Goal: Feedback & Contribution: Submit feedback/report problem

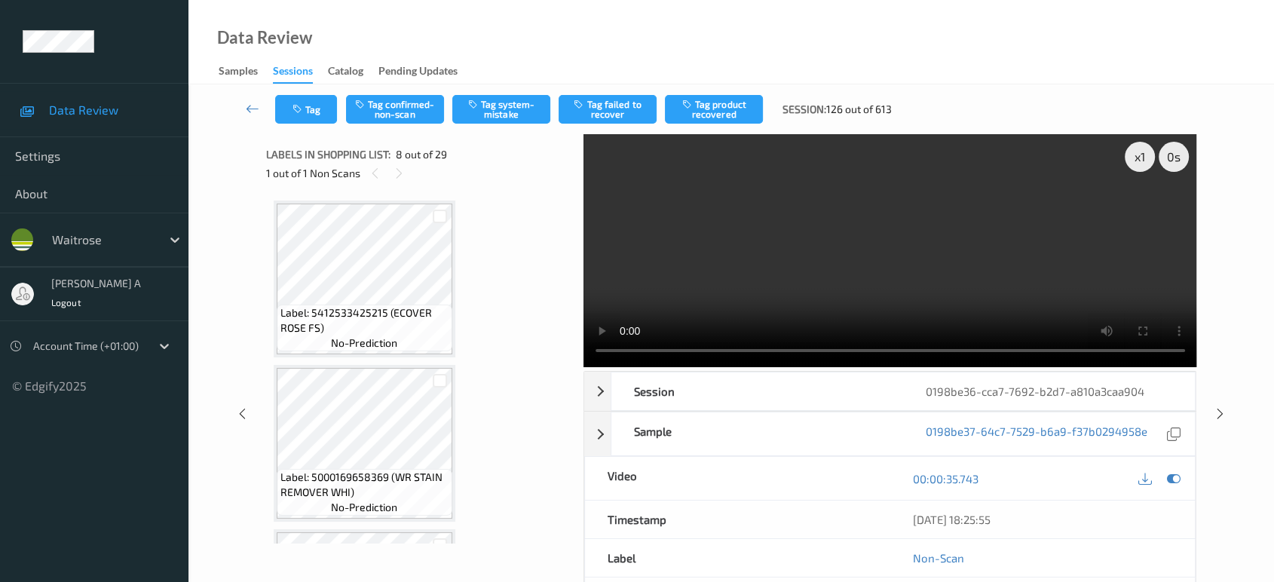
scroll to position [989, 0]
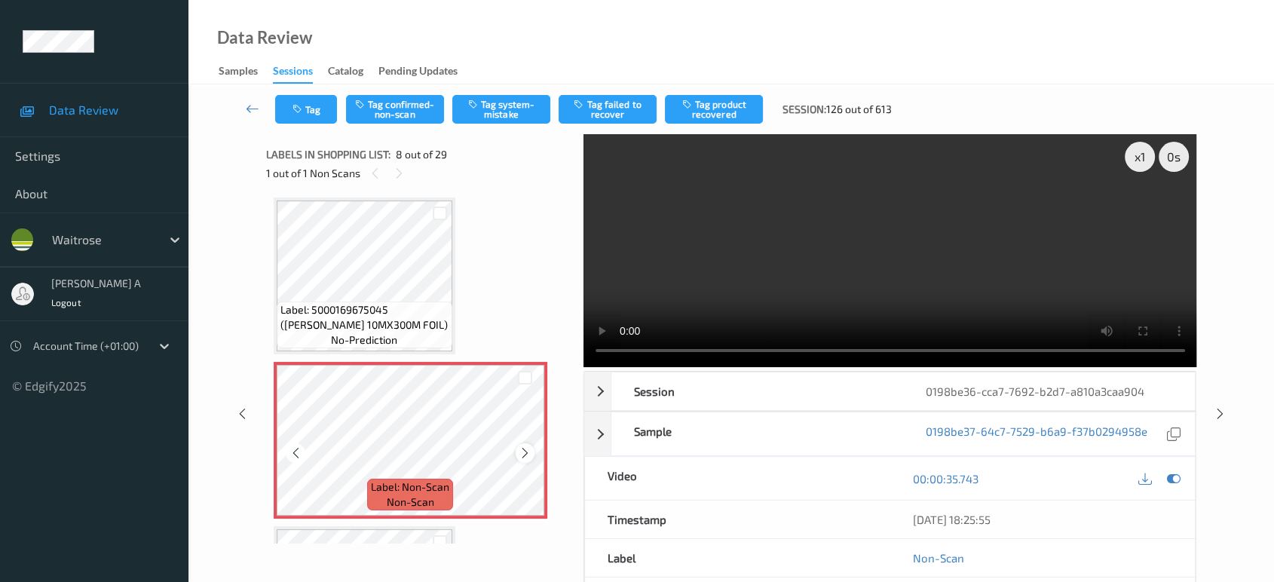
click at [528, 448] on icon at bounding box center [525, 453] width 13 height 14
click at [397, 170] on icon at bounding box center [399, 174] width 13 height 14
click at [370, 175] on icon at bounding box center [375, 174] width 13 height 14
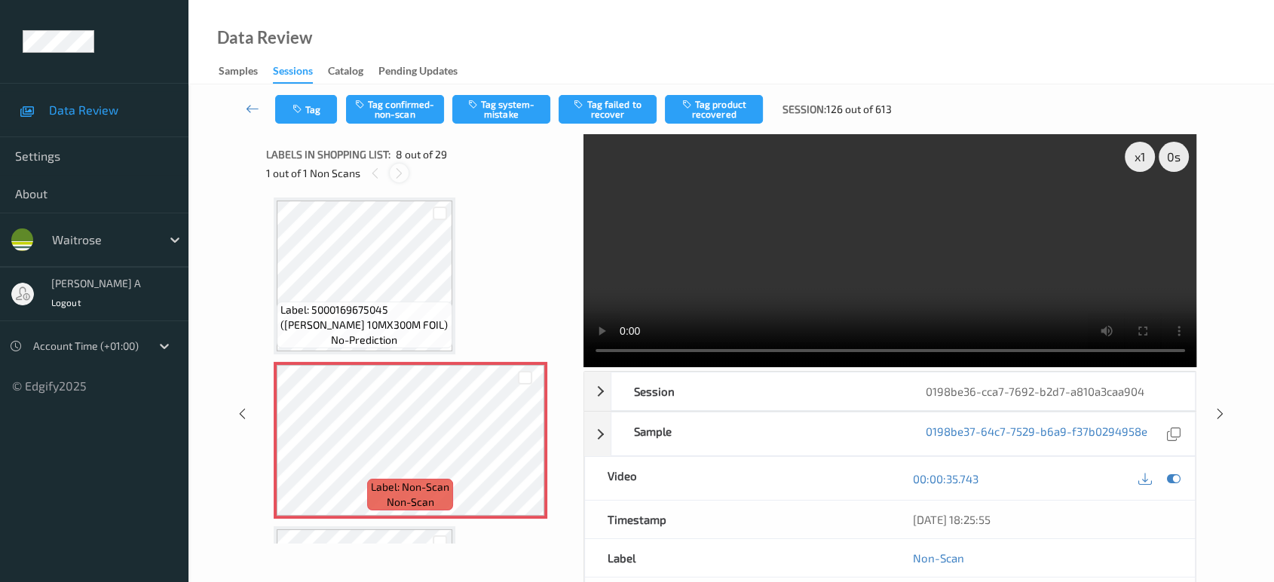
click at [400, 173] on icon at bounding box center [399, 174] width 13 height 14
click at [523, 449] on icon at bounding box center [525, 453] width 13 height 14
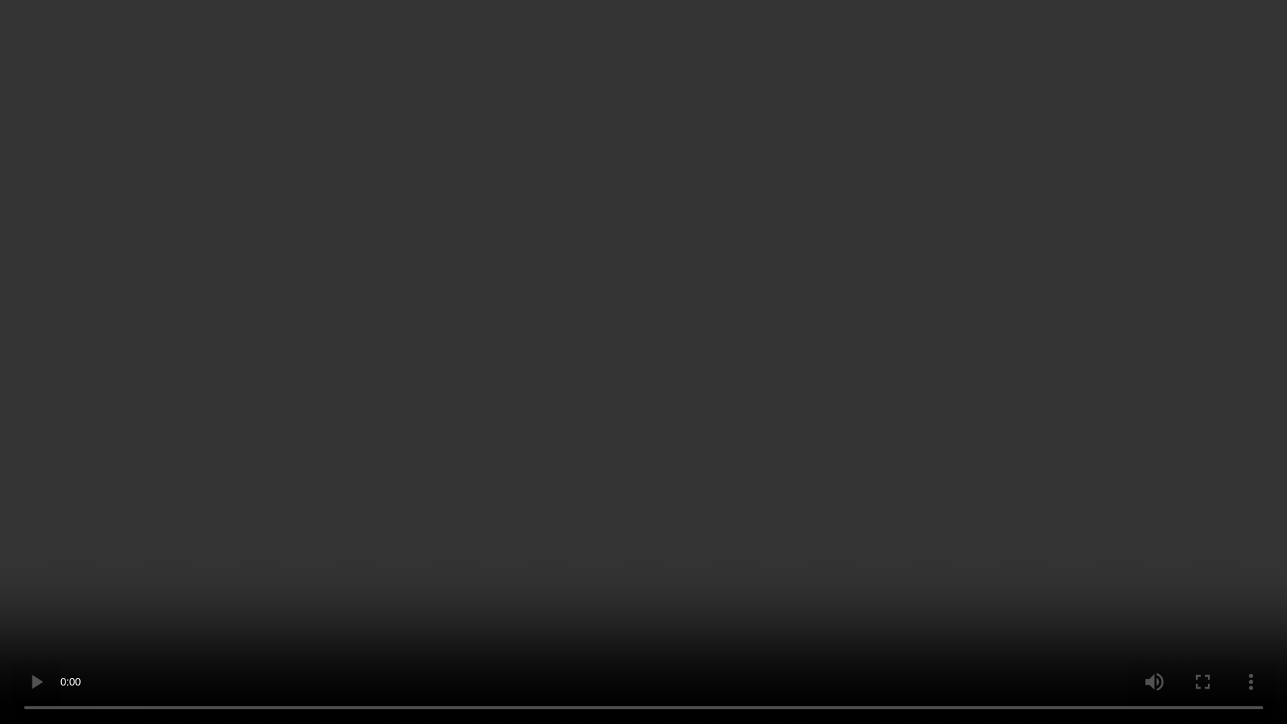
click at [627, 387] on video at bounding box center [643, 362] width 1287 height 724
click at [679, 395] on video at bounding box center [643, 362] width 1287 height 724
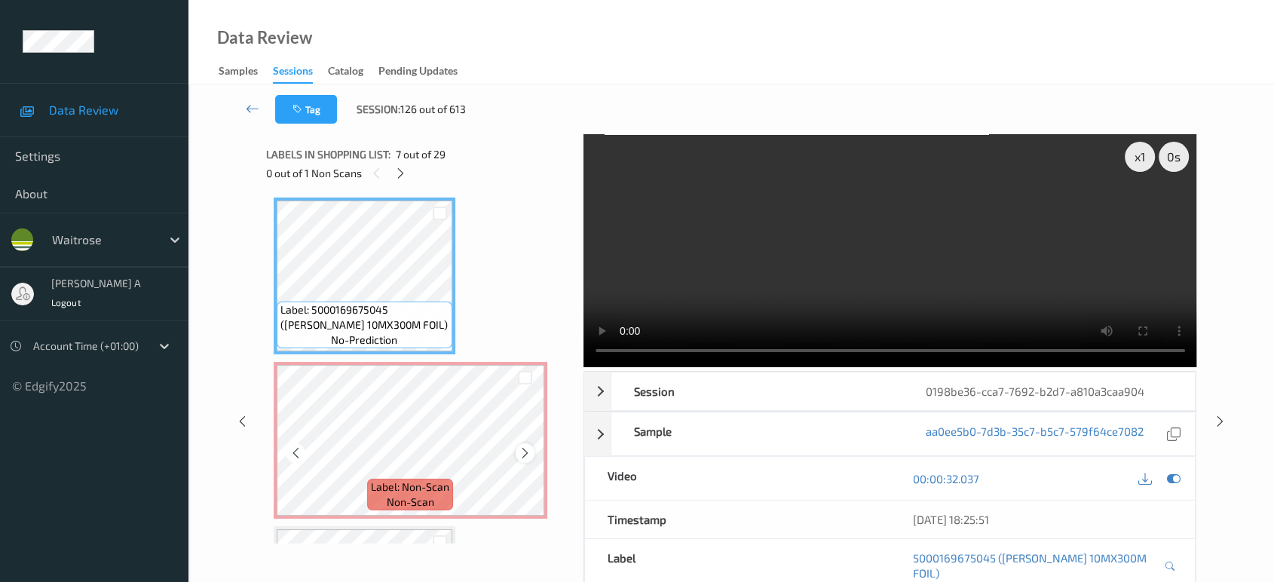
click at [522, 452] on icon at bounding box center [525, 453] width 13 height 14
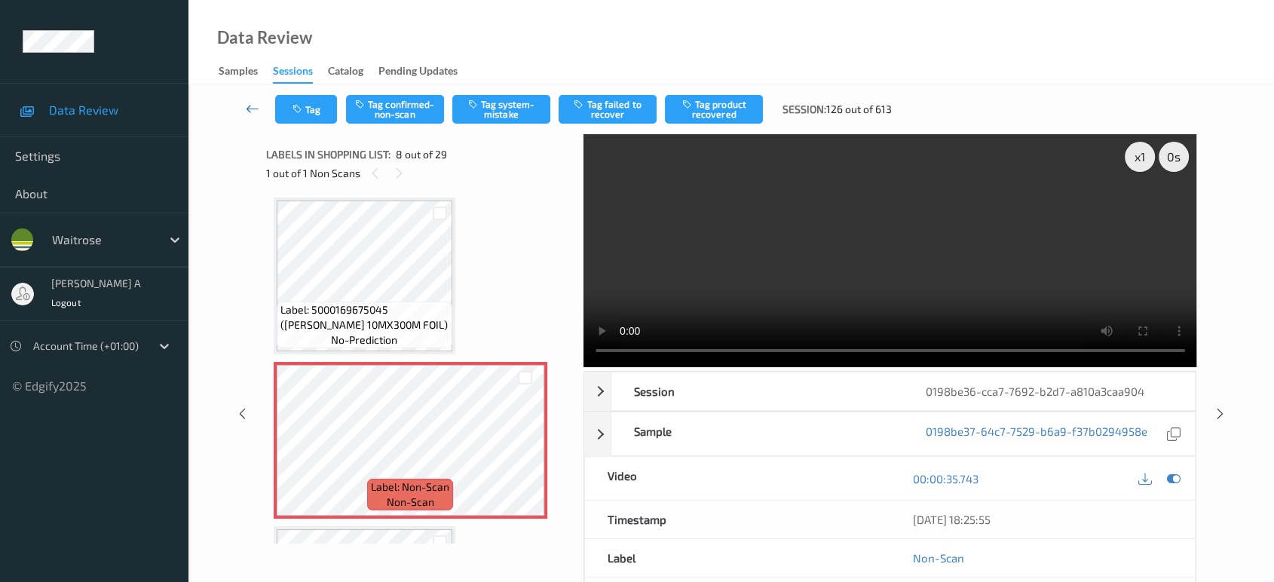
click at [255, 116] on link at bounding box center [252, 109] width 45 height 29
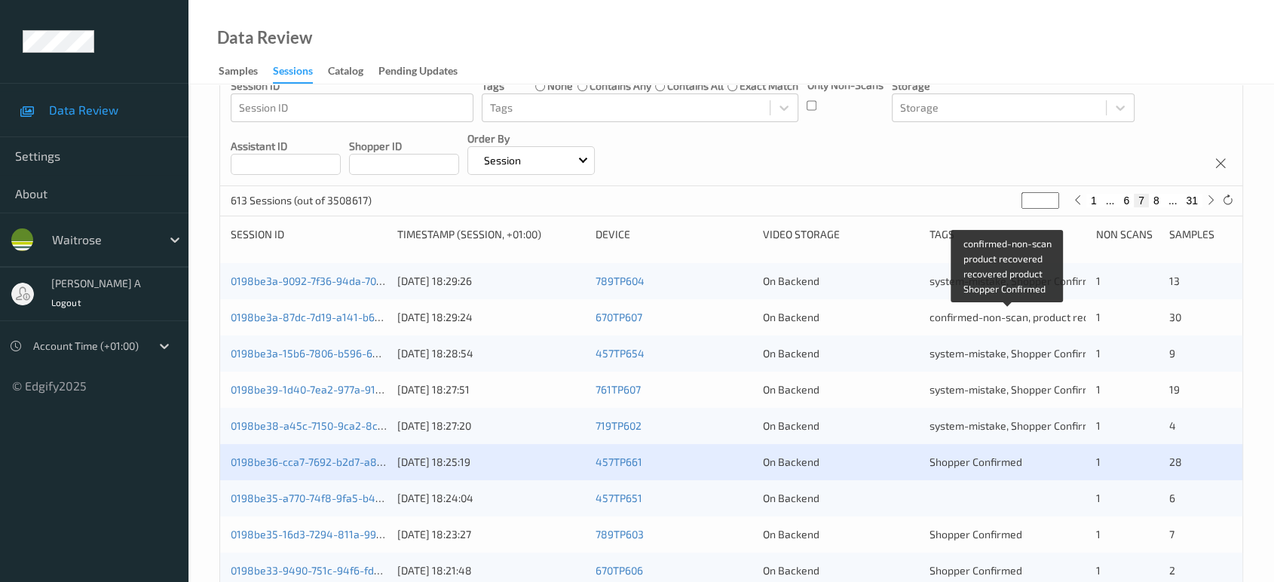
scroll to position [167, 0]
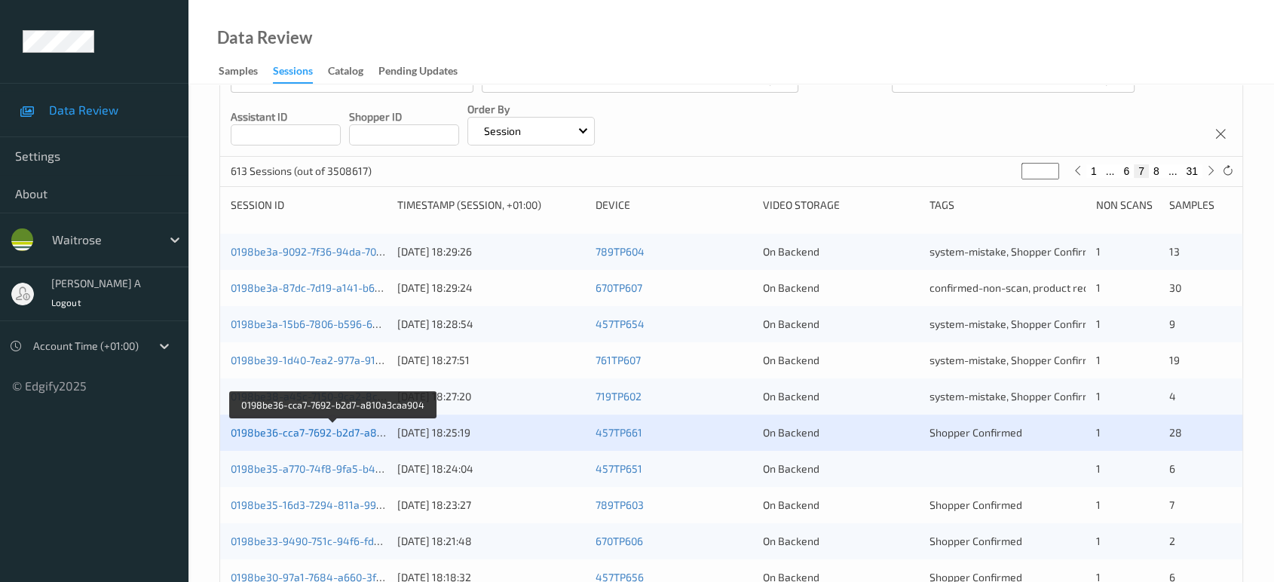
click at [348, 433] on link "0198be36-cca7-7692-b2d7-a810a3caa904" at bounding box center [333, 432] width 205 height 13
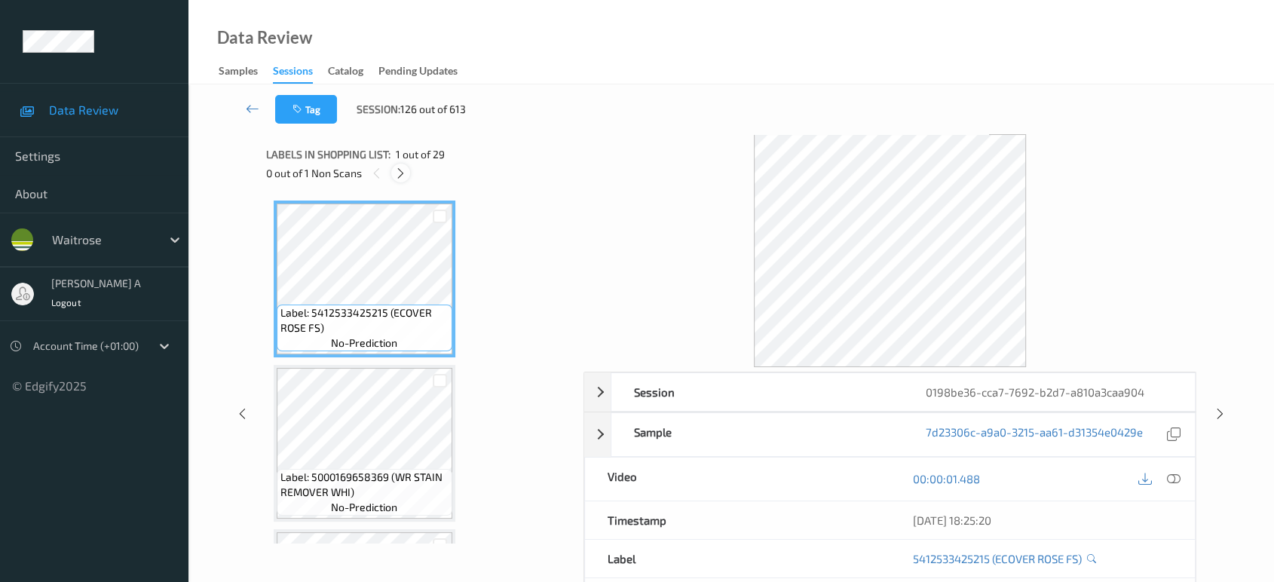
click at [404, 175] on icon at bounding box center [400, 174] width 13 height 14
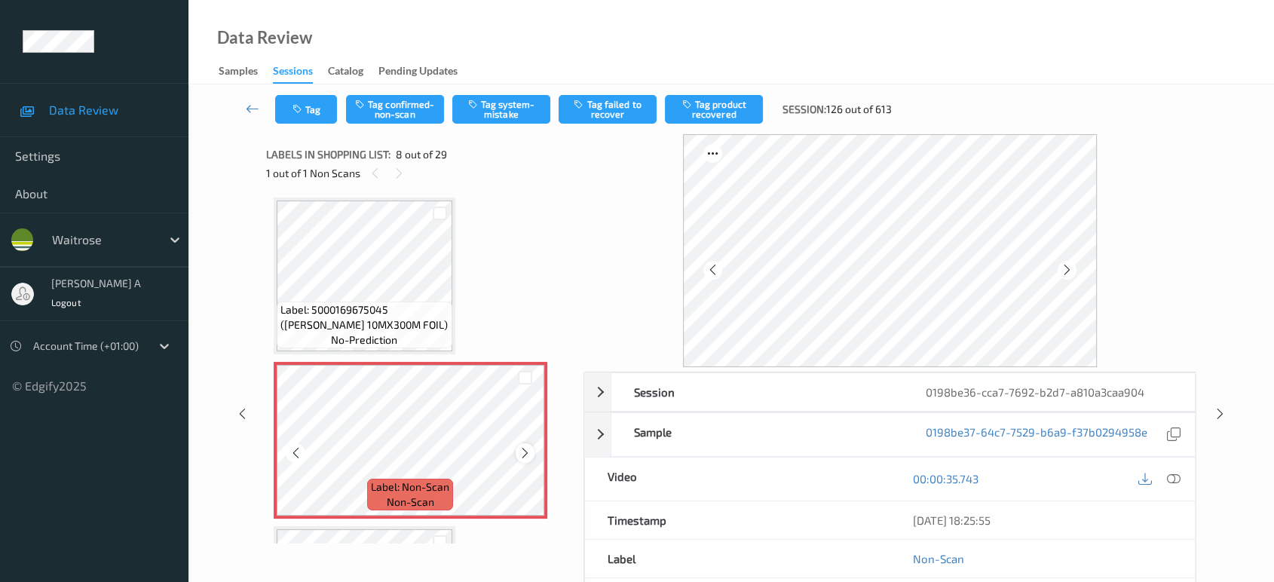
click at [522, 451] on icon at bounding box center [525, 453] width 13 height 14
click at [1180, 477] on icon at bounding box center [1174, 479] width 14 height 14
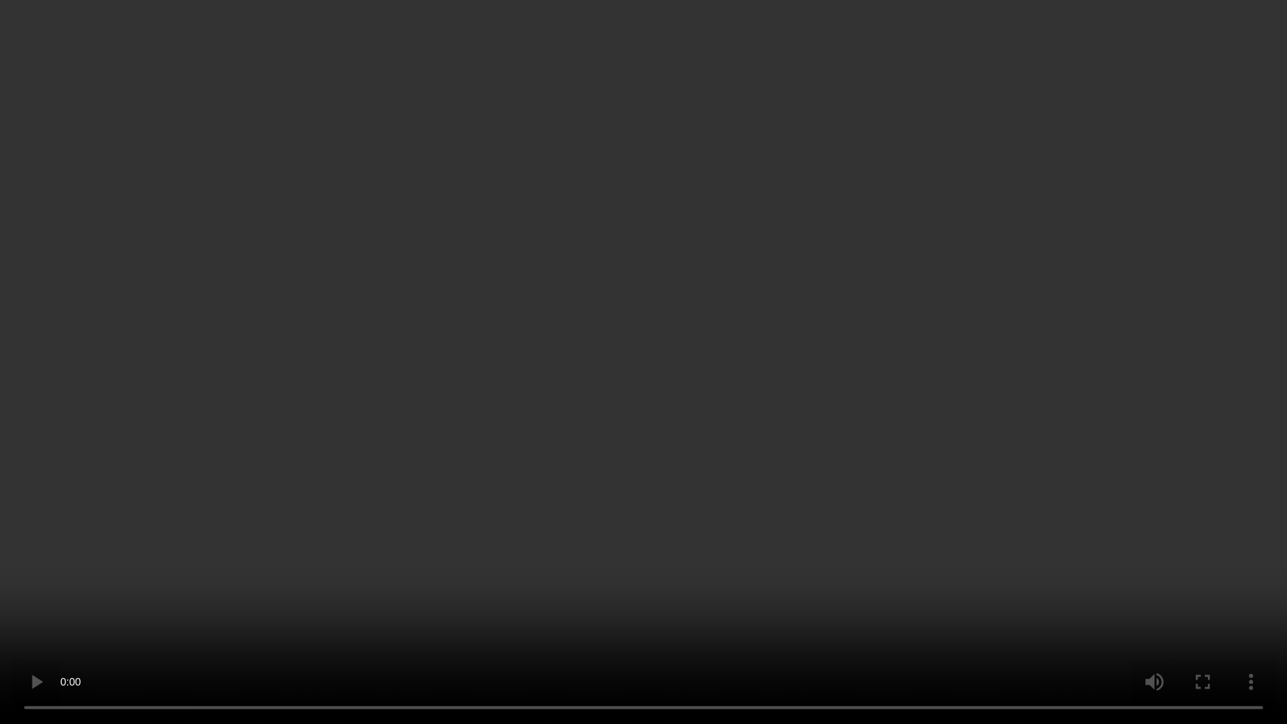
click at [726, 465] on video at bounding box center [643, 362] width 1287 height 724
click at [613, 439] on video at bounding box center [643, 362] width 1287 height 724
click at [452, 446] on video at bounding box center [643, 362] width 1287 height 724
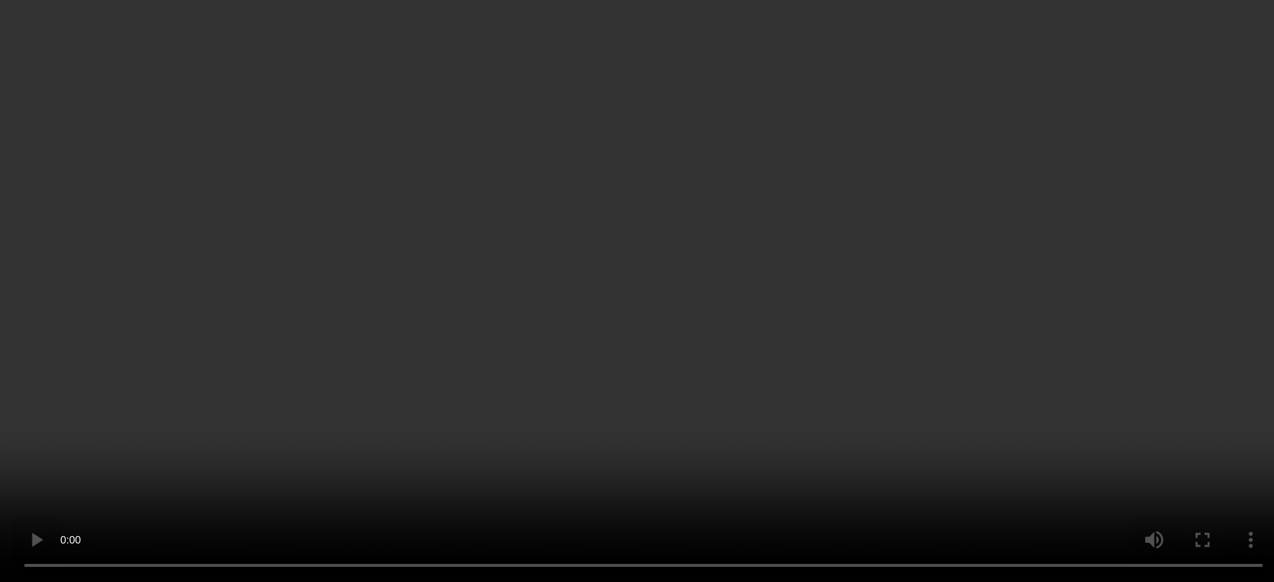
scroll to position [1073, 0]
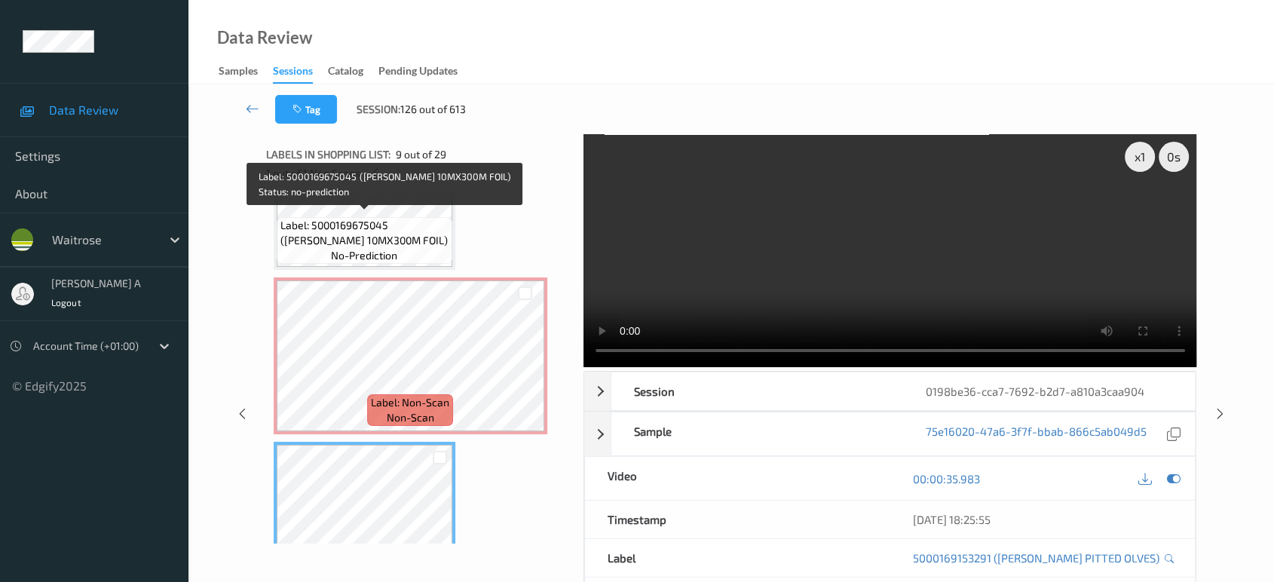
click at [390, 220] on span "Label: 5000169675045 (WR ESS 10MX300M FOIL)" at bounding box center [364, 233] width 168 height 30
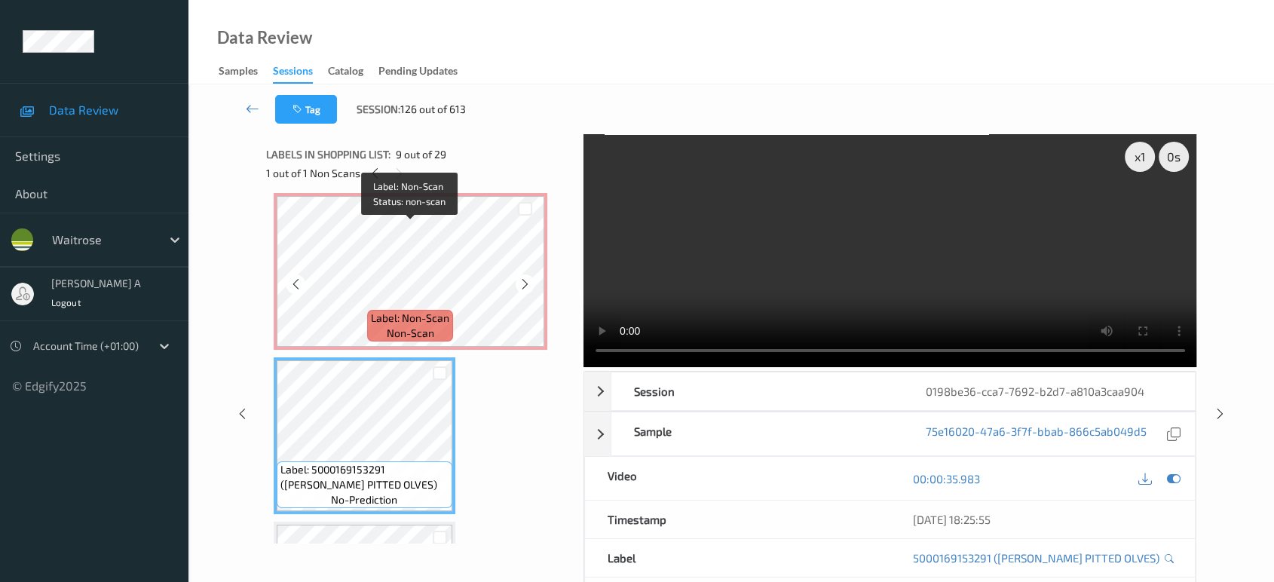
scroll to position [1157, 0]
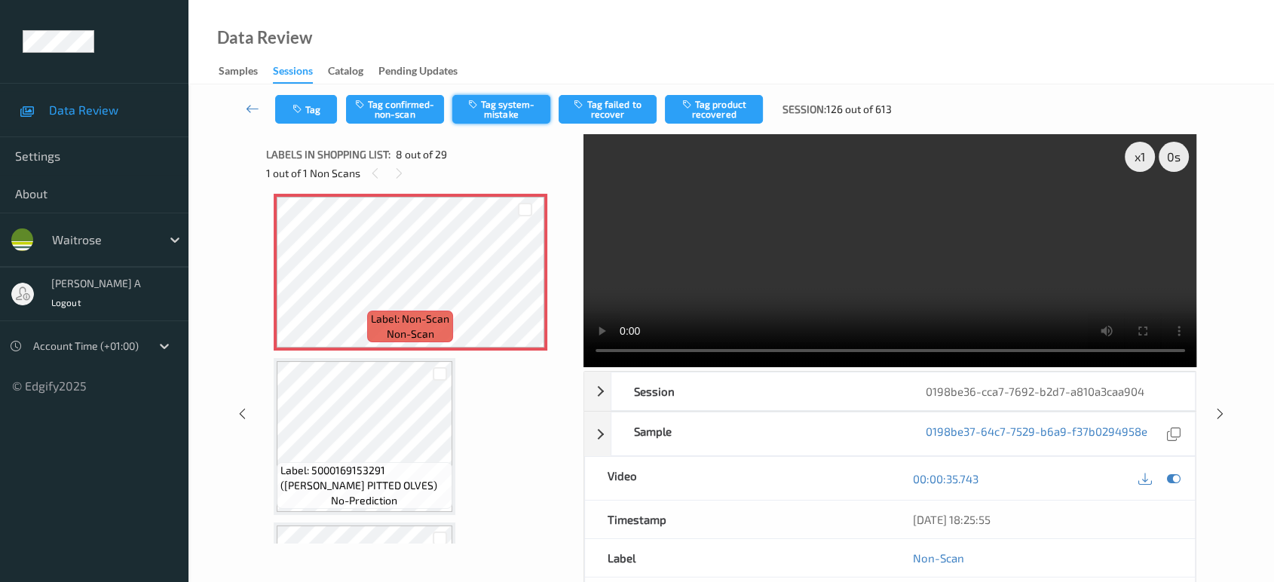
click at [495, 107] on button "Tag system-mistake" at bounding box center [501, 109] width 98 height 29
click at [307, 106] on button "Tag" at bounding box center [306, 109] width 62 height 29
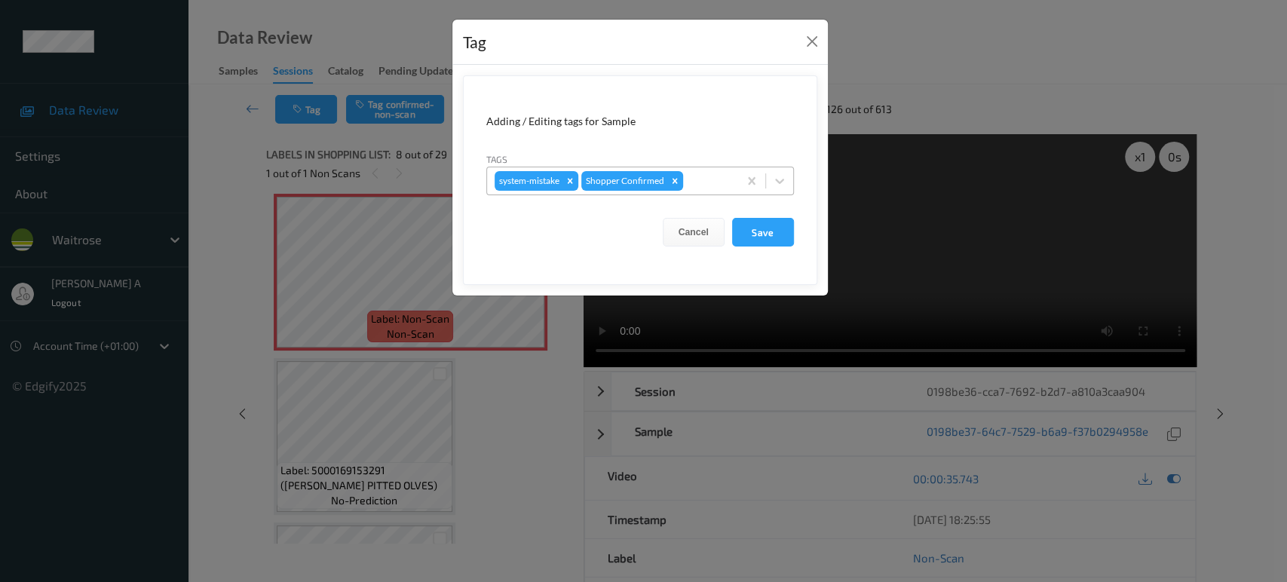
click at [706, 173] on div at bounding box center [708, 181] width 44 height 18
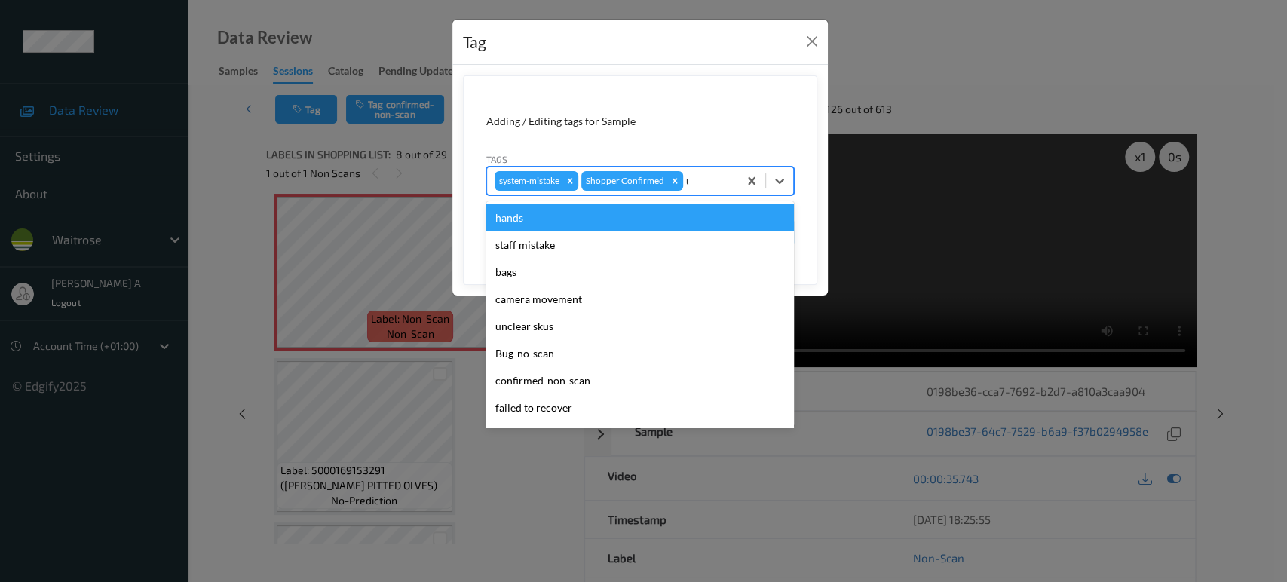
type input "un"
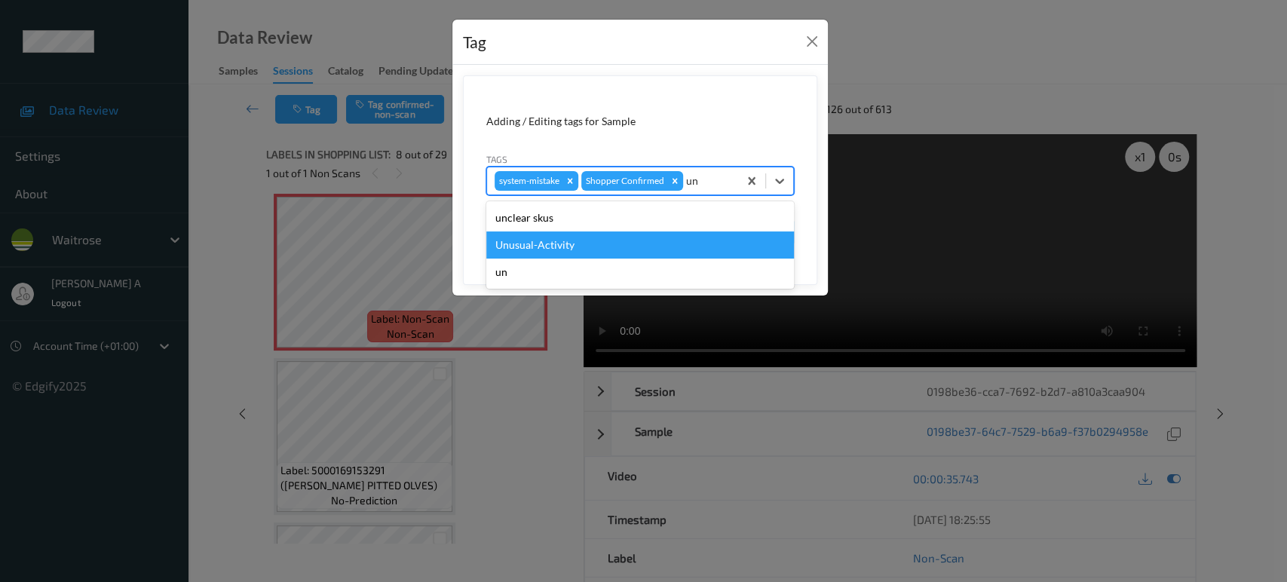
click at [560, 251] on div "Unusual-Activity" at bounding box center [640, 244] width 308 height 27
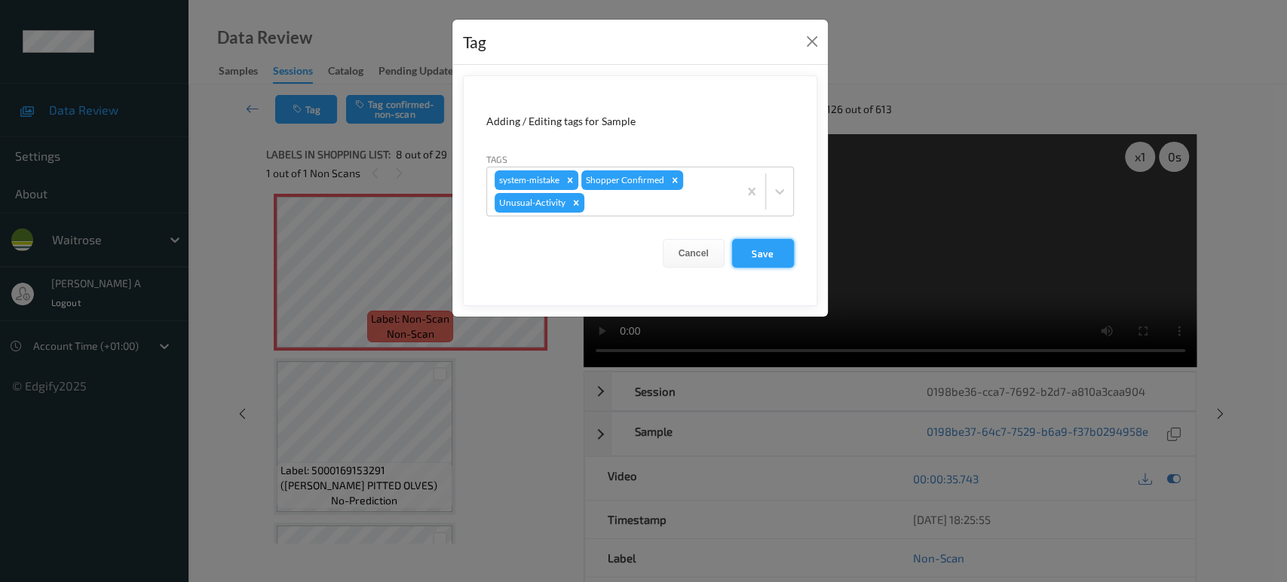
click at [762, 240] on button "Save" at bounding box center [763, 253] width 62 height 29
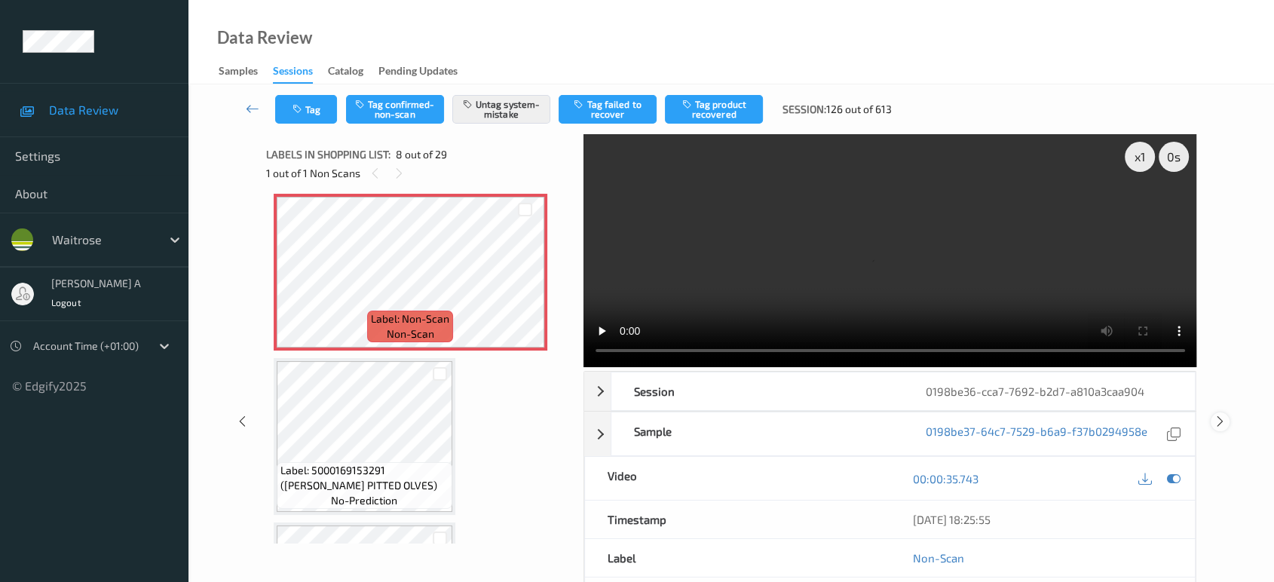
click at [1220, 415] on icon at bounding box center [1220, 422] width 13 height 14
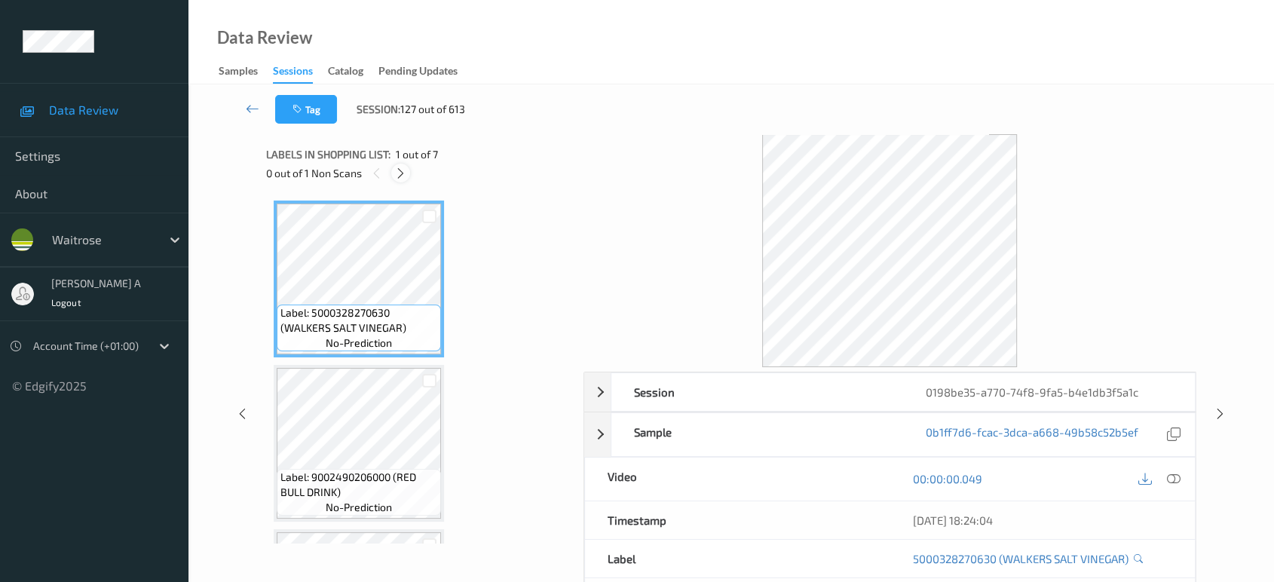
click at [400, 170] on icon at bounding box center [400, 174] width 13 height 14
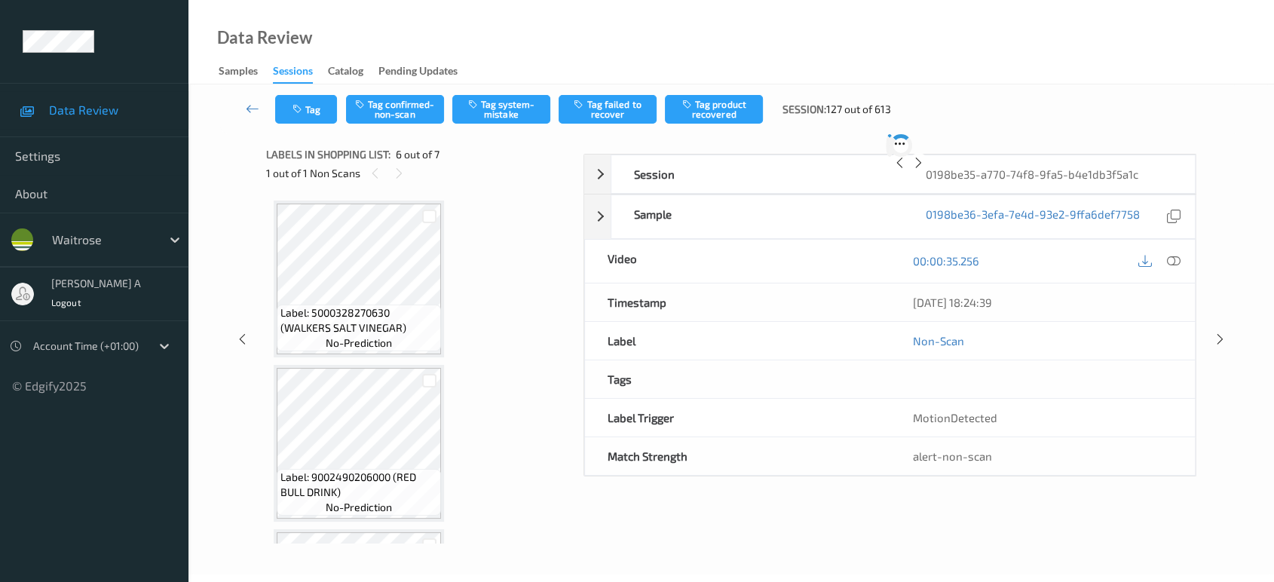
scroll to position [662, 0]
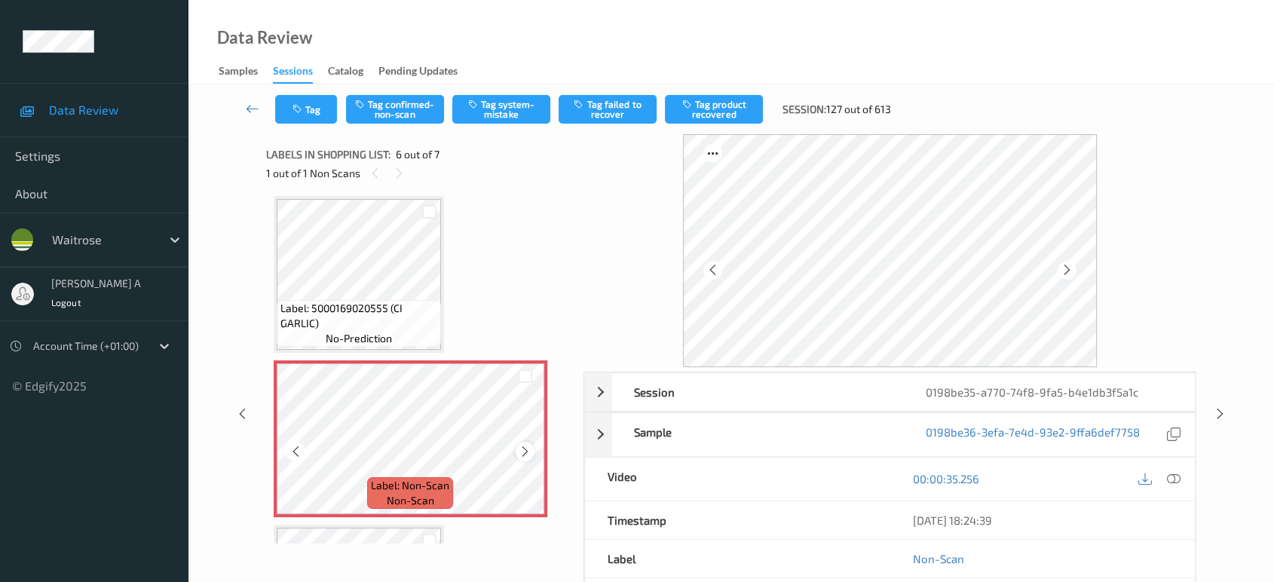
click at [522, 450] on icon at bounding box center [525, 452] width 13 height 14
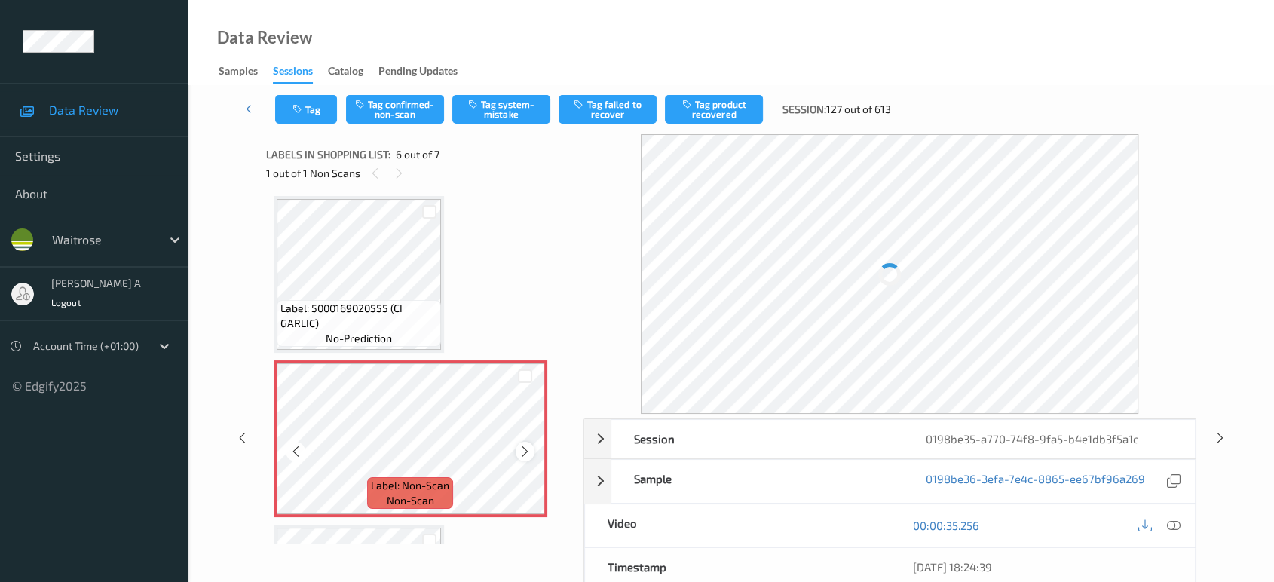
click at [524, 447] on icon at bounding box center [525, 452] width 13 height 14
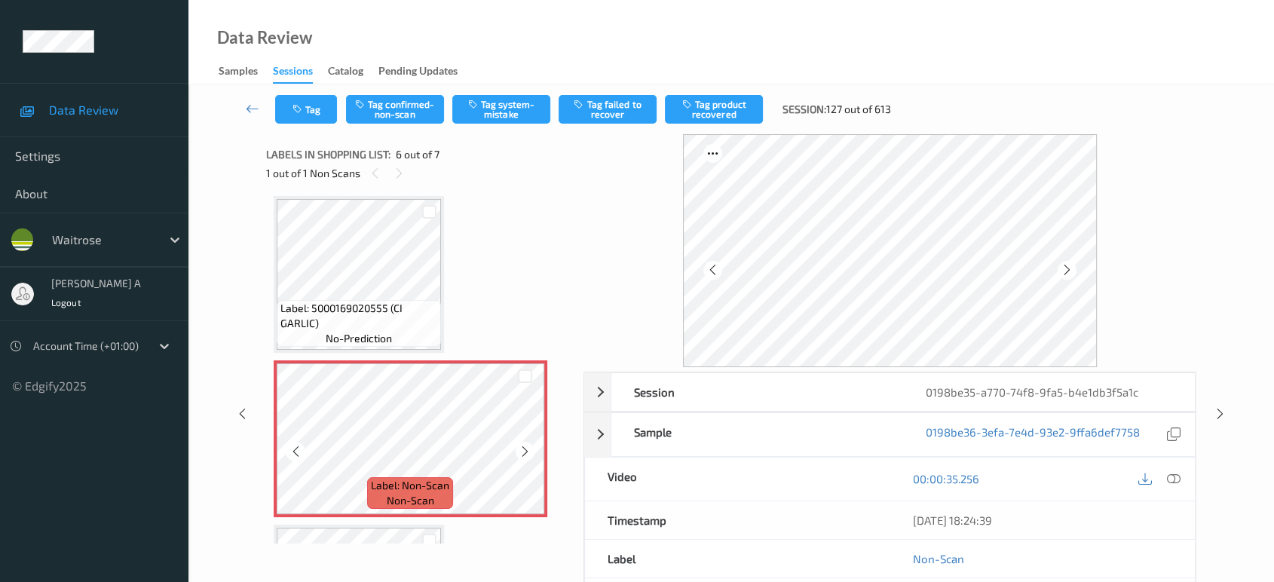
click at [524, 447] on icon at bounding box center [525, 452] width 13 height 14
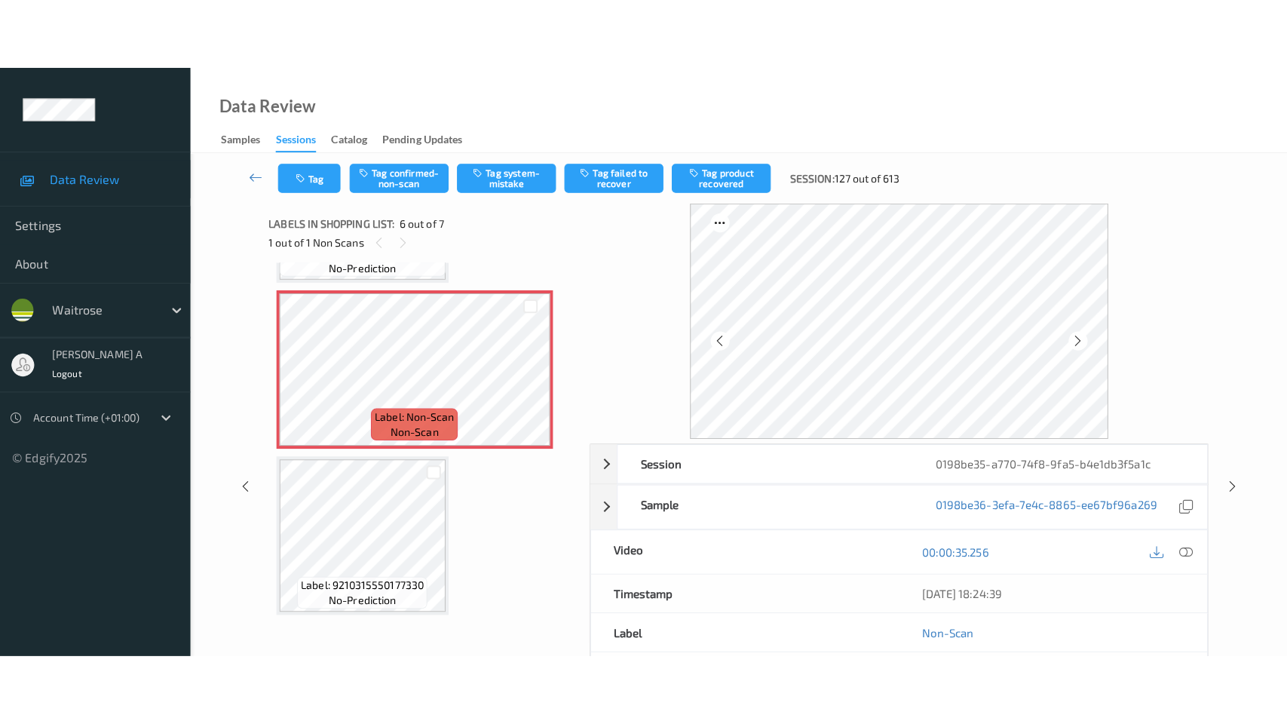
scroll to position [718, 0]
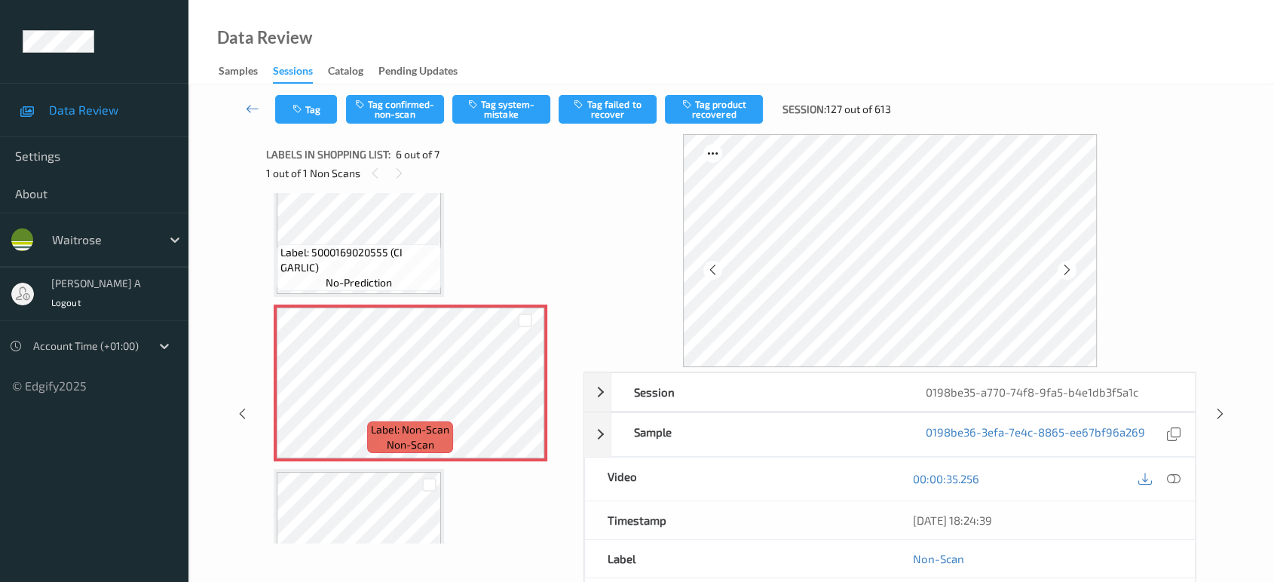
drag, startPoint x: 1177, startPoint y: 477, endPoint x: 1007, endPoint y: 384, distance: 193.7
click at [1177, 477] on icon at bounding box center [1174, 479] width 14 height 14
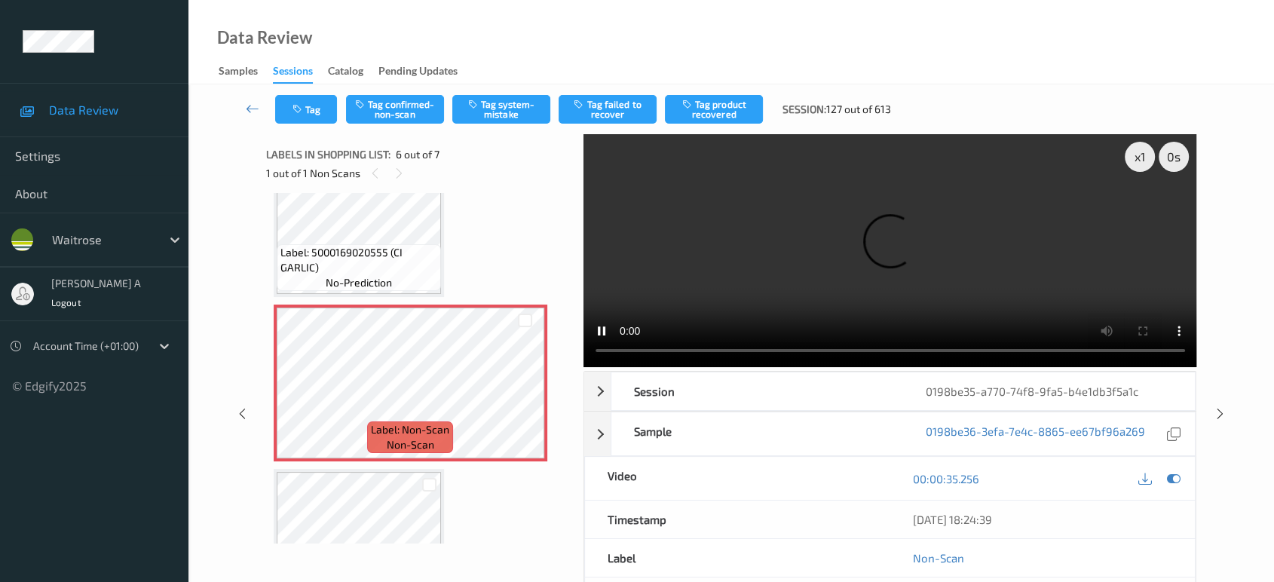
scroll to position [660, 0]
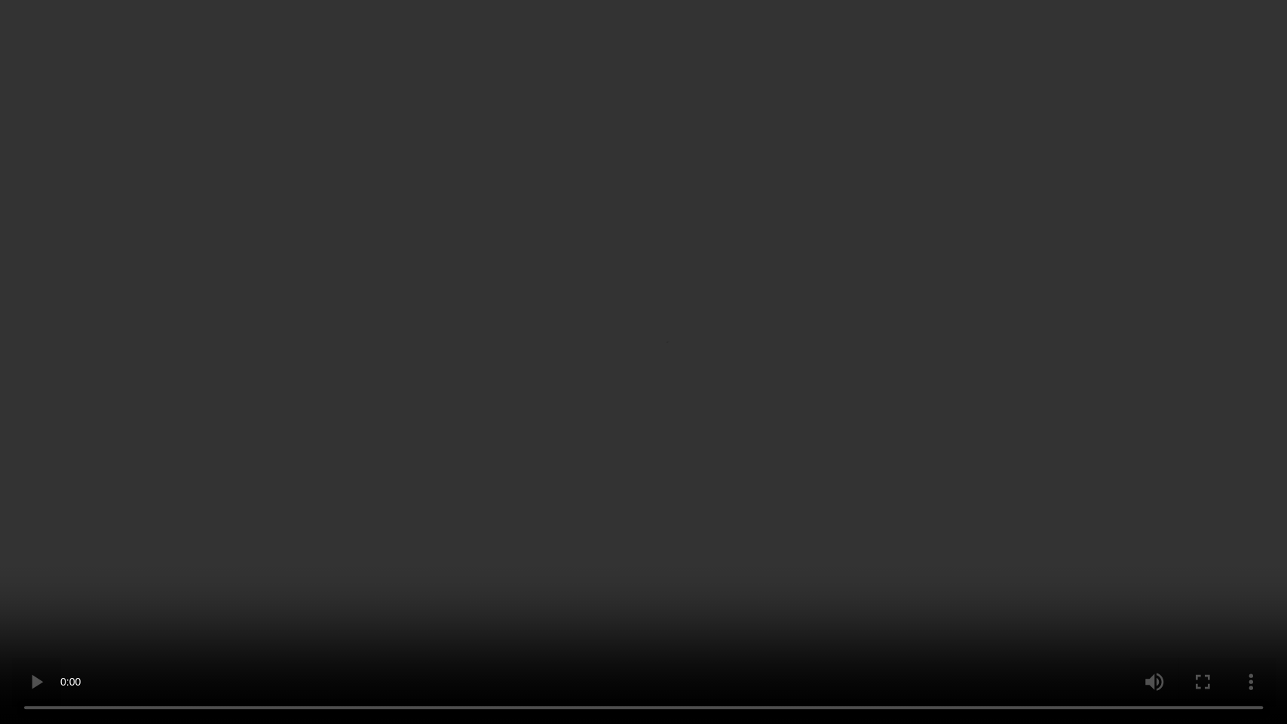
click at [563, 344] on video at bounding box center [643, 362] width 1287 height 724
click at [658, 378] on video at bounding box center [643, 362] width 1287 height 724
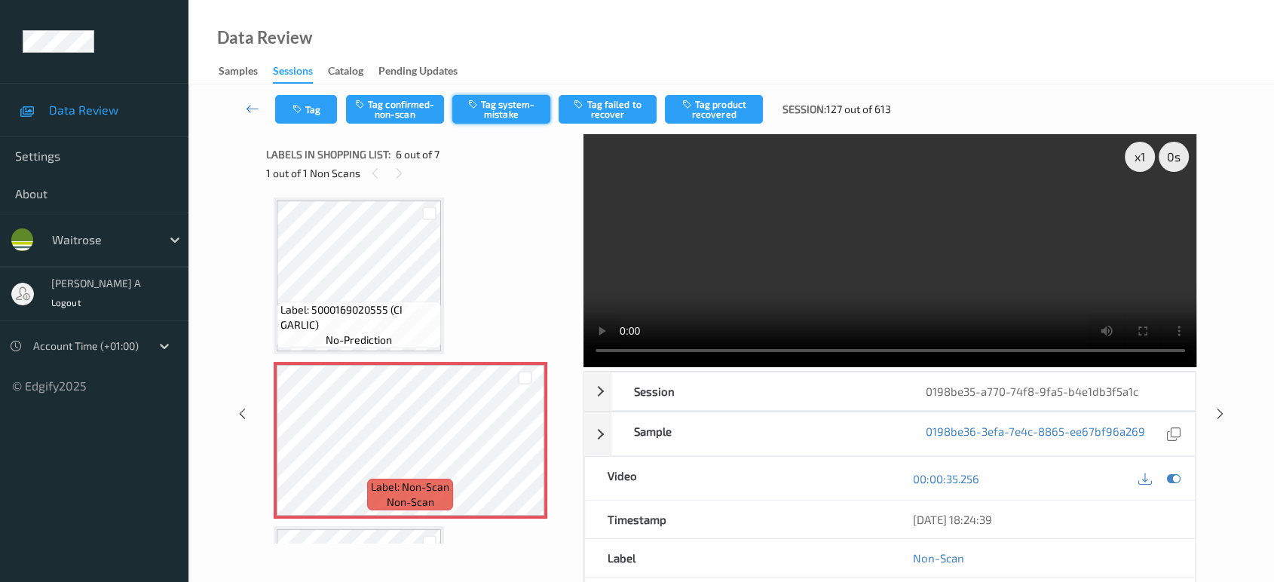
click at [501, 116] on button "Tag system-mistake" at bounding box center [501, 109] width 98 height 29
click at [320, 115] on button "Tag" at bounding box center [306, 109] width 62 height 29
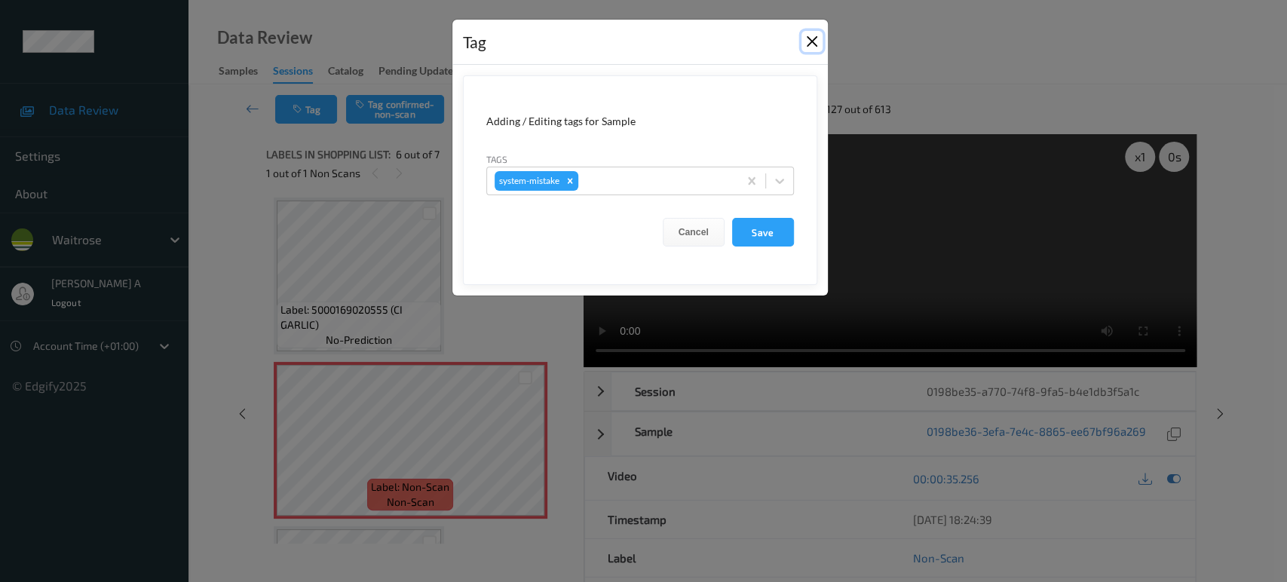
click at [809, 44] on button "Close" at bounding box center [811, 41] width 21 height 21
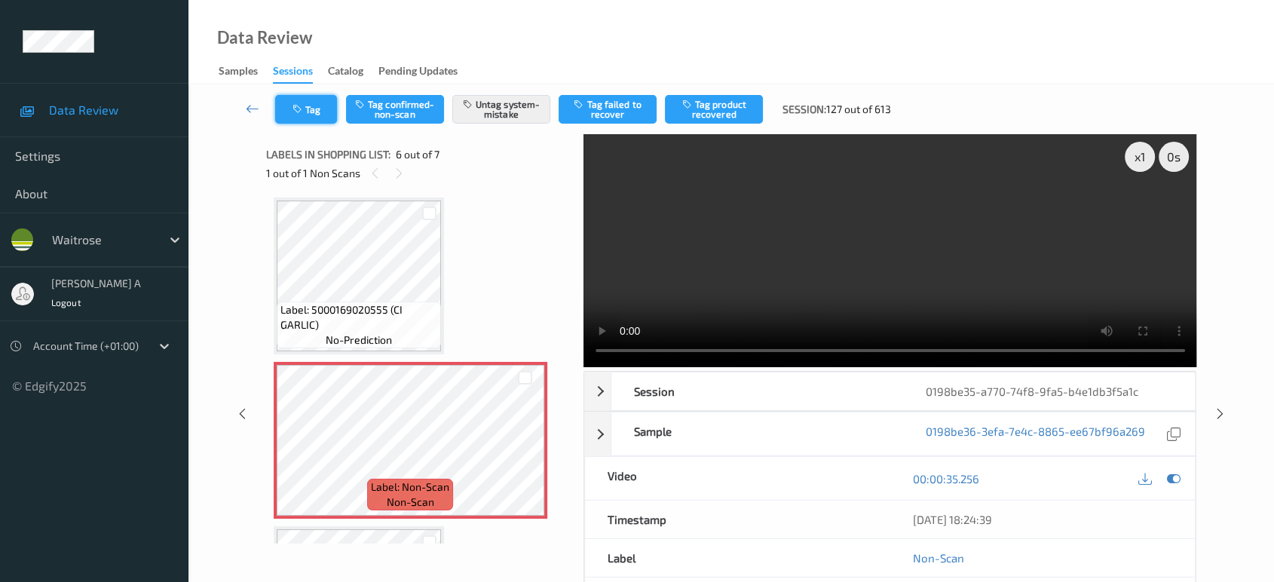
click at [302, 118] on button "Tag" at bounding box center [306, 109] width 62 height 29
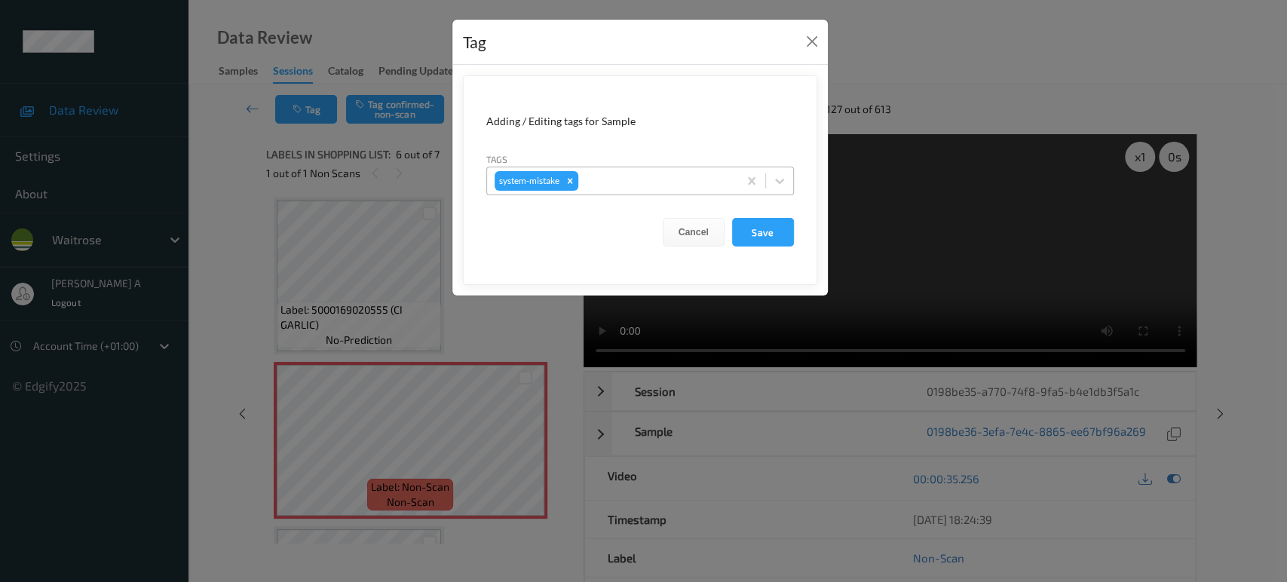
click at [638, 180] on div at bounding box center [655, 181] width 149 height 18
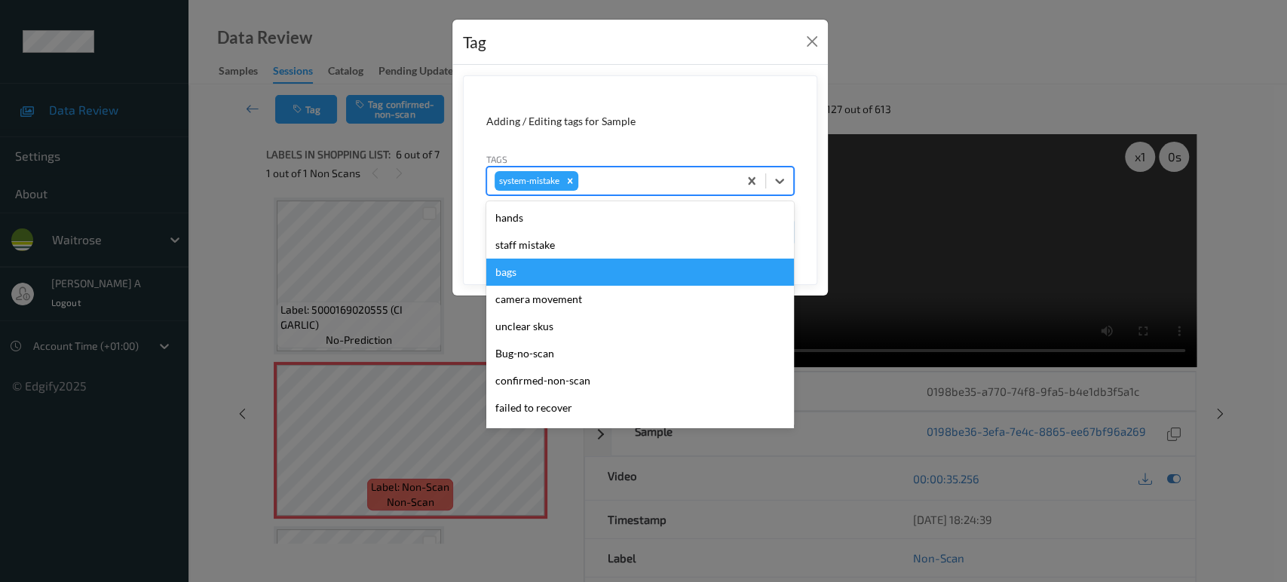
click at [522, 268] on div "bags" at bounding box center [640, 272] width 308 height 27
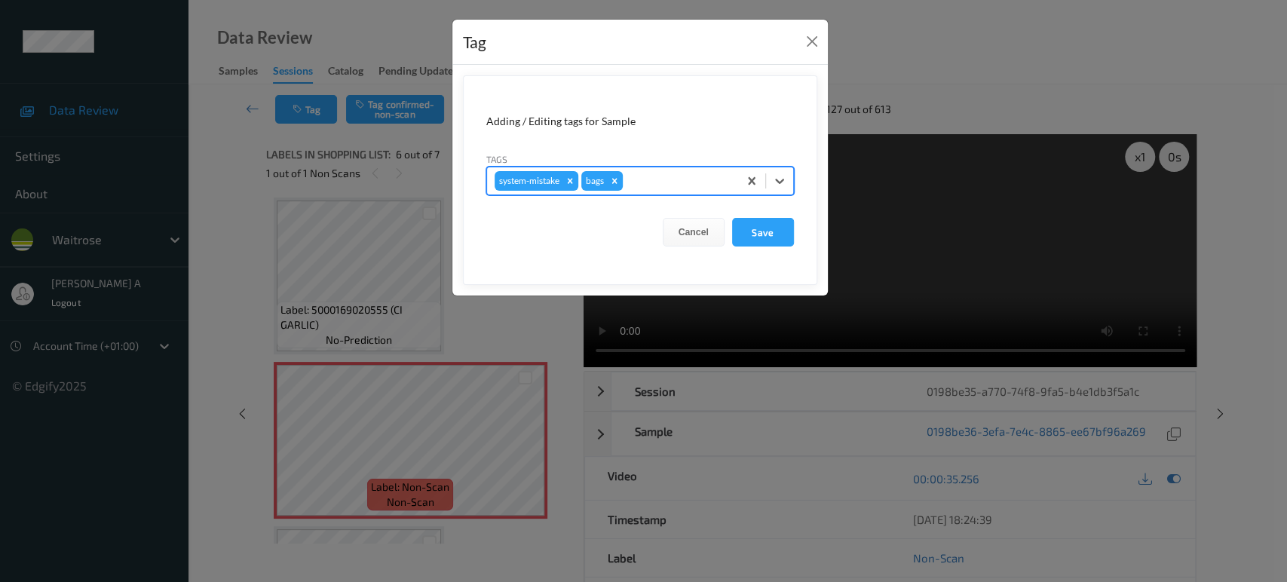
click at [670, 173] on div at bounding box center [678, 181] width 105 height 18
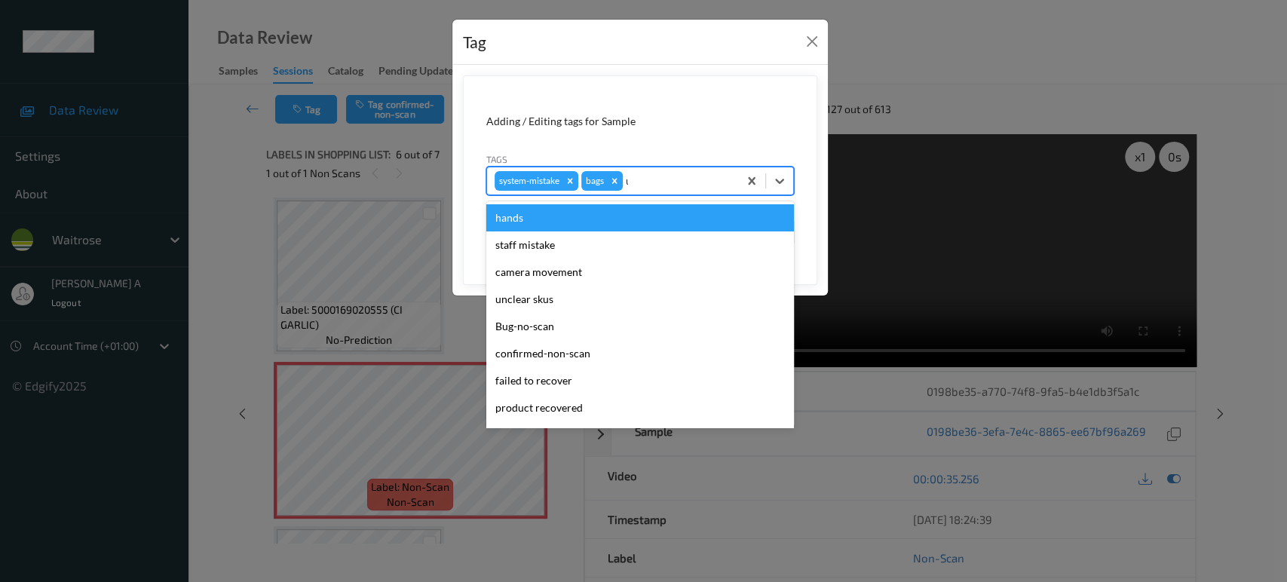
type input "un"
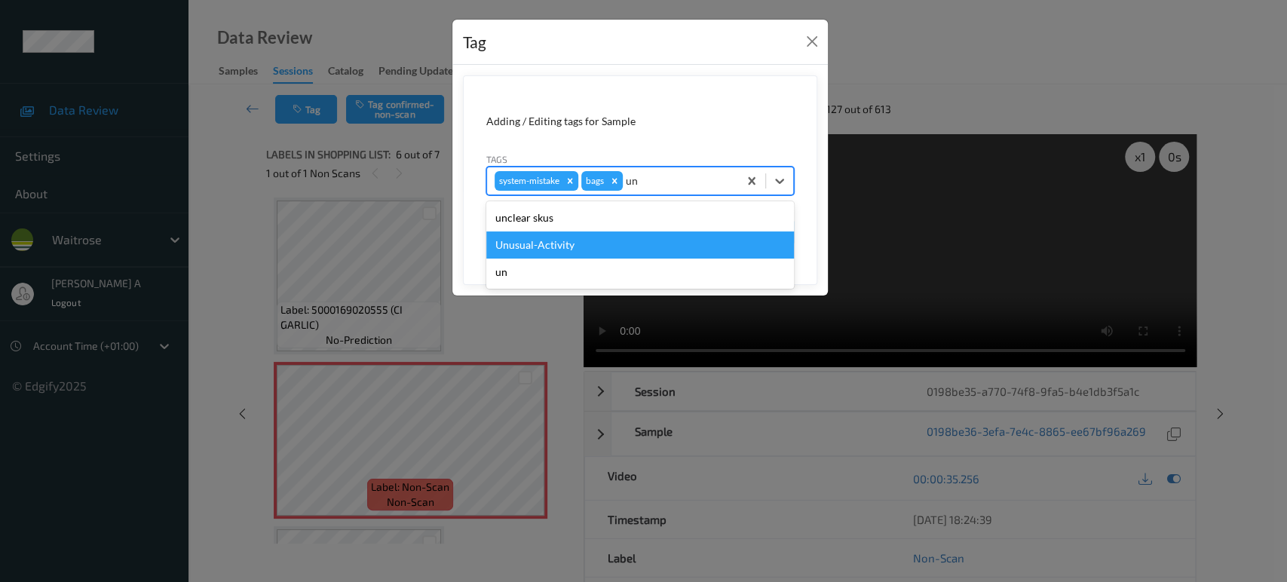
click at [603, 240] on div "Unusual-Activity" at bounding box center [640, 244] width 308 height 27
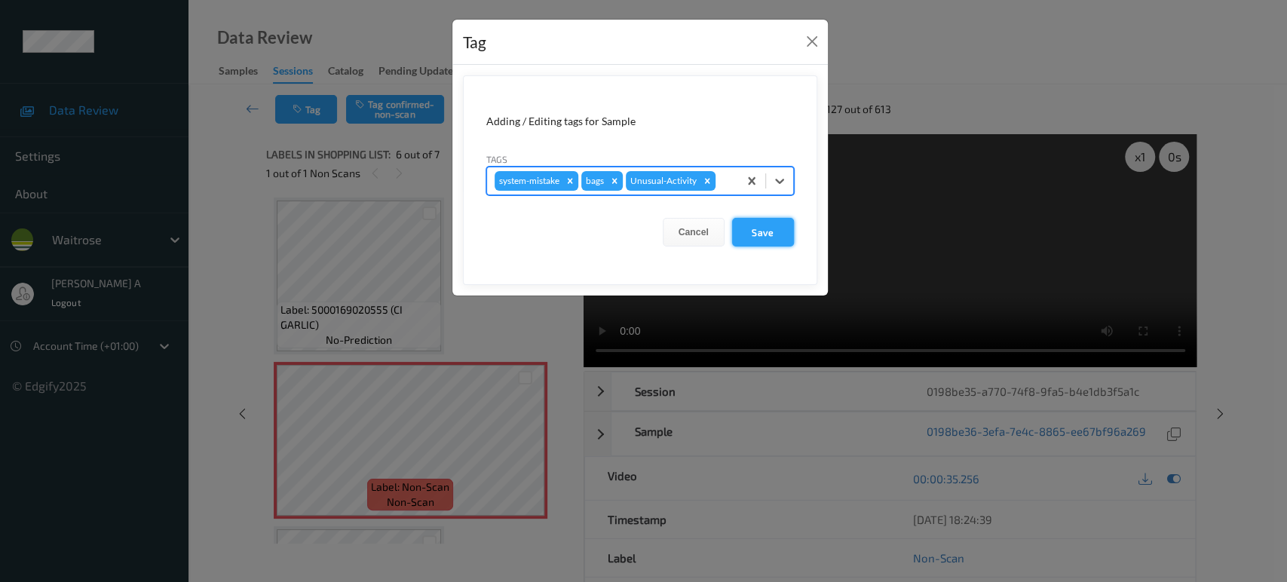
click at [764, 231] on button "Save" at bounding box center [763, 232] width 62 height 29
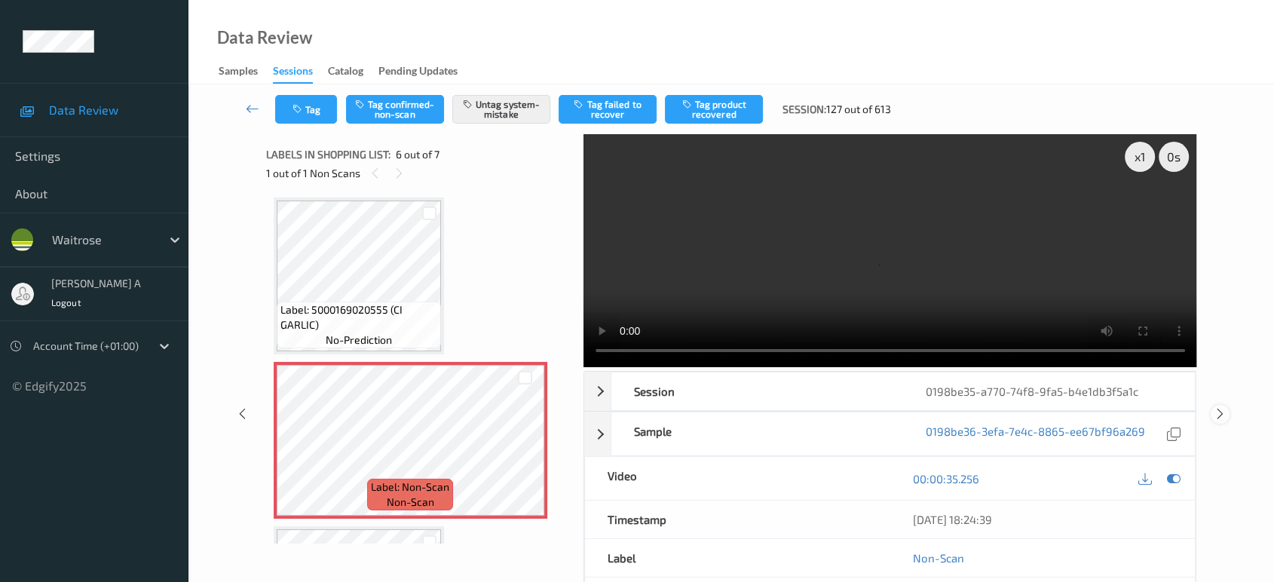
click at [1222, 407] on icon at bounding box center [1220, 414] width 13 height 14
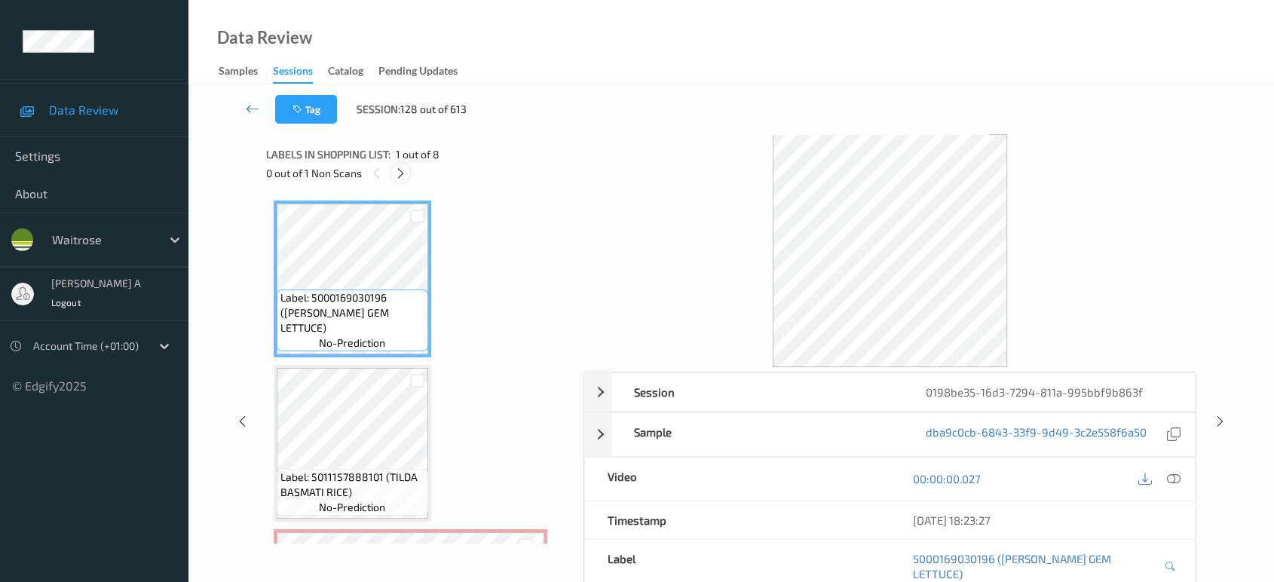
click at [400, 176] on icon at bounding box center [400, 174] width 13 height 14
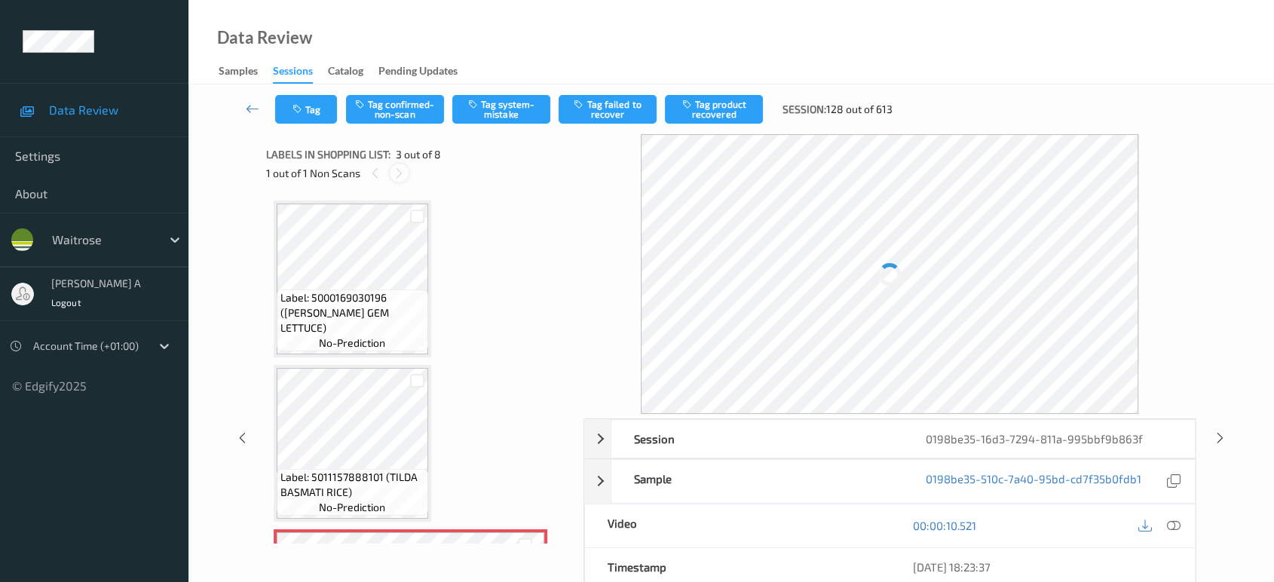
scroll to position [170, 0]
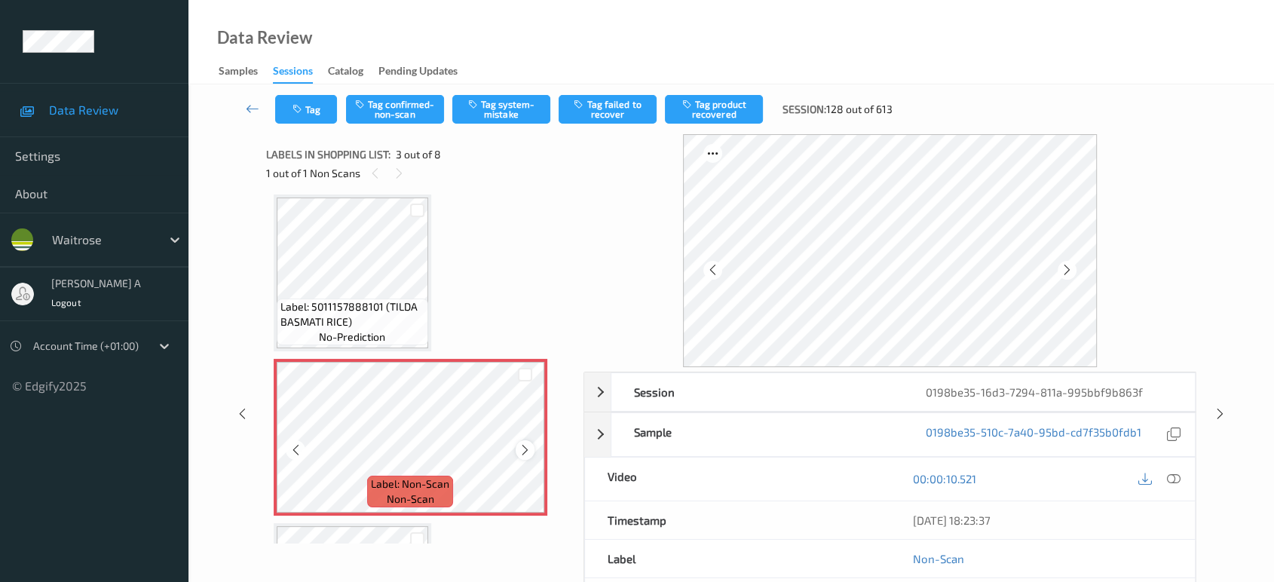
click at [520, 452] on icon at bounding box center [525, 450] width 13 height 14
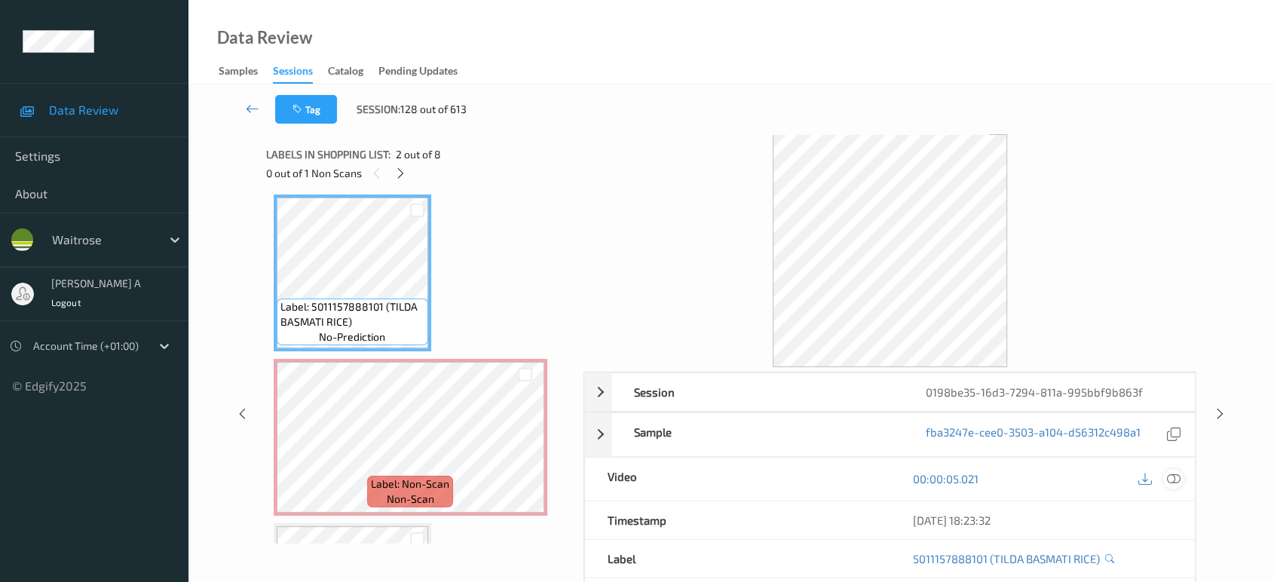
click at [1179, 480] on icon at bounding box center [1174, 479] width 14 height 14
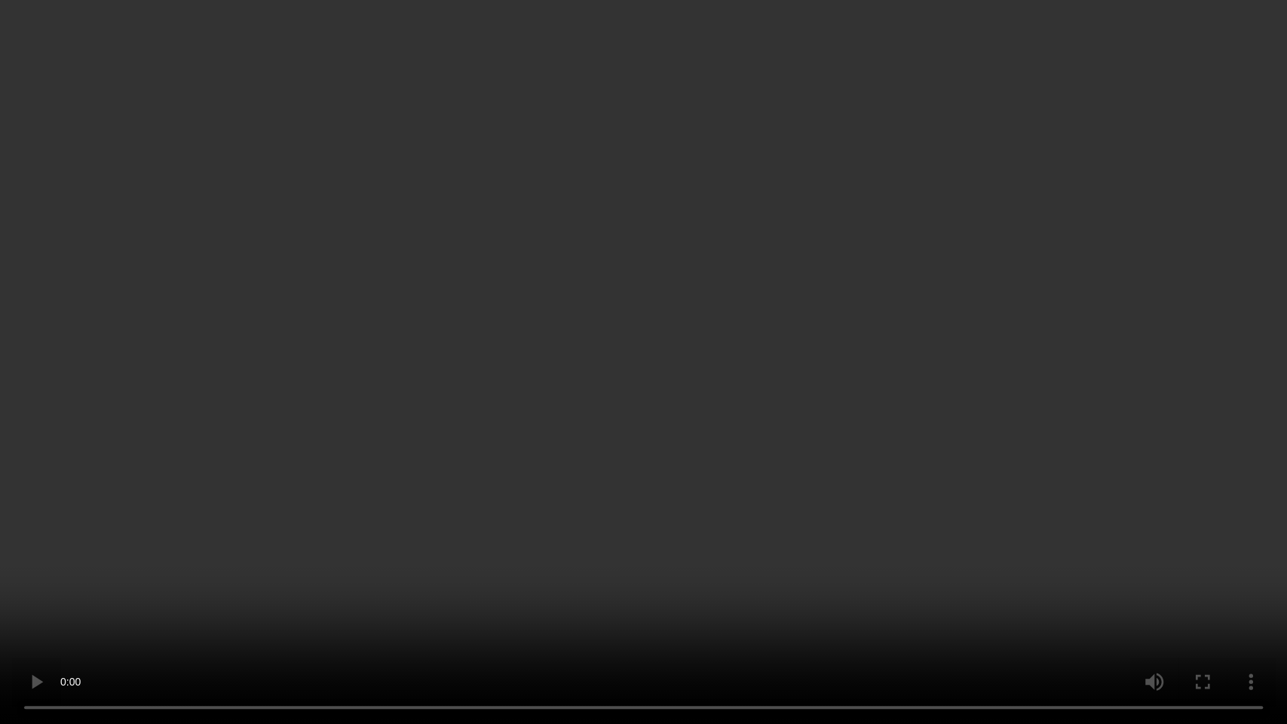
click at [600, 375] on video at bounding box center [643, 362] width 1287 height 724
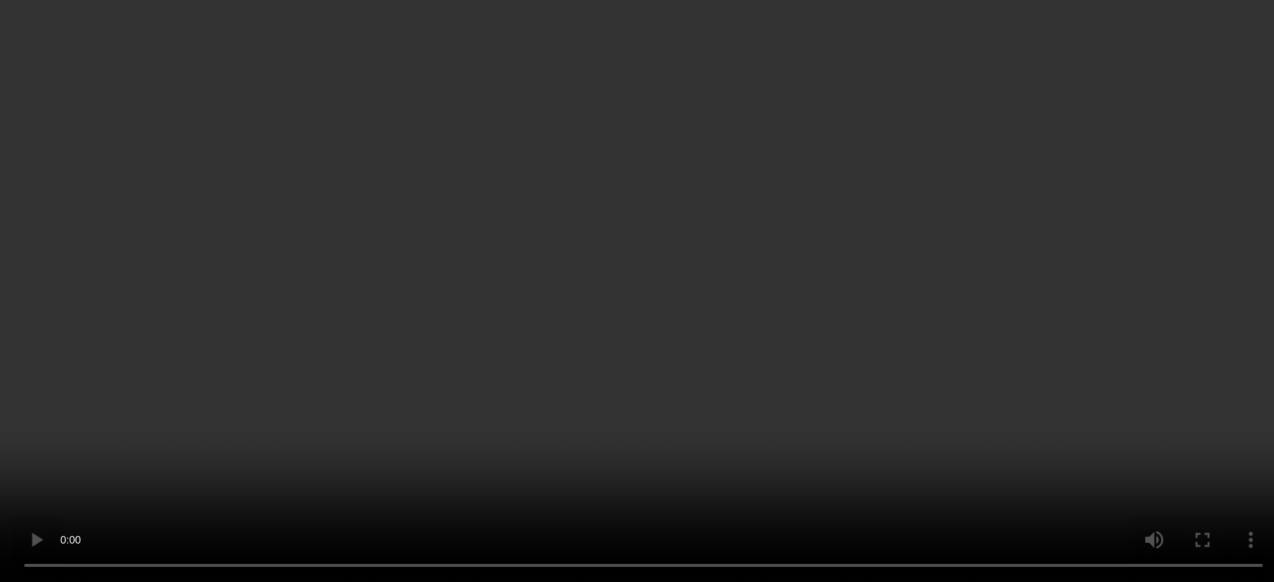
scroll to position [338, 0]
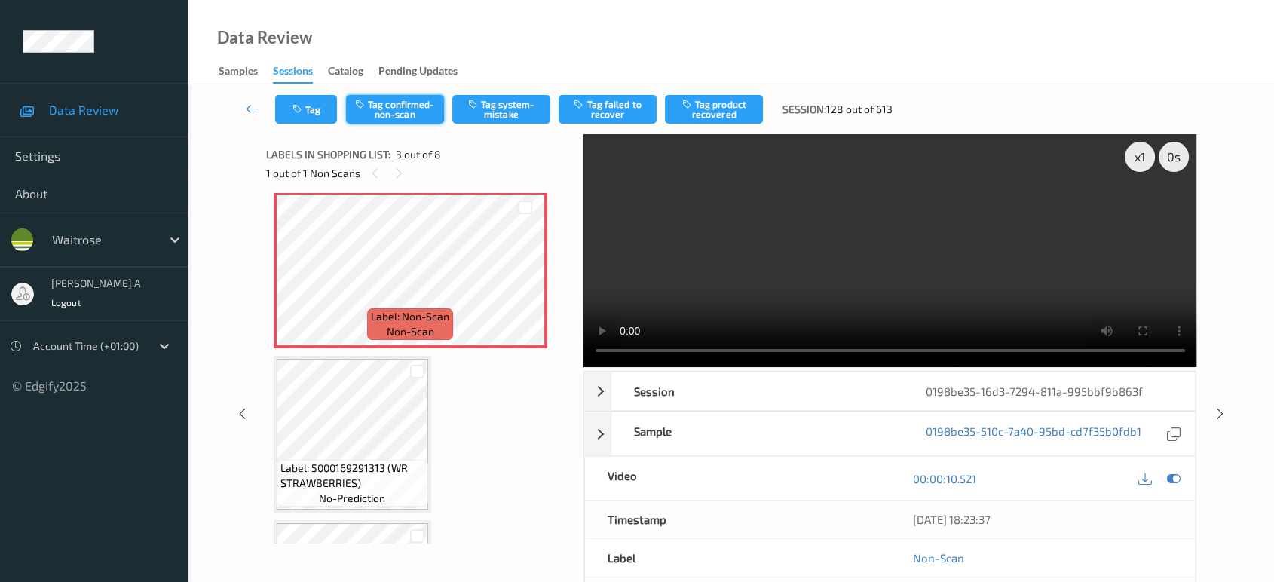
click at [399, 115] on button "Tag confirmed-non-scan" at bounding box center [395, 109] width 98 height 29
click at [712, 107] on button "Tag product recovered" at bounding box center [714, 109] width 98 height 29
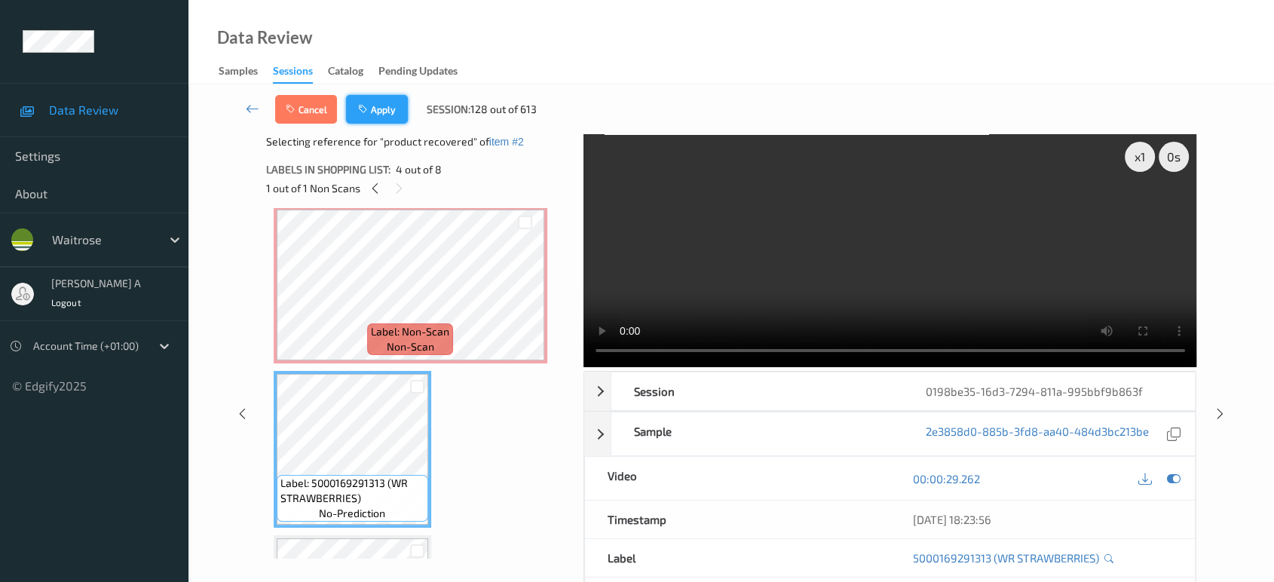
click at [386, 104] on button "Apply" at bounding box center [377, 109] width 62 height 29
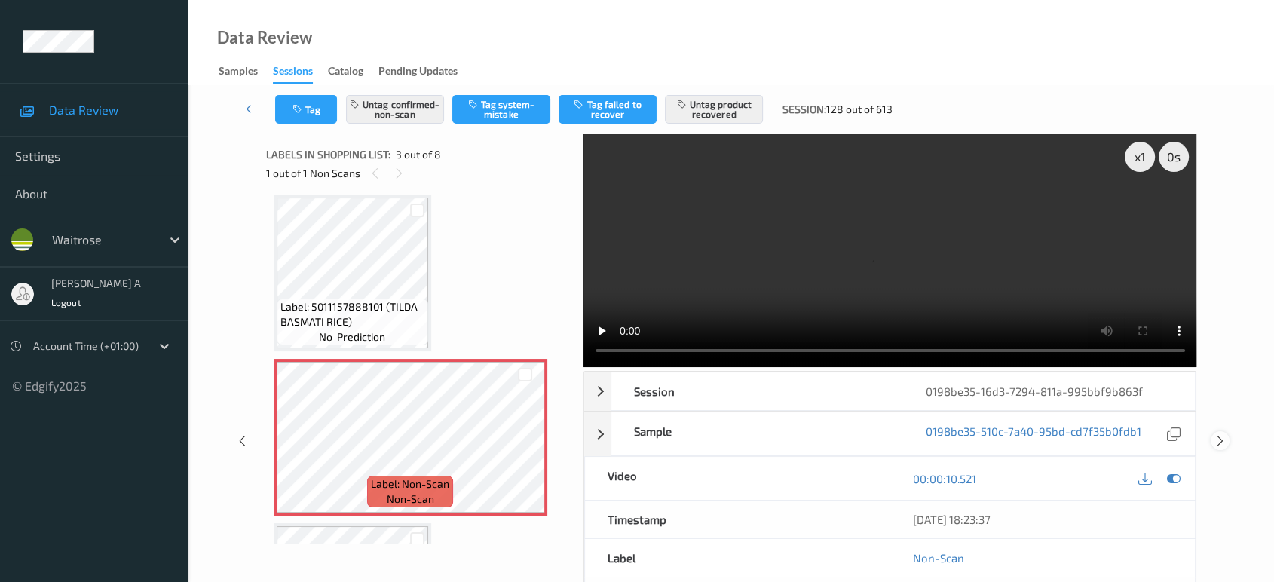
click at [1217, 434] on icon at bounding box center [1220, 441] width 13 height 14
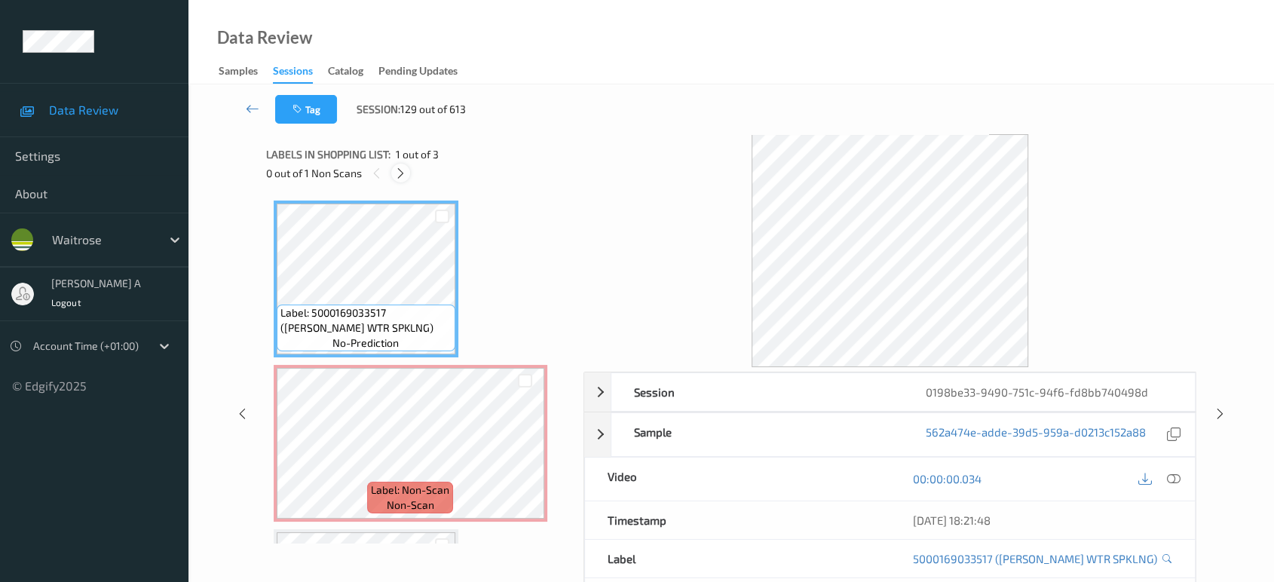
click at [404, 178] on icon at bounding box center [400, 174] width 13 height 14
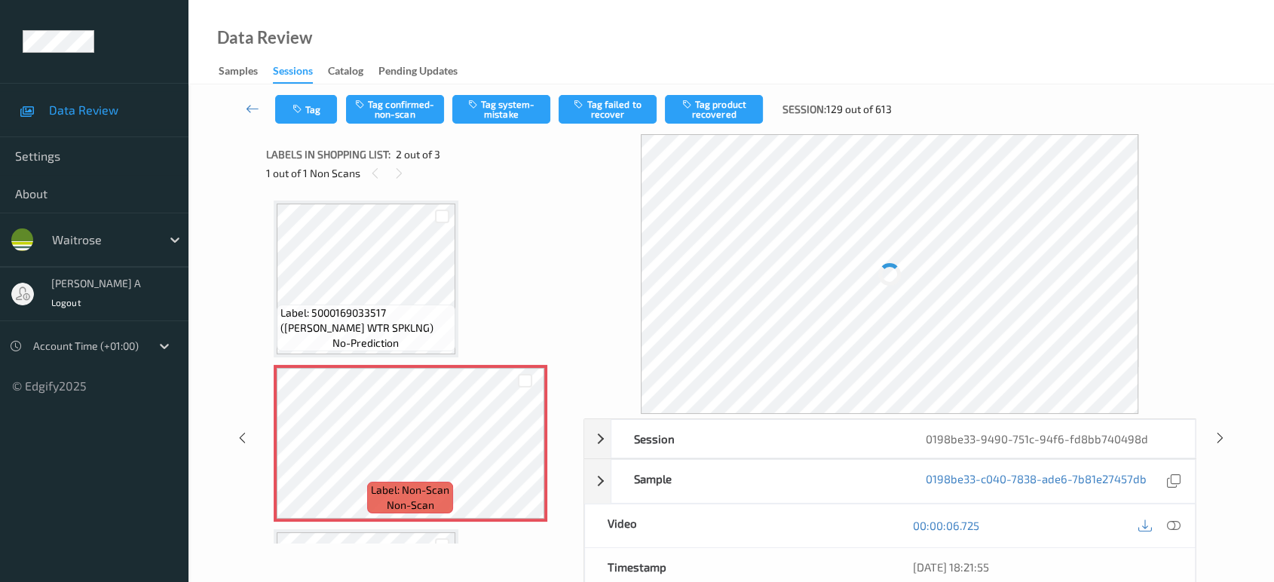
scroll to position [7, 0]
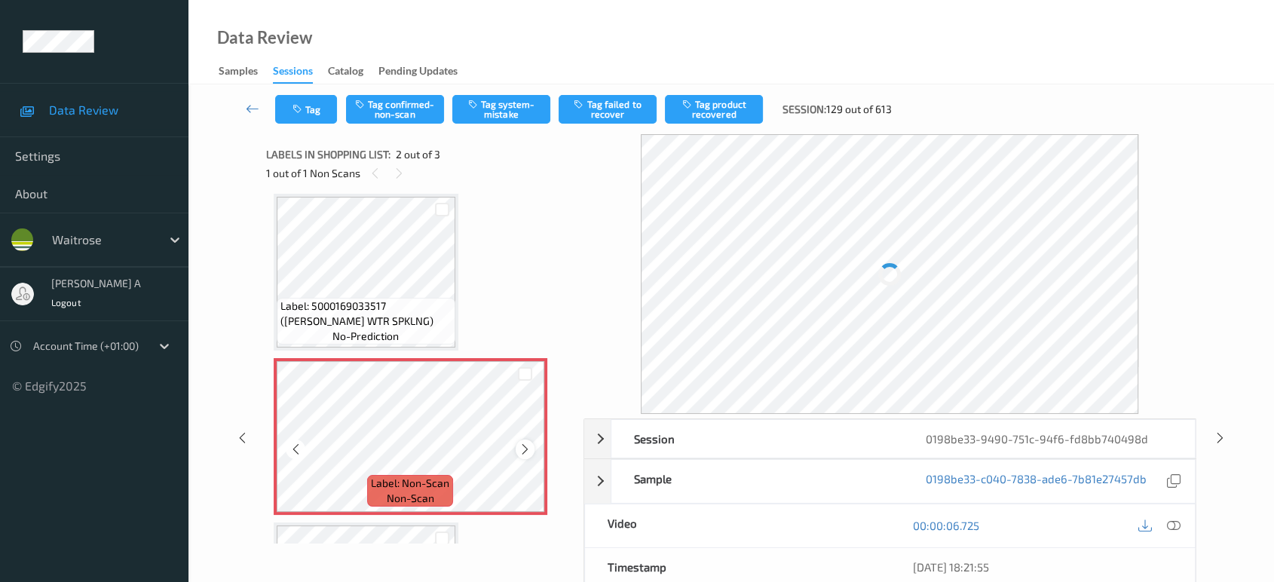
click at [523, 451] on icon at bounding box center [525, 449] width 13 height 14
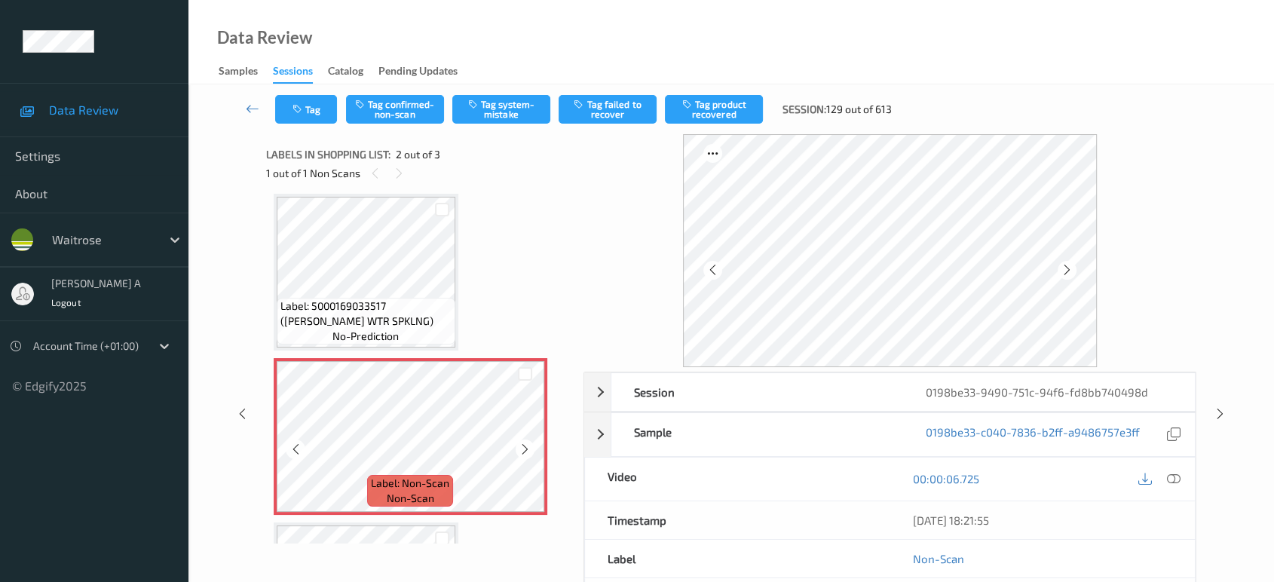
click at [523, 451] on icon at bounding box center [525, 449] width 13 height 14
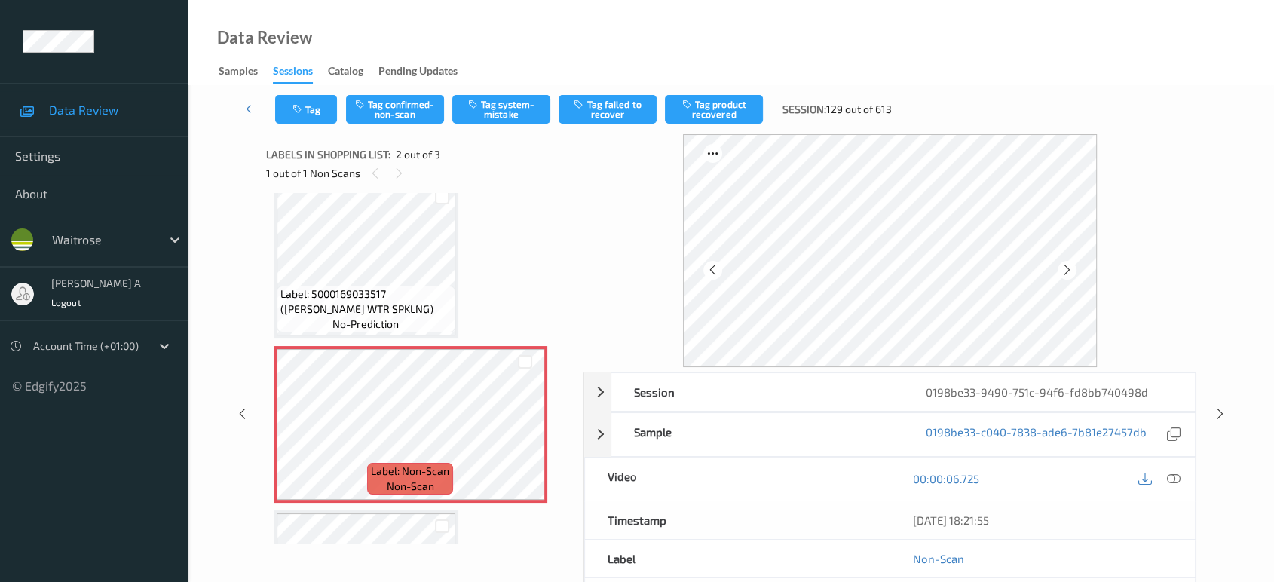
scroll to position [0, 0]
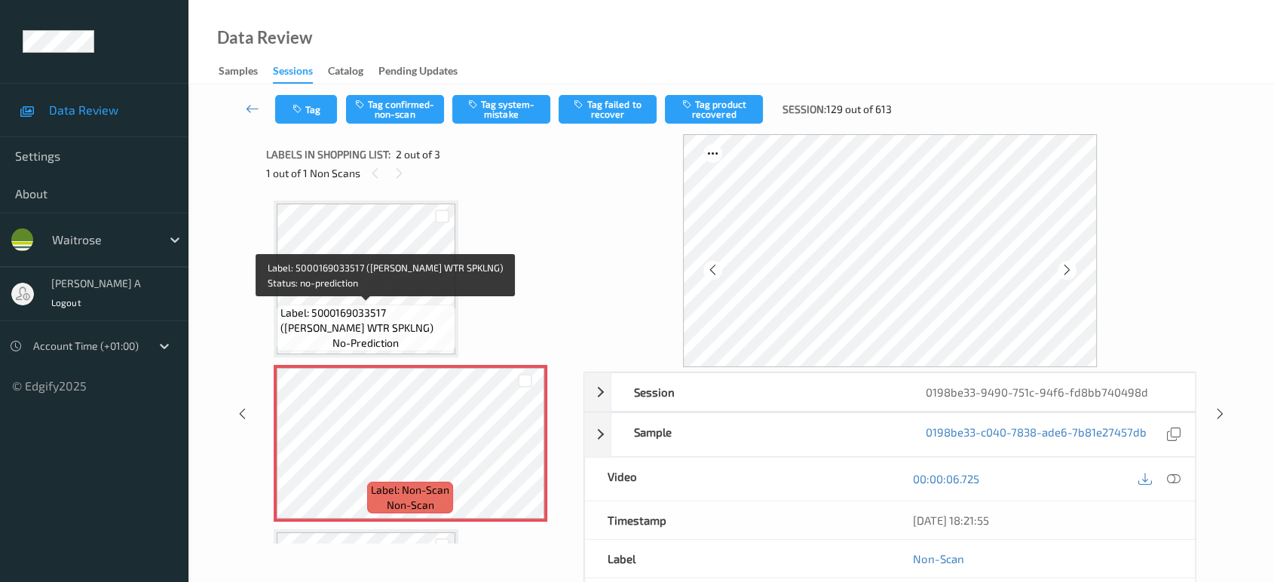
click at [413, 317] on span "Label: 5000169033517 (WR ESS WTR SPKLNG)" at bounding box center [365, 320] width 171 height 30
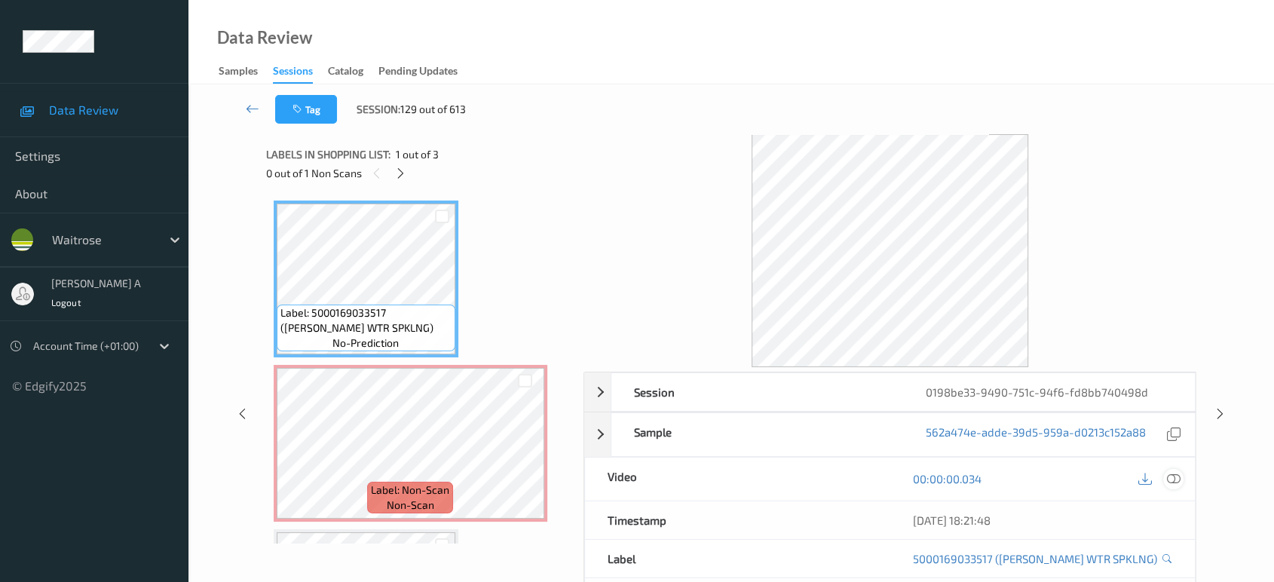
click at [1177, 479] on icon at bounding box center [1174, 479] width 14 height 14
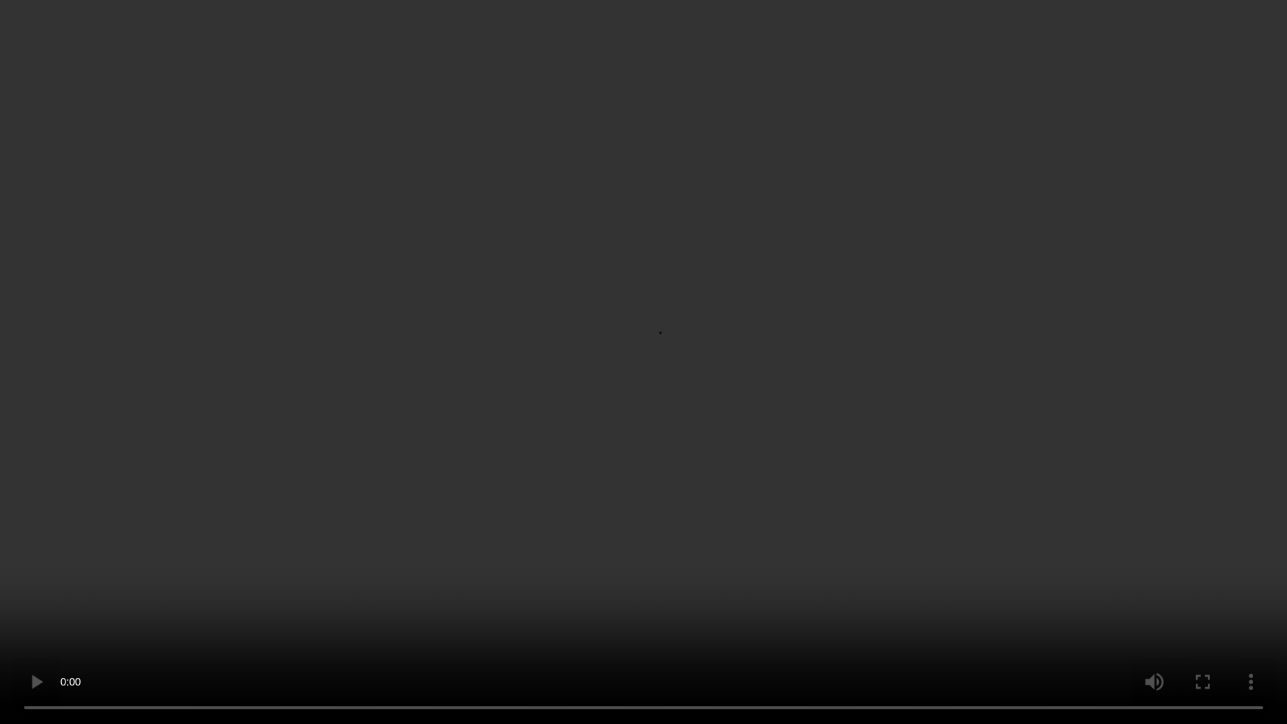
click at [508, 462] on video at bounding box center [643, 362] width 1287 height 724
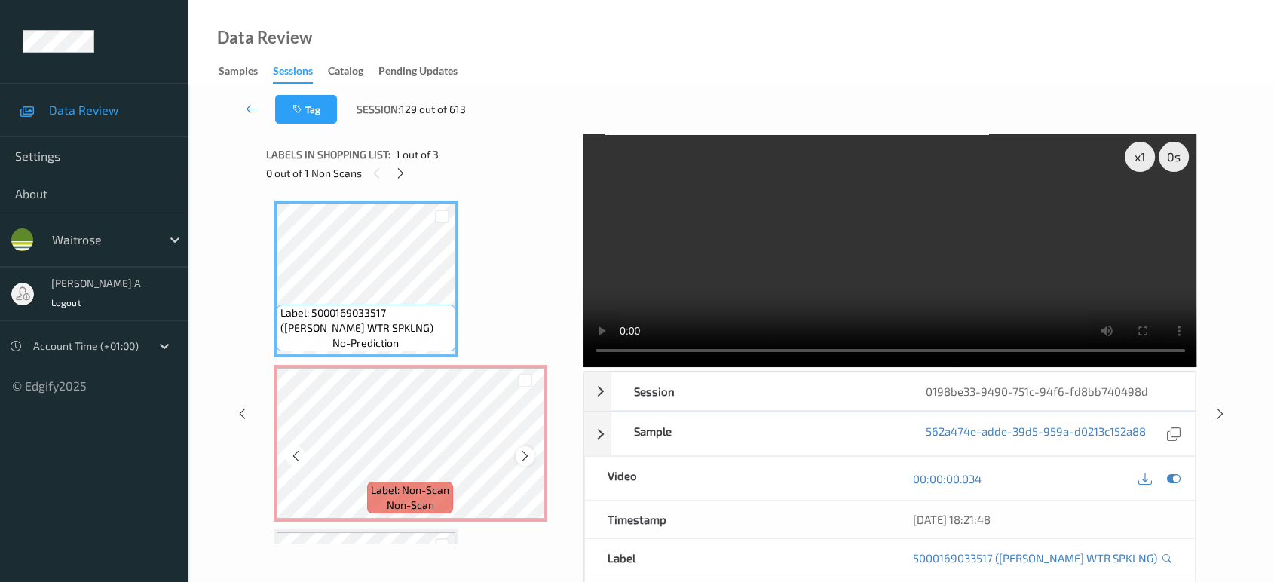
click at [527, 457] on icon at bounding box center [525, 456] width 13 height 14
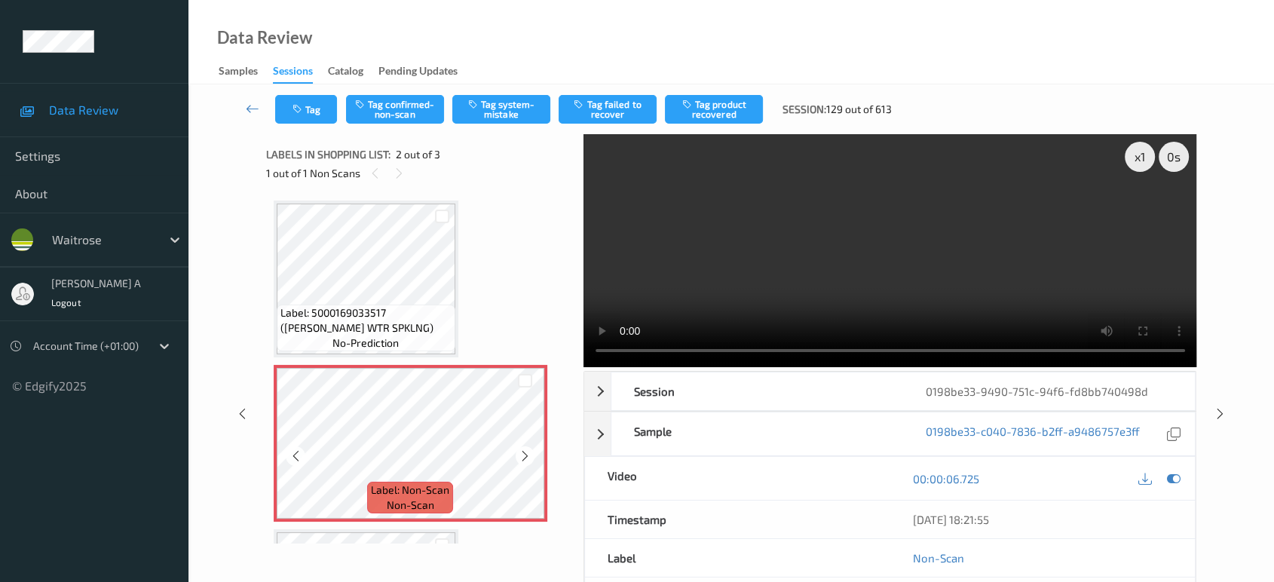
click at [527, 457] on icon at bounding box center [525, 456] width 13 height 14
click at [504, 112] on button "Tag system-mistake" at bounding box center [501, 109] width 98 height 29
click at [327, 127] on div "Tag Tag confirmed-non-scan Untag system-mistake Tag failed to recover Tag produ…" at bounding box center [731, 109] width 1024 height 50
click at [320, 119] on button "Tag" at bounding box center [306, 109] width 62 height 29
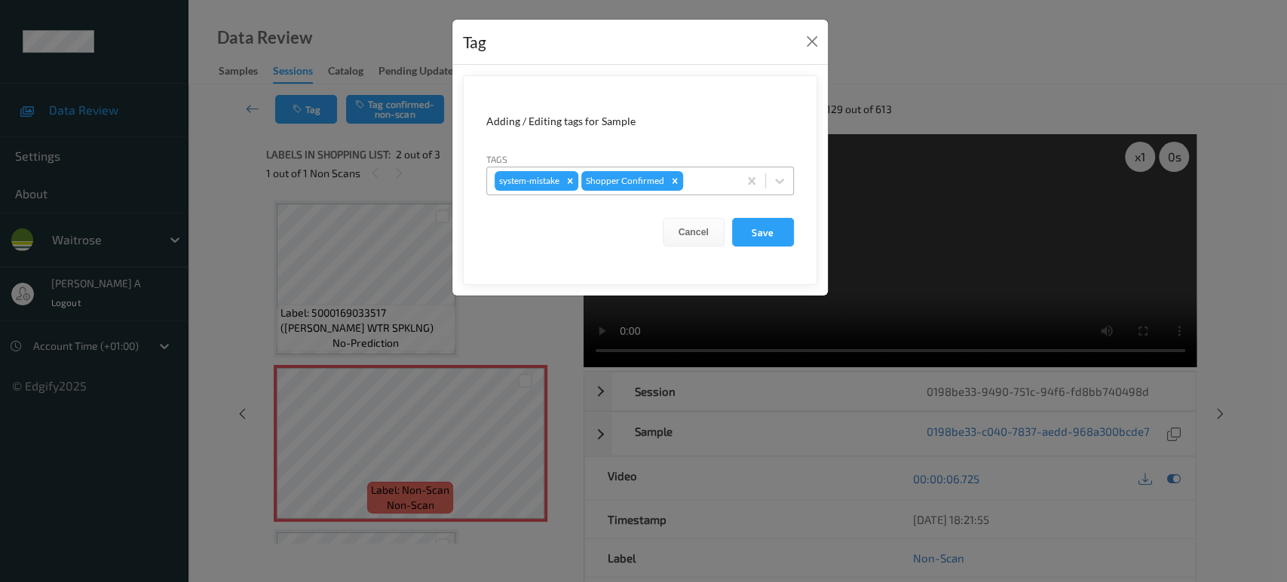
click at [706, 188] on div at bounding box center [708, 181] width 44 height 18
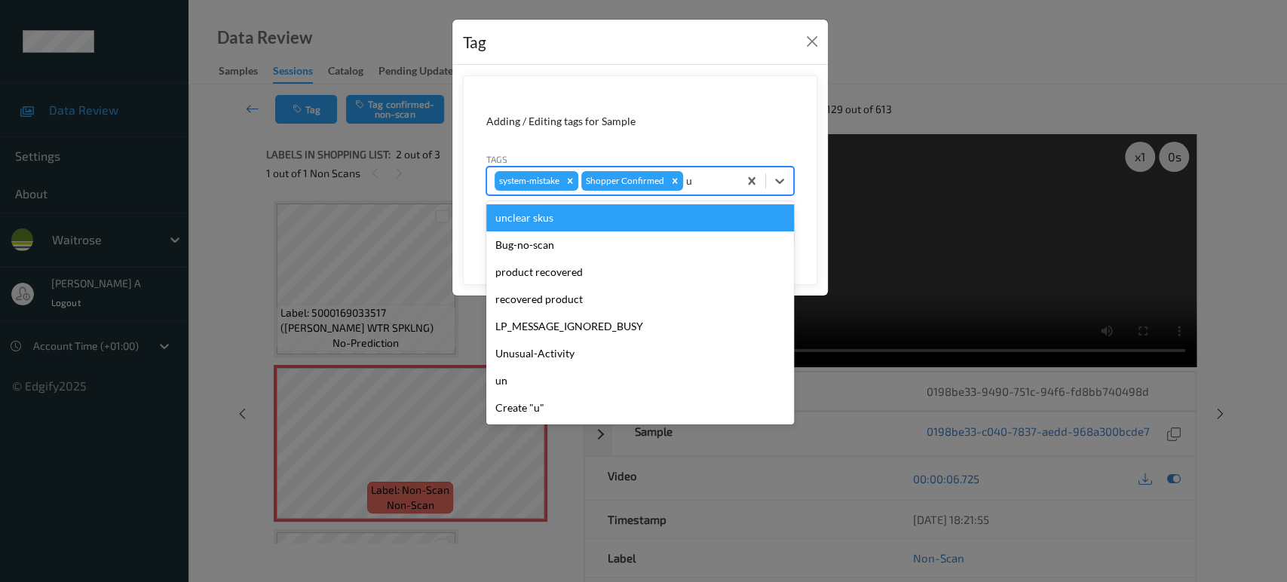
type input "un"
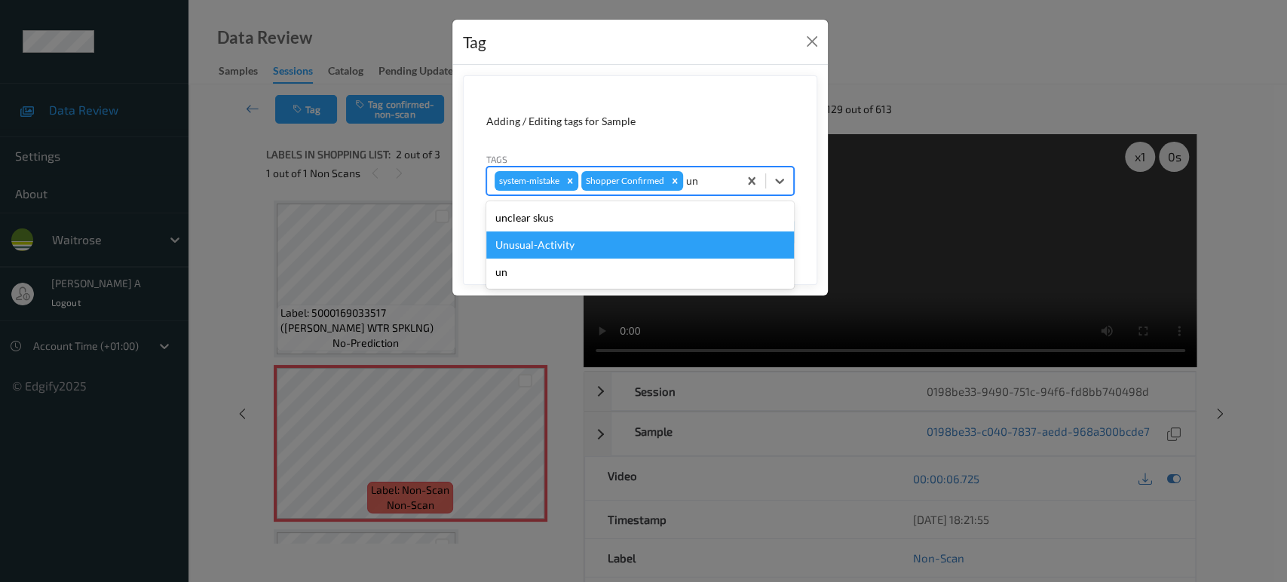
click at [608, 231] on div "Unusual-Activity" at bounding box center [640, 244] width 308 height 27
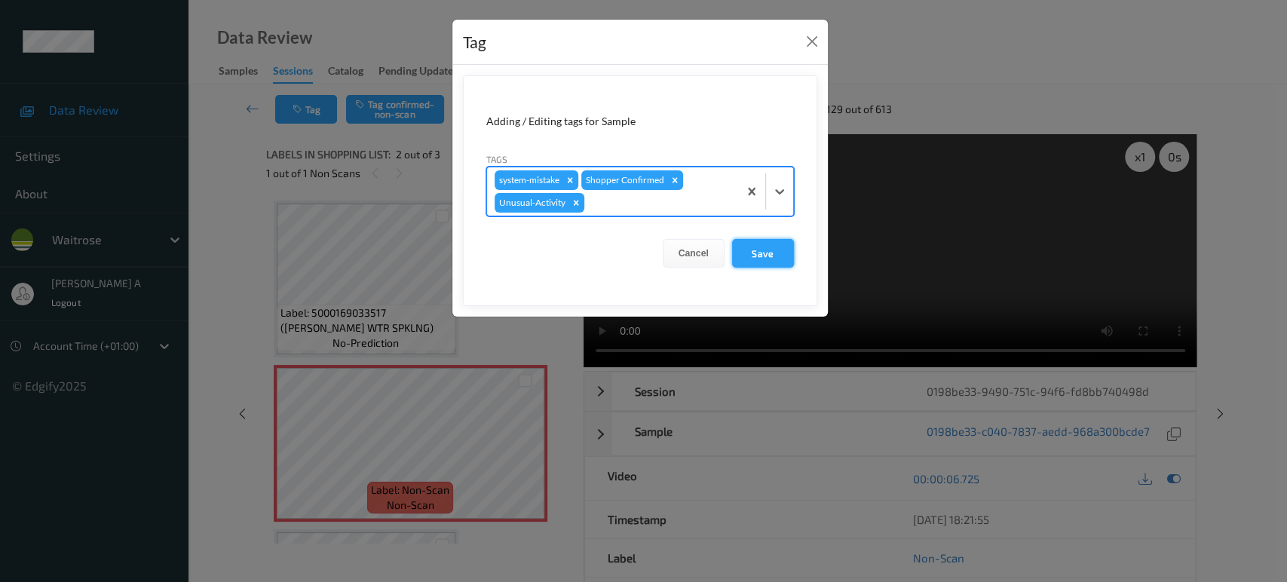
click at [764, 259] on button "Save" at bounding box center [763, 253] width 62 height 29
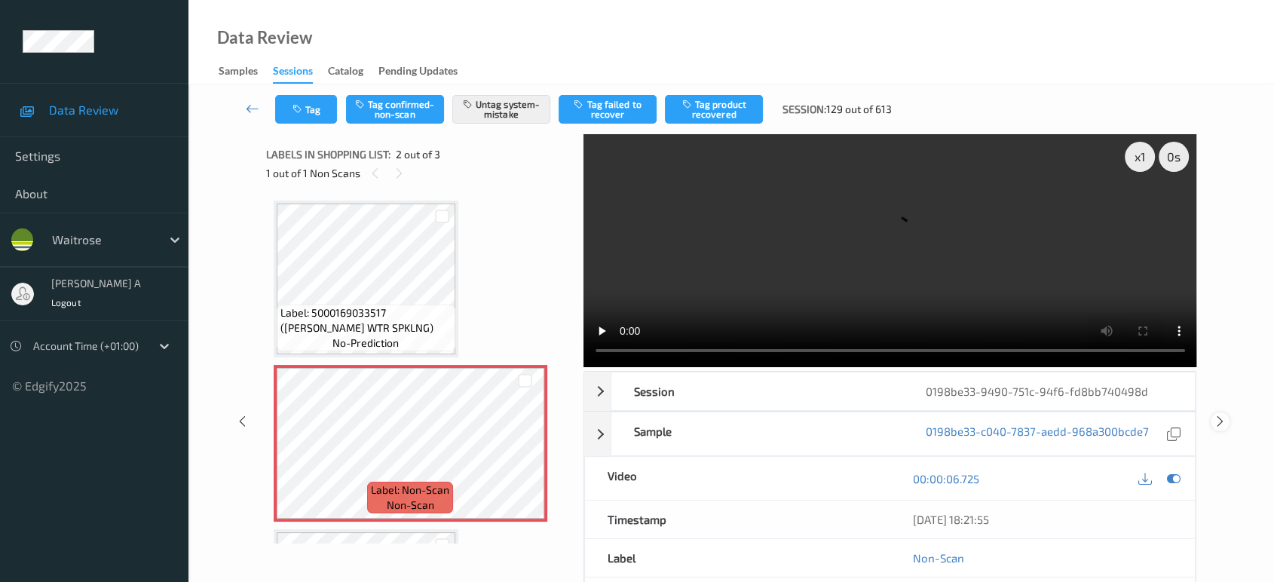
drag, startPoint x: 1223, startPoint y: 366, endPoint x: 1213, endPoint y: 360, distance: 12.5
click at [1223, 415] on icon at bounding box center [1220, 422] width 13 height 14
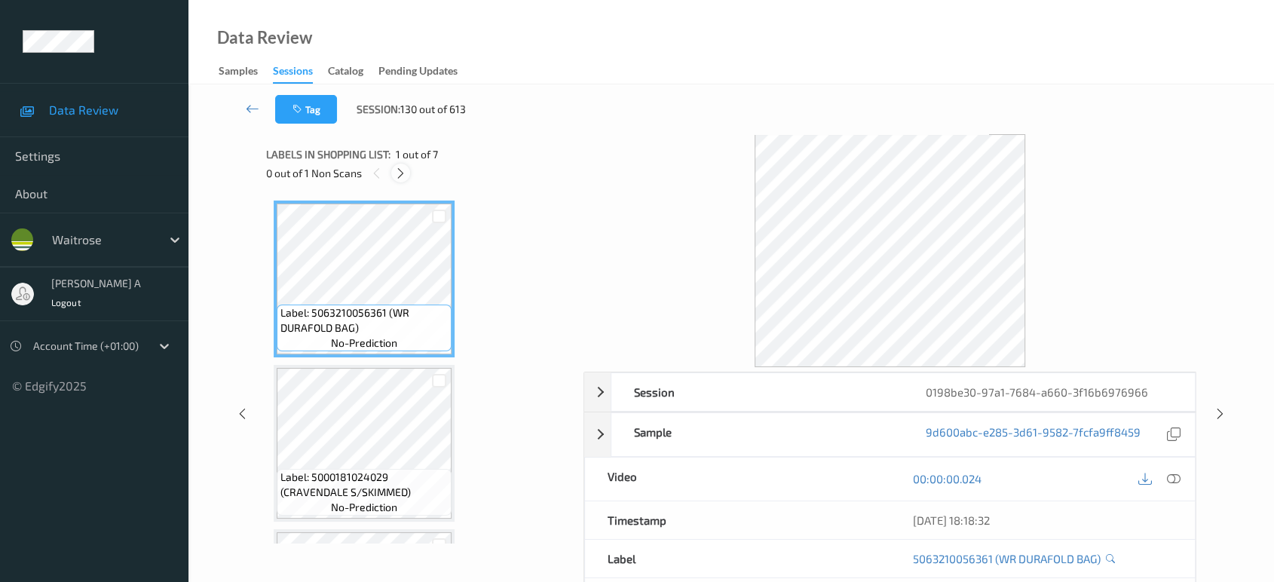
click at [406, 175] on icon at bounding box center [400, 174] width 13 height 14
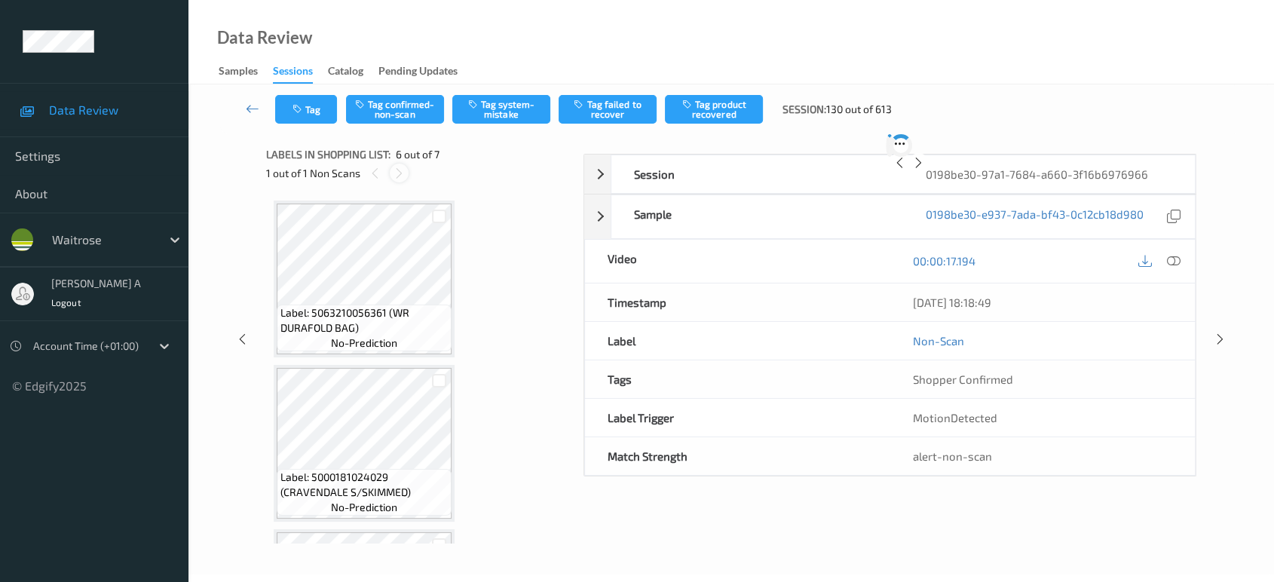
scroll to position [662, 0]
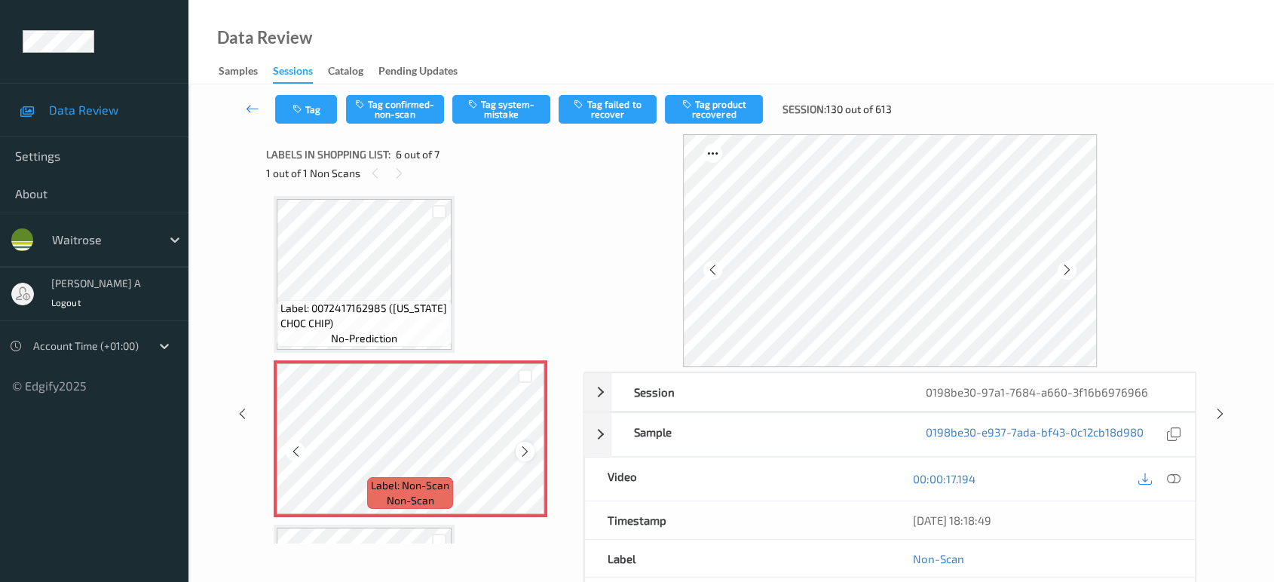
click at [526, 450] on icon at bounding box center [525, 452] width 13 height 14
click at [531, 447] on icon at bounding box center [525, 452] width 13 height 14
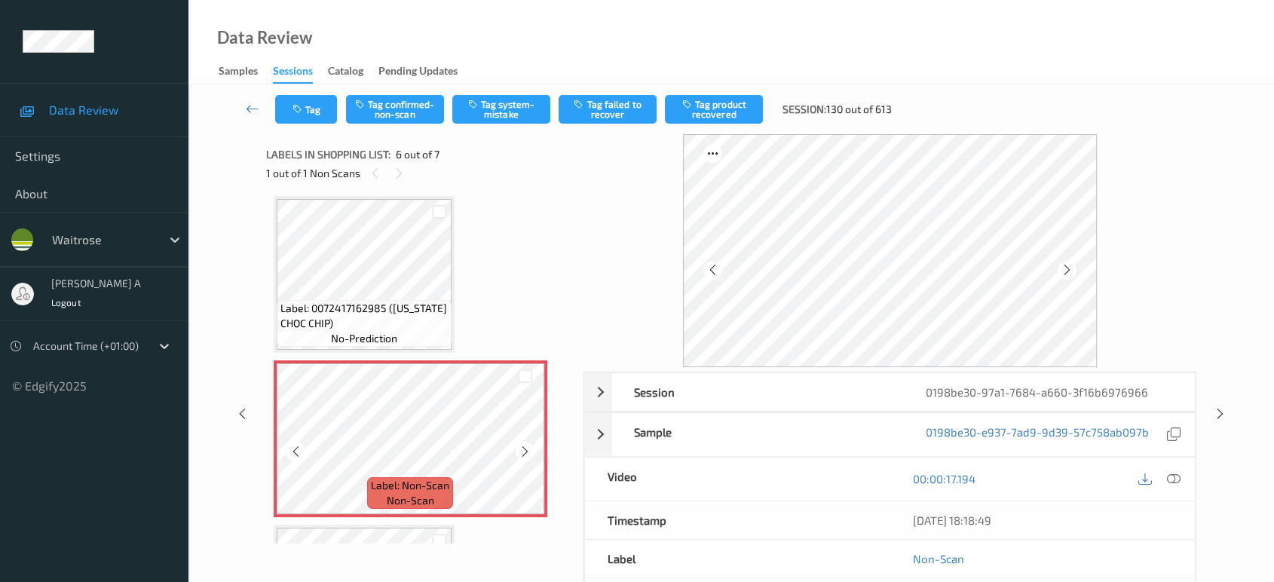
click at [531, 447] on icon at bounding box center [525, 452] width 13 height 14
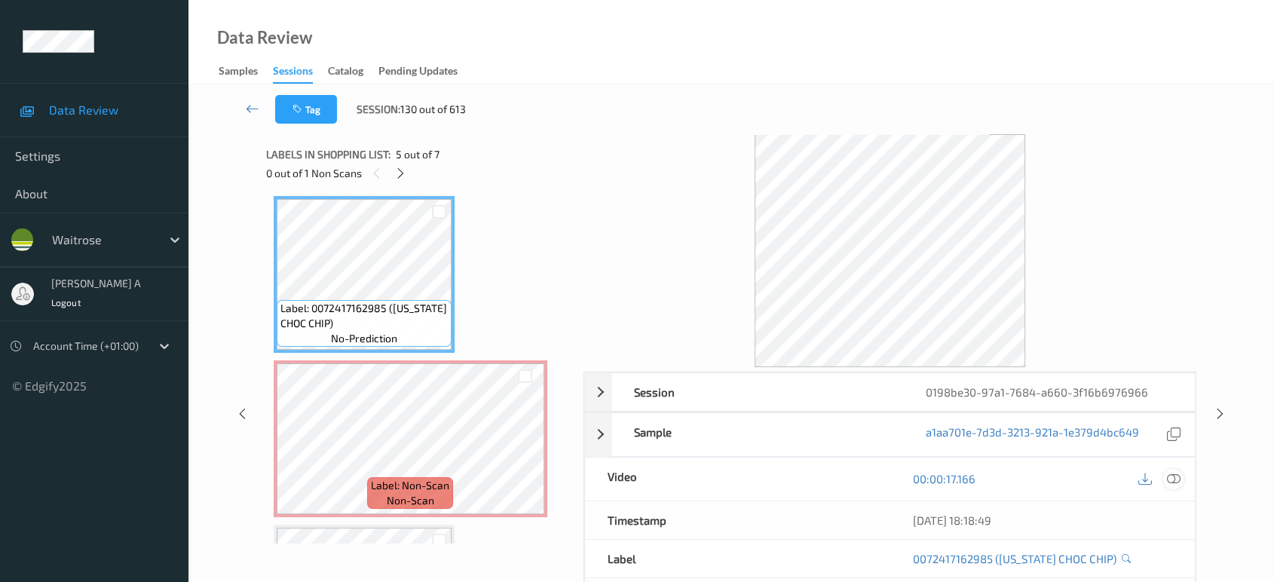
click at [1173, 476] on icon at bounding box center [1174, 479] width 14 height 14
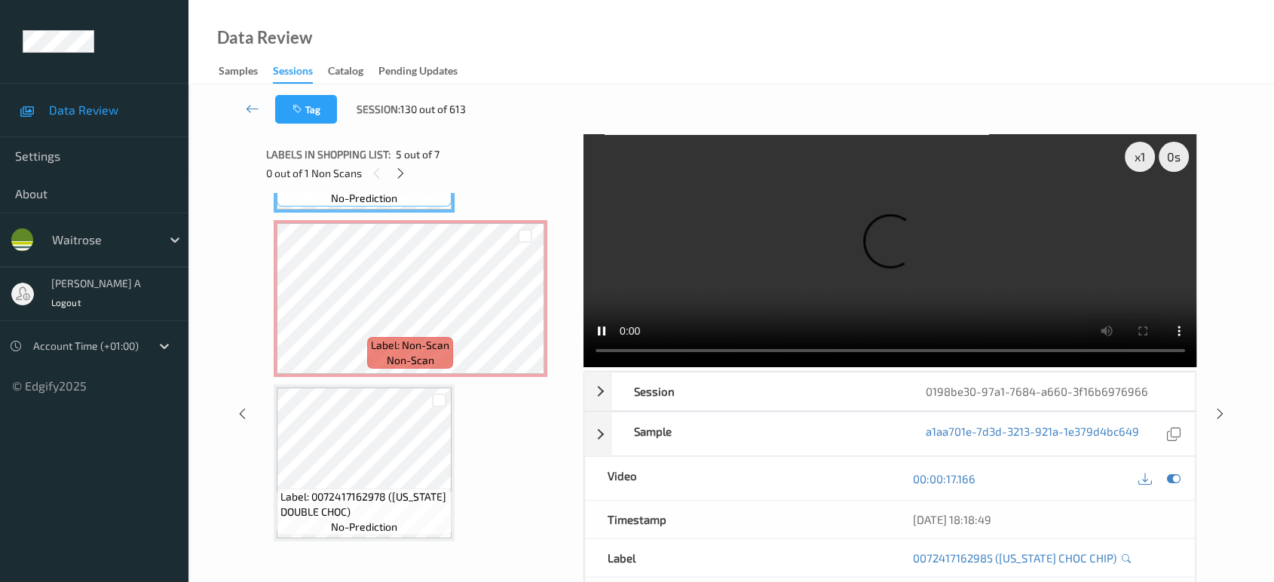
scroll to position [660, 0]
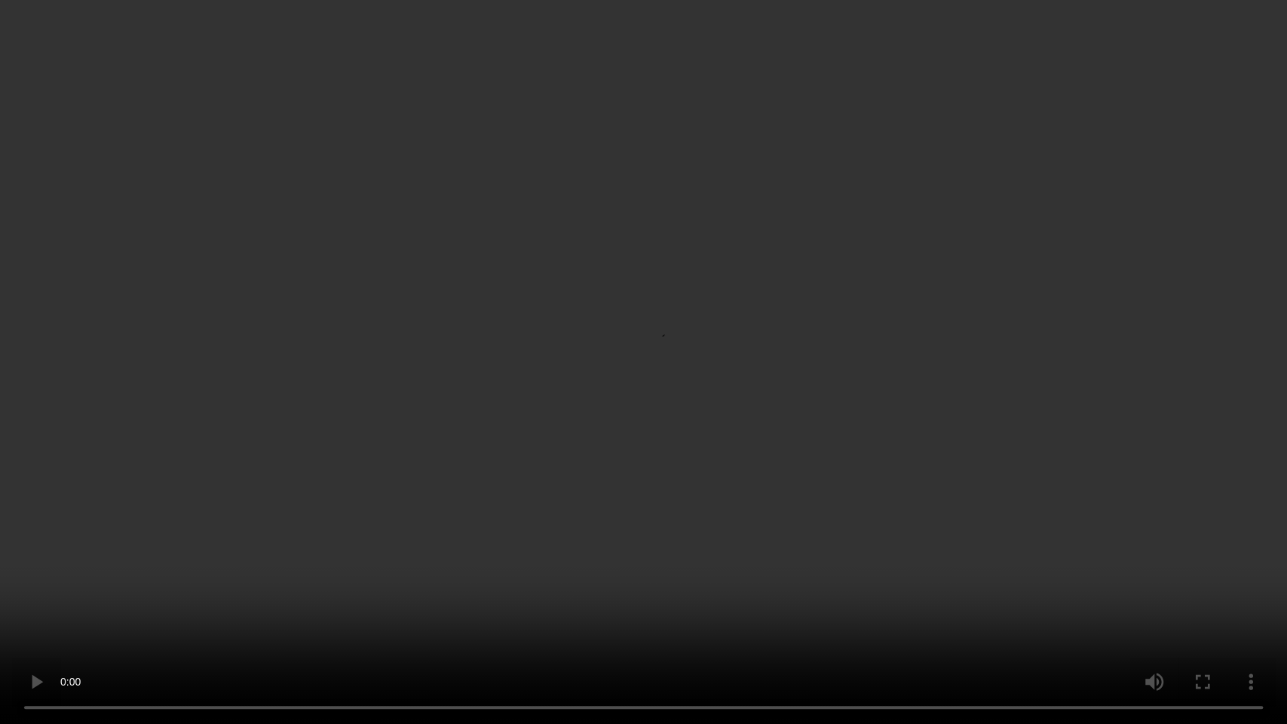
click at [675, 435] on video at bounding box center [643, 362] width 1287 height 724
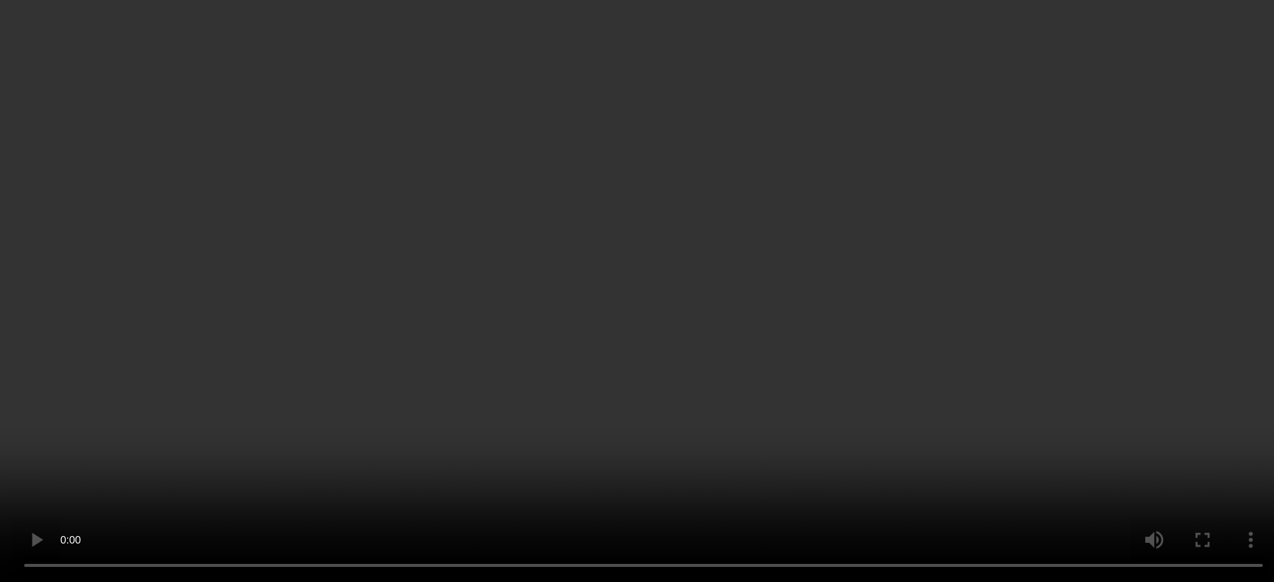
scroll to position [802, 0]
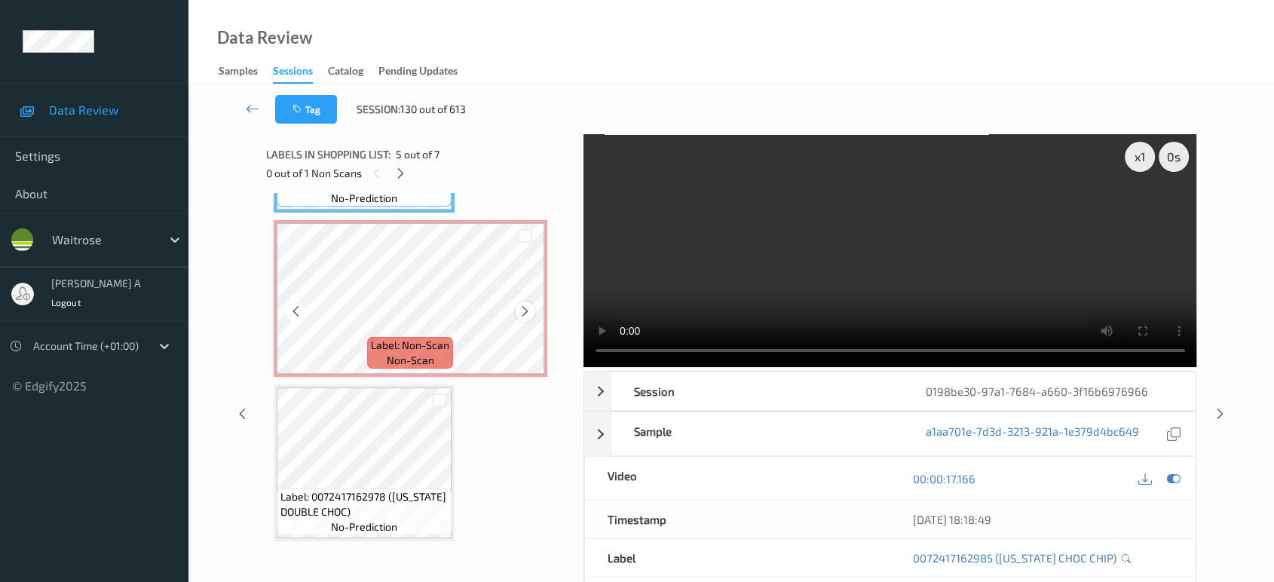
click at [520, 308] on icon at bounding box center [525, 312] width 13 height 14
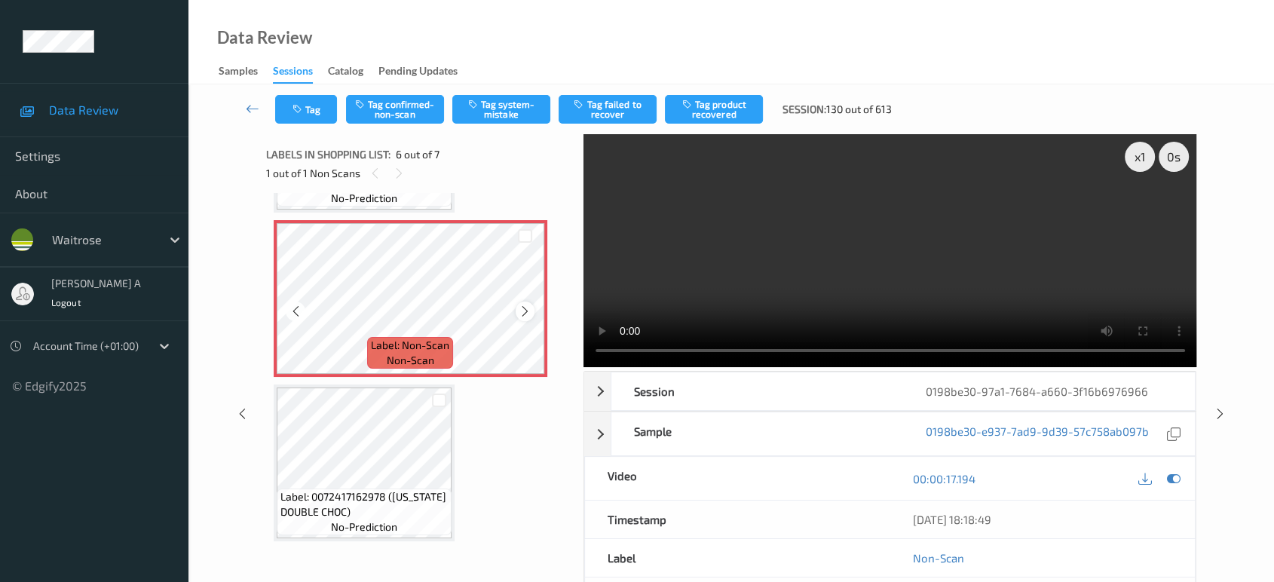
click at [525, 308] on icon at bounding box center [525, 312] width 13 height 14
click at [516, 109] on button "Tag system-mistake" at bounding box center [501, 109] width 98 height 29
click at [329, 118] on button "Tag" at bounding box center [306, 109] width 62 height 29
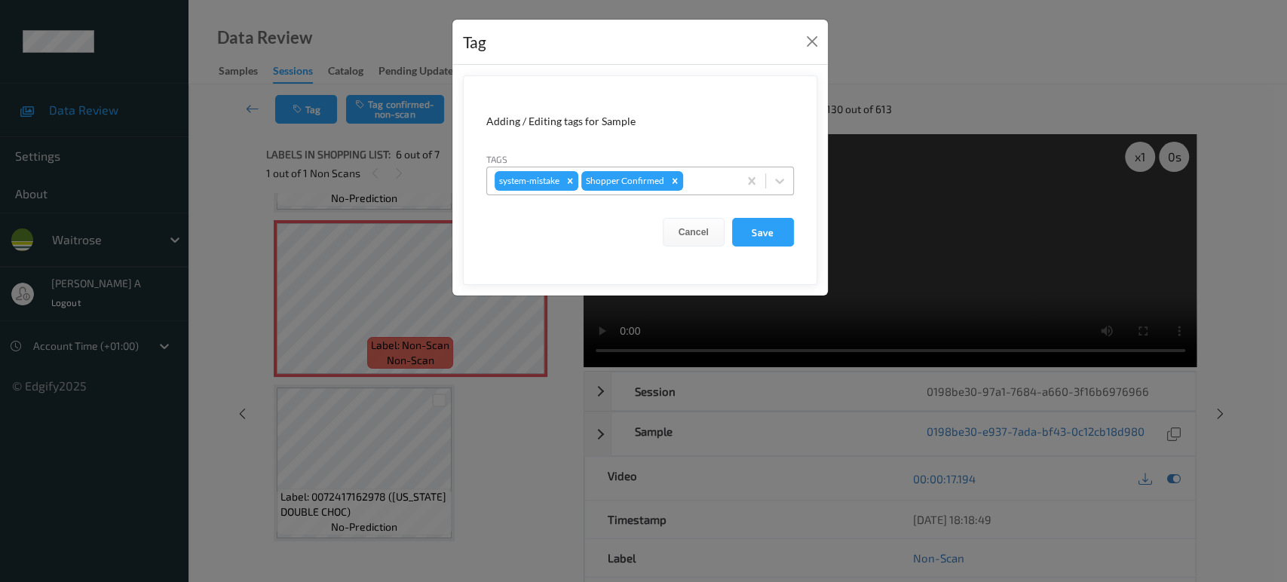
click at [709, 188] on div at bounding box center [708, 181] width 44 height 18
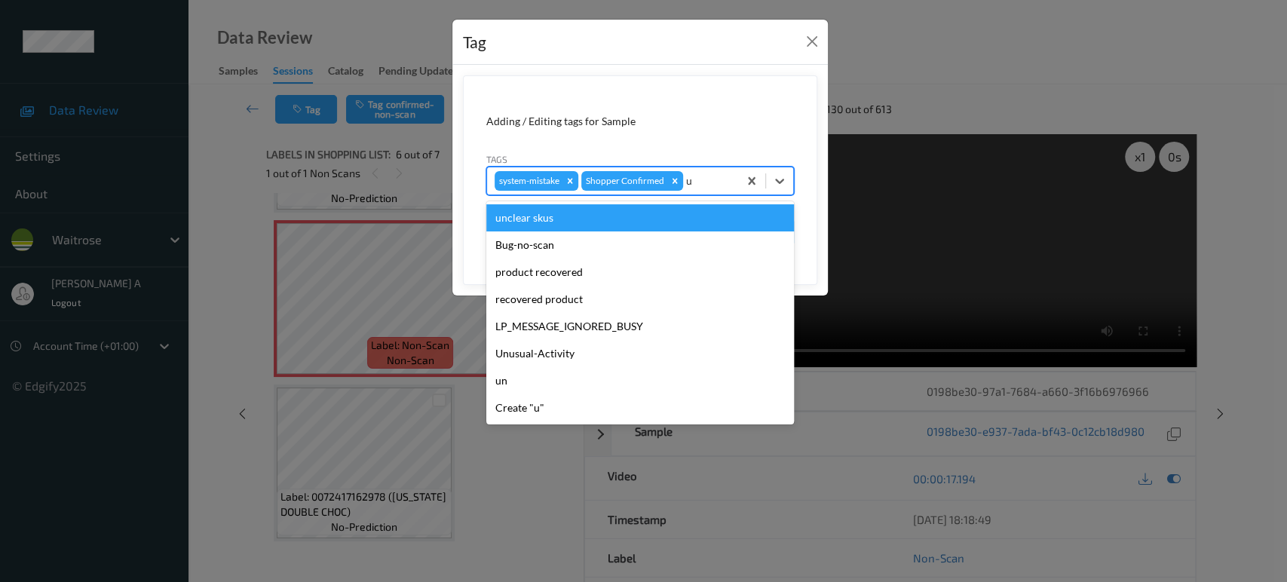
type input "un"
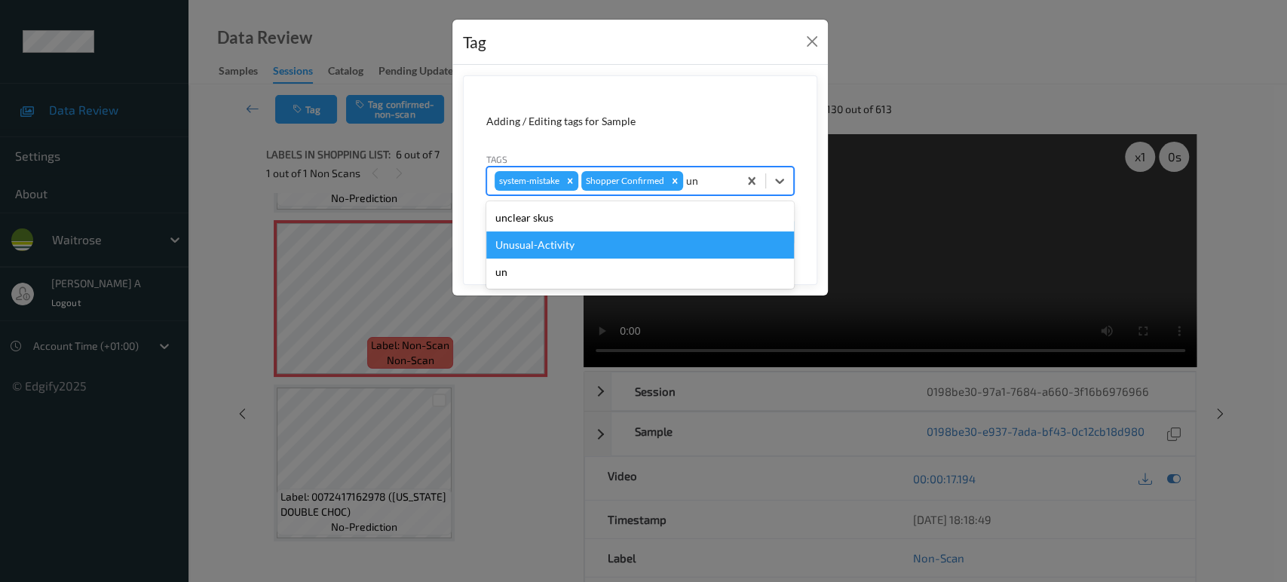
click at [644, 234] on div "Unusual-Activity" at bounding box center [640, 244] width 308 height 27
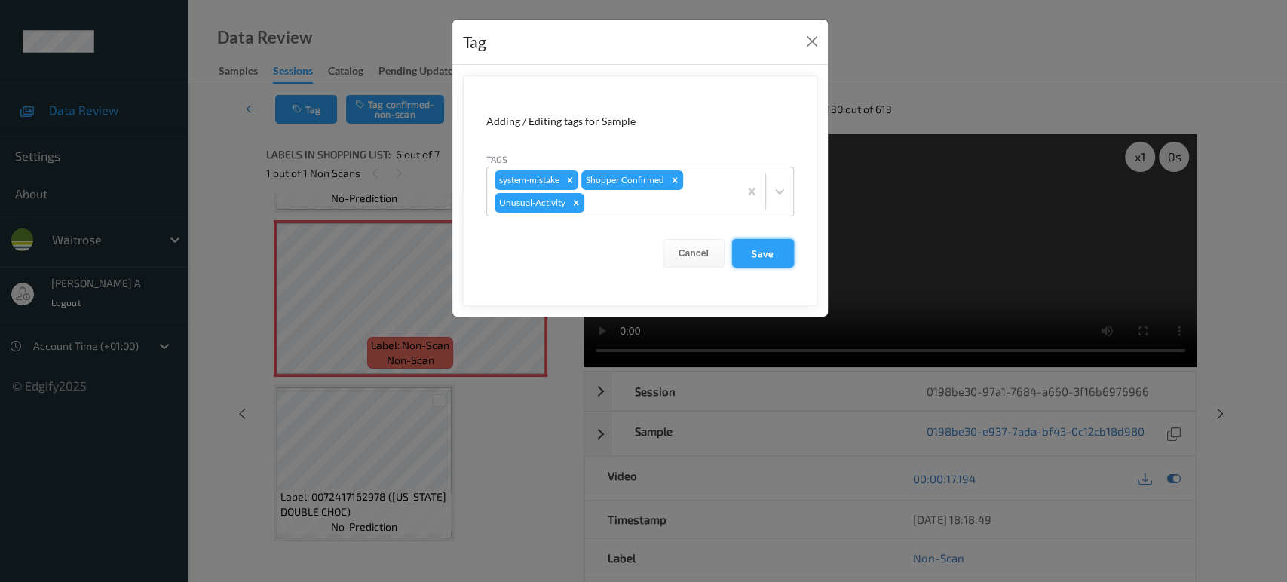
click at [753, 248] on button "Save" at bounding box center [763, 253] width 62 height 29
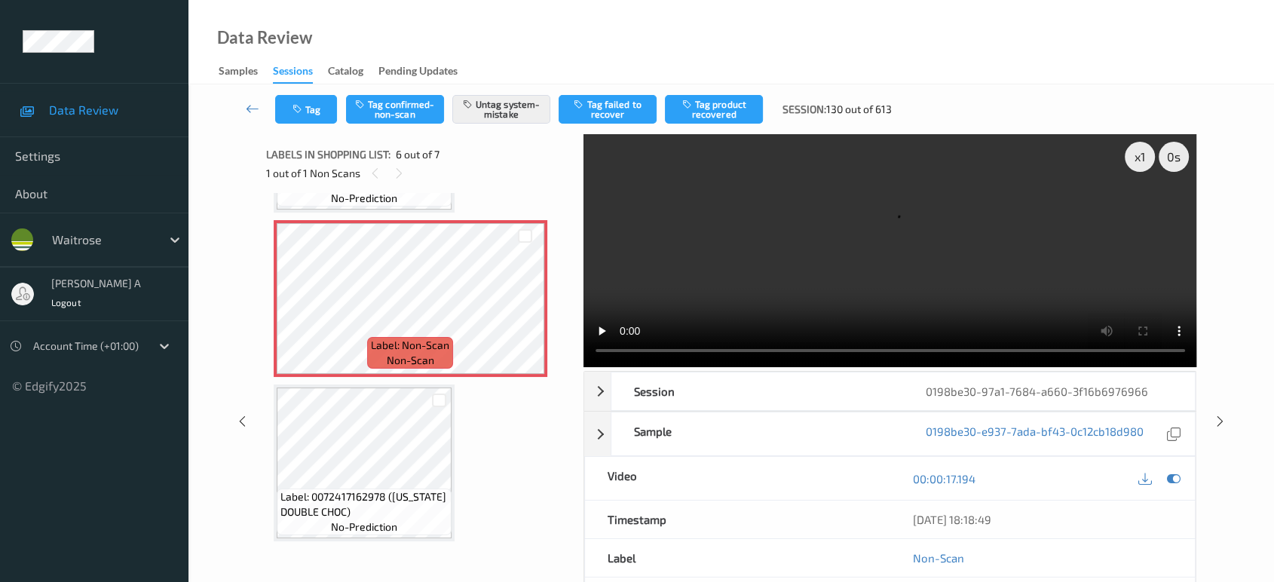
click at [1218, 415] on icon at bounding box center [1220, 422] width 13 height 14
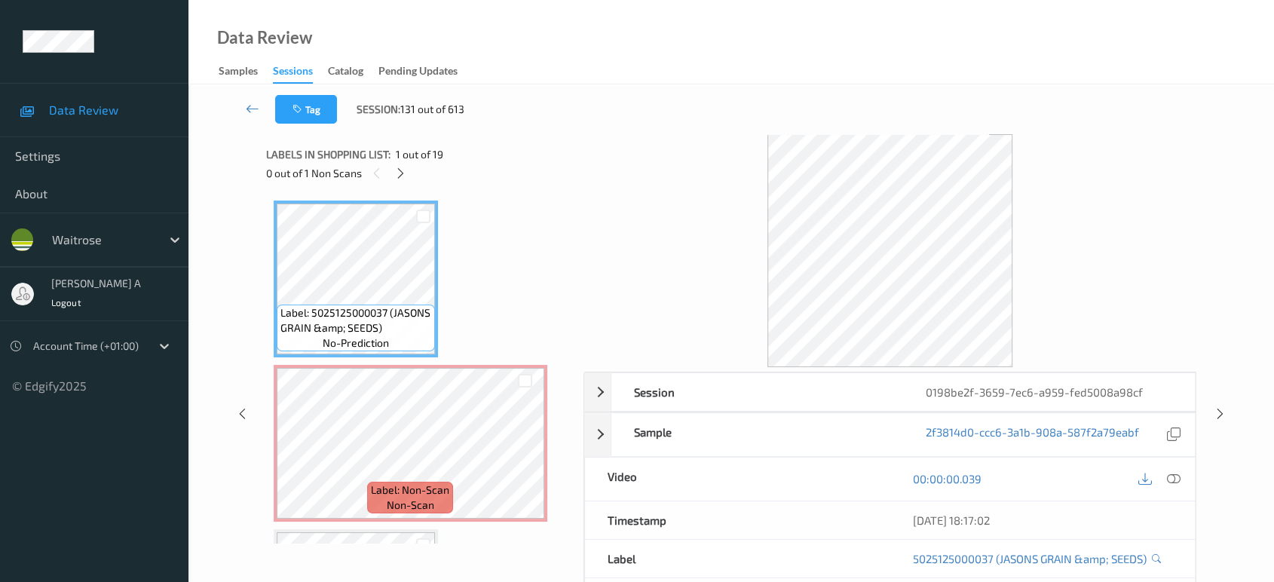
click at [409, 181] on div "0 out of 1 Non Scans" at bounding box center [419, 173] width 307 height 19
click at [404, 173] on icon at bounding box center [400, 174] width 13 height 14
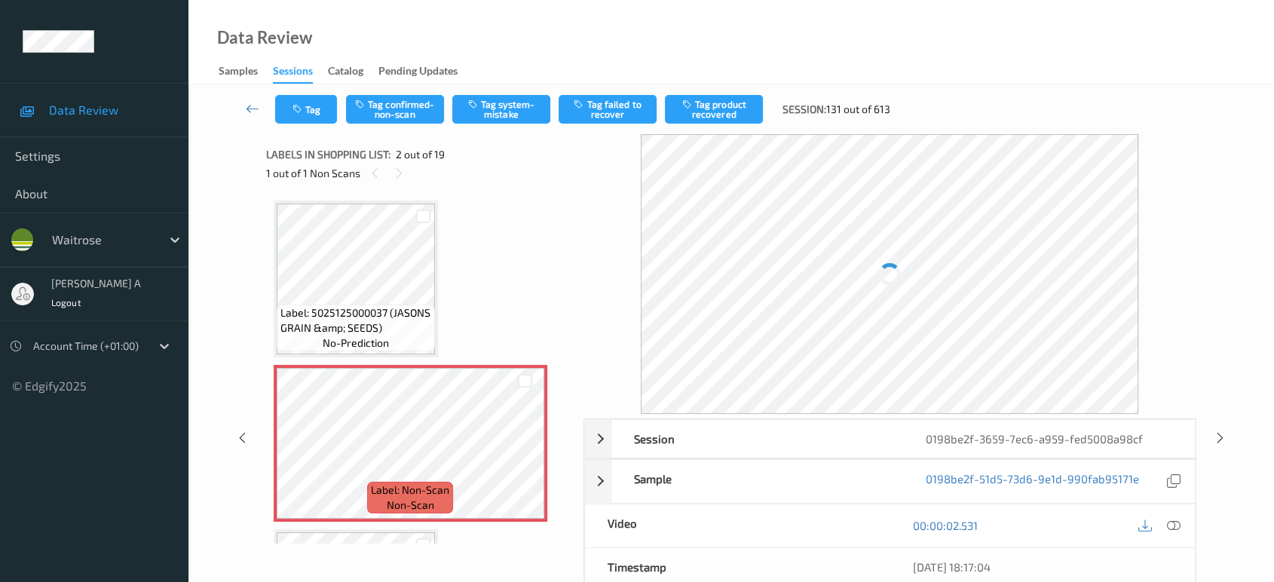
scroll to position [7, 0]
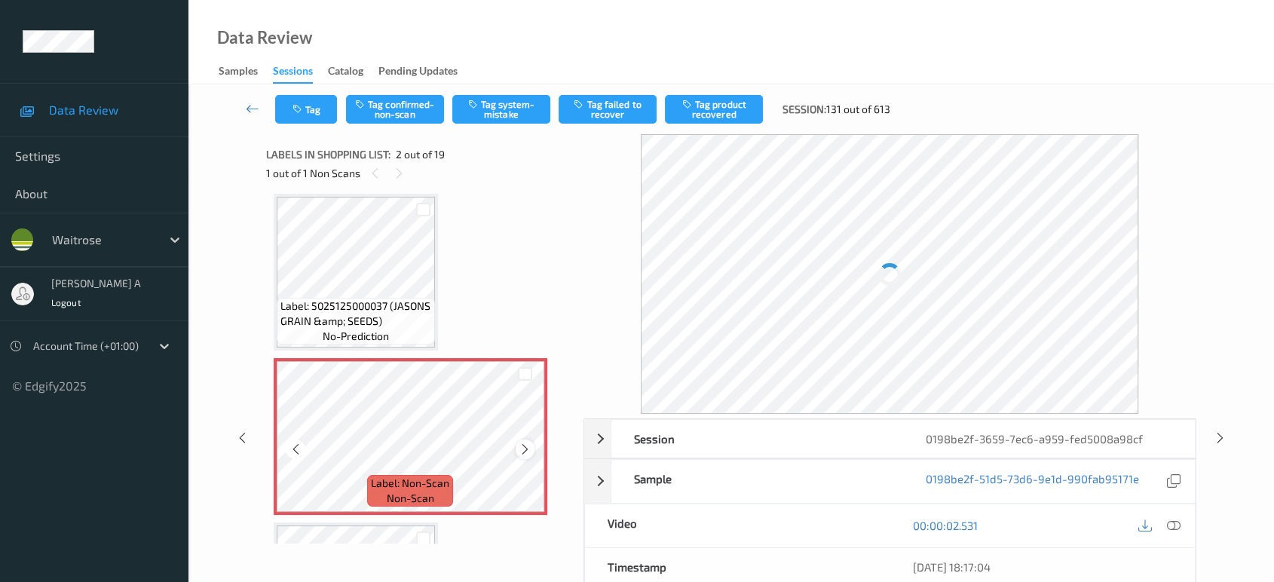
click at [529, 446] on icon at bounding box center [525, 449] width 13 height 14
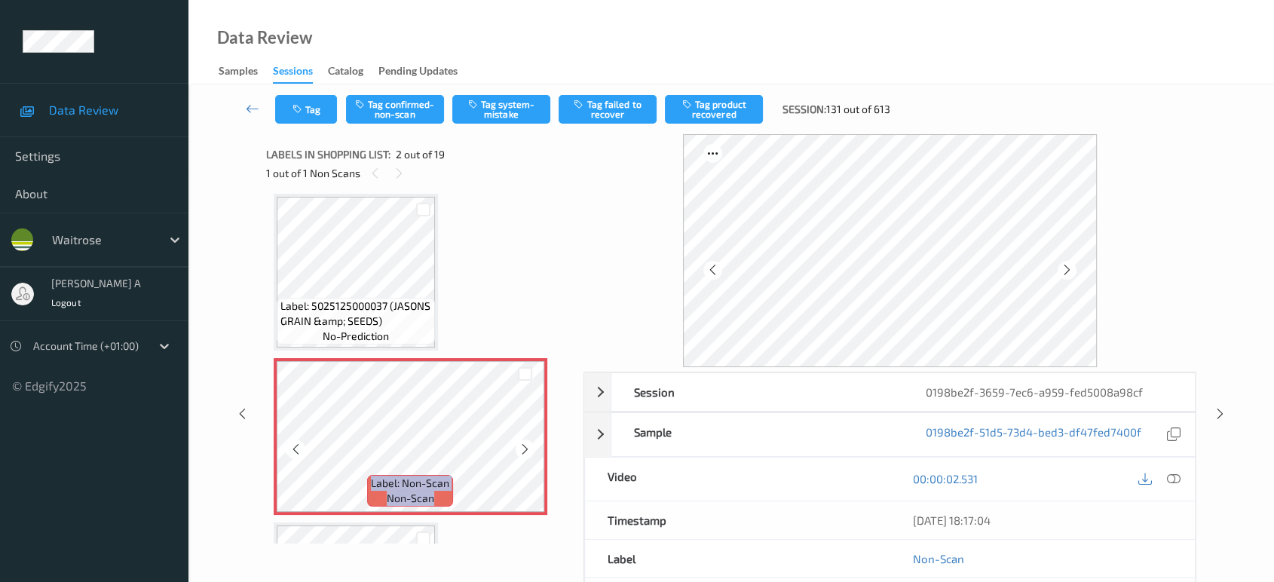
click at [529, 446] on icon at bounding box center [525, 449] width 13 height 14
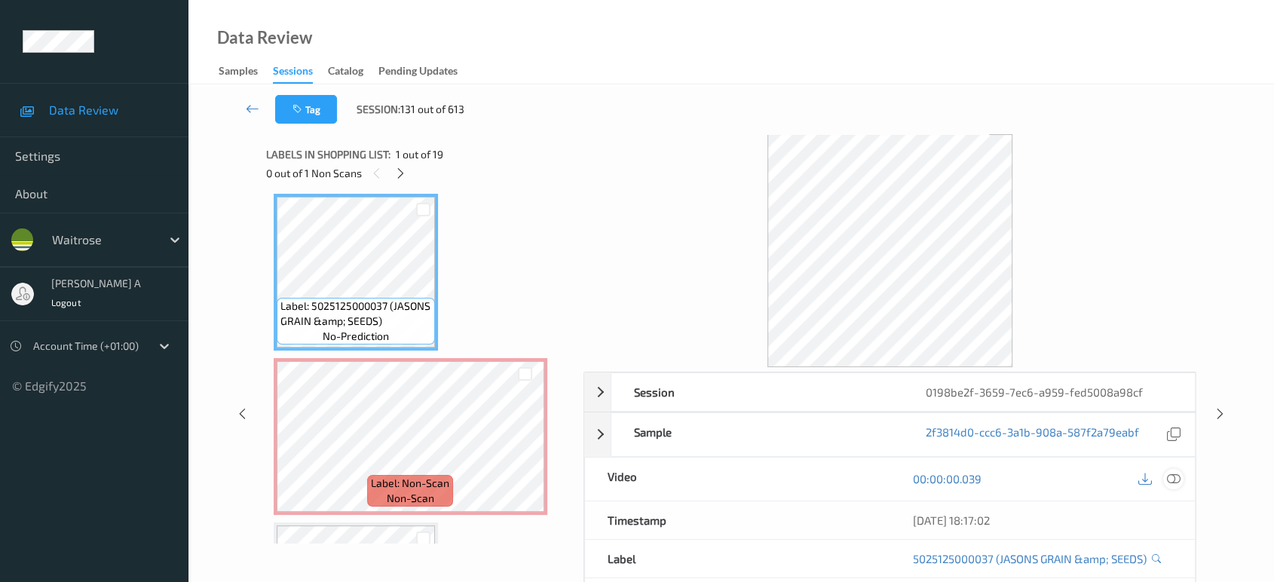
click at [1168, 478] on icon at bounding box center [1174, 479] width 14 height 14
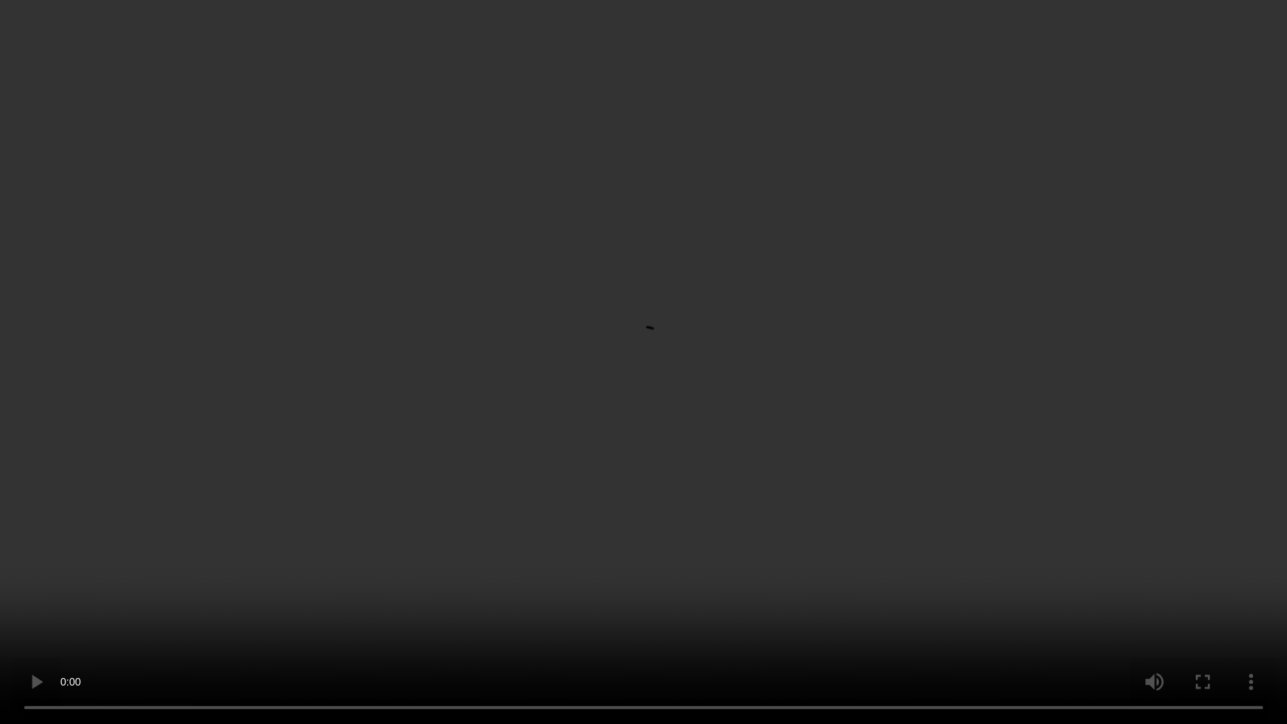
click at [834, 442] on video at bounding box center [643, 362] width 1287 height 724
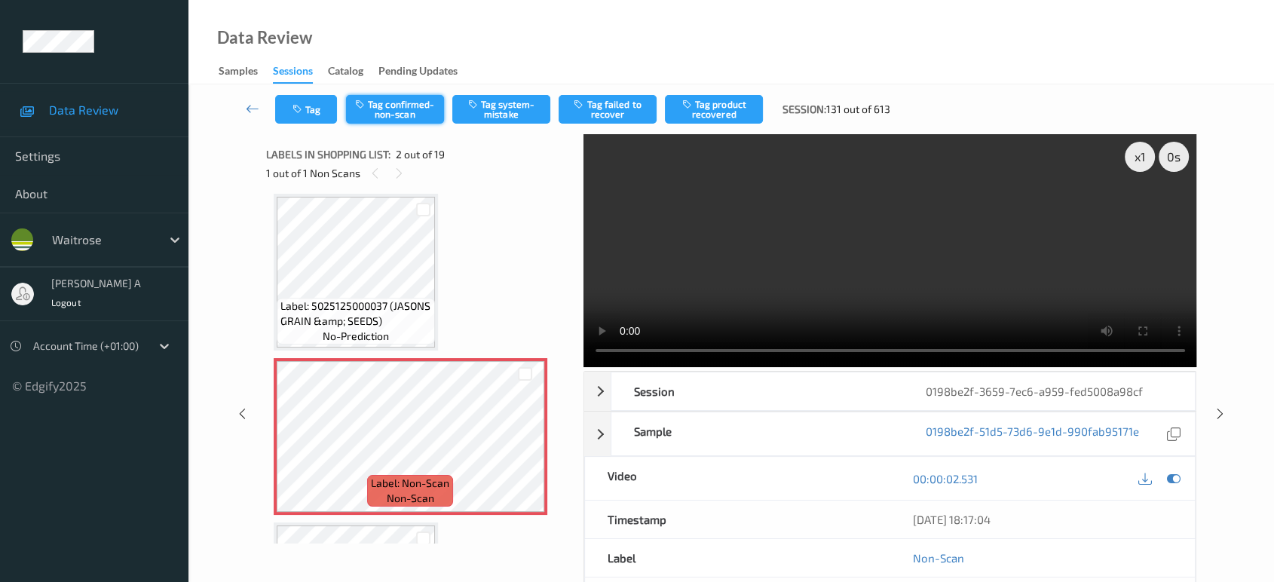
click at [398, 113] on button "Tag confirmed-non-scan" at bounding box center [395, 109] width 98 height 29
click at [718, 112] on button "Tag product recovered" at bounding box center [714, 109] width 98 height 29
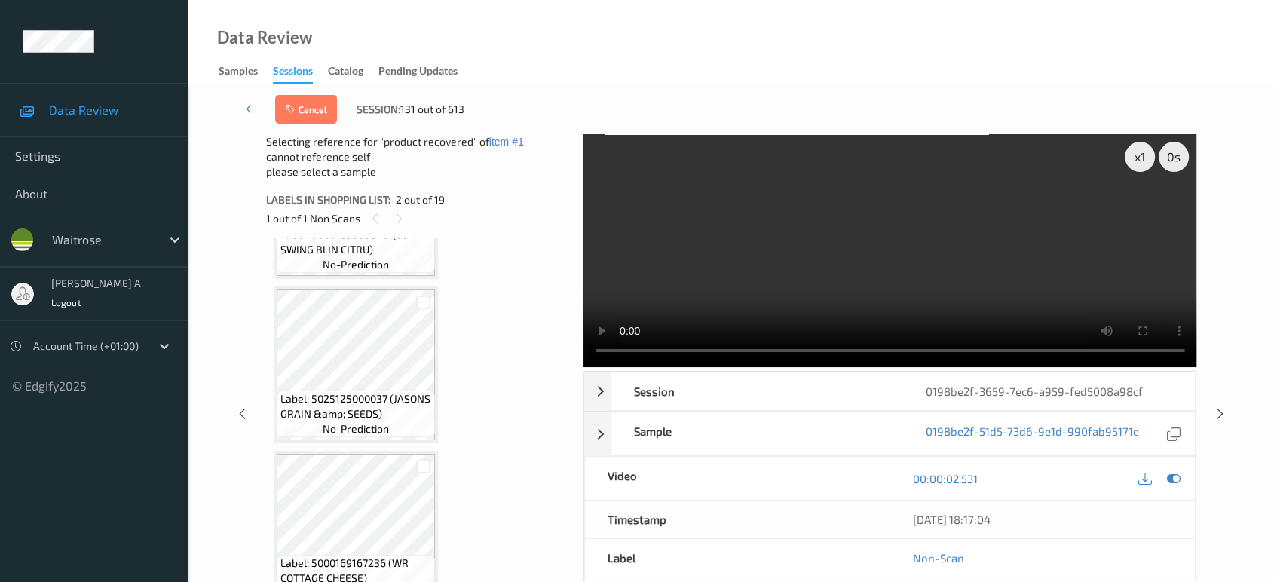
scroll to position [426, 0]
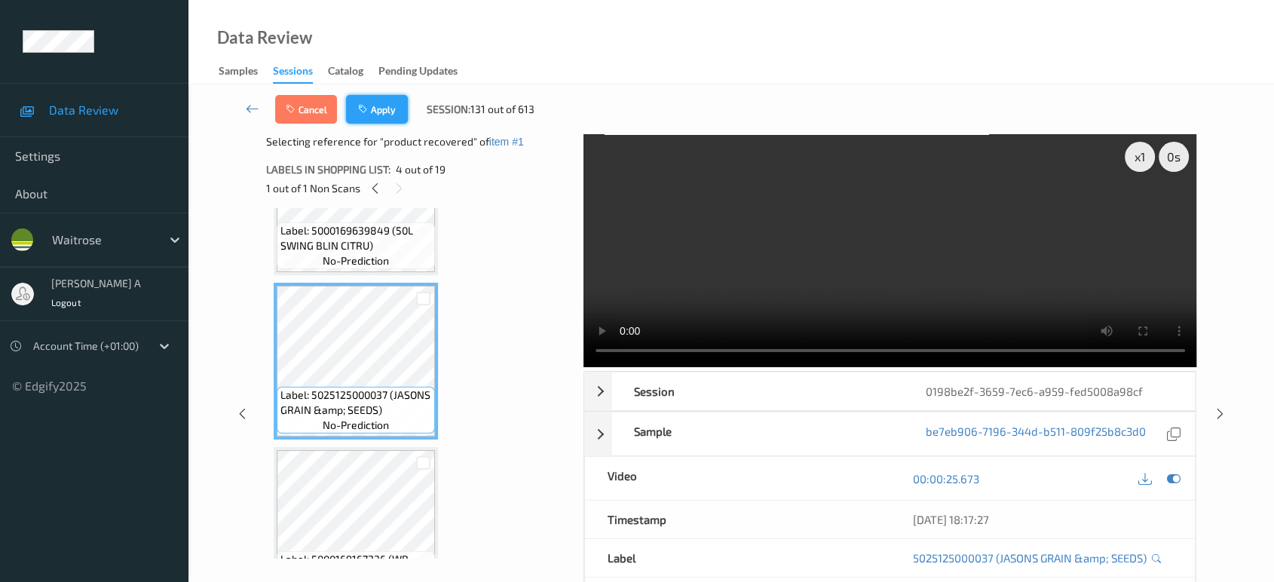
click at [381, 115] on button "Apply" at bounding box center [377, 109] width 62 height 29
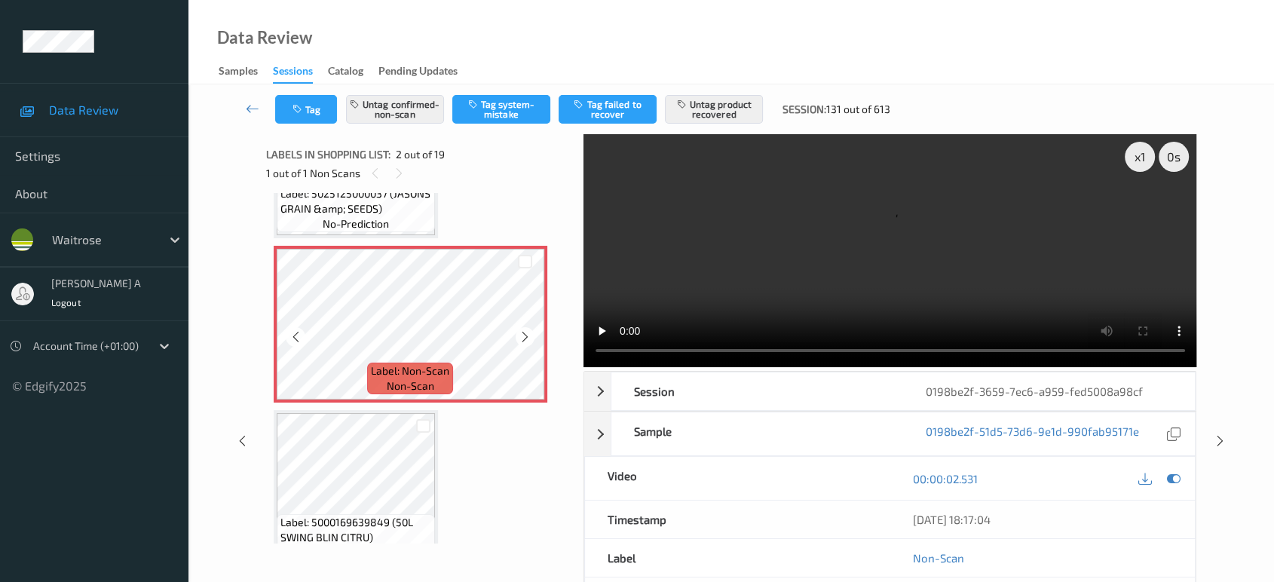
scroll to position [259, 0]
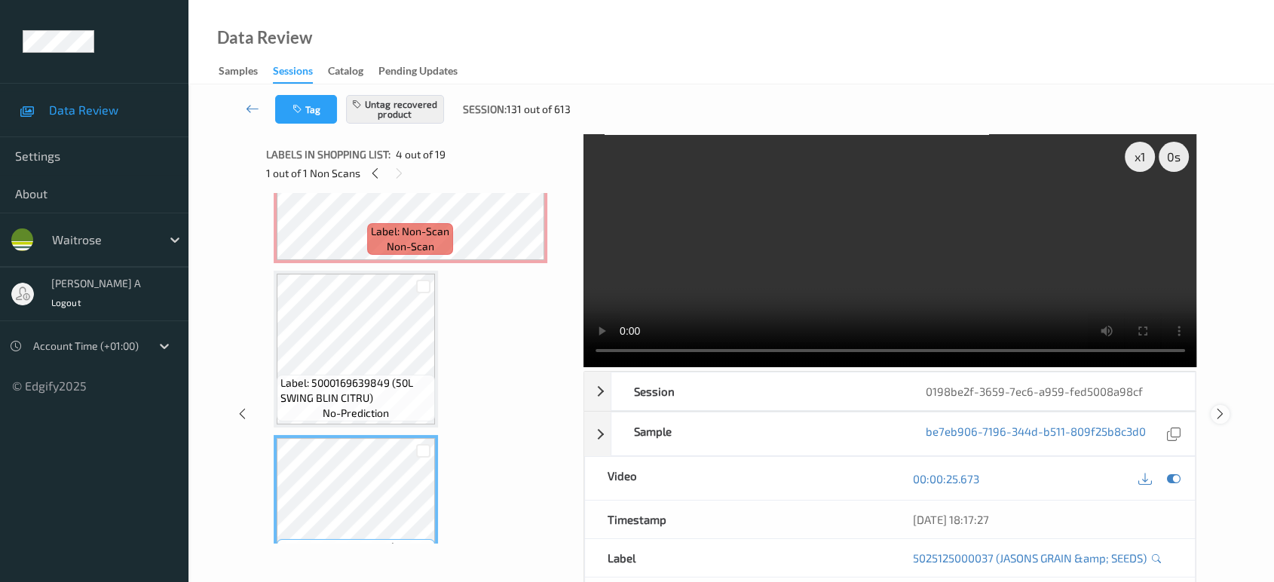
click at [1223, 418] on icon at bounding box center [1220, 414] width 13 height 14
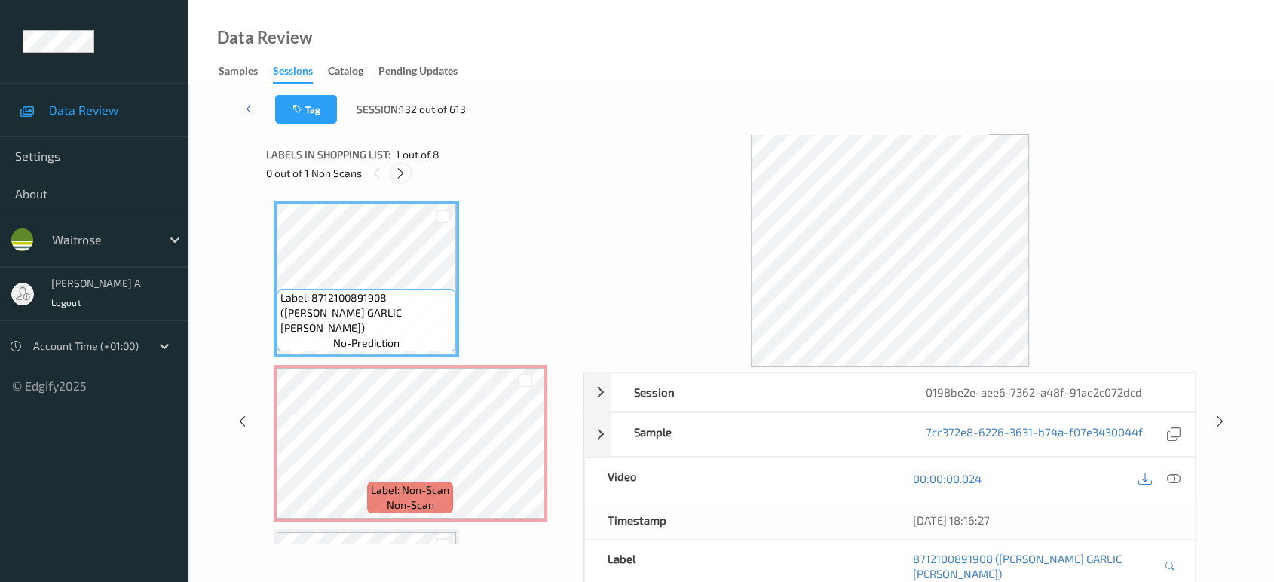
click at [400, 179] on icon at bounding box center [400, 174] width 13 height 14
click at [1179, 473] on icon at bounding box center [1174, 479] width 14 height 14
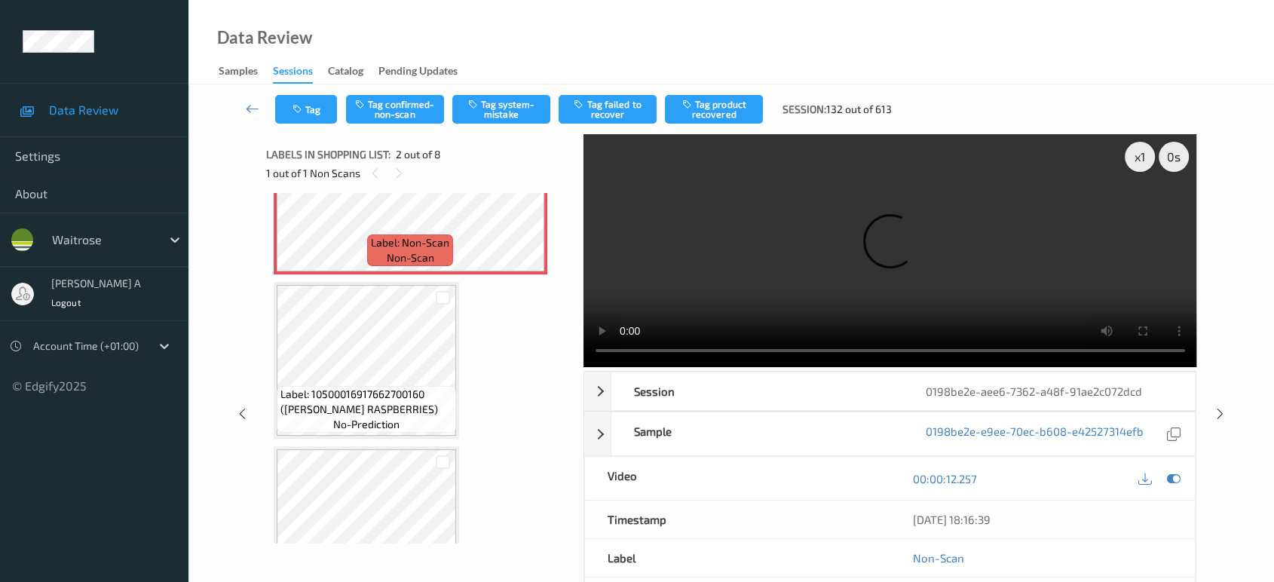
scroll to position [251, 0]
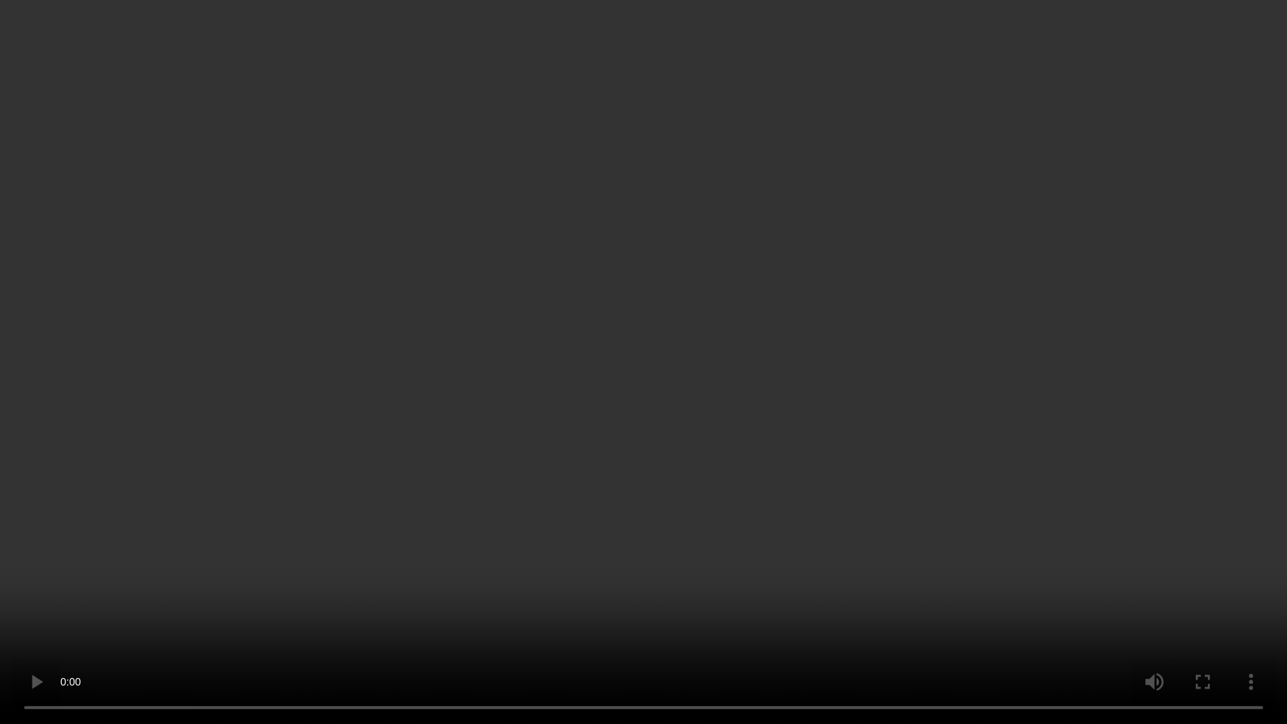
click at [537, 335] on video at bounding box center [643, 362] width 1287 height 724
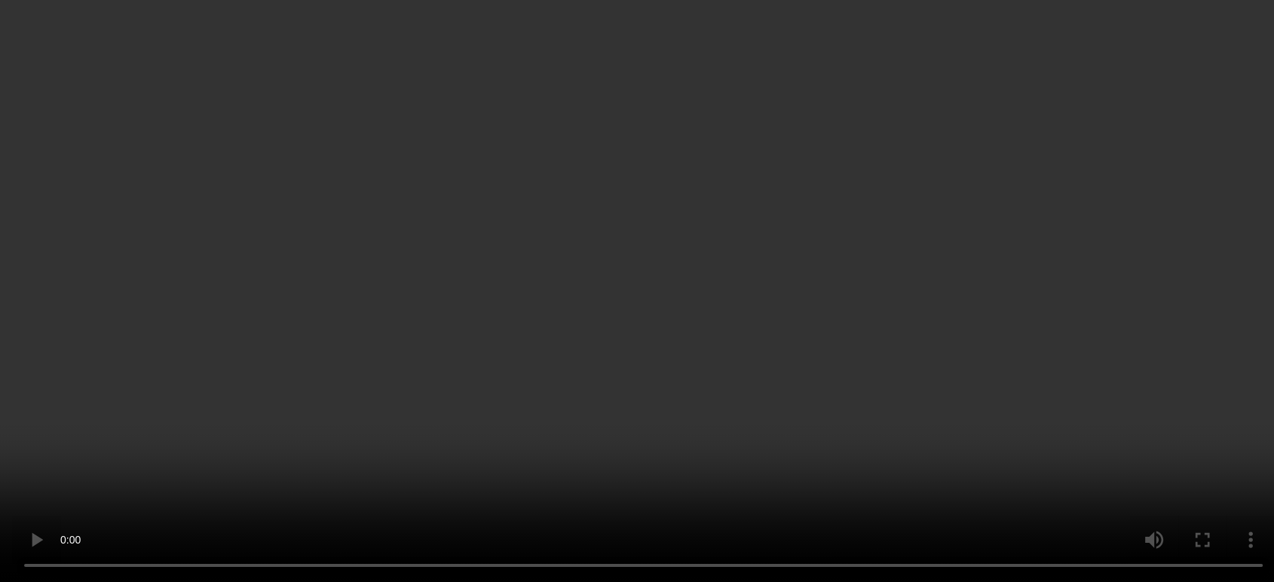
scroll to position [0, 0]
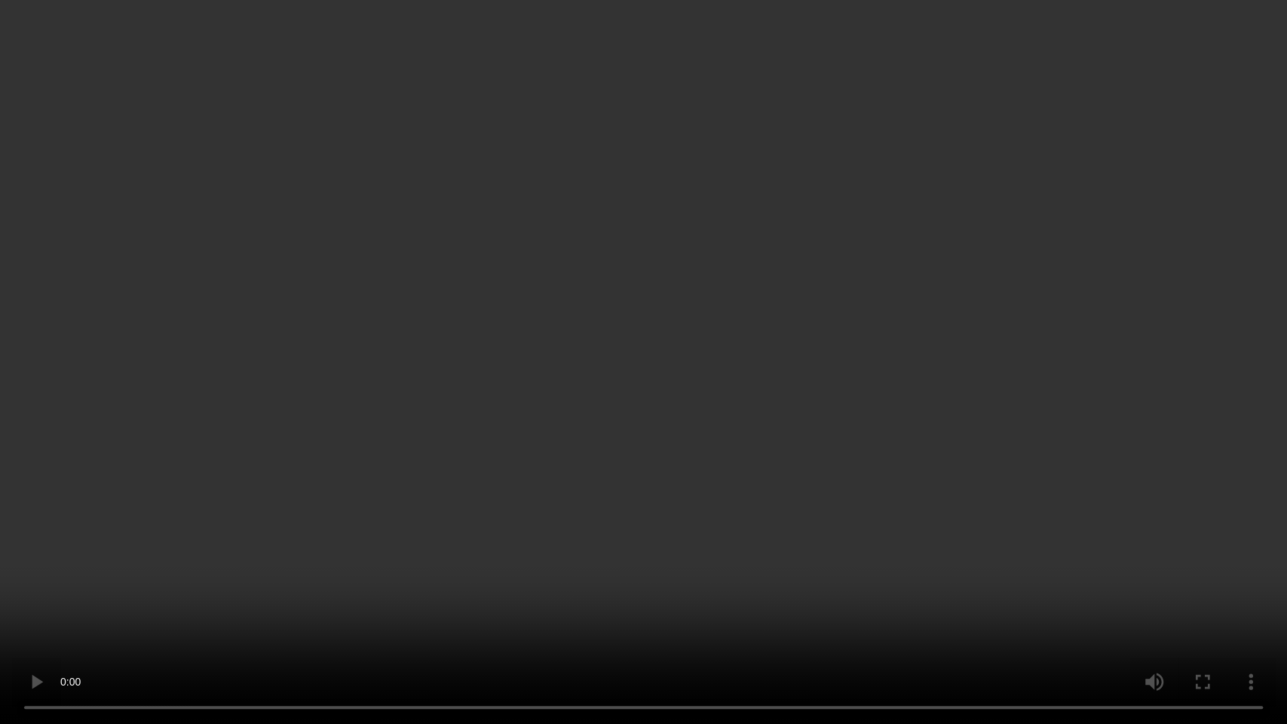
click at [846, 403] on video at bounding box center [643, 362] width 1287 height 724
click at [739, 406] on video at bounding box center [643, 362] width 1287 height 724
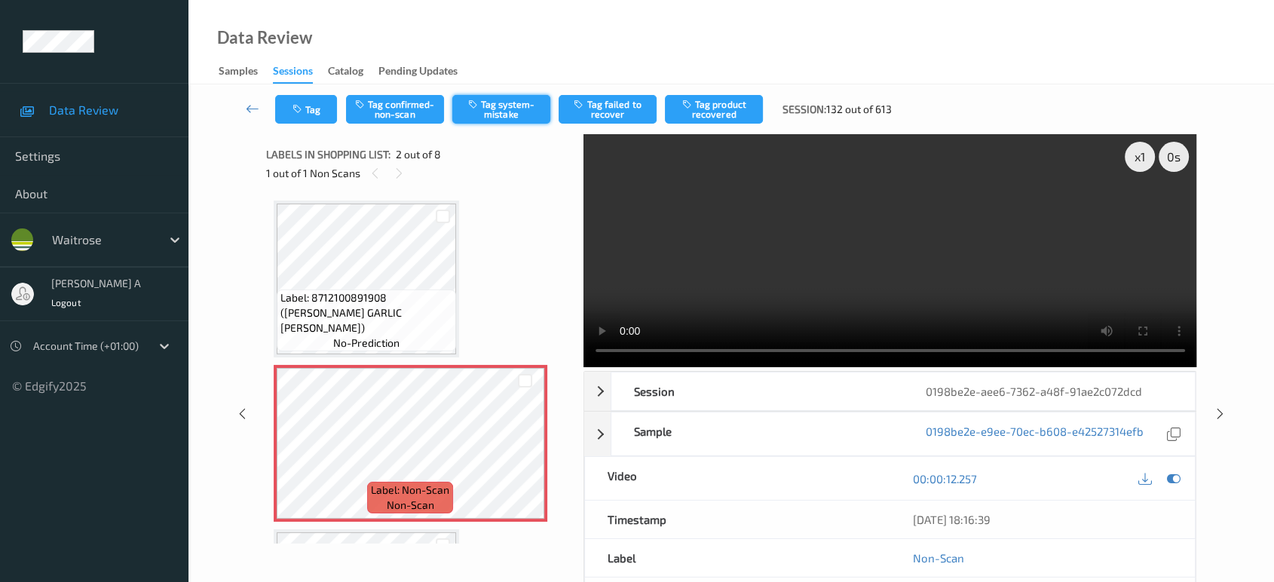
click at [490, 107] on button "Tag system-mistake" at bounding box center [501, 109] width 98 height 29
click at [311, 115] on button "Tag" at bounding box center [306, 109] width 62 height 29
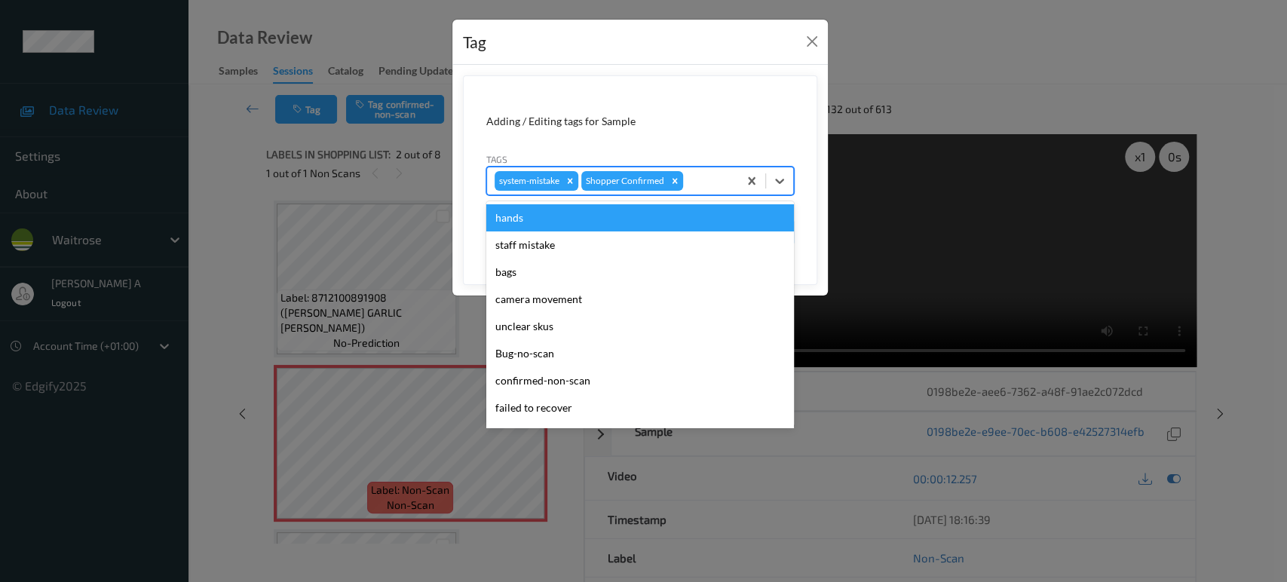
click at [697, 168] on div "system-mistake Shopper Confirmed" at bounding box center [612, 181] width 251 height 26
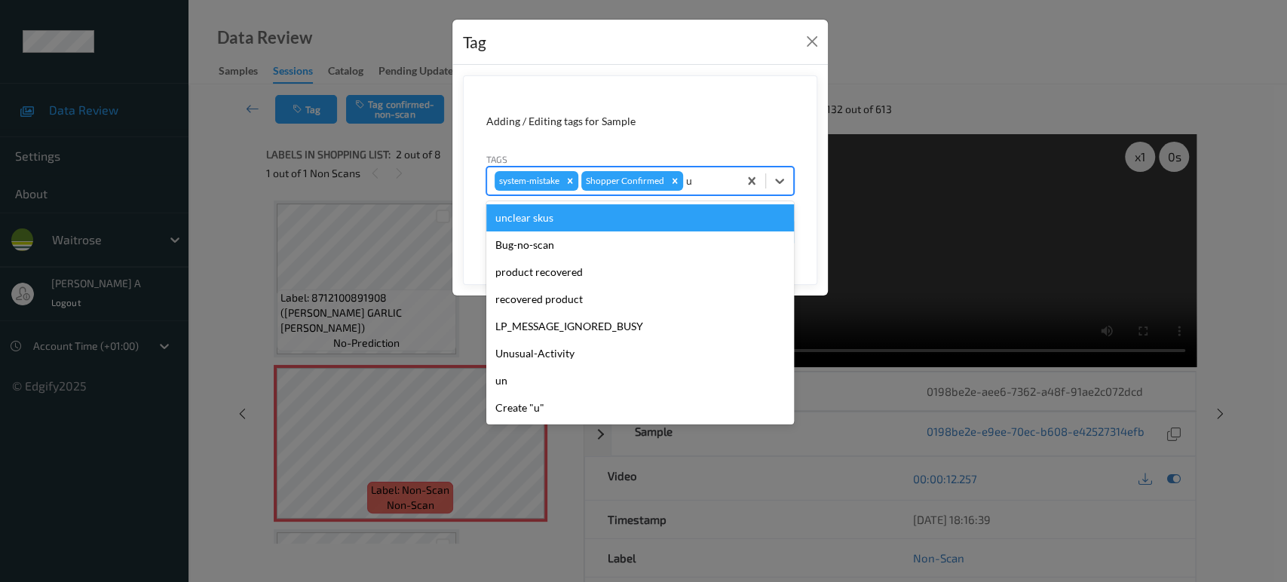
type input "un"
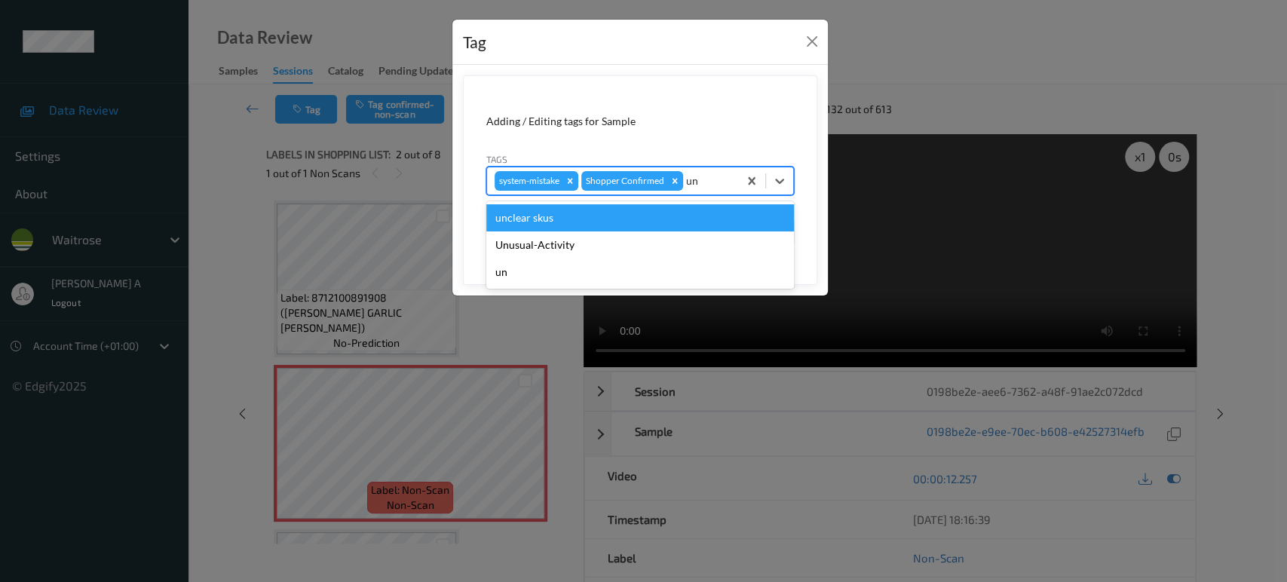
click at [529, 252] on div "Unusual-Activity" at bounding box center [640, 244] width 308 height 27
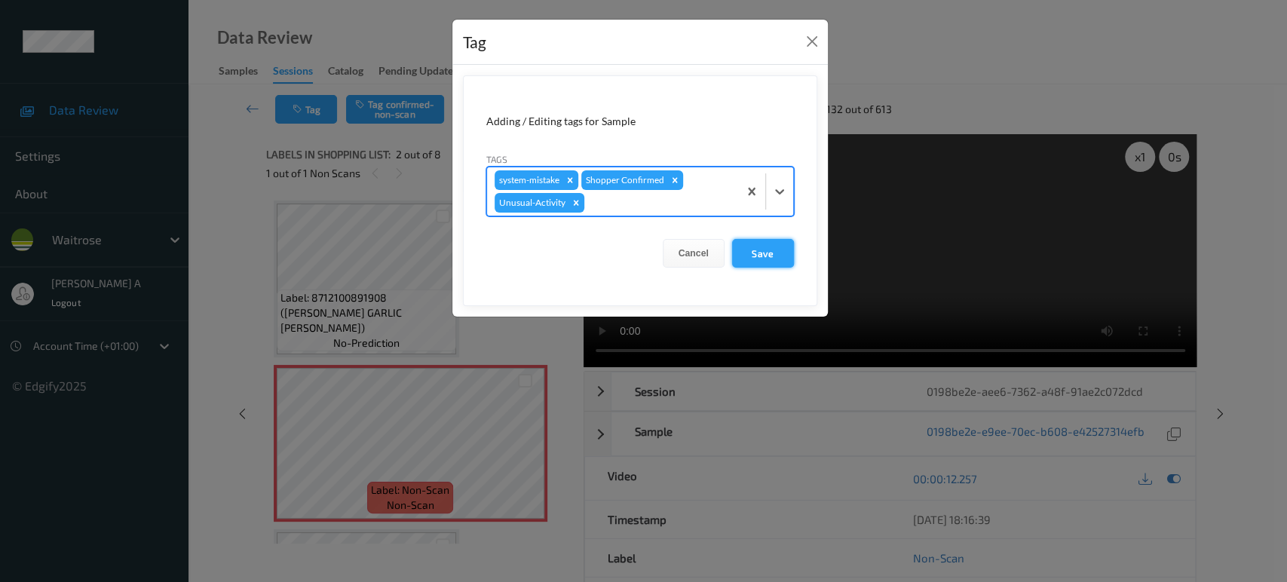
click at [770, 258] on button "Save" at bounding box center [763, 253] width 62 height 29
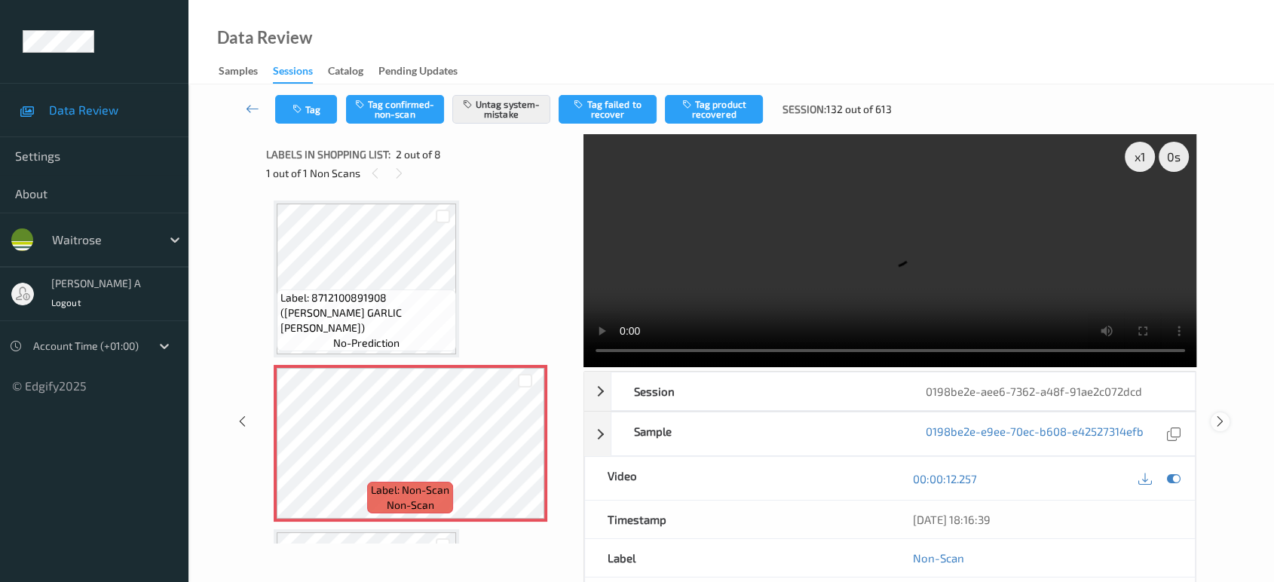
click at [1217, 415] on icon at bounding box center [1220, 422] width 13 height 14
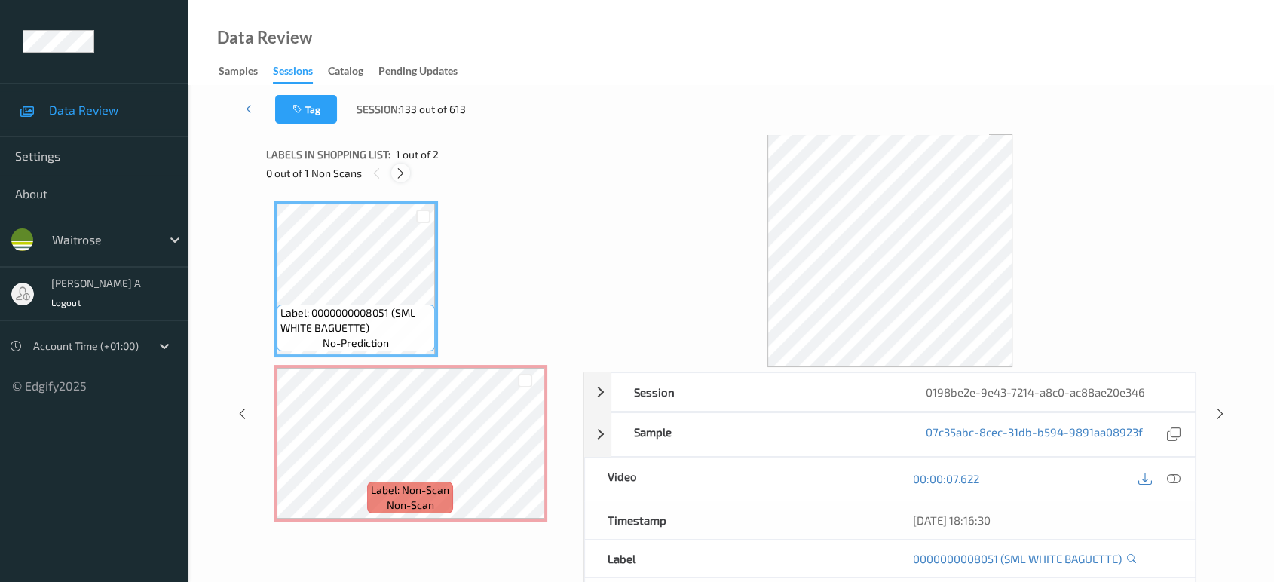
click at [398, 173] on icon at bounding box center [400, 174] width 13 height 14
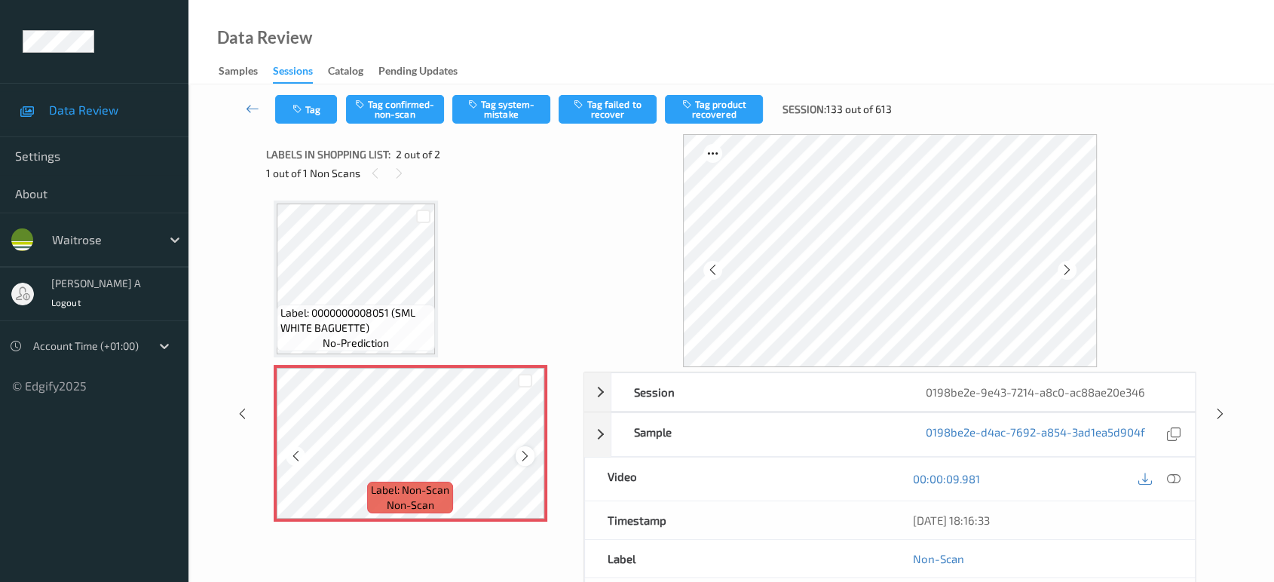
click at [523, 455] on icon at bounding box center [525, 456] width 13 height 14
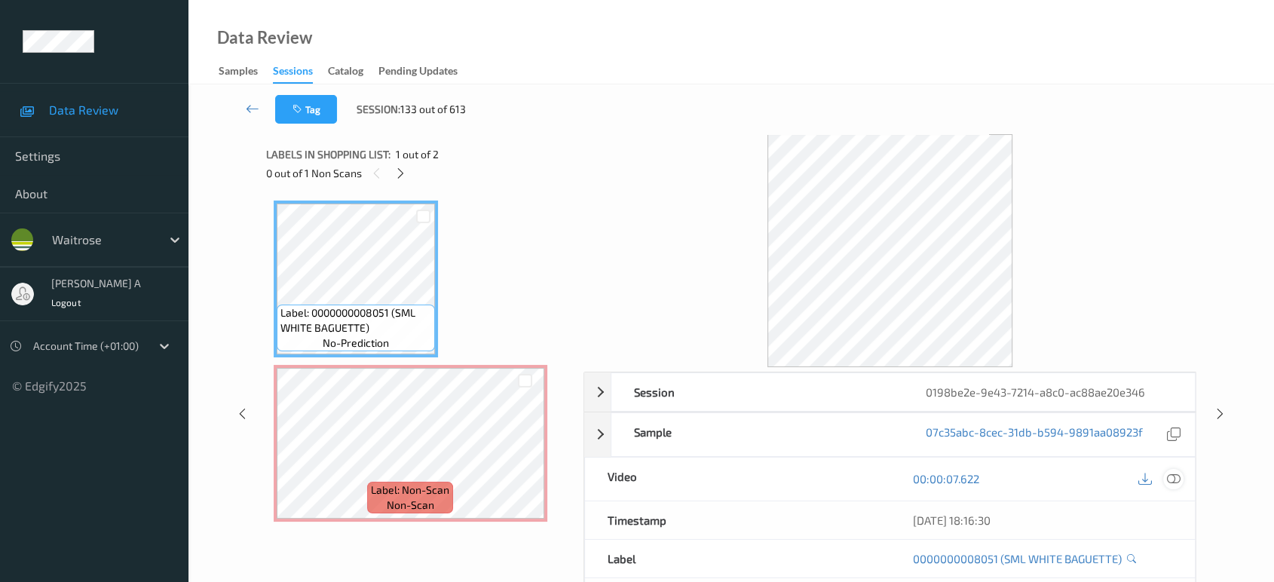
click at [1180, 475] on icon at bounding box center [1174, 479] width 14 height 14
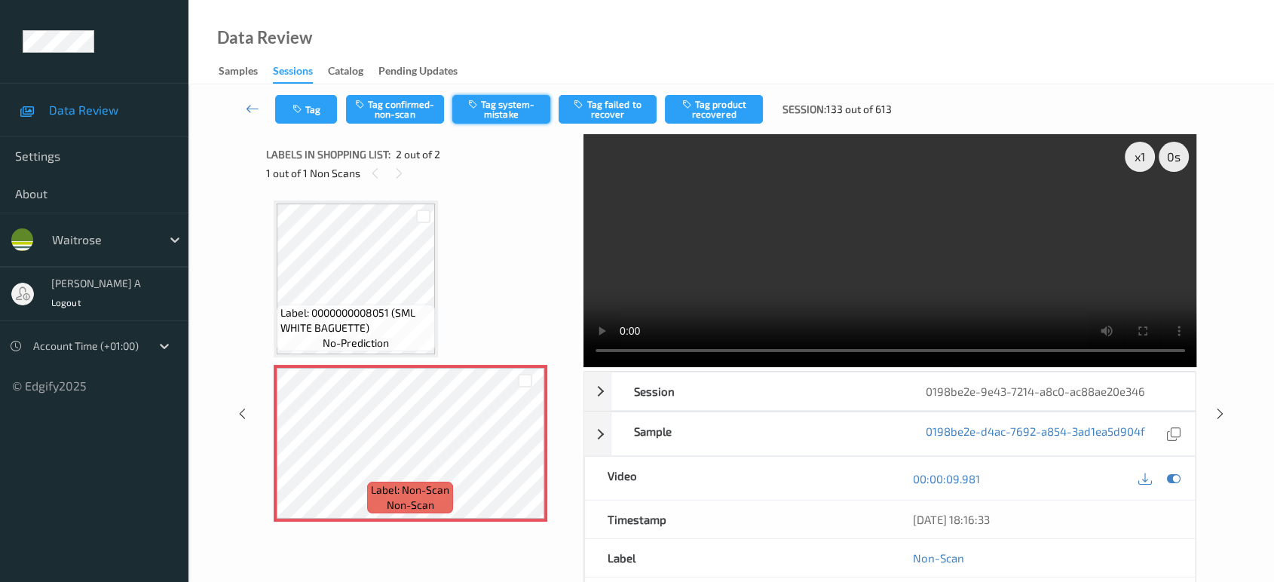
click at [499, 109] on button "Tag system-mistake" at bounding box center [501, 109] width 98 height 29
click at [310, 113] on button "Tag" at bounding box center [306, 109] width 62 height 29
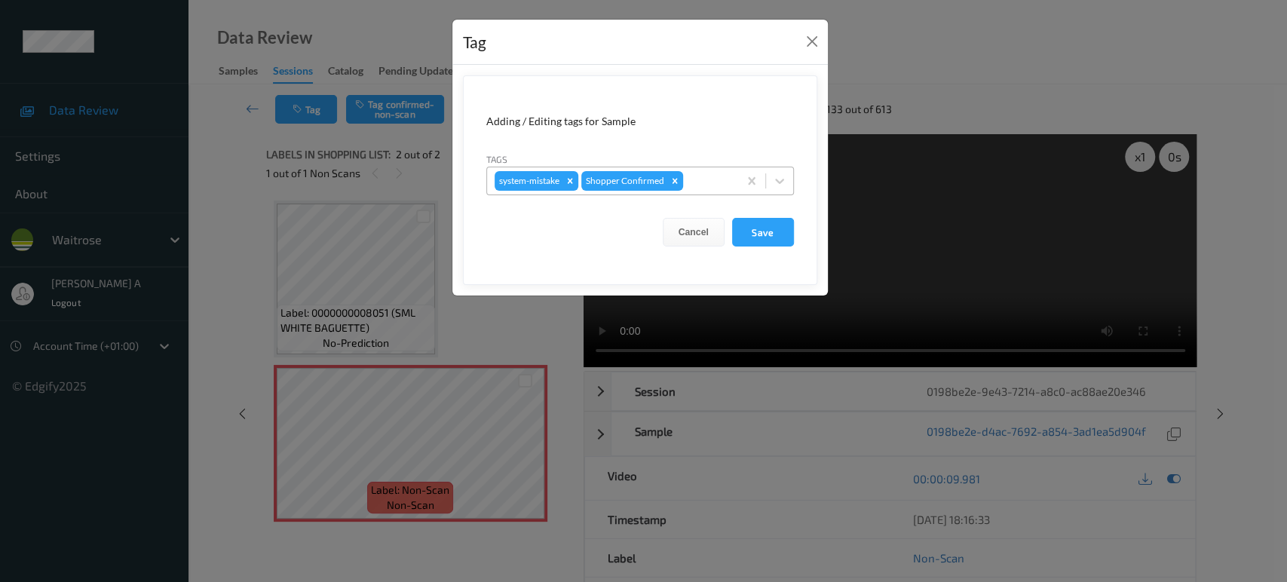
click at [703, 176] on div at bounding box center [708, 181] width 44 height 18
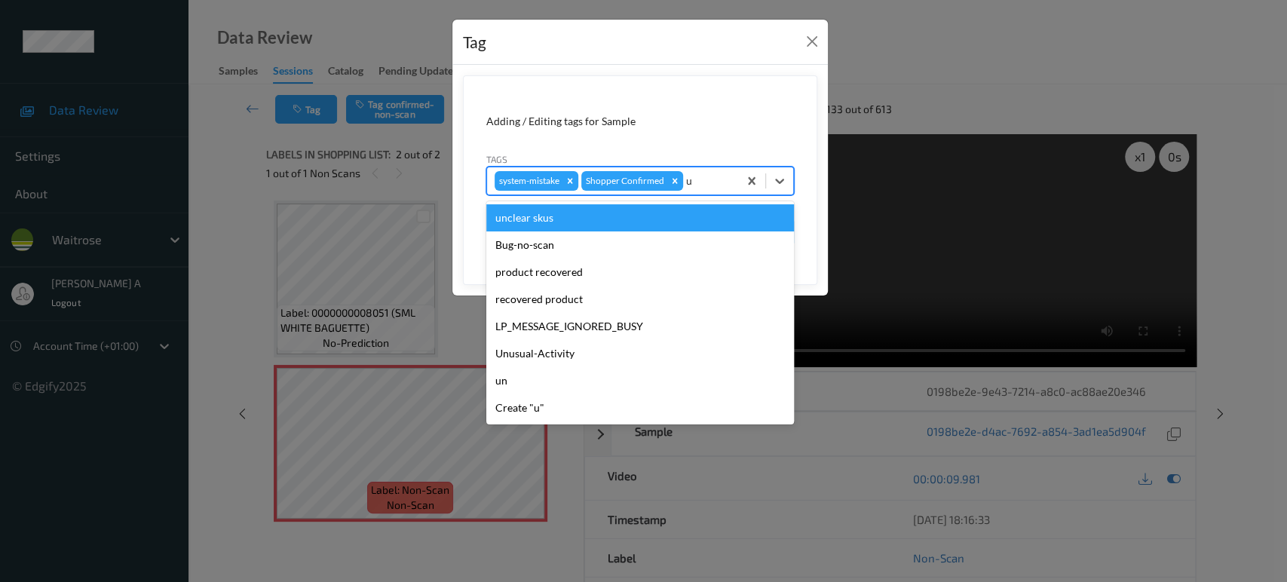
type input "un"
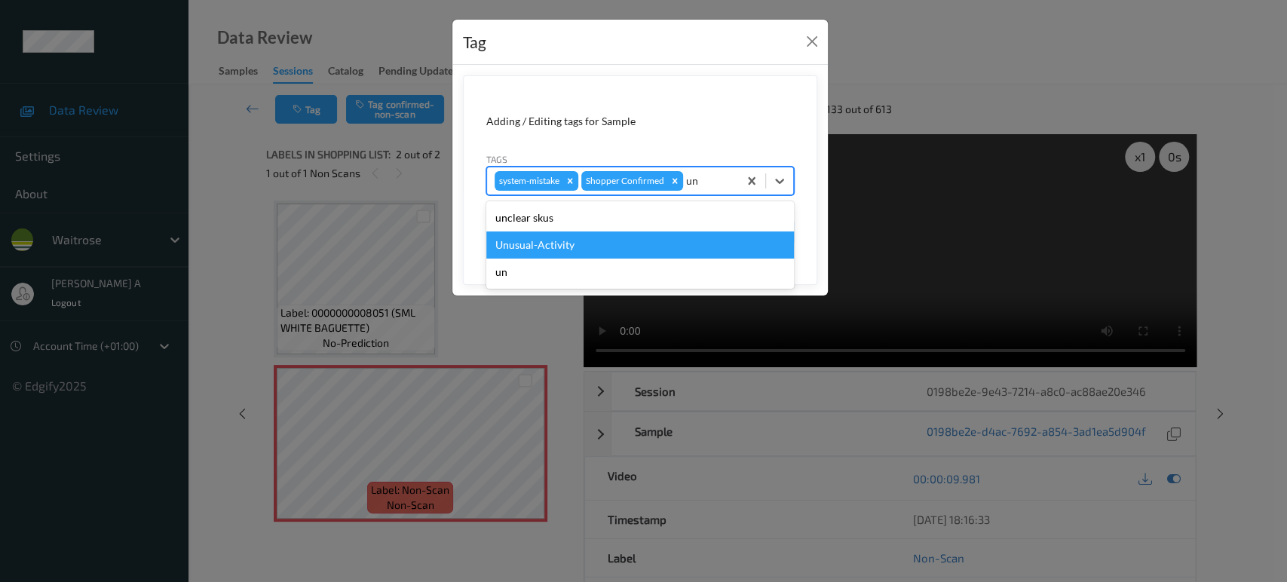
click at [630, 238] on div "Unusual-Activity" at bounding box center [640, 244] width 308 height 27
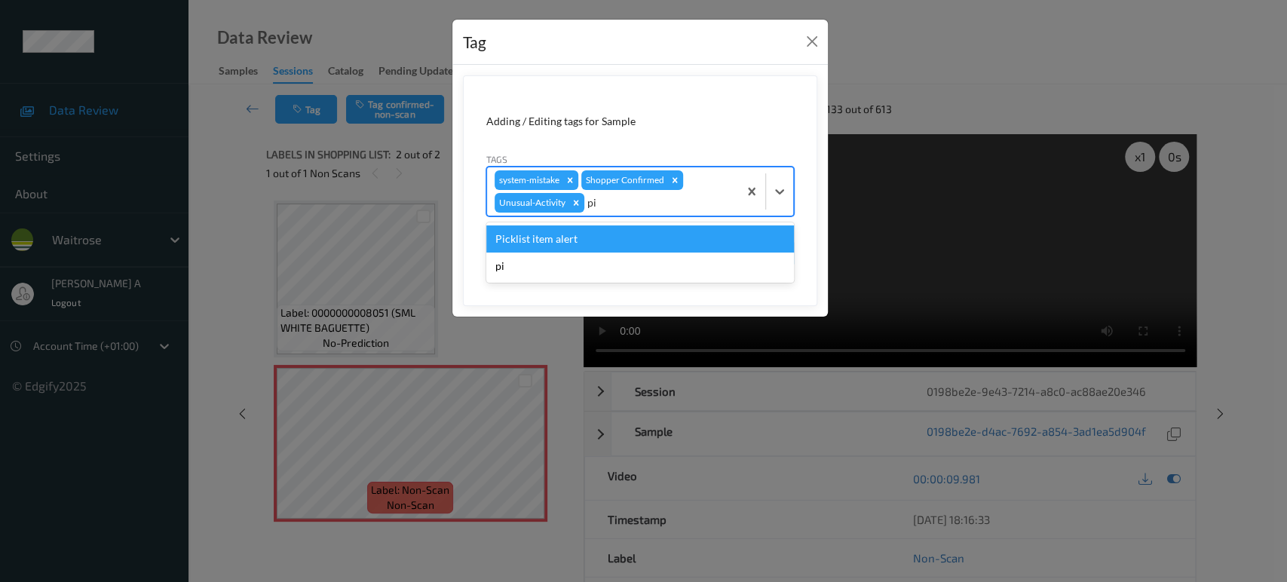
type input "pic"
click at [630, 238] on div "Picklist item alert" at bounding box center [640, 238] width 308 height 27
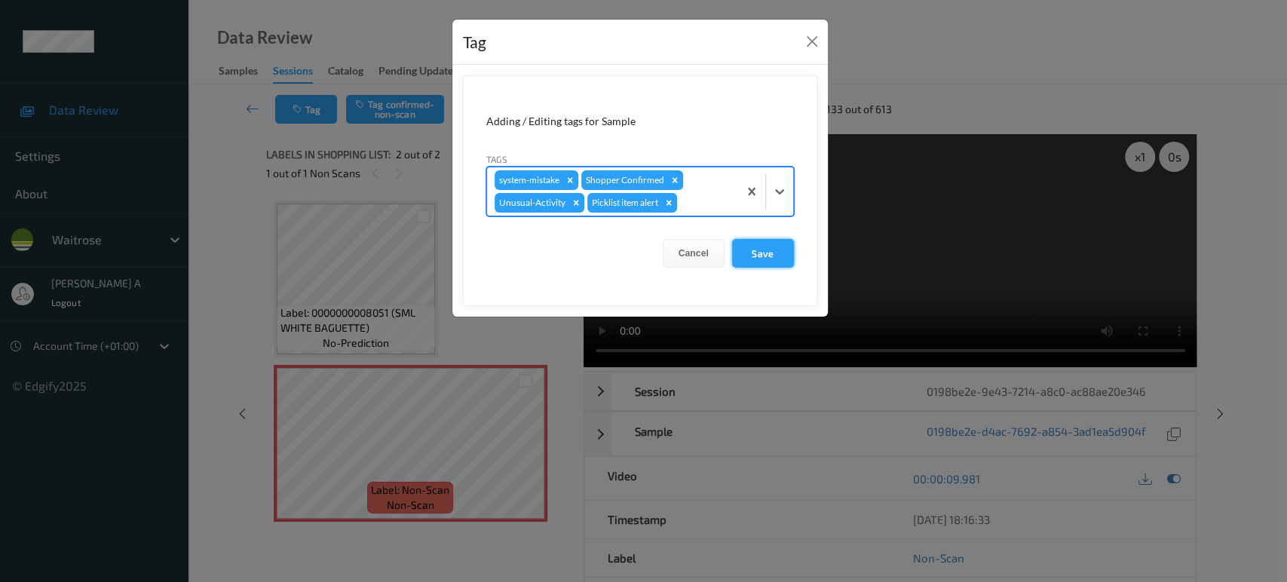
click at [770, 264] on button "Save" at bounding box center [763, 253] width 62 height 29
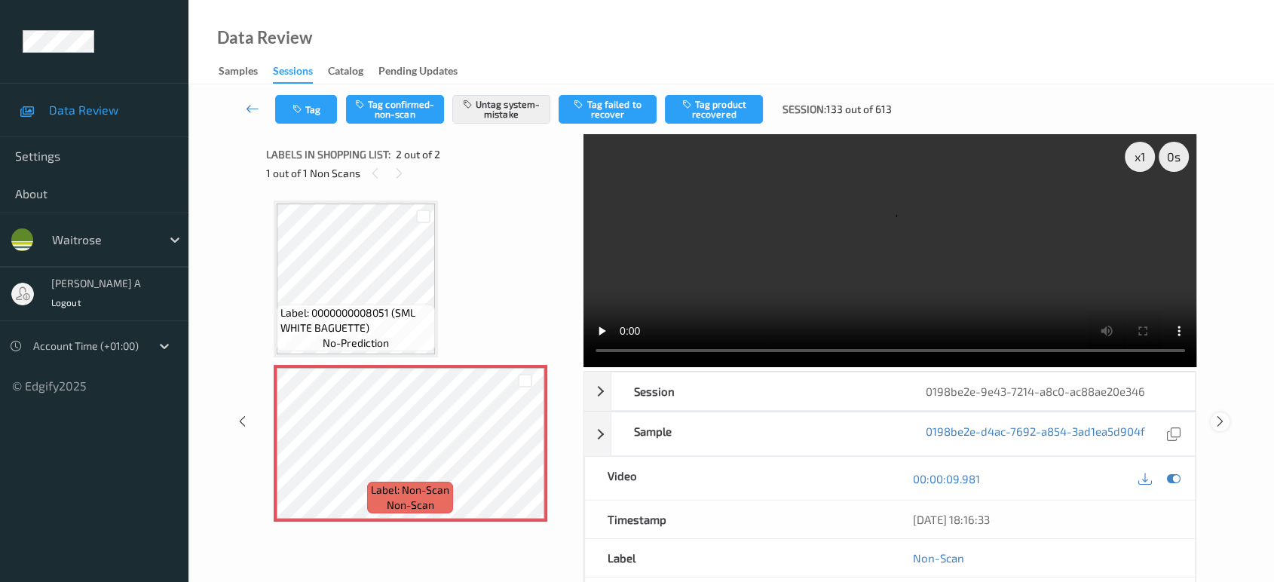
click at [1223, 415] on icon at bounding box center [1220, 422] width 13 height 14
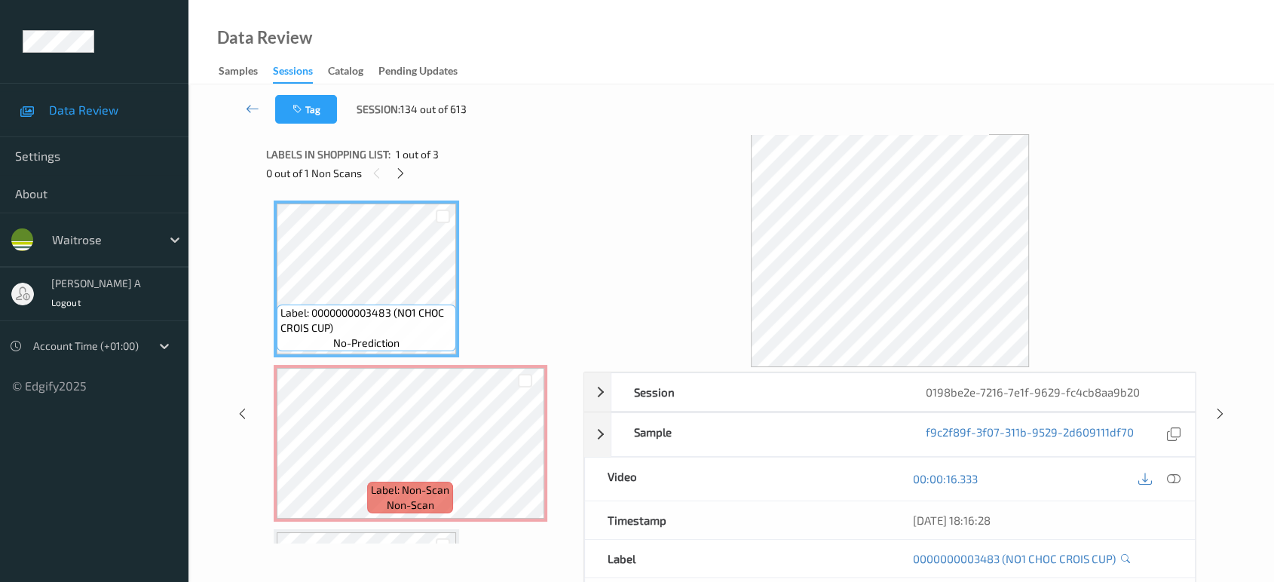
click at [404, 168] on icon at bounding box center [400, 174] width 13 height 14
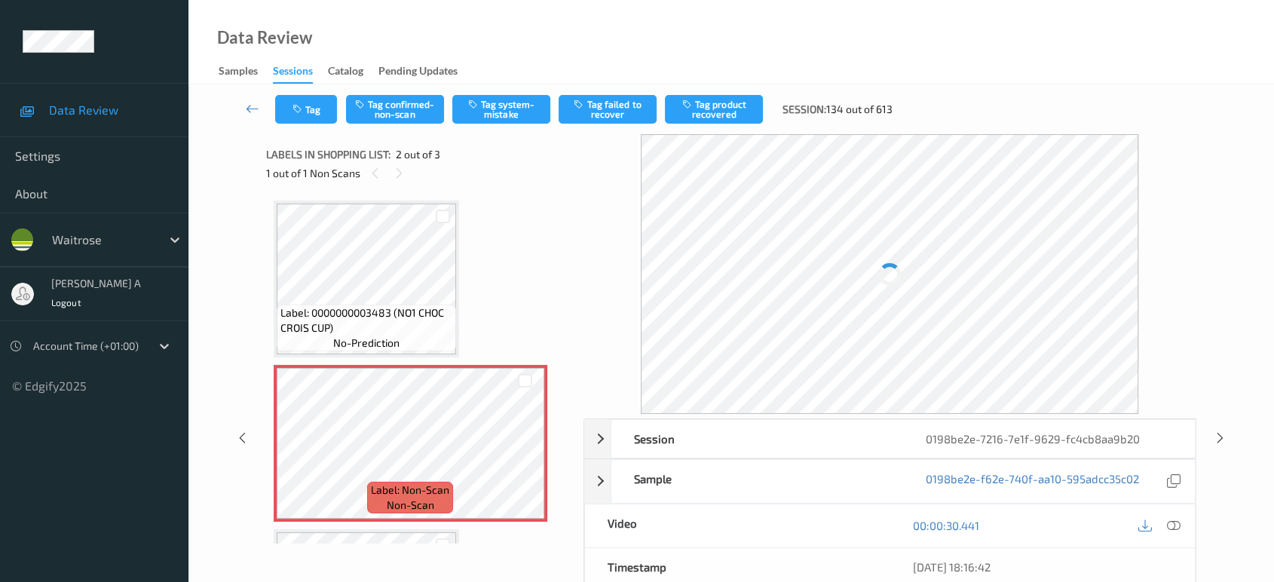
scroll to position [7, 0]
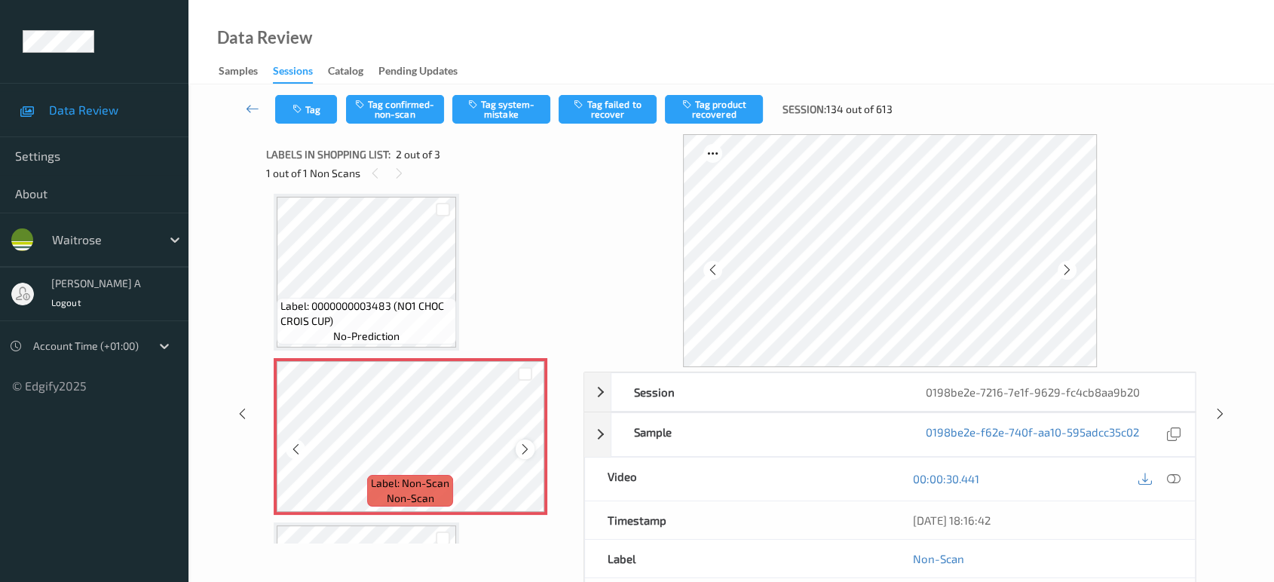
click at [521, 451] on icon at bounding box center [525, 449] width 13 height 14
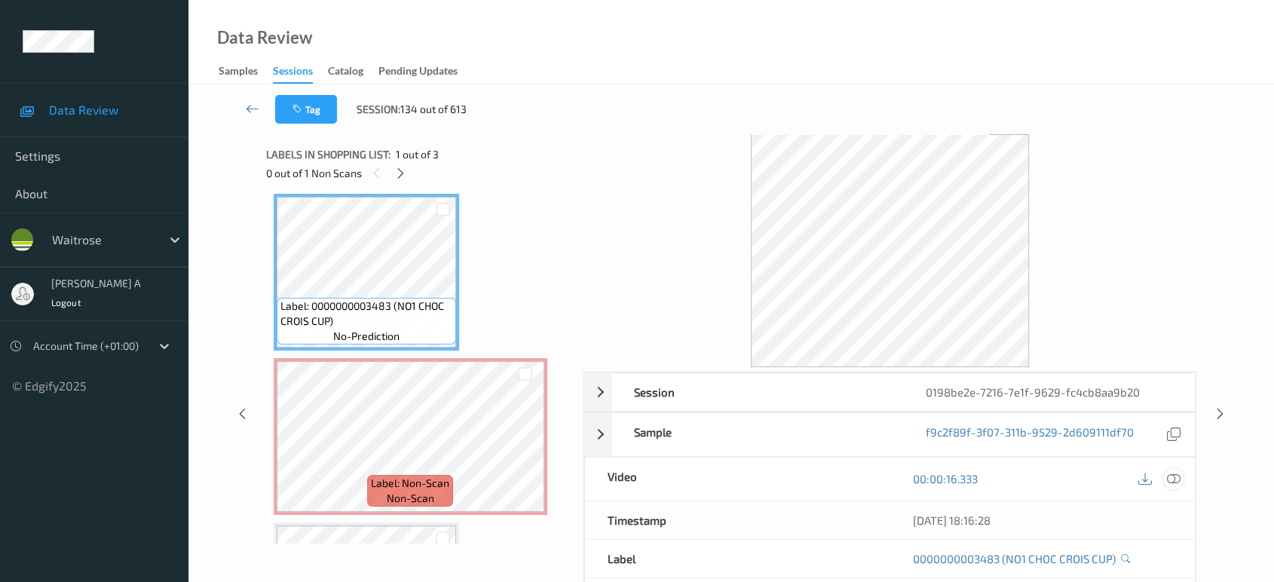
click at [1171, 472] on icon at bounding box center [1174, 479] width 14 height 14
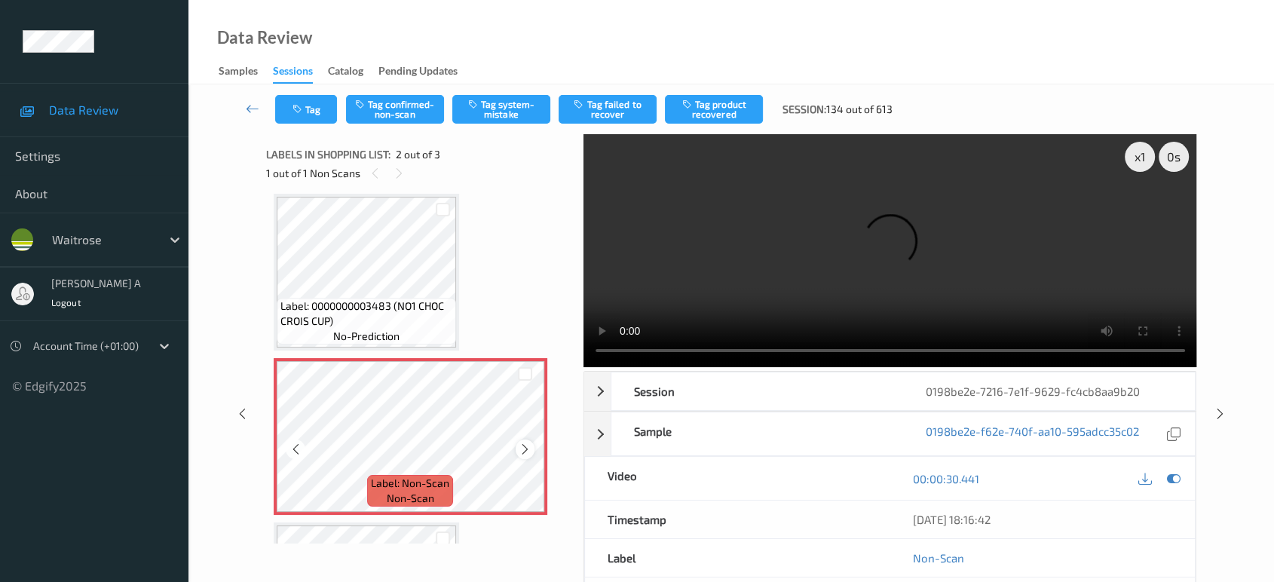
click at [530, 452] on icon at bounding box center [525, 449] width 13 height 14
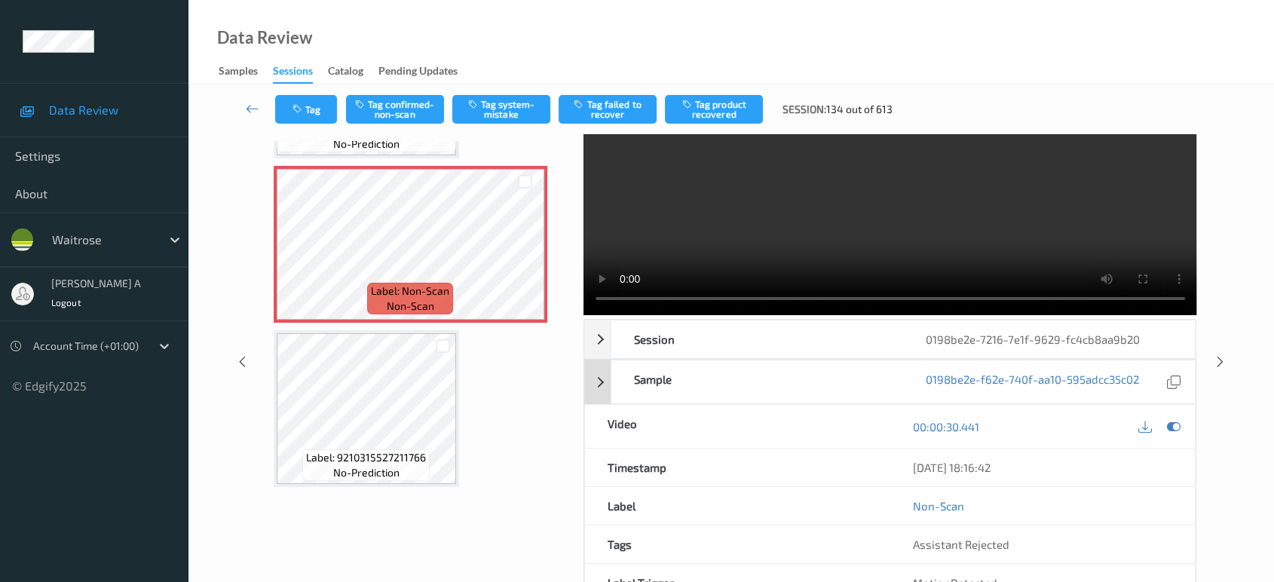
scroll to position [0, 0]
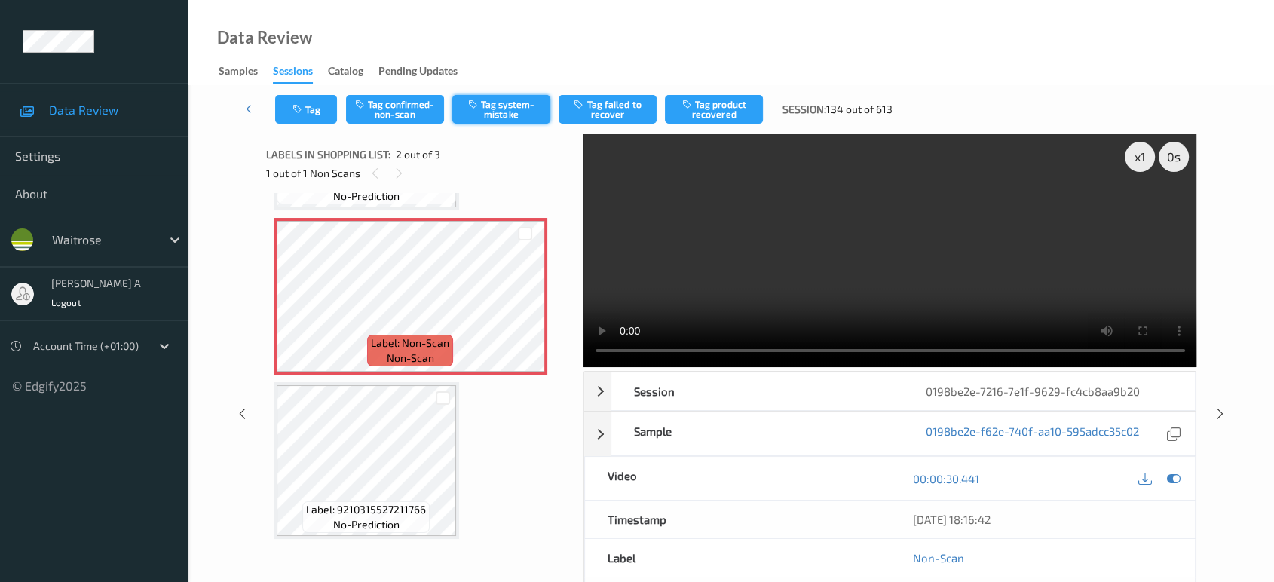
click at [495, 115] on button "Tag system-mistake" at bounding box center [501, 109] width 98 height 29
click at [312, 106] on button "Tag" at bounding box center [306, 109] width 62 height 29
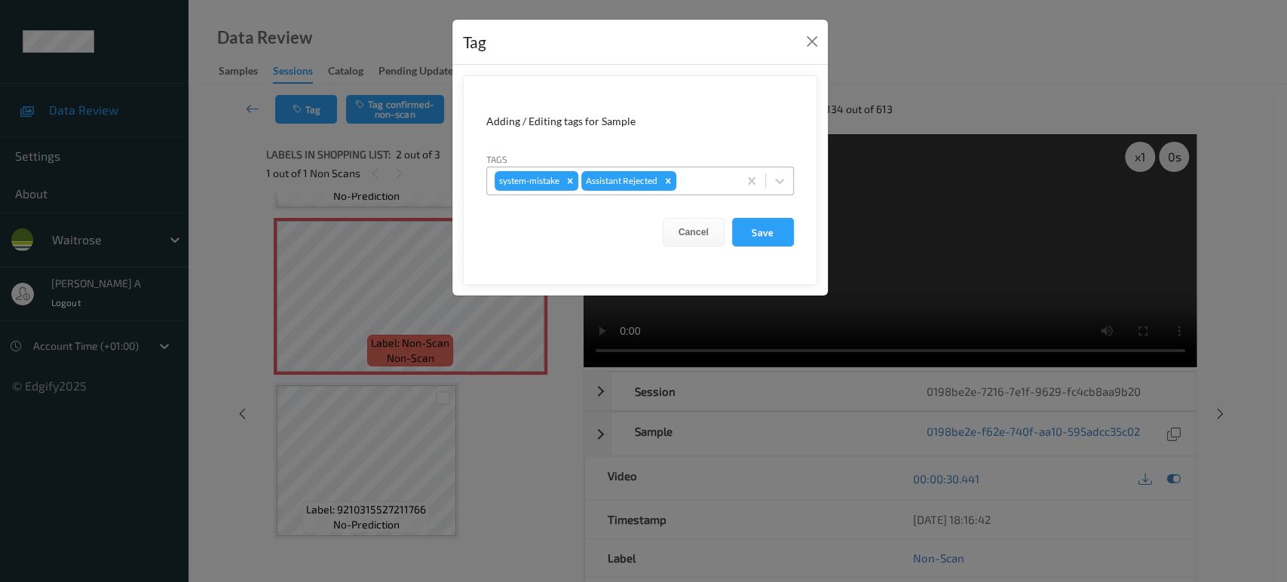
click at [700, 173] on div at bounding box center [704, 181] width 51 height 18
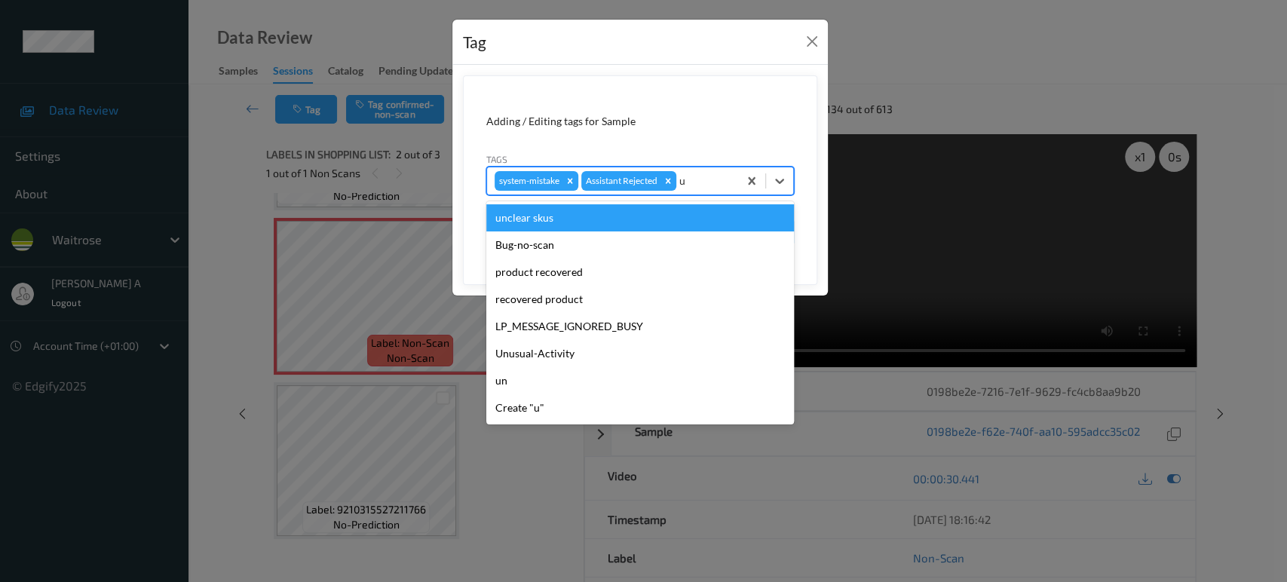
type input "un"
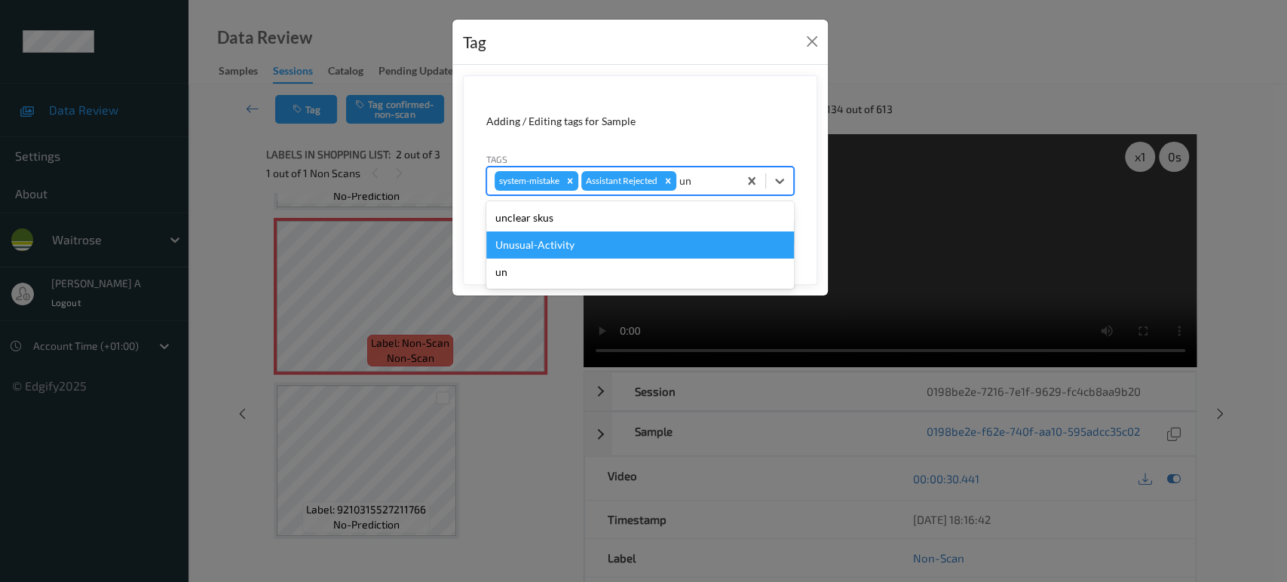
click at [589, 240] on div "Unusual-Activity" at bounding box center [640, 244] width 308 height 27
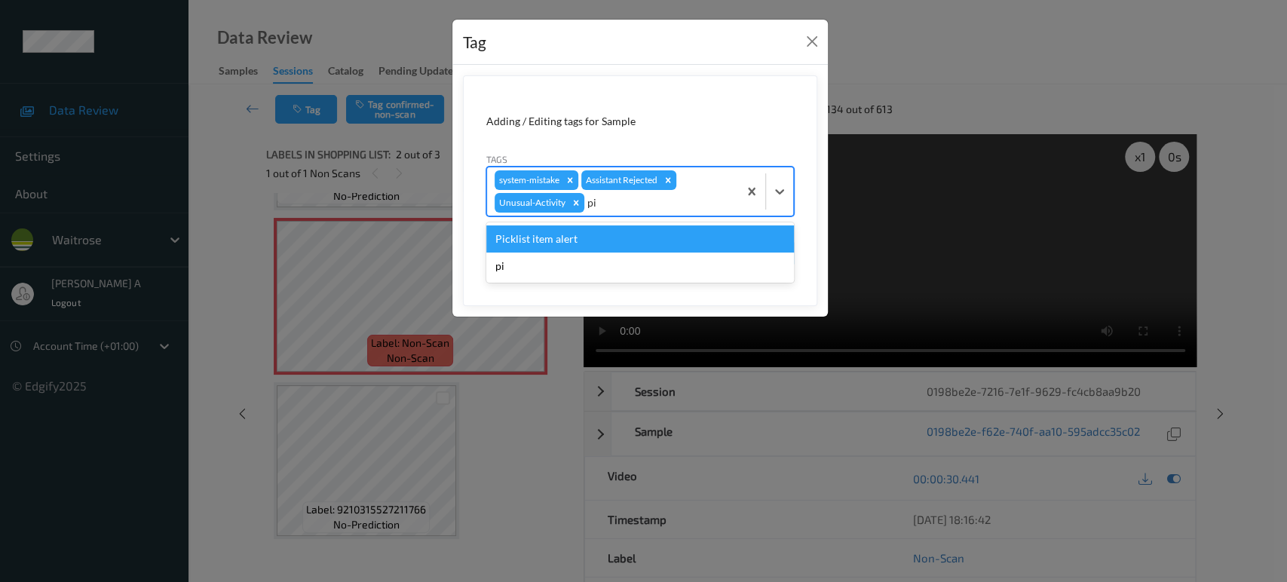
type input "pic"
click at [589, 240] on div "Picklist item alert" at bounding box center [640, 238] width 308 height 27
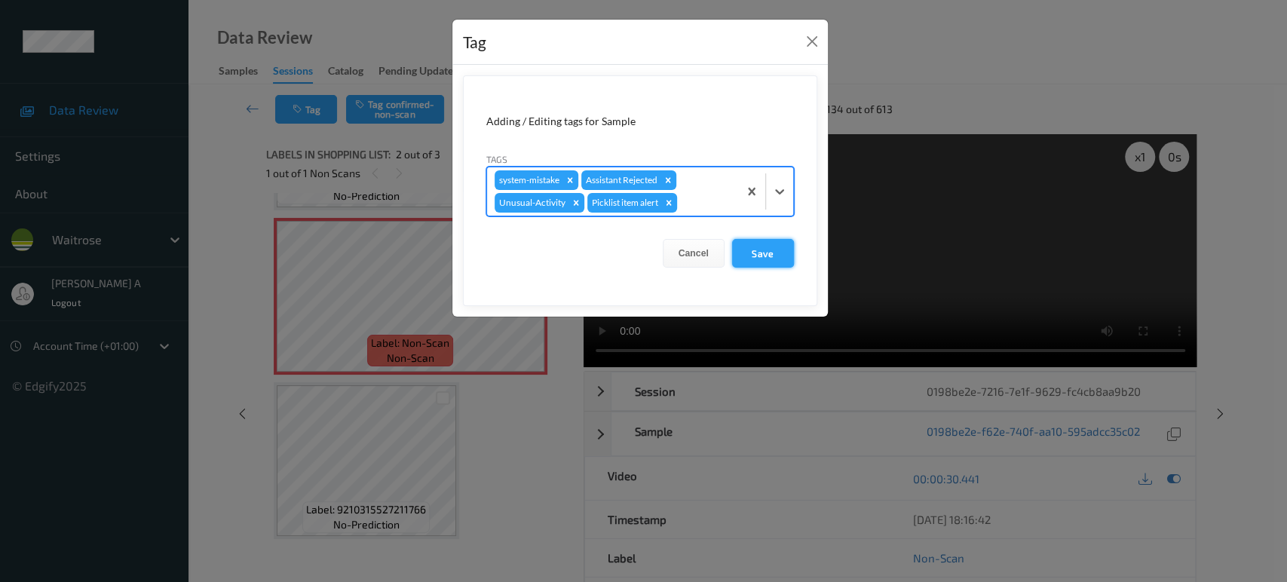
click at [763, 252] on button "Save" at bounding box center [763, 253] width 62 height 29
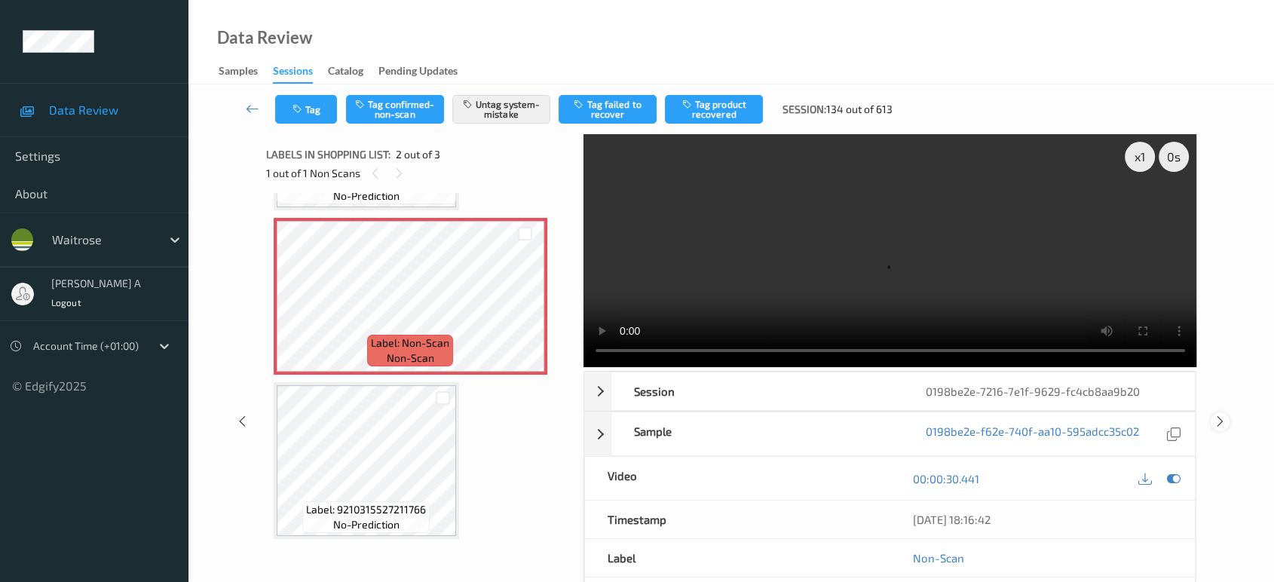
click at [1218, 415] on icon at bounding box center [1220, 422] width 13 height 14
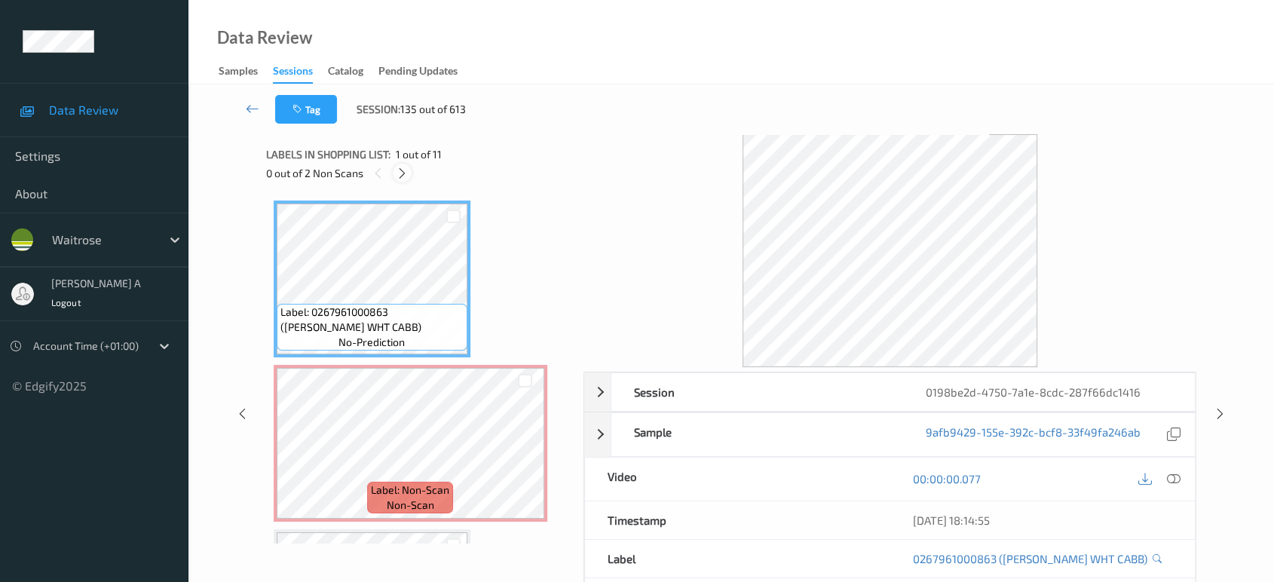
click at [410, 178] on div at bounding box center [402, 173] width 19 height 19
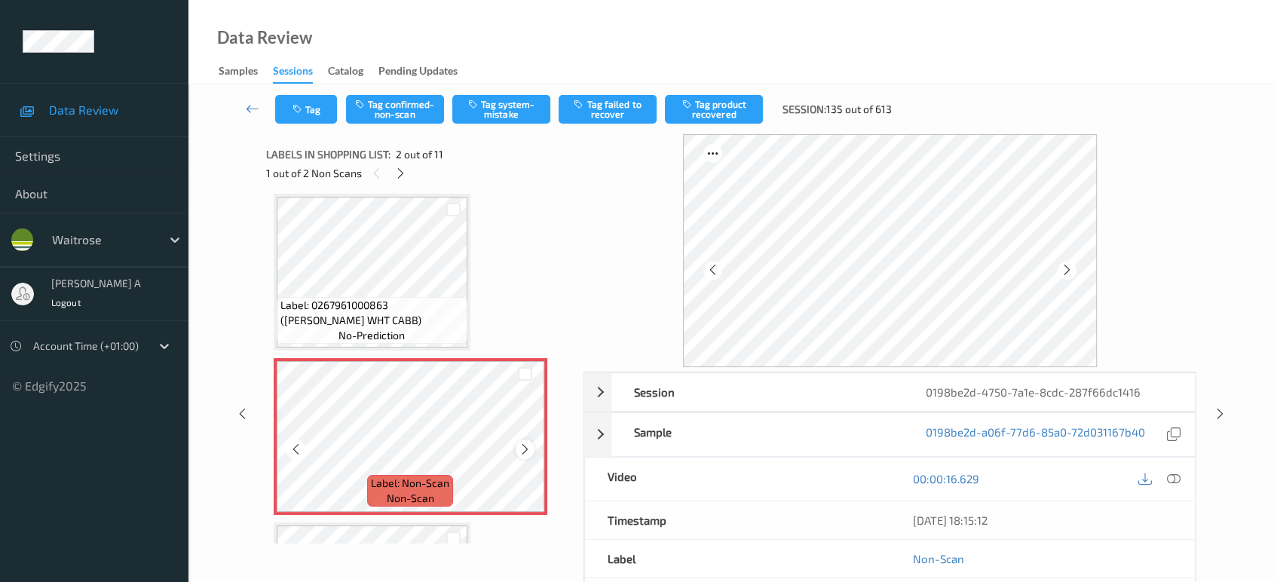
click at [526, 454] on icon at bounding box center [525, 449] width 13 height 14
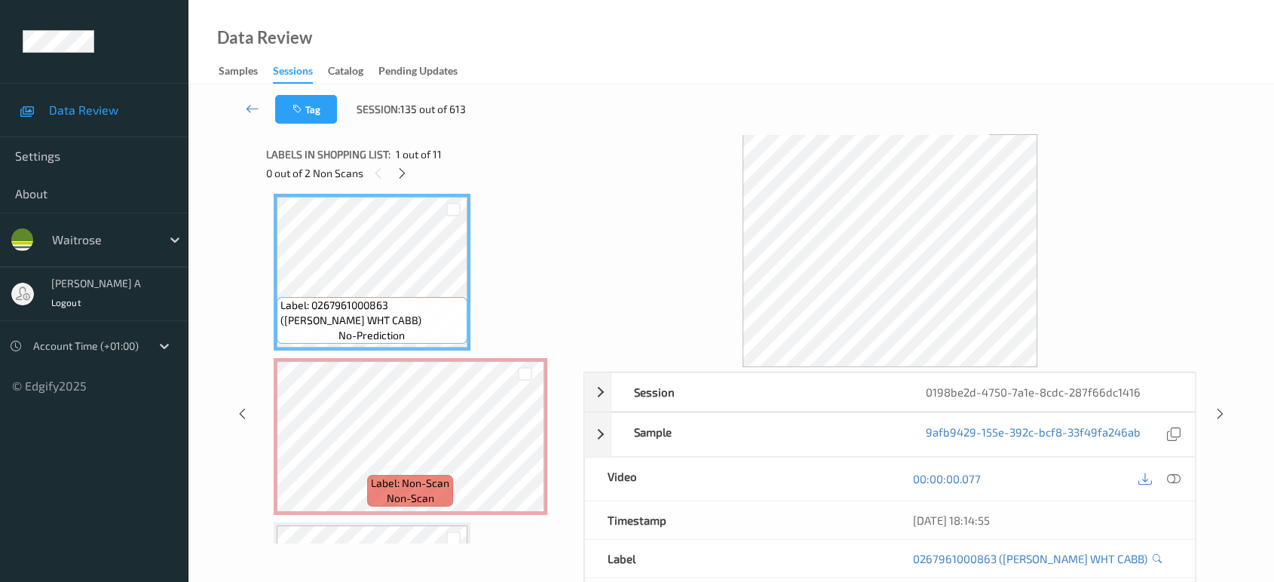
click at [1177, 475] on icon at bounding box center [1174, 479] width 14 height 14
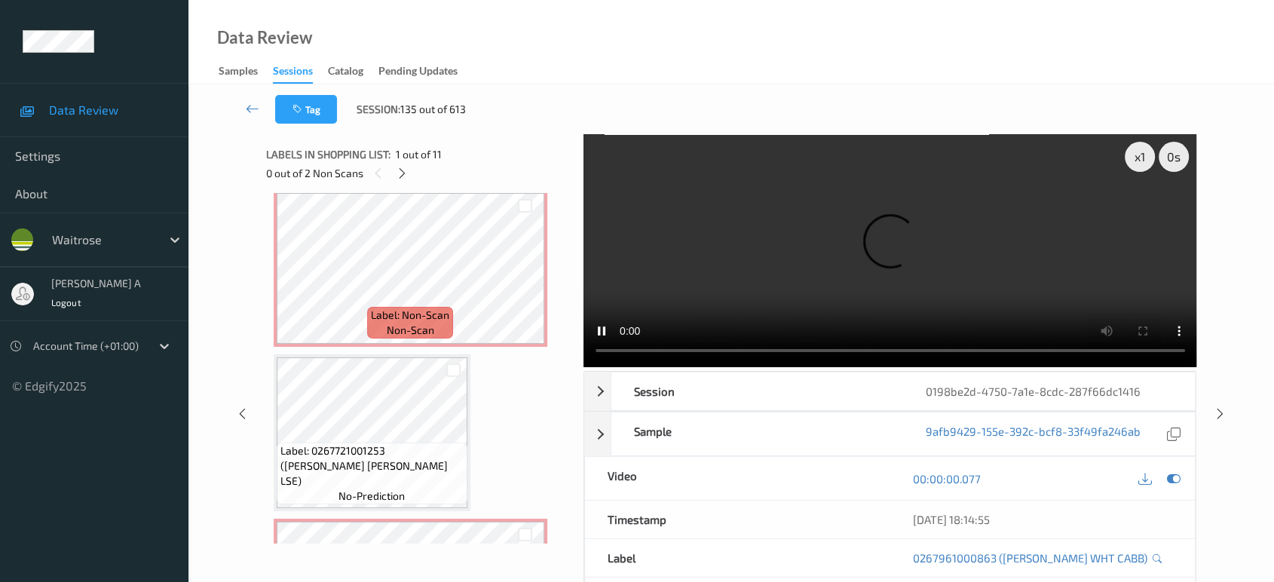
scroll to position [259, 0]
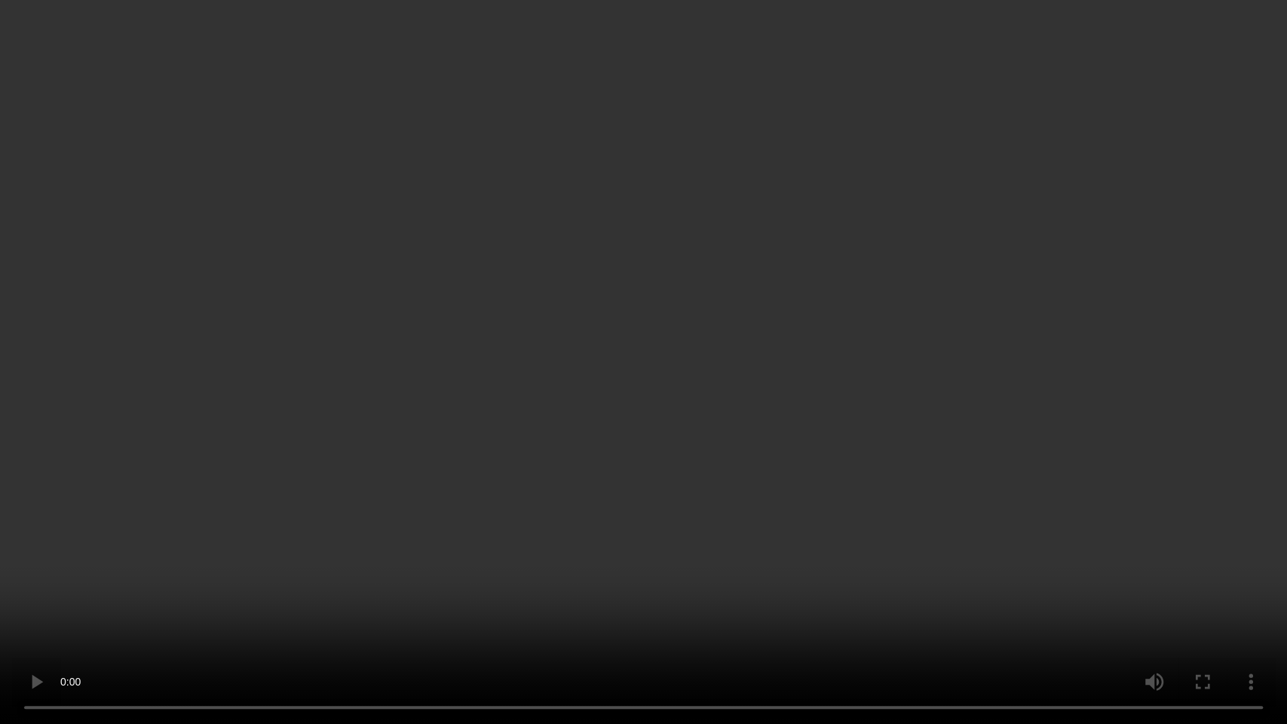
click at [372, 394] on video at bounding box center [643, 362] width 1287 height 724
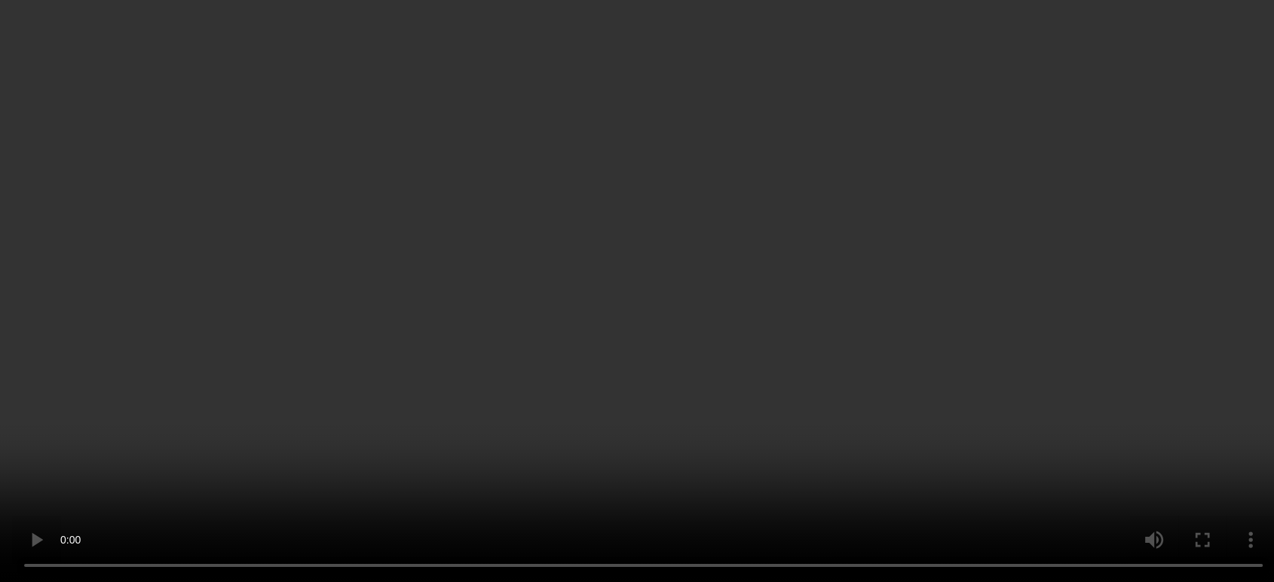
scroll to position [84, 0]
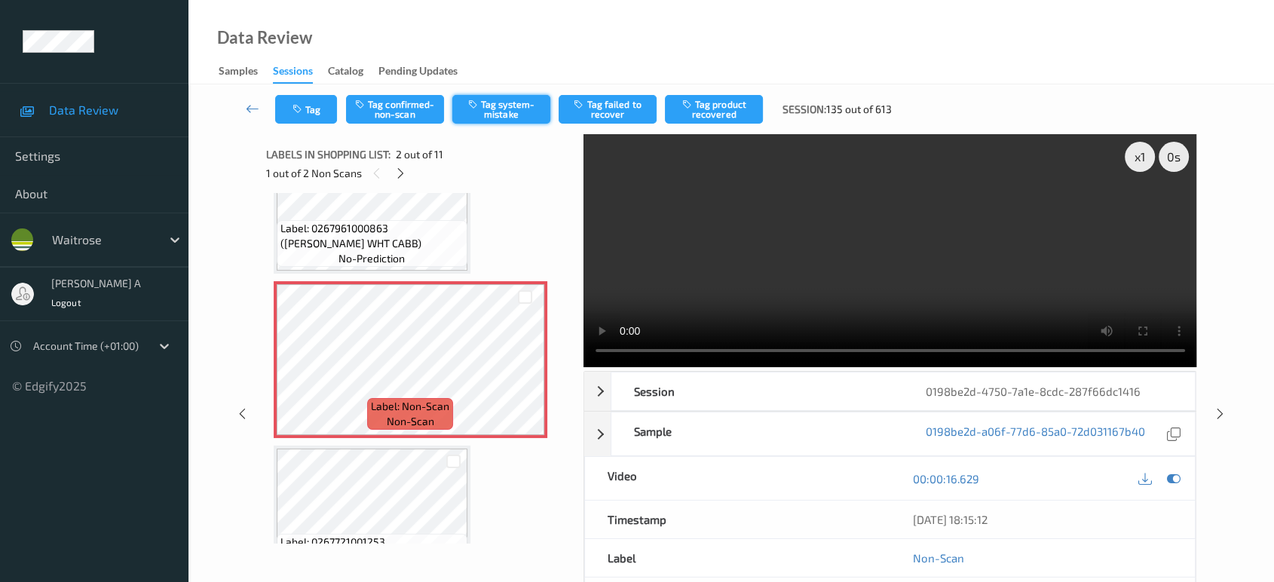
click at [494, 107] on button "Tag system-mistake" at bounding box center [501, 109] width 98 height 29
click at [317, 106] on button "Tag" at bounding box center [306, 109] width 62 height 29
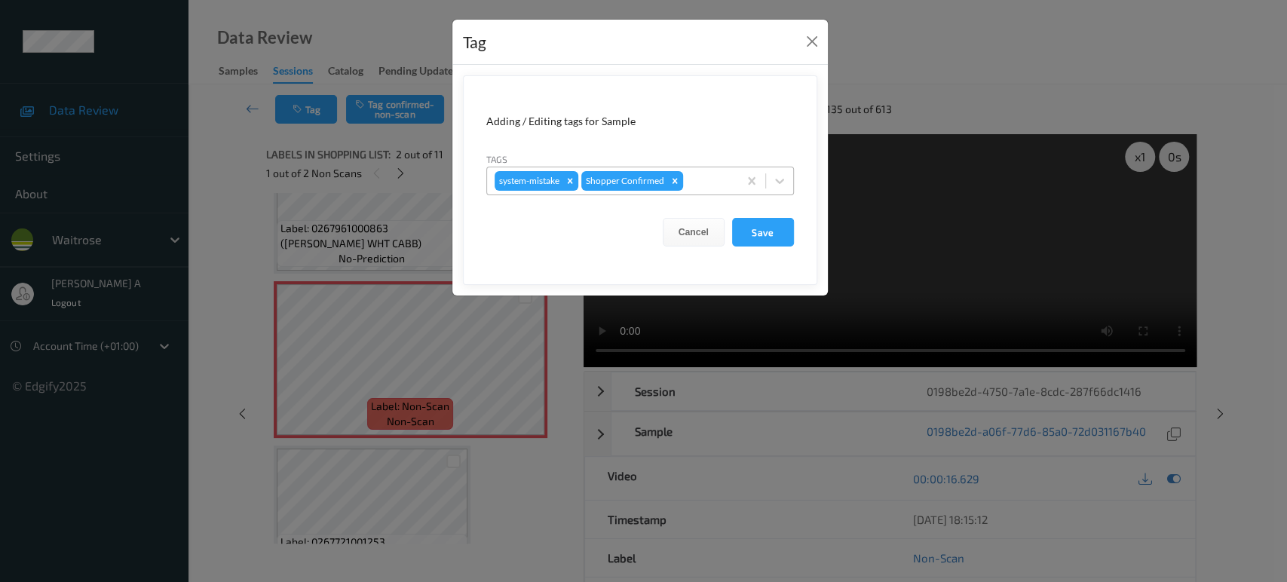
click at [700, 175] on div at bounding box center [708, 181] width 44 height 18
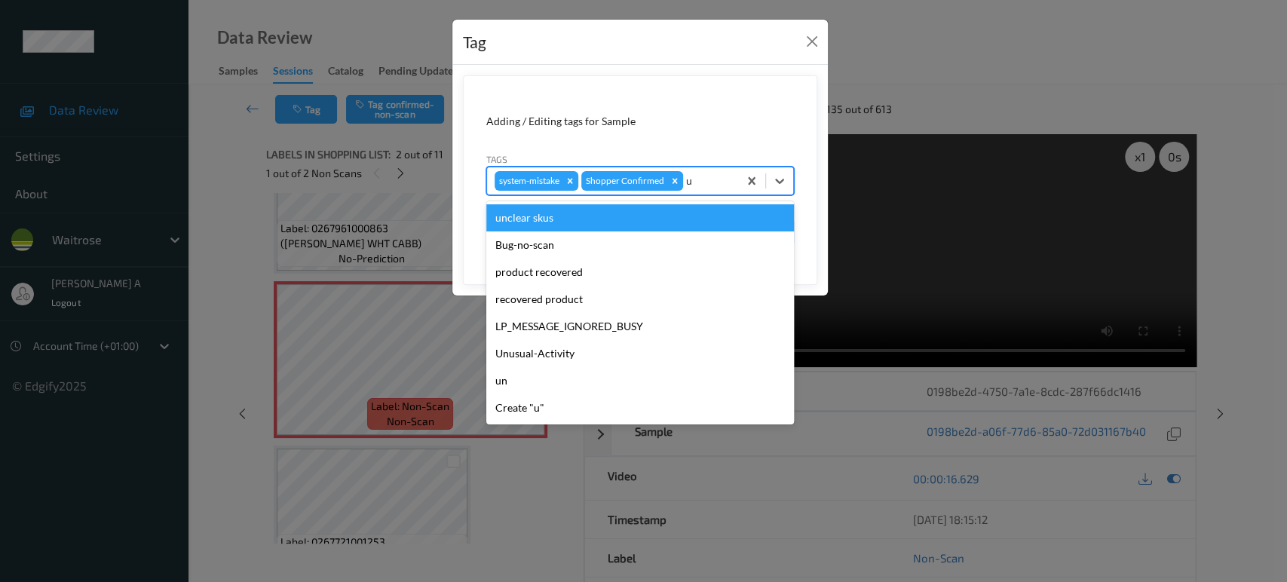
type input "un"
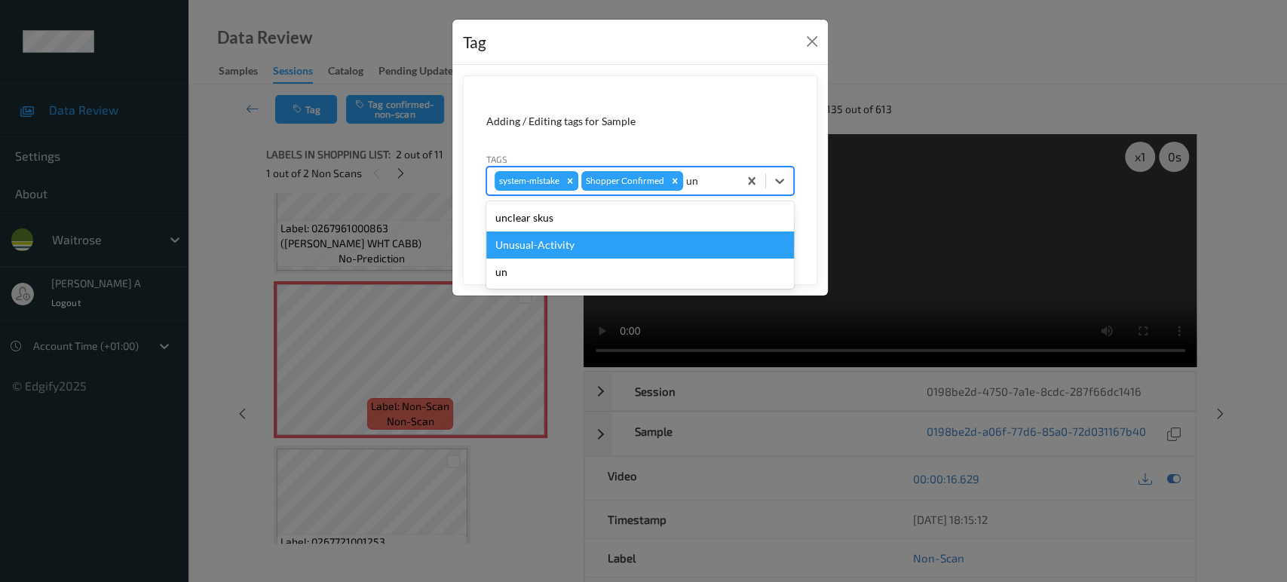
click at [637, 236] on div "Unusual-Activity" at bounding box center [640, 244] width 308 height 27
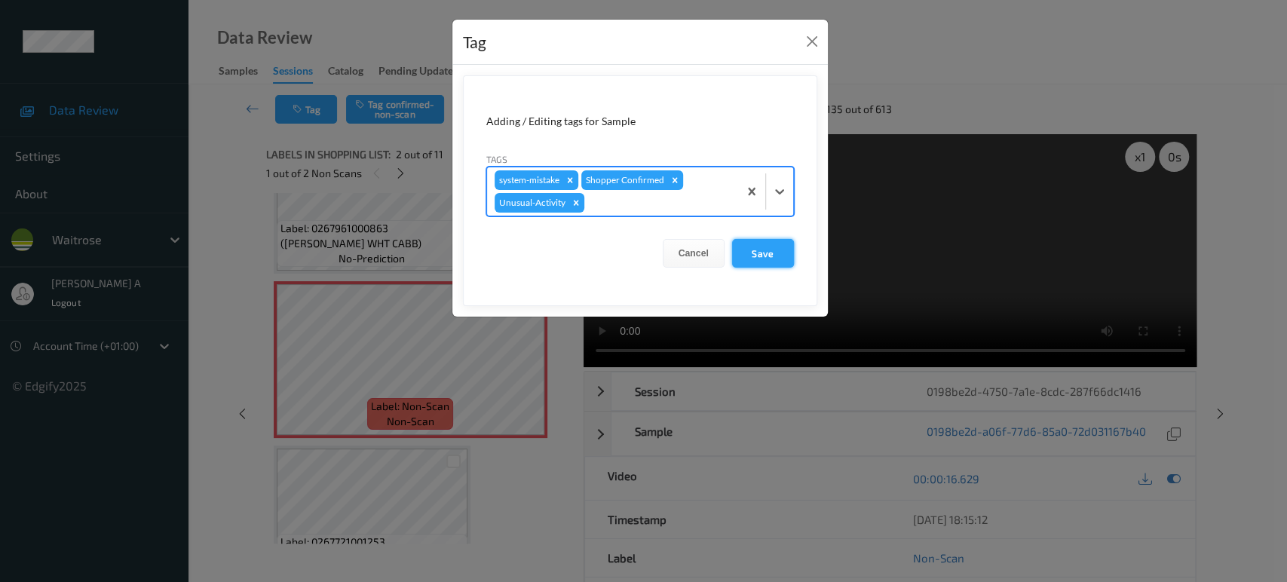
click at [750, 259] on button "Save" at bounding box center [763, 253] width 62 height 29
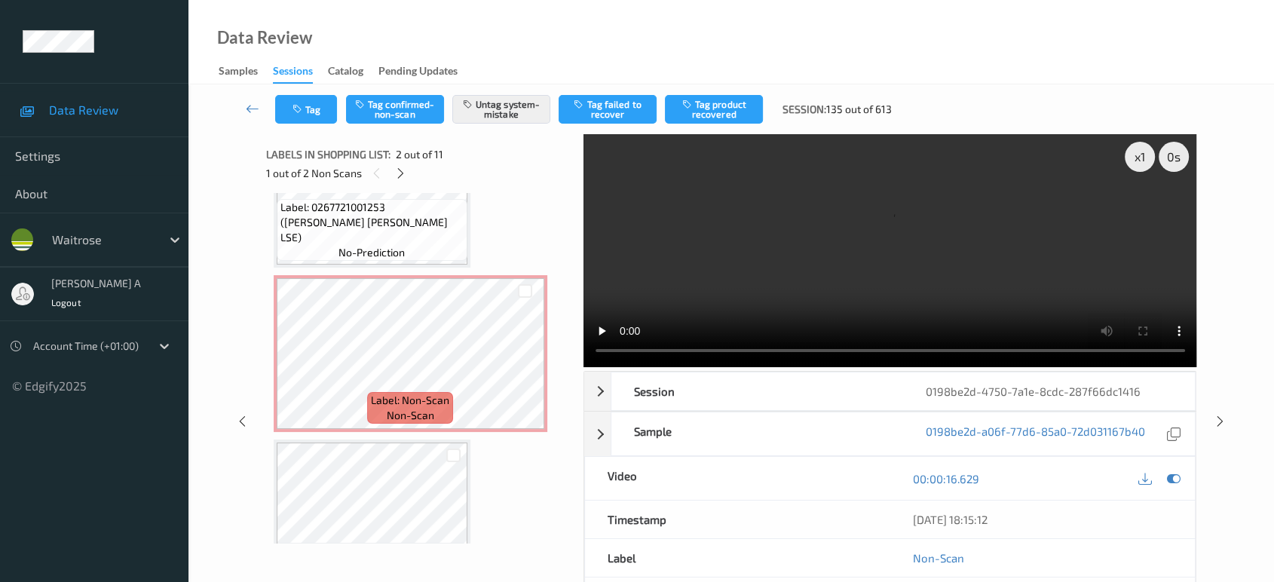
scroll to position [502, 0]
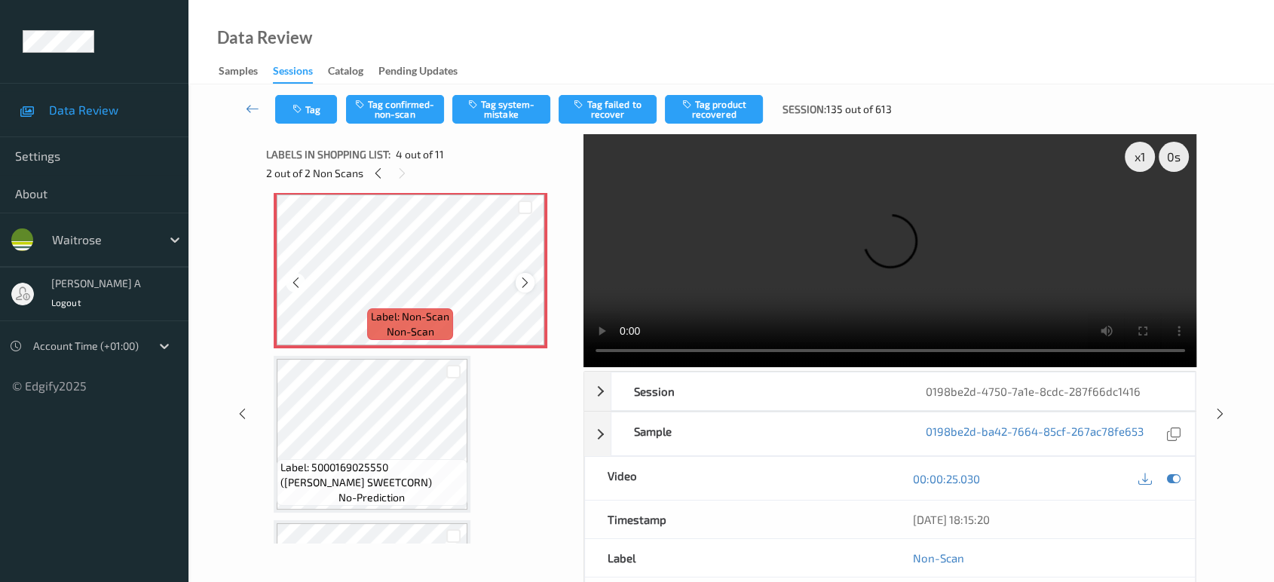
click at [526, 280] on icon at bounding box center [525, 283] width 13 height 14
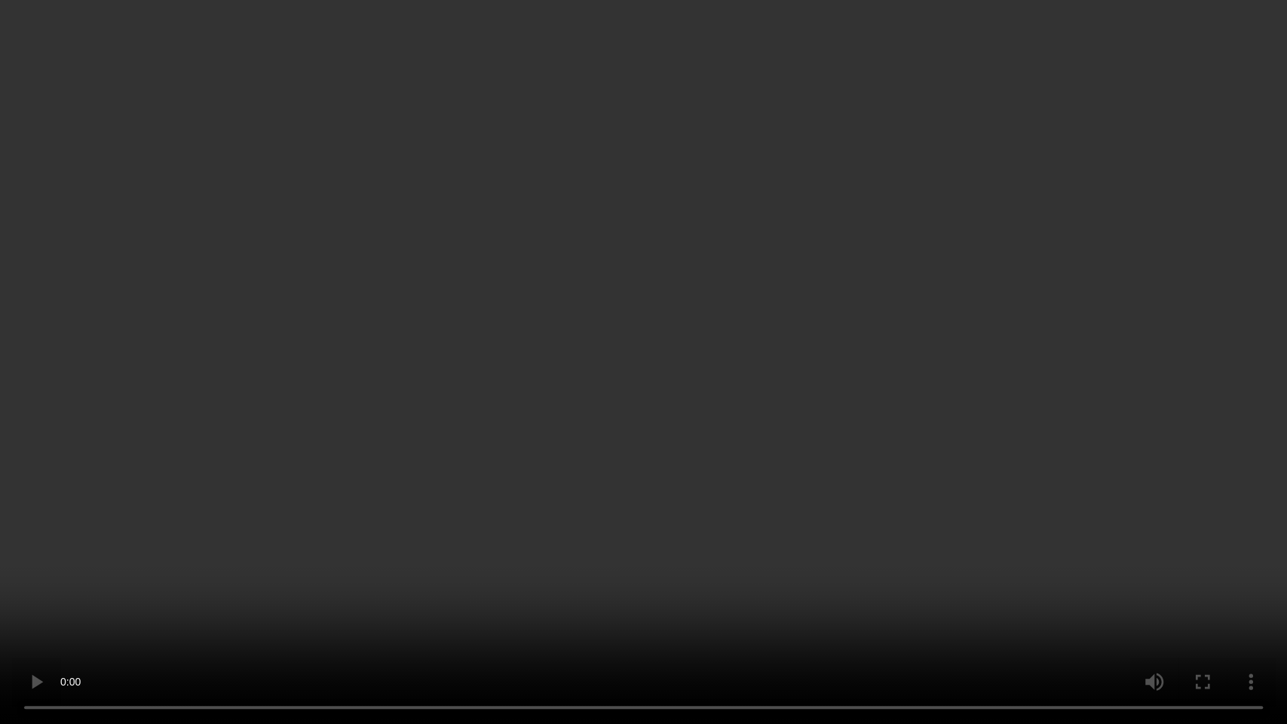
click at [515, 386] on video at bounding box center [643, 362] width 1287 height 724
click at [734, 508] on video at bounding box center [643, 362] width 1287 height 724
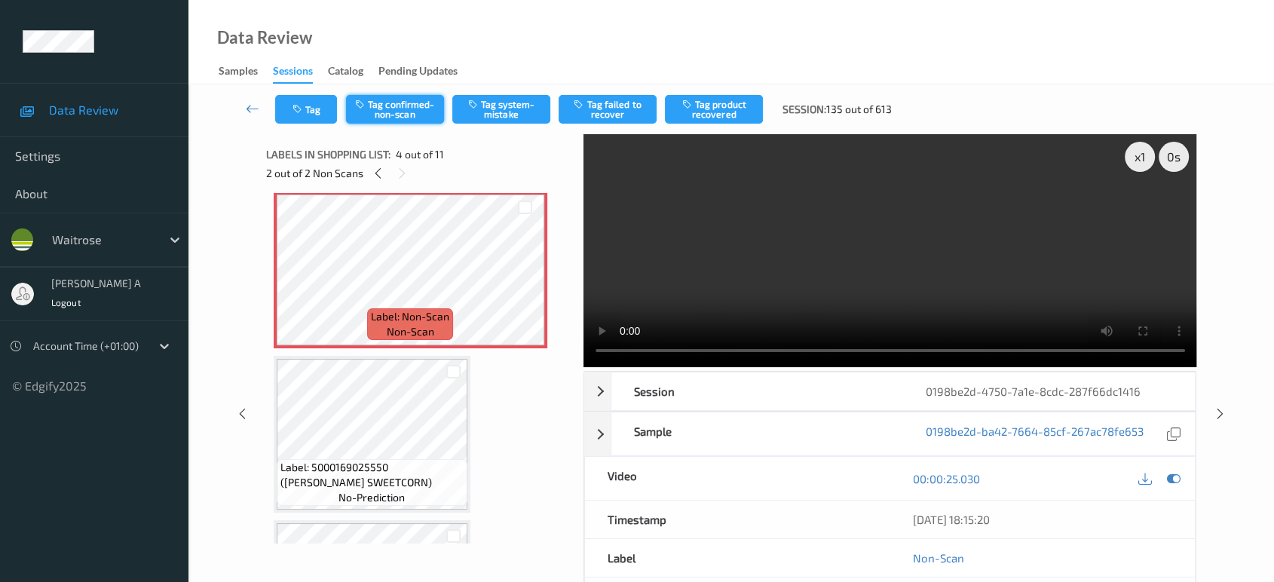
click at [393, 113] on button "Tag confirmed-non-scan" at bounding box center [395, 109] width 98 height 29
click at [720, 118] on button "Tag product recovered" at bounding box center [714, 109] width 98 height 29
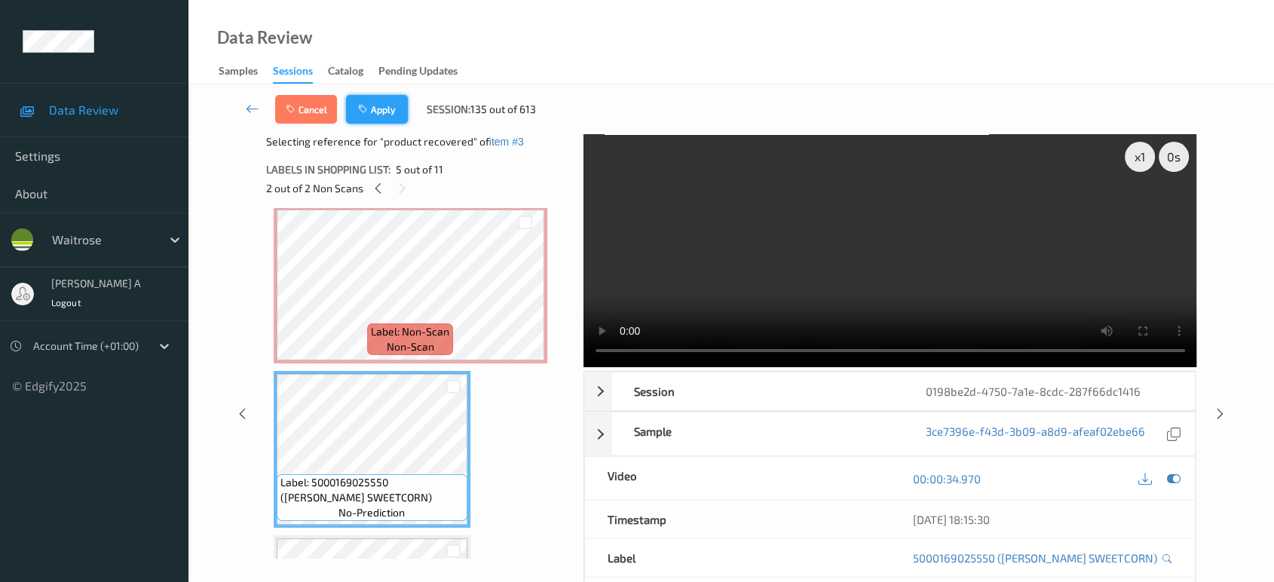
click at [376, 104] on button "Apply" at bounding box center [377, 109] width 62 height 29
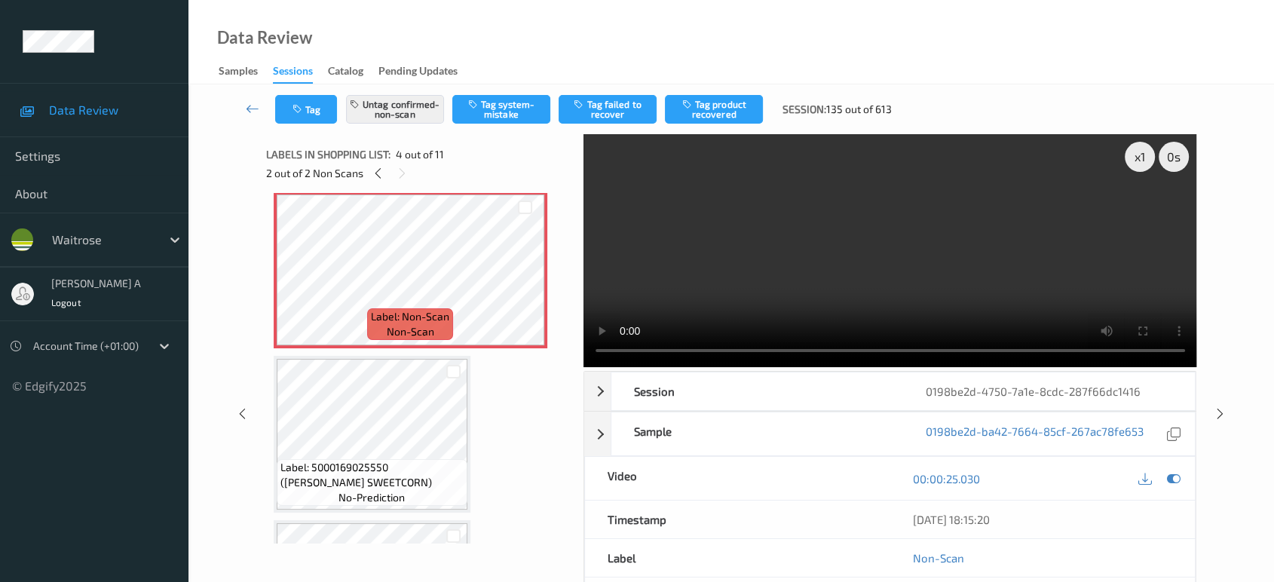
scroll to position [335, 0]
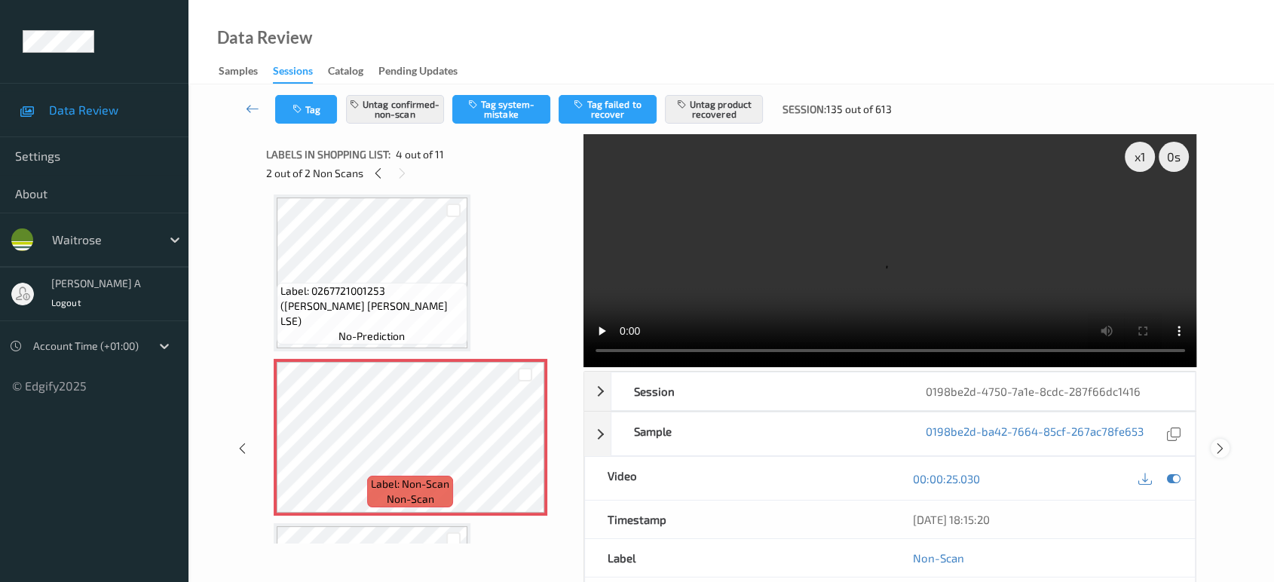
click at [1220, 442] on icon at bounding box center [1220, 449] width 13 height 14
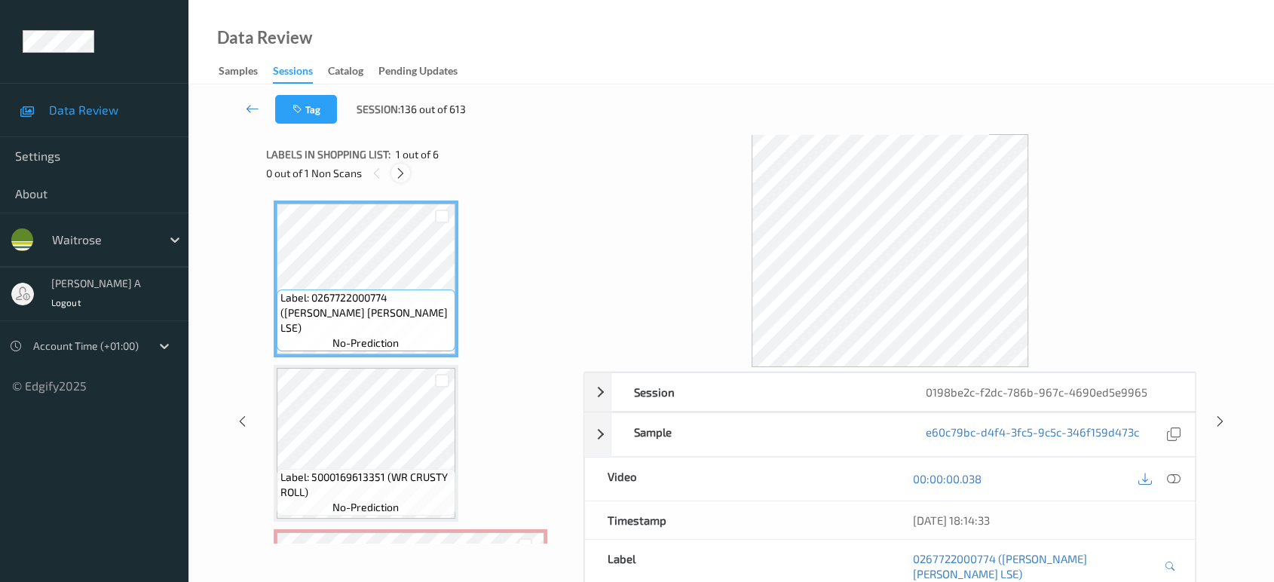
click at [404, 172] on icon at bounding box center [400, 174] width 13 height 14
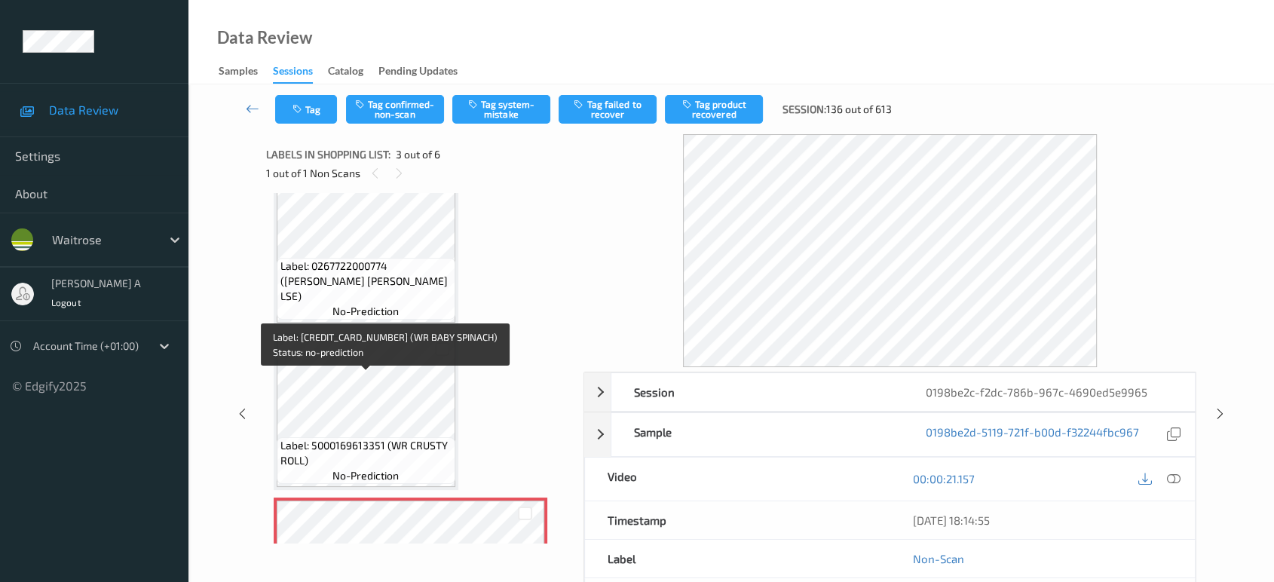
scroll to position [3, 0]
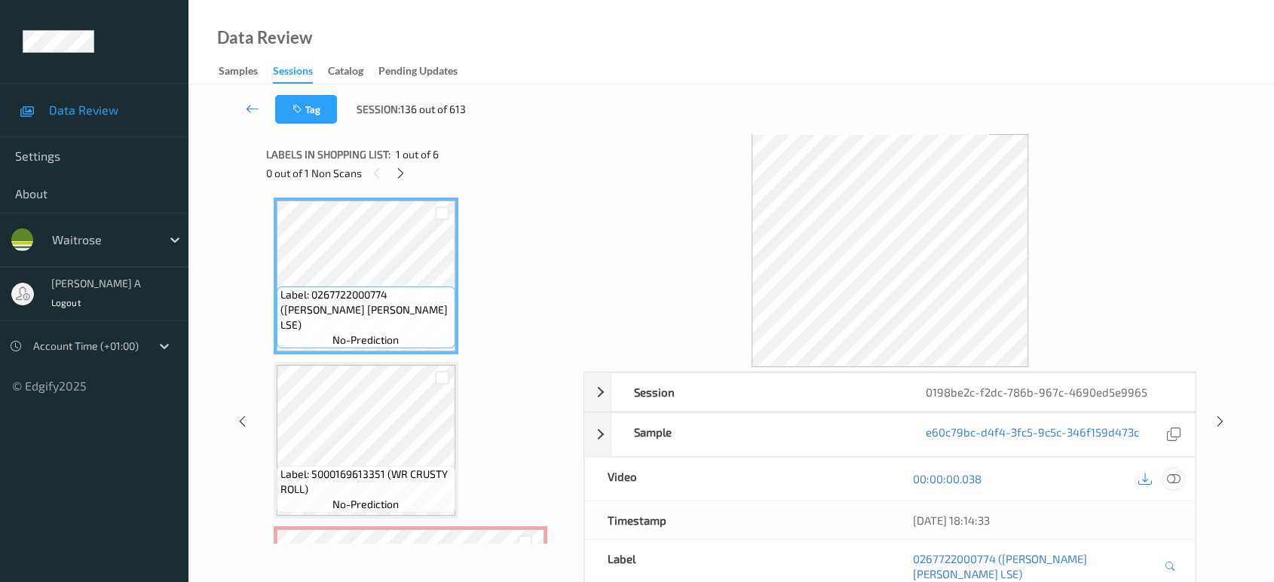
click at [1165, 471] on div at bounding box center [1173, 479] width 20 height 20
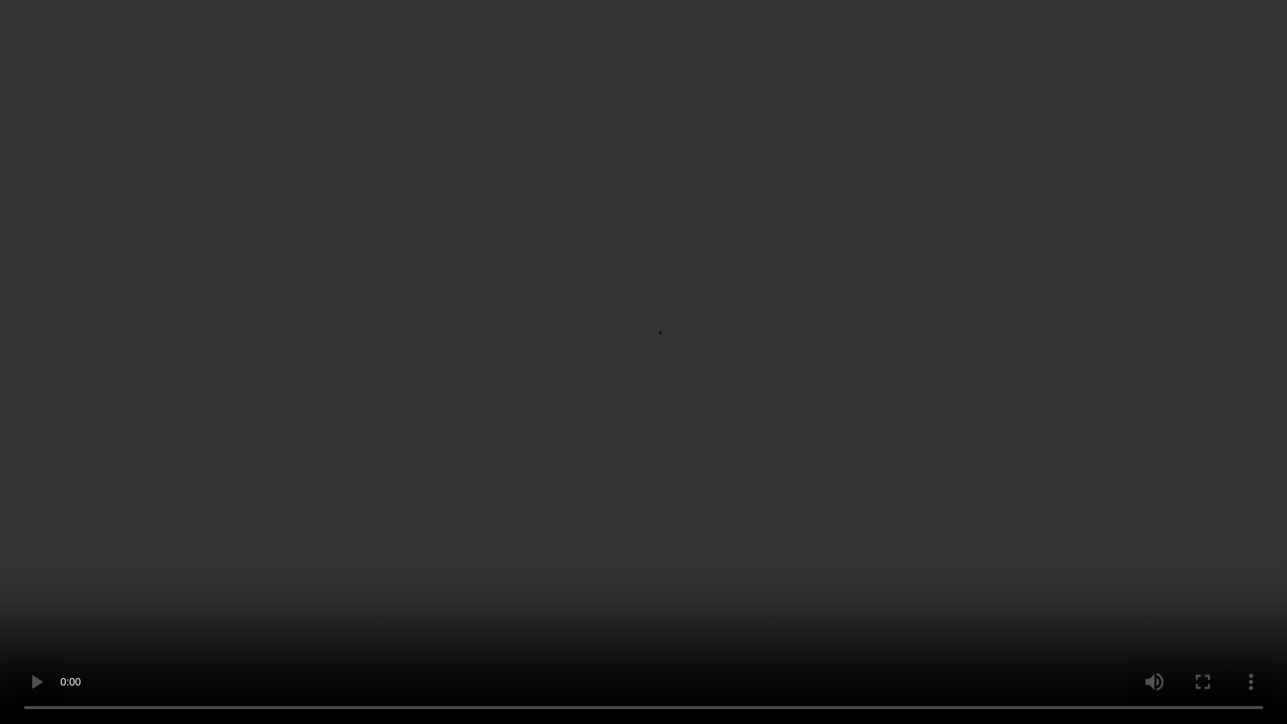
click at [706, 419] on video at bounding box center [643, 362] width 1287 height 724
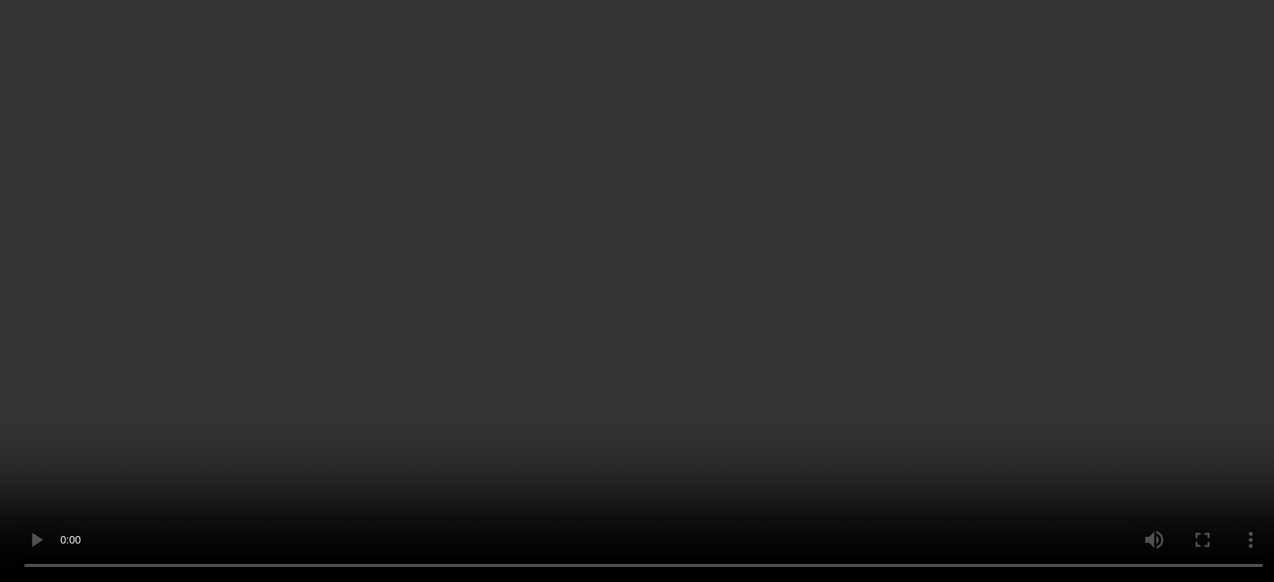
scroll to position [170, 0]
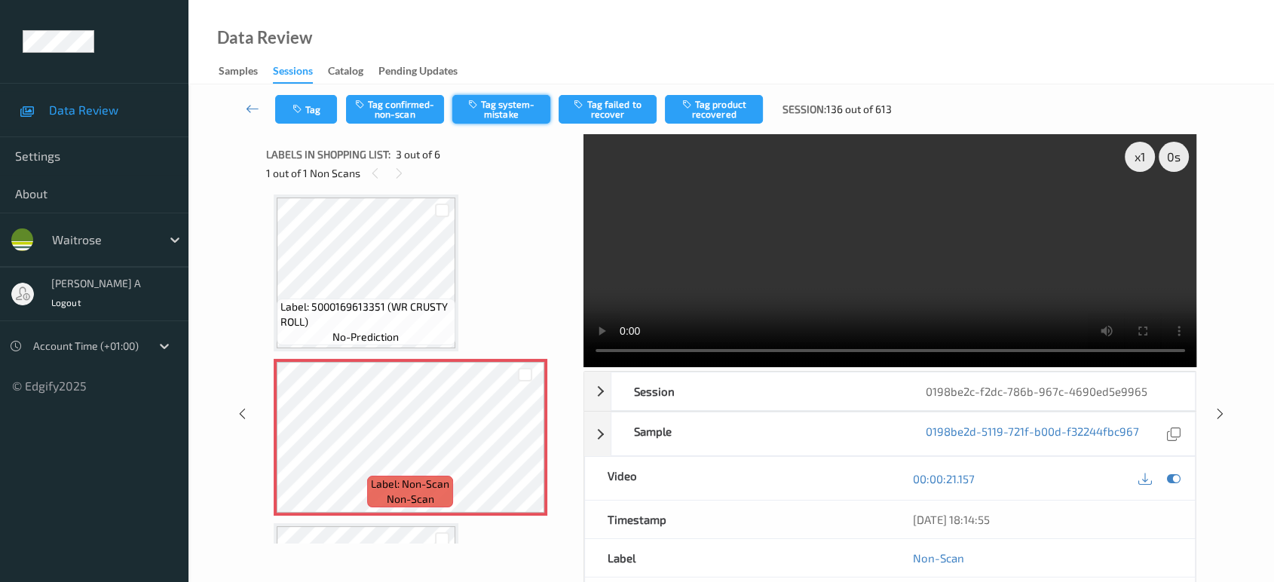
click at [490, 113] on button "Tag system-mistake" at bounding box center [501, 109] width 98 height 29
click at [295, 113] on icon "button" at bounding box center [298, 109] width 13 height 11
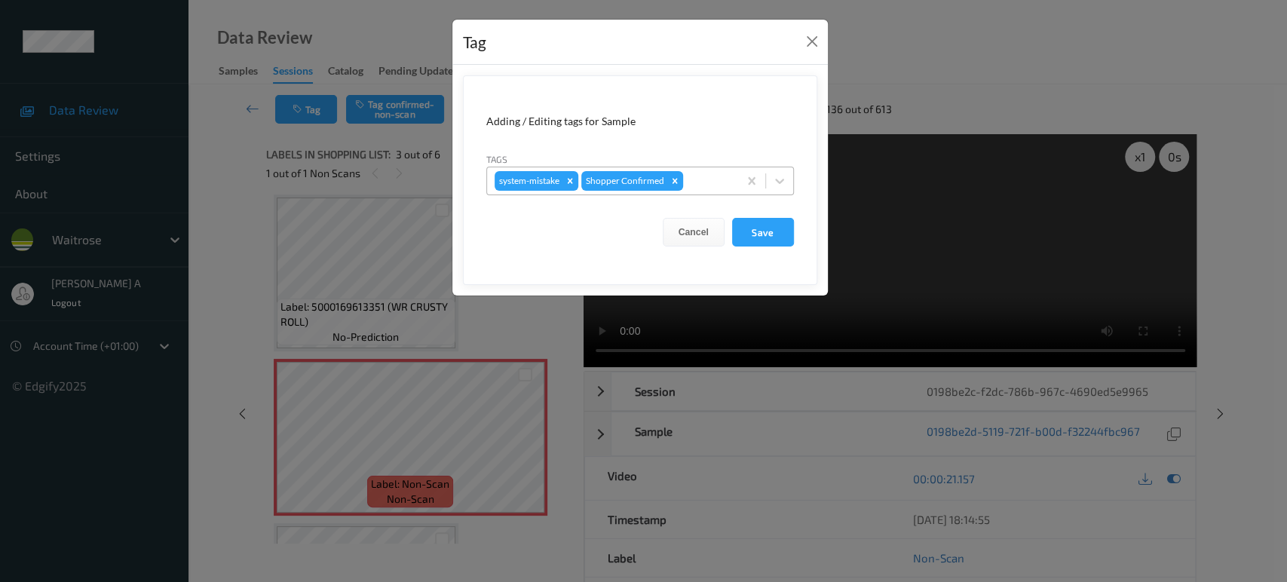
click at [706, 174] on div at bounding box center [708, 181] width 44 height 18
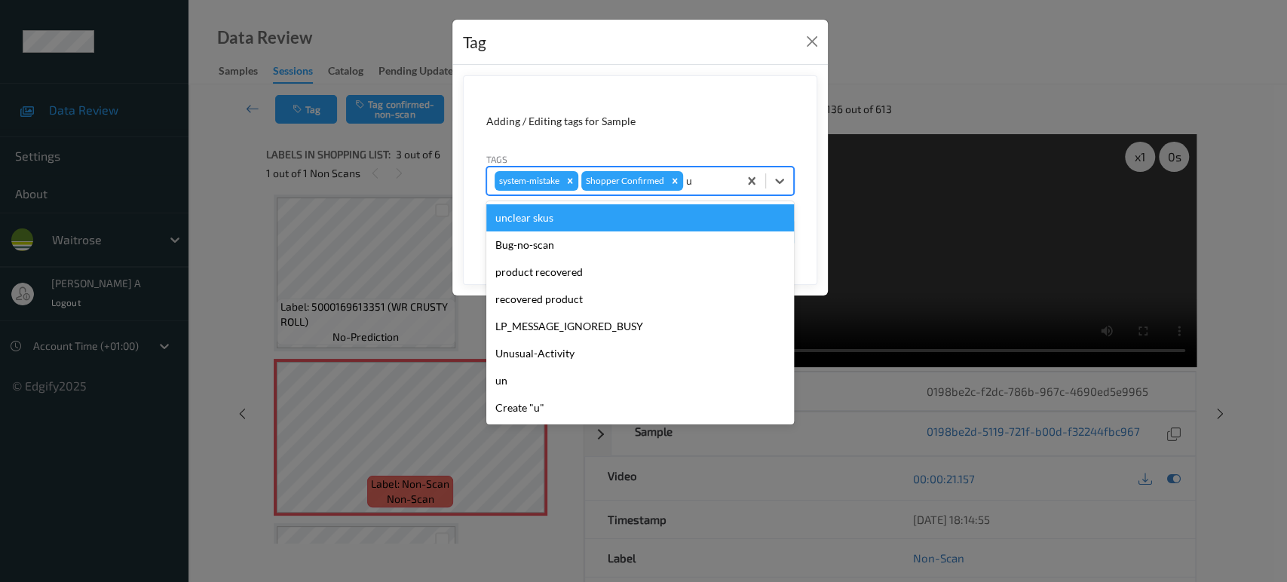
type input "un"
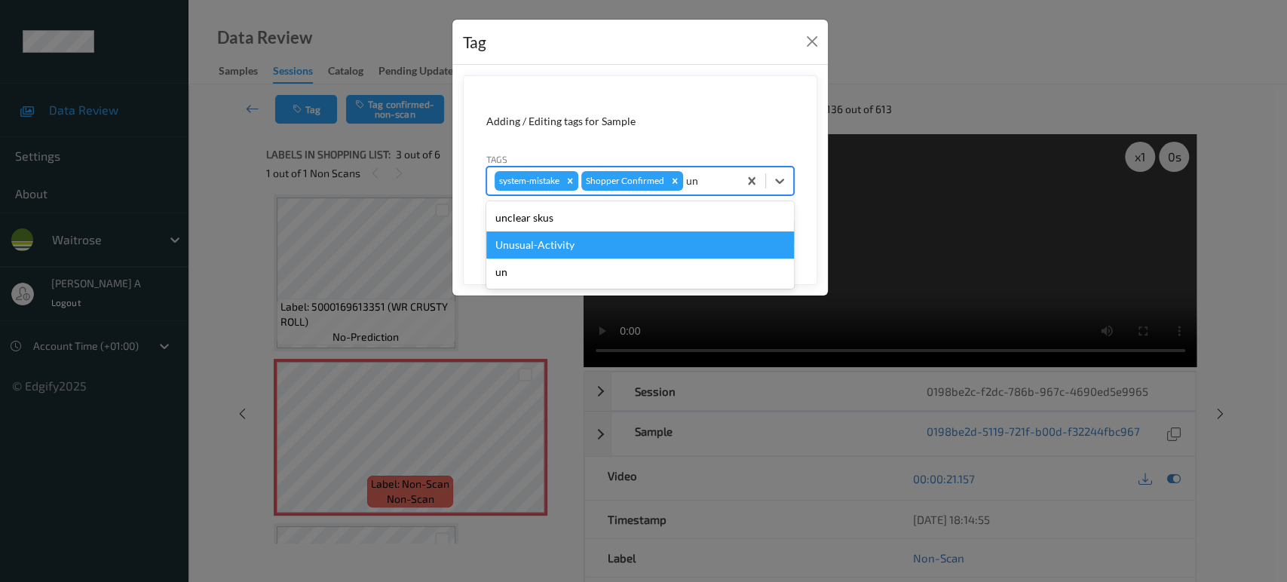
click at [622, 242] on div "Unusual-Activity" at bounding box center [640, 244] width 308 height 27
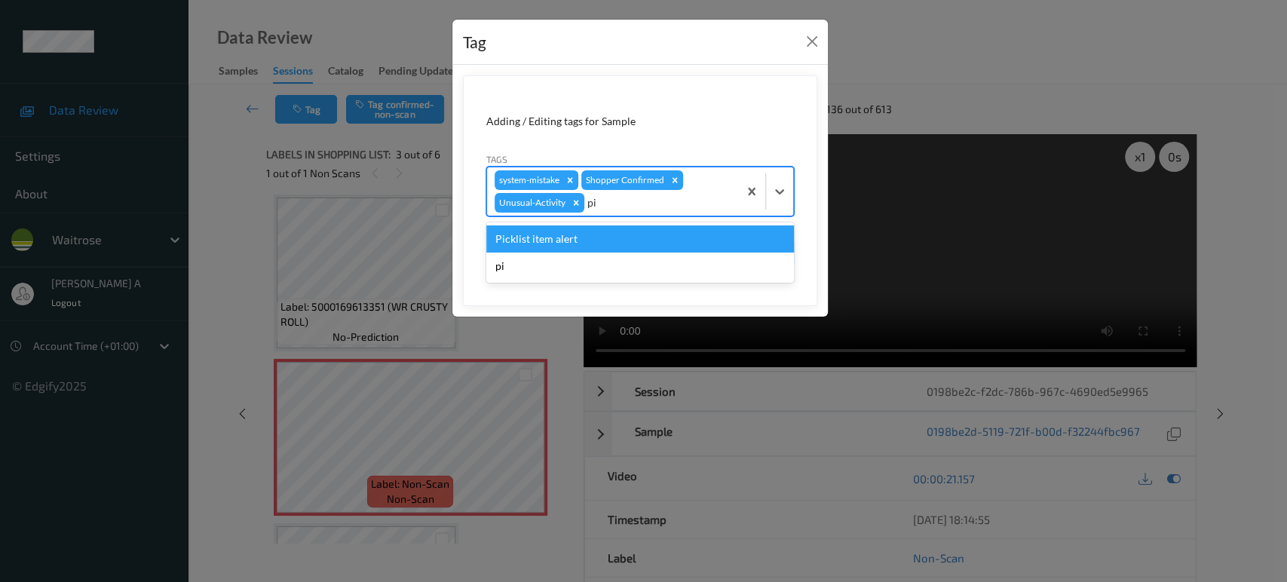
type input "pic"
click at [622, 242] on div "Picklist item alert" at bounding box center [640, 238] width 308 height 27
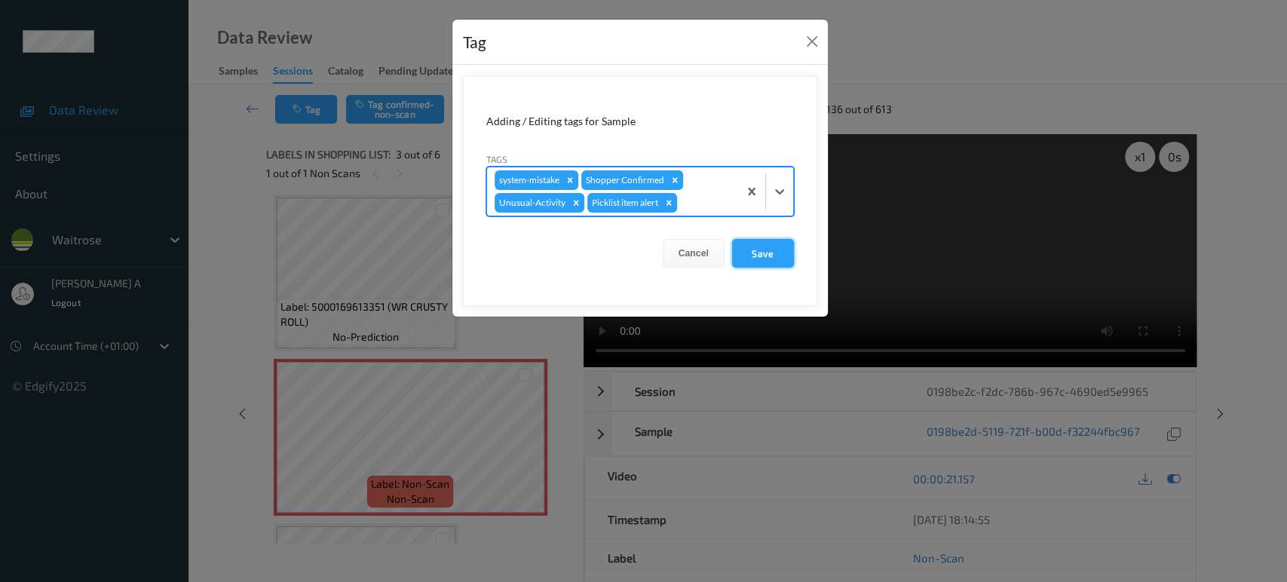
click at [761, 243] on button "Save" at bounding box center [763, 253] width 62 height 29
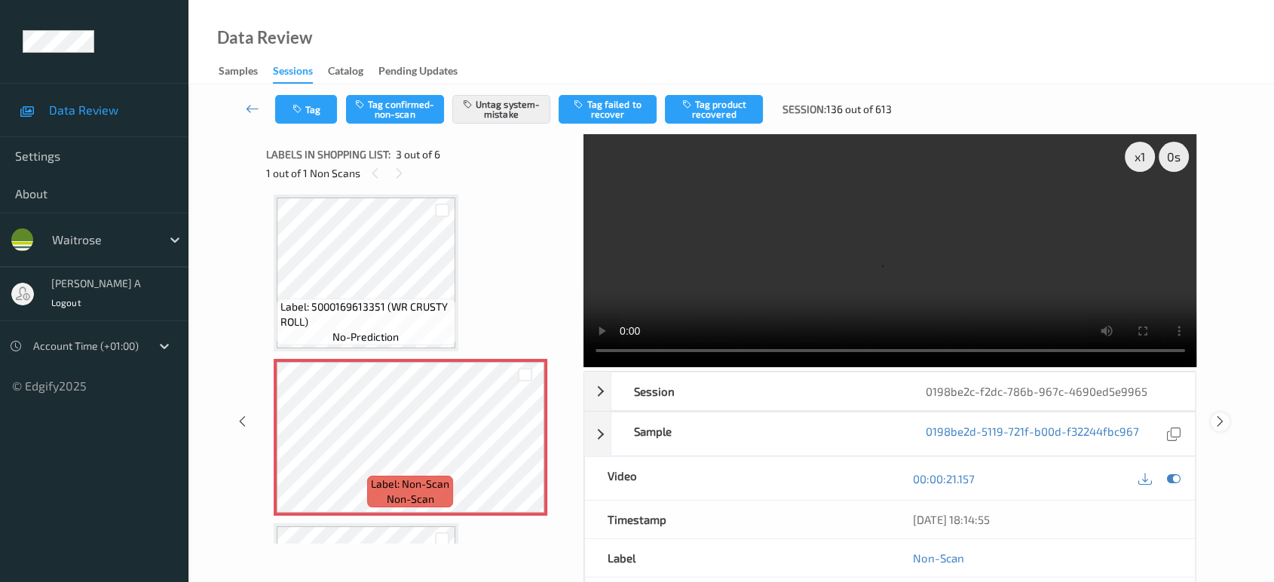
click at [1223, 415] on icon at bounding box center [1220, 422] width 13 height 14
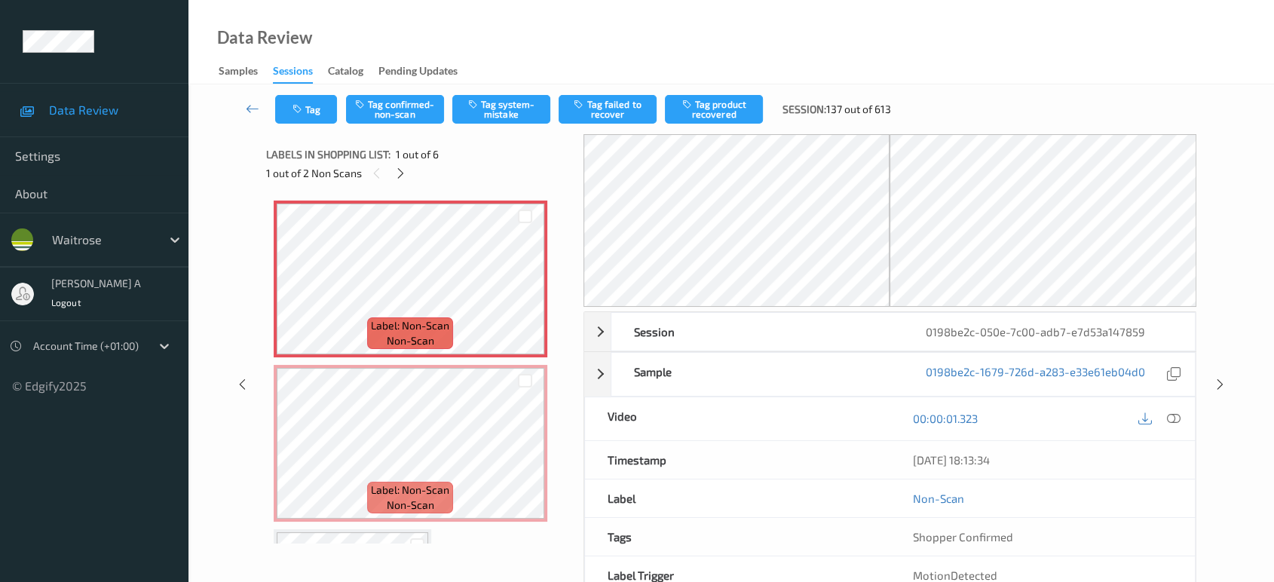
click at [409, 164] on div "1 out of 2 Non Scans" at bounding box center [419, 173] width 307 height 19
click at [408, 166] on div "1 out of 2 Non Scans" at bounding box center [419, 173] width 307 height 19
click at [403, 168] on icon at bounding box center [400, 174] width 13 height 14
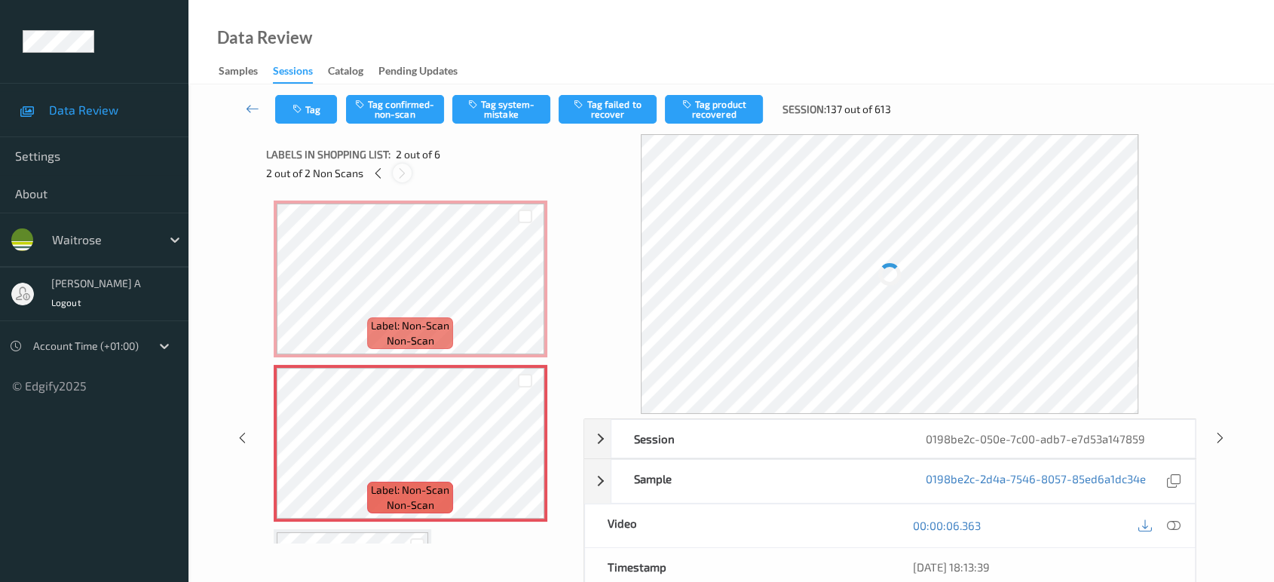
scroll to position [7, 0]
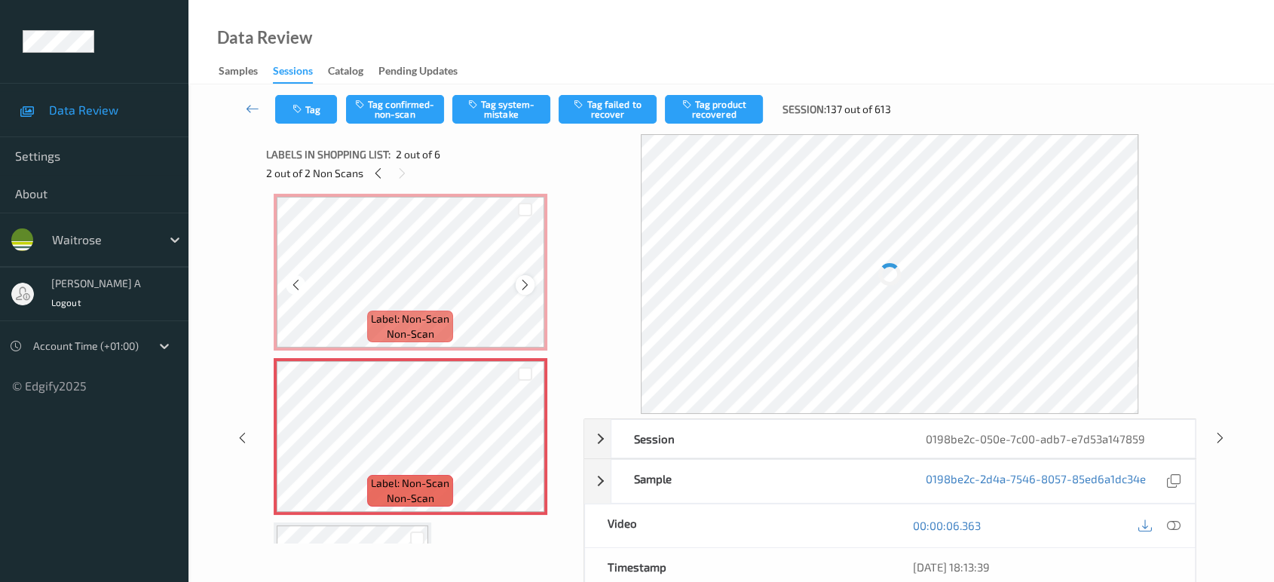
click at [519, 284] on icon at bounding box center [525, 285] width 13 height 14
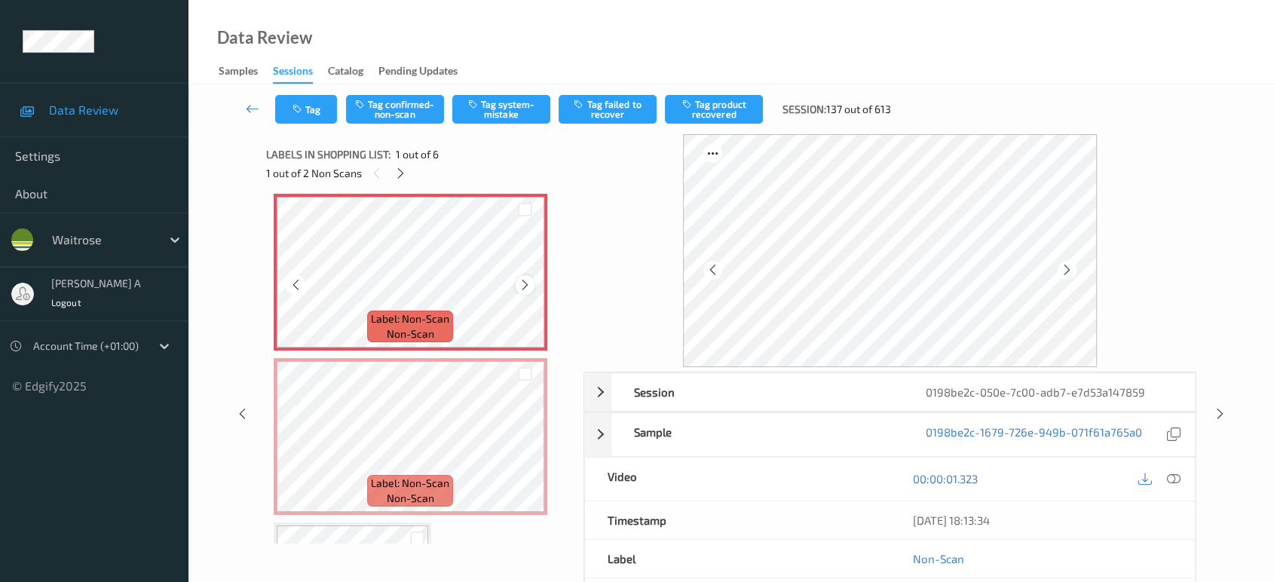
click at [522, 284] on icon at bounding box center [525, 285] width 13 height 14
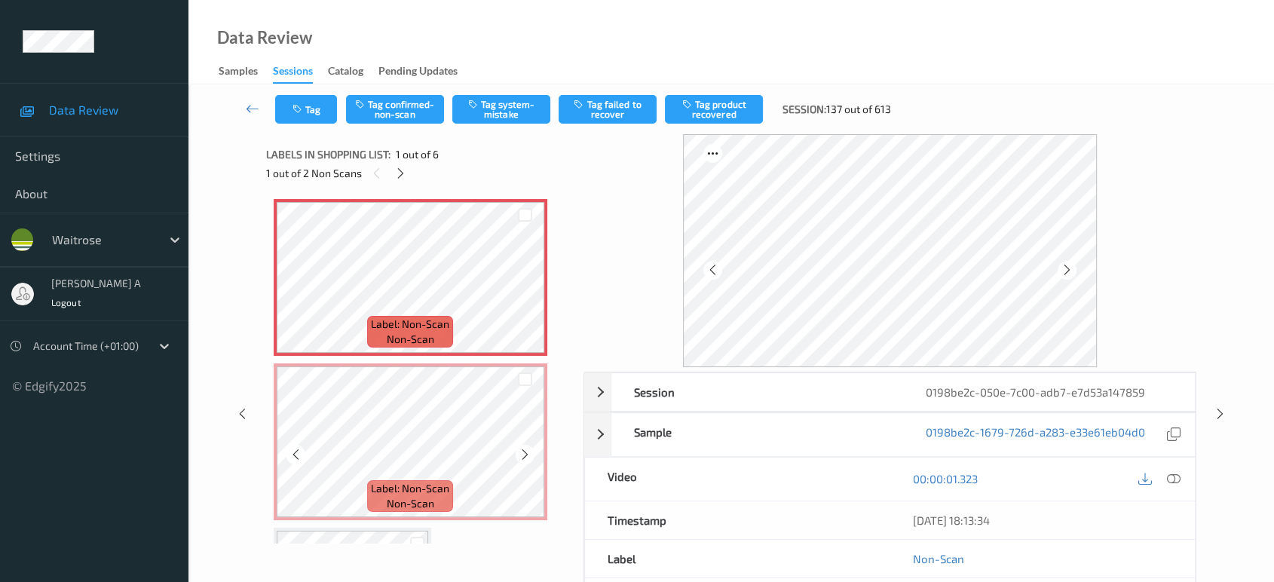
scroll to position [0, 0]
click at [526, 460] on icon at bounding box center [525, 456] width 13 height 14
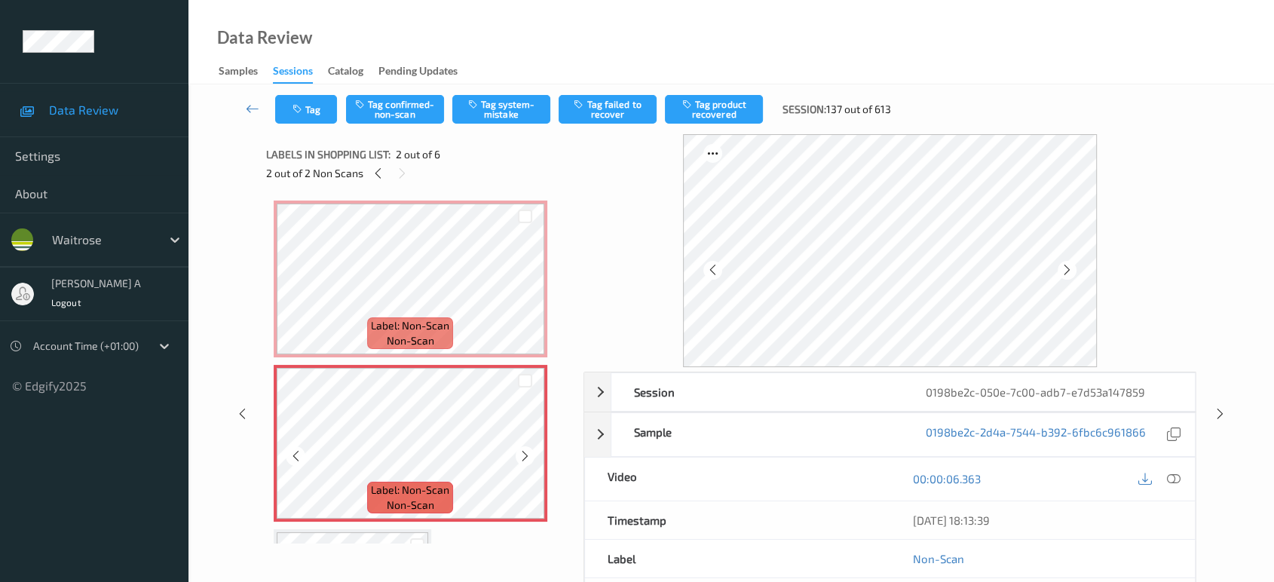
click at [526, 460] on icon at bounding box center [525, 456] width 13 height 14
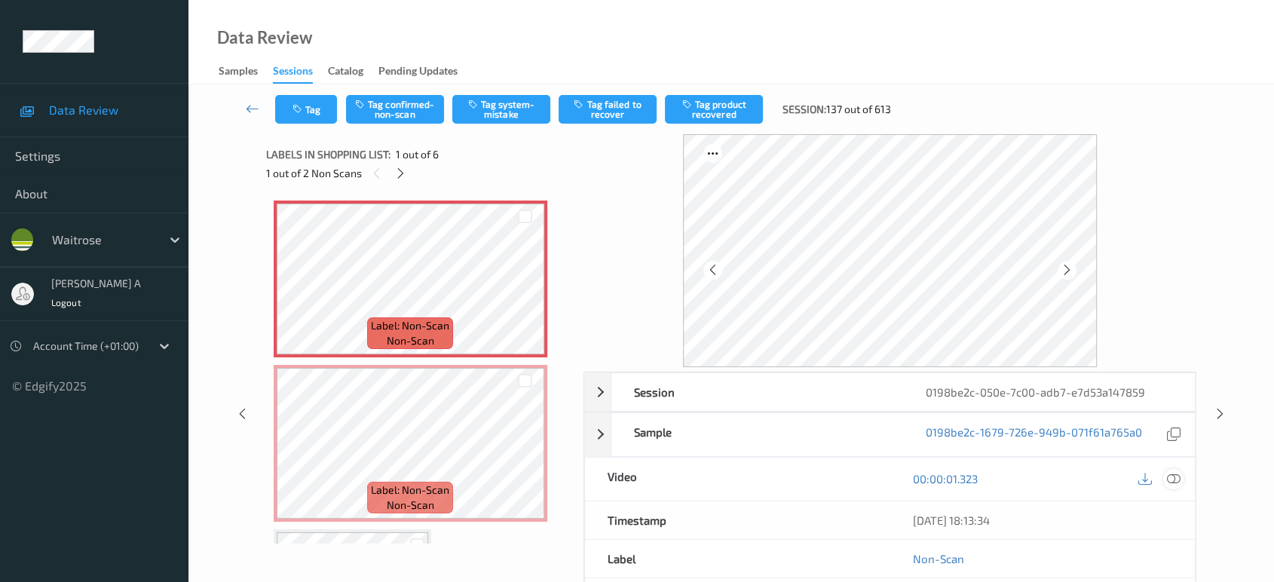
click at [1180, 475] on icon at bounding box center [1174, 479] width 14 height 14
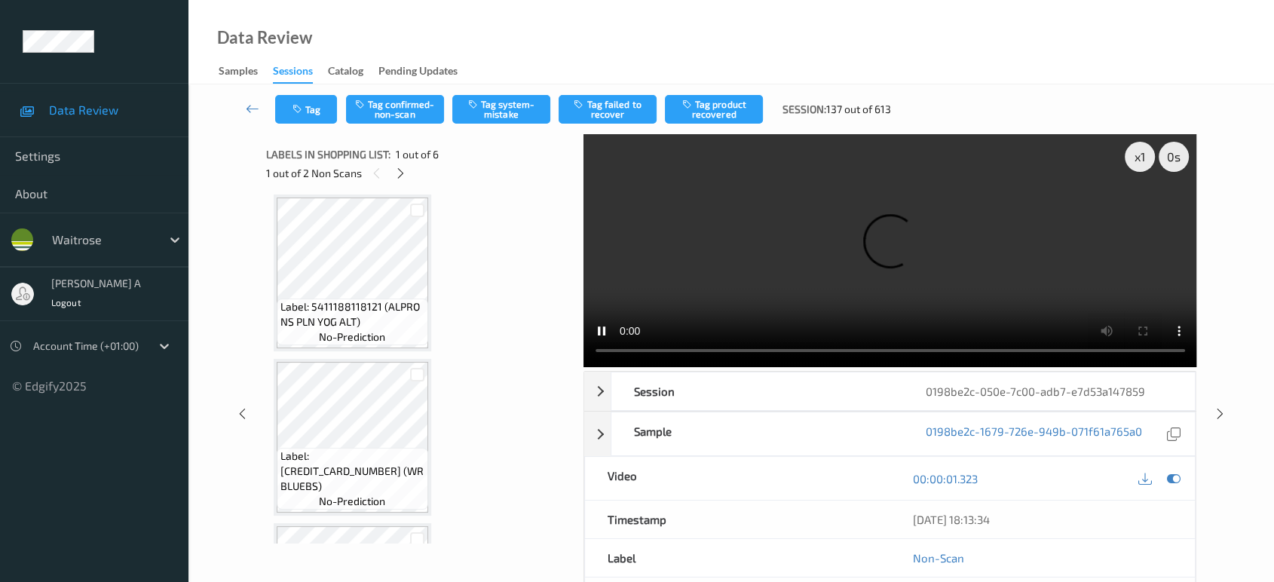
scroll to position [418, 0]
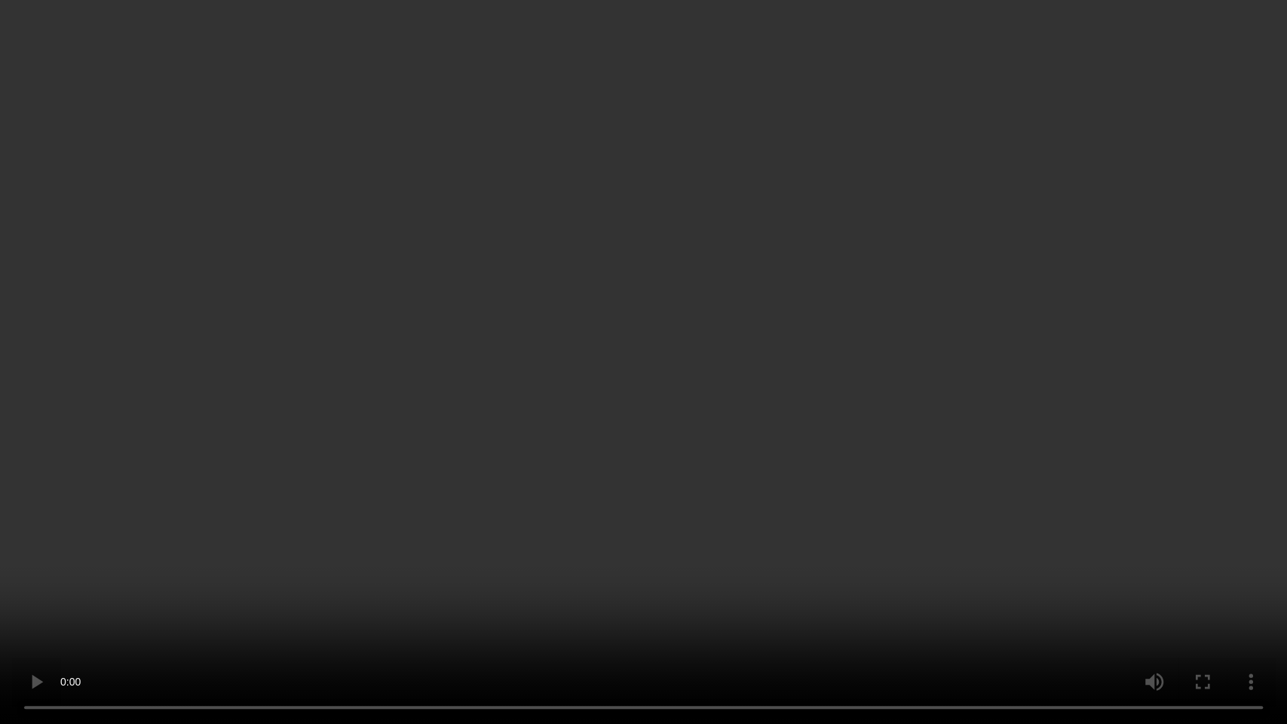
click at [479, 381] on video at bounding box center [643, 362] width 1287 height 724
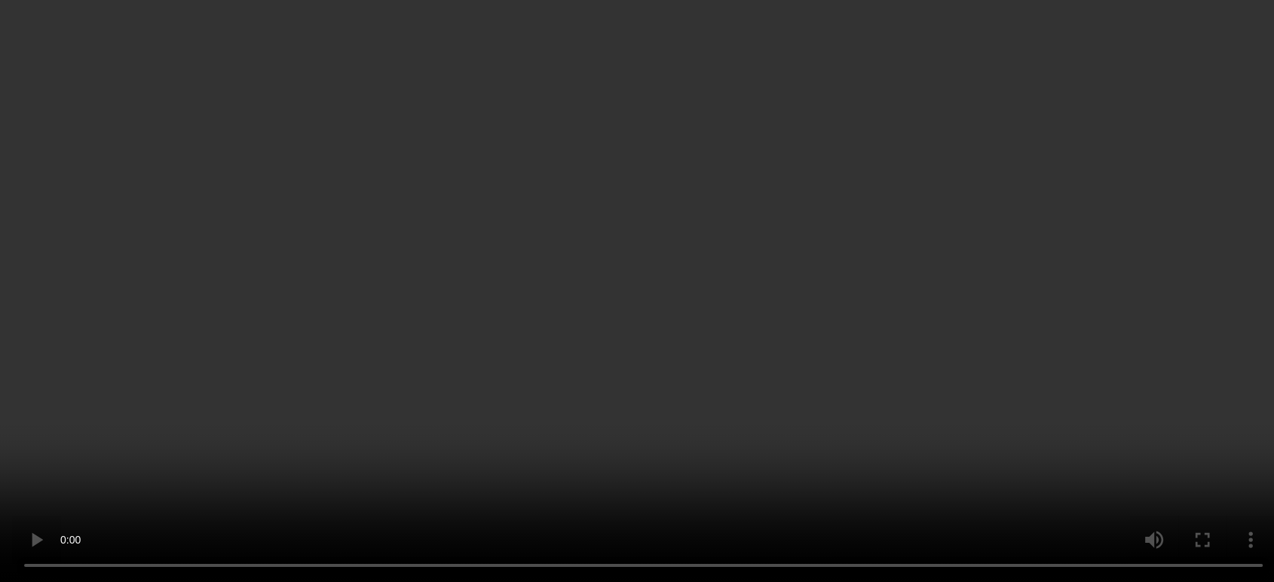
scroll to position [84, 0]
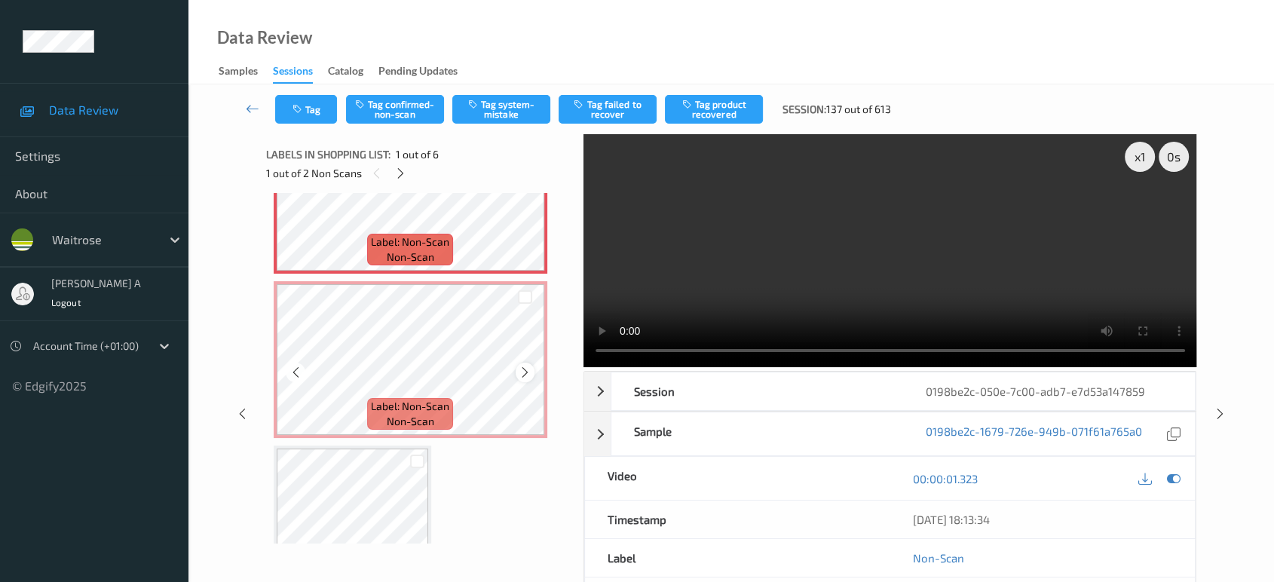
click at [525, 367] on icon at bounding box center [525, 373] width 13 height 14
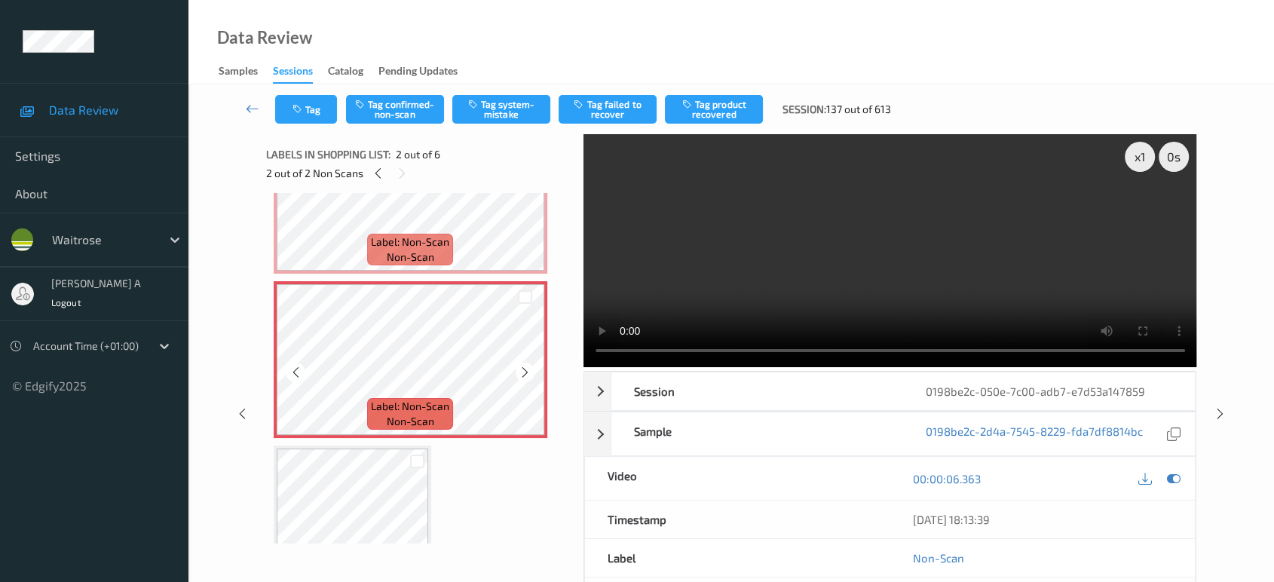
click at [525, 367] on icon at bounding box center [525, 373] width 13 height 14
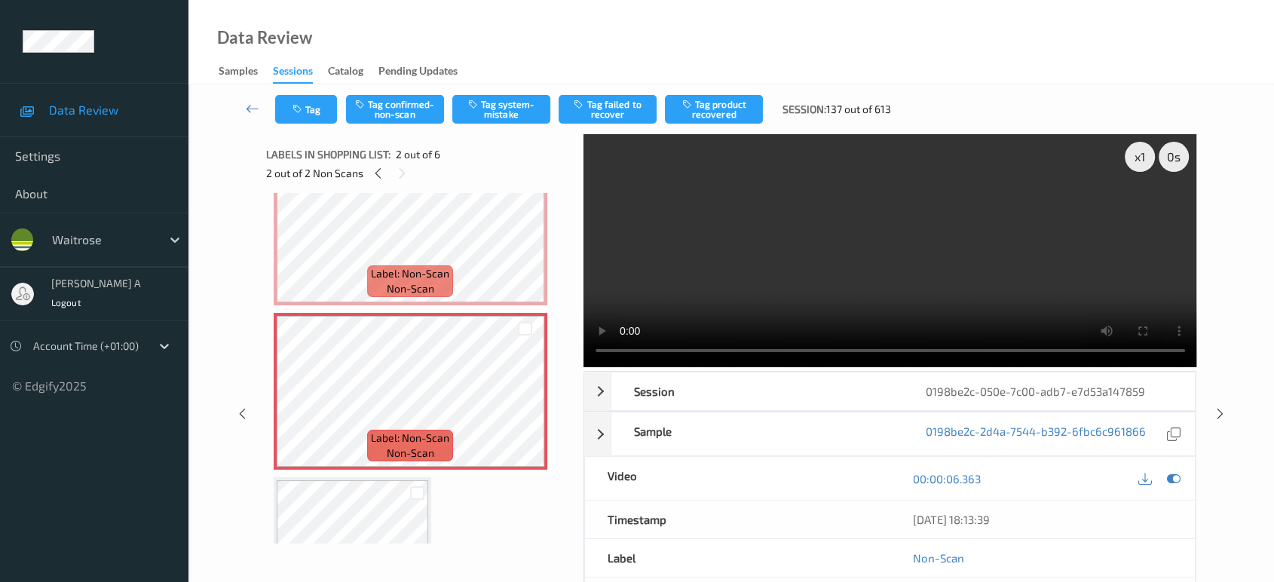
scroll to position [0, 0]
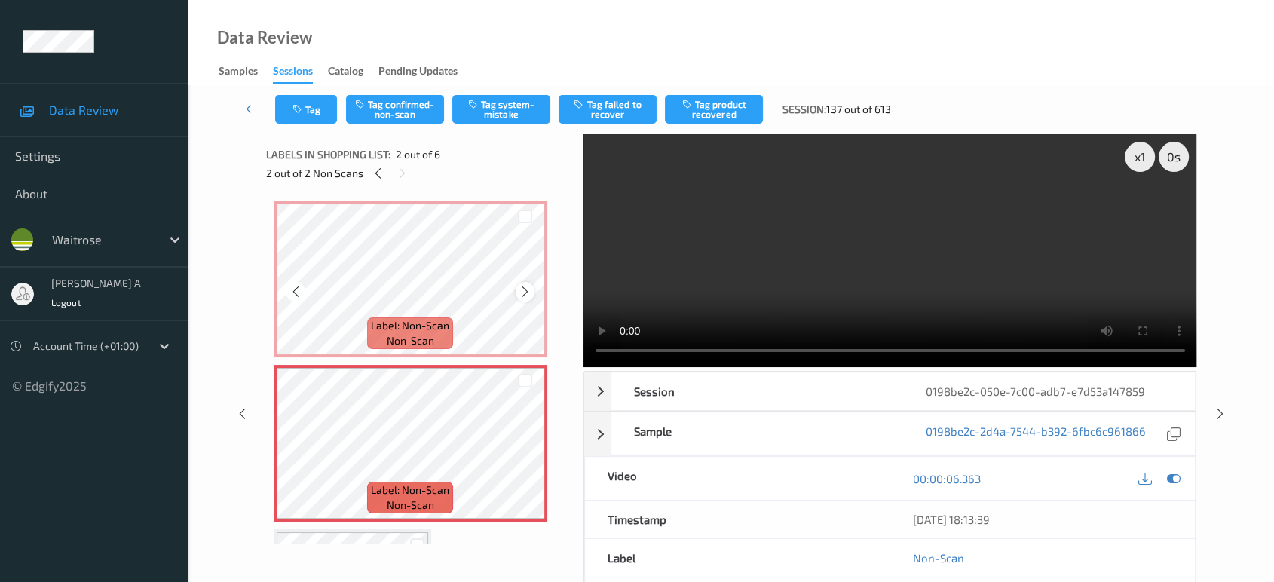
click at [521, 292] on icon at bounding box center [525, 292] width 13 height 14
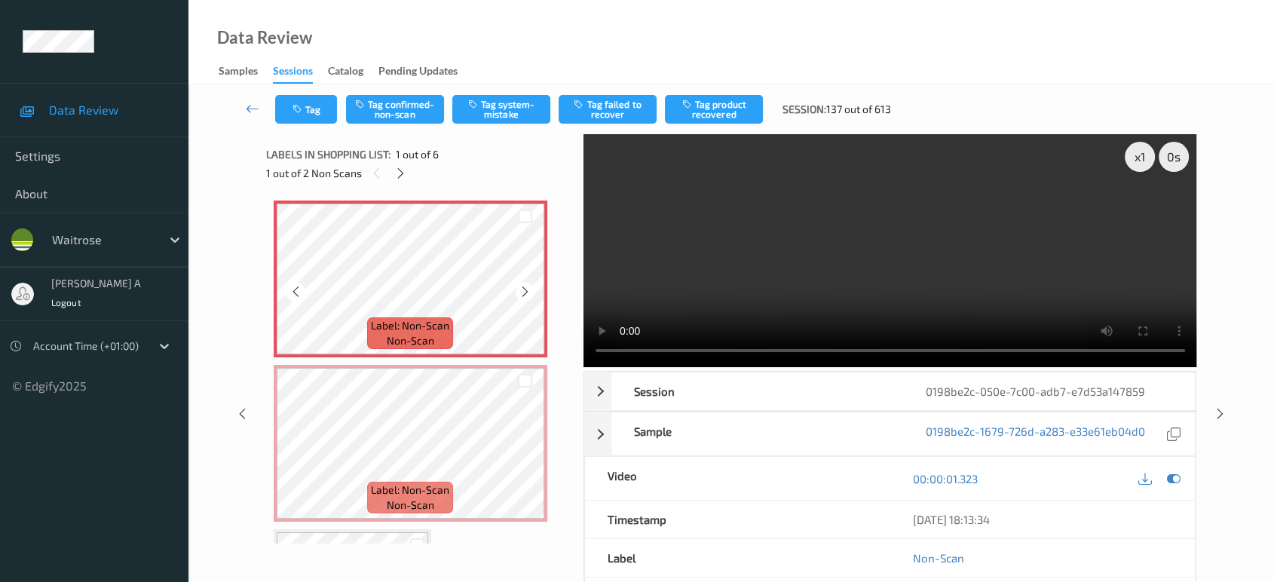
click at [521, 292] on icon at bounding box center [525, 292] width 13 height 14
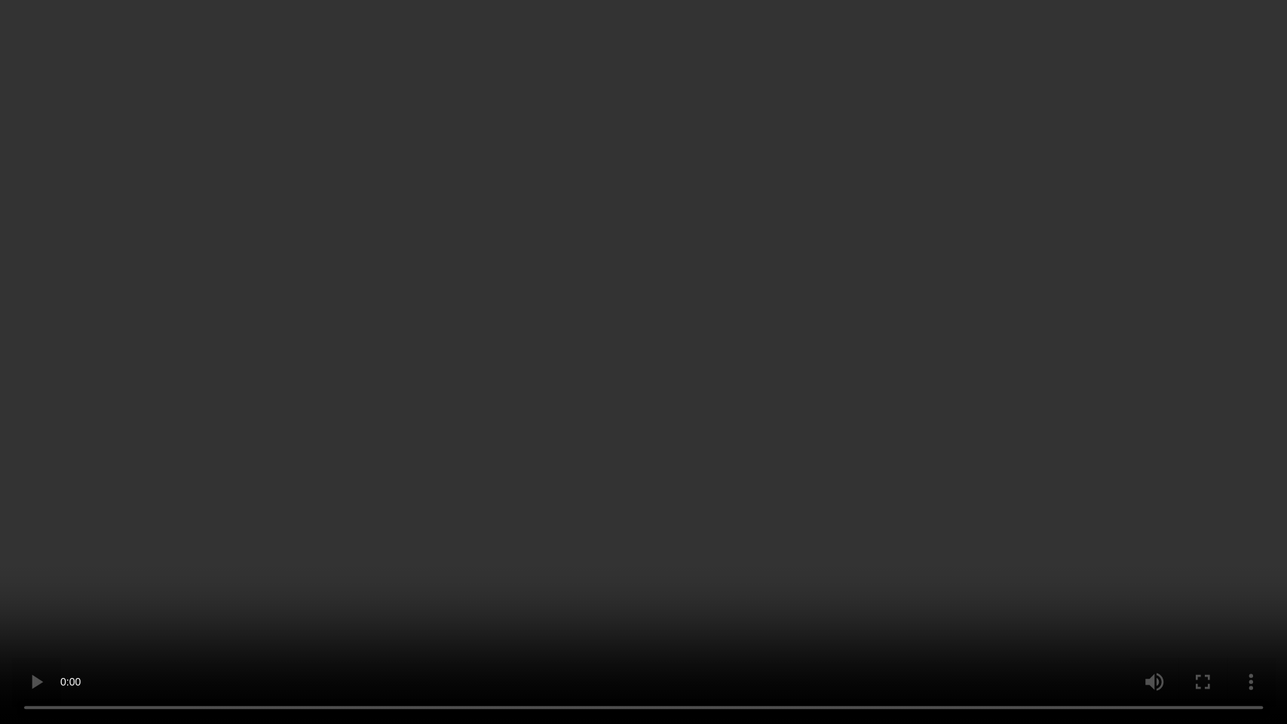
click at [498, 485] on video at bounding box center [643, 362] width 1287 height 724
click at [568, 343] on video at bounding box center [643, 362] width 1287 height 724
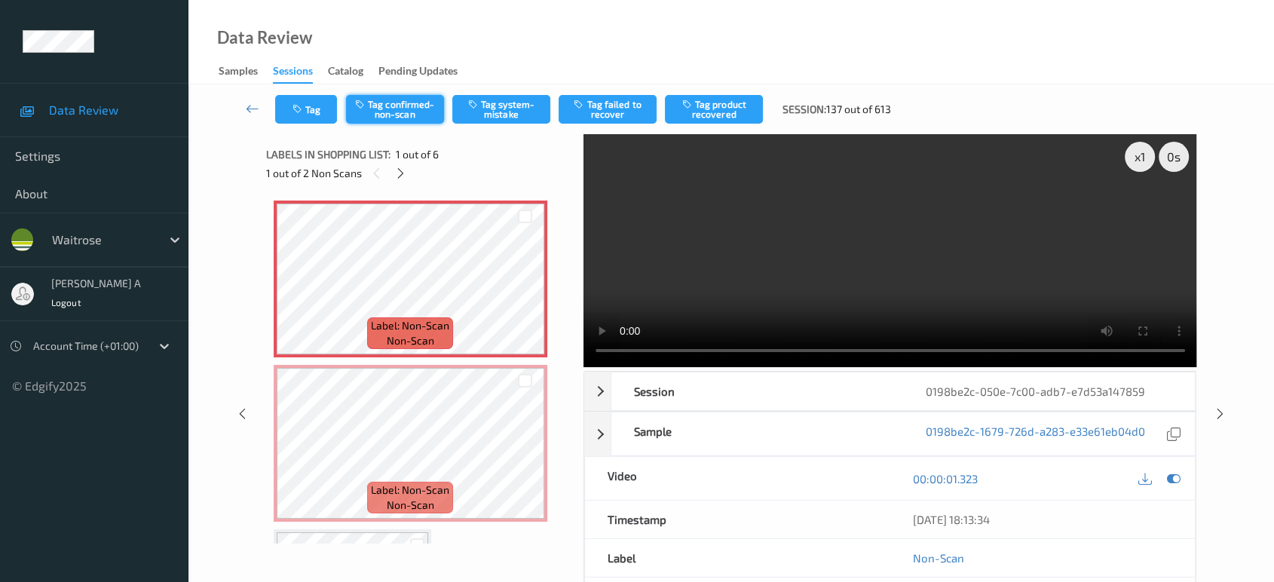
click at [412, 114] on button "Tag confirmed-non-scan" at bounding box center [395, 109] width 98 height 29
click at [707, 106] on button "Tag product recovered" at bounding box center [714, 109] width 98 height 29
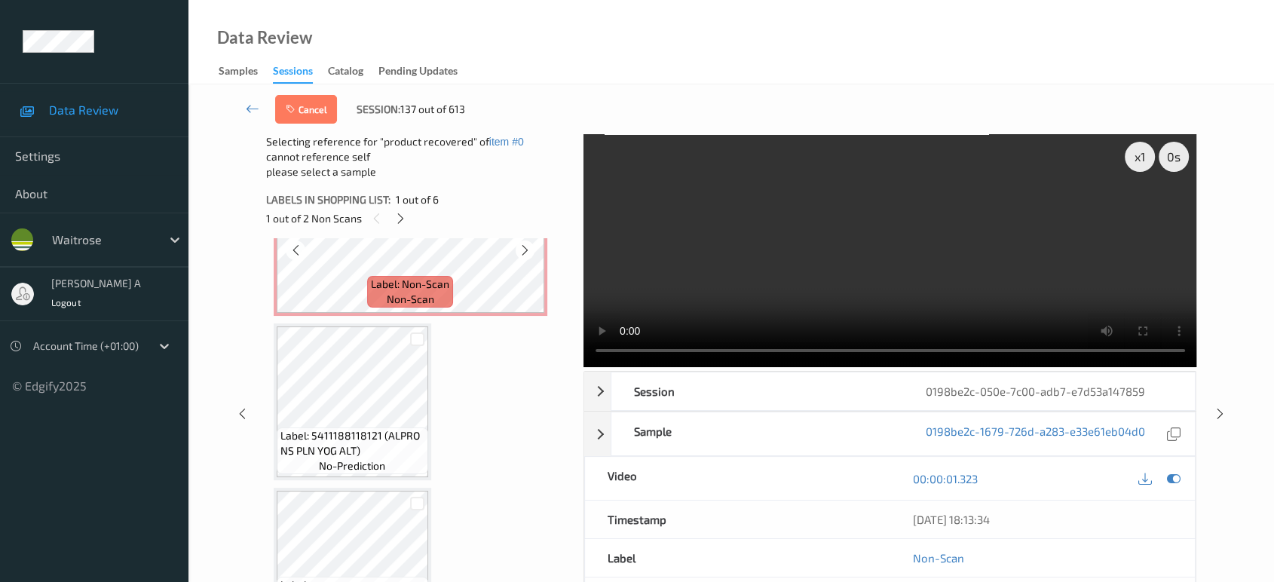
scroll to position [335, 0]
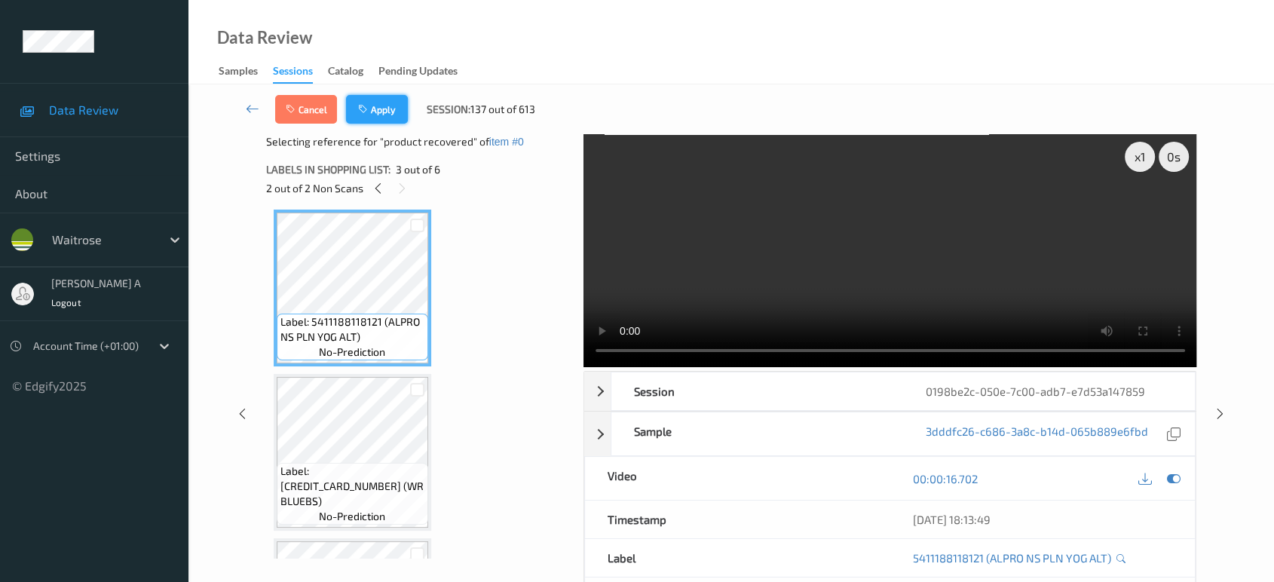
click at [377, 103] on button "Apply" at bounding box center [377, 109] width 62 height 29
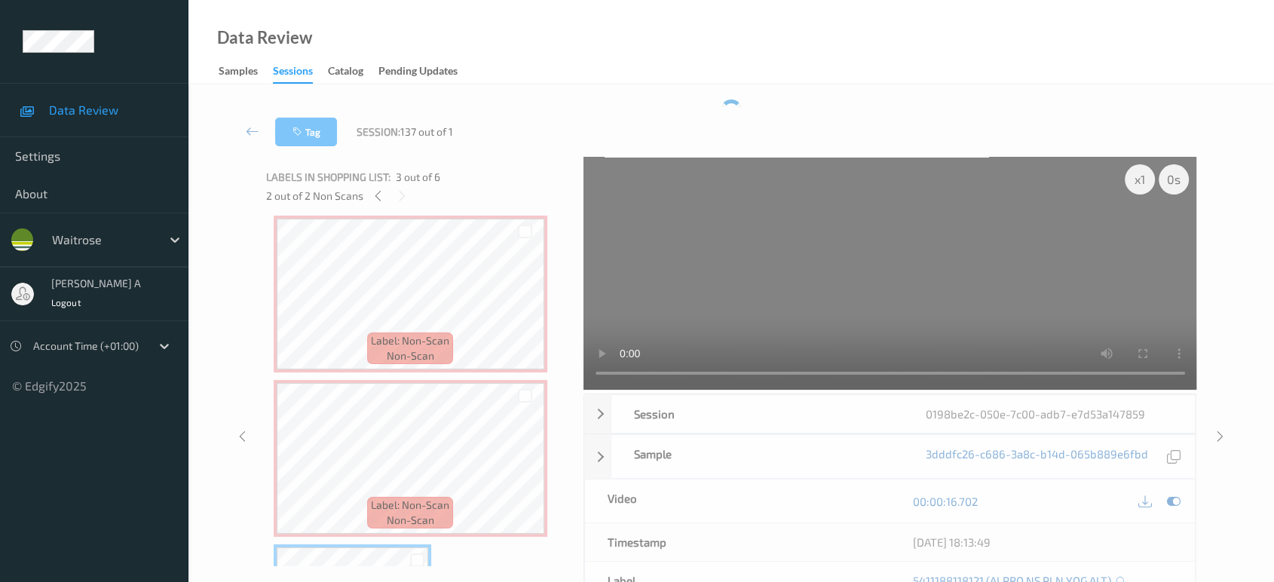
scroll to position [0, 0]
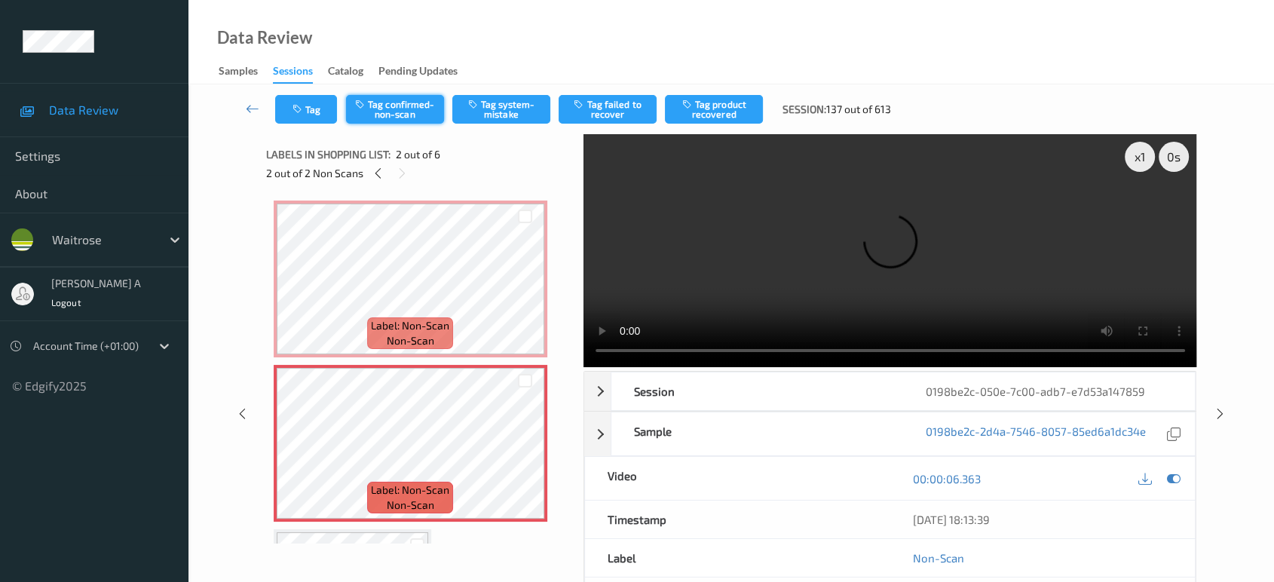
click at [418, 118] on button "Tag confirmed-non-scan" at bounding box center [395, 109] width 98 height 29
click at [717, 111] on button "Tag product recovered" at bounding box center [714, 109] width 98 height 29
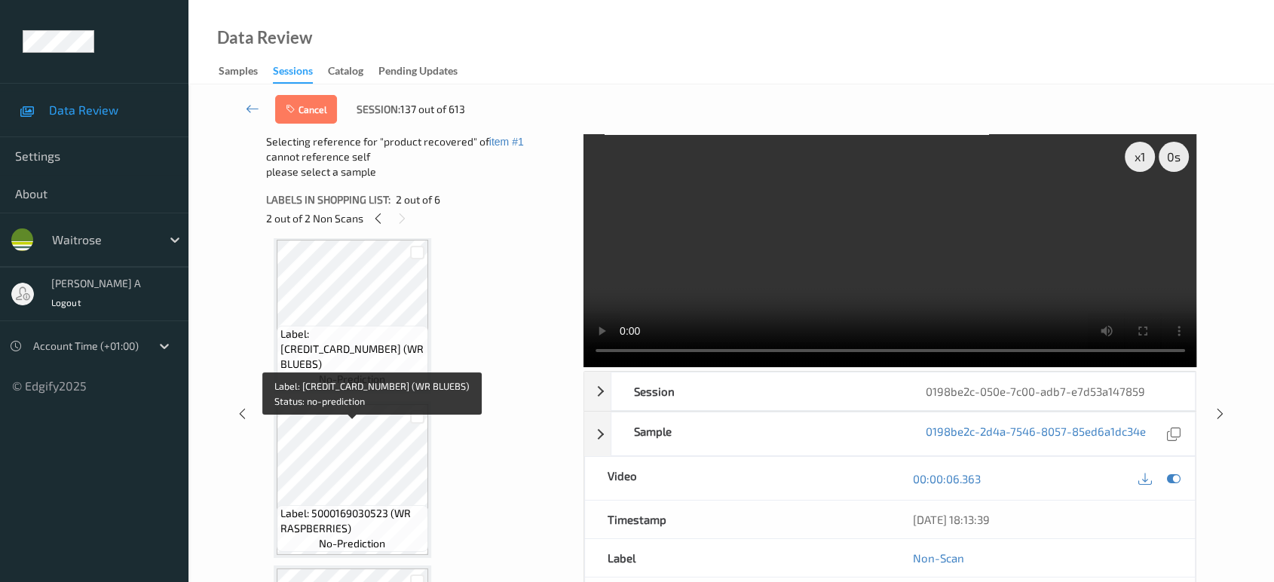
scroll to position [586, 0]
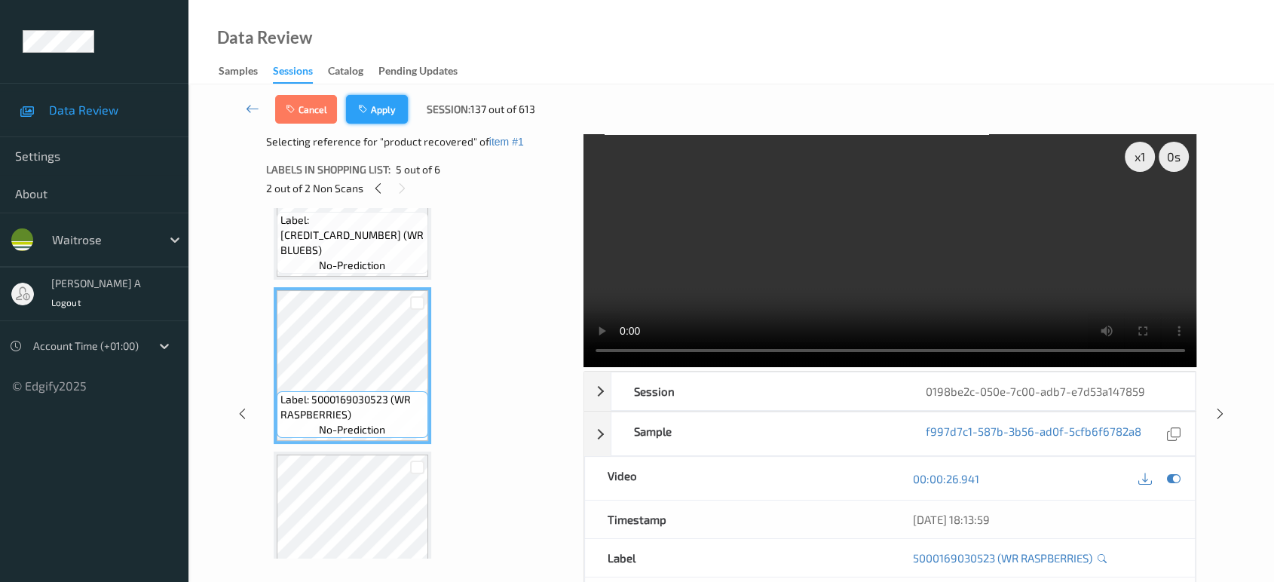
click at [381, 109] on button "Apply" at bounding box center [377, 109] width 62 height 29
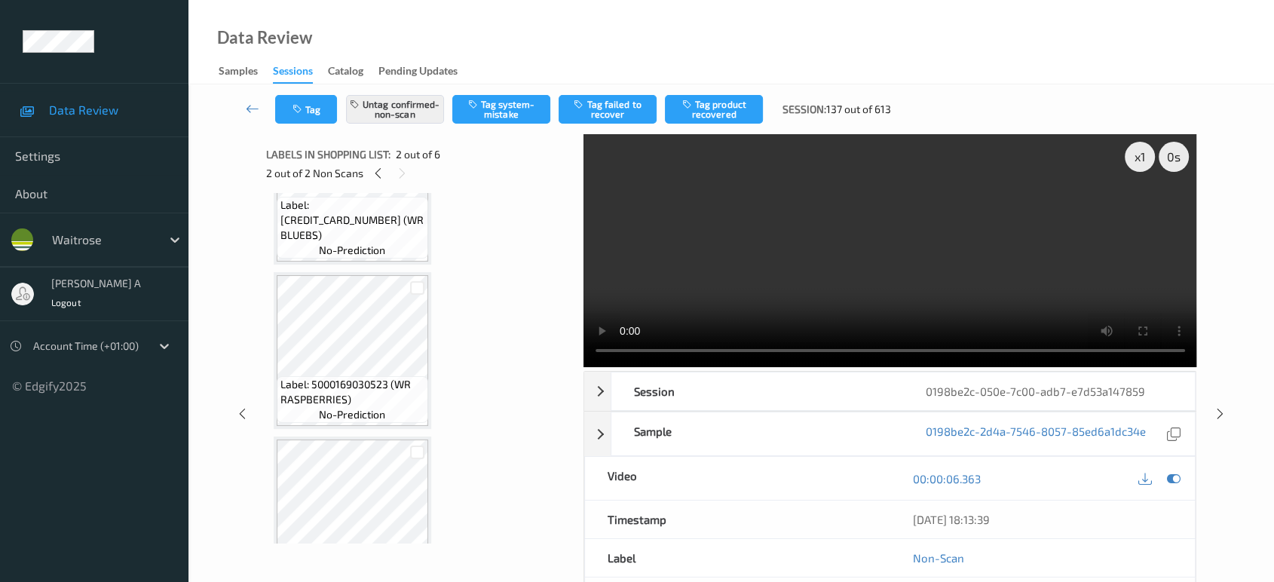
scroll to position [7, 0]
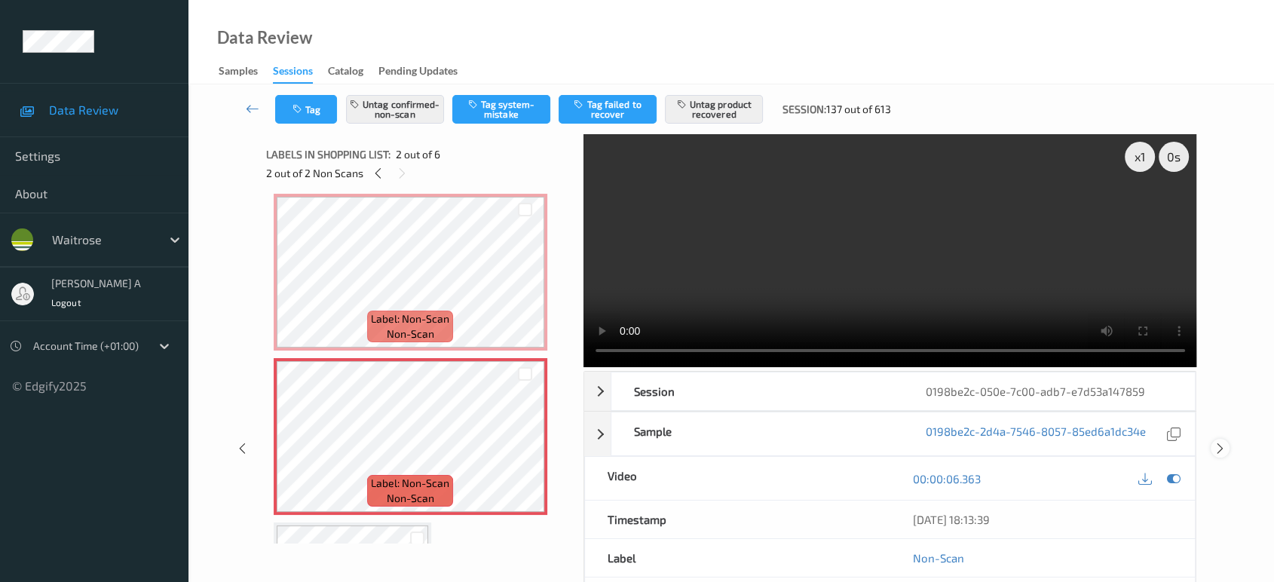
click at [1214, 442] on icon at bounding box center [1220, 449] width 13 height 14
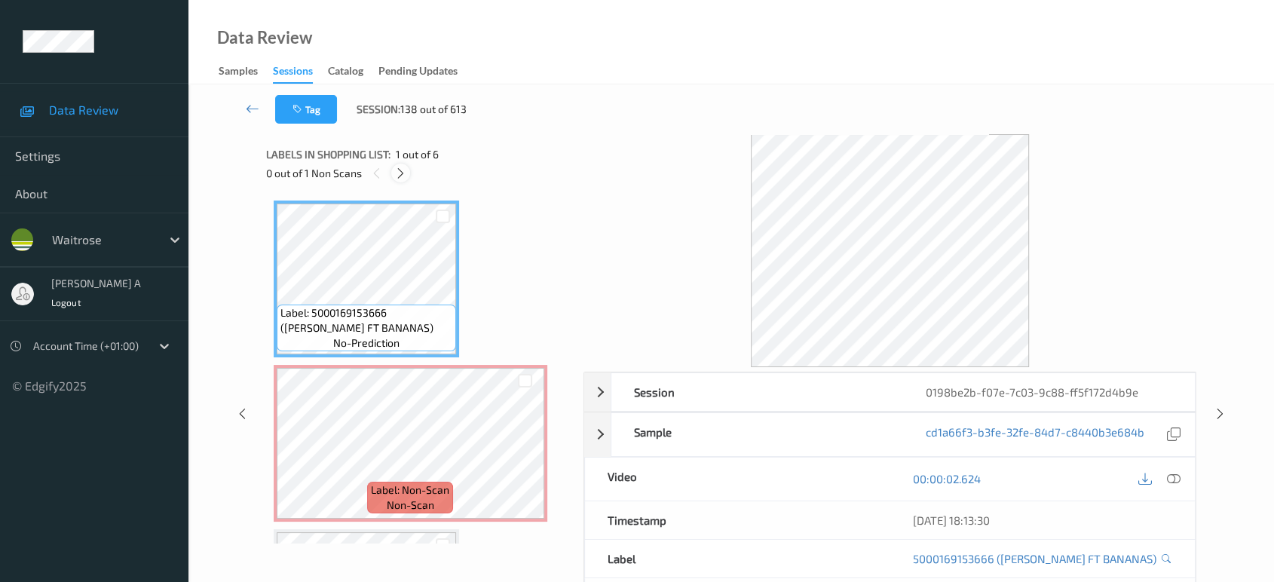
click at [392, 170] on div at bounding box center [400, 173] width 19 height 19
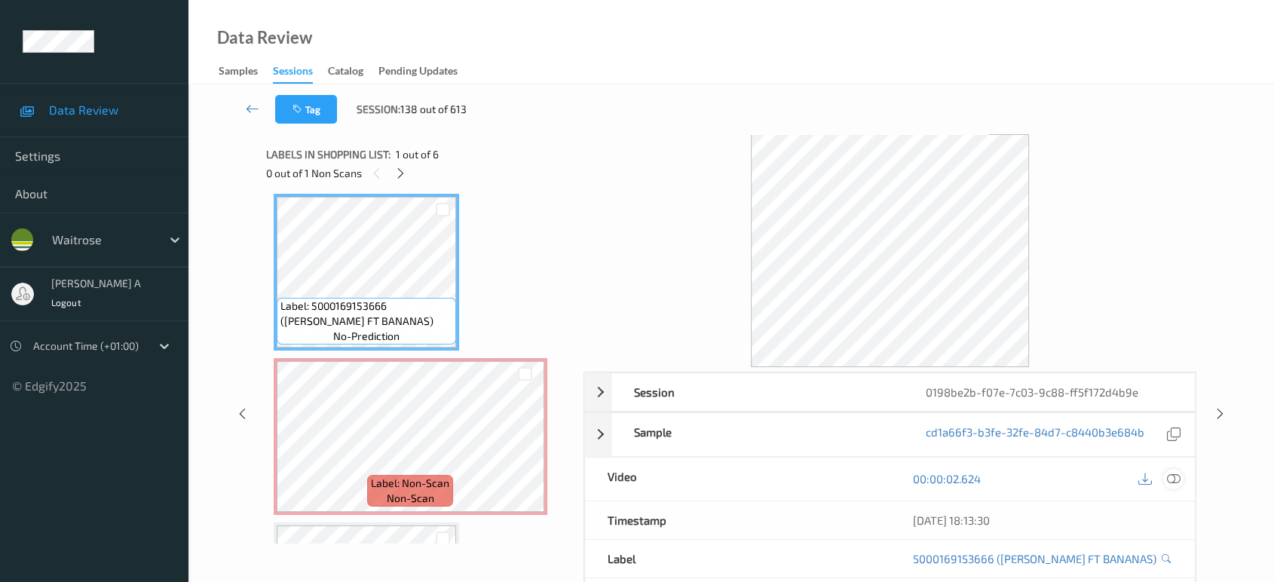
click at [1171, 476] on icon at bounding box center [1174, 479] width 14 height 14
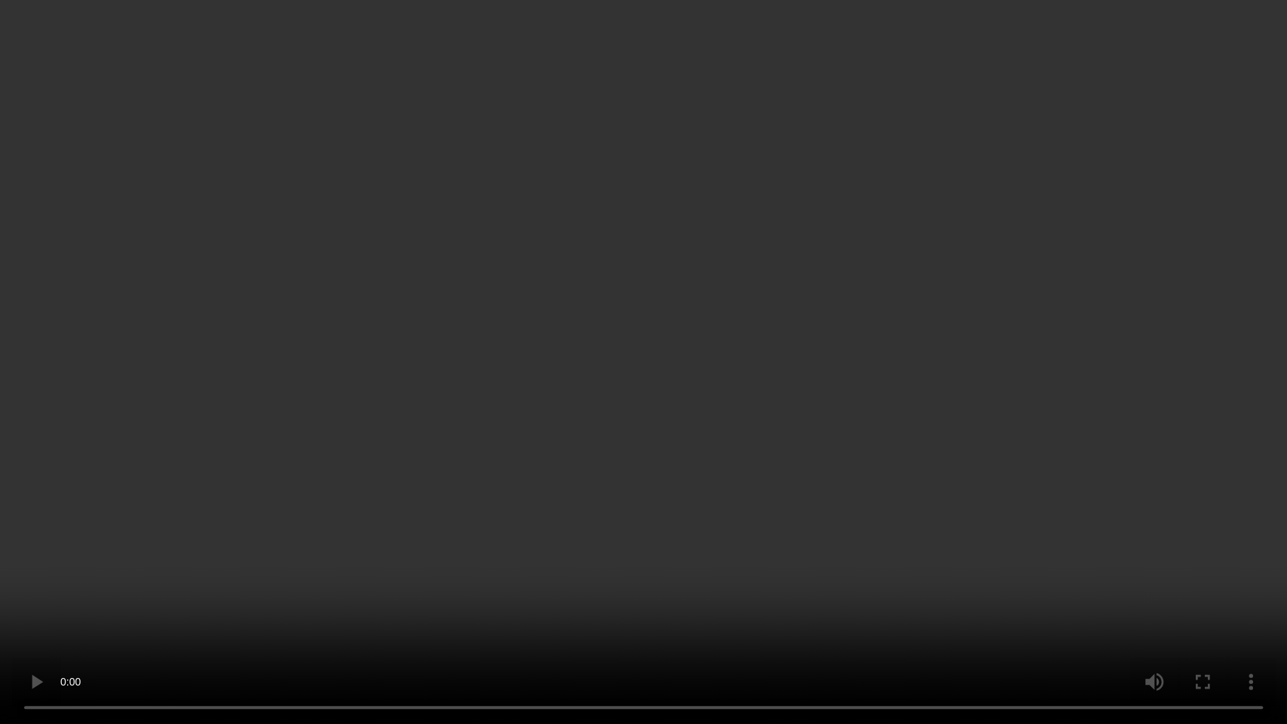
click at [716, 396] on video at bounding box center [643, 362] width 1287 height 724
click at [573, 401] on video at bounding box center [643, 362] width 1287 height 724
click at [764, 436] on video at bounding box center [643, 362] width 1287 height 724
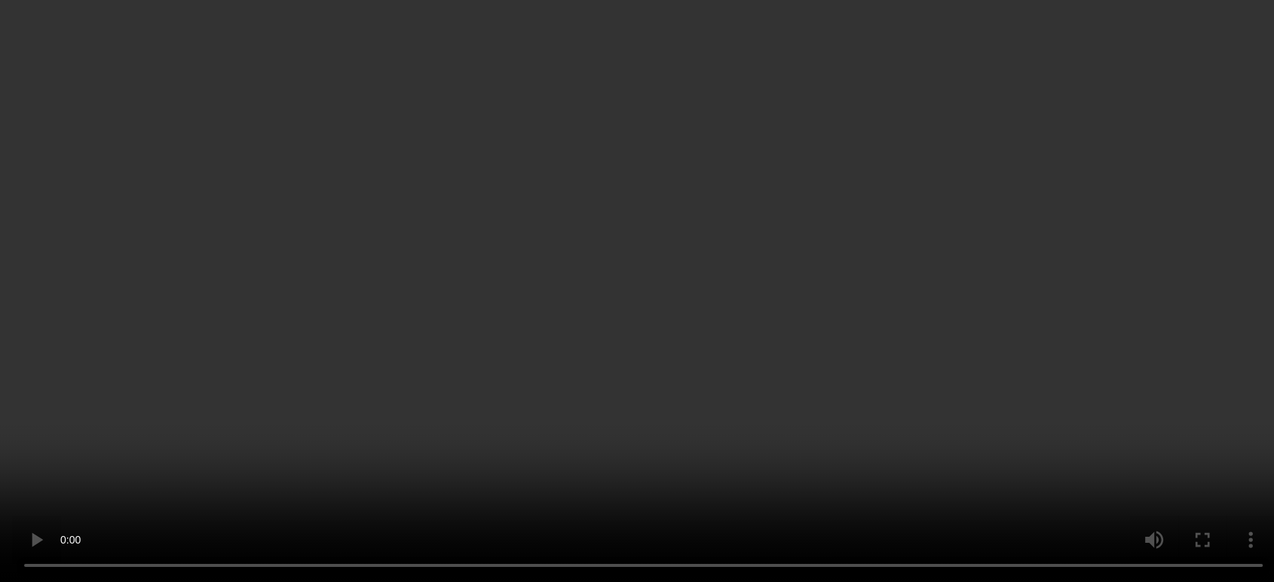
scroll to position [0, 0]
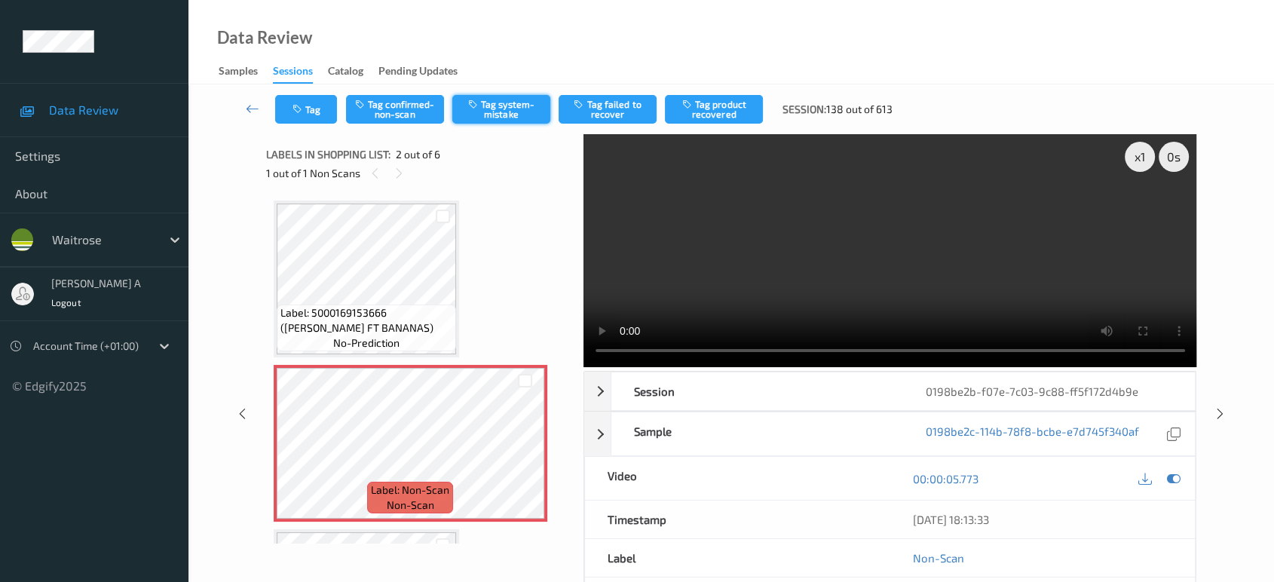
click at [487, 115] on button "Tag system-mistake" at bounding box center [501, 109] width 98 height 29
click at [299, 112] on icon "button" at bounding box center [298, 109] width 13 height 11
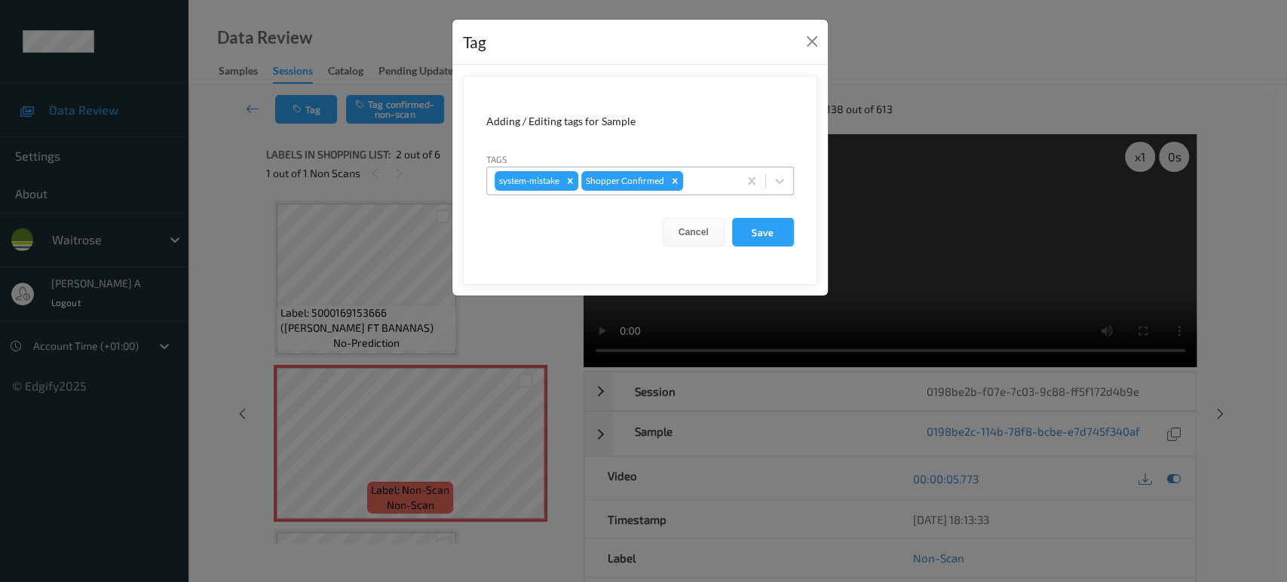
click at [706, 191] on div "system-mistake Shopper Confirmed" at bounding box center [612, 181] width 251 height 26
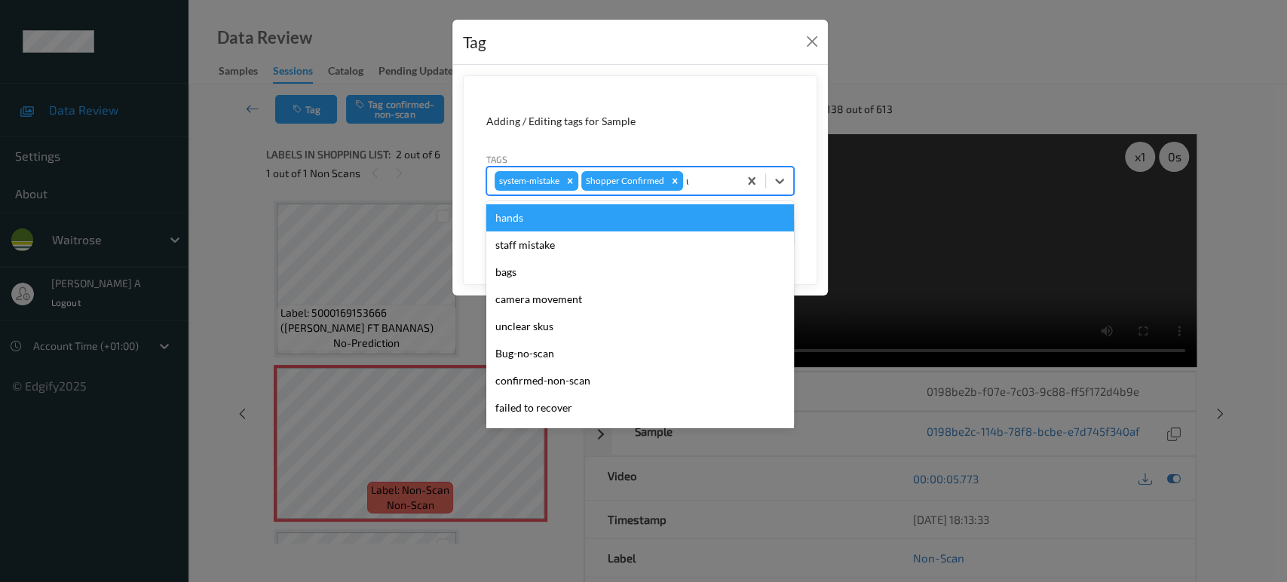
type input "un"
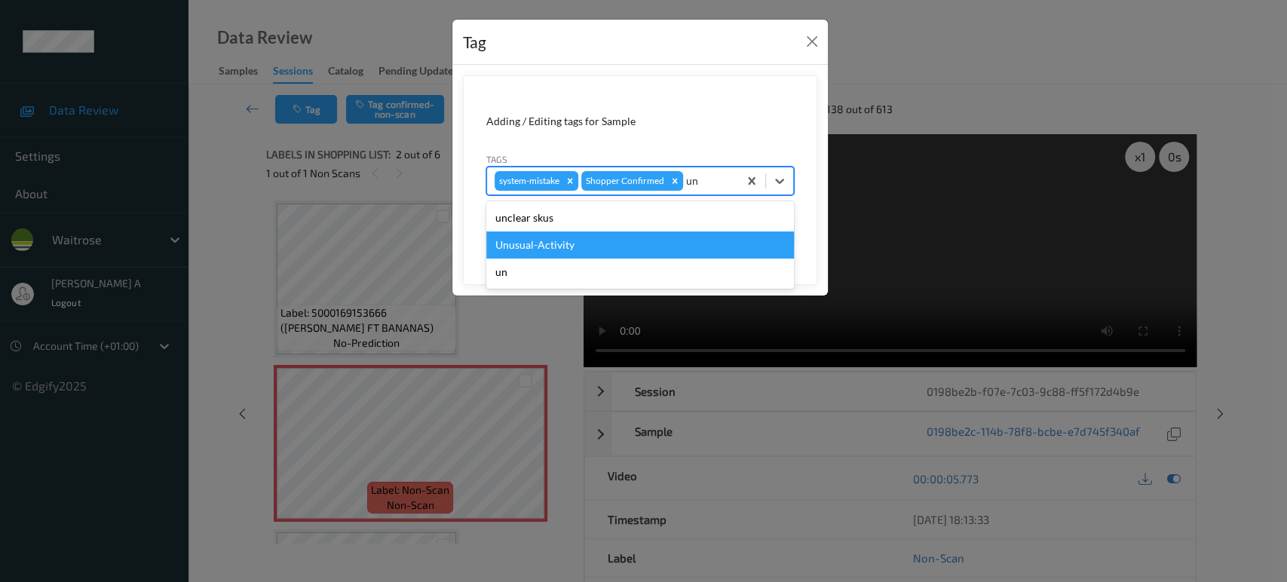
click at [644, 239] on div "Unusual-Activity" at bounding box center [640, 244] width 308 height 27
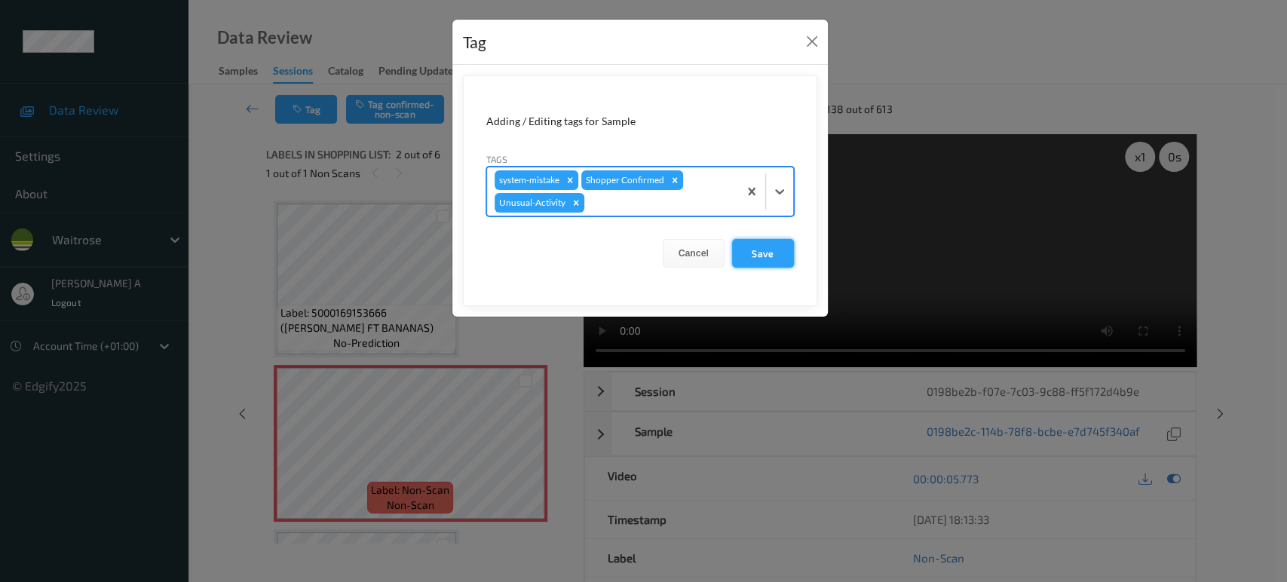
click at [775, 256] on button "Save" at bounding box center [763, 253] width 62 height 29
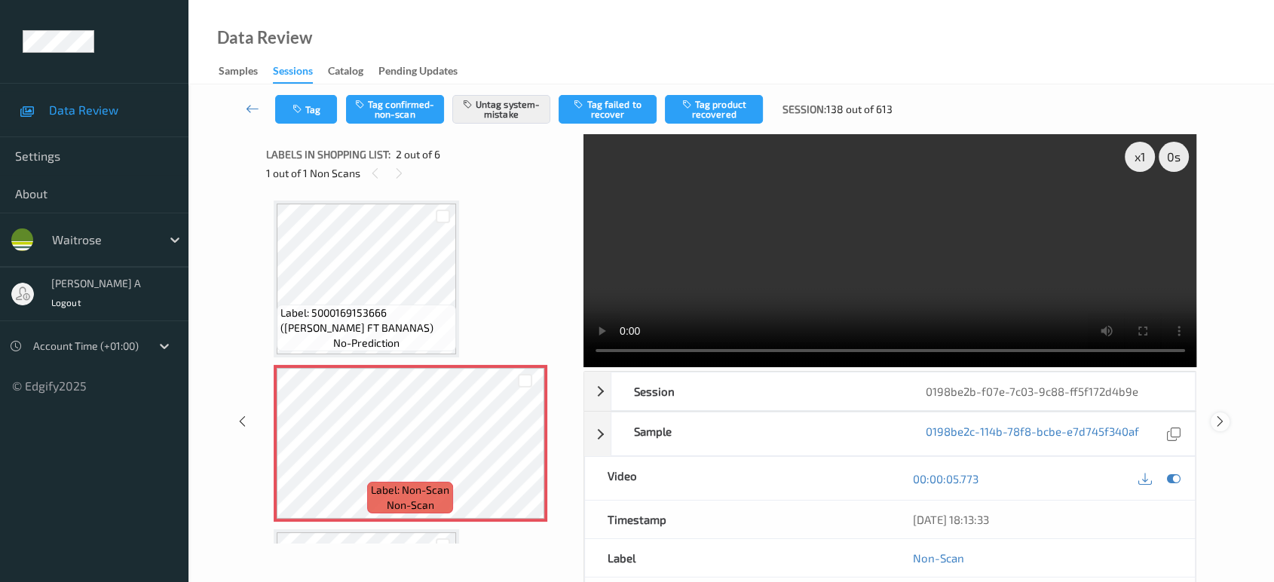
click at [1217, 415] on icon at bounding box center [1220, 422] width 13 height 14
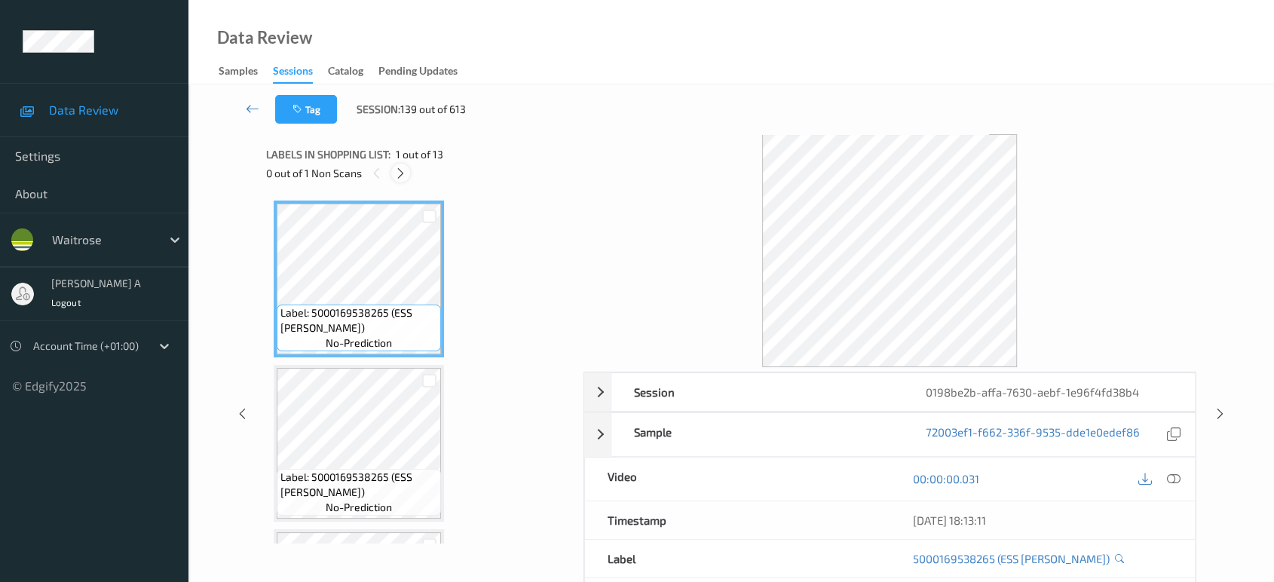
click at [405, 167] on icon at bounding box center [400, 174] width 13 height 14
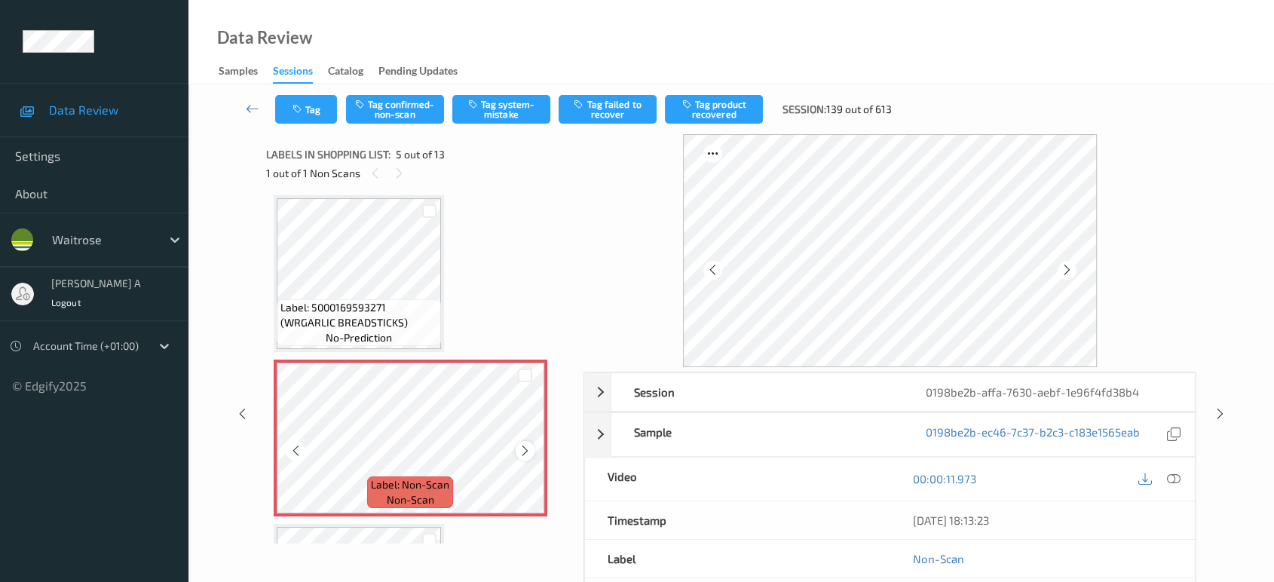
click at [522, 450] on icon at bounding box center [525, 451] width 13 height 14
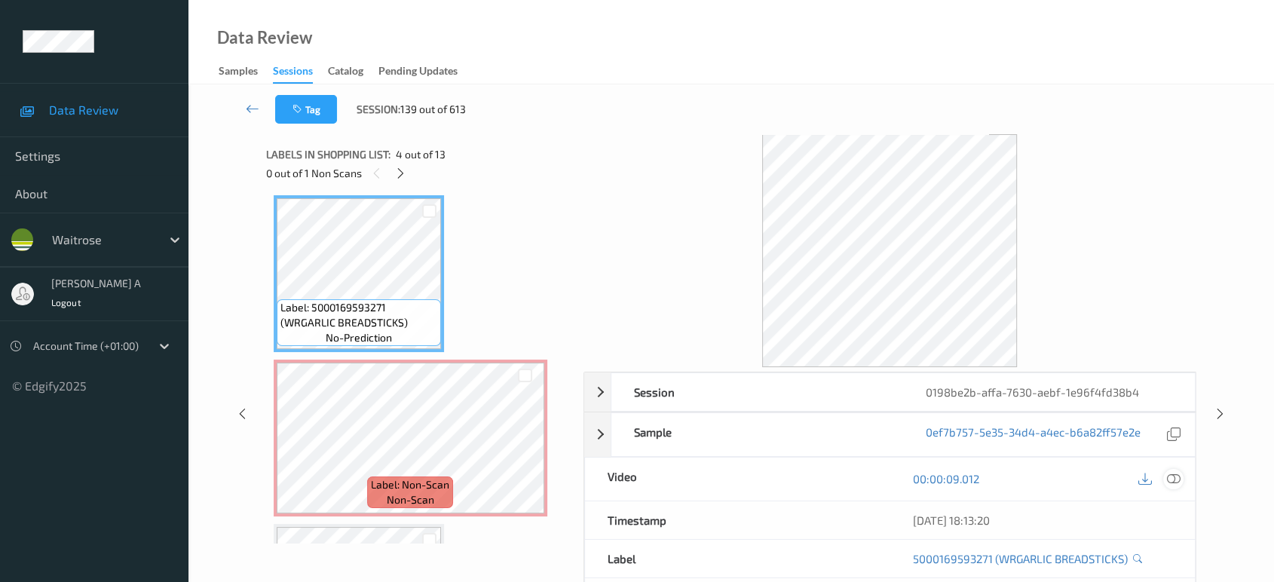
click at [1173, 473] on icon at bounding box center [1174, 479] width 14 height 14
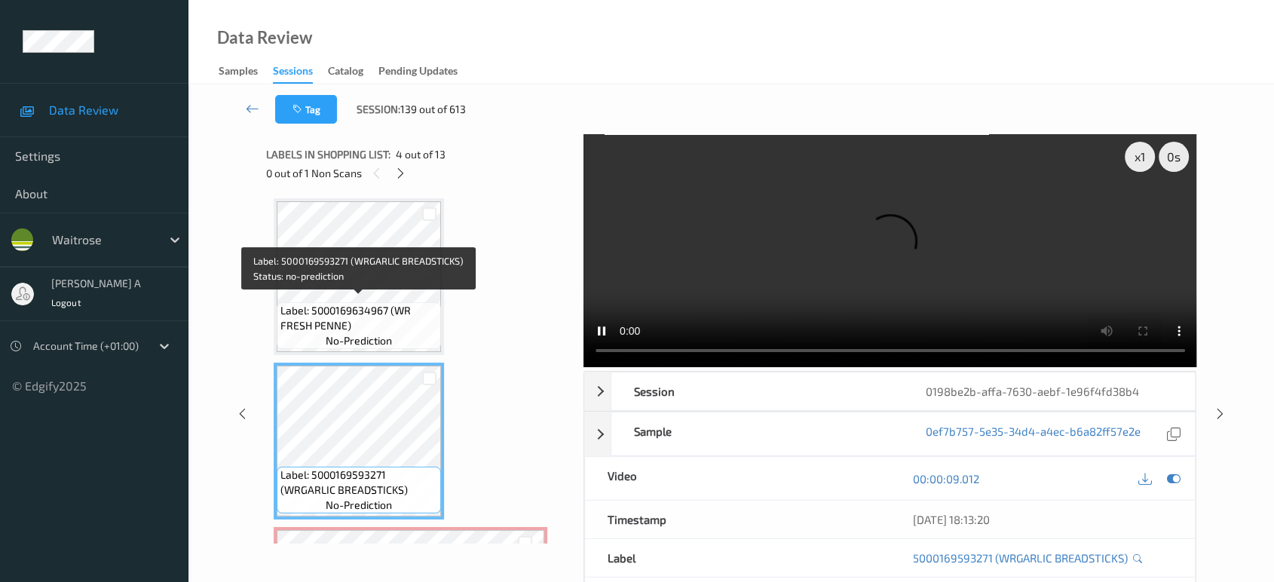
scroll to position [247, 0]
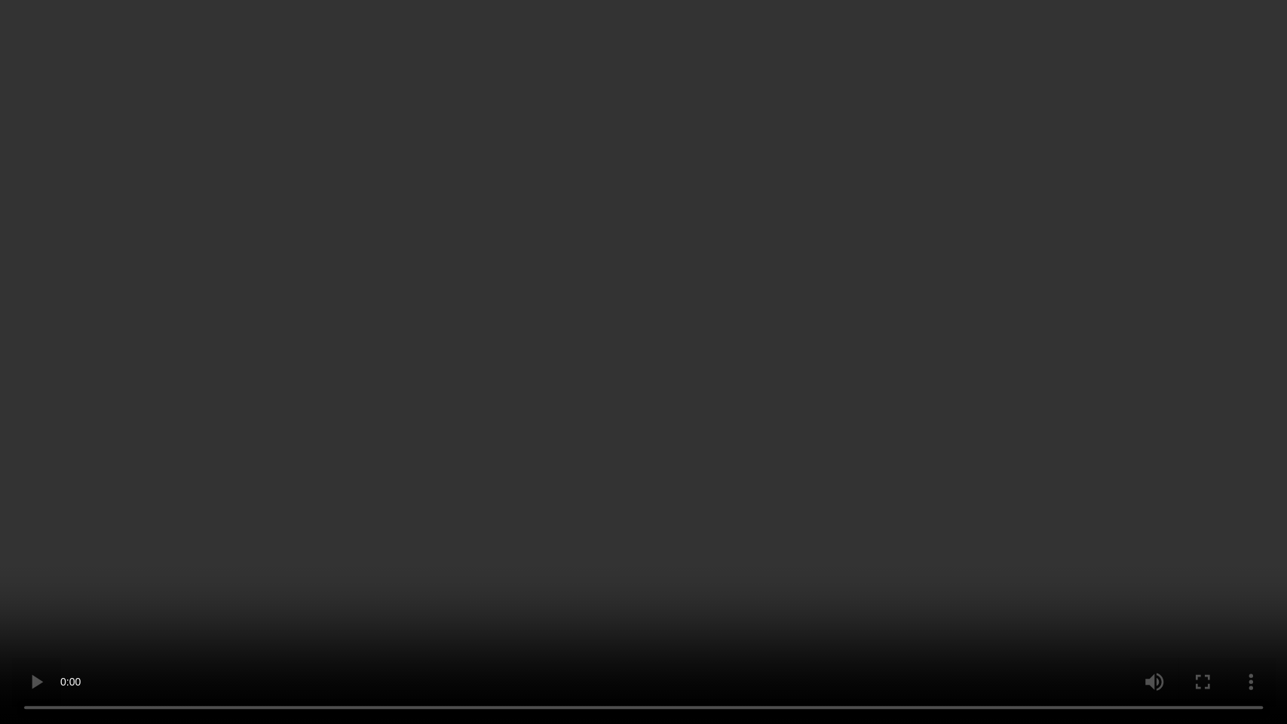
click at [362, 464] on video at bounding box center [643, 362] width 1287 height 724
click at [591, 531] on video at bounding box center [643, 362] width 1287 height 724
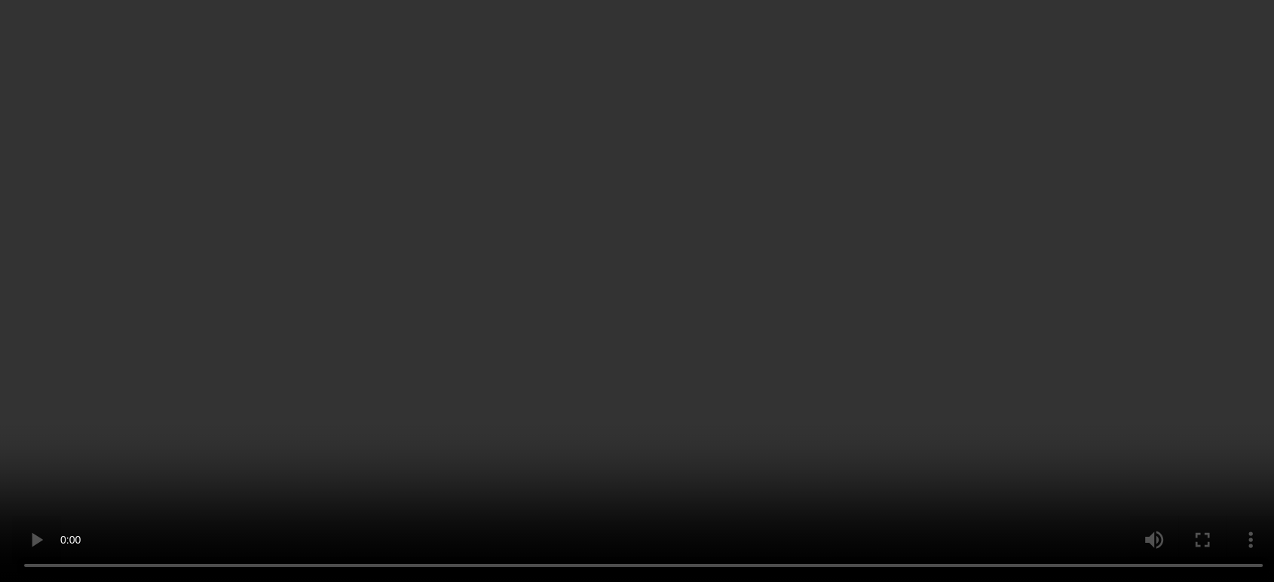
scroll to position [582, 0]
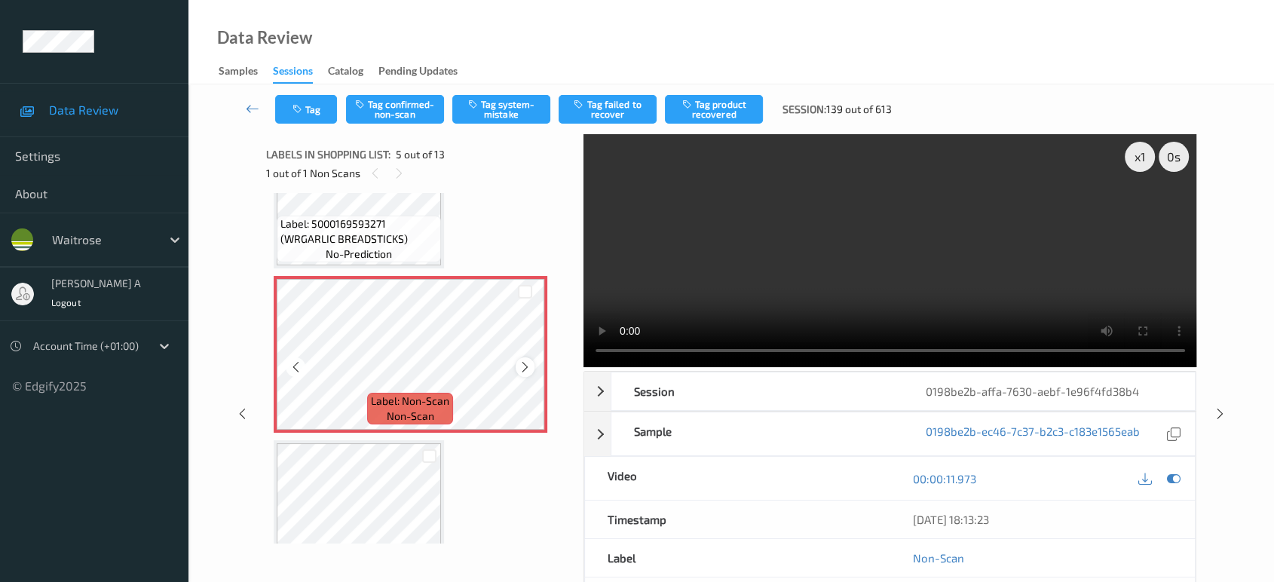
click at [524, 369] on icon at bounding box center [525, 367] width 13 height 14
click at [510, 107] on button "Tag system-mistake" at bounding box center [501, 109] width 98 height 29
click at [317, 115] on button "Tag" at bounding box center [306, 109] width 62 height 29
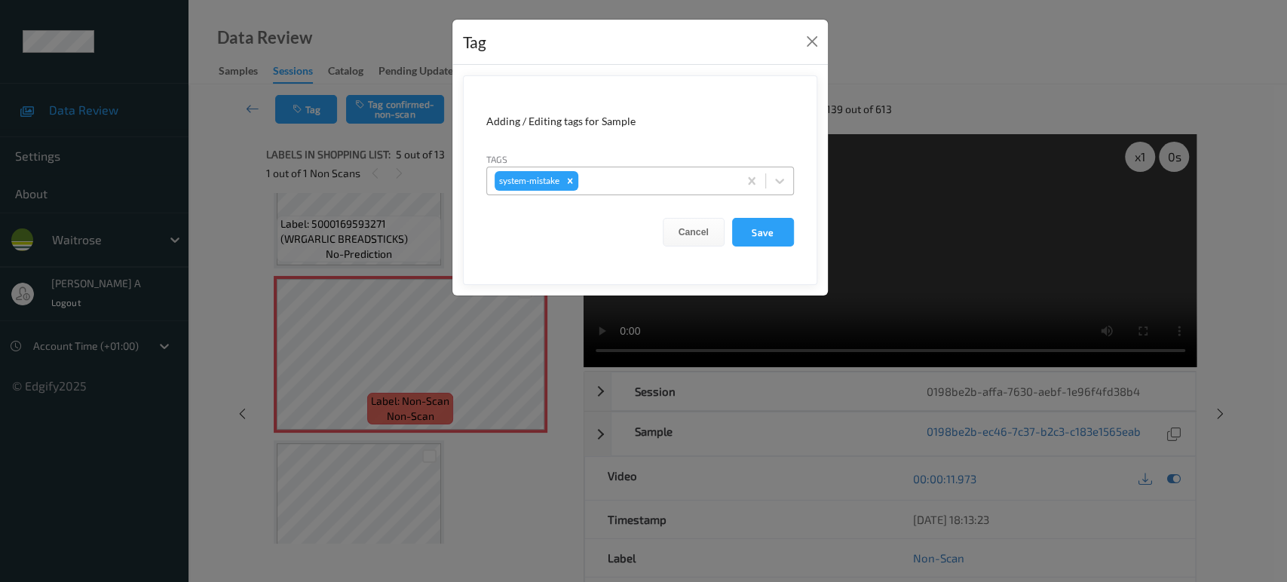
click at [691, 186] on div at bounding box center [655, 181] width 149 height 18
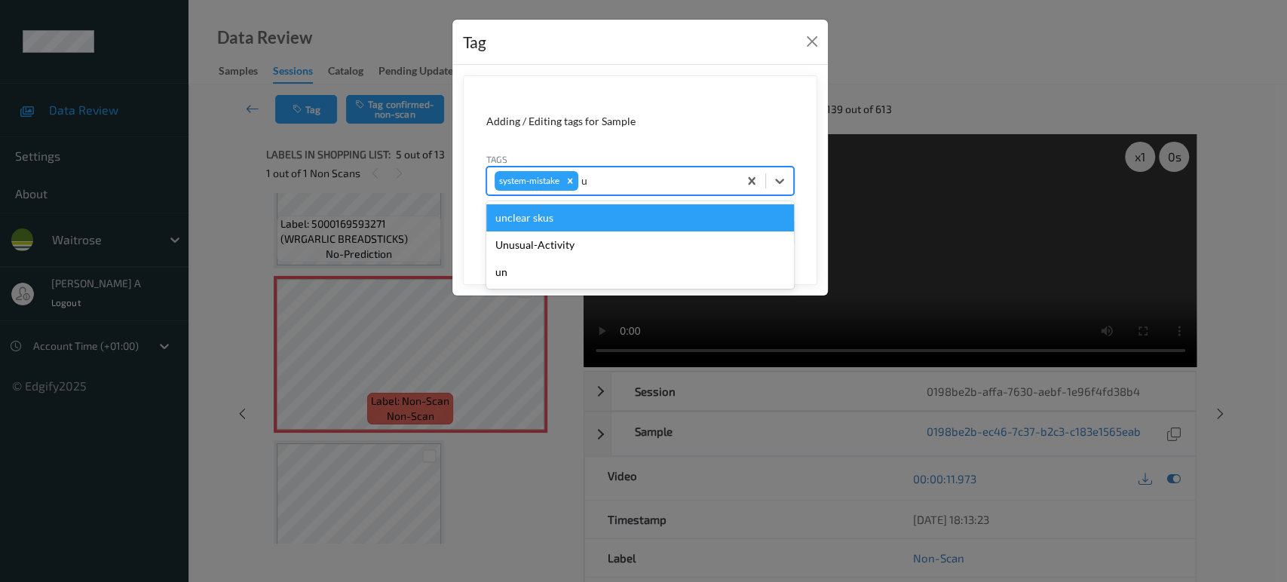
type input "un"
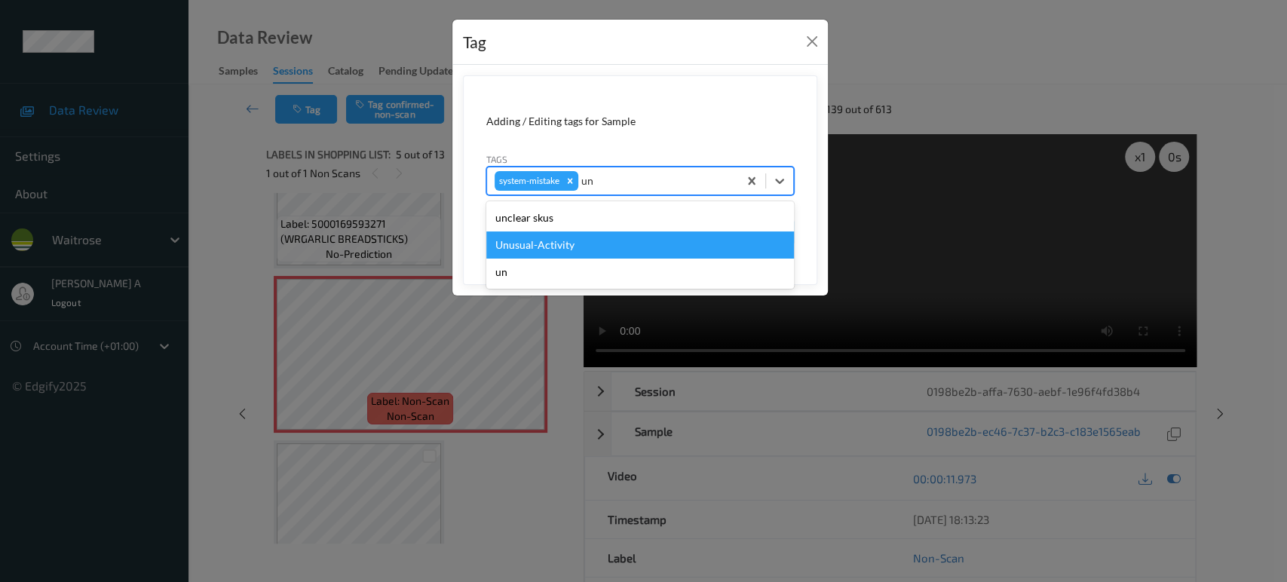
click at [562, 251] on div "Unusual-Activity" at bounding box center [640, 244] width 308 height 27
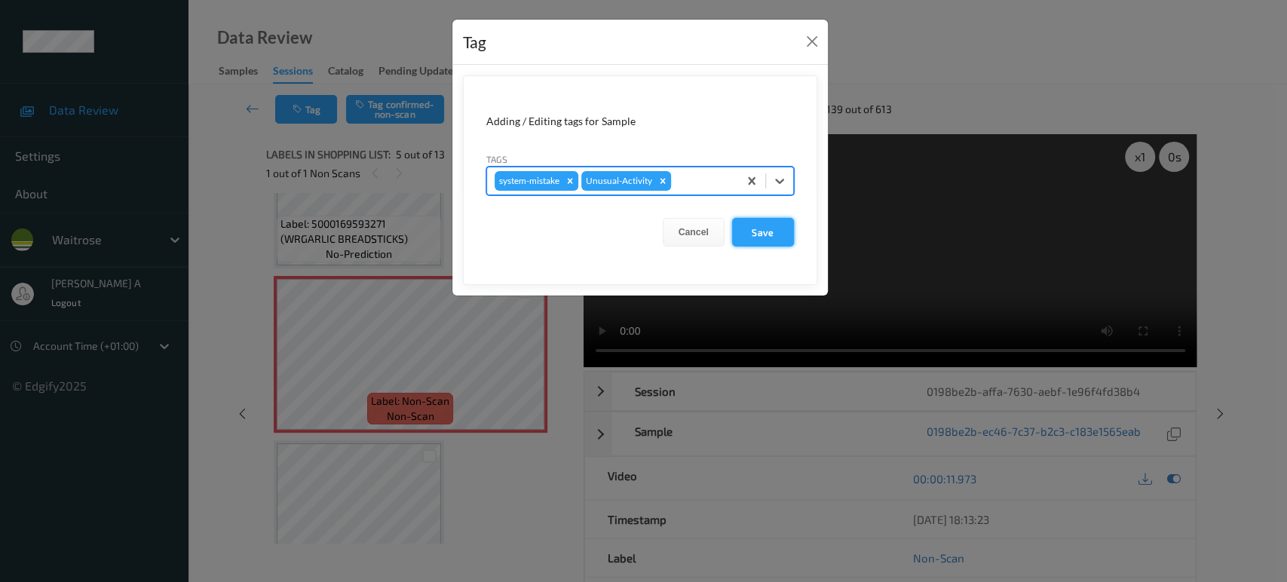
click at [756, 240] on button "Save" at bounding box center [763, 232] width 62 height 29
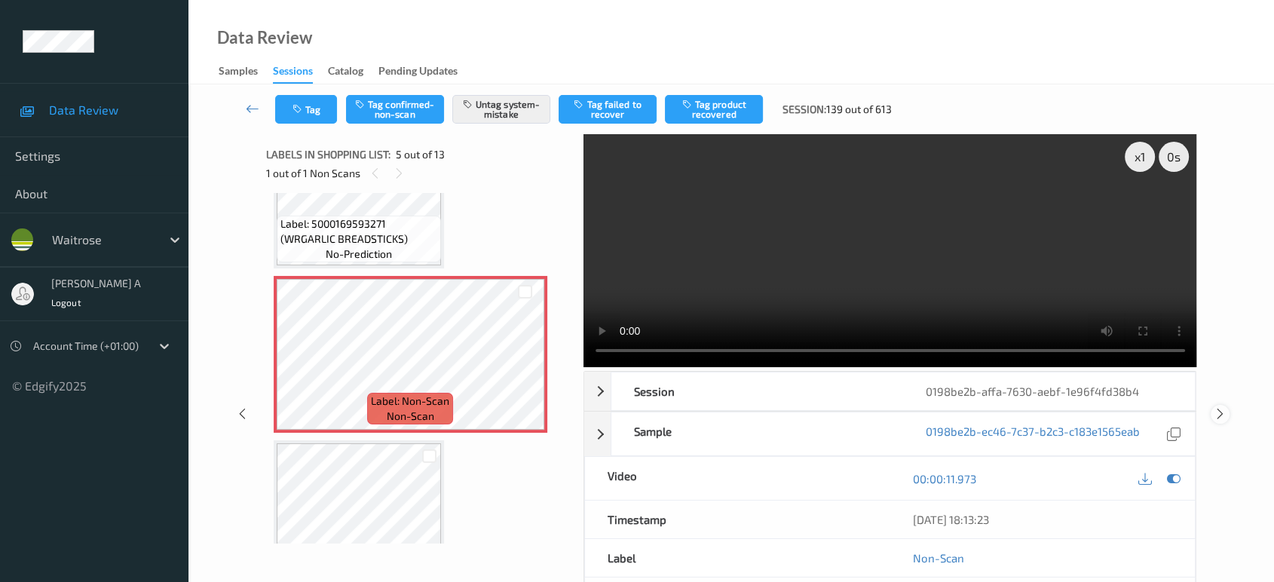
click at [1218, 413] on icon at bounding box center [1220, 414] width 13 height 14
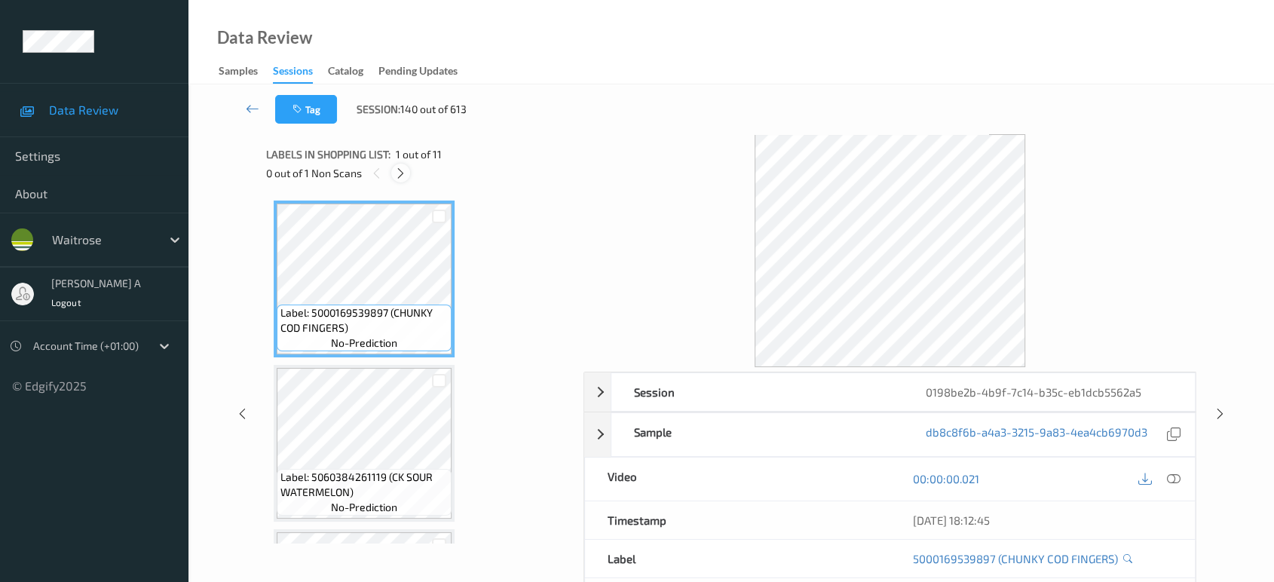
click at [408, 173] on div at bounding box center [400, 173] width 19 height 19
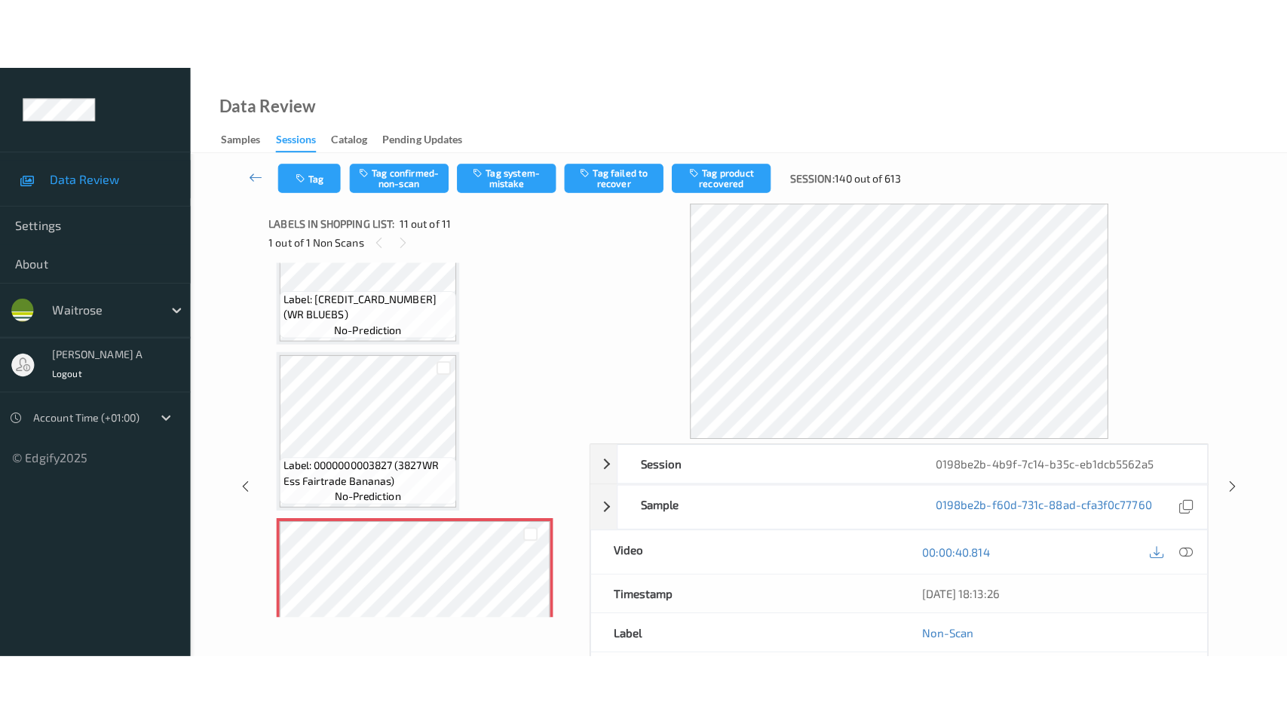
scroll to position [1373, 0]
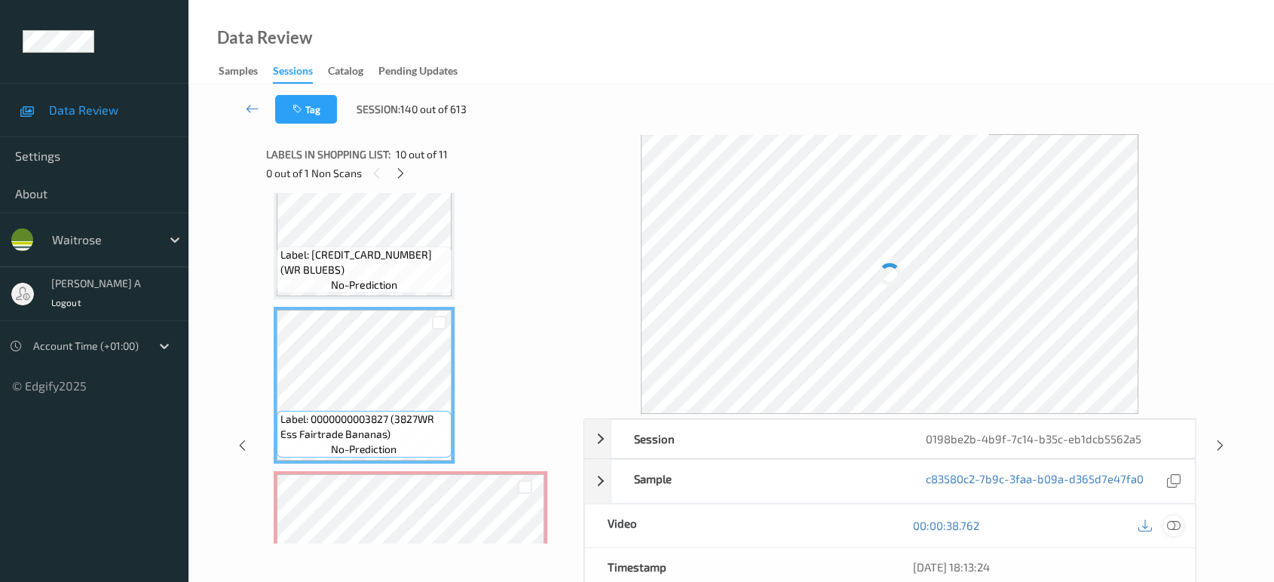
click at [1165, 523] on div at bounding box center [1173, 526] width 20 height 20
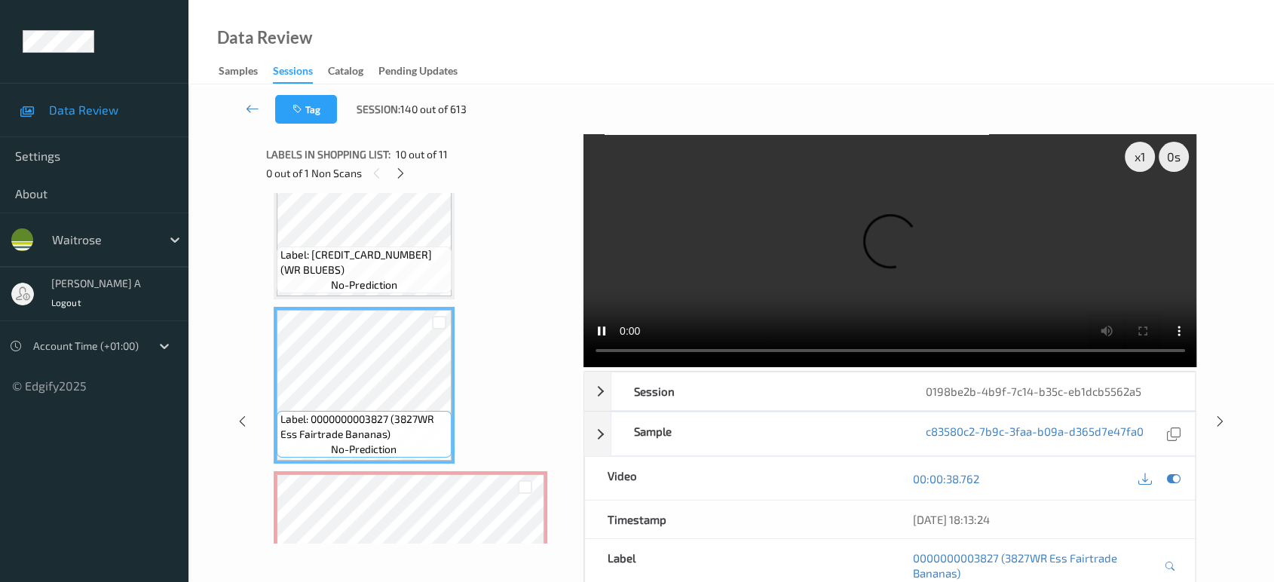
scroll to position [1315, 0]
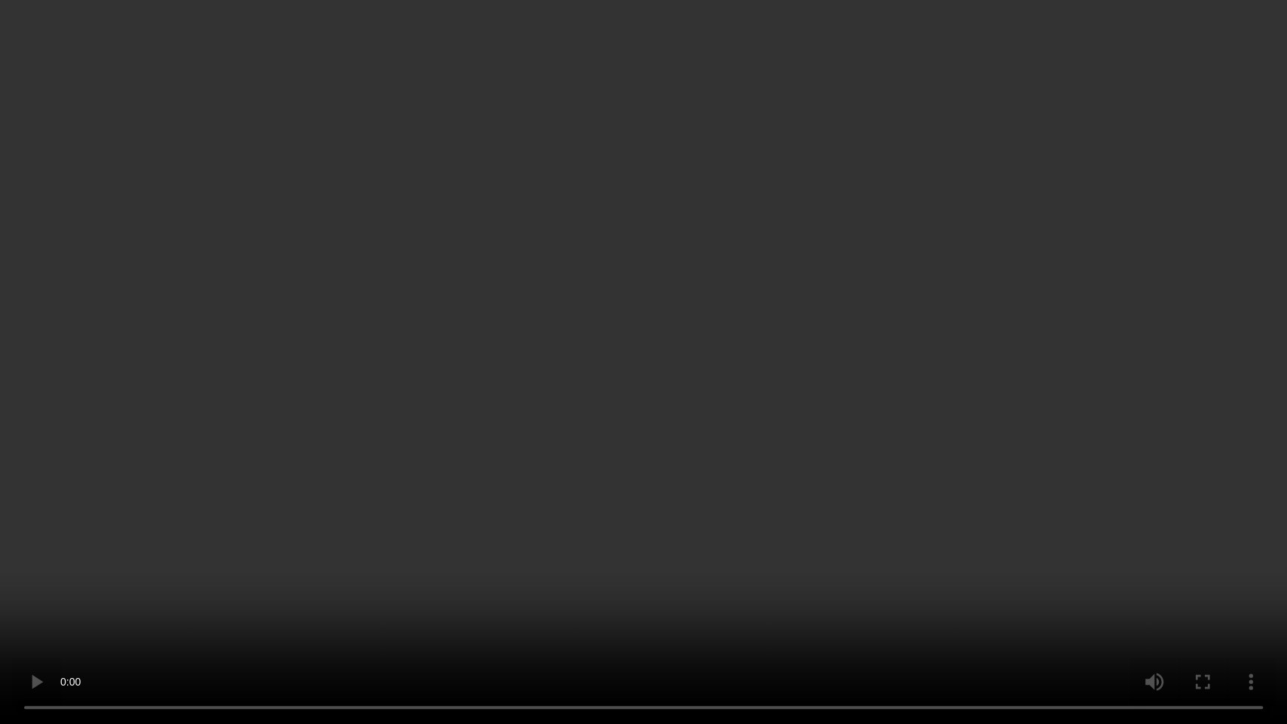
click at [789, 449] on video at bounding box center [643, 362] width 1287 height 724
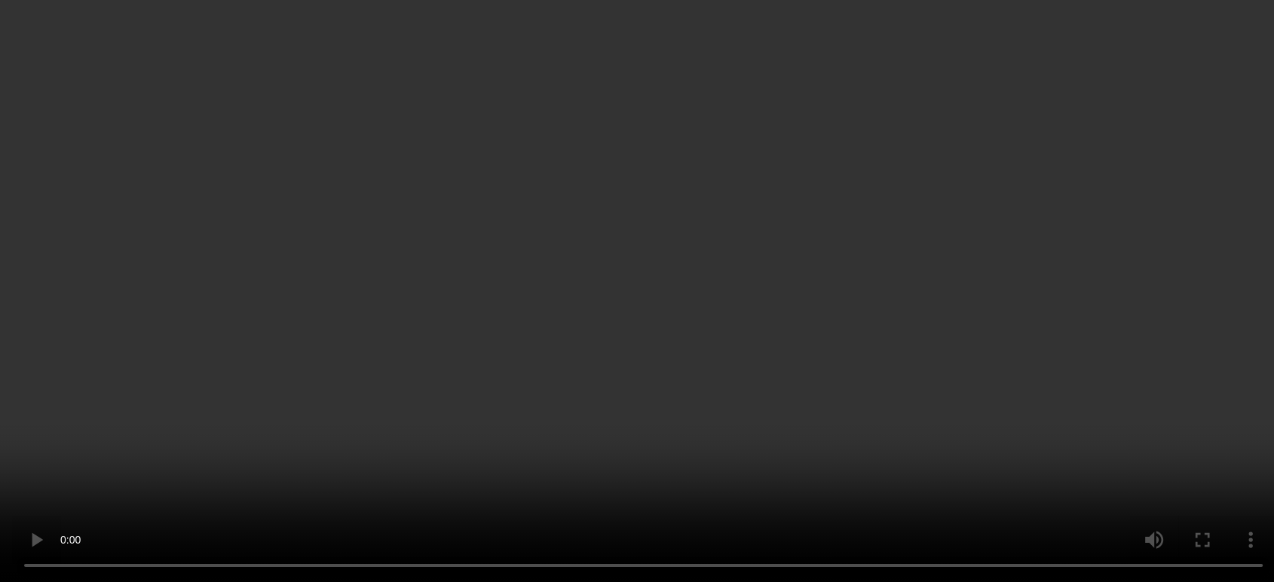
scroll to position [1456, 0]
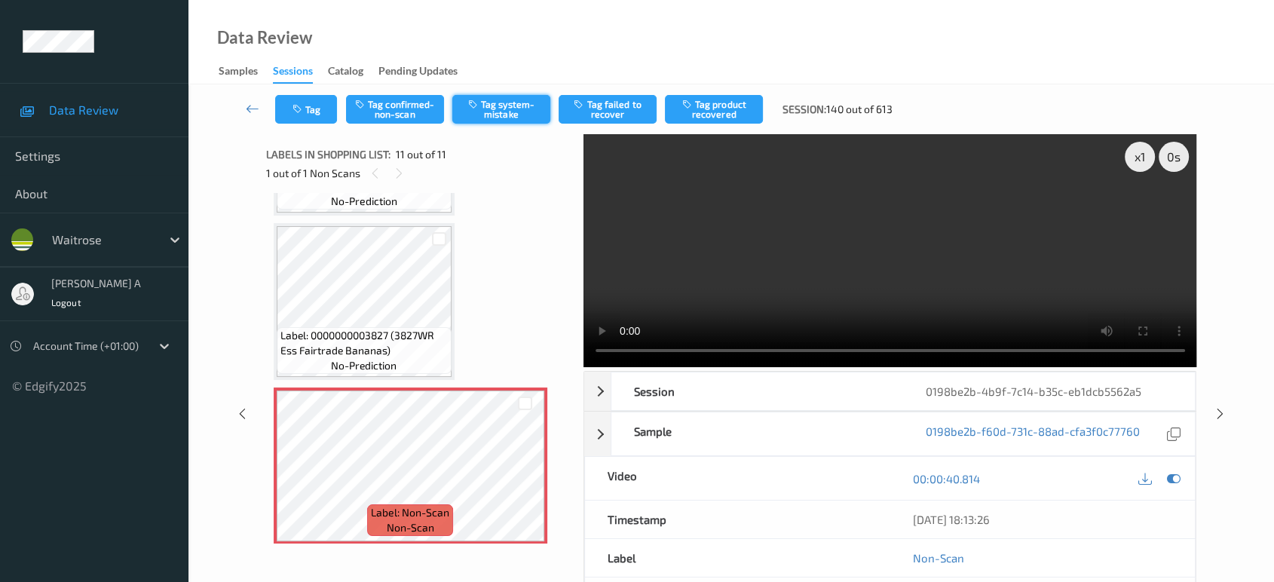
click at [485, 119] on button "Tag system-mistake" at bounding box center [501, 109] width 98 height 29
click at [312, 116] on button "Tag" at bounding box center [306, 109] width 62 height 29
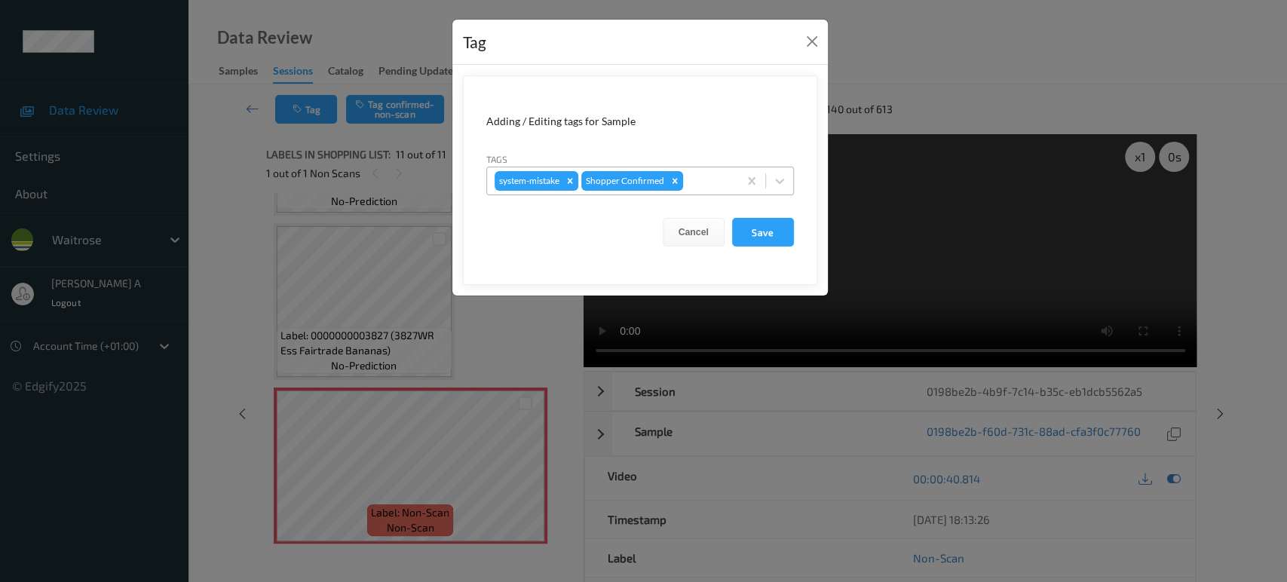
click at [700, 179] on div at bounding box center [708, 181] width 44 height 18
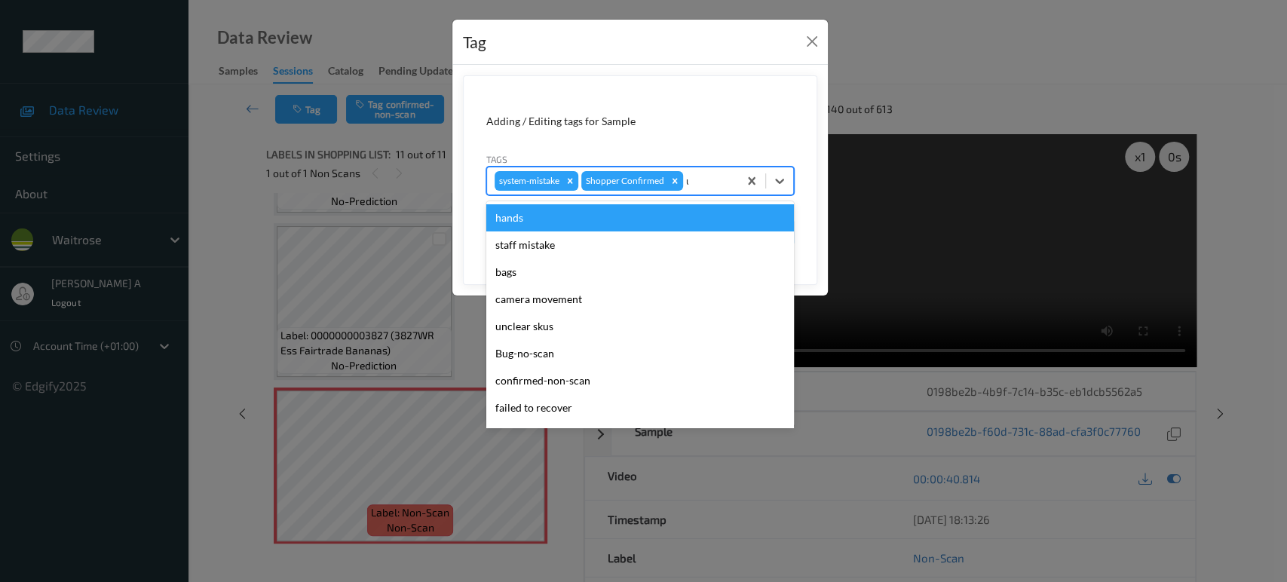
type input "un"
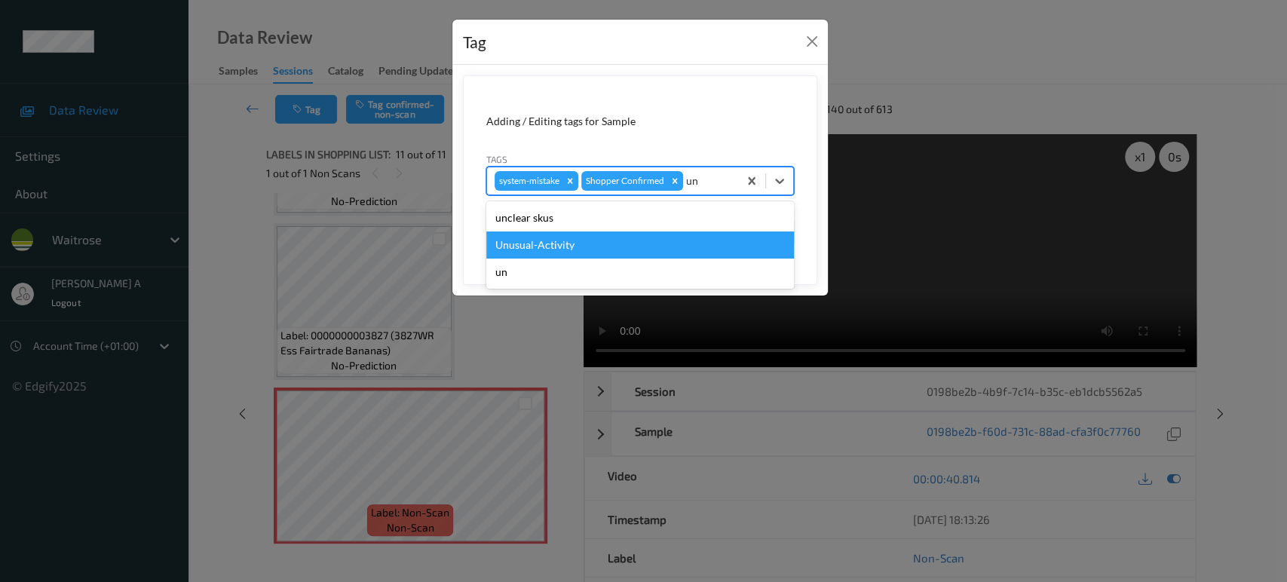
click at [575, 240] on div "Unusual-Activity" at bounding box center [640, 244] width 308 height 27
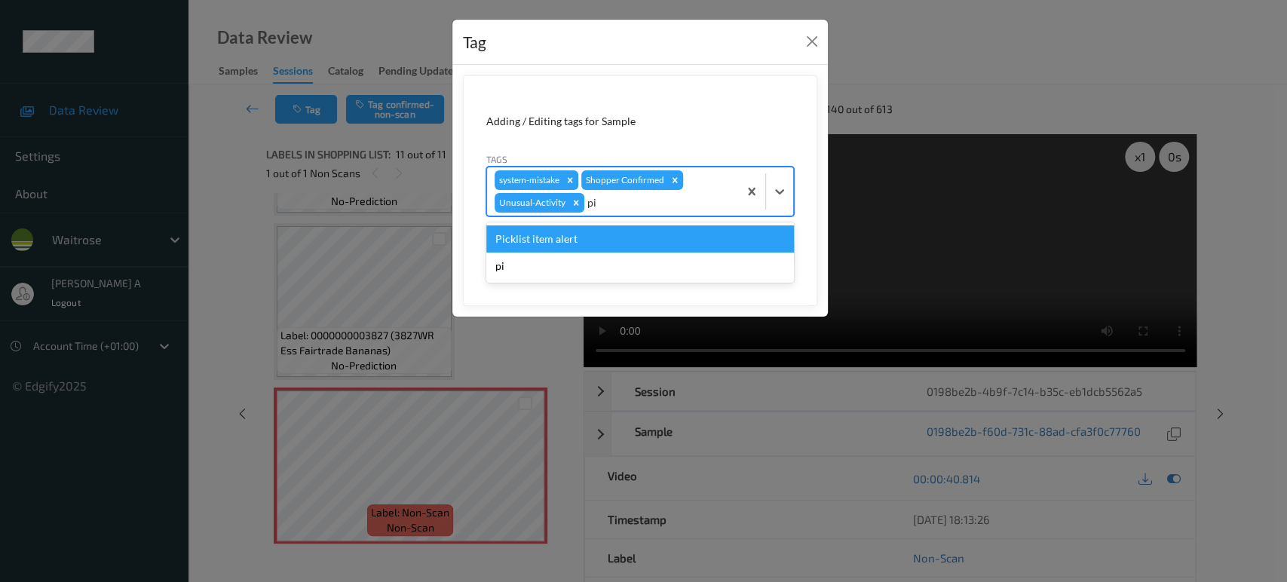
type input "pic"
click at [575, 240] on div "Picklist item alert" at bounding box center [640, 238] width 308 height 27
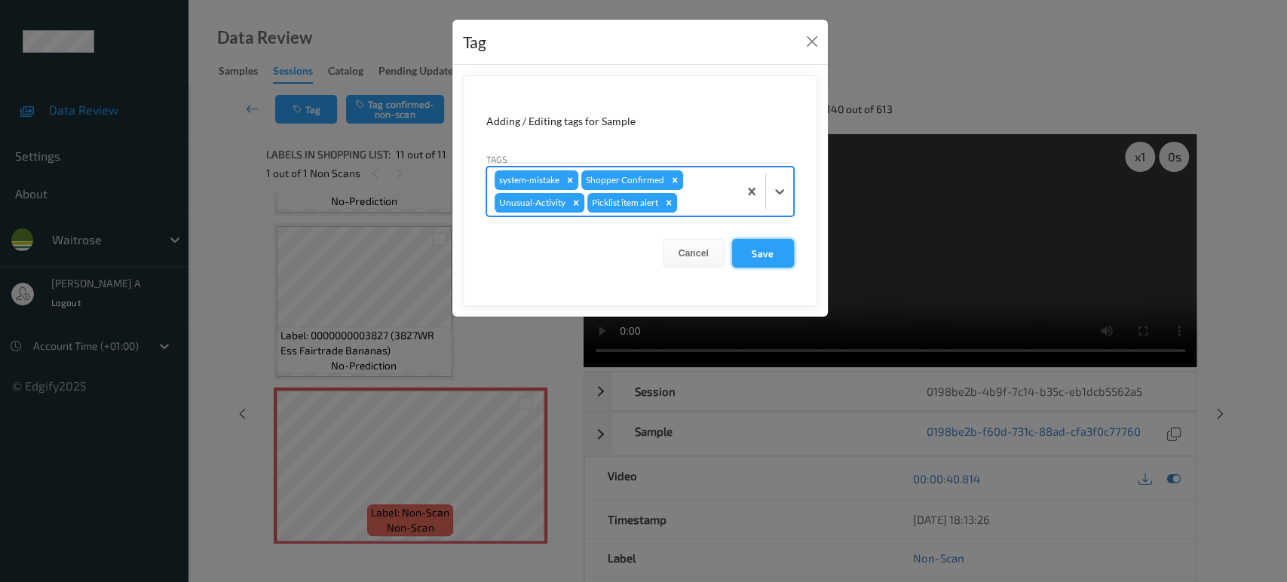
click at [742, 252] on button "Save" at bounding box center [763, 253] width 62 height 29
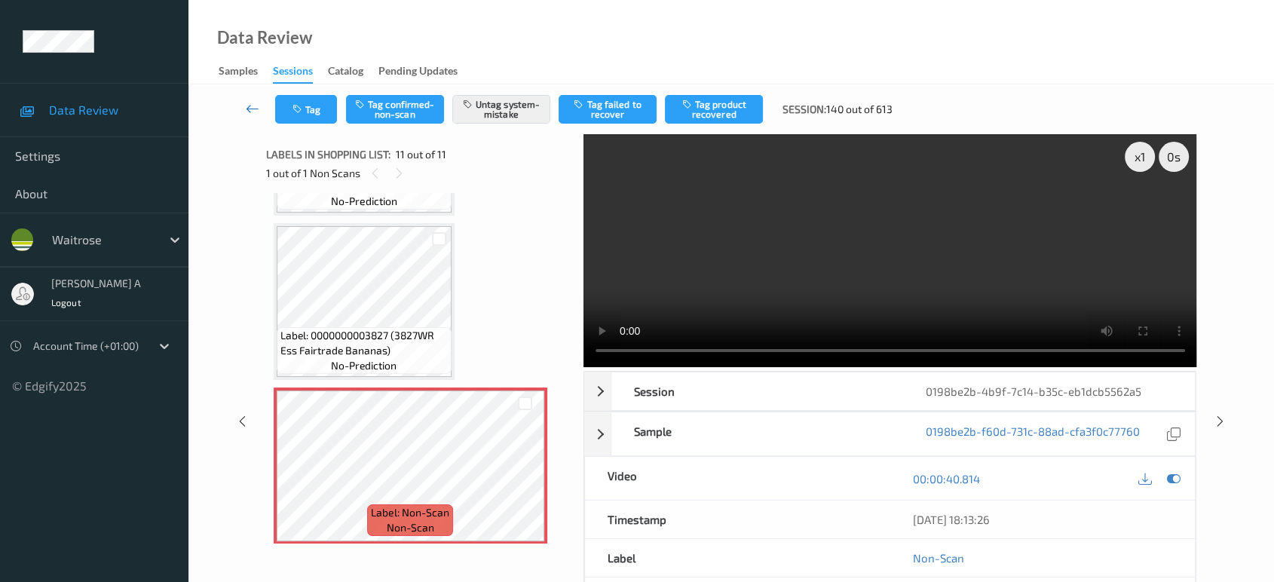
click at [256, 115] on icon at bounding box center [253, 108] width 14 height 15
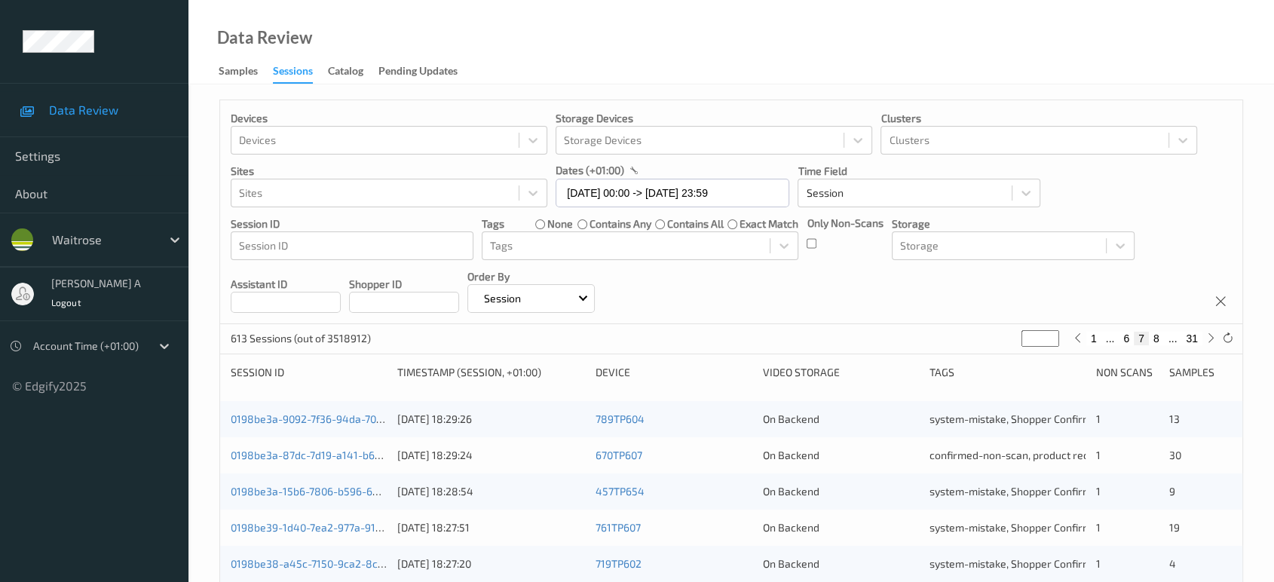
click at [1159, 338] on button "8" at bounding box center [1156, 339] width 15 height 14
type input "*"
click at [1159, 338] on button "9" at bounding box center [1156, 339] width 15 height 14
type input "*"
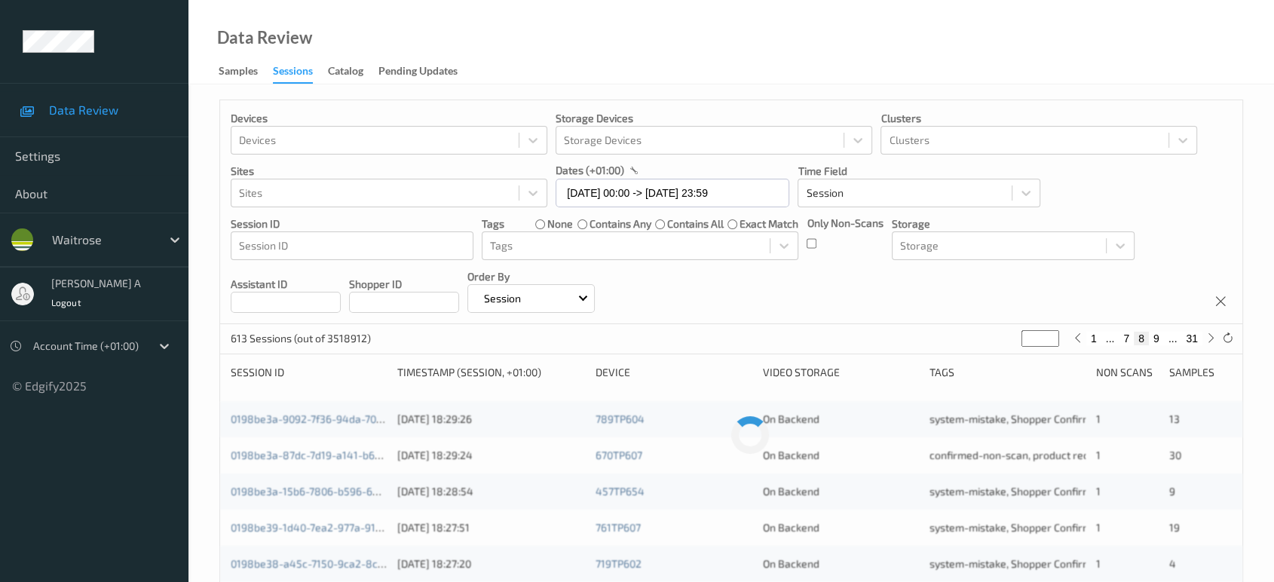
type input "*"
click at [1159, 338] on button "10" at bounding box center [1153, 339] width 21 height 14
type input "**"
click at [1159, 338] on button "11" at bounding box center [1153, 339] width 21 height 14
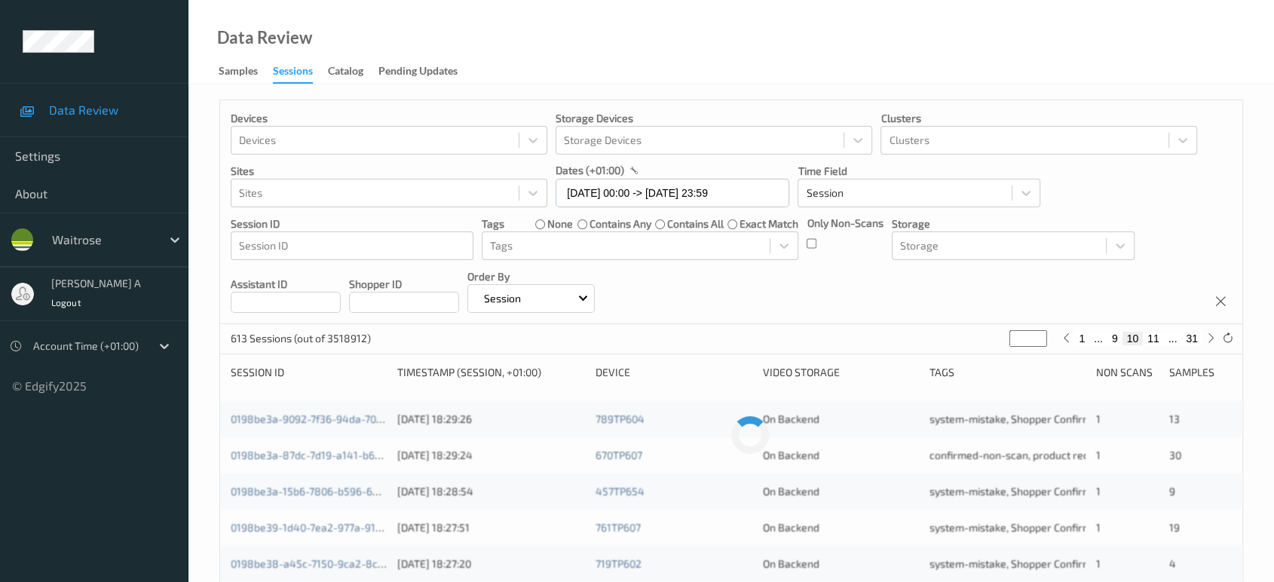
type input "**"
click at [1159, 338] on button "12" at bounding box center [1153, 339] width 21 height 14
type input "**"
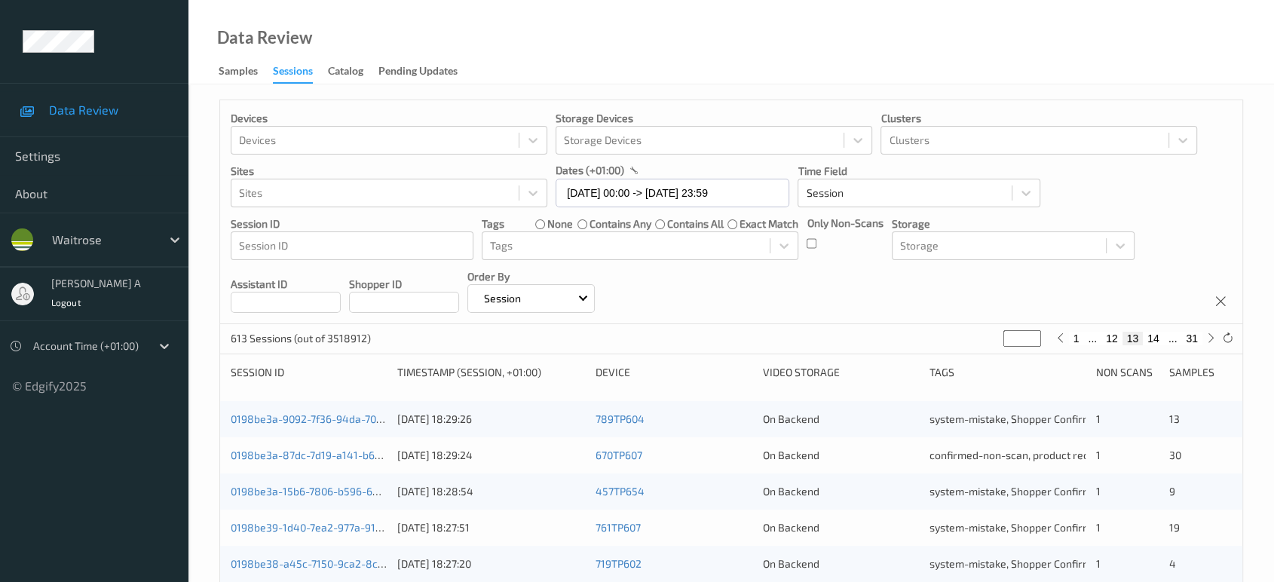
click at [1159, 338] on button "14" at bounding box center [1153, 339] width 21 height 14
type input "**"
click at [1159, 338] on button "15" at bounding box center [1153, 339] width 21 height 14
type input "**"
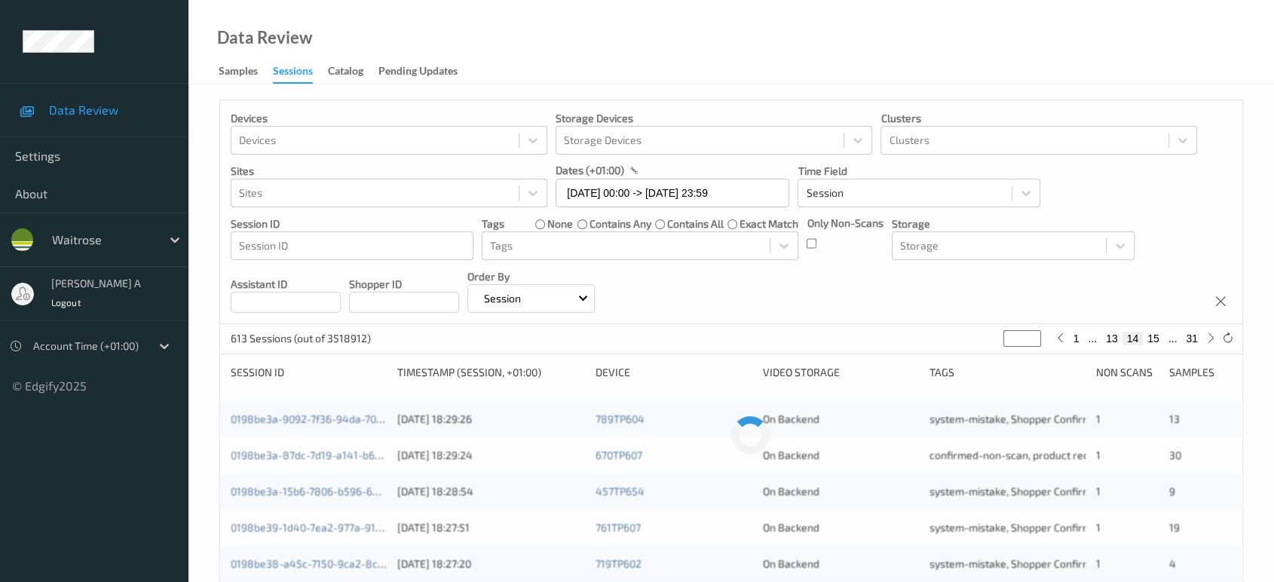
type input "**"
click at [1159, 338] on button "17" at bounding box center [1153, 339] width 21 height 14
type input "**"
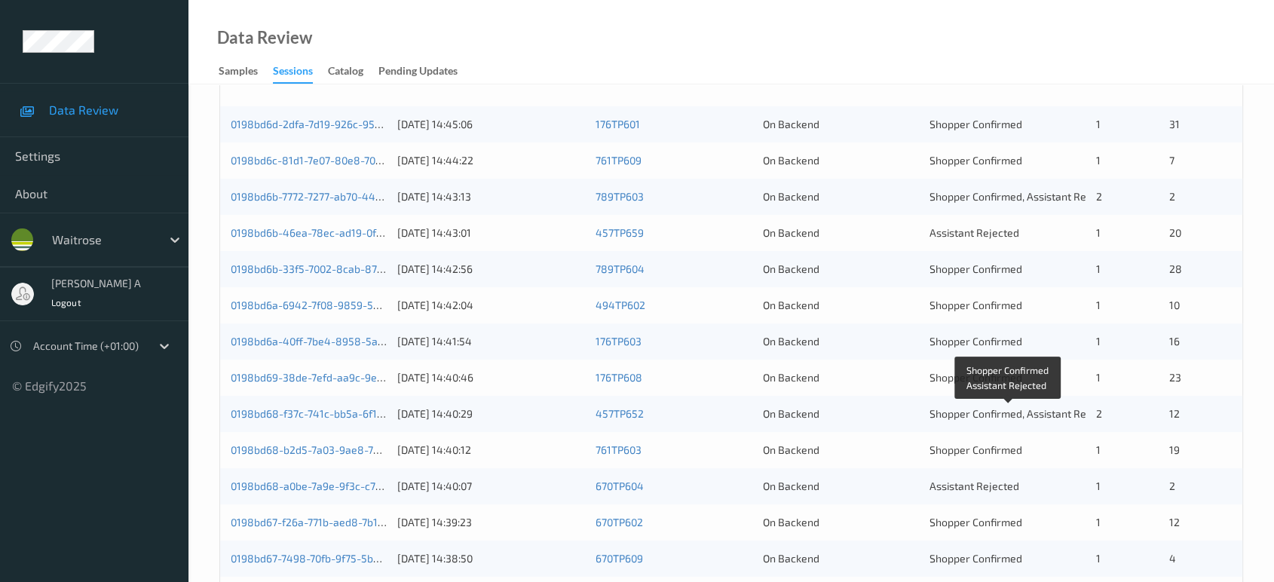
scroll to position [268, 0]
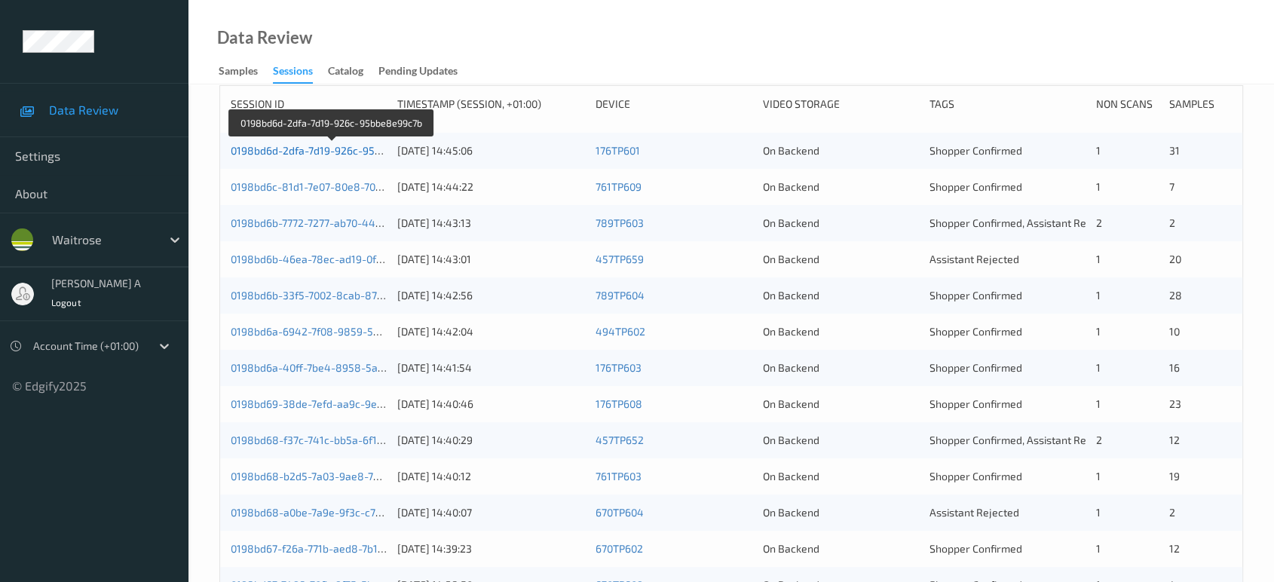
click at [331, 149] on link "0198bd6d-2dfa-7d19-926c-95bbe8e99c7b" at bounding box center [333, 150] width 204 height 13
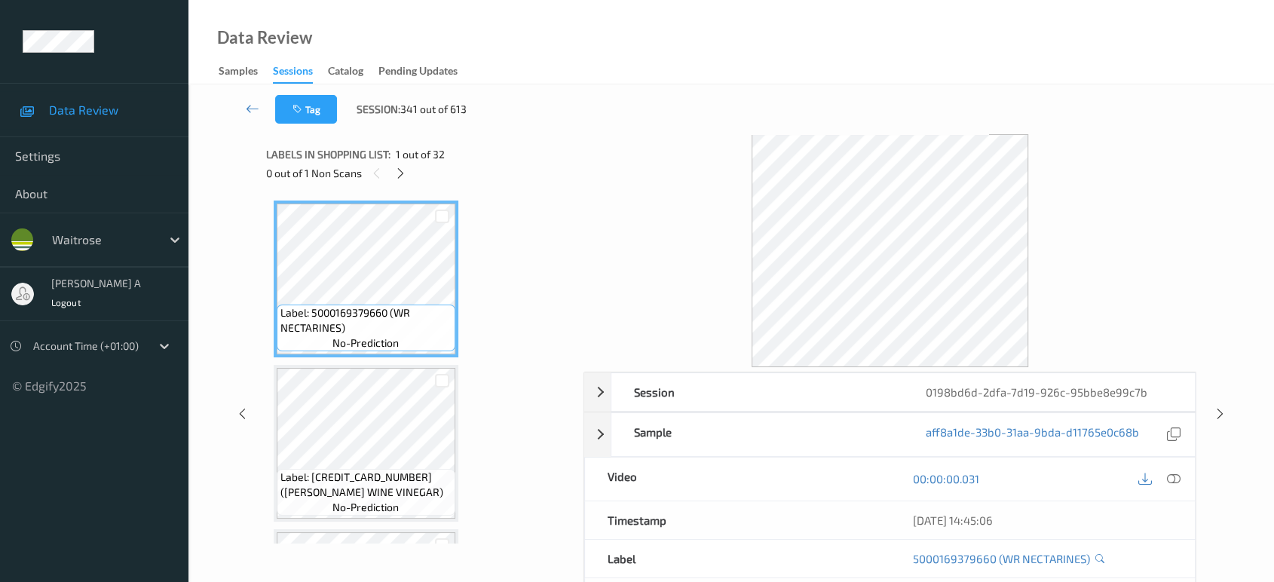
click at [409, 184] on div "Labels in shopping list: 1 out of 32 0 out of 1 Non Scans" at bounding box center [419, 163] width 307 height 59
click at [404, 175] on icon at bounding box center [400, 174] width 13 height 14
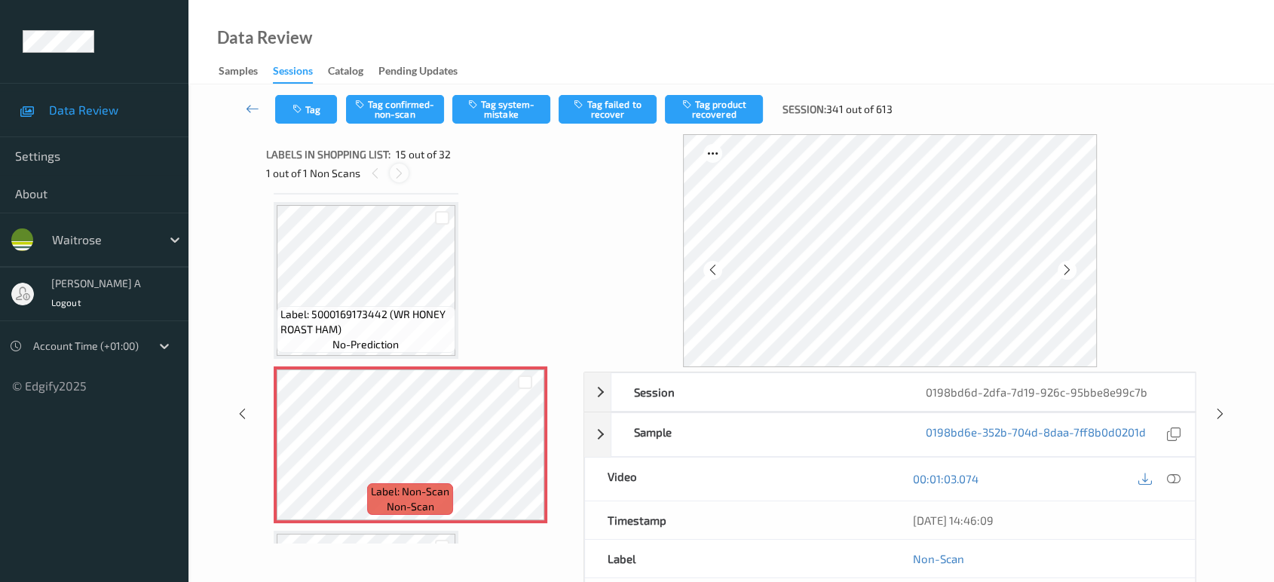
click at [404, 175] on icon at bounding box center [399, 174] width 13 height 14
click at [520, 451] on icon at bounding box center [525, 458] width 13 height 14
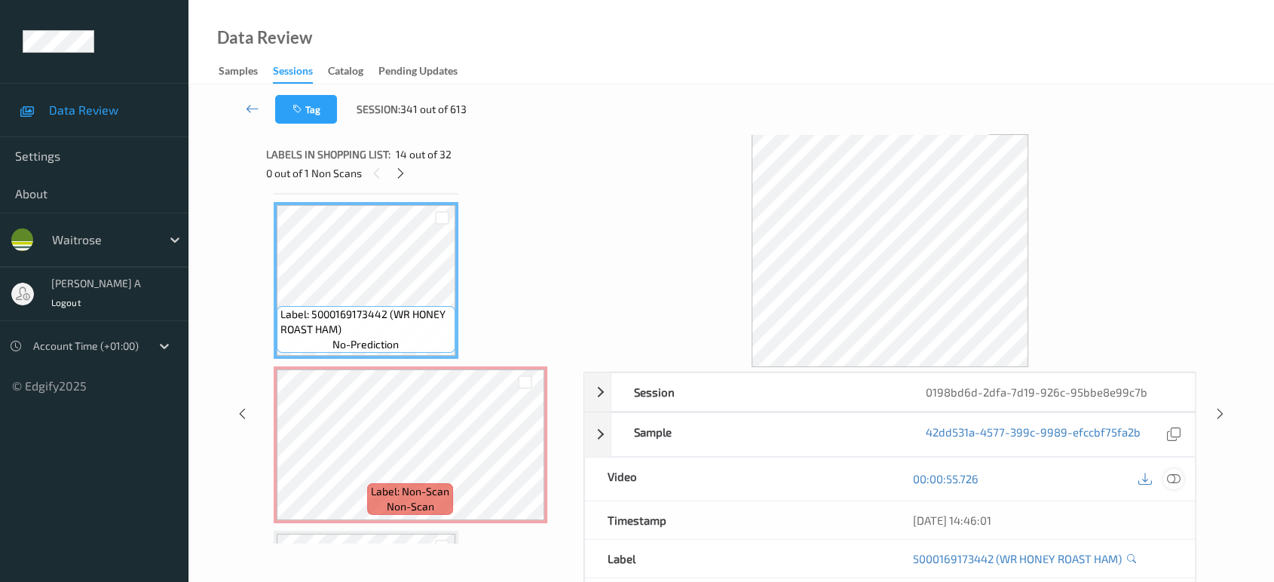
click at [1170, 475] on icon at bounding box center [1174, 479] width 14 height 14
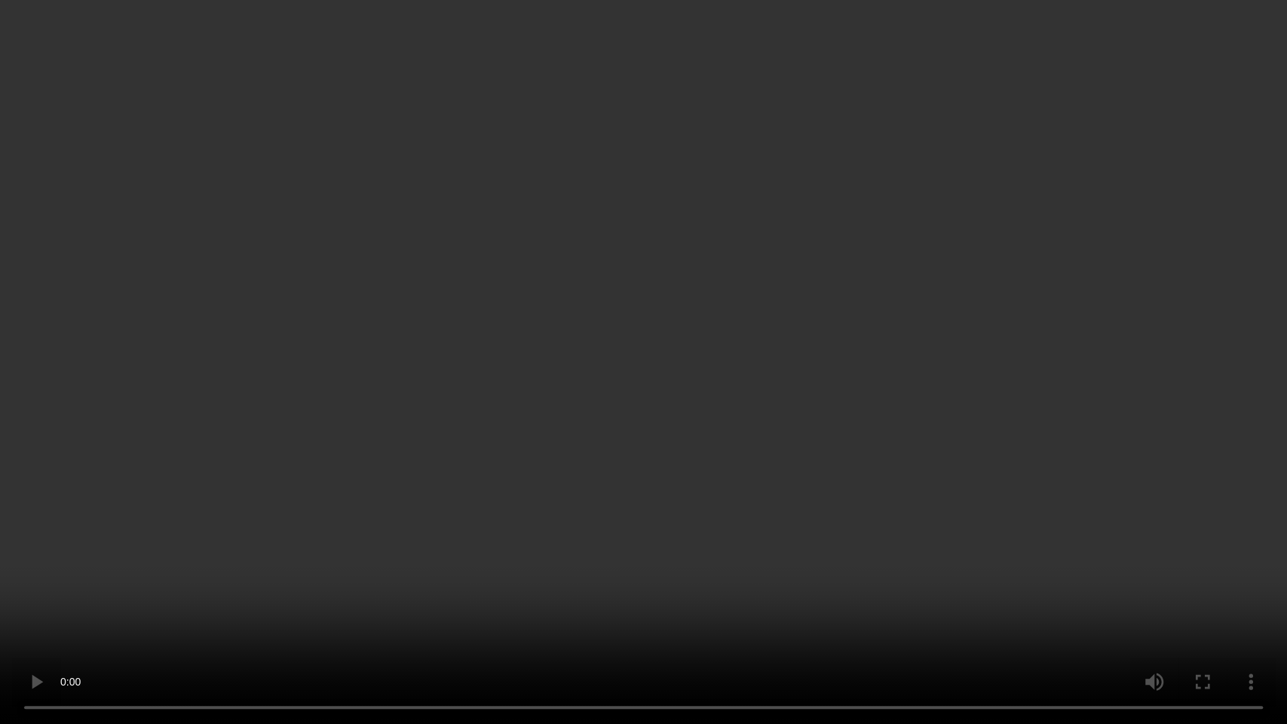
click at [478, 430] on video at bounding box center [643, 362] width 1287 height 724
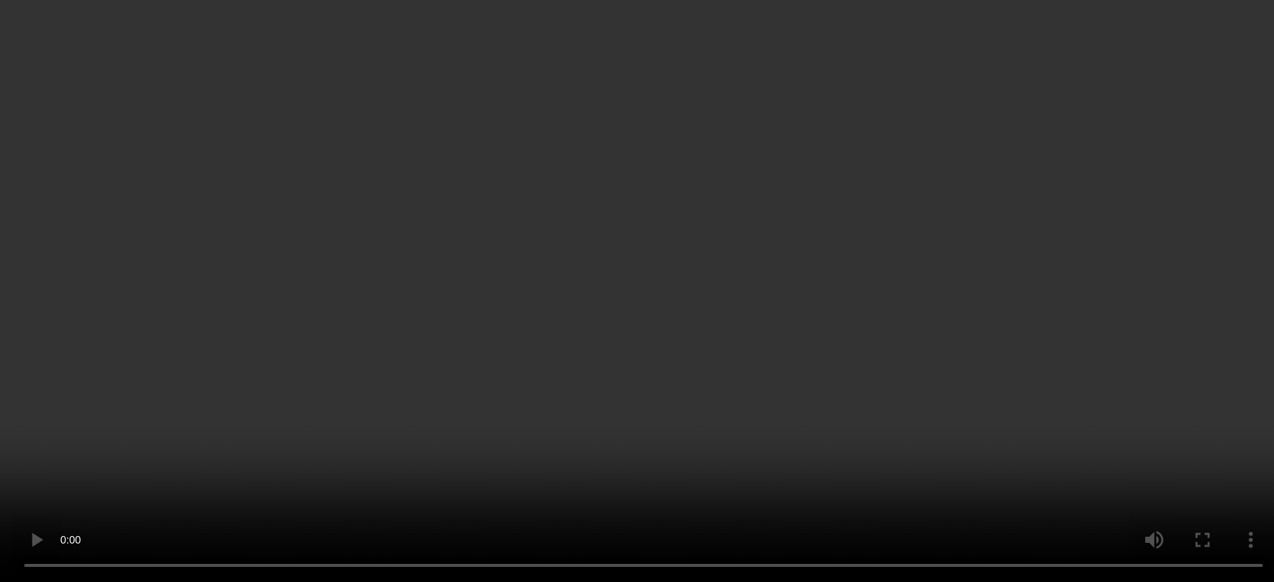
scroll to position [2050, 0]
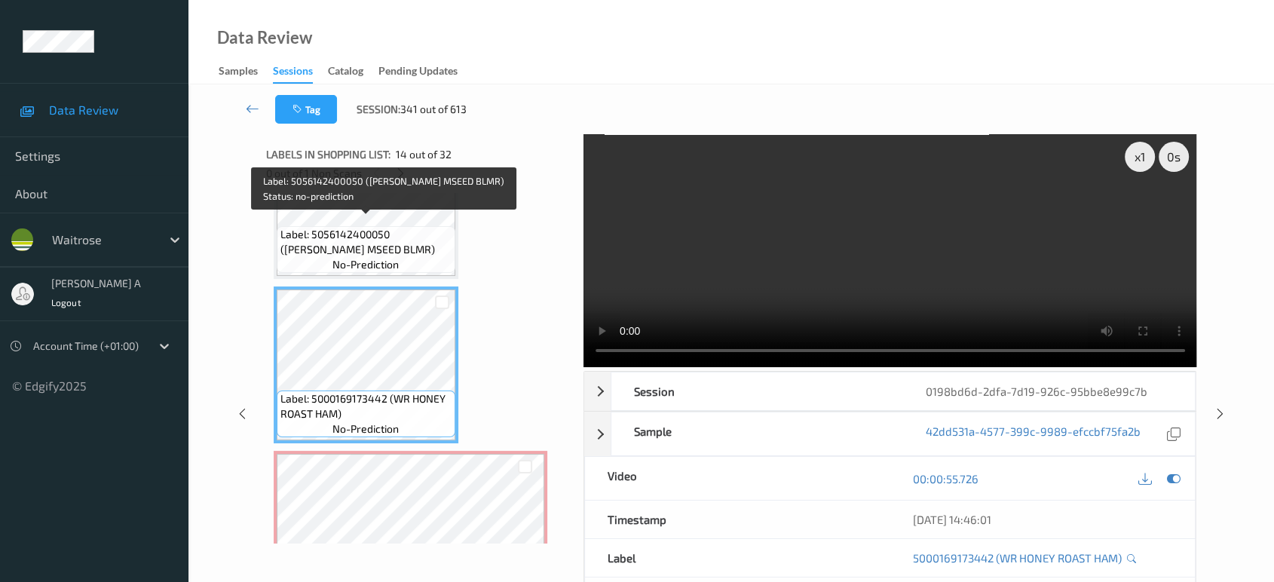
click at [412, 232] on span "Label: 5056142400050 (JACKSON MSEED BLMR)" at bounding box center [365, 242] width 171 height 30
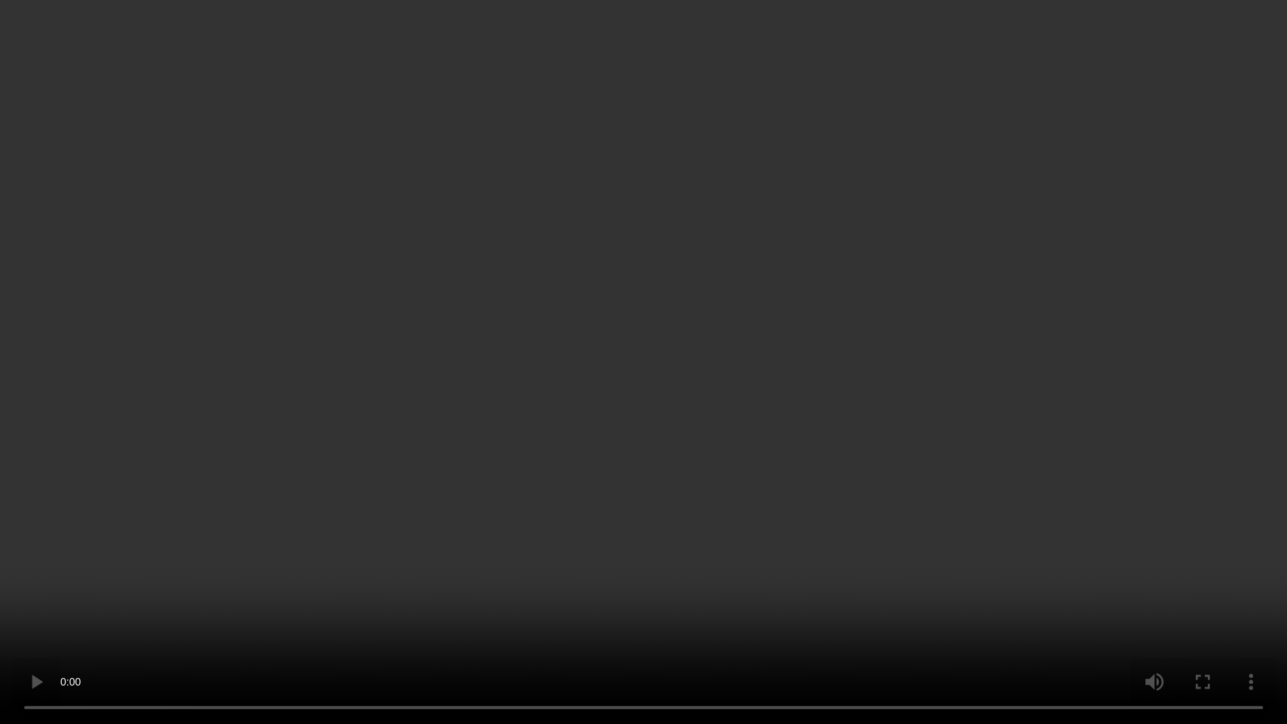
click at [648, 440] on video at bounding box center [643, 362] width 1287 height 724
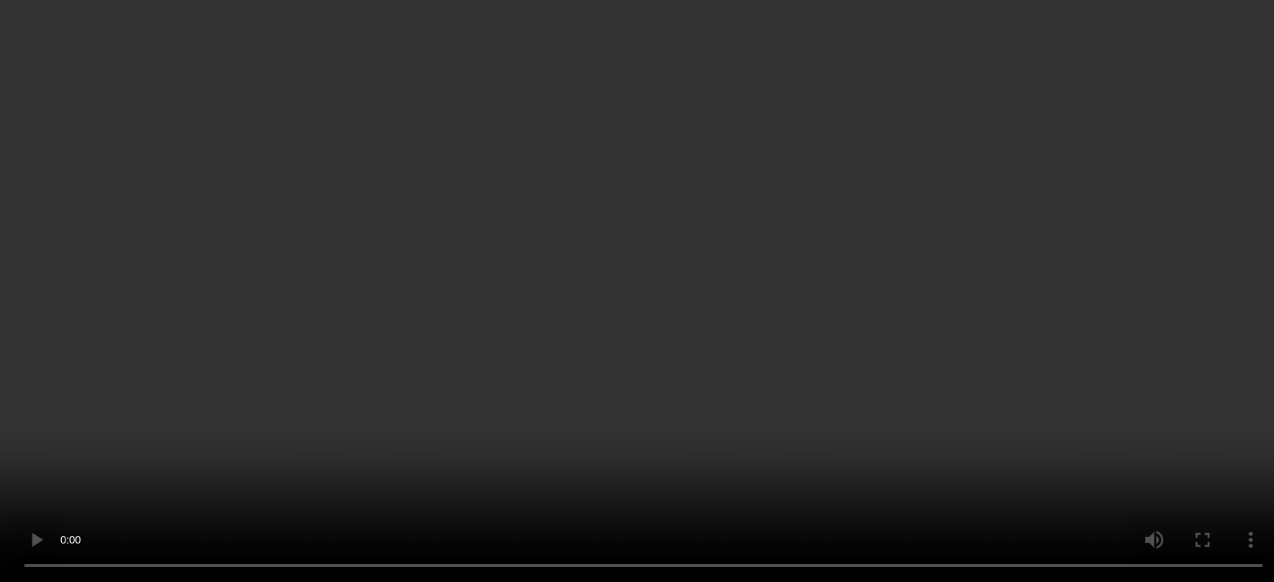
scroll to position [2135, 0]
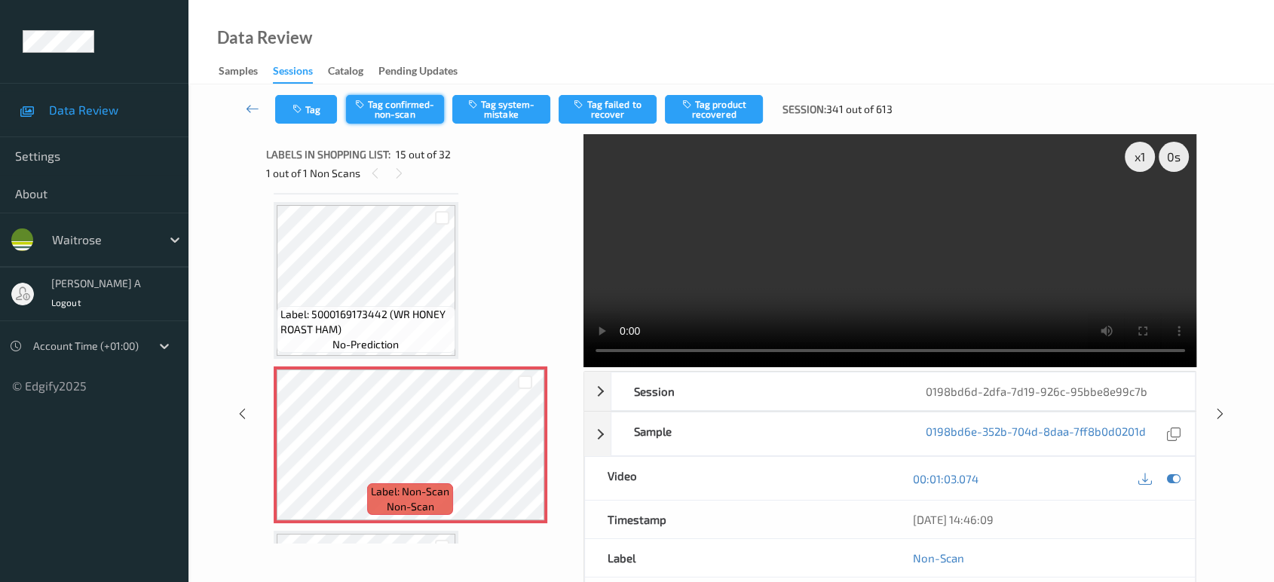
click at [401, 112] on button "Tag confirmed-non-scan" at bounding box center [395, 109] width 98 height 29
click at [700, 112] on button "Tag product recovered" at bounding box center [714, 109] width 98 height 29
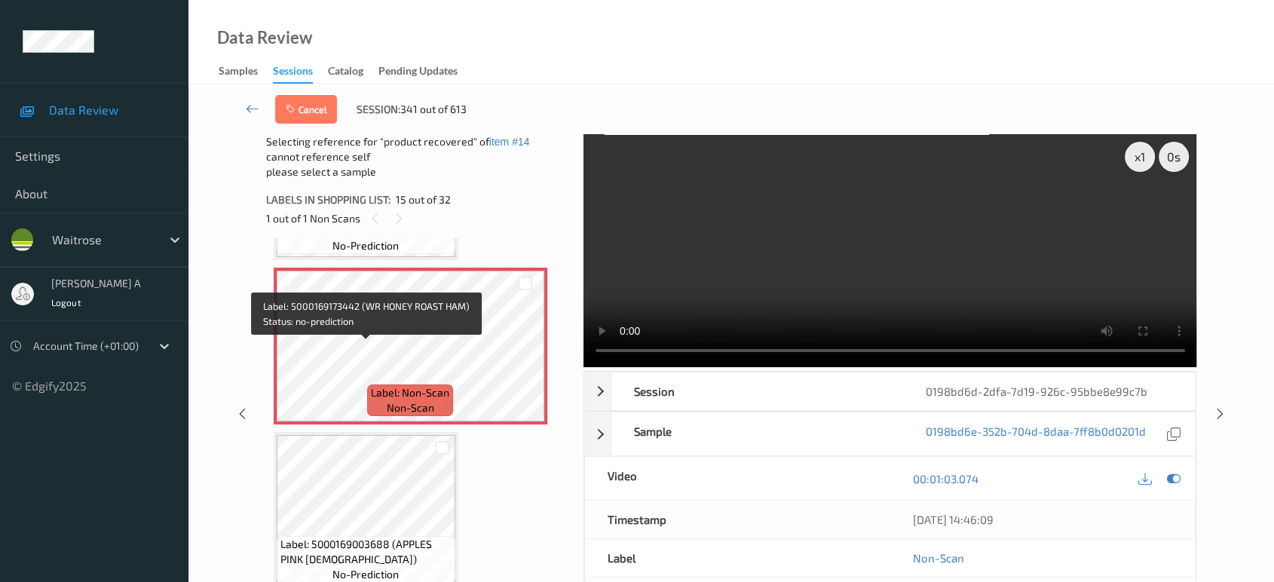
scroll to position [2302, 0]
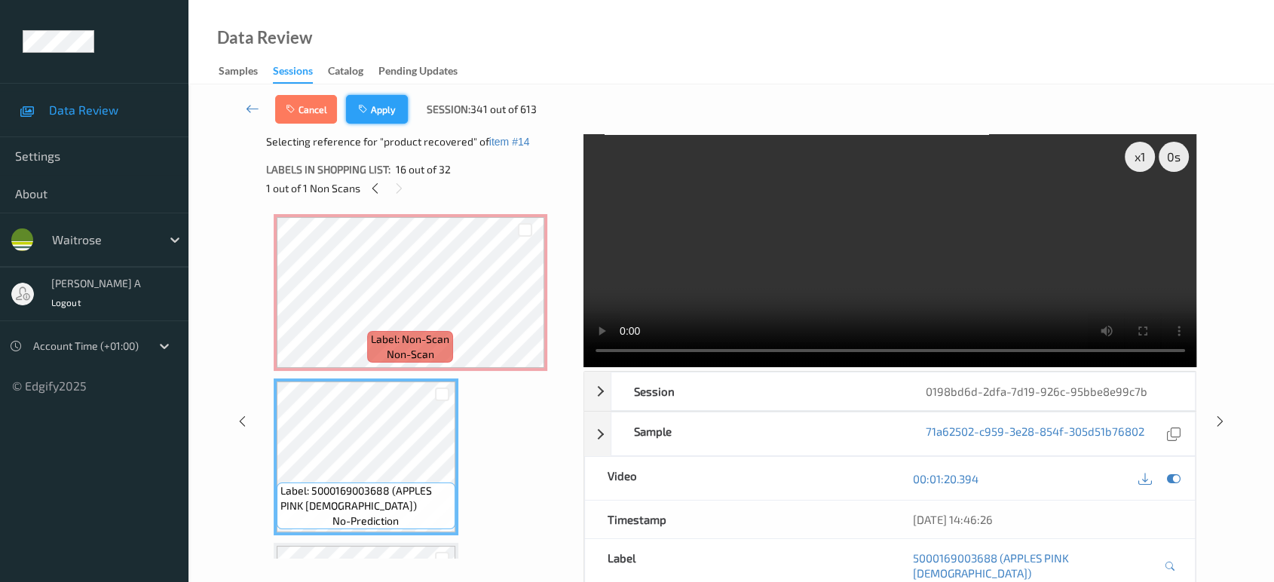
click at [375, 109] on button "Apply" at bounding box center [377, 109] width 62 height 29
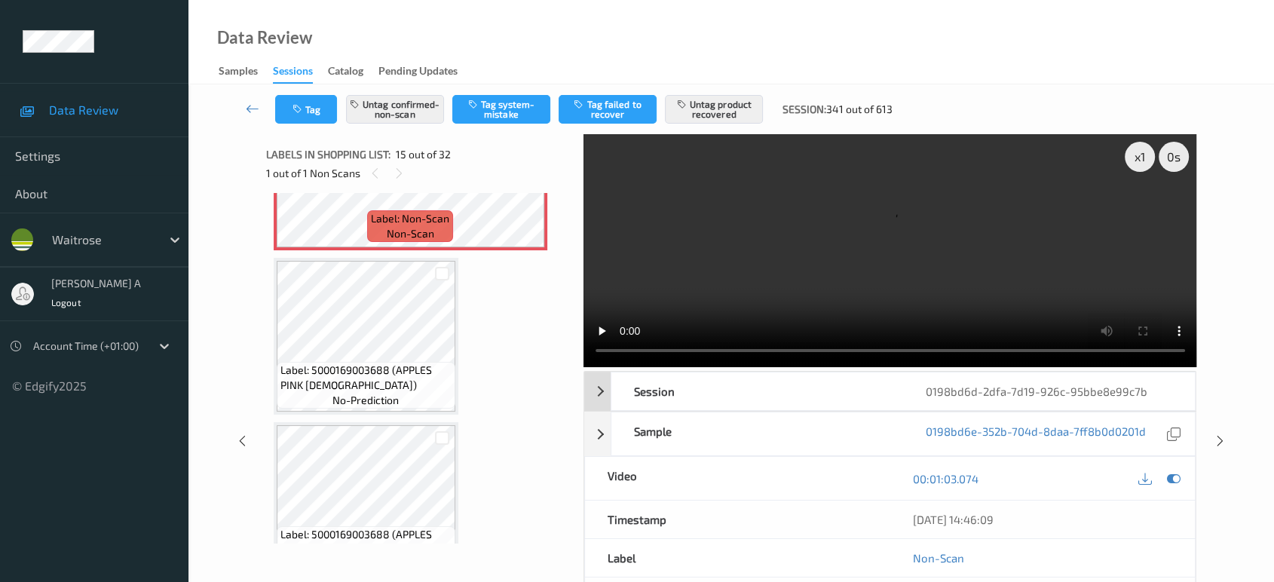
scroll to position [2386, 0]
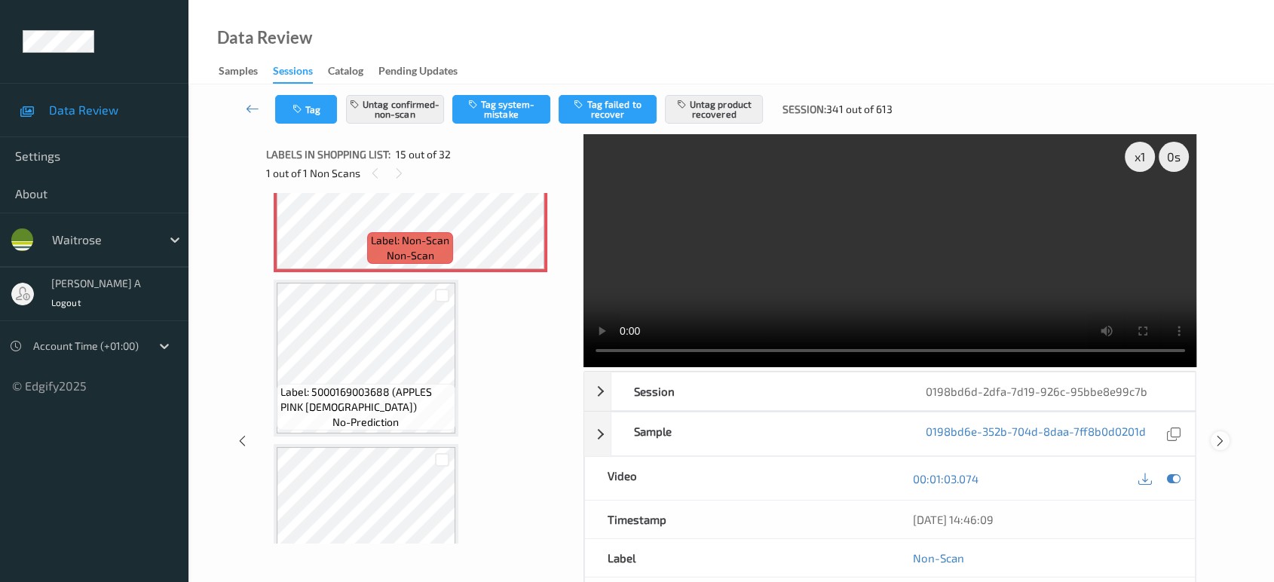
click at [1214, 434] on icon at bounding box center [1220, 441] width 13 height 14
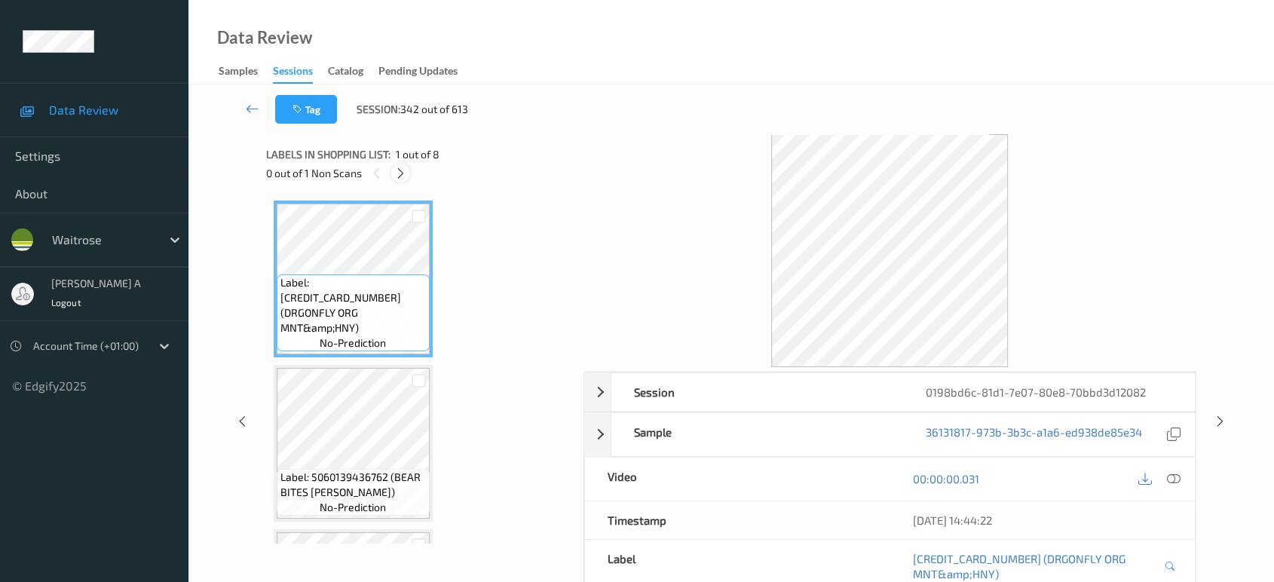
click at [403, 176] on icon at bounding box center [400, 174] width 13 height 14
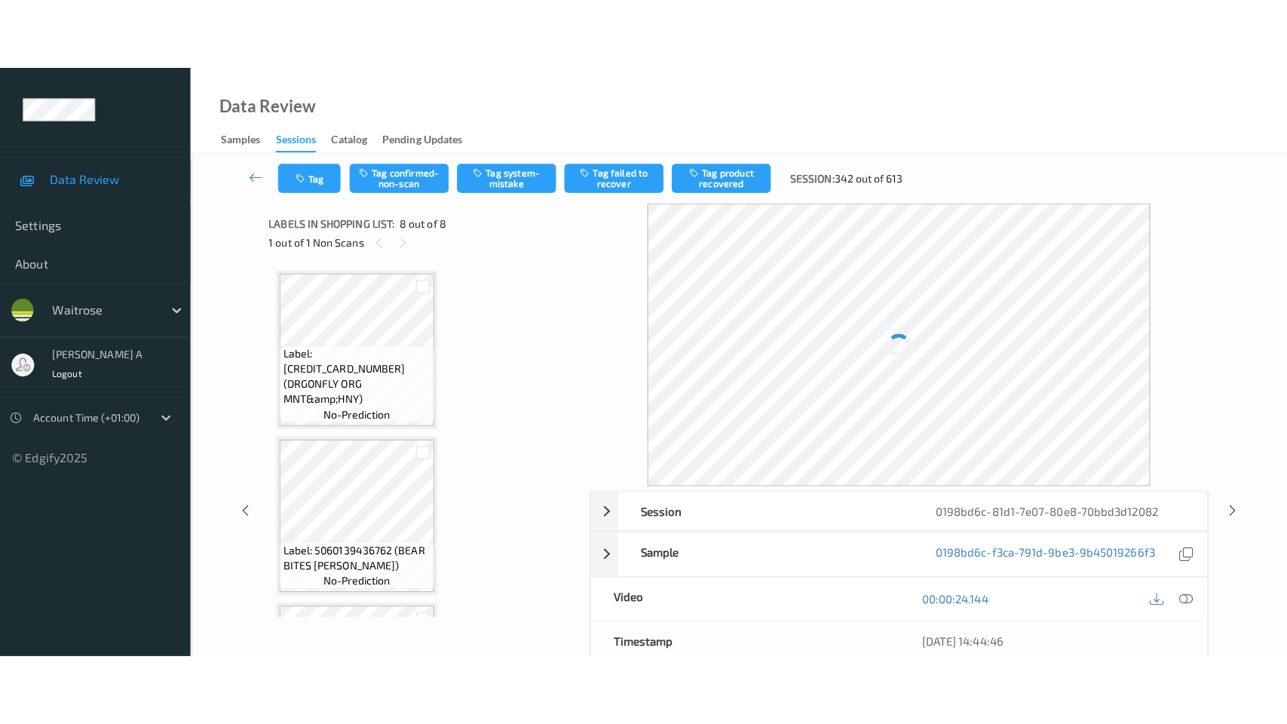
scroll to position [965, 0]
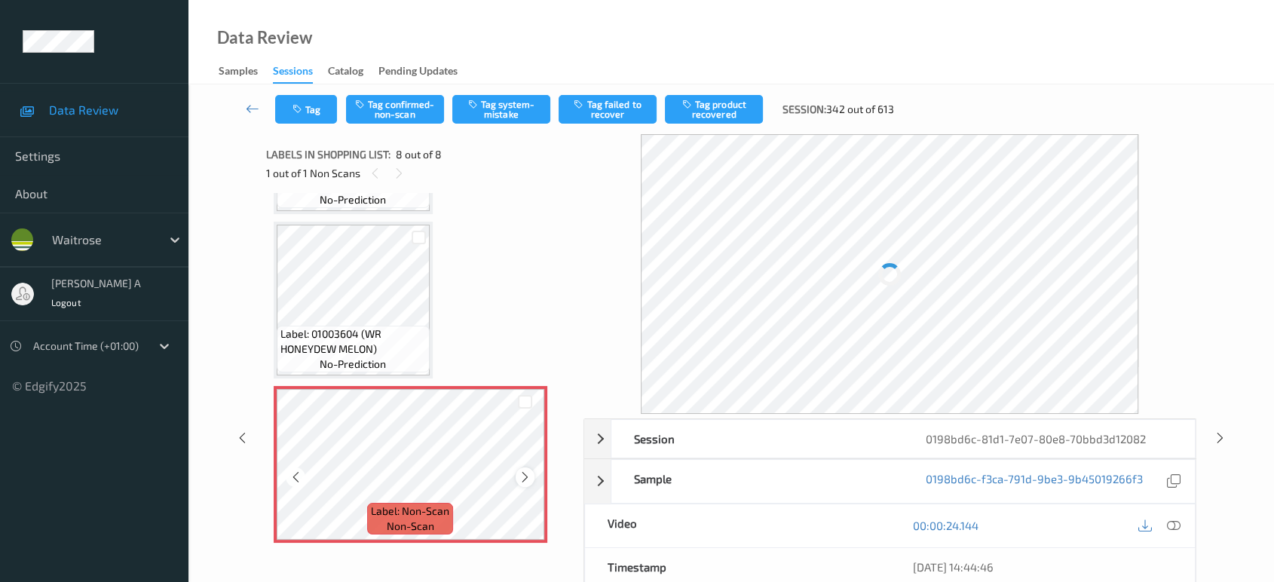
click at [527, 470] on icon at bounding box center [525, 477] width 13 height 14
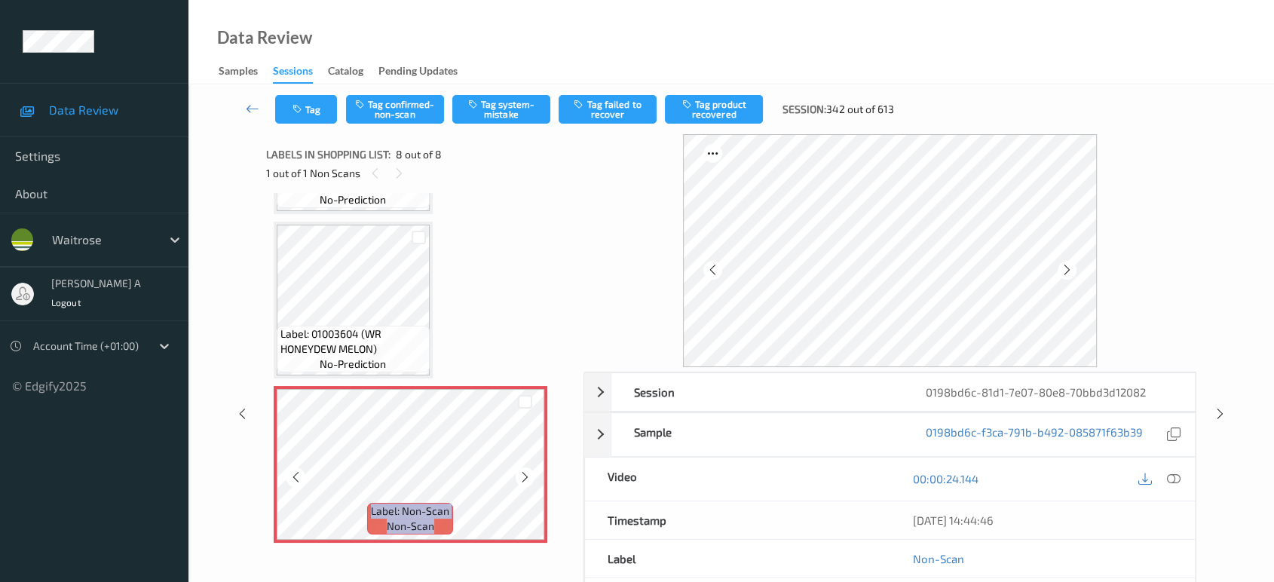
click at [527, 470] on icon at bounding box center [525, 477] width 13 height 14
click at [396, 173] on icon at bounding box center [399, 174] width 13 height 14
click at [366, 175] on div at bounding box center [375, 173] width 19 height 19
click at [519, 472] on icon at bounding box center [525, 477] width 13 height 14
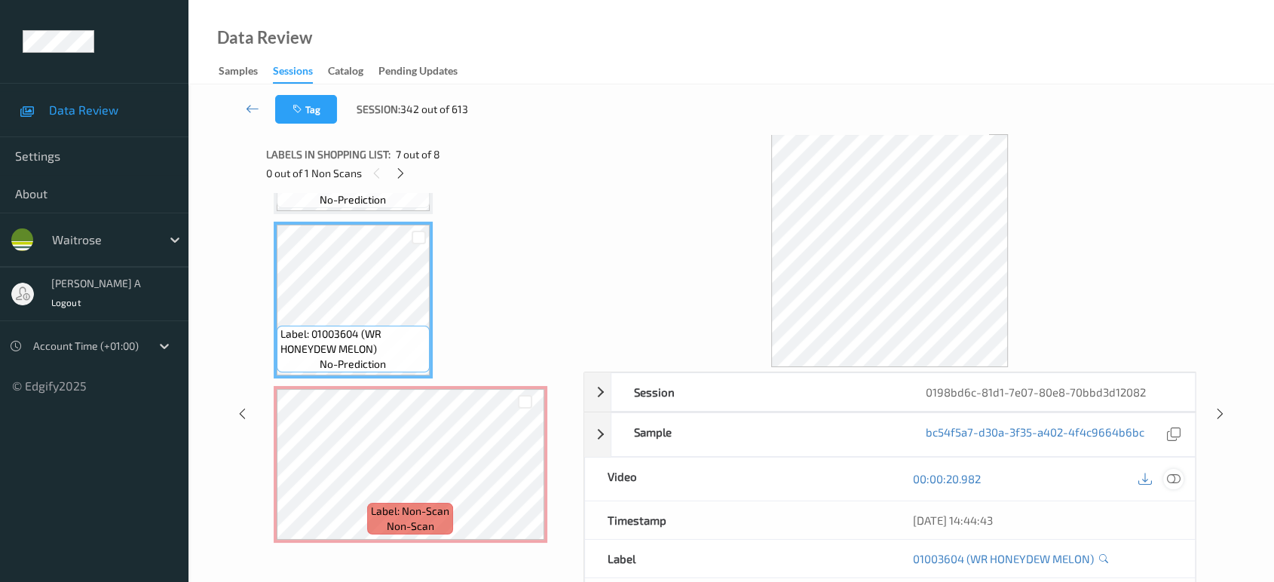
click at [1169, 484] on icon at bounding box center [1174, 479] width 14 height 14
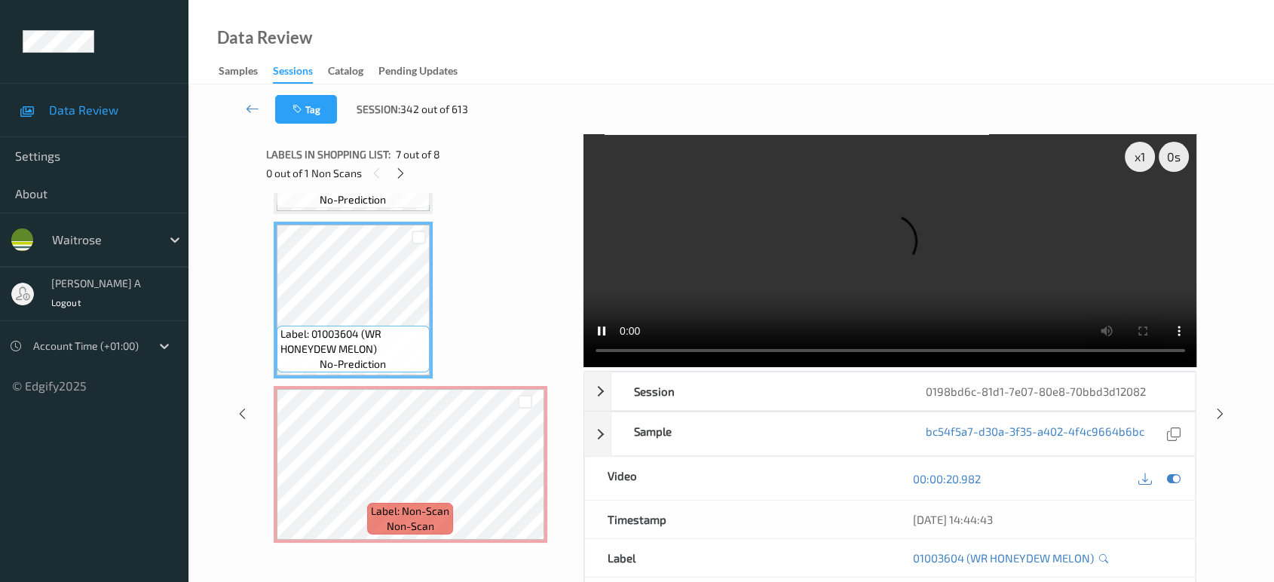
scroll to position [824, 0]
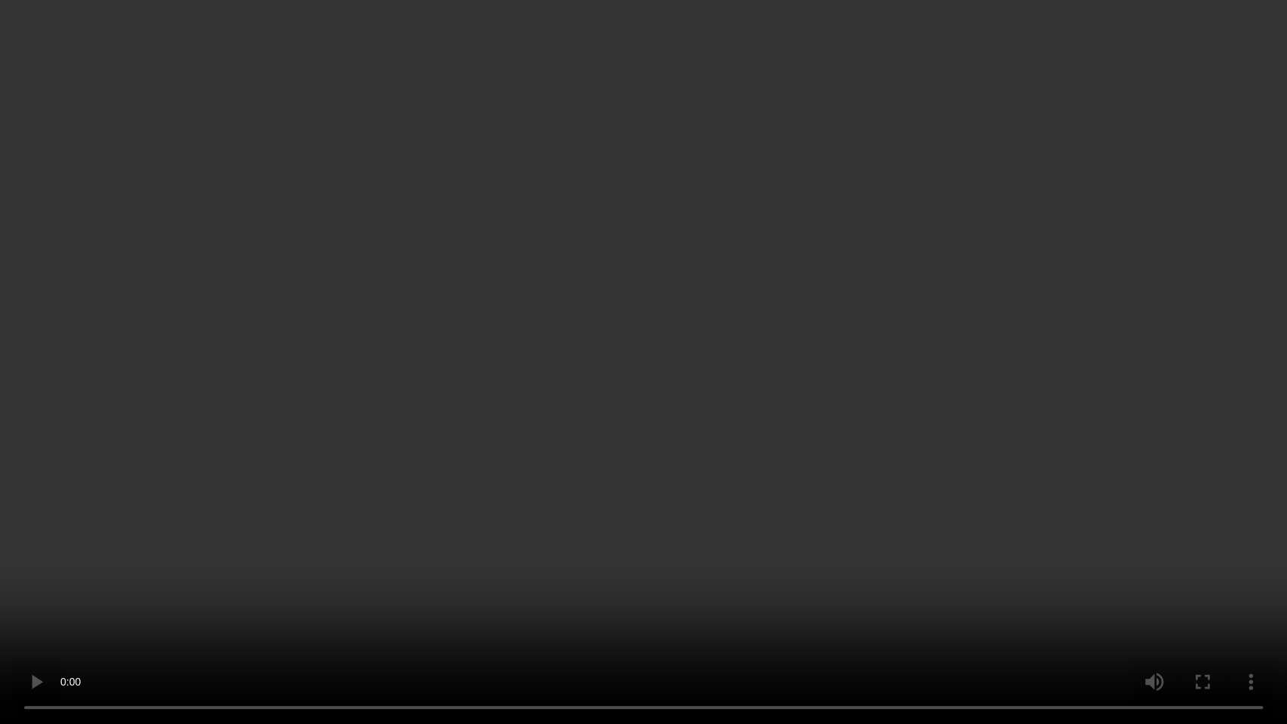
click at [531, 433] on video at bounding box center [643, 362] width 1287 height 724
click at [502, 427] on video at bounding box center [643, 362] width 1287 height 724
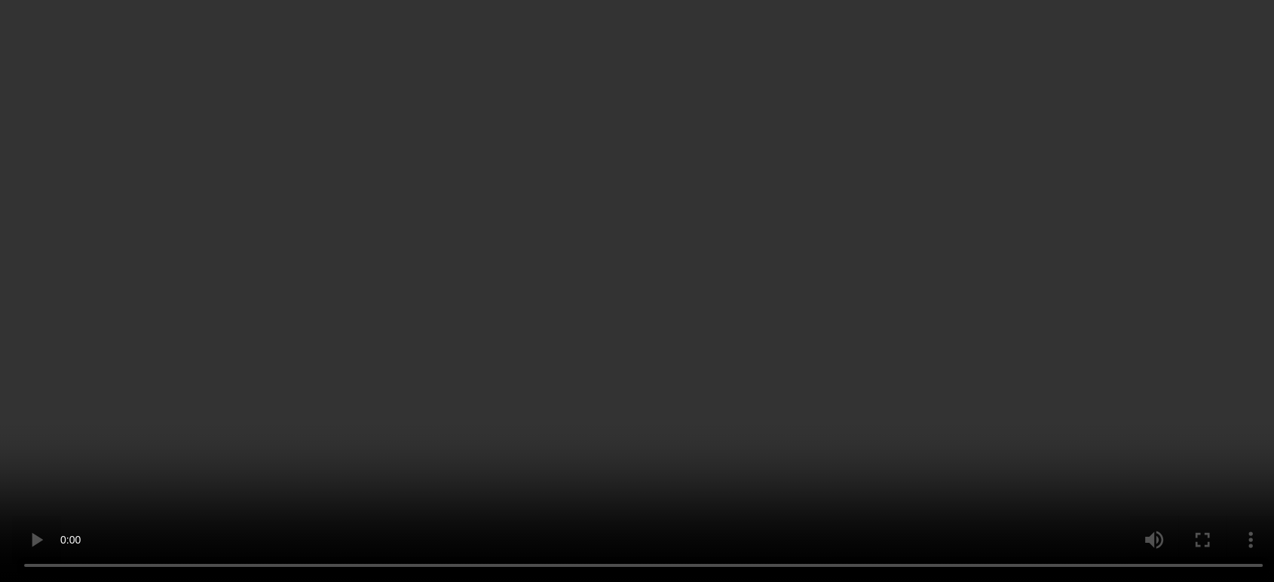
scroll to position [965, 0]
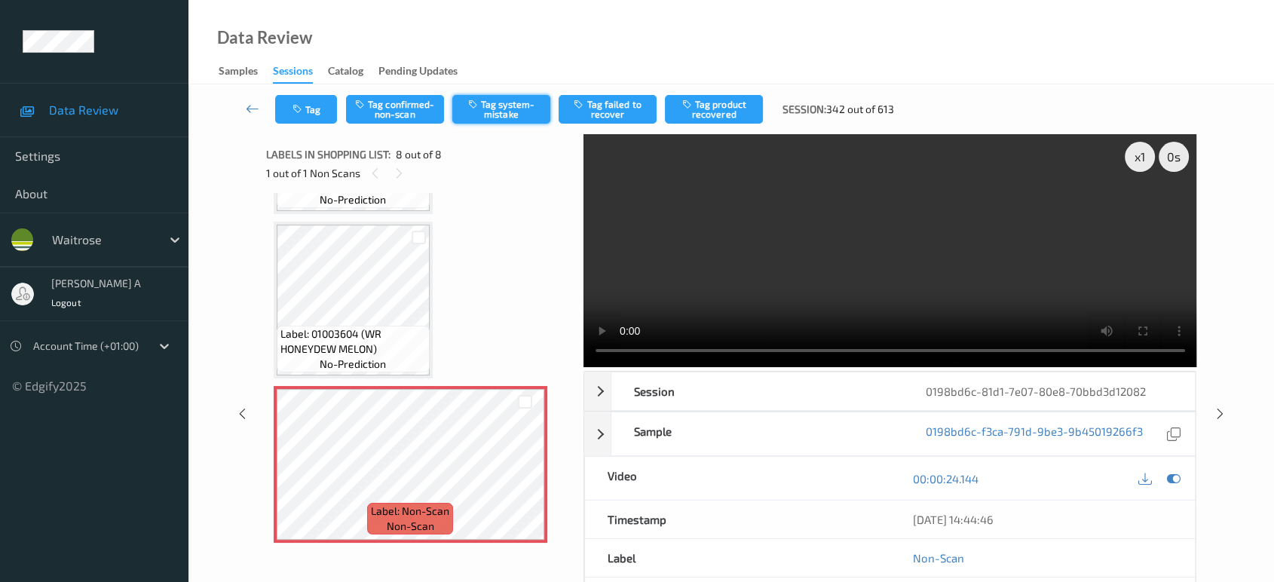
click at [491, 107] on button "Tag system-mistake" at bounding box center [501, 109] width 98 height 29
click at [330, 115] on button "Tag" at bounding box center [306, 109] width 62 height 29
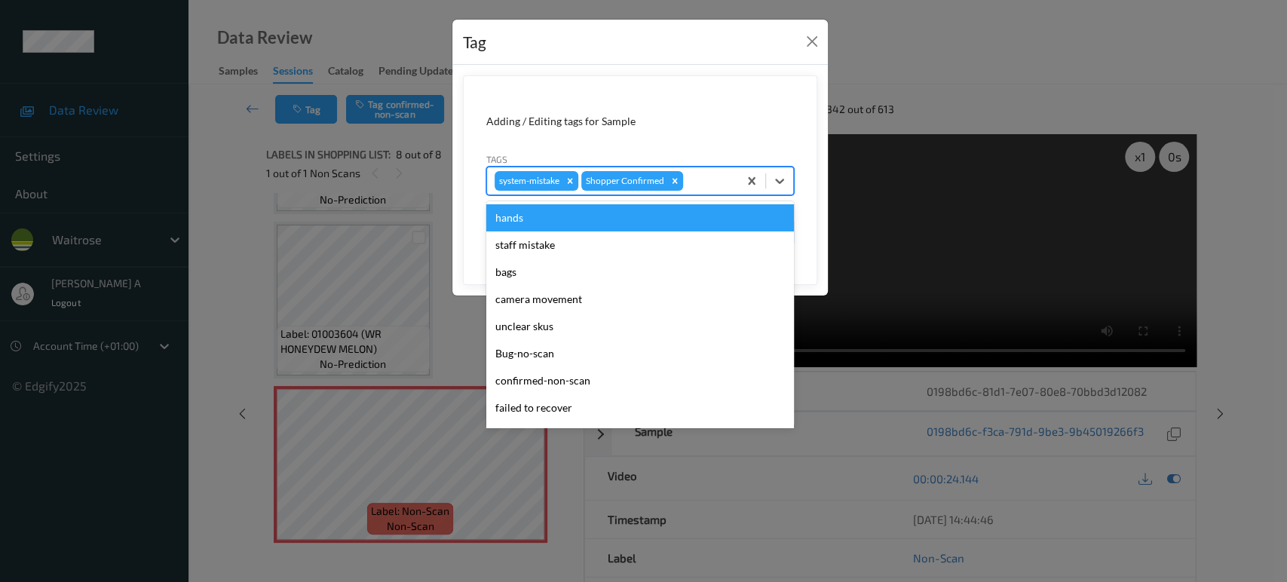
click at [691, 176] on div at bounding box center [708, 181] width 44 height 18
type input "un"
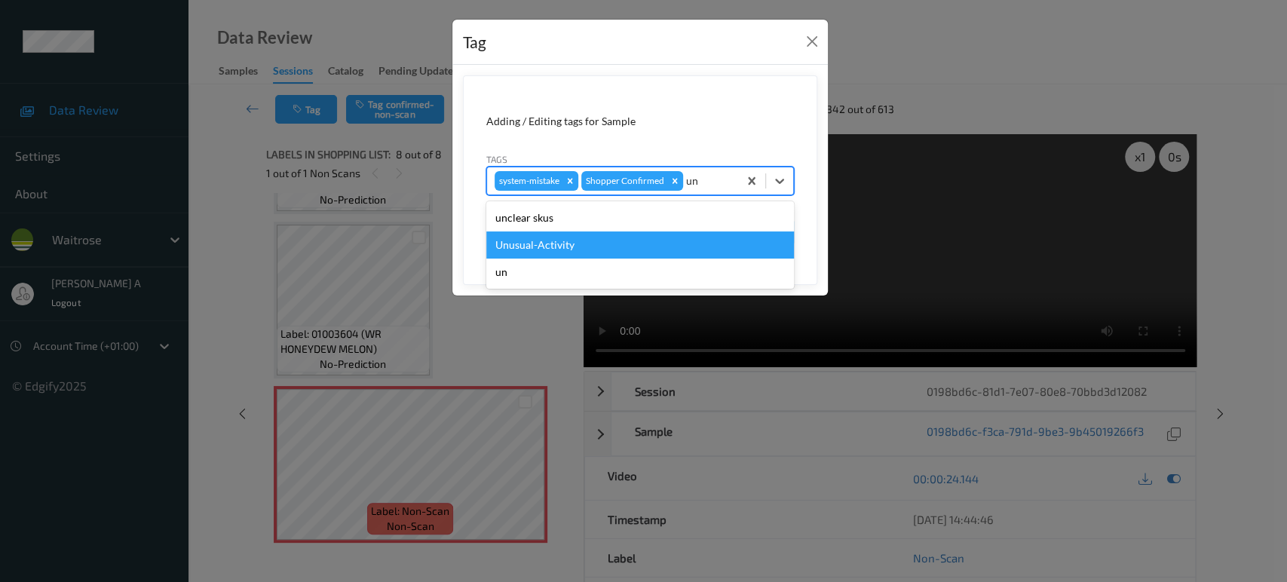
click at [673, 235] on div "Unusual-Activity" at bounding box center [640, 244] width 308 height 27
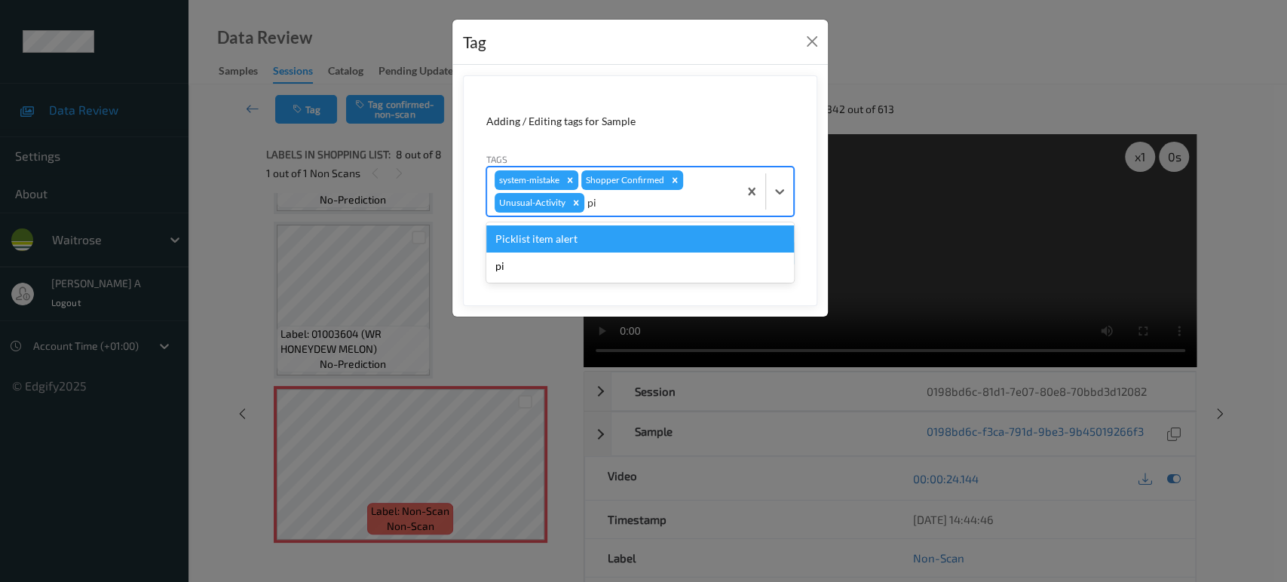
type input "pic"
click at [673, 235] on div "Picklist item alert" at bounding box center [640, 238] width 308 height 27
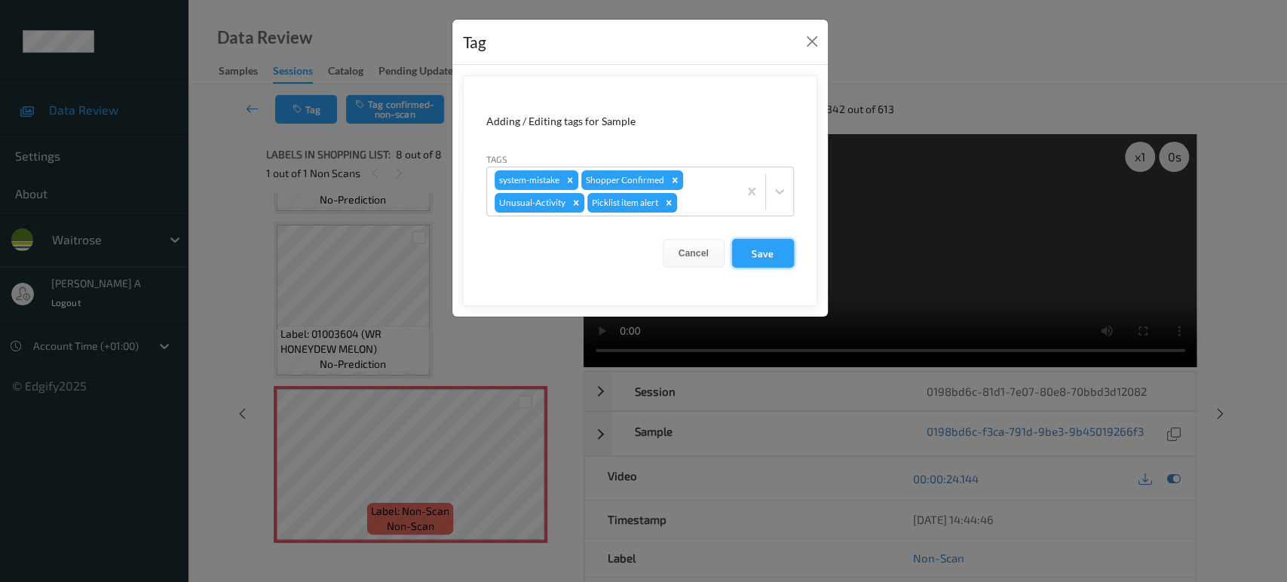
click at [756, 258] on button "Save" at bounding box center [763, 253] width 62 height 29
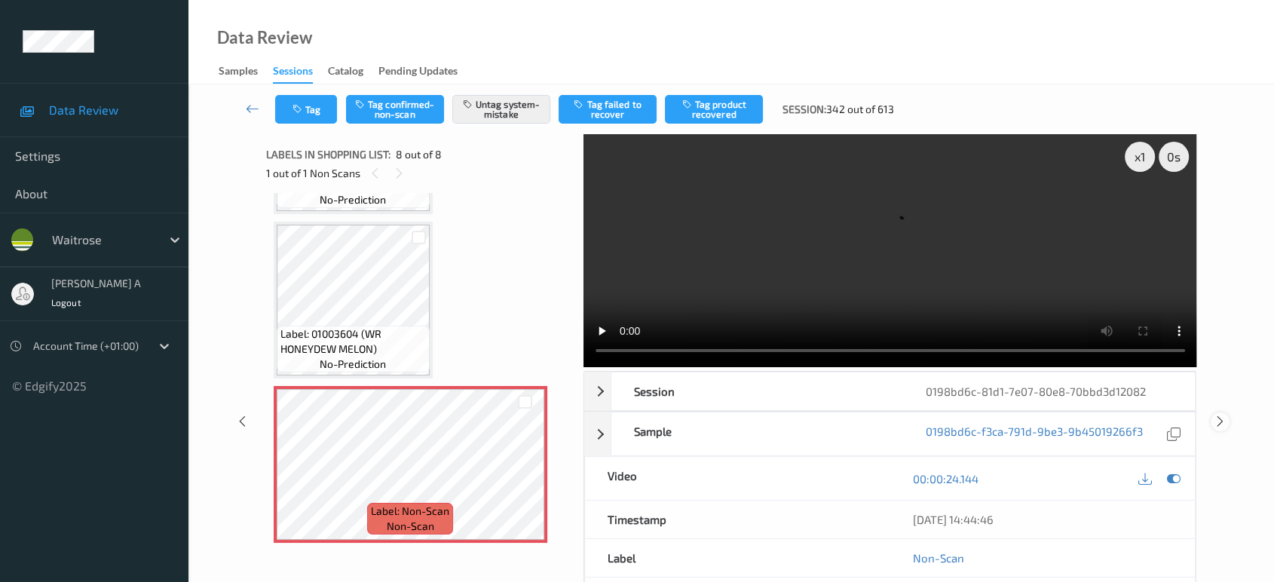
click at [1218, 415] on icon at bounding box center [1220, 422] width 13 height 14
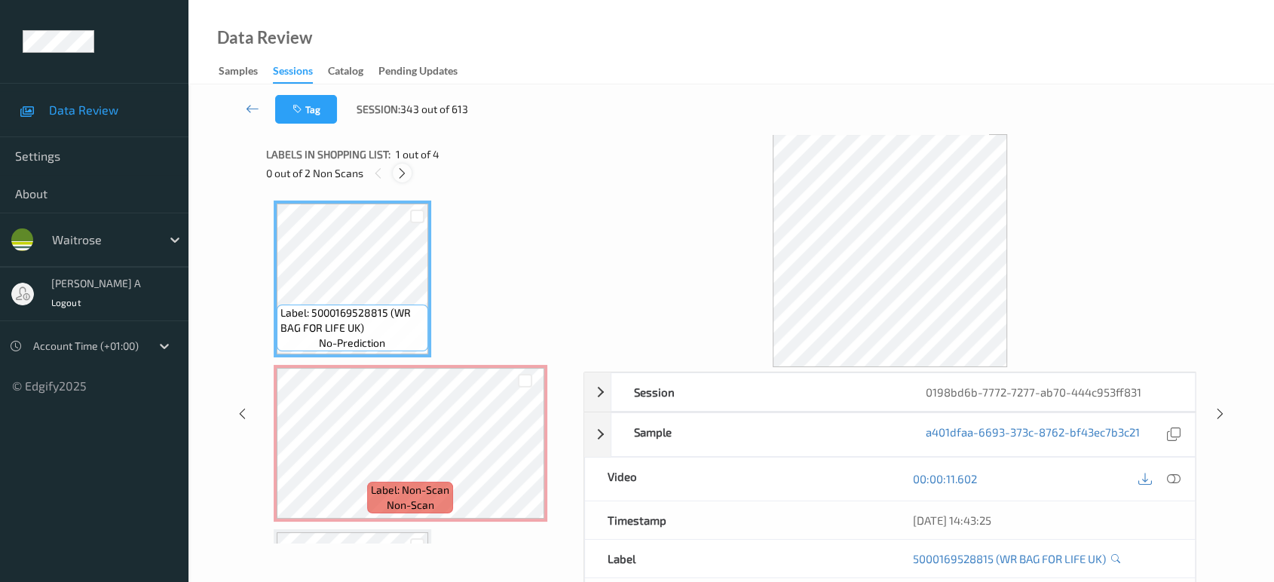
click at [400, 174] on icon at bounding box center [402, 174] width 13 height 14
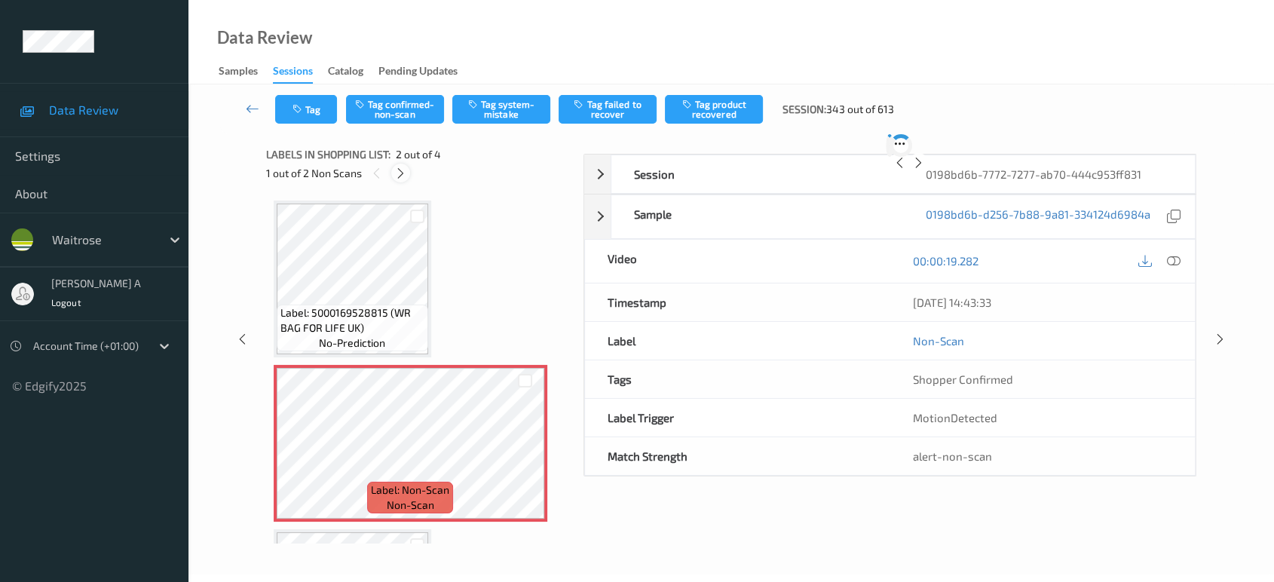
scroll to position [7, 0]
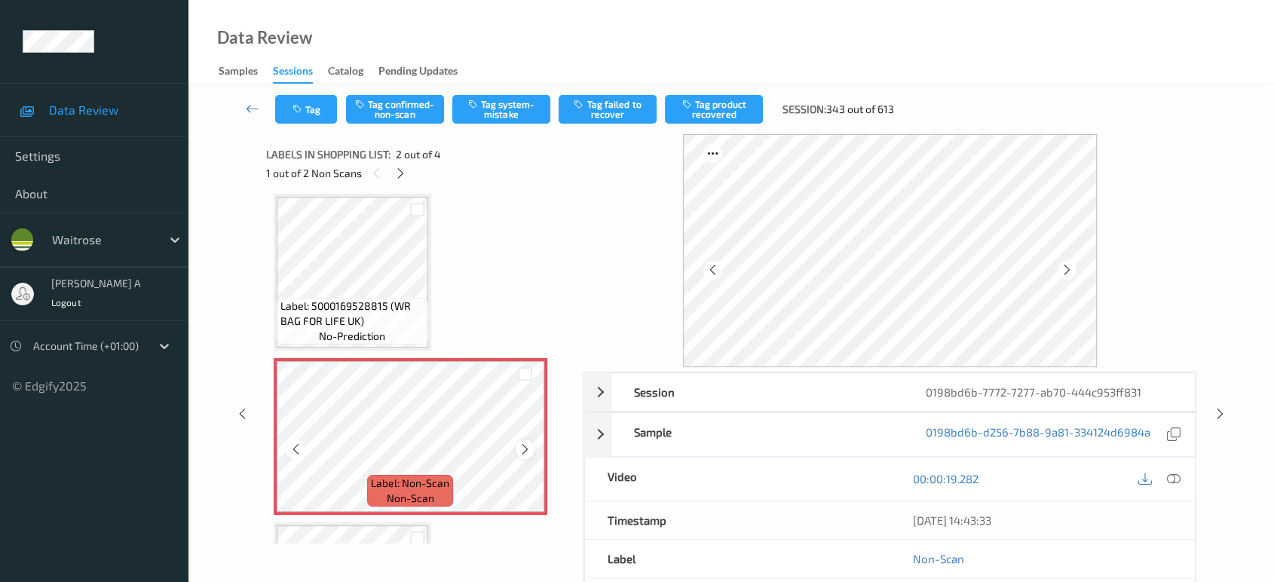
click at [523, 446] on icon at bounding box center [525, 449] width 13 height 14
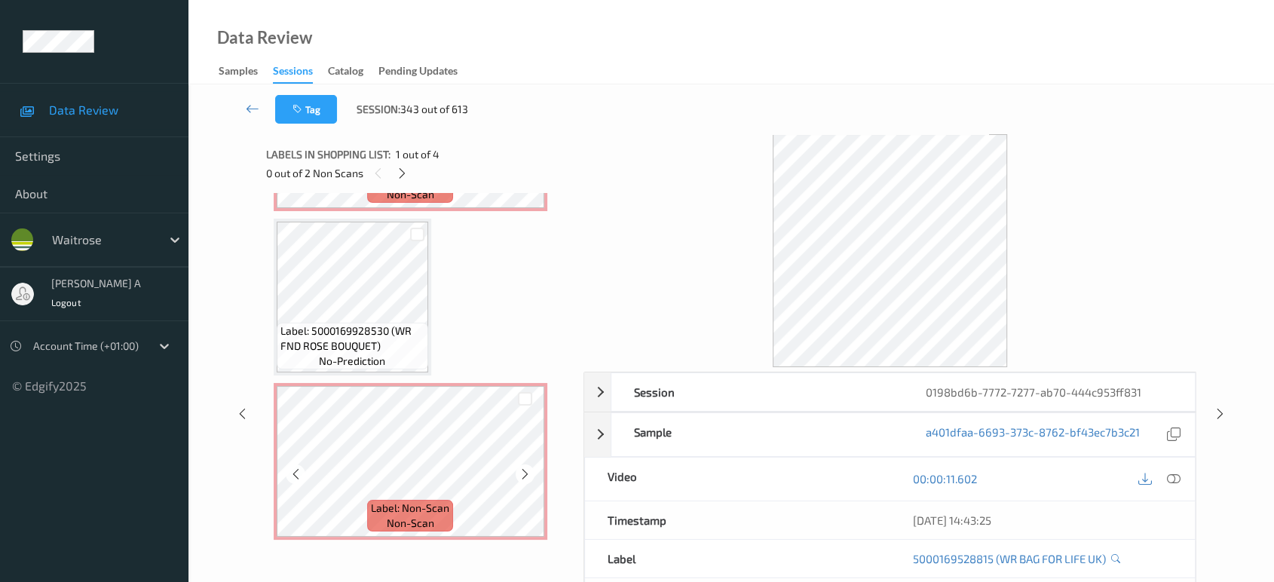
scroll to position [0, 0]
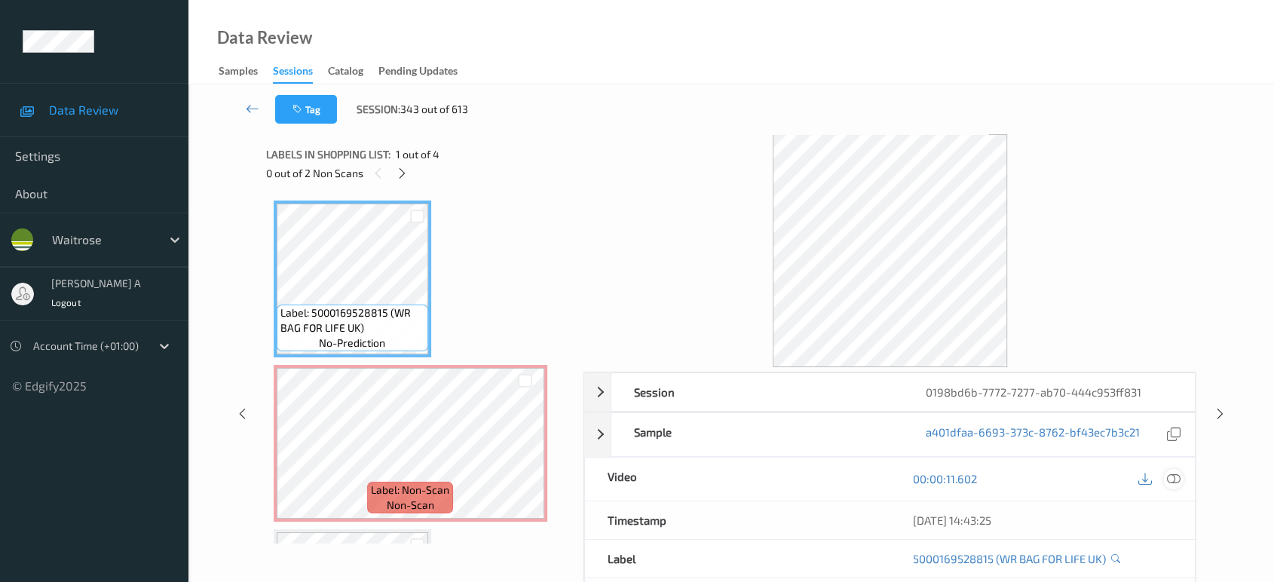
click at [1170, 475] on icon at bounding box center [1174, 479] width 14 height 14
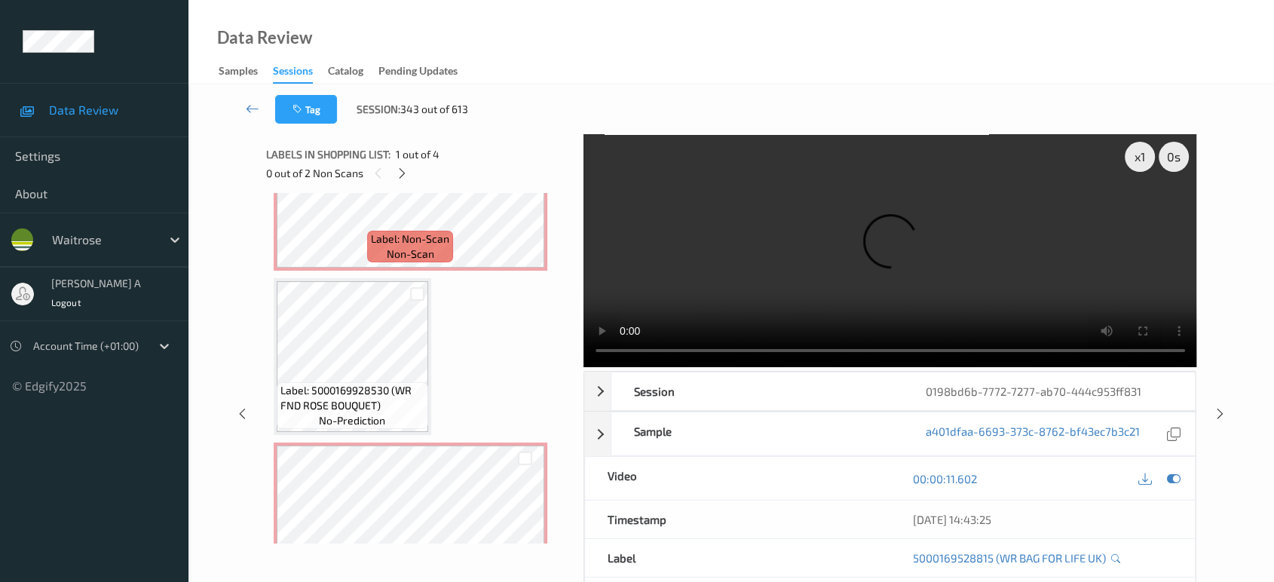
scroll to position [311, 0]
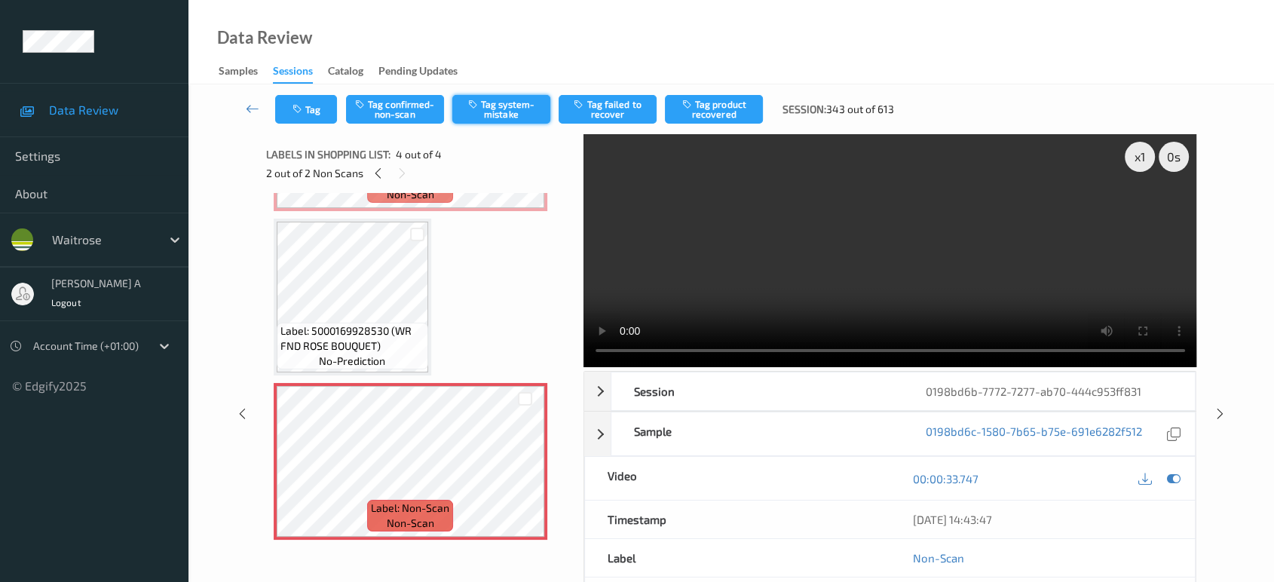
click at [511, 110] on button "Tag system-mistake" at bounding box center [501, 109] width 98 height 29
click at [311, 114] on button "Tag" at bounding box center [306, 109] width 62 height 29
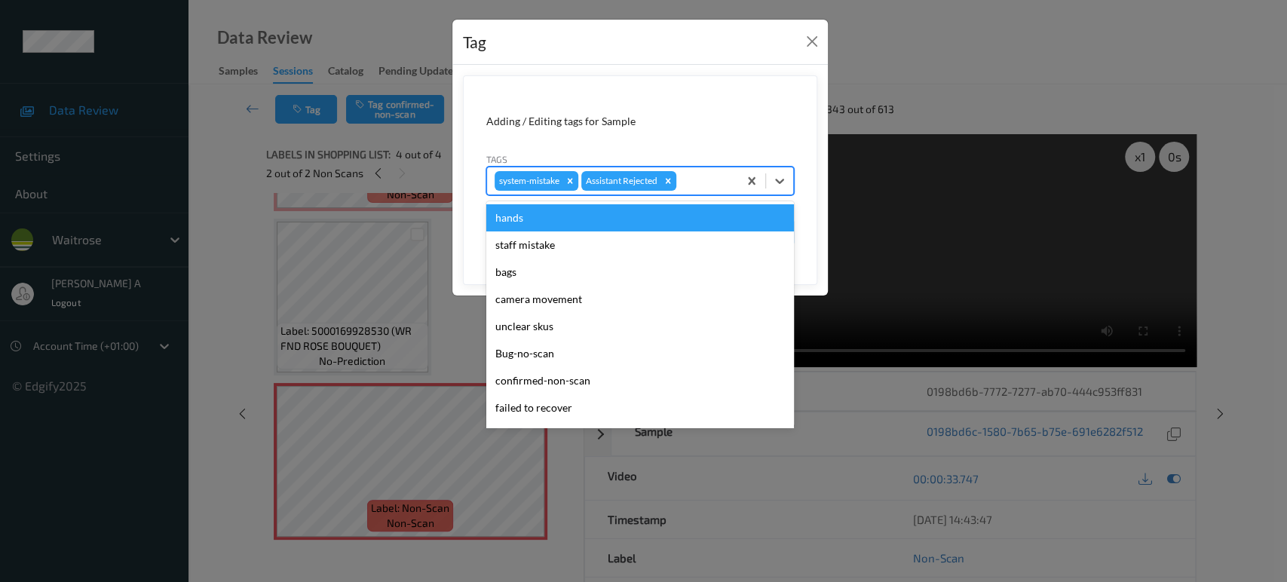
click at [709, 180] on div at bounding box center [704, 181] width 51 height 18
type input "un"
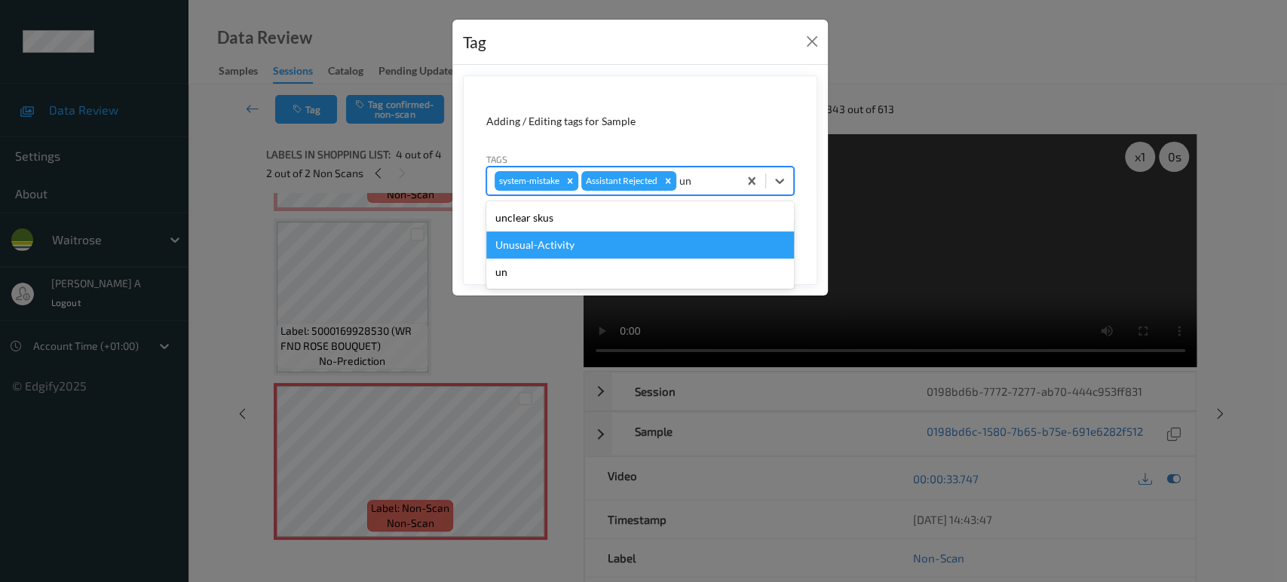
click at [553, 251] on div "Unusual-Activity" at bounding box center [640, 244] width 308 height 27
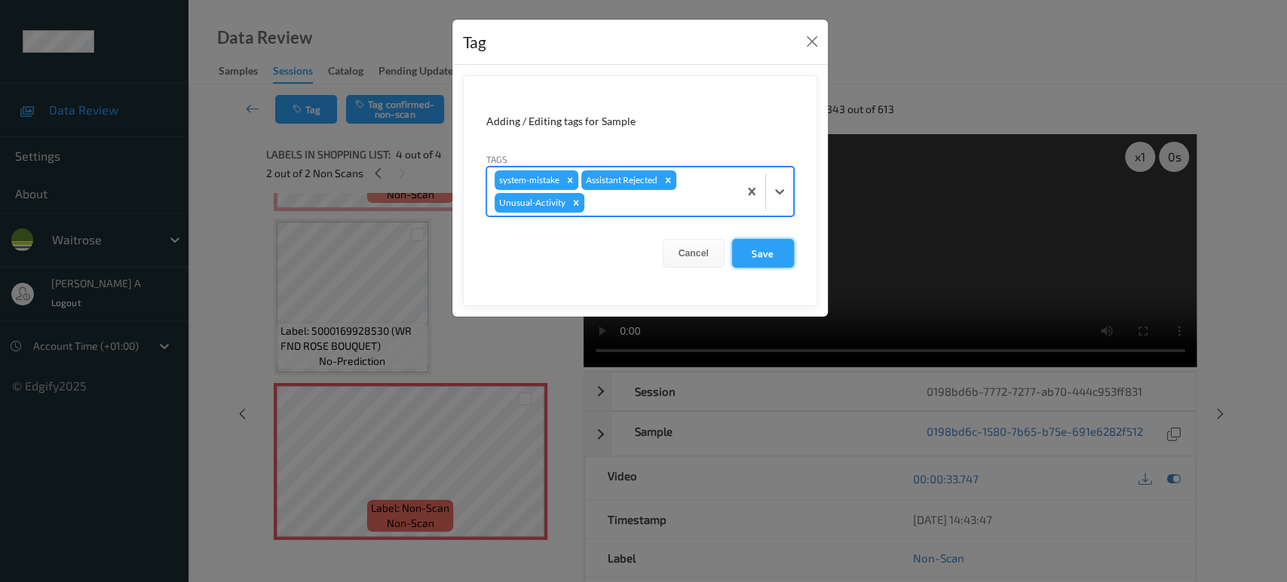
click at [762, 250] on button "Save" at bounding box center [763, 253] width 62 height 29
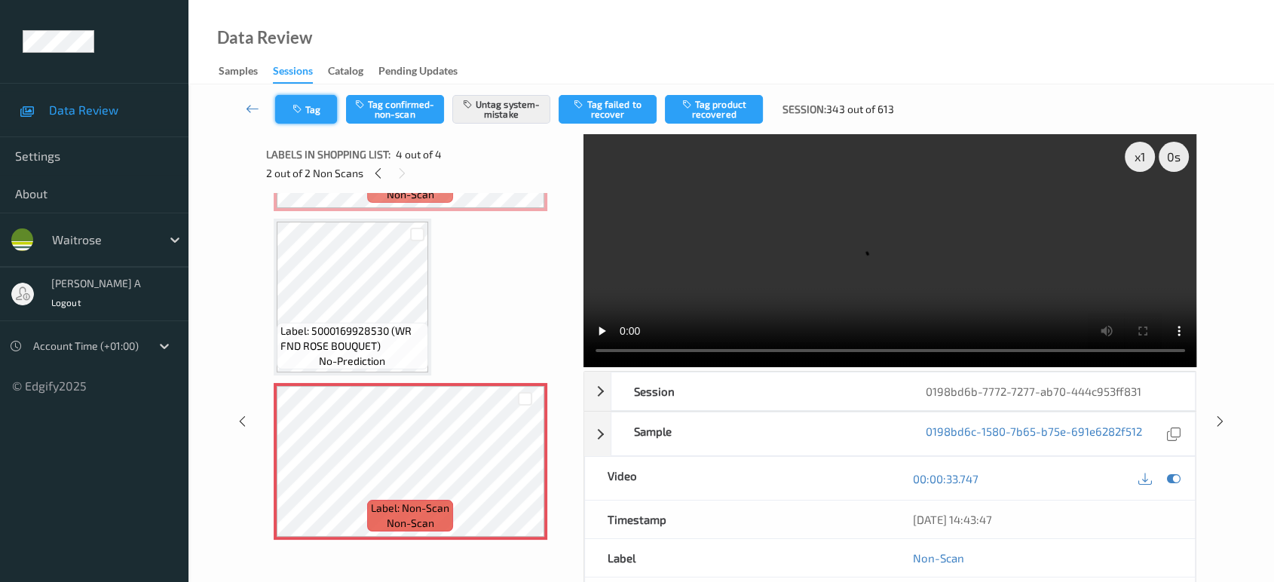
click at [298, 100] on button "Tag" at bounding box center [306, 109] width 62 height 29
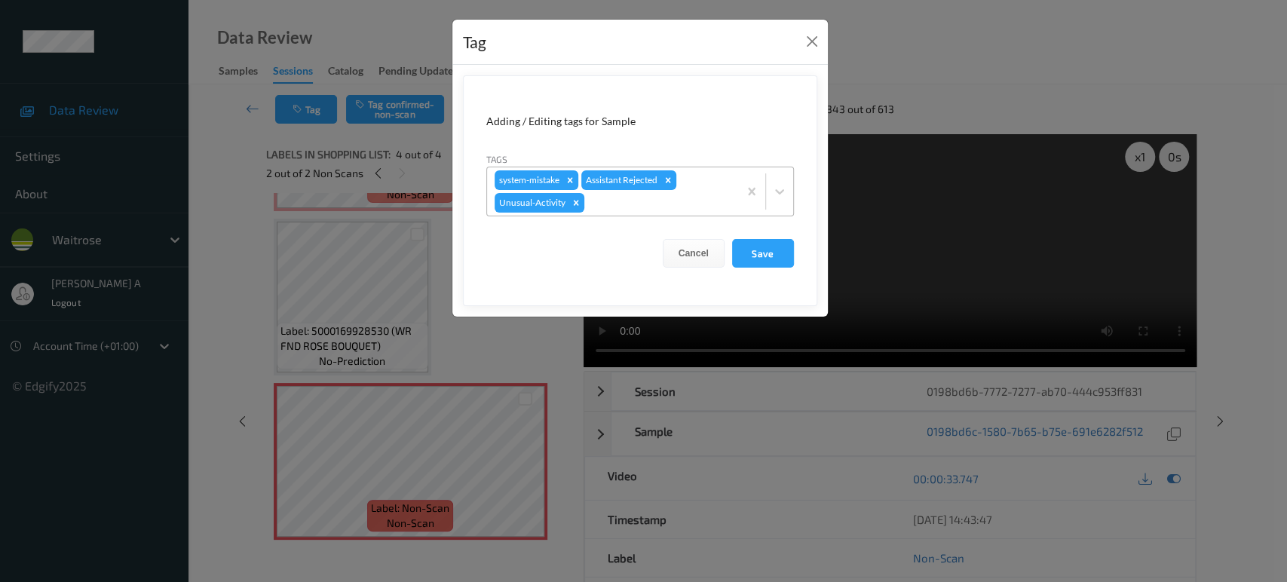
click at [661, 210] on div at bounding box center [658, 203] width 143 height 18
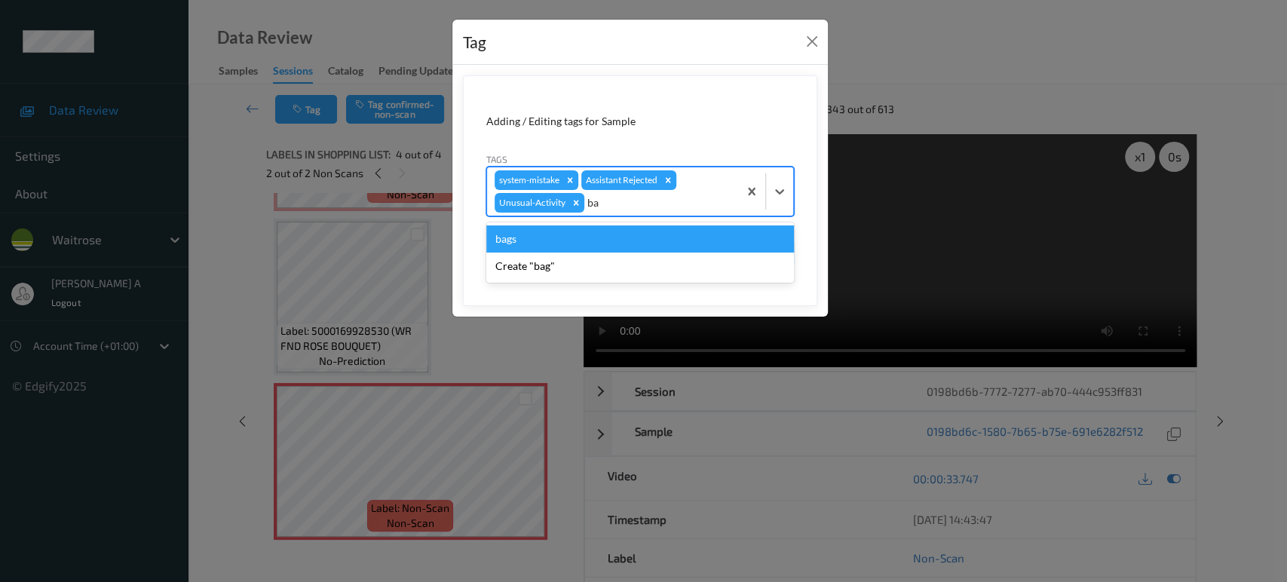
type input "bag"
click at [583, 239] on div "bags" at bounding box center [640, 238] width 308 height 27
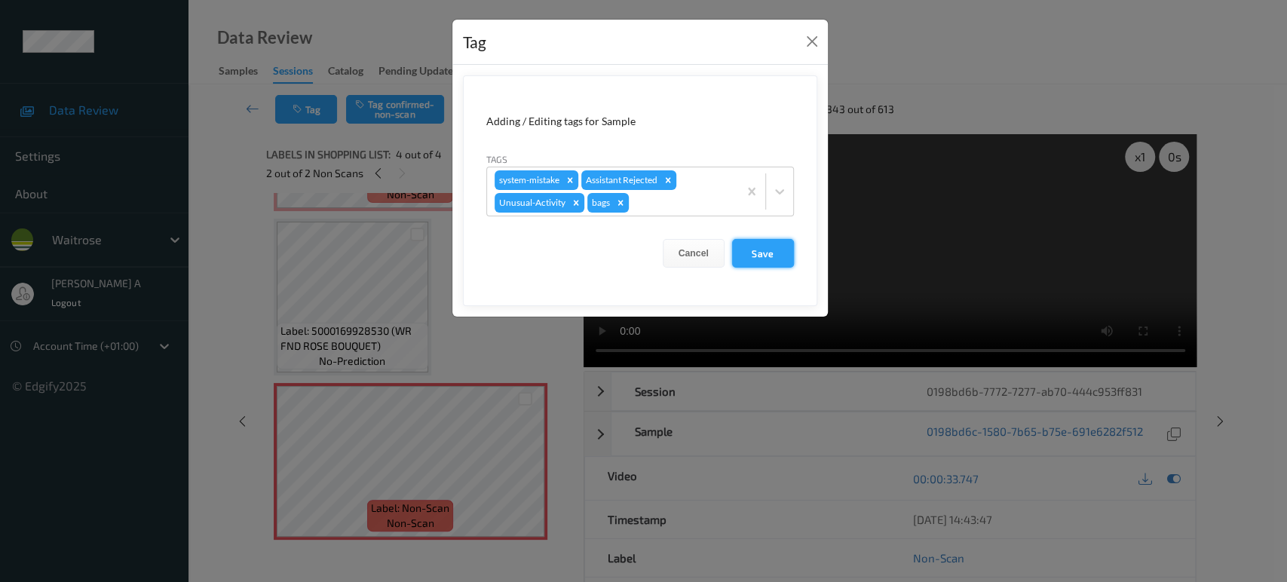
click at [751, 250] on button "Save" at bounding box center [763, 253] width 62 height 29
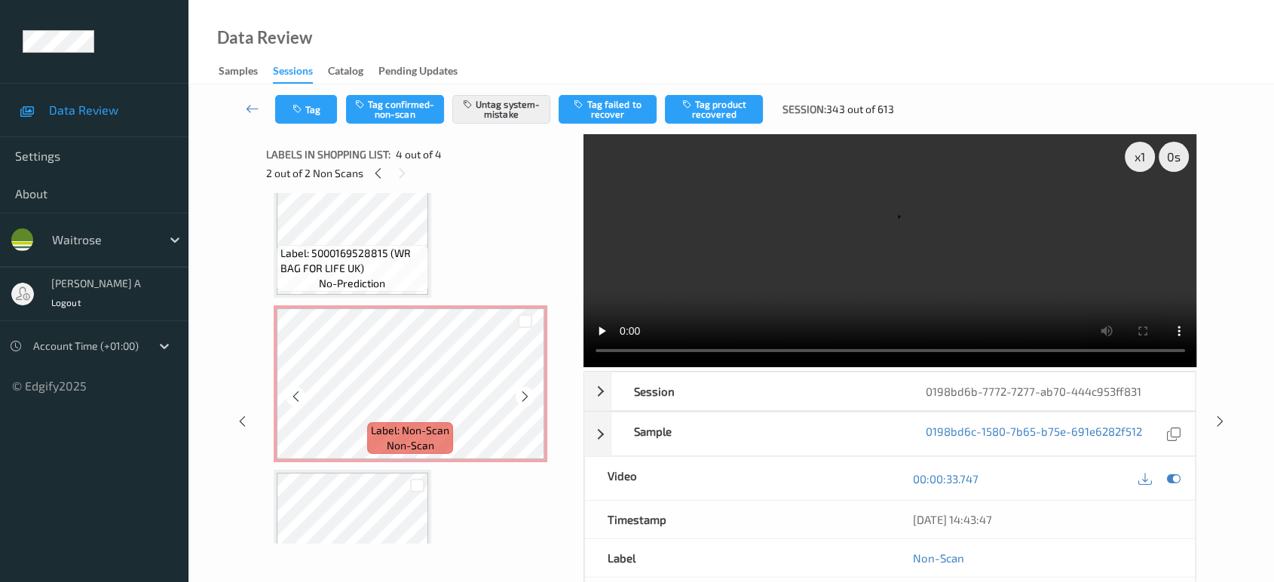
scroll to position [0, 0]
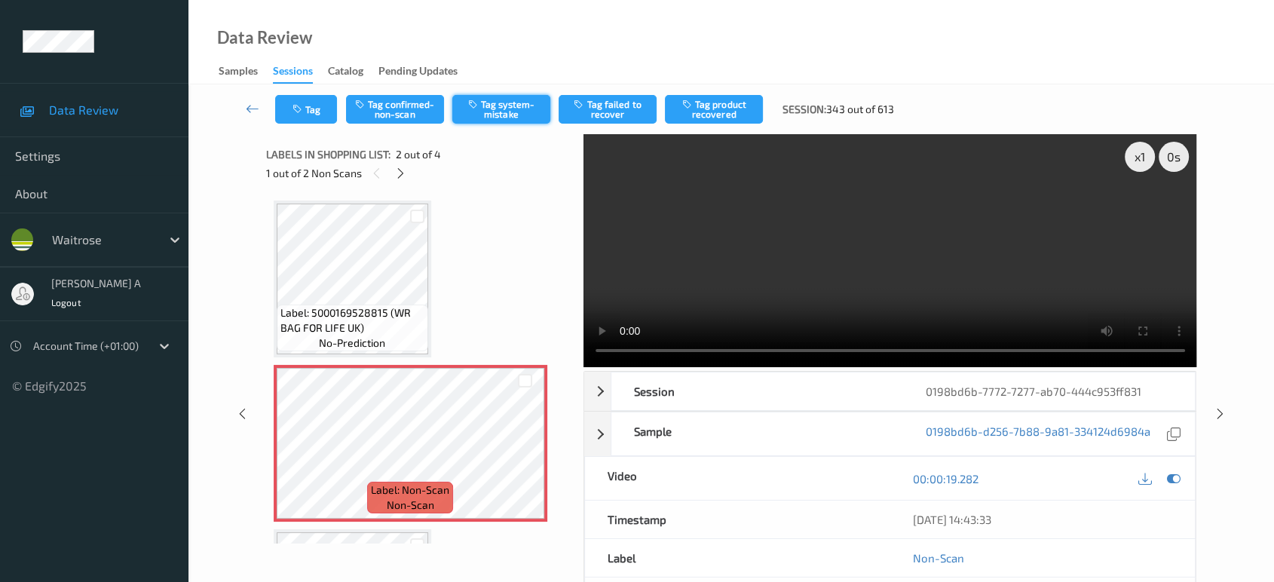
click at [507, 100] on button "Tag system-mistake" at bounding box center [501, 109] width 98 height 29
click at [320, 106] on button "Tag" at bounding box center [306, 109] width 62 height 29
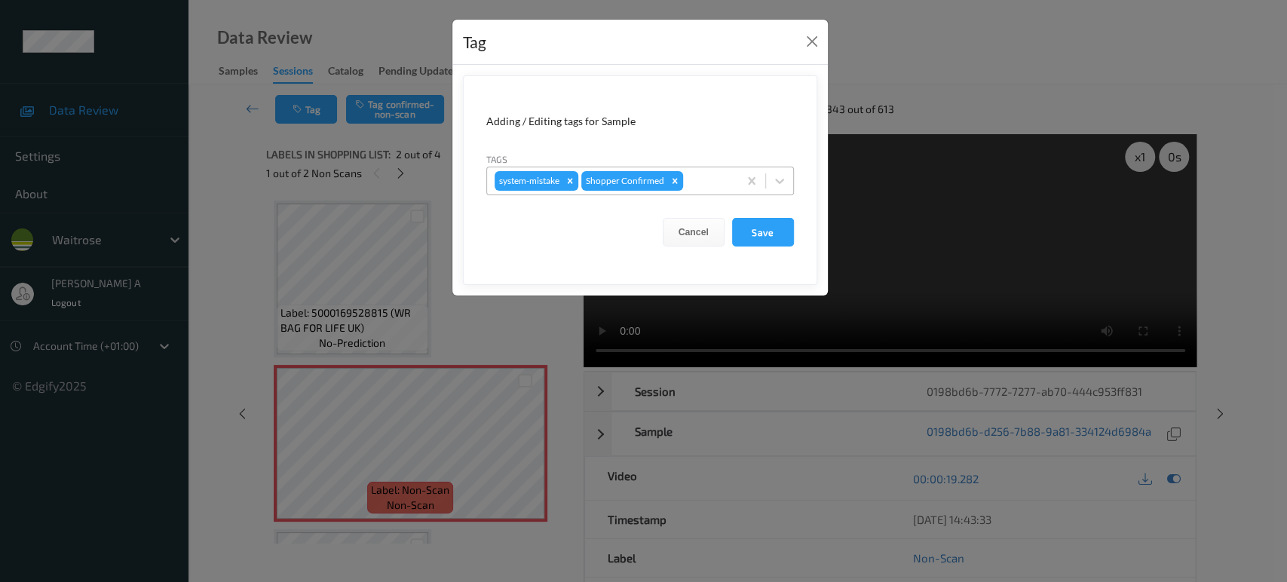
click at [718, 178] on div at bounding box center [708, 181] width 44 height 18
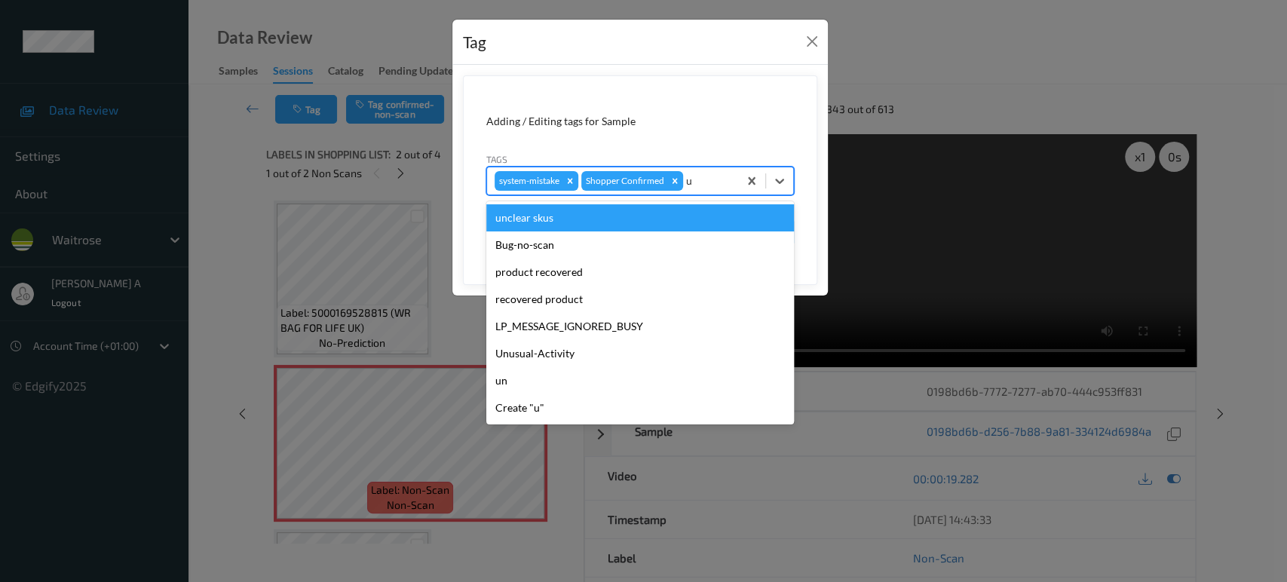
type input "un"
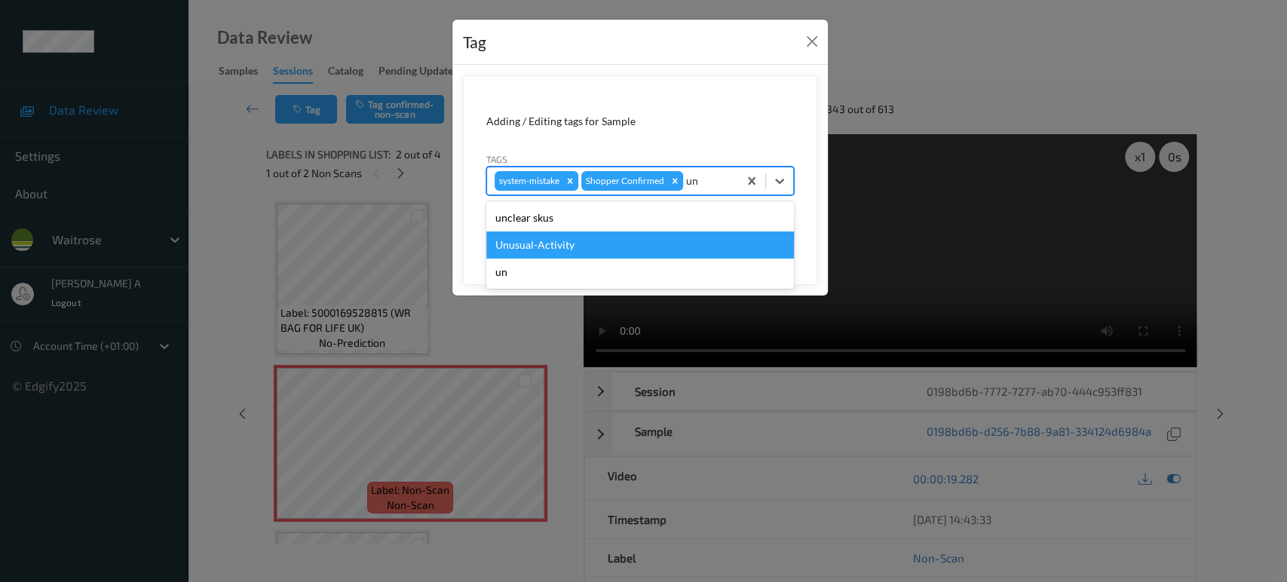
click at [561, 244] on div "Unusual-Activity" at bounding box center [640, 244] width 308 height 27
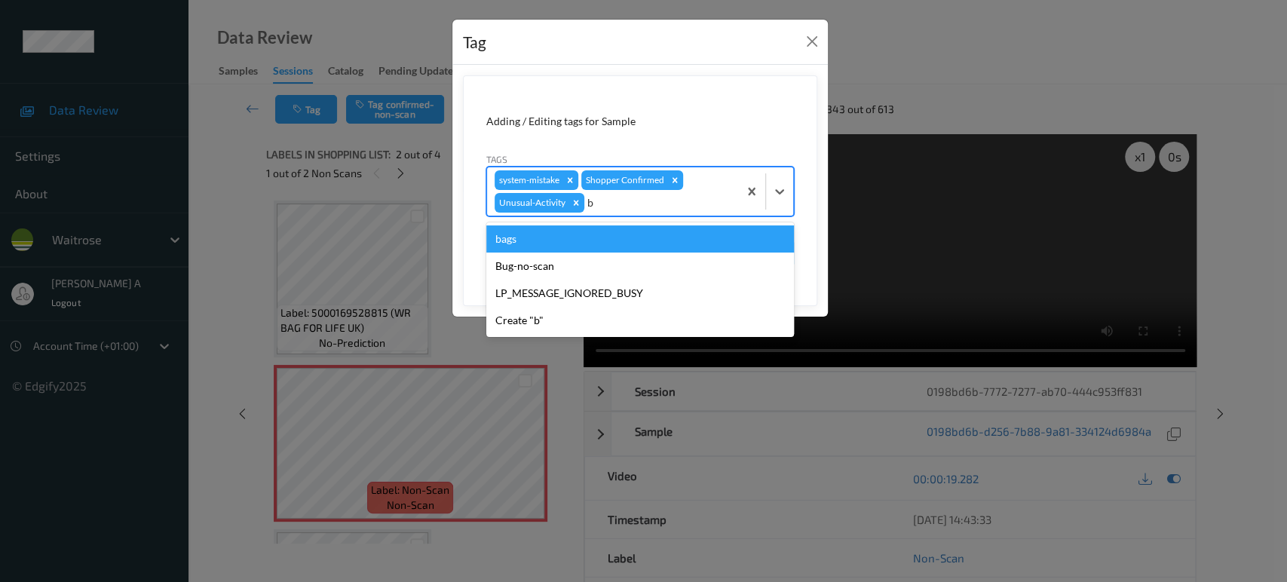
type input "ba"
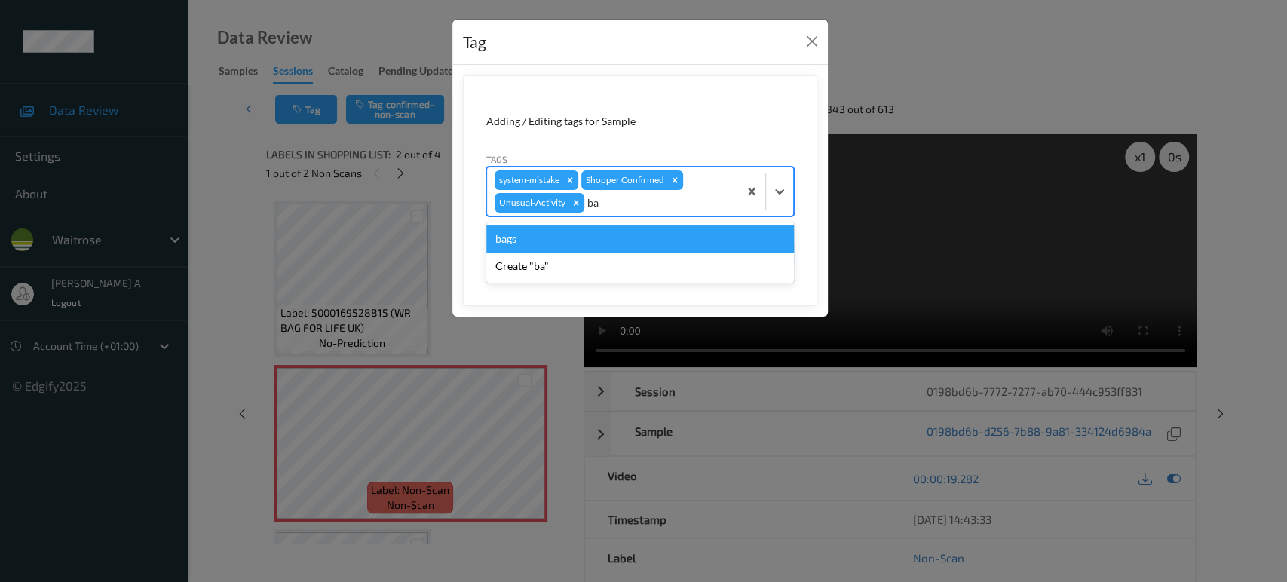
click at [561, 244] on div "bags" at bounding box center [640, 238] width 308 height 27
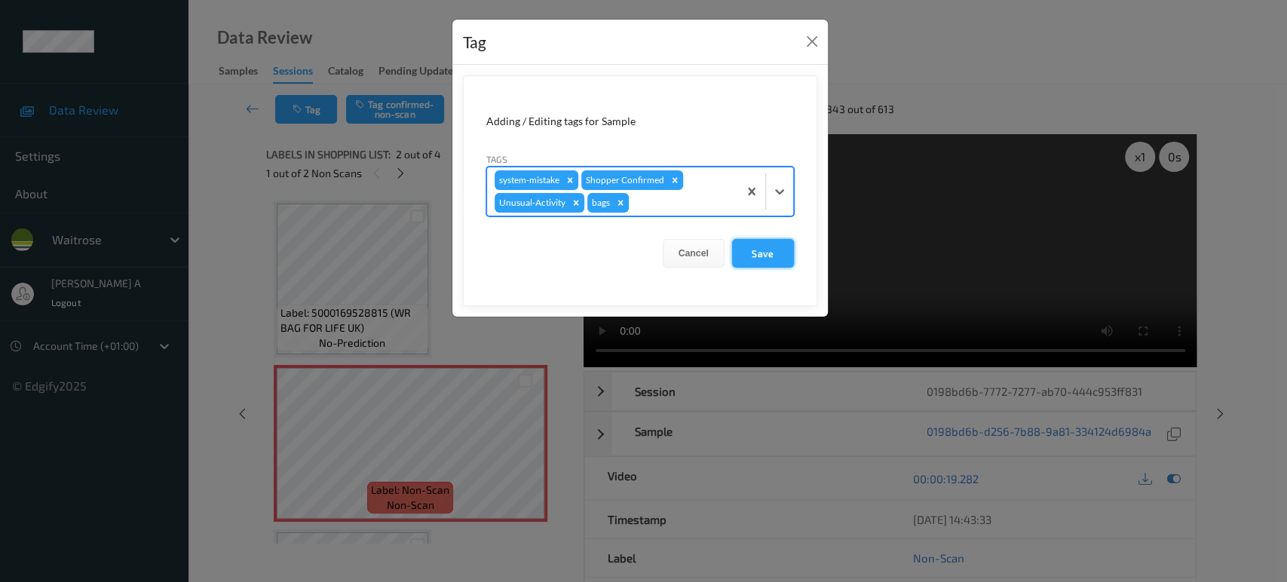
click at [756, 262] on button "Save" at bounding box center [763, 253] width 62 height 29
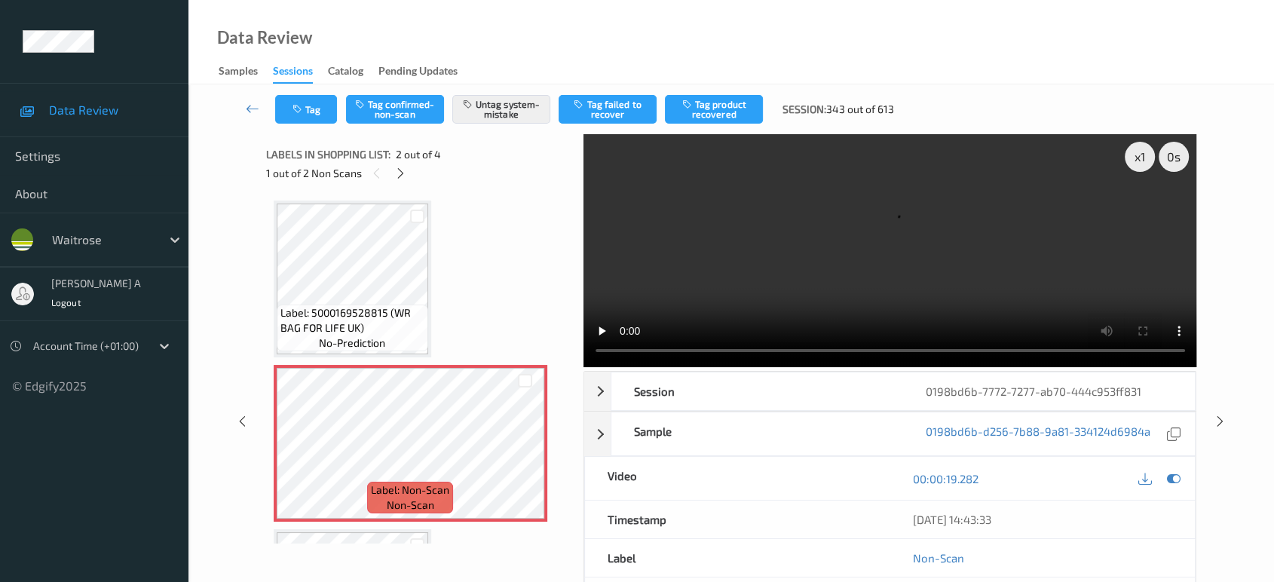
drag, startPoint x: 1220, startPoint y: 421, endPoint x: 1209, endPoint y: 376, distance: 45.7
click at [1220, 421] on icon at bounding box center [1220, 422] width 13 height 14
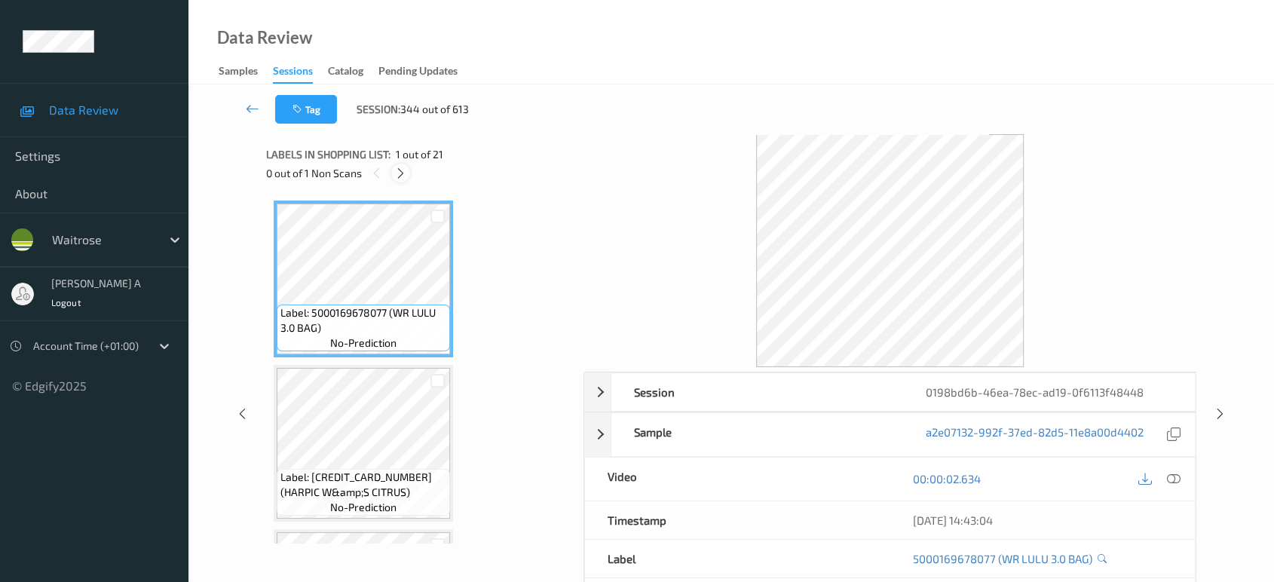
click at [404, 170] on icon at bounding box center [400, 174] width 13 height 14
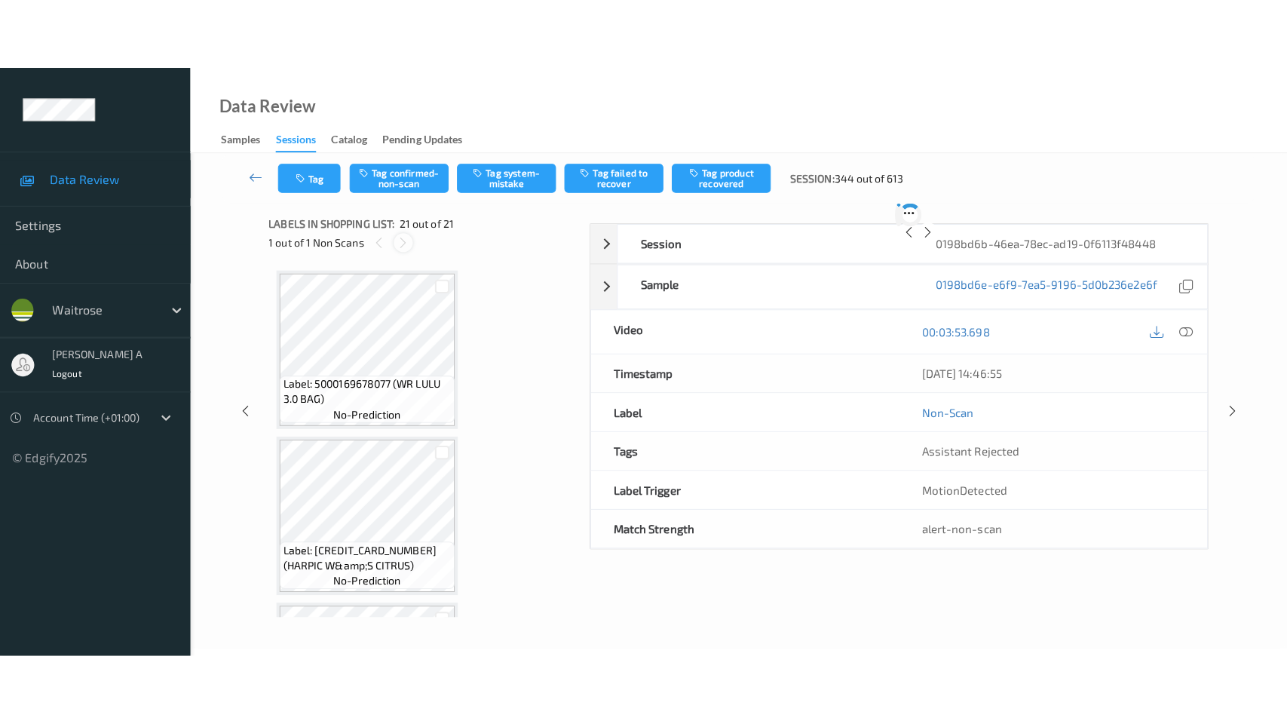
scroll to position [3094, 0]
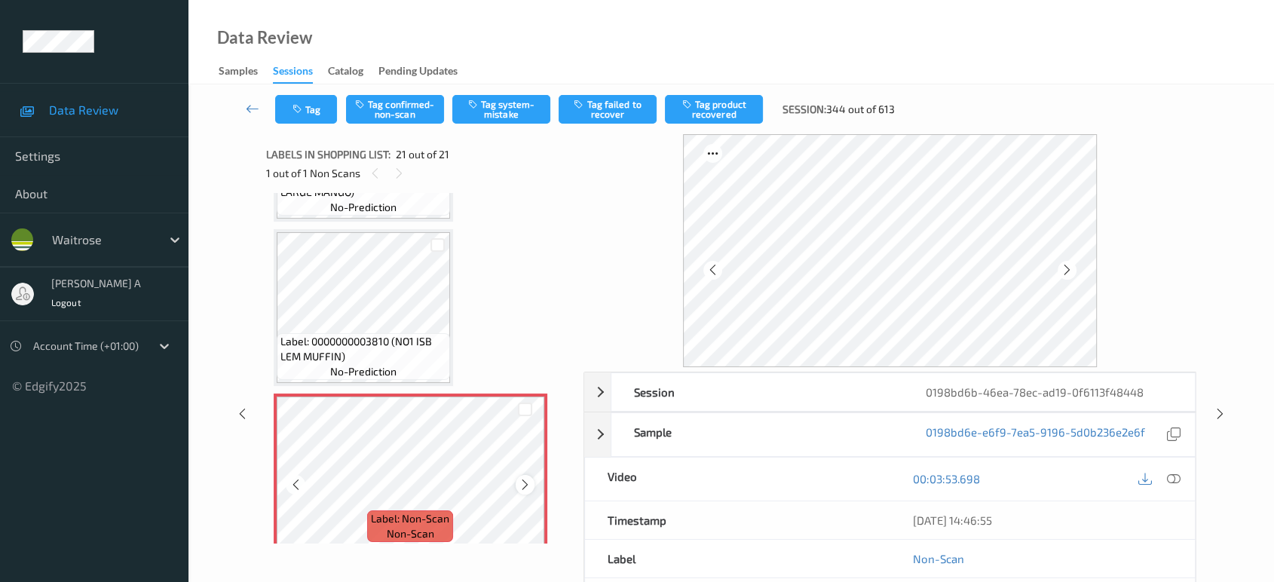
click at [524, 478] on icon at bounding box center [525, 485] width 13 height 14
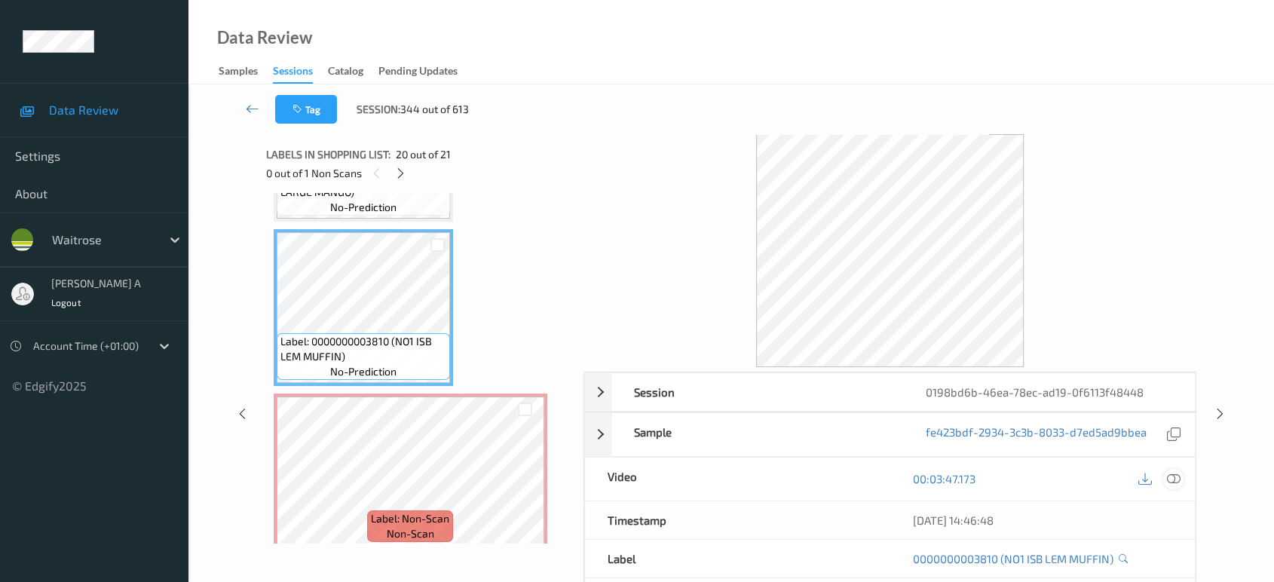
click at [1169, 485] on div at bounding box center [1173, 479] width 20 height 20
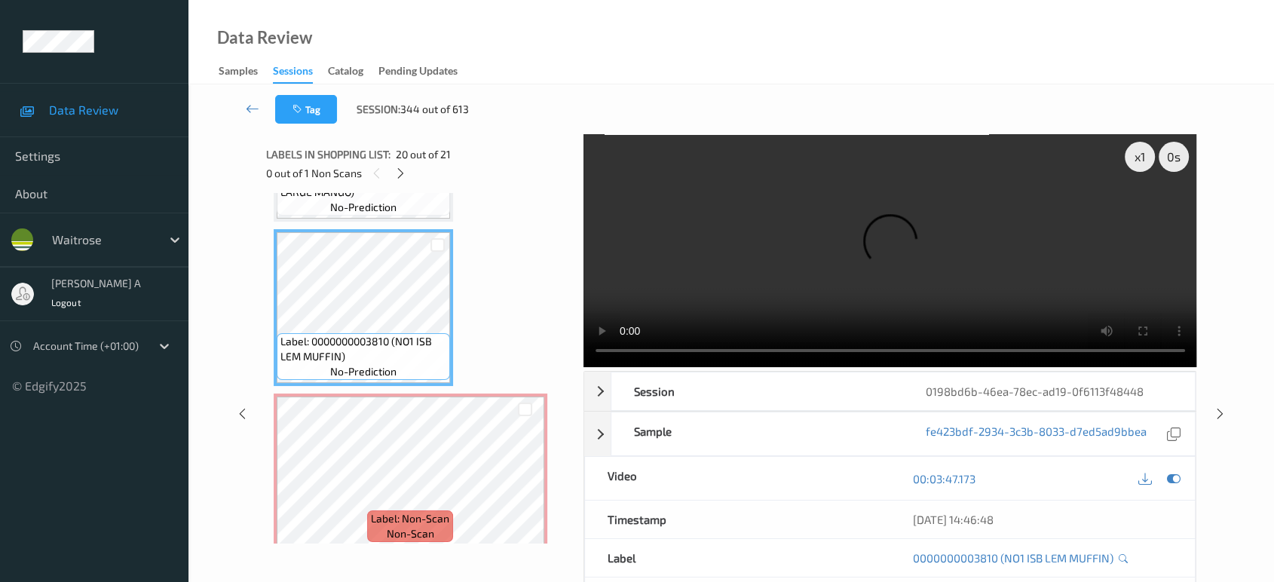
scroll to position [2952, 0]
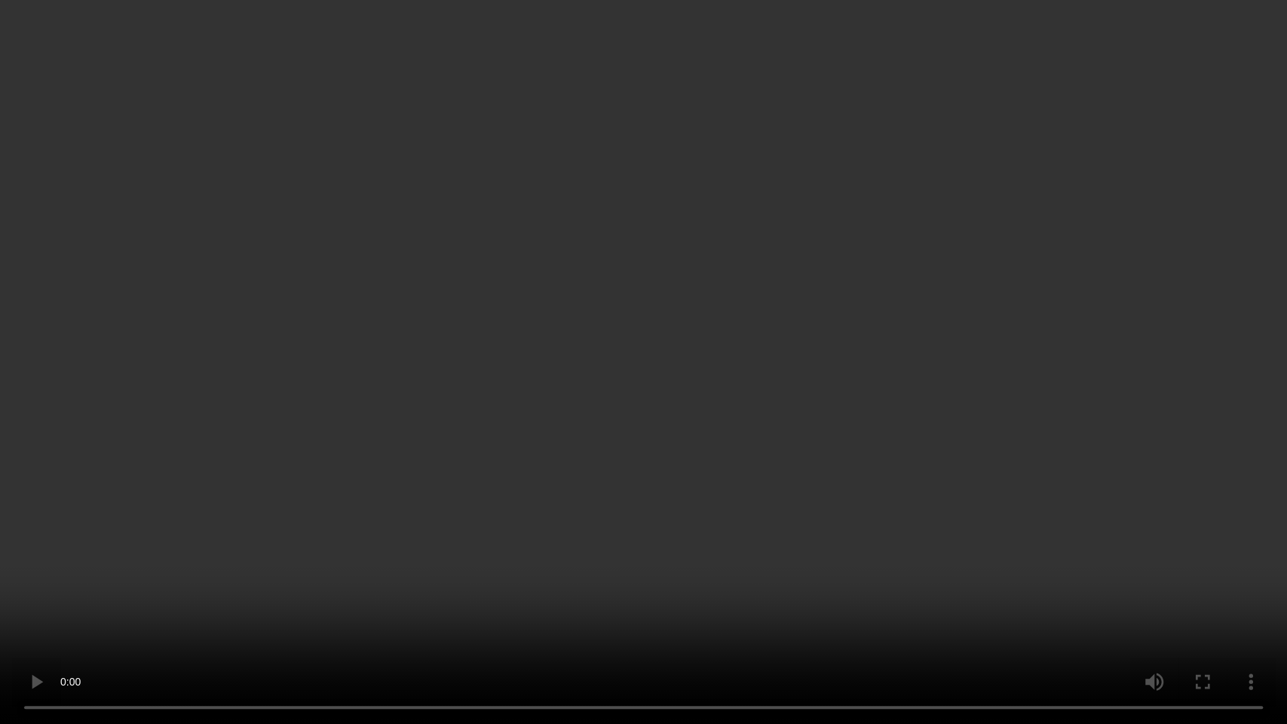
click at [564, 243] on video at bounding box center [643, 362] width 1287 height 724
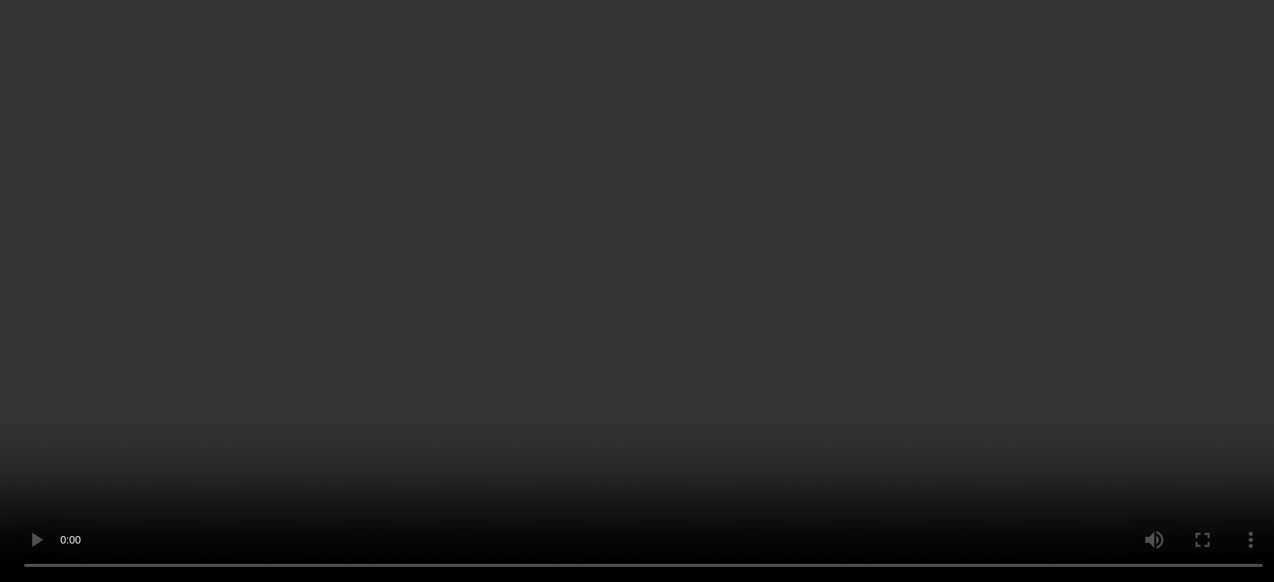
scroll to position [3094, 0]
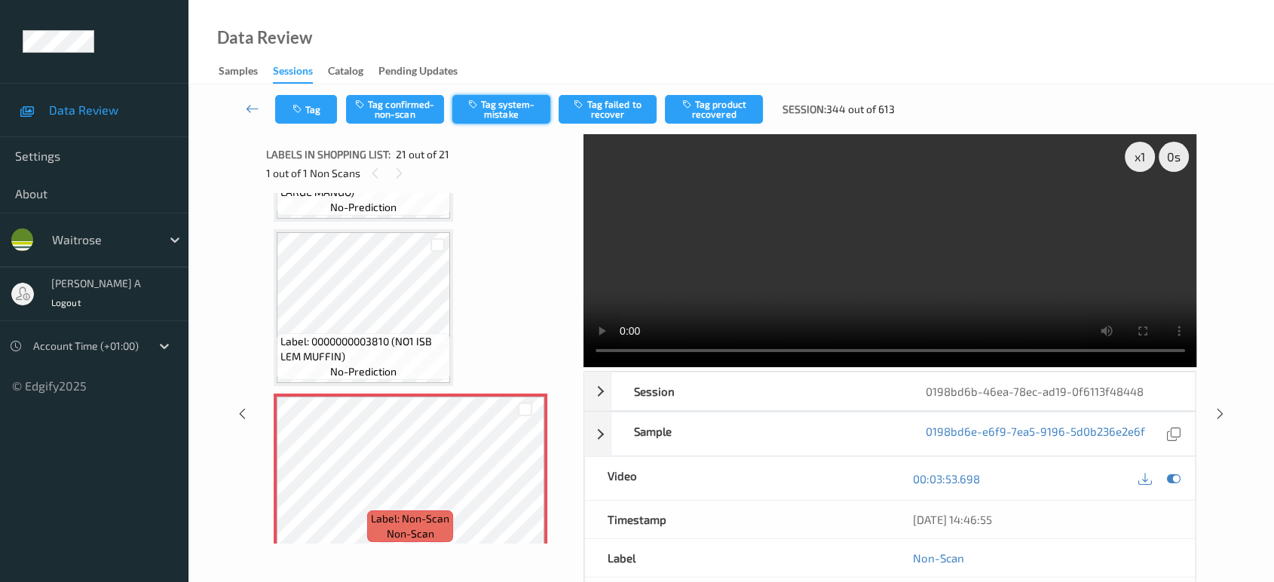
click at [470, 117] on button "Tag system-mistake" at bounding box center [501, 109] width 98 height 29
click at [310, 114] on button "Tag" at bounding box center [306, 109] width 62 height 29
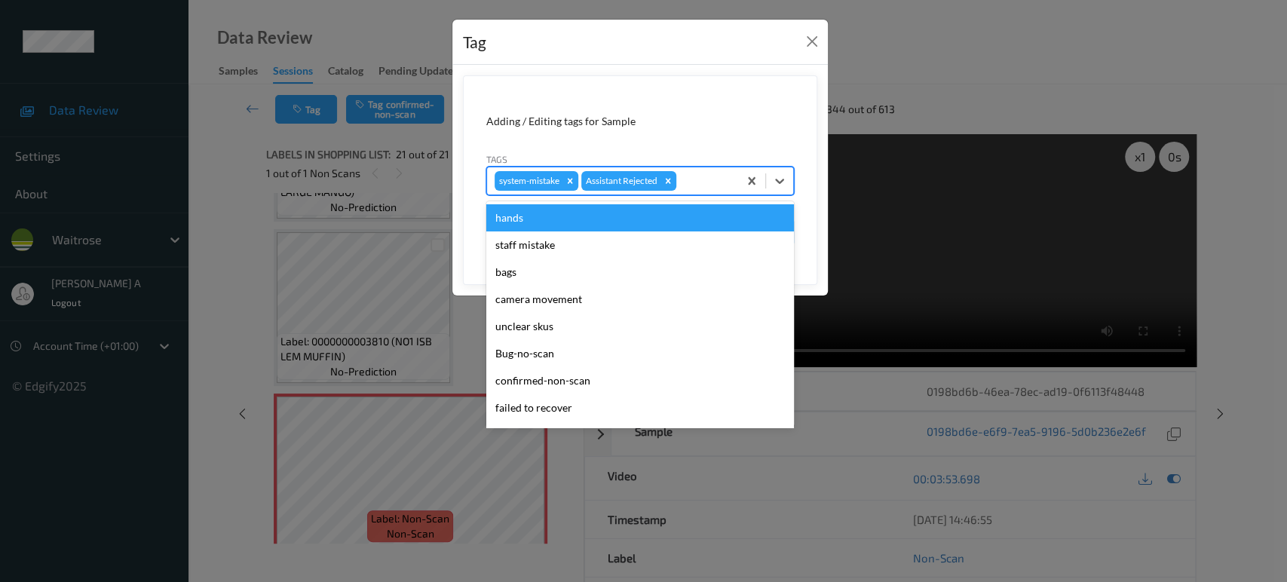
click at [705, 182] on div at bounding box center [704, 181] width 51 height 18
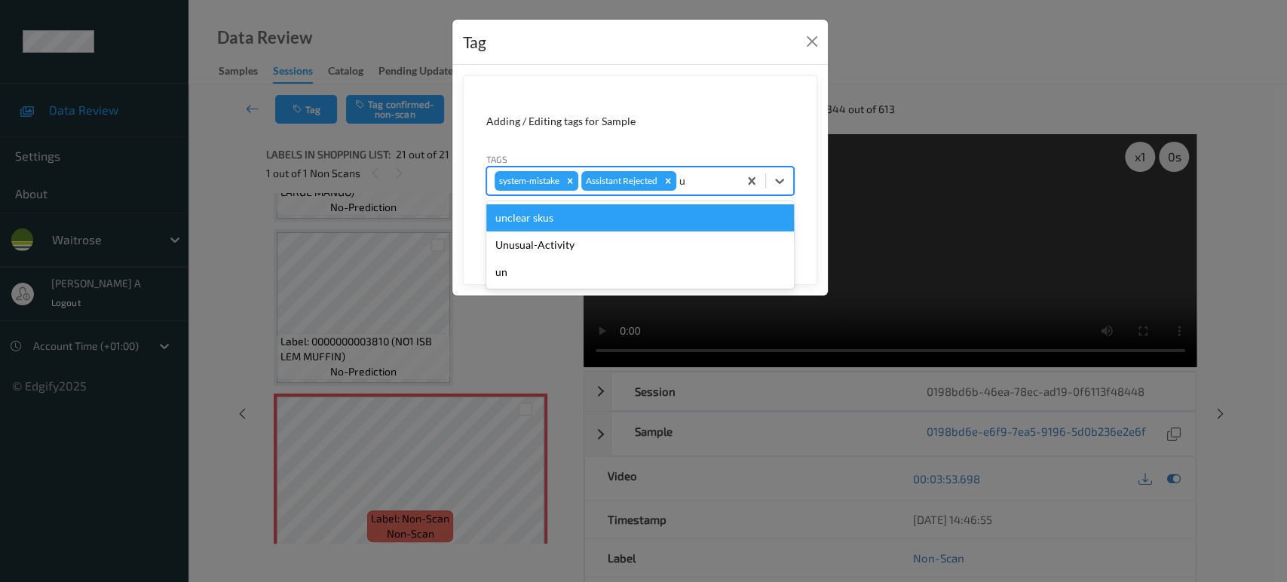
type input "un"
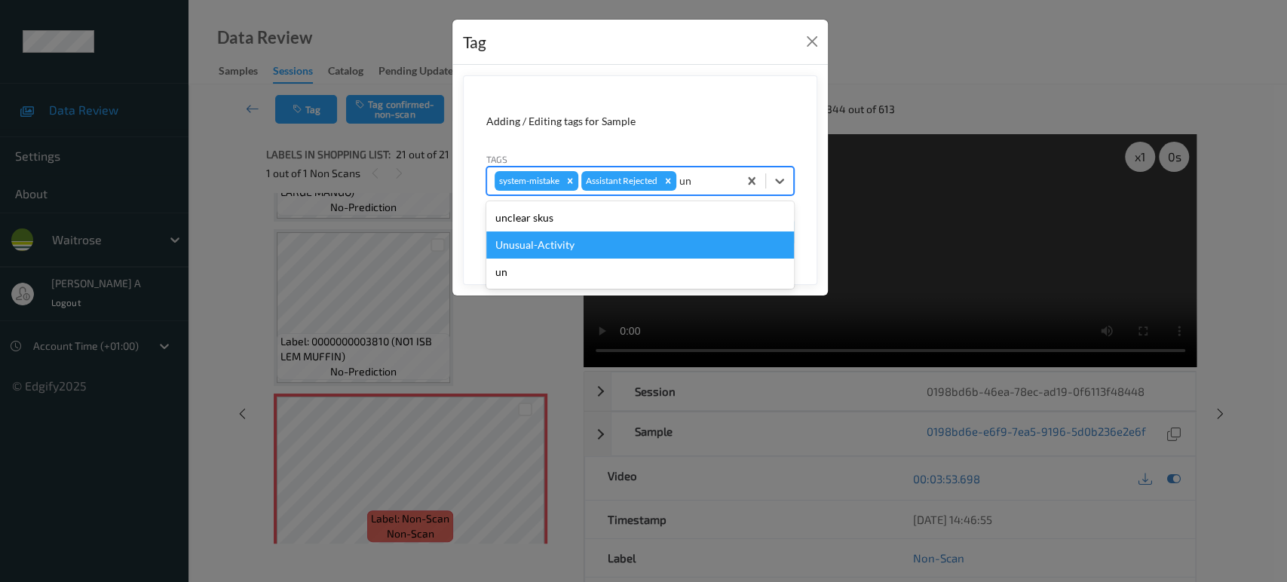
click at [571, 241] on div "Unusual-Activity" at bounding box center [640, 244] width 308 height 27
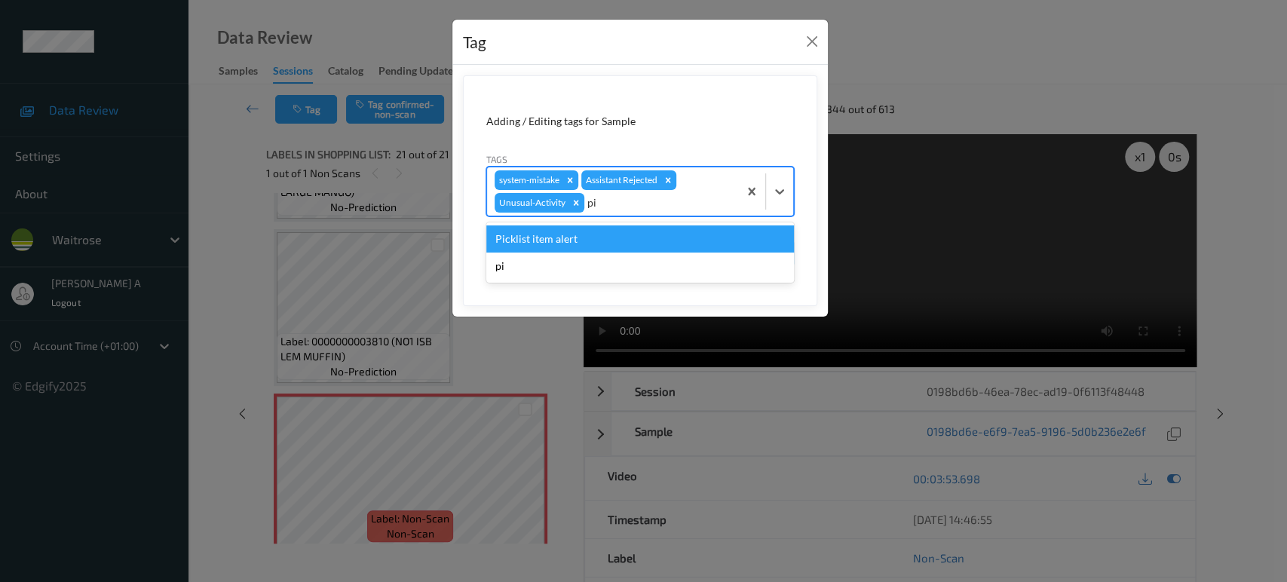
type input "pic"
click at [549, 237] on div "Picklist item alert" at bounding box center [640, 238] width 308 height 27
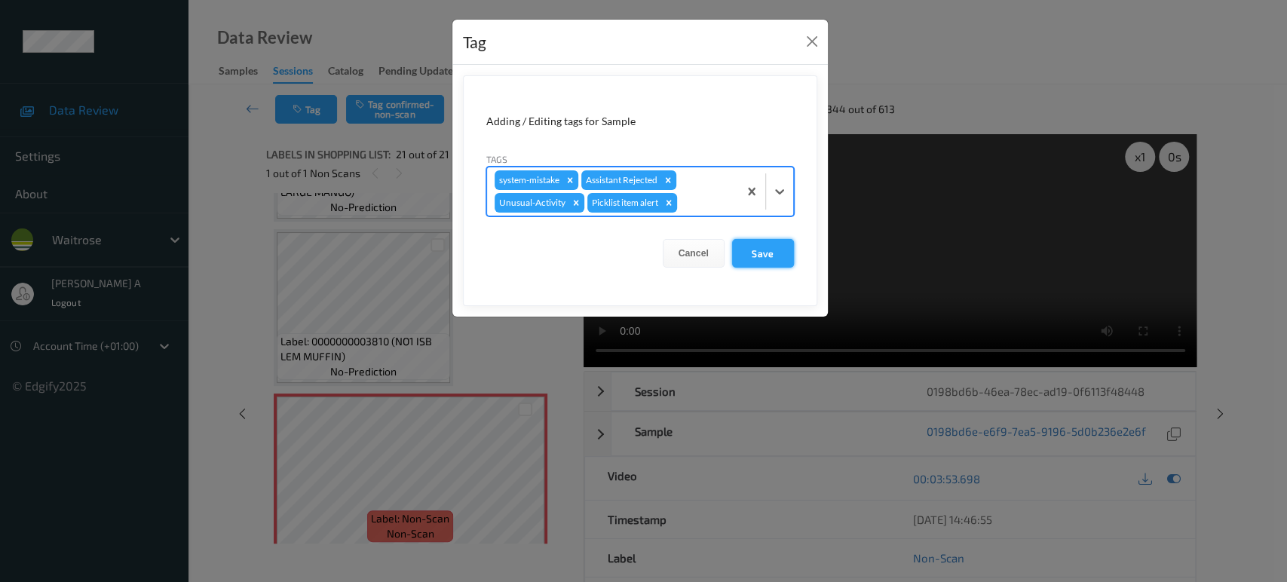
click at [772, 250] on button "Save" at bounding box center [763, 253] width 62 height 29
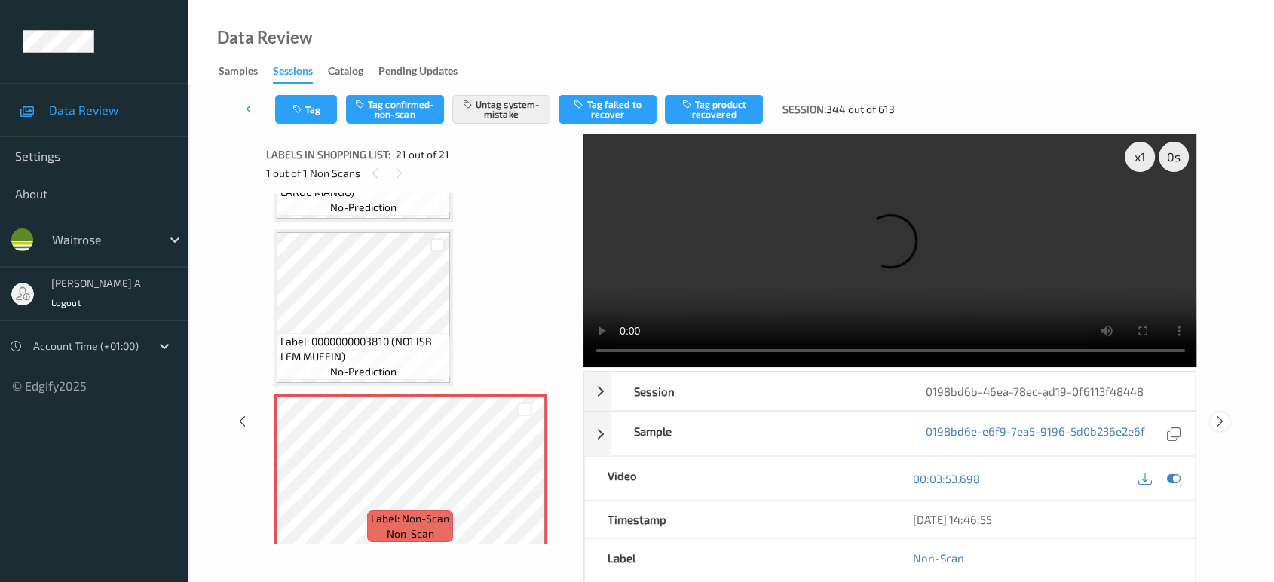
click at [1217, 415] on icon at bounding box center [1220, 422] width 13 height 14
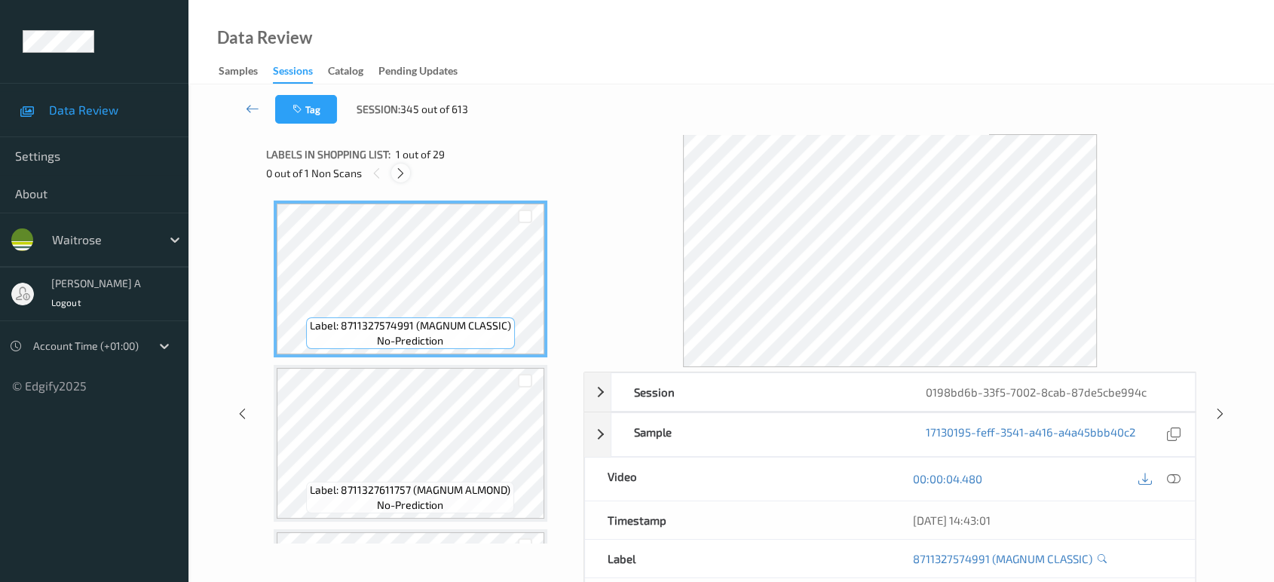
click at [407, 168] on div at bounding box center [400, 173] width 19 height 19
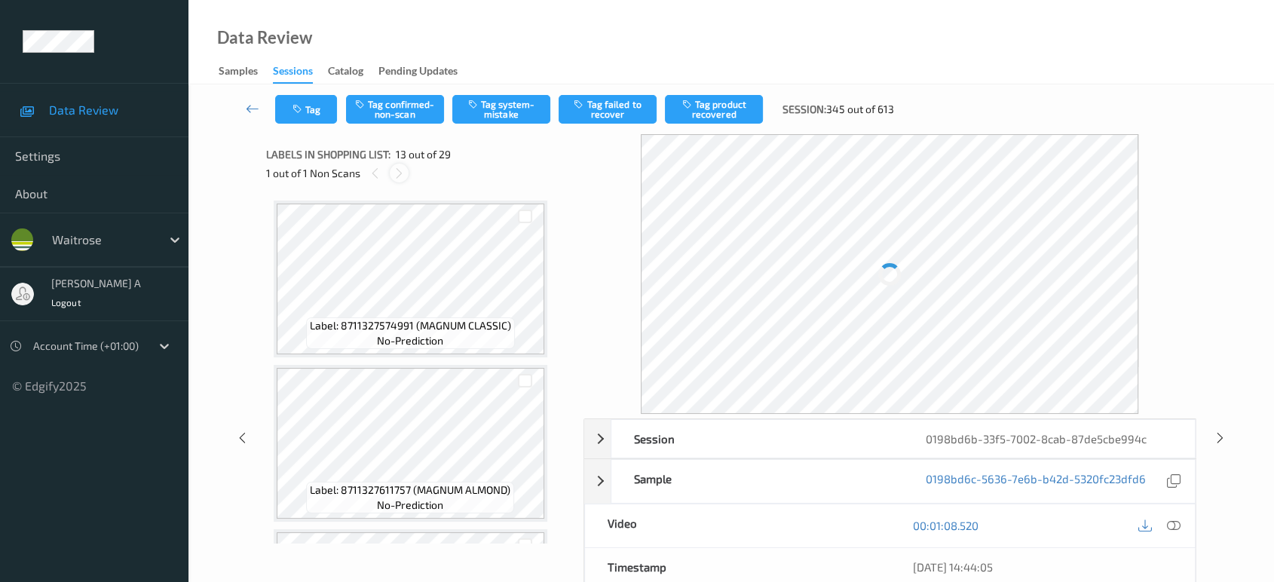
scroll to position [1808, 0]
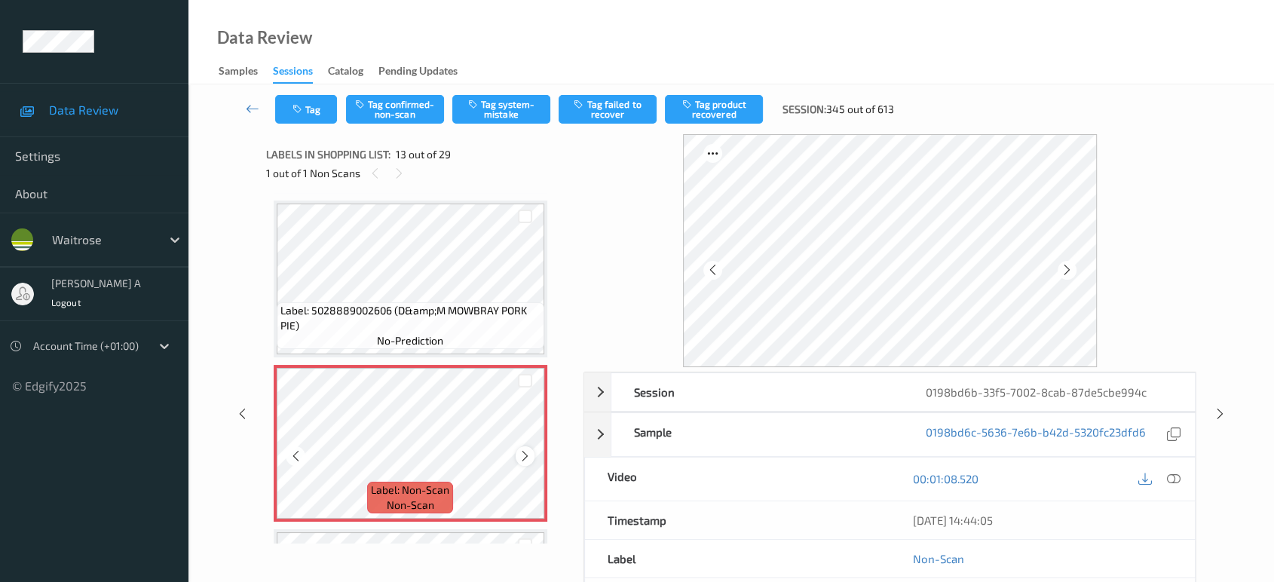
click at [522, 449] on icon at bounding box center [525, 456] width 13 height 14
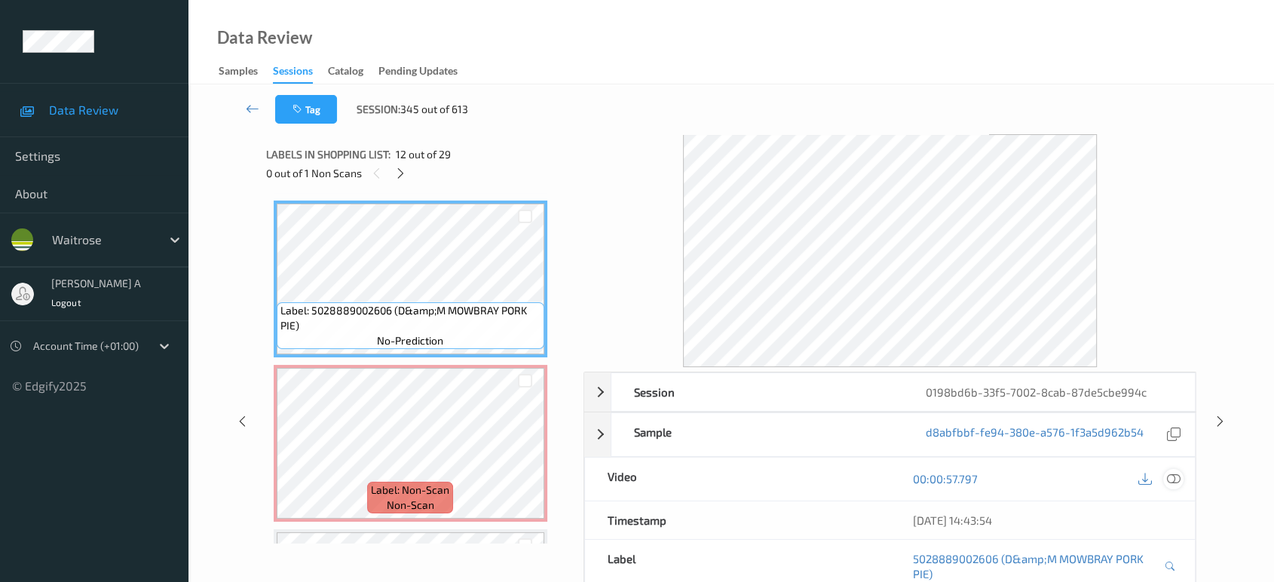
click at [1174, 480] on icon at bounding box center [1174, 479] width 14 height 14
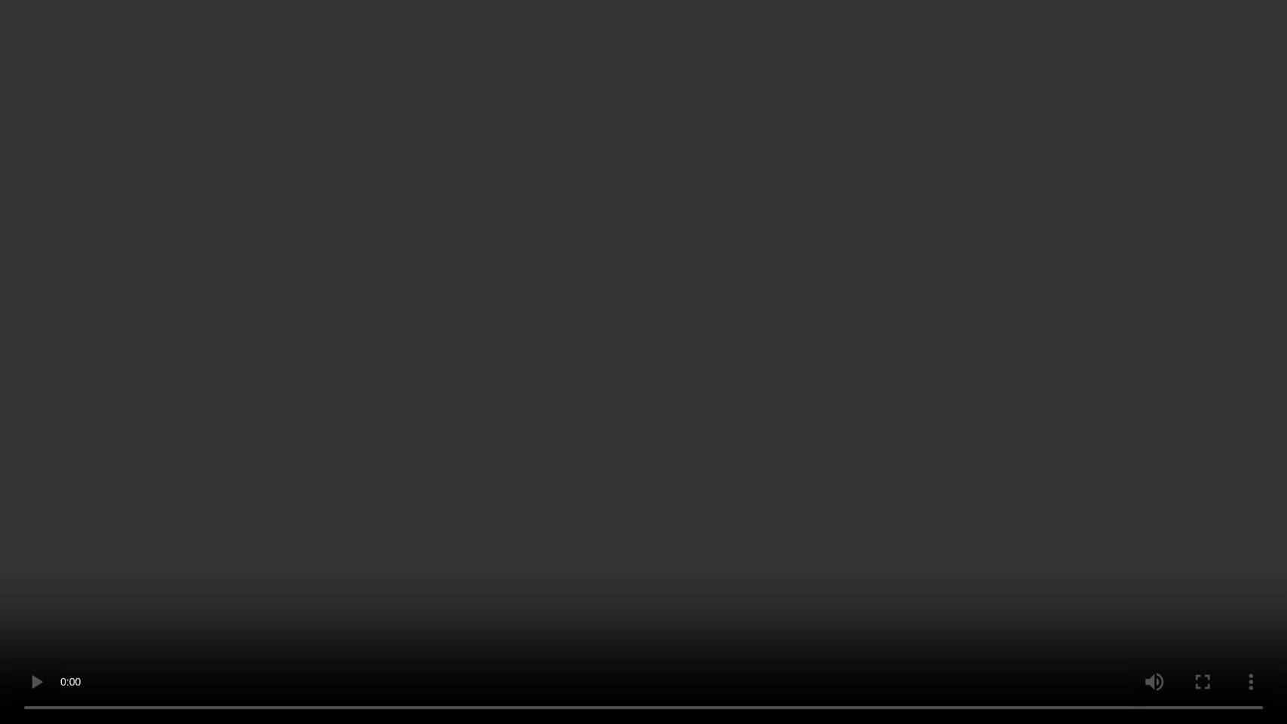
click at [771, 341] on video at bounding box center [643, 362] width 1287 height 724
click at [692, 380] on video at bounding box center [643, 362] width 1287 height 724
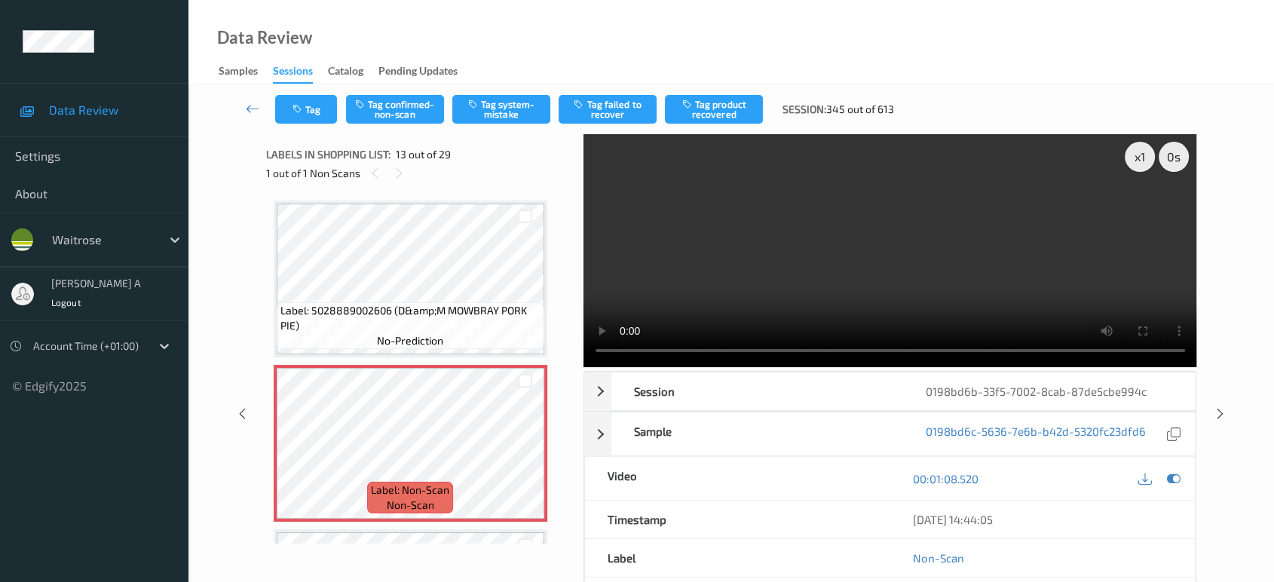
click at [501, 124] on div "Tag Tag confirmed-non-scan Tag system-mistake Tag failed to recover Tag product…" at bounding box center [731, 109] width 1024 height 50
click at [504, 111] on button "Tag system-mistake" at bounding box center [501, 109] width 98 height 29
click at [318, 114] on button "Tag" at bounding box center [306, 109] width 62 height 29
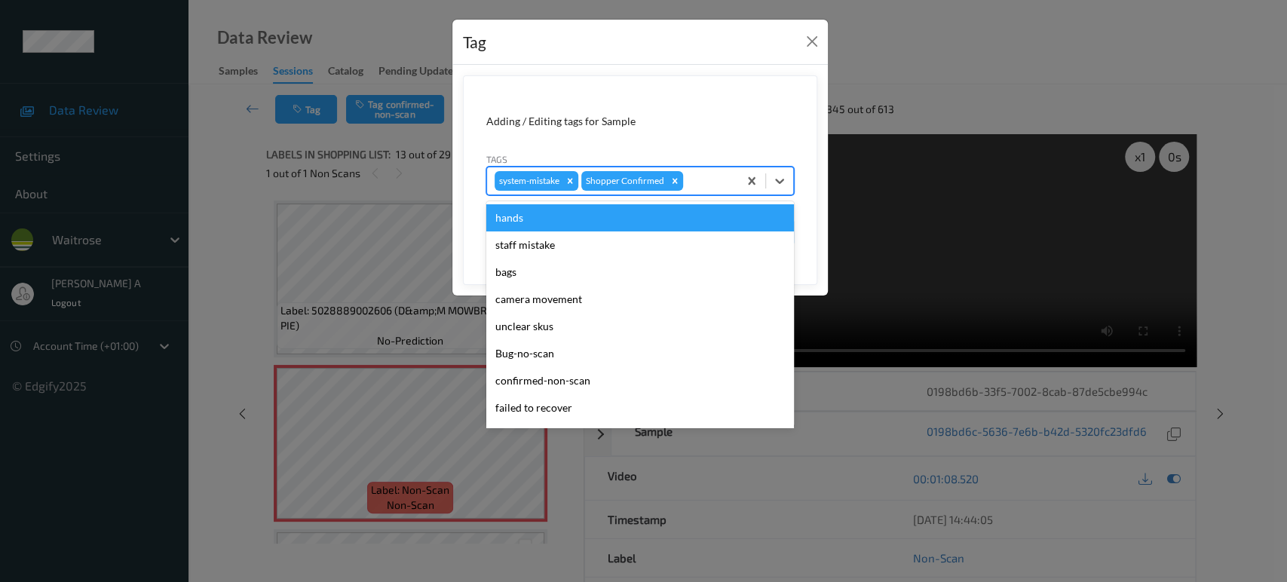
click at [694, 179] on div at bounding box center [708, 181] width 44 height 18
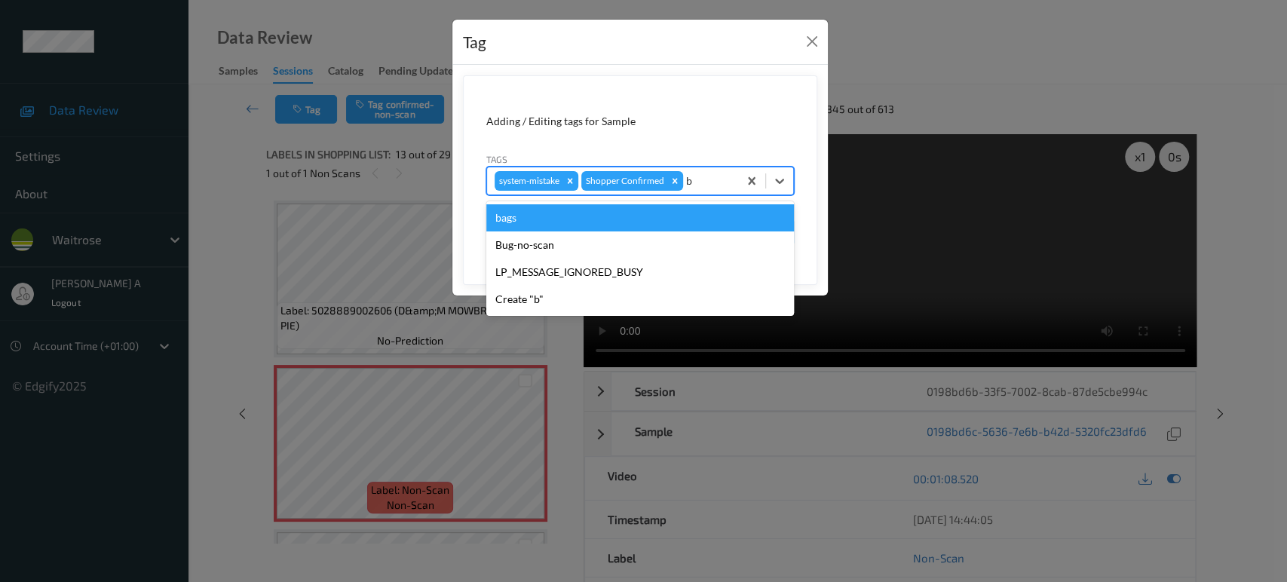
type input "ba"
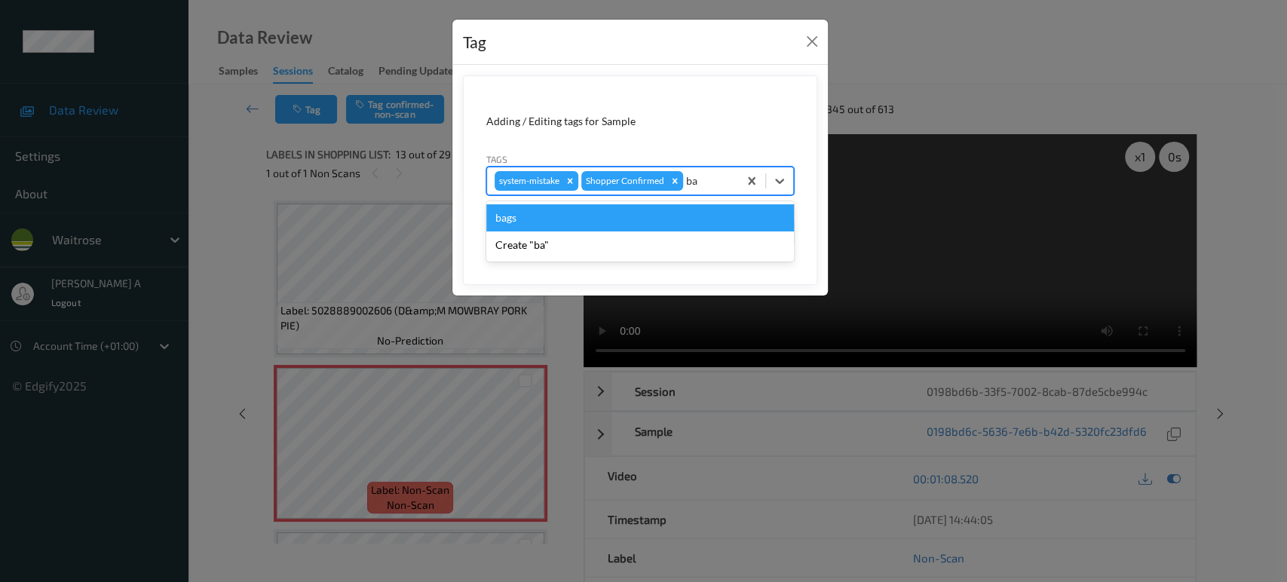
click at [652, 216] on div "bags" at bounding box center [640, 217] width 308 height 27
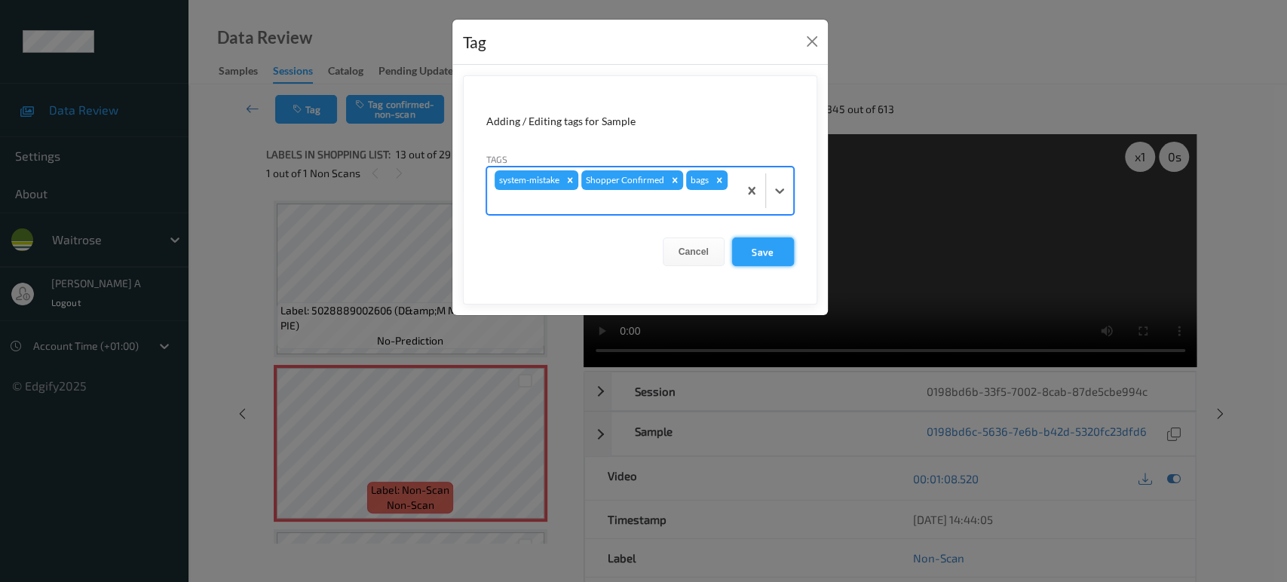
click at [758, 258] on button "Save" at bounding box center [763, 251] width 62 height 29
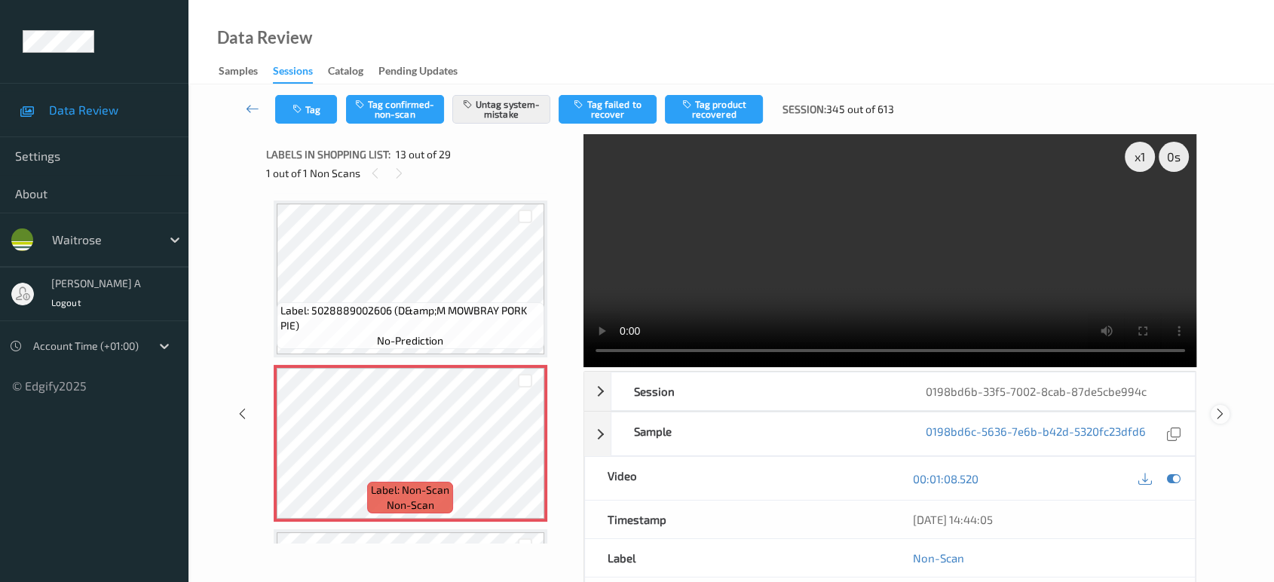
click at [1221, 407] on icon at bounding box center [1220, 414] width 13 height 14
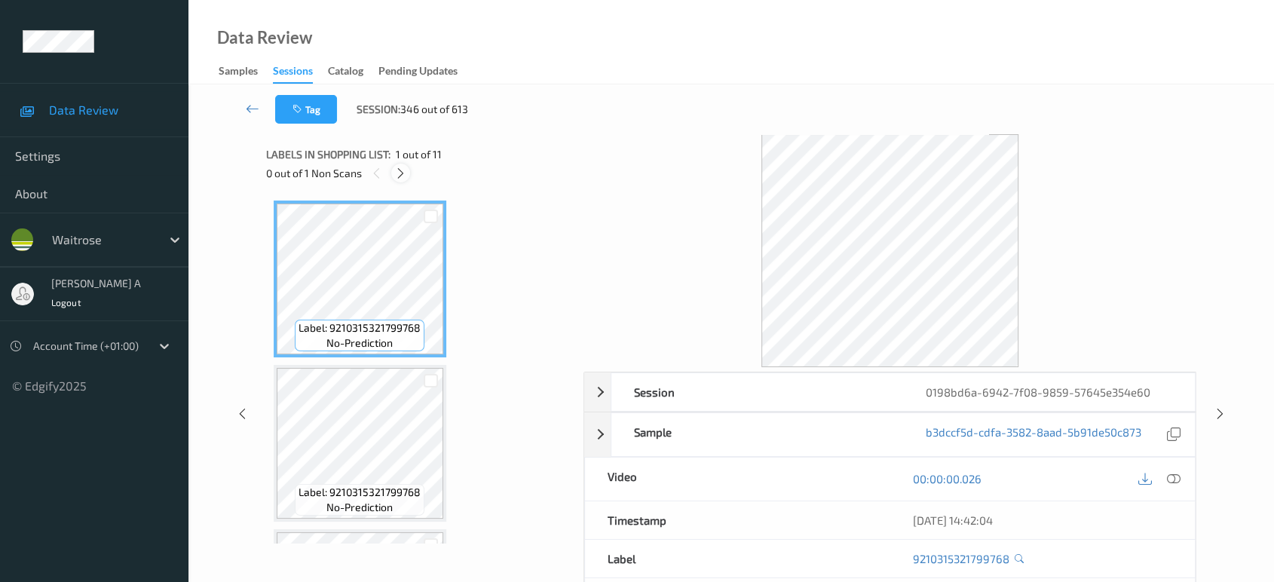
click at [400, 172] on icon at bounding box center [400, 174] width 13 height 14
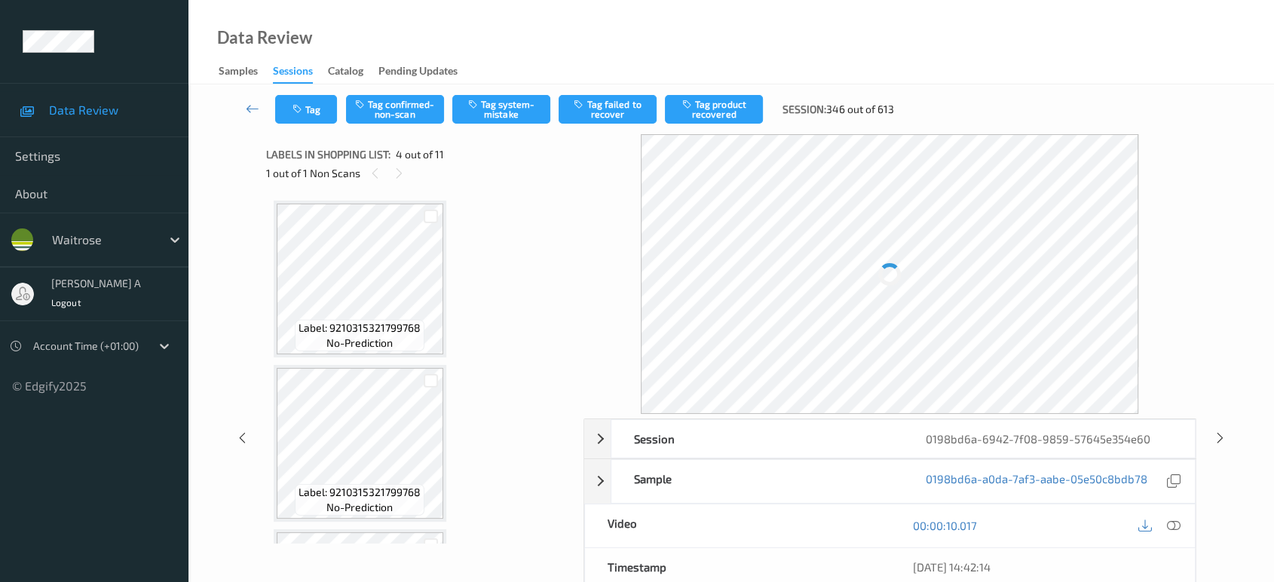
scroll to position [335, 0]
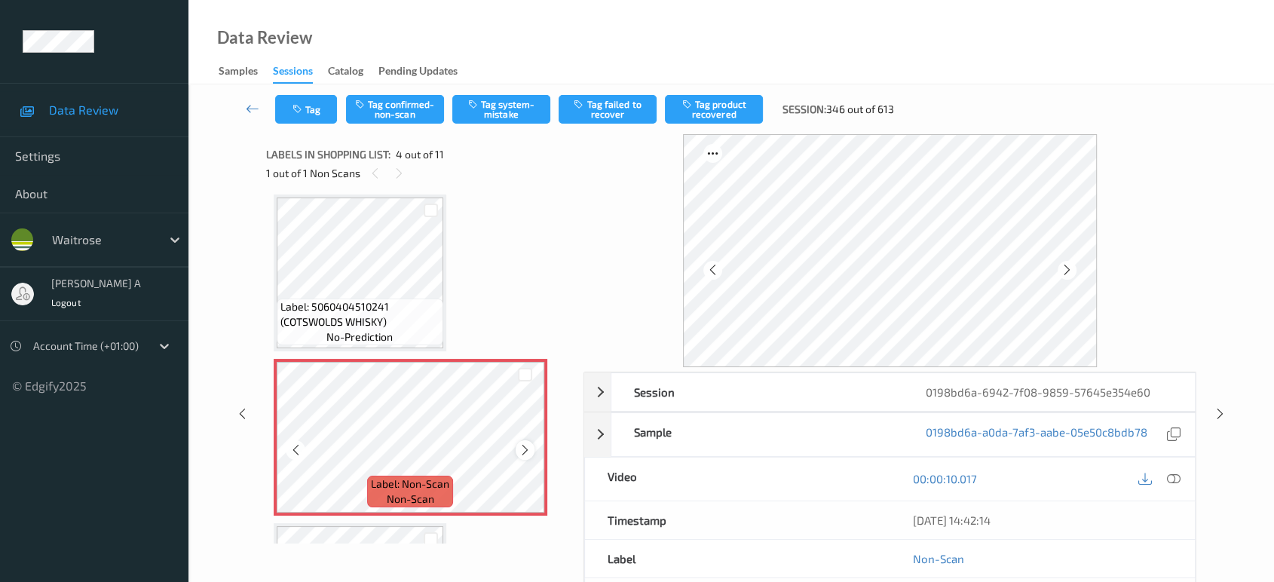
click at [525, 449] on icon at bounding box center [525, 450] width 13 height 14
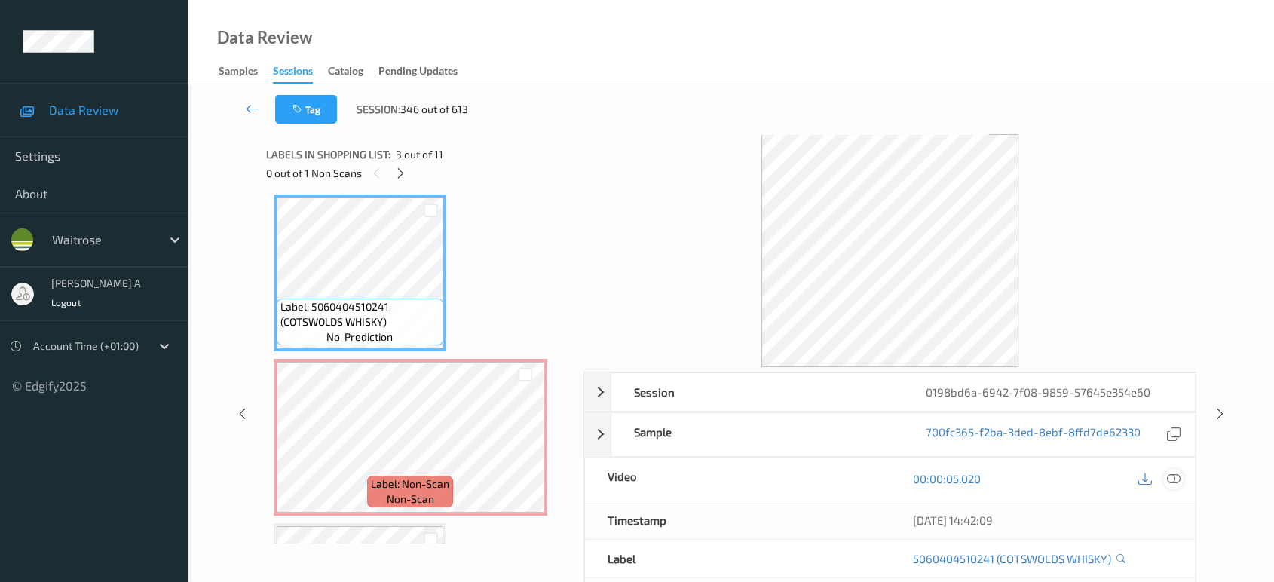
click at [1173, 475] on icon at bounding box center [1174, 479] width 14 height 14
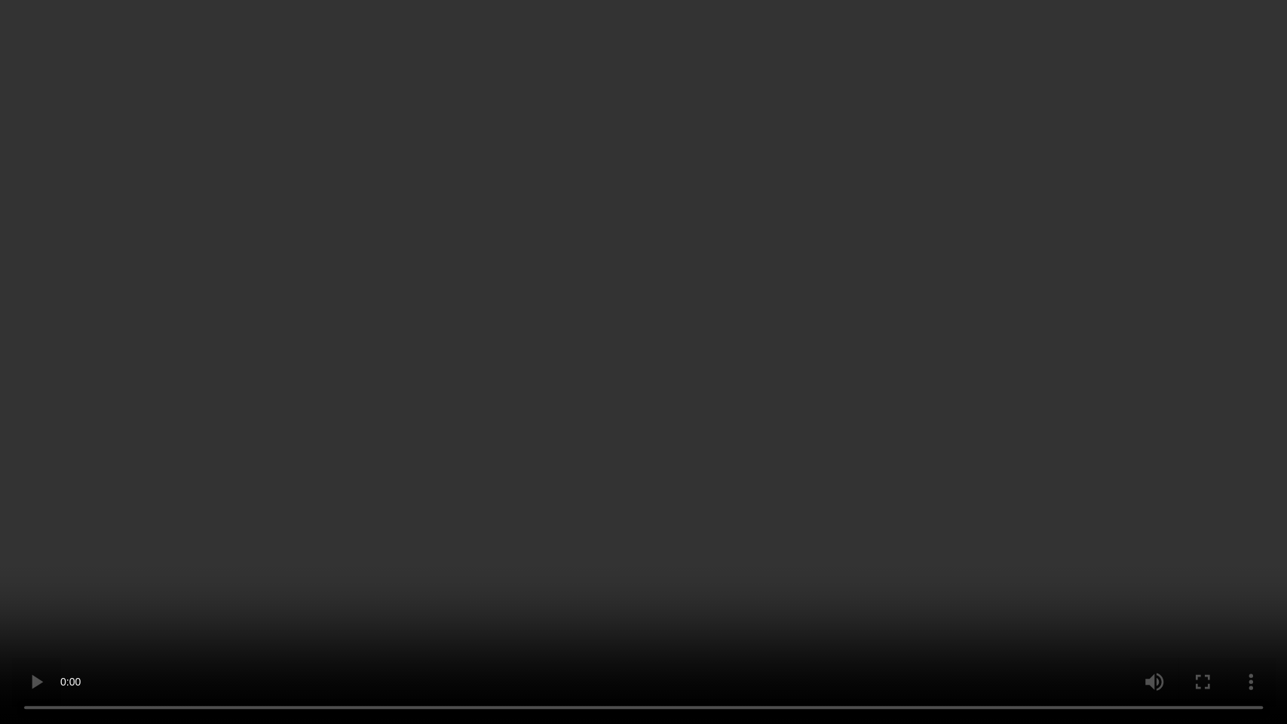
click at [620, 479] on video at bounding box center [643, 362] width 1287 height 724
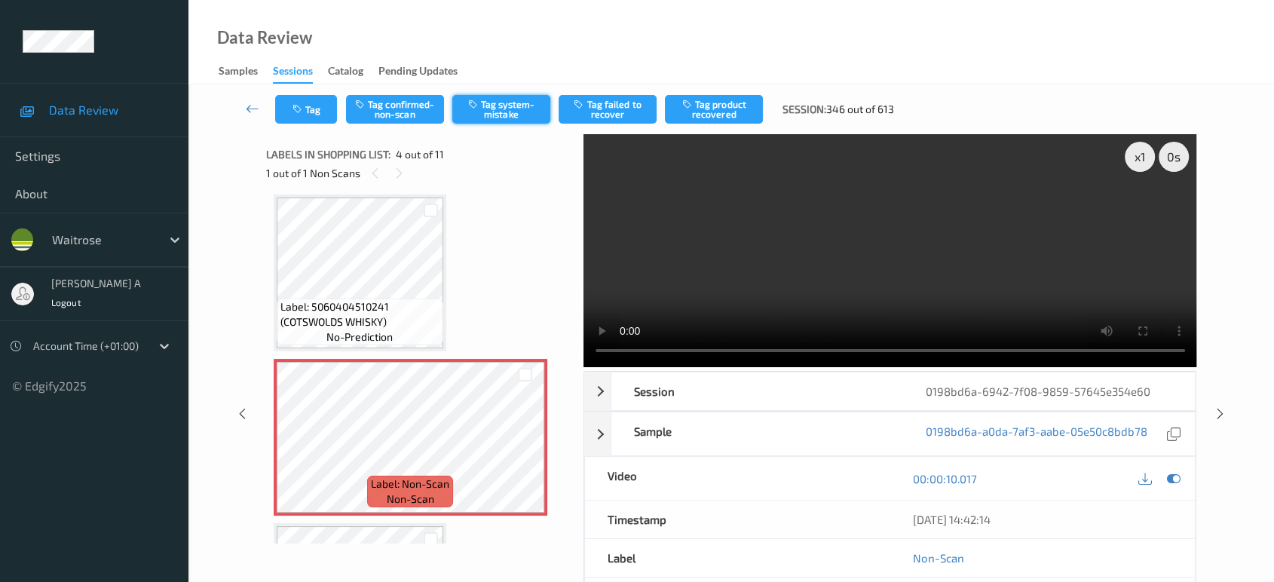
click at [514, 108] on button "Tag system-mistake" at bounding box center [501, 109] width 98 height 29
click at [308, 93] on div "Tag Tag confirmed-non-scan Untag system-mistake Tag failed to recover Tag produ…" at bounding box center [731, 109] width 1024 height 50
click at [302, 106] on icon "button" at bounding box center [298, 109] width 13 height 11
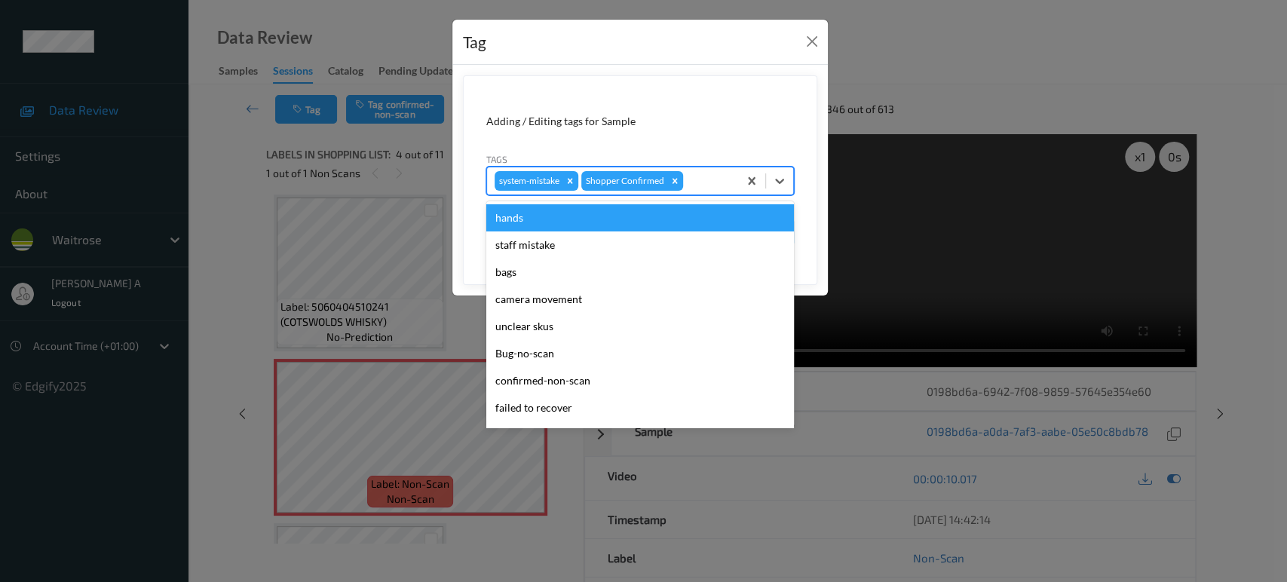
click at [703, 182] on div at bounding box center [708, 181] width 44 height 18
type input "un"
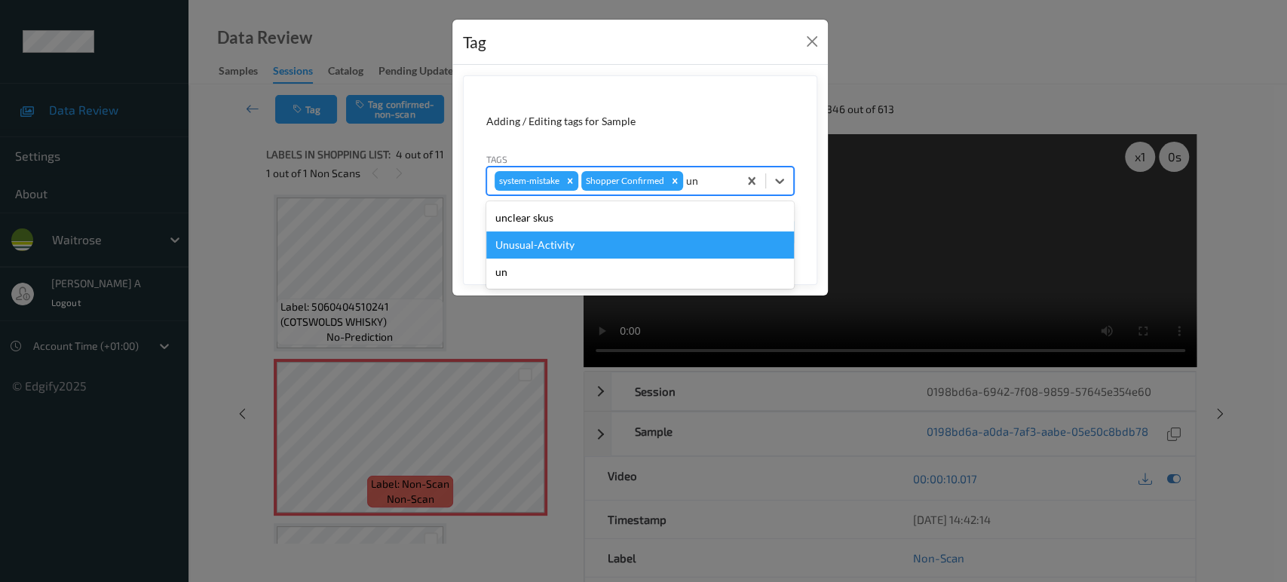
click at [620, 247] on div "Unusual-Activity" at bounding box center [640, 244] width 308 height 27
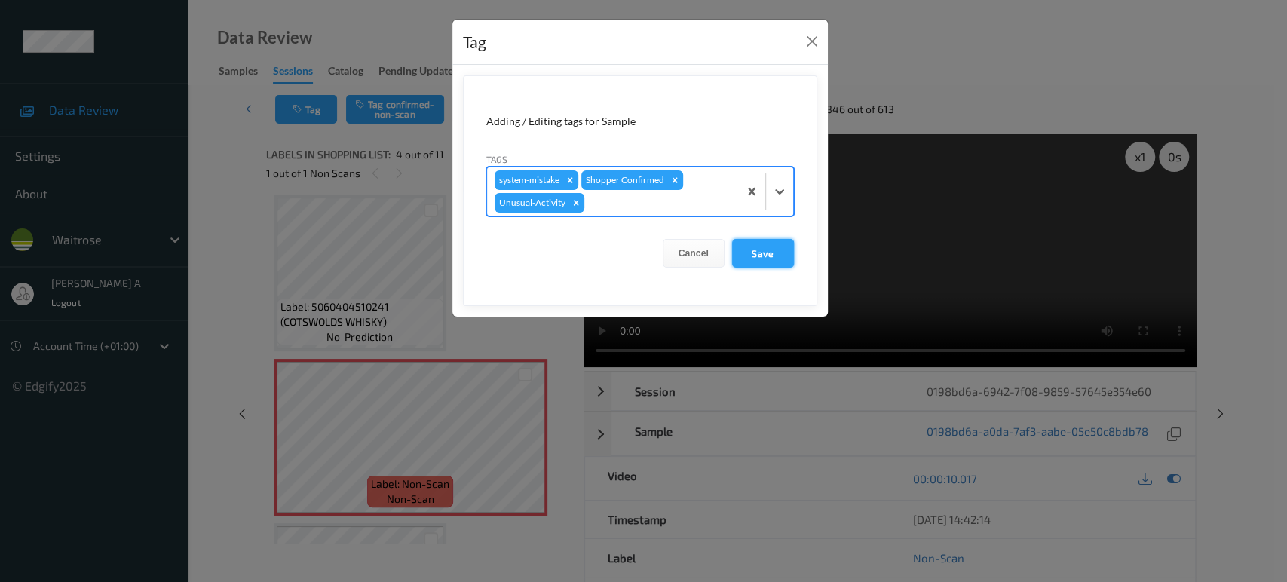
click at [752, 252] on button "Save" at bounding box center [763, 253] width 62 height 29
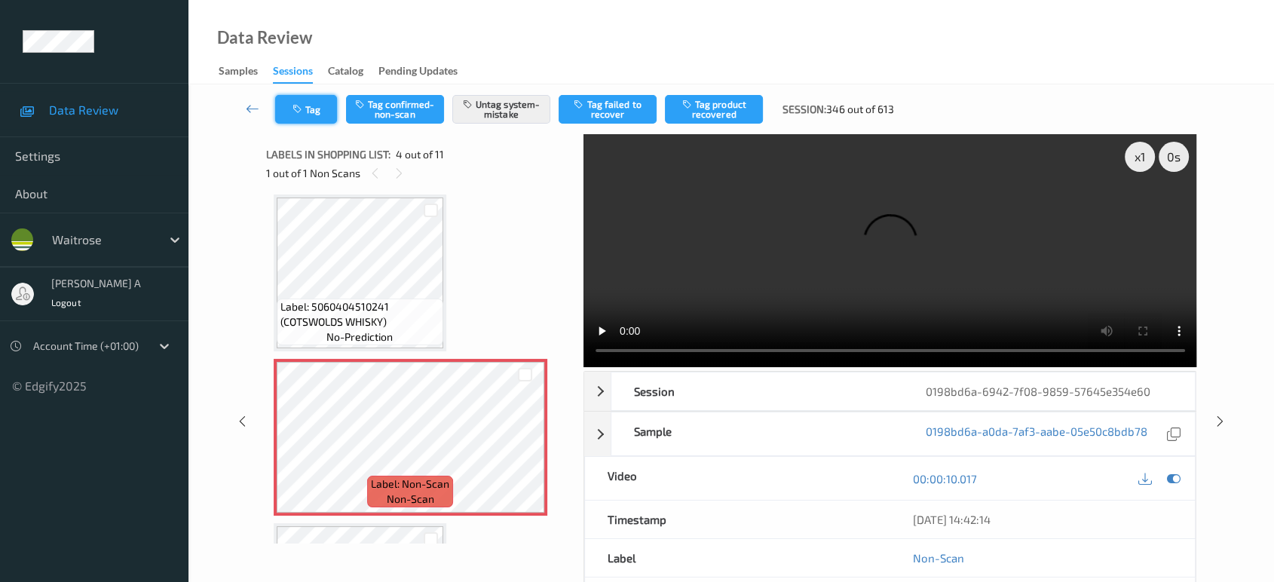
click at [325, 107] on button "Tag" at bounding box center [306, 109] width 62 height 29
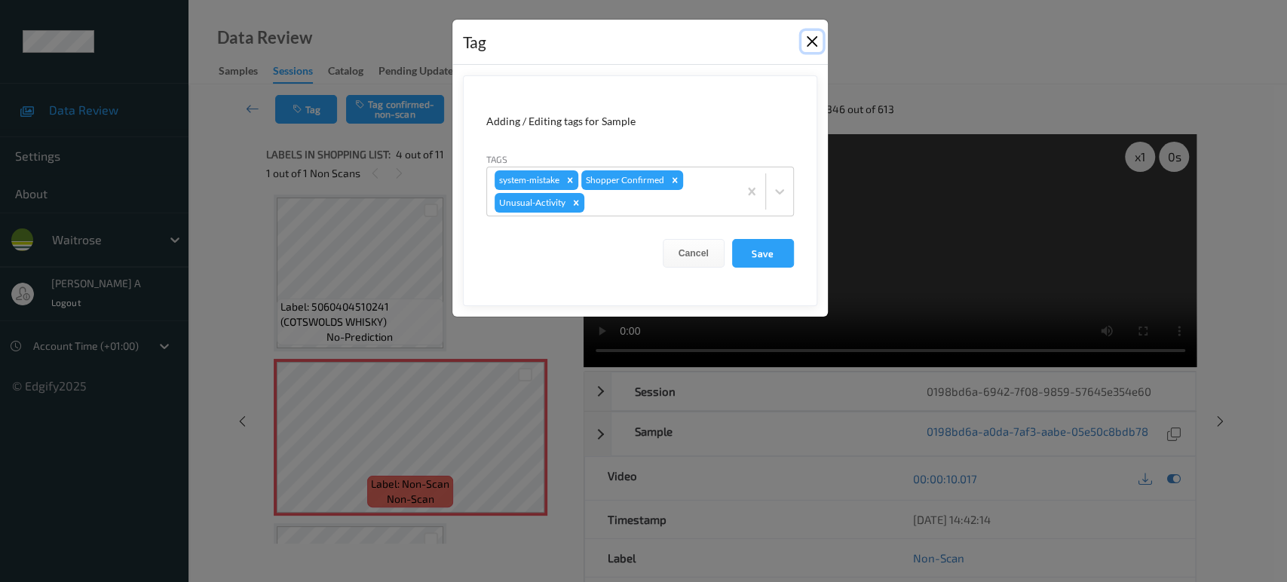
click at [810, 41] on button "Close" at bounding box center [811, 41] width 21 height 21
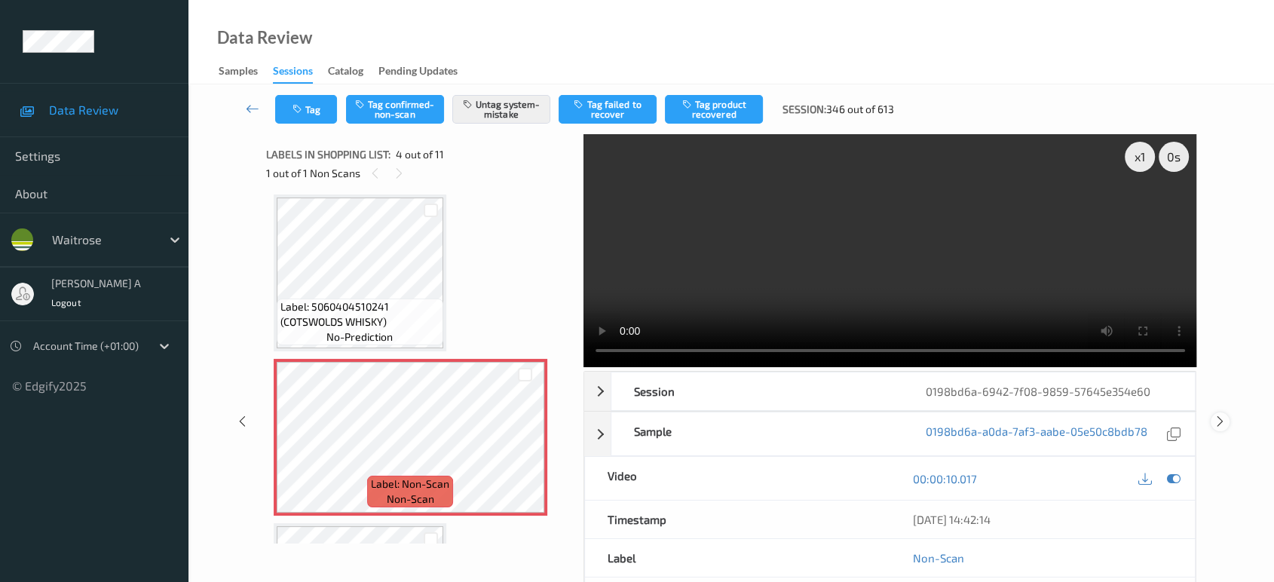
click at [1224, 417] on icon at bounding box center [1220, 422] width 13 height 14
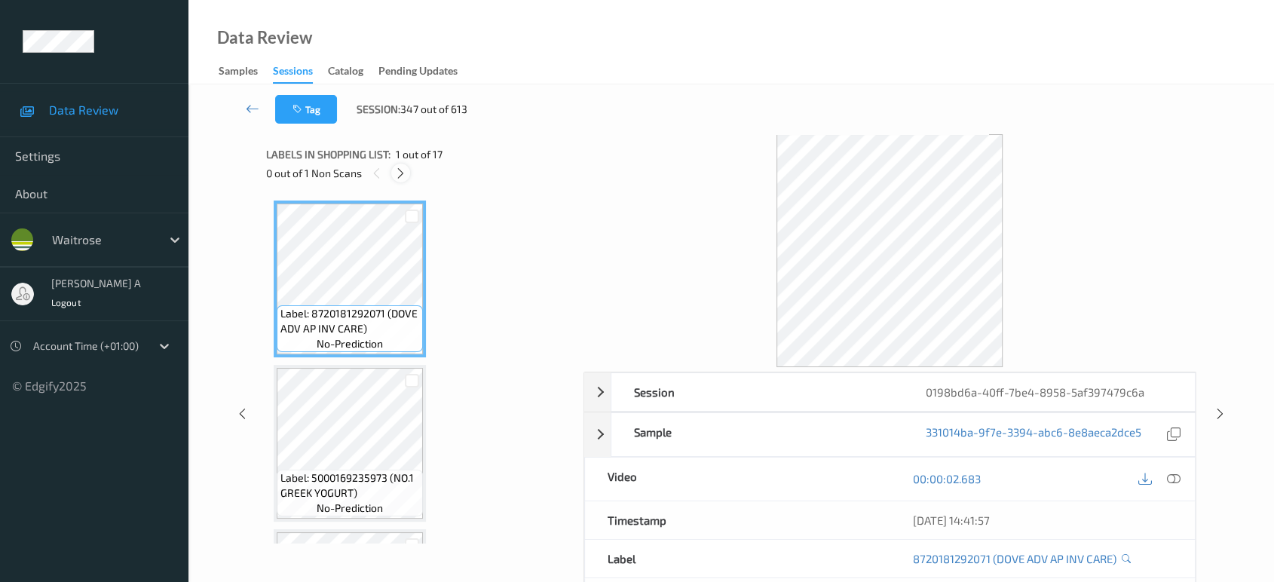
click at [398, 174] on icon at bounding box center [400, 174] width 13 height 14
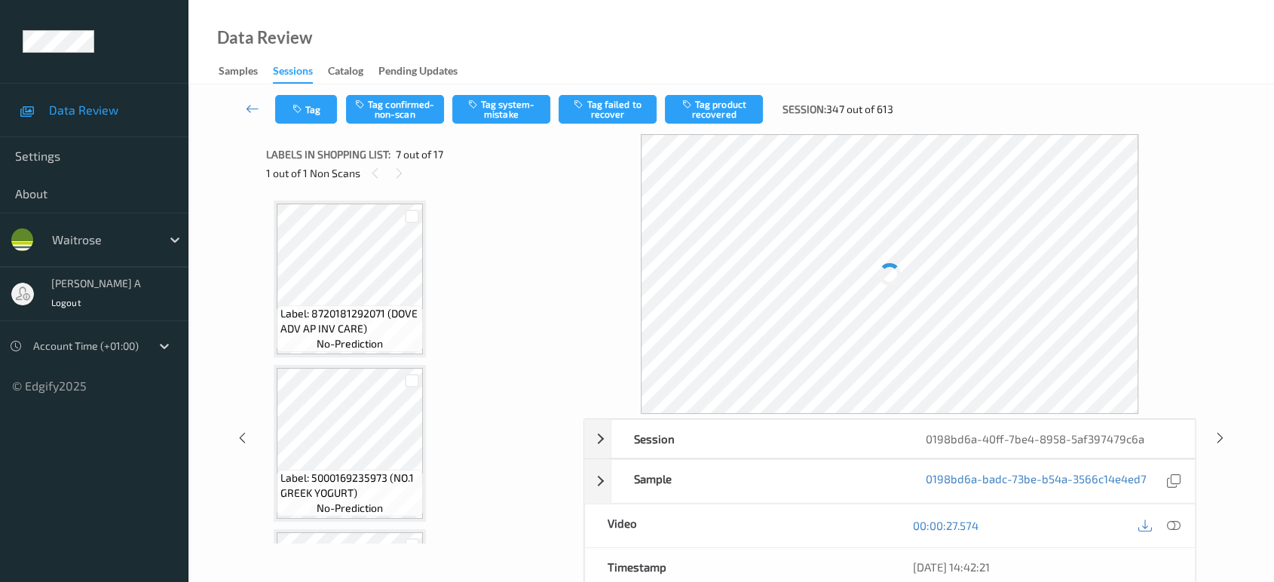
scroll to position [826, 0]
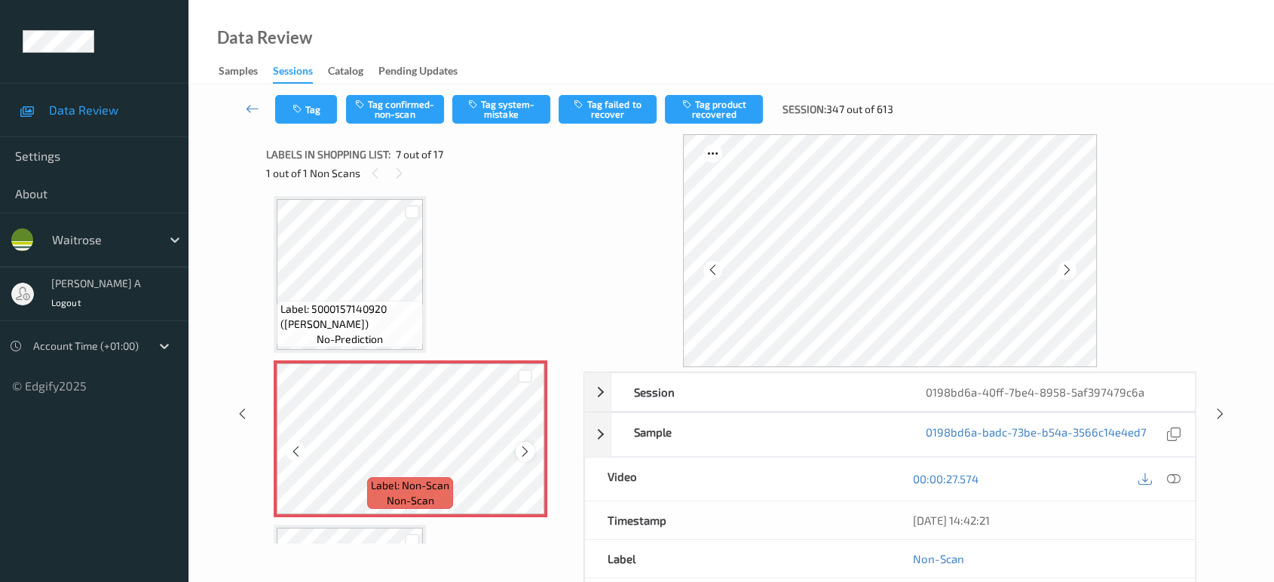
click at [525, 445] on icon at bounding box center [525, 452] width 13 height 14
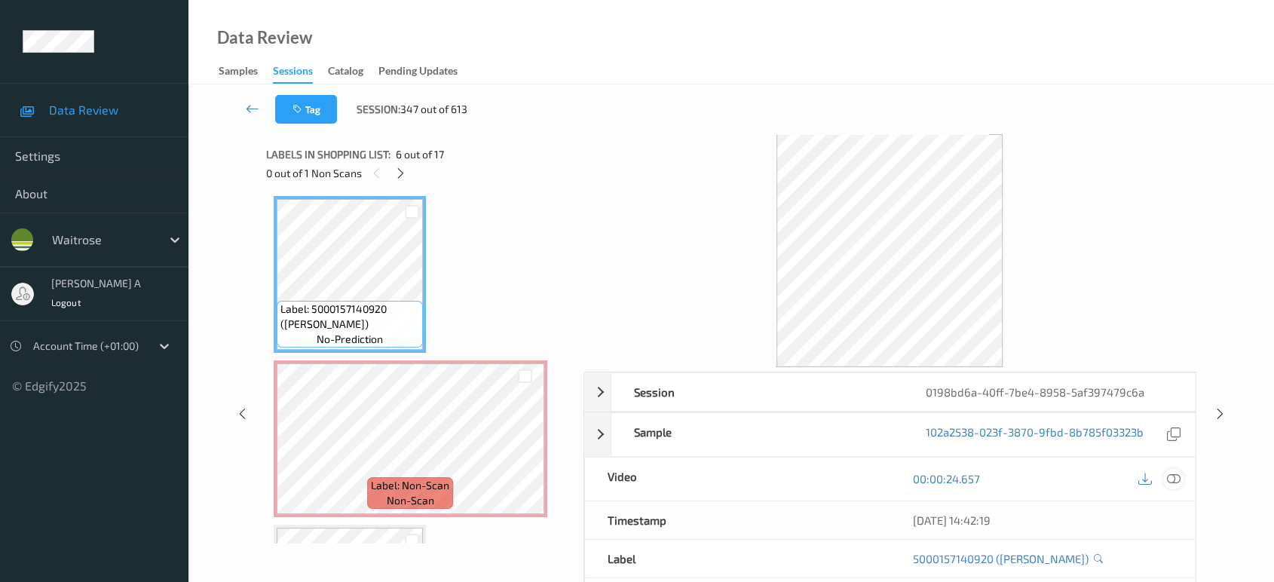
click at [1174, 481] on icon at bounding box center [1174, 479] width 14 height 14
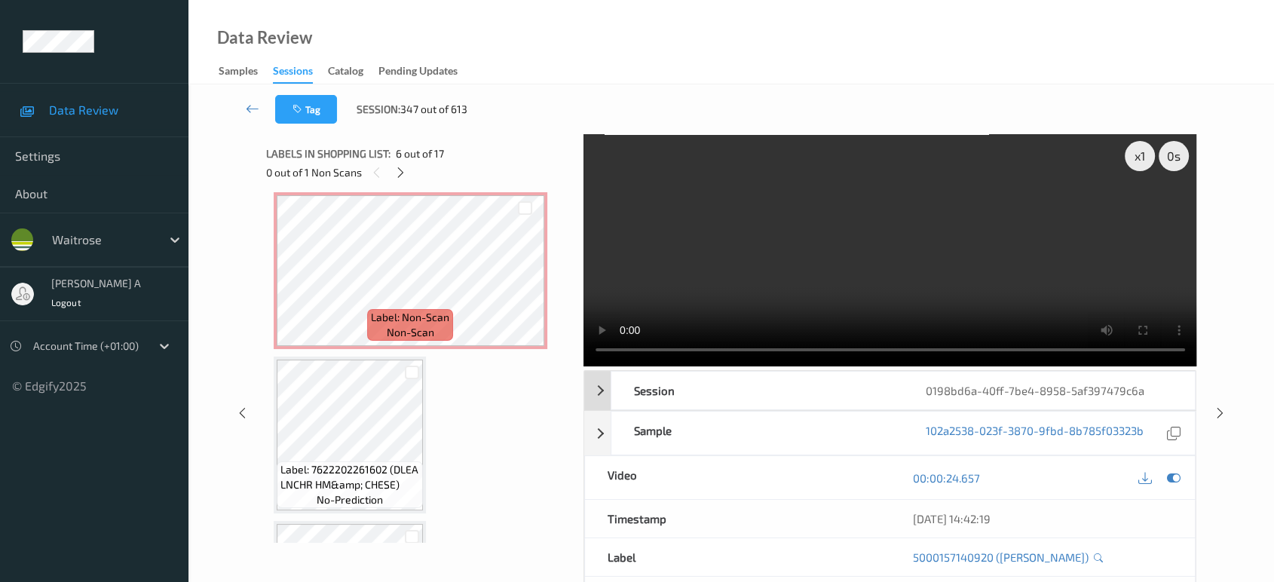
scroll to position [0, 0]
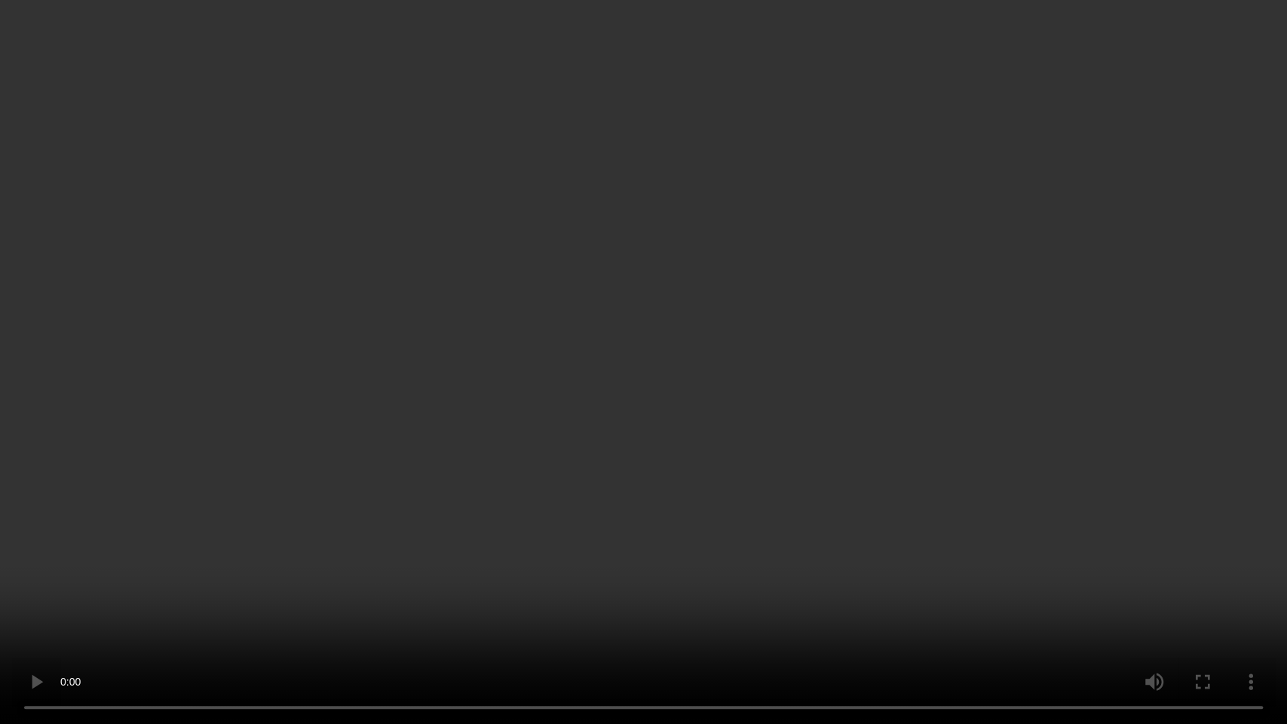
click at [756, 295] on video at bounding box center [643, 362] width 1287 height 724
click at [657, 374] on video at bounding box center [643, 362] width 1287 height 724
click at [731, 438] on video at bounding box center [643, 362] width 1287 height 724
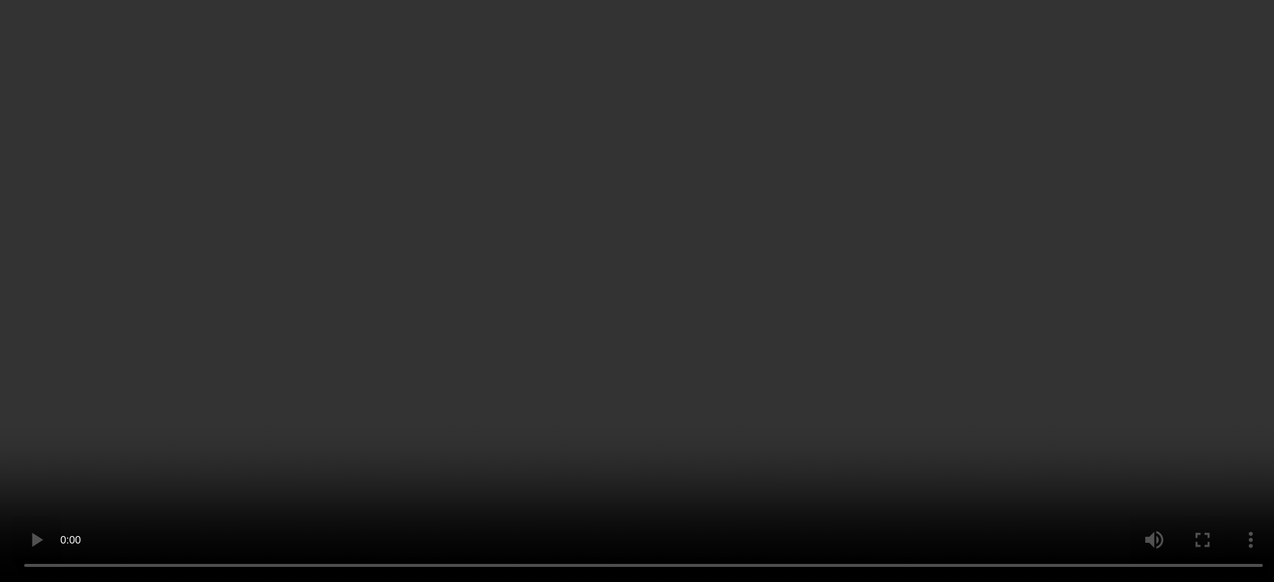
scroll to position [1077, 0]
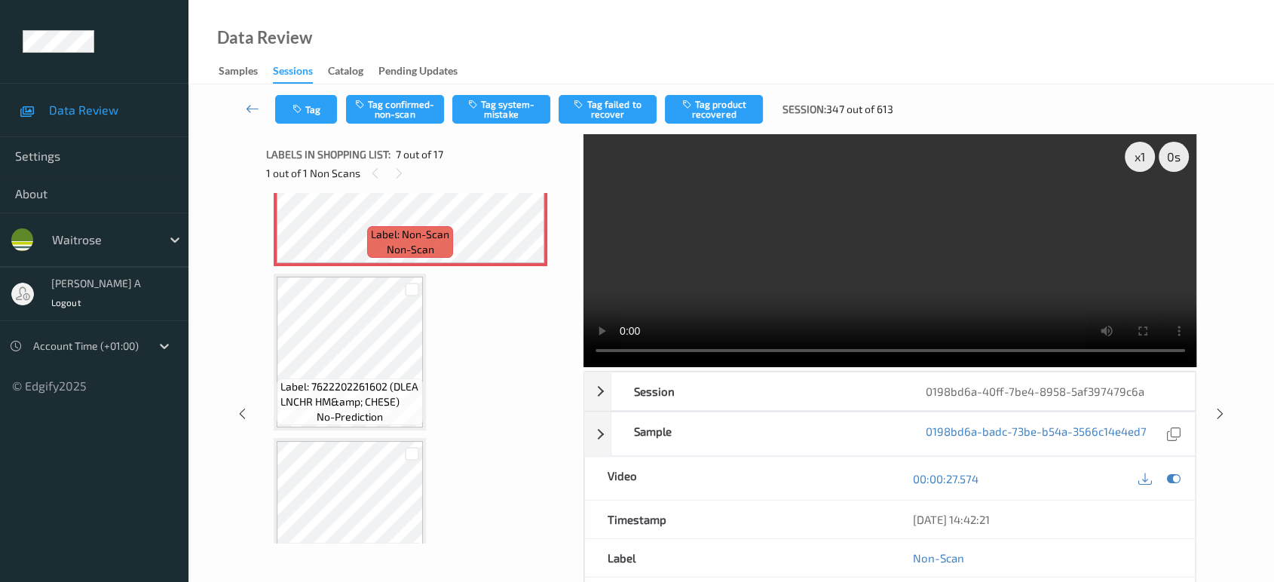
click at [825, 270] on video at bounding box center [890, 250] width 614 height 233
click at [531, 198] on div at bounding box center [525, 200] width 19 height 19
click at [796, 270] on video at bounding box center [890, 250] width 614 height 233
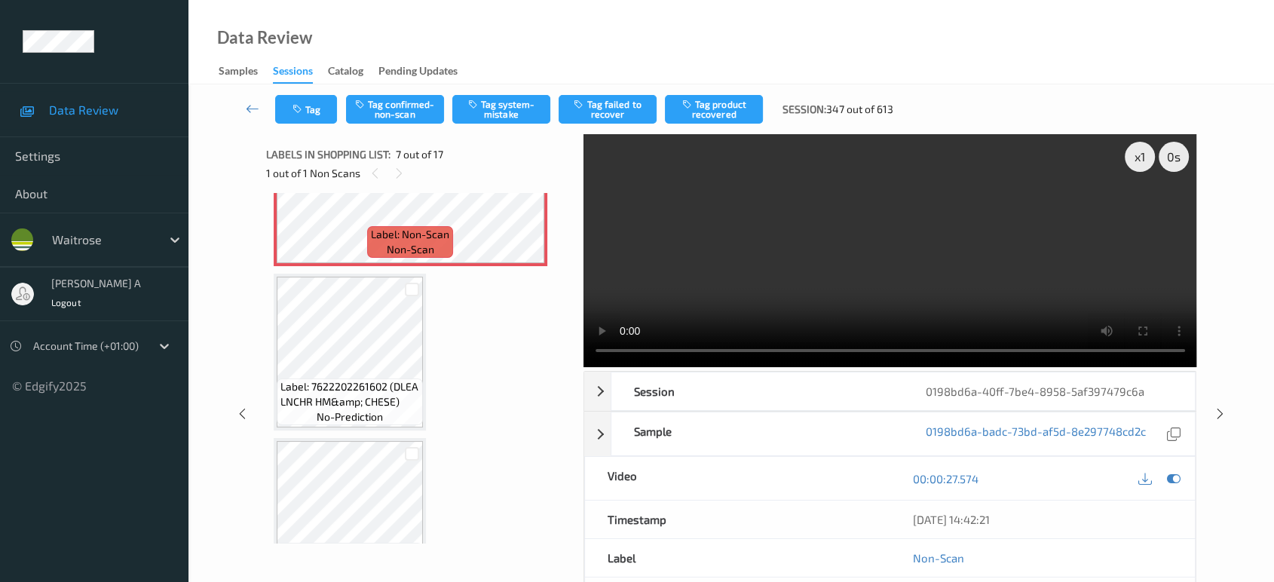
click at [847, 280] on video at bounding box center [890, 250] width 614 height 233
click at [380, 112] on button "Tag confirmed-non-scan" at bounding box center [395, 109] width 98 height 29
click at [707, 107] on button "Tag product recovered" at bounding box center [714, 109] width 98 height 29
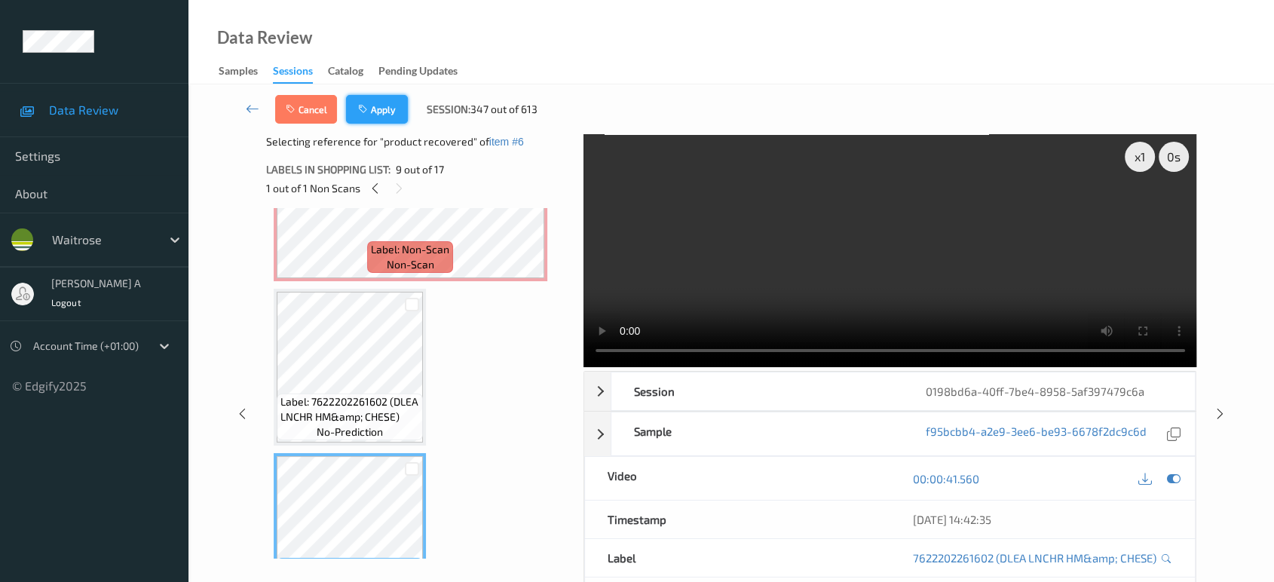
click at [366, 116] on button "Apply" at bounding box center [377, 109] width 62 height 29
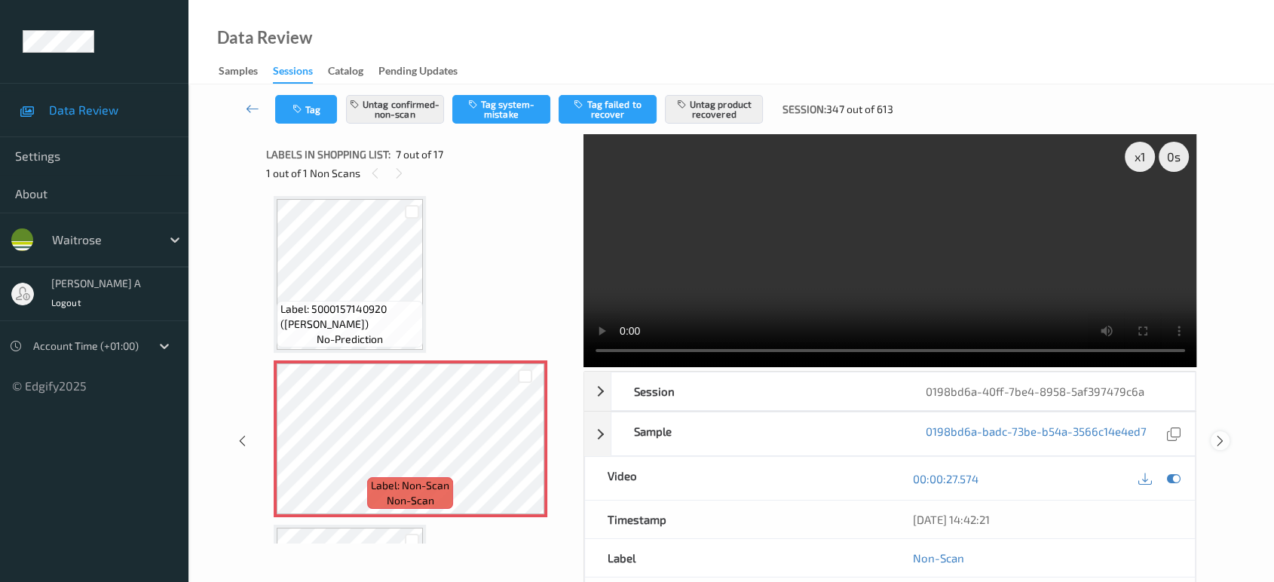
click at [1219, 434] on icon at bounding box center [1220, 441] width 13 height 14
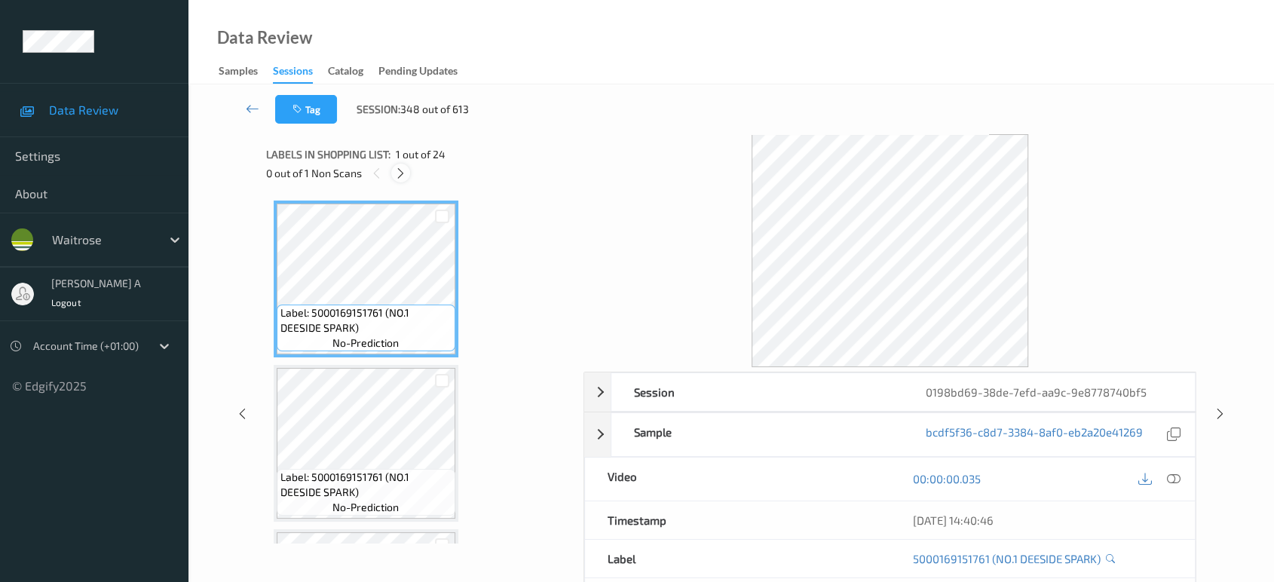
click at [405, 170] on icon at bounding box center [400, 174] width 13 height 14
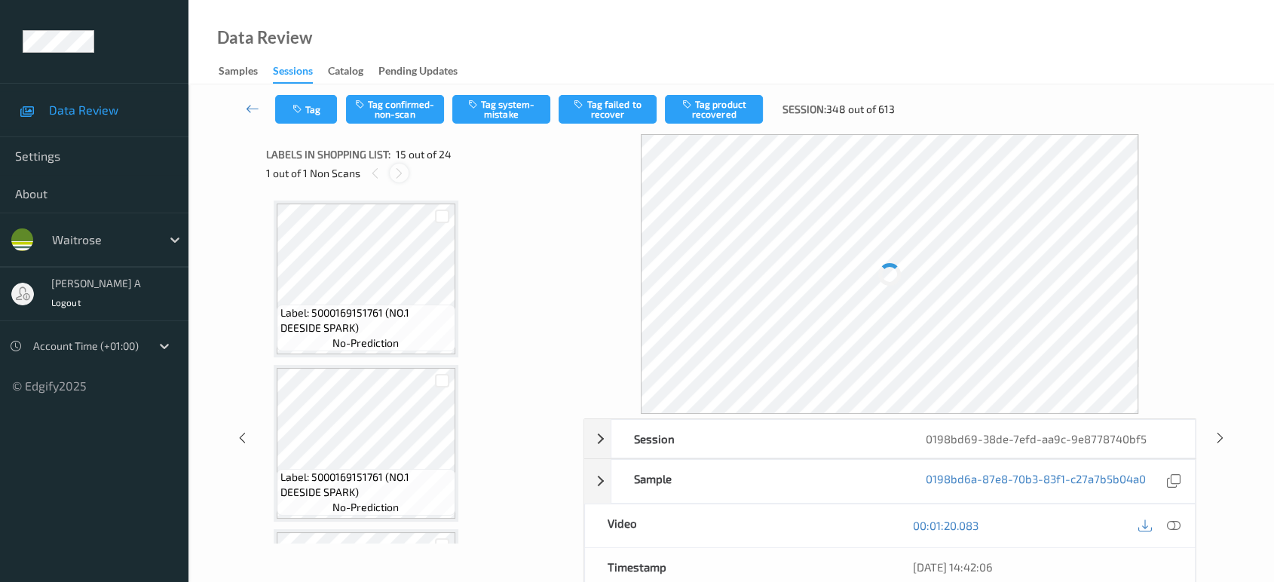
scroll to position [2135, 0]
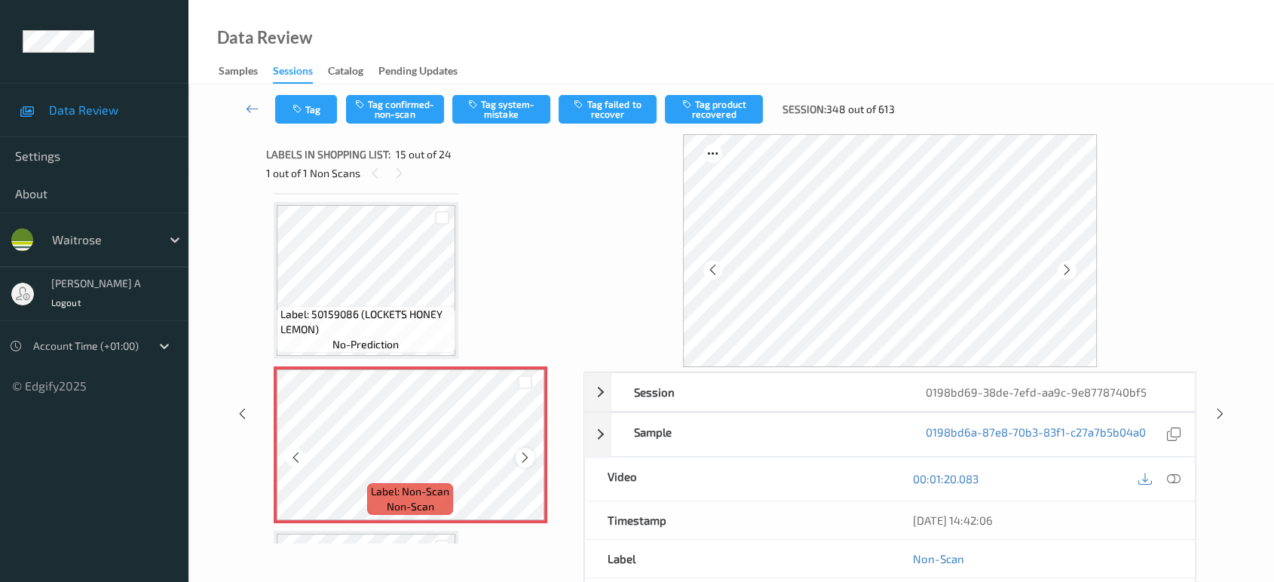
click at [526, 452] on icon at bounding box center [525, 458] width 13 height 14
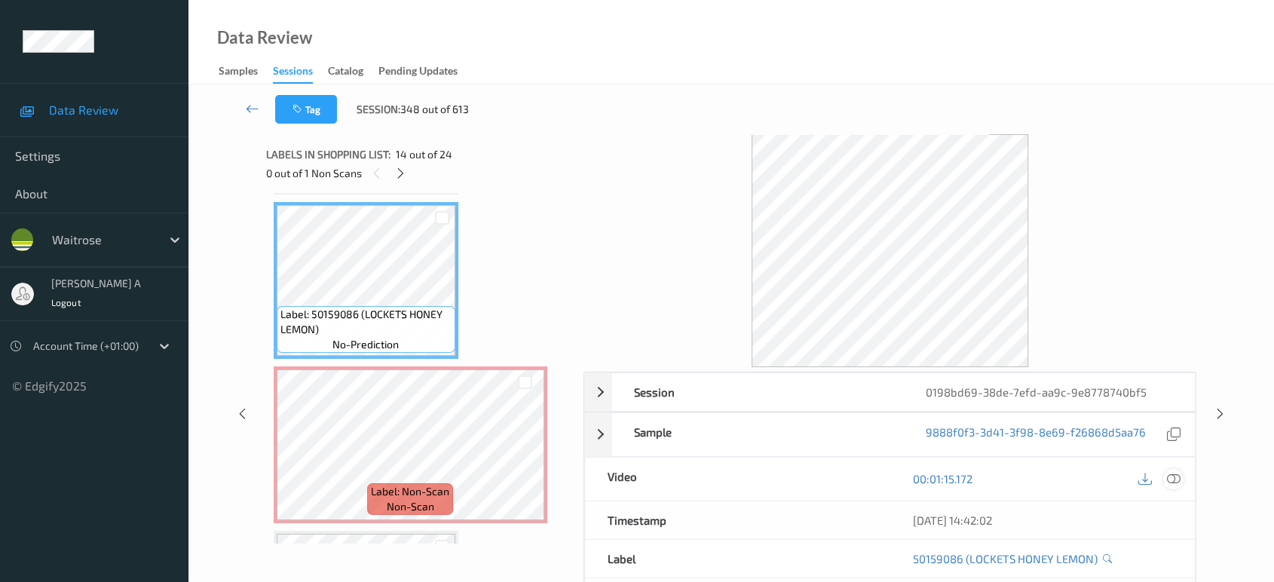
click at [1170, 475] on icon at bounding box center [1174, 479] width 14 height 14
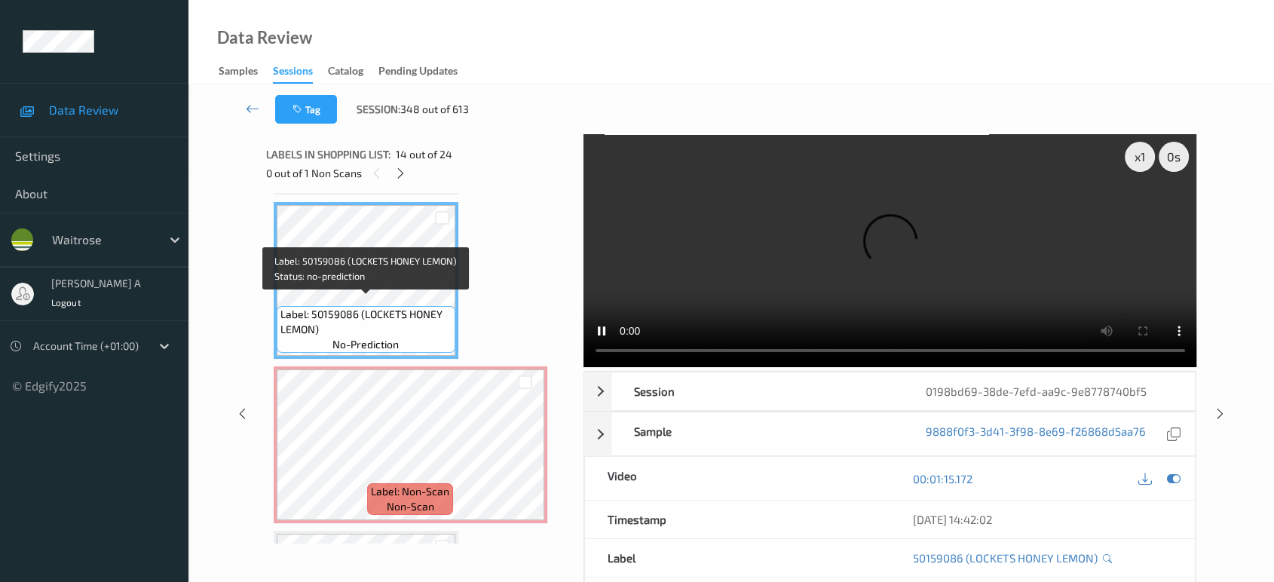
scroll to position [2386, 0]
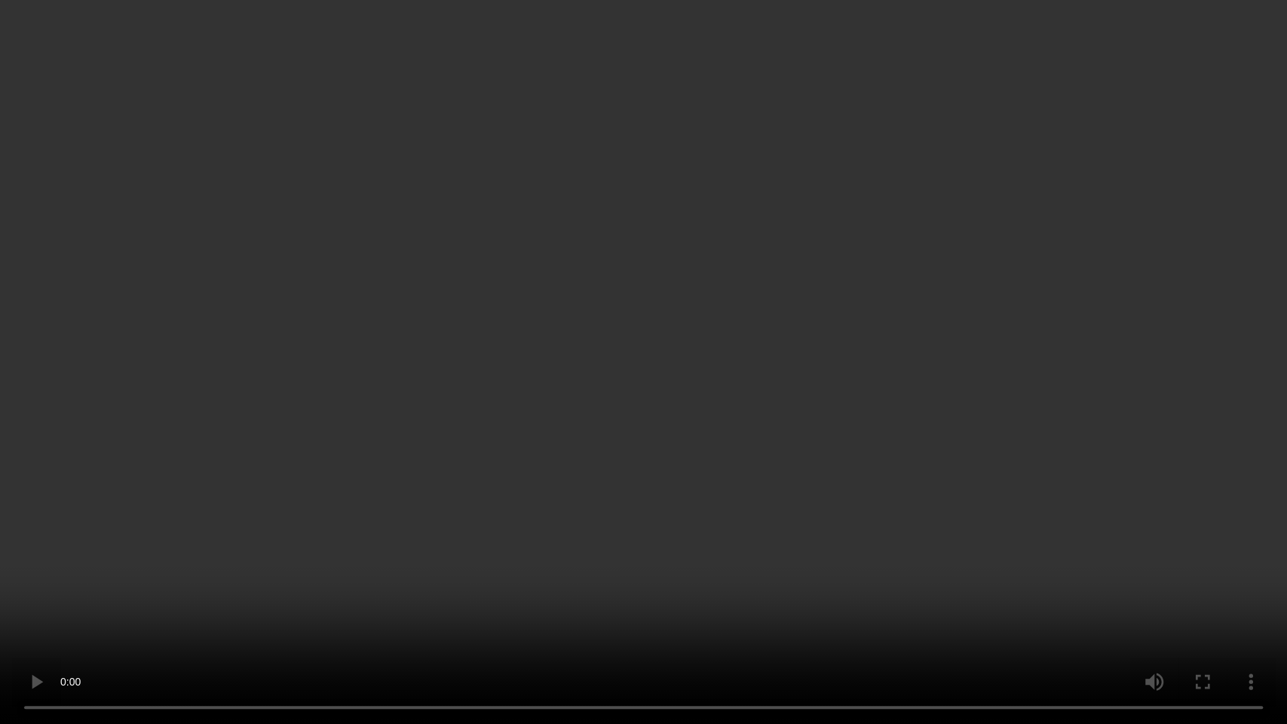
click at [747, 380] on video at bounding box center [643, 362] width 1287 height 724
click at [464, 448] on video at bounding box center [643, 362] width 1287 height 724
click at [626, 414] on video at bounding box center [643, 362] width 1287 height 724
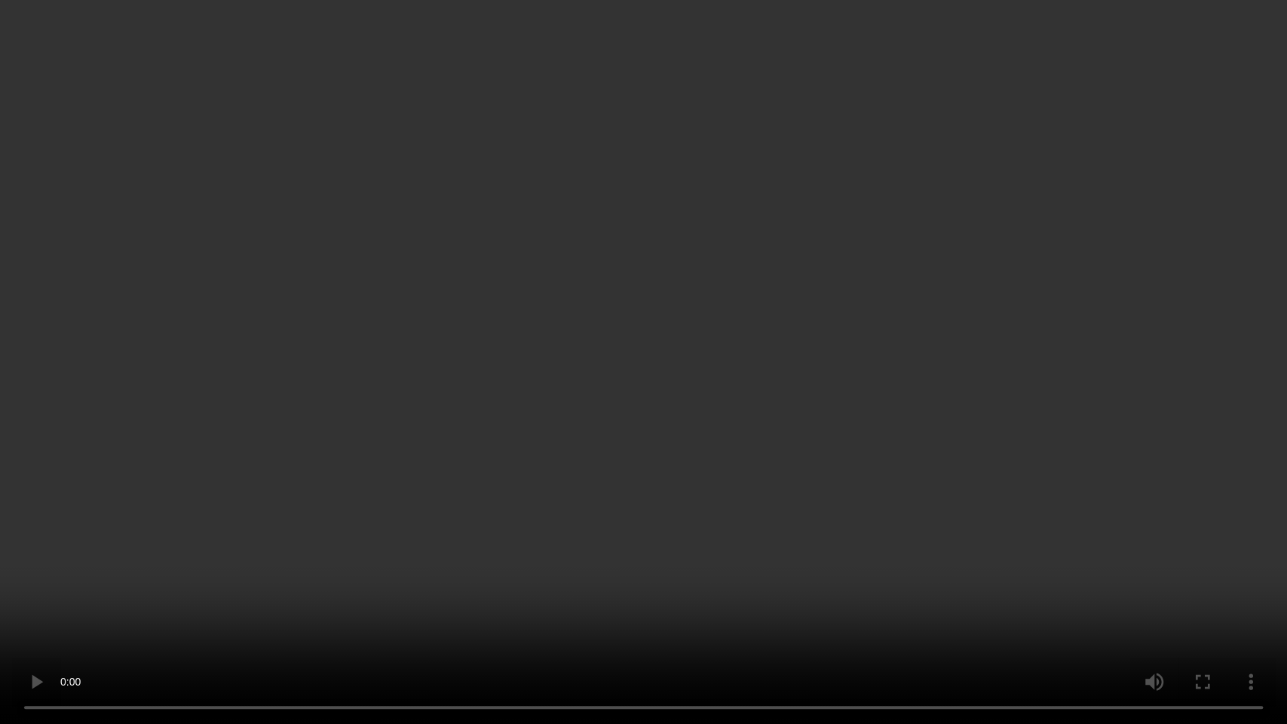
click at [626, 414] on video at bounding box center [643, 362] width 1287 height 724
click at [609, 414] on video at bounding box center [643, 362] width 1287 height 724
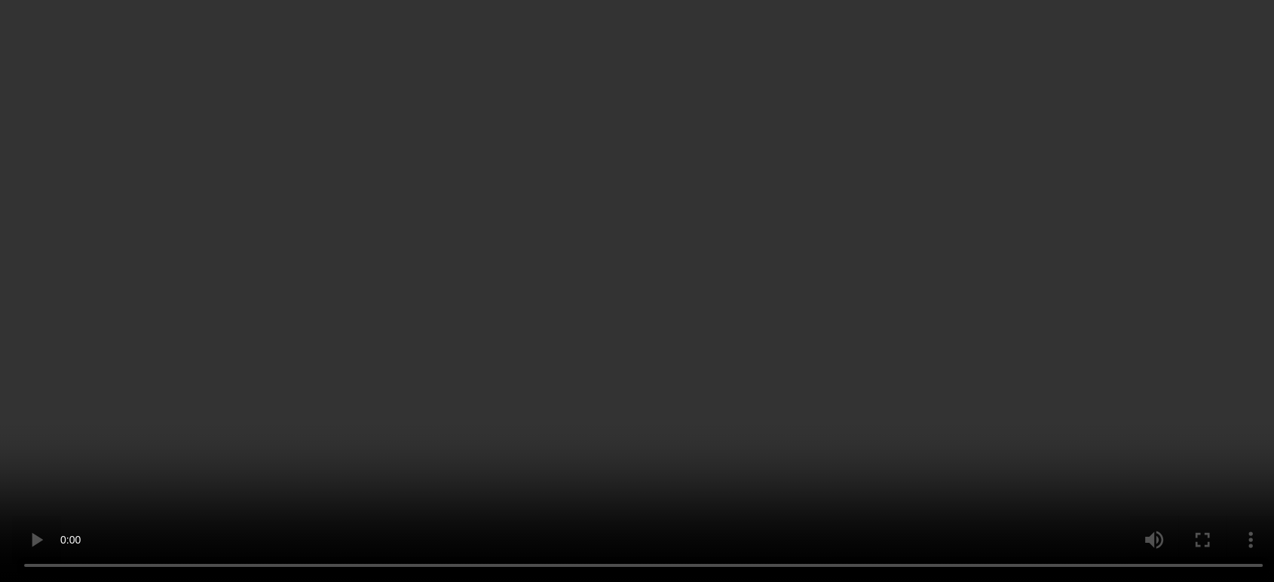
scroll to position [2219, 0]
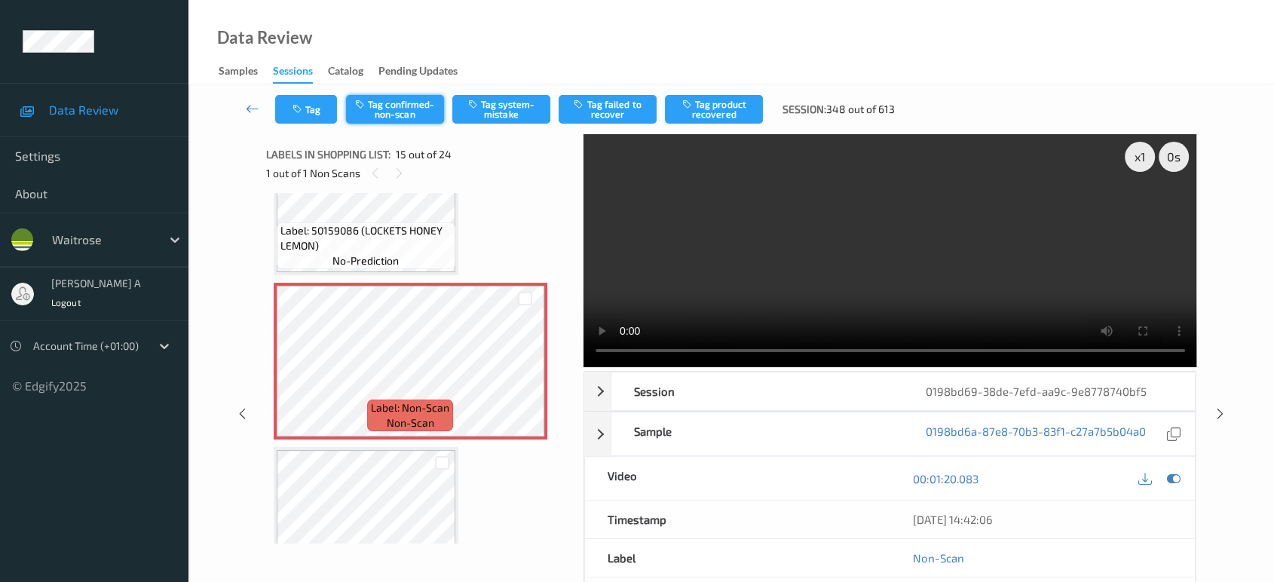
click at [406, 116] on button "Tag confirmed-non-scan" at bounding box center [395, 109] width 98 height 29
click at [699, 122] on button "Tag product recovered" at bounding box center [714, 109] width 98 height 29
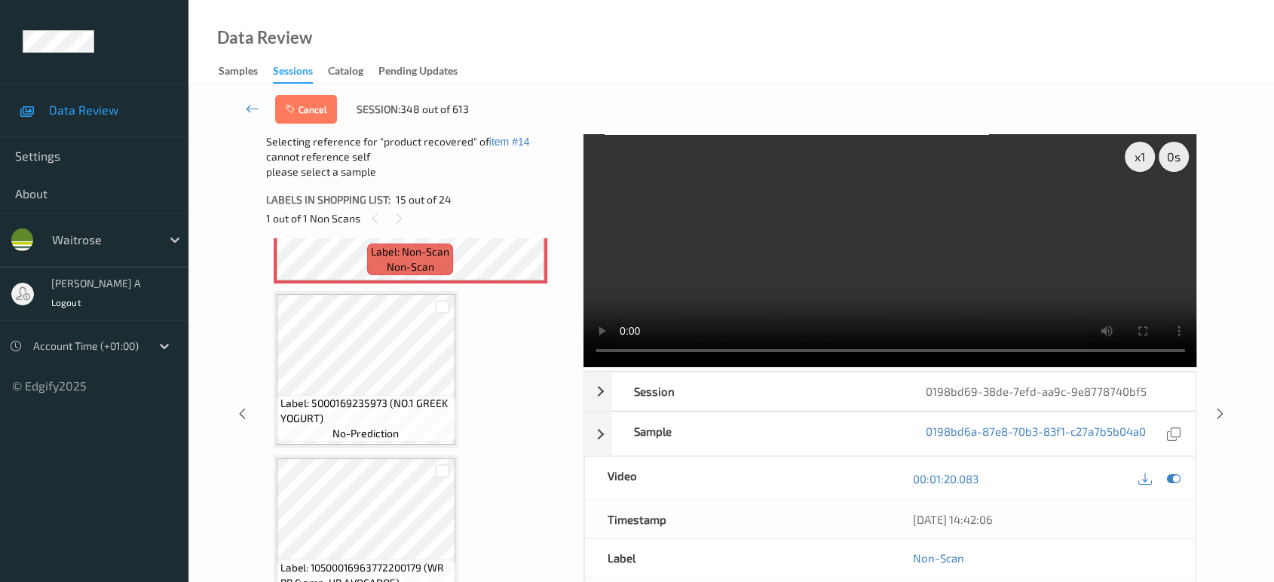
scroll to position [2470, 0]
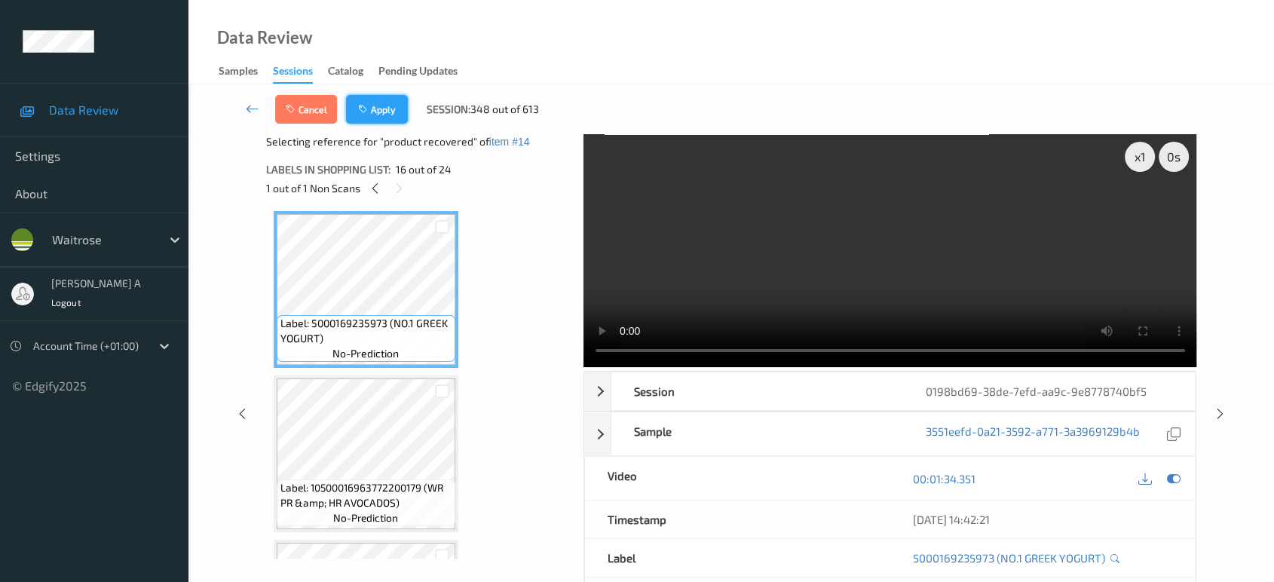
click at [393, 118] on button "Apply" at bounding box center [377, 109] width 62 height 29
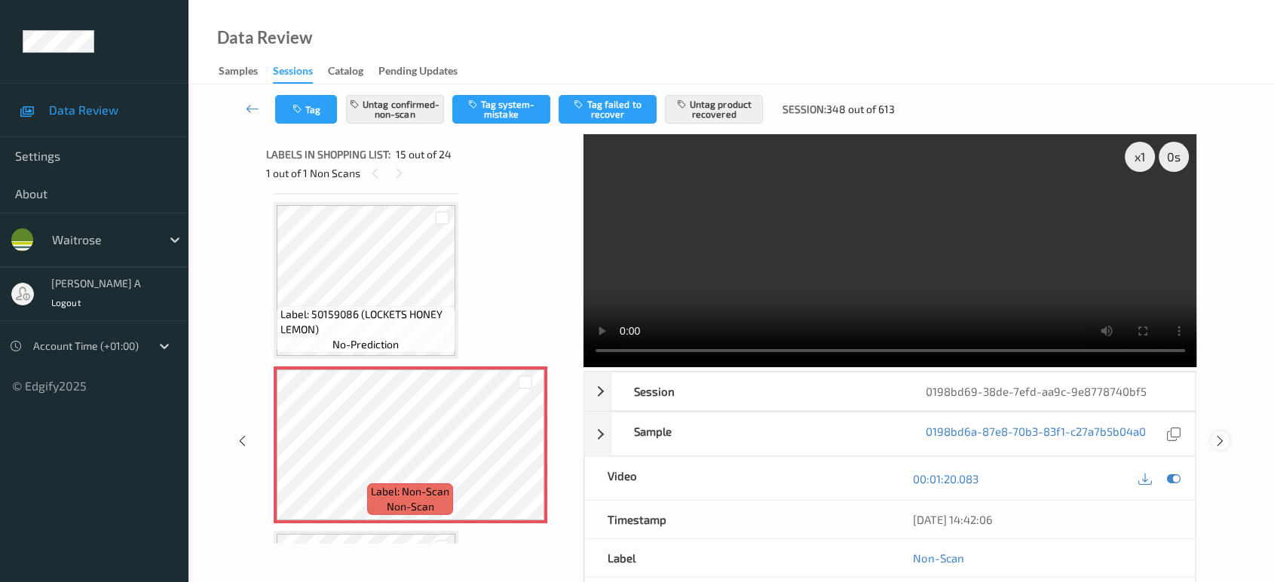
click at [1223, 434] on icon at bounding box center [1220, 441] width 13 height 14
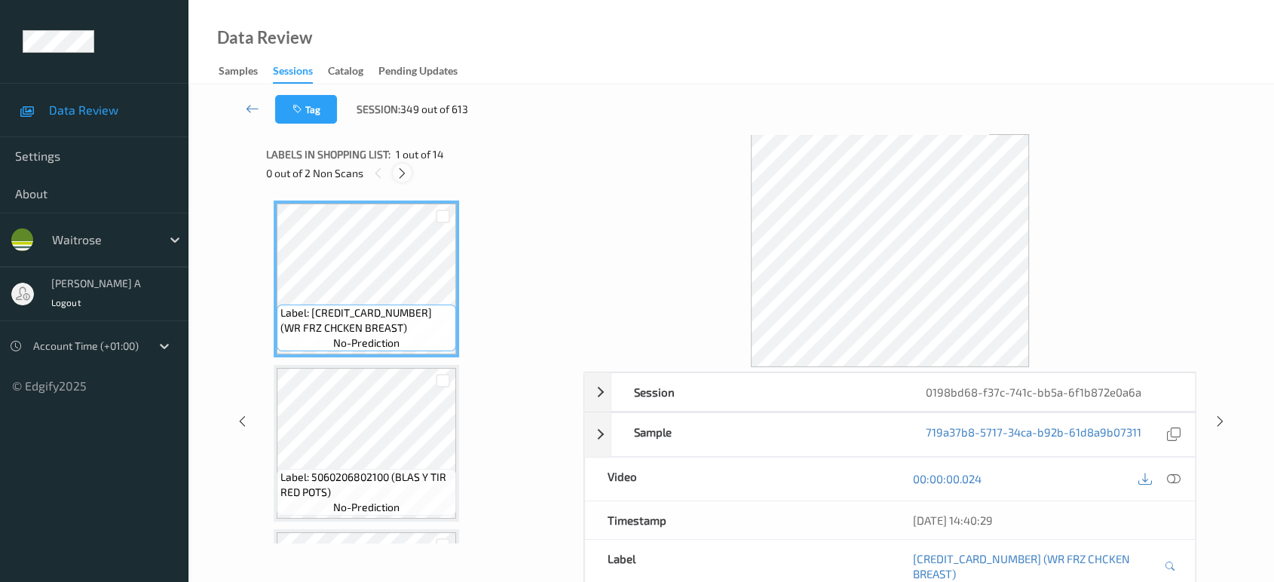
click at [406, 175] on icon at bounding box center [402, 174] width 13 height 14
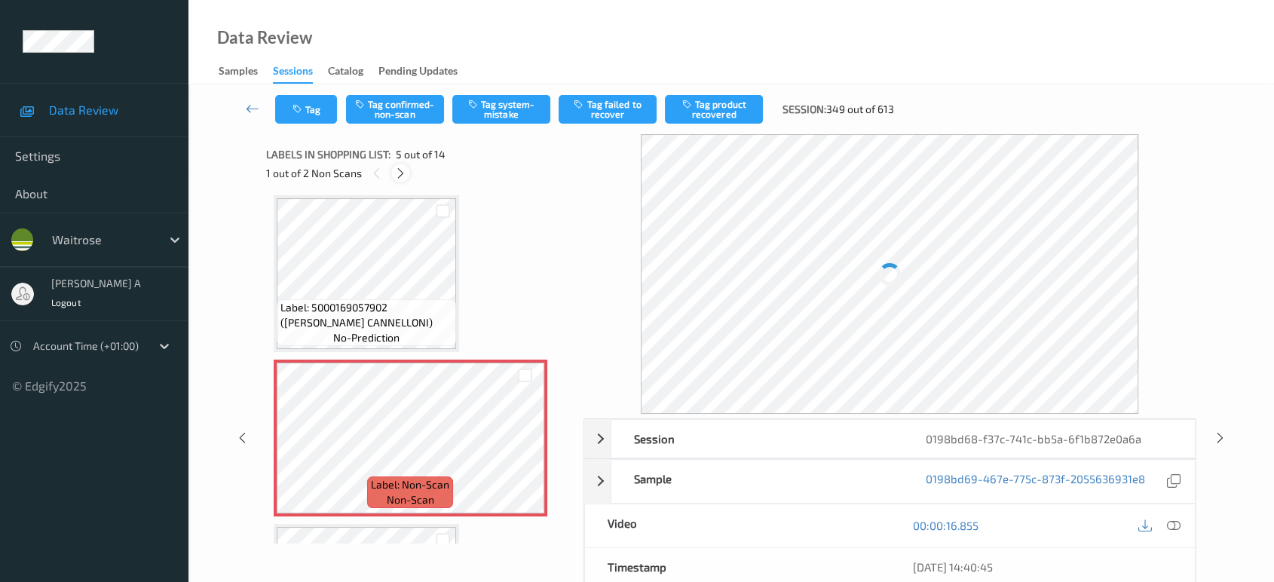
click at [406, 175] on icon at bounding box center [400, 174] width 13 height 14
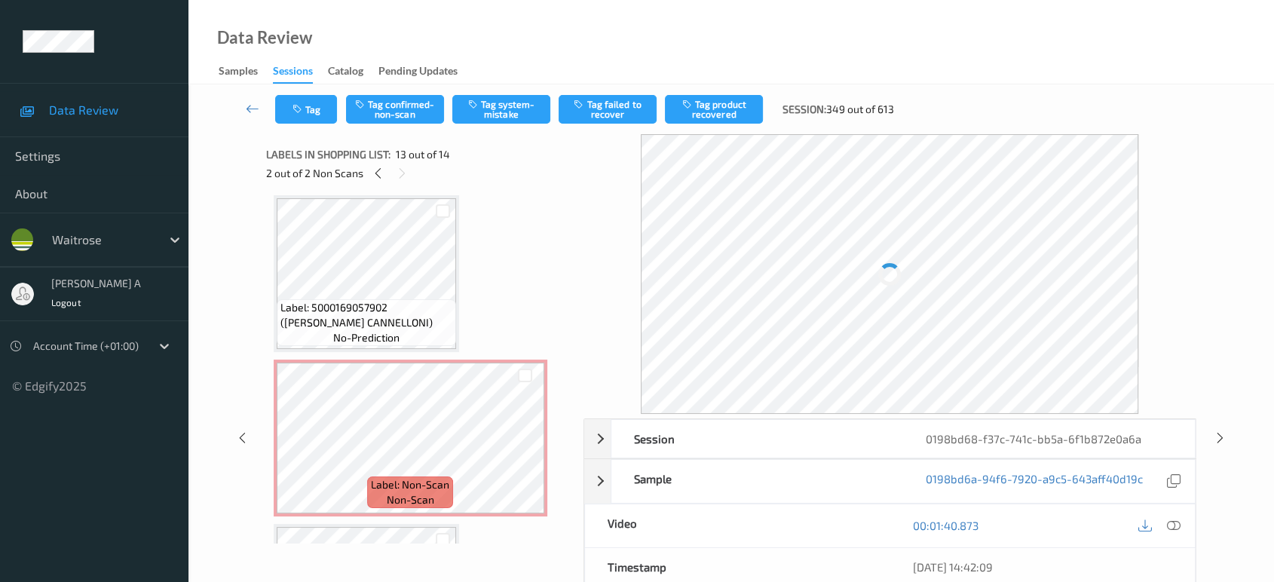
scroll to position [1808, 0]
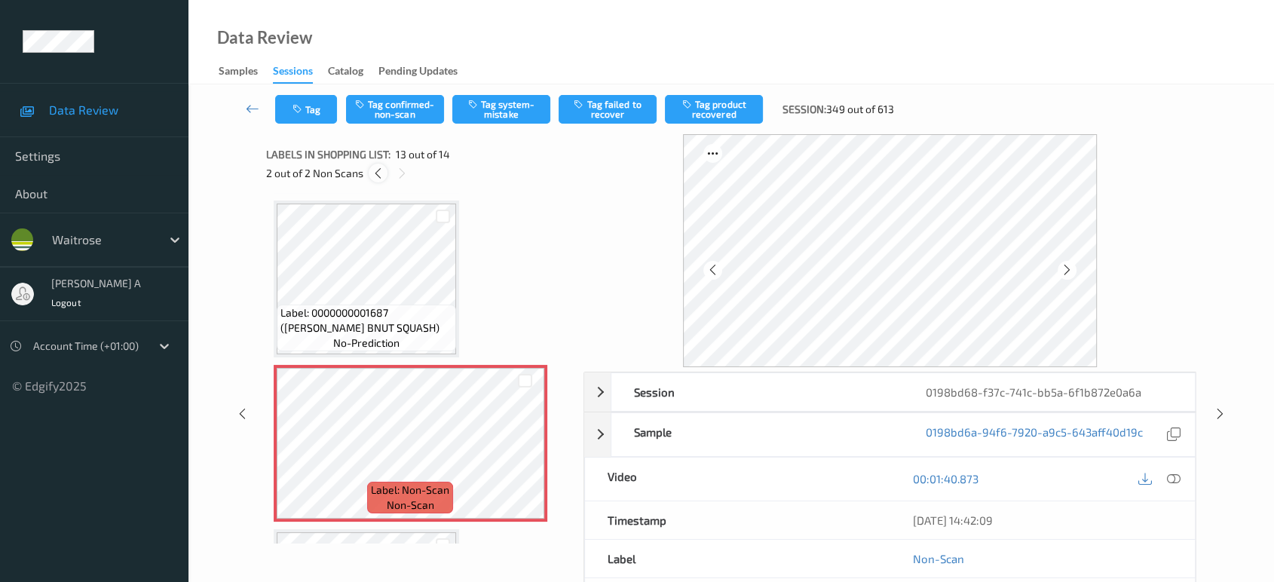
click at [381, 179] on div at bounding box center [378, 173] width 19 height 19
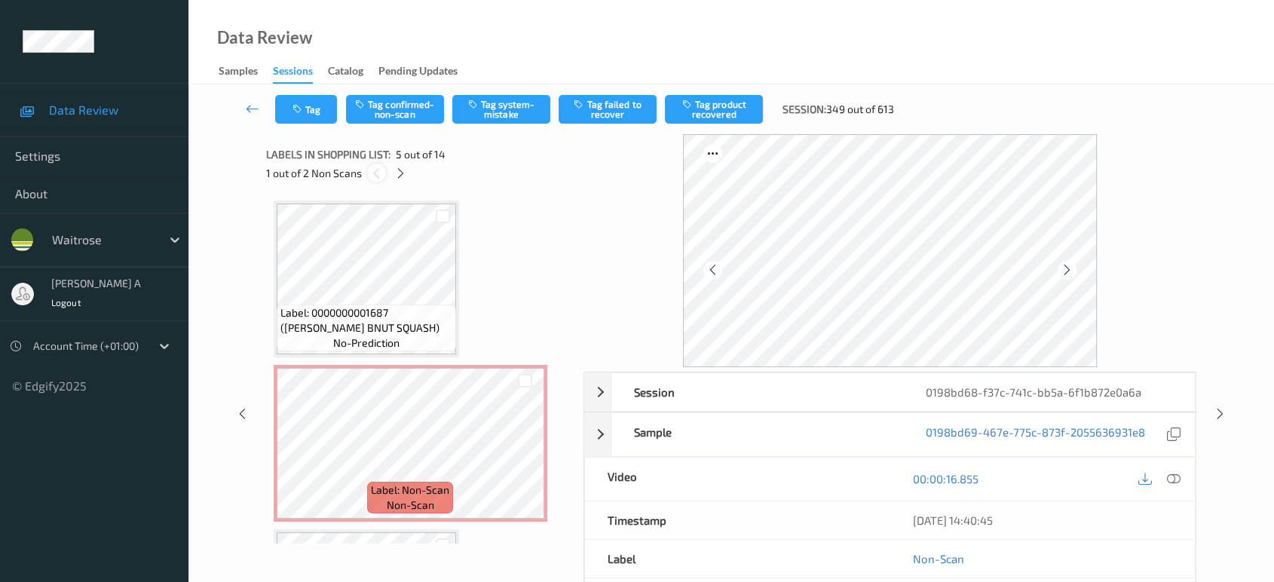
scroll to position [498, 0]
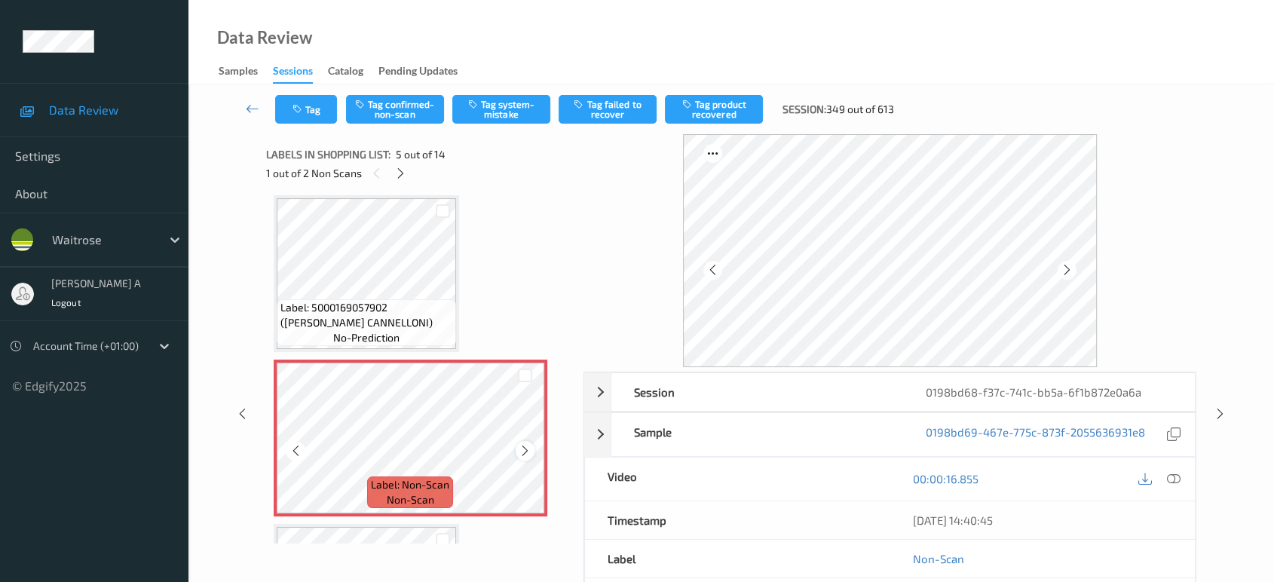
click at [524, 444] on icon at bounding box center [525, 451] width 13 height 14
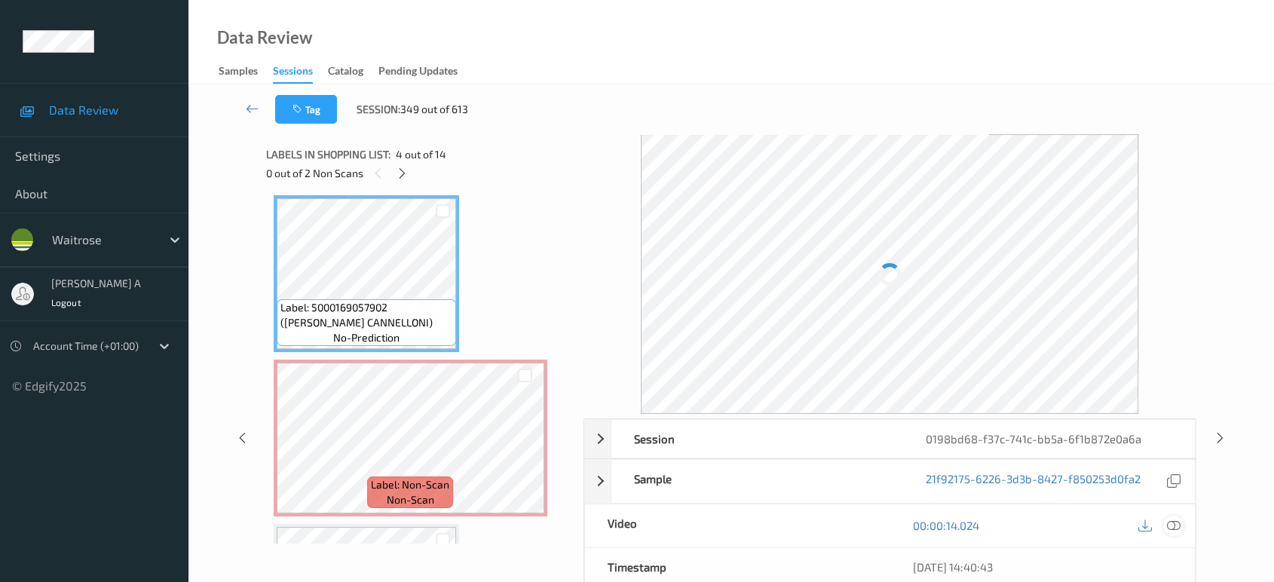
click at [1173, 522] on icon at bounding box center [1174, 526] width 14 height 14
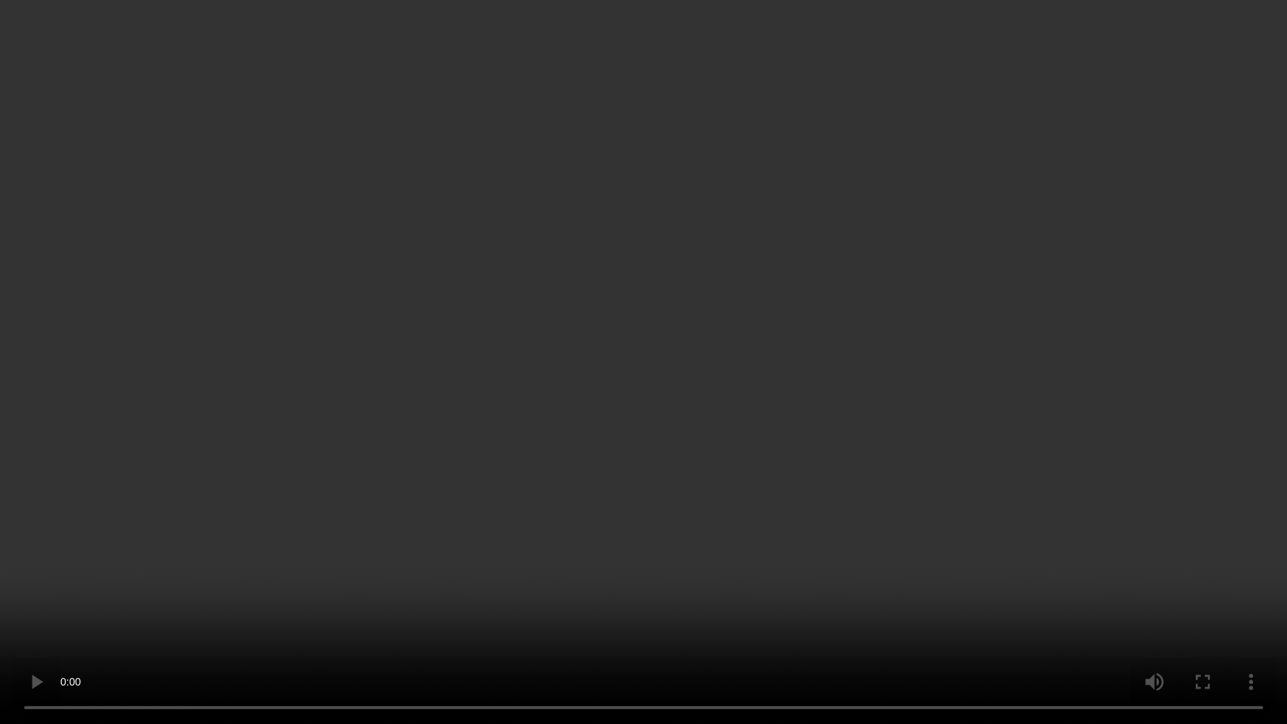
click at [735, 297] on video at bounding box center [643, 362] width 1287 height 724
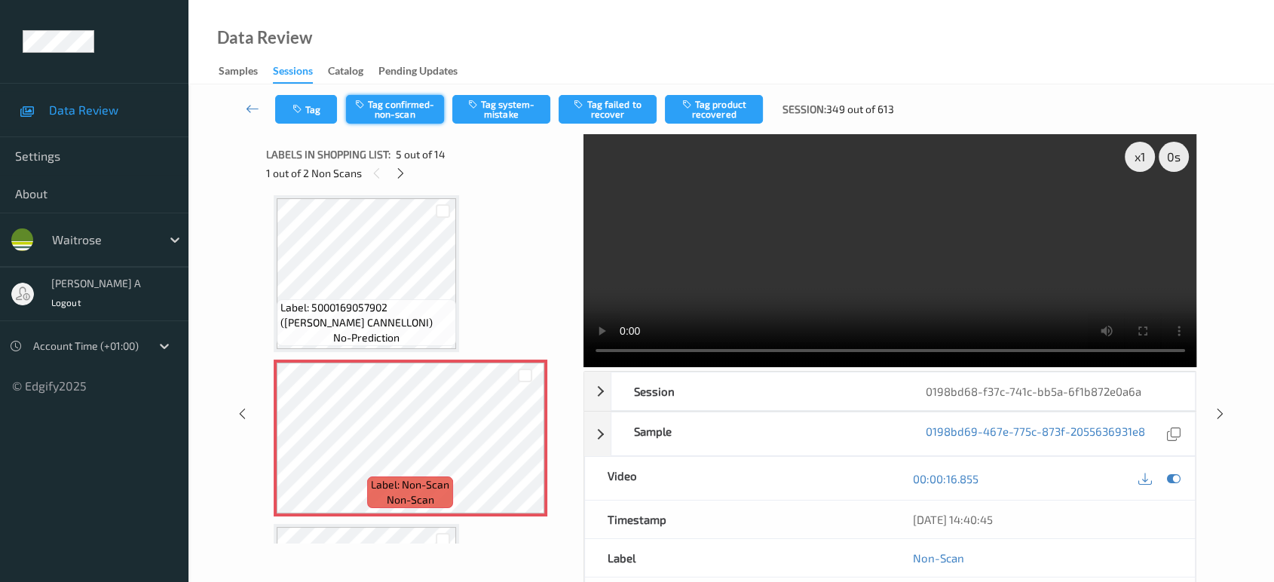
click at [398, 109] on button "Tag confirmed-non-scan" at bounding box center [395, 109] width 98 height 29
click at [730, 104] on button "Tag product recovered" at bounding box center [714, 109] width 98 height 29
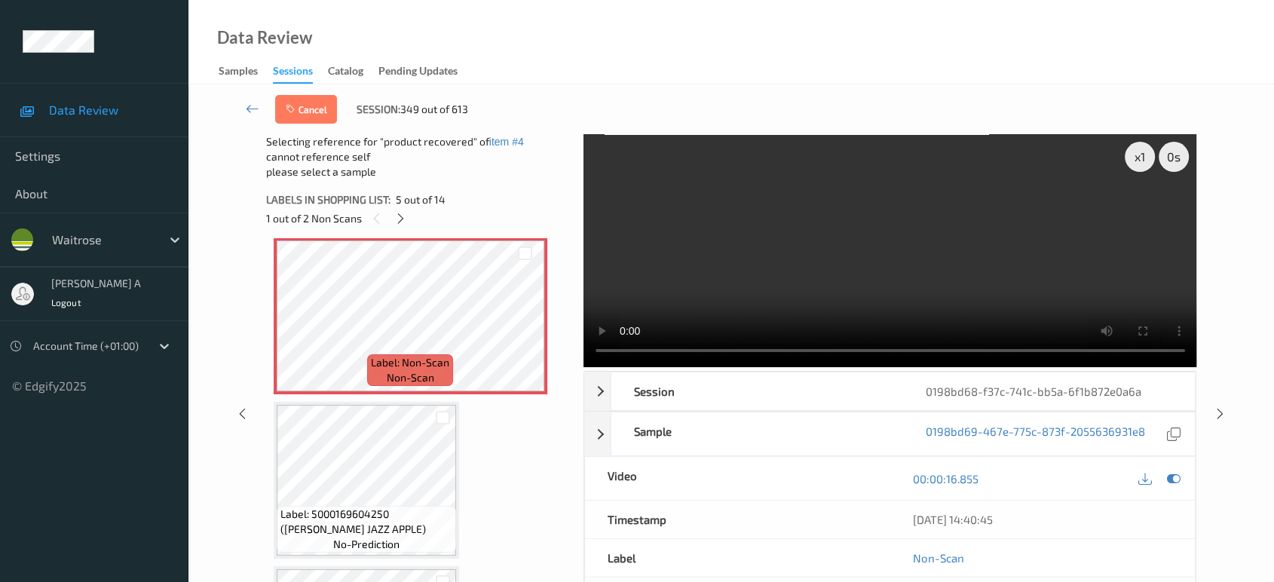
scroll to position [749, 0]
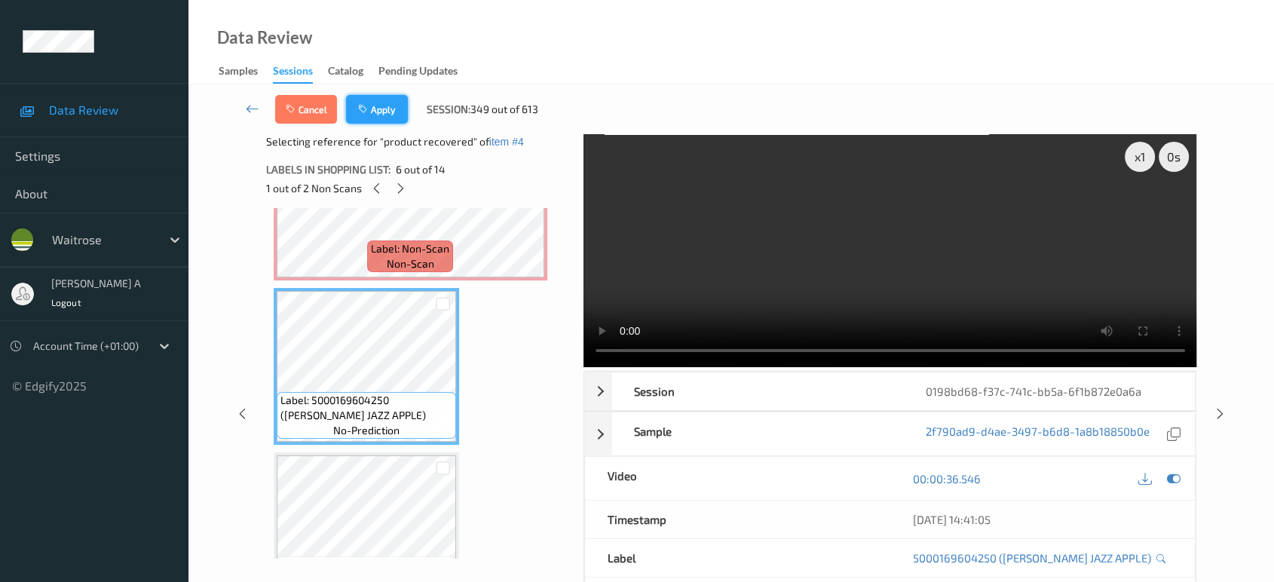
click at [387, 113] on button "Apply" at bounding box center [377, 109] width 62 height 29
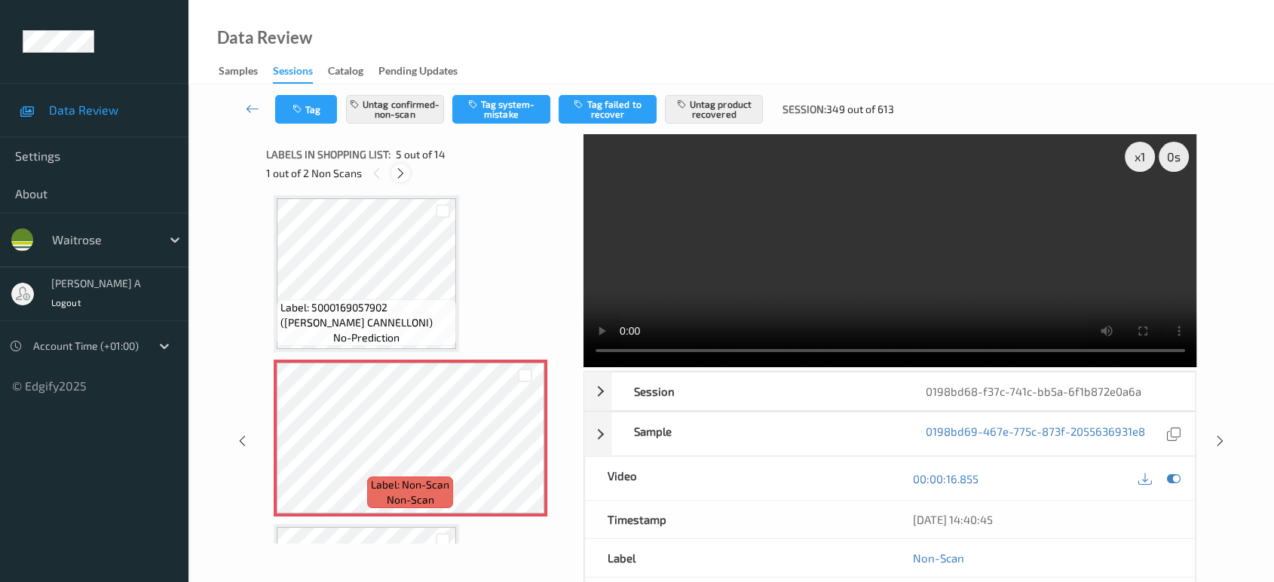
click at [405, 195] on div "Label: 5000169057902 (WR SPINCH CANNELLONI) no-prediction" at bounding box center [366, 273] width 185 height 157
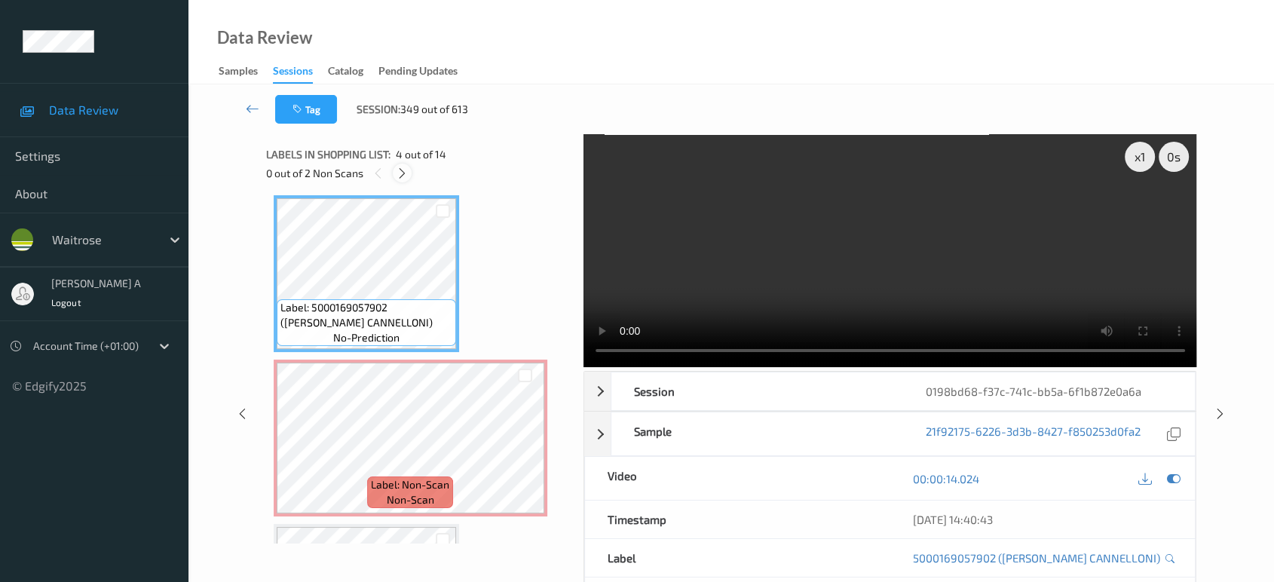
click at [405, 174] on icon at bounding box center [402, 174] width 13 height 14
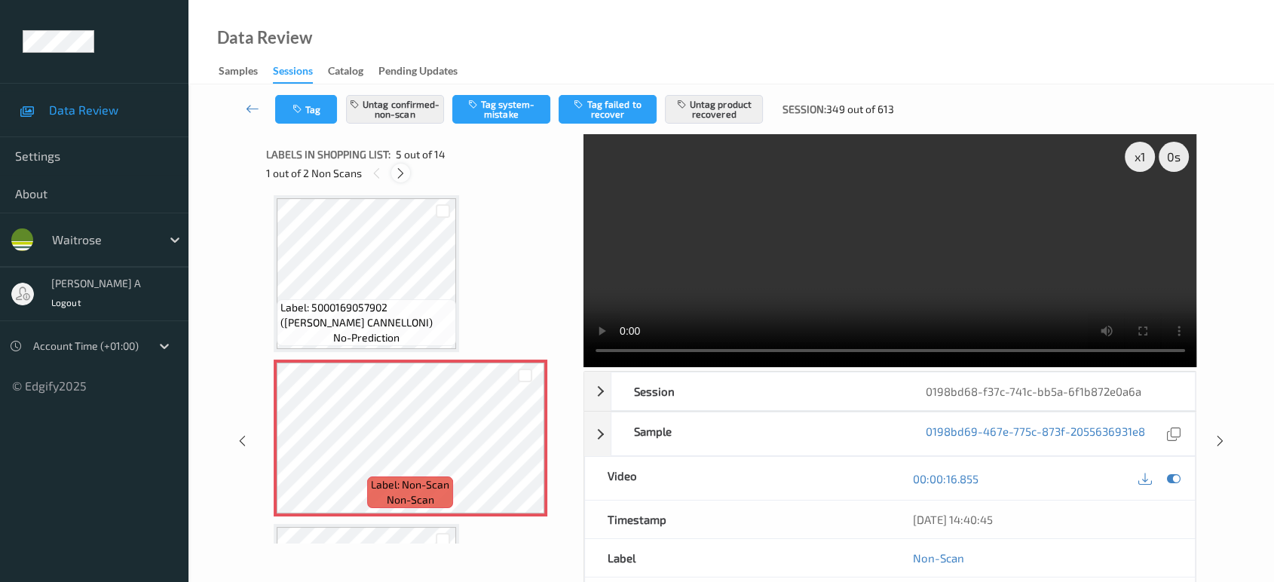
click at [405, 174] on icon at bounding box center [400, 174] width 13 height 14
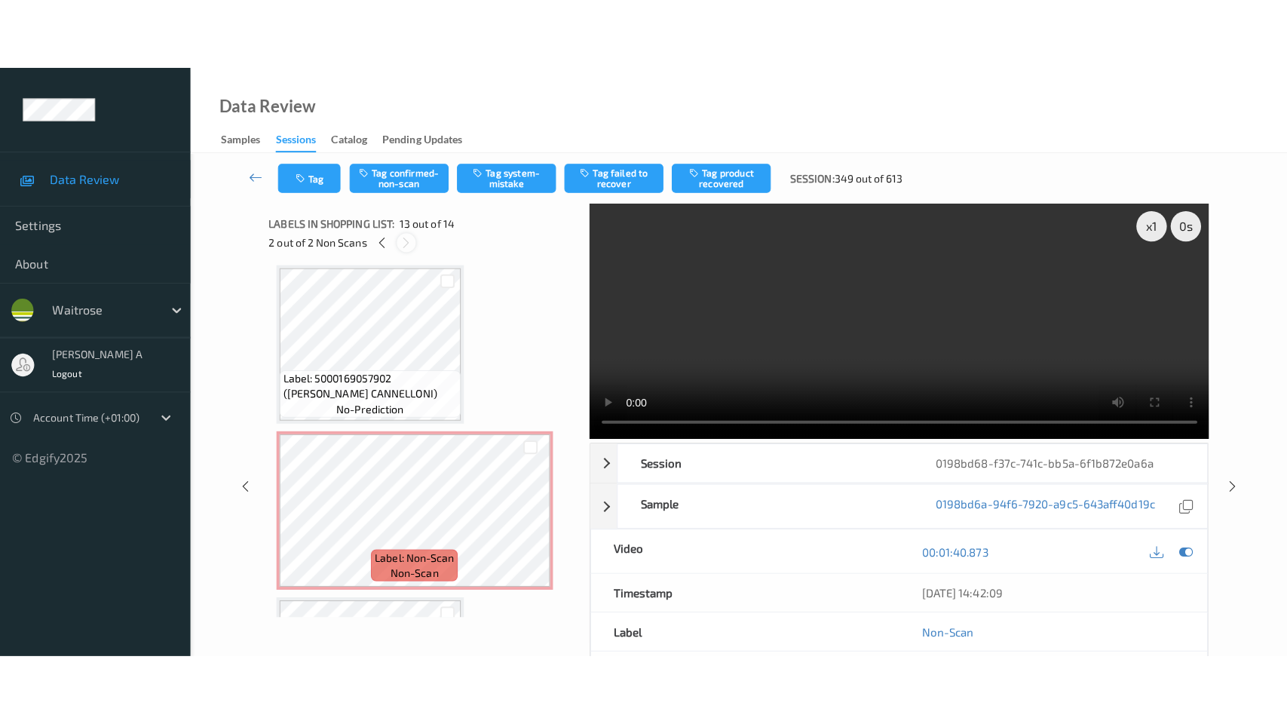
scroll to position [1808, 0]
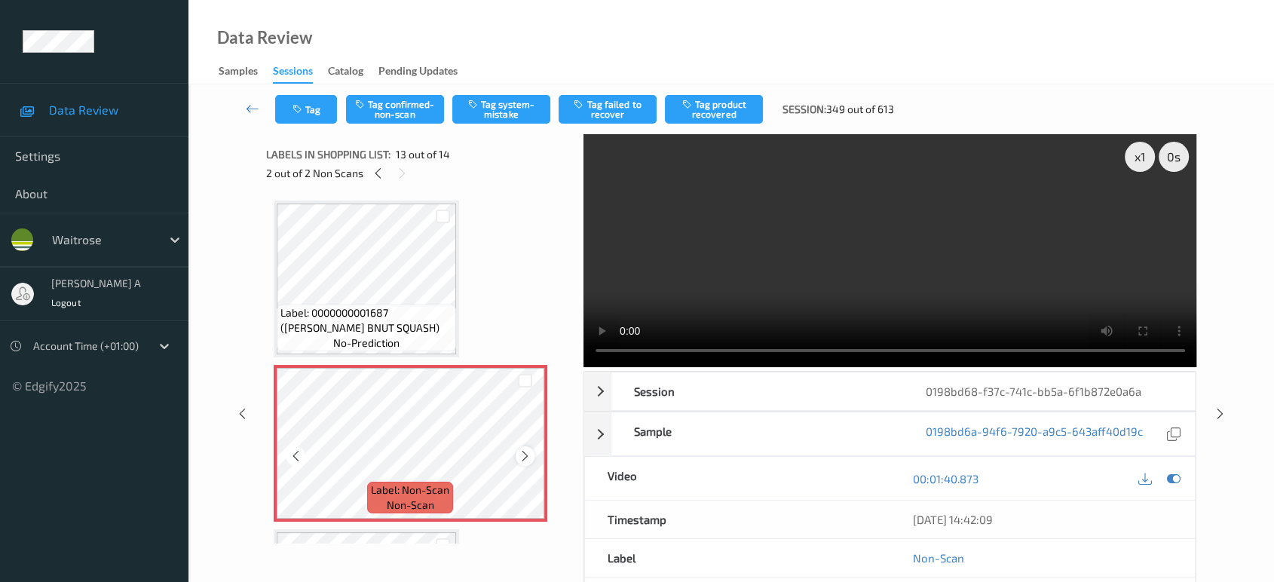
click at [522, 452] on icon at bounding box center [525, 456] width 13 height 14
click at [293, 449] on icon at bounding box center [295, 456] width 13 height 14
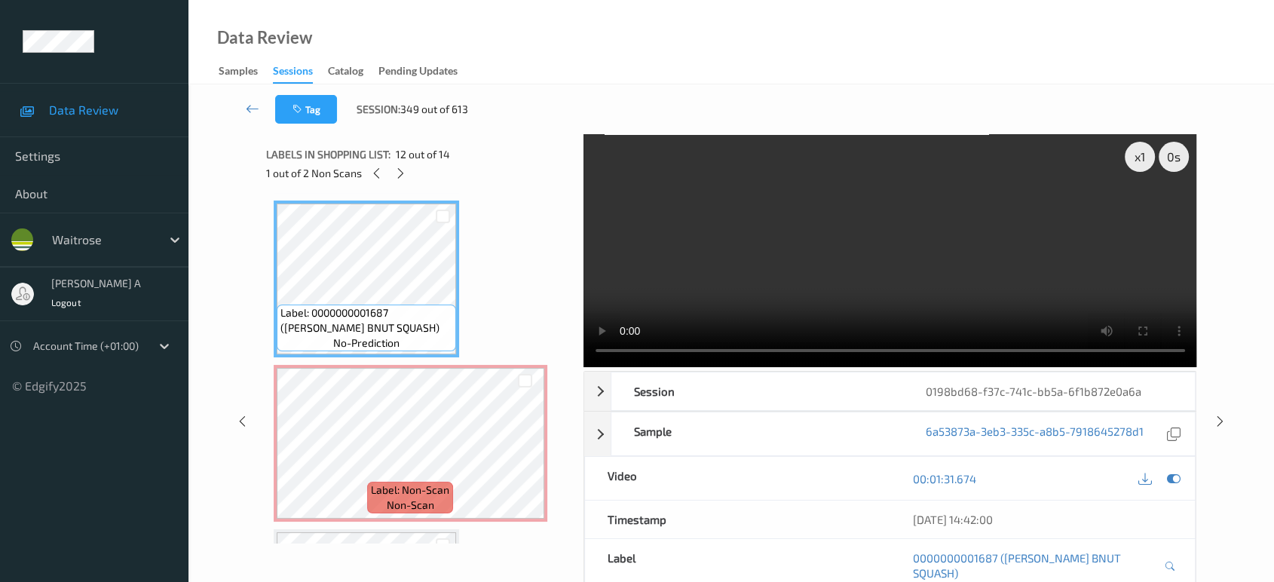
scroll to position [1806, 0]
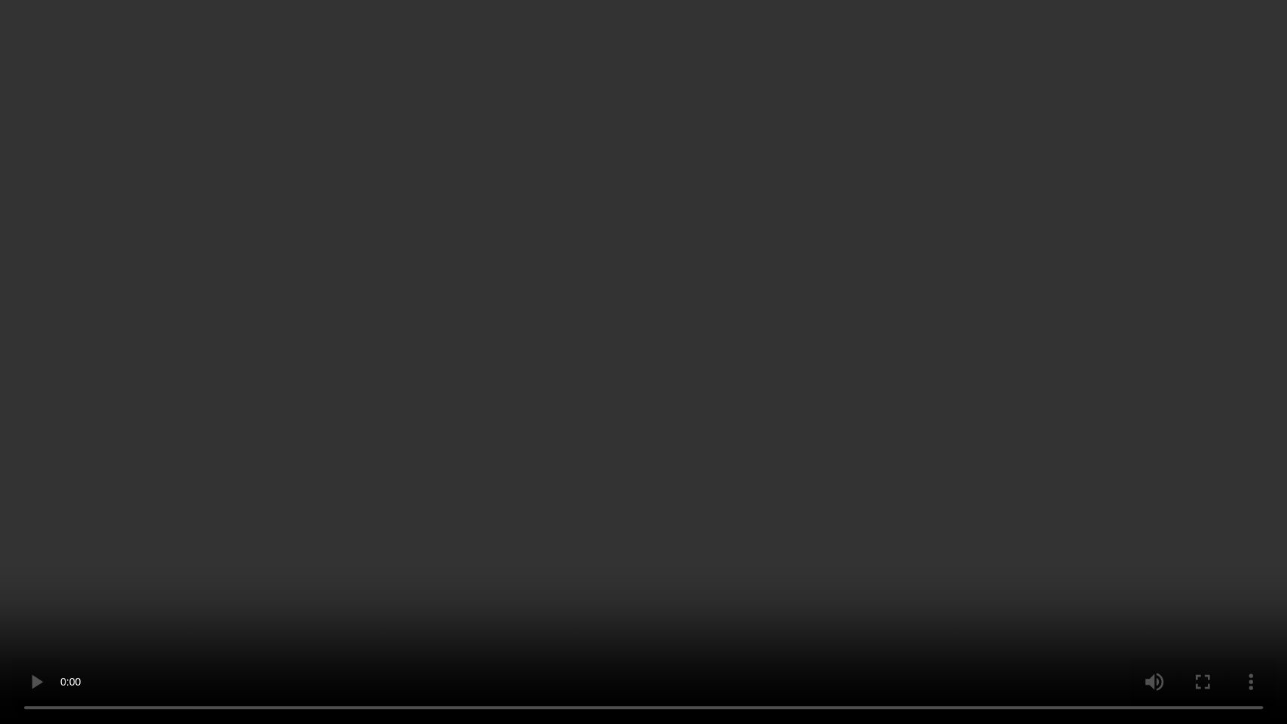
click at [718, 425] on video at bounding box center [643, 362] width 1287 height 724
click at [785, 490] on video at bounding box center [643, 362] width 1287 height 724
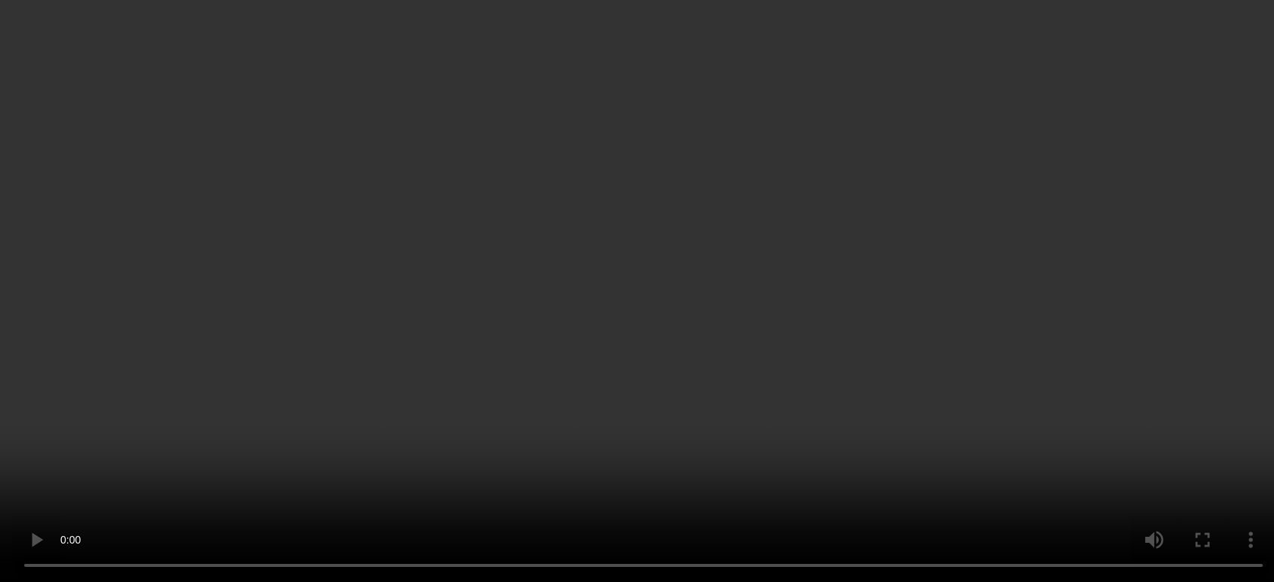
scroll to position [1948, 0]
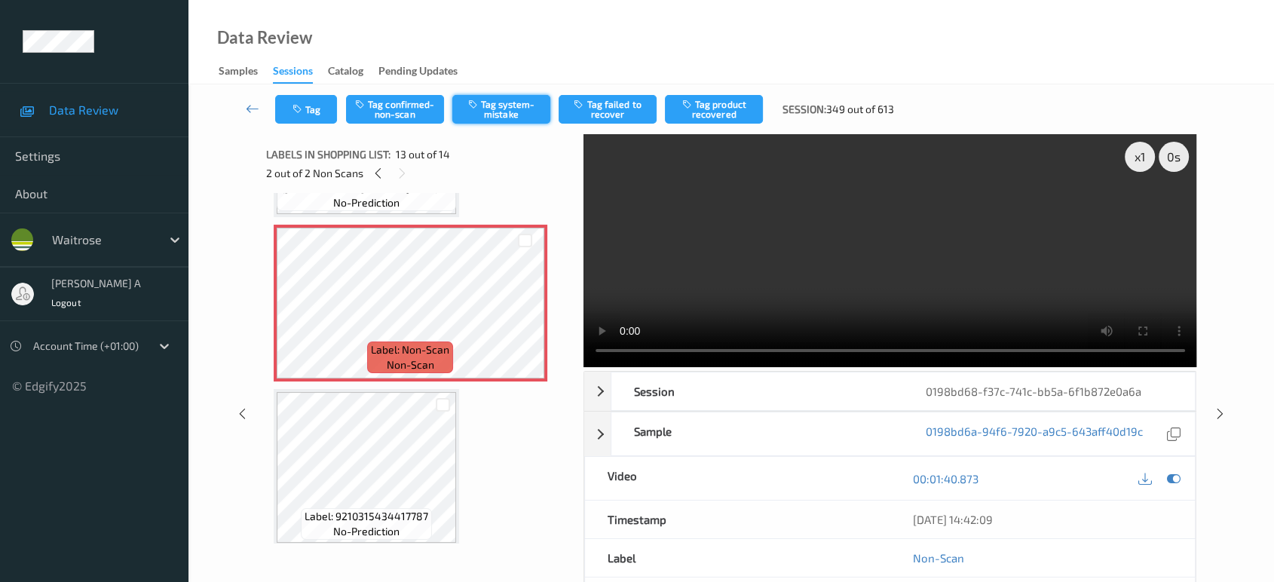
click at [489, 111] on button "Tag system-mistake" at bounding box center [501, 109] width 98 height 29
click at [302, 115] on button "Tag" at bounding box center [306, 109] width 62 height 29
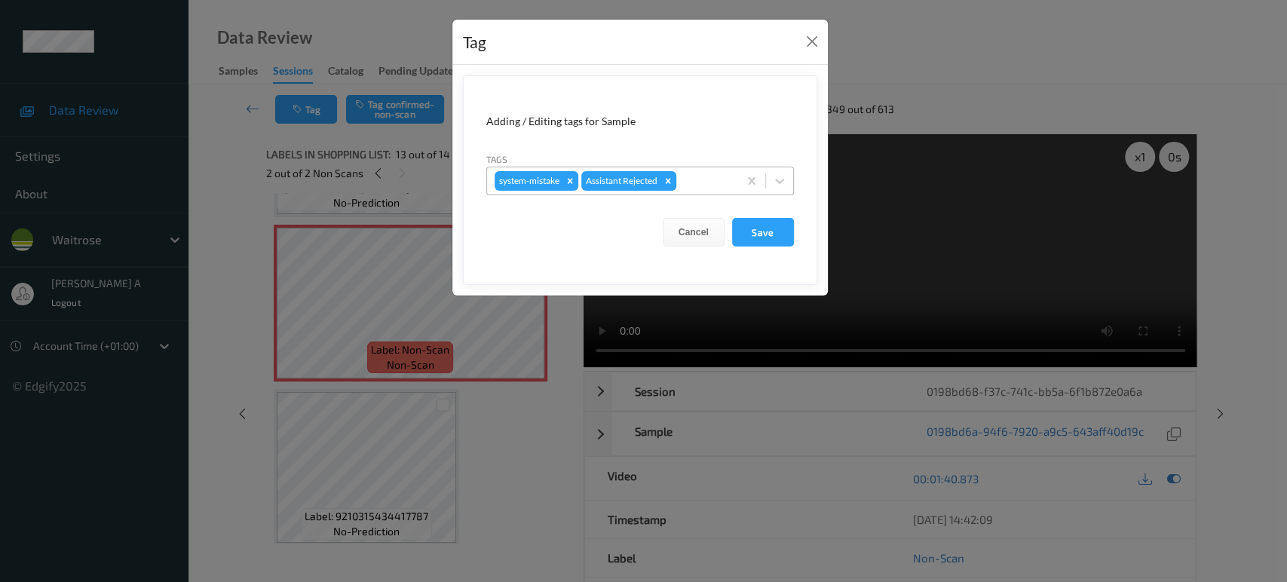
click at [681, 173] on input "text" at bounding box center [680, 180] width 2 height 15
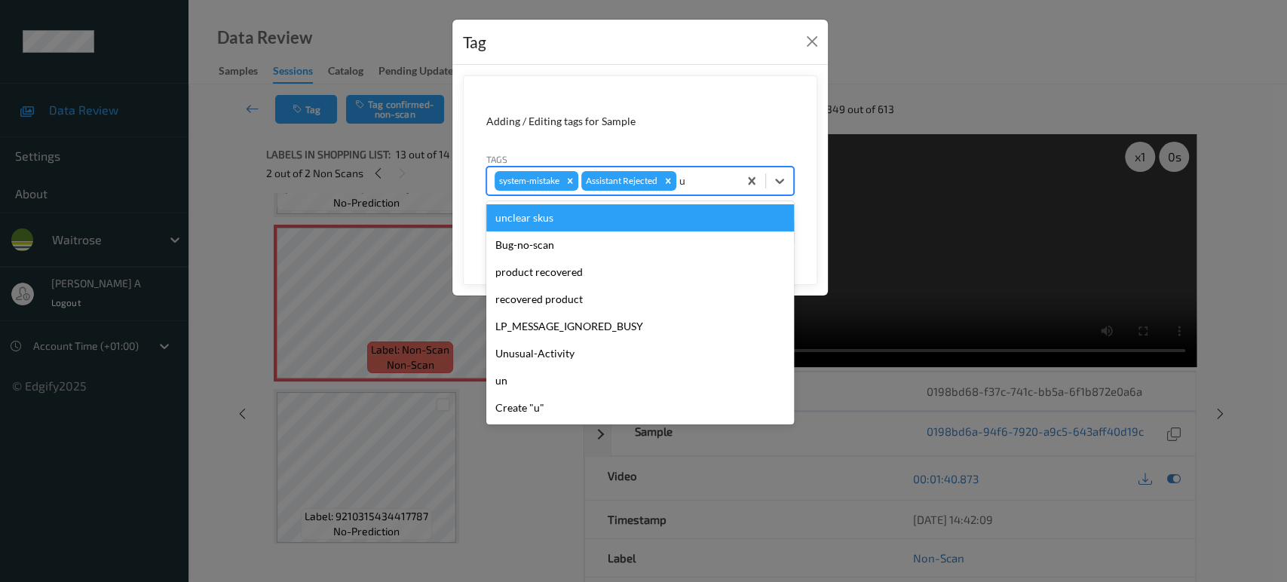
type input "un"
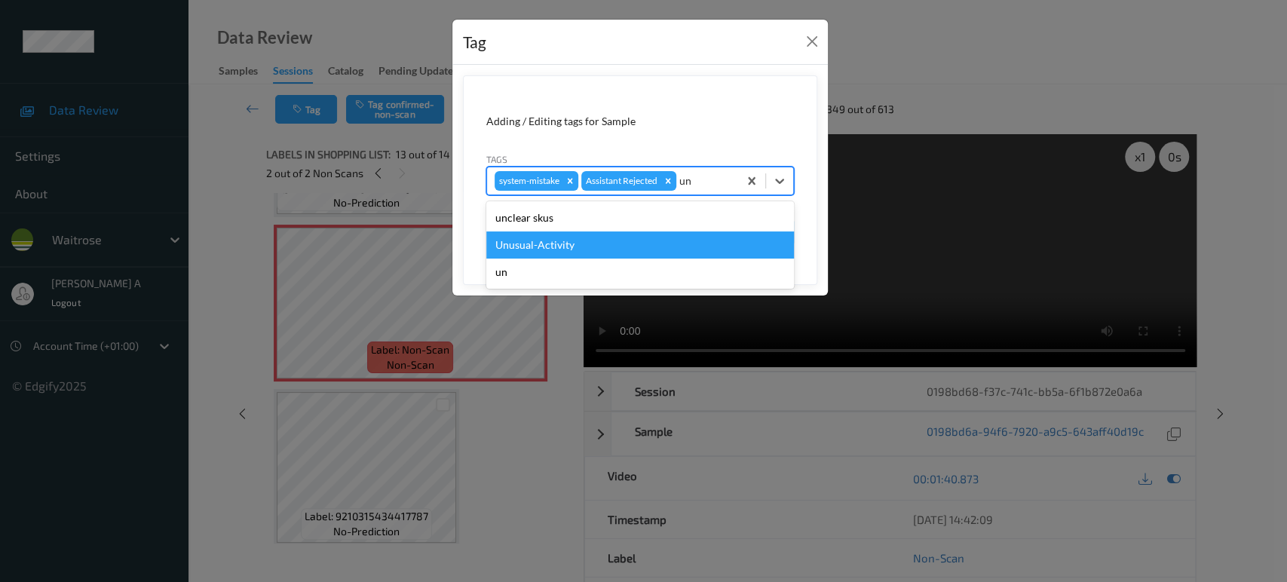
click at [601, 242] on div "Unusual-Activity" at bounding box center [640, 244] width 308 height 27
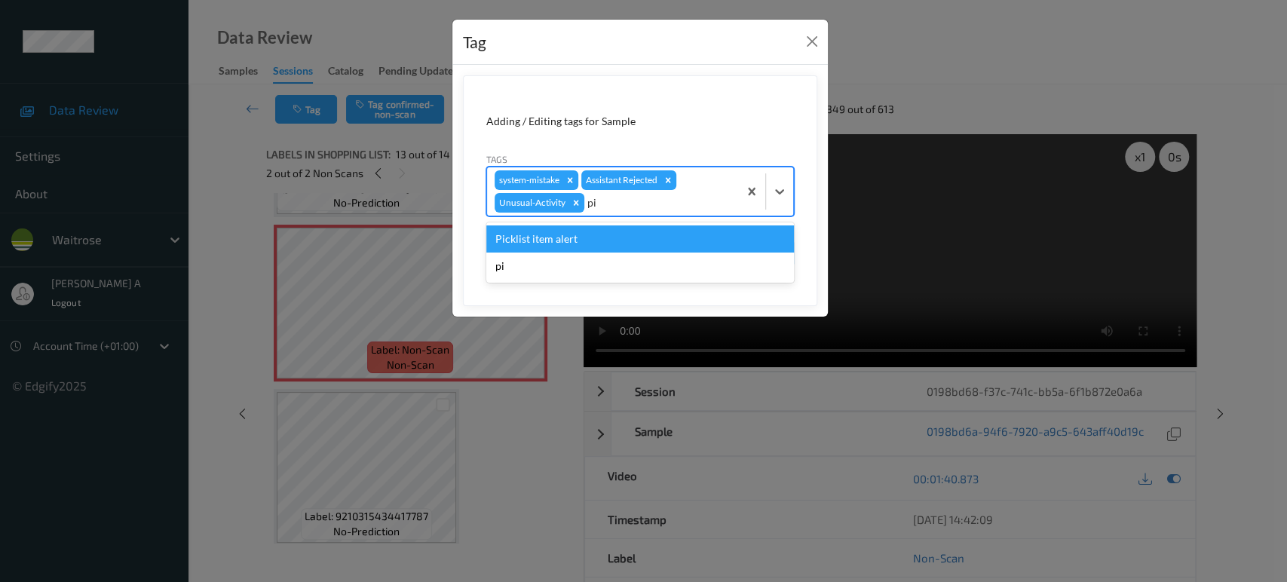
type input "pic"
click at [601, 242] on div "Picklist item alert" at bounding box center [640, 238] width 308 height 27
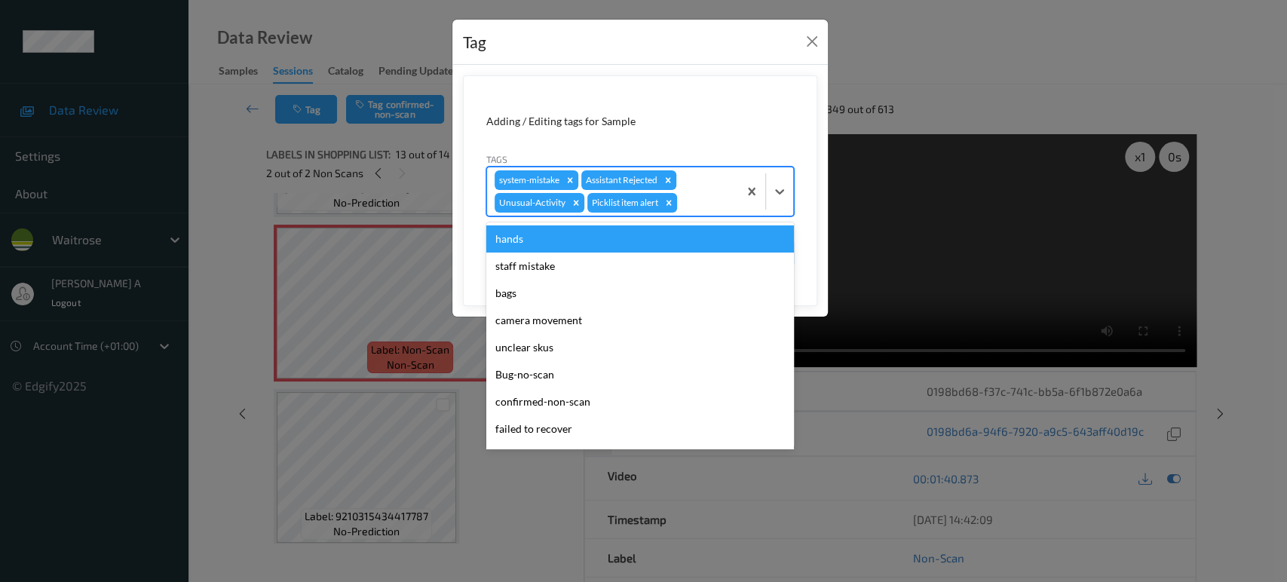
click at [696, 200] on div at bounding box center [705, 203] width 51 height 18
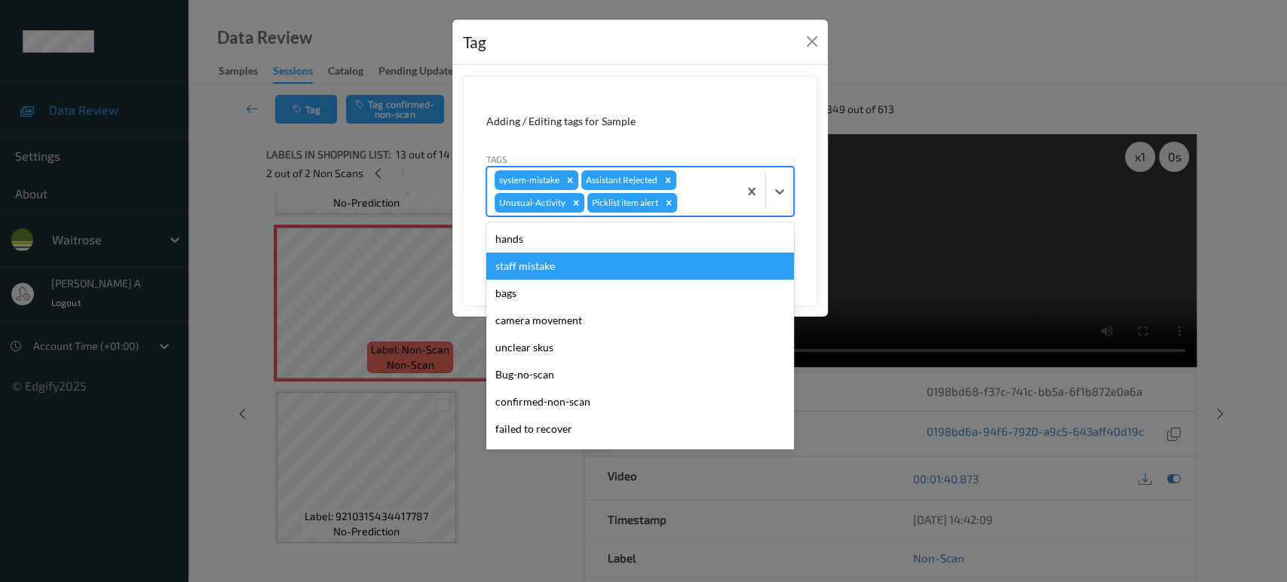
click at [711, 200] on div at bounding box center [705, 203] width 51 height 18
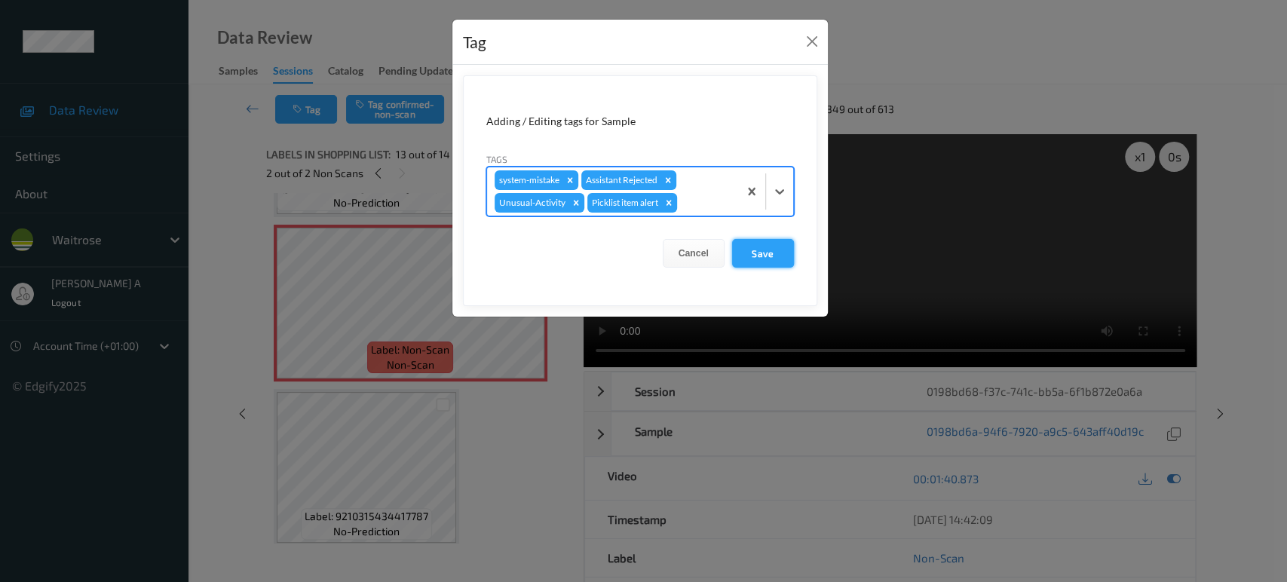
click at [765, 259] on button "Save" at bounding box center [763, 253] width 62 height 29
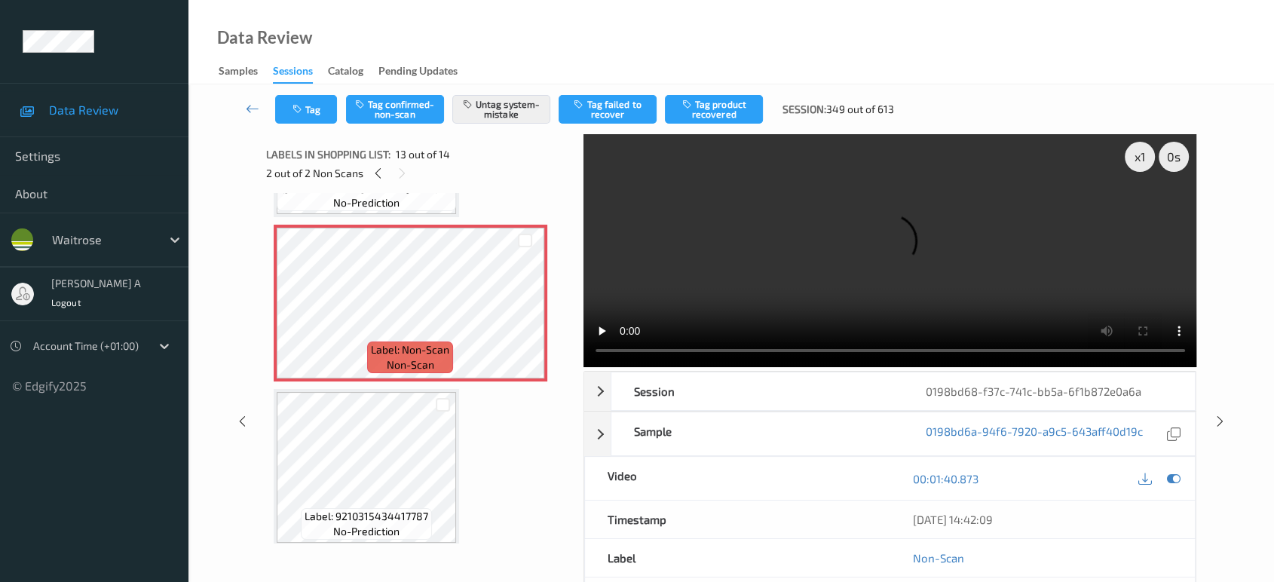
drag, startPoint x: 1220, startPoint y: 417, endPoint x: 905, endPoint y: 97, distance: 449.4
click at [1220, 417] on icon at bounding box center [1220, 422] width 13 height 14
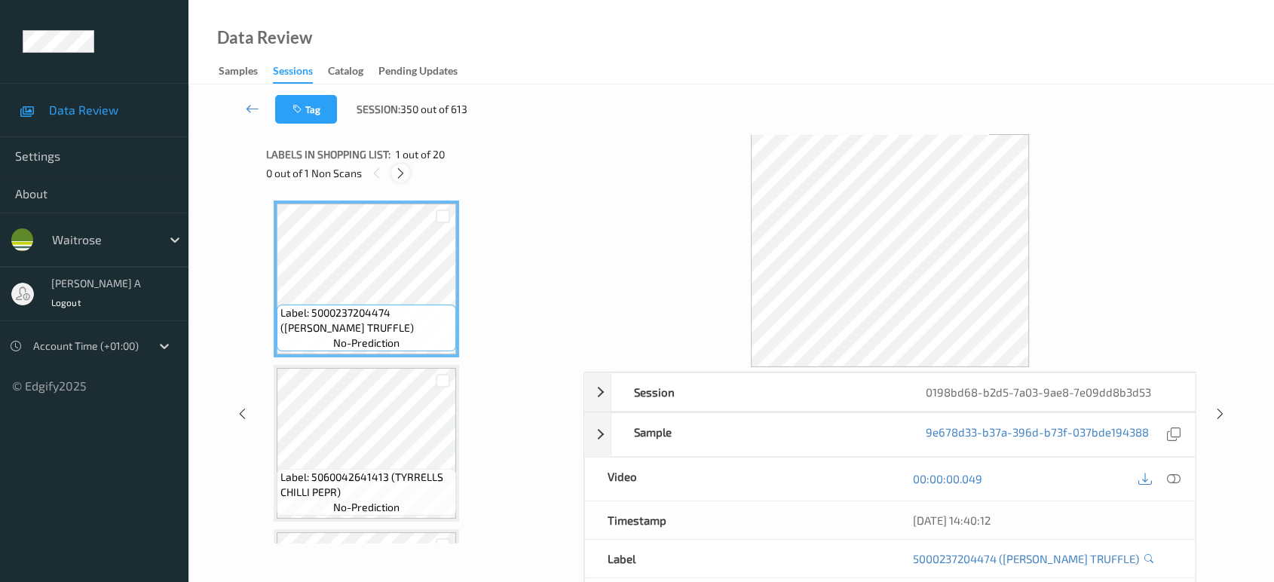
click at [400, 174] on icon at bounding box center [400, 174] width 13 height 14
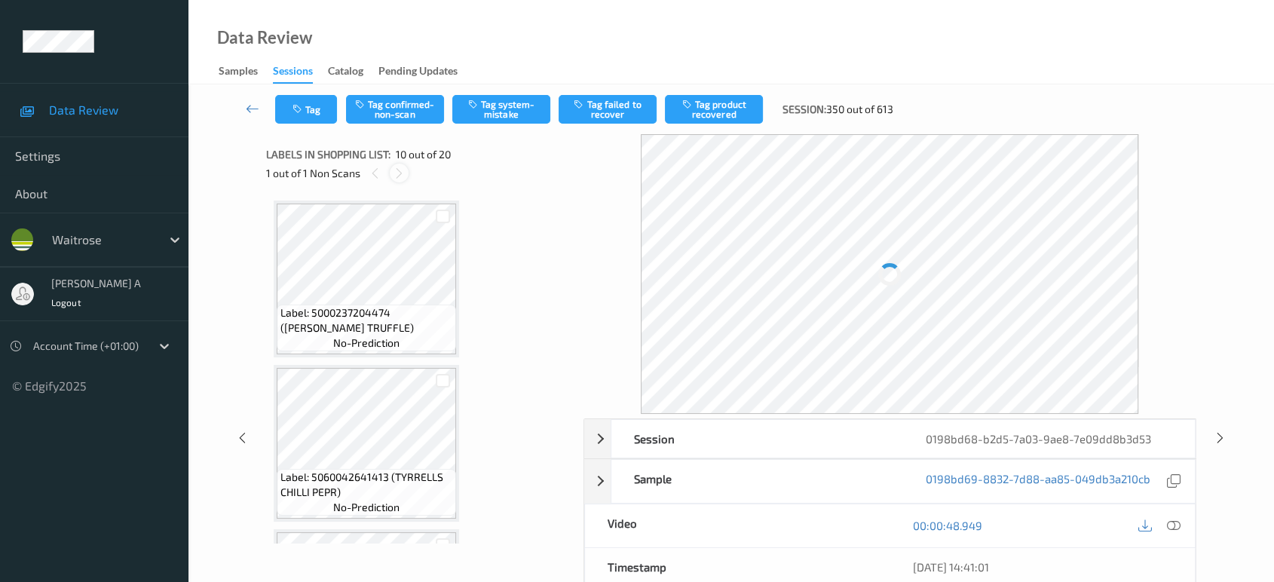
scroll to position [1316, 0]
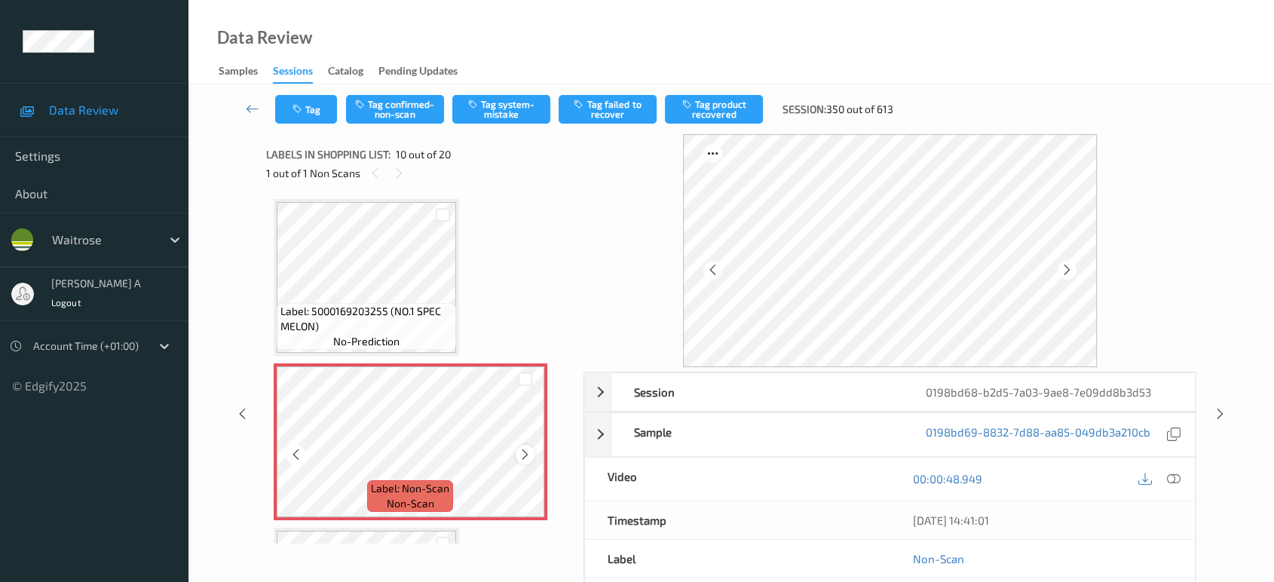
click at [525, 448] on icon at bounding box center [525, 455] width 13 height 14
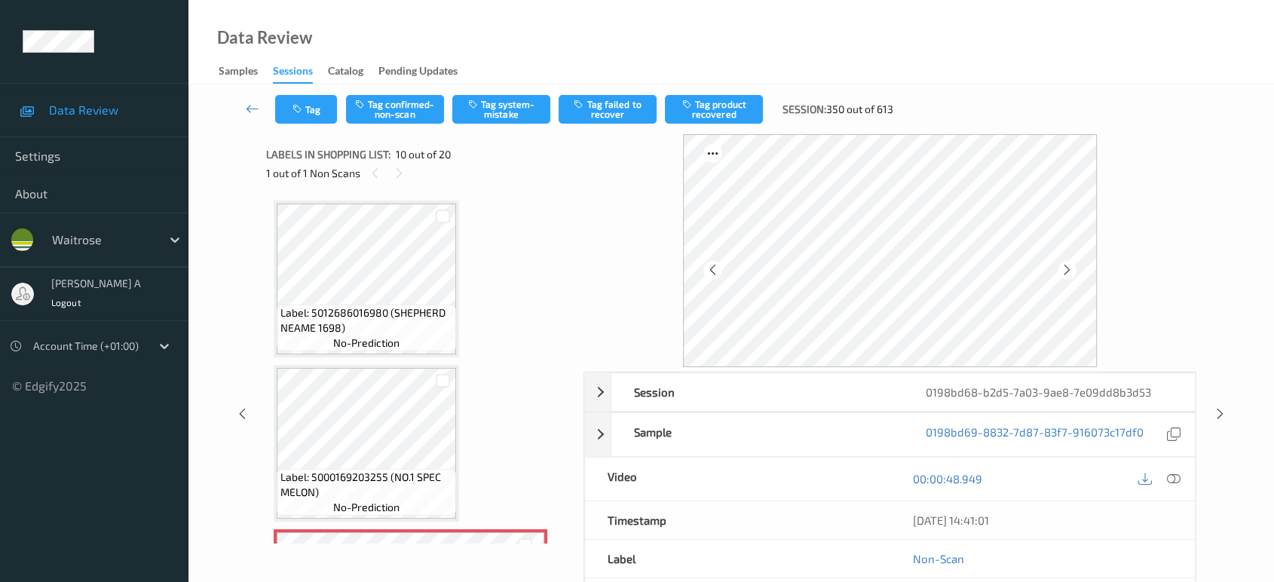
scroll to position [1149, 0]
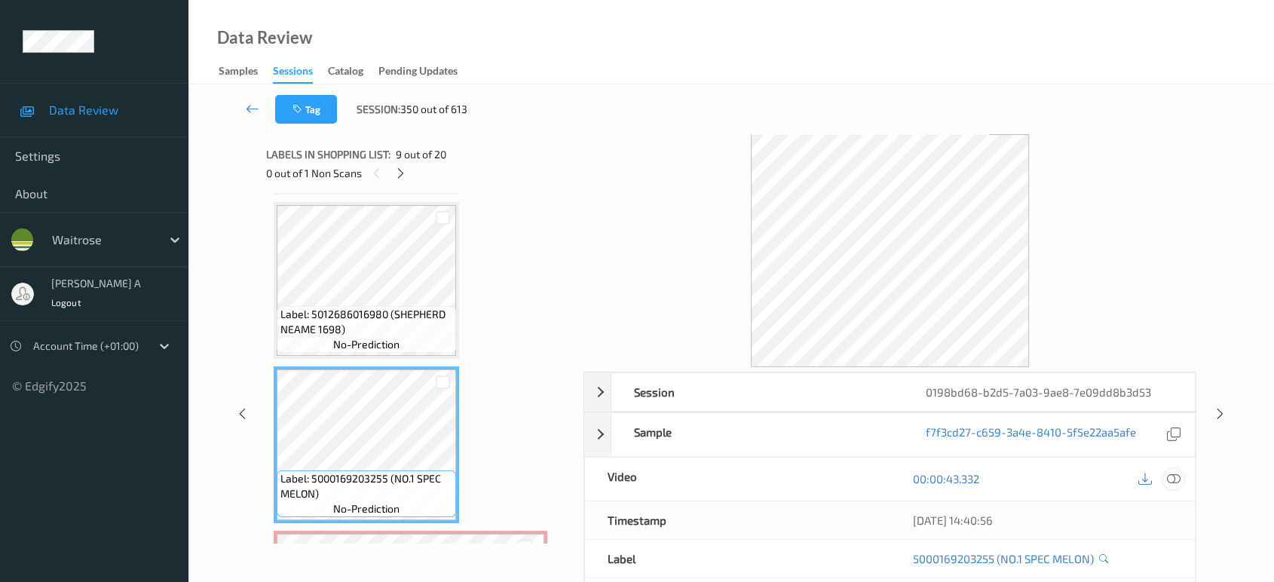
click at [1174, 481] on icon at bounding box center [1174, 479] width 14 height 14
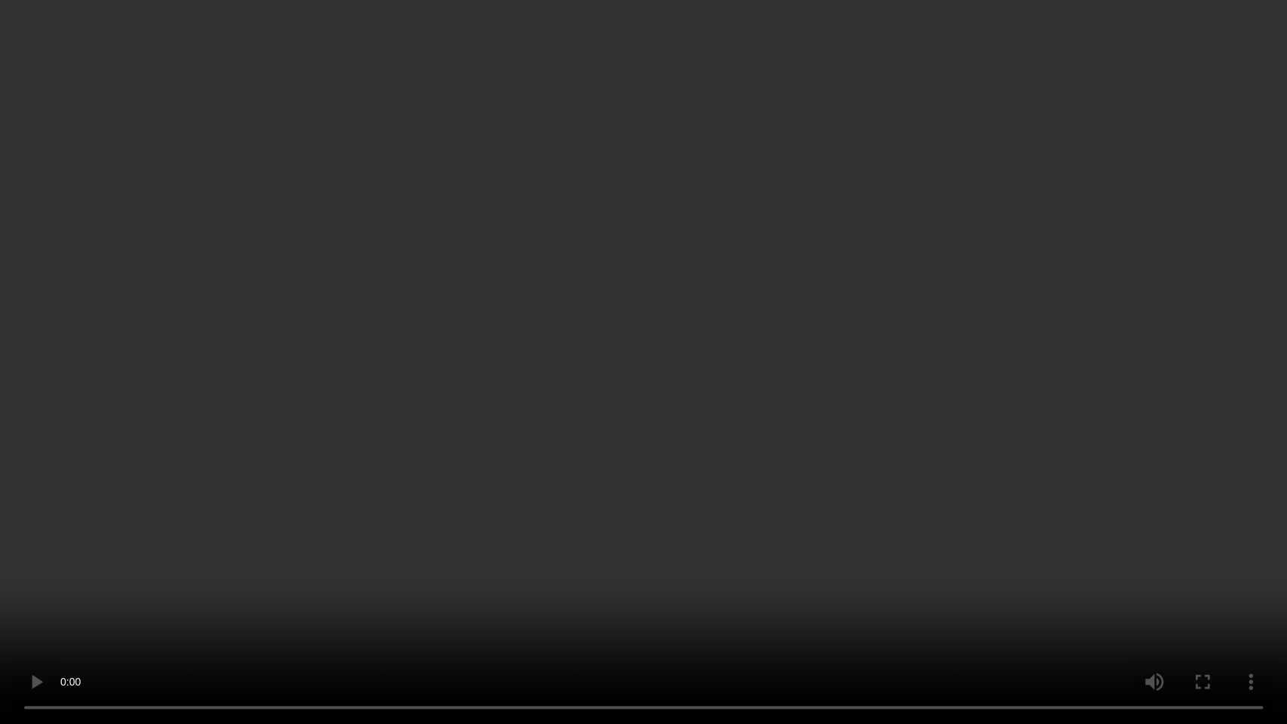
click at [744, 372] on video at bounding box center [643, 362] width 1287 height 724
click at [664, 411] on video at bounding box center [643, 362] width 1287 height 724
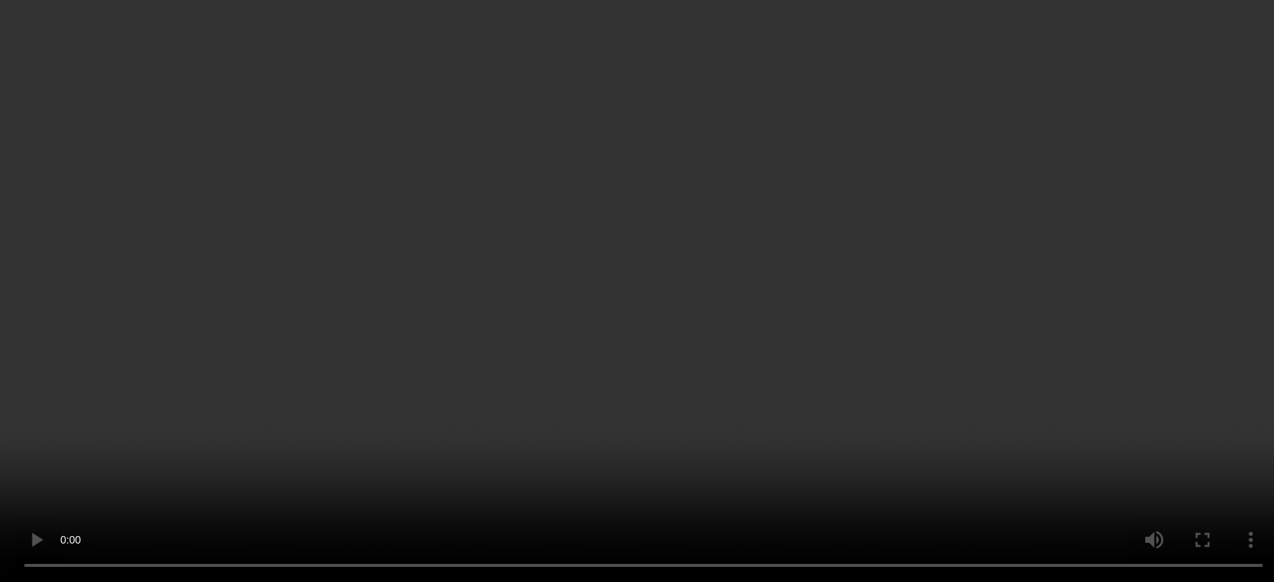
scroll to position [1400, 0]
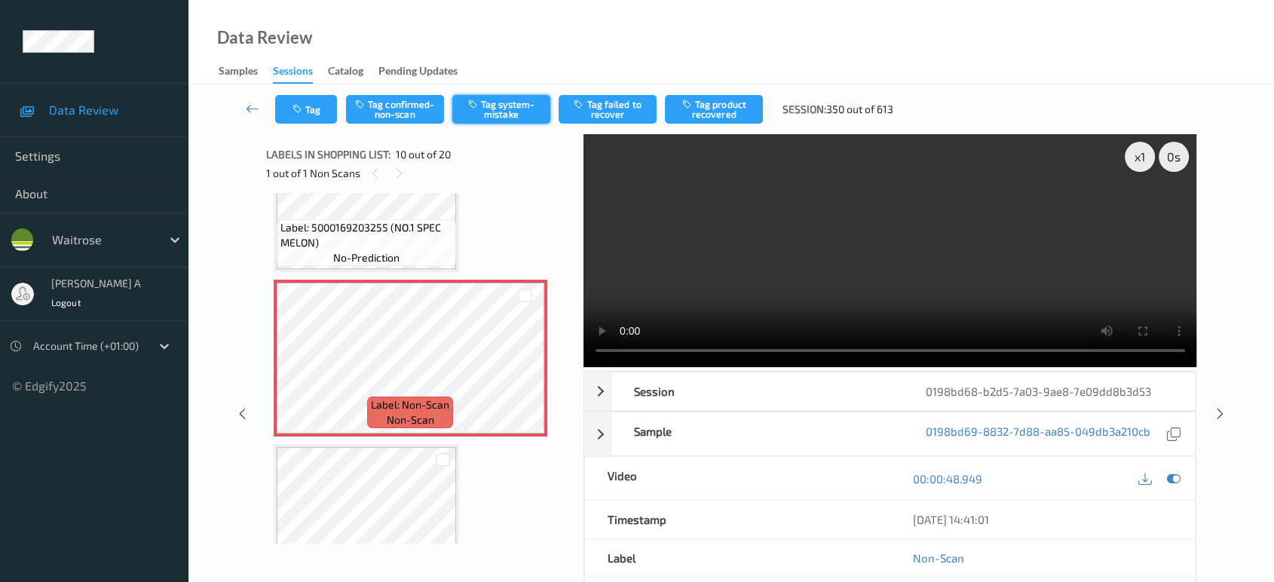
click at [493, 114] on button "Tag system-mistake" at bounding box center [501, 109] width 98 height 29
click at [322, 115] on button "Tag" at bounding box center [306, 109] width 62 height 29
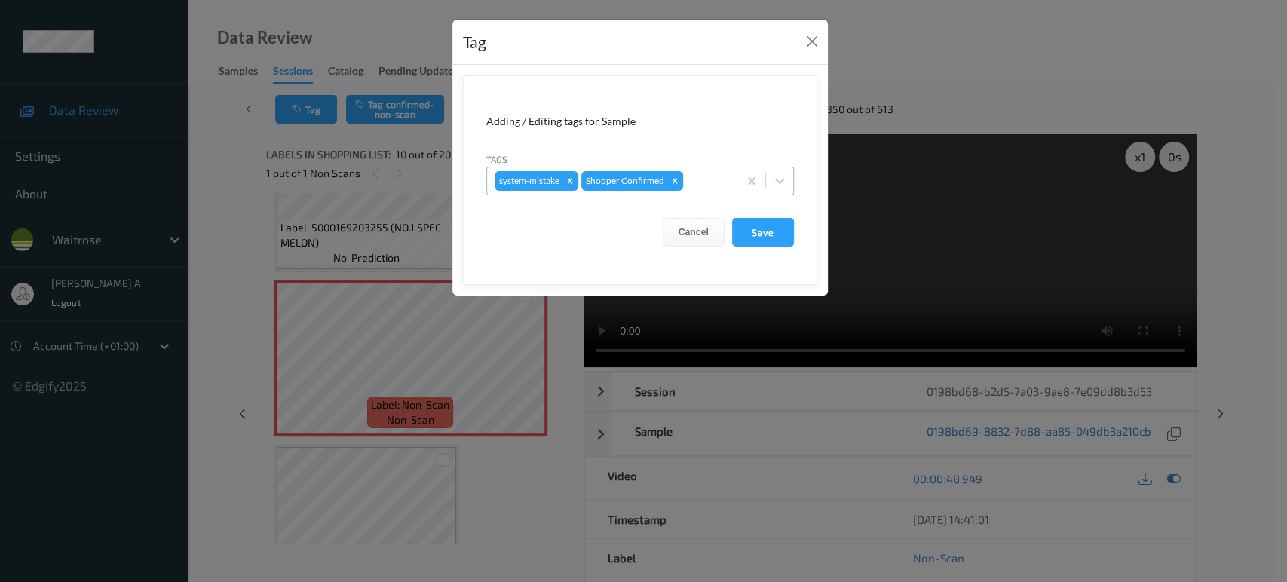
click at [705, 178] on div at bounding box center [708, 181] width 44 height 18
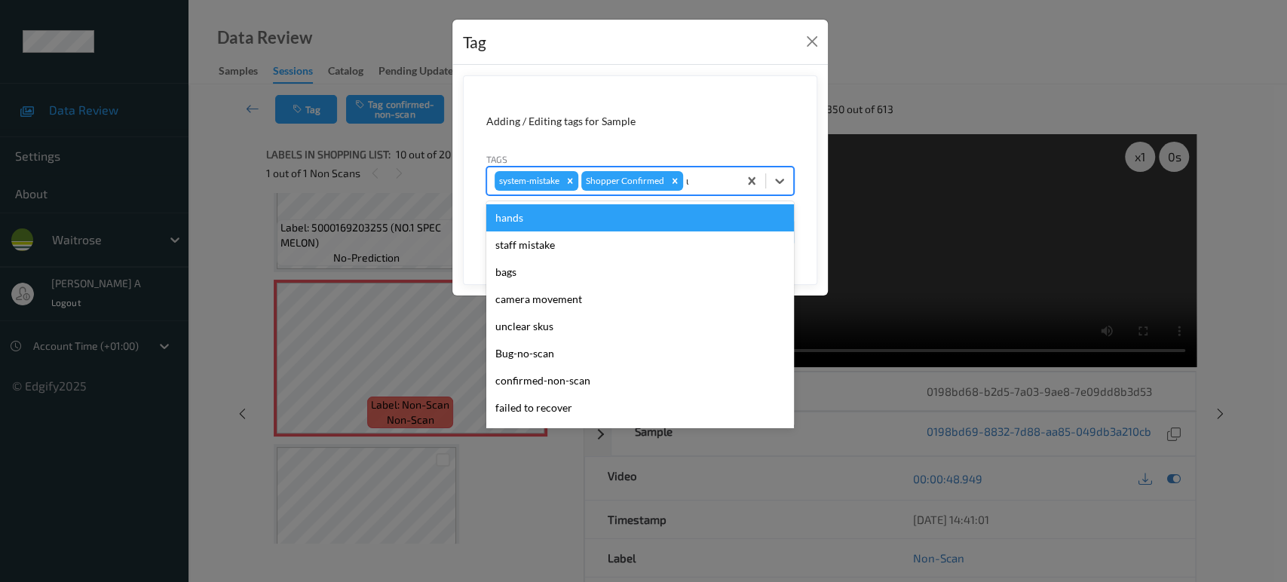
type input "un"
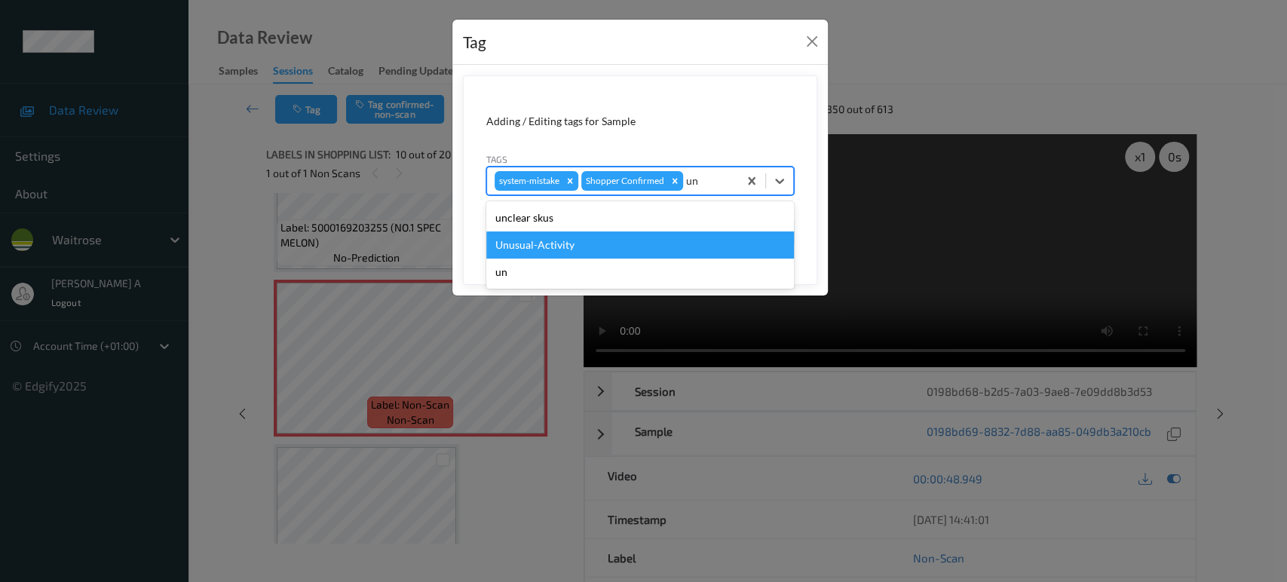
click at [630, 240] on div "Unusual-Activity" at bounding box center [640, 244] width 308 height 27
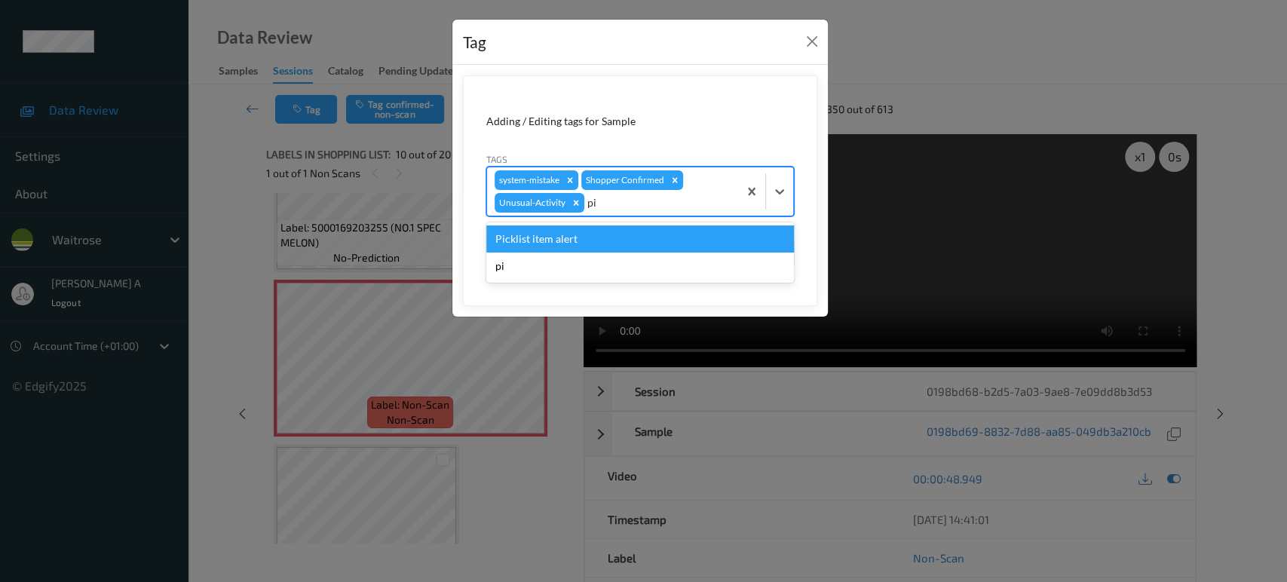
type input "pic"
click at [630, 240] on div "Picklist item alert" at bounding box center [640, 238] width 308 height 27
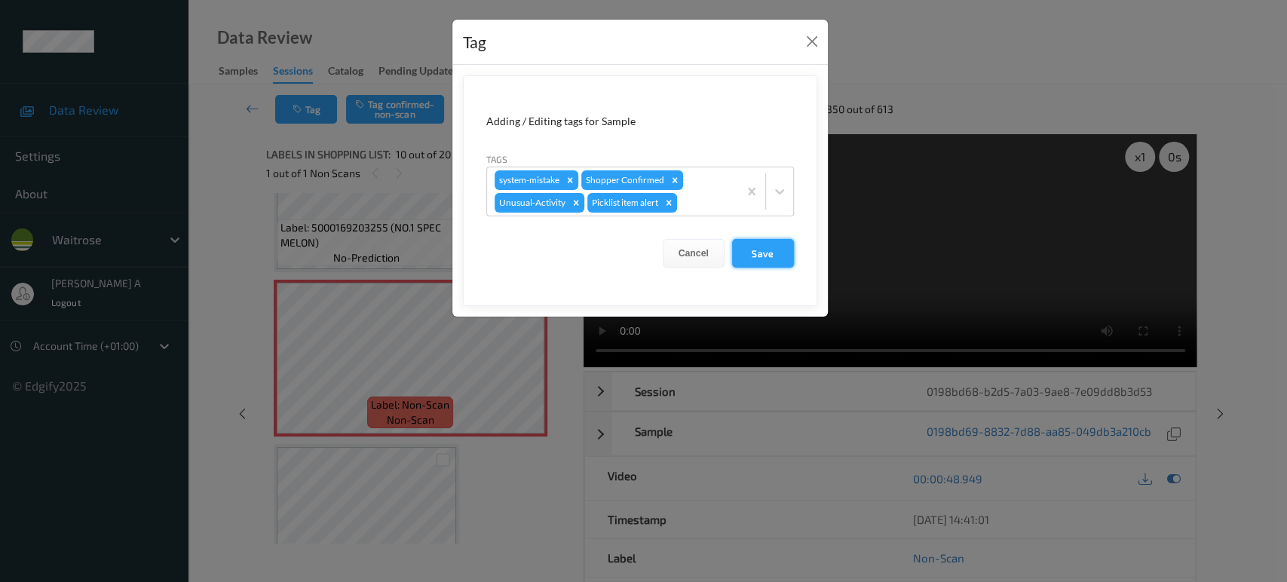
click at [781, 249] on button "Save" at bounding box center [763, 253] width 62 height 29
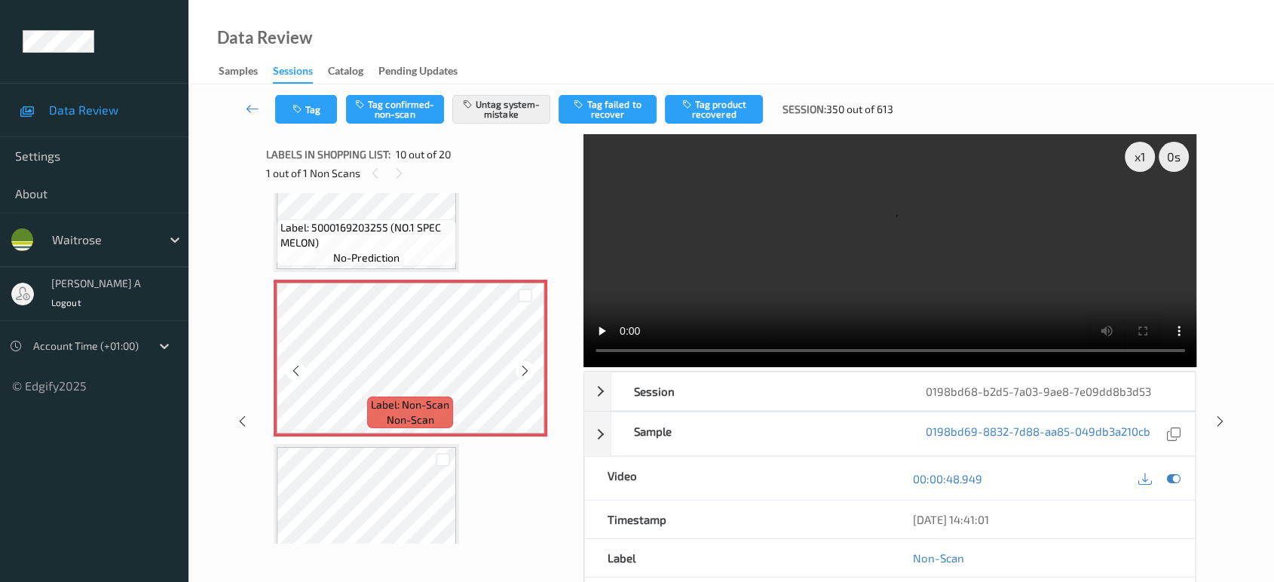
scroll to position [1233, 0]
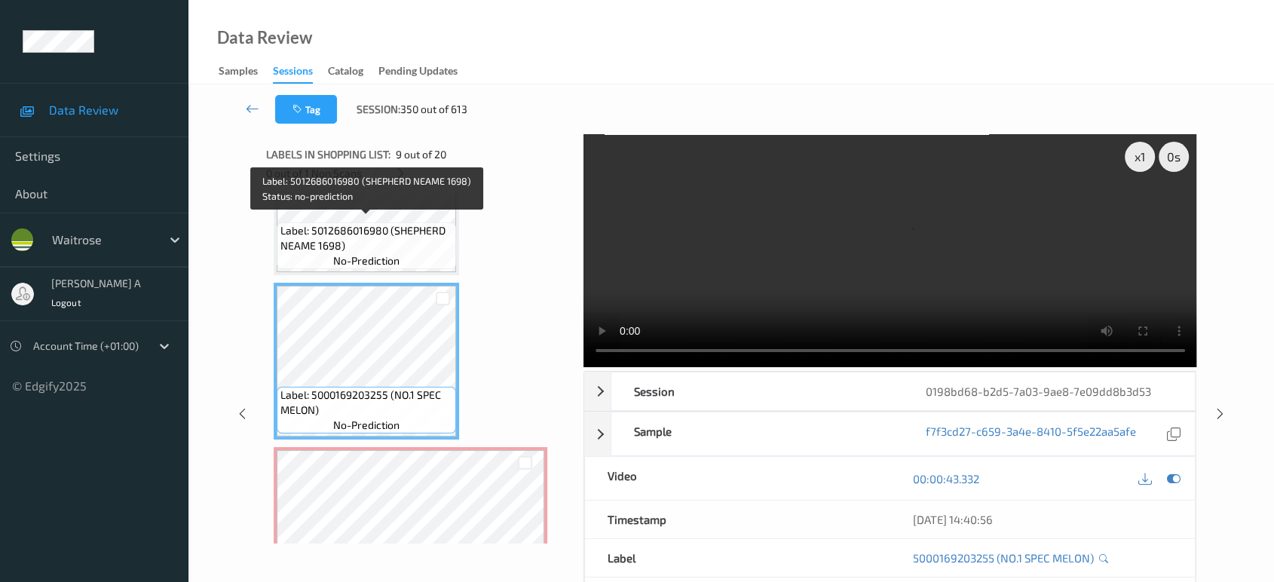
click at [388, 229] on span "Label: 5012686016980 (SHEPHERD NEAME 1698)" at bounding box center [366, 238] width 172 height 30
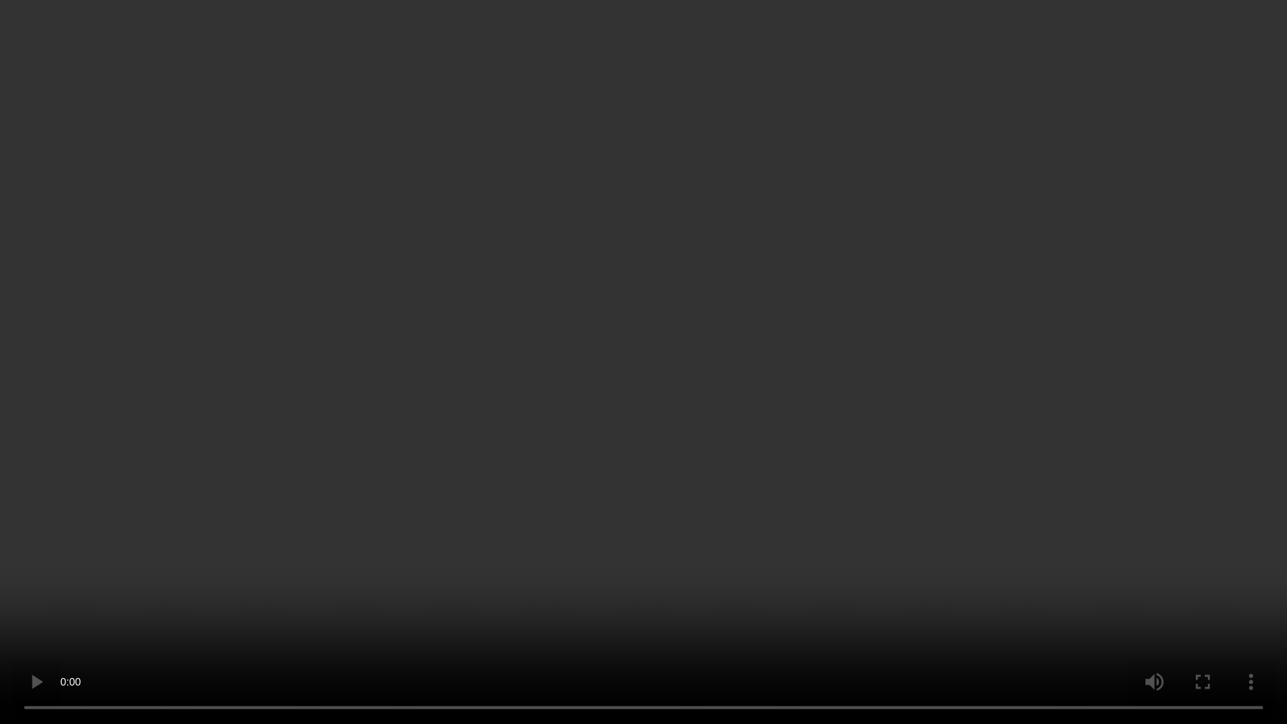
click at [654, 389] on video at bounding box center [643, 362] width 1287 height 724
click at [522, 421] on video at bounding box center [643, 362] width 1287 height 724
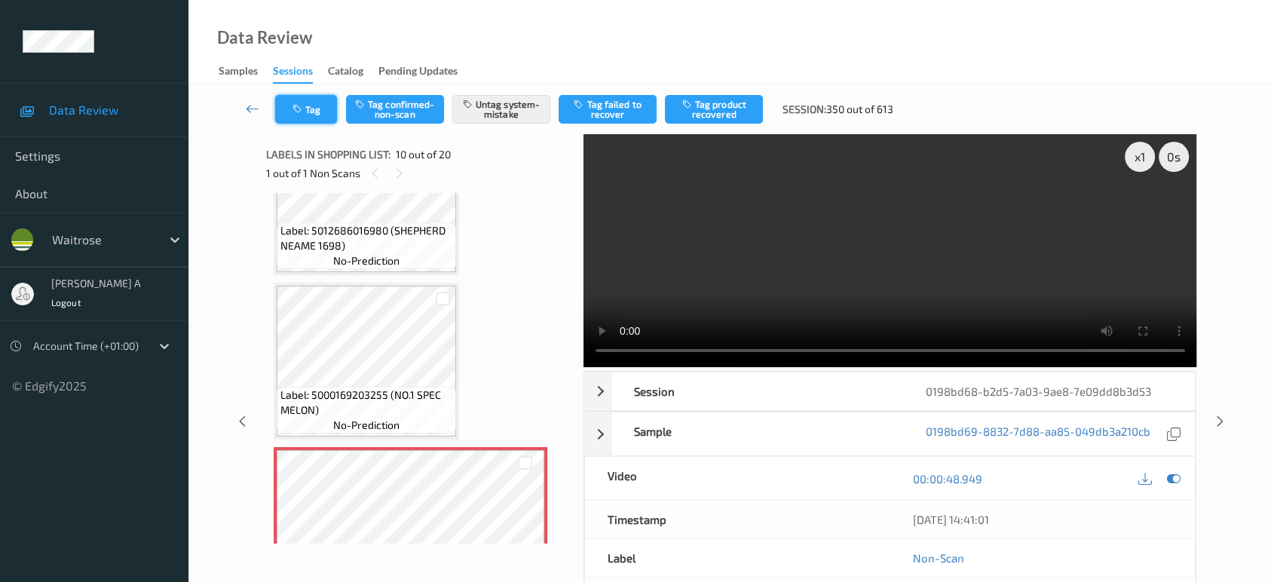
click at [310, 116] on button "Tag" at bounding box center [306, 109] width 62 height 29
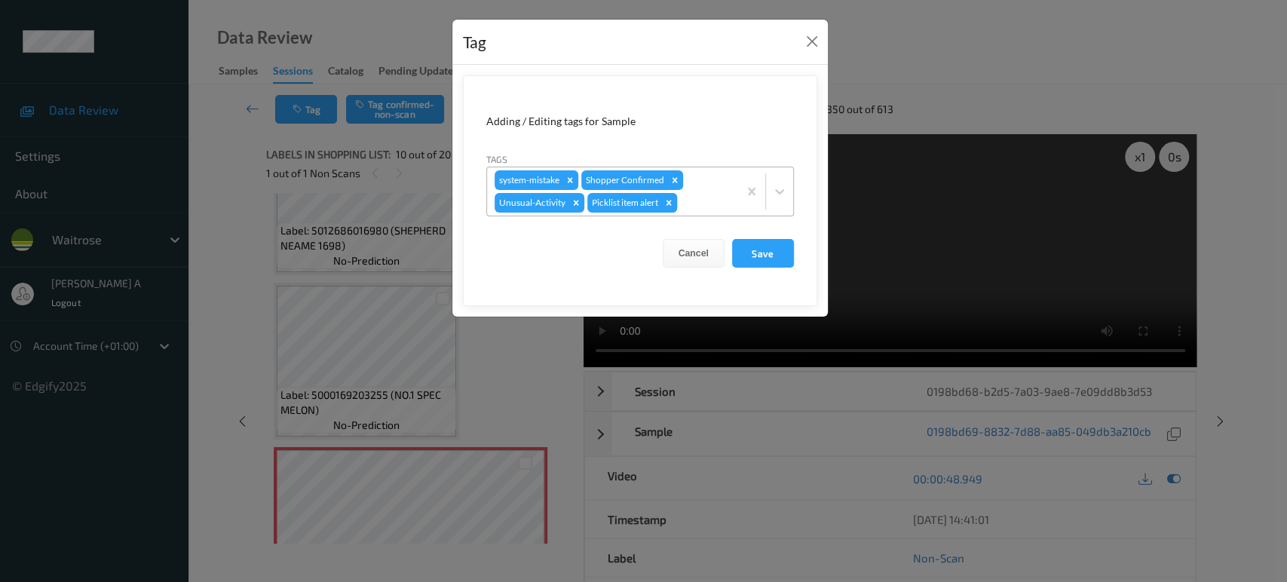
click at [669, 201] on icon "Remove Picklist item alert" at bounding box center [668, 202] width 5 height 5
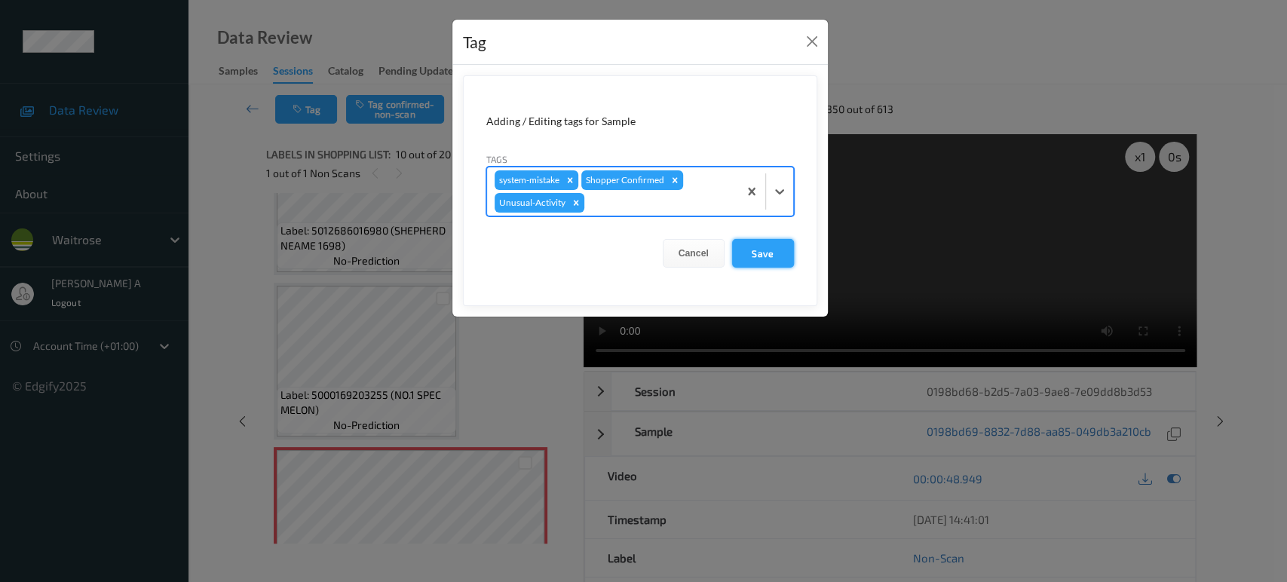
click at [766, 259] on button "Save" at bounding box center [763, 253] width 62 height 29
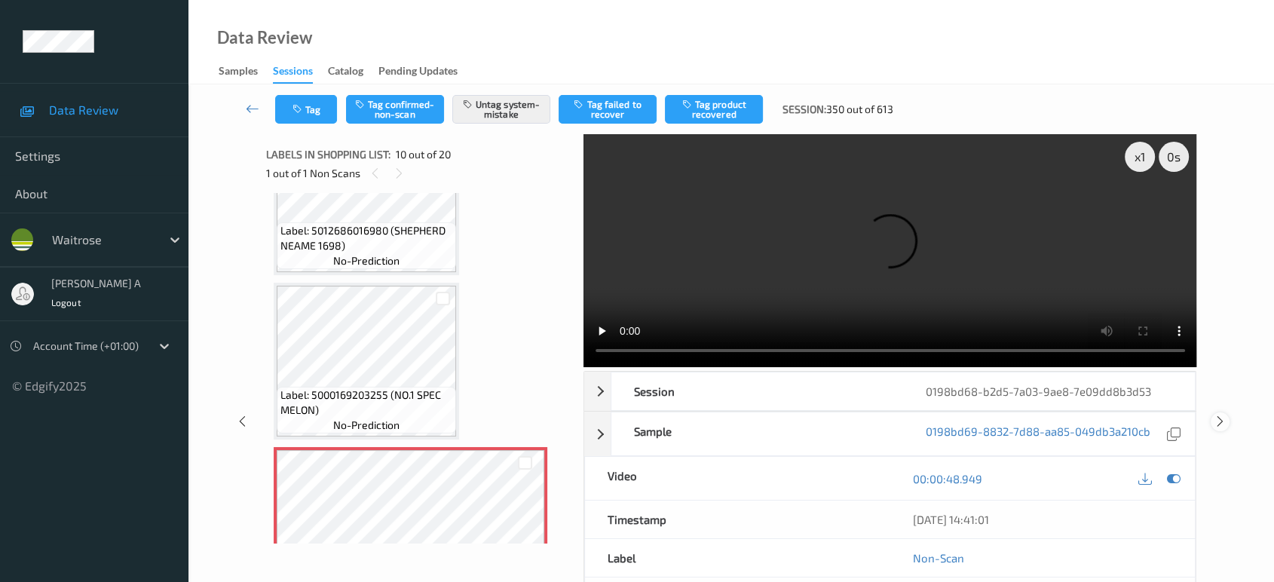
click at [1220, 420] on icon at bounding box center [1220, 422] width 13 height 14
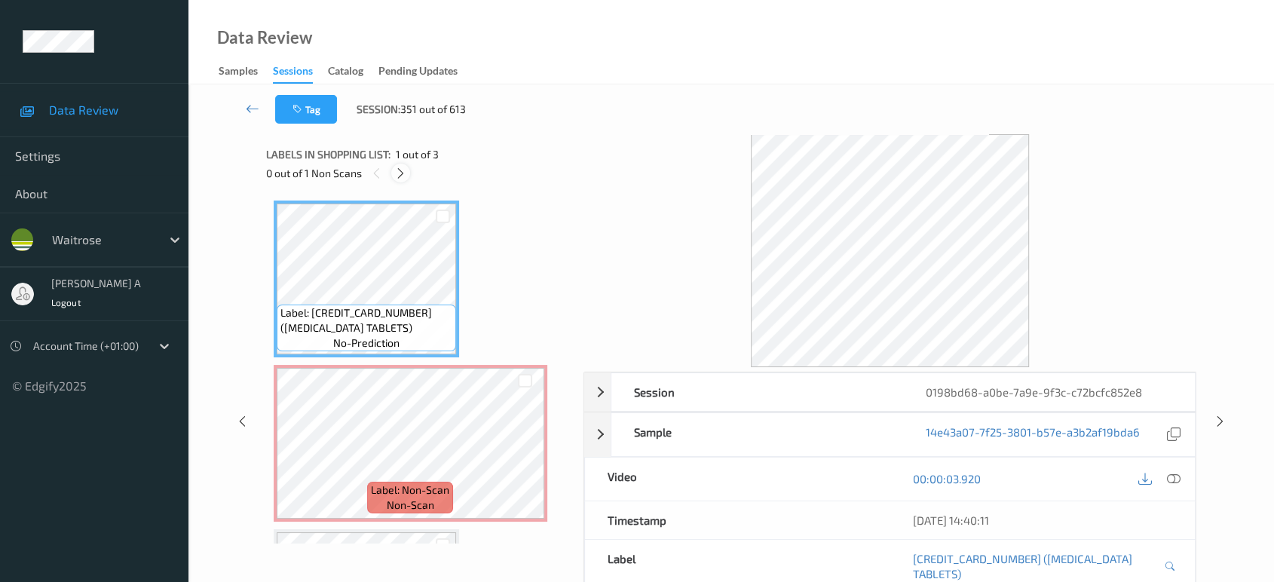
click at [404, 173] on icon at bounding box center [400, 174] width 13 height 14
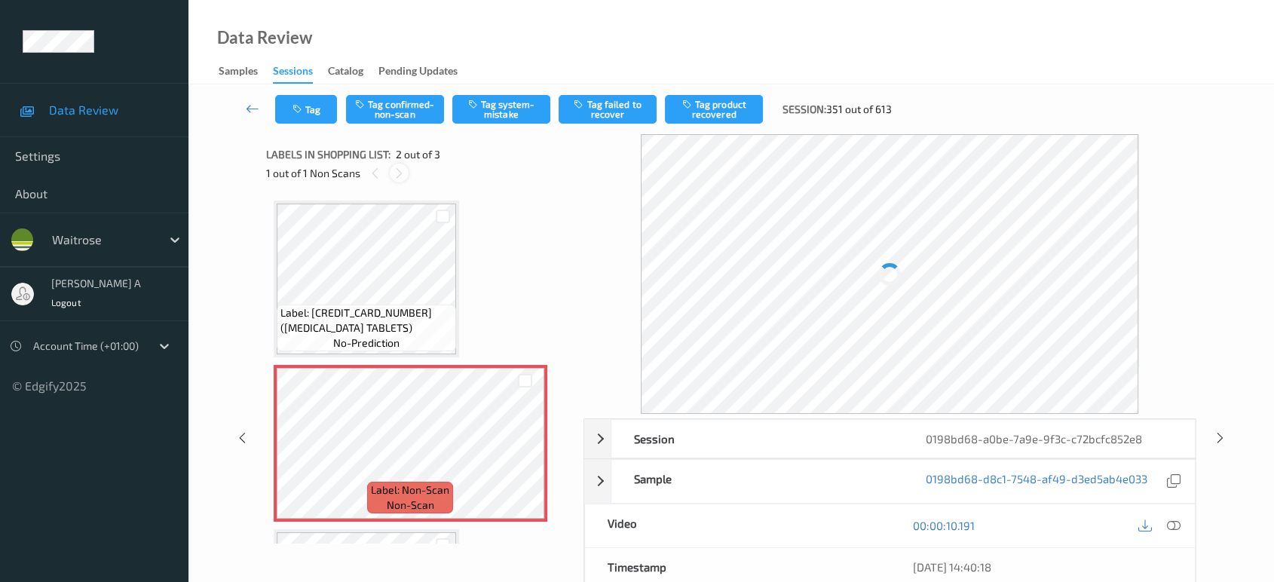
scroll to position [7, 0]
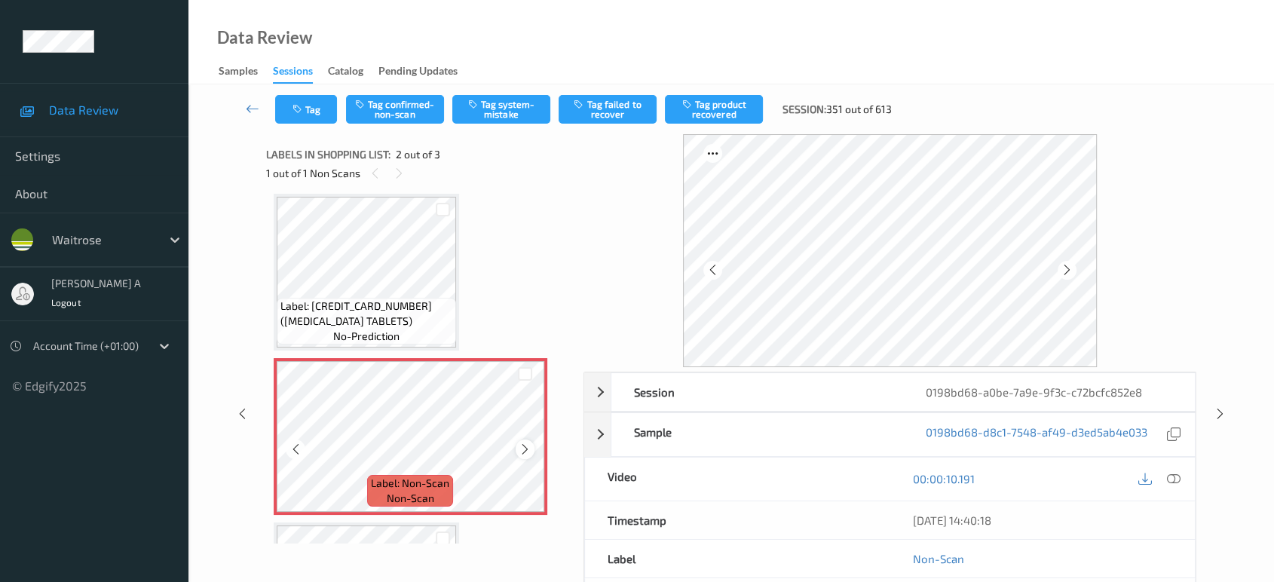
click at [519, 448] on icon at bounding box center [525, 449] width 13 height 14
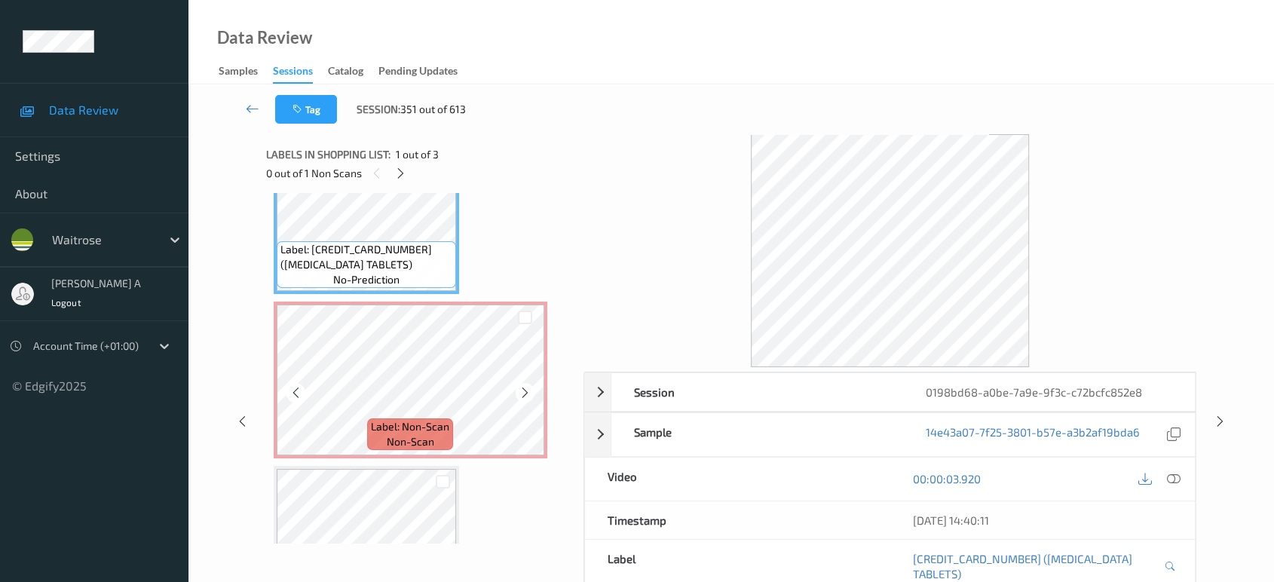
scroll to position [0, 0]
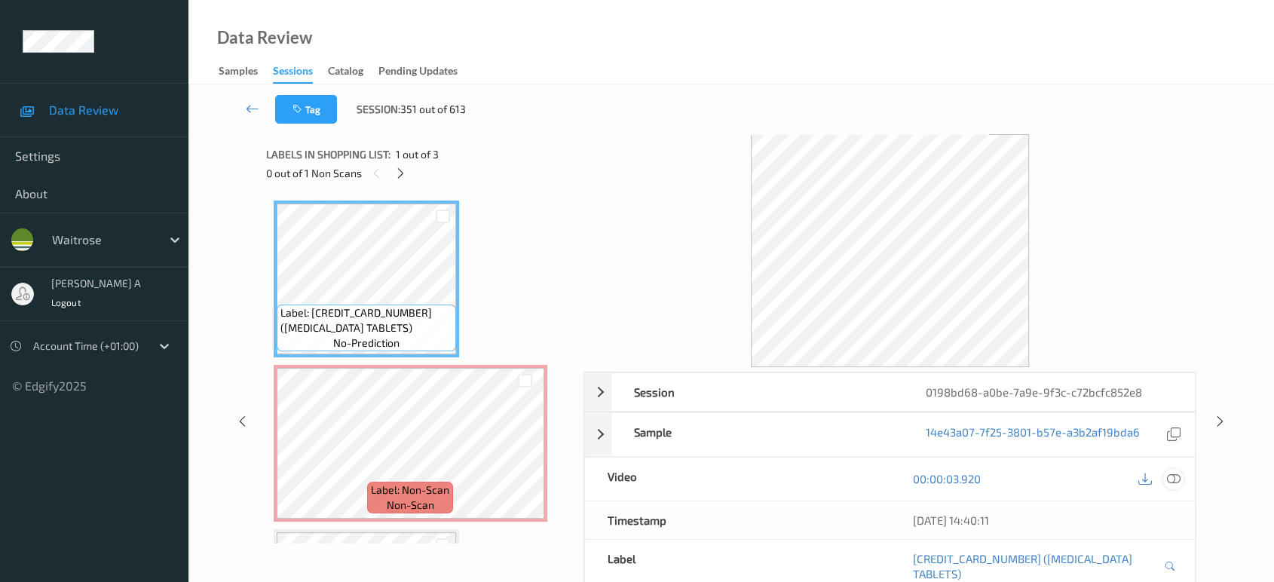
click at [1176, 482] on icon at bounding box center [1174, 479] width 14 height 14
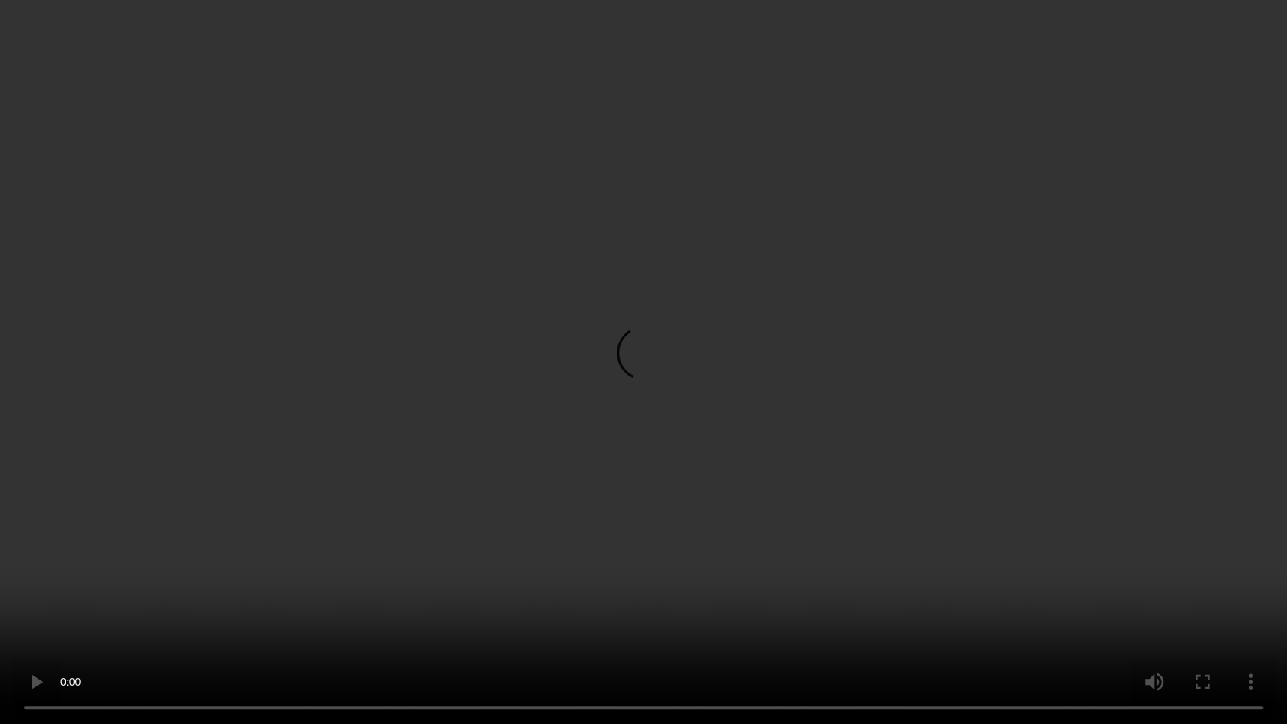
click at [188, 521] on video at bounding box center [643, 362] width 1287 height 724
click at [367, 519] on video at bounding box center [643, 362] width 1287 height 724
click at [602, 396] on video at bounding box center [643, 362] width 1287 height 724
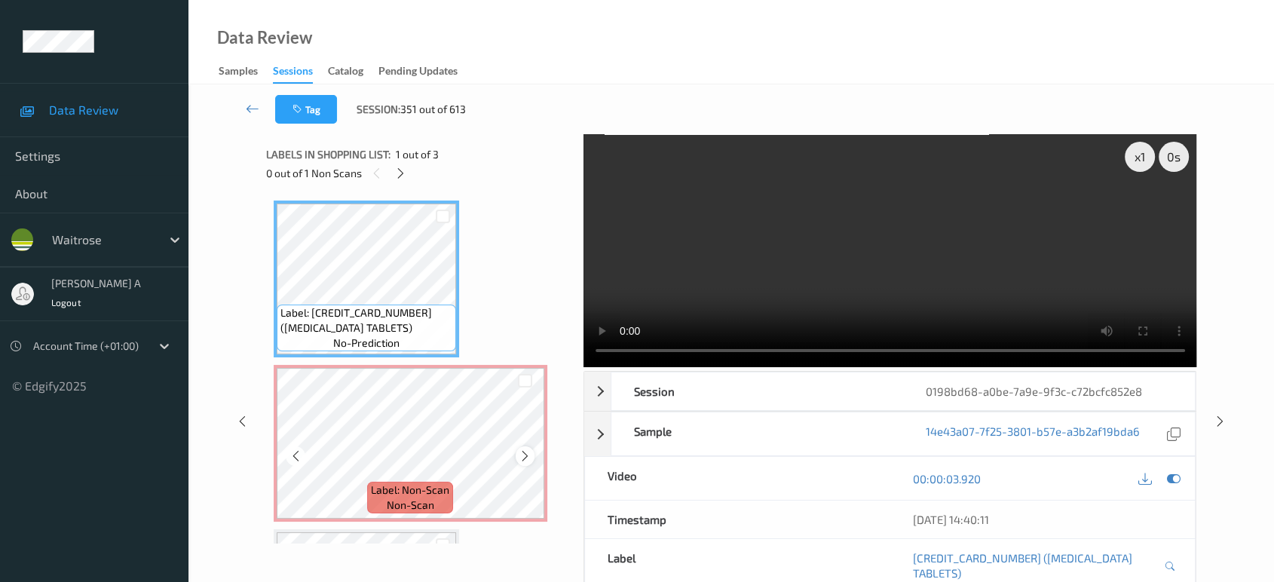
click at [525, 455] on icon at bounding box center [525, 456] width 13 height 14
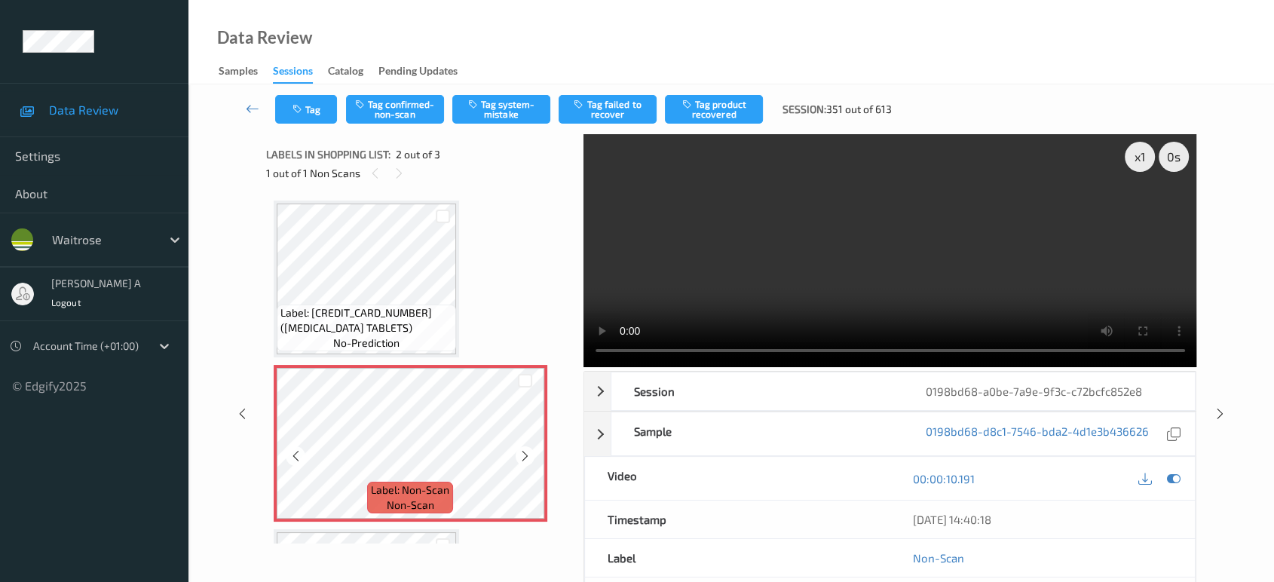
click at [525, 455] on icon at bounding box center [525, 456] width 13 height 14
click at [496, 115] on button "Tag system-mistake" at bounding box center [501, 109] width 98 height 29
click at [318, 117] on button "Tag" at bounding box center [306, 109] width 62 height 29
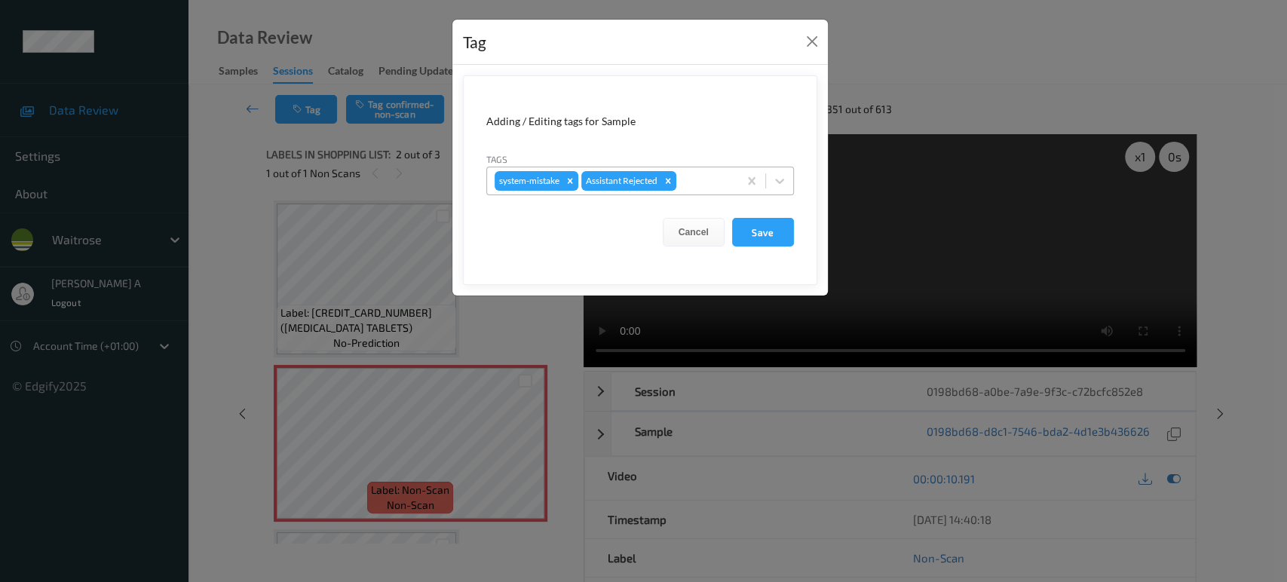
click at [700, 182] on div at bounding box center [704, 181] width 51 height 18
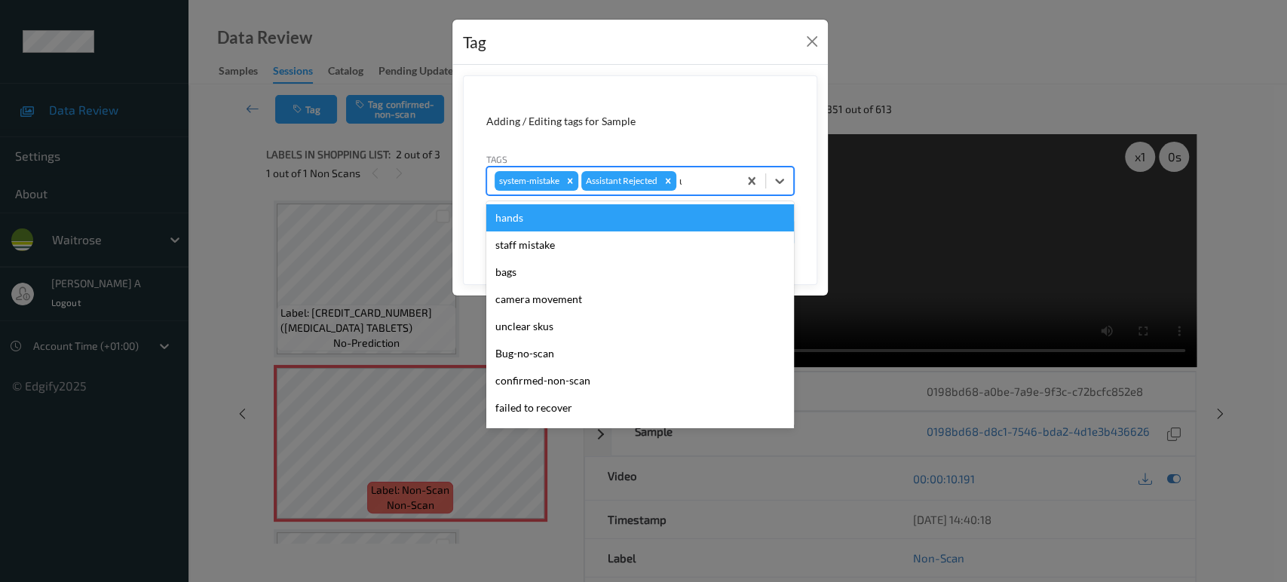
type input "un"
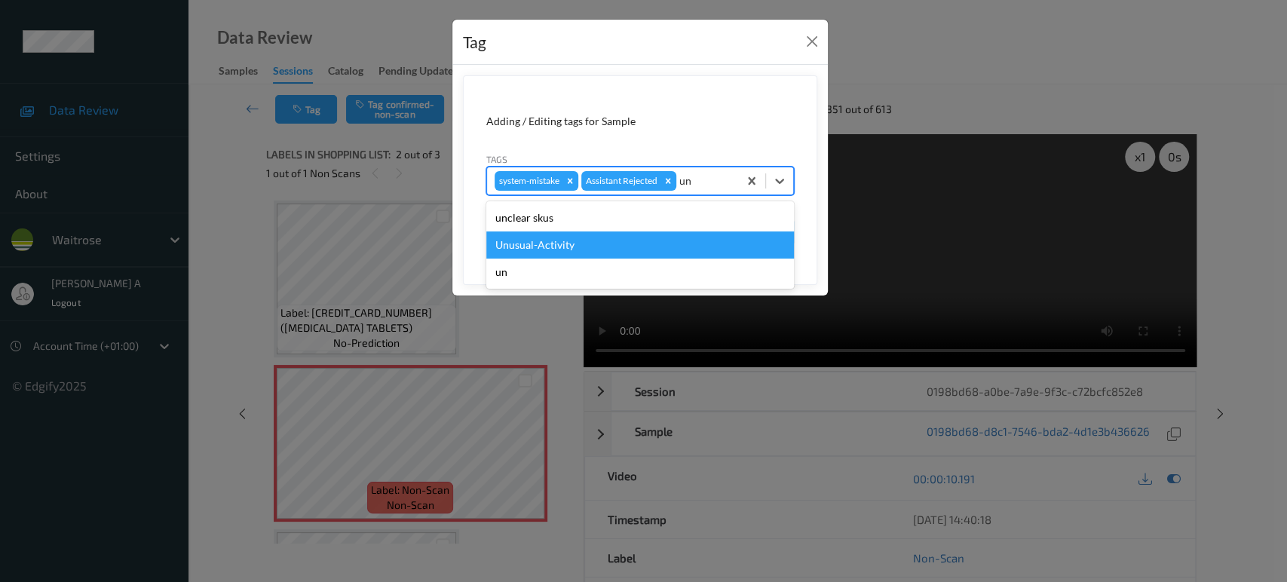
click at [623, 255] on div "Unusual-Activity" at bounding box center [640, 244] width 308 height 27
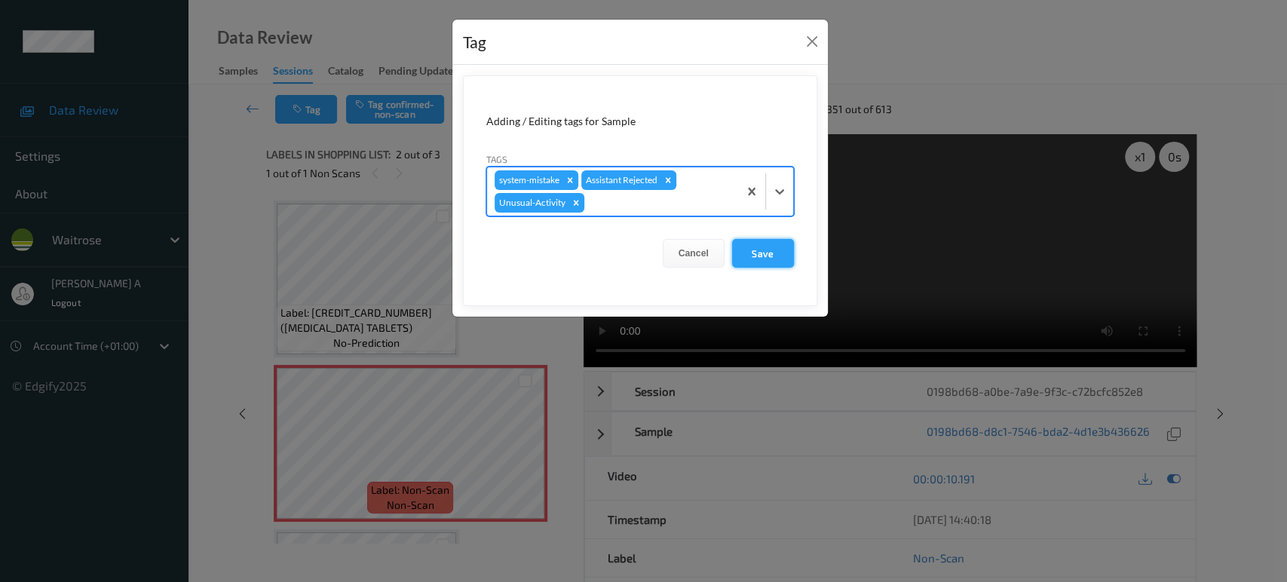
click at [740, 258] on button "Save" at bounding box center [763, 253] width 62 height 29
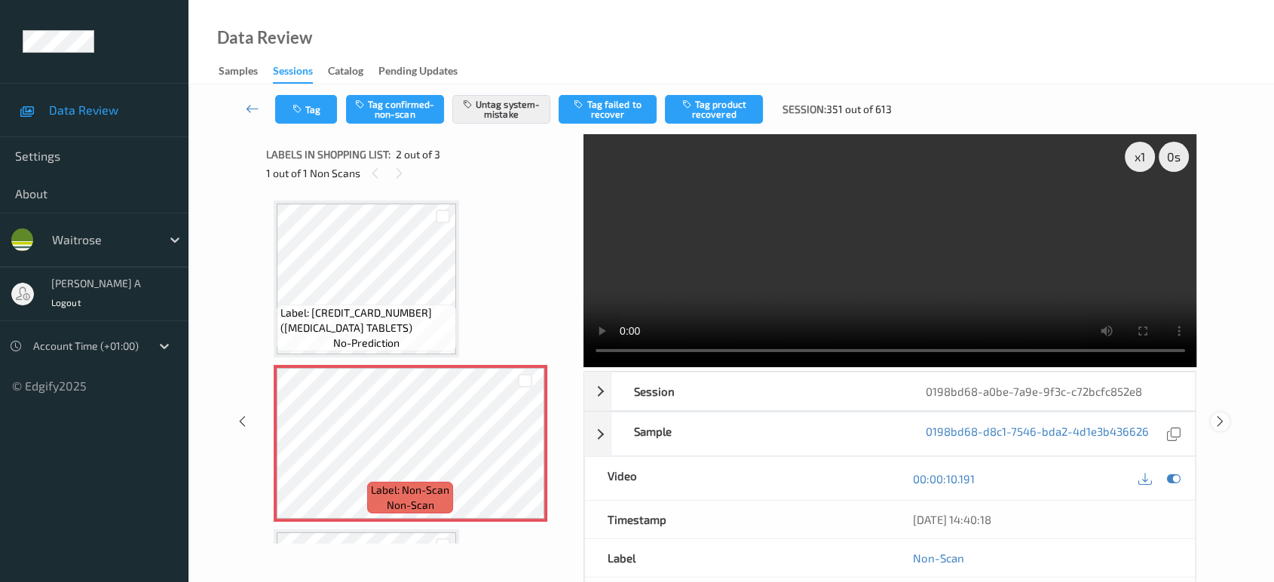
click at [1220, 415] on icon at bounding box center [1220, 422] width 13 height 14
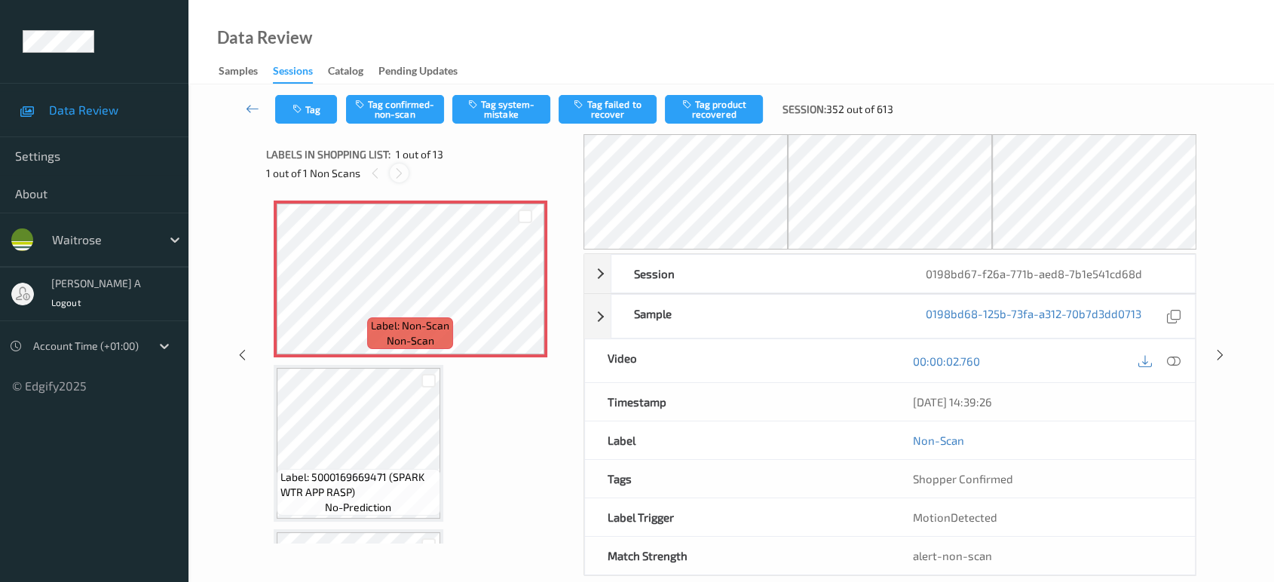
click at [404, 177] on icon at bounding box center [399, 174] width 13 height 14
click at [529, 295] on icon at bounding box center [525, 292] width 13 height 14
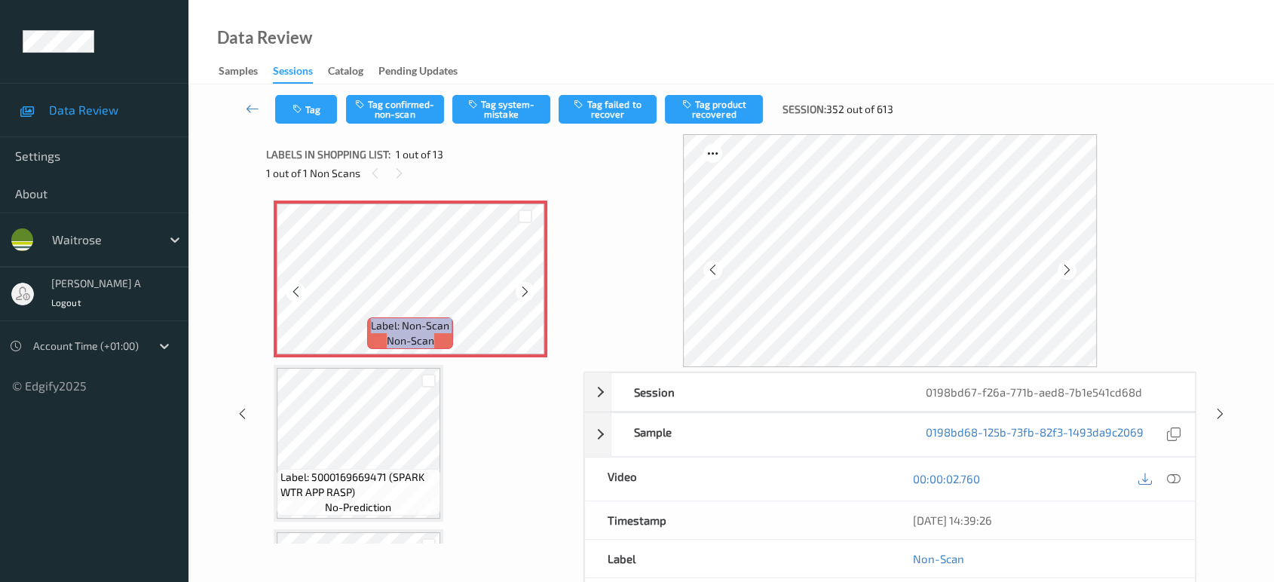
click at [529, 295] on icon at bounding box center [525, 292] width 13 height 14
click at [1180, 479] on div at bounding box center [1173, 479] width 20 height 20
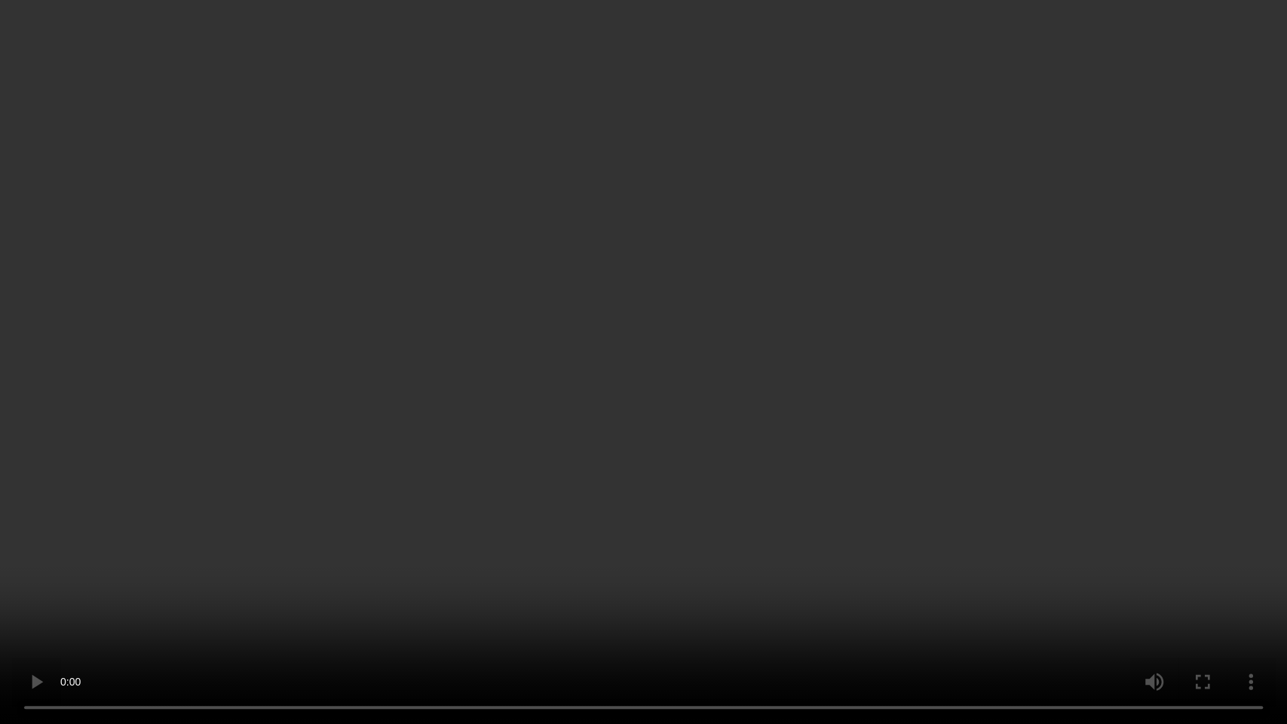
click at [446, 373] on video at bounding box center [643, 362] width 1287 height 724
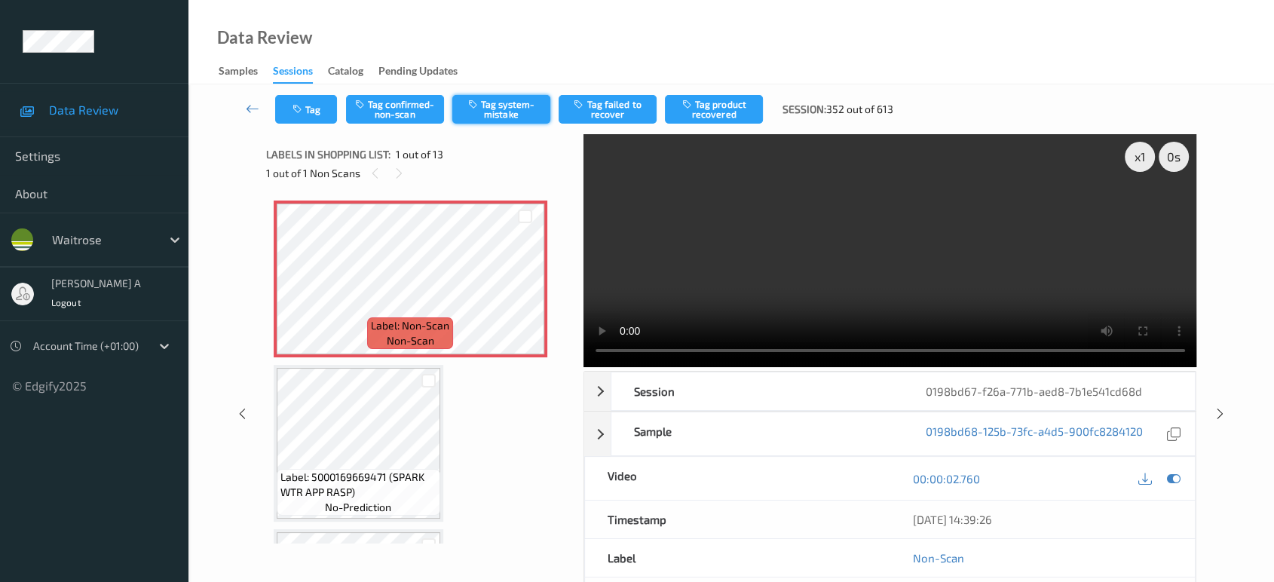
click at [501, 111] on button "Tag system-mistake" at bounding box center [501, 109] width 98 height 29
click at [302, 119] on button "Tag" at bounding box center [306, 109] width 62 height 29
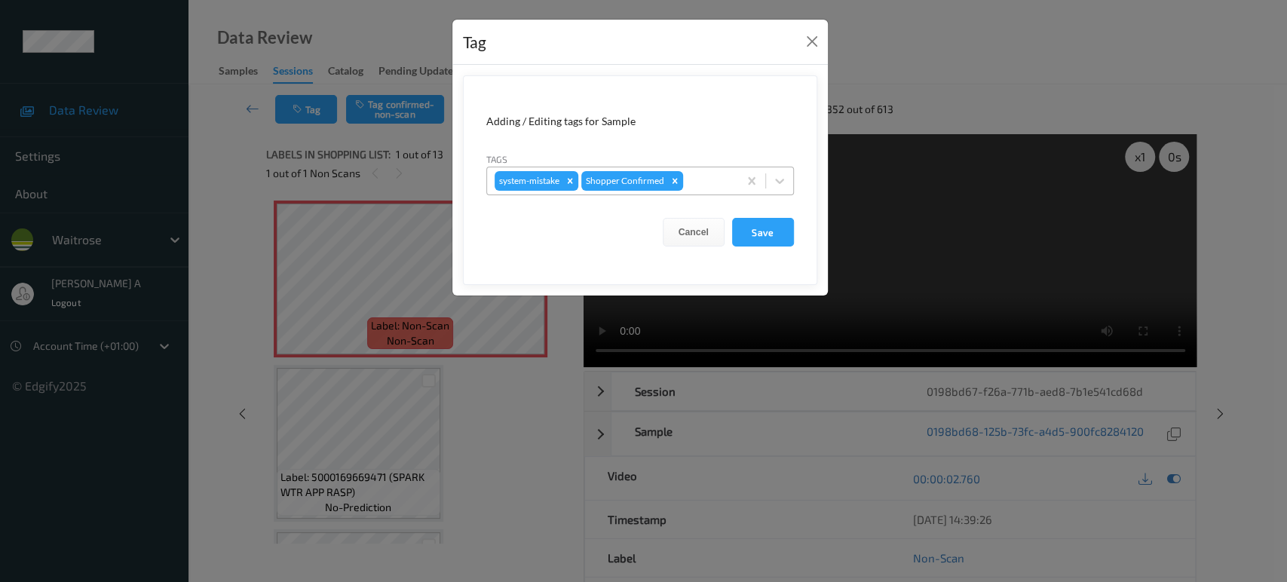
click at [705, 188] on div at bounding box center [708, 181] width 44 height 18
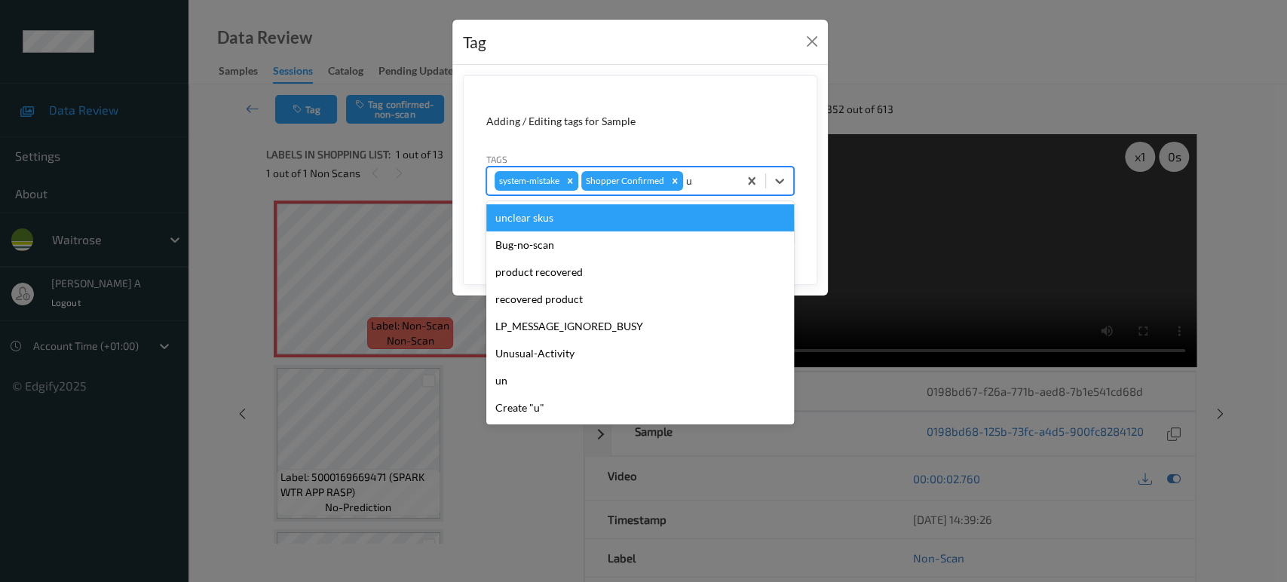
type input "un"
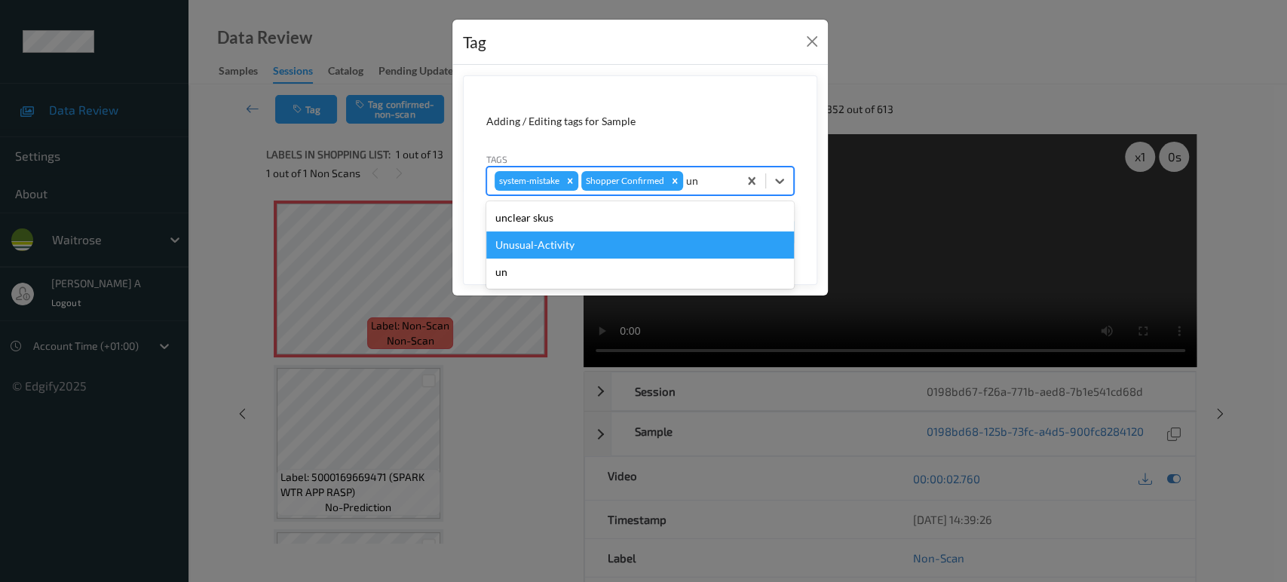
click at [632, 240] on div "Unusual-Activity" at bounding box center [640, 244] width 308 height 27
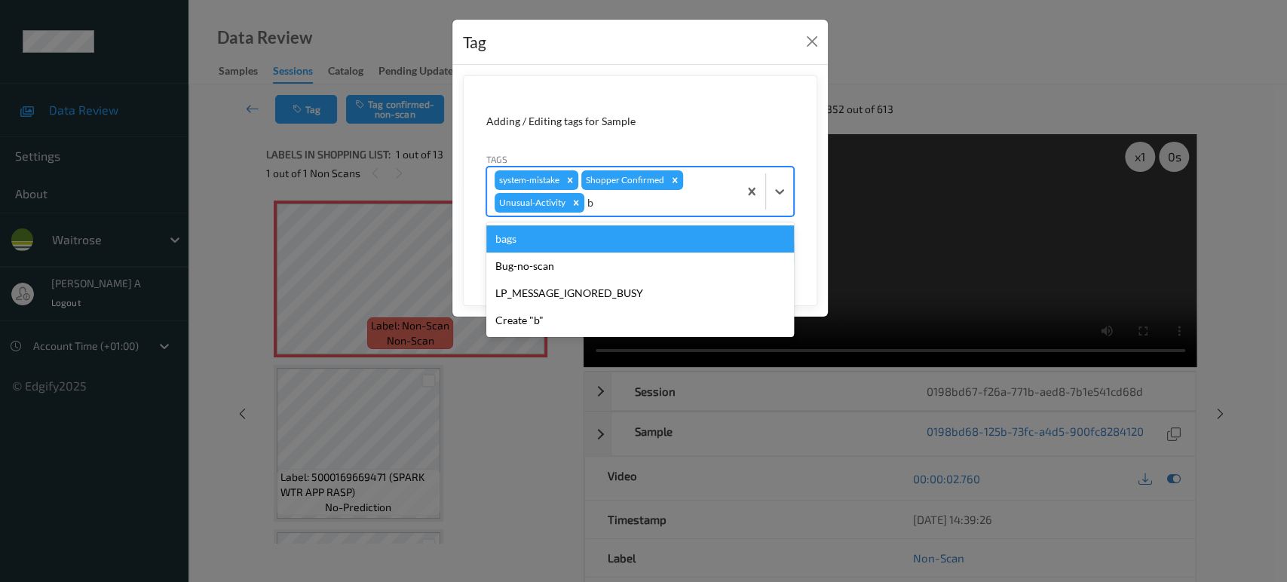
type input "ba"
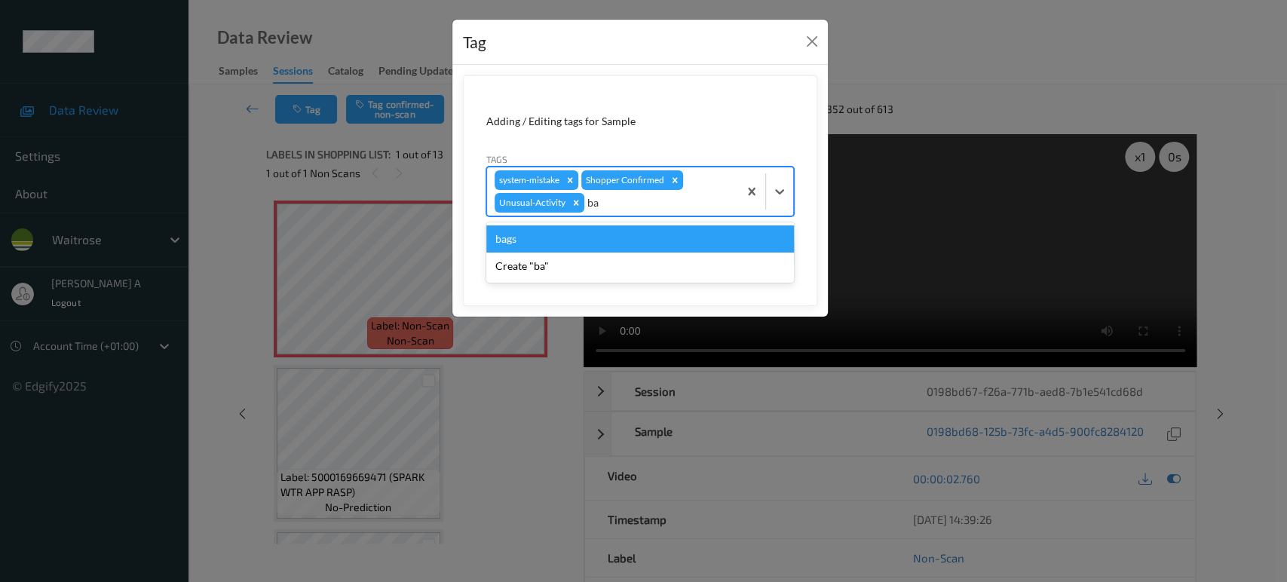
click at [632, 240] on div "bags" at bounding box center [640, 238] width 308 height 27
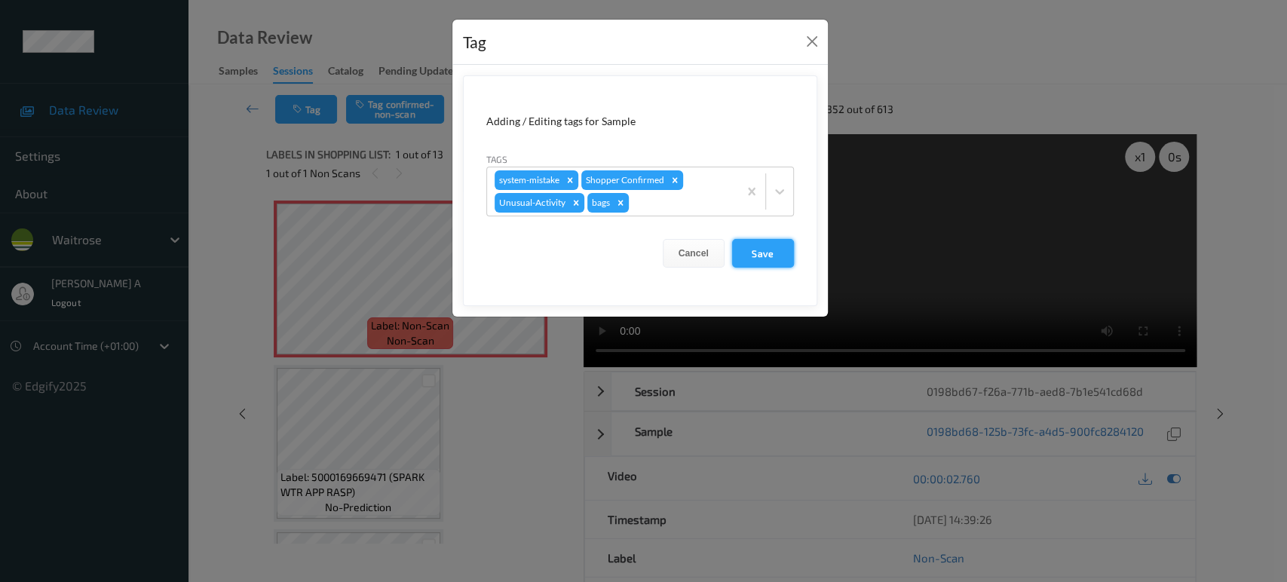
click at [763, 253] on button "Save" at bounding box center [763, 253] width 62 height 29
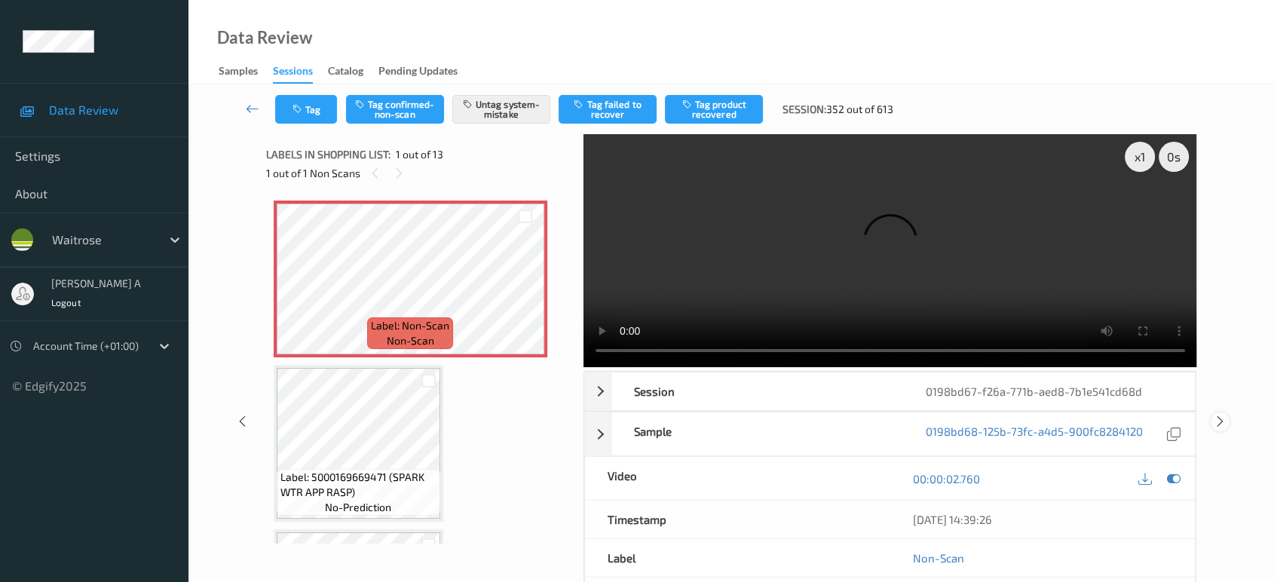
click at [1221, 415] on icon at bounding box center [1220, 422] width 13 height 14
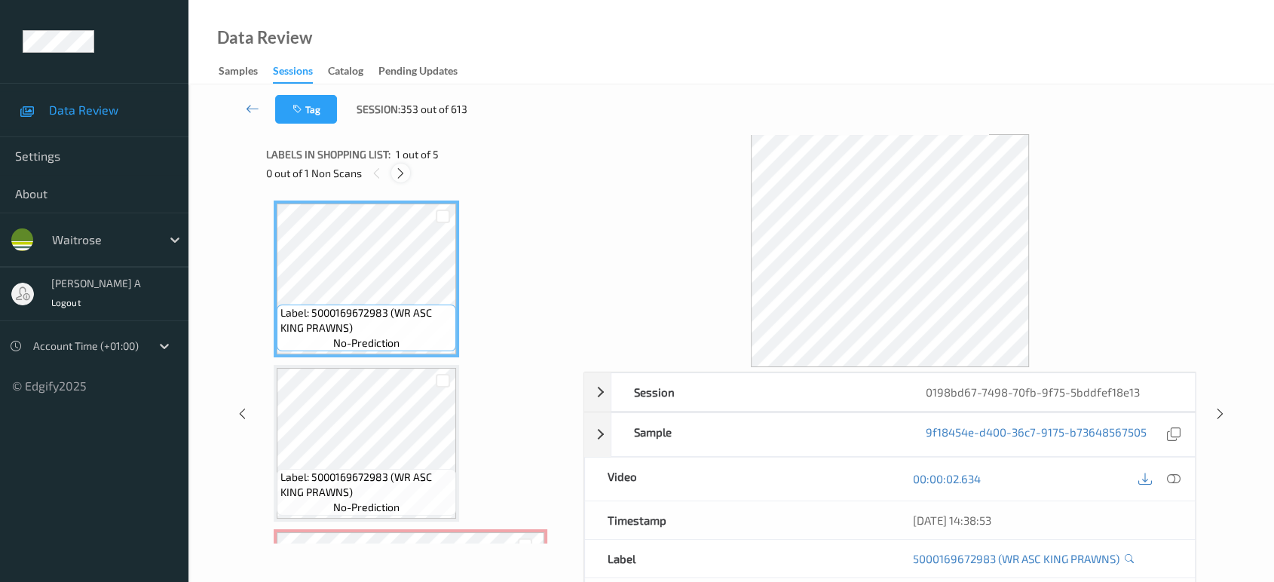
click at [400, 173] on icon at bounding box center [400, 174] width 13 height 14
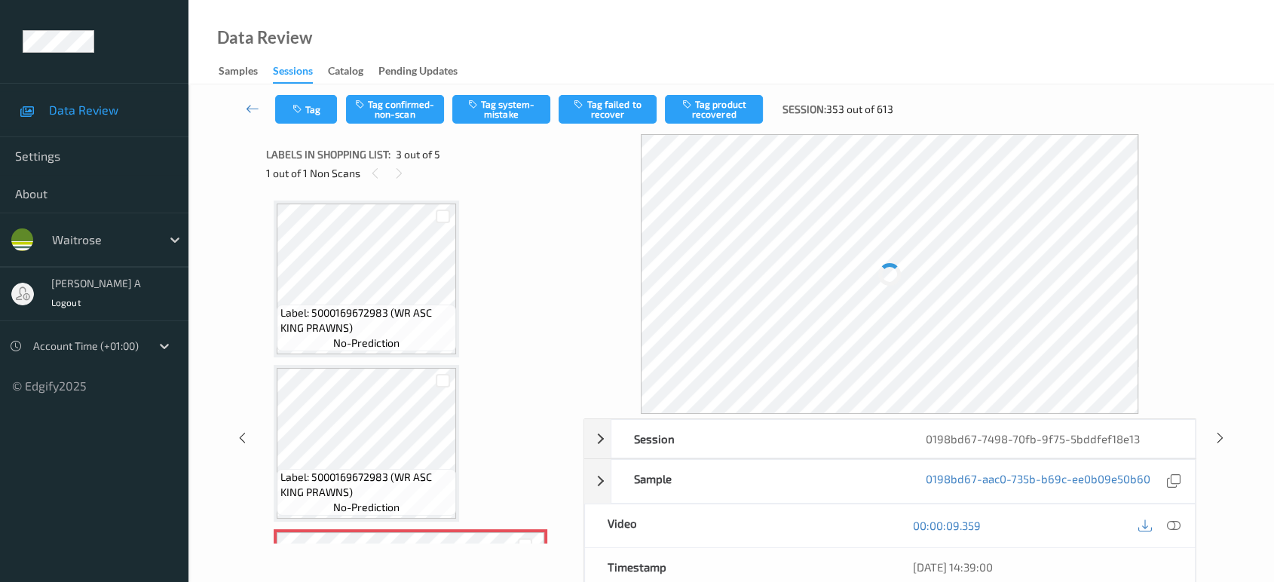
scroll to position [170, 0]
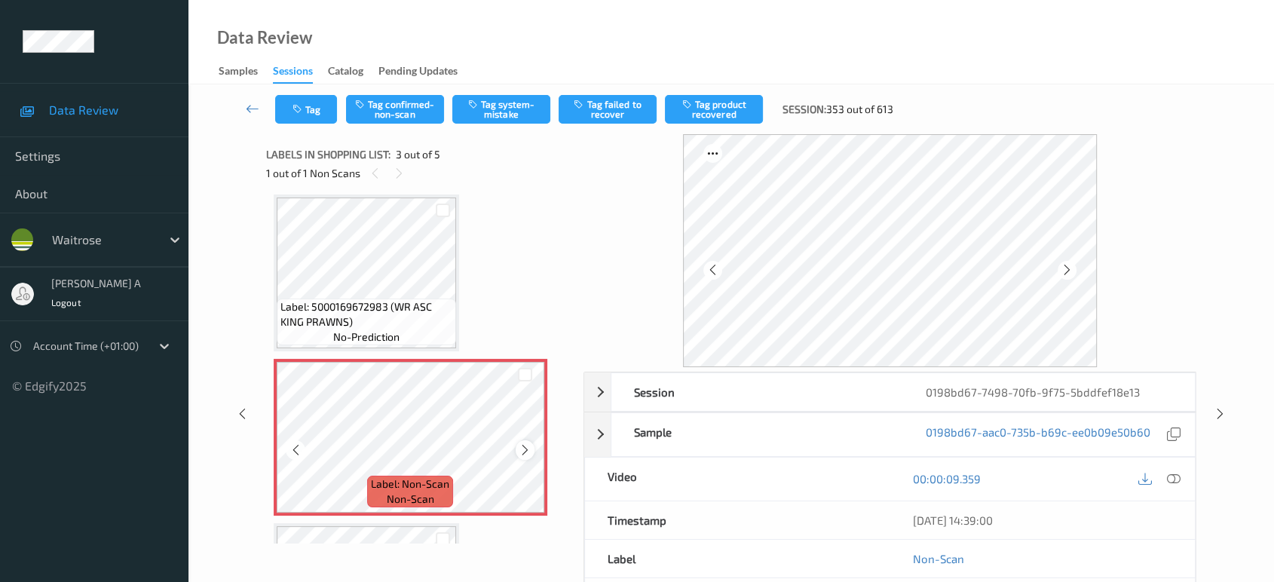
click at [523, 450] on icon at bounding box center [525, 450] width 13 height 14
click at [295, 450] on icon at bounding box center [295, 450] width 13 height 14
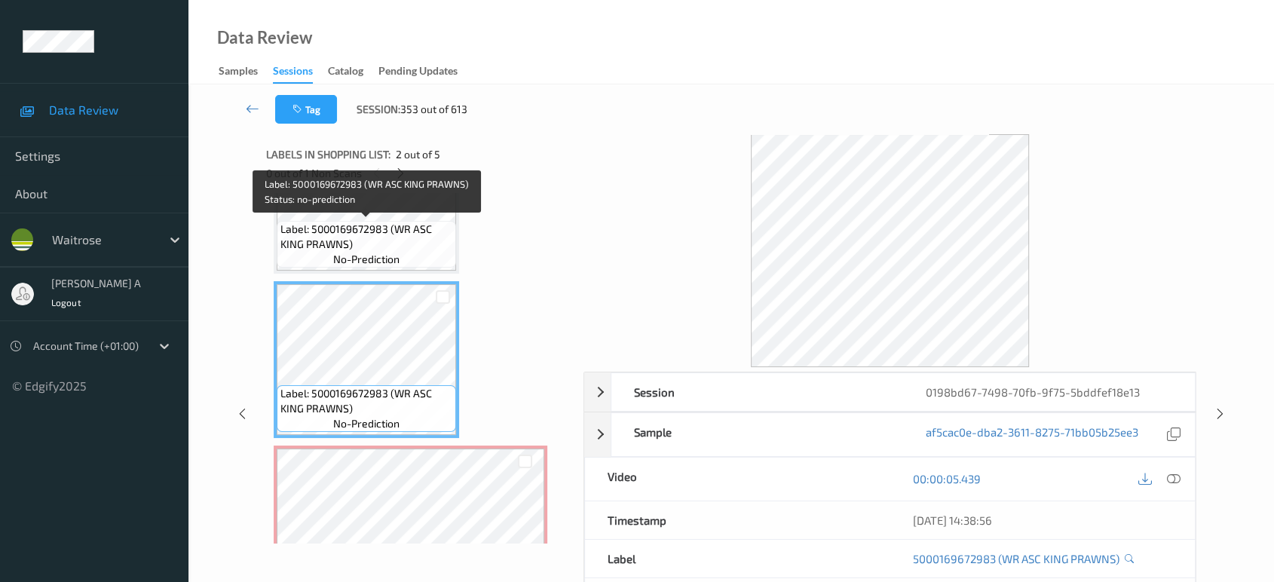
scroll to position [0, 0]
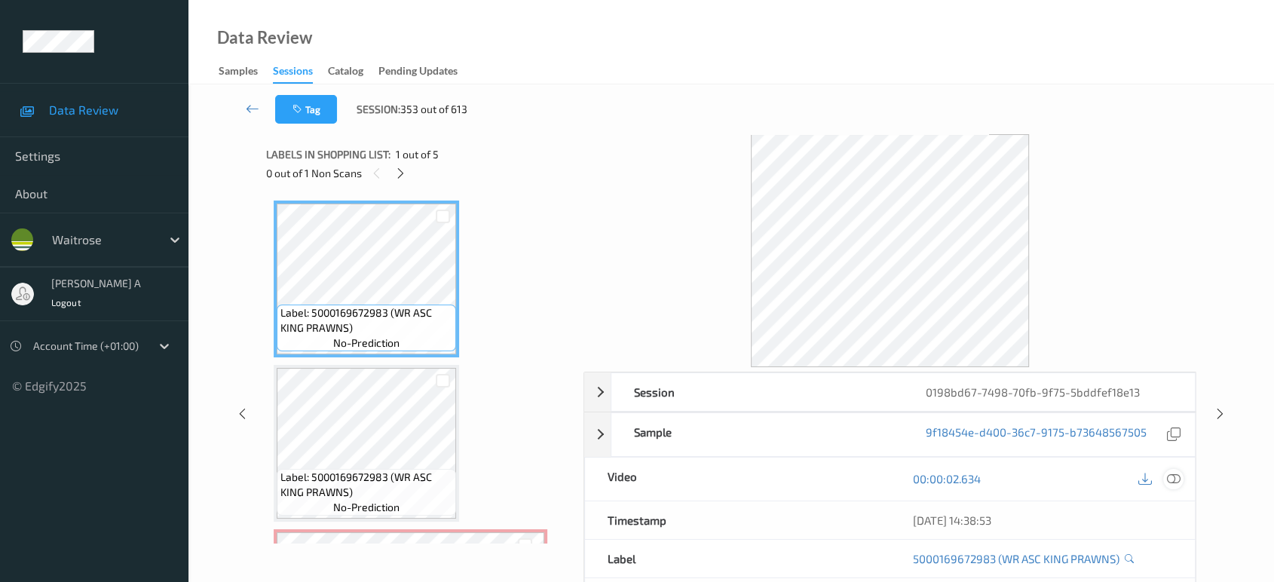
click at [1171, 479] on icon at bounding box center [1174, 479] width 14 height 14
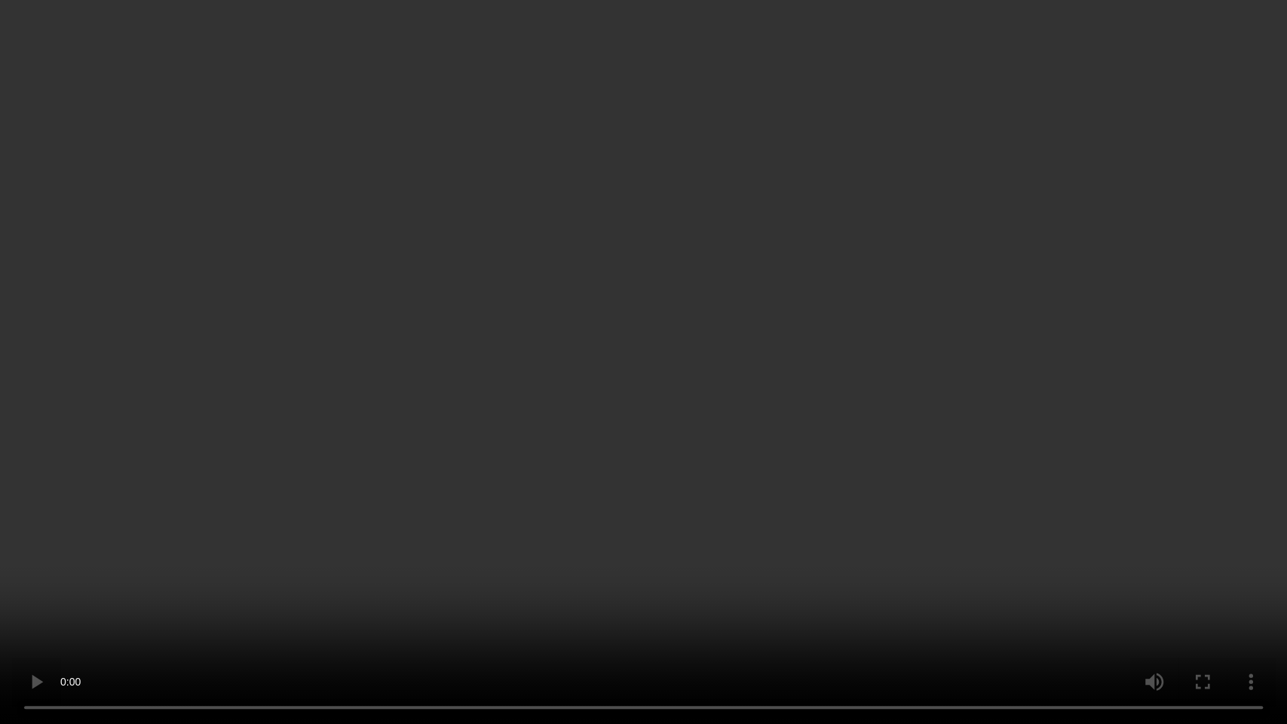
click at [491, 404] on video at bounding box center [643, 362] width 1287 height 724
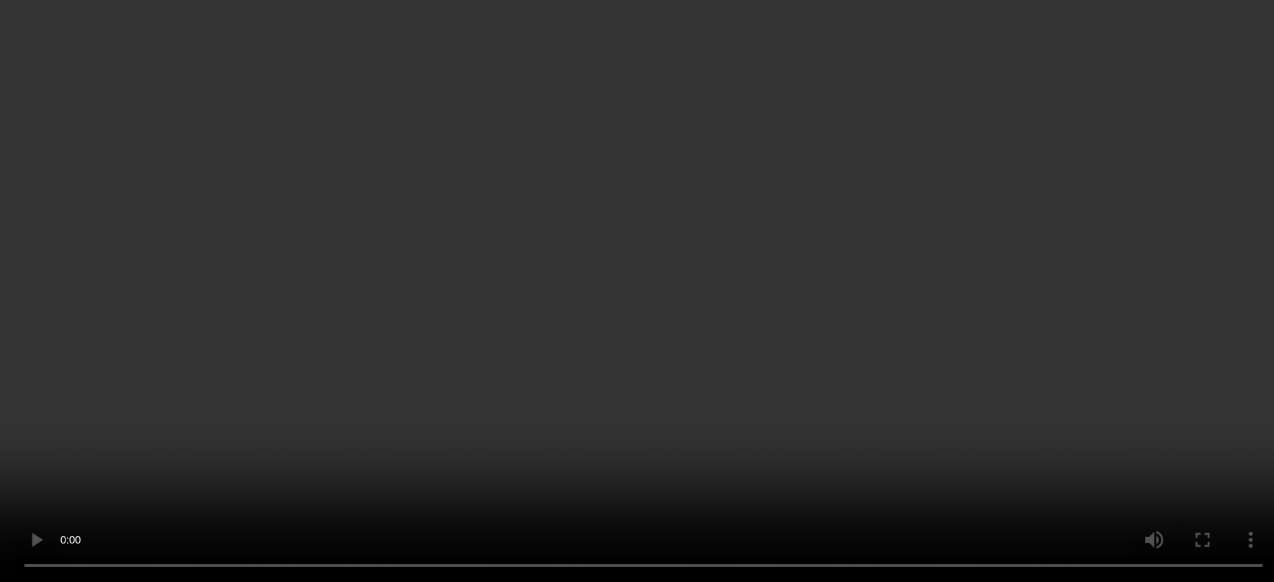
scroll to position [223, 0]
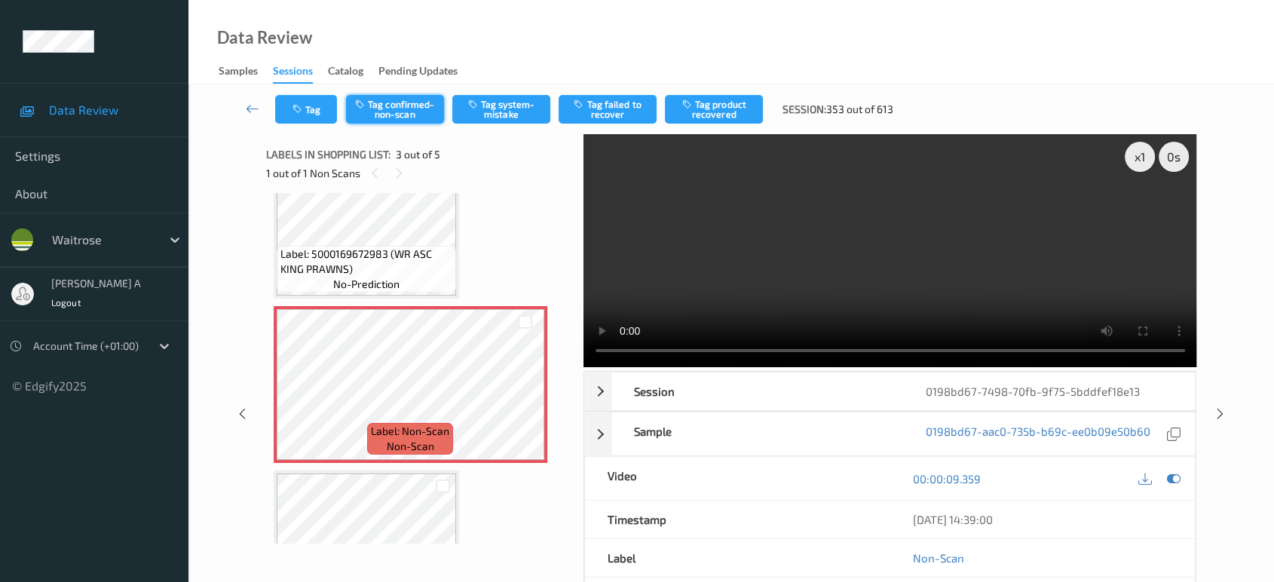
click at [406, 120] on button "Tag confirmed-non-scan" at bounding box center [395, 109] width 98 height 29
click at [731, 109] on button "Tag product recovered" at bounding box center [714, 109] width 98 height 29
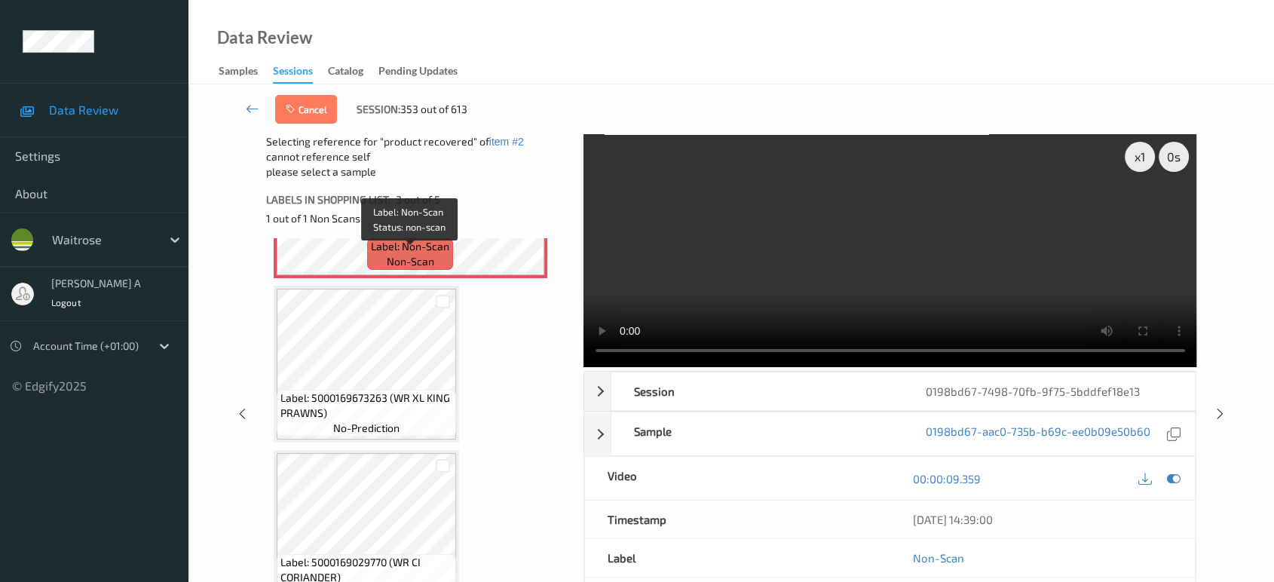
scroll to position [474, 0]
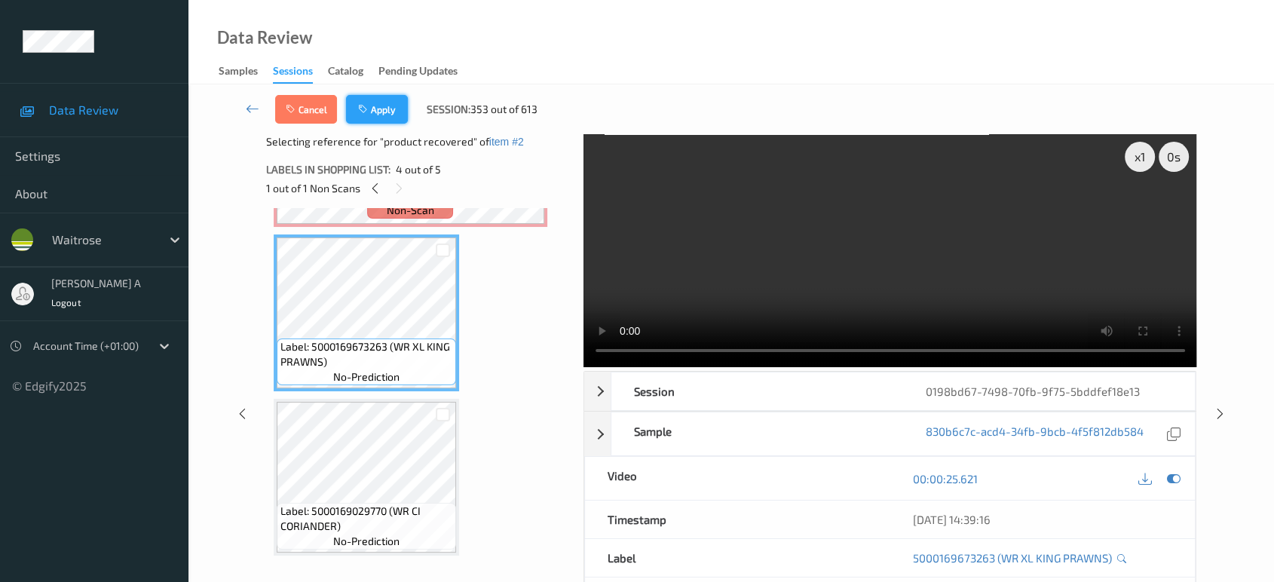
click at [384, 107] on button "Apply" at bounding box center [377, 109] width 62 height 29
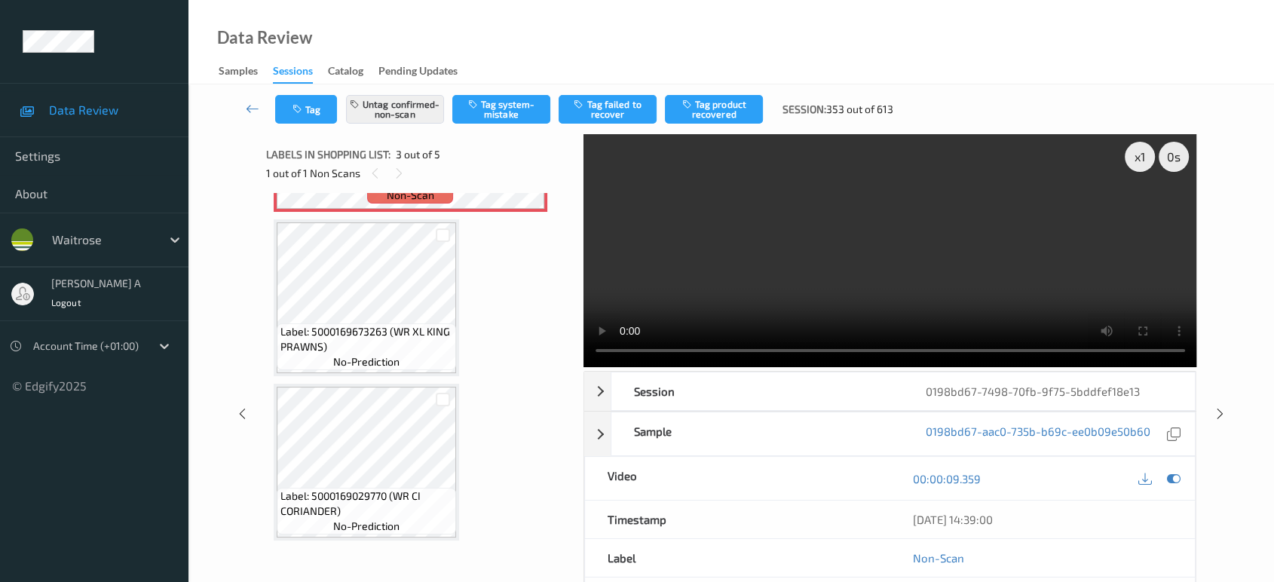
scroll to position [170, 0]
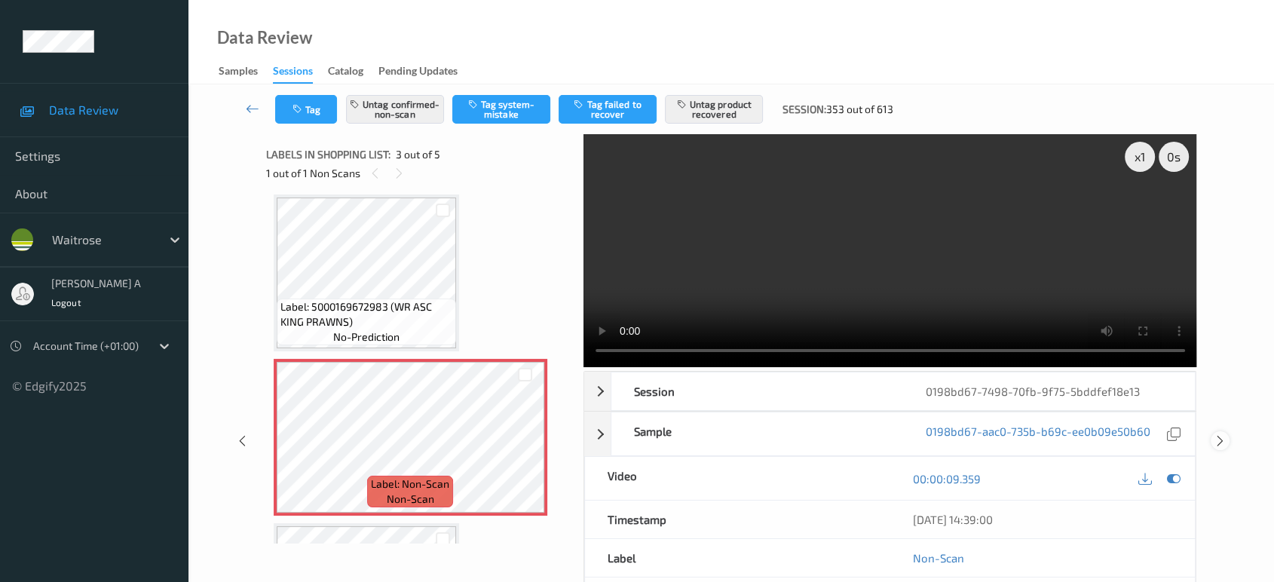
click at [1218, 434] on icon at bounding box center [1220, 441] width 13 height 14
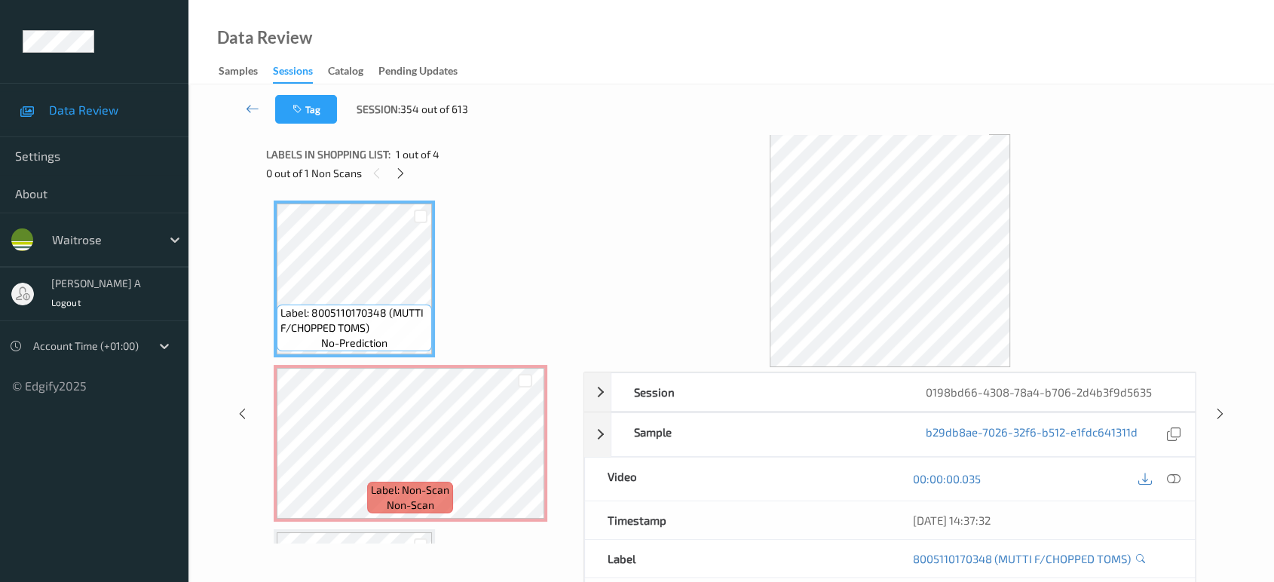
click at [410, 173] on div "0 out of 1 Non Scans" at bounding box center [419, 173] width 307 height 19
click at [403, 173] on icon at bounding box center [400, 174] width 13 height 14
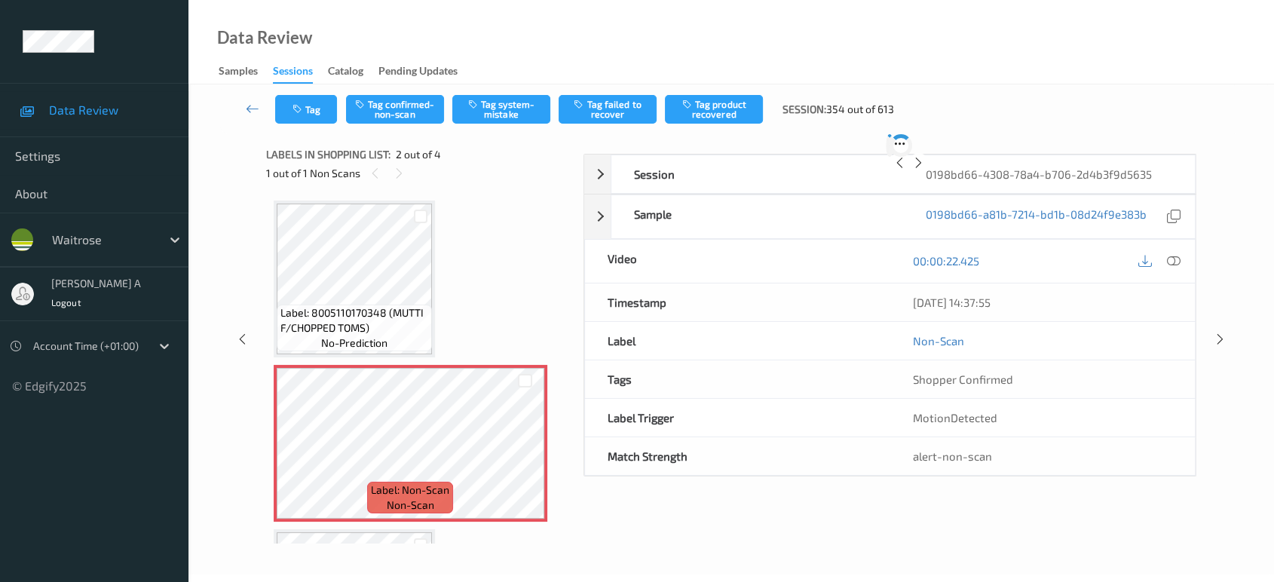
scroll to position [7, 0]
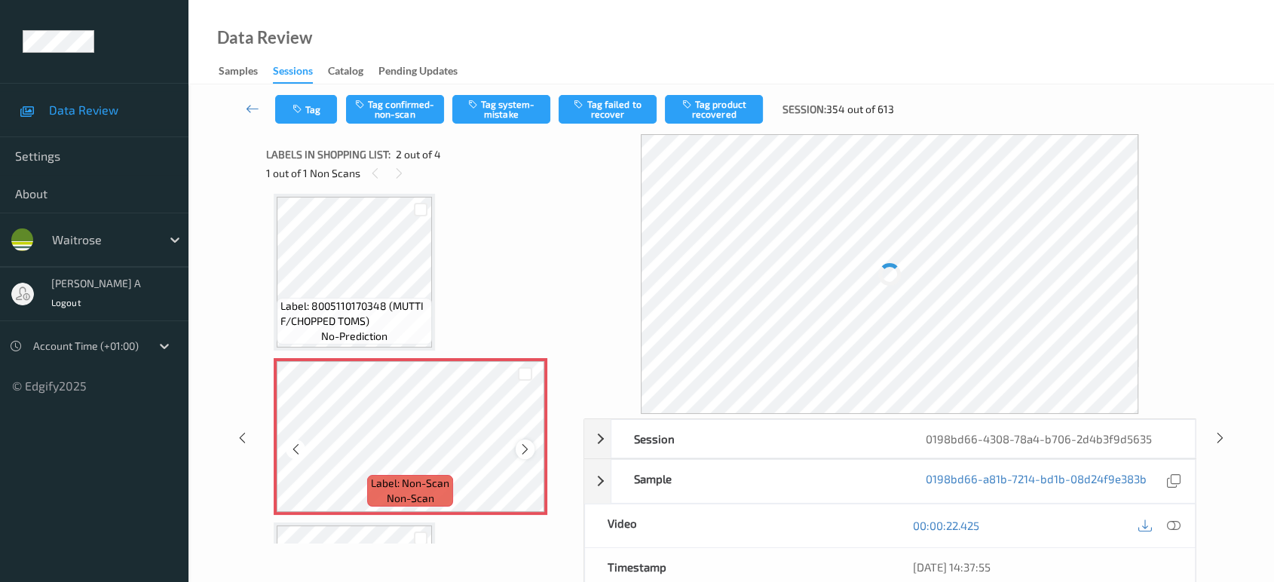
click at [516, 448] on div at bounding box center [525, 448] width 19 height 19
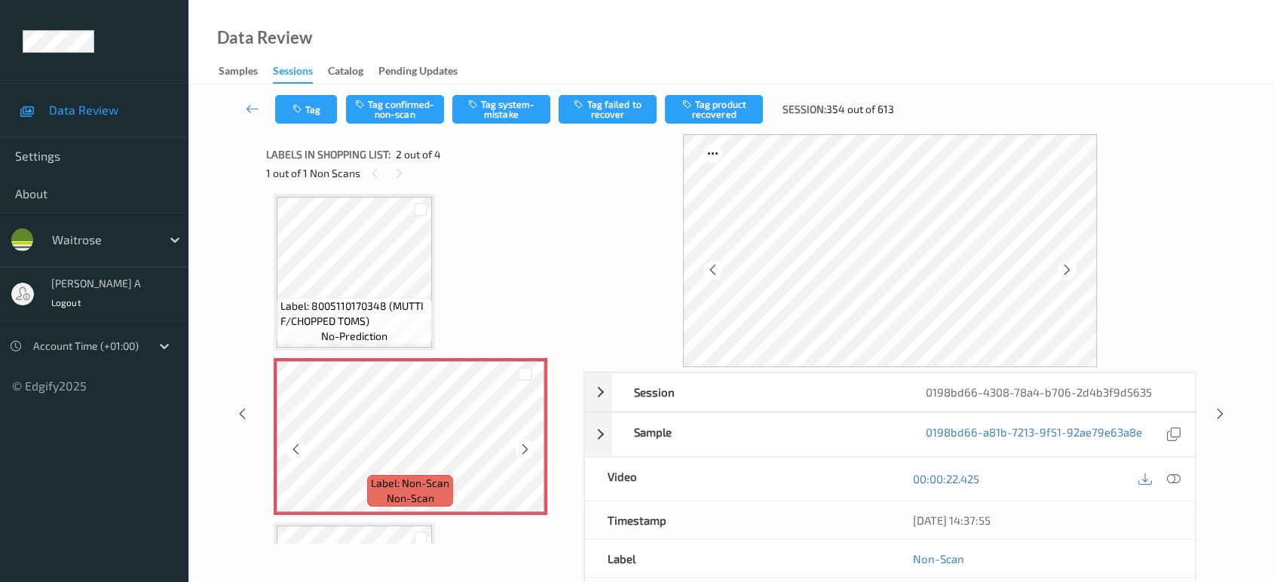
click at [516, 448] on div at bounding box center [525, 448] width 19 height 19
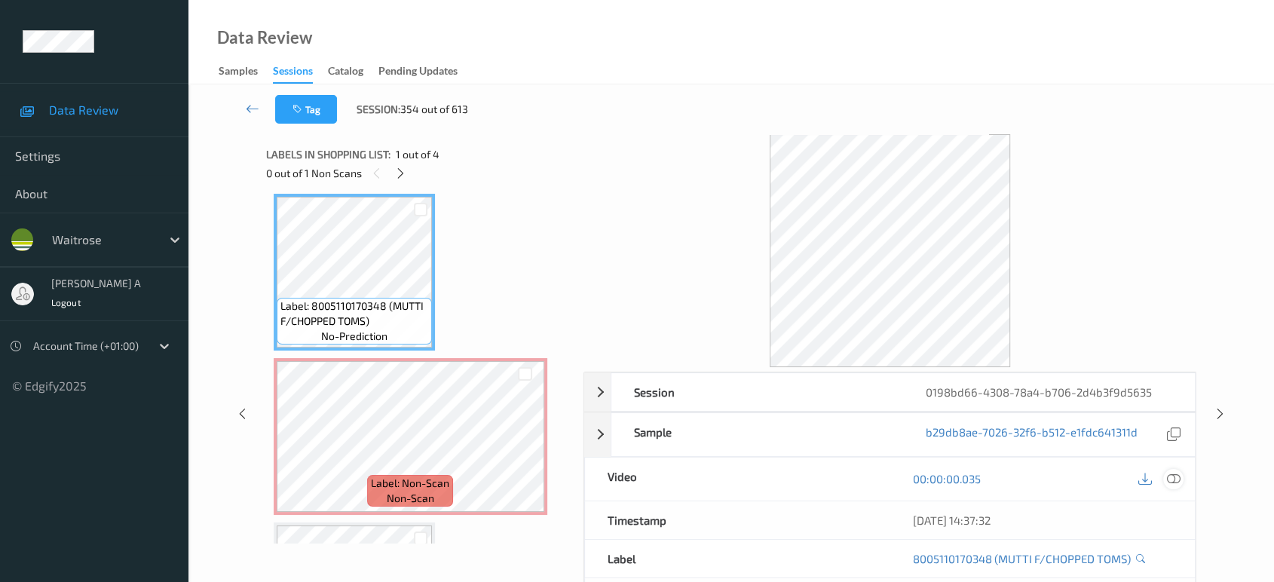
click at [1176, 482] on icon at bounding box center [1174, 479] width 14 height 14
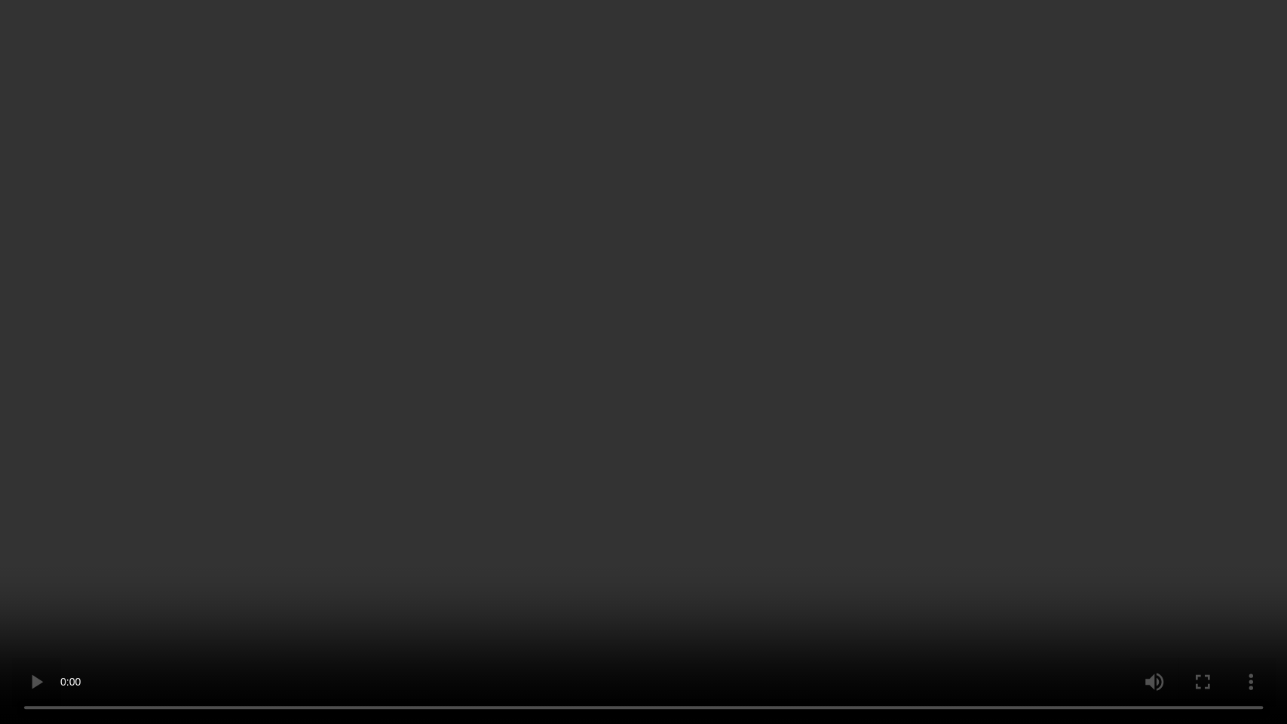
click at [766, 452] on video at bounding box center [643, 362] width 1287 height 724
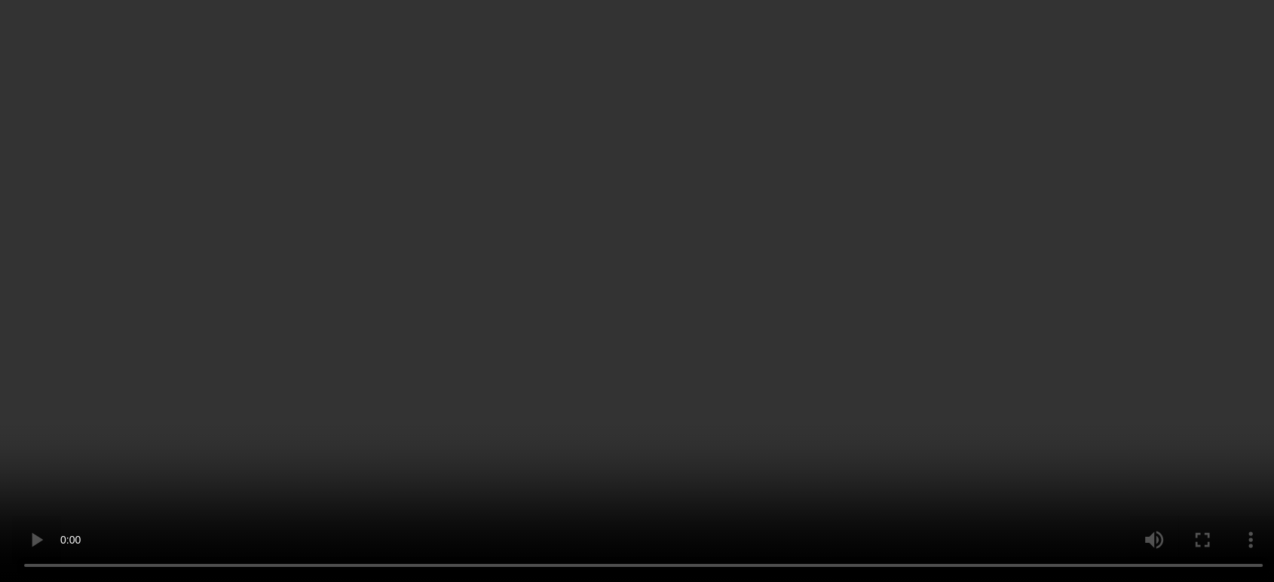
scroll to position [0, 0]
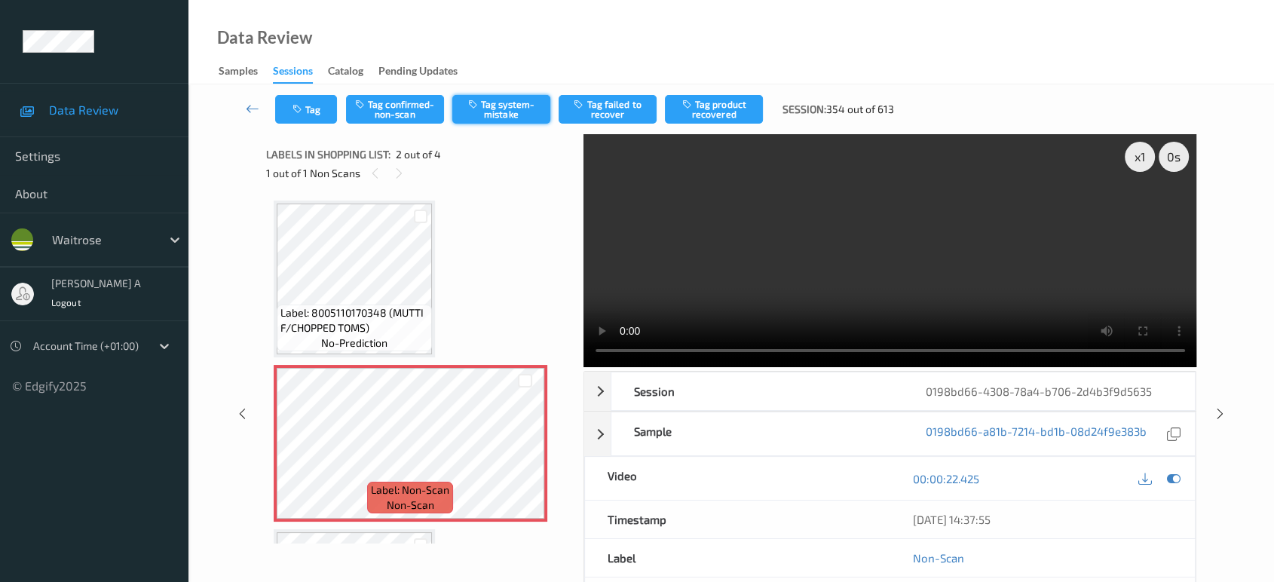
click at [518, 115] on button "Tag system-mistake" at bounding box center [501, 109] width 98 height 29
click at [313, 107] on button "Tag" at bounding box center [306, 109] width 62 height 29
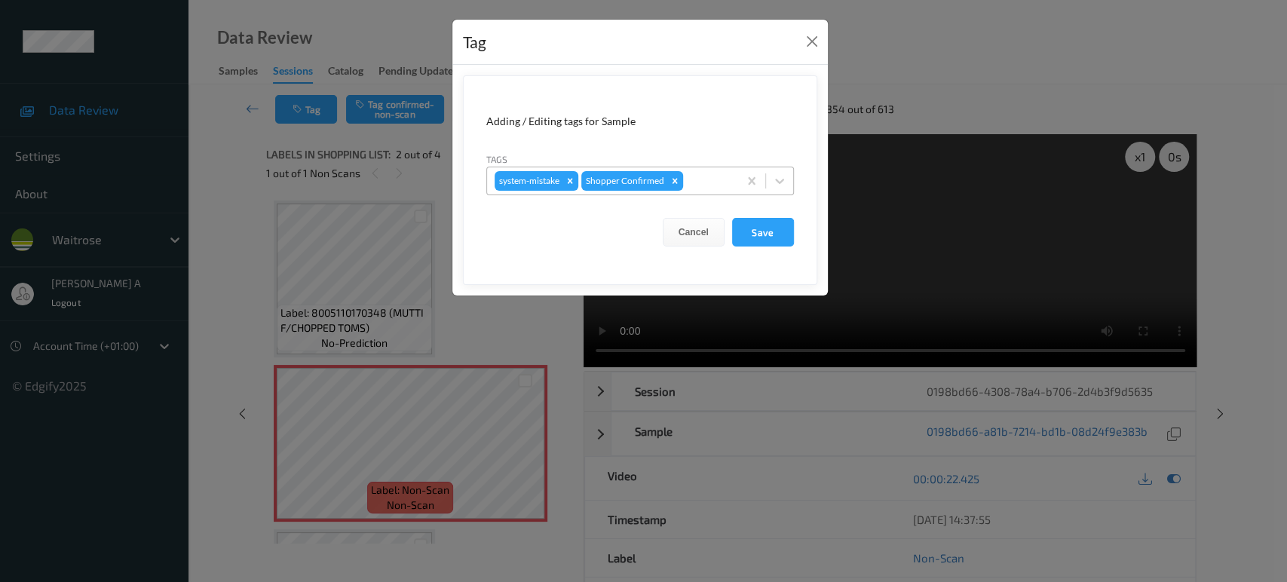
click at [706, 178] on div at bounding box center [708, 181] width 44 height 18
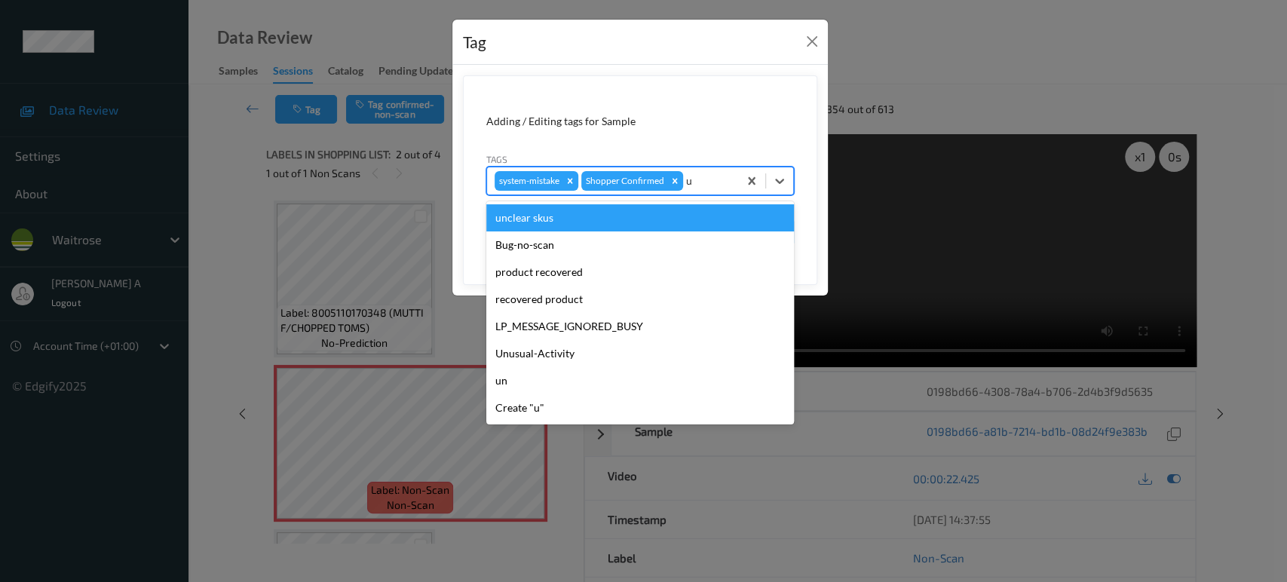
type input "un"
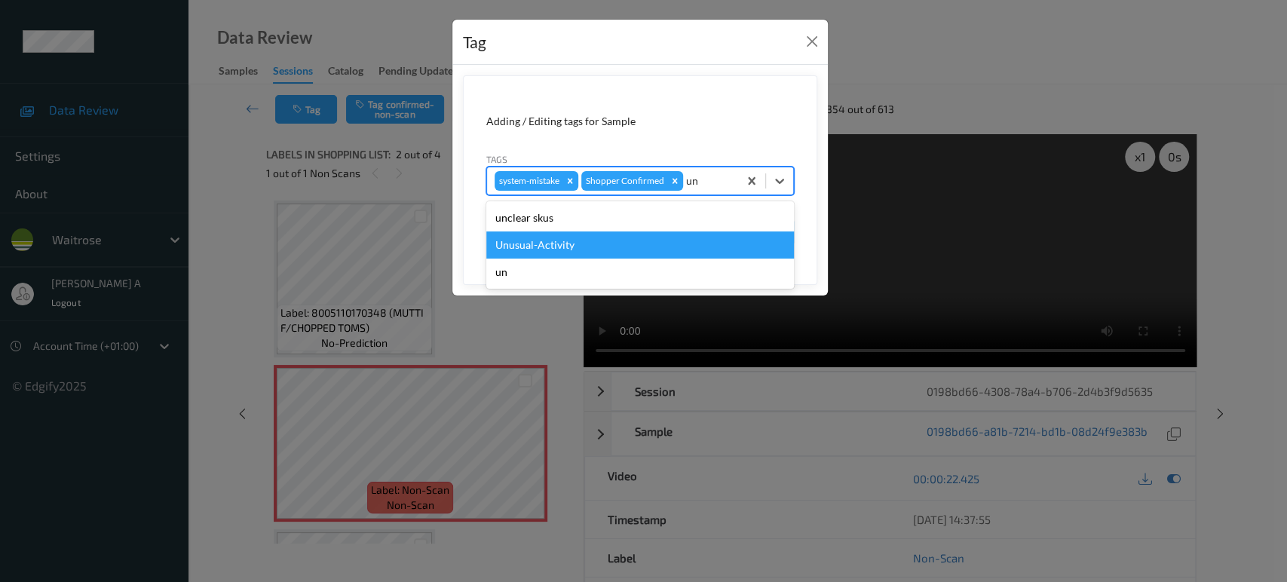
click at [611, 240] on div "Unusual-Activity" at bounding box center [640, 244] width 308 height 27
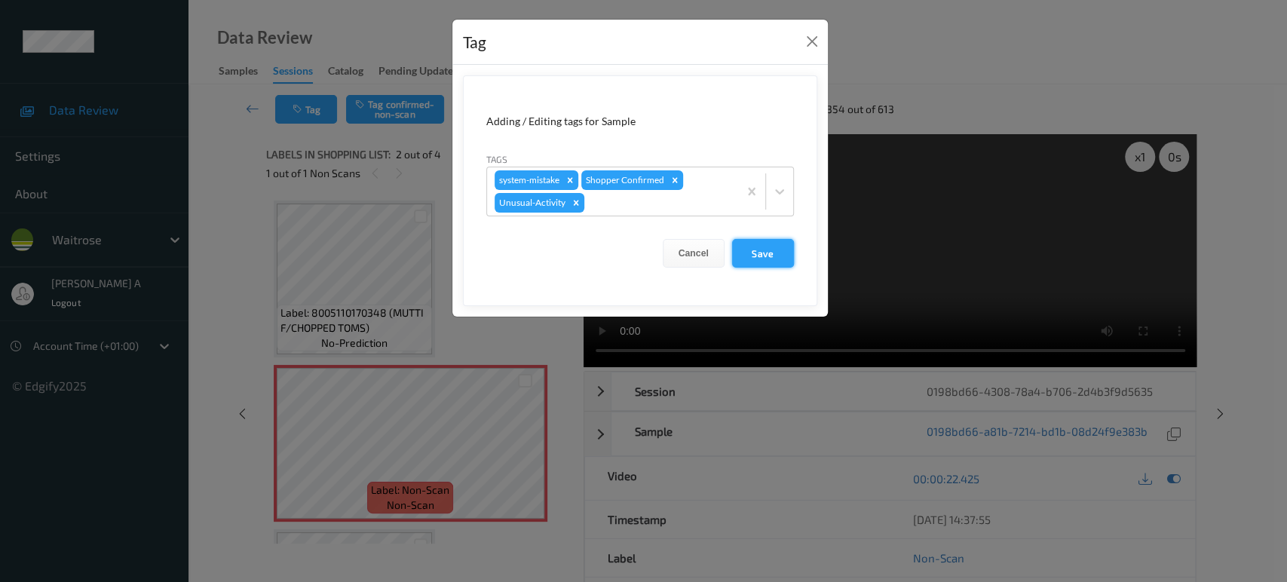
click at [771, 258] on button "Save" at bounding box center [763, 253] width 62 height 29
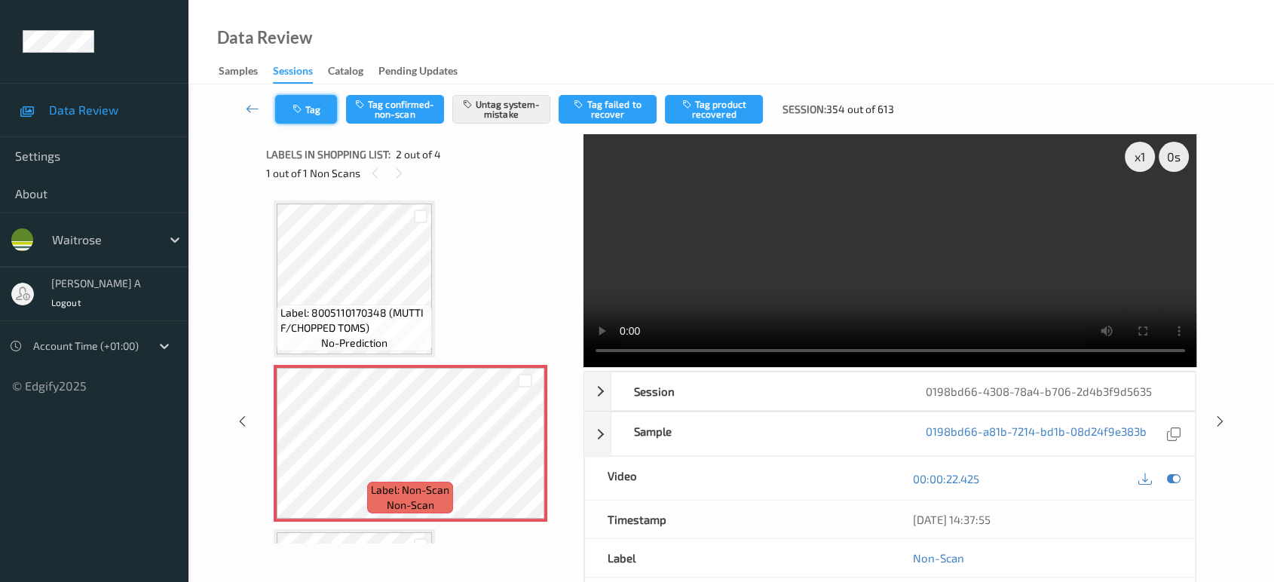
click at [302, 109] on icon "button" at bounding box center [298, 109] width 13 height 11
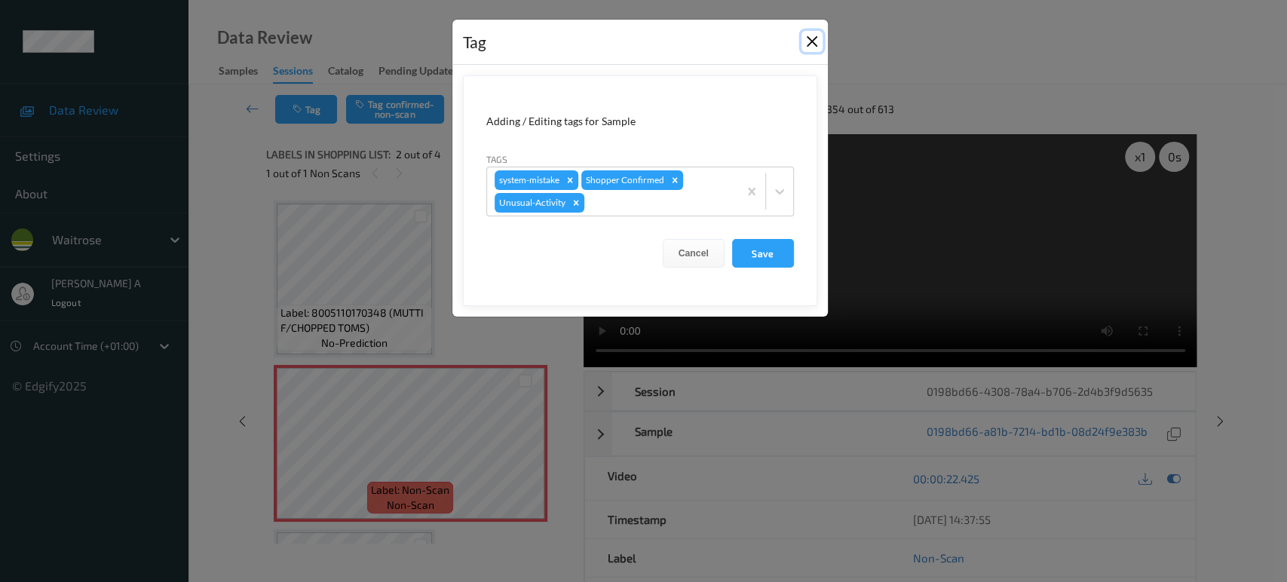
click at [814, 47] on button "Close" at bounding box center [811, 41] width 21 height 21
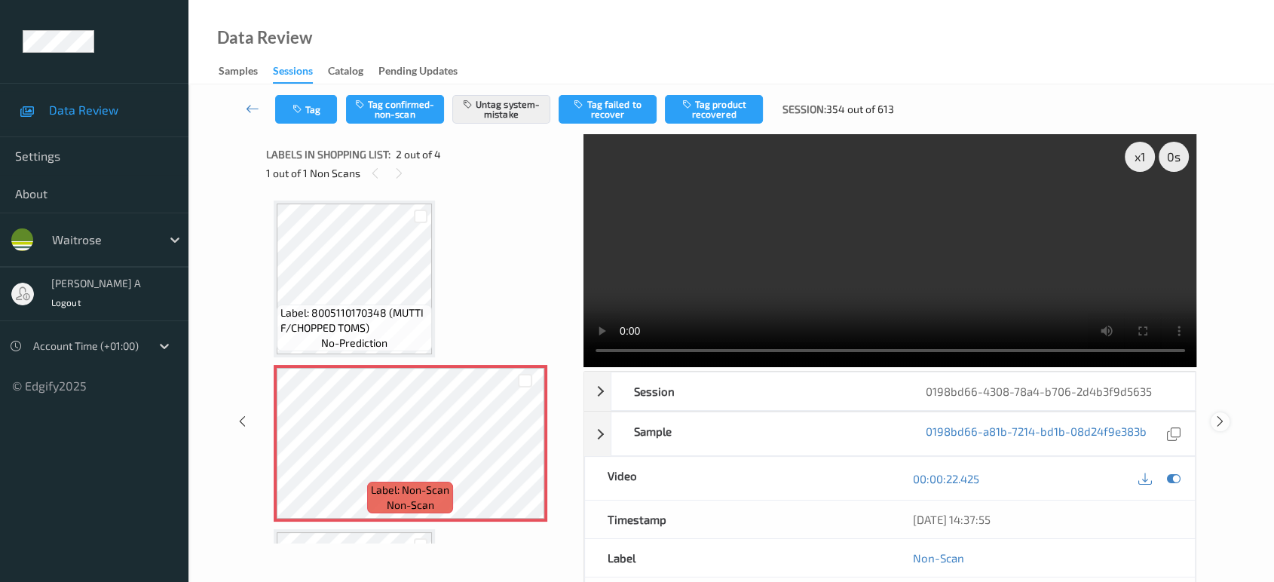
click at [1220, 422] on icon at bounding box center [1220, 422] width 13 height 14
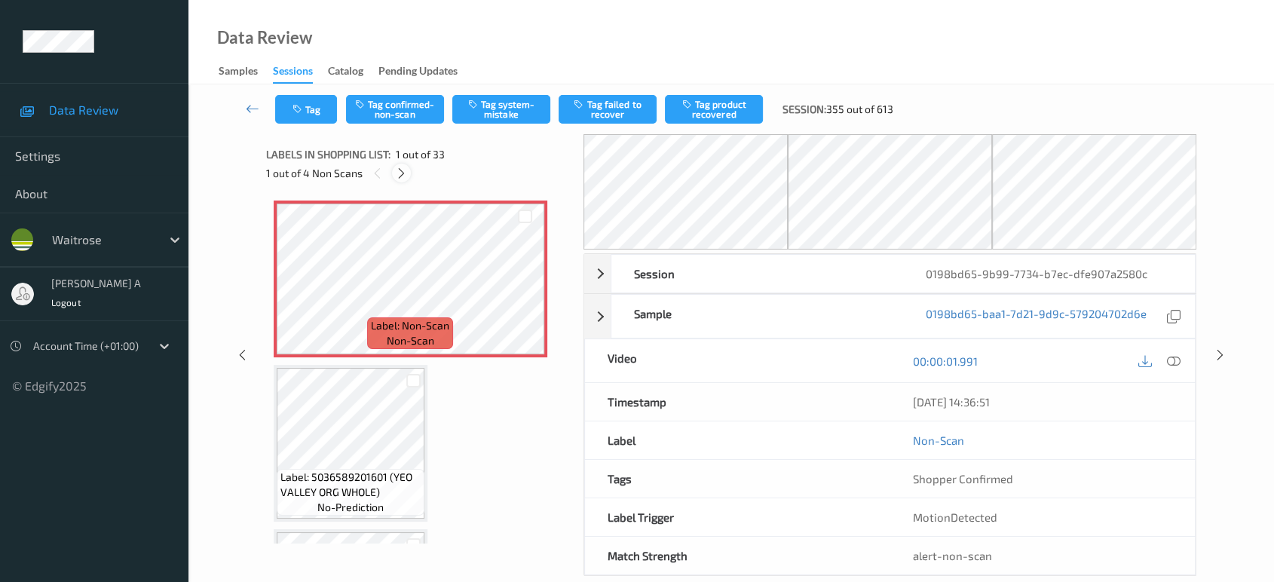
click at [404, 172] on icon at bounding box center [401, 174] width 13 height 14
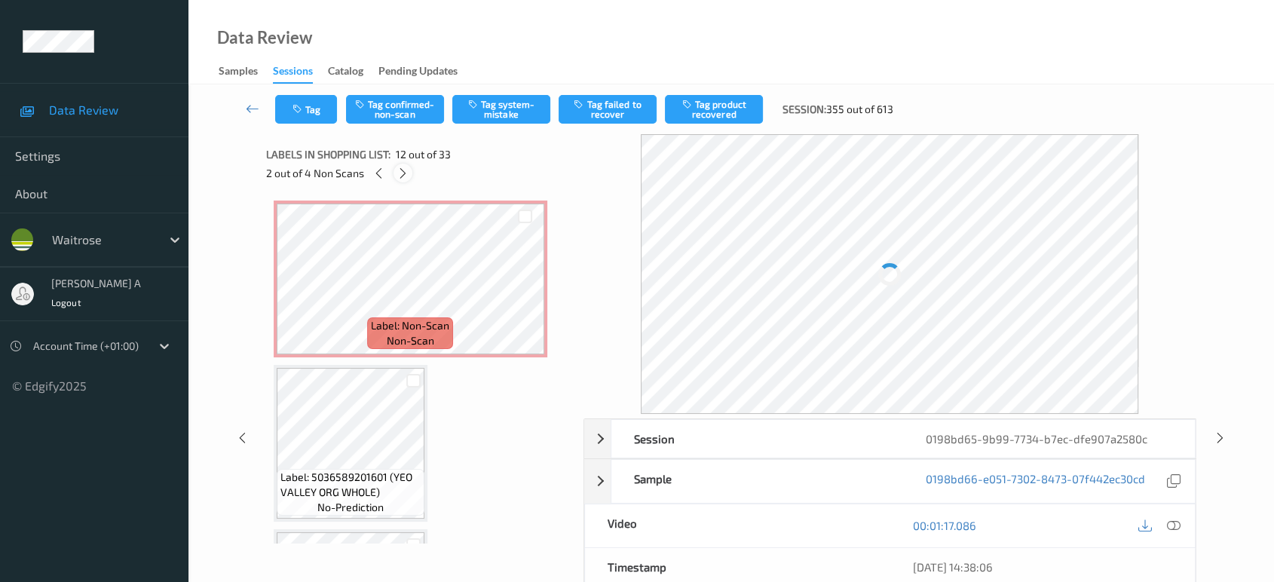
scroll to position [1644, 0]
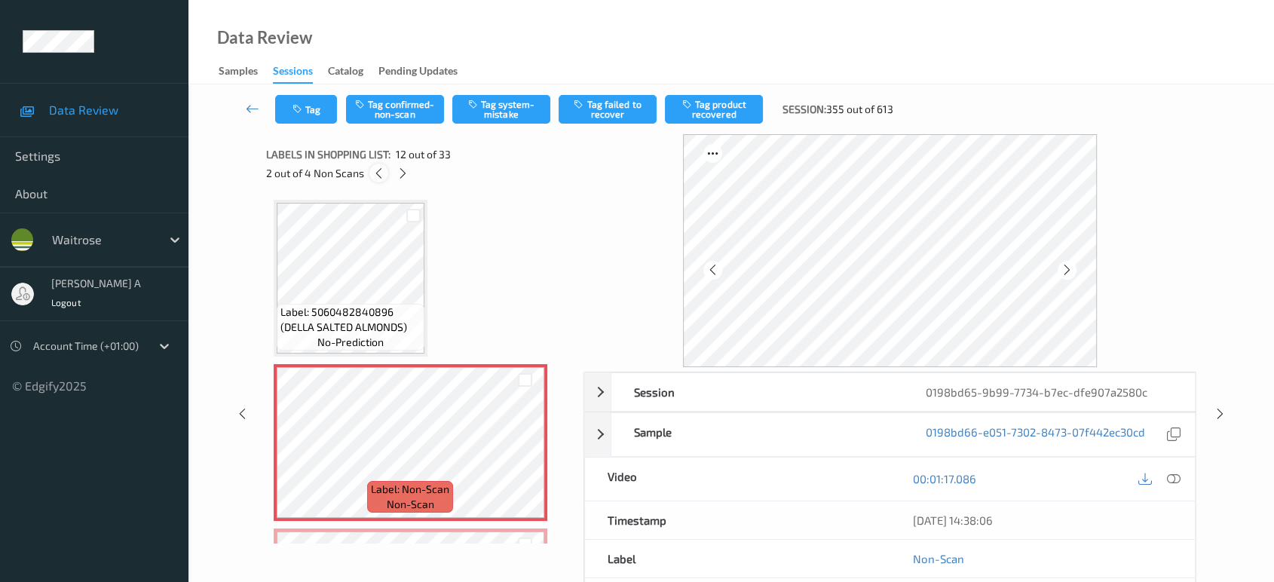
click at [380, 176] on icon at bounding box center [378, 174] width 13 height 14
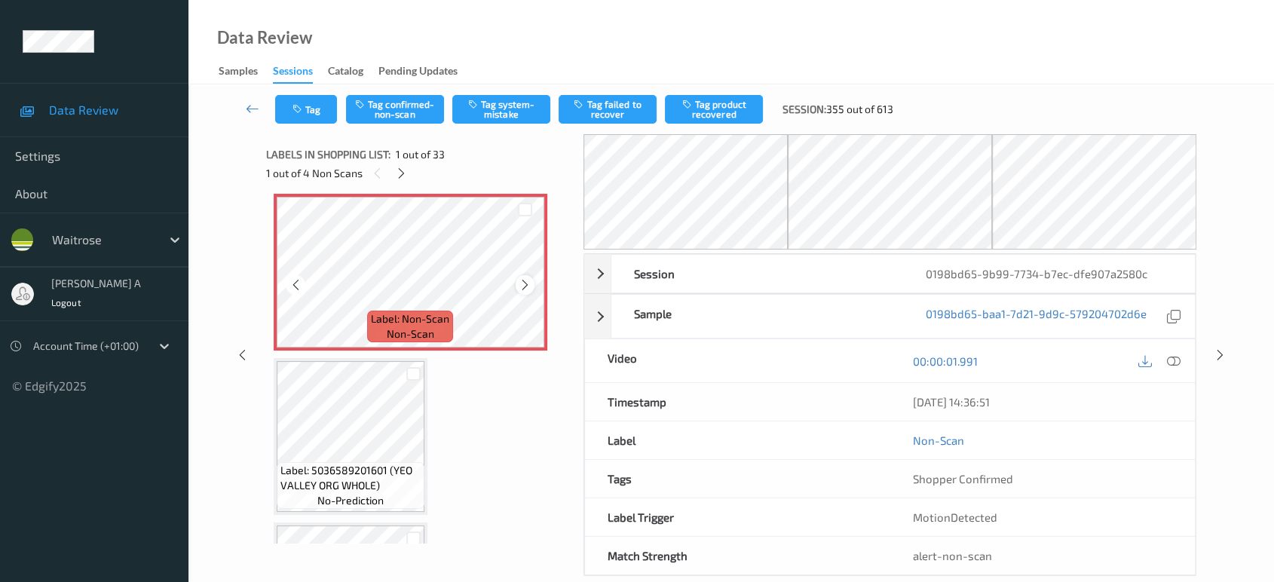
click at [522, 281] on icon at bounding box center [525, 285] width 13 height 14
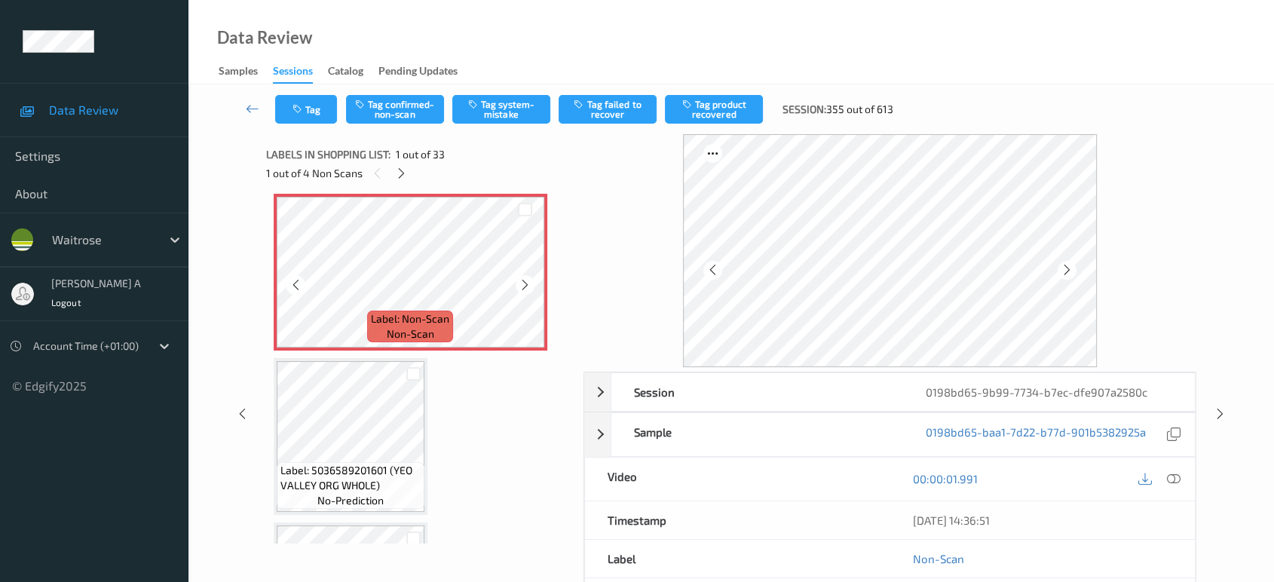
click at [522, 281] on icon at bounding box center [525, 285] width 13 height 14
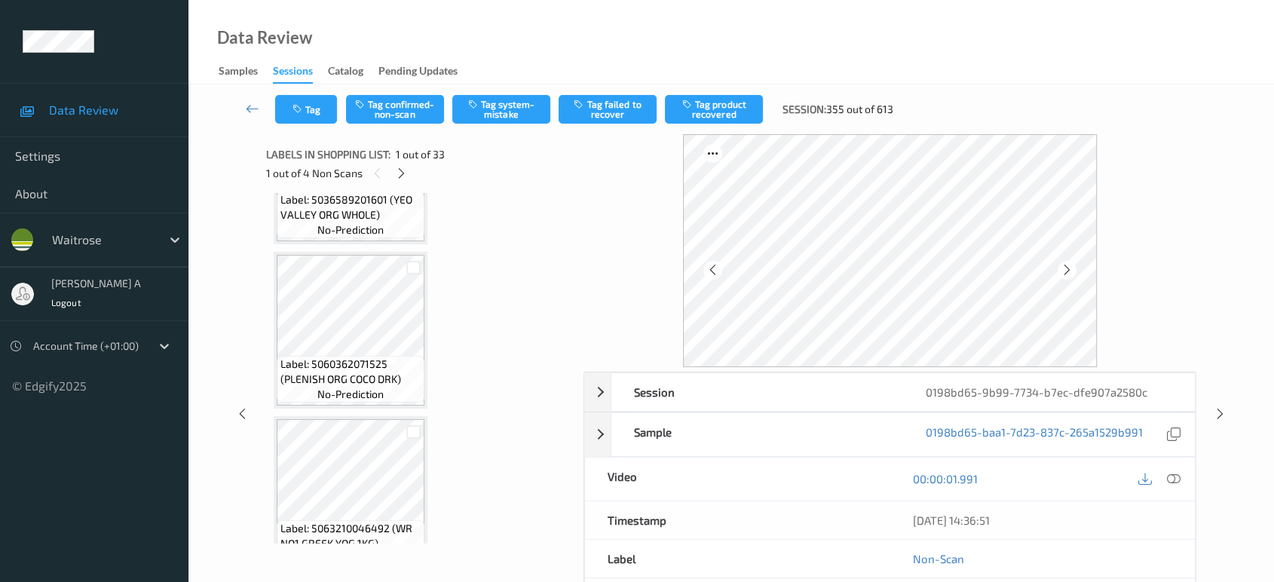
scroll to position [0, 0]
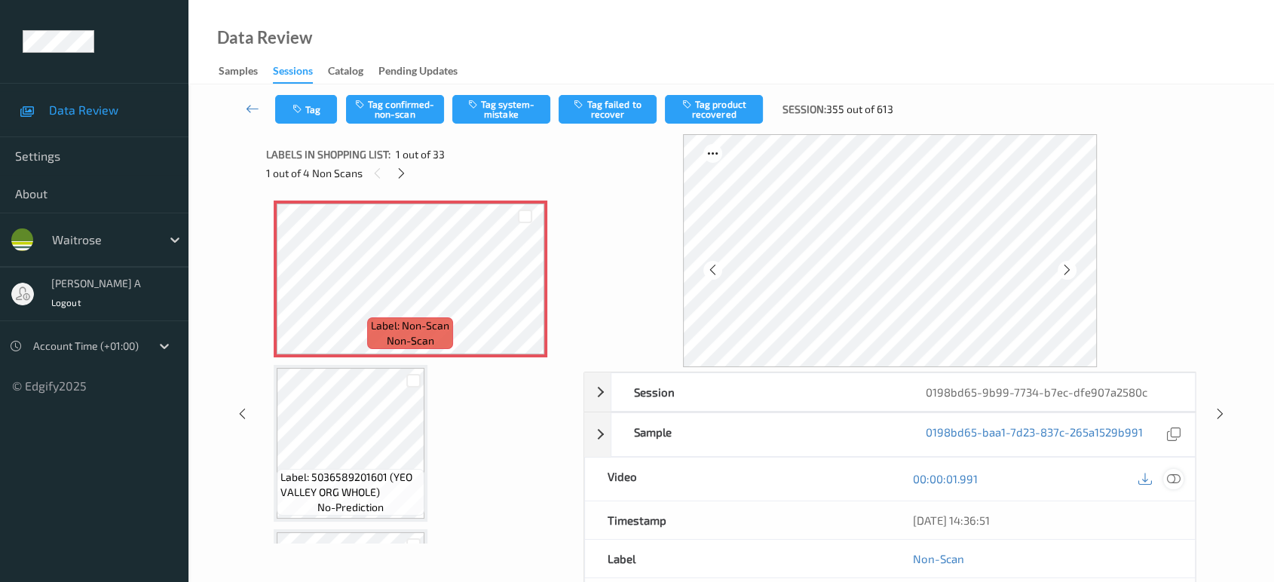
click at [1173, 481] on icon at bounding box center [1174, 479] width 14 height 14
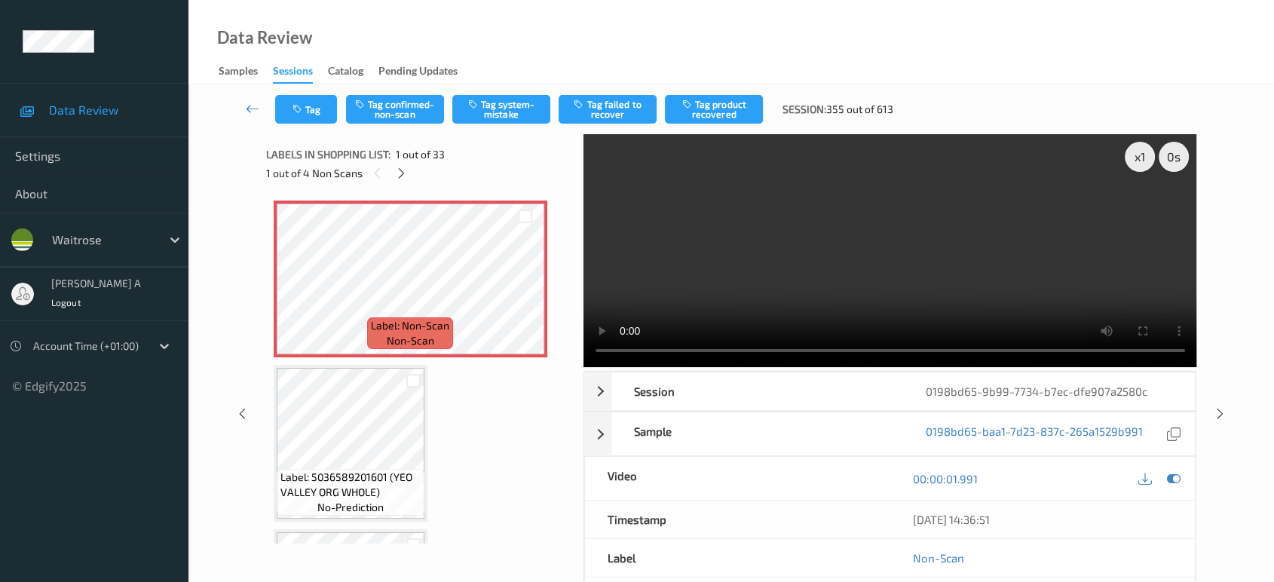
click at [929, 276] on video at bounding box center [890, 250] width 614 height 233
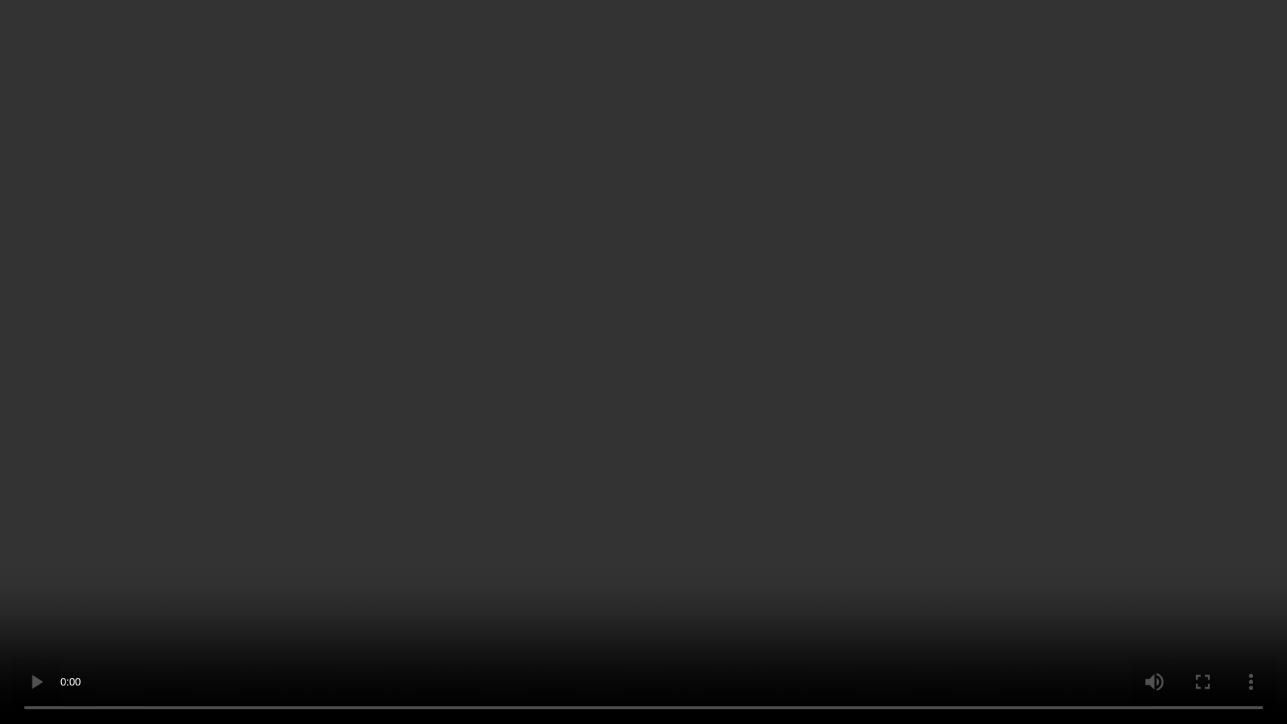
click at [586, 282] on video at bounding box center [643, 362] width 1287 height 724
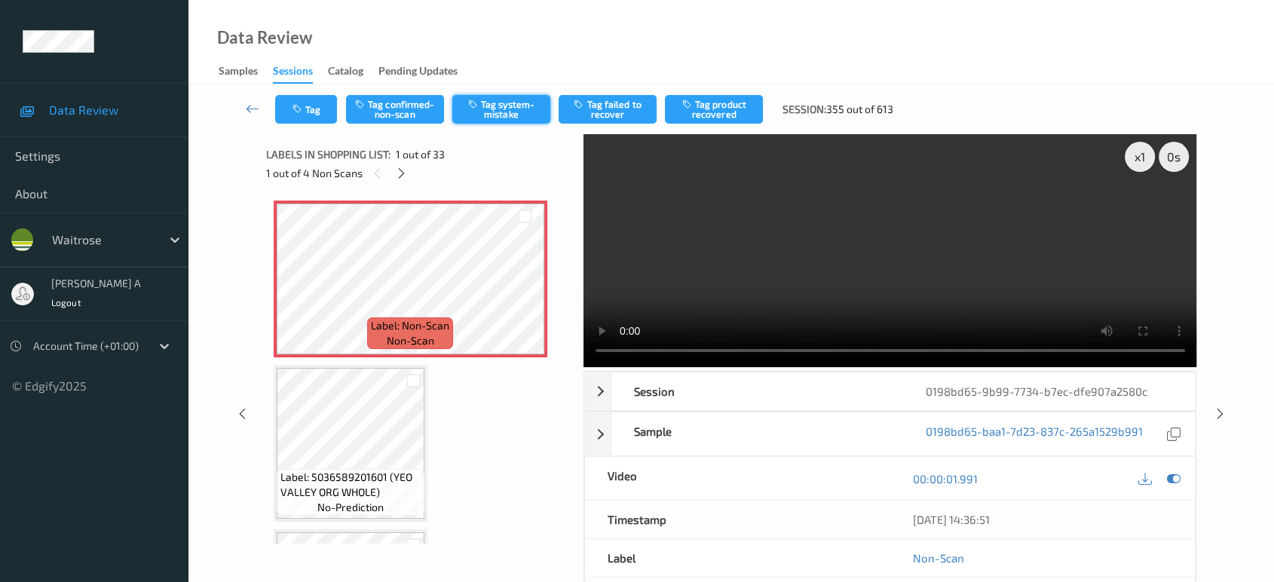
click at [488, 109] on button "Tag system-mistake" at bounding box center [501, 109] width 98 height 29
click at [280, 112] on button "Tag" at bounding box center [306, 109] width 62 height 29
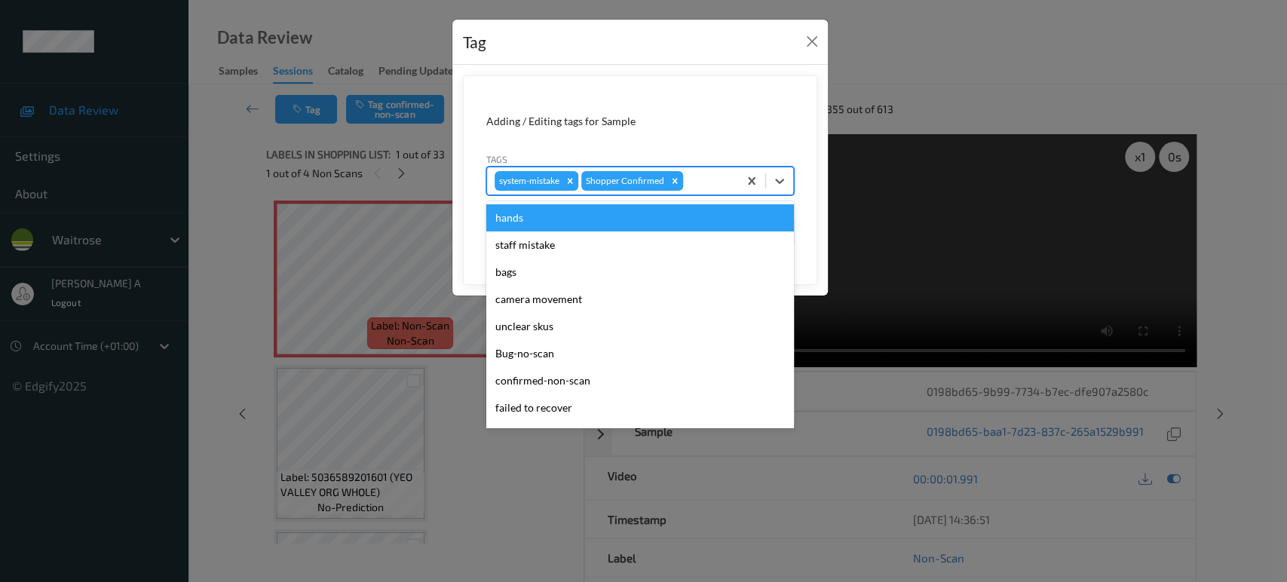
click at [702, 181] on div at bounding box center [708, 181] width 44 height 18
type input "b"
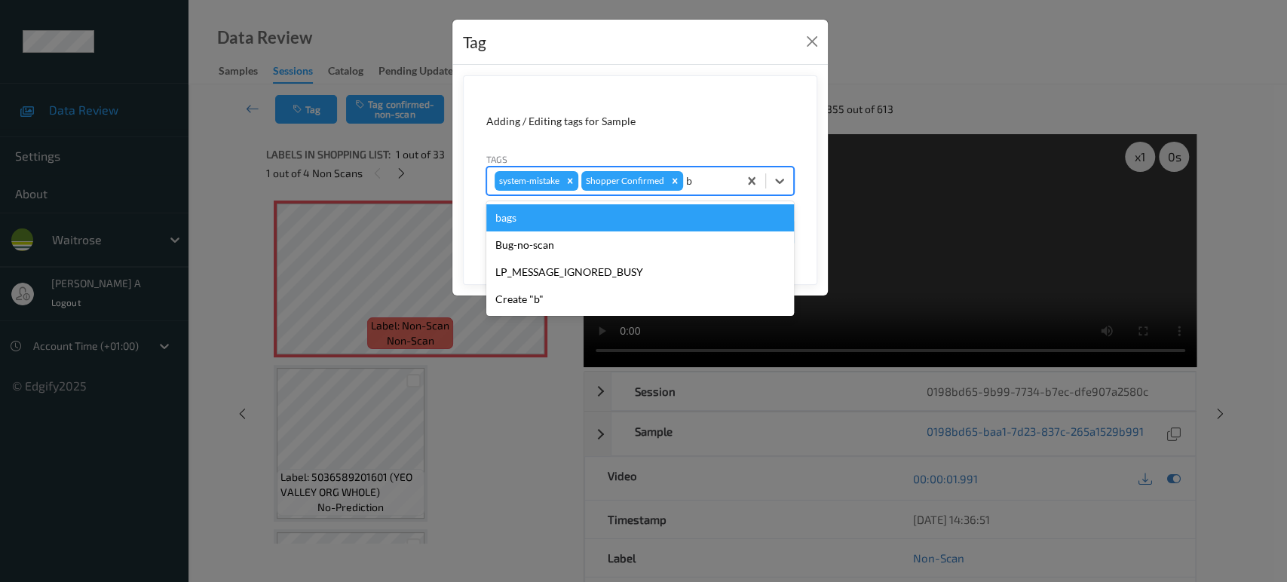
click at [675, 218] on div "bags" at bounding box center [640, 217] width 308 height 27
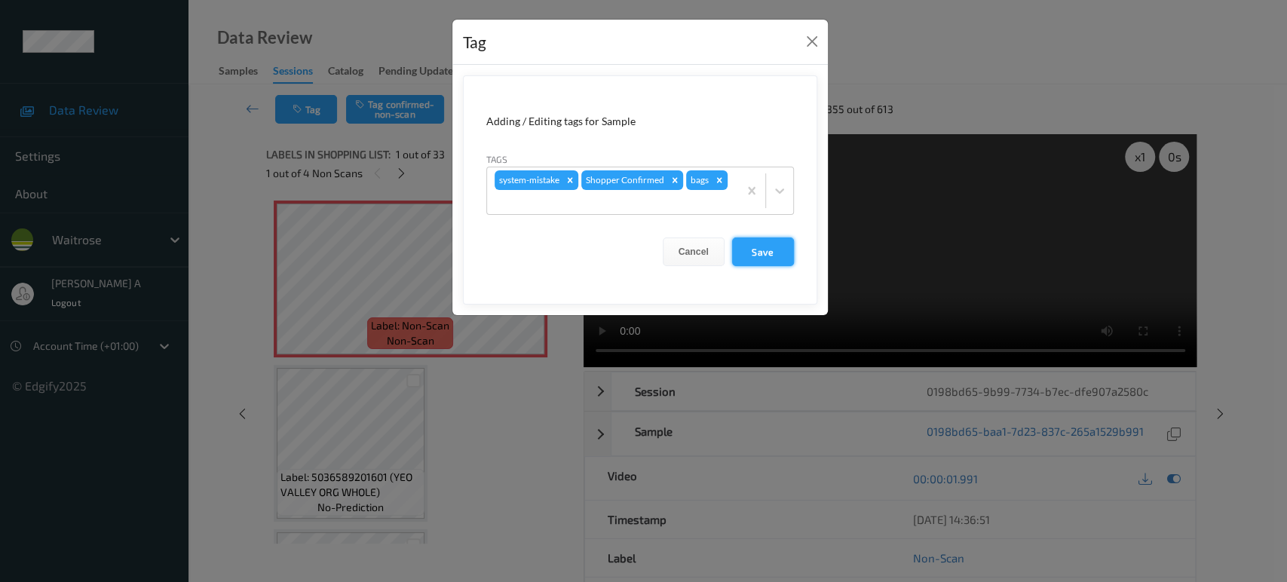
click at [758, 247] on button "Save" at bounding box center [763, 251] width 62 height 29
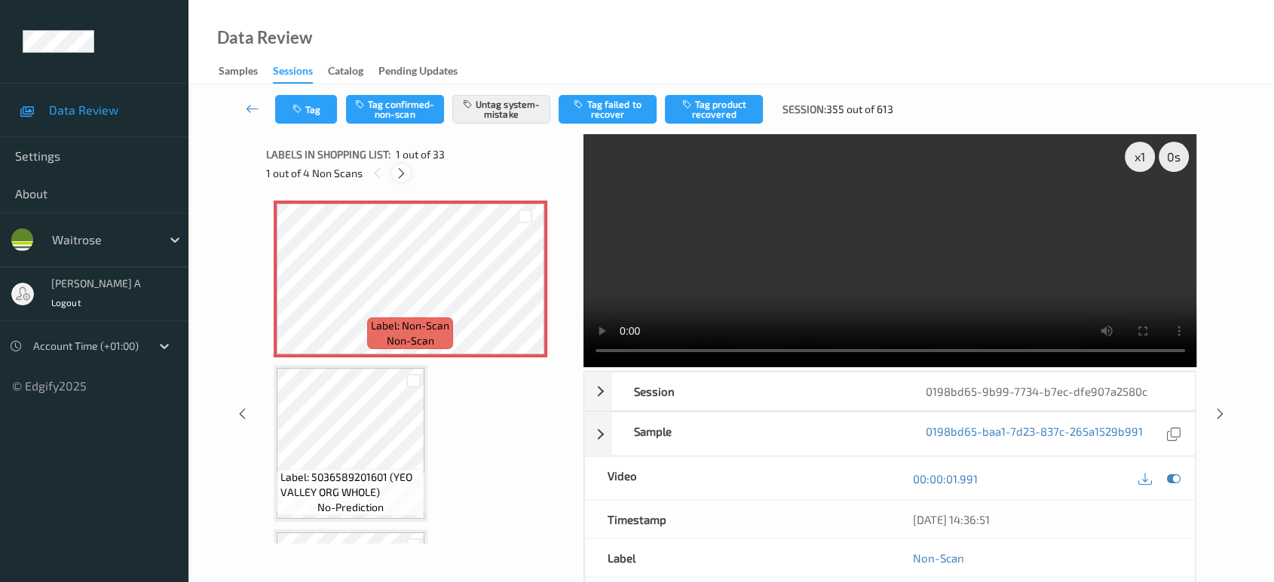
click at [396, 167] on icon at bounding box center [401, 174] width 13 height 14
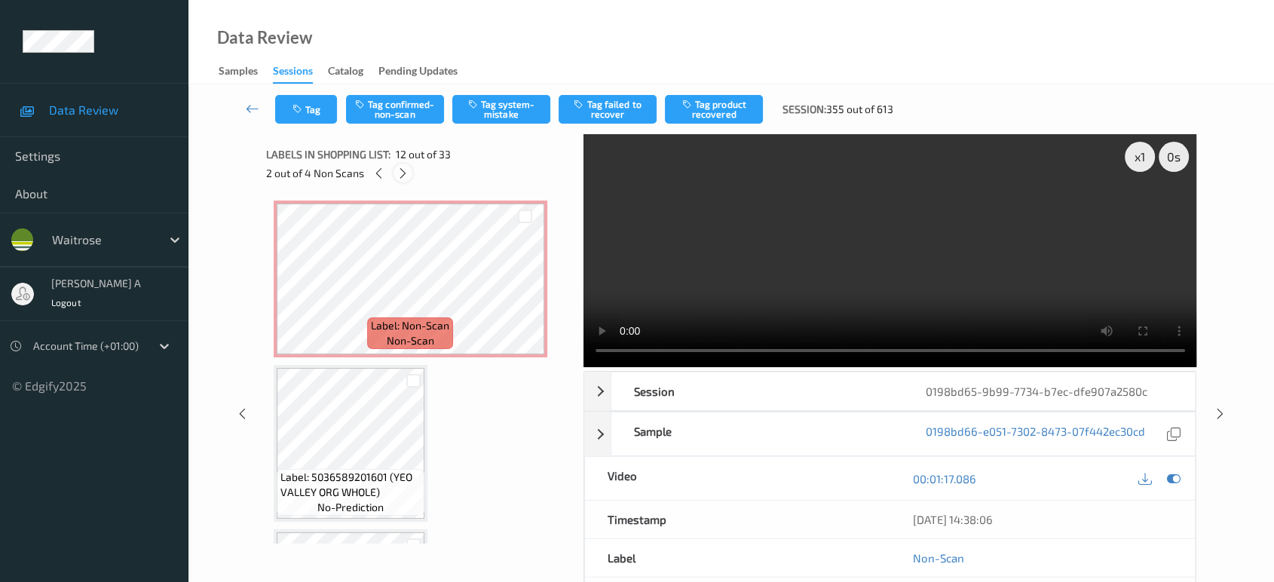
scroll to position [1644, 0]
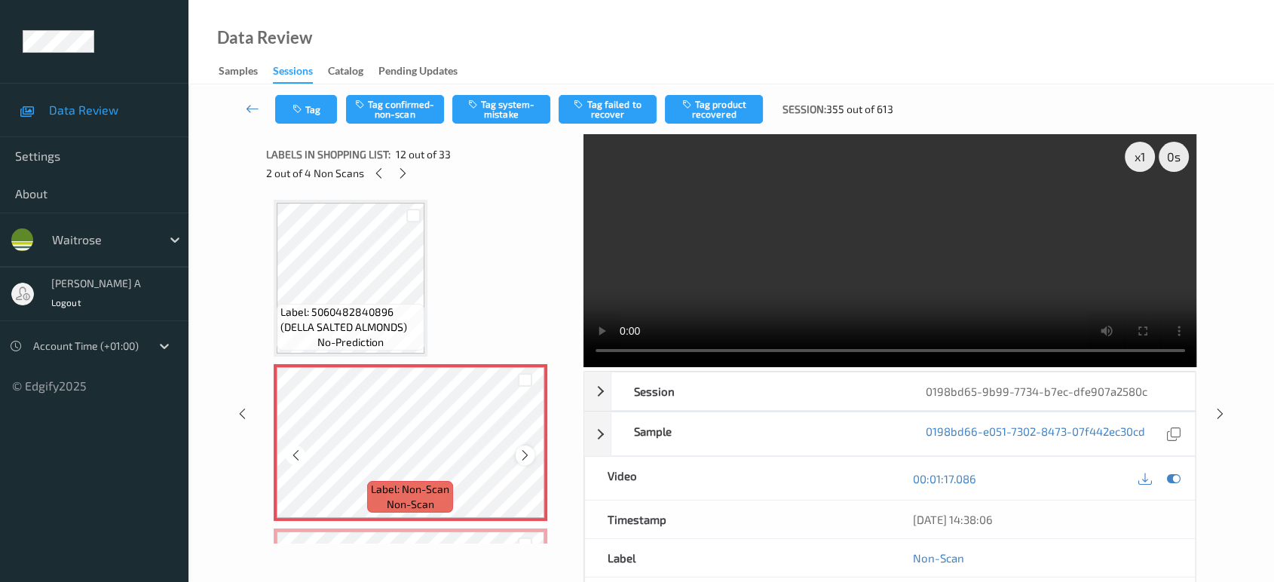
click at [525, 449] on icon at bounding box center [525, 456] width 13 height 14
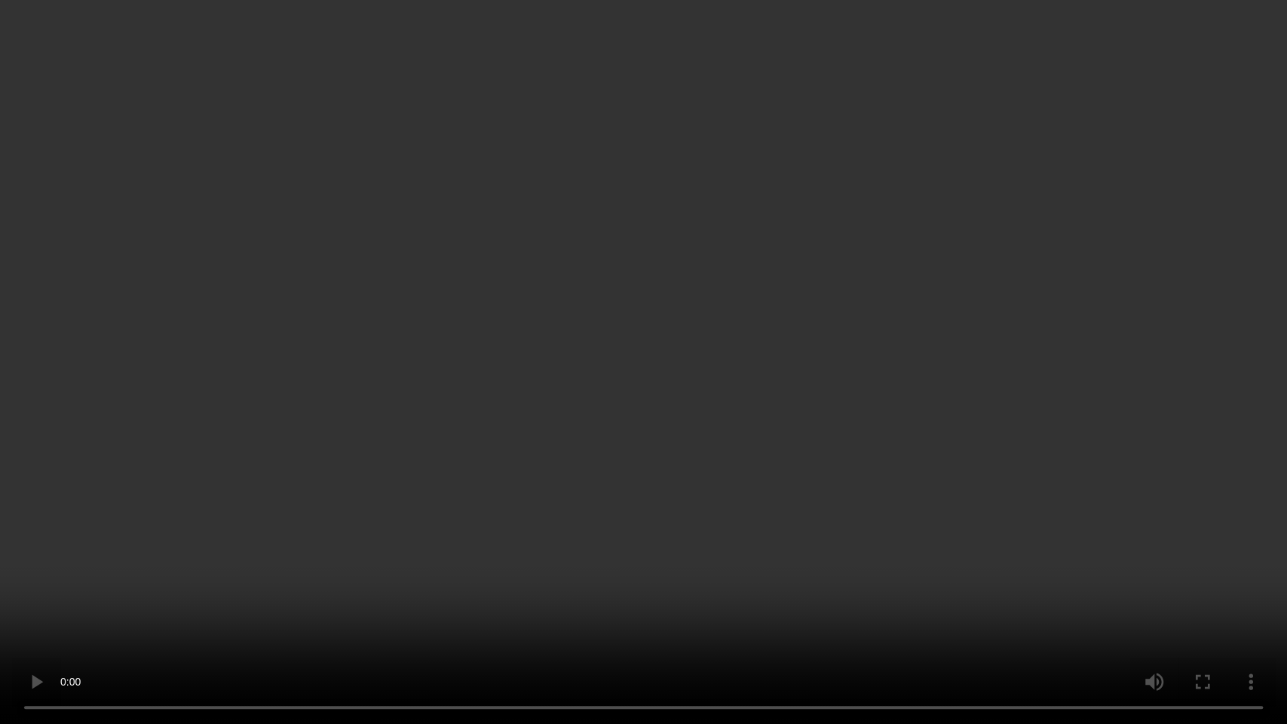
click at [747, 353] on video at bounding box center [643, 362] width 1287 height 724
click at [696, 364] on video at bounding box center [643, 362] width 1287 height 724
click at [635, 327] on video at bounding box center [643, 362] width 1287 height 724
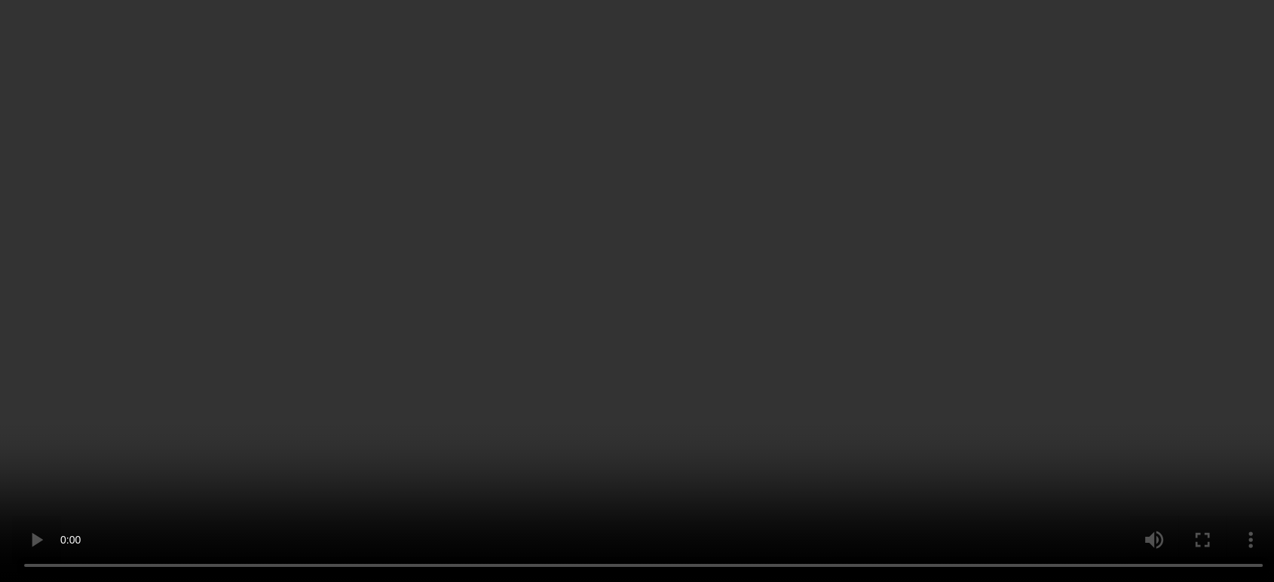
scroll to position [1811, 0]
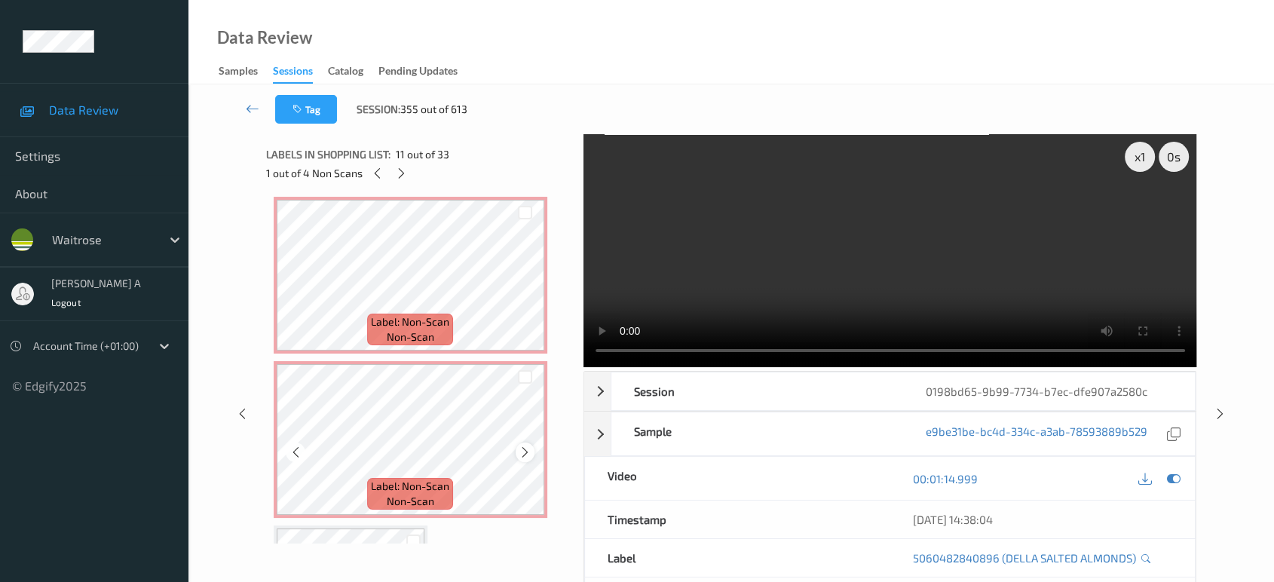
click at [525, 446] on icon at bounding box center [525, 453] width 13 height 14
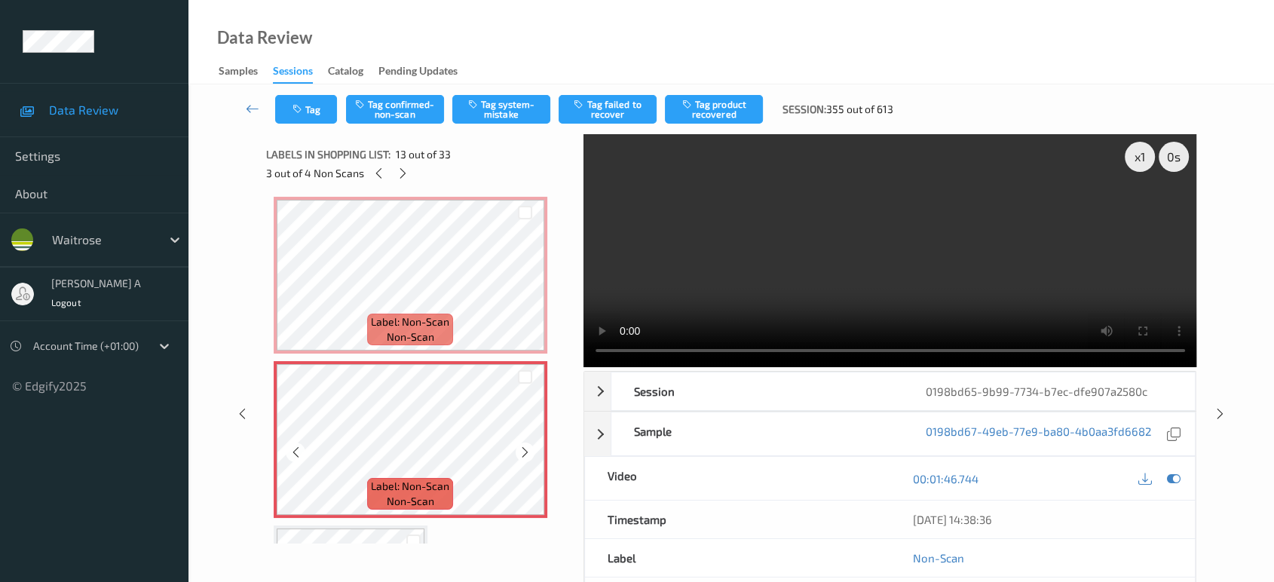
click at [525, 446] on icon at bounding box center [525, 453] width 13 height 14
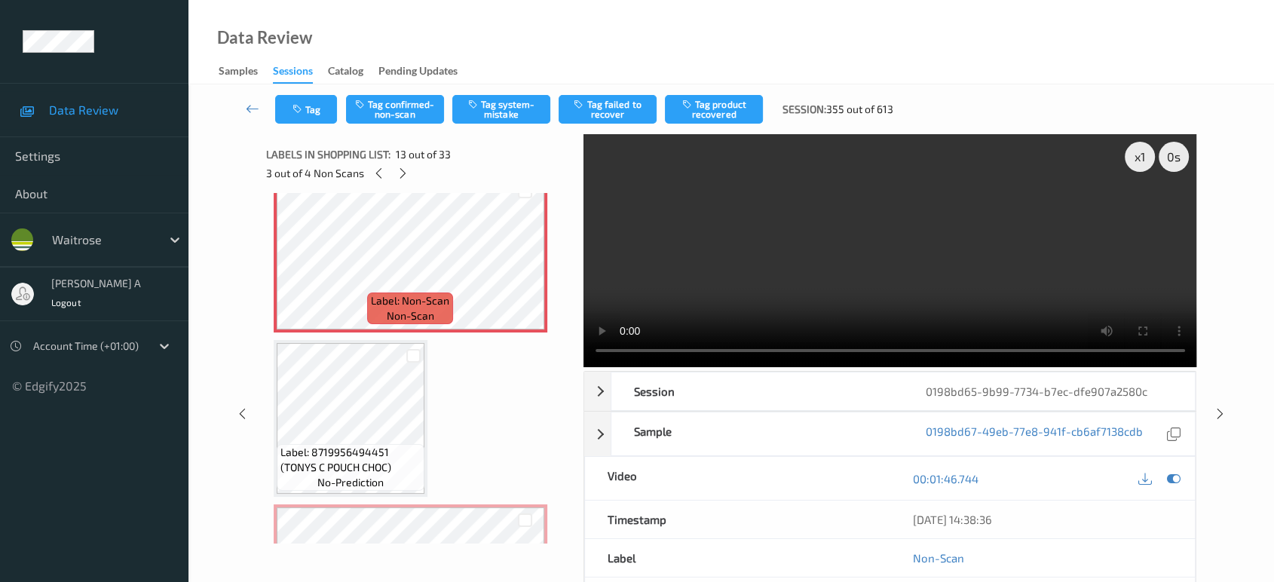
scroll to position [1979, 0]
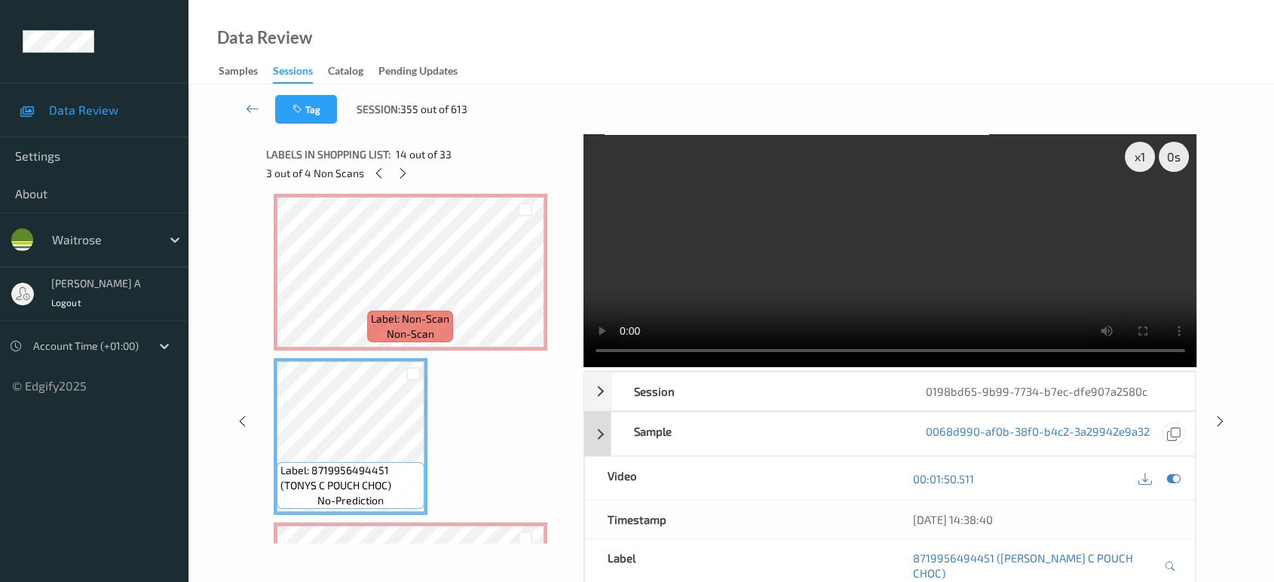
click at [1174, 480] on icon at bounding box center [1174, 479] width 14 height 14
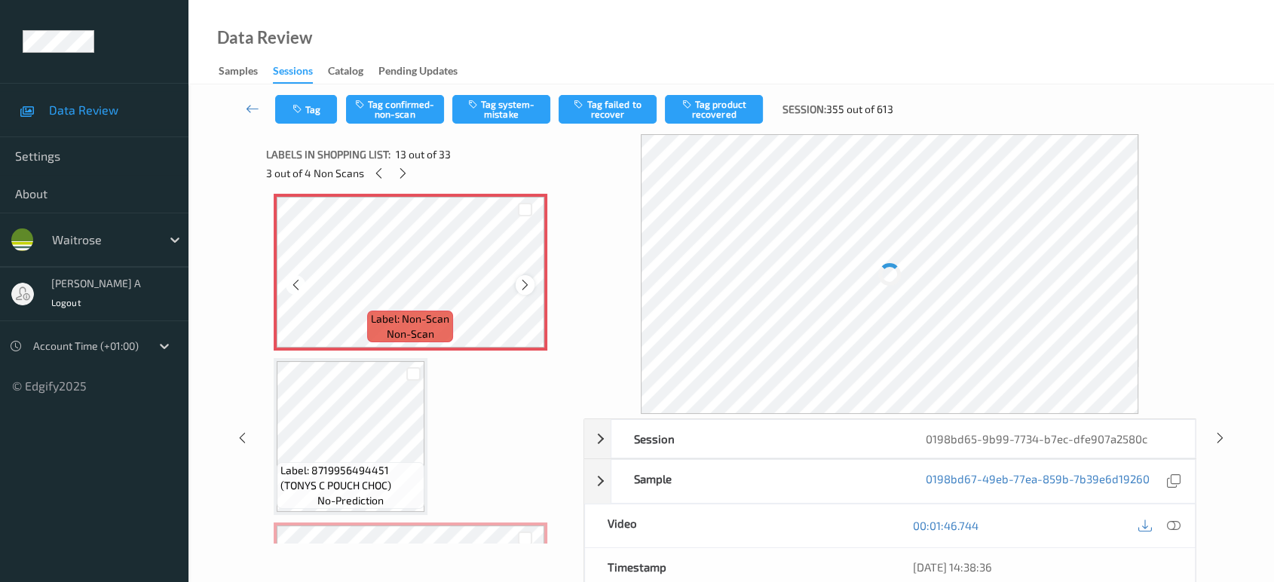
click at [530, 280] on icon at bounding box center [525, 285] width 13 height 14
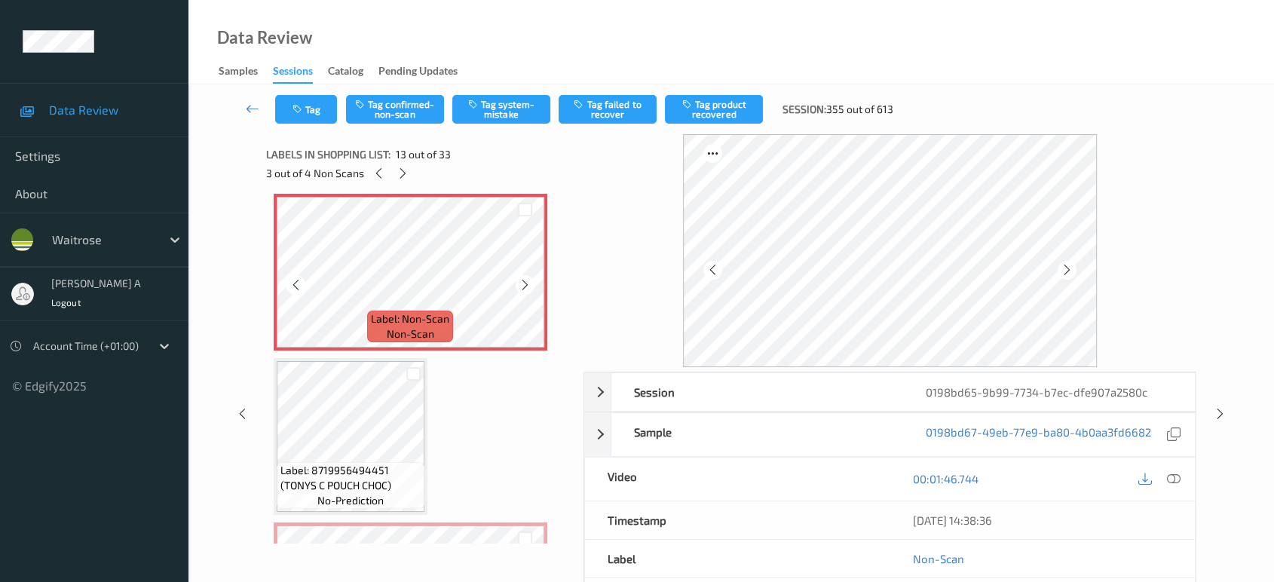
click at [530, 280] on icon at bounding box center [525, 285] width 13 height 14
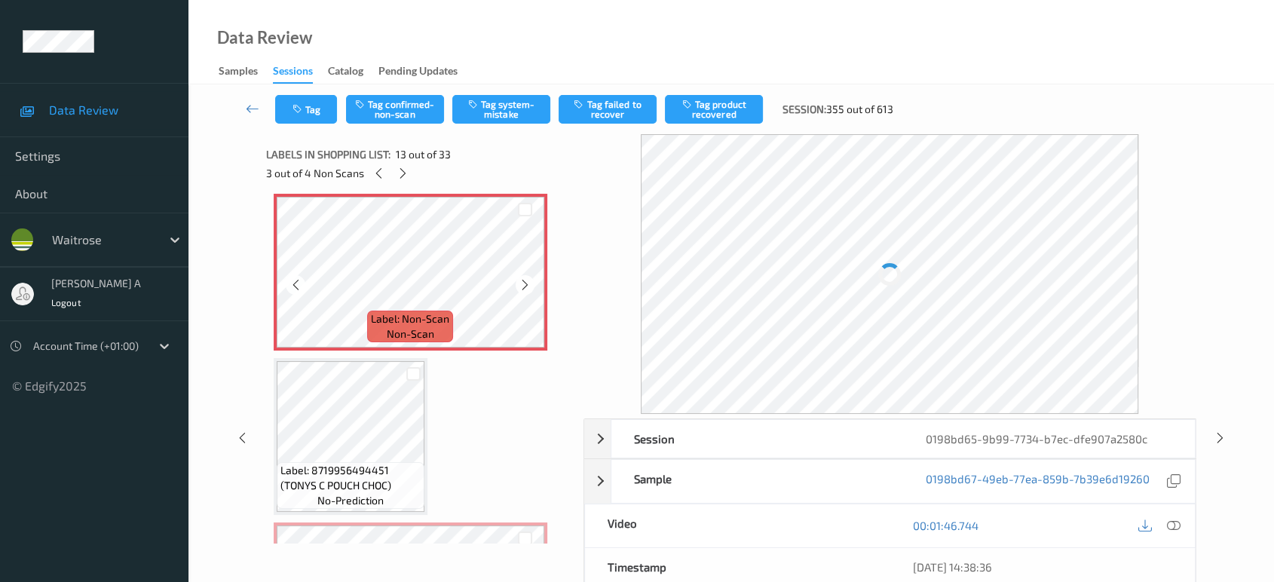
click at [530, 280] on icon at bounding box center [525, 285] width 13 height 14
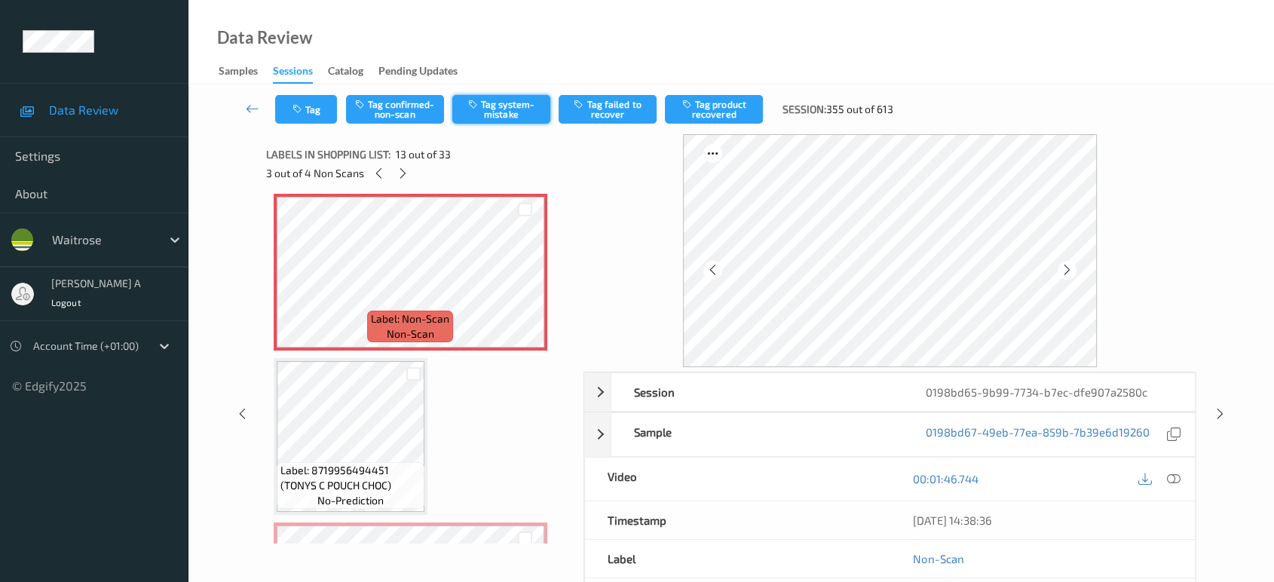
click at [507, 113] on button "Tag system-mistake" at bounding box center [501, 109] width 98 height 29
click at [308, 118] on button "Tag" at bounding box center [306, 109] width 62 height 29
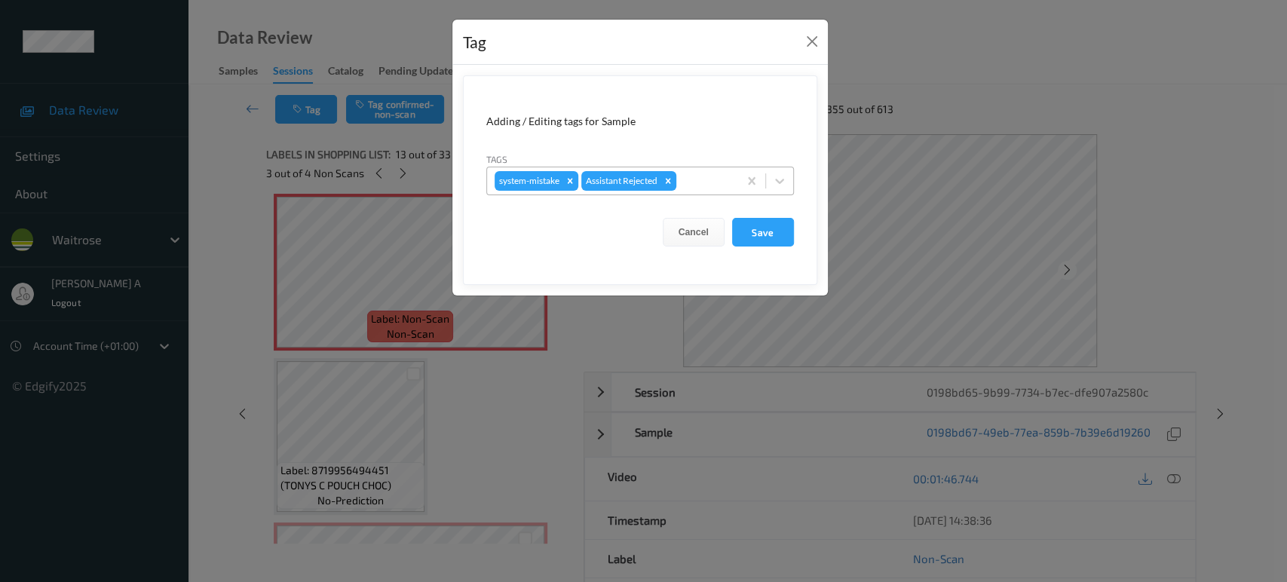
click at [709, 173] on div at bounding box center [704, 181] width 51 height 18
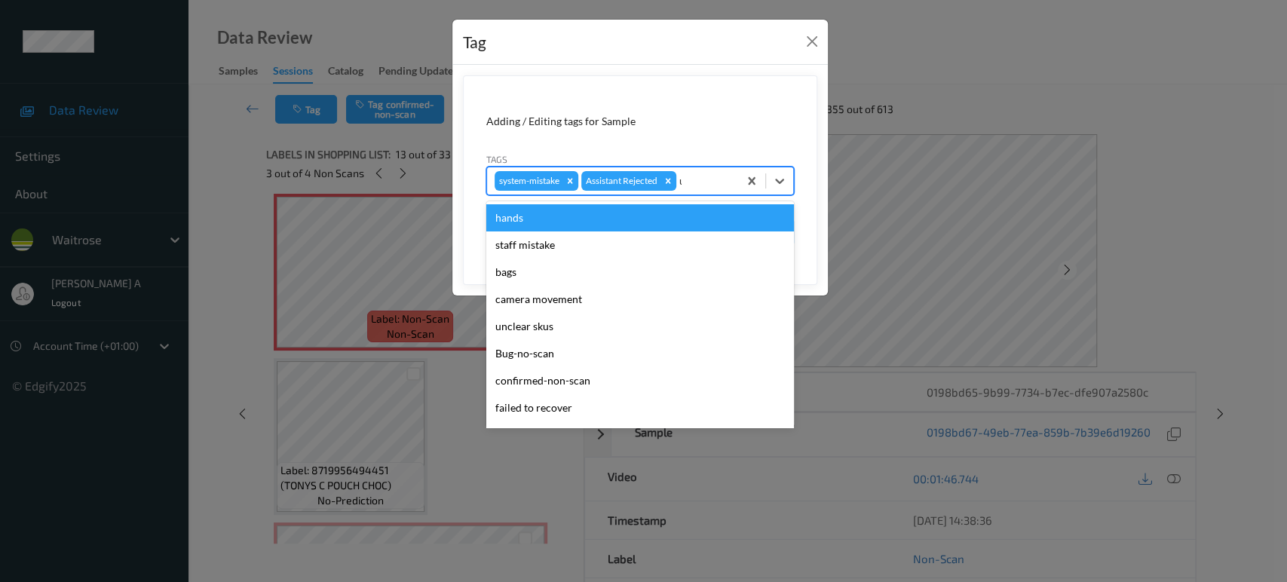
type input "un"
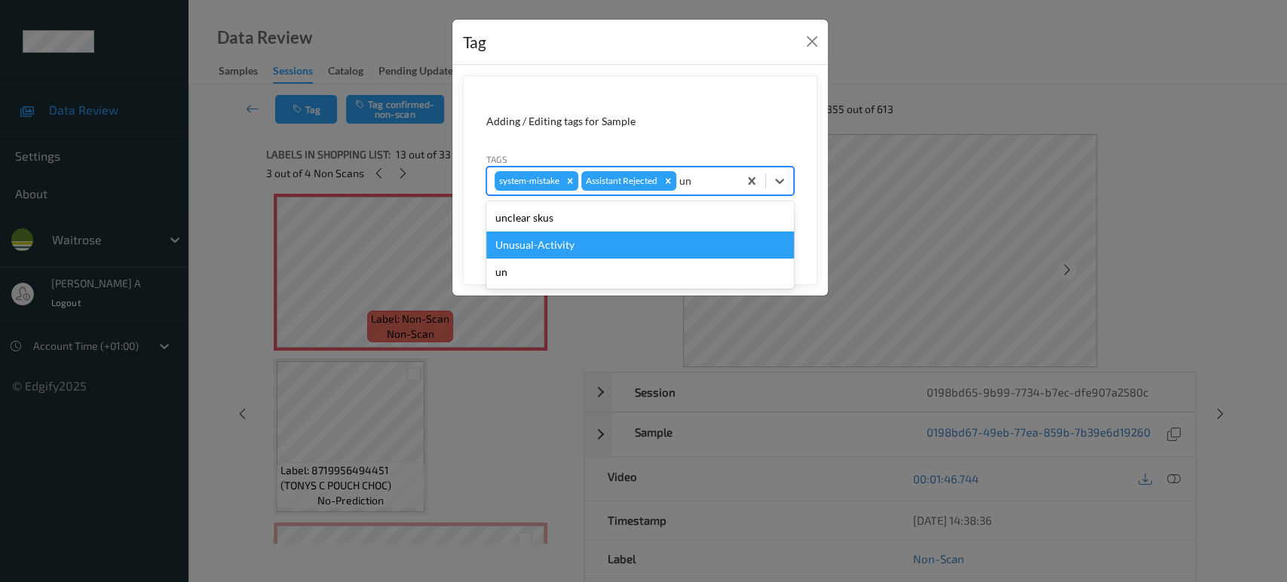
click at [588, 240] on div "Unusual-Activity" at bounding box center [640, 244] width 308 height 27
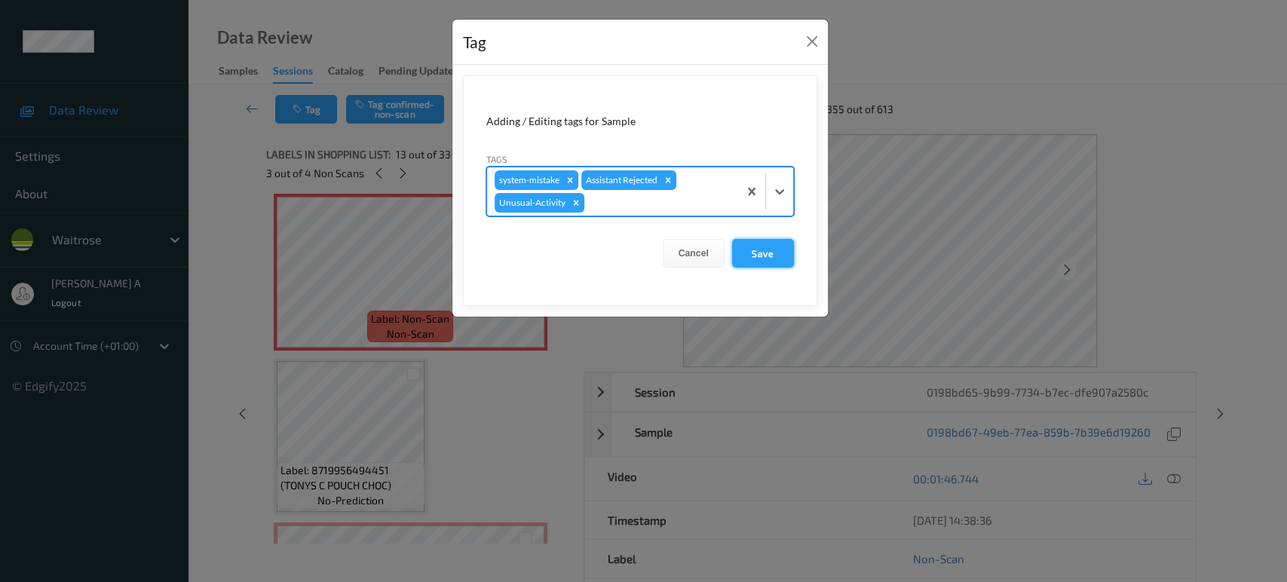
click at [751, 264] on button "Save" at bounding box center [763, 253] width 62 height 29
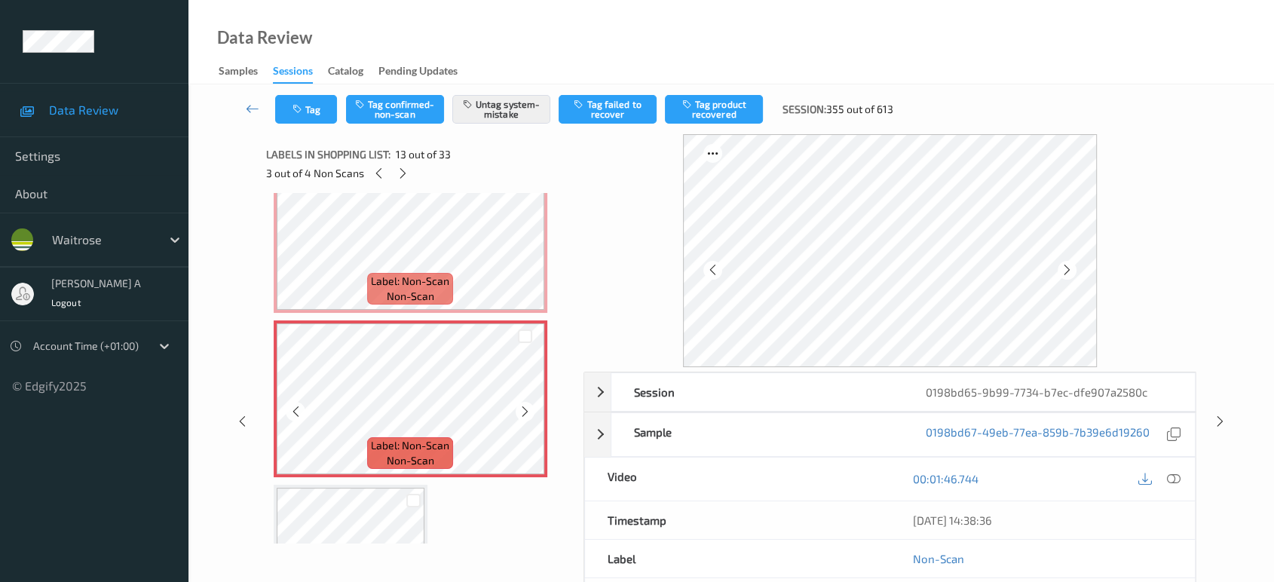
scroll to position [1811, 0]
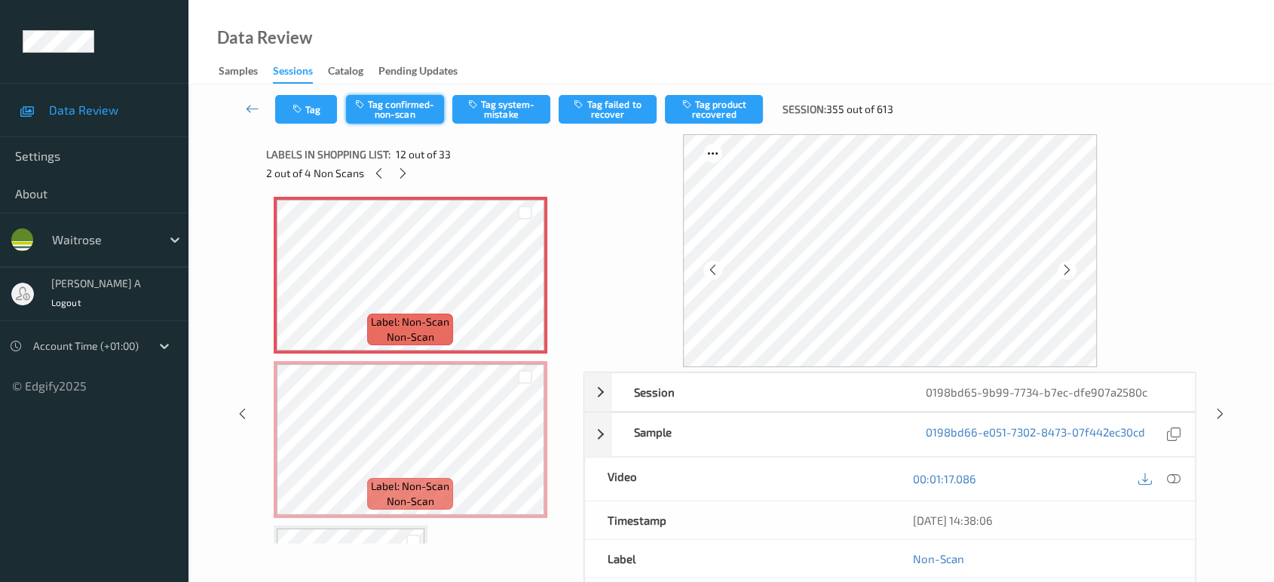
click at [403, 111] on button "Tag confirmed-non-scan" at bounding box center [395, 109] width 98 height 29
click at [730, 117] on button "Tag product recovered" at bounding box center [714, 109] width 98 height 29
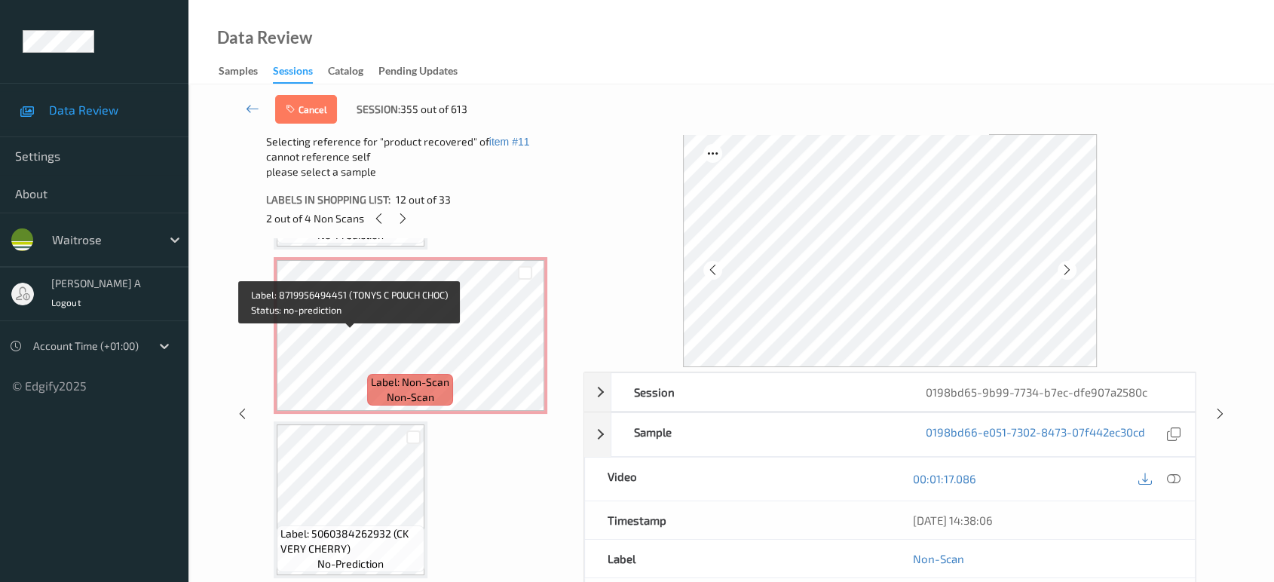
scroll to position [2314, 0]
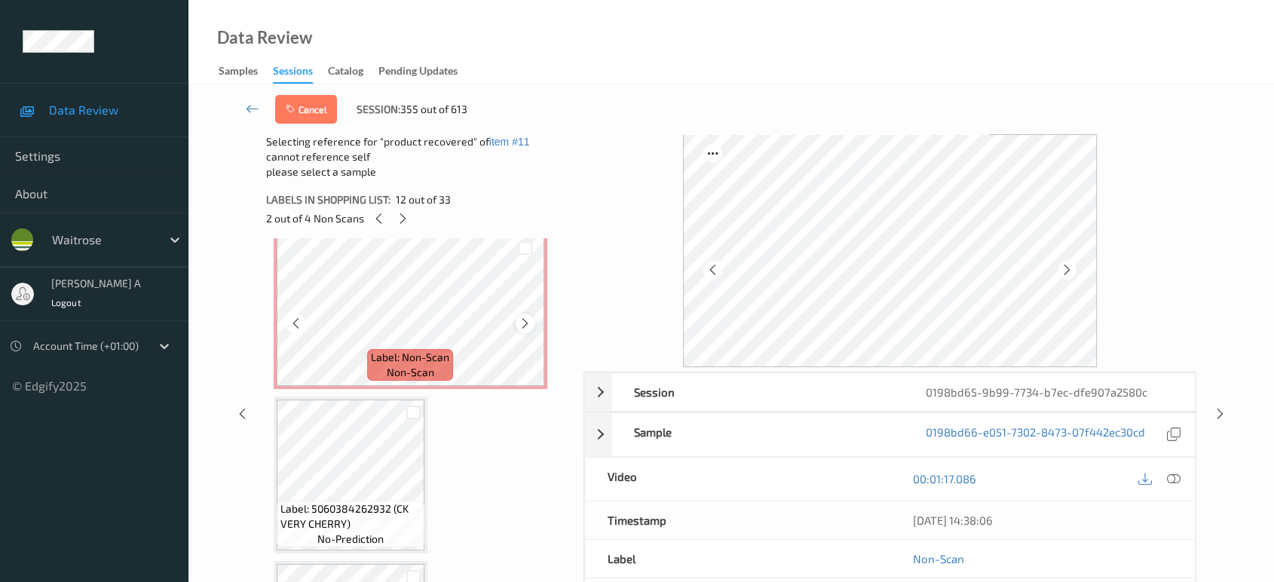
click at [525, 317] on icon at bounding box center [525, 324] width 13 height 14
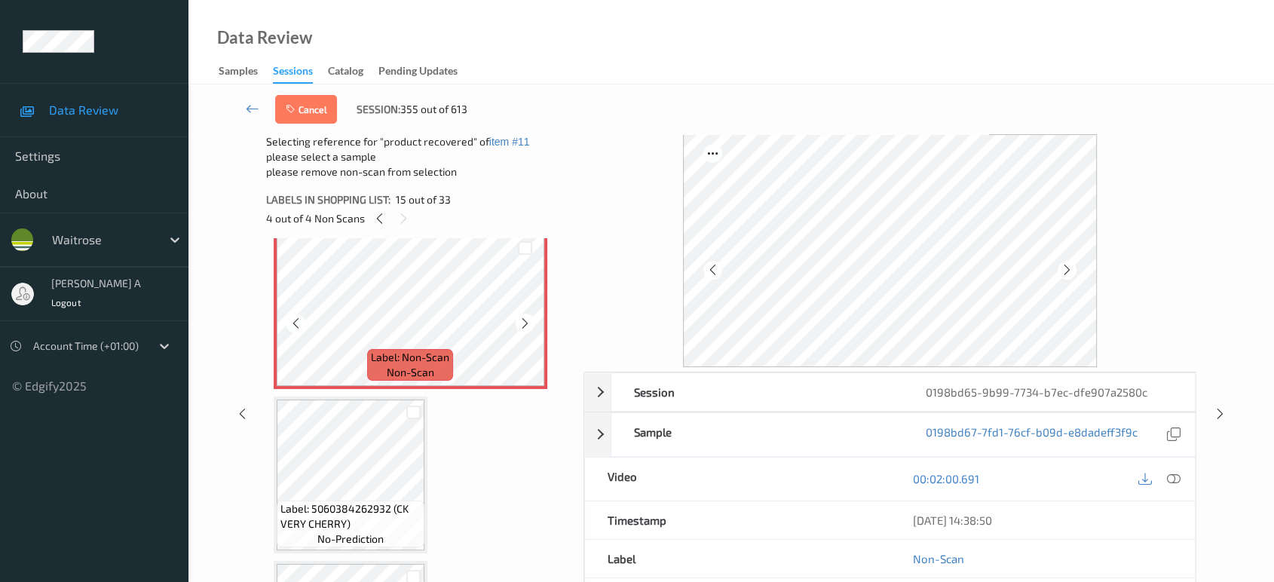
click at [525, 317] on icon at bounding box center [525, 324] width 13 height 14
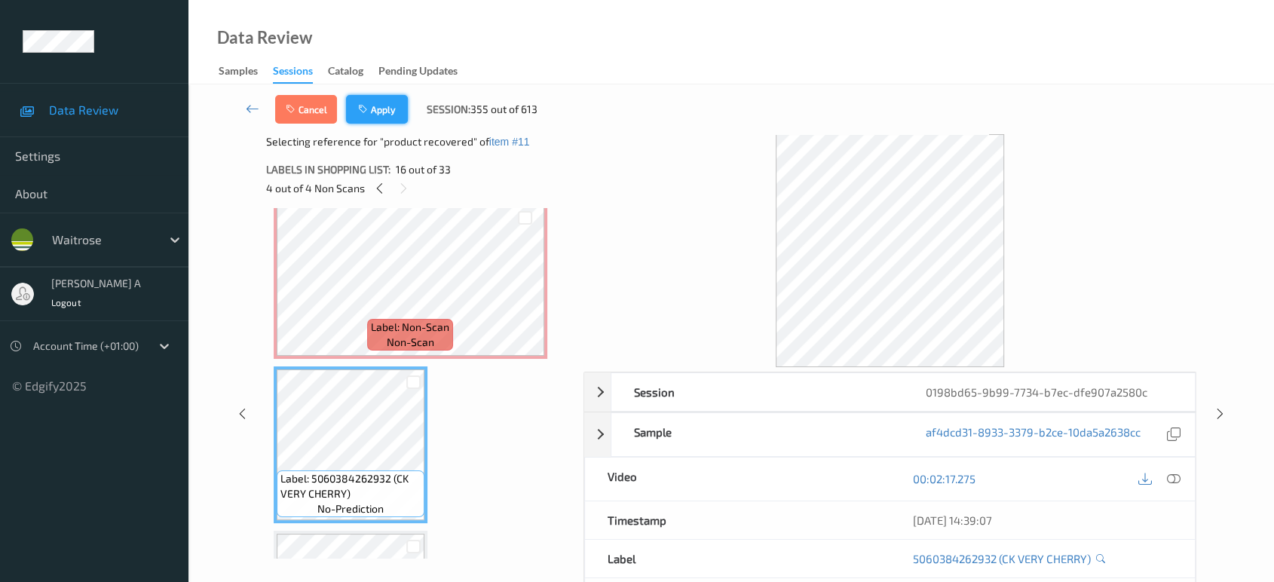
click at [374, 116] on button "Apply" at bounding box center [377, 109] width 62 height 29
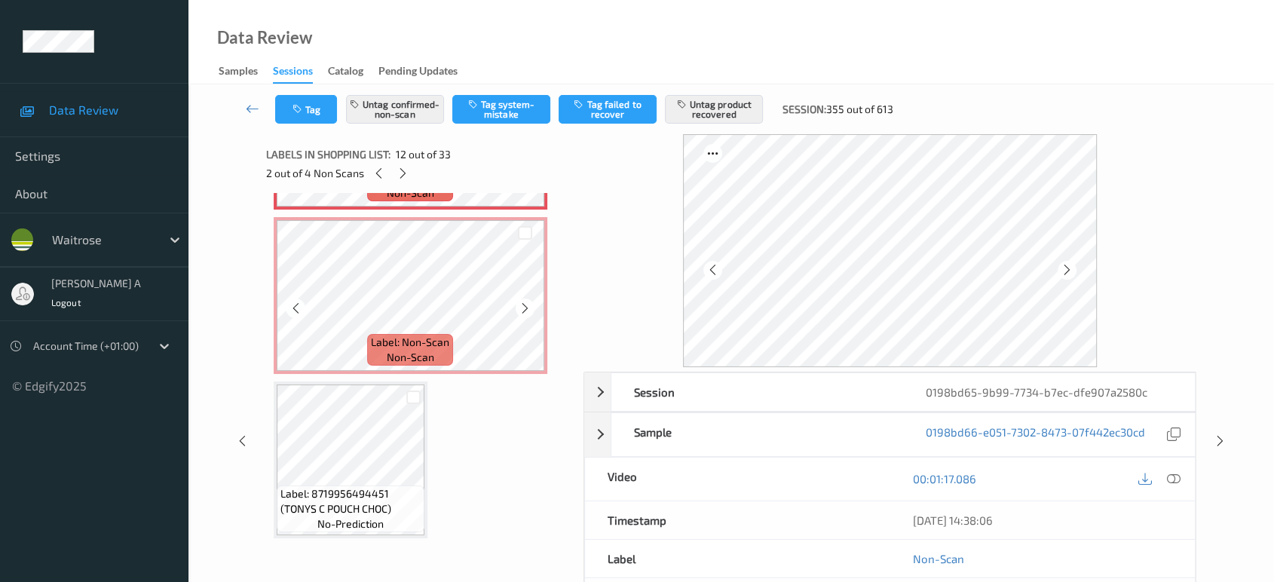
scroll to position [1979, 0]
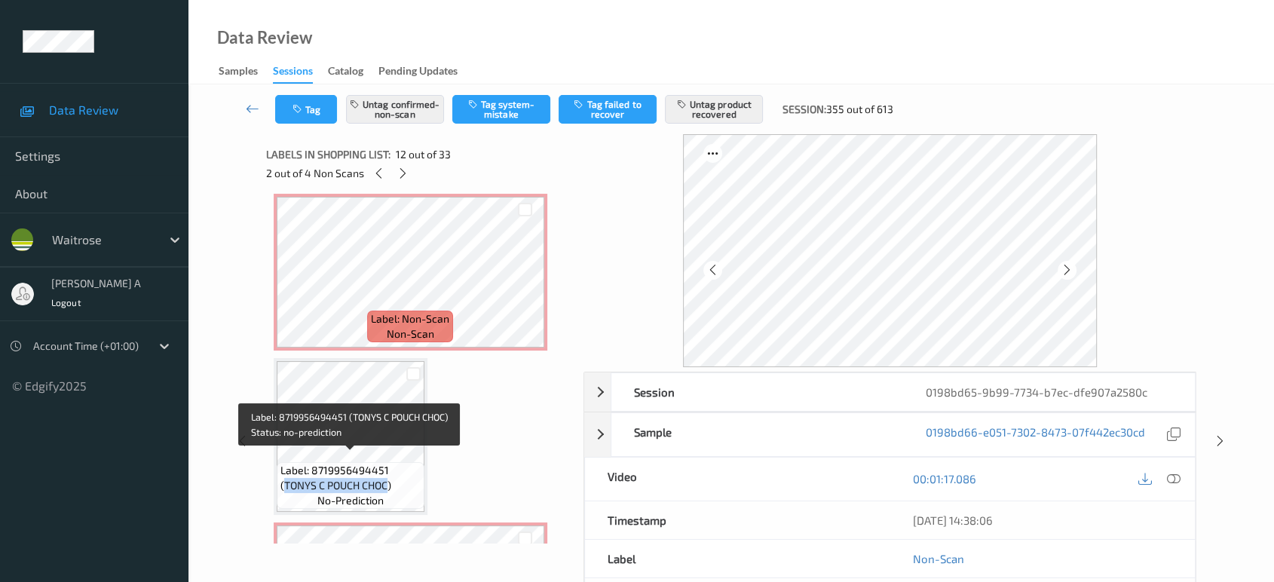
drag, startPoint x: 283, startPoint y: 473, endPoint x: 390, endPoint y: 474, distance: 106.3
click at [390, 474] on span "Label: 8719956494451 (TONYS C POUCH CHOC)" at bounding box center [350, 478] width 140 height 30
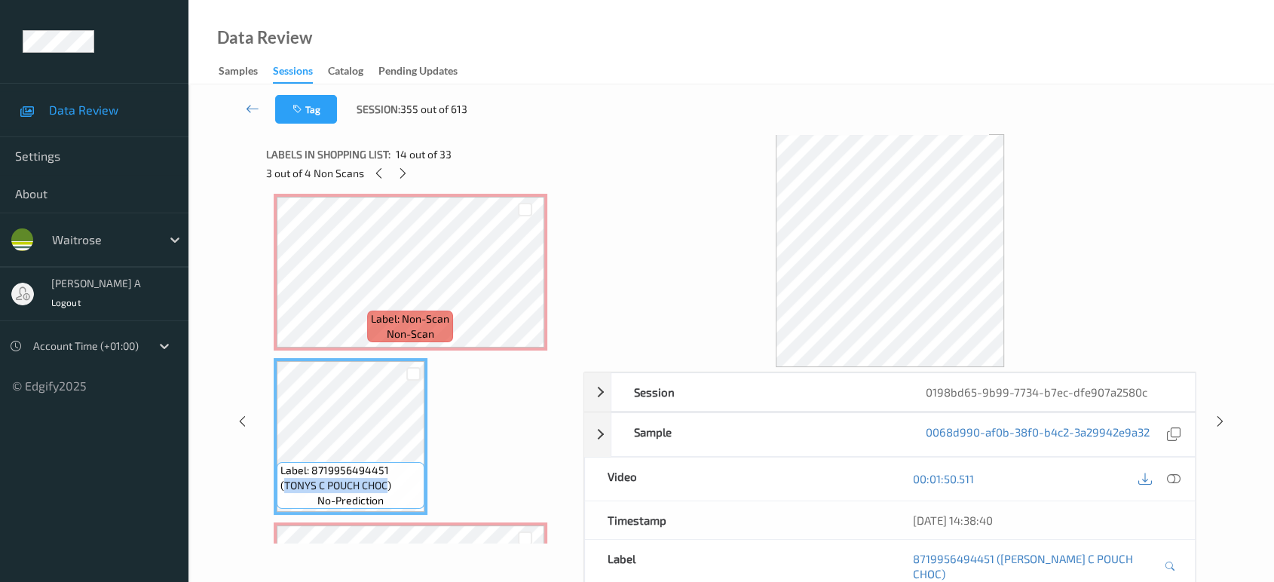
copy span "TONYS C POUCH CHOC"
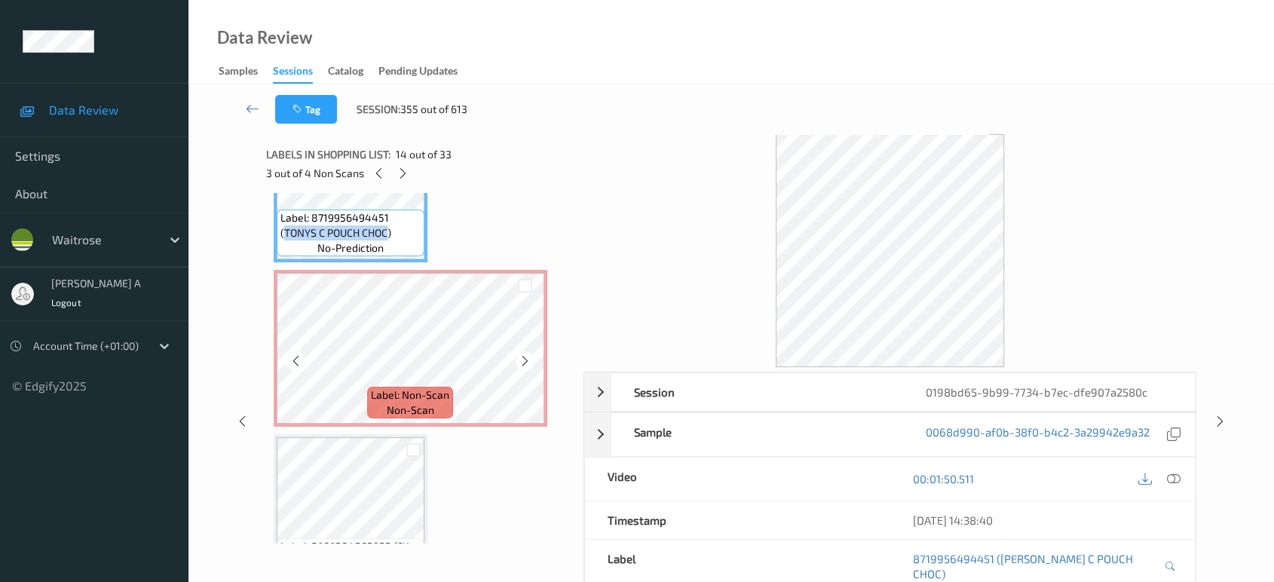
scroll to position [2231, 0]
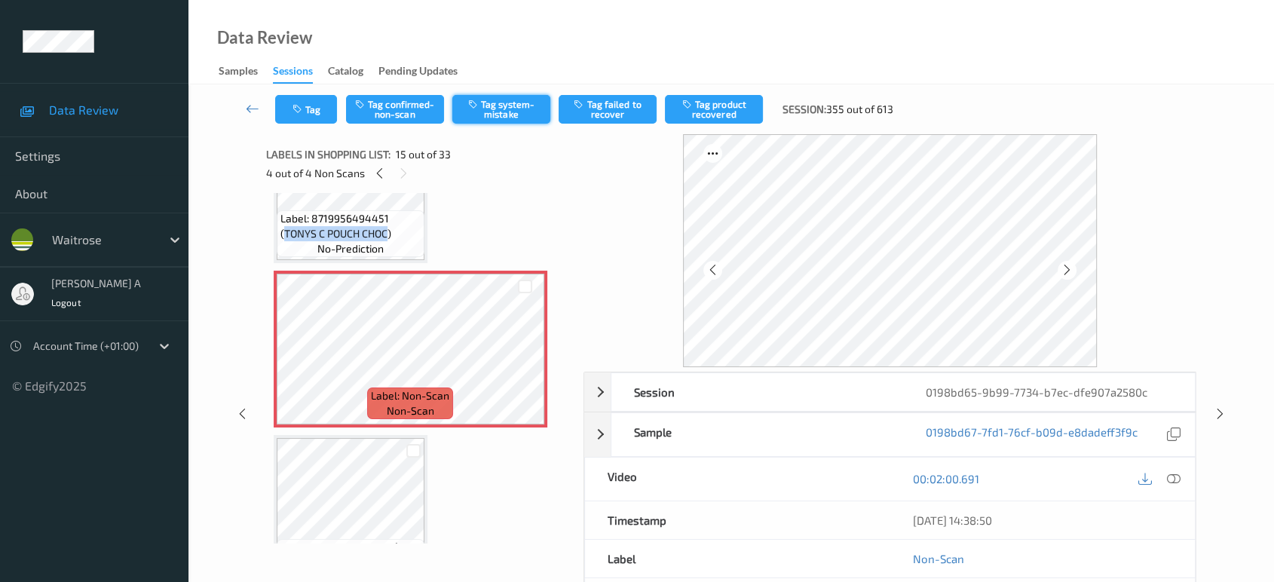
click at [500, 110] on button "Tag system-mistake" at bounding box center [501, 109] width 98 height 29
click at [315, 105] on button "Tag" at bounding box center [306, 109] width 62 height 29
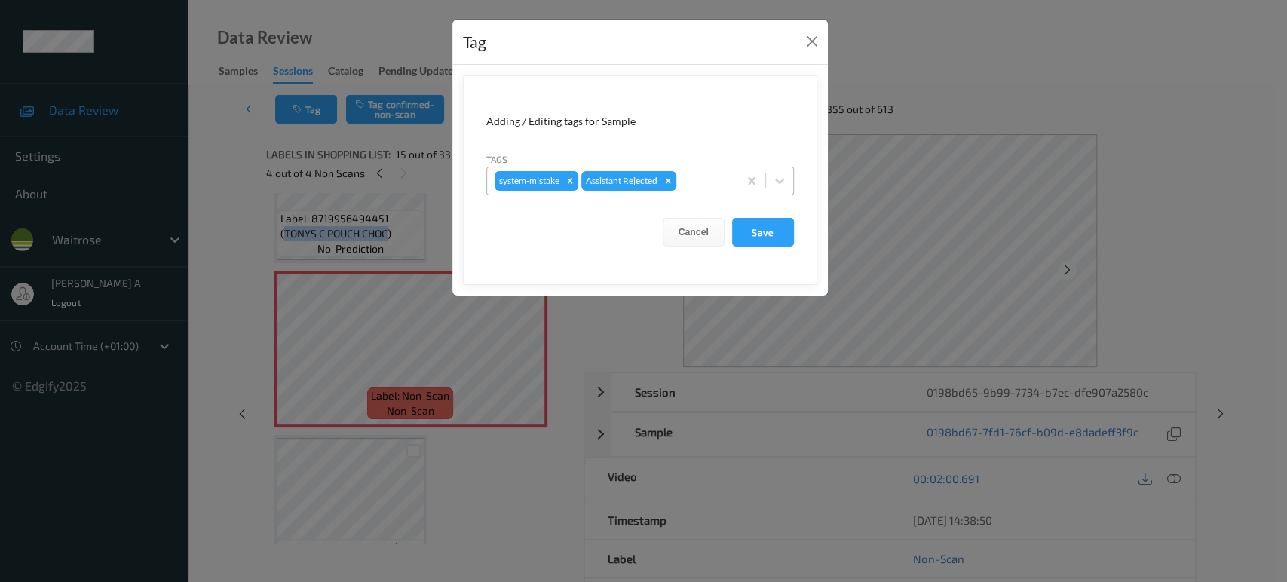
click at [700, 179] on div at bounding box center [704, 181] width 51 height 18
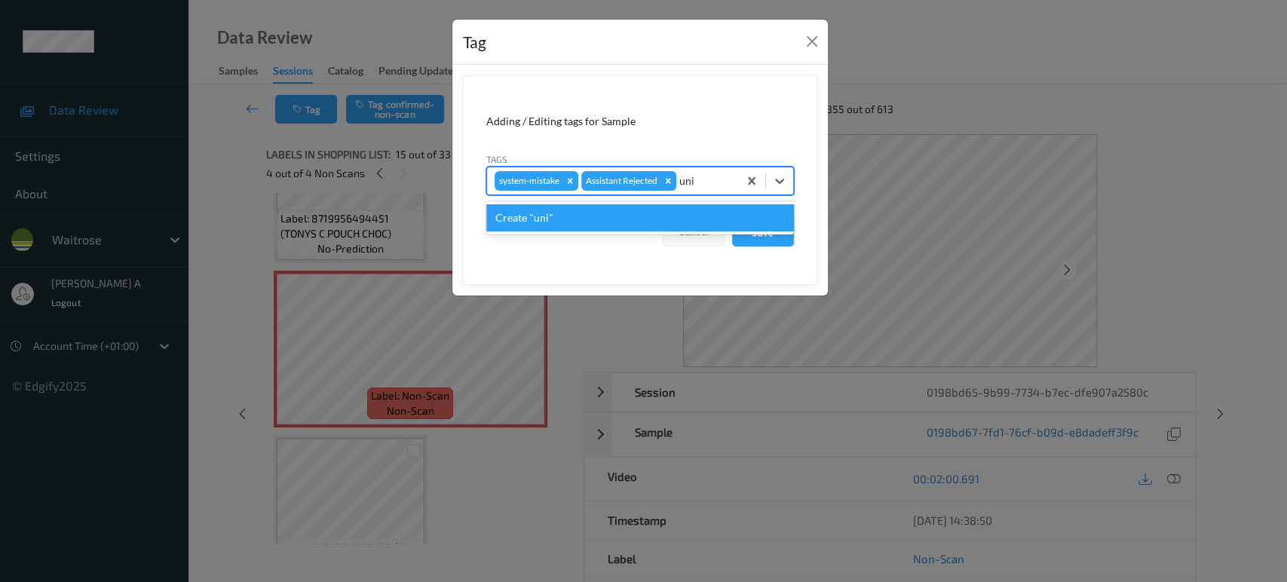
type input "un"
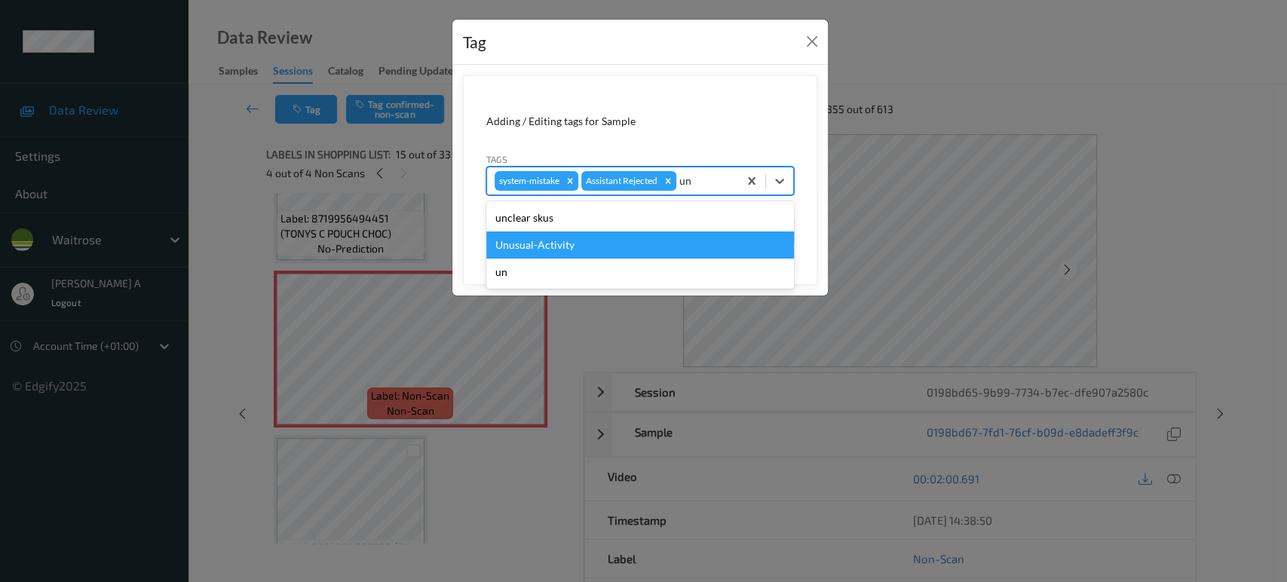
click at [684, 243] on div "Unusual-Activity" at bounding box center [640, 244] width 308 height 27
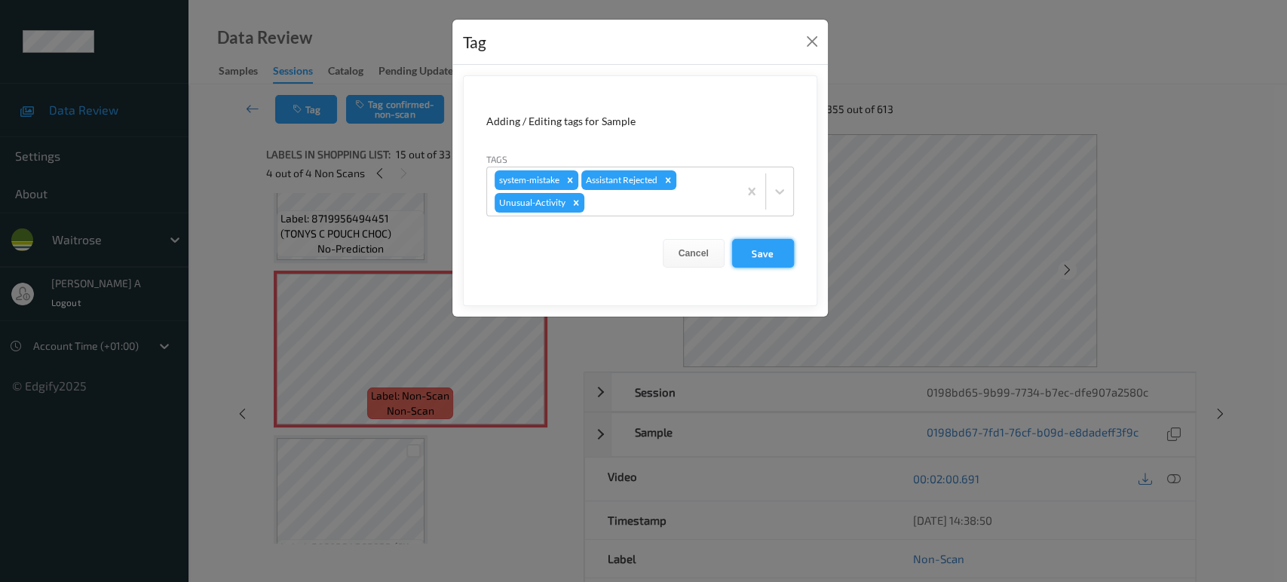
click at [767, 250] on button "Save" at bounding box center [763, 253] width 62 height 29
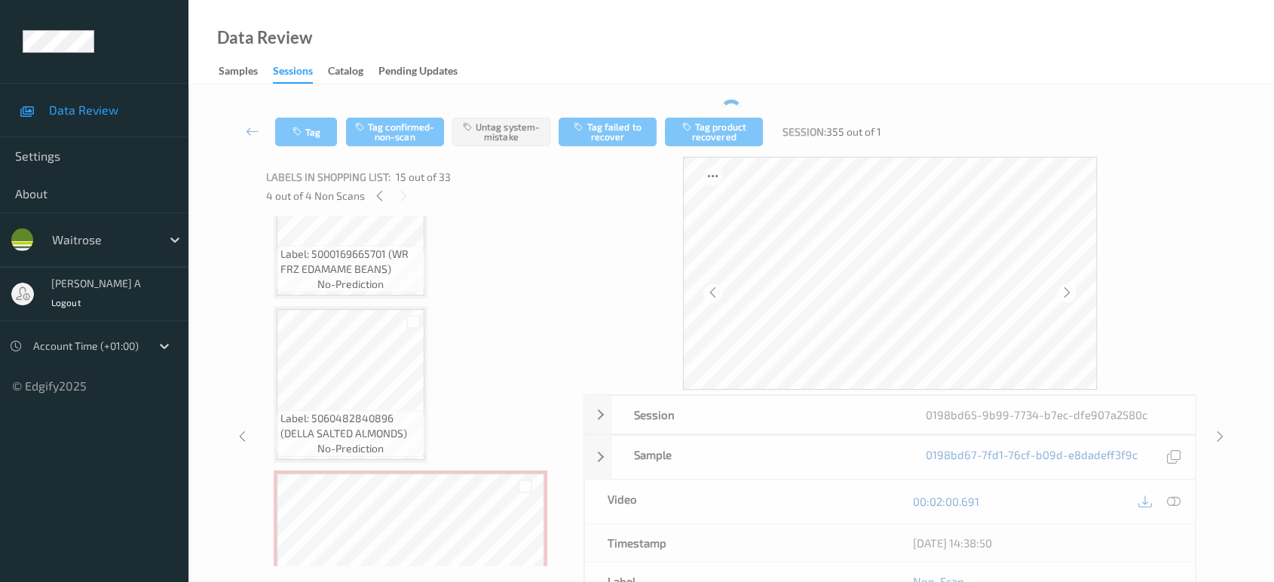
scroll to position [1477, 0]
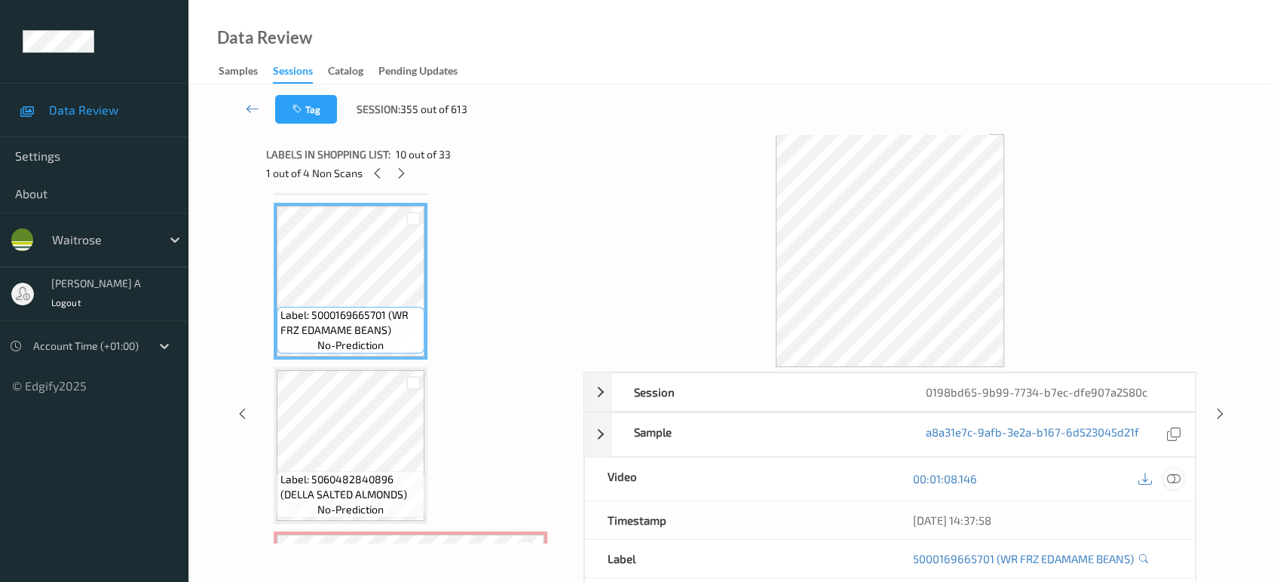
click at [1174, 478] on icon at bounding box center [1174, 479] width 14 height 14
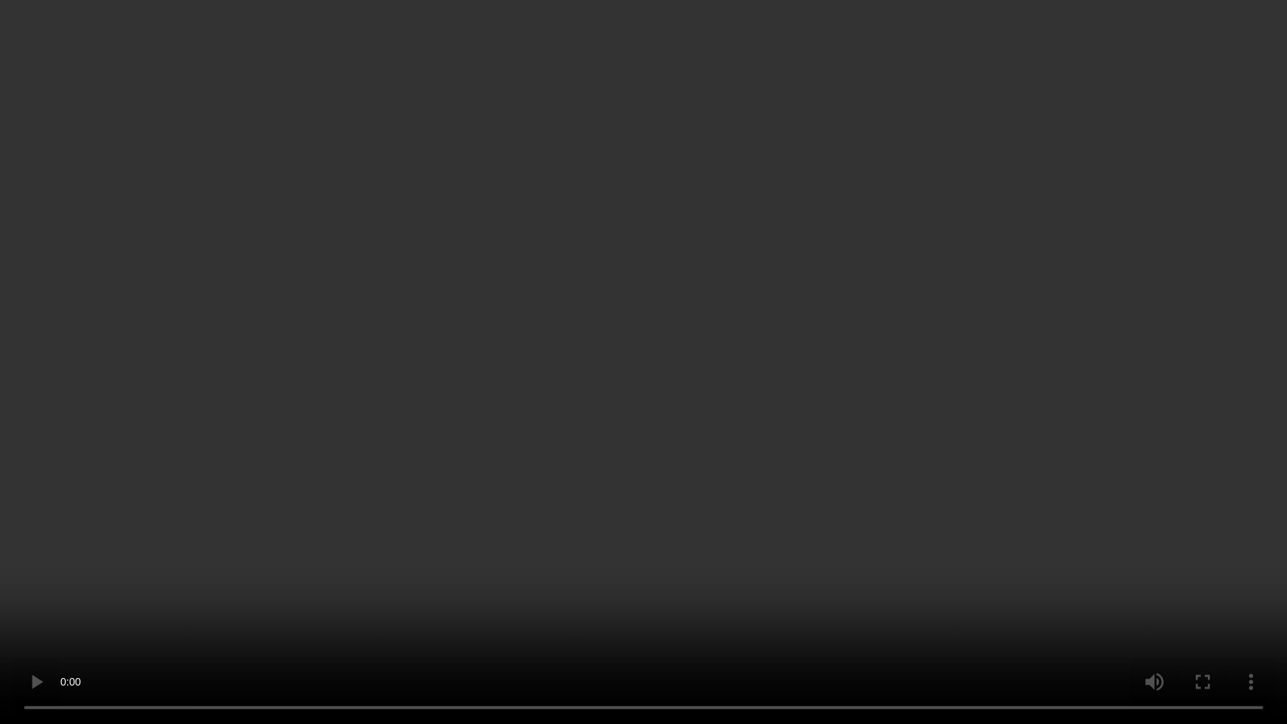
click at [446, 536] on video at bounding box center [643, 362] width 1287 height 724
click at [537, 516] on video at bounding box center [643, 362] width 1287 height 724
click at [635, 461] on video at bounding box center [643, 362] width 1287 height 724
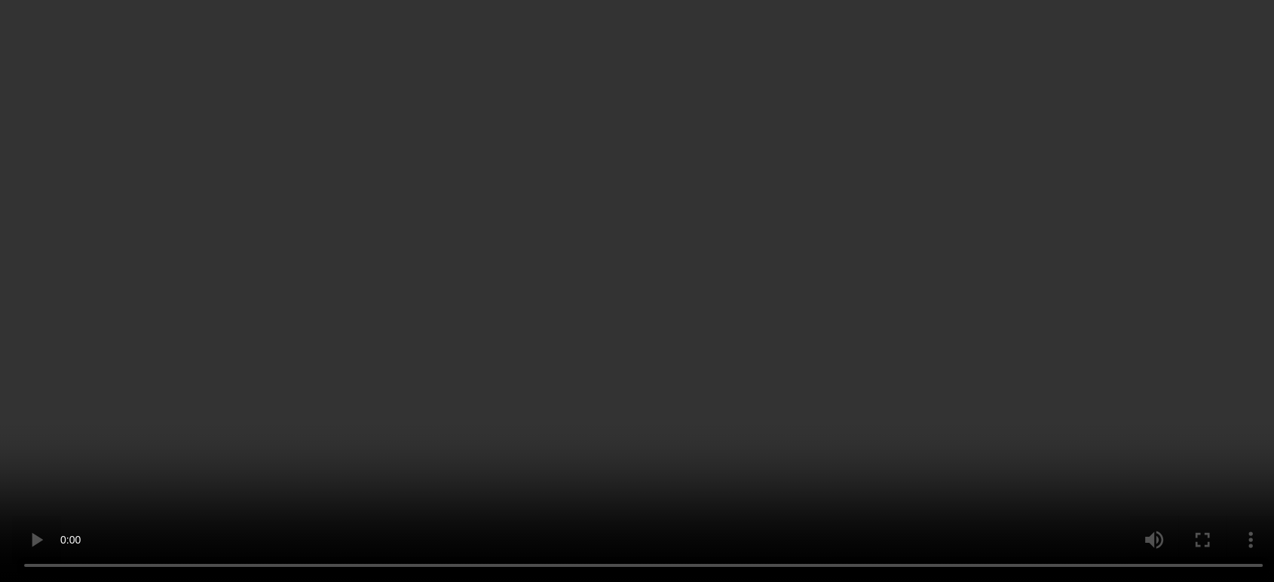
scroll to position [1728, 0]
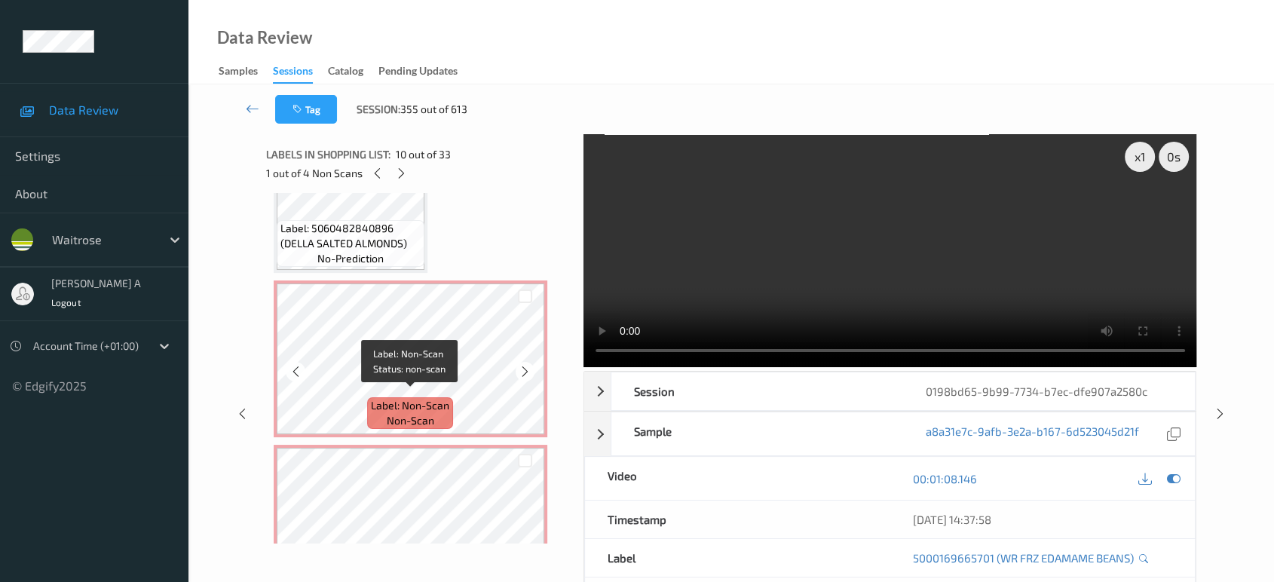
click at [411, 398] on span "Label: Non-Scan" at bounding box center [410, 405] width 78 height 15
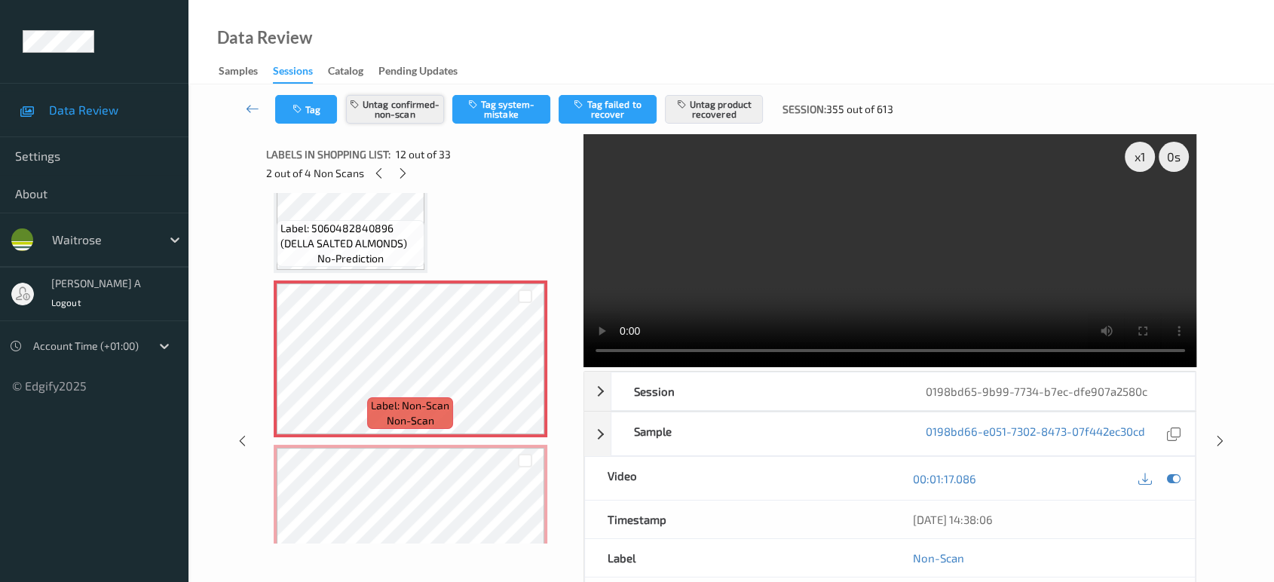
click at [386, 108] on button "Untag confirmed-non-scan" at bounding box center [395, 109] width 98 height 29
click at [739, 108] on button "Untag product recovered" at bounding box center [714, 109] width 98 height 29
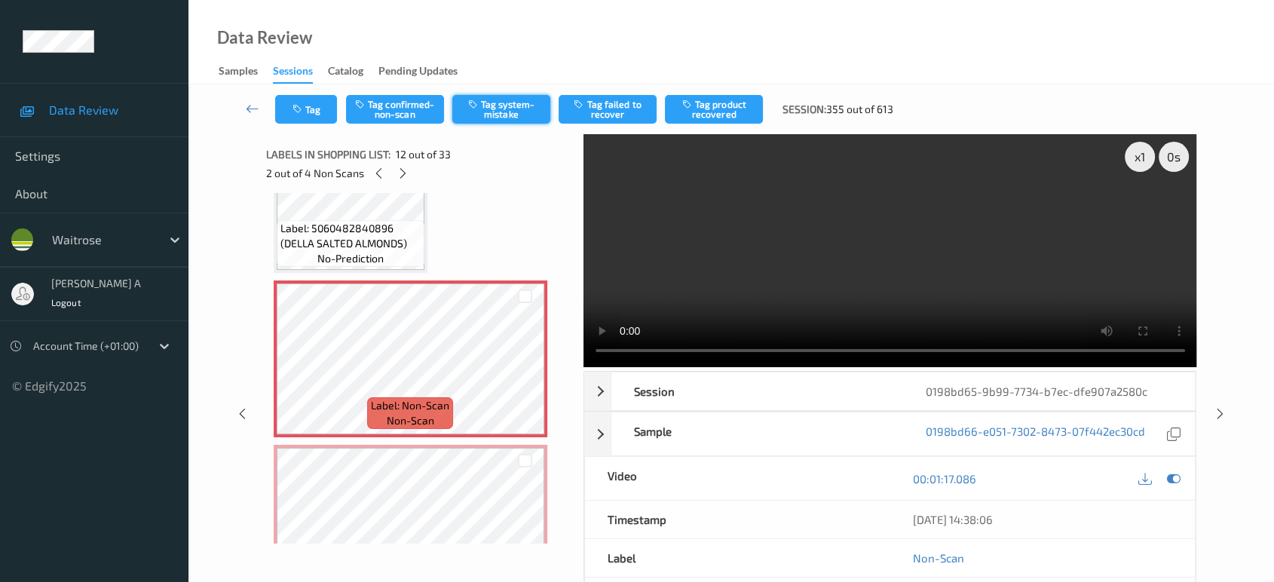
click at [488, 106] on button "Tag system-mistake" at bounding box center [501, 109] width 98 height 29
click at [300, 107] on icon "button" at bounding box center [298, 109] width 13 height 11
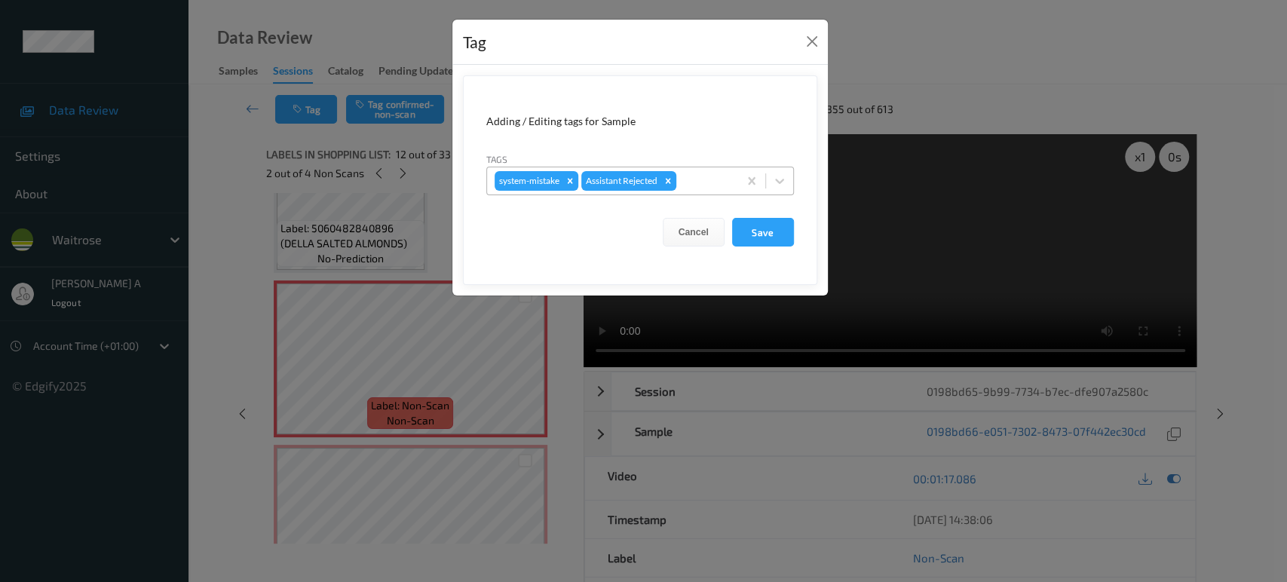
click at [700, 188] on div at bounding box center [704, 181] width 51 height 18
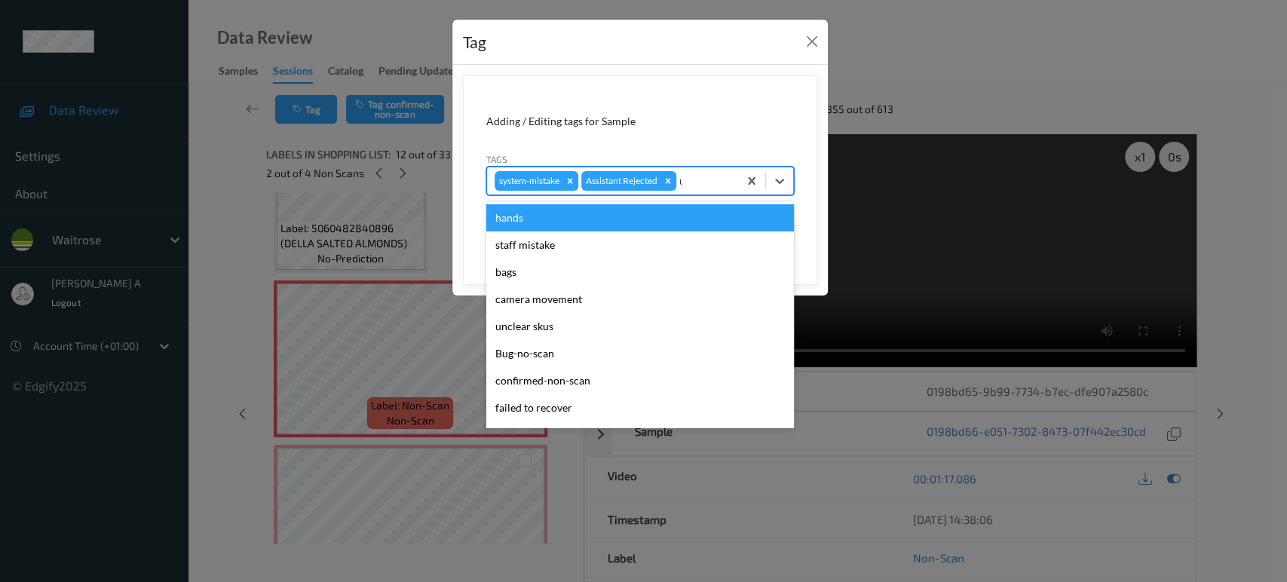
type input "un"
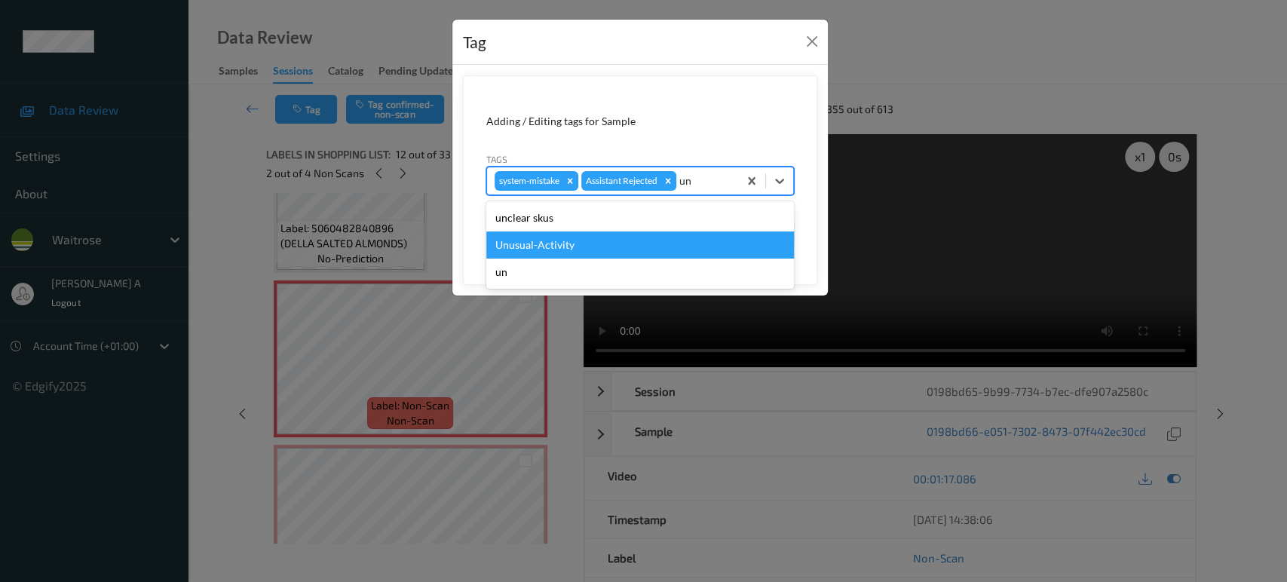
click at [630, 241] on div "Unusual-Activity" at bounding box center [640, 244] width 308 height 27
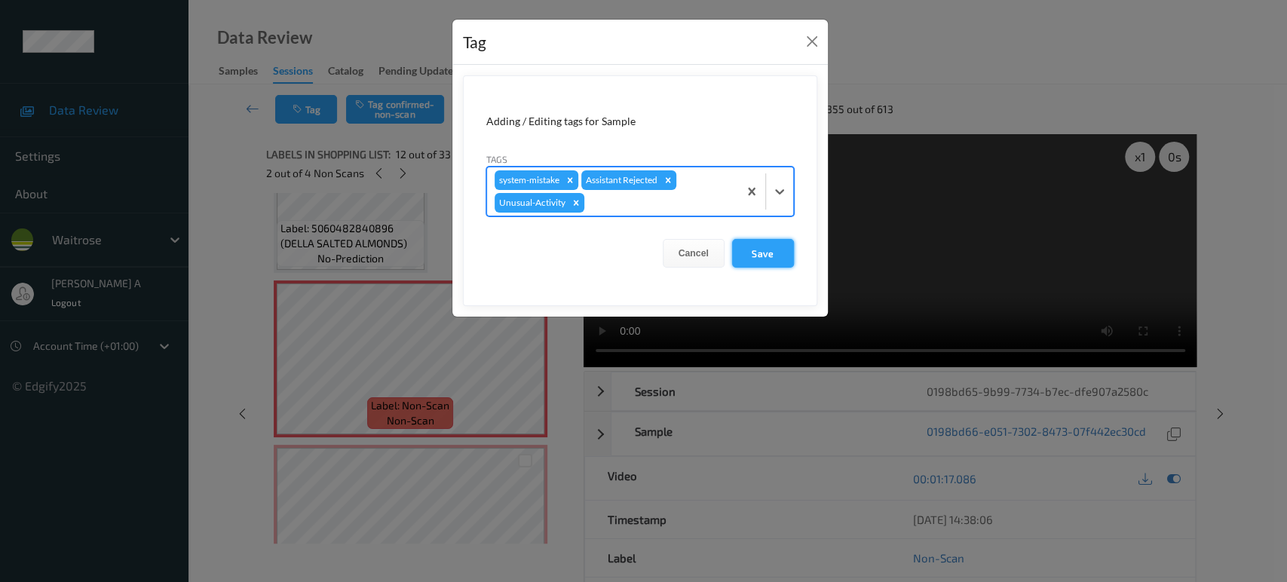
click at [758, 252] on button "Save" at bounding box center [763, 253] width 62 height 29
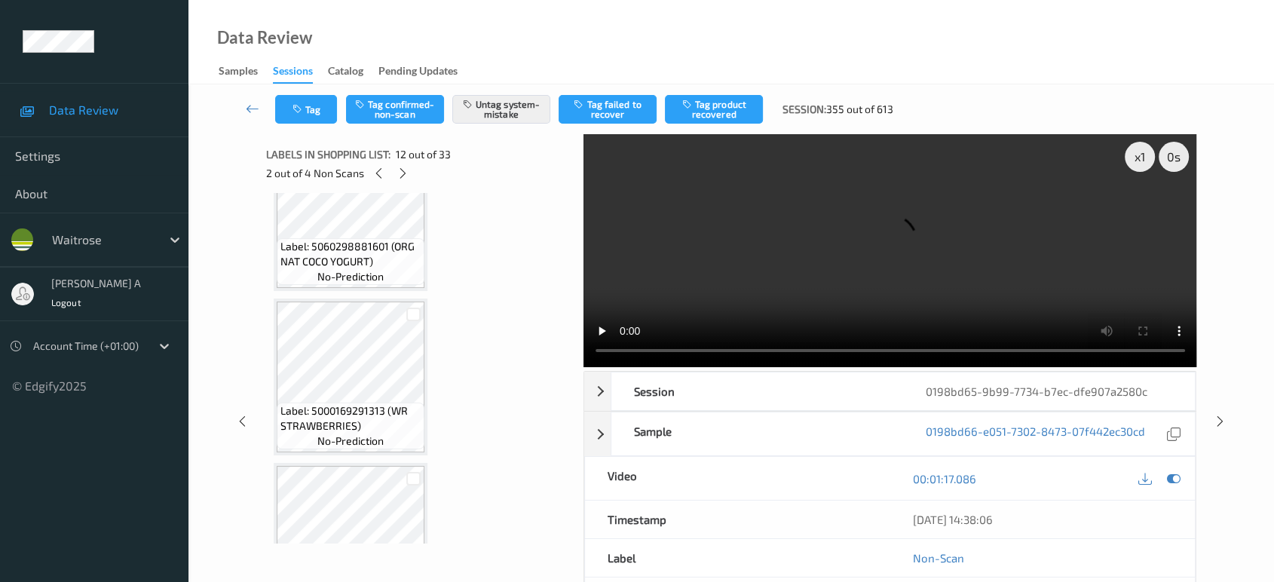
scroll to position [723, 0]
click at [406, 170] on icon at bounding box center [403, 174] width 13 height 14
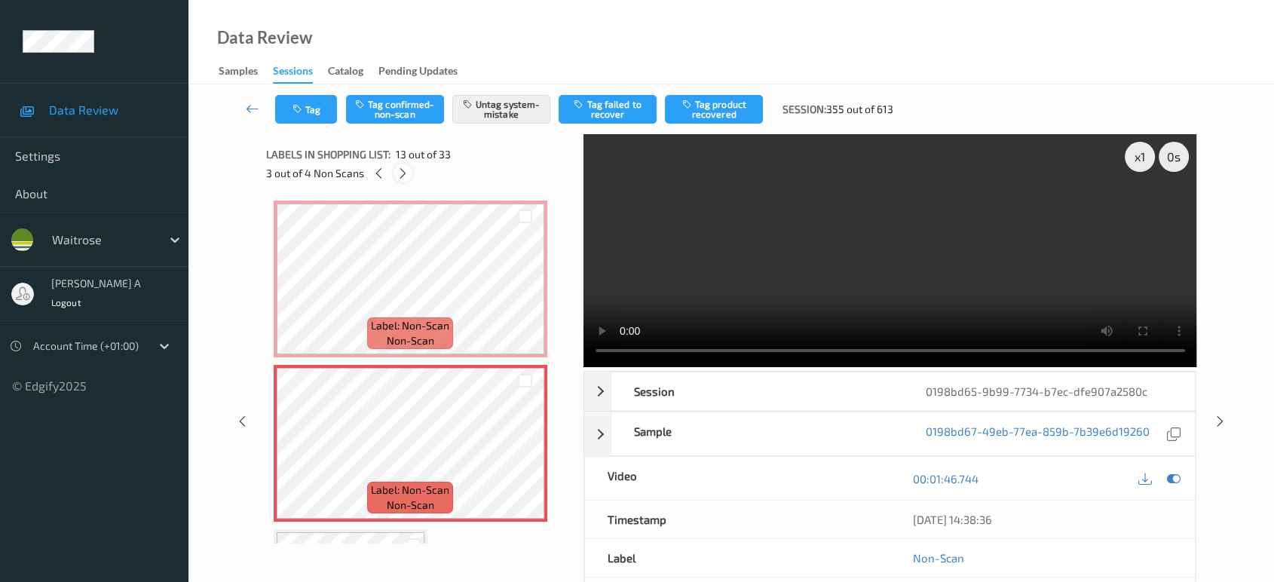
click at [402, 167] on icon at bounding box center [403, 174] width 13 height 14
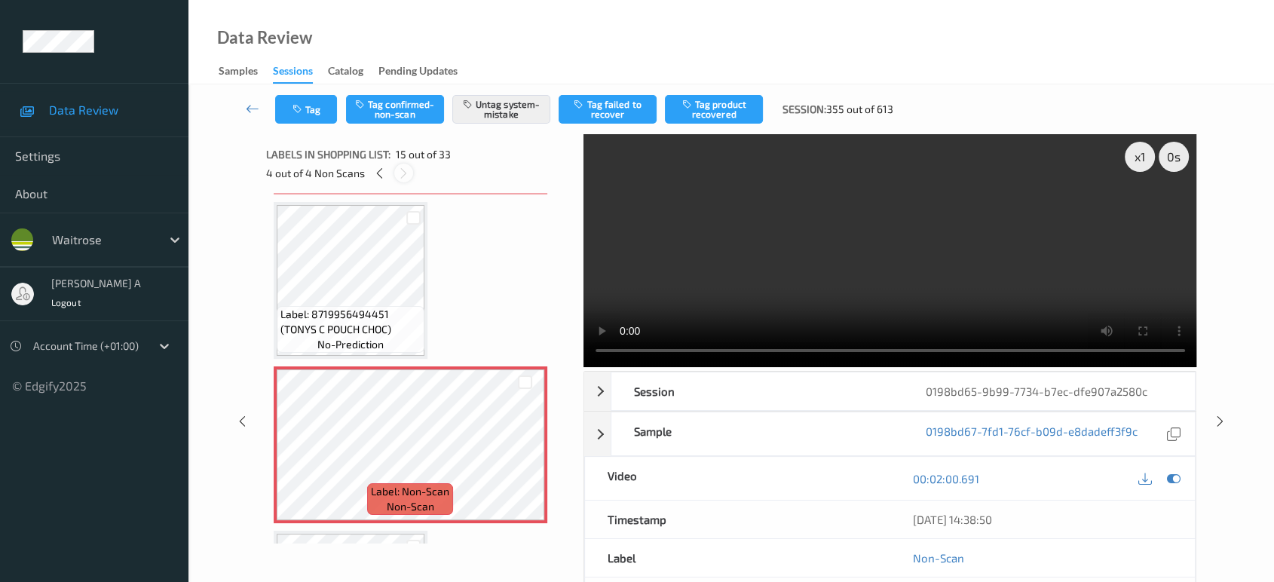
click at [402, 167] on icon at bounding box center [403, 174] width 13 height 14
click at [377, 174] on icon at bounding box center [379, 174] width 13 height 14
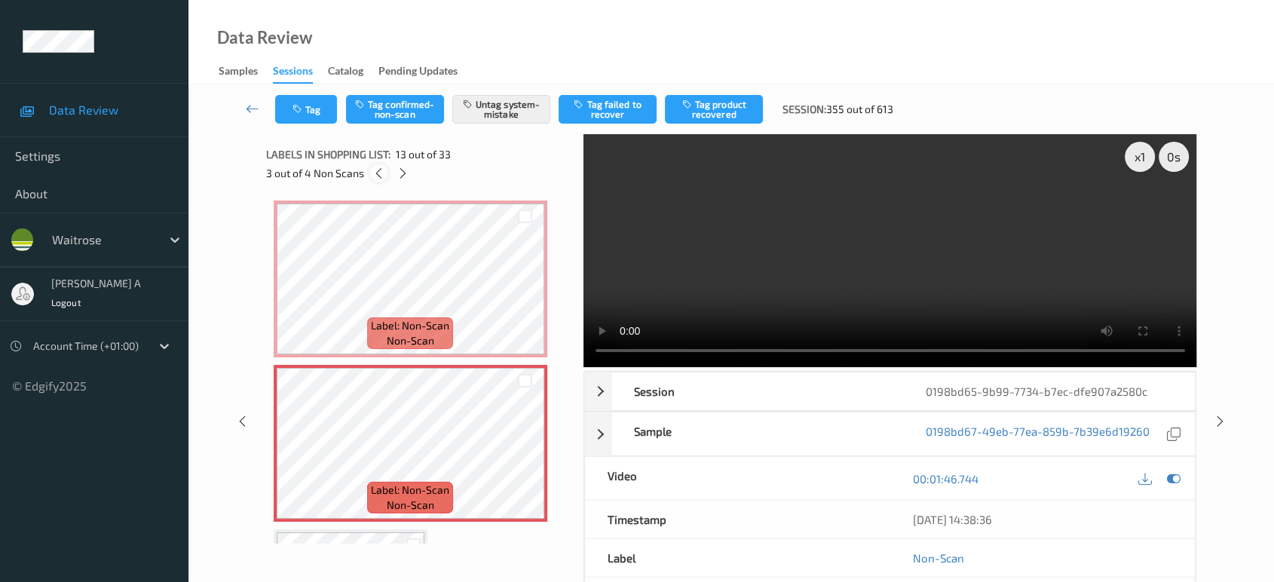
click at [377, 174] on icon at bounding box center [378, 174] width 13 height 14
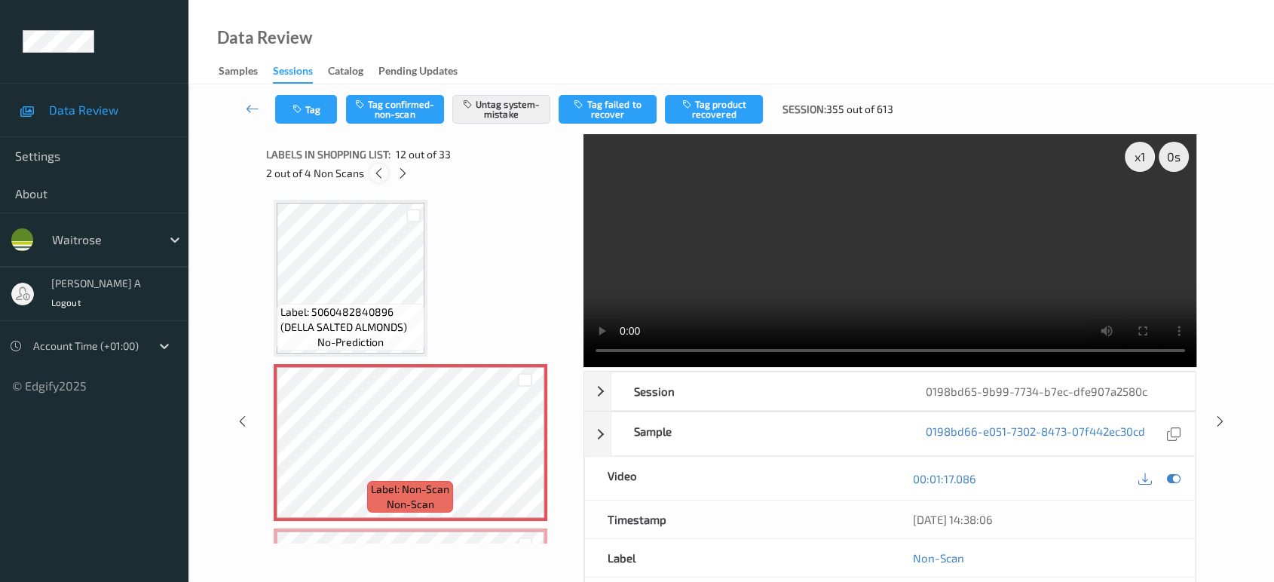
click at [377, 174] on icon at bounding box center [378, 174] width 13 height 14
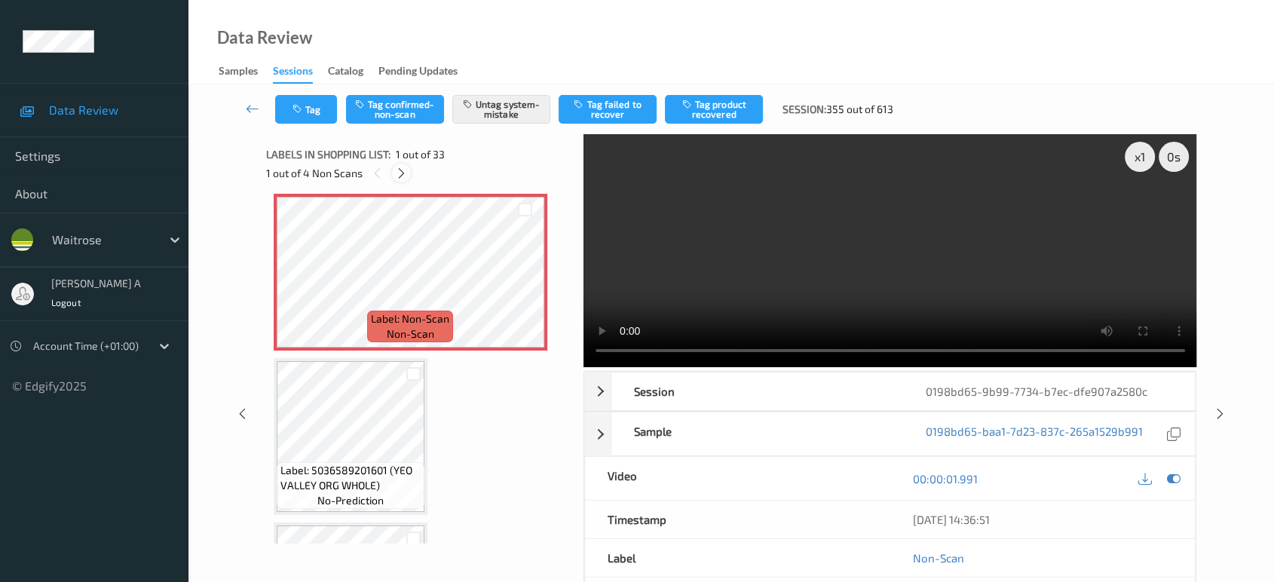
click at [403, 174] on icon at bounding box center [401, 174] width 13 height 14
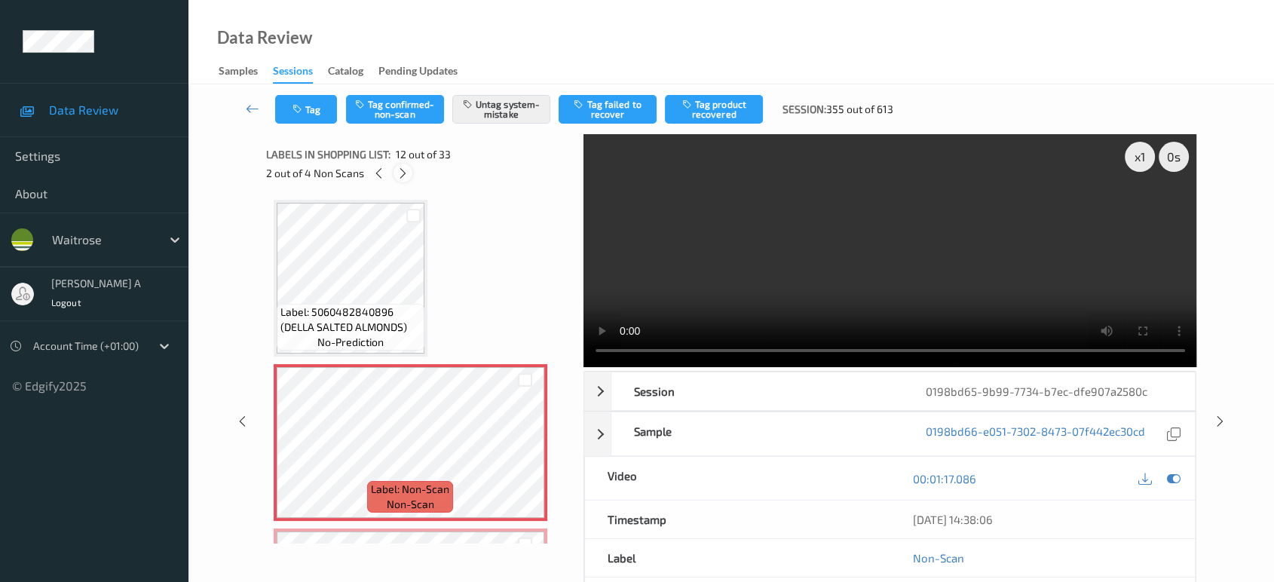
click at [403, 174] on icon at bounding box center [403, 174] width 13 height 14
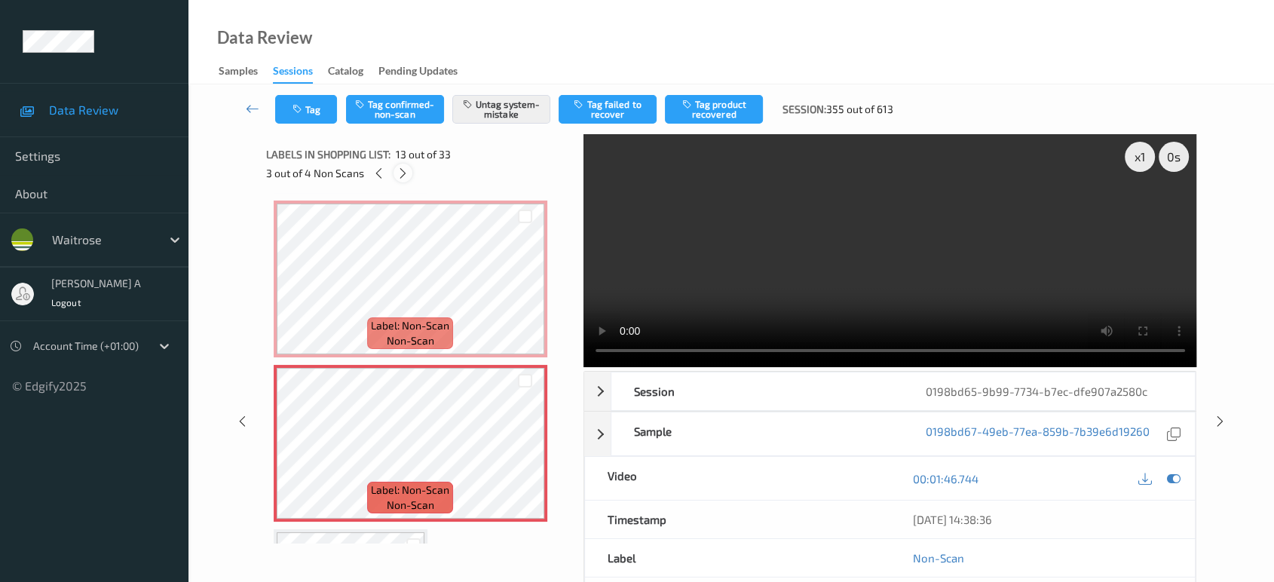
click at [403, 174] on icon at bounding box center [403, 174] width 13 height 14
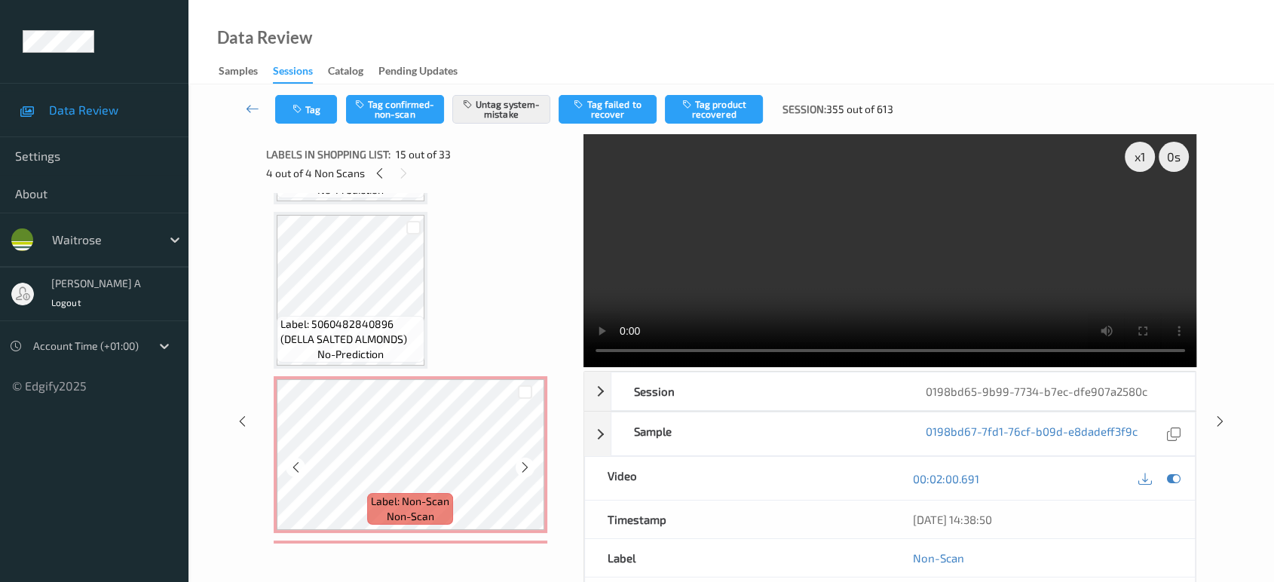
scroll to position [1716, 0]
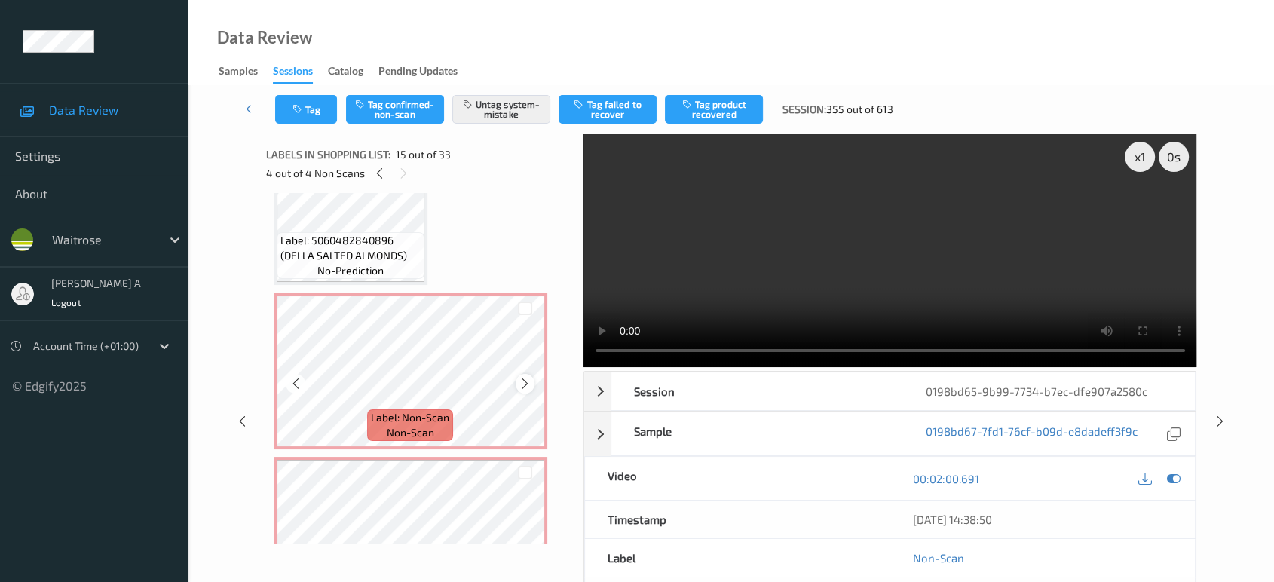
click at [522, 377] on icon at bounding box center [525, 384] width 13 height 14
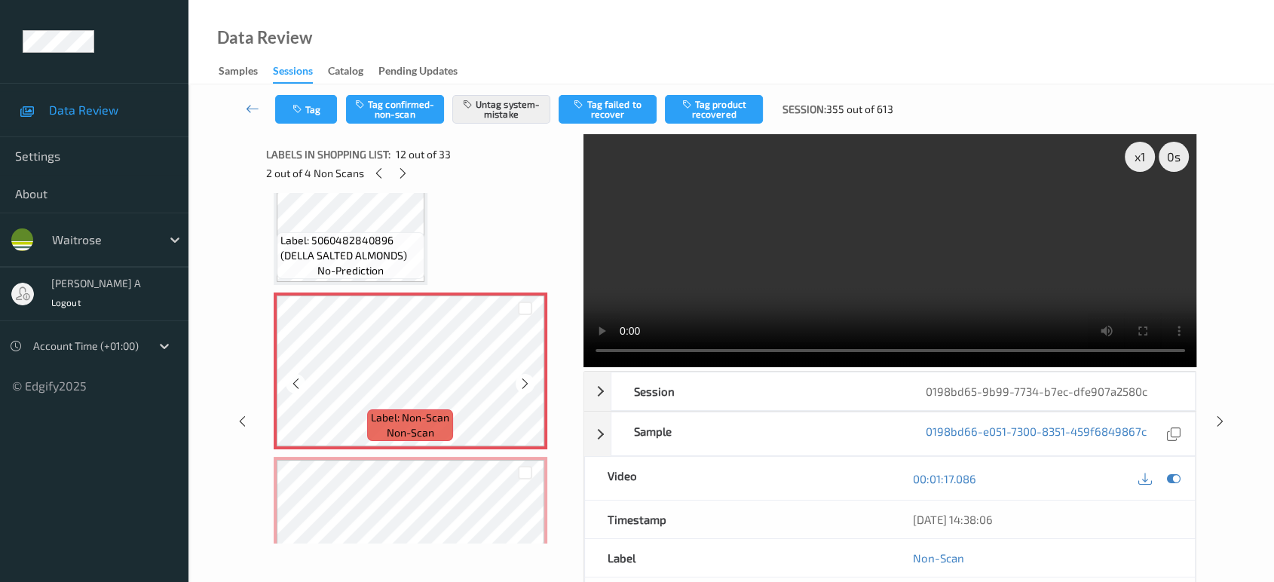
click at [522, 377] on icon at bounding box center [525, 384] width 13 height 14
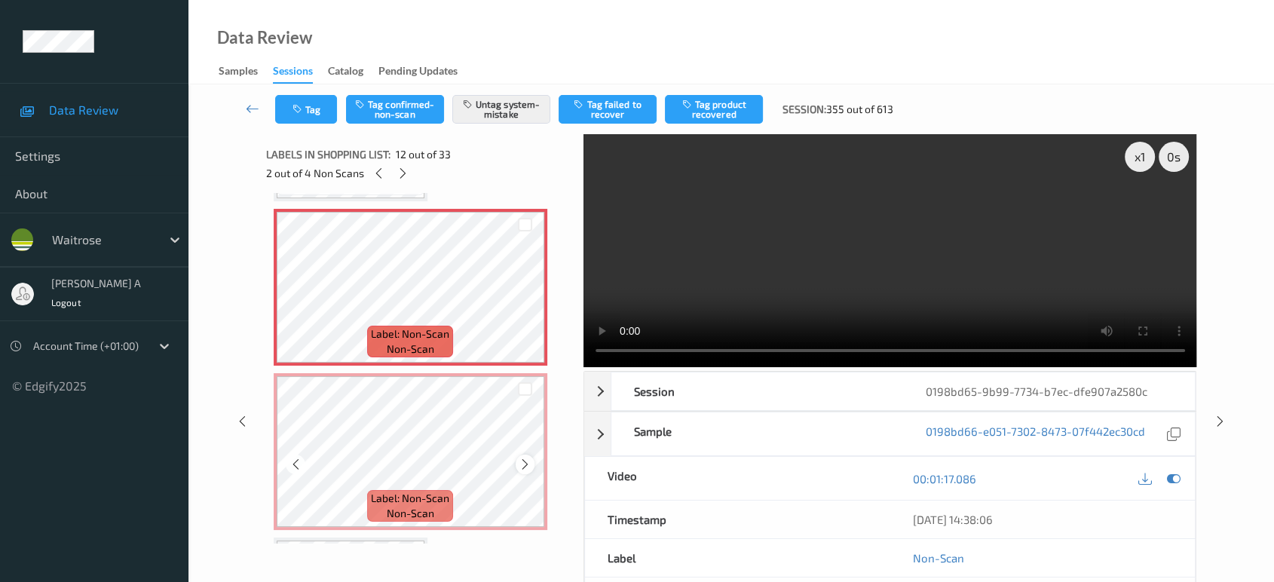
click at [519, 458] on icon at bounding box center [525, 465] width 13 height 14
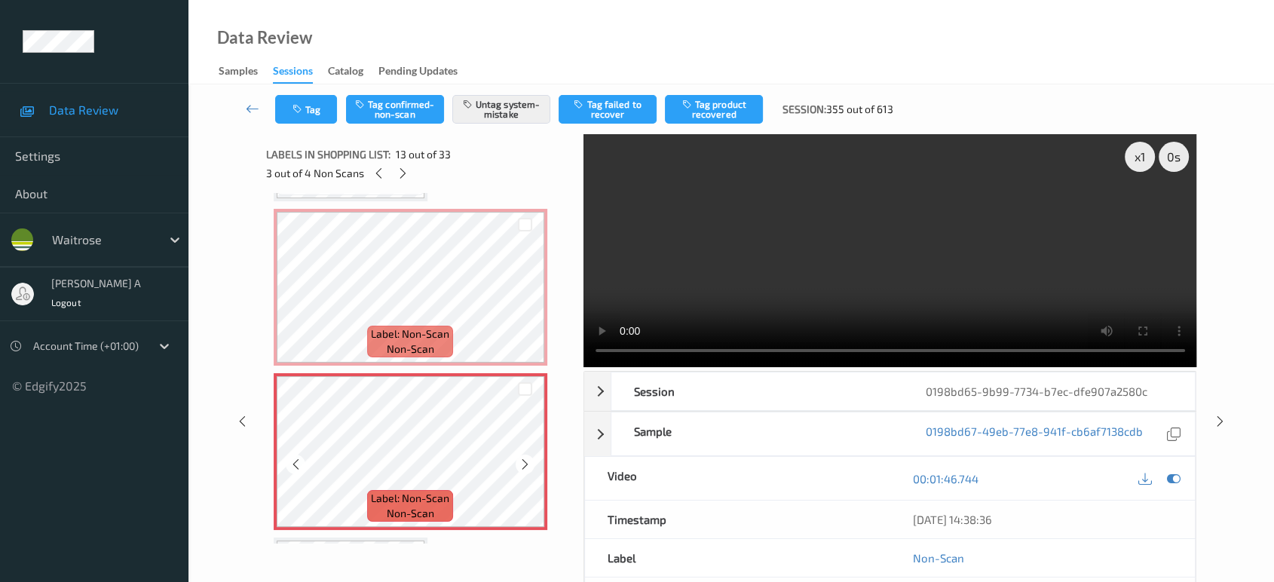
click at [519, 458] on icon at bounding box center [525, 465] width 13 height 14
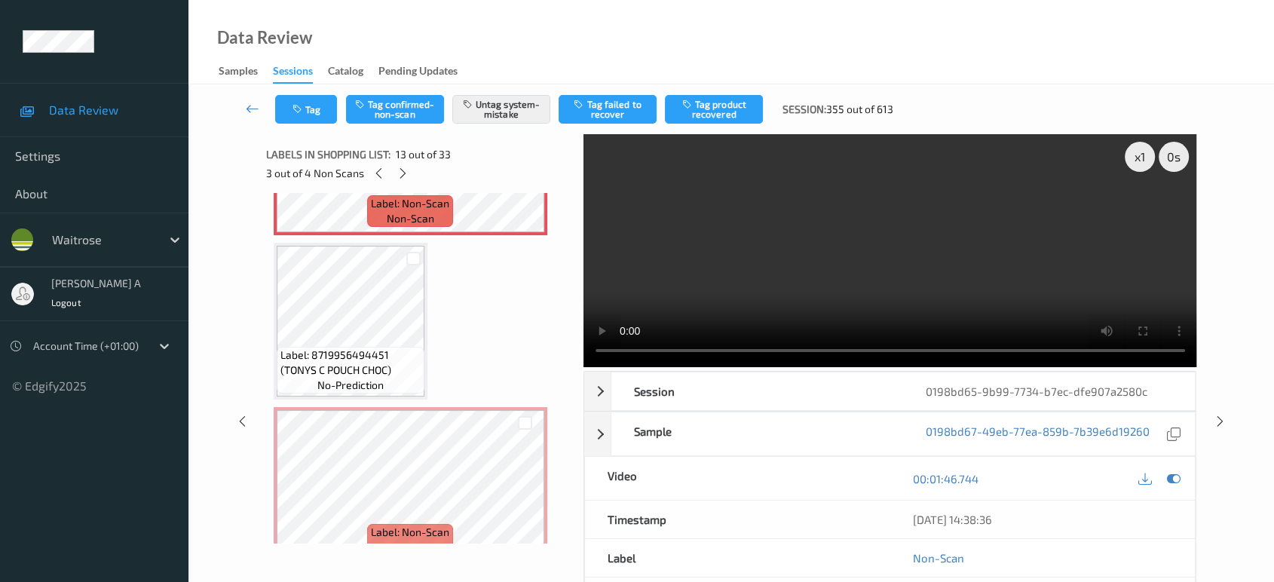
scroll to position [2135, 0]
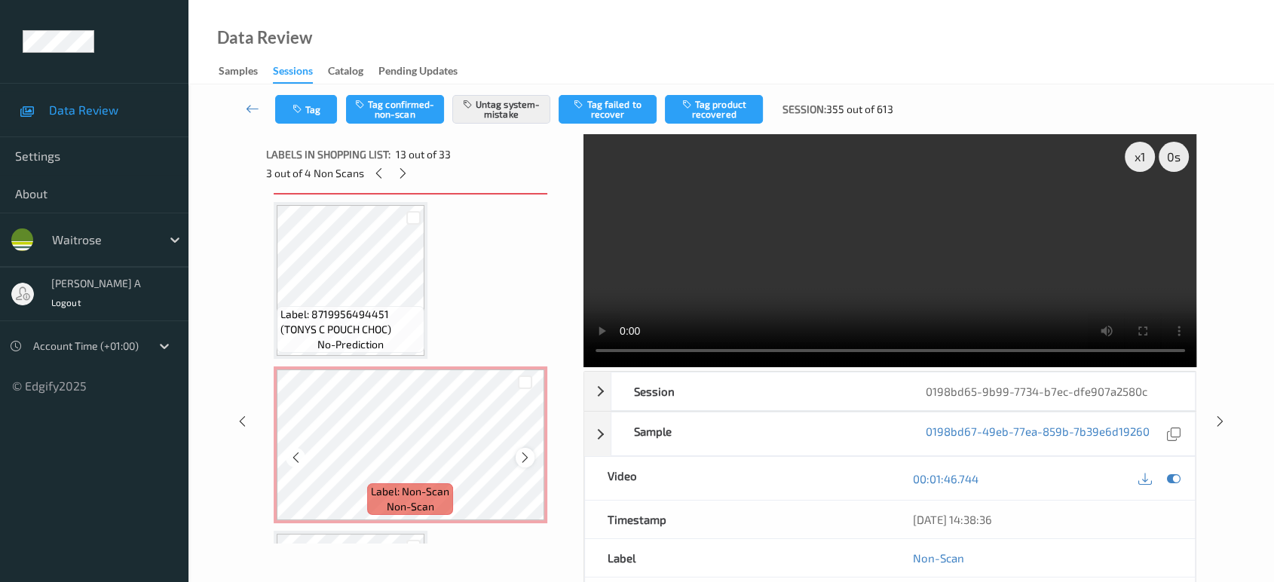
click at [528, 451] on icon at bounding box center [525, 458] width 13 height 14
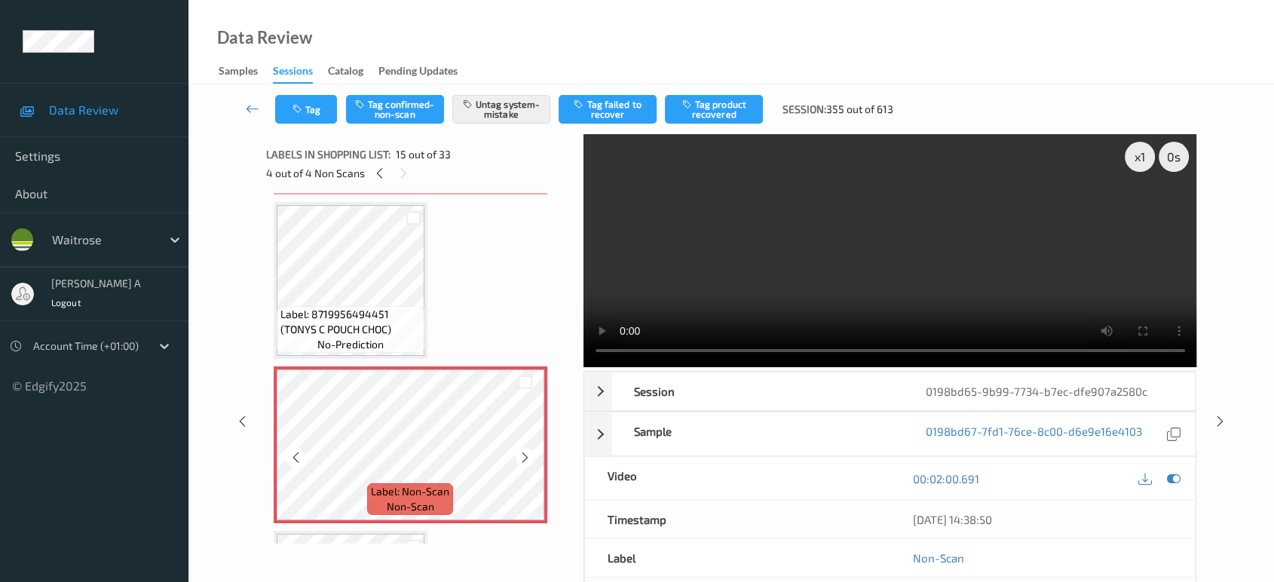
click at [528, 451] on icon at bounding box center [525, 458] width 13 height 14
click at [1222, 428] on div at bounding box center [1220, 421] width 19 height 19
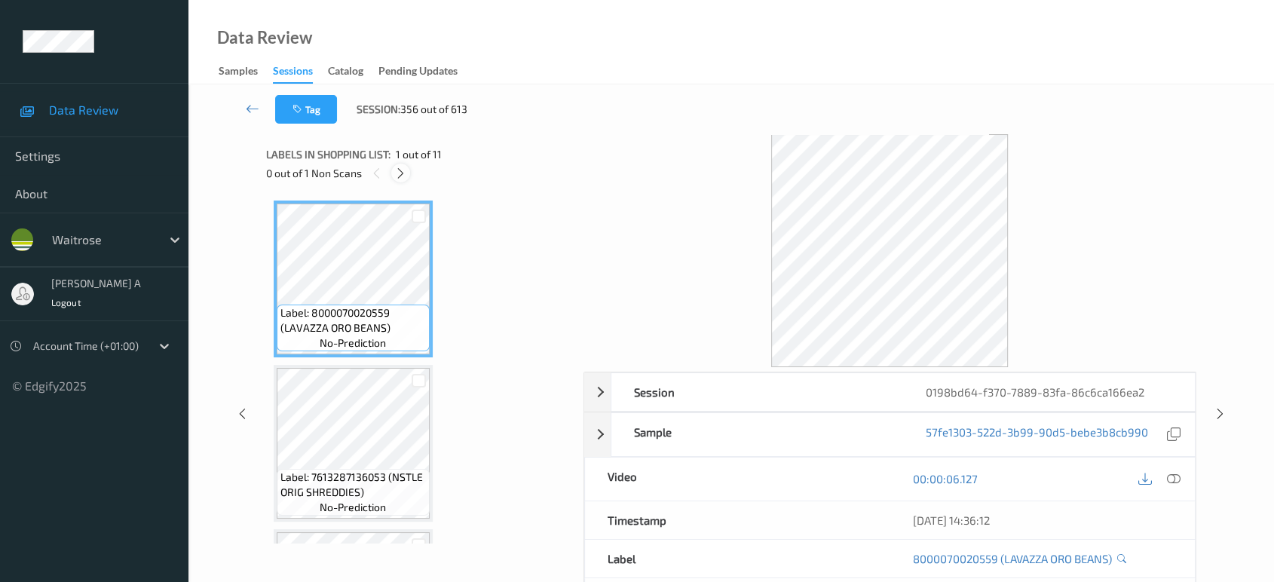
click at [399, 167] on icon at bounding box center [400, 174] width 13 height 14
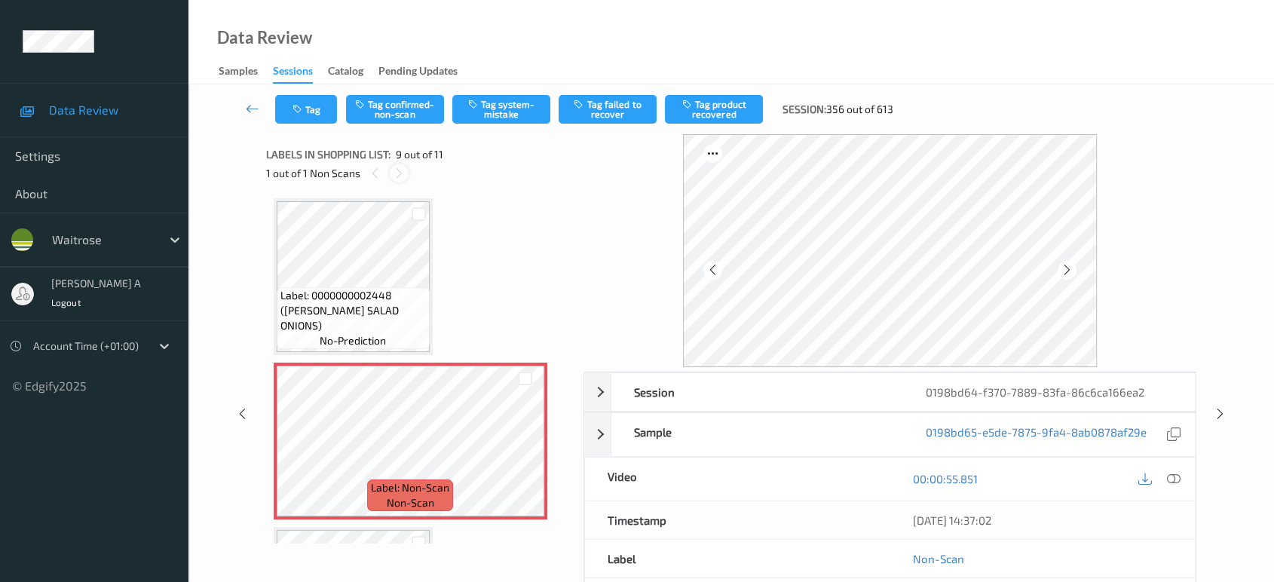
click at [399, 167] on icon at bounding box center [399, 174] width 13 height 14
click at [531, 447] on div at bounding box center [525, 453] width 19 height 19
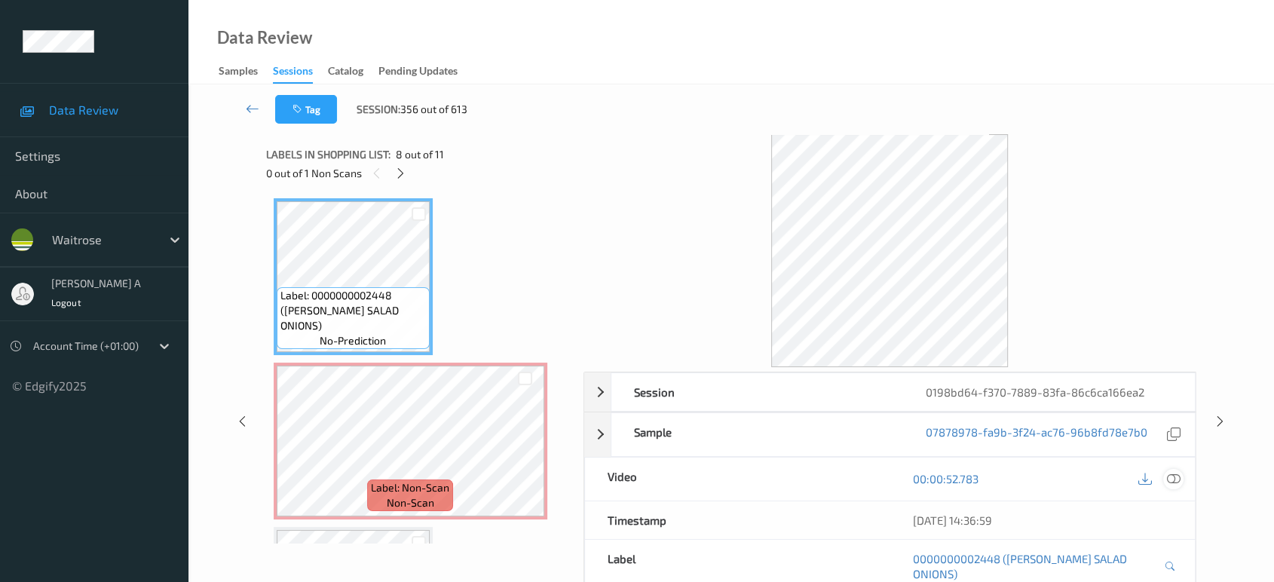
click at [1173, 480] on icon at bounding box center [1174, 479] width 14 height 14
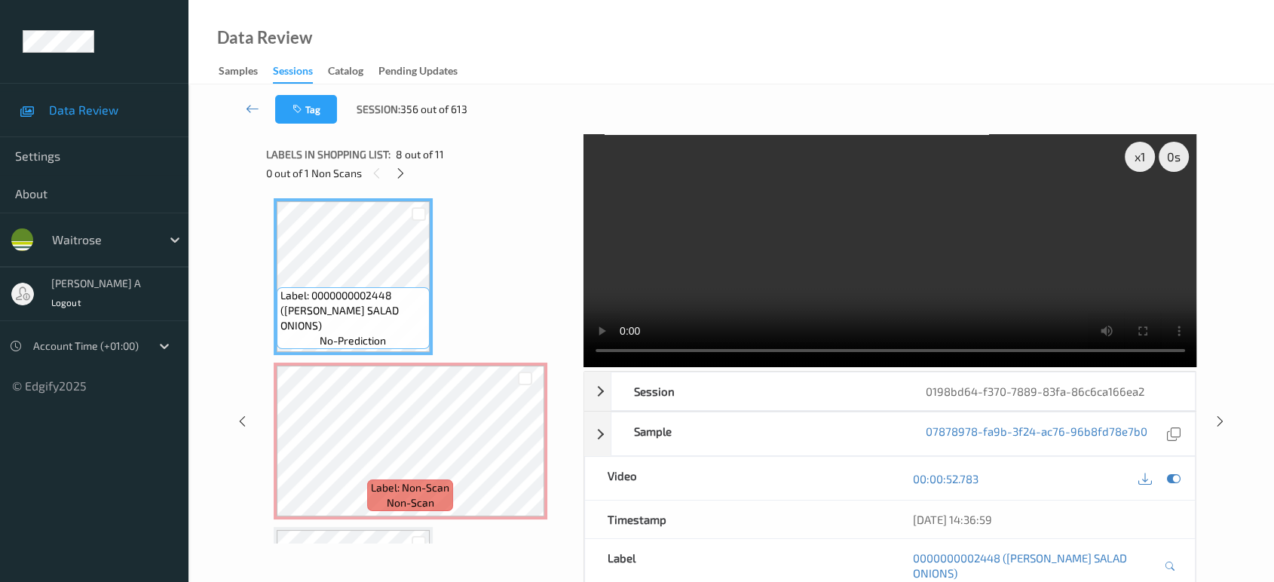
click at [1025, 290] on video at bounding box center [890, 250] width 614 height 233
click at [396, 177] on icon at bounding box center [400, 174] width 13 height 14
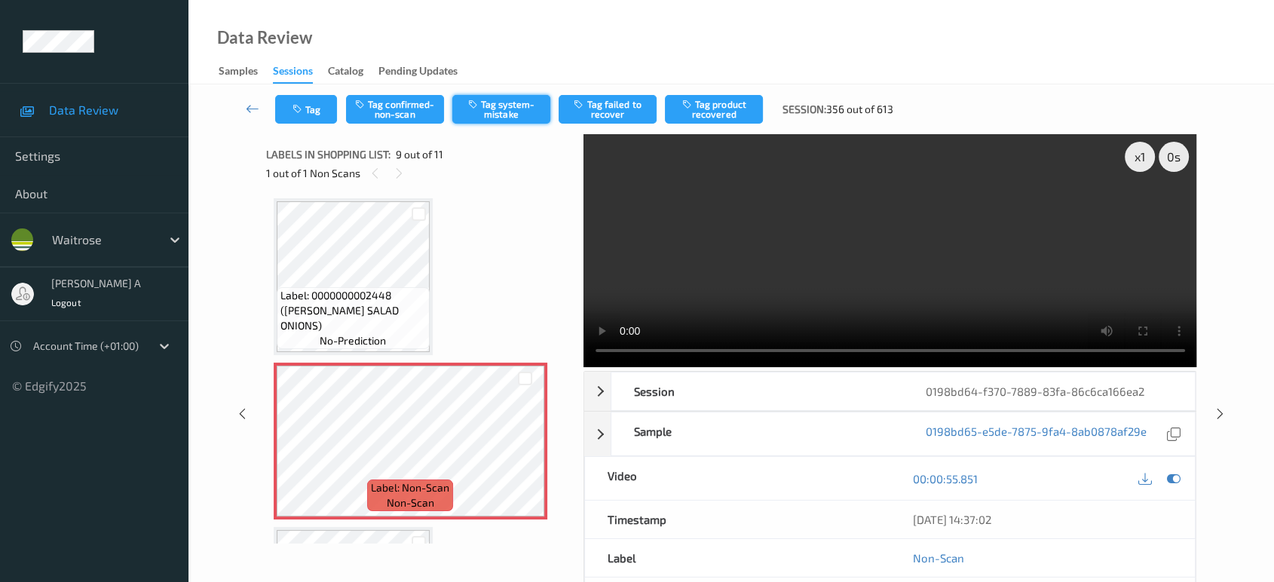
click at [483, 112] on button "Tag system-mistake" at bounding box center [501, 109] width 98 height 29
click at [300, 112] on icon "button" at bounding box center [298, 109] width 13 height 11
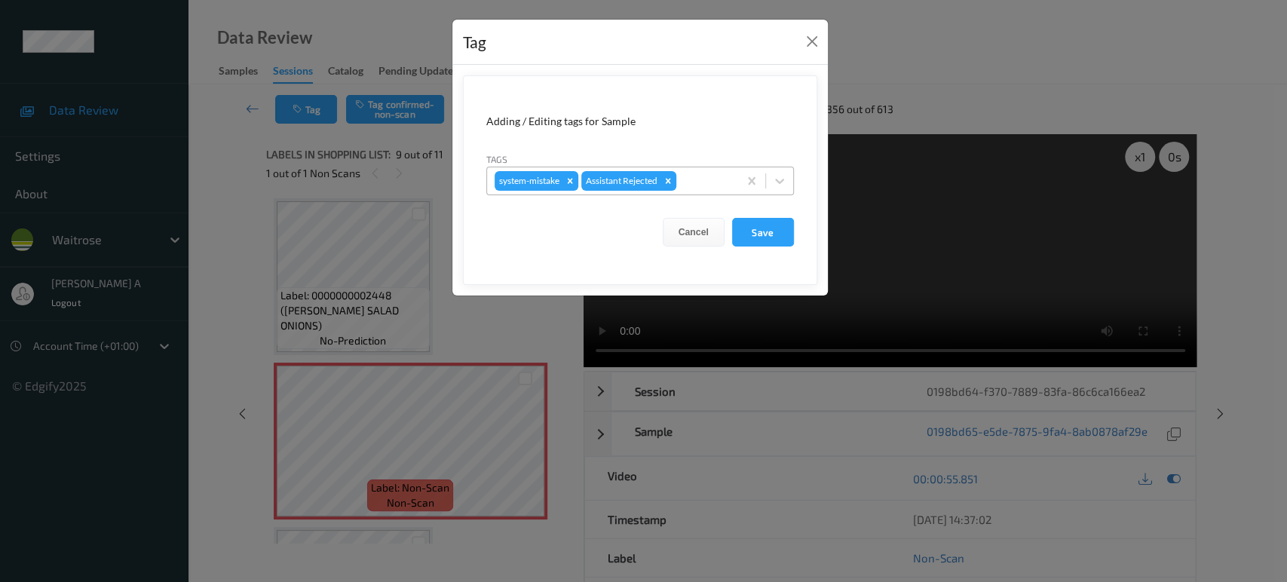
click at [699, 182] on div at bounding box center [704, 181] width 51 height 18
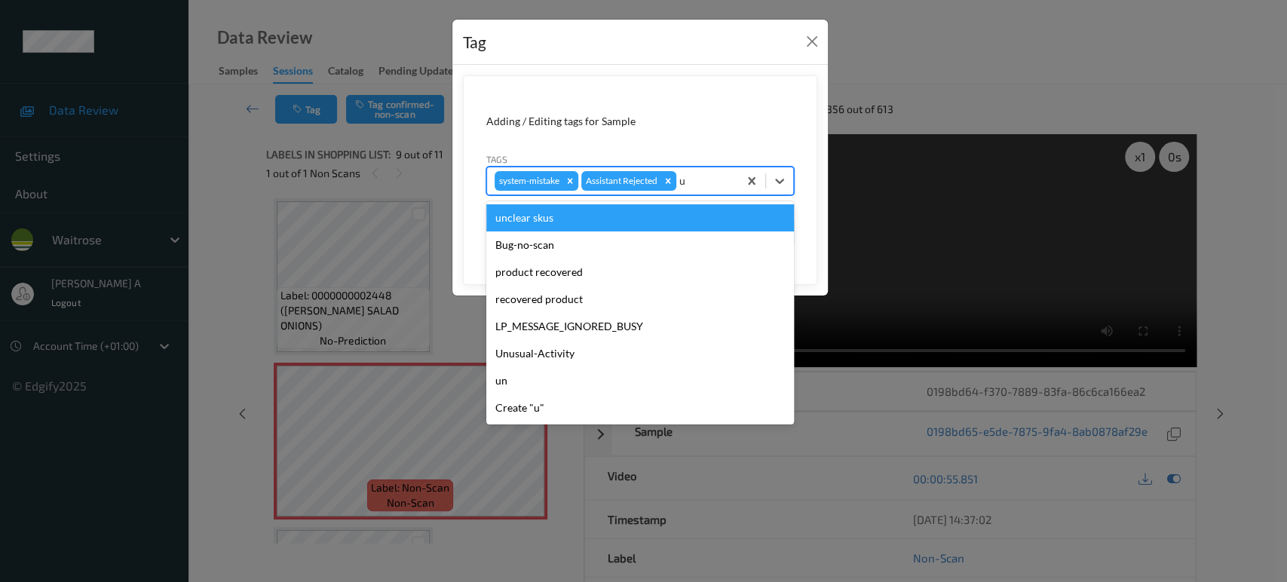
type input "un"
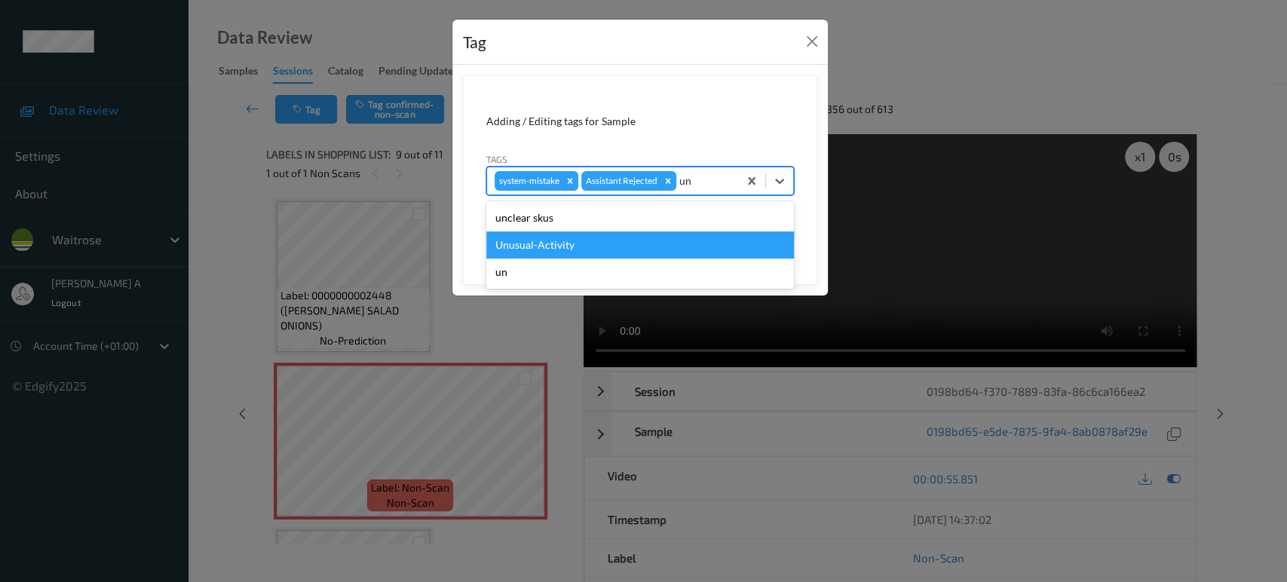
click at [657, 244] on div "Unusual-Activity" at bounding box center [640, 244] width 308 height 27
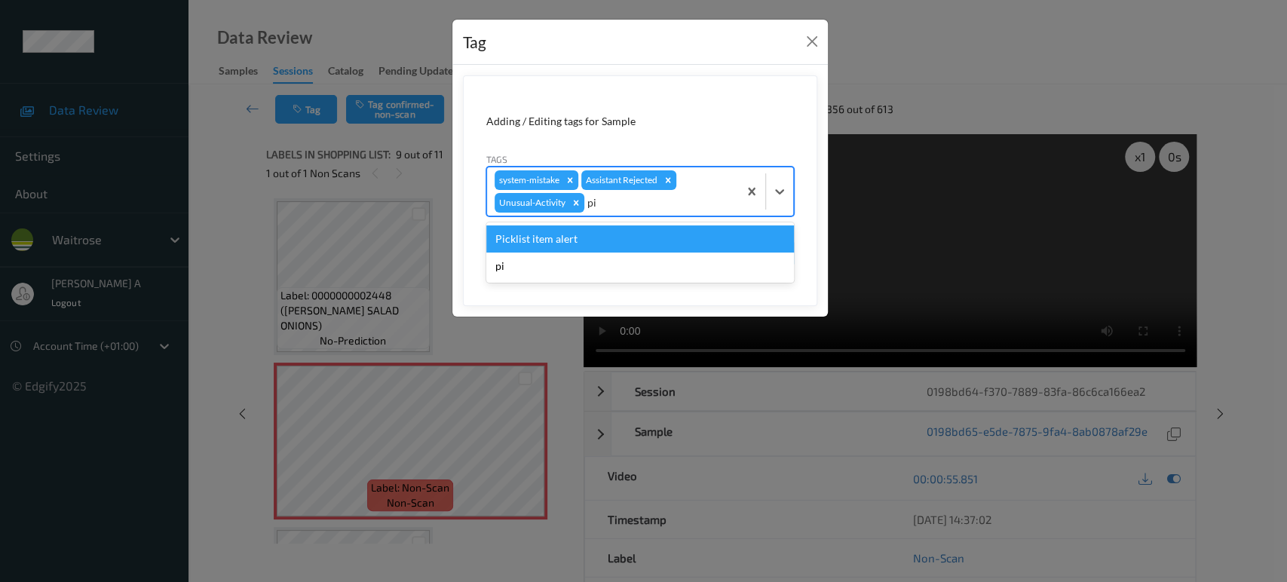
type input "pic"
click at [616, 230] on div "Picklist item alert" at bounding box center [640, 238] width 308 height 27
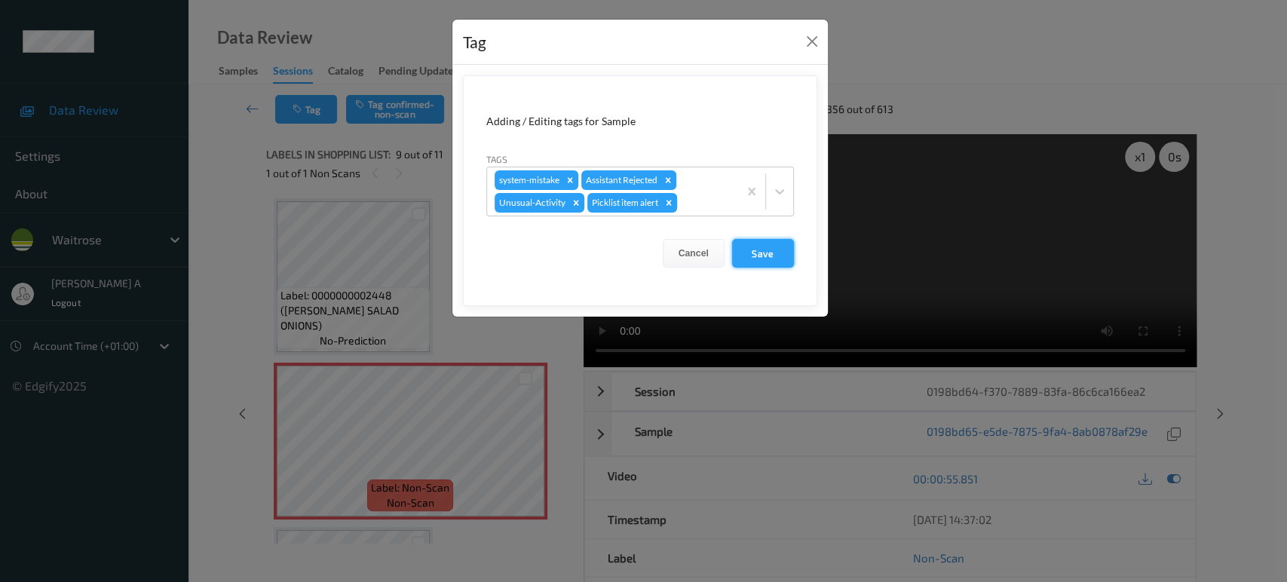
click at [760, 248] on button "Save" at bounding box center [763, 253] width 62 height 29
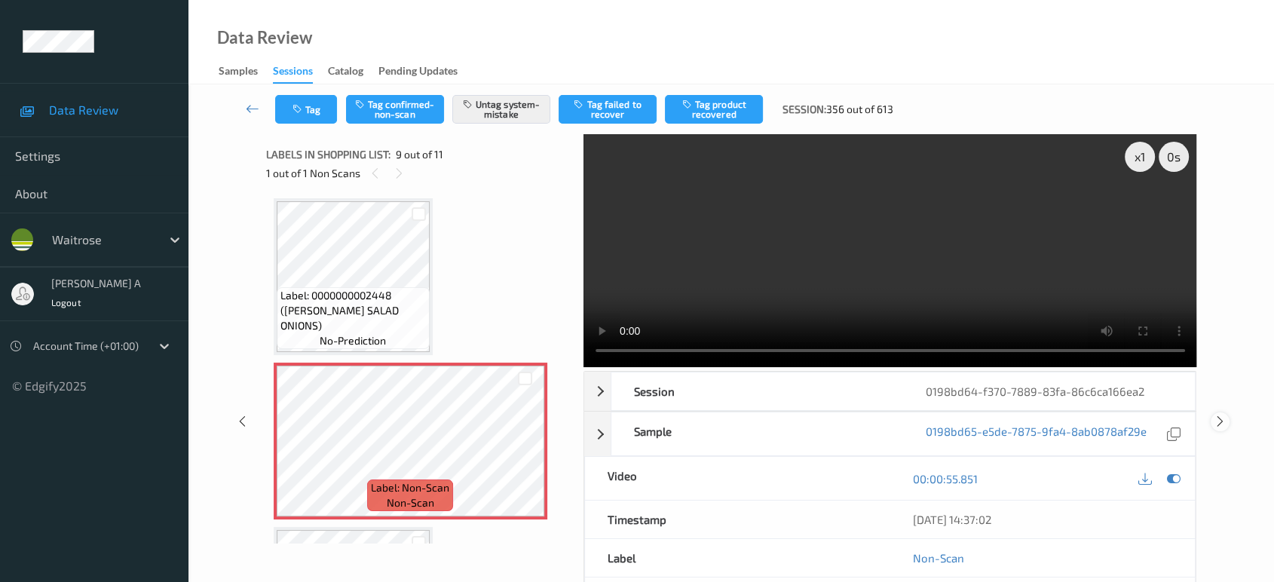
click at [1217, 415] on icon at bounding box center [1220, 422] width 13 height 14
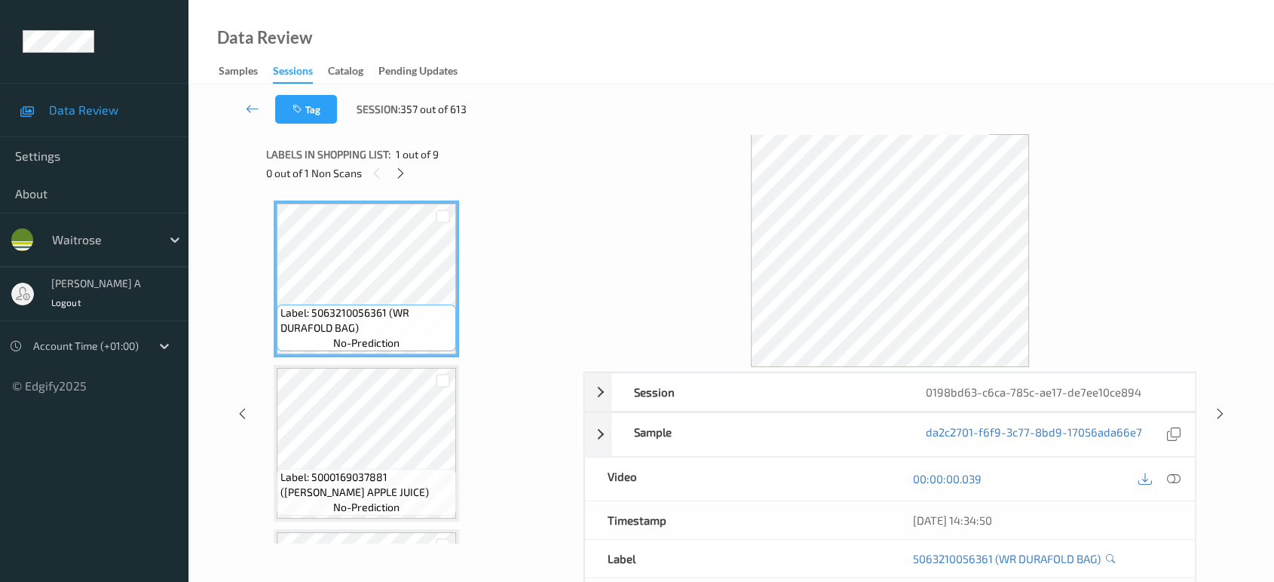
click at [409, 180] on div "0 out of 1 Non Scans" at bounding box center [419, 173] width 307 height 19
click at [407, 174] on div at bounding box center [400, 173] width 19 height 19
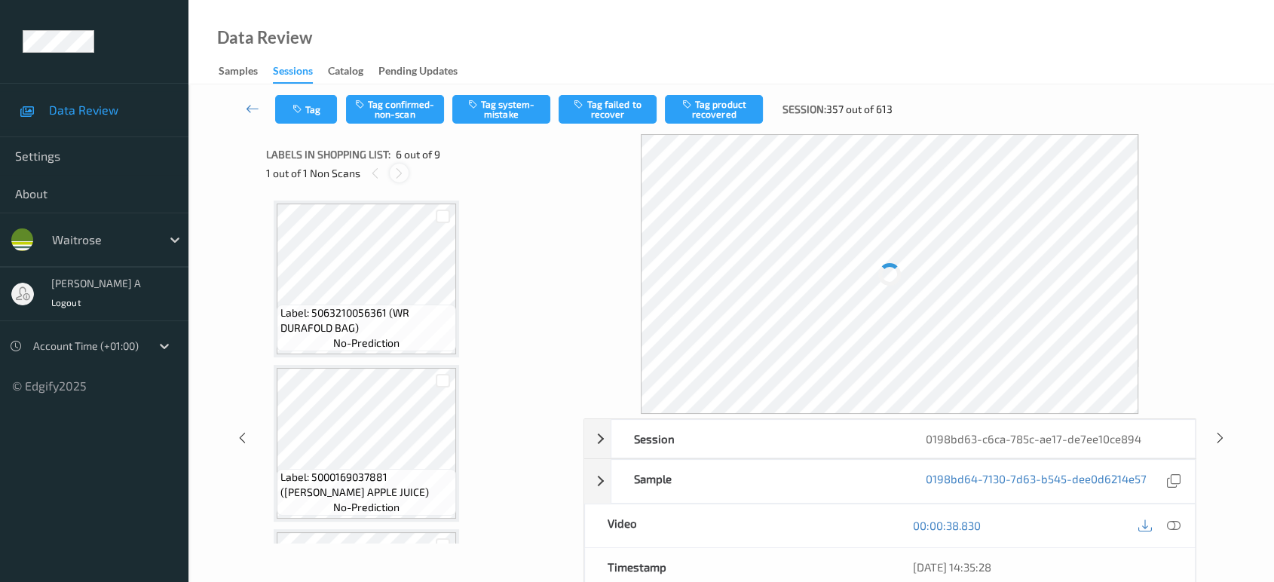
scroll to position [662, 0]
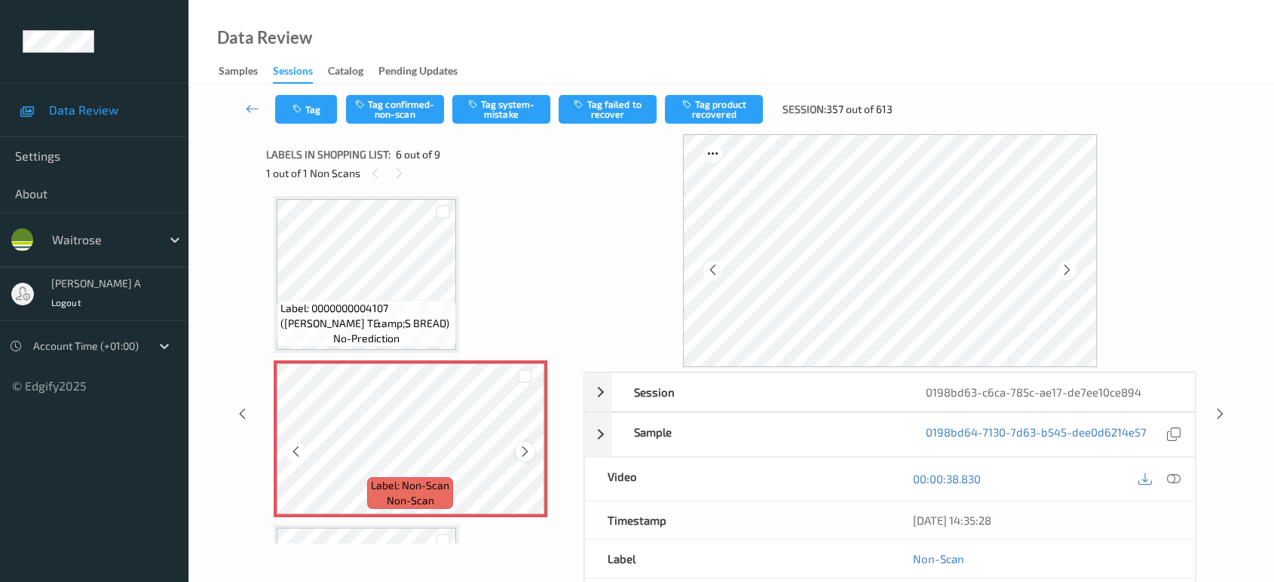
click at [522, 450] on icon at bounding box center [525, 452] width 13 height 14
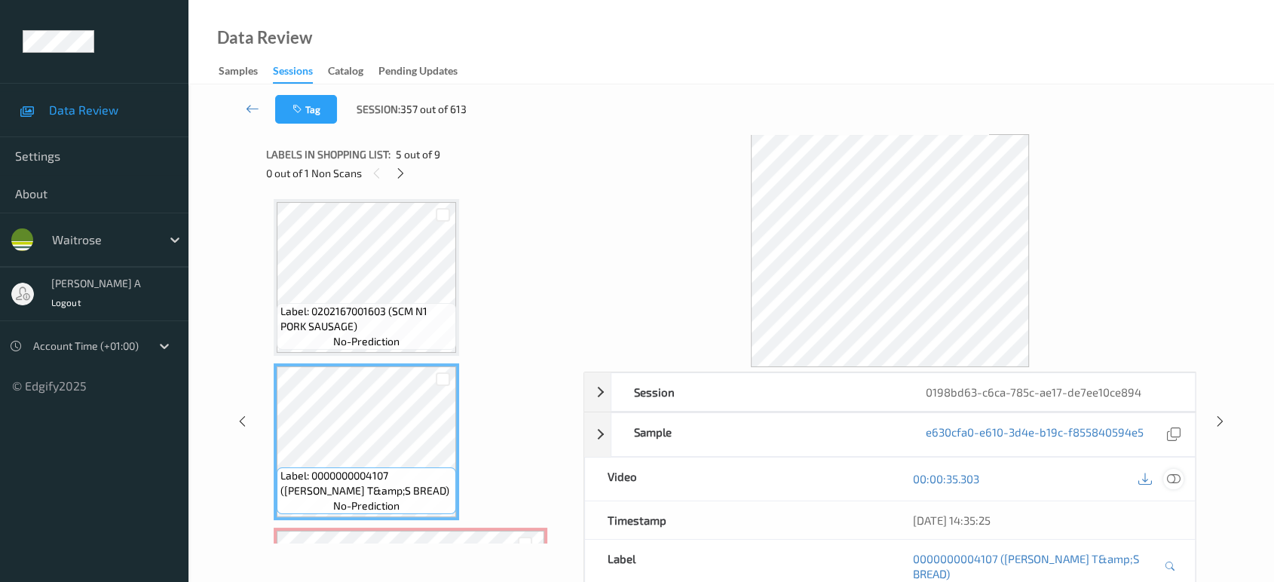
click at [1176, 477] on icon at bounding box center [1174, 479] width 14 height 14
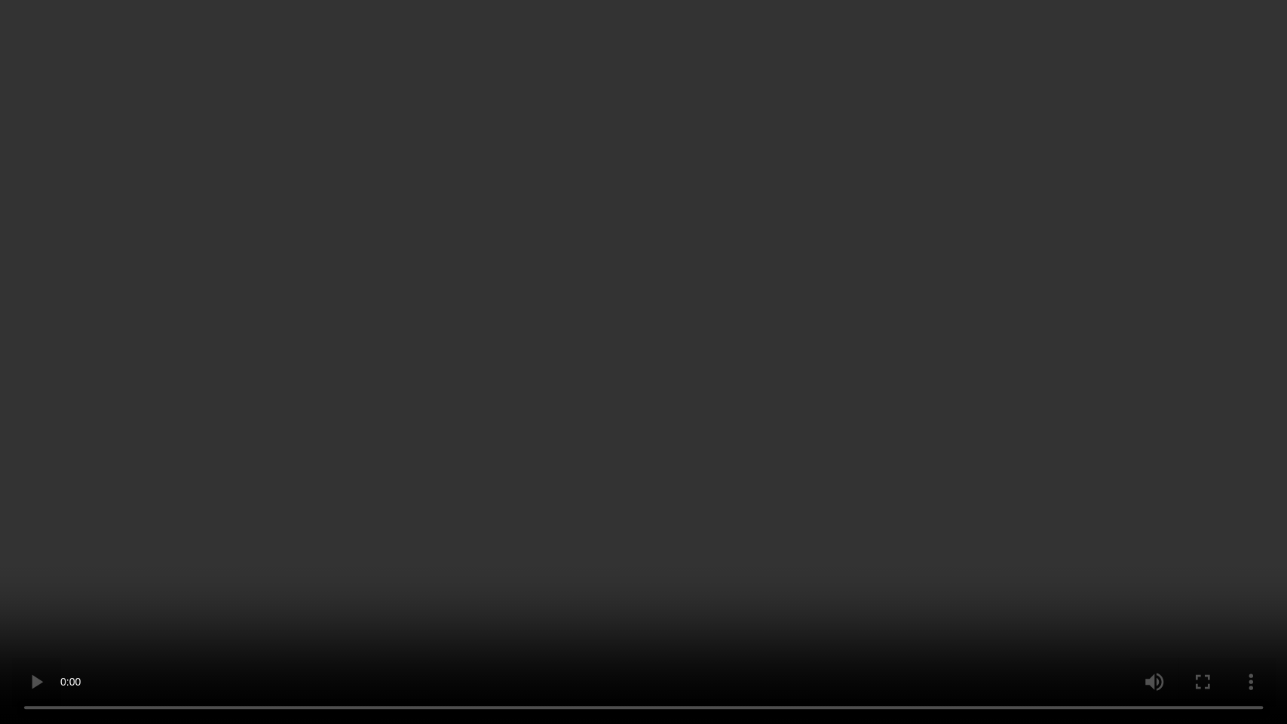
click at [677, 386] on video at bounding box center [643, 362] width 1287 height 724
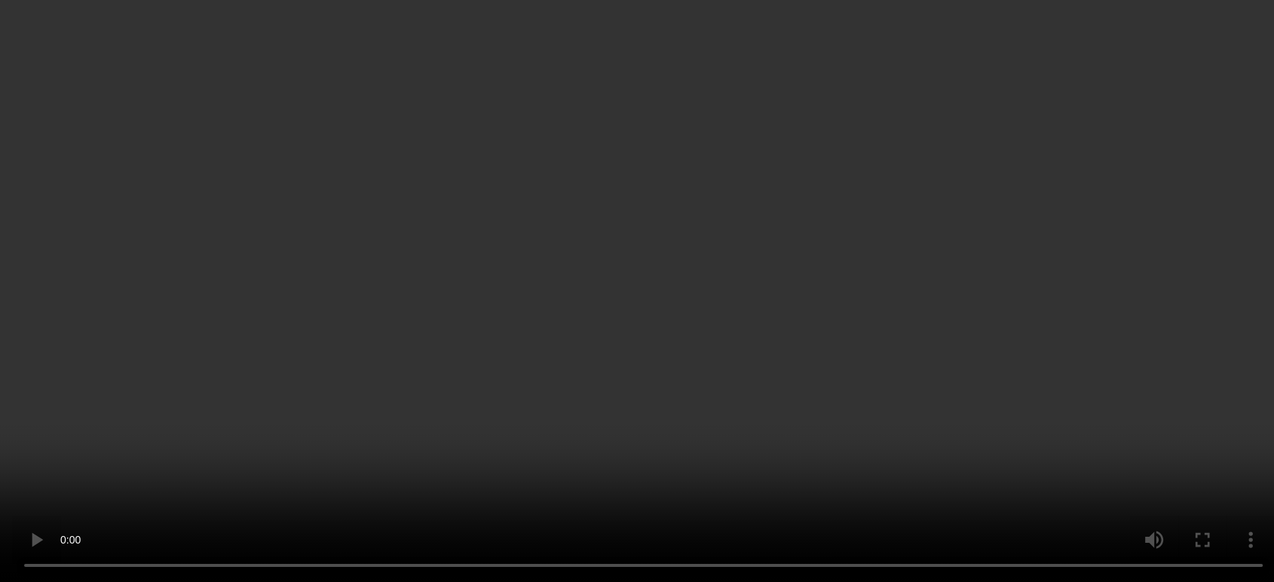
scroll to position [662, 0]
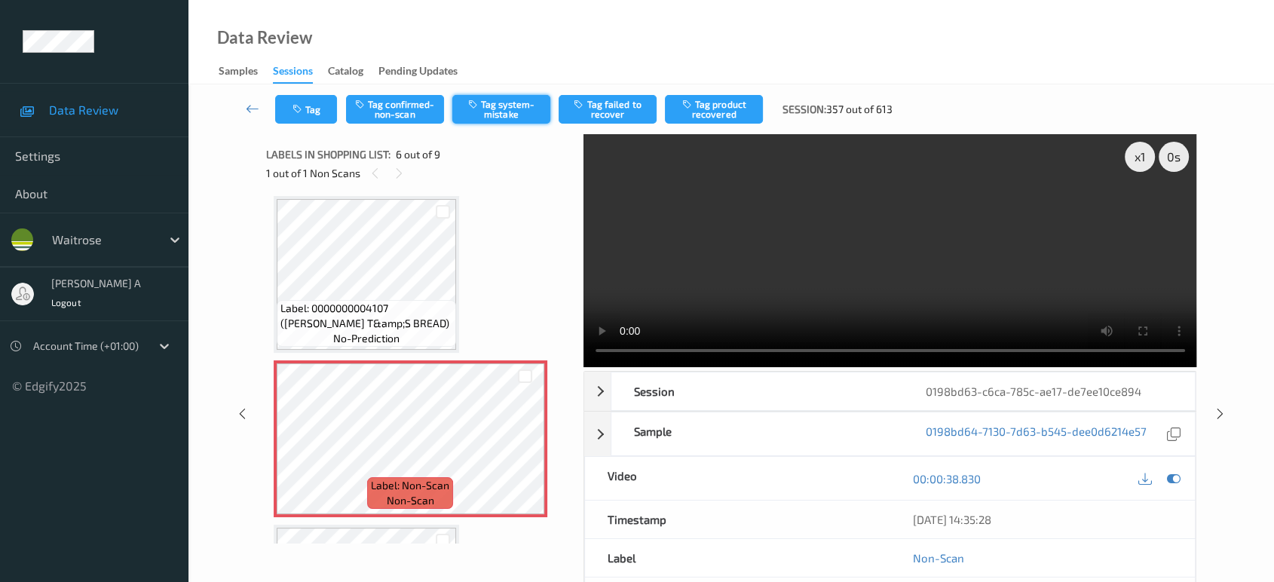
click at [494, 103] on button "Tag system-mistake" at bounding box center [501, 109] width 98 height 29
click at [296, 109] on icon "button" at bounding box center [298, 109] width 13 height 11
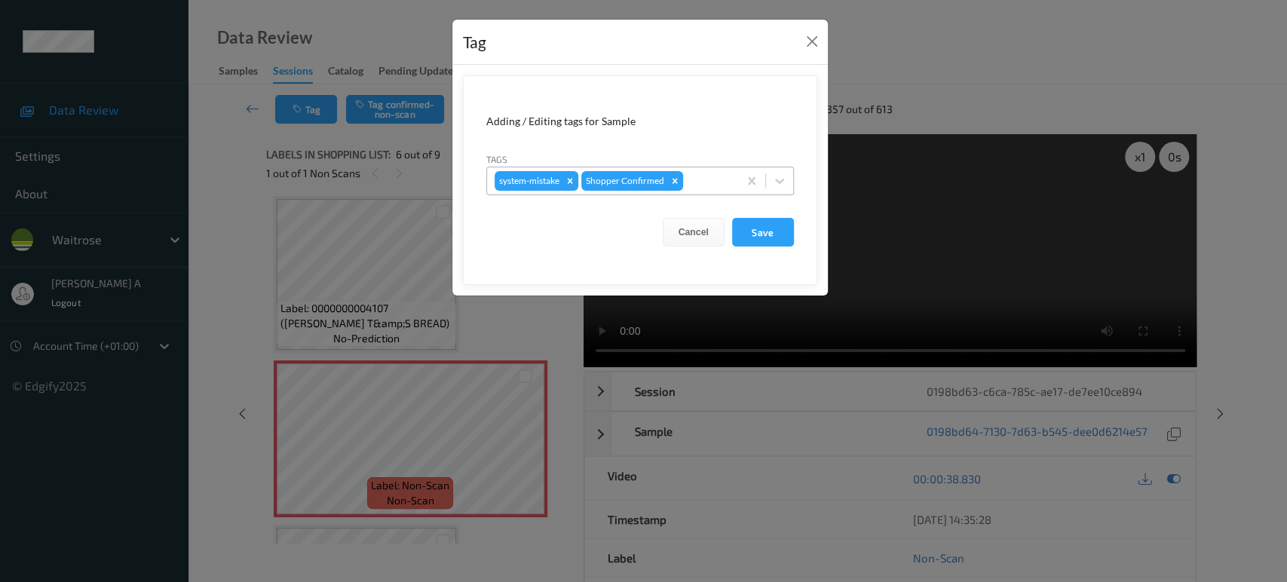
click at [703, 179] on div at bounding box center [708, 181] width 44 height 18
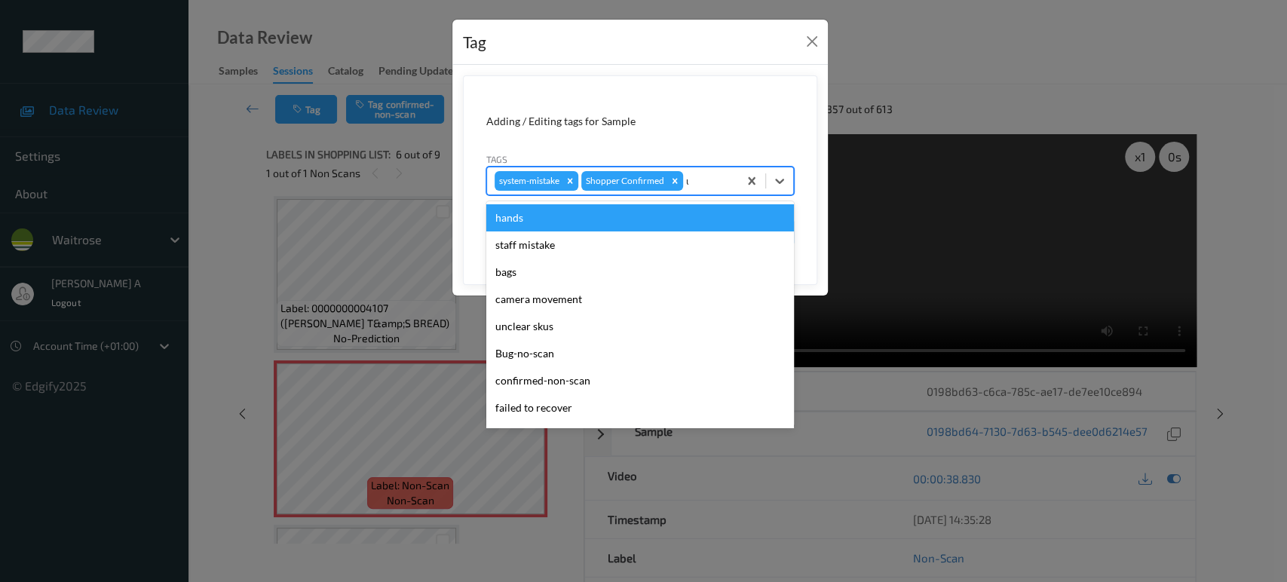
type input "un"
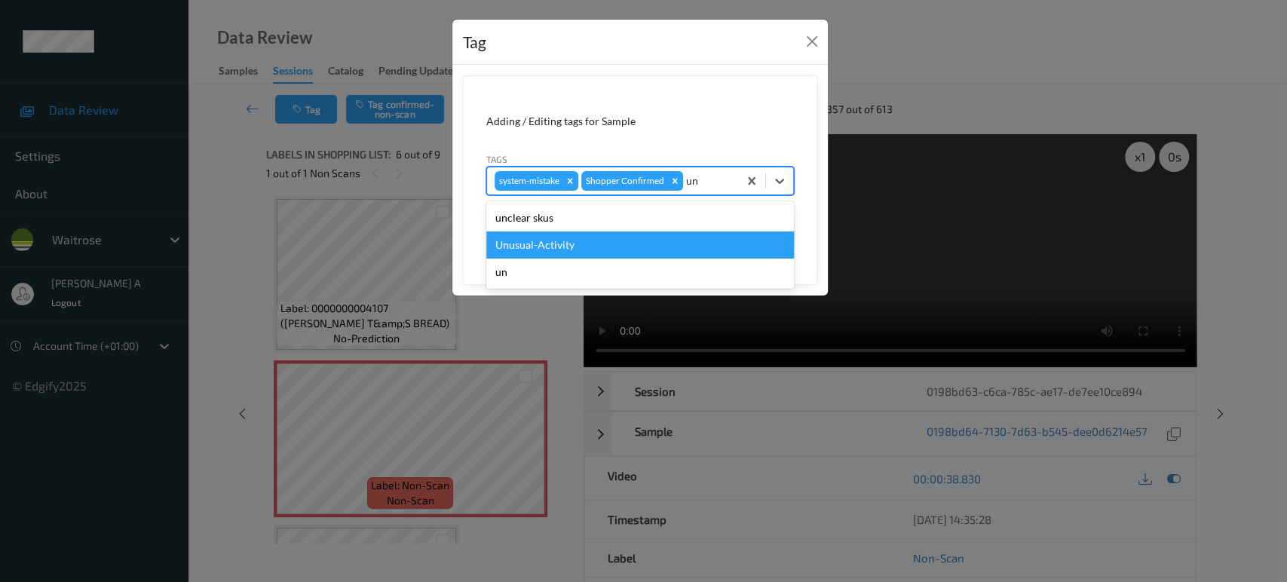
click at [616, 237] on div "Unusual-Activity" at bounding box center [640, 244] width 308 height 27
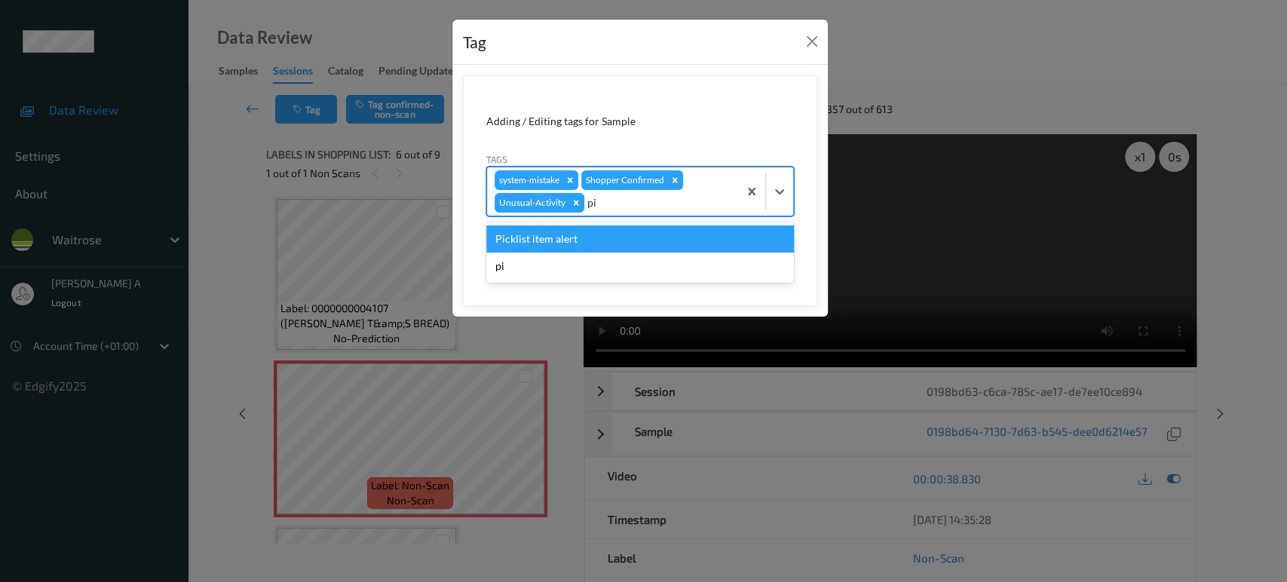
type input "pic"
click at [616, 237] on div "Picklist item alert" at bounding box center [640, 238] width 308 height 27
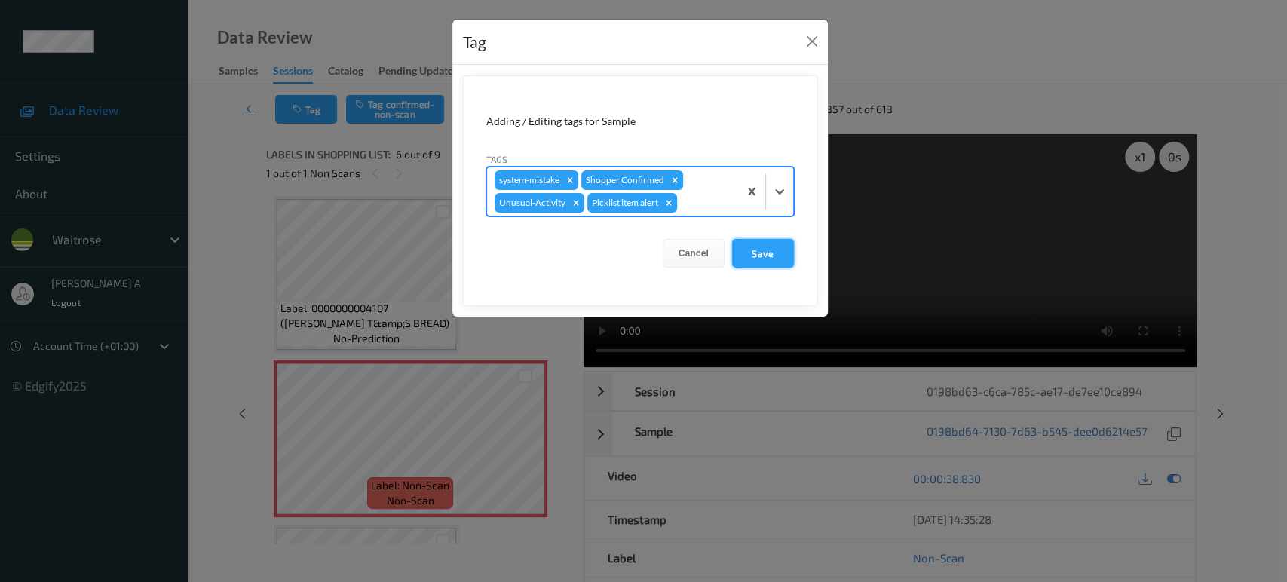
click at [778, 258] on button "Save" at bounding box center [763, 253] width 62 height 29
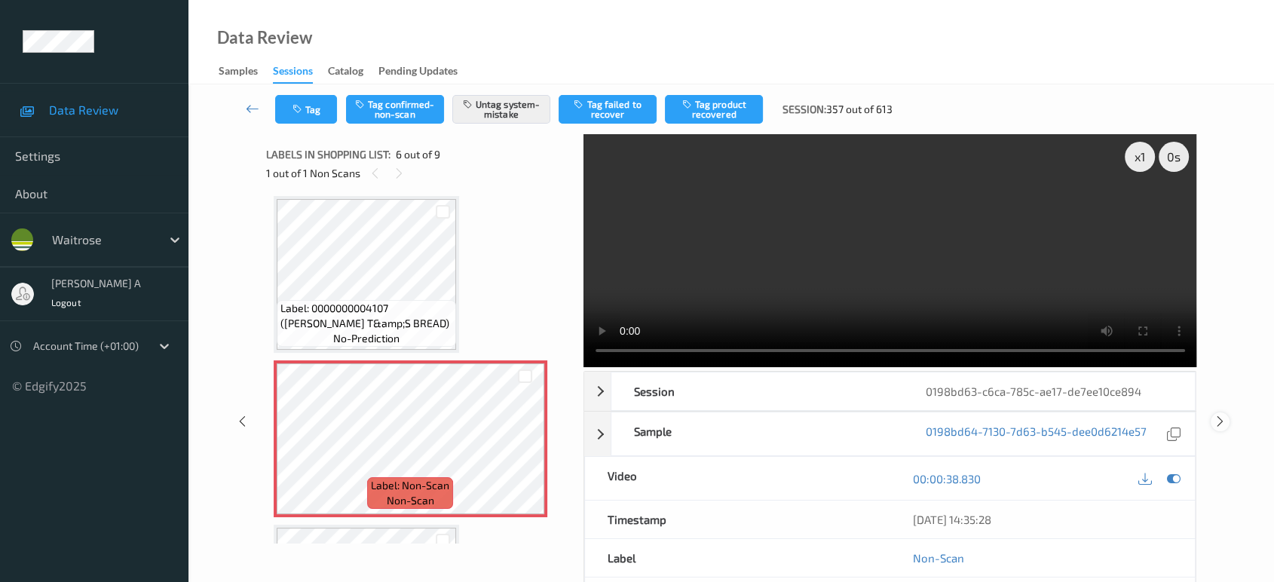
click at [1214, 415] on icon at bounding box center [1220, 422] width 13 height 14
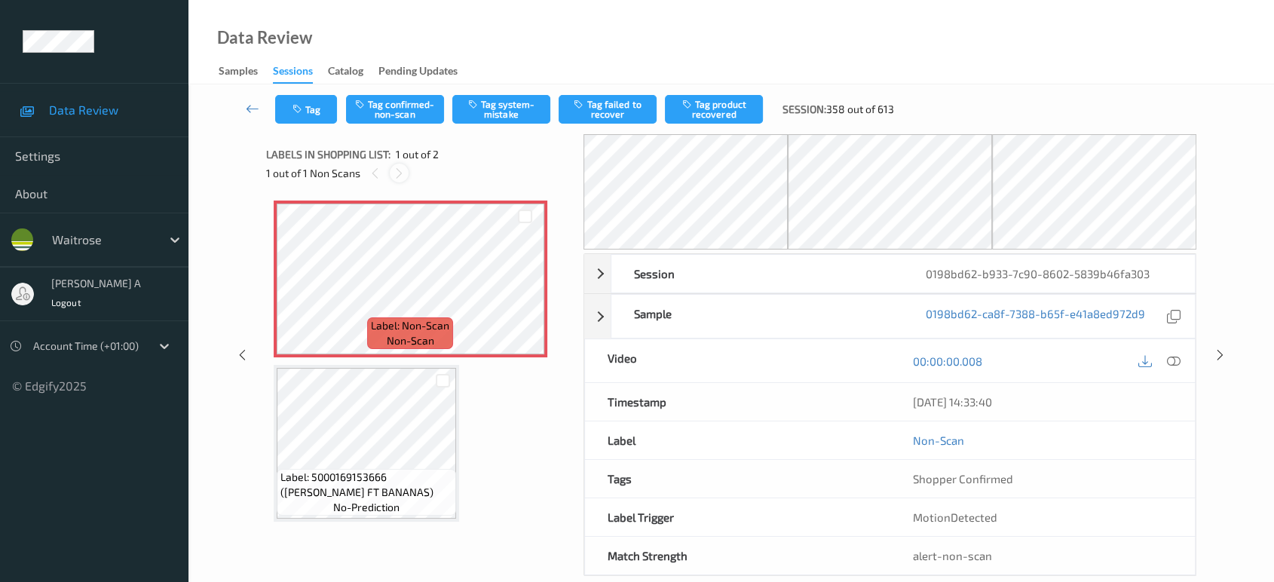
click at [404, 173] on icon at bounding box center [399, 174] width 13 height 14
click at [523, 295] on icon at bounding box center [525, 292] width 13 height 14
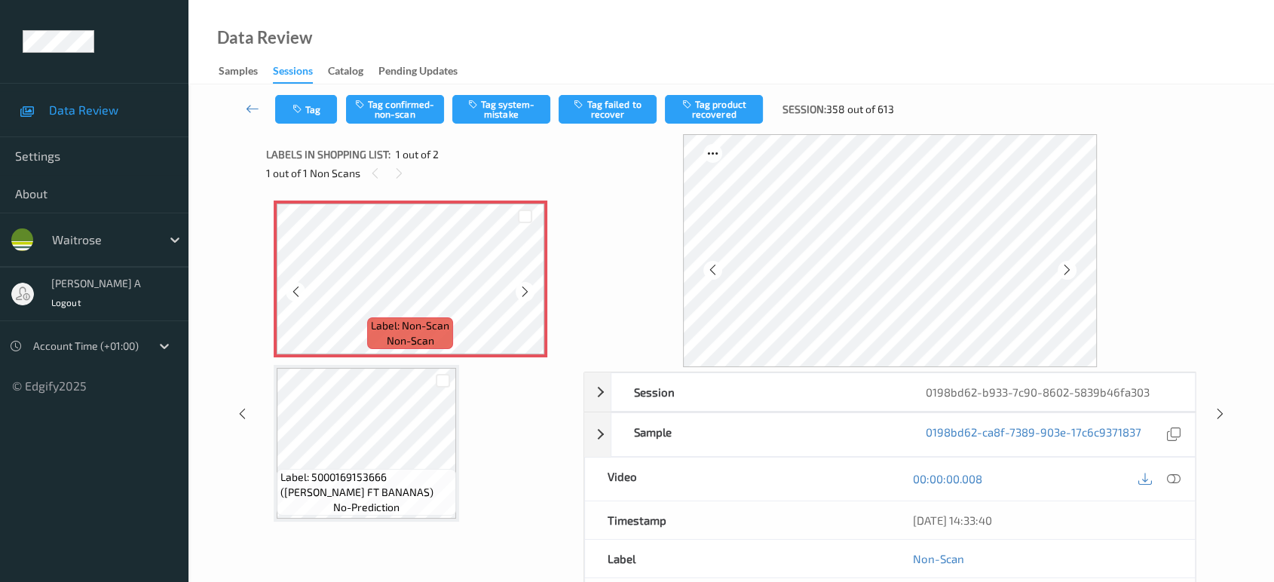
click at [523, 295] on icon at bounding box center [525, 292] width 13 height 14
click at [1162, 478] on div at bounding box center [1159, 479] width 49 height 20
click at [1171, 478] on icon at bounding box center [1174, 479] width 14 height 14
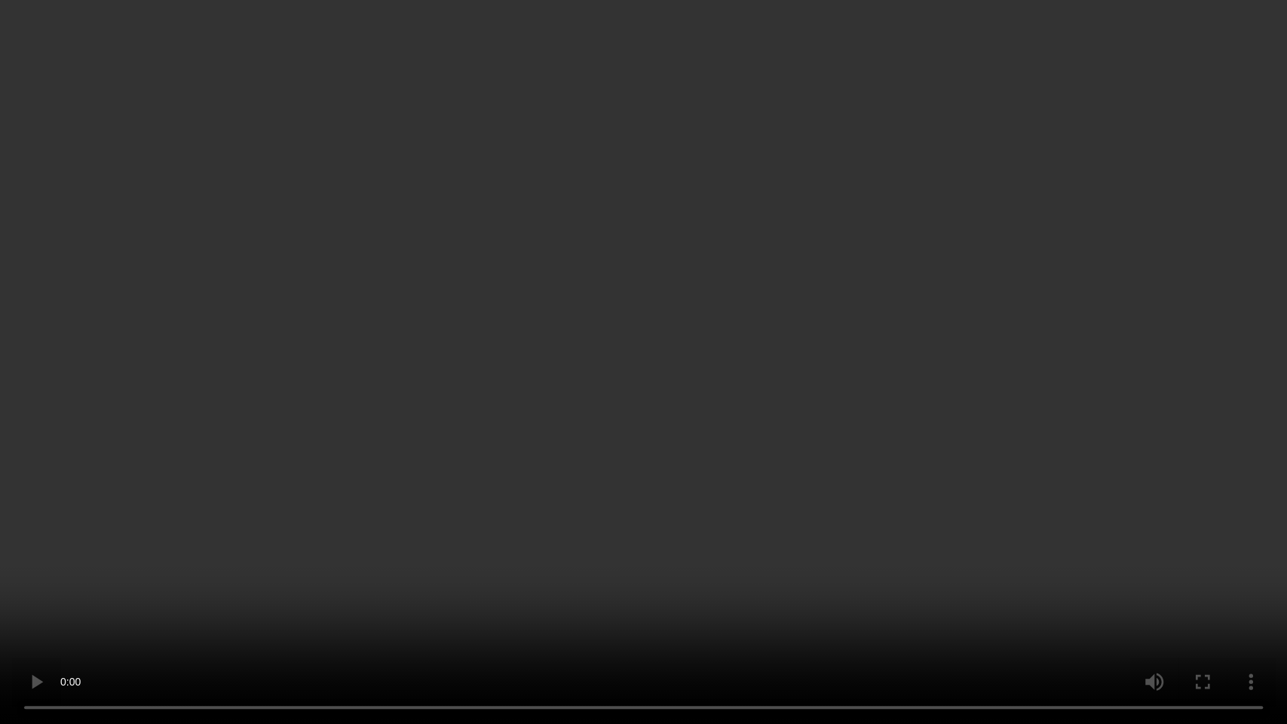
click at [760, 144] on video at bounding box center [643, 362] width 1287 height 724
click at [639, 338] on video at bounding box center [643, 362] width 1287 height 724
click at [599, 468] on video at bounding box center [643, 362] width 1287 height 724
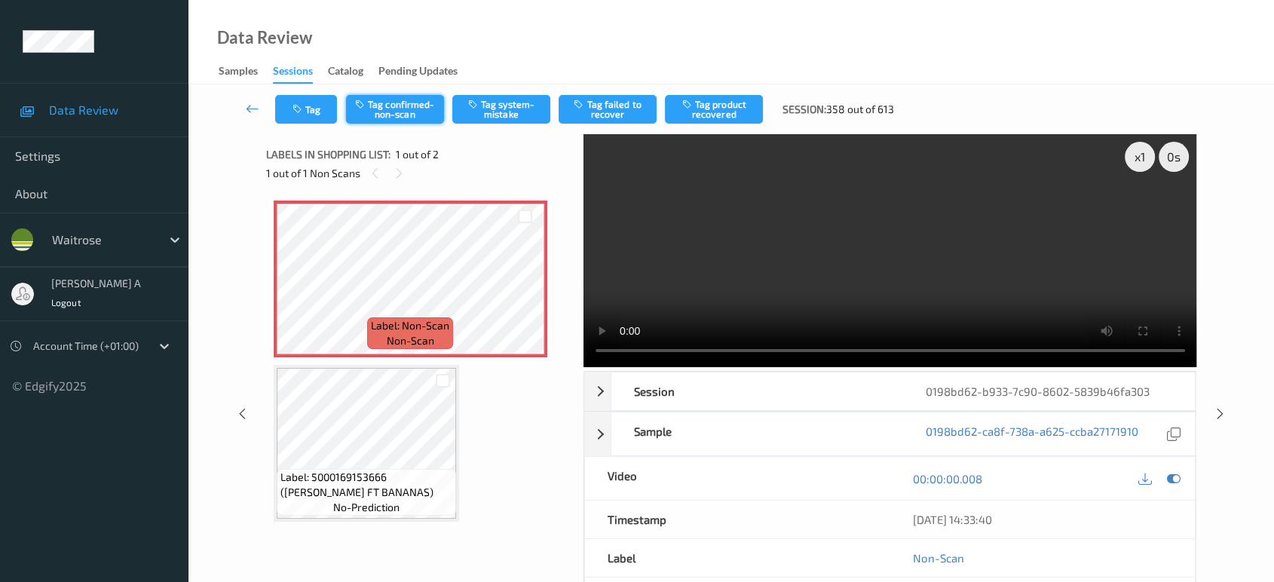
click at [388, 109] on button "Tag confirmed-non-scan" at bounding box center [395, 109] width 98 height 29
click at [722, 106] on button "Tag product recovered" at bounding box center [714, 109] width 98 height 29
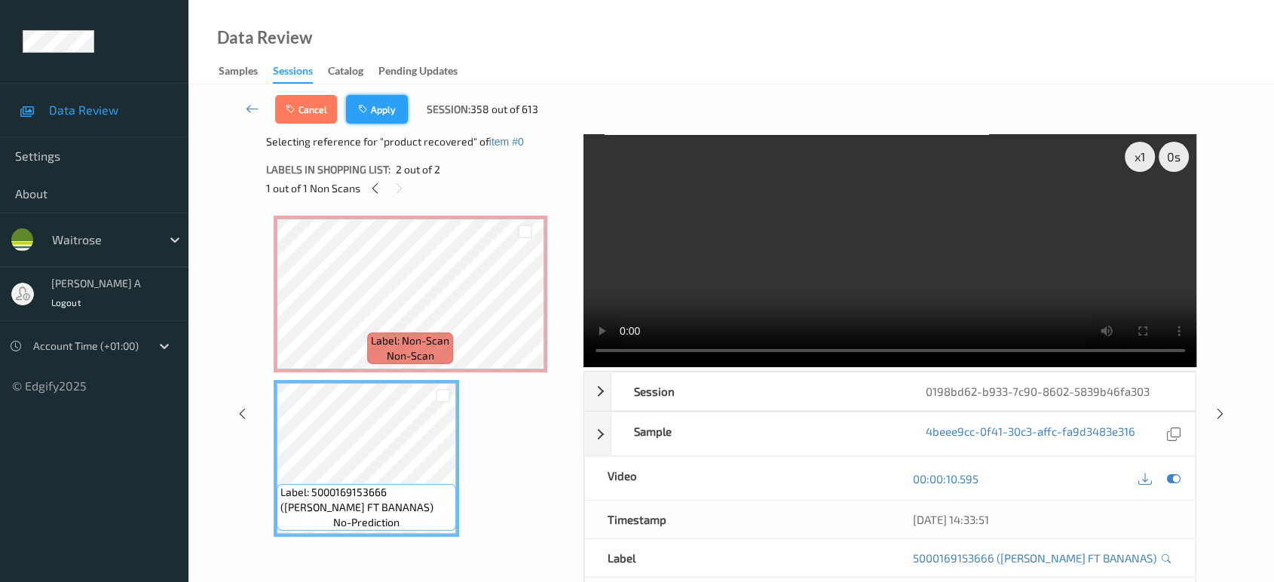
click at [393, 96] on button "Apply" at bounding box center [377, 109] width 62 height 29
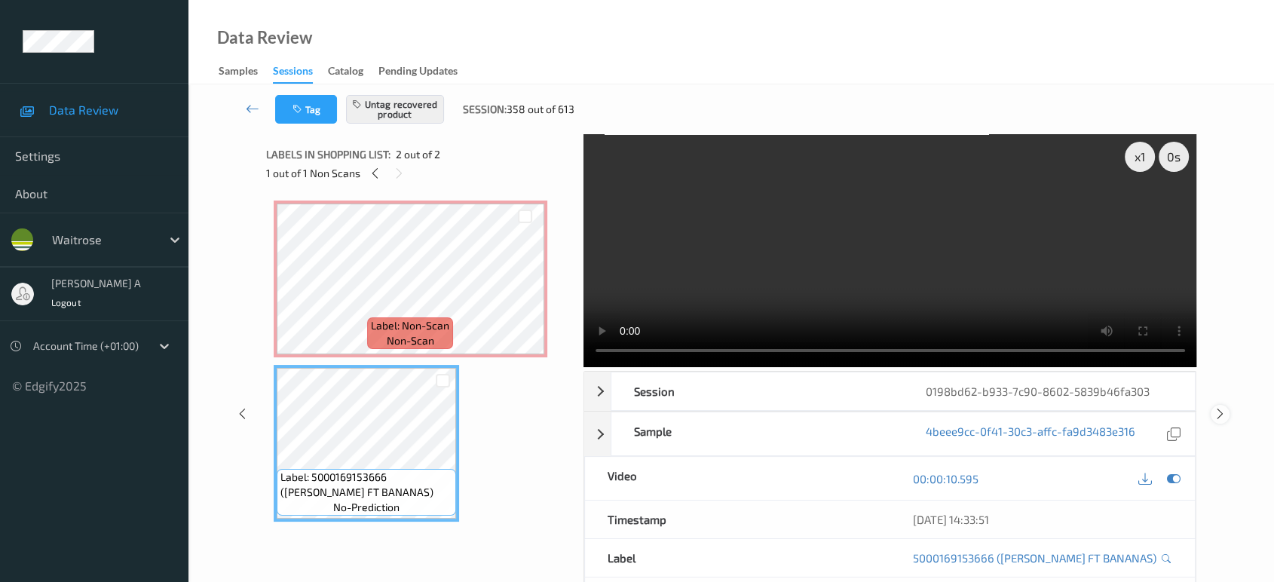
click at [1218, 405] on div at bounding box center [1220, 414] width 19 height 19
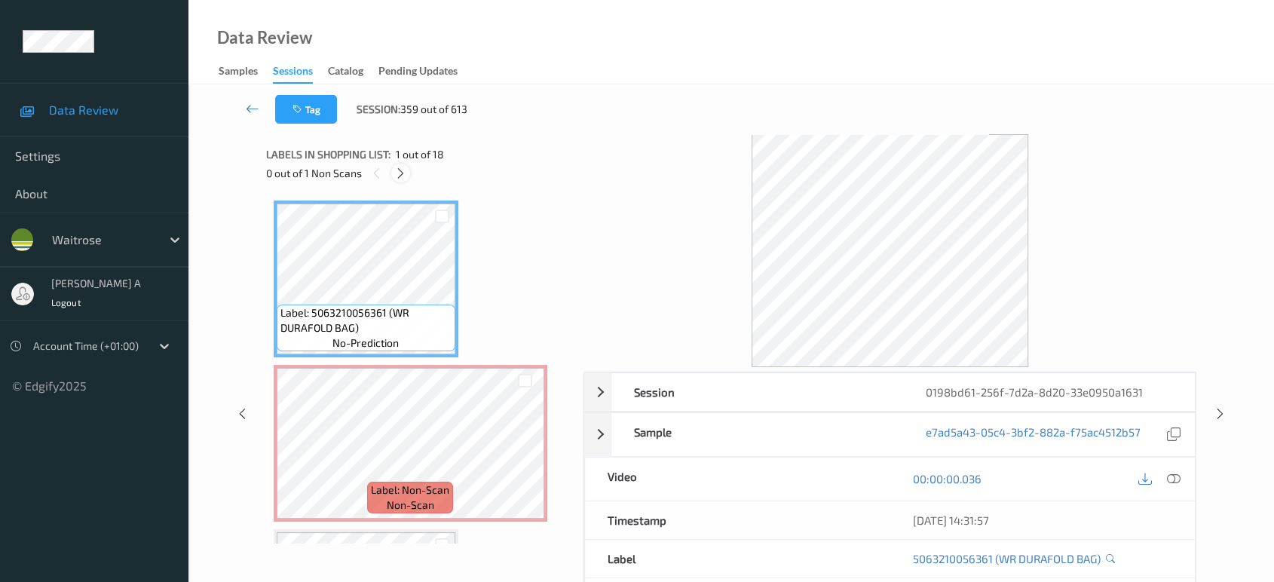
click at [406, 167] on icon at bounding box center [400, 174] width 13 height 14
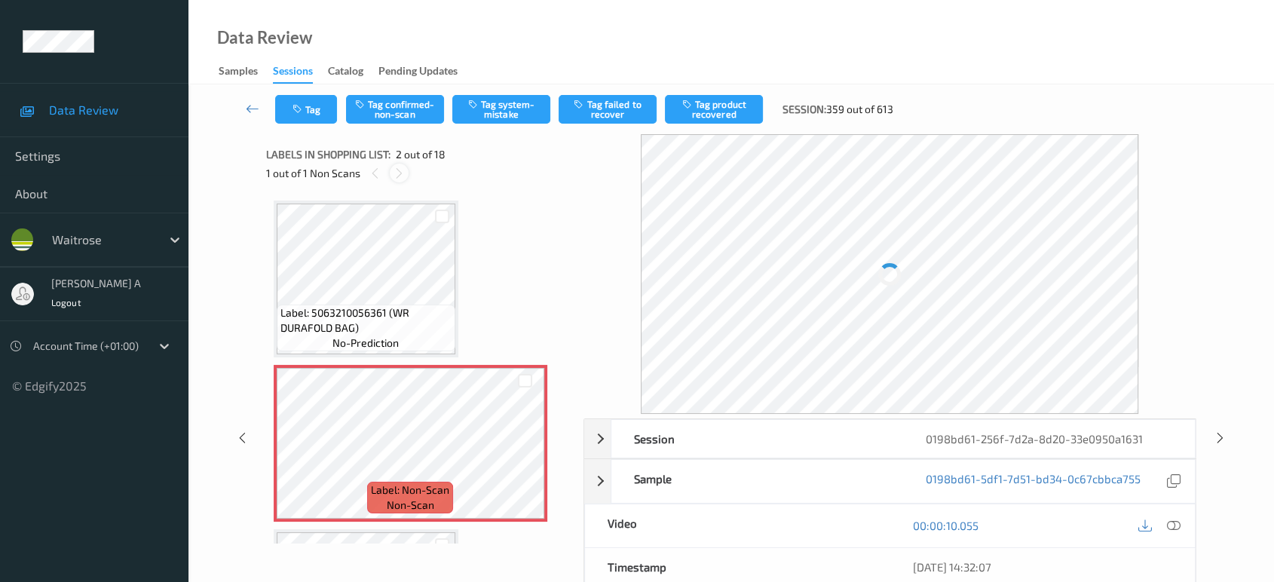
scroll to position [7, 0]
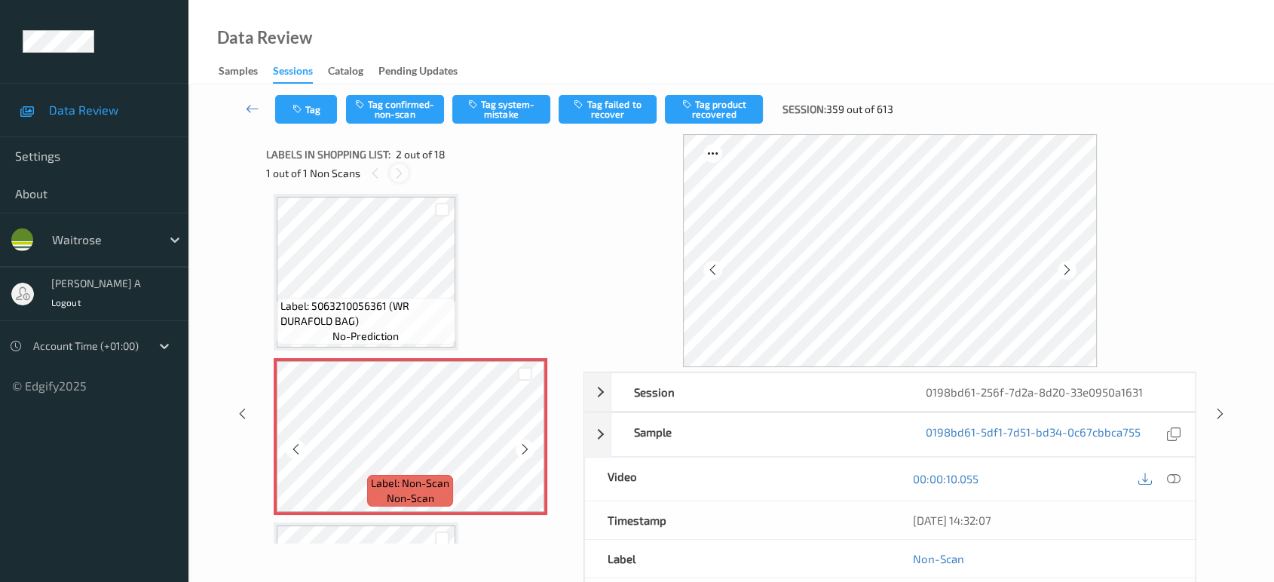
click at [525, 442] on icon at bounding box center [525, 449] width 13 height 14
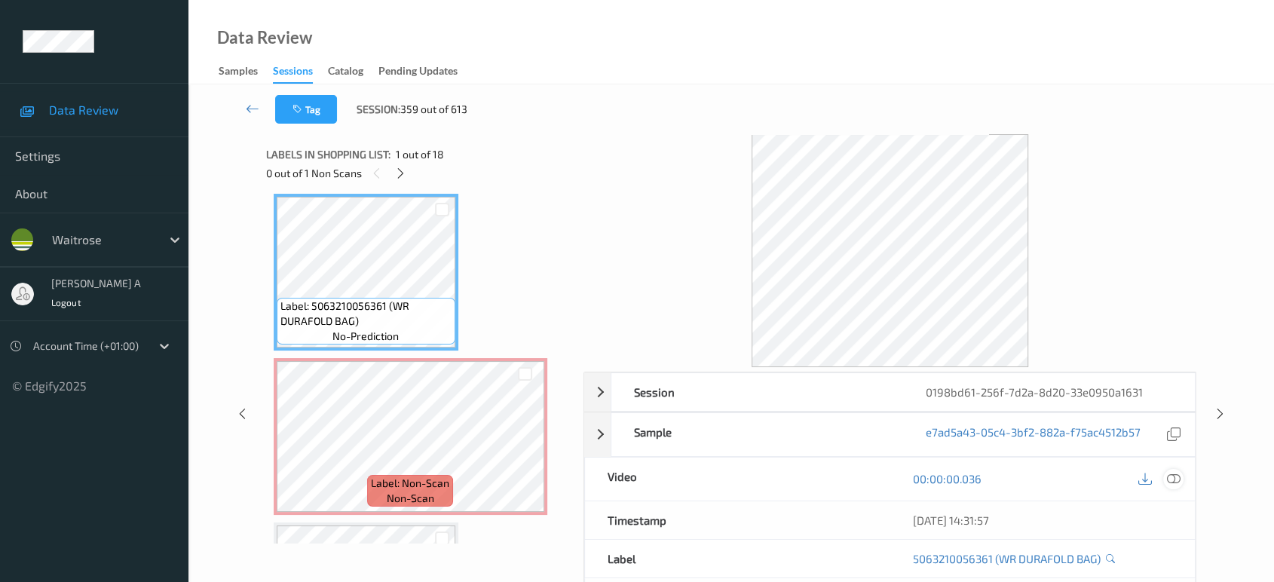
click at [1179, 476] on icon at bounding box center [1174, 479] width 14 height 14
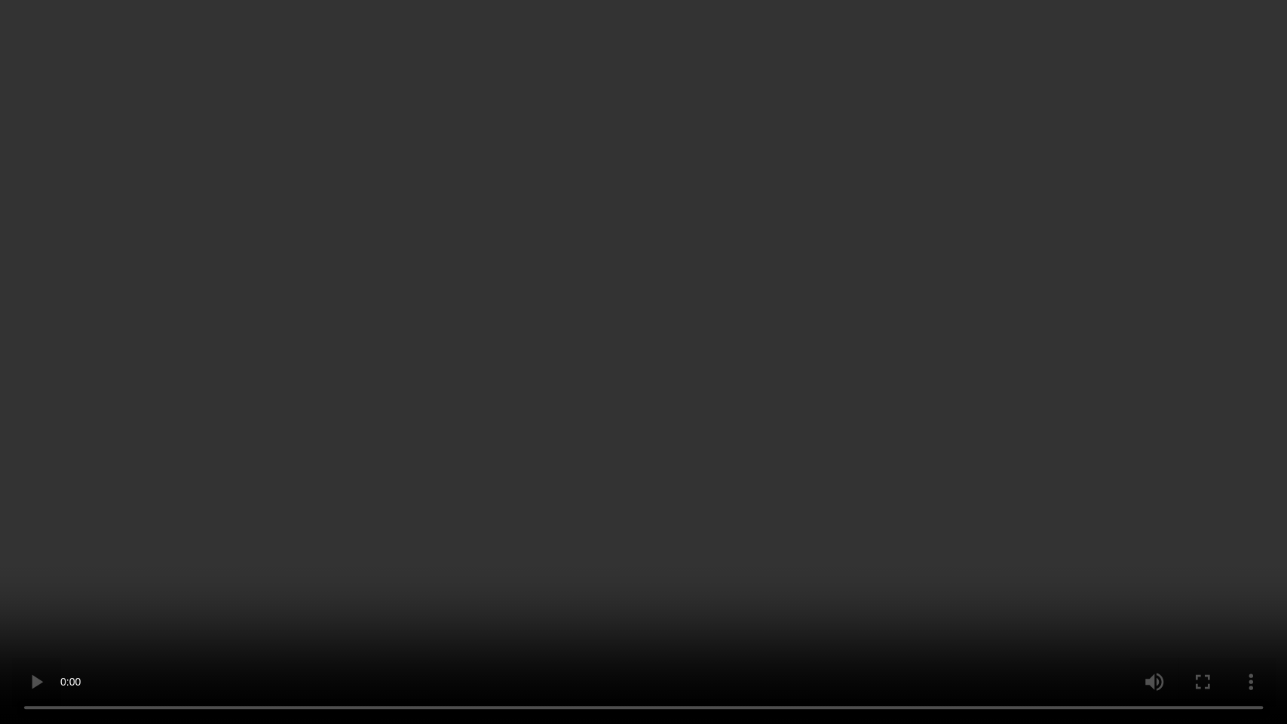
click at [619, 205] on video at bounding box center [643, 362] width 1287 height 724
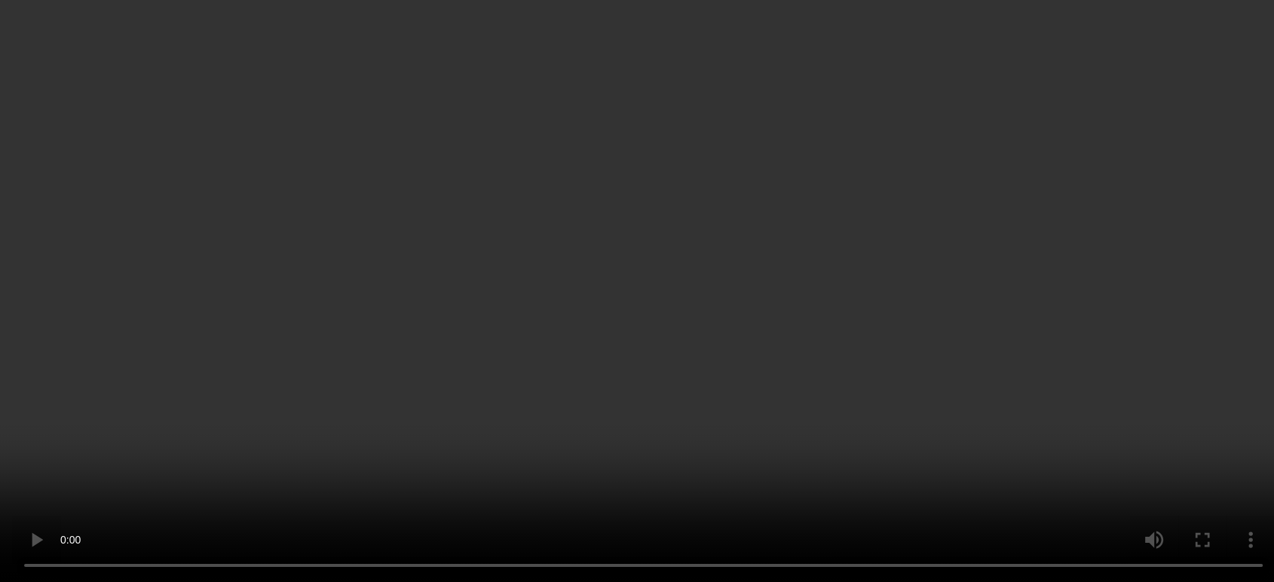
scroll to position [175, 0]
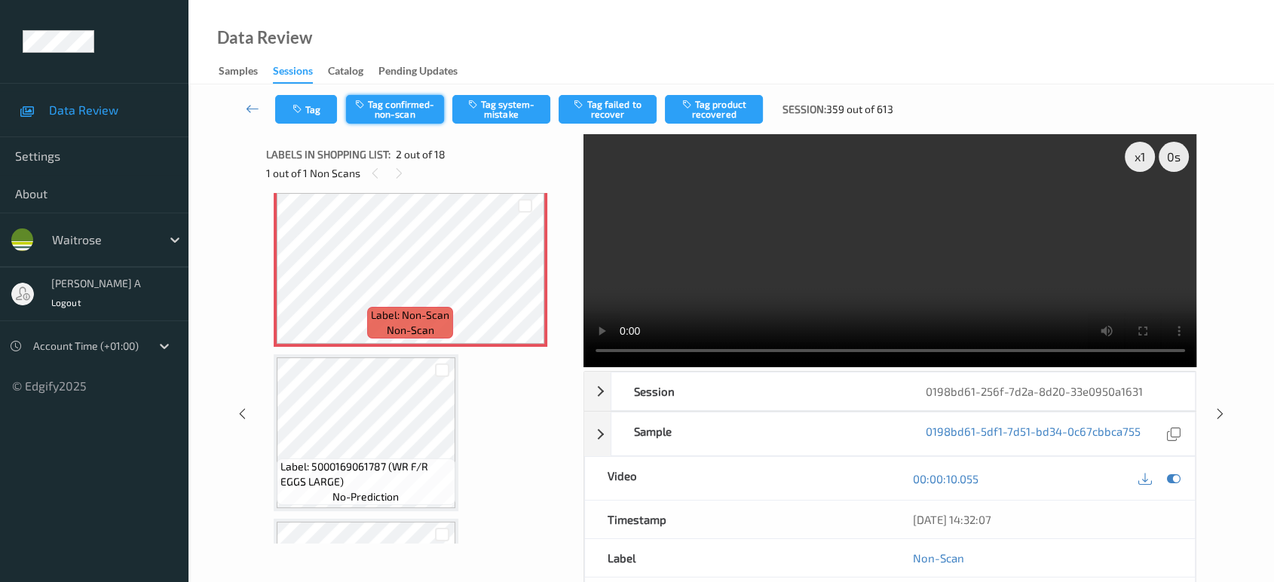
click at [369, 106] on button "Tag confirmed-non-scan" at bounding box center [395, 109] width 98 height 29
click at [707, 113] on button "Tag product recovered" at bounding box center [714, 109] width 98 height 29
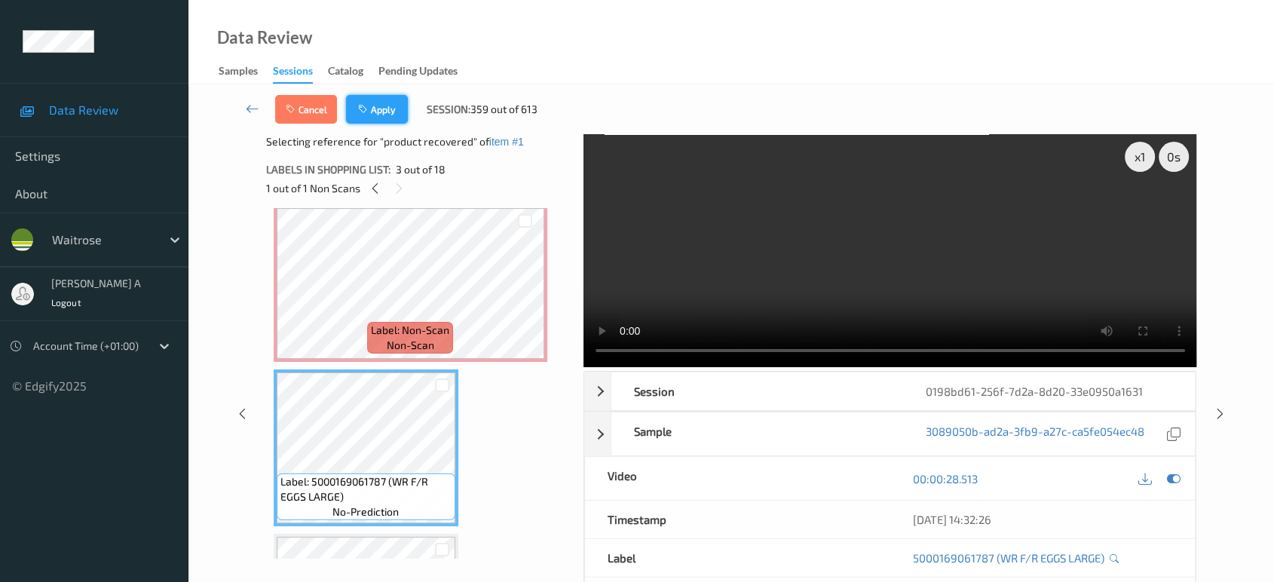
click at [390, 103] on button "Apply" at bounding box center [377, 109] width 62 height 29
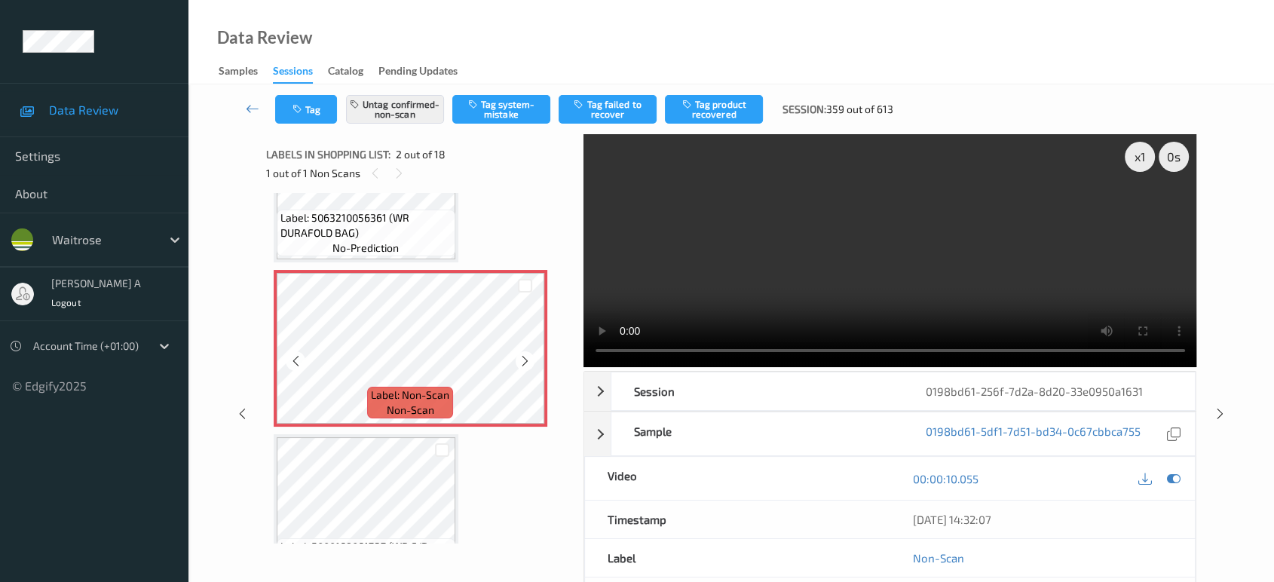
scroll to position [90, 0]
click at [1222, 411] on icon at bounding box center [1220, 414] width 13 height 14
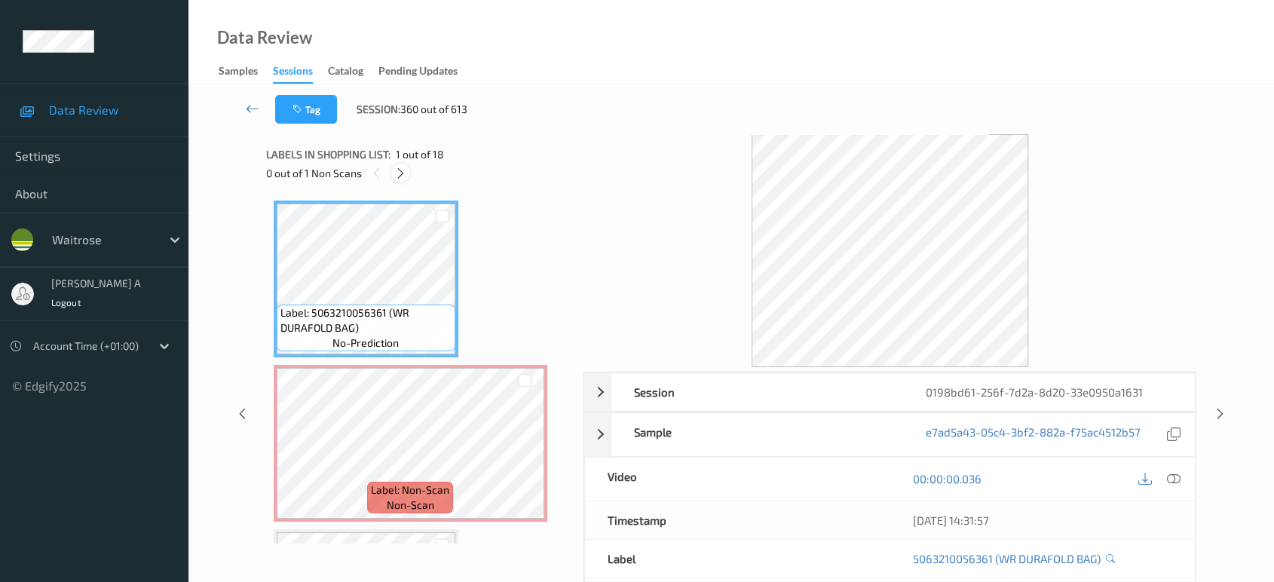
click at [399, 168] on icon at bounding box center [400, 174] width 13 height 14
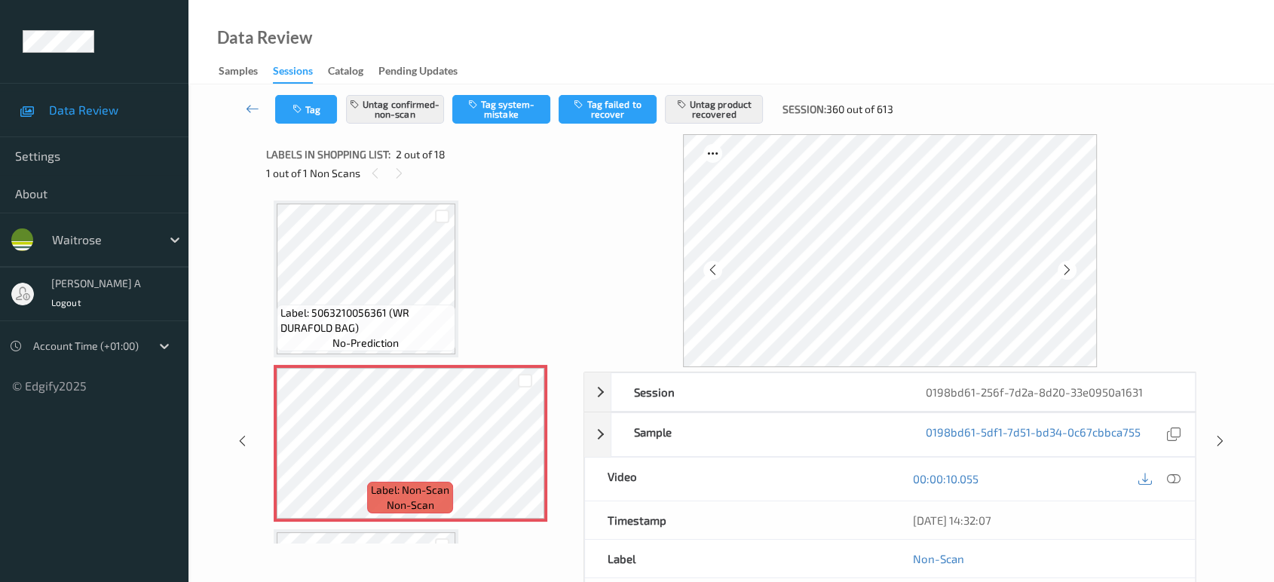
scroll to position [7, 0]
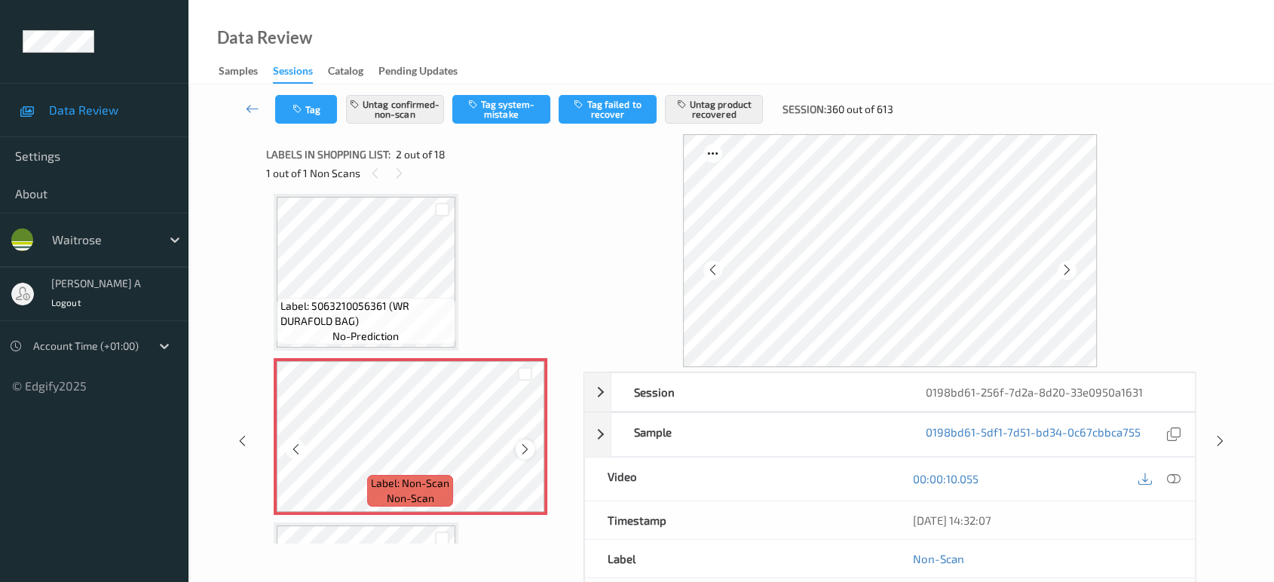
click at [522, 444] on icon at bounding box center [525, 449] width 13 height 14
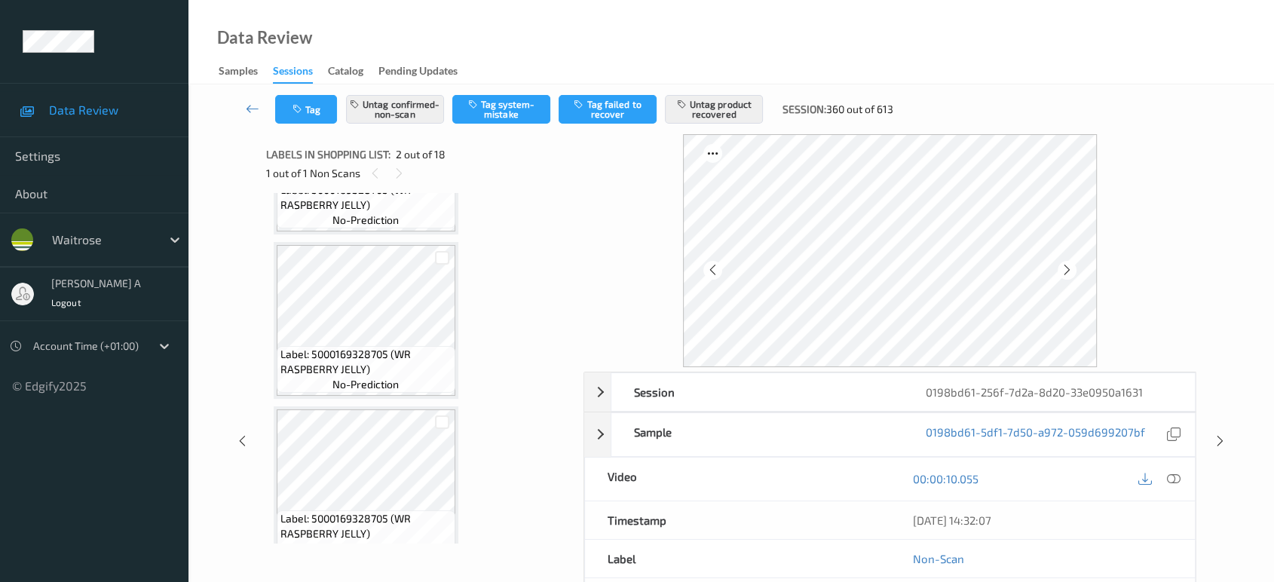
scroll to position [2185, 0]
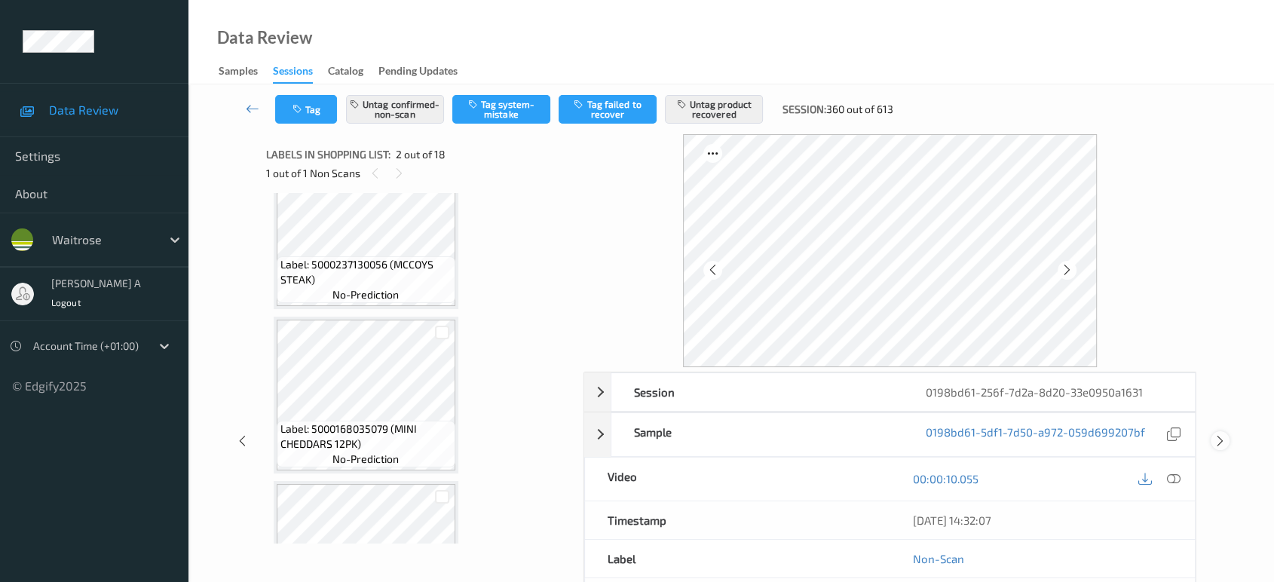
click at [1218, 439] on icon at bounding box center [1220, 441] width 13 height 14
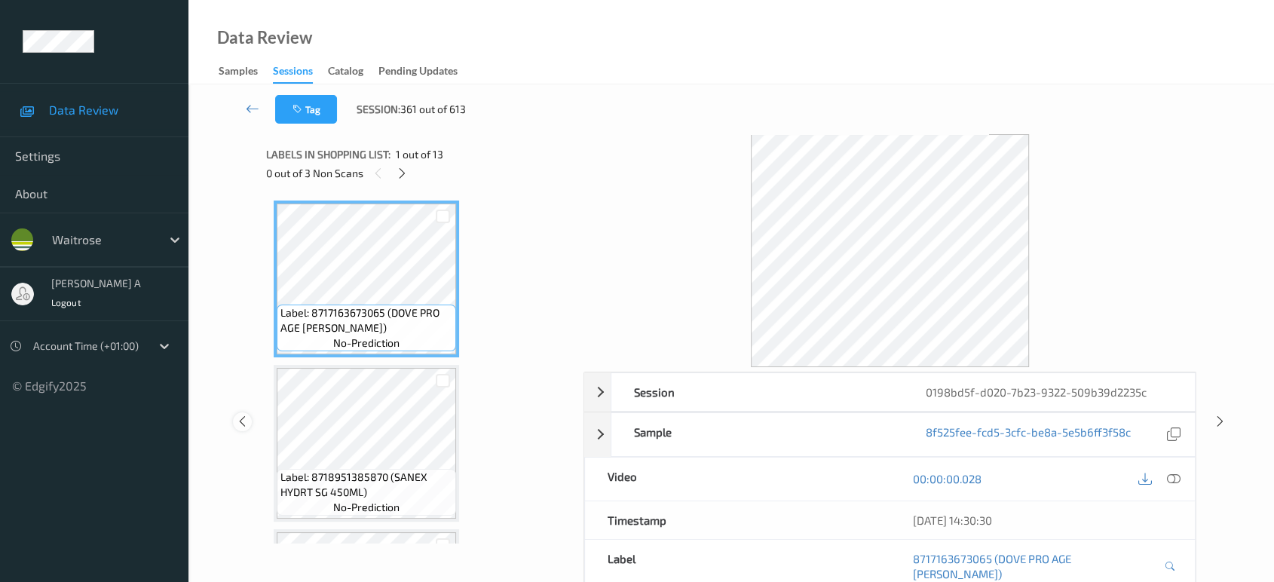
click at [246, 415] on icon at bounding box center [242, 422] width 13 height 14
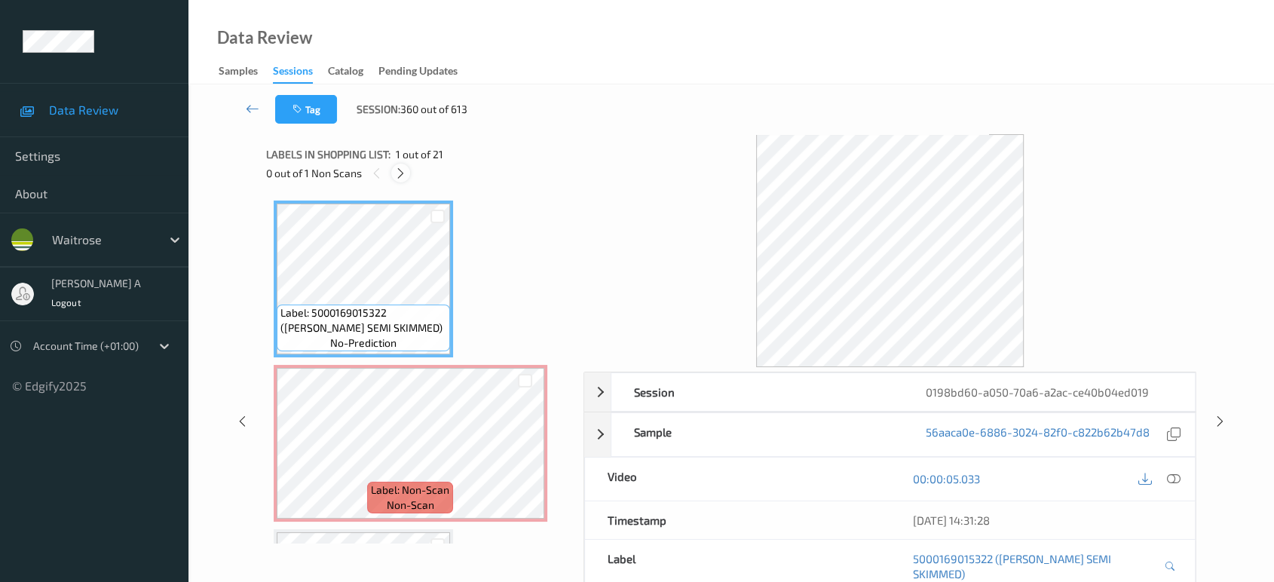
click at [396, 173] on icon at bounding box center [400, 174] width 13 height 14
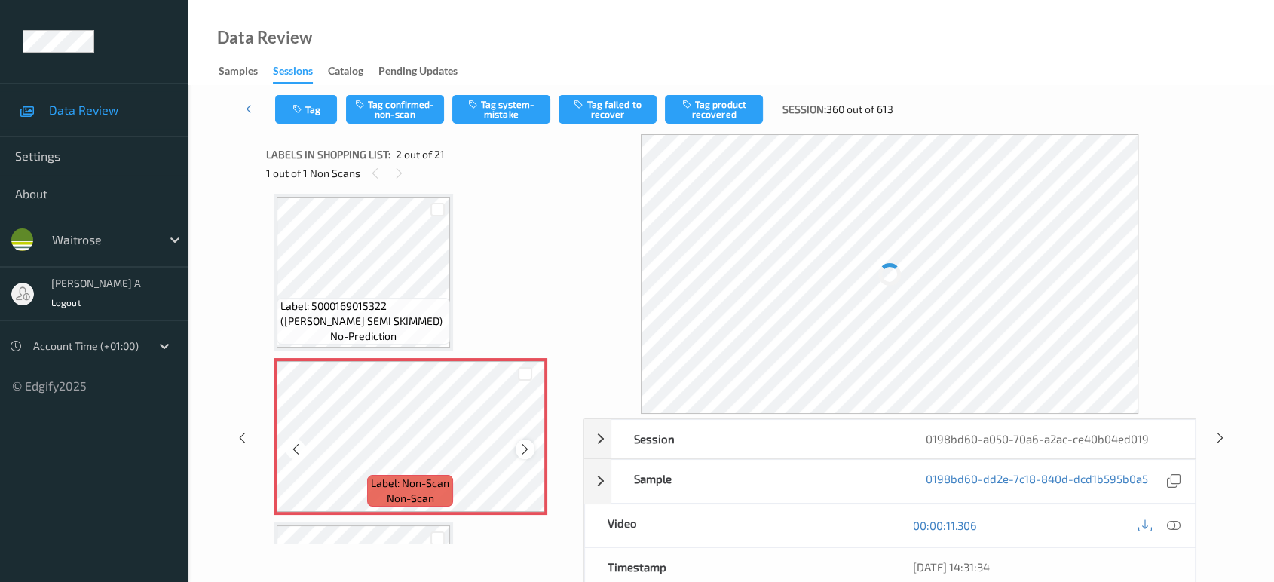
click at [527, 447] on icon at bounding box center [525, 449] width 13 height 14
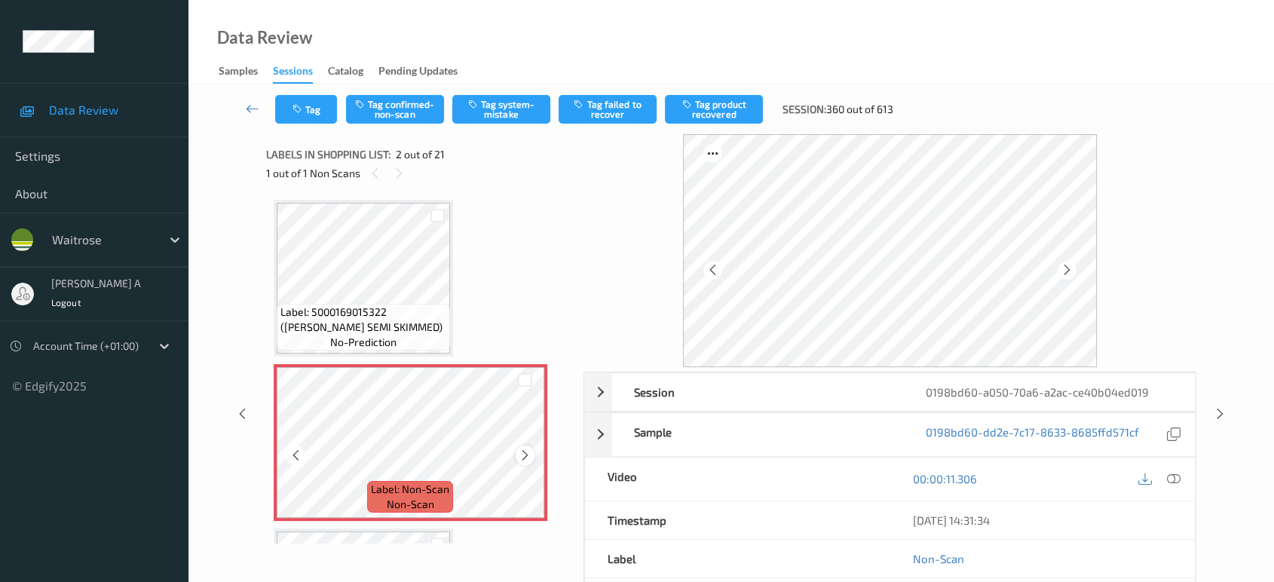
scroll to position [0, 0]
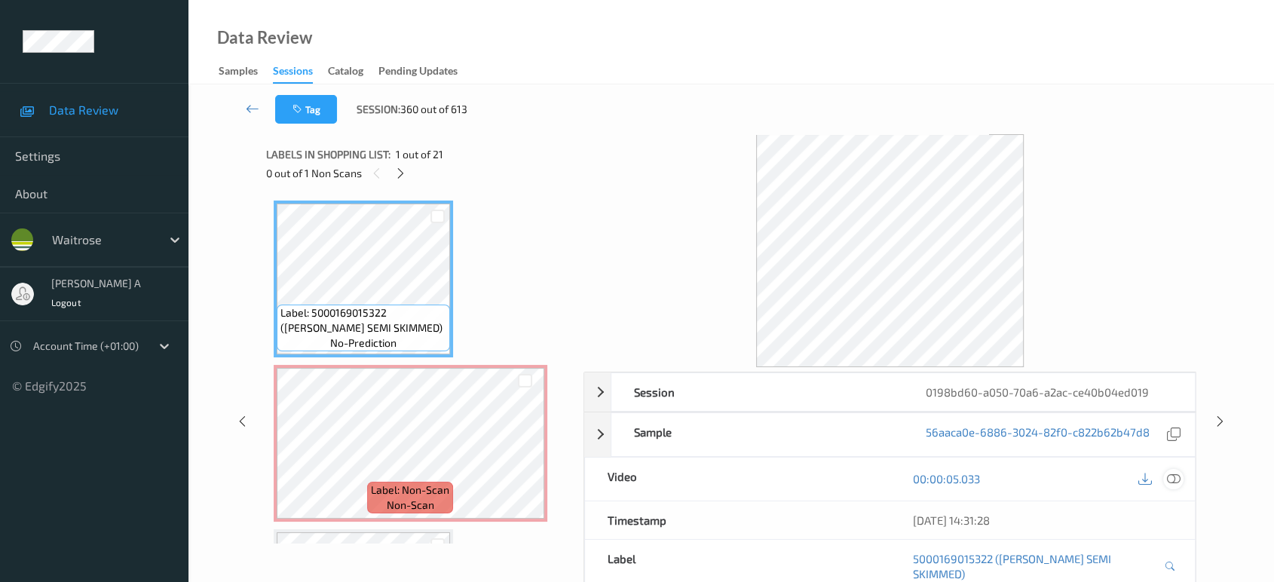
click at [1172, 479] on icon at bounding box center [1174, 479] width 14 height 14
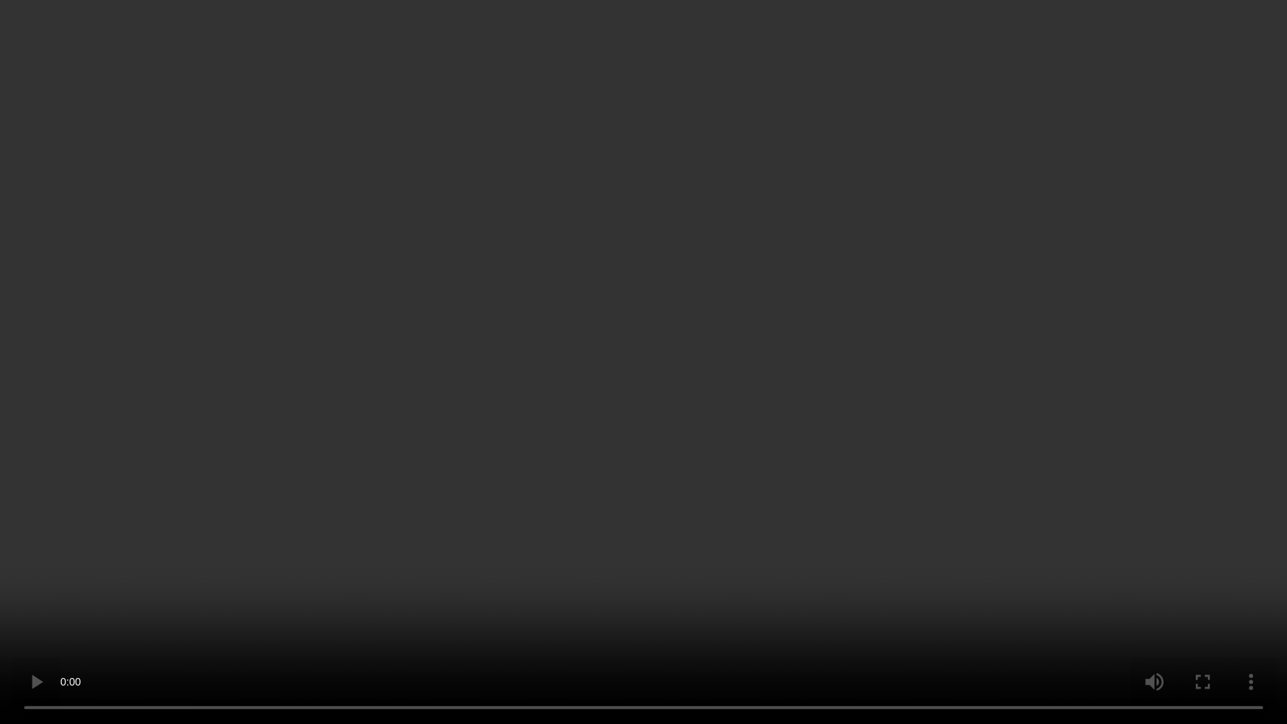
click at [630, 393] on video at bounding box center [643, 362] width 1287 height 724
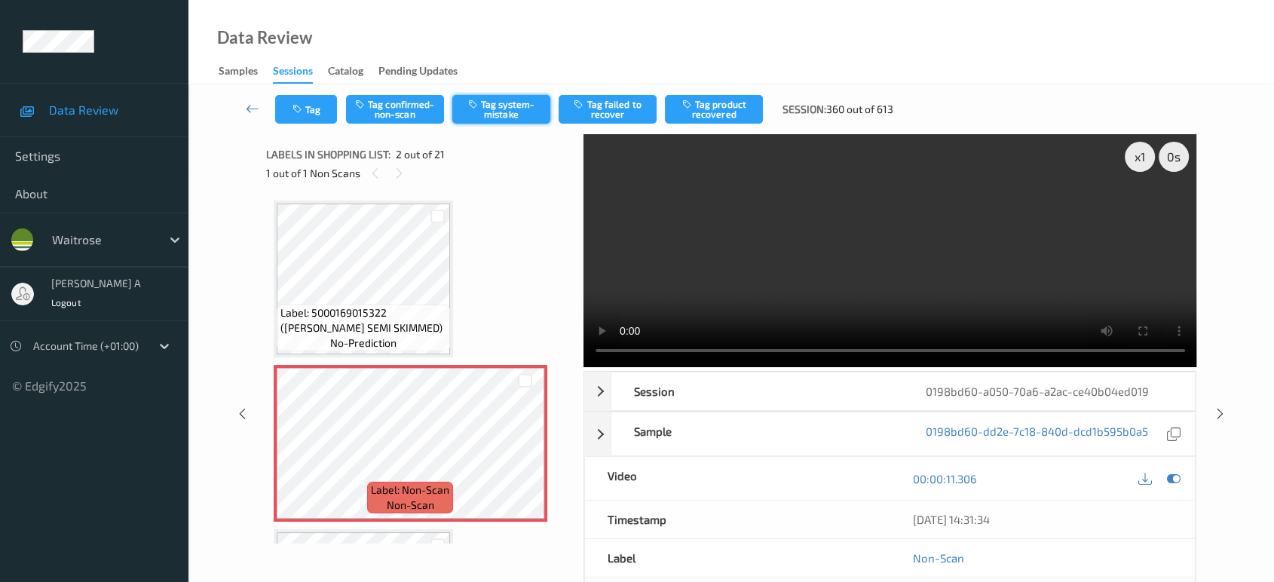
click at [478, 109] on icon "button" at bounding box center [474, 104] width 13 height 11
click at [325, 116] on button "Tag" at bounding box center [306, 109] width 62 height 29
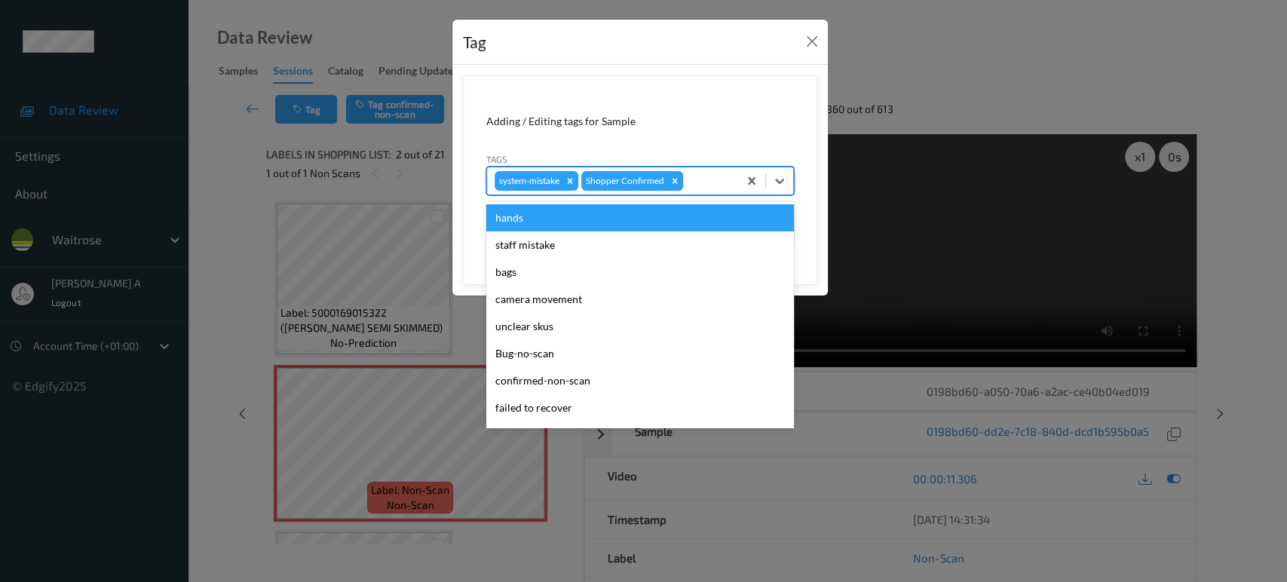
click at [707, 178] on div at bounding box center [708, 181] width 44 height 18
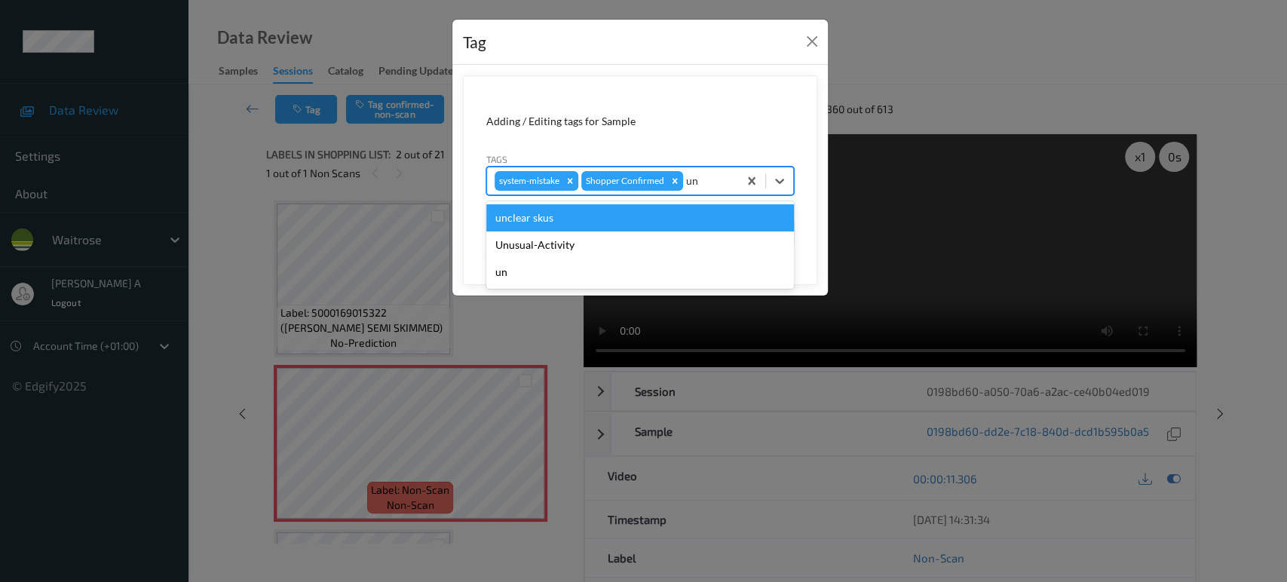
type input "u"
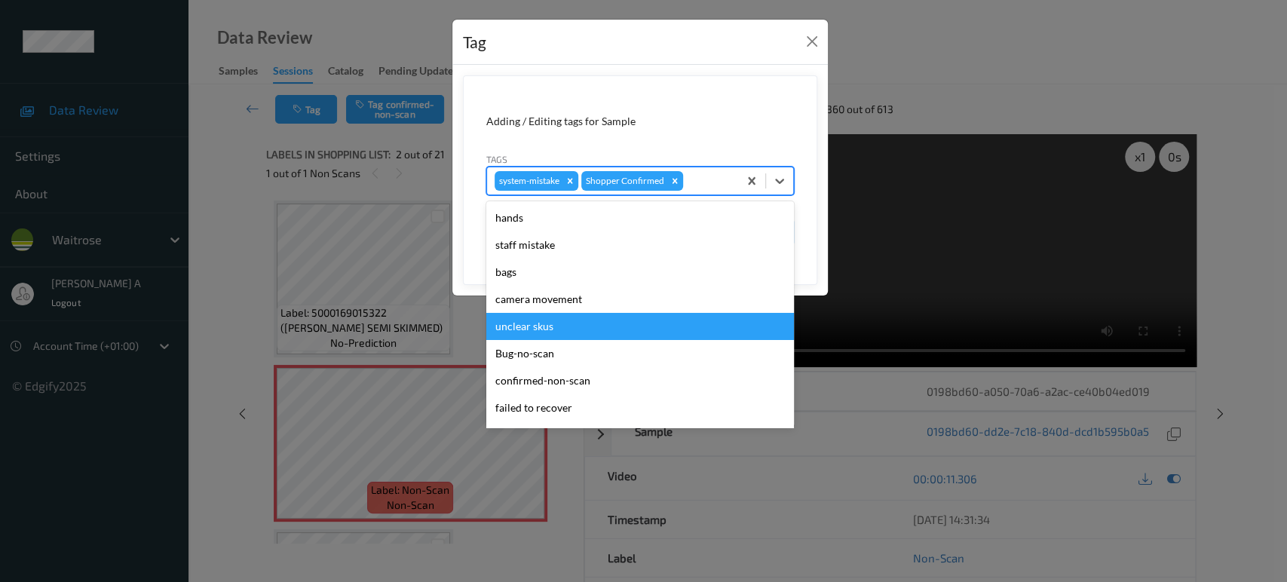
type input "b"
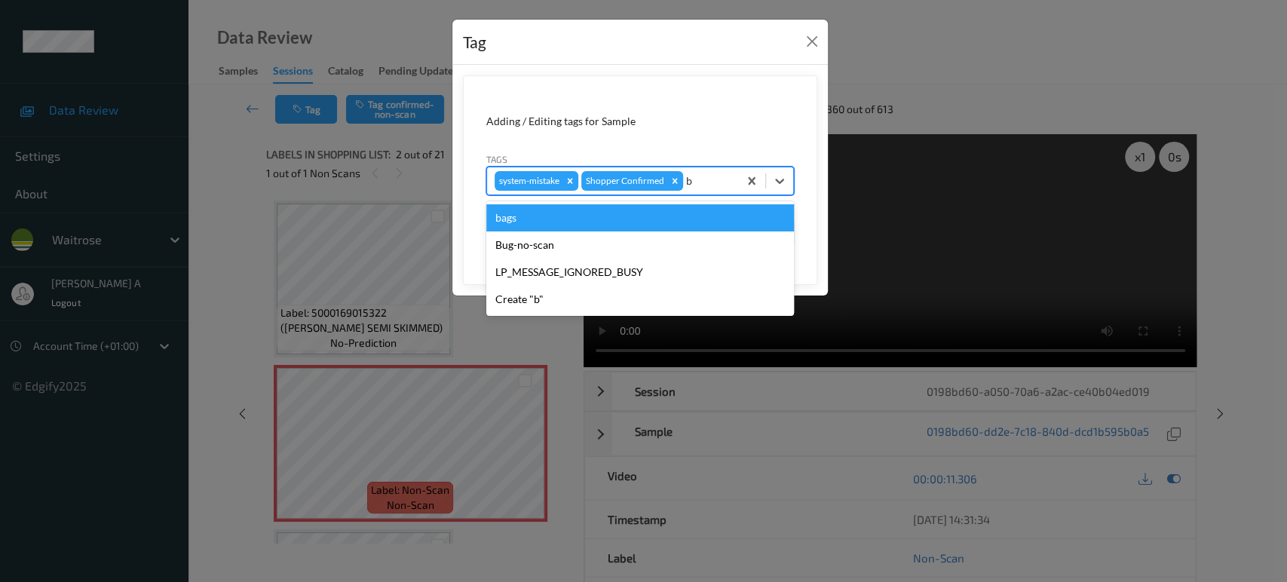
click at [718, 226] on div "bags" at bounding box center [640, 217] width 308 height 27
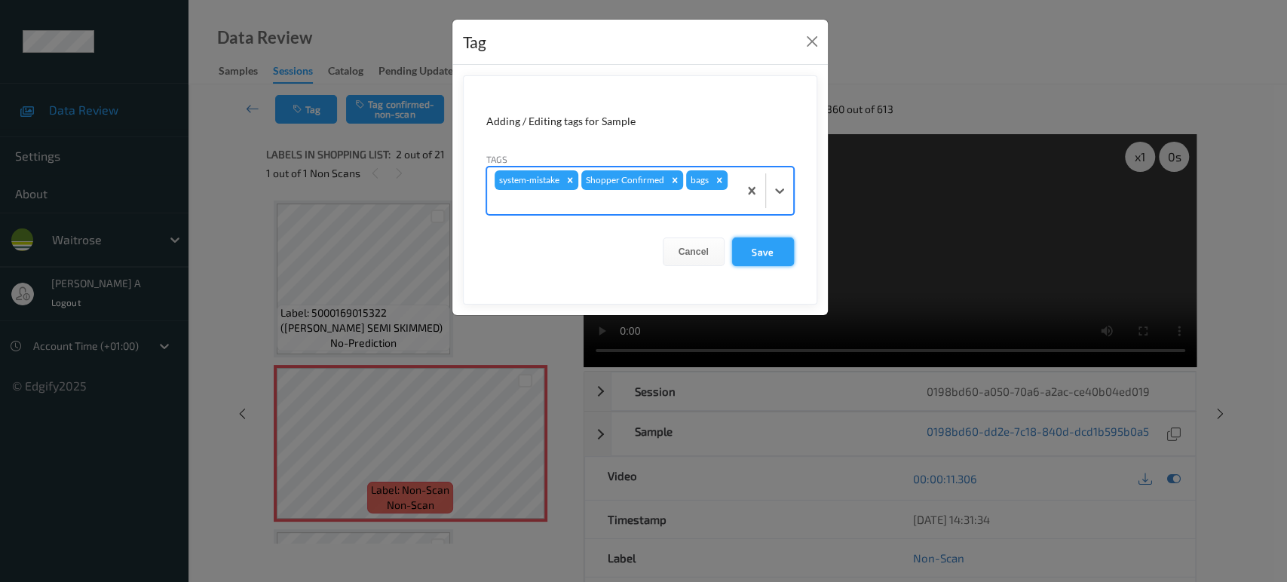
click at [769, 256] on button "Save" at bounding box center [763, 251] width 62 height 29
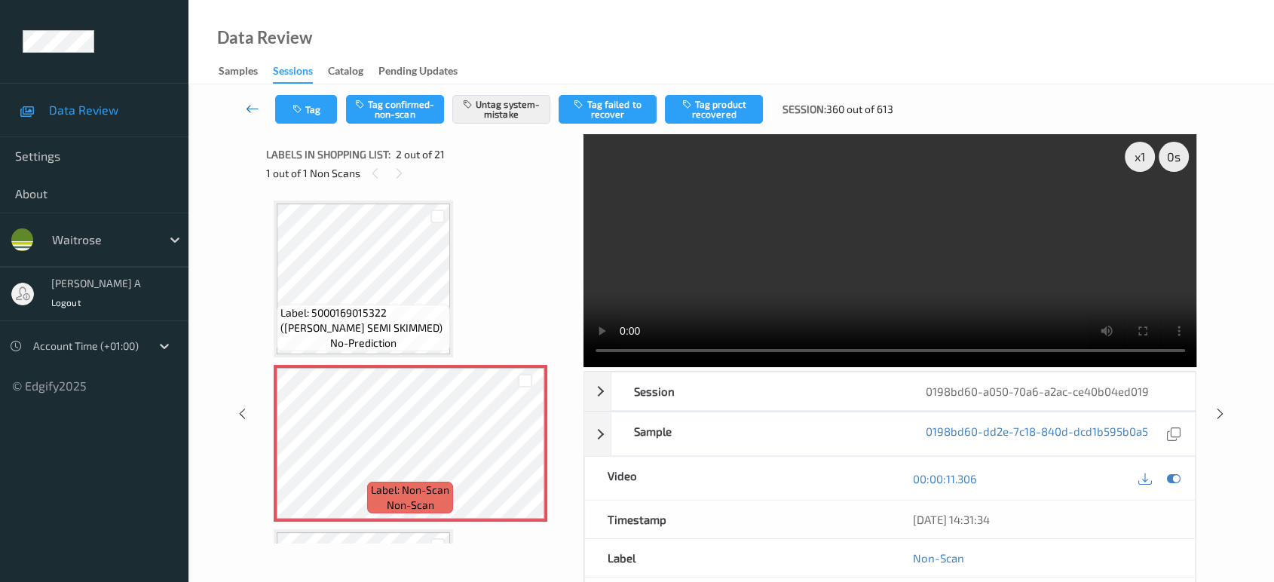
click at [259, 108] on icon at bounding box center [253, 108] width 14 height 15
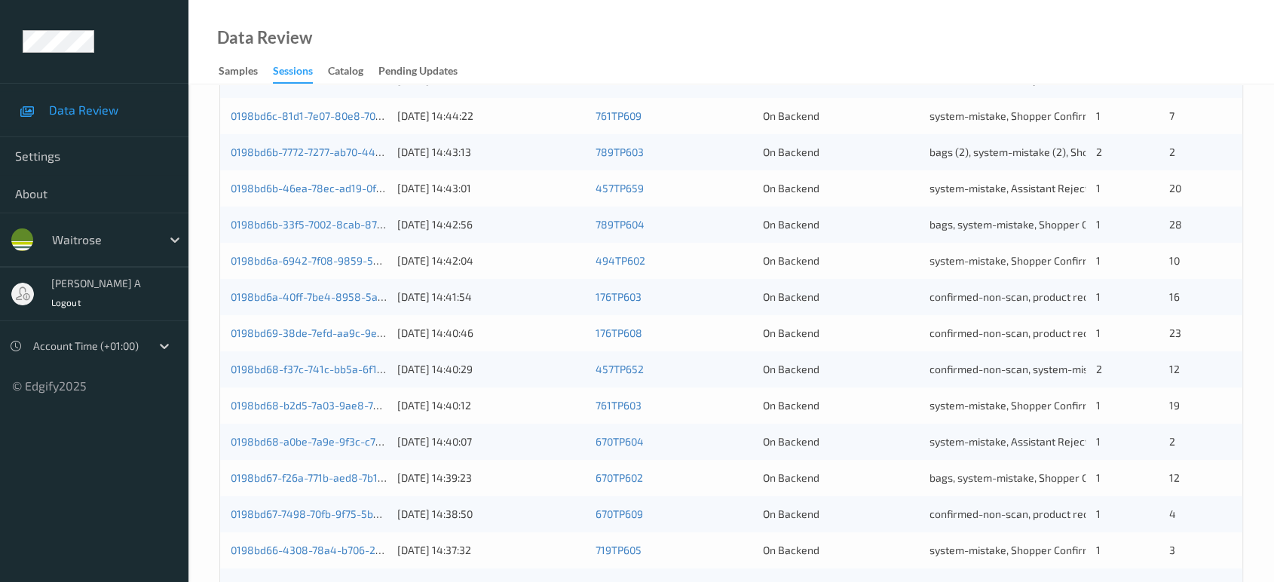
scroll to position [603, 0]
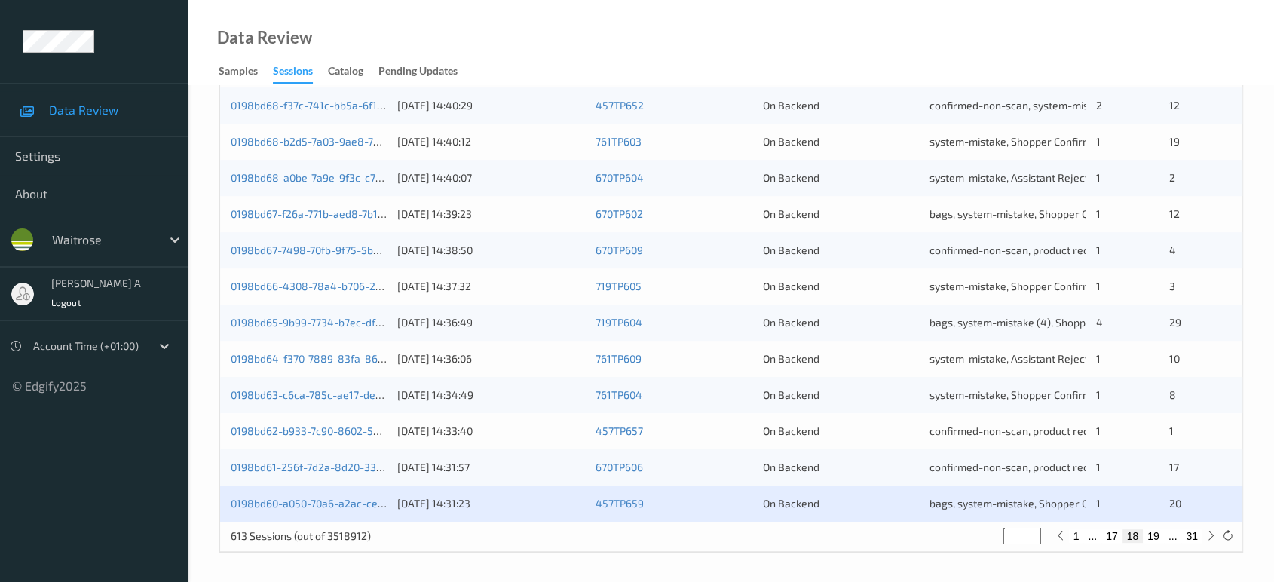
click at [1151, 535] on button "19" at bounding box center [1153, 536] width 21 height 14
type input "**"
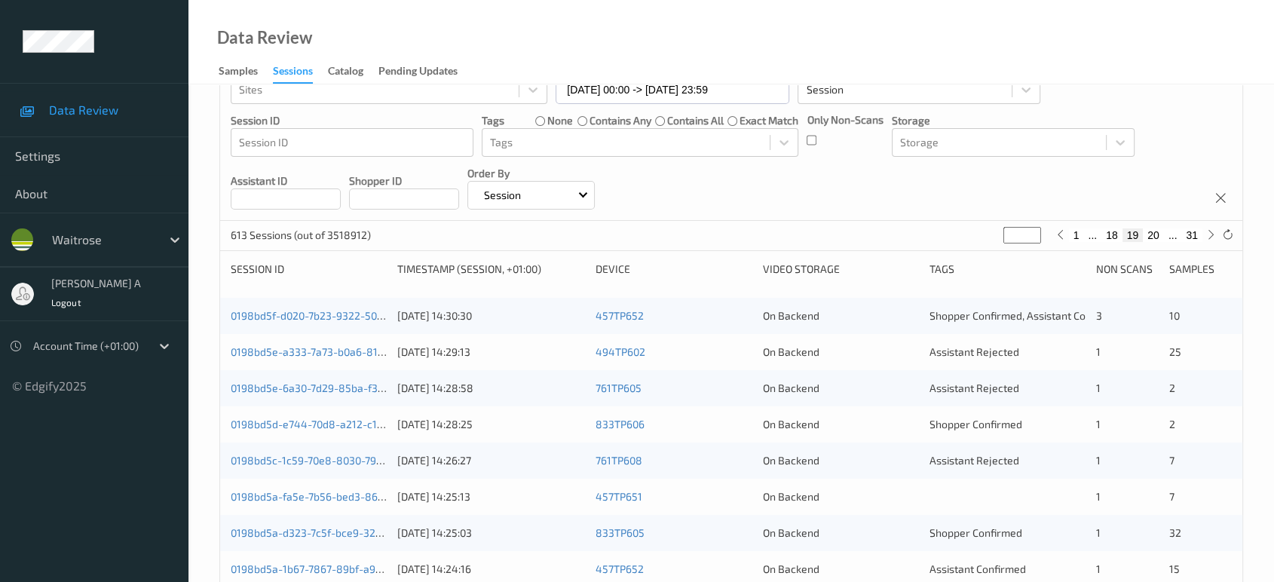
scroll to position [0, 0]
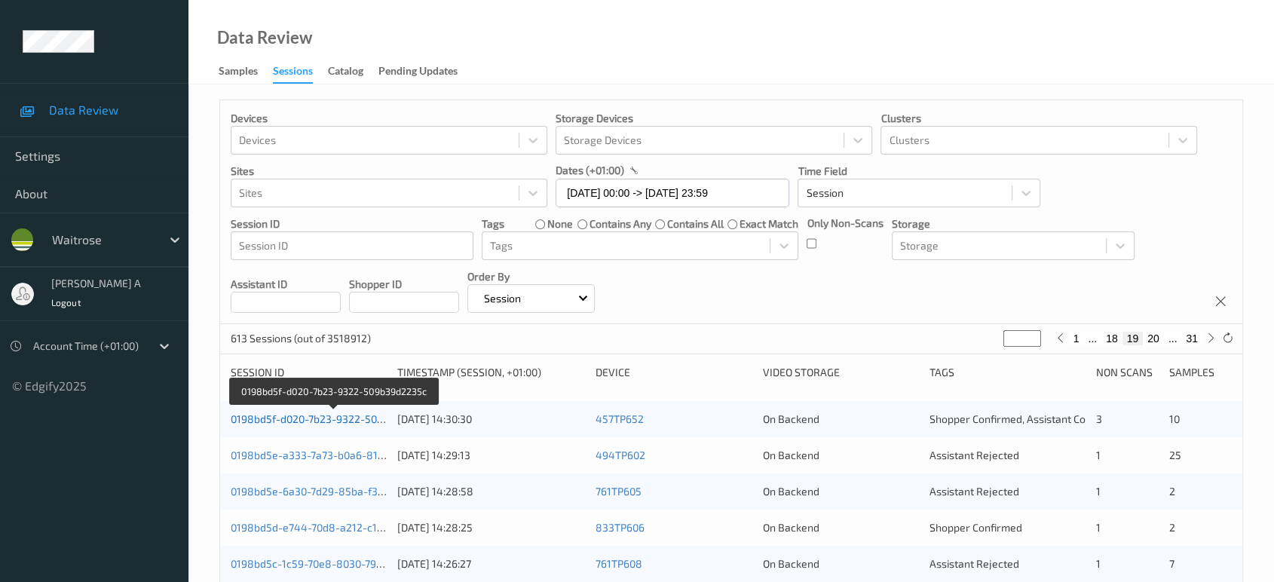
click at [305, 419] on link "0198bd5f-d020-7b23-9322-509b39d2235c" at bounding box center [334, 418] width 206 height 13
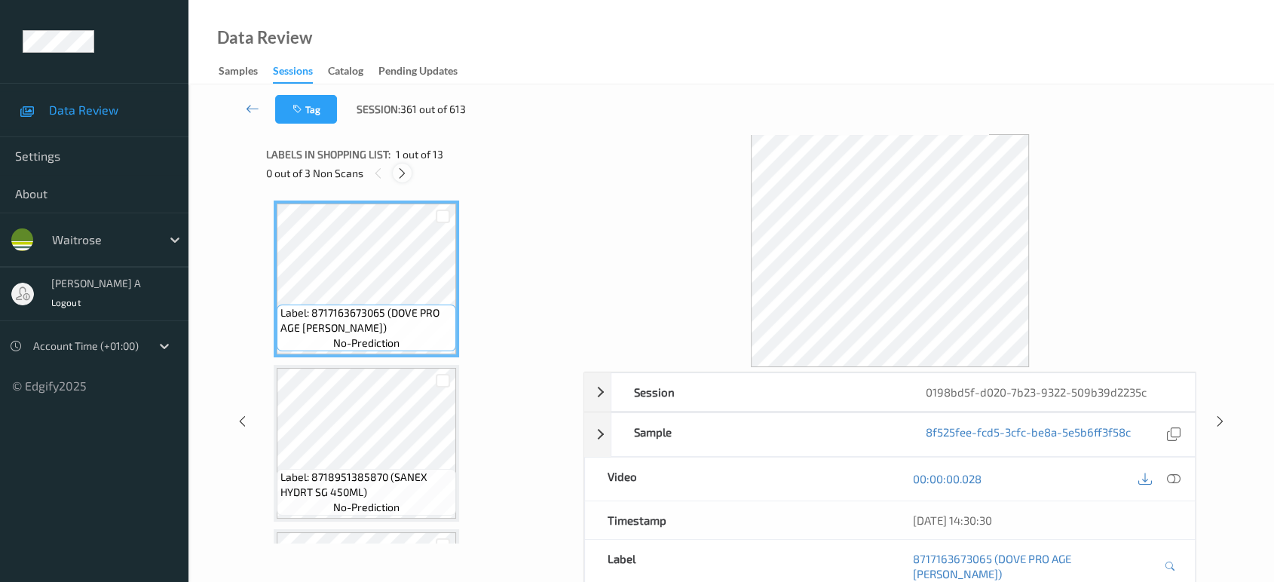
click at [406, 174] on icon at bounding box center [402, 174] width 13 height 14
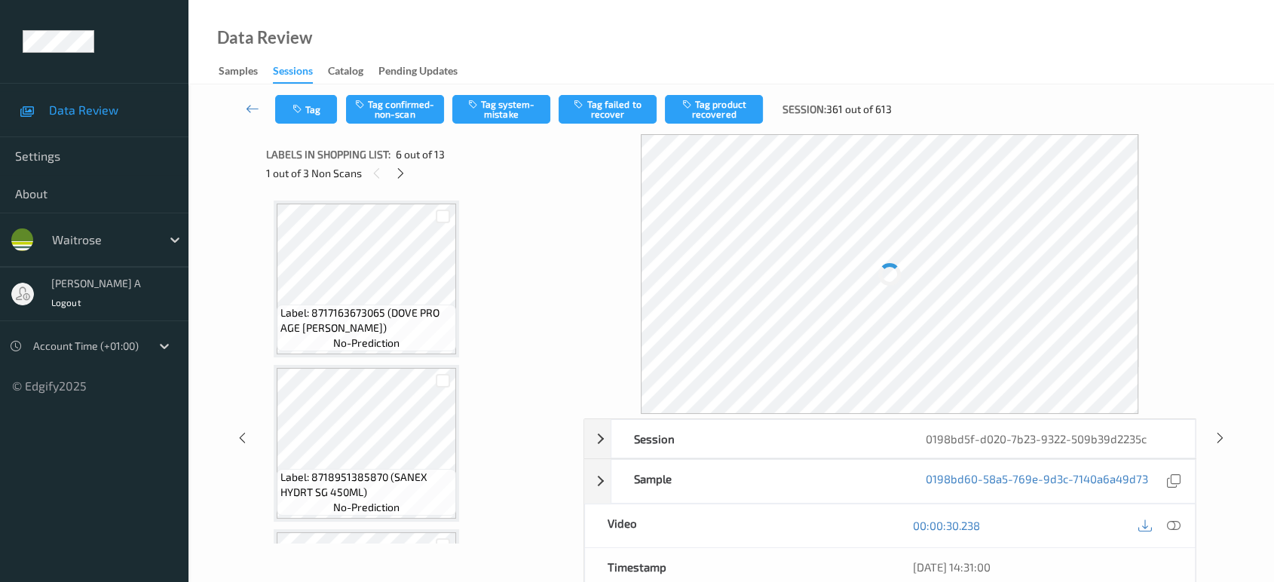
scroll to position [662, 0]
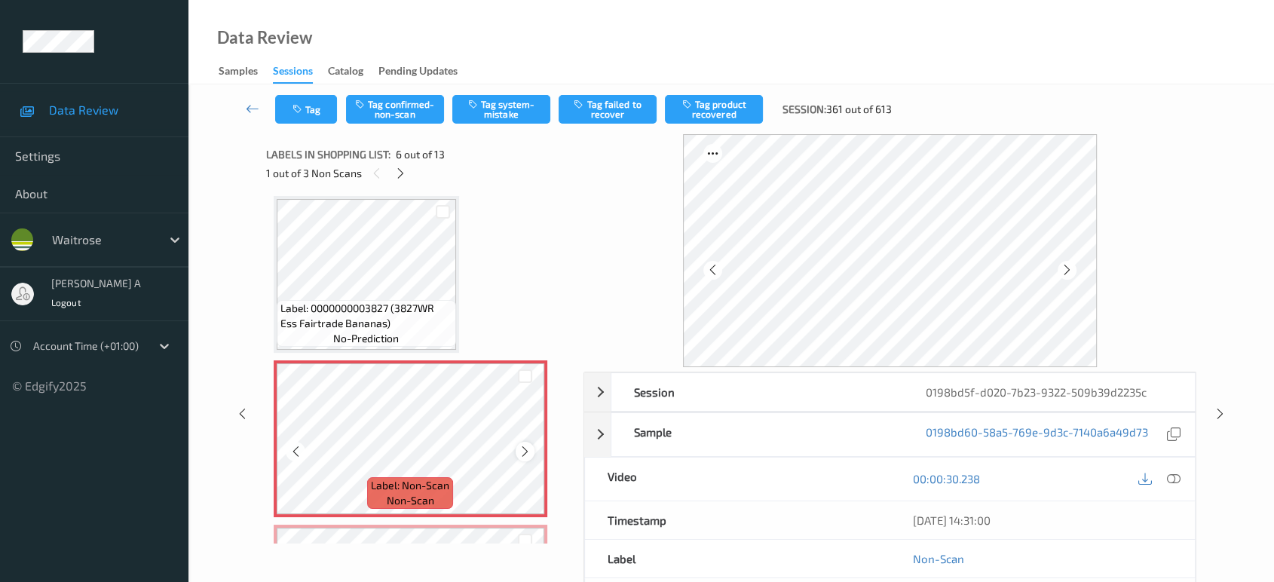
click at [526, 449] on icon at bounding box center [525, 452] width 13 height 14
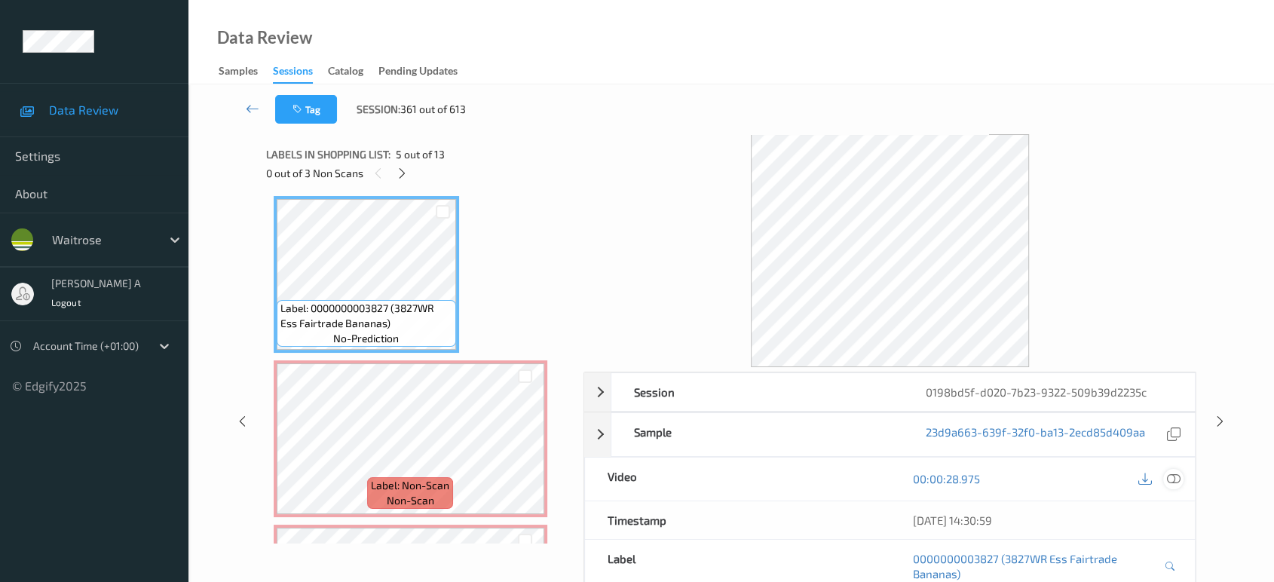
click at [1174, 483] on icon at bounding box center [1174, 479] width 14 height 14
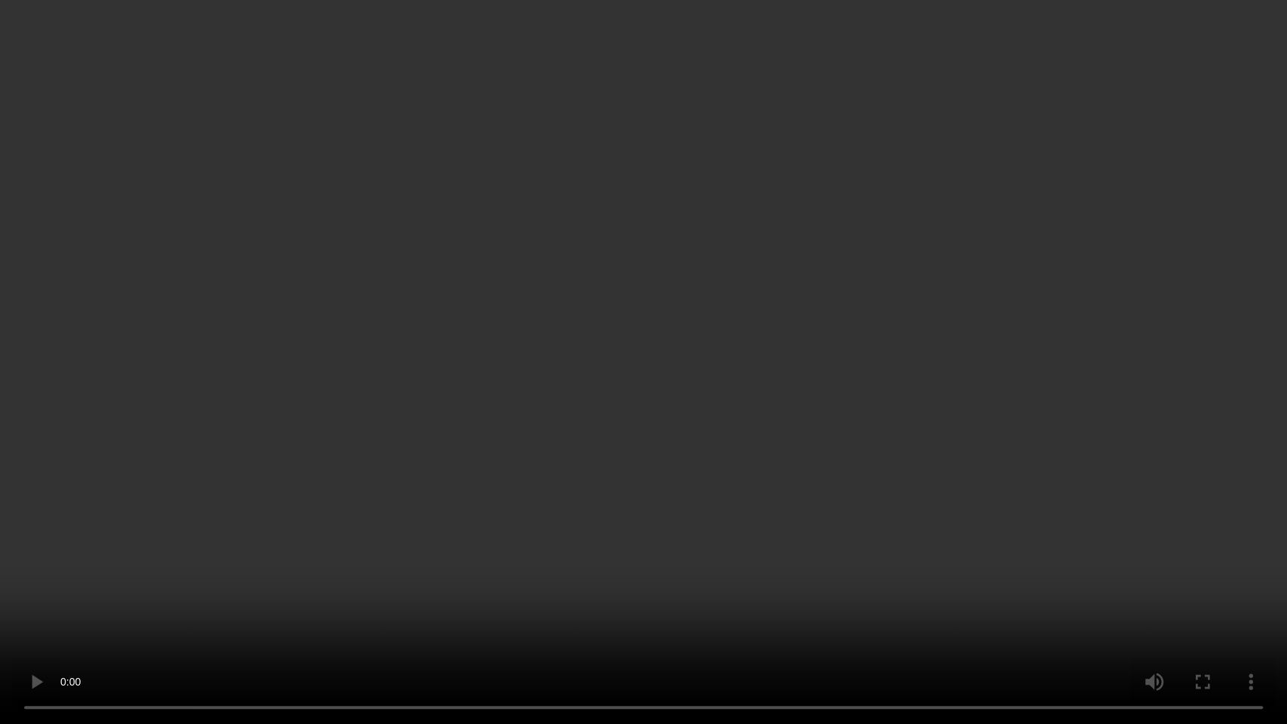
click at [933, 397] on video at bounding box center [643, 362] width 1287 height 724
click at [609, 454] on video at bounding box center [643, 362] width 1287 height 724
click at [749, 283] on video at bounding box center [643, 362] width 1287 height 724
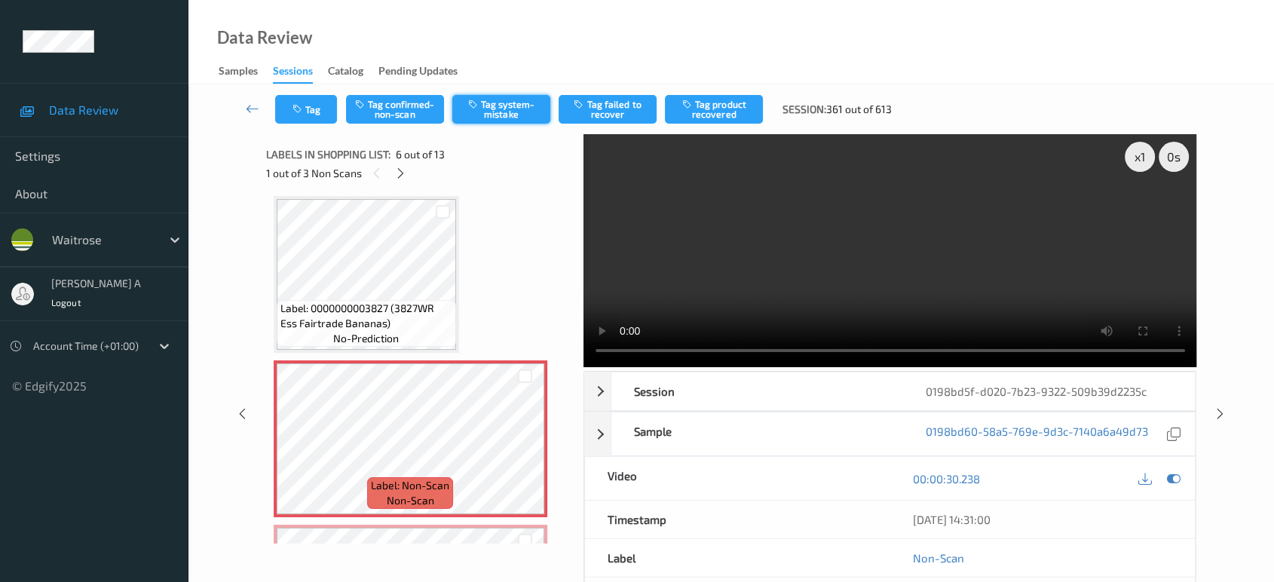
click at [490, 110] on button "Tag system-mistake" at bounding box center [501, 109] width 98 height 29
click at [308, 114] on button "Tag" at bounding box center [306, 109] width 62 height 29
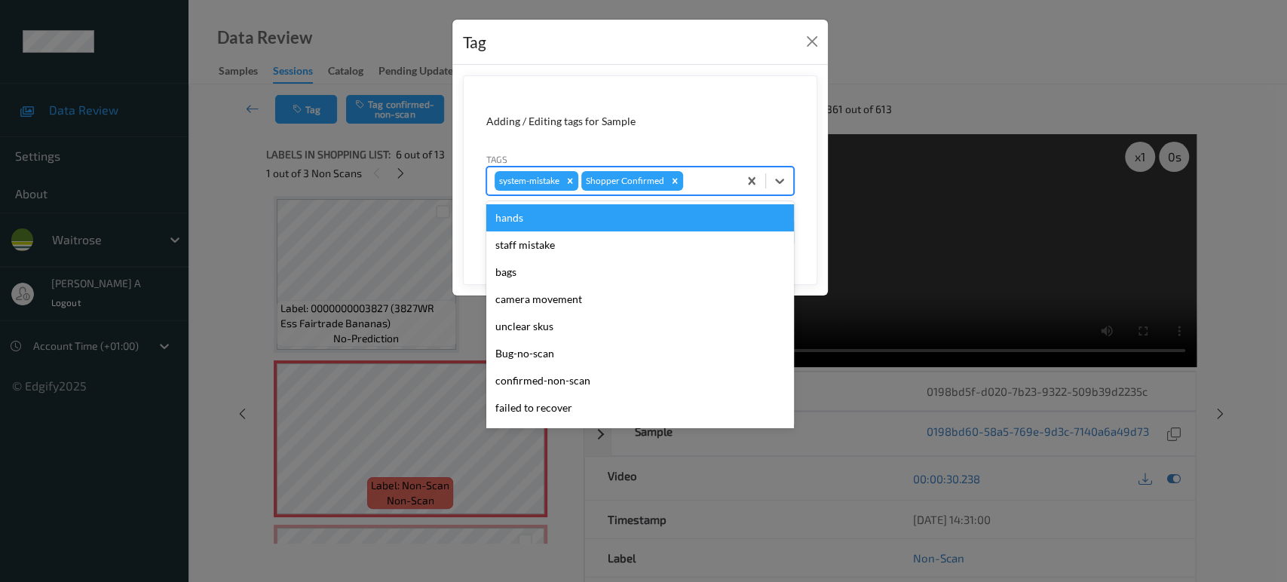
click at [702, 181] on div at bounding box center [708, 181] width 44 height 18
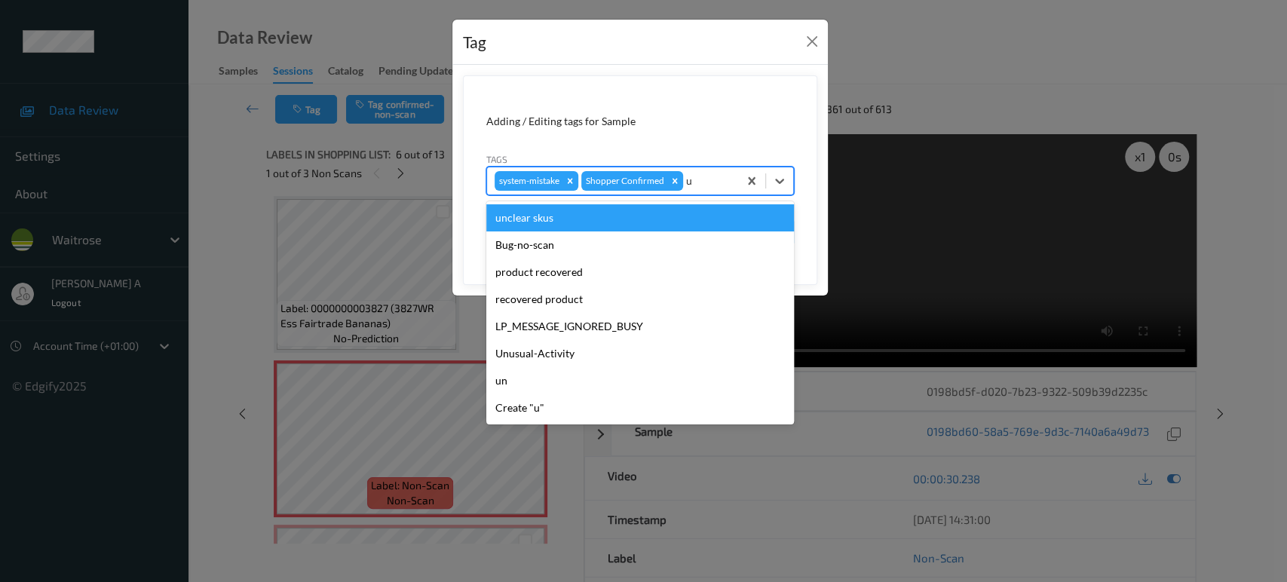
type input "un"
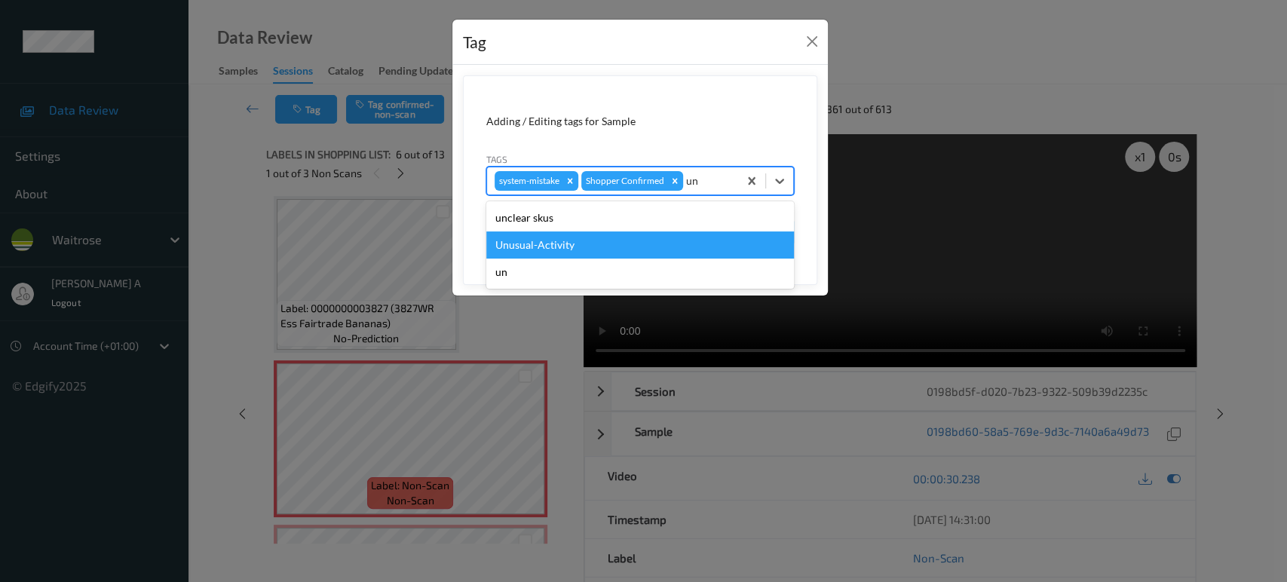
click at [638, 238] on div "Unusual-Activity" at bounding box center [640, 244] width 308 height 27
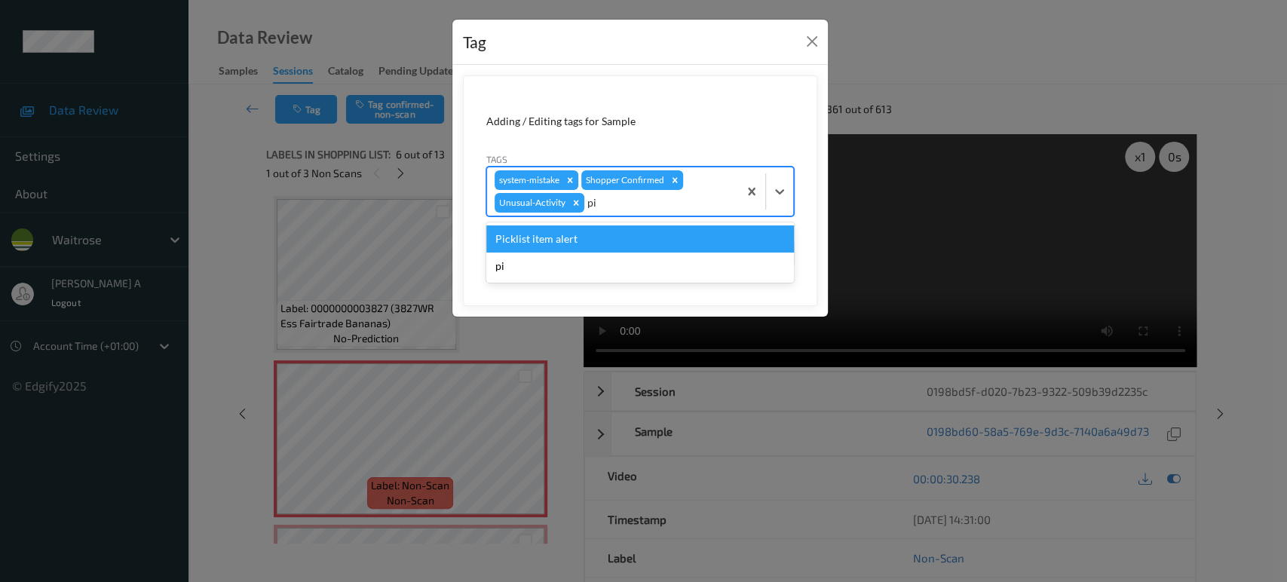
type input "pic"
click at [638, 246] on div "Picklist item alert" at bounding box center [640, 238] width 308 height 27
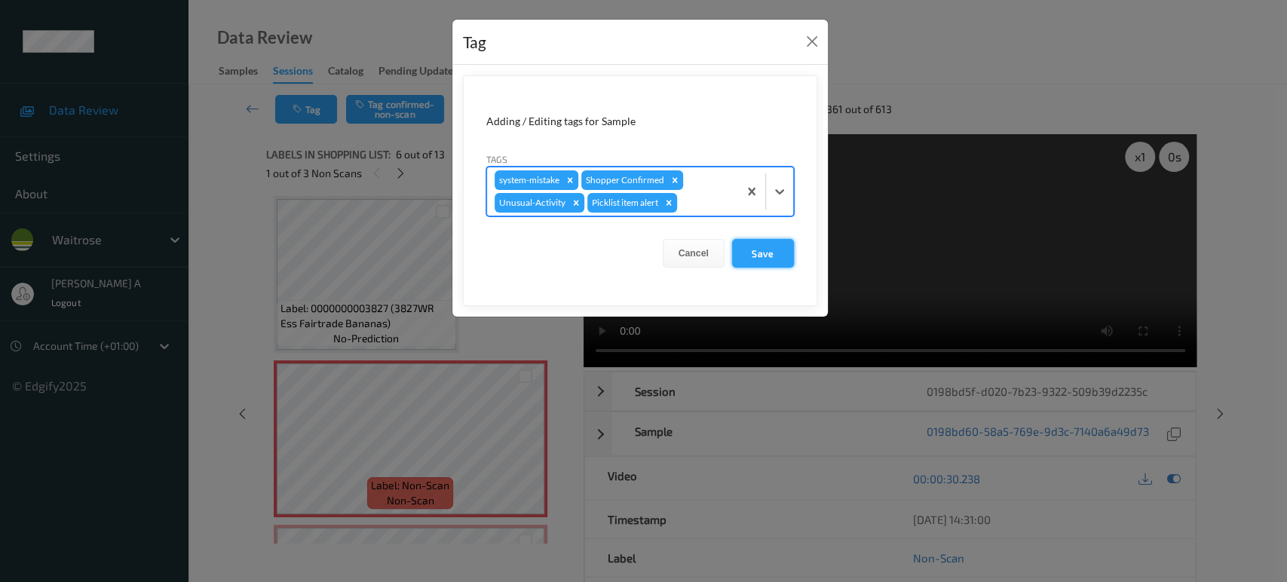
click at [765, 246] on button "Save" at bounding box center [763, 253] width 62 height 29
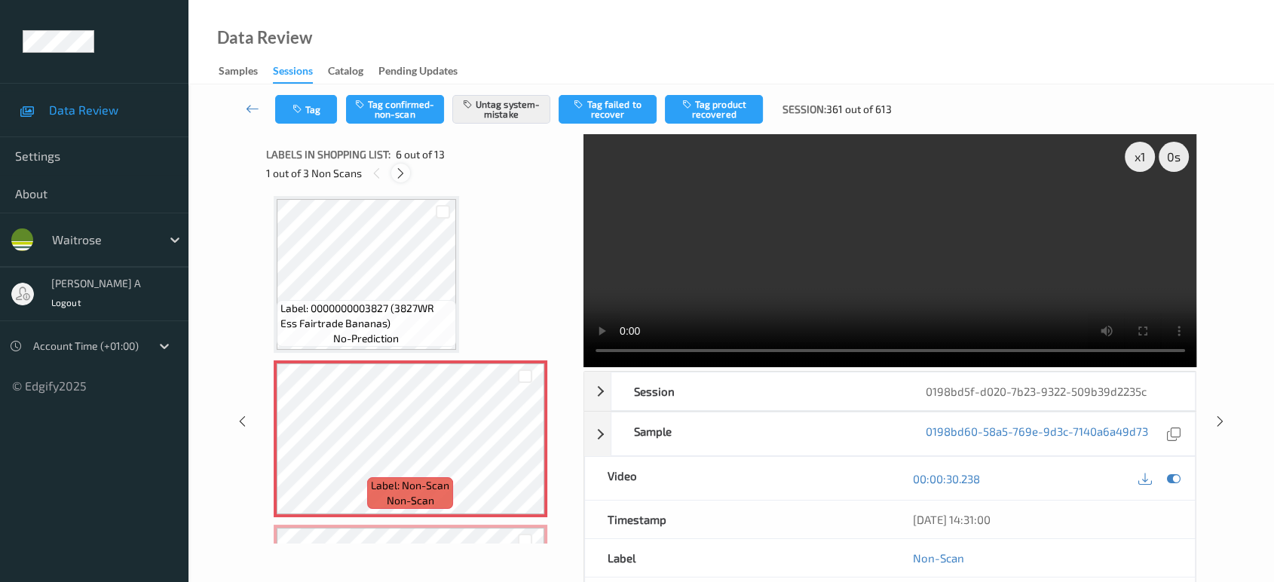
click at [403, 176] on icon at bounding box center [400, 174] width 13 height 14
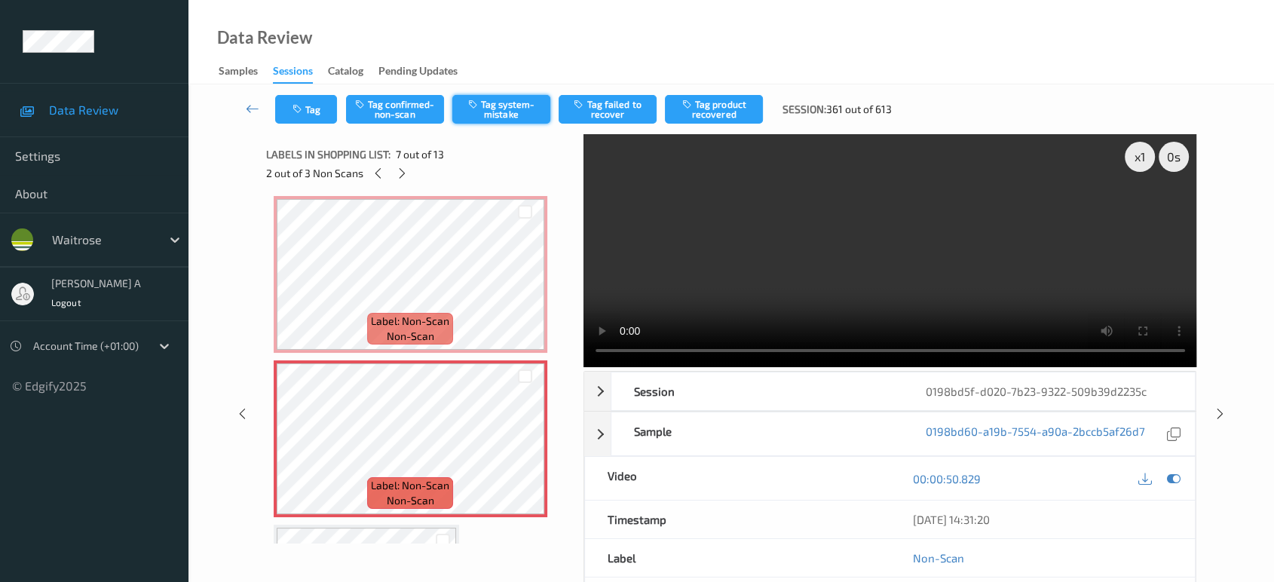
click at [511, 114] on button "Tag system-mistake" at bounding box center [501, 109] width 98 height 29
click at [284, 103] on button "Tag" at bounding box center [306, 109] width 62 height 29
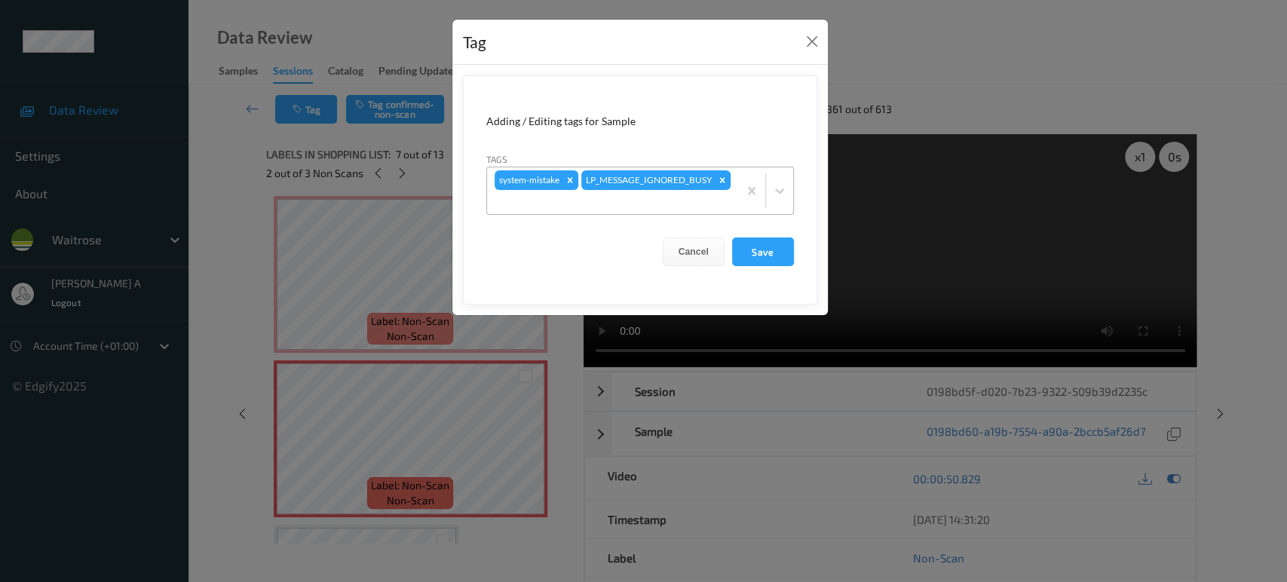
click at [701, 203] on div at bounding box center [613, 202] width 236 height 18
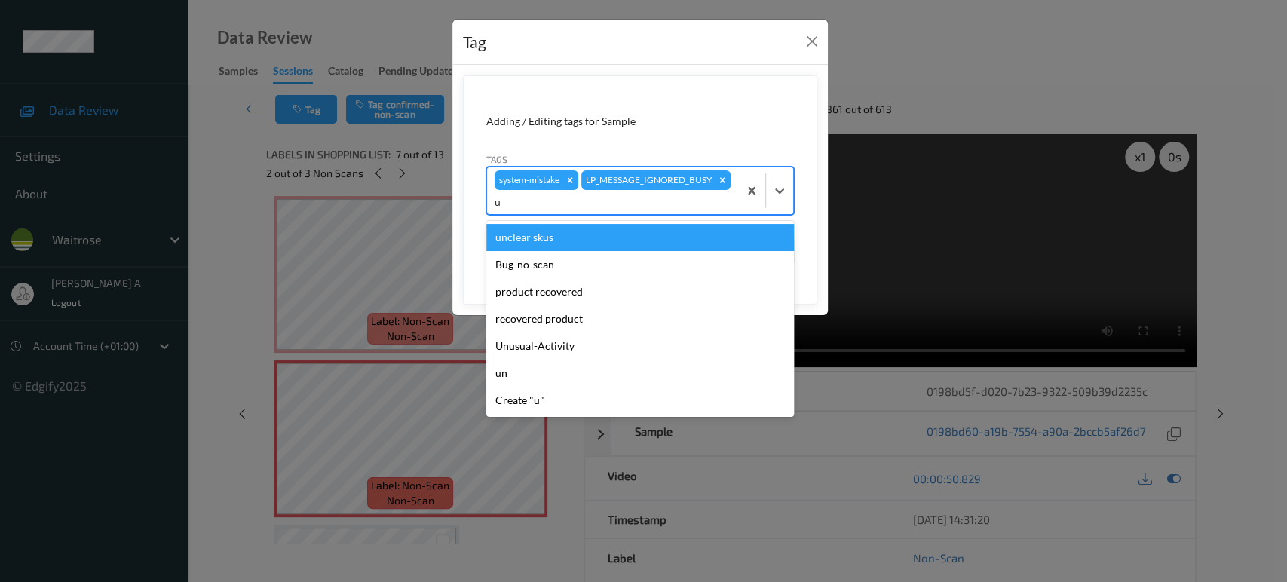
type input "un"
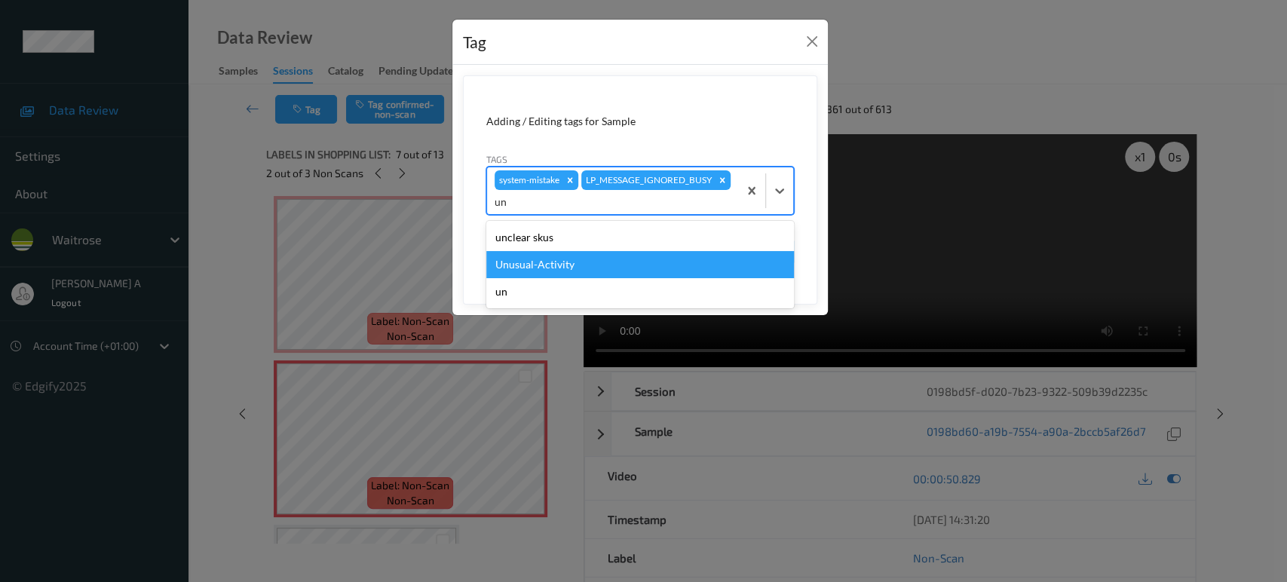
click at [595, 261] on div "Unusual-Activity" at bounding box center [640, 264] width 308 height 27
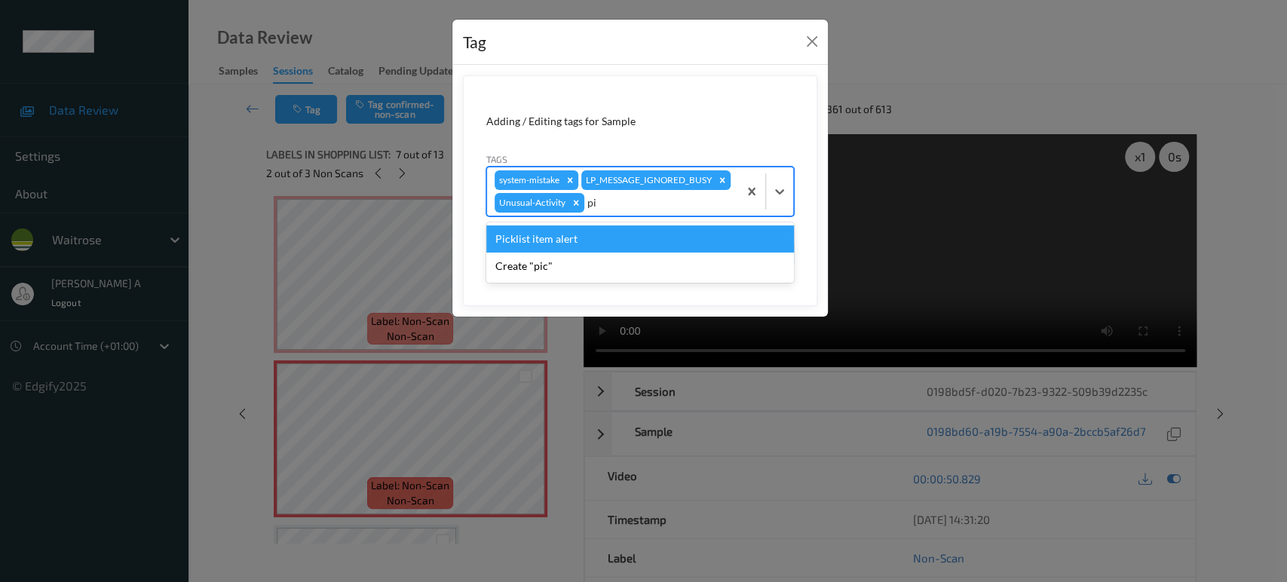
type input "pic"
click at [605, 246] on div "Picklist item alert" at bounding box center [640, 238] width 308 height 27
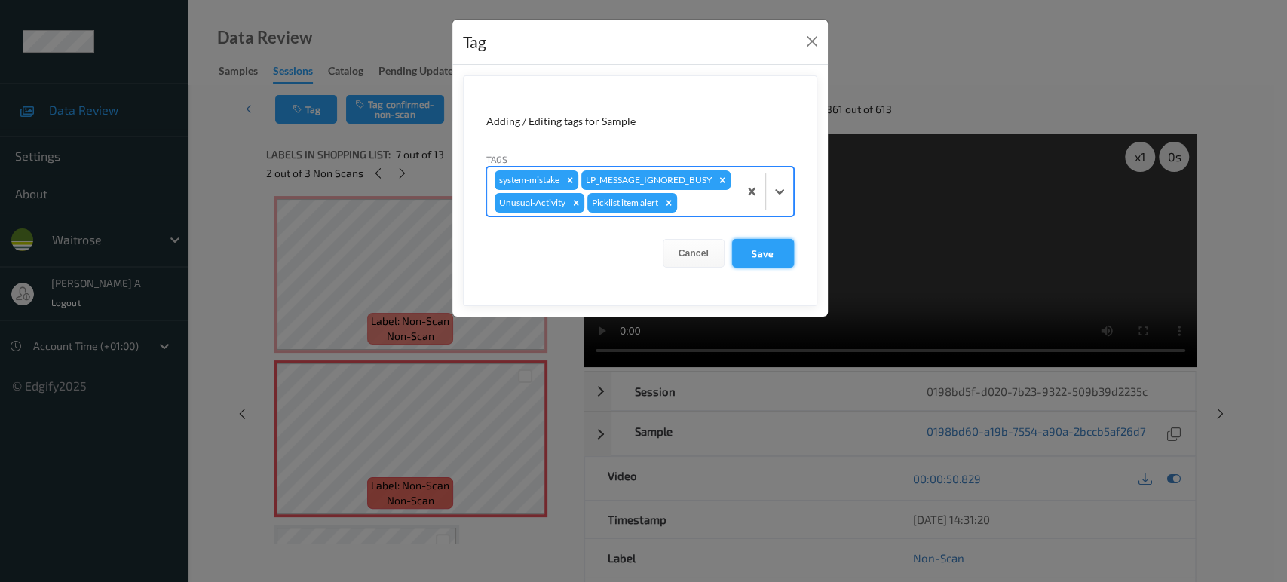
click at [754, 252] on button "Save" at bounding box center [763, 253] width 62 height 29
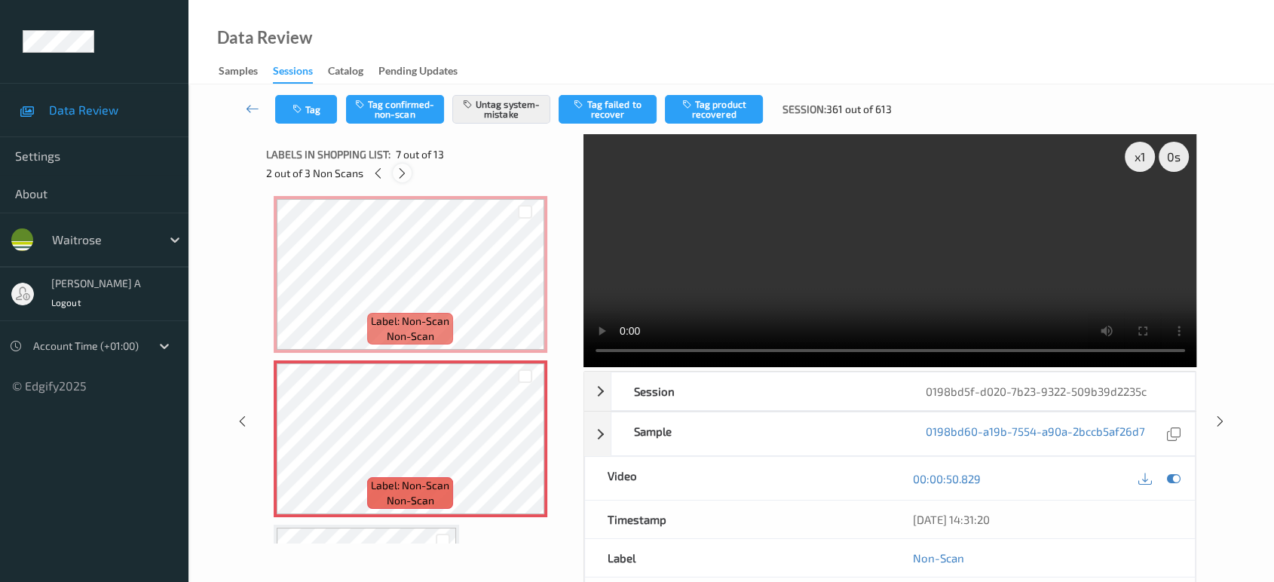
click at [404, 173] on icon at bounding box center [402, 174] width 13 height 14
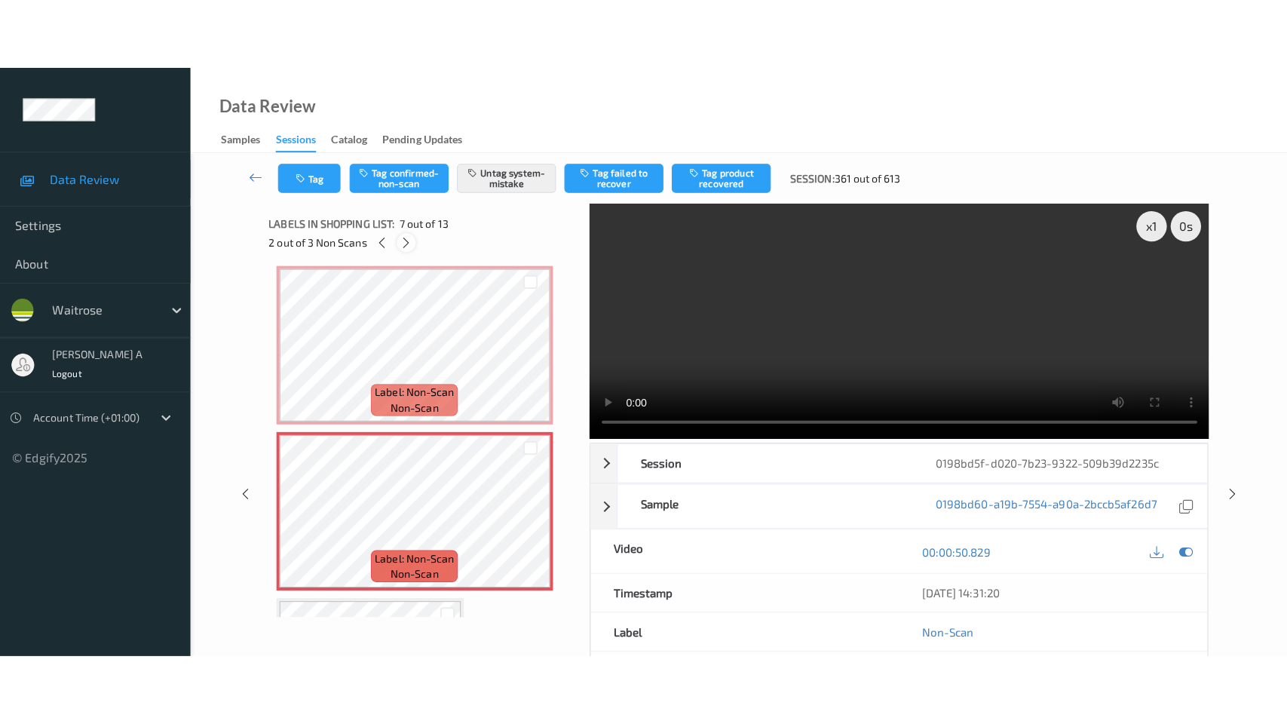
scroll to position [1644, 0]
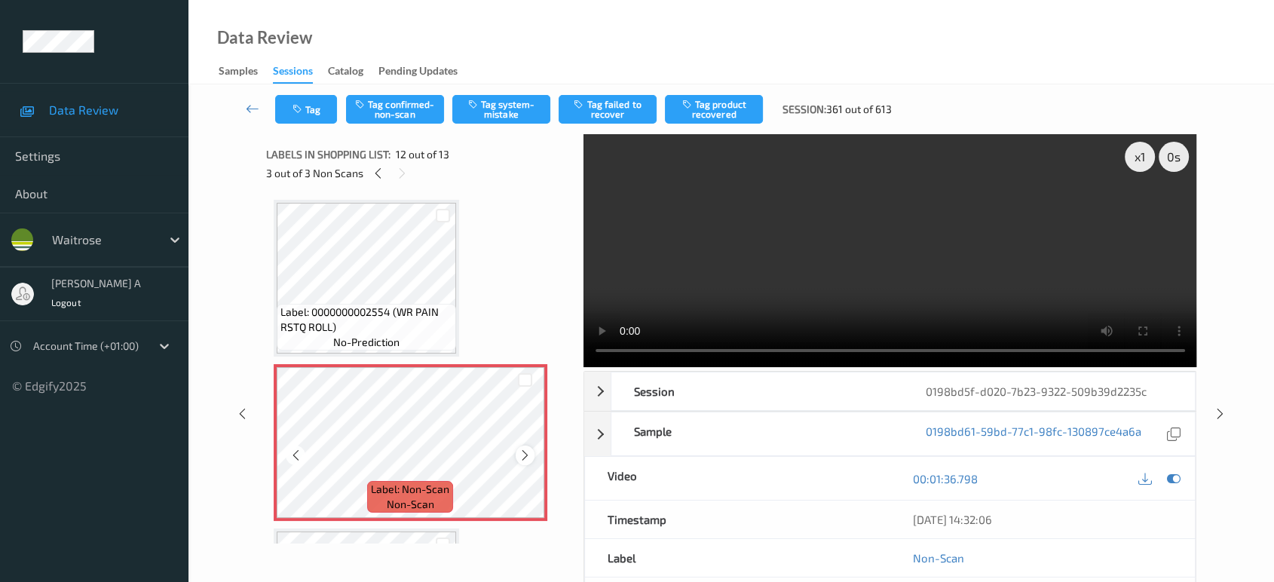
click at [525, 449] on icon at bounding box center [525, 456] width 13 height 14
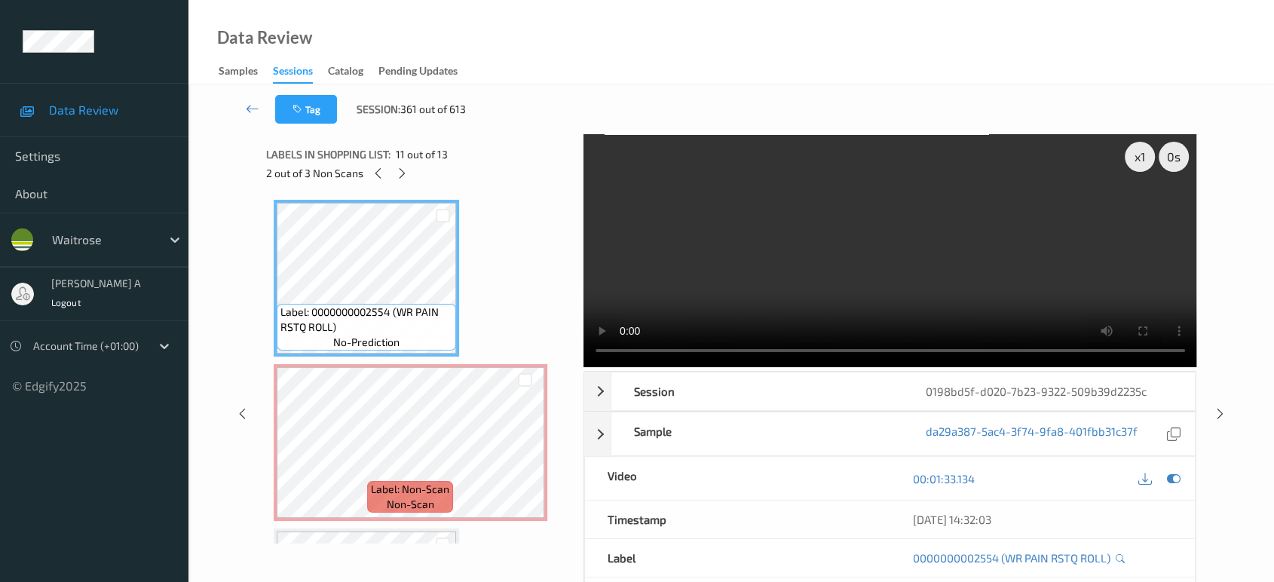
scroll to position [1643, 0]
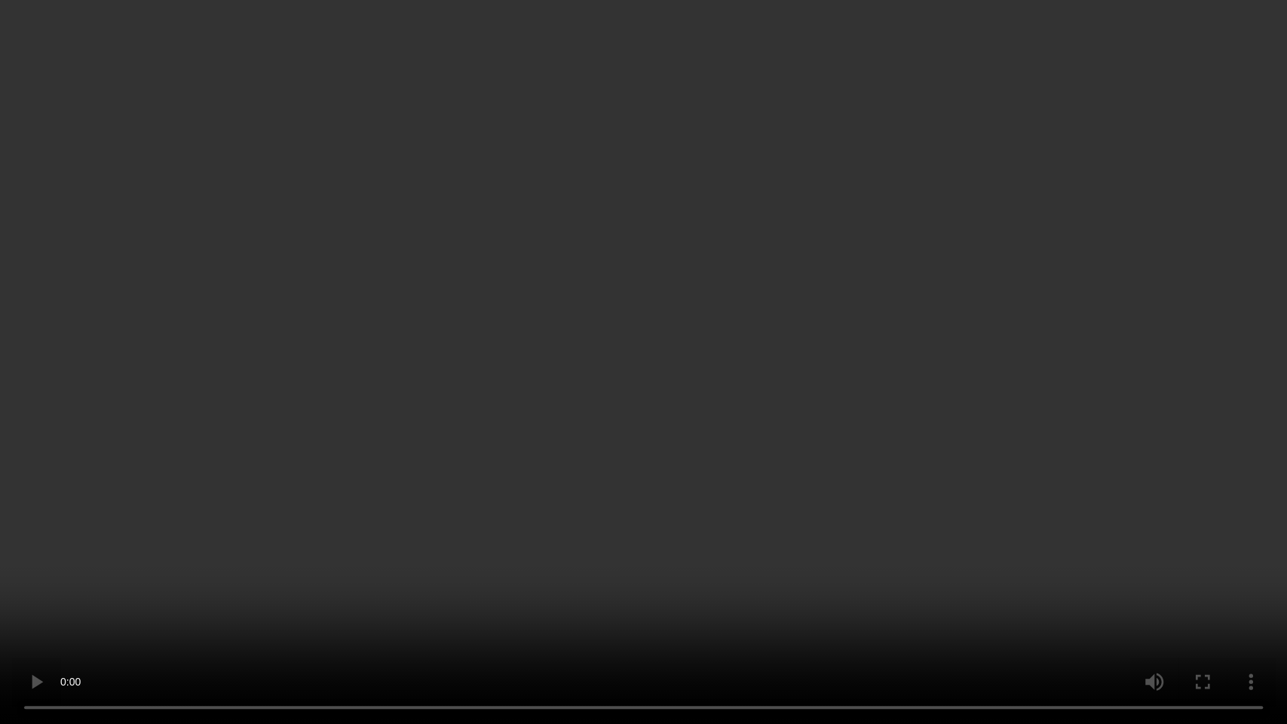
click at [730, 416] on video at bounding box center [643, 362] width 1287 height 724
click at [694, 338] on video at bounding box center [643, 362] width 1287 height 724
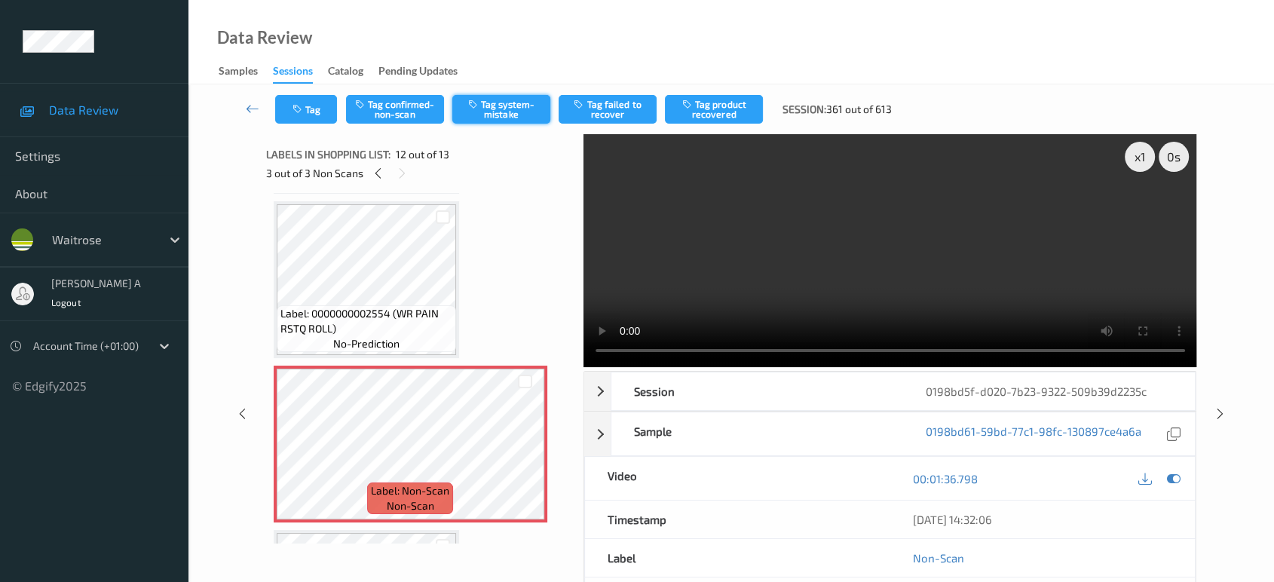
click at [510, 109] on button "Tag system-mistake" at bounding box center [501, 109] width 98 height 29
click at [314, 113] on button "Tag" at bounding box center [306, 109] width 62 height 29
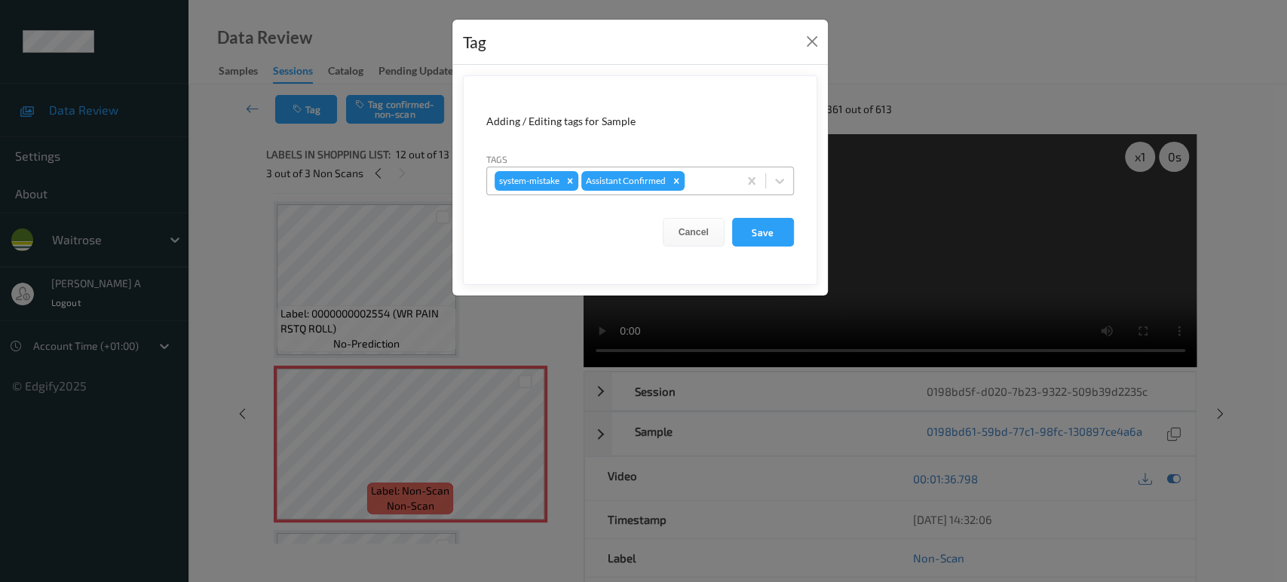
click at [702, 185] on div at bounding box center [708, 181] width 43 height 18
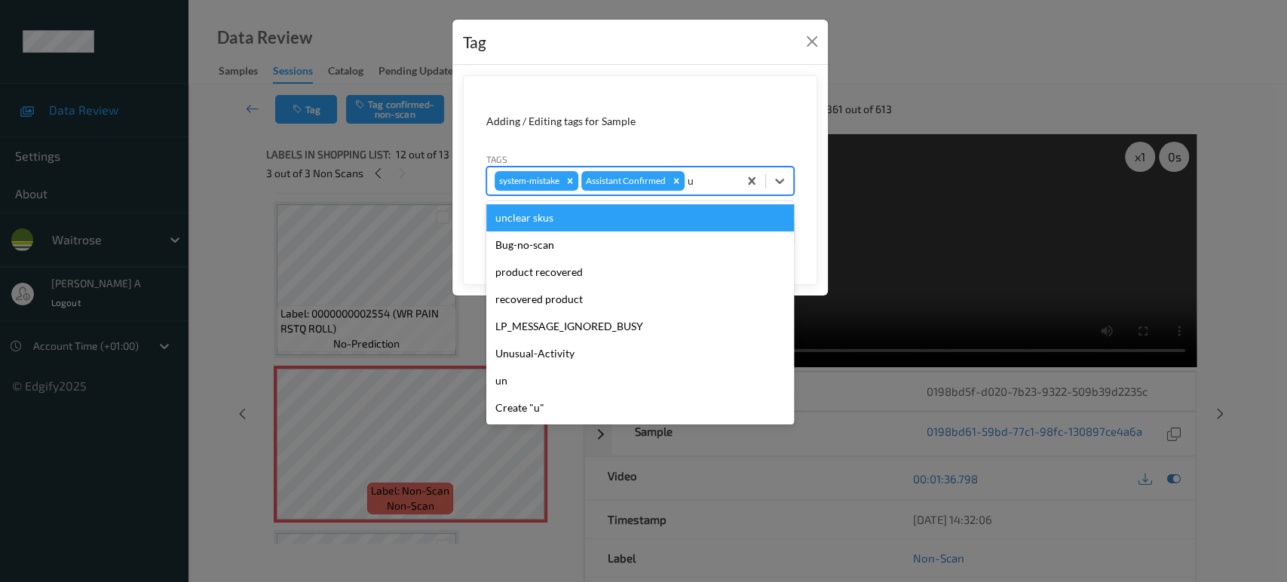
type input "un"
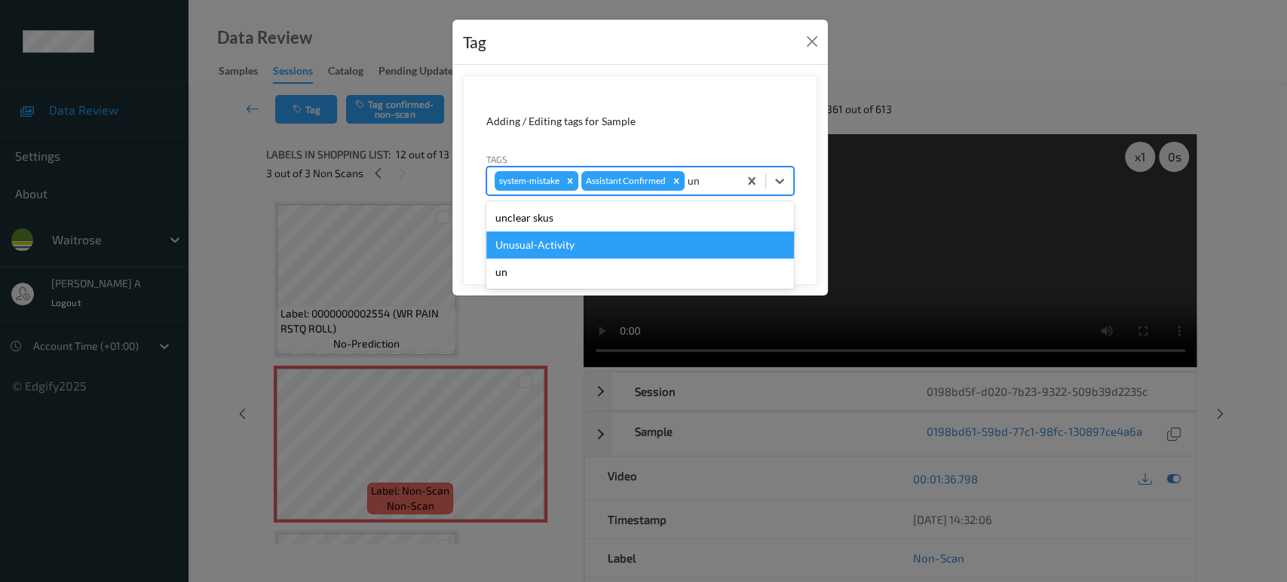
click at [589, 252] on div "Unusual-Activity" at bounding box center [640, 244] width 308 height 27
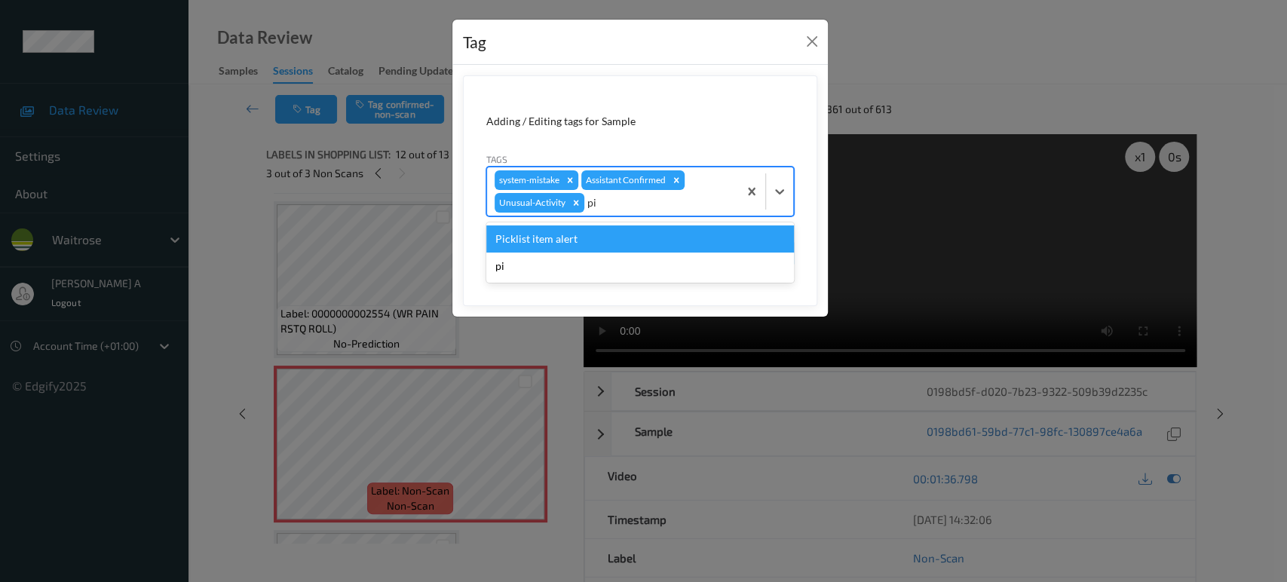
type input "pic"
click at [624, 233] on div "Picklist item alert" at bounding box center [640, 238] width 308 height 27
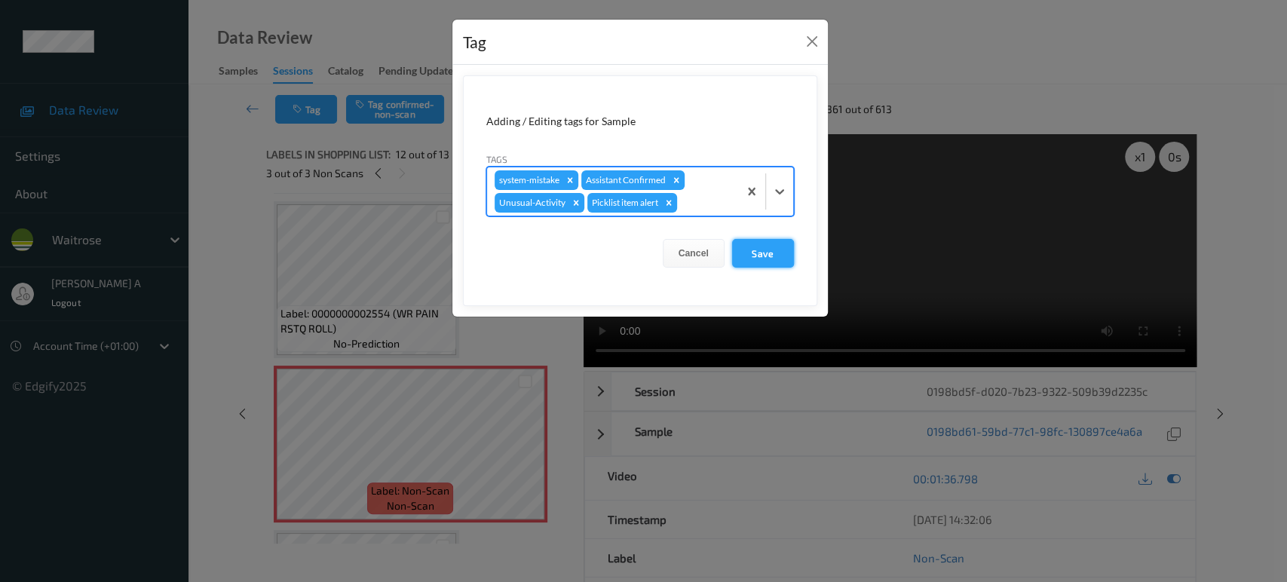
click at [781, 257] on button "Save" at bounding box center [763, 253] width 62 height 29
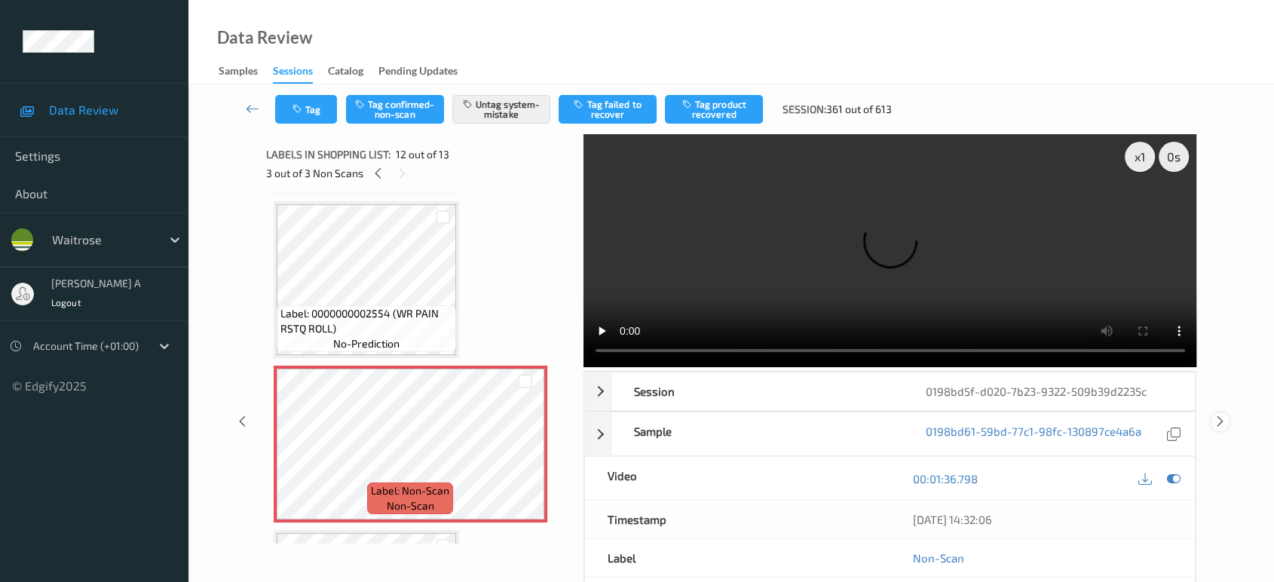
click at [1223, 415] on icon at bounding box center [1220, 422] width 13 height 14
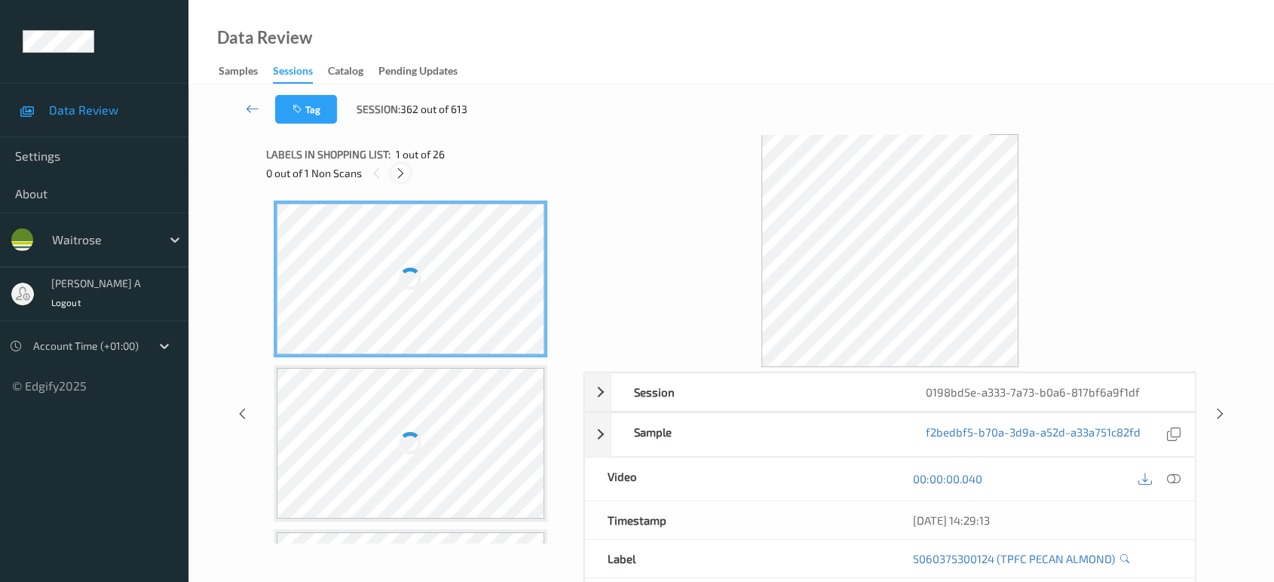
click at [409, 173] on div at bounding box center [400, 173] width 19 height 19
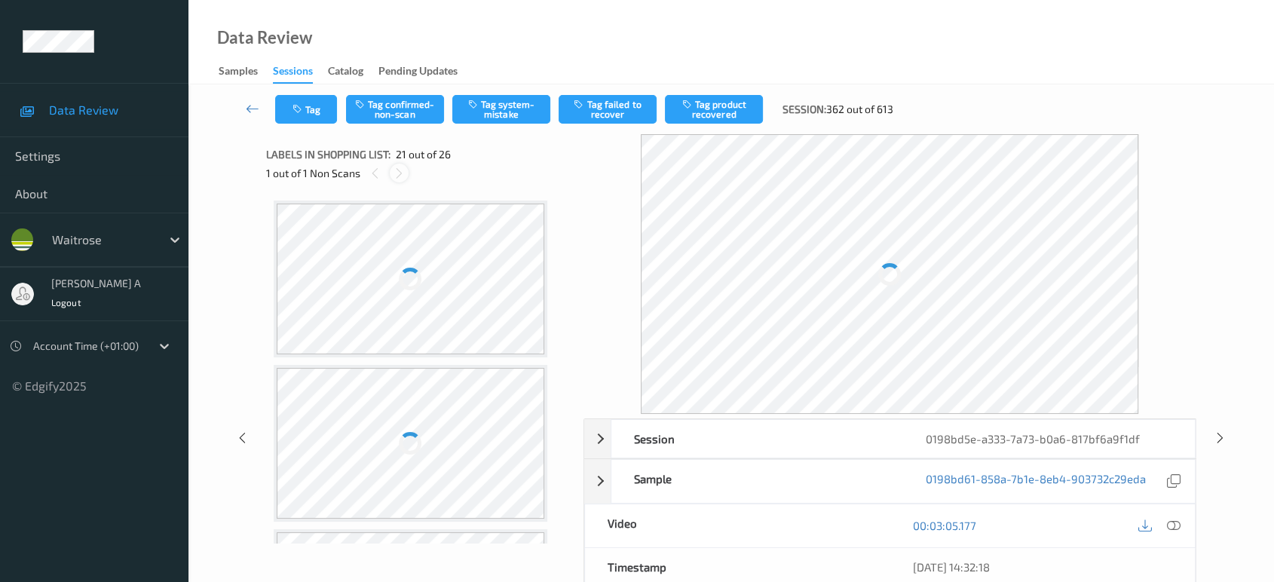
scroll to position [3117, 0]
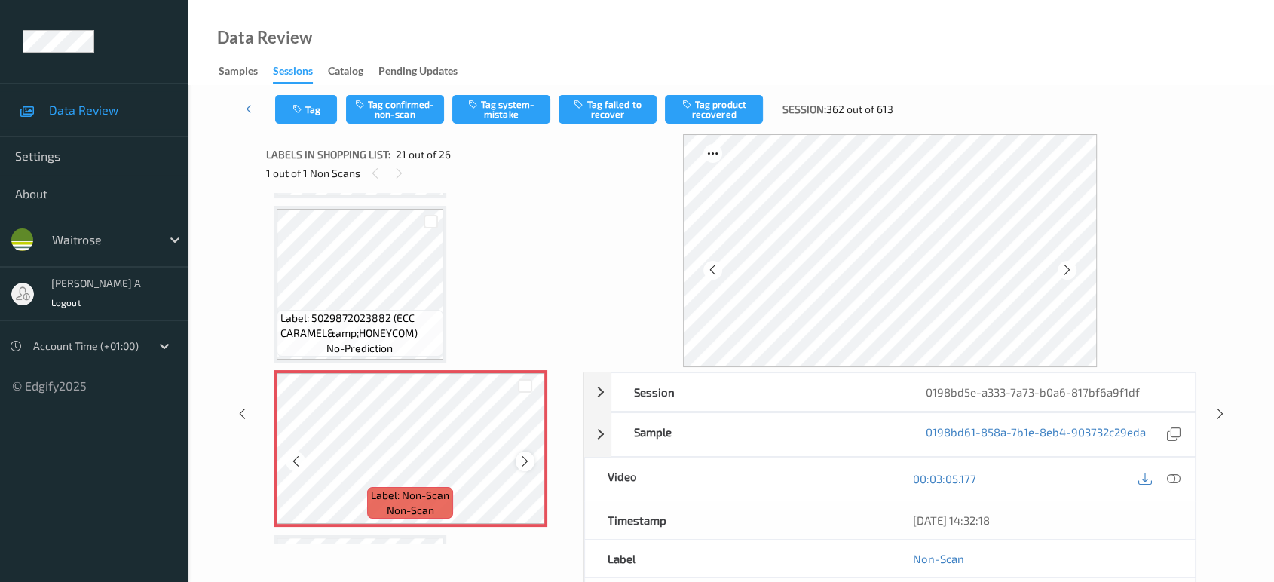
click at [522, 455] on icon at bounding box center [525, 462] width 13 height 14
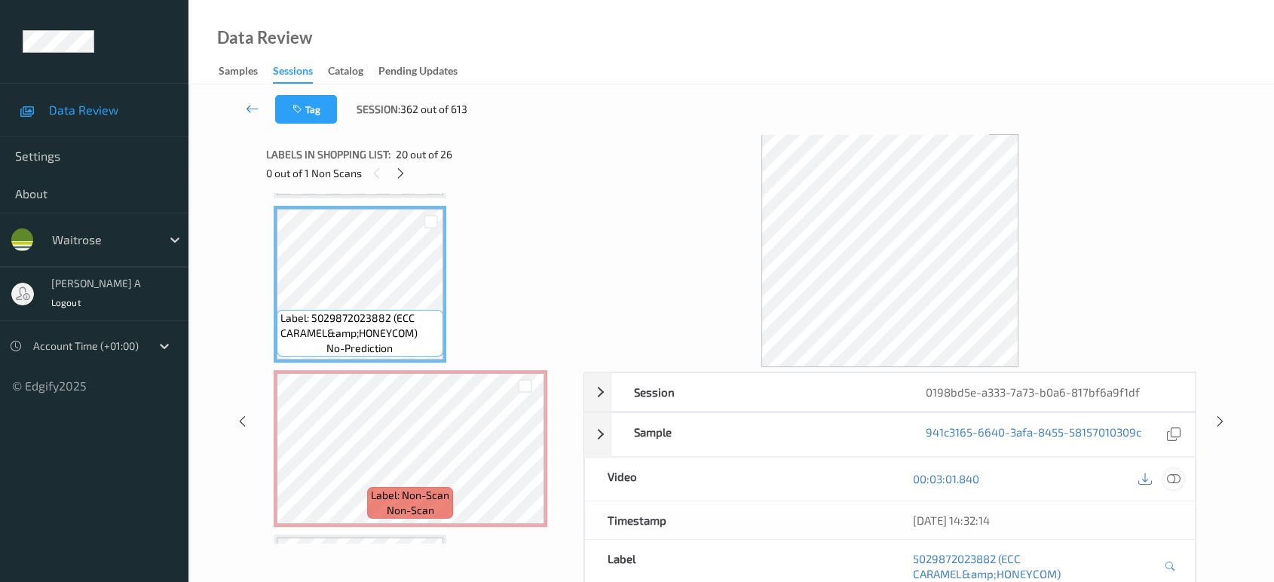
click at [1170, 484] on icon at bounding box center [1174, 479] width 14 height 14
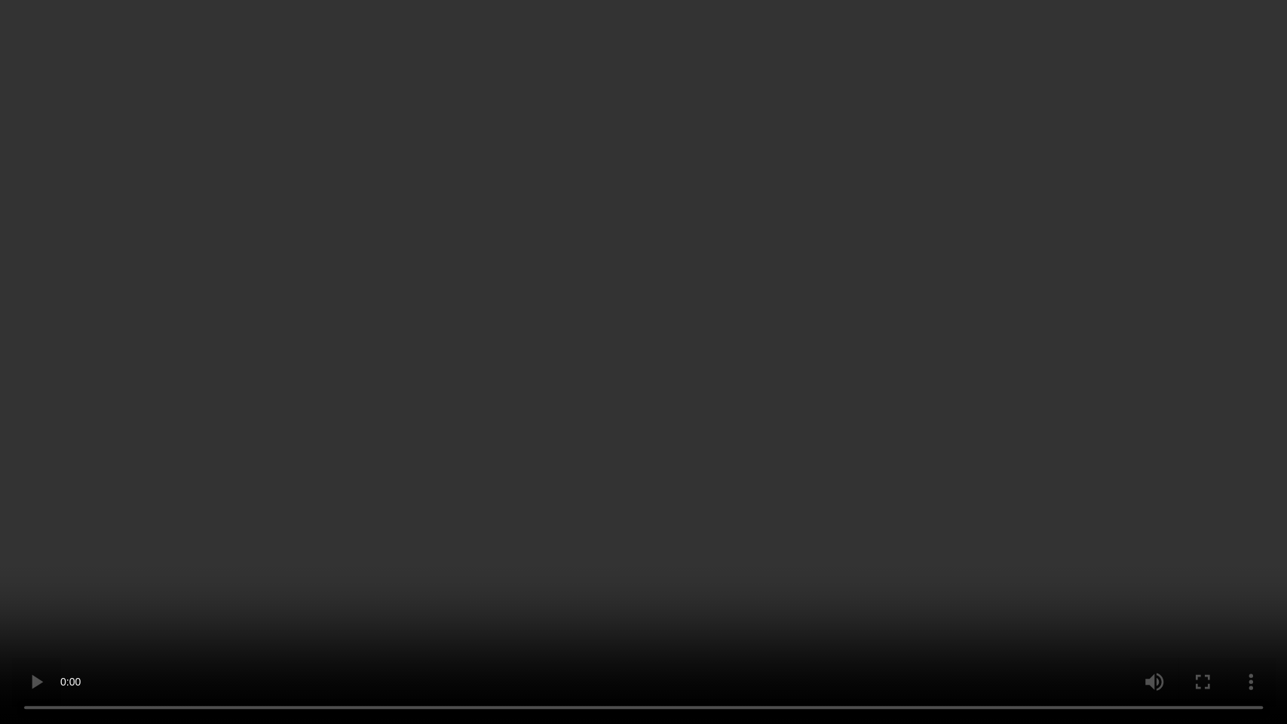
click at [814, 452] on video at bounding box center [643, 362] width 1287 height 724
click at [623, 529] on video at bounding box center [643, 362] width 1287 height 724
click at [801, 386] on video at bounding box center [643, 362] width 1287 height 724
click at [718, 496] on video at bounding box center [643, 362] width 1287 height 724
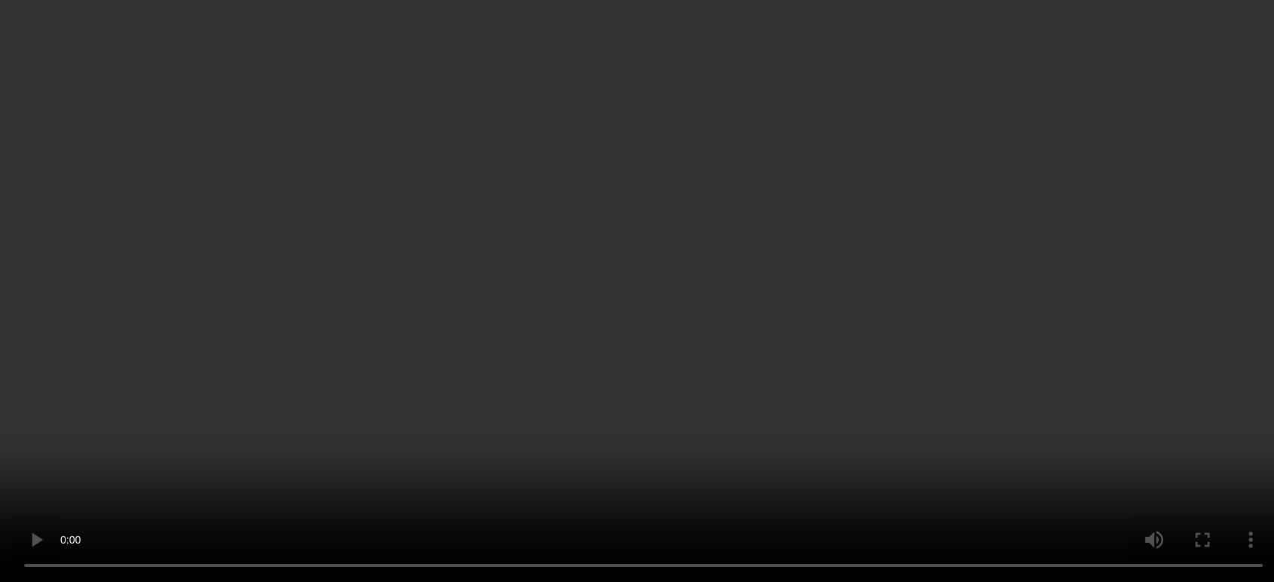
scroll to position [3325, 0]
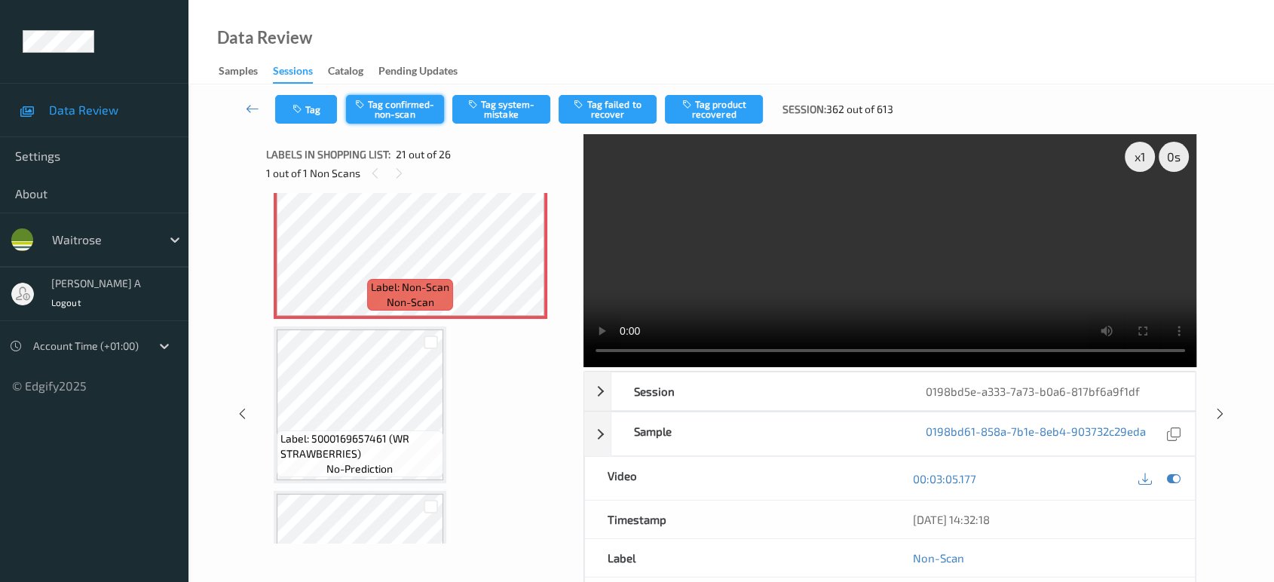
click at [403, 113] on button "Tag confirmed-non-scan" at bounding box center [395, 109] width 98 height 29
click at [611, 109] on button "Tag failed to recover" at bounding box center [608, 109] width 98 height 29
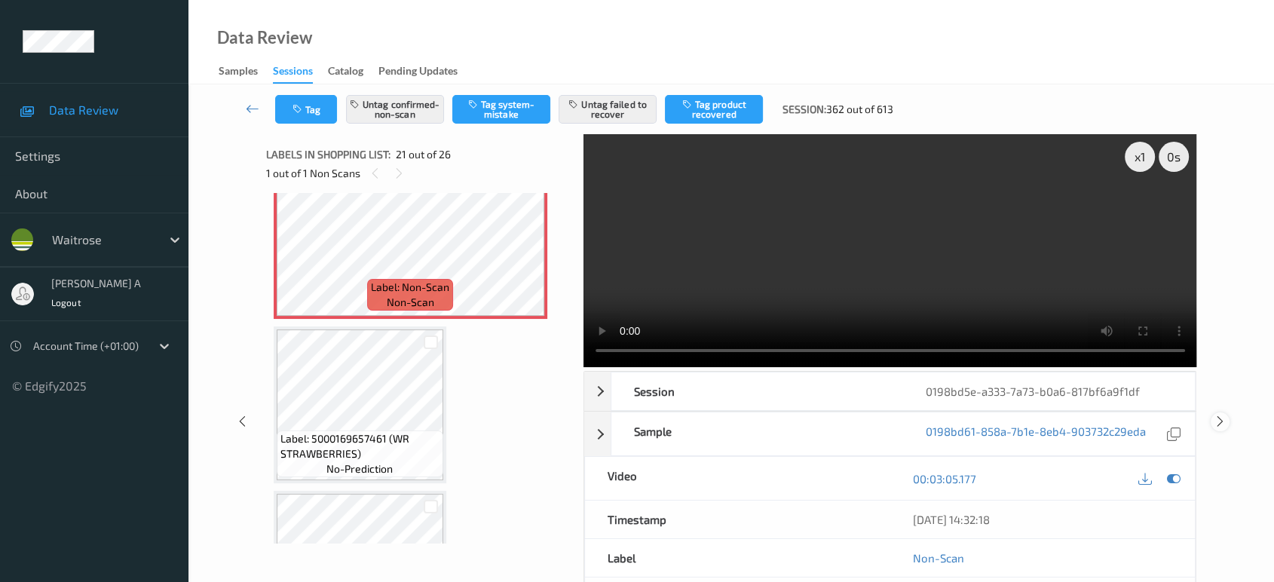
click at [1214, 422] on icon at bounding box center [1220, 422] width 13 height 14
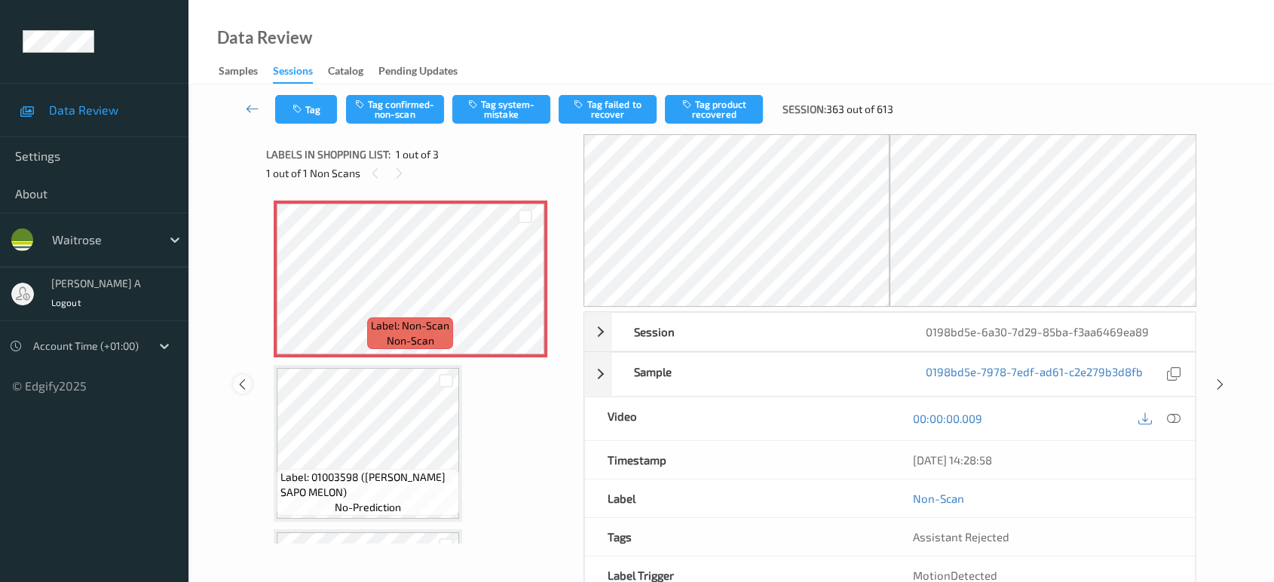
click at [245, 382] on icon at bounding box center [242, 384] width 13 height 14
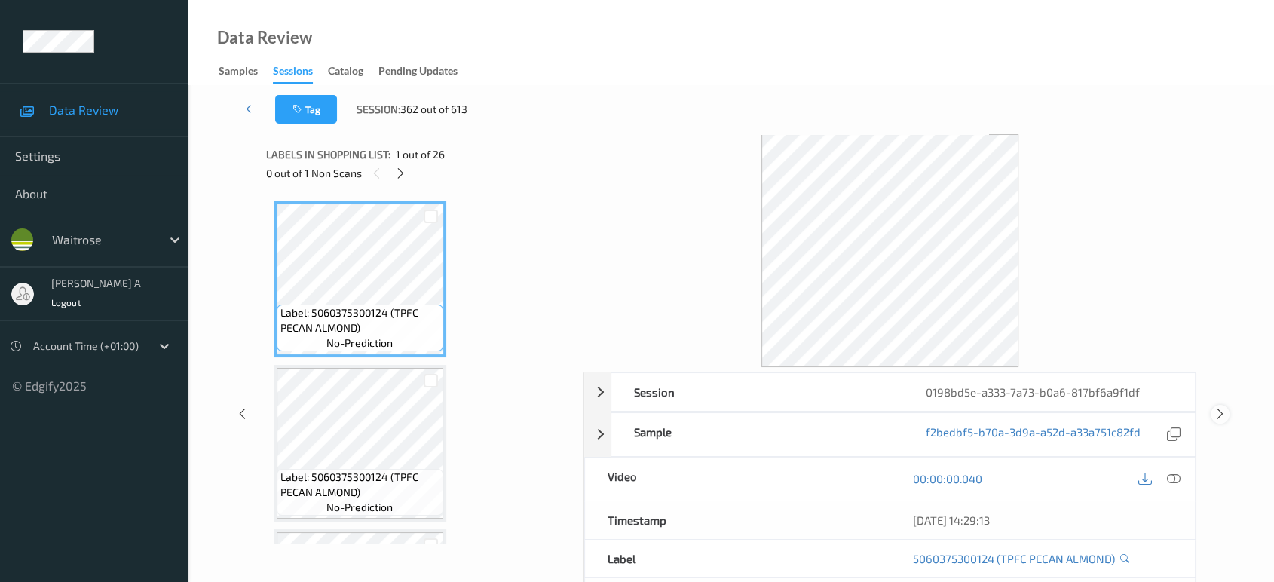
click at [1217, 409] on icon at bounding box center [1220, 414] width 13 height 14
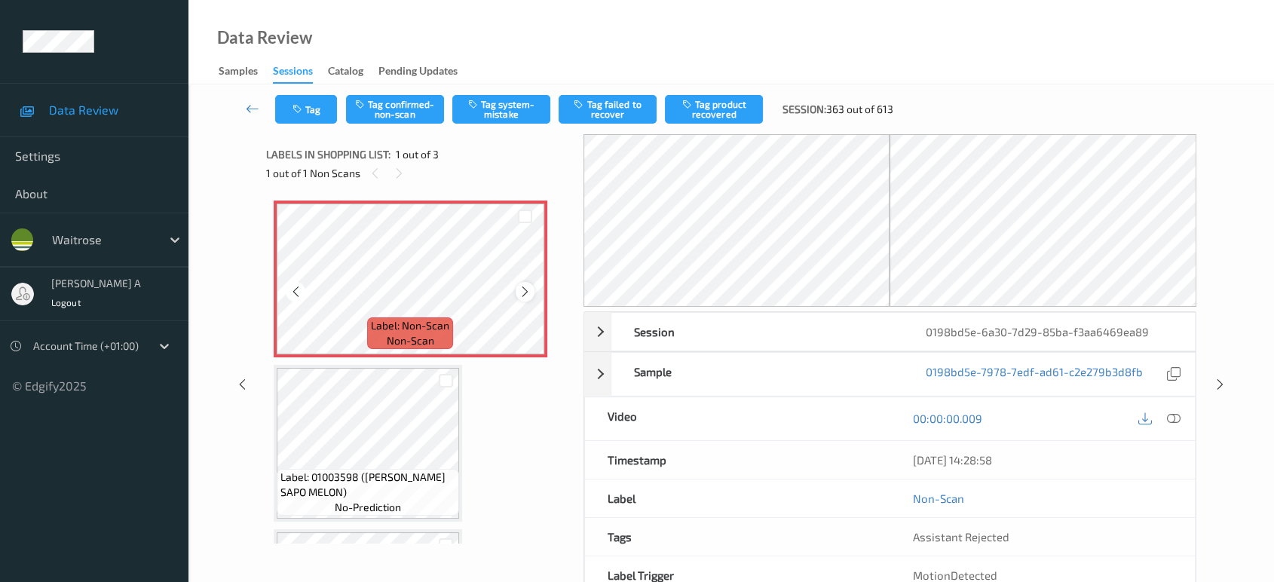
click at [526, 294] on icon at bounding box center [525, 292] width 13 height 14
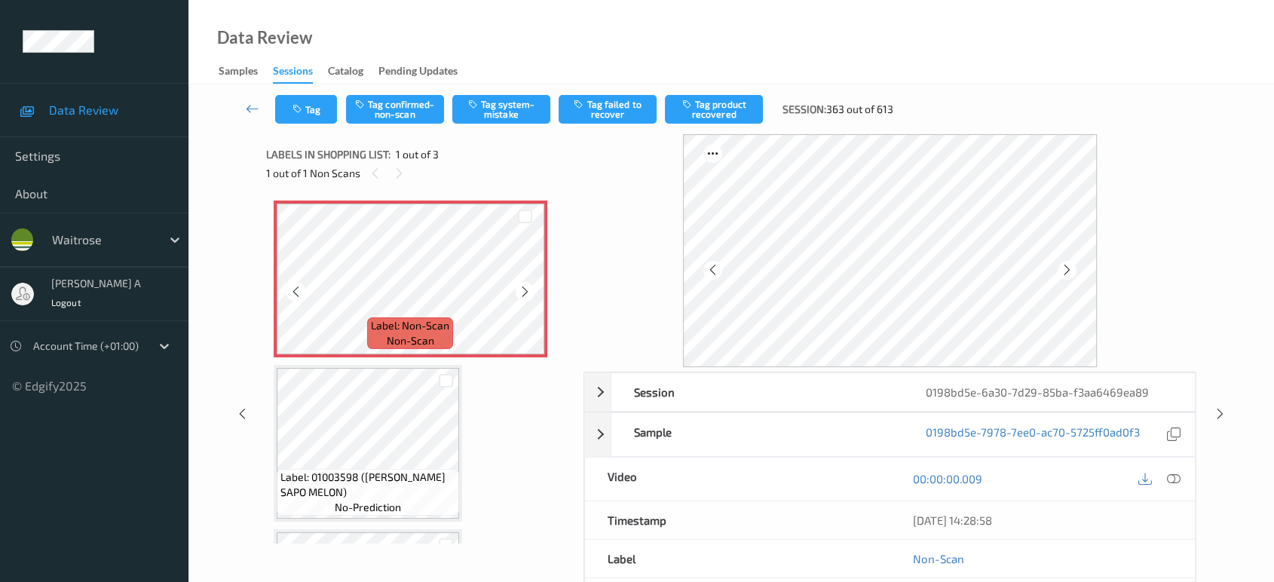
click at [526, 294] on icon at bounding box center [525, 292] width 13 height 14
click at [1174, 473] on icon at bounding box center [1174, 479] width 14 height 14
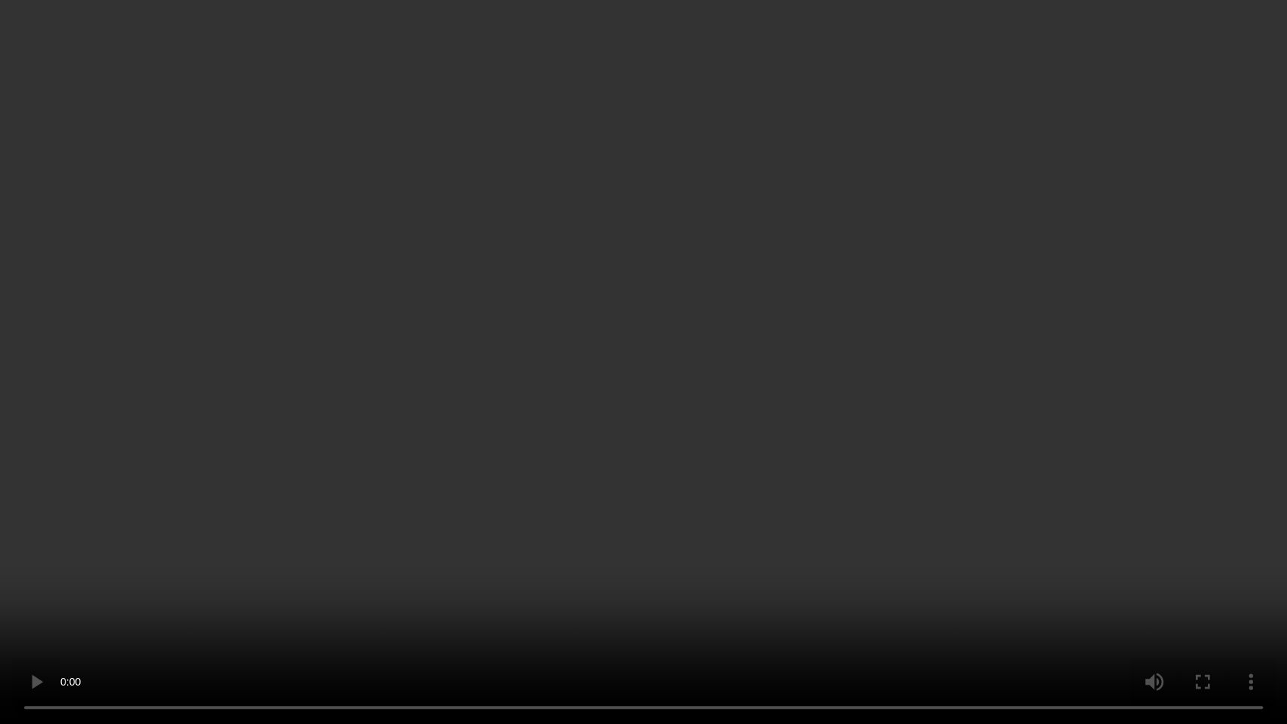
click at [702, 332] on video at bounding box center [643, 362] width 1287 height 724
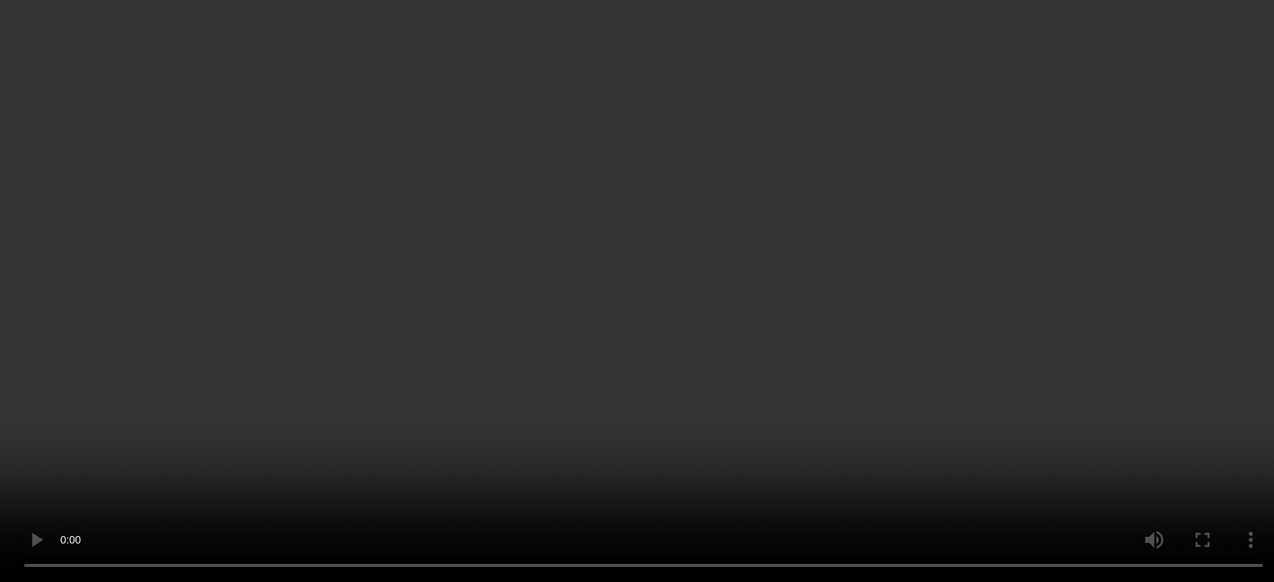
scroll to position [147, 0]
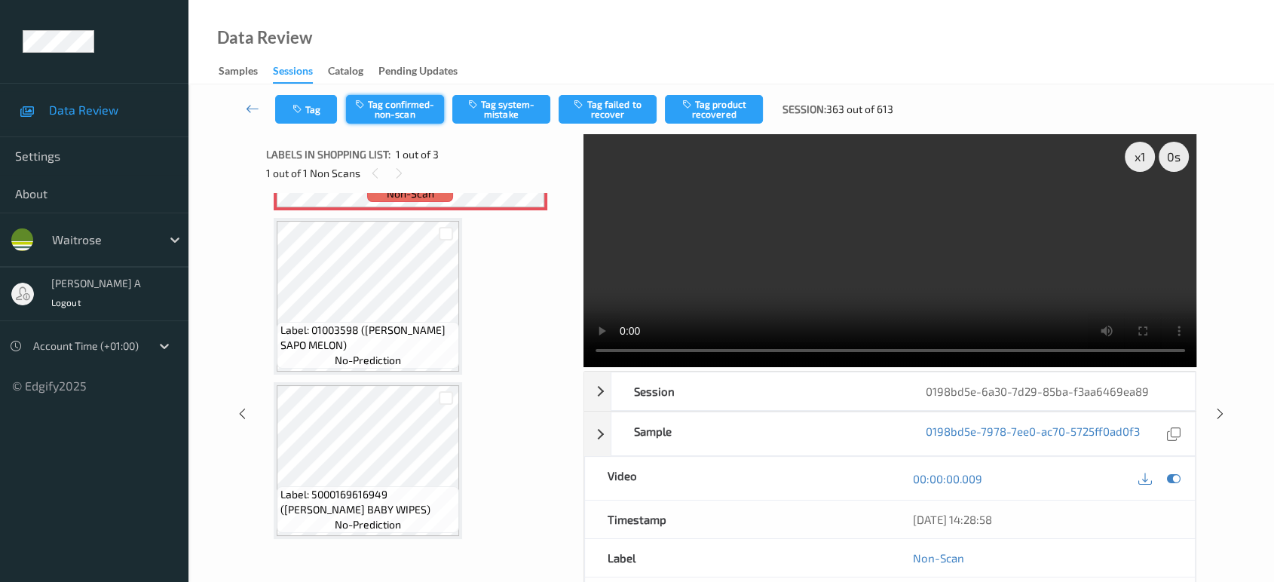
click at [406, 121] on button "Tag confirmed-non-scan" at bounding box center [395, 109] width 98 height 29
click at [709, 101] on button "Tag product recovered" at bounding box center [714, 109] width 98 height 29
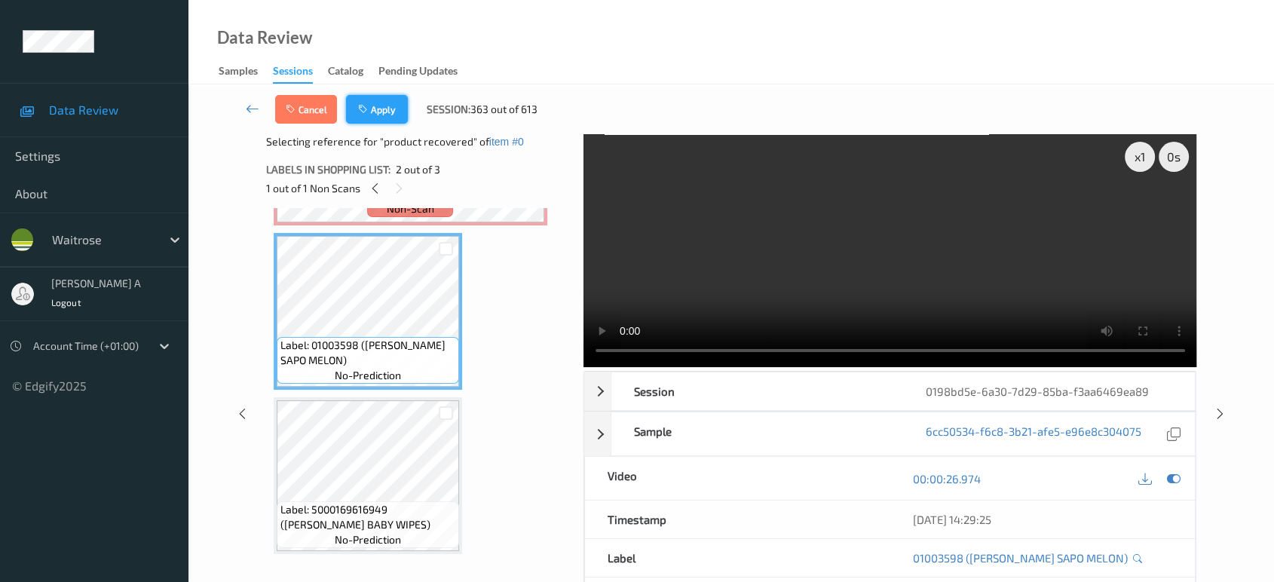
click at [376, 113] on button "Apply" at bounding box center [377, 109] width 62 height 29
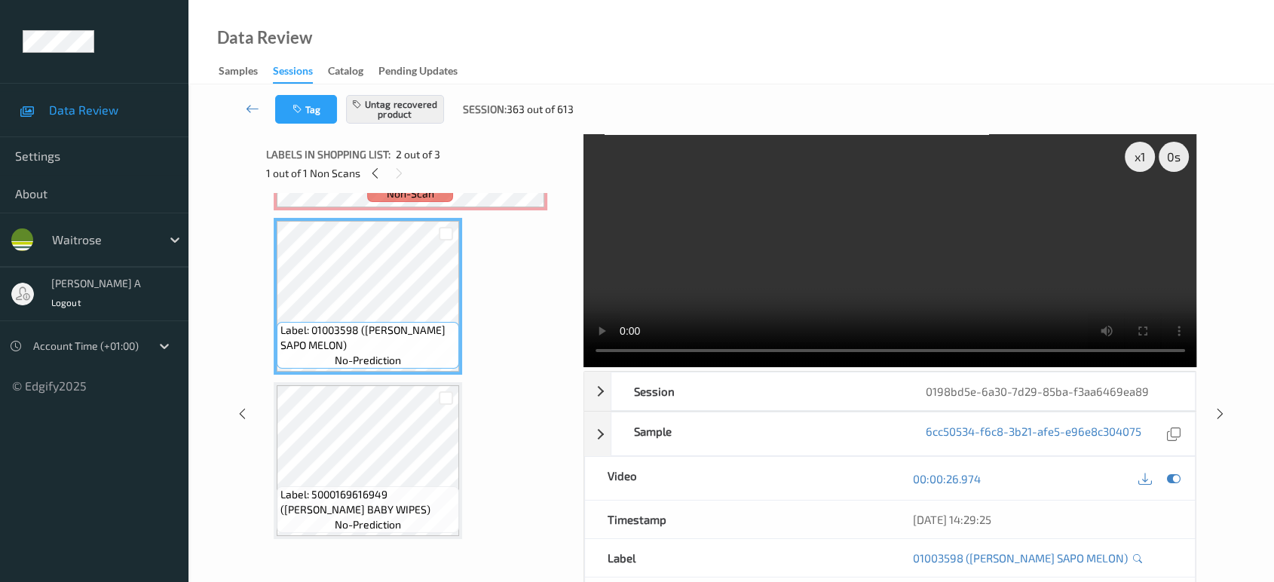
drag, startPoint x: 1220, startPoint y: 415, endPoint x: 1206, endPoint y: 367, distance: 49.6
click at [1220, 415] on icon at bounding box center [1220, 414] width 13 height 14
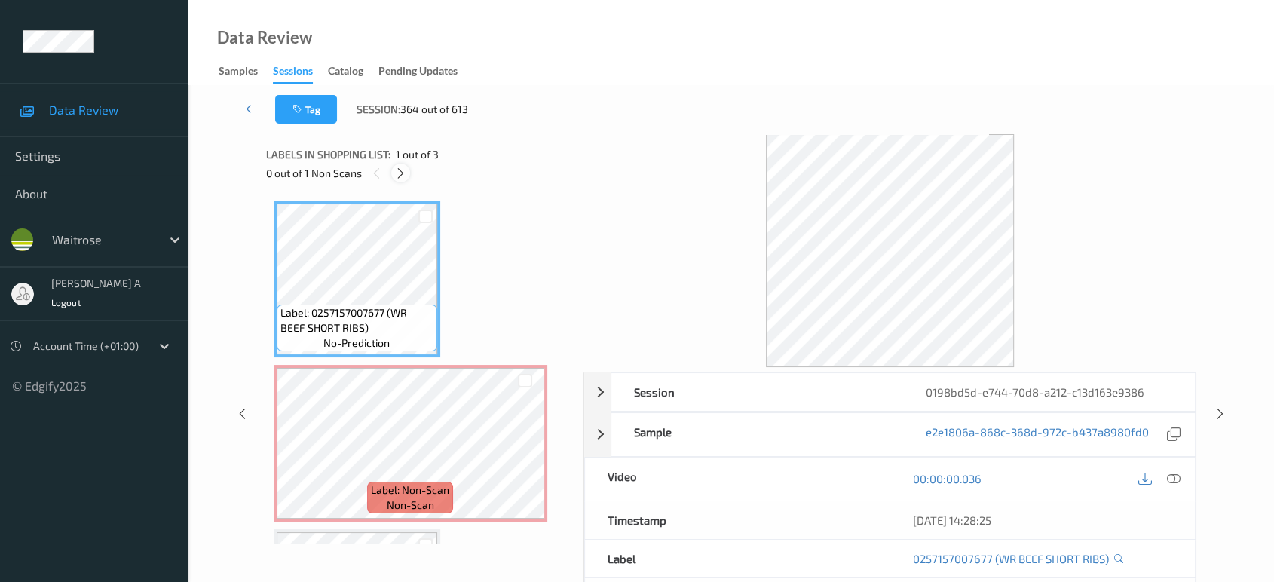
click at [401, 182] on div at bounding box center [400, 173] width 19 height 19
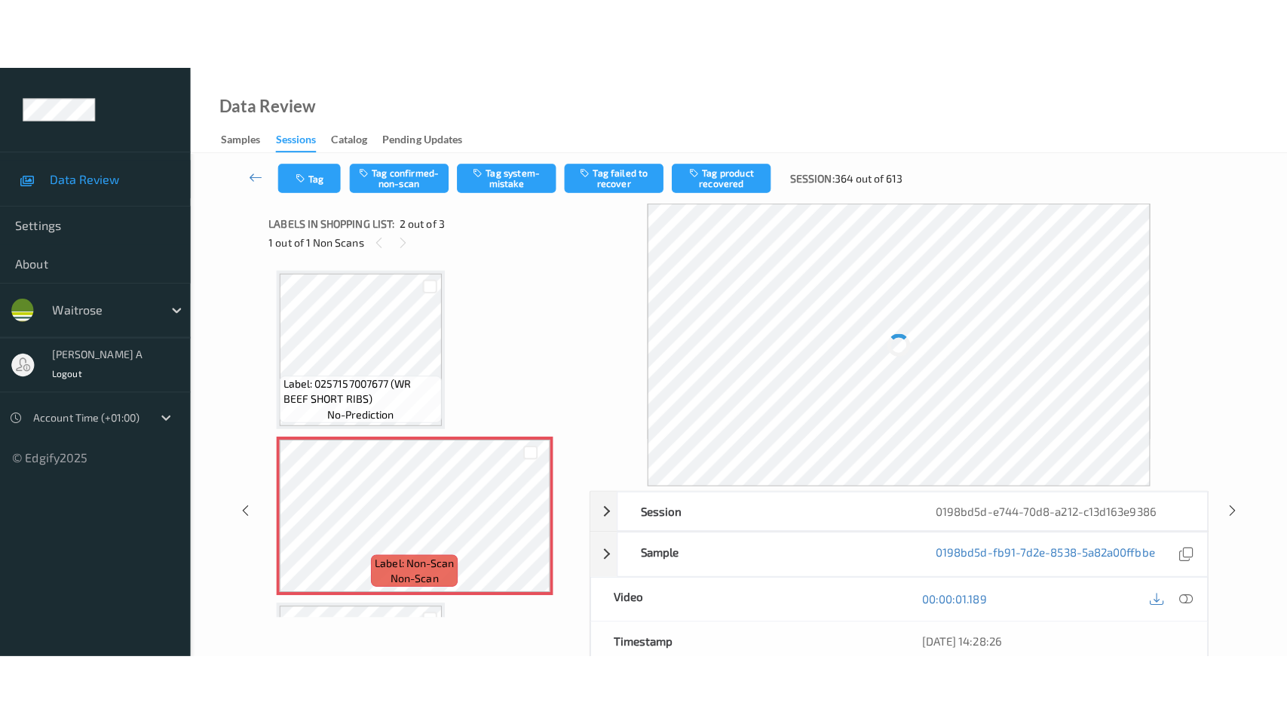
scroll to position [7, 0]
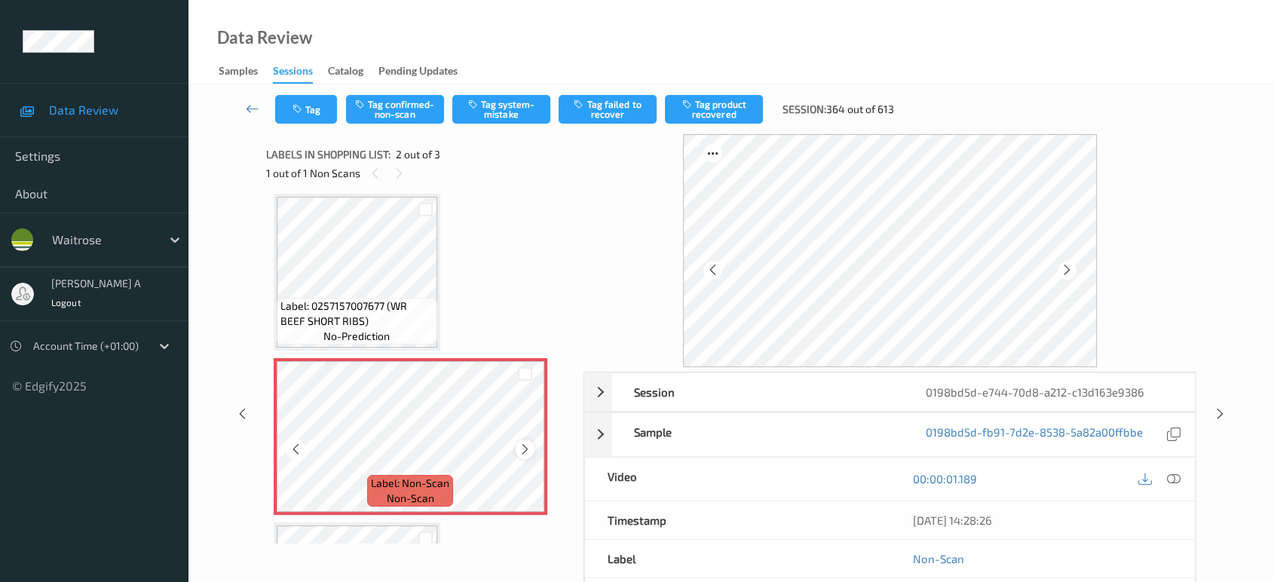
click at [525, 451] on icon at bounding box center [525, 449] width 13 height 14
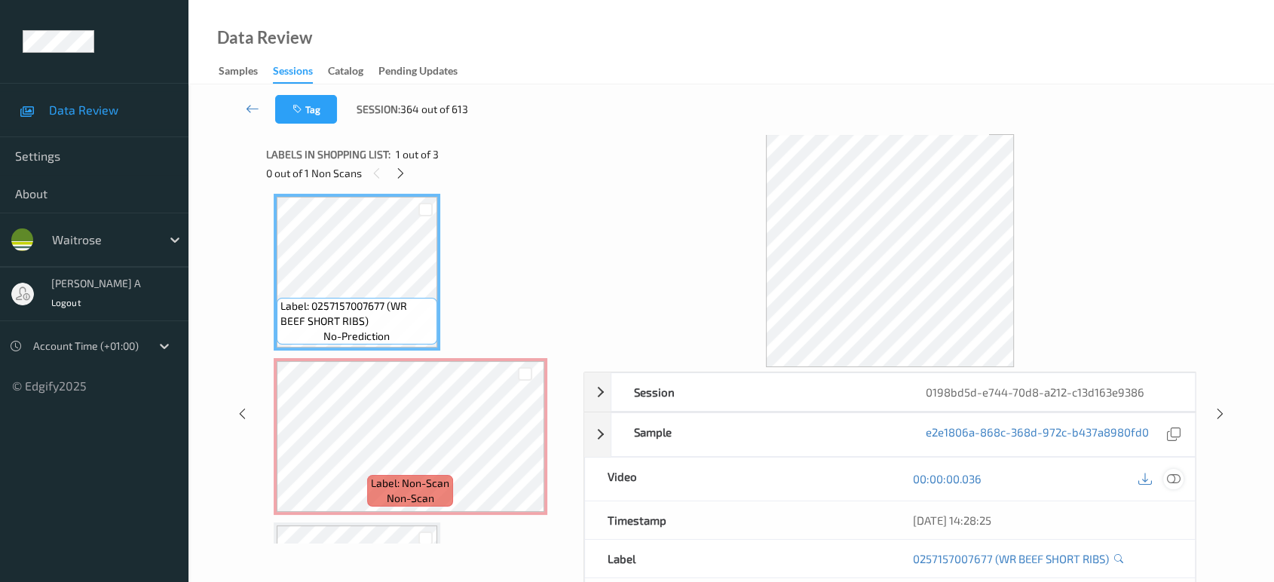
click at [1179, 480] on icon at bounding box center [1174, 479] width 14 height 14
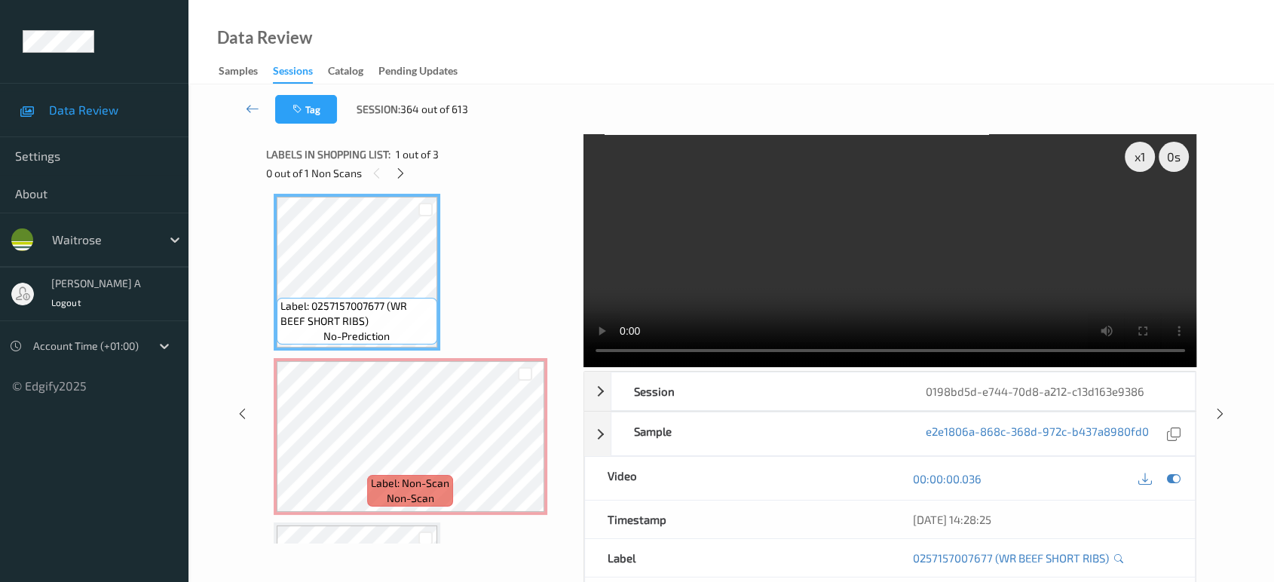
scroll to position [6, 0]
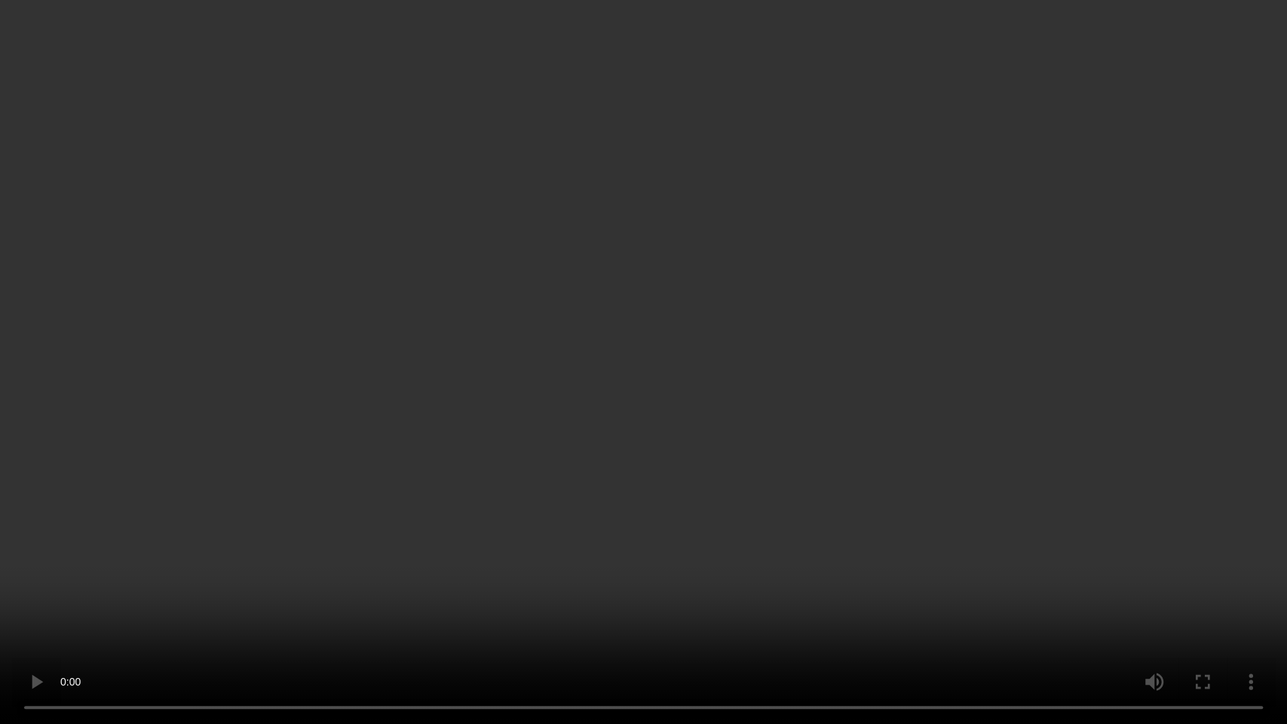
click at [354, 442] on video at bounding box center [643, 362] width 1287 height 724
click at [626, 460] on video at bounding box center [643, 362] width 1287 height 724
click at [509, 414] on video at bounding box center [643, 362] width 1287 height 724
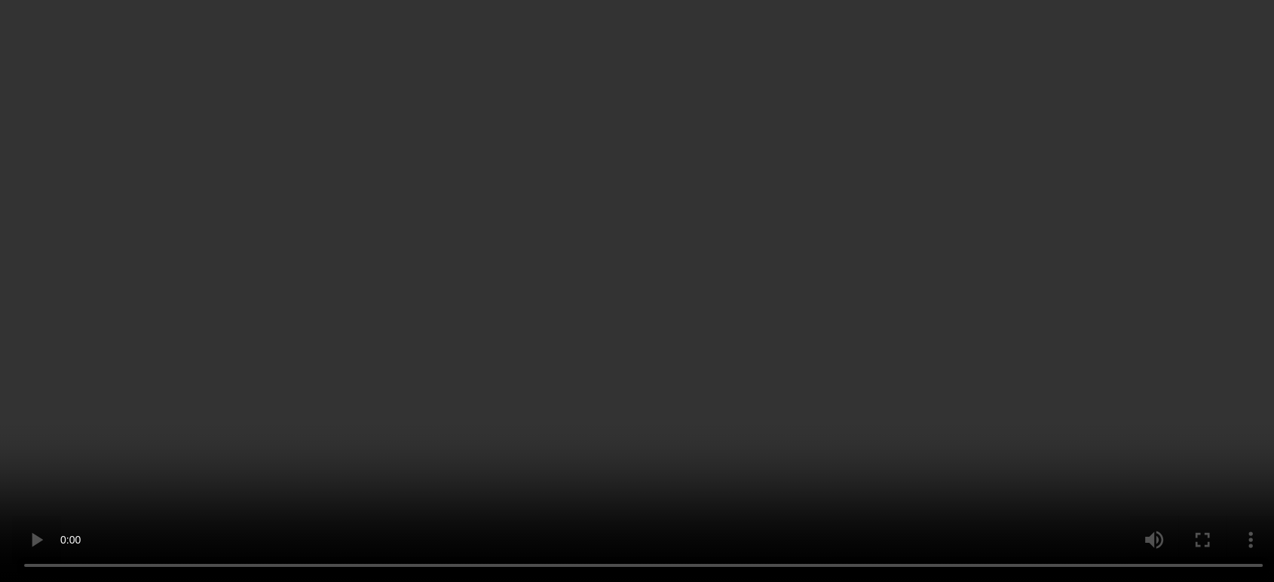
scroll to position [147, 0]
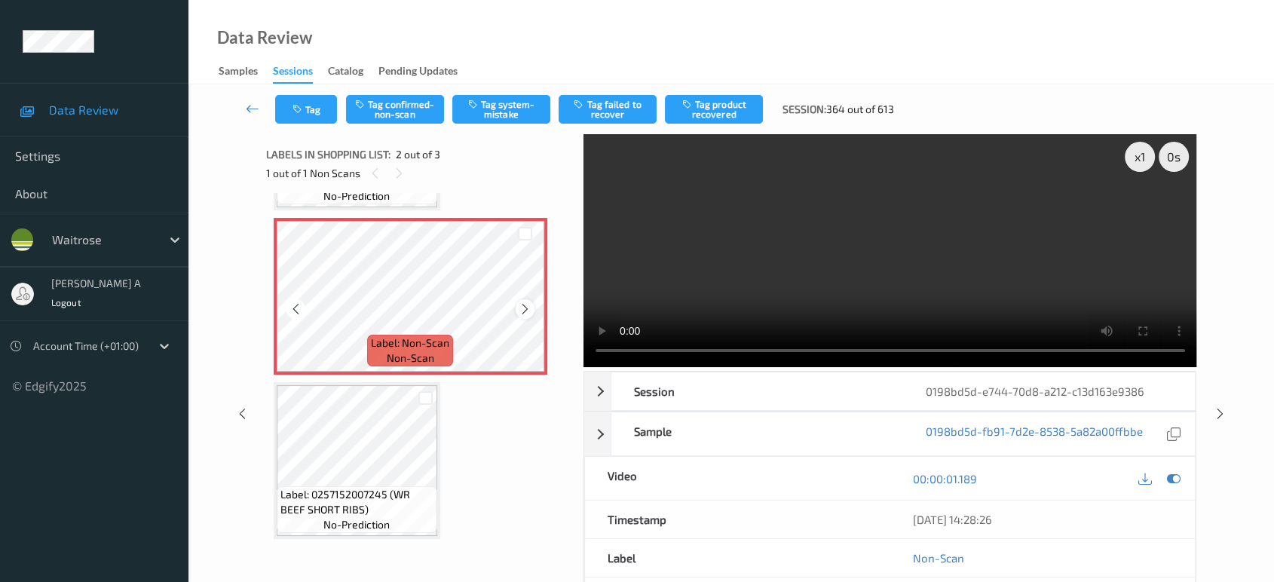
click at [523, 310] on icon at bounding box center [525, 309] width 13 height 14
click at [498, 112] on button "Tag system-mistake" at bounding box center [501, 109] width 98 height 29
click at [314, 123] on button "Tag" at bounding box center [306, 109] width 62 height 29
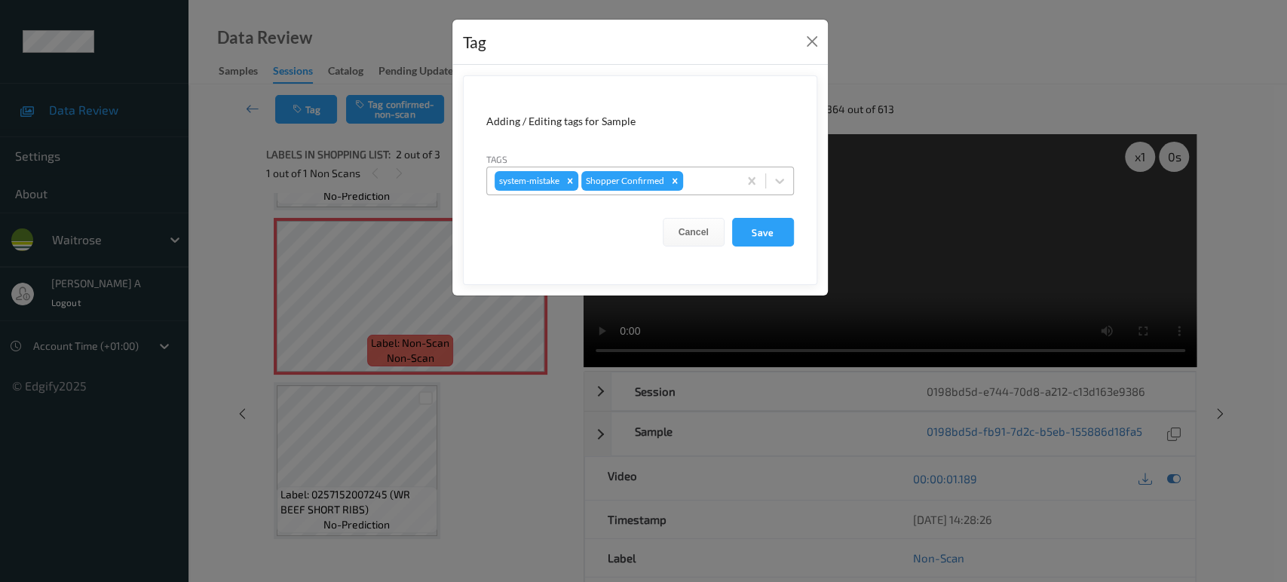
click at [703, 176] on div at bounding box center [708, 181] width 44 height 18
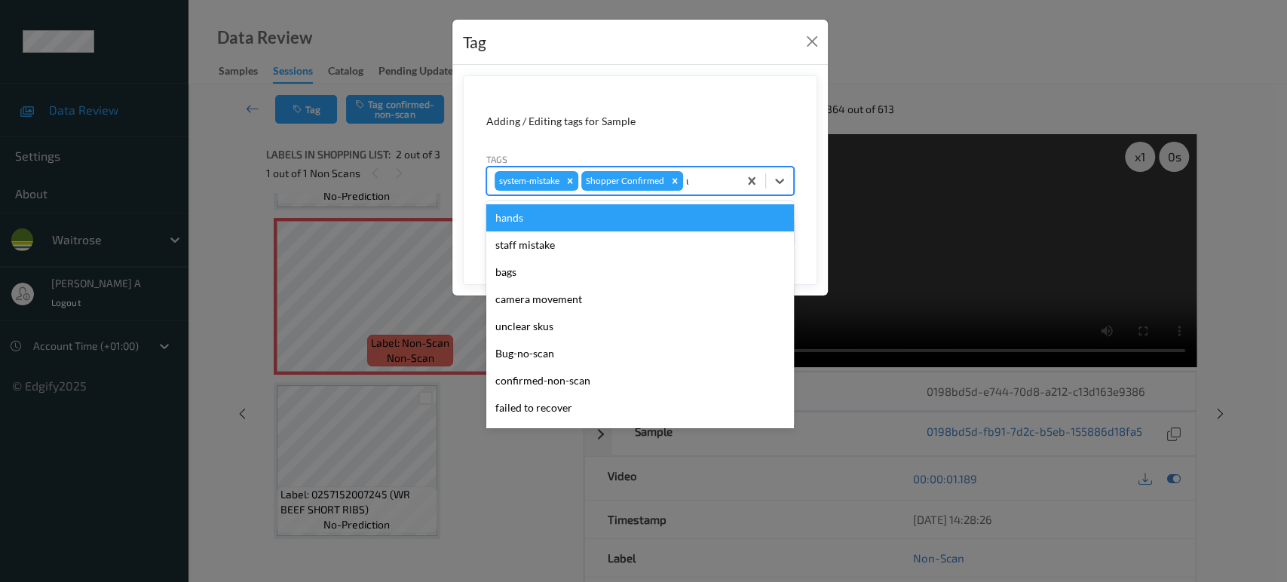
type input "un"
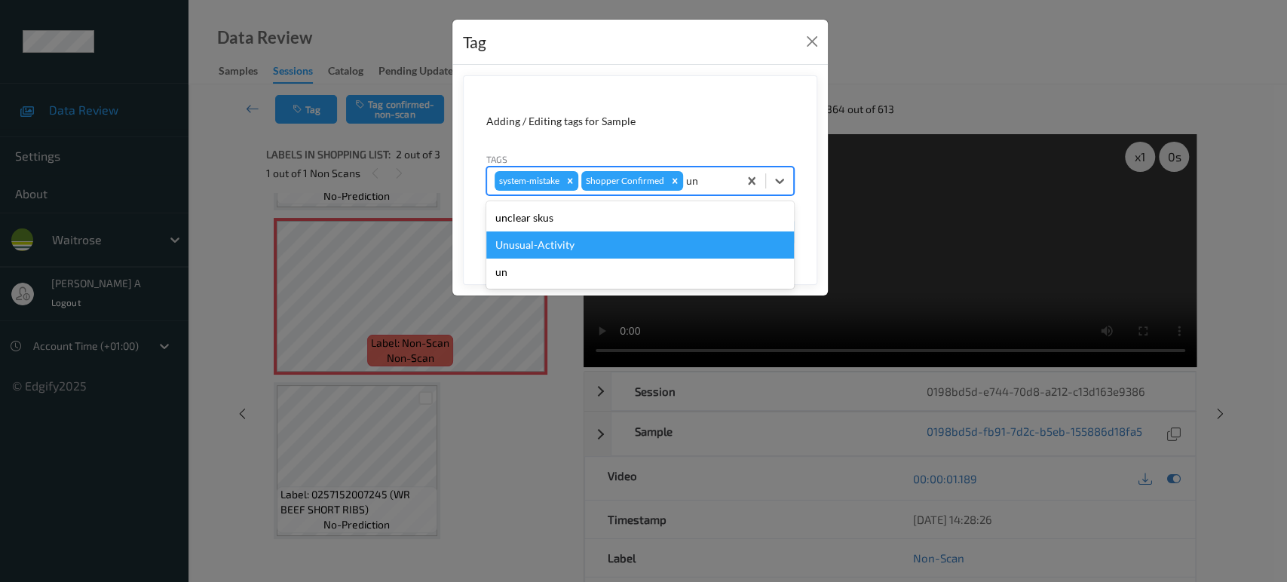
click at [616, 256] on div "Unusual-Activity" at bounding box center [640, 244] width 308 height 27
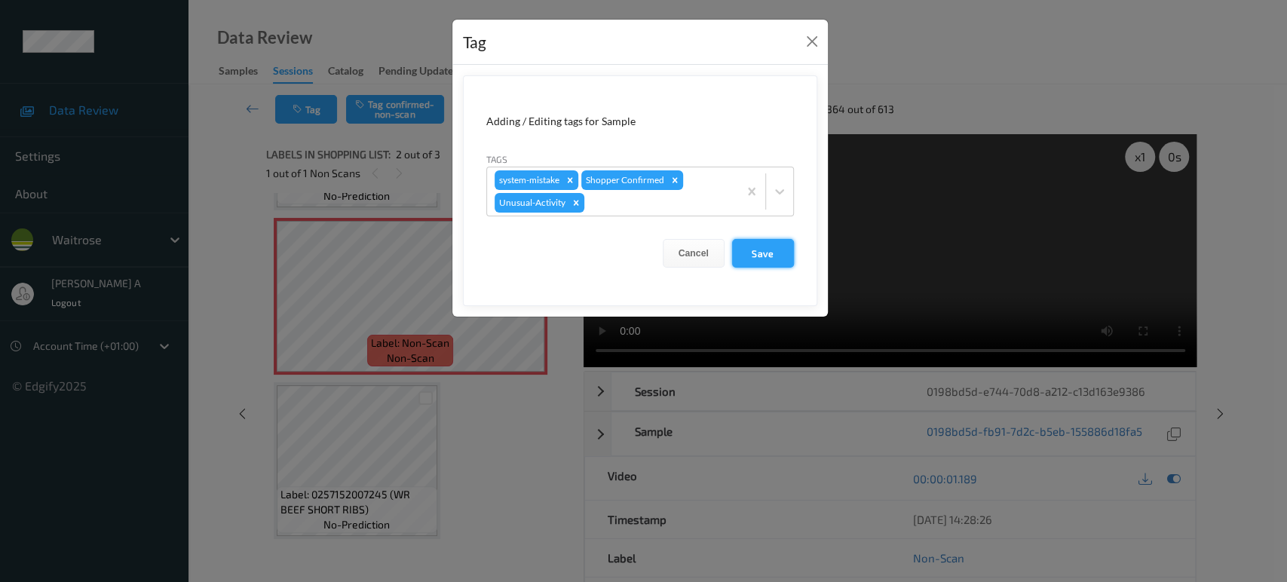
click at [780, 256] on button "Save" at bounding box center [763, 253] width 62 height 29
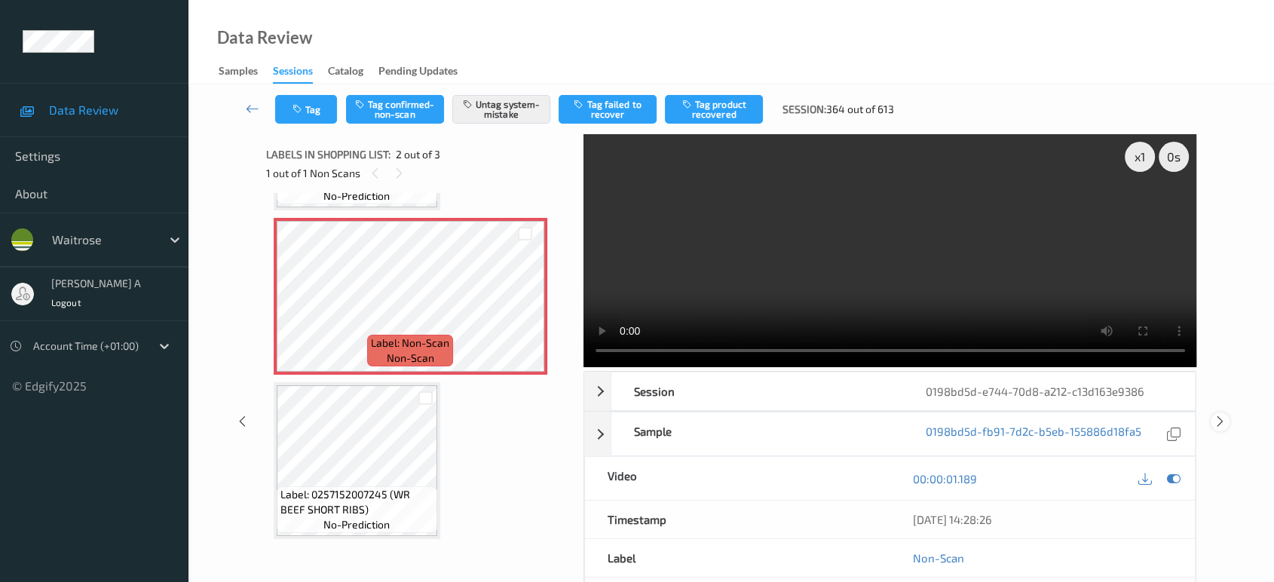
click at [1223, 417] on icon at bounding box center [1220, 422] width 13 height 14
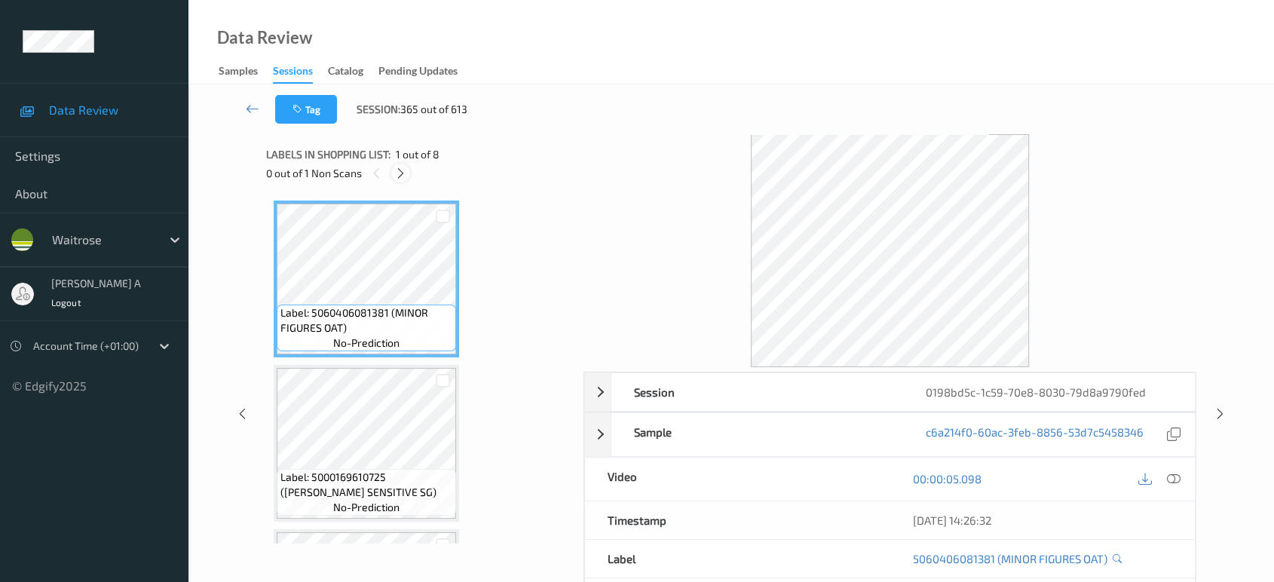
click at [410, 172] on div at bounding box center [400, 173] width 19 height 19
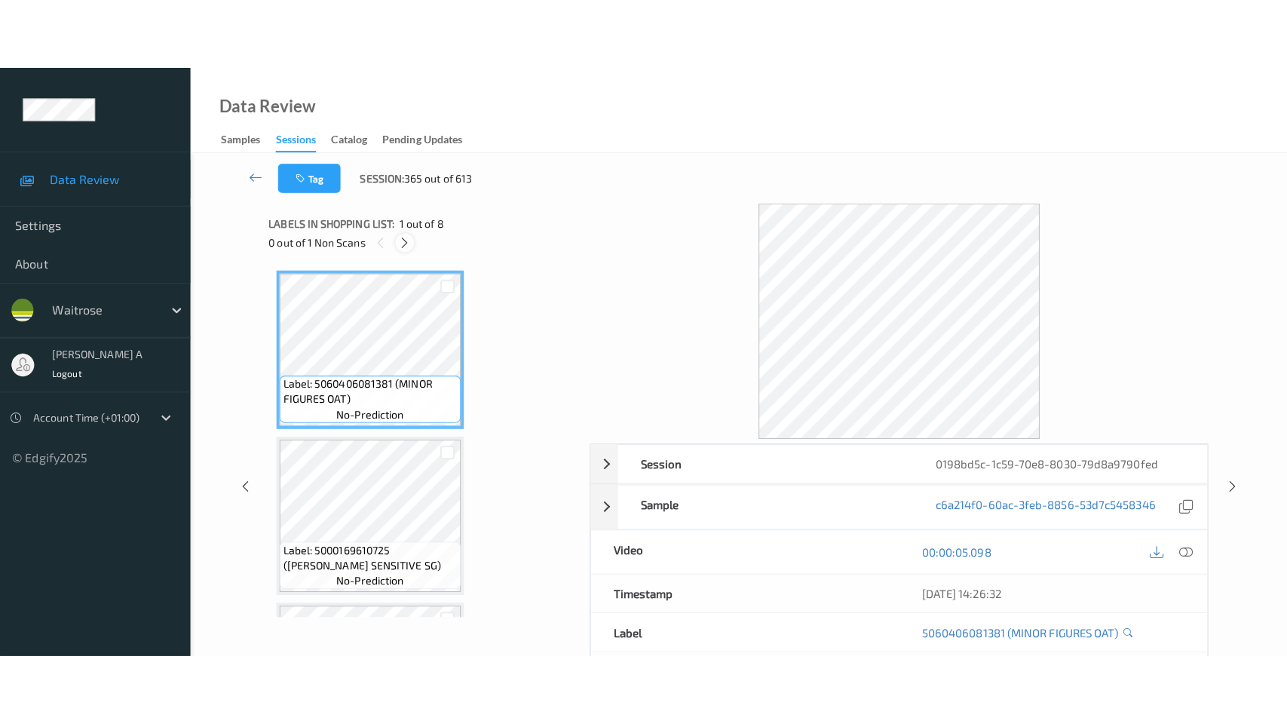
scroll to position [965, 0]
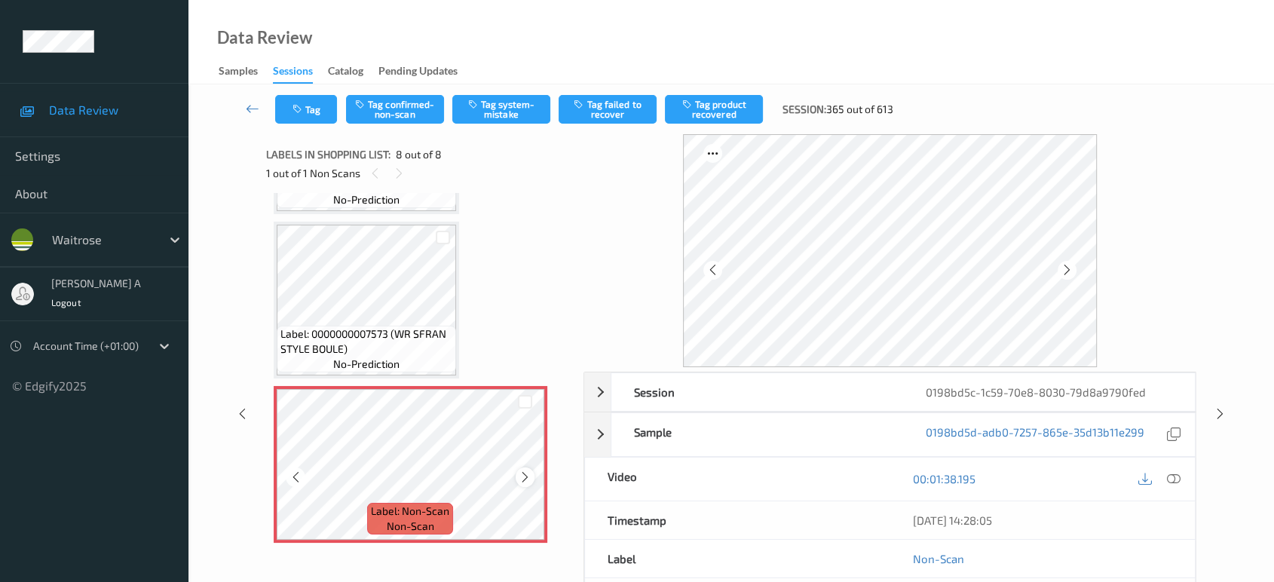
click at [524, 470] on icon at bounding box center [525, 477] width 13 height 14
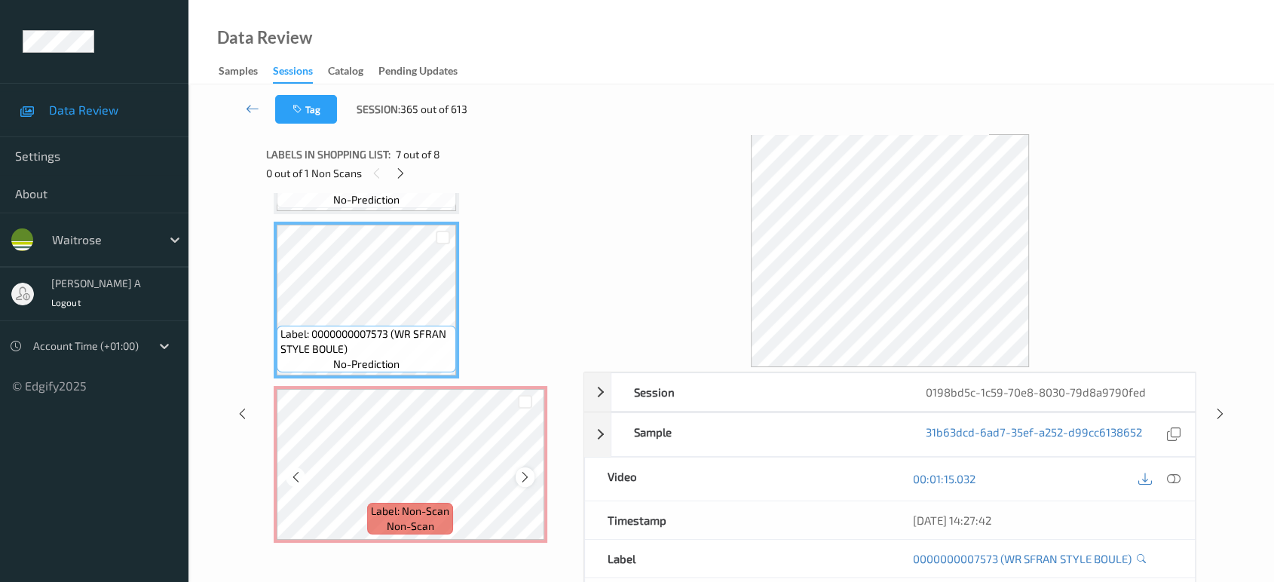
click at [519, 474] on icon at bounding box center [525, 477] width 13 height 14
click at [1171, 479] on icon at bounding box center [1174, 479] width 14 height 14
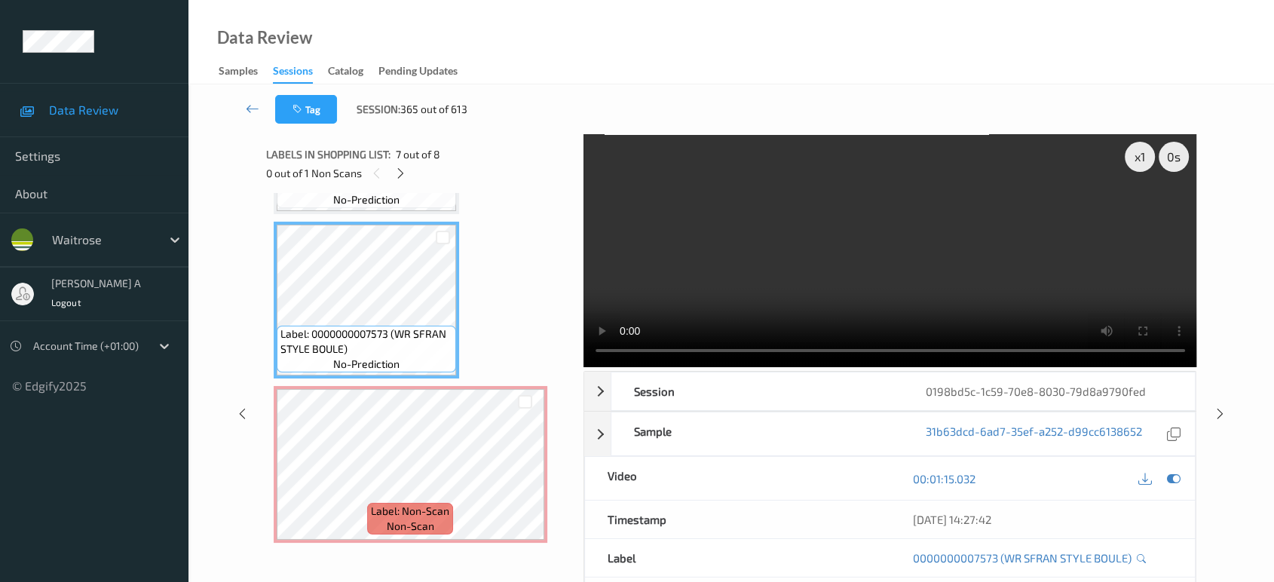
click at [1013, 266] on video at bounding box center [890, 250] width 614 height 233
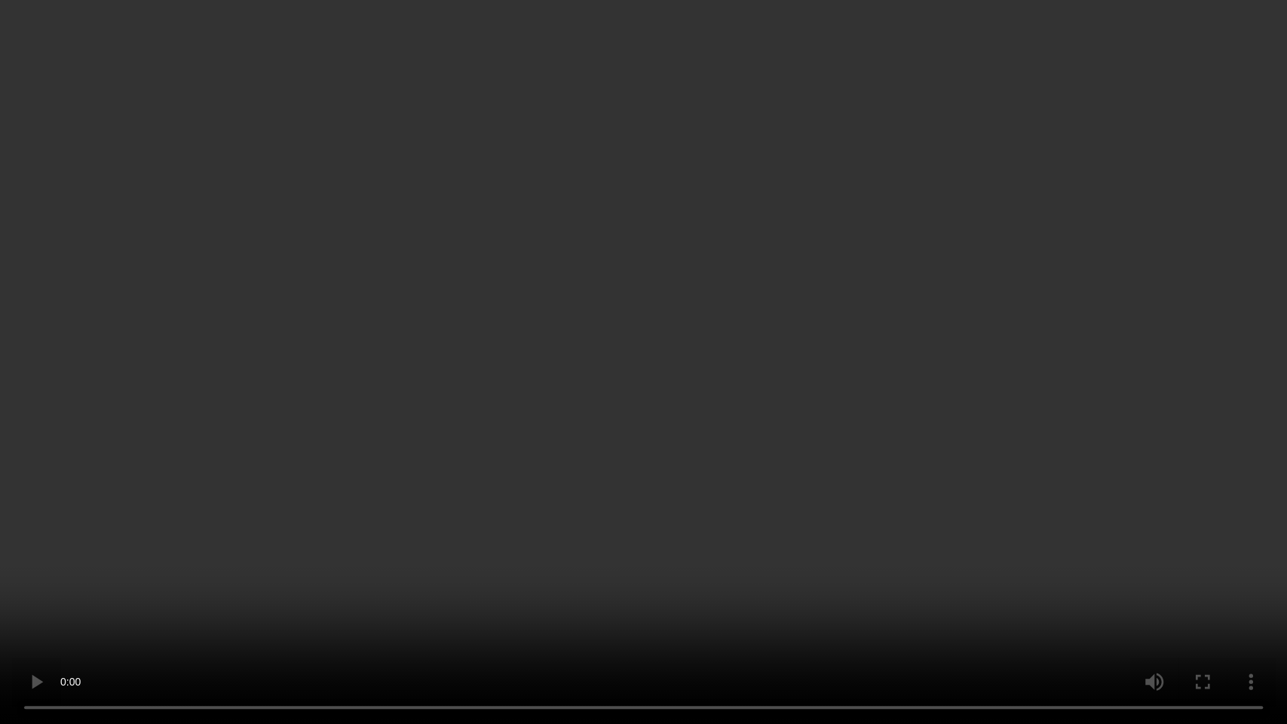
click at [610, 410] on video at bounding box center [643, 362] width 1287 height 724
click at [718, 388] on video at bounding box center [643, 362] width 1287 height 724
click at [709, 342] on video at bounding box center [643, 362] width 1287 height 724
click at [965, 406] on video at bounding box center [643, 362] width 1287 height 724
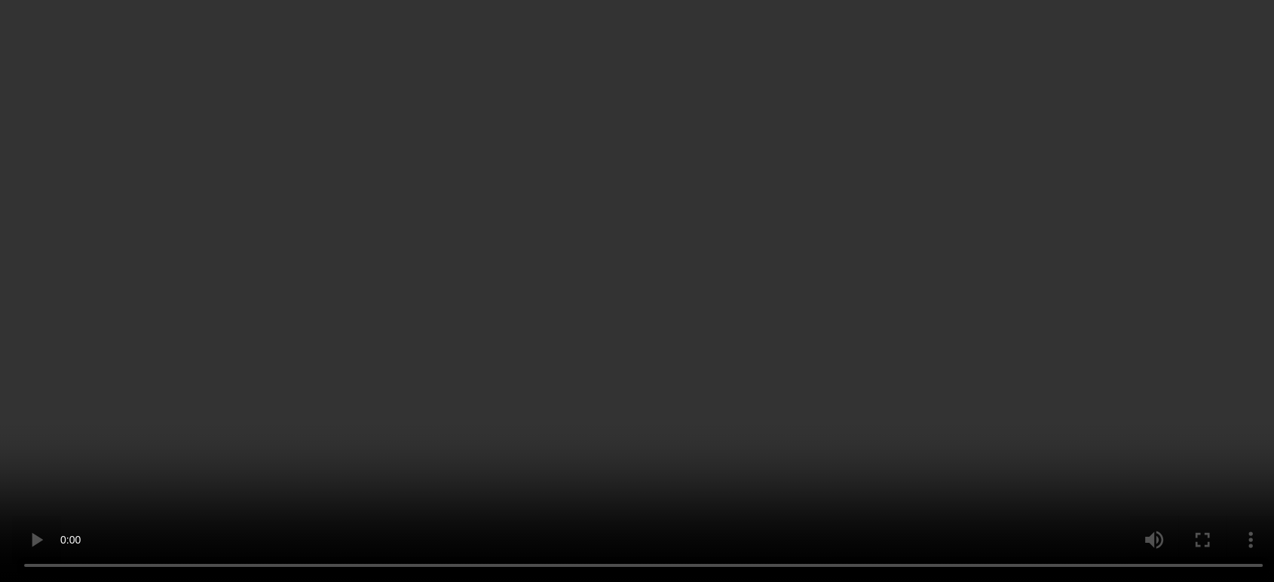
scroll to position [965, 0]
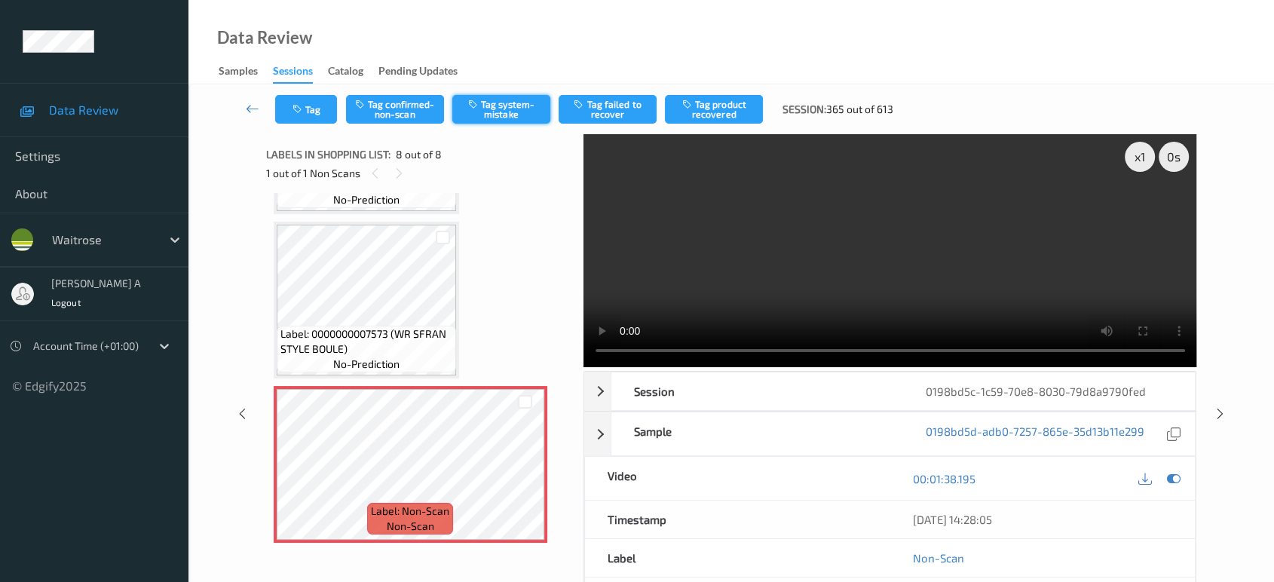
click at [507, 98] on button "Tag system-mistake" at bounding box center [501, 109] width 98 height 29
click at [299, 117] on button "Tag" at bounding box center [306, 109] width 62 height 29
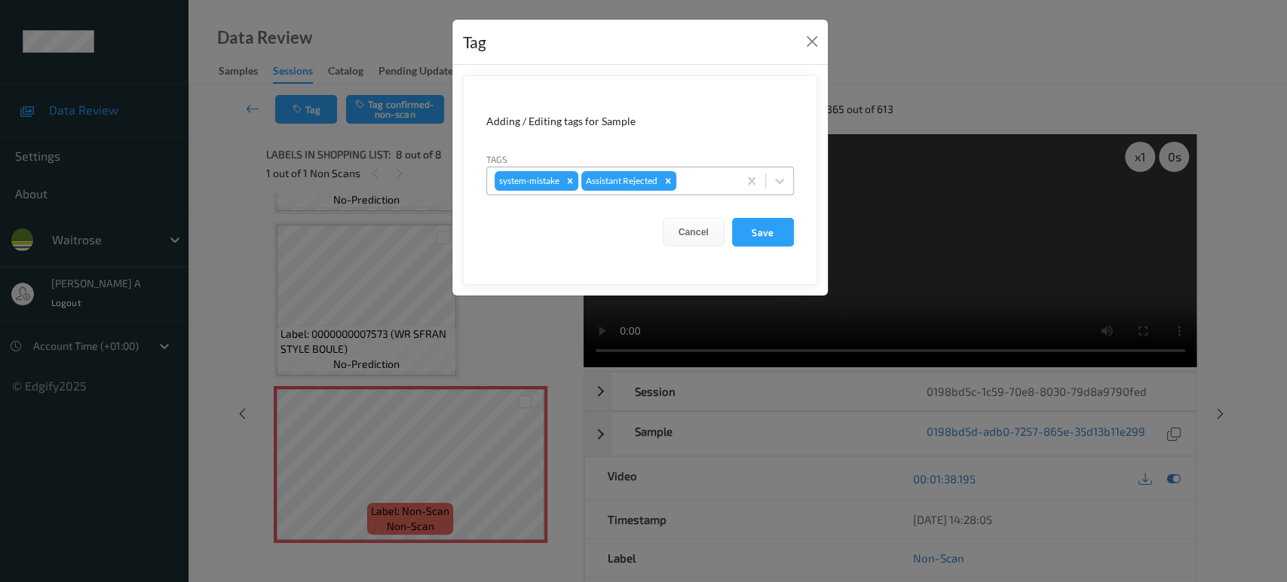
click at [706, 185] on div at bounding box center [704, 181] width 51 height 18
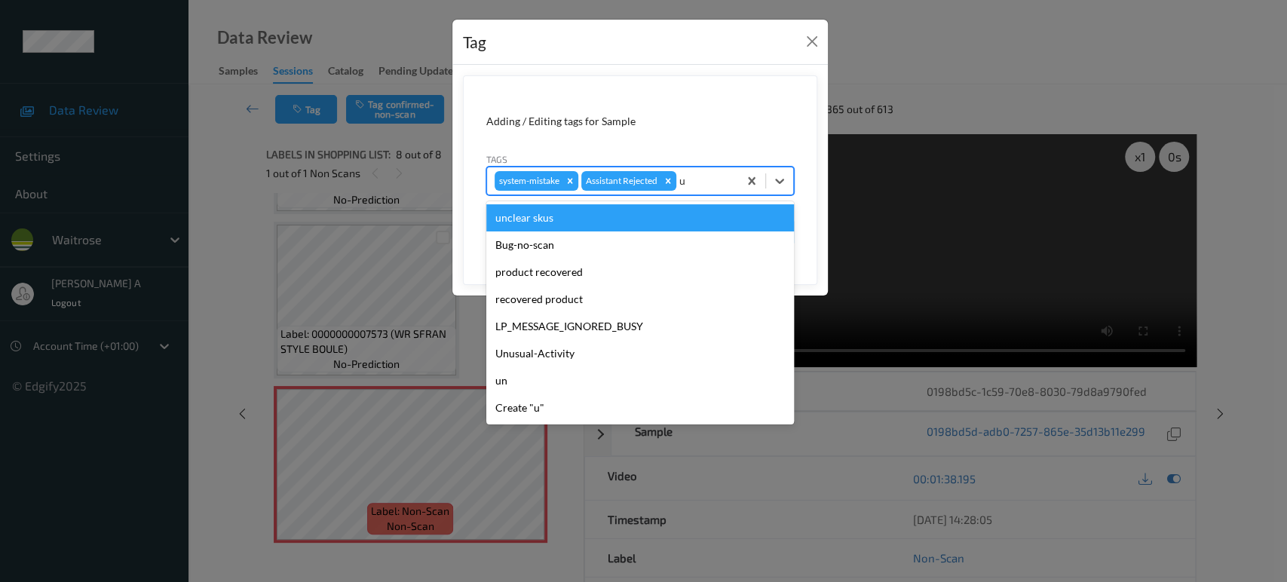
type input "un"
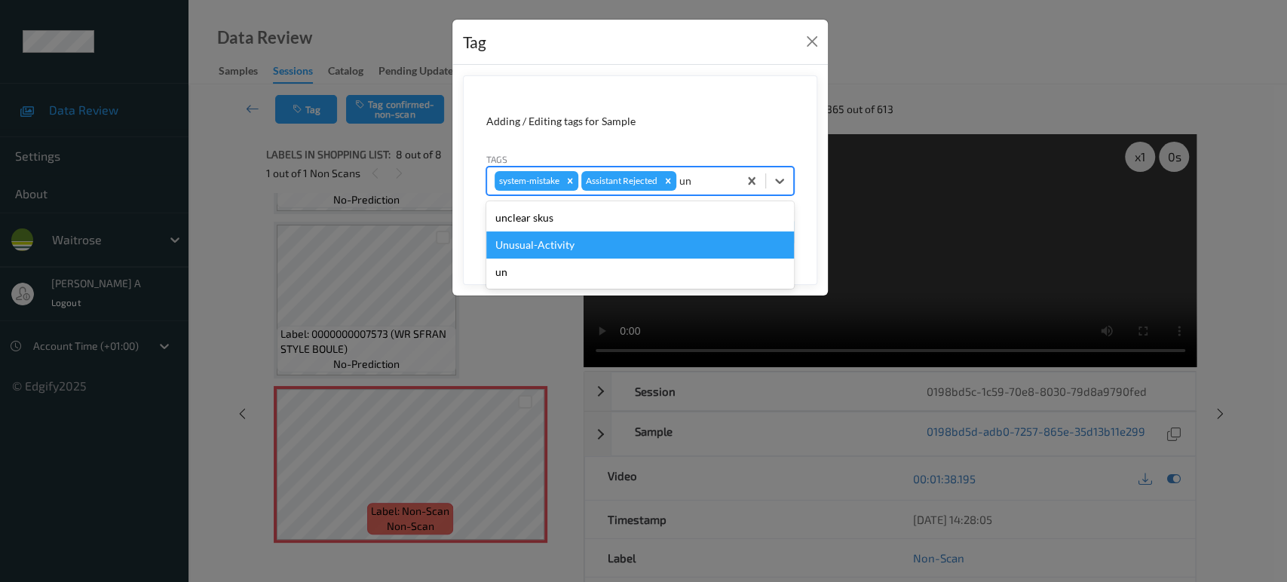
click at [661, 237] on div "Unusual-Activity" at bounding box center [640, 244] width 308 height 27
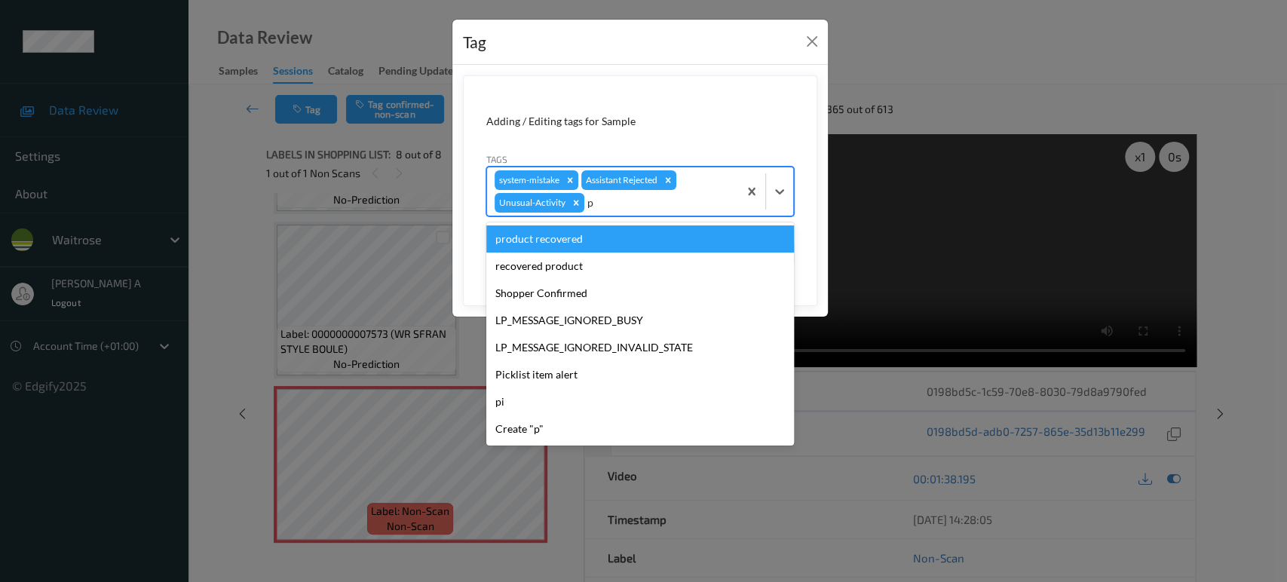
type input "pc"
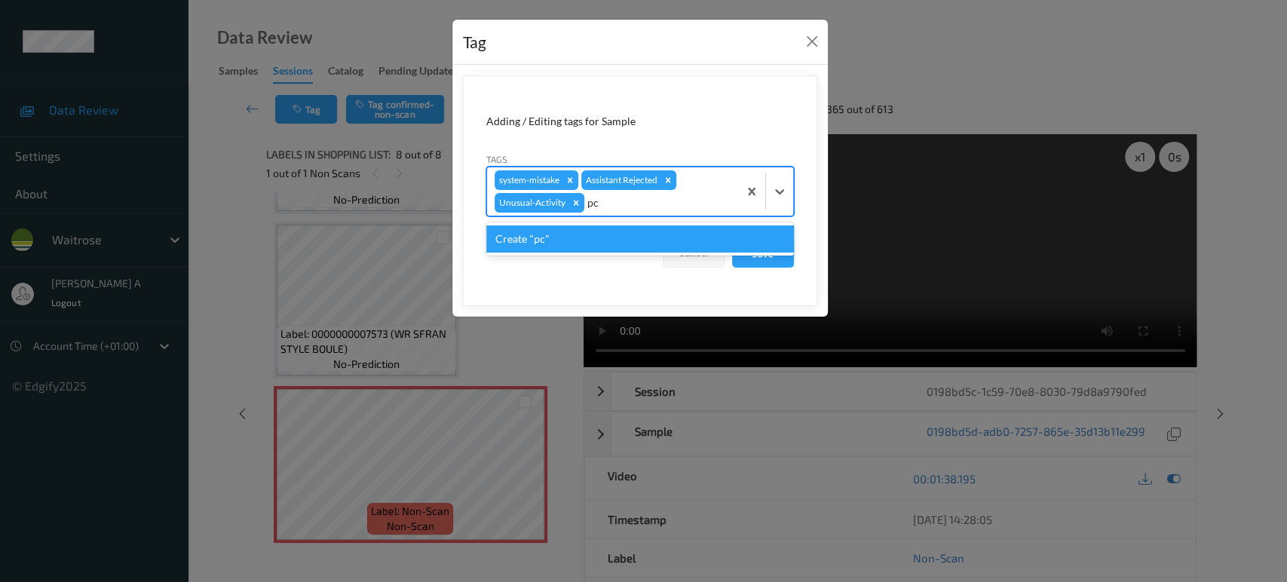
click at [661, 237] on div "Create "pc"" at bounding box center [640, 238] width 308 height 27
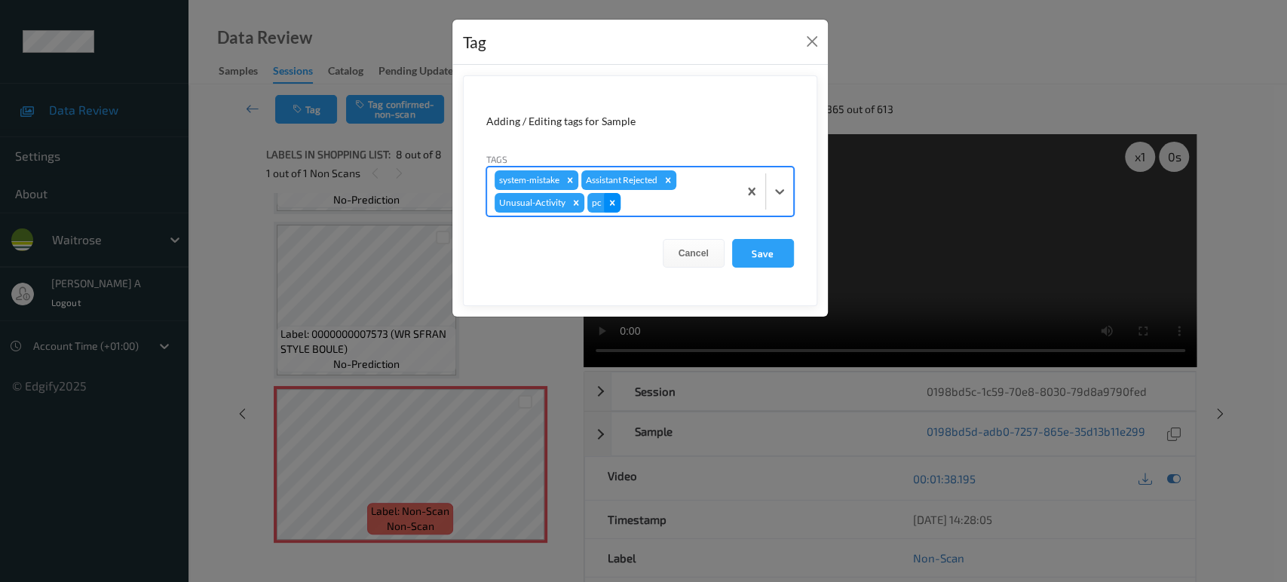
click at [607, 202] on icon "Remove pc" at bounding box center [612, 203] width 11 height 11
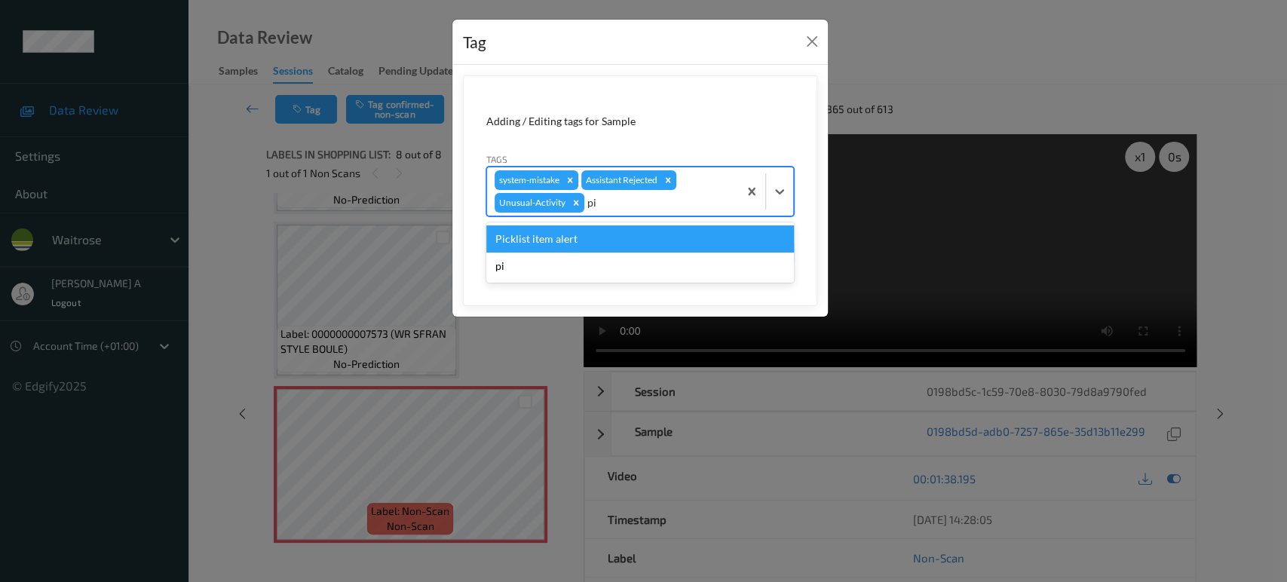
type input "pic"
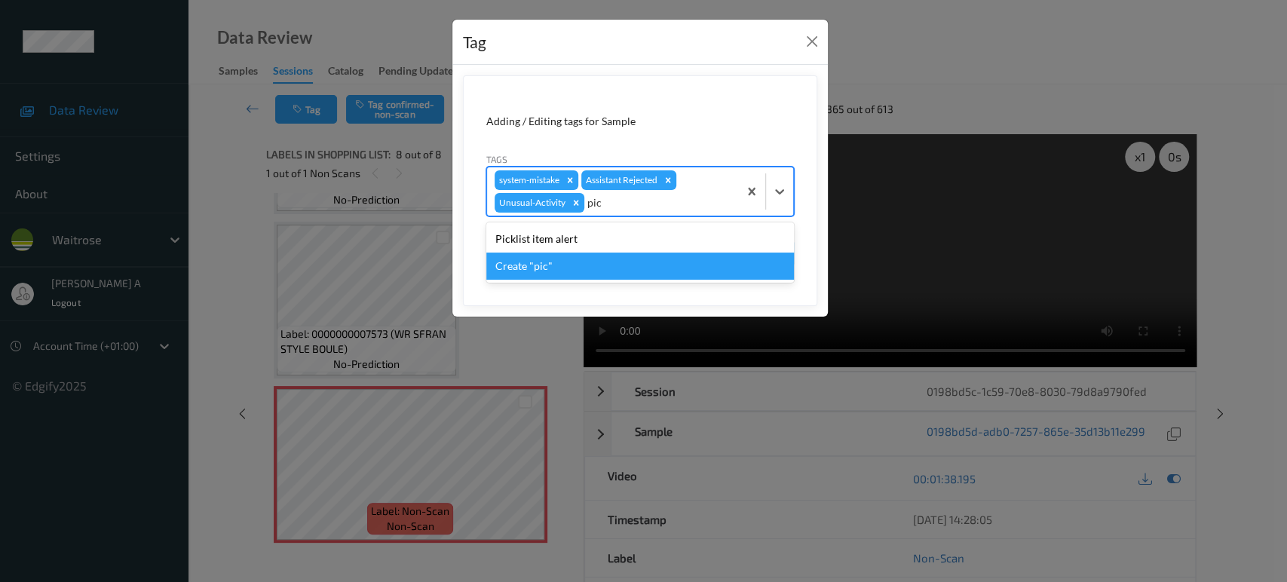
click at [600, 253] on div "Create "pic"" at bounding box center [640, 266] width 308 height 27
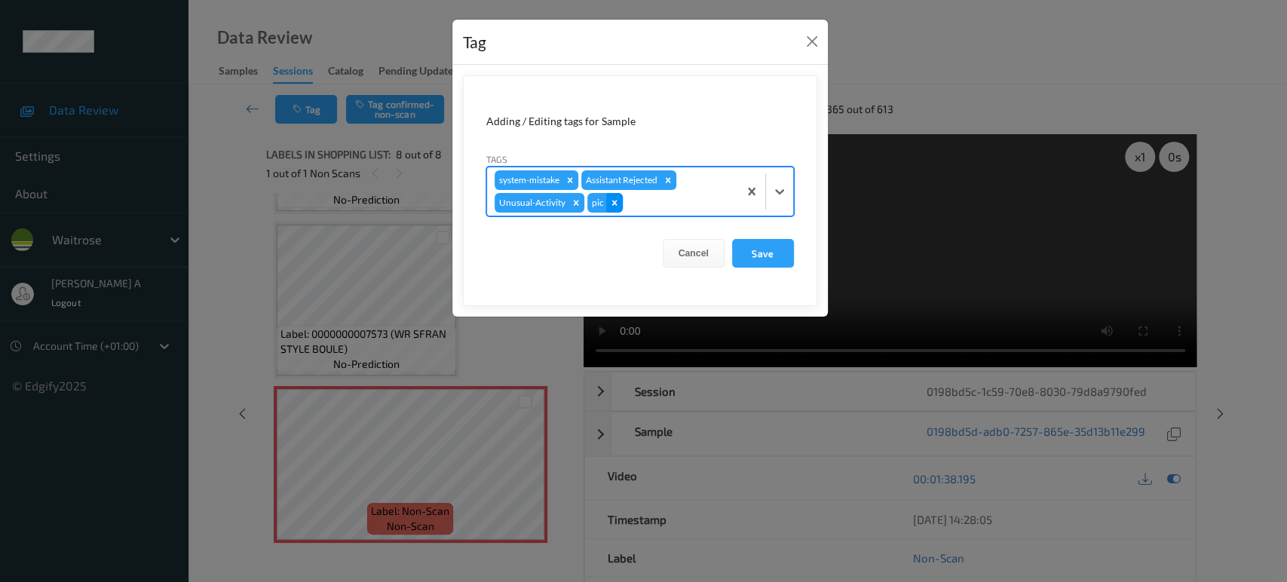
click at [616, 199] on icon "Remove pic" at bounding box center [614, 203] width 11 height 11
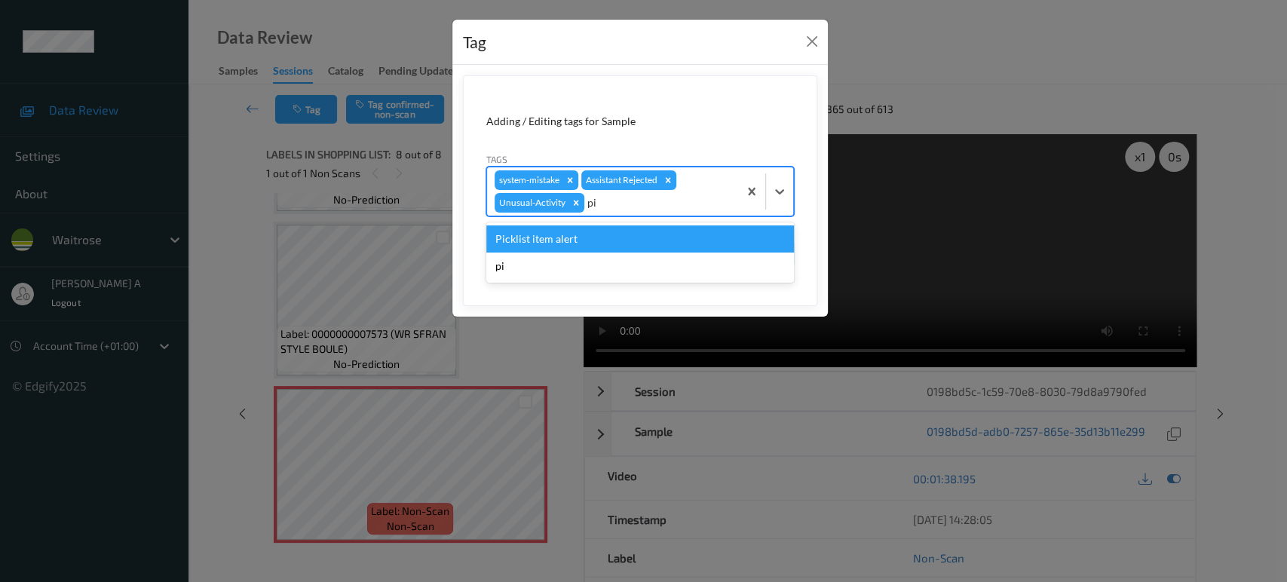
type input "pic"
click at [577, 240] on div "Picklist item alert" at bounding box center [640, 238] width 308 height 27
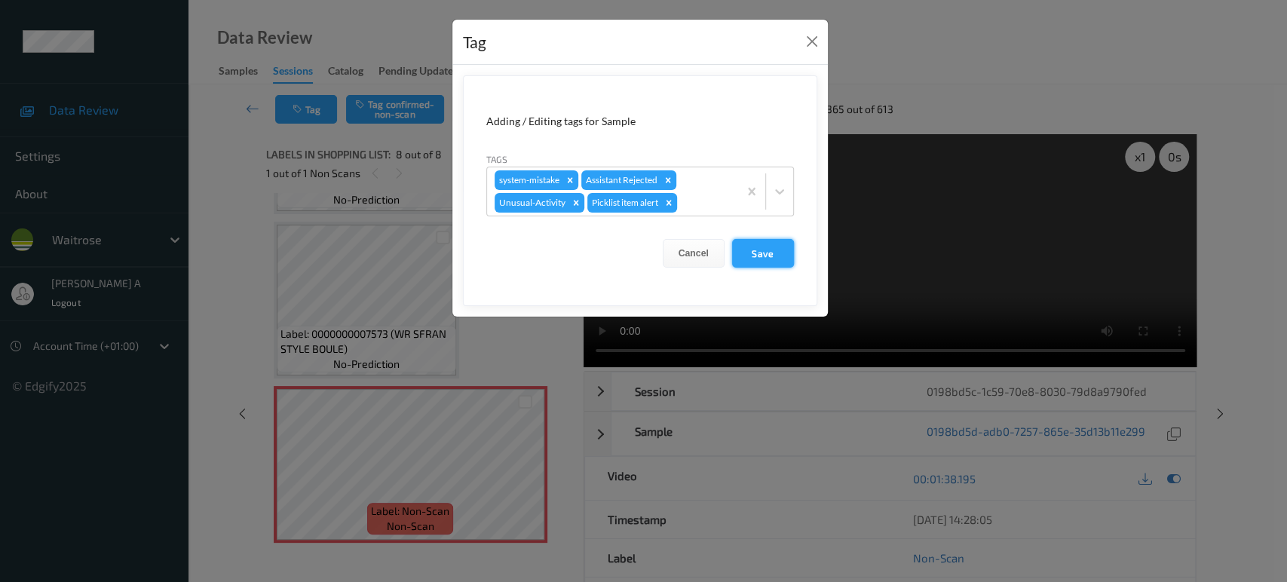
click at [752, 262] on button "Save" at bounding box center [763, 253] width 62 height 29
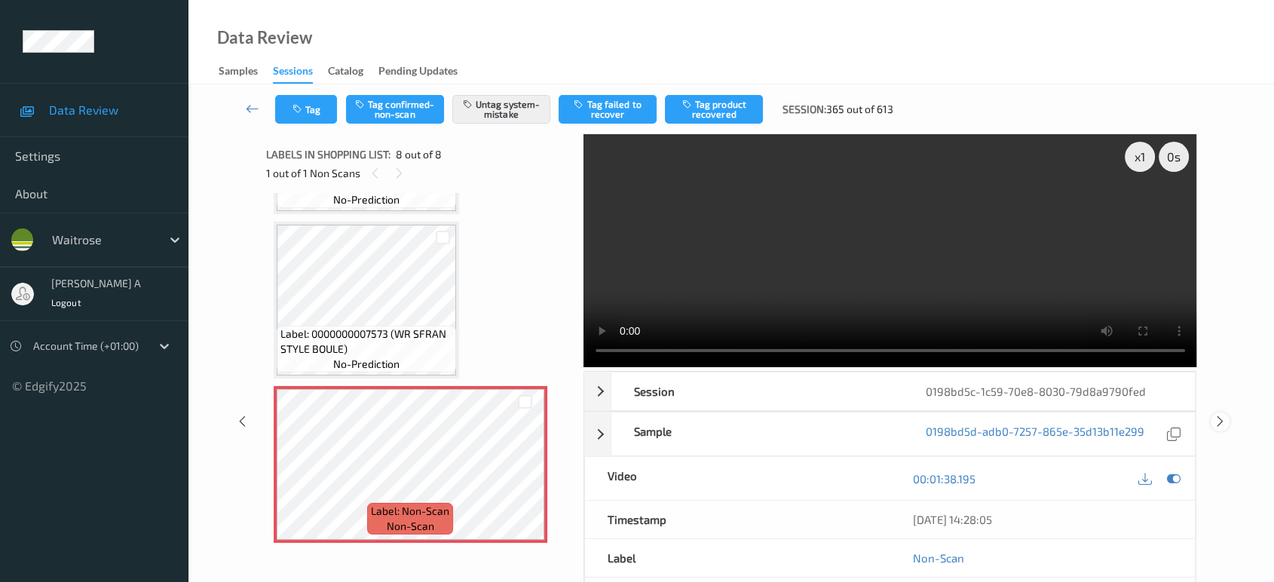
click at [1224, 419] on icon at bounding box center [1220, 422] width 13 height 14
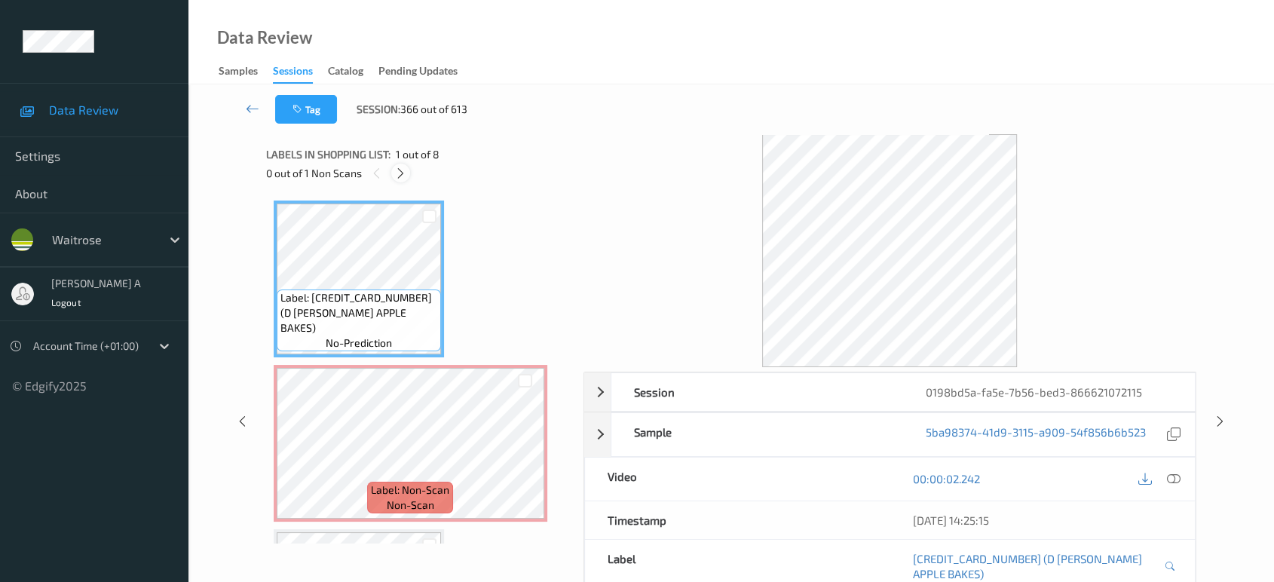
click at [402, 168] on icon at bounding box center [400, 174] width 13 height 14
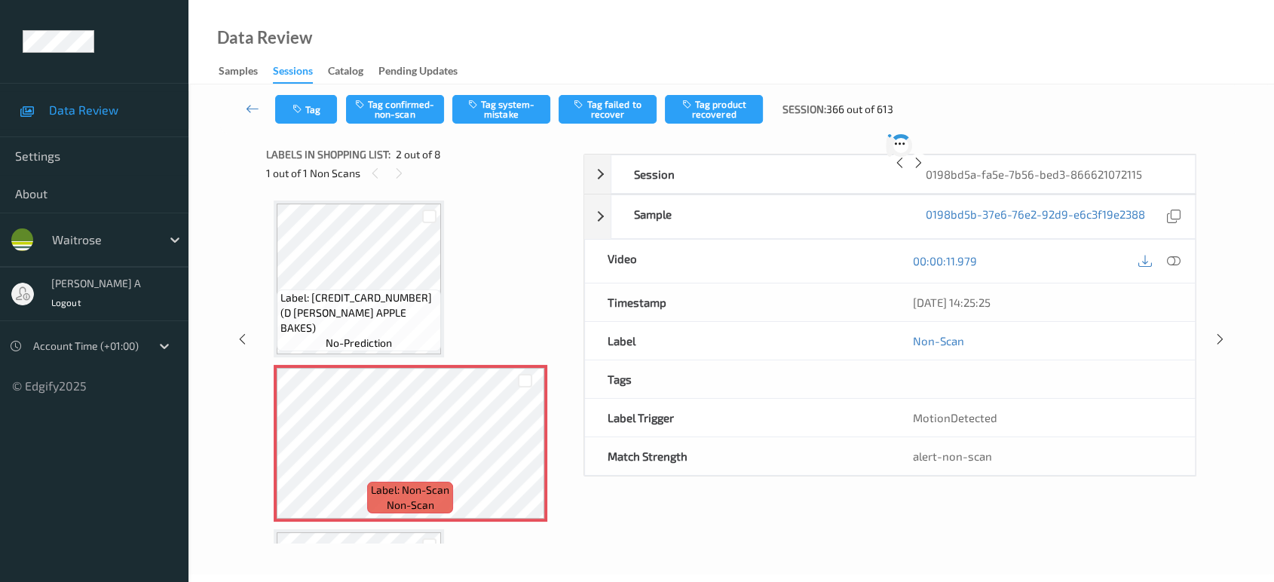
scroll to position [7, 0]
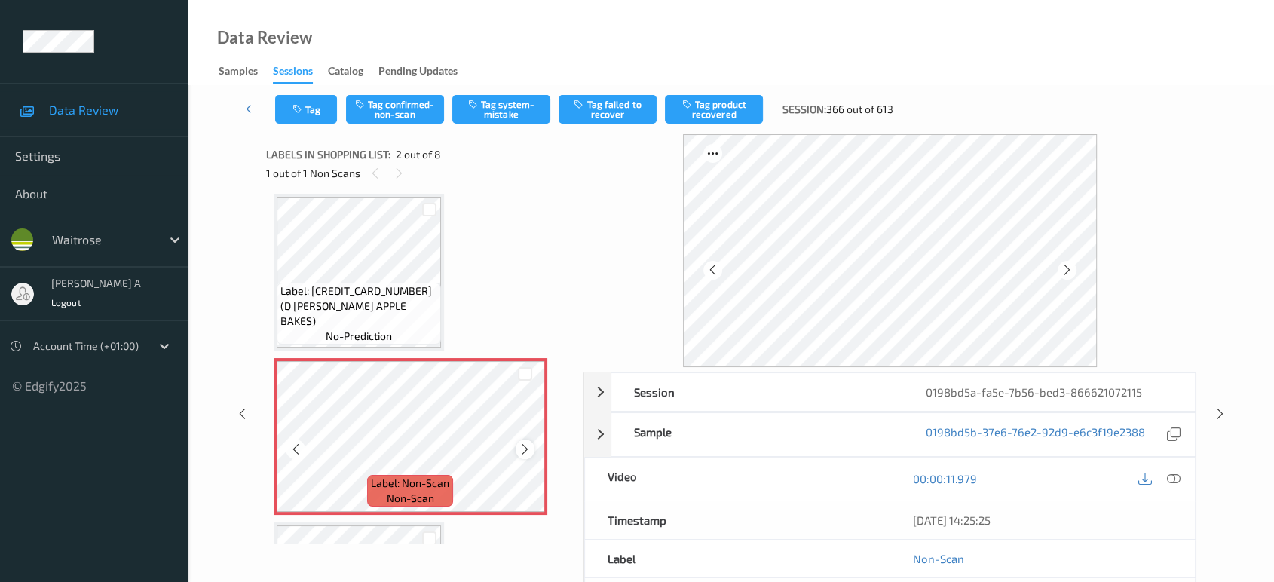
click at [519, 442] on icon at bounding box center [525, 449] width 13 height 14
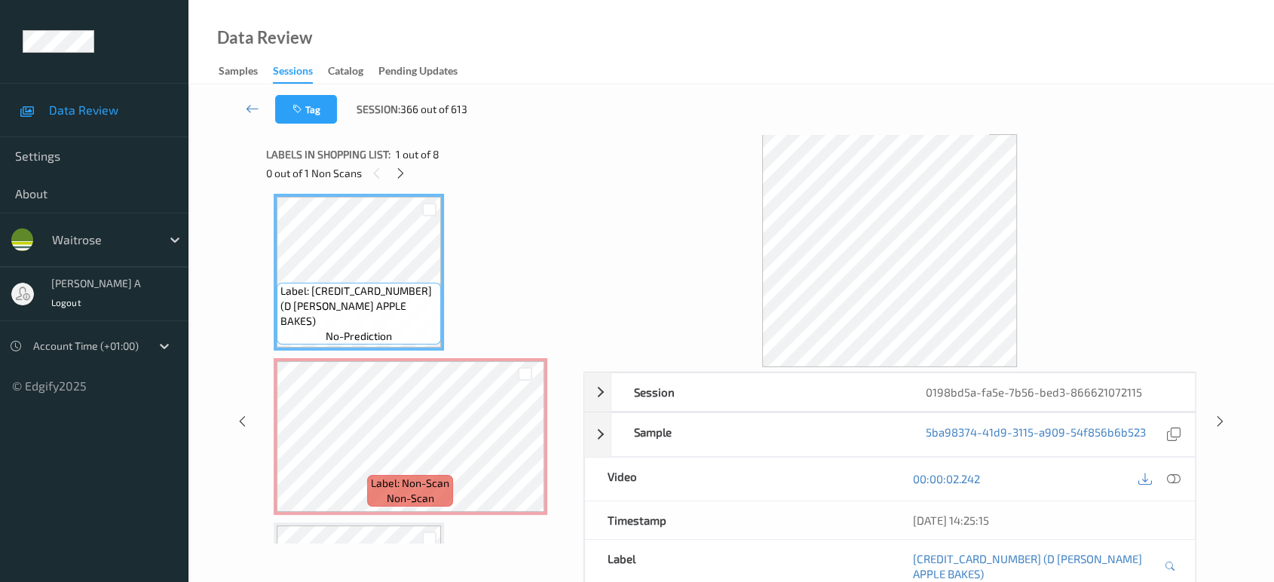
drag, startPoint x: 1176, startPoint y: 475, endPoint x: 1159, endPoint y: 470, distance: 17.2
click at [1176, 475] on icon at bounding box center [1174, 479] width 14 height 14
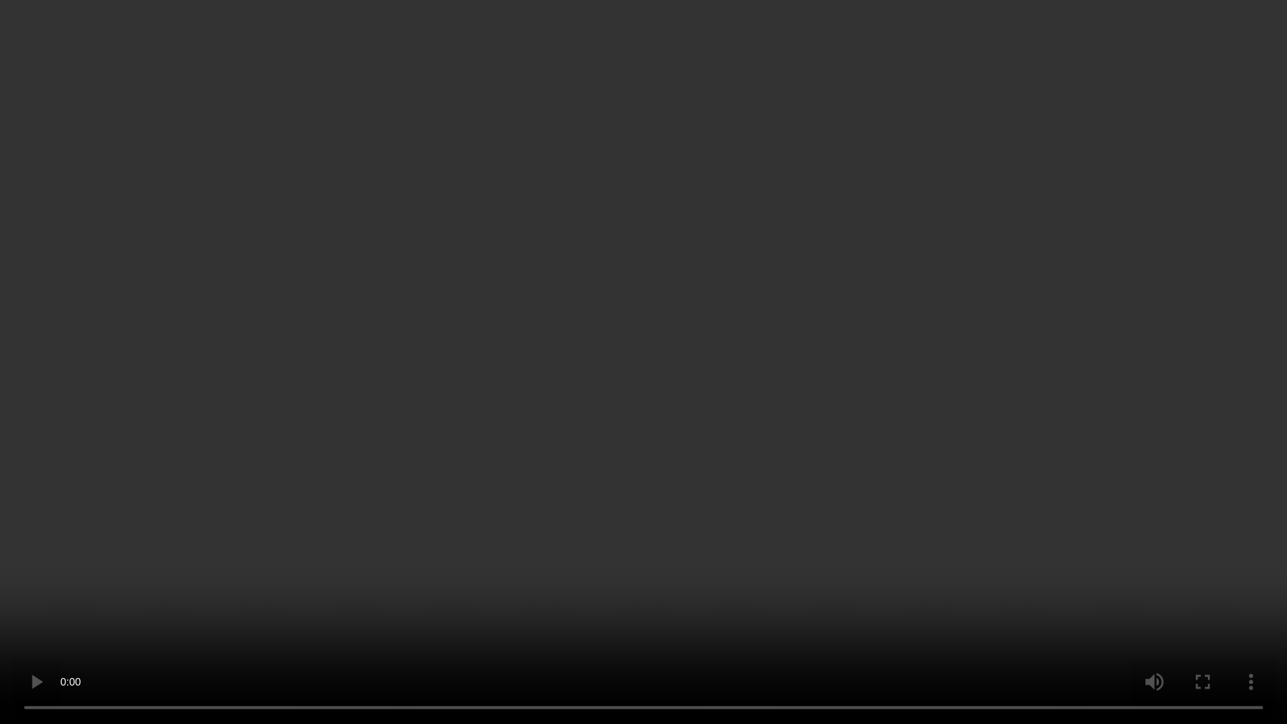
click at [987, 537] on video at bounding box center [643, 362] width 1287 height 724
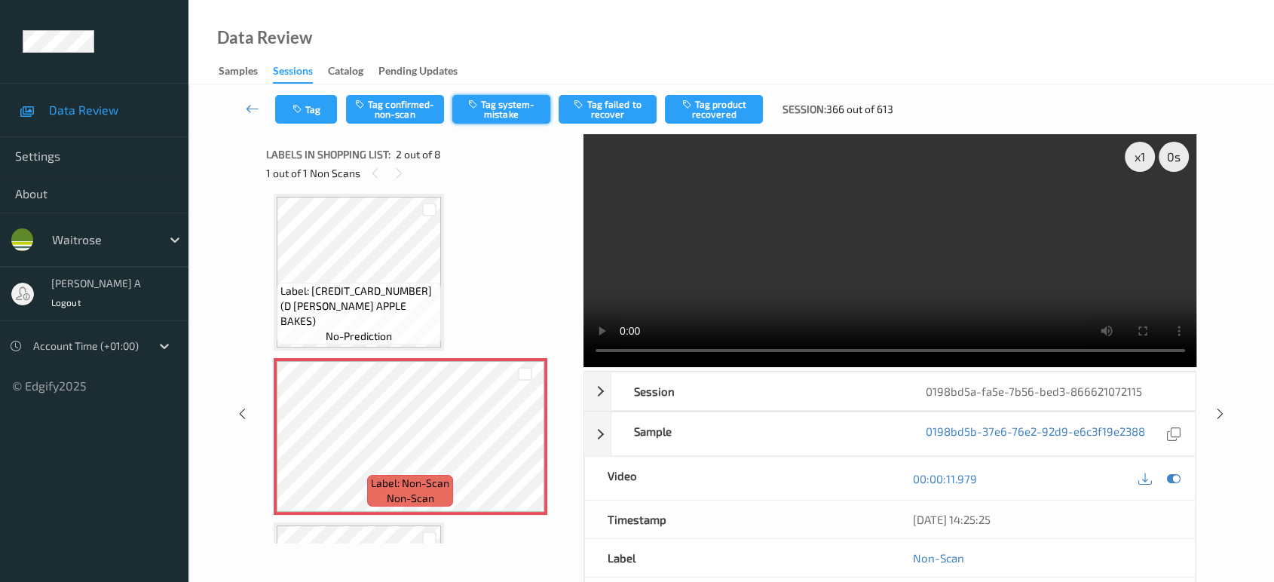
click at [510, 113] on button "Tag system-mistake" at bounding box center [501, 109] width 98 height 29
click at [314, 115] on button "Tag" at bounding box center [306, 109] width 62 height 29
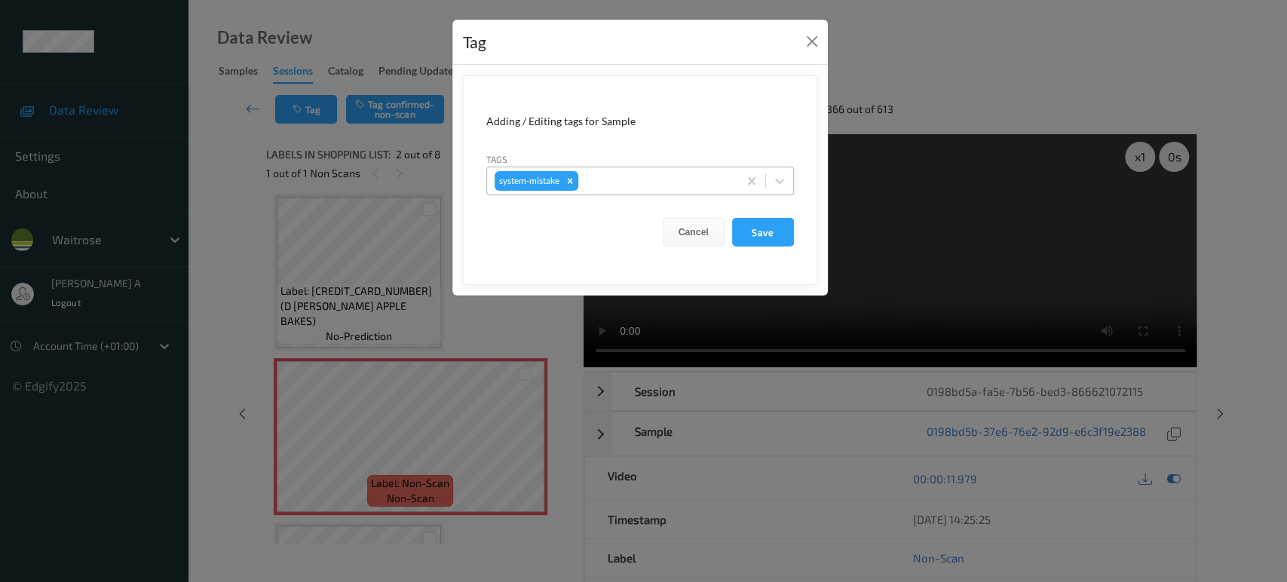
click at [671, 178] on div at bounding box center [655, 181] width 149 height 18
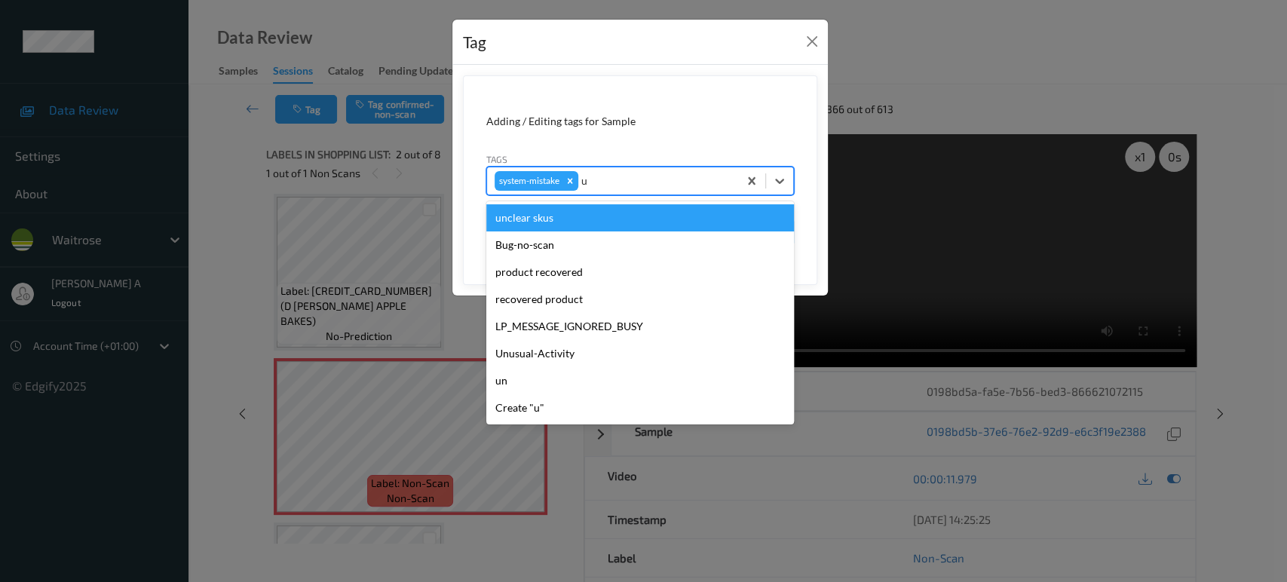
type input "un"
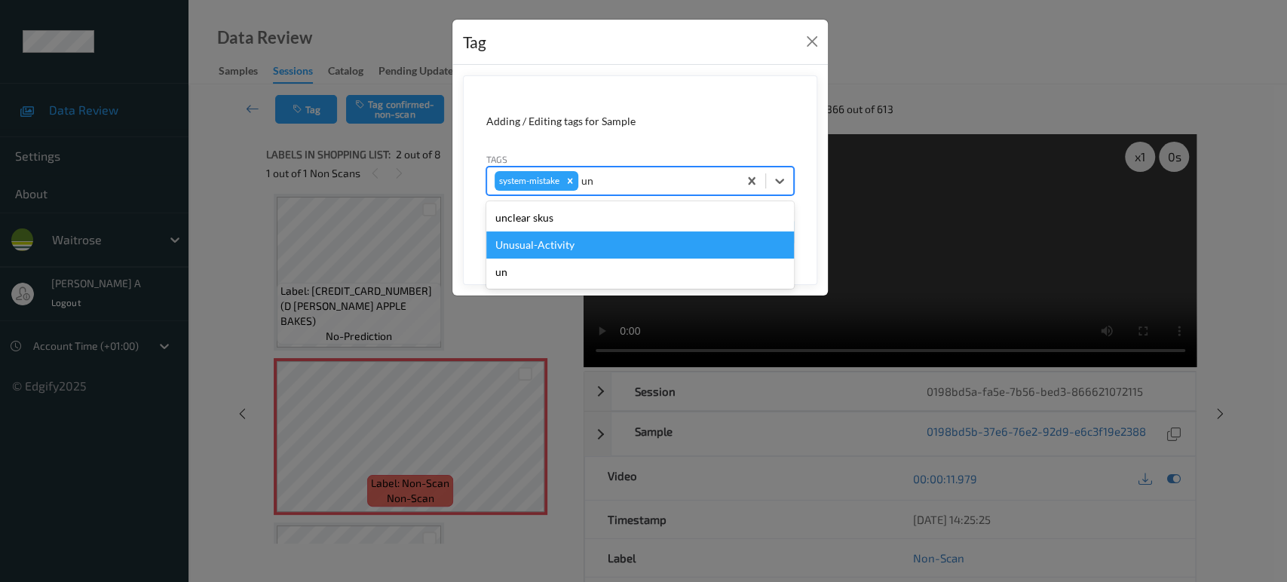
click at [622, 250] on div "Unusual-Activity" at bounding box center [640, 244] width 308 height 27
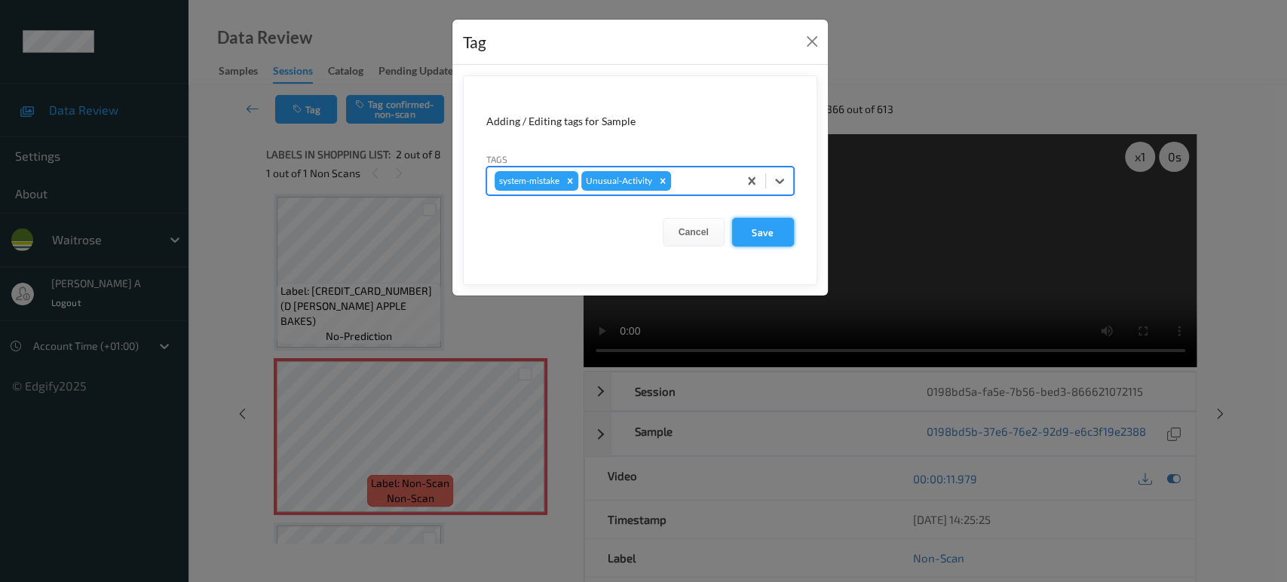
click at [776, 232] on button "Save" at bounding box center [763, 232] width 62 height 29
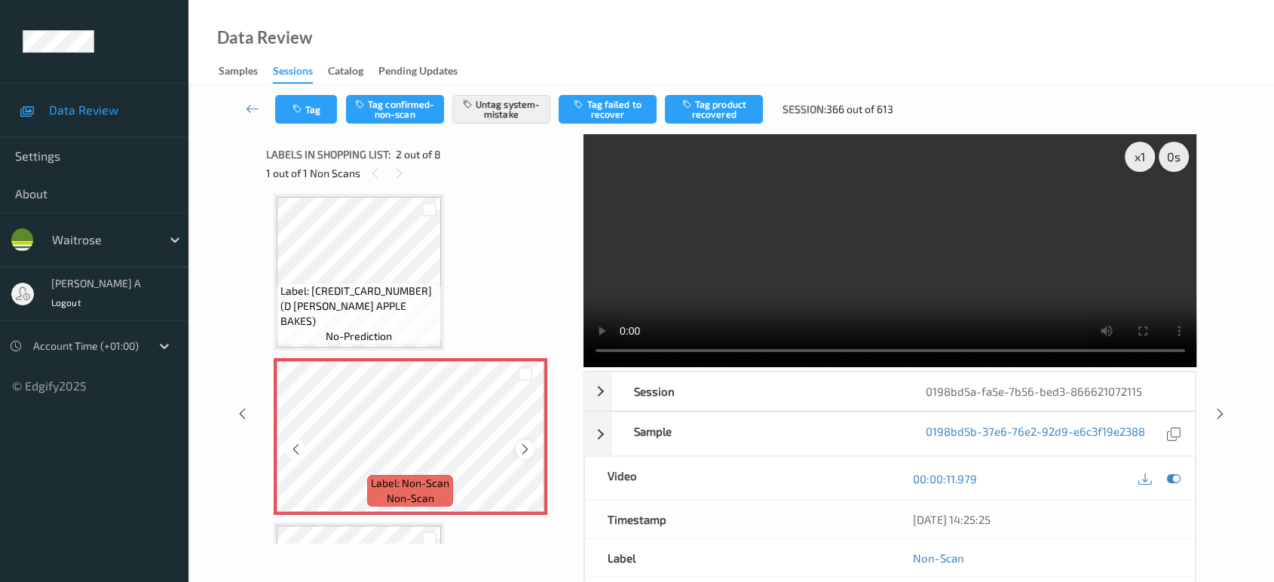
click at [519, 450] on icon at bounding box center [525, 449] width 13 height 14
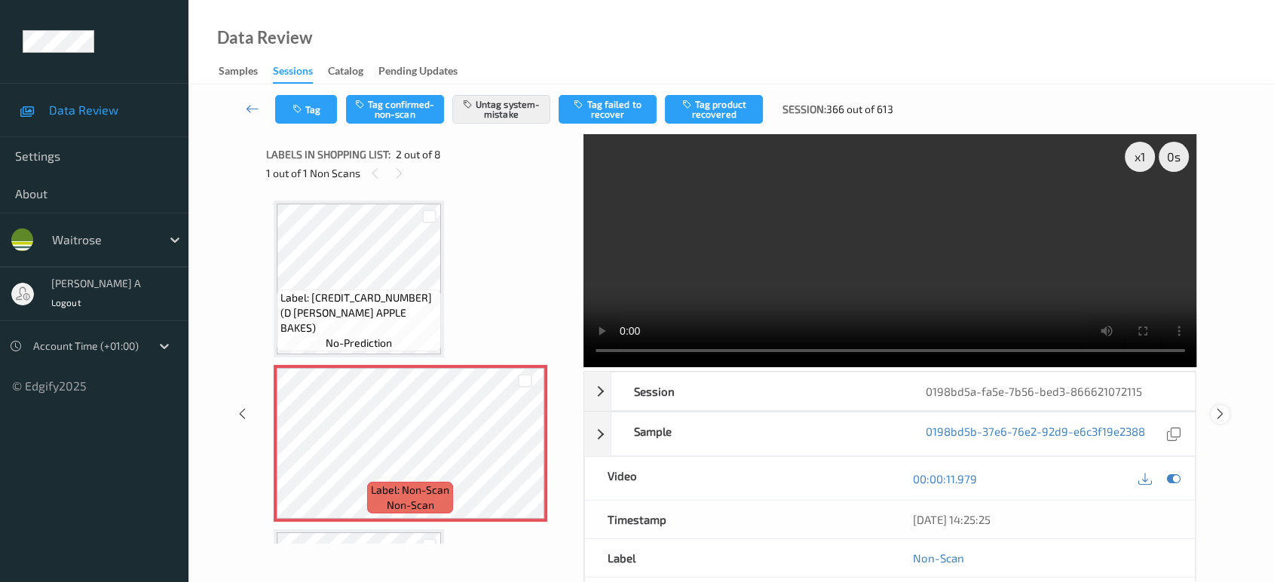
click at [1220, 412] on icon at bounding box center [1220, 414] width 13 height 14
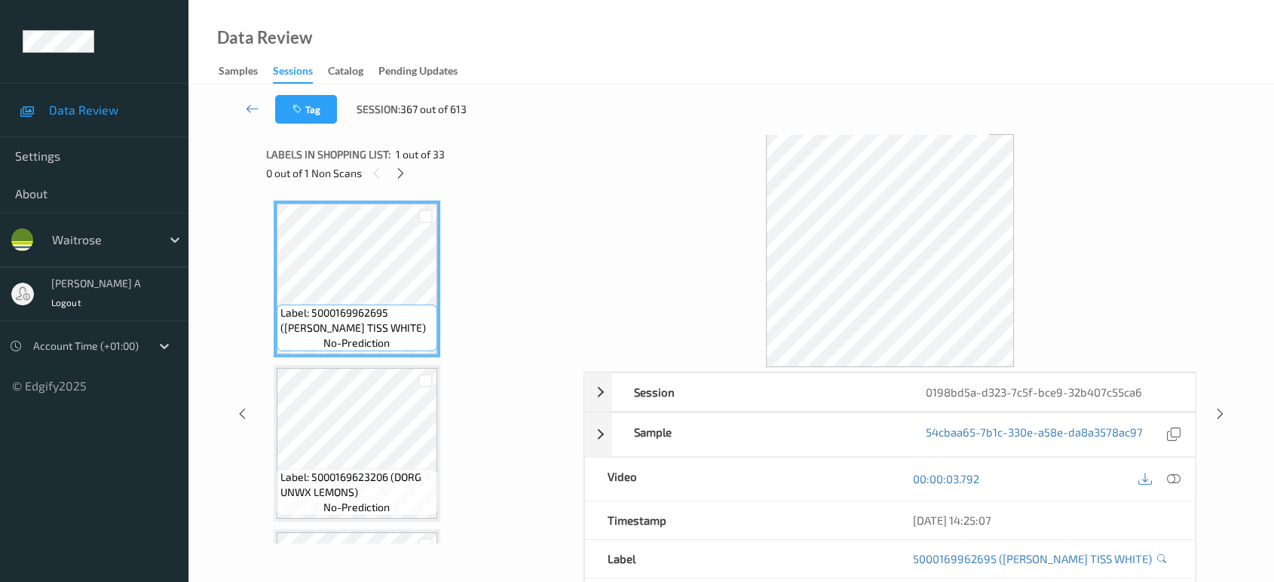
click at [391, 161] on div "Labels in shopping list: 1 out of 33" at bounding box center [419, 154] width 307 height 19
click at [398, 170] on icon at bounding box center [400, 174] width 13 height 14
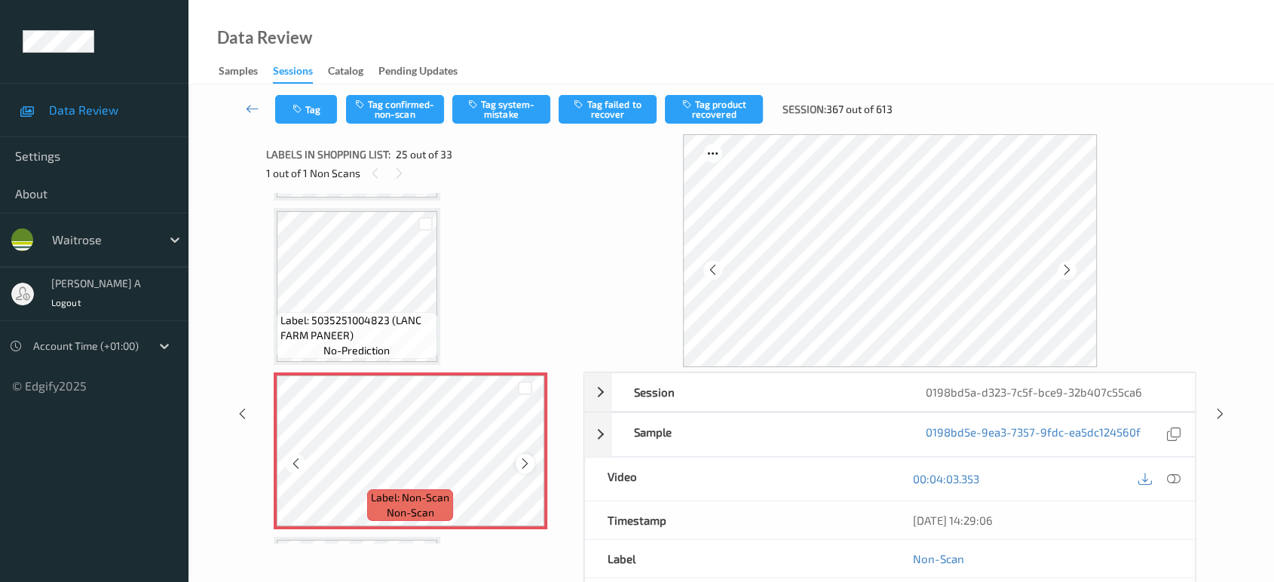
click at [525, 457] on icon at bounding box center [525, 464] width 13 height 14
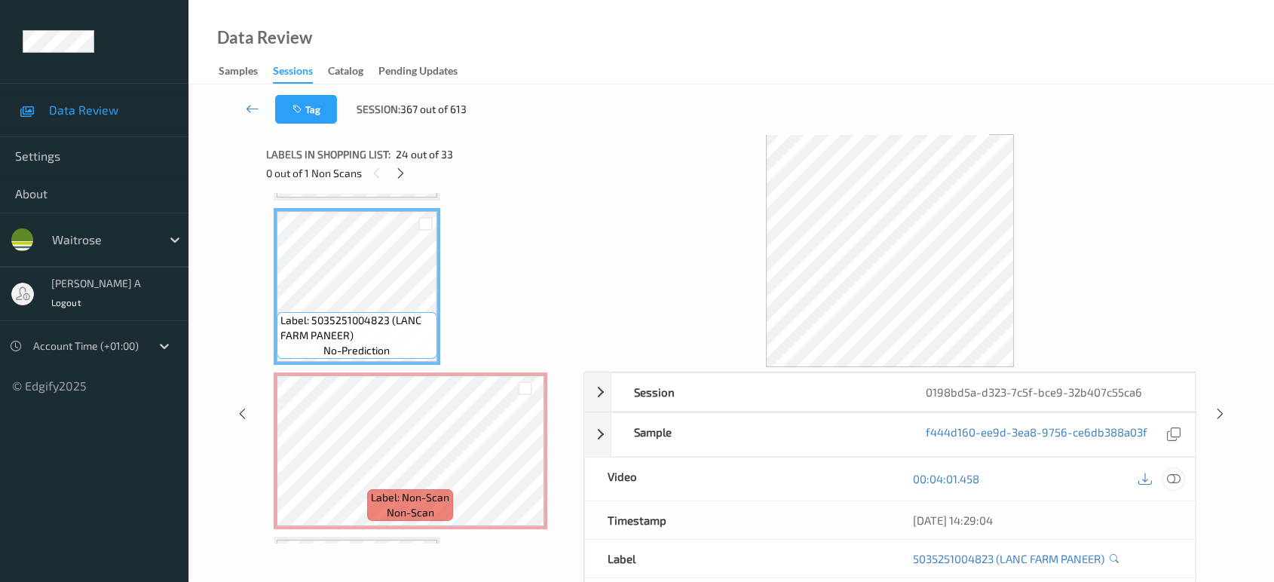
click at [1174, 522] on div "18/08/2025 14:29:04" at bounding box center [1042, 520] width 305 height 38
click at [1170, 480] on icon at bounding box center [1174, 479] width 14 height 14
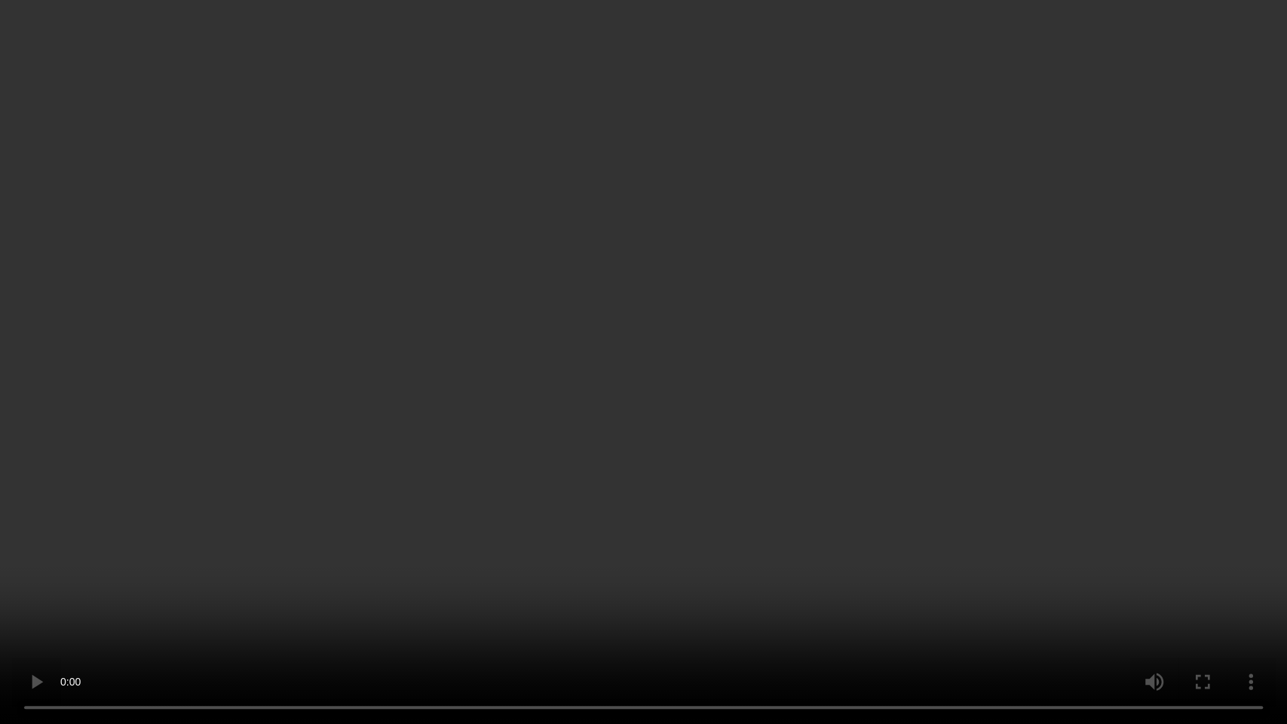
click at [837, 451] on video at bounding box center [643, 362] width 1287 height 724
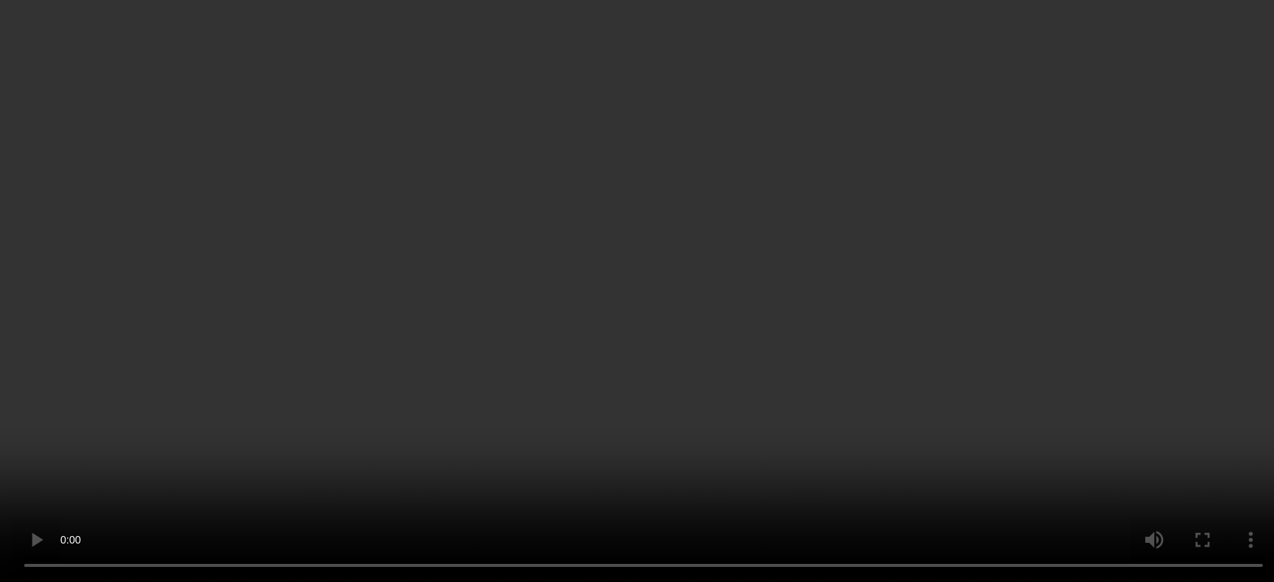
scroll to position [3939, 0]
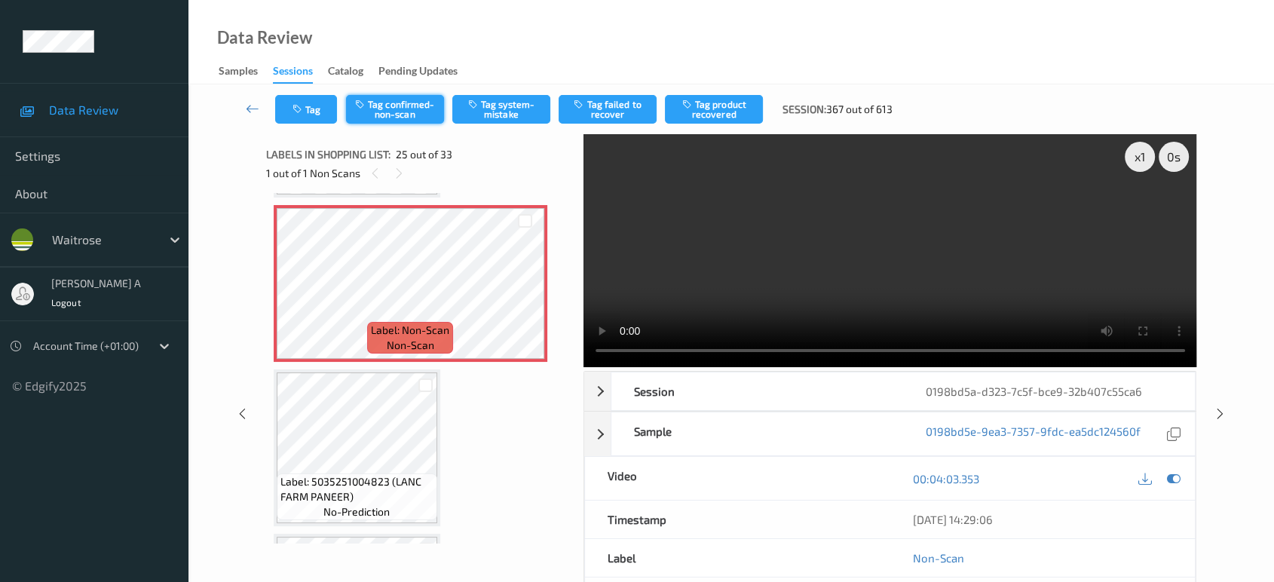
click at [401, 106] on button "Tag confirmed-non-scan" at bounding box center [395, 109] width 98 height 29
click at [724, 107] on button "Tag product recovered" at bounding box center [714, 109] width 98 height 29
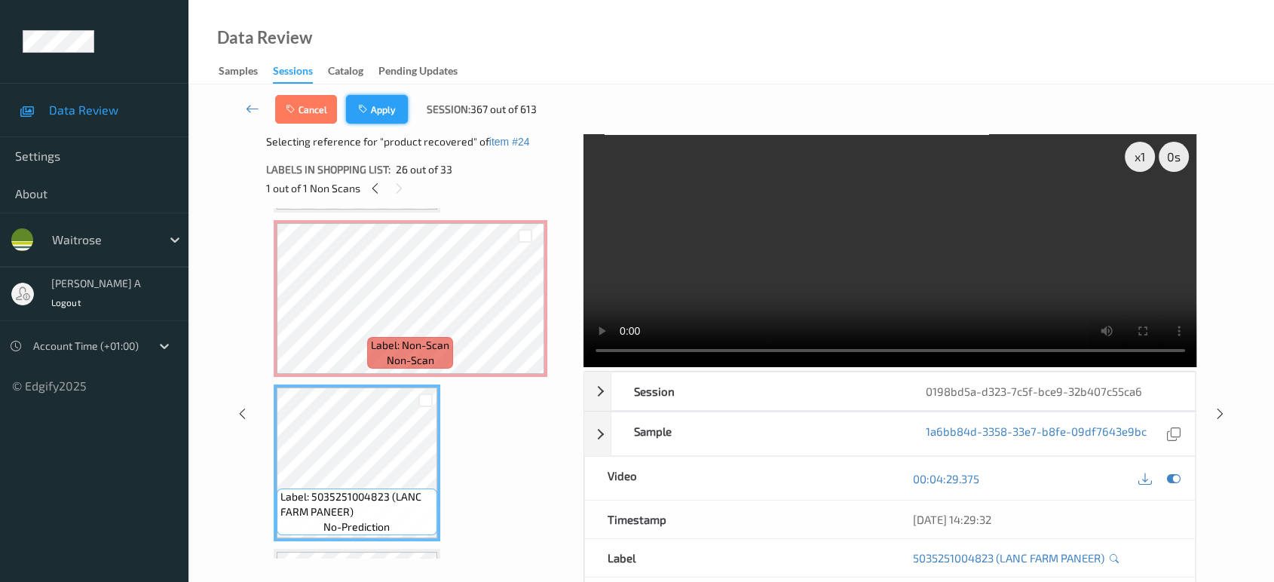
click at [387, 107] on button "Apply" at bounding box center [377, 109] width 62 height 29
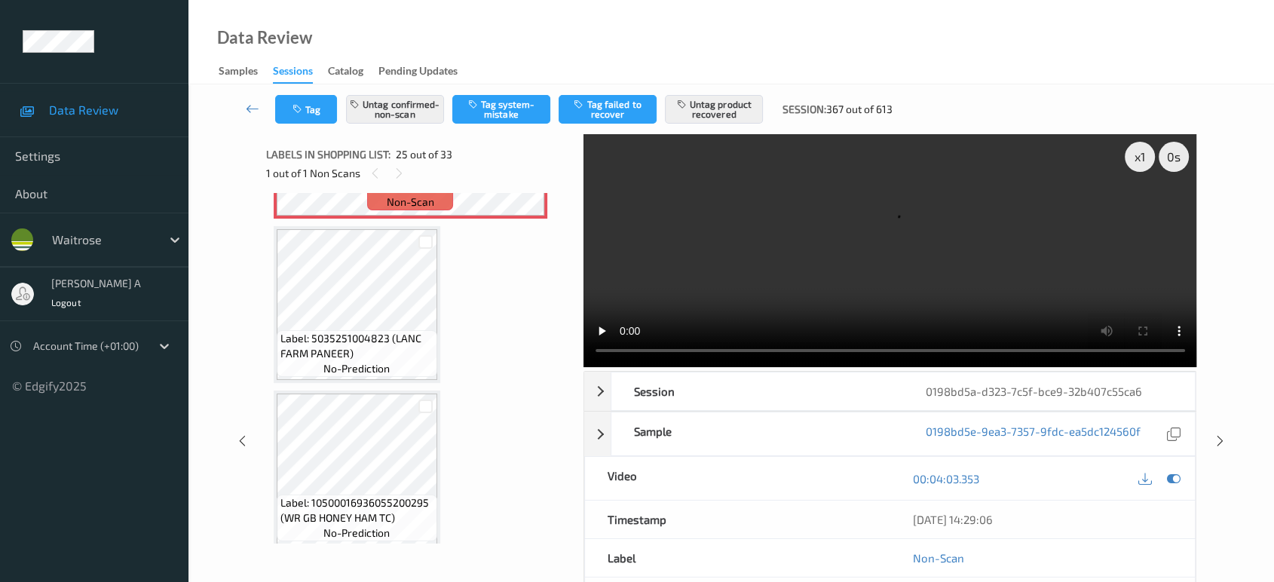
scroll to position [4107, 0]
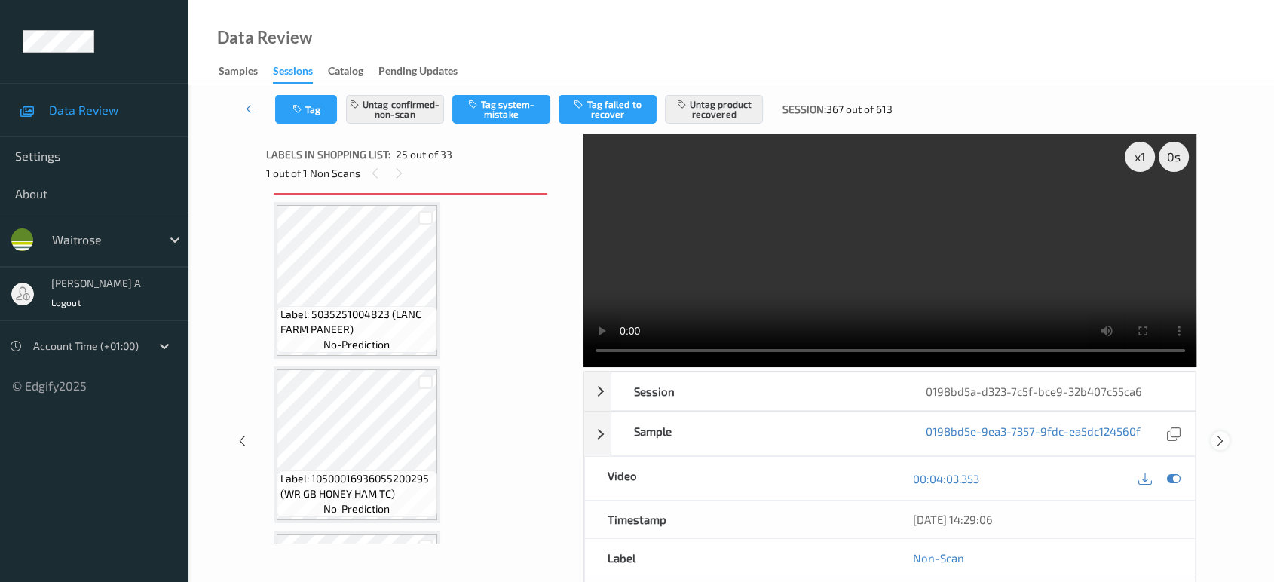
click at [1220, 434] on icon at bounding box center [1220, 441] width 13 height 14
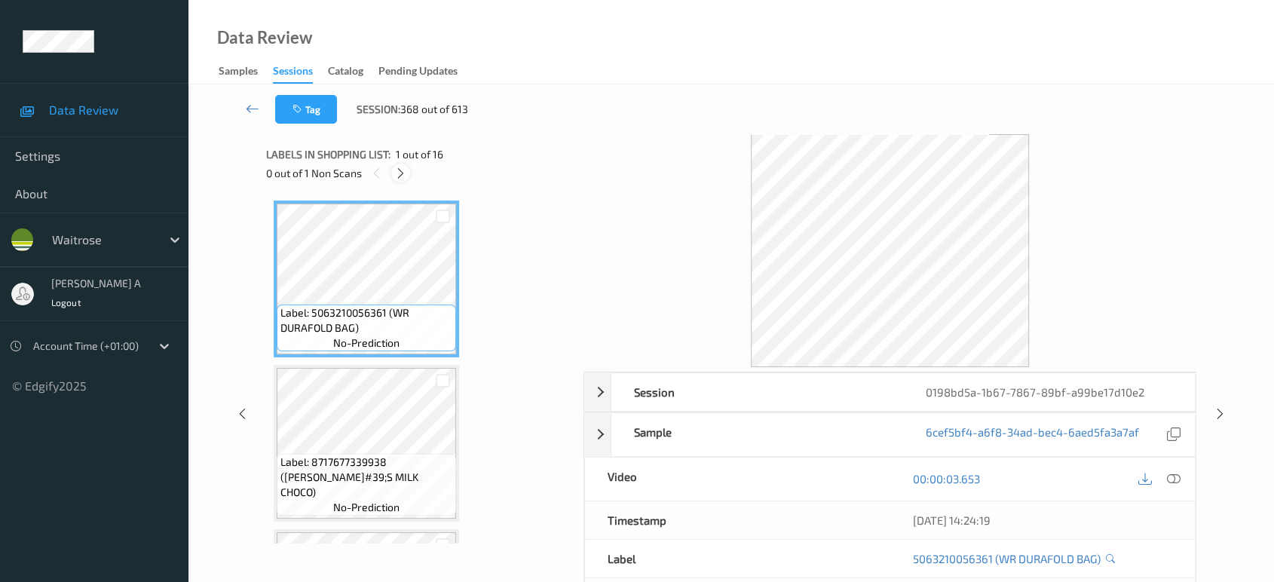
click at [408, 173] on div at bounding box center [400, 173] width 19 height 19
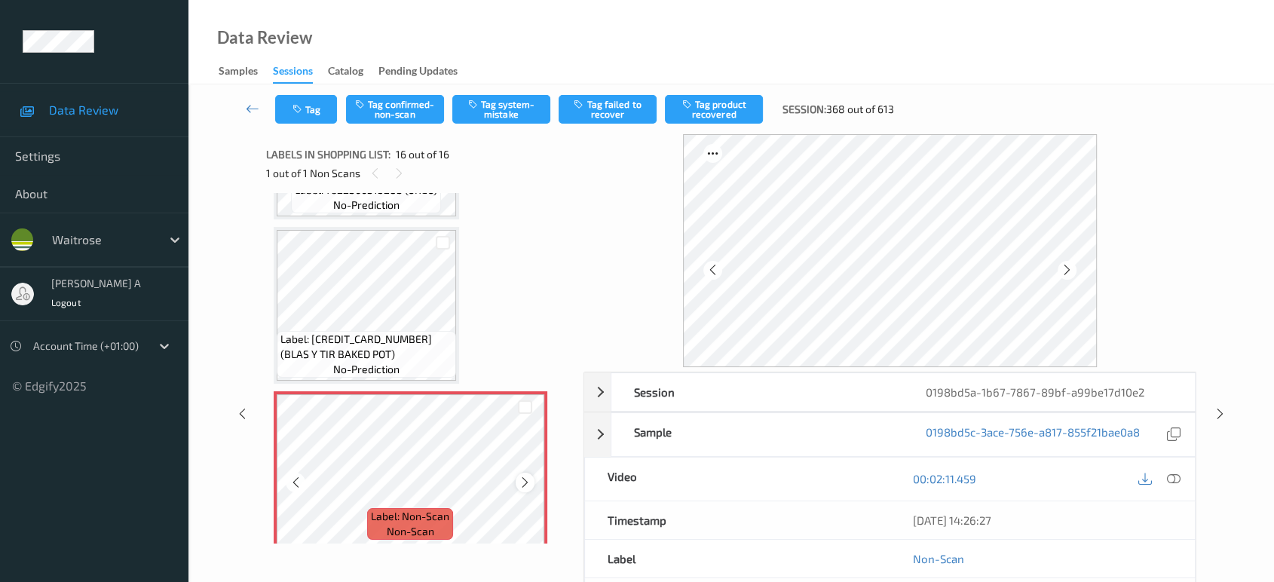
click at [525, 476] on icon at bounding box center [525, 483] width 13 height 14
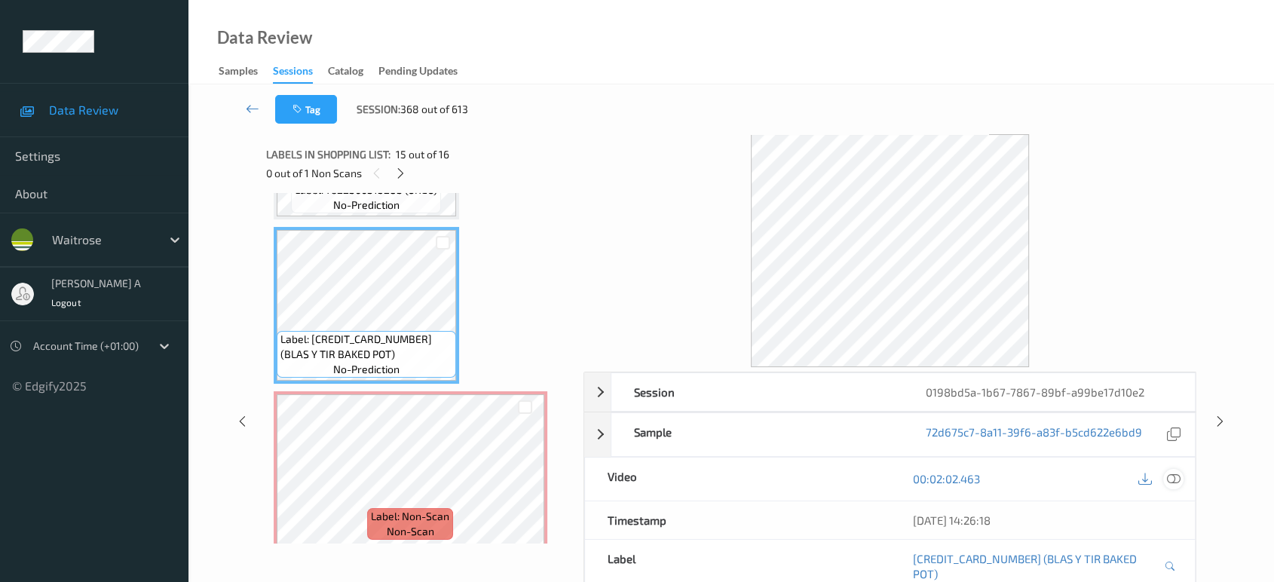
click at [1177, 480] on icon at bounding box center [1174, 479] width 14 height 14
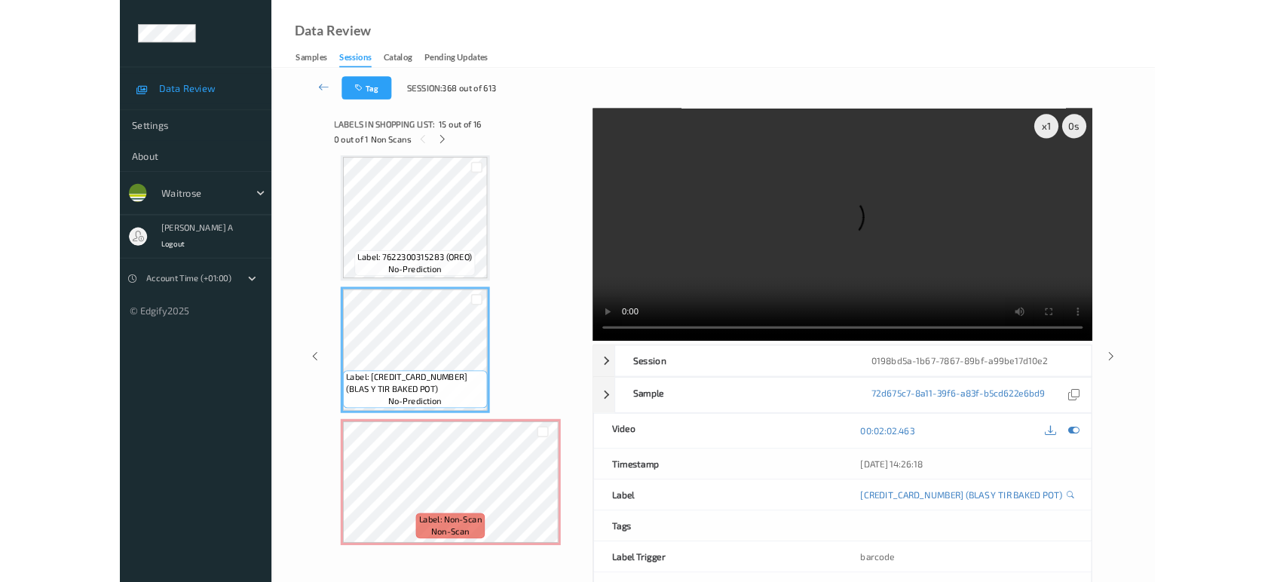
scroll to position [2133, 0]
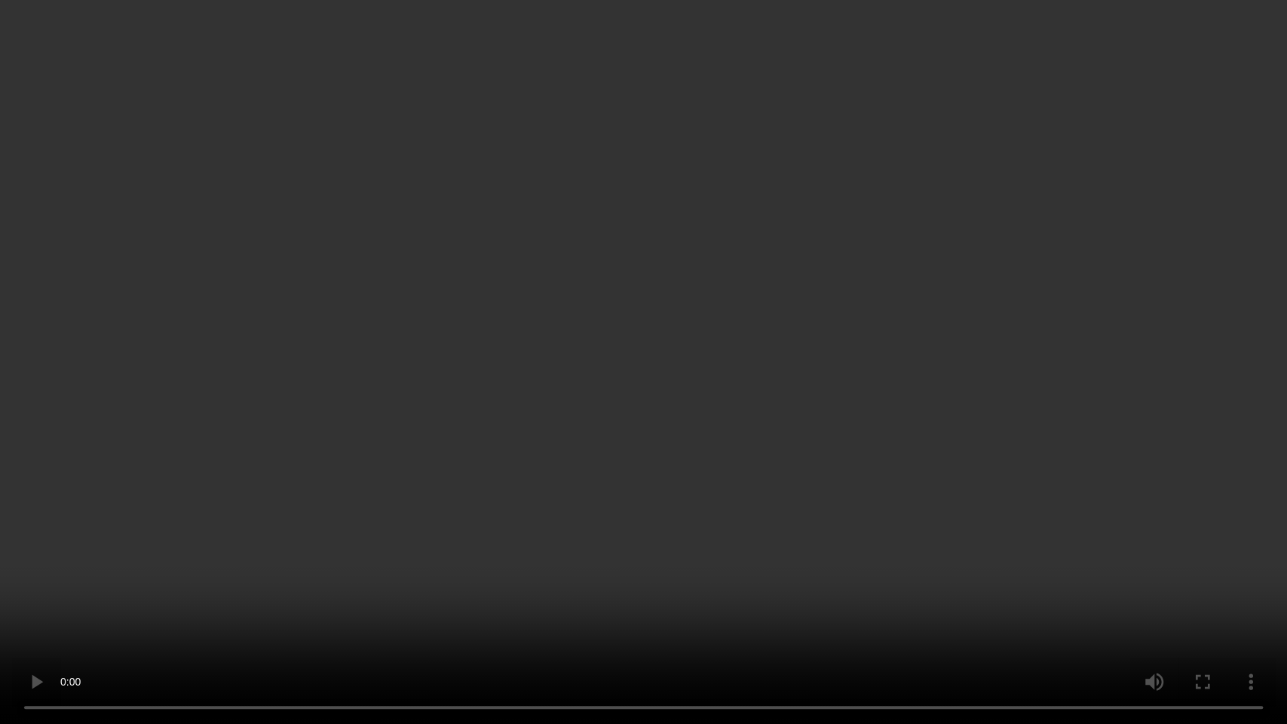
click at [553, 377] on video at bounding box center [643, 362] width 1287 height 724
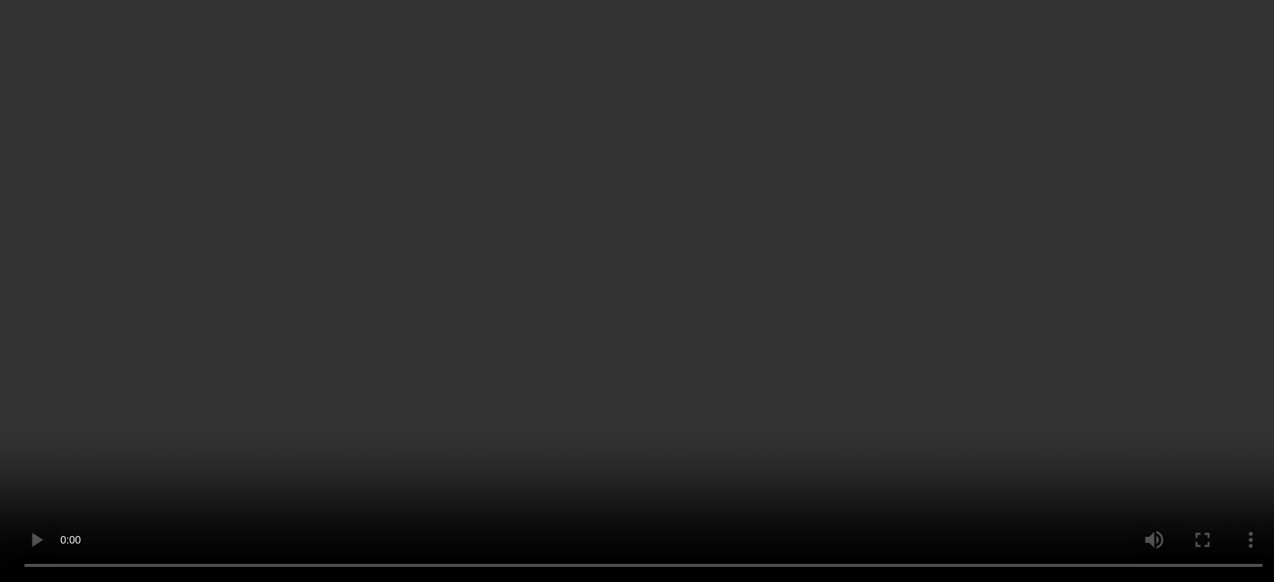
scroll to position [2274, 0]
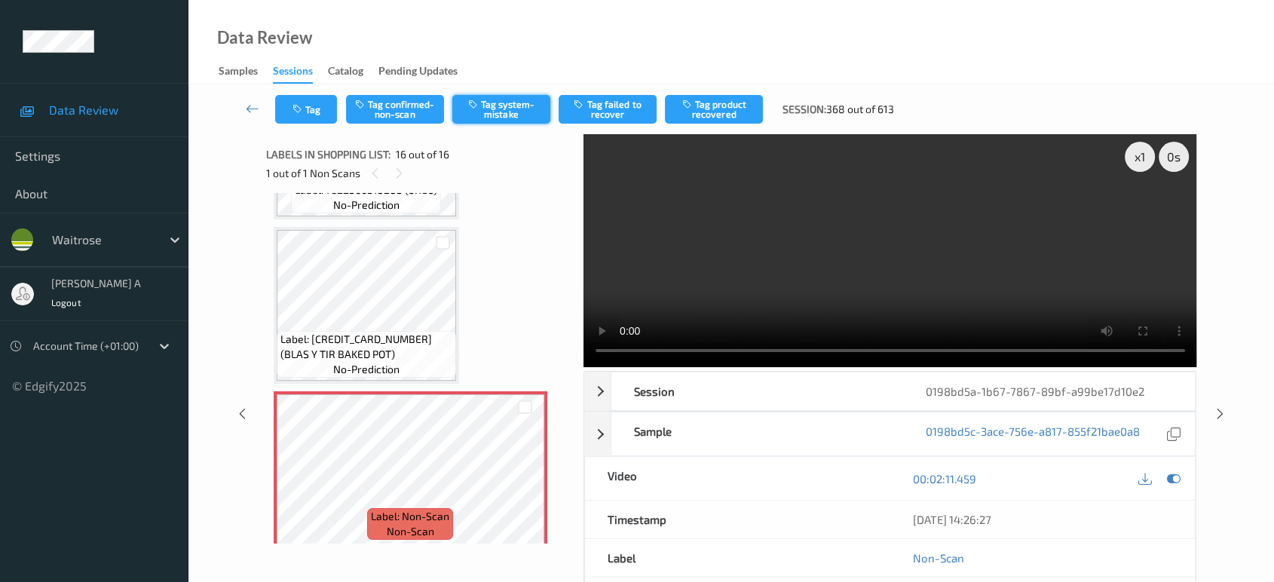
click at [498, 105] on button "Tag system-mistake" at bounding box center [501, 109] width 98 height 29
click at [312, 118] on button "Tag" at bounding box center [306, 109] width 62 height 29
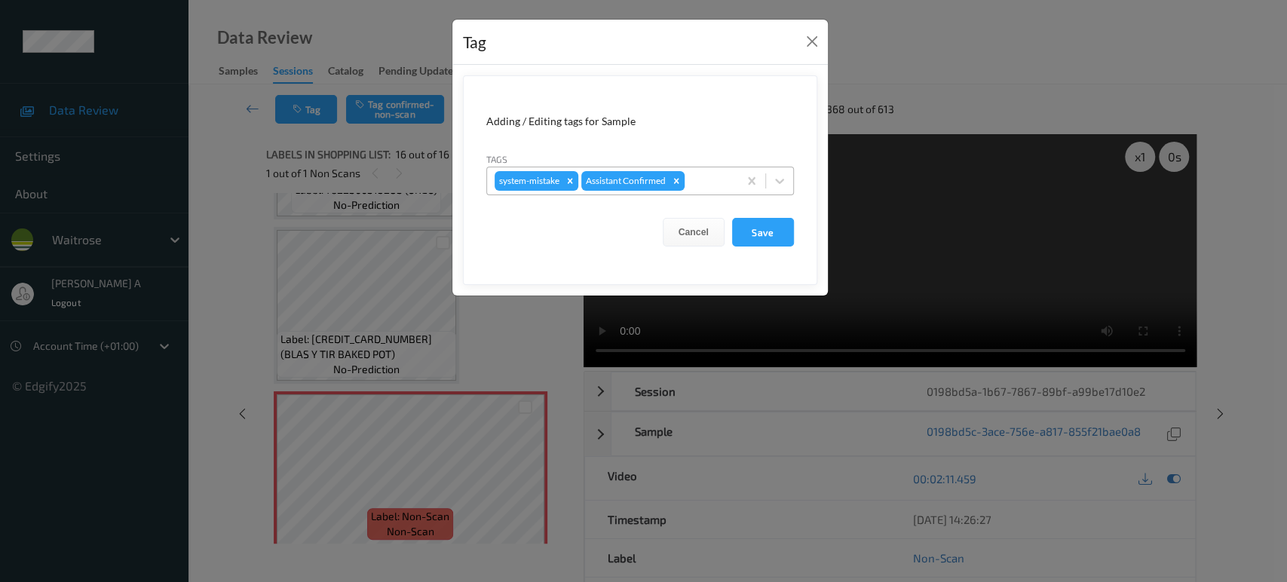
click at [701, 182] on div at bounding box center [708, 181] width 43 height 18
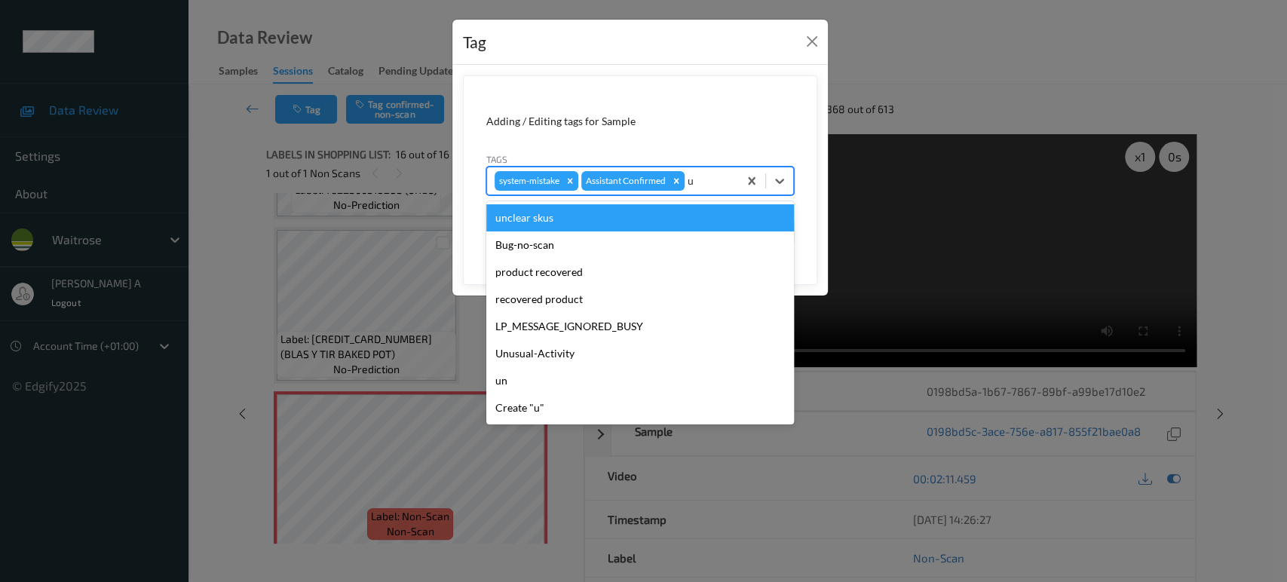
type input "un"
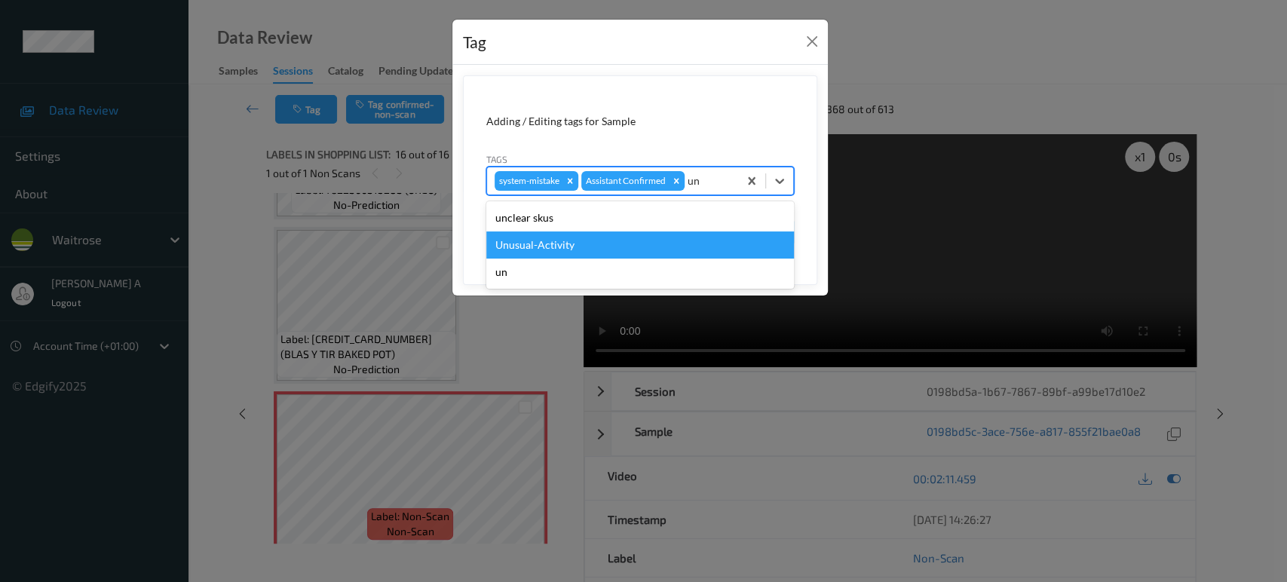
click at [583, 247] on div "Unusual-Activity" at bounding box center [640, 244] width 308 height 27
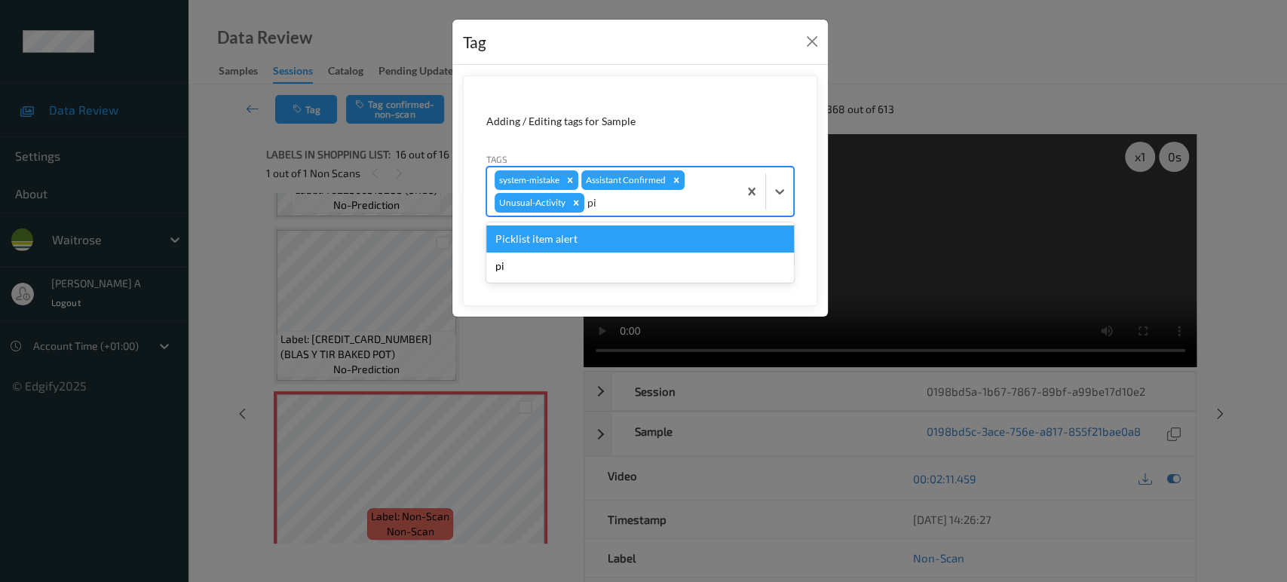
type input "pic"
click at [583, 247] on div "Picklist item alert" at bounding box center [640, 238] width 308 height 27
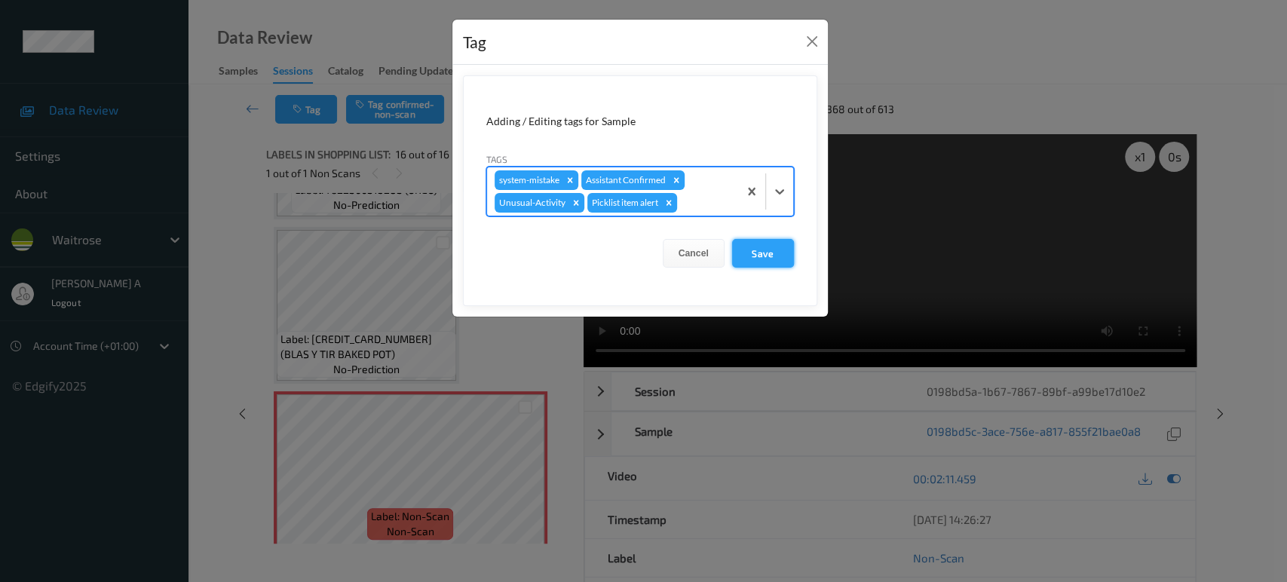
click at [768, 259] on button "Save" at bounding box center [763, 253] width 62 height 29
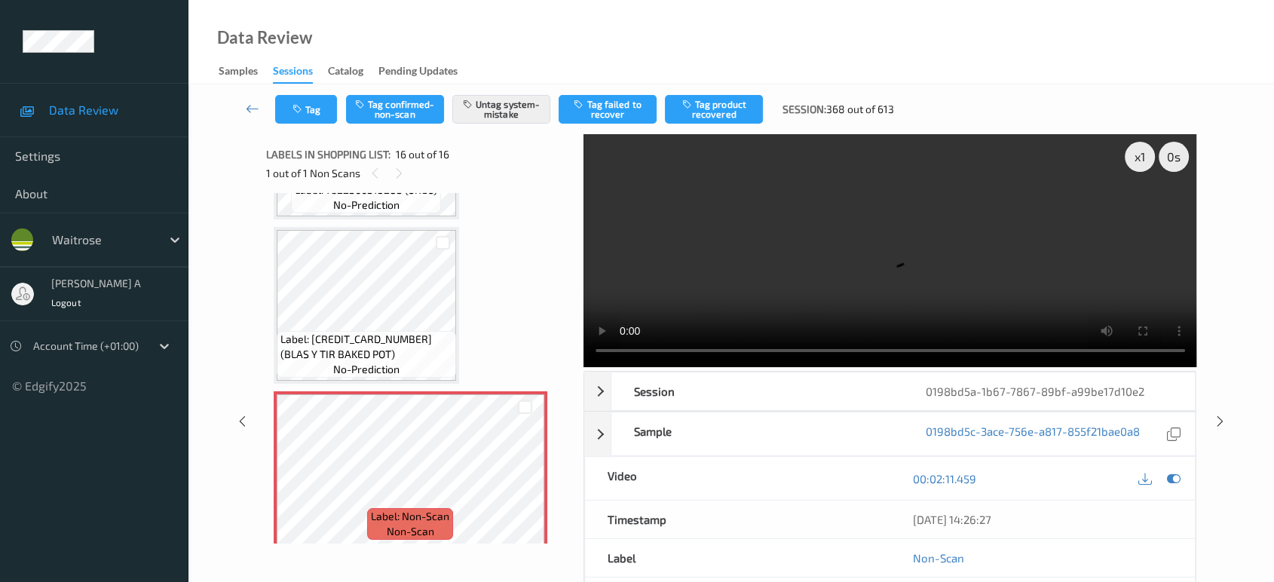
drag, startPoint x: 1217, startPoint y: 357, endPoint x: 806, endPoint y: 14, distance: 535.2
click at [1217, 415] on icon at bounding box center [1220, 422] width 13 height 14
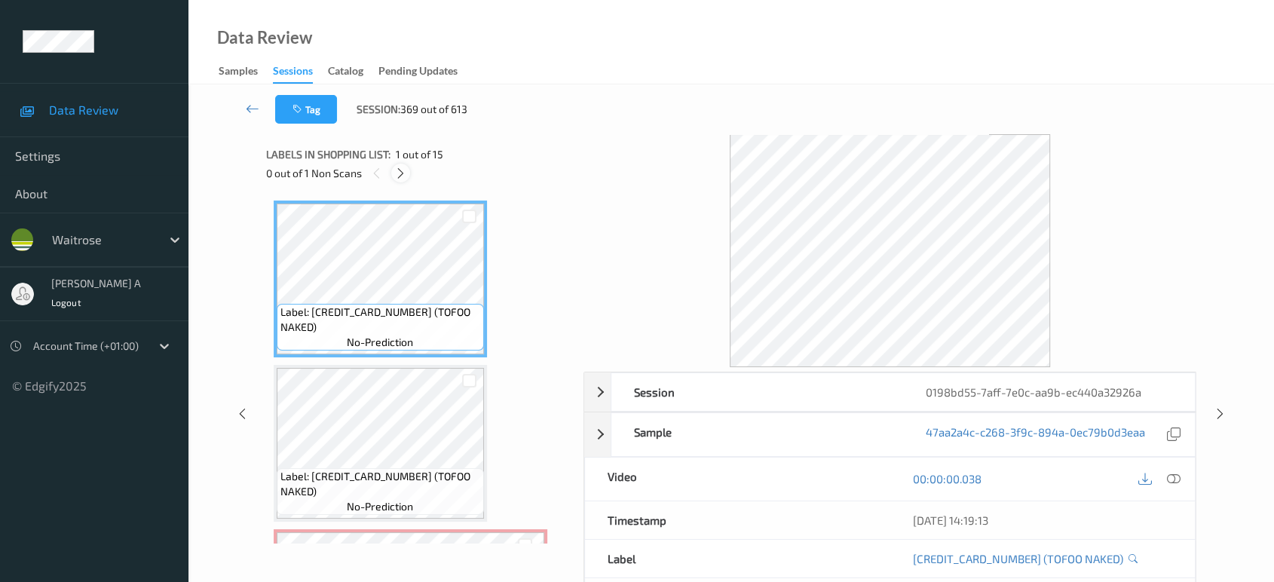
click at [395, 179] on icon at bounding box center [400, 174] width 13 height 14
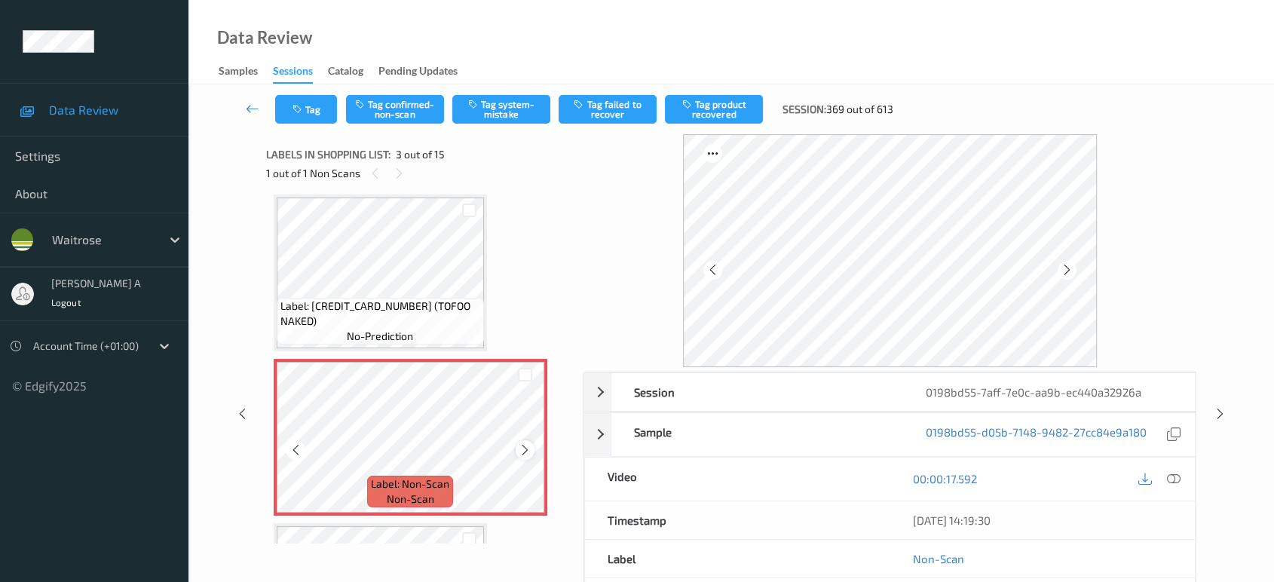
click at [523, 443] on icon at bounding box center [525, 450] width 13 height 14
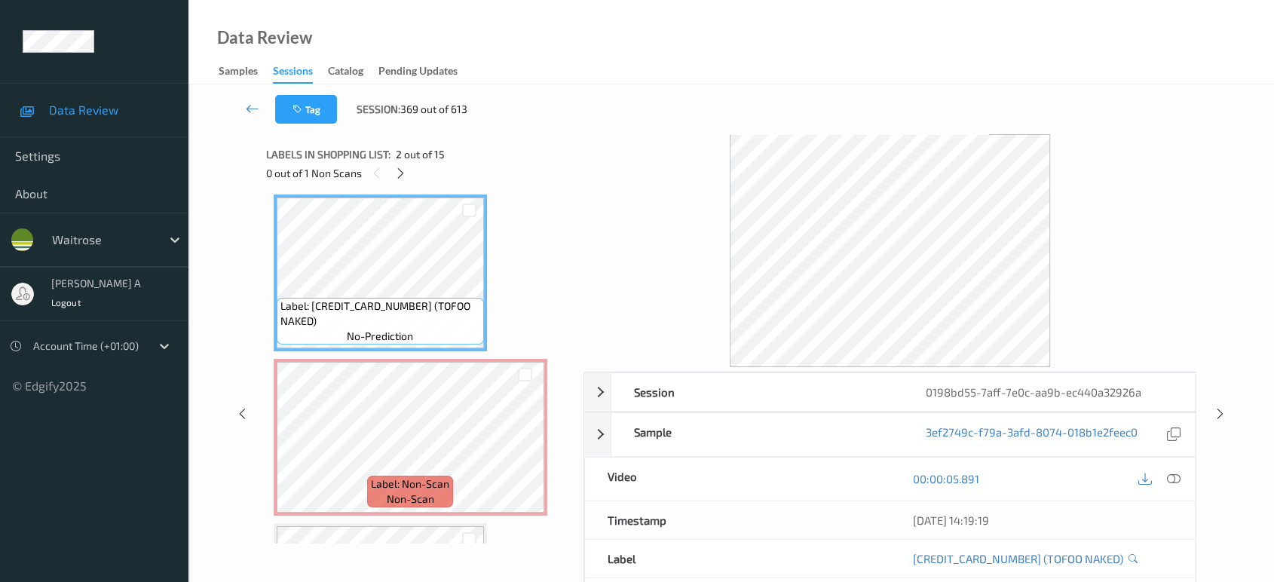
click at [1176, 476] on icon at bounding box center [1174, 479] width 14 height 14
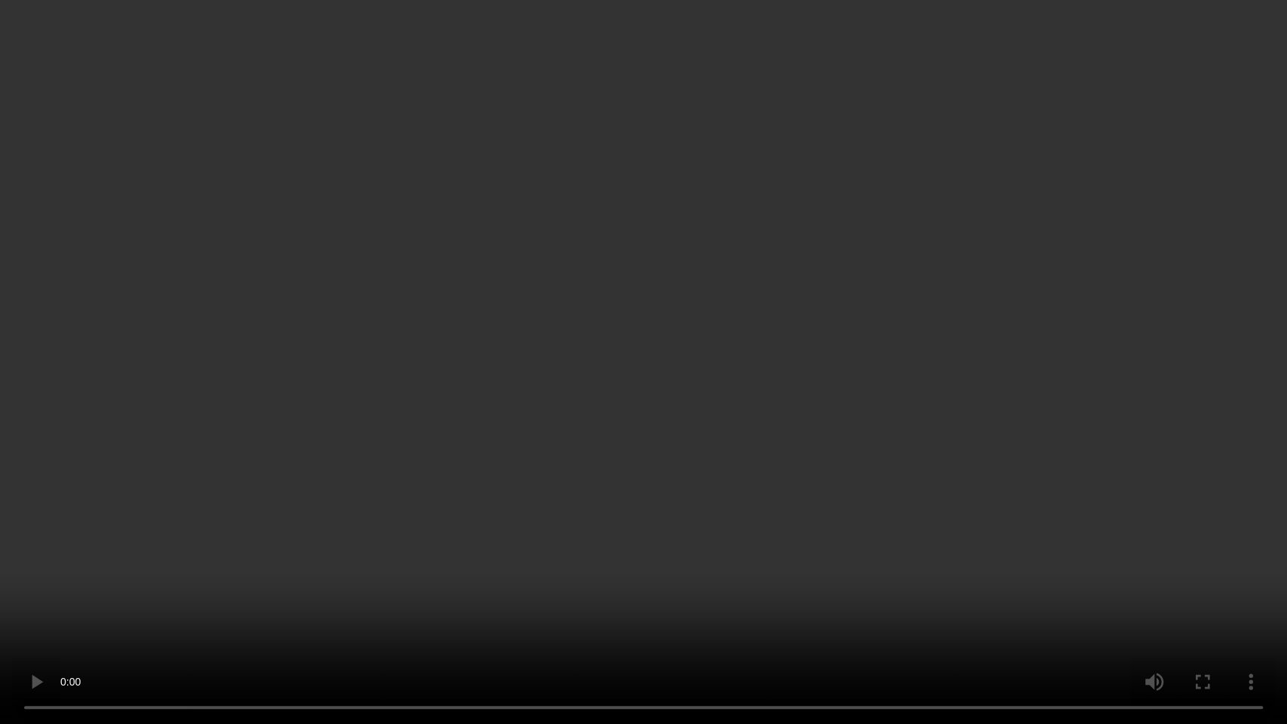
click at [694, 199] on video at bounding box center [643, 362] width 1287 height 724
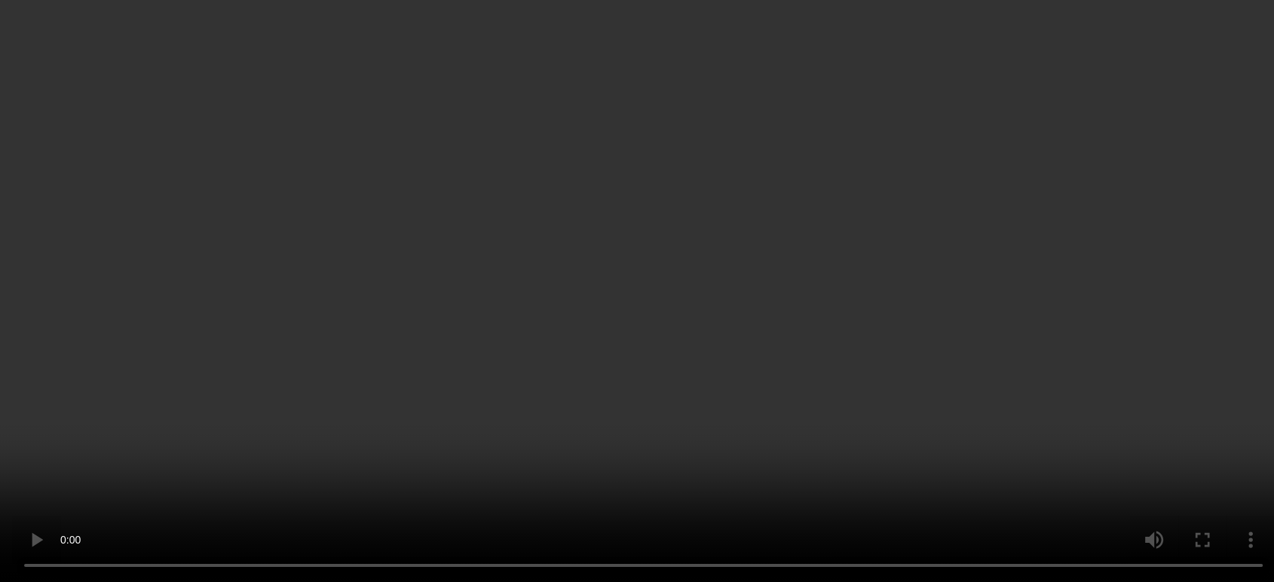
scroll to position [167, 0]
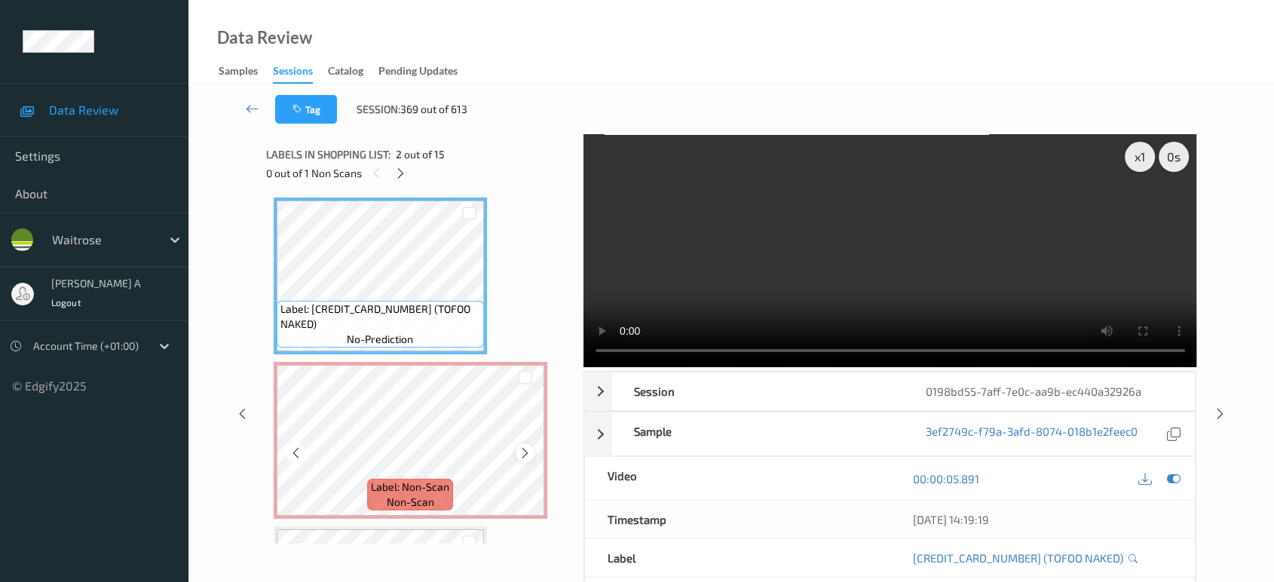
click at [525, 452] on icon at bounding box center [525, 453] width 13 height 14
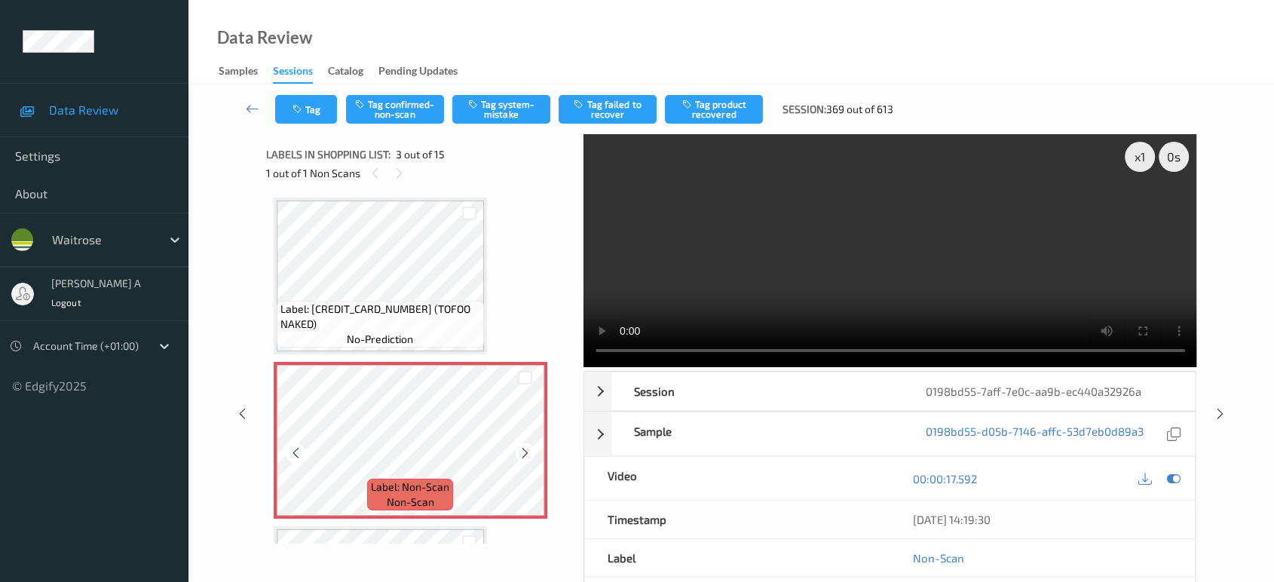
click at [525, 452] on icon at bounding box center [525, 453] width 13 height 14
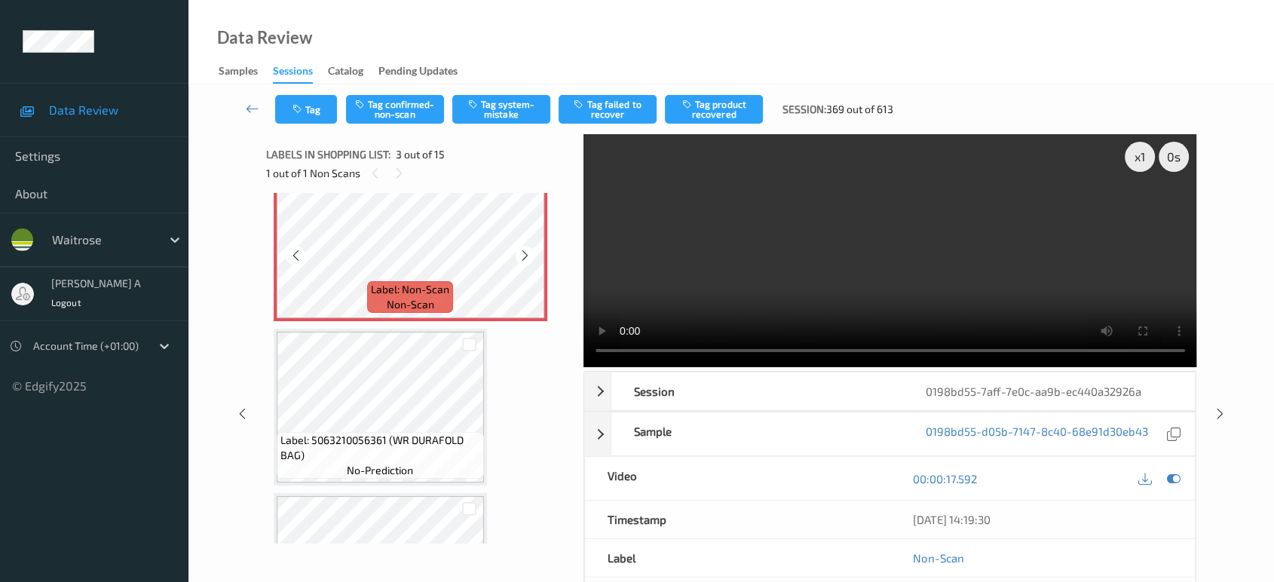
scroll to position [418, 0]
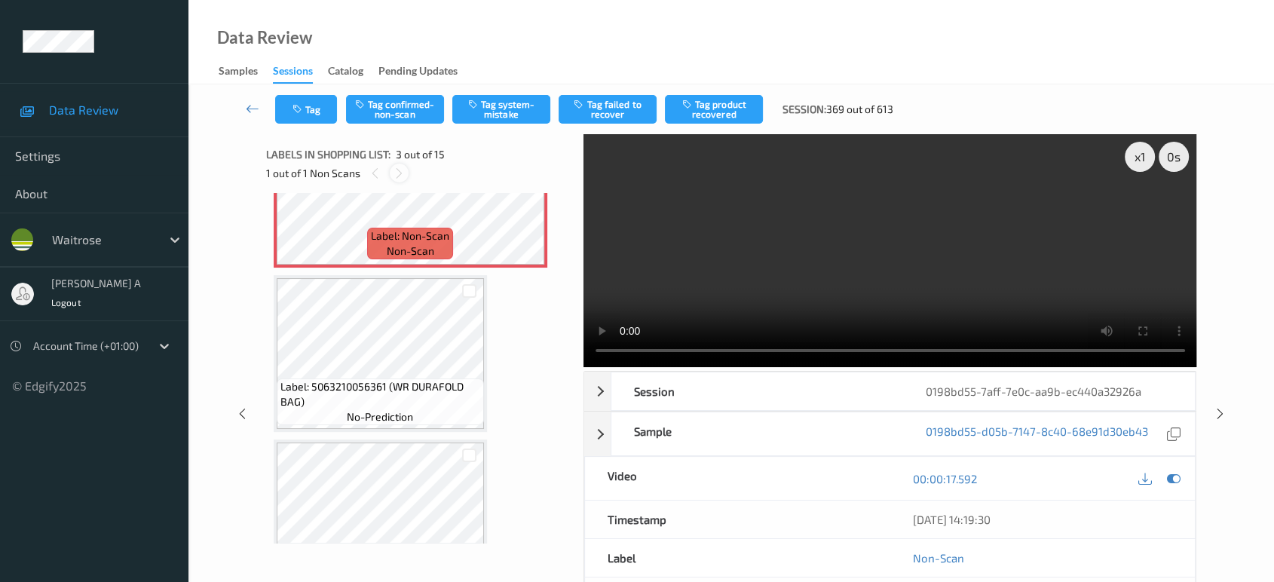
click at [397, 179] on icon at bounding box center [399, 174] width 13 height 14
click at [372, 171] on icon at bounding box center [375, 174] width 13 height 14
click at [494, 108] on button "Tag system-mistake" at bounding box center [501, 109] width 98 height 29
click at [303, 108] on icon "button" at bounding box center [298, 109] width 13 height 11
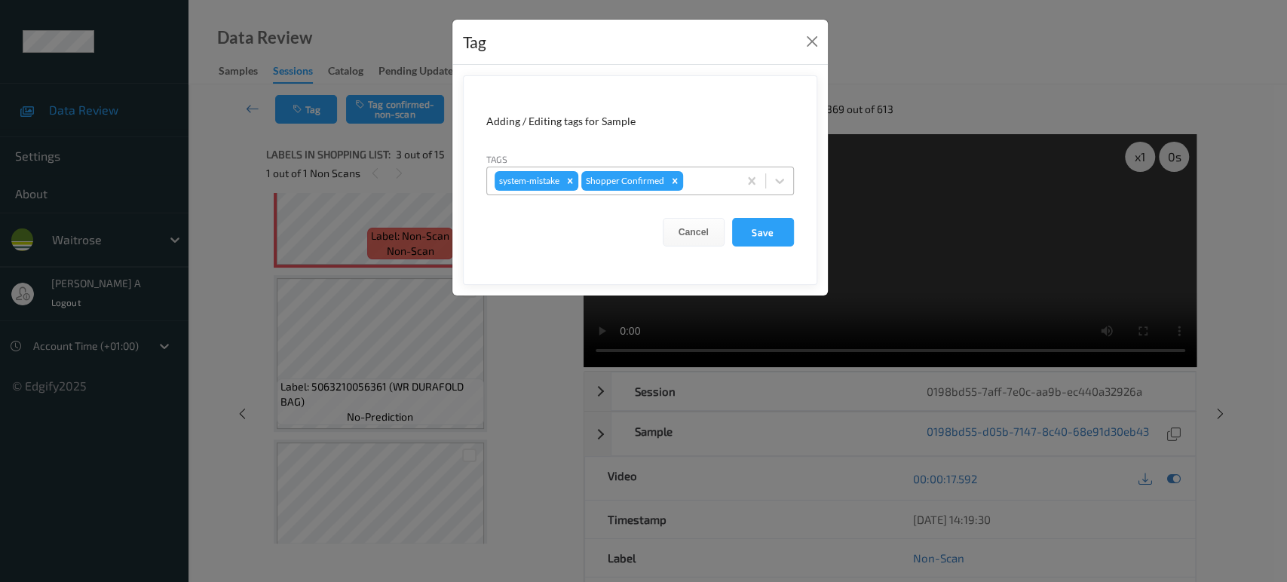
click at [715, 182] on div at bounding box center [708, 181] width 44 height 18
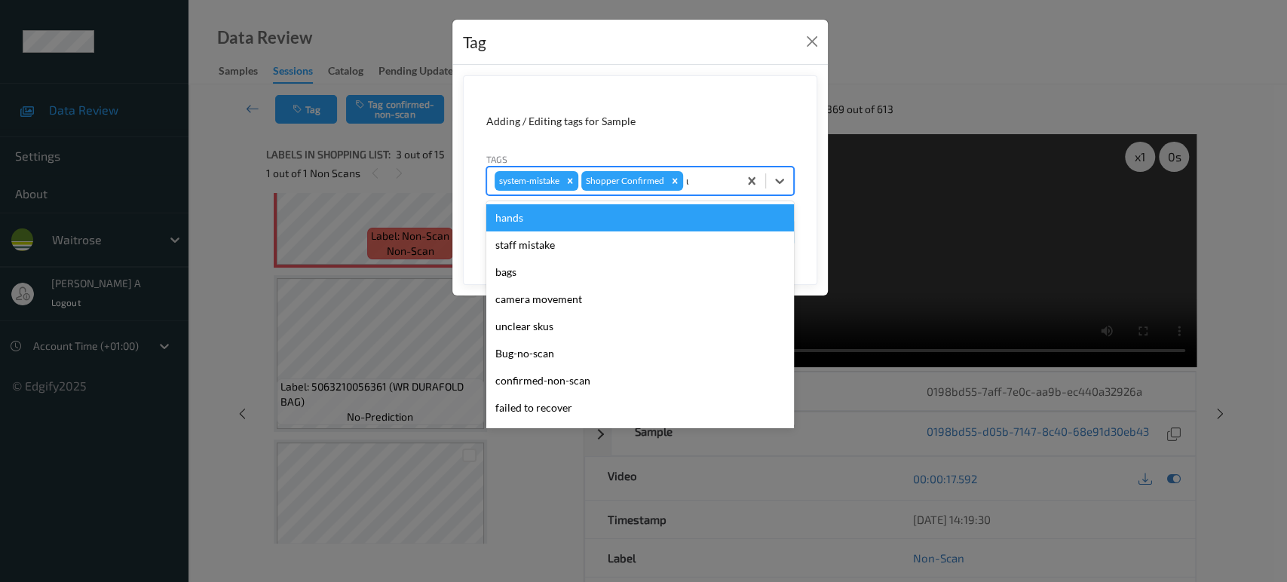
type input "un"
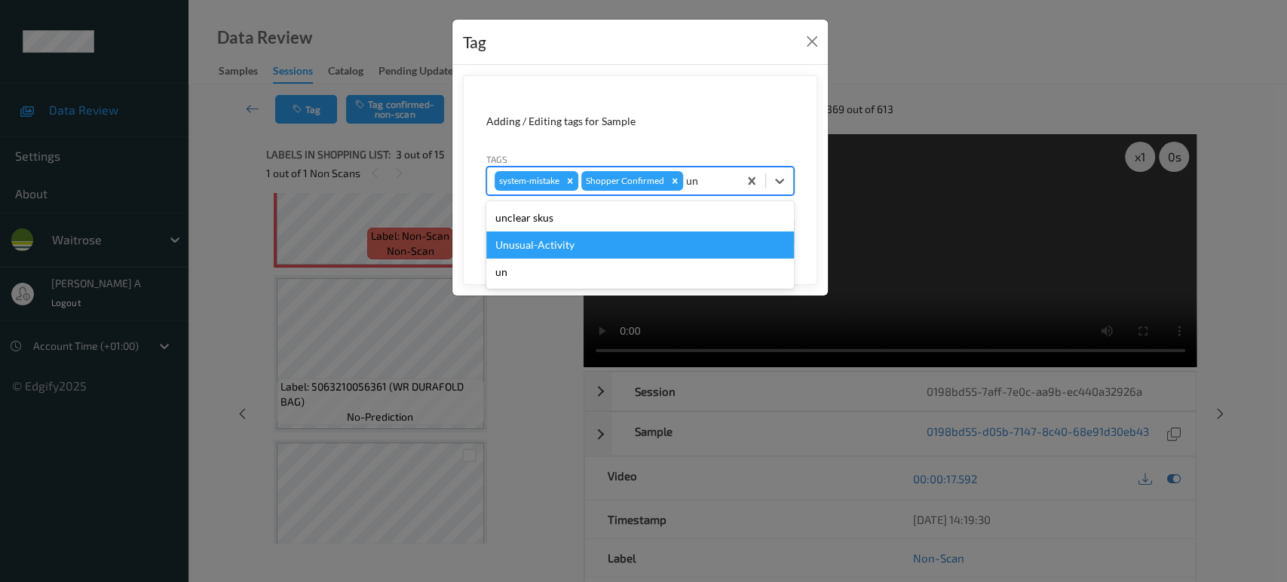
click at [641, 256] on div "Unusual-Activity" at bounding box center [640, 244] width 308 height 27
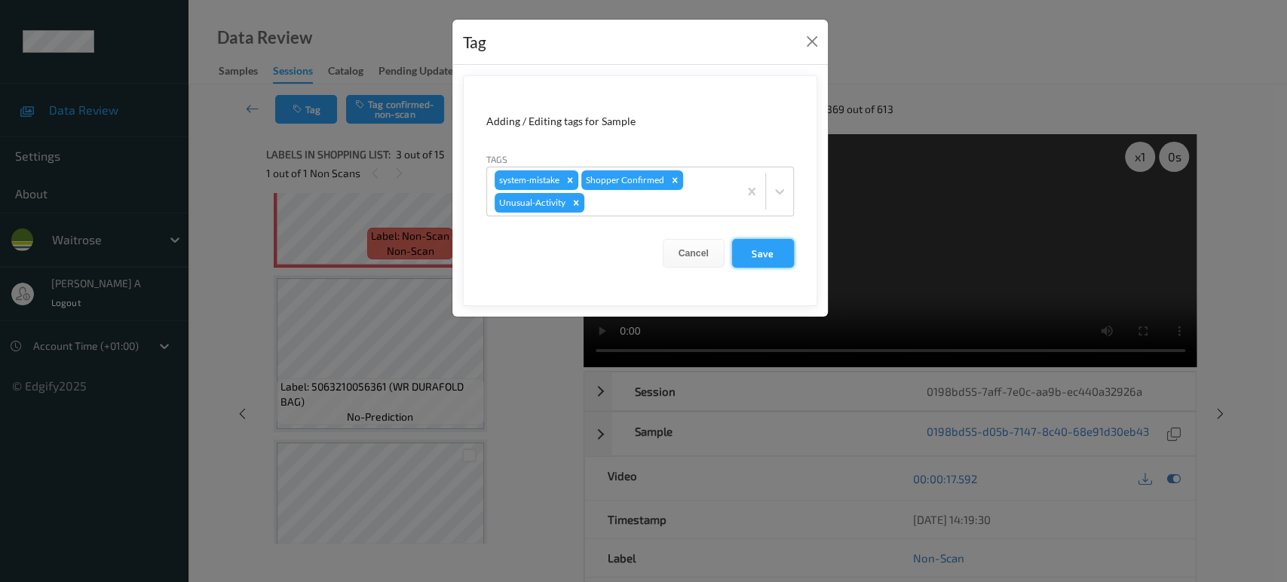
click at [772, 265] on button "Save" at bounding box center [763, 253] width 62 height 29
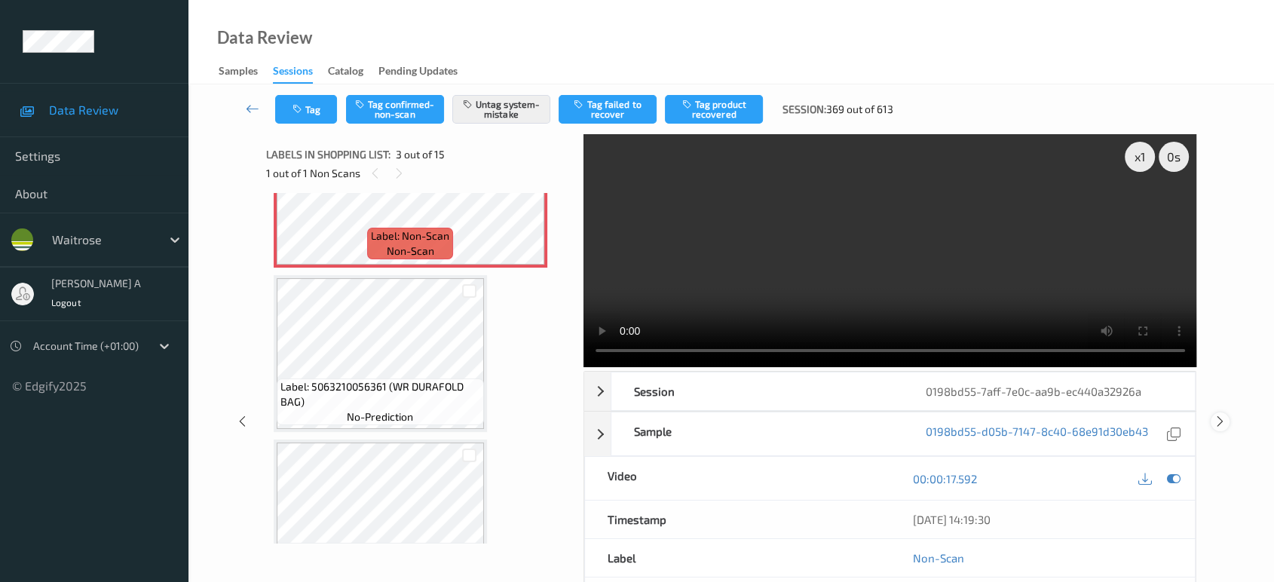
click at [1223, 415] on icon at bounding box center [1220, 422] width 13 height 14
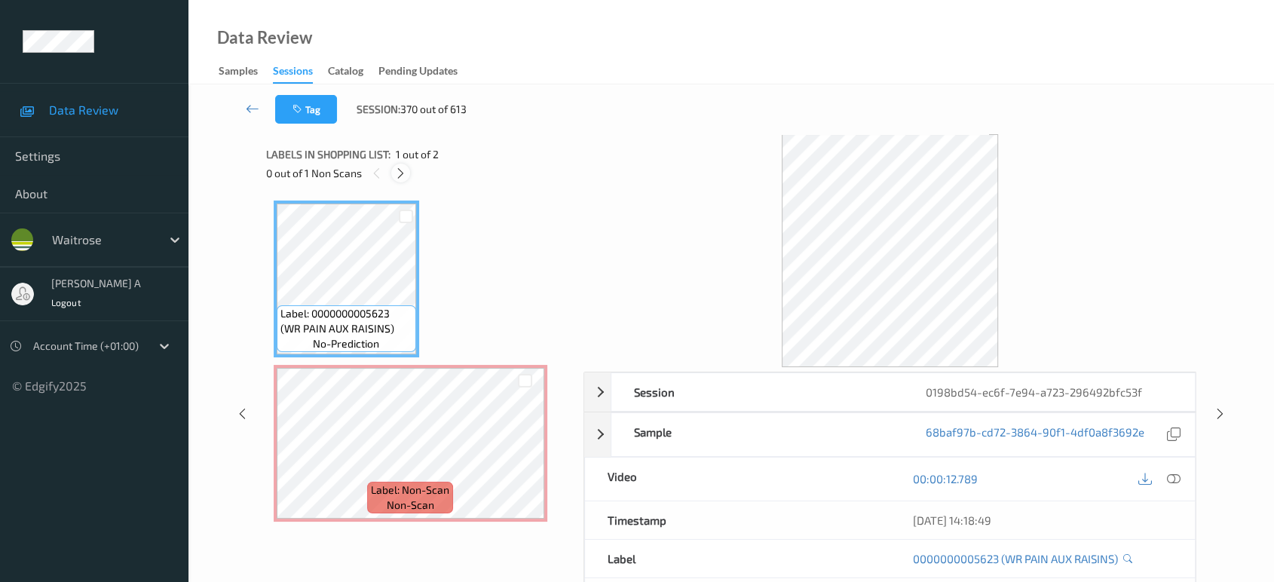
click at [406, 173] on icon at bounding box center [400, 174] width 13 height 14
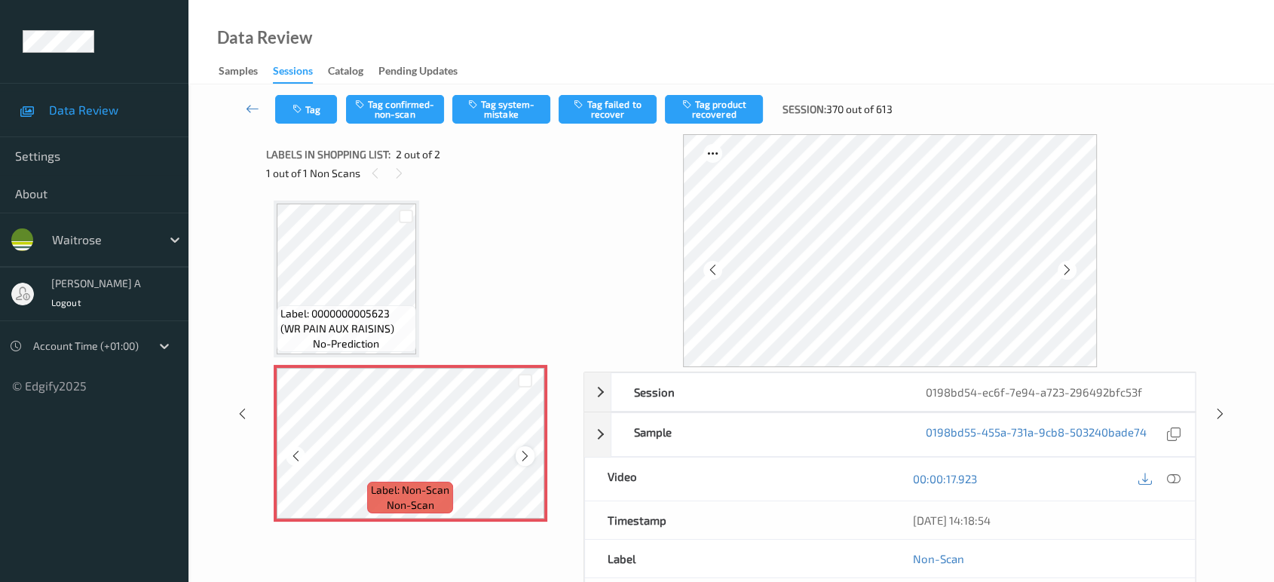
click at [525, 458] on icon at bounding box center [525, 456] width 13 height 14
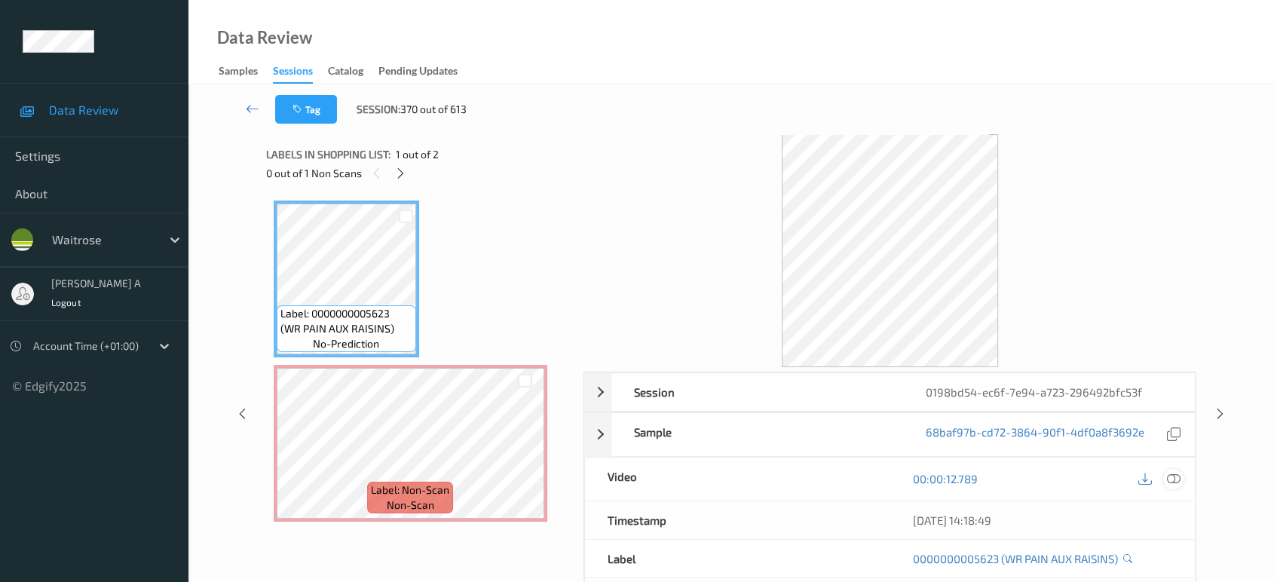
click at [1178, 478] on icon at bounding box center [1174, 479] width 14 height 14
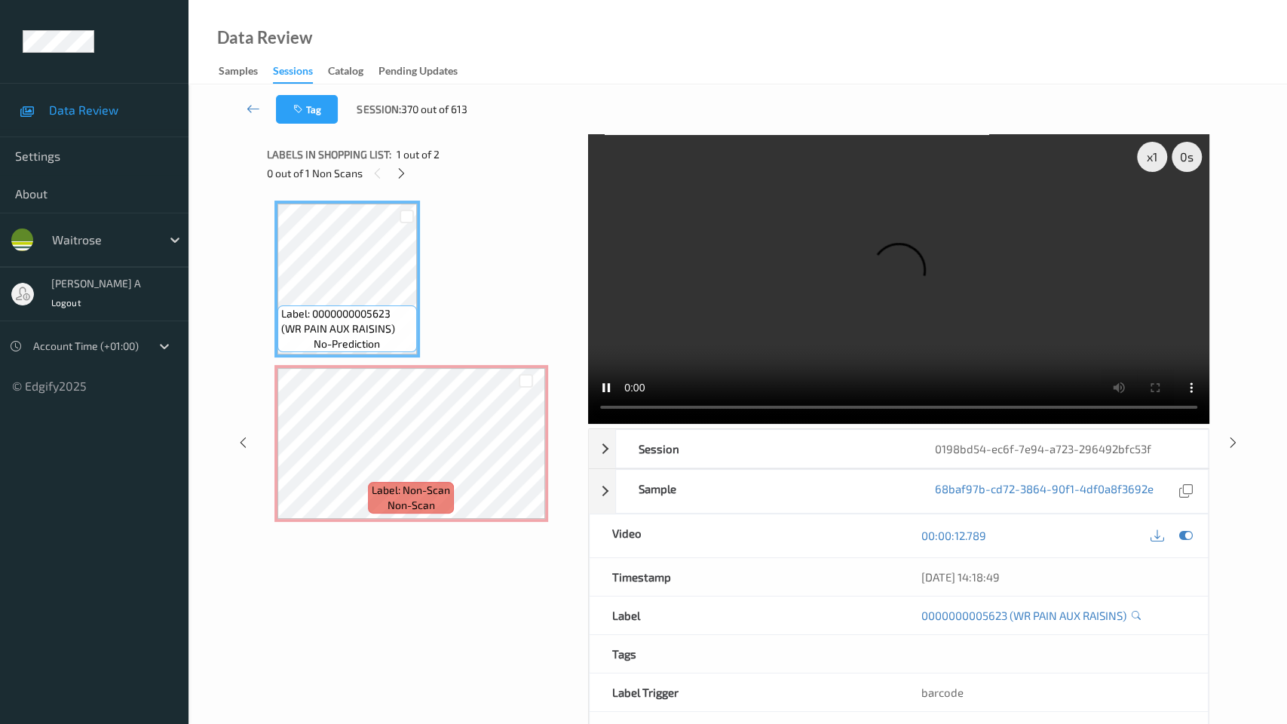
click at [741, 371] on video at bounding box center [898, 278] width 621 height 289
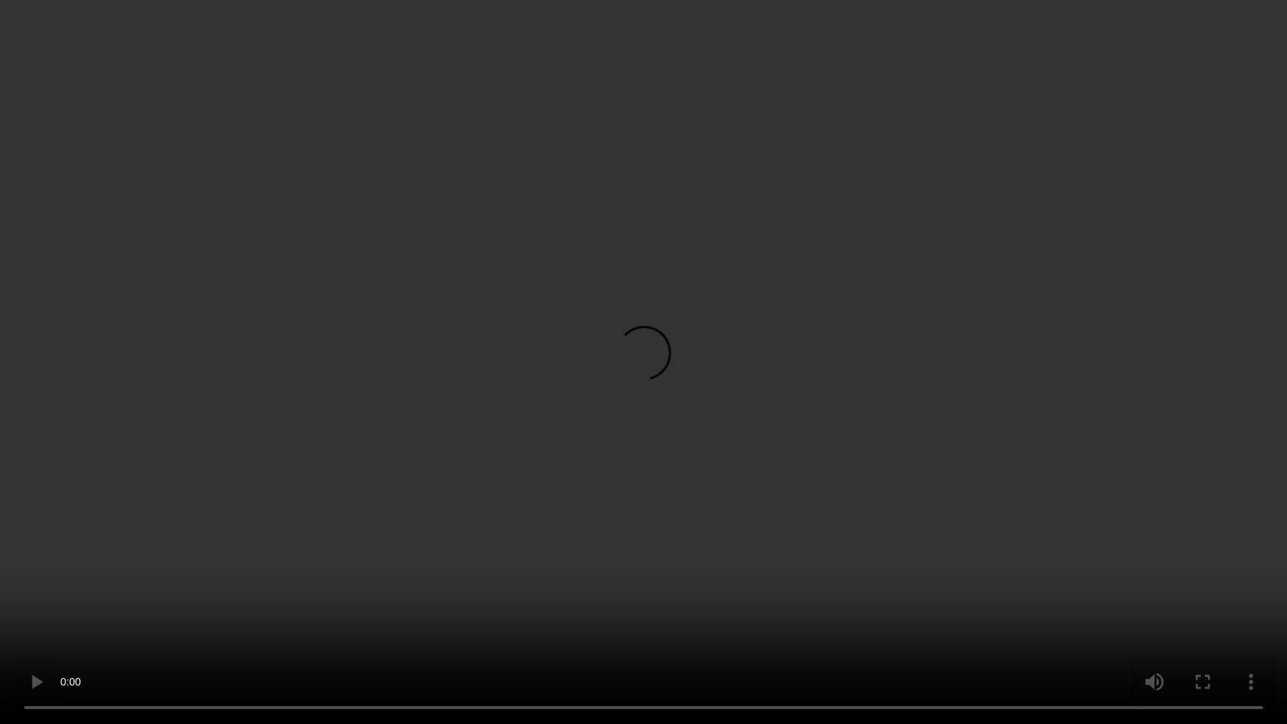
click at [618, 403] on video at bounding box center [643, 362] width 1287 height 724
click at [581, 420] on video at bounding box center [643, 362] width 1287 height 724
click at [672, 348] on video at bounding box center [643, 362] width 1287 height 724
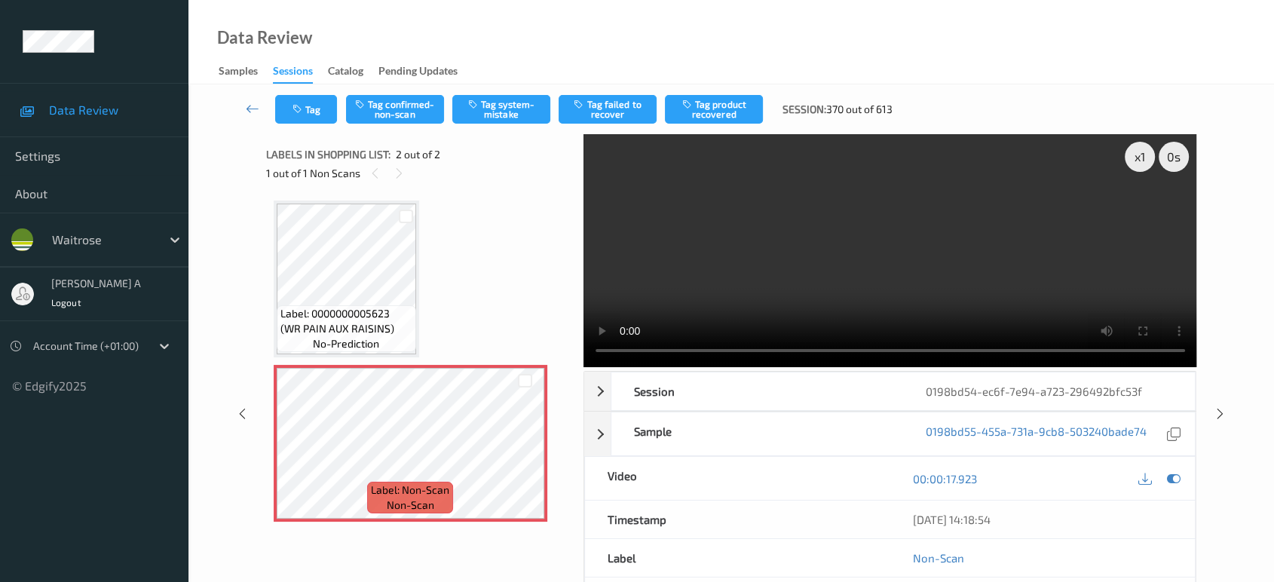
click at [476, 93] on div "Tag Tag confirmed-non-scan Tag system-mistake Tag failed to recover Tag product…" at bounding box center [731, 109] width 1024 height 50
click at [483, 105] on button "Tag system-mistake" at bounding box center [501, 109] width 98 height 29
click at [299, 114] on icon "button" at bounding box center [298, 109] width 13 height 11
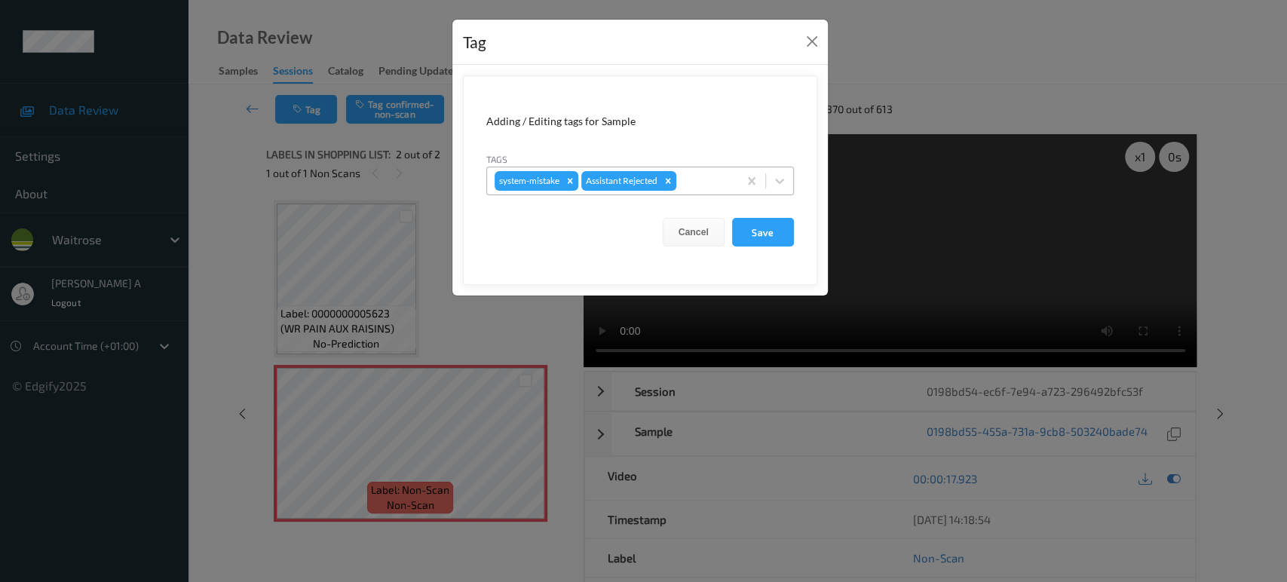
click at [700, 182] on div at bounding box center [704, 181] width 51 height 18
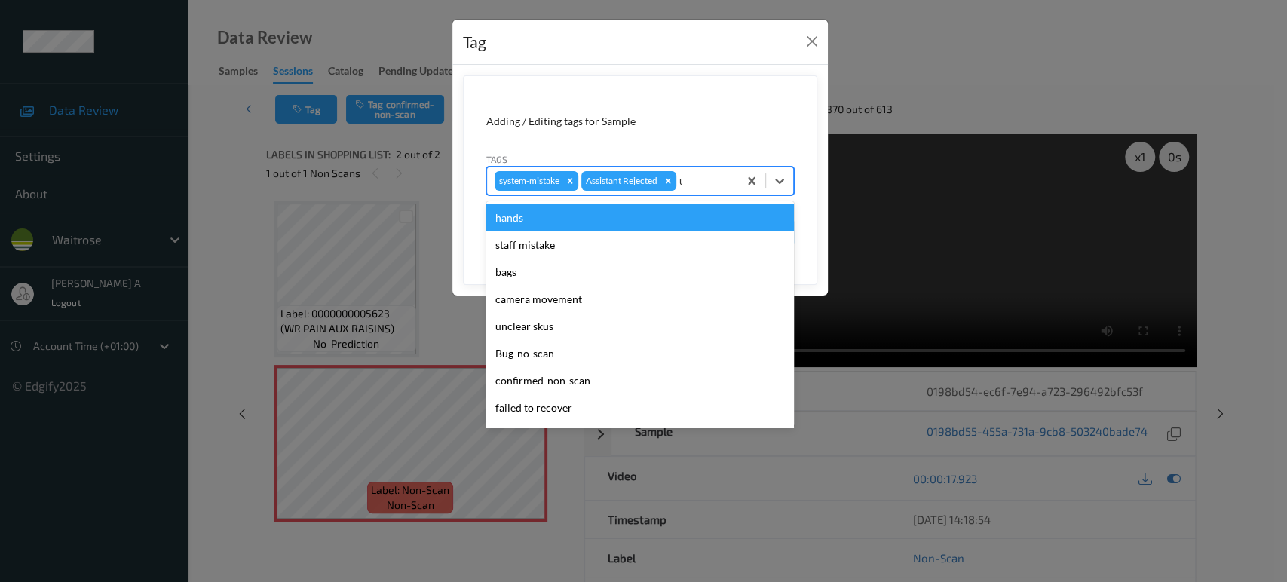
type input "un"
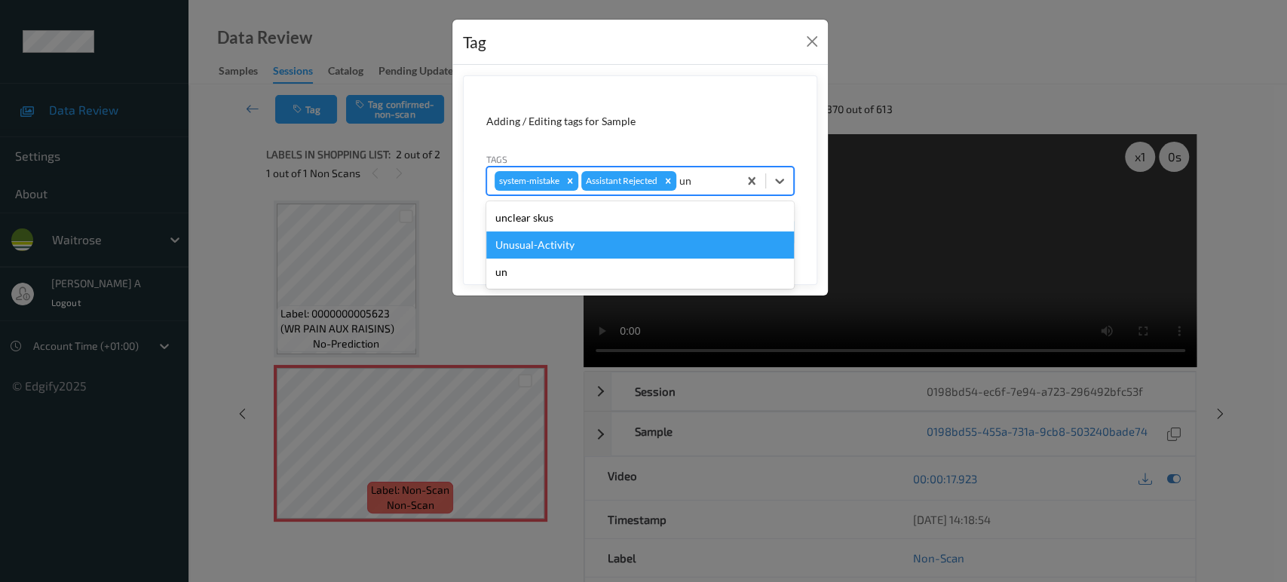
click at [684, 234] on div "Unusual-Activity" at bounding box center [640, 244] width 308 height 27
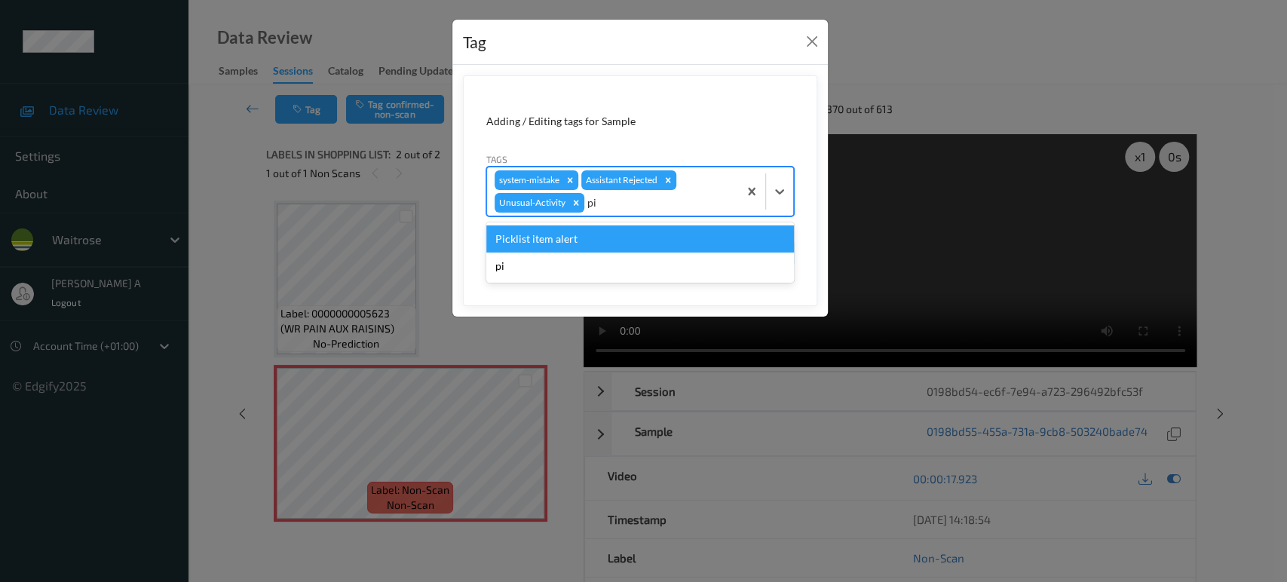
type input "pic"
click at [684, 234] on div "Picklist item alert" at bounding box center [640, 238] width 308 height 27
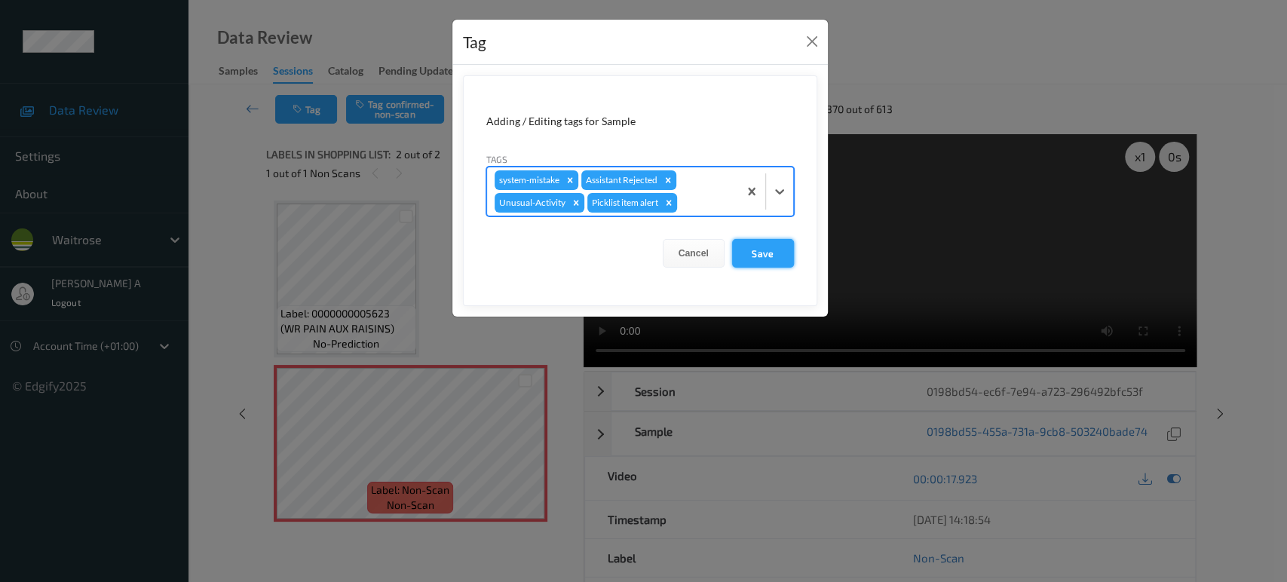
click at [784, 263] on button "Save" at bounding box center [763, 253] width 62 height 29
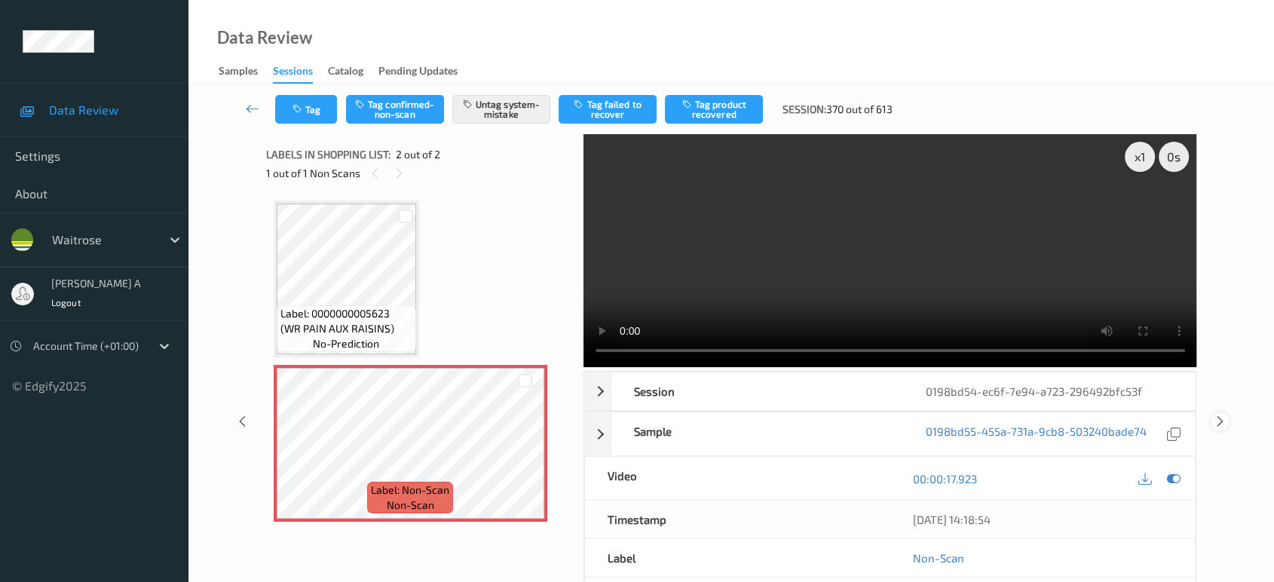
click at [1221, 420] on icon at bounding box center [1220, 422] width 13 height 14
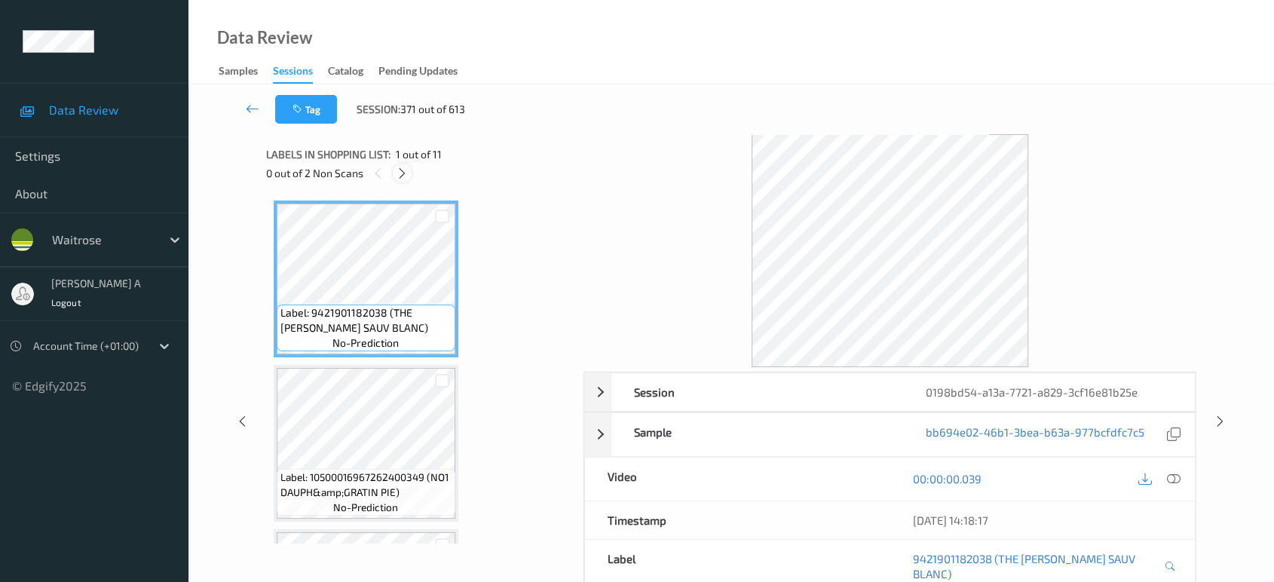
click at [404, 164] on div at bounding box center [402, 173] width 19 height 19
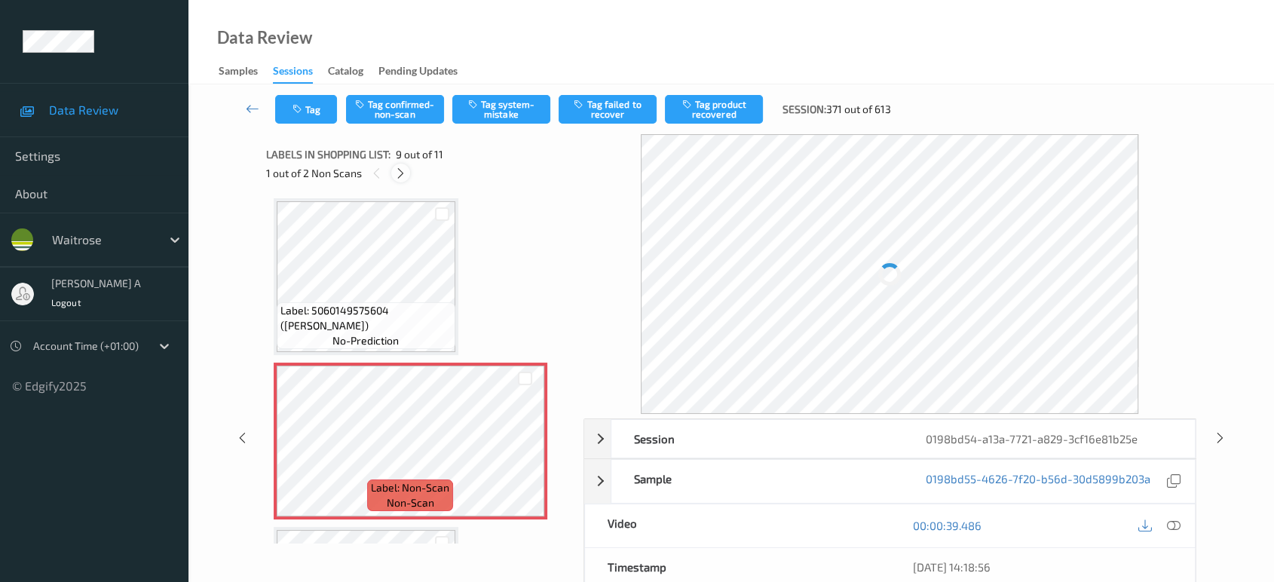
click at [403, 164] on div at bounding box center [400, 173] width 19 height 19
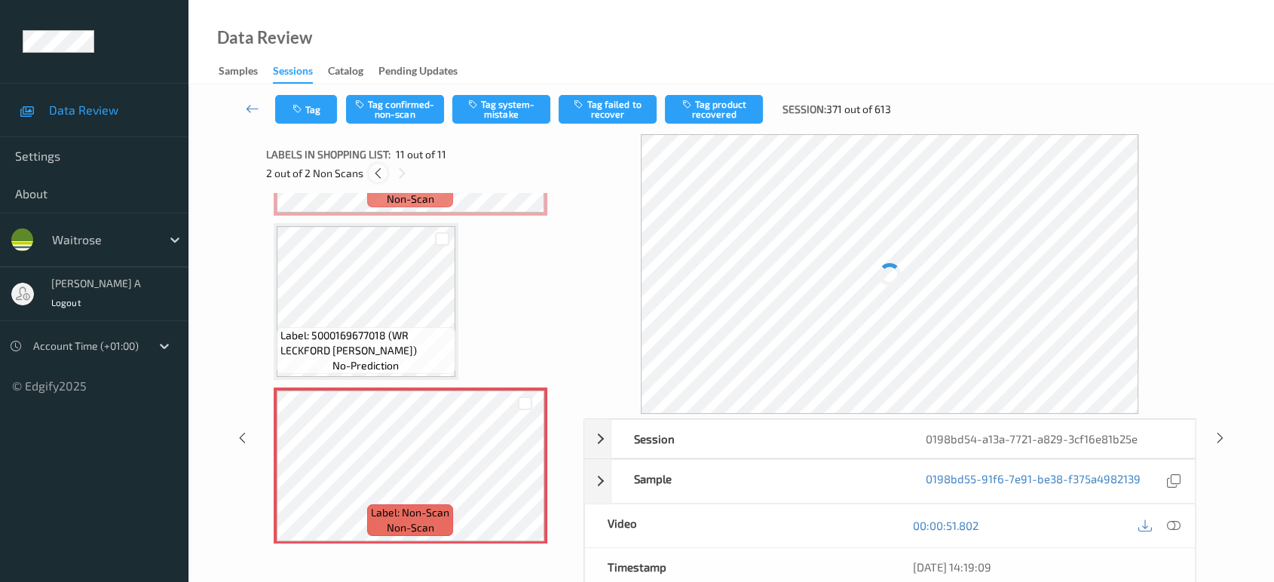
click at [369, 167] on div at bounding box center [378, 173] width 19 height 19
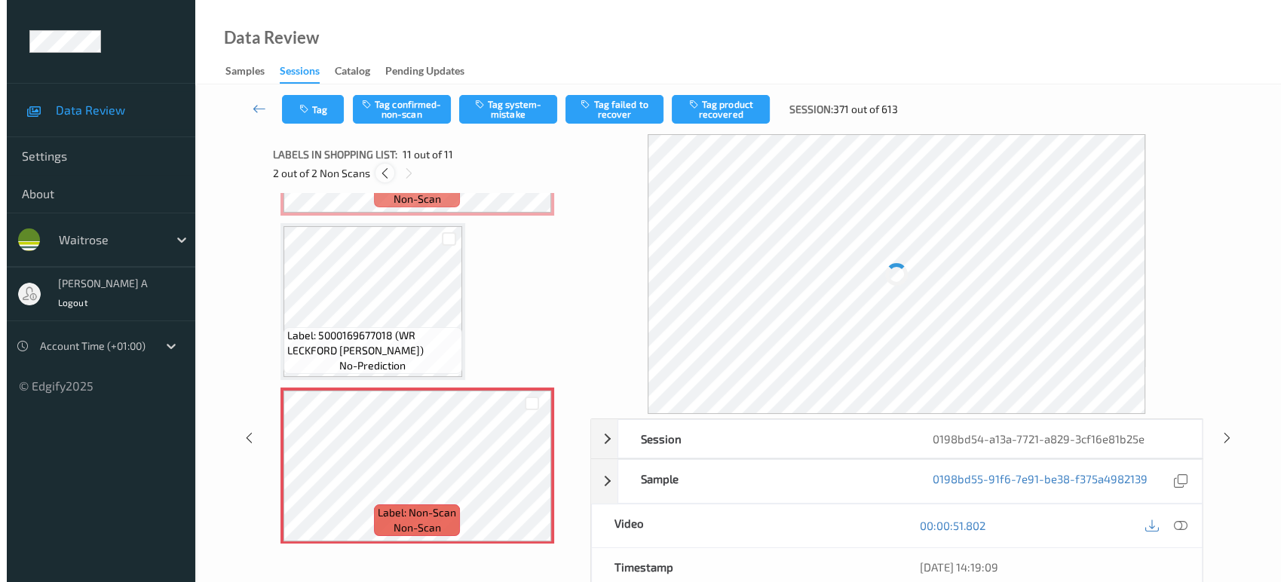
scroll to position [1153, 0]
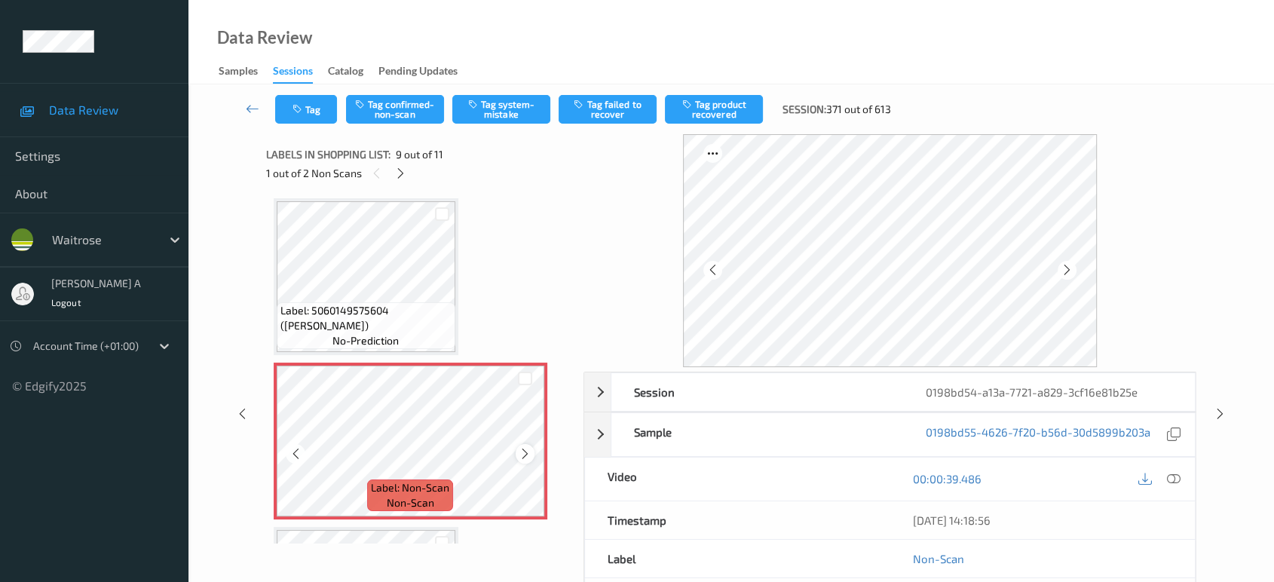
click at [527, 447] on icon at bounding box center [525, 454] width 13 height 14
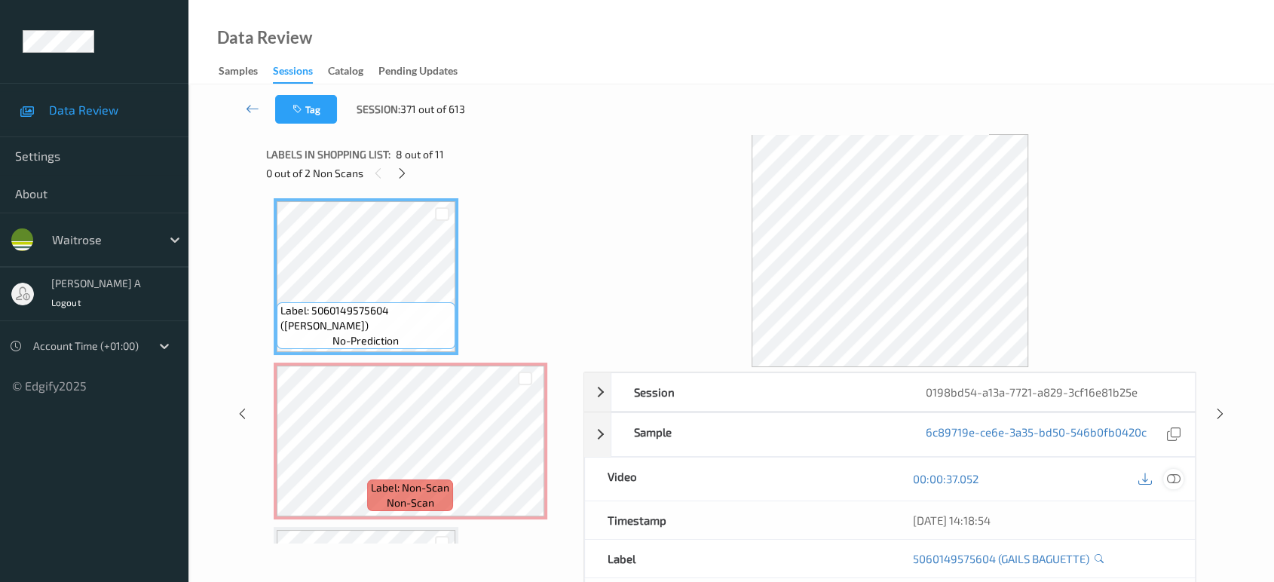
click at [1168, 473] on icon at bounding box center [1174, 479] width 14 height 14
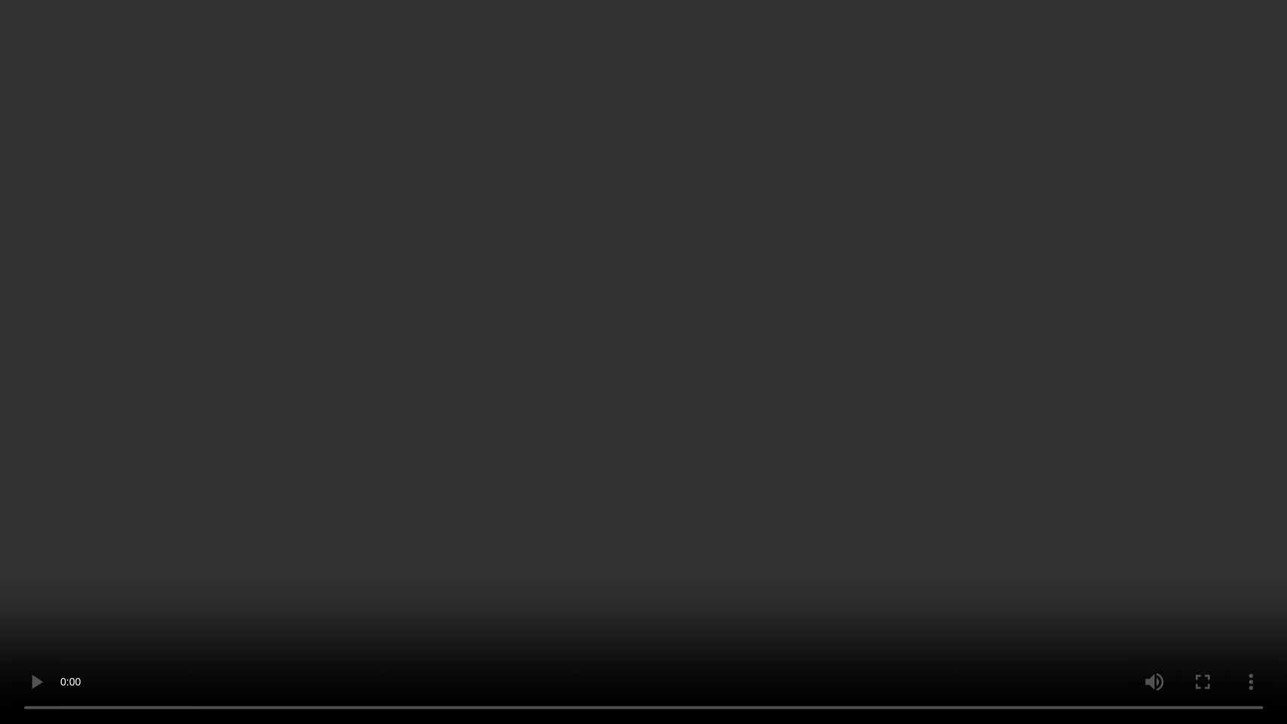
click at [609, 361] on video at bounding box center [643, 362] width 1287 height 724
click at [637, 452] on video at bounding box center [643, 362] width 1287 height 724
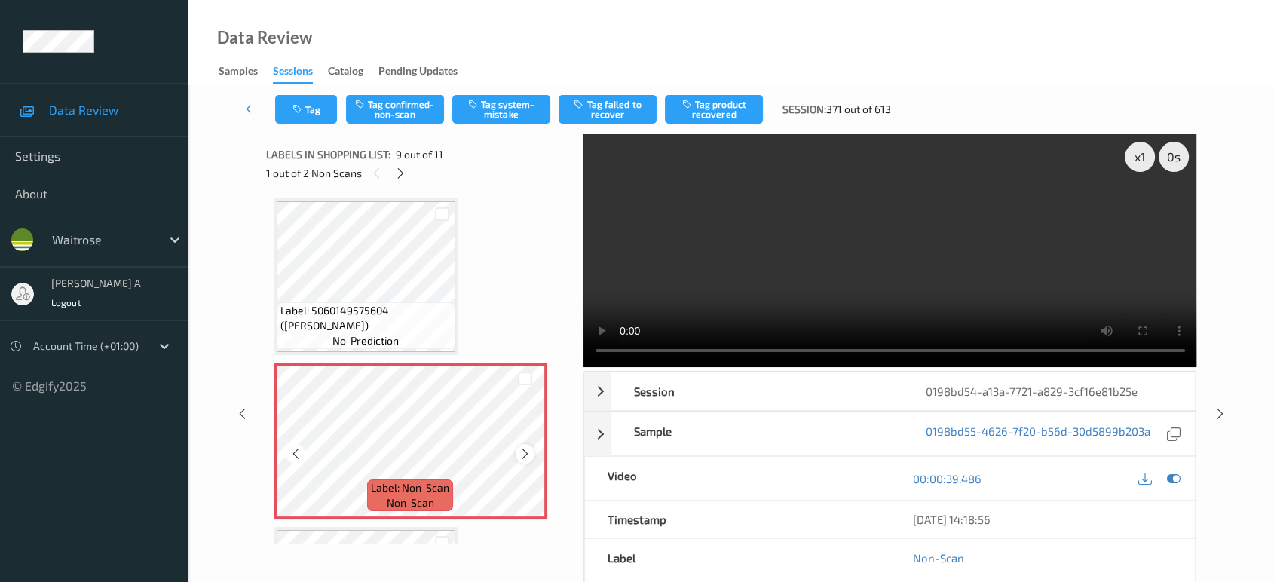
click at [522, 447] on icon at bounding box center [525, 454] width 13 height 14
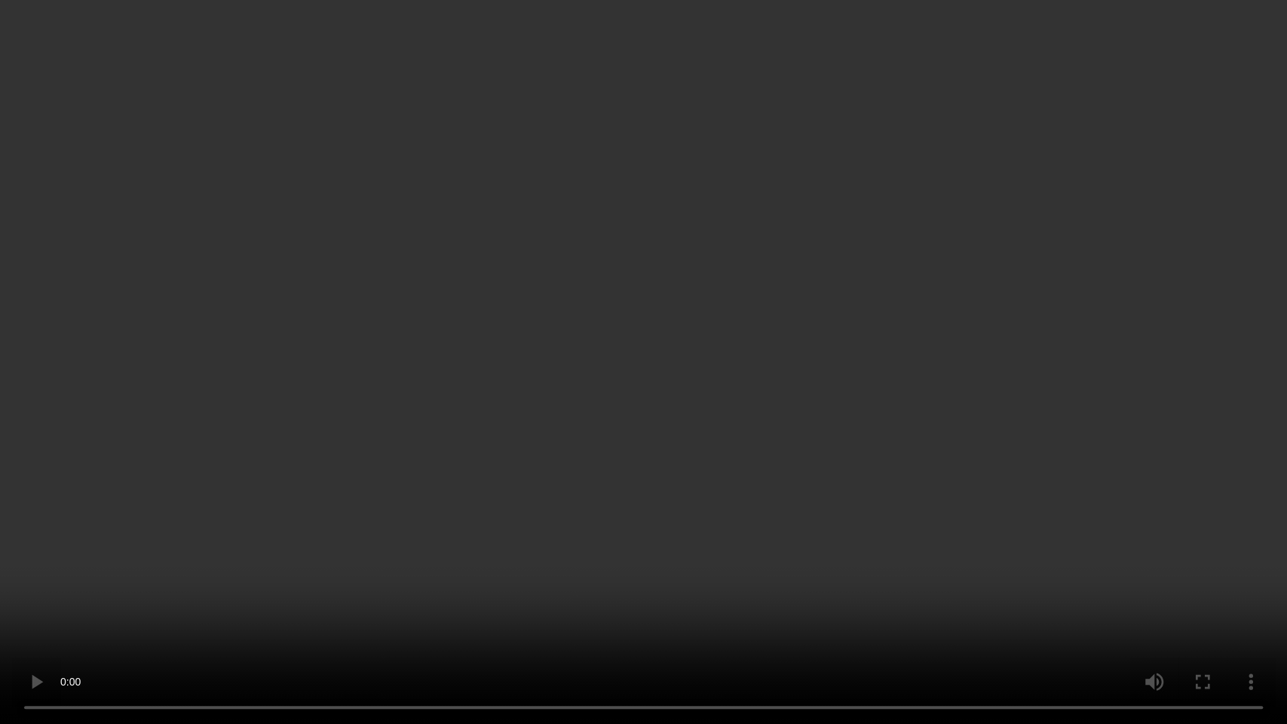
click at [565, 515] on video at bounding box center [643, 362] width 1287 height 724
click at [665, 491] on video at bounding box center [643, 362] width 1287 height 724
click at [632, 391] on video at bounding box center [643, 362] width 1287 height 724
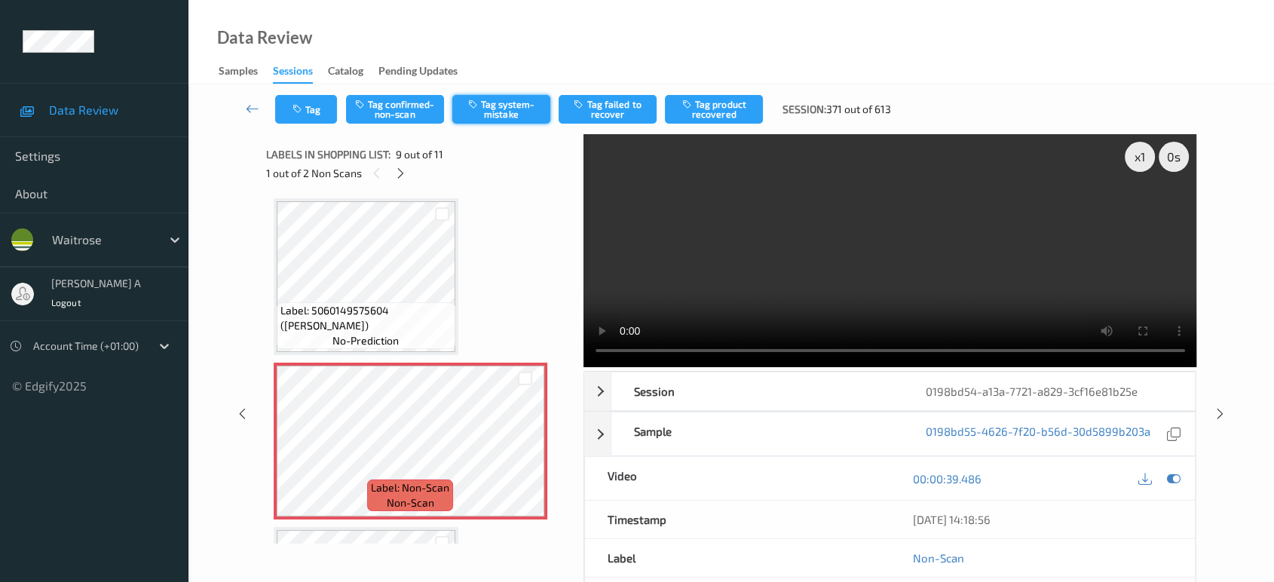
click at [533, 114] on button "Tag system-mistake" at bounding box center [501, 109] width 98 height 29
click at [299, 113] on icon "button" at bounding box center [298, 109] width 13 height 11
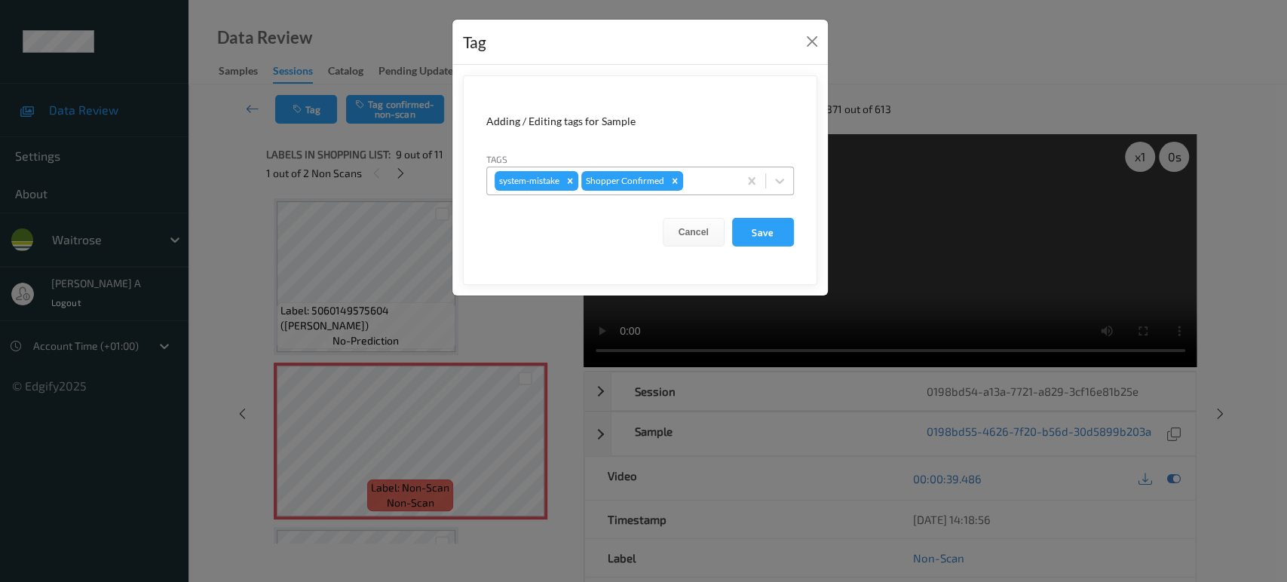
click at [696, 184] on div at bounding box center [708, 181] width 44 height 18
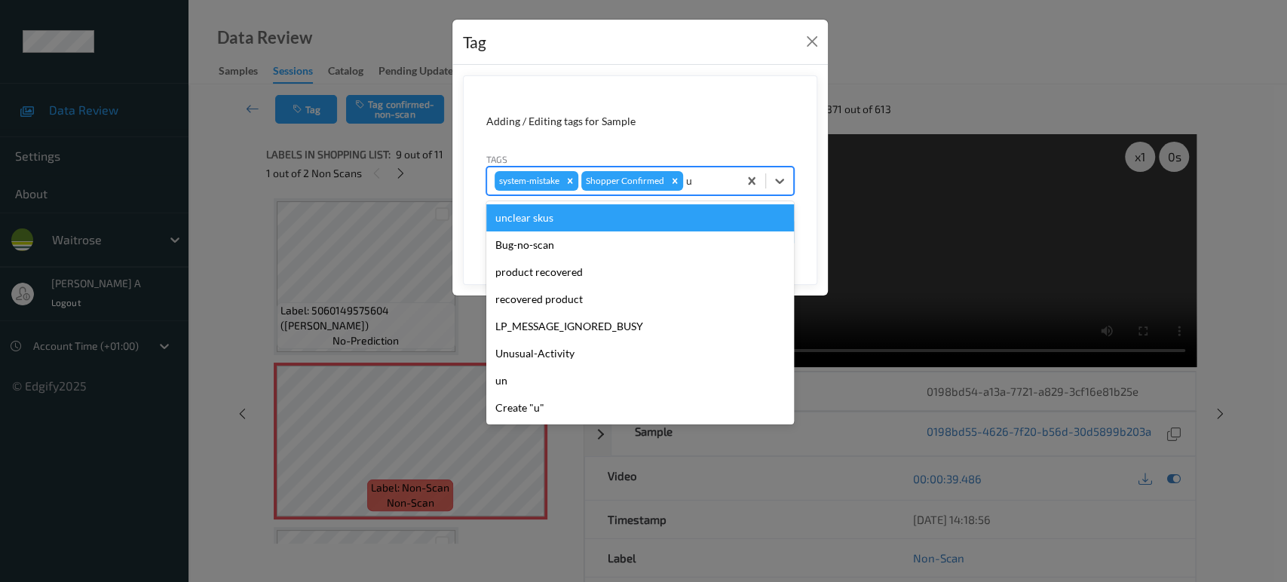
type input "un"
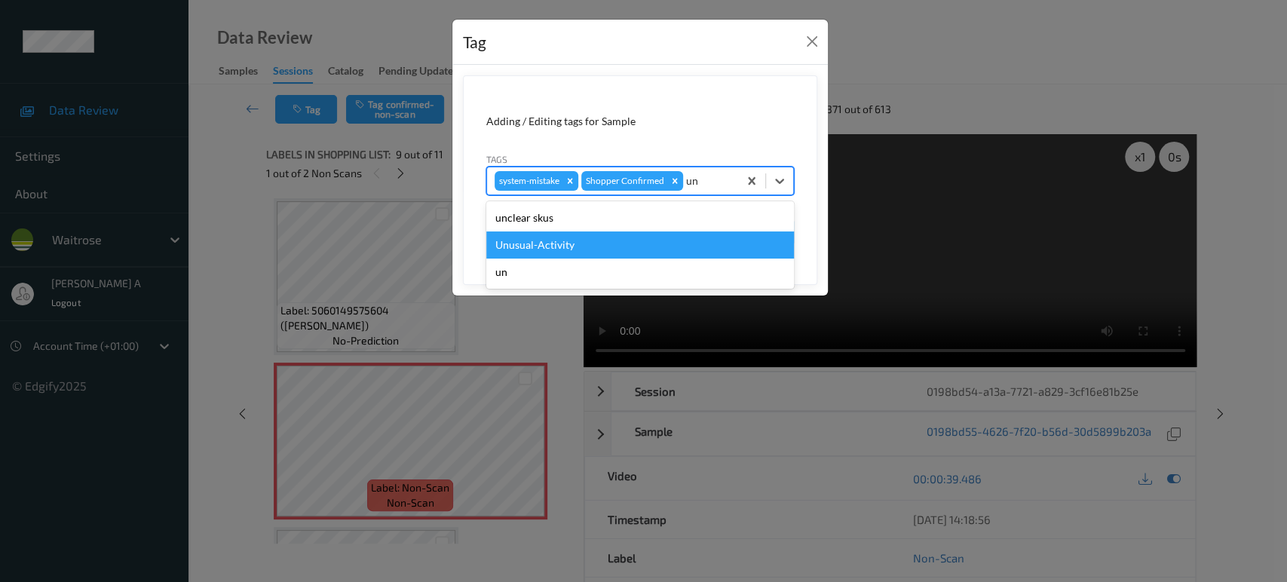
click at [583, 239] on div "Unusual-Activity" at bounding box center [640, 244] width 308 height 27
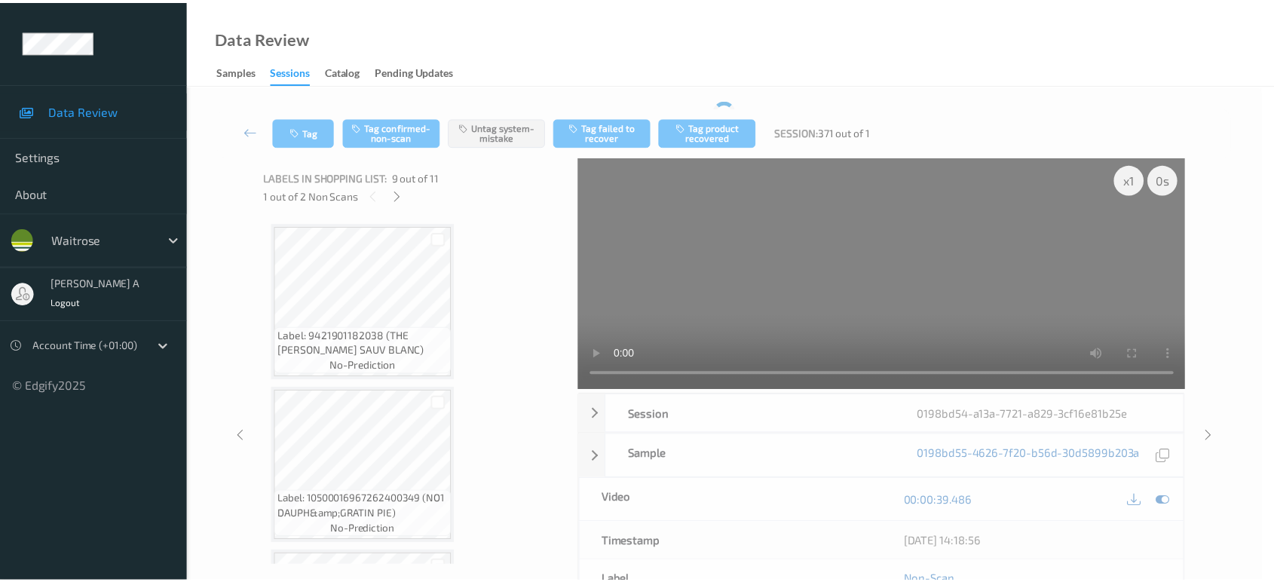
scroll to position [1153, 0]
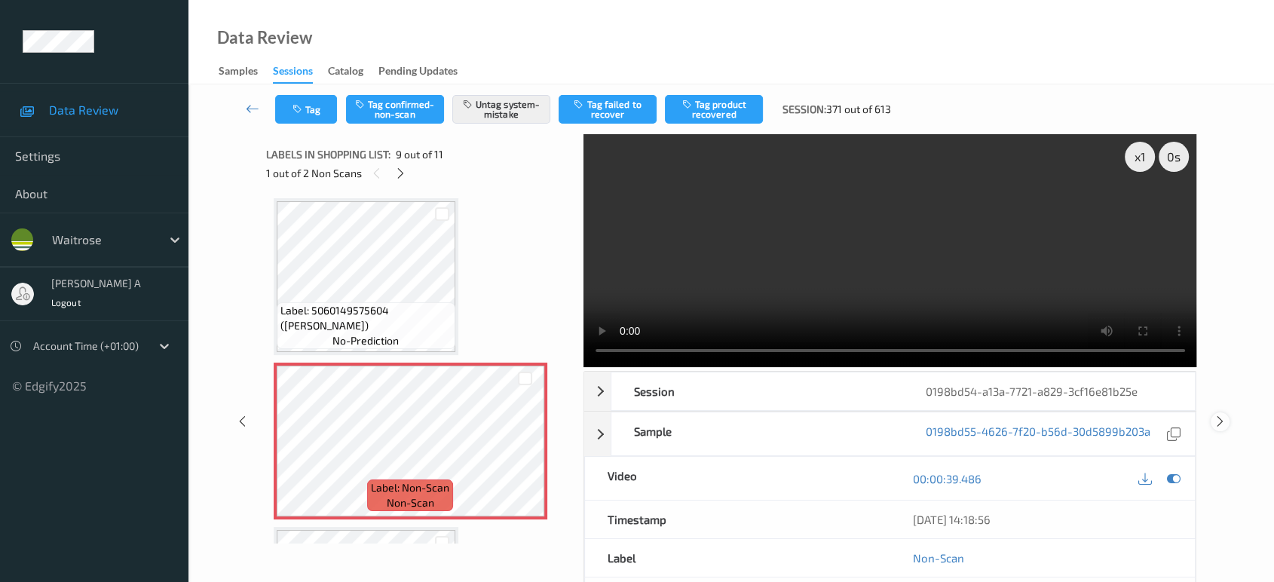
click at [1218, 415] on icon at bounding box center [1220, 422] width 13 height 14
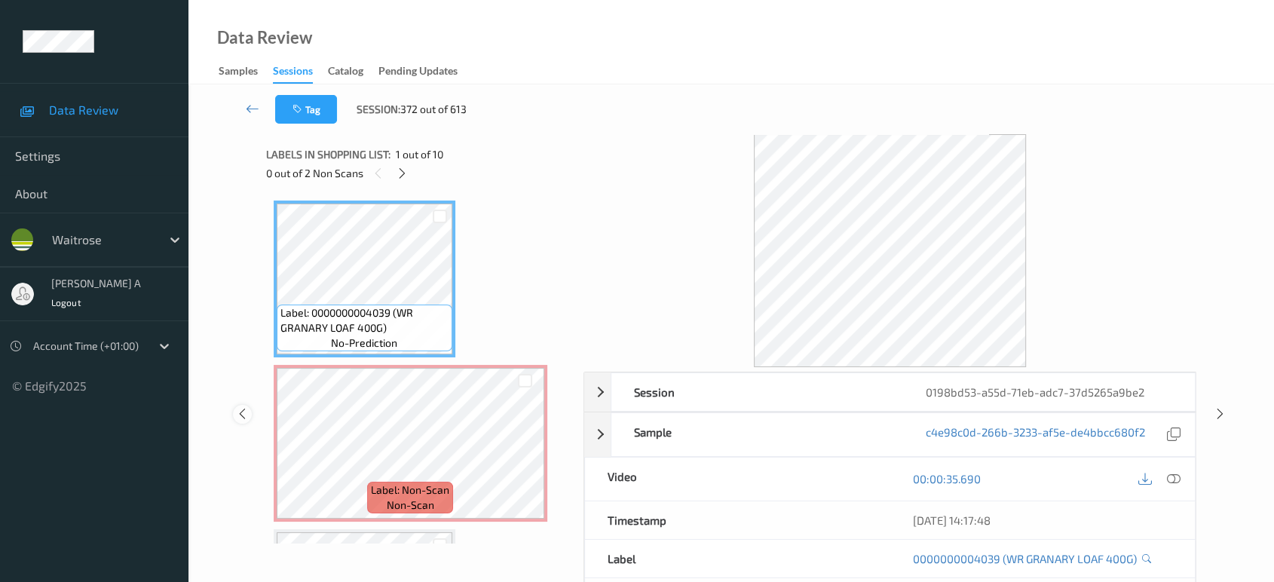
click at [241, 418] on icon at bounding box center [242, 414] width 13 height 14
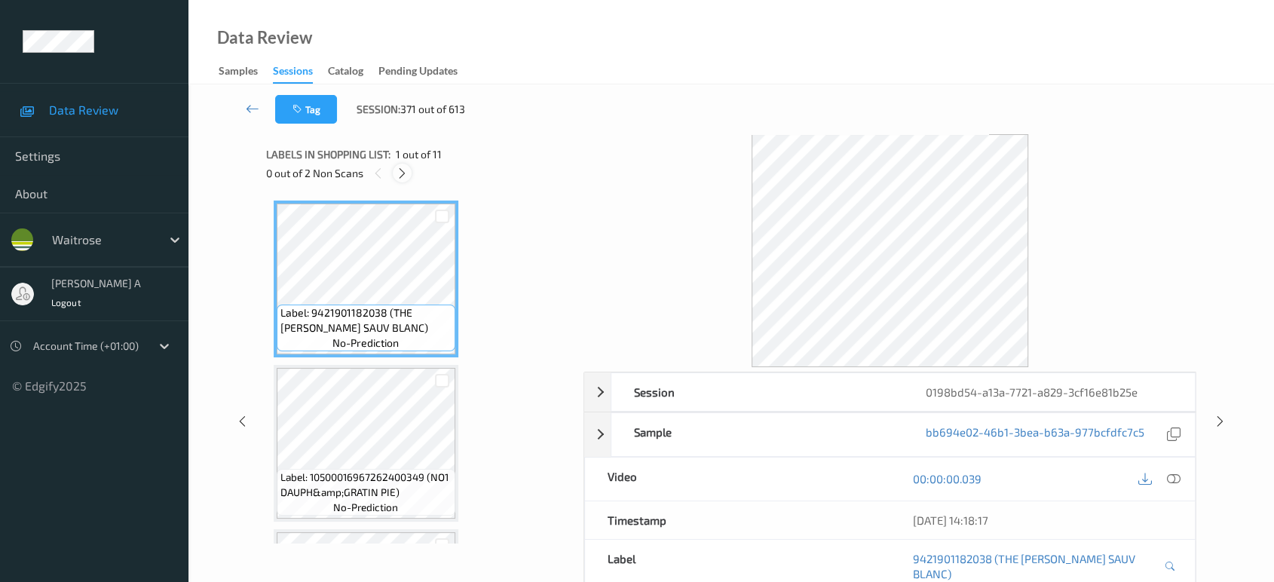
click at [406, 179] on div at bounding box center [402, 173] width 19 height 19
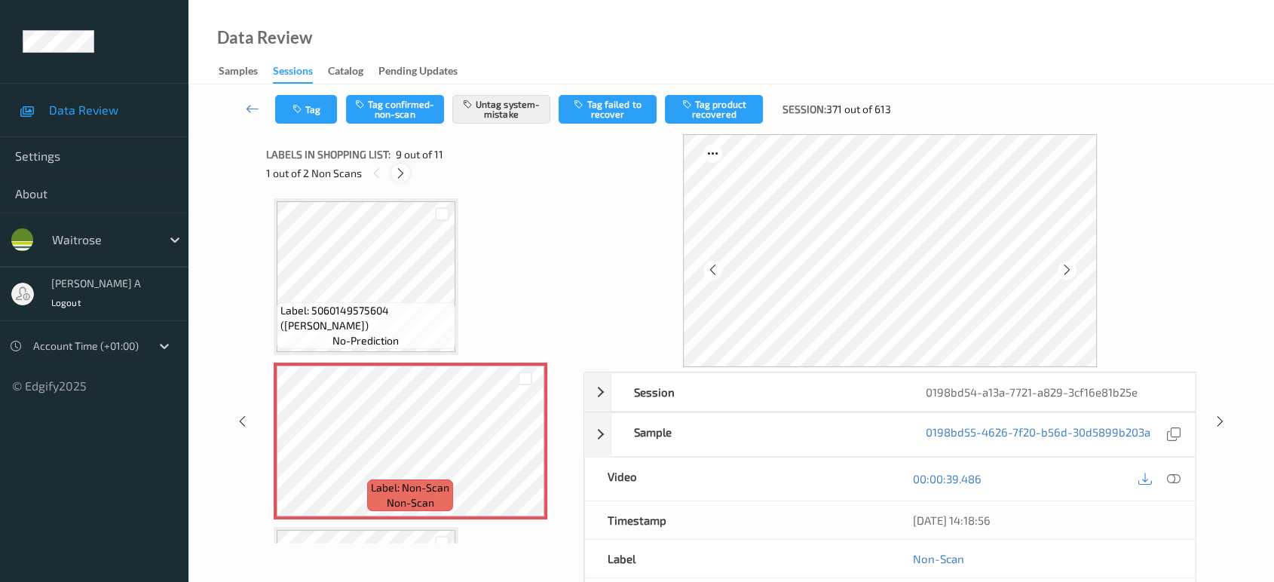
click at [406, 179] on div at bounding box center [400, 173] width 19 height 19
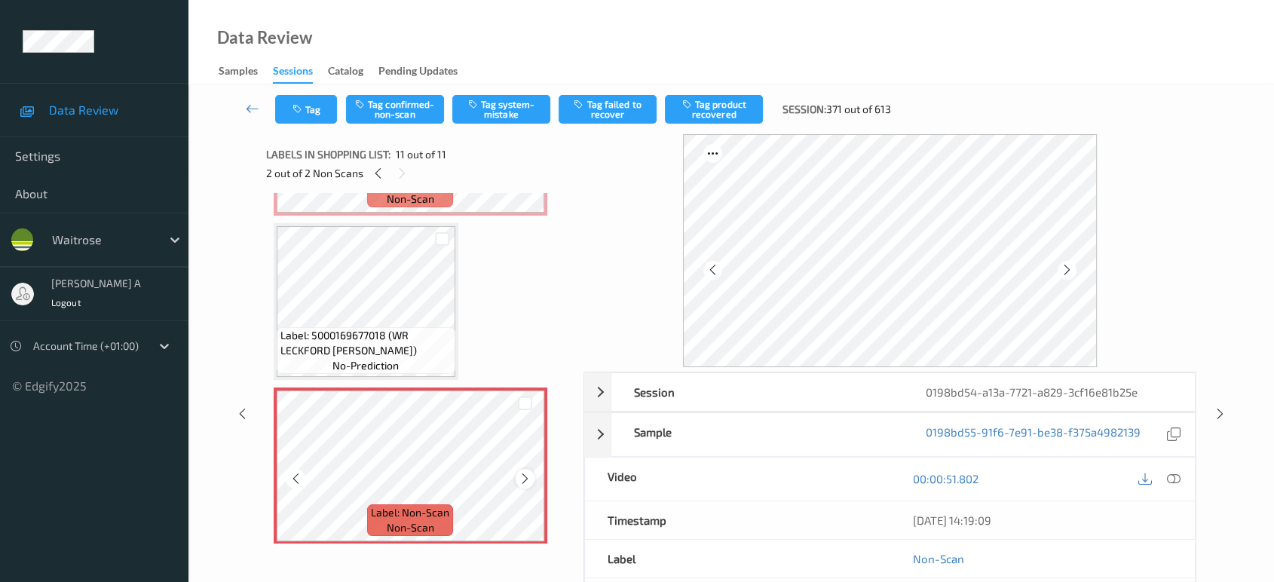
click at [530, 473] on icon at bounding box center [525, 479] width 13 height 14
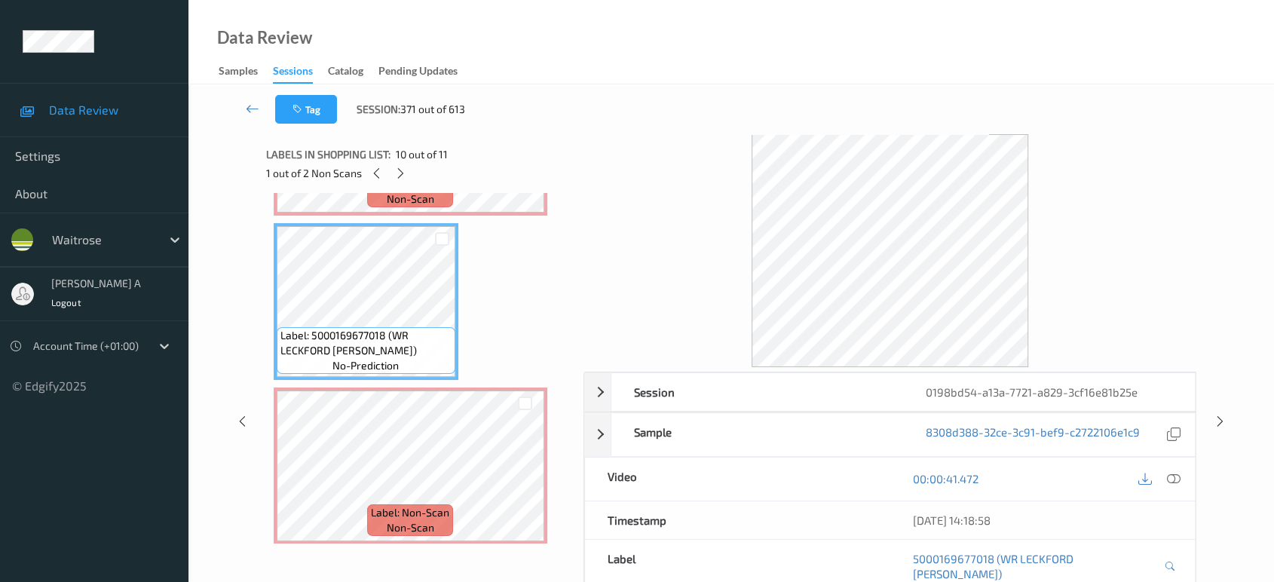
drag, startPoint x: 1180, startPoint y: 479, endPoint x: 1142, endPoint y: 447, distance: 49.2
click at [1180, 479] on icon at bounding box center [1174, 479] width 14 height 14
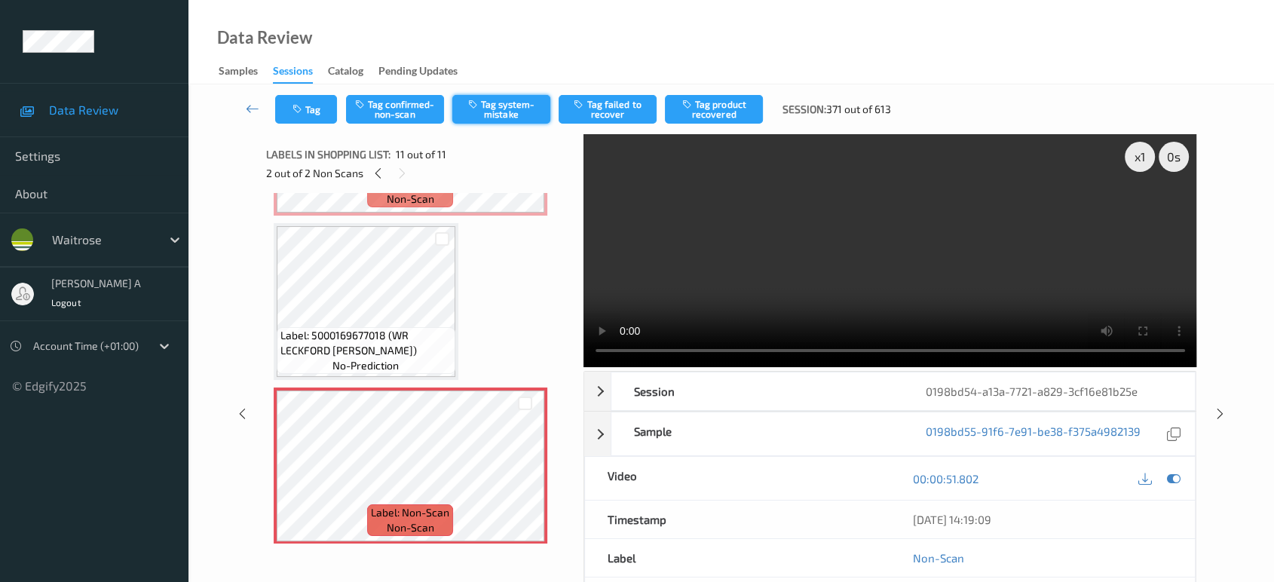
click at [490, 105] on button "Tag system-mistake" at bounding box center [501, 109] width 98 height 29
click at [308, 106] on button "Tag" at bounding box center [306, 109] width 62 height 29
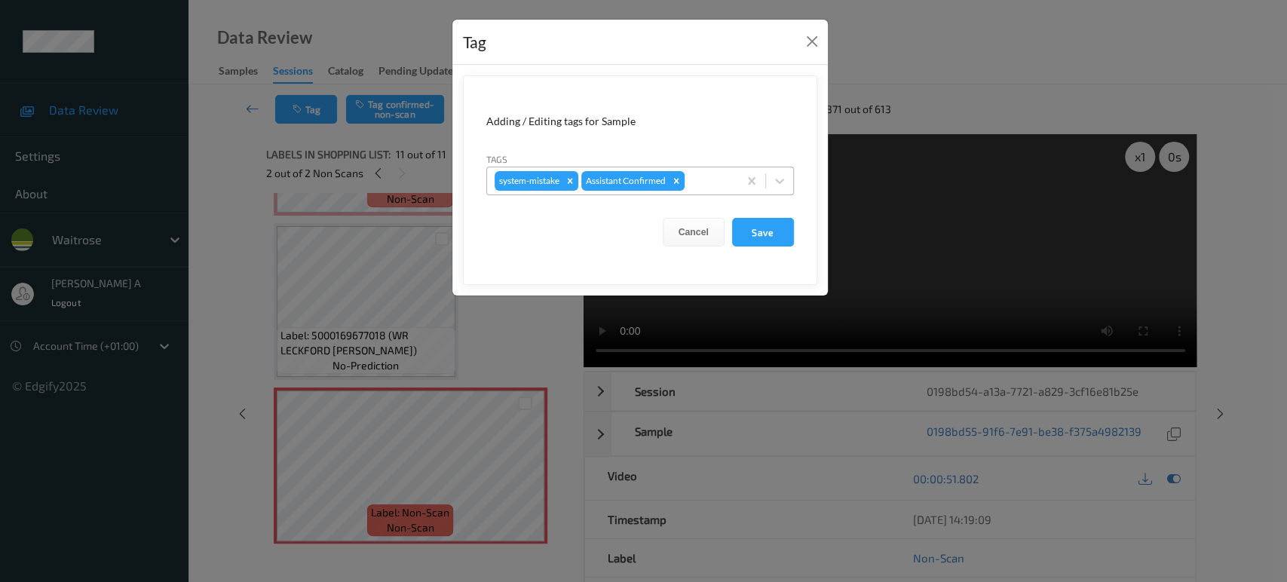
click at [712, 183] on div at bounding box center [708, 181] width 43 height 18
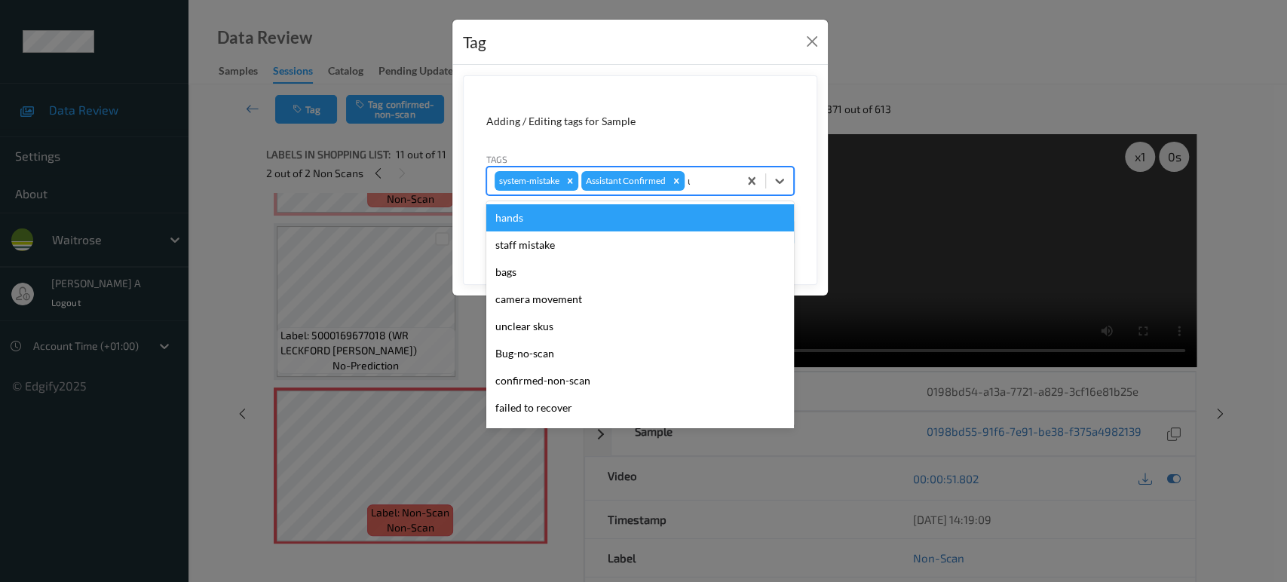
type input "un"
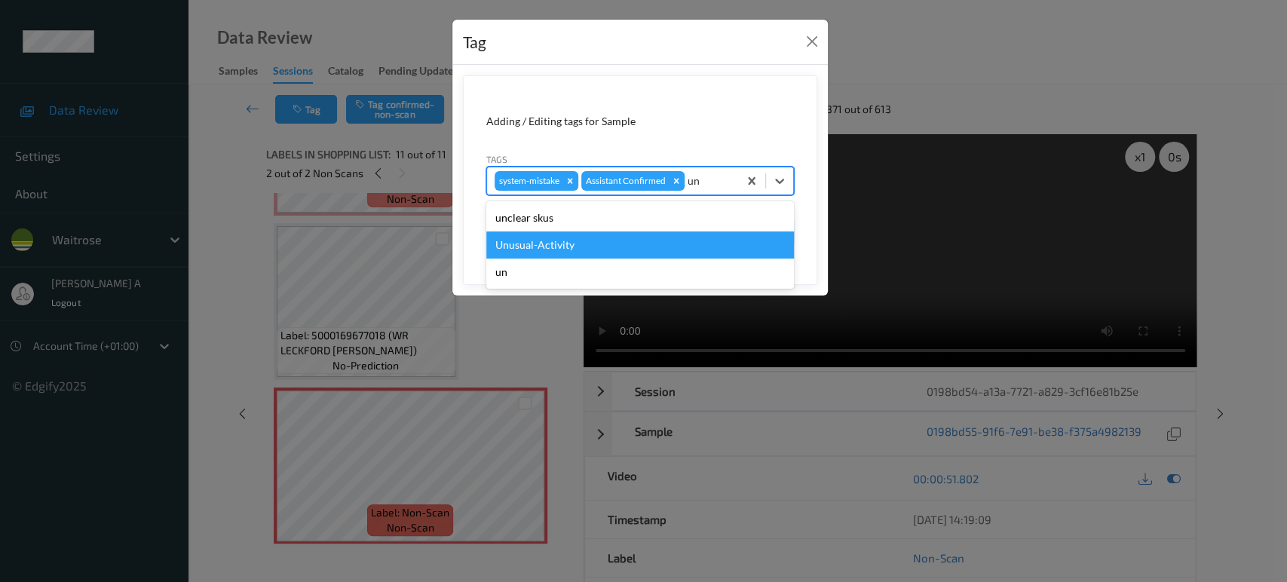
click at [645, 243] on div "Unusual-Activity" at bounding box center [640, 244] width 308 height 27
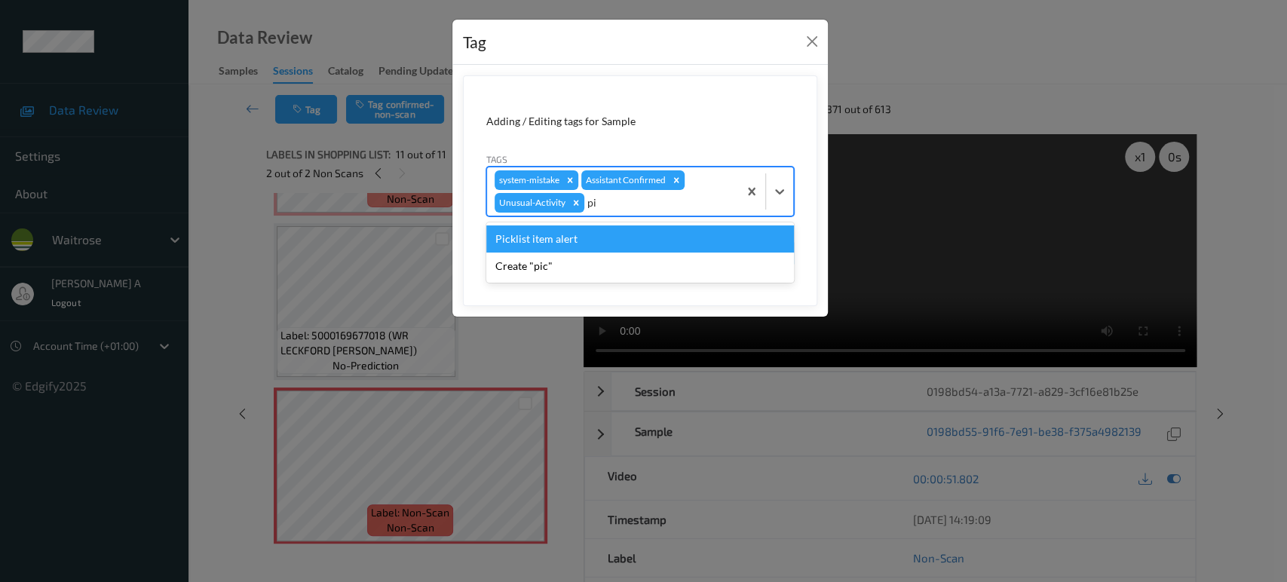
type input "pic"
click at [567, 240] on div "Picklist item alert" at bounding box center [640, 238] width 308 height 27
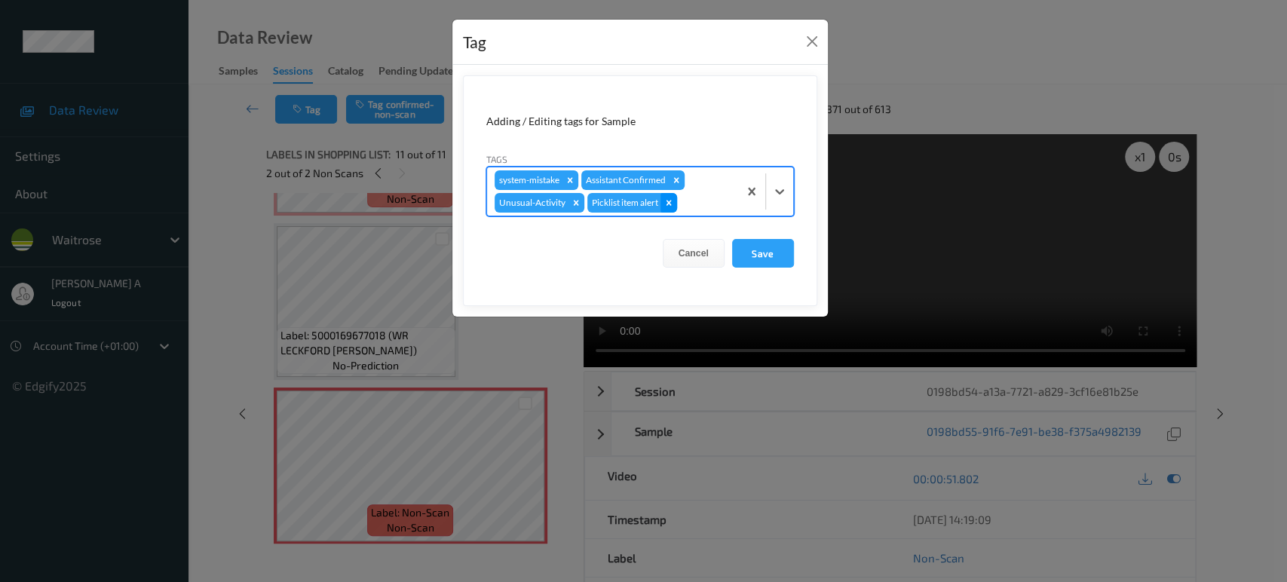
click at [670, 204] on icon "Remove Picklist item alert" at bounding box center [668, 202] width 5 height 5
click at [754, 248] on button "Save" at bounding box center [763, 253] width 62 height 29
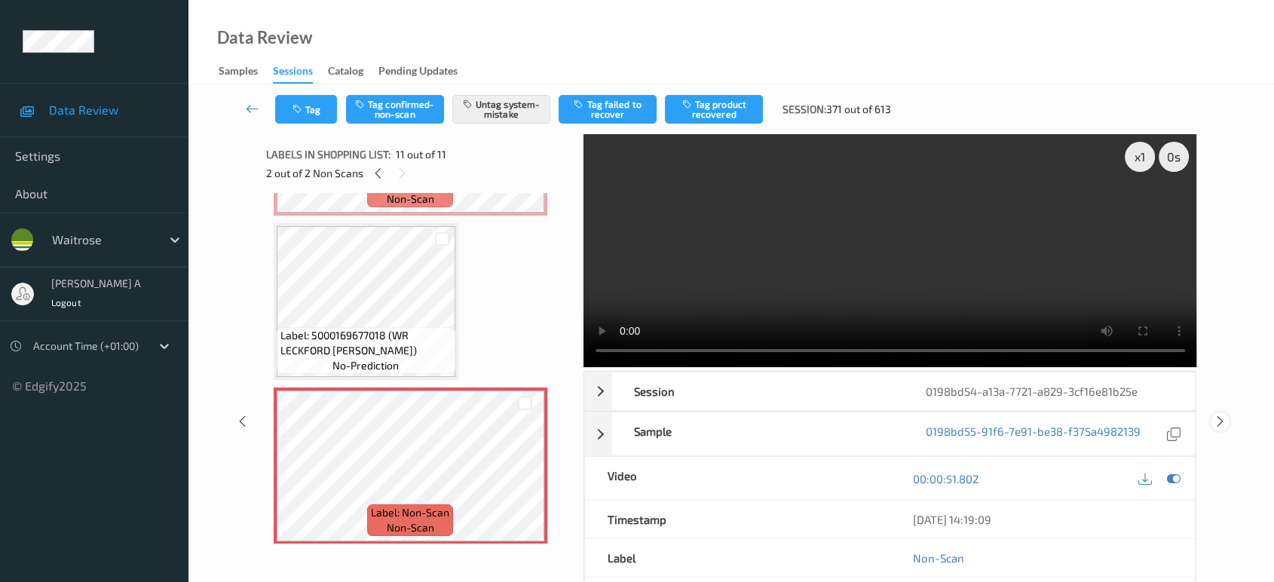
click at [1219, 421] on icon at bounding box center [1220, 422] width 13 height 14
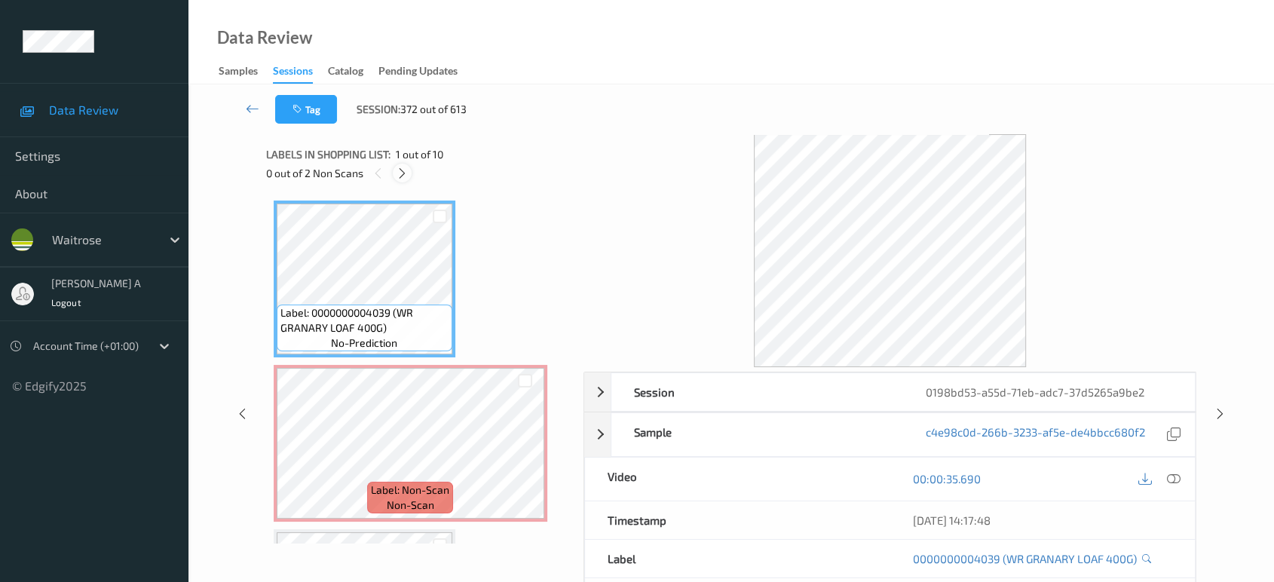
click at [399, 169] on icon at bounding box center [402, 174] width 13 height 14
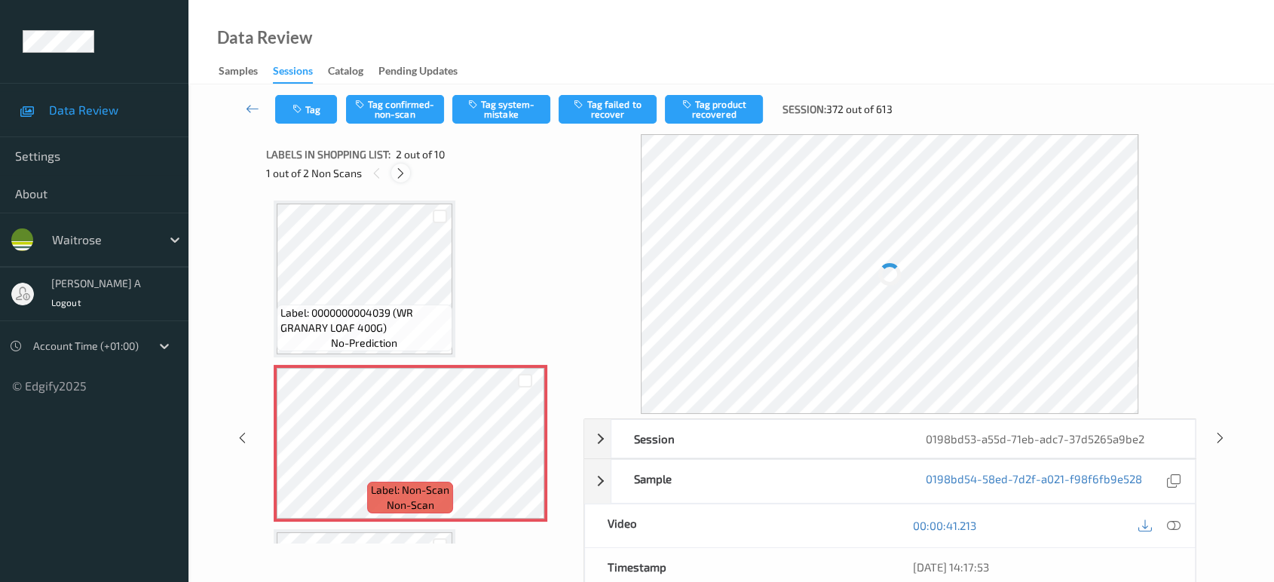
scroll to position [7, 0]
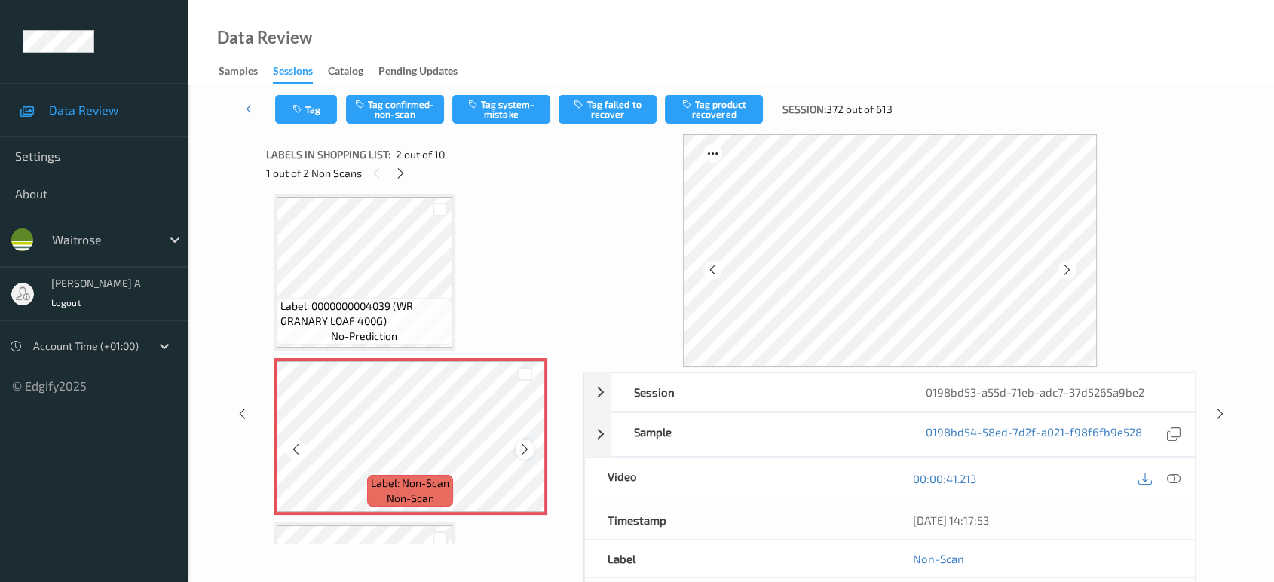
click at [529, 446] on icon at bounding box center [525, 449] width 13 height 14
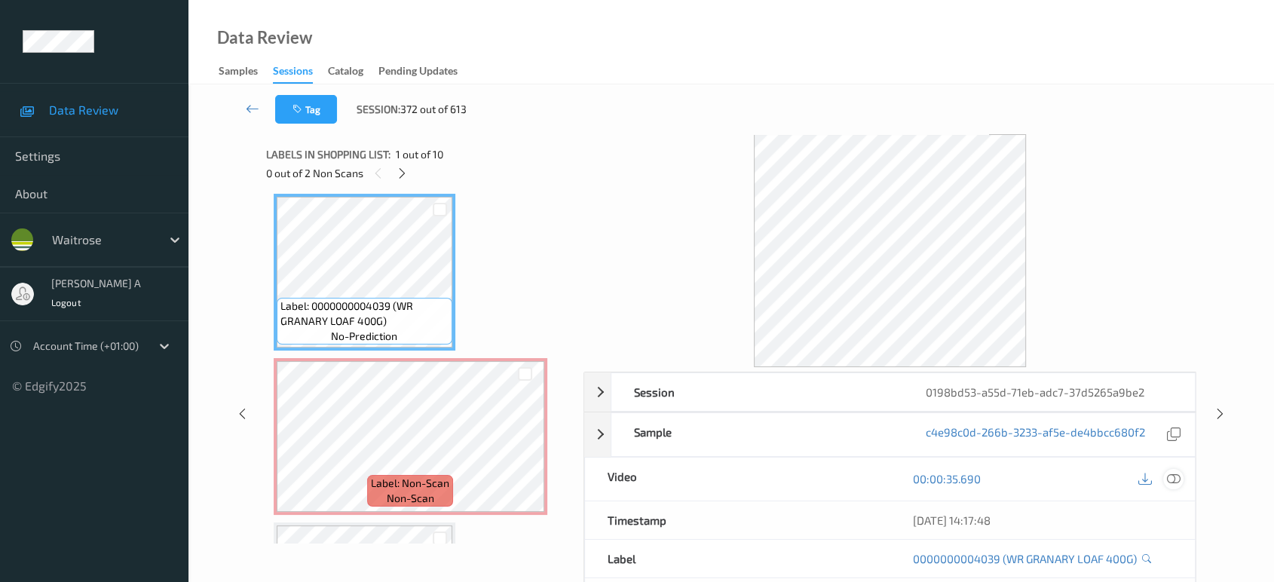
click at [1177, 479] on icon at bounding box center [1174, 479] width 14 height 14
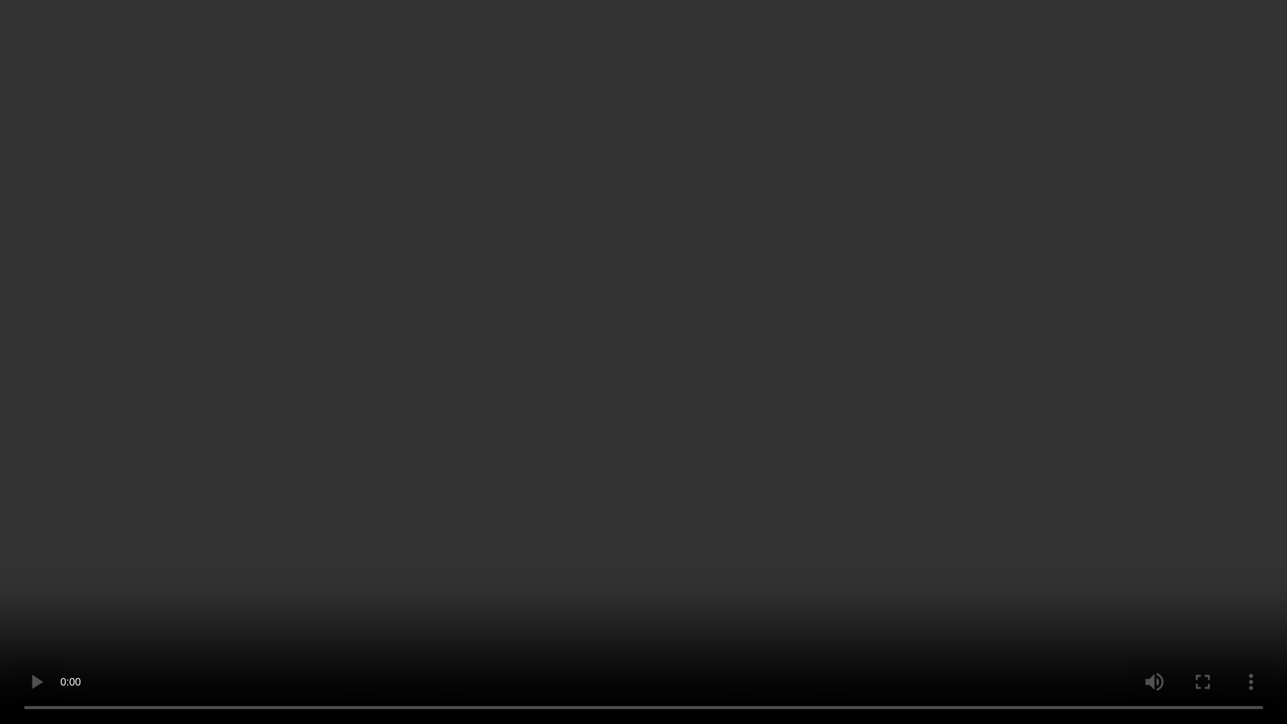
click at [623, 458] on video at bounding box center [643, 362] width 1287 height 724
click at [644, 371] on video at bounding box center [643, 362] width 1287 height 724
click at [588, 388] on video at bounding box center [643, 362] width 1287 height 724
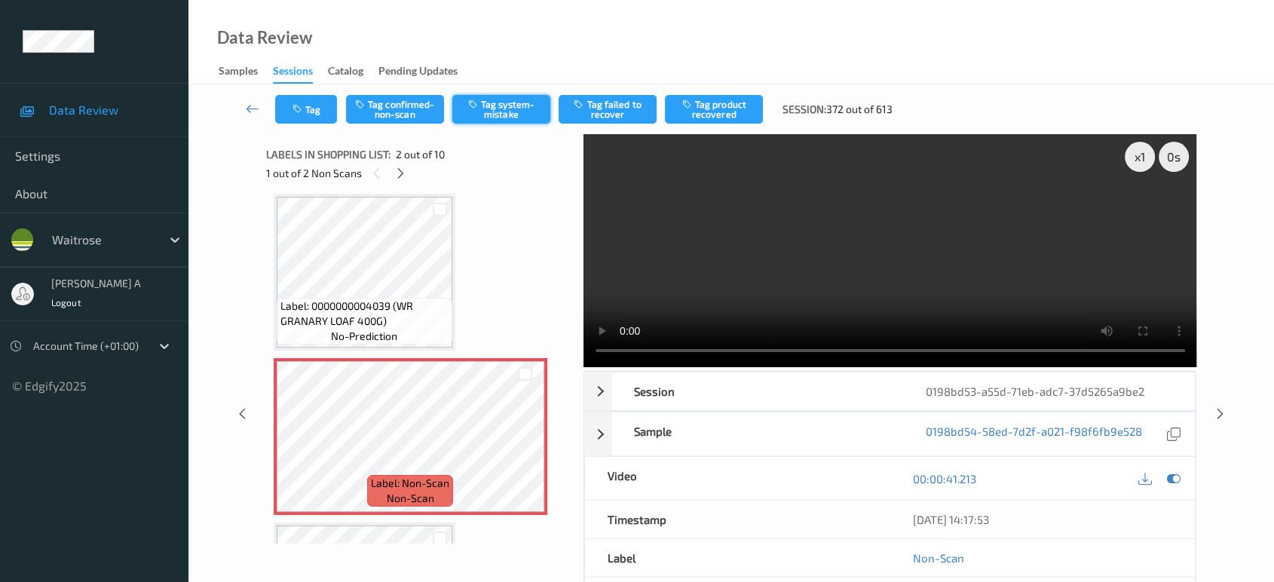
click at [522, 106] on button "Tag system-mistake" at bounding box center [501, 109] width 98 height 29
click at [314, 117] on button "Tag" at bounding box center [306, 109] width 62 height 29
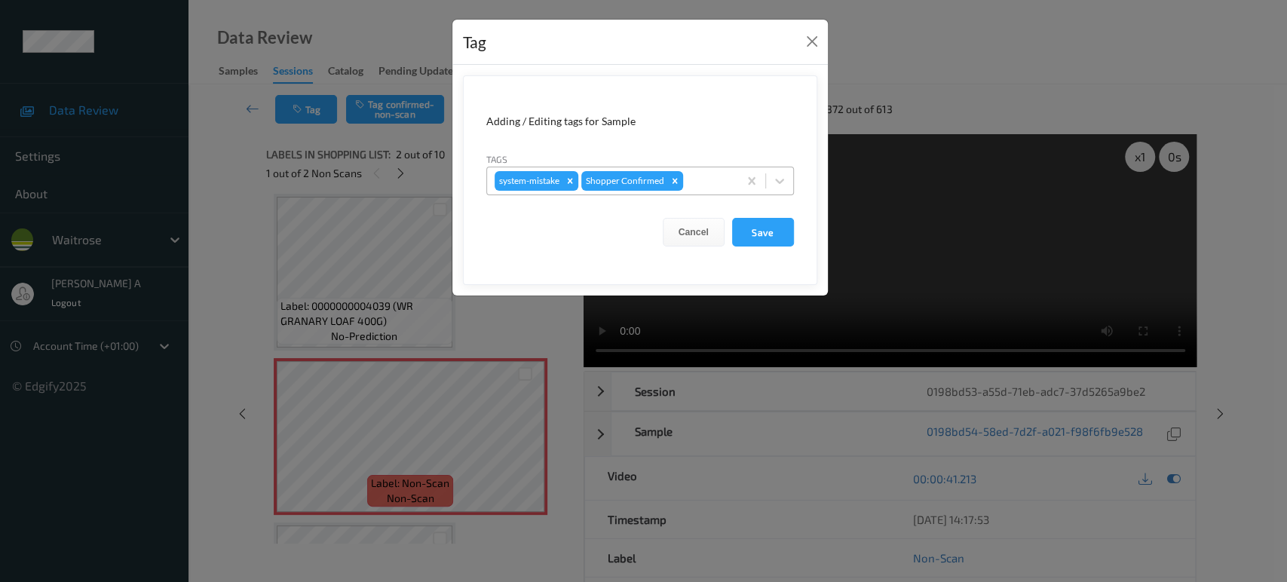
click at [706, 183] on div at bounding box center [708, 181] width 44 height 18
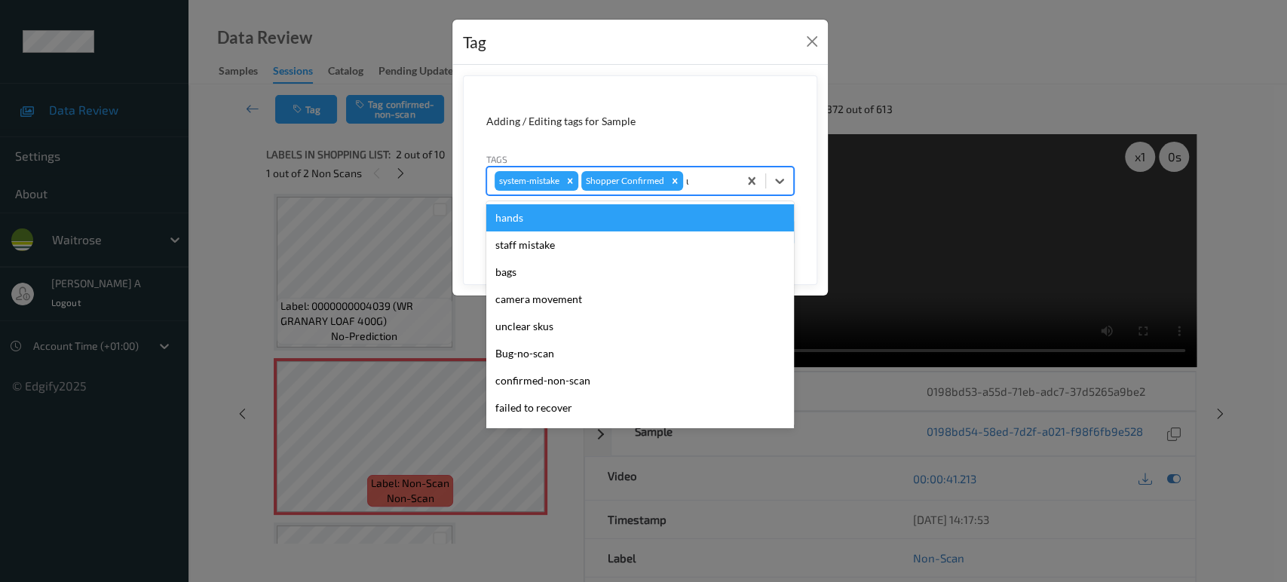
type input "un"
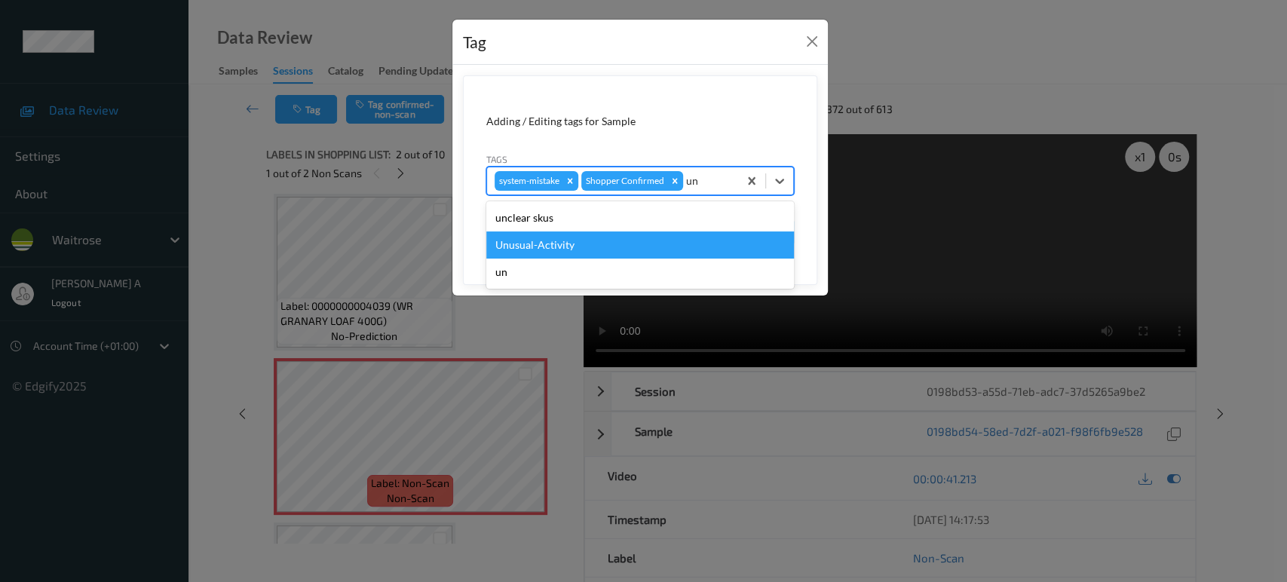
click at [600, 240] on div "Unusual-Activity" at bounding box center [640, 244] width 308 height 27
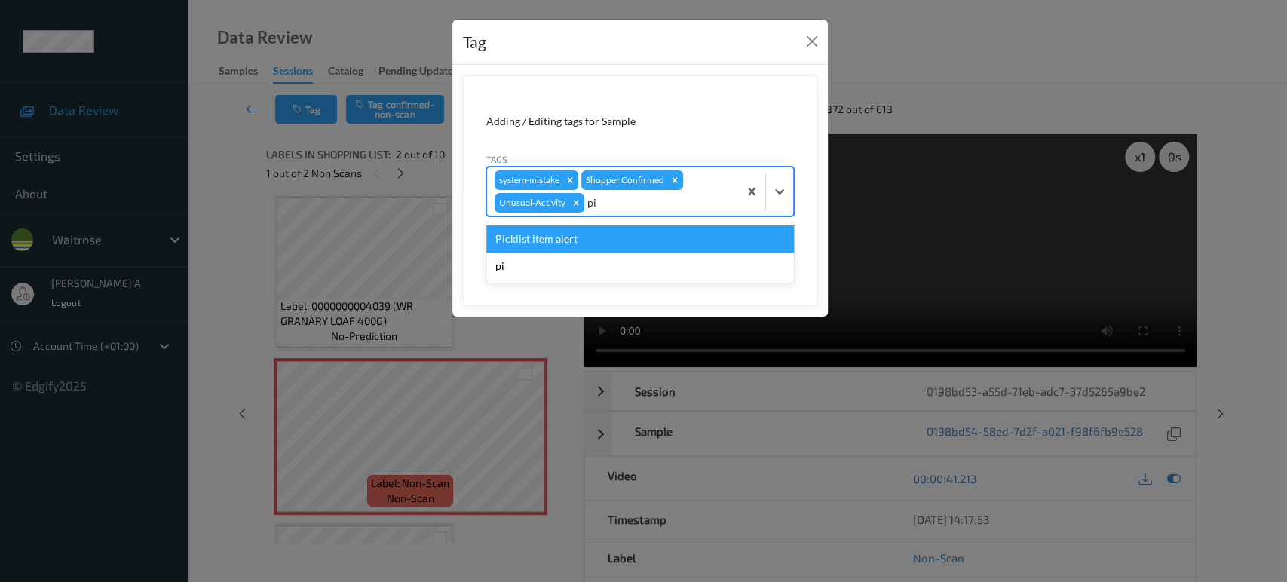
type input "pic"
click at [600, 240] on div "Picklist item alert" at bounding box center [640, 238] width 308 height 27
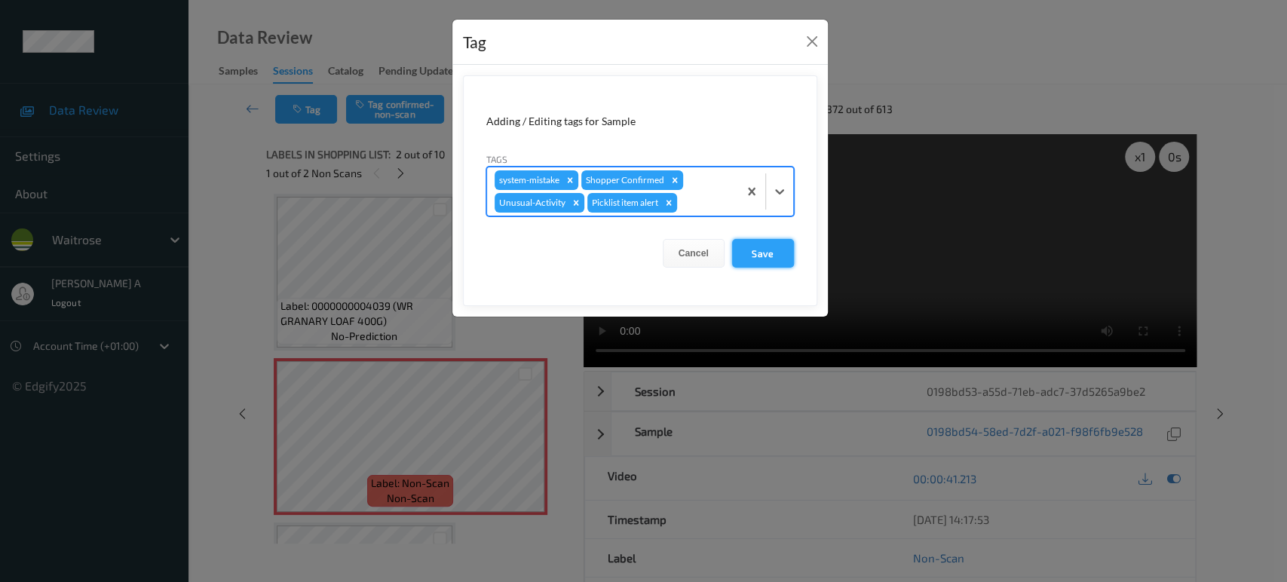
click at [763, 263] on button "Save" at bounding box center [763, 253] width 62 height 29
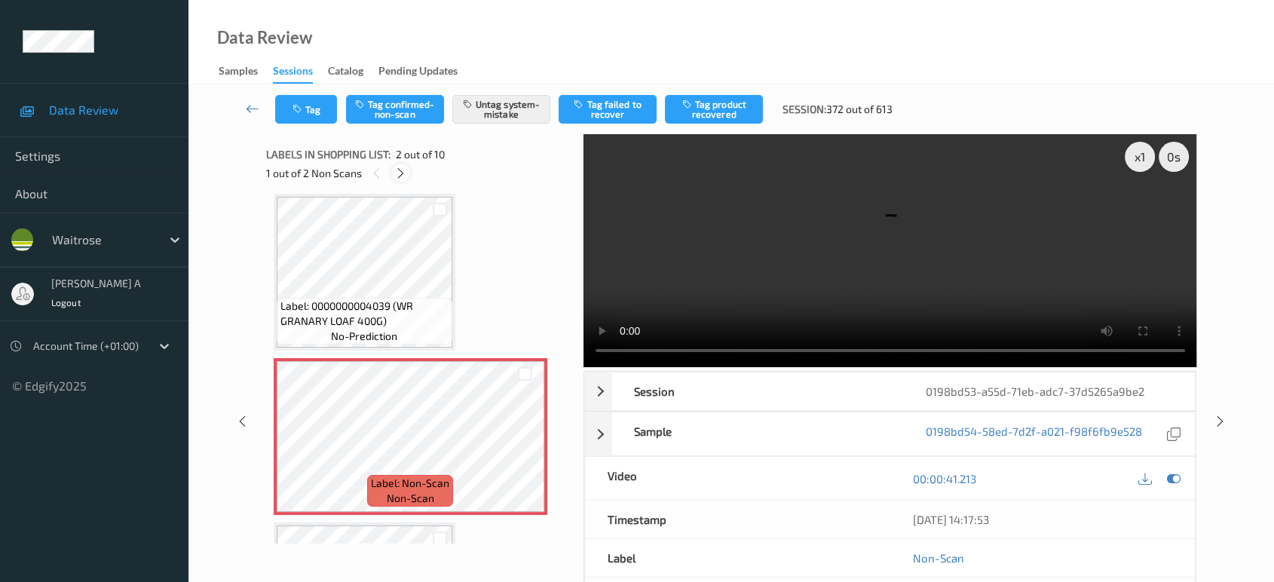
click at [403, 173] on icon at bounding box center [400, 174] width 13 height 14
click at [524, 447] on icon at bounding box center [525, 450] width 13 height 14
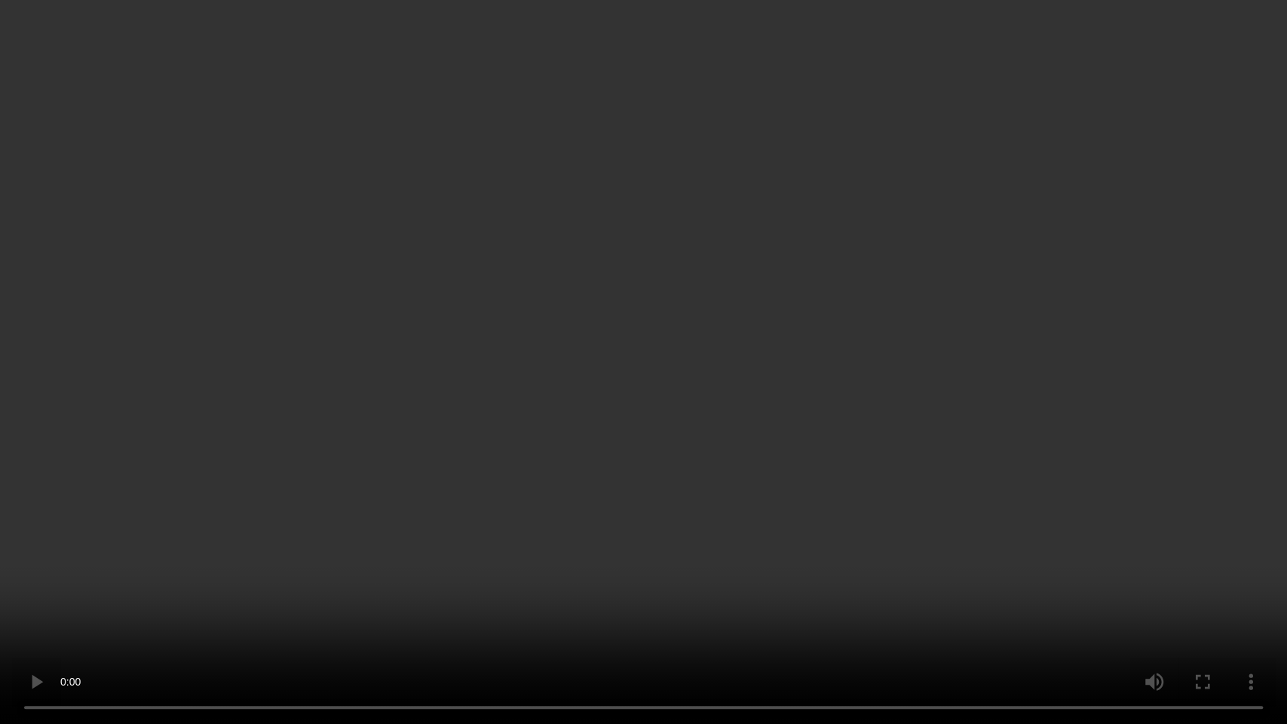
click at [766, 324] on video at bounding box center [643, 362] width 1287 height 724
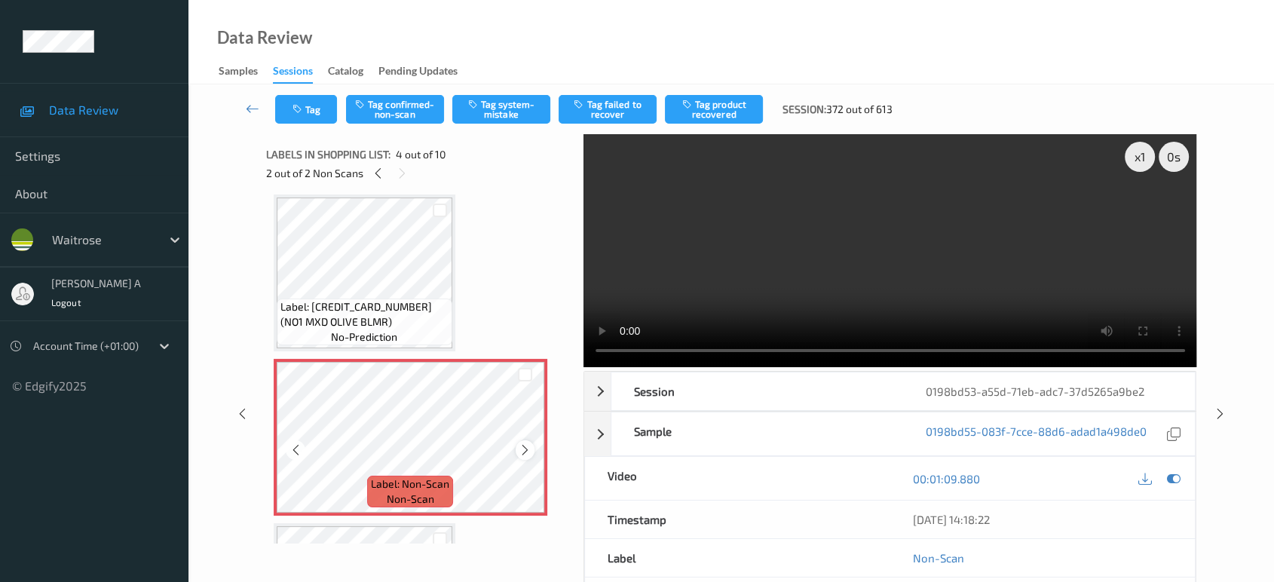
click at [530, 446] on icon at bounding box center [525, 450] width 13 height 14
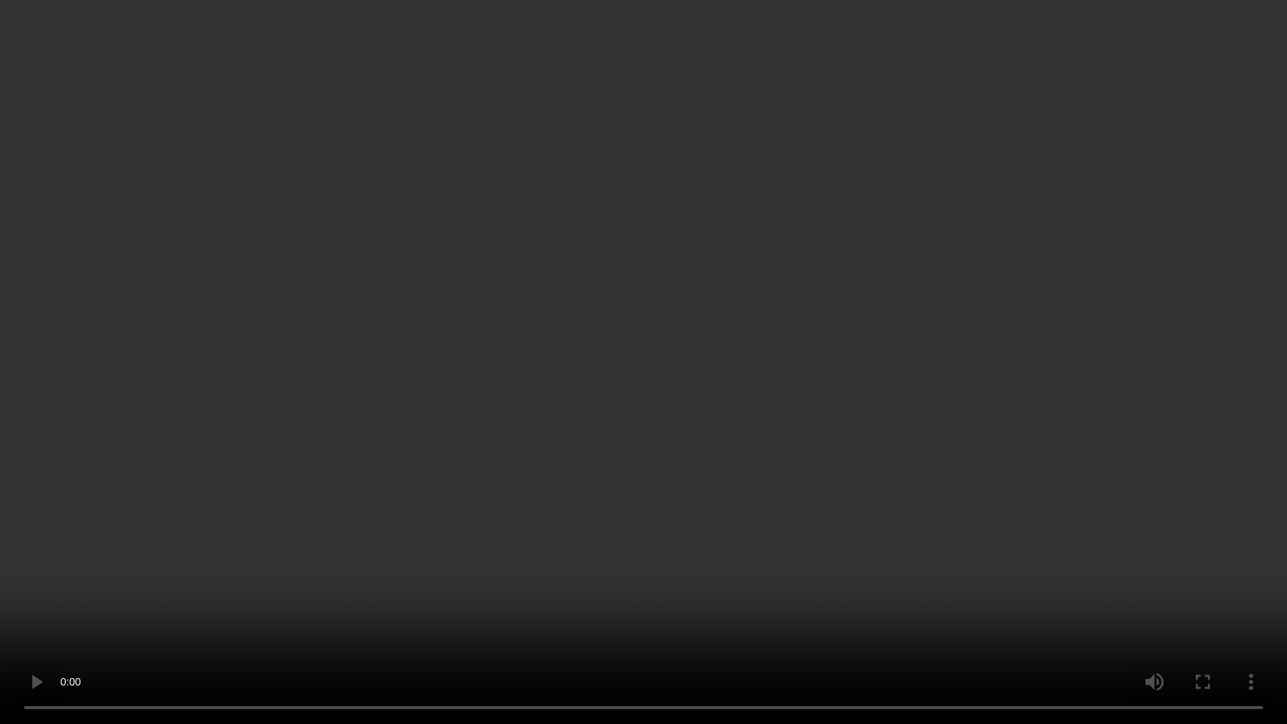
click at [945, 399] on video at bounding box center [643, 362] width 1287 height 724
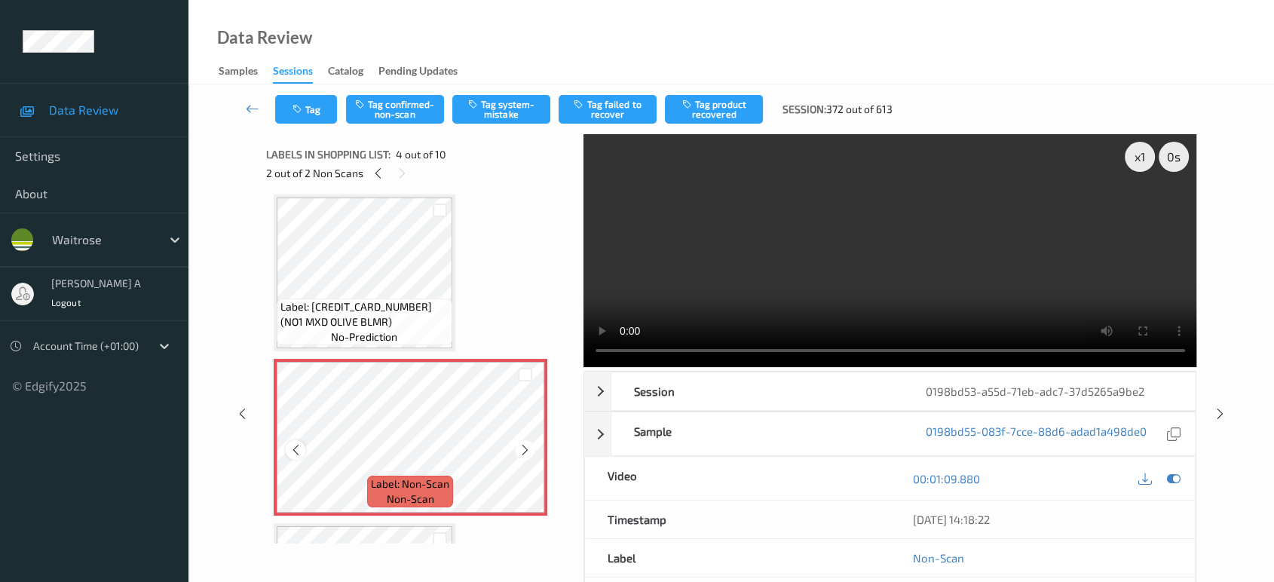
click at [302, 452] on icon at bounding box center [295, 450] width 13 height 14
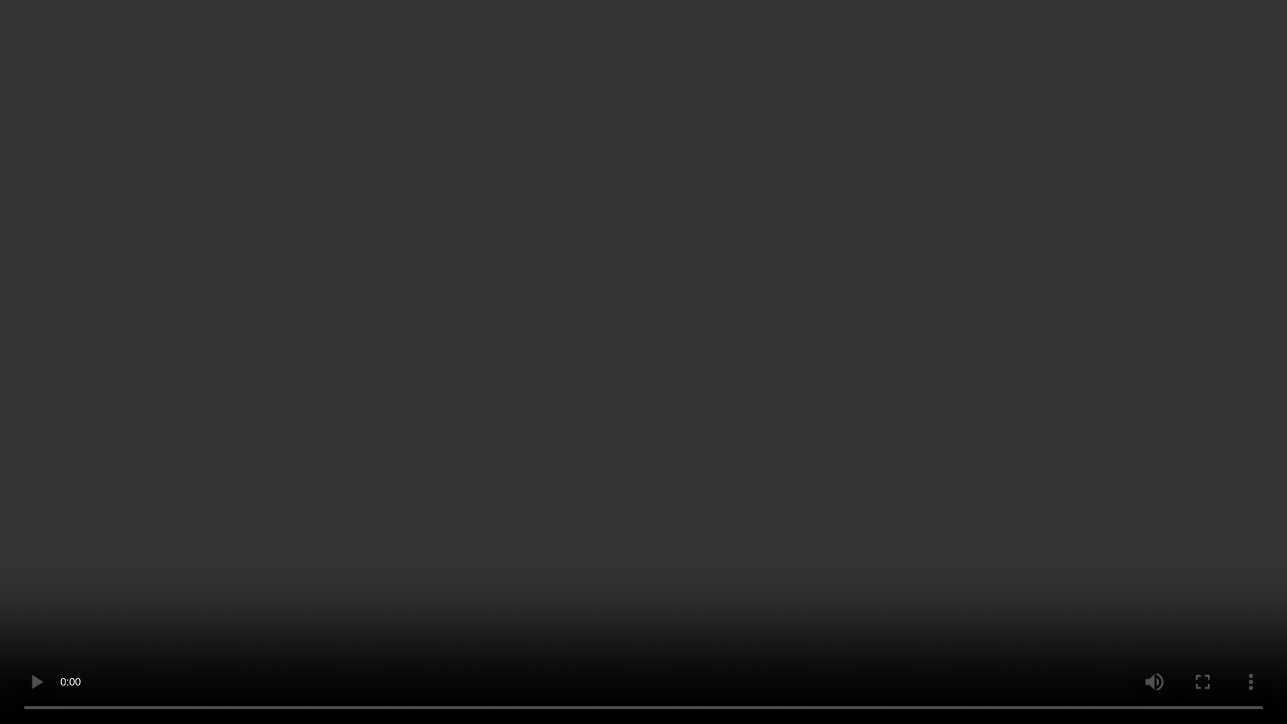
click at [696, 453] on video at bounding box center [643, 362] width 1287 height 724
click at [614, 555] on video at bounding box center [643, 362] width 1287 height 724
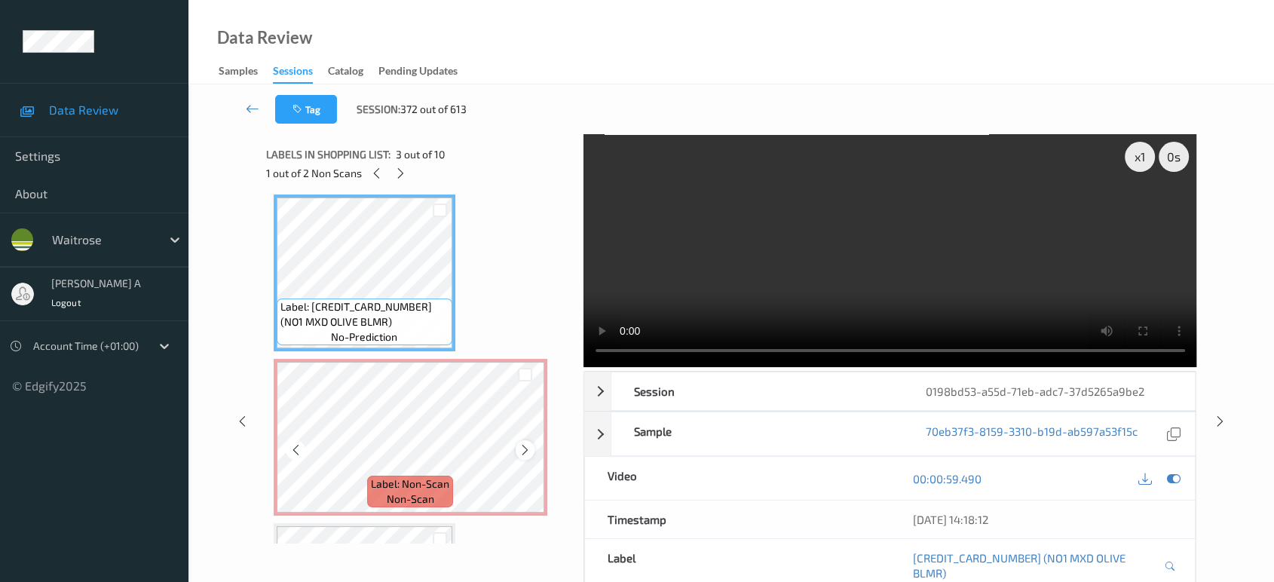
click at [525, 450] on icon at bounding box center [525, 450] width 13 height 14
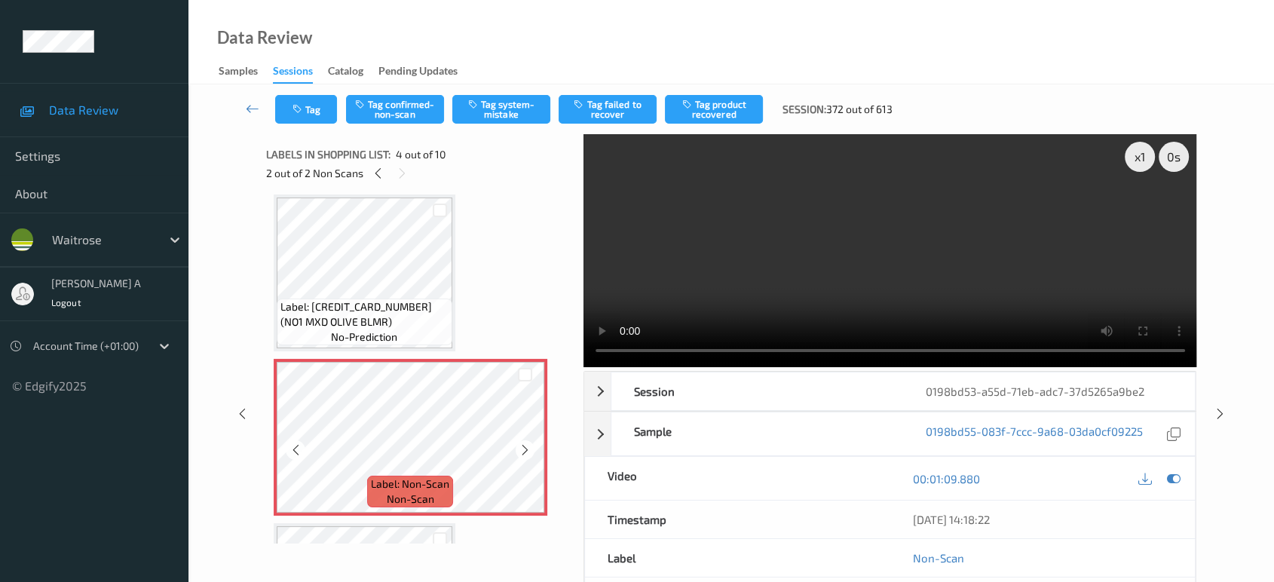
click at [525, 450] on icon at bounding box center [525, 450] width 13 height 14
click at [1171, 476] on icon at bounding box center [1174, 479] width 14 height 14
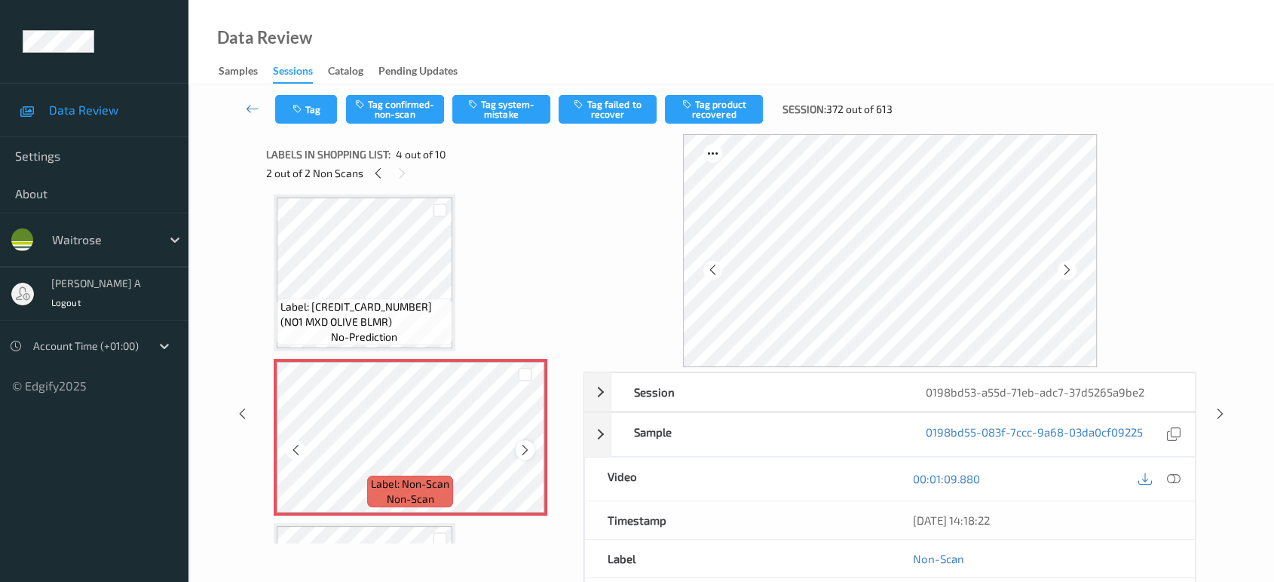
click at [525, 449] on icon at bounding box center [525, 450] width 13 height 14
click at [708, 269] on icon at bounding box center [712, 270] width 13 height 14
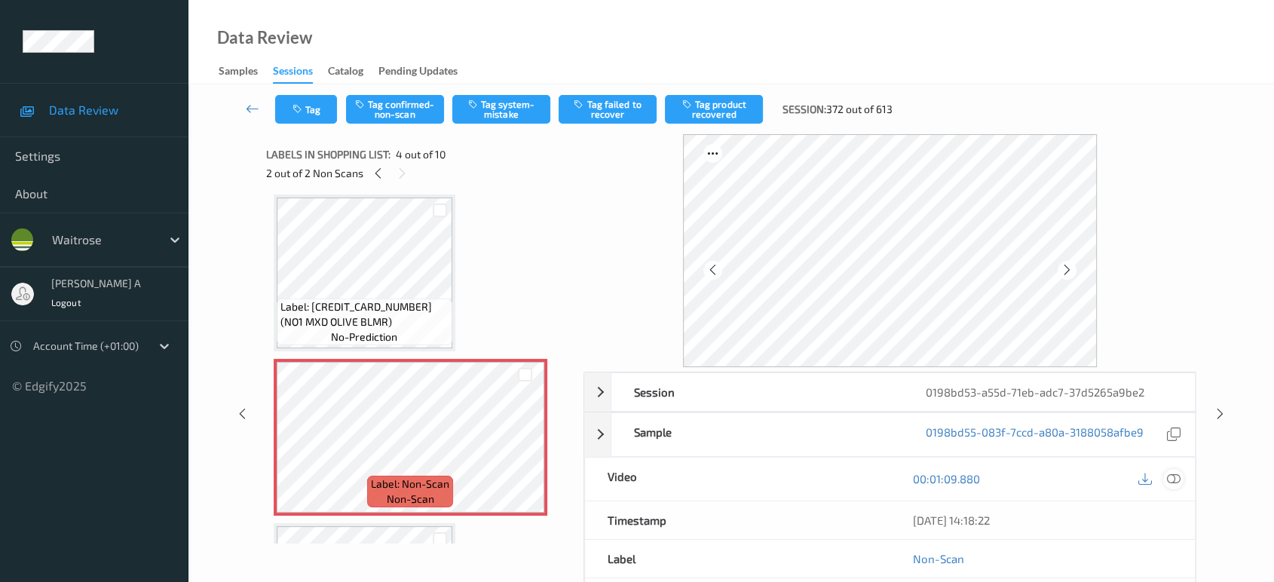
click at [1176, 479] on icon at bounding box center [1174, 479] width 14 height 14
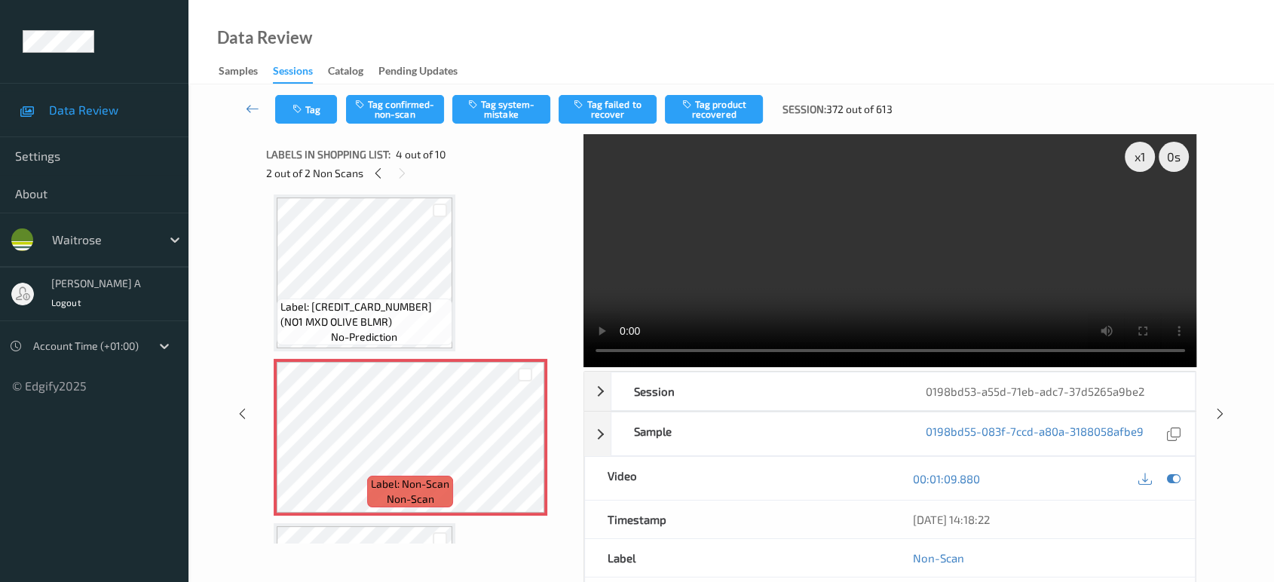
click at [872, 240] on video at bounding box center [890, 250] width 614 height 233
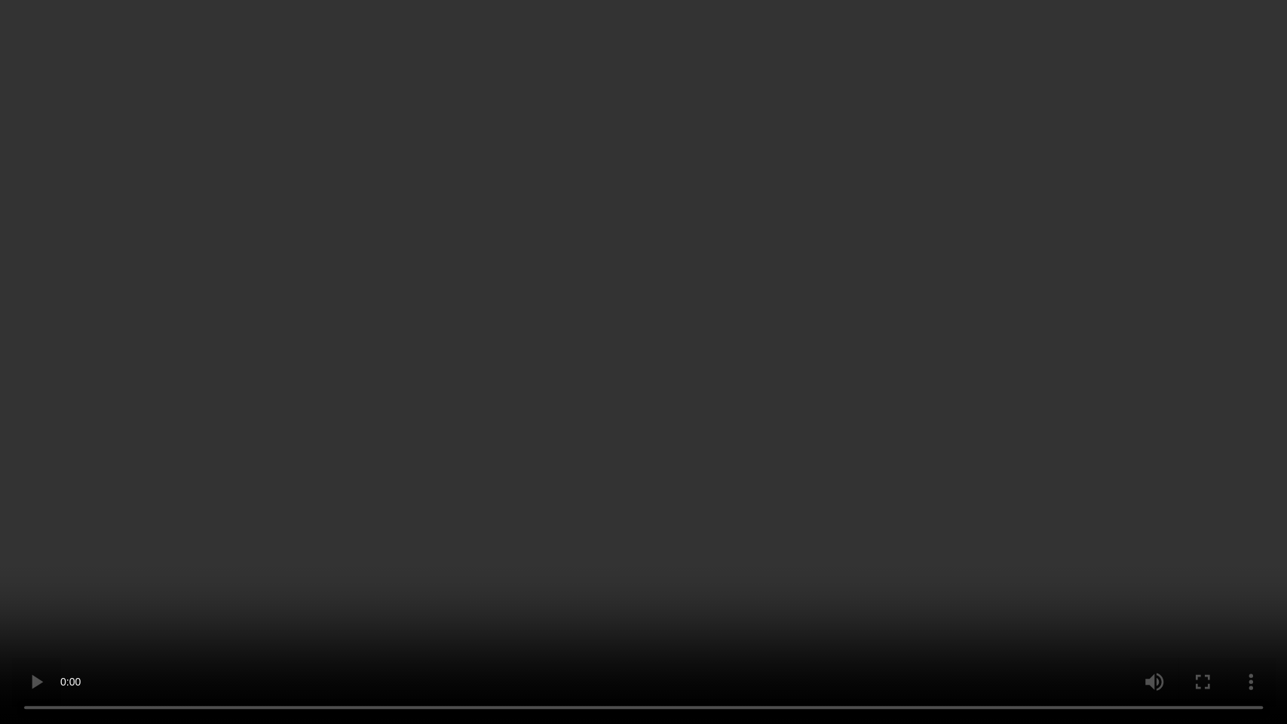
click at [615, 365] on video at bounding box center [643, 362] width 1287 height 724
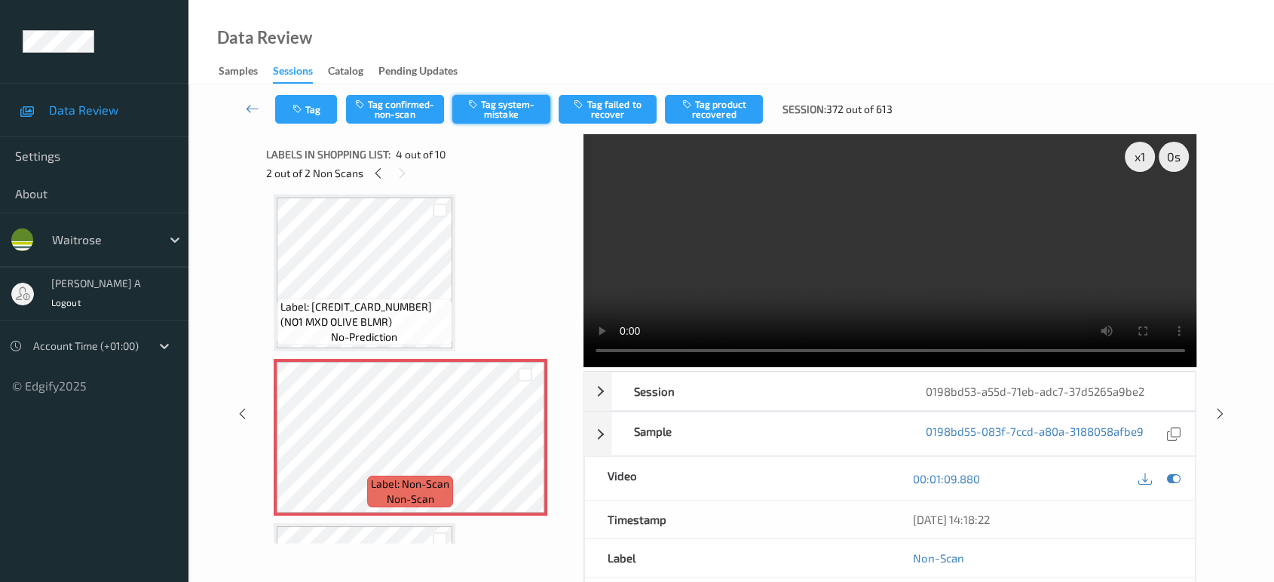
click at [502, 117] on button "Tag system-mistake" at bounding box center [501, 109] width 98 height 29
click at [323, 113] on button "Tag" at bounding box center [306, 109] width 62 height 29
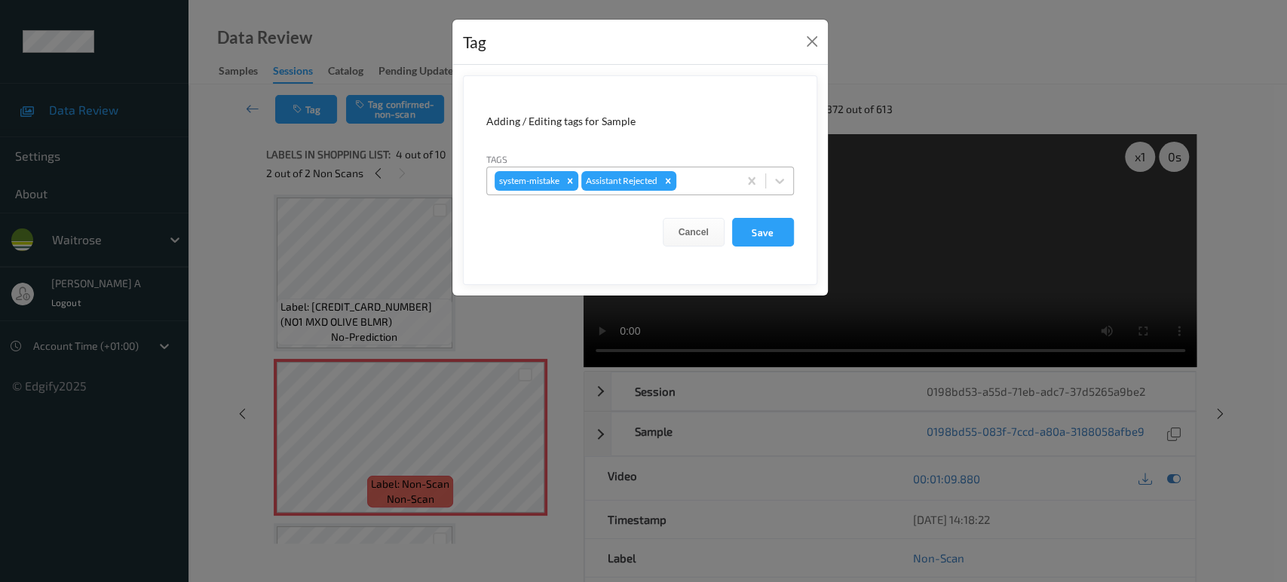
click at [705, 169] on div "system-mistake Assistant Rejected" at bounding box center [612, 181] width 251 height 26
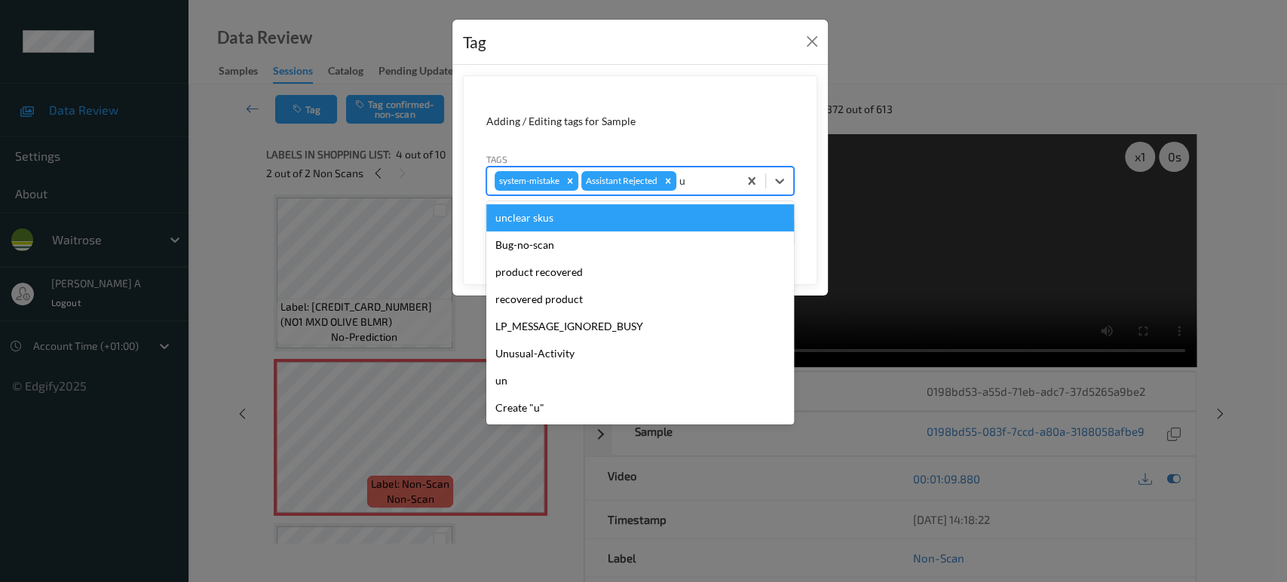
type input "un"
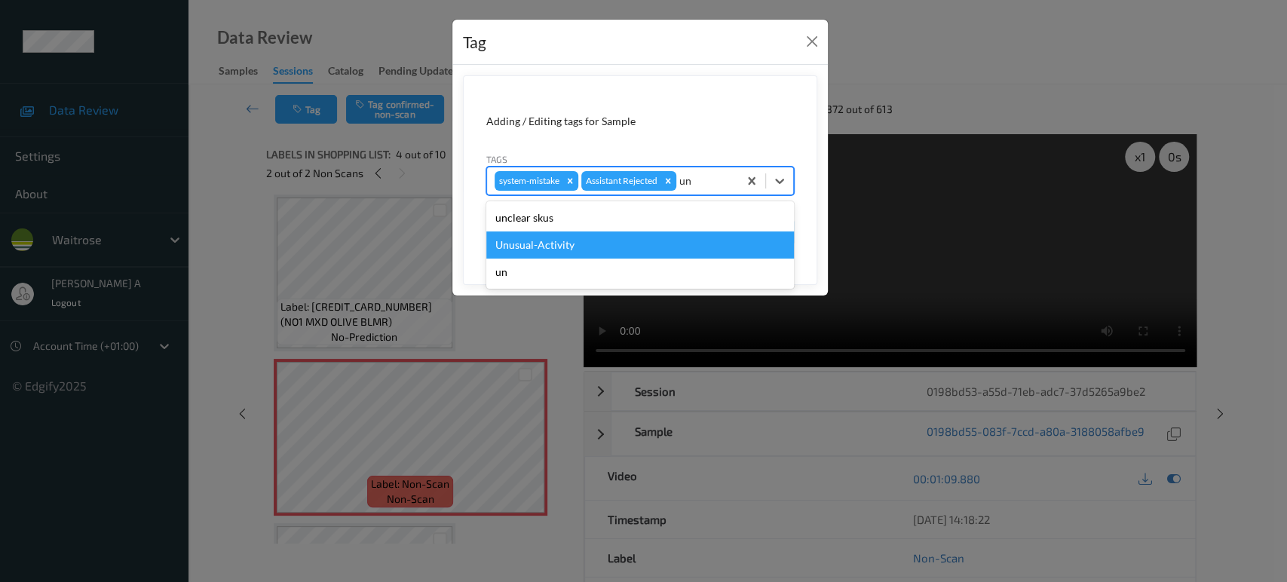
click at [600, 232] on div "Unusual-Activity" at bounding box center [640, 244] width 308 height 27
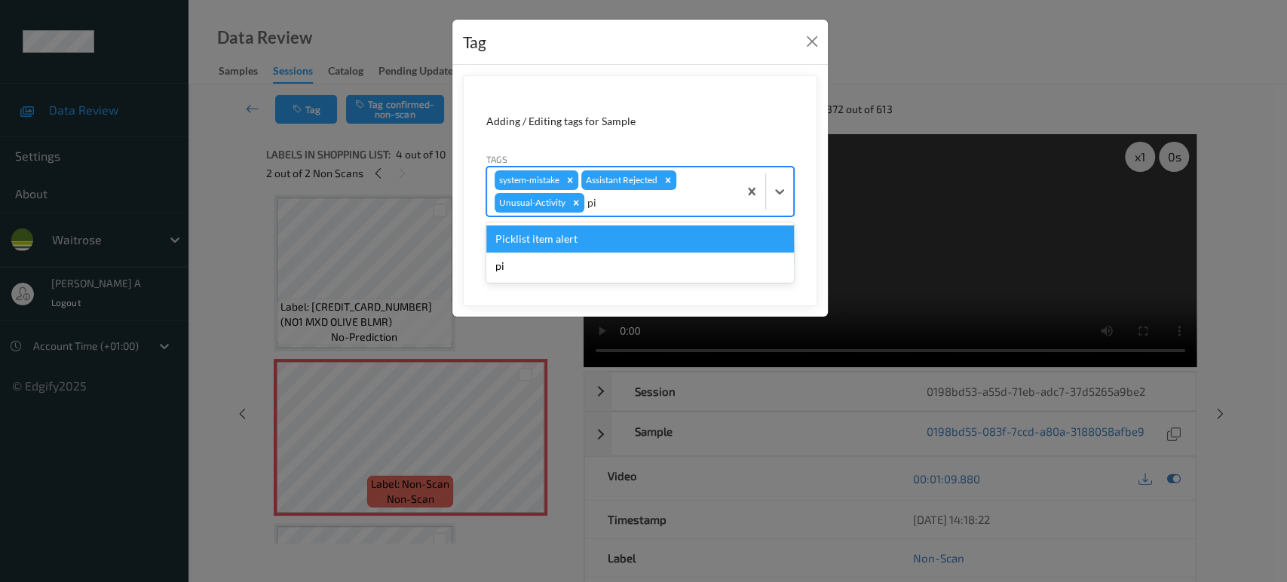
type input "pic"
click at [620, 246] on div "Picklist item alert" at bounding box center [640, 238] width 308 height 27
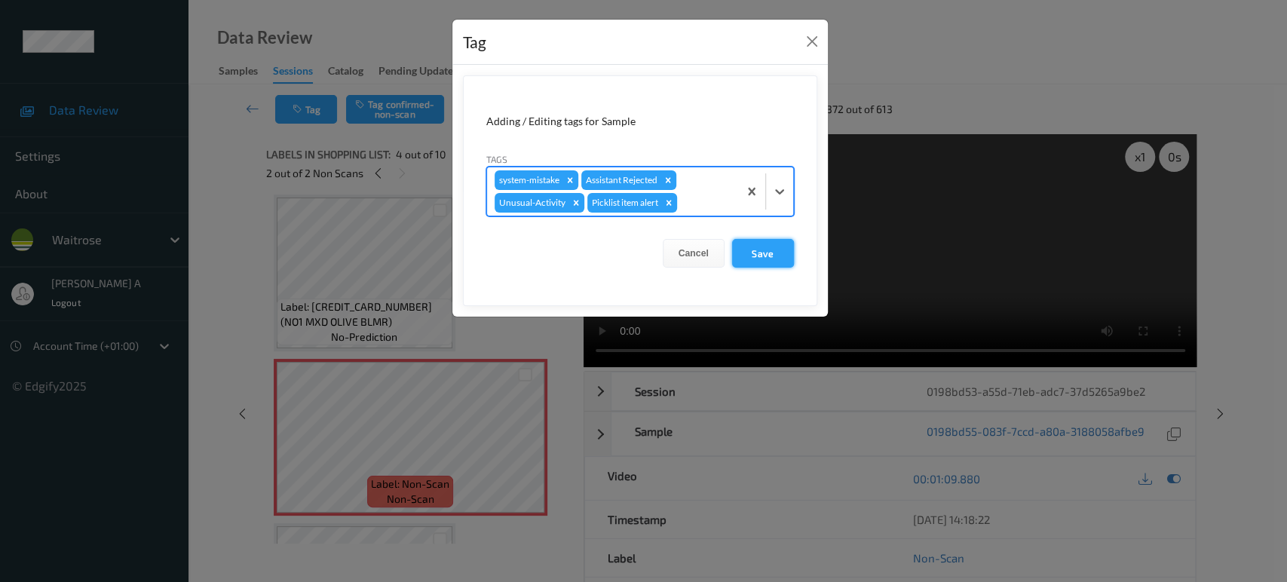
click at [762, 247] on button "Save" at bounding box center [763, 253] width 62 height 29
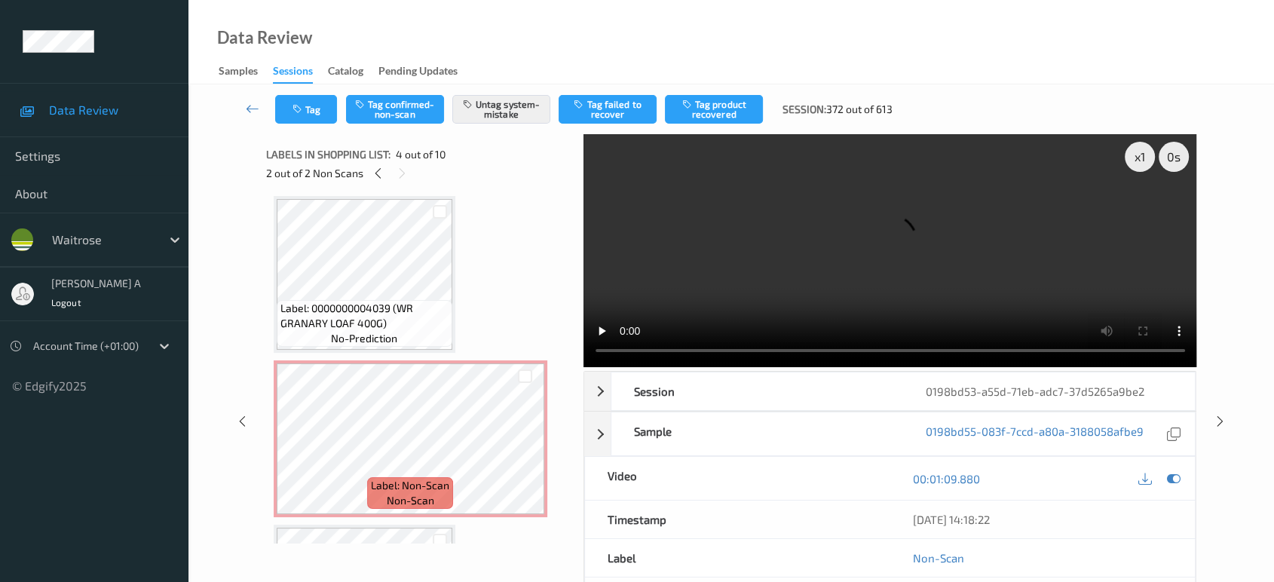
scroll to position [0, 0]
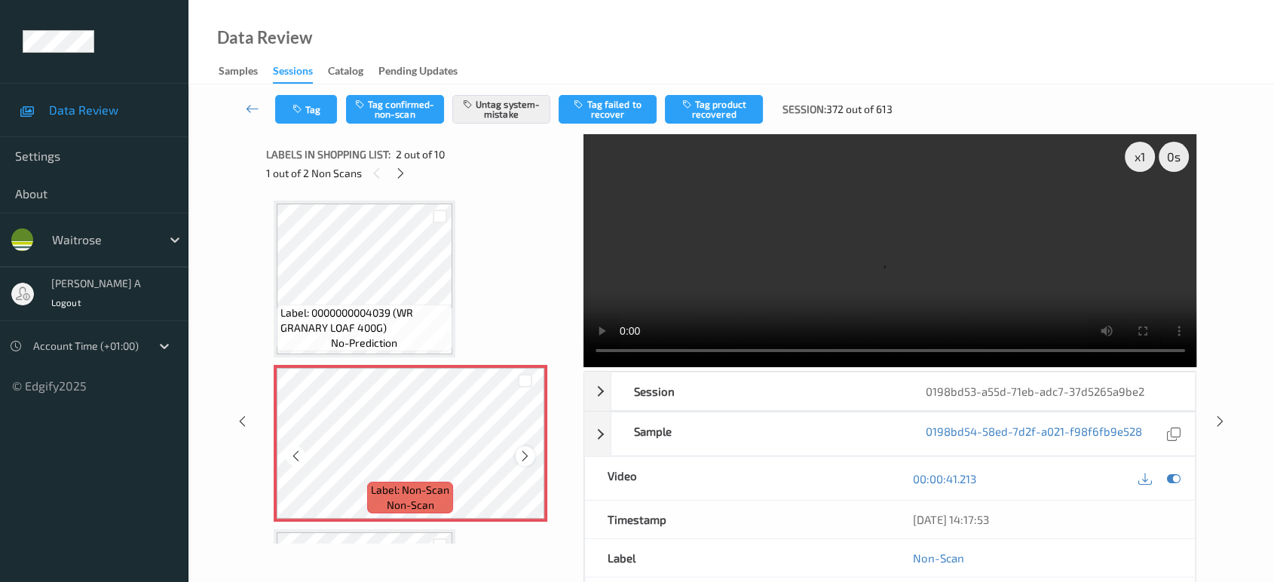
click at [525, 458] on icon at bounding box center [525, 456] width 13 height 14
click at [1220, 421] on icon at bounding box center [1220, 422] width 13 height 14
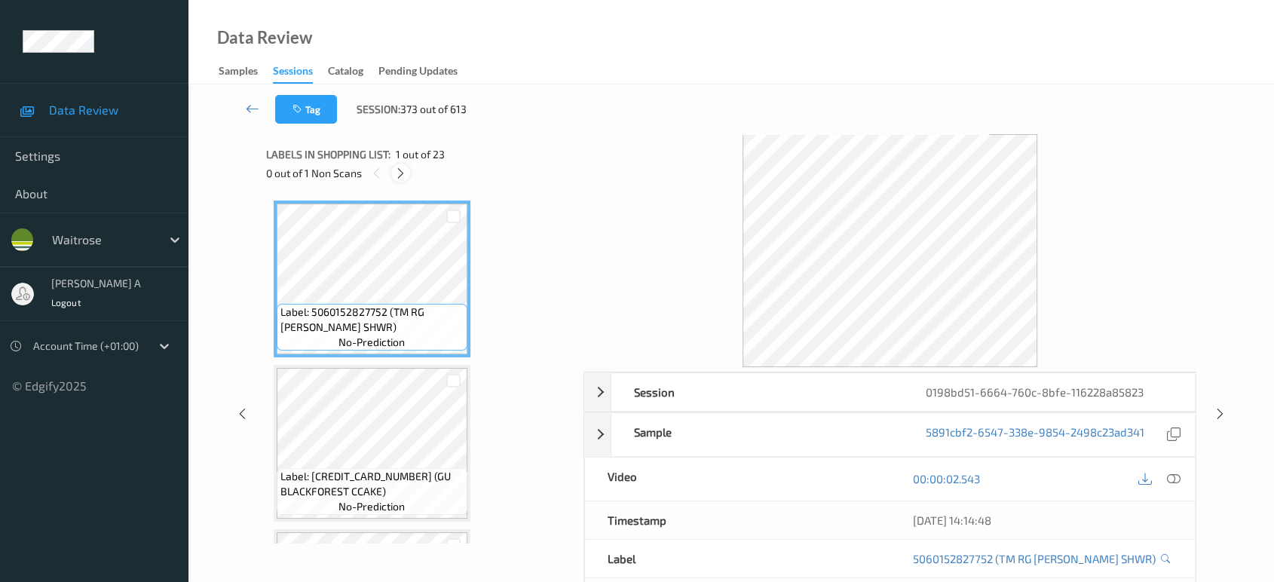
click at [403, 169] on icon at bounding box center [400, 174] width 13 height 14
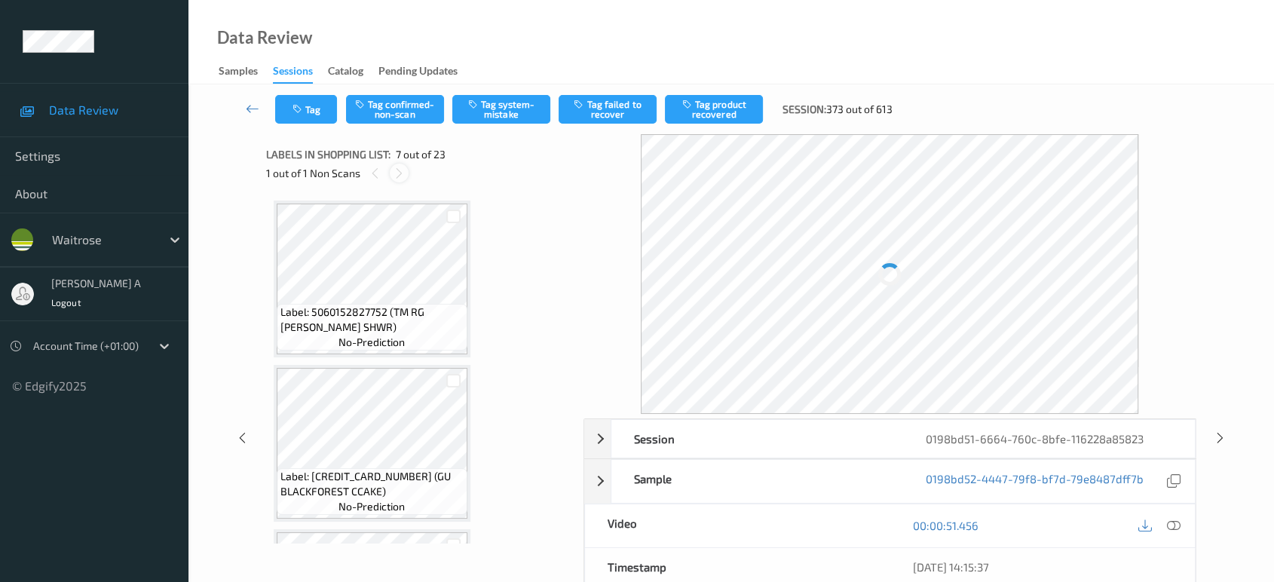
scroll to position [826, 0]
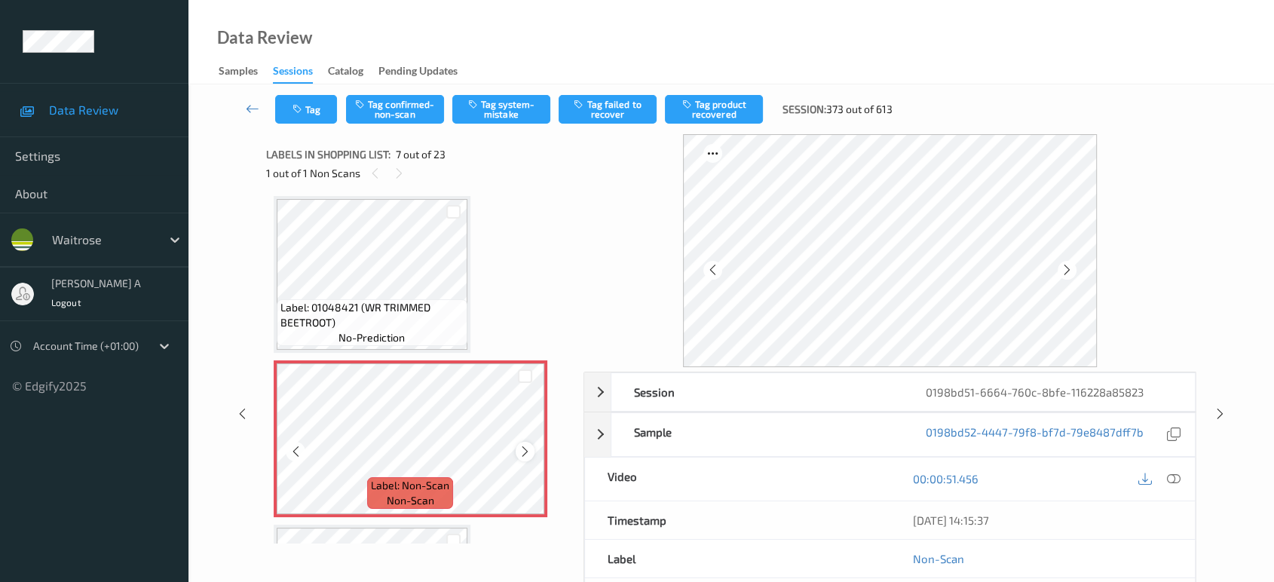
click at [528, 448] on icon at bounding box center [525, 452] width 13 height 14
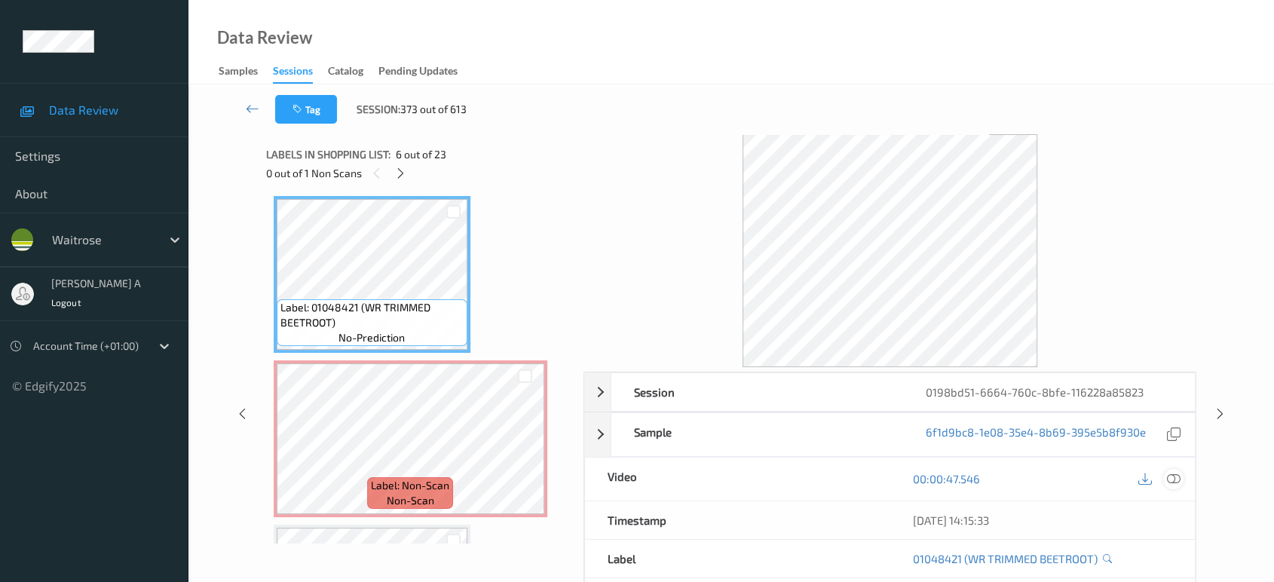
click at [1180, 476] on icon at bounding box center [1174, 479] width 14 height 14
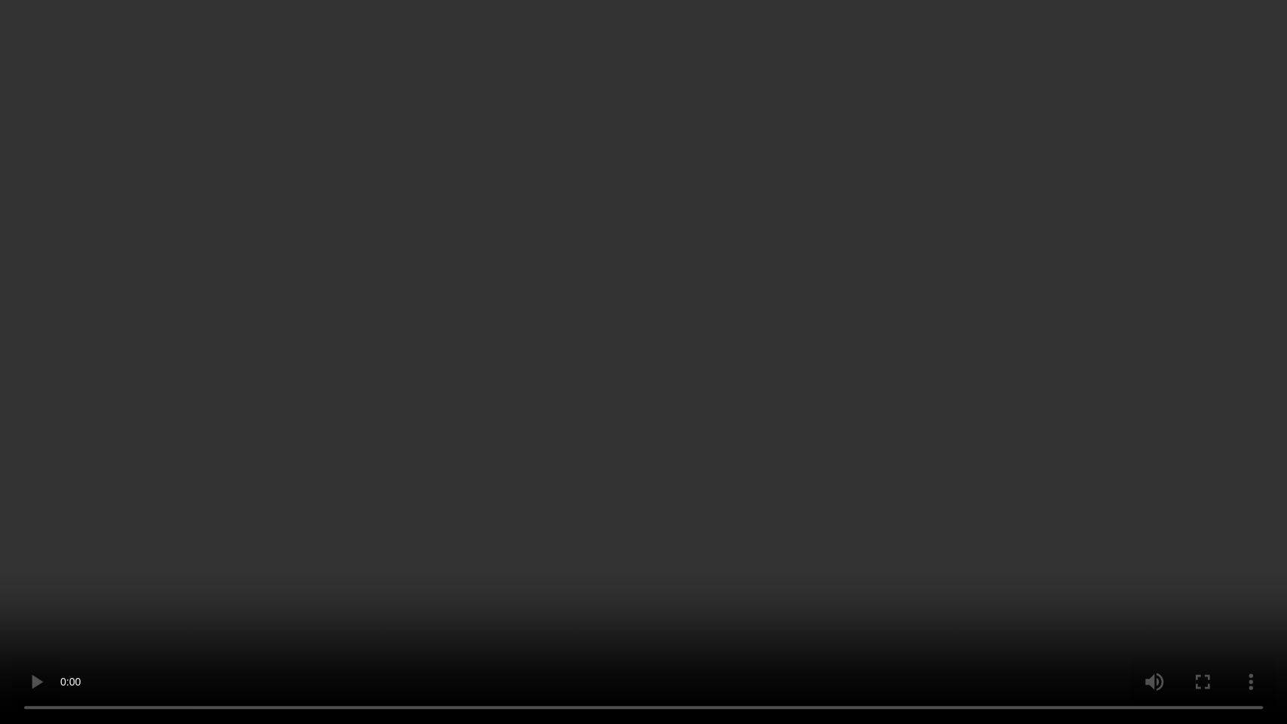
click at [711, 376] on video at bounding box center [643, 362] width 1287 height 724
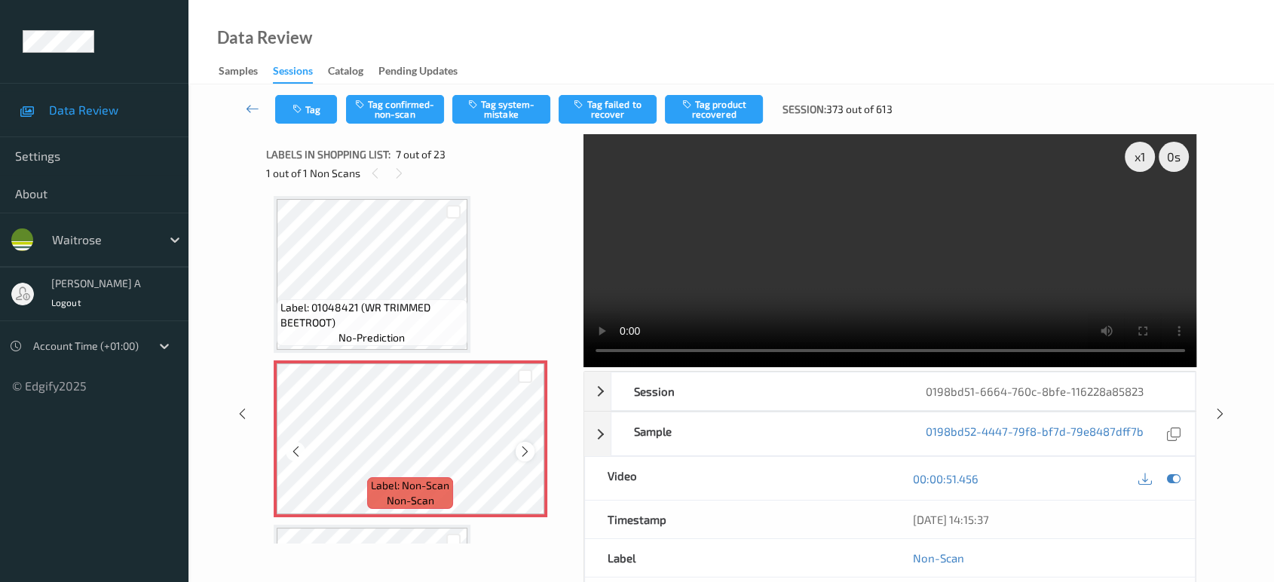
click at [522, 450] on icon at bounding box center [525, 452] width 13 height 14
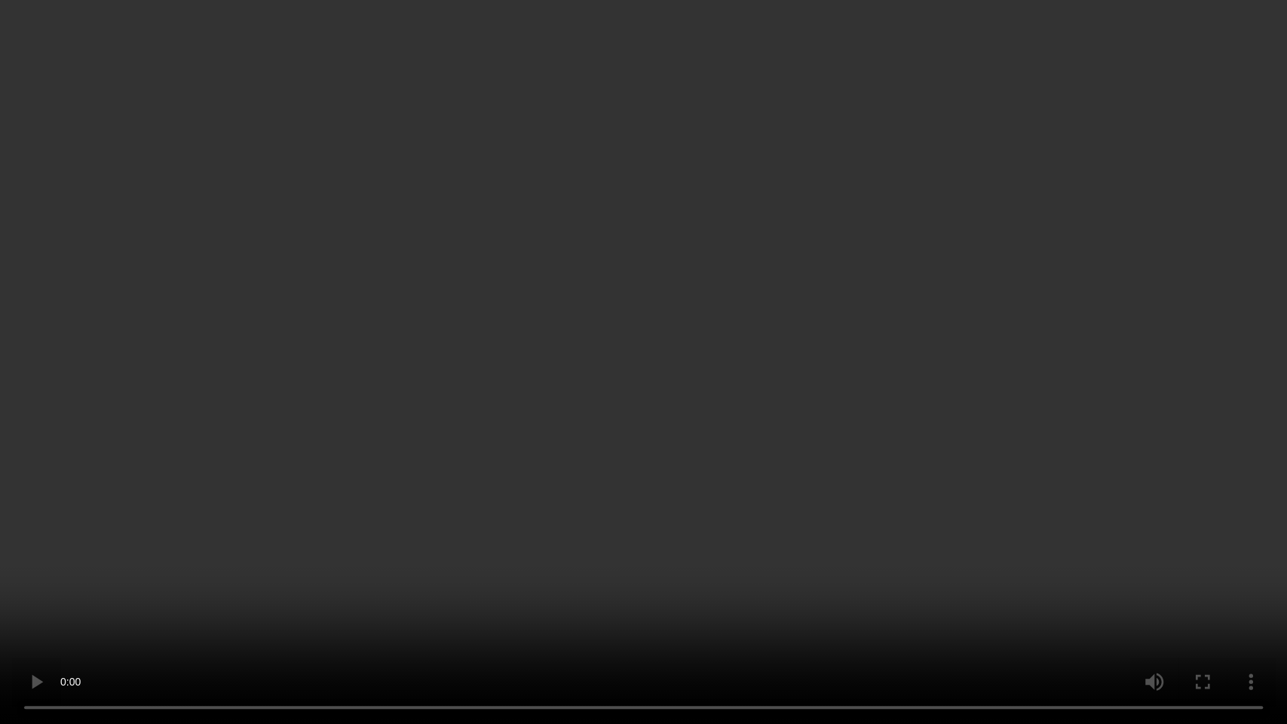
click at [580, 403] on video at bounding box center [643, 362] width 1287 height 724
click at [746, 392] on video at bounding box center [643, 362] width 1287 height 724
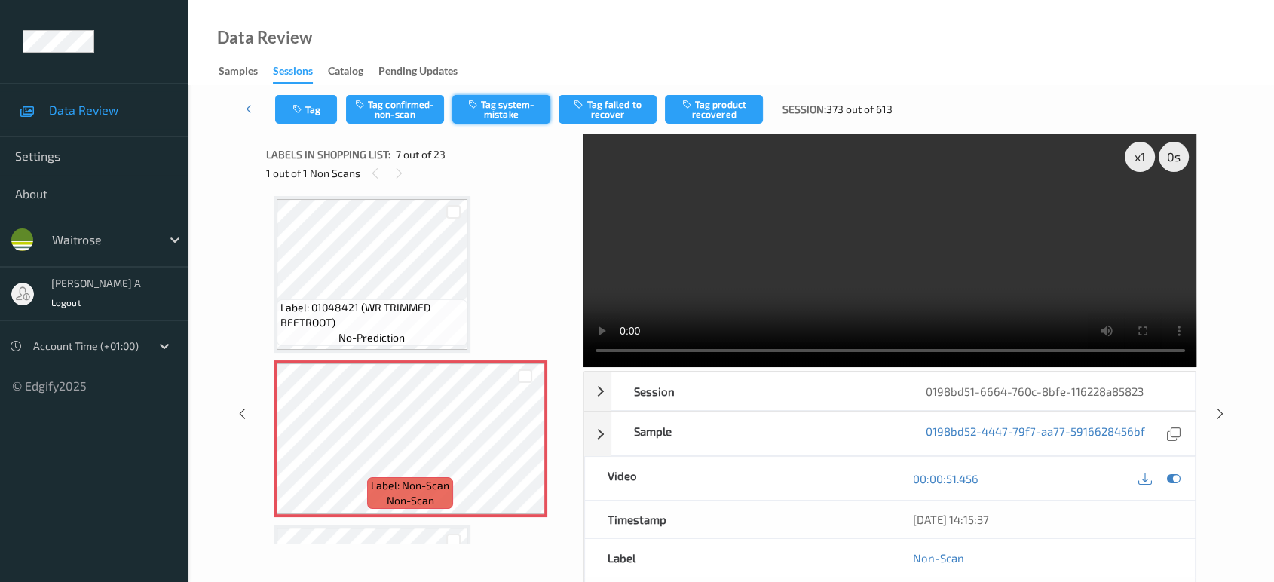
click at [509, 114] on button "Tag system-mistake" at bounding box center [501, 109] width 98 height 29
click at [310, 109] on button "Tag" at bounding box center [306, 109] width 62 height 29
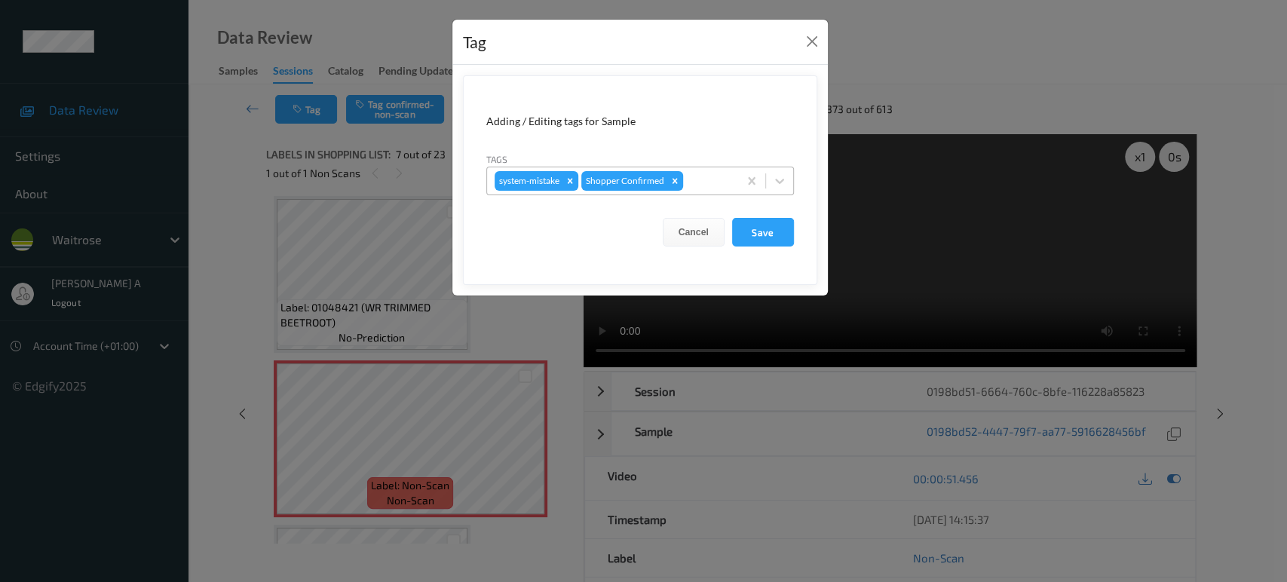
click at [705, 185] on div at bounding box center [708, 181] width 44 height 18
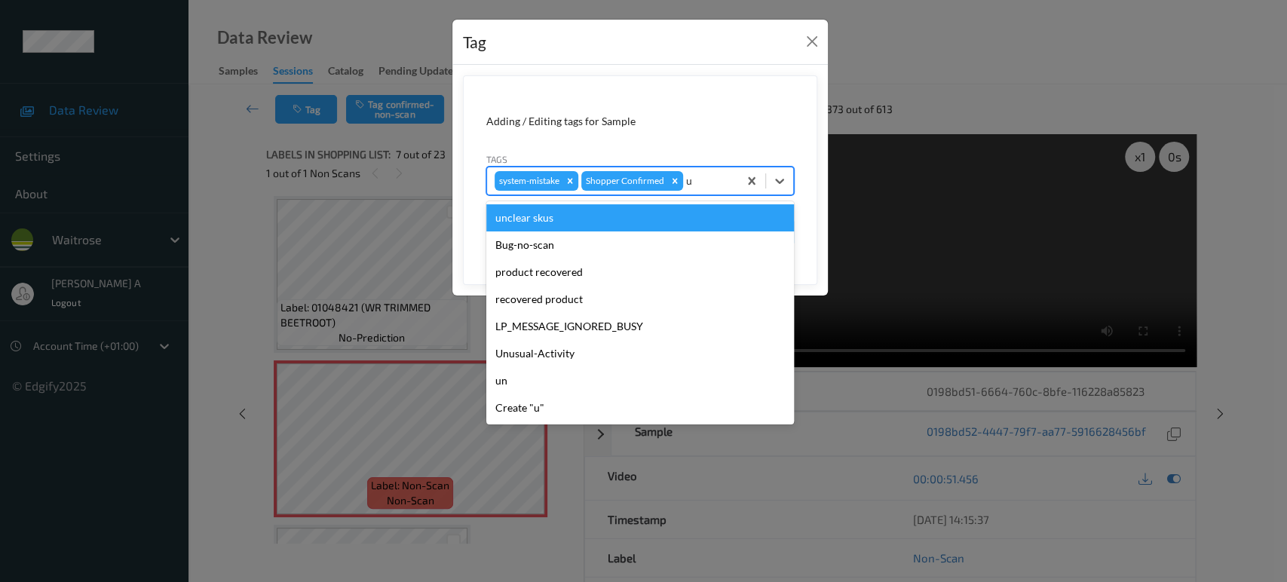
type input "un"
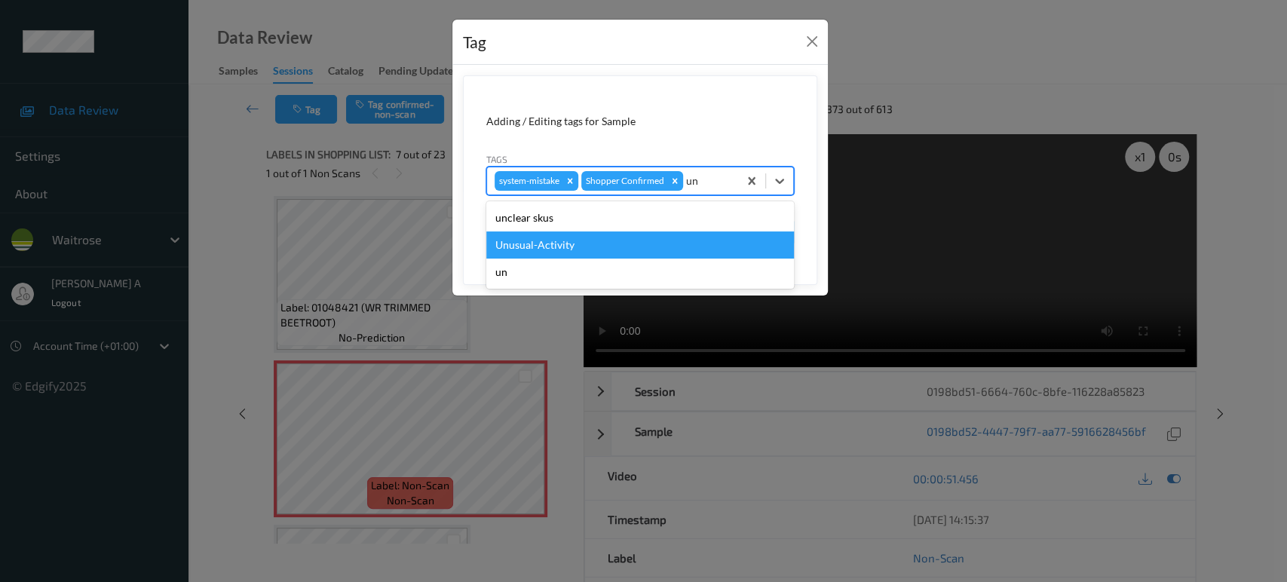
click at [608, 243] on div "Unusual-Activity" at bounding box center [640, 244] width 308 height 27
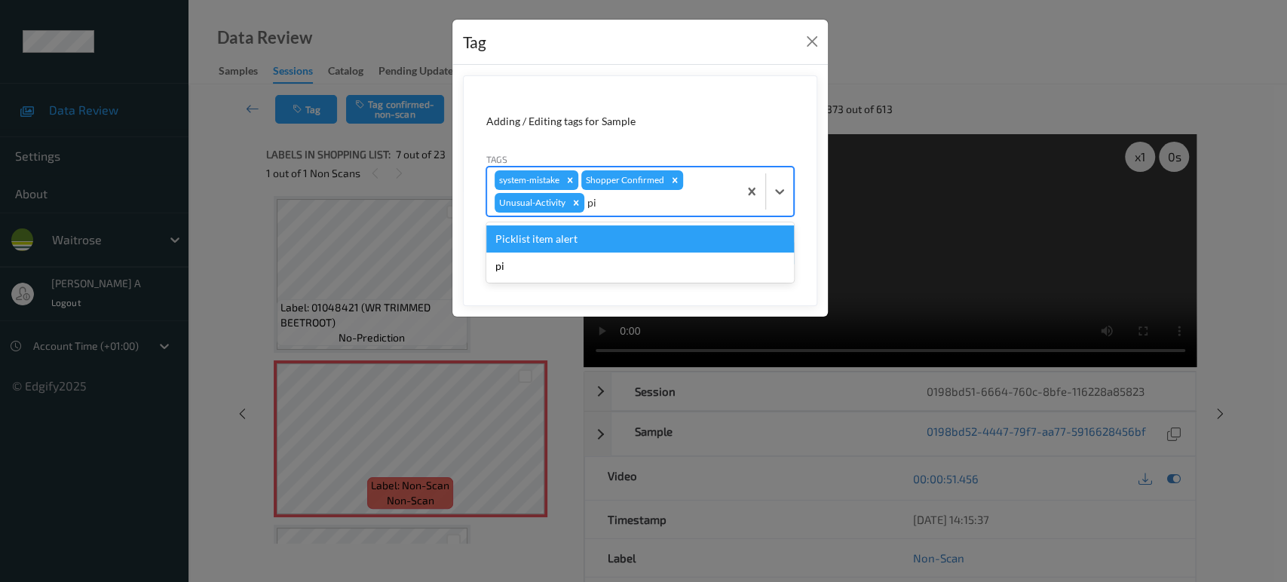
type input "pic"
click at [608, 243] on div "Picklist item alert" at bounding box center [640, 238] width 308 height 27
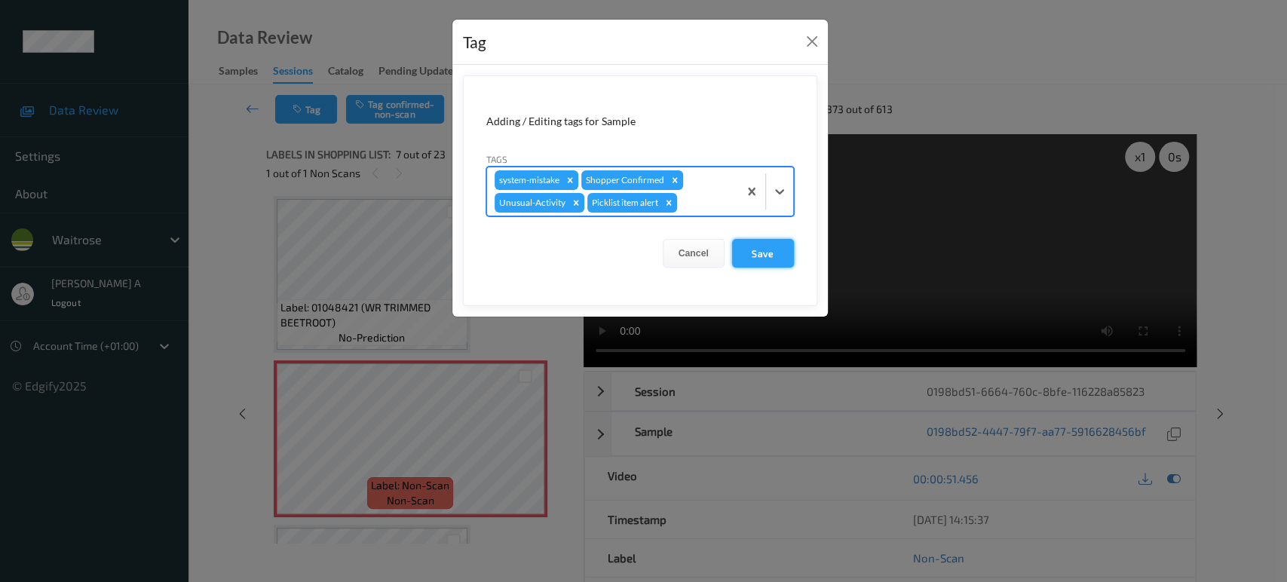
click at [762, 250] on button "Save" at bounding box center [763, 253] width 62 height 29
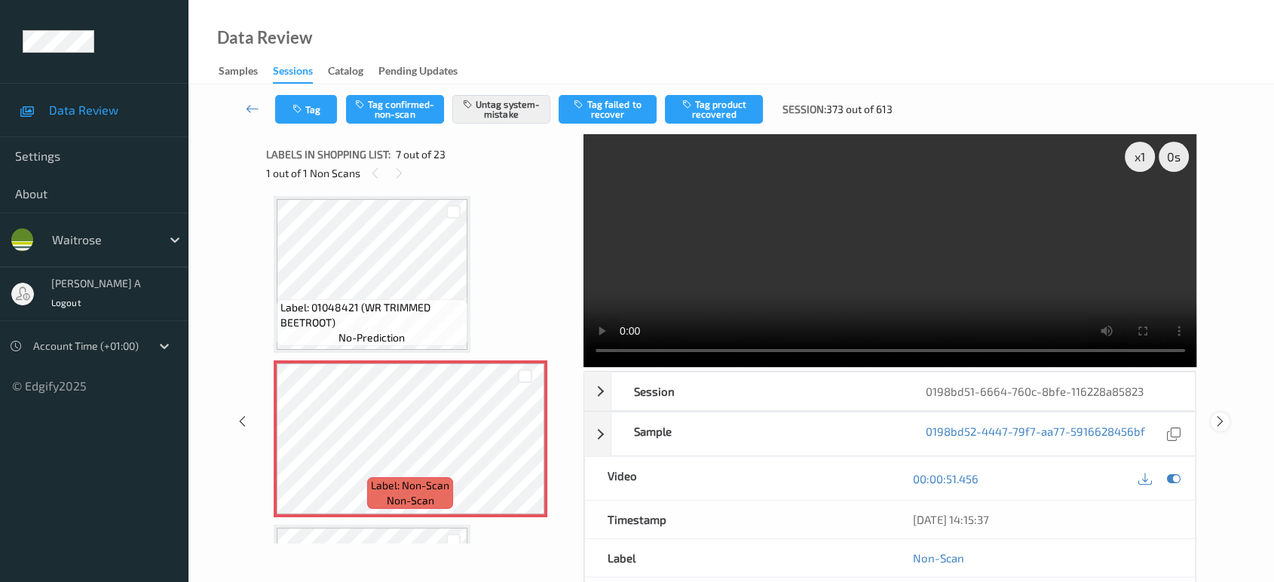
click at [1218, 420] on icon at bounding box center [1220, 422] width 13 height 14
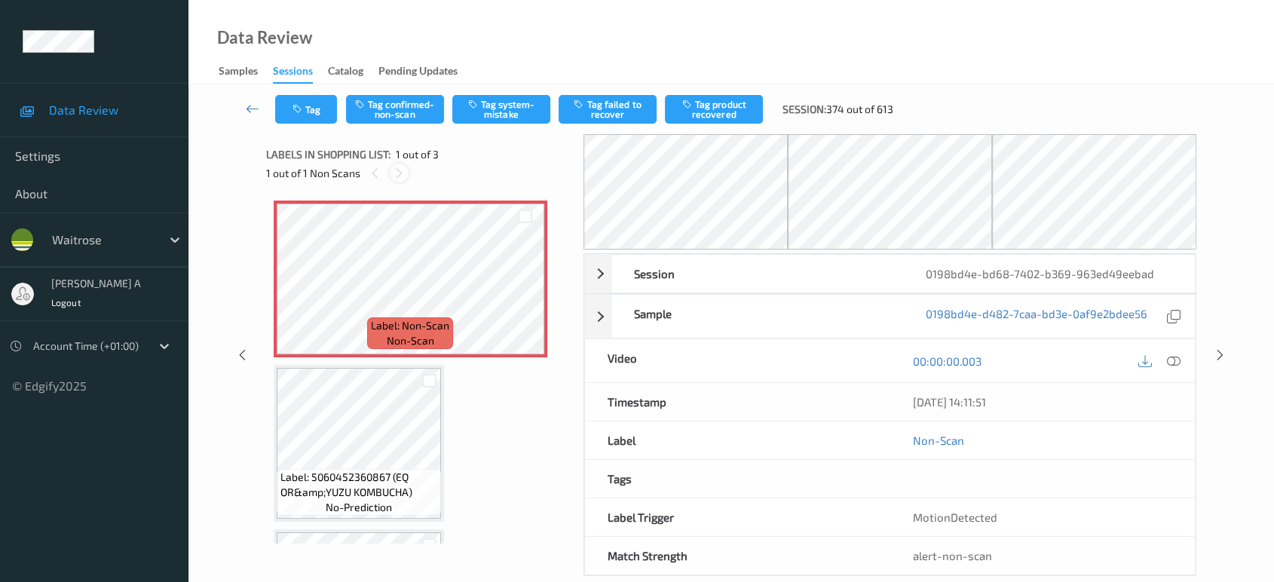
click at [400, 180] on div at bounding box center [399, 173] width 19 height 19
click at [526, 298] on div at bounding box center [525, 291] width 19 height 19
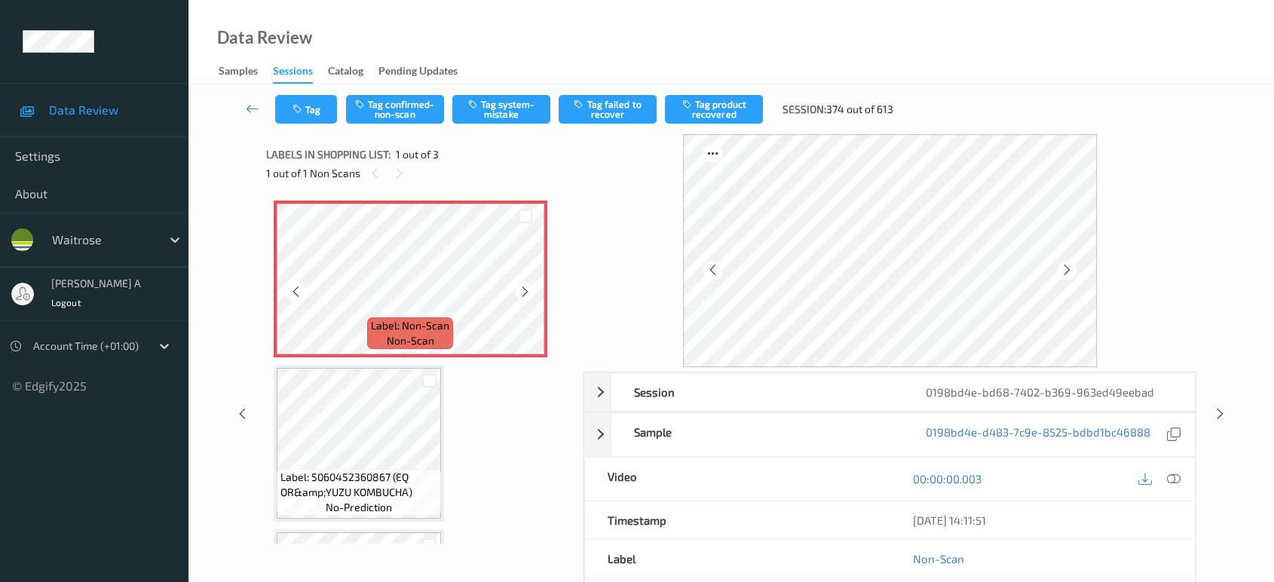
click at [526, 298] on div at bounding box center [525, 291] width 19 height 19
click at [295, 295] on icon at bounding box center [295, 292] width 13 height 14
drag, startPoint x: 1174, startPoint y: 479, endPoint x: 1089, endPoint y: 442, distance: 93.8
click at [1174, 479] on icon at bounding box center [1174, 479] width 14 height 14
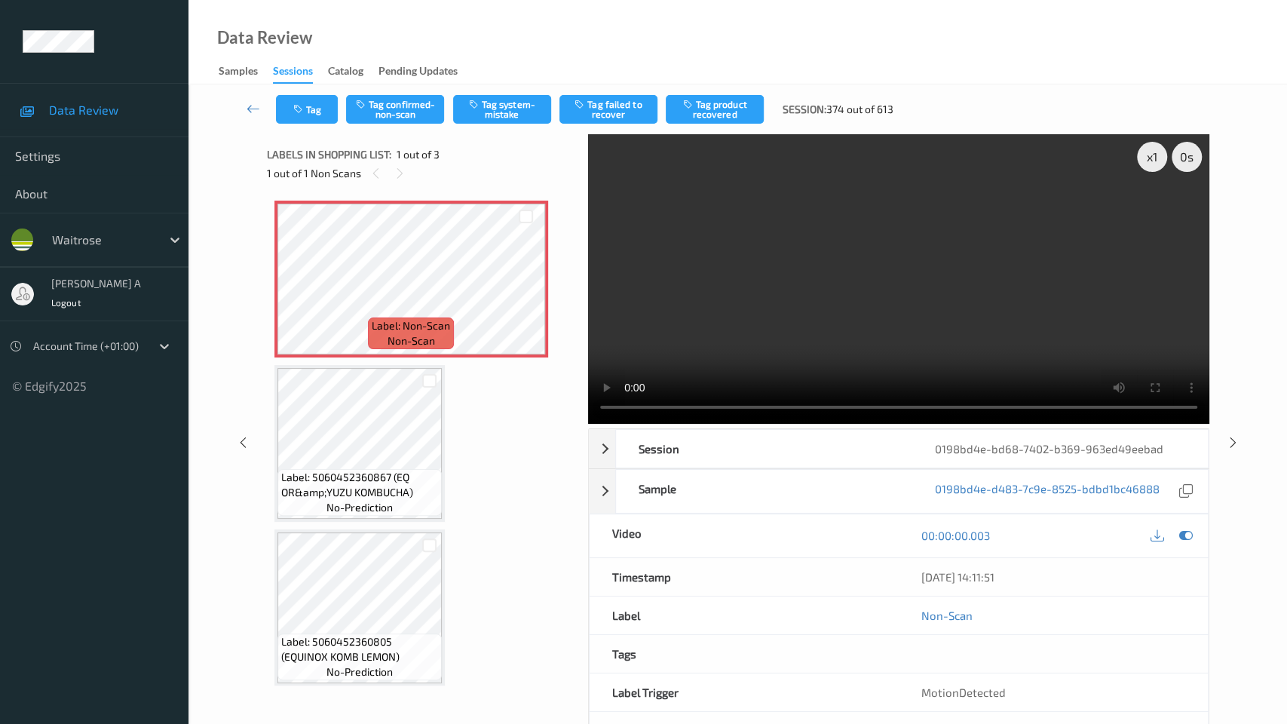
click at [588, 424] on video at bounding box center [898, 278] width 621 height 289
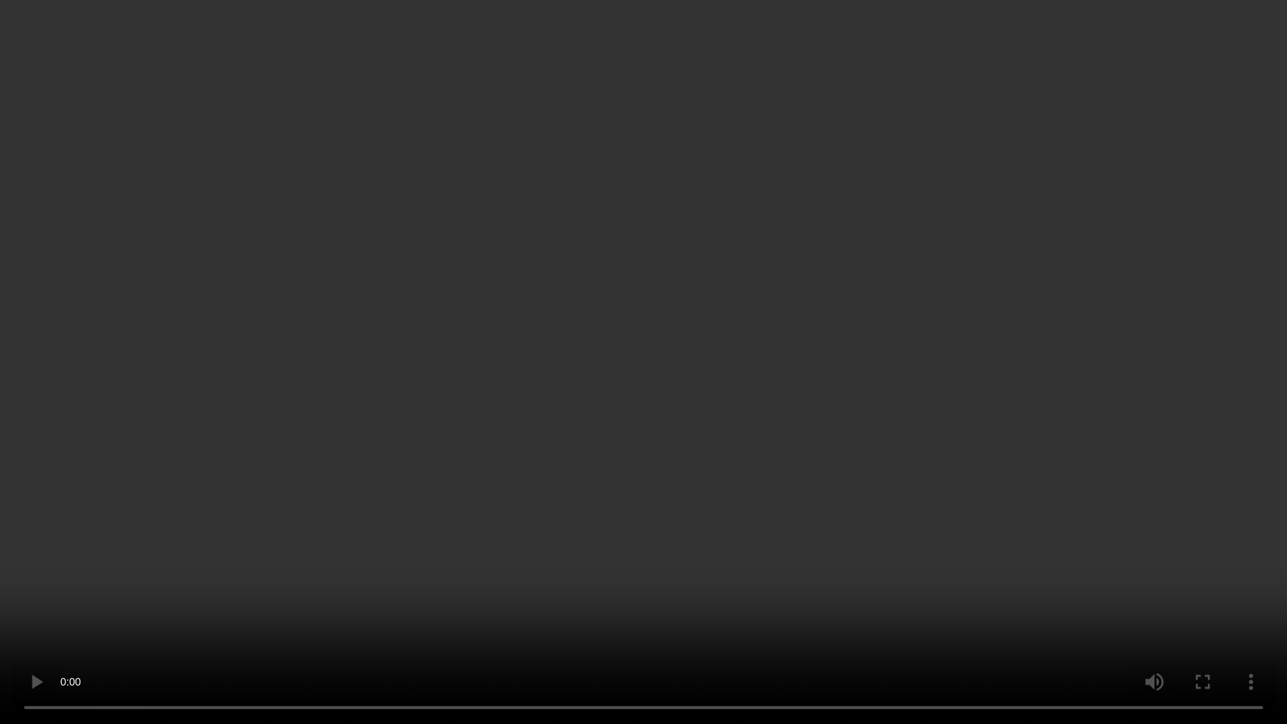
click at [640, 338] on video at bounding box center [643, 362] width 1287 height 724
click at [675, 528] on video at bounding box center [643, 362] width 1287 height 724
click at [564, 330] on video at bounding box center [643, 362] width 1287 height 724
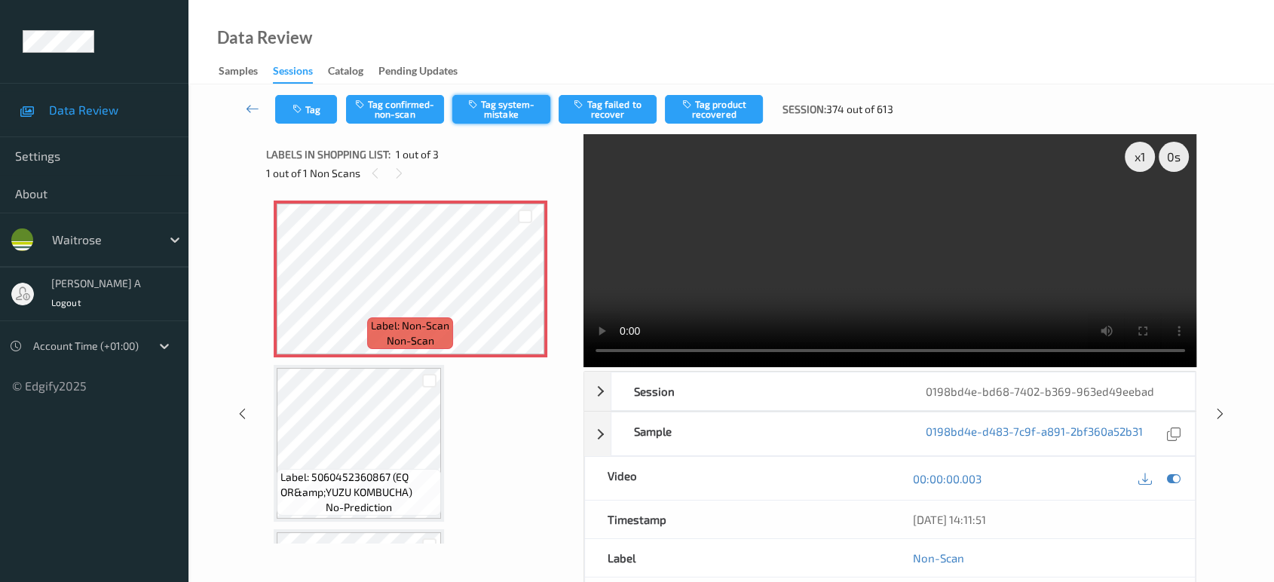
click at [491, 107] on button "Tag system-mistake" at bounding box center [501, 109] width 98 height 29
click at [329, 103] on button "Tag" at bounding box center [306, 109] width 62 height 29
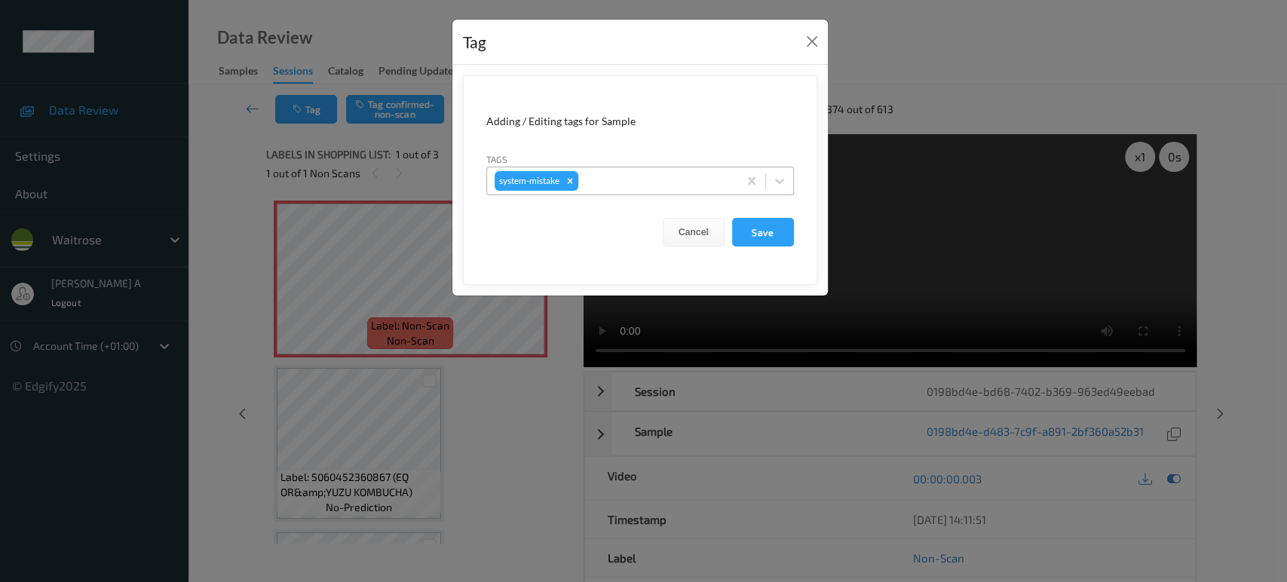
click at [608, 179] on div at bounding box center [655, 181] width 149 height 18
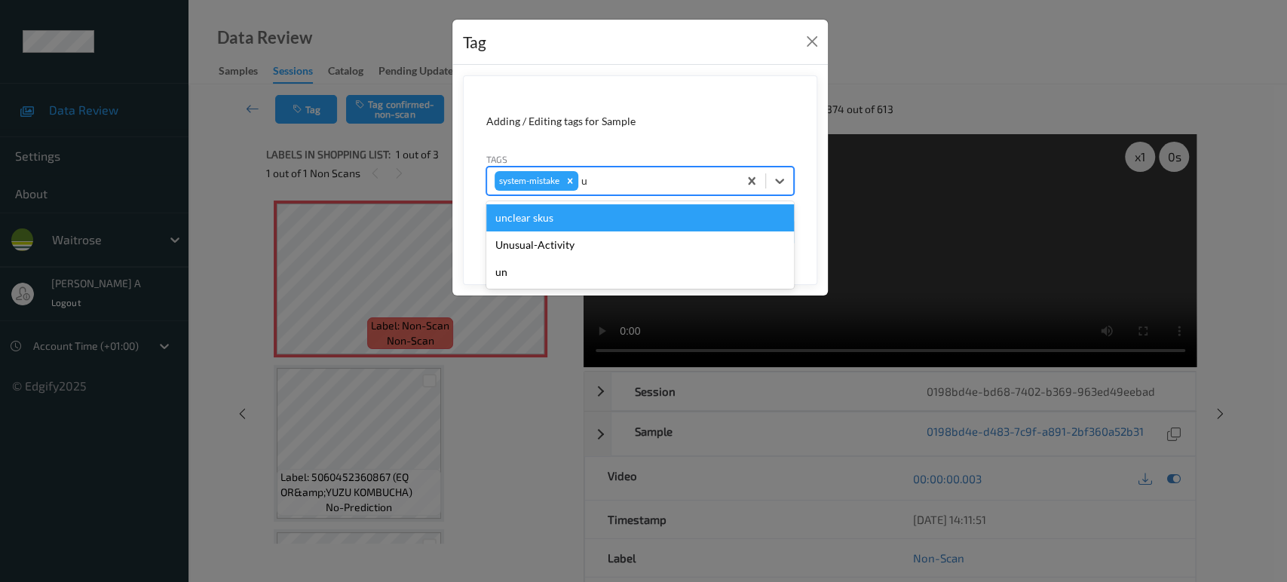
type input "un"
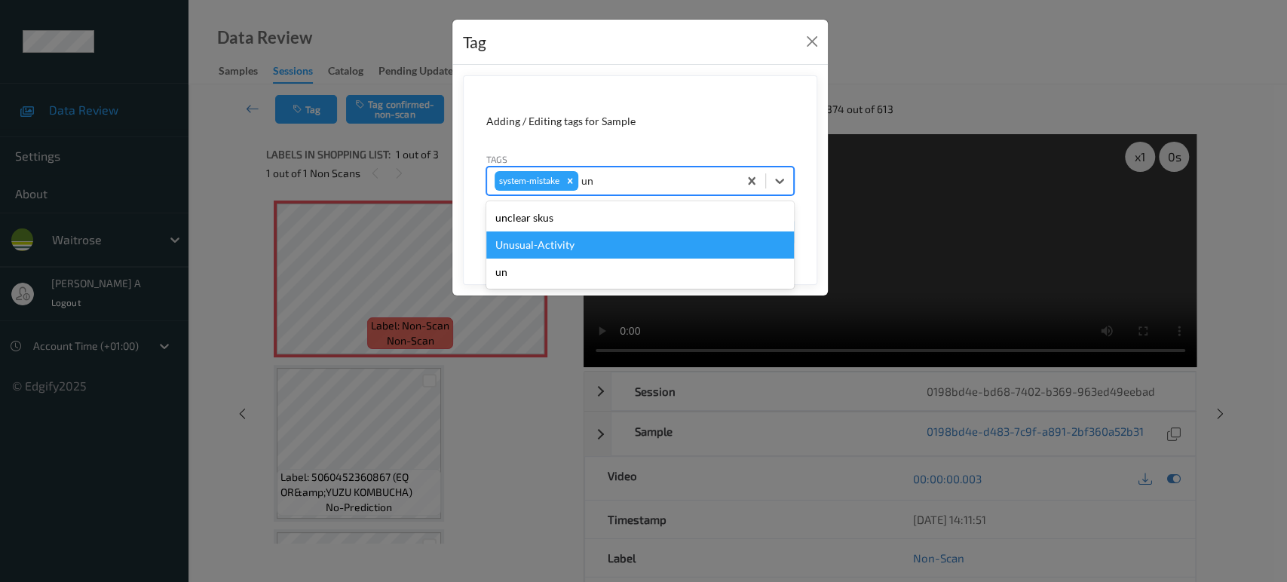
click at [580, 245] on div "Unusual-Activity" at bounding box center [640, 244] width 308 height 27
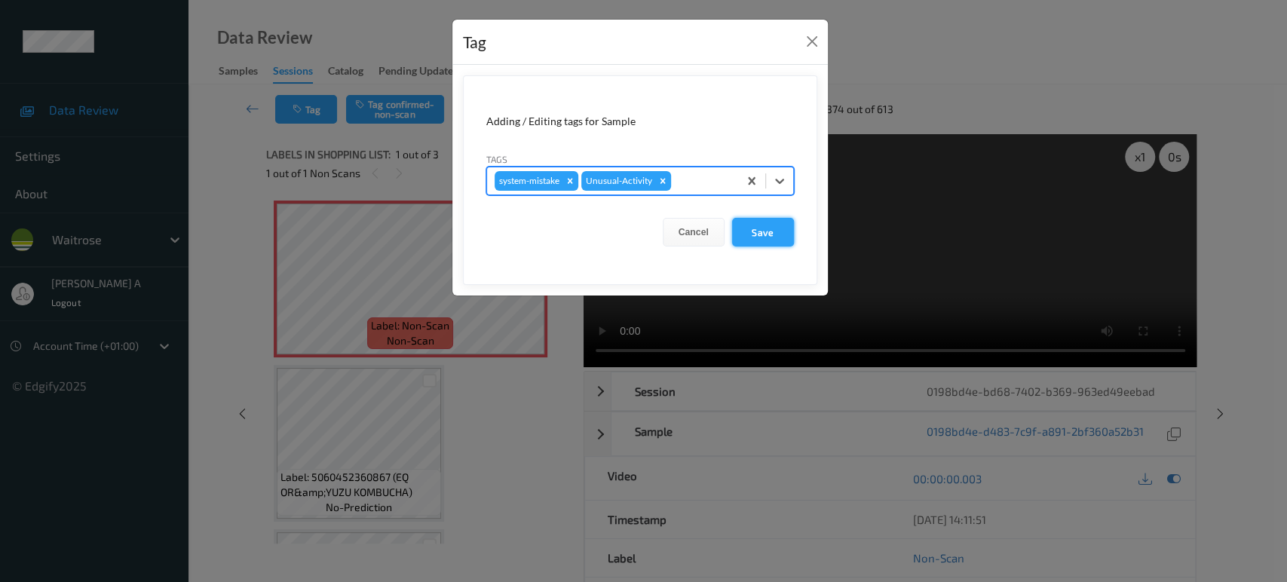
click at [773, 228] on button "Save" at bounding box center [763, 232] width 62 height 29
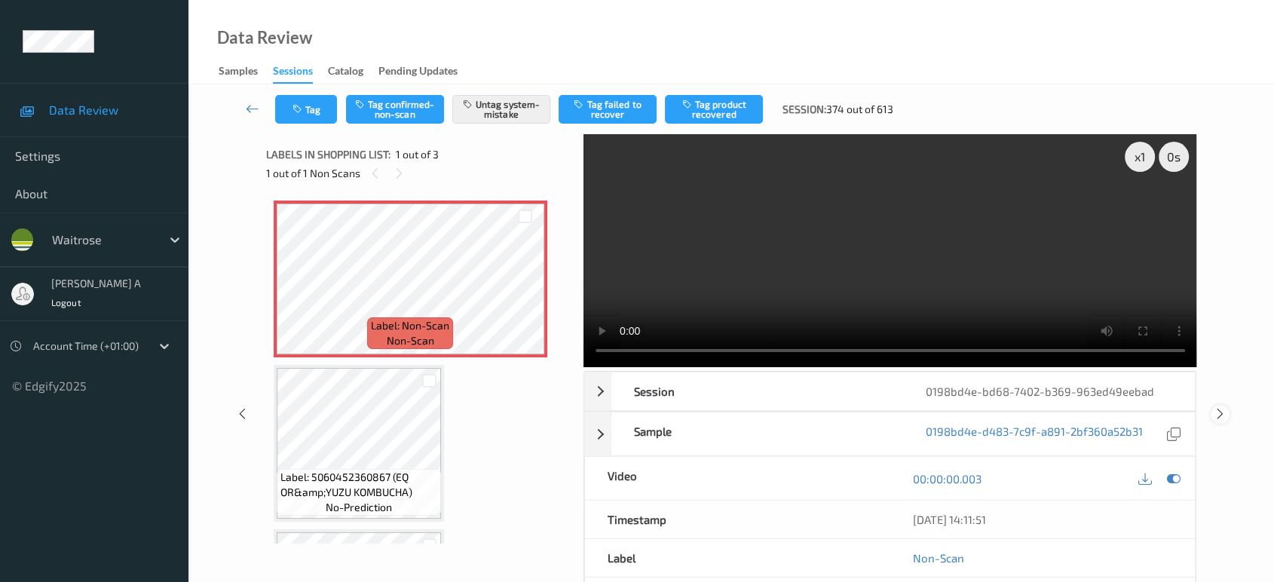
click at [1218, 407] on icon at bounding box center [1220, 414] width 13 height 14
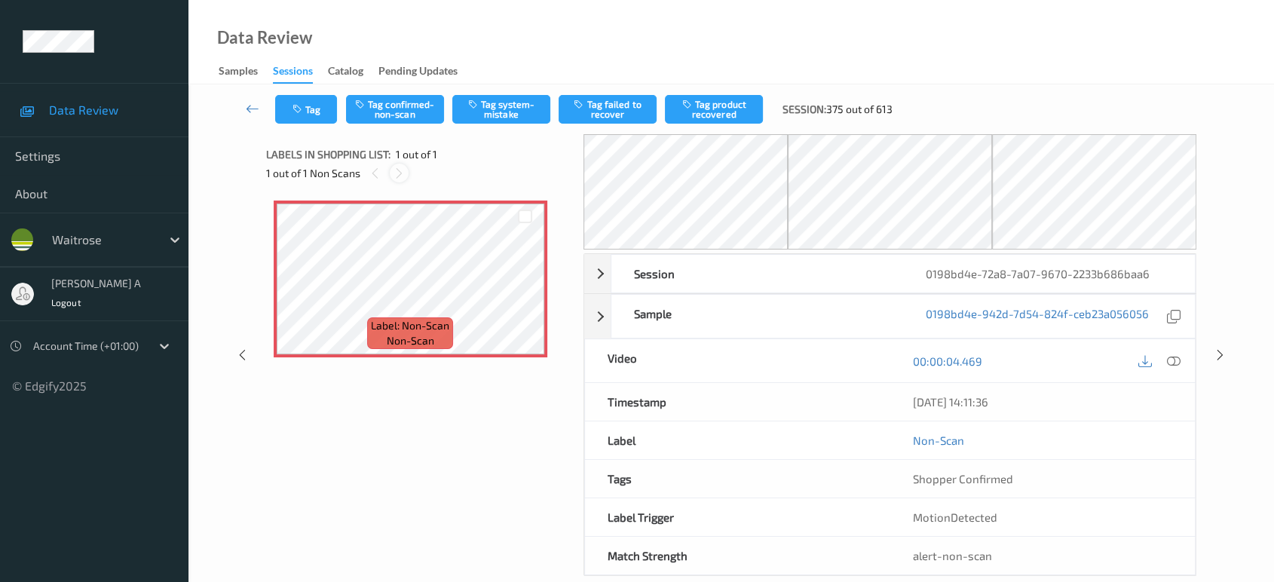
click at [399, 174] on icon at bounding box center [399, 174] width 13 height 14
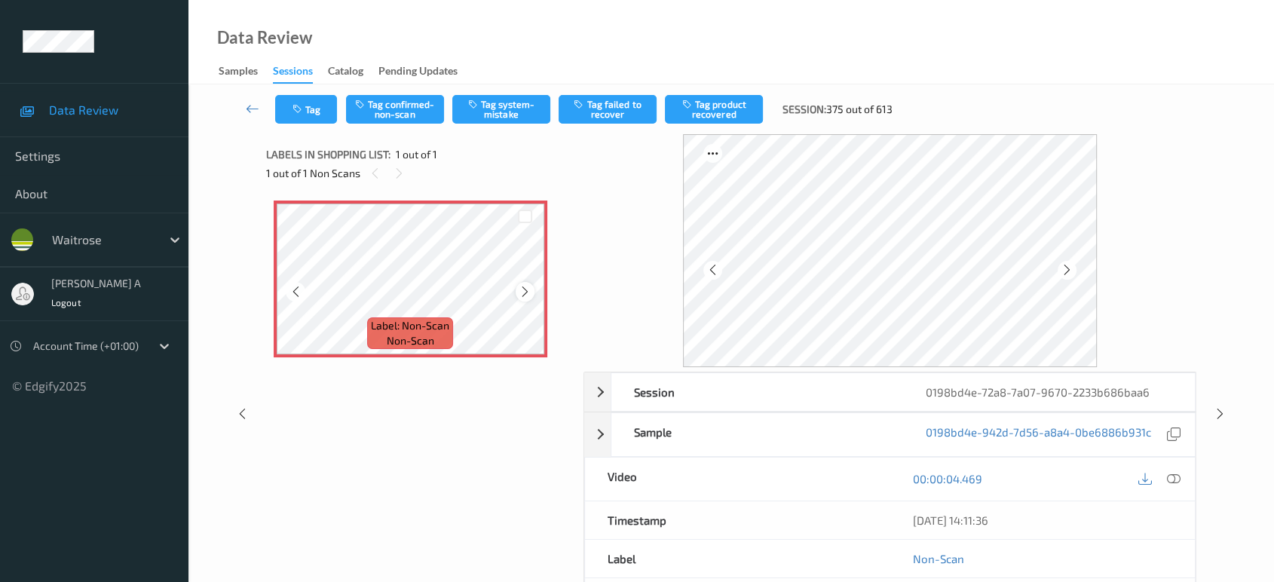
click at [525, 289] on icon at bounding box center [525, 292] width 13 height 14
click at [524, 288] on icon at bounding box center [525, 292] width 13 height 14
click at [522, 287] on icon at bounding box center [525, 292] width 13 height 14
click at [1176, 482] on icon at bounding box center [1174, 479] width 14 height 14
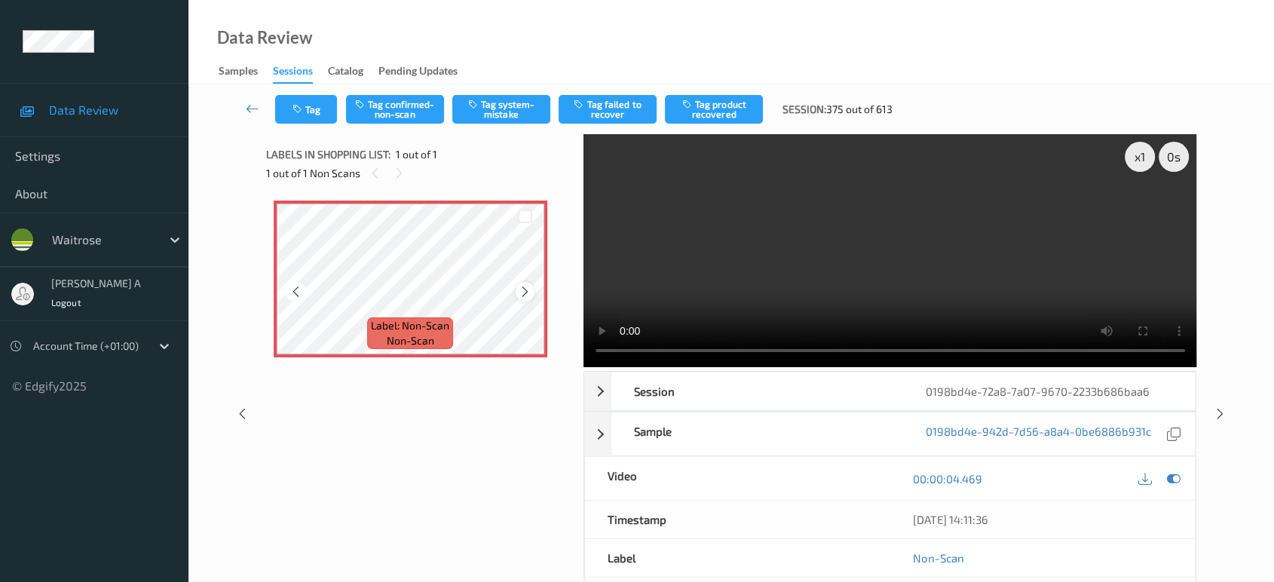
click at [527, 288] on icon at bounding box center [525, 292] width 13 height 14
click at [497, 110] on button "Tag system-mistake" at bounding box center [501, 109] width 98 height 29
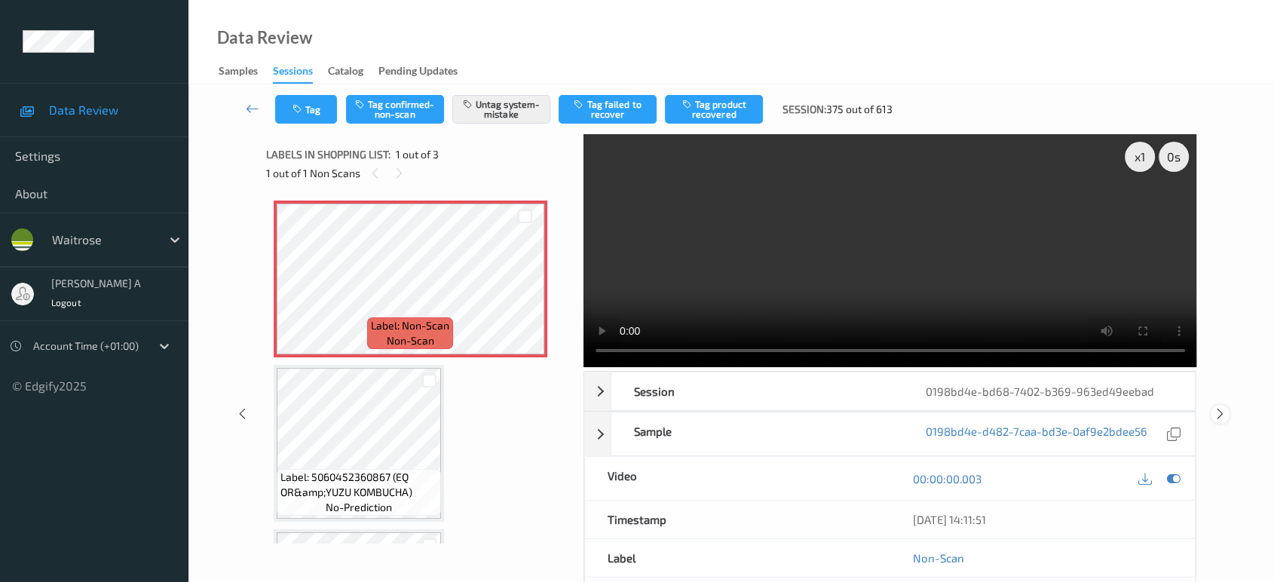
click at [1219, 415] on icon at bounding box center [1220, 414] width 13 height 14
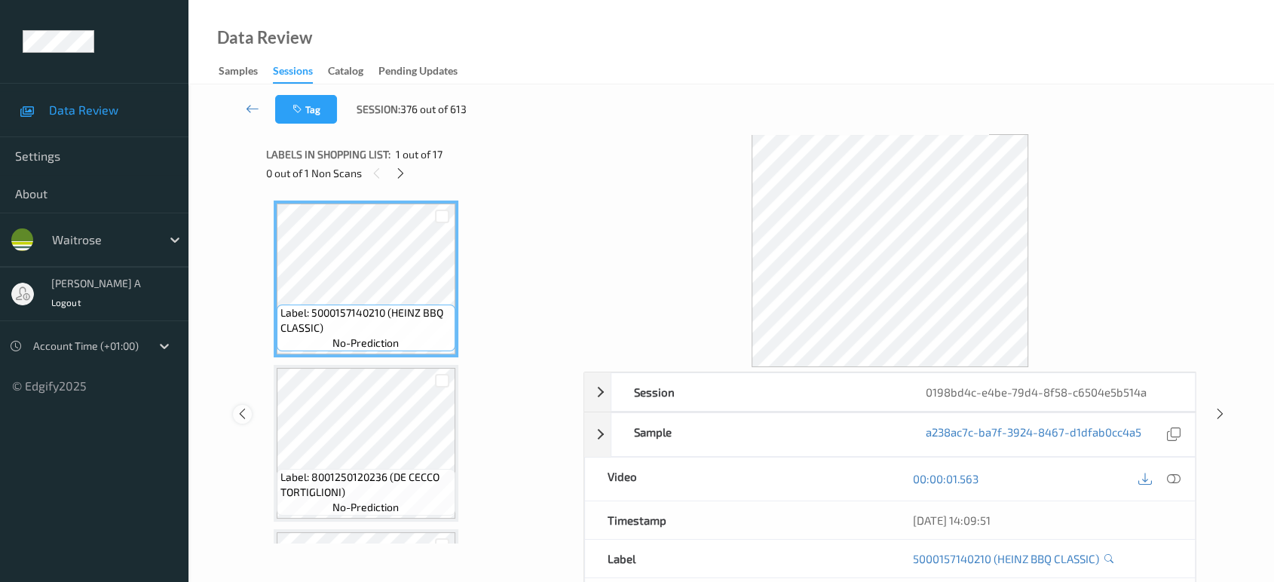
click at [247, 418] on icon at bounding box center [242, 414] width 13 height 14
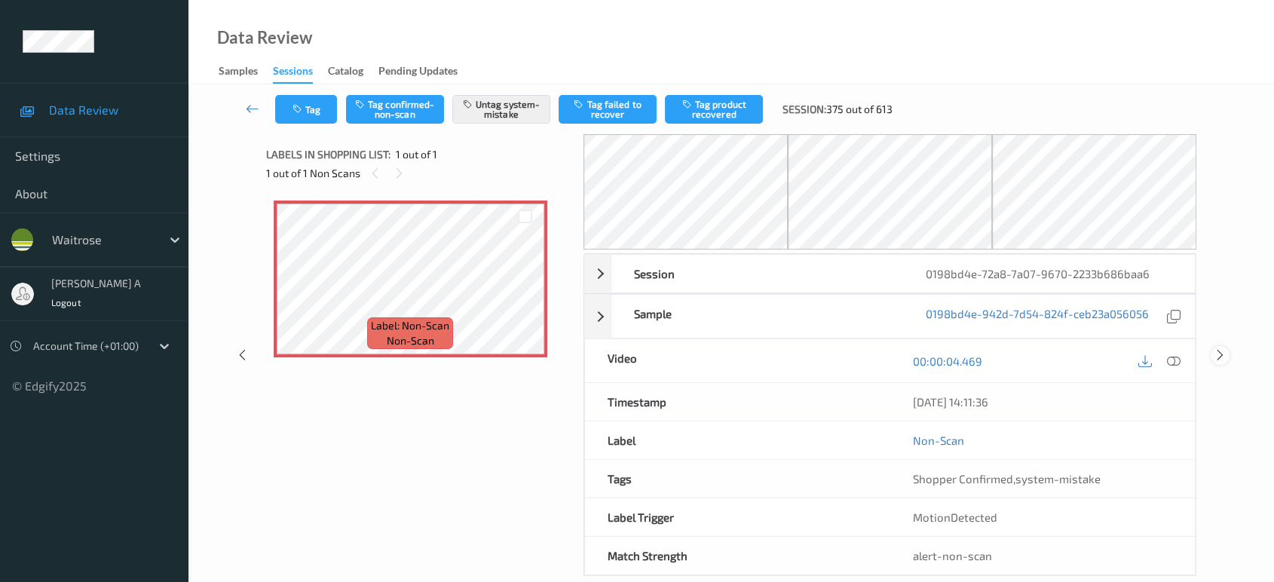
click at [1217, 355] on icon at bounding box center [1220, 355] width 13 height 14
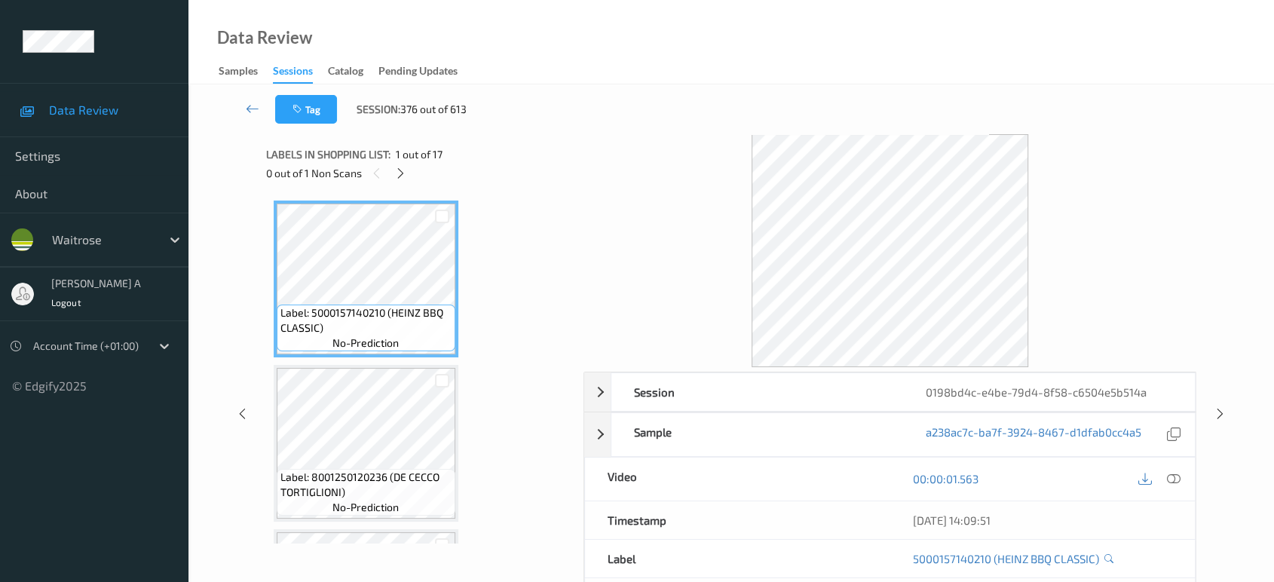
click at [412, 169] on div "0 out of 1 Non Scans" at bounding box center [419, 173] width 307 height 19
click at [404, 171] on icon at bounding box center [400, 174] width 13 height 14
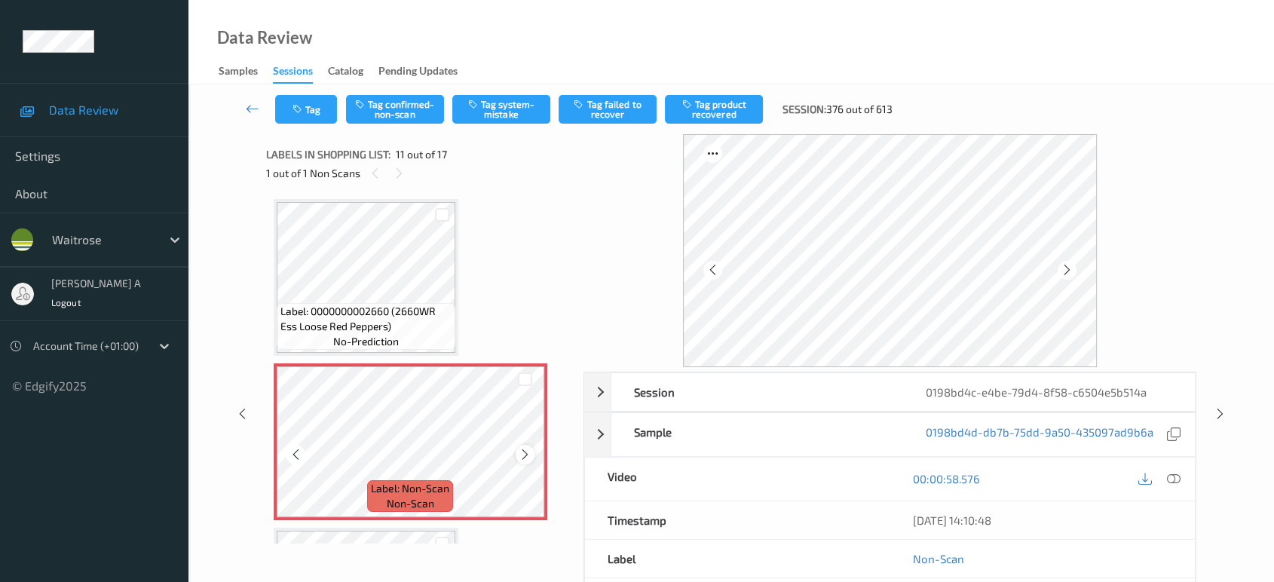
click at [524, 451] on icon at bounding box center [525, 455] width 13 height 14
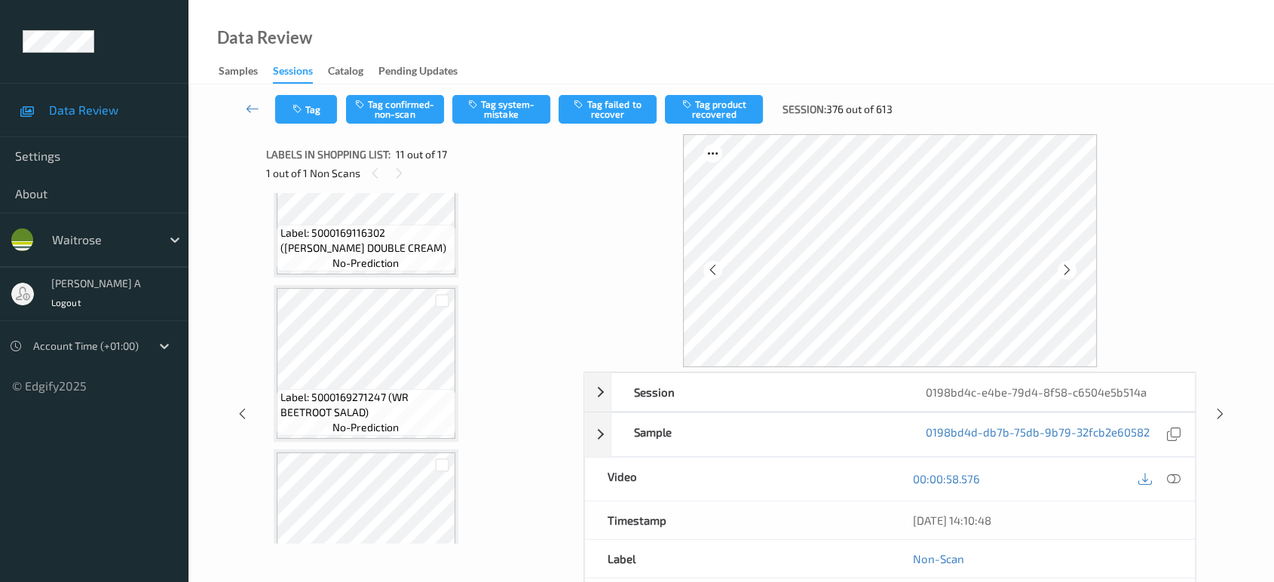
scroll to position [1229, 0]
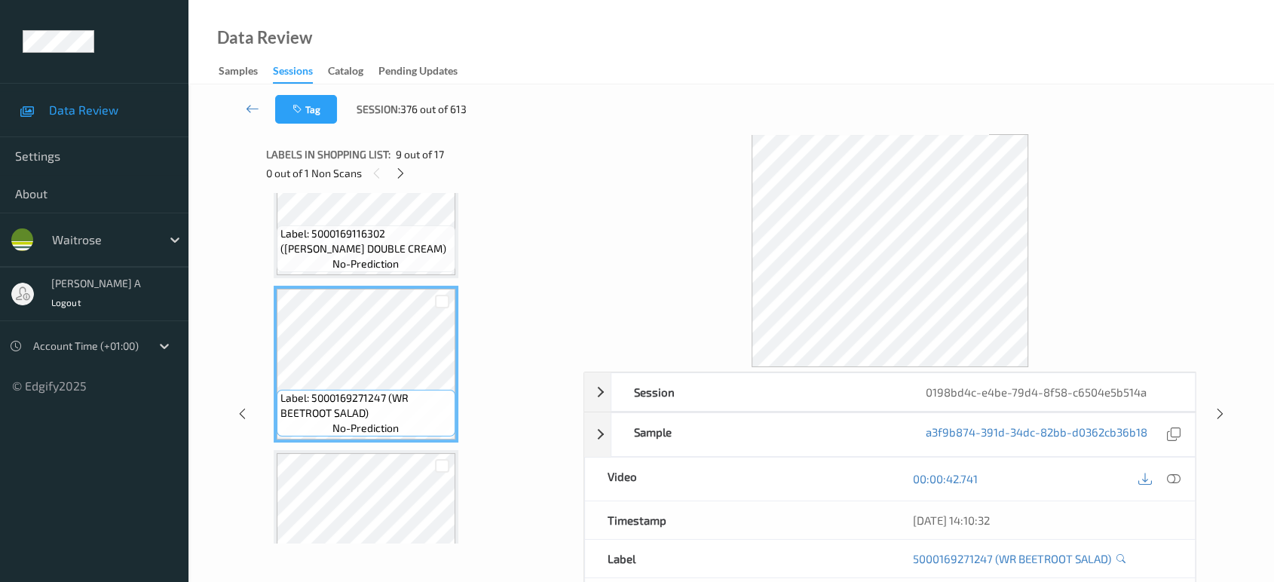
click at [1174, 473] on icon at bounding box center [1174, 479] width 14 height 14
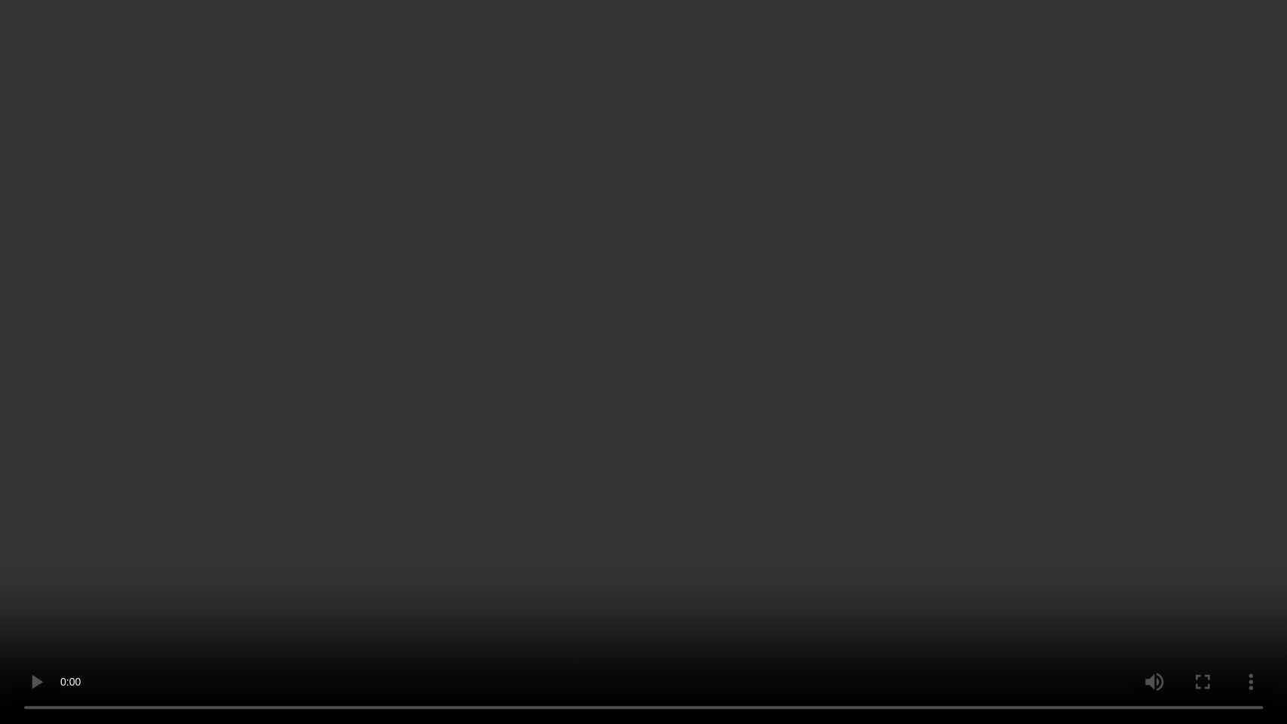
click at [745, 424] on video at bounding box center [643, 362] width 1287 height 724
click at [675, 347] on video at bounding box center [643, 362] width 1287 height 724
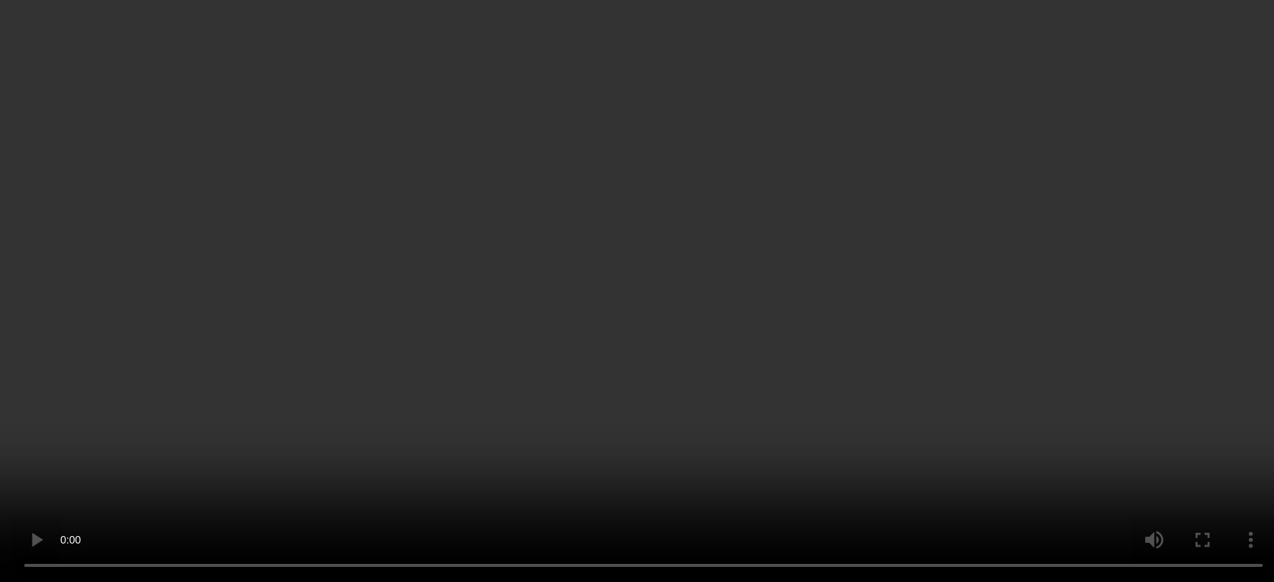
scroll to position [1648, 0]
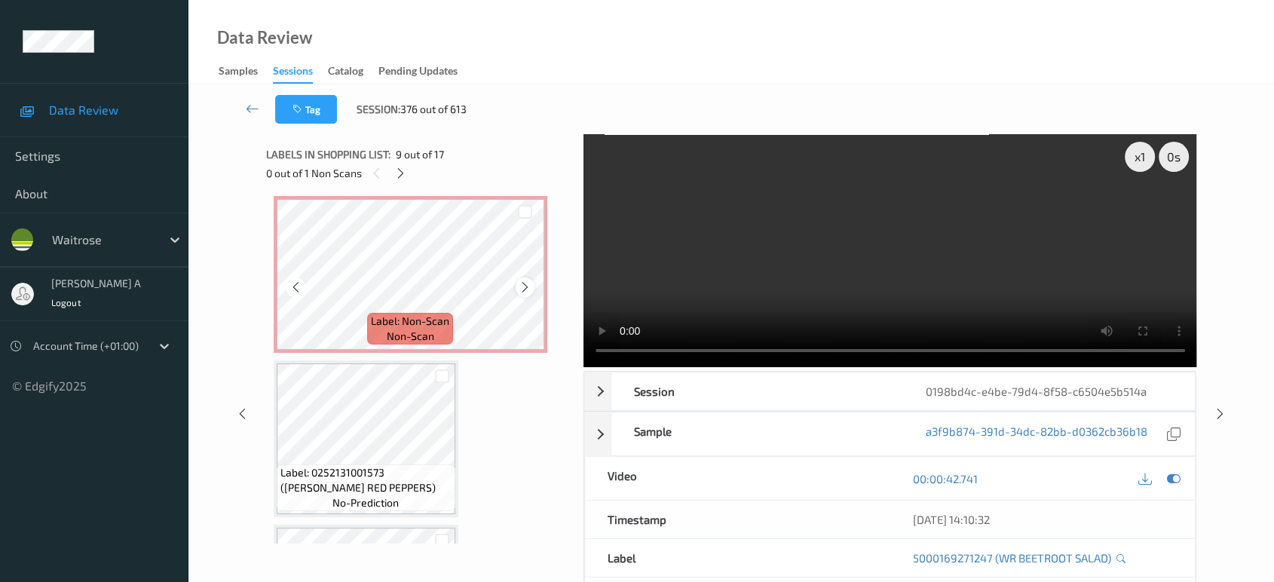
click at [531, 277] on div at bounding box center [525, 286] width 19 height 19
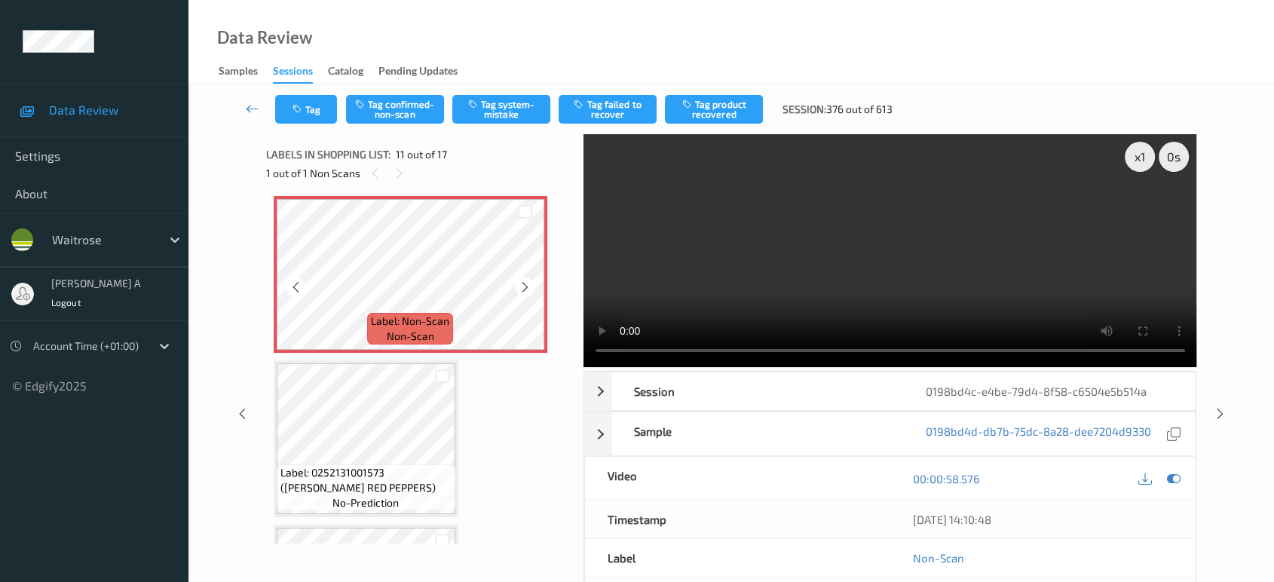
click at [531, 277] on div at bounding box center [525, 286] width 19 height 19
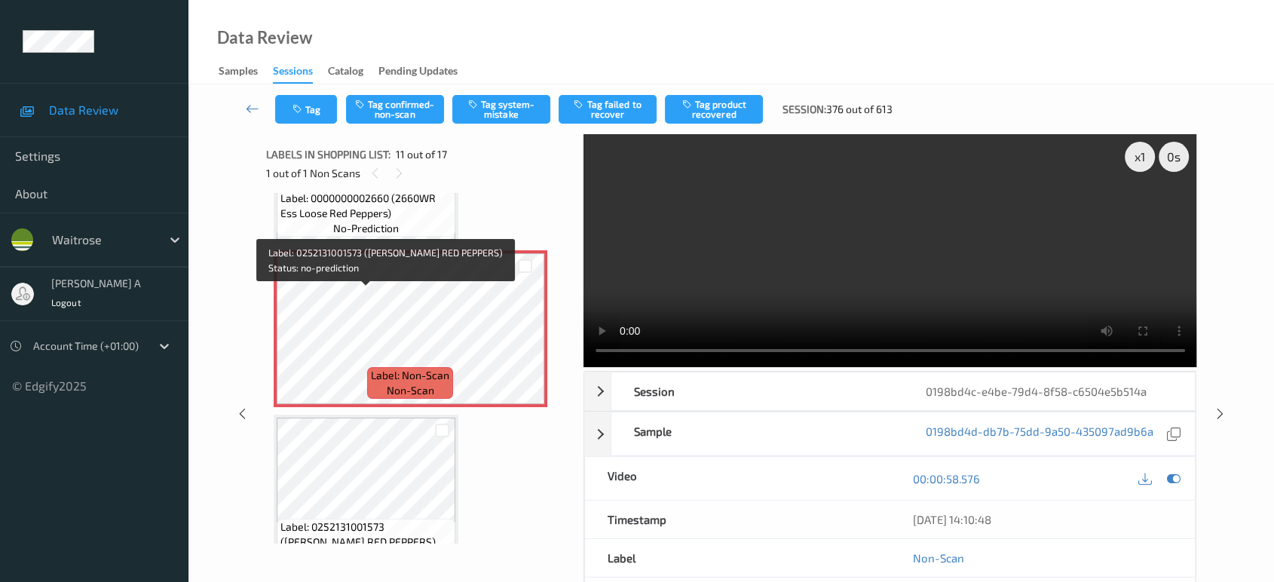
scroll to position [1564, 0]
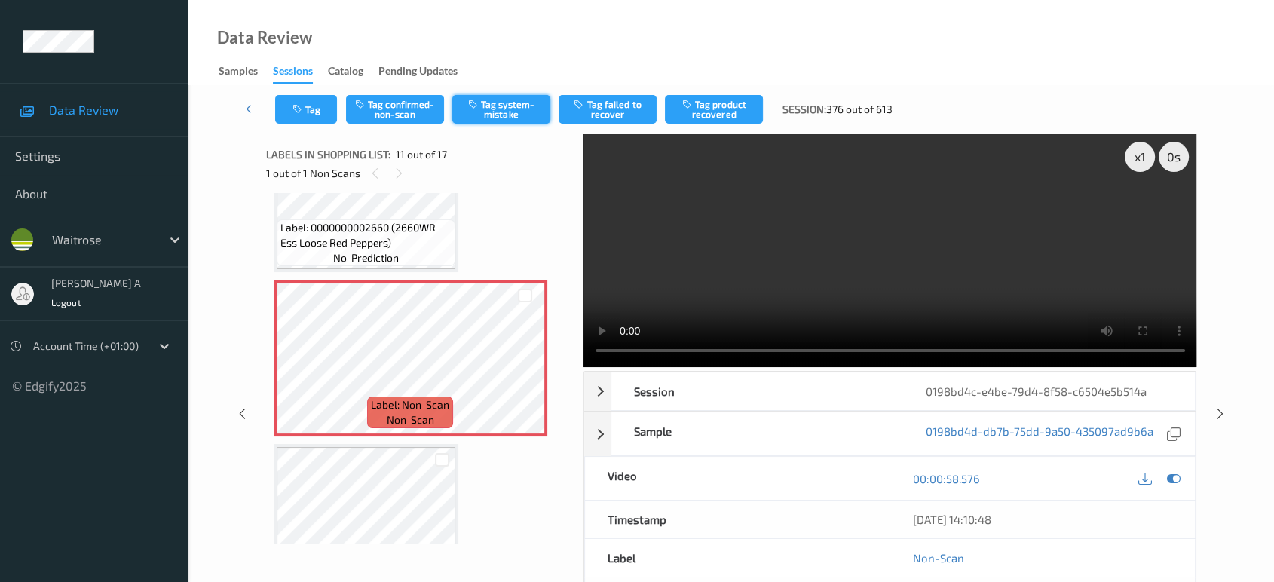
click at [481, 115] on button "Tag system-mistake" at bounding box center [501, 109] width 98 height 29
click at [302, 122] on button "Tag" at bounding box center [306, 109] width 62 height 29
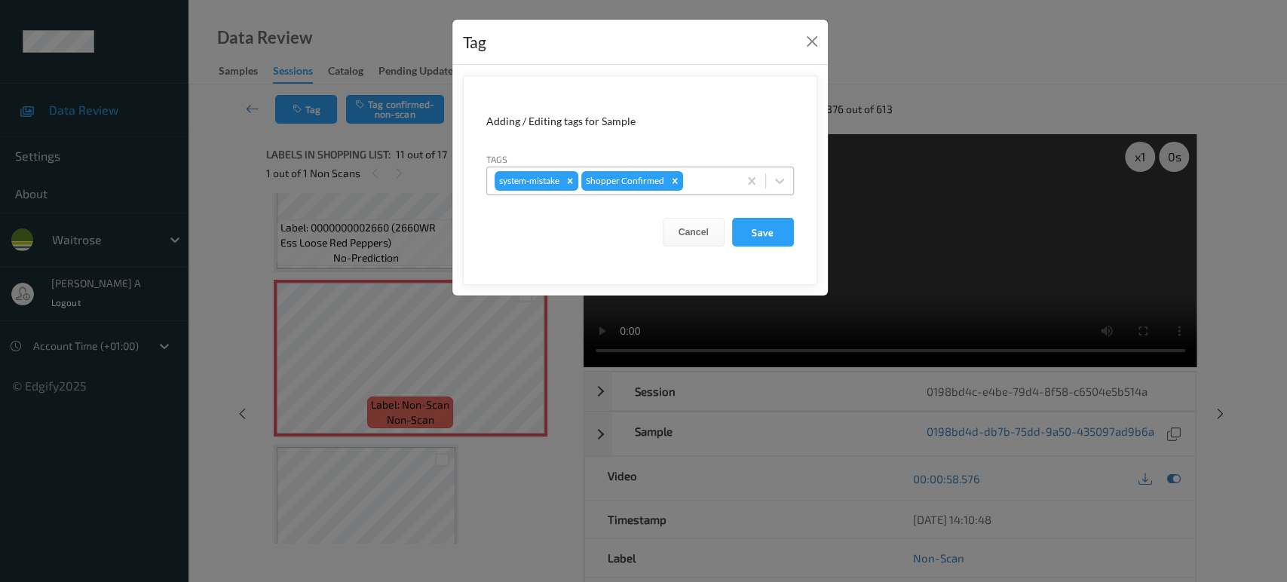
click at [715, 184] on div at bounding box center [708, 181] width 44 height 18
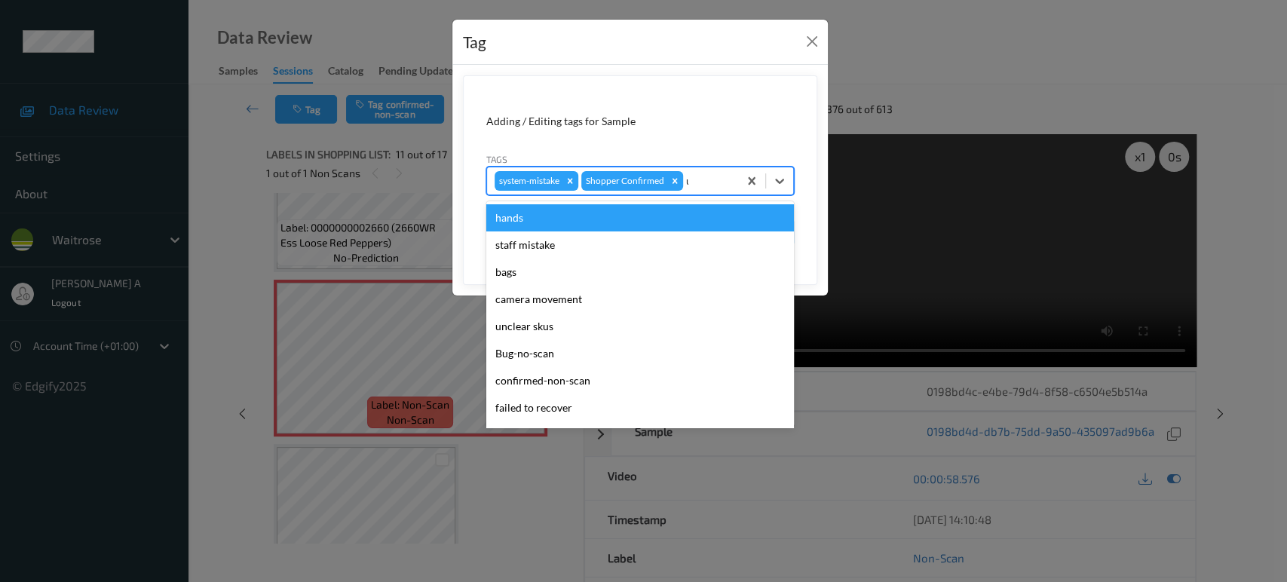
type input "un"
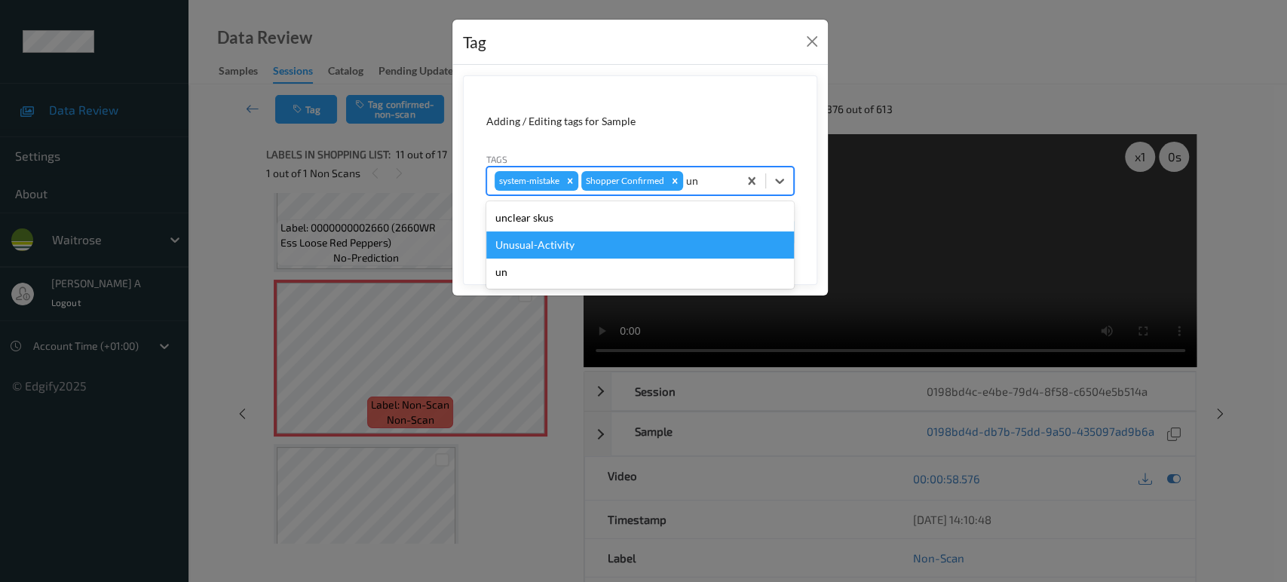
click at [606, 236] on div "Unusual-Activity" at bounding box center [640, 244] width 308 height 27
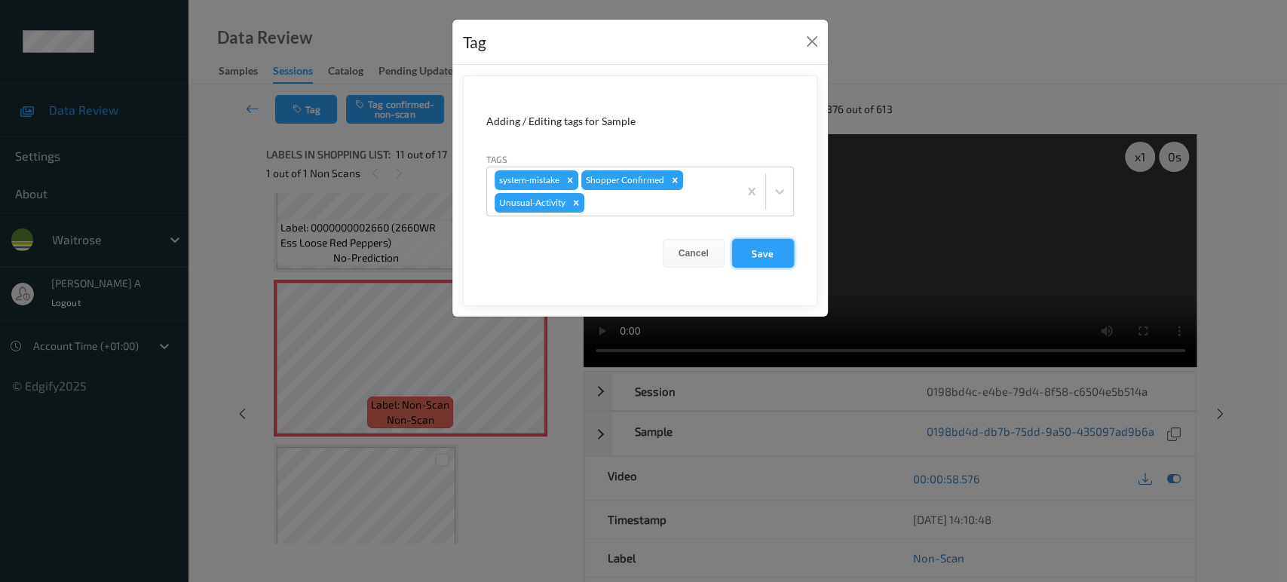
click at [754, 254] on button "Save" at bounding box center [763, 253] width 62 height 29
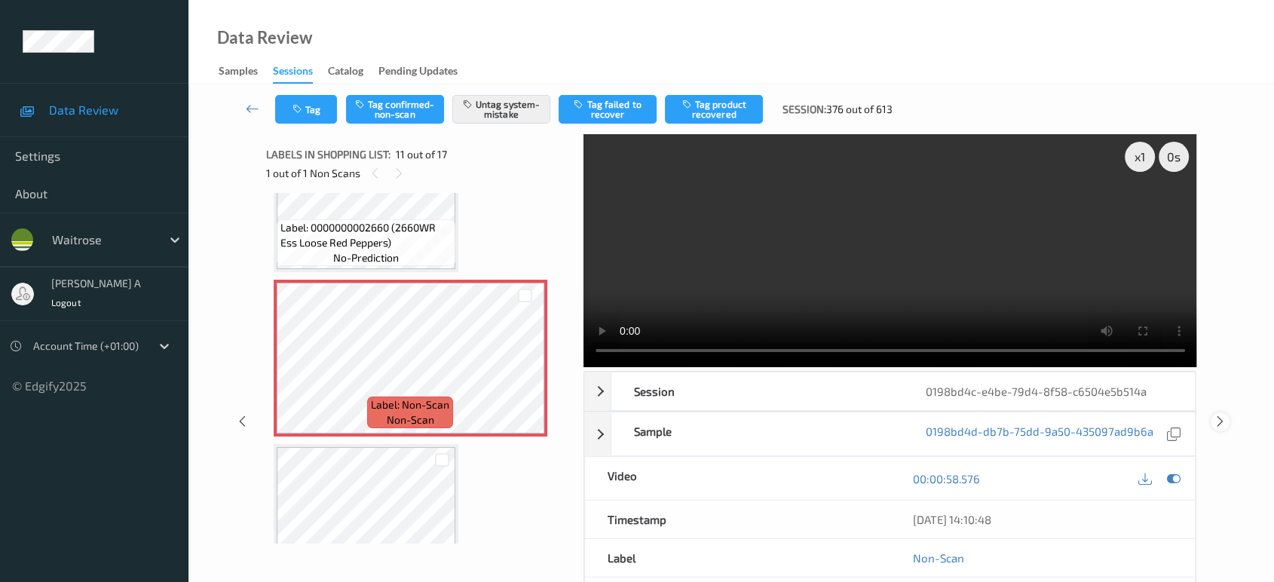
click at [1218, 415] on icon at bounding box center [1220, 422] width 13 height 14
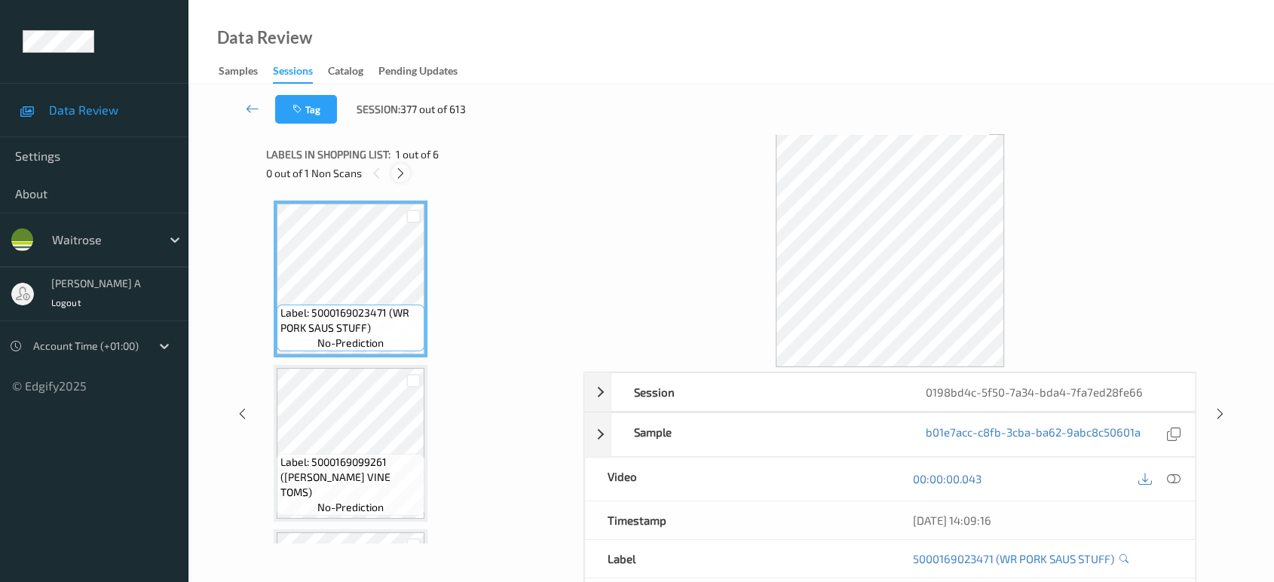
click at [392, 178] on div at bounding box center [400, 173] width 19 height 19
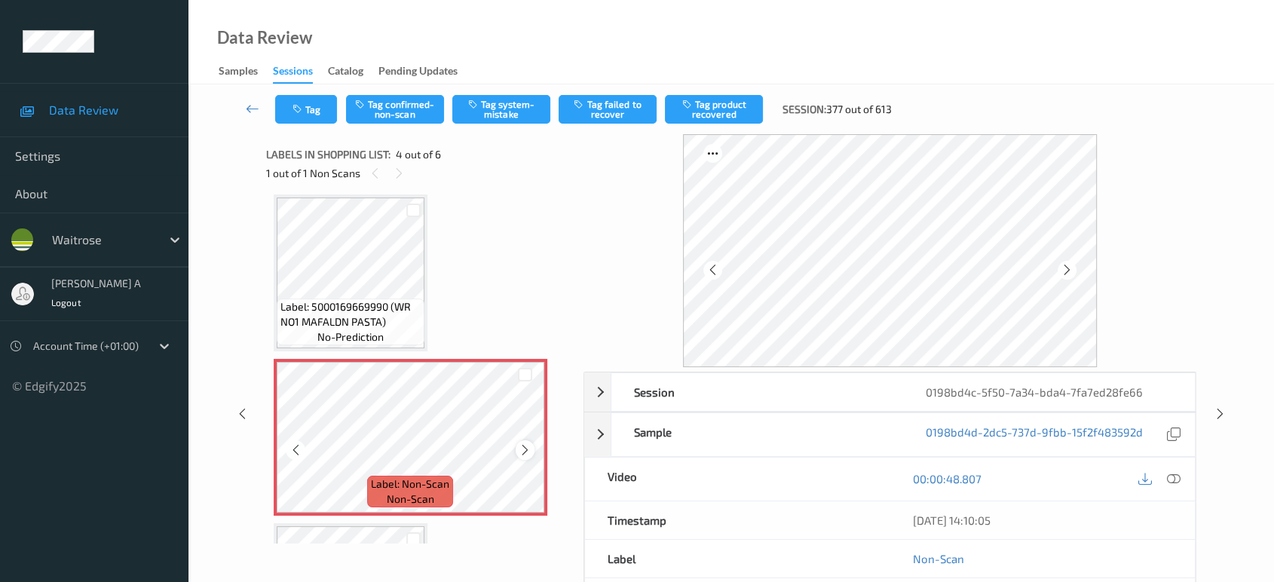
click at [528, 451] on icon at bounding box center [525, 450] width 13 height 14
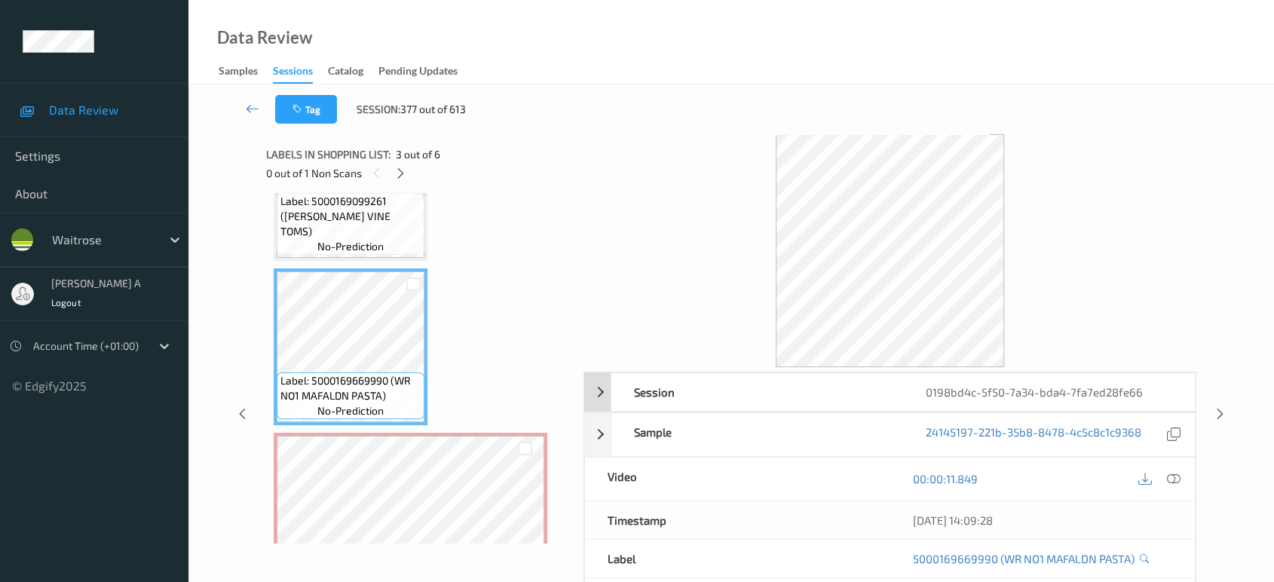
scroll to position [251, 0]
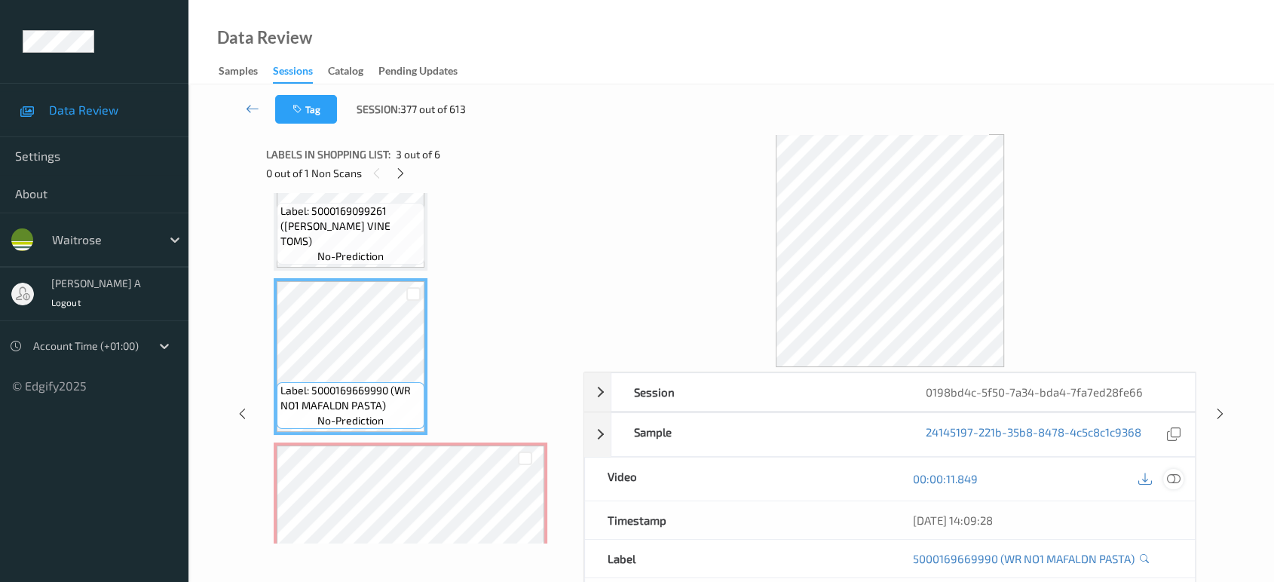
click at [1168, 481] on icon at bounding box center [1174, 479] width 14 height 14
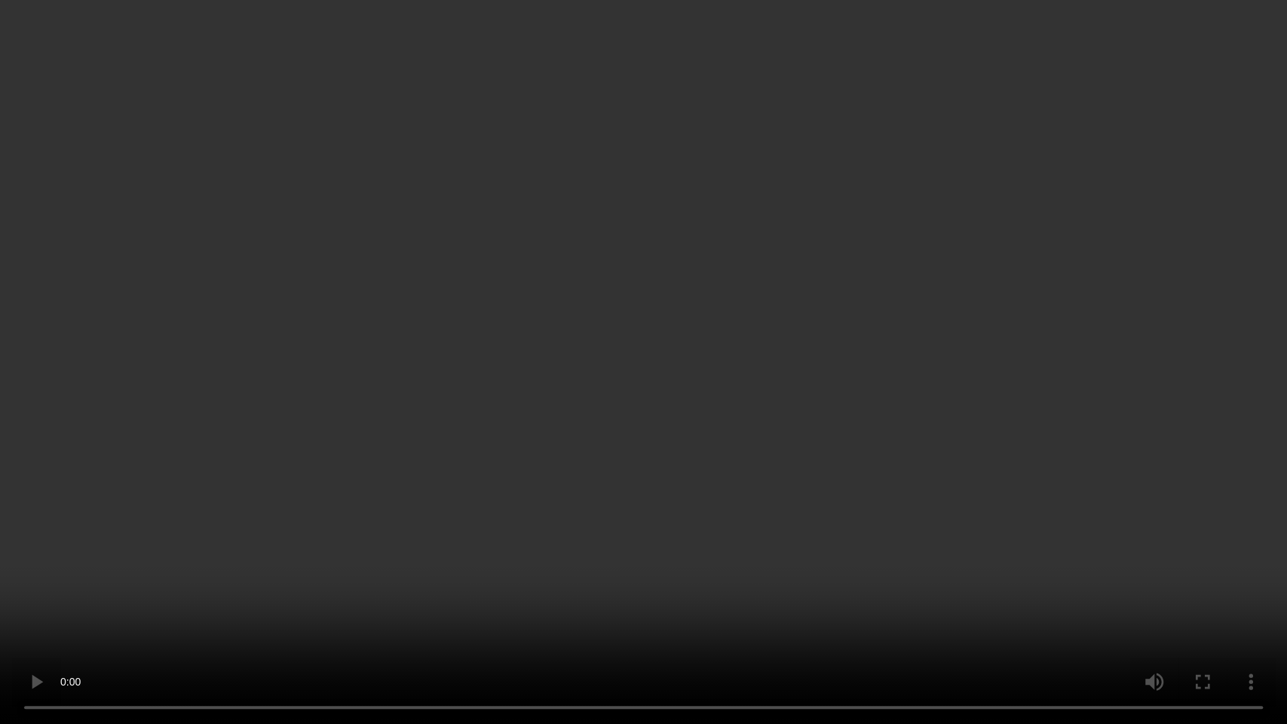
click at [531, 352] on video at bounding box center [643, 362] width 1287 height 724
click at [932, 496] on video at bounding box center [643, 362] width 1287 height 724
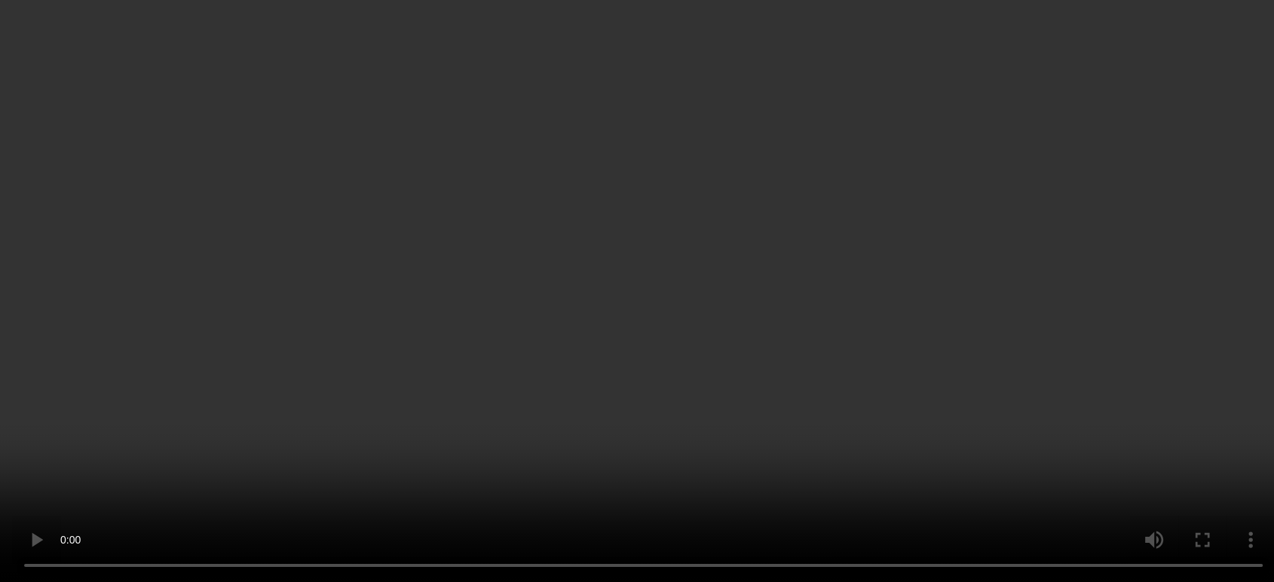
scroll to position [418, 0]
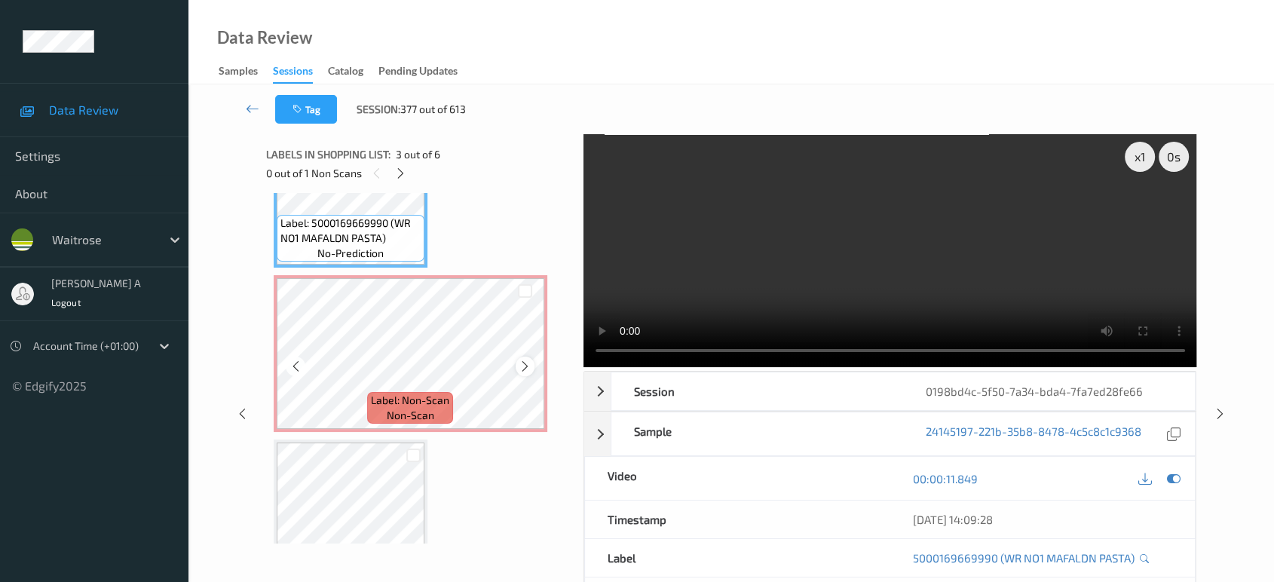
click at [528, 363] on icon at bounding box center [525, 367] width 13 height 14
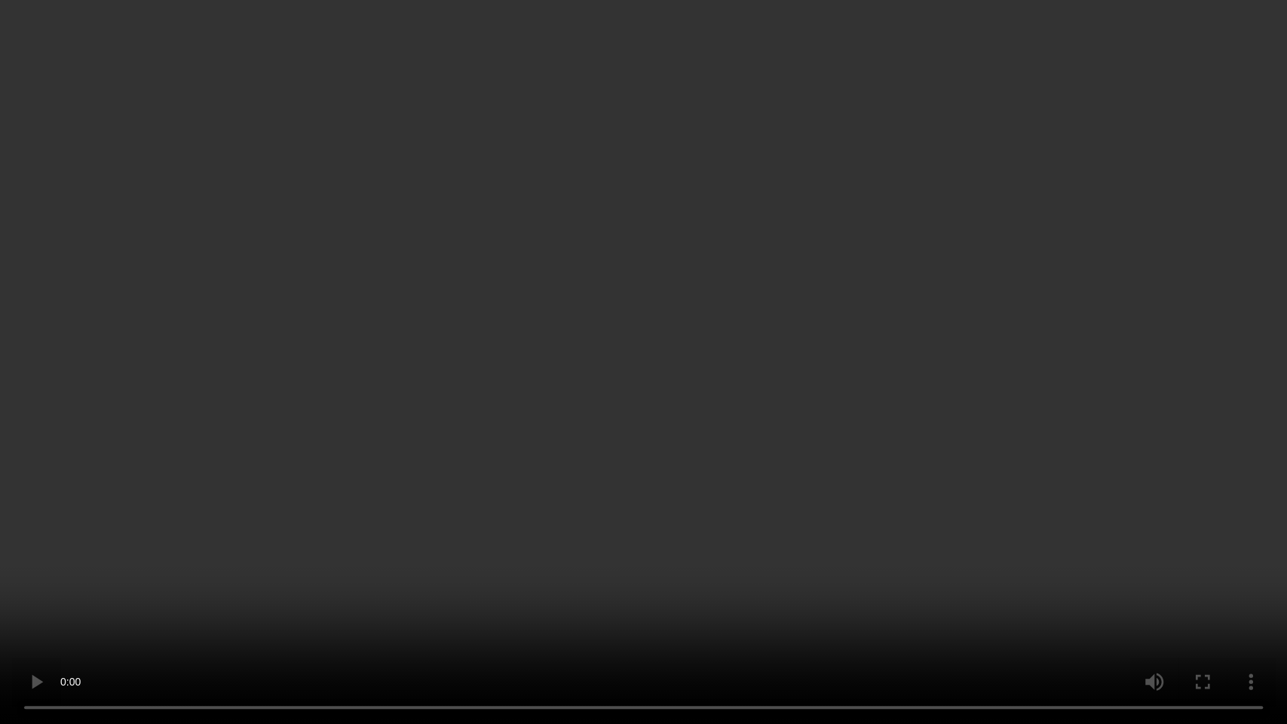
click at [797, 454] on video at bounding box center [643, 362] width 1287 height 724
click at [627, 398] on video at bounding box center [643, 362] width 1287 height 724
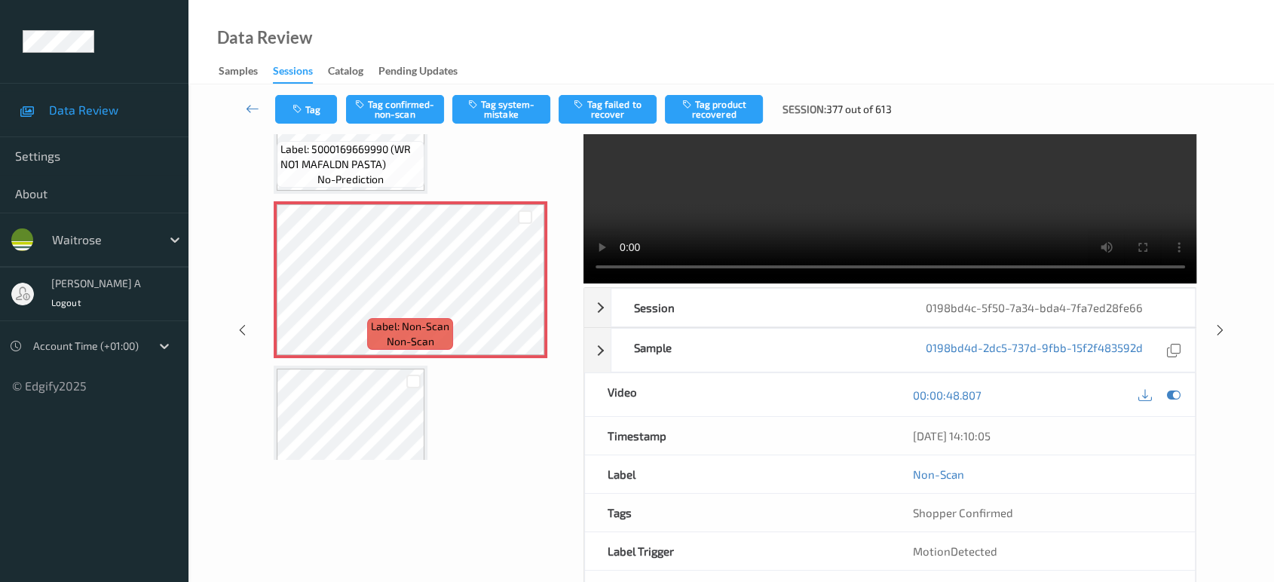
scroll to position [387, 0]
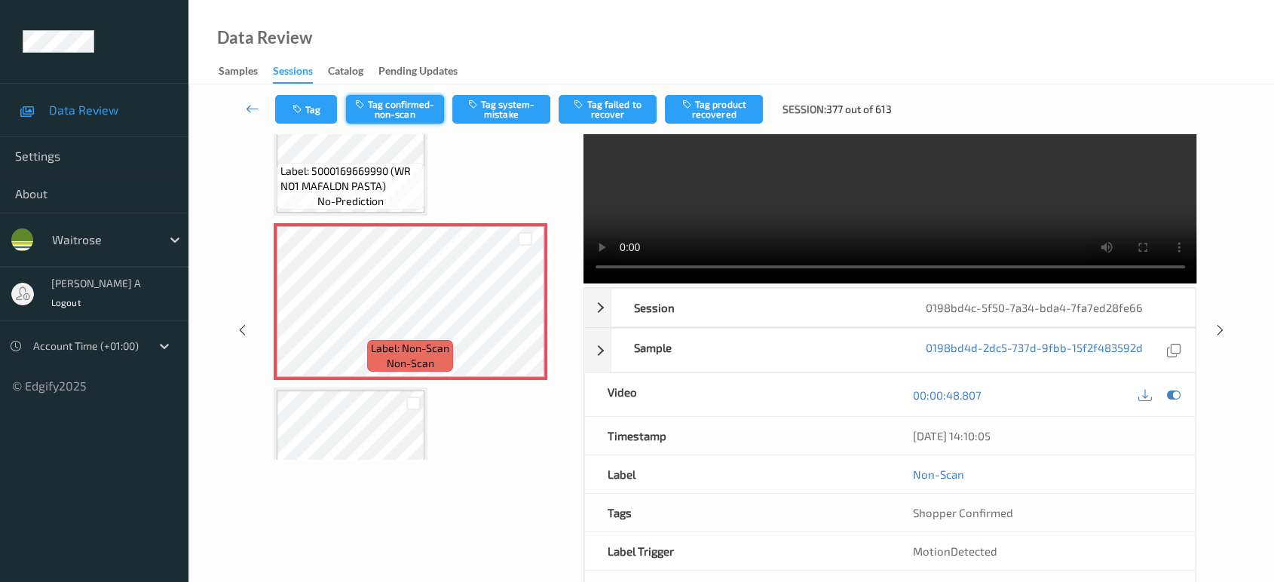
click at [396, 110] on button "Tag confirmed-non-scan" at bounding box center [395, 109] width 98 height 29
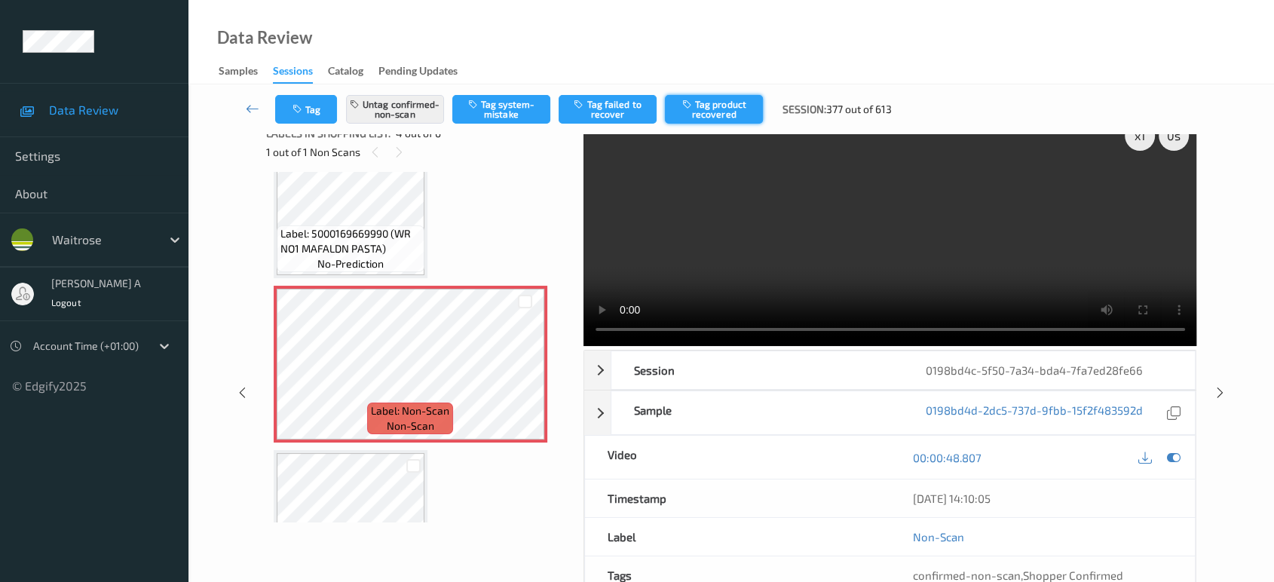
click at [726, 106] on button "Tag product recovered" at bounding box center [714, 109] width 98 height 29
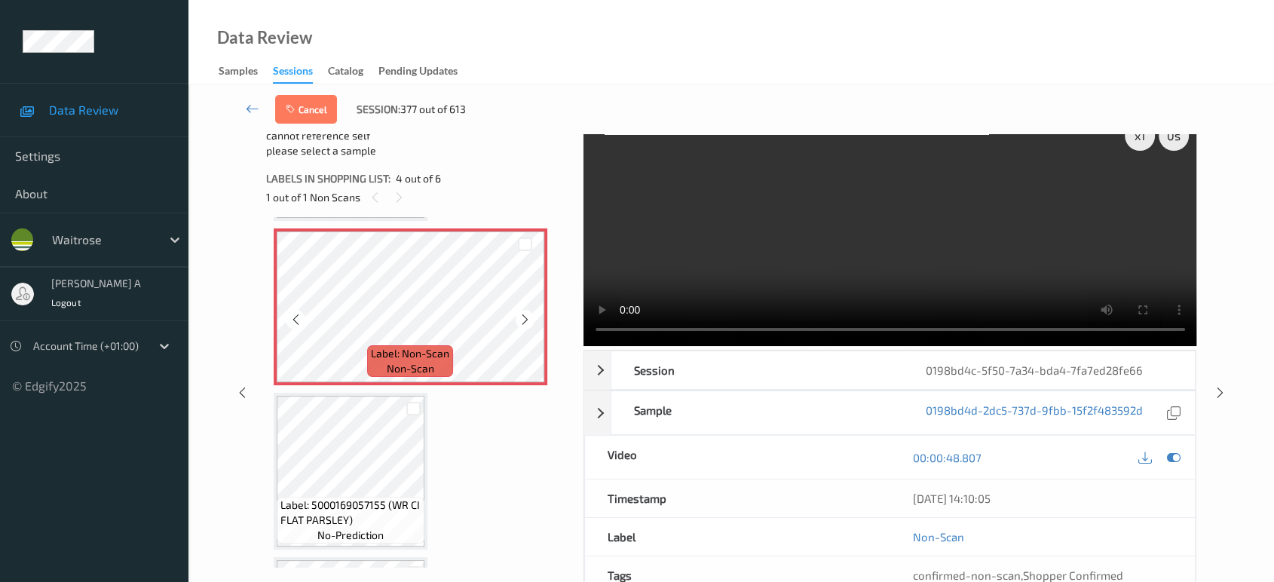
scroll to position [555, 0]
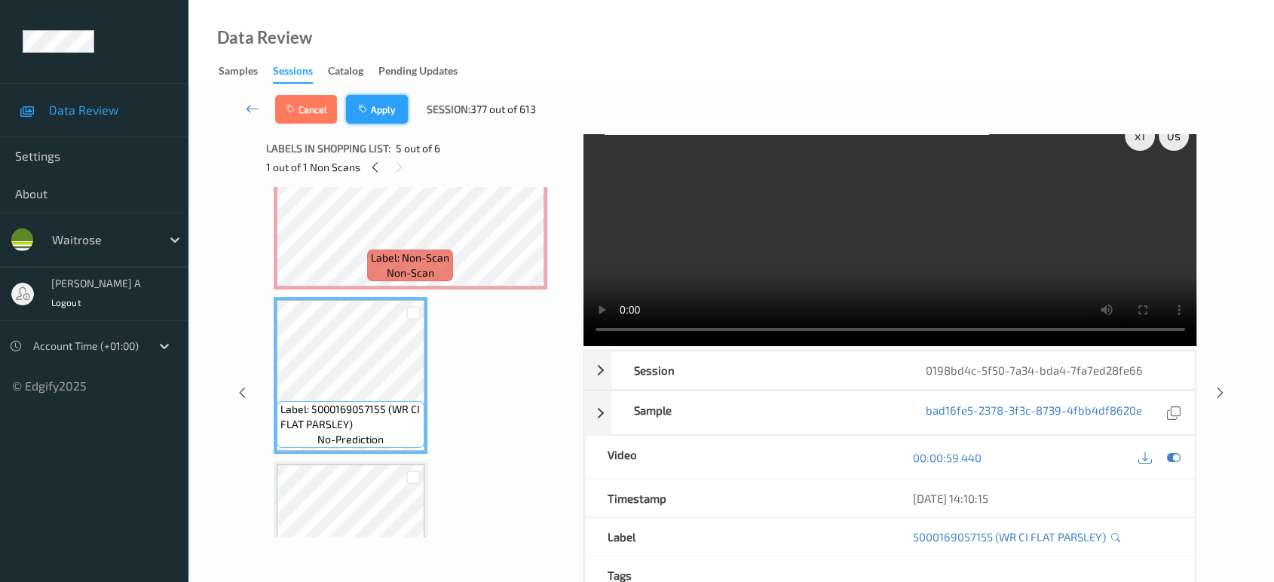
click at [397, 115] on button "Apply" at bounding box center [377, 109] width 62 height 29
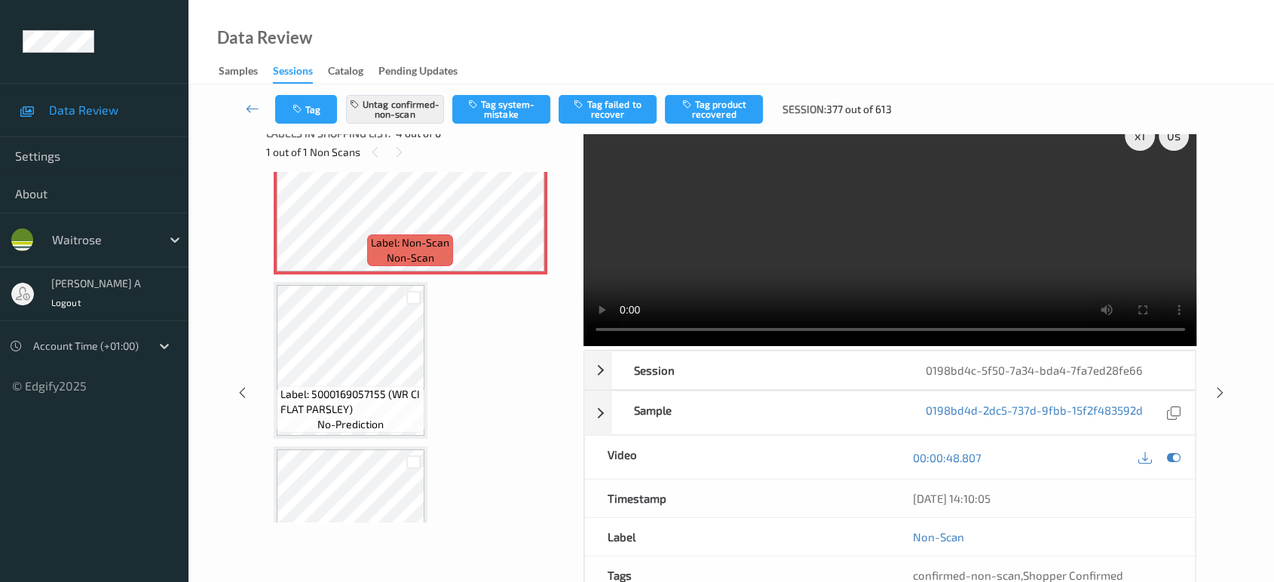
scroll to position [335, 0]
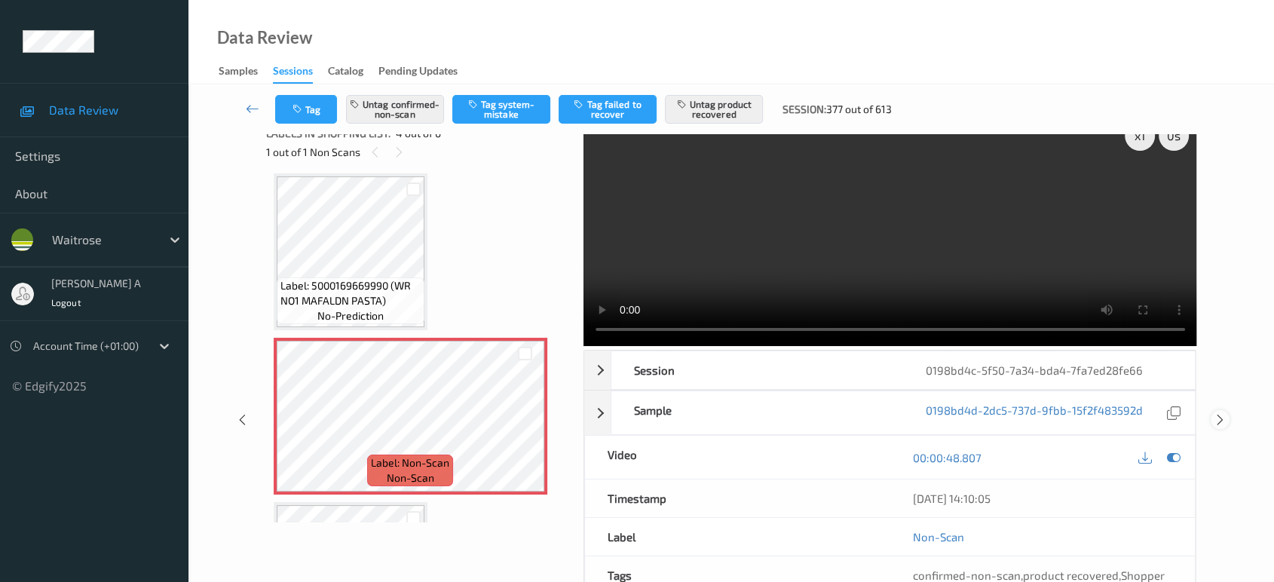
click at [1216, 413] on icon at bounding box center [1220, 420] width 13 height 14
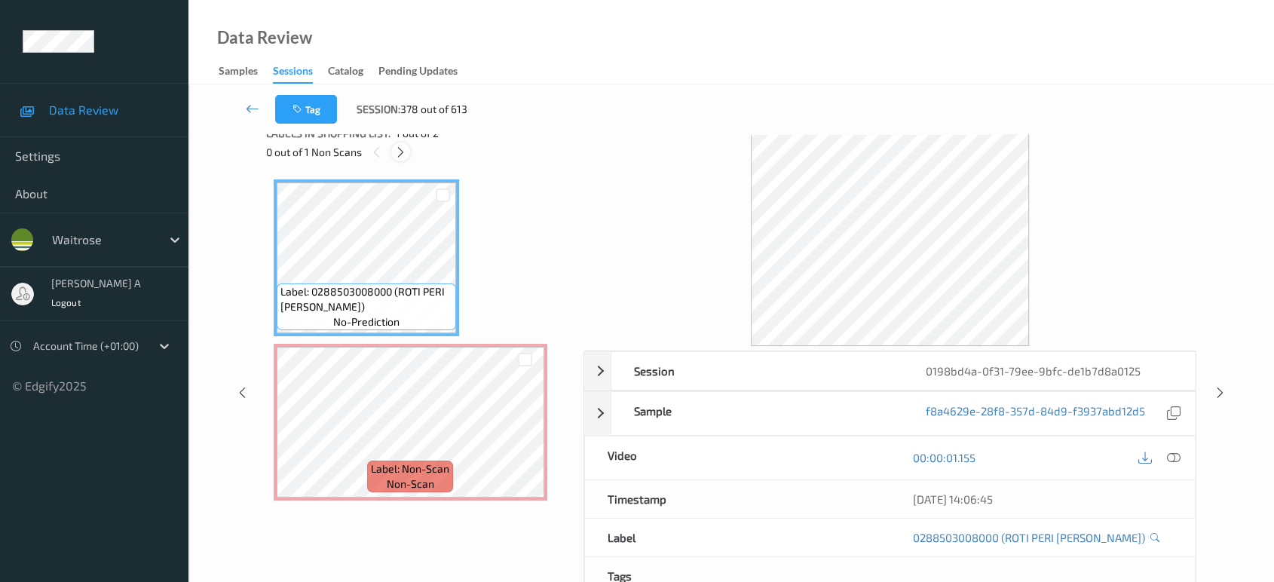
click at [398, 155] on icon at bounding box center [400, 152] width 13 height 14
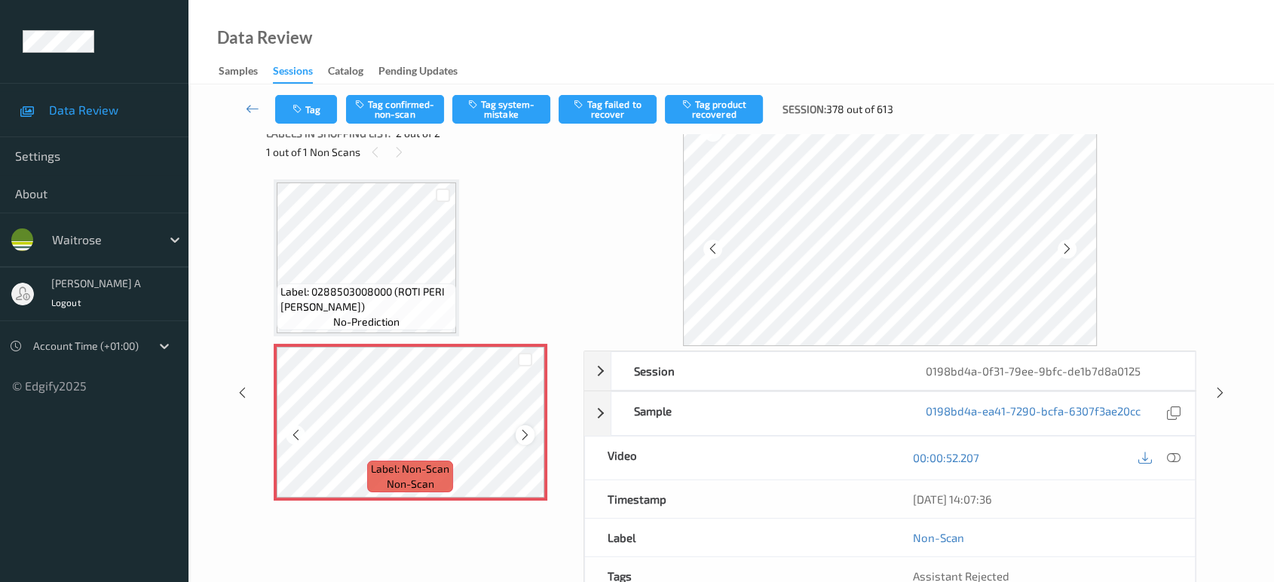
click at [522, 436] on icon at bounding box center [525, 435] width 13 height 14
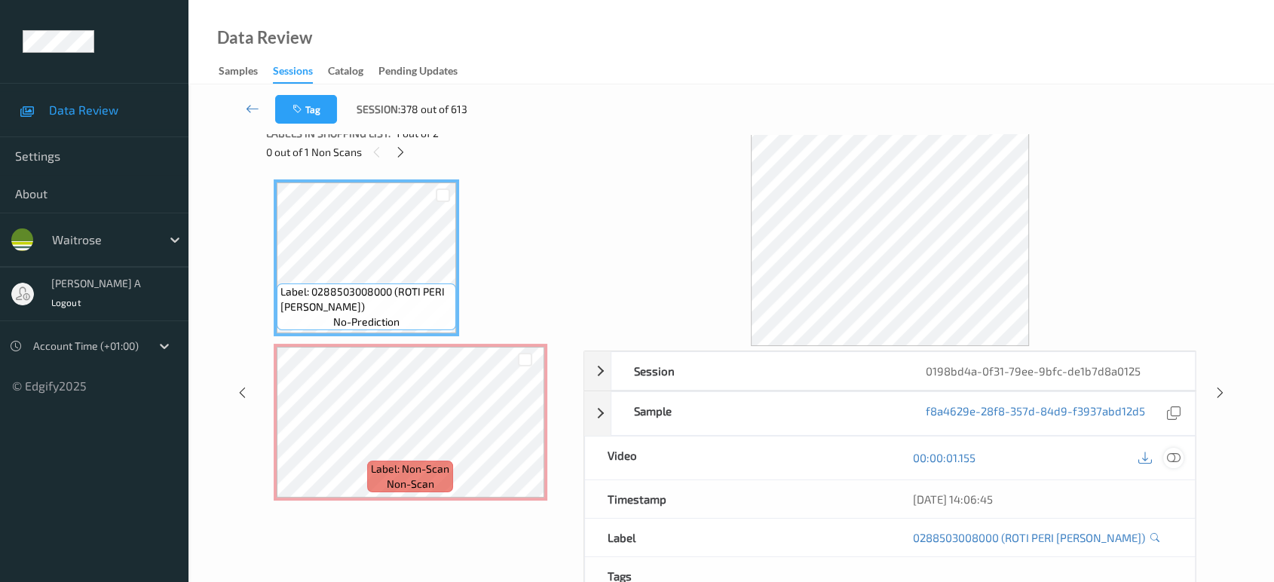
click at [1179, 453] on icon at bounding box center [1174, 458] width 14 height 14
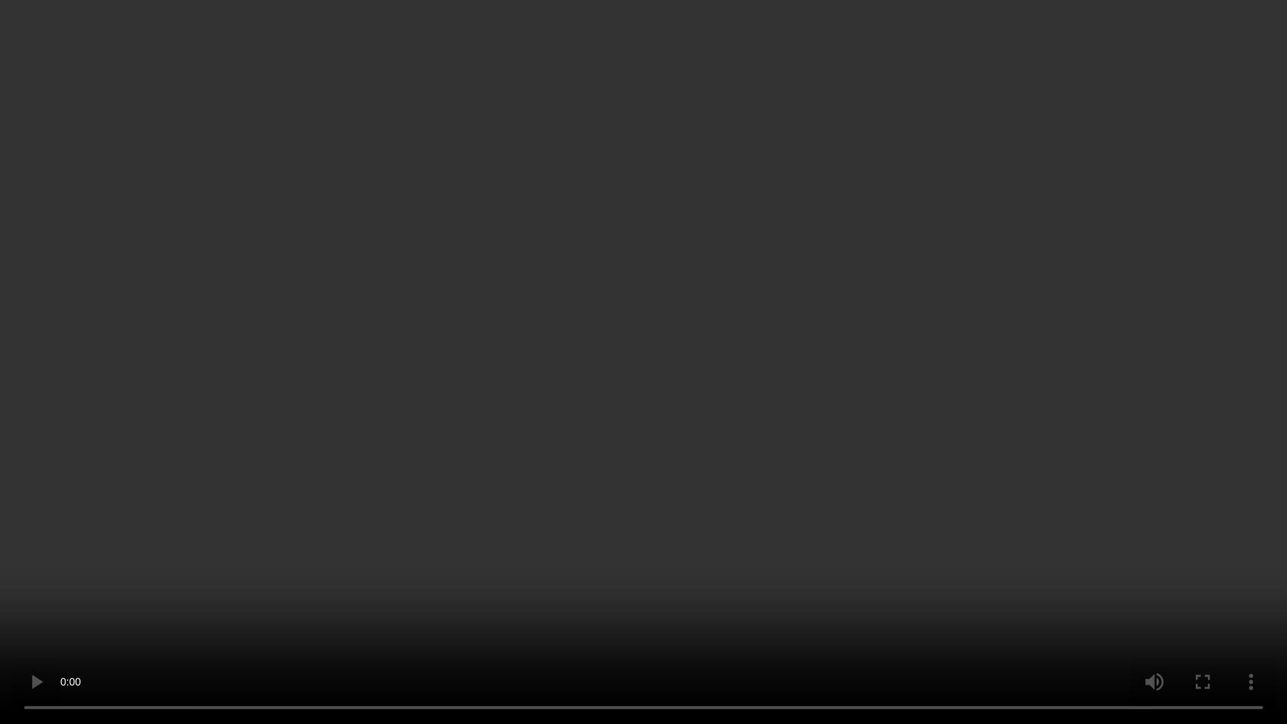
click at [725, 276] on video at bounding box center [643, 362] width 1287 height 724
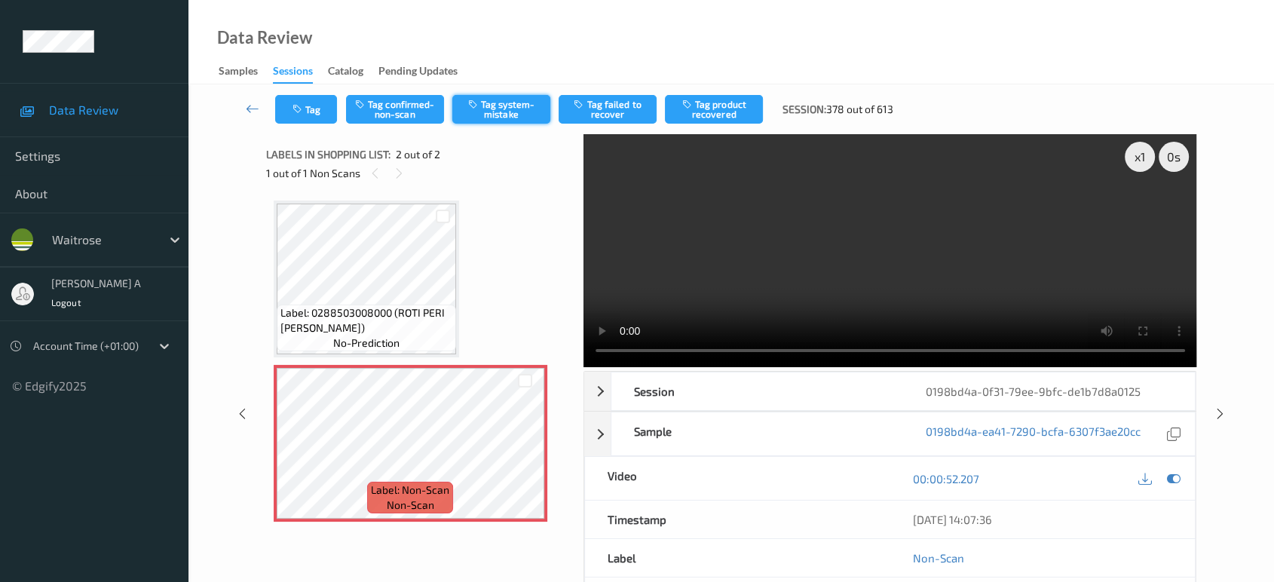
click at [496, 114] on button "Tag system-mistake" at bounding box center [501, 109] width 98 height 29
click at [329, 108] on button "Tag" at bounding box center [306, 109] width 62 height 29
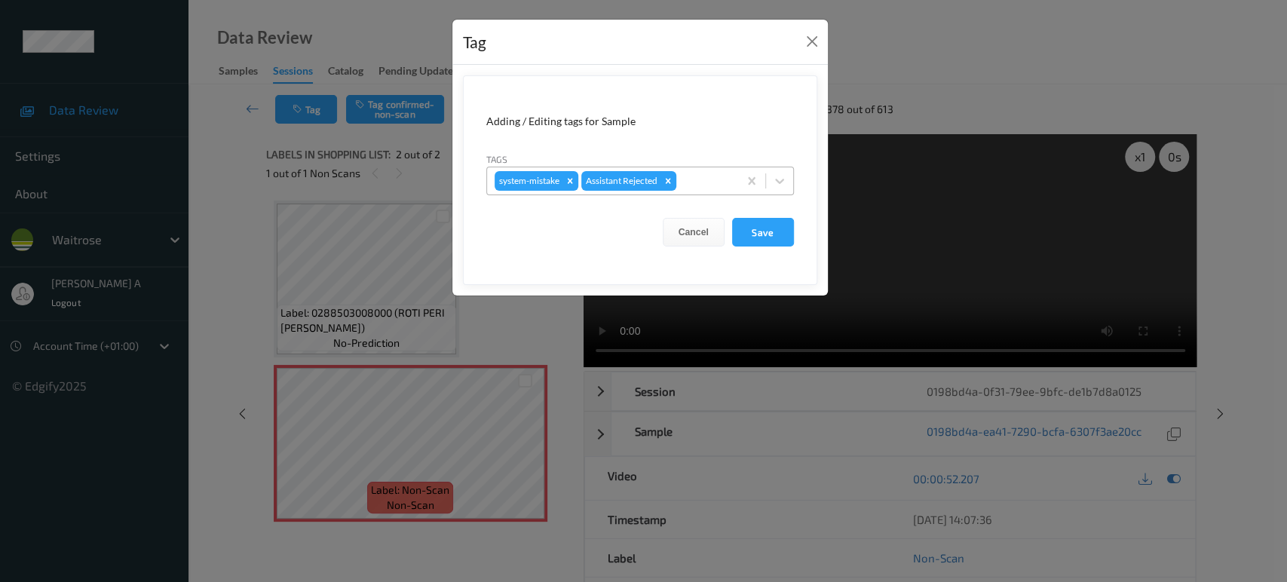
click at [720, 179] on div at bounding box center [704, 181] width 51 height 18
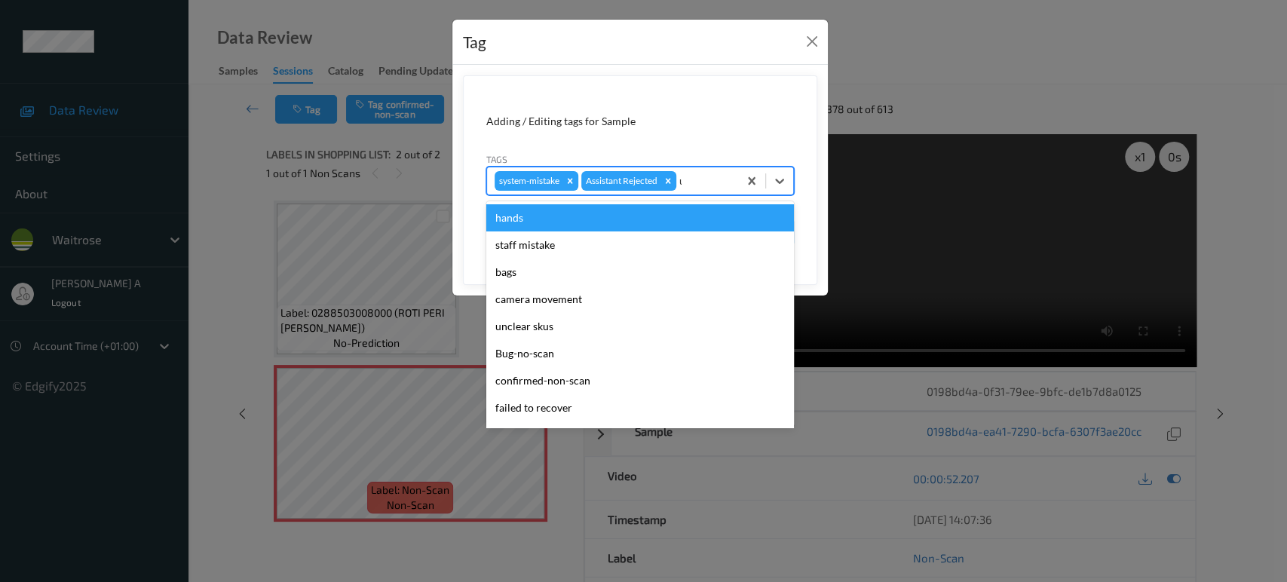
type input "un"
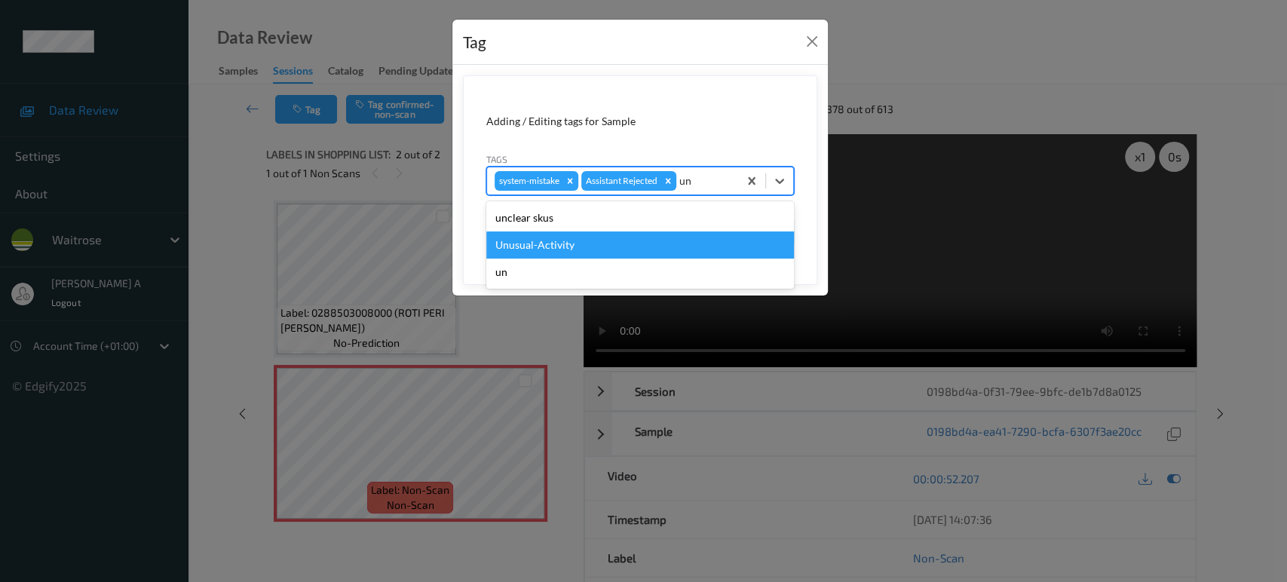
click at [625, 240] on div "Unusual-Activity" at bounding box center [640, 244] width 308 height 27
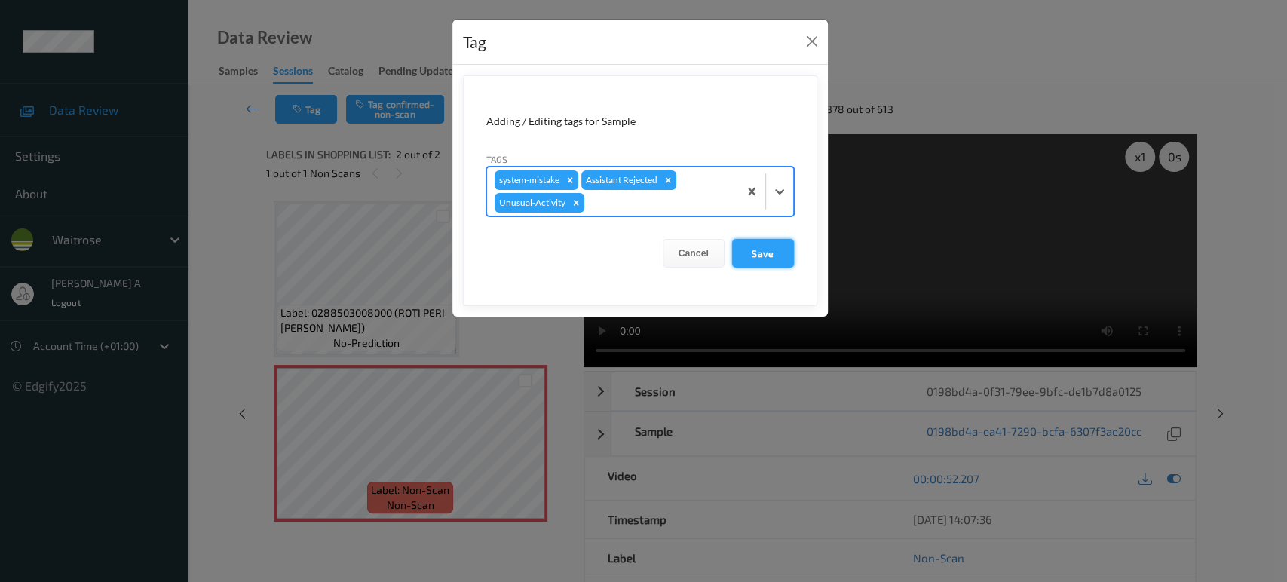
click at [743, 256] on button "Save" at bounding box center [763, 253] width 62 height 29
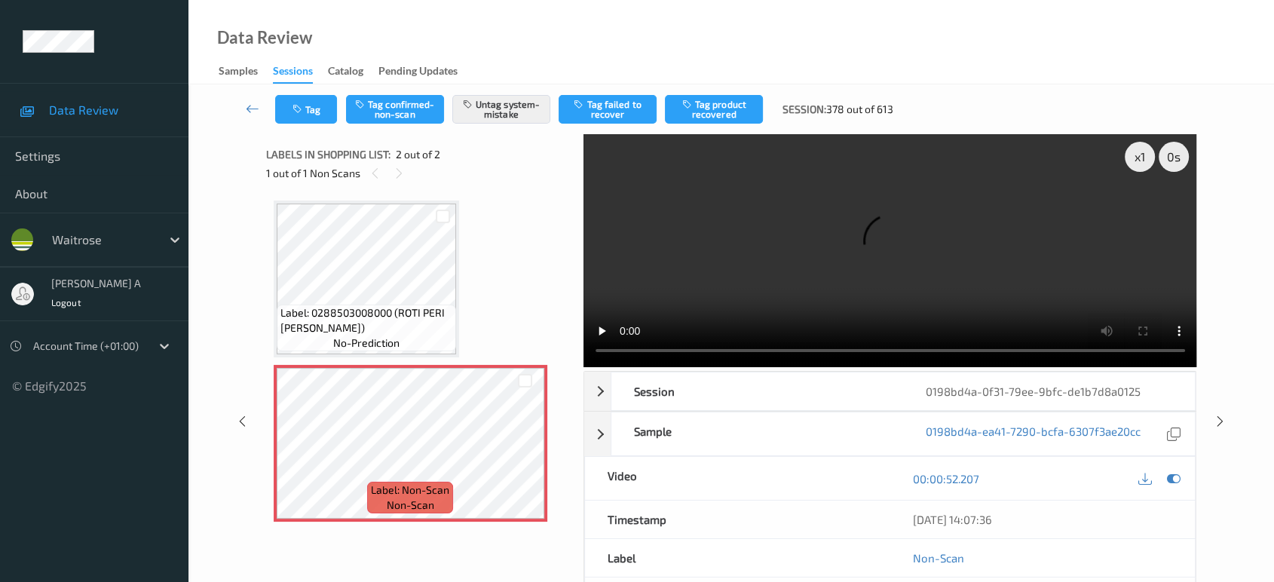
drag, startPoint x: 1218, startPoint y: 360, endPoint x: 1197, endPoint y: 329, distance: 38.1
click at [1218, 415] on icon at bounding box center [1220, 422] width 13 height 14
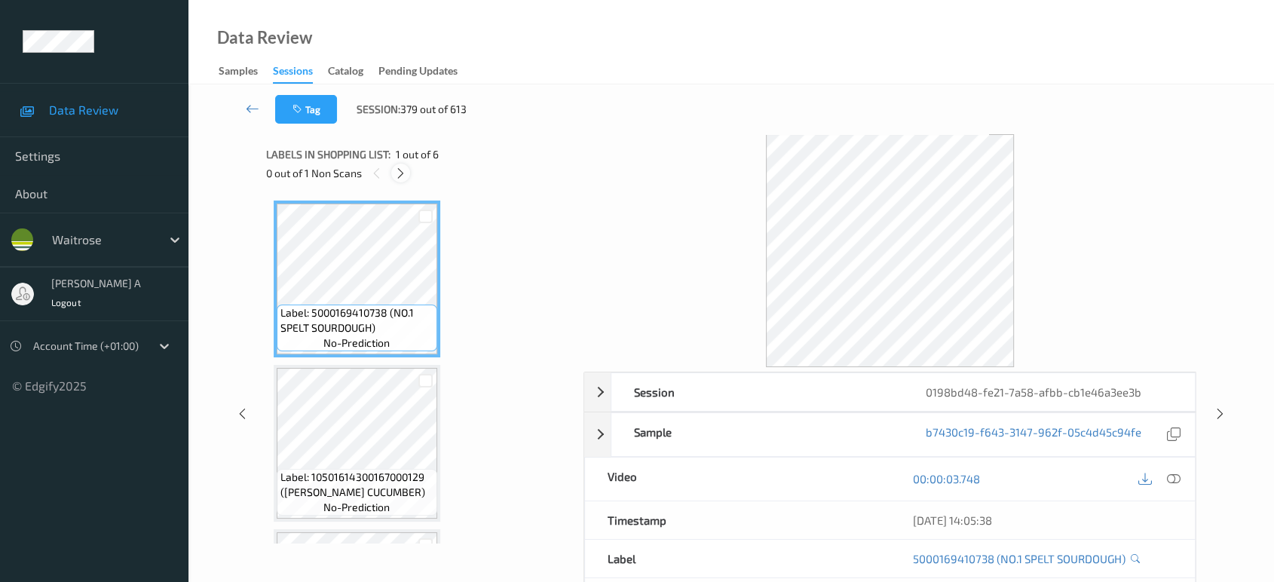
click at [394, 172] on icon at bounding box center [400, 174] width 13 height 14
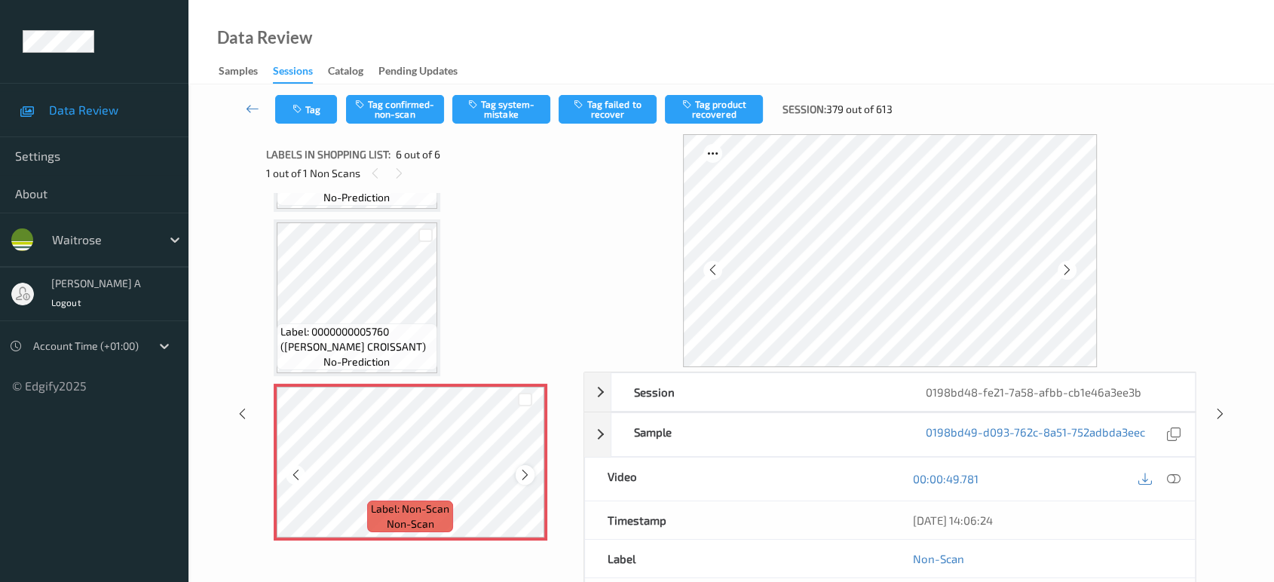
click at [517, 474] on div at bounding box center [525, 474] width 19 height 19
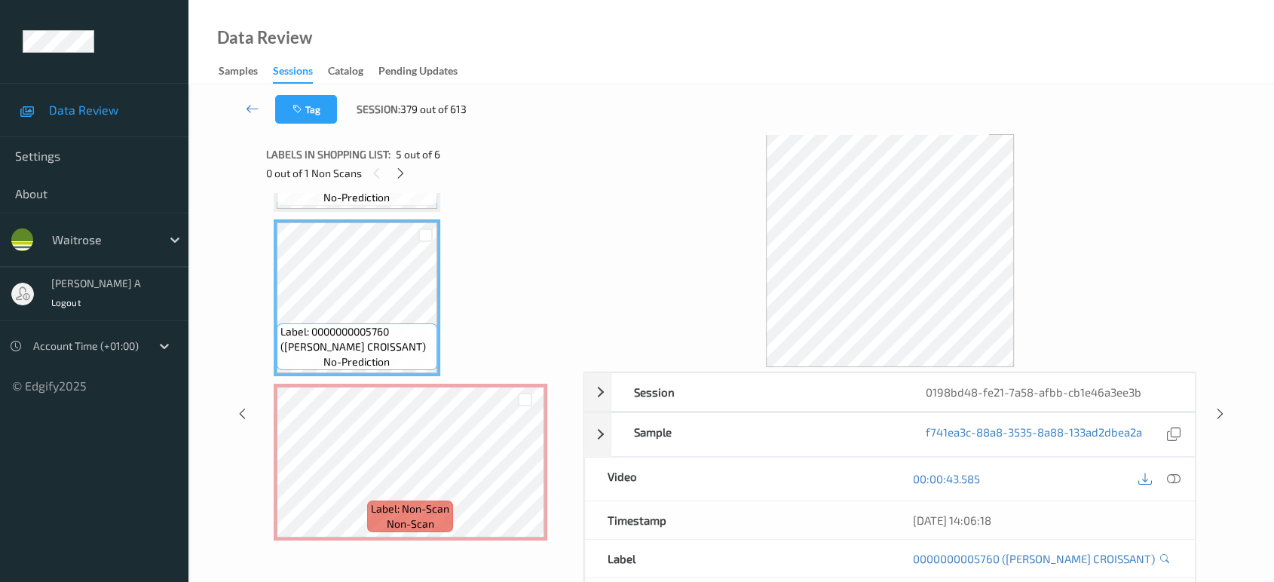
drag, startPoint x: 1168, startPoint y: 480, endPoint x: 1140, endPoint y: 467, distance: 30.7
click at [1168, 480] on icon at bounding box center [1174, 479] width 14 height 14
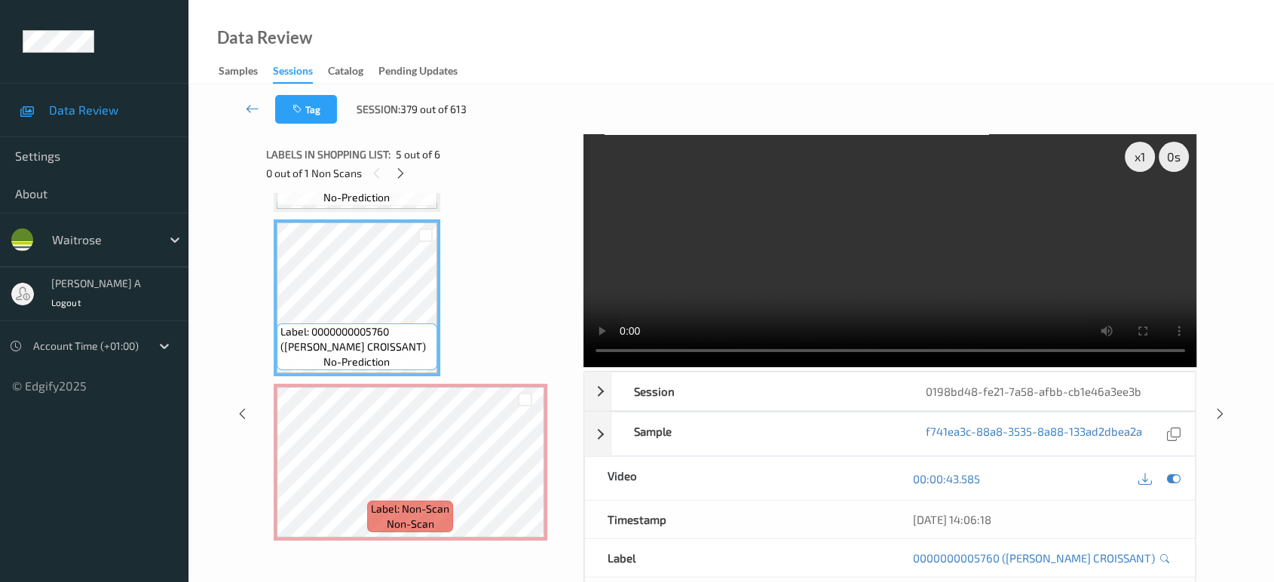
click at [856, 272] on video at bounding box center [890, 250] width 614 height 233
click at [977, 280] on video at bounding box center [890, 250] width 614 height 233
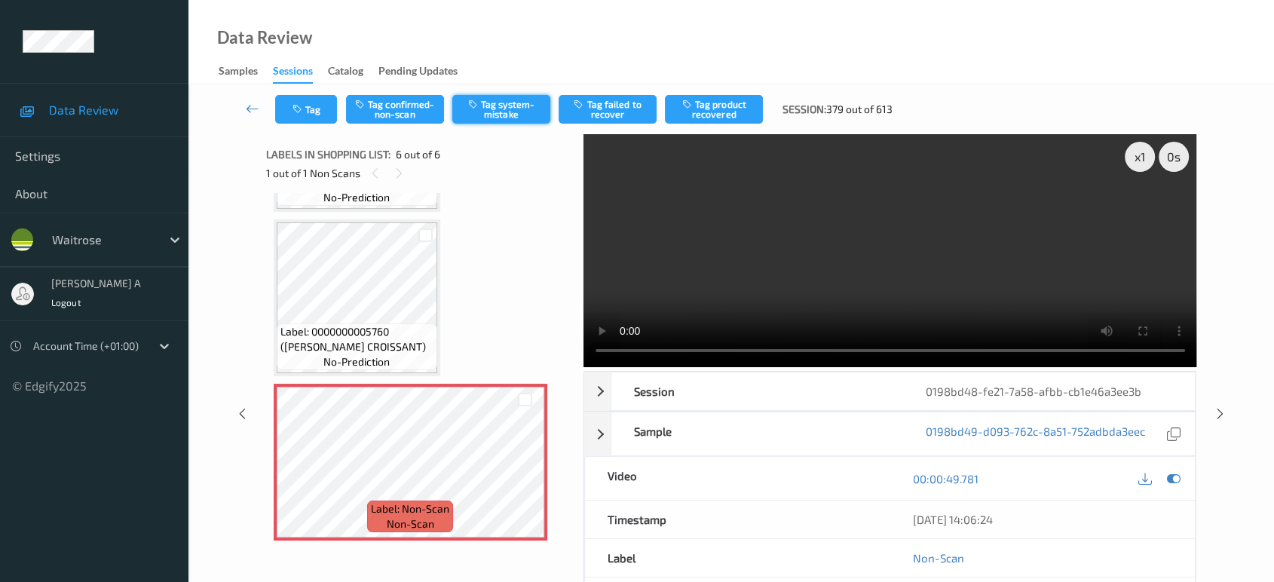
click at [504, 119] on button "Tag system-mistake" at bounding box center [501, 109] width 98 height 29
click at [319, 114] on button "Tag" at bounding box center [306, 109] width 62 height 29
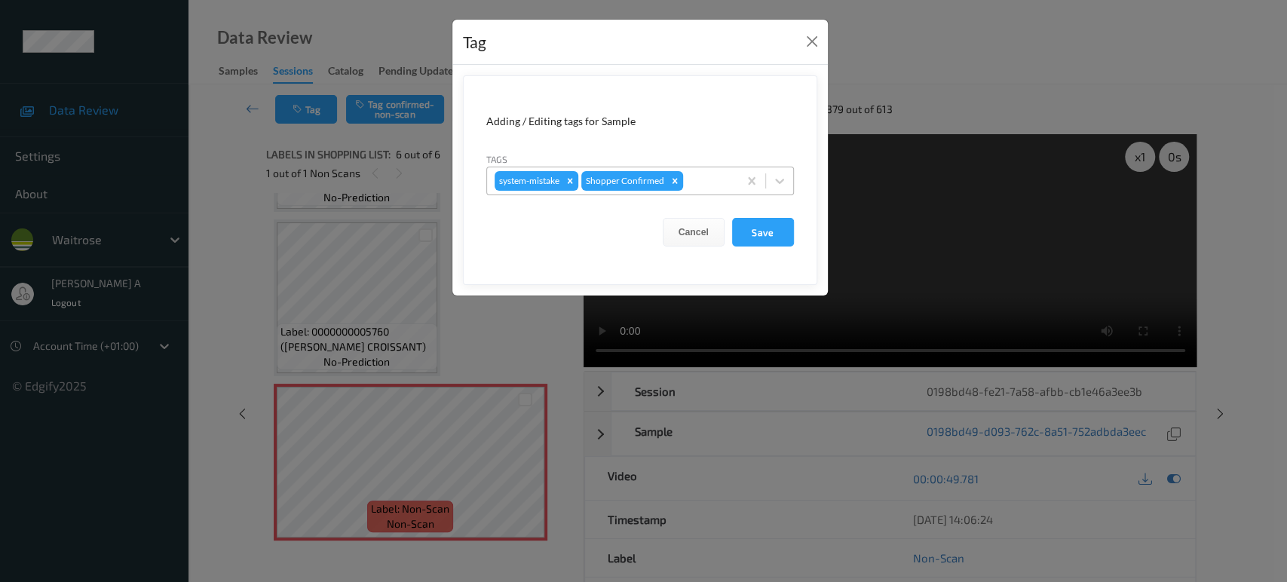
click at [703, 184] on div at bounding box center [708, 181] width 44 height 18
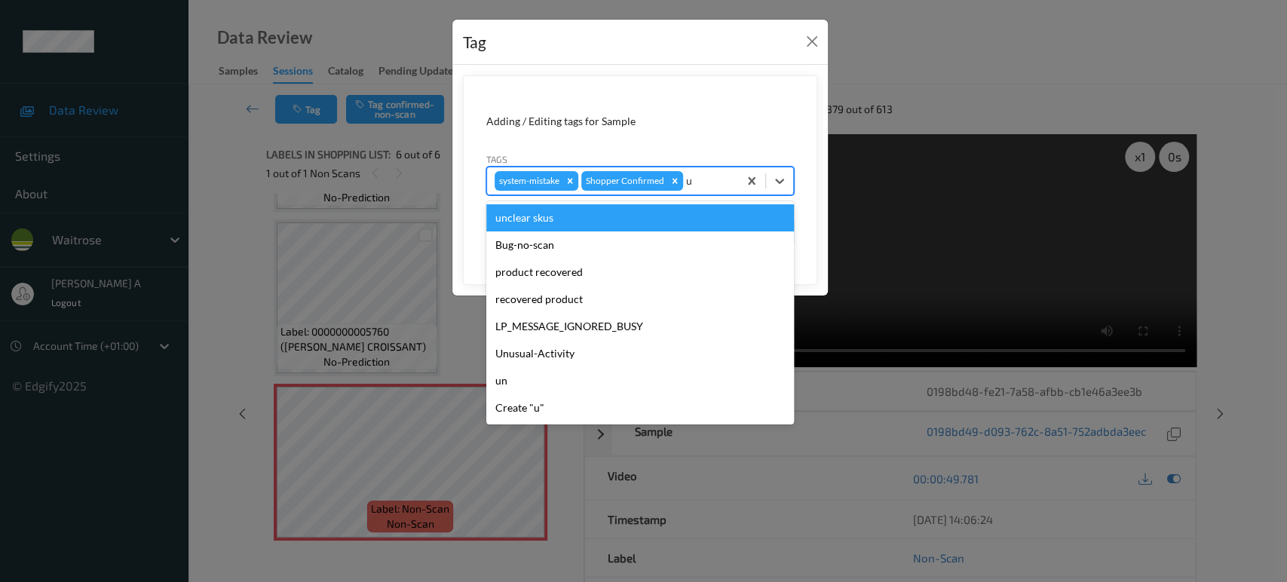
type input "un"
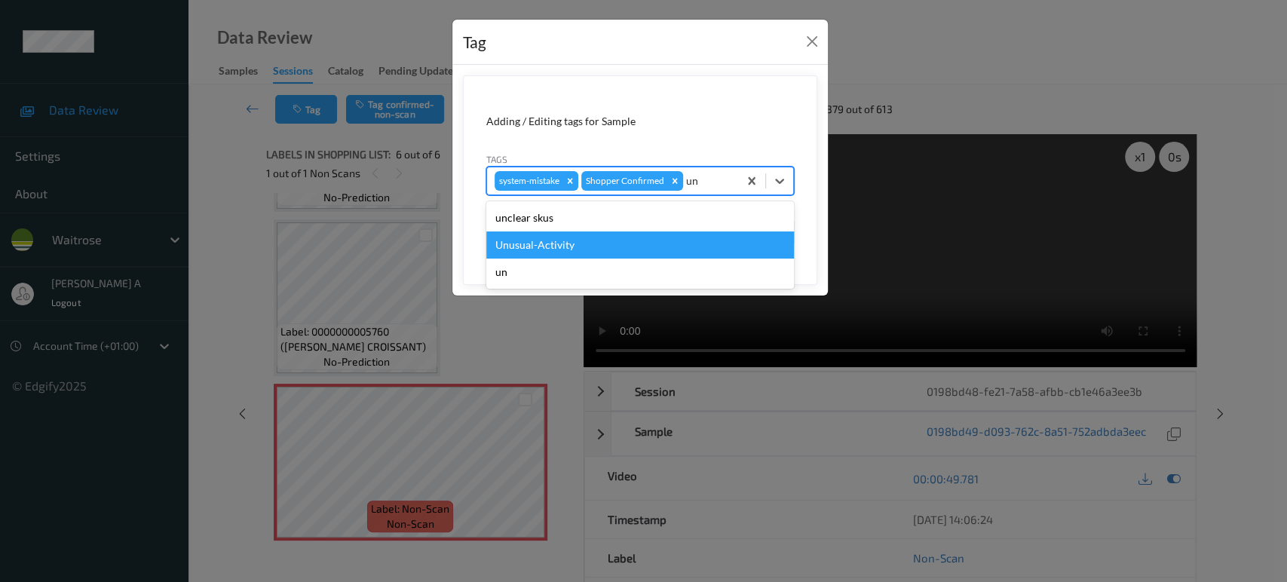
click at [668, 240] on div "Unusual-Activity" at bounding box center [640, 244] width 308 height 27
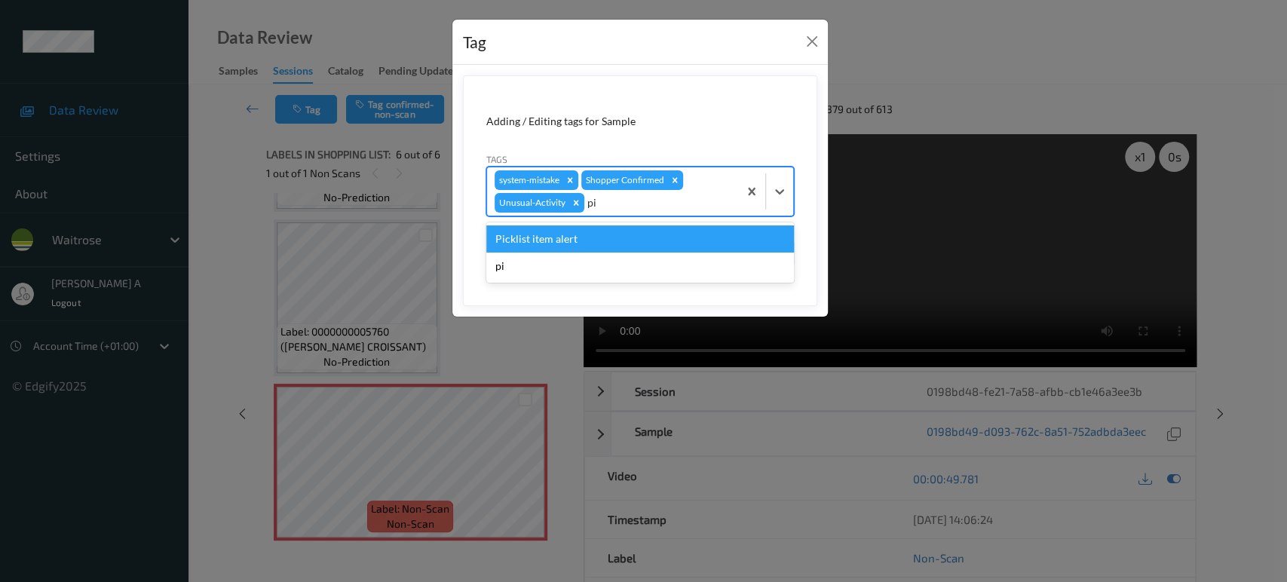
type input "pic"
click at [668, 240] on div "Picklist item alert" at bounding box center [640, 238] width 308 height 27
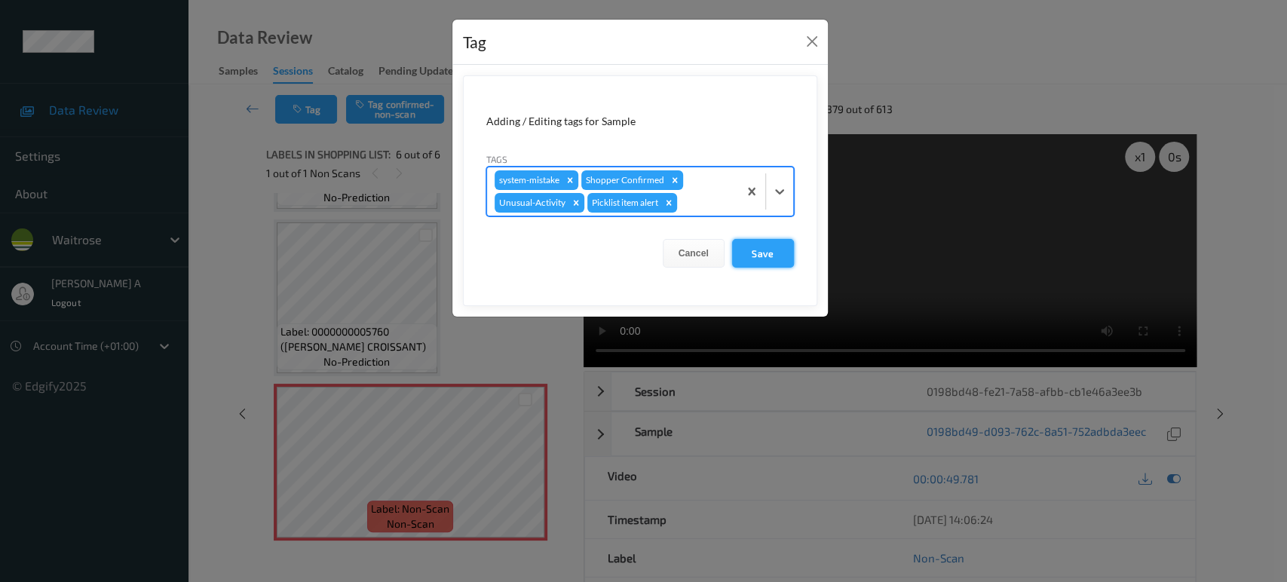
click at [766, 262] on button "Save" at bounding box center [763, 253] width 62 height 29
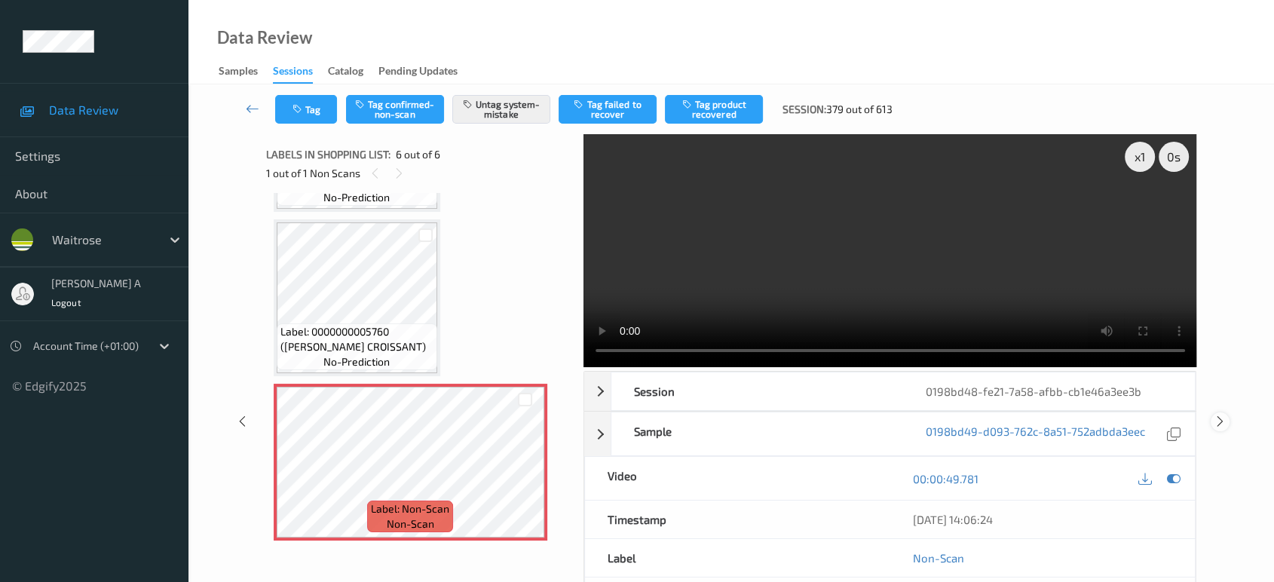
click at [1219, 415] on icon at bounding box center [1220, 422] width 13 height 14
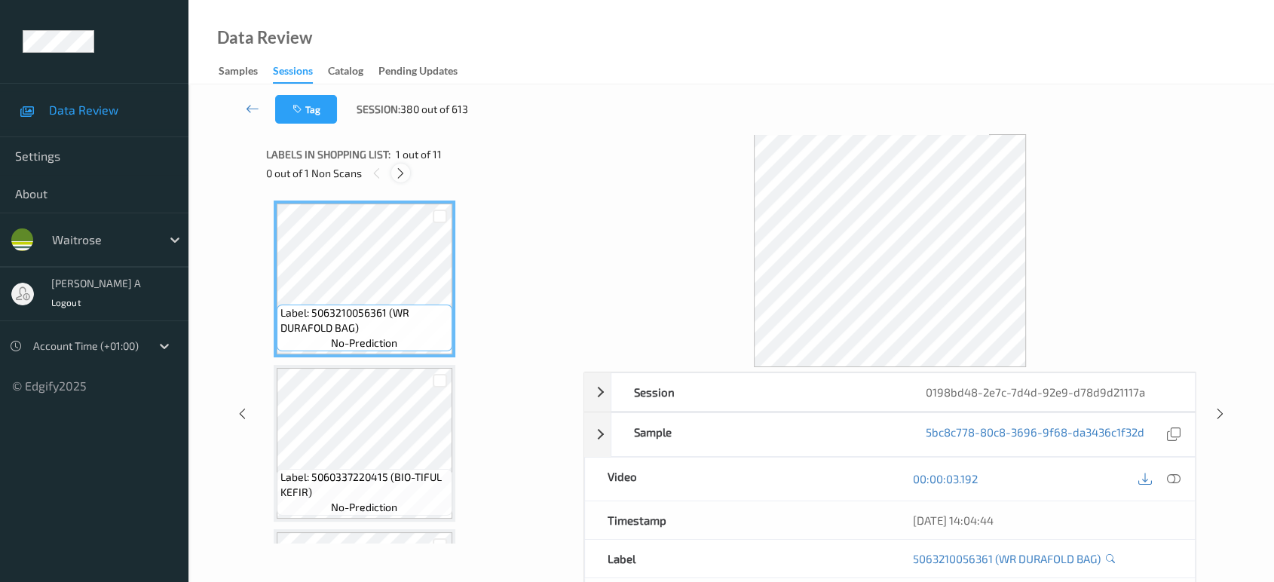
click at [403, 170] on icon at bounding box center [400, 174] width 13 height 14
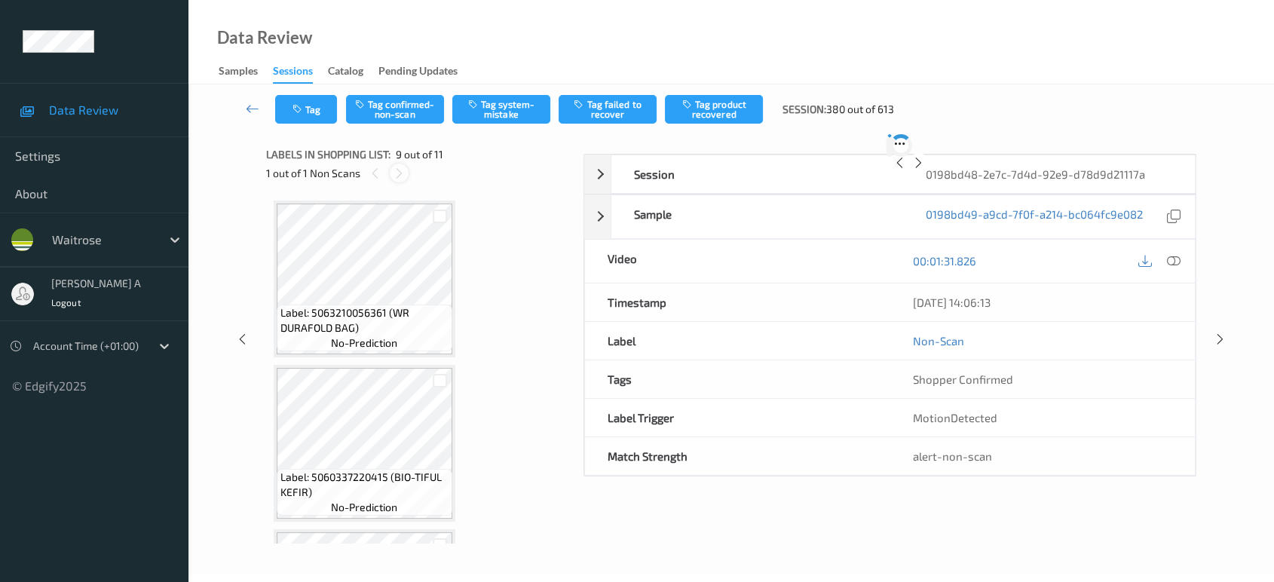
scroll to position [1153, 0]
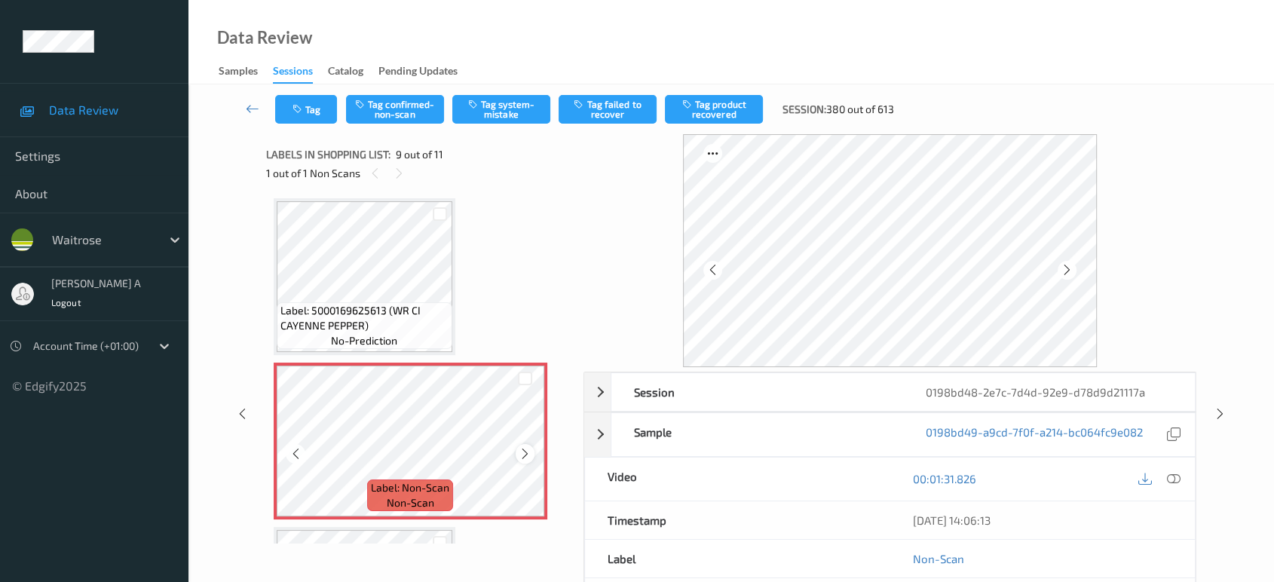
click at [530, 447] on icon at bounding box center [525, 454] width 13 height 14
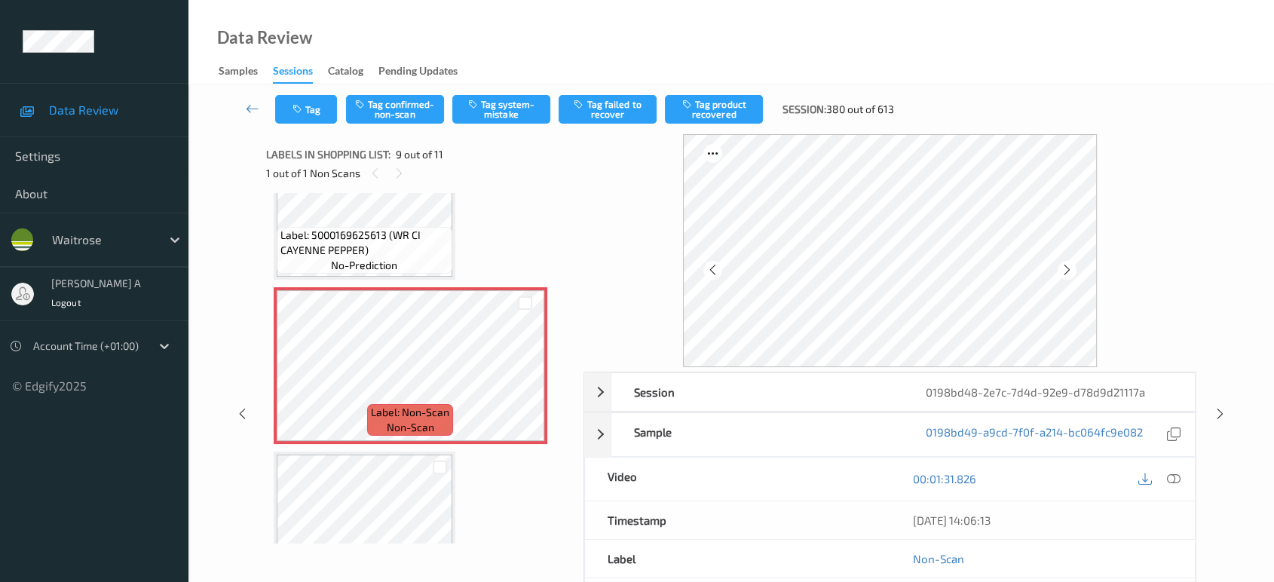
scroll to position [1205, 0]
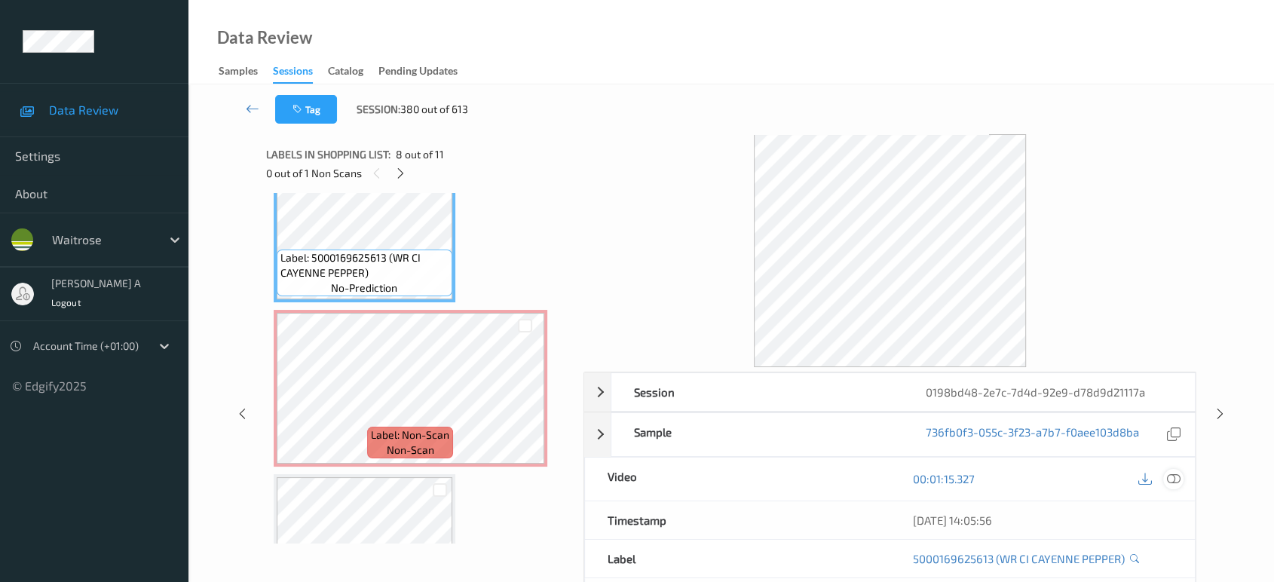
click at [1168, 475] on icon at bounding box center [1174, 479] width 14 height 14
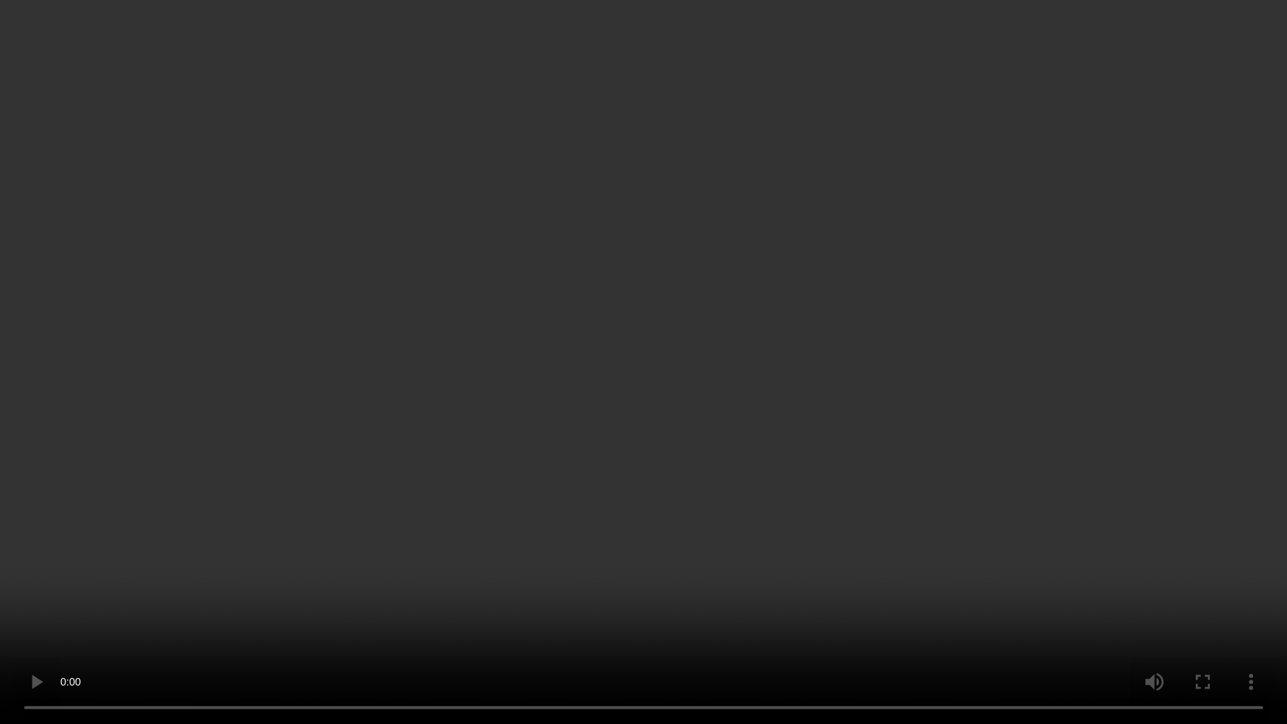
click at [691, 359] on video at bounding box center [643, 362] width 1287 height 724
click at [657, 422] on video at bounding box center [643, 362] width 1287 height 724
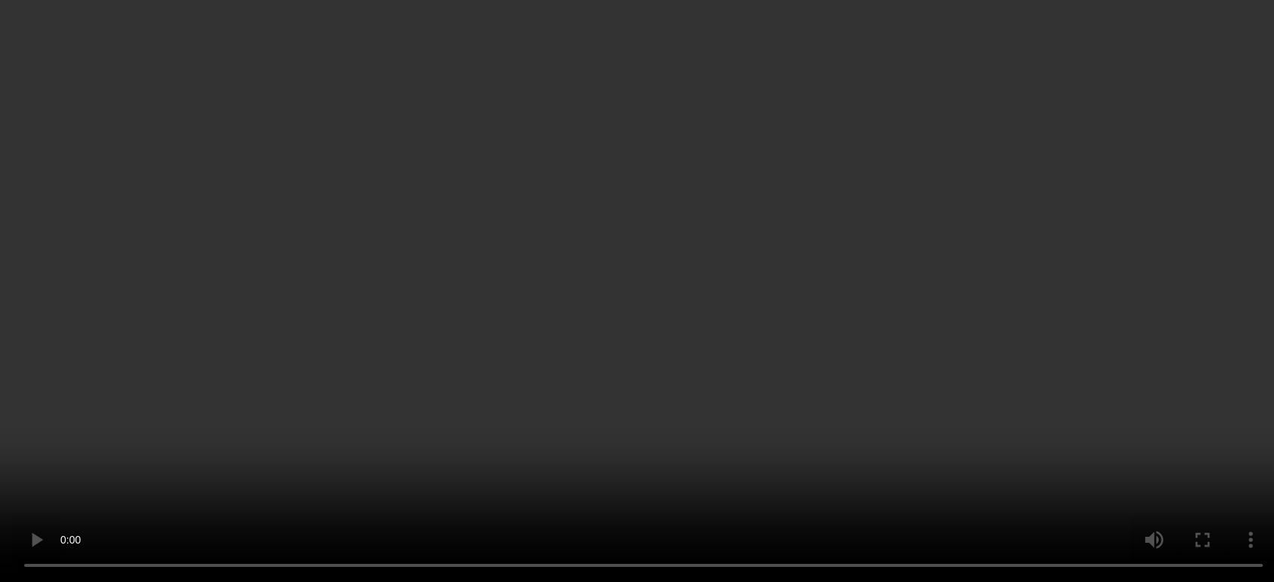
scroll to position [1289, 0]
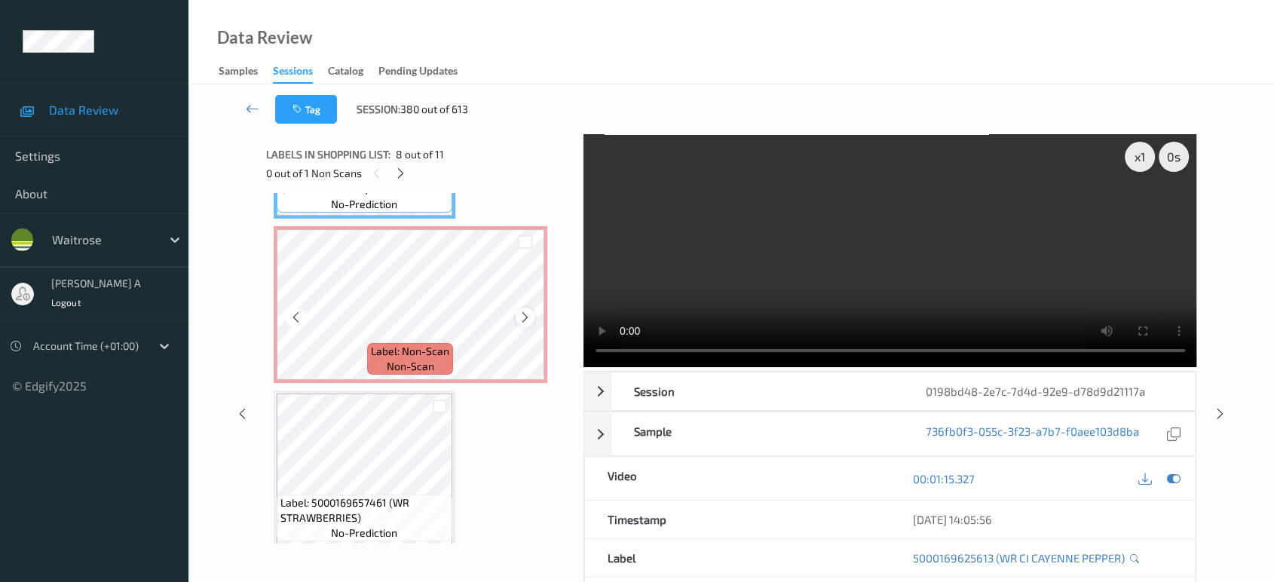
click at [529, 313] on icon at bounding box center [525, 318] width 13 height 14
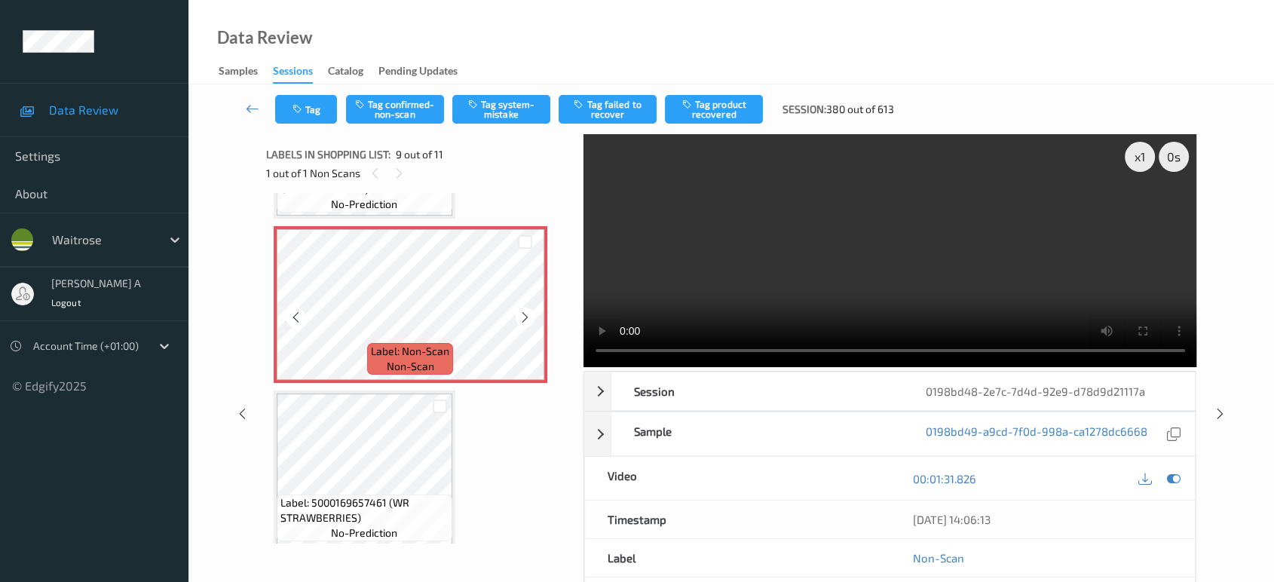
click at [529, 313] on icon at bounding box center [525, 318] width 13 height 14
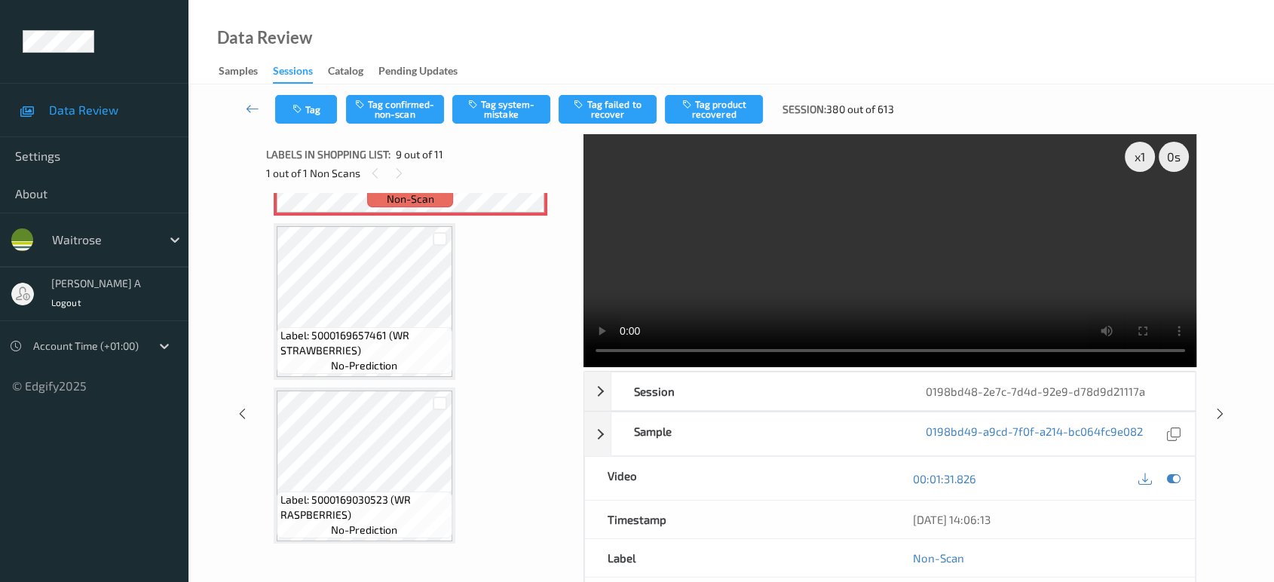
scroll to position [1373, 0]
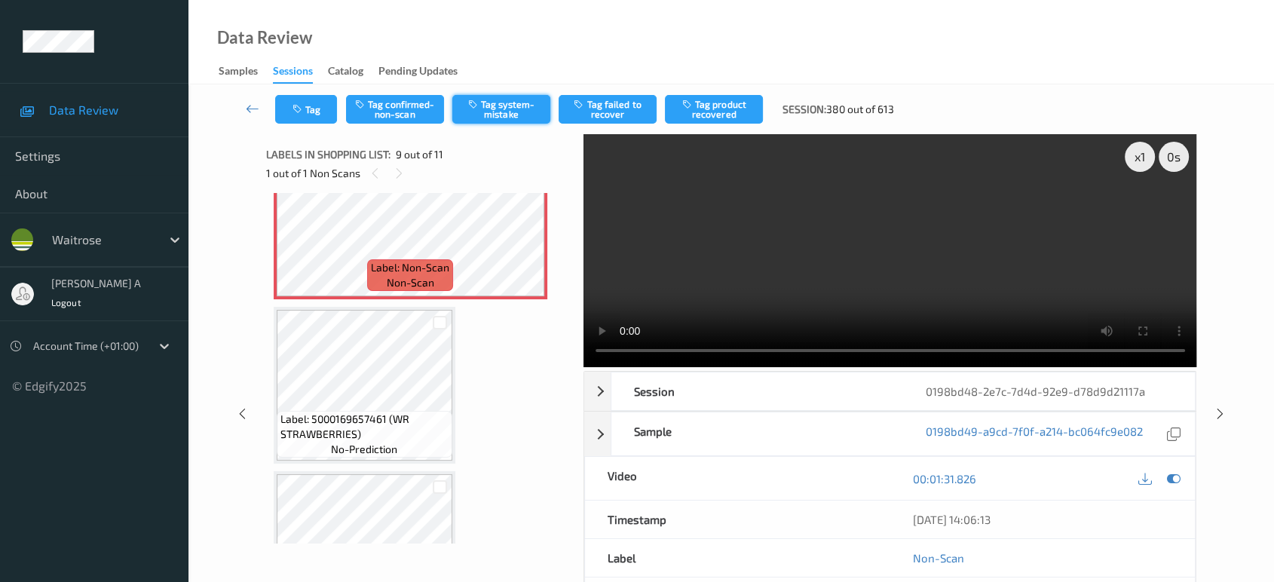
click at [491, 112] on button "Tag system-mistake" at bounding box center [501, 109] width 98 height 29
click at [295, 115] on button "Tag" at bounding box center [306, 109] width 62 height 29
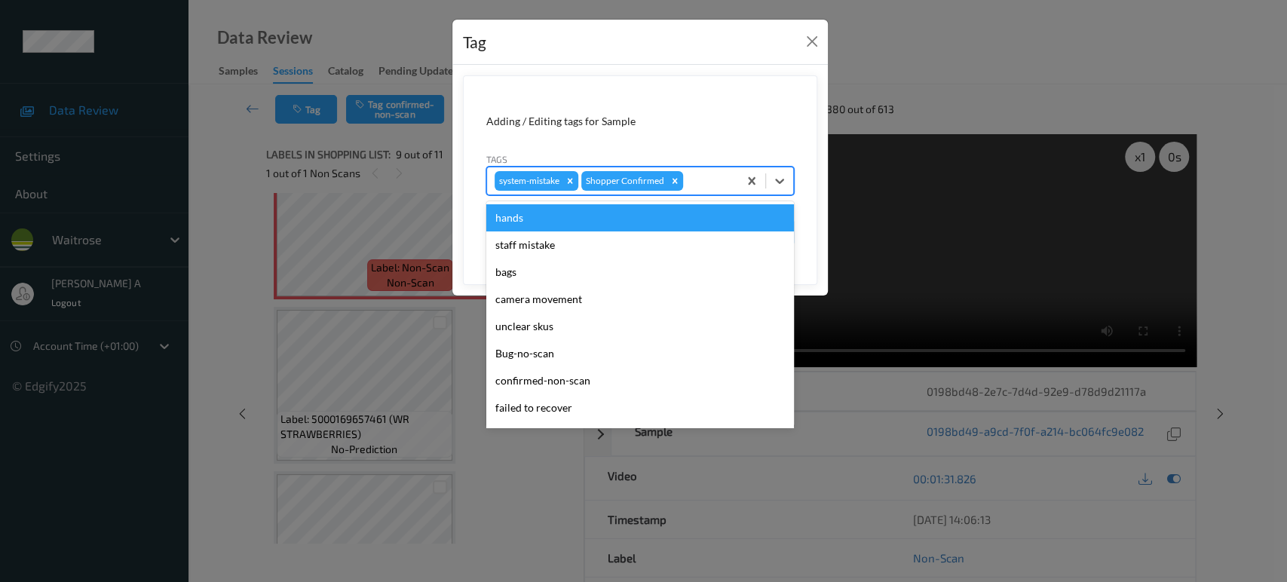
click at [700, 175] on div at bounding box center [708, 181] width 44 height 18
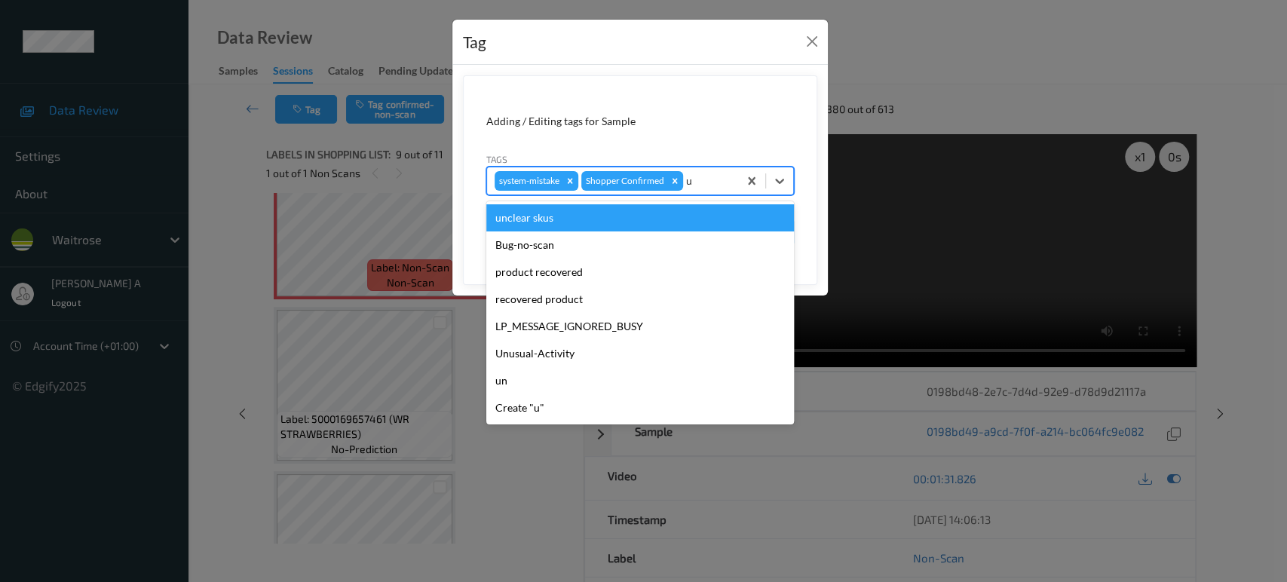
type input "un"
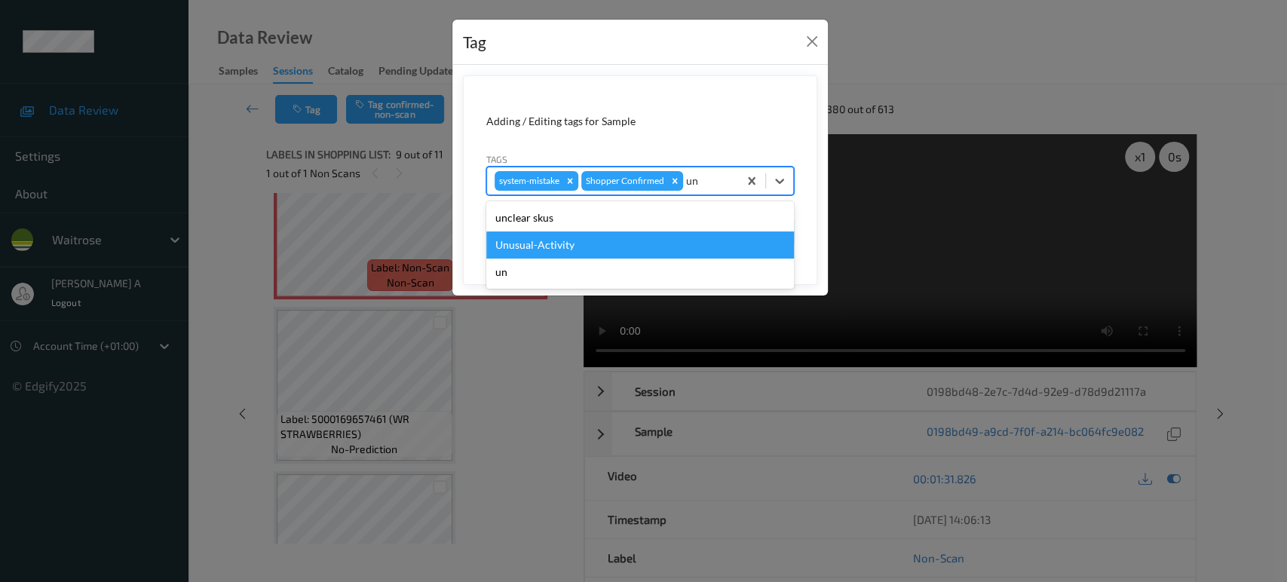
click at [678, 242] on div "Unusual-Activity" at bounding box center [640, 244] width 308 height 27
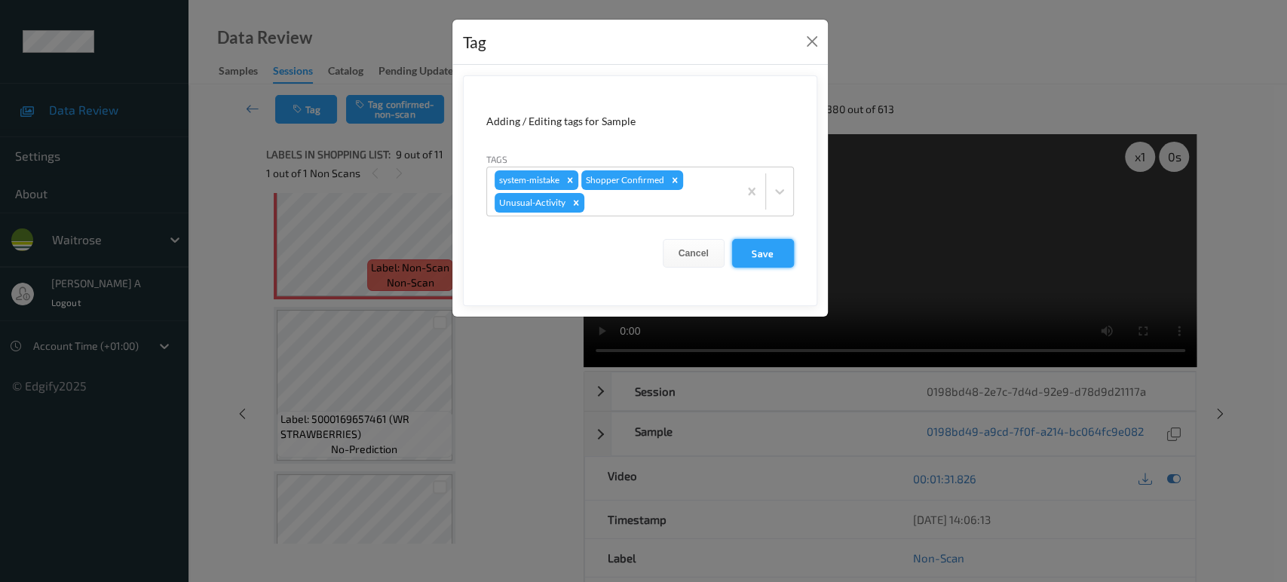
click at [765, 258] on button "Save" at bounding box center [763, 253] width 62 height 29
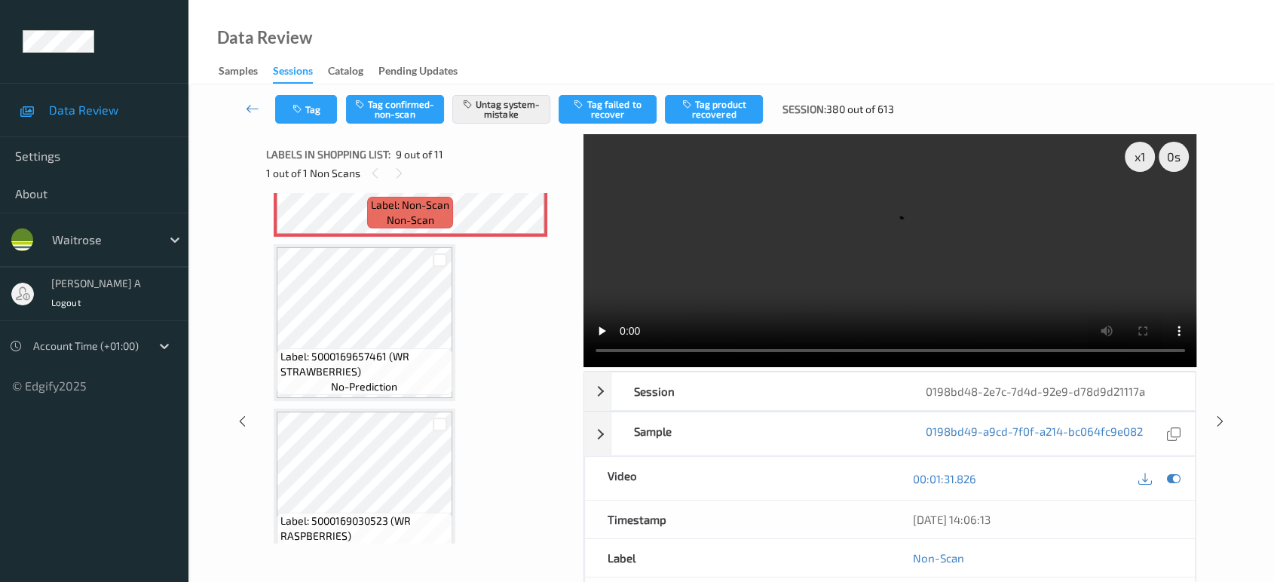
scroll to position [1456, 0]
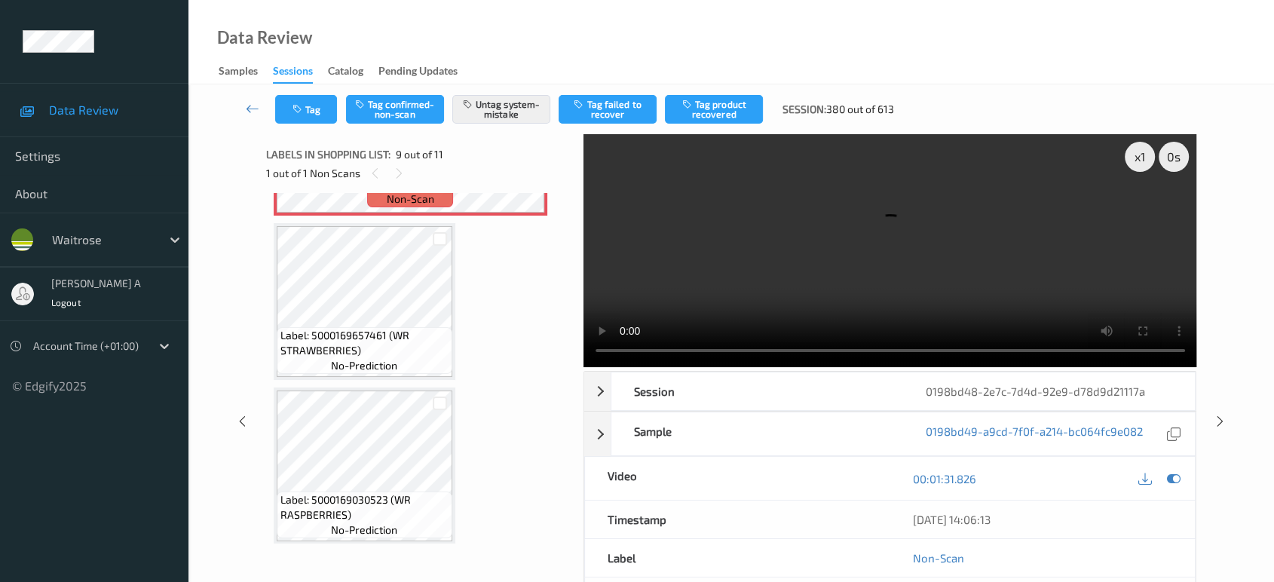
drag, startPoint x: 1224, startPoint y: 364, endPoint x: 741, endPoint y: 5, distance: 602.3
click at [1224, 415] on icon at bounding box center [1220, 422] width 13 height 14
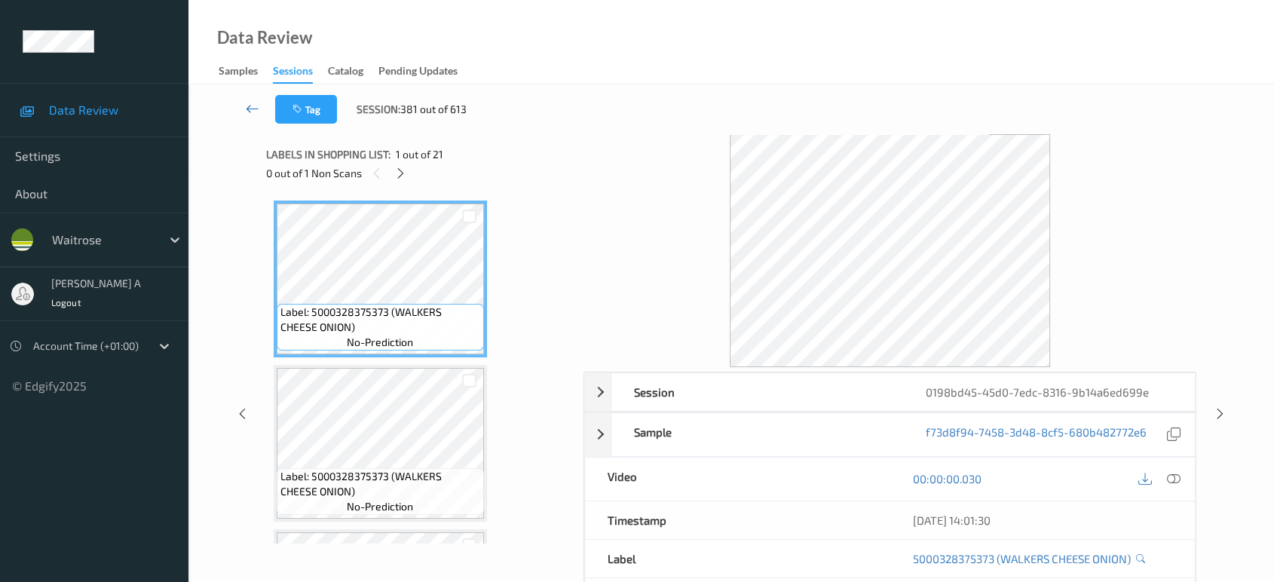
click at [255, 106] on icon at bounding box center [253, 108] width 14 height 15
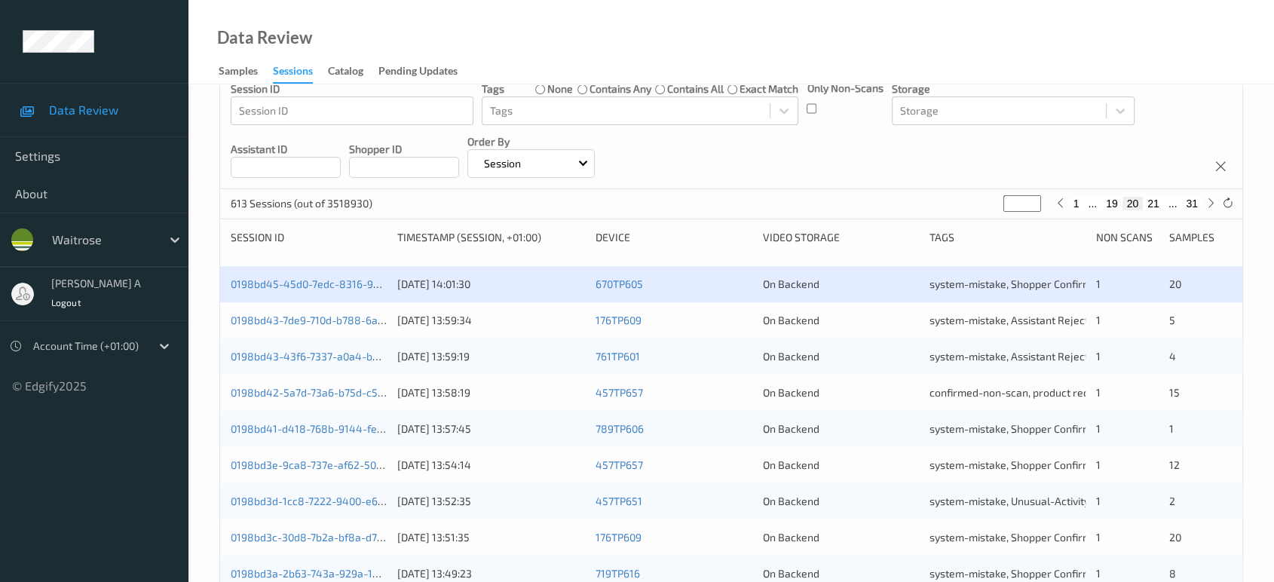
scroll to position [17, 0]
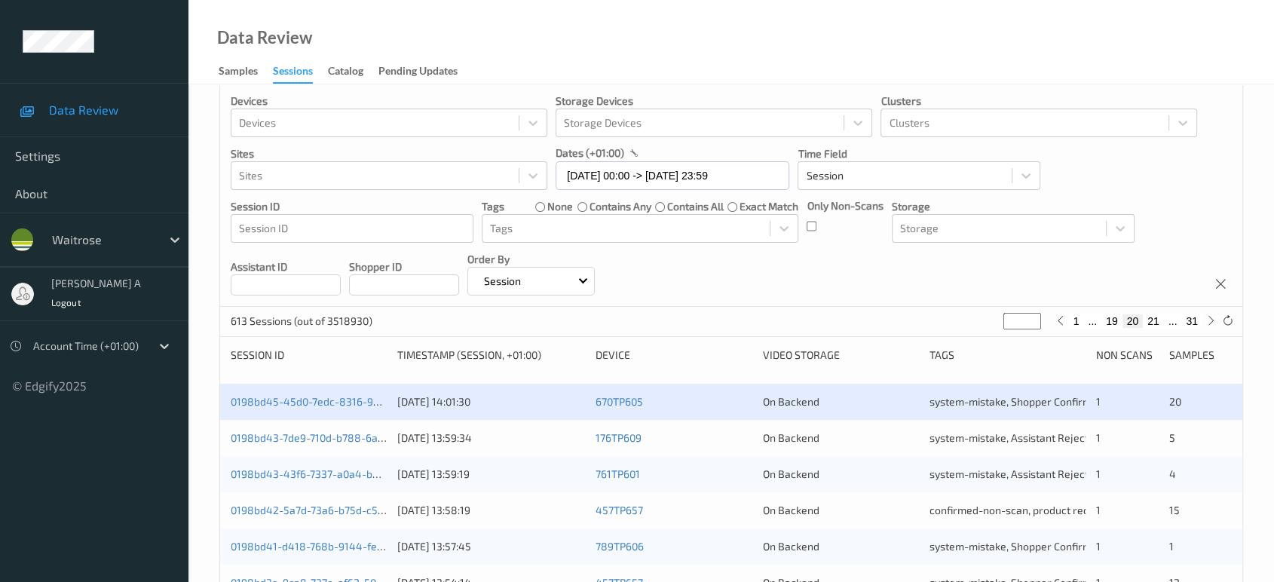
click at [1154, 320] on button "21" at bounding box center [1153, 321] width 21 height 14
type input "**"
click at [1154, 307] on div "Devices Devices Storage Devices Storage Devices Clusters Clusters Sites Sites d…" at bounding box center [731, 195] width 1022 height 224
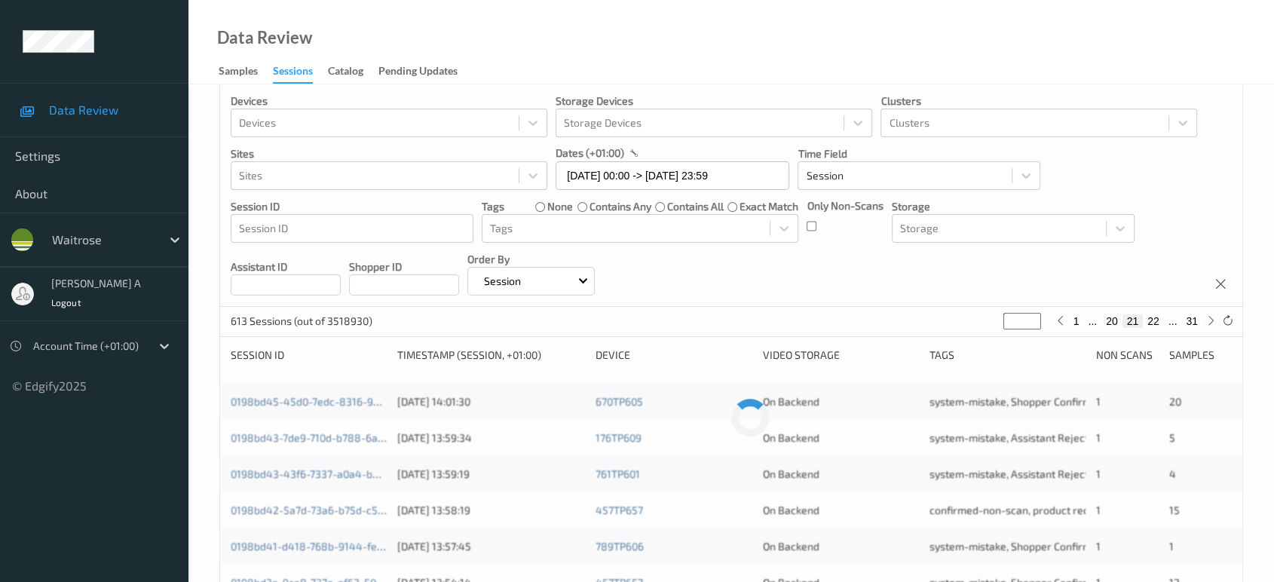
scroll to position [0, 0]
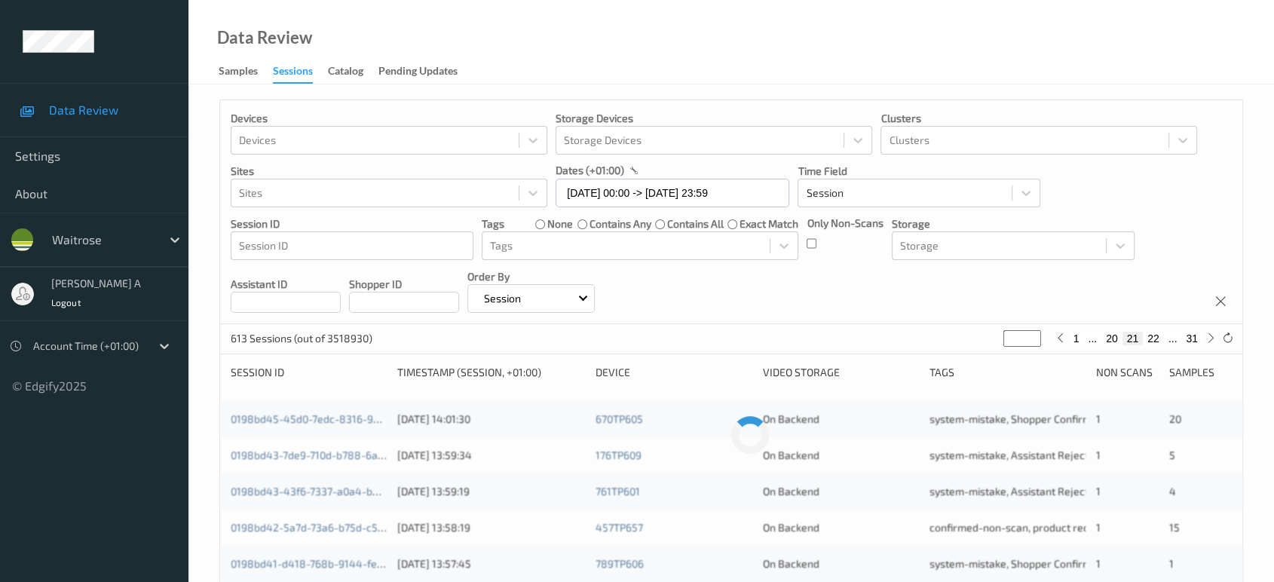
click at [1154, 320] on div "Devices Devices Storage Devices Storage Devices Clusters Clusters Sites Sites d…" at bounding box center [731, 212] width 1022 height 224
click at [1153, 338] on button "22" at bounding box center [1153, 339] width 21 height 14
type input "**"
click at [1153, 338] on button "23" at bounding box center [1153, 339] width 21 height 14
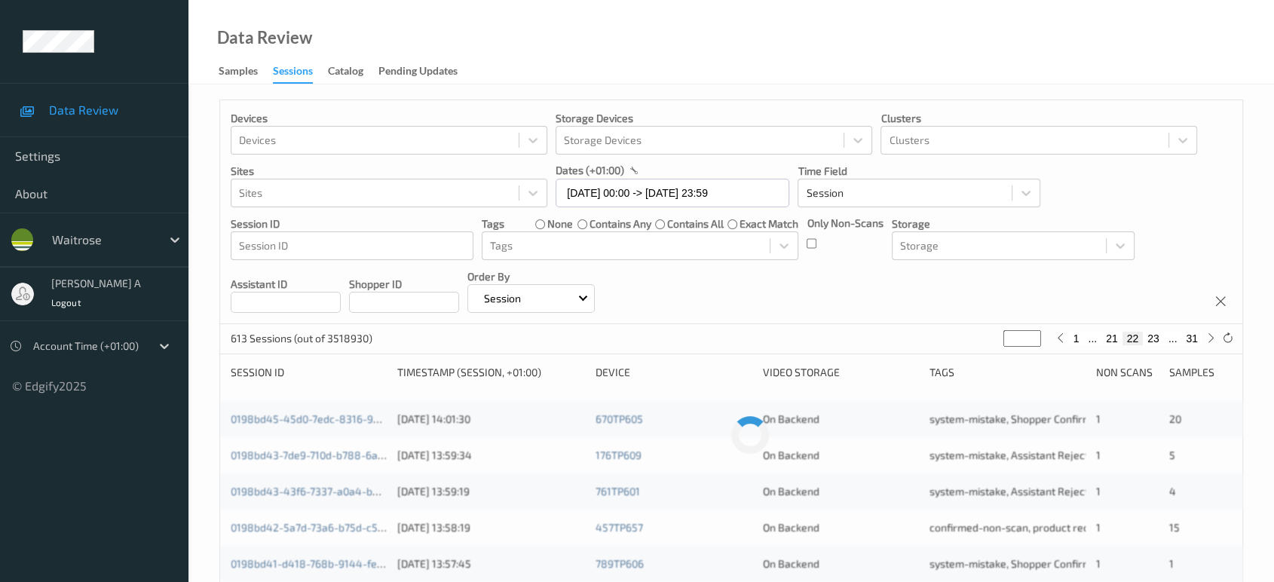
type input "**"
click at [1153, 338] on button "27" at bounding box center [1153, 339] width 21 height 14
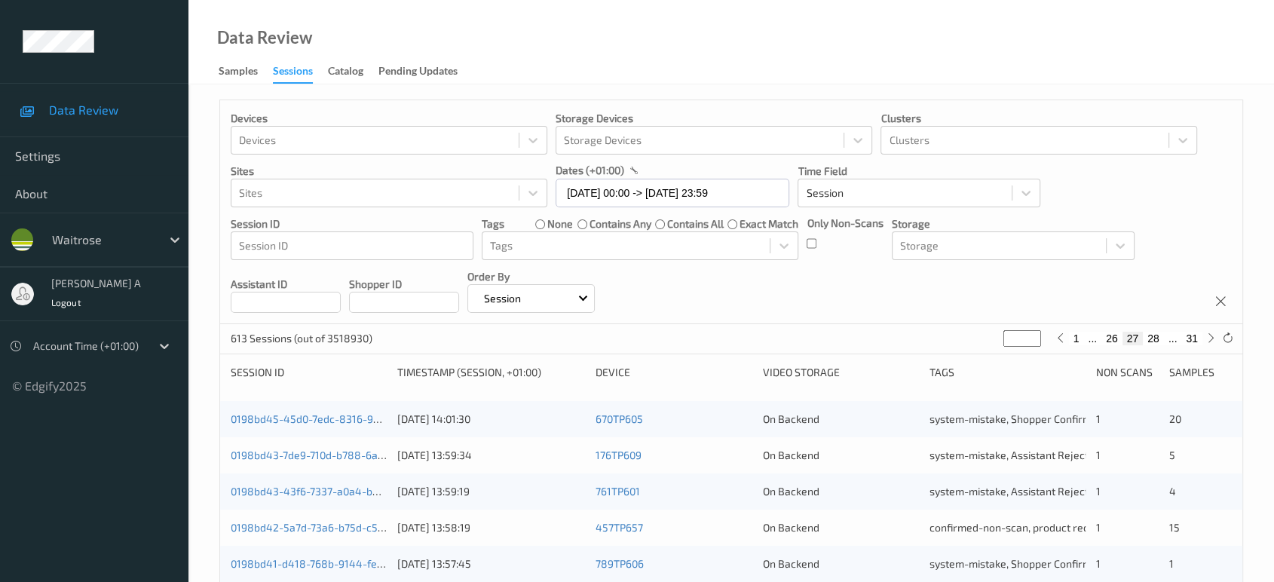
type input "**"
click at [1153, 338] on button "28" at bounding box center [1153, 339] width 21 height 14
type input "**"
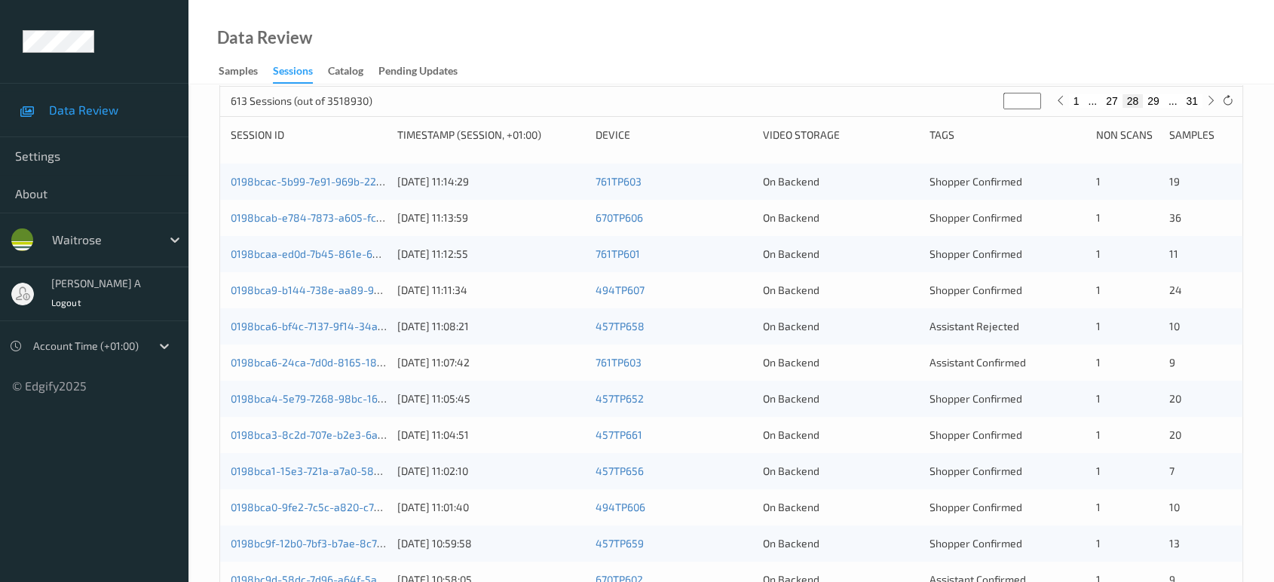
scroll to position [185, 0]
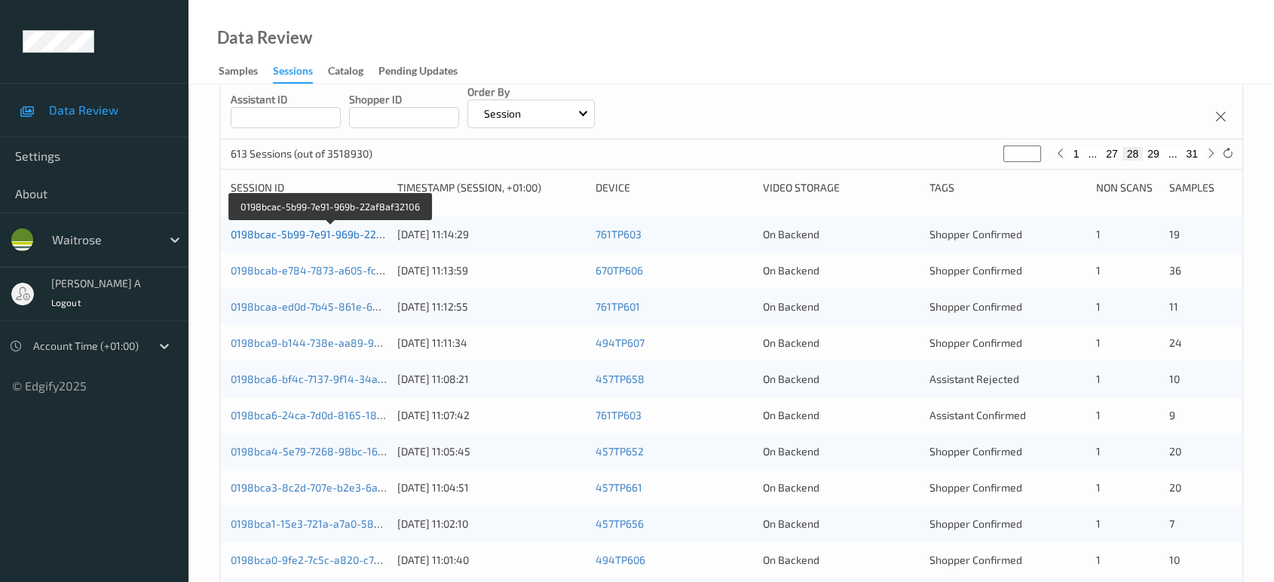
click at [316, 230] on link "0198bcac-5b99-7e91-969b-22af8af32106" at bounding box center [331, 234] width 201 height 13
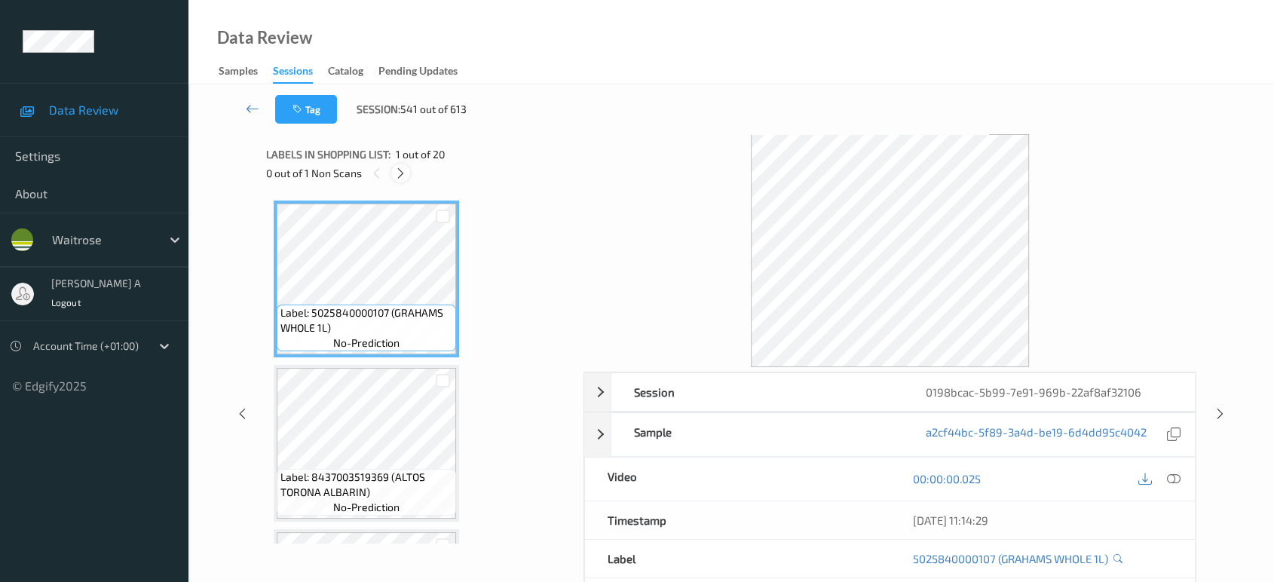
click at [406, 172] on div at bounding box center [400, 173] width 19 height 19
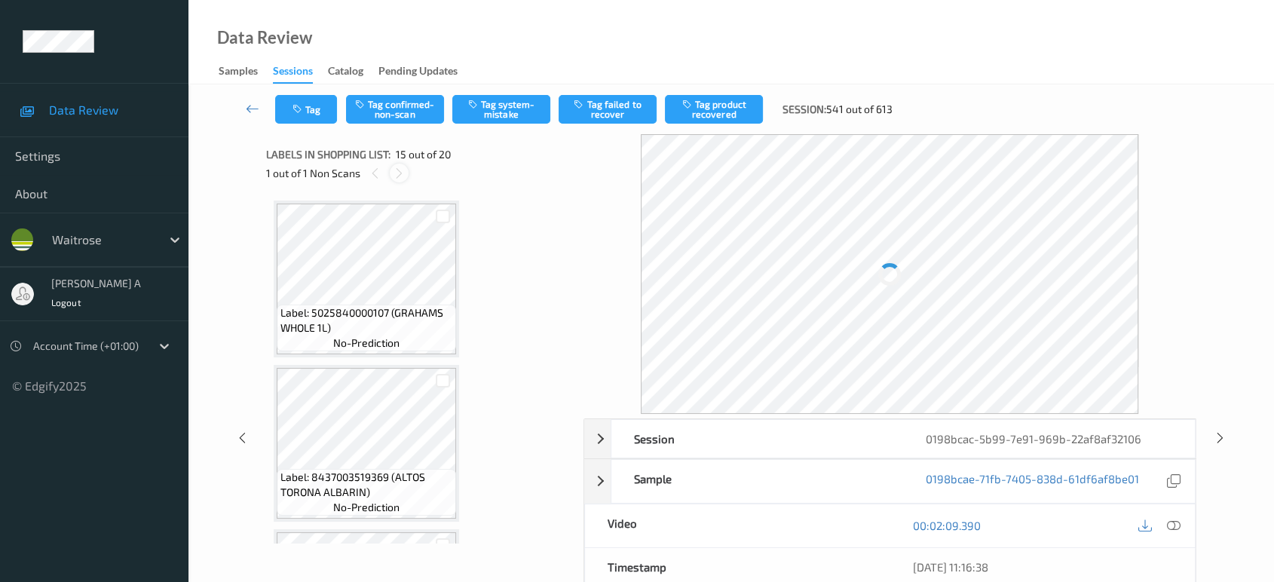
scroll to position [2135, 0]
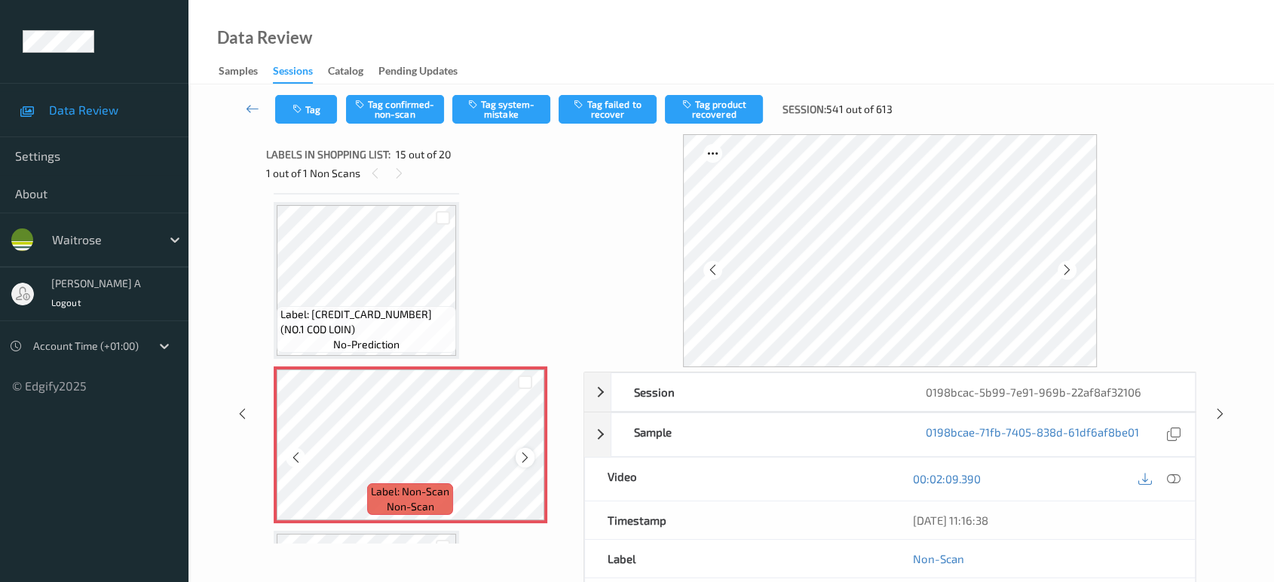
click at [522, 451] on icon at bounding box center [525, 458] width 13 height 14
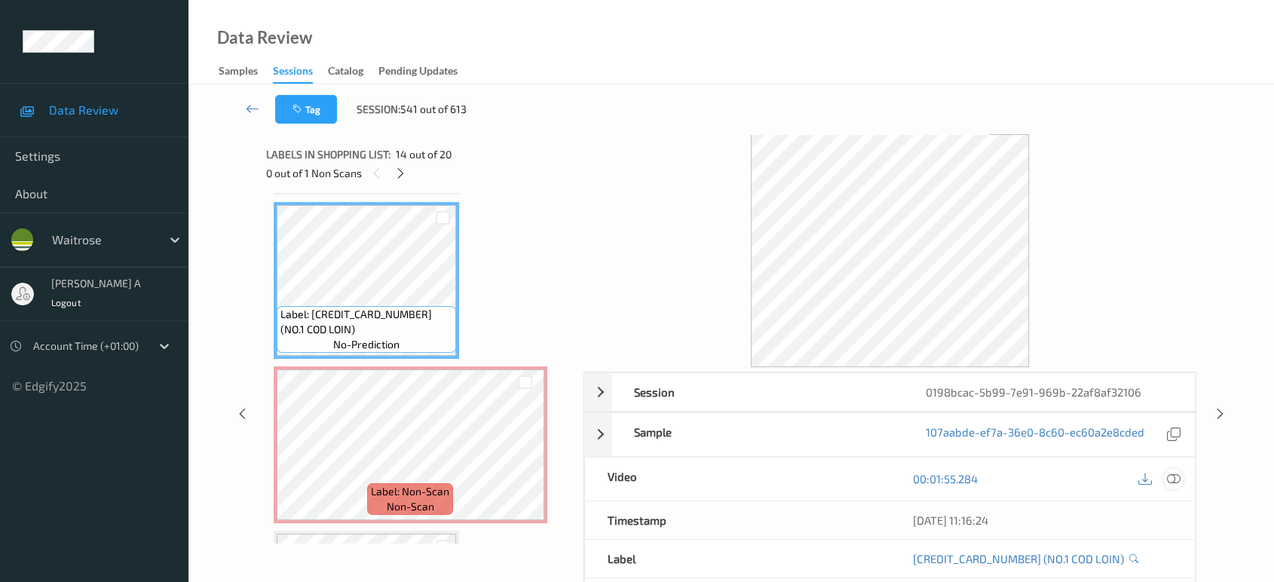
click at [1169, 475] on icon at bounding box center [1174, 479] width 14 height 14
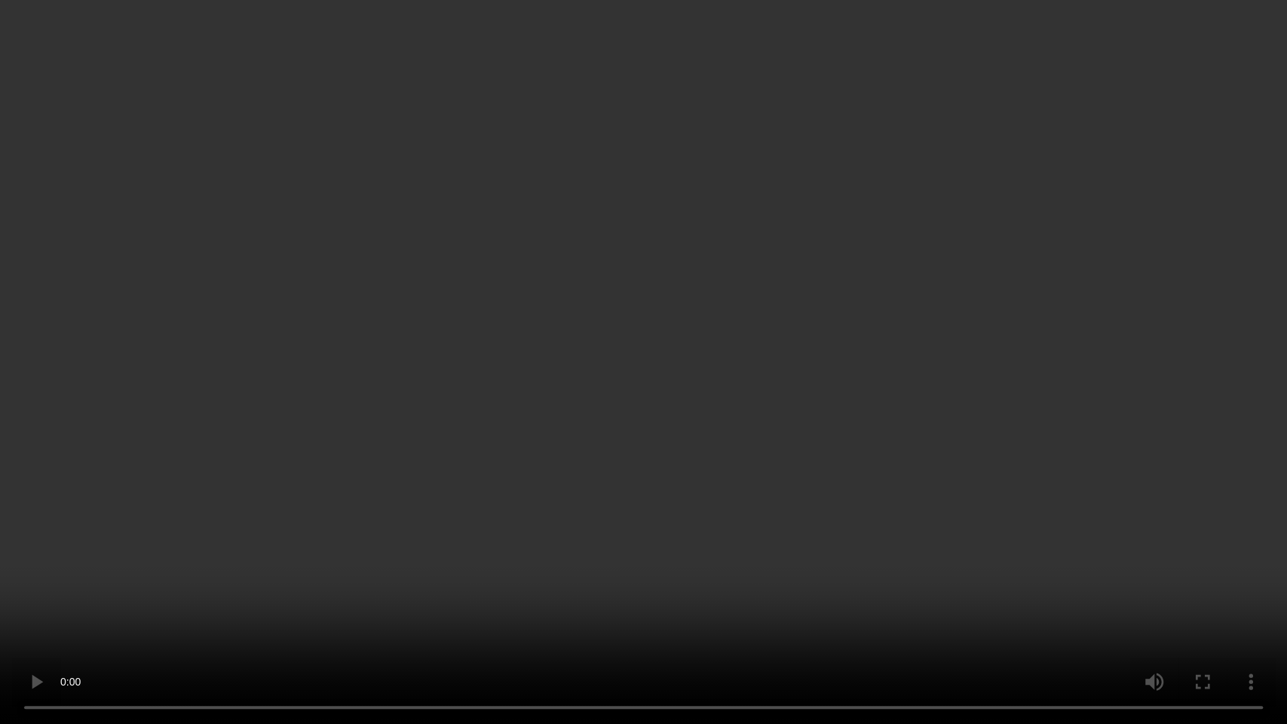
click at [564, 436] on video at bounding box center [643, 362] width 1287 height 724
click at [143, 560] on video at bounding box center [643, 362] width 1287 height 724
click at [605, 491] on video at bounding box center [643, 362] width 1287 height 724
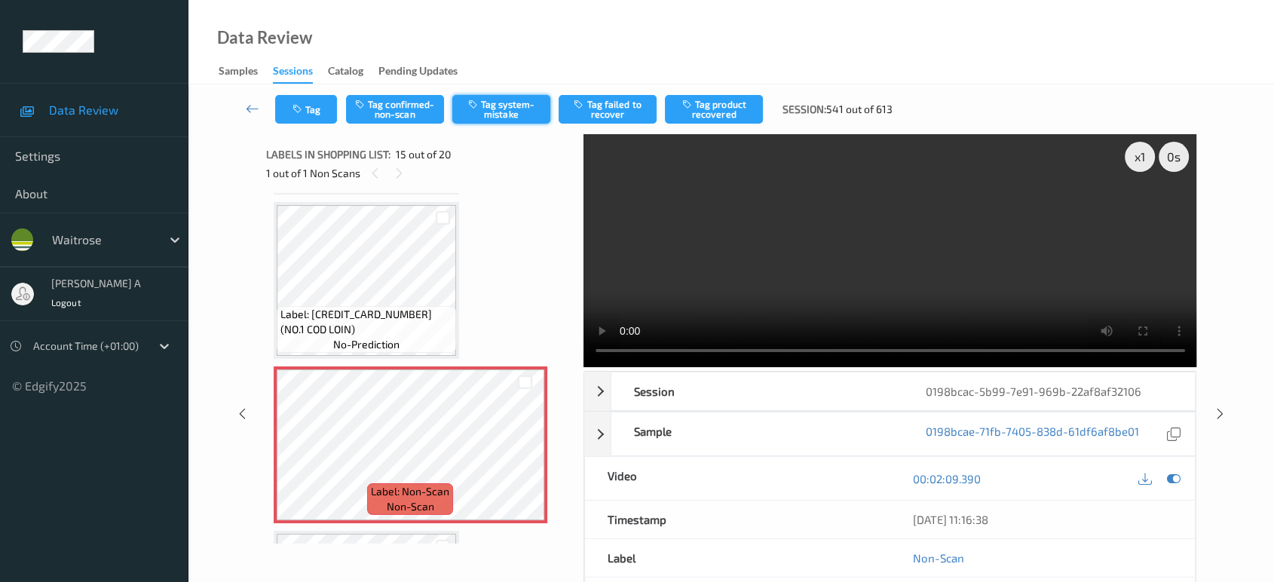
click at [505, 103] on button "Tag system-mistake" at bounding box center [501, 109] width 98 height 29
click at [311, 111] on button "Tag" at bounding box center [306, 109] width 62 height 29
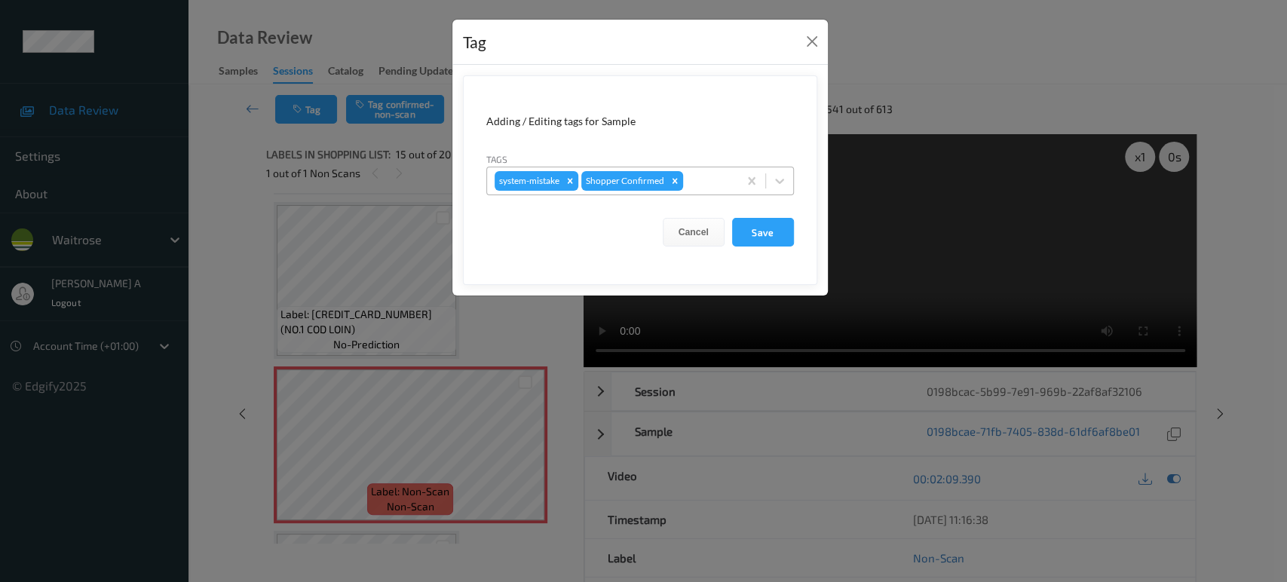
click at [706, 173] on div at bounding box center [708, 181] width 44 height 18
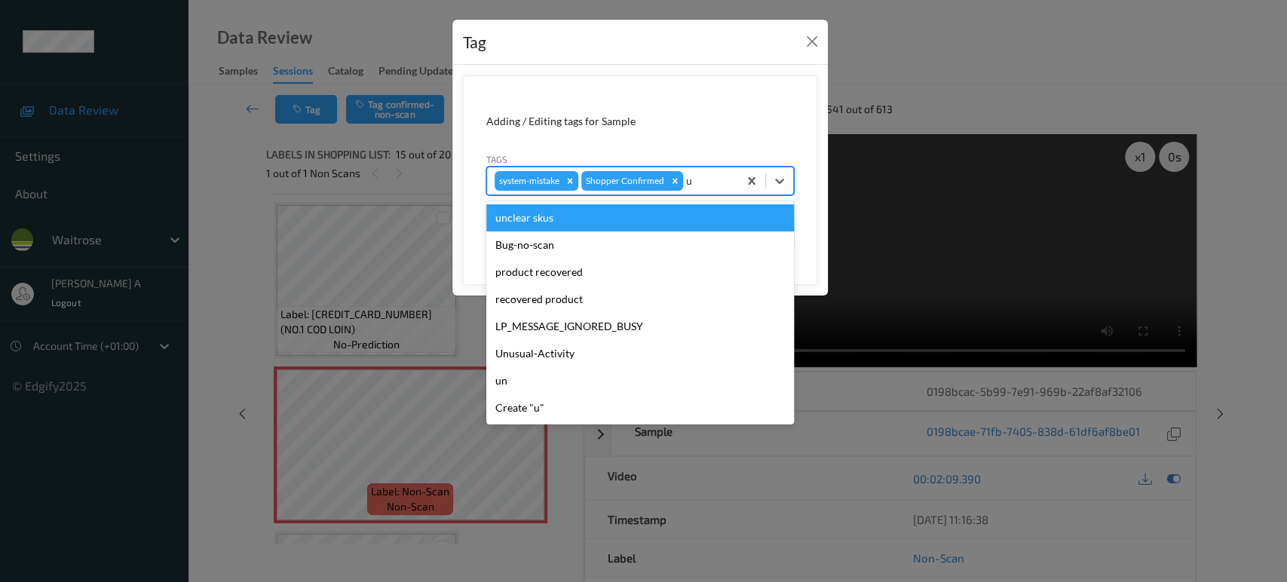
type input "un"
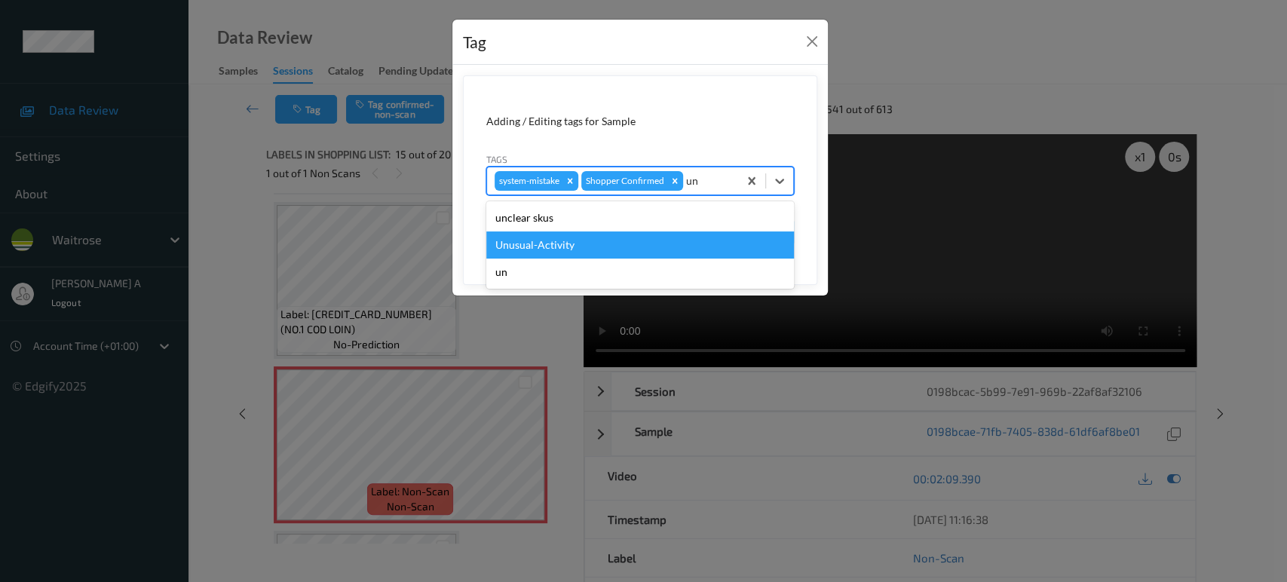
click at [583, 250] on div "Unusual-Activity" at bounding box center [640, 244] width 308 height 27
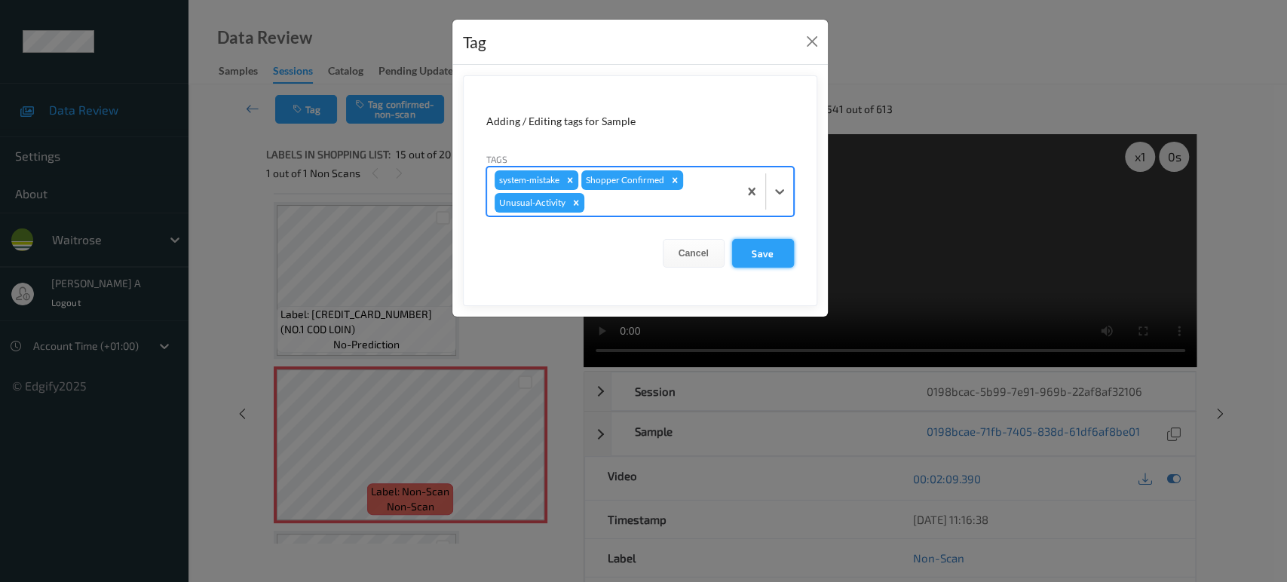
click at [753, 252] on button "Save" at bounding box center [763, 253] width 62 height 29
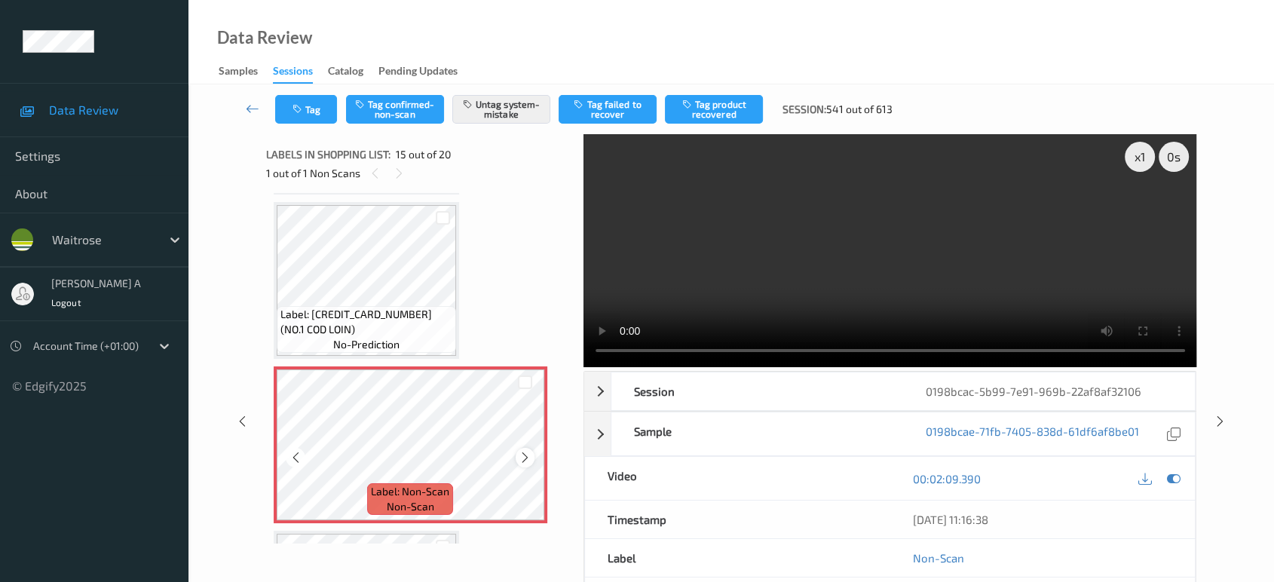
click at [531, 451] on icon at bounding box center [525, 458] width 13 height 14
click at [323, 121] on button "Tag" at bounding box center [306, 109] width 62 height 29
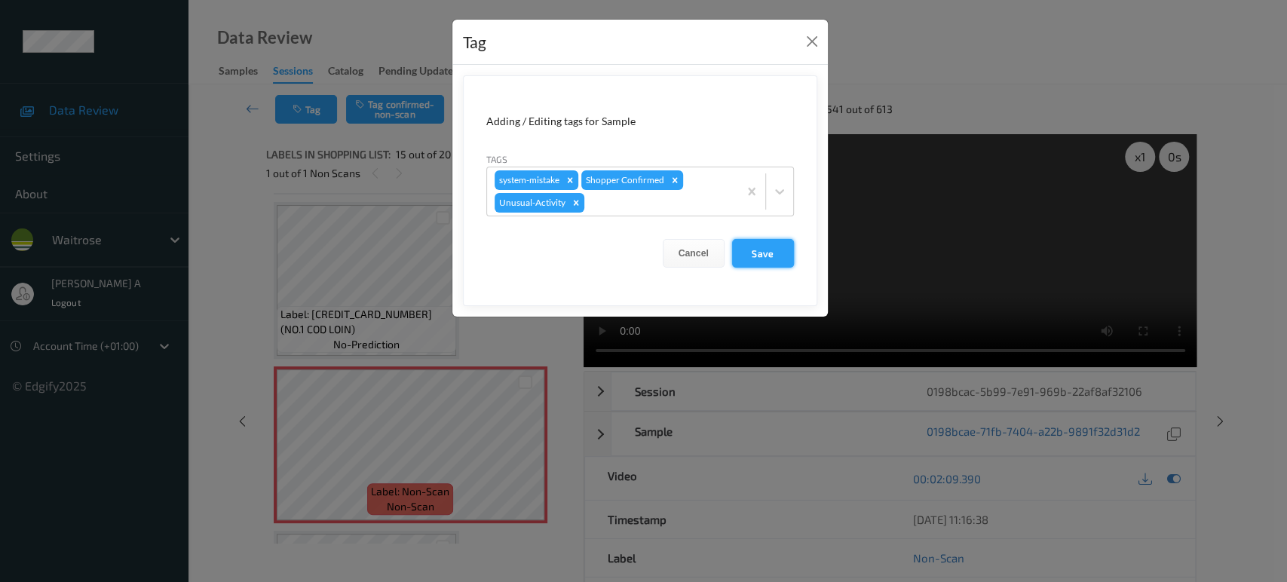
click at [766, 256] on button "Save" at bounding box center [763, 253] width 62 height 29
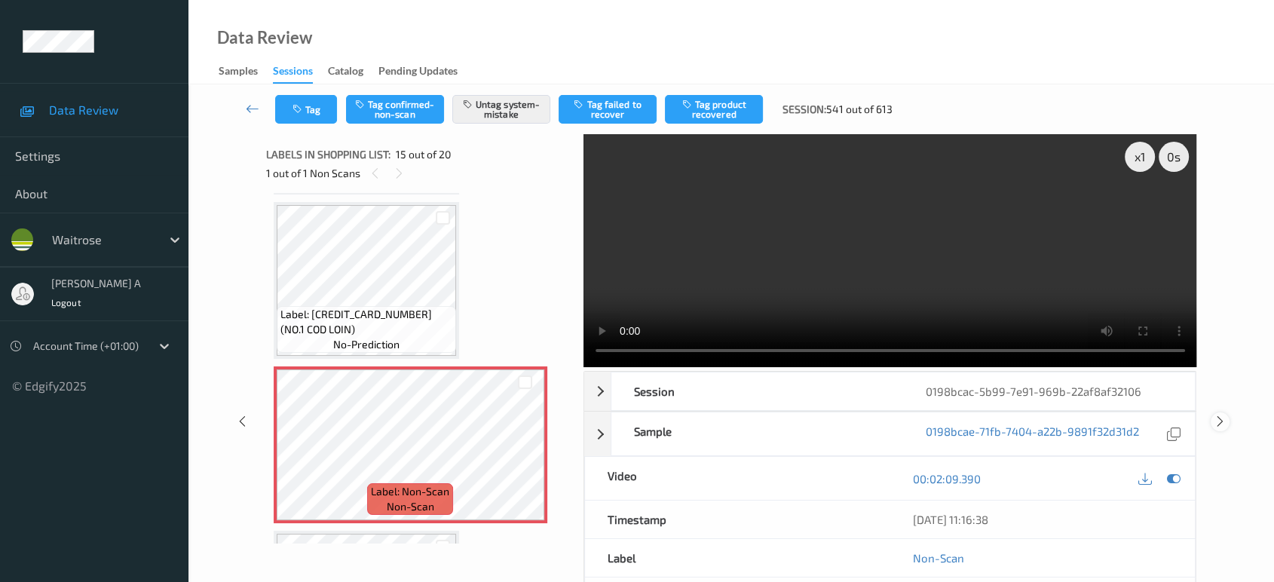
click at [1220, 415] on icon at bounding box center [1220, 422] width 13 height 14
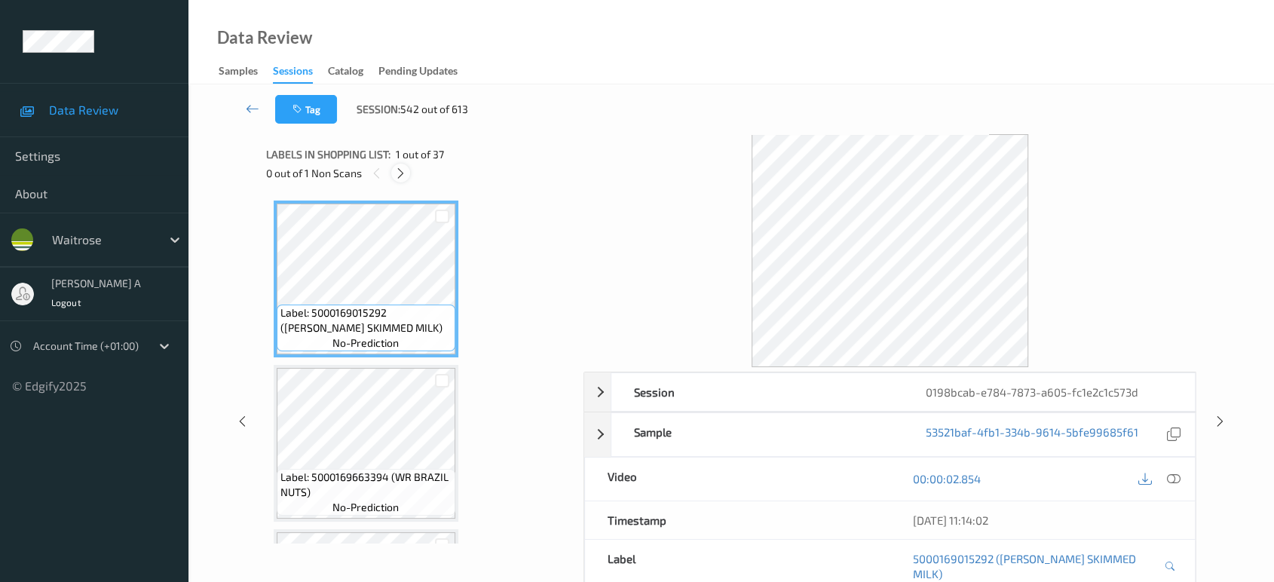
click at [402, 167] on icon at bounding box center [400, 174] width 13 height 14
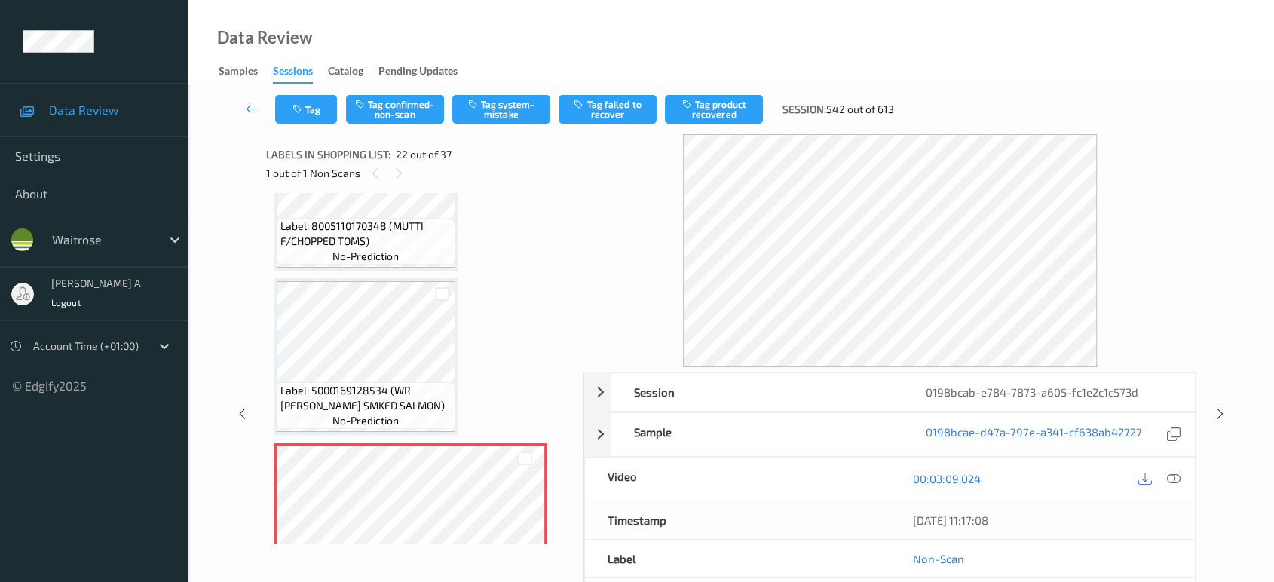
scroll to position [3196, 0]
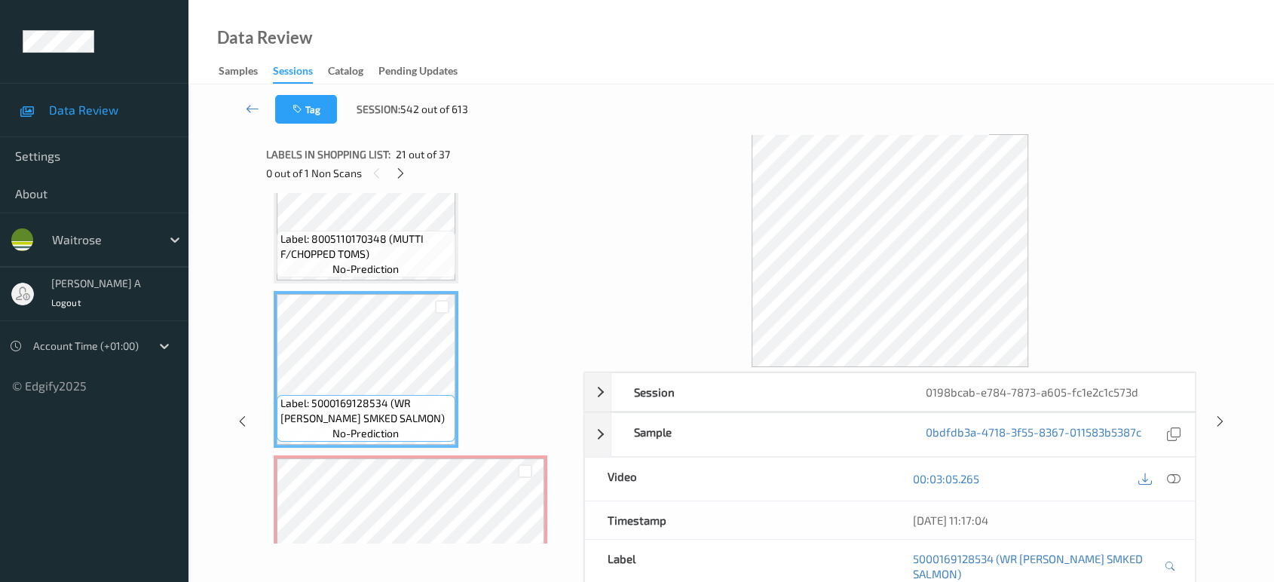
drag, startPoint x: 1178, startPoint y: 476, endPoint x: 1104, endPoint y: 424, distance: 91.0
click at [1178, 476] on icon at bounding box center [1174, 479] width 14 height 14
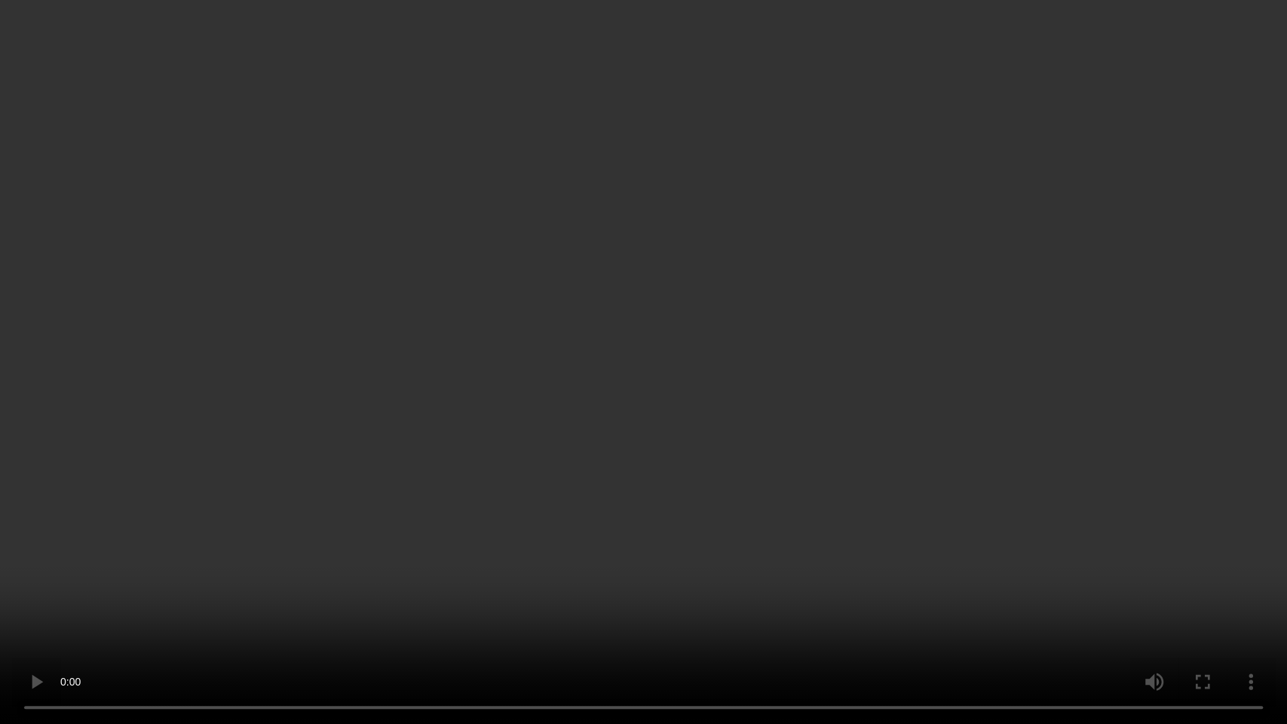
click at [803, 360] on video at bounding box center [643, 362] width 1287 height 724
click at [665, 419] on video at bounding box center [643, 362] width 1287 height 724
click at [588, 409] on video at bounding box center [643, 362] width 1287 height 724
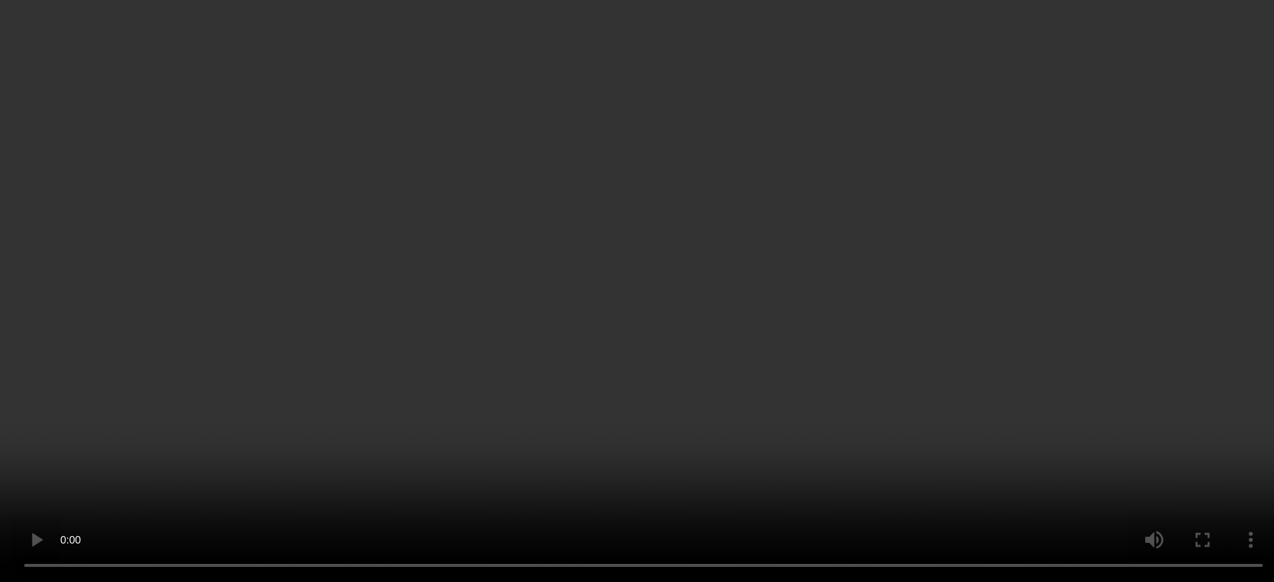
scroll to position [3364, 0]
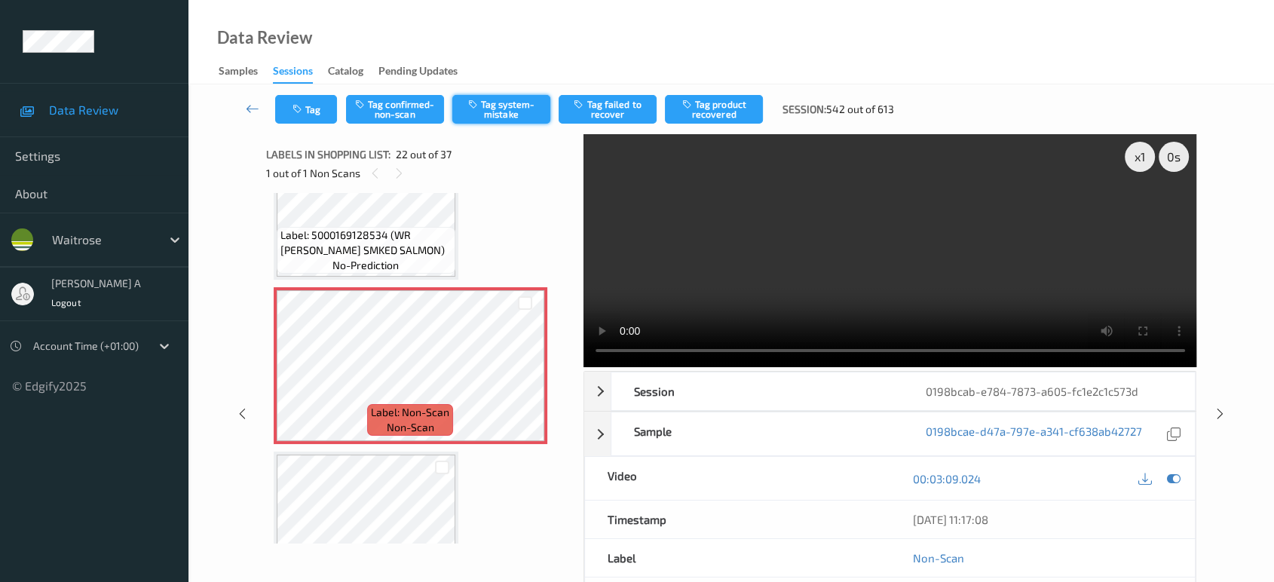
click at [515, 119] on button "Tag system-mistake" at bounding box center [501, 109] width 98 height 29
click at [314, 102] on button "Tag" at bounding box center [306, 109] width 62 height 29
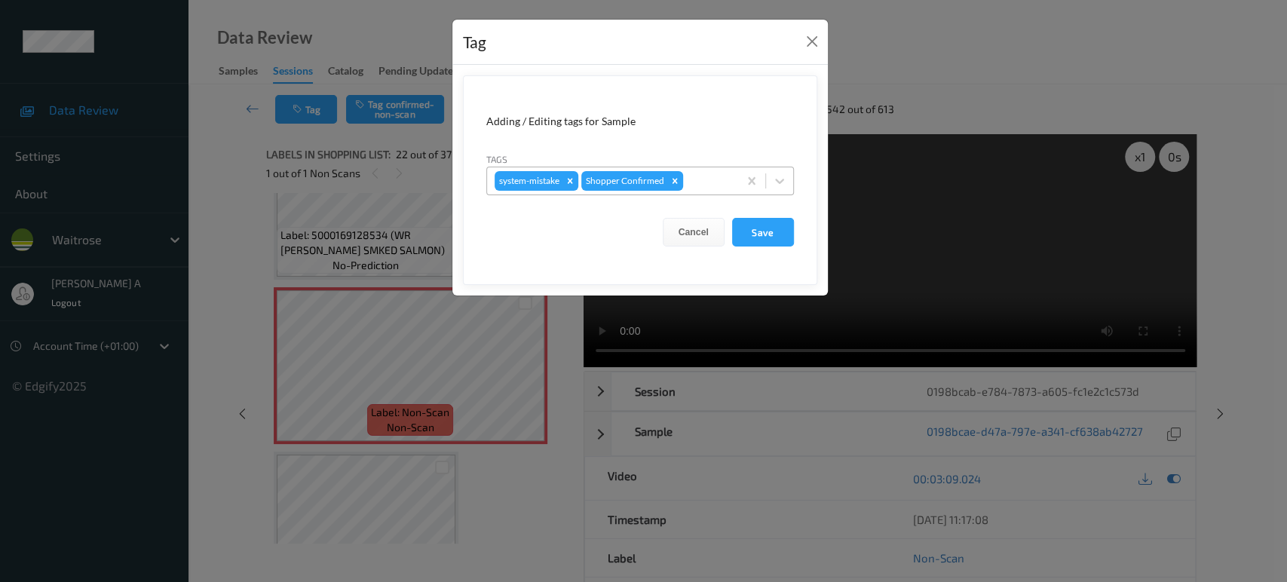
click at [696, 178] on div at bounding box center [708, 181] width 44 height 18
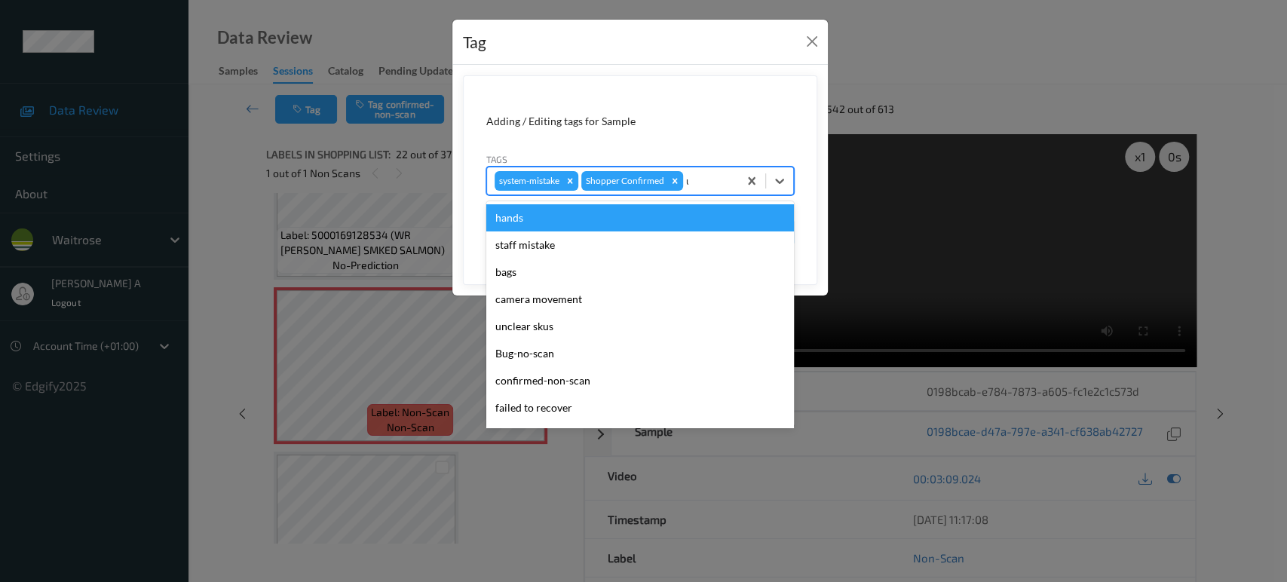
type input "un"
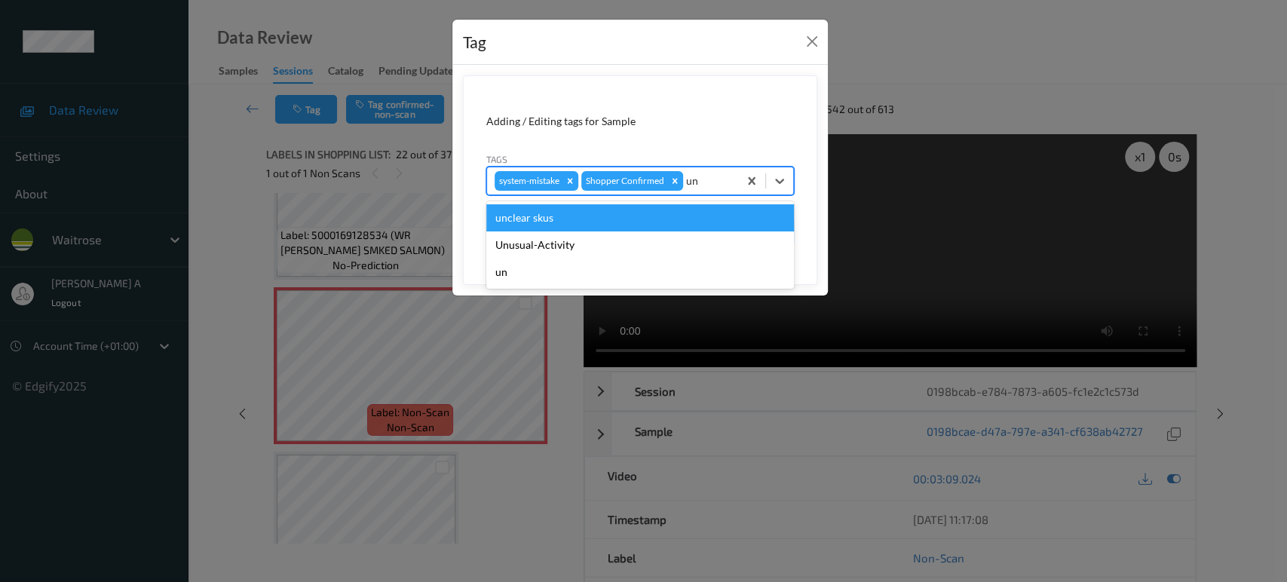
click at [591, 243] on div "Unusual-Activity" at bounding box center [640, 244] width 308 height 27
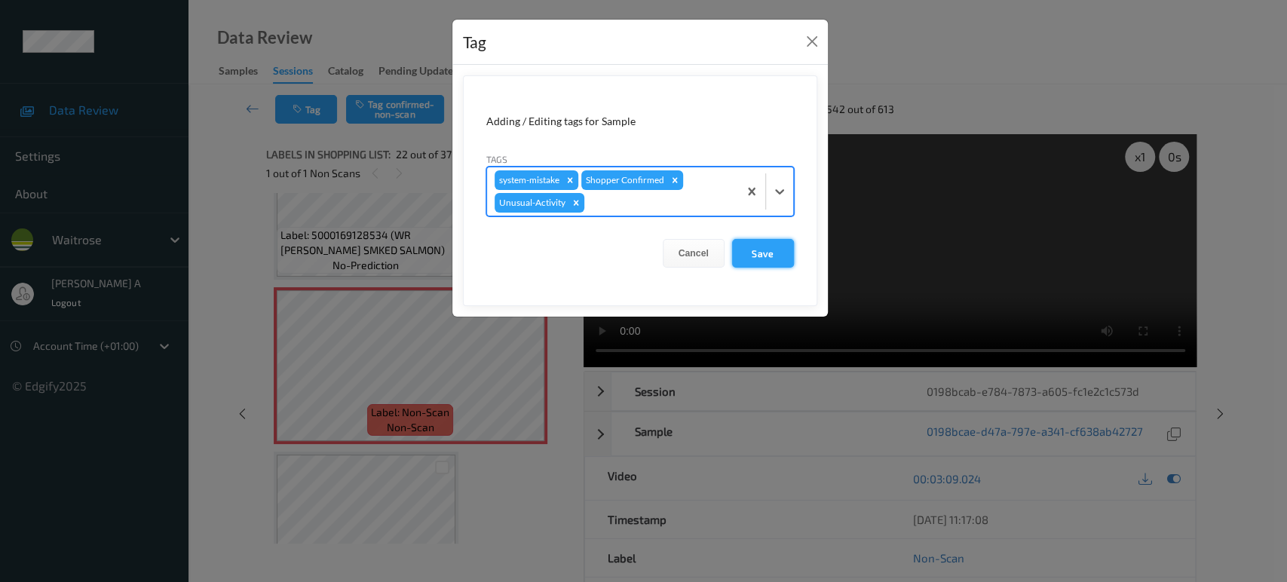
click at [751, 247] on button "Save" at bounding box center [763, 253] width 62 height 29
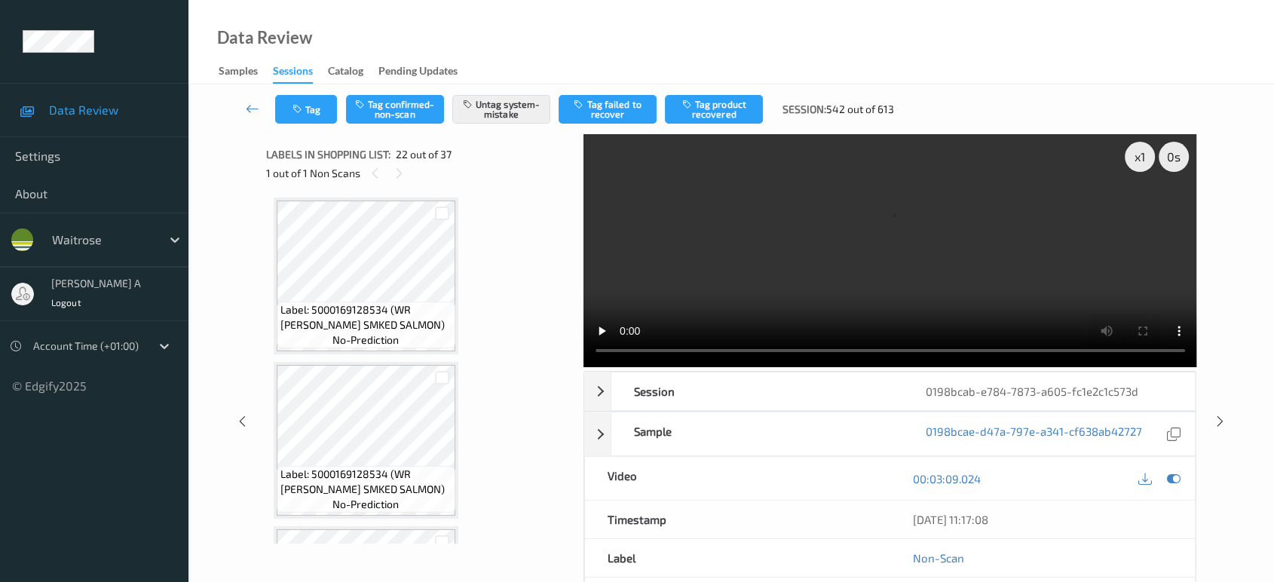
scroll to position [4286, 0]
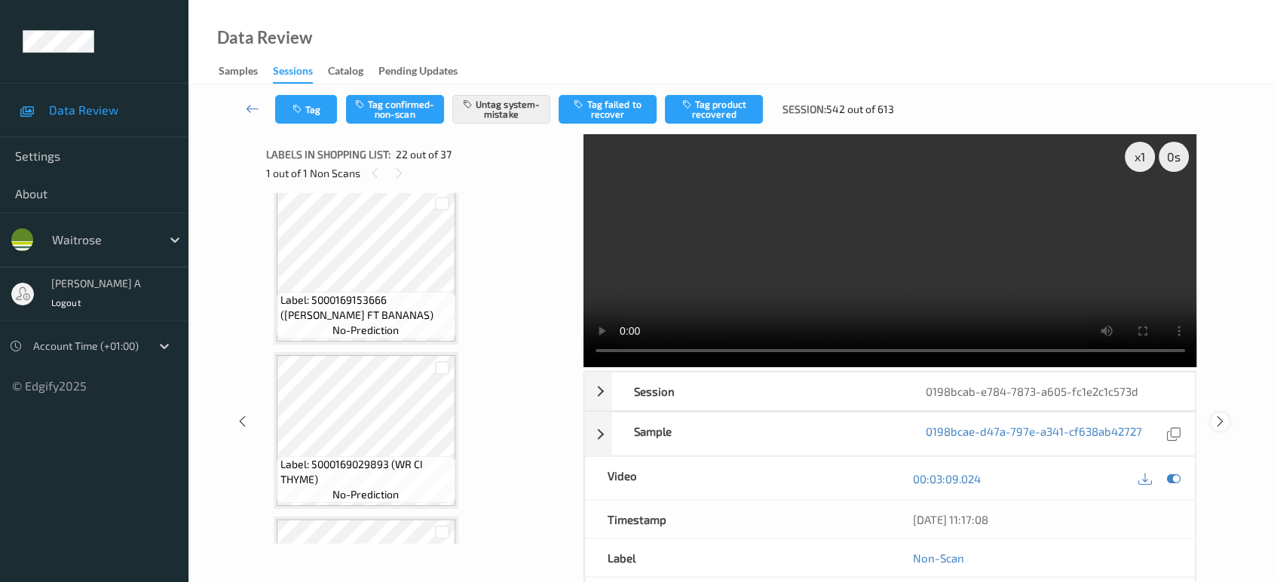
click at [1223, 415] on icon at bounding box center [1220, 422] width 13 height 14
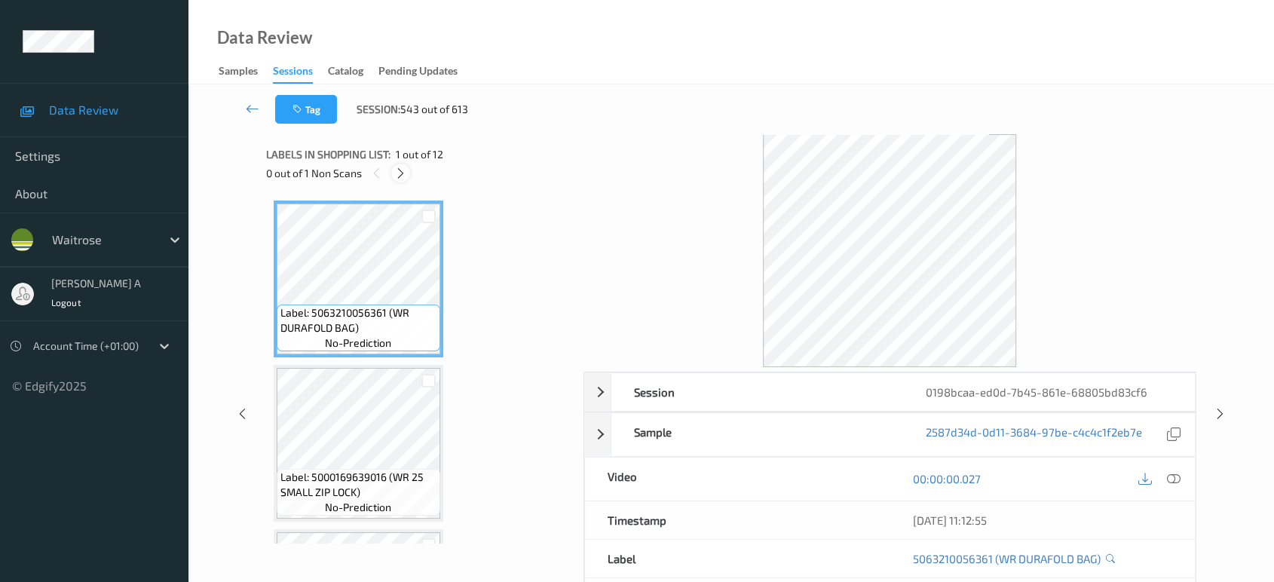
click at [399, 174] on icon at bounding box center [400, 174] width 13 height 14
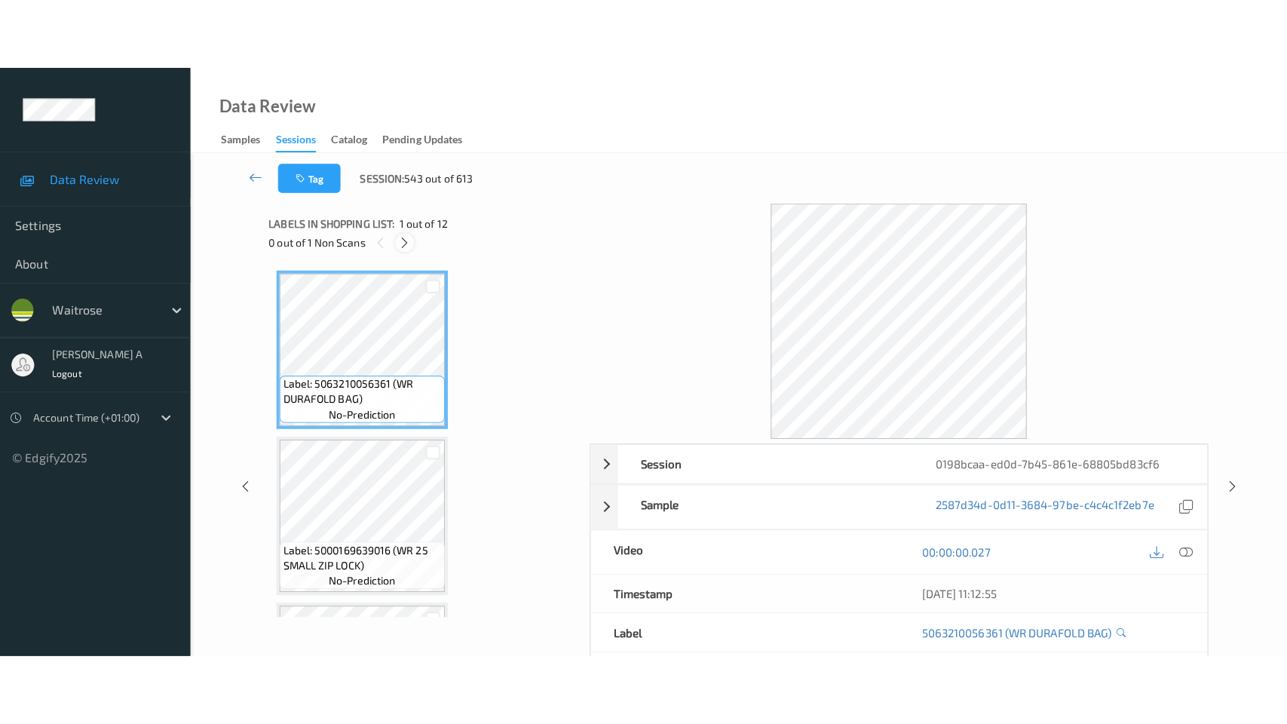
scroll to position [1620, 0]
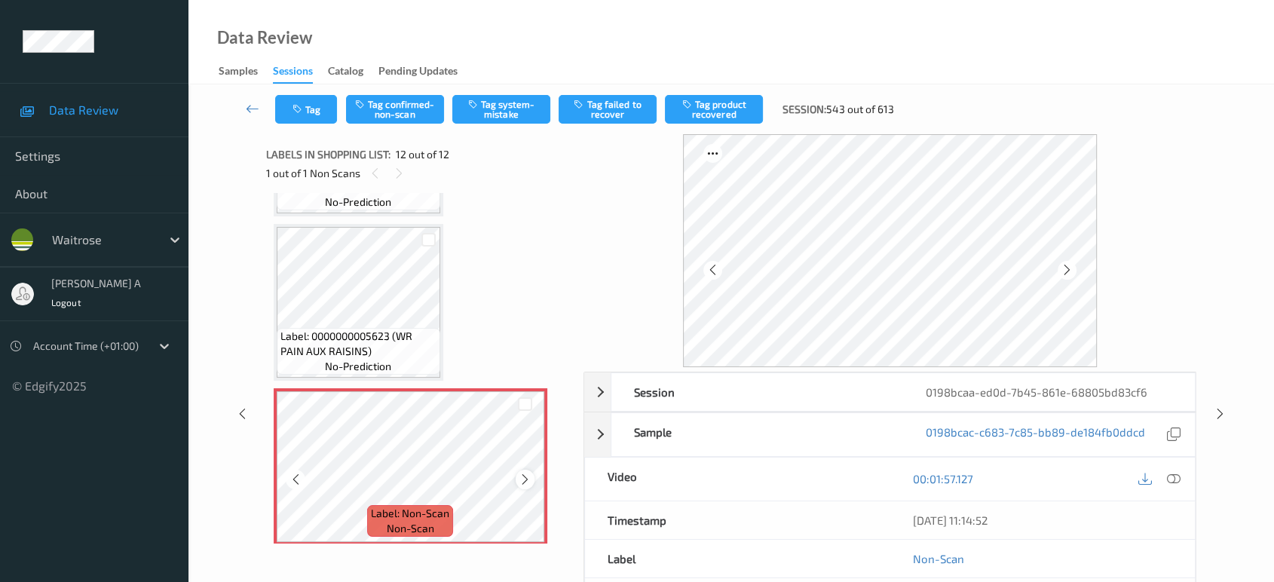
click at [532, 473] on div at bounding box center [525, 479] width 19 height 19
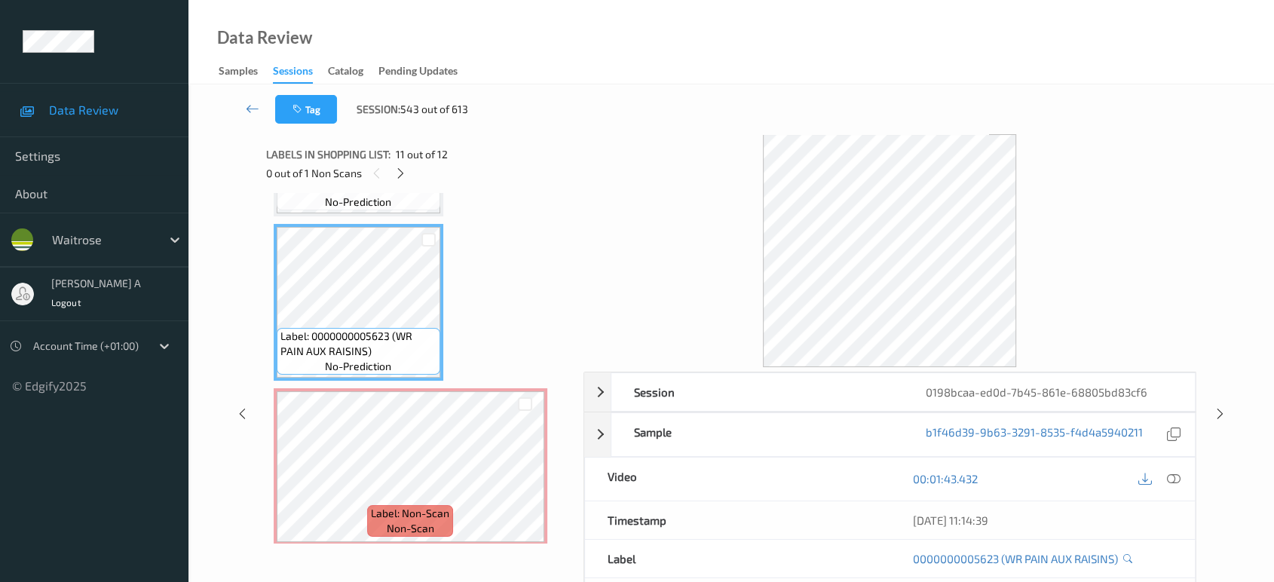
click at [1177, 487] on div at bounding box center [1159, 479] width 49 height 20
click at [1176, 473] on icon at bounding box center [1174, 479] width 14 height 14
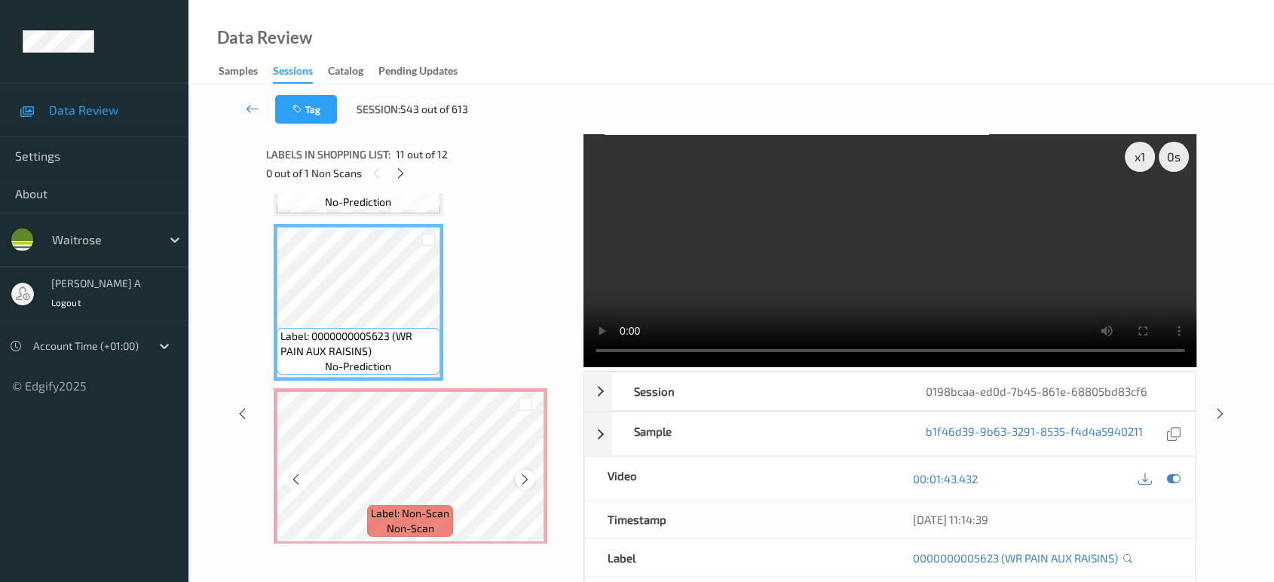
click at [531, 475] on div at bounding box center [525, 479] width 19 height 19
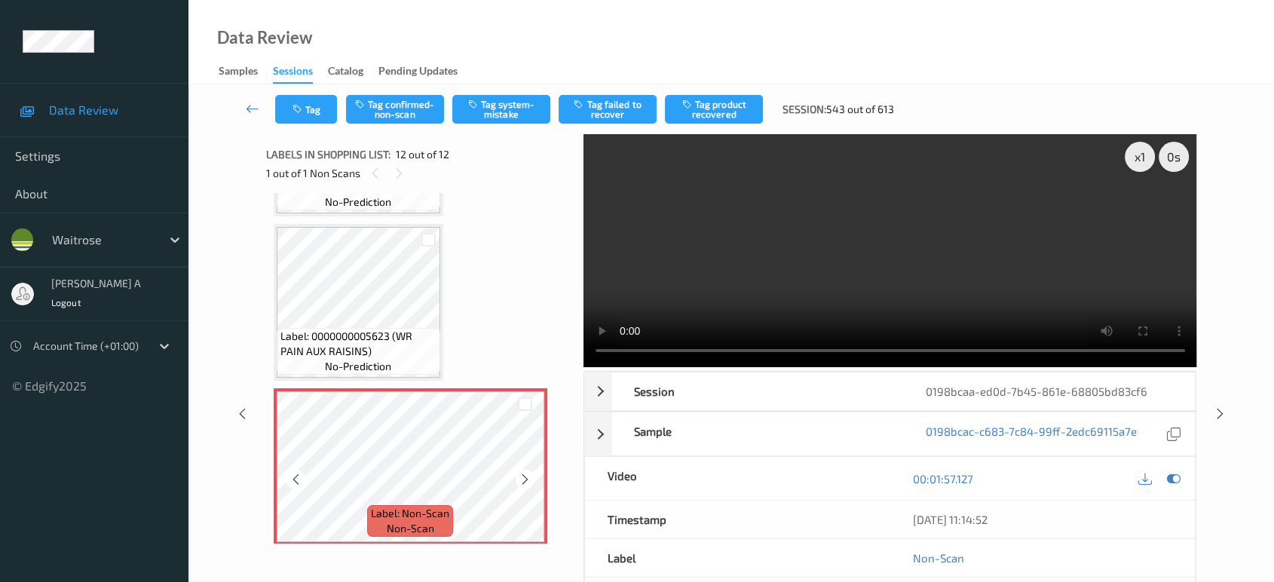
click at [531, 475] on div at bounding box center [525, 479] width 19 height 19
click at [520, 473] on icon at bounding box center [525, 480] width 13 height 14
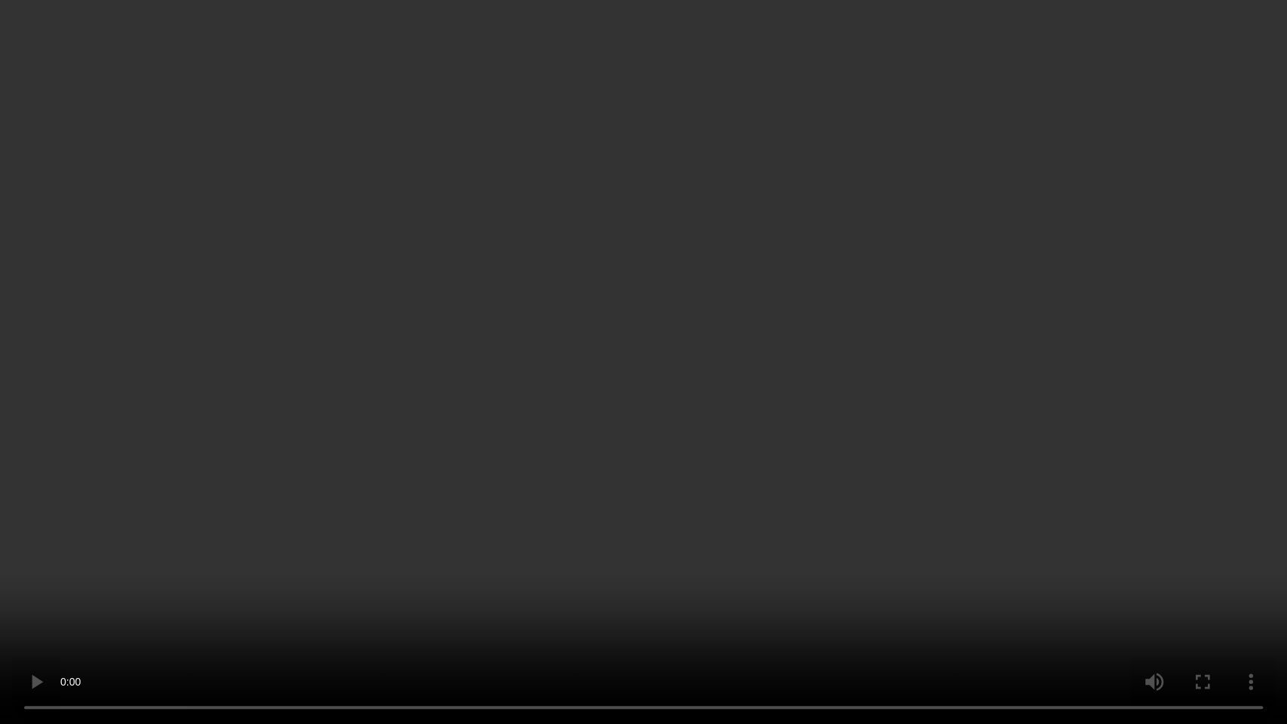
click at [715, 577] on video at bounding box center [643, 362] width 1287 height 724
click at [783, 405] on video at bounding box center [643, 362] width 1287 height 724
click at [648, 581] on video at bounding box center [643, 362] width 1287 height 724
click at [772, 442] on video at bounding box center [643, 362] width 1287 height 724
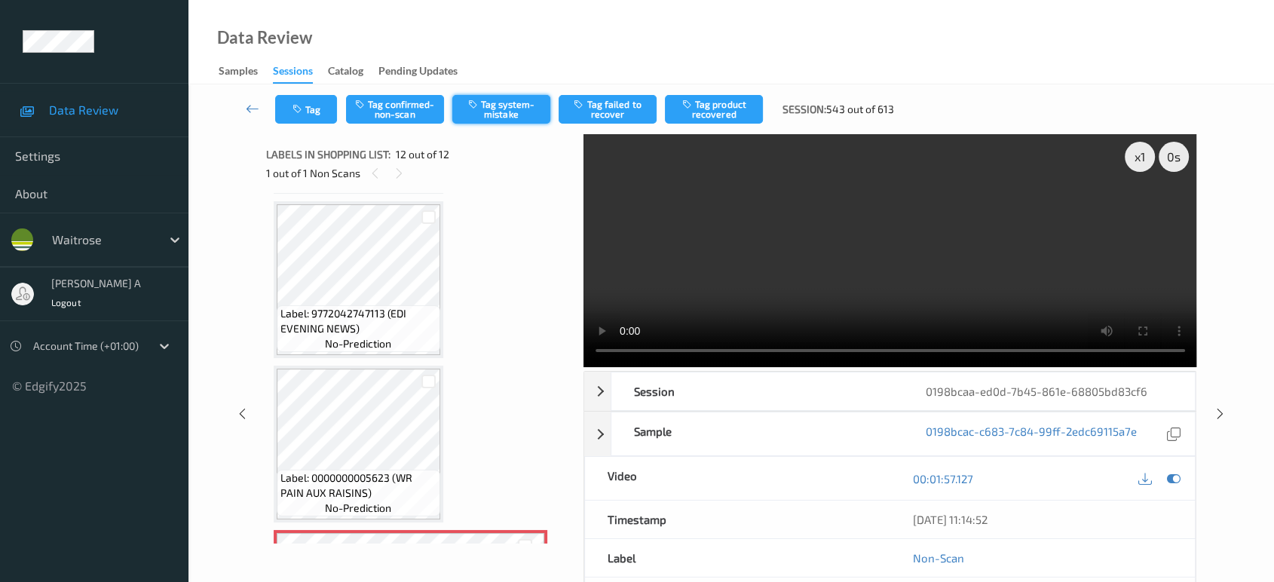
click at [513, 112] on button "Tag system-mistake" at bounding box center [501, 109] width 98 height 29
click at [321, 113] on button "Tag" at bounding box center [306, 109] width 62 height 29
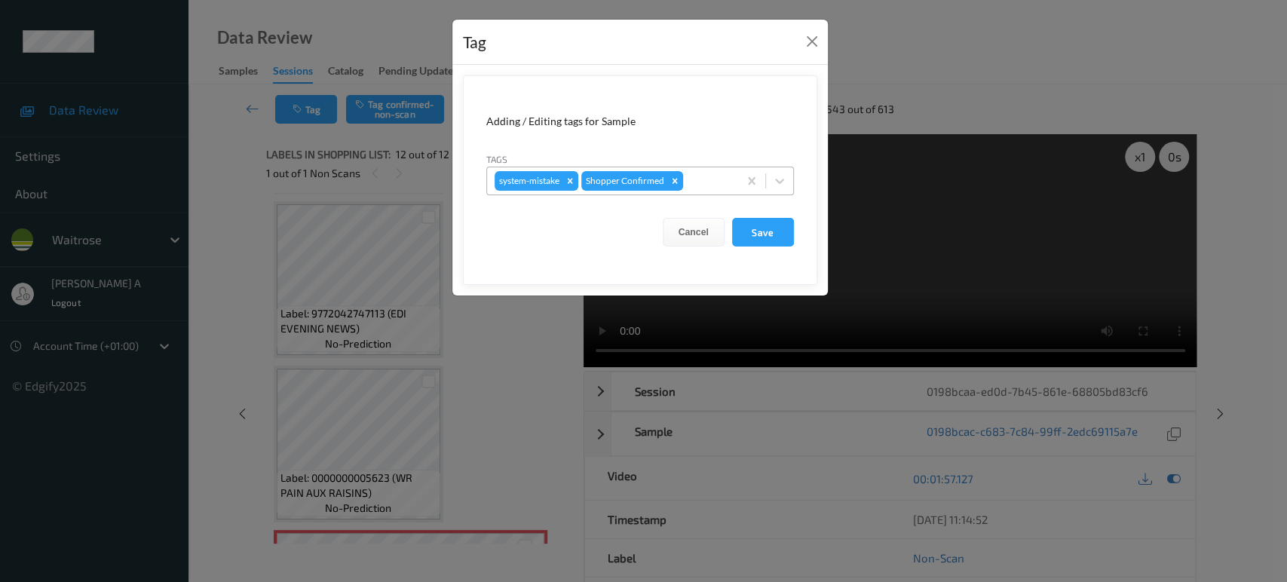
click at [695, 182] on div at bounding box center [708, 181] width 44 height 18
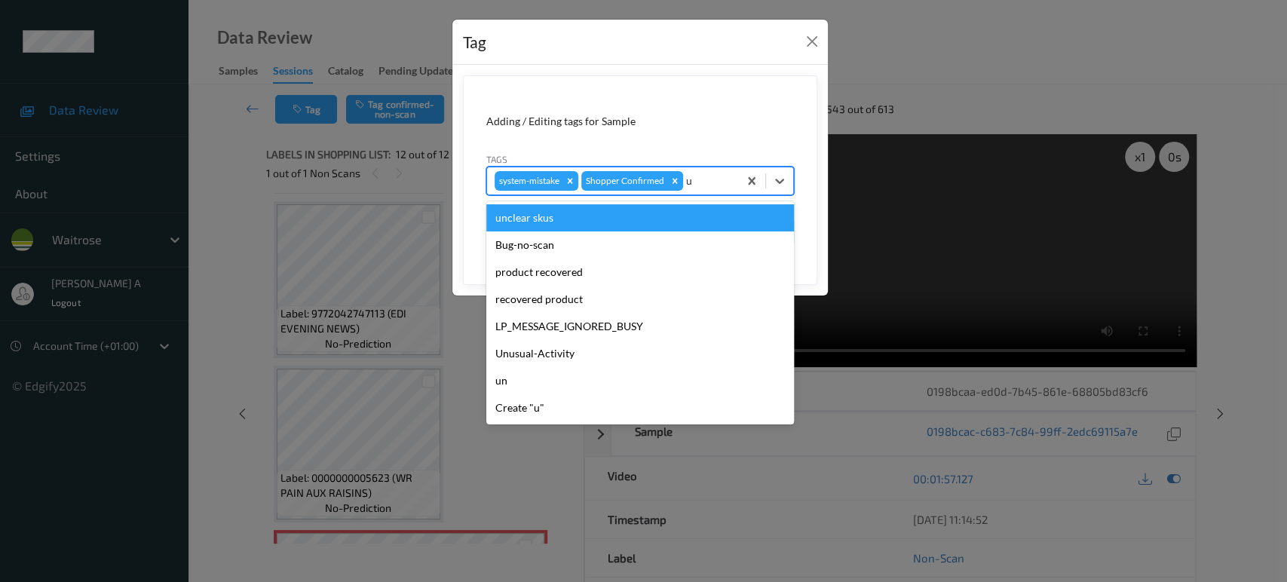
type input "un"
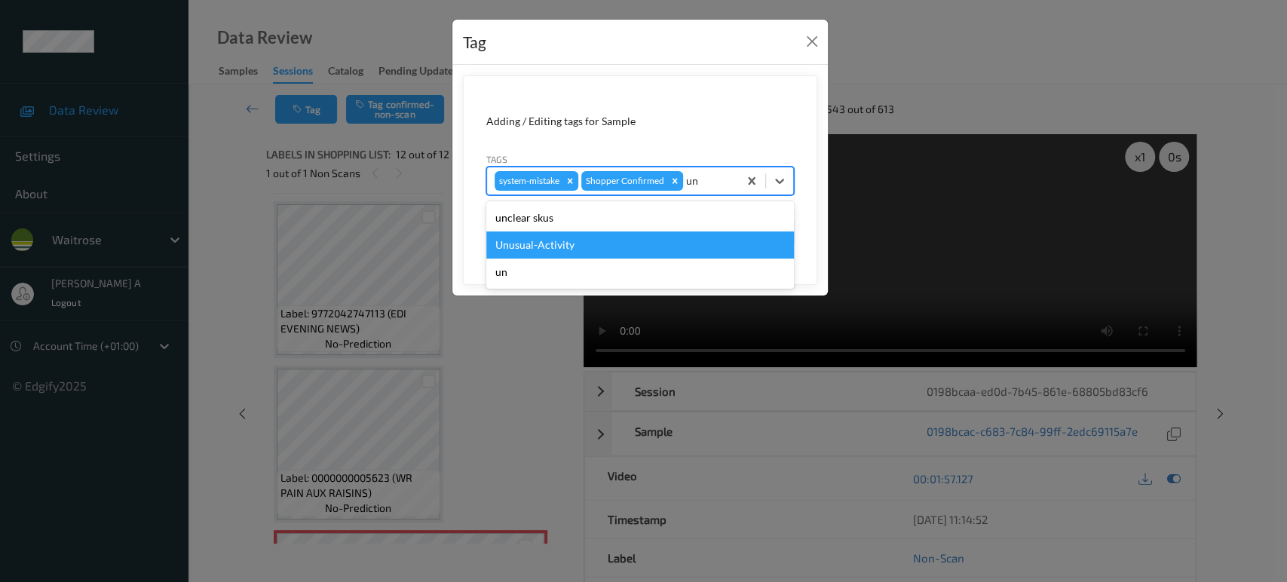
click at [591, 240] on div "Unusual-Activity" at bounding box center [640, 244] width 308 height 27
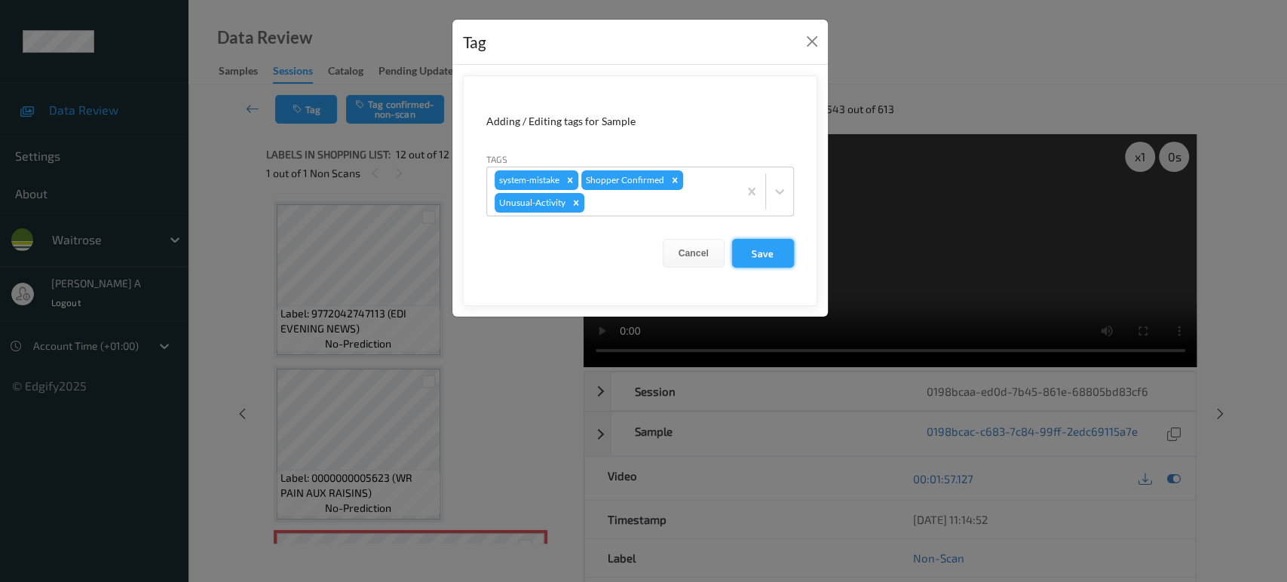
click at [768, 253] on button "Save" at bounding box center [763, 253] width 62 height 29
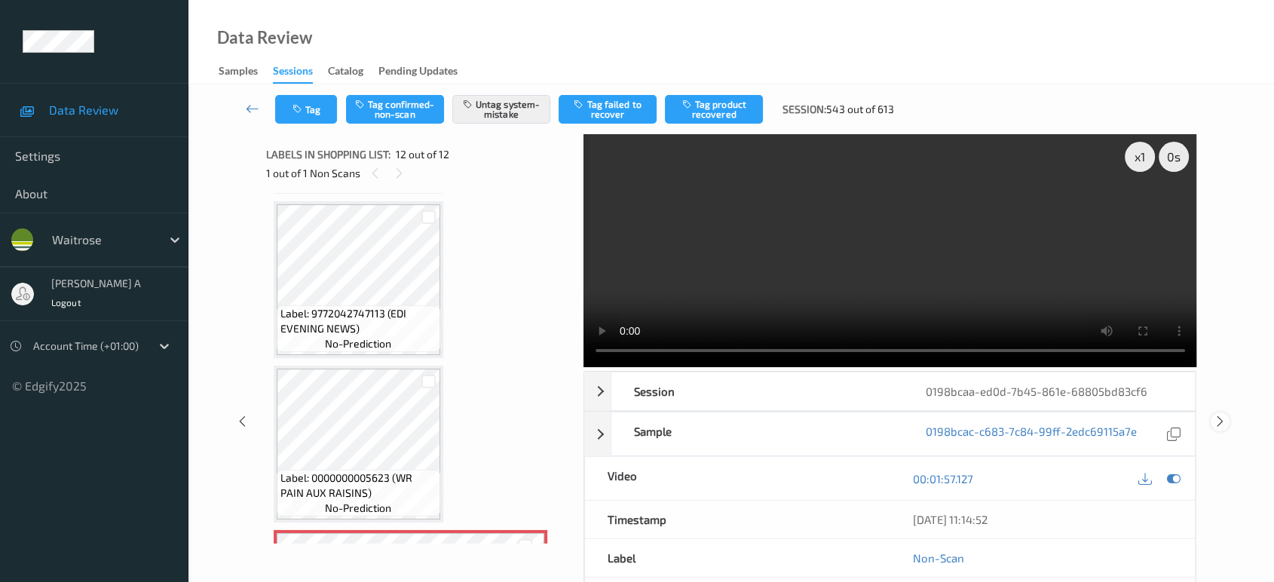
click at [1220, 415] on icon at bounding box center [1220, 422] width 13 height 14
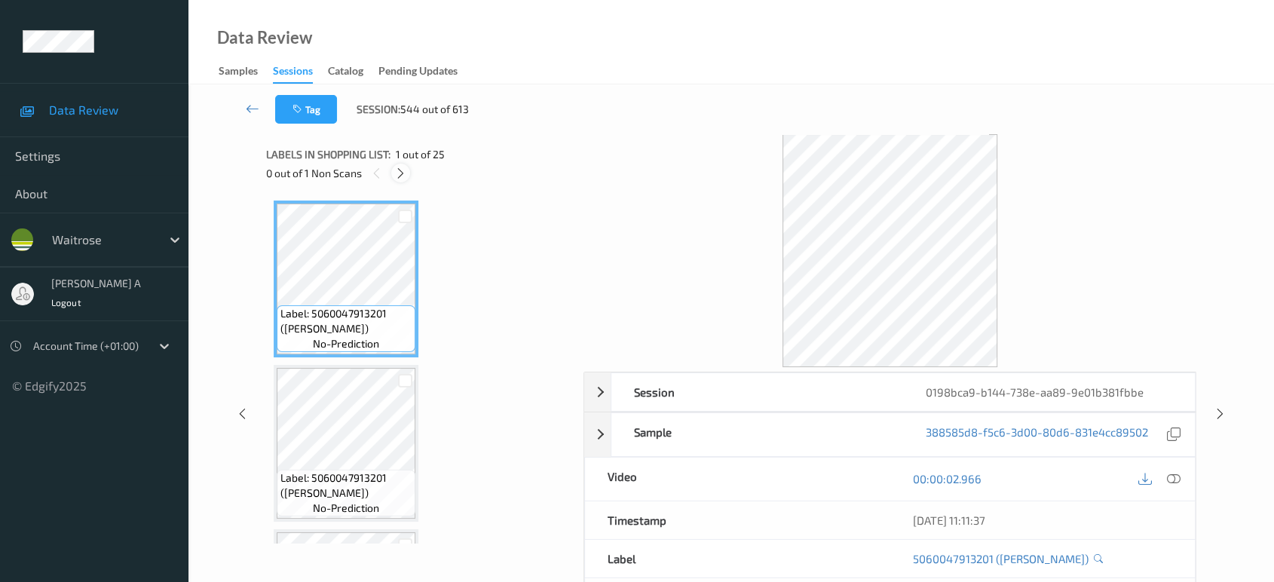
click at [403, 173] on icon at bounding box center [400, 174] width 13 height 14
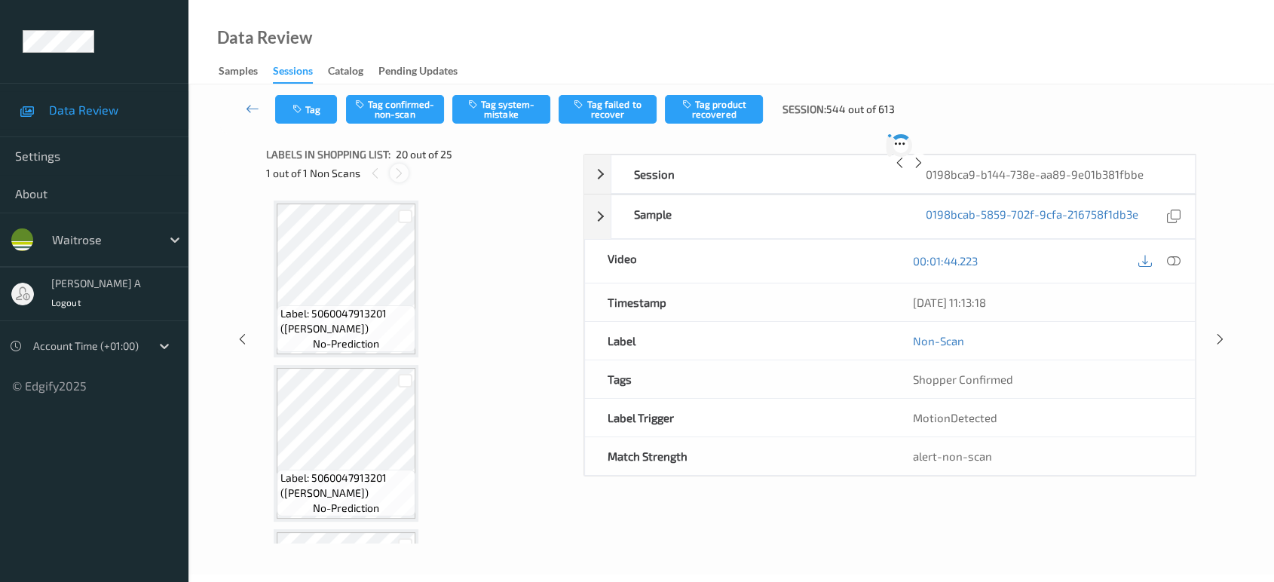
scroll to position [2953, 0]
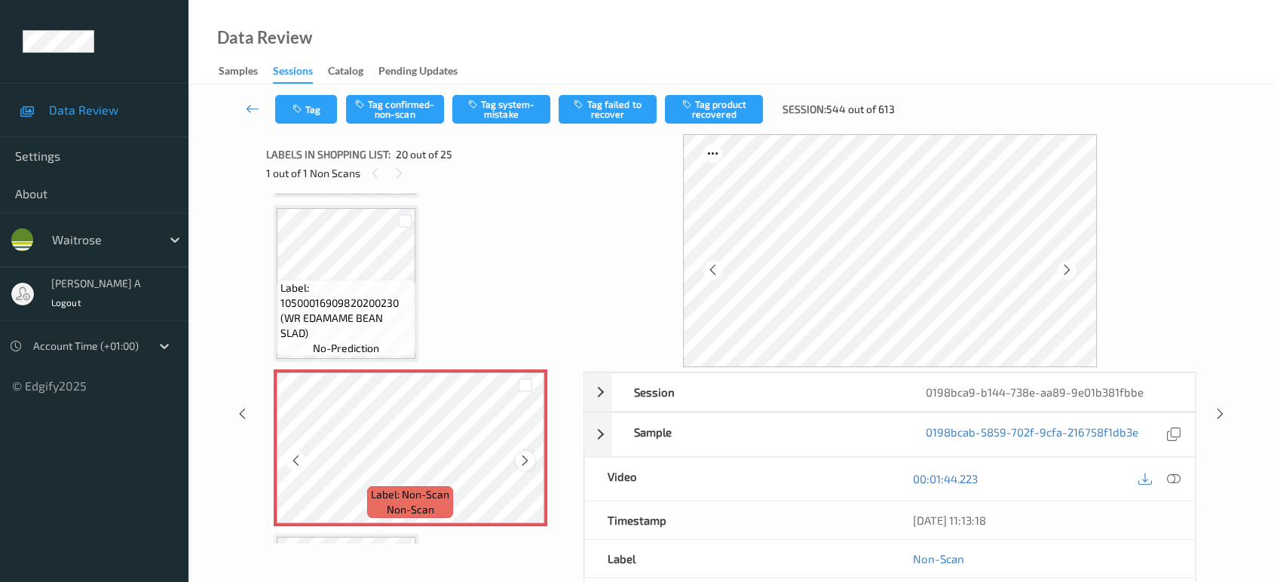
click at [526, 454] on div at bounding box center [525, 460] width 19 height 19
click at [526, 454] on icon at bounding box center [525, 461] width 13 height 14
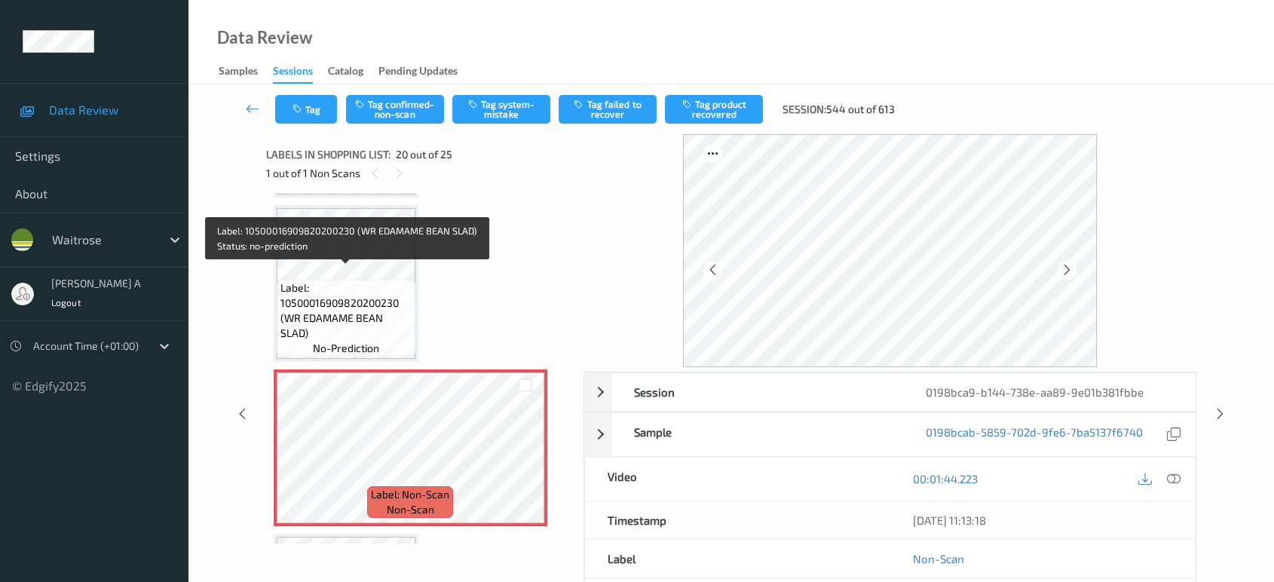
click at [357, 280] on span "Label: 10500016909820200230 (WR EDAMAME BEAN SLAD)" at bounding box center [345, 310] width 131 height 60
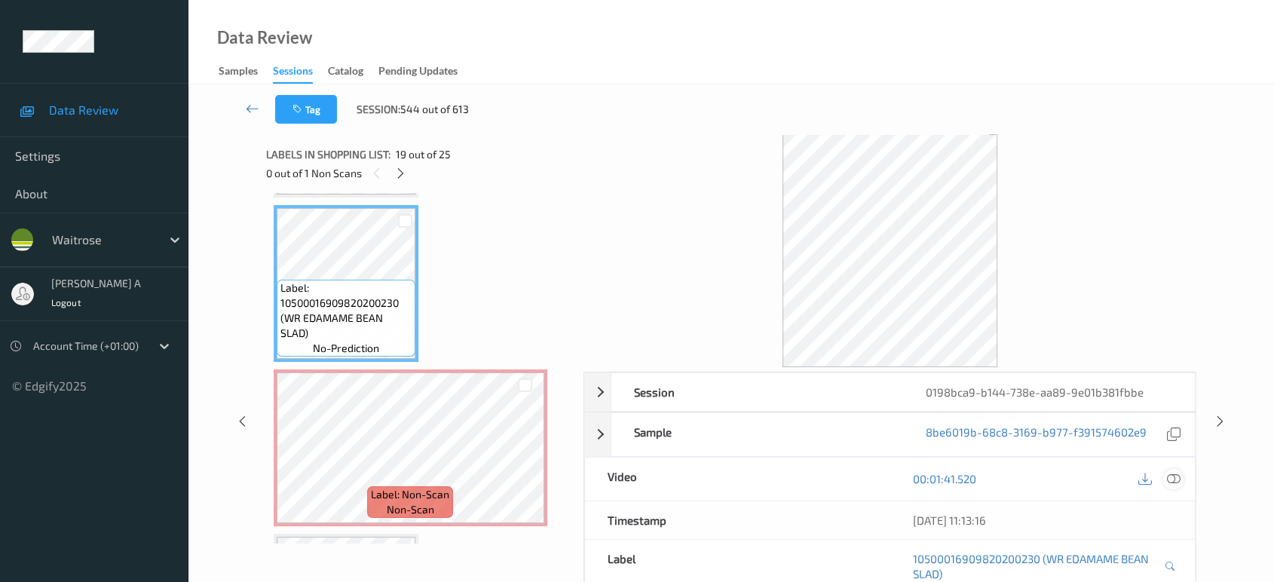
click at [1172, 483] on icon at bounding box center [1174, 479] width 14 height 14
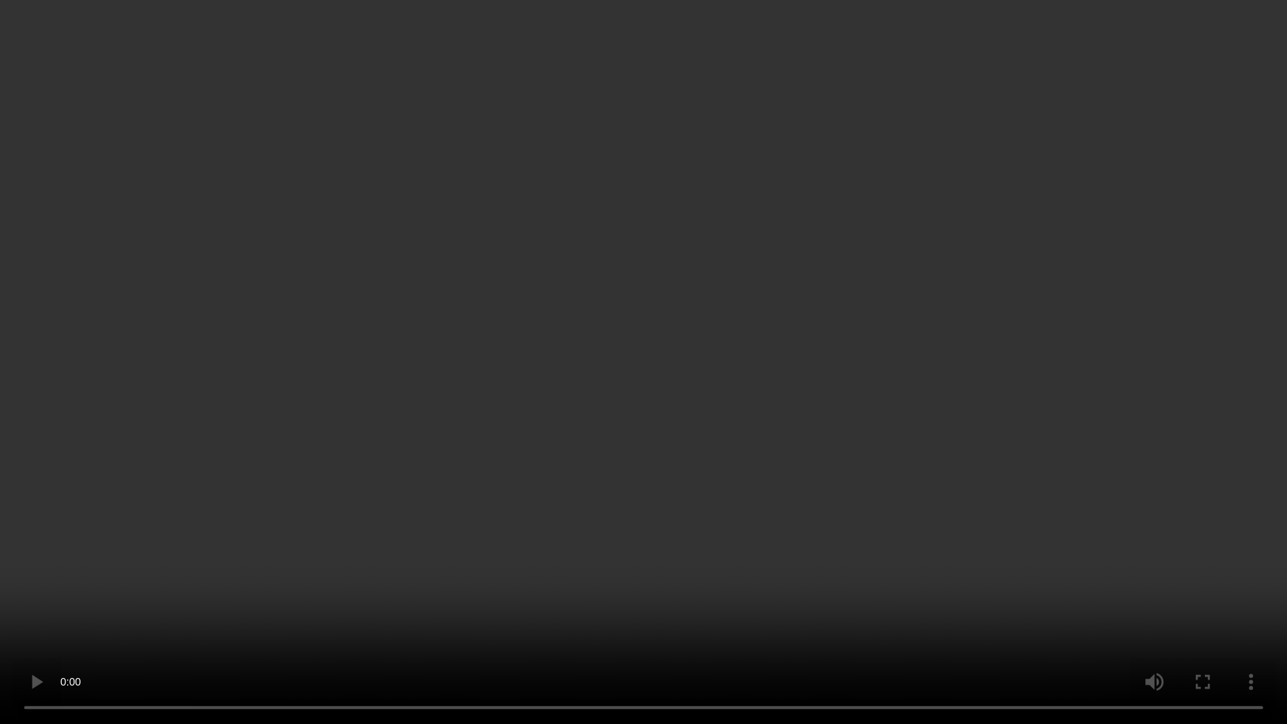
click at [765, 580] on video at bounding box center [643, 362] width 1287 height 724
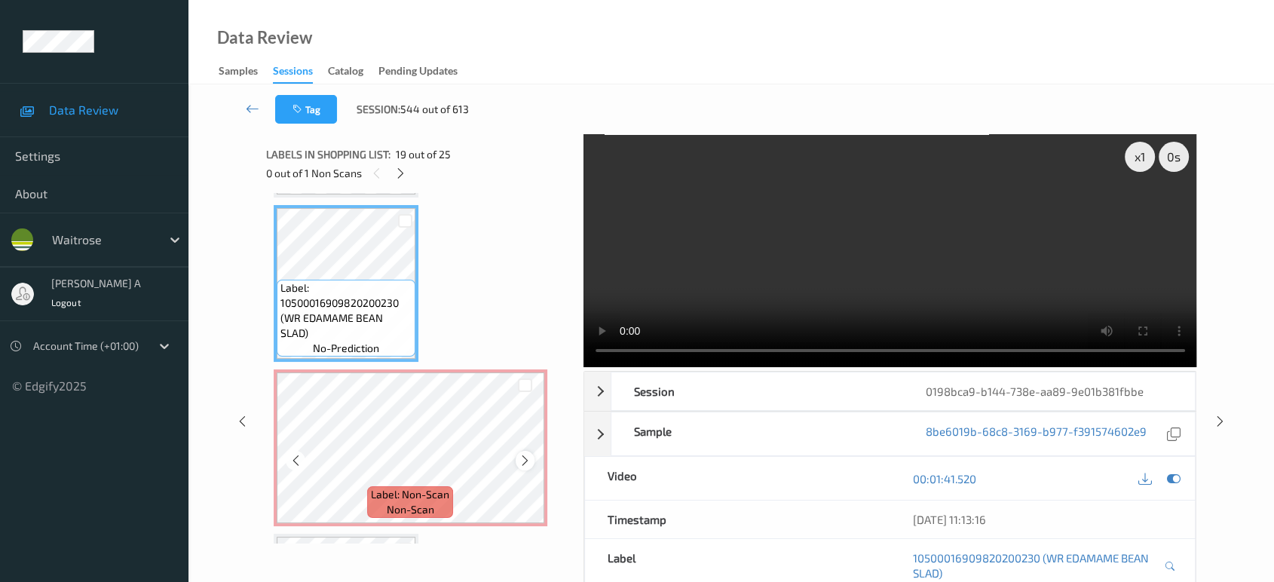
click at [519, 454] on icon at bounding box center [525, 461] width 13 height 14
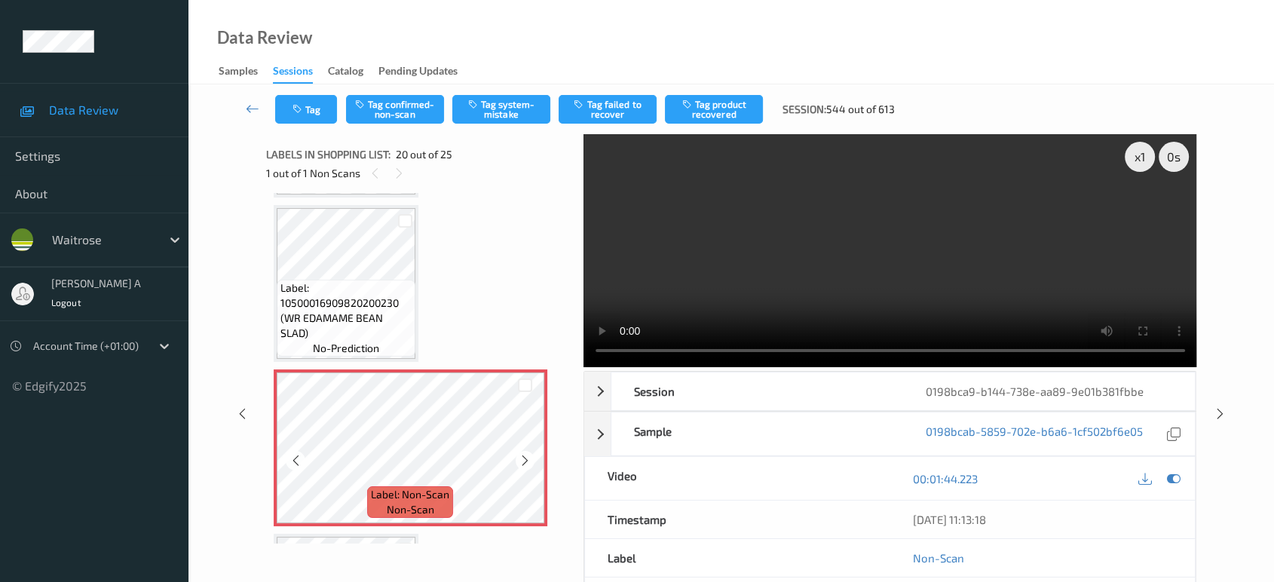
click at [519, 454] on icon at bounding box center [525, 461] width 13 height 14
click at [1176, 478] on icon at bounding box center [1174, 479] width 14 height 14
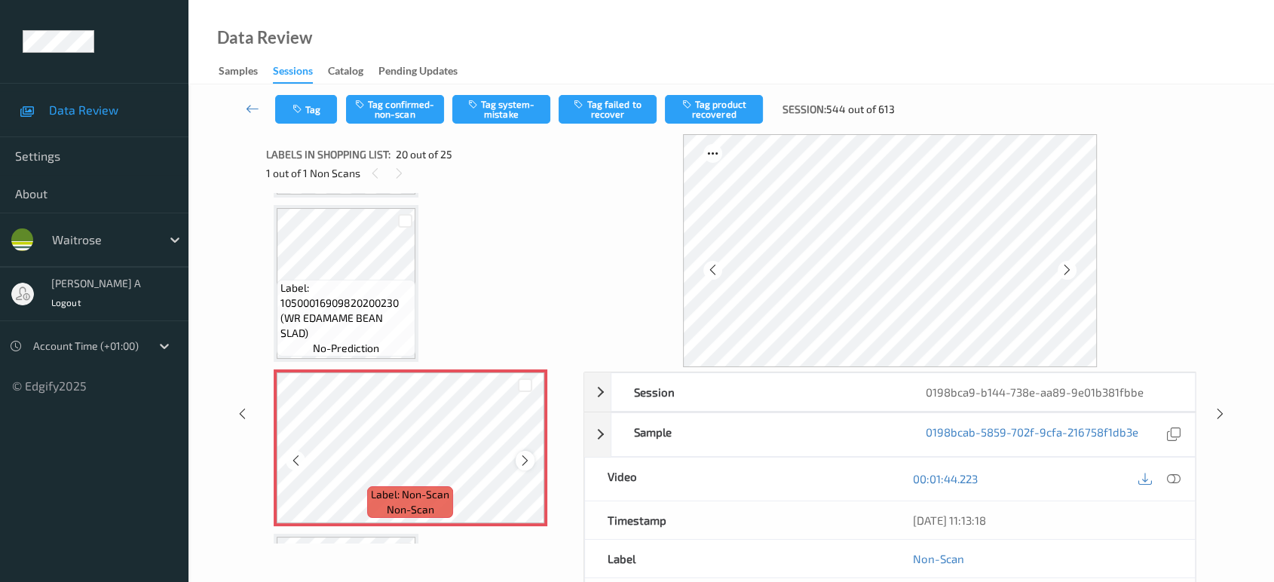
click at [527, 454] on icon at bounding box center [525, 461] width 13 height 14
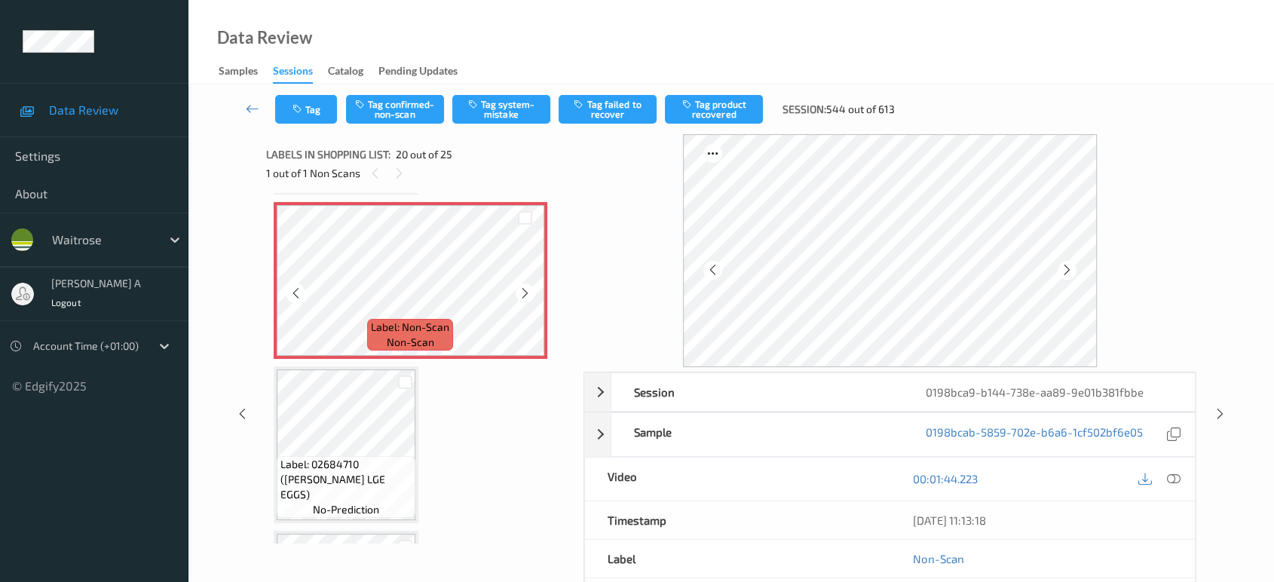
scroll to position [3037, 0]
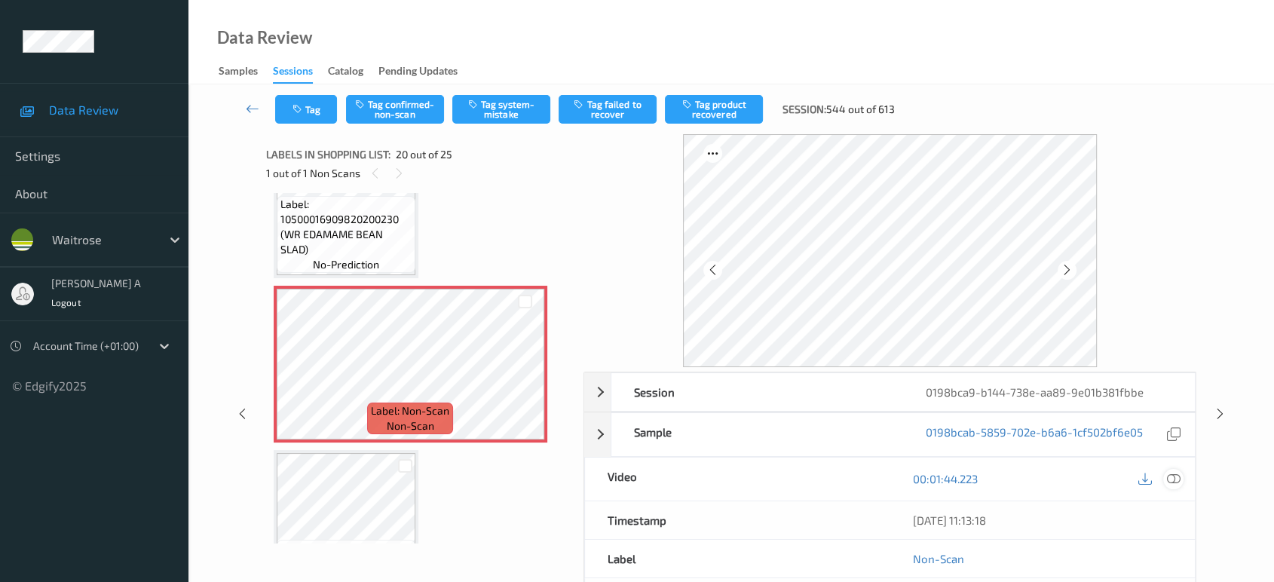
click at [1180, 478] on div at bounding box center [1173, 479] width 20 height 20
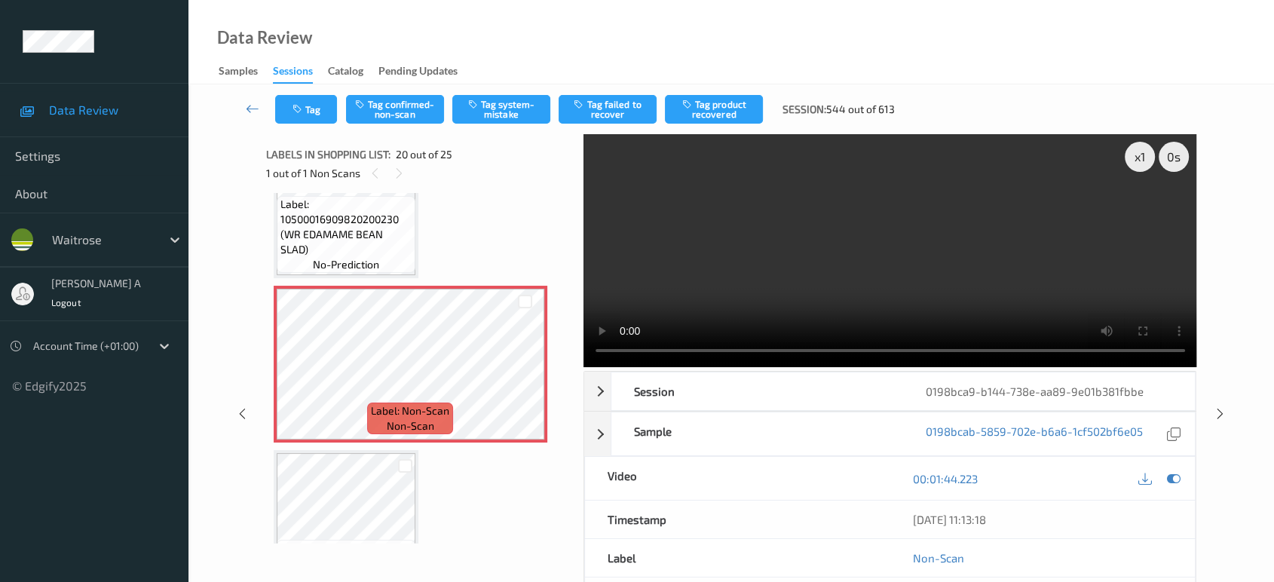
click at [899, 268] on video at bounding box center [890, 250] width 614 height 233
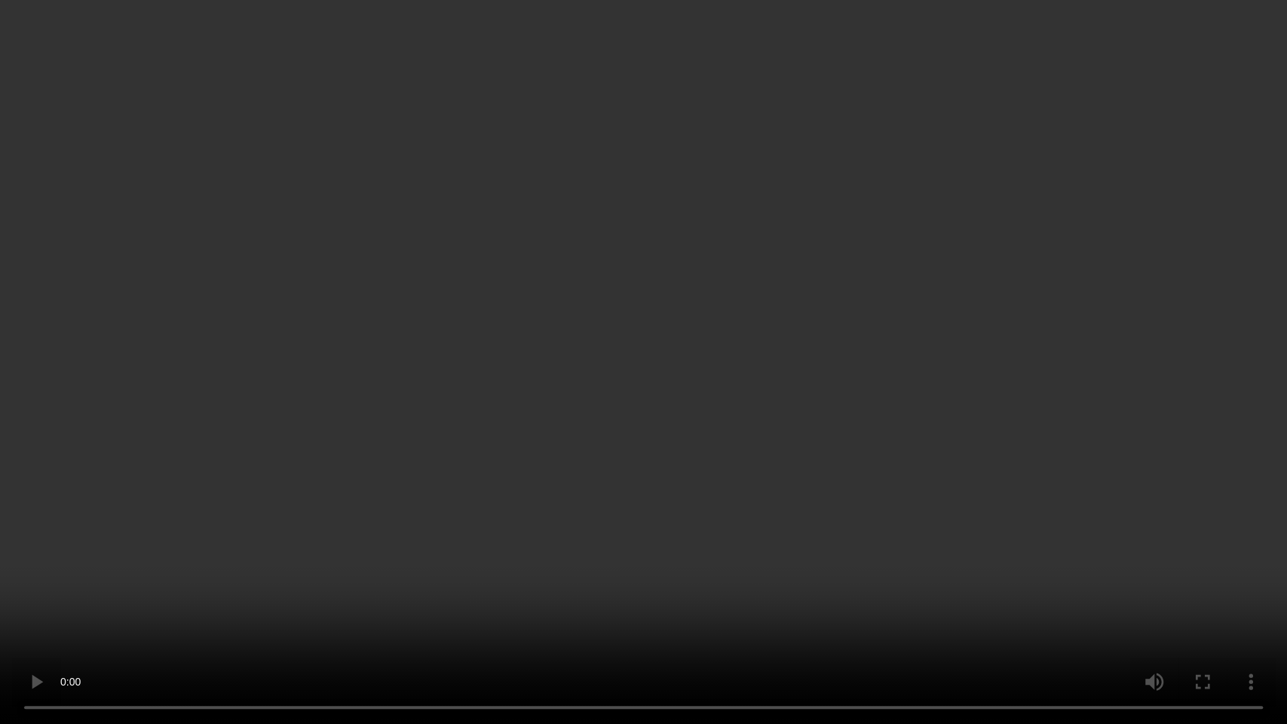
drag, startPoint x: 644, startPoint y: 422, endPoint x: 661, endPoint y: 336, distance: 87.7
click at [644, 422] on video at bounding box center [643, 362] width 1287 height 724
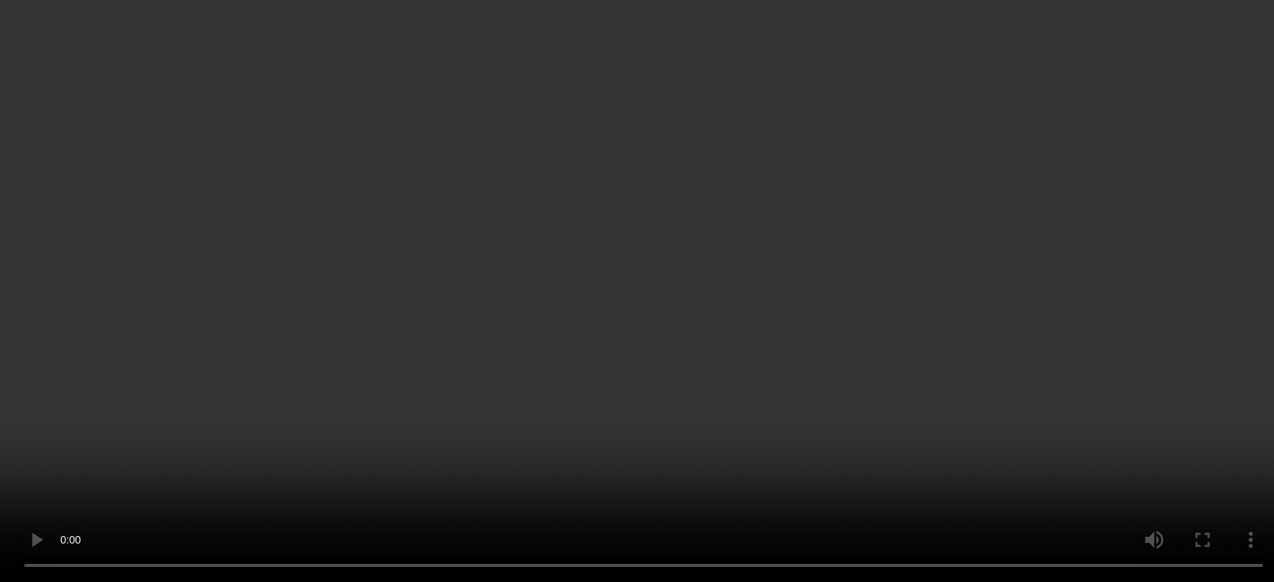
scroll to position [3121, 0]
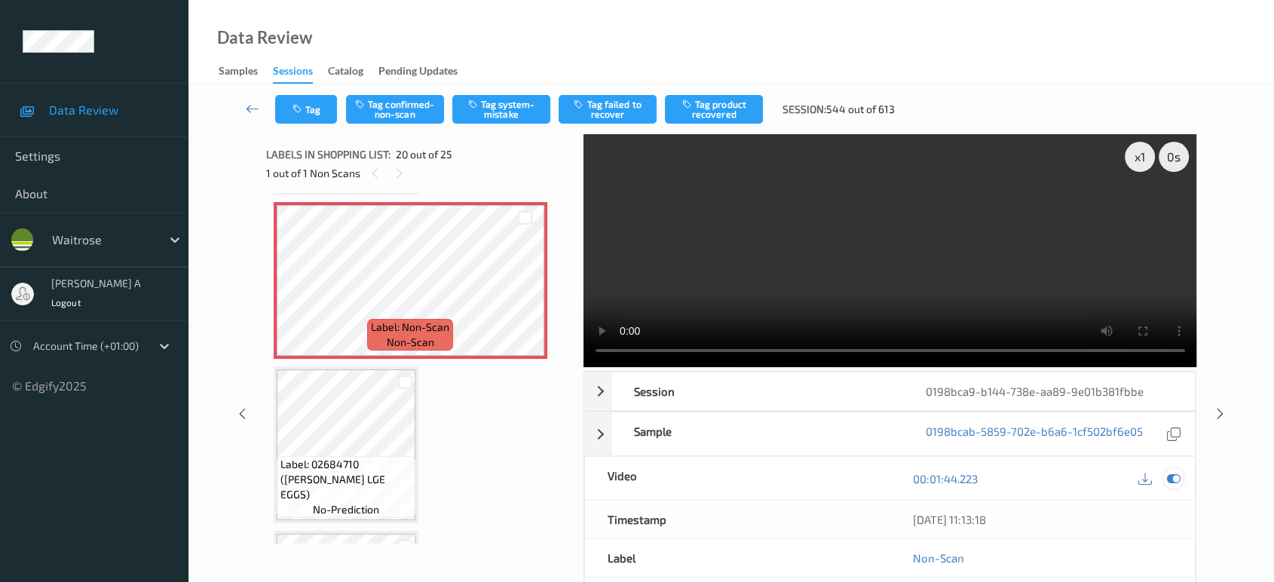
click at [1176, 476] on icon at bounding box center [1174, 479] width 14 height 14
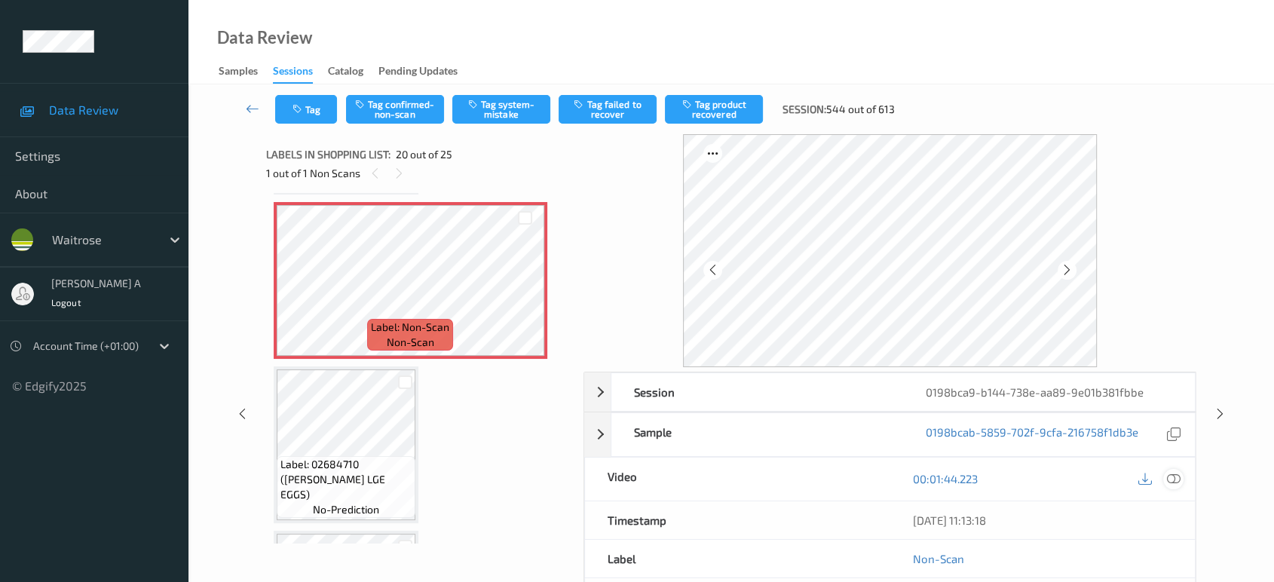
click at [1176, 474] on icon at bounding box center [1174, 479] width 14 height 14
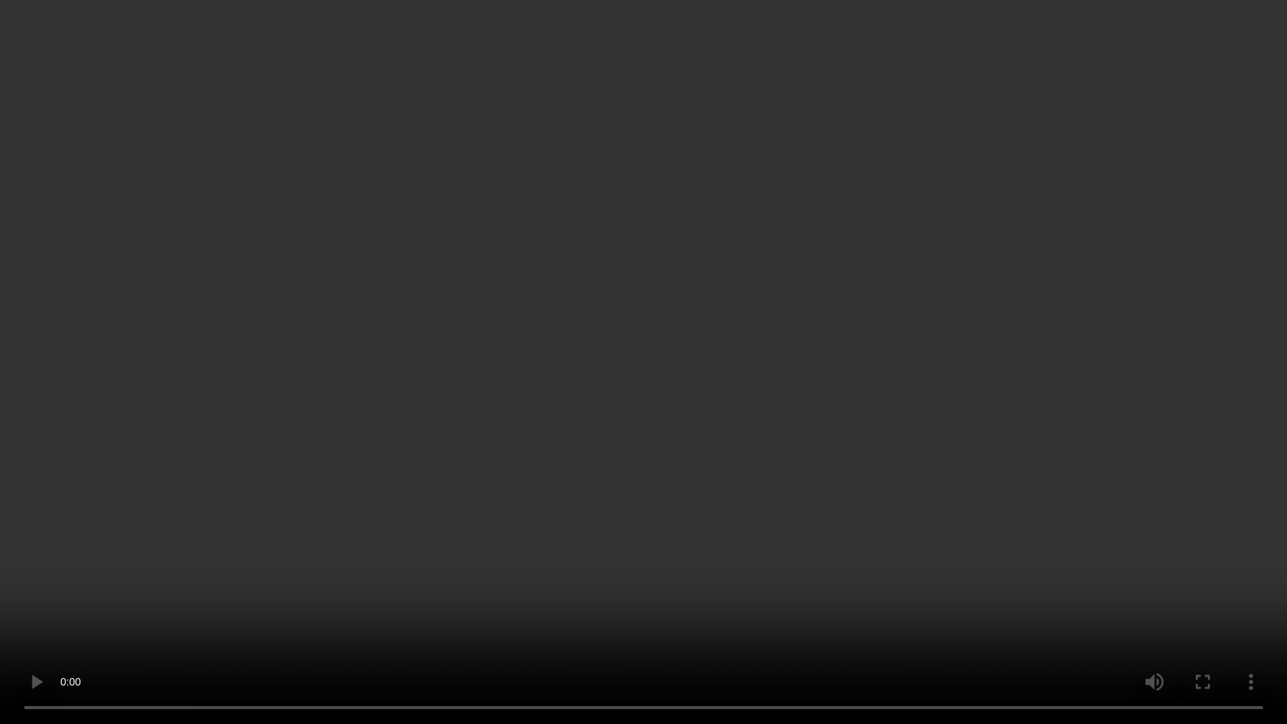
click at [651, 423] on video at bounding box center [643, 362] width 1287 height 724
click at [679, 503] on video at bounding box center [643, 362] width 1287 height 724
click at [712, 463] on video at bounding box center [643, 362] width 1287 height 724
click at [657, 375] on video at bounding box center [643, 362] width 1287 height 724
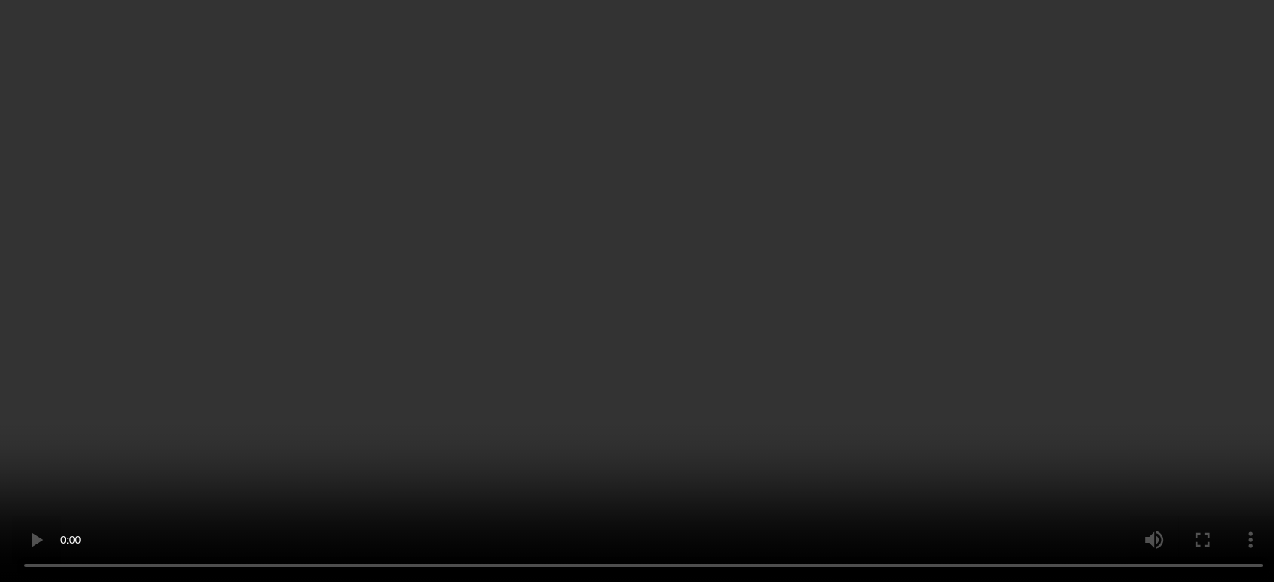
scroll to position [3288, 0]
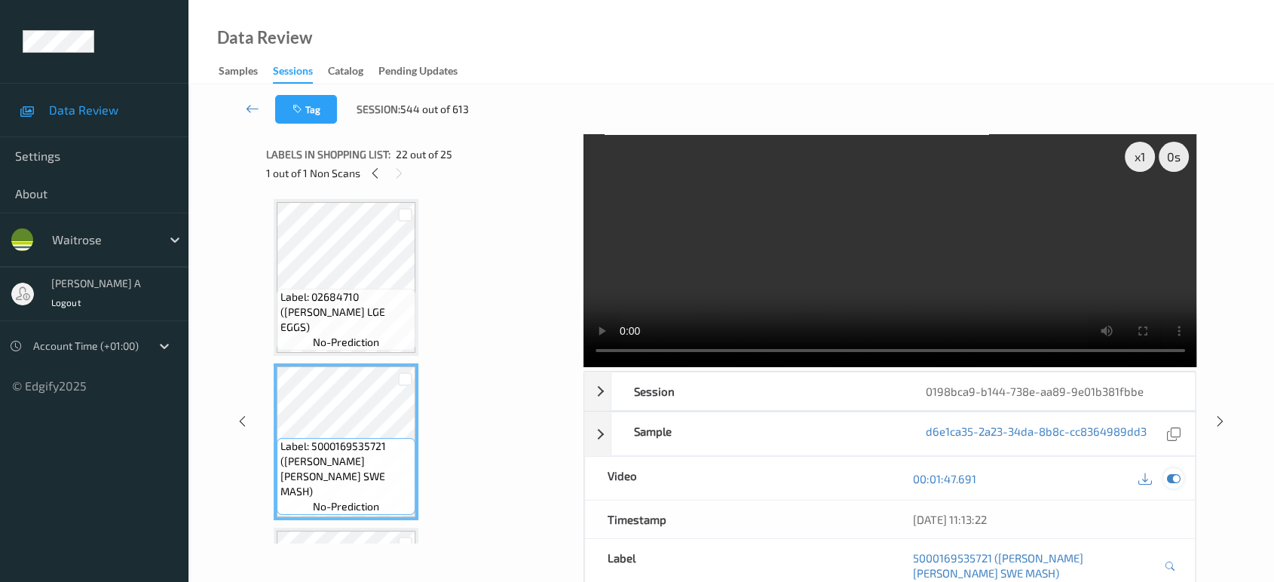
click at [1175, 476] on icon at bounding box center [1174, 479] width 14 height 14
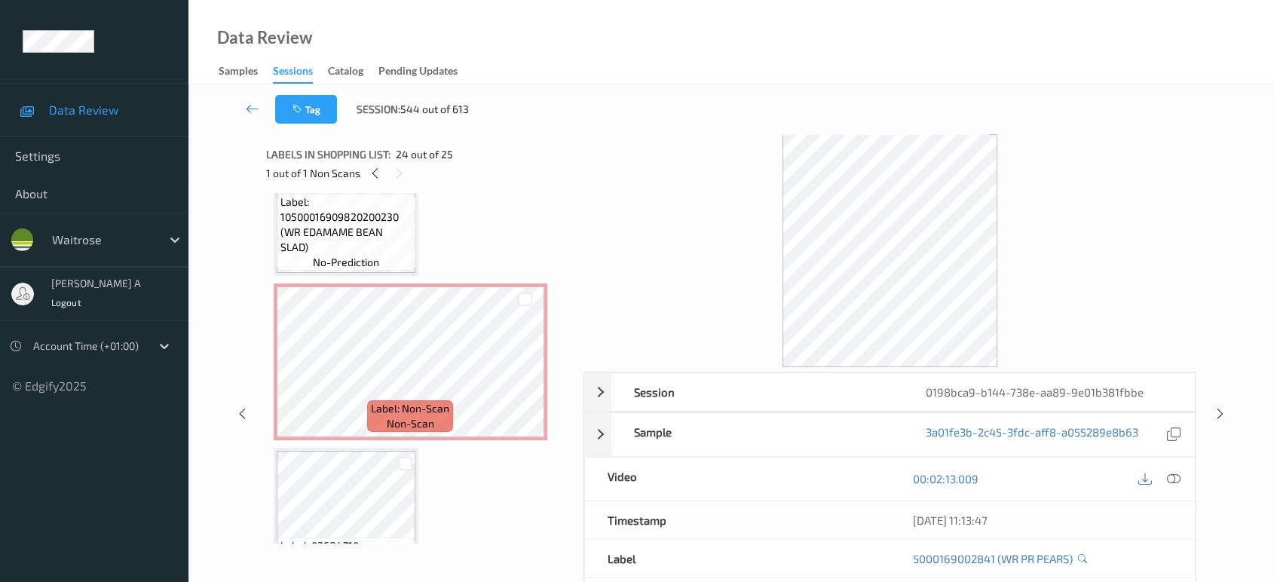
scroll to position [3037, 0]
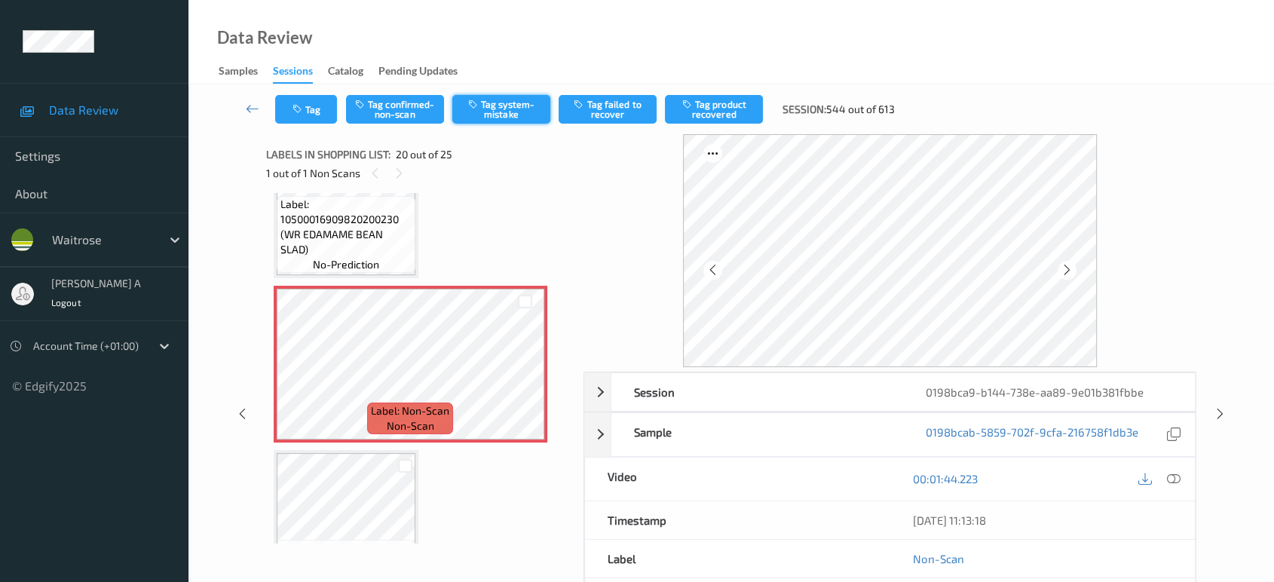
click at [504, 109] on button "Tag system-mistake" at bounding box center [501, 109] width 98 height 29
click at [320, 130] on div "Tag Tag confirmed-non-scan Untag system-mistake Tag failed to recover Tag produ…" at bounding box center [731, 109] width 1024 height 50
click at [315, 106] on button "Tag" at bounding box center [306, 109] width 62 height 29
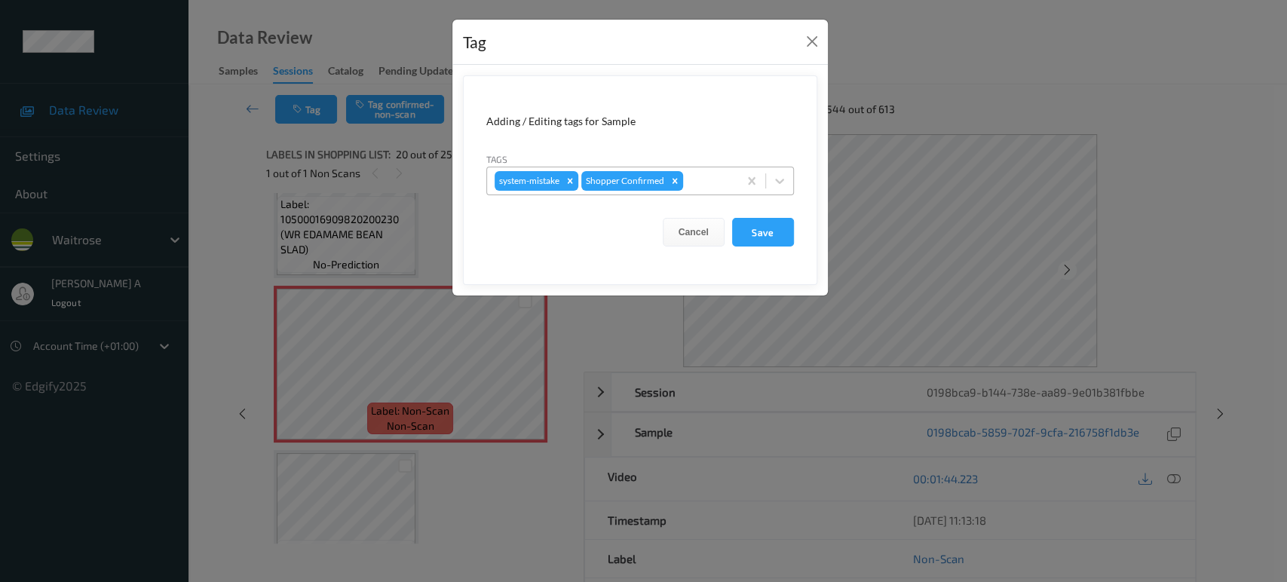
click at [694, 185] on div at bounding box center [708, 181] width 44 height 18
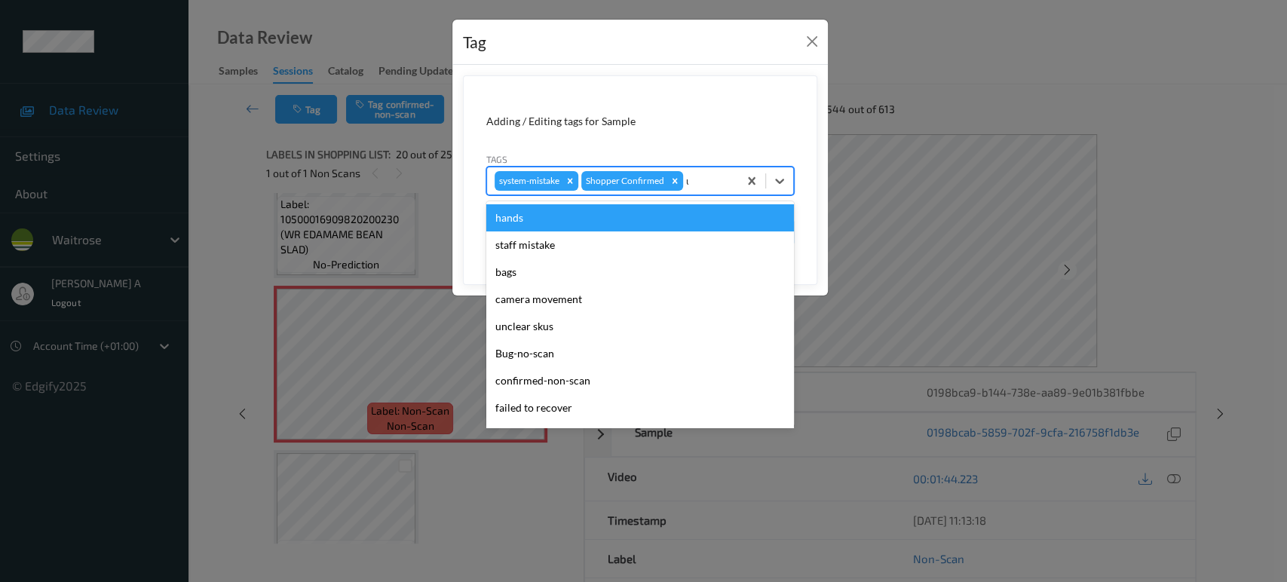
type input "un"
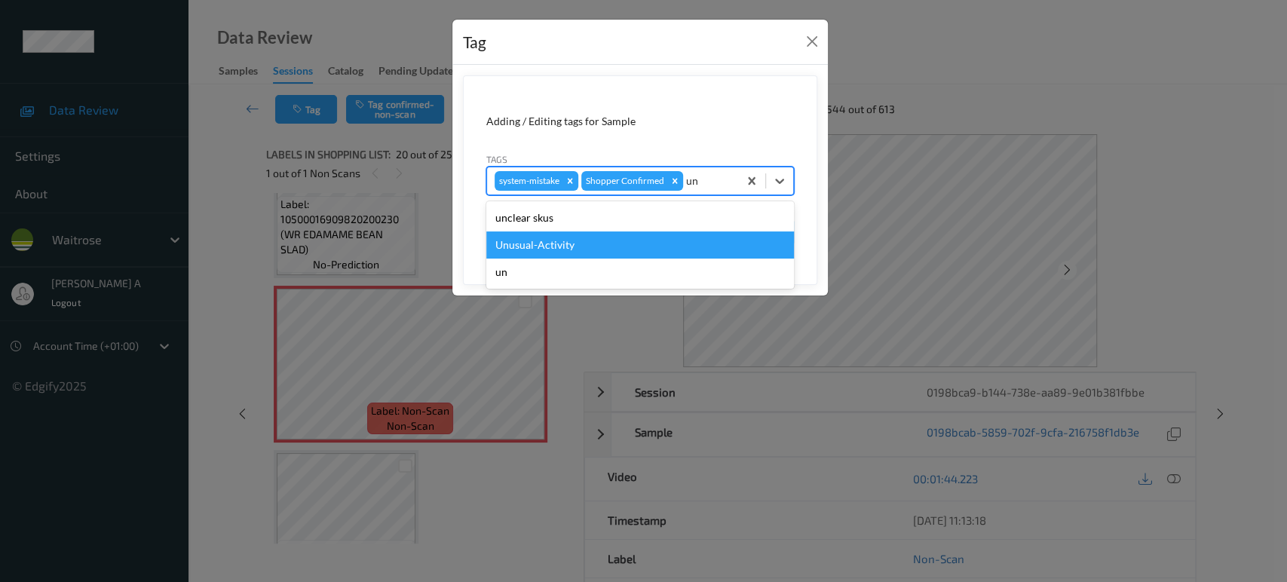
click at [605, 231] on div "Unusual-Activity" at bounding box center [640, 244] width 308 height 27
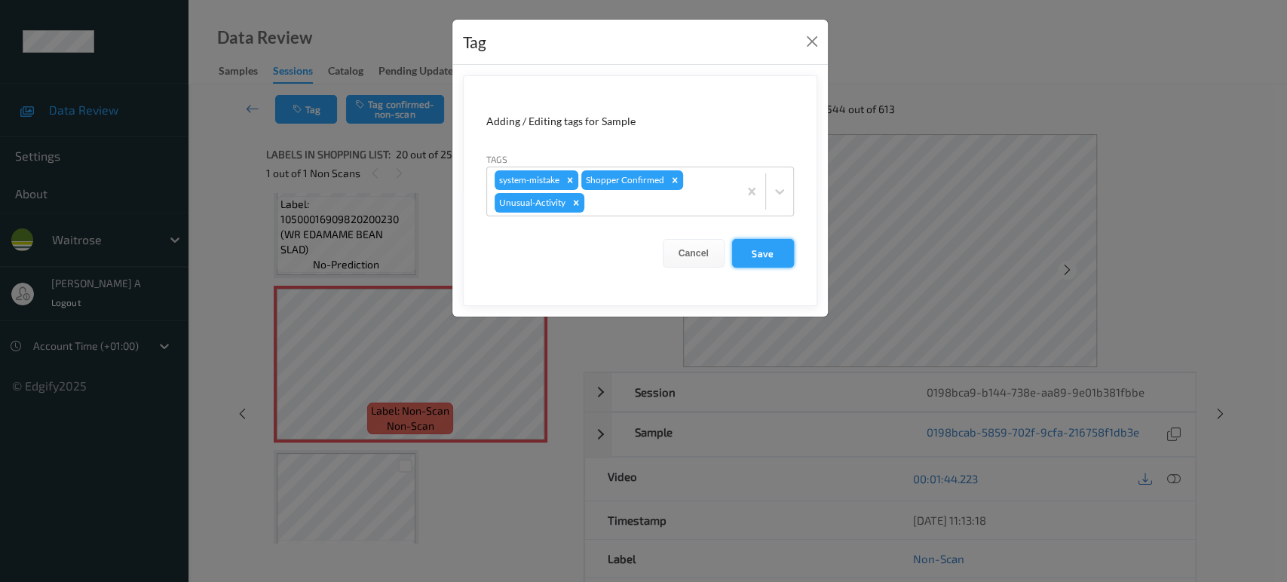
click at [766, 246] on button "Save" at bounding box center [763, 253] width 62 height 29
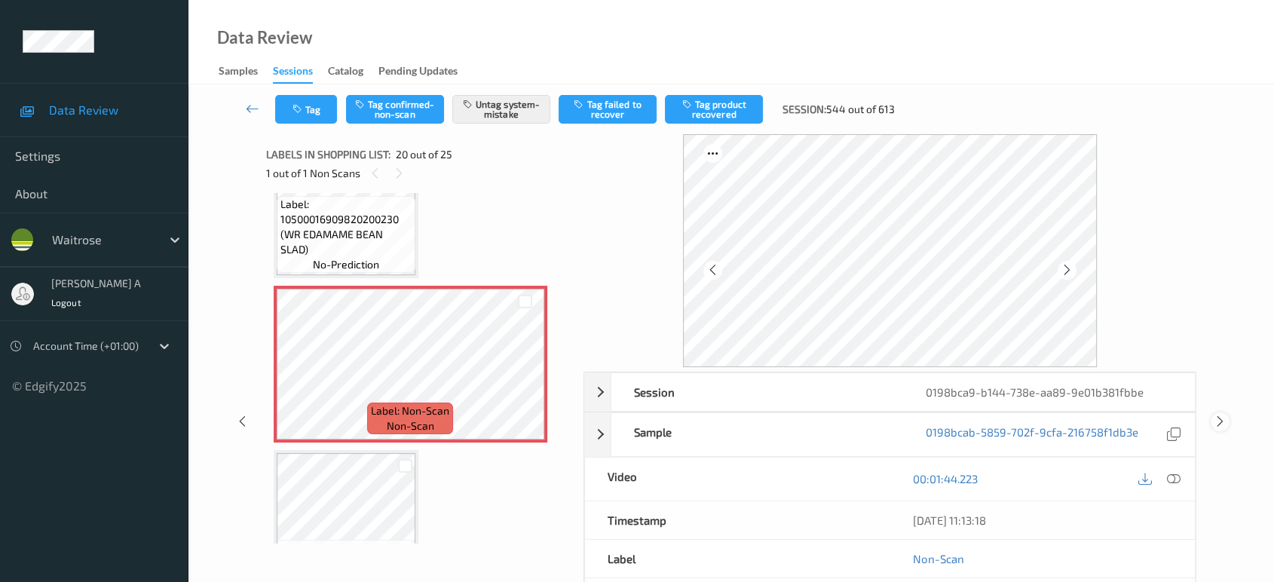
click at [1223, 420] on icon at bounding box center [1220, 422] width 13 height 14
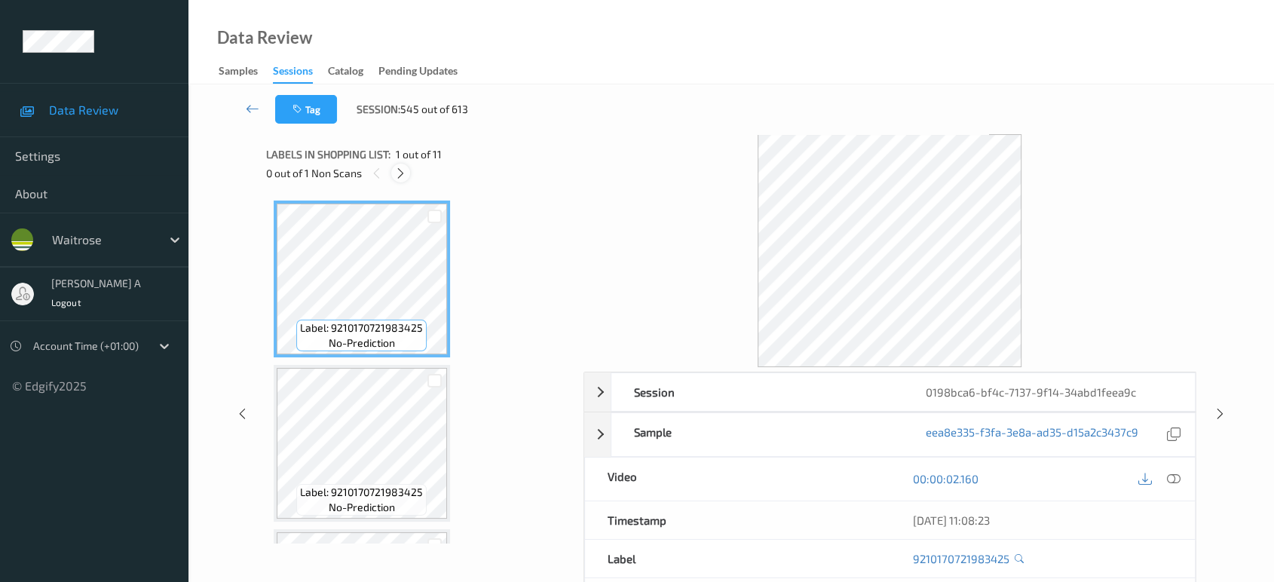
click at [406, 167] on icon at bounding box center [400, 174] width 13 height 14
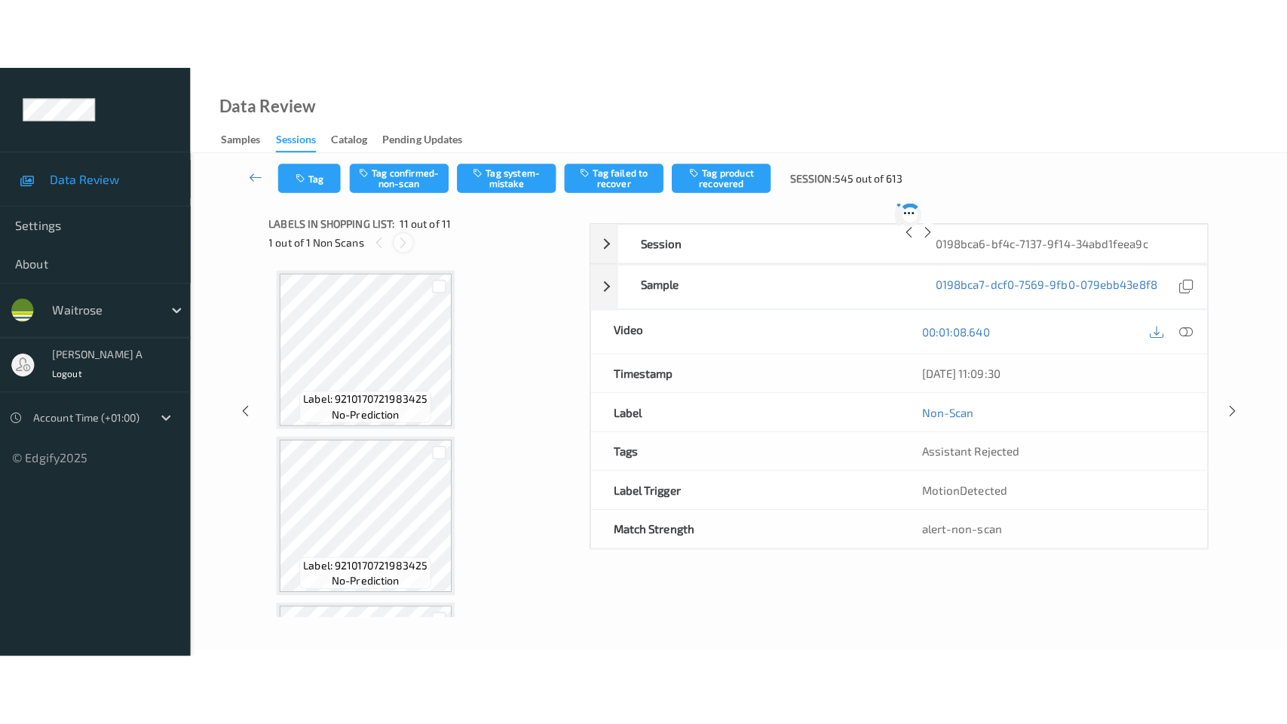
scroll to position [1456, 0]
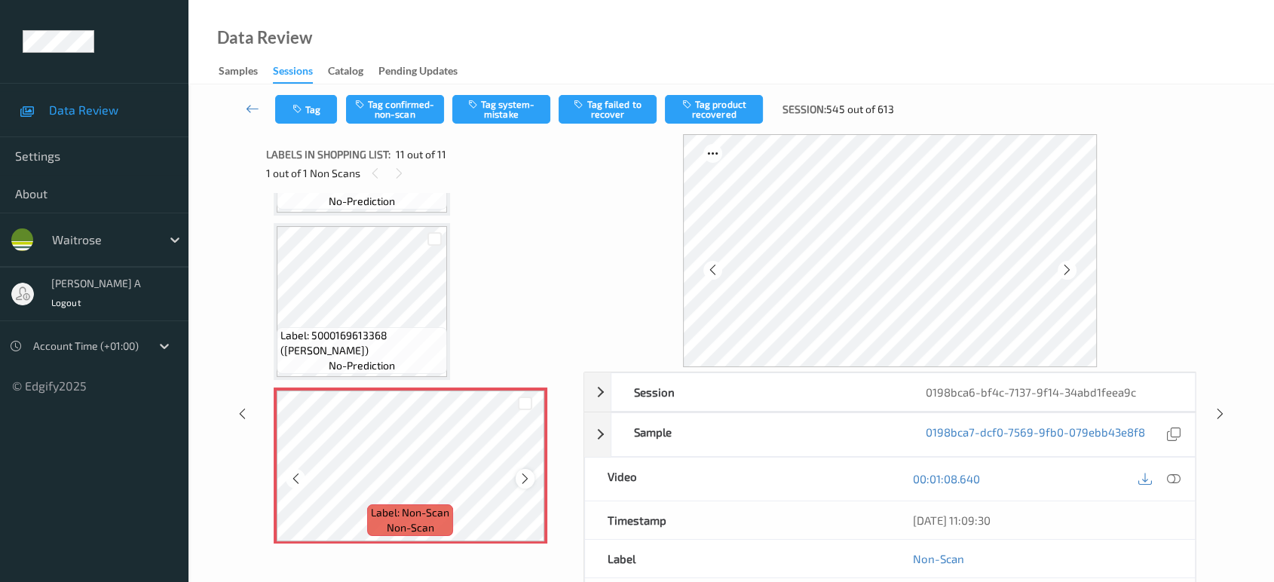
click at [528, 473] on icon at bounding box center [525, 479] width 13 height 14
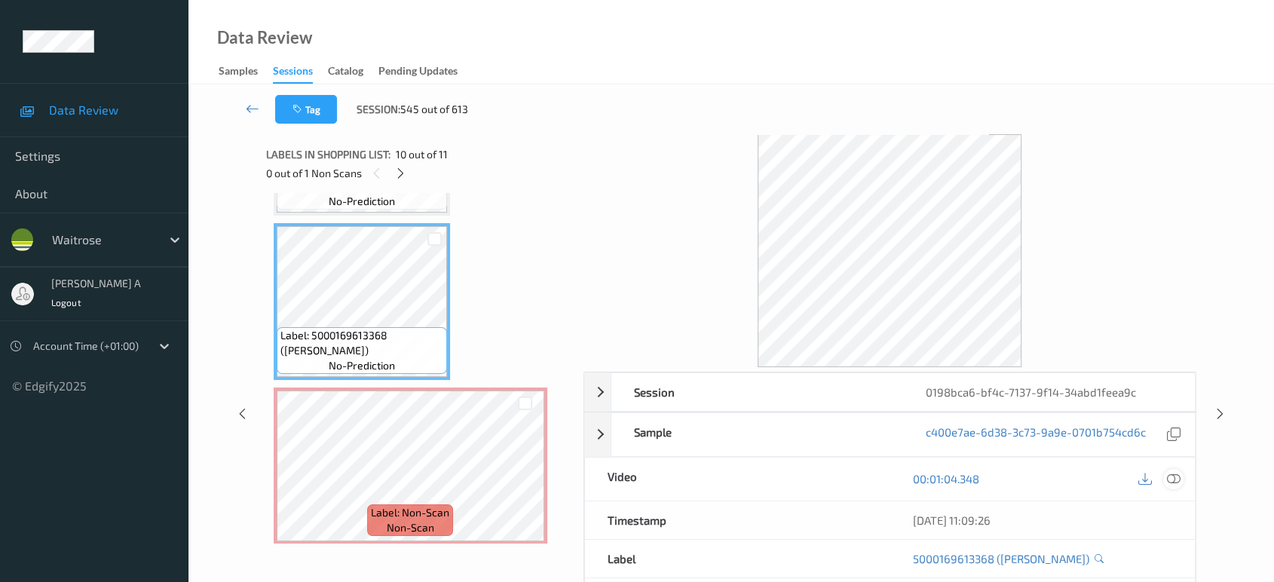
click at [1172, 477] on icon at bounding box center [1174, 479] width 14 height 14
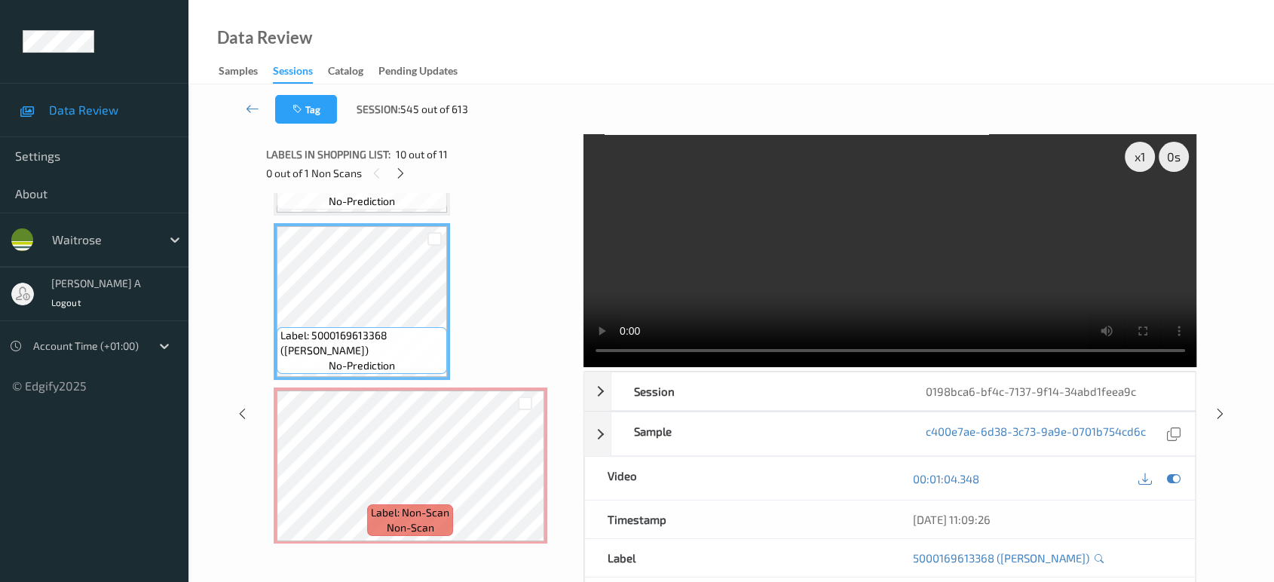
scroll to position [1315, 0]
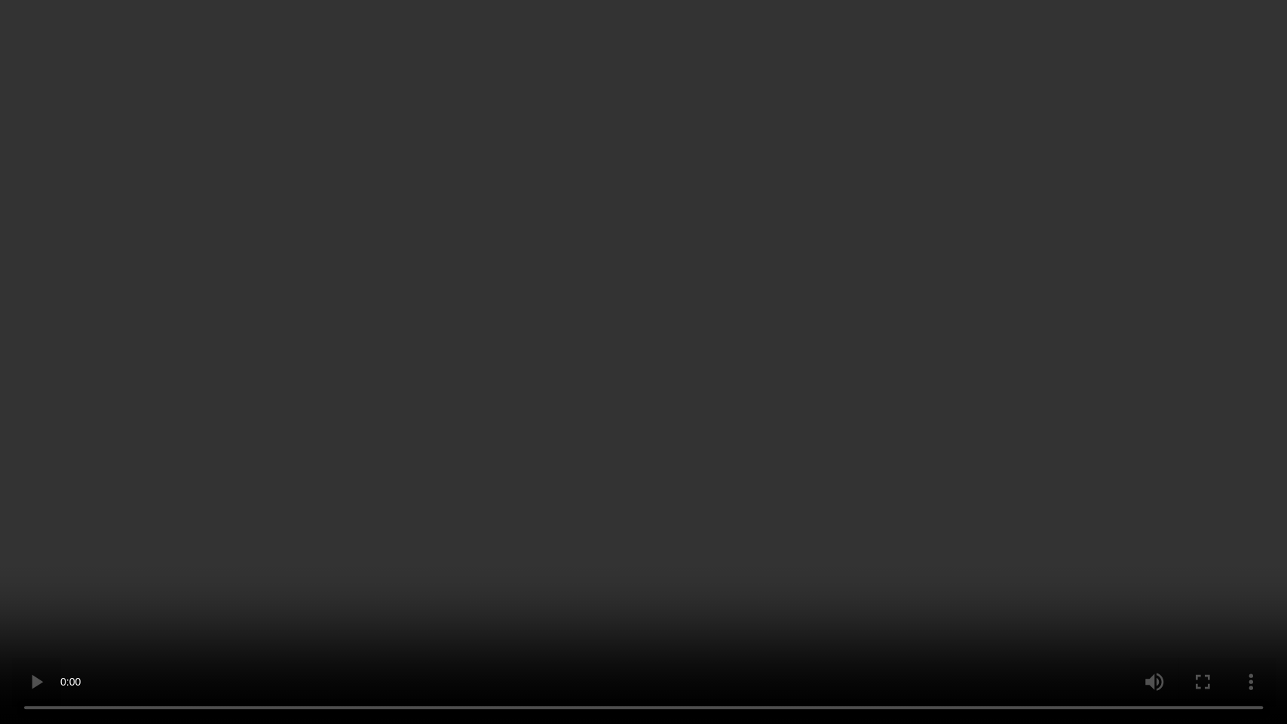
click at [679, 315] on video at bounding box center [643, 362] width 1287 height 724
click at [645, 368] on video at bounding box center [643, 362] width 1287 height 724
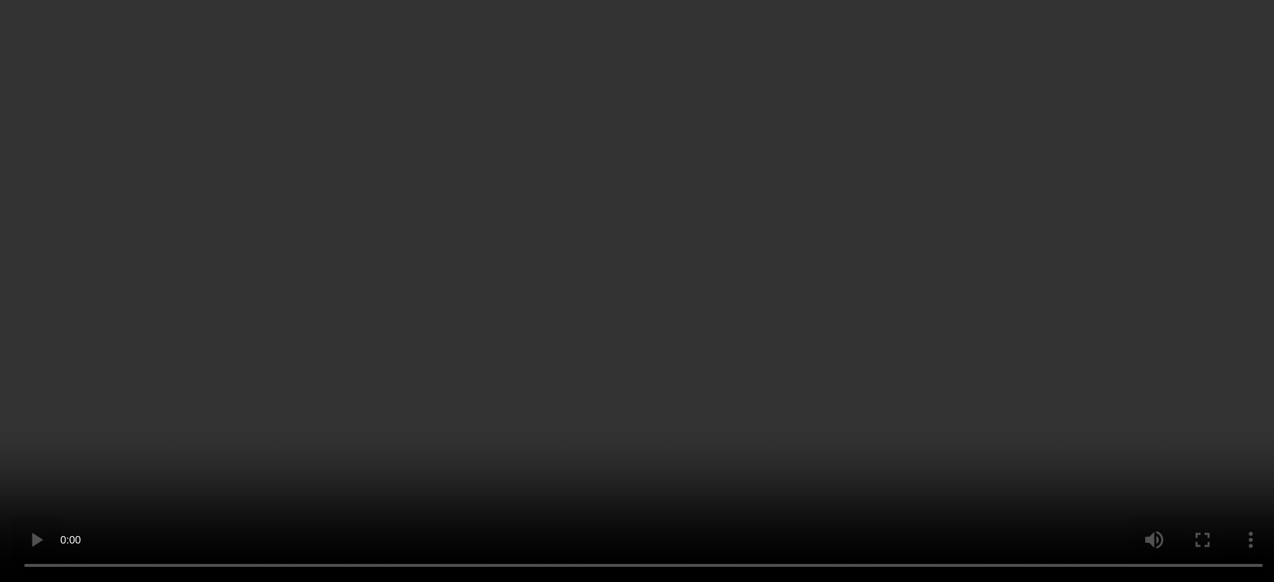
scroll to position [1399, 0]
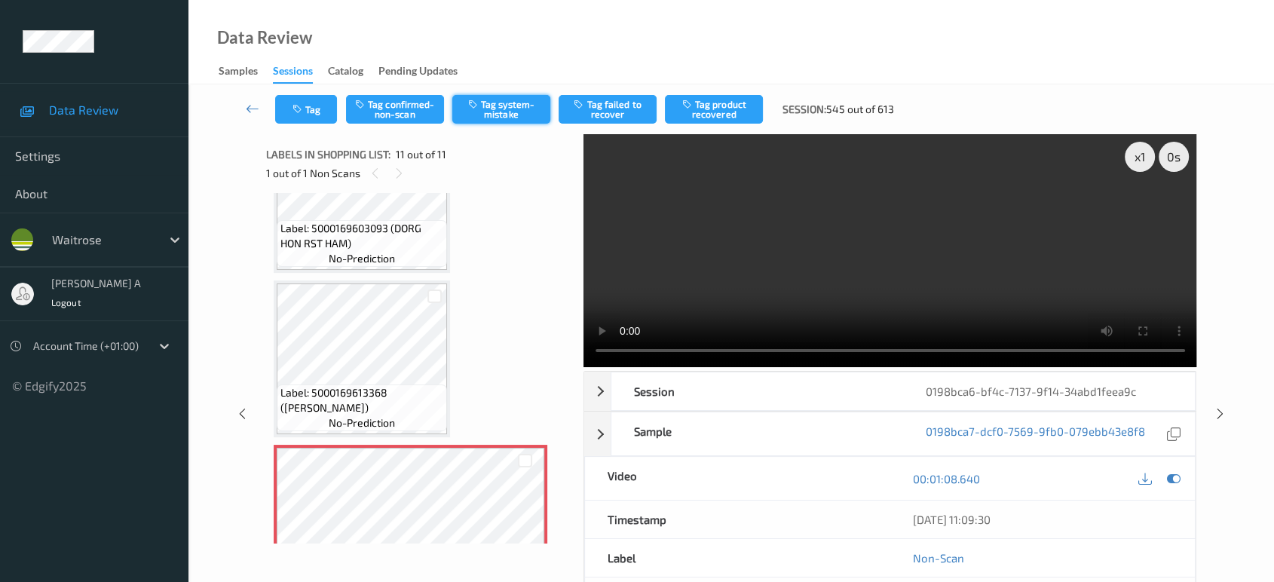
click at [504, 114] on button "Tag system-mistake" at bounding box center [501, 109] width 98 height 29
click at [316, 109] on button "Tag" at bounding box center [306, 109] width 62 height 29
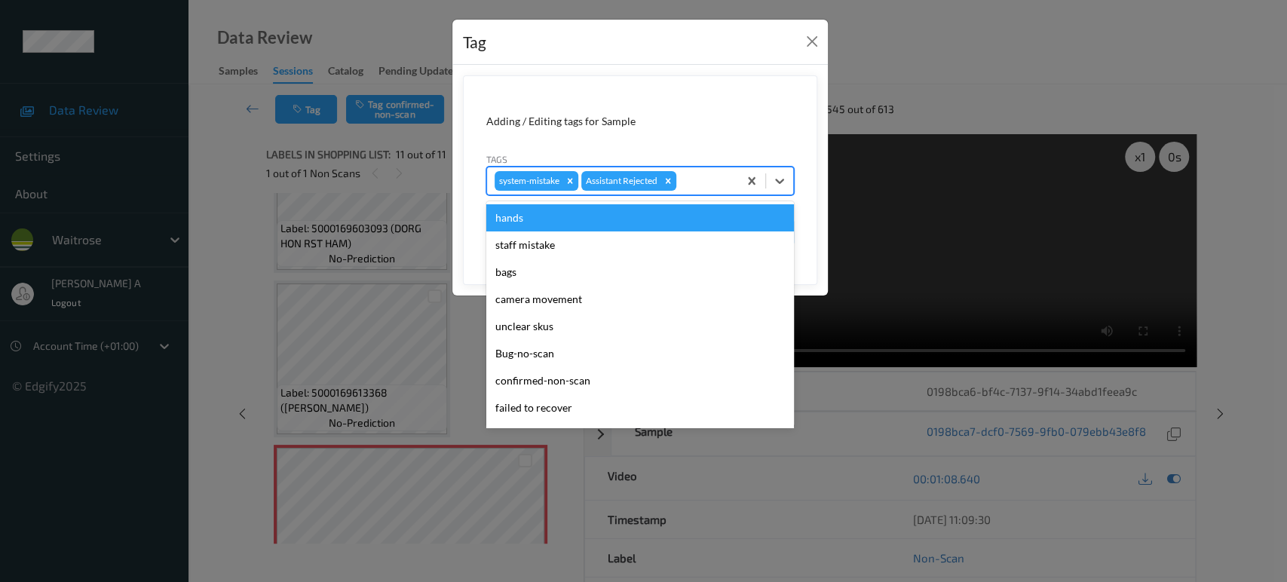
click at [710, 179] on div at bounding box center [704, 181] width 51 height 18
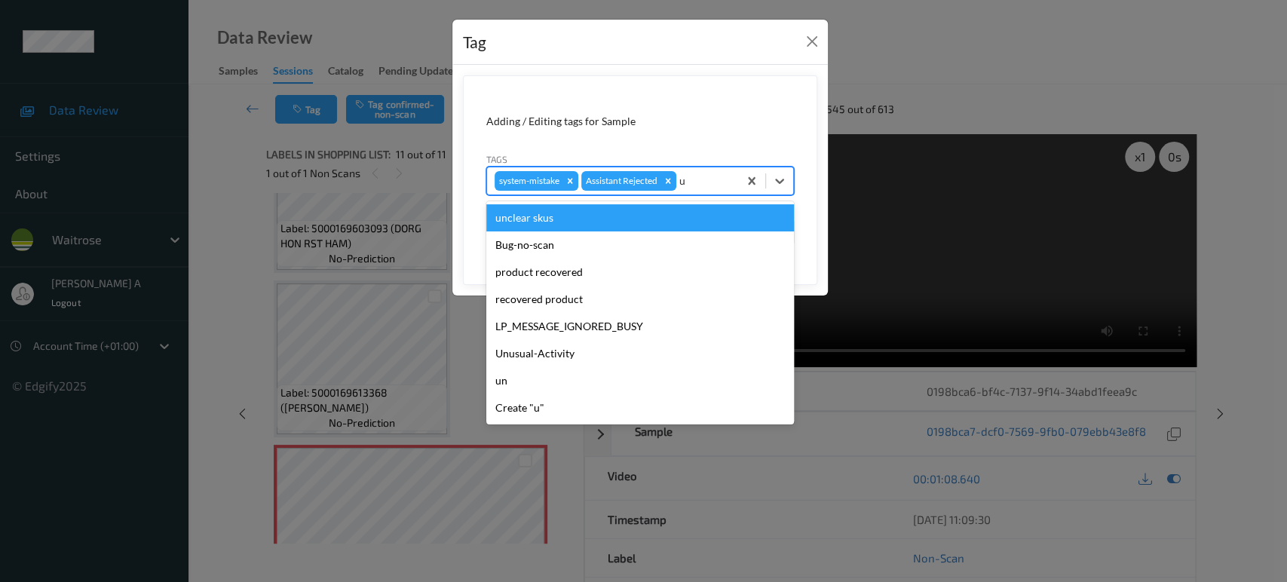
type input "un"
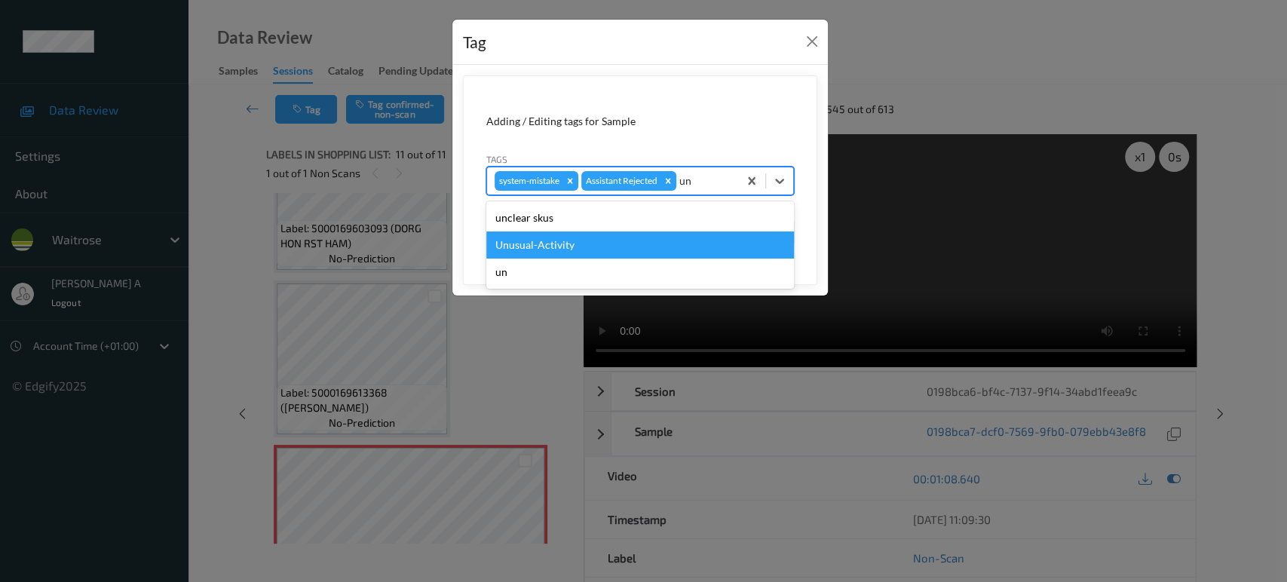
click at [500, 240] on div "Unusual-Activity" at bounding box center [640, 244] width 308 height 27
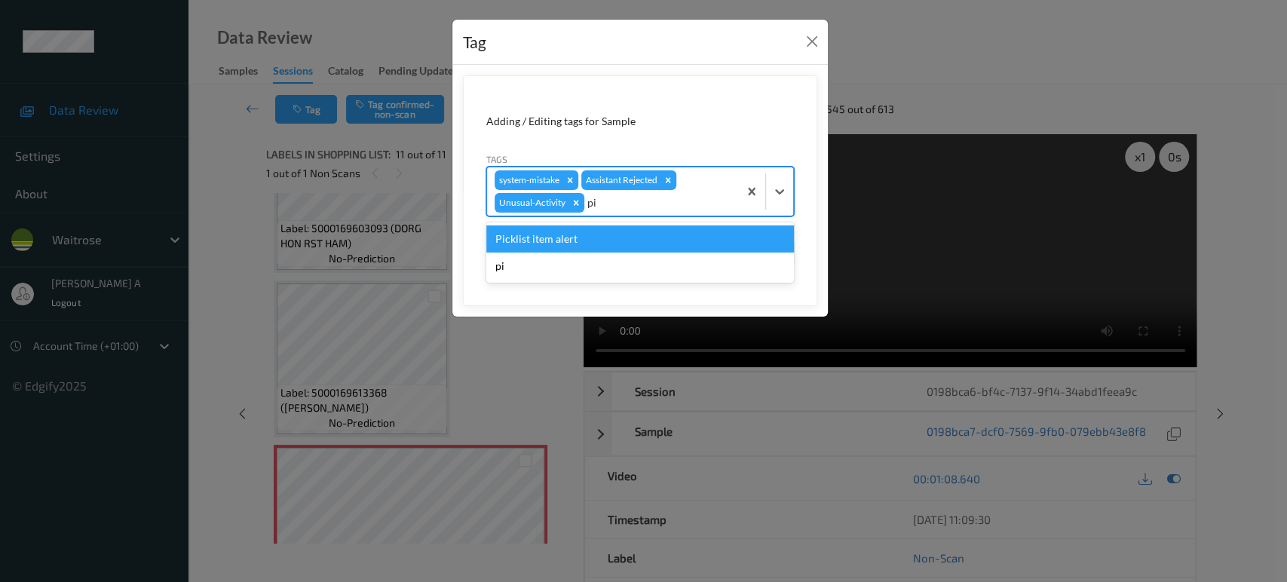
type input "pic"
click at [500, 240] on div "Picklist item alert" at bounding box center [640, 238] width 308 height 27
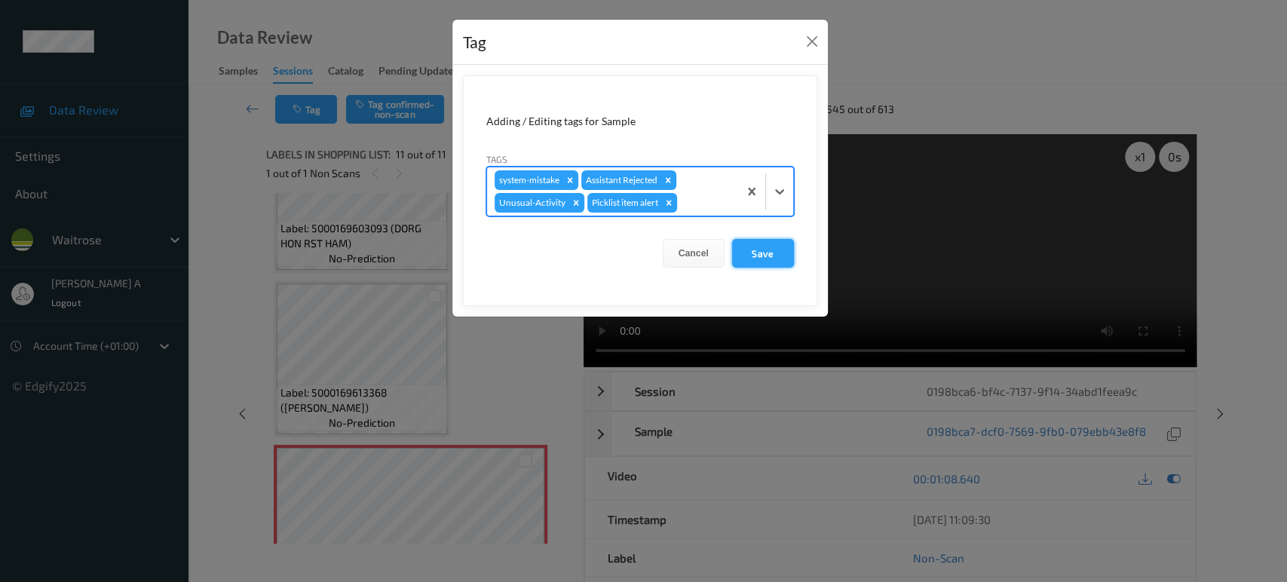
click at [766, 255] on button "Save" at bounding box center [763, 253] width 62 height 29
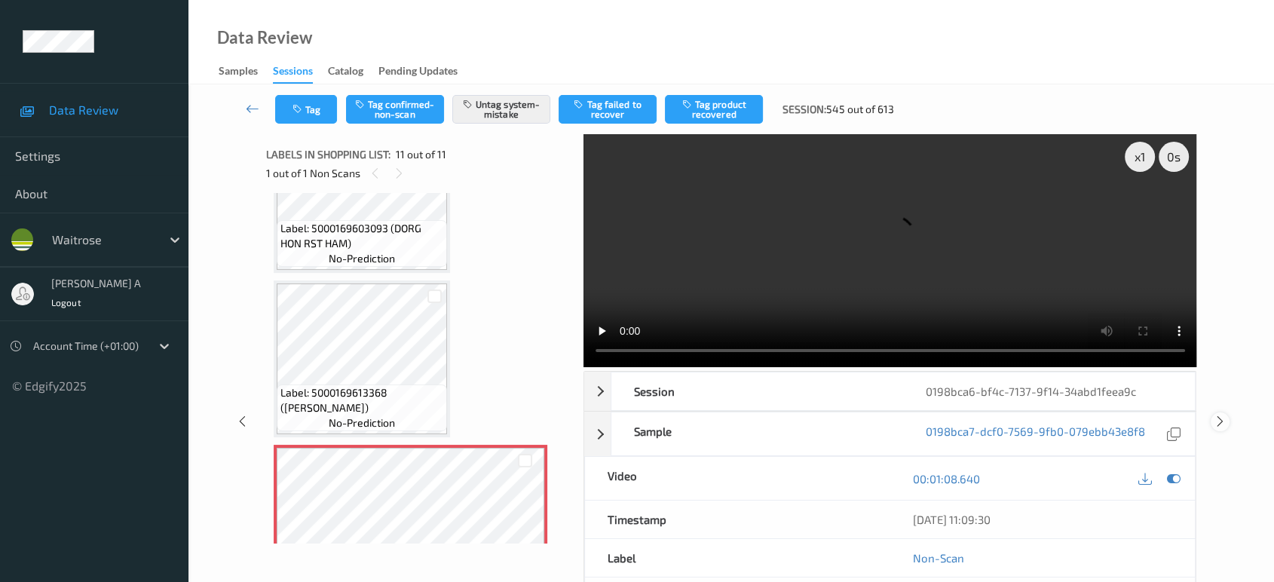
click at [1214, 415] on icon at bounding box center [1220, 422] width 13 height 14
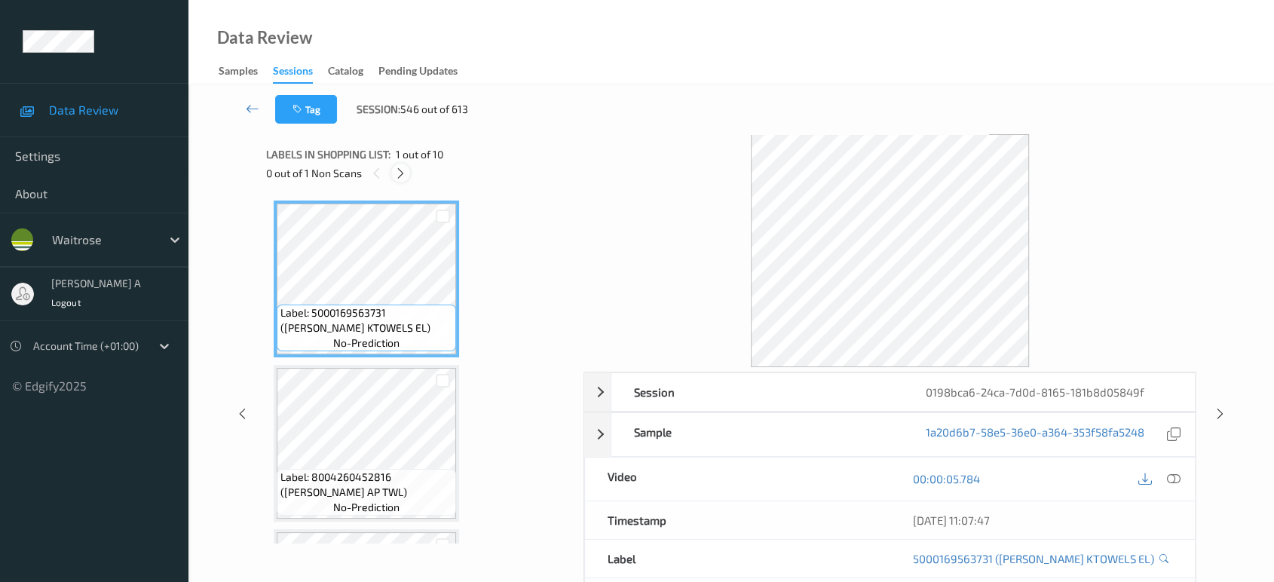
click at [402, 178] on icon at bounding box center [400, 174] width 13 height 14
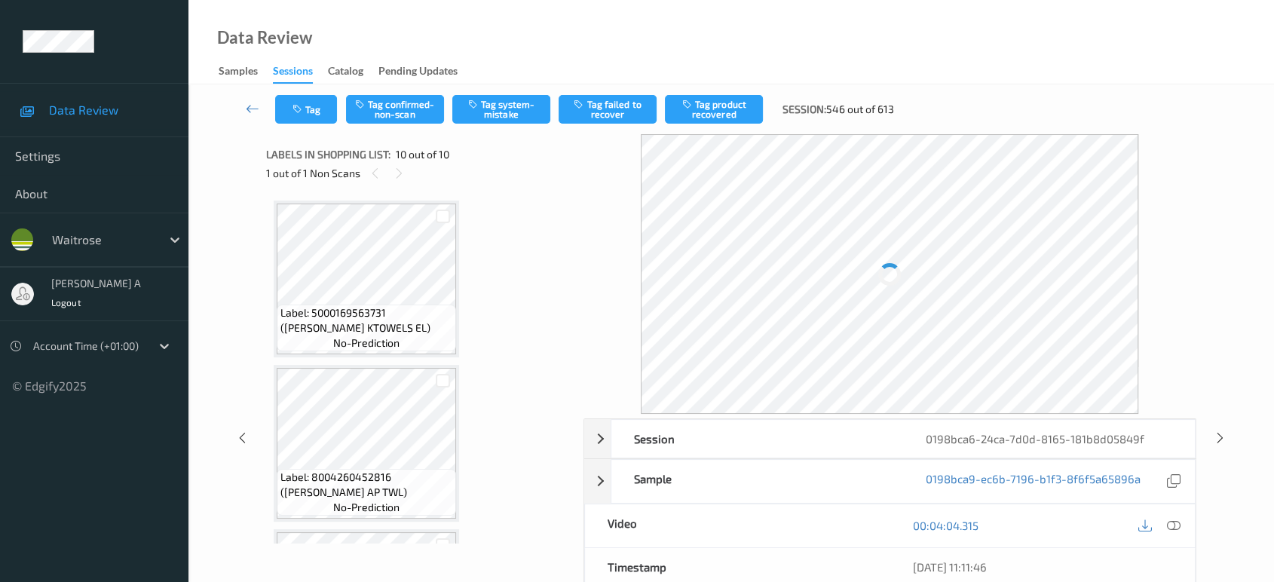
scroll to position [1293, 0]
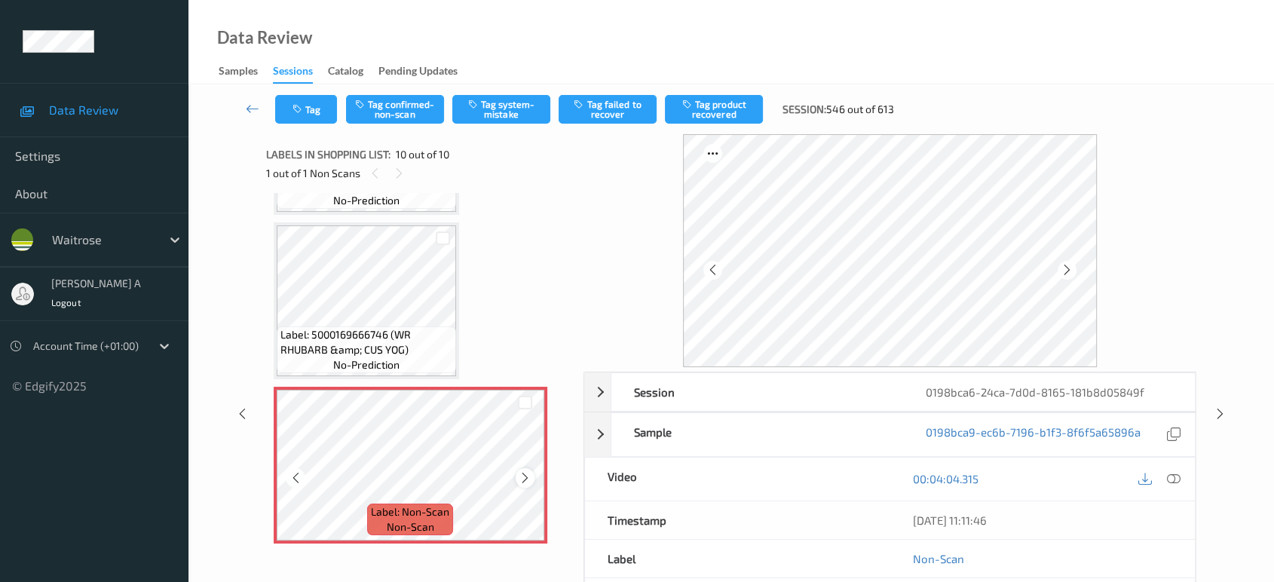
click at [519, 471] on icon at bounding box center [525, 478] width 13 height 14
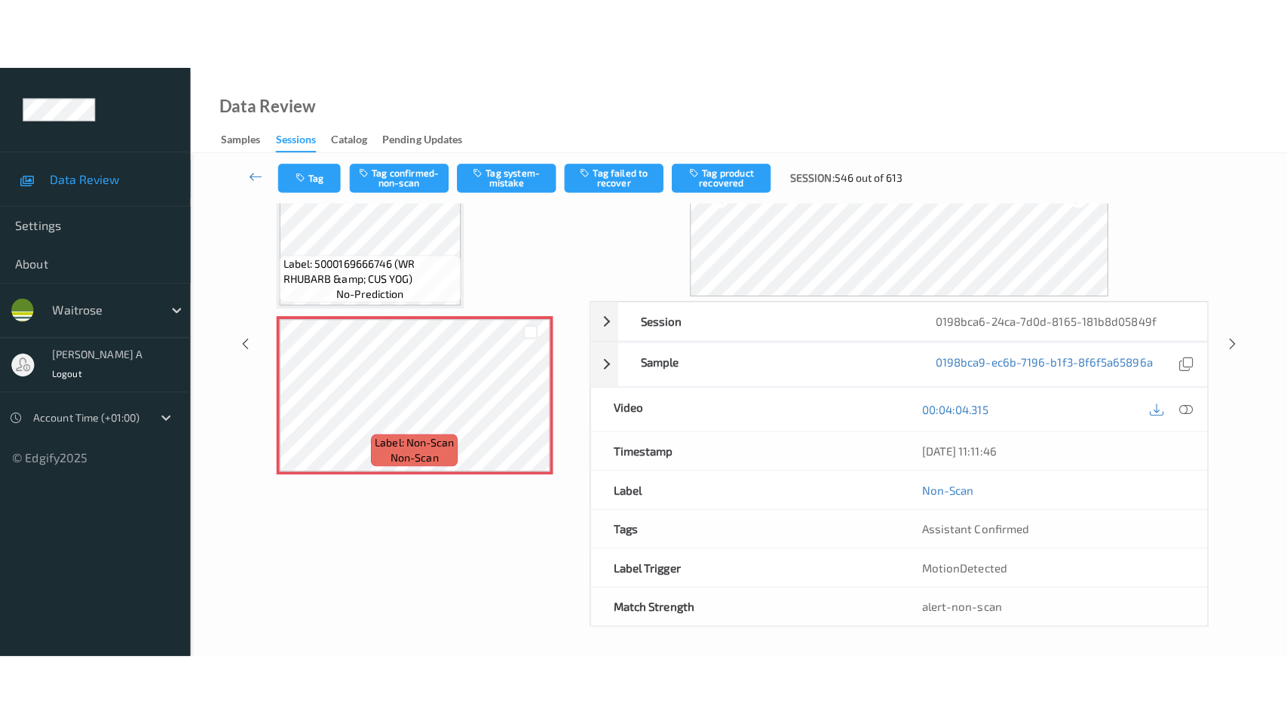
scroll to position [0, 0]
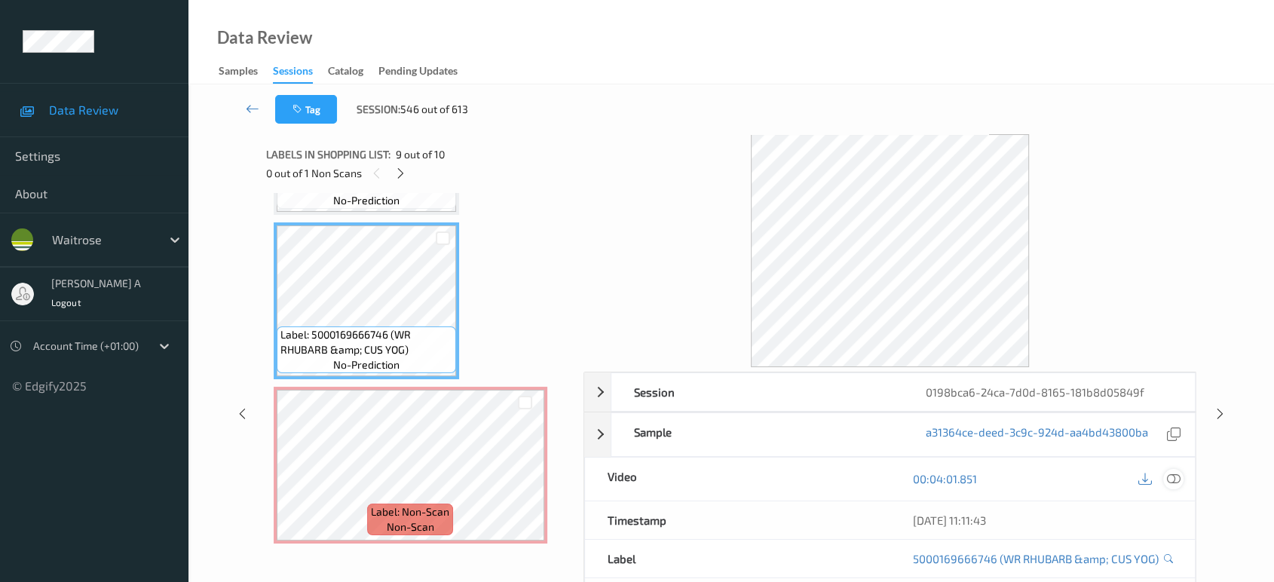
click at [1179, 475] on icon at bounding box center [1174, 479] width 14 height 14
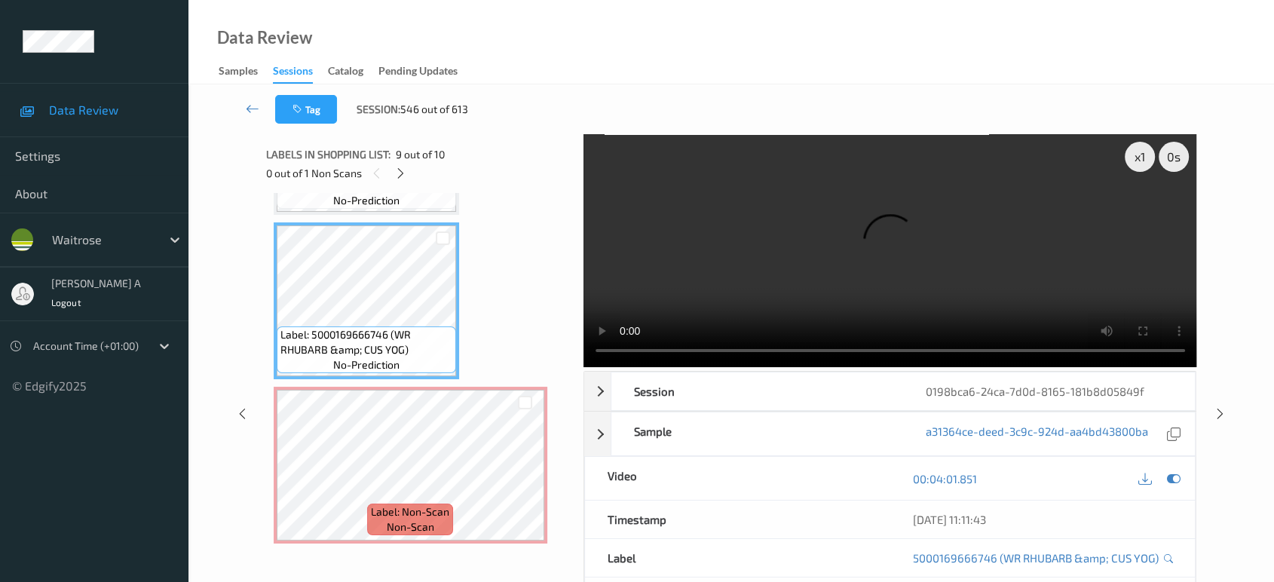
scroll to position [1152, 0]
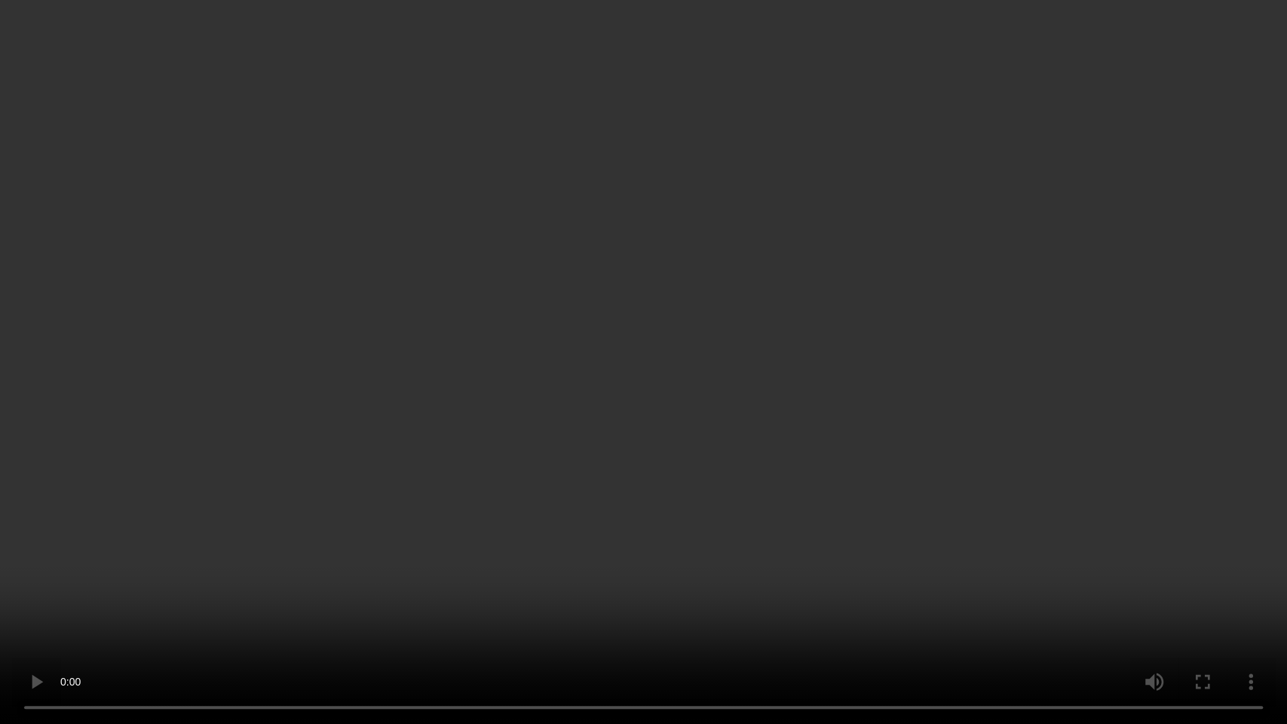
click at [776, 345] on video at bounding box center [643, 362] width 1287 height 724
click at [852, 517] on video at bounding box center [643, 362] width 1287 height 724
click at [859, 507] on video at bounding box center [643, 362] width 1287 height 724
click at [844, 347] on video at bounding box center [643, 362] width 1287 height 724
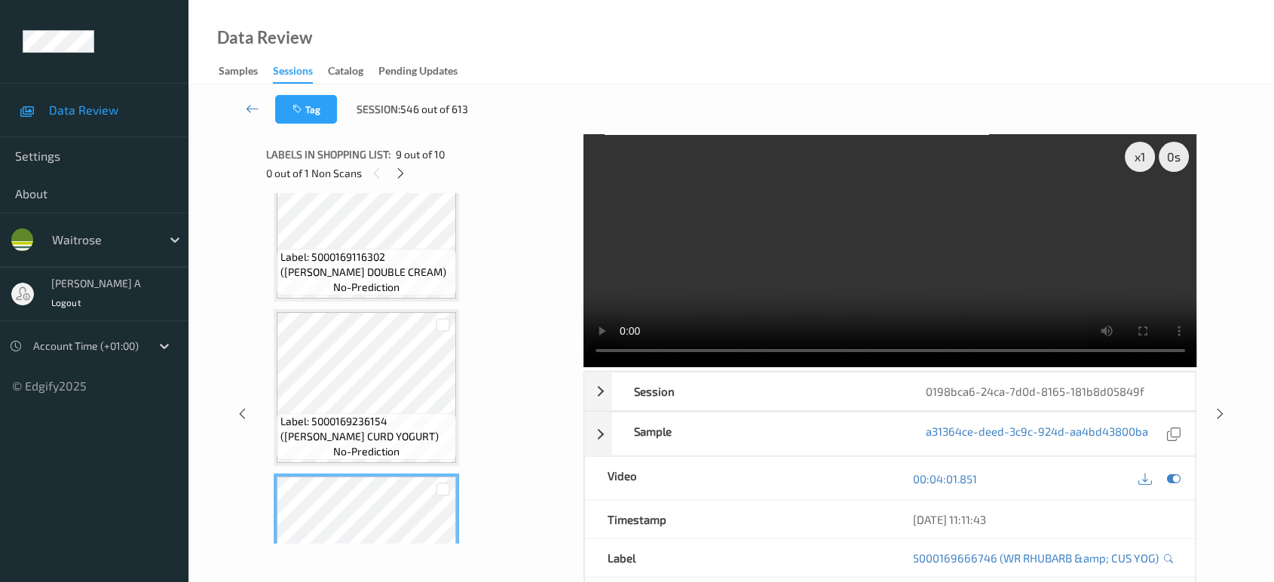
scroll to position [958, 0]
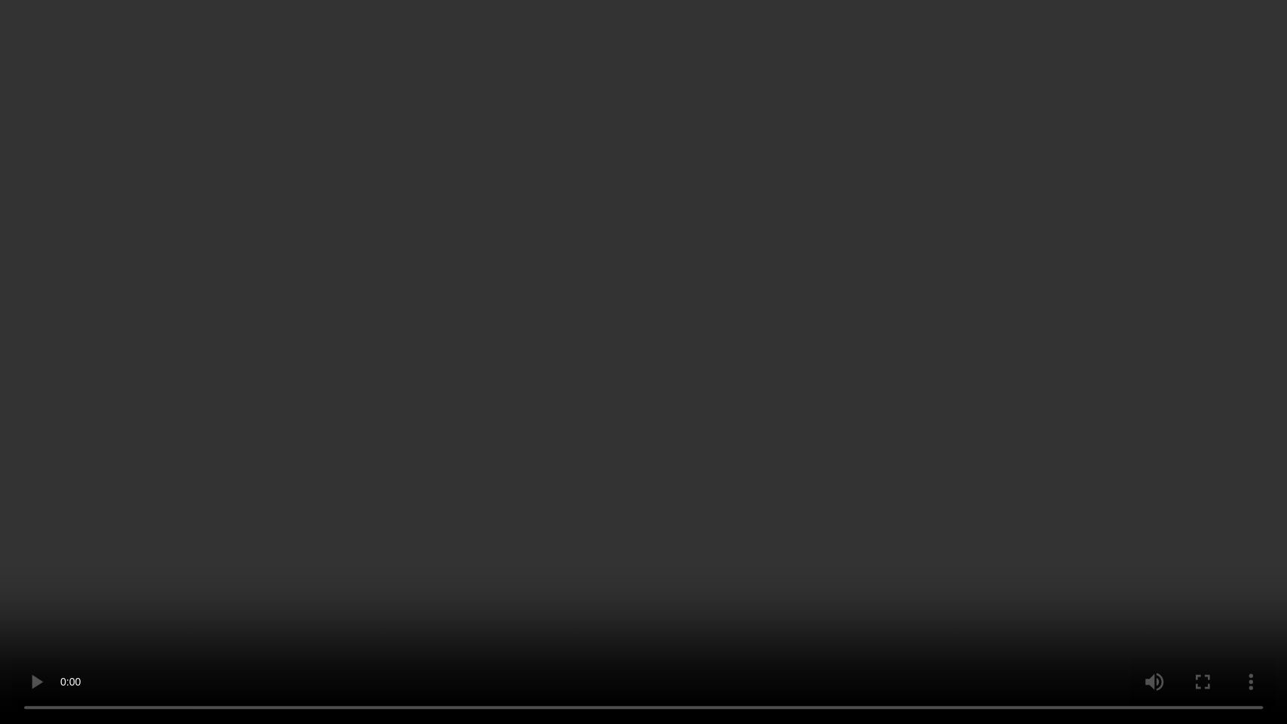
click at [568, 491] on video at bounding box center [643, 362] width 1287 height 724
click at [506, 581] on video at bounding box center [643, 362] width 1287 height 724
click at [502, 519] on video at bounding box center [643, 362] width 1287 height 724
click at [732, 408] on video at bounding box center [643, 362] width 1287 height 724
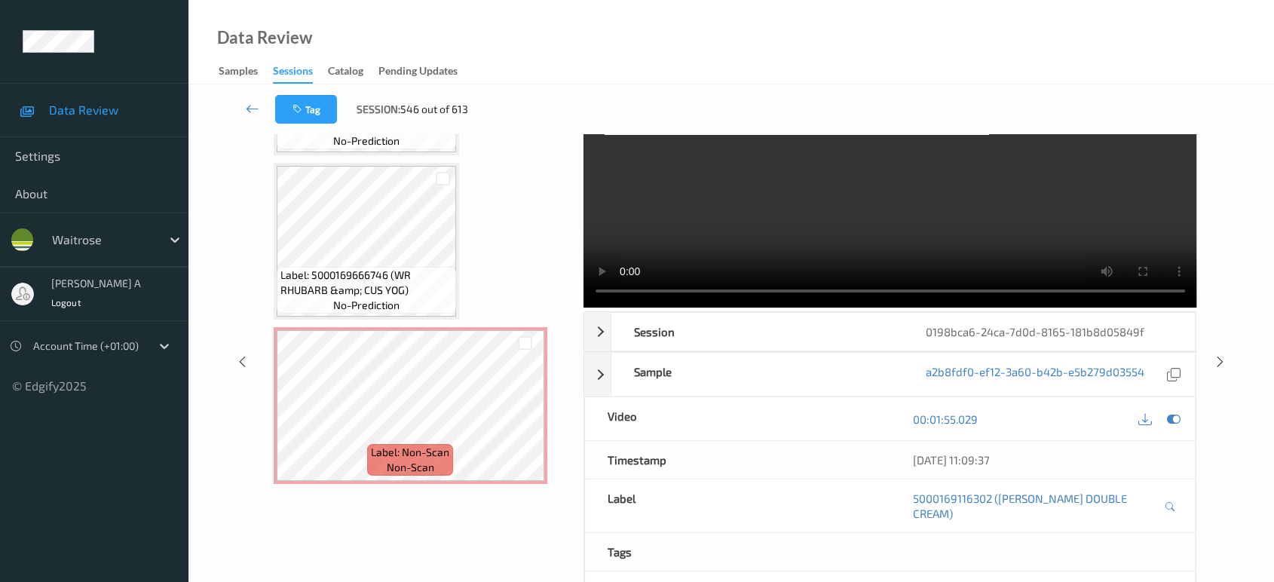
scroll to position [141, 0]
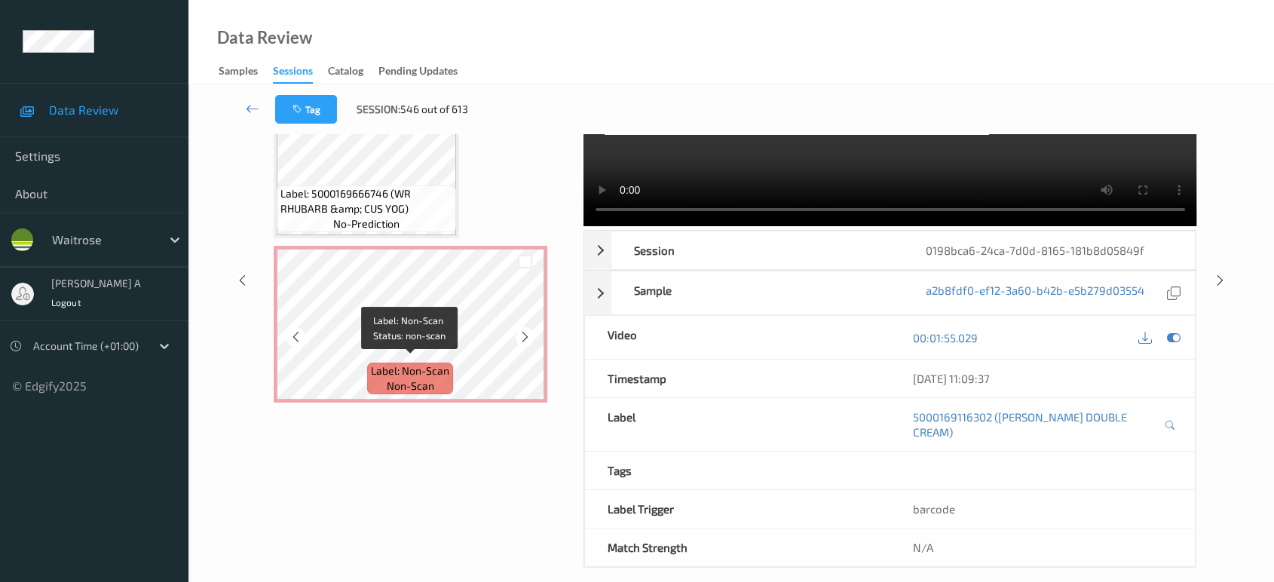
click at [430, 366] on span "Label: Non-Scan" at bounding box center [410, 370] width 78 height 15
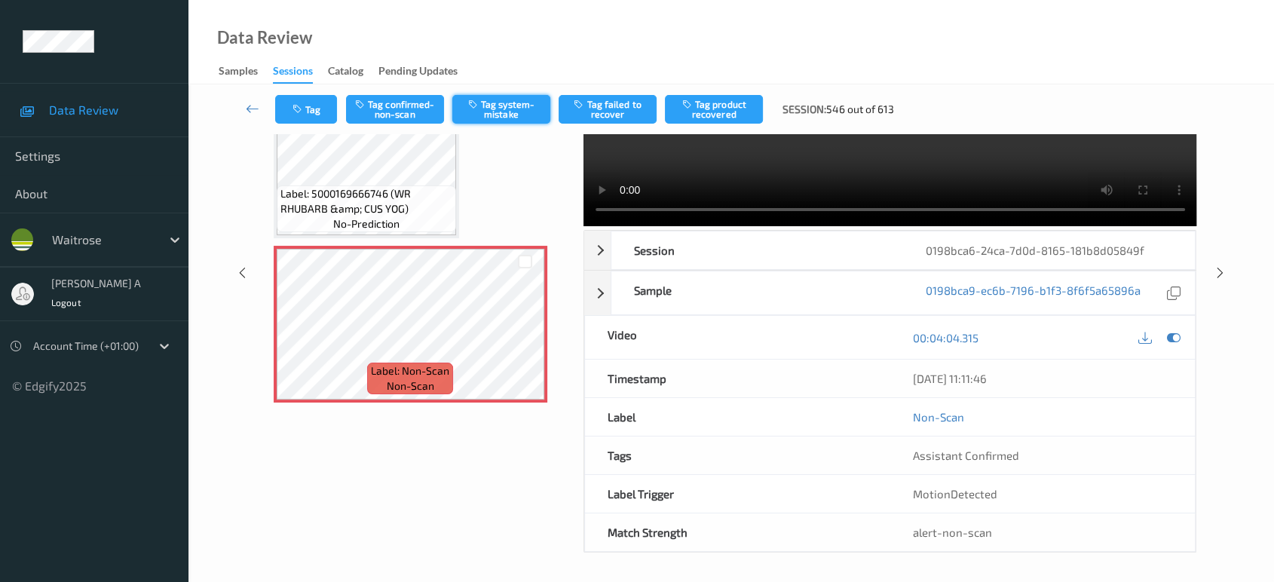
click at [507, 108] on button "Tag system-mistake" at bounding box center [501, 109] width 98 height 29
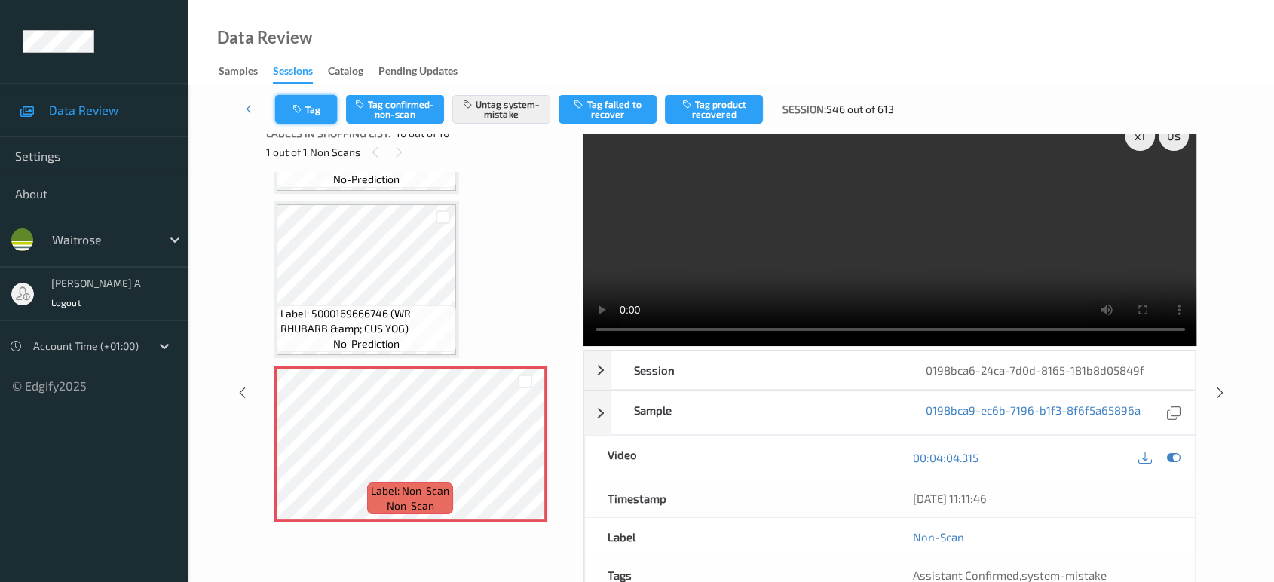
click at [315, 112] on button "Tag" at bounding box center [306, 109] width 62 height 29
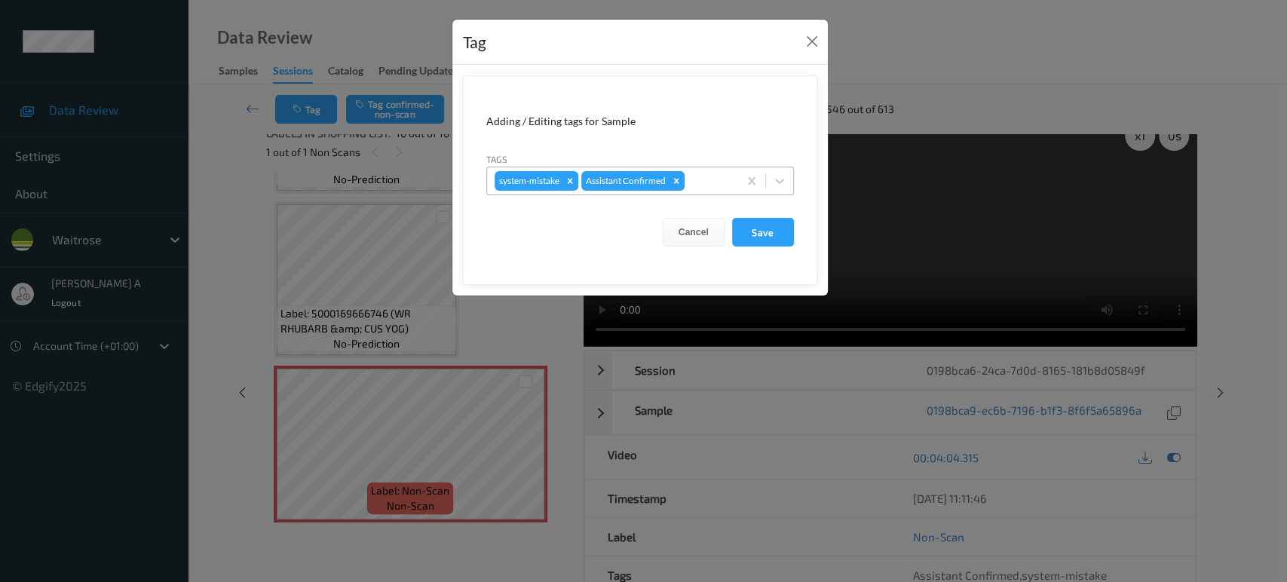
click at [704, 184] on div at bounding box center [708, 181] width 43 height 18
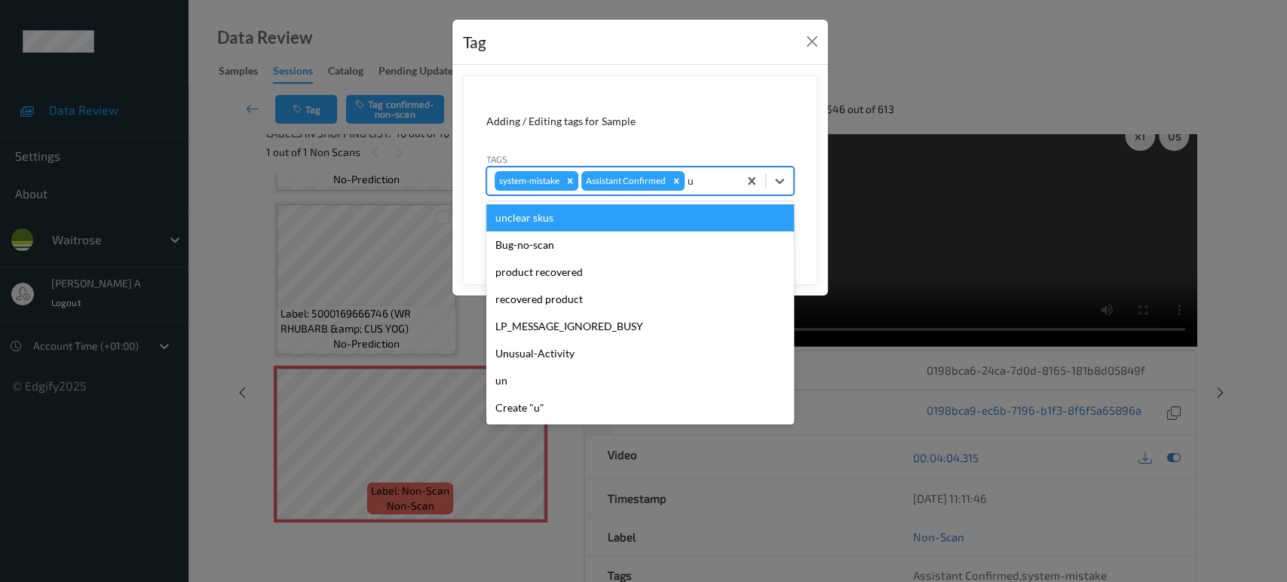
type input "un"
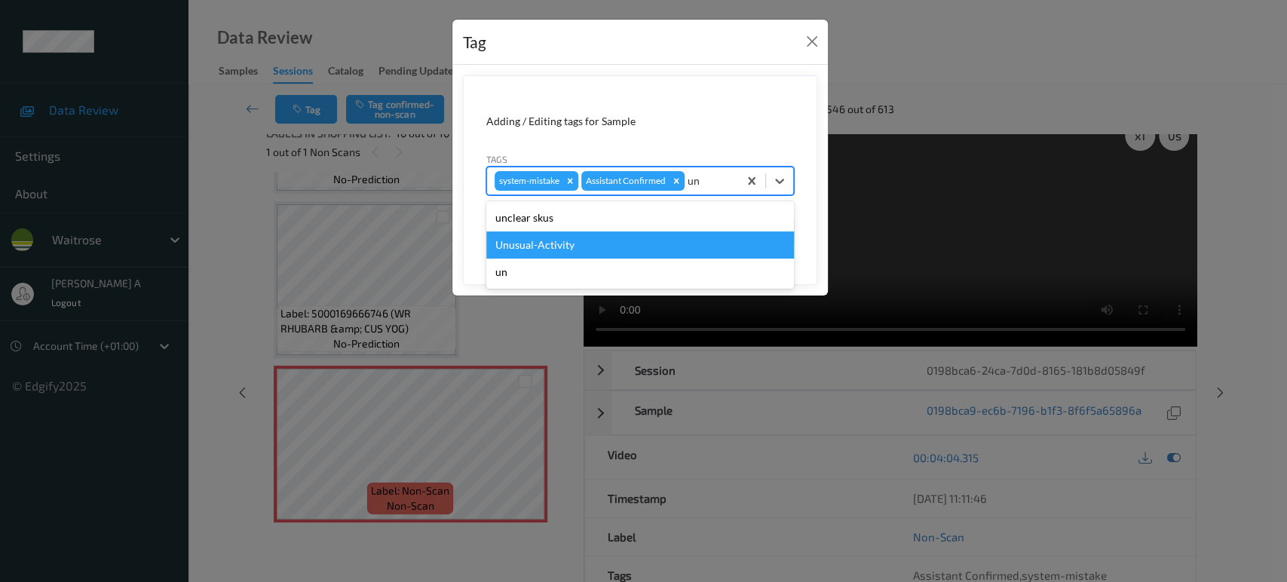
click at [613, 237] on div "Unusual-Activity" at bounding box center [640, 244] width 308 height 27
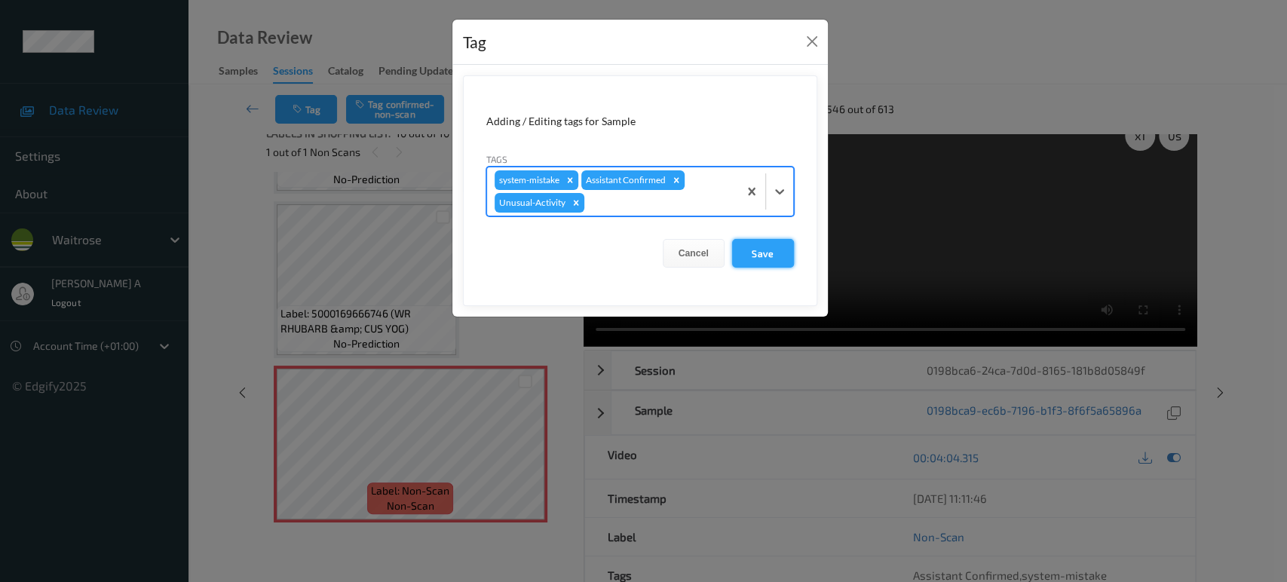
click at [743, 260] on button "Save" at bounding box center [763, 253] width 62 height 29
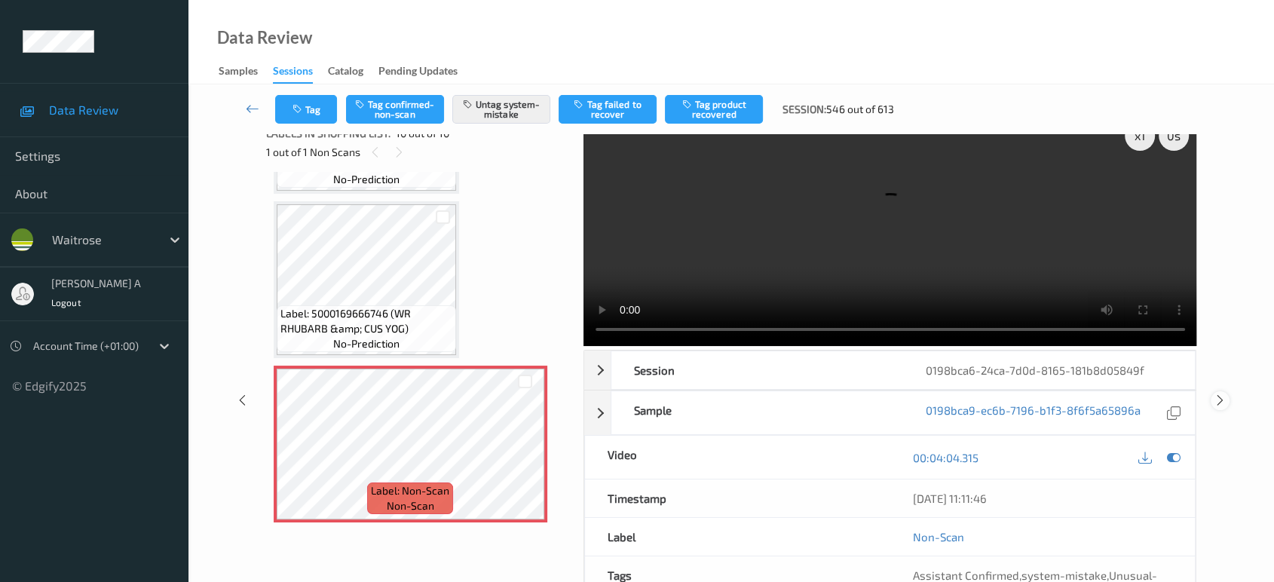
click at [1222, 393] on icon at bounding box center [1220, 400] width 13 height 14
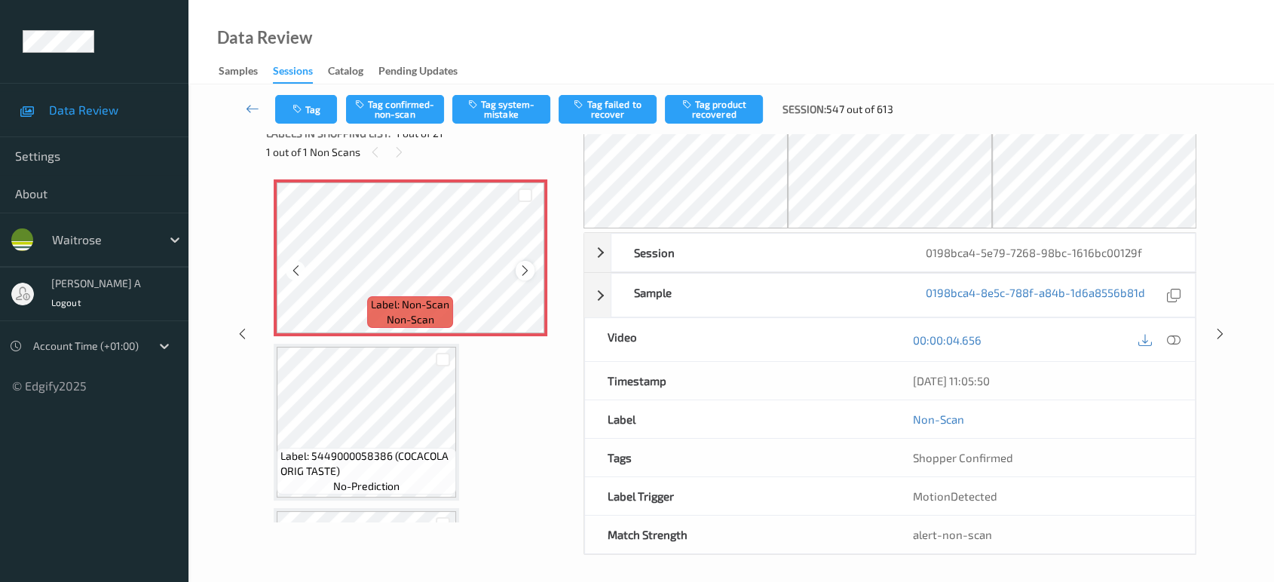
click at [525, 277] on div at bounding box center [525, 270] width 19 height 19
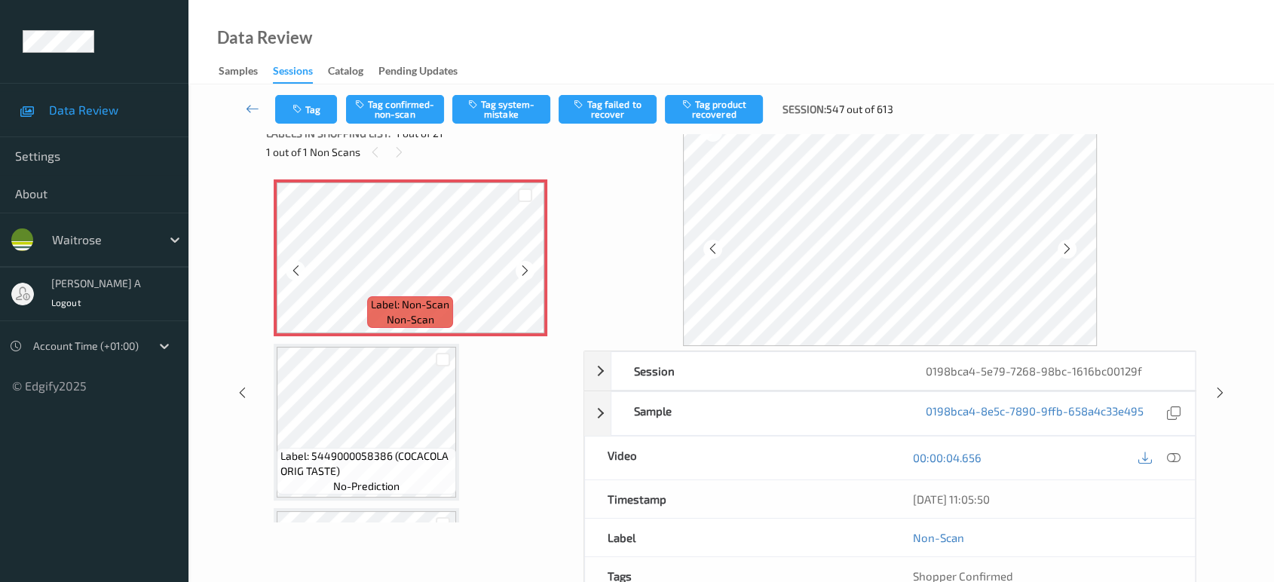
click at [525, 277] on div at bounding box center [525, 270] width 19 height 19
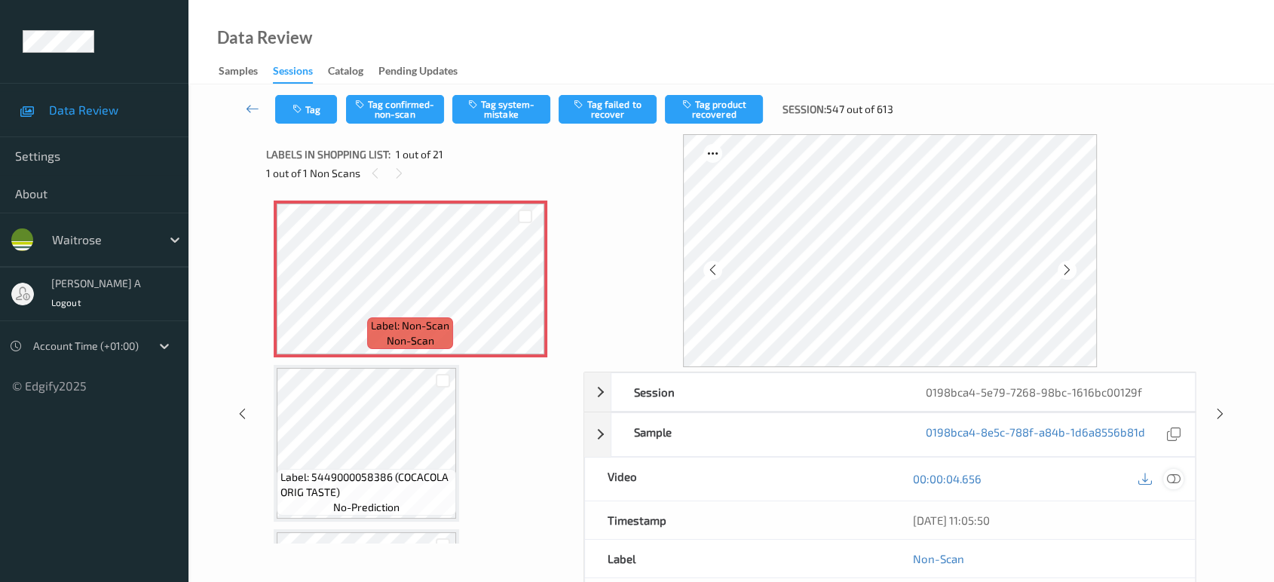
click at [1173, 481] on icon at bounding box center [1174, 479] width 14 height 14
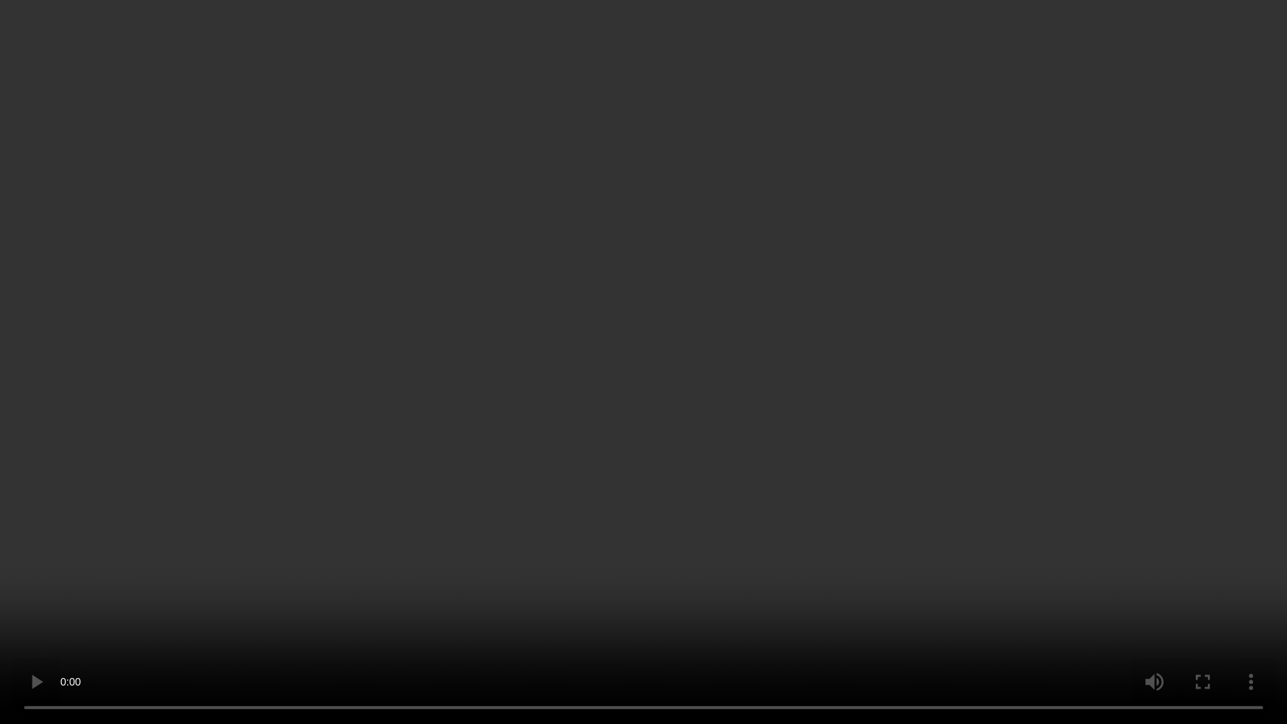
click at [430, 473] on video at bounding box center [643, 362] width 1287 height 724
click at [657, 394] on video at bounding box center [643, 362] width 1287 height 724
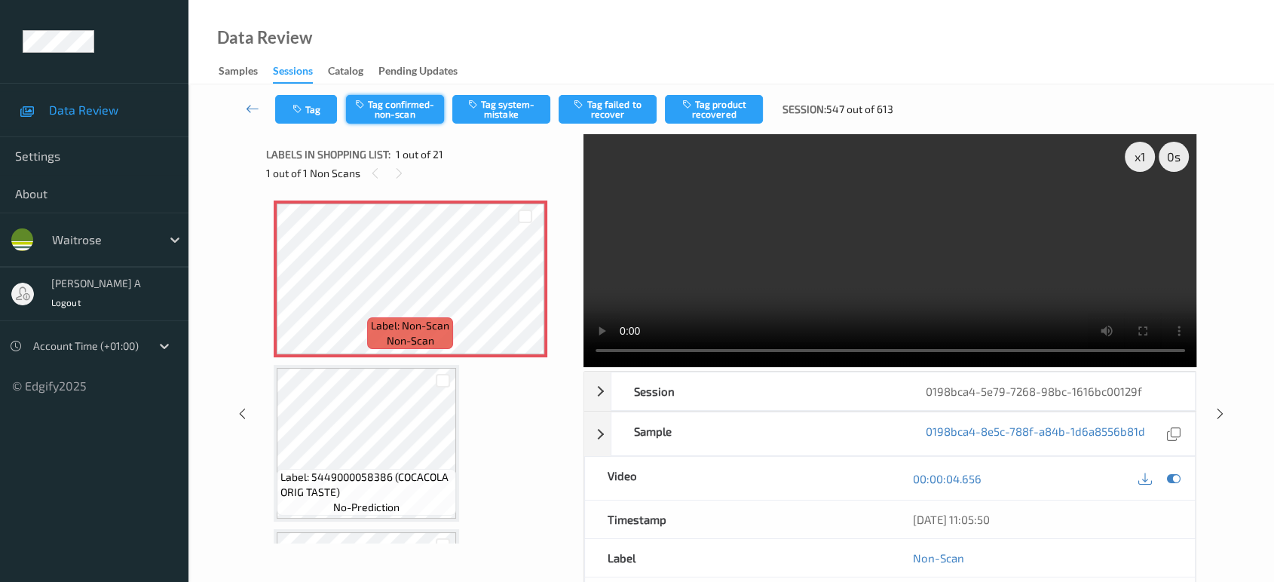
click at [427, 115] on button "Tag confirmed-non-scan" at bounding box center [395, 109] width 98 height 29
click at [736, 105] on button "Tag product recovered" at bounding box center [714, 109] width 98 height 29
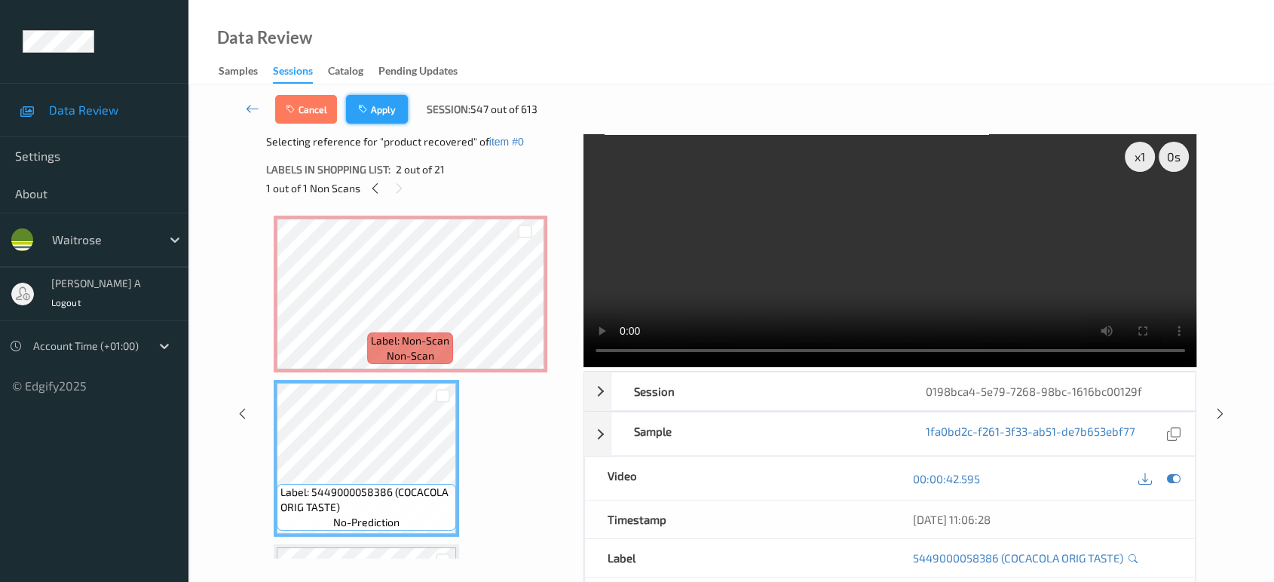
click at [362, 118] on button "Apply" at bounding box center [377, 109] width 62 height 29
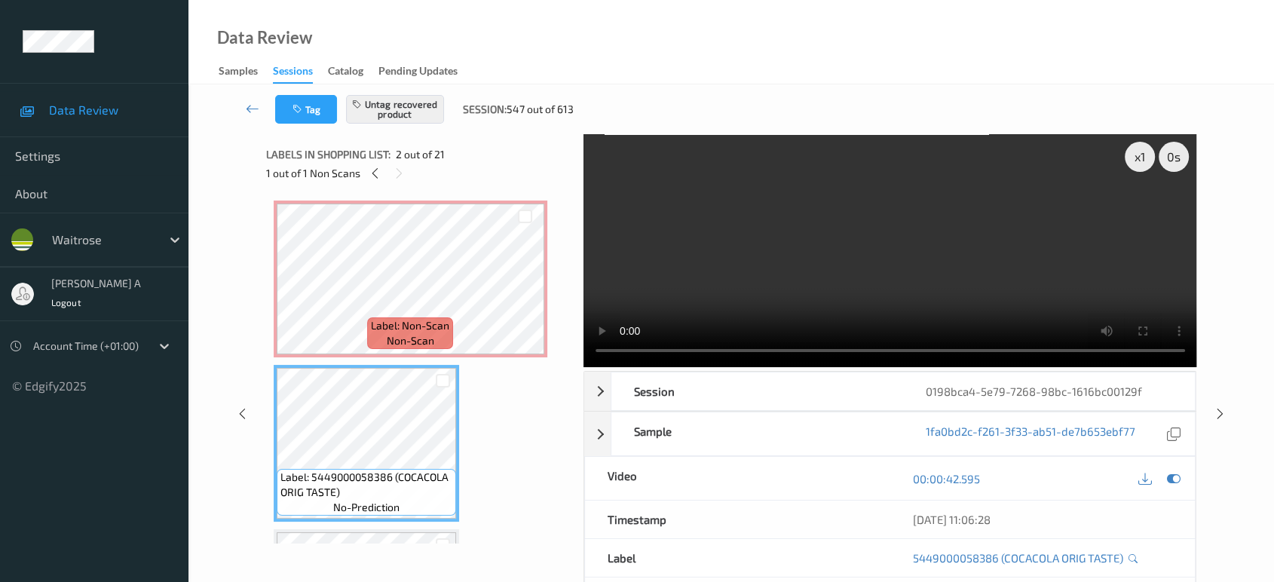
drag, startPoint x: 1222, startPoint y: 415, endPoint x: 1205, endPoint y: 397, distance: 24.0
click at [1222, 415] on icon at bounding box center [1220, 414] width 13 height 14
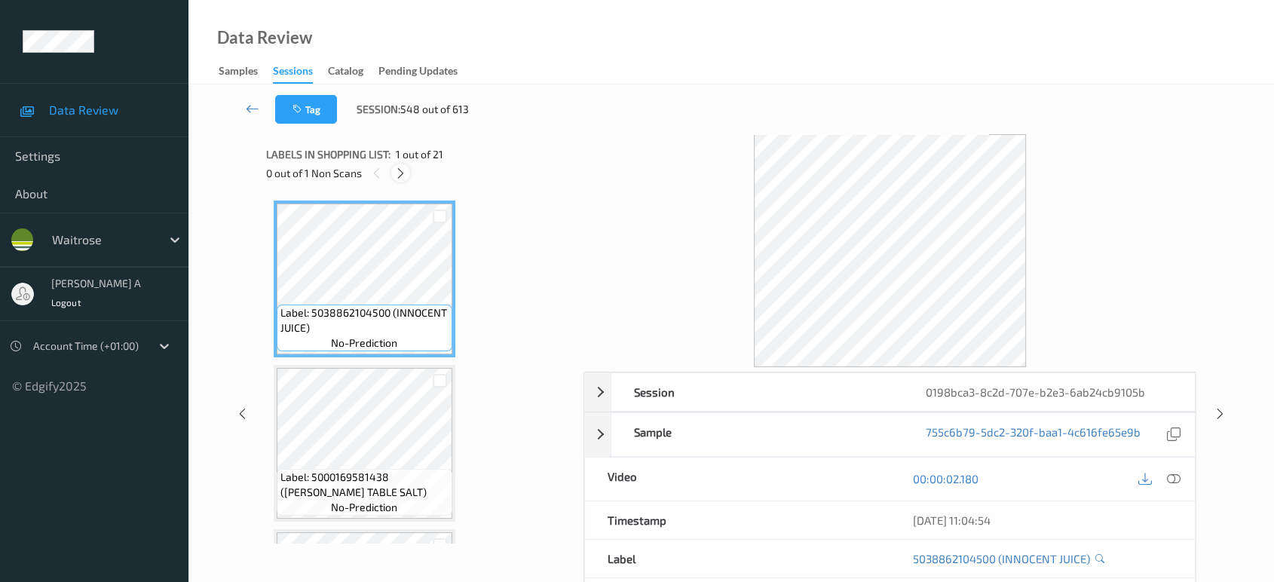
click at [404, 175] on icon at bounding box center [400, 174] width 13 height 14
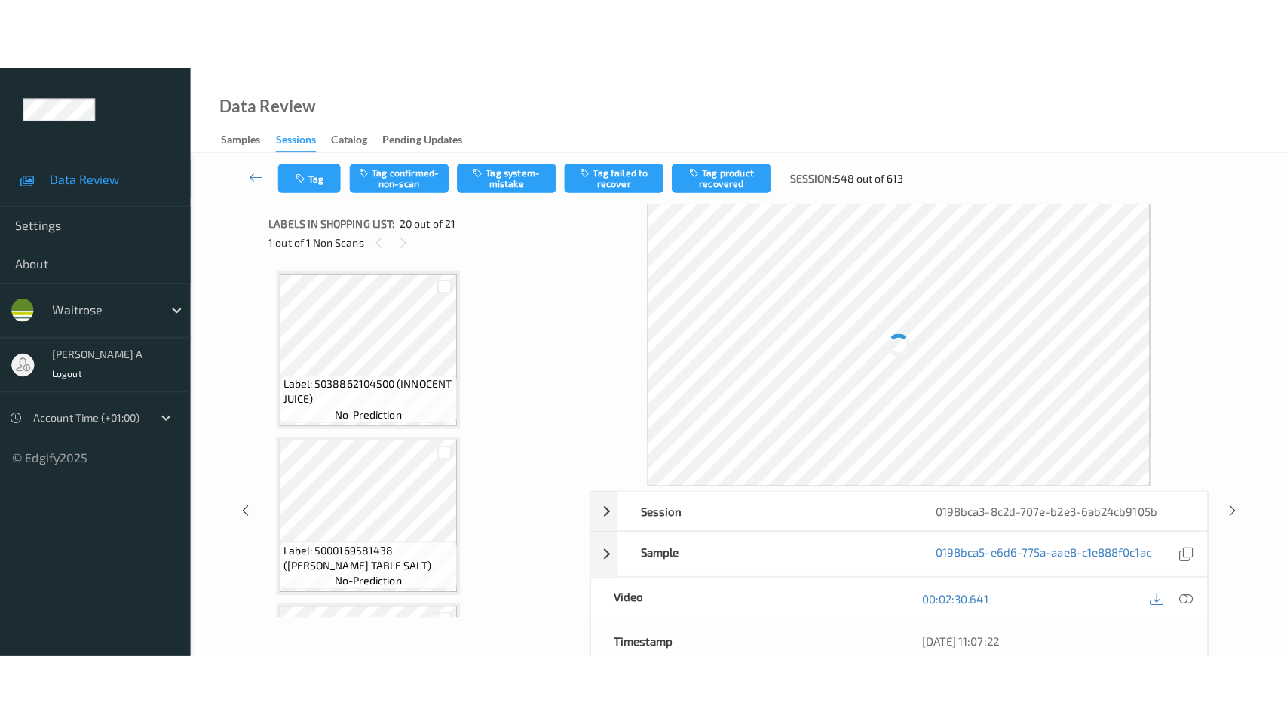
scroll to position [2953, 0]
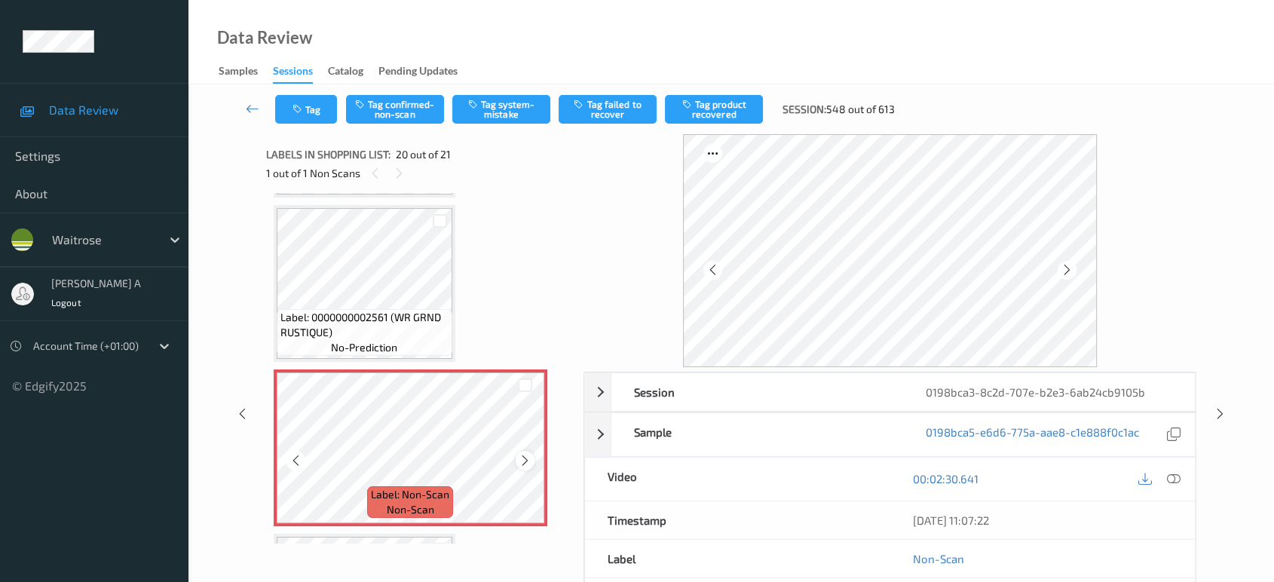
click at [521, 454] on icon at bounding box center [525, 461] width 13 height 14
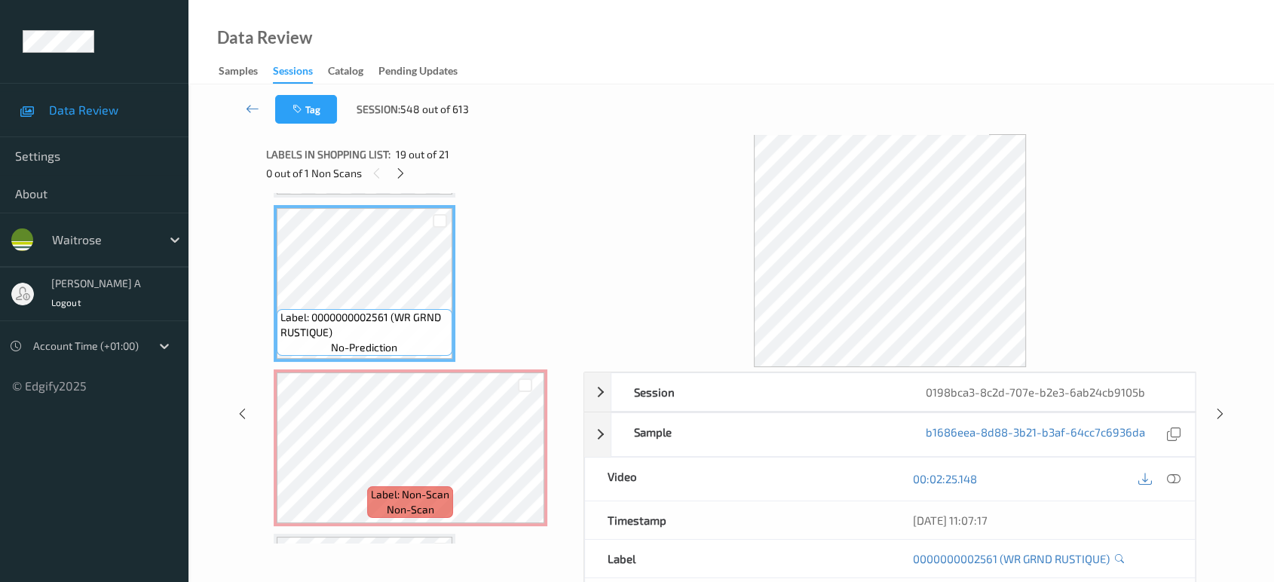
click at [1168, 475] on icon at bounding box center [1174, 479] width 14 height 14
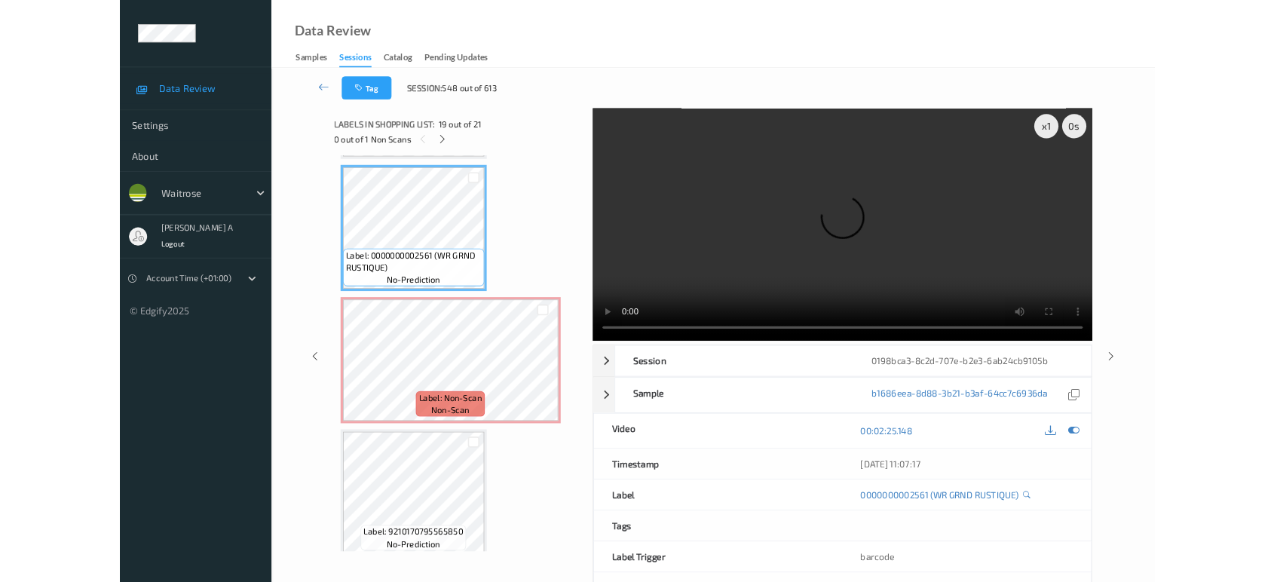
scroll to position [2952, 0]
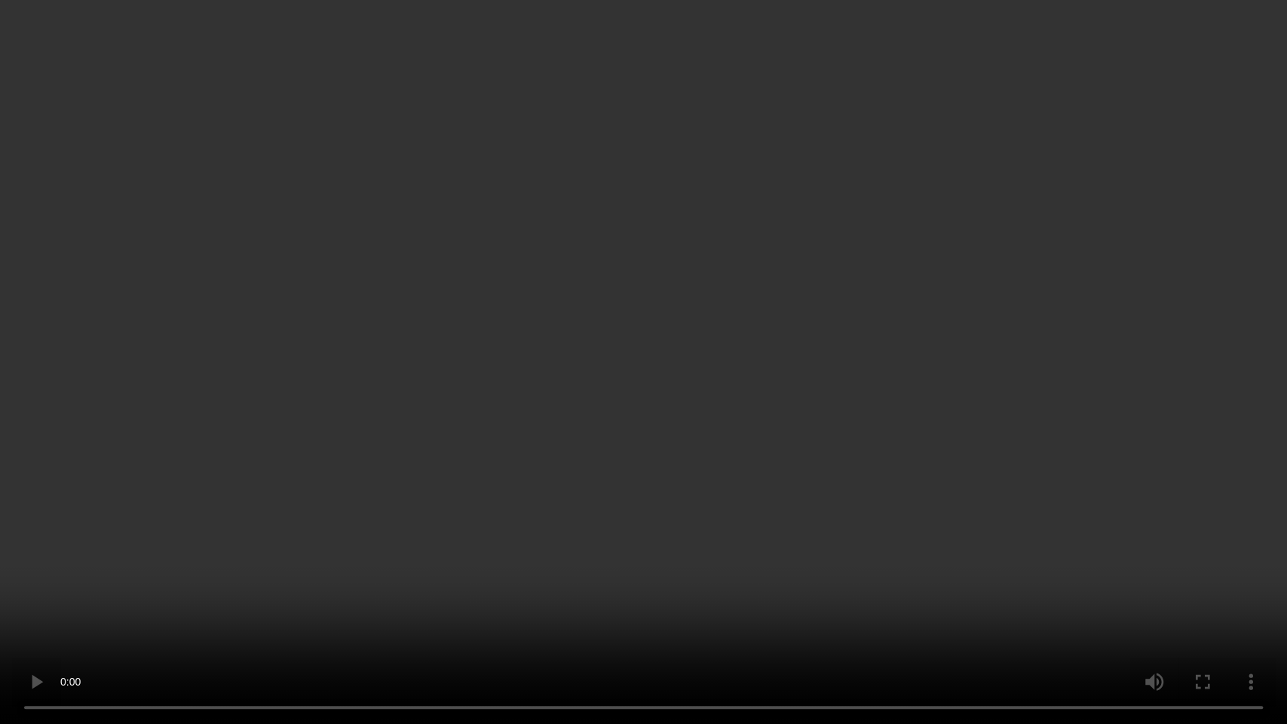
click at [691, 410] on video at bounding box center [643, 362] width 1287 height 724
click at [614, 544] on video at bounding box center [643, 362] width 1287 height 724
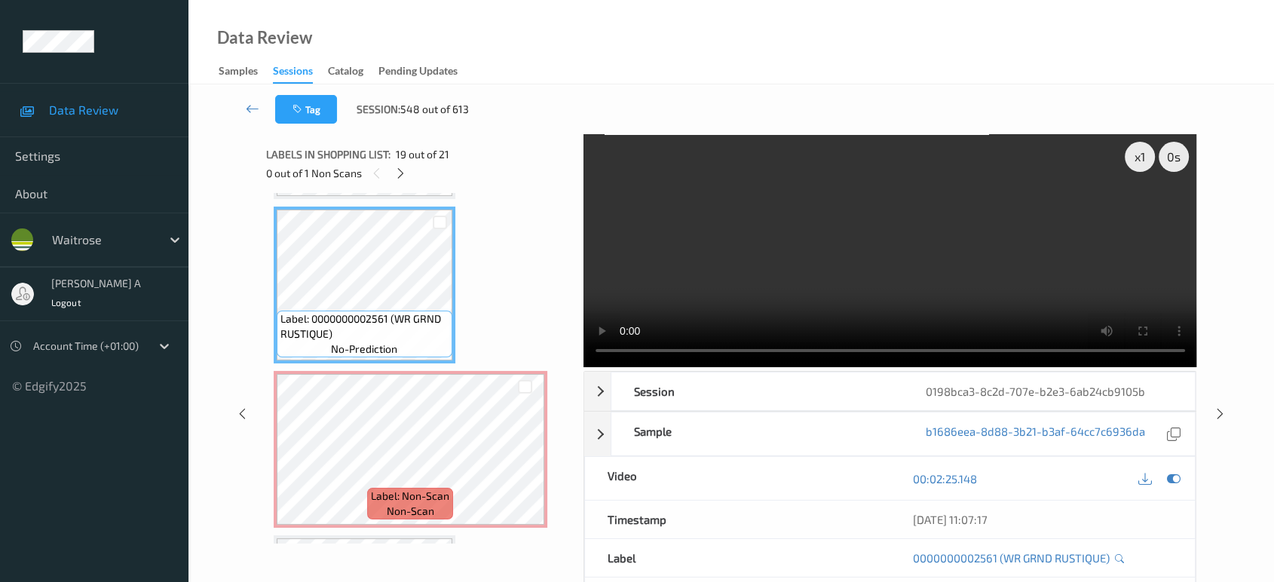
click at [866, 260] on video at bounding box center [890, 250] width 614 height 233
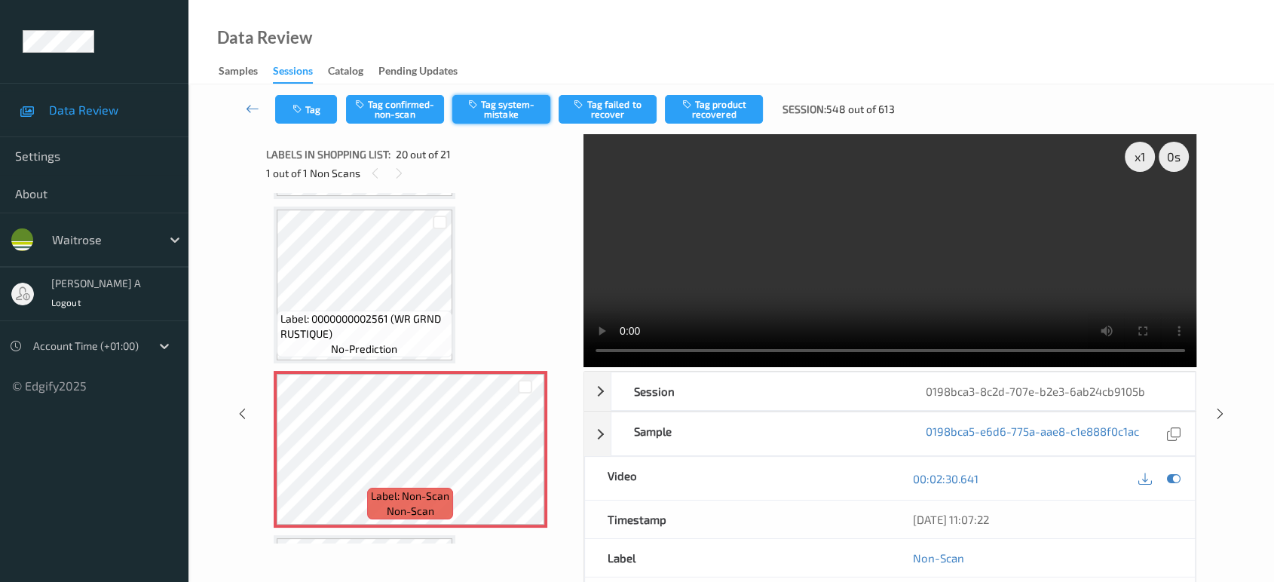
click at [485, 107] on button "Tag system-mistake" at bounding box center [501, 109] width 98 height 29
click at [311, 117] on button "Tag" at bounding box center [306, 109] width 62 height 29
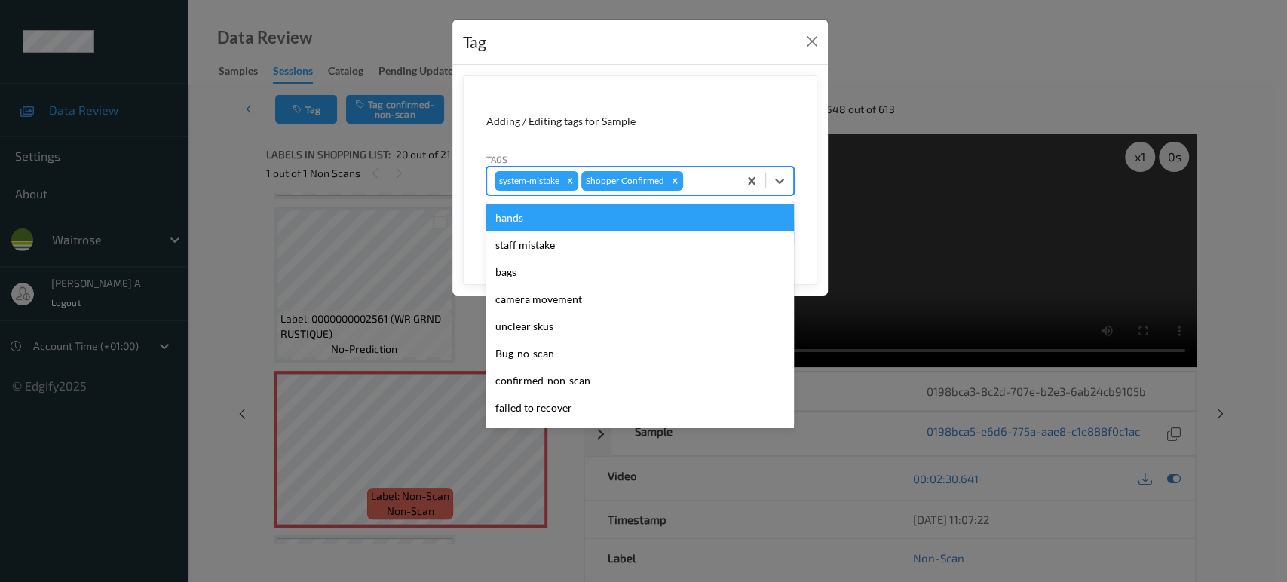
click at [700, 183] on div at bounding box center [708, 181] width 44 height 18
type input "un"
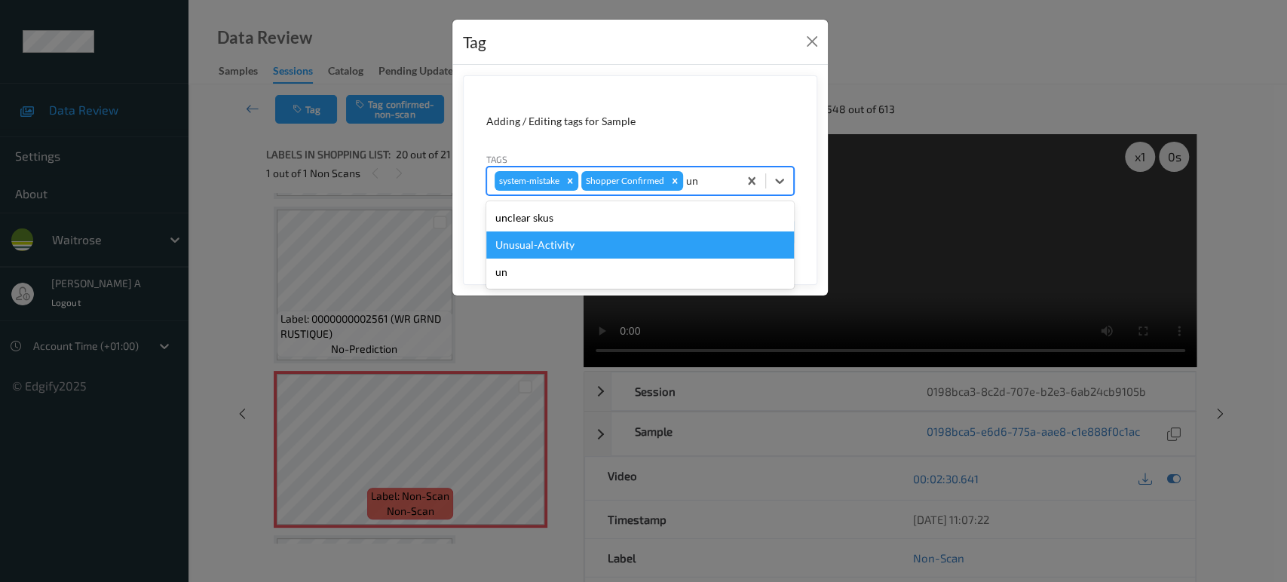
click at [618, 242] on div "Unusual-Activity" at bounding box center [640, 244] width 308 height 27
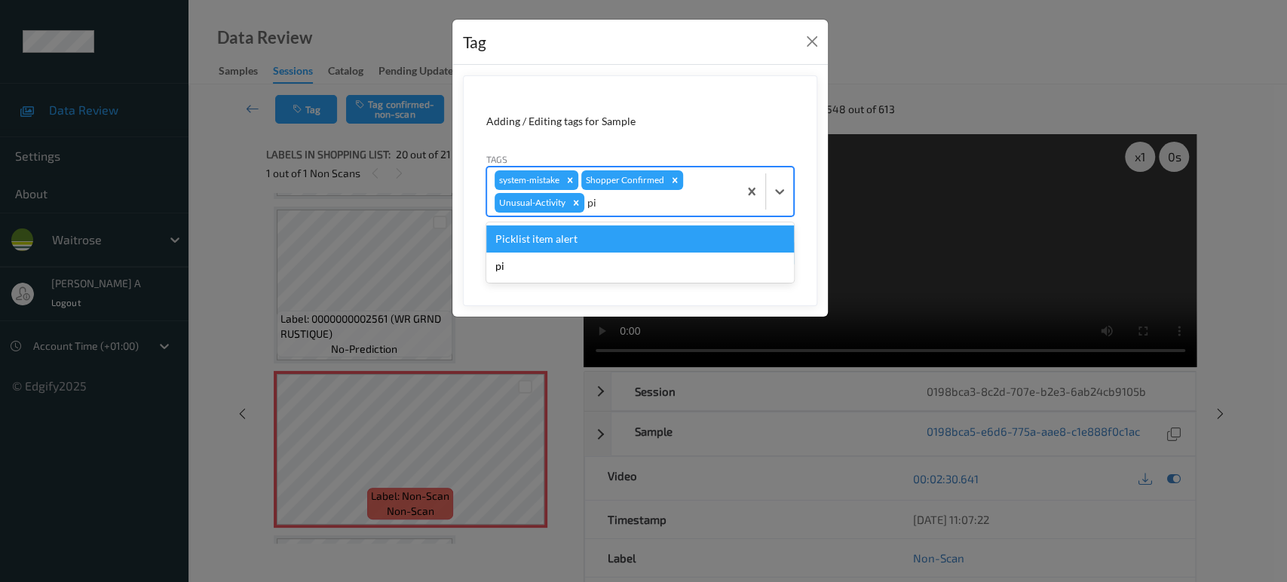
type input "pic"
click at [618, 242] on div "Picklist item alert" at bounding box center [640, 238] width 308 height 27
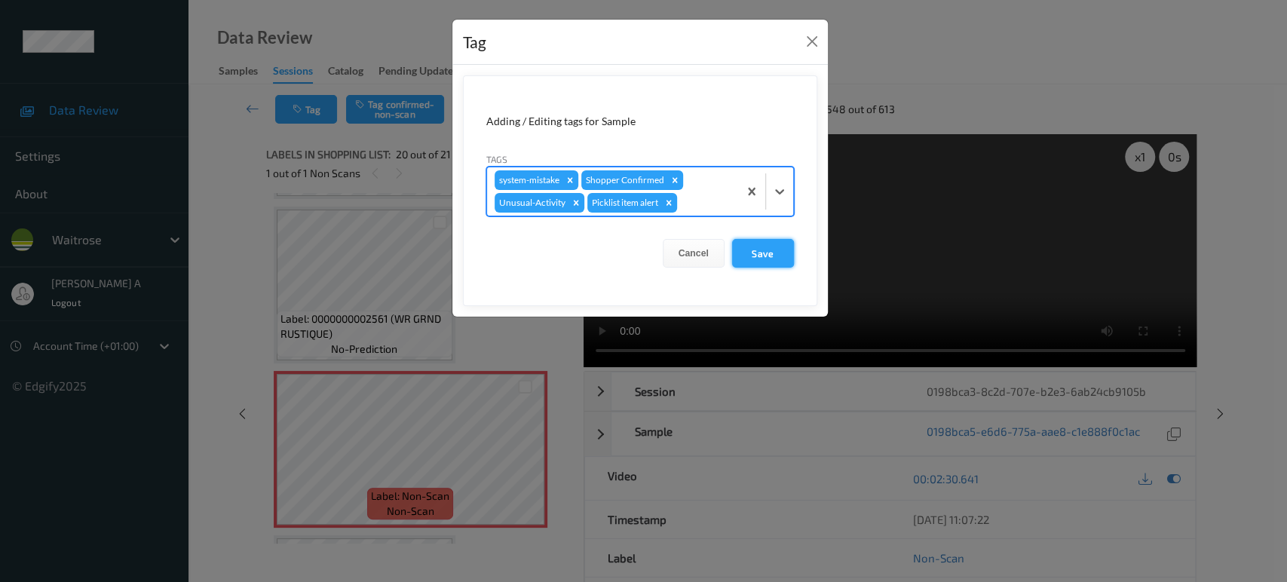
click at [752, 259] on button "Save" at bounding box center [763, 253] width 62 height 29
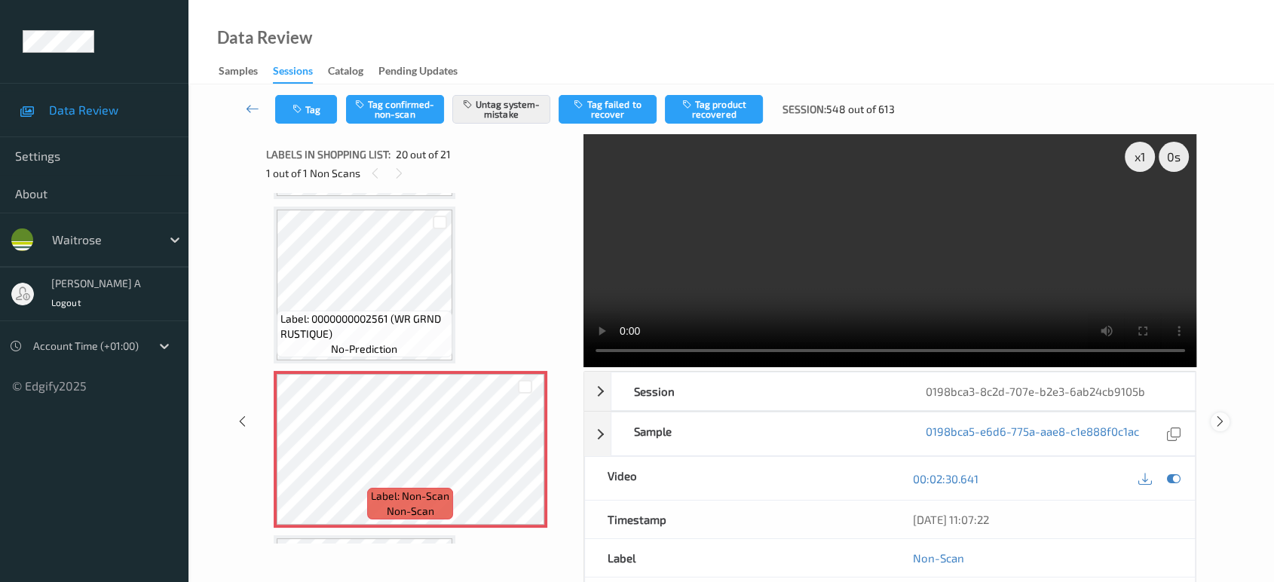
click at [1224, 415] on icon at bounding box center [1220, 422] width 13 height 14
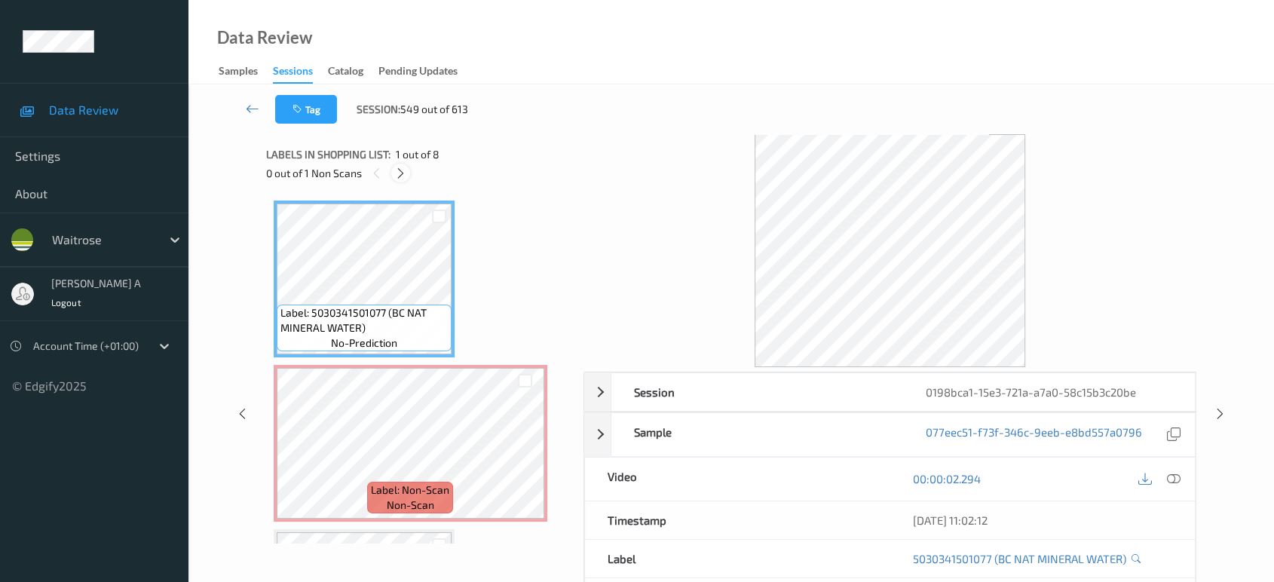
click at [409, 169] on div at bounding box center [400, 173] width 19 height 19
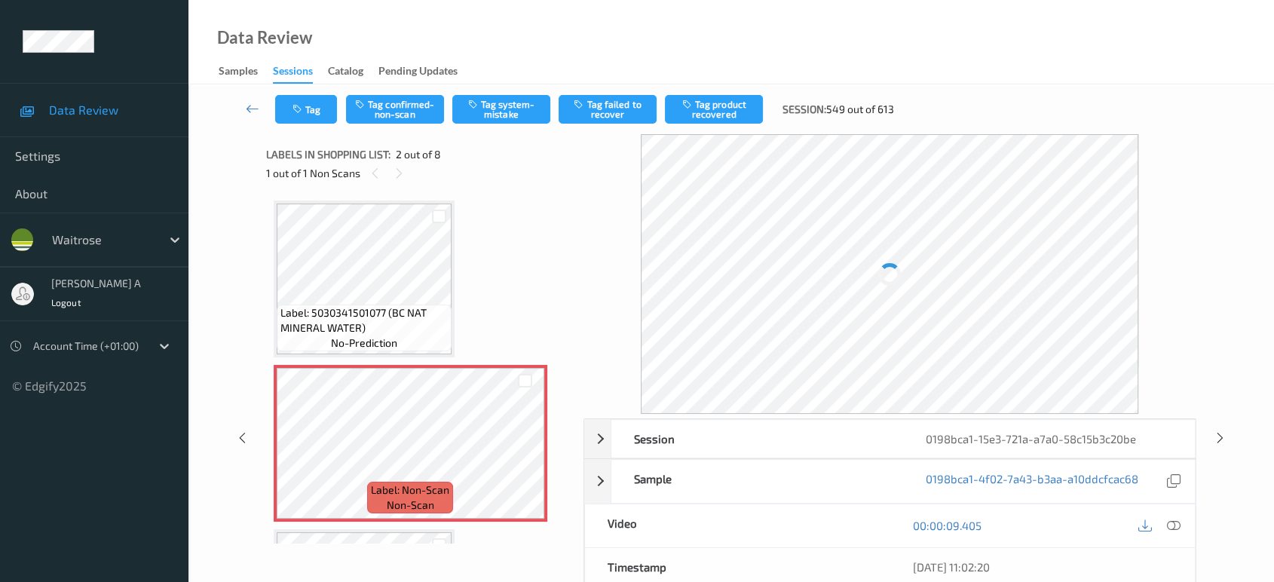
scroll to position [7, 0]
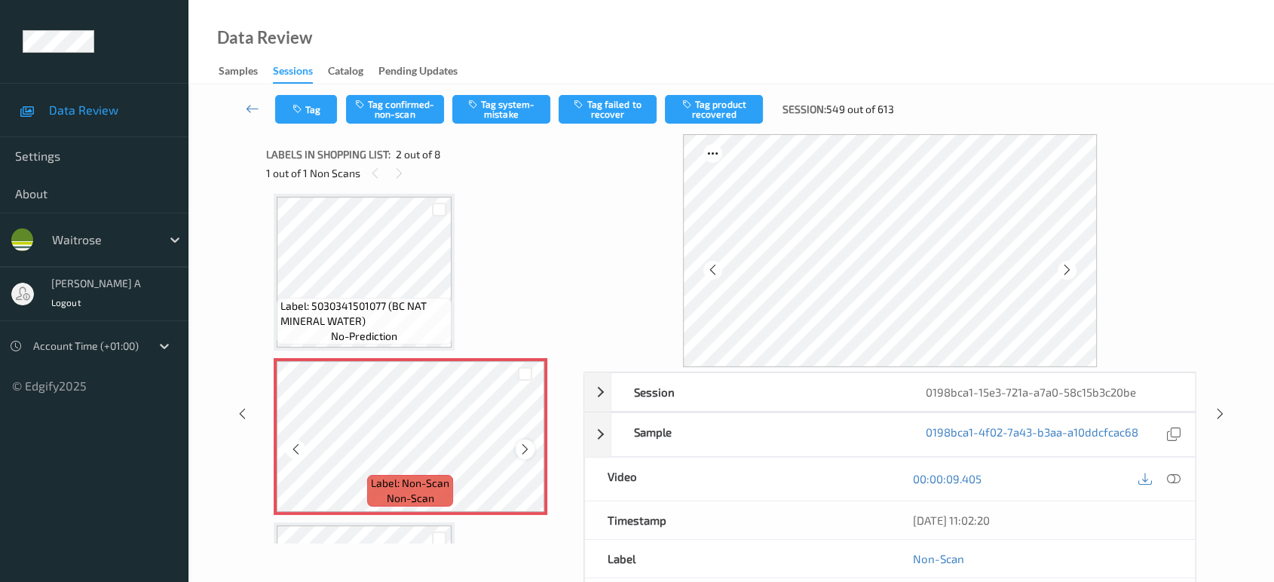
click at [526, 449] on icon at bounding box center [525, 449] width 13 height 14
click at [1170, 479] on icon at bounding box center [1174, 479] width 14 height 14
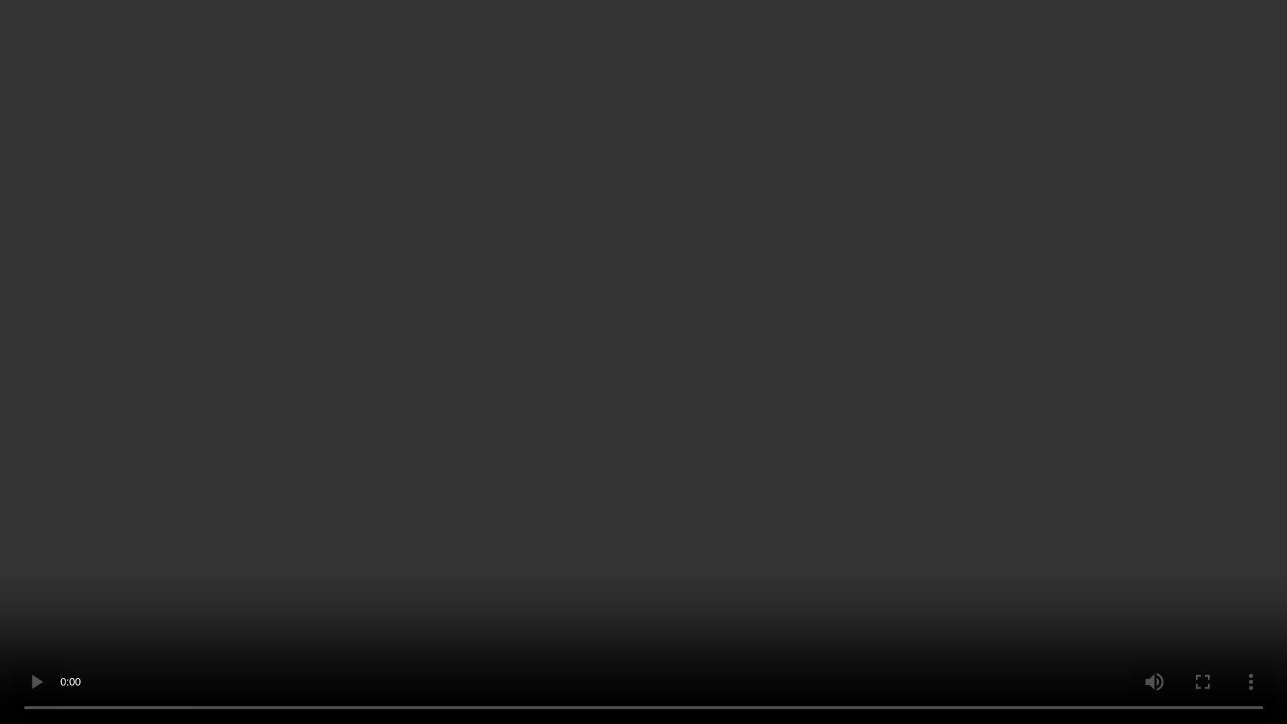
click at [868, 433] on video at bounding box center [643, 362] width 1287 height 724
click at [791, 449] on video at bounding box center [643, 362] width 1287 height 724
click at [514, 446] on video at bounding box center [643, 362] width 1287 height 724
click at [687, 442] on video at bounding box center [643, 362] width 1287 height 724
click at [617, 428] on video at bounding box center [643, 362] width 1287 height 724
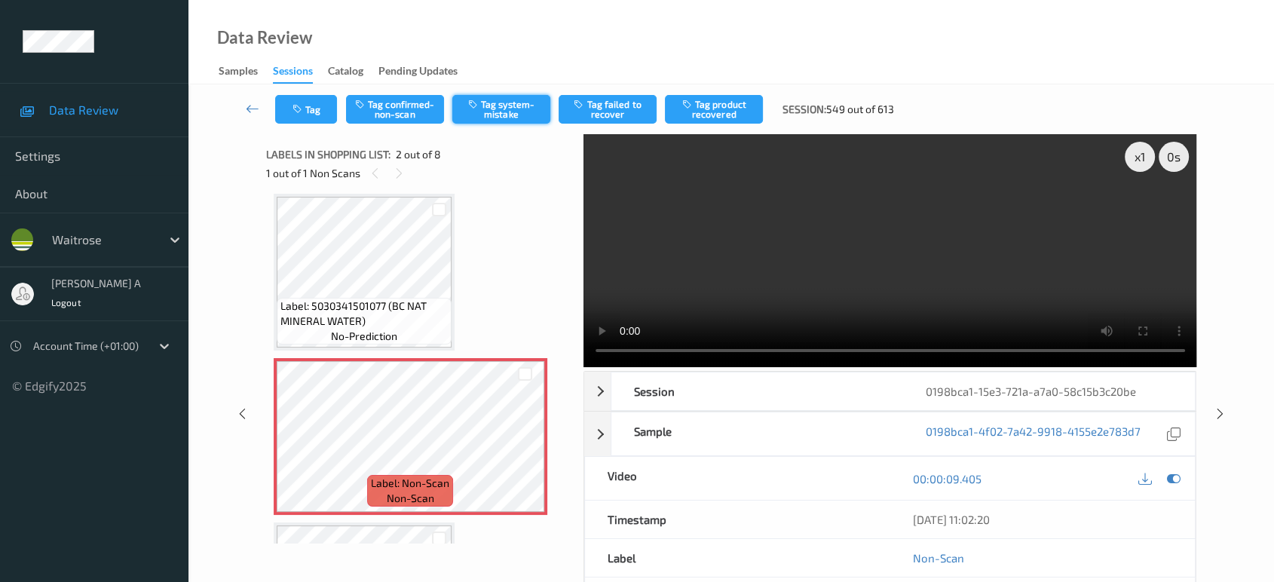
click at [488, 106] on button "Tag system-mistake" at bounding box center [501, 109] width 98 height 29
click at [319, 114] on button "Tag" at bounding box center [306, 109] width 62 height 29
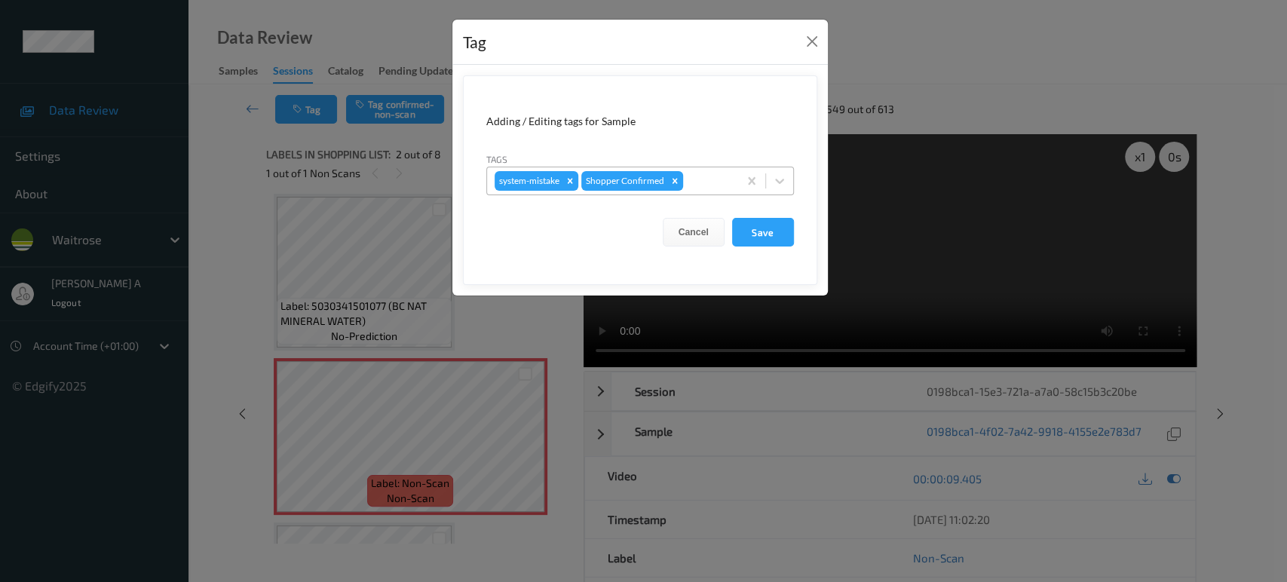
click at [703, 180] on div at bounding box center [708, 181] width 44 height 18
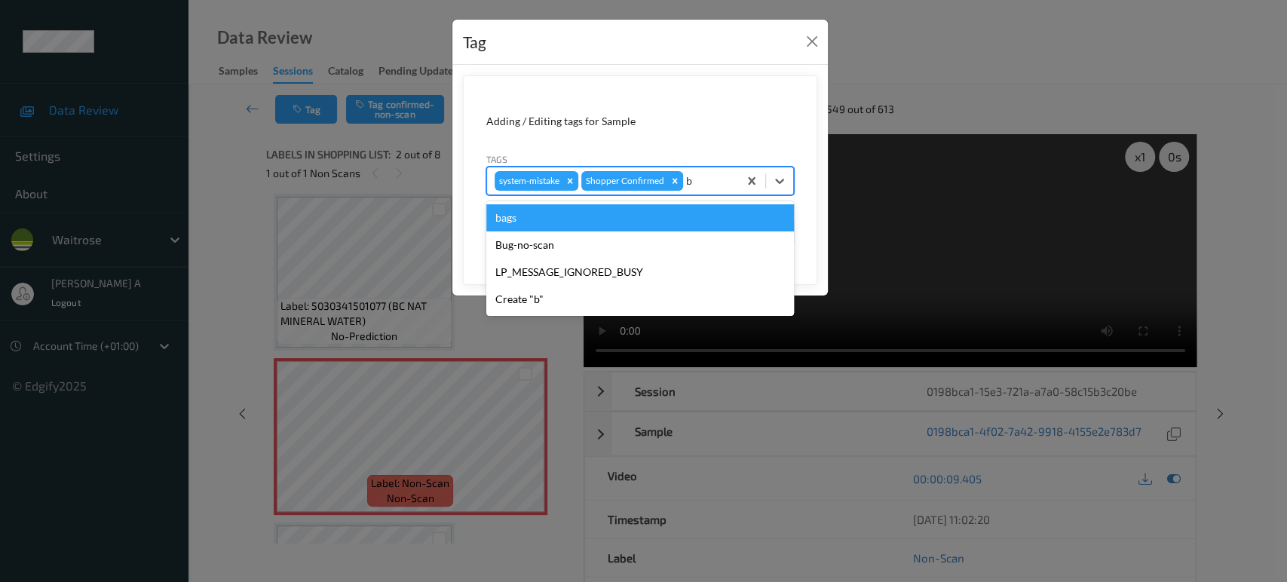
type input "ba"
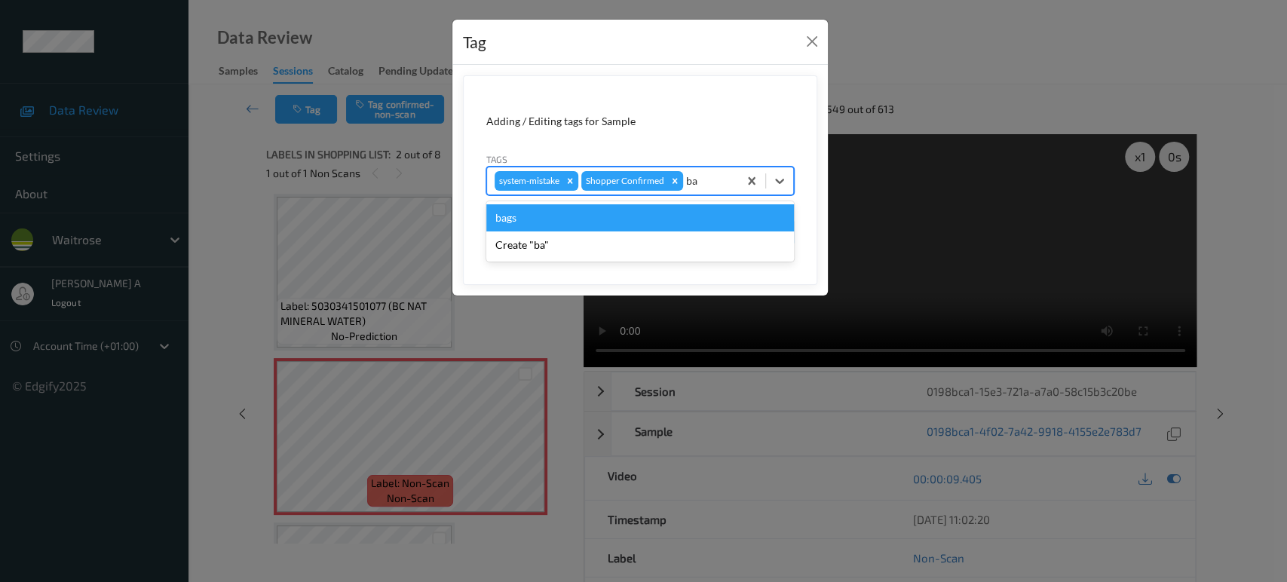
click at [631, 222] on div "bags" at bounding box center [640, 217] width 308 height 27
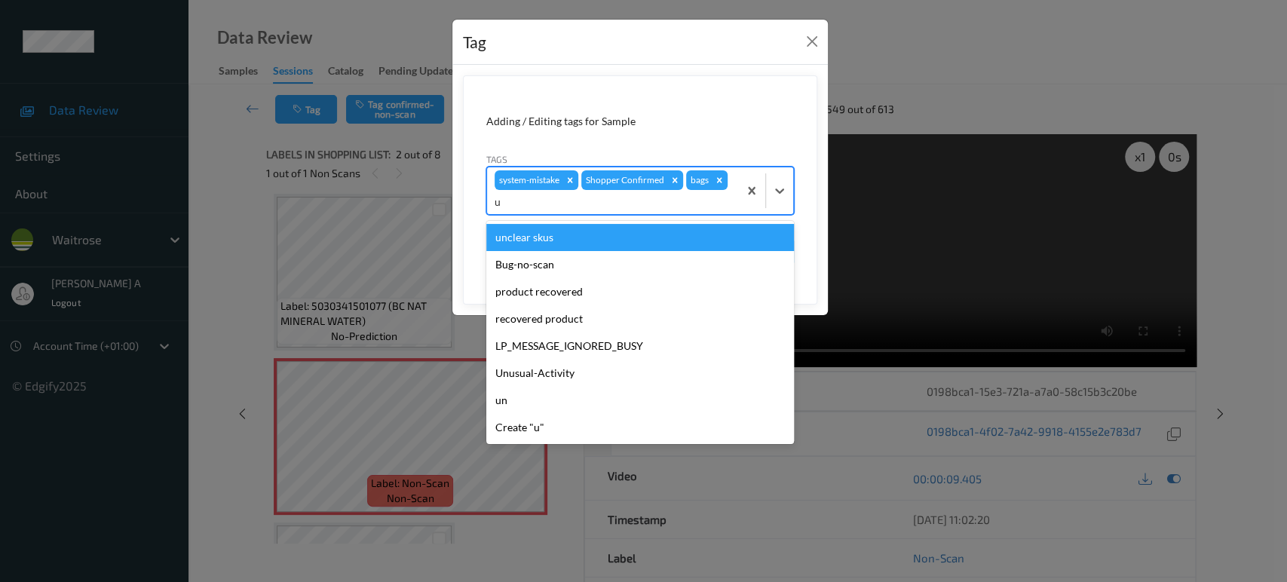
type input "un"
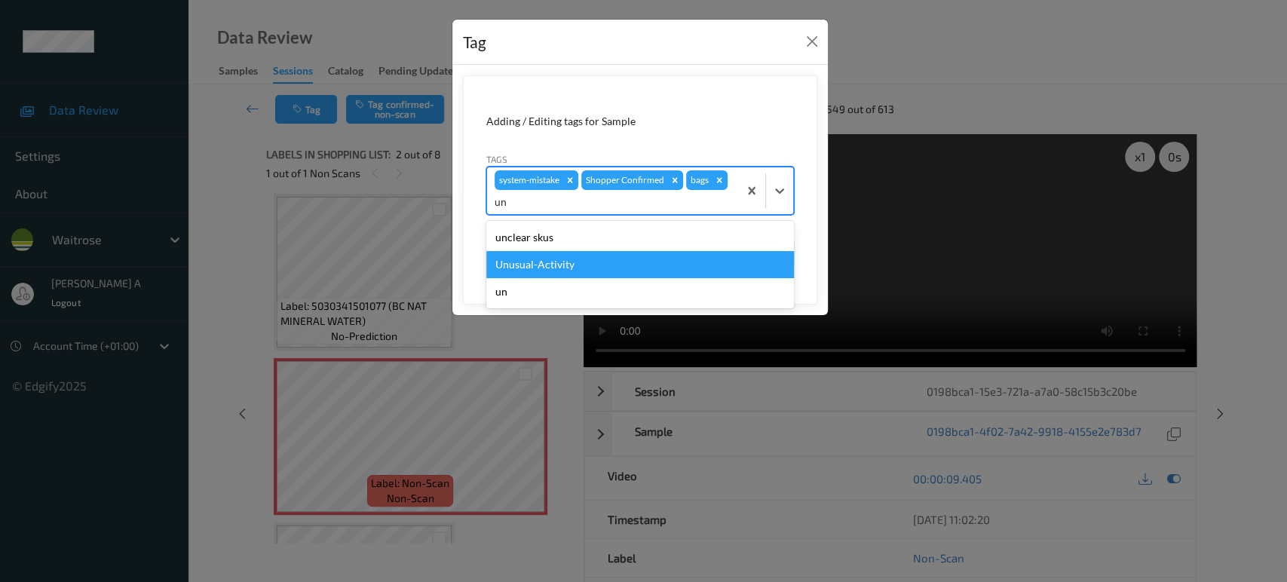
click at [606, 261] on div "Unusual-Activity" at bounding box center [640, 264] width 308 height 27
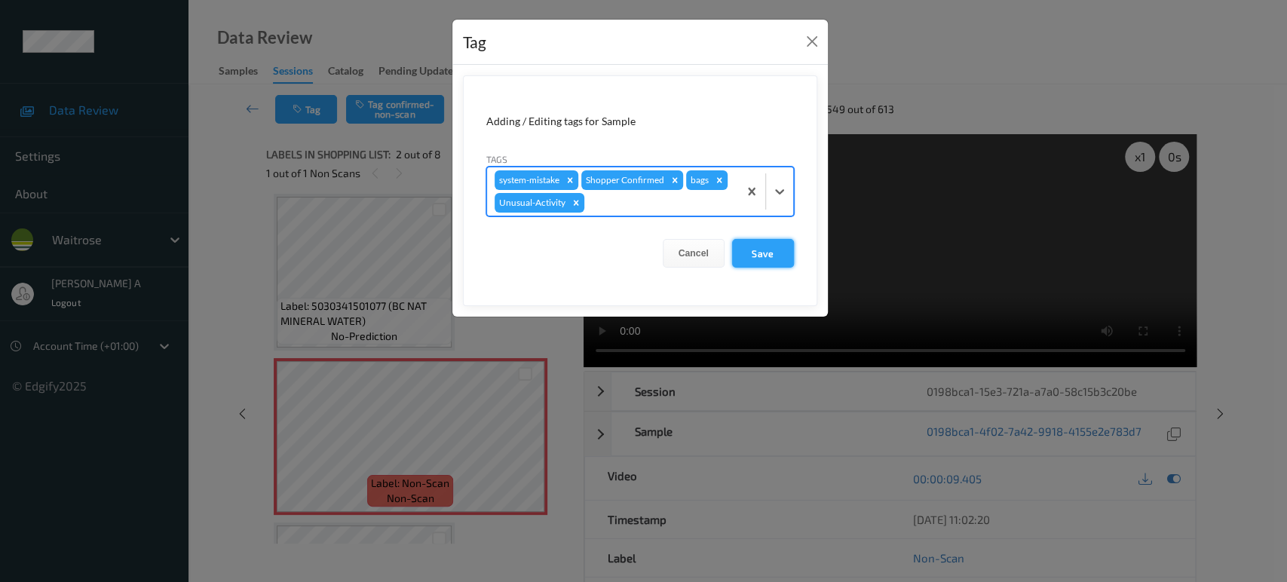
click at [752, 243] on button "Save" at bounding box center [763, 253] width 62 height 29
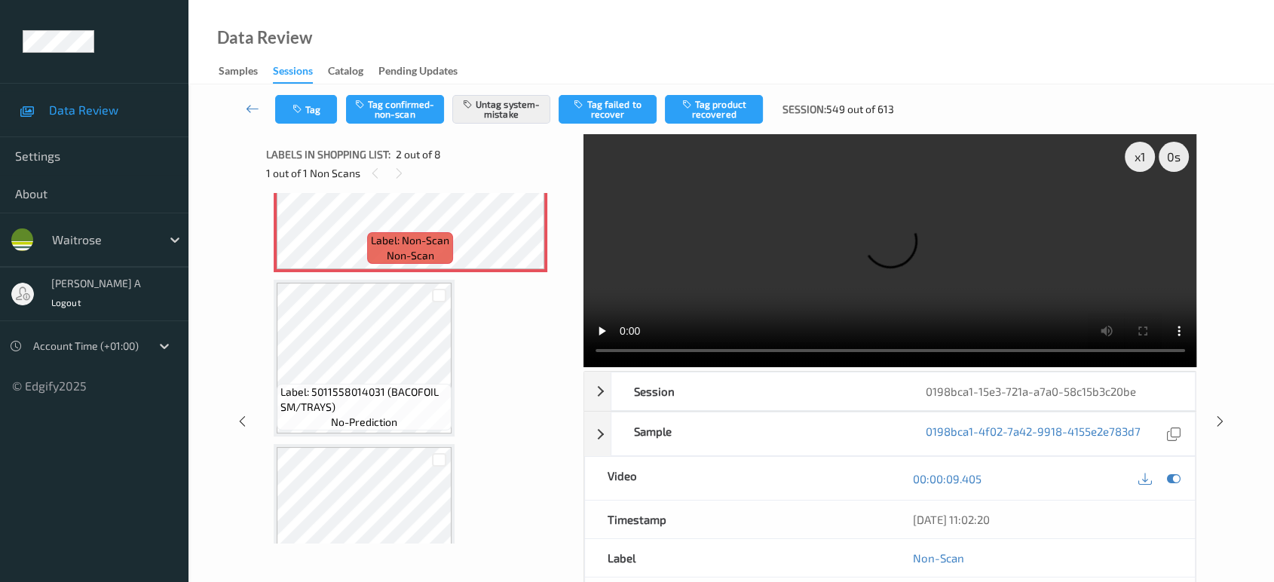
scroll to position [259, 0]
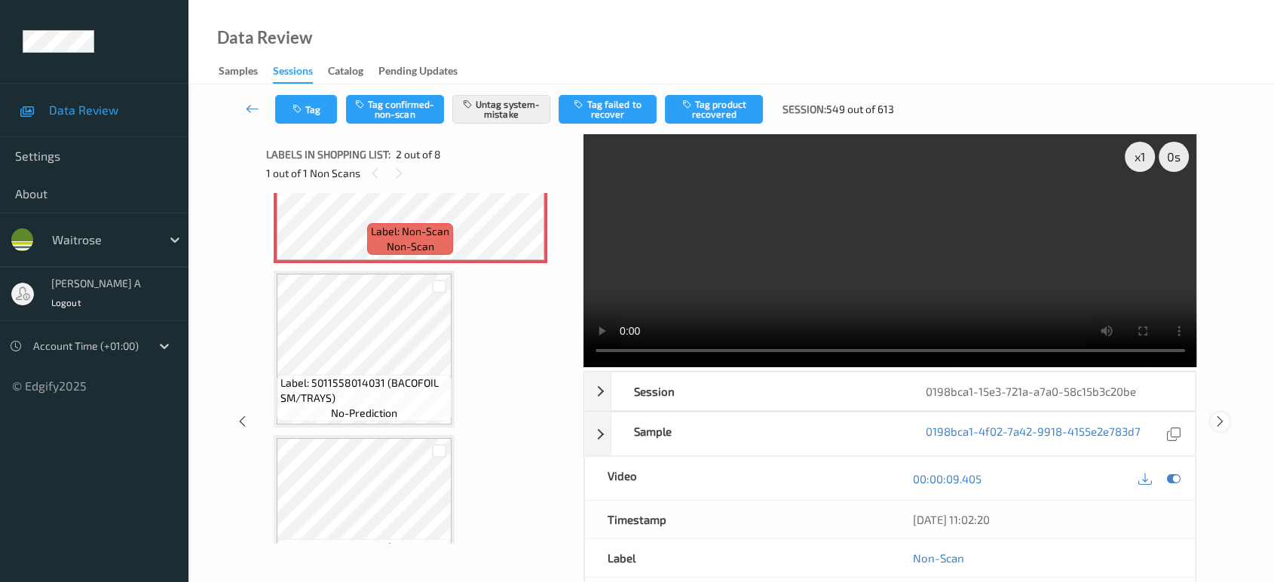
click at [1221, 415] on icon at bounding box center [1220, 422] width 13 height 14
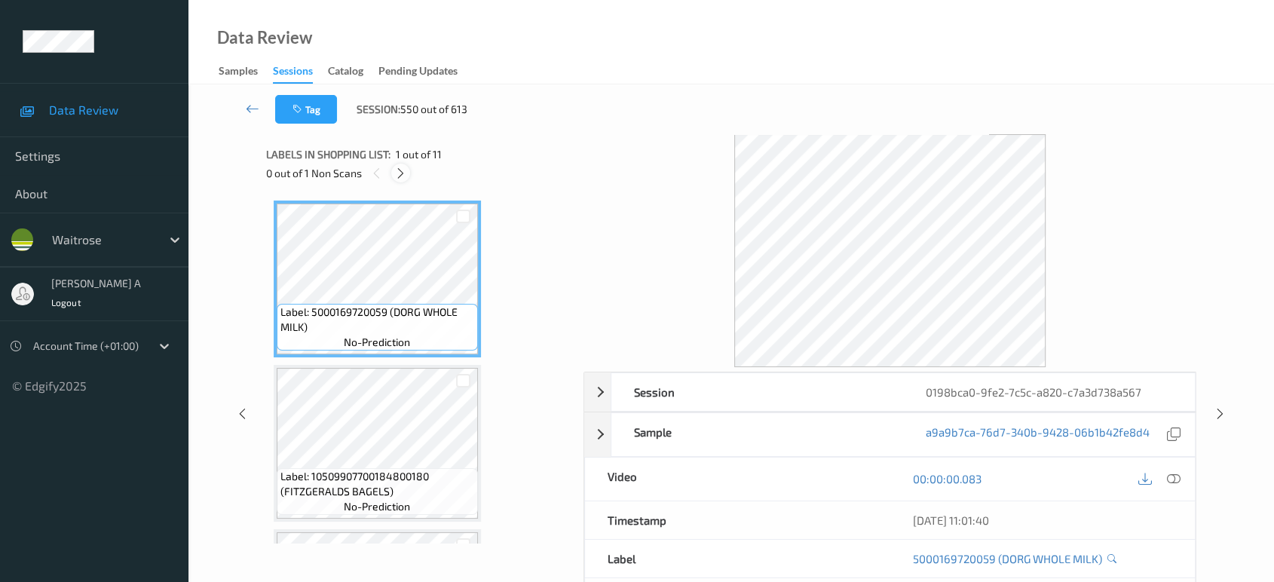
click at [403, 173] on icon at bounding box center [400, 174] width 13 height 14
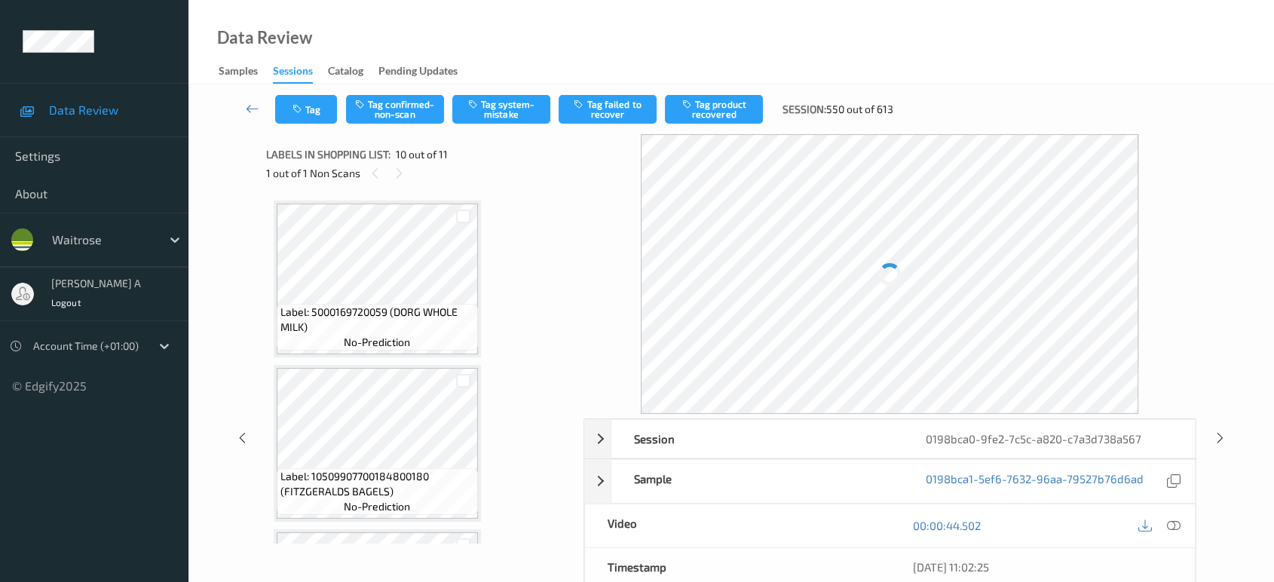
scroll to position [1316, 0]
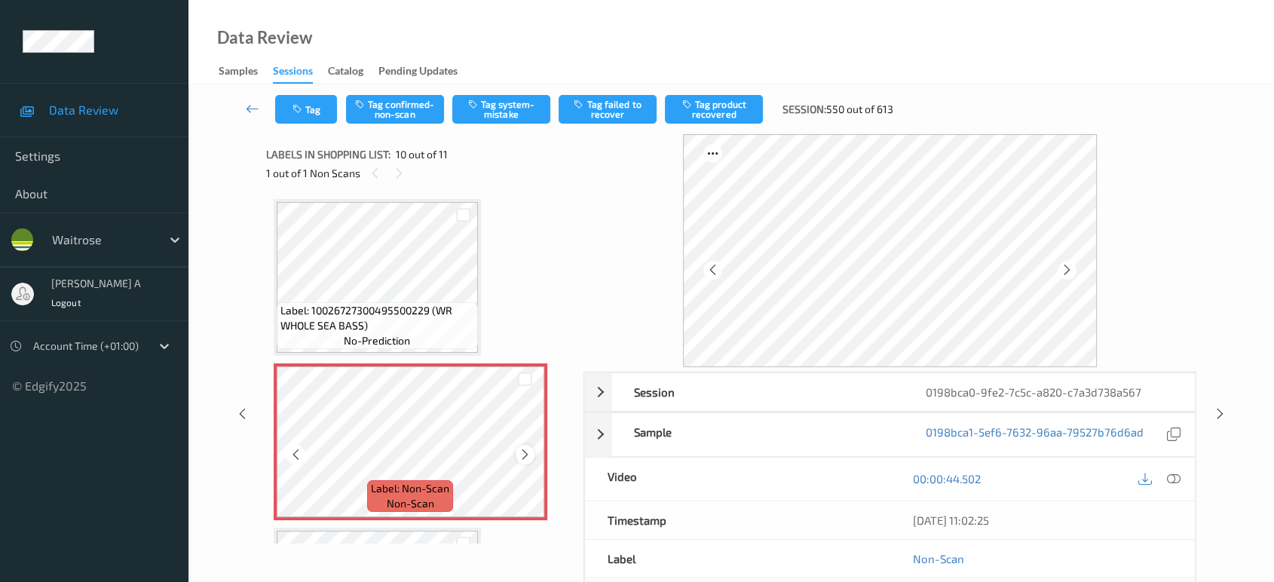
click at [529, 448] on icon at bounding box center [525, 455] width 13 height 14
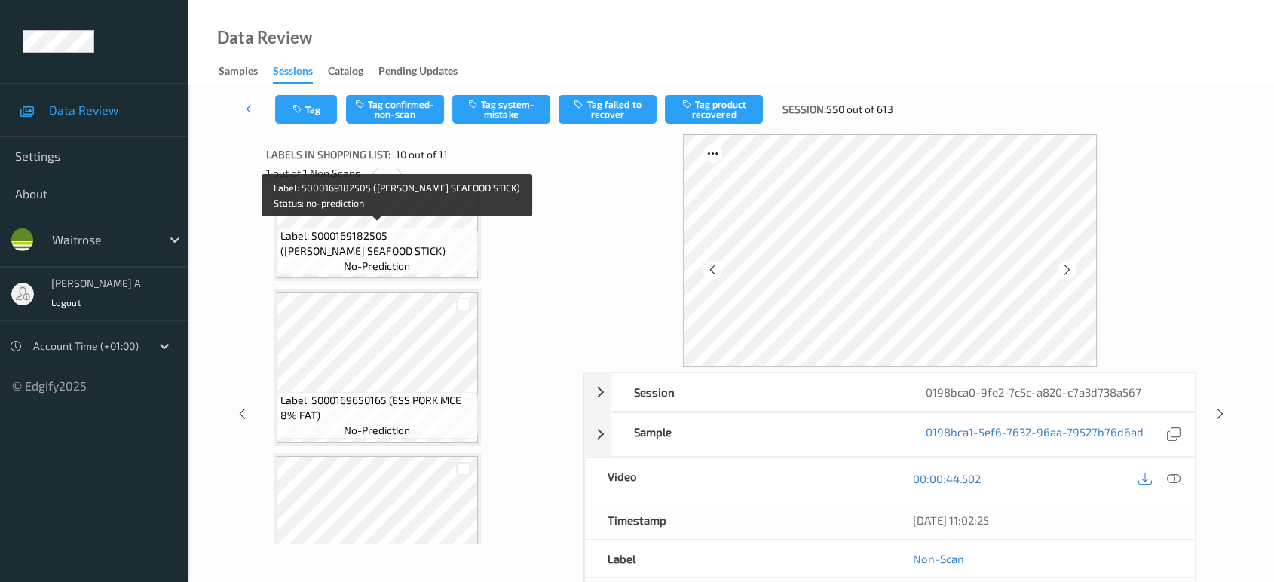
scroll to position [981, 0]
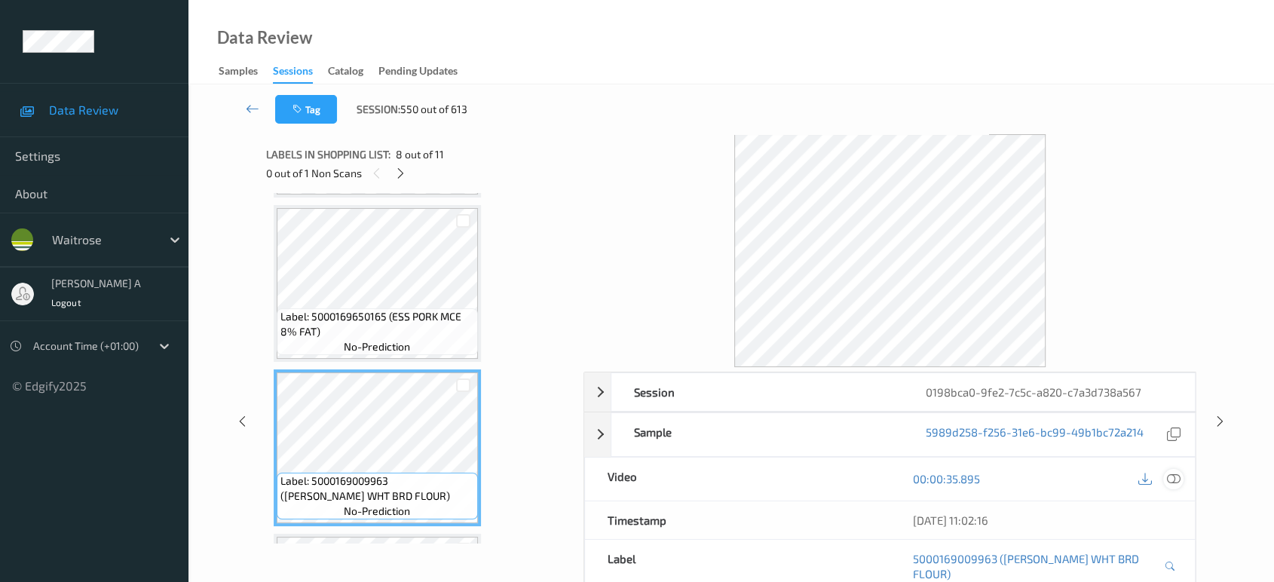
click at [1176, 475] on icon at bounding box center [1174, 479] width 14 height 14
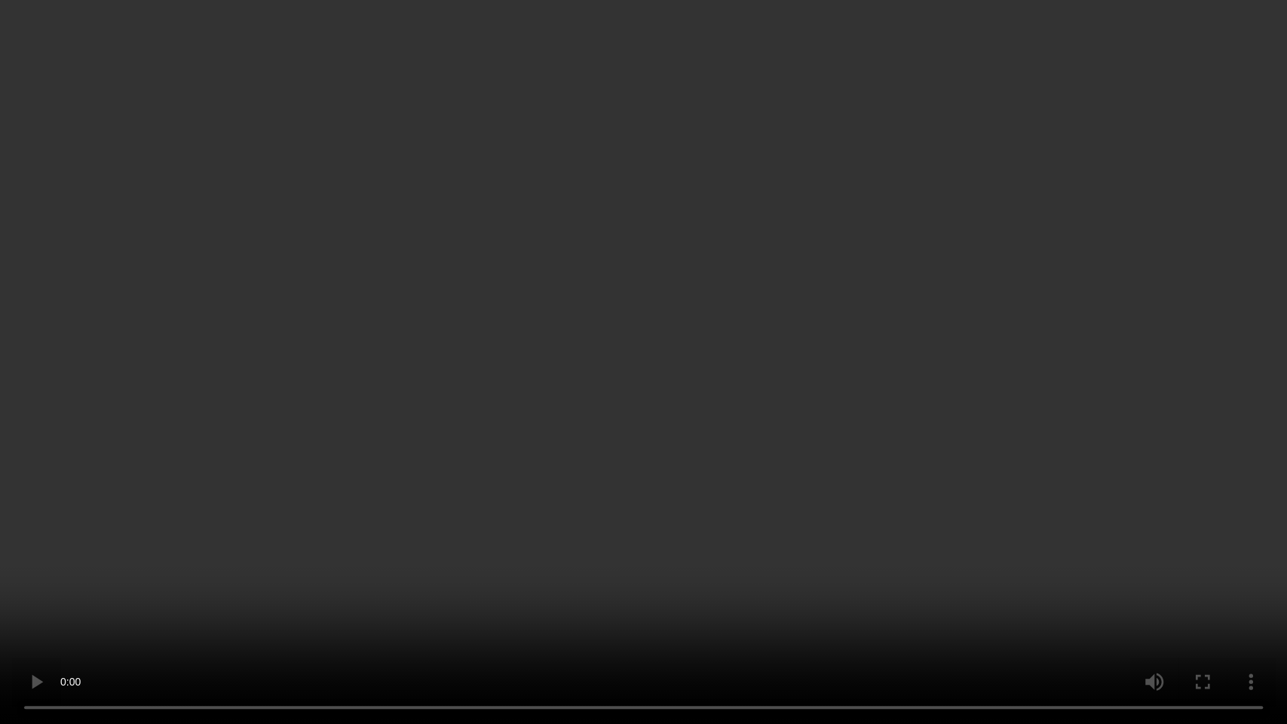
click at [446, 403] on video at bounding box center [643, 362] width 1287 height 724
click at [513, 350] on video at bounding box center [643, 362] width 1287 height 724
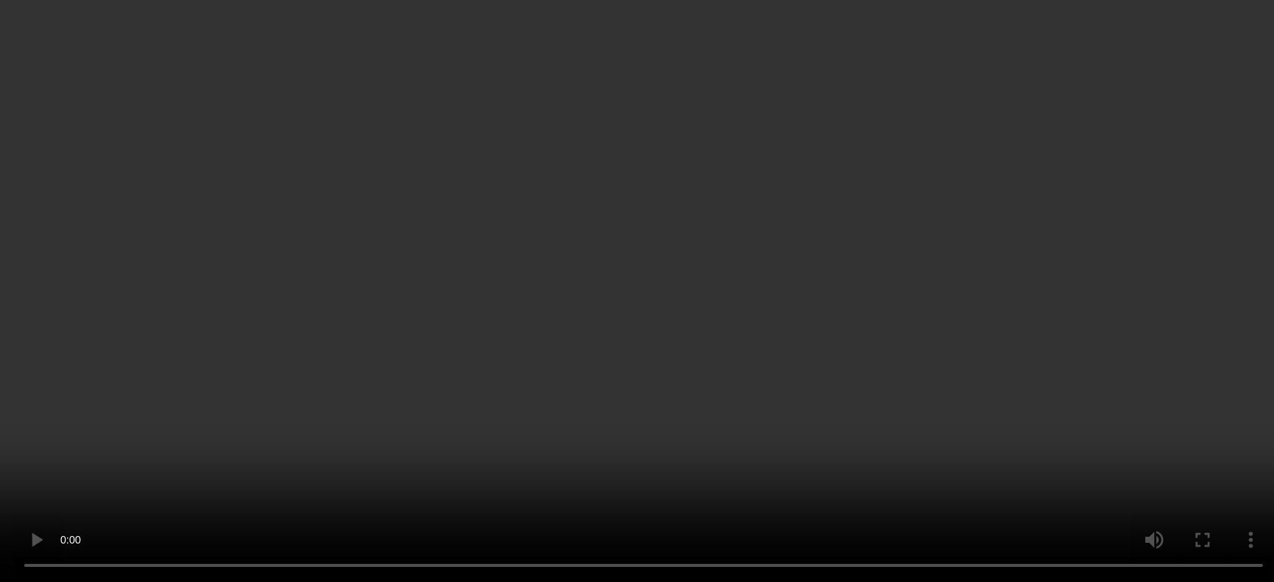
scroll to position [1316, 0]
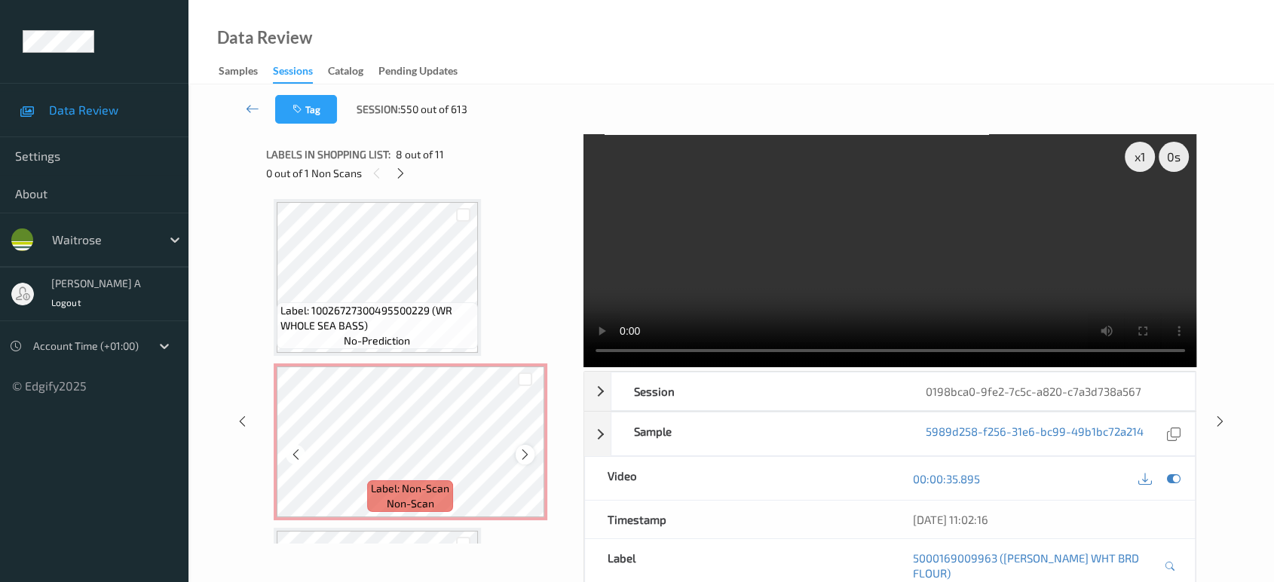
click at [526, 448] on icon at bounding box center [525, 455] width 13 height 14
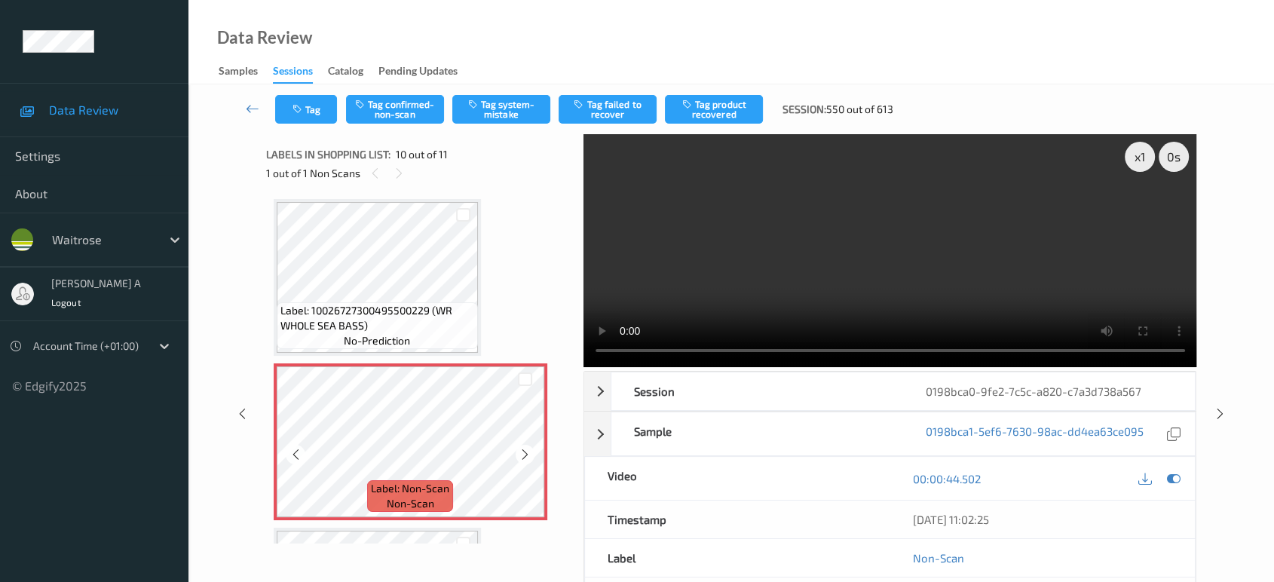
click at [526, 448] on icon at bounding box center [525, 455] width 13 height 14
click at [522, 107] on button "Tag system-mistake" at bounding box center [501, 109] width 98 height 29
click at [302, 114] on icon "button" at bounding box center [298, 109] width 13 height 11
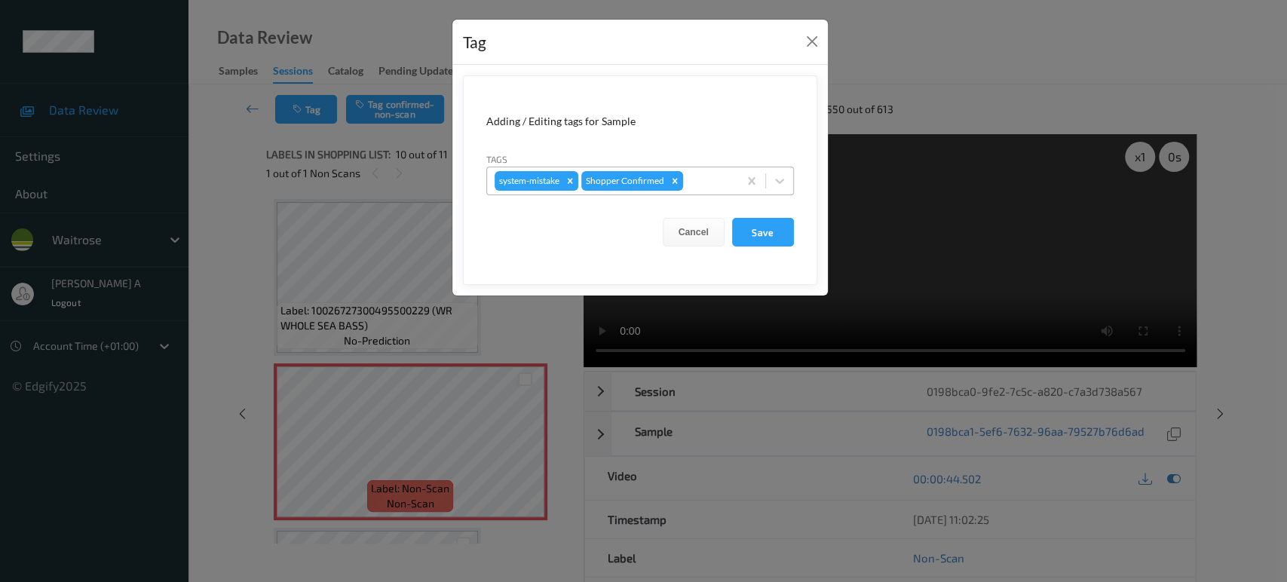
click at [712, 177] on div at bounding box center [708, 181] width 44 height 18
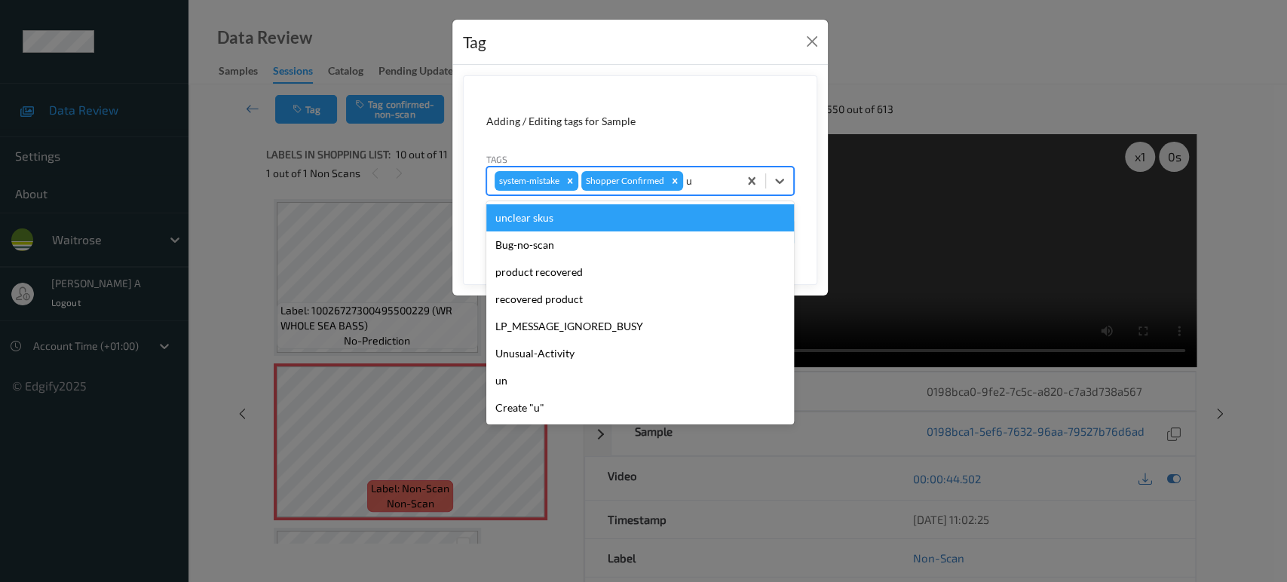
type input "un"
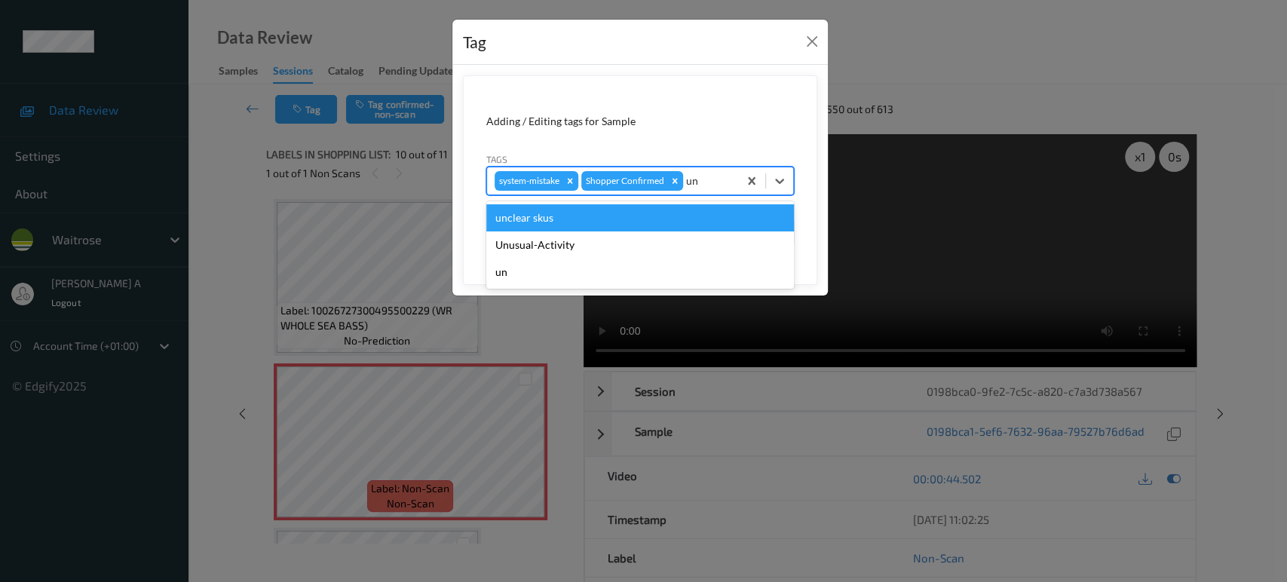
click at [653, 240] on div "Unusual-Activity" at bounding box center [640, 244] width 308 height 27
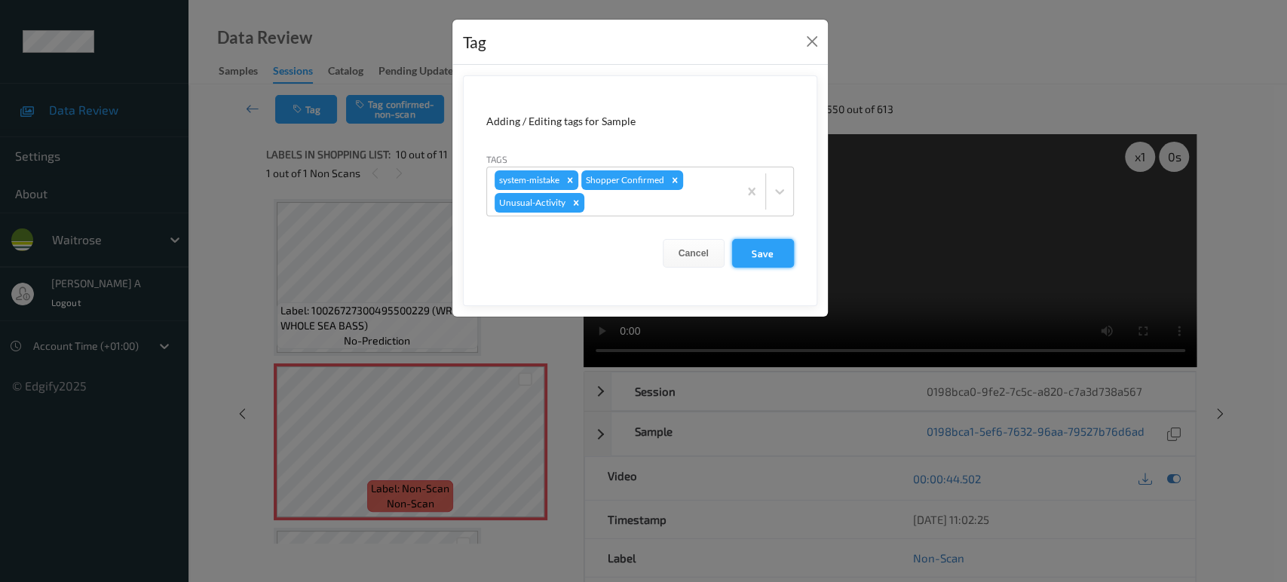
click at [777, 243] on button "Save" at bounding box center [763, 253] width 62 height 29
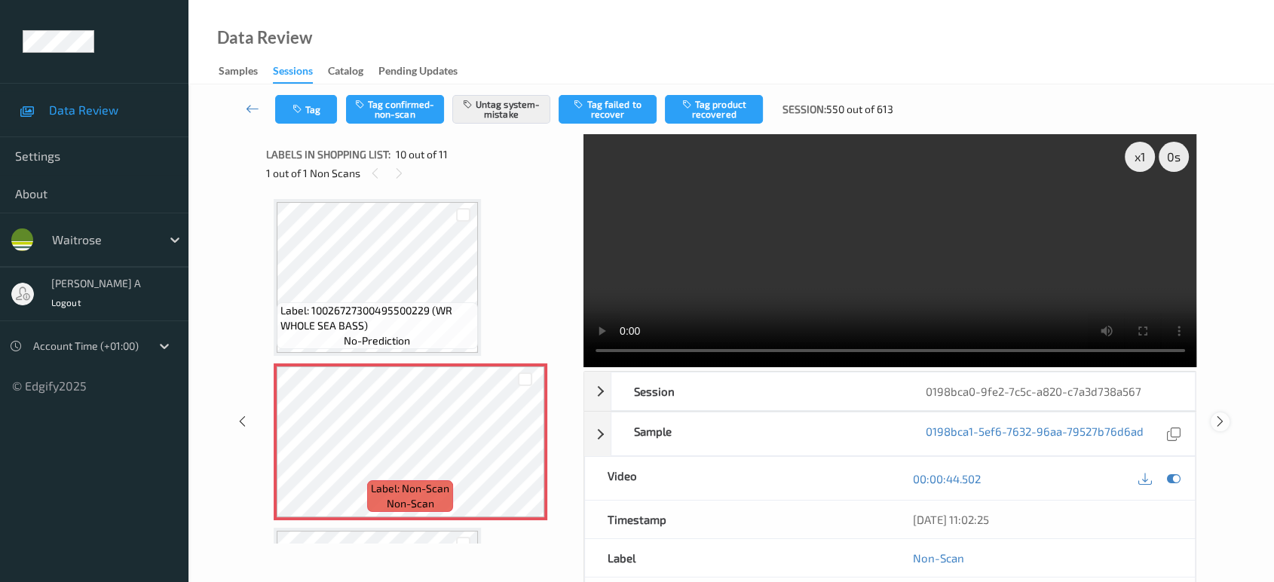
click at [1223, 415] on icon at bounding box center [1220, 422] width 13 height 14
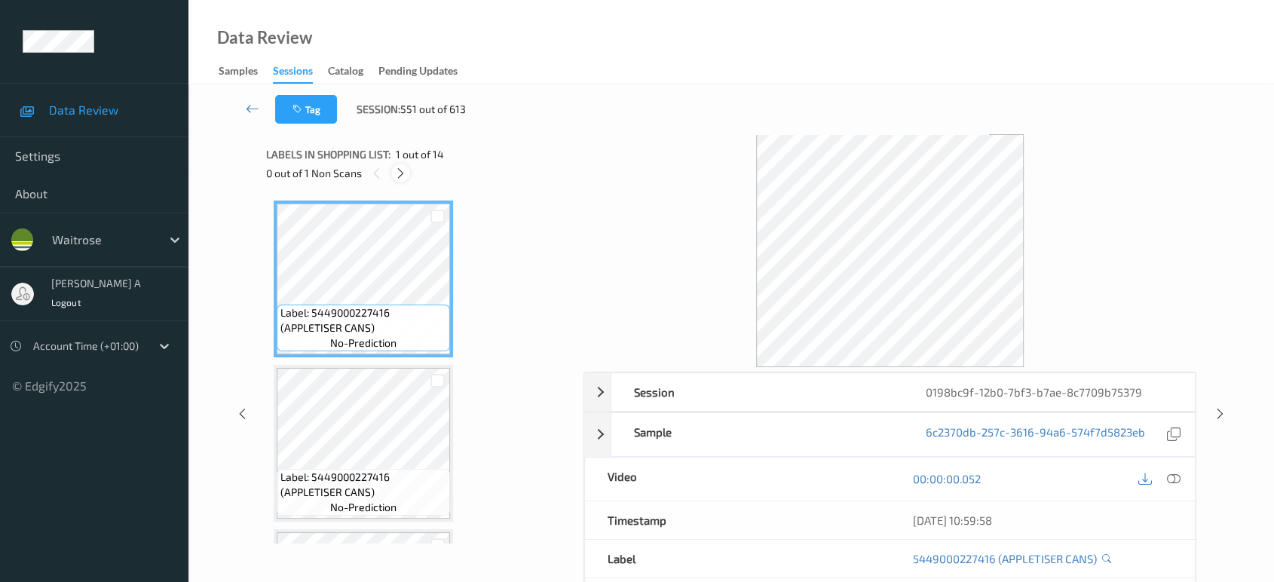
click at [408, 176] on div at bounding box center [400, 173] width 19 height 19
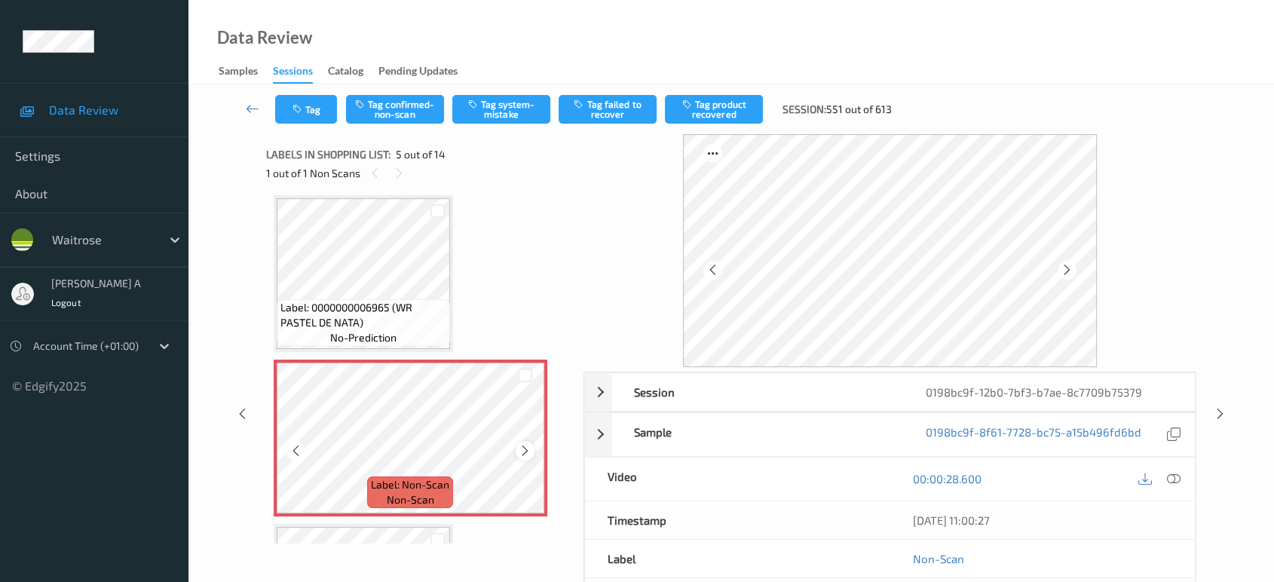
click at [526, 446] on icon at bounding box center [525, 451] width 13 height 14
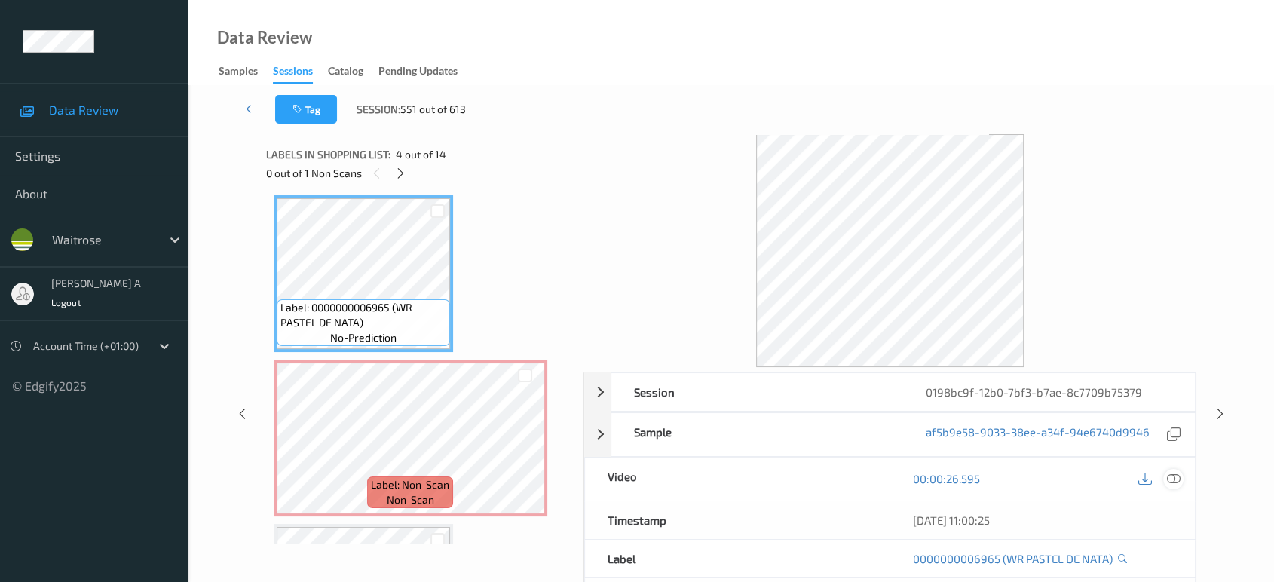
click at [1169, 479] on icon at bounding box center [1174, 479] width 14 height 14
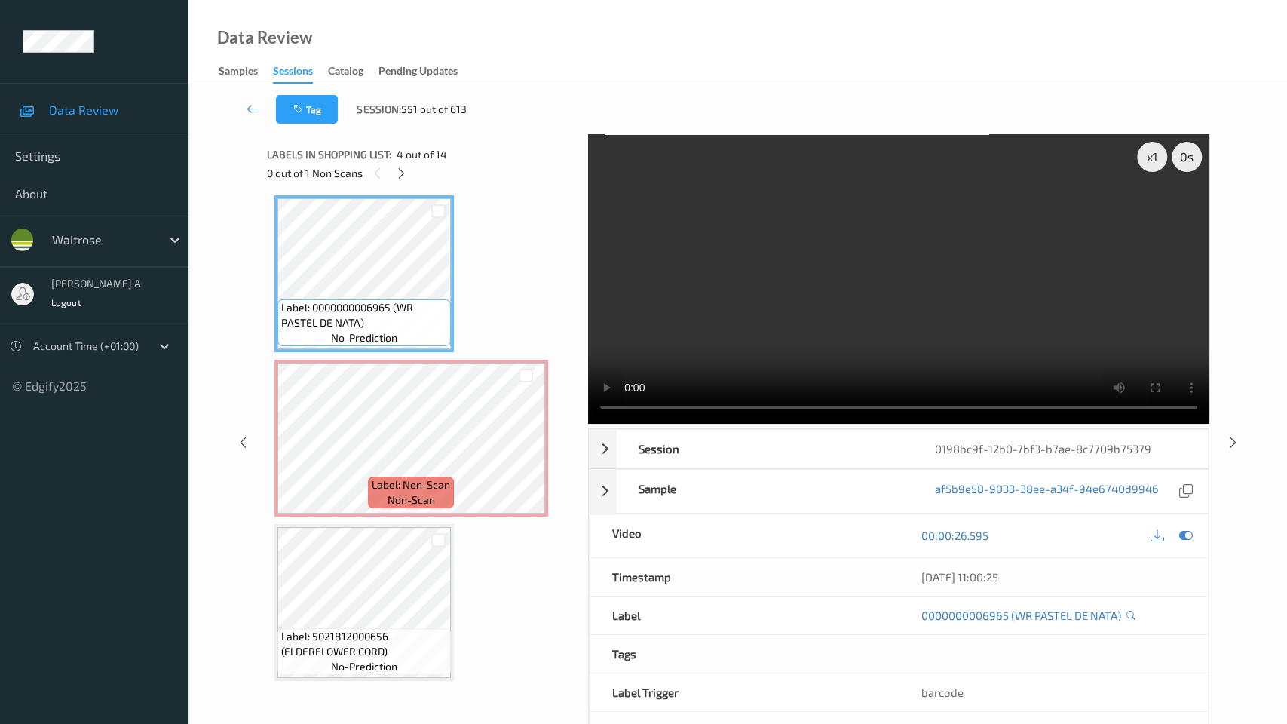
click at [911, 356] on video at bounding box center [898, 278] width 621 height 289
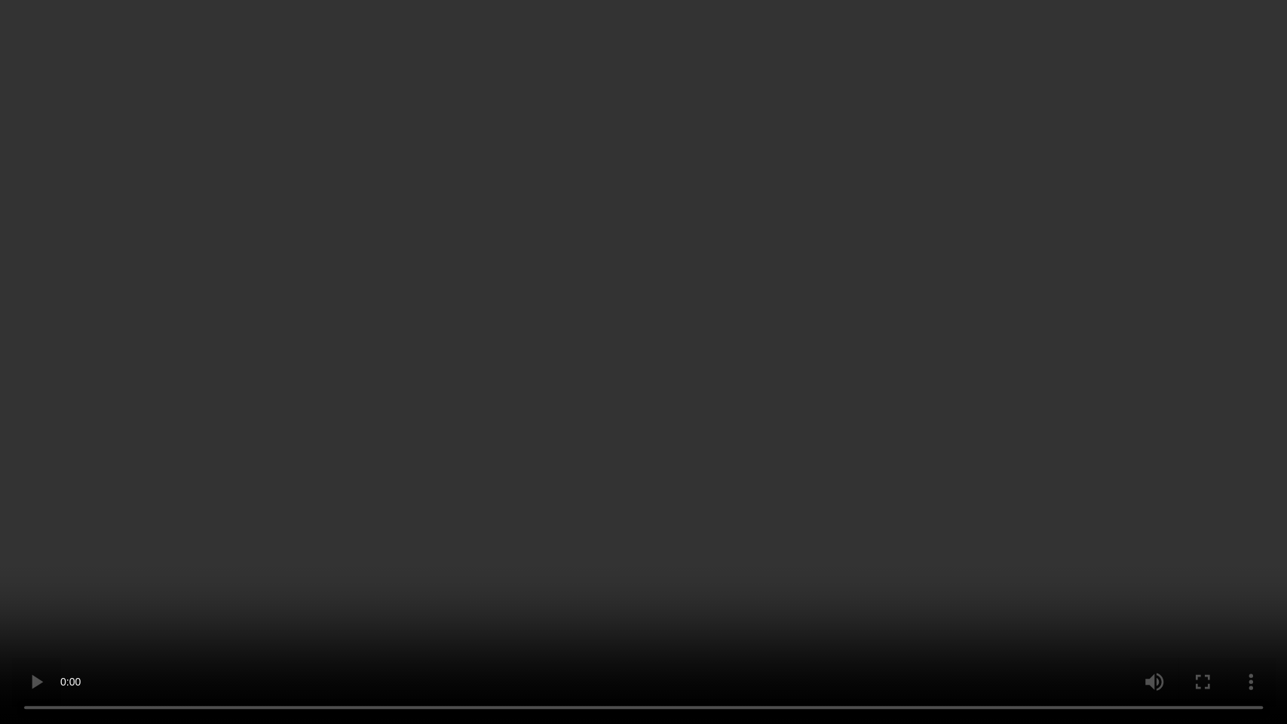
click at [439, 420] on video at bounding box center [643, 362] width 1287 height 724
click at [565, 299] on video at bounding box center [643, 362] width 1287 height 724
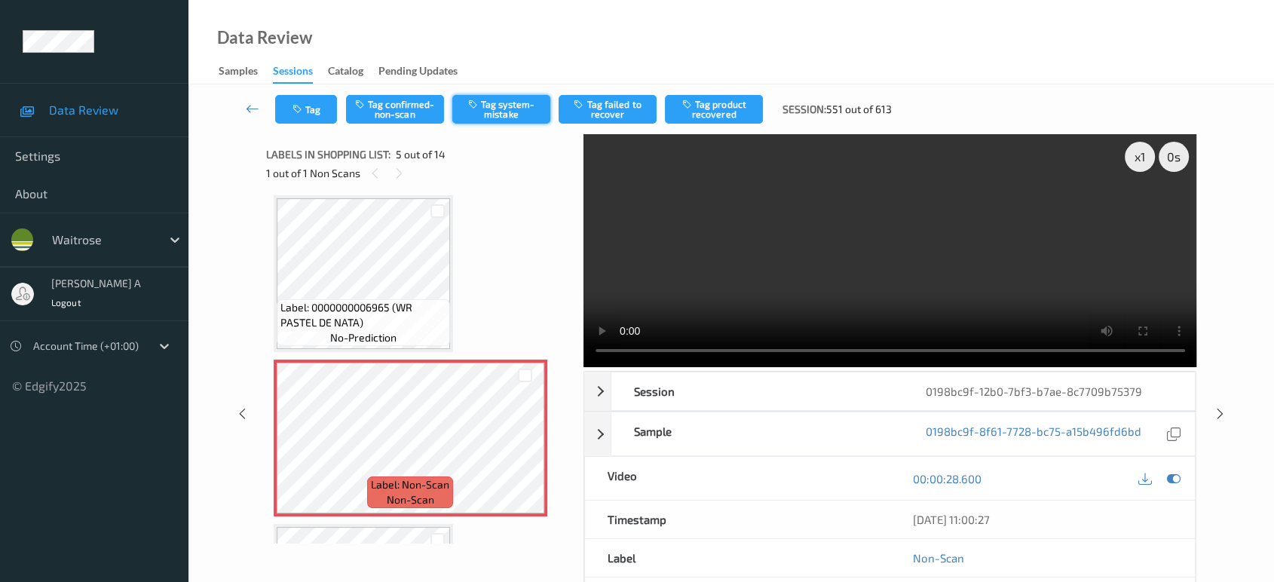
click at [506, 111] on button "Tag system-mistake" at bounding box center [501, 109] width 98 height 29
click at [316, 109] on button "Tag" at bounding box center [306, 109] width 62 height 29
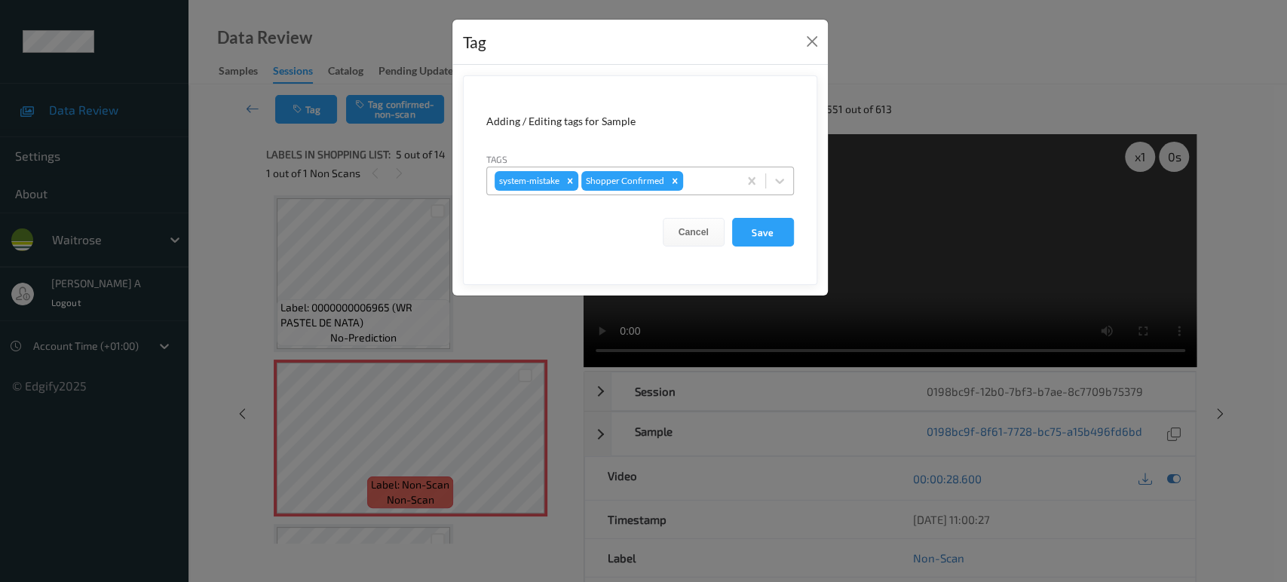
click at [705, 179] on div at bounding box center [708, 181] width 44 height 18
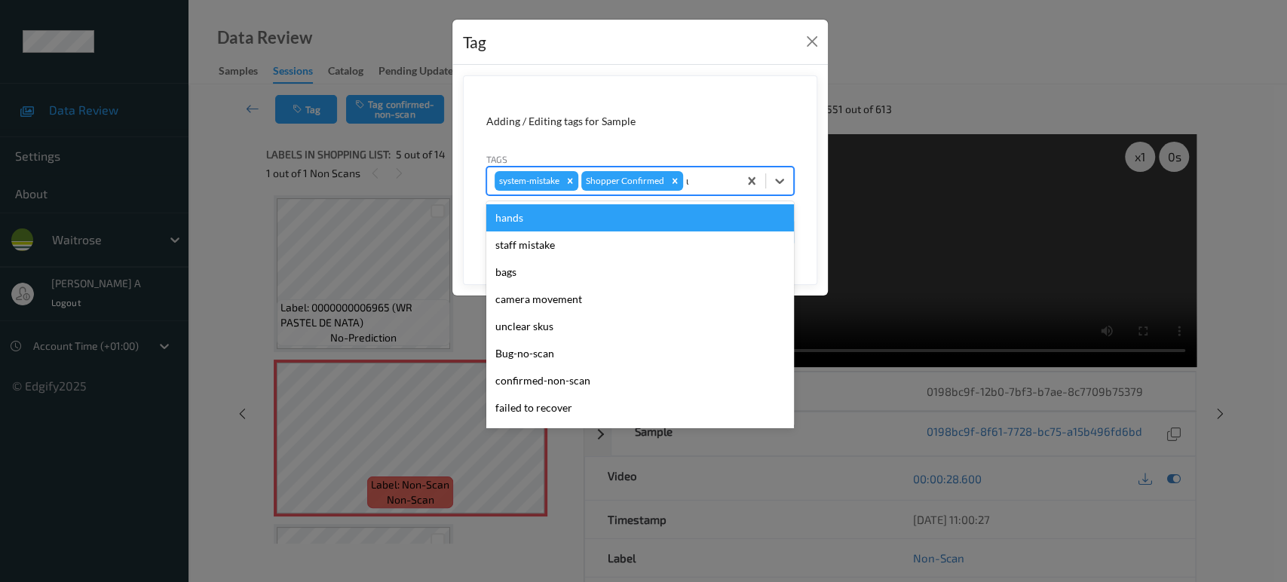
type input "un"
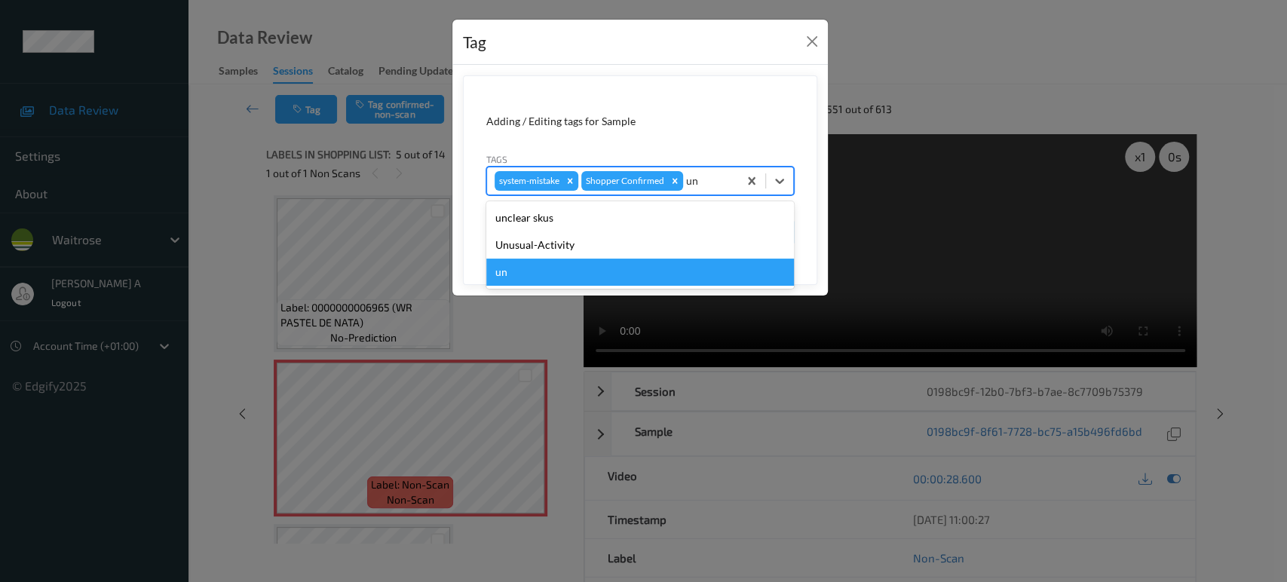
click at [681, 260] on div "un" at bounding box center [640, 272] width 308 height 27
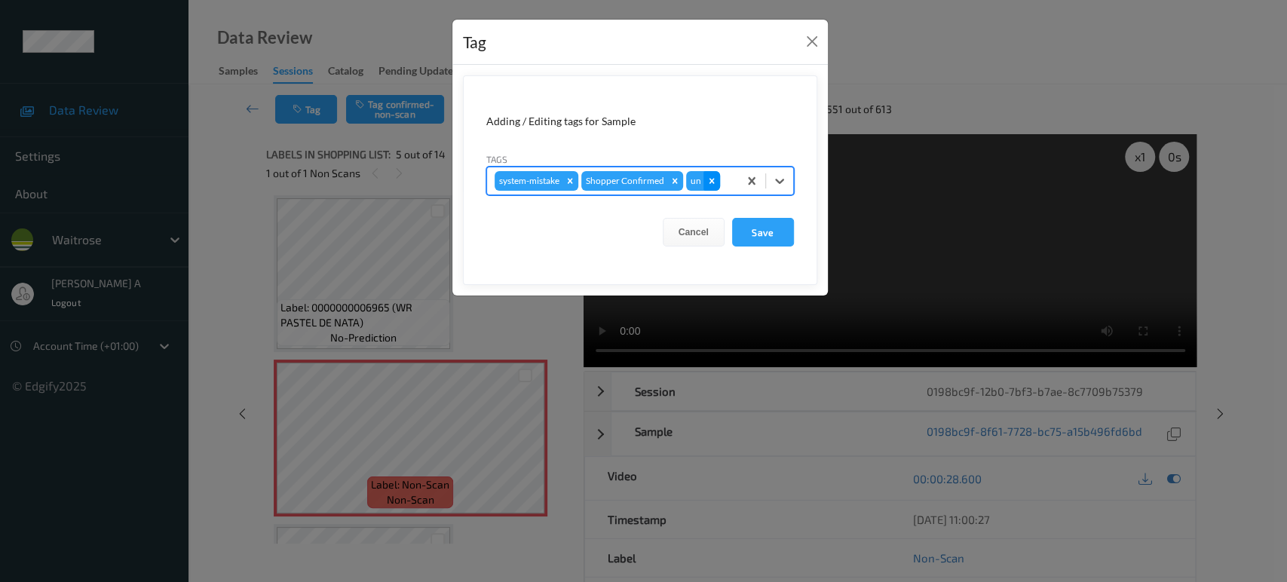
click at [709, 178] on icon "Remove un" at bounding box center [711, 180] width 5 height 5
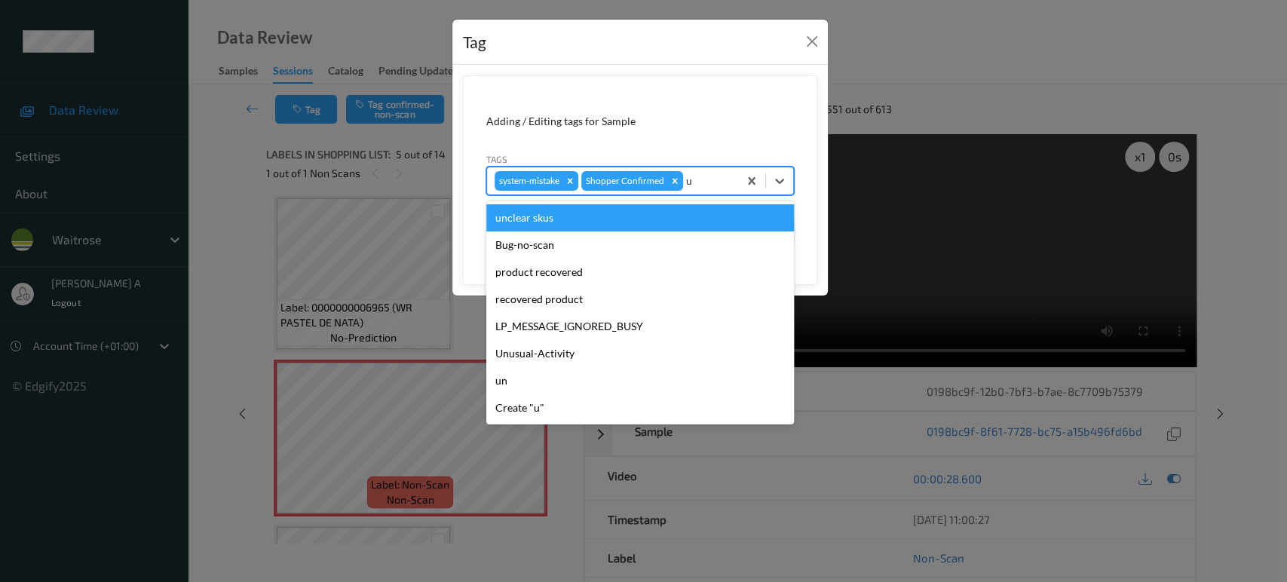
type input "un"
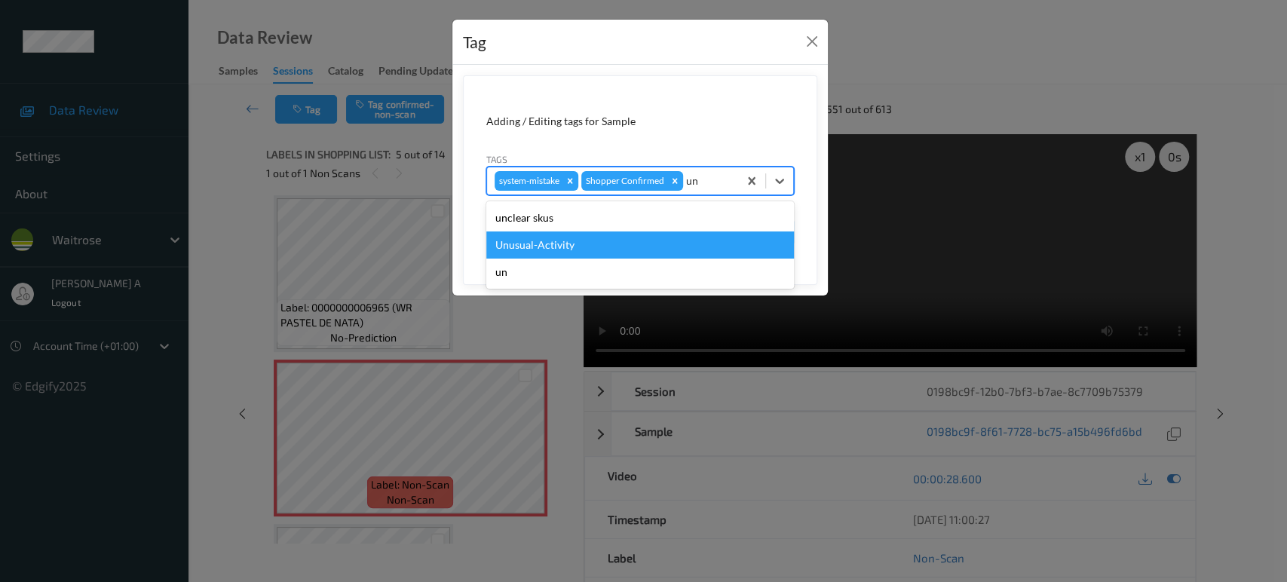
click at [638, 237] on div "Unusual-Activity" at bounding box center [640, 244] width 308 height 27
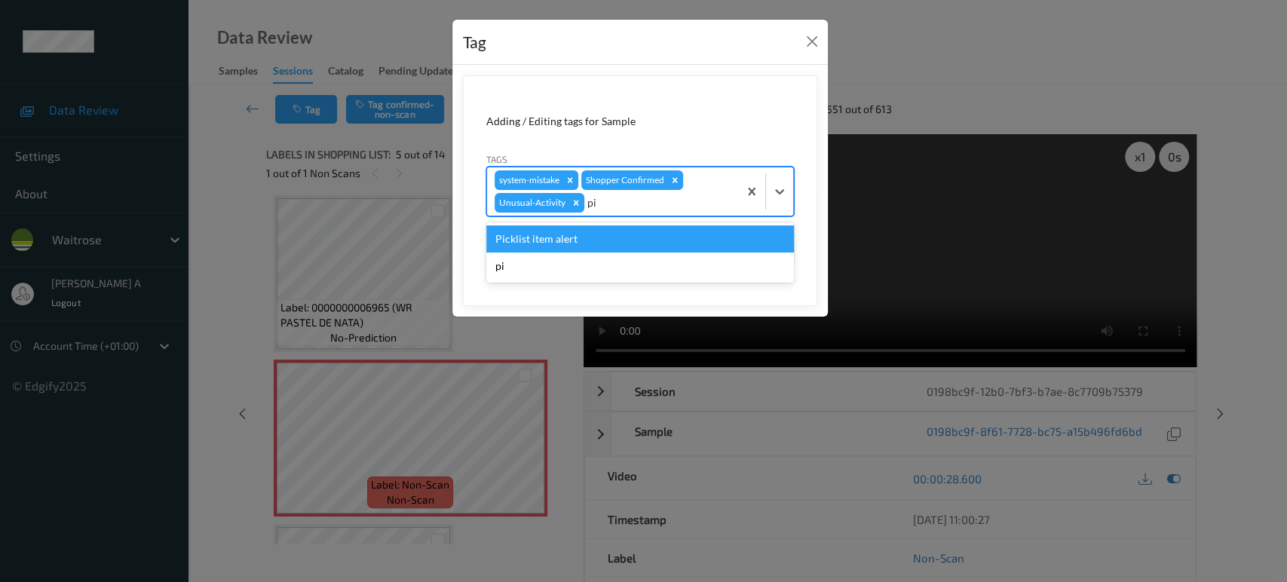
type input "pic"
click at [638, 237] on div "Picklist item alert" at bounding box center [640, 238] width 308 height 27
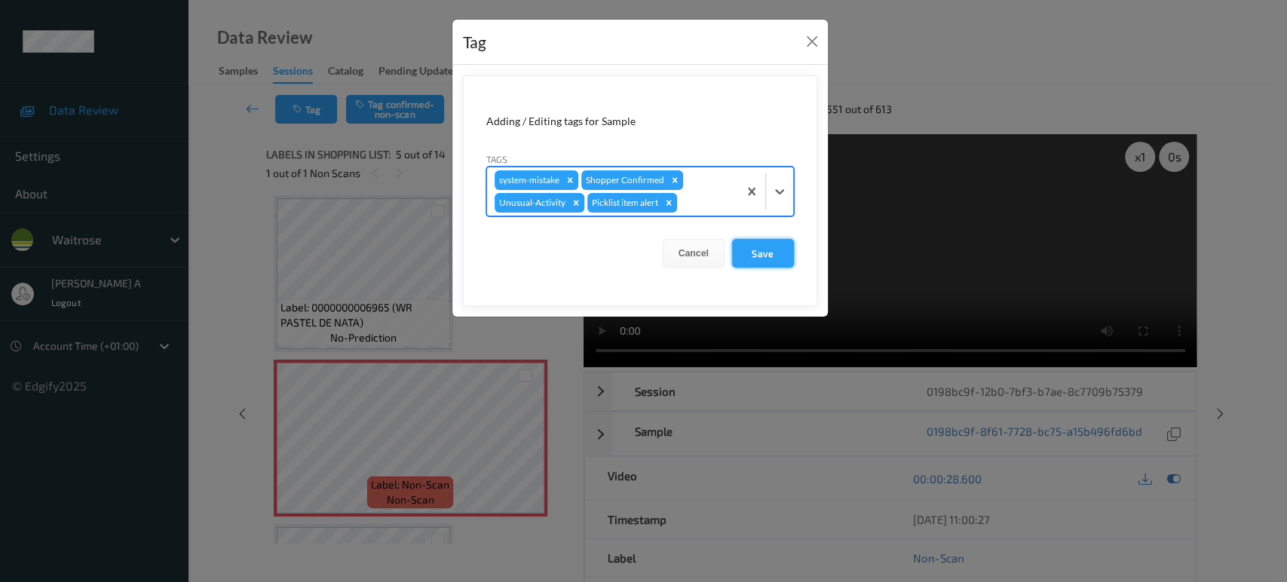
click at [748, 241] on button "Save" at bounding box center [763, 253] width 62 height 29
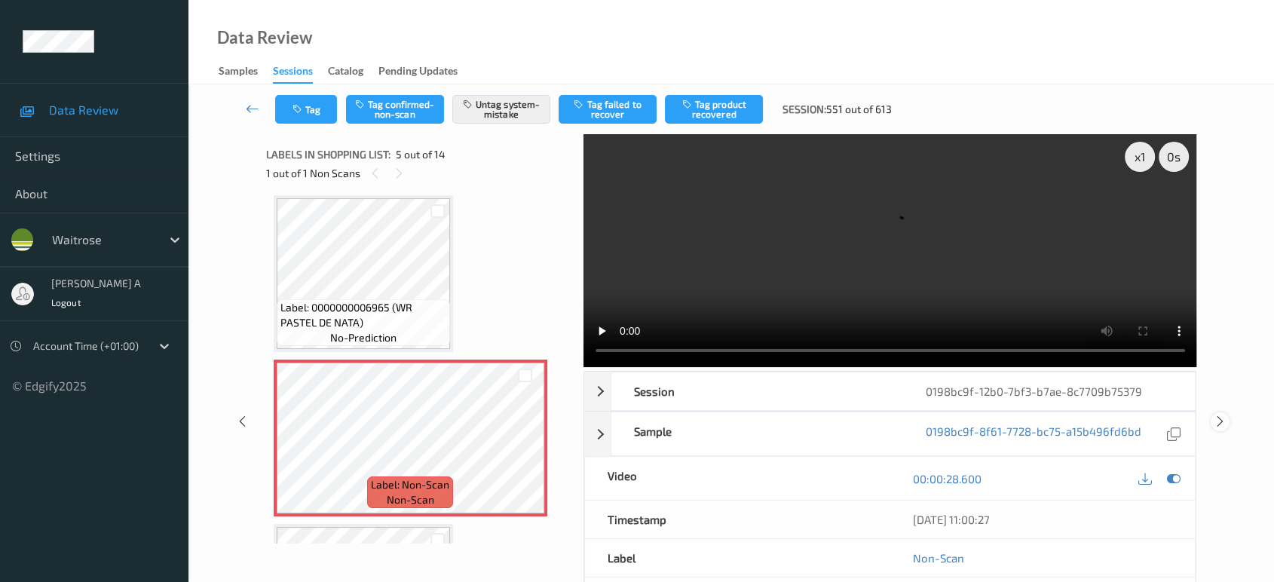
click at [1223, 415] on icon at bounding box center [1220, 422] width 13 height 14
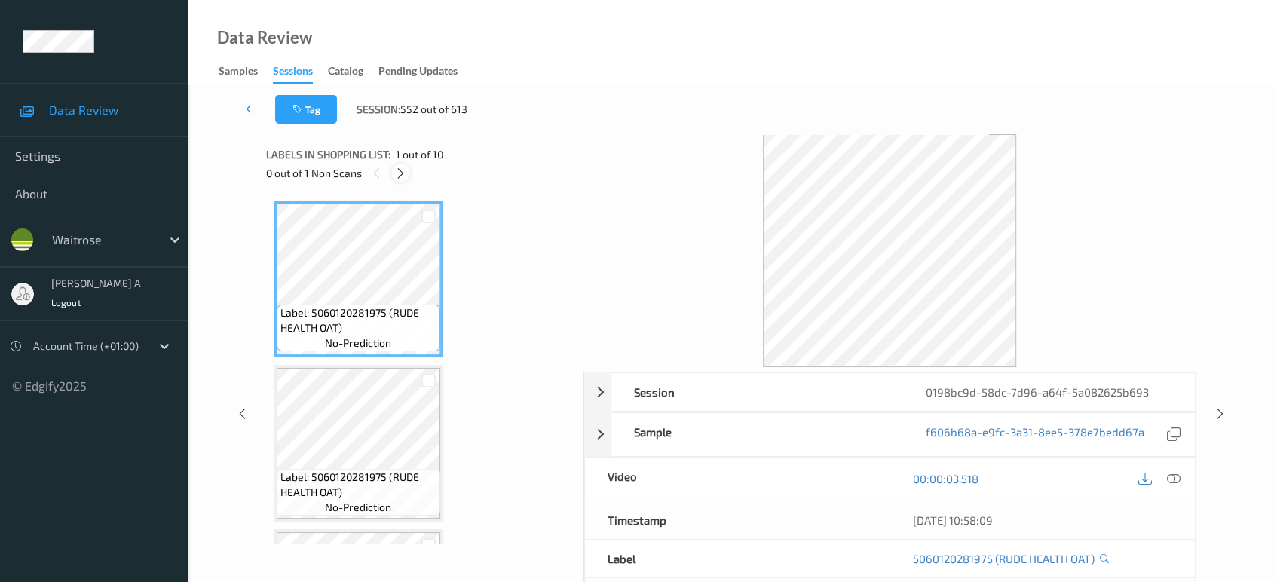
click at [405, 167] on icon at bounding box center [400, 174] width 13 height 14
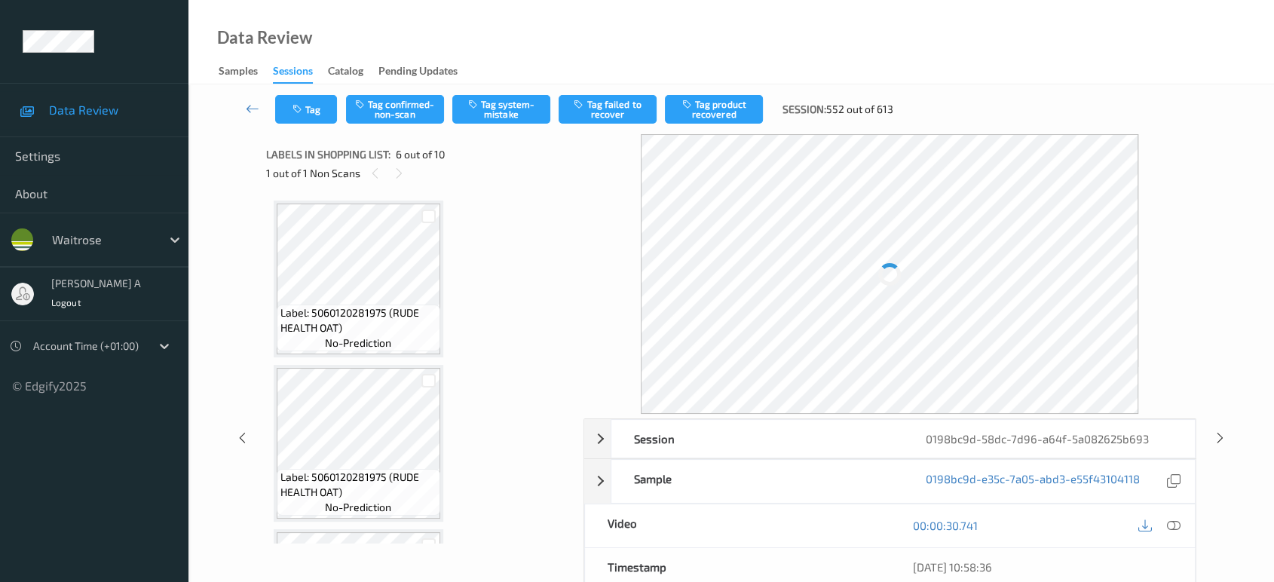
scroll to position [662, 0]
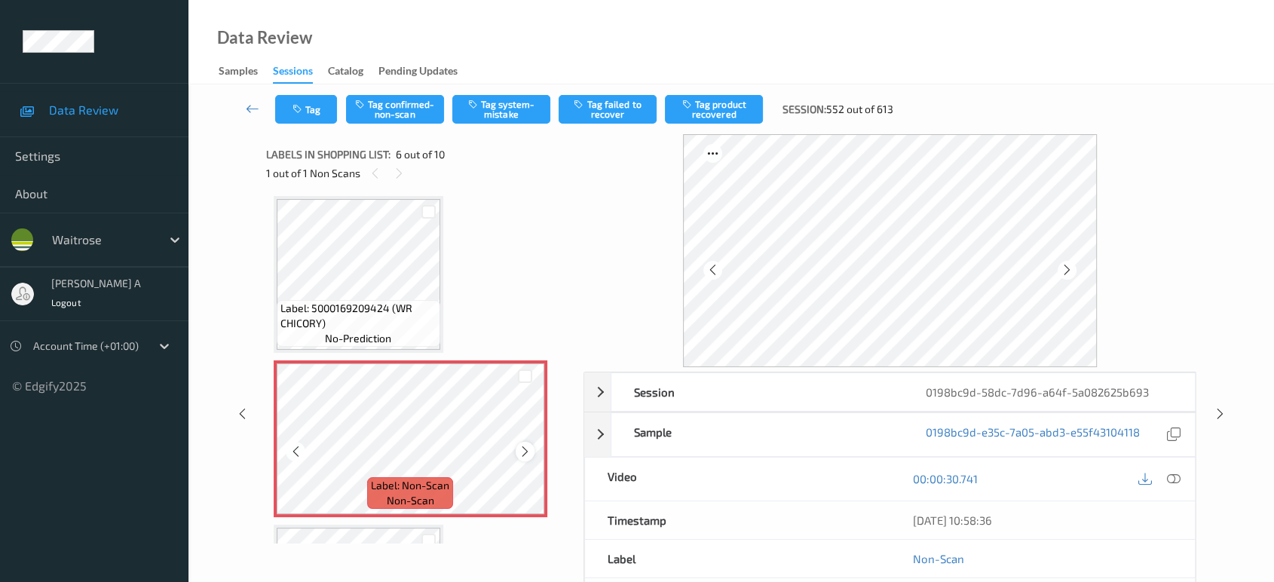
click at [526, 449] on icon at bounding box center [525, 452] width 13 height 14
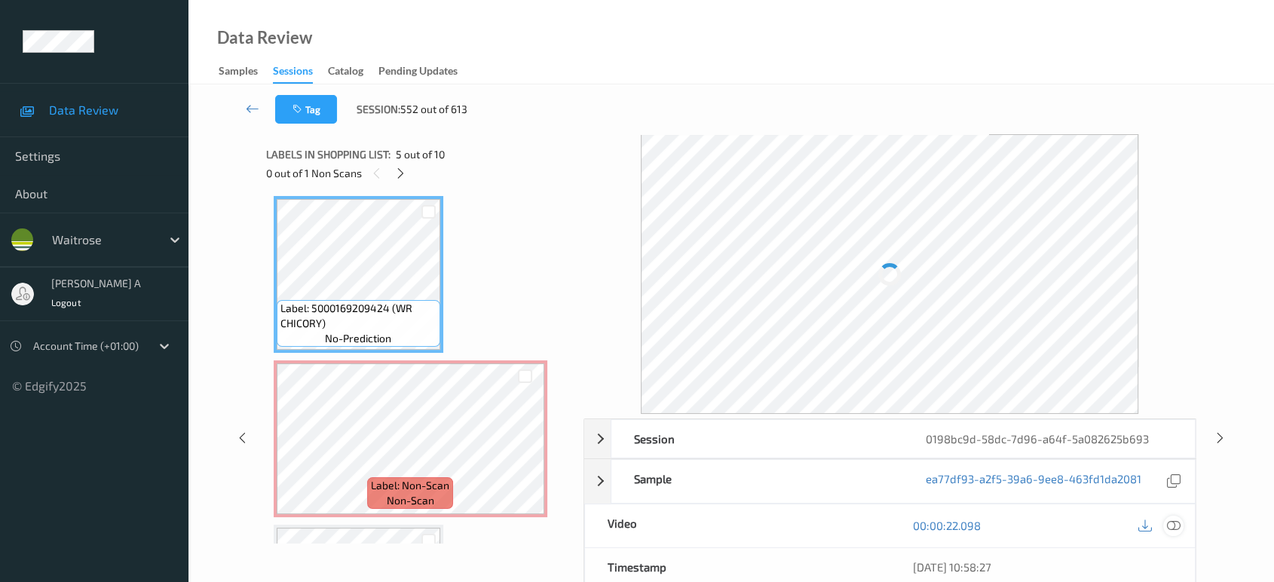
click at [1173, 525] on icon at bounding box center [1174, 526] width 14 height 14
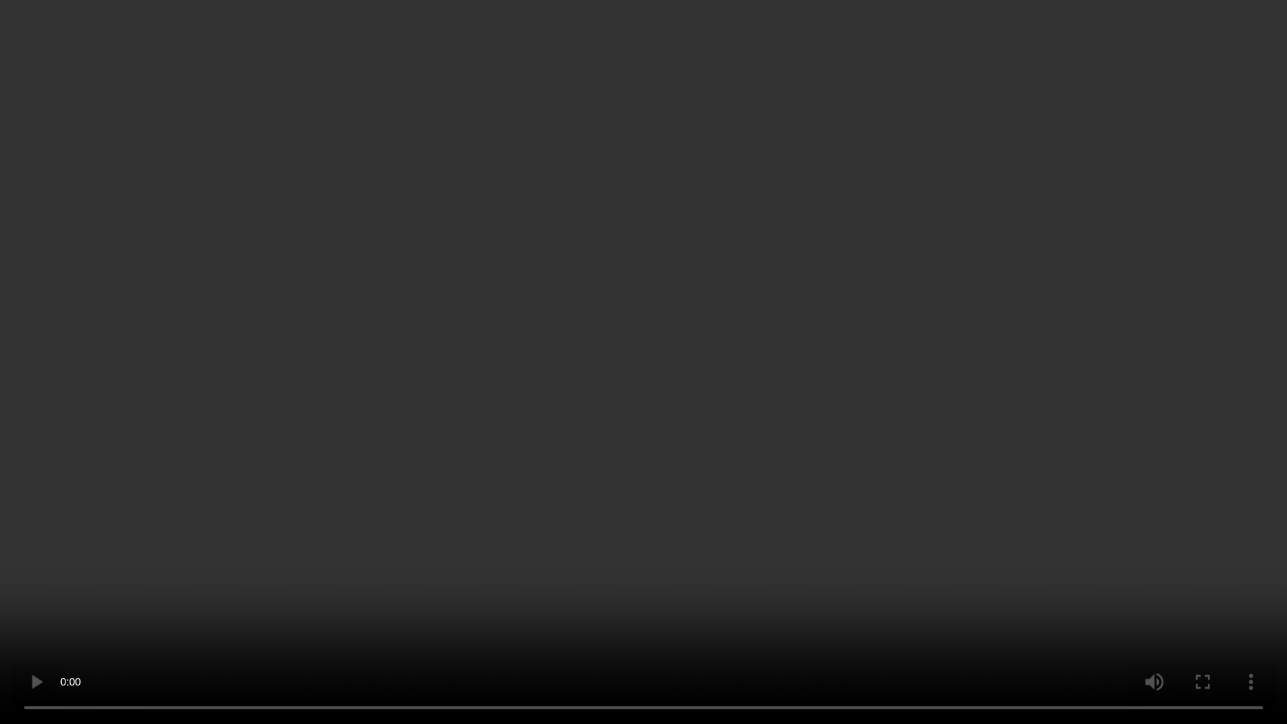
click at [817, 498] on video at bounding box center [643, 362] width 1287 height 724
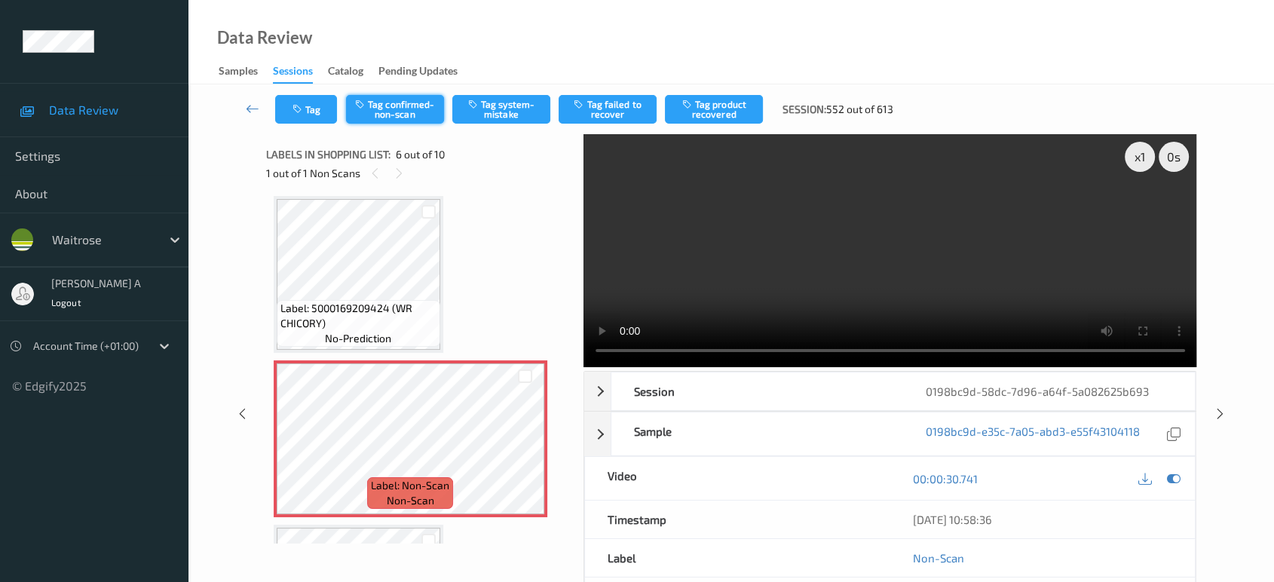
click at [404, 113] on button "Tag confirmed-non-scan" at bounding box center [395, 109] width 98 height 29
click at [697, 107] on button "Tag product recovered" at bounding box center [714, 109] width 98 height 29
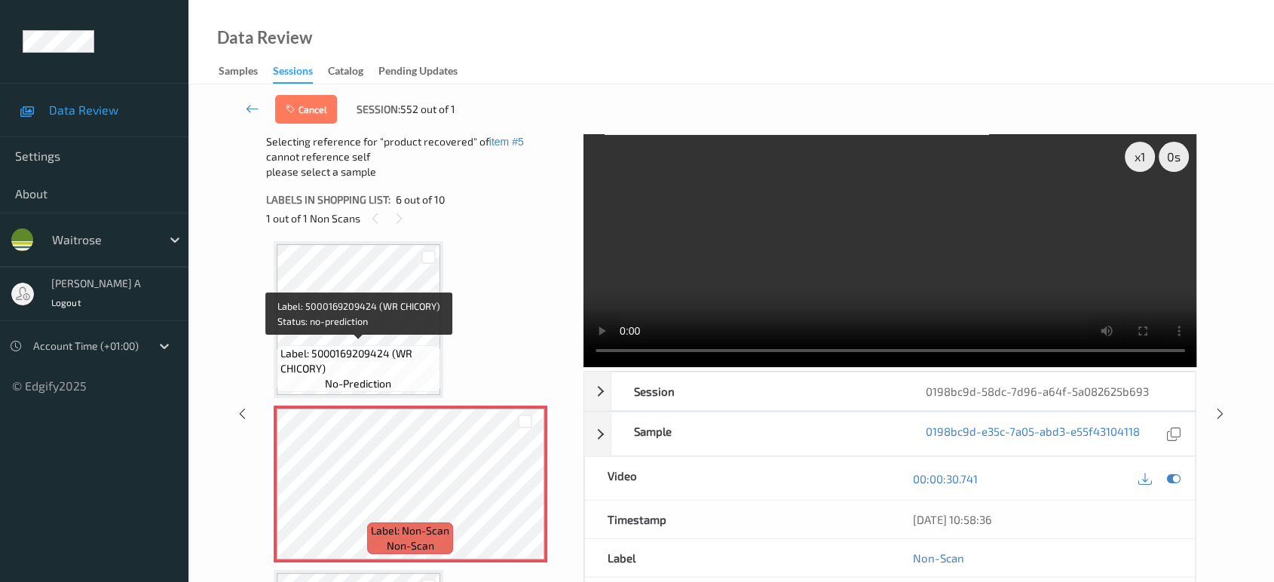
scroll to position [913, 0]
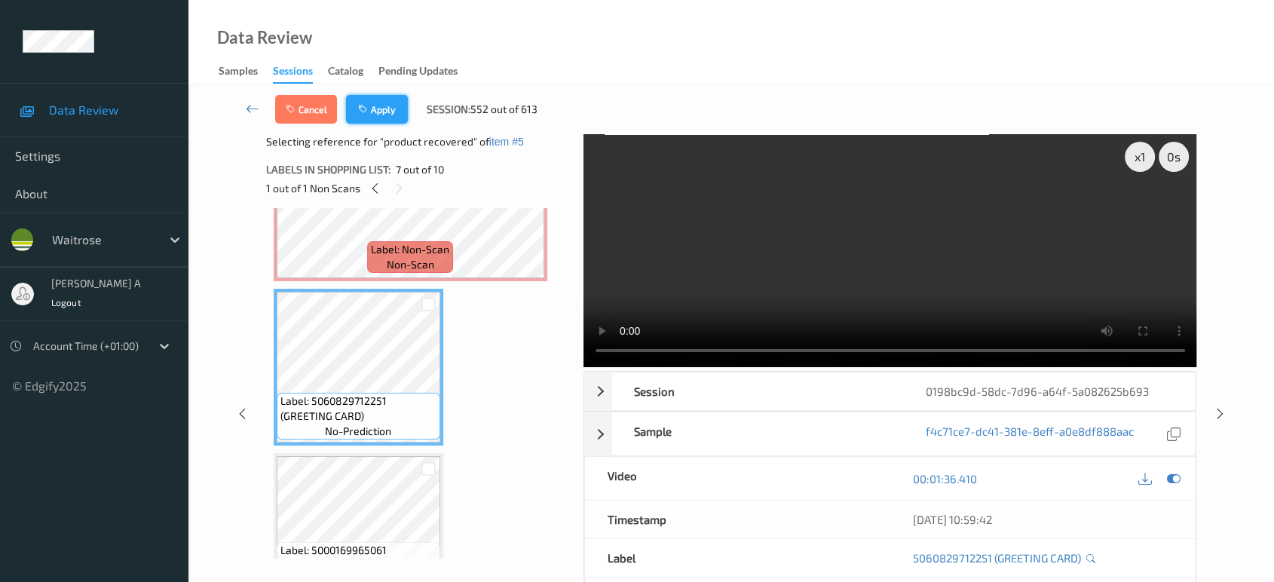
click at [373, 111] on button "Apply" at bounding box center [377, 109] width 62 height 29
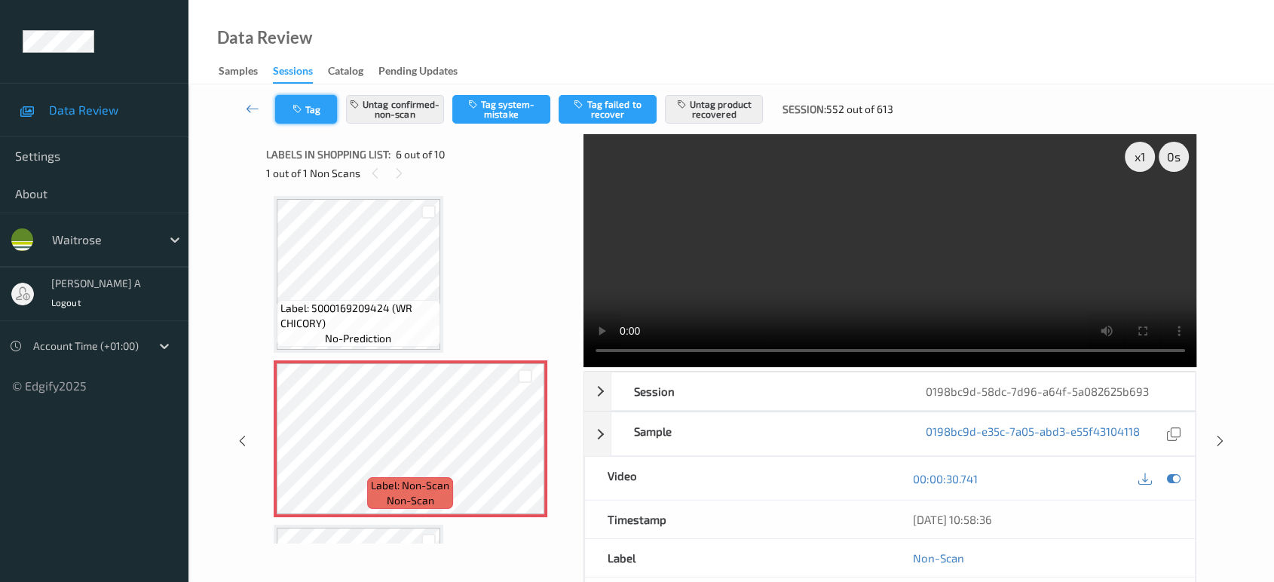
click at [295, 107] on icon "button" at bounding box center [298, 109] width 13 height 11
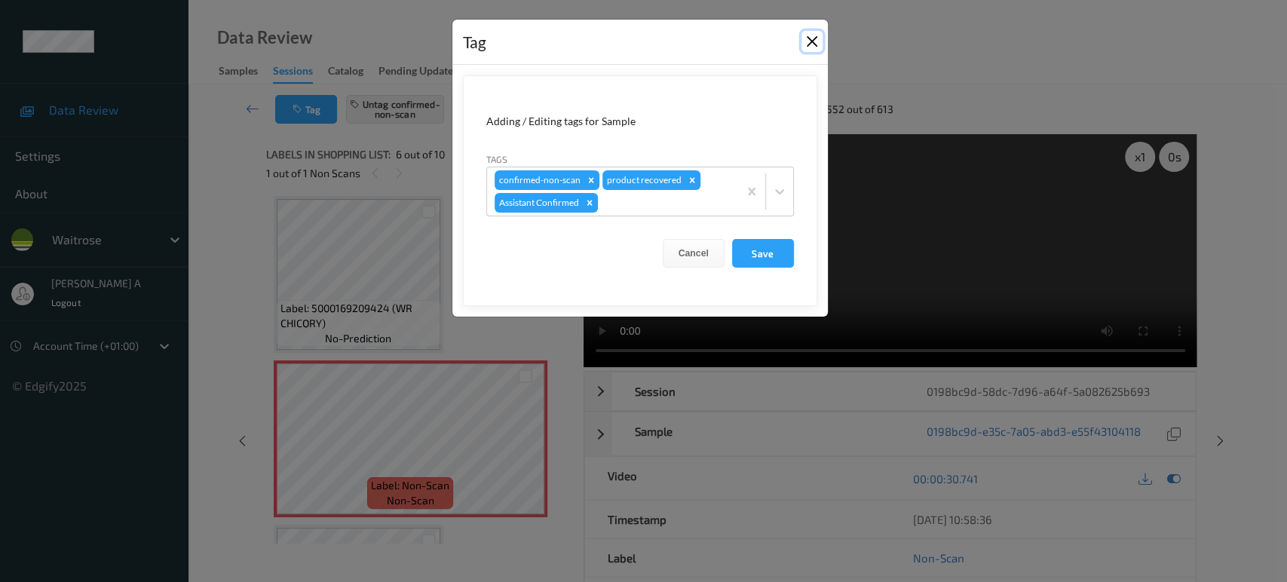
click at [810, 42] on button "Close" at bounding box center [811, 41] width 21 height 21
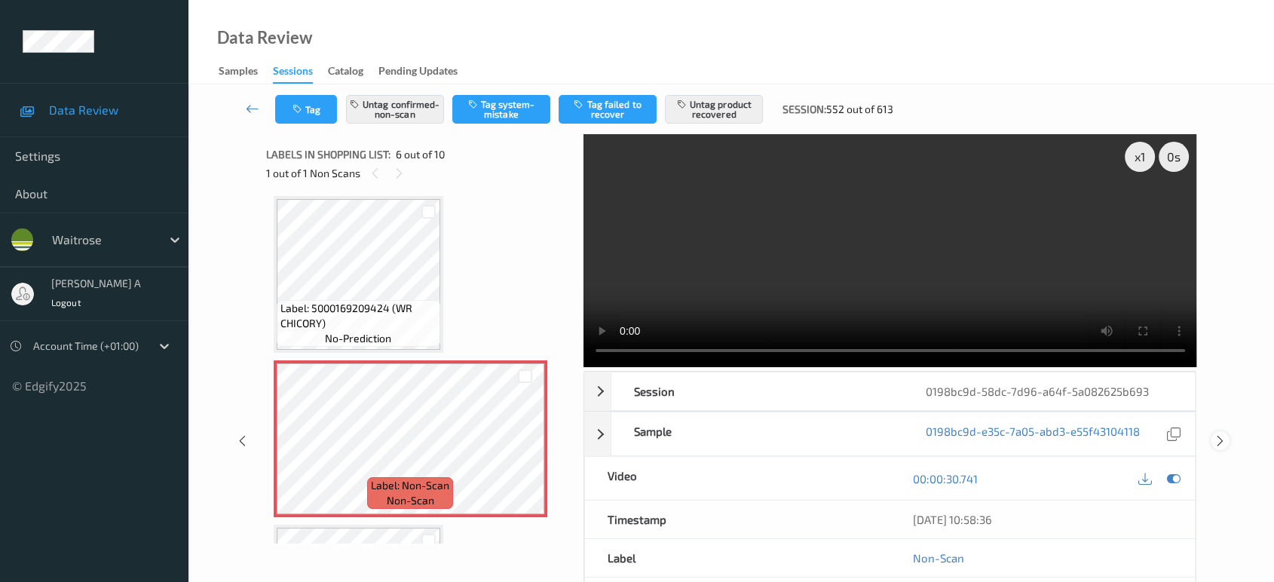
click at [1221, 436] on icon at bounding box center [1220, 441] width 13 height 14
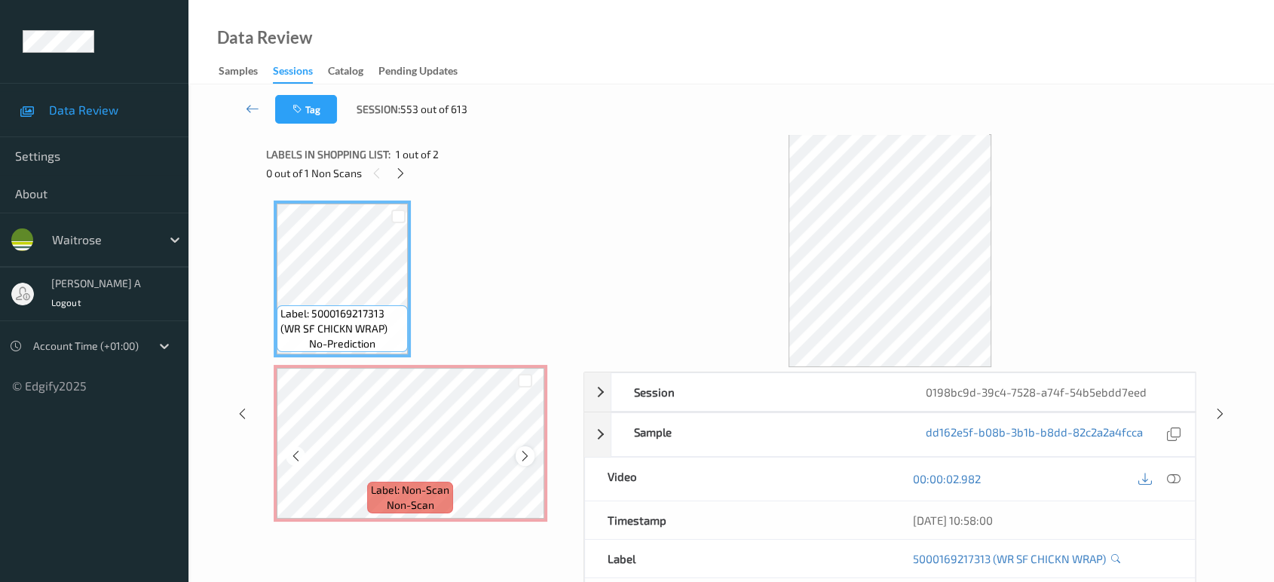
click at [528, 452] on icon at bounding box center [525, 456] width 13 height 14
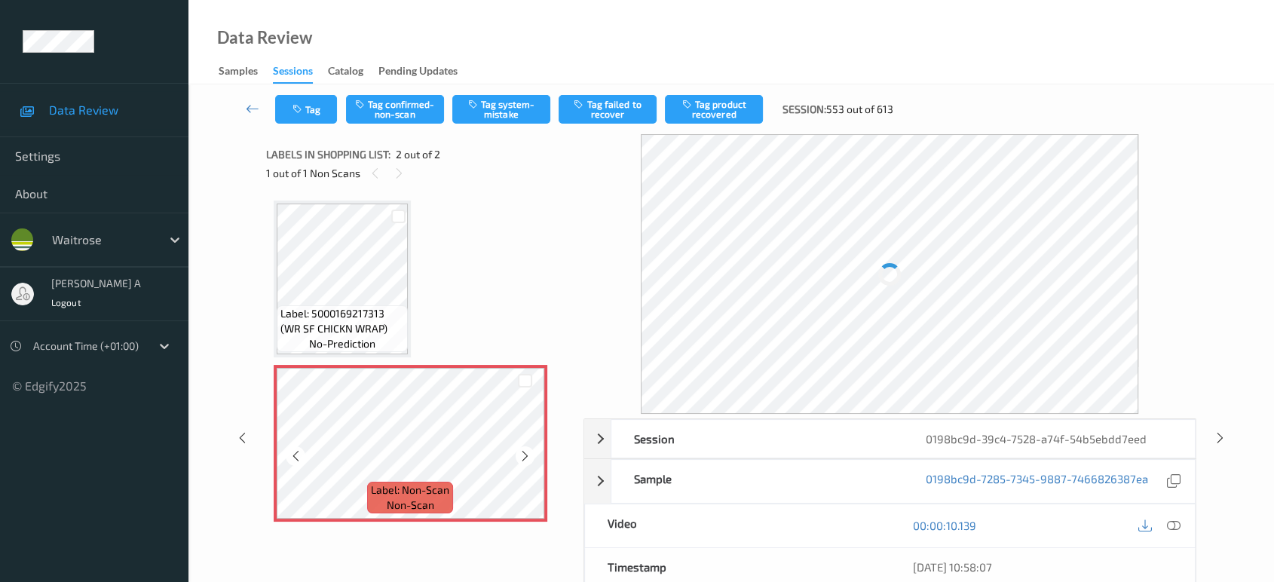
click at [528, 452] on icon at bounding box center [525, 456] width 13 height 14
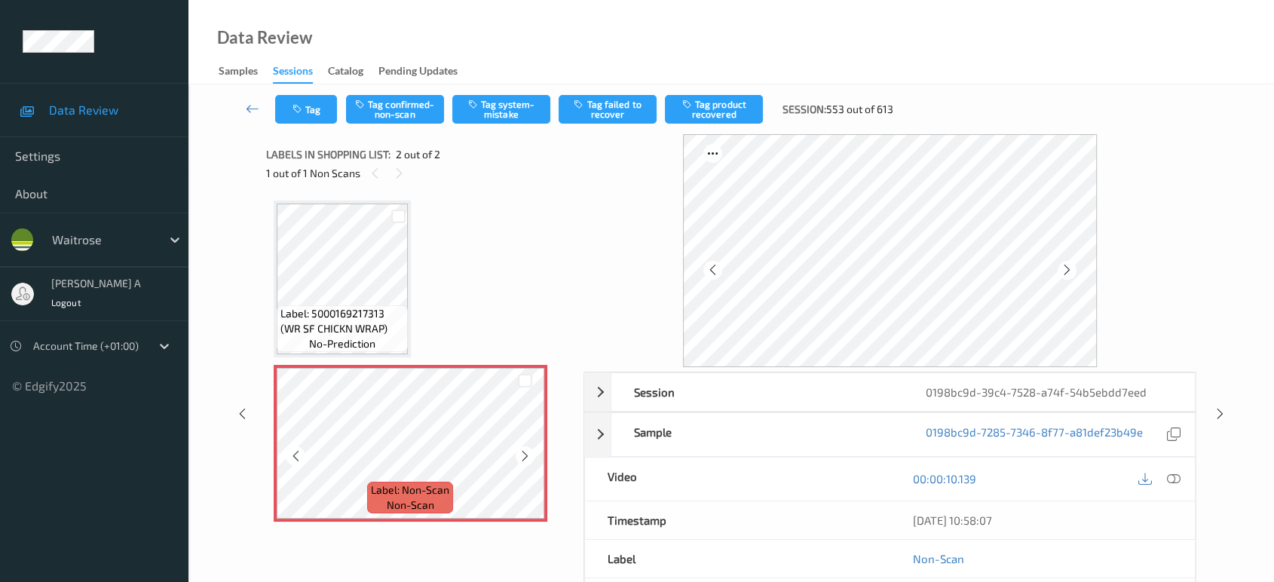
click at [528, 452] on icon at bounding box center [525, 456] width 13 height 14
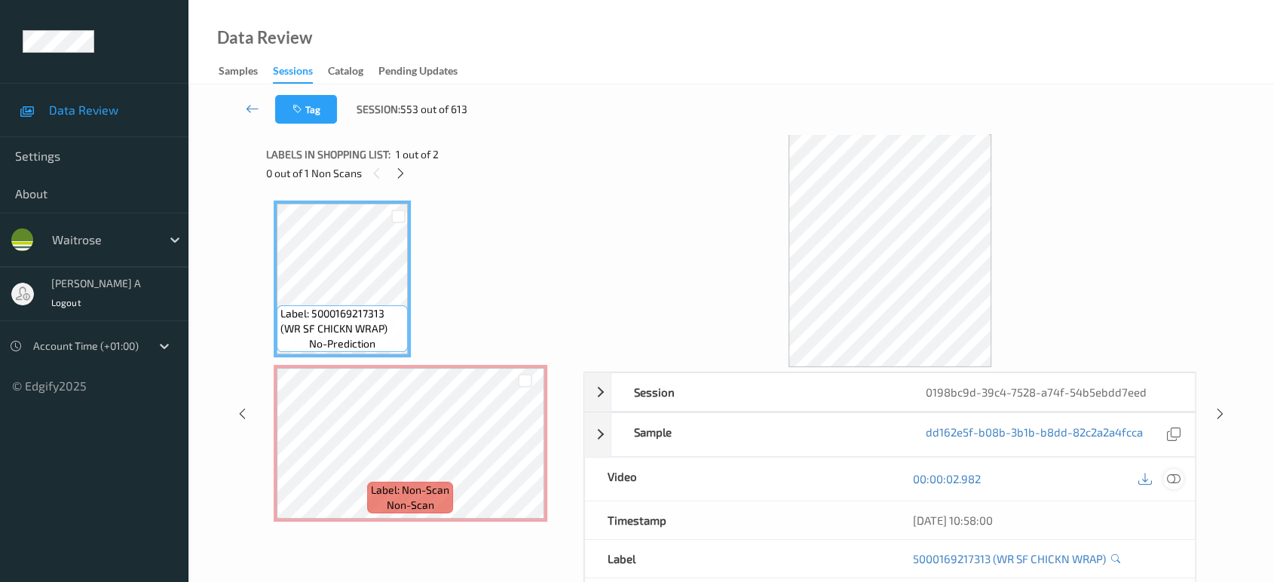
click at [1175, 481] on icon at bounding box center [1174, 479] width 14 height 14
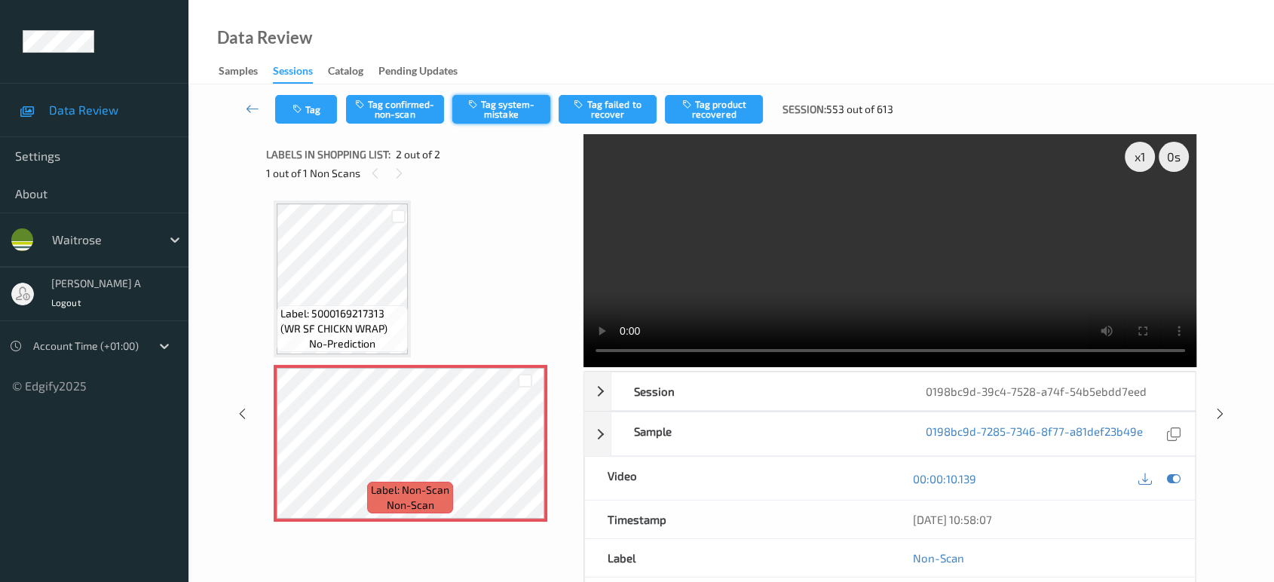
click at [498, 113] on button "Tag system-mistake" at bounding box center [501, 109] width 98 height 29
click at [316, 112] on button "Tag" at bounding box center [306, 109] width 62 height 29
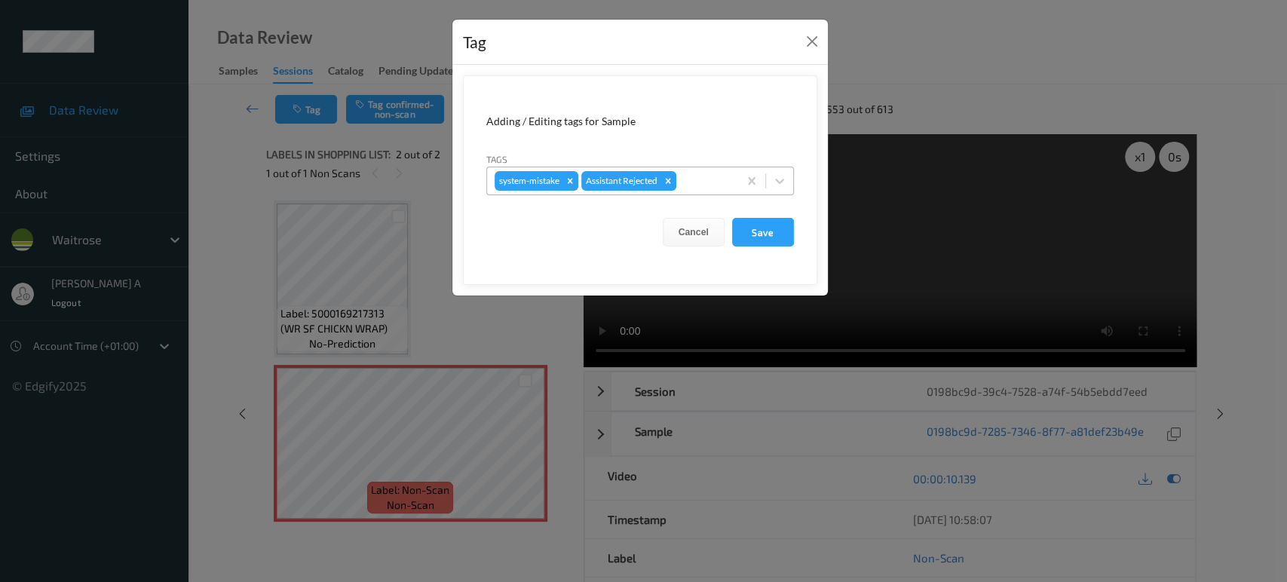
click at [705, 186] on div at bounding box center [704, 181] width 51 height 18
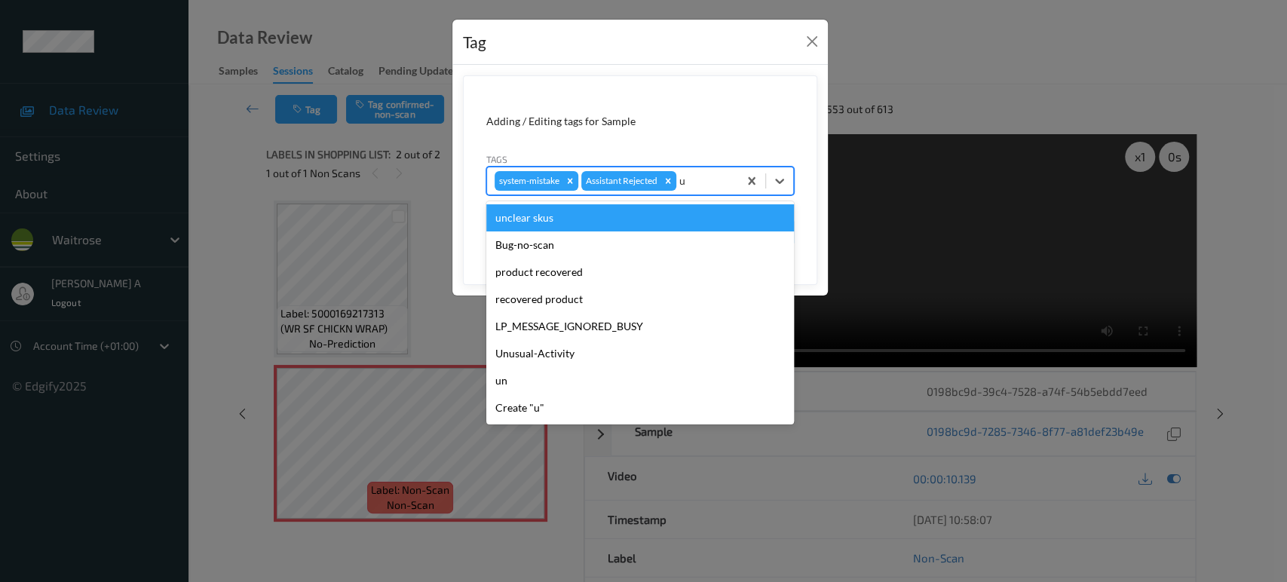
type input "un"
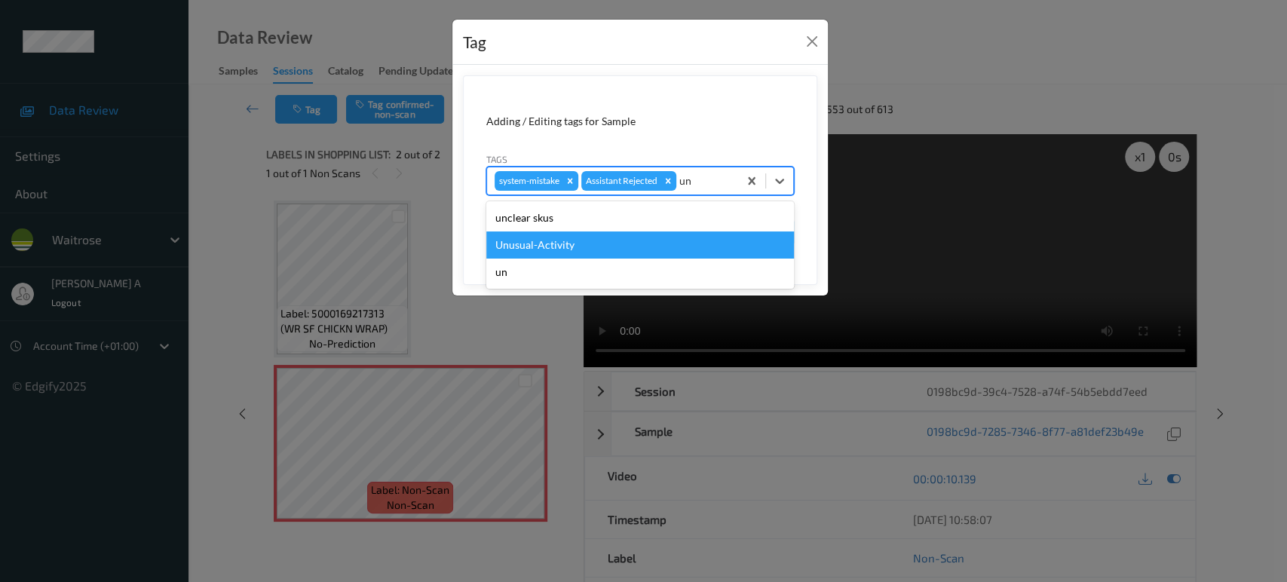
click at [607, 234] on div "Unusual-Activity" at bounding box center [640, 244] width 308 height 27
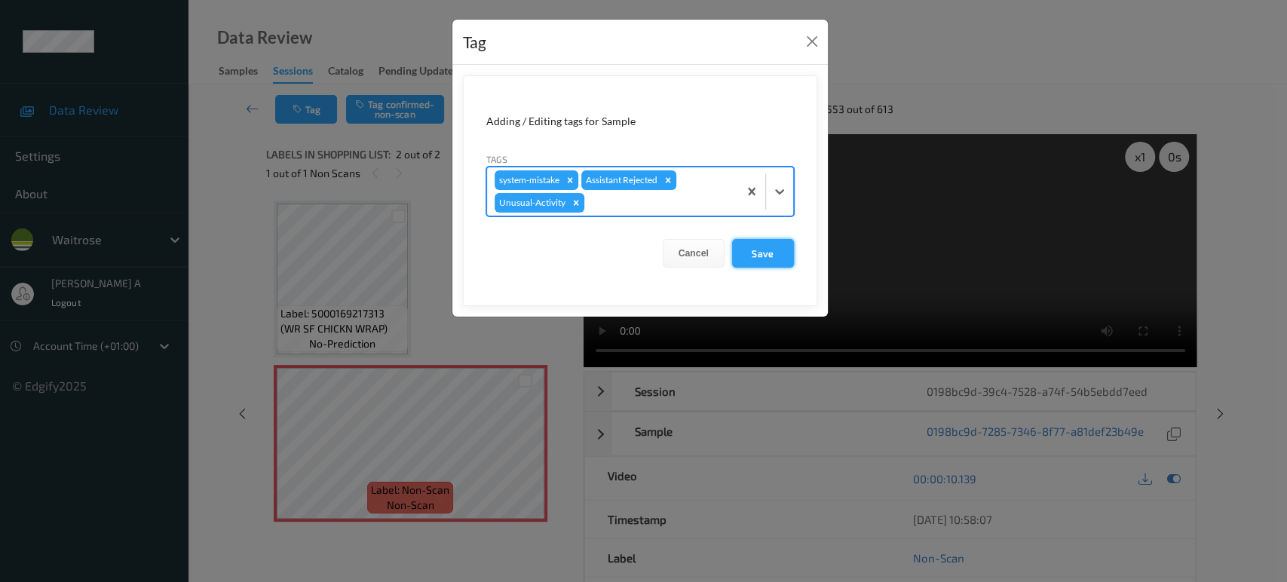
click at [754, 266] on button "Save" at bounding box center [763, 253] width 62 height 29
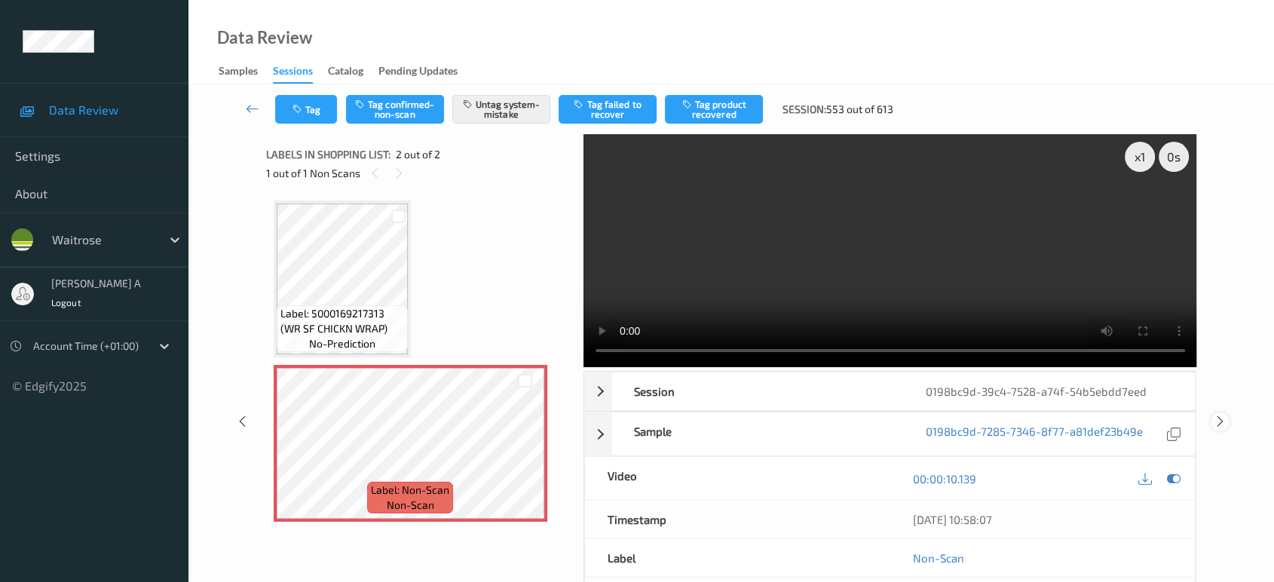
click at [1220, 415] on icon at bounding box center [1220, 422] width 13 height 14
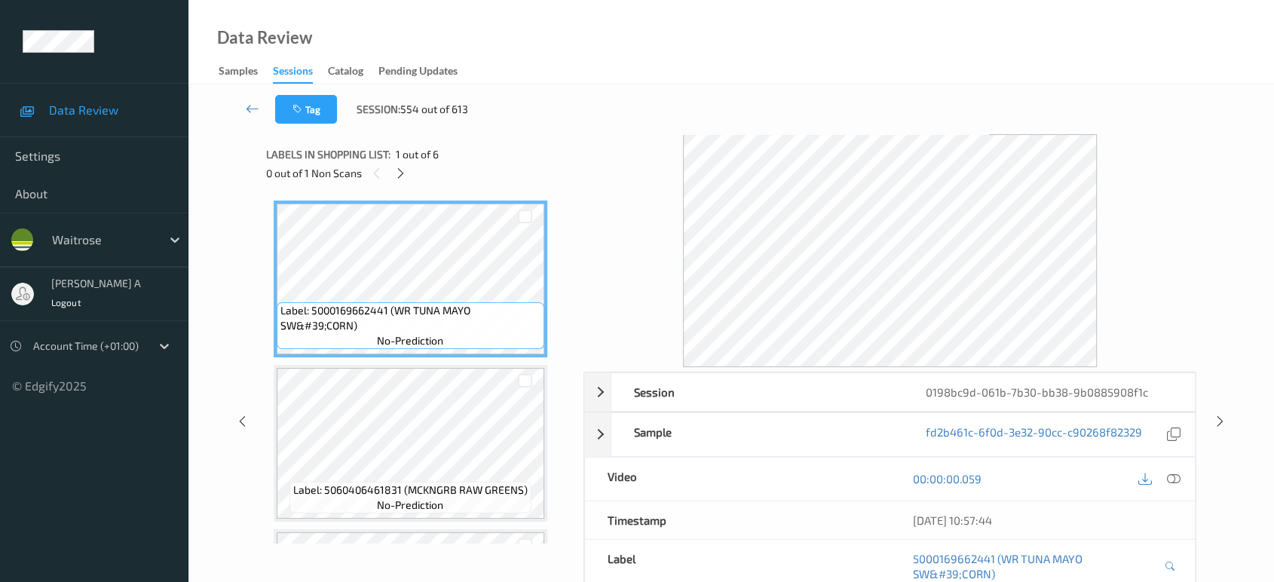
drag, startPoint x: 406, startPoint y: 173, endPoint x: 424, endPoint y: 194, distance: 27.9
click at [406, 173] on icon at bounding box center [400, 174] width 13 height 14
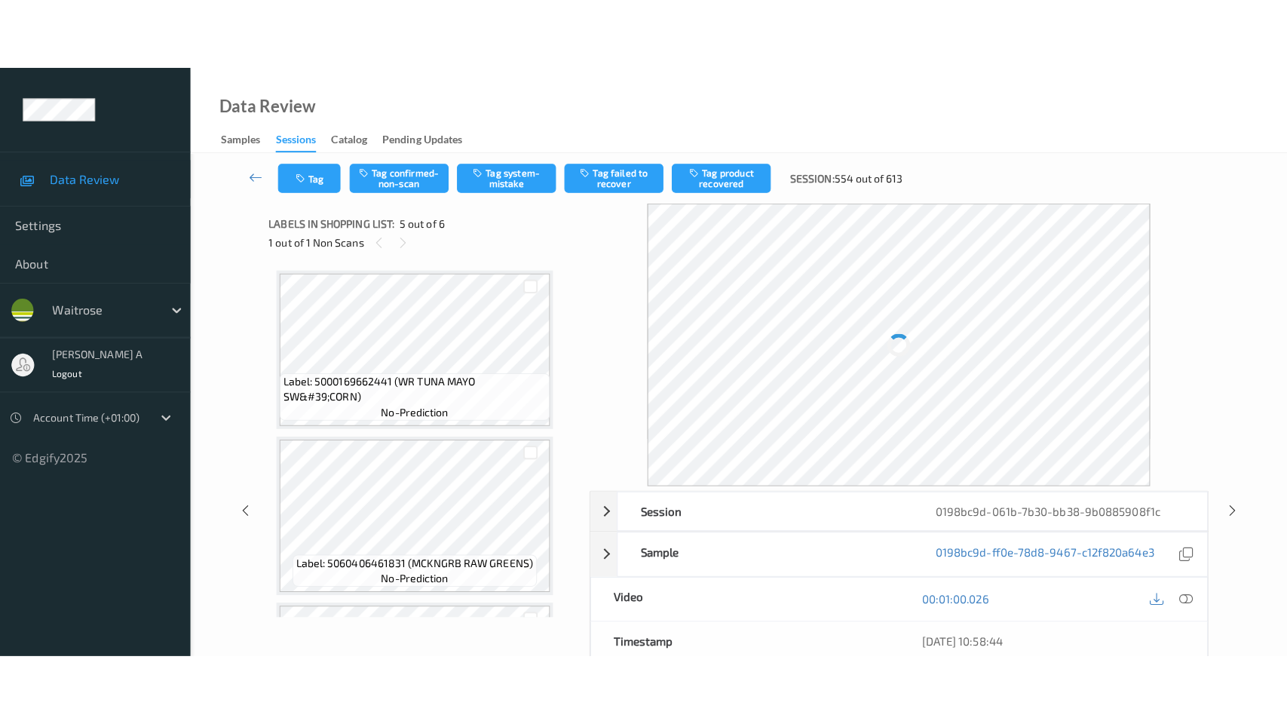
scroll to position [498, 0]
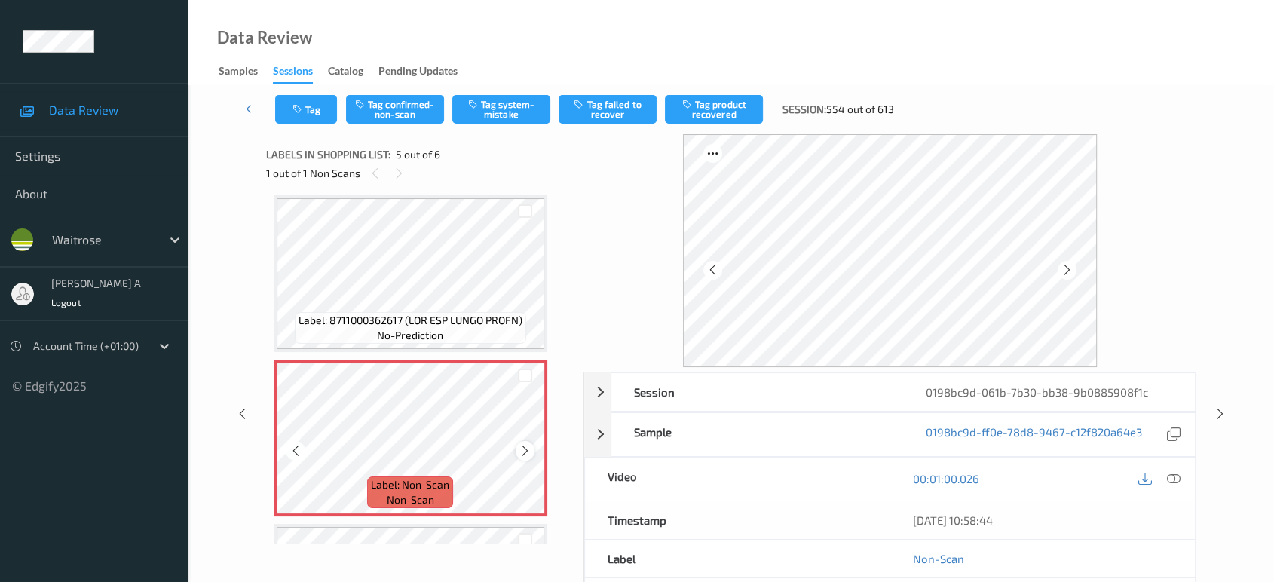
click at [525, 451] on icon at bounding box center [525, 451] width 13 height 14
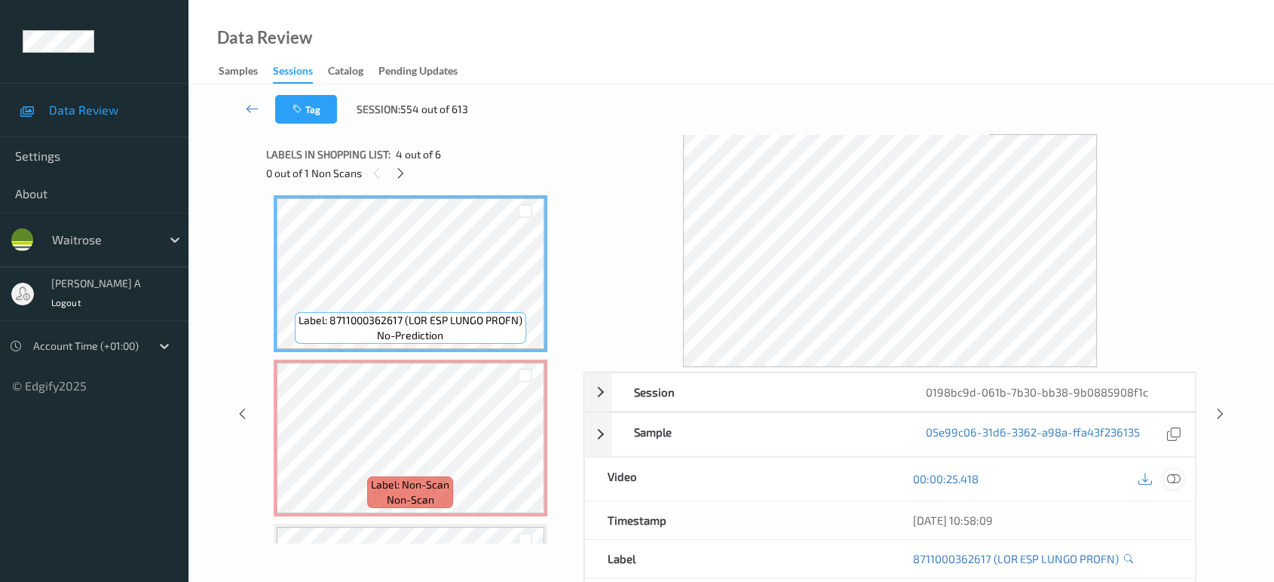
click at [1176, 487] on div at bounding box center [1173, 479] width 20 height 20
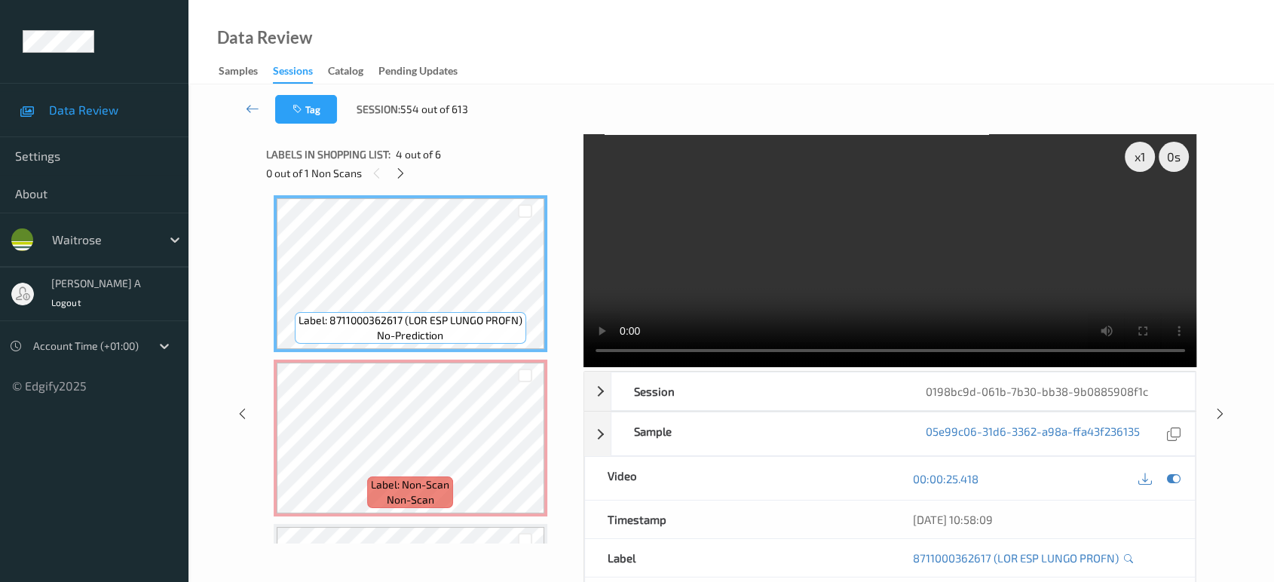
scroll to position [497, 0]
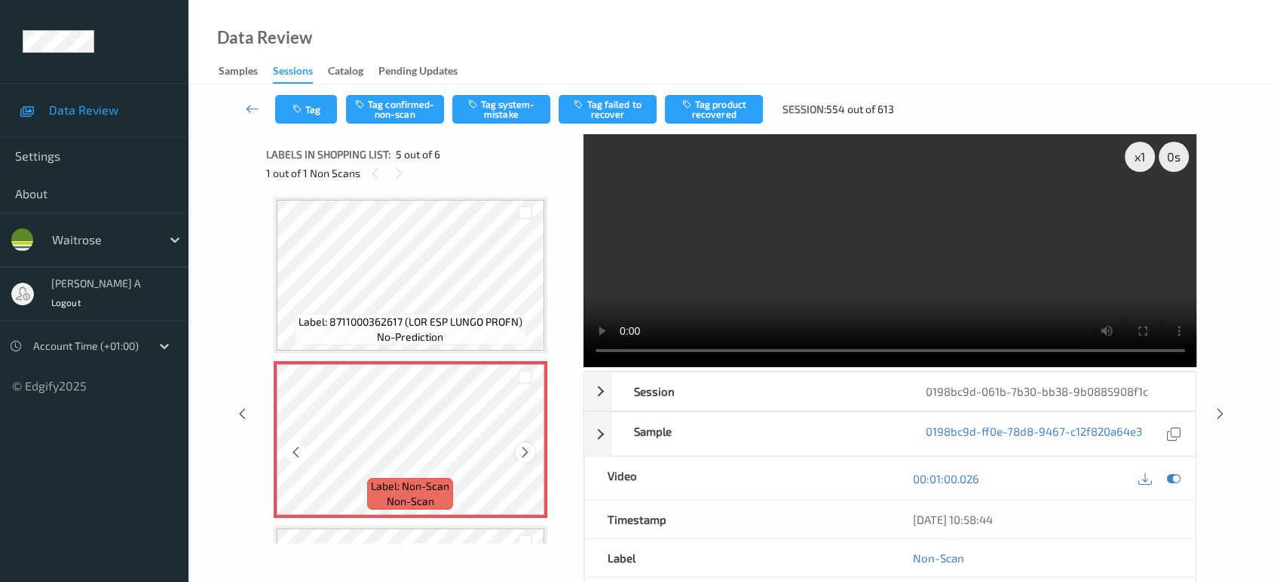
click at [528, 455] on icon at bounding box center [525, 453] width 13 height 14
click at [528, 451] on icon at bounding box center [525, 453] width 13 height 14
click at [505, 109] on button "Tag system-mistake" at bounding box center [501, 109] width 98 height 29
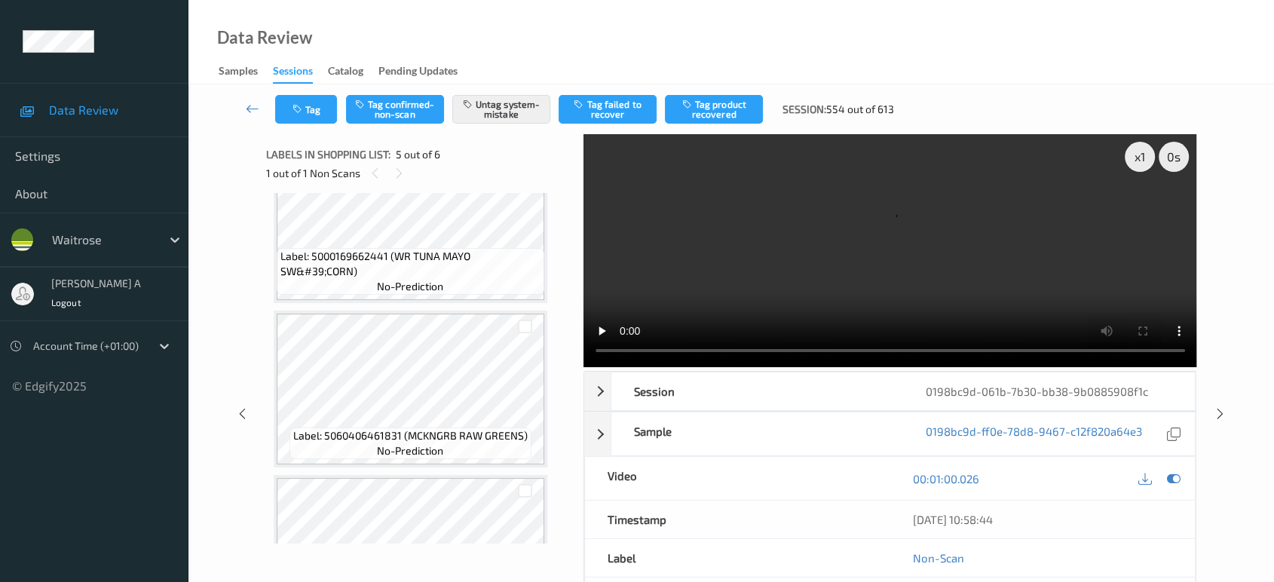
scroll to position [84, 0]
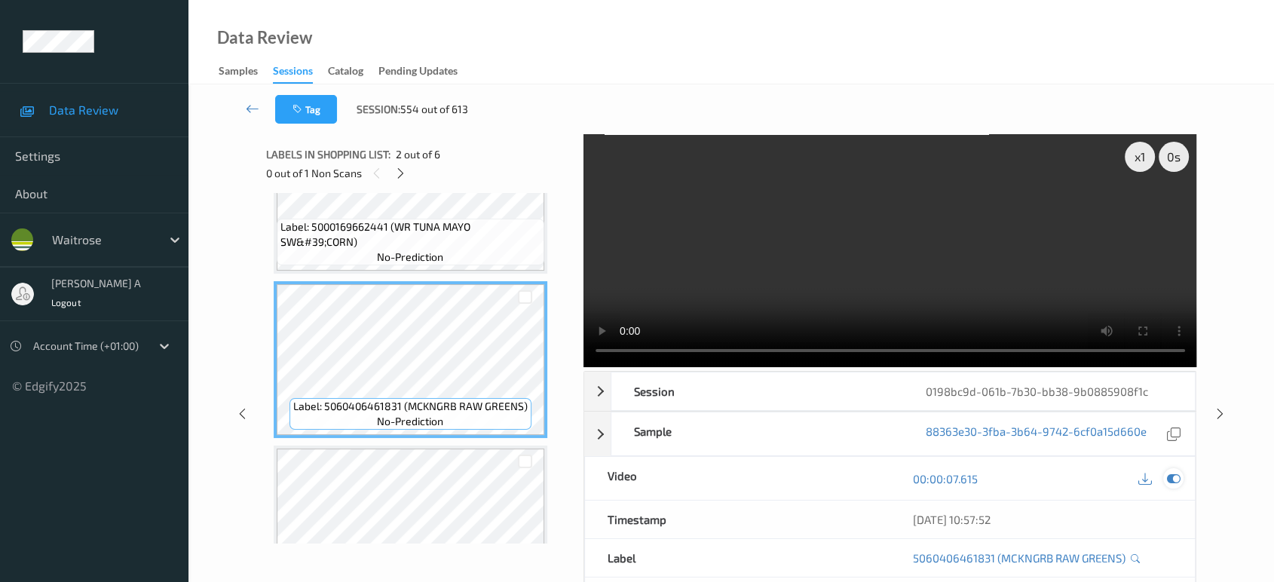
click at [1171, 478] on icon at bounding box center [1174, 479] width 14 height 14
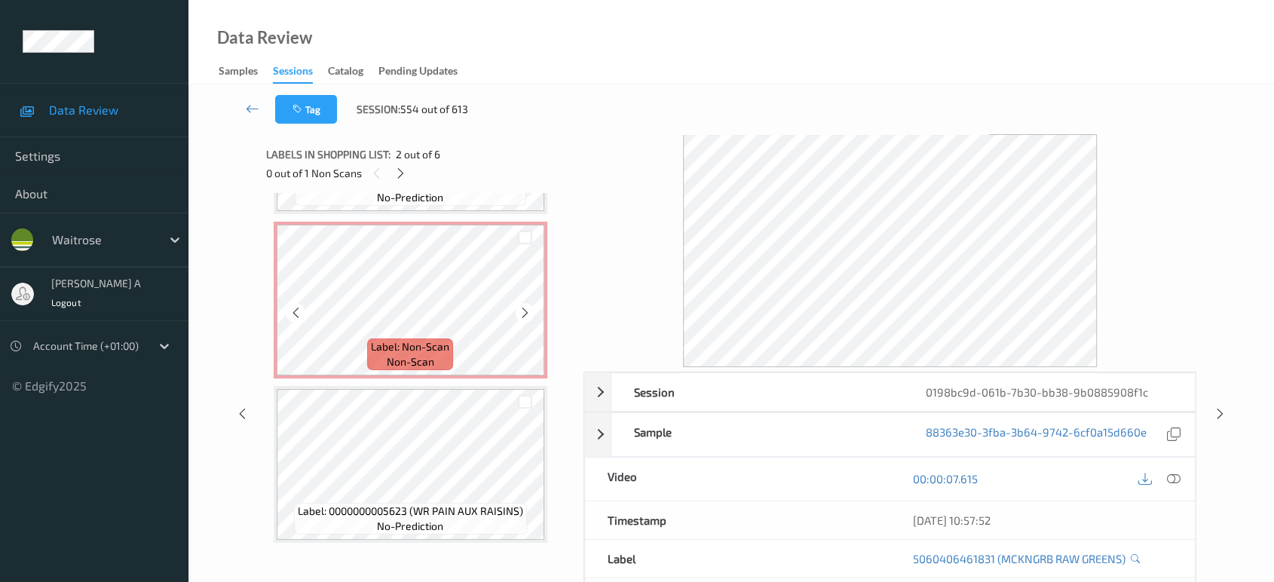
scroll to position [638, 0]
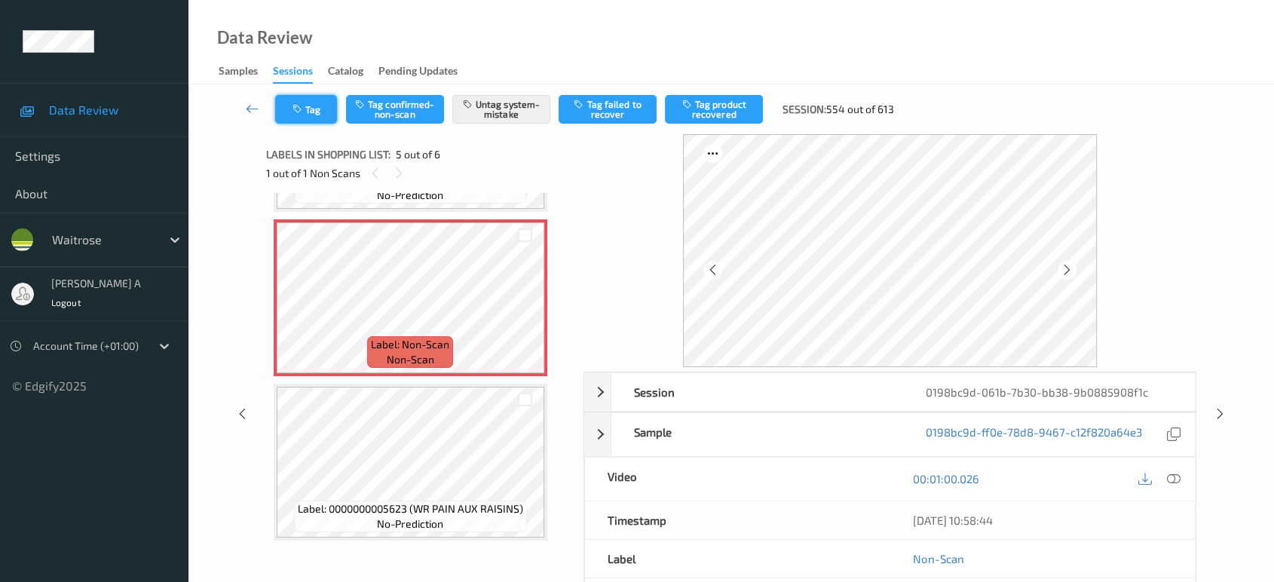
click at [306, 109] on button "Tag" at bounding box center [306, 109] width 62 height 29
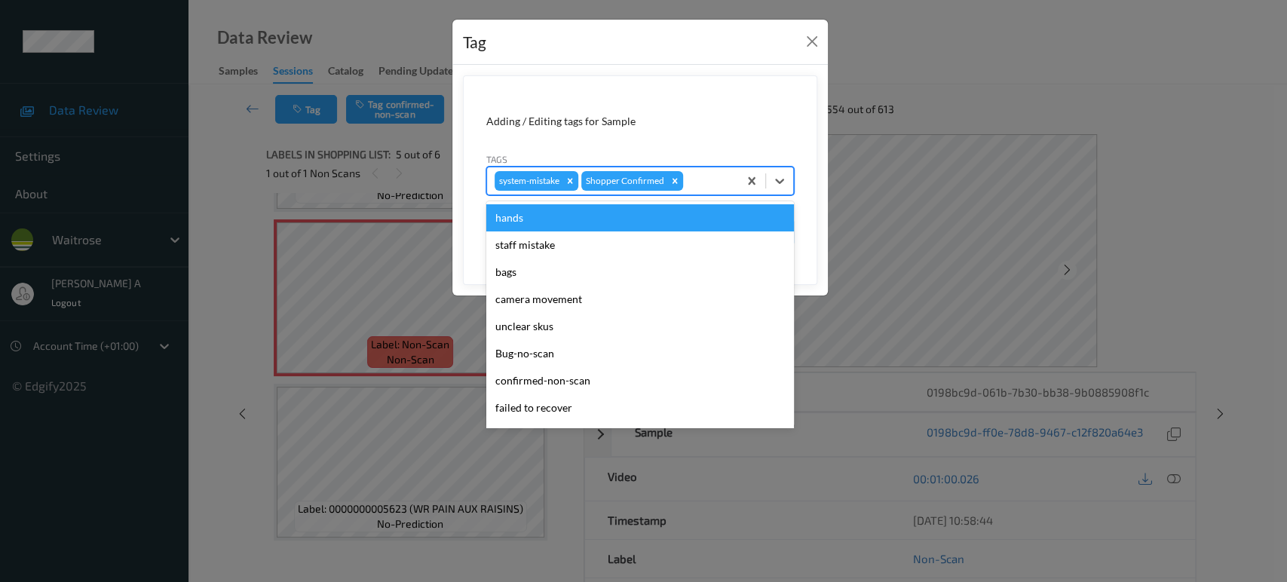
click at [705, 173] on div at bounding box center [708, 181] width 44 height 18
type input "un"
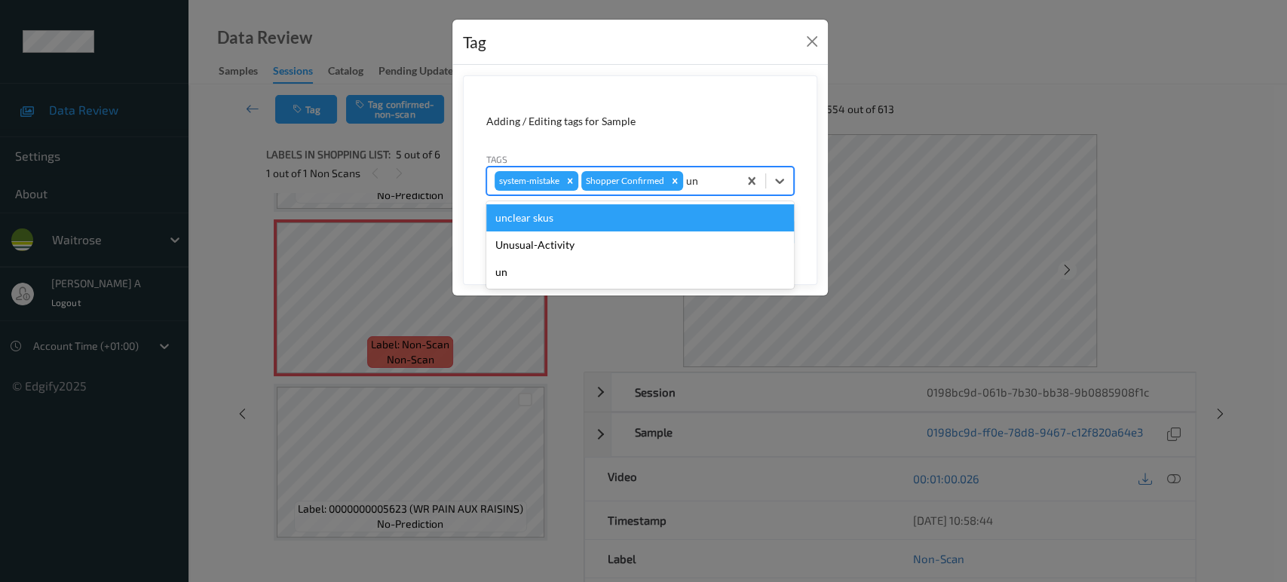
click at [607, 234] on div "Unusual-Activity" at bounding box center [640, 244] width 308 height 27
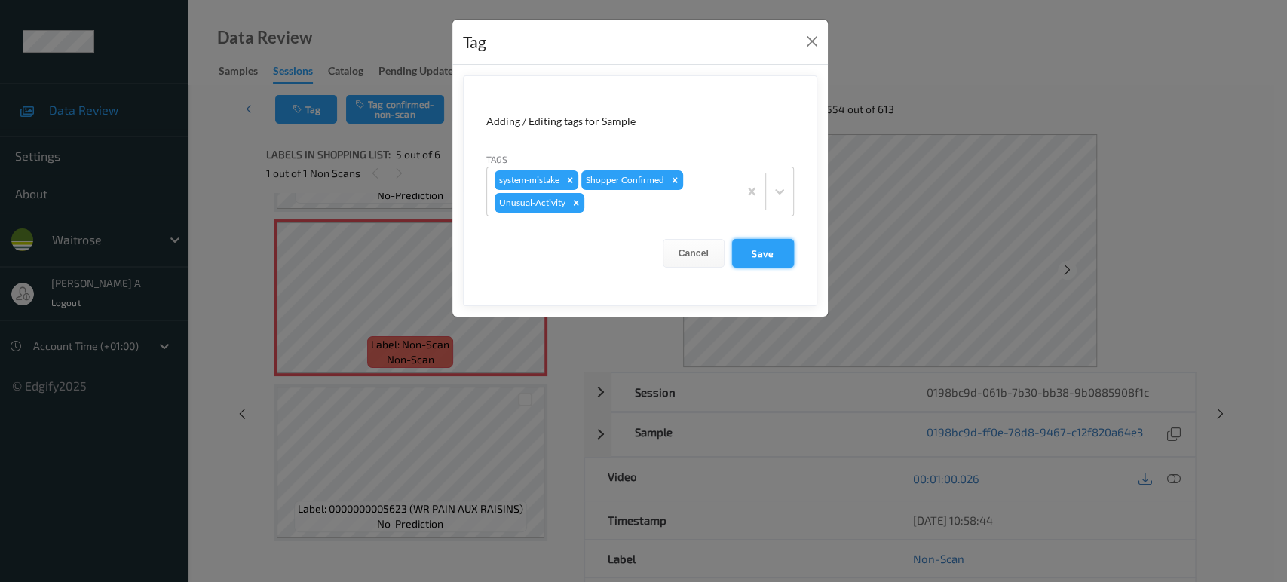
click at [766, 258] on button "Save" at bounding box center [763, 253] width 62 height 29
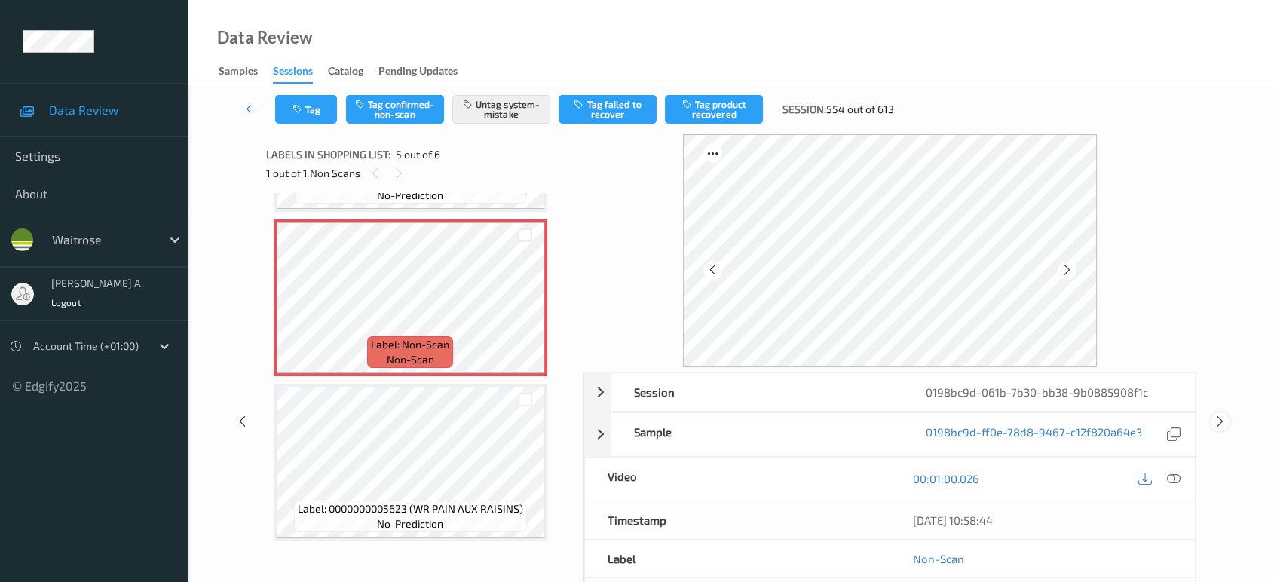
click at [1221, 417] on icon at bounding box center [1220, 422] width 13 height 14
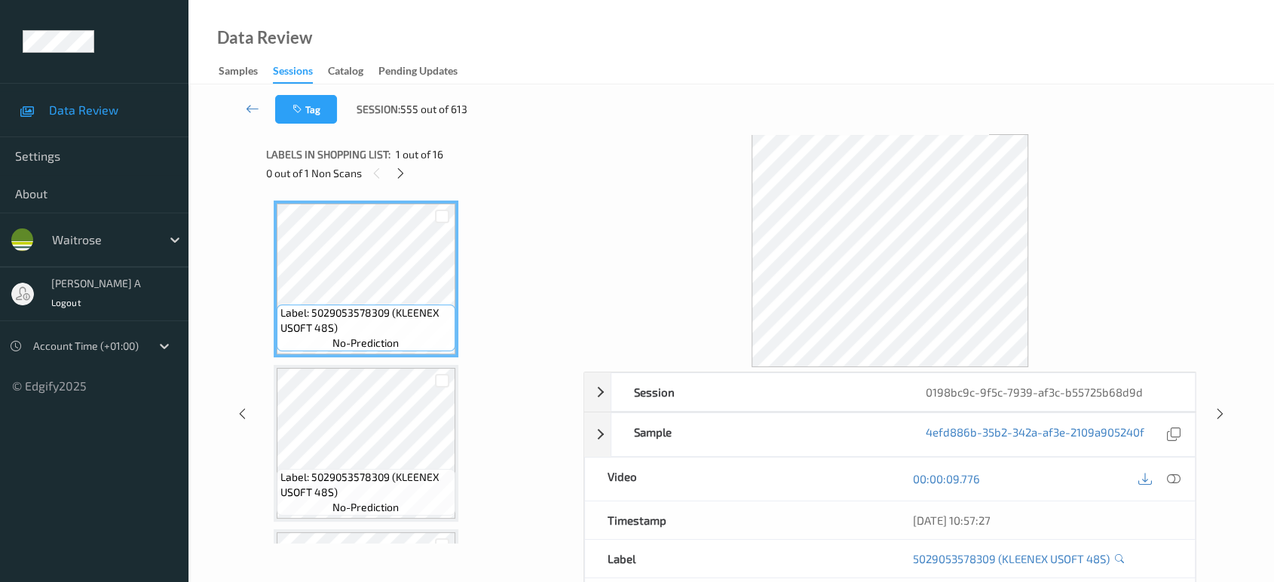
click at [410, 175] on div "0 out of 1 Non Scans" at bounding box center [419, 173] width 307 height 19
click at [403, 175] on icon at bounding box center [400, 174] width 13 height 14
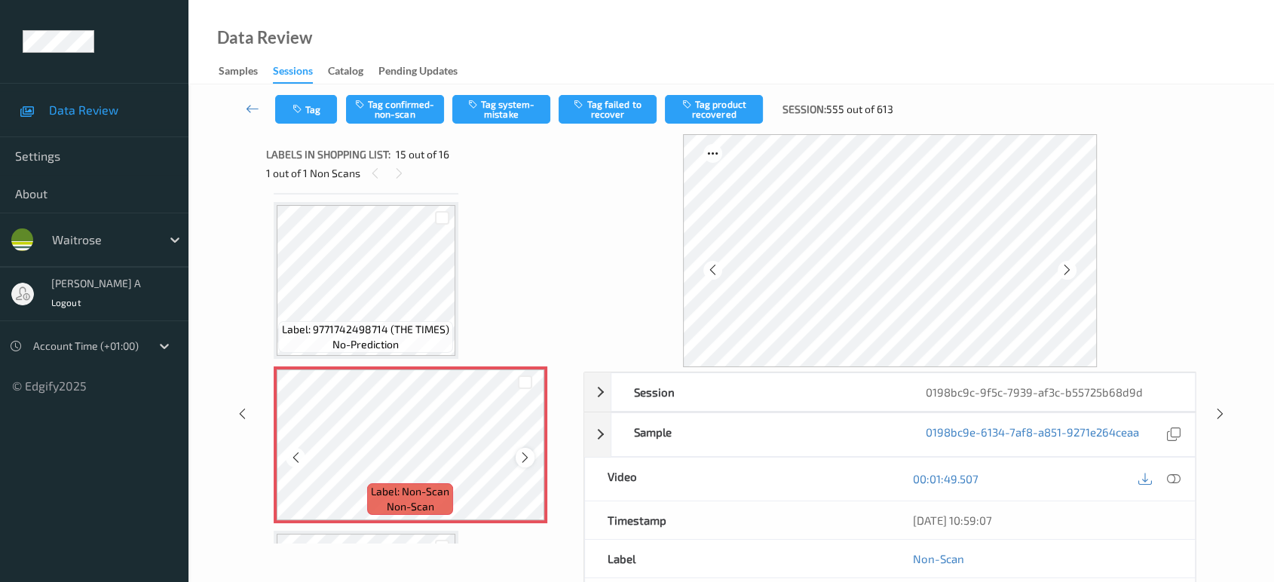
click at [527, 451] on icon at bounding box center [525, 458] width 13 height 14
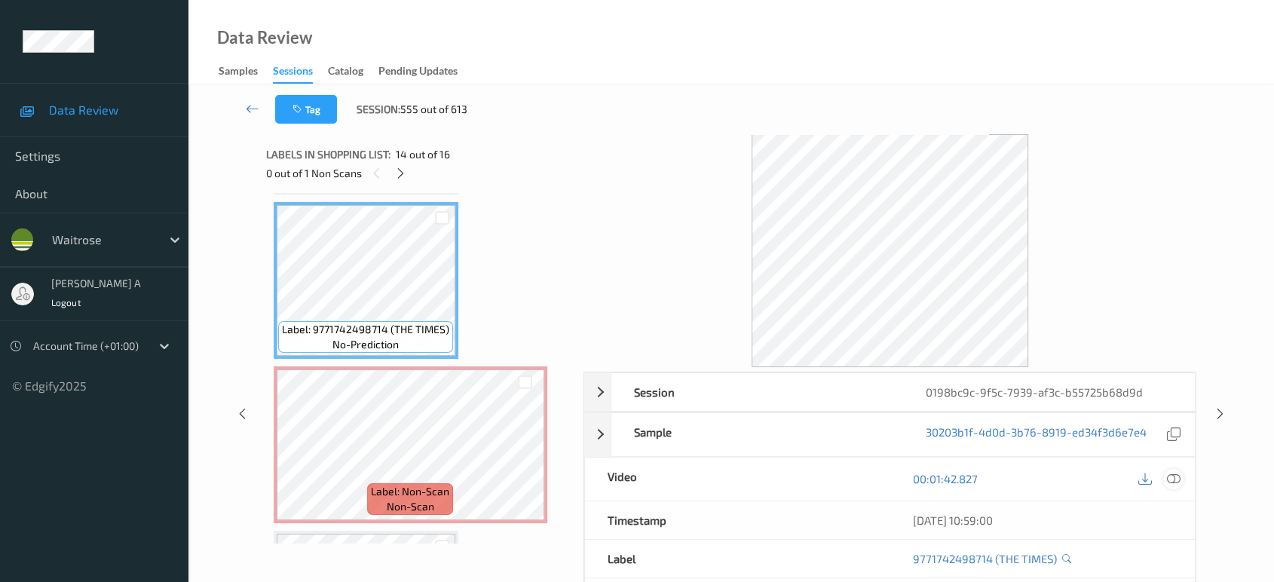
click at [1176, 472] on icon at bounding box center [1174, 479] width 14 height 14
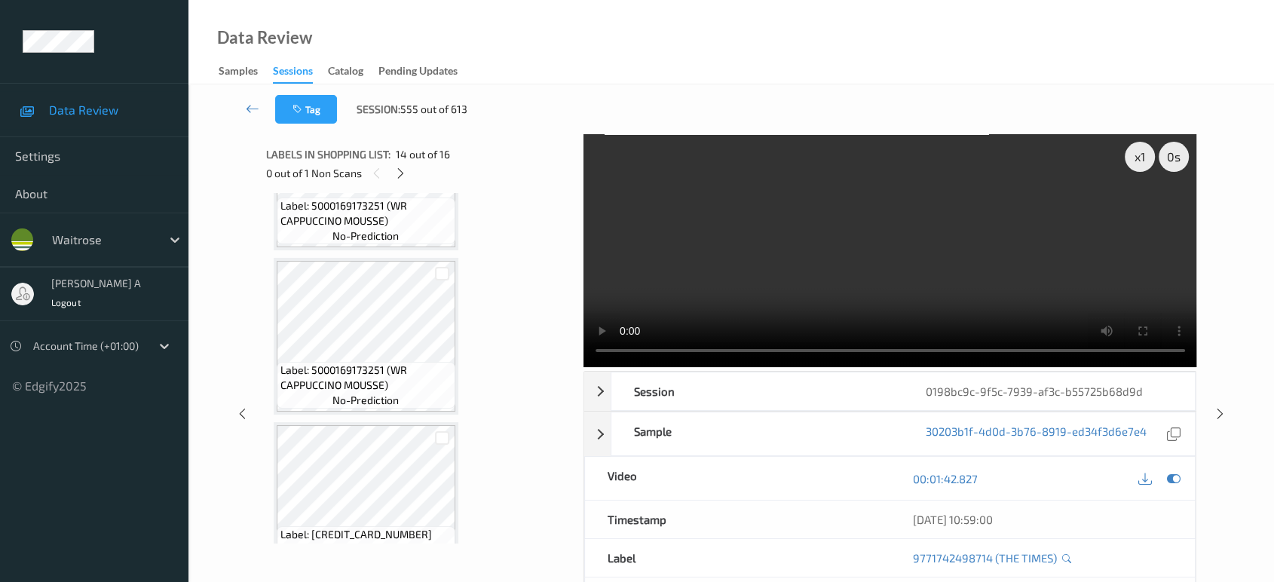
scroll to position [1604, 0]
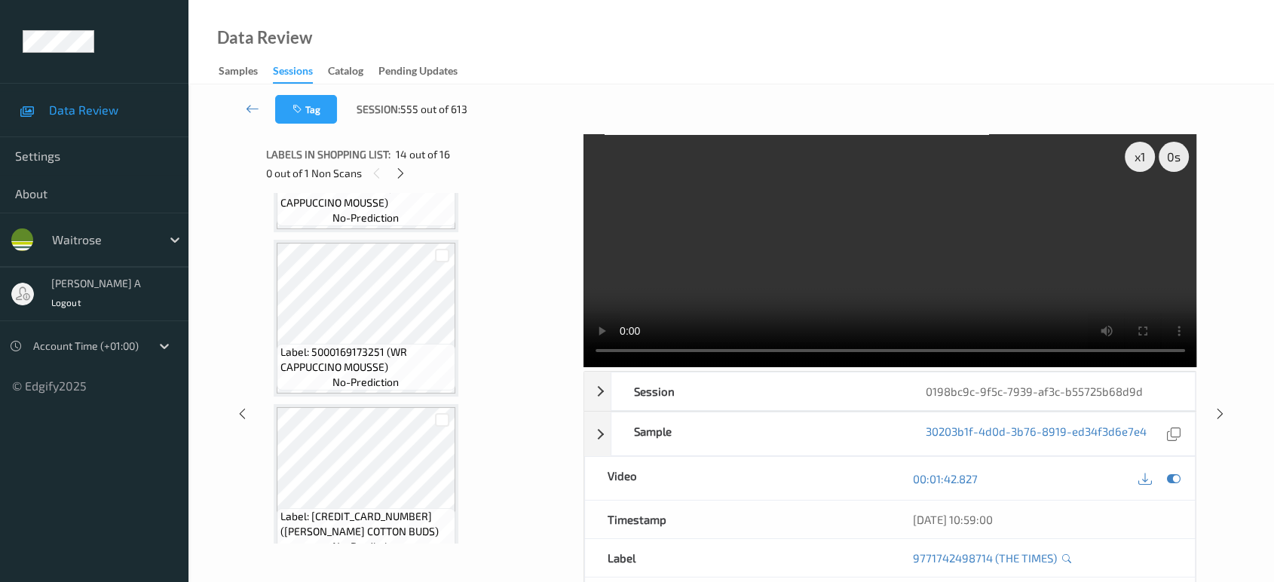
click at [884, 348] on video at bounding box center [890, 250] width 614 height 233
click at [798, 270] on video at bounding box center [890, 250] width 614 height 233
click at [928, 275] on video at bounding box center [890, 250] width 614 height 233
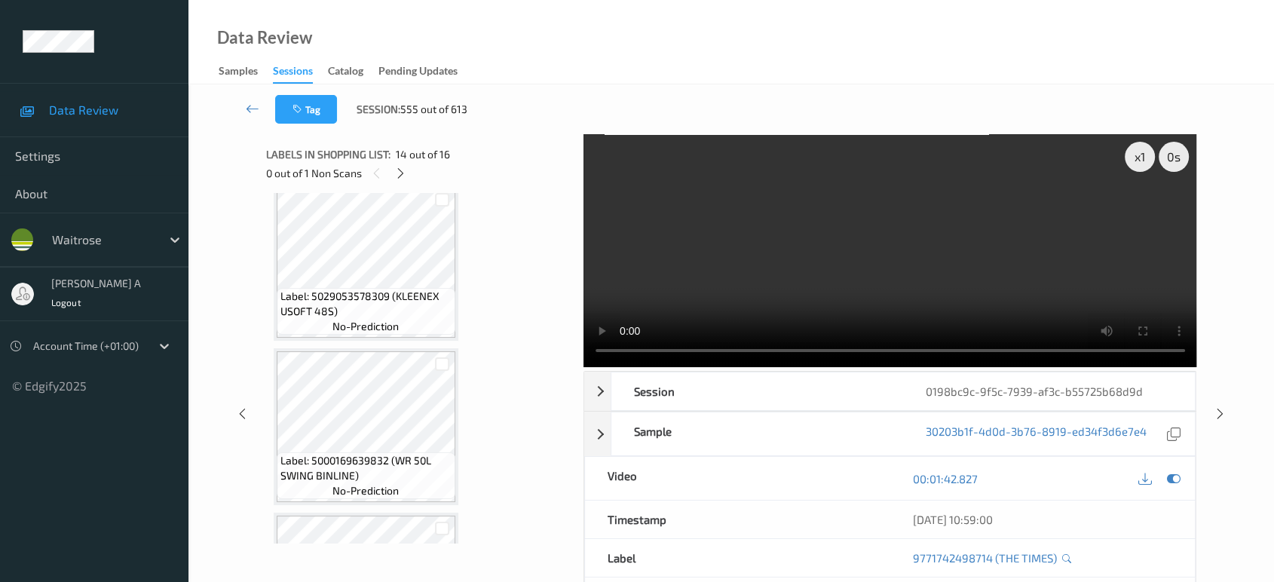
scroll to position [0, 0]
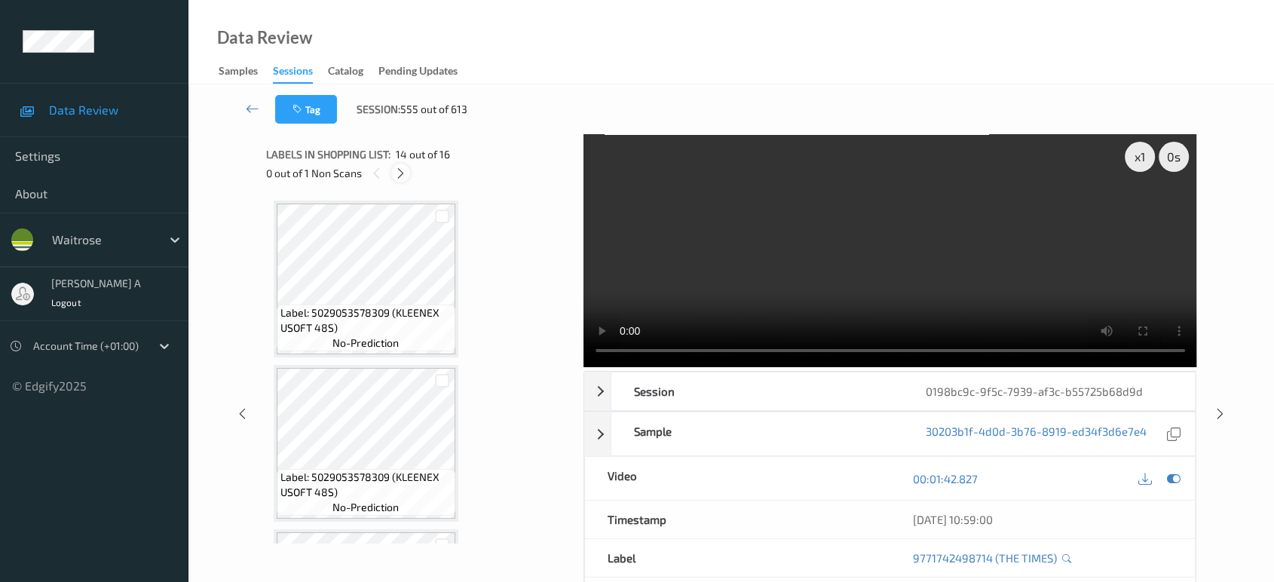
click at [408, 167] on div at bounding box center [400, 173] width 19 height 19
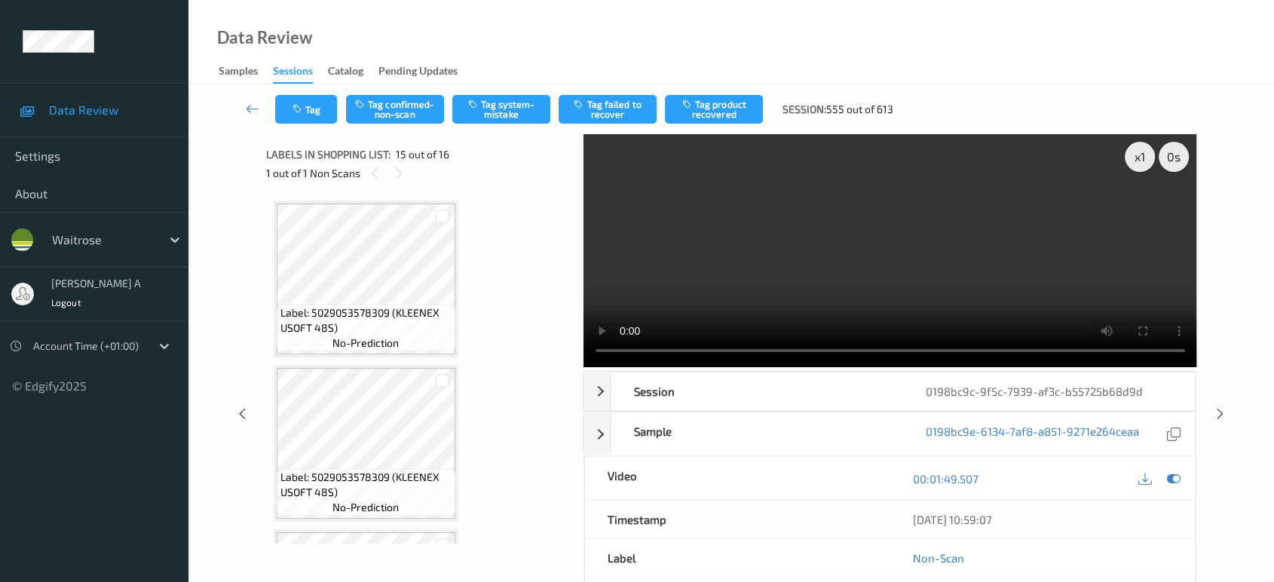
scroll to position [2135, 0]
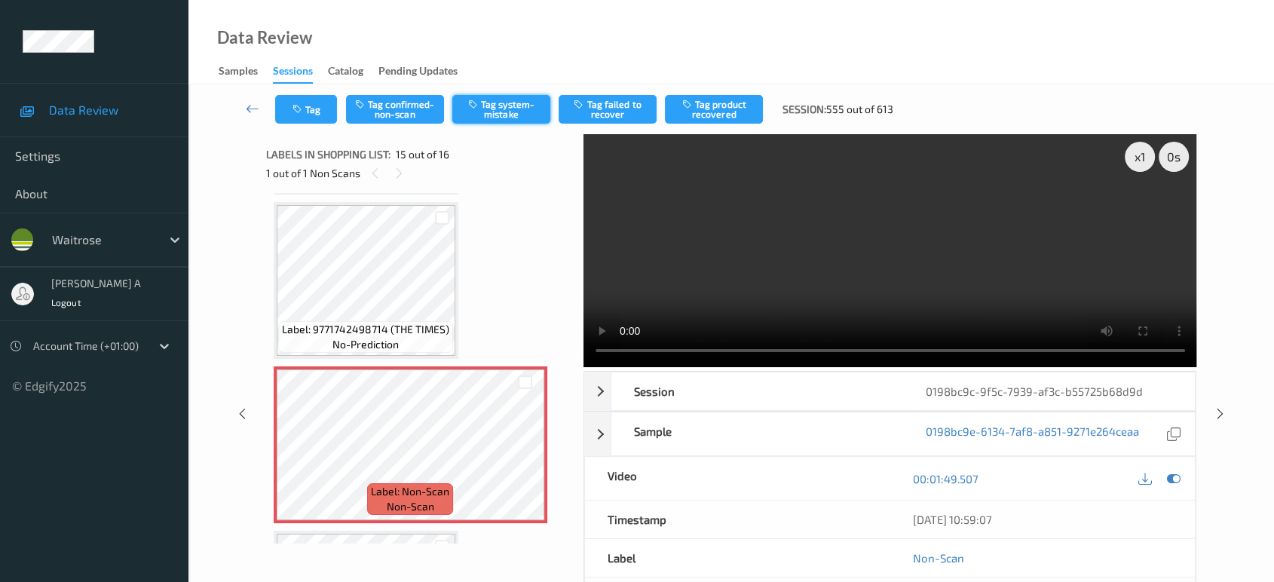
click at [501, 120] on button "Tag system-mistake" at bounding box center [501, 109] width 98 height 29
click at [1214, 407] on icon at bounding box center [1220, 414] width 13 height 14
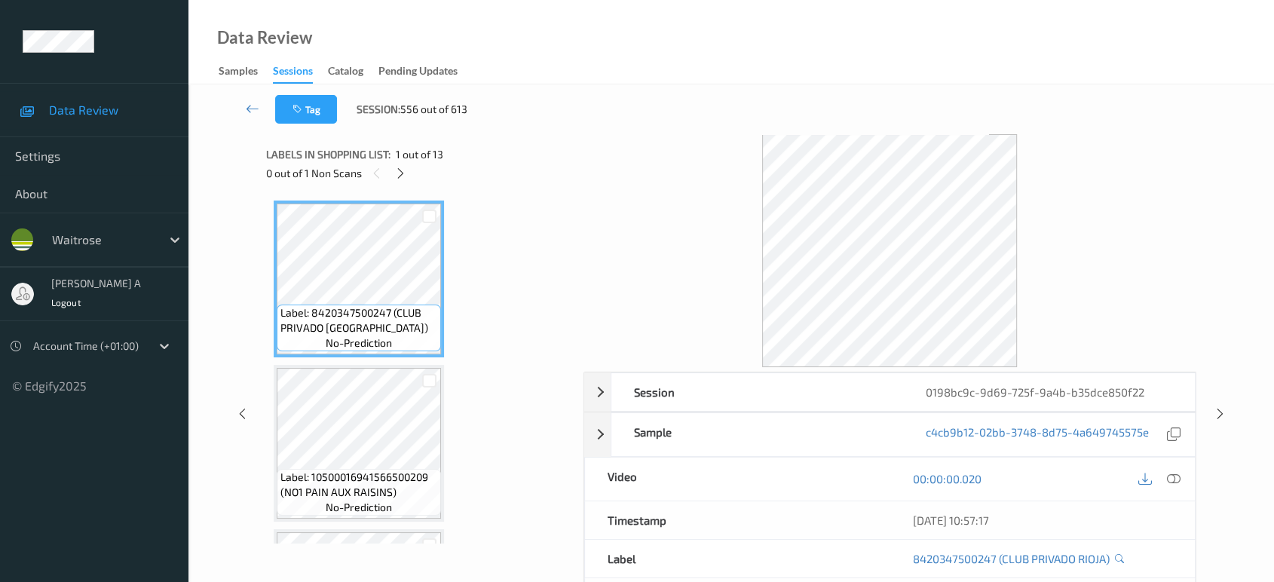
drag, startPoint x: 402, startPoint y: 171, endPoint x: 403, endPoint y: 191, distance: 20.4
click at [402, 171] on icon at bounding box center [400, 174] width 13 height 14
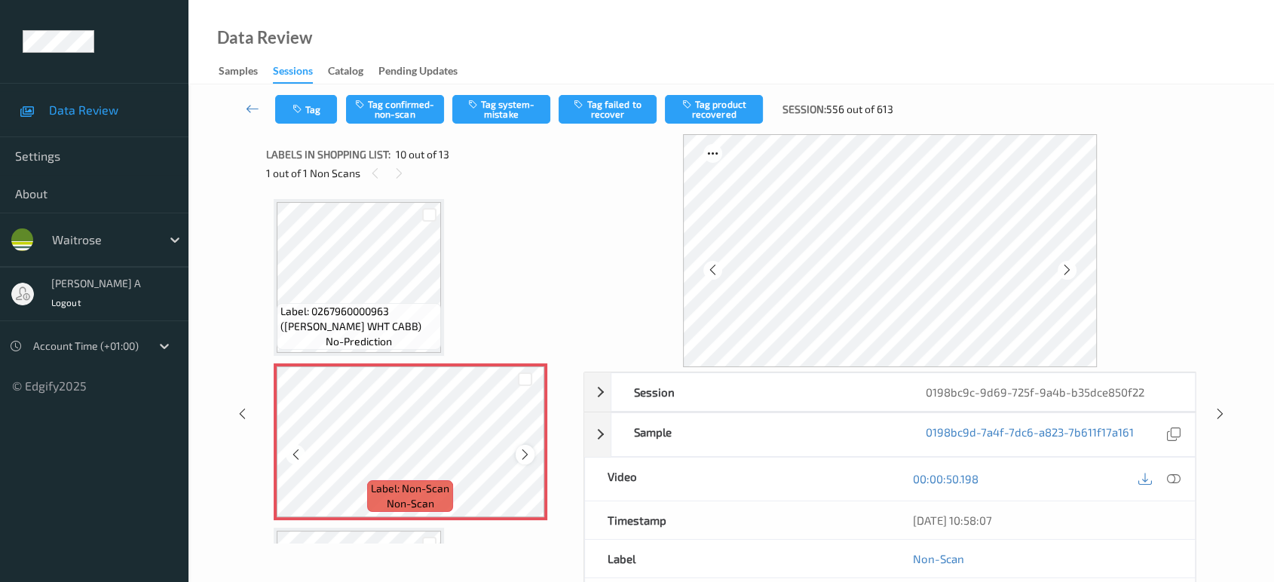
click at [525, 448] on icon at bounding box center [525, 455] width 13 height 14
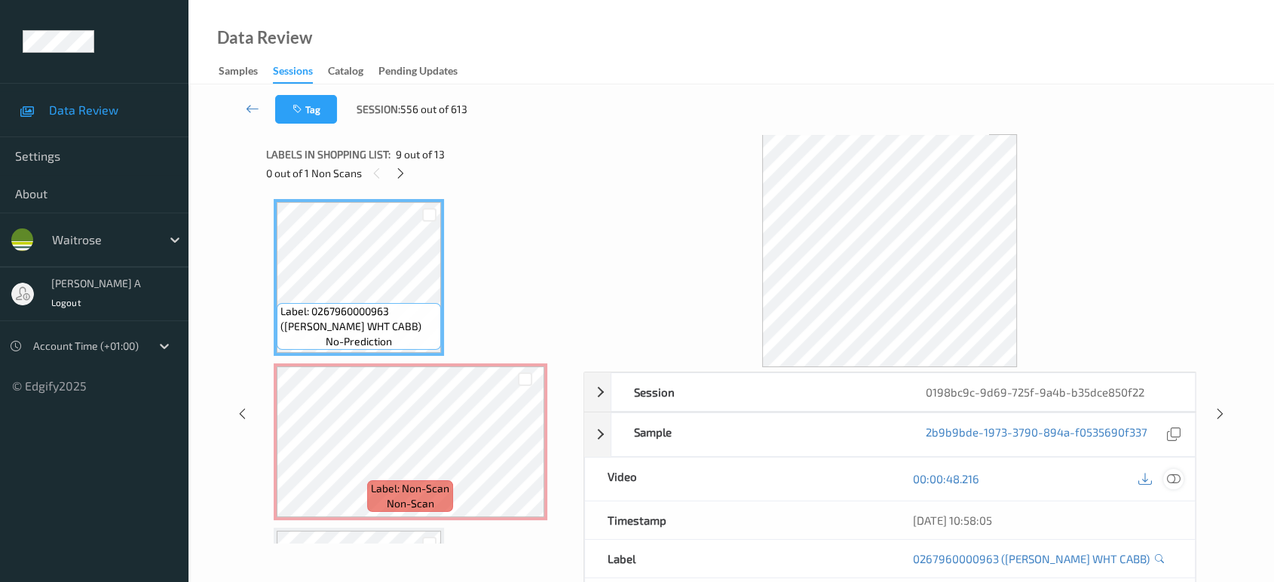
click at [1171, 475] on icon at bounding box center [1174, 479] width 14 height 14
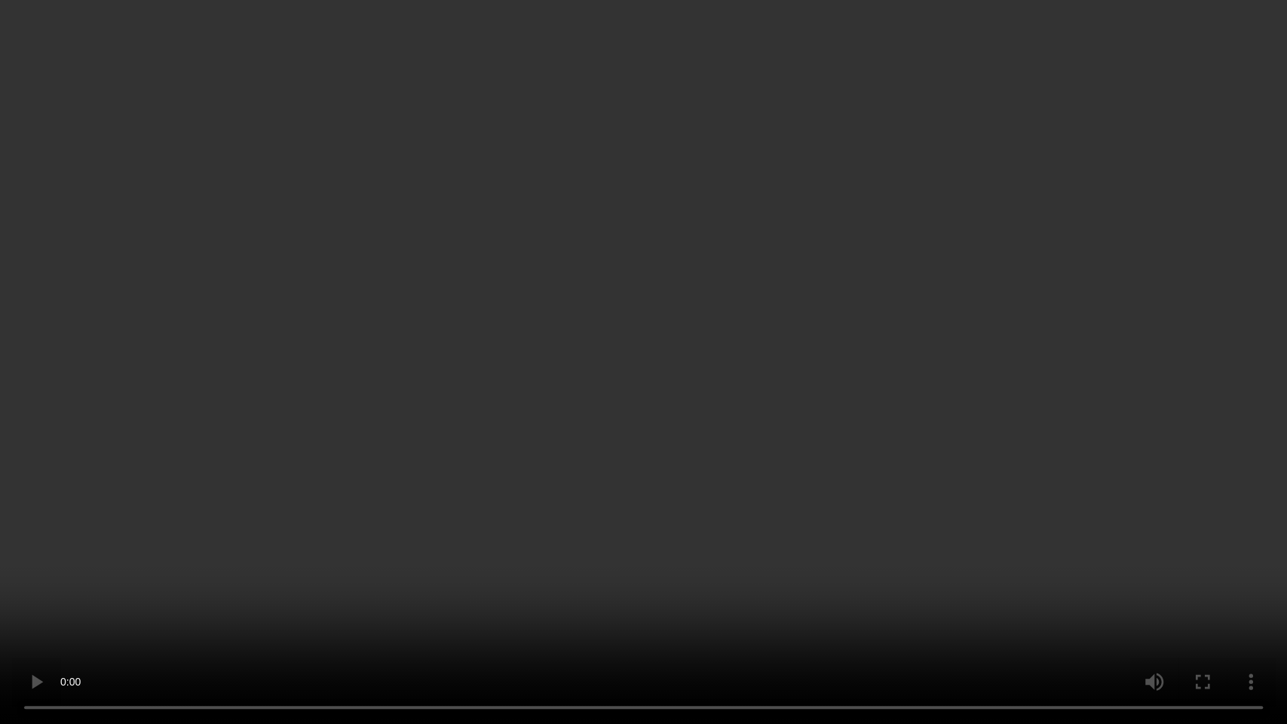
click at [914, 356] on video at bounding box center [643, 362] width 1287 height 724
click at [796, 403] on video at bounding box center [643, 362] width 1287 height 724
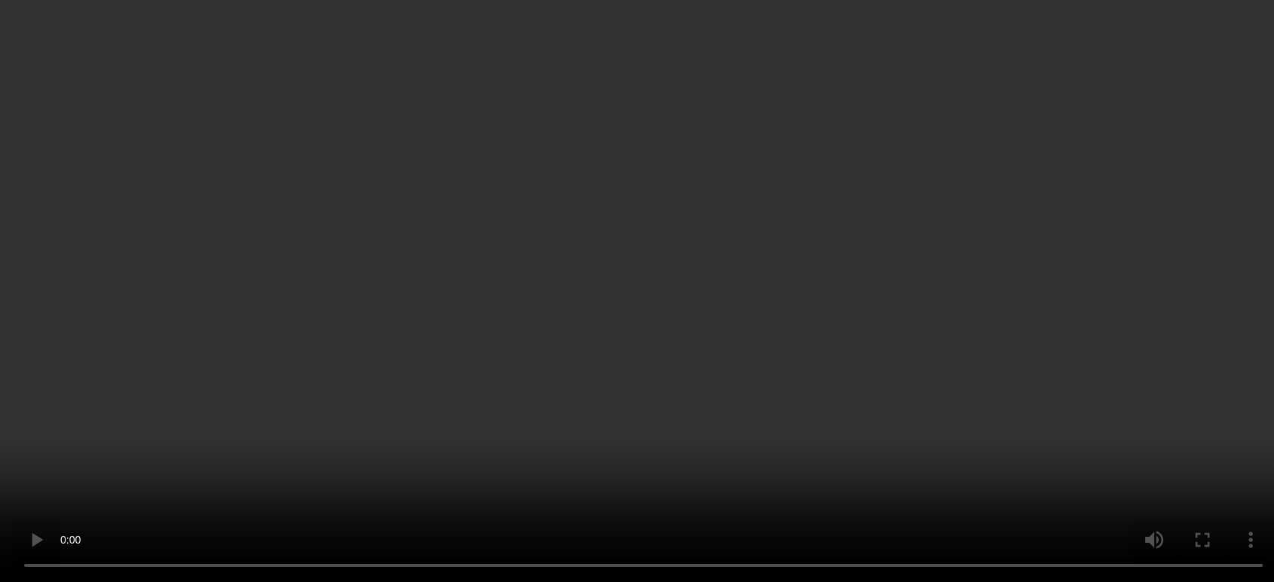
scroll to position [1400, 0]
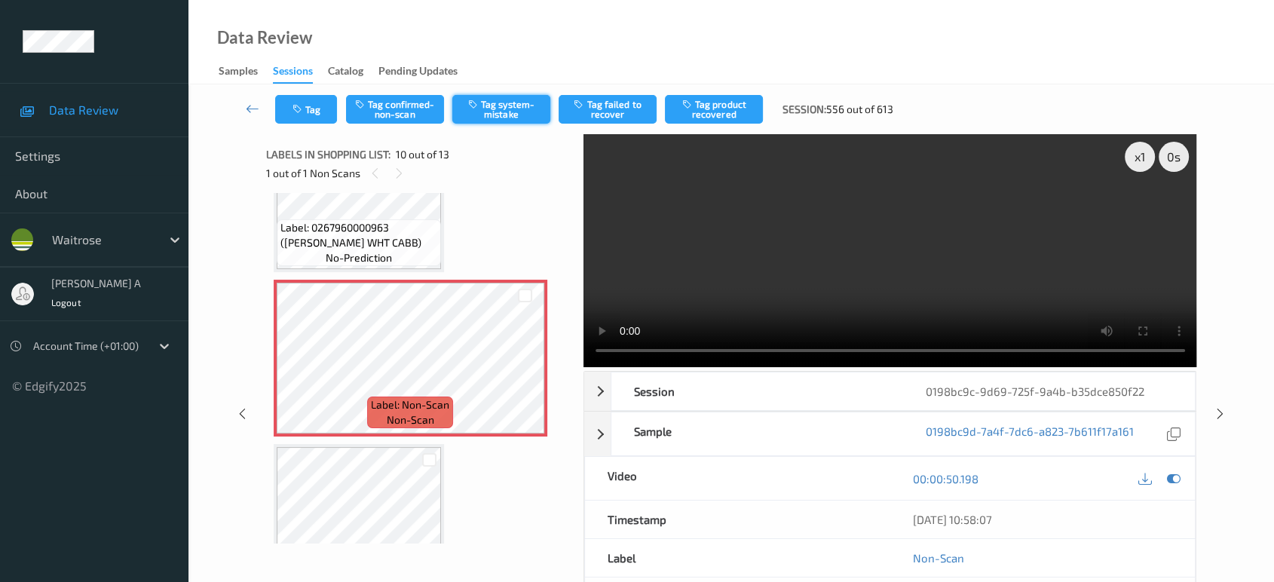
click at [501, 100] on button "Tag system-mistake" at bounding box center [501, 109] width 98 height 29
drag, startPoint x: 1218, startPoint y: 357, endPoint x: 848, endPoint y: 65, distance: 471.3
click at [1218, 407] on icon at bounding box center [1220, 414] width 13 height 14
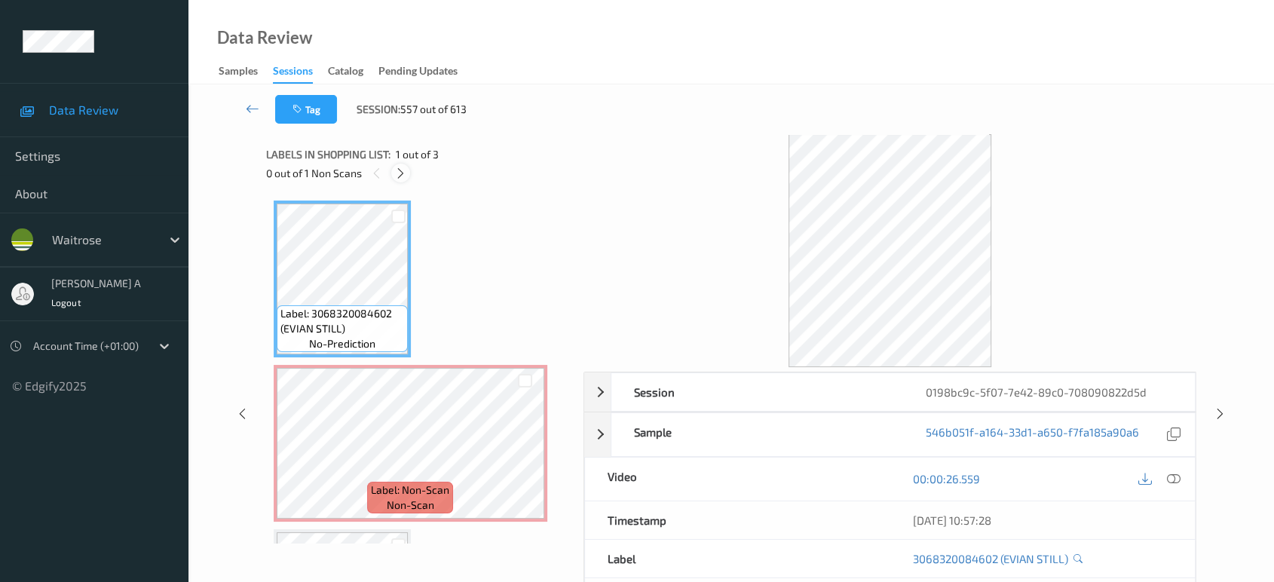
click at [400, 173] on icon at bounding box center [400, 174] width 13 height 14
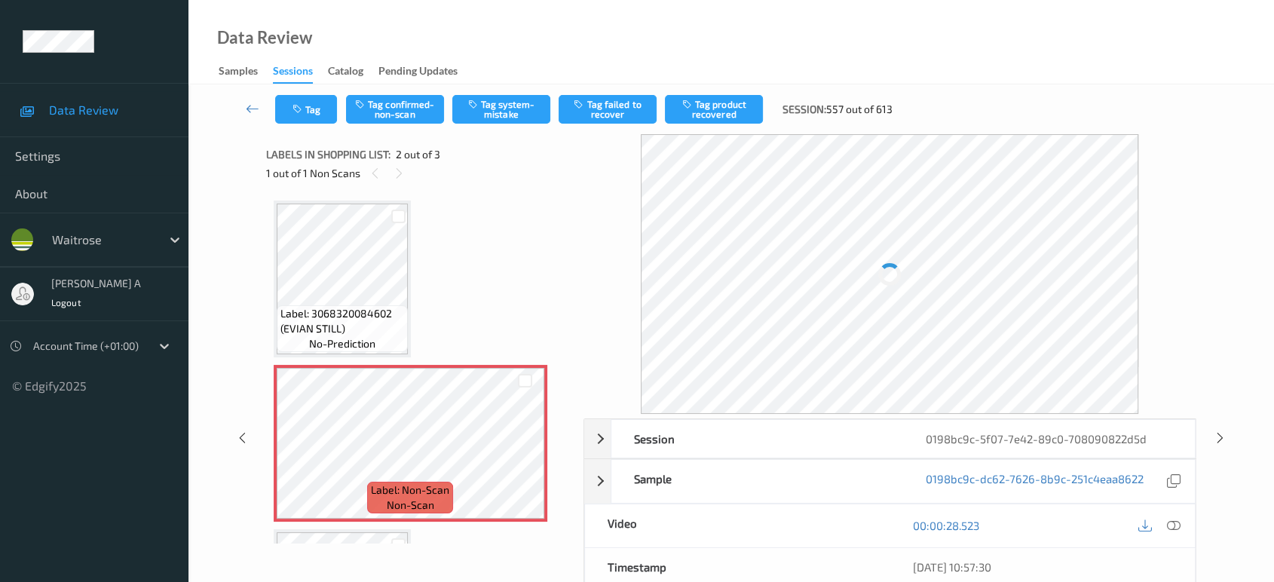
scroll to position [7, 0]
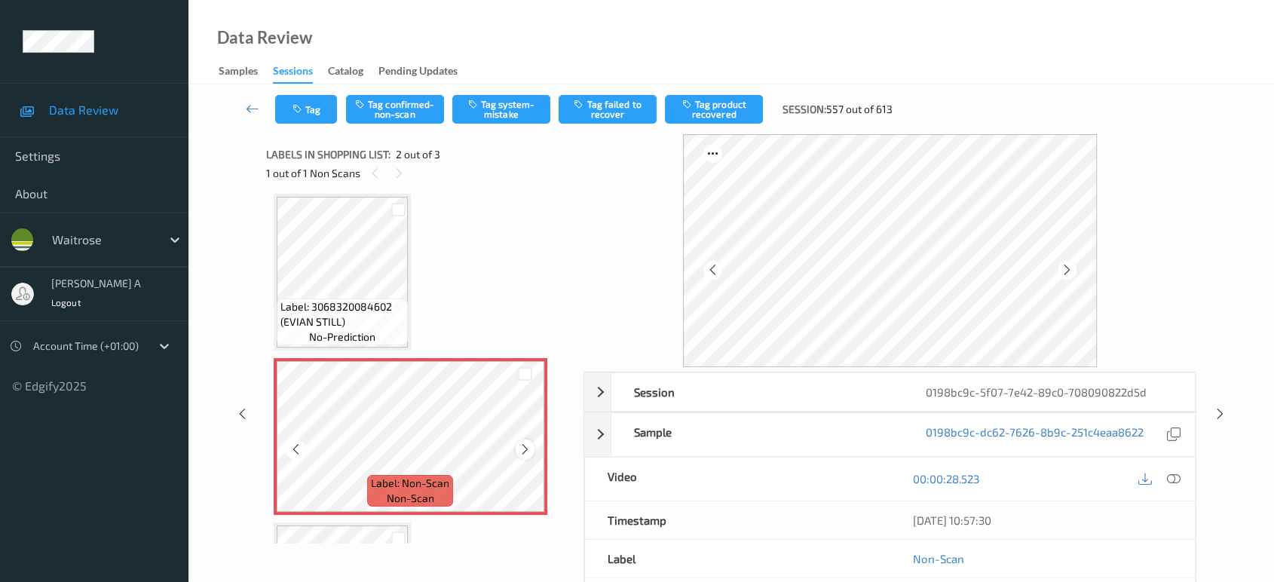
click at [530, 449] on icon at bounding box center [525, 449] width 13 height 14
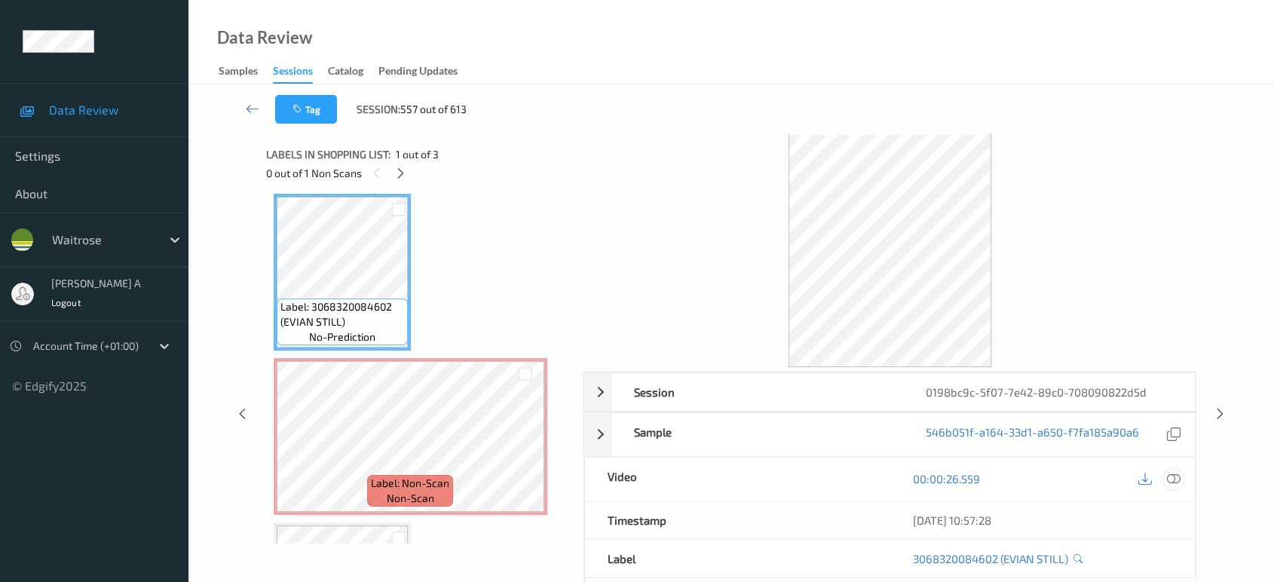
click at [1177, 479] on icon at bounding box center [1174, 479] width 14 height 14
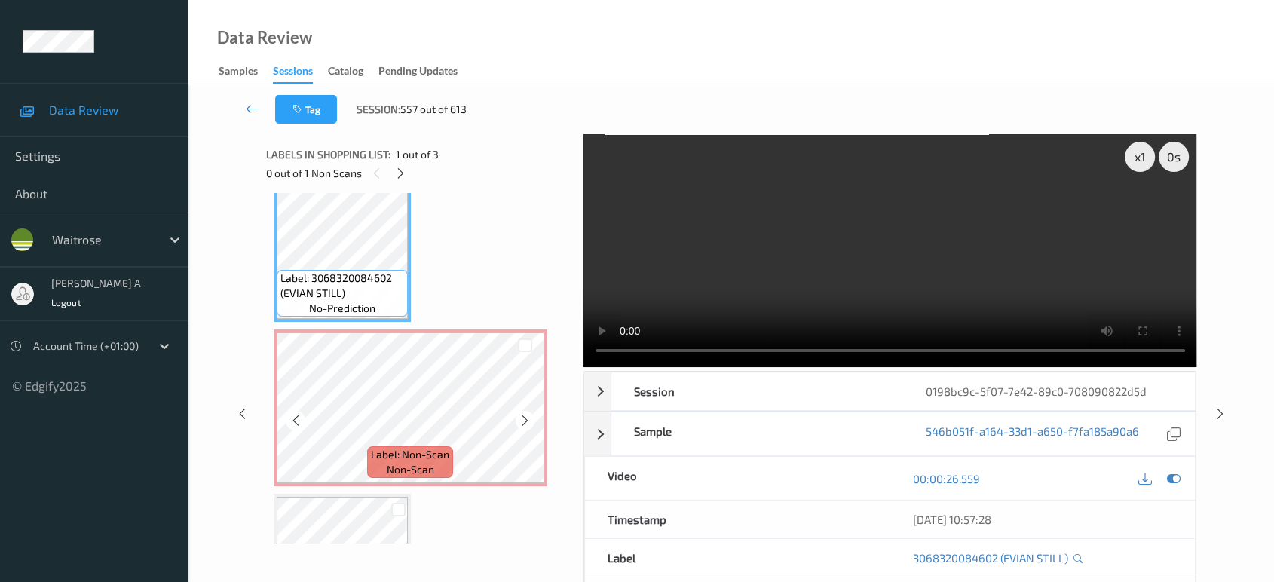
scroll to position [0, 0]
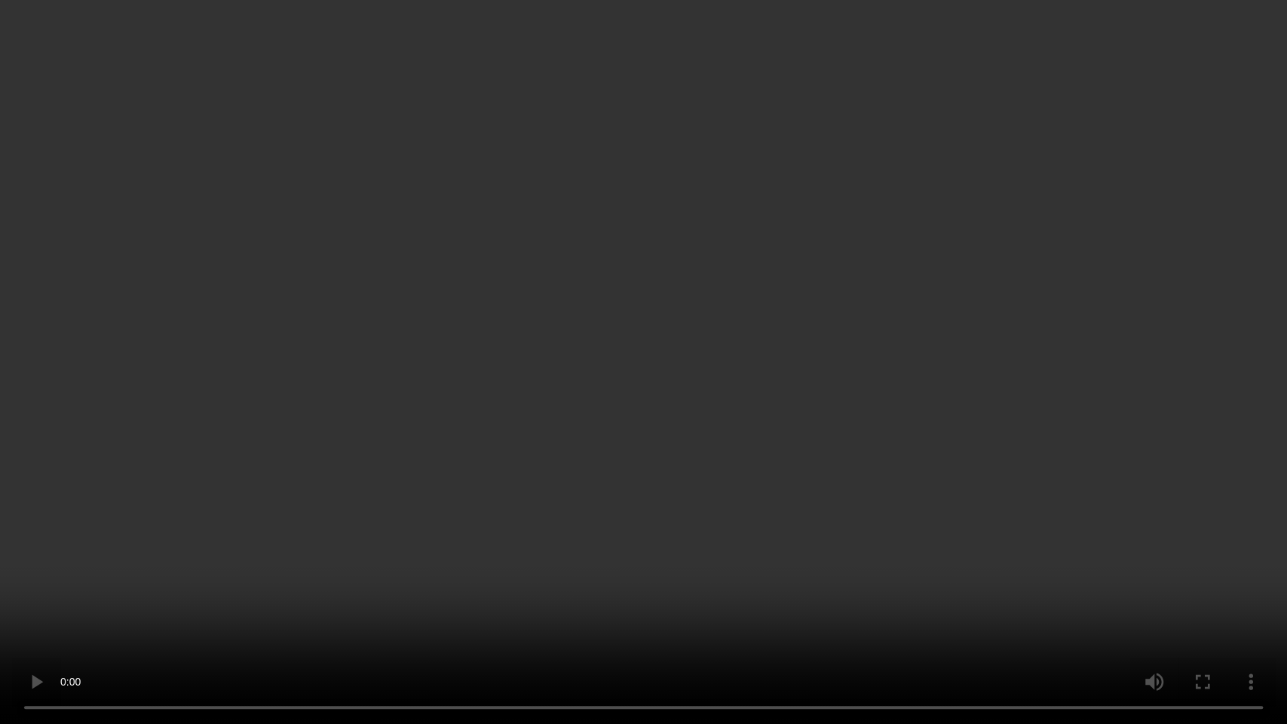
click at [877, 479] on video at bounding box center [643, 362] width 1287 height 724
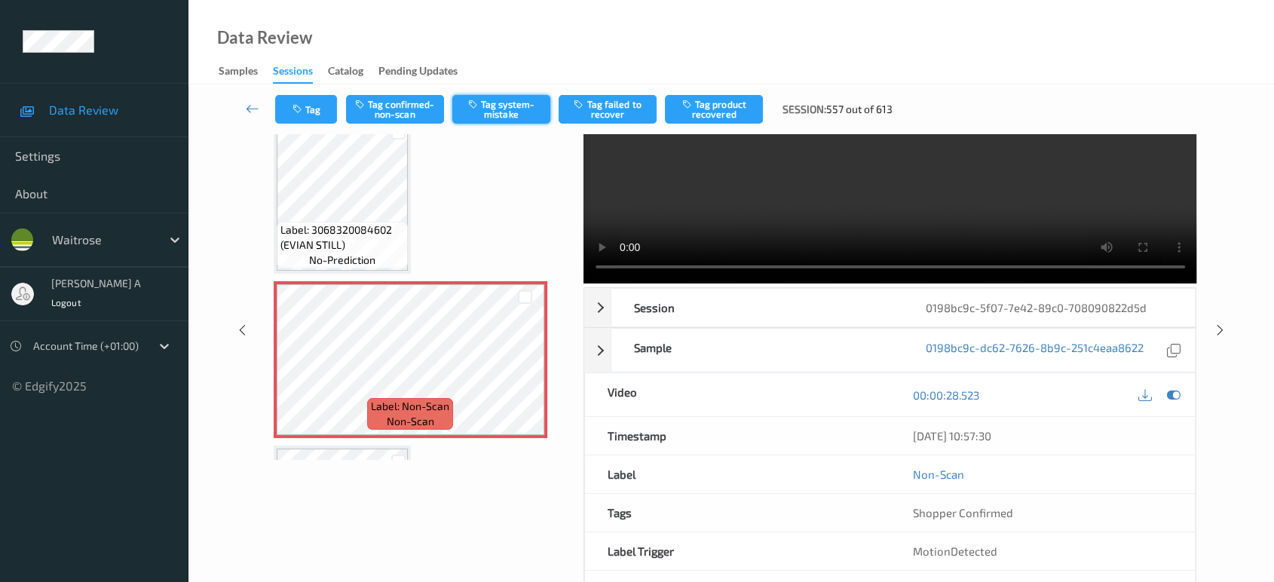
click at [514, 115] on button "Tag system-mistake" at bounding box center [501, 109] width 98 height 29
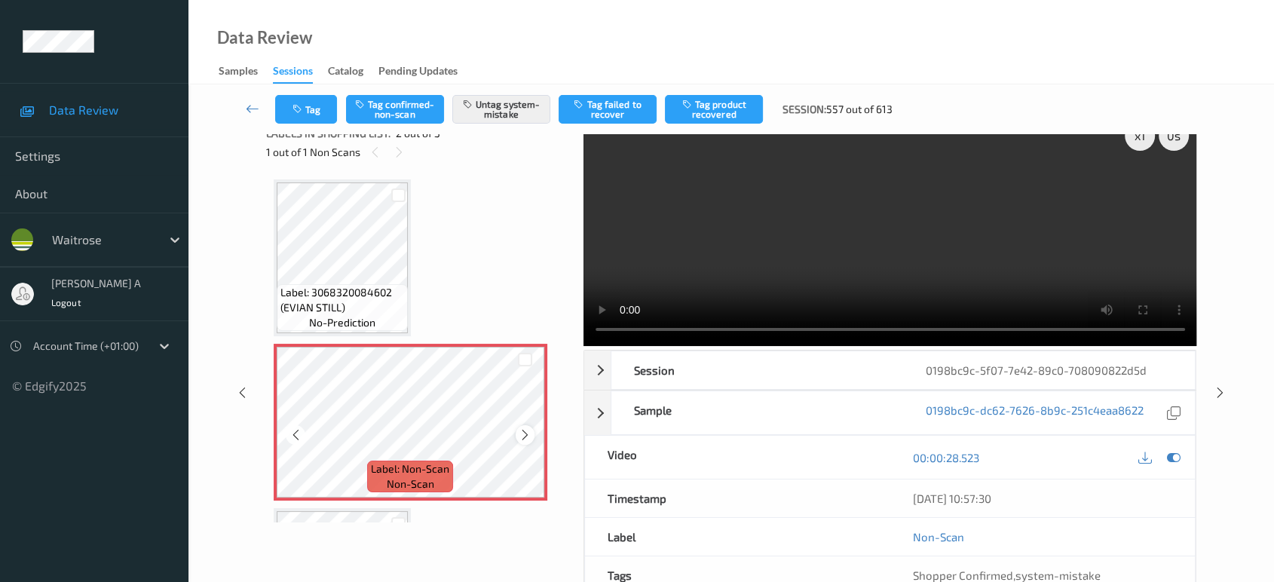
click at [527, 431] on icon at bounding box center [525, 435] width 13 height 14
click at [321, 114] on button "Tag" at bounding box center [306, 109] width 62 height 29
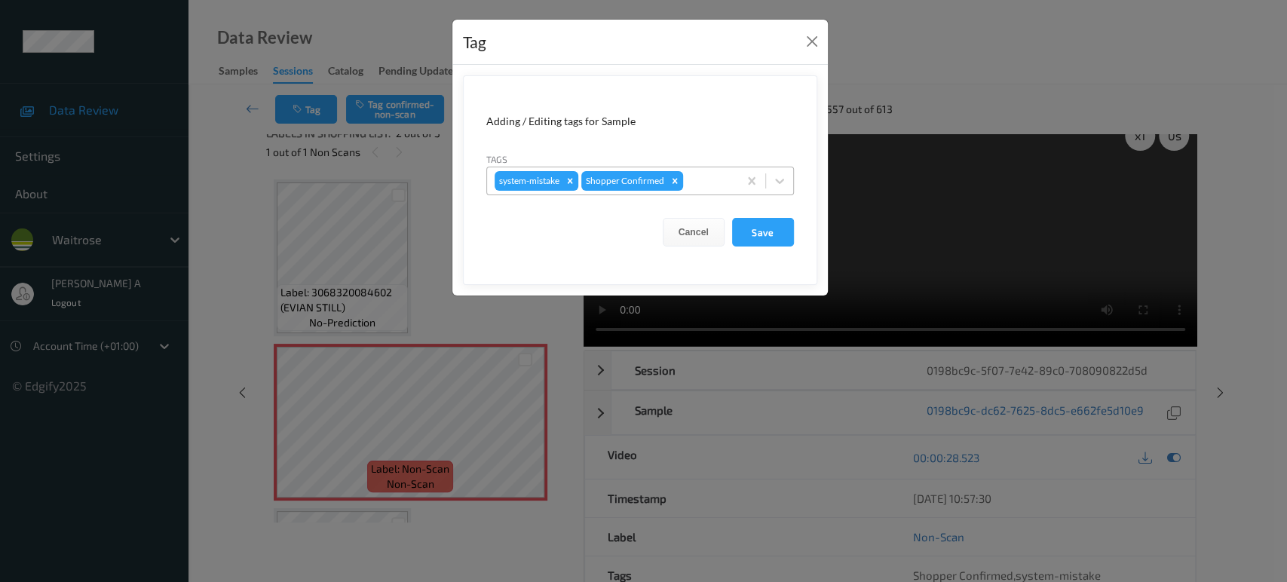
click at [715, 185] on div at bounding box center [708, 181] width 44 height 18
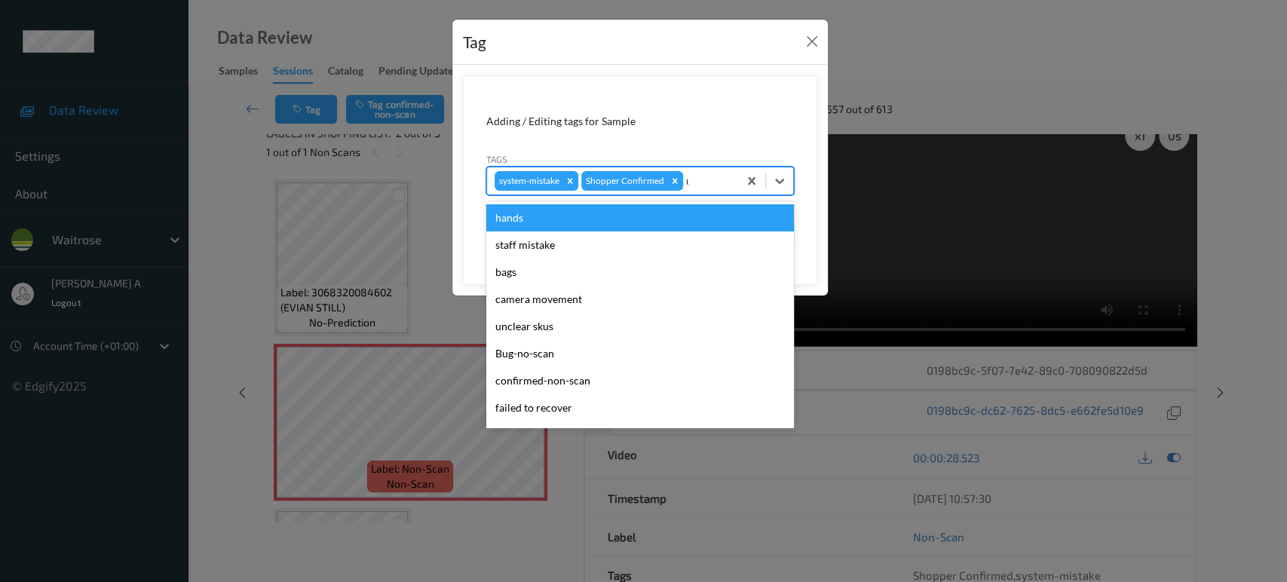
type input "un"
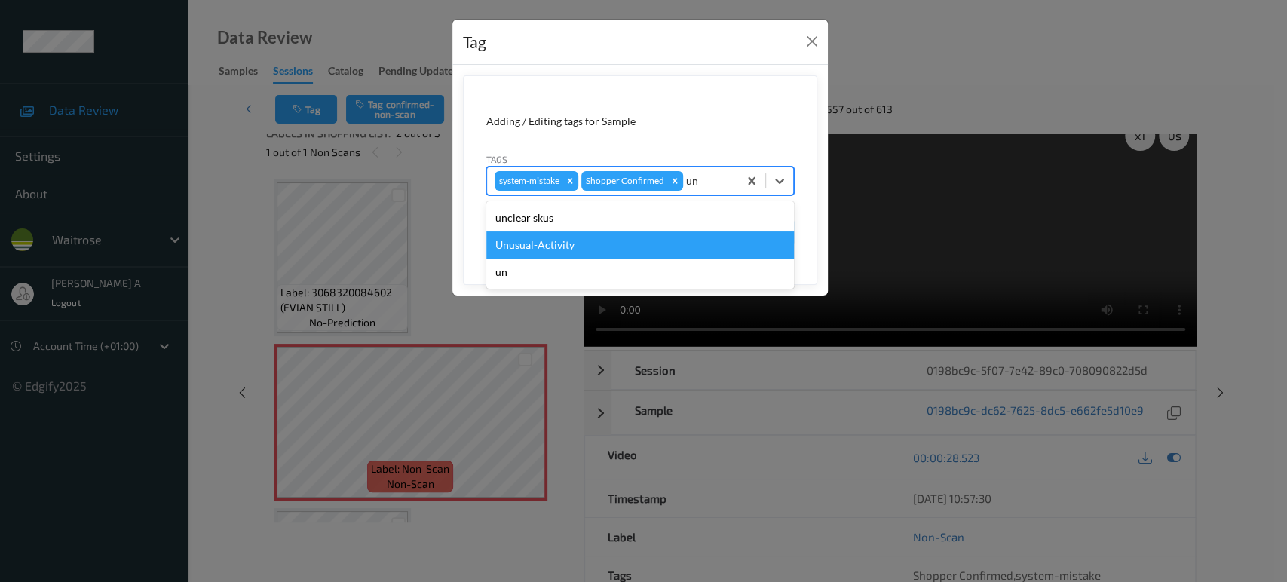
click at [547, 244] on div "Unusual-Activity" at bounding box center [640, 244] width 308 height 27
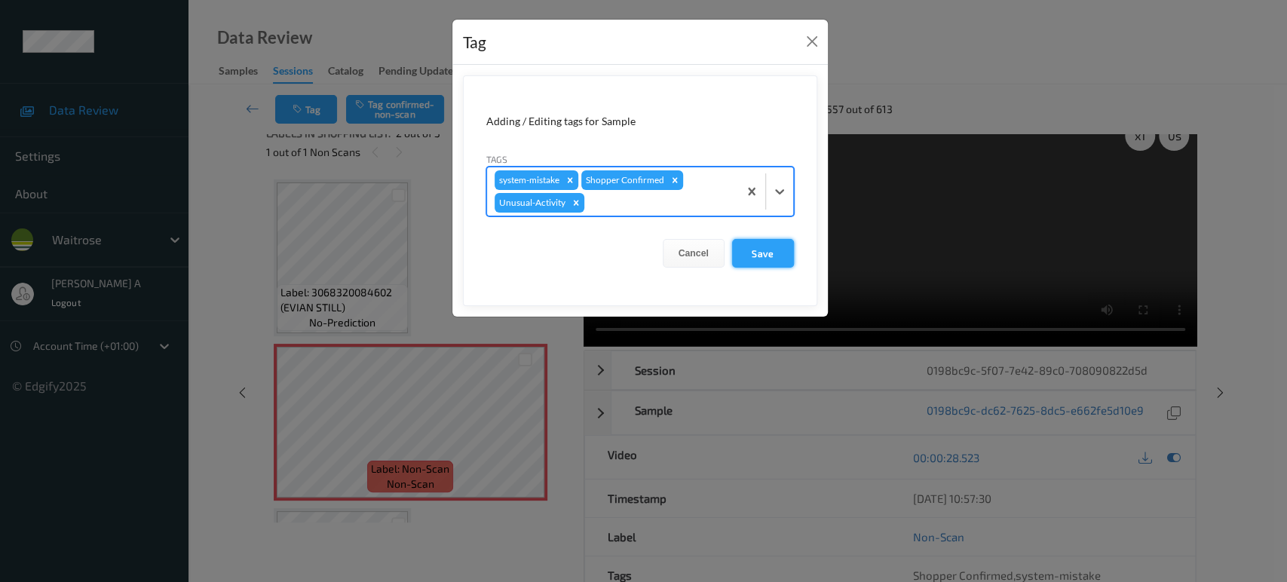
click at [774, 259] on button "Save" at bounding box center [763, 253] width 62 height 29
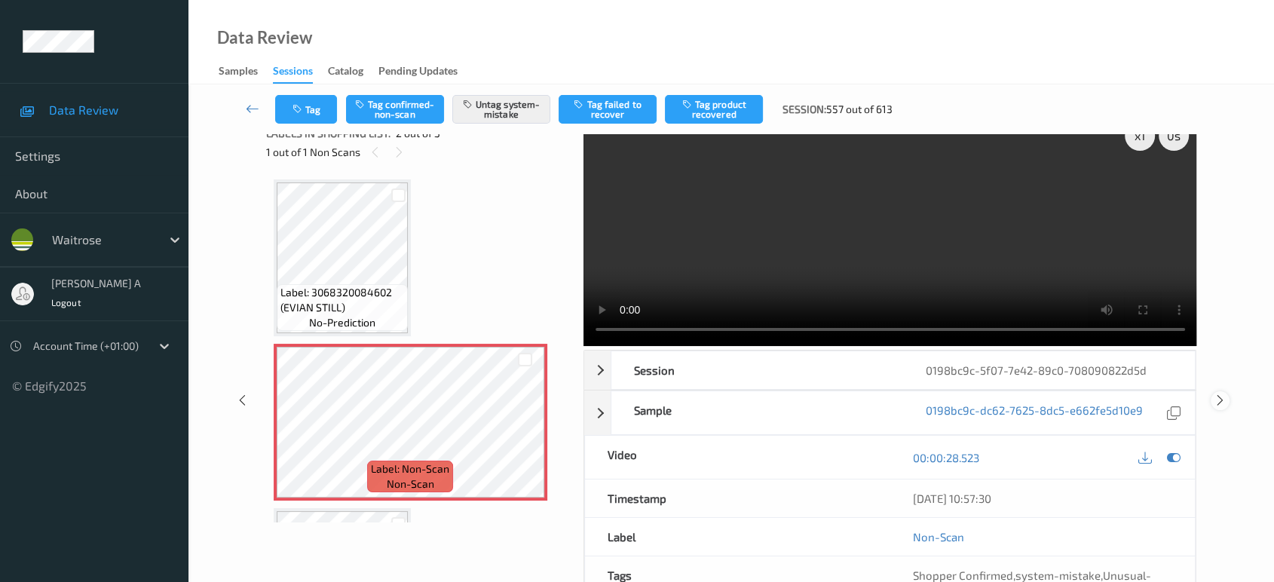
click at [1221, 393] on icon at bounding box center [1220, 400] width 13 height 14
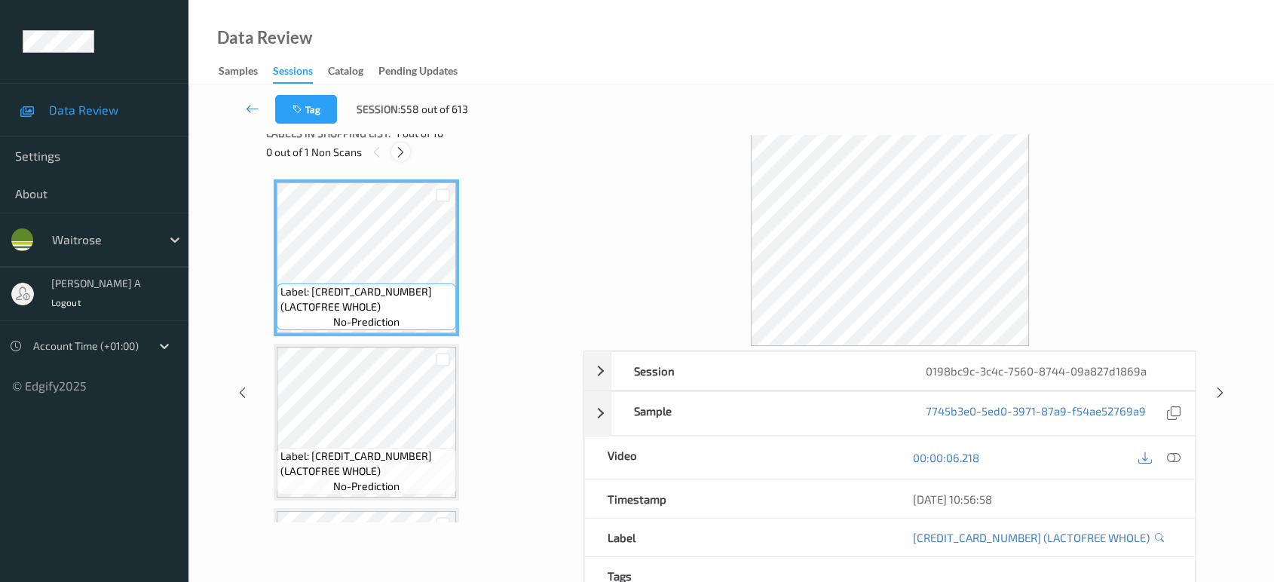
click at [401, 155] on icon at bounding box center [400, 152] width 13 height 14
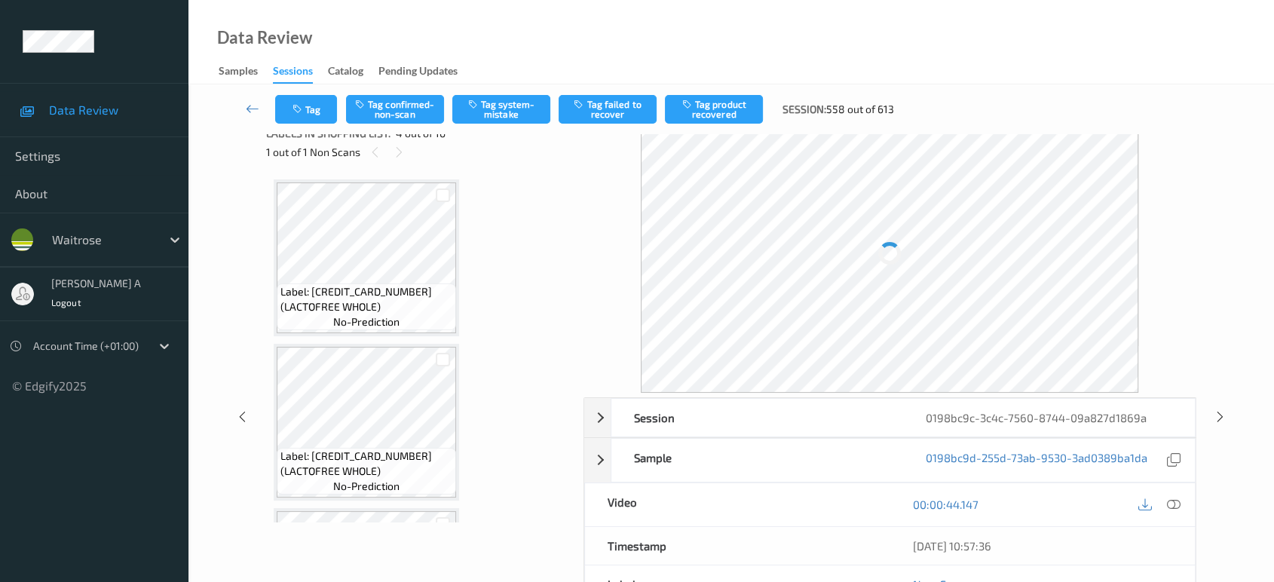
scroll to position [335, 0]
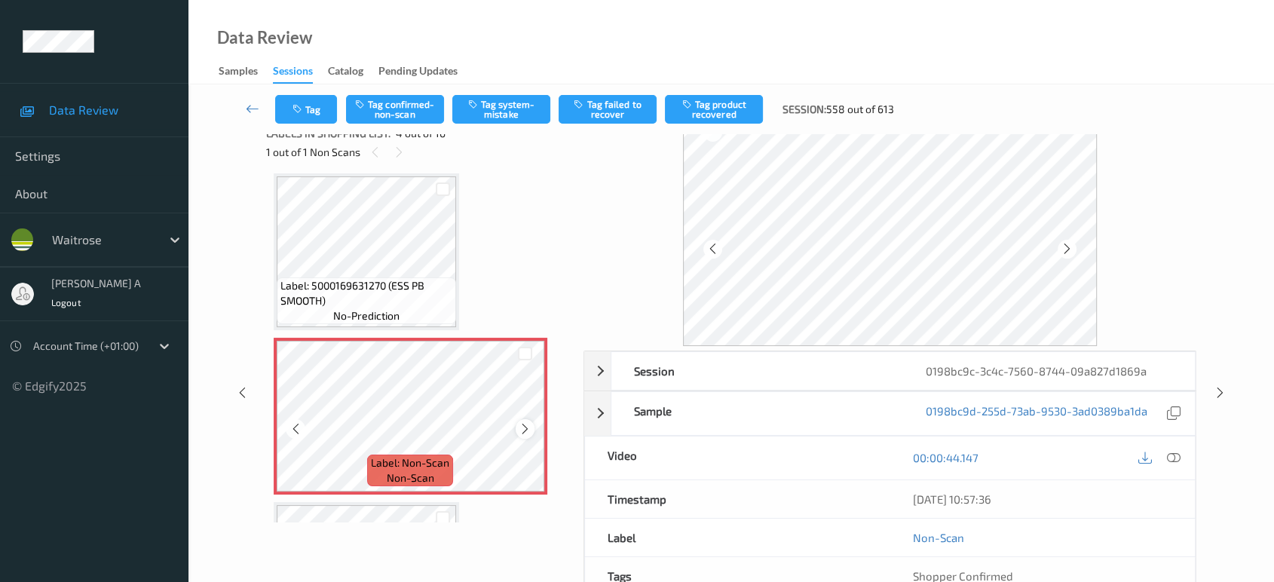
click at [525, 424] on icon at bounding box center [525, 429] width 13 height 14
click at [525, 425] on icon at bounding box center [525, 429] width 13 height 14
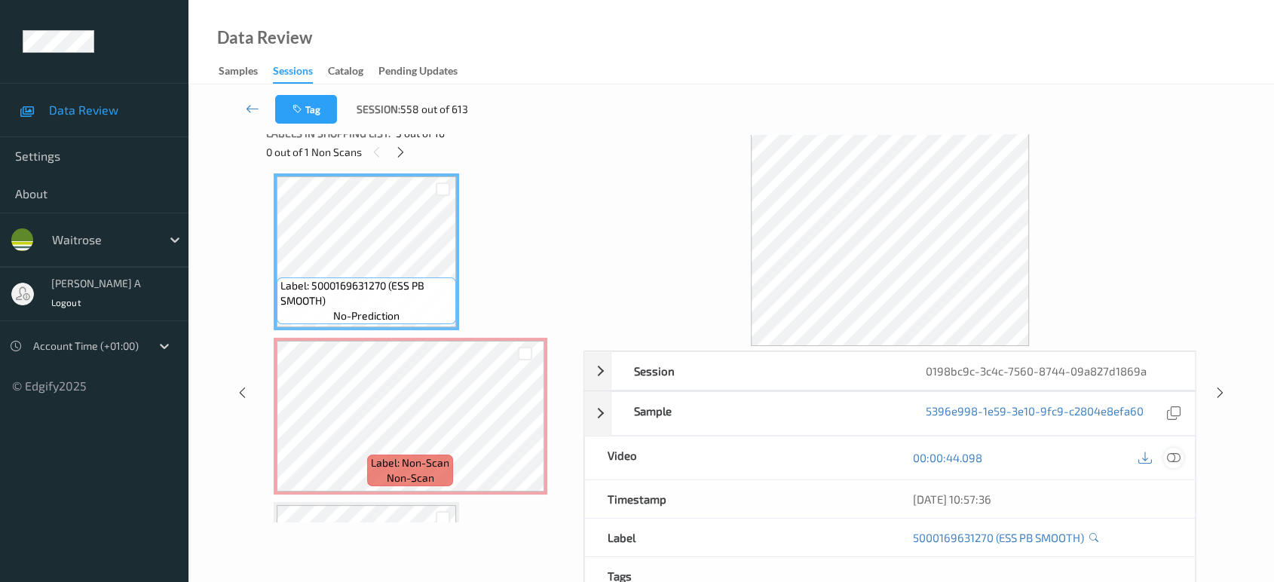
click at [1171, 457] on icon at bounding box center [1174, 458] width 14 height 14
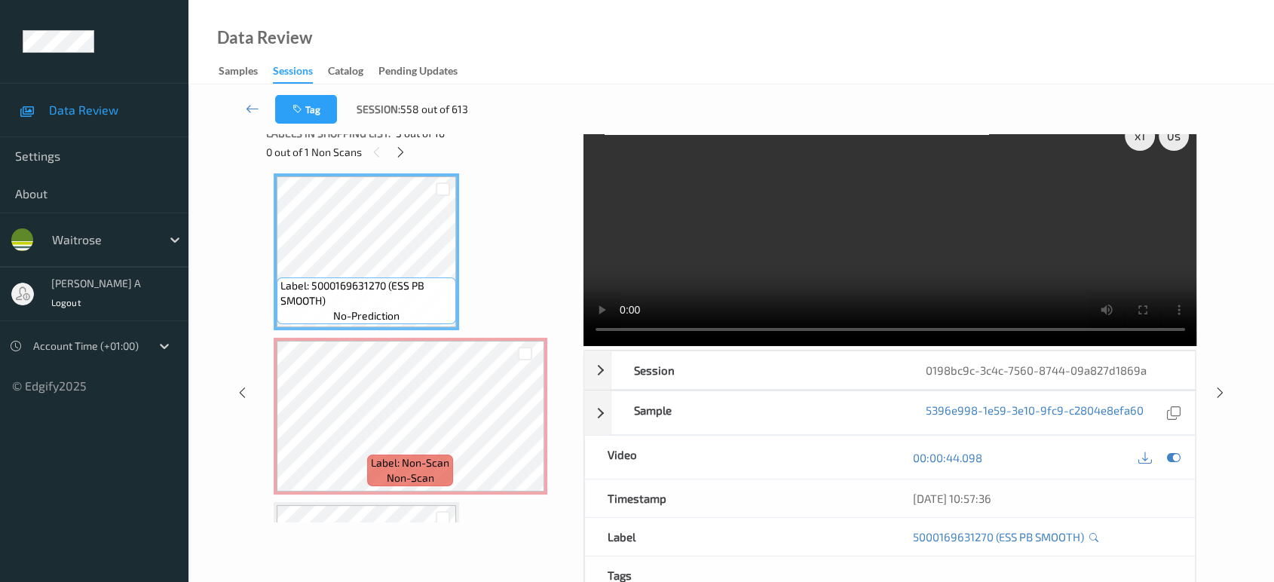
click at [721, 249] on video at bounding box center [890, 229] width 614 height 233
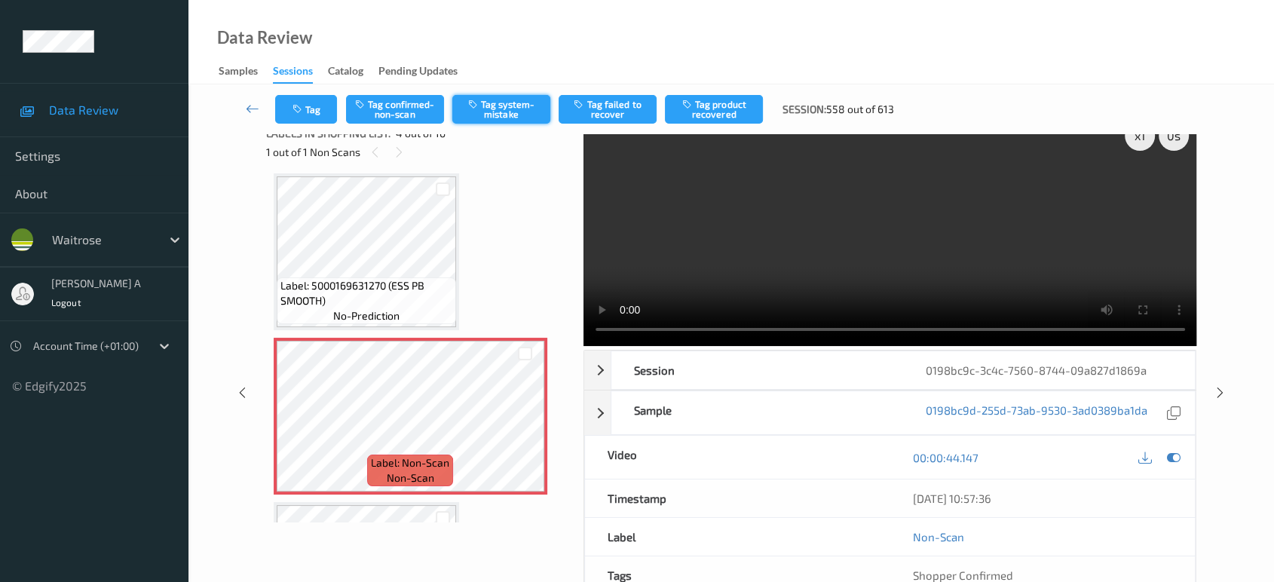
click at [510, 115] on button "Tag system-mistake" at bounding box center [501, 109] width 98 height 29
click at [302, 101] on button "Tag" at bounding box center [306, 109] width 62 height 29
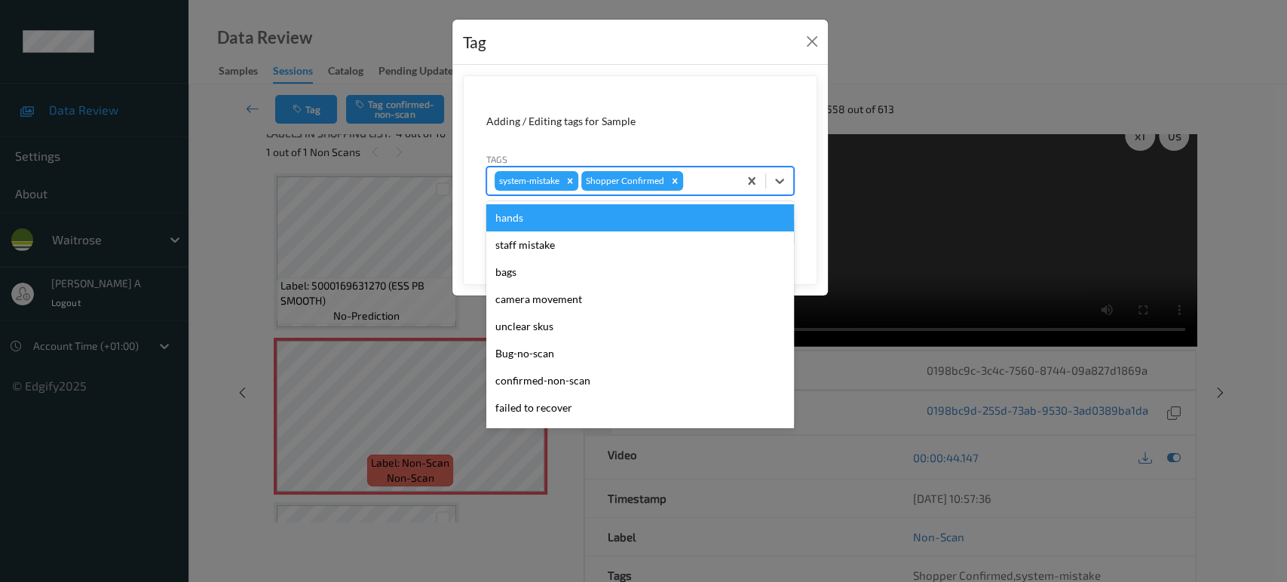
click at [693, 173] on div at bounding box center [708, 181] width 44 height 18
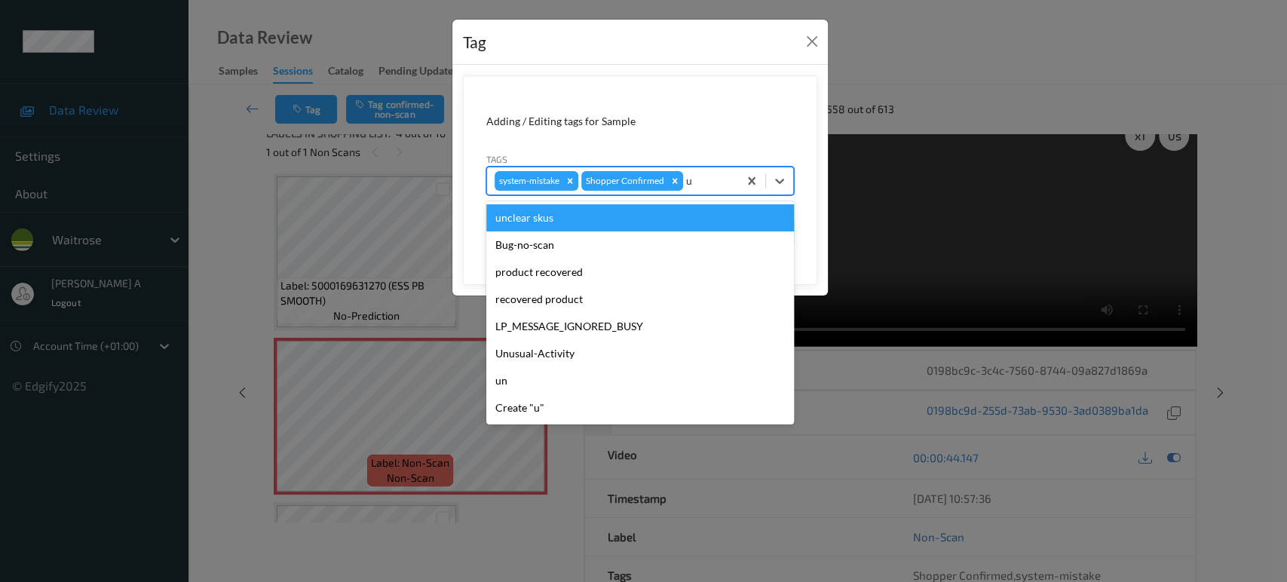
type input "un"
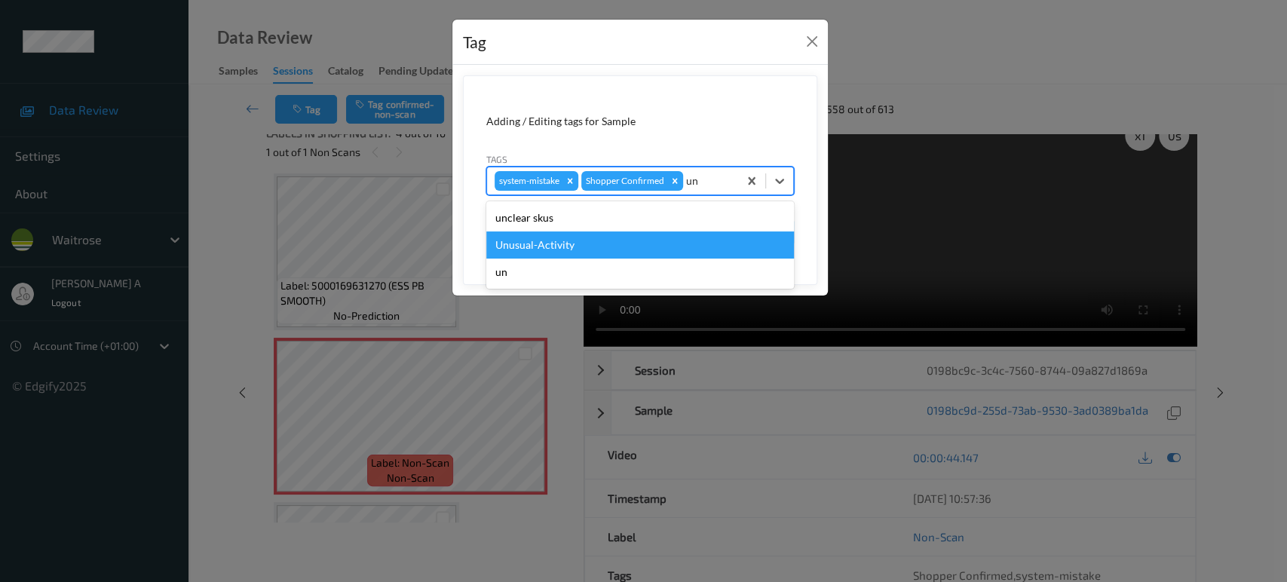
click at [608, 231] on div "Unusual-Activity" at bounding box center [640, 244] width 308 height 27
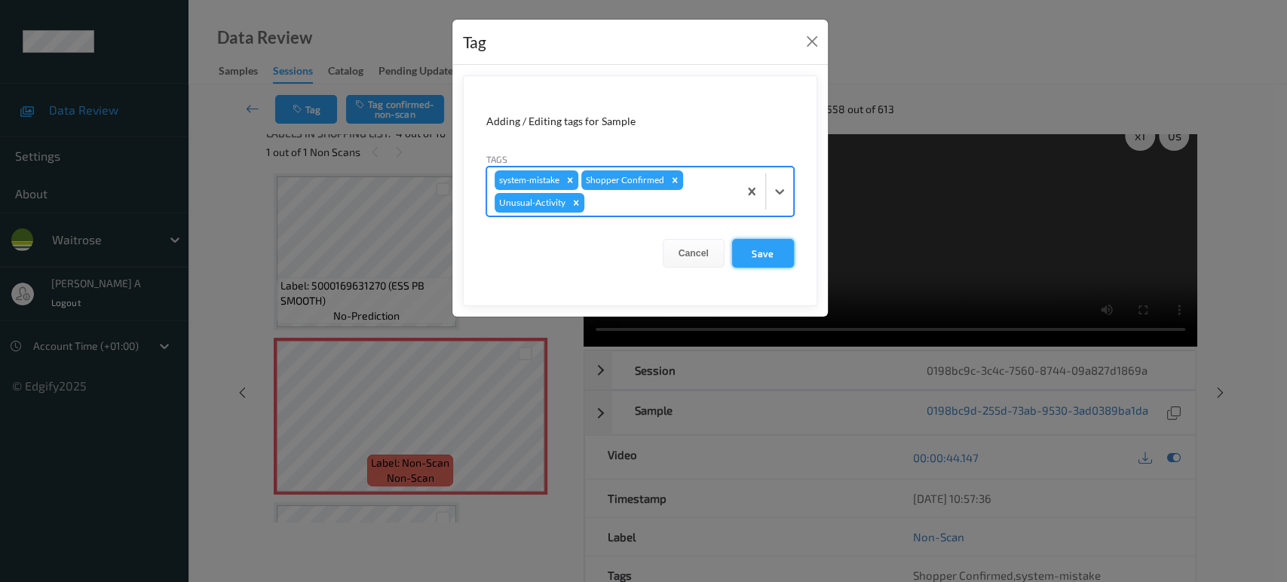
click at [758, 245] on button "Save" at bounding box center [763, 253] width 62 height 29
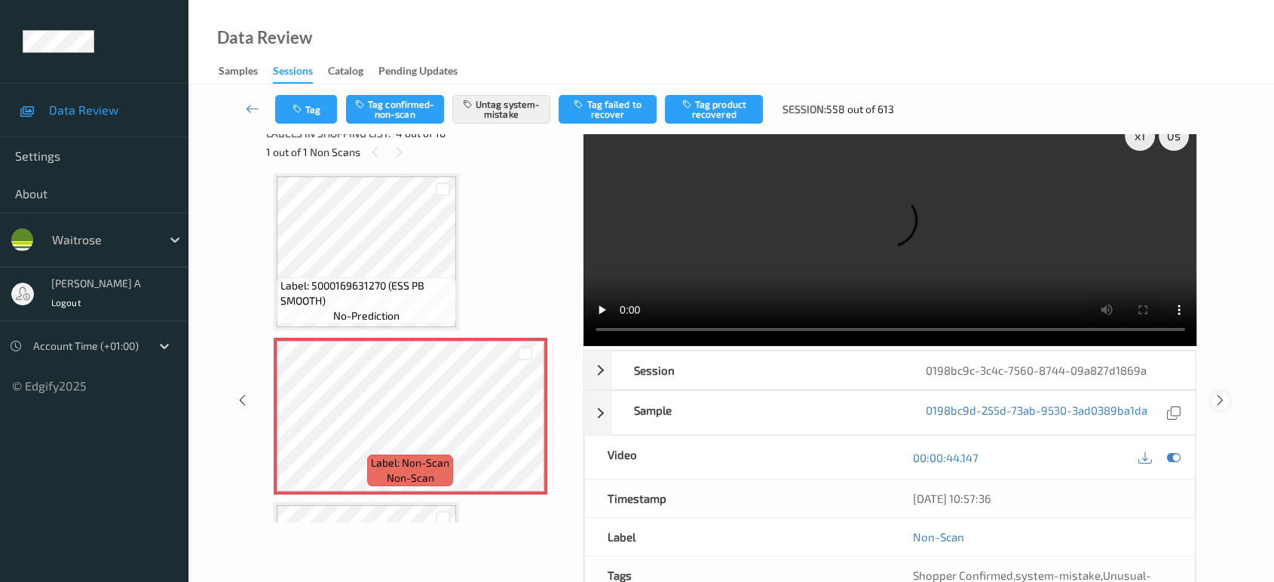
click at [1220, 393] on icon at bounding box center [1220, 400] width 13 height 14
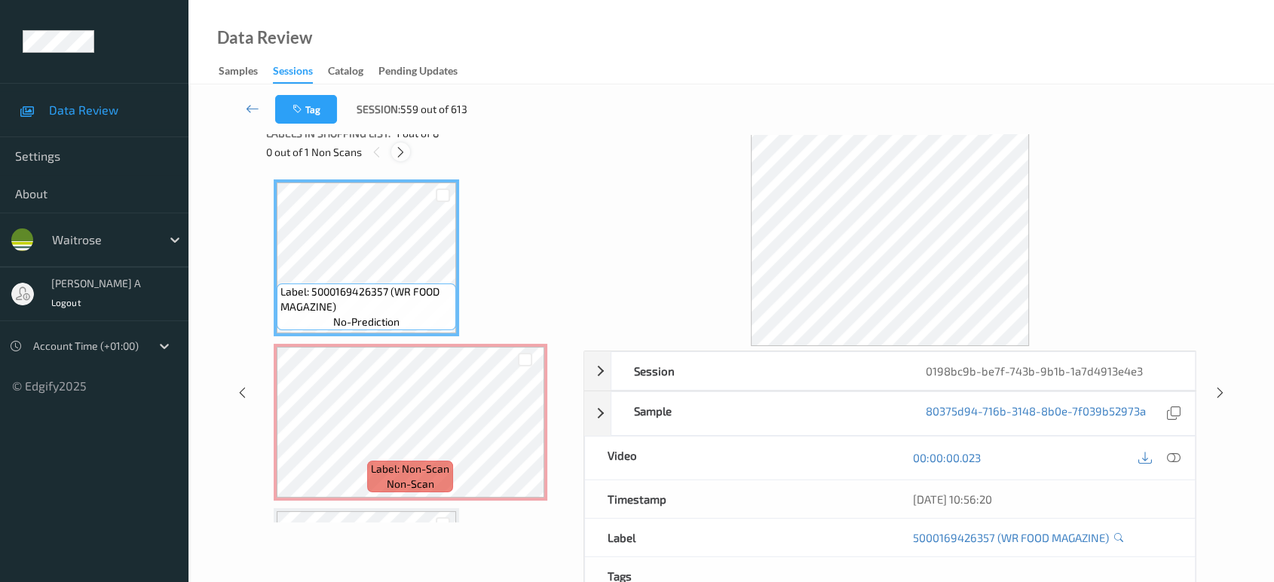
click at [406, 150] on icon at bounding box center [400, 152] width 13 height 14
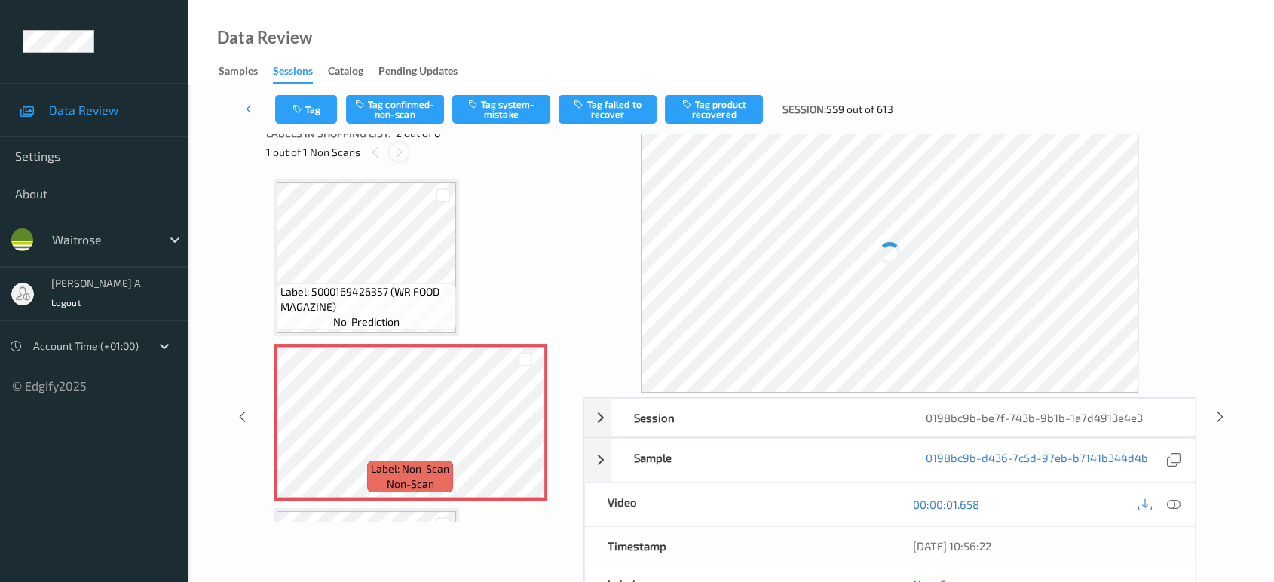
scroll to position [7, 0]
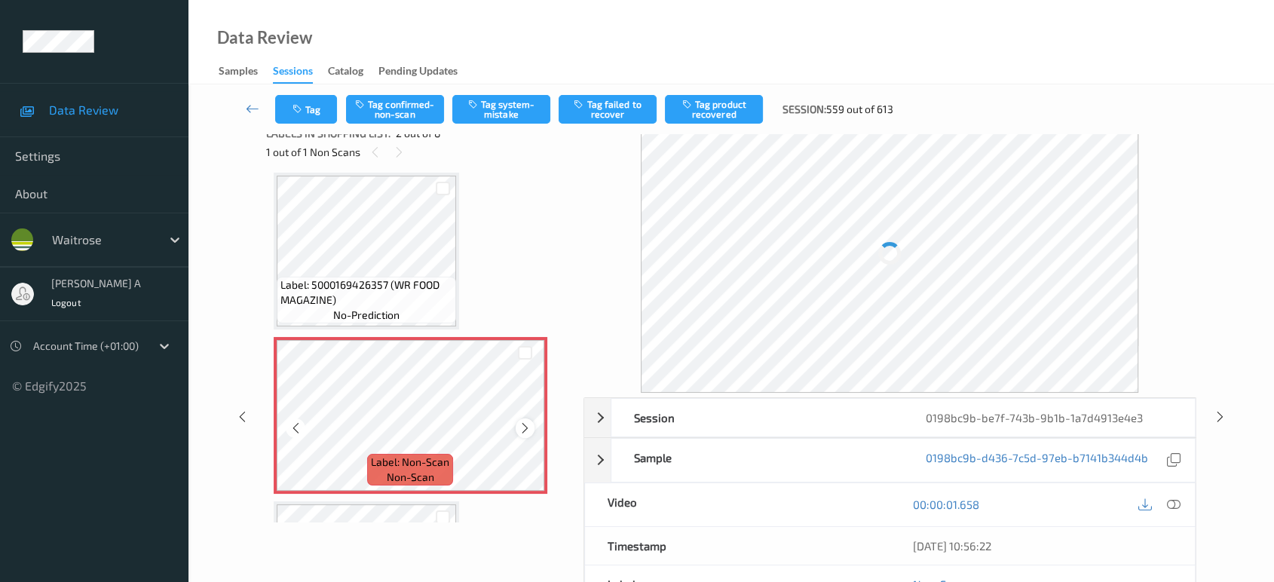
click at [524, 429] on icon at bounding box center [525, 428] width 13 height 14
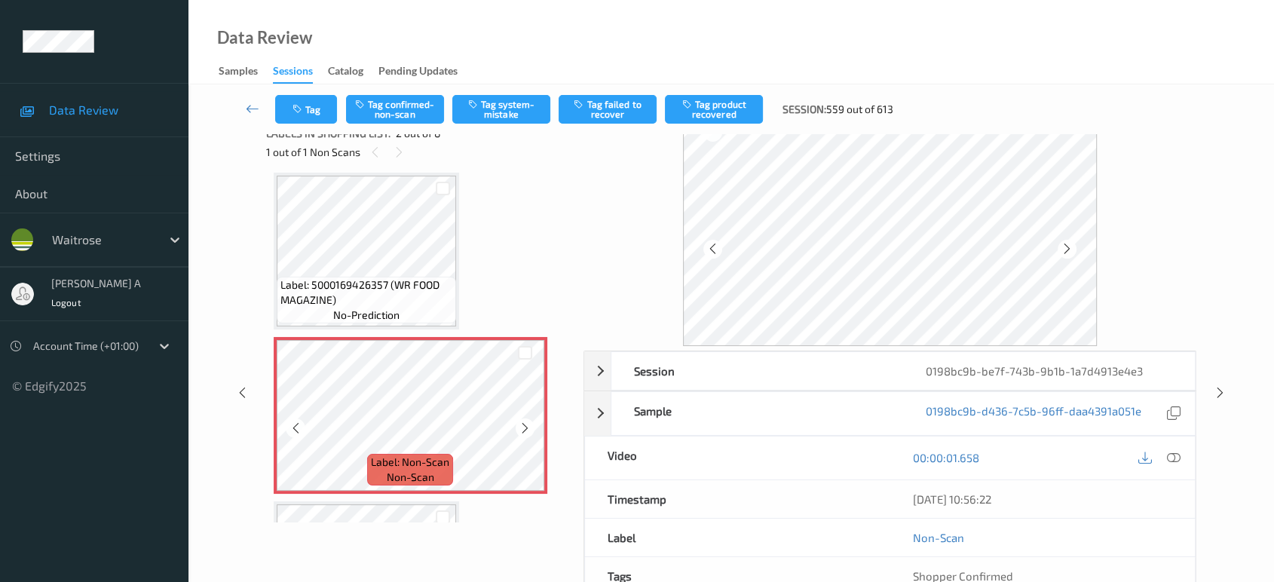
click at [524, 429] on icon at bounding box center [525, 428] width 13 height 14
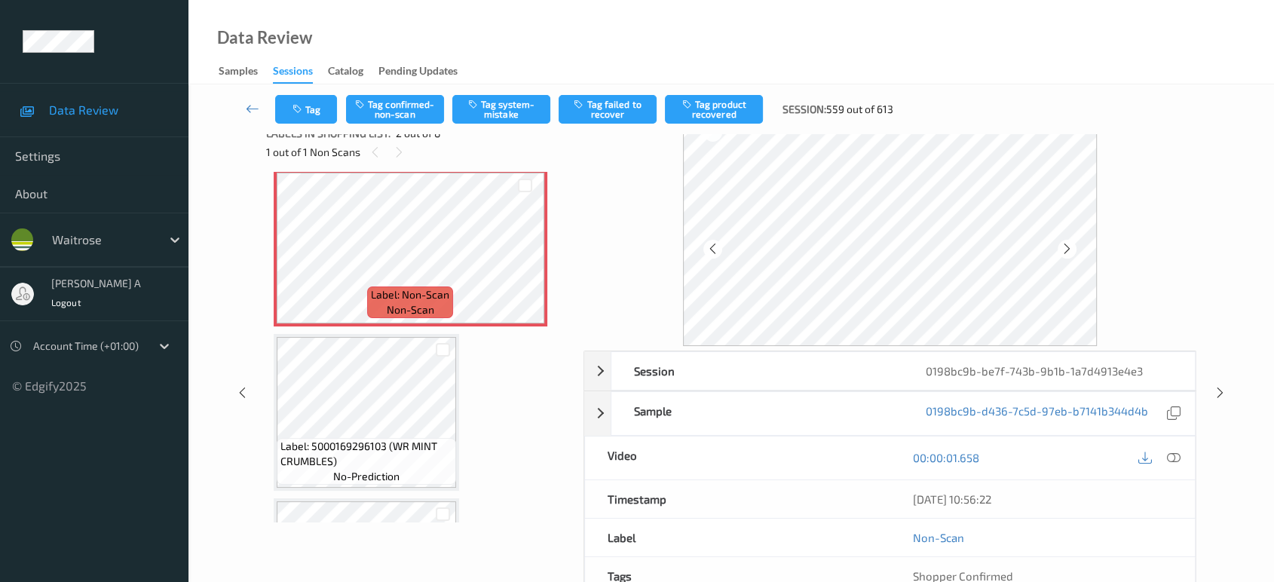
scroll to position [90, 0]
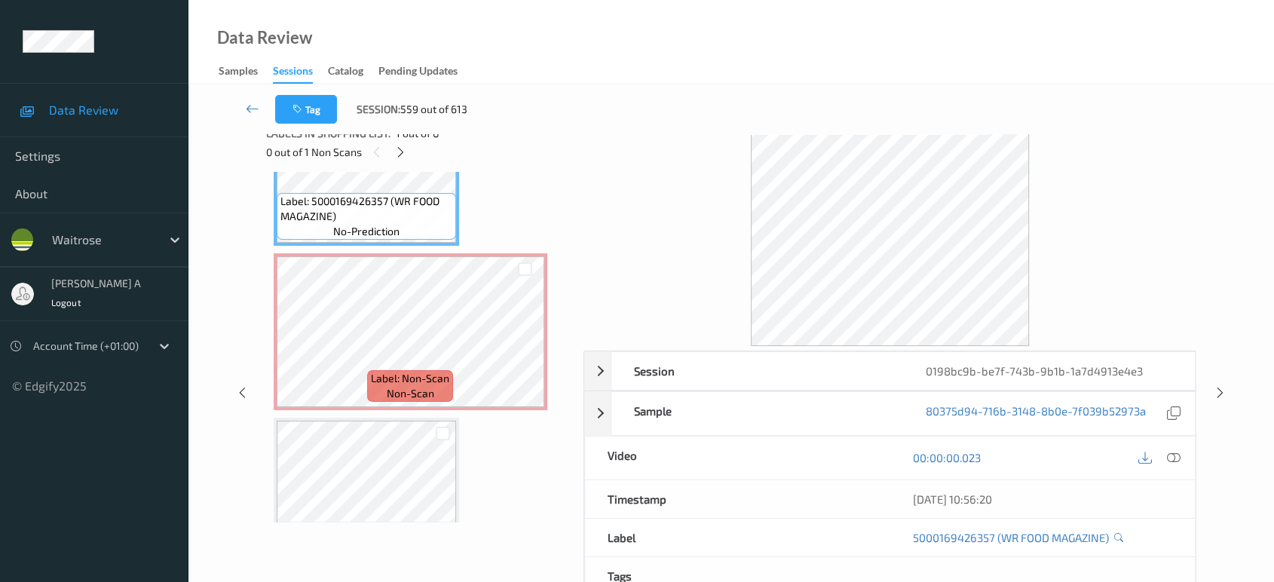
drag, startPoint x: 1166, startPoint y: 457, endPoint x: 1107, endPoint y: 433, distance: 63.6
click at [1167, 457] on icon at bounding box center [1174, 458] width 14 height 14
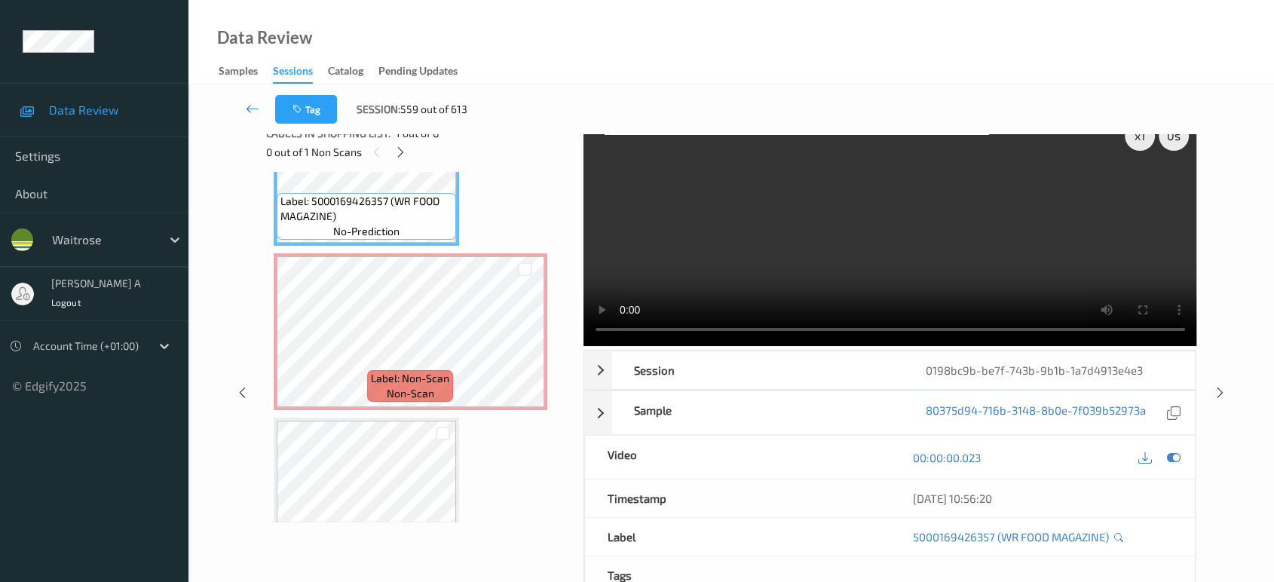
scroll to position [0, 0]
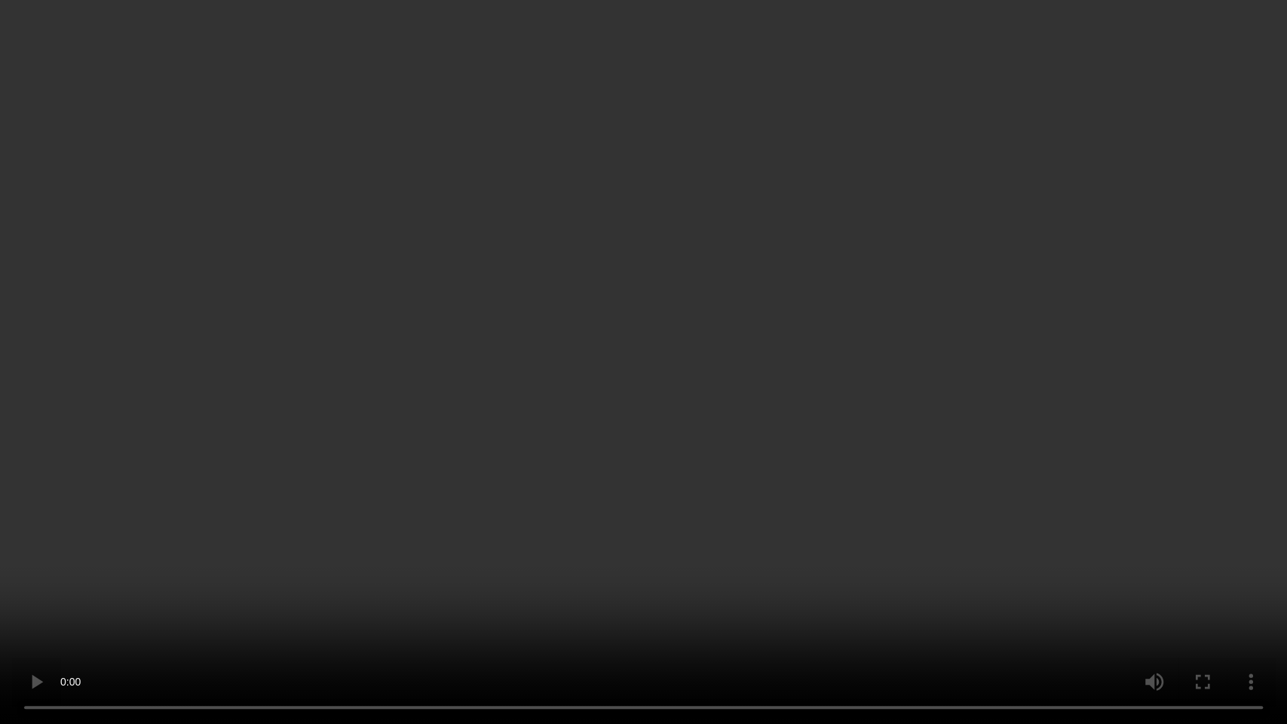
click at [786, 480] on video at bounding box center [643, 362] width 1287 height 724
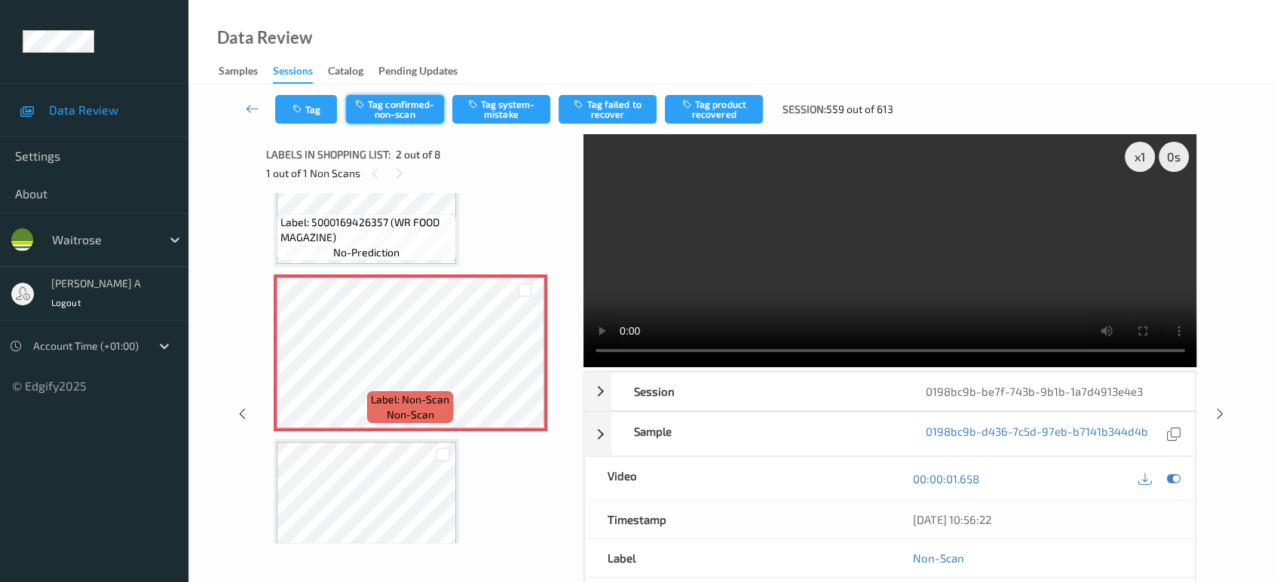
click at [411, 121] on button "Tag confirmed-non-scan" at bounding box center [395, 109] width 98 height 29
click at [718, 121] on button "Tag product recovered" at bounding box center [714, 109] width 98 height 29
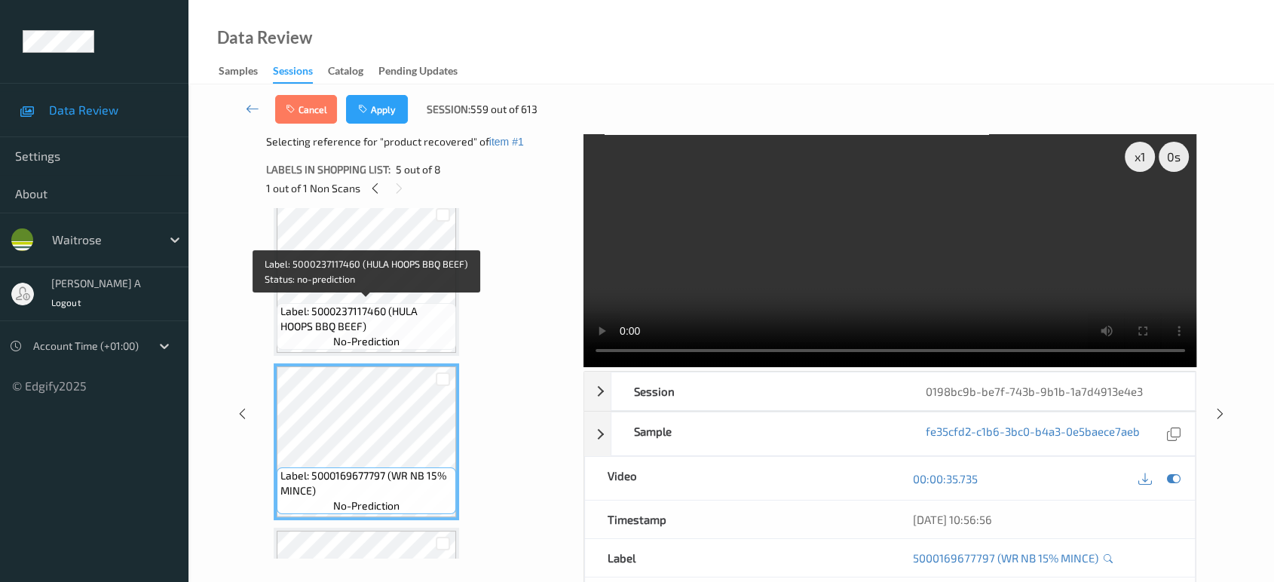
scroll to position [426, 0]
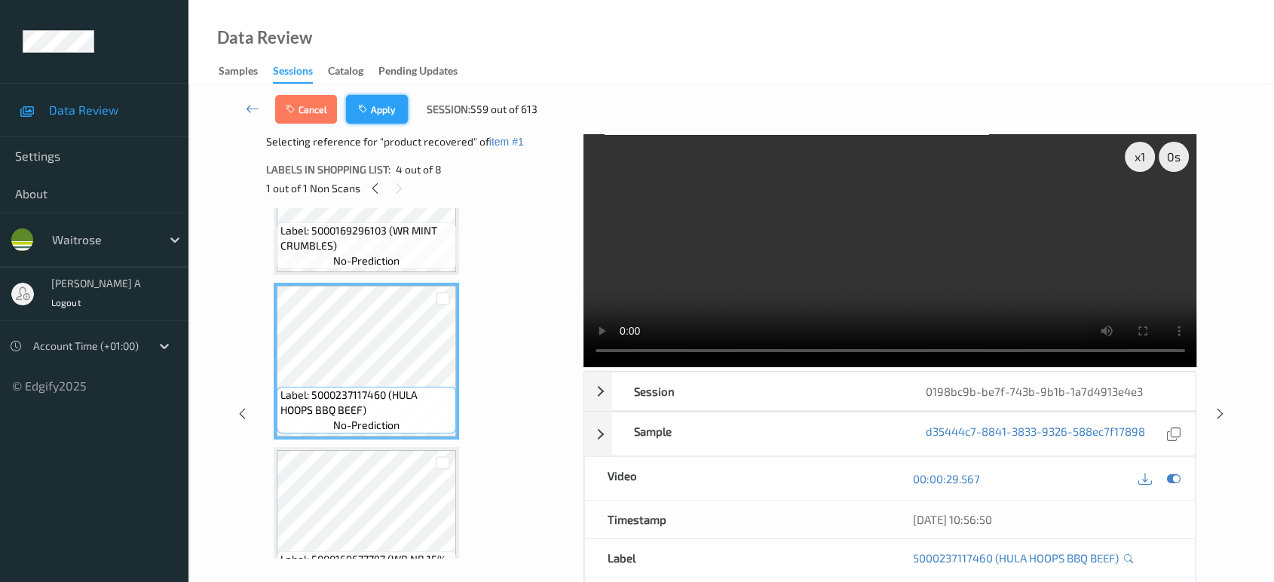
click at [388, 112] on button "Apply" at bounding box center [377, 109] width 62 height 29
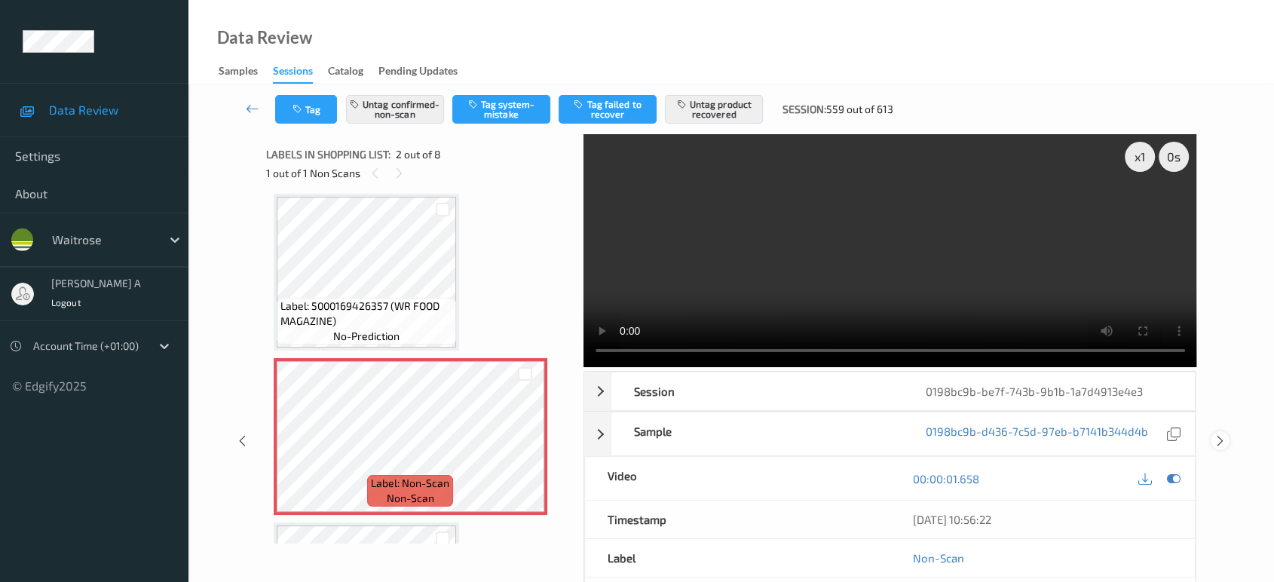
click at [1214, 434] on icon at bounding box center [1220, 441] width 13 height 14
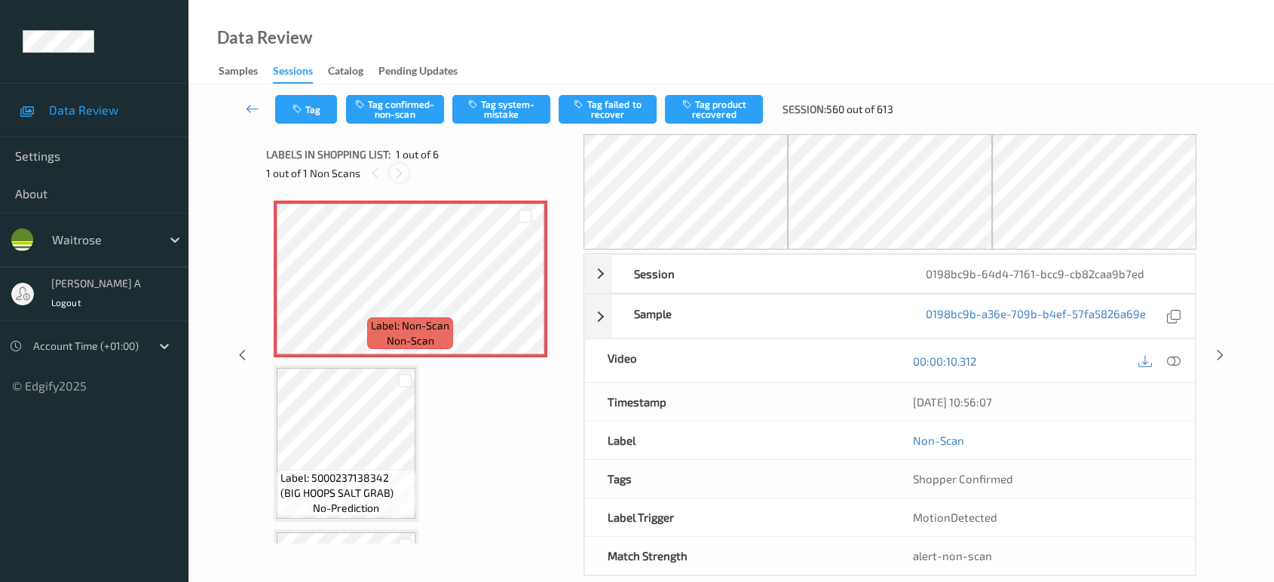
click at [400, 173] on icon at bounding box center [399, 174] width 13 height 14
click at [522, 290] on icon at bounding box center [525, 292] width 13 height 14
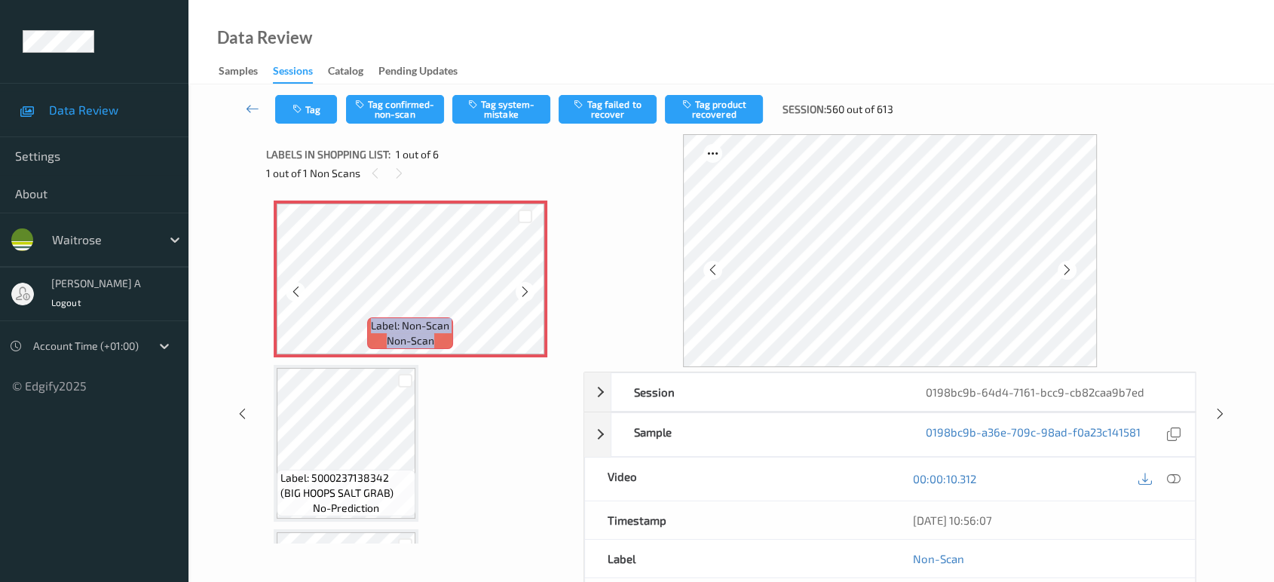
click at [522, 290] on icon at bounding box center [525, 292] width 13 height 14
click at [521, 294] on icon at bounding box center [525, 292] width 13 height 14
click at [1173, 476] on icon at bounding box center [1174, 479] width 14 height 14
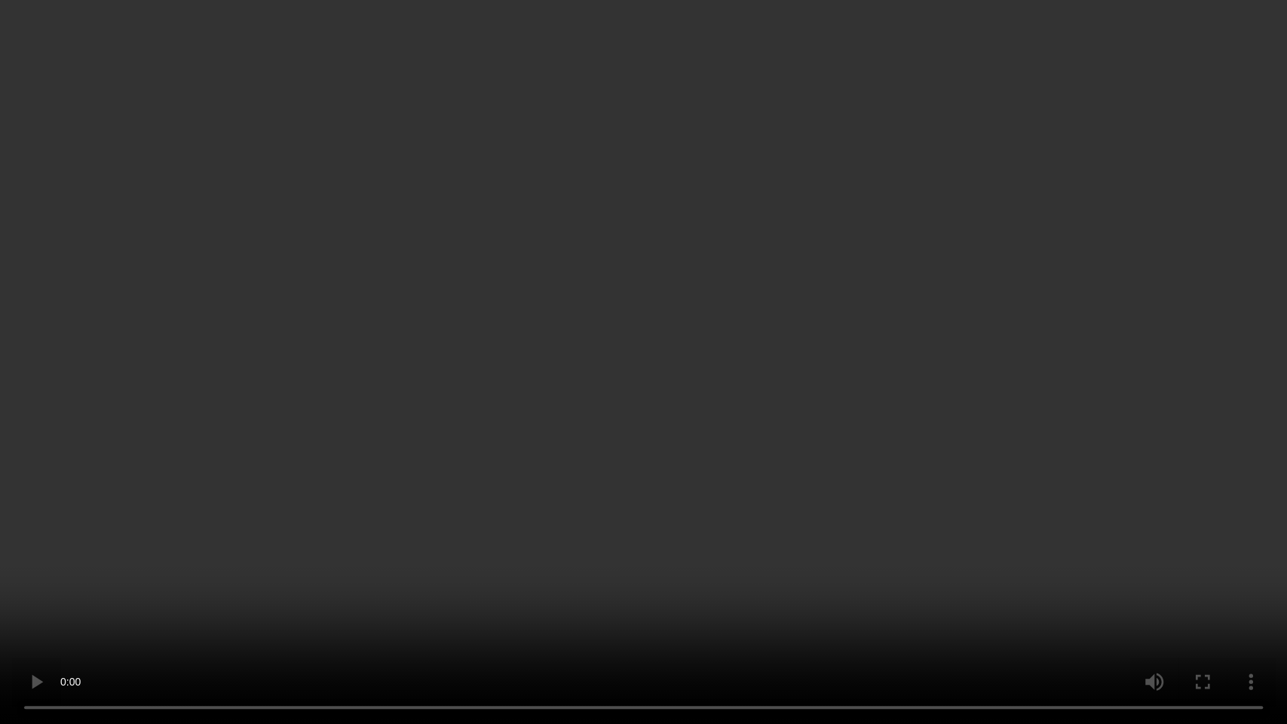
click at [730, 308] on video at bounding box center [643, 362] width 1287 height 724
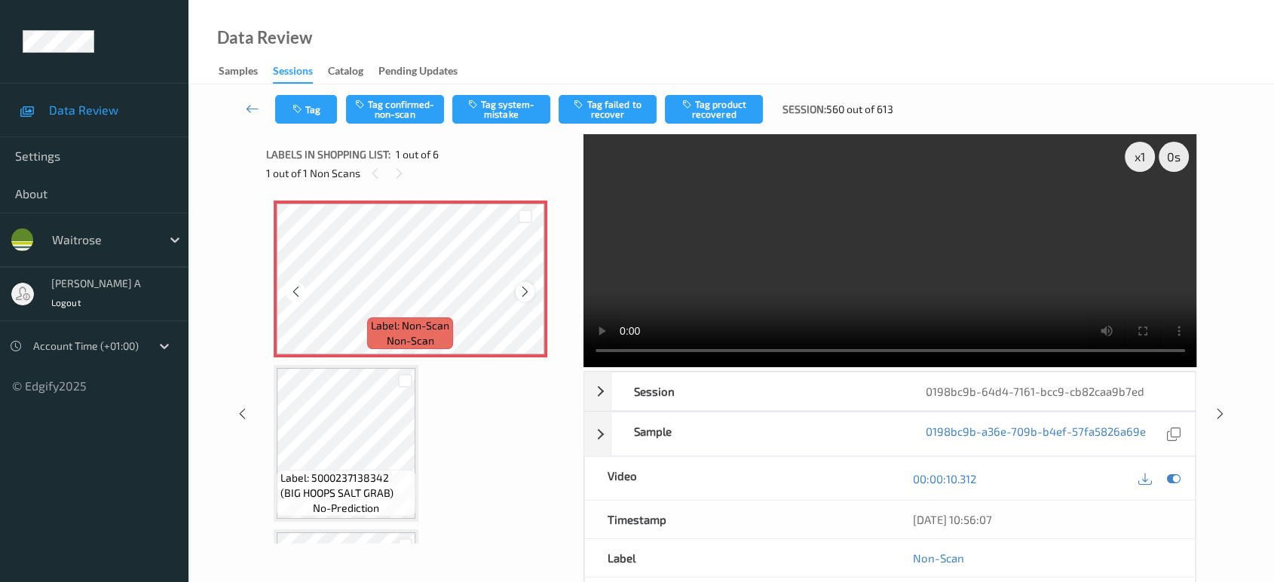
click at [527, 295] on icon at bounding box center [525, 292] width 13 height 14
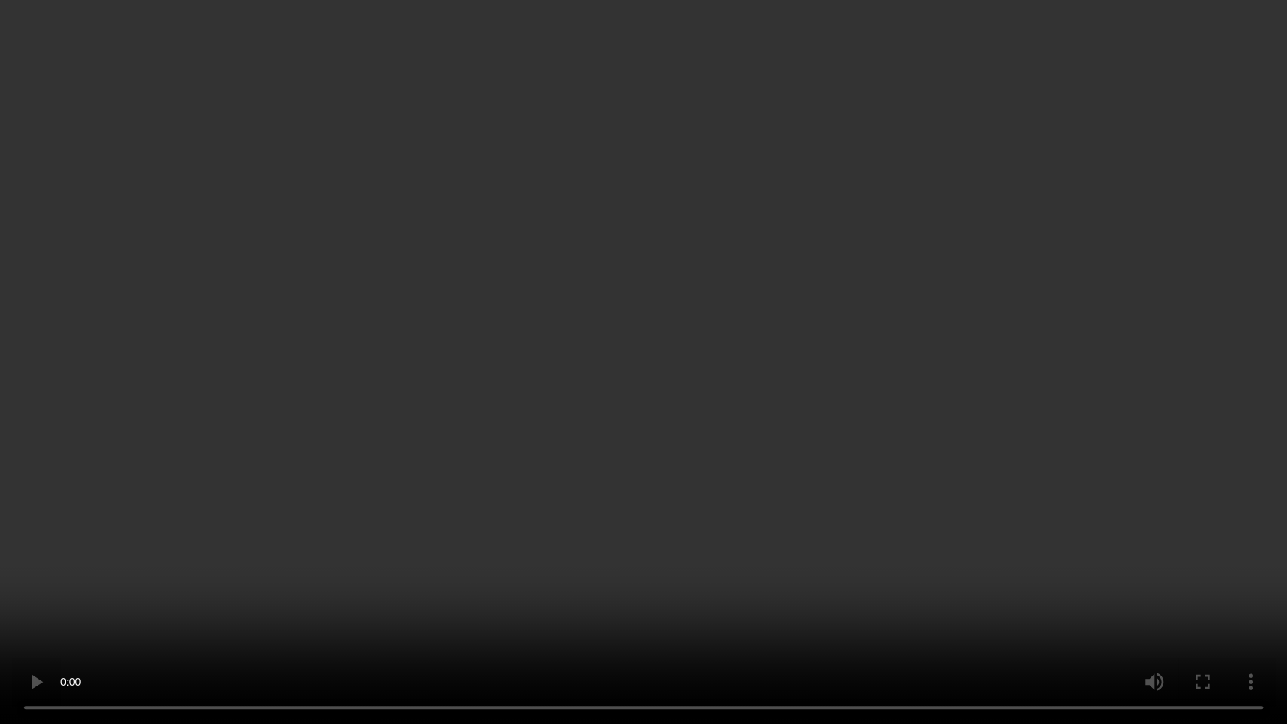
click at [777, 479] on video at bounding box center [643, 362] width 1287 height 724
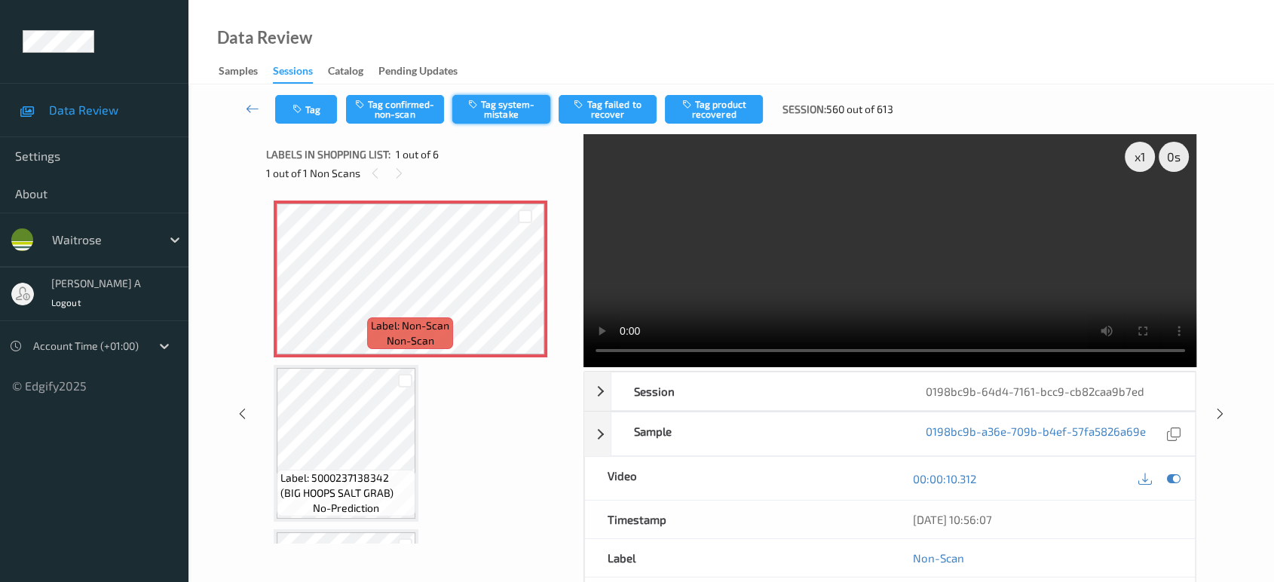
click at [507, 116] on button "Tag system-mistake" at bounding box center [501, 109] width 98 height 29
click at [323, 120] on button "Tag" at bounding box center [306, 109] width 62 height 29
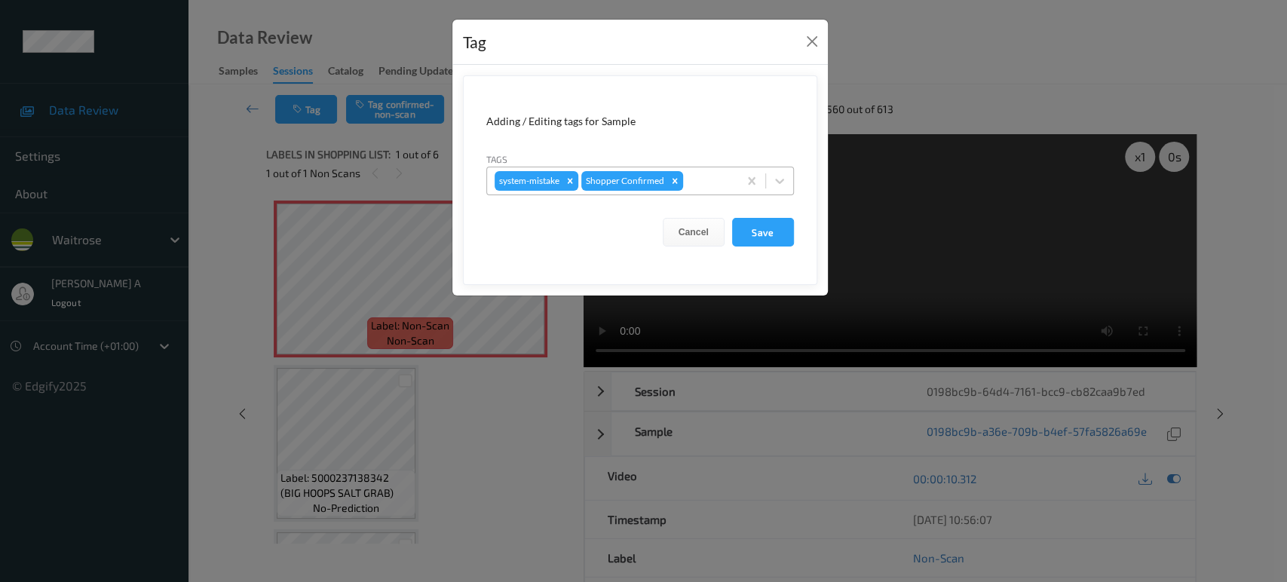
click at [706, 179] on div at bounding box center [708, 181] width 44 height 18
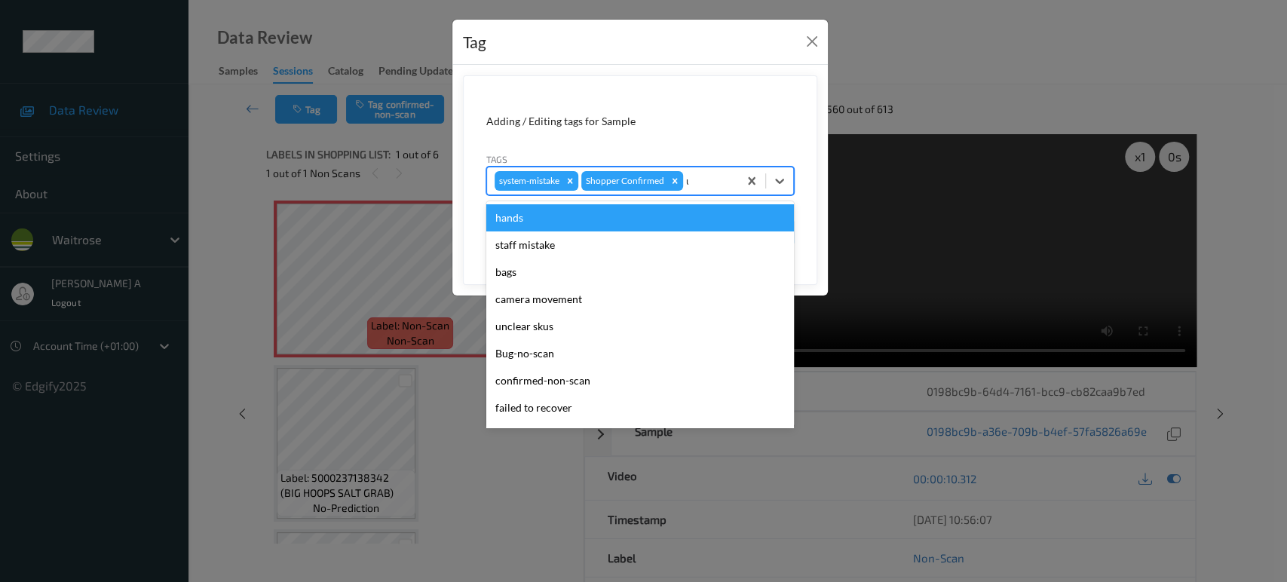
type input "un"
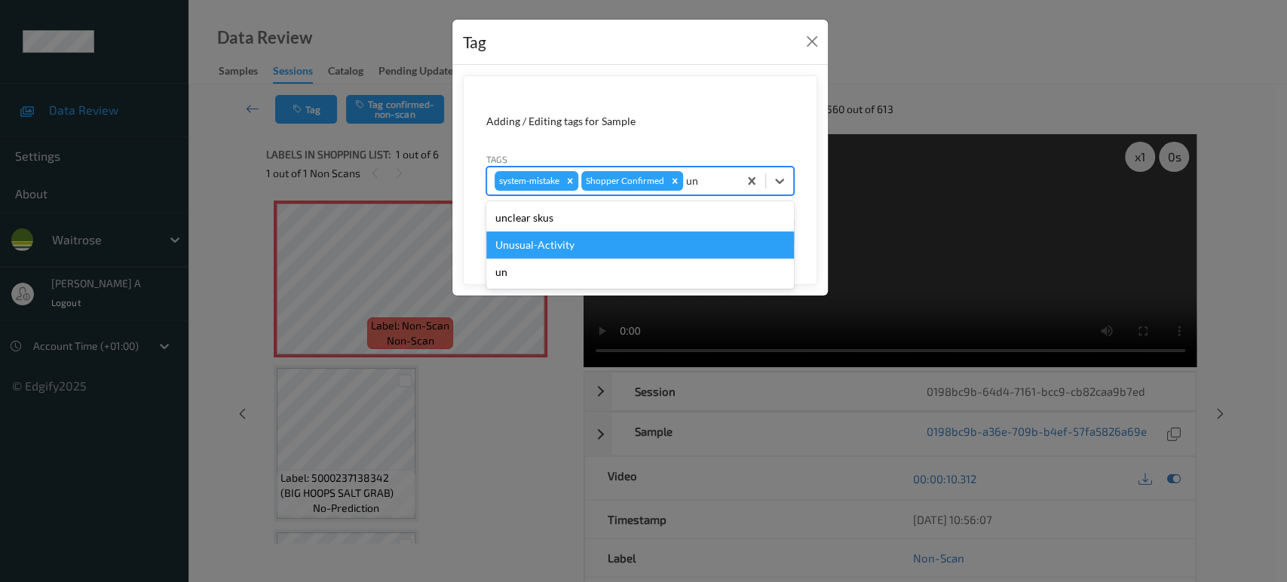
click at [655, 240] on div "Unusual-Activity" at bounding box center [640, 244] width 308 height 27
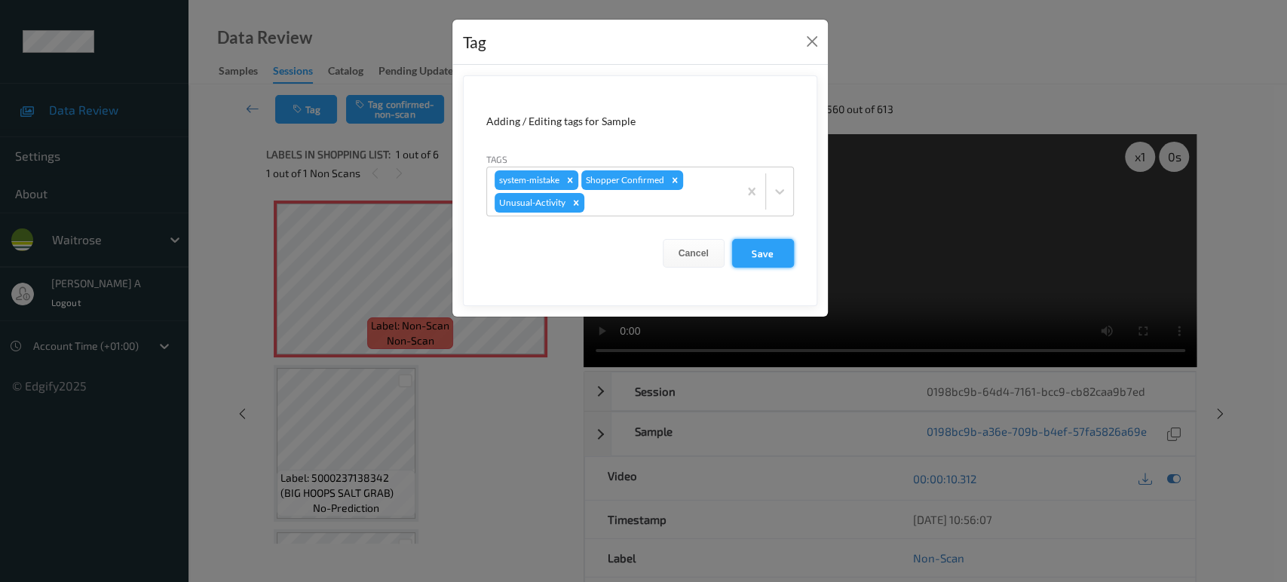
click at [772, 240] on button "Save" at bounding box center [763, 253] width 62 height 29
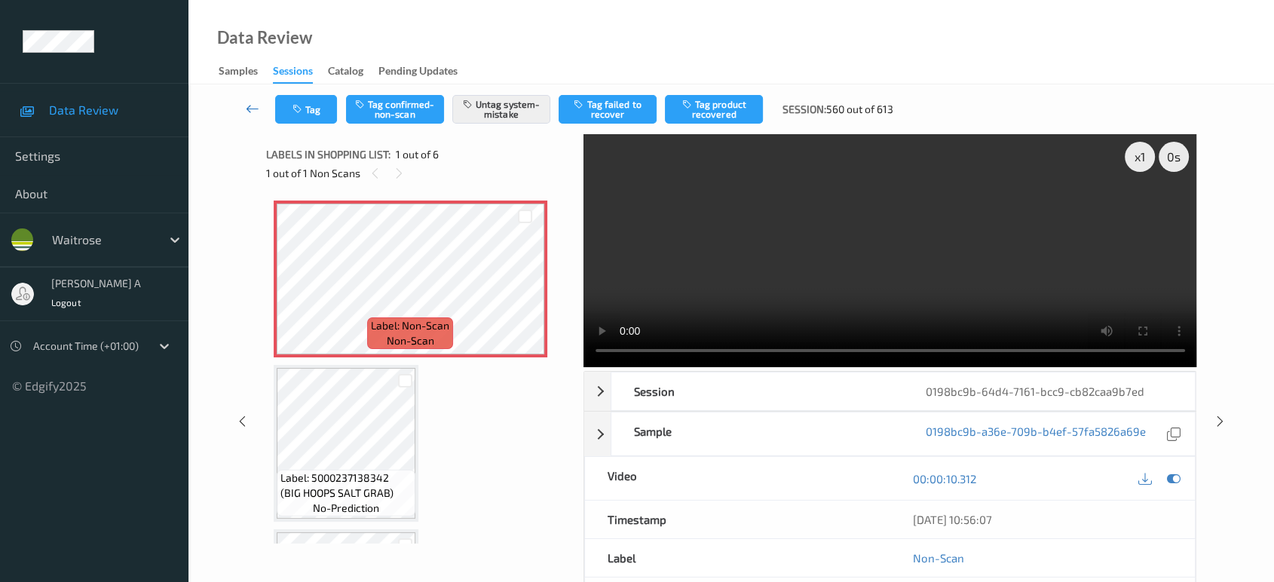
click at [247, 103] on icon at bounding box center [253, 108] width 14 height 15
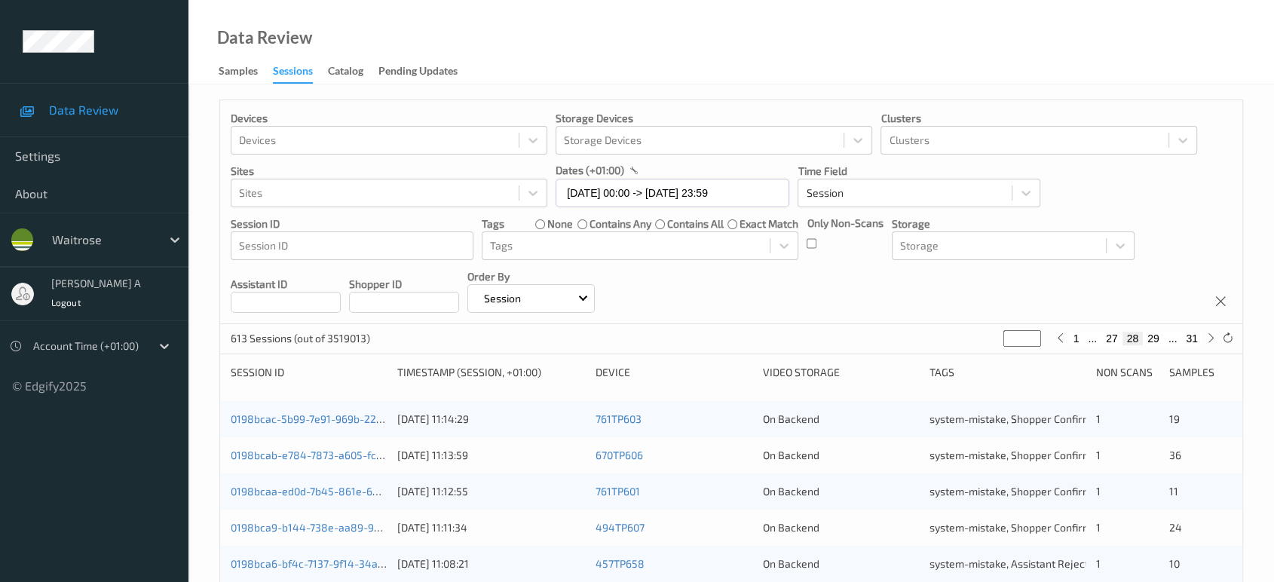
click at [1152, 341] on button "29" at bounding box center [1153, 339] width 21 height 14
type input "**"
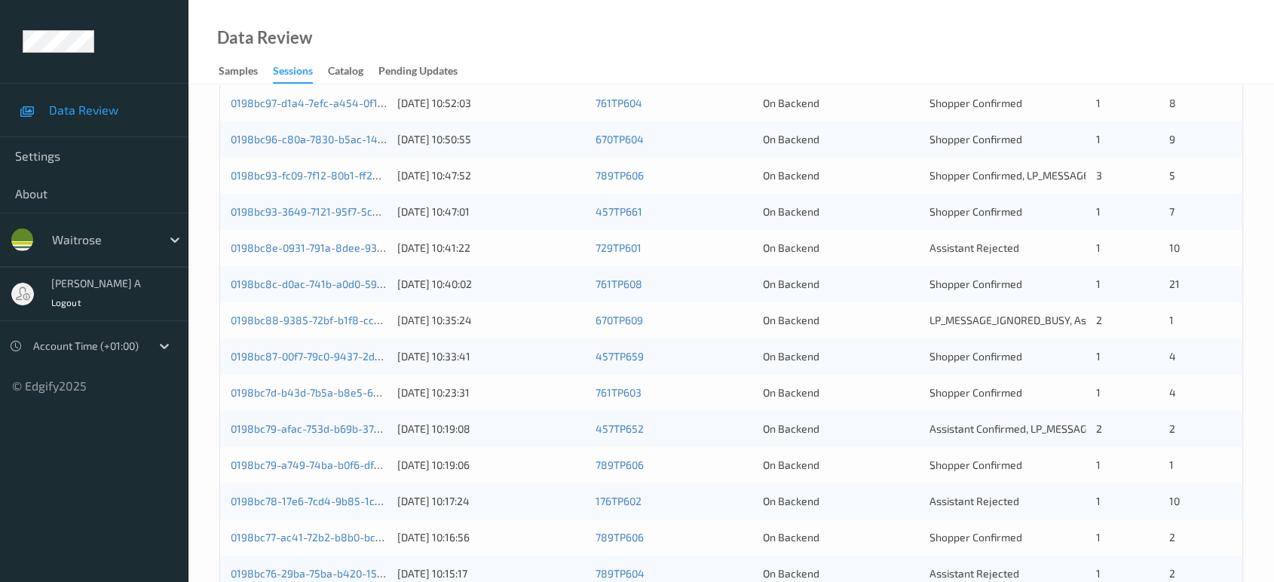
scroll to position [185, 0]
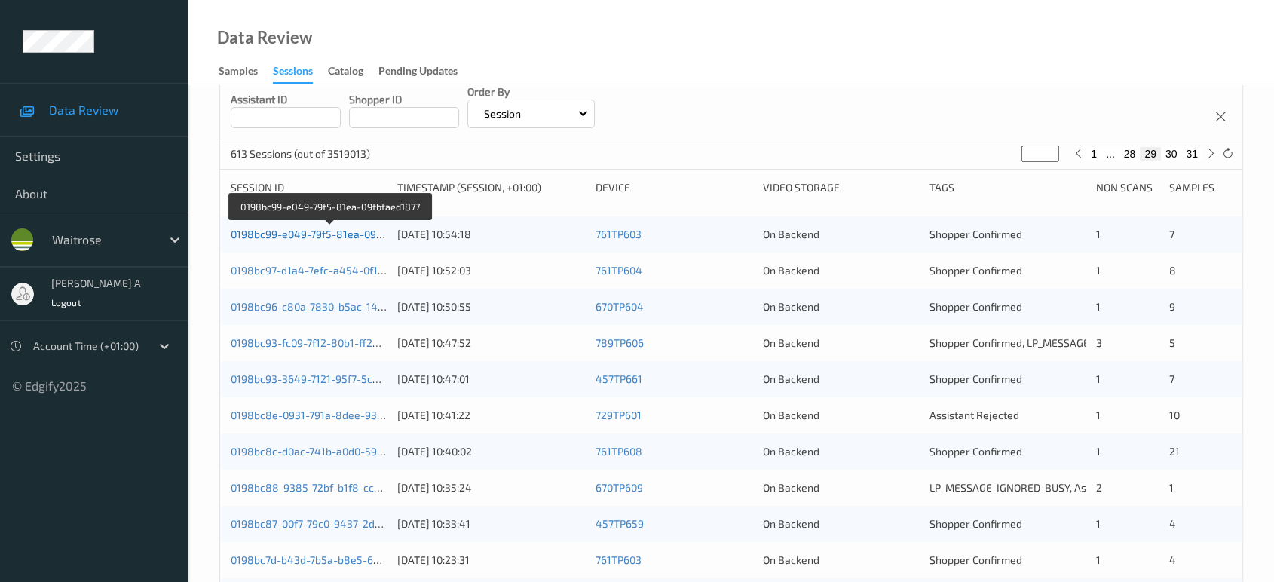
click at [343, 231] on link "0198bc99-e049-79f5-81ea-09fbfaed1877" at bounding box center [330, 234] width 199 height 13
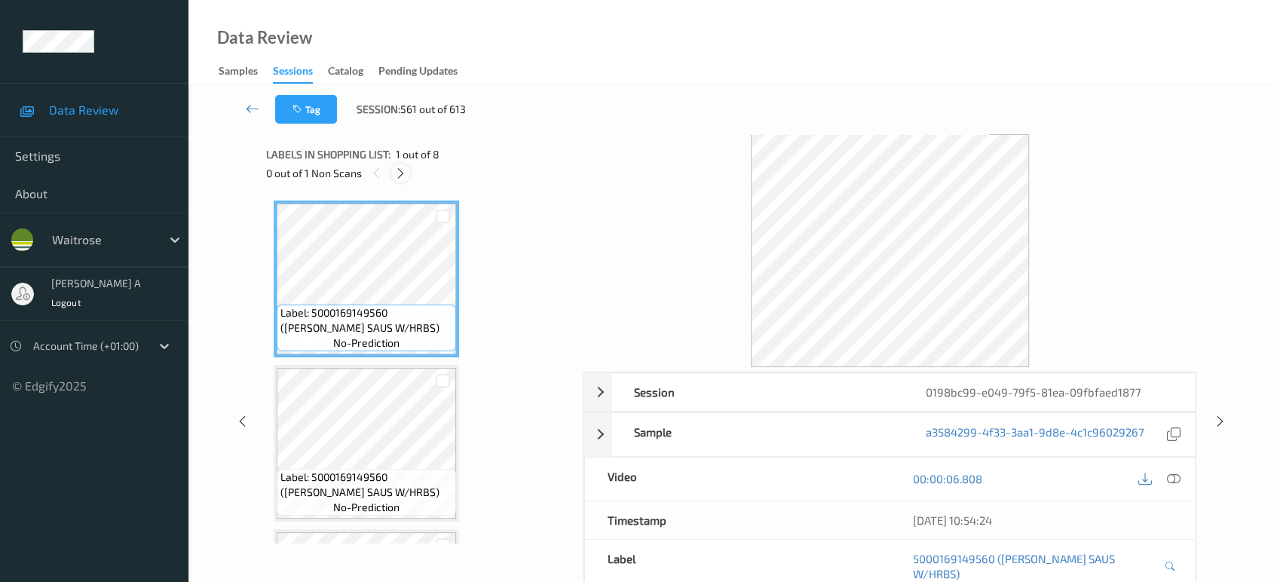
click at [400, 173] on icon at bounding box center [400, 174] width 13 height 14
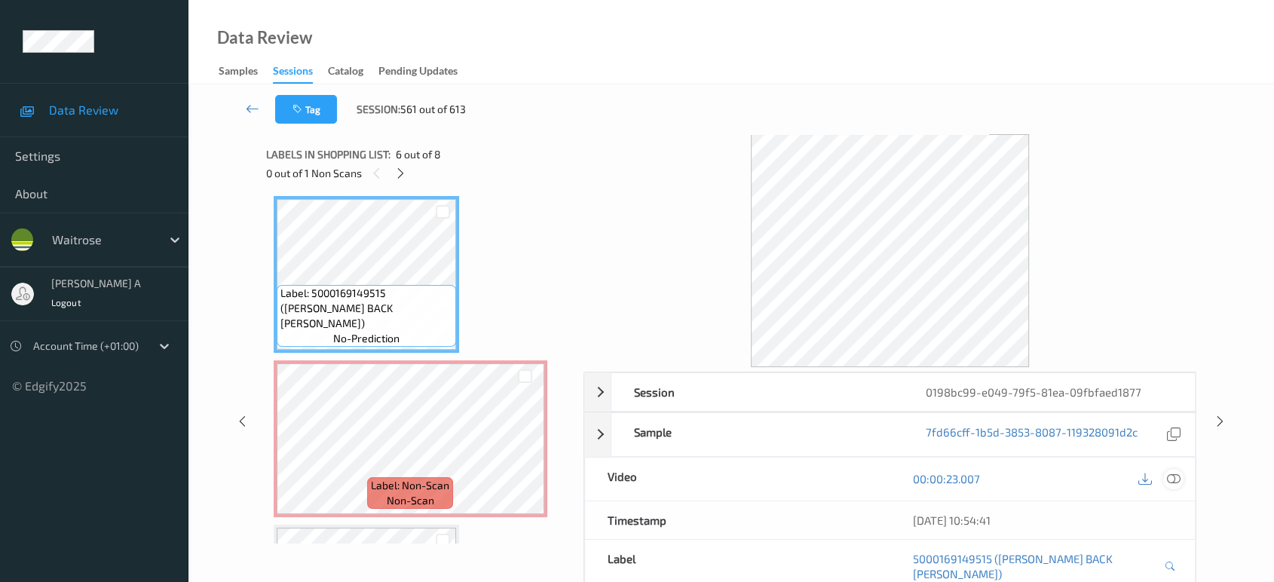
click at [1167, 475] on icon at bounding box center [1174, 479] width 14 height 14
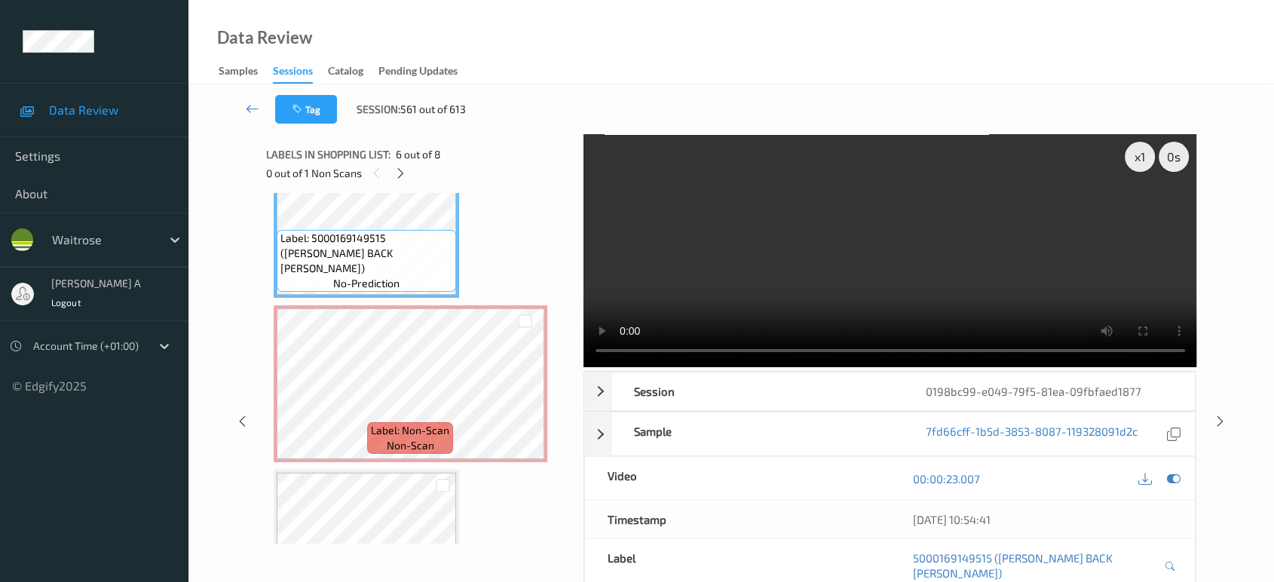
scroll to position [798, 0]
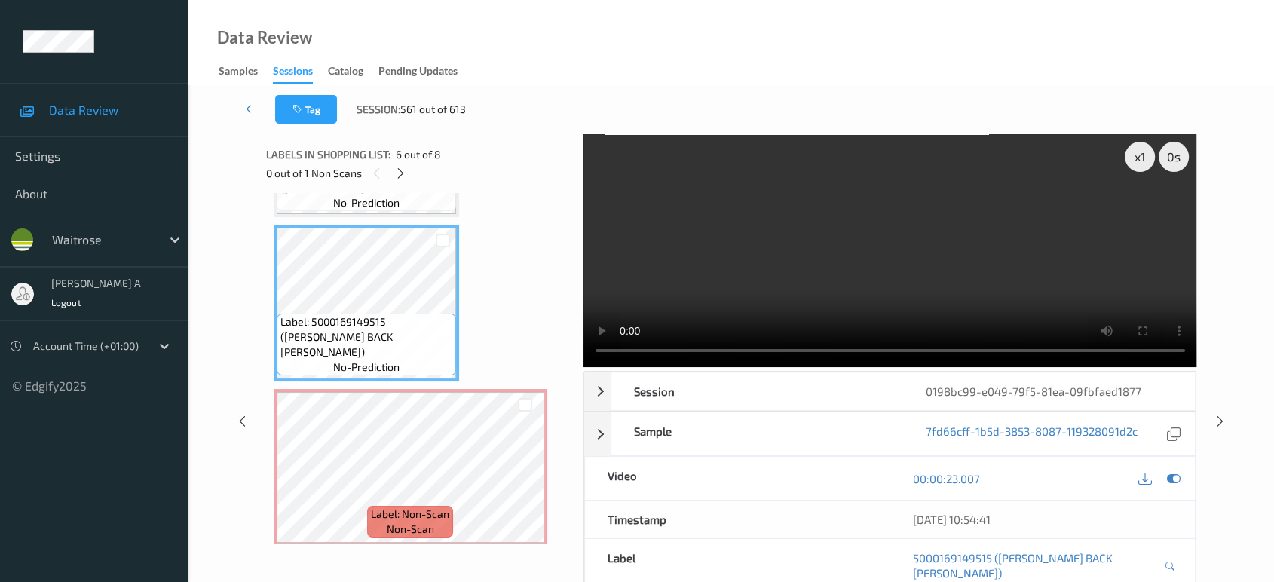
click at [977, 279] on video at bounding box center [890, 250] width 614 height 233
click at [977, 292] on video at bounding box center [890, 250] width 614 height 233
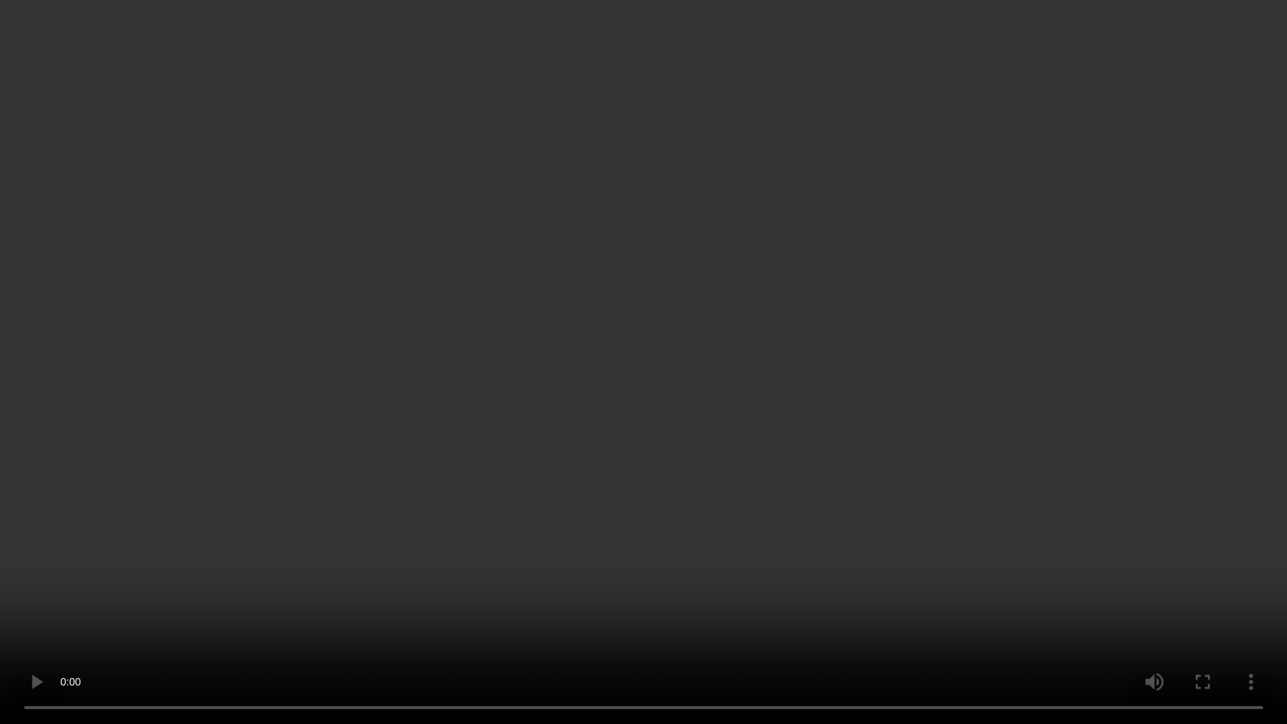
click at [773, 349] on video at bounding box center [643, 362] width 1287 height 724
click at [657, 380] on video at bounding box center [643, 362] width 1287 height 724
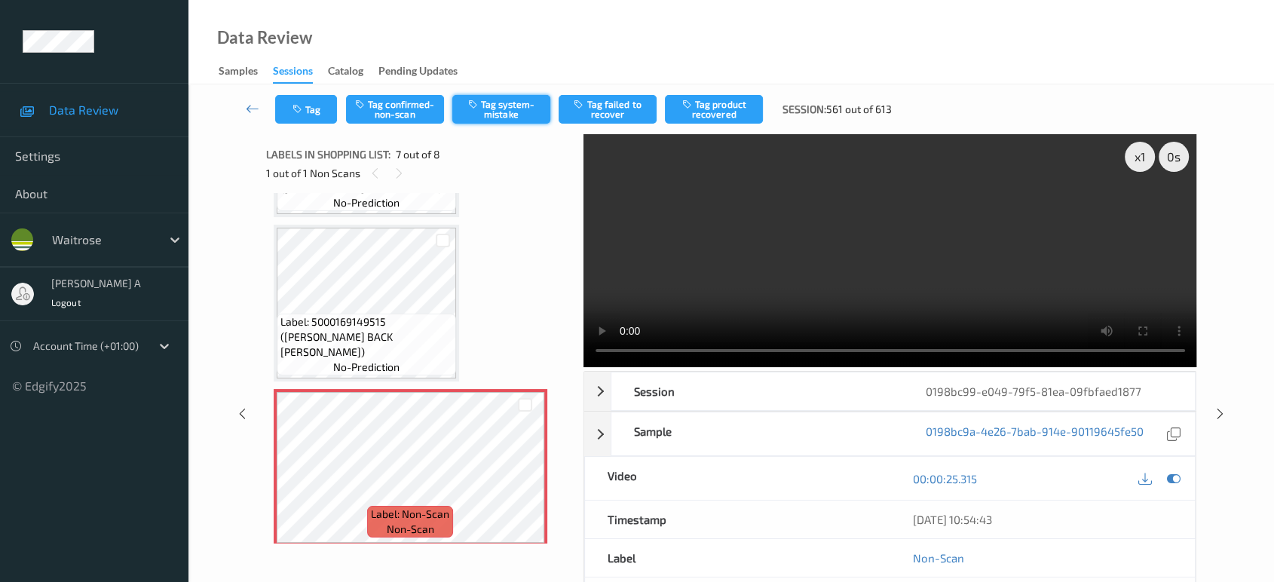
click at [502, 114] on button "Tag system-mistake" at bounding box center [501, 109] width 98 height 29
click at [313, 115] on button "Tag" at bounding box center [306, 109] width 62 height 29
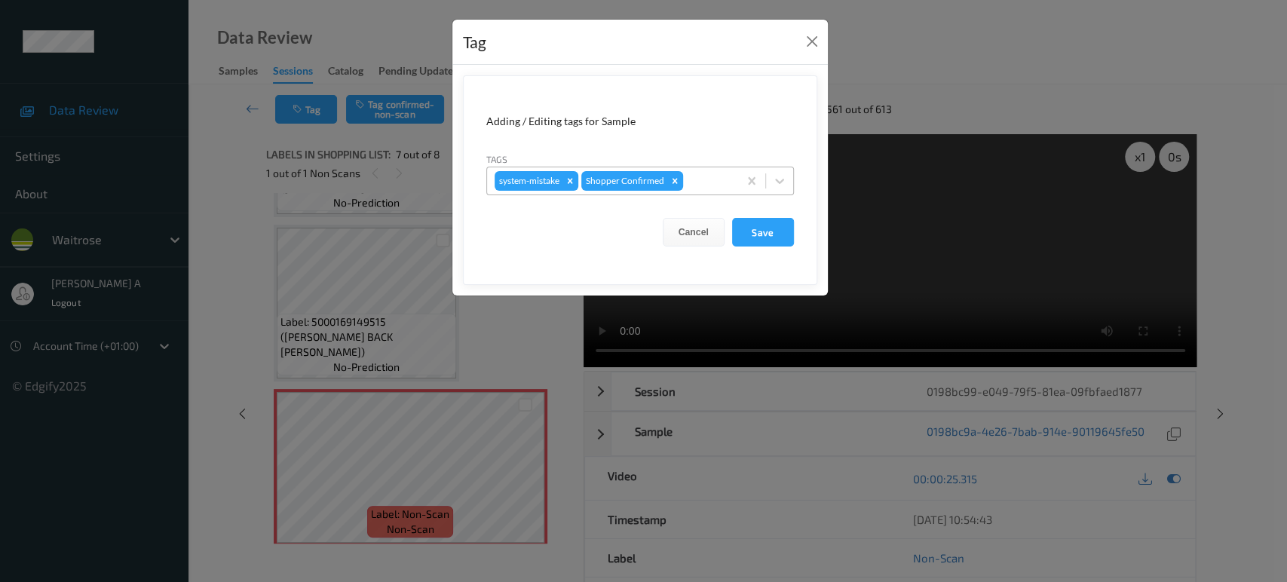
click at [702, 182] on div at bounding box center [708, 181] width 44 height 18
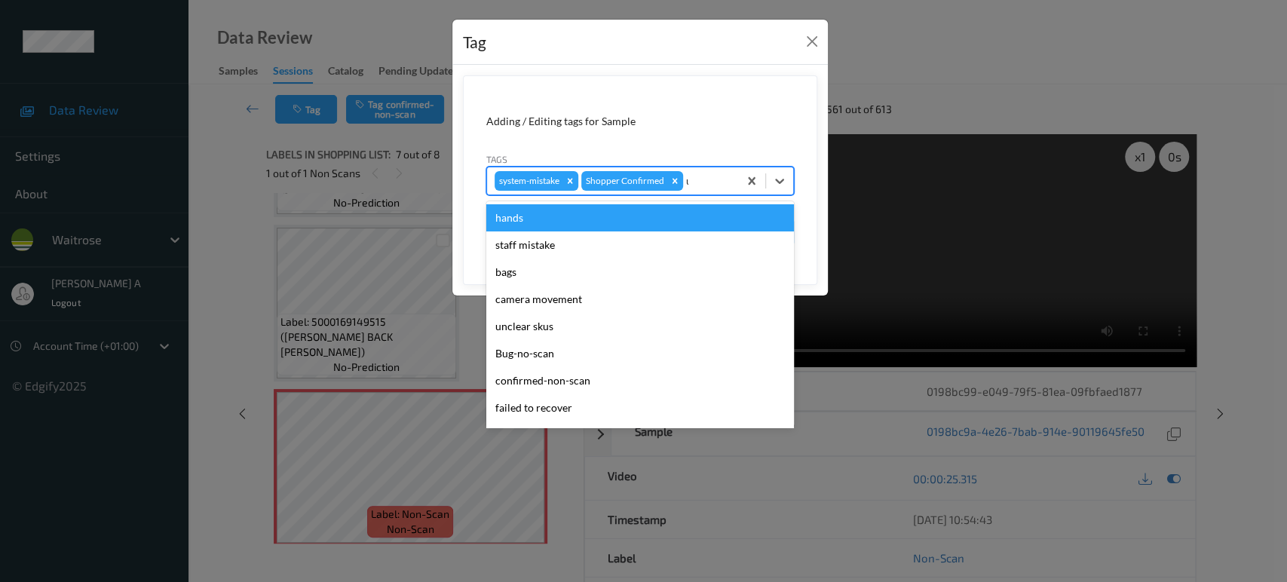
type input "un"
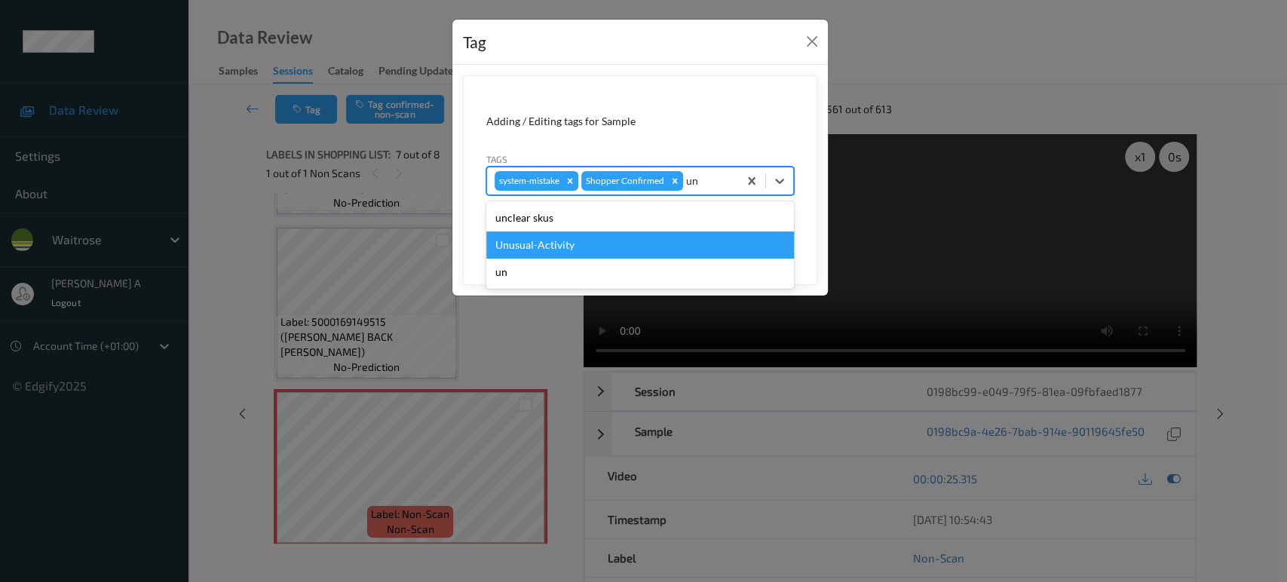
click at [654, 234] on div "Unusual-Activity" at bounding box center [640, 244] width 308 height 27
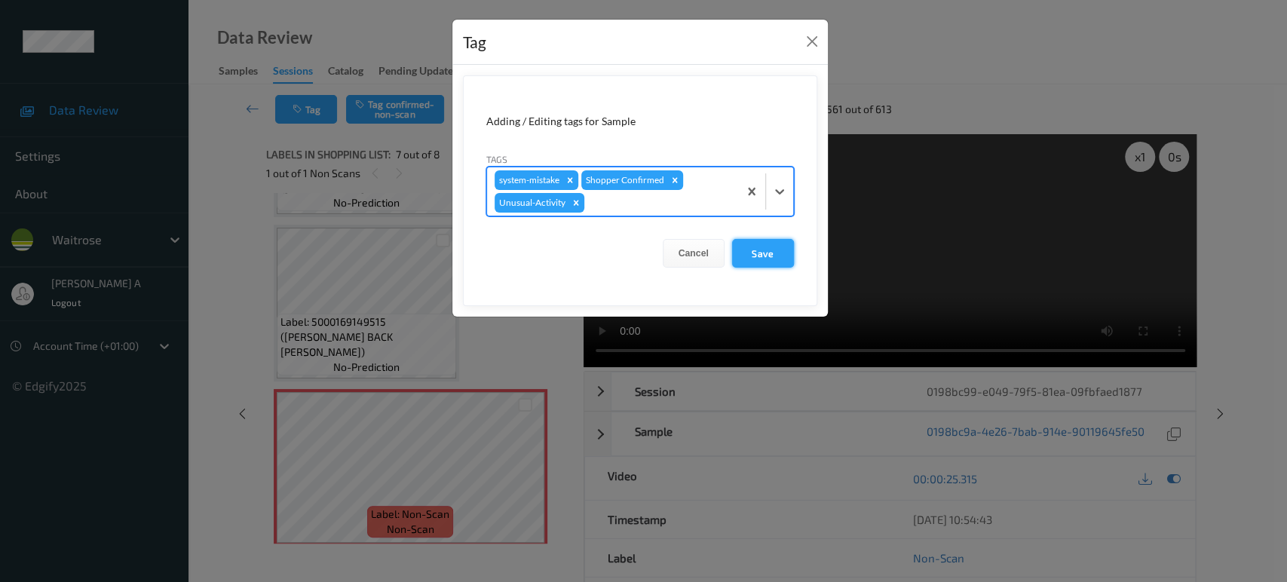
click at [757, 252] on button "Save" at bounding box center [763, 253] width 62 height 29
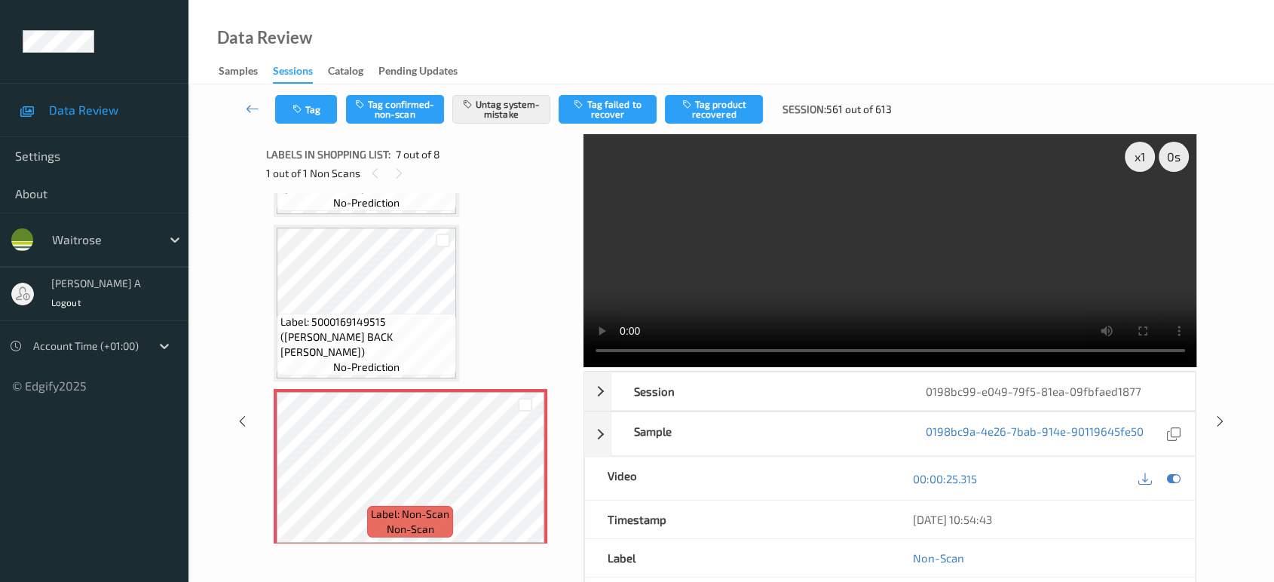
click at [1220, 412] on div at bounding box center [1220, 421] width 19 height 19
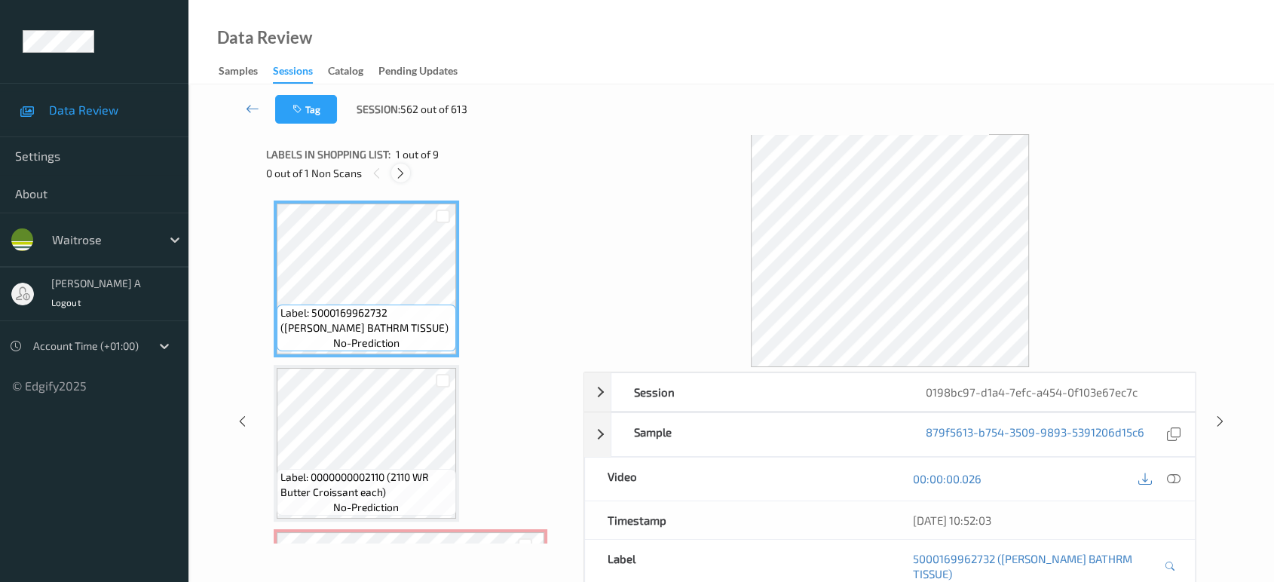
click at [400, 178] on icon at bounding box center [400, 174] width 13 height 14
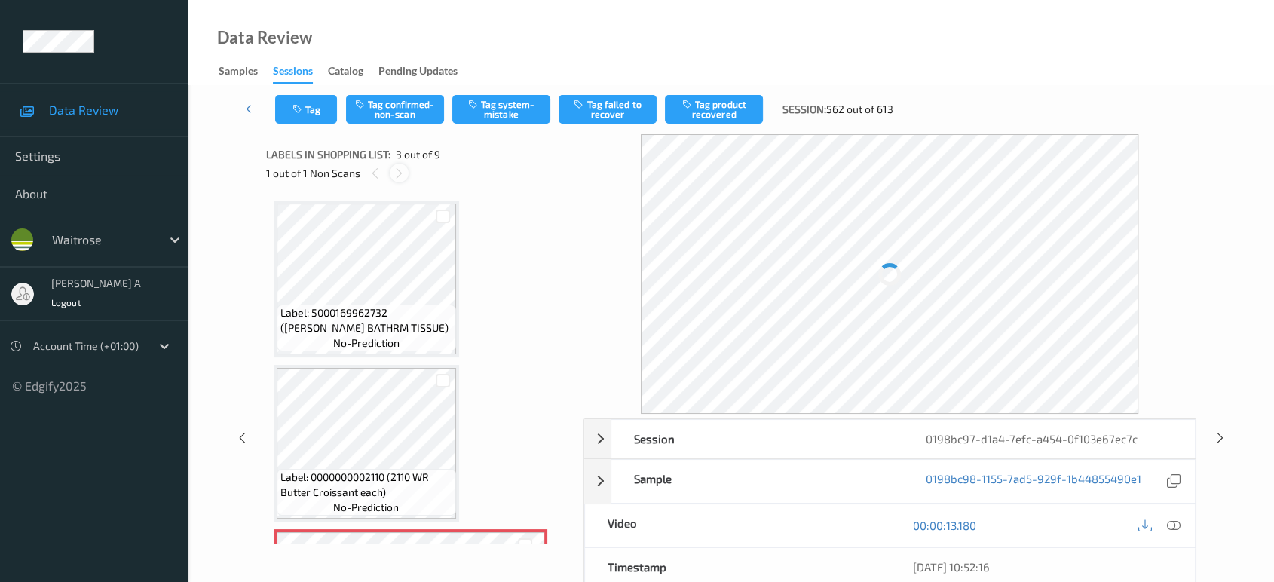
scroll to position [170, 0]
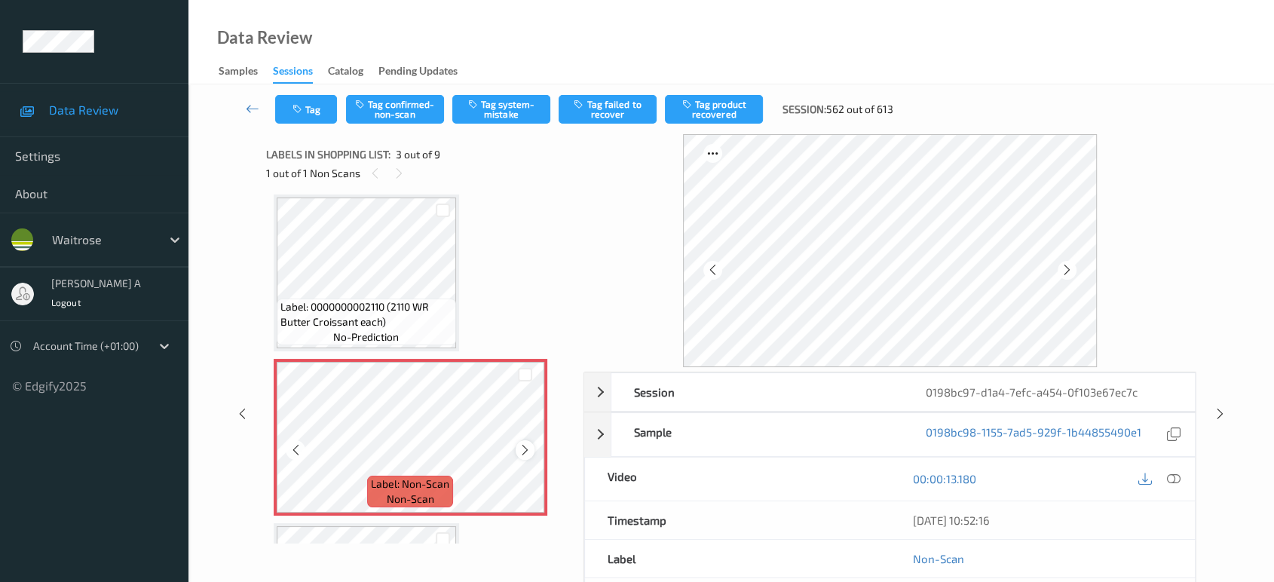
click at [525, 453] on icon at bounding box center [525, 450] width 13 height 14
click at [525, 452] on icon at bounding box center [525, 450] width 13 height 14
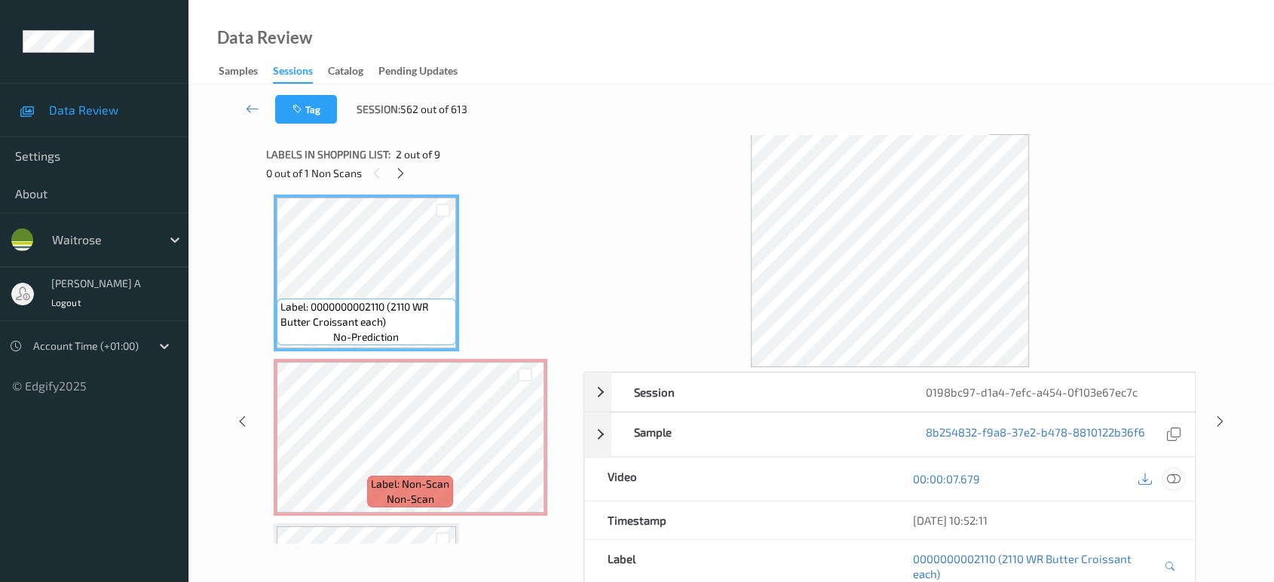
click at [1171, 472] on icon at bounding box center [1174, 479] width 14 height 14
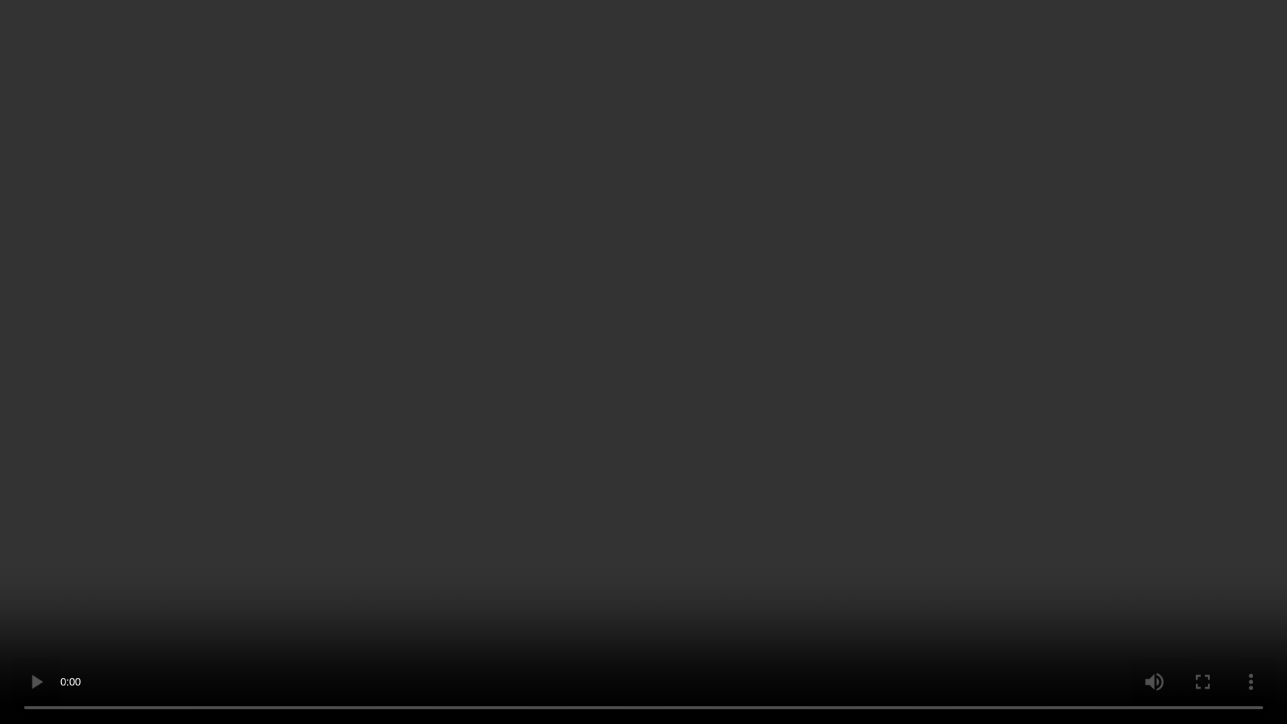
click at [794, 307] on video at bounding box center [643, 362] width 1287 height 724
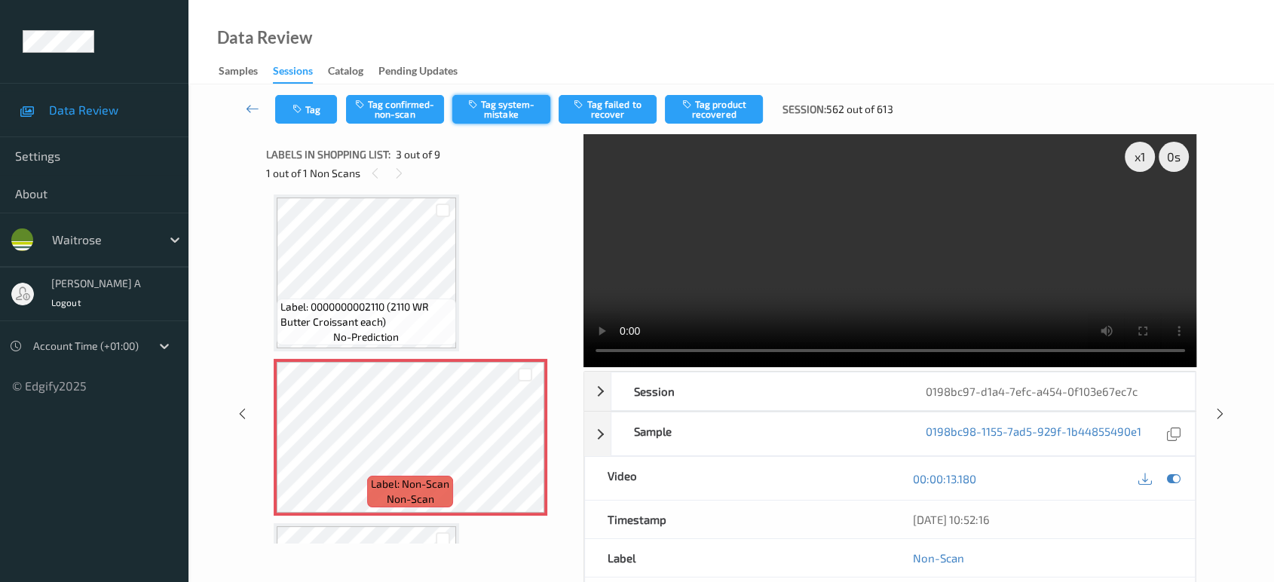
click at [480, 112] on button "Tag system-mistake" at bounding box center [501, 109] width 98 height 29
click at [295, 101] on button "Tag" at bounding box center [306, 109] width 62 height 29
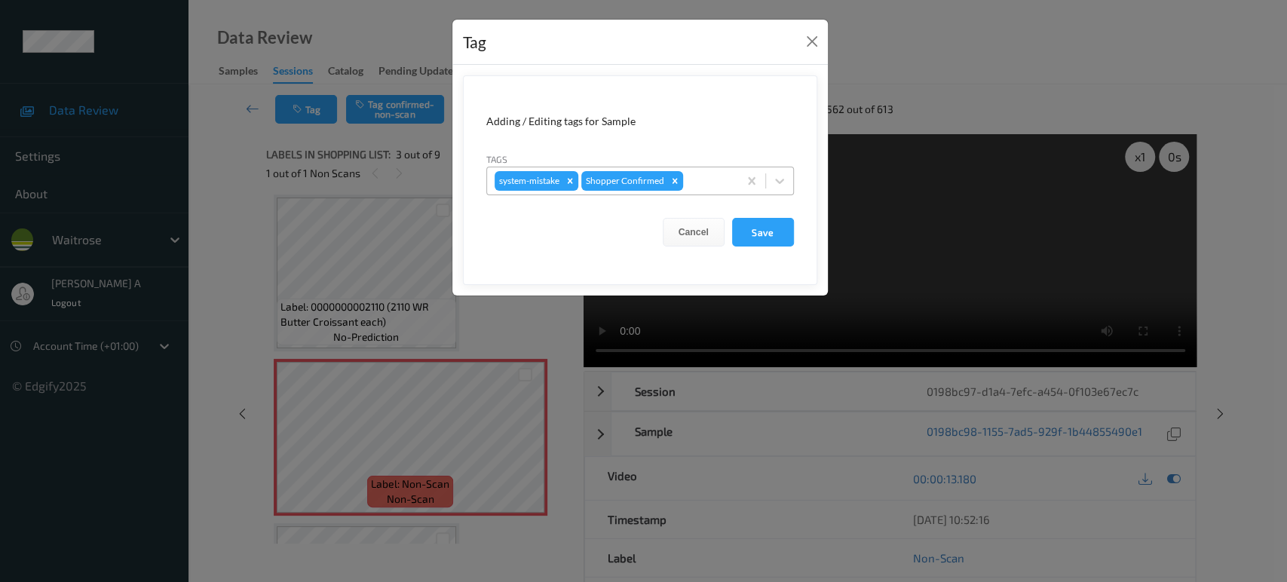
click at [715, 179] on div at bounding box center [708, 181] width 44 height 18
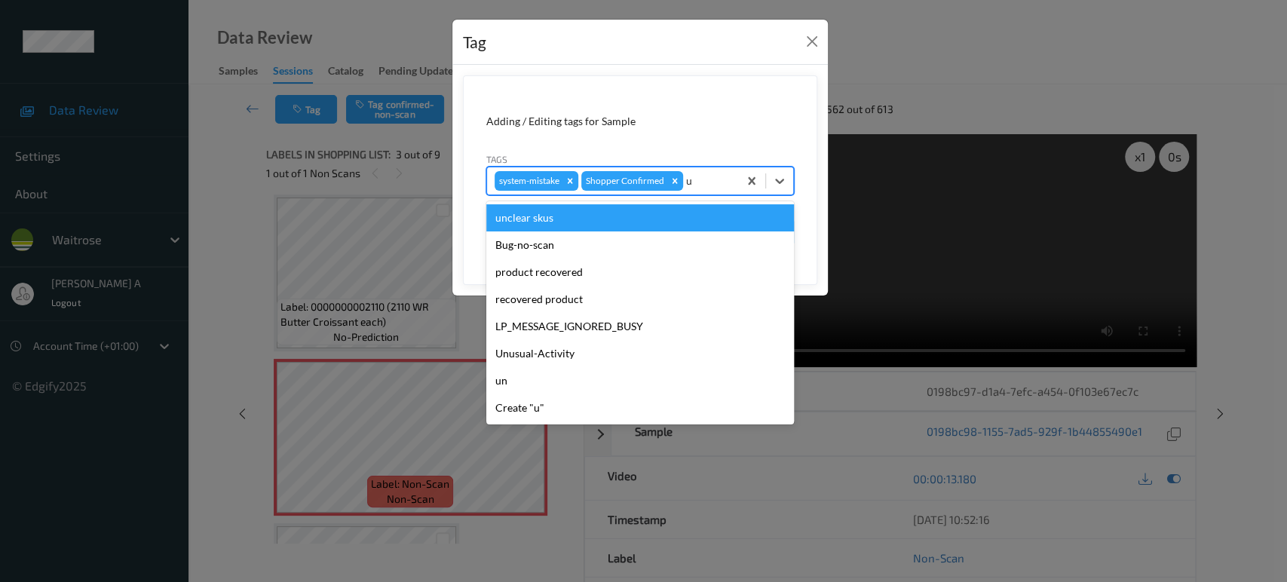
type input "un"
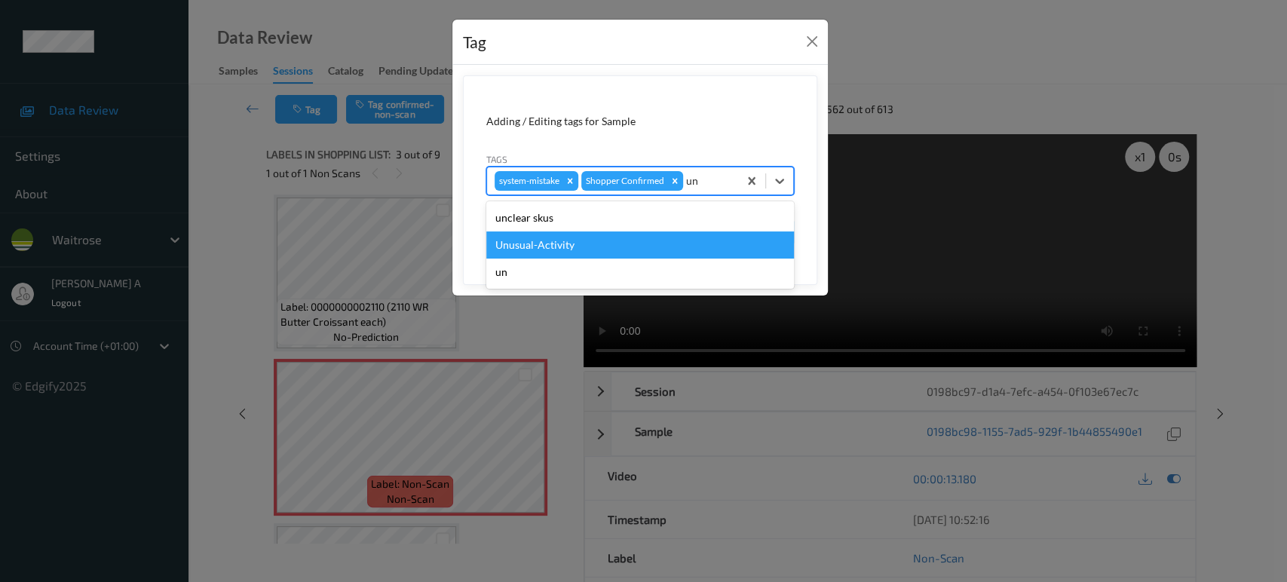
click at [646, 234] on div "Unusual-Activity" at bounding box center [640, 244] width 308 height 27
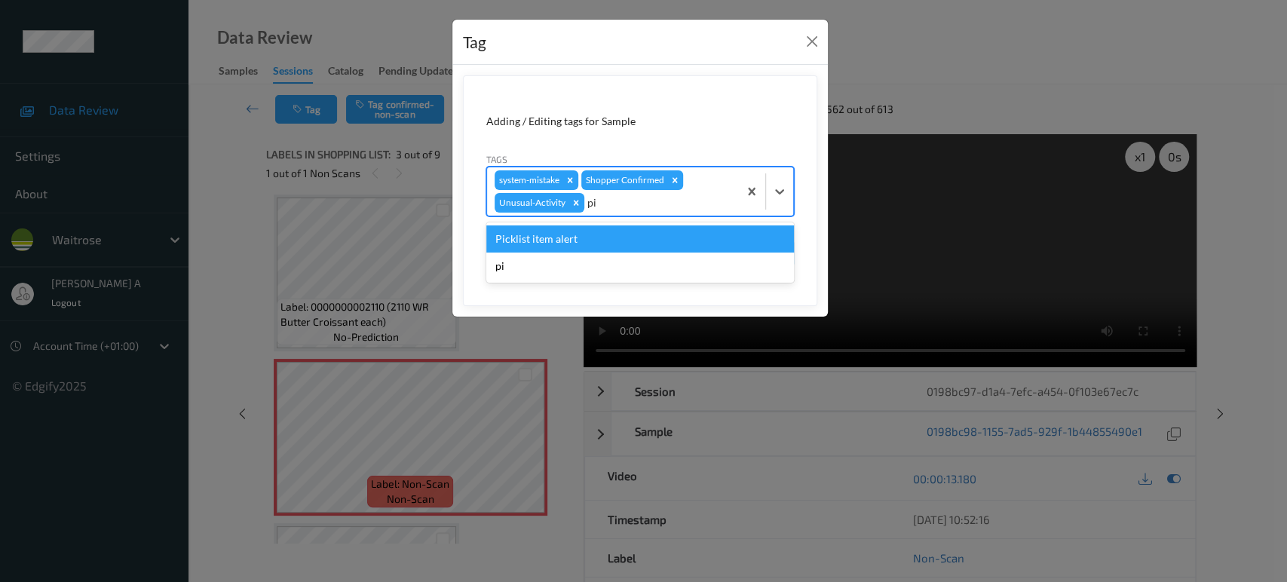
type input "pic"
click at [646, 234] on div "Picklist item alert" at bounding box center [640, 238] width 308 height 27
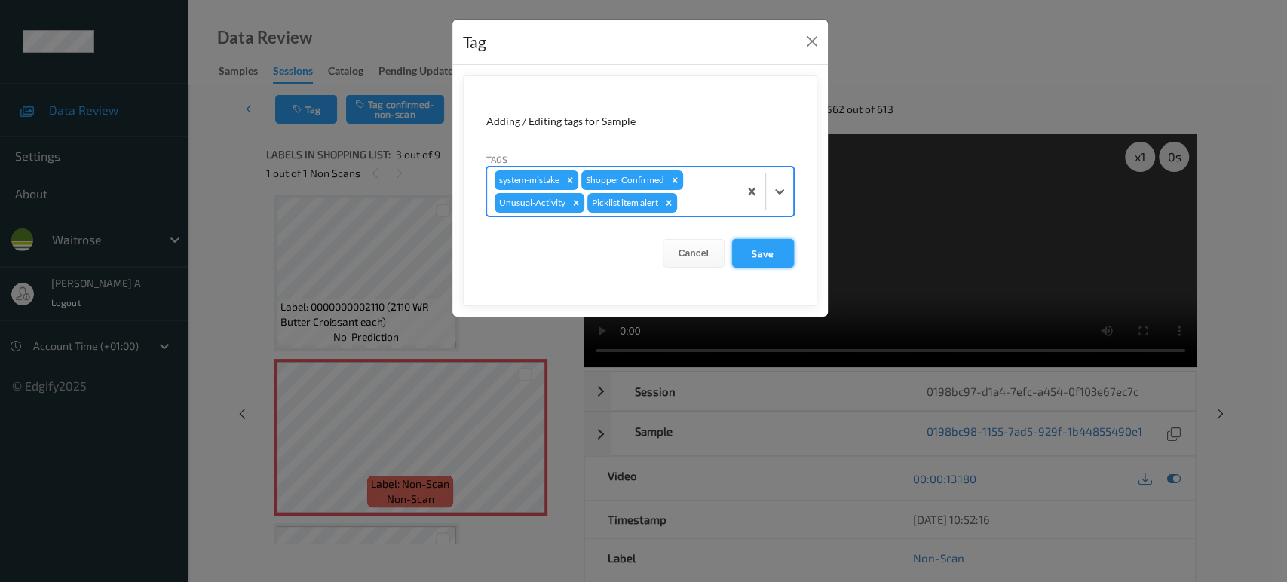
click at [782, 262] on button "Save" at bounding box center [763, 253] width 62 height 29
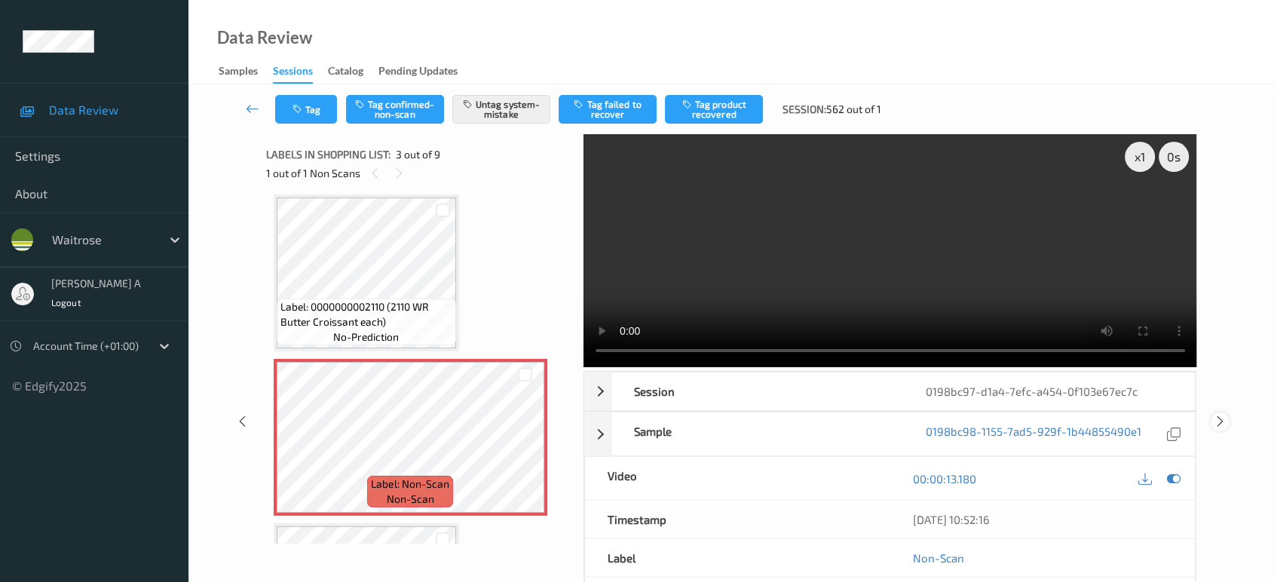
click at [1222, 415] on icon at bounding box center [1220, 422] width 13 height 14
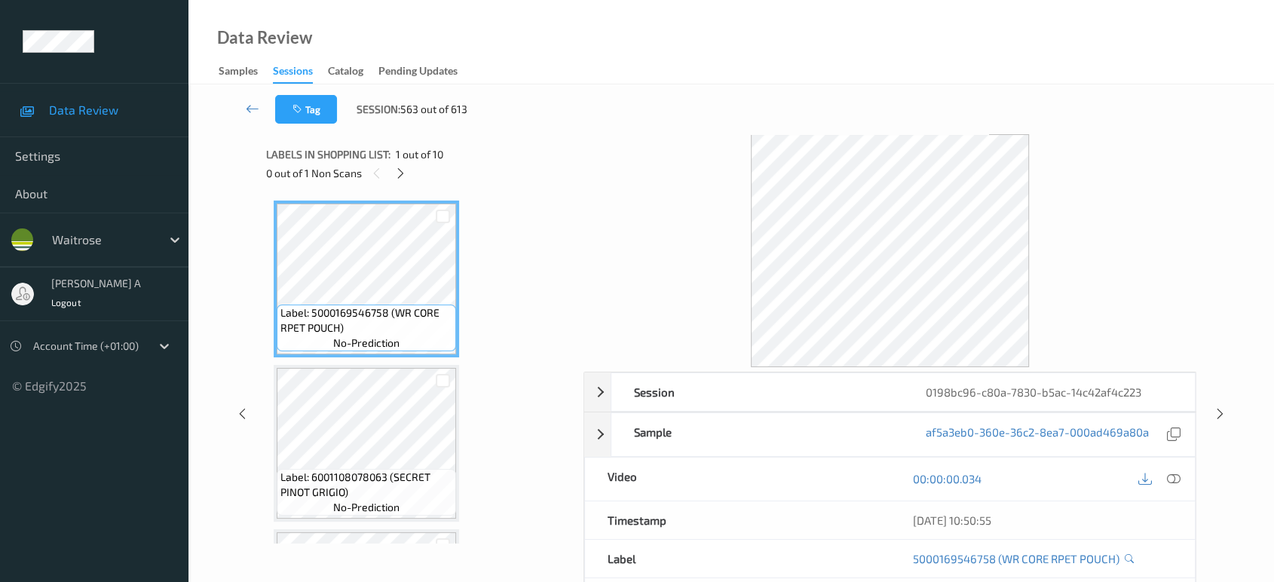
drag, startPoint x: 407, startPoint y: 178, endPoint x: 458, endPoint y: 260, distance: 96.8
click at [407, 177] on div at bounding box center [400, 173] width 19 height 19
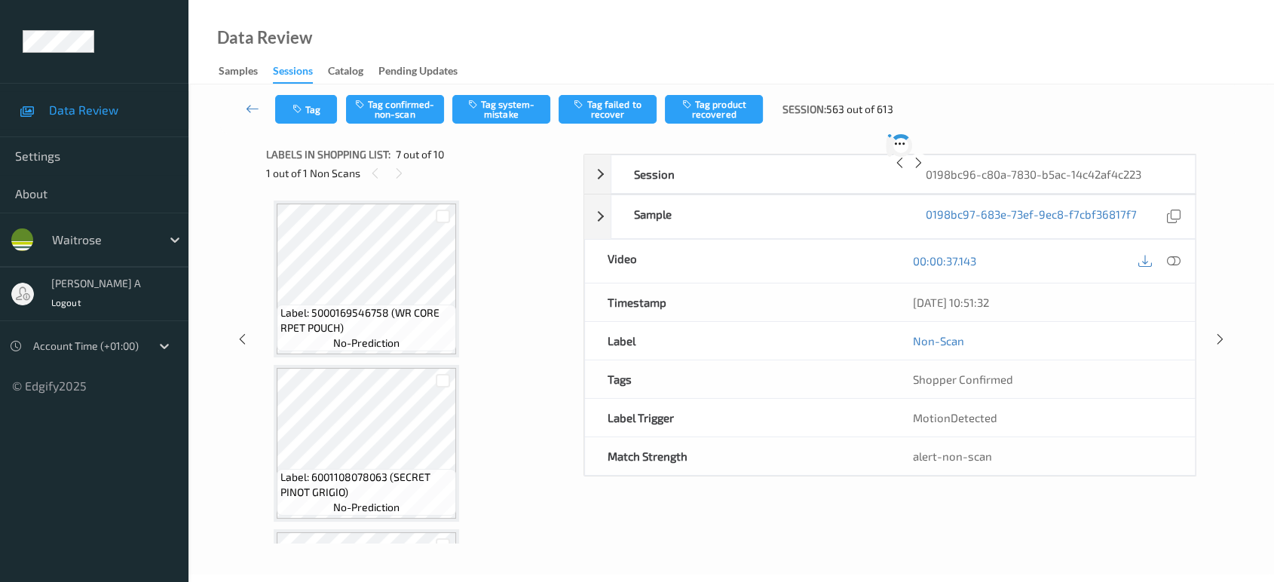
scroll to position [826, 0]
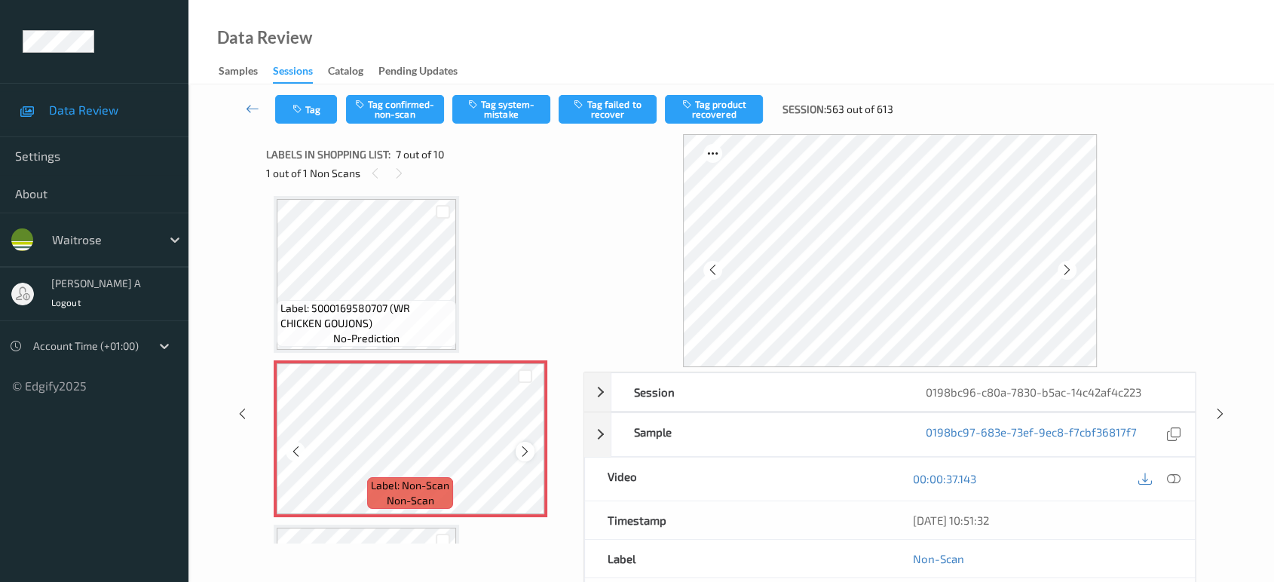
click at [522, 446] on icon at bounding box center [525, 452] width 13 height 14
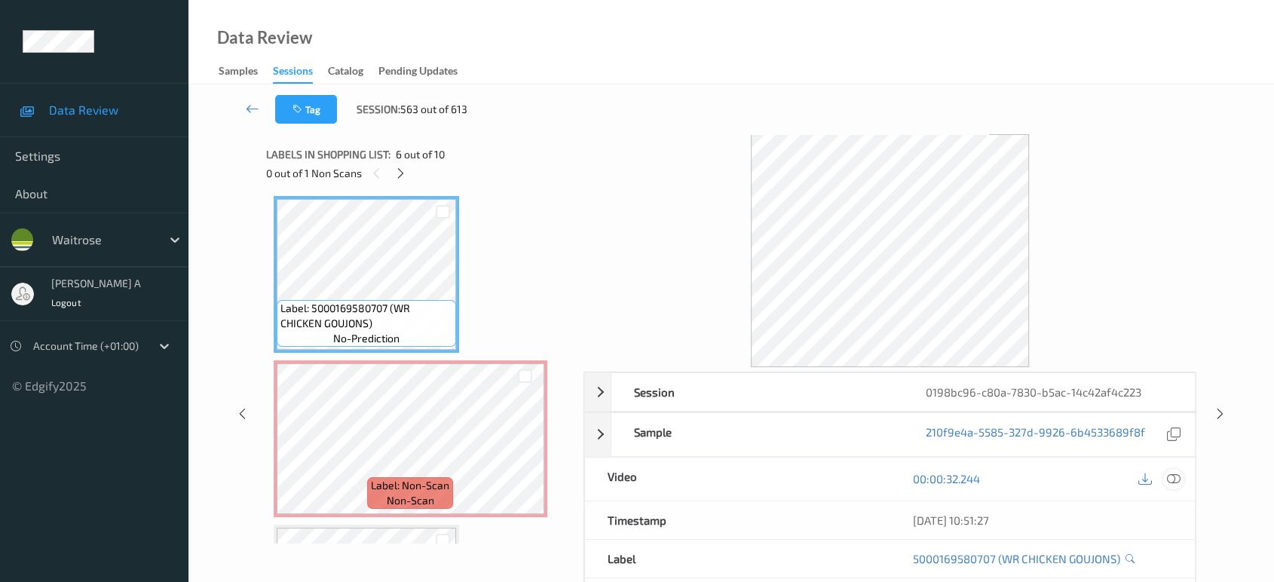
click at [1168, 479] on icon at bounding box center [1174, 479] width 14 height 14
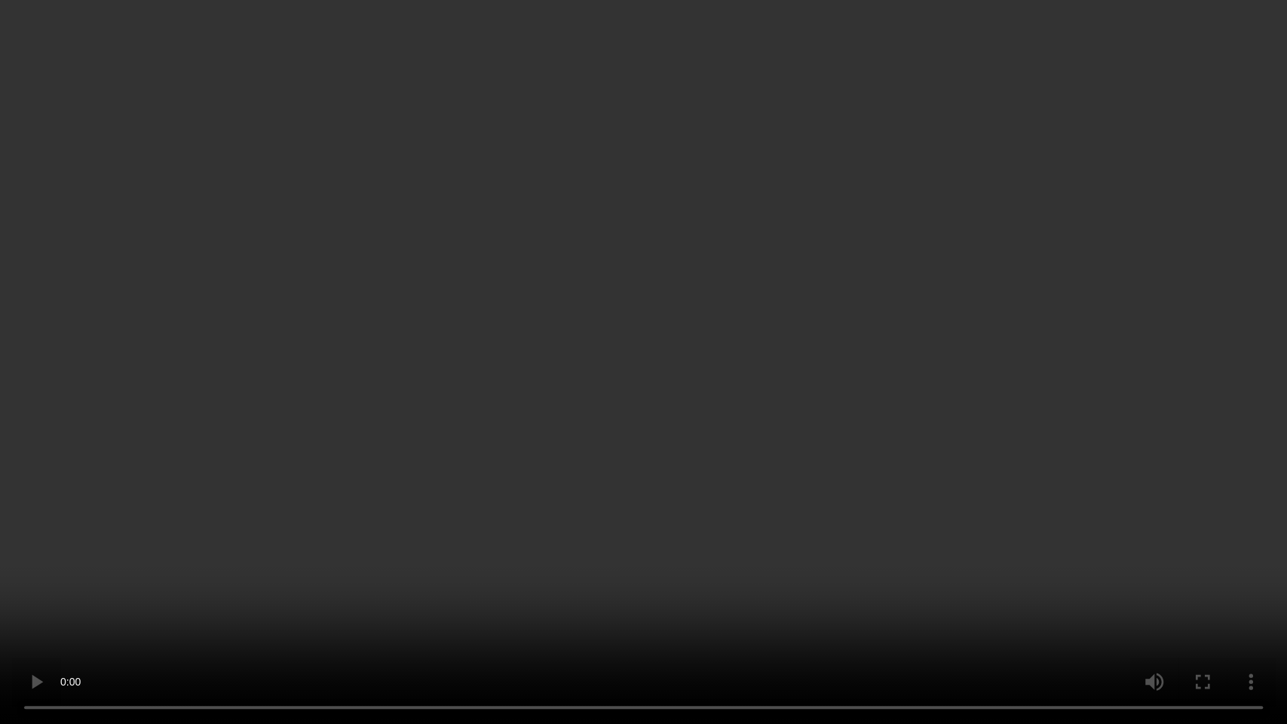
drag, startPoint x: 687, startPoint y: 332, endPoint x: 673, endPoint y: 223, distance: 109.5
click at [687, 332] on video at bounding box center [643, 362] width 1287 height 724
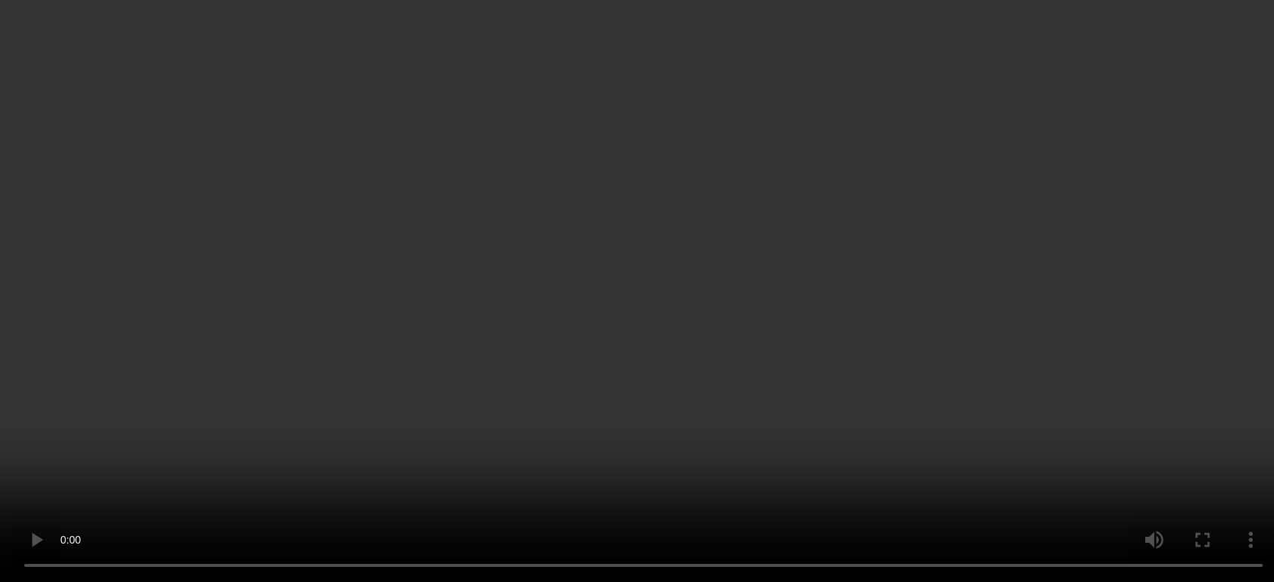
scroll to position [994, 0]
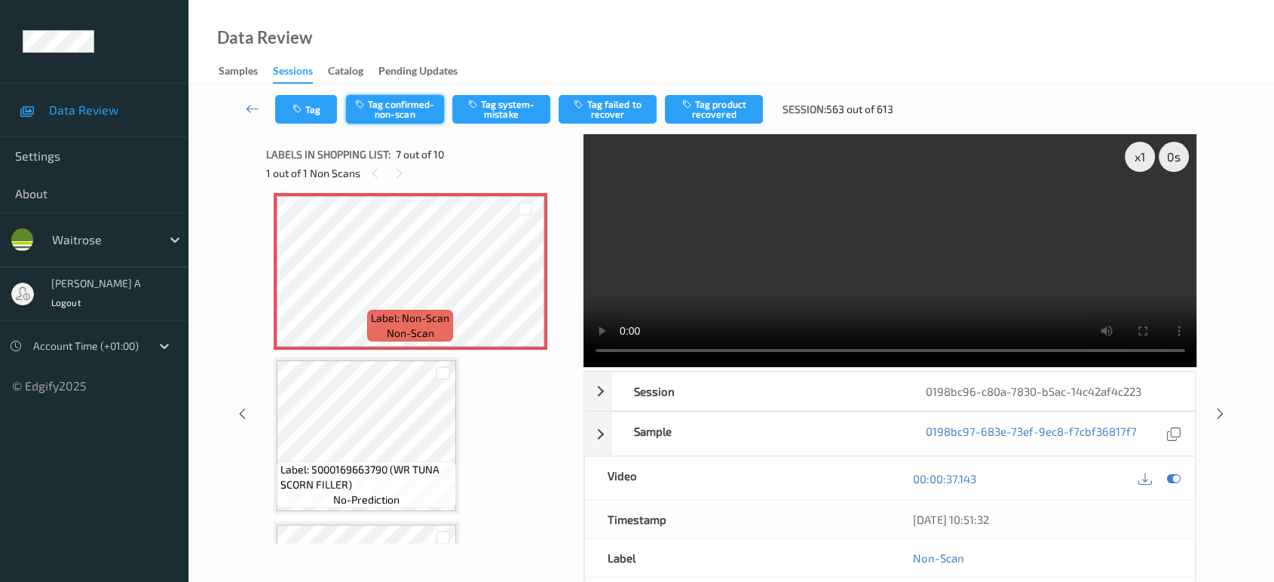
click at [415, 103] on button "Tag confirmed-non-scan" at bounding box center [395, 109] width 98 height 29
click at [737, 99] on button "Tag product recovered" at bounding box center [714, 109] width 98 height 29
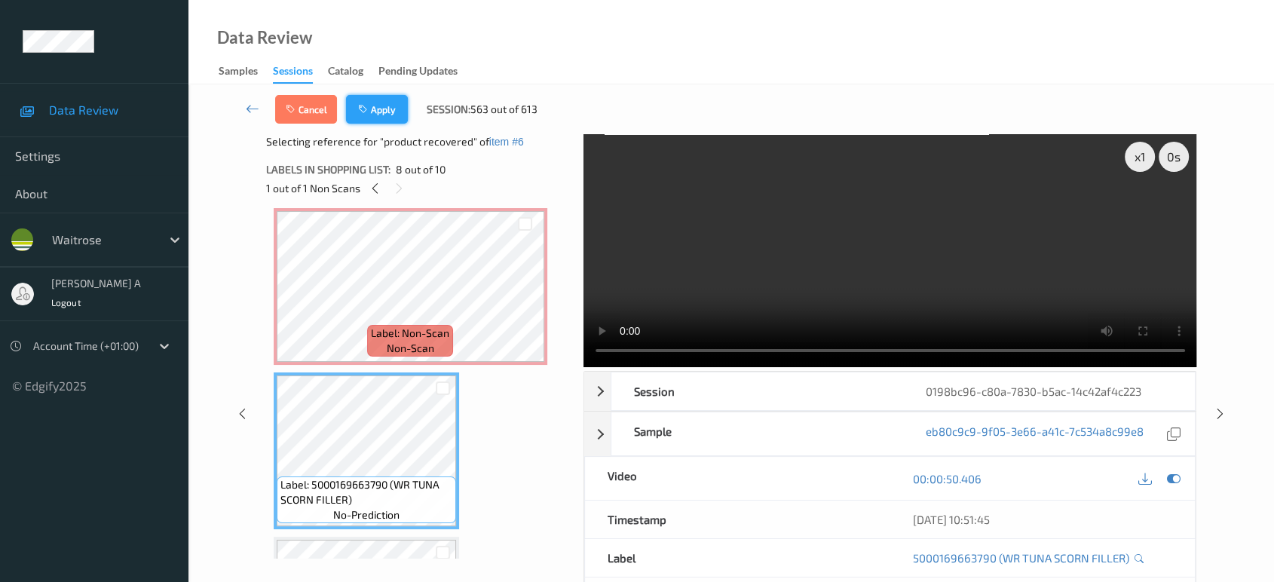
click at [370, 104] on icon "button" at bounding box center [364, 109] width 13 height 11
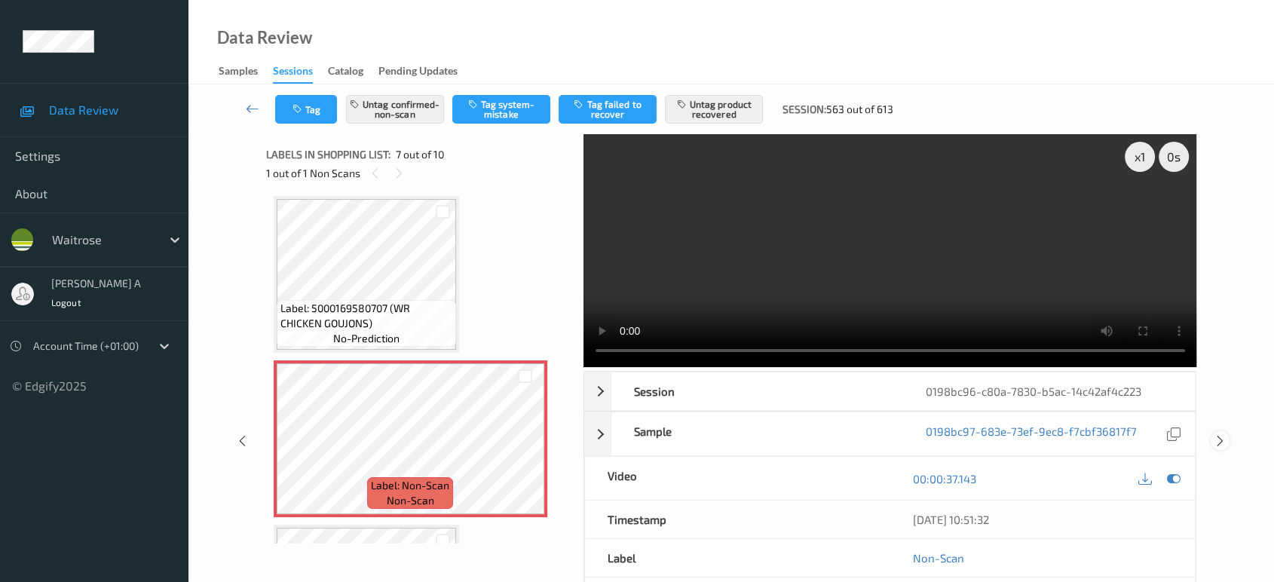
click at [1224, 434] on icon at bounding box center [1220, 441] width 13 height 14
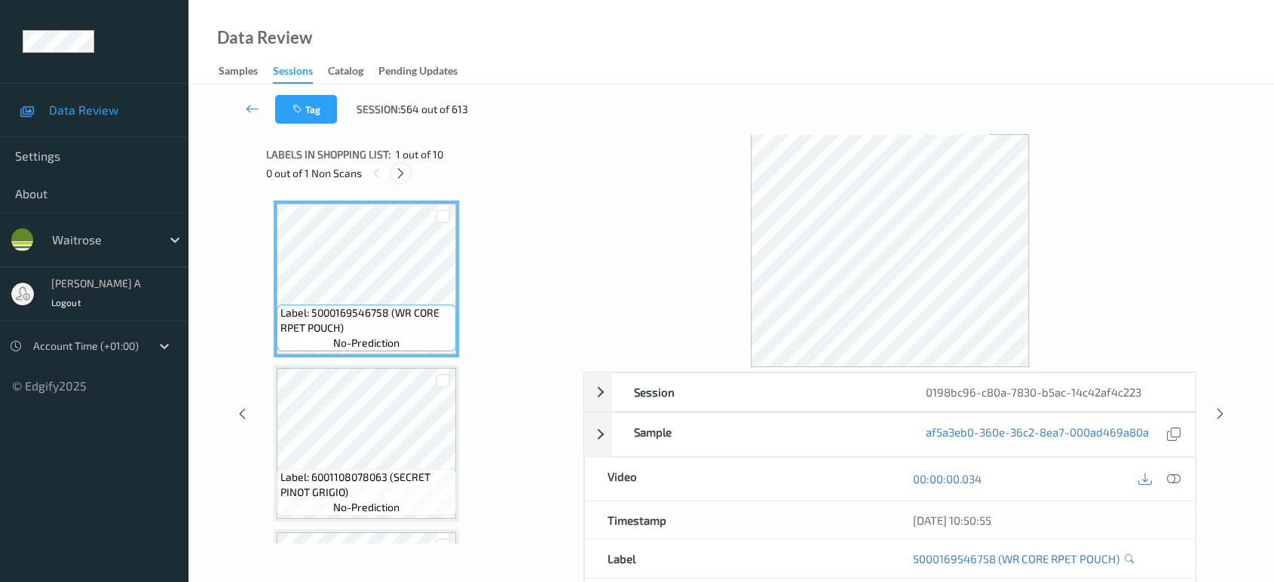
click at [400, 173] on icon at bounding box center [400, 174] width 13 height 14
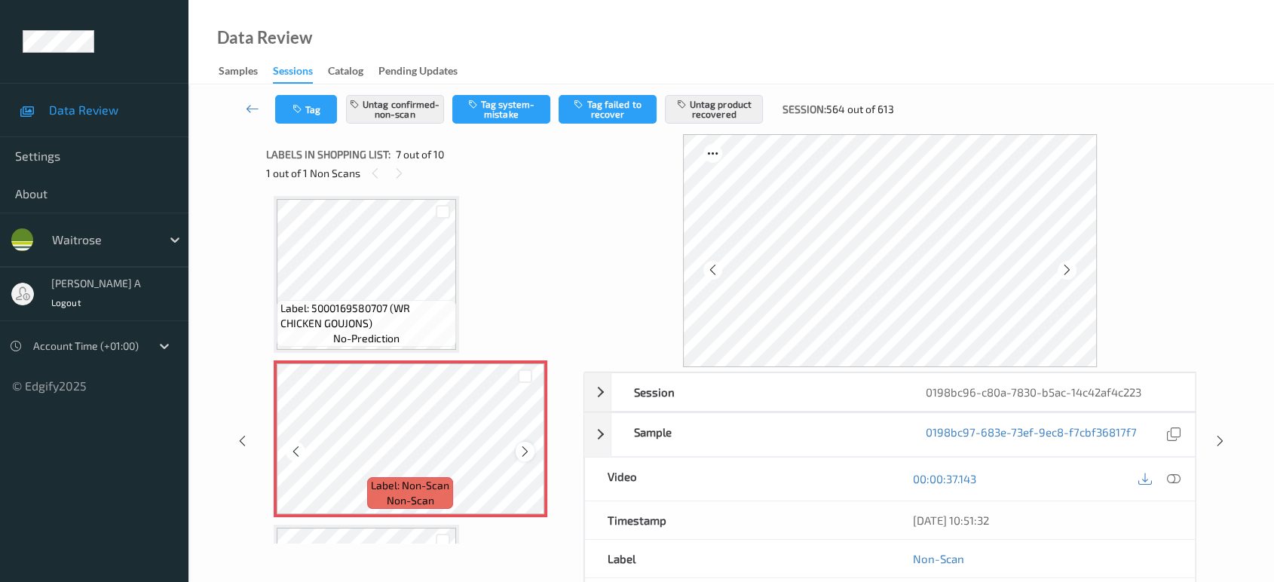
click at [522, 450] on icon at bounding box center [525, 452] width 13 height 14
click at [247, 439] on icon at bounding box center [242, 441] width 13 height 14
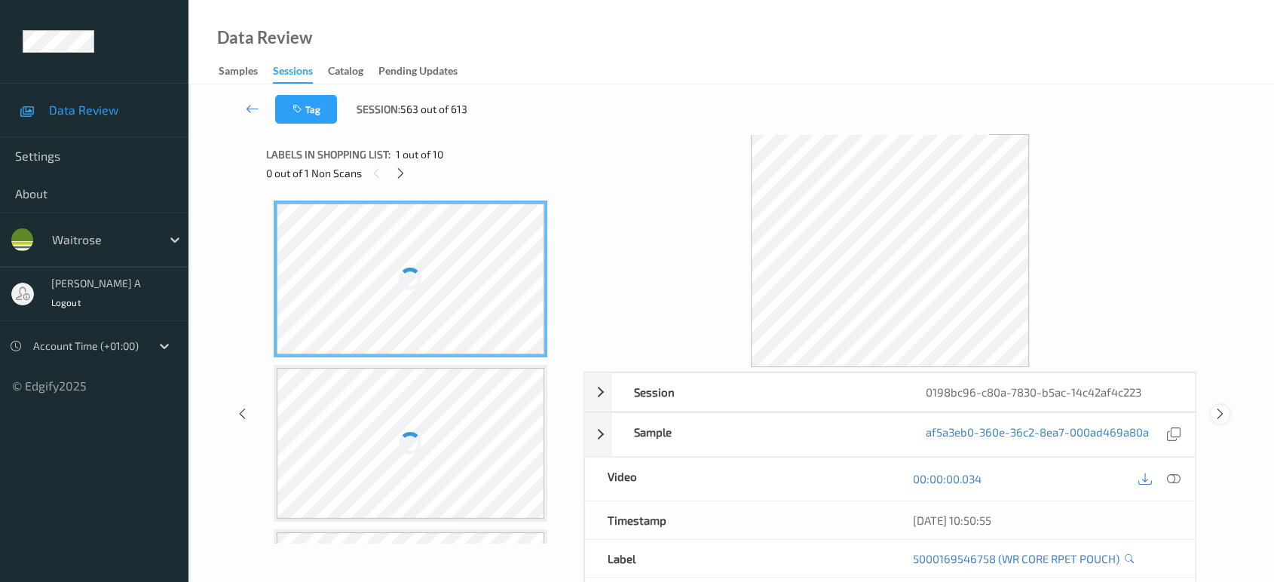
click at [1216, 417] on icon at bounding box center [1220, 414] width 13 height 14
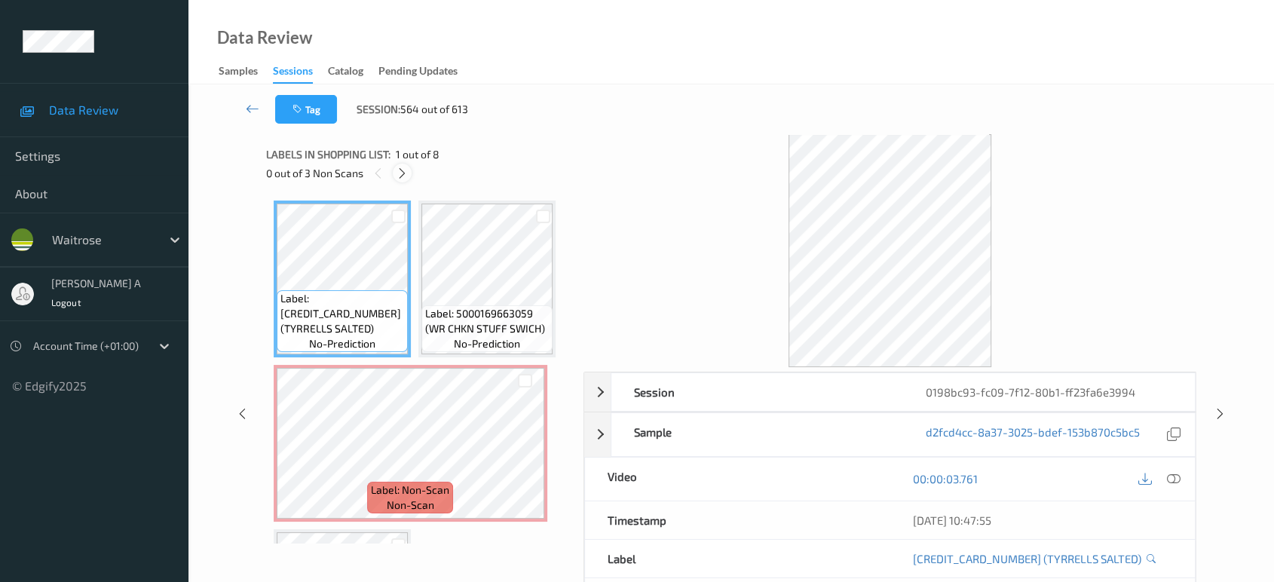
click at [405, 175] on icon at bounding box center [402, 174] width 13 height 14
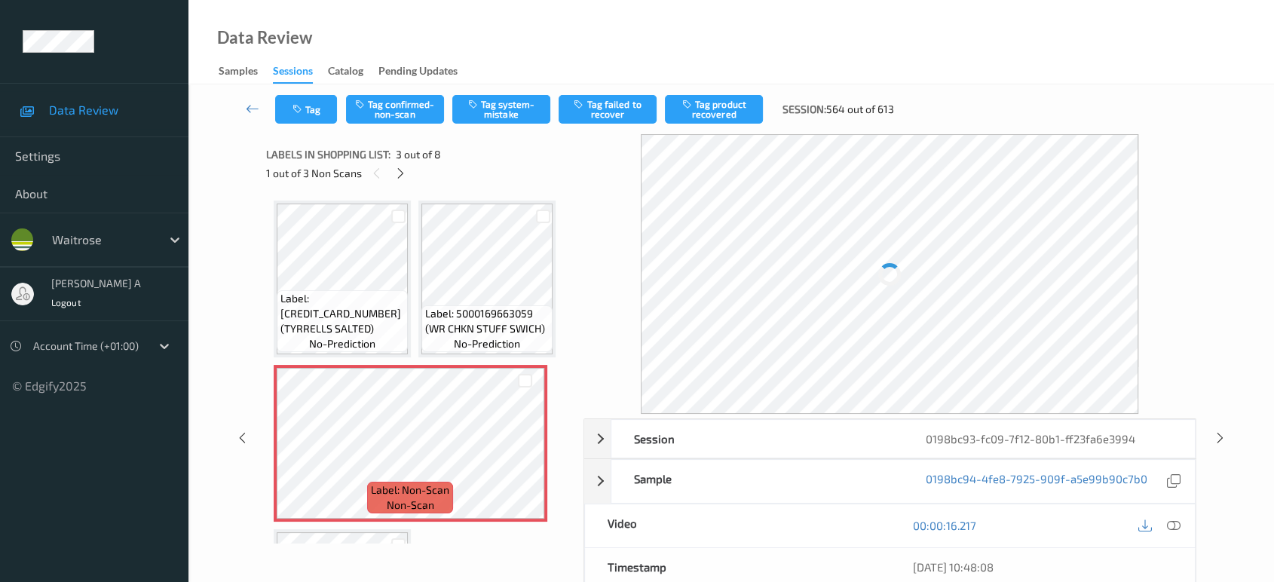
scroll to position [7, 0]
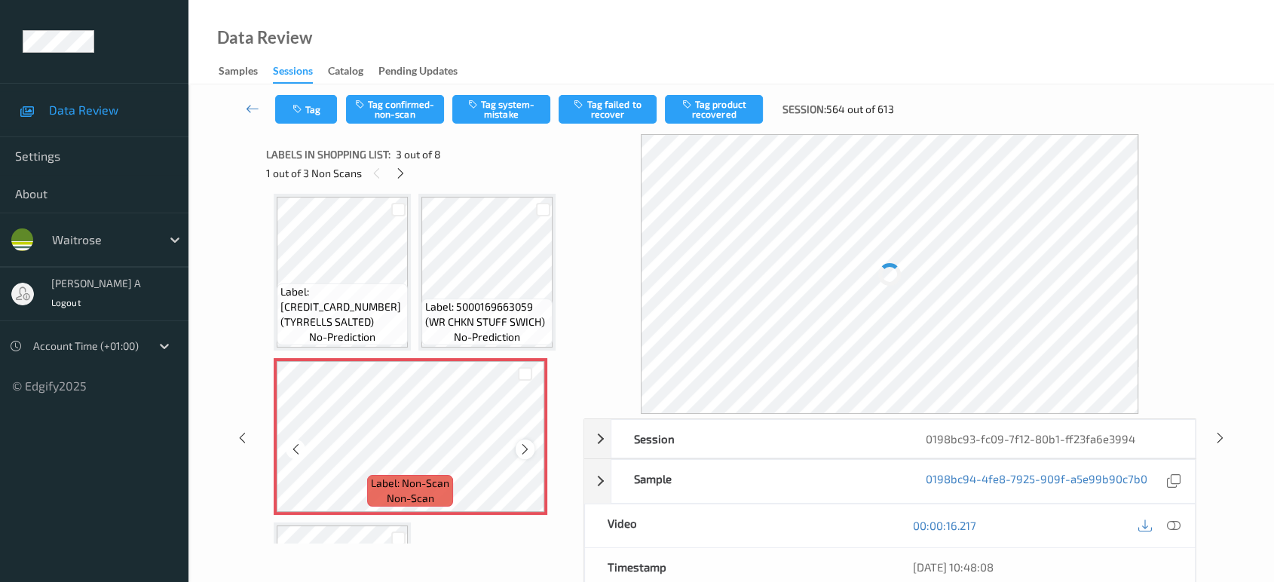
click at [522, 450] on icon at bounding box center [525, 449] width 13 height 14
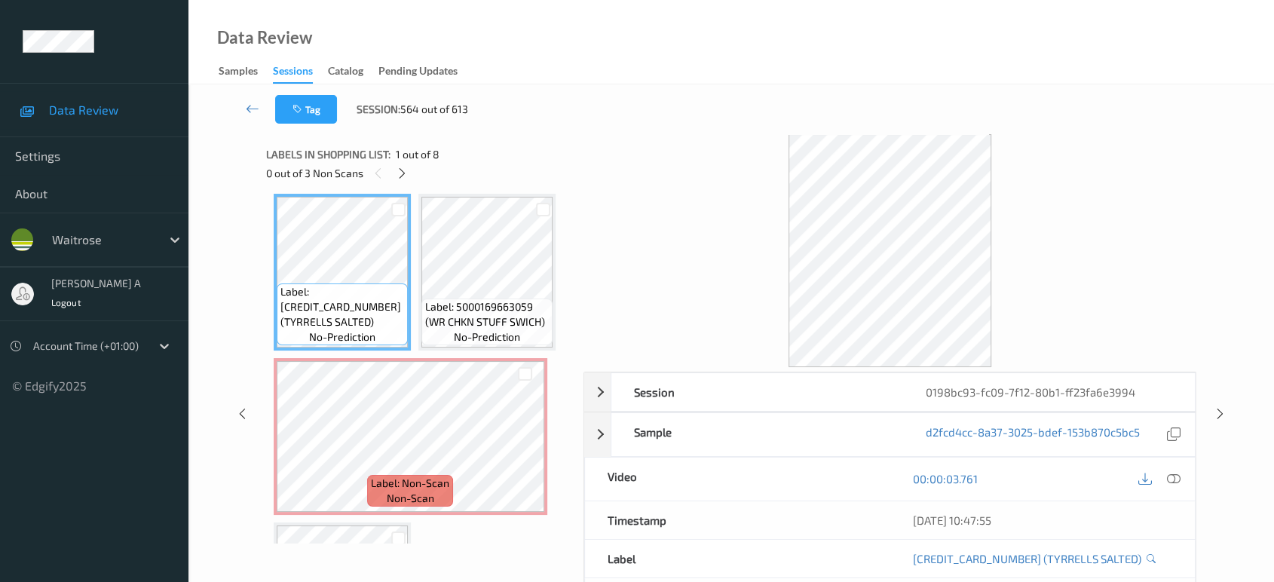
click at [1174, 478] on icon at bounding box center [1174, 479] width 14 height 14
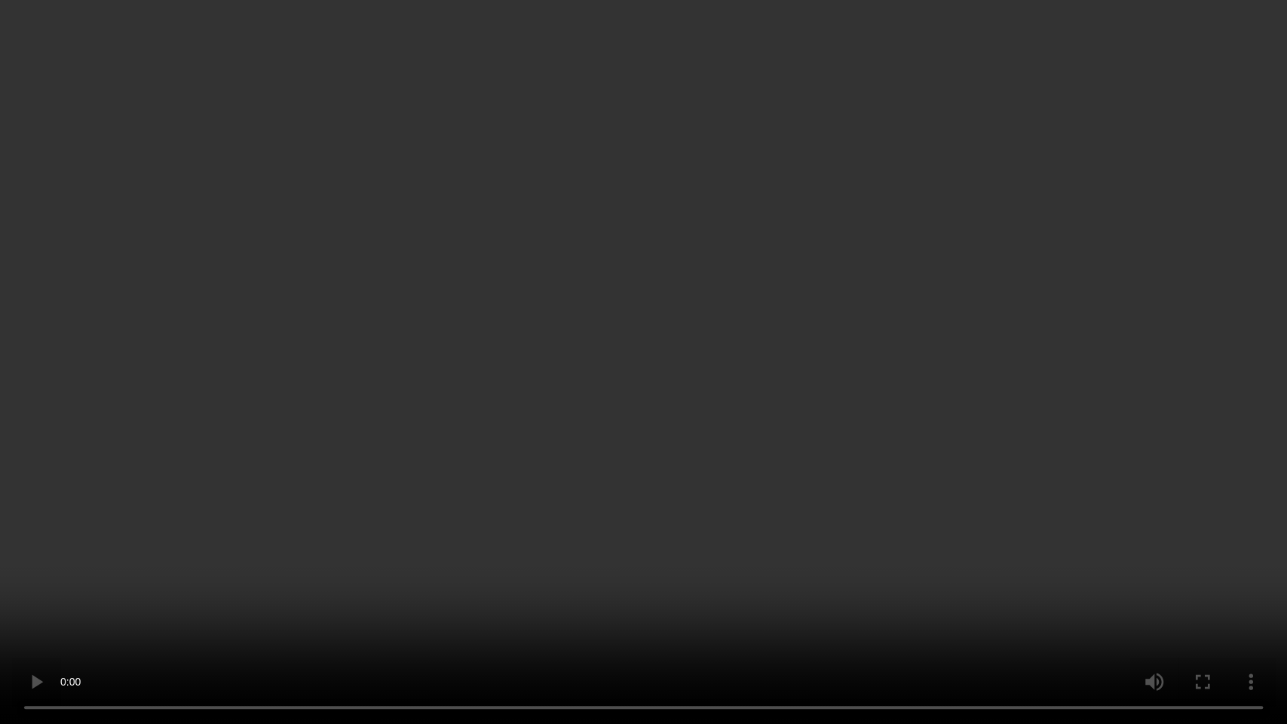
click at [706, 388] on video at bounding box center [643, 362] width 1287 height 724
click at [627, 433] on video at bounding box center [643, 362] width 1287 height 724
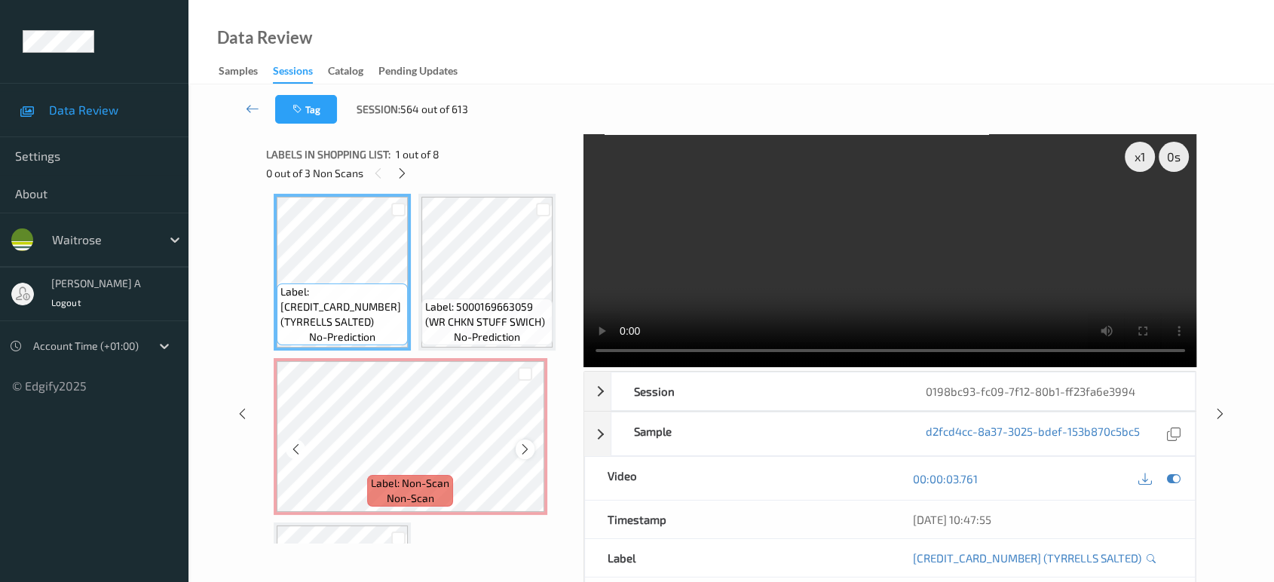
click at [531, 445] on div at bounding box center [525, 448] width 19 height 19
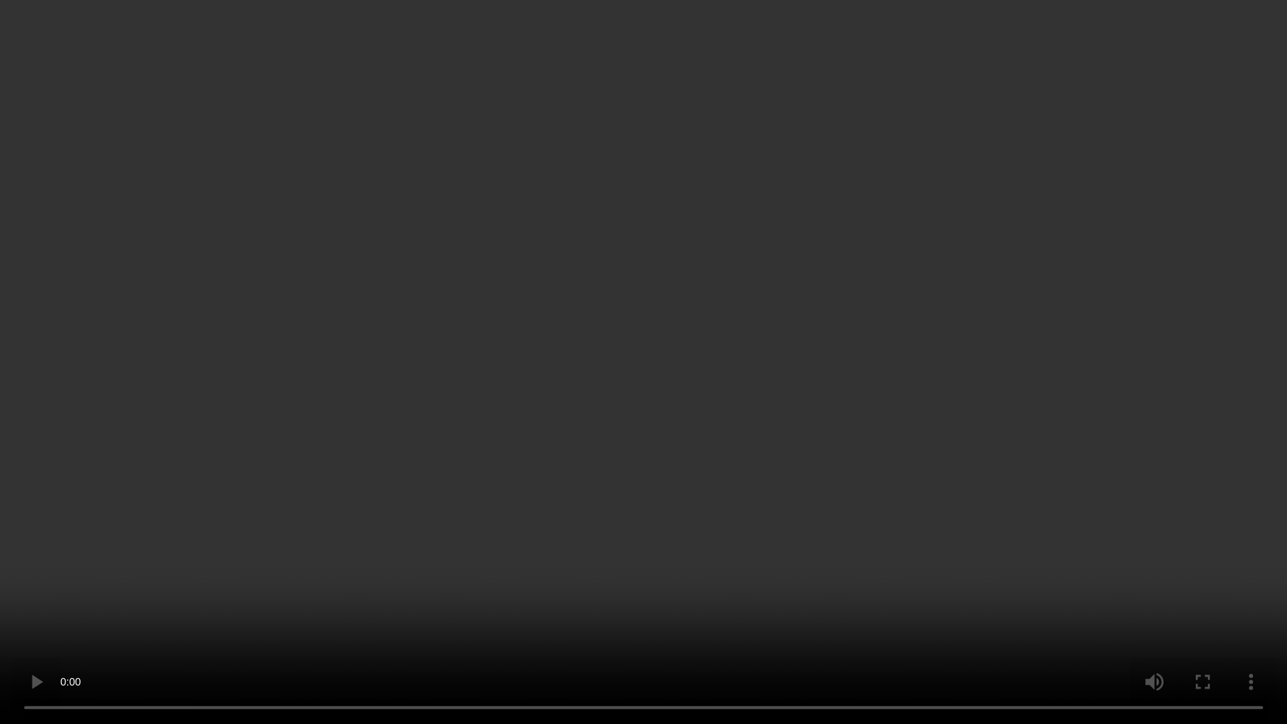
click at [784, 354] on video at bounding box center [643, 362] width 1287 height 724
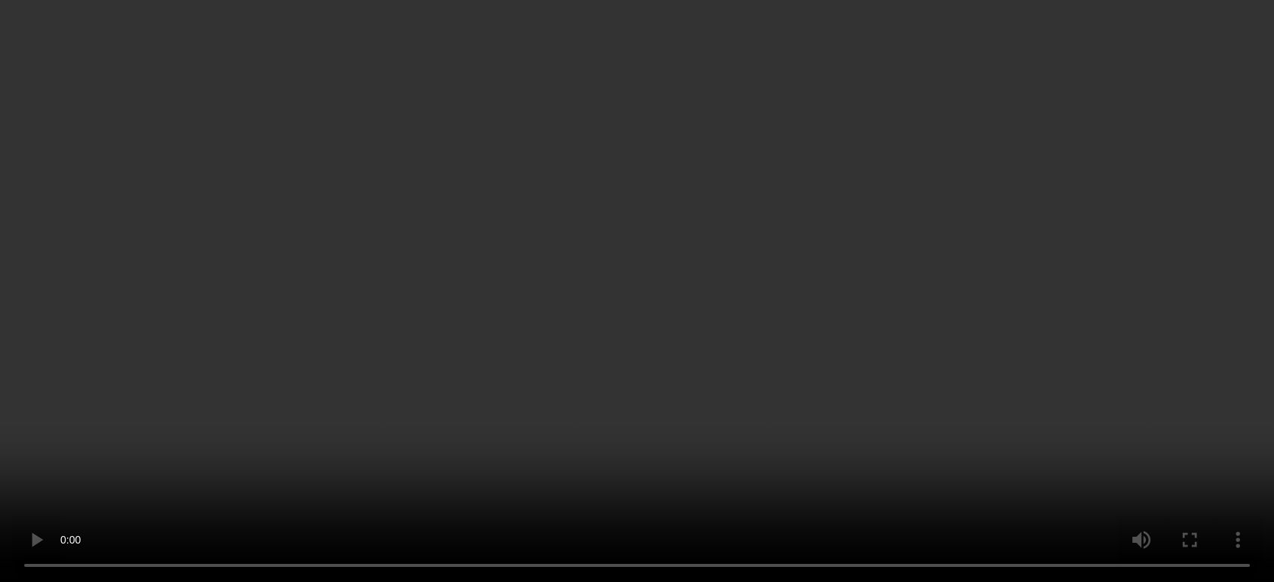
scroll to position [497, 0]
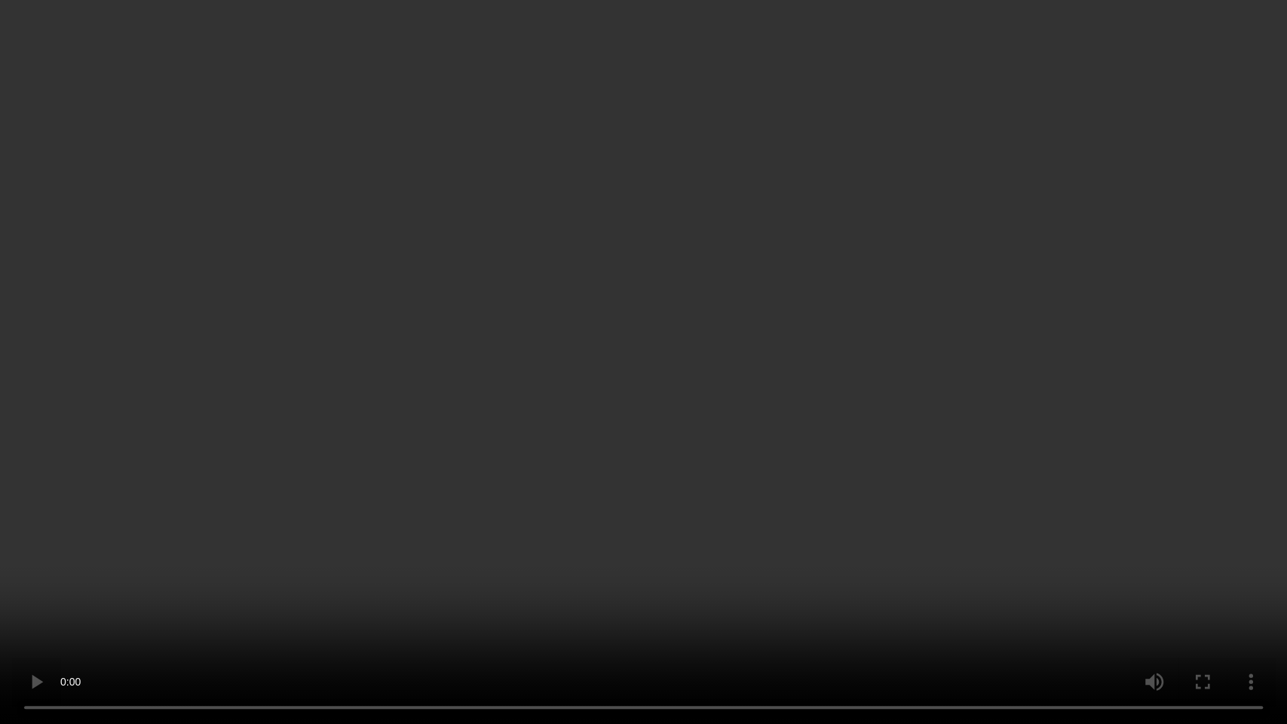
click at [786, 356] on video at bounding box center [643, 362] width 1287 height 724
click at [856, 455] on video at bounding box center [643, 362] width 1287 height 724
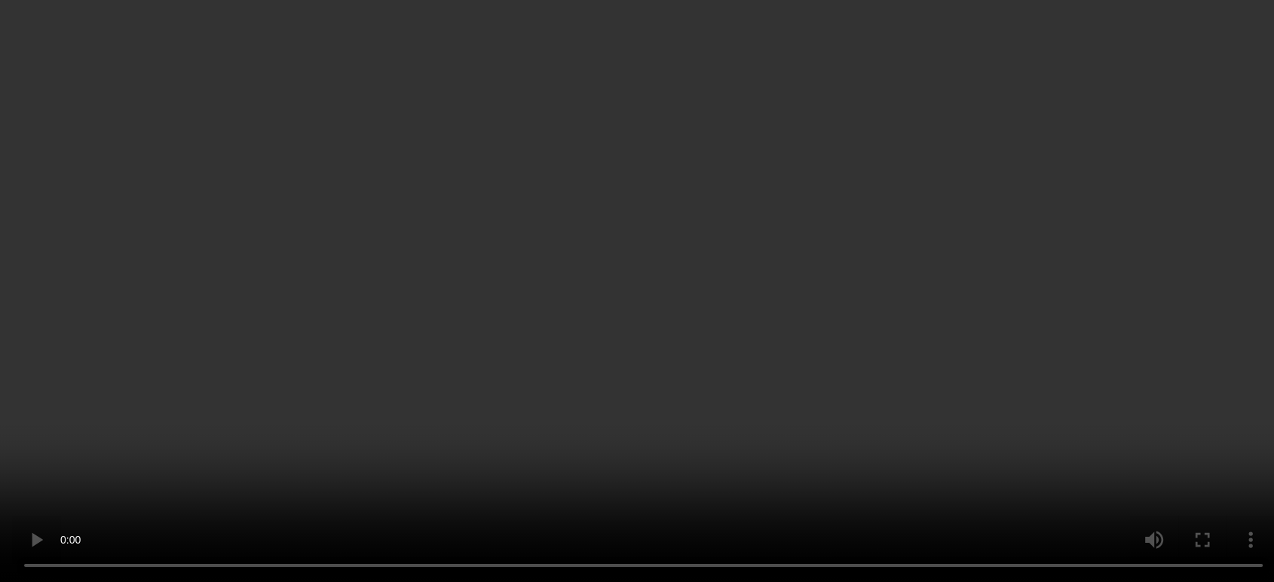
scroll to position [329, 0]
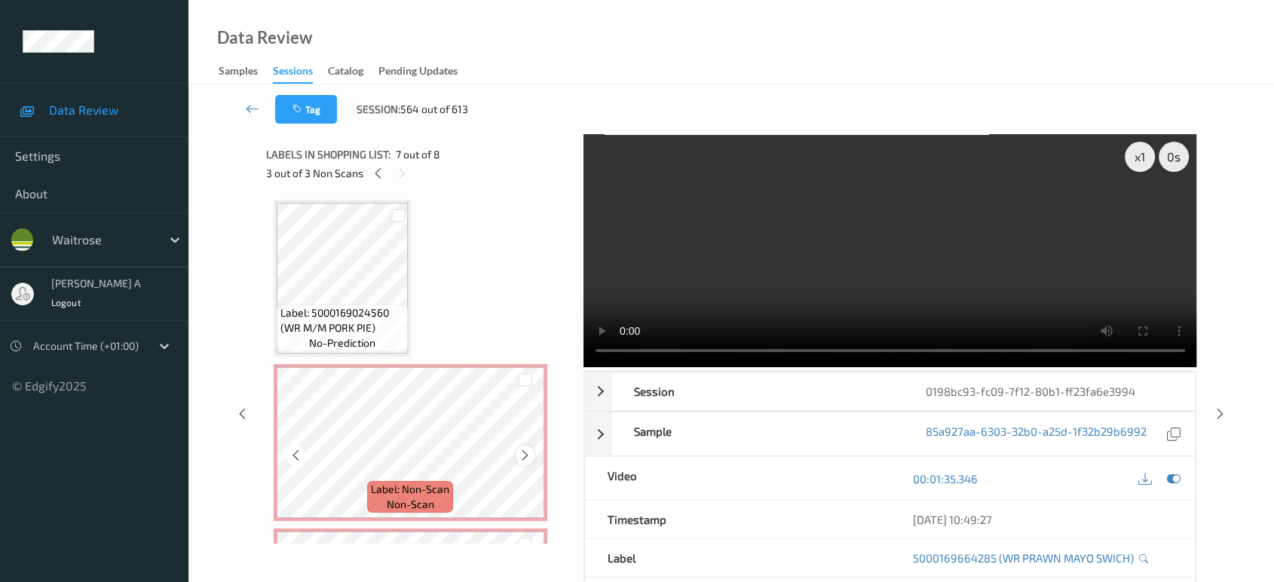
click at [519, 455] on icon at bounding box center [525, 456] width 13 height 14
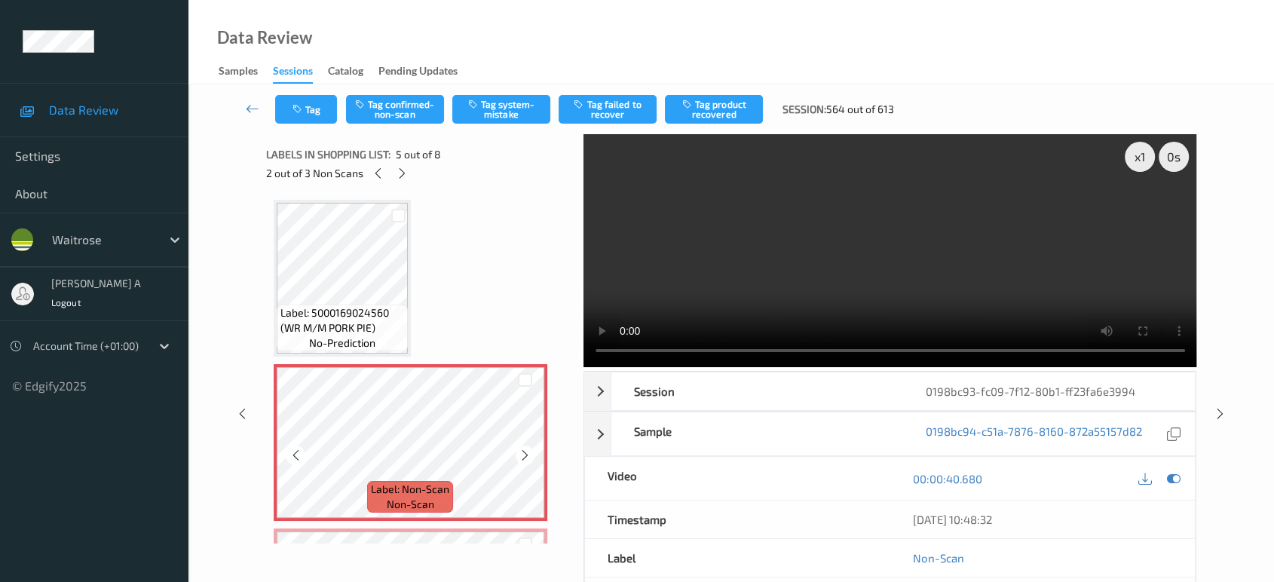
click at [519, 455] on icon at bounding box center [525, 456] width 13 height 14
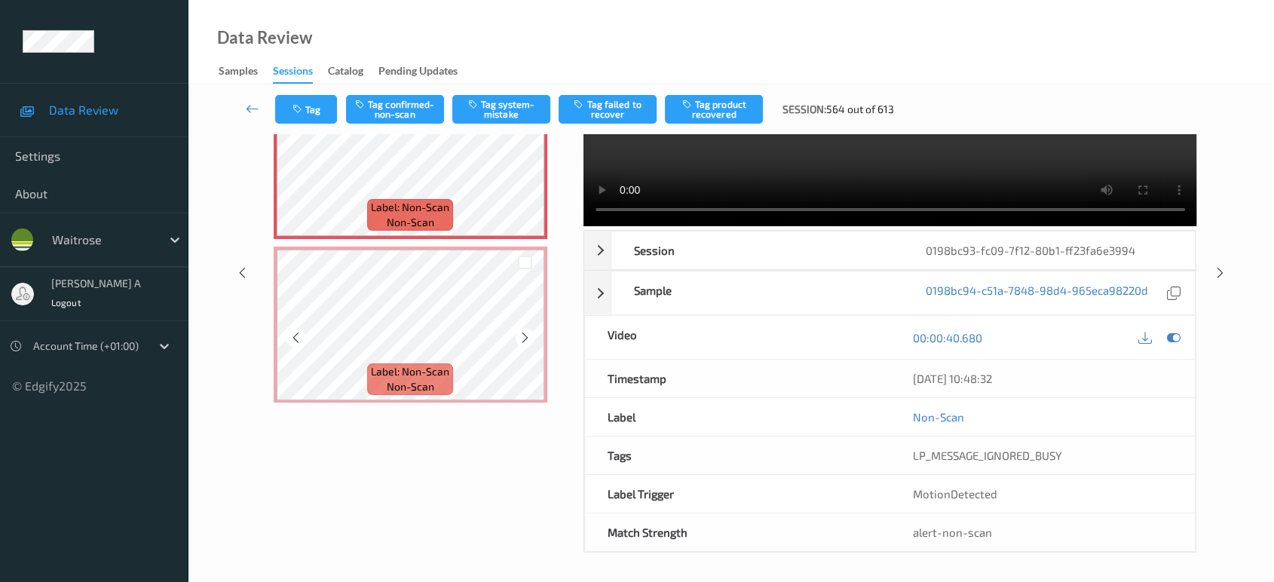
scroll to position [387, 0]
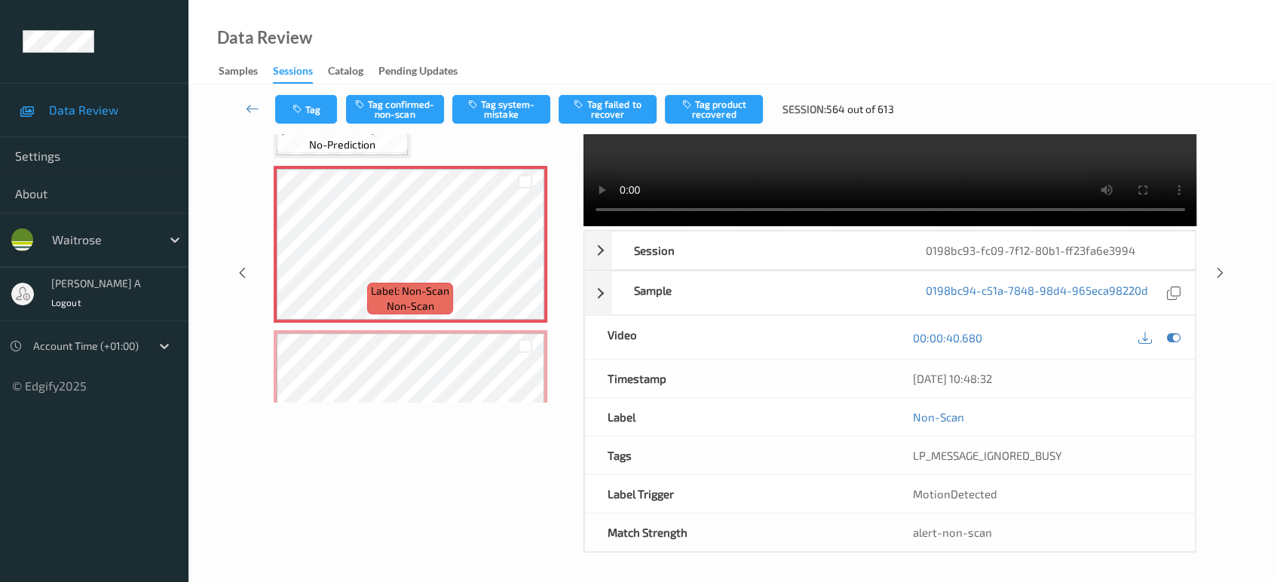
click at [478, 318] on div "Label: Non-Scan non-scan" at bounding box center [411, 244] width 274 height 157
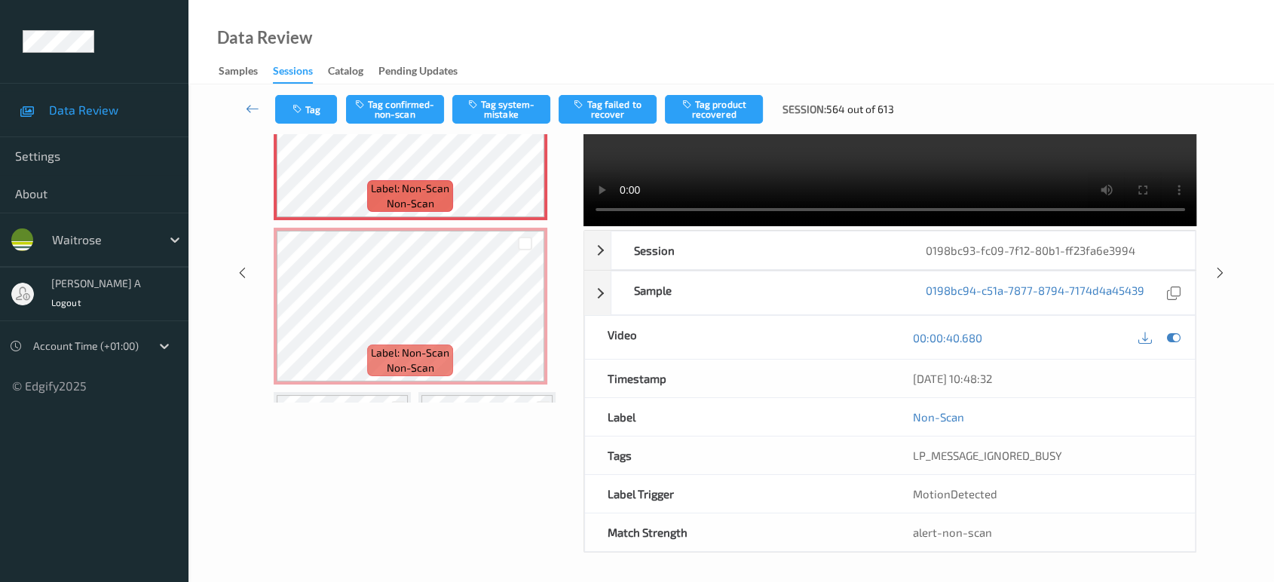
scroll to position [555, 0]
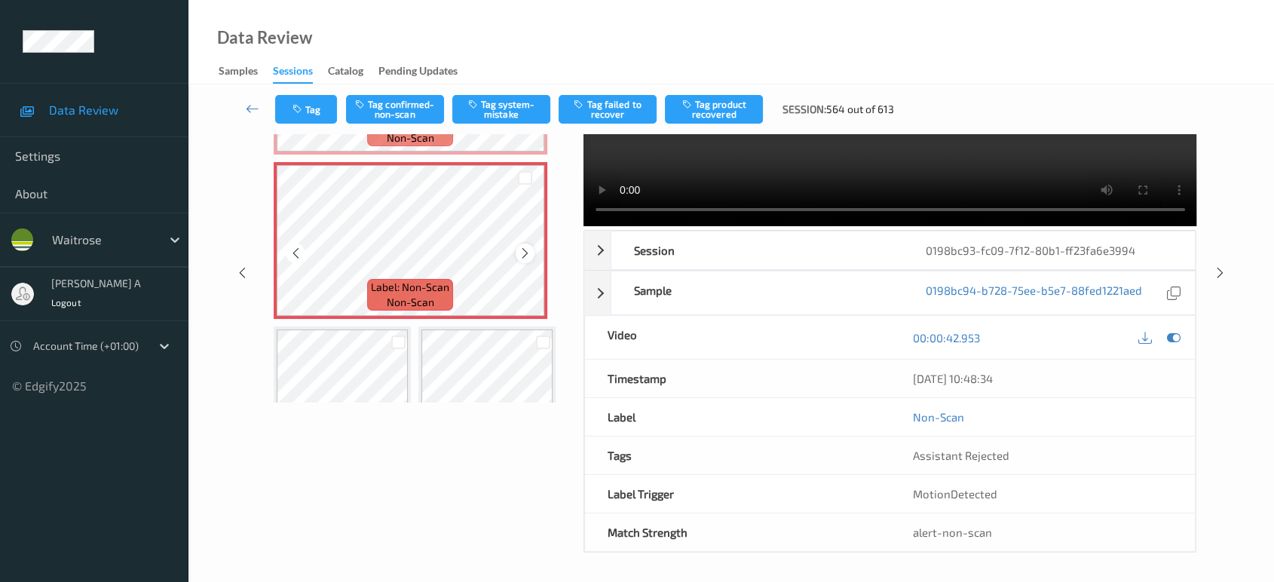
click at [524, 253] on icon at bounding box center [525, 254] width 13 height 14
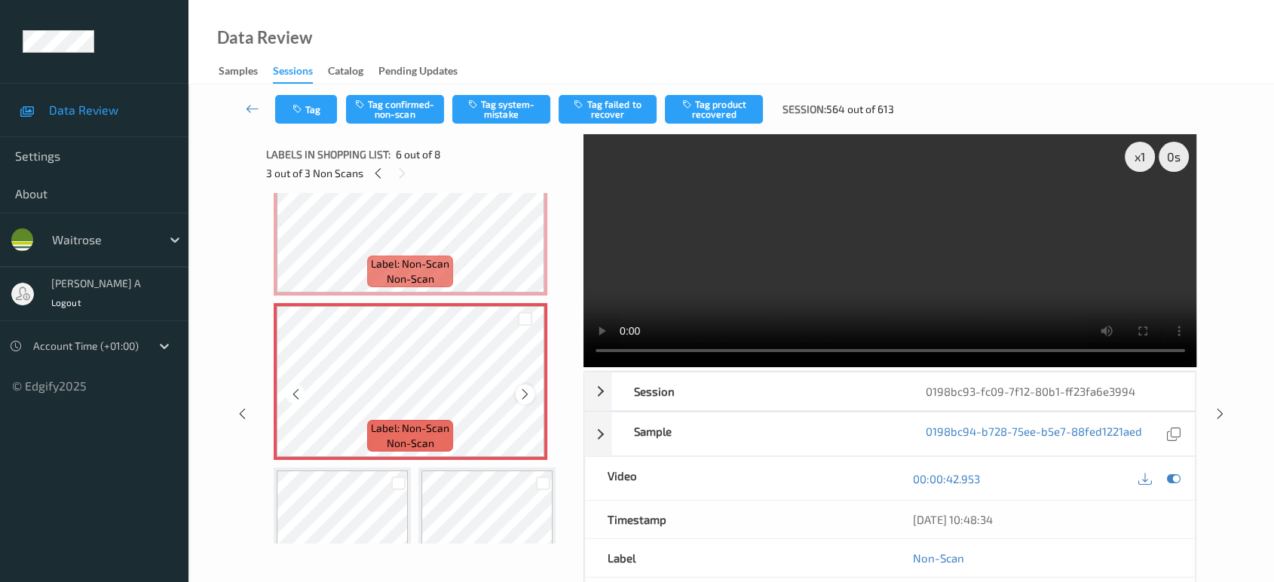
click at [519, 389] on icon at bounding box center [525, 394] width 13 height 14
click at [528, 388] on icon at bounding box center [525, 394] width 13 height 14
click at [289, 390] on icon at bounding box center [295, 394] width 13 height 14
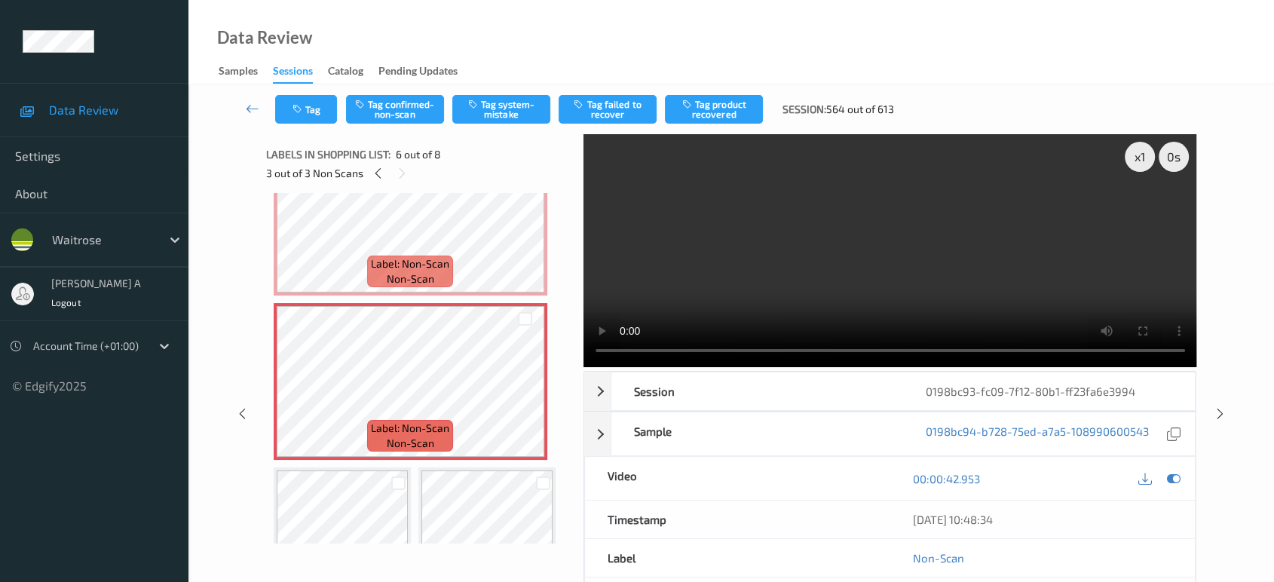
click at [875, 279] on video at bounding box center [890, 250] width 614 height 233
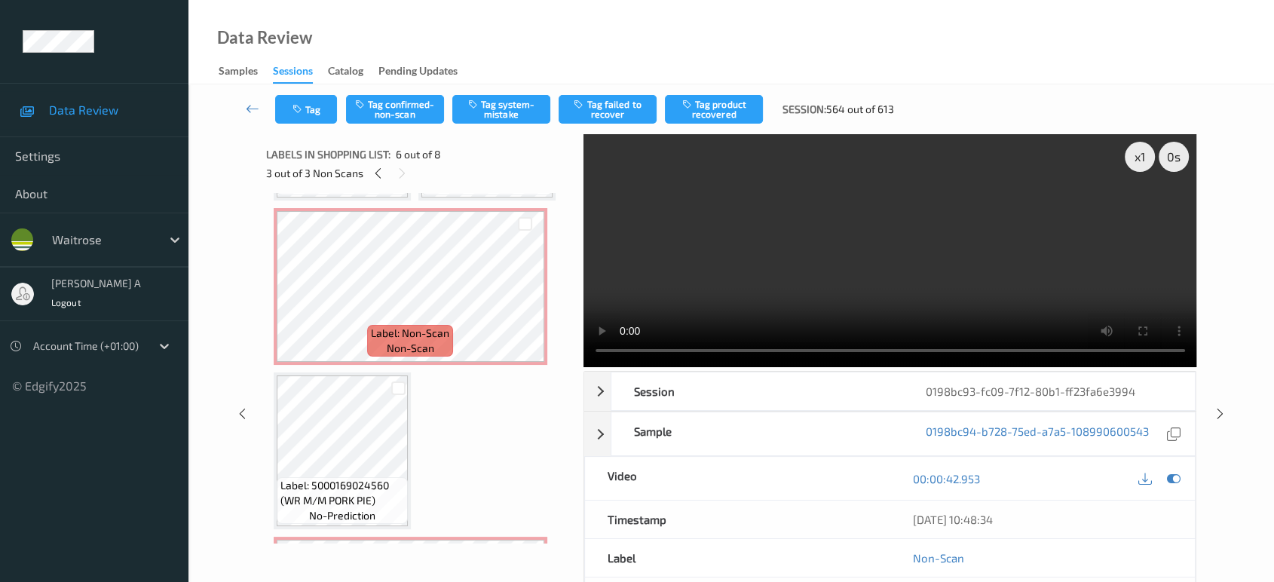
scroll to position [136, 0]
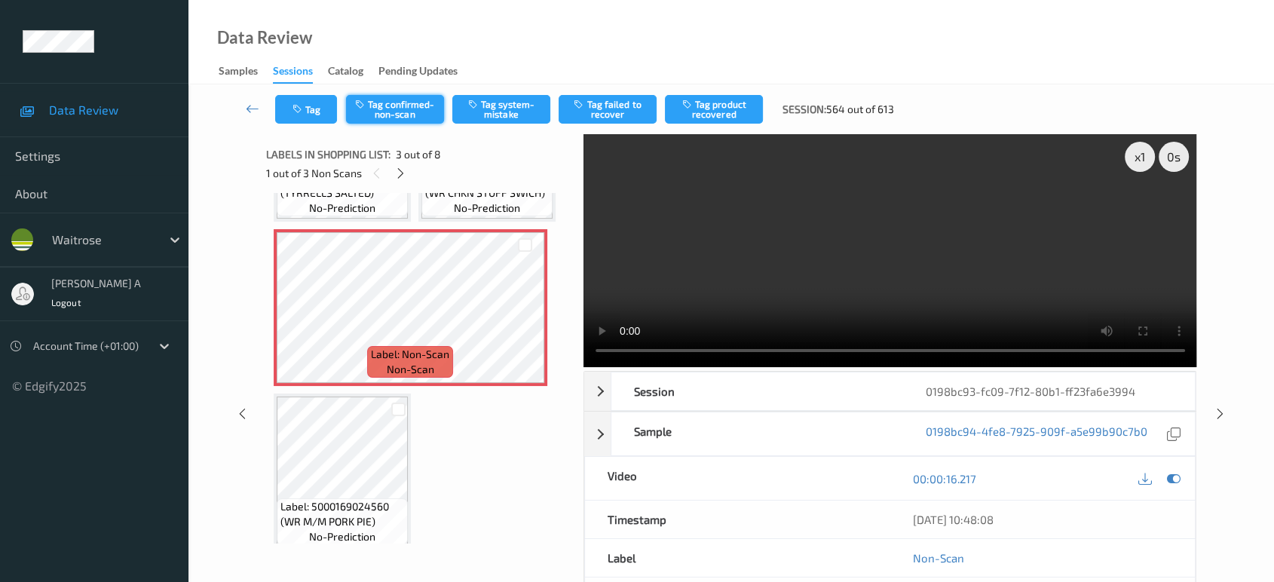
click at [397, 118] on button "Tag confirmed-non-scan" at bounding box center [395, 109] width 98 height 29
click at [699, 105] on button "Tag product recovered" at bounding box center [714, 109] width 98 height 29
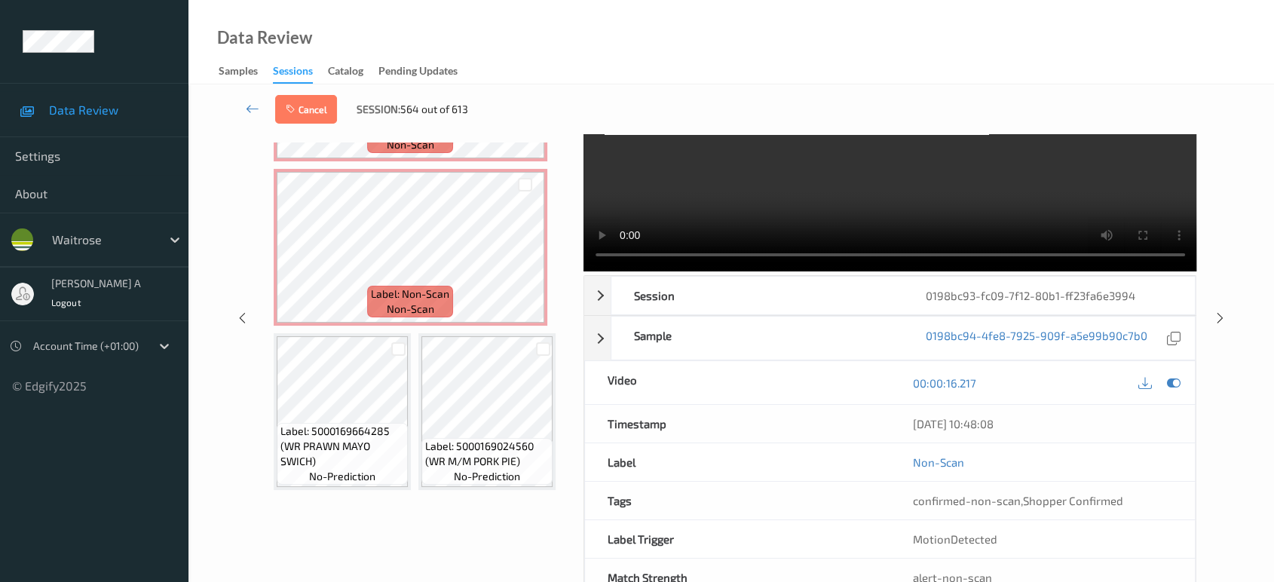
scroll to position [141, 0]
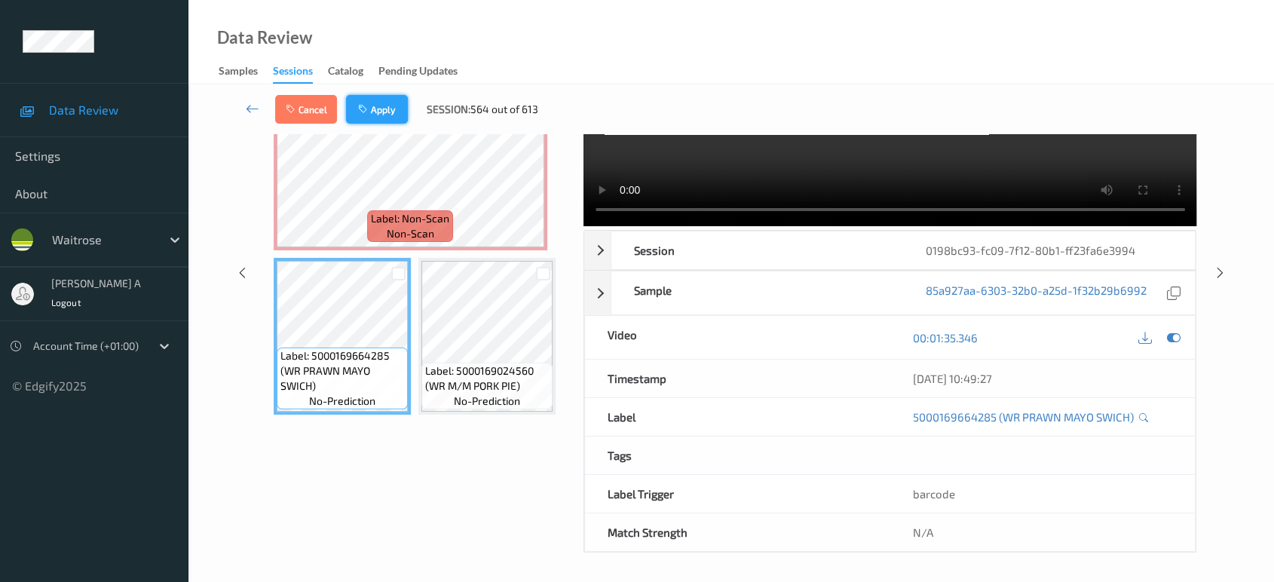
click at [363, 102] on button "Apply" at bounding box center [377, 109] width 62 height 29
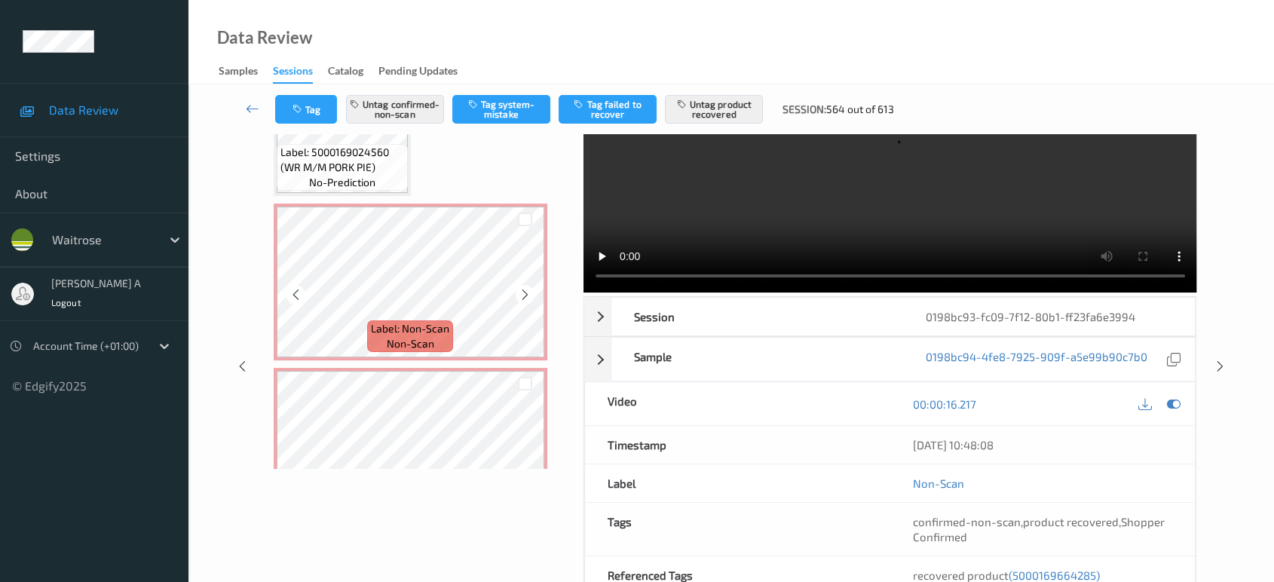
scroll to position [418, 0]
click at [520, 289] on icon at bounding box center [525, 292] width 13 height 14
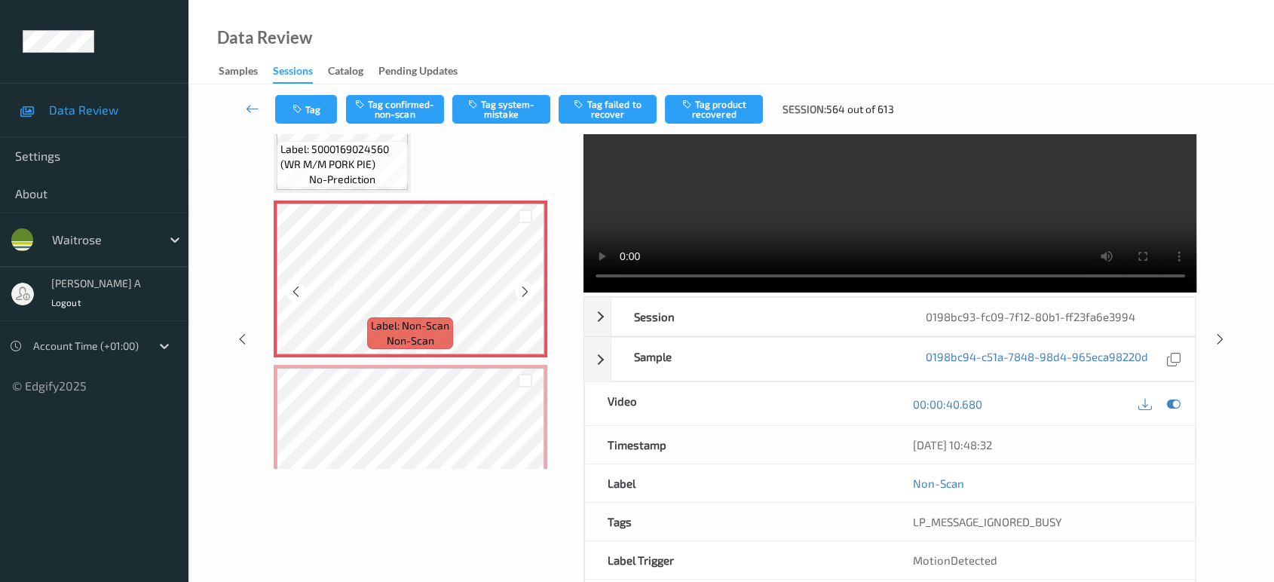
click at [520, 289] on icon at bounding box center [525, 292] width 13 height 14
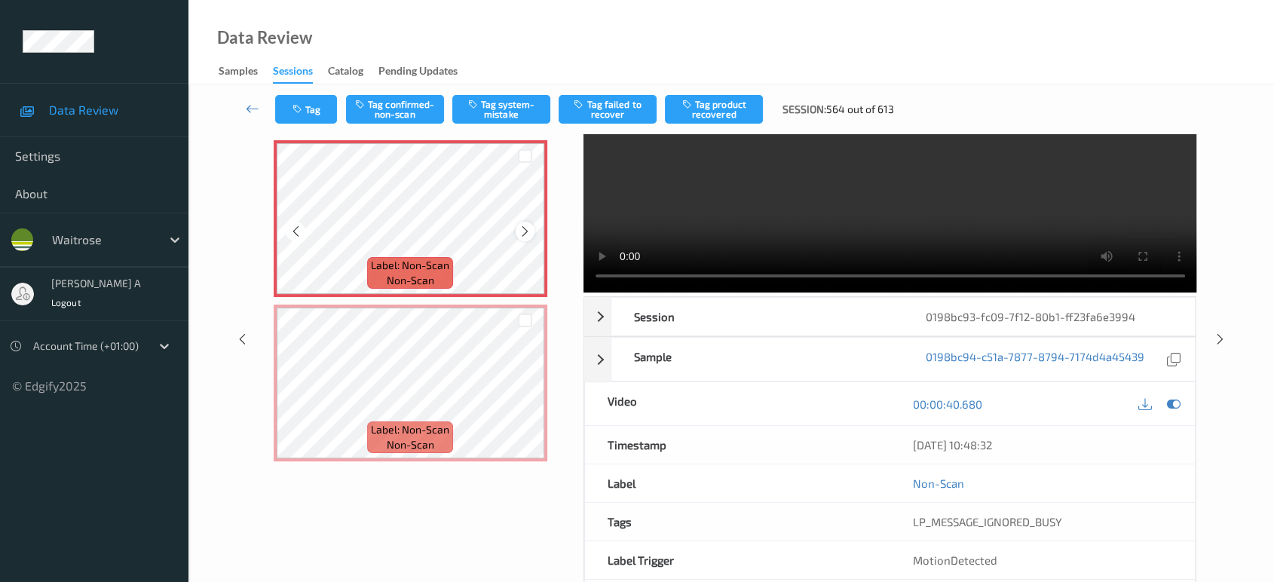
scroll to position [502, 0]
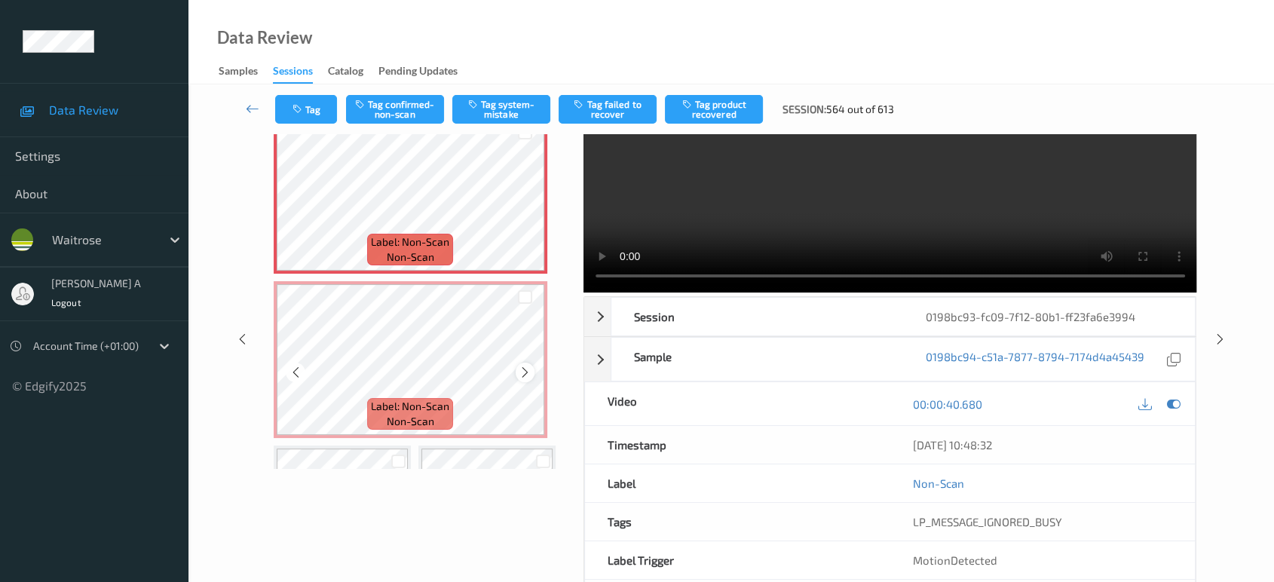
click at [523, 371] on icon at bounding box center [525, 373] width 13 height 14
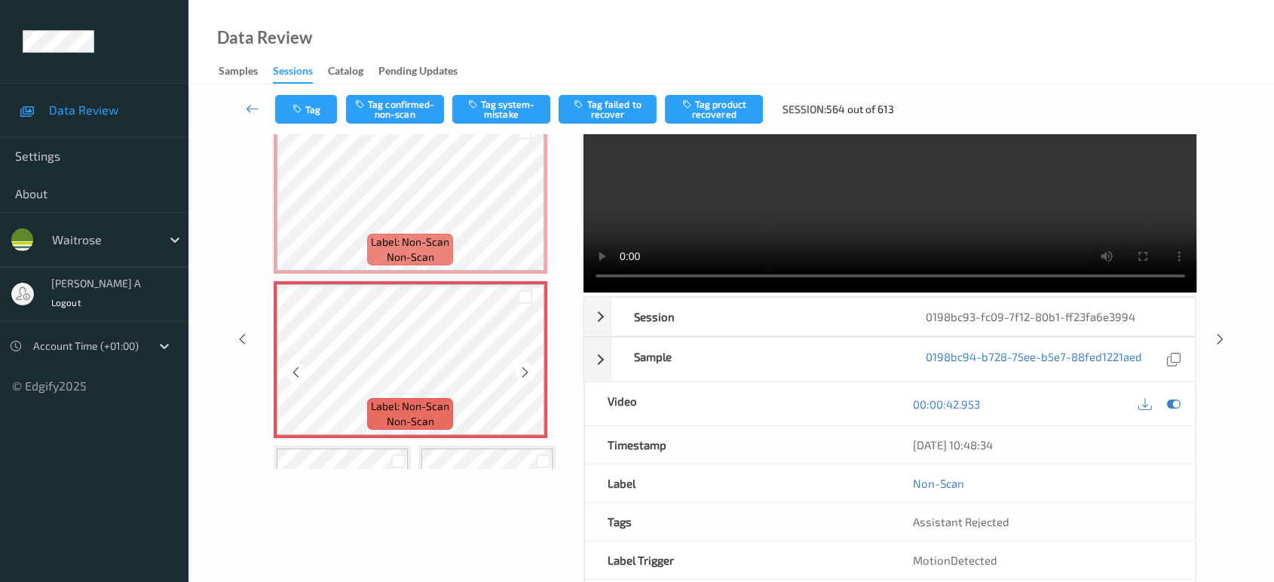
click at [523, 371] on icon at bounding box center [525, 373] width 13 height 14
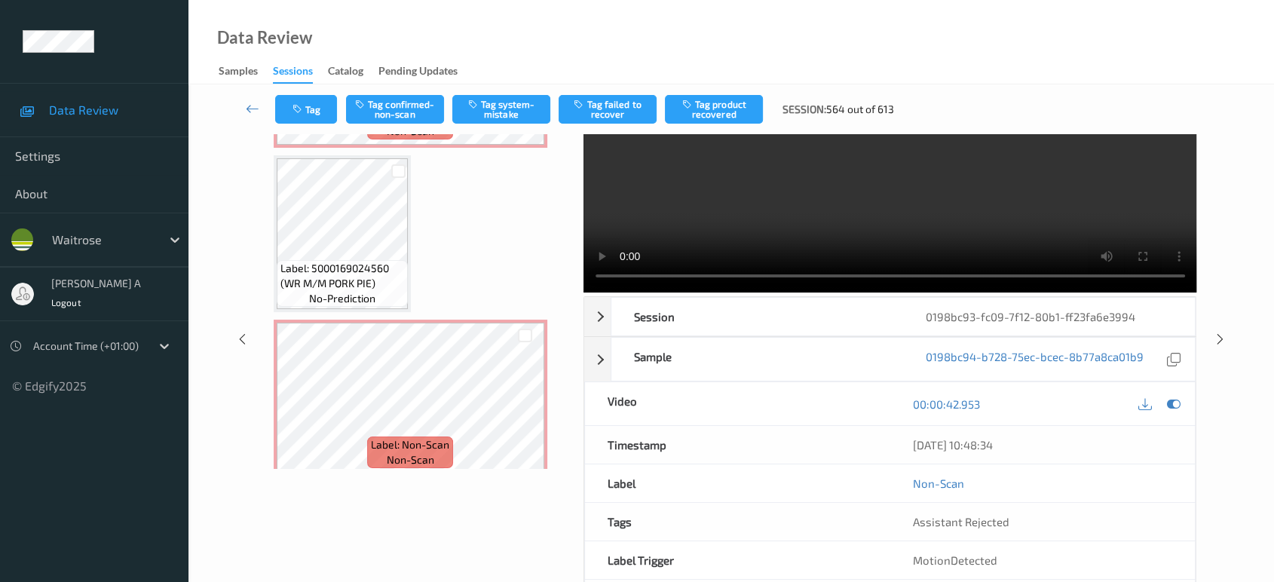
scroll to position [335, 0]
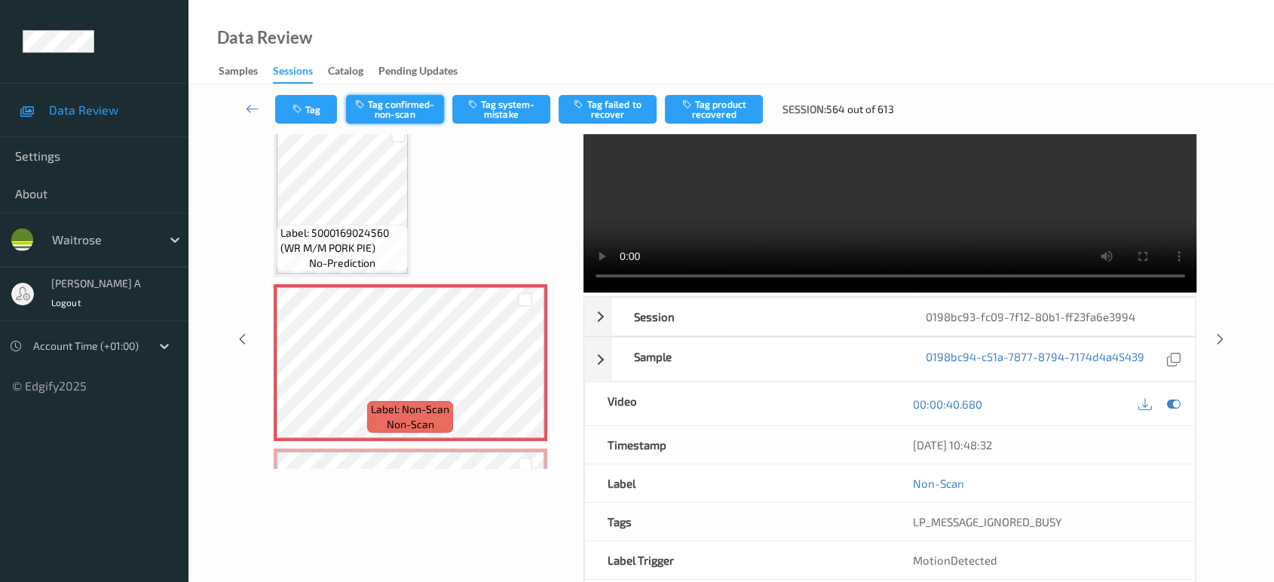
click at [396, 99] on button "Tag confirmed-non-scan" at bounding box center [395, 109] width 98 height 29
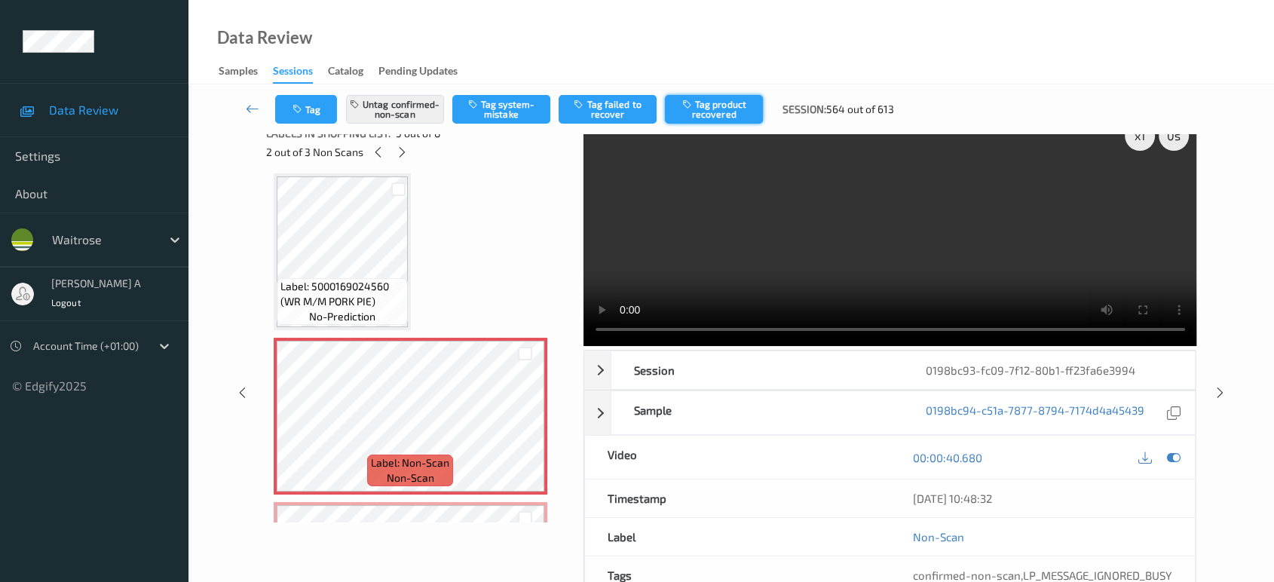
click at [696, 100] on button "Tag product recovered" at bounding box center [714, 109] width 98 height 29
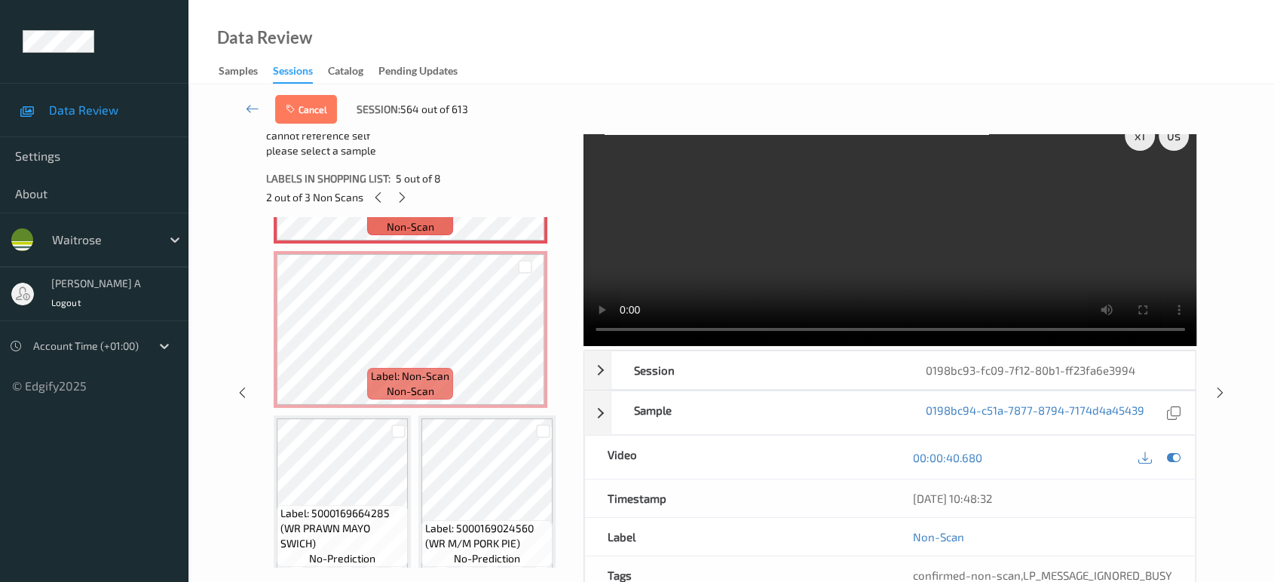
scroll to position [638, 0]
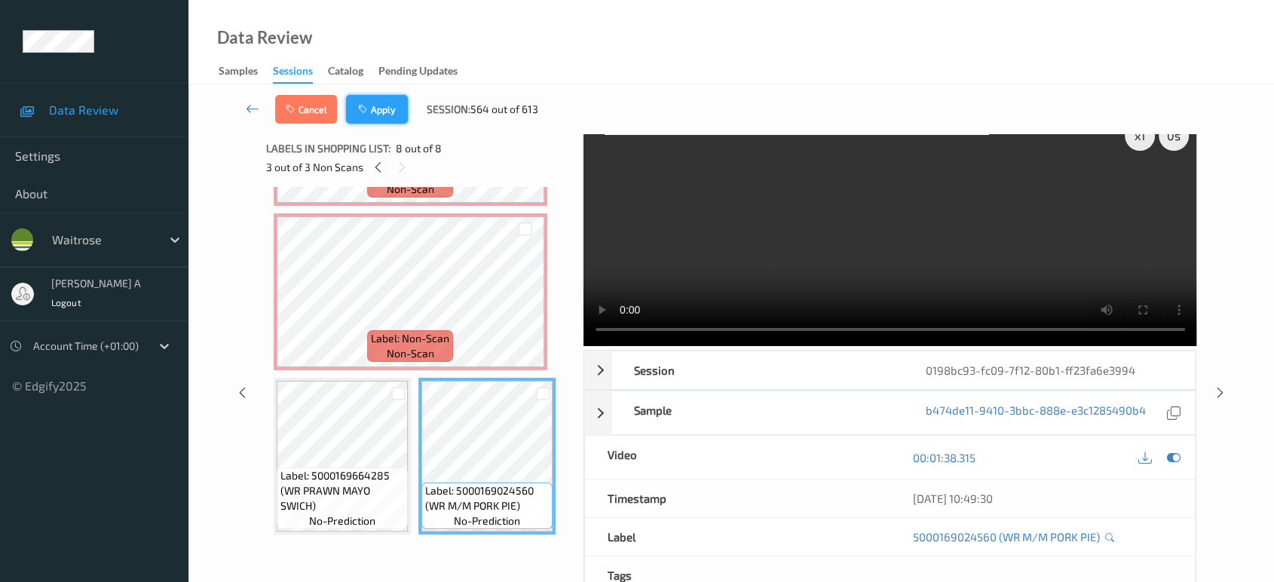
click at [383, 105] on button "Apply" at bounding box center [377, 109] width 62 height 29
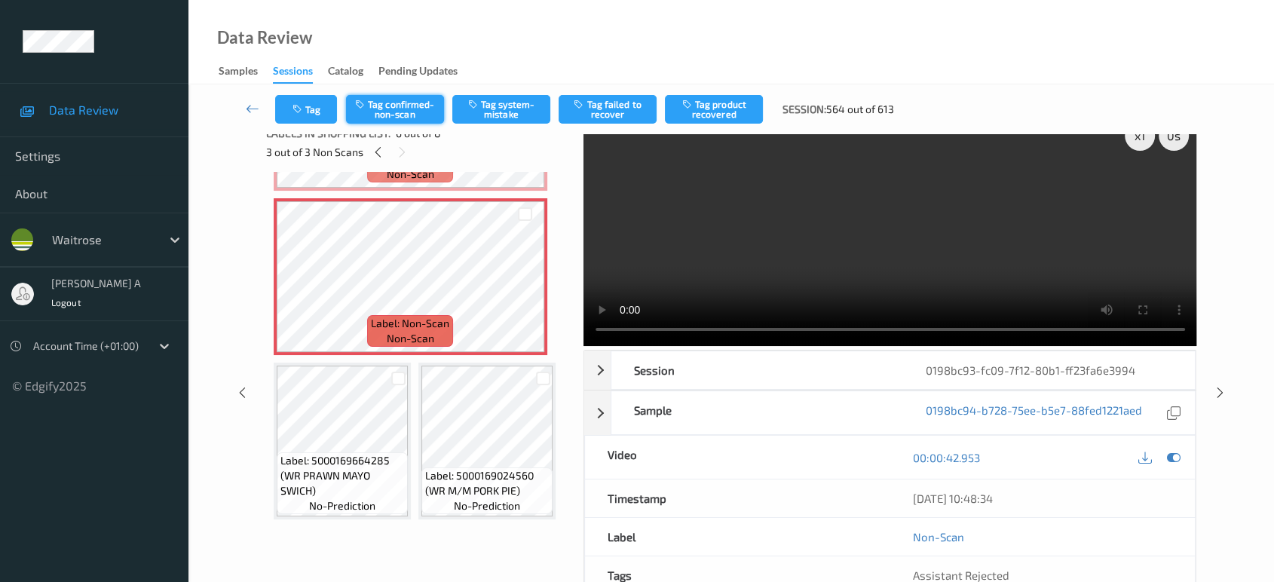
click at [404, 105] on button "Tag confirmed-non-scan" at bounding box center [395, 109] width 98 height 29
click at [695, 105] on button "Tag product recovered" at bounding box center [714, 109] width 98 height 29
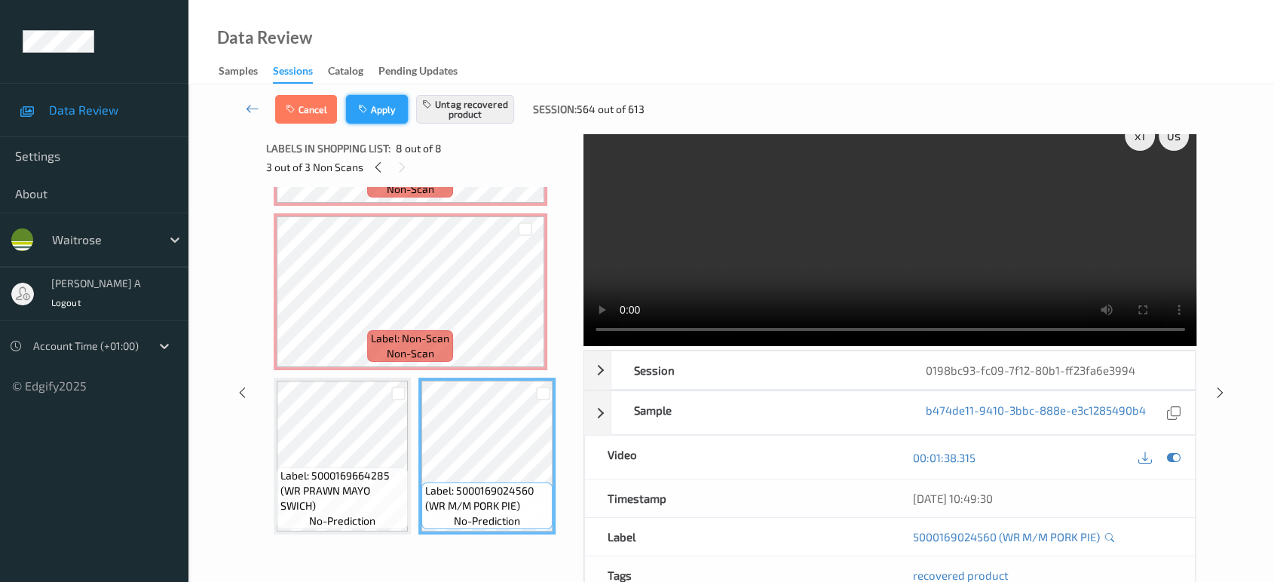
click at [368, 115] on button "Apply" at bounding box center [377, 109] width 62 height 29
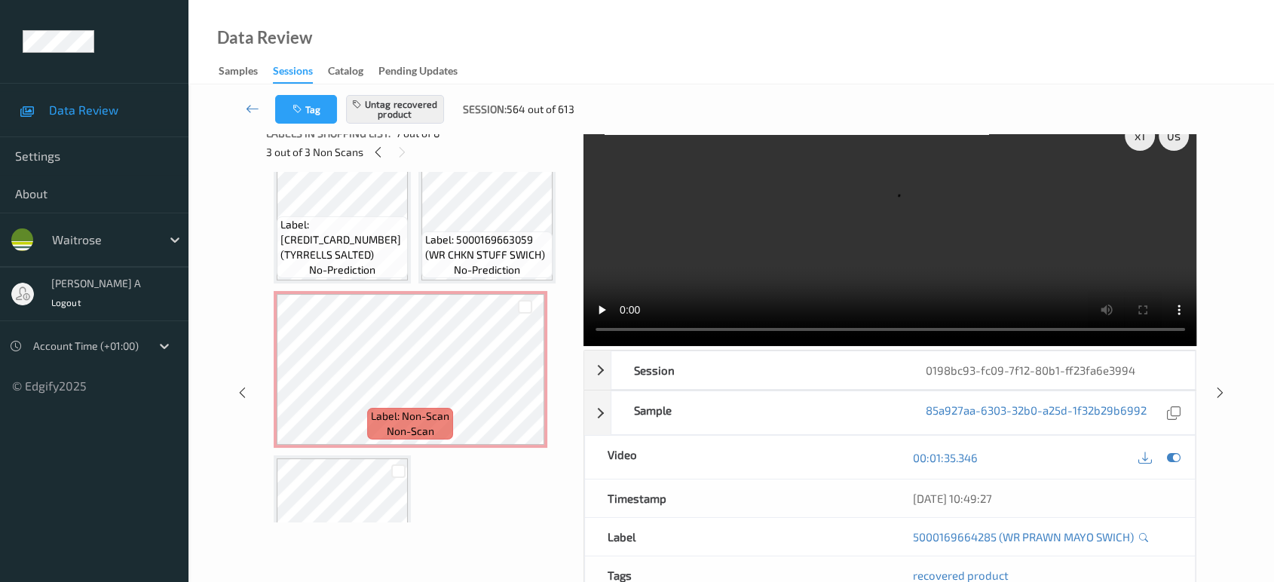
scroll to position [52, 0]
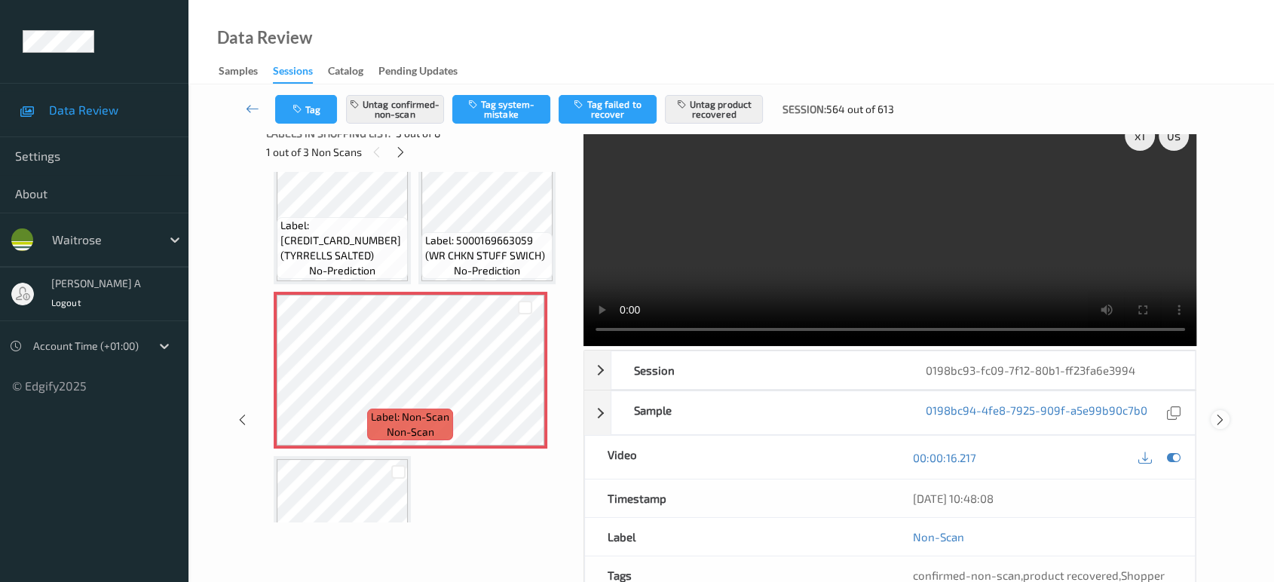
click at [1218, 421] on icon at bounding box center [1220, 420] width 13 height 14
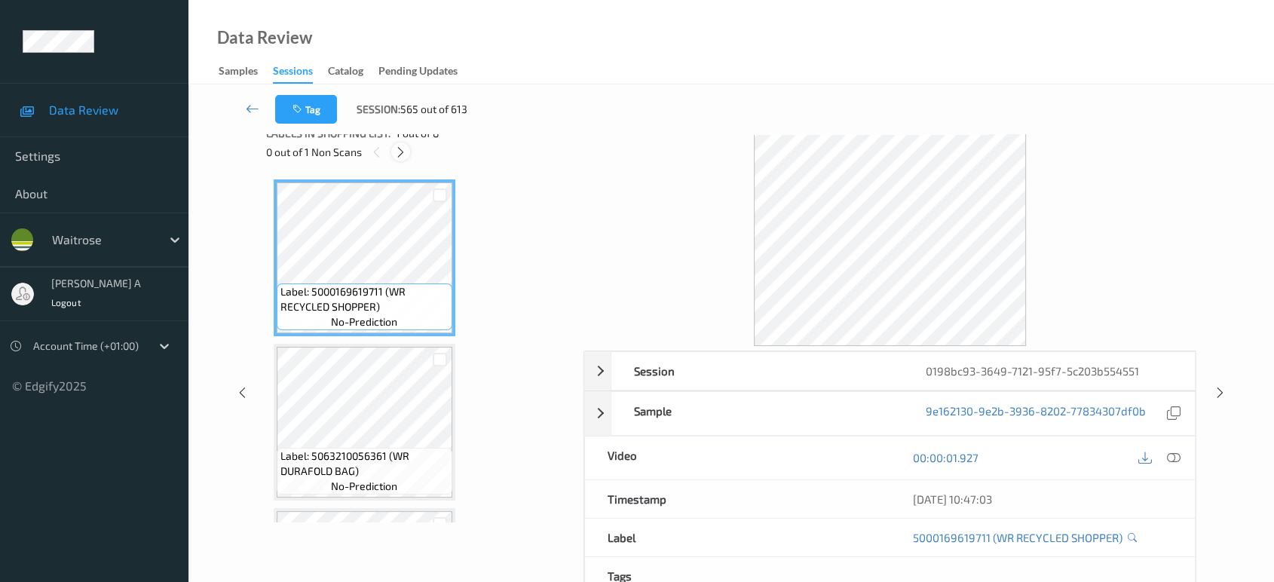
click at [399, 157] on icon at bounding box center [400, 152] width 13 height 14
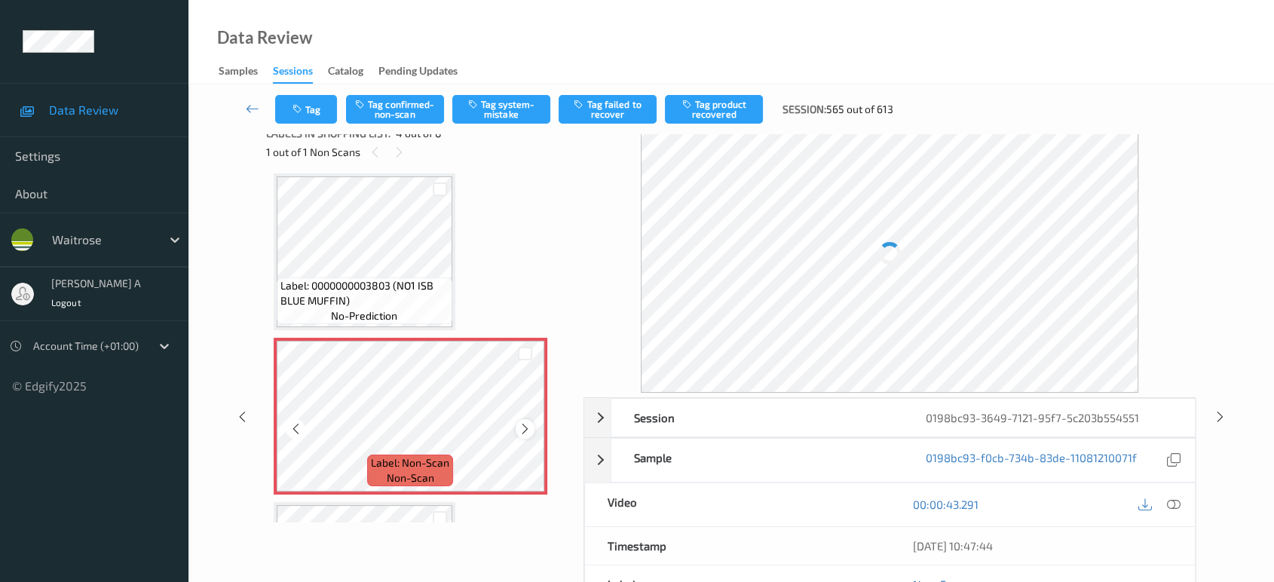
click at [522, 428] on icon at bounding box center [525, 429] width 13 height 14
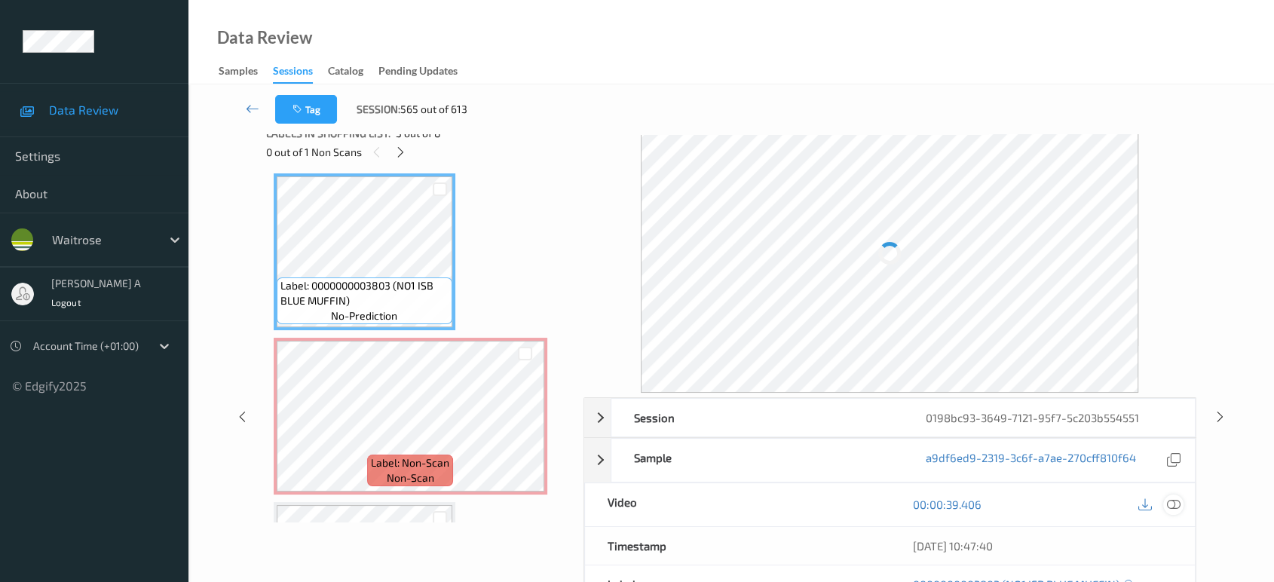
click at [1176, 499] on icon at bounding box center [1174, 505] width 14 height 14
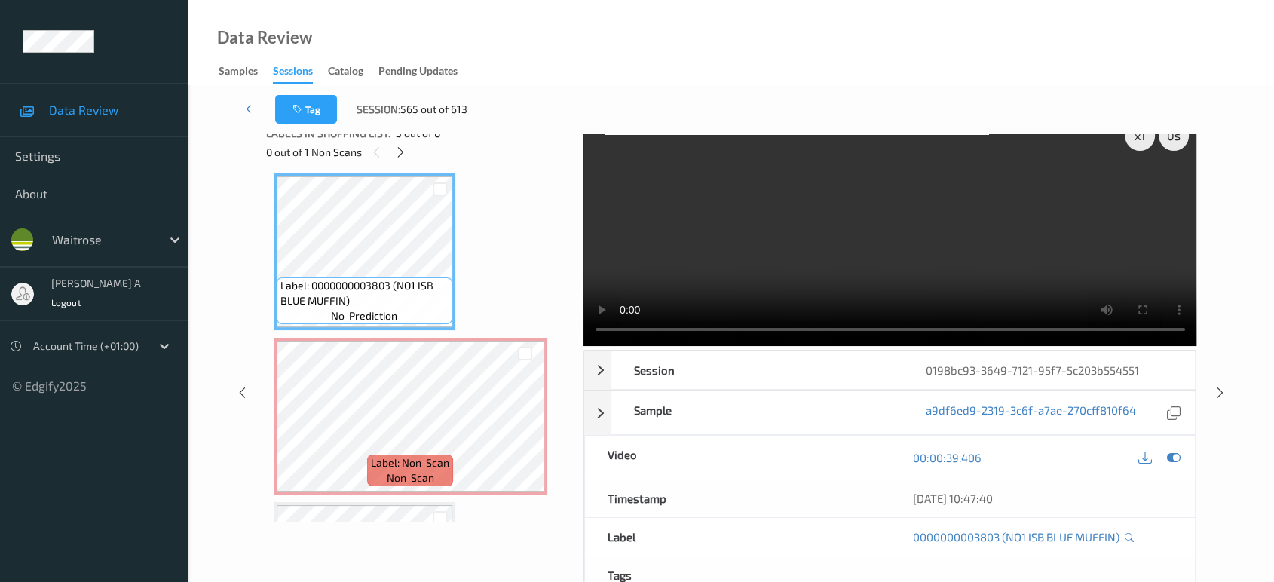
scroll to position [0, 0]
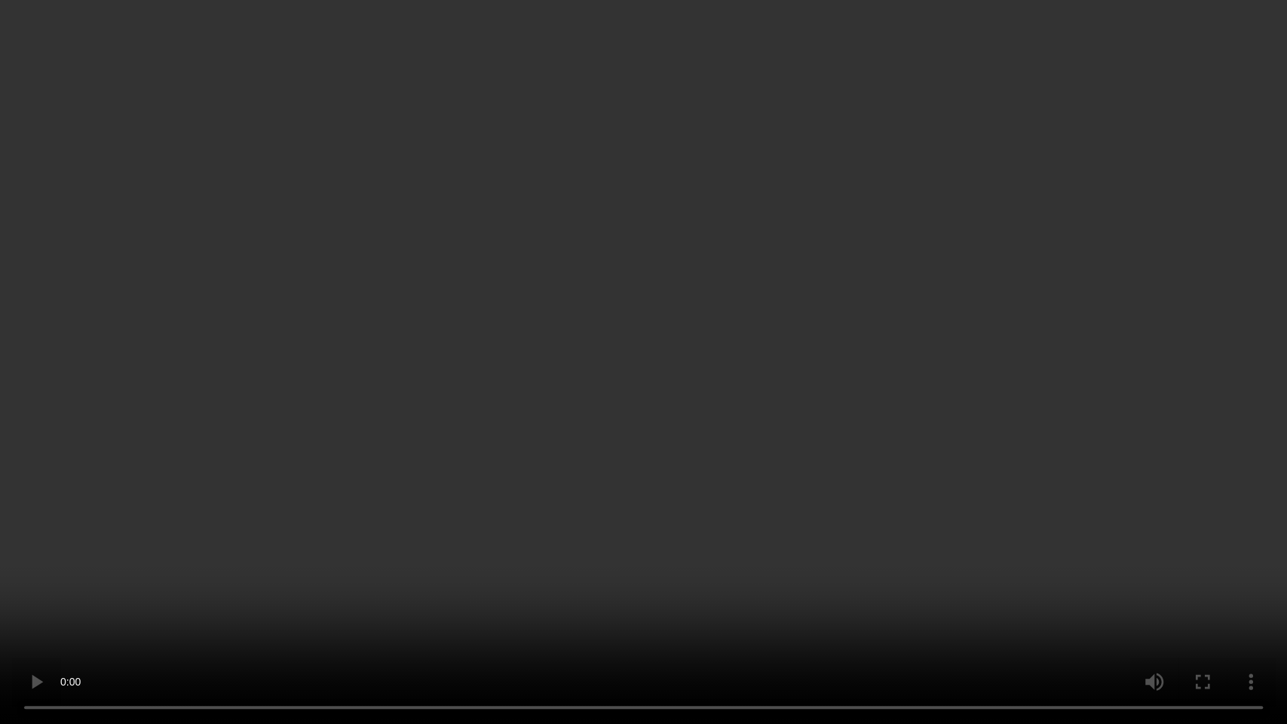
click at [864, 475] on video at bounding box center [643, 362] width 1287 height 724
click at [852, 490] on video at bounding box center [643, 362] width 1287 height 724
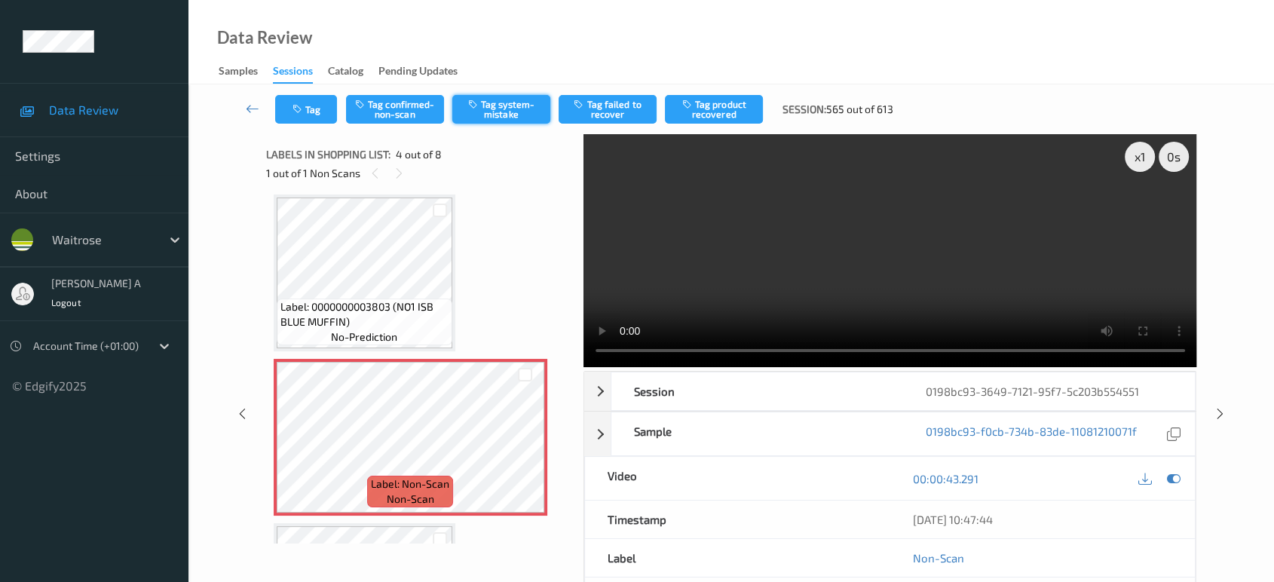
click at [488, 106] on button "Tag system-mistake" at bounding box center [501, 109] width 98 height 29
click at [314, 113] on button "Tag" at bounding box center [306, 109] width 62 height 29
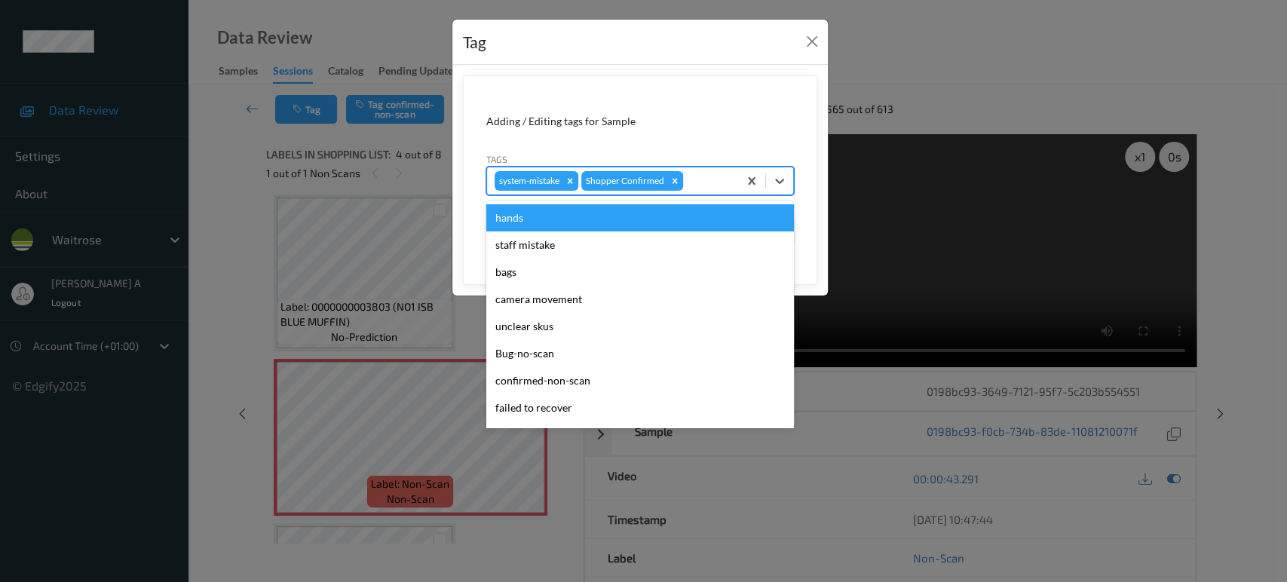
click at [706, 185] on div at bounding box center [708, 181] width 44 height 18
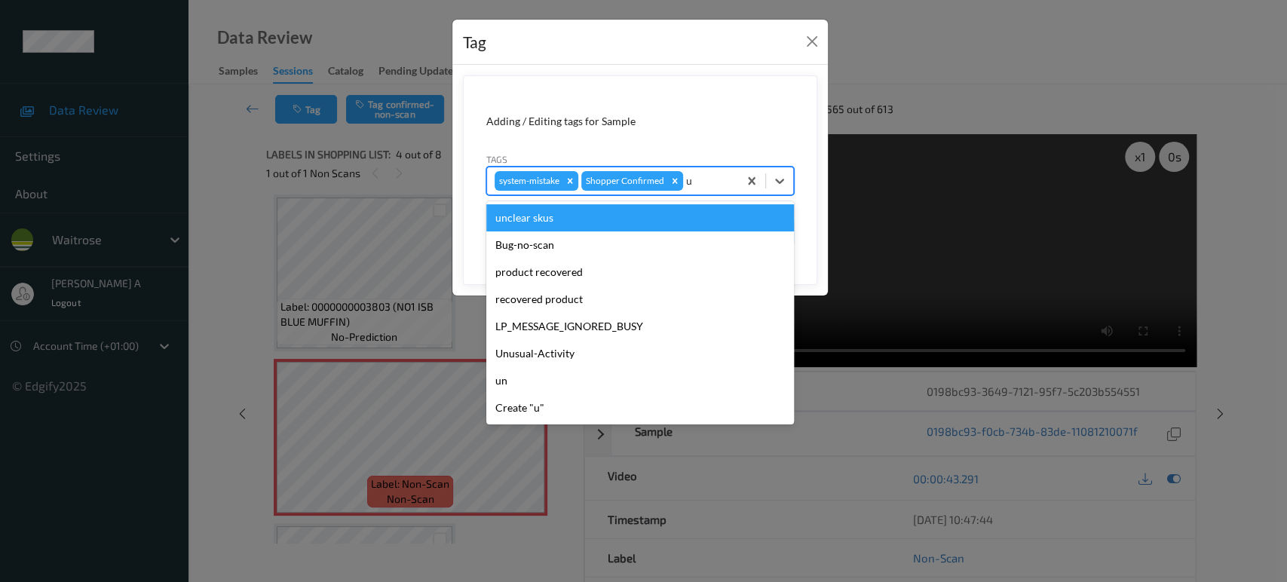
type input "un"
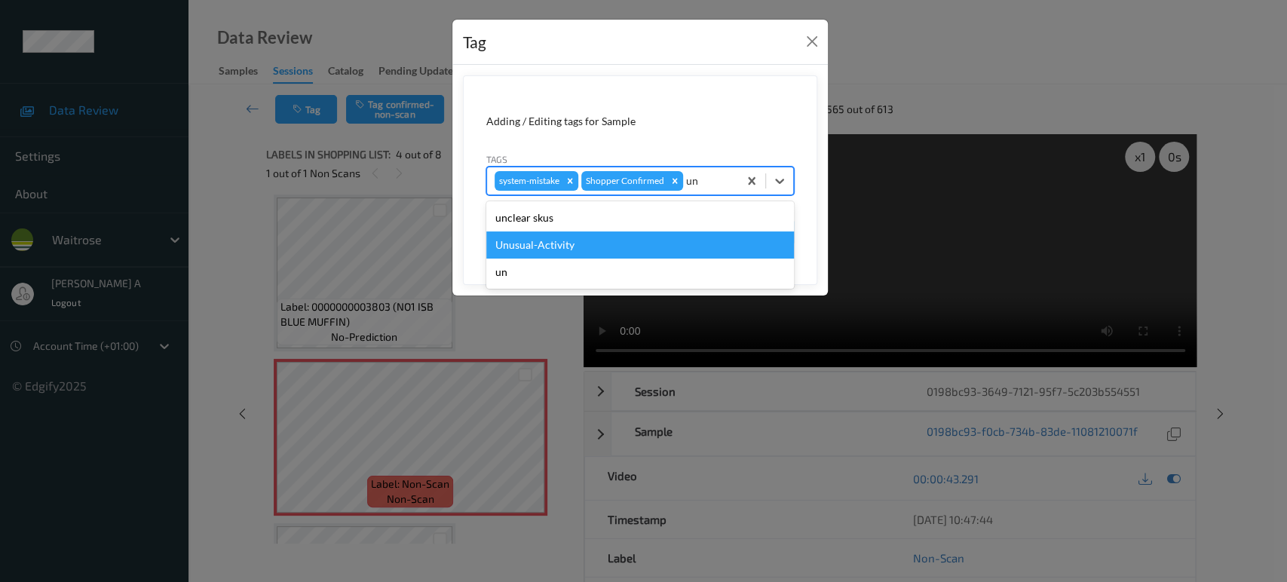
click at [618, 241] on div "Unusual-Activity" at bounding box center [640, 244] width 308 height 27
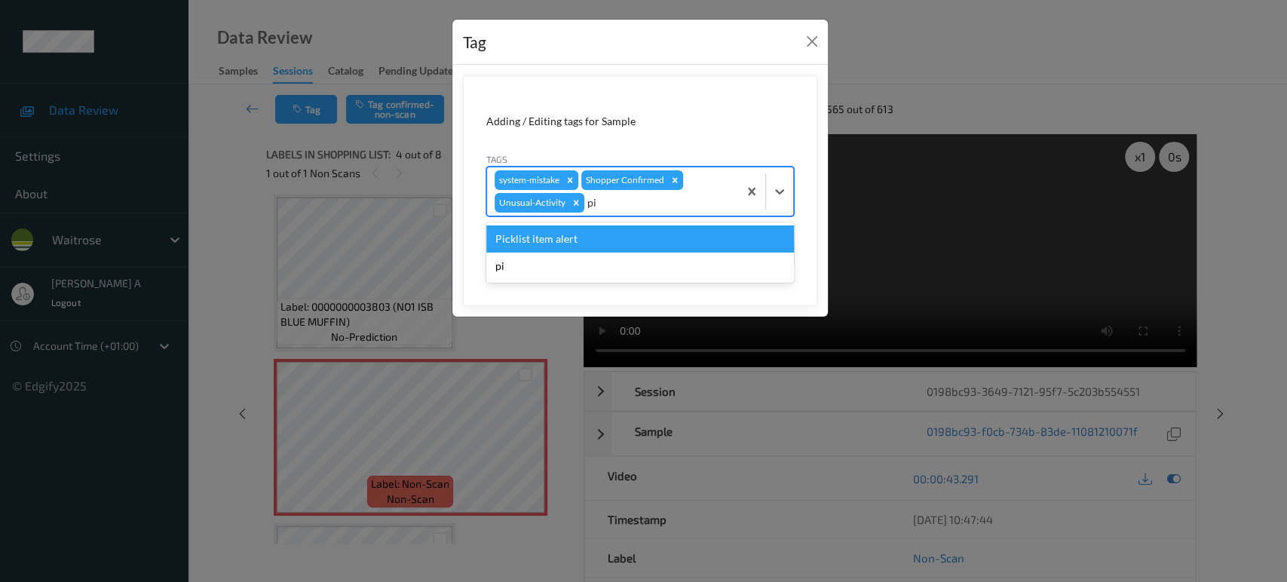
type input "pic"
click at [618, 241] on div "Picklist item alert" at bounding box center [640, 238] width 308 height 27
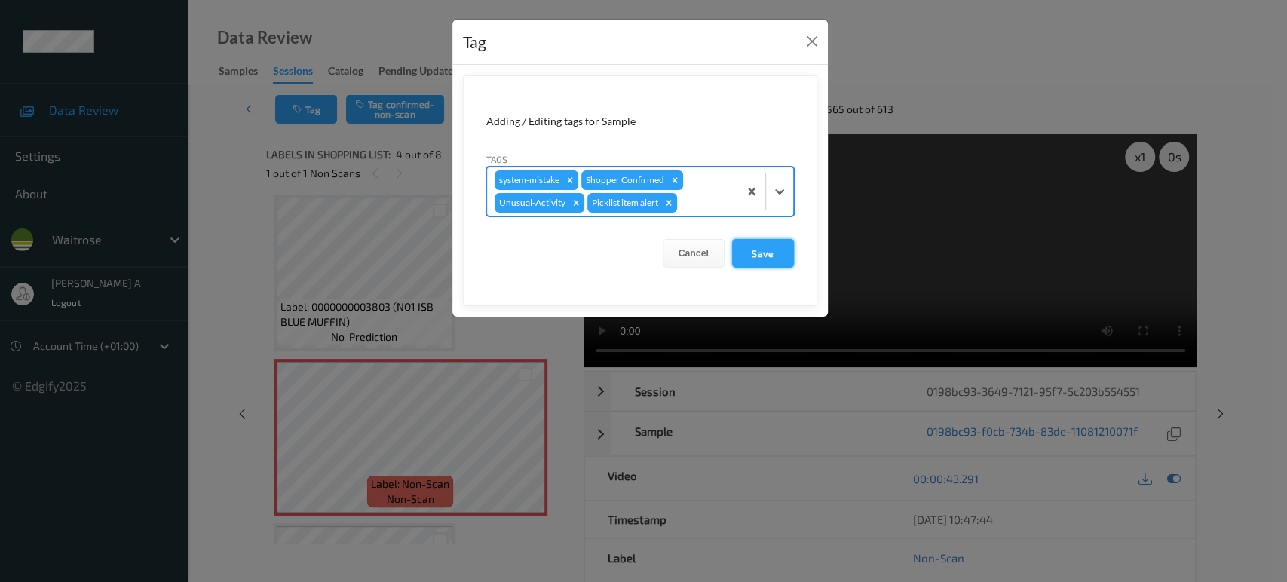
click at [761, 250] on button "Save" at bounding box center [763, 253] width 62 height 29
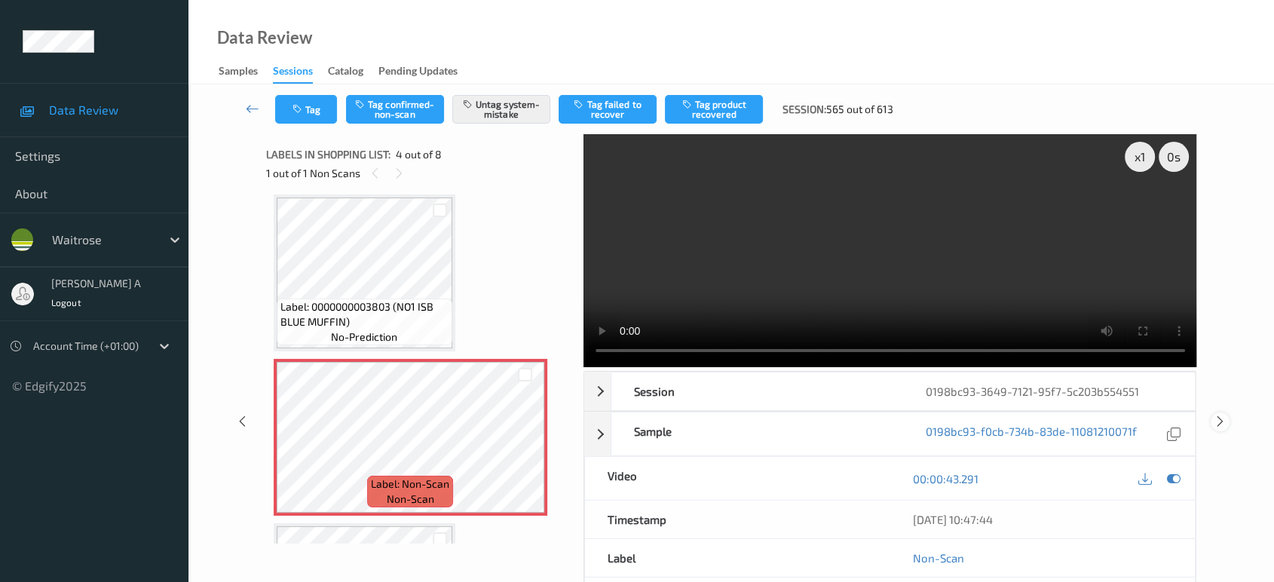
click at [1223, 412] on div at bounding box center [1220, 421] width 19 height 19
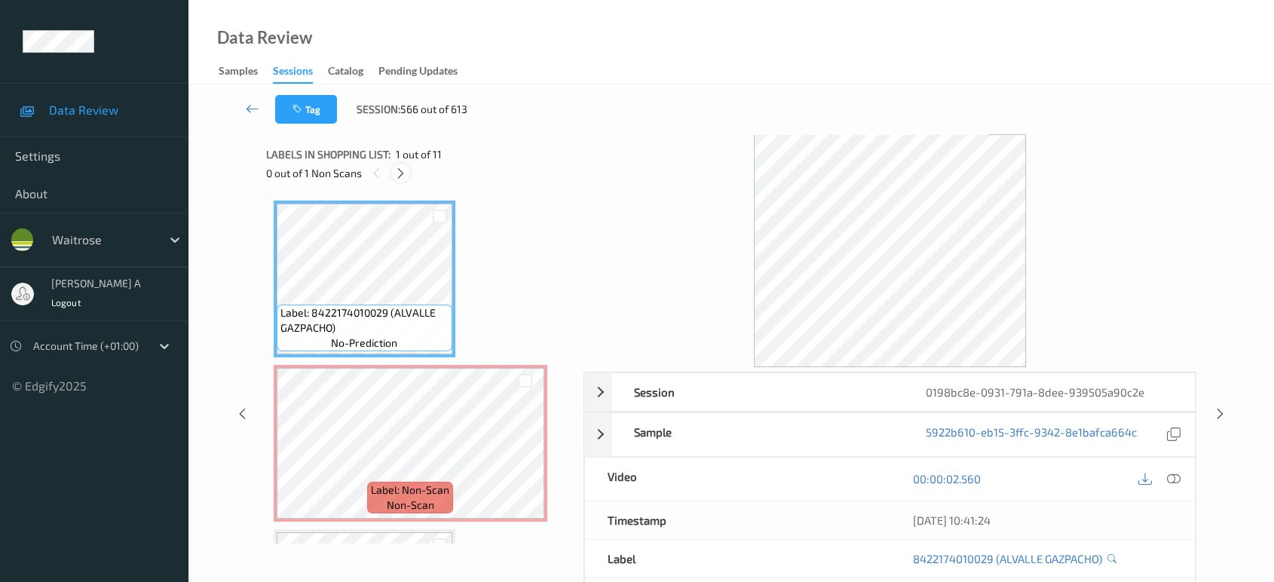
click at [406, 175] on icon at bounding box center [400, 174] width 13 height 14
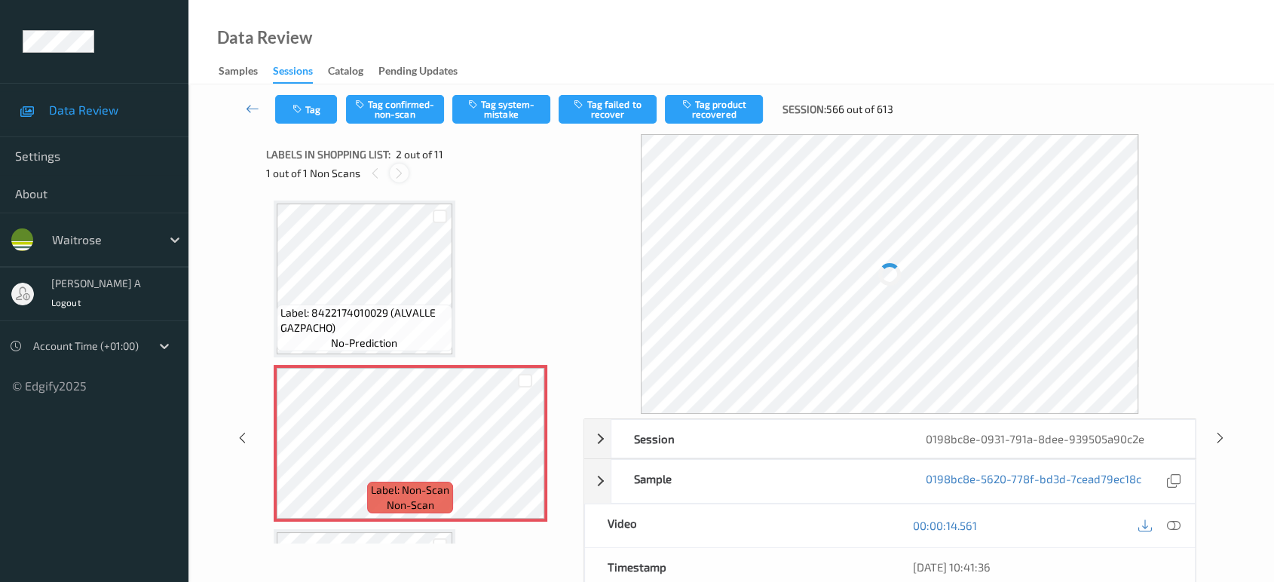
scroll to position [7, 0]
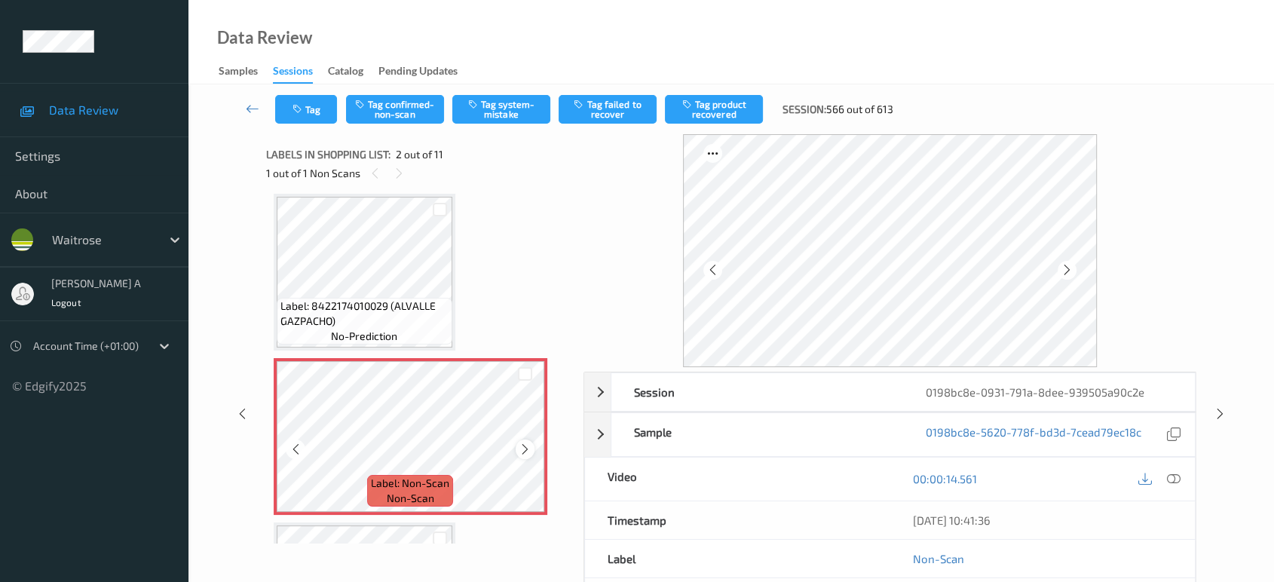
click at [530, 452] on icon at bounding box center [525, 449] width 13 height 14
click at [531, 451] on icon at bounding box center [525, 449] width 13 height 14
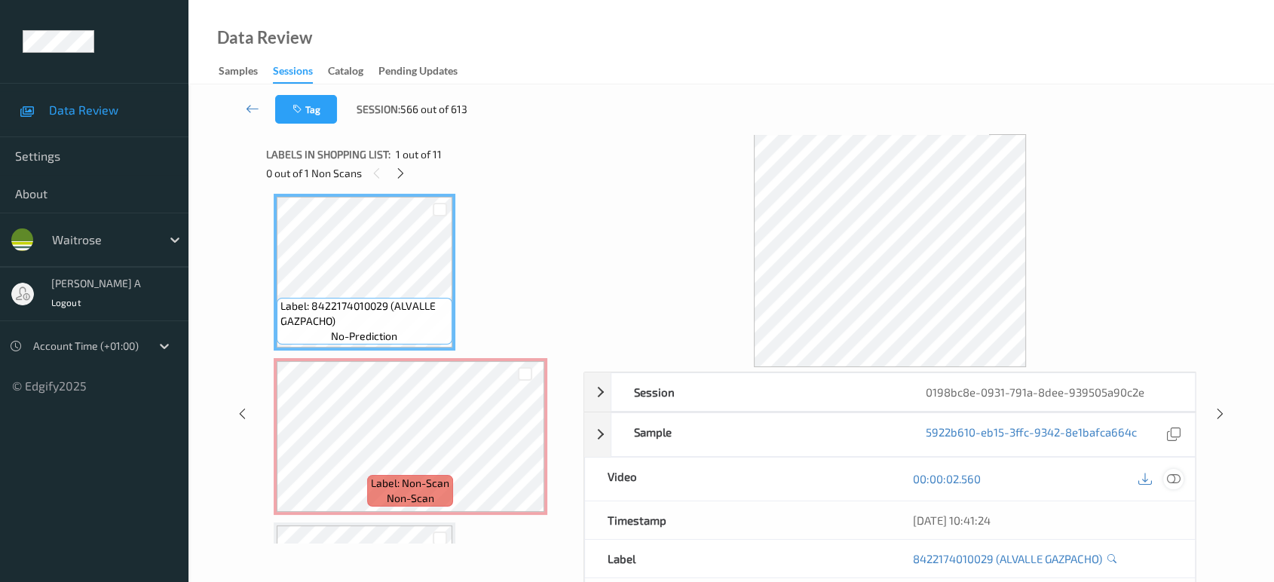
click at [1176, 482] on icon at bounding box center [1174, 479] width 14 height 14
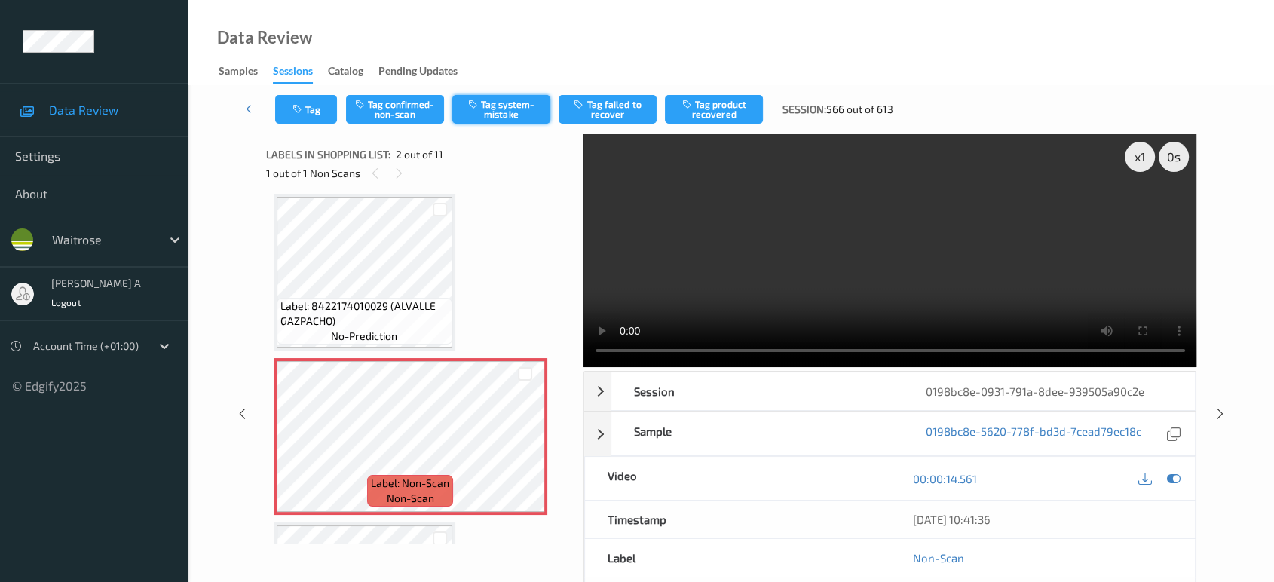
click at [511, 112] on button "Tag system-mistake" at bounding box center [501, 109] width 98 height 29
click at [295, 112] on icon "button" at bounding box center [298, 109] width 13 height 11
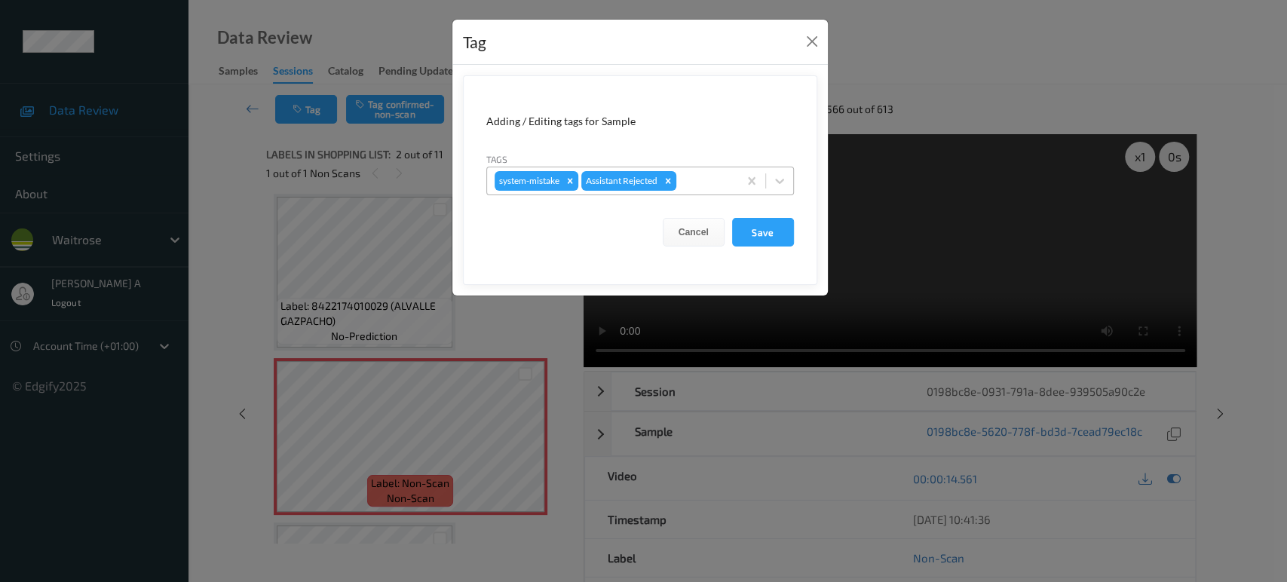
click at [706, 185] on div at bounding box center [704, 181] width 51 height 18
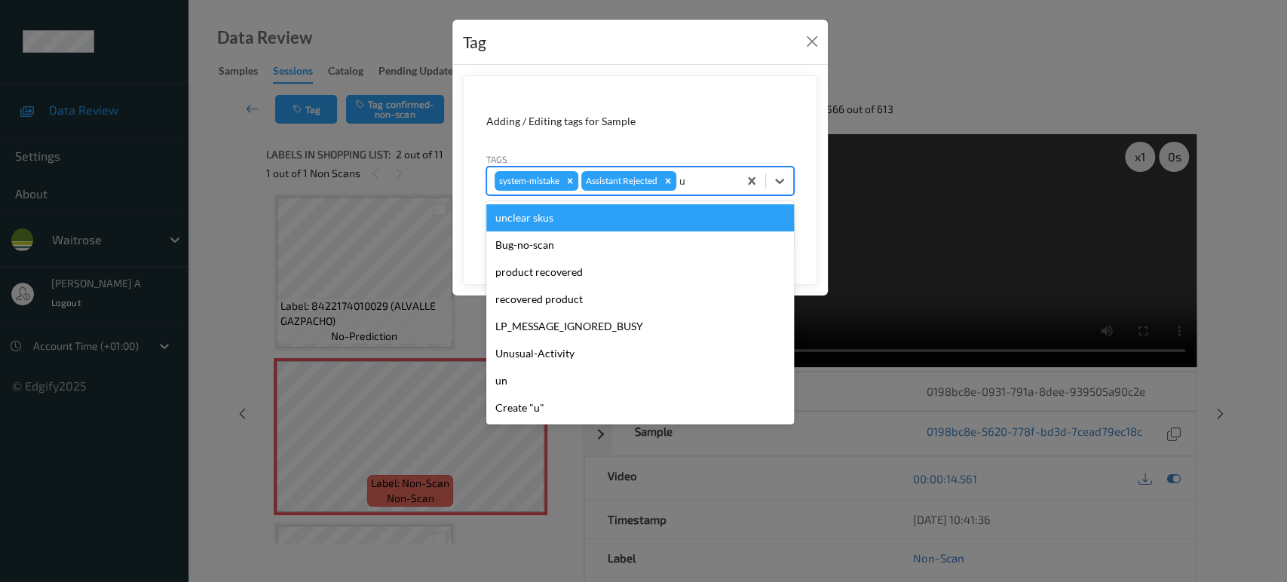
type input "un"
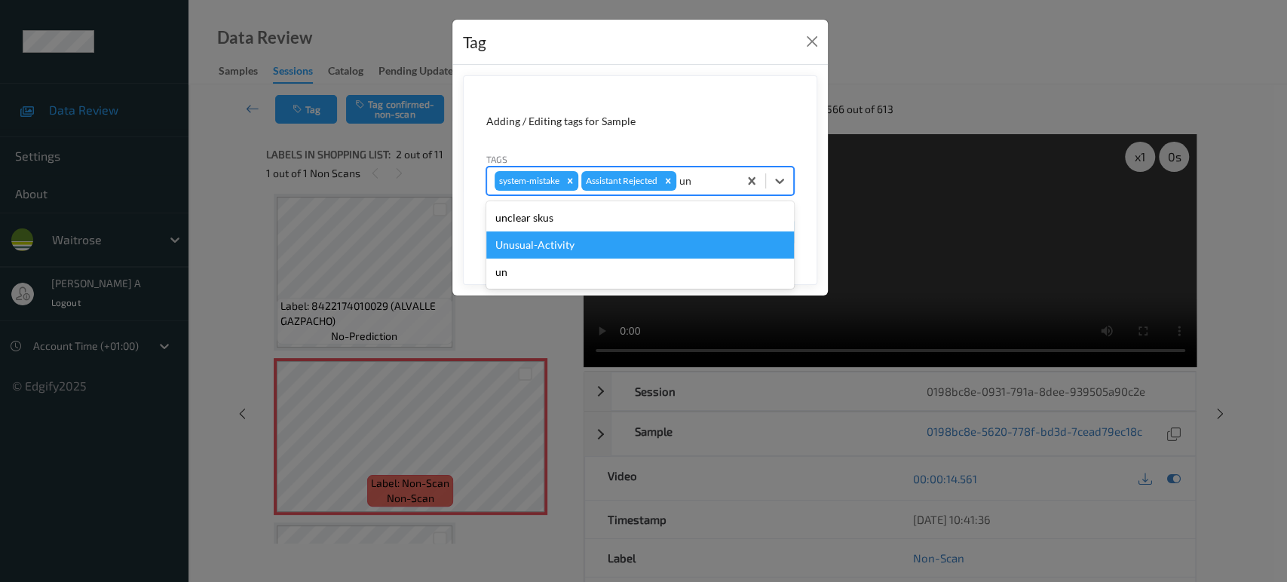
click at [592, 237] on div "Unusual-Activity" at bounding box center [640, 244] width 308 height 27
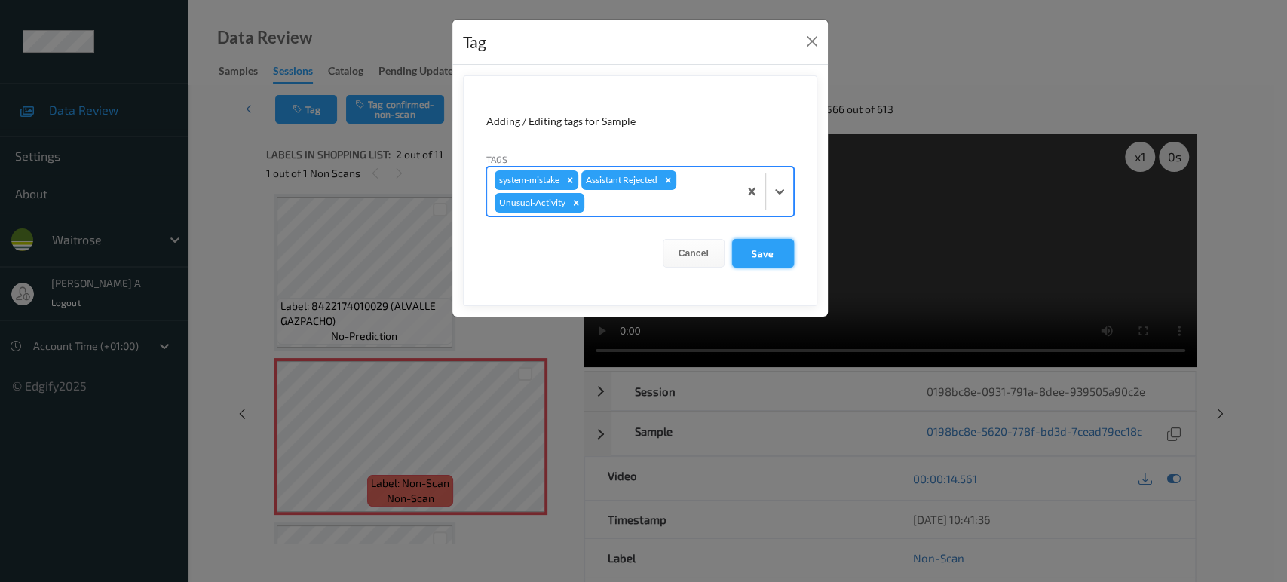
click at [759, 253] on button "Save" at bounding box center [763, 253] width 62 height 29
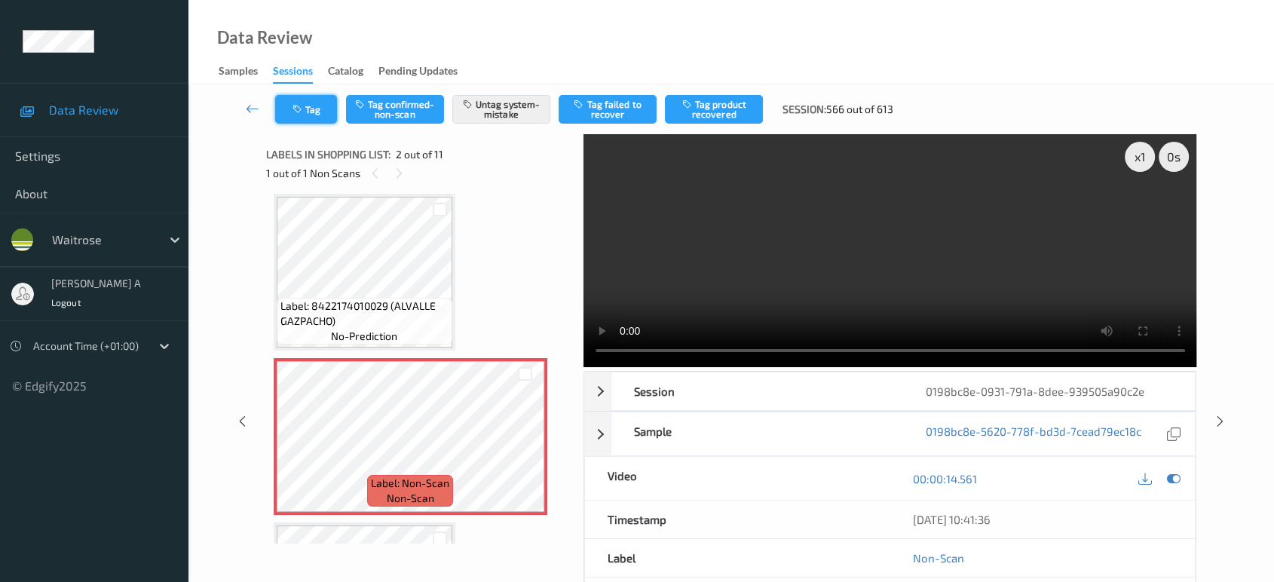
click at [317, 115] on button "Tag" at bounding box center [306, 109] width 62 height 29
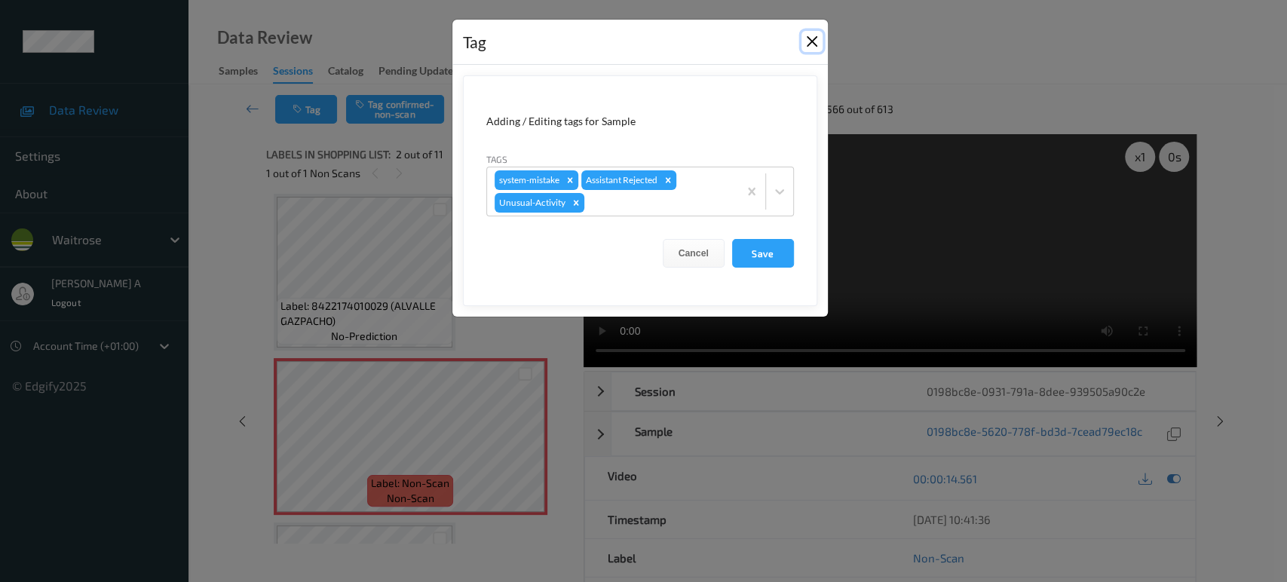
click at [807, 41] on button "Close" at bounding box center [811, 41] width 21 height 21
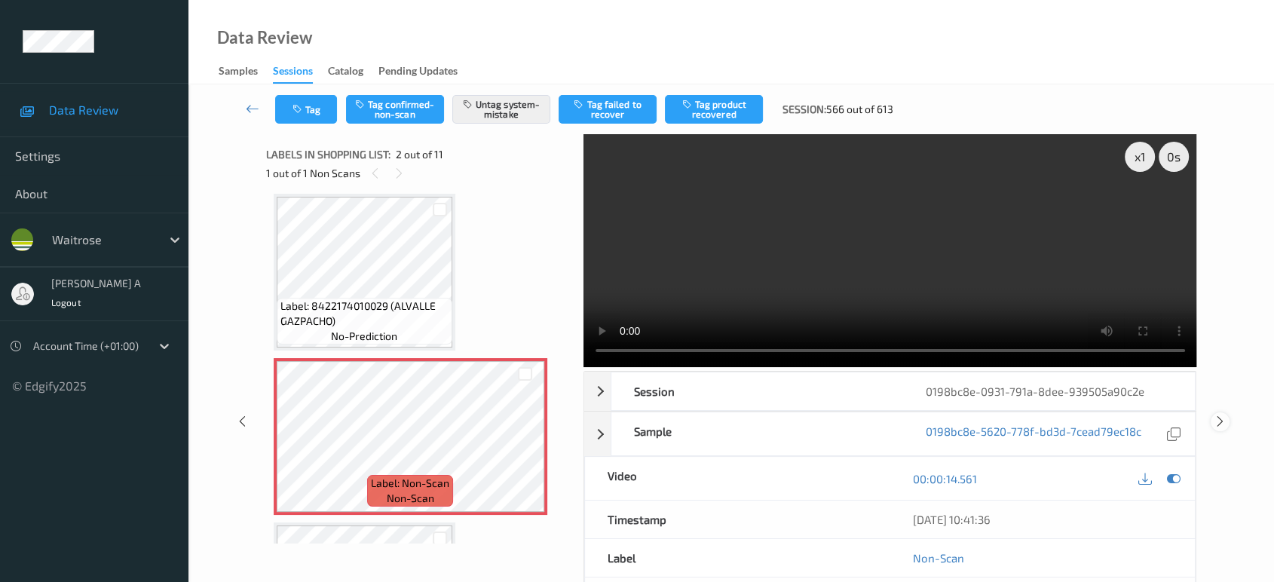
click at [1218, 421] on icon at bounding box center [1220, 422] width 13 height 14
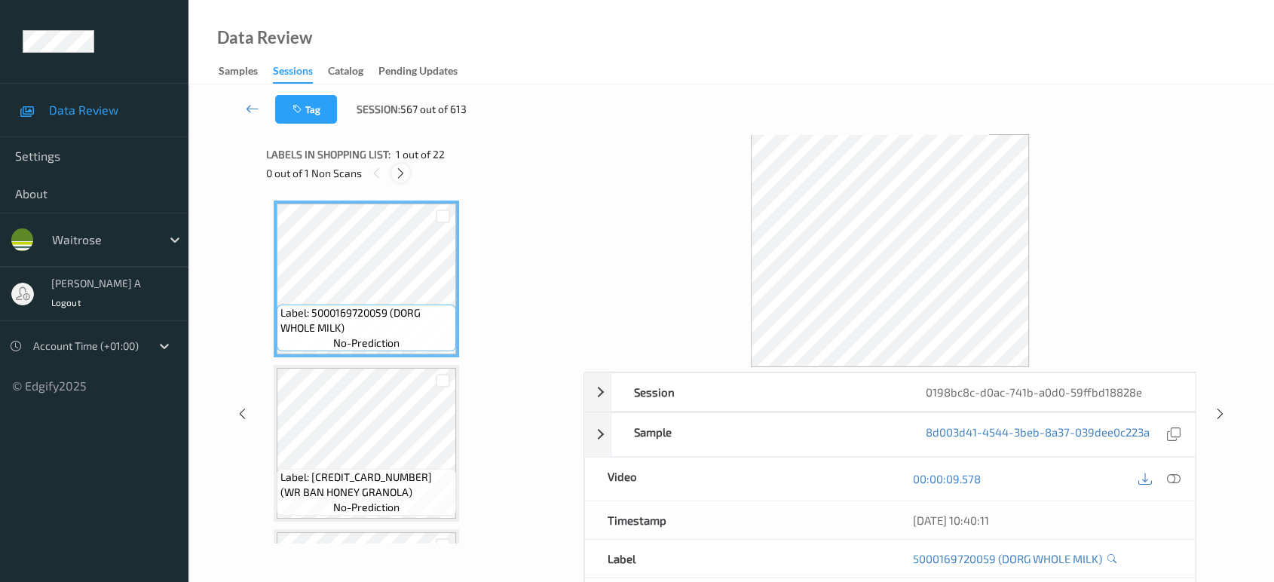
click at [403, 174] on icon at bounding box center [400, 174] width 13 height 14
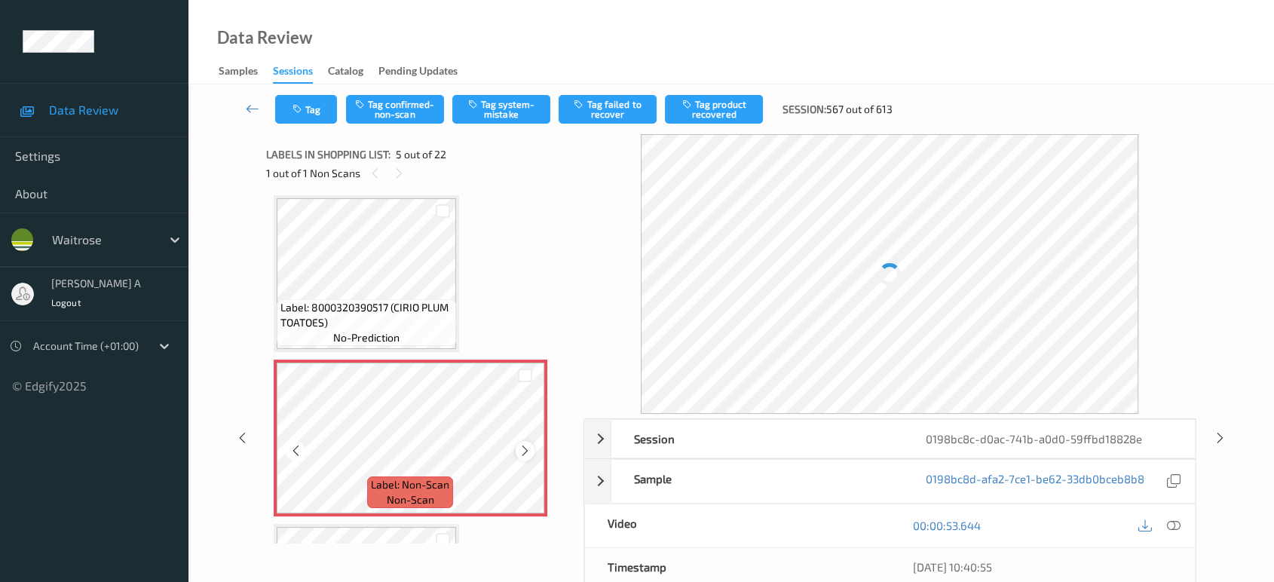
click at [523, 451] on icon at bounding box center [525, 451] width 13 height 14
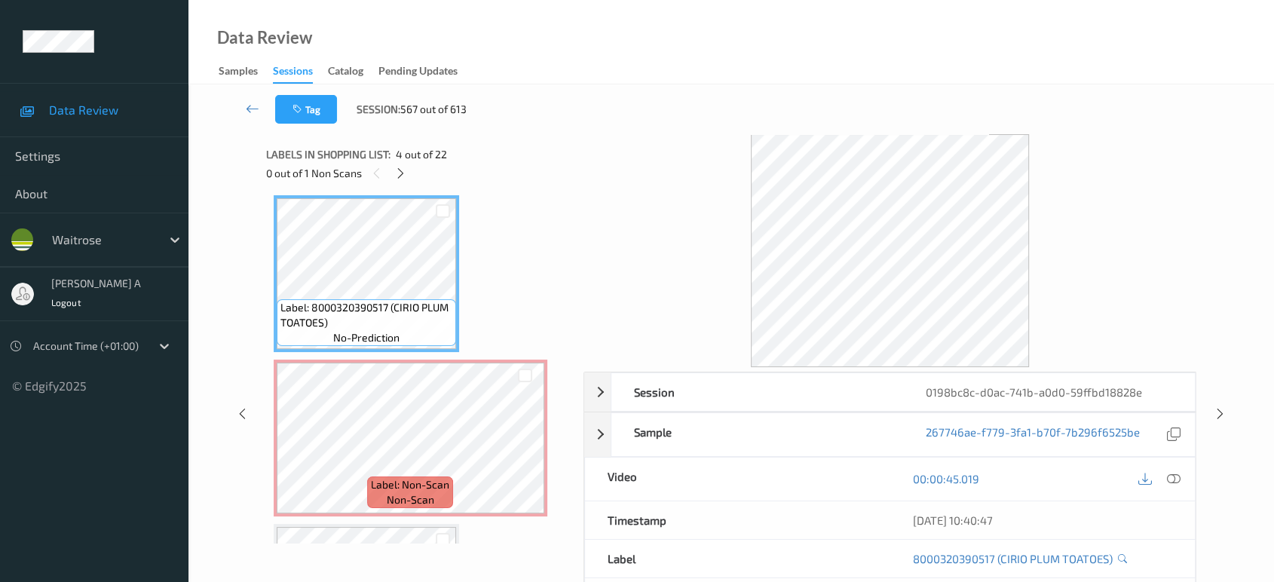
scroll to position [415, 0]
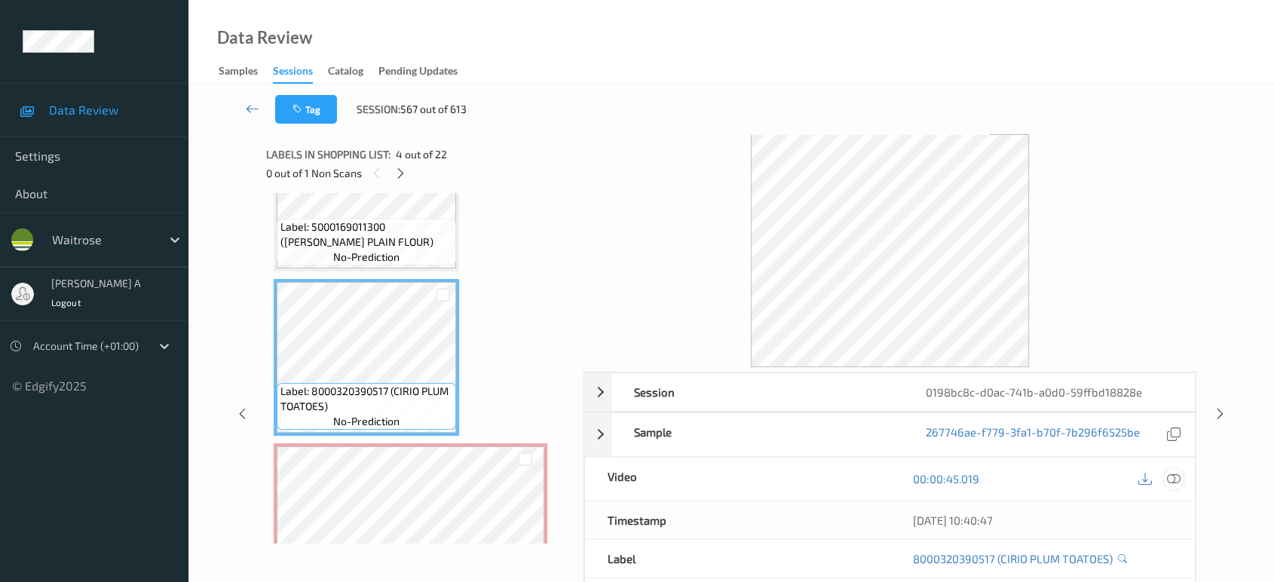
click at [1172, 482] on icon at bounding box center [1174, 479] width 14 height 14
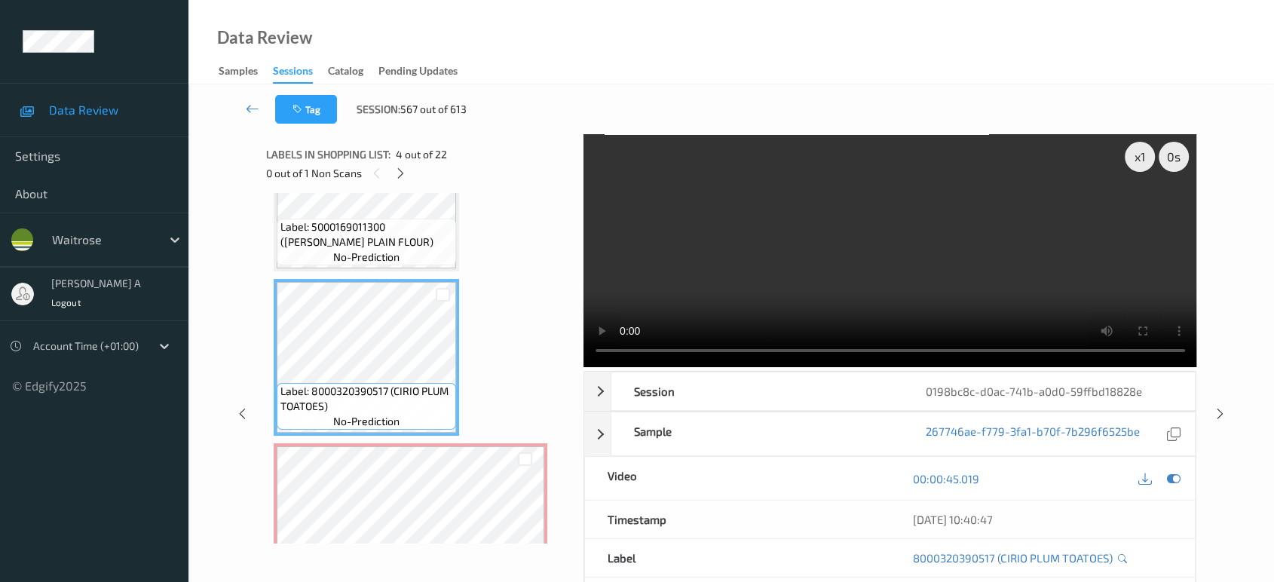
scroll to position [331, 0]
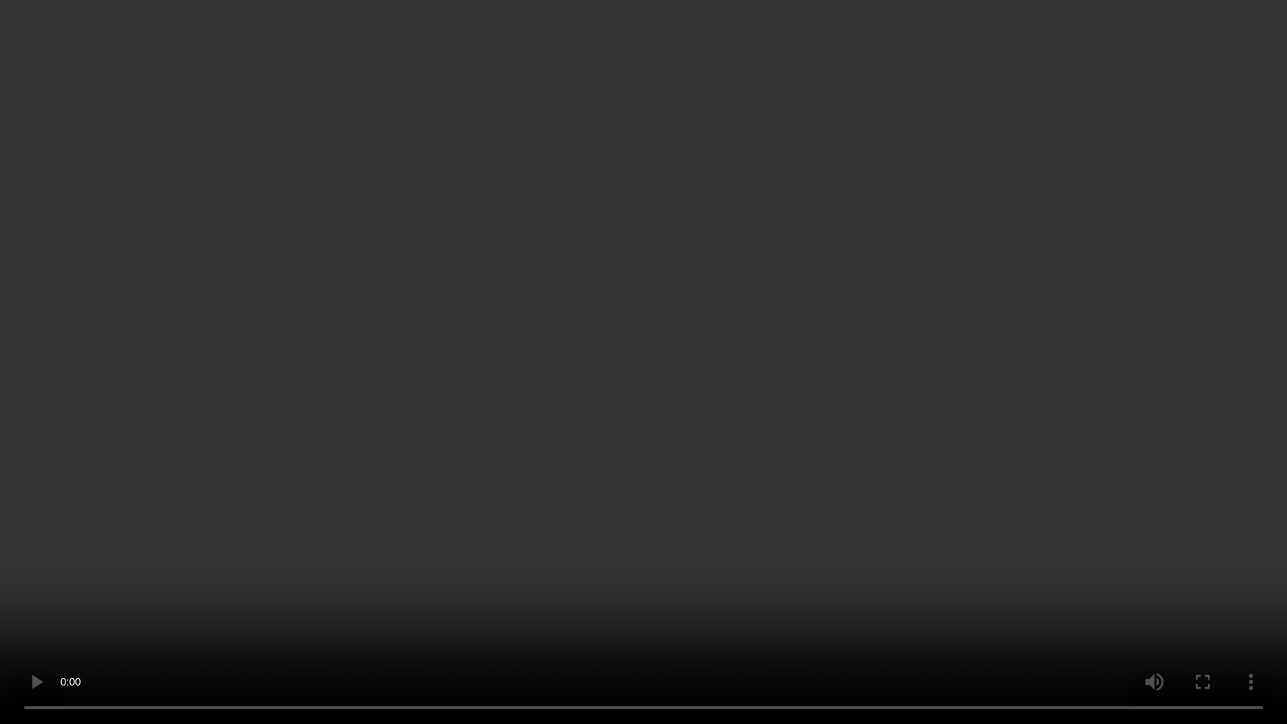
click at [202, 180] on video at bounding box center [643, 362] width 1287 height 724
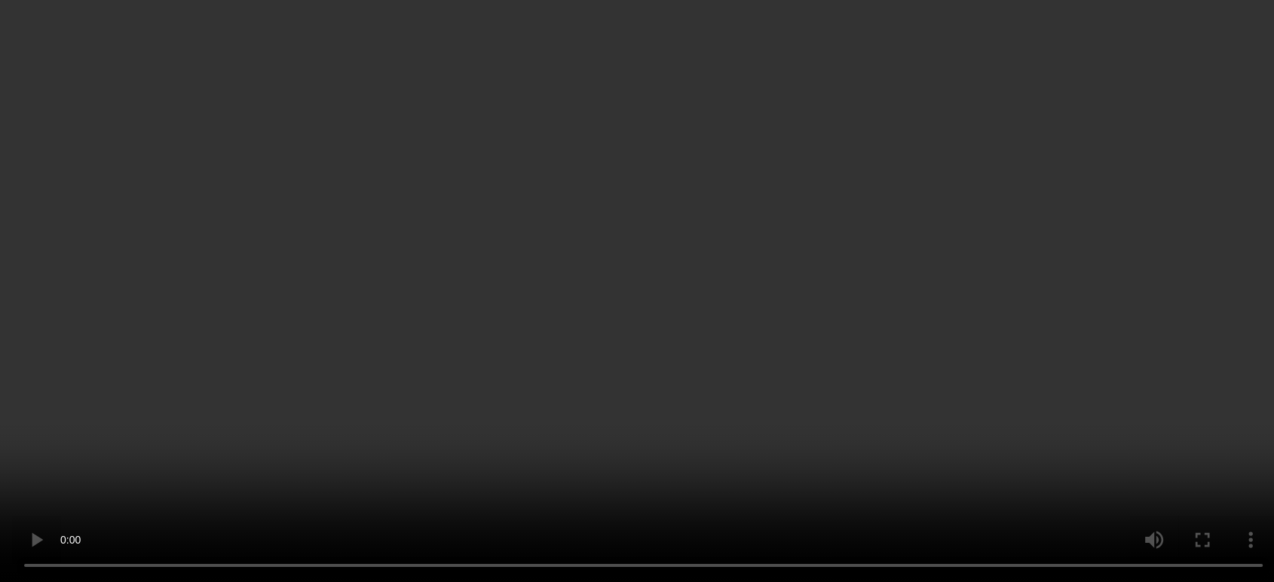
scroll to position [582, 0]
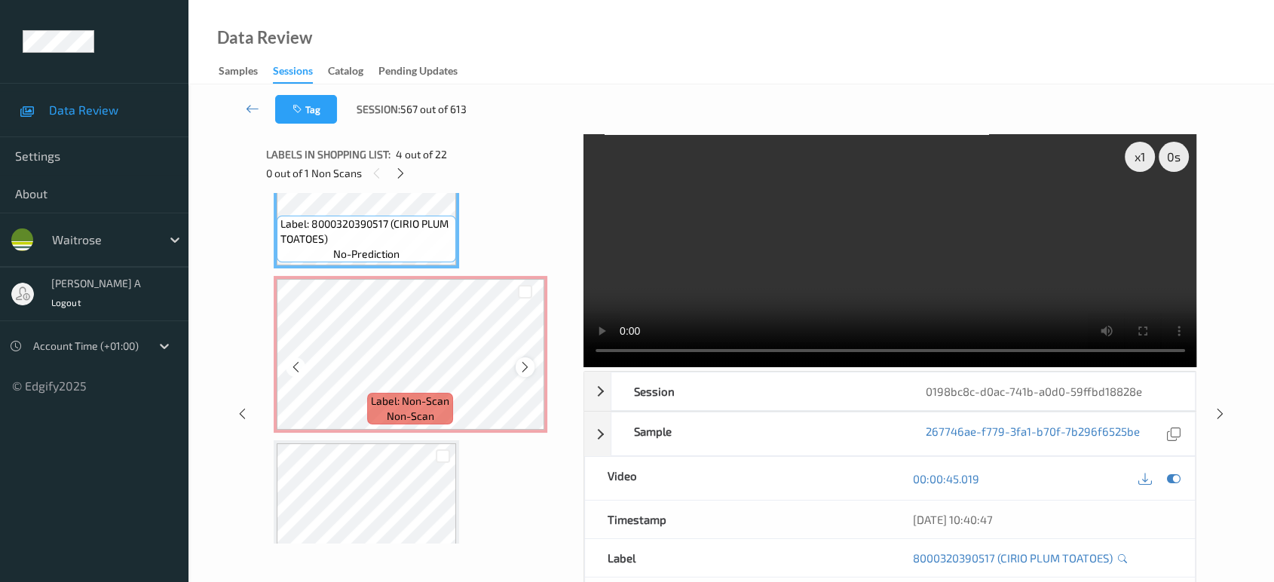
click at [526, 360] on icon at bounding box center [525, 367] width 13 height 14
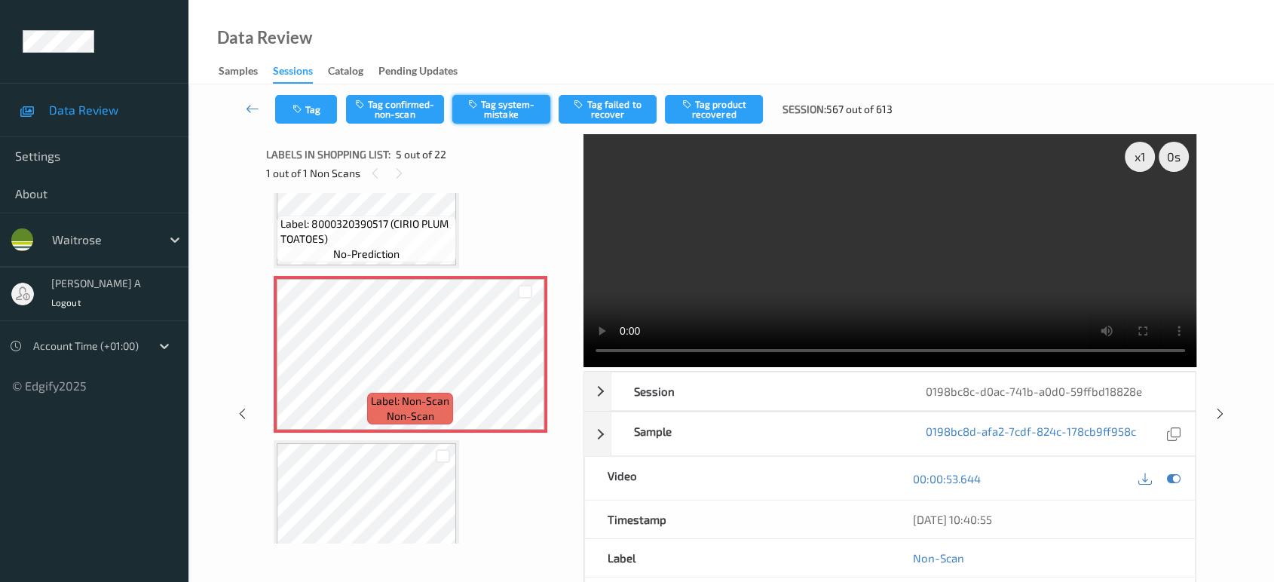
click at [520, 113] on button "Tag system-mistake" at bounding box center [501, 109] width 98 height 29
click at [314, 107] on button "Tag" at bounding box center [306, 109] width 62 height 29
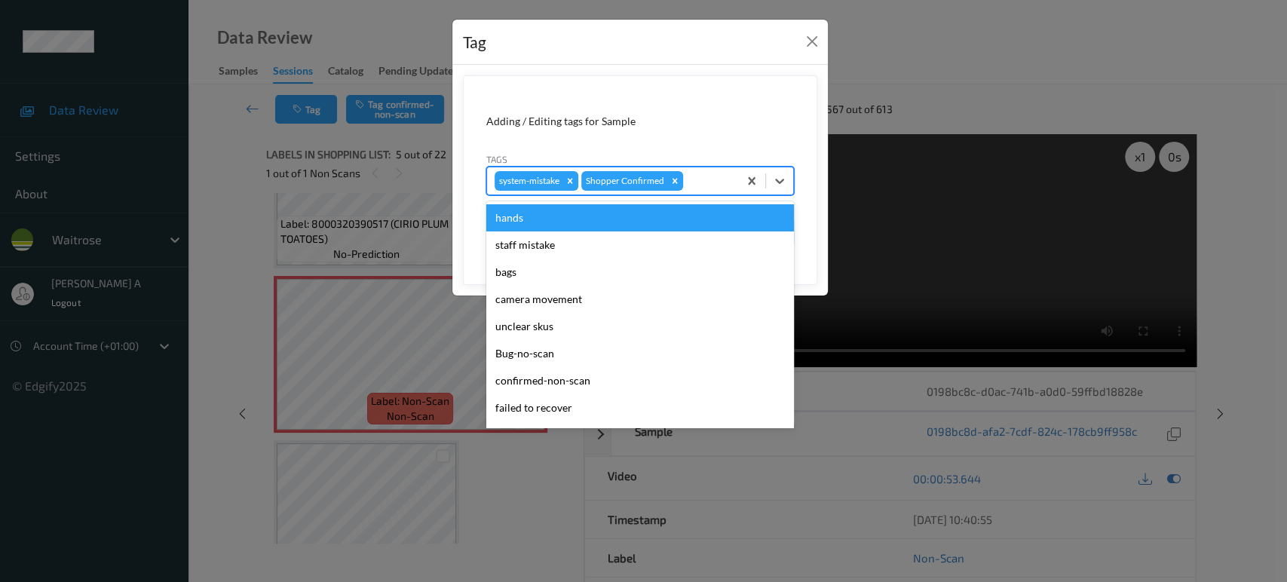
click at [706, 179] on div at bounding box center [708, 181] width 44 height 18
type input "un"
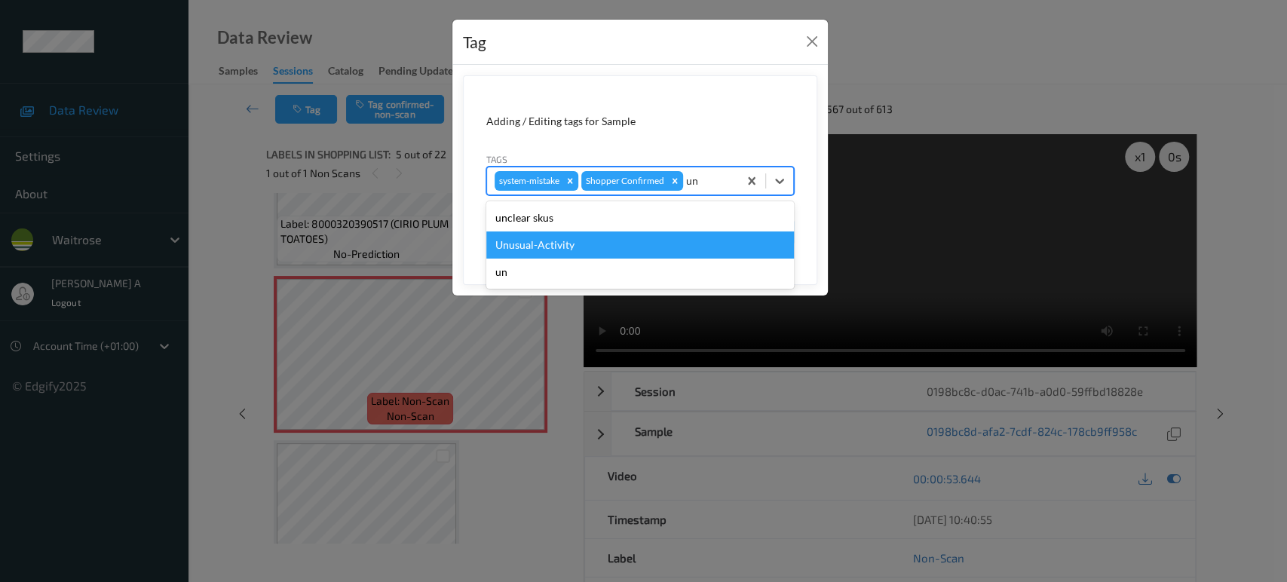
click at [558, 237] on div "Unusual-Activity" at bounding box center [640, 244] width 308 height 27
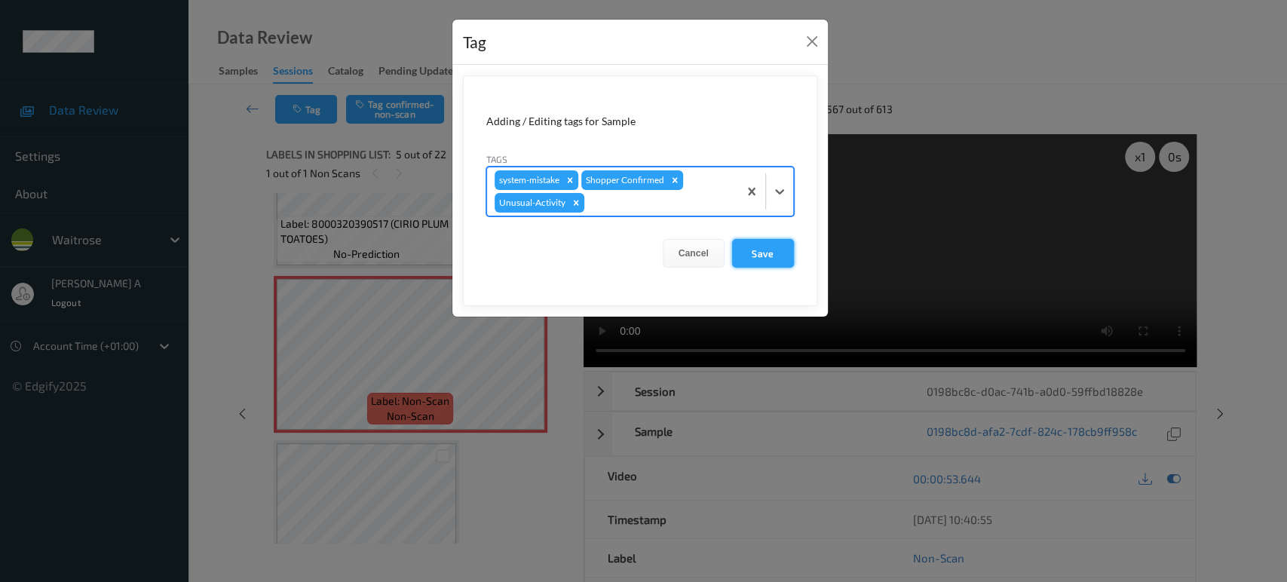
click at [749, 248] on button "Save" at bounding box center [763, 253] width 62 height 29
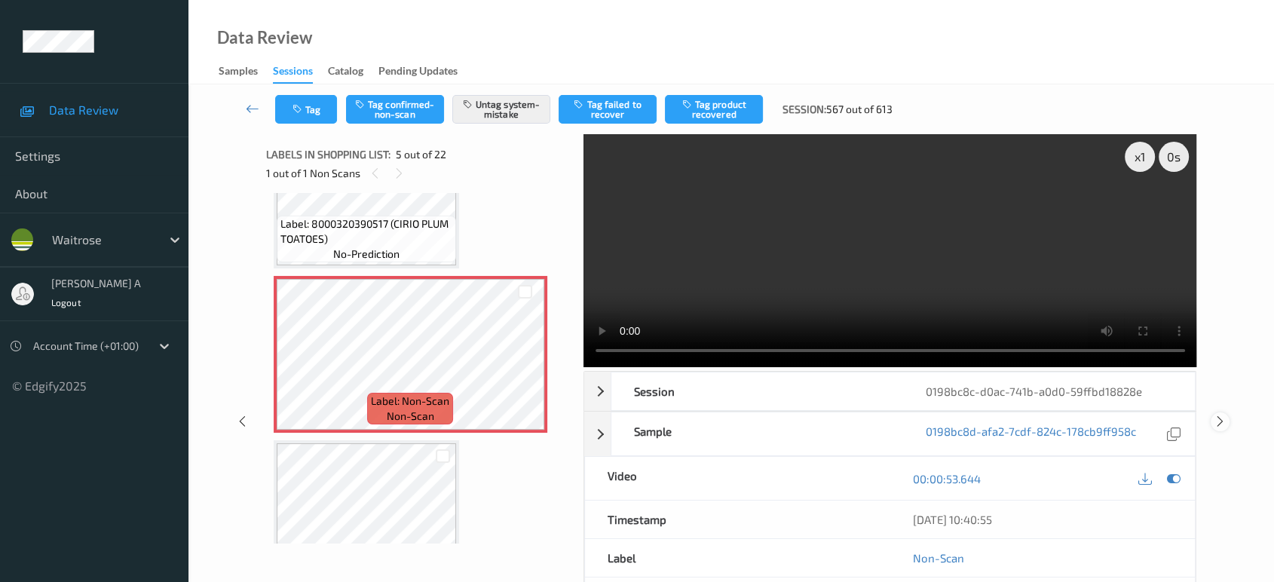
click at [1223, 422] on icon at bounding box center [1220, 422] width 13 height 14
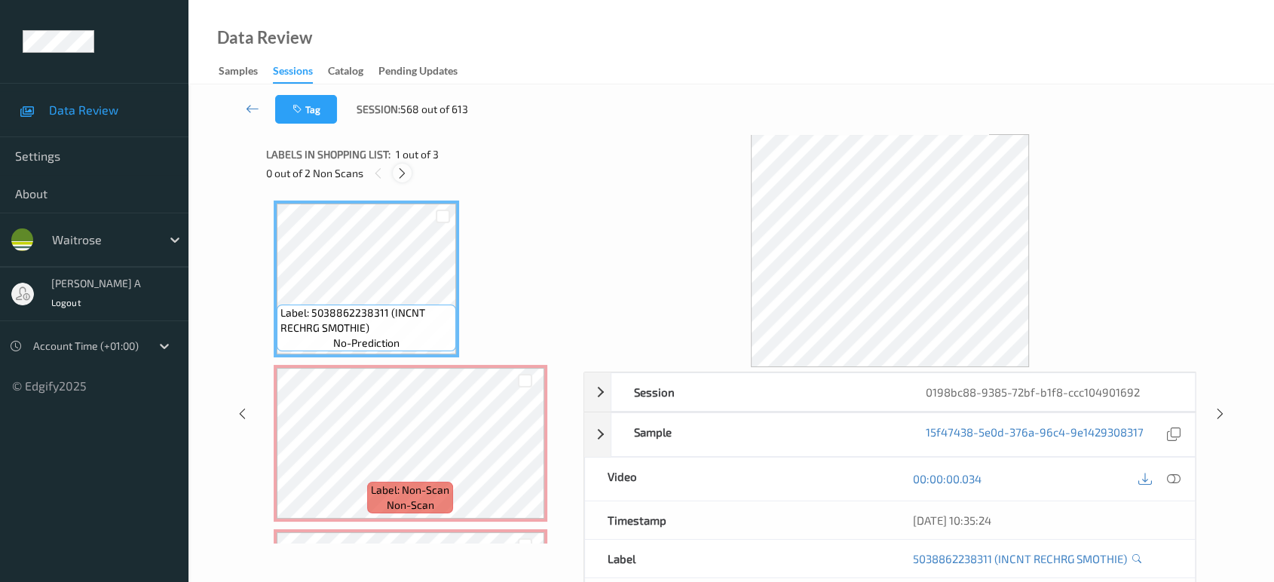
click at [406, 181] on div at bounding box center [402, 173] width 19 height 19
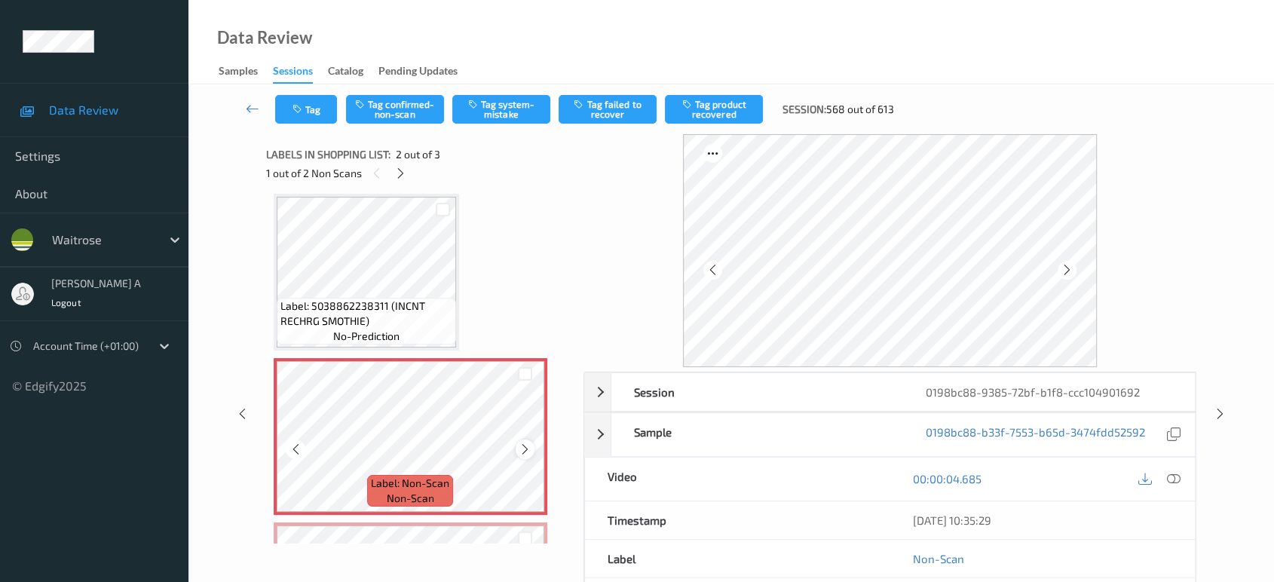
click at [525, 449] on icon at bounding box center [525, 449] width 13 height 14
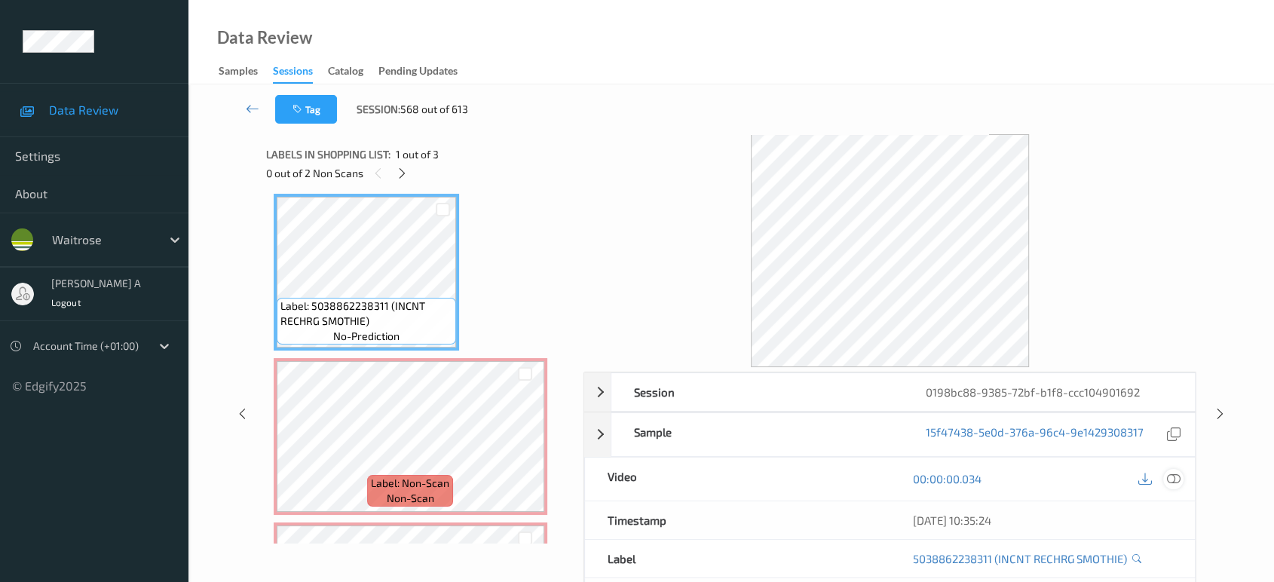
click at [1168, 479] on icon at bounding box center [1174, 479] width 14 height 14
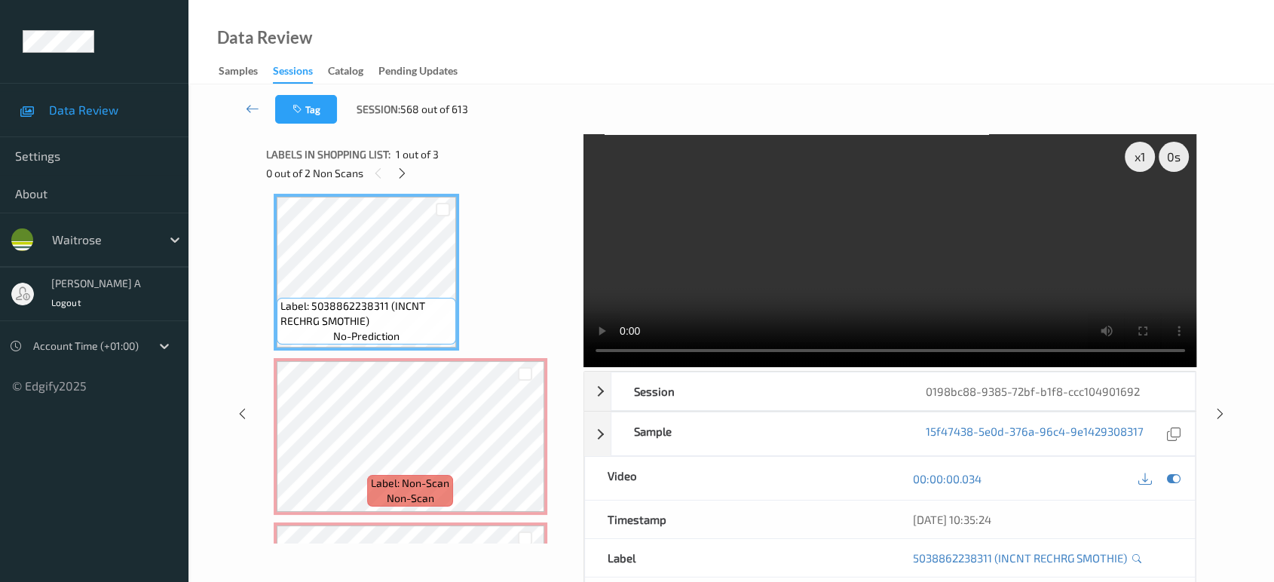
click at [931, 234] on video at bounding box center [890, 250] width 614 height 233
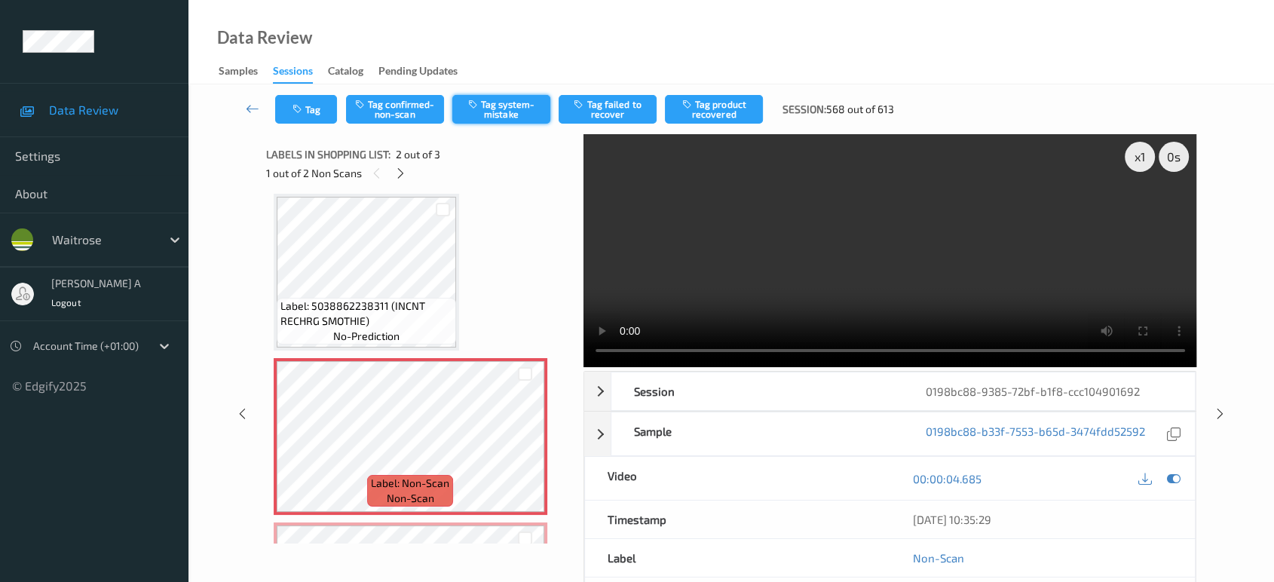
click at [494, 111] on button "Tag system-mistake" at bounding box center [501, 109] width 98 height 29
click at [308, 107] on button "Tag" at bounding box center [306, 109] width 62 height 29
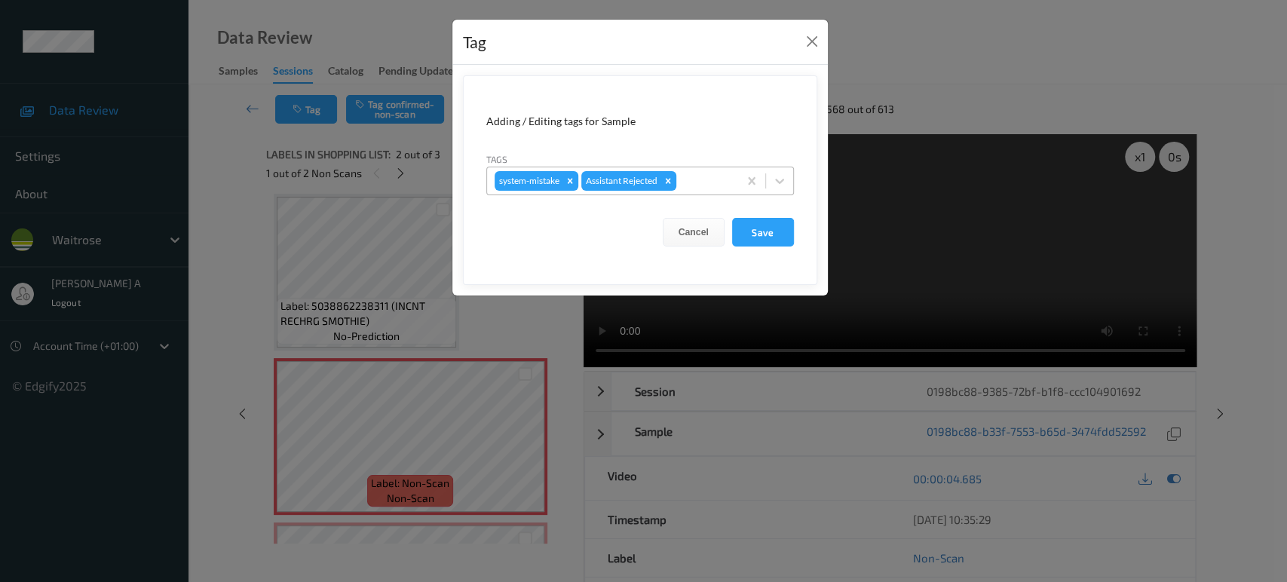
click at [701, 180] on div at bounding box center [704, 181] width 51 height 18
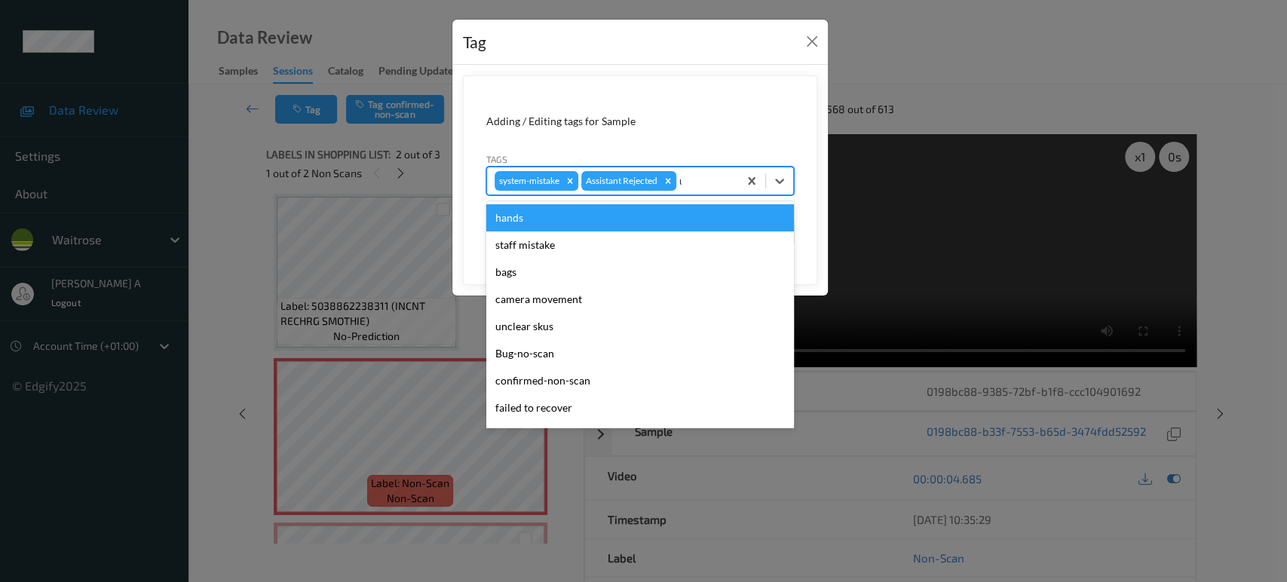
type input "un"
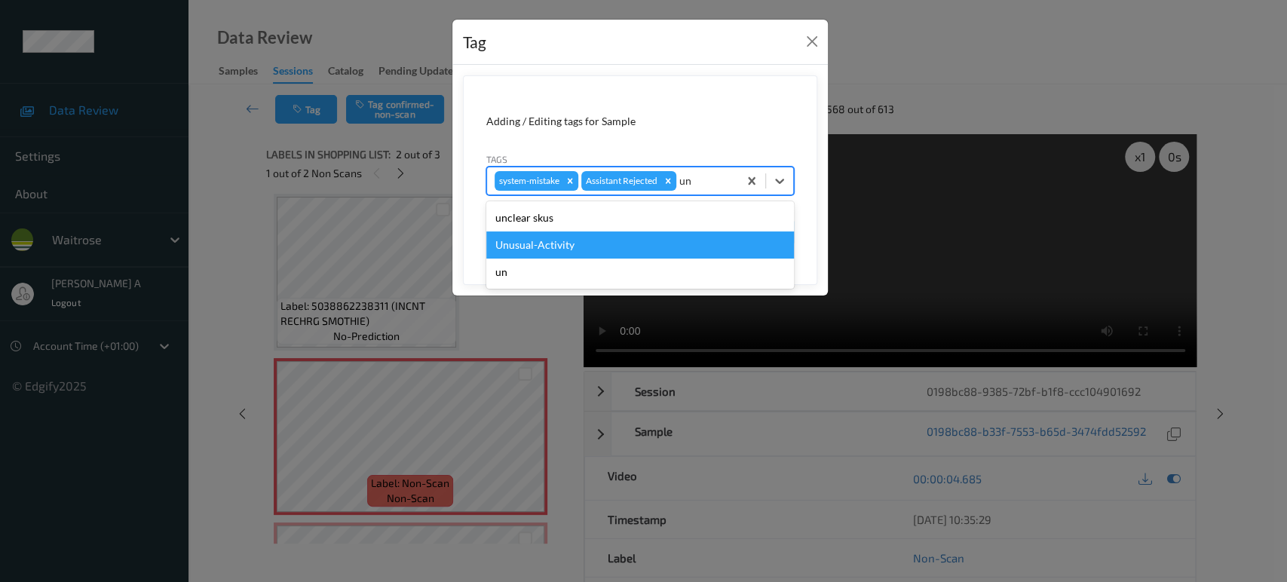
click at [665, 237] on div "Unusual-Activity" at bounding box center [640, 244] width 308 height 27
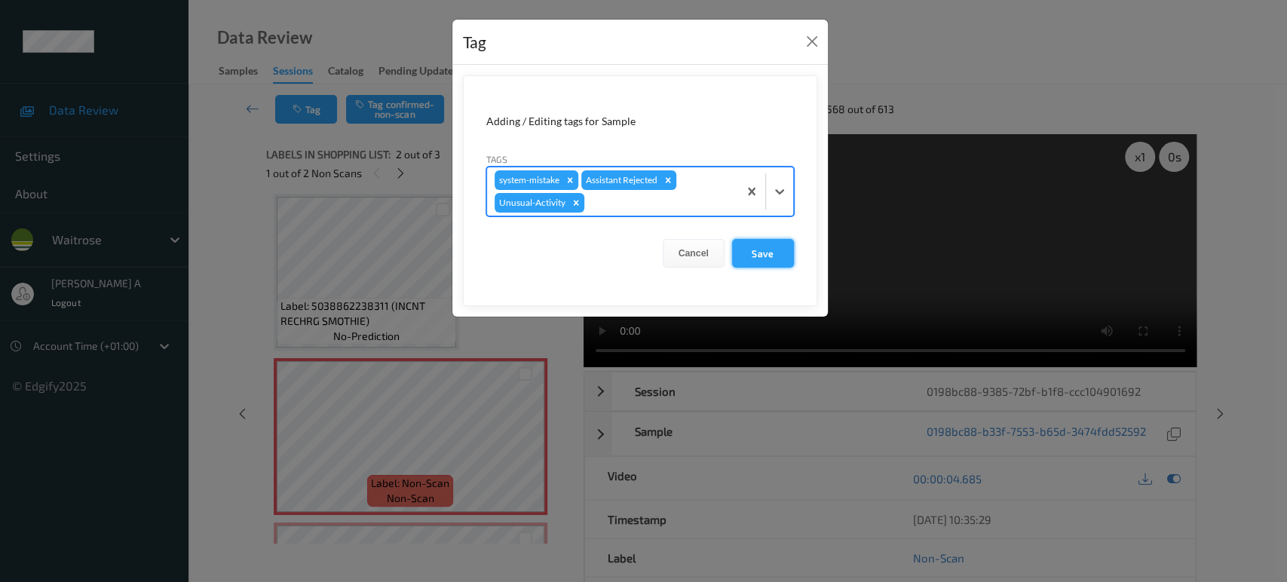
click at [781, 253] on button "Save" at bounding box center [763, 253] width 62 height 29
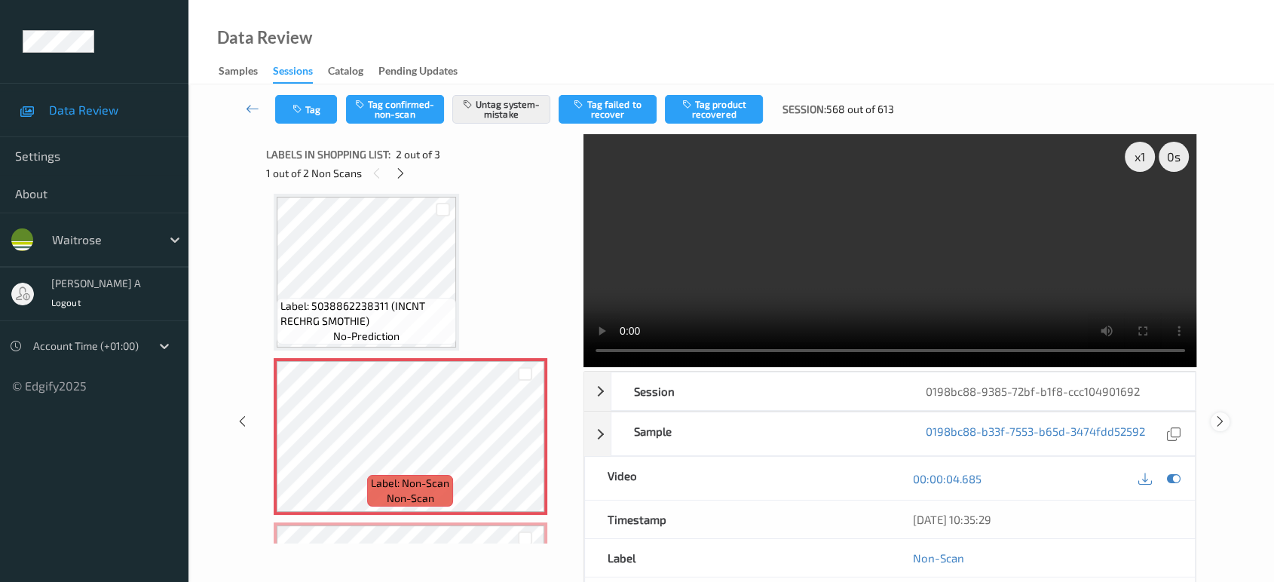
click at [1225, 415] on icon at bounding box center [1220, 422] width 13 height 14
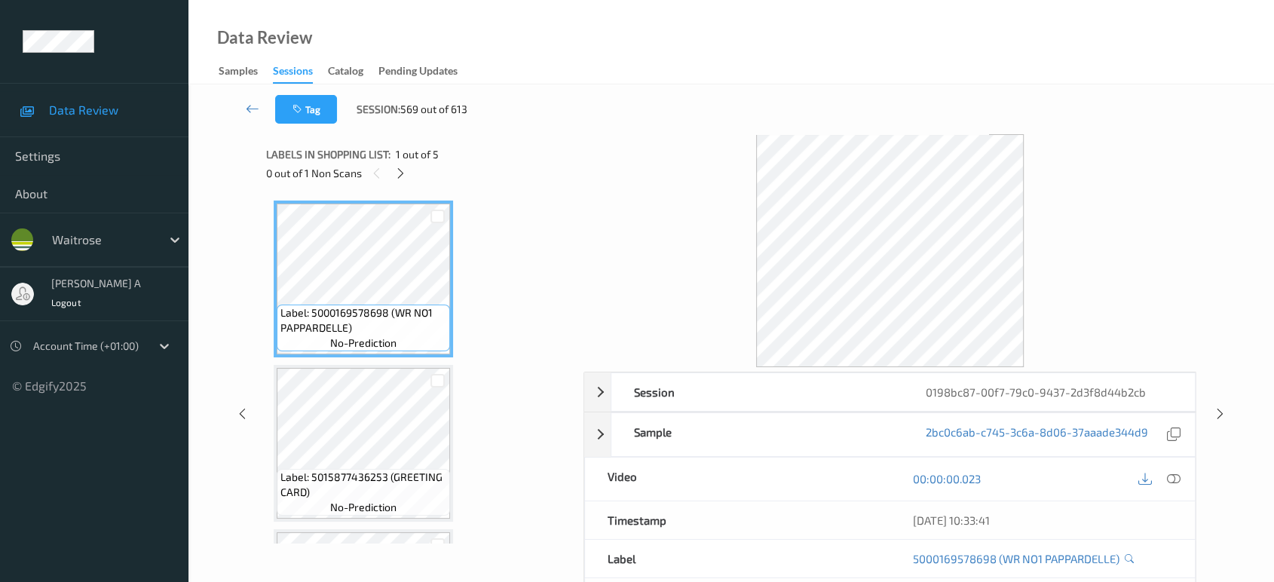
click at [243, 416] on icon at bounding box center [242, 414] width 13 height 14
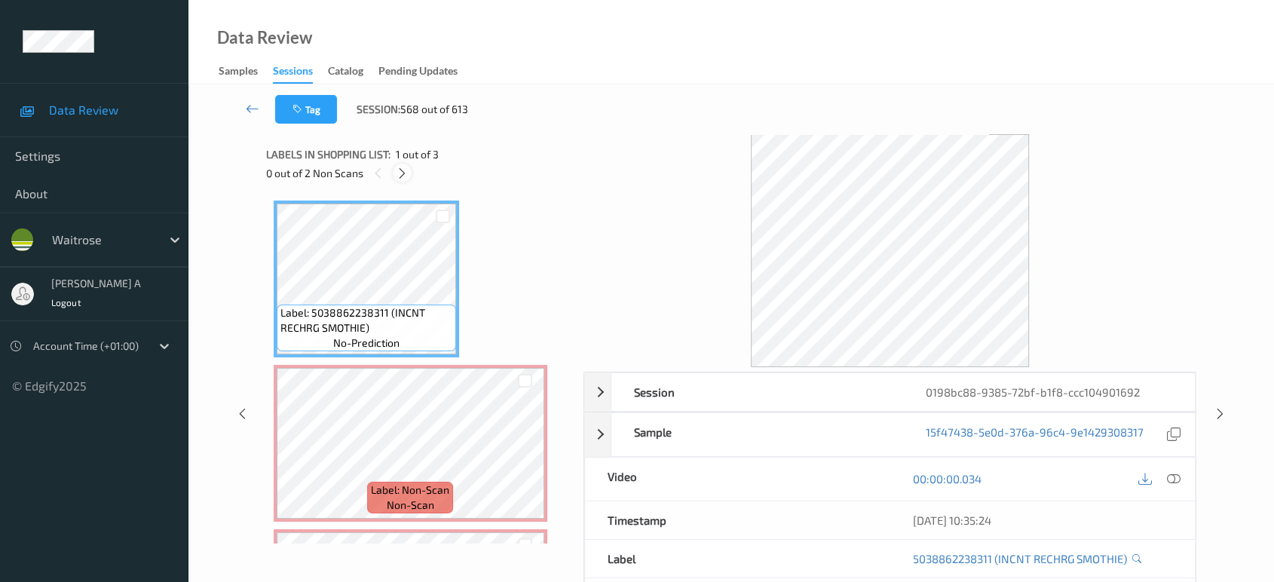
click at [403, 173] on icon at bounding box center [402, 174] width 13 height 14
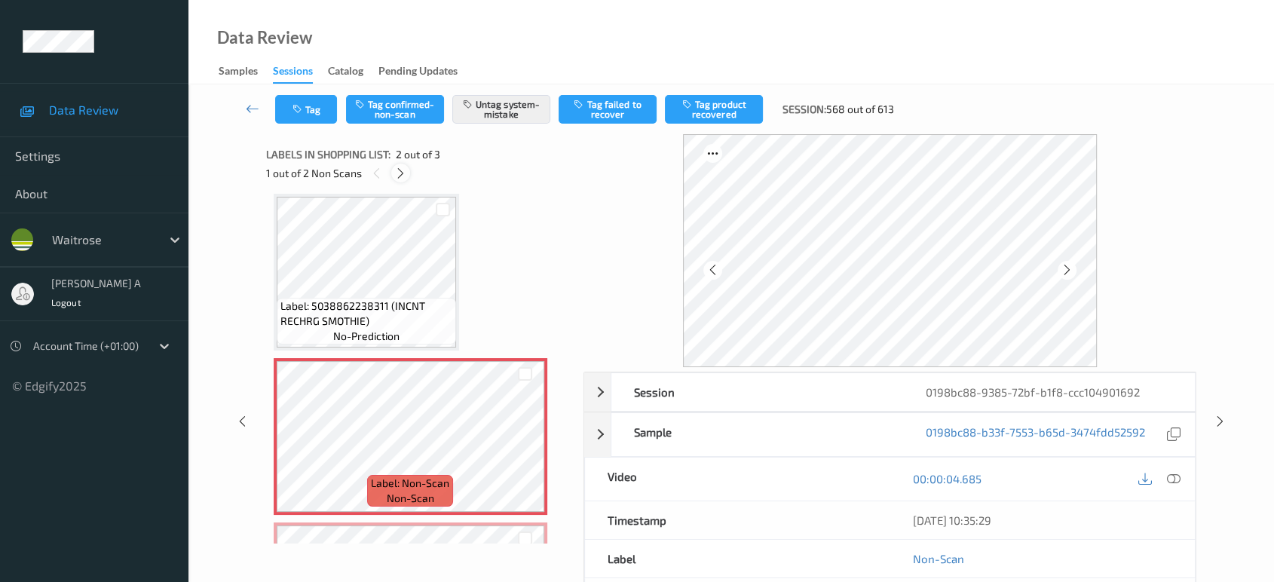
click at [403, 173] on icon at bounding box center [400, 174] width 13 height 14
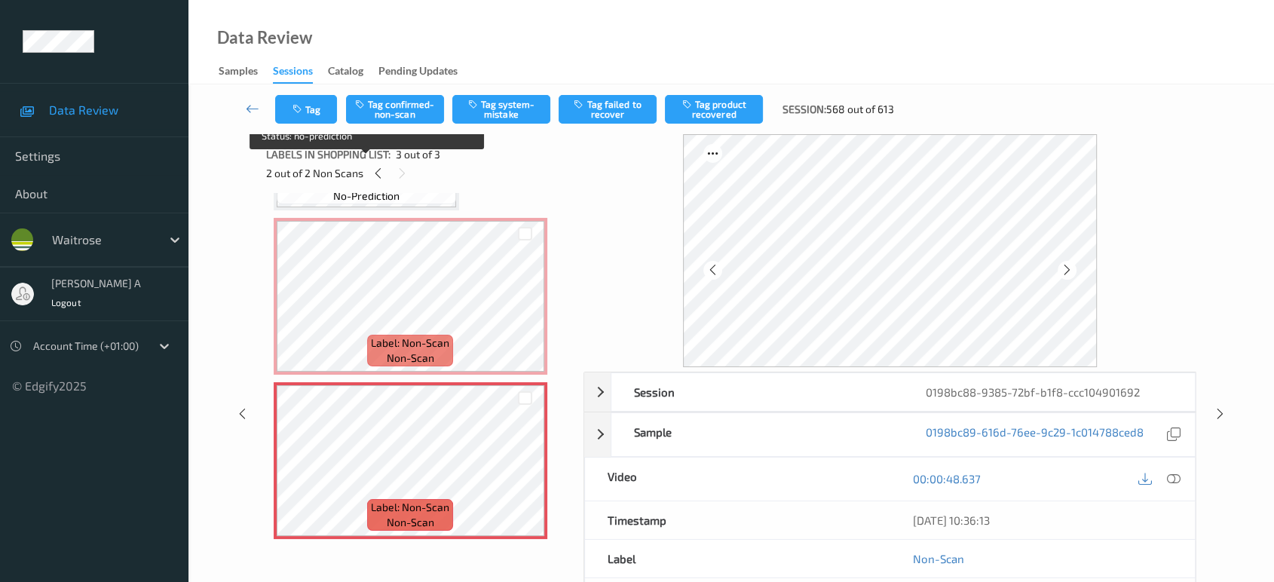
click at [445, 201] on div "Label: 5038862238311 (INCNT RECHRG SMOTHIE) no-prediction" at bounding box center [366, 181] width 179 height 47
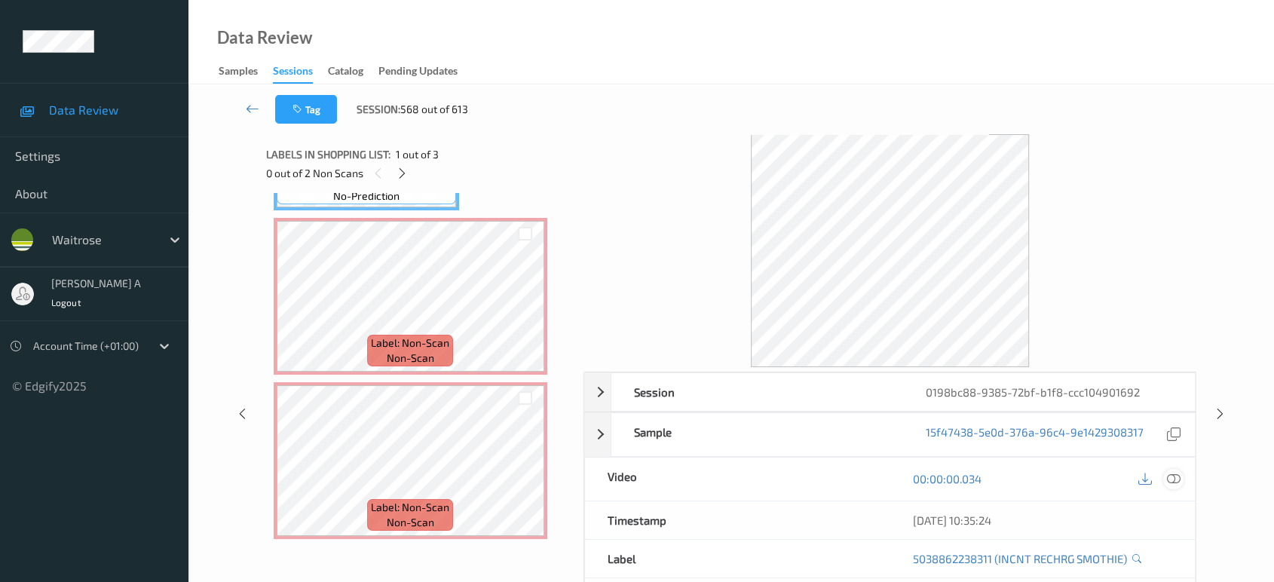
click at [1176, 476] on icon at bounding box center [1174, 479] width 14 height 14
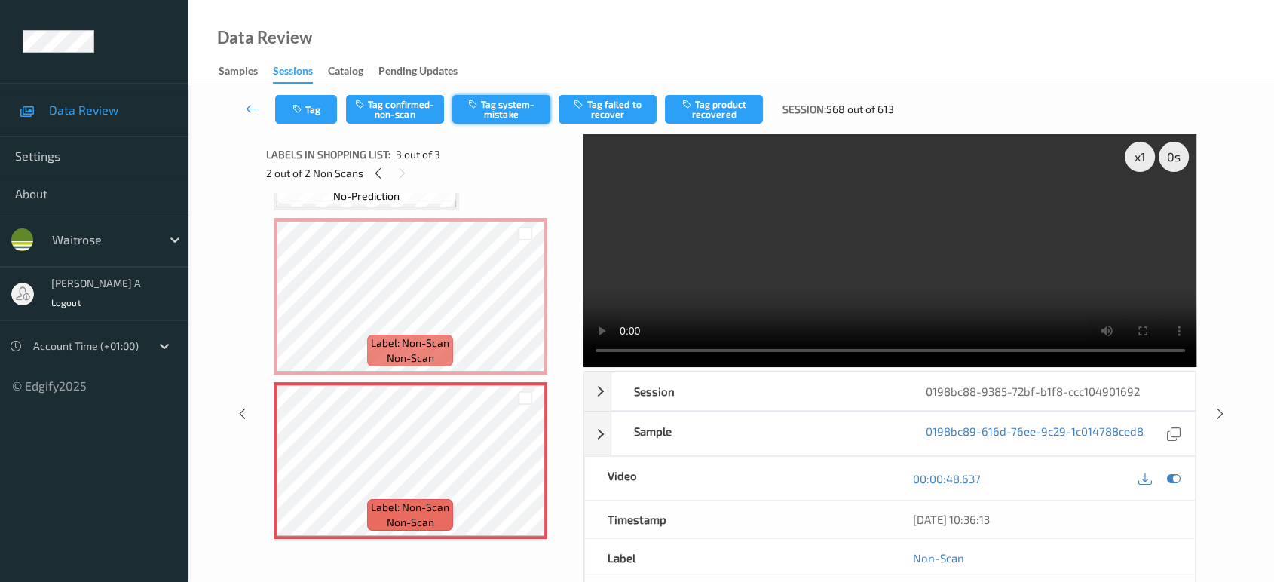
click at [503, 107] on button "Tag system-mistake" at bounding box center [501, 109] width 98 height 29
click at [313, 108] on button "Tag" at bounding box center [306, 109] width 62 height 29
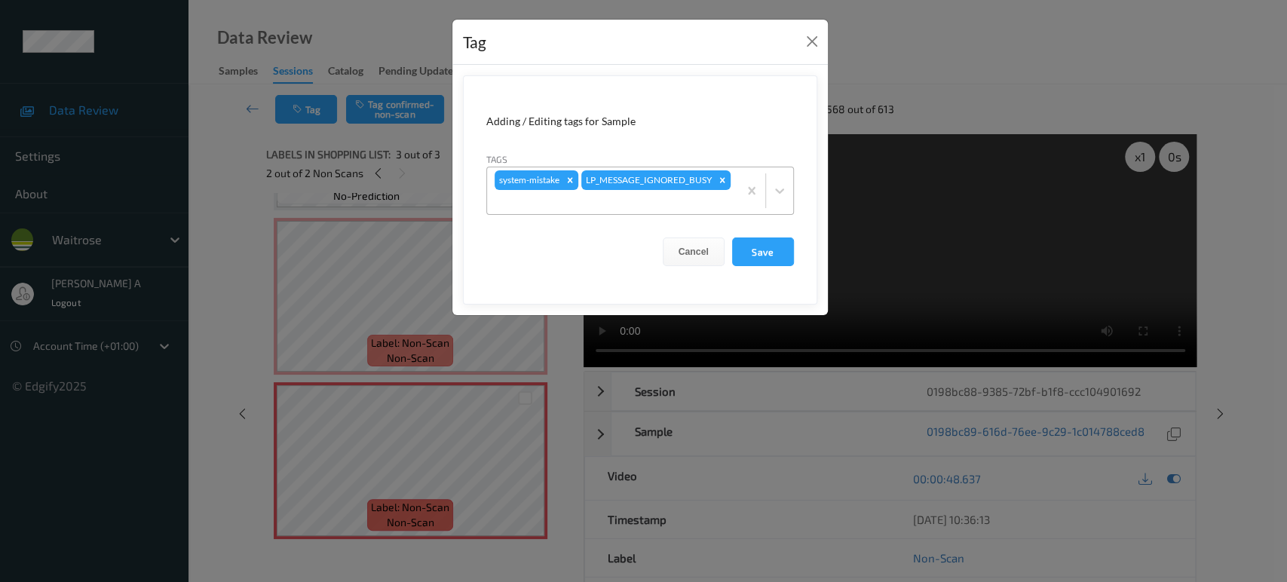
click at [706, 195] on div at bounding box center [613, 202] width 236 height 18
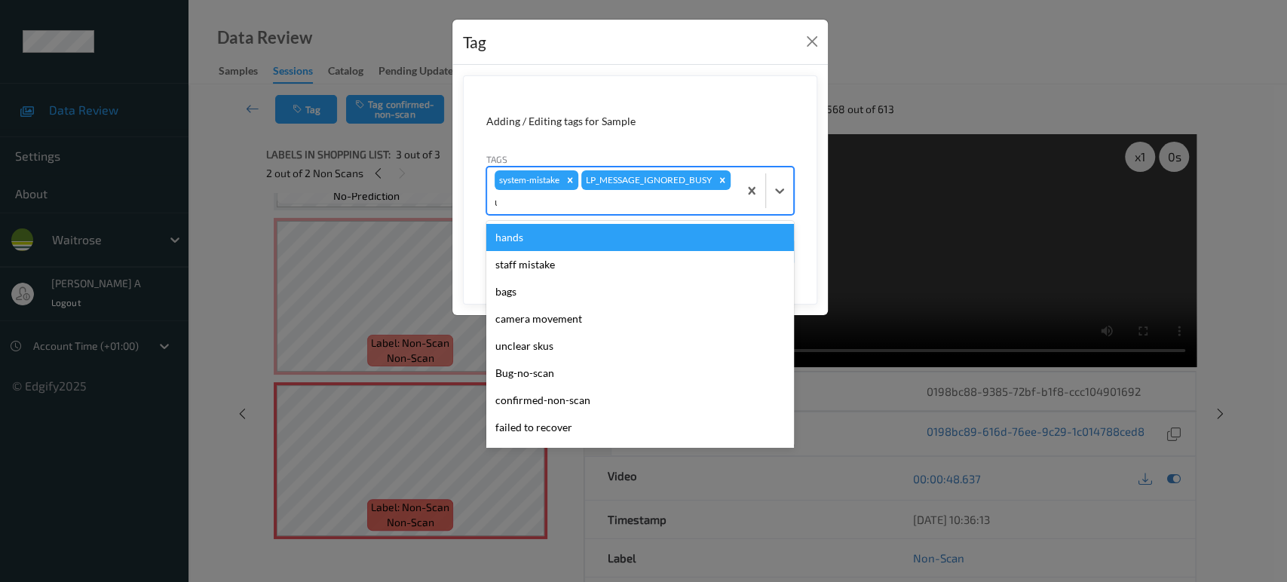
type input "un"
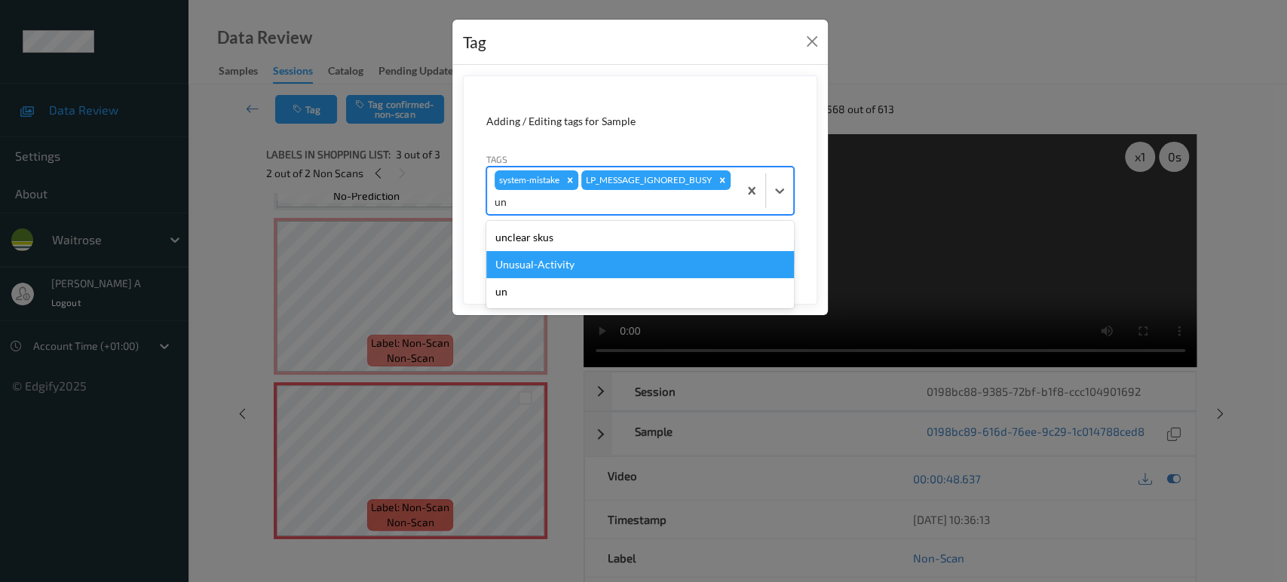
click at [519, 258] on div "Unusual-Activity" at bounding box center [640, 264] width 308 height 27
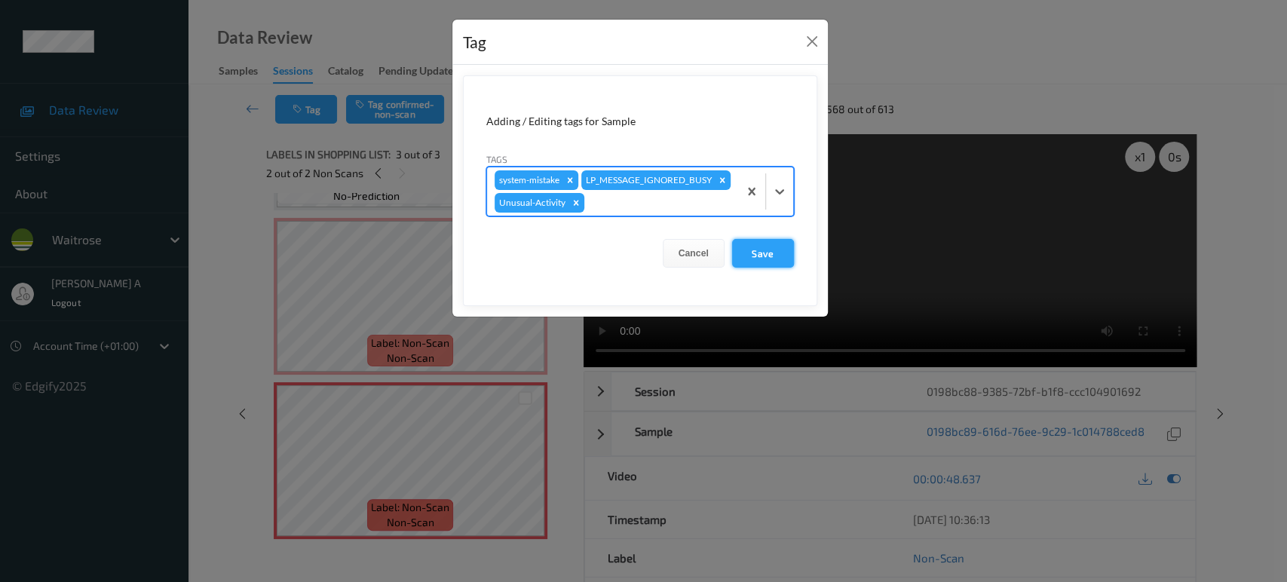
click at [754, 247] on button "Save" at bounding box center [763, 253] width 62 height 29
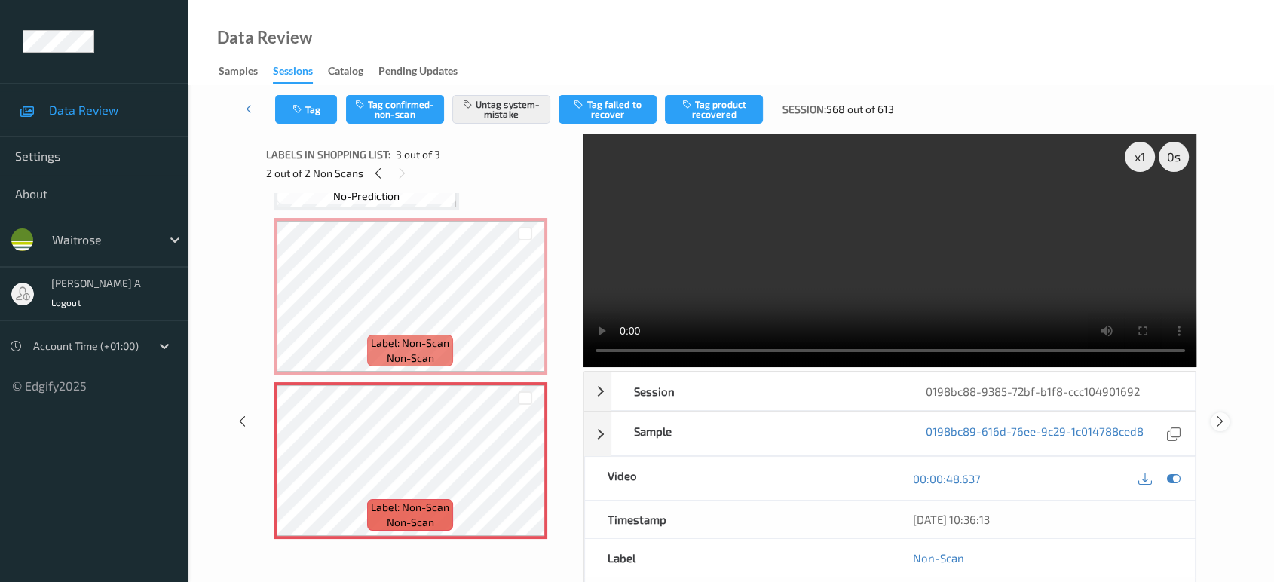
click at [1220, 421] on icon at bounding box center [1220, 422] width 13 height 14
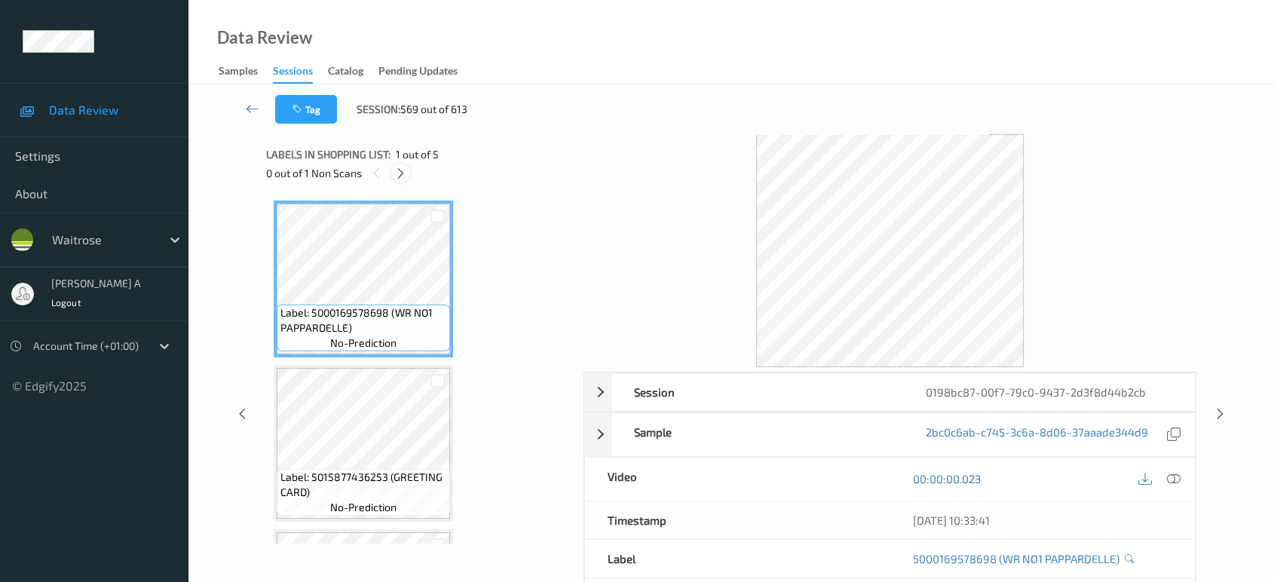
click at [406, 179] on icon at bounding box center [400, 174] width 13 height 14
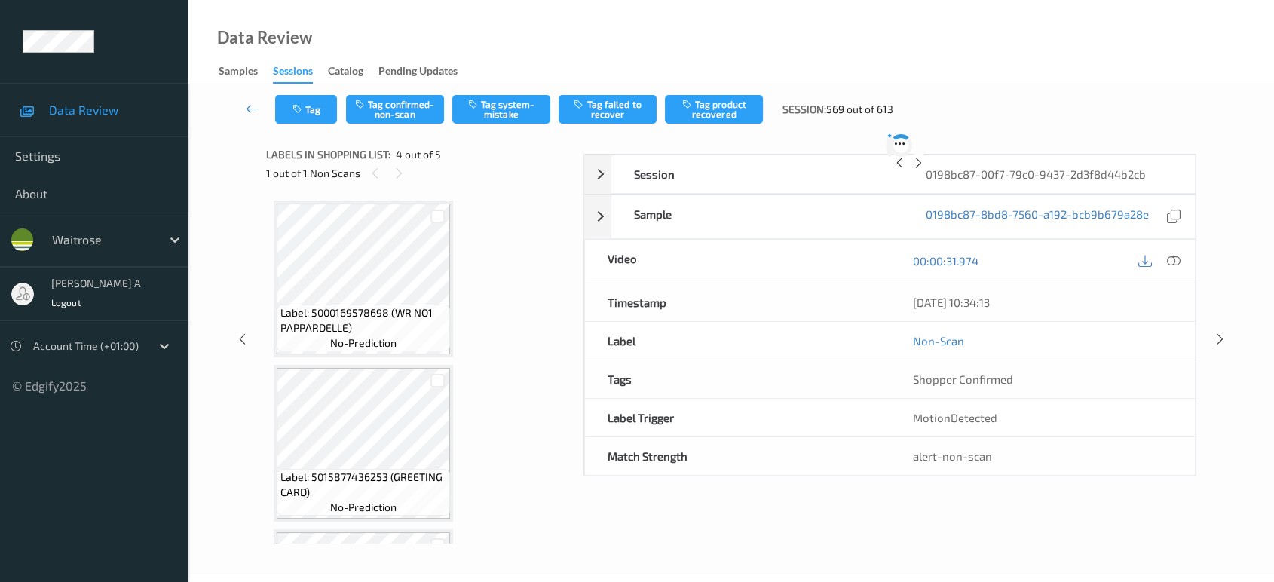
scroll to position [335, 0]
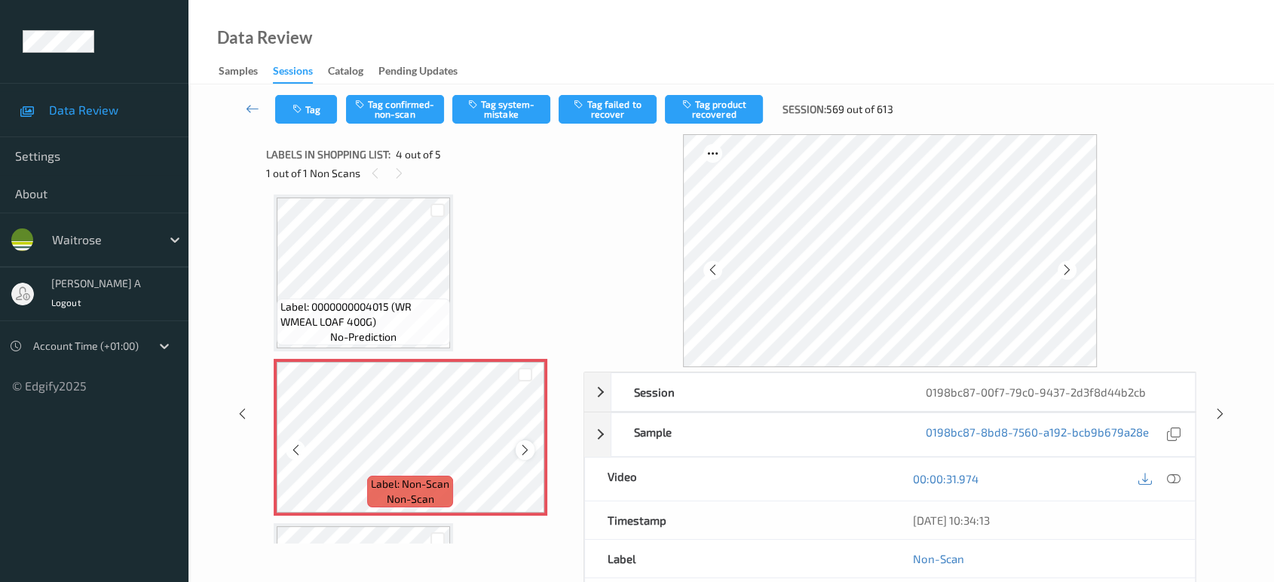
click at [524, 451] on icon at bounding box center [525, 450] width 13 height 14
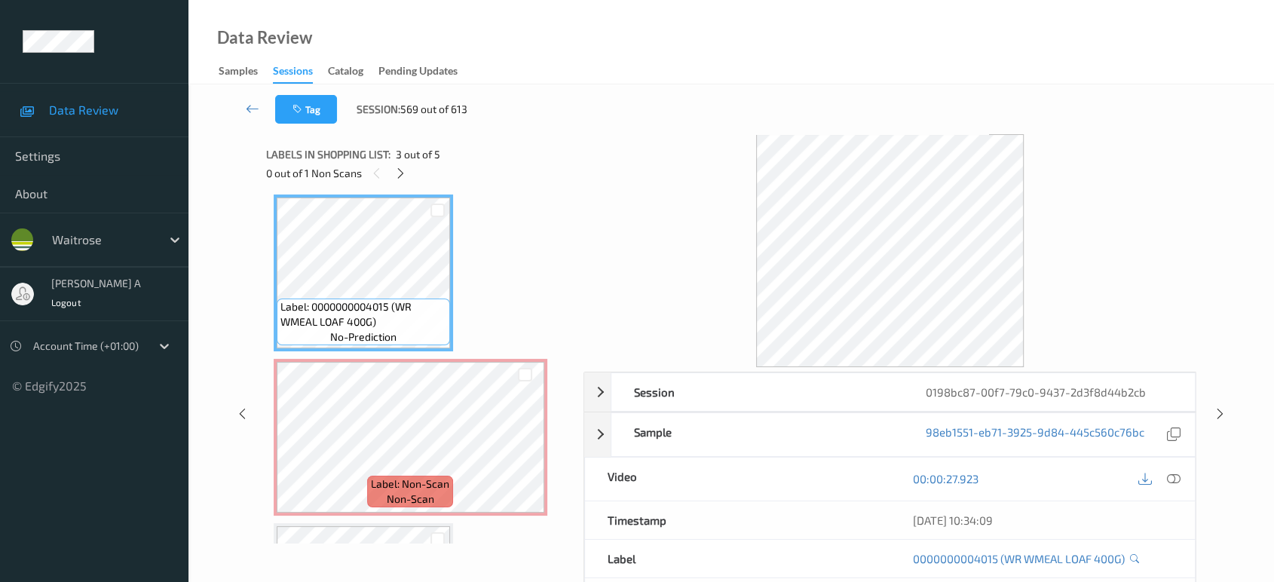
click at [1178, 480] on icon at bounding box center [1174, 479] width 14 height 14
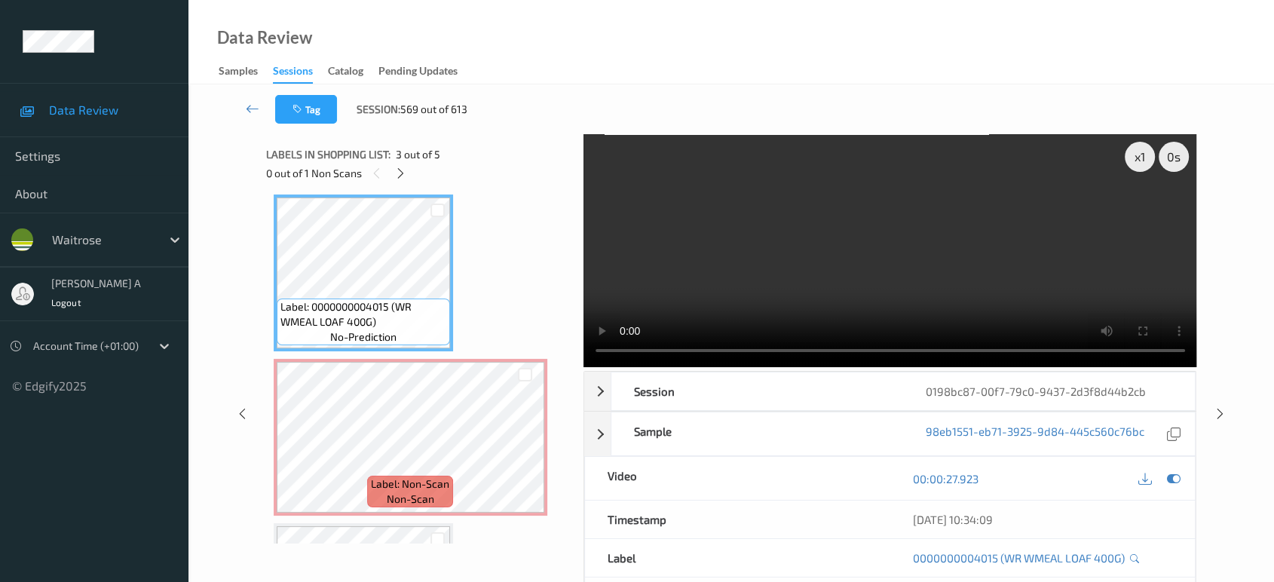
click at [905, 252] on video at bounding box center [890, 250] width 614 height 233
click at [525, 445] on icon at bounding box center [525, 450] width 13 height 14
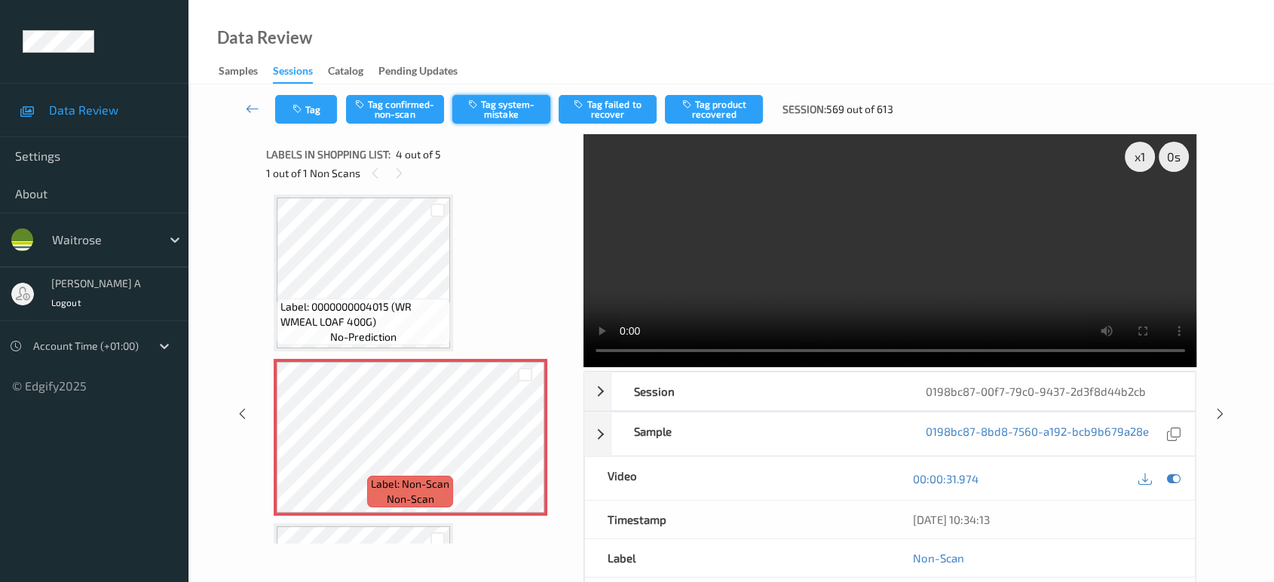
click at [530, 107] on button "Tag system-mistake" at bounding box center [501, 109] width 98 height 29
click at [300, 118] on button "Tag" at bounding box center [306, 109] width 62 height 29
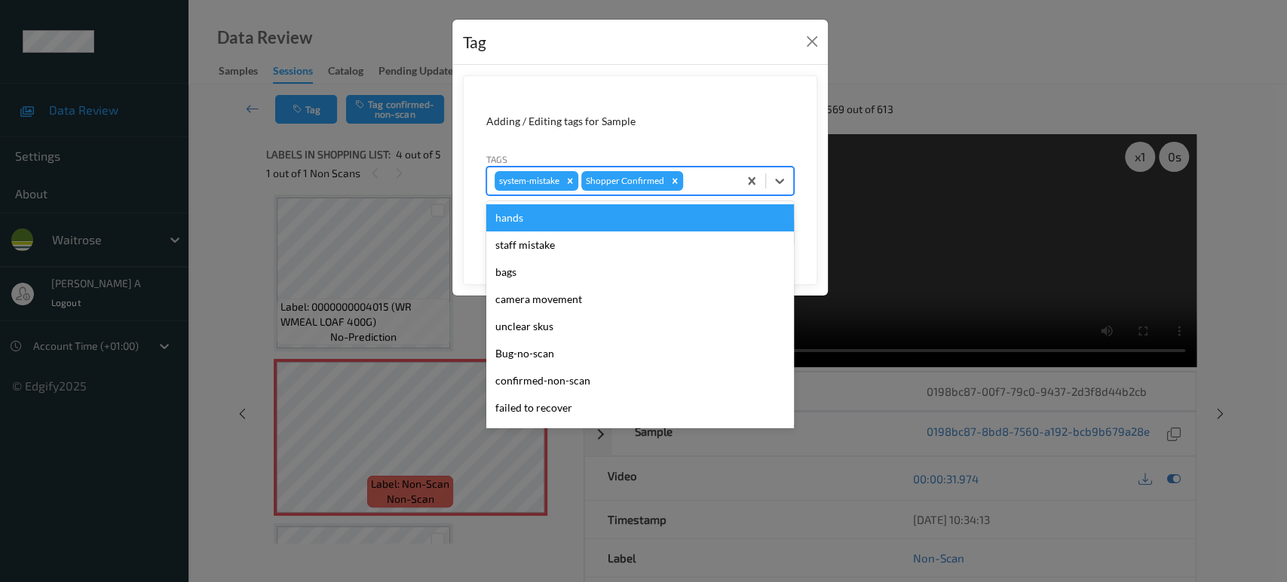
click at [712, 191] on div "system-mistake Shopper Confirmed" at bounding box center [612, 181] width 251 height 26
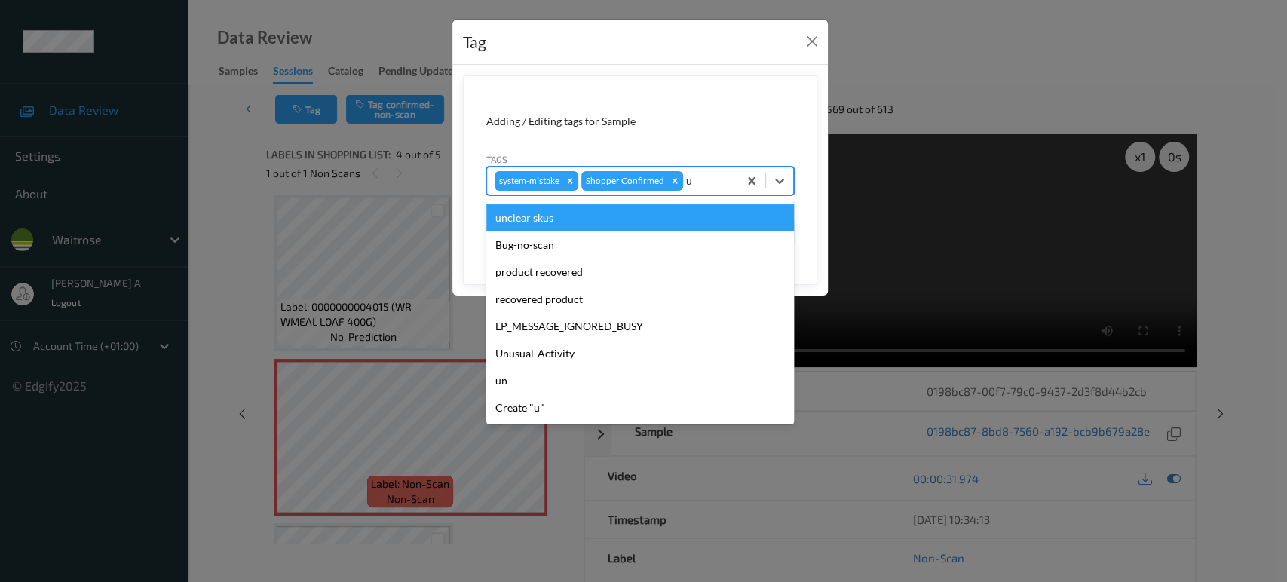
type input "un"
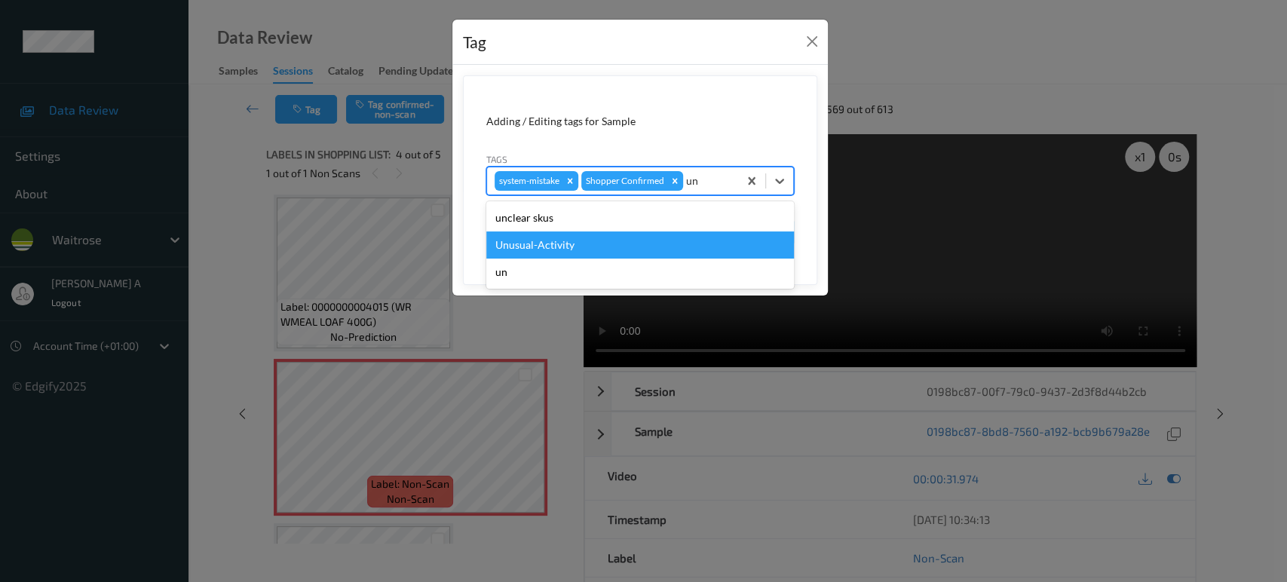
click at [623, 237] on div "Unusual-Activity" at bounding box center [640, 244] width 308 height 27
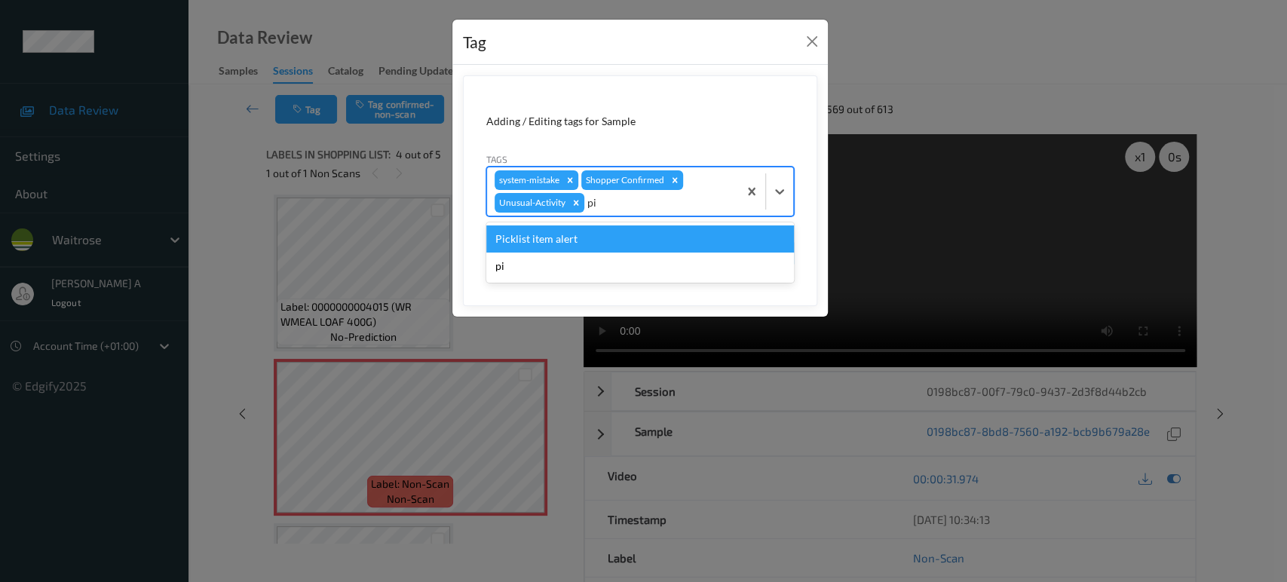
type input "pic"
click at [641, 239] on div "Picklist item alert" at bounding box center [640, 238] width 308 height 27
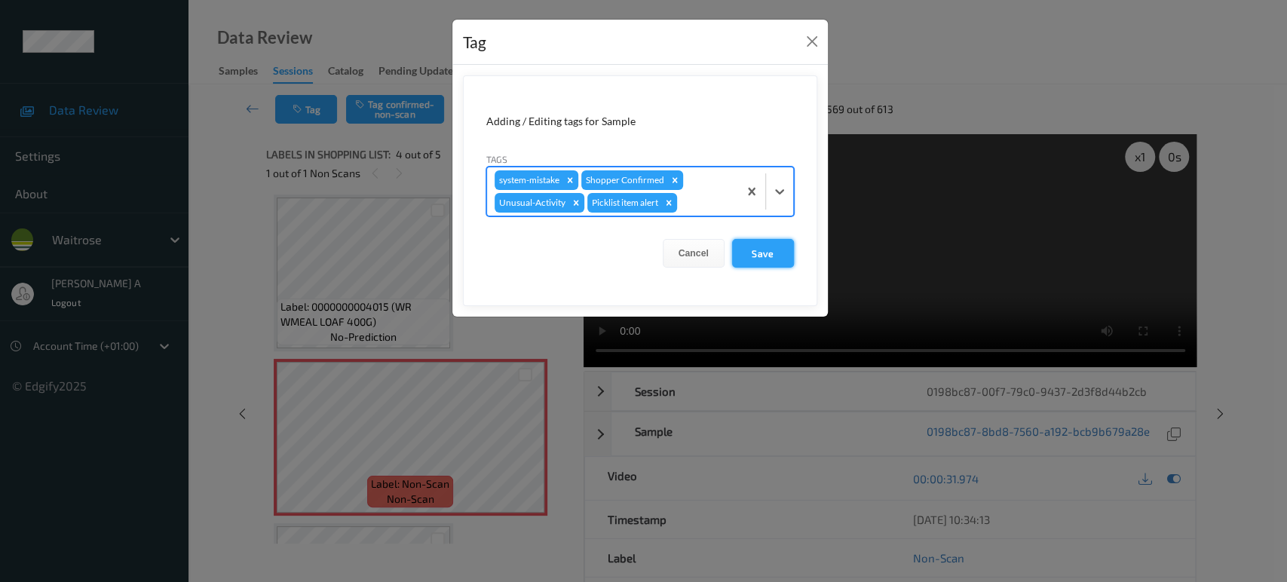
click at [759, 259] on button "Save" at bounding box center [763, 253] width 62 height 29
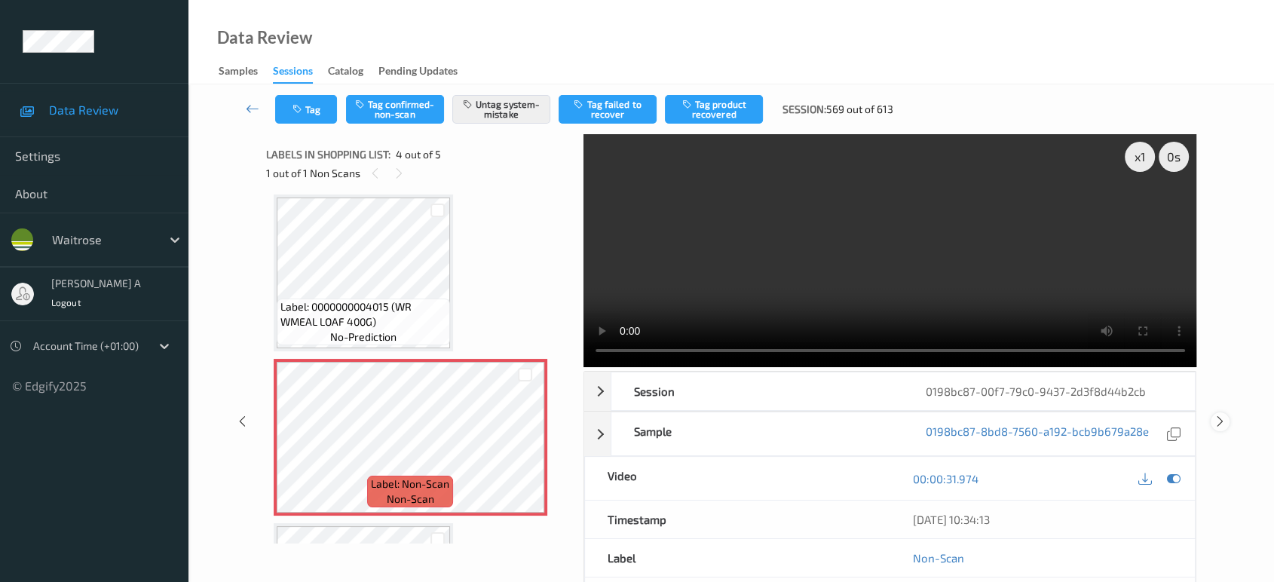
click at [1217, 424] on icon at bounding box center [1220, 422] width 13 height 14
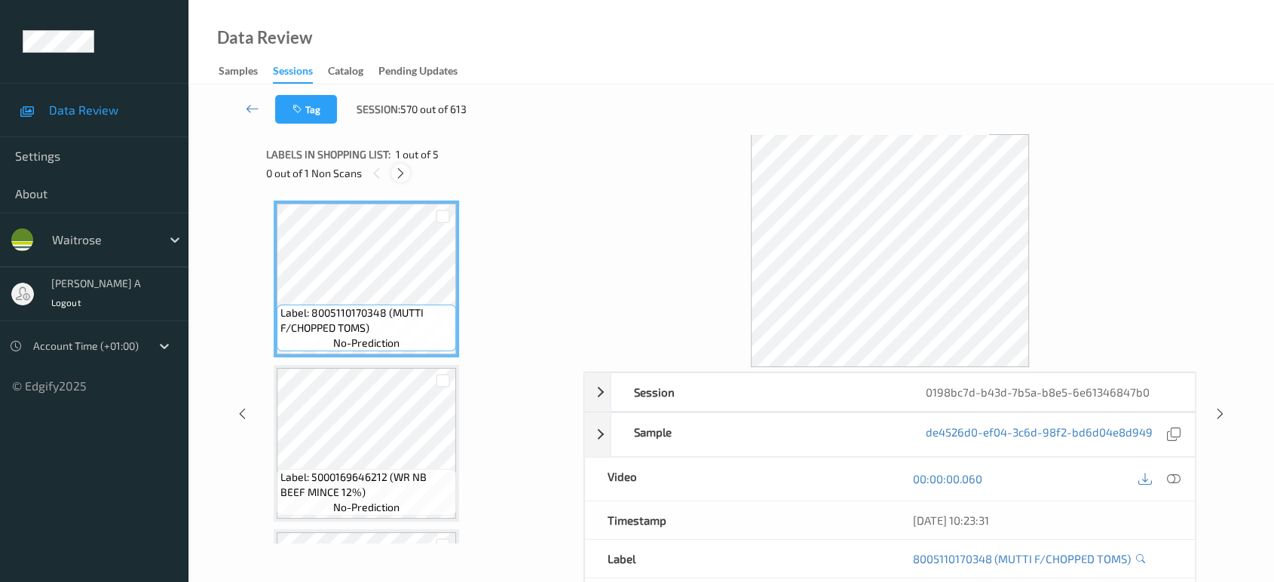
click at [399, 168] on icon at bounding box center [400, 174] width 13 height 14
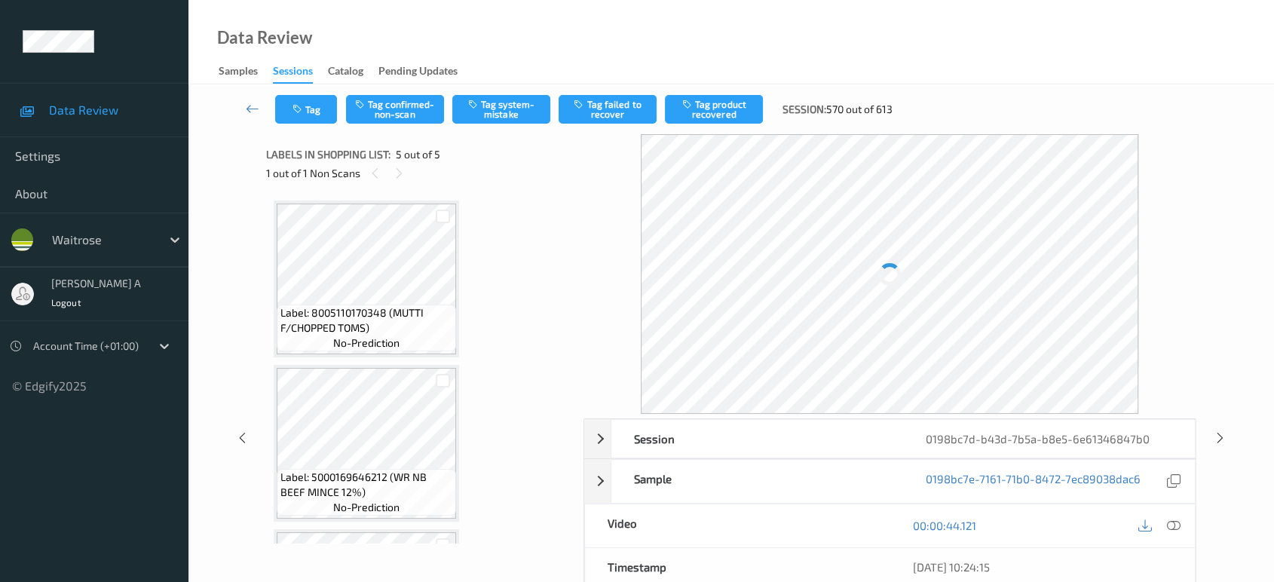
scroll to position [475, 0]
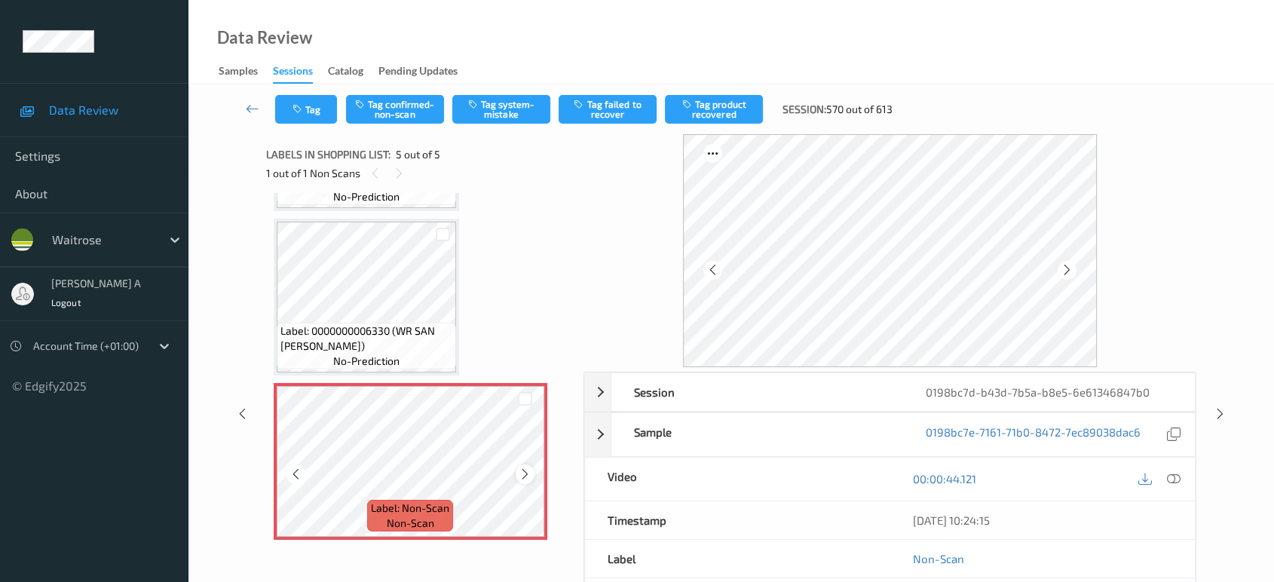
click at [525, 469] on icon at bounding box center [525, 474] width 13 height 14
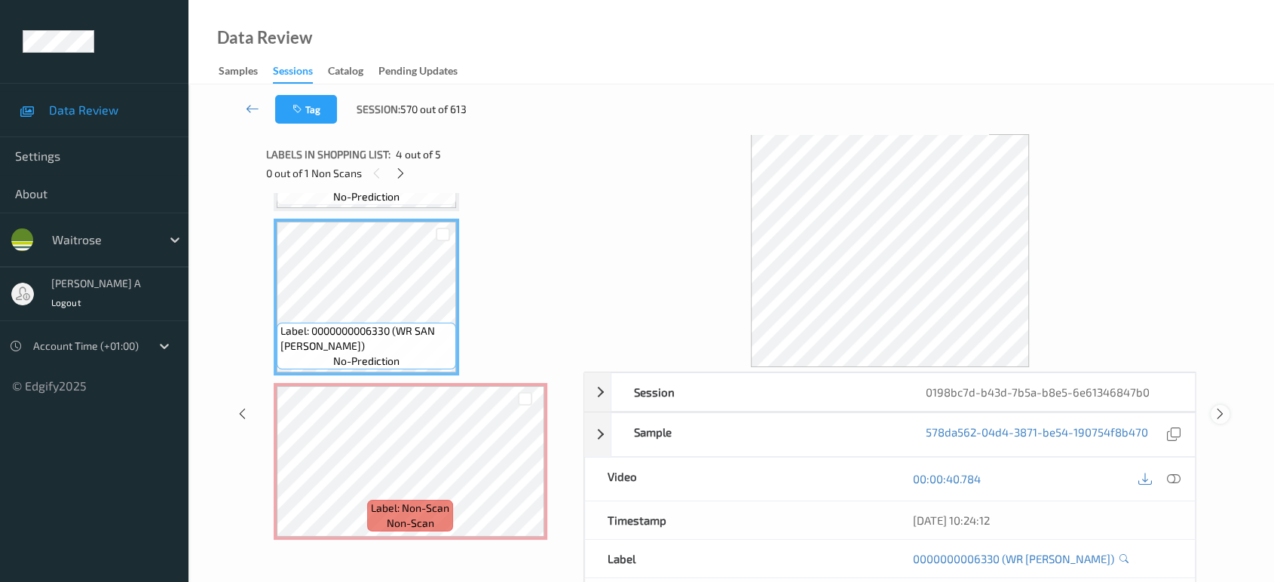
click at [1223, 418] on icon at bounding box center [1220, 414] width 13 height 14
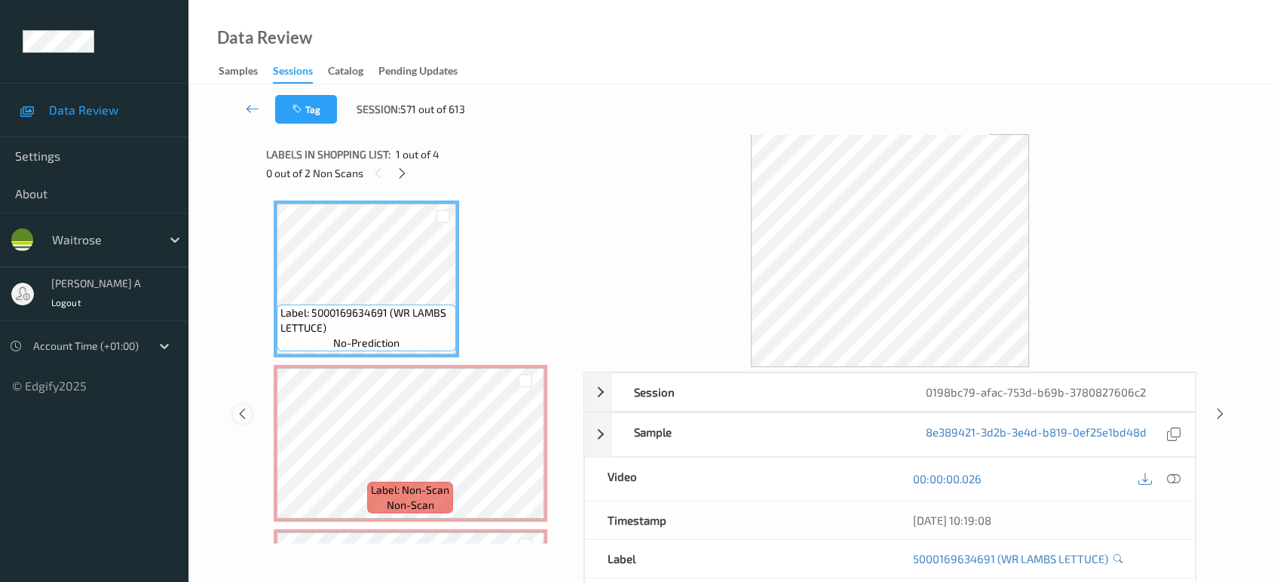
click at [247, 416] on icon at bounding box center [242, 414] width 13 height 14
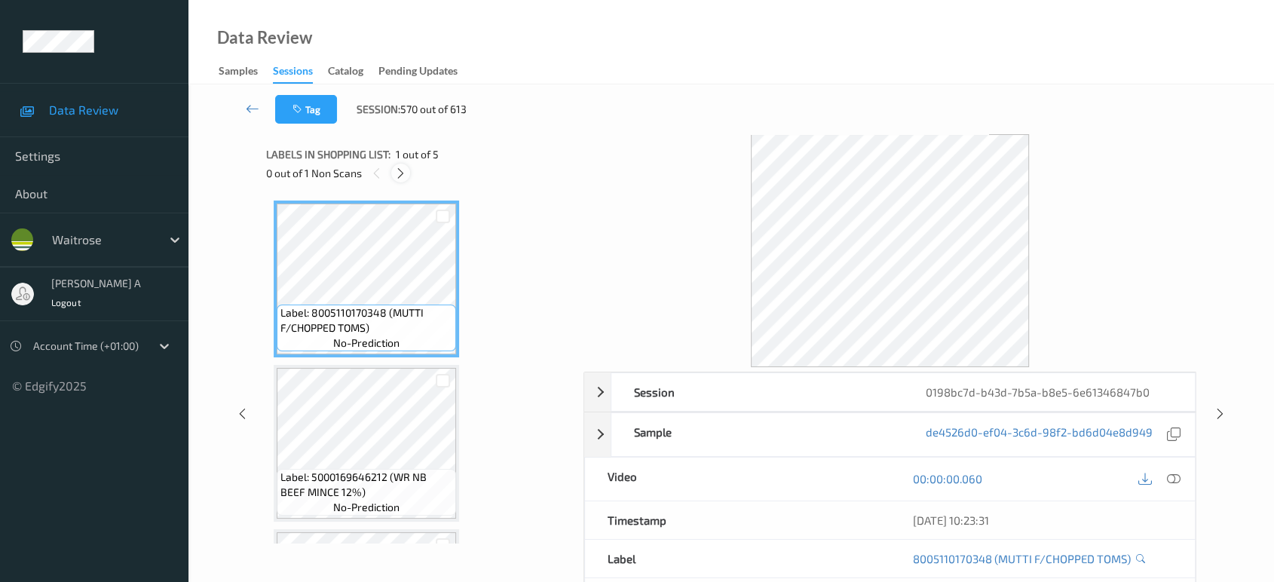
click at [399, 172] on icon at bounding box center [400, 174] width 13 height 14
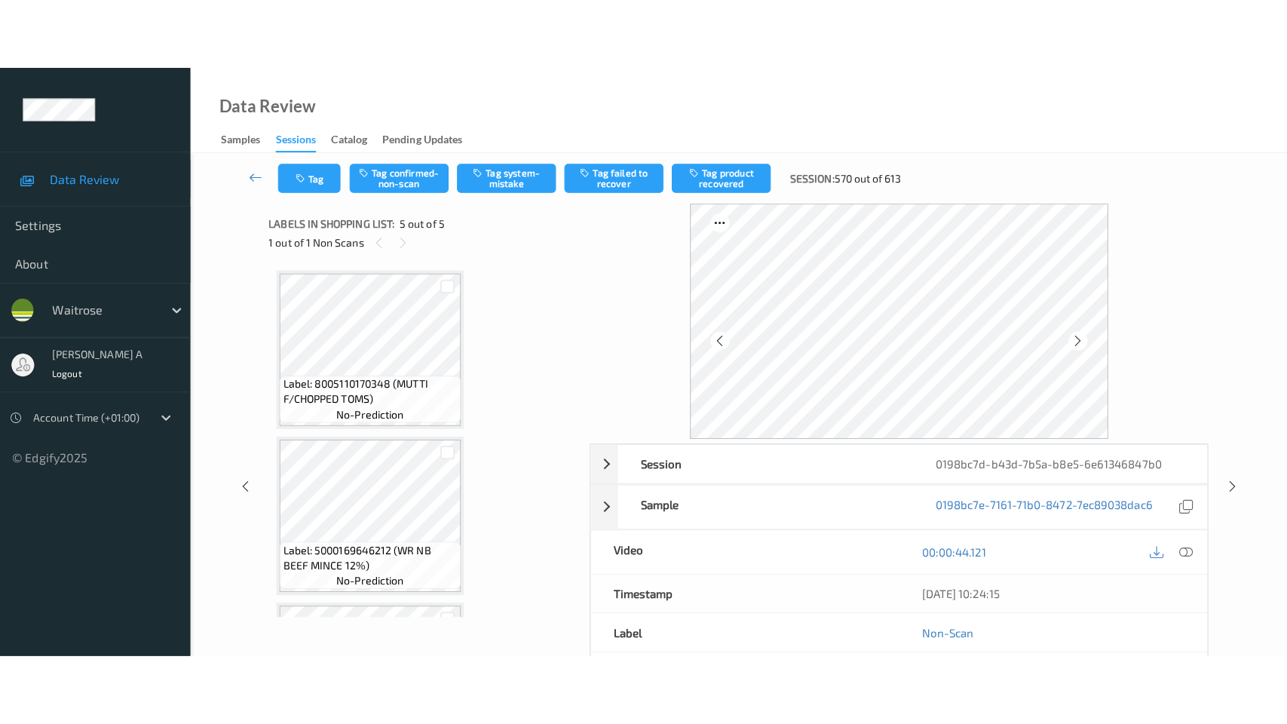
scroll to position [475, 0]
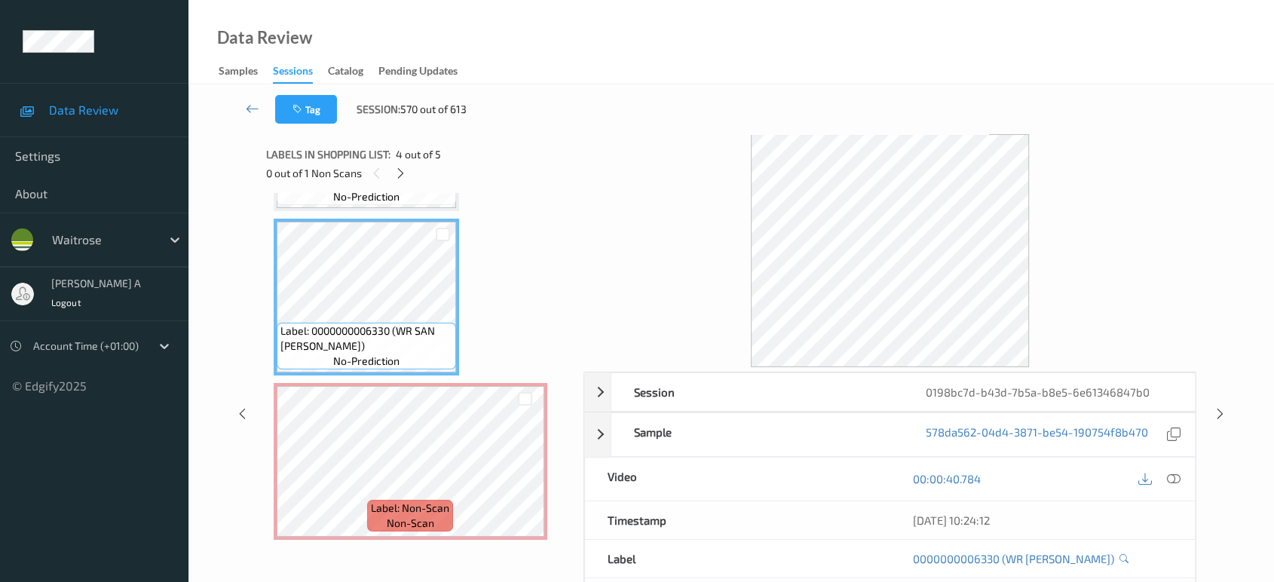
drag, startPoint x: 1181, startPoint y: 481, endPoint x: 1176, endPoint y: 473, distance: 9.2
click at [1181, 481] on div at bounding box center [1173, 479] width 20 height 20
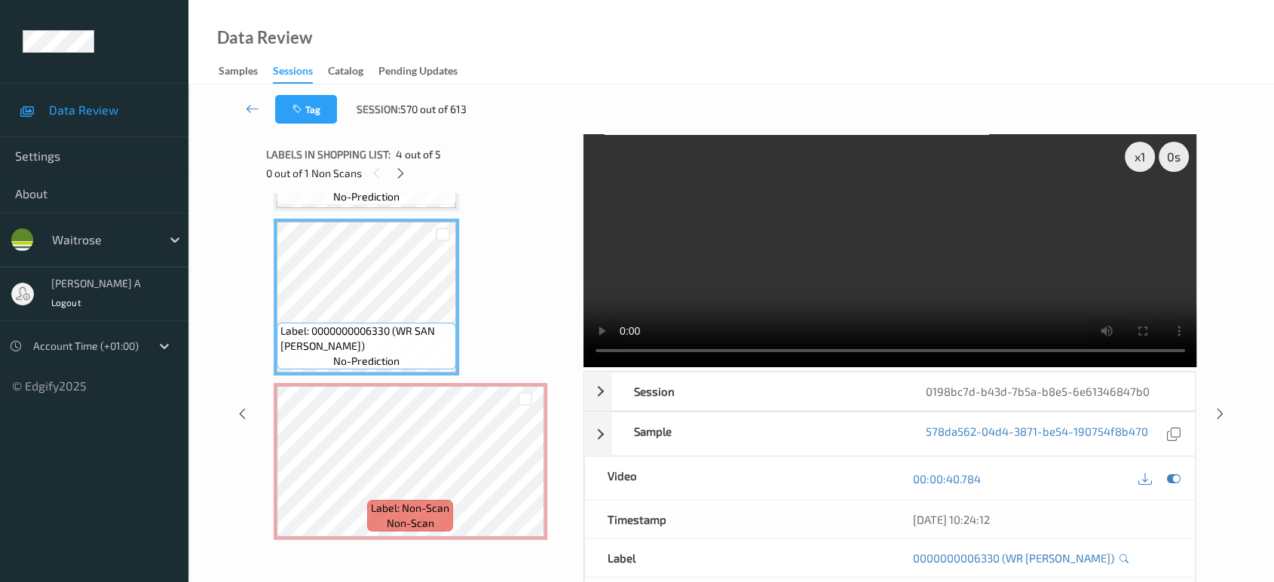
scroll to position [333, 0]
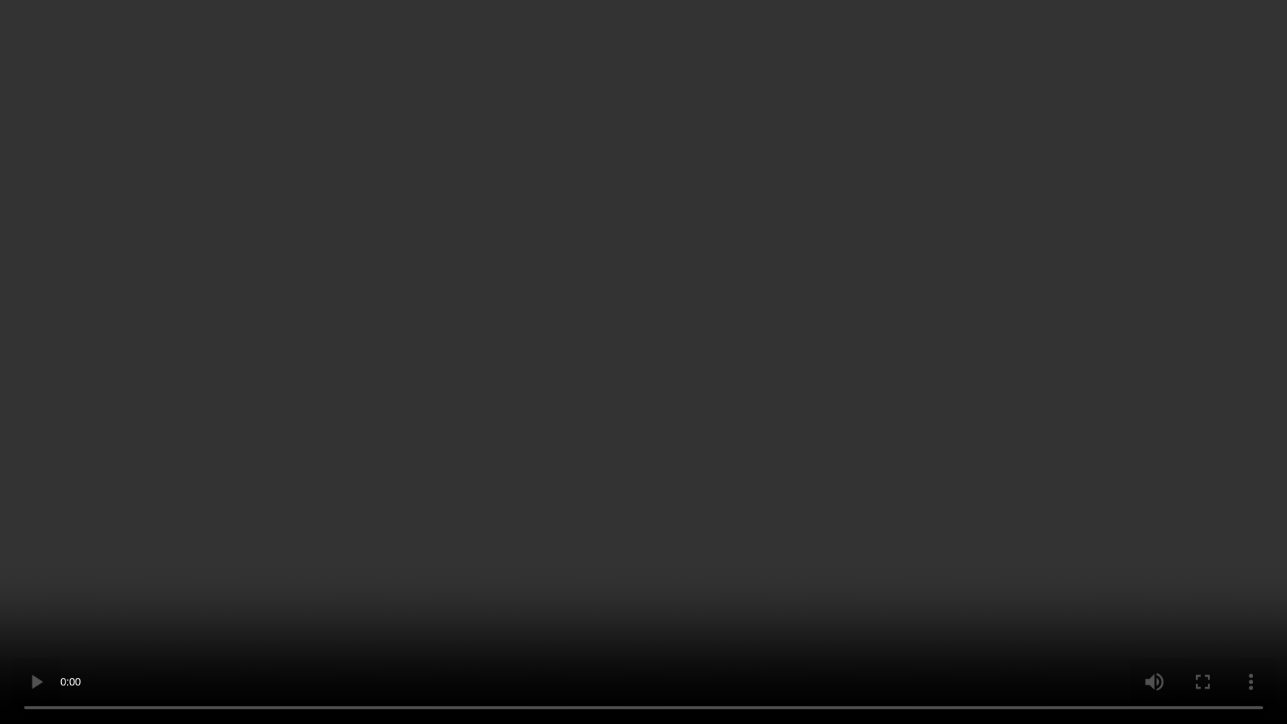
drag, startPoint x: 638, startPoint y: 428, endPoint x: 680, endPoint y: 253, distance: 180.5
click at [638, 428] on video at bounding box center [643, 362] width 1287 height 724
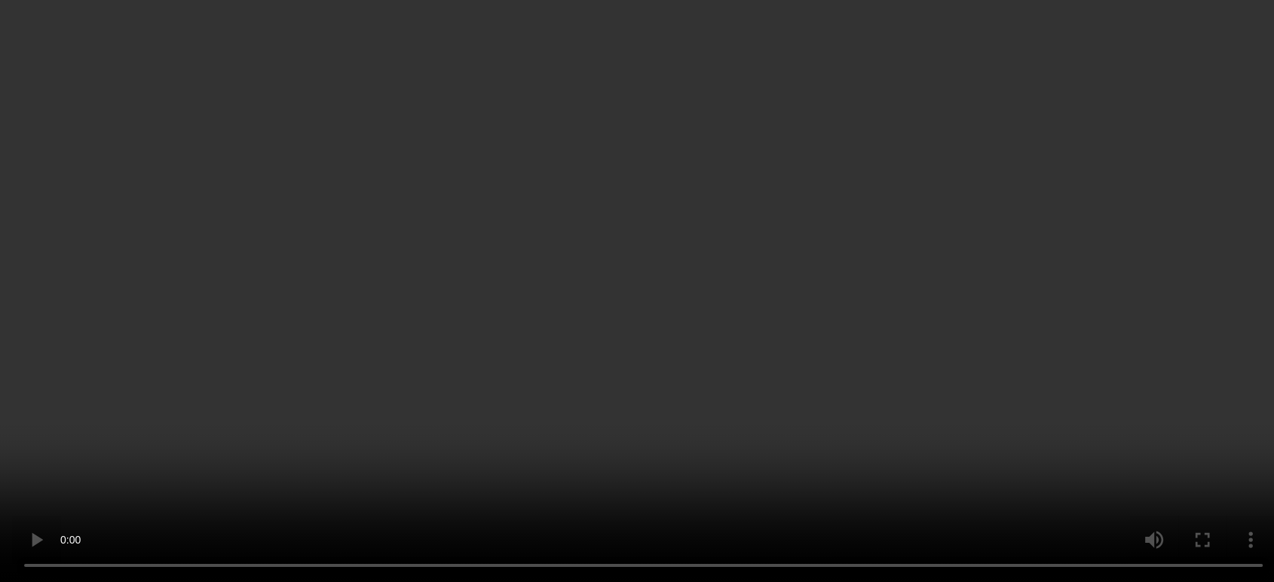
scroll to position [475, 0]
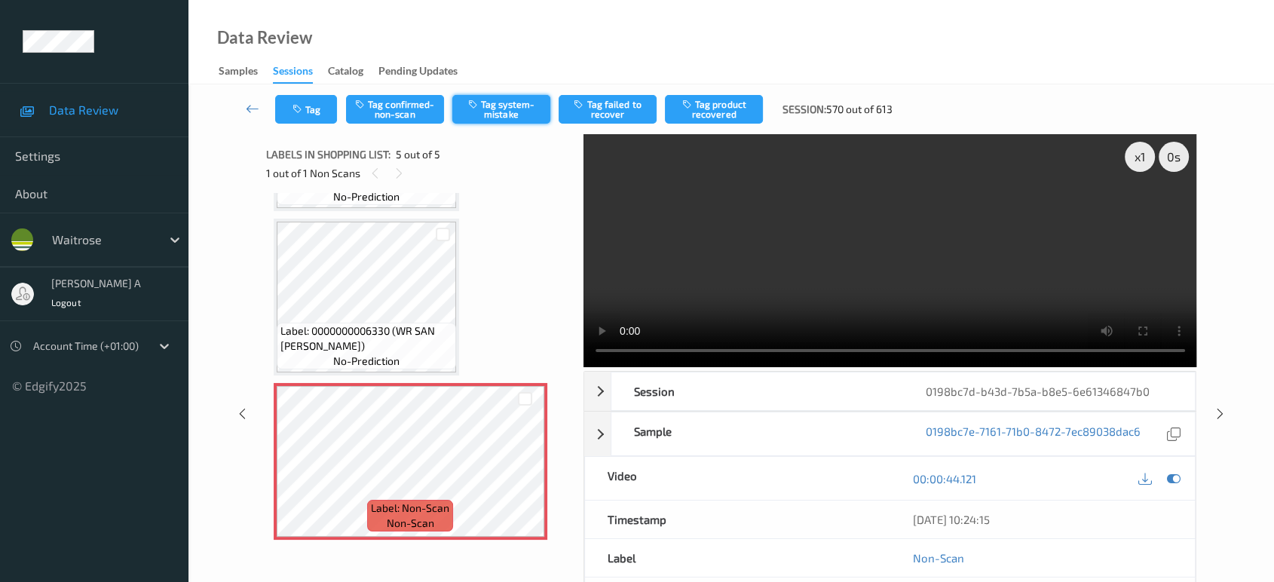
click at [489, 118] on button "Tag system-mistake" at bounding box center [501, 109] width 98 height 29
click at [318, 111] on button "Tag" at bounding box center [306, 109] width 62 height 29
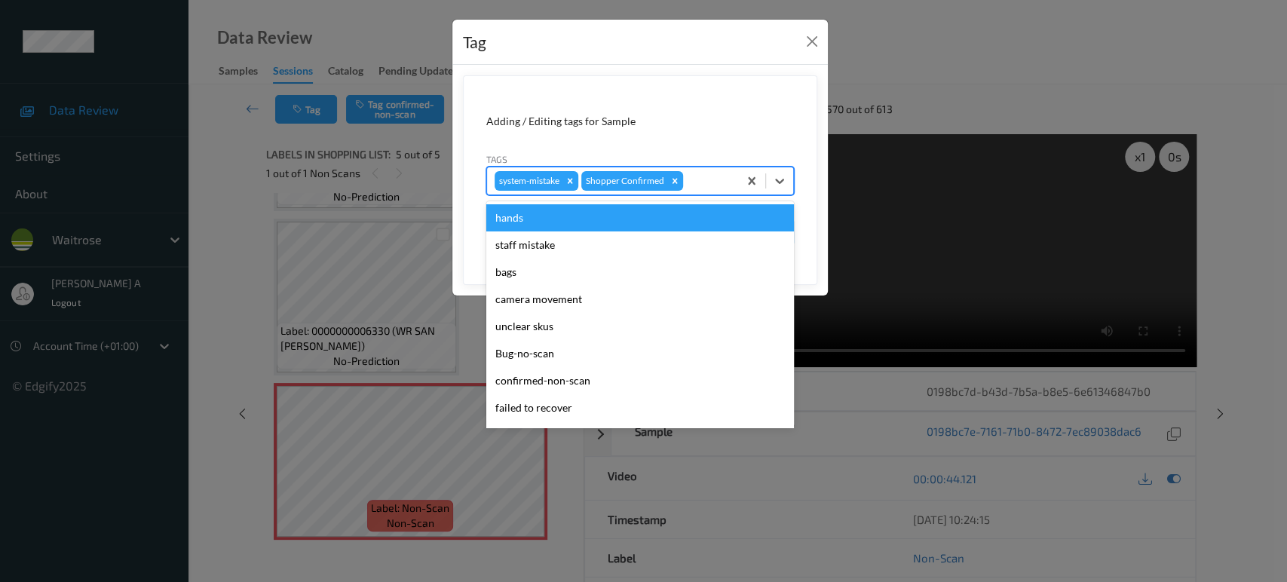
click at [696, 172] on div at bounding box center [708, 181] width 44 height 18
type input "un"
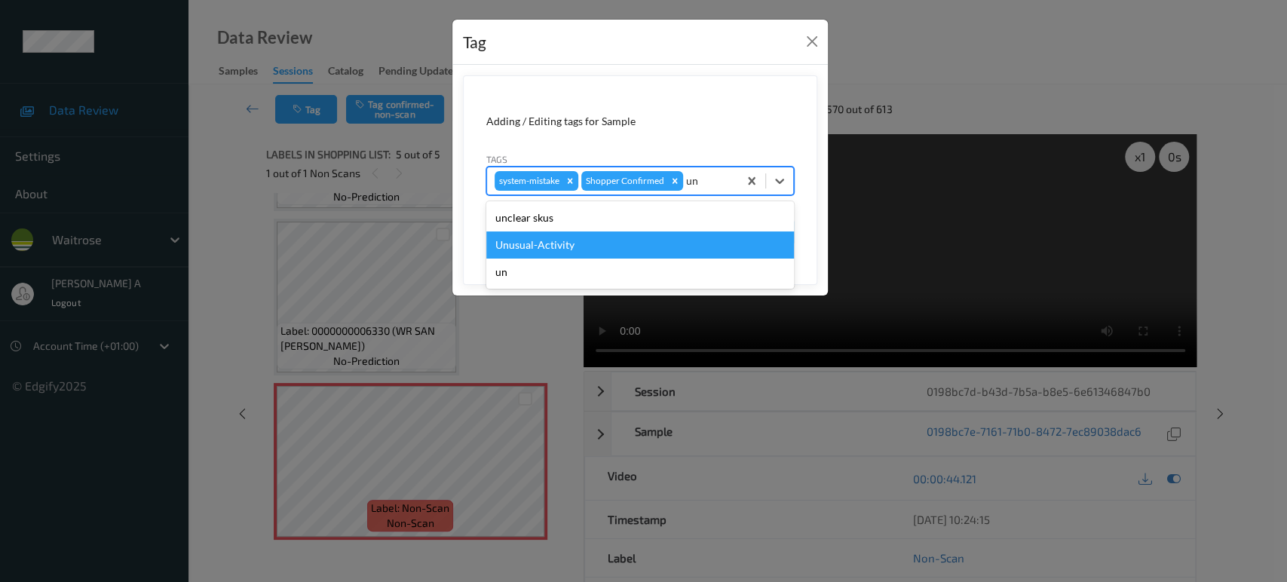
click at [617, 255] on div "Unusual-Activity" at bounding box center [640, 244] width 308 height 27
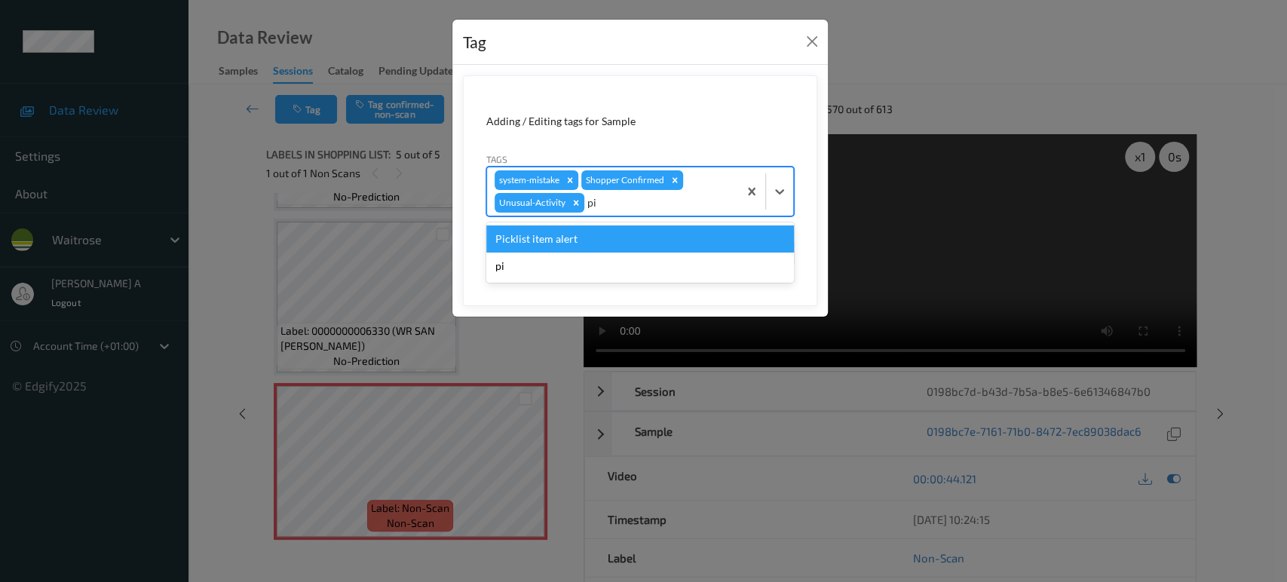
type input "pic"
click at [609, 243] on div "Picklist item alert" at bounding box center [640, 238] width 308 height 27
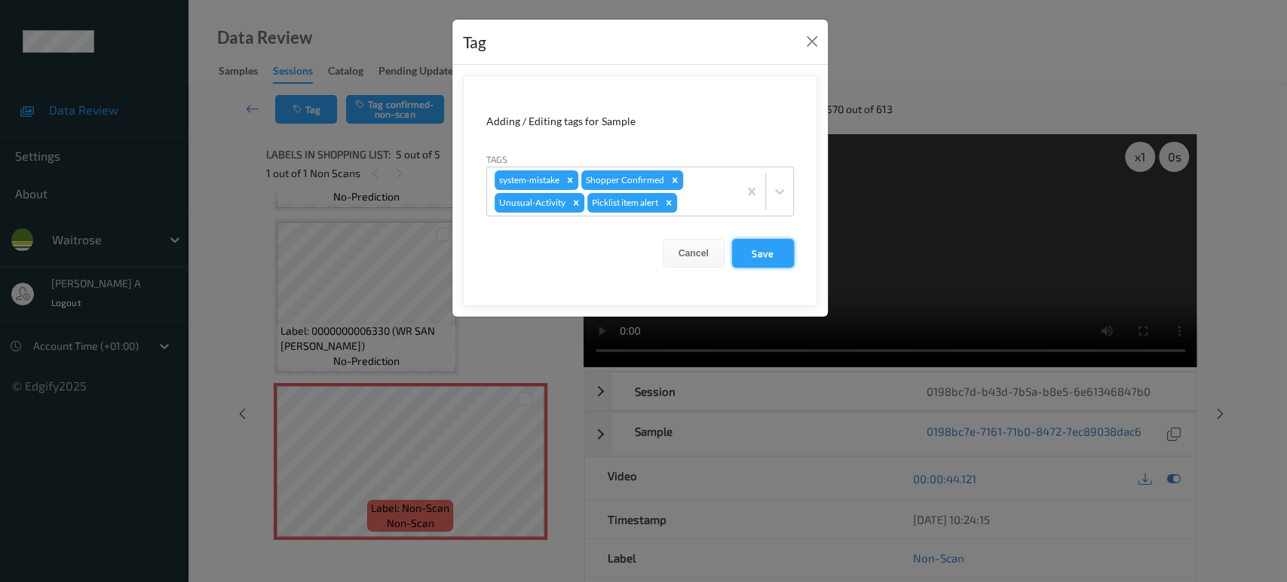
click at [777, 253] on button "Save" at bounding box center [763, 253] width 62 height 29
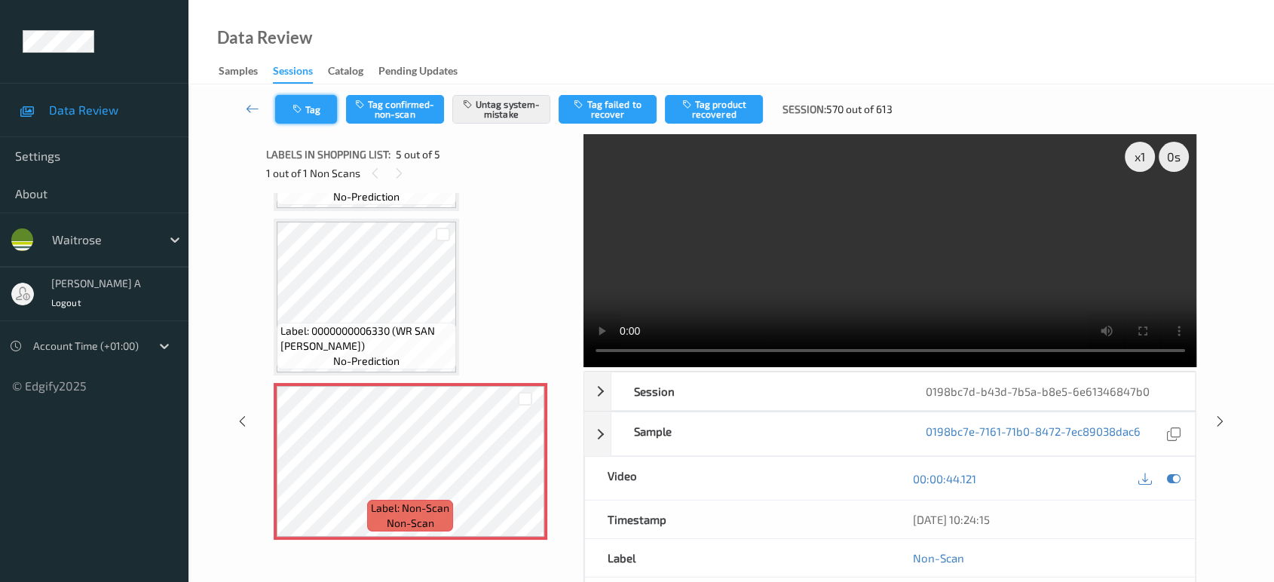
click at [326, 117] on button "Tag" at bounding box center [306, 109] width 62 height 29
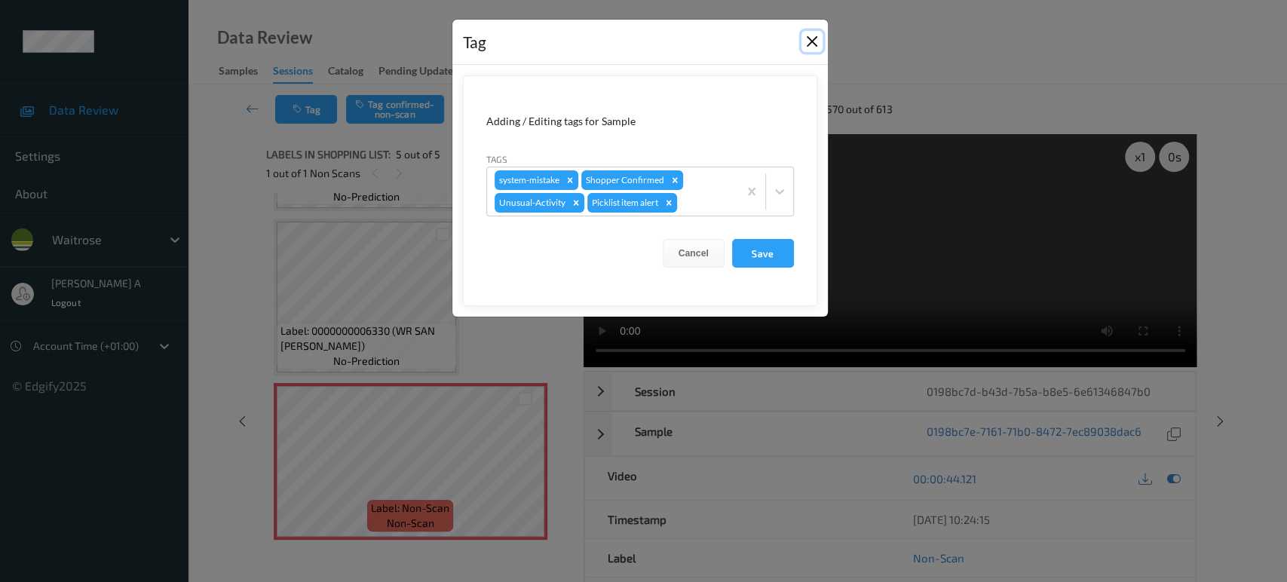
click at [810, 47] on button "Close" at bounding box center [811, 41] width 21 height 21
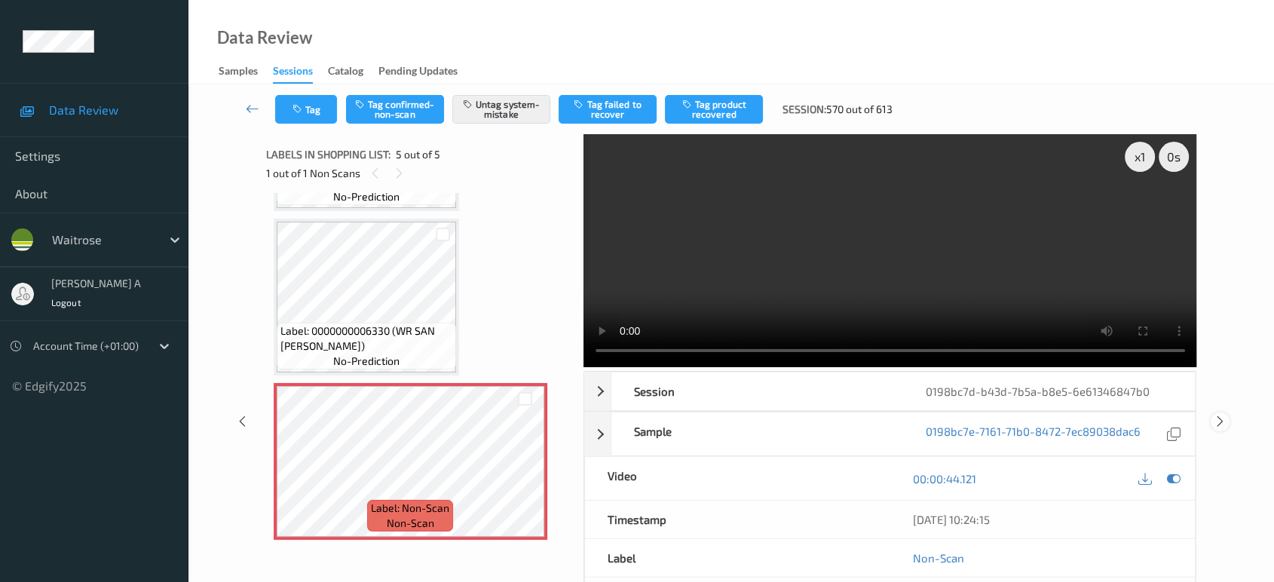
click at [1218, 418] on icon at bounding box center [1220, 422] width 13 height 14
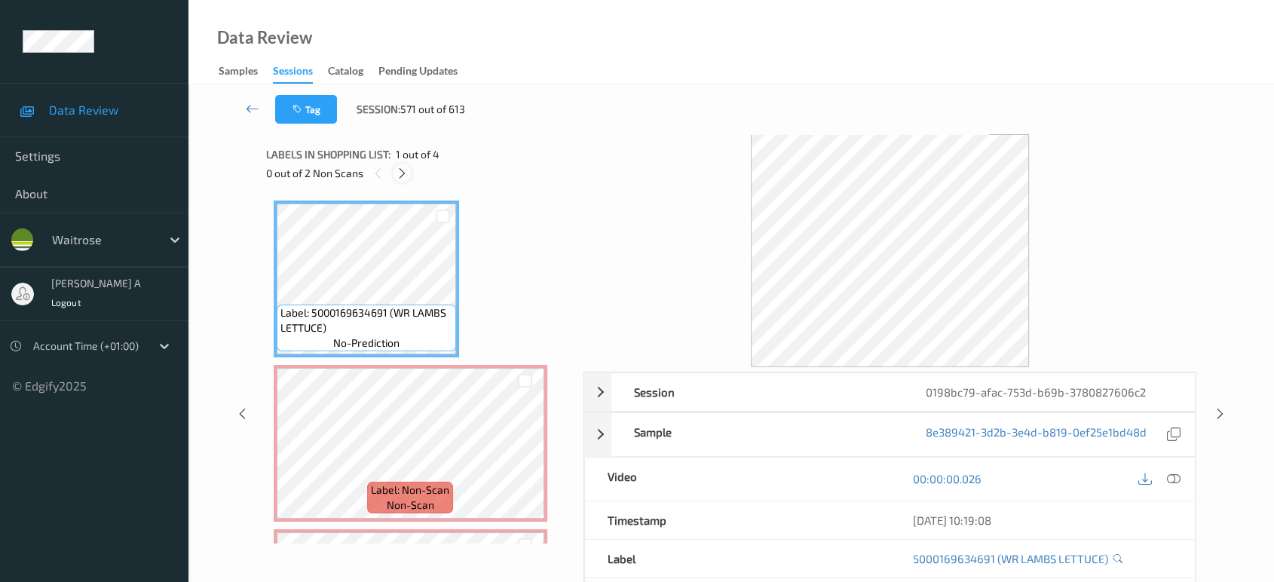
click at [403, 173] on icon at bounding box center [402, 174] width 13 height 14
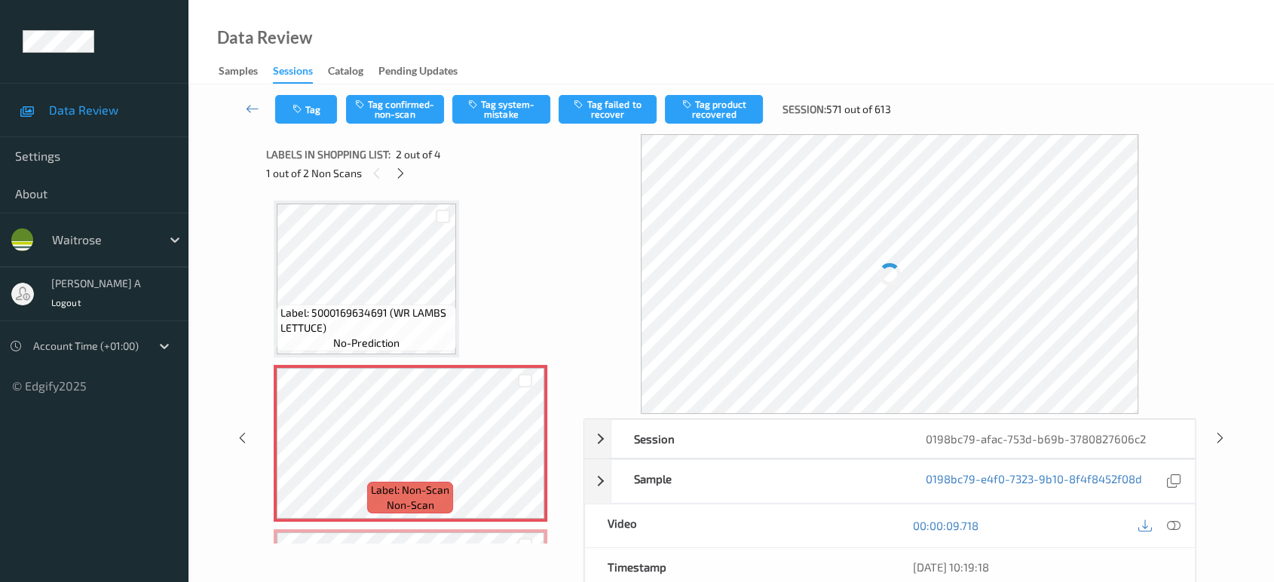
scroll to position [7, 0]
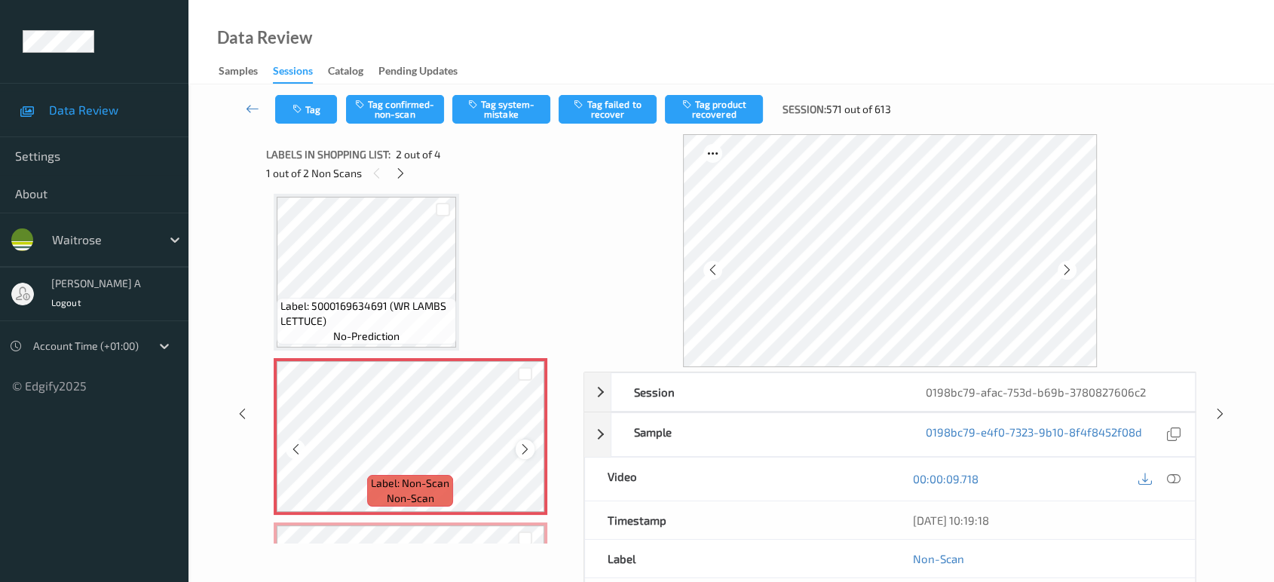
click at [522, 446] on icon at bounding box center [525, 449] width 13 height 14
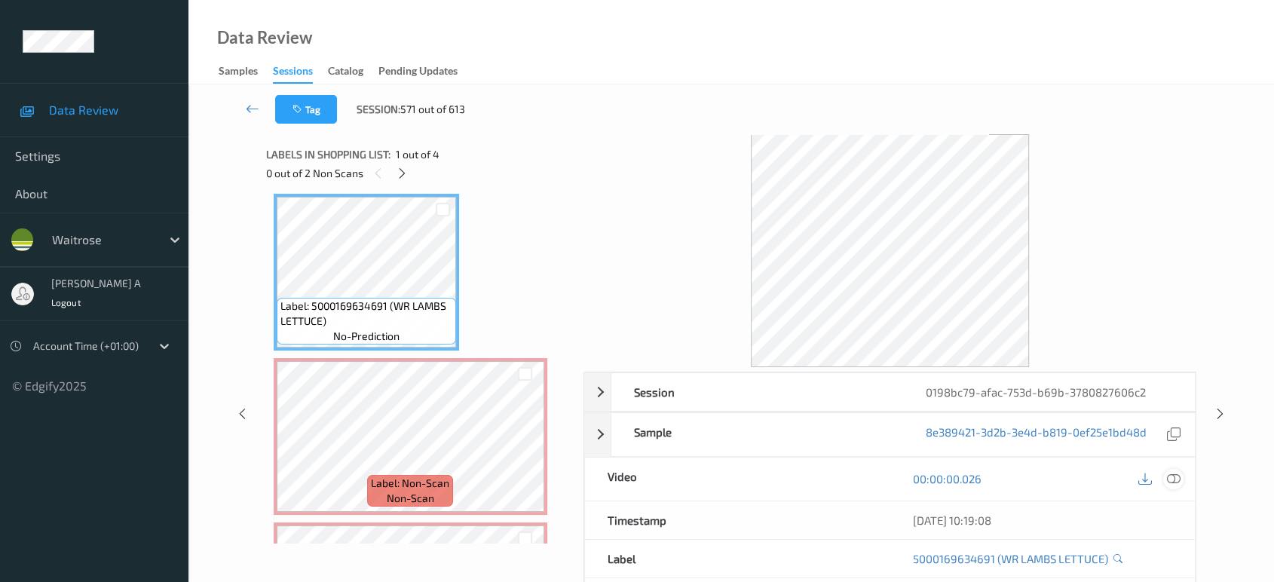
click at [1174, 469] on div at bounding box center [1173, 479] width 20 height 20
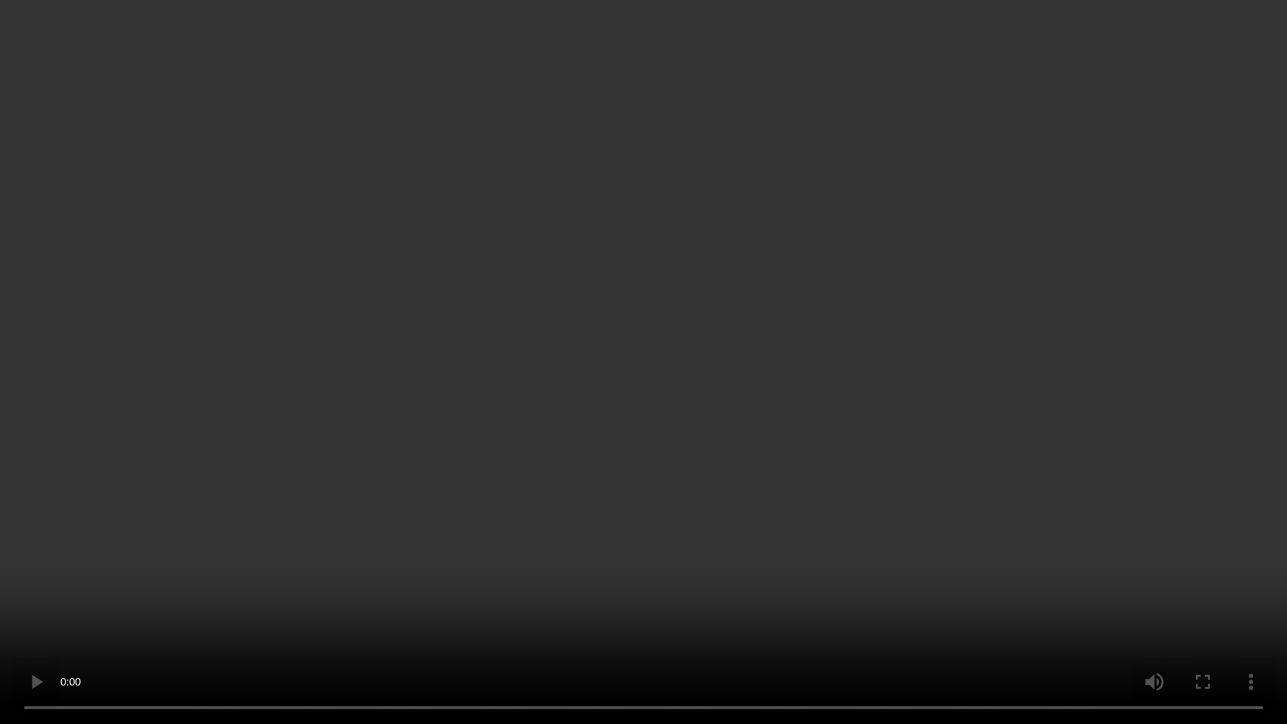
click at [679, 383] on video at bounding box center [643, 362] width 1287 height 724
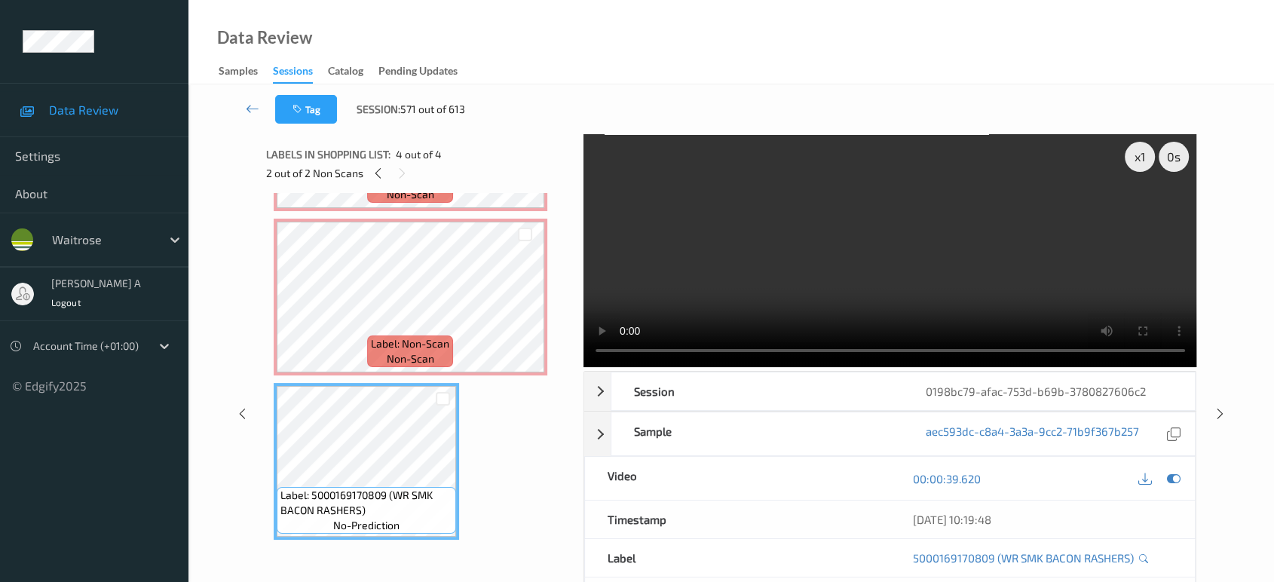
scroll to position [169, 0]
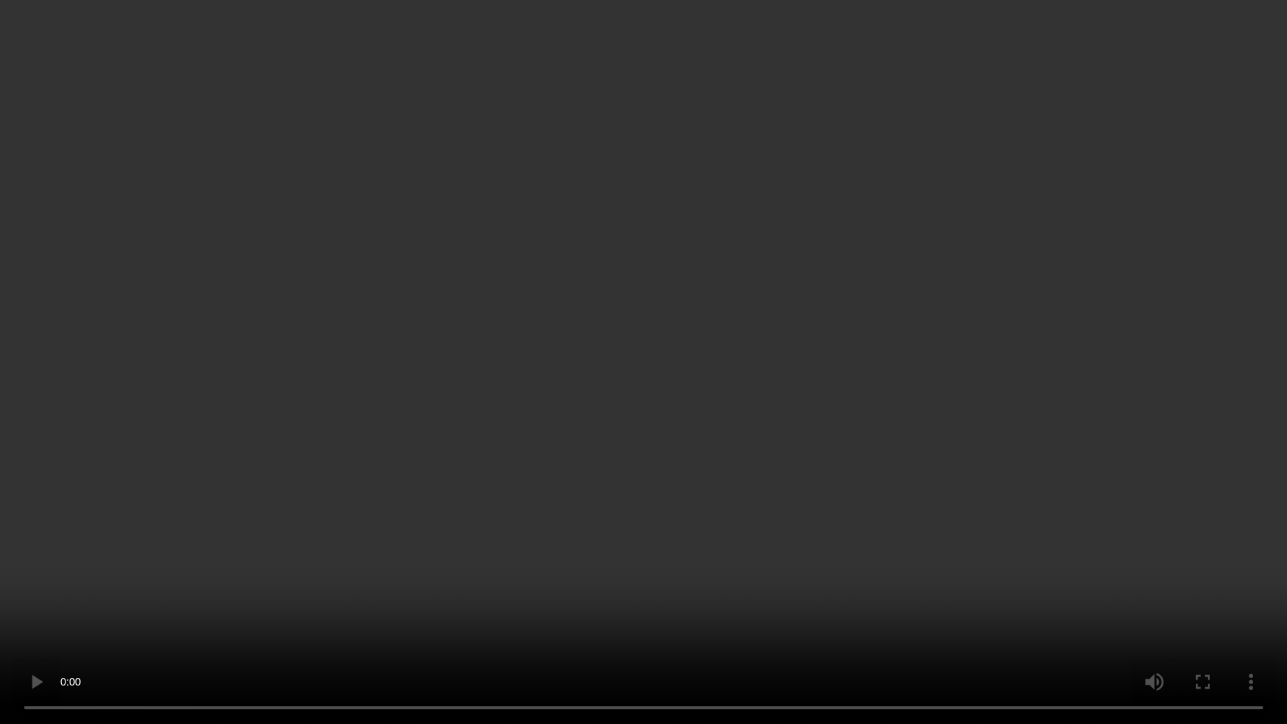
click at [646, 464] on video at bounding box center [643, 362] width 1287 height 724
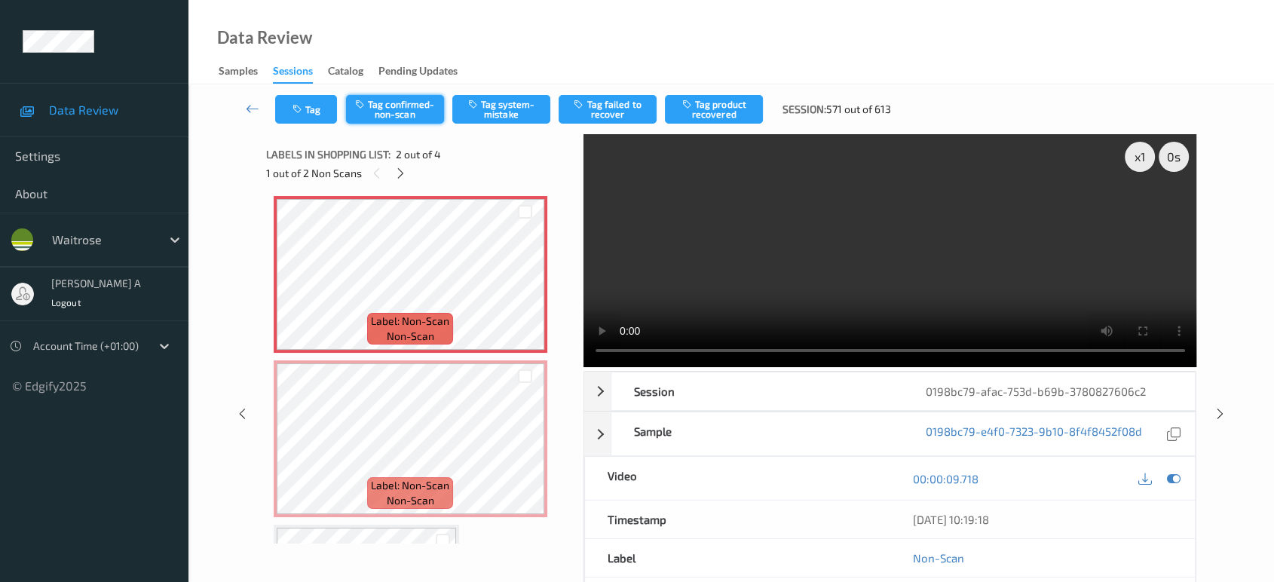
click at [393, 115] on button "Tag confirmed-non-scan" at bounding box center [395, 109] width 98 height 29
click at [717, 115] on button "Tag product recovered" at bounding box center [714, 109] width 98 height 29
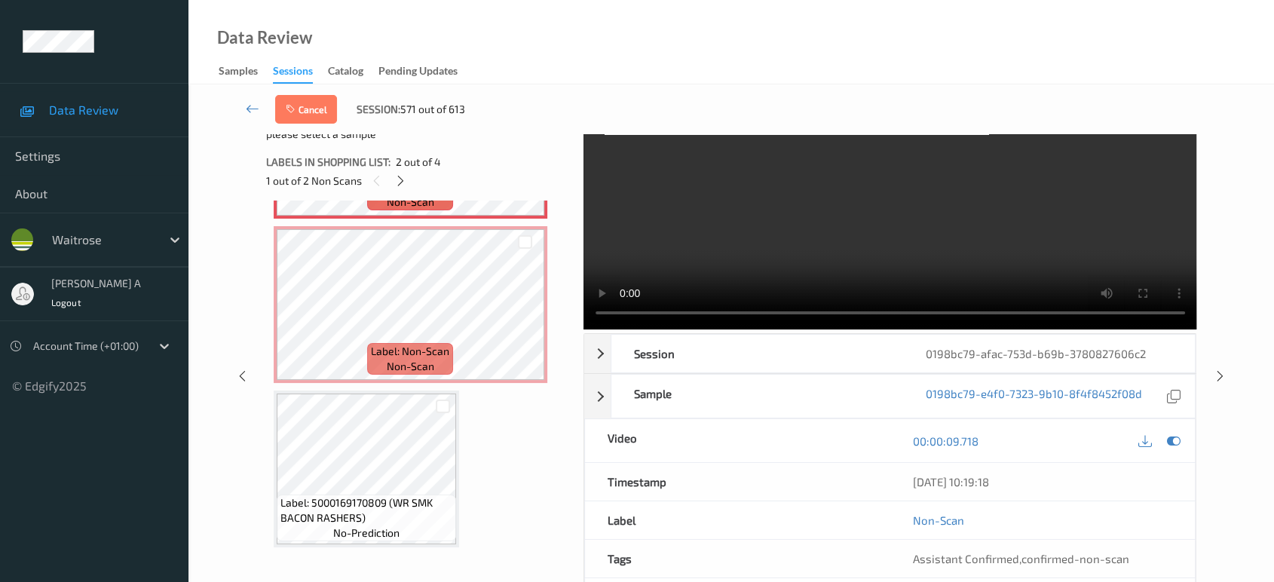
scroll to position [21, 0]
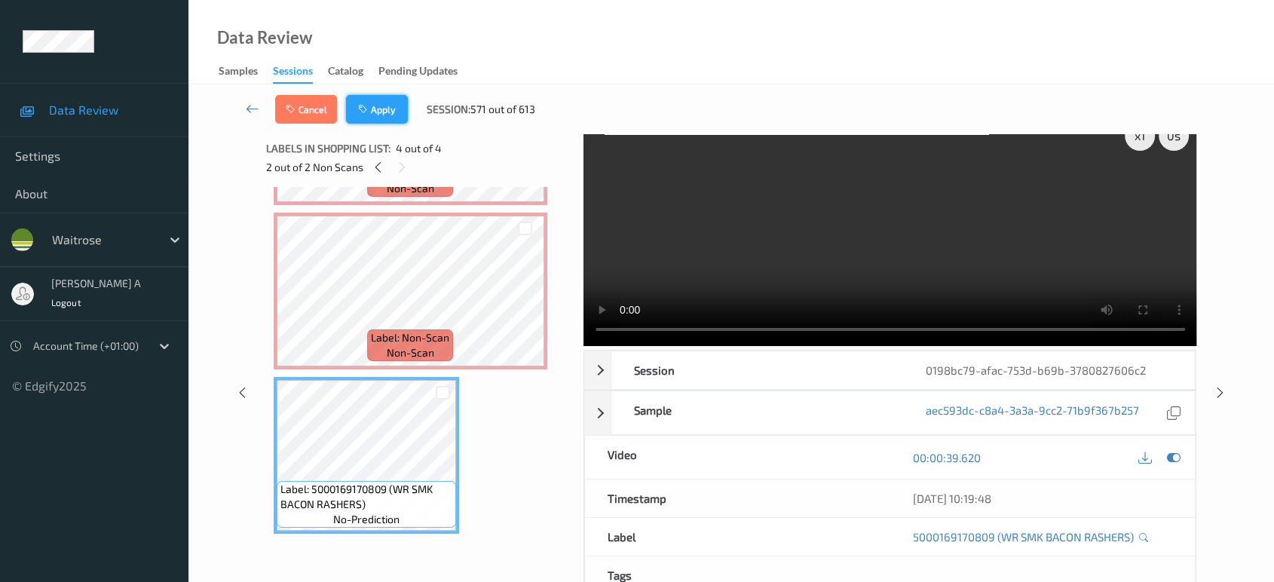
click at [370, 112] on icon "button" at bounding box center [364, 109] width 13 height 11
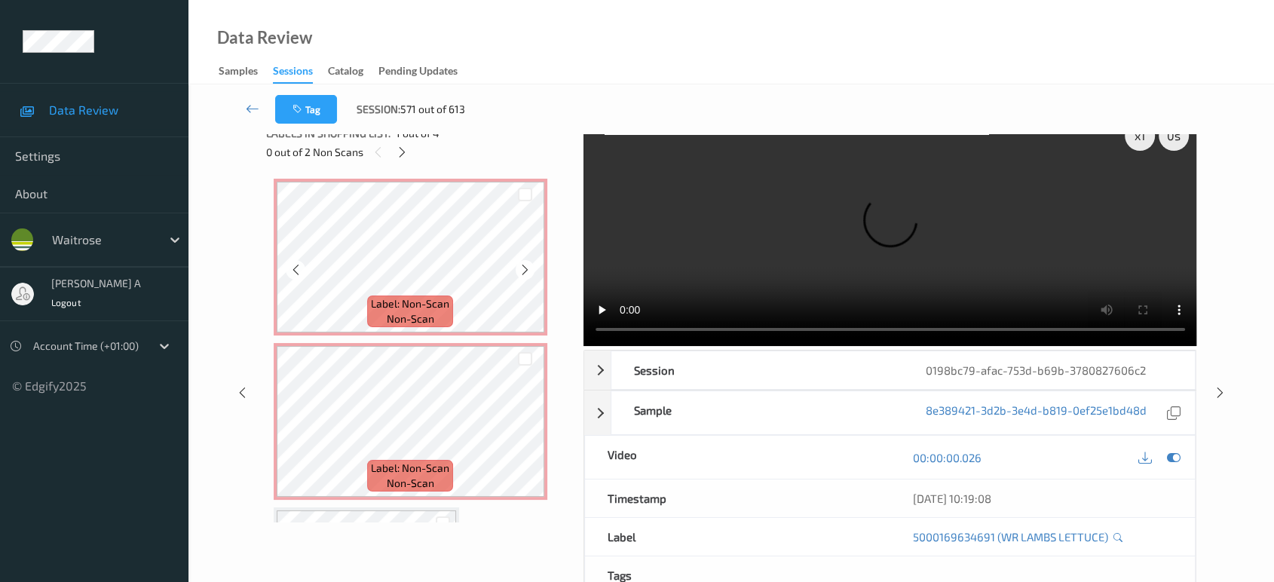
scroll to position [167, 0]
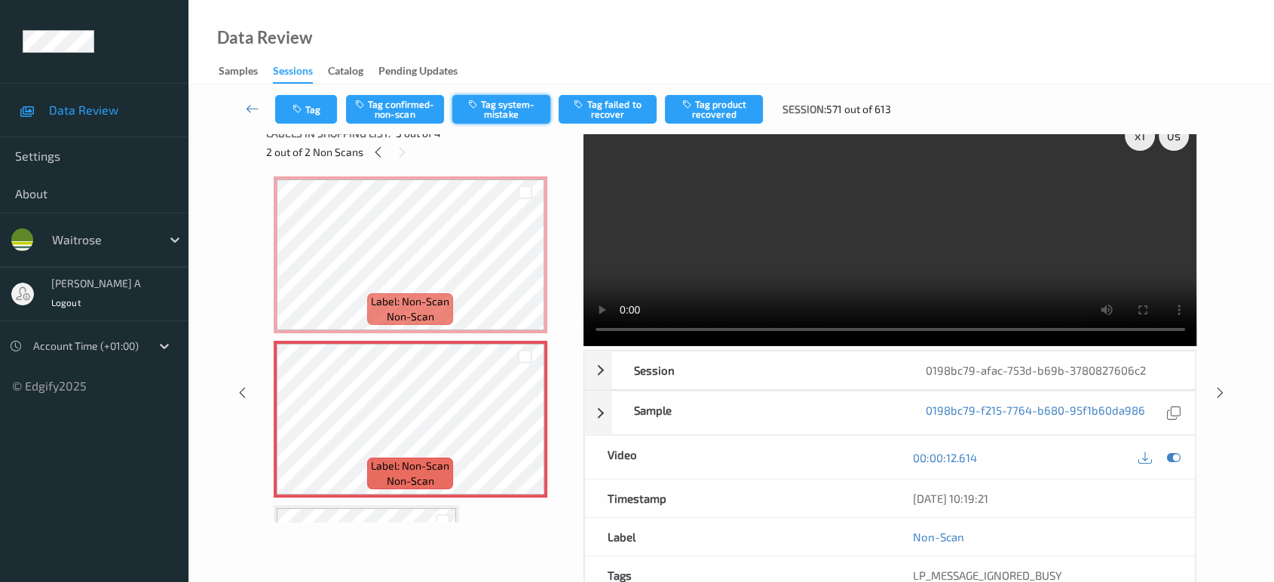
click at [490, 112] on button "Tag system-mistake" at bounding box center [501, 109] width 98 height 29
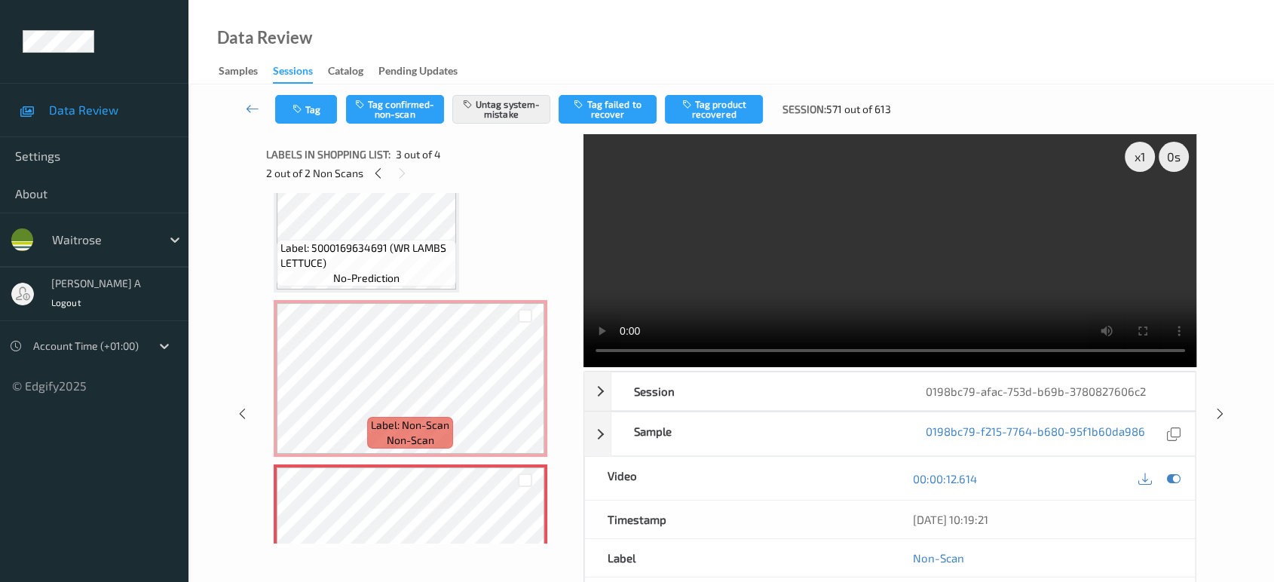
scroll to position [0, 0]
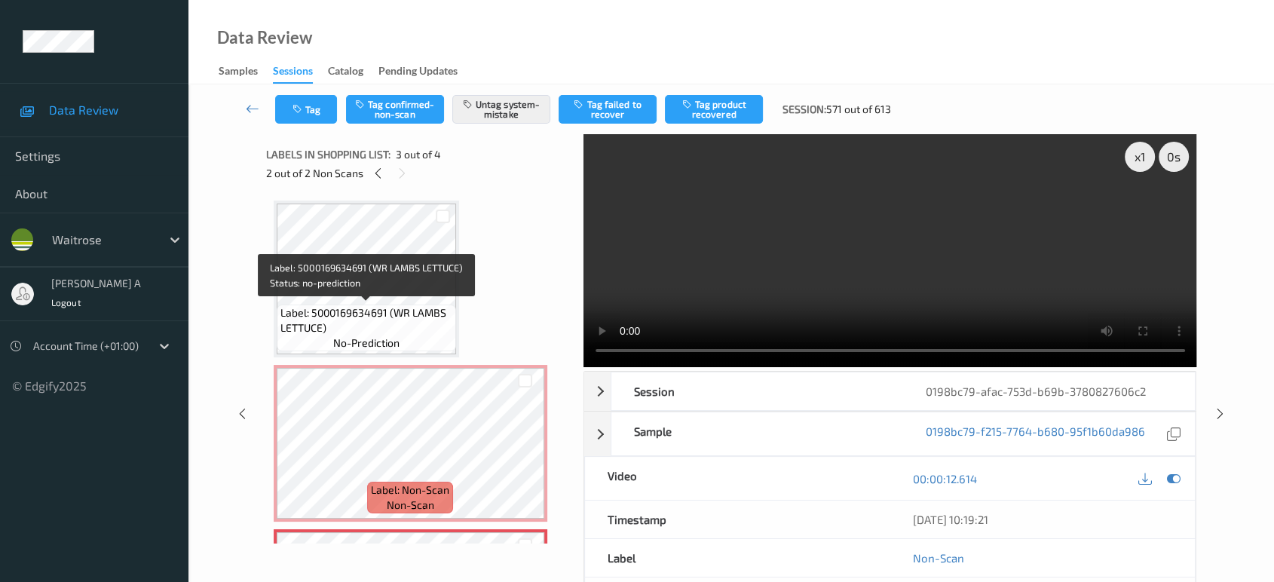
click at [382, 308] on span "Label: 5000169634691 (WR LAMBS LETTUCE)" at bounding box center [366, 320] width 172 height 30
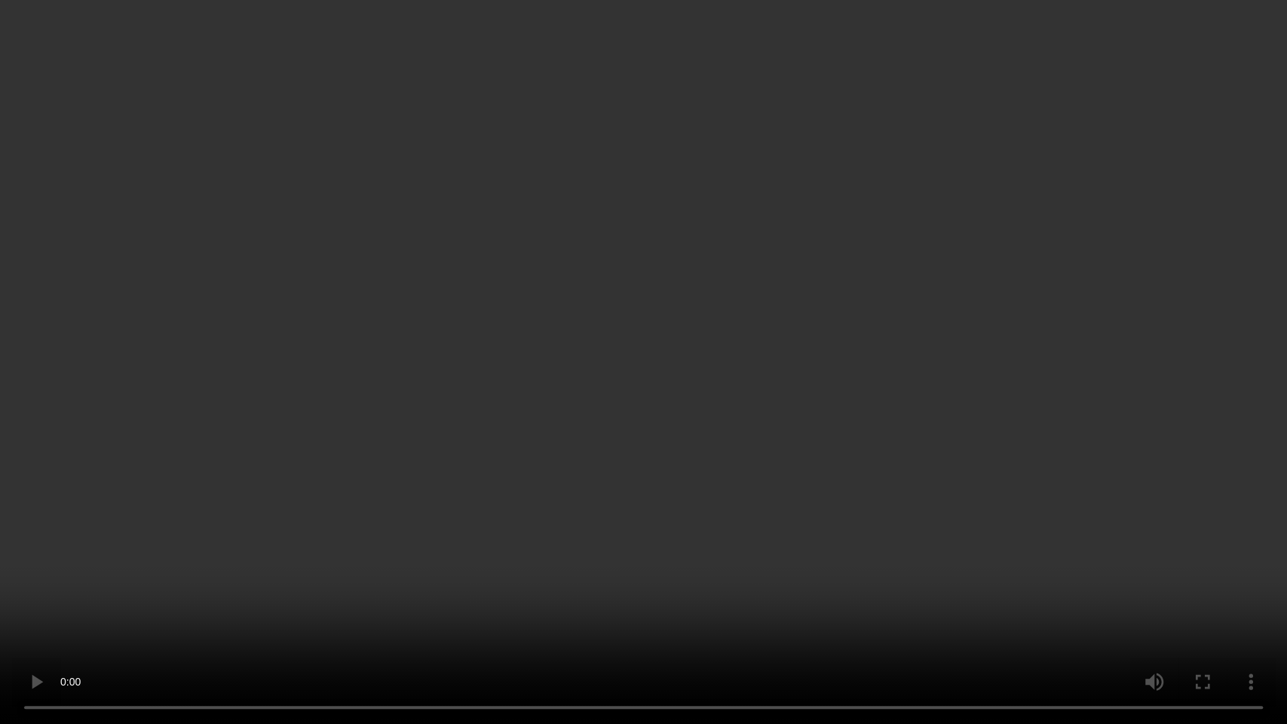
click at [578, 409] on video at bounding box center [643, 362] width 1287 height 724
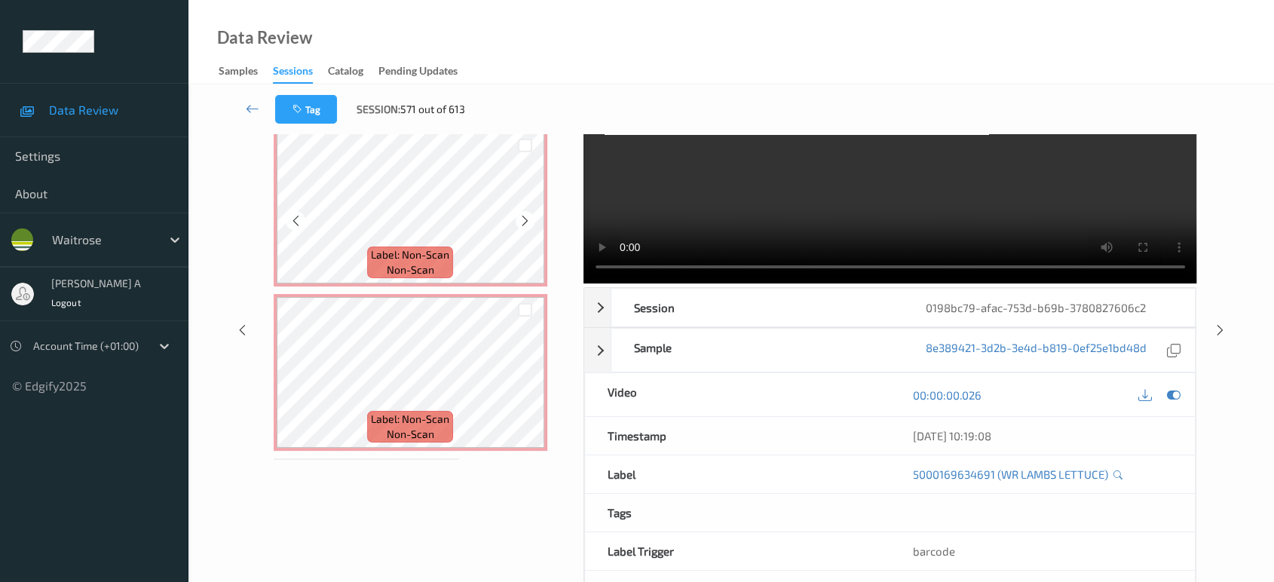
scroll to position [167, 0]
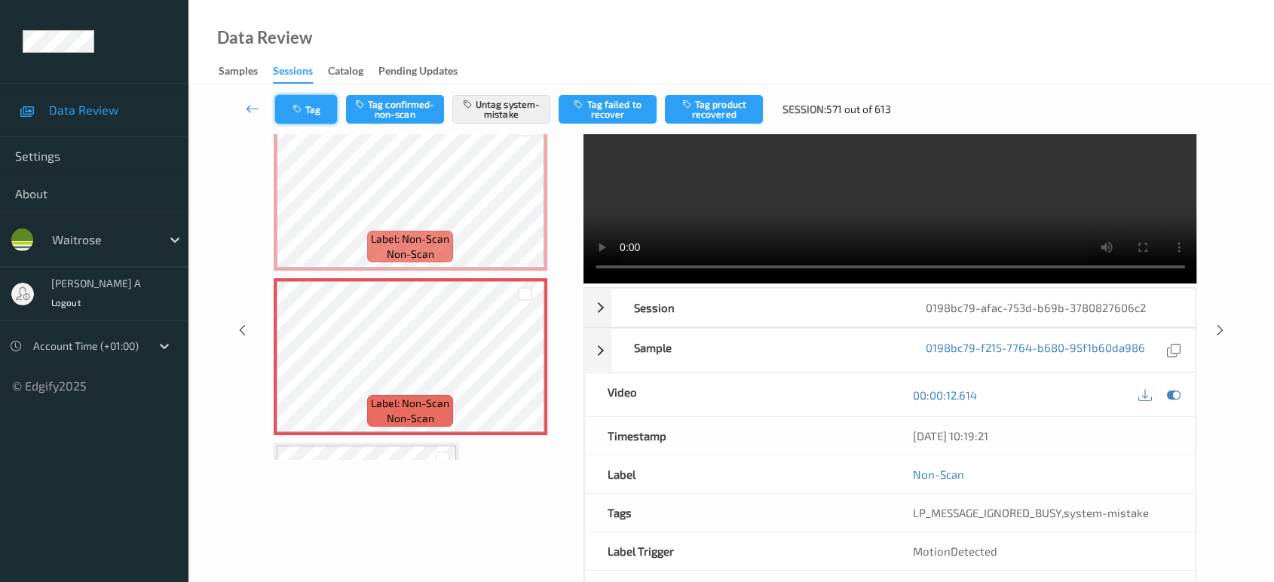
click at [325, 107] on button "Tag" at bounding box center [306, 109] width 62 height 29
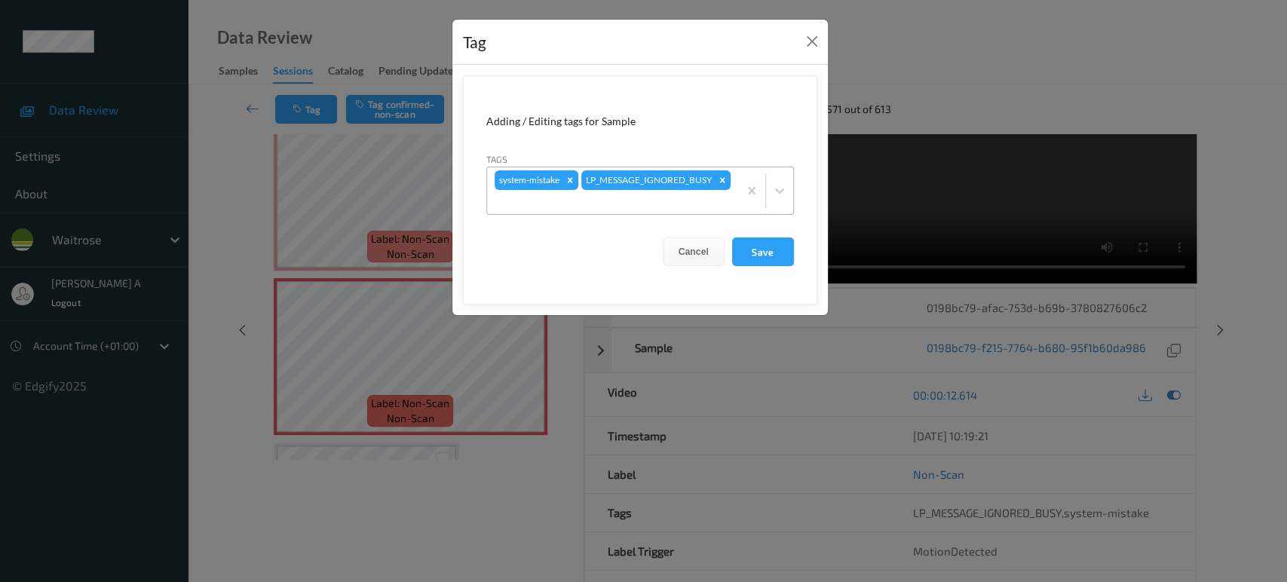
click at [629, 199] on div at bounding box center [613, 202] width 236 height 18
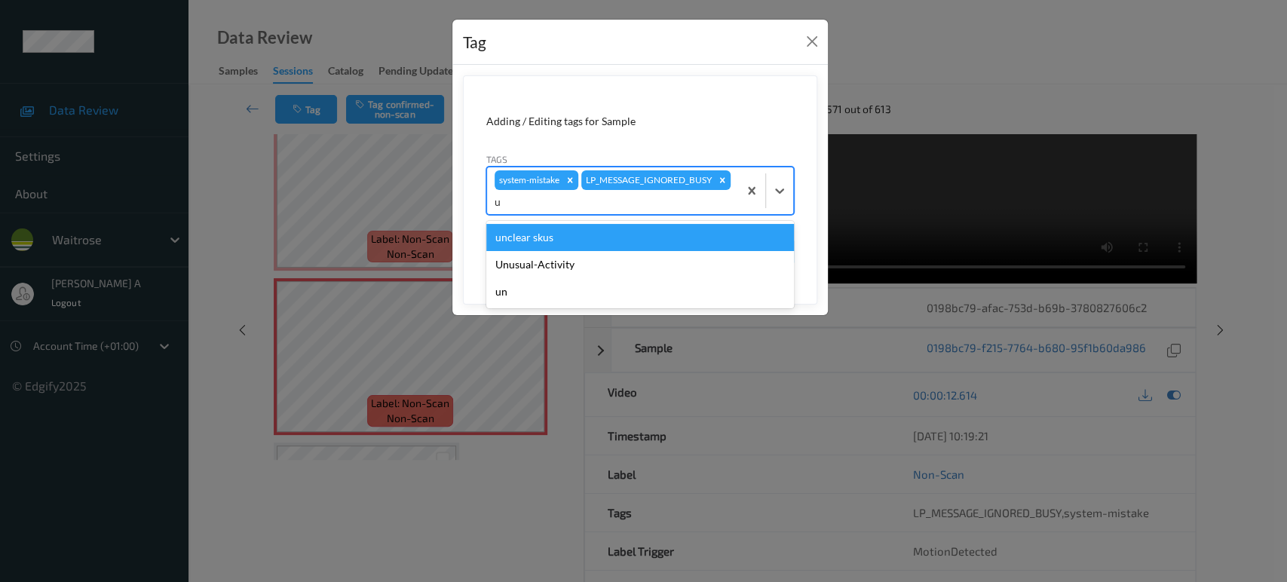
type input "un"
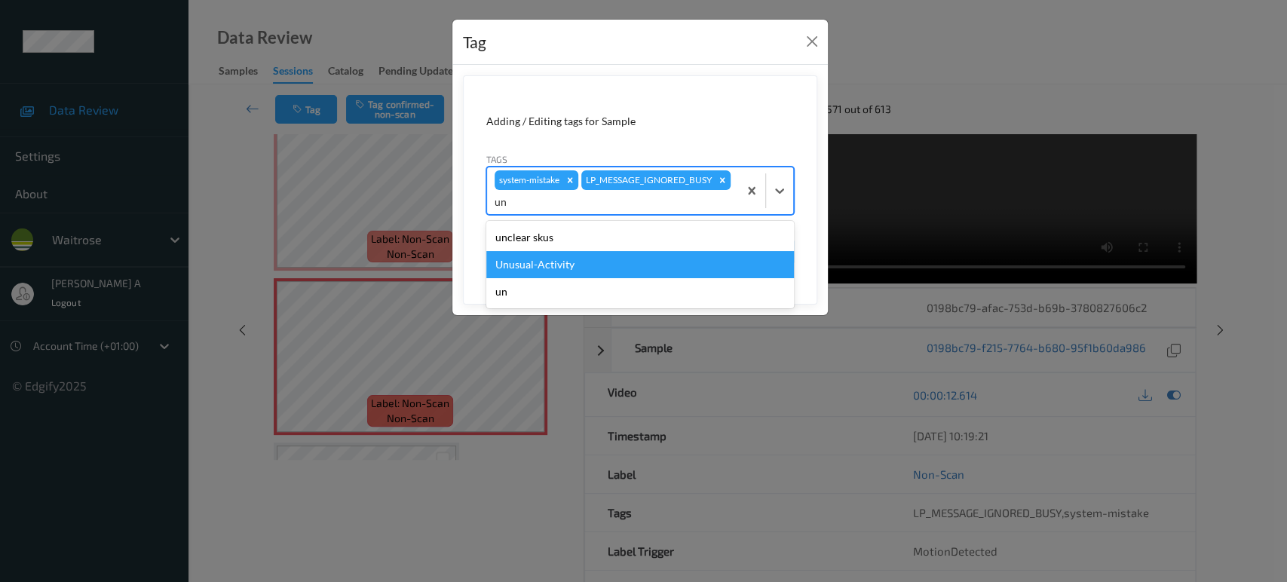
click at [571, 257] on div "Unusual-Activity" at bounding box center [640, 264] width 308 height 27
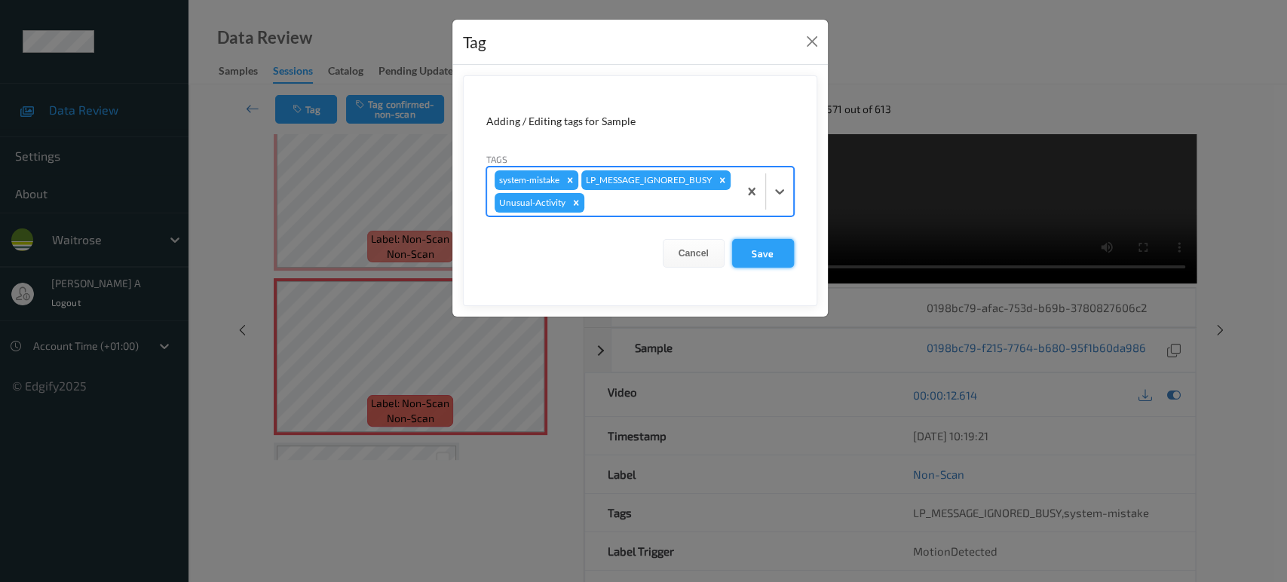
click at [776, 258] on button "Save" at bounding box center [763, 253] width 62 height 29
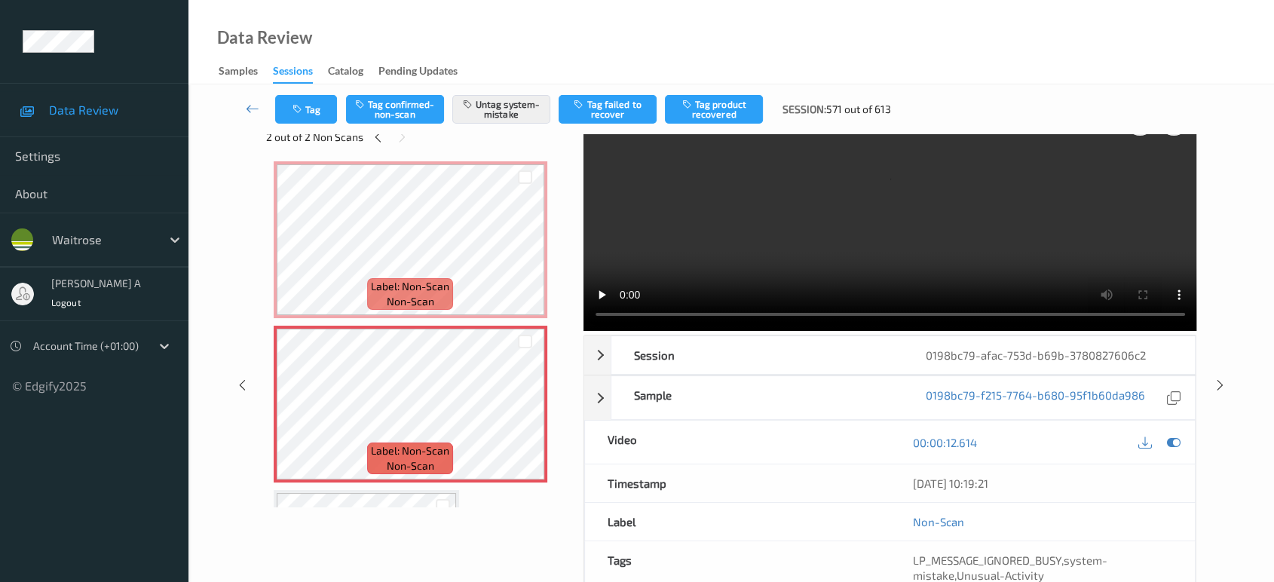
scroll to position [84, 0]
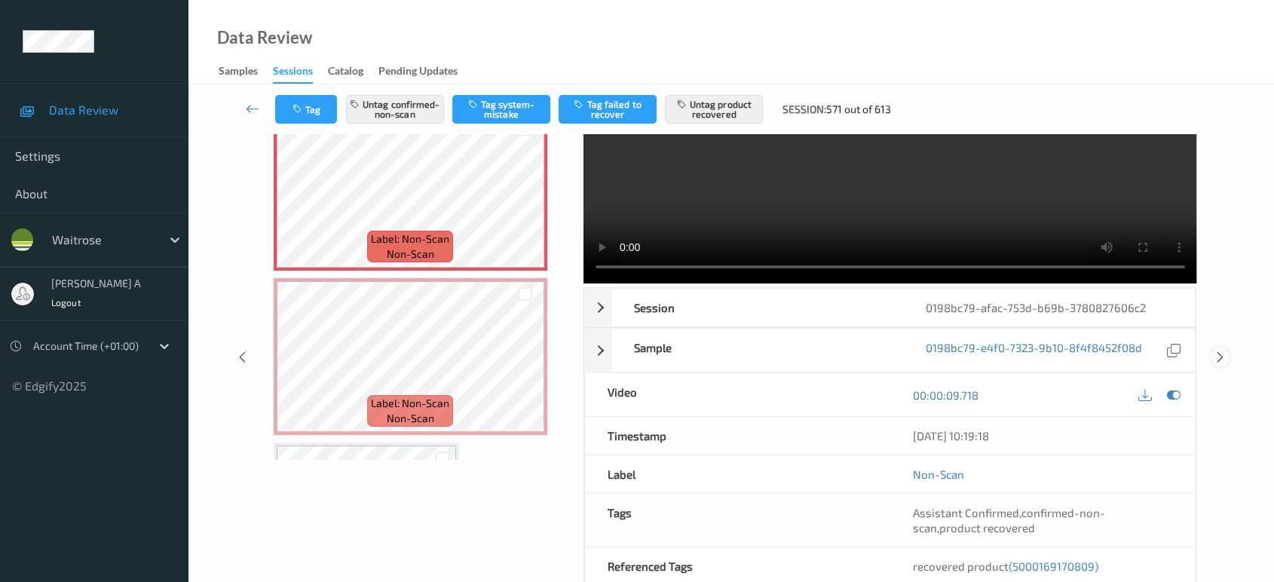
click at [1224, 354] on icon at bounding box center [1220, 358] width 13 height 14
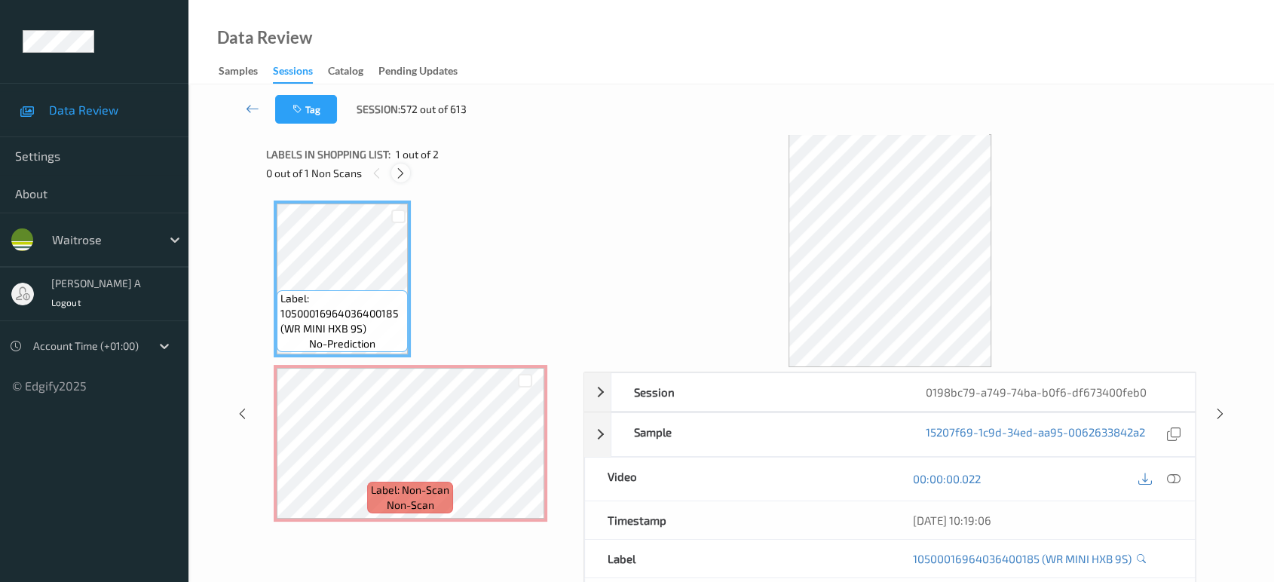
click at [405, 172] on icon at bounding box center [400, 174] width 13 height 14
click at [1169, 476] on icon at bounding box center [1174, 479] width 14 height 14
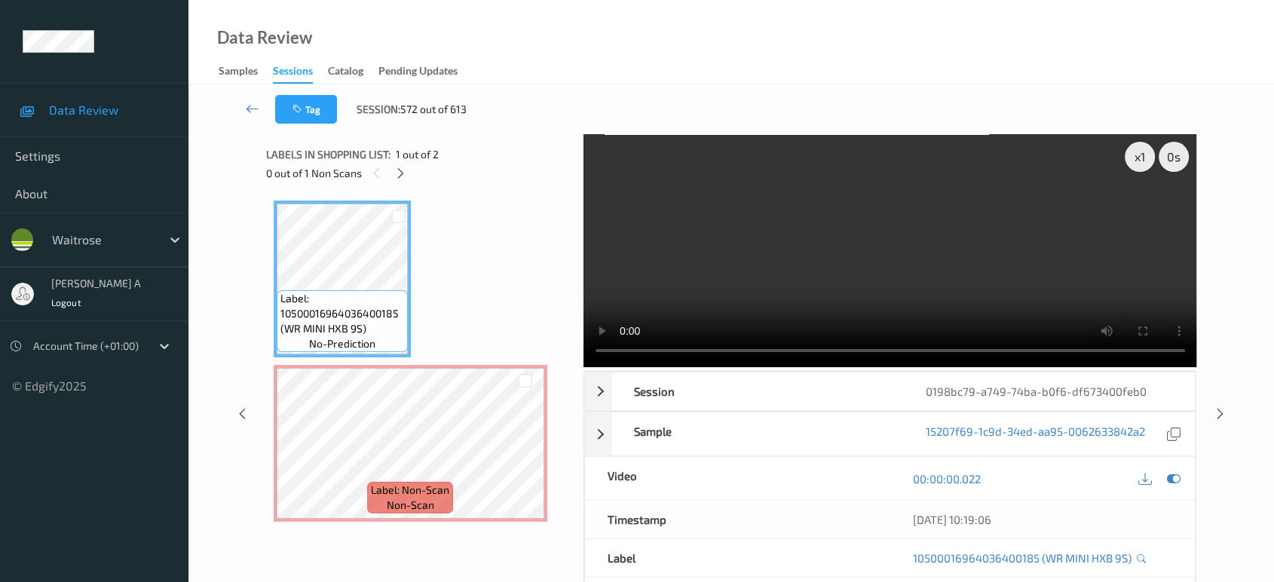
click at [932, 256] on video at bounding box center [890, 250] width 614 height 233
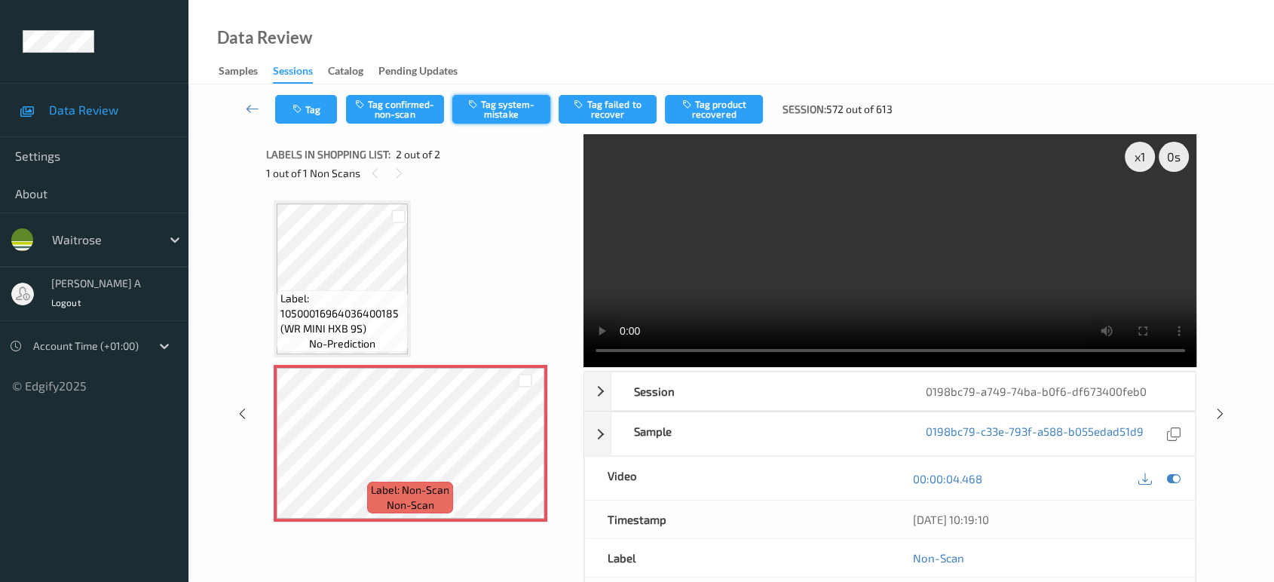
click at [495, 113] on button "Tag system-mistake" at bounding box center [501, 109] width 98 height 29
click at [296, 111] on icon "button" at bounding box center [298, 109] width 13 height 11
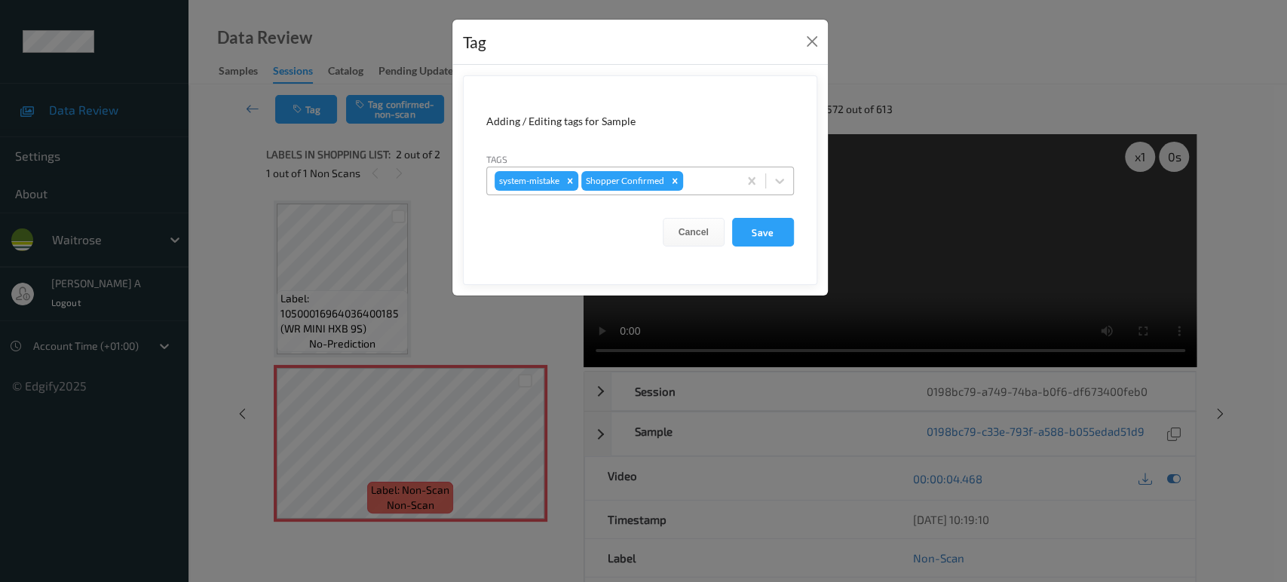
click at [697, 184] on div at bounding box center [708, 181] width 44 height 18
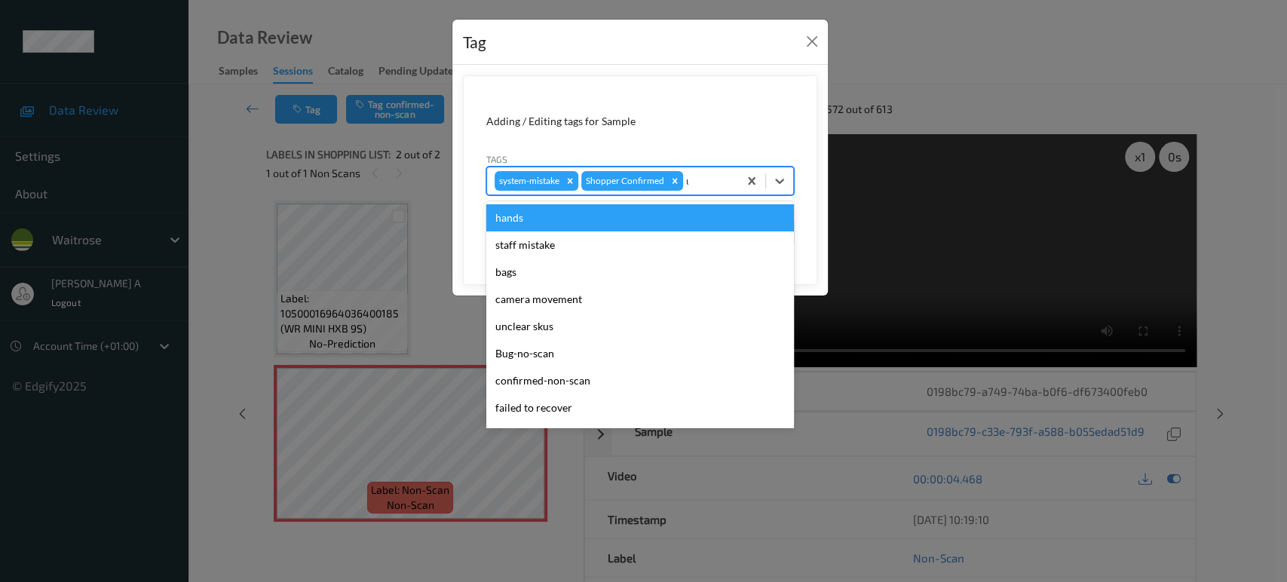
type input "un"
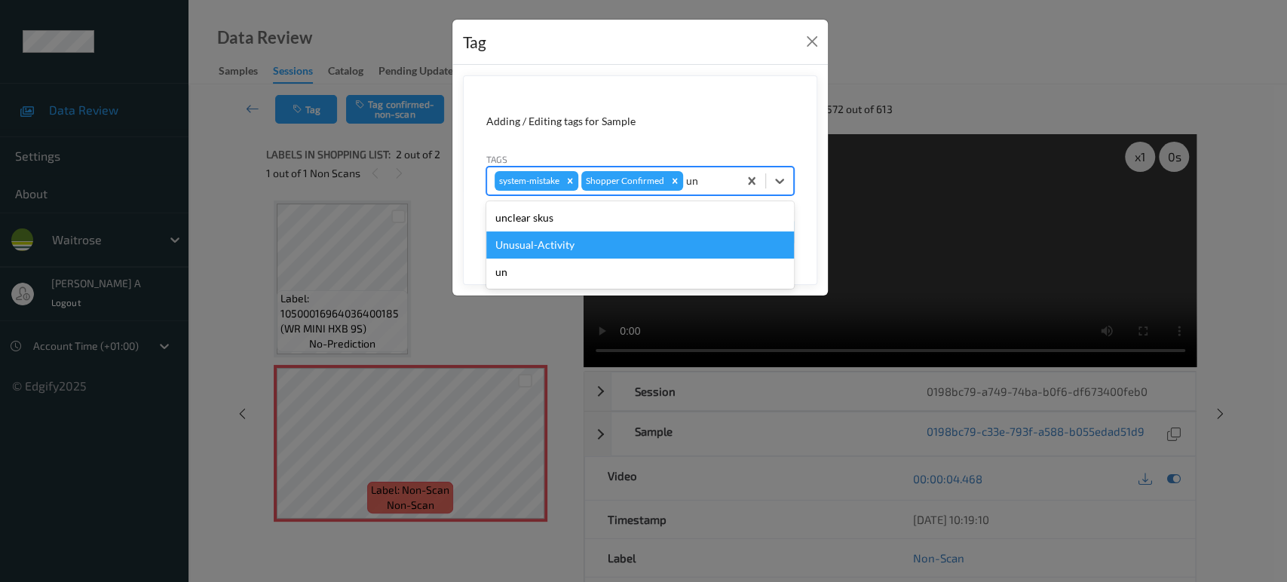
click at [639, 239] on div "Unusual-Activity" at bounding box center [640, 244] width 308 height 27
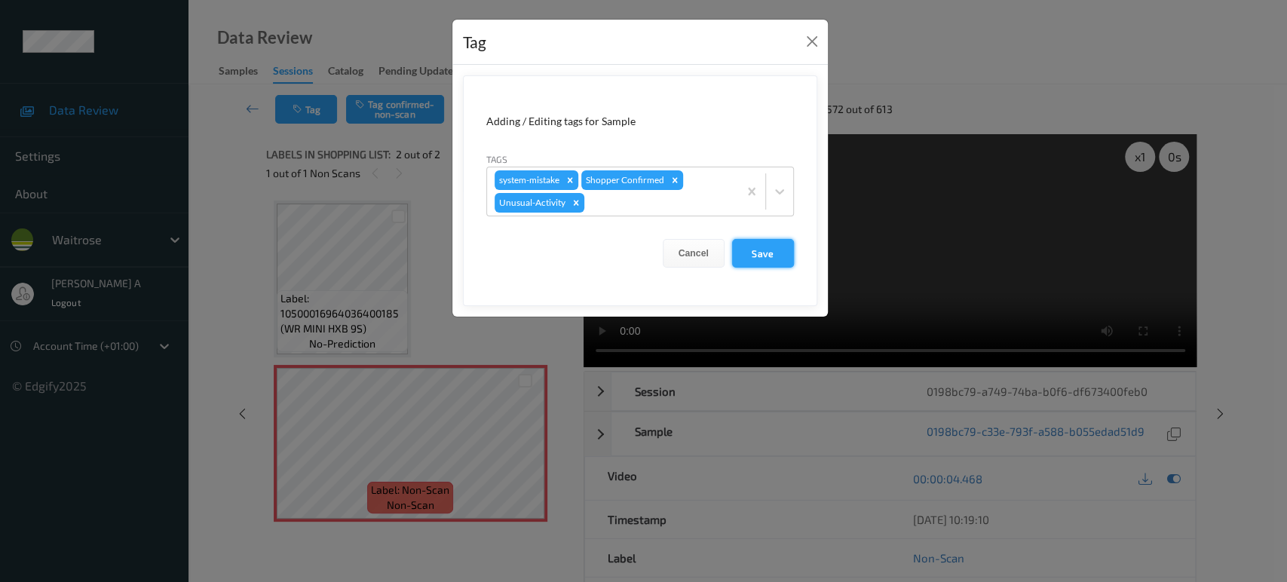
click at [754, 259] on button "Save" at bounding box center [763, 253] width 62 height 29
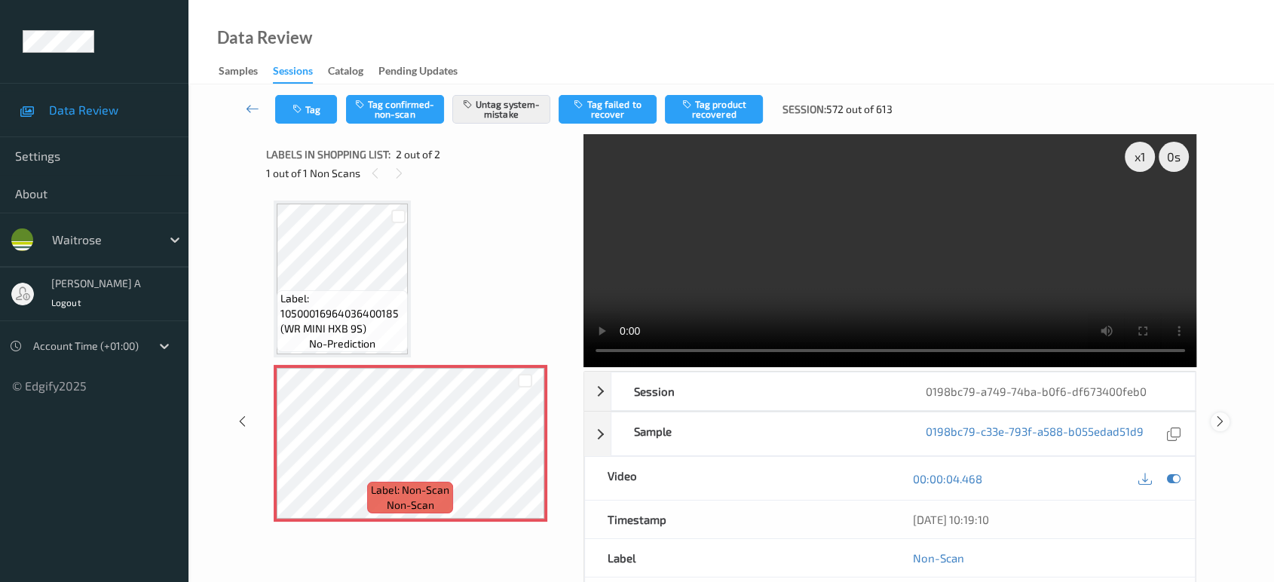
click at [1218, 415] on icon at bounding box center [1220, 422] width 13 height 14
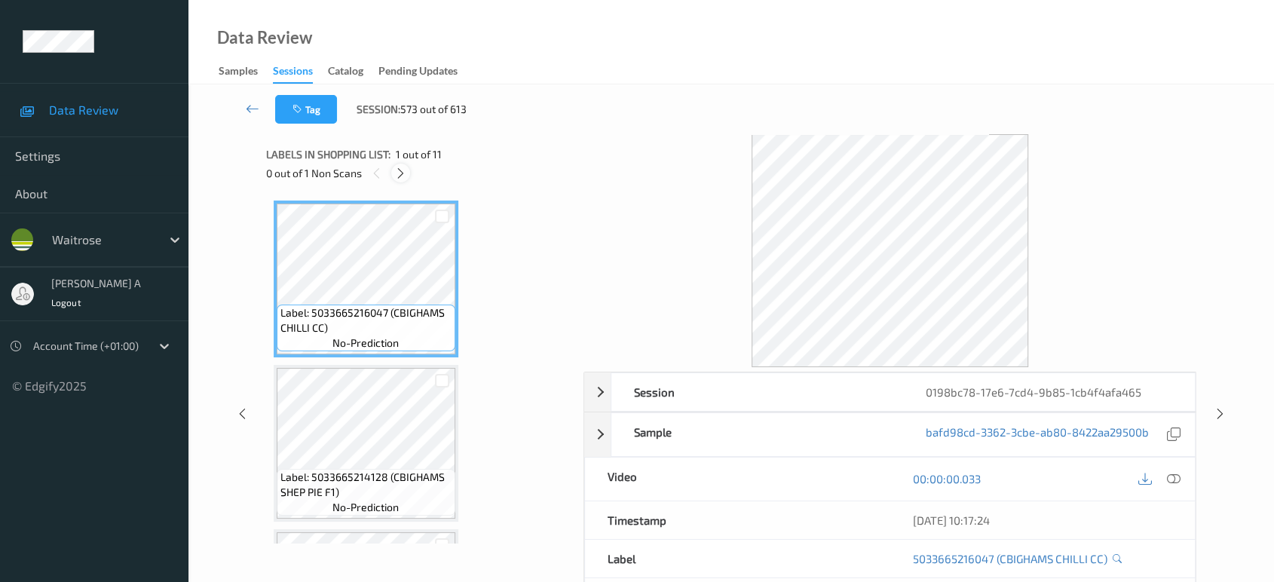
click at [403, 174] on icon at bounding box center [400, 174] width 13 height 14
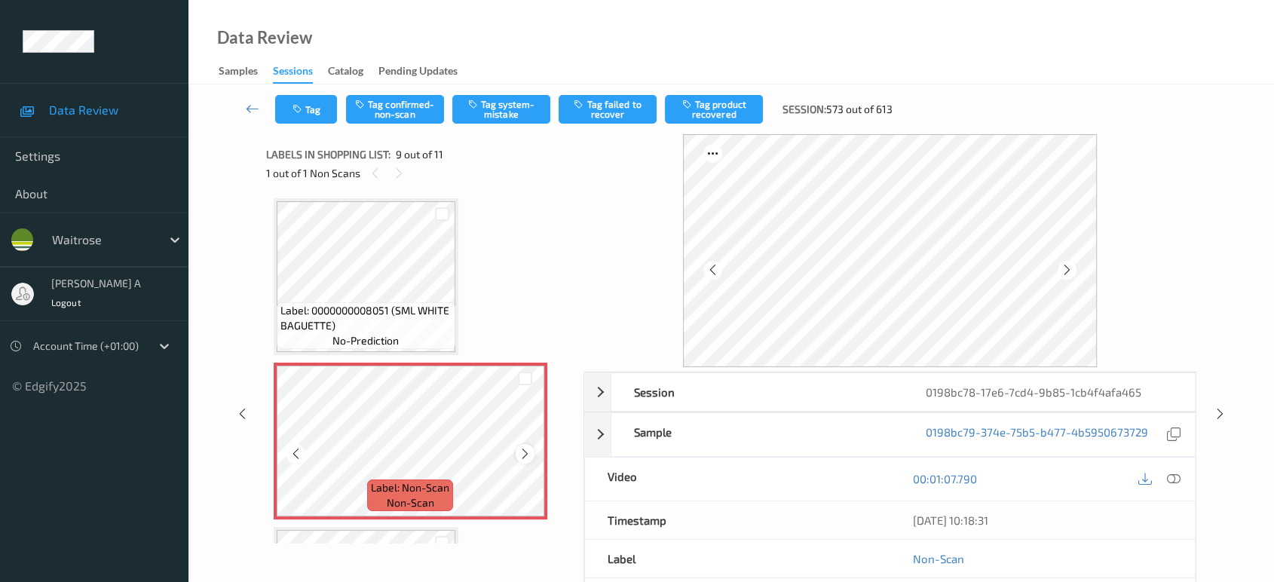
click at [527, 447] on icon at bounding box center [525, 454] width 13 height 14
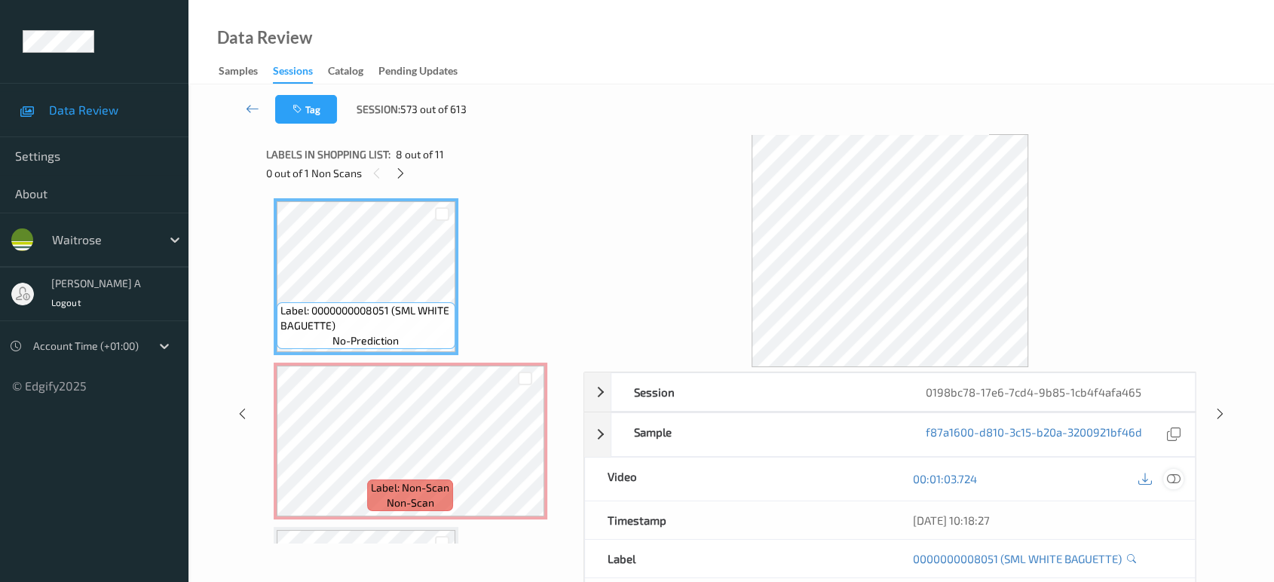
click at [1177, 479] on icon at bounding box center [1174, 479] width 14 height 14
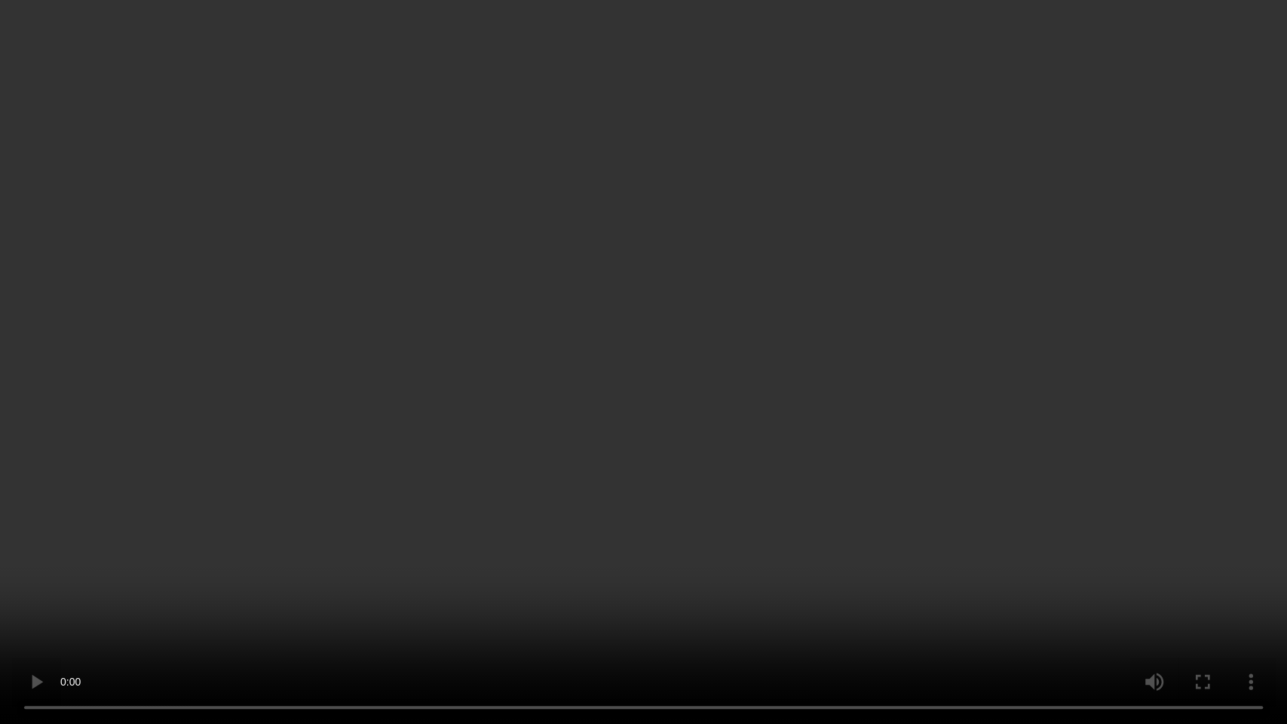
drag, startPoint x: 600, startPoint y: 494, endPoint x: 614, endPoint y: 454, distance: 42.4
click at [599, 494] on video at bounding box center [643, 362] width 1287 height 724
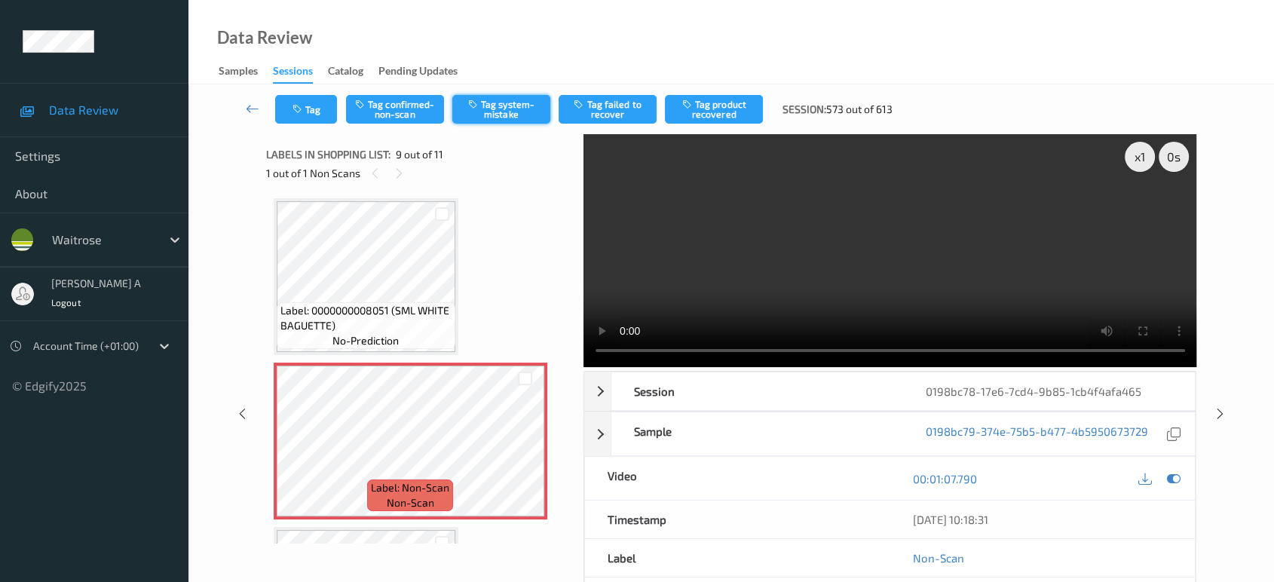
click at [519, 112] on button "Tag system-mistake" at bounding box center [501, 109] width 98 height 29
click at [317, 112] on button "Tag" at bounding box center [306, 109] width 62 height 29
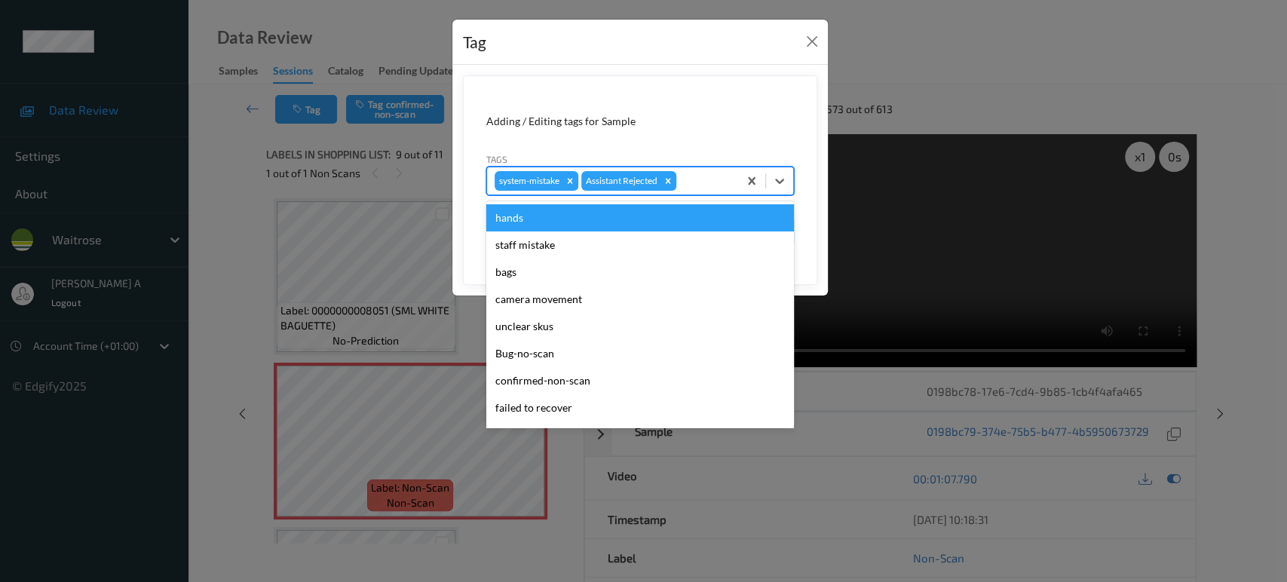
click at [706, 193] on div "system-mistake Assistant Rejected" at bounding box center [640, 181] width 308 height 29
click at [709, 187] on div at bounding box center [704, 181] width 51 height 18
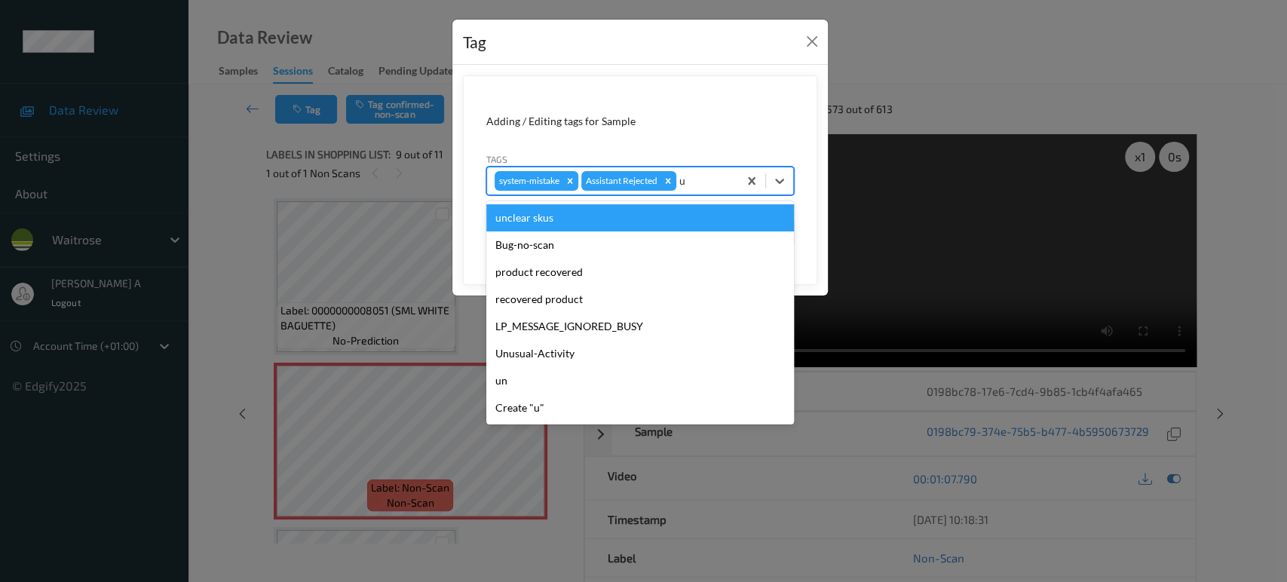
type input "un"
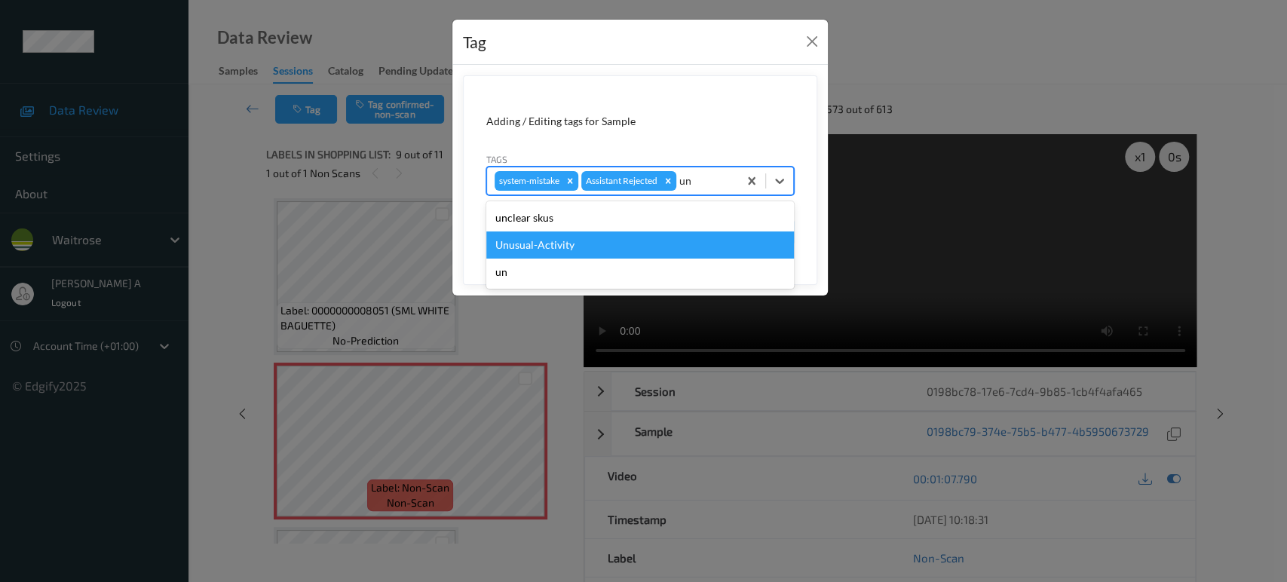
click at [639, 237] on div "Unusual-Activity" at bounding box center [640, 244] width 308 height 27
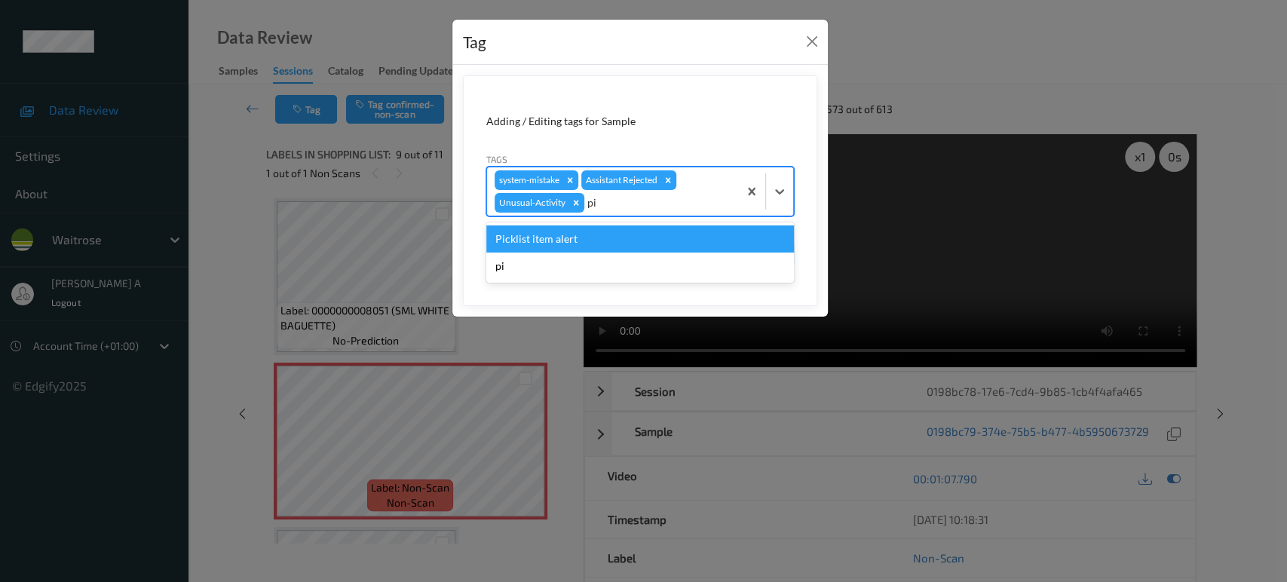
type input "pic"
click at [639, 237] on div "Picklist item alert" at bounding box center [640, 238] width 308 height 27
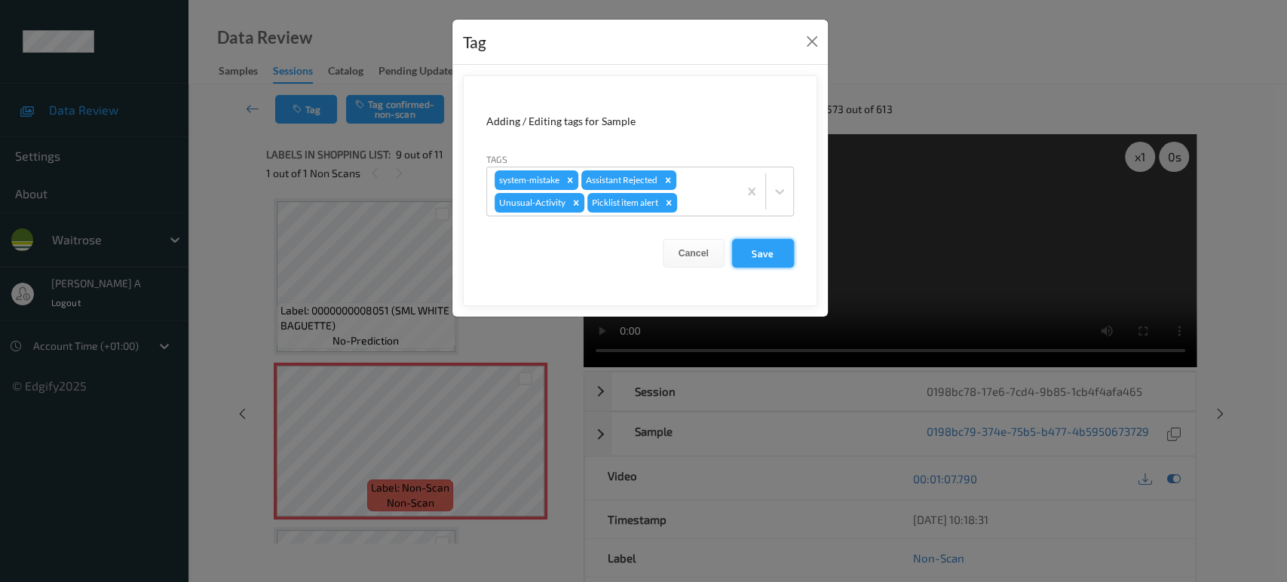
click at [767, 254] on button "Save" at bounding box center [763, 253] width 62 height 29
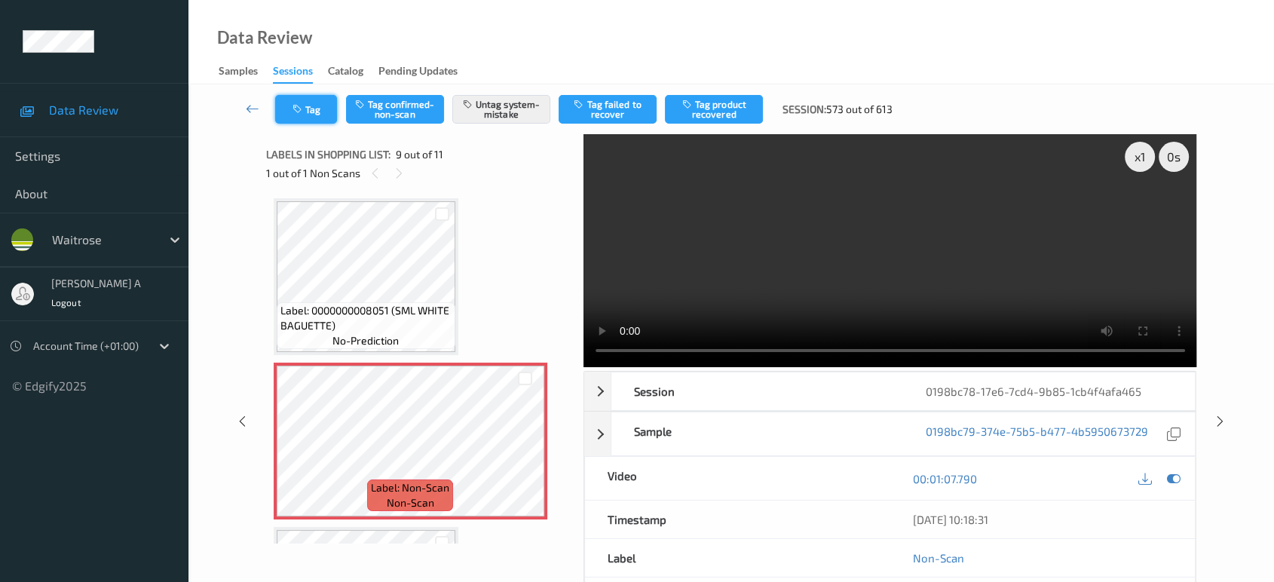
click at [308, 103] on button "Tag" at bounding box center [306, 109] width 62 height 29
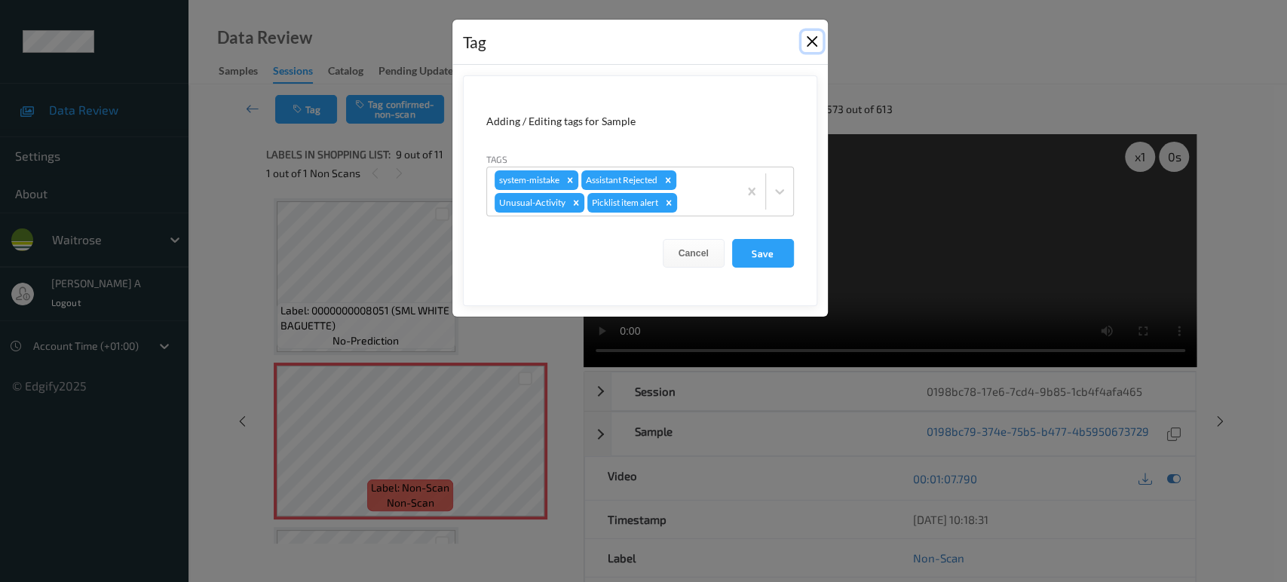
click at [812, 41] on button "Close" at bounding box center [811, 41] width 21 height 21
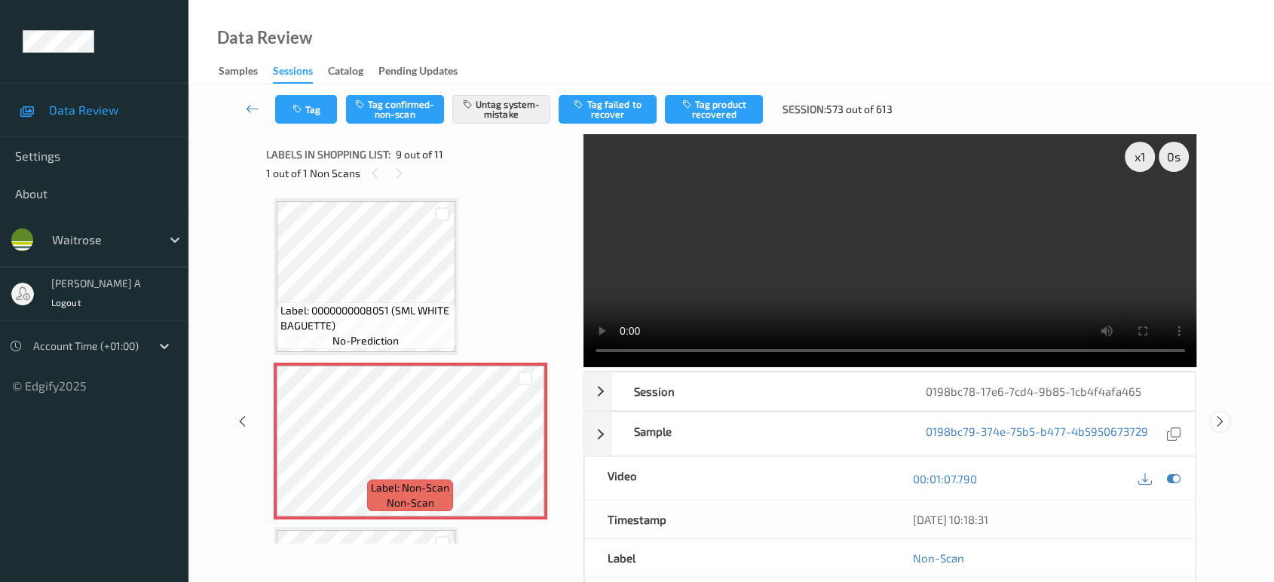
click at [1220, 415] on icon at bounding box center [1220, 422] width 13 height 14
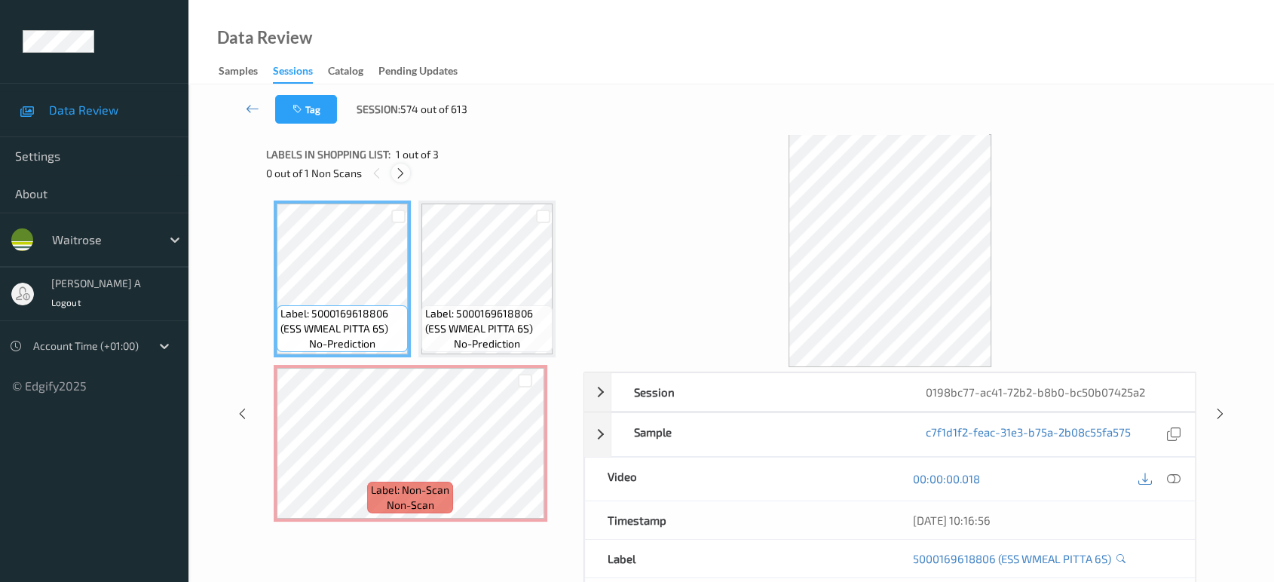
click at [402, 174] on icon at bounding box center [400, 174] width 13 height 14
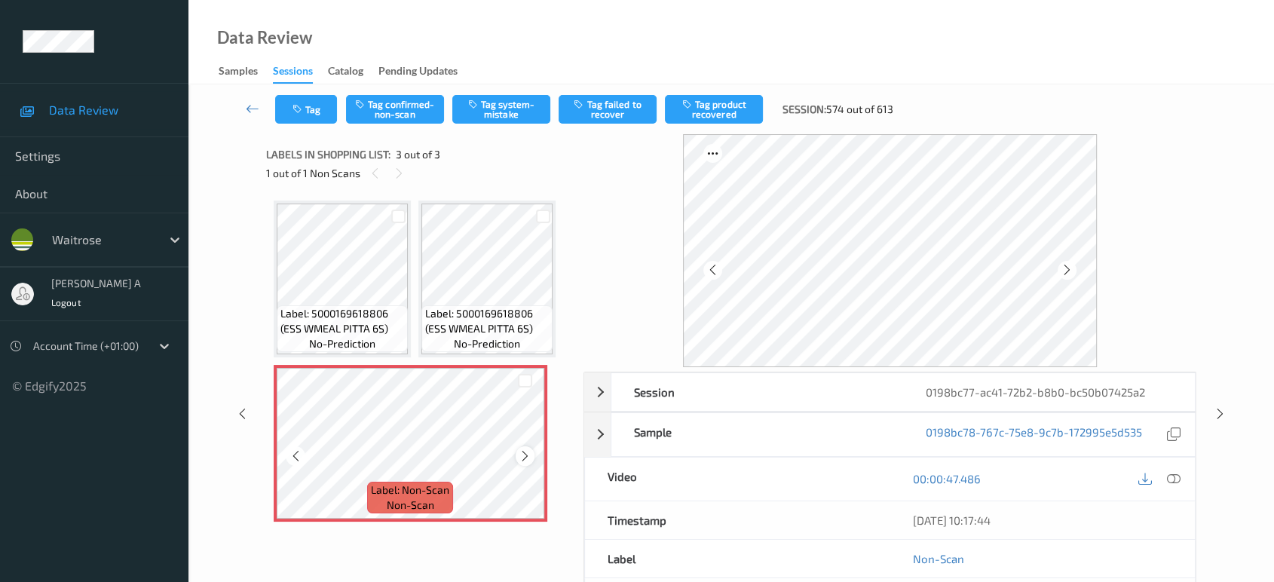
click at [527, 452] on icon at bounding box center [525, 456] width 13 height 14
click at [527, 450] on icon at bounding box center [525, 456] width 13 height 14
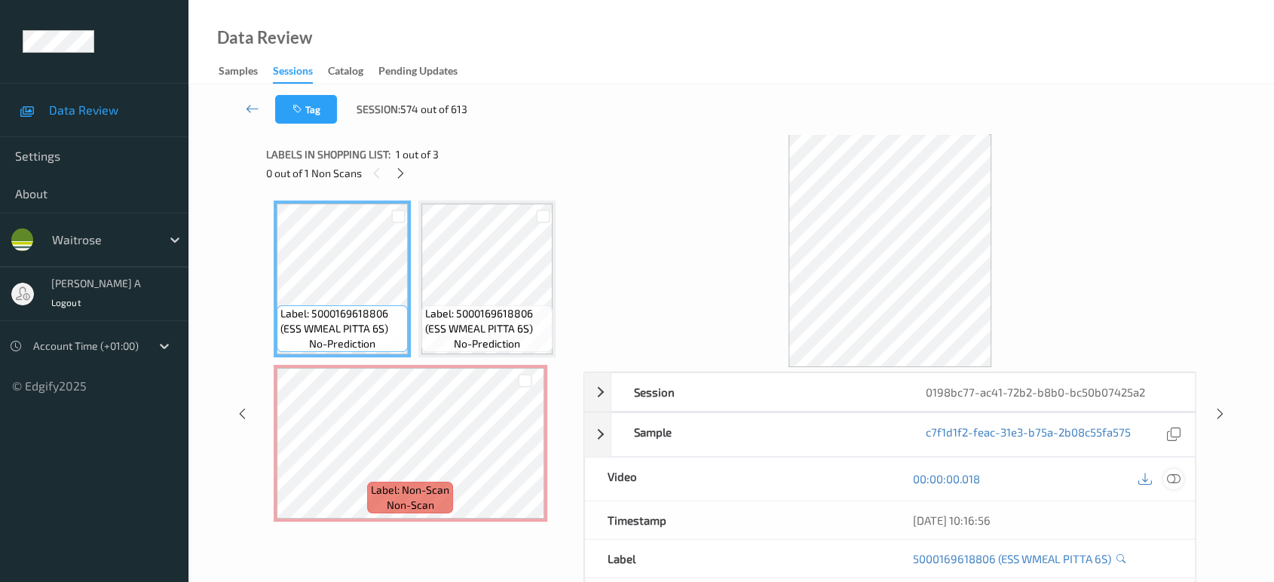
click at [1177, 481] on icon at bounding box center [1174, 479] width 14 height 14
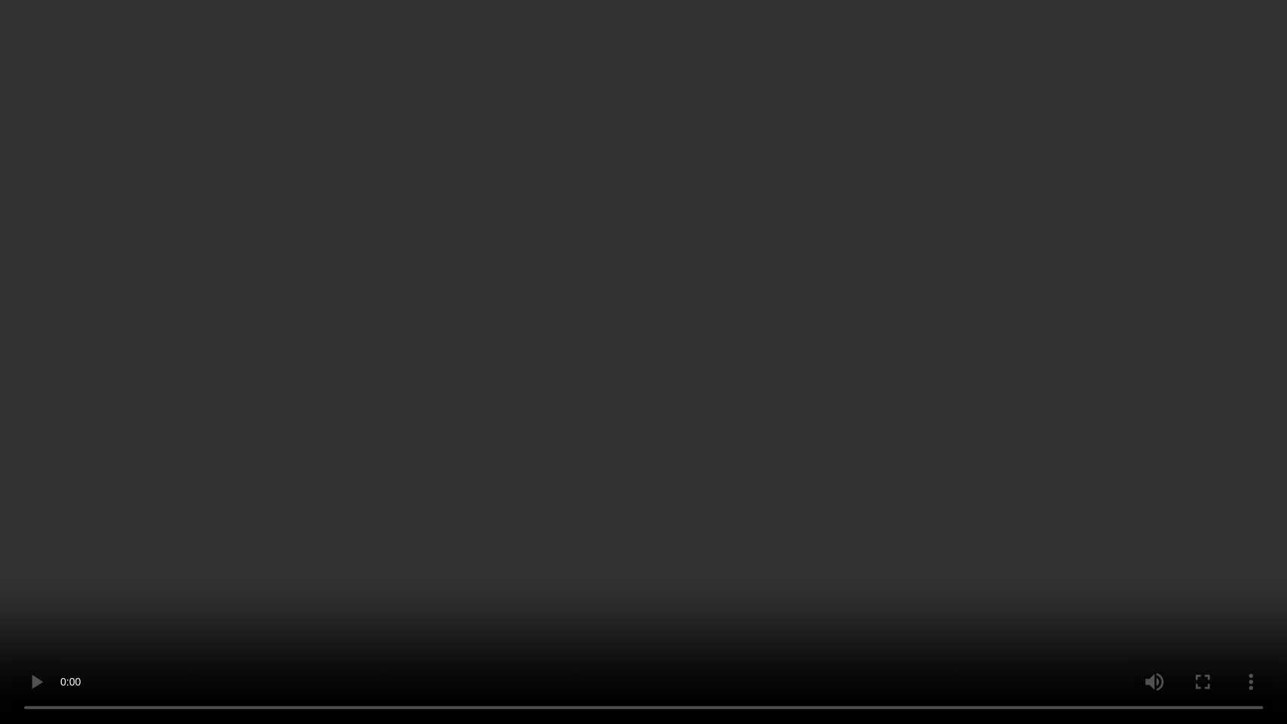
click at [820, 402] on video at bounding box center [643, 362] width 1287 height 724
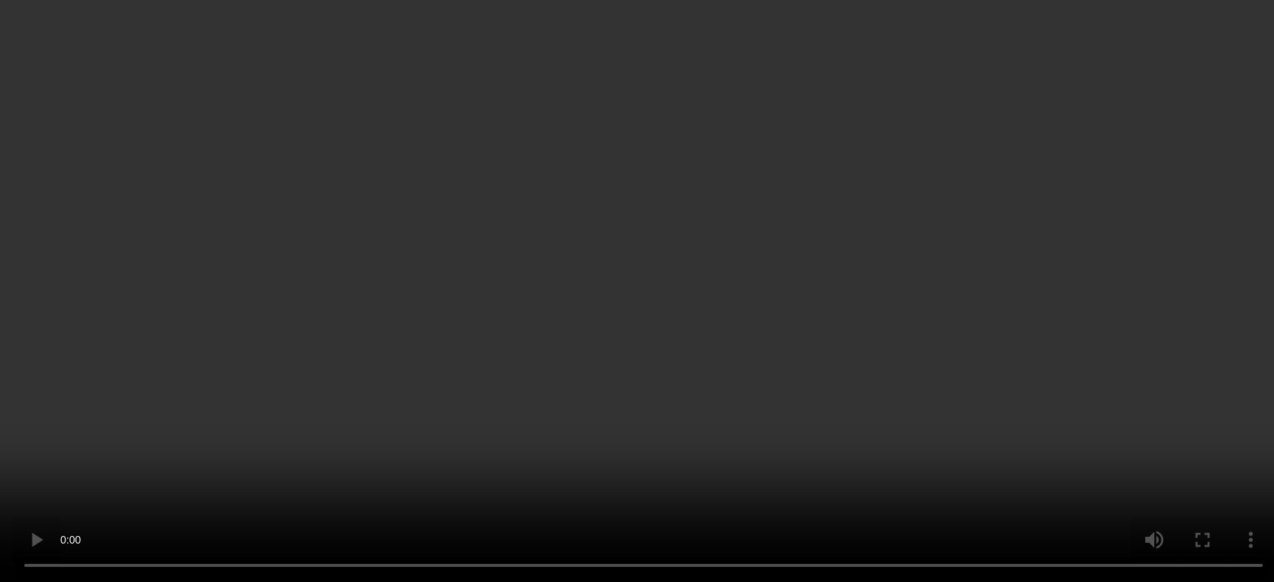
scroll to position [84, 0]
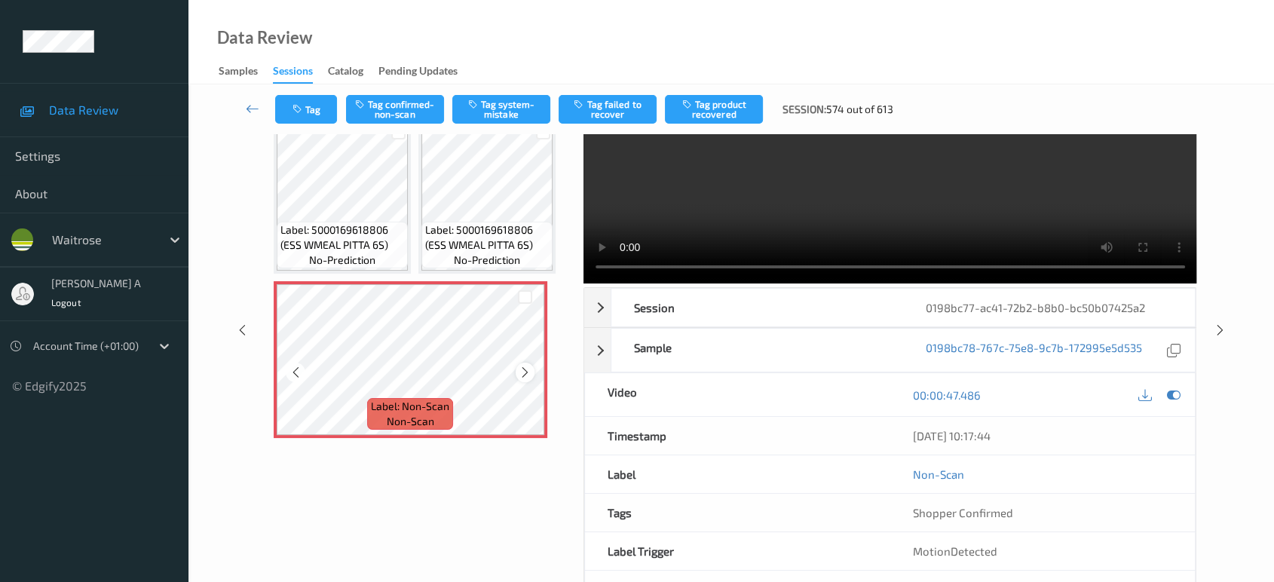
click at [523, 372] on icon at bounding box center [525, 373] width 13 height 14
click at [497, 113] on button "Tag system-mistake" at bounding box center [501, 109] width 98 height 29
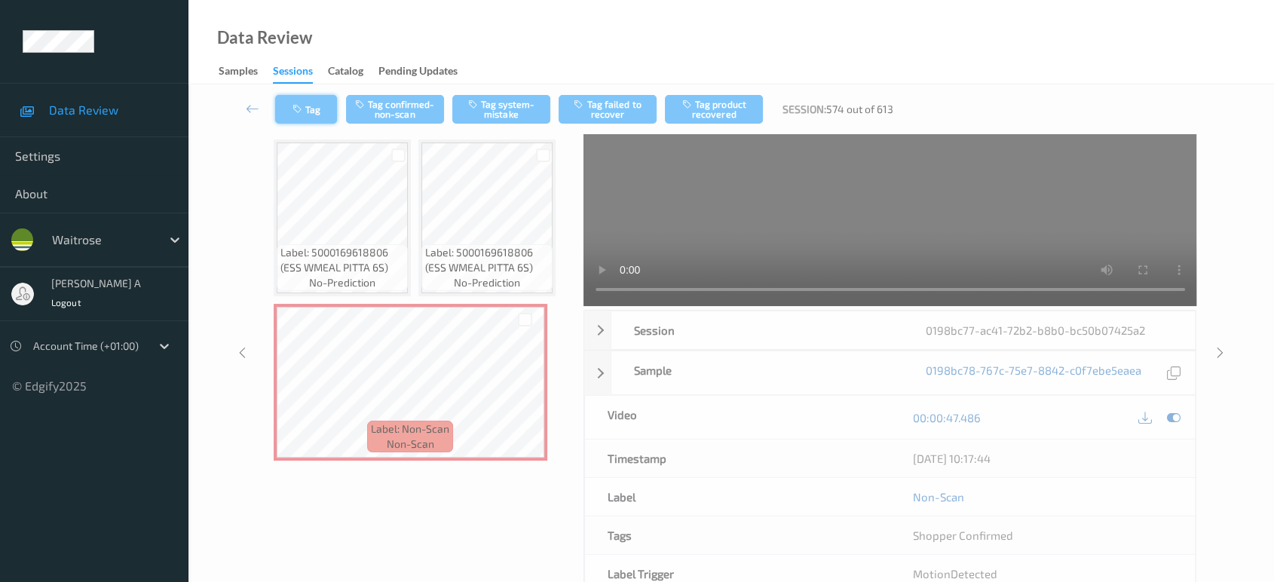
scroll to position [21, 0]
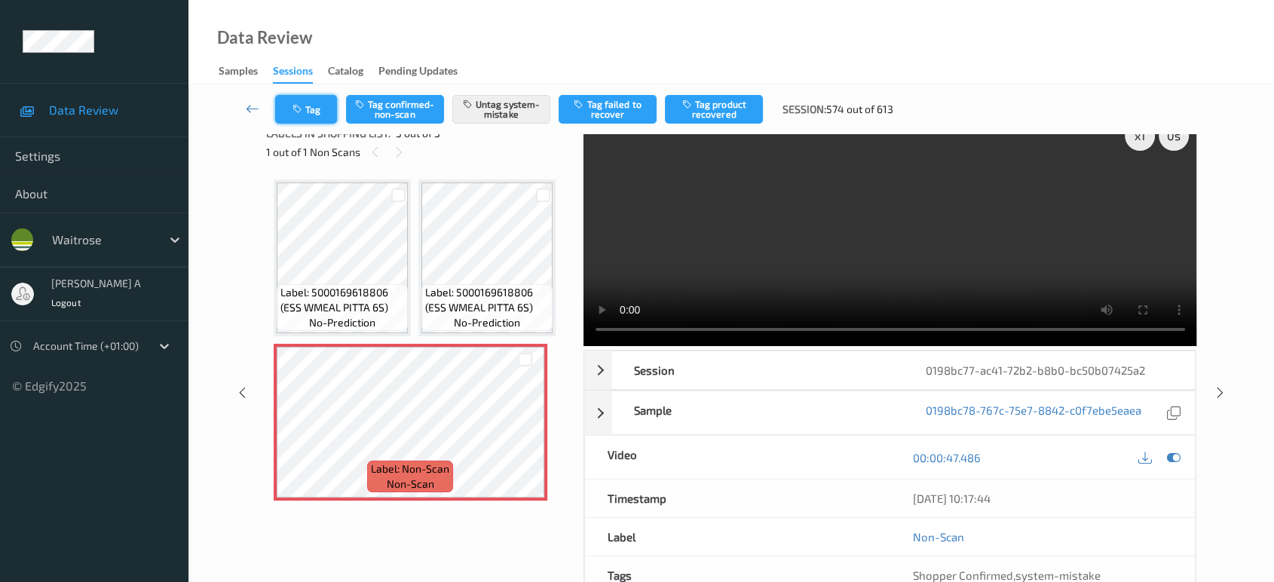
click at [312, 109] on button "Tag" at bounding box center [306, 109] width 62 height 29
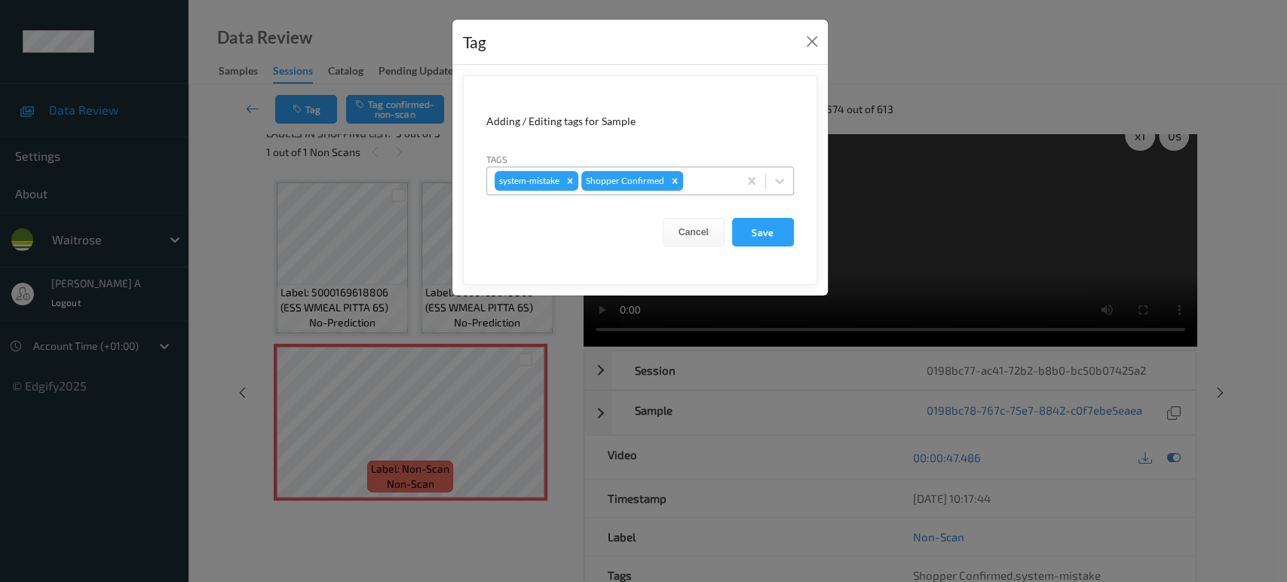
click at [706, 177] on div at bounding box center [708, 181] width 44 height 18
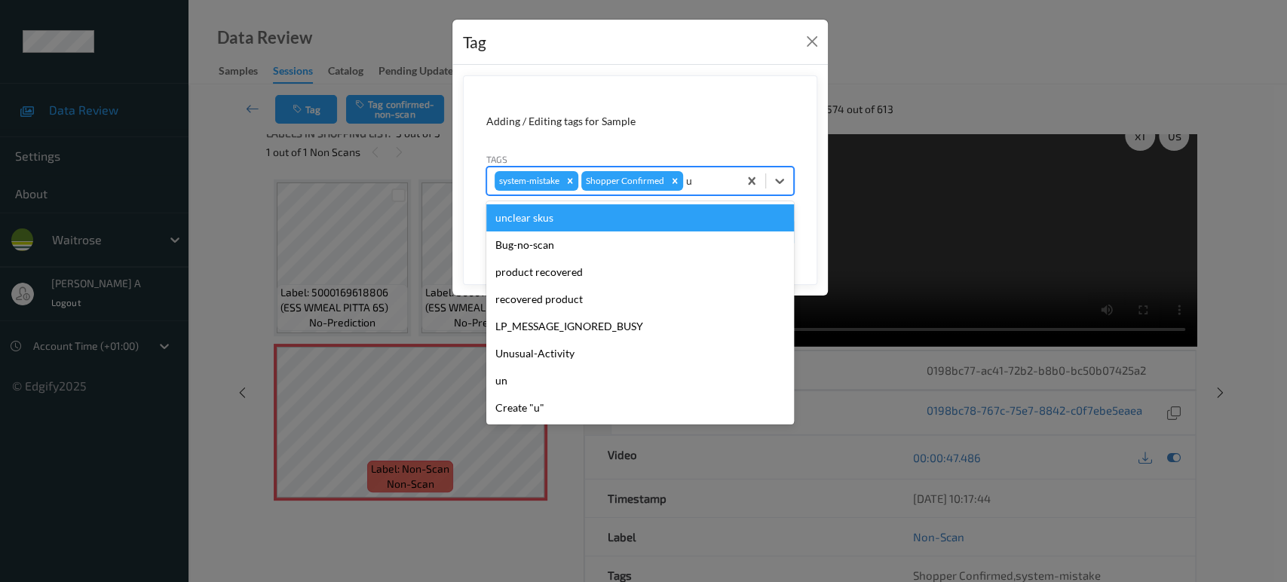
type input "un"
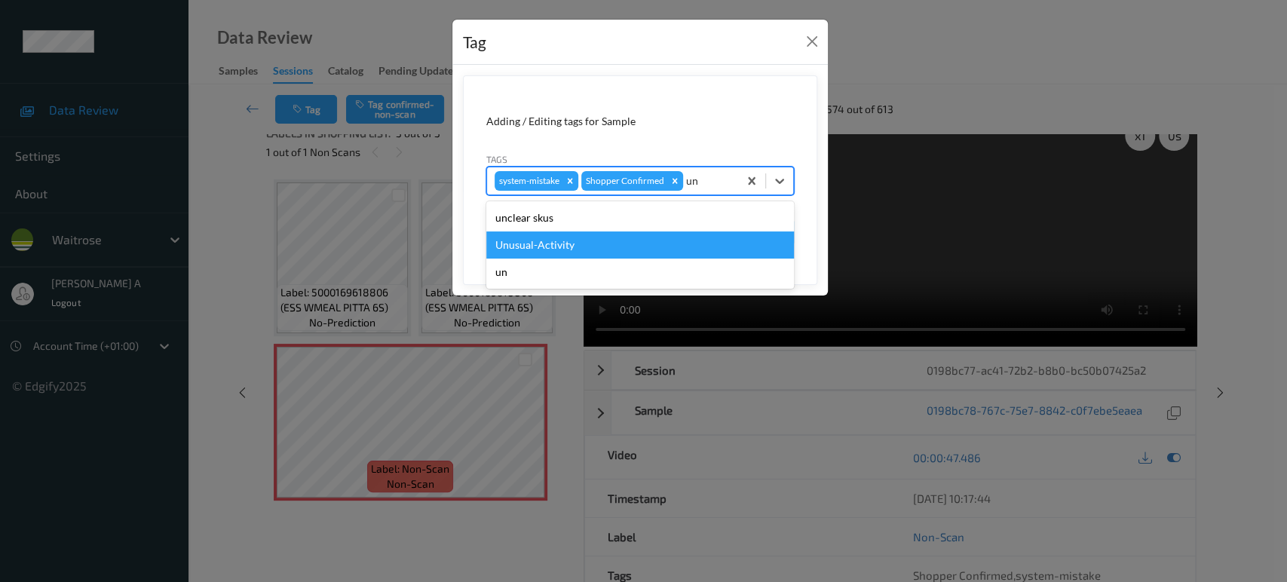
click at [588, 247] on div "Unusual-Activity" at bounding box center [640, 244] width 308 height 27
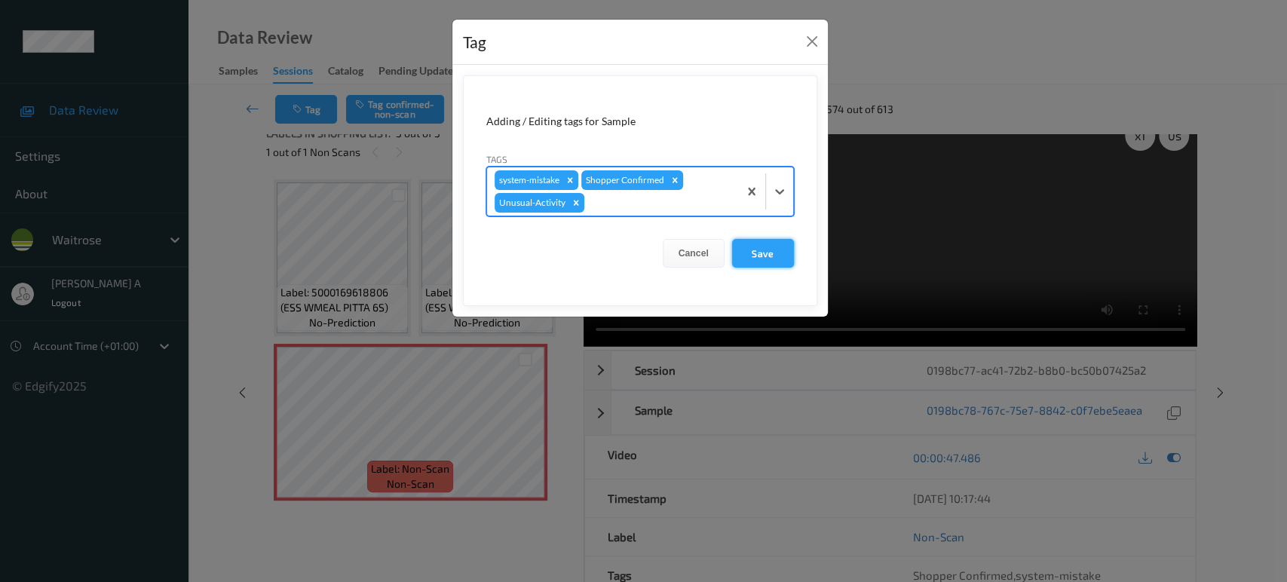
click at [755, 260] on button "Save" at bounding box center [763, 253] width 62 height 29
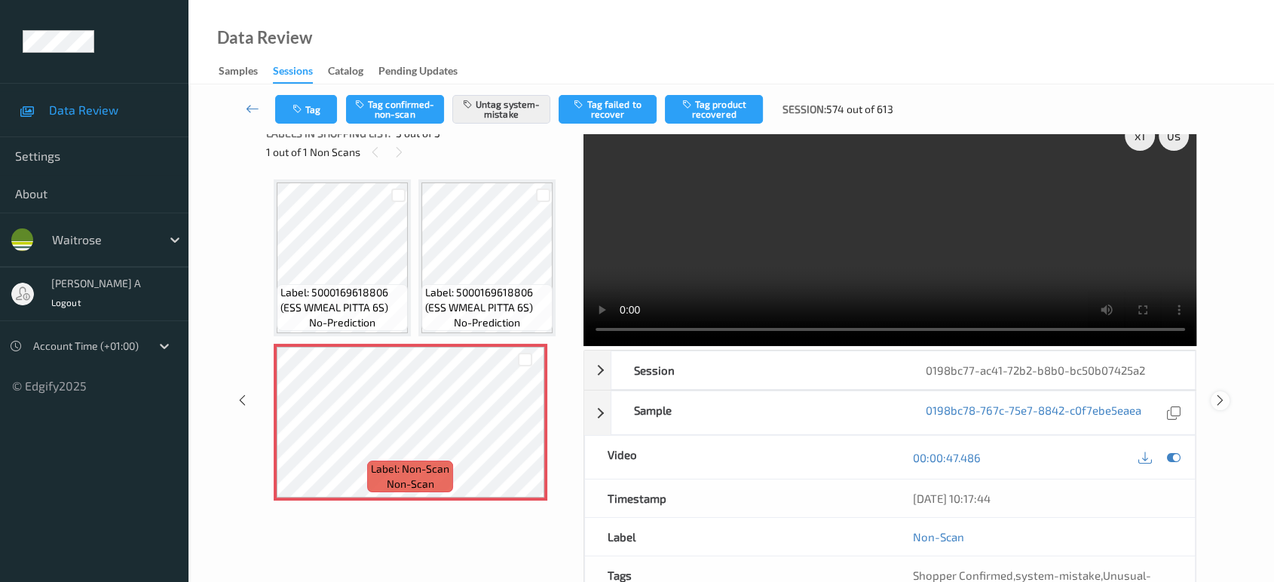
click at [1224, 393] on icon at bounding box center [1220, 400] width 13 height 14
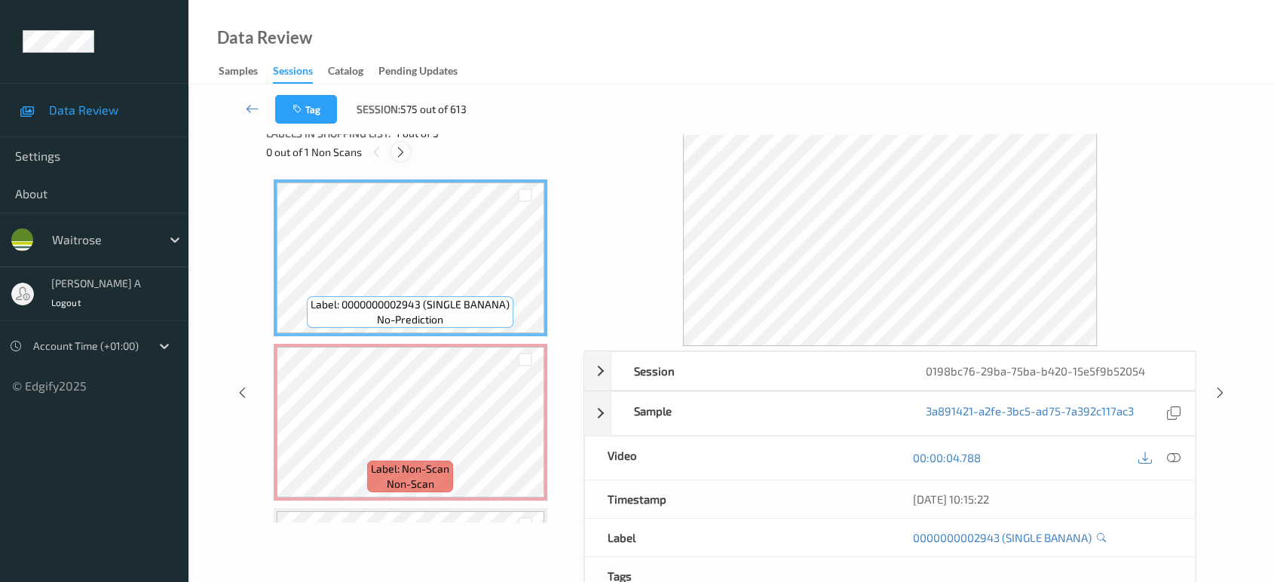
click at [407, 149] on div at bounding box center [400, 151] width 19 height 19
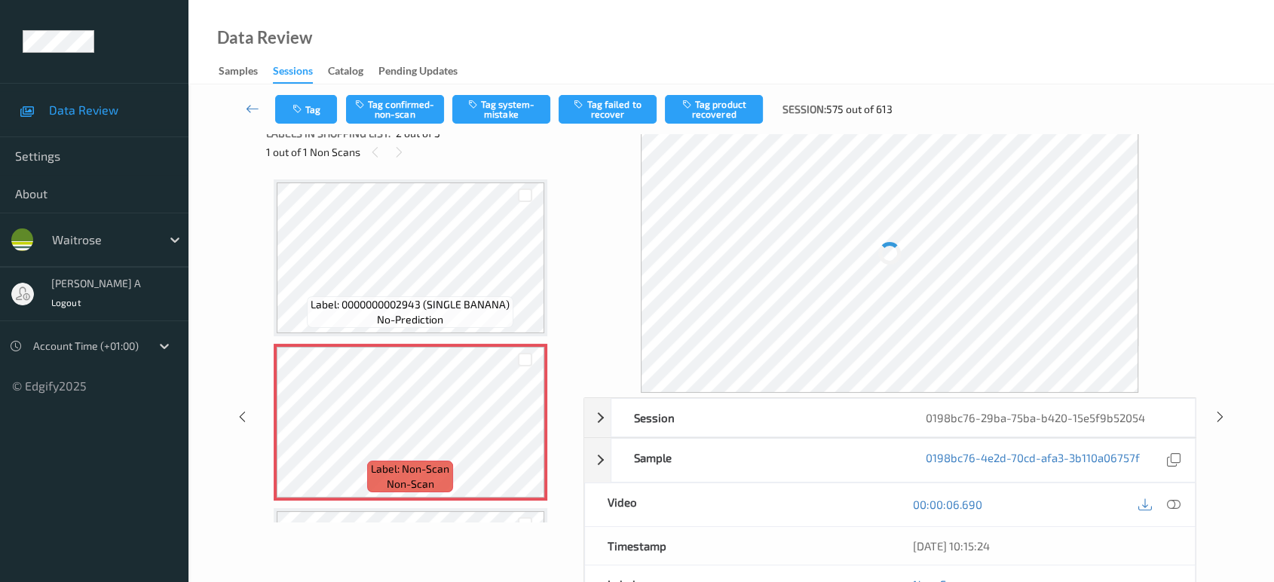
scroll to position [7, 0]
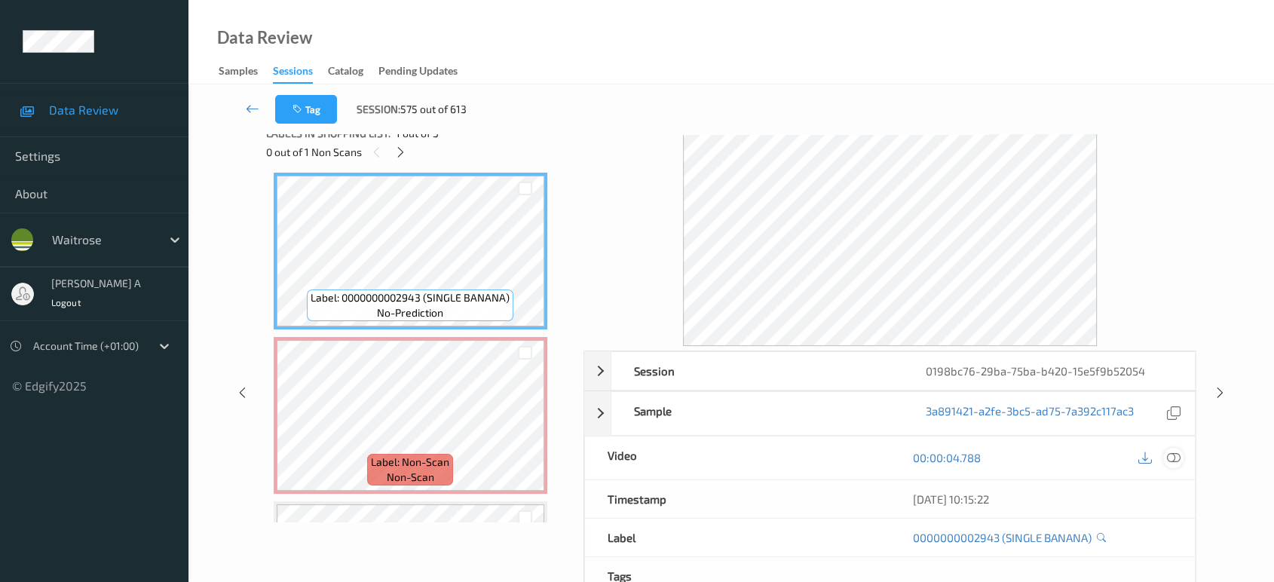
click at [1172, 458] on icon at bounding box center [1174, 458] width 14 height 14
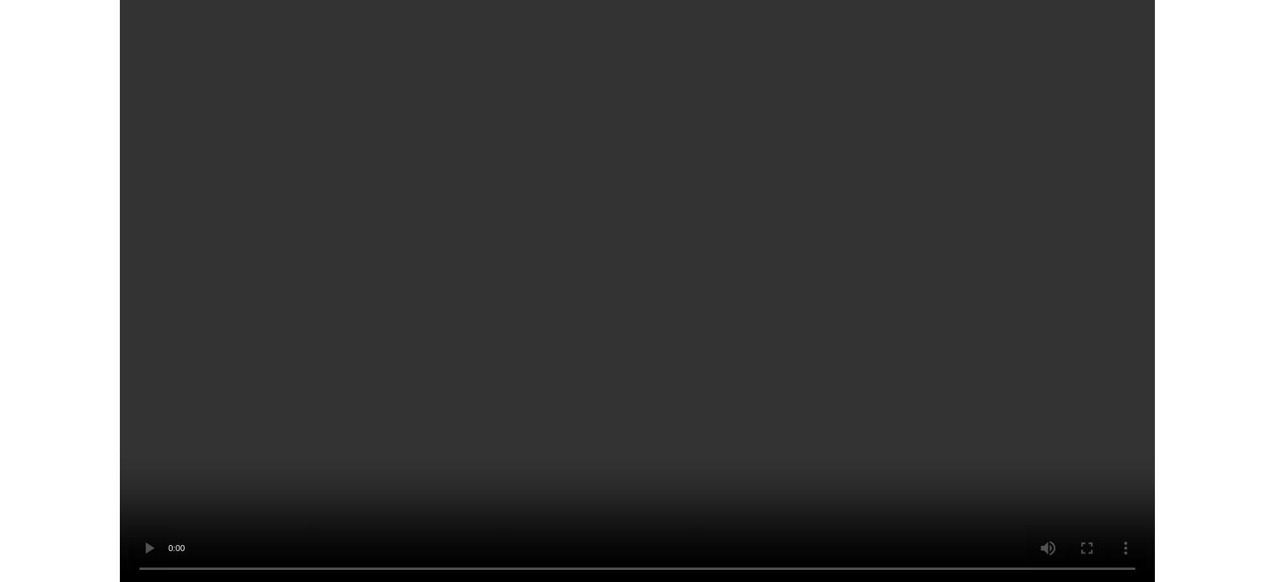
scroll to position [6, 0]
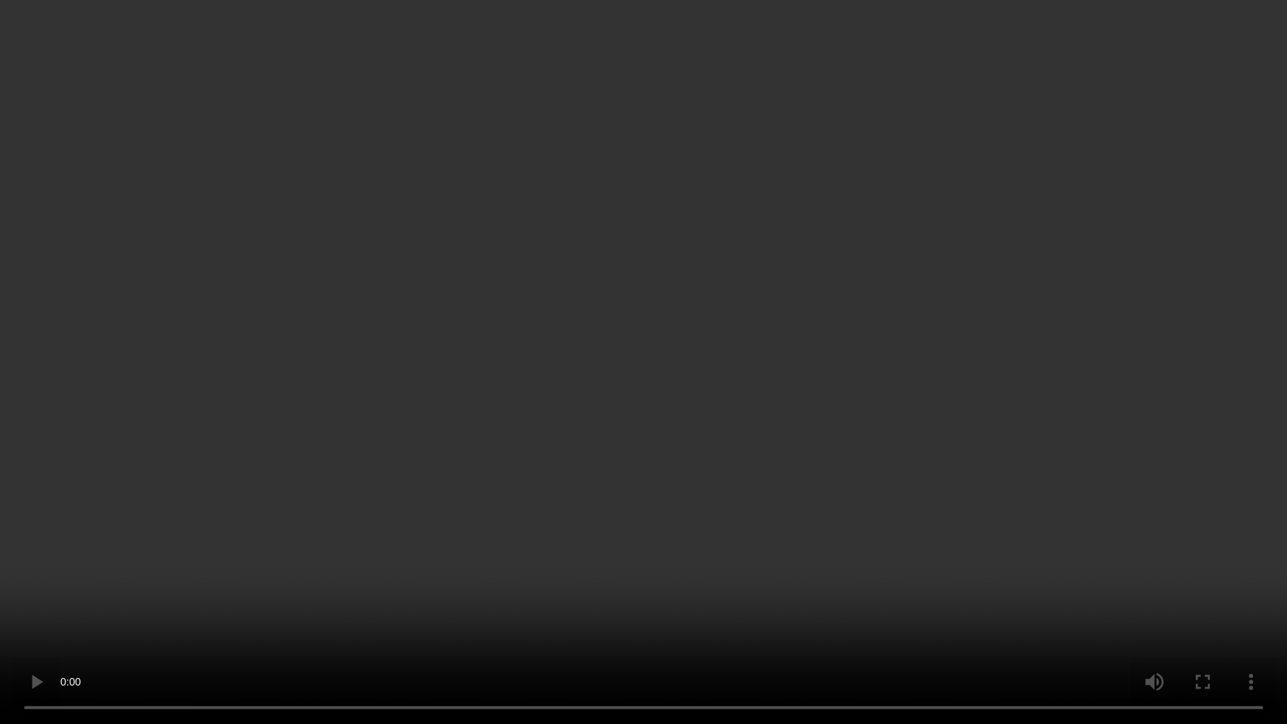
click at [886, 362] on video at bounding box center [643, 362] width 1287 height 724
click at [608, 396] on video at bounding box center [643, 362] width 1287 height 724
click at [681, 398] on video at bounding box center [643, 362] width 1287 height 724
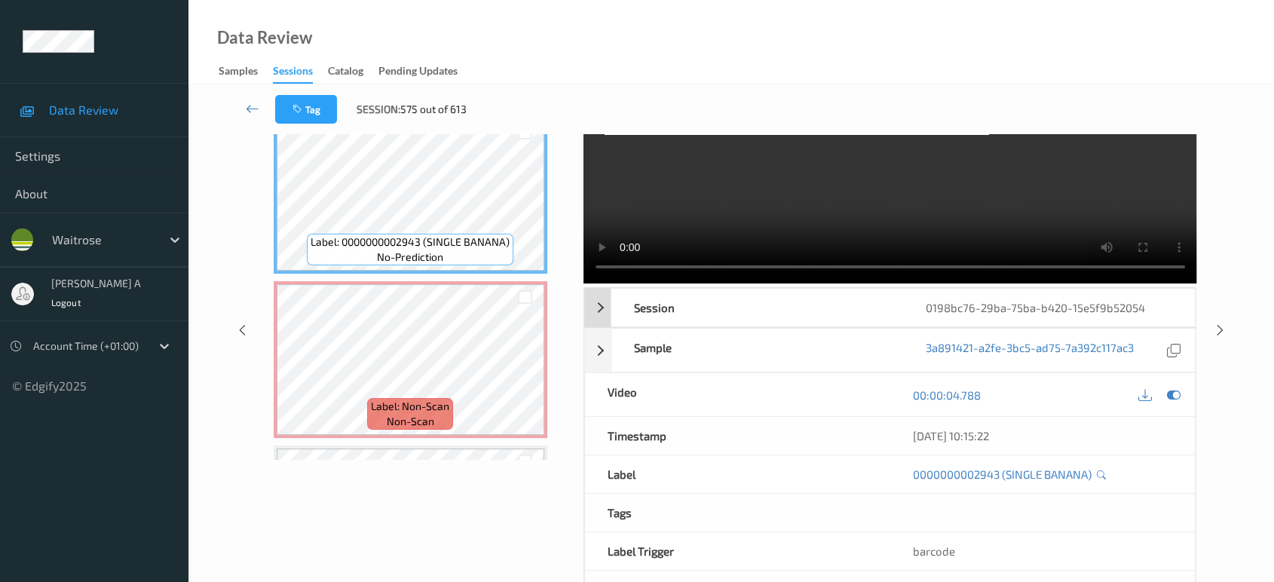
scroll to position [0, 0]
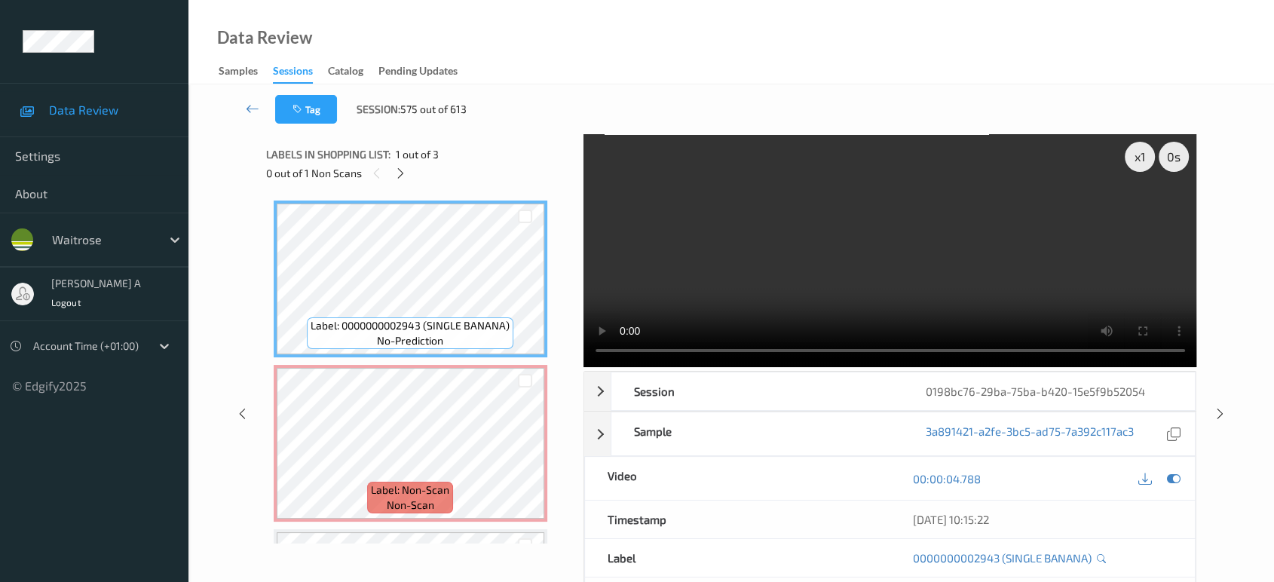
click at [844, 256] on video at bounding box center [890, 250] width 614 height 233
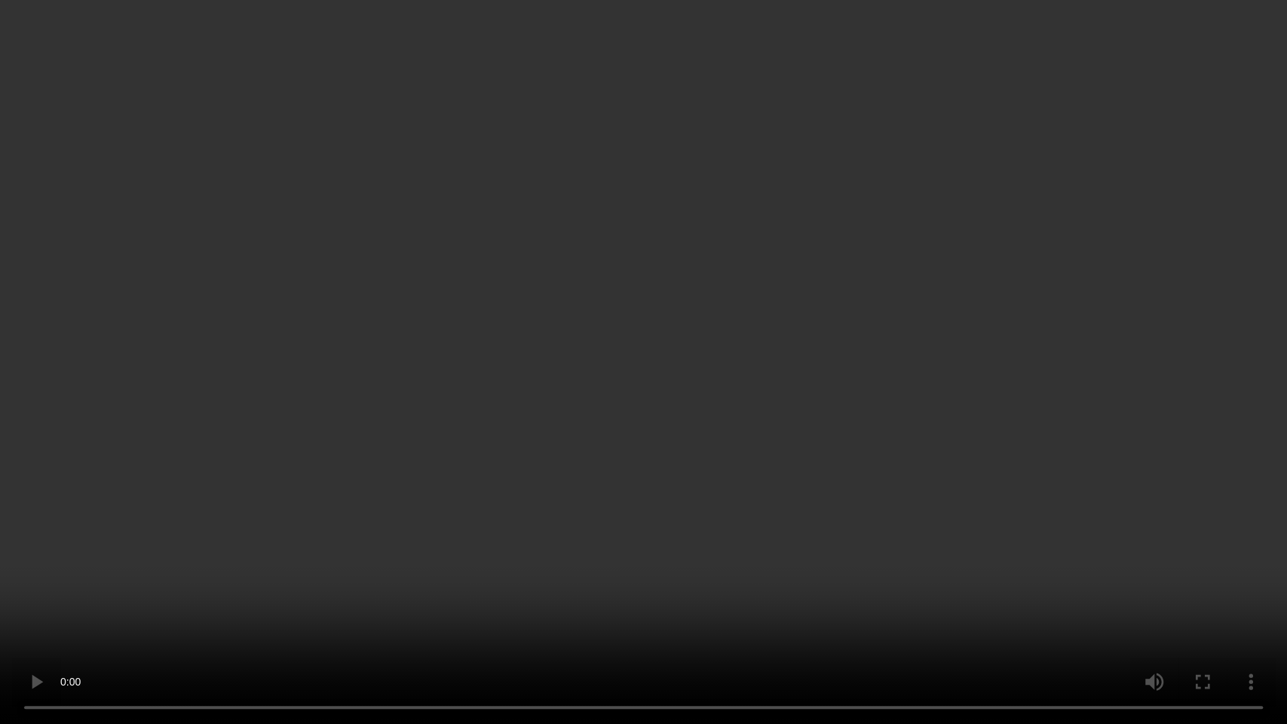
click at [613, 338] on video at bounding box center [643, 362] width 1287 height 724
click at [859, 366] on video at bounding box center [643, 362] width 1287 height 724
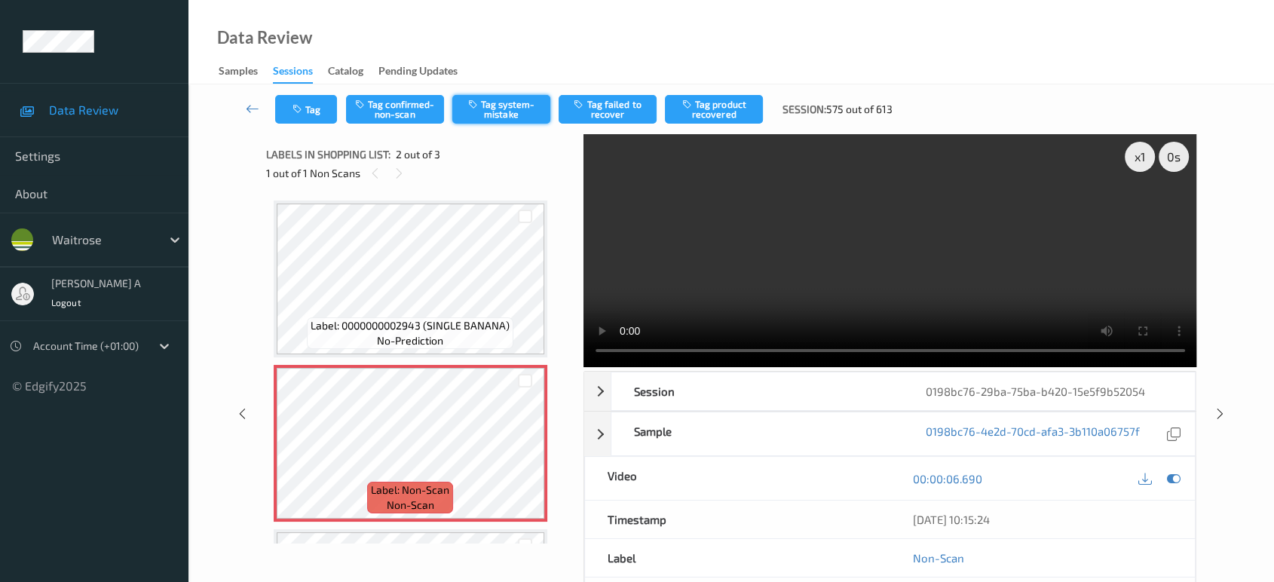
click at [484, 103] on button "Tag system-mistake" at bounding box center [501, 109] width 98 height 29
click at [295, 109] on icon "button" at bounding box center [298, 109] width 13 height 11
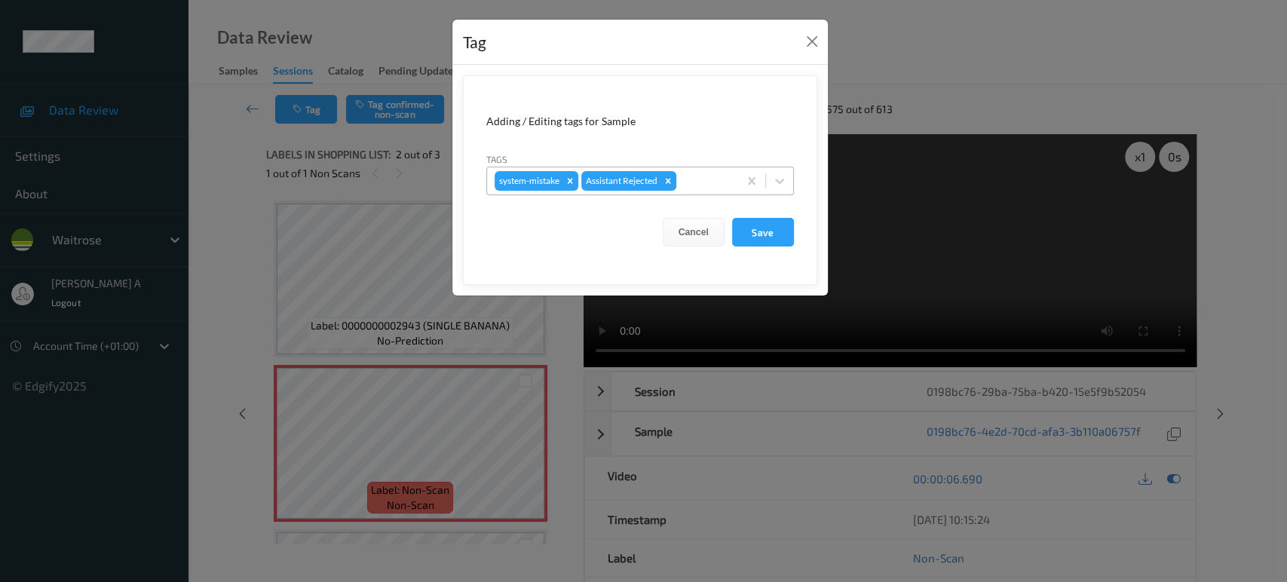
click at [704, 185] on div at bounding box center [704, 181] width 51 height 18
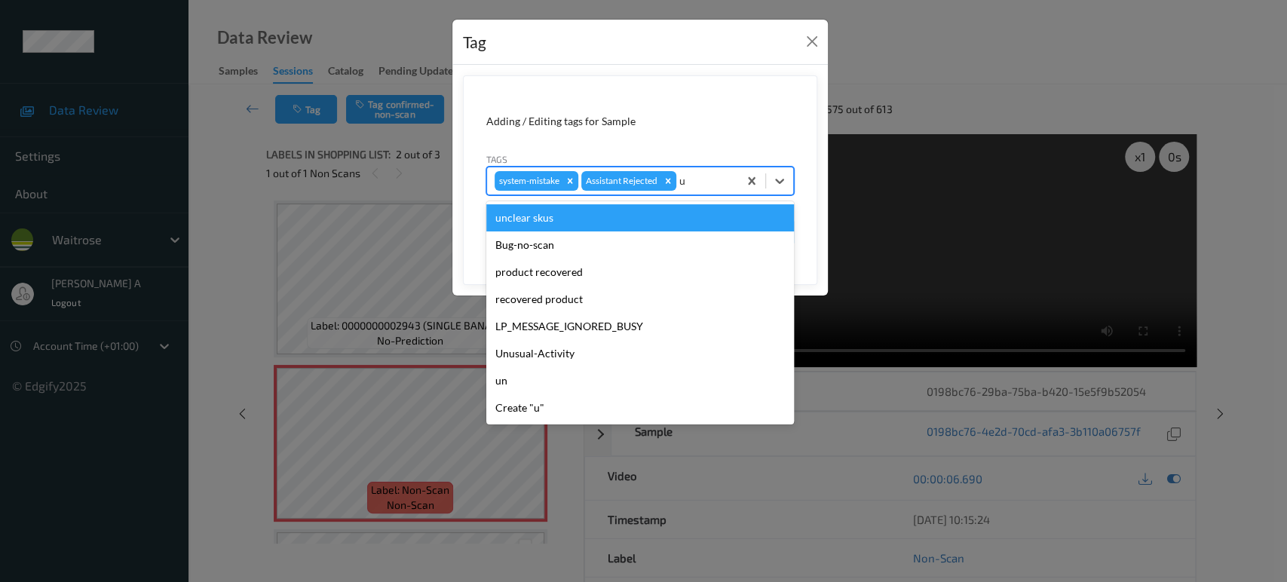
type input "un"
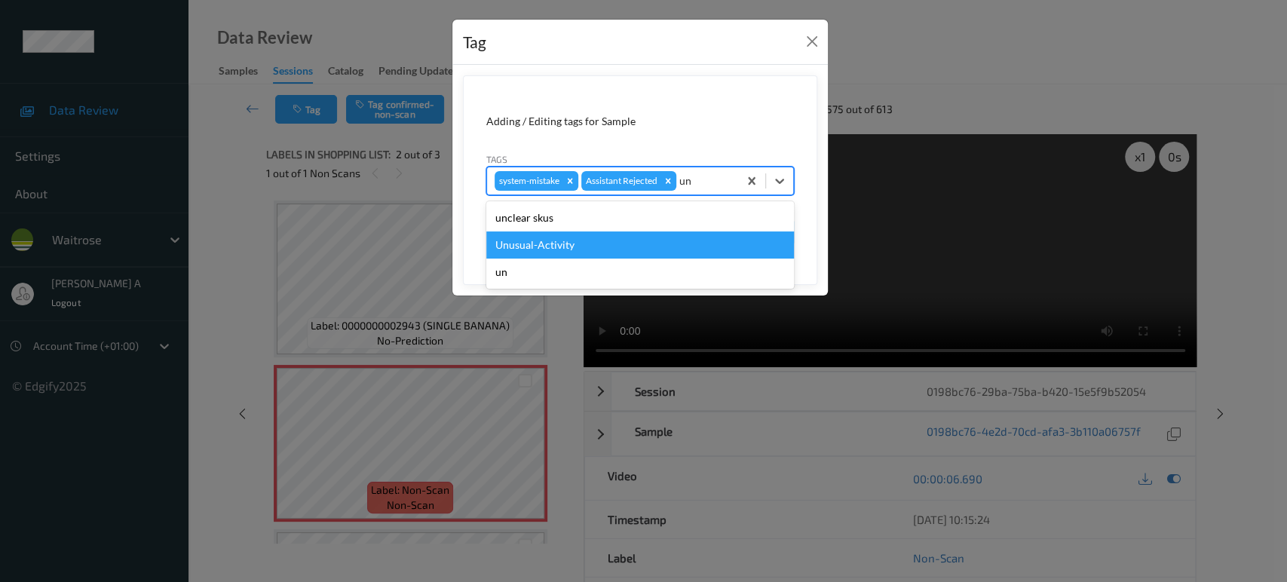
click at [650, 232] on div "Unusual-Activity" at bounding box center [640, 244] width 308 height 27
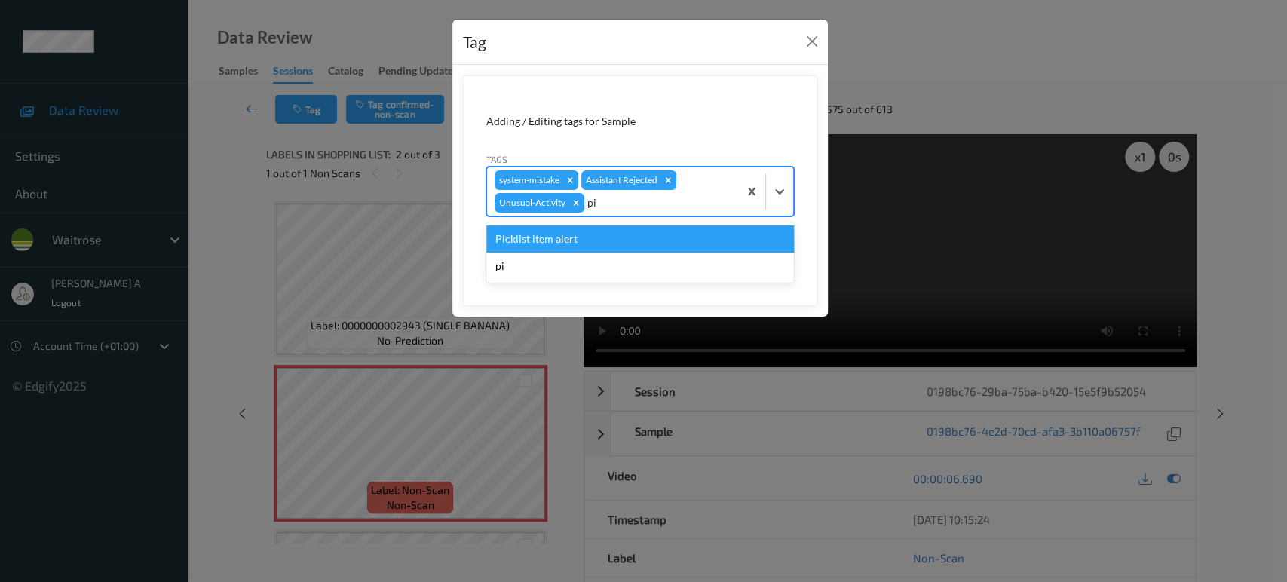
type input "pic"
click at [650, 232] on div "Picklist item alert" at bounding box center [640, 238] width 308 height 27
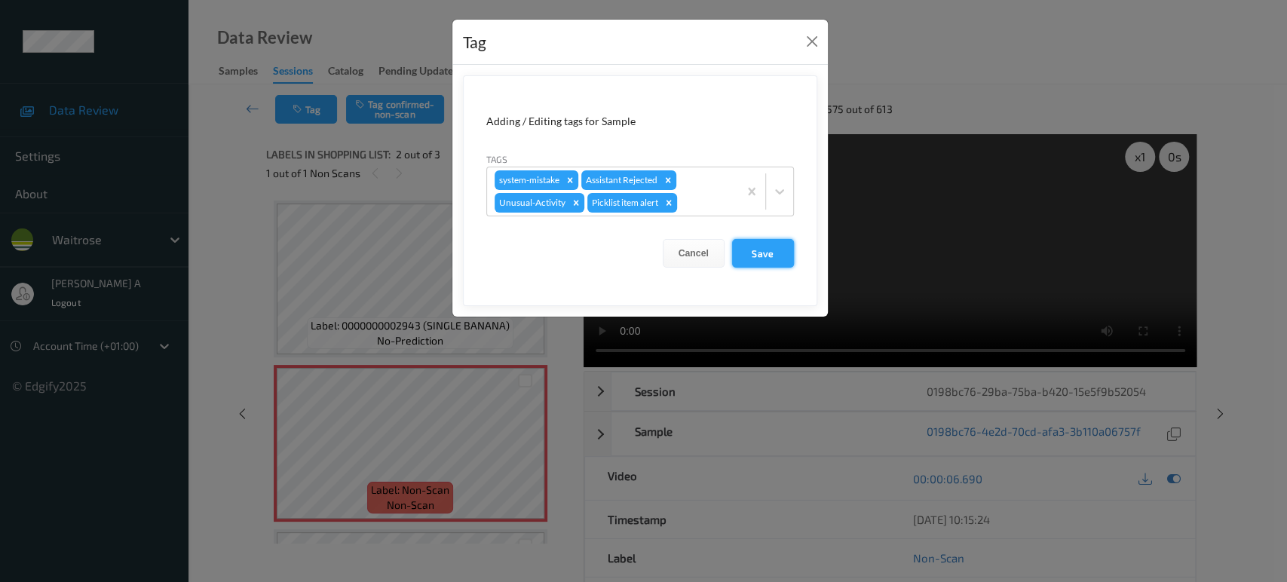
click at [759, 259] on button "Save" at bounding box center [763, 253] width 62 height 29
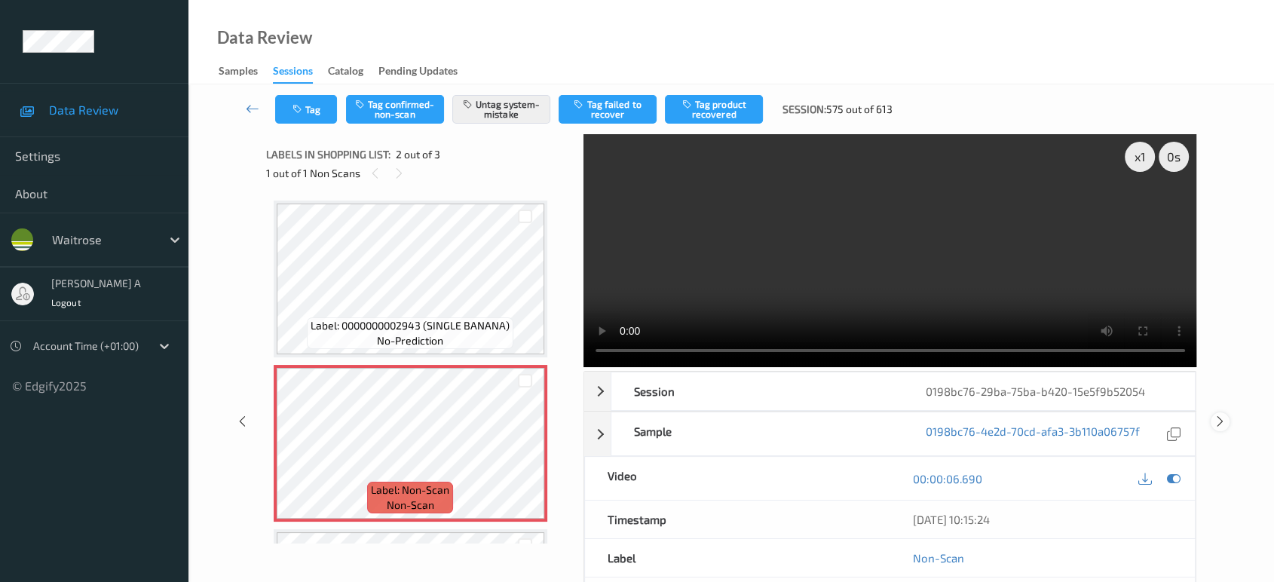
click at [1219, 415] on icon at bounding box center [1220, 422] width 13 height 14
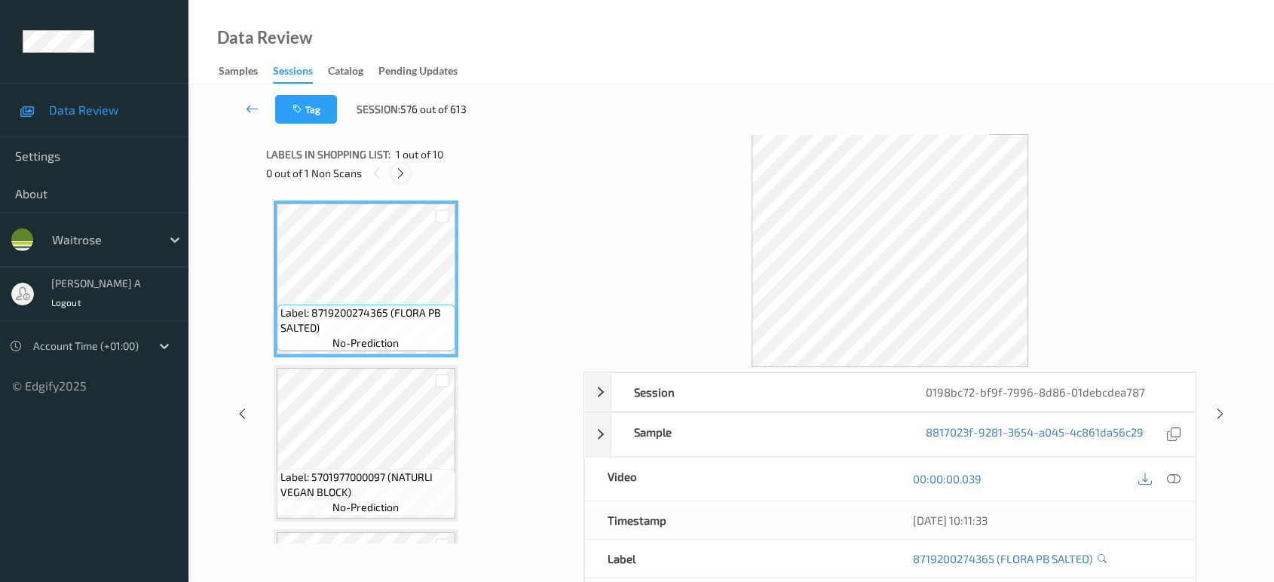
click at [397, 169] on icon at bounding box center [400, 174] width 13 height 14
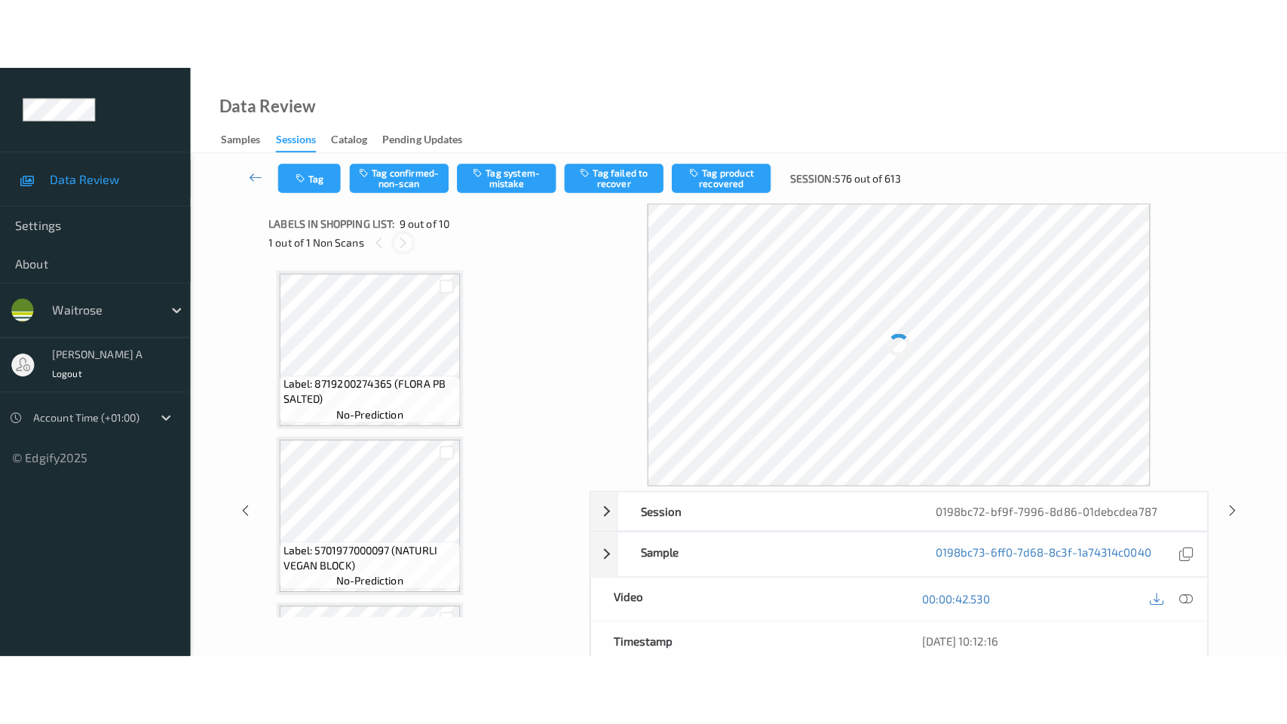
scroll to position [1153, 0]
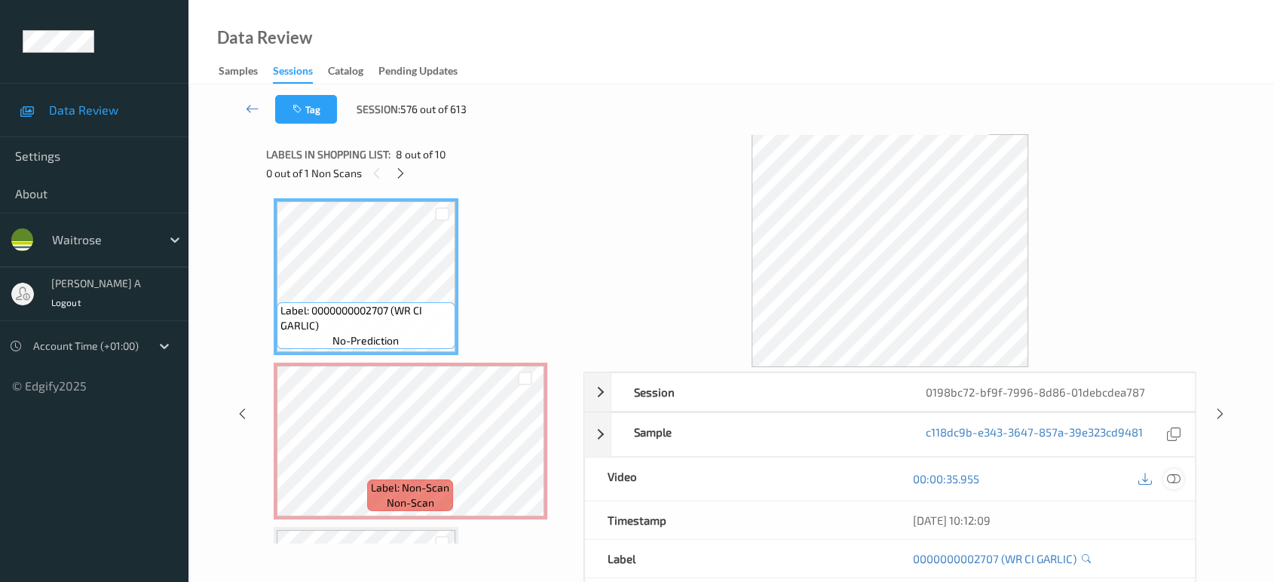
click at [1173, 470] on div at bounding box center [1173, 479] width 20 height 20
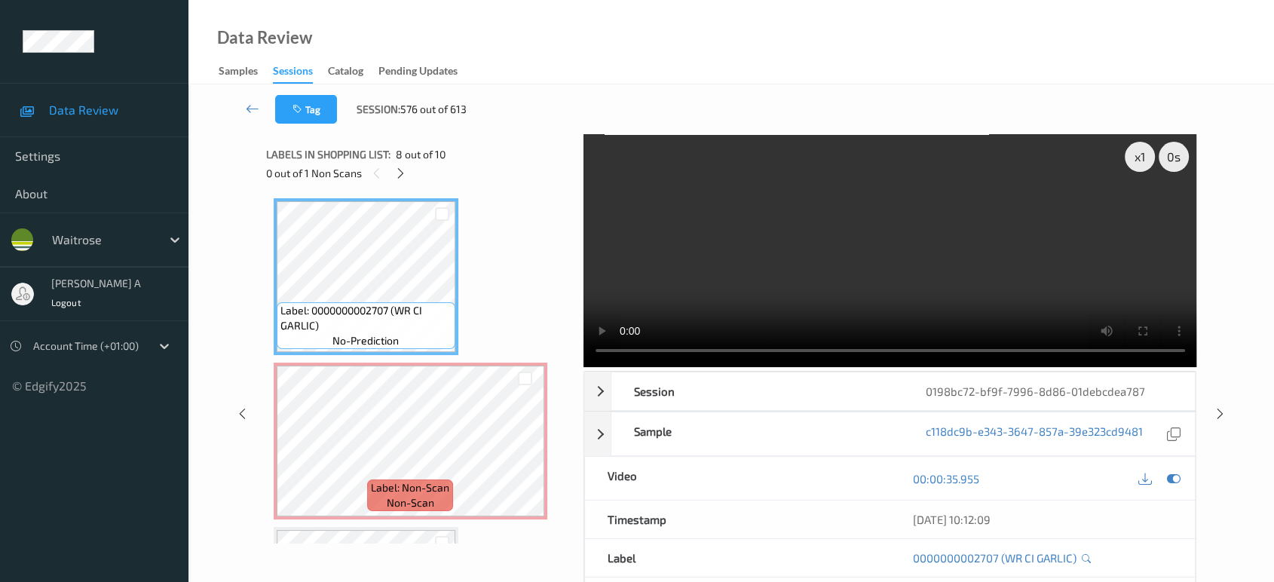
scroll to position [1152, 0]
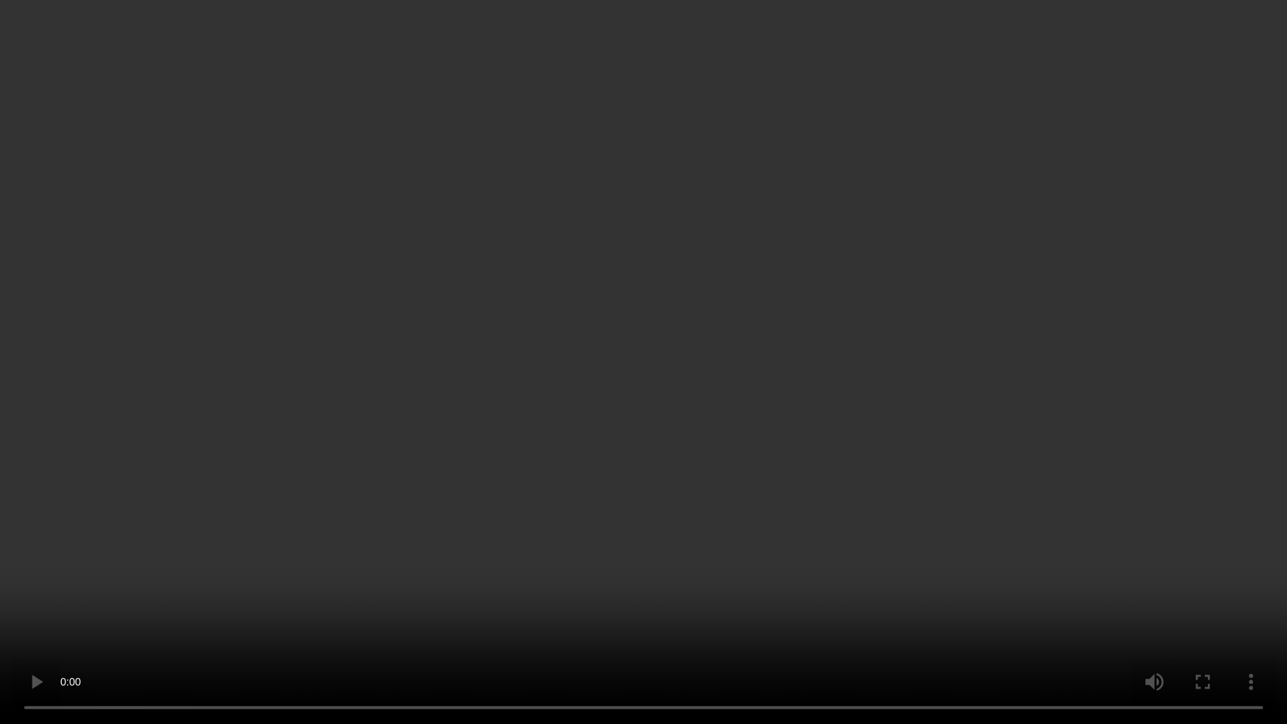
click at [548, 413] on video at bounding box center [643, 362] width 1287 height 724
click at [42, 581] on video at bounding box center [643, 362] width 1287 height 724
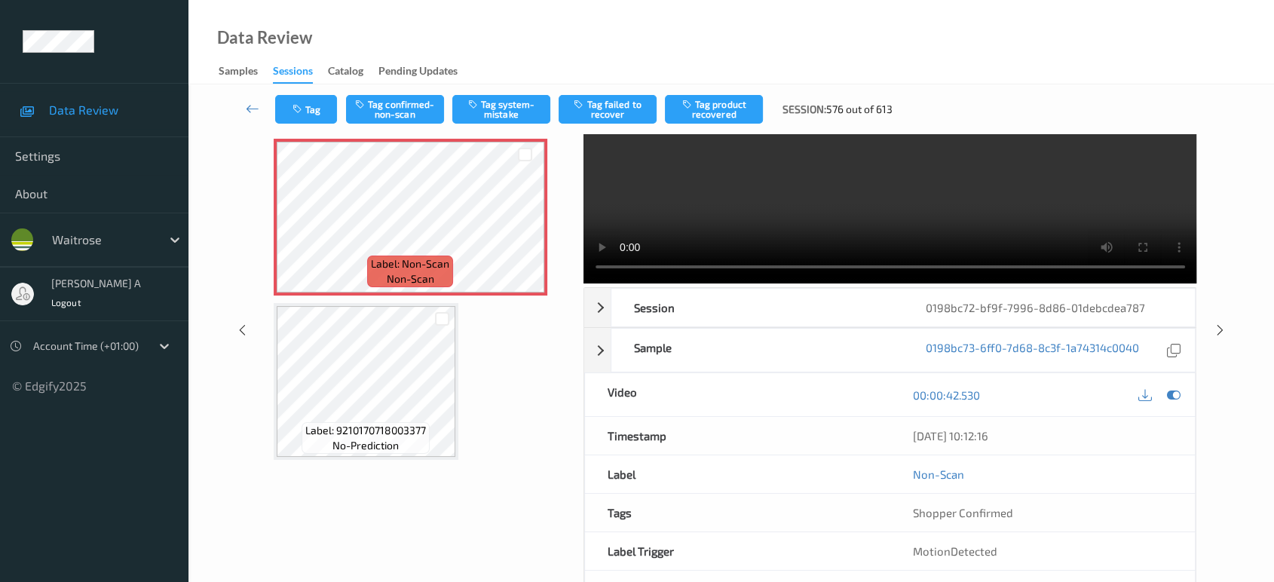
scroll to position [1209, 0]
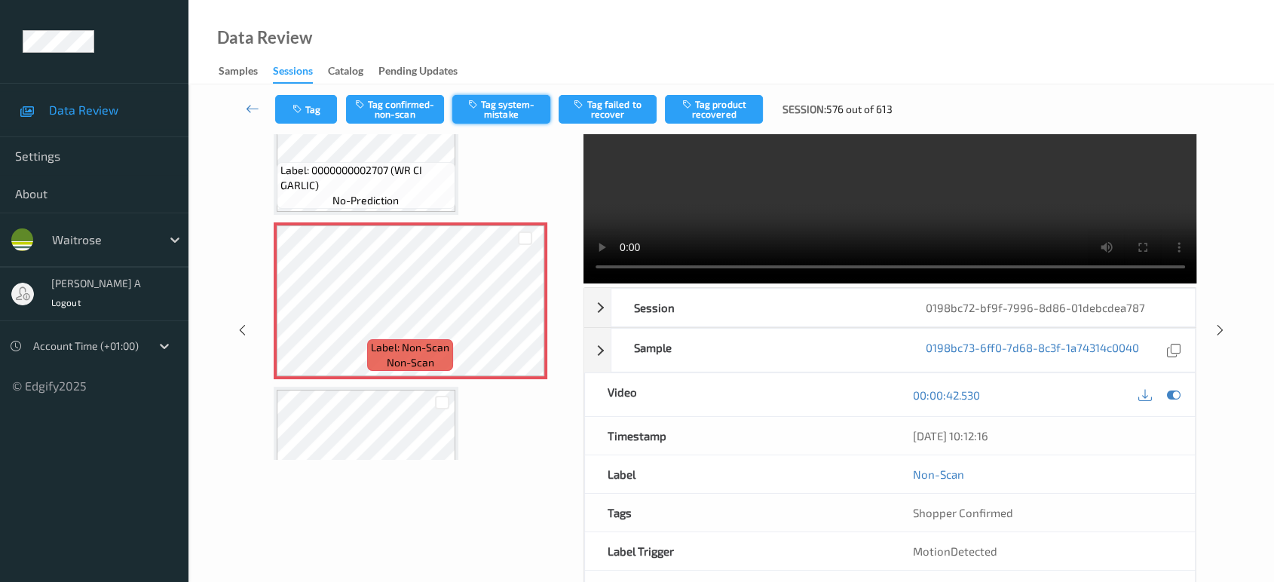
click at [484, 104] on button "Tag system-mistake" at bounding box center [501, 109] width 98 height 29
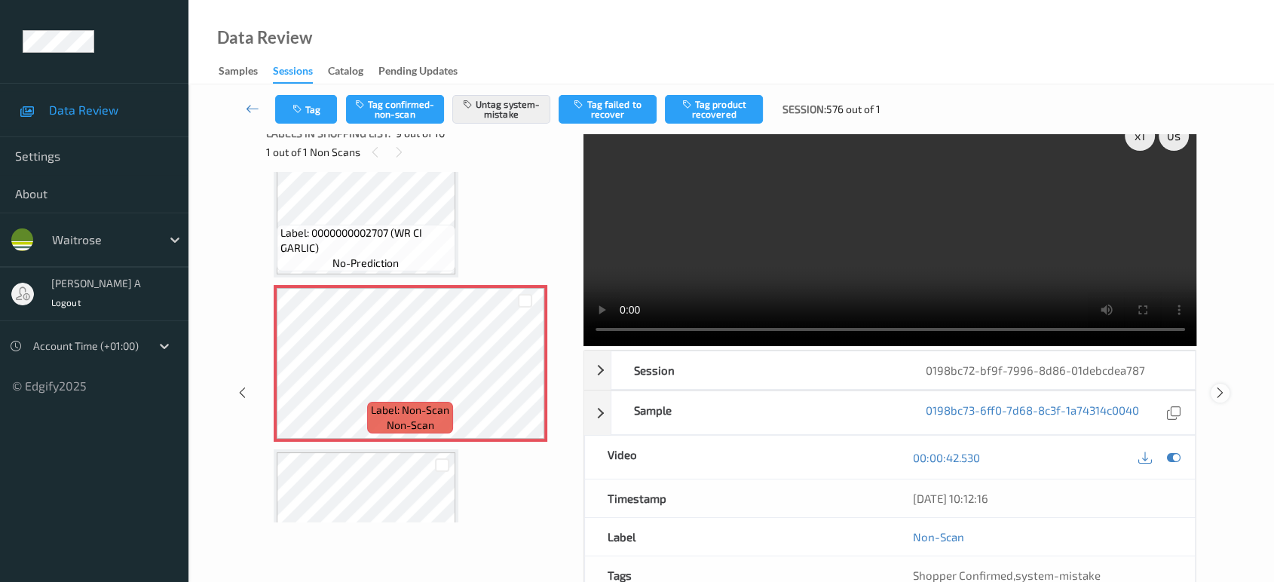
click at [1220, 386] on icon at bounding box center [1220, 393] width 13 height 14
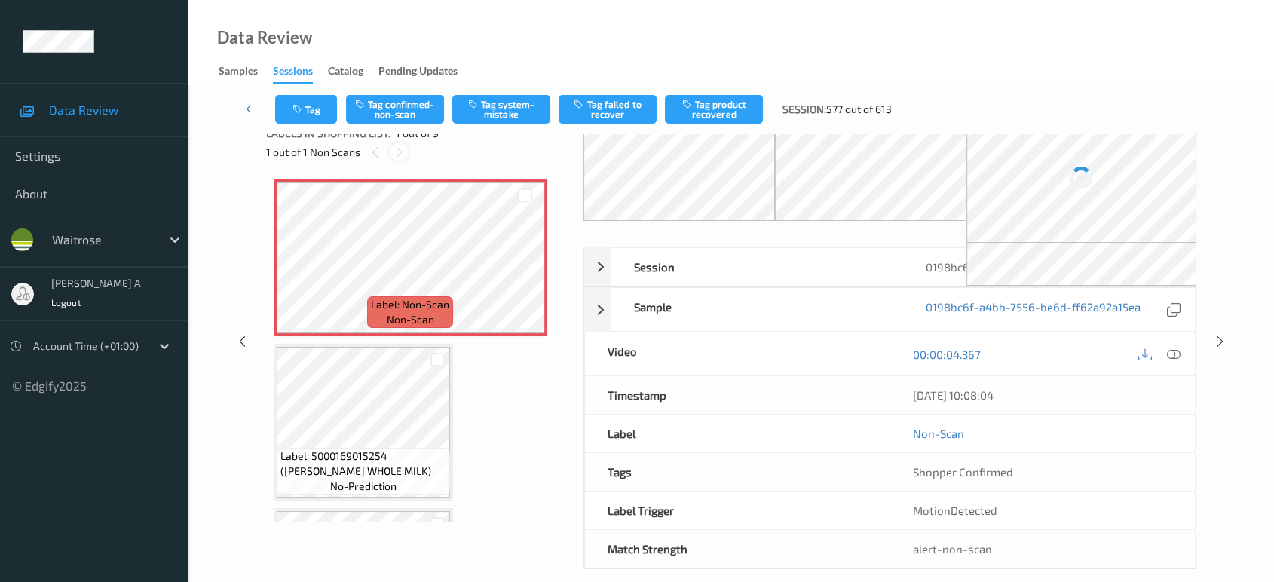
click at [397, 149] on icon at bounding box center [399, 152] width 13 height 14
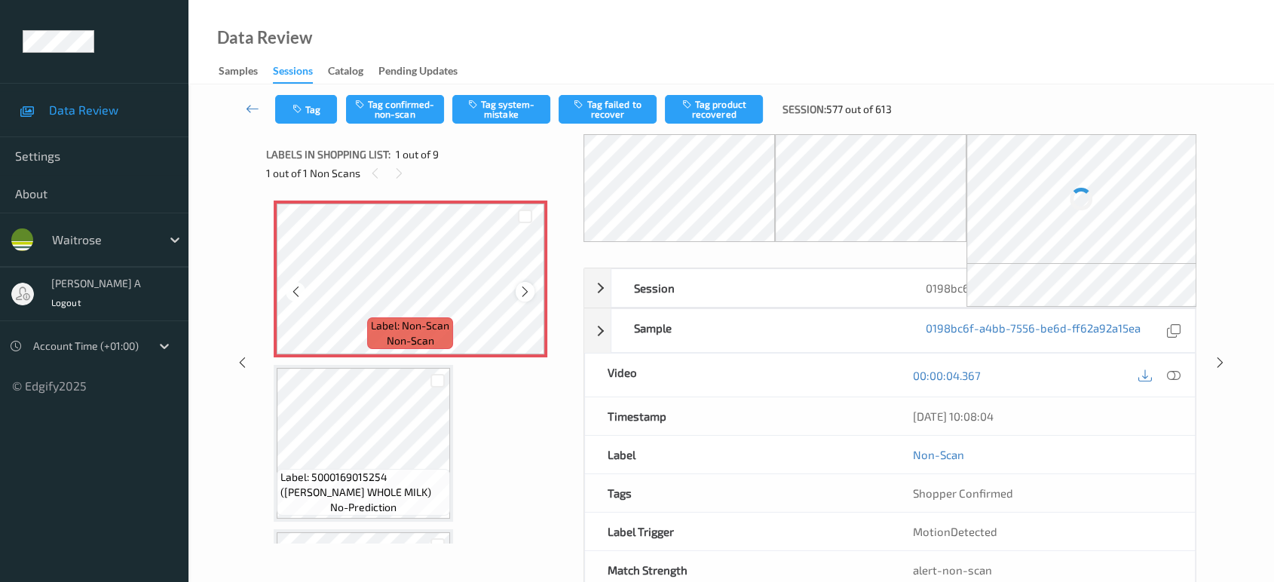
click at [529, 290] on icon at bounding box center [525, 292] width 13 height 14
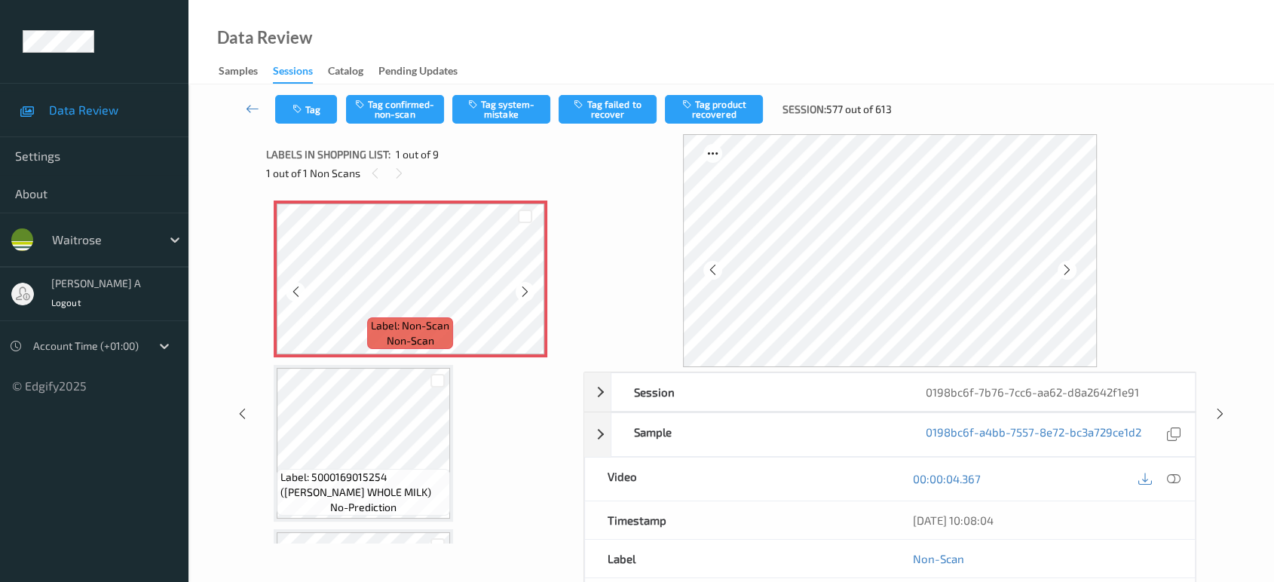
click at [529, 290] on icon at bounding box center [525, 292] width 13 height 14
click at [1176, 479] on icon at bounding box center [1174, 479] width 14 height 14
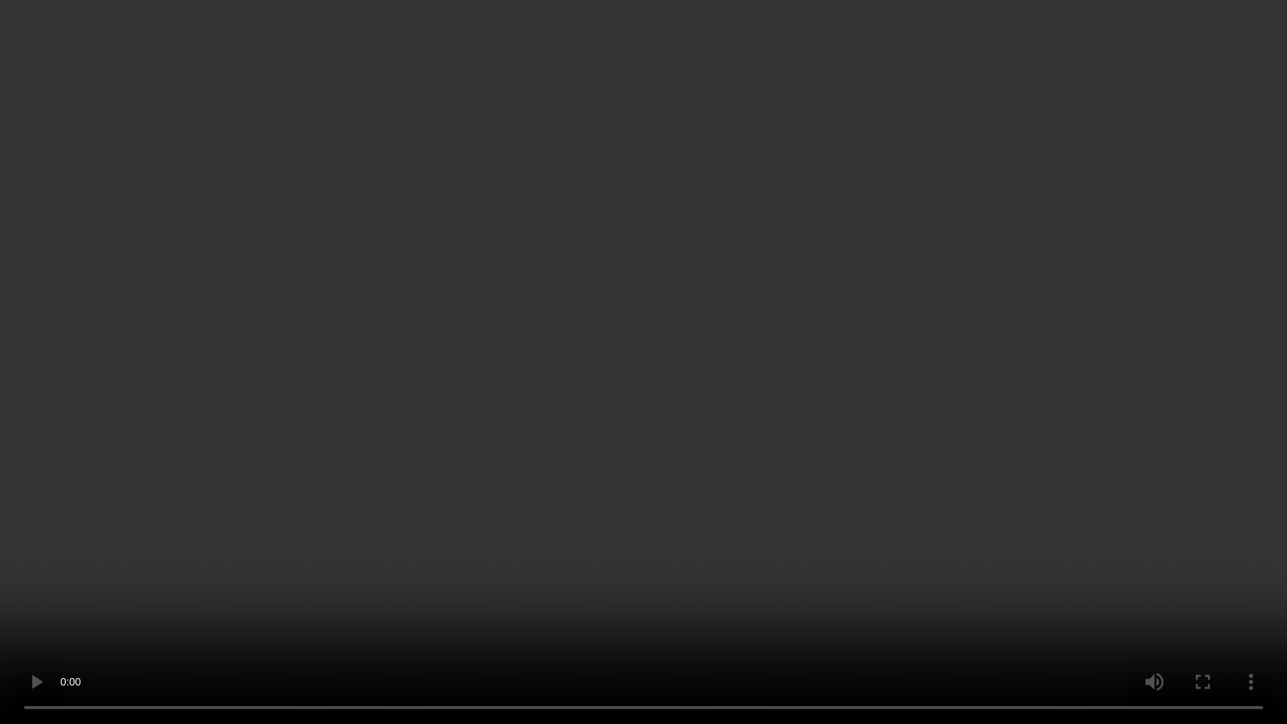
click at [658, 384] on video at bounding box center [643, 362] width 1287 height 724
click at [503, 372] on video at bounding box center [643, 362] width 1287 height 724
click at [550, 356] on video at bounding box center [643, 362] width 1287 height 724
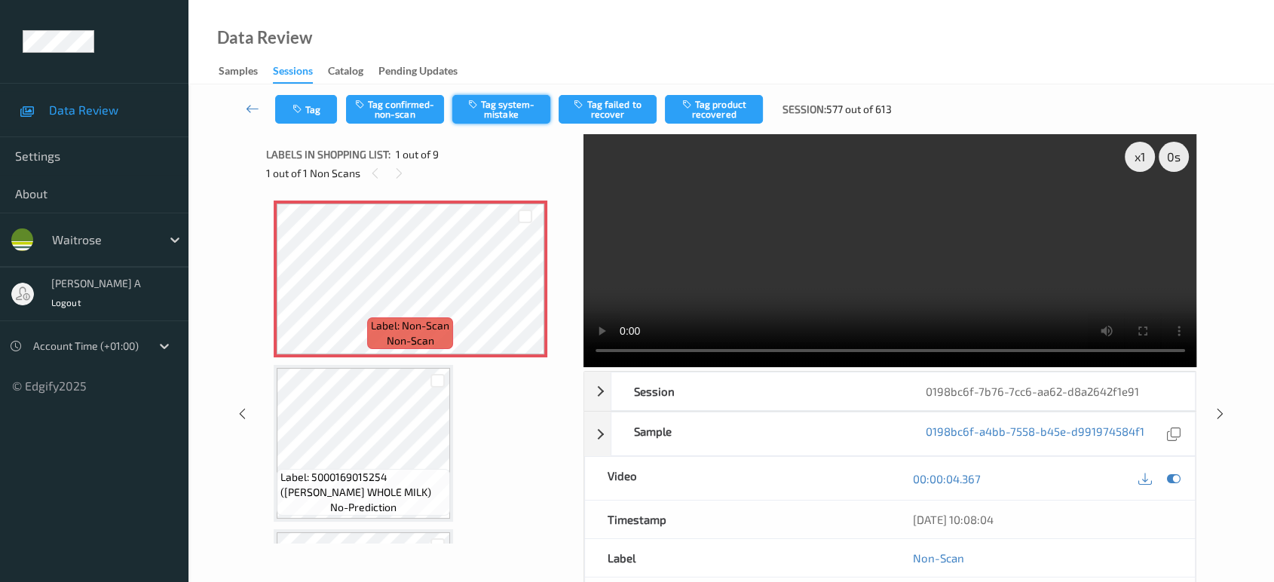
click at [509, 108] on button "Tag system-mistake" at bounding box center [501, 109] width 98 height 29
click at [303, 104] on icon "button" at bounding box center [298, 109] width 13 height 11
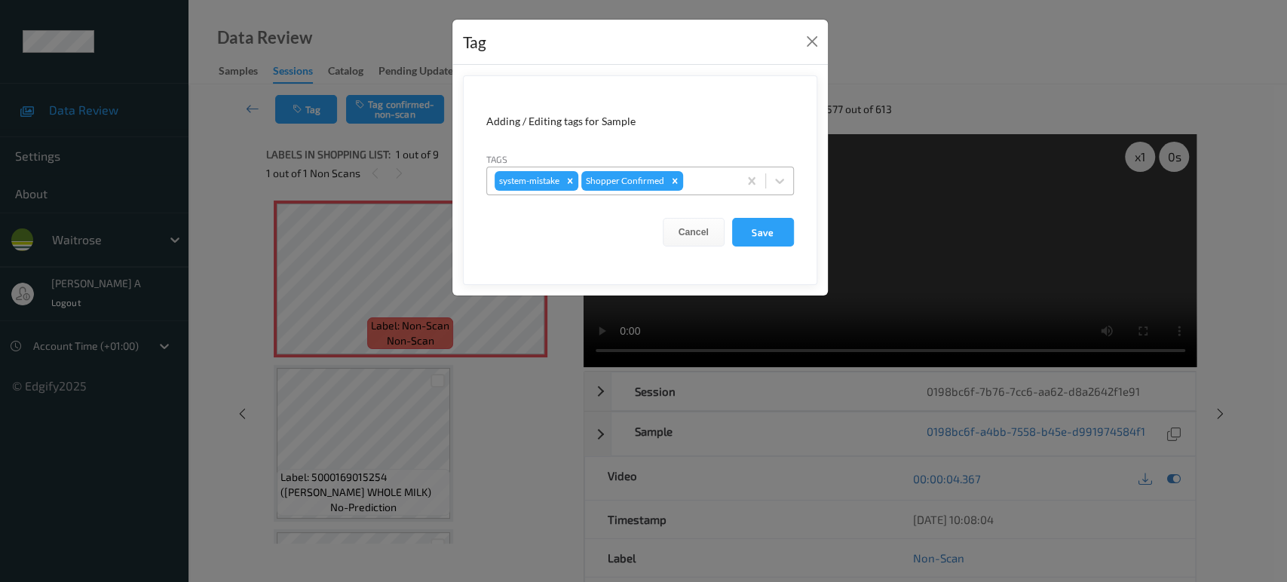
click at [702, 182] on div at bounding box center [708, 181] width 44 height 18
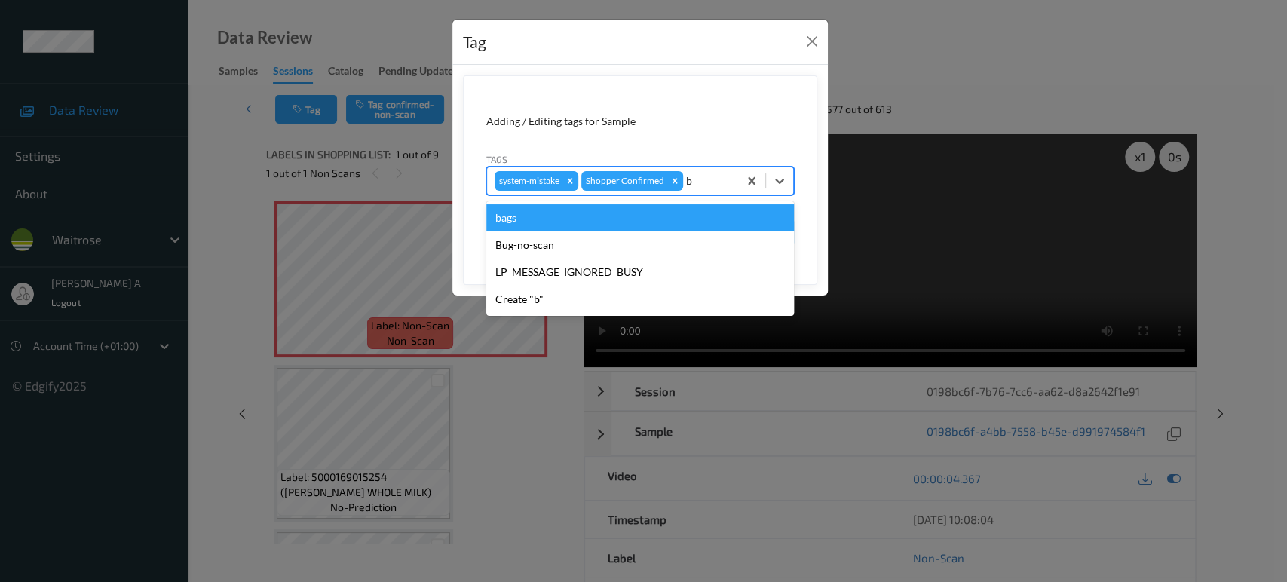
type input "ba"
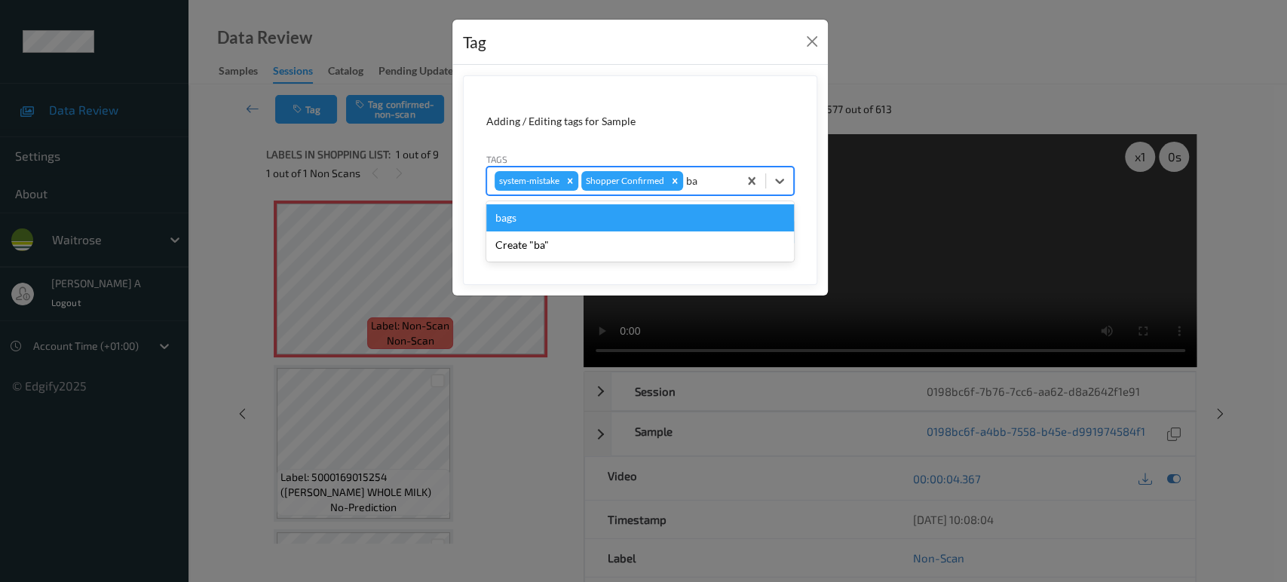
click at [665, 216] on div "bags" at bounding box center [640, 217] width 308 height 27
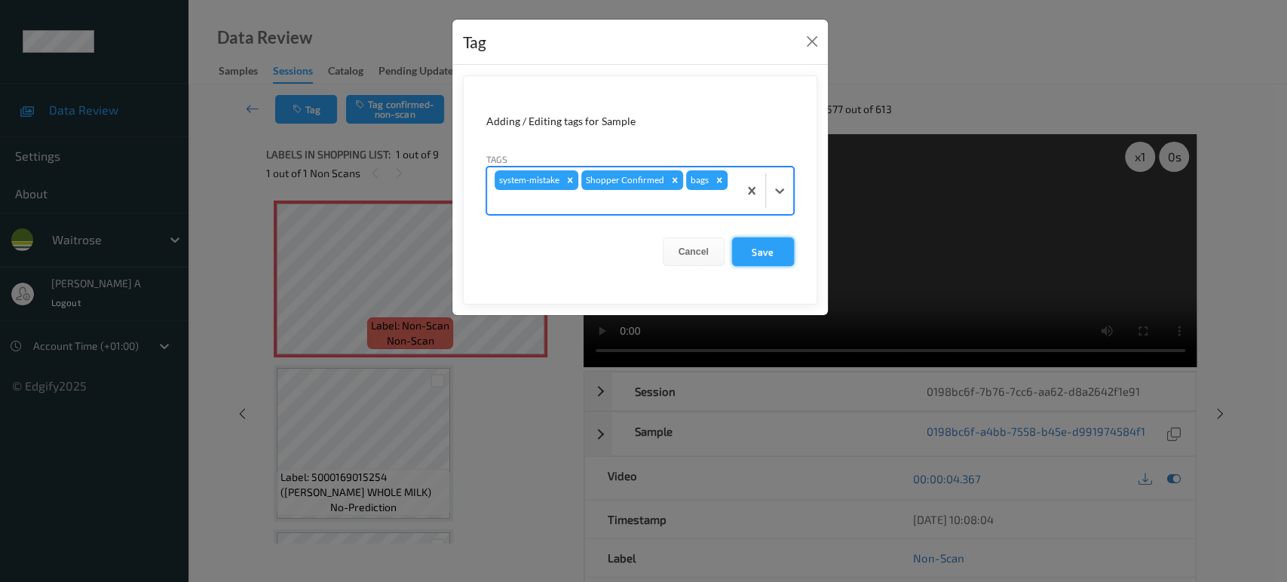
click at [769, 250] on button "Save" at bounding box center [763, 251] width 62 height 29
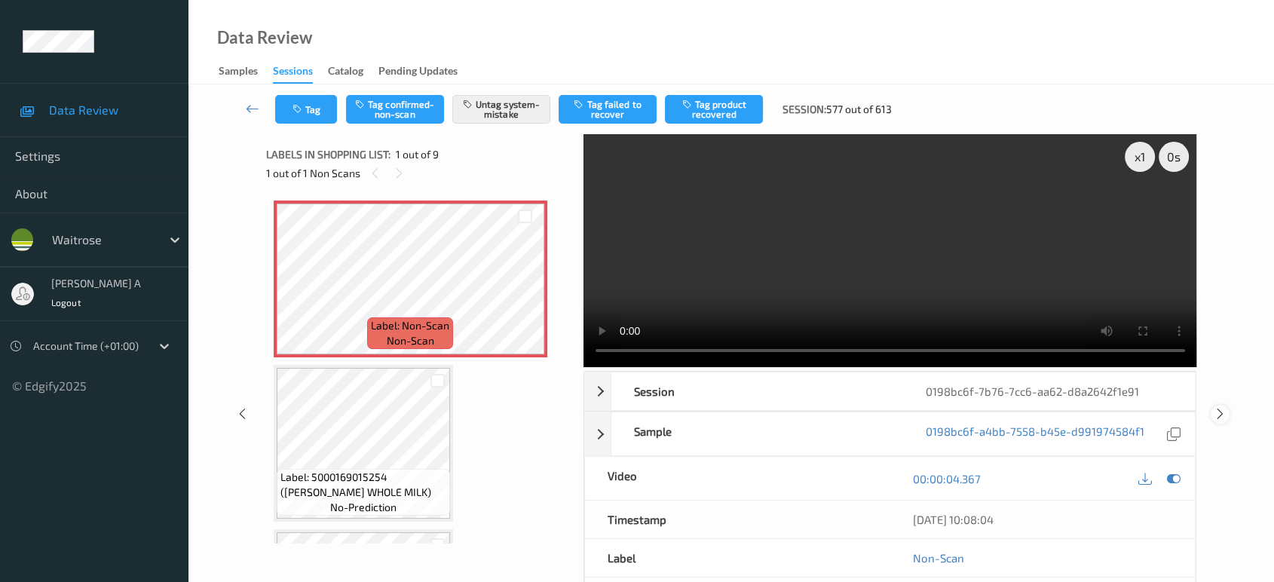
click at [1223, 407] on icon at bounding box center [1220, 414] width 13 height 14
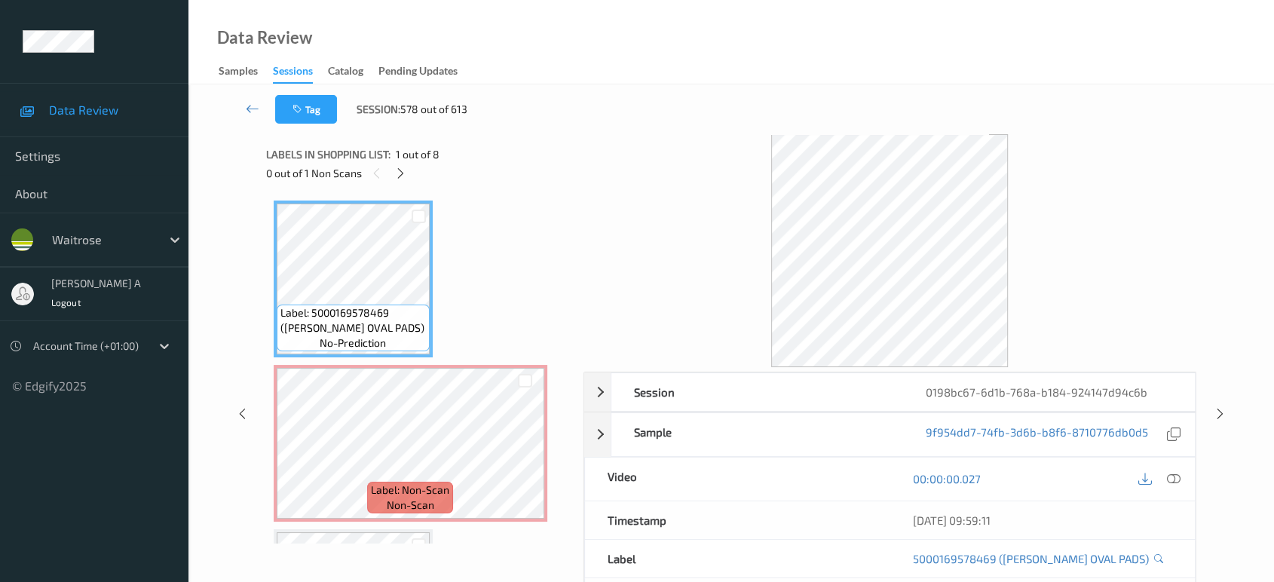
click at [399, 161] on span "1 out of 8" at bounding box center [418, 154] width 44 height 15
click at [397, 171] on icon at bounding box center [400, 174] width 13 height 14
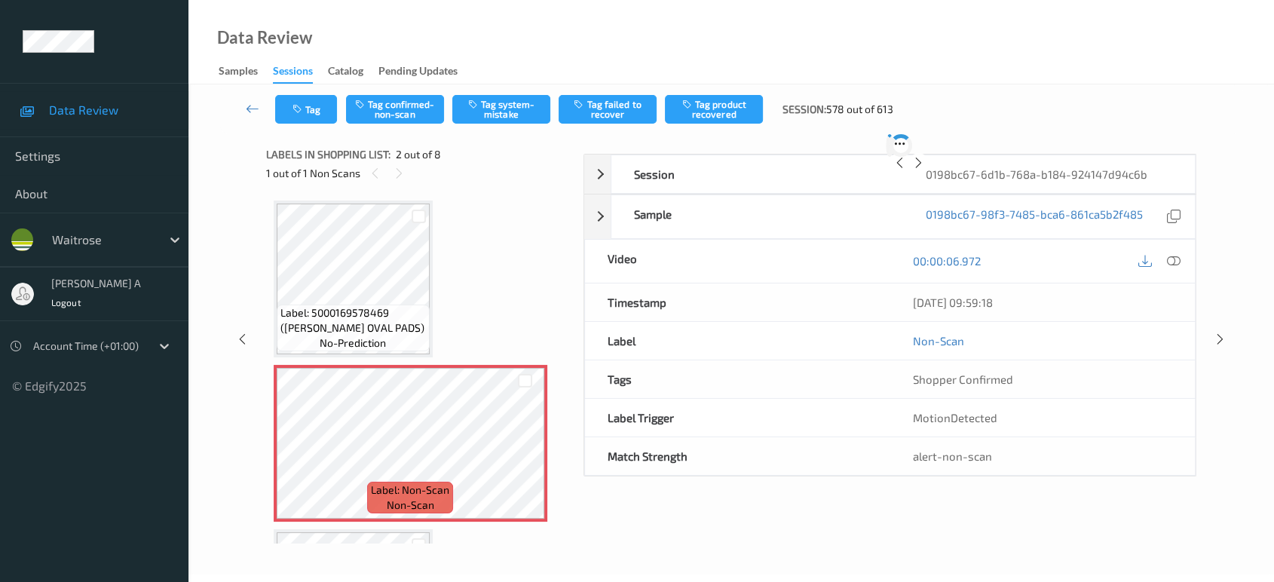
scroll to position [7, 0]
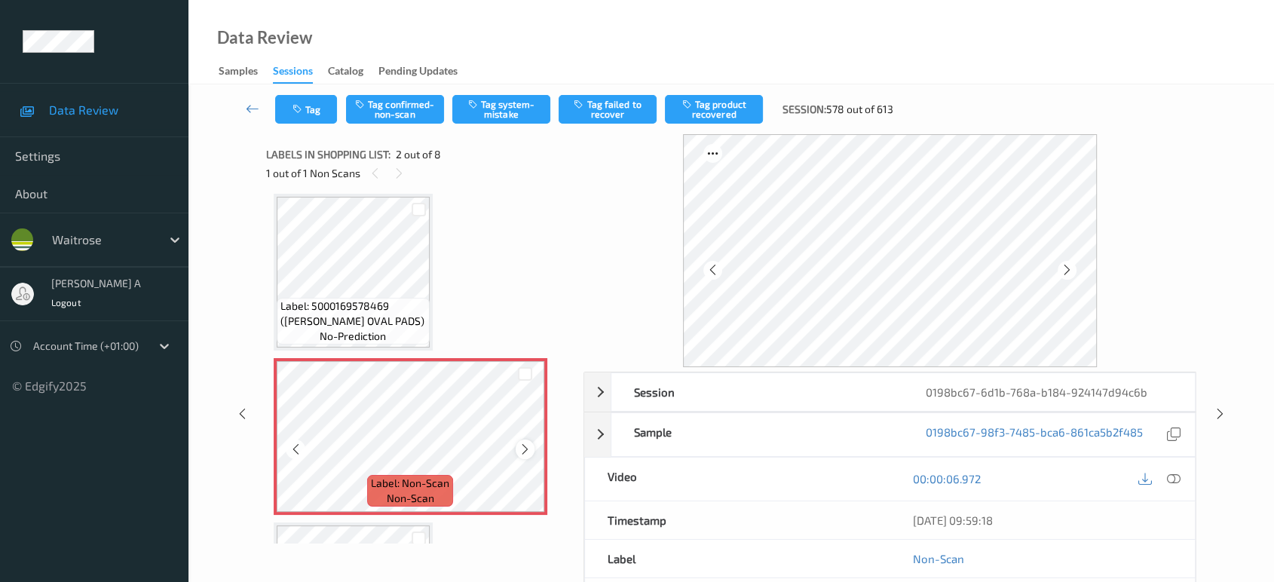
click at [528, 448] on icon at bounding box center [525, 449] width 13 height 14
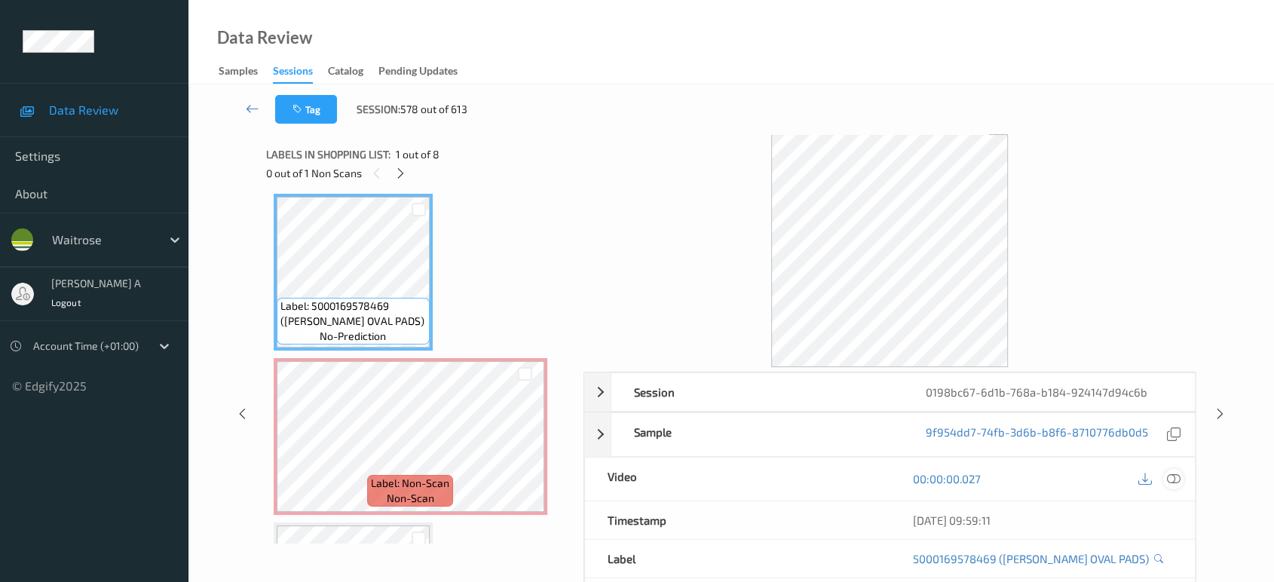
click at [1175, 484] on icon at bounding box center [1174, 479] width 14 height 14
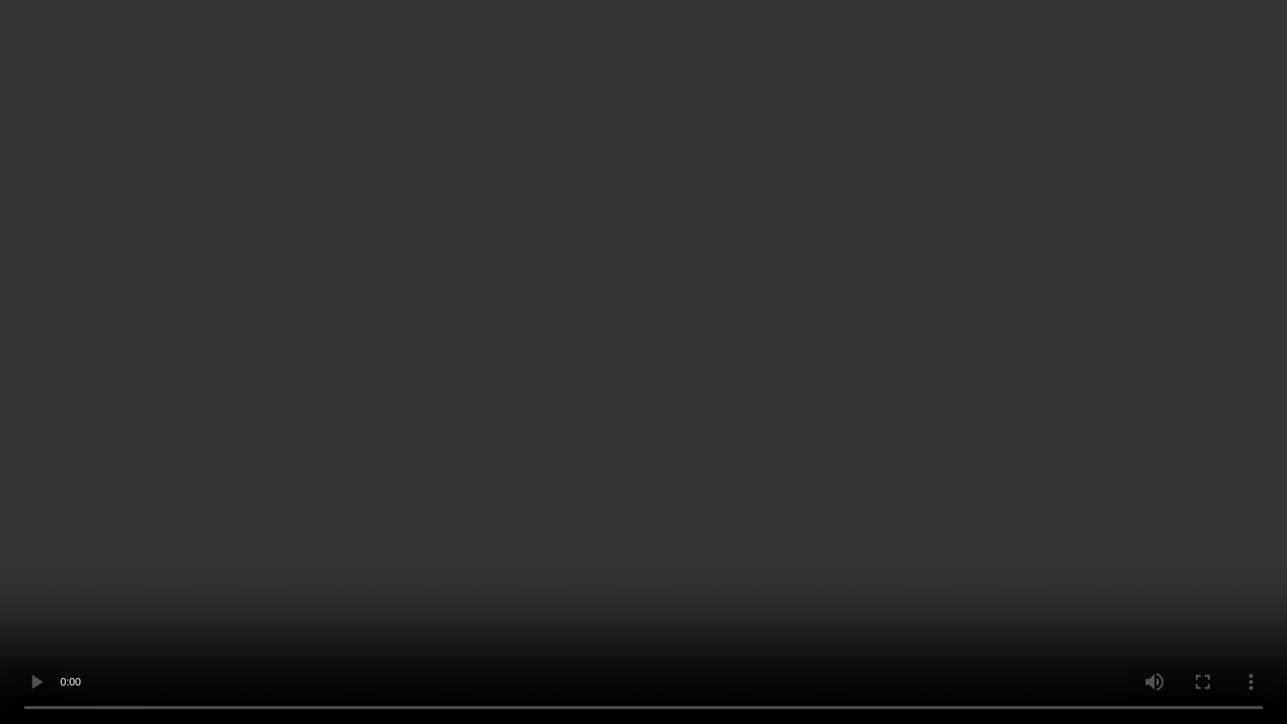
click at [360, 400] on video at bounding box center [643, 362] width 1287 height 724
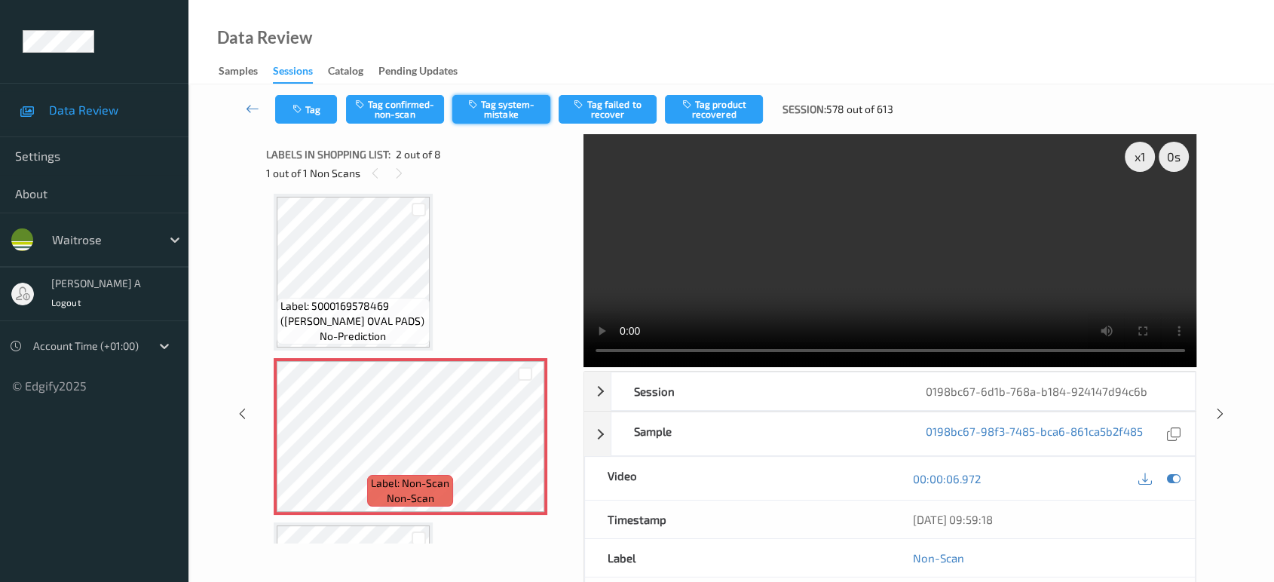
click at [513, 112] on button "Tag system-mistake" at bounding box center [501, 109] width 98 height 29
click at [301, 108] on icon "button" at bounding box center [298, 109] width 13 height 11
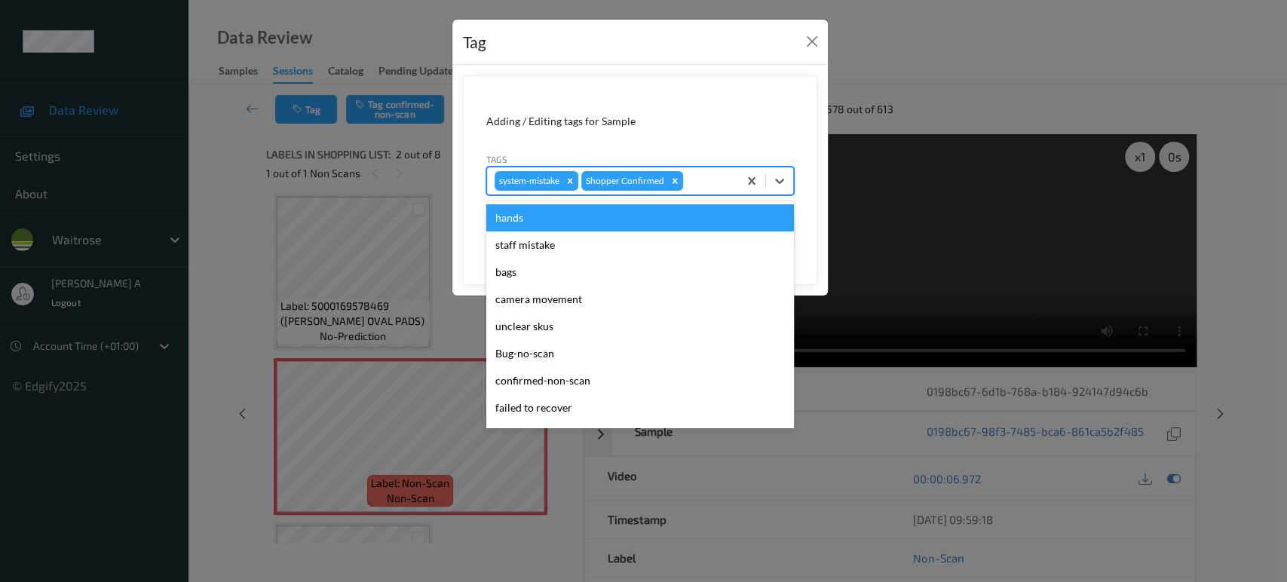
click at [718, 170] on div "system-mistake Shopper Confirmed" at bounding box center [612, 181] width 251 height 26
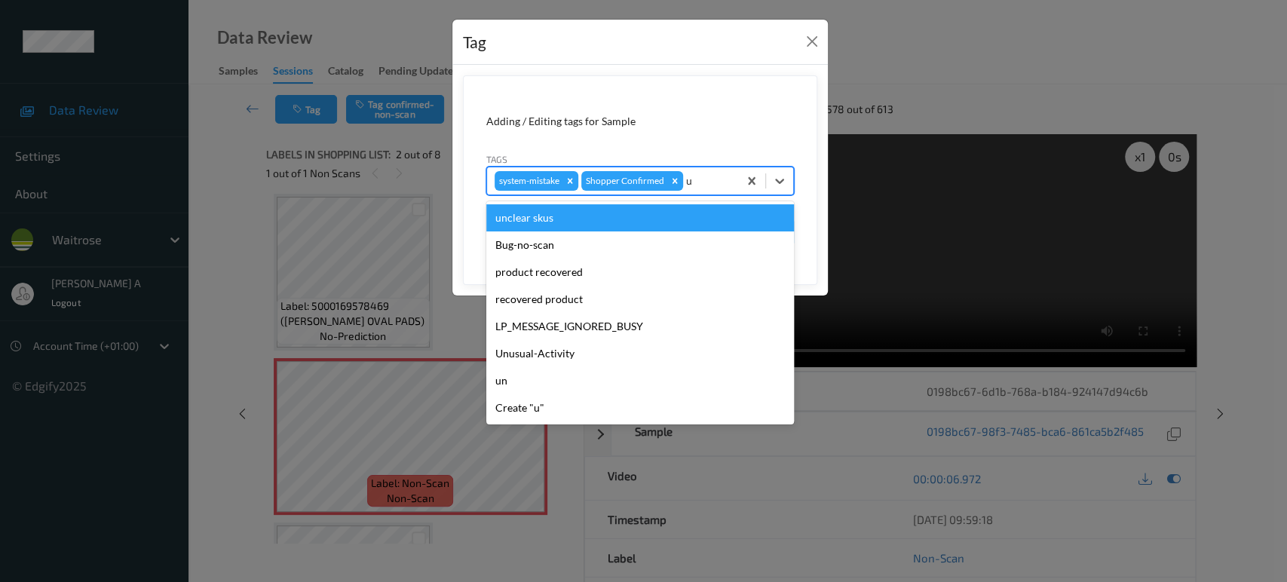
type input "un"
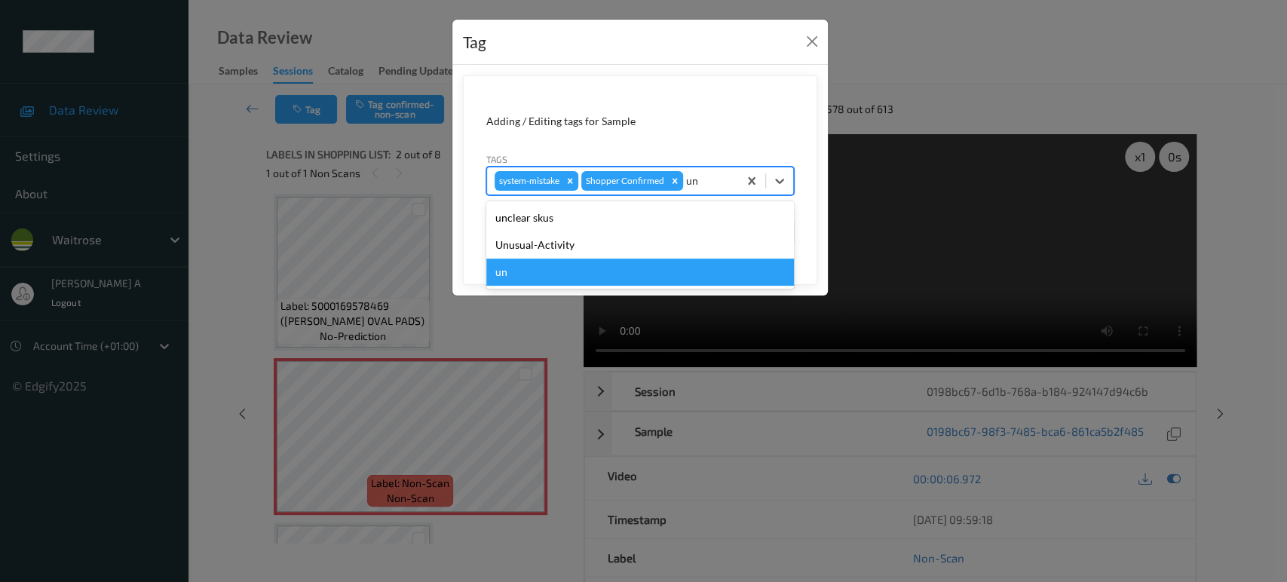
click at [638, 266] on div "un" at bounding box center [640, 272] width 308 height 27
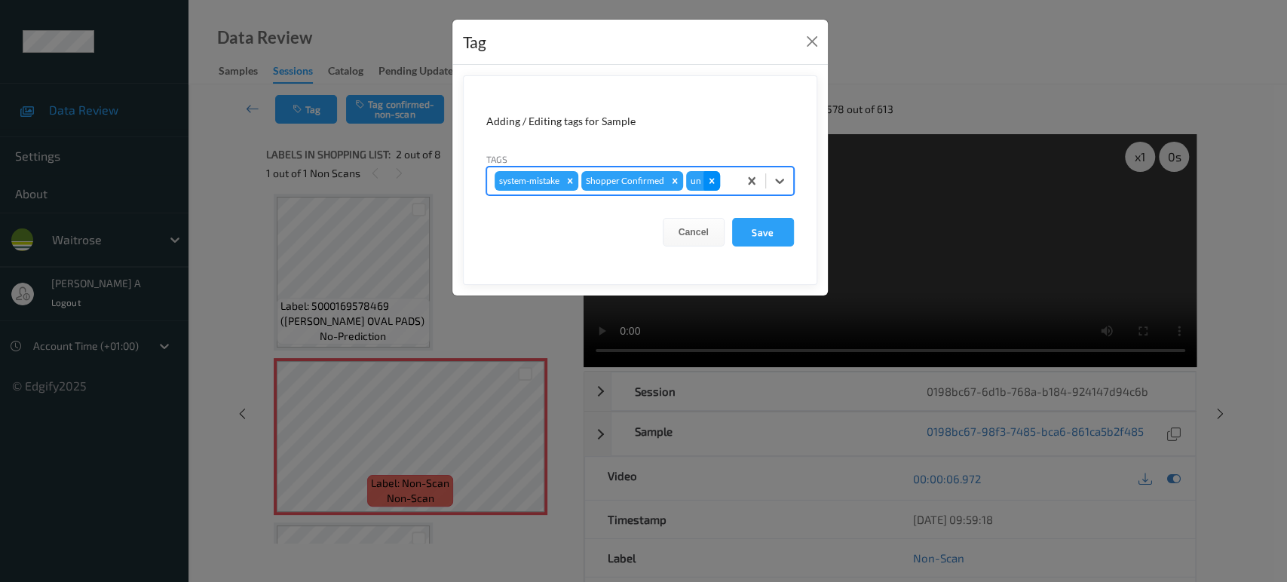
click at [712, 181] on icon "Remove un" at bounding box center [711, 181] width 11 height 11
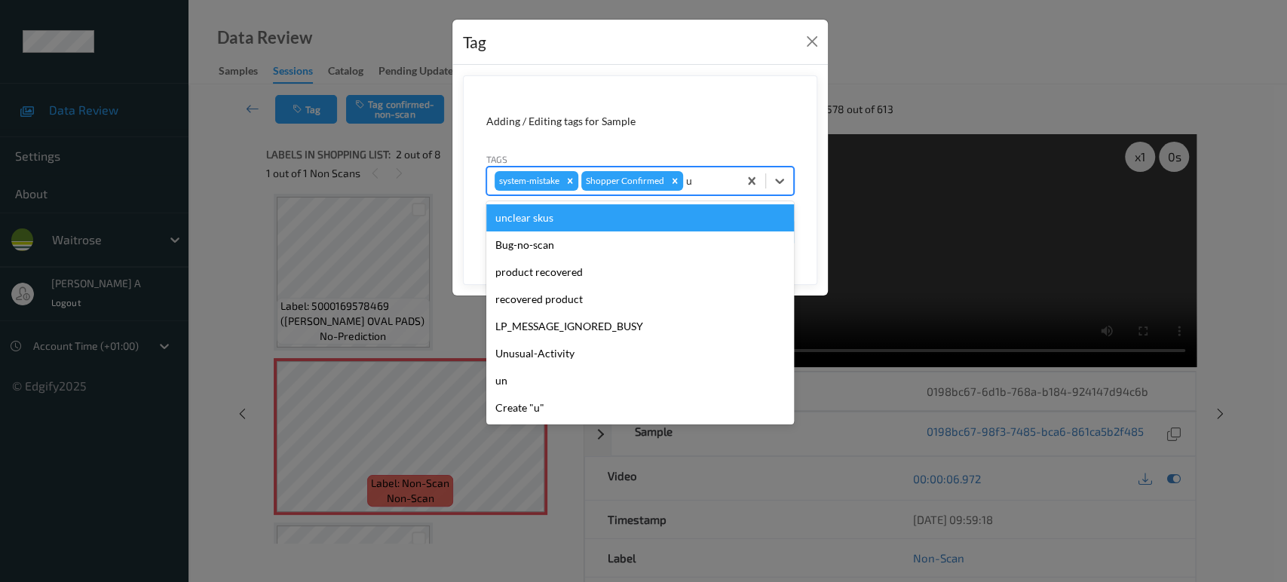
type input "un"
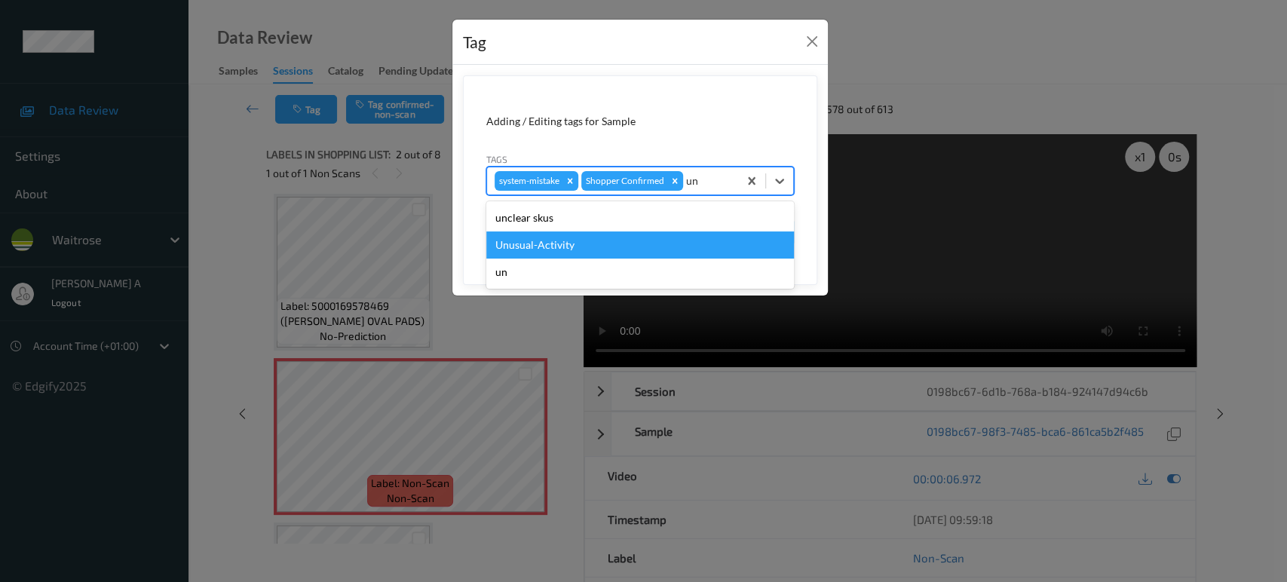
click at [585, 237] on div "Unusual-Activity" at bounding box center [640, 244] width 308 height 27
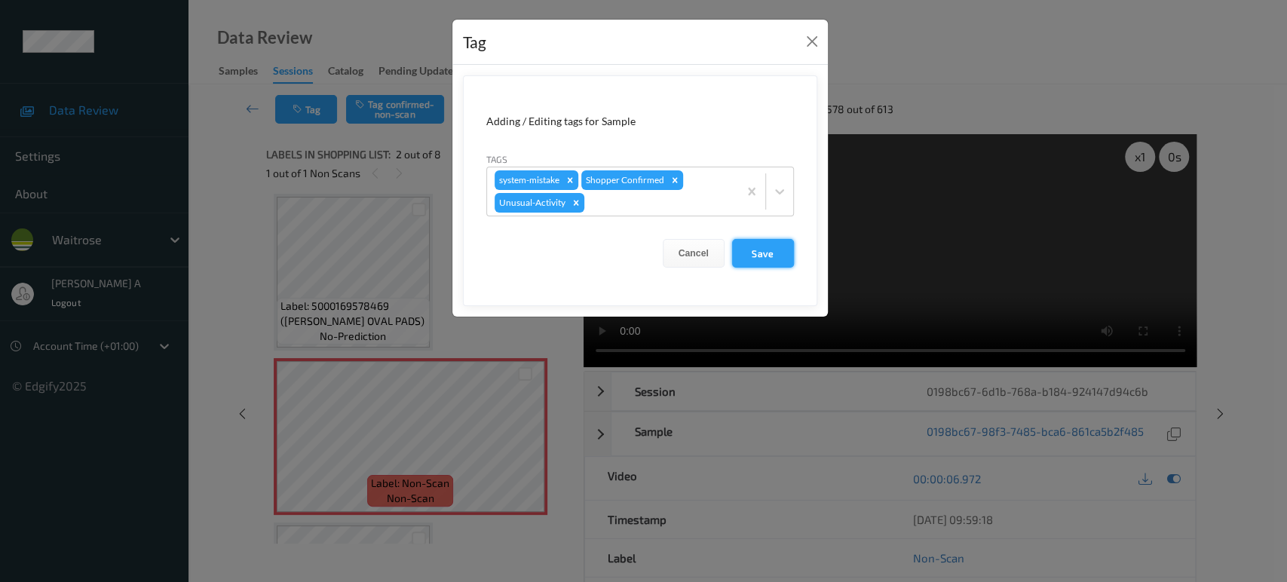
click at [776, 251] on button "Save" at bounding box center [763, 253] width 62 height 29
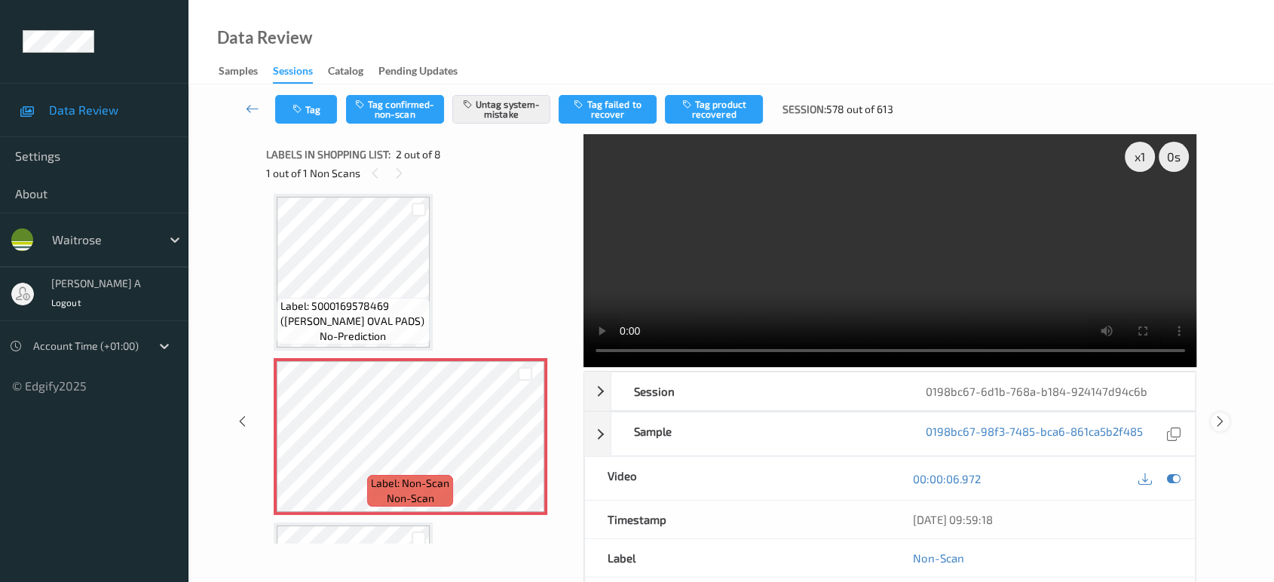
drag, startPoint x: 1223, startPoint y: 366, endPoint x: 1213, endPoint y: 360, distance: 12.5
click at [1223, 415] on icon at bounding box center [1220, 422] width 13 height 14
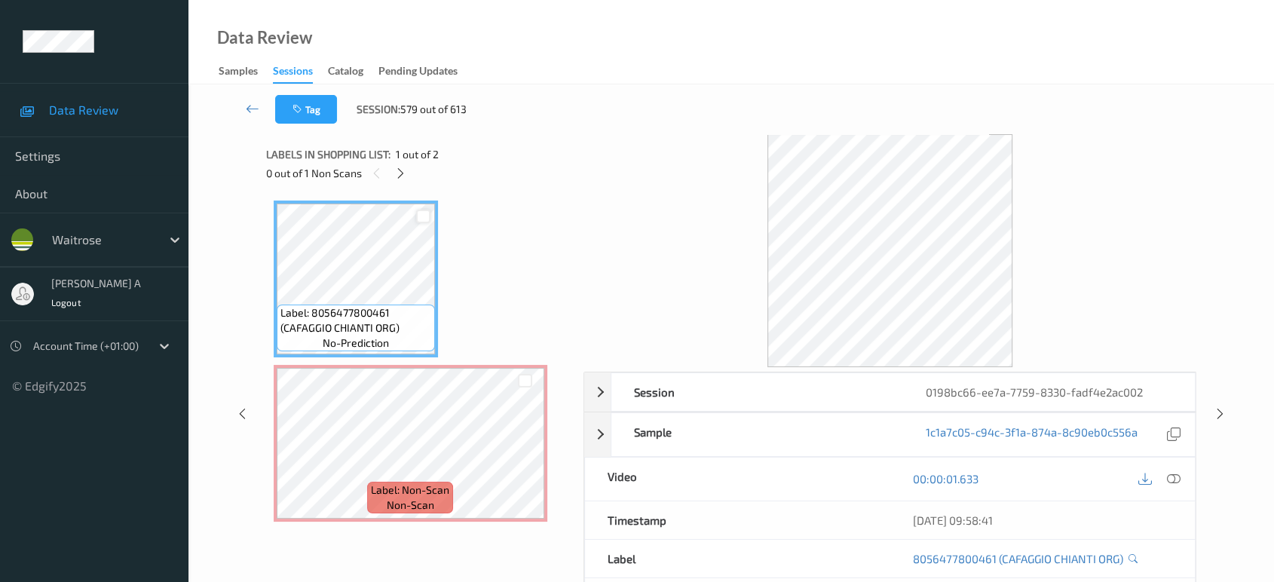
drag, startPoint x: 403, startPoint y: 167, endPoint x: 416, endPoint y: 215, distance: 49.9
click at [403, 167] on icon at bounding box center [400, 174] width 13 height 14
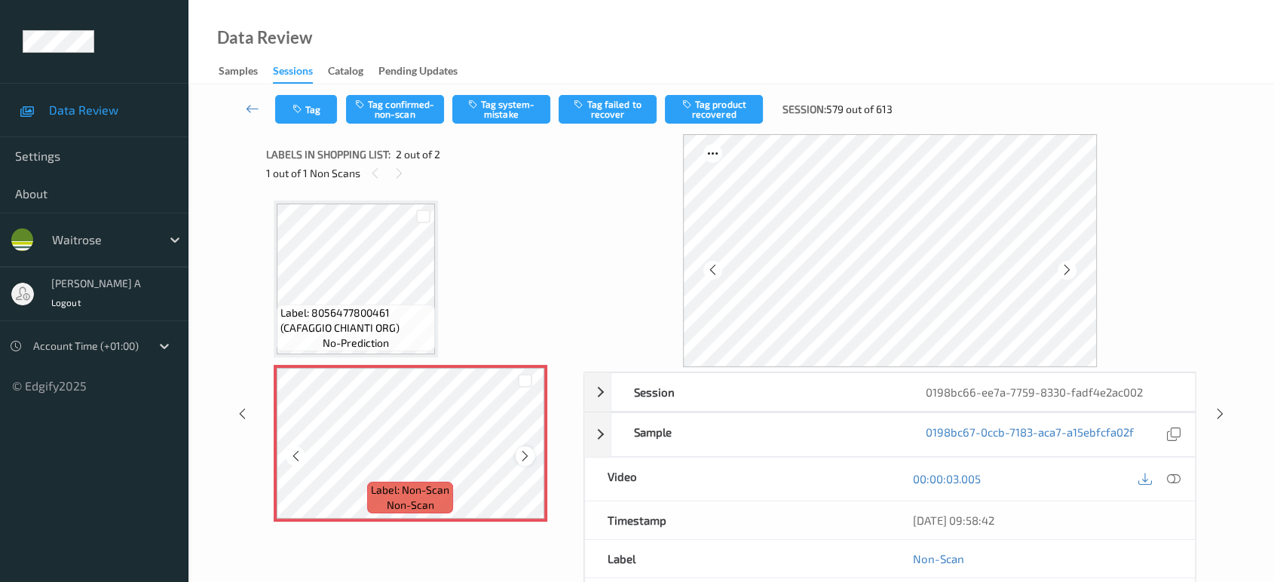
click at [519, 456] on icon at bounding box center [525, 456] width 13 height 14
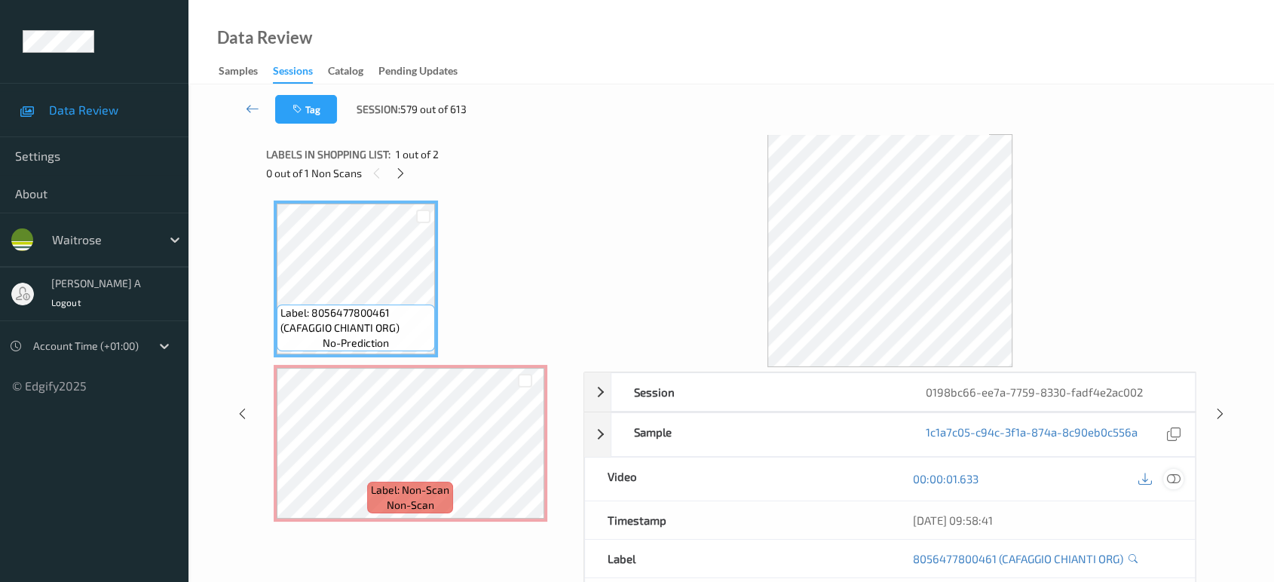
click at [1170, 474] on icon at bounding box center [1174, 479] width 14 height 14
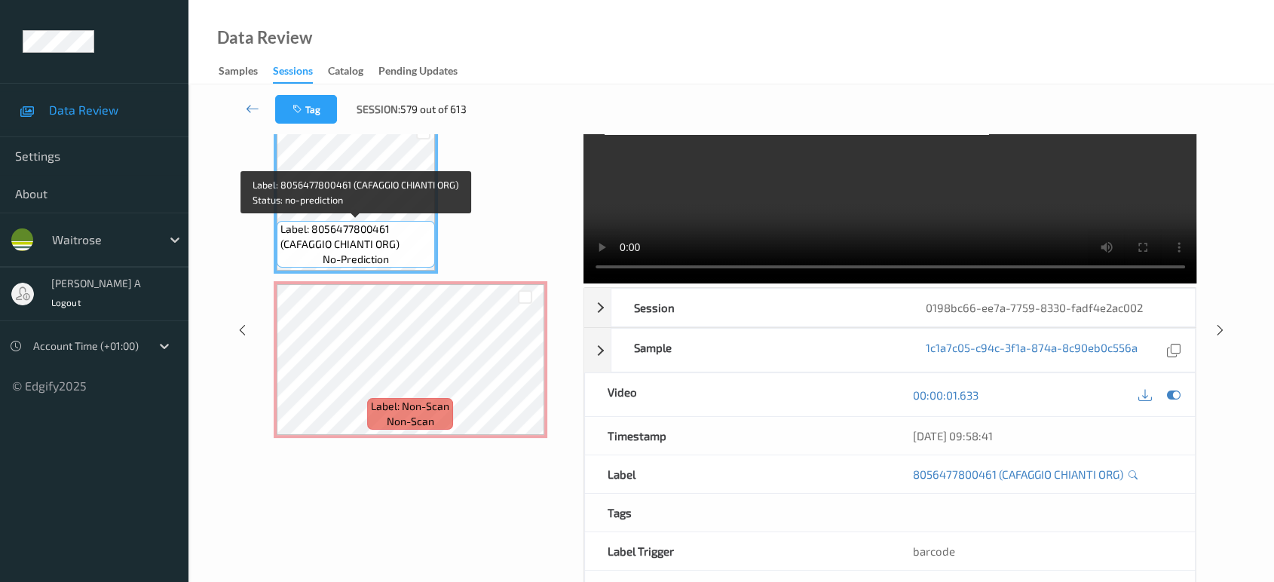
scroll to position [141, 0]
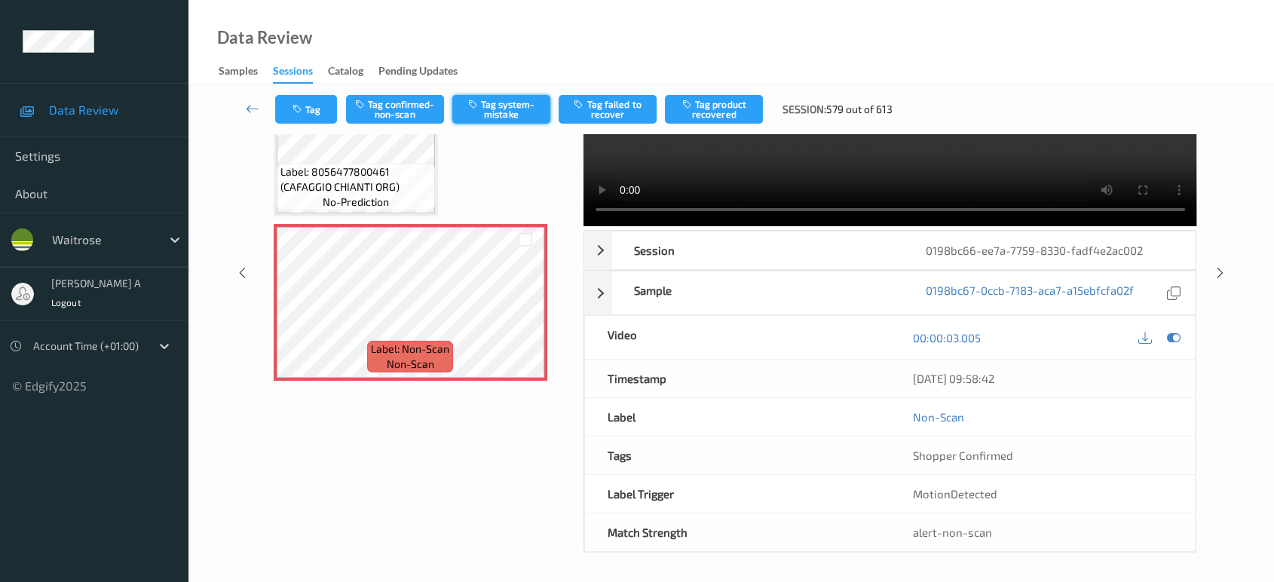
click at [512, 109] on button "Tag system-mistake" at bounding box center [501, 109] width 98 height 29
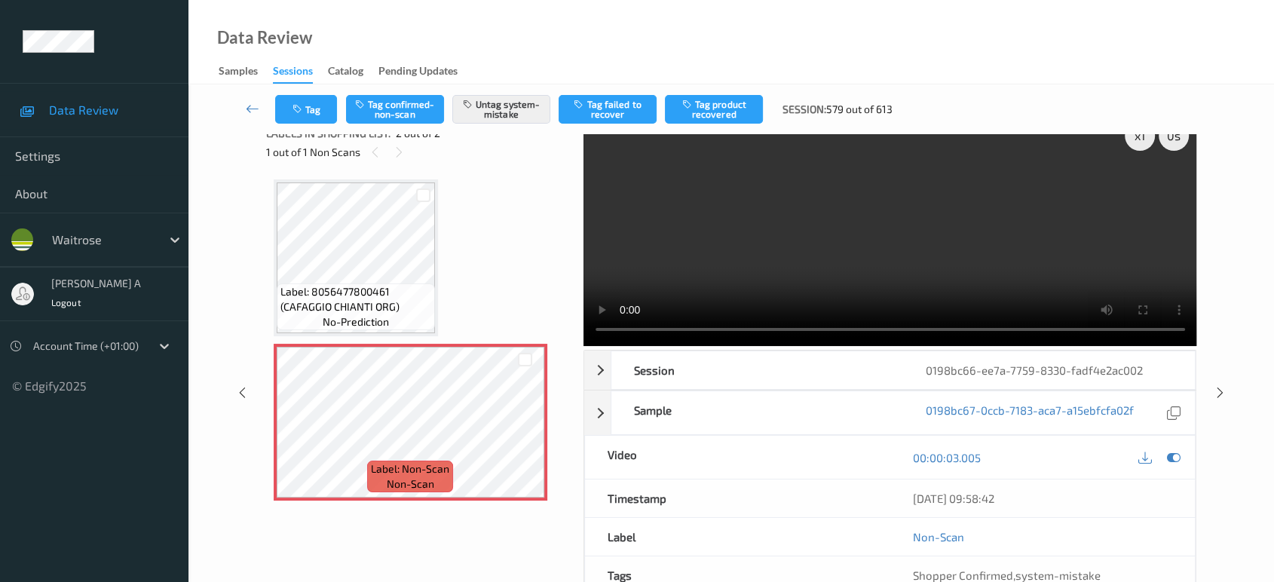
scroll to position [0, 0]
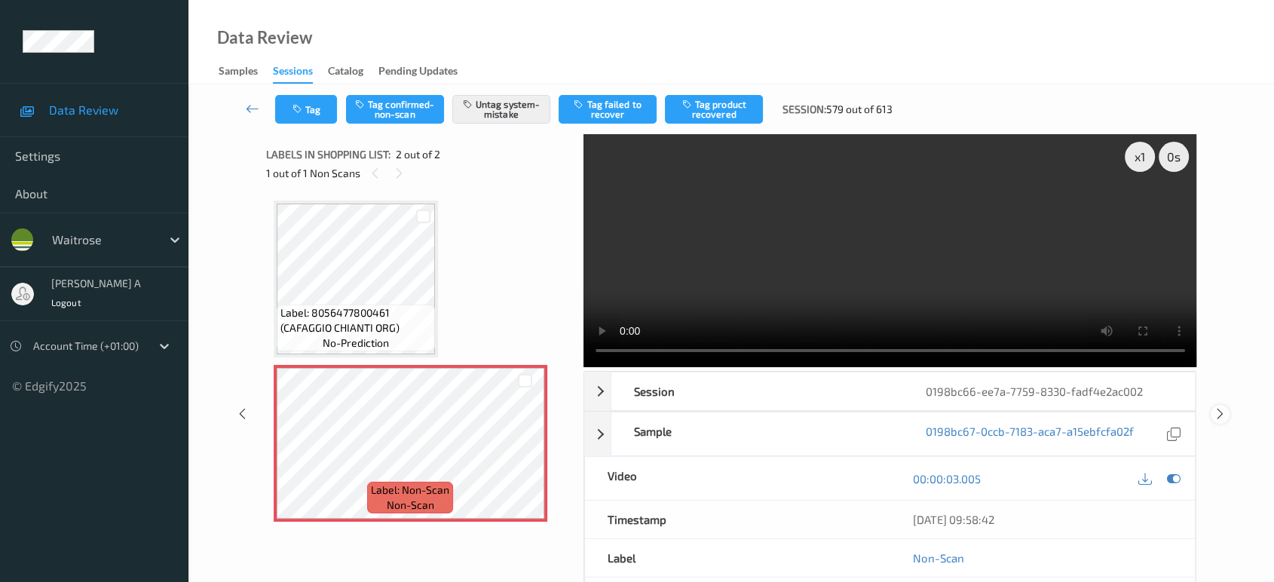
click at [1223, 412] on icon at bounding box center [1220, 414] width 13 height 14
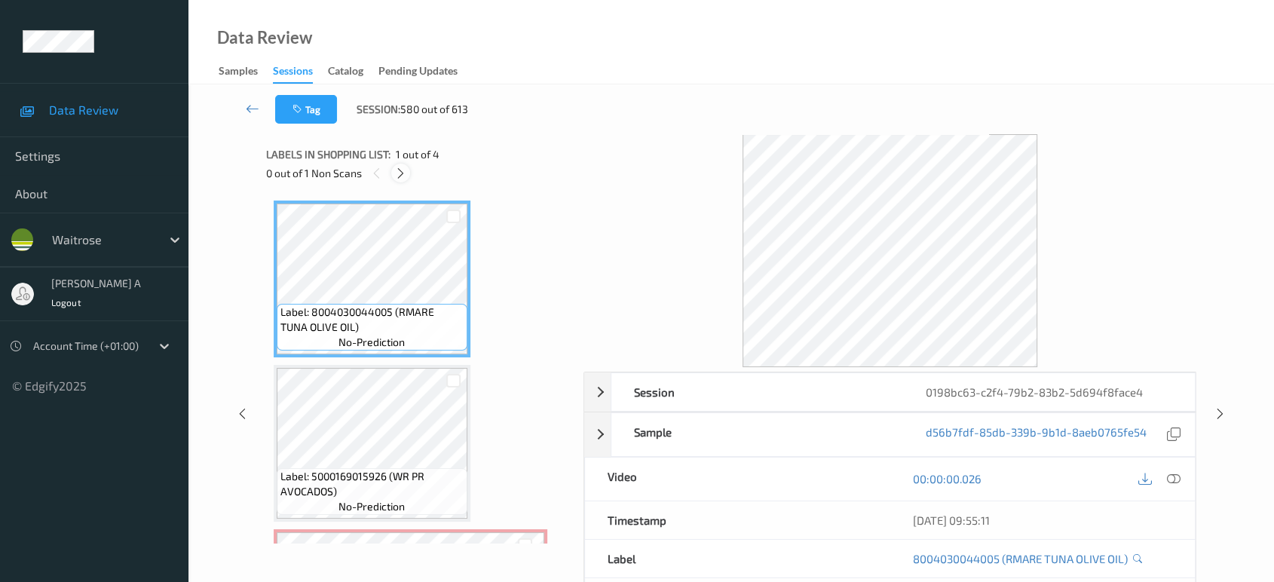
click at [403, 170] on icon at bounding box center [400, 174] width 13 height 14
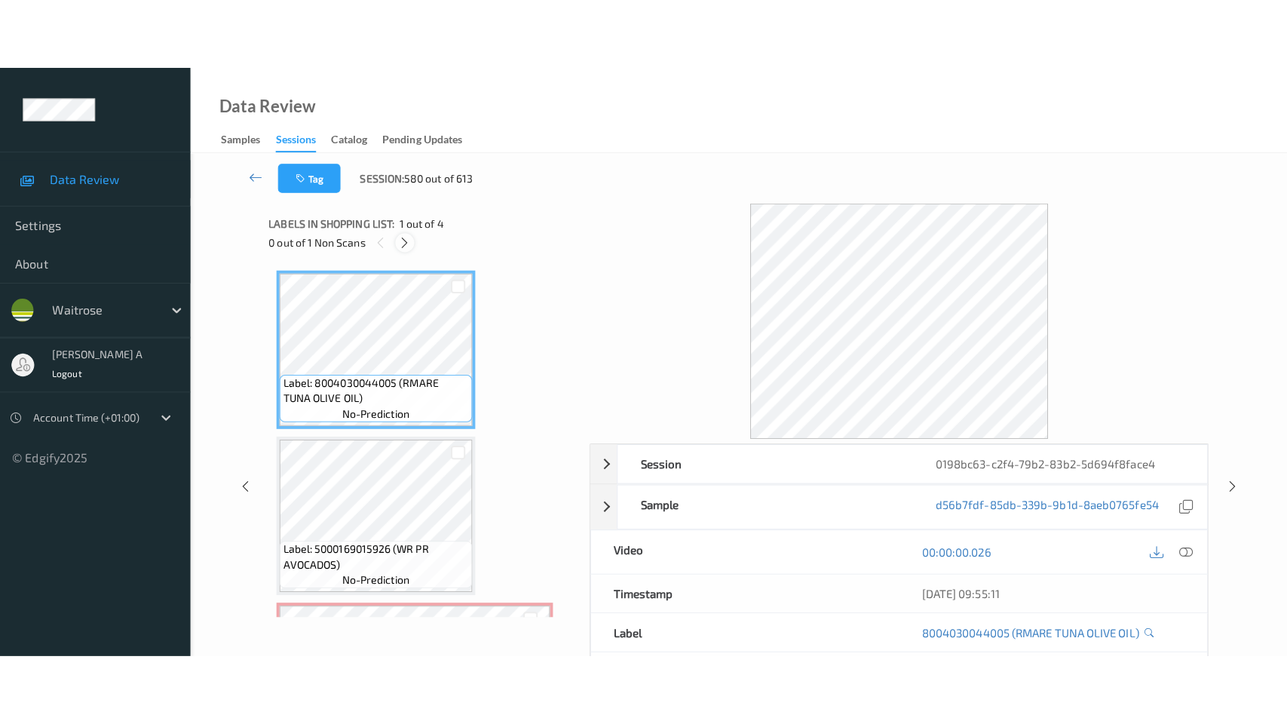
scroll to position [170, 0]
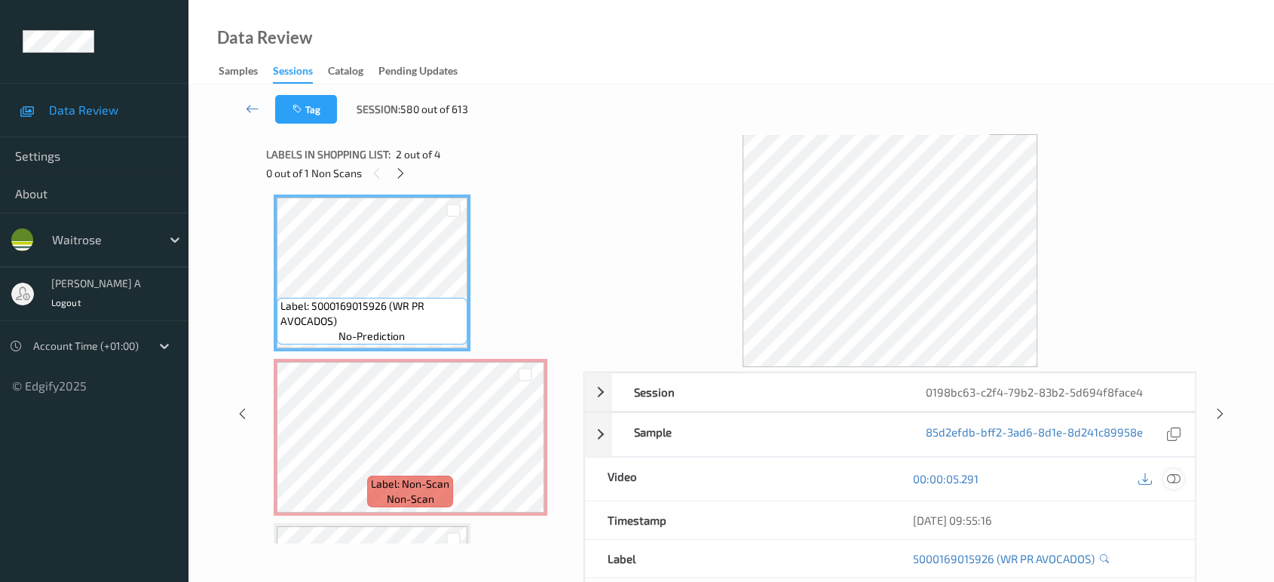
click at [1175, 476] on icon at bounding box center [1174, 479] width 14 height 14
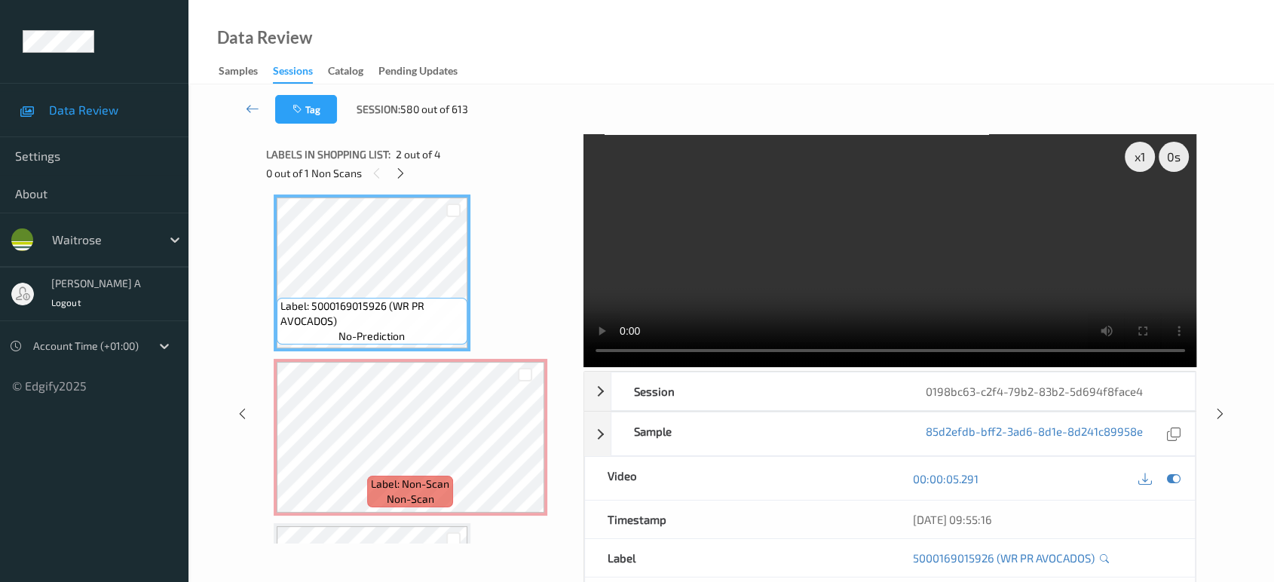
scroll to position [169, 0]
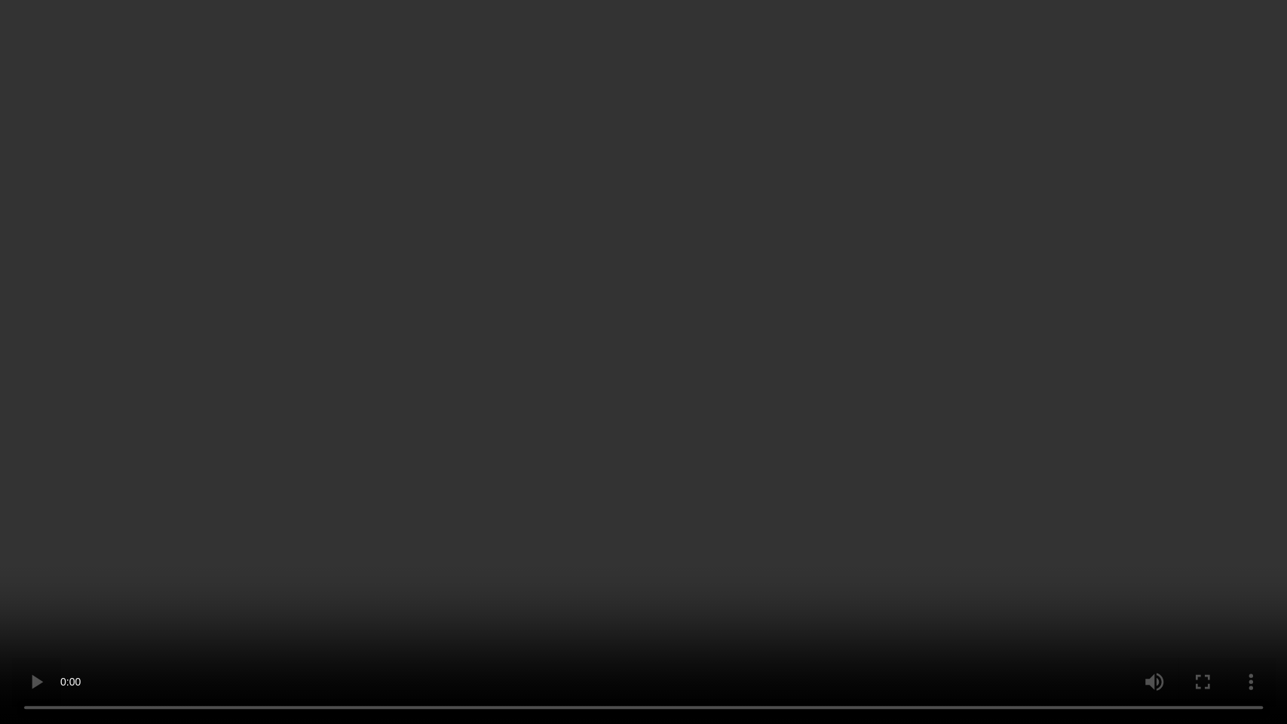
click at [417, 507] on video at bounding box center [643, 362] width 1287 height 724
click at [633, 386] on video at bounding box center [643, 362] width 1287 height 724
click at [719, 451] on video at bounding box center [643, 362] width 1287 height 724
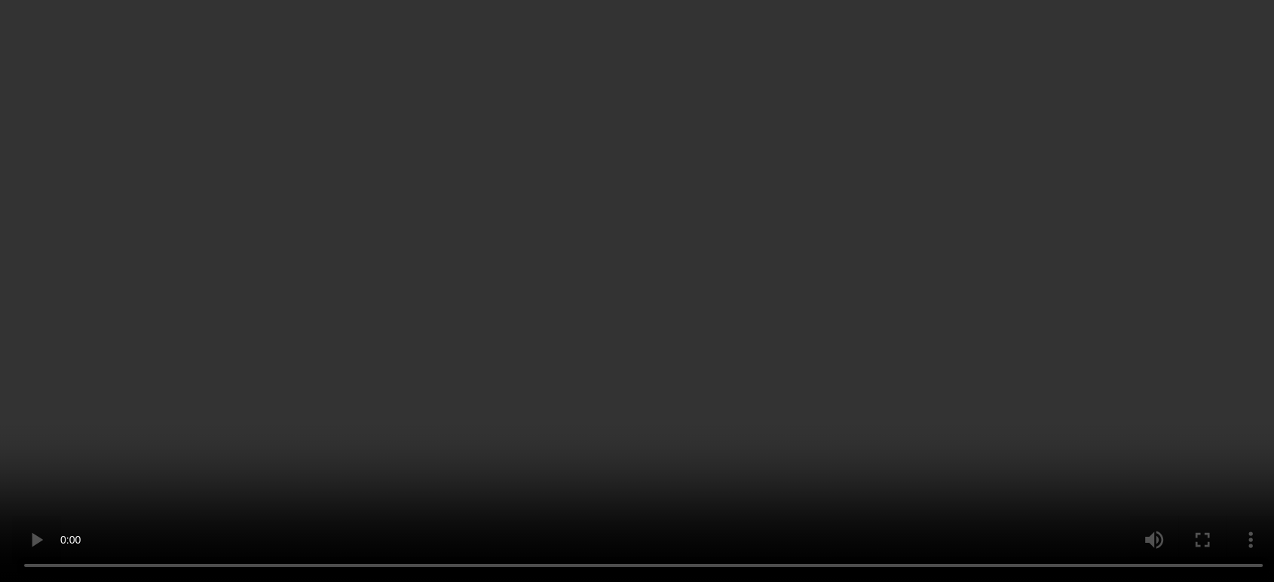
scroll to position [0, 0]
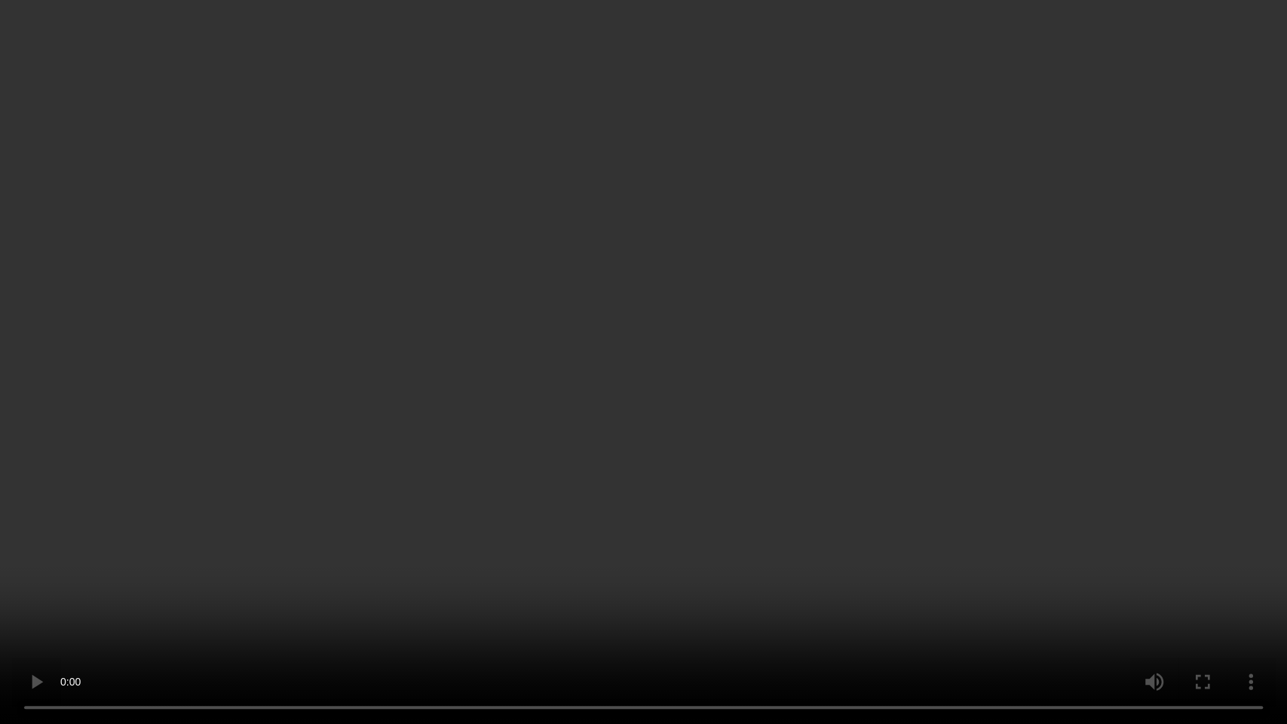
click at [865, 424] on video at bounding box center [643, 362] width 1287 height 724
click at [679, 397] on video at bounding box center [643, 362] width 1287 height 724
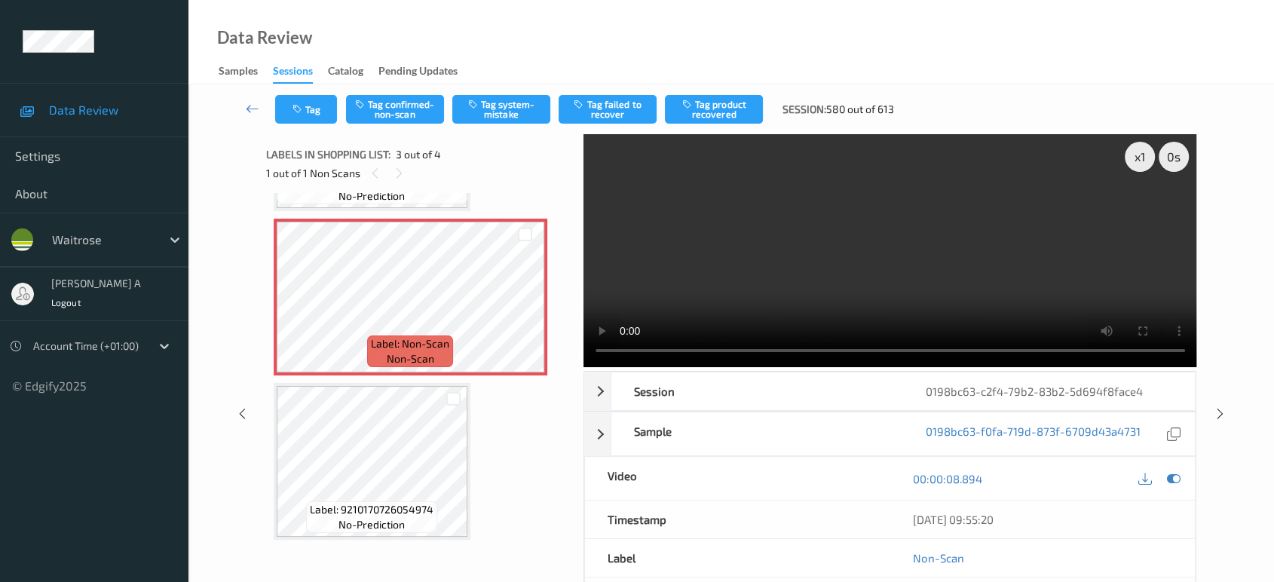
scroll to position [169, 0]
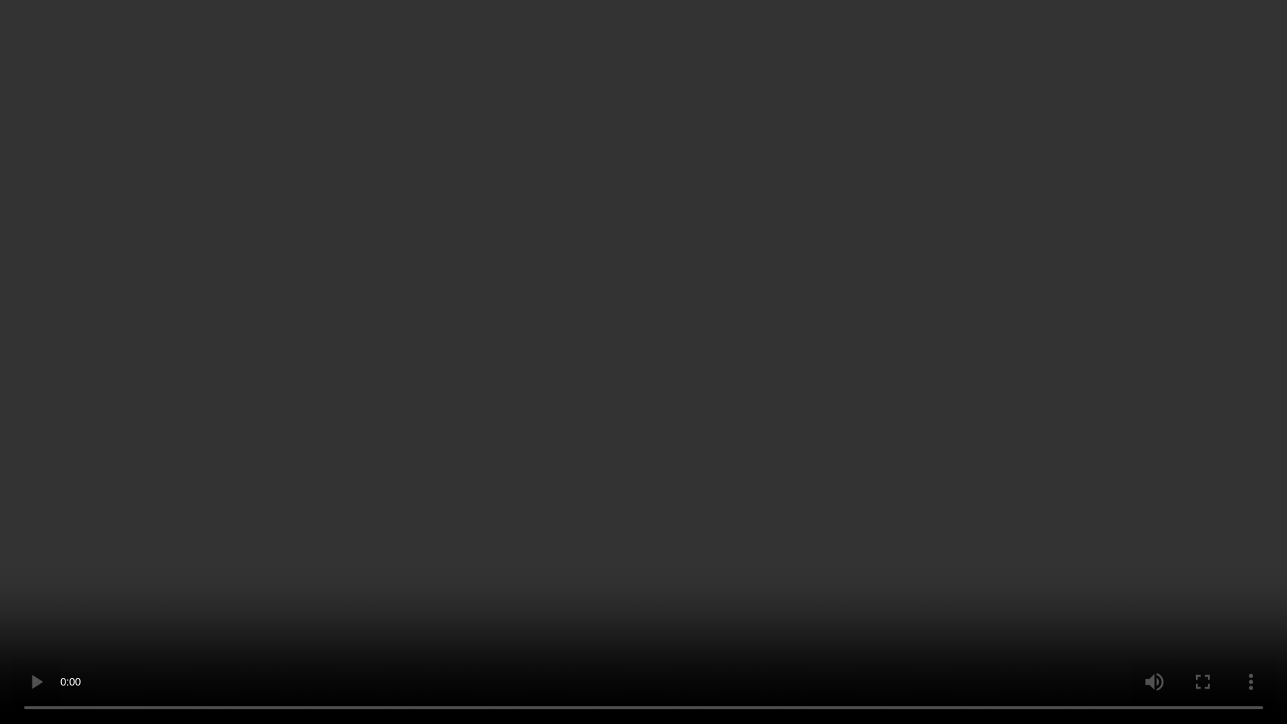
click at [639, 421] on video at bounding box center [643, 362] width 1287 height 724
click at [646, 320] on video at bounding box center [643, 362] width 1287 height 724
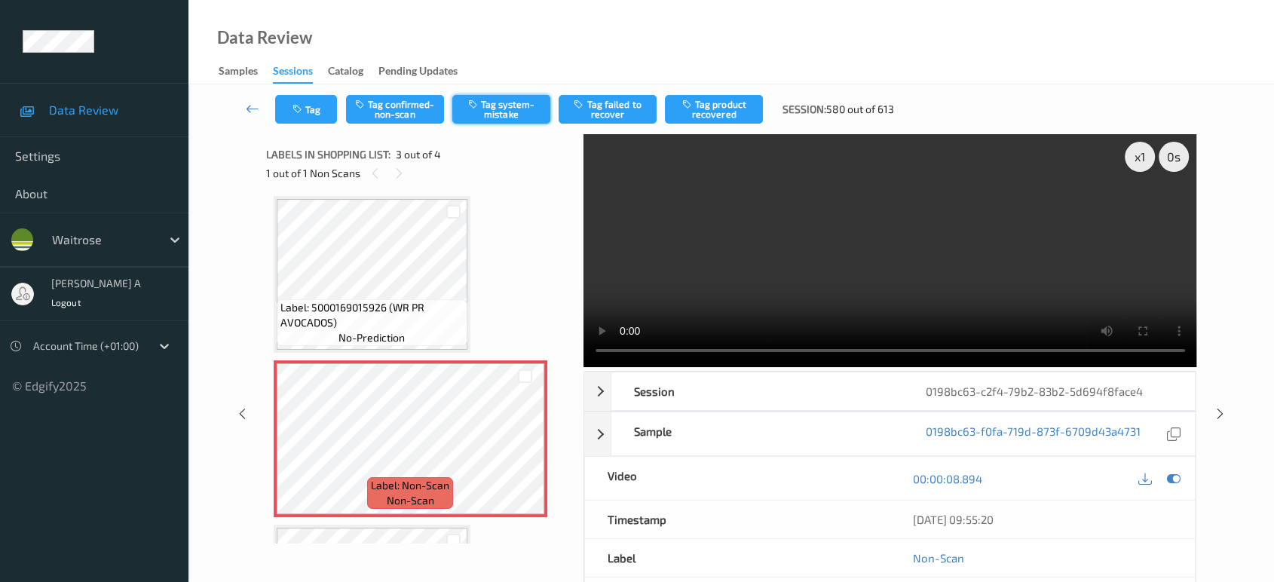
click at [522, 109] on button "Tag system-mistake" at bounding box center [501, 109] width 98 height 29
click at [317, 106] on button "Tag" at bounding box center [306, 109] width 62 height 29
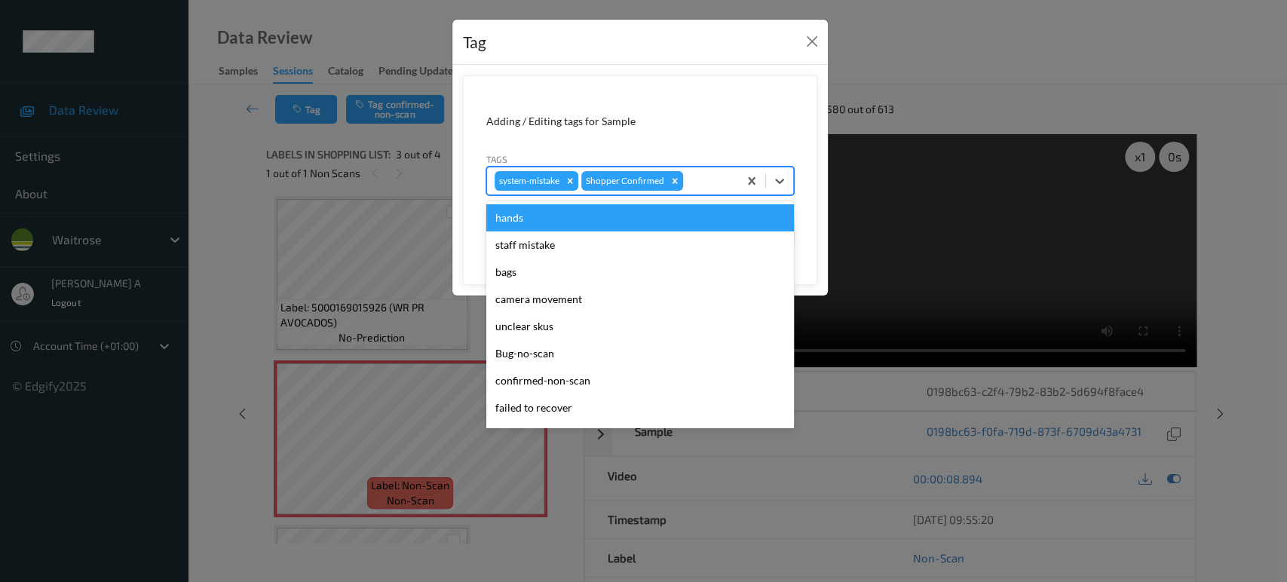
click at [703, 179] on div at bounding box center [708, 181] width 44 height 18
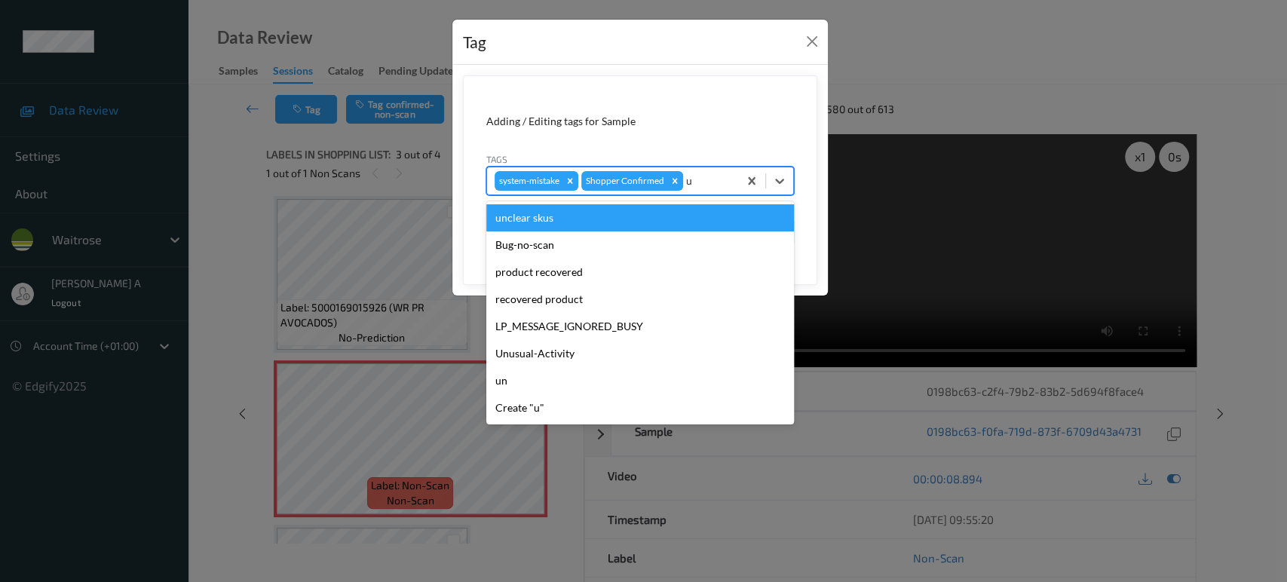
type input "un"
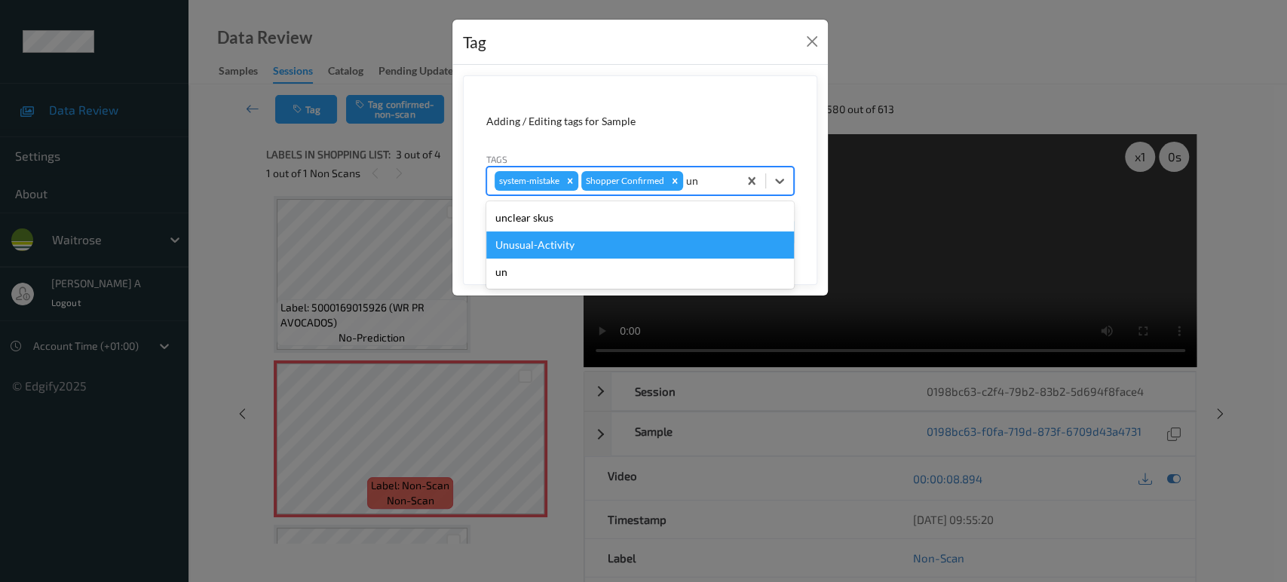
click at [574, 243] on div "Unusual-Activity" at bounding box center [640, 244] width 308 height 27
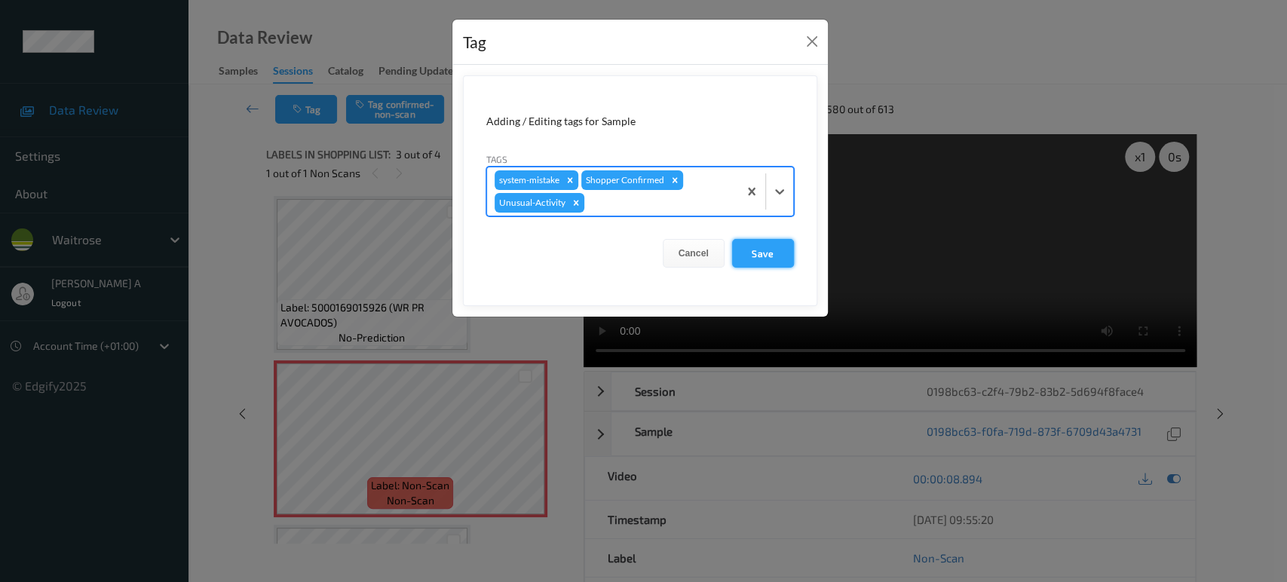
click at [772, 259] on button "Save" at bounding box center [763, 253] width 62 height 29
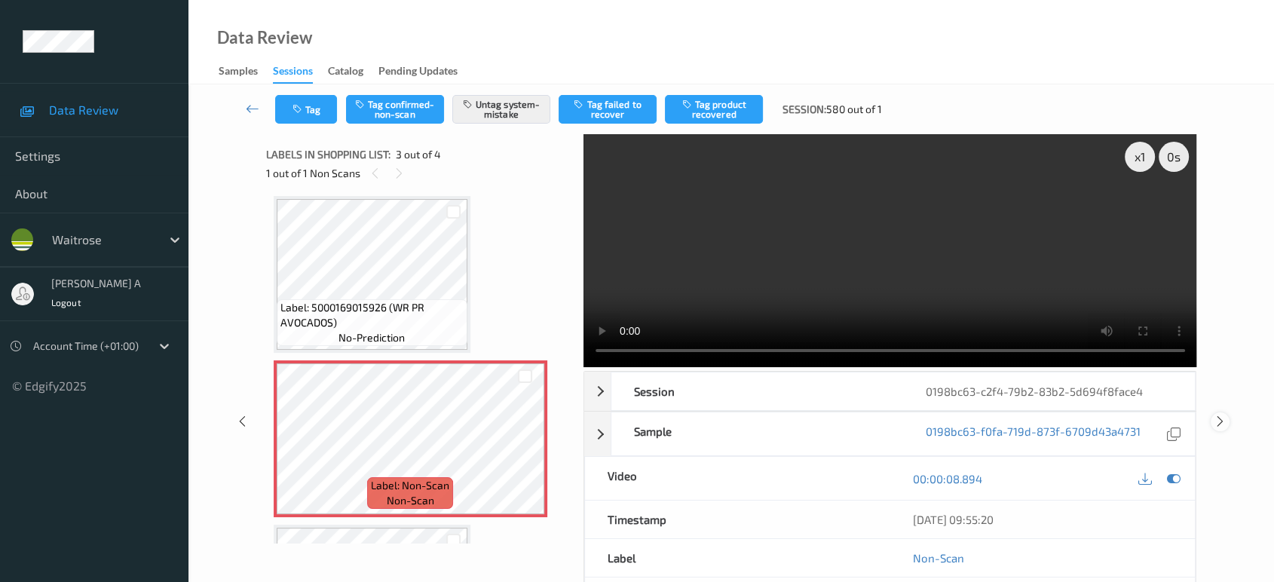
click at [1220, 412] on div at bounding box center [1220, 421] width 19 height 19
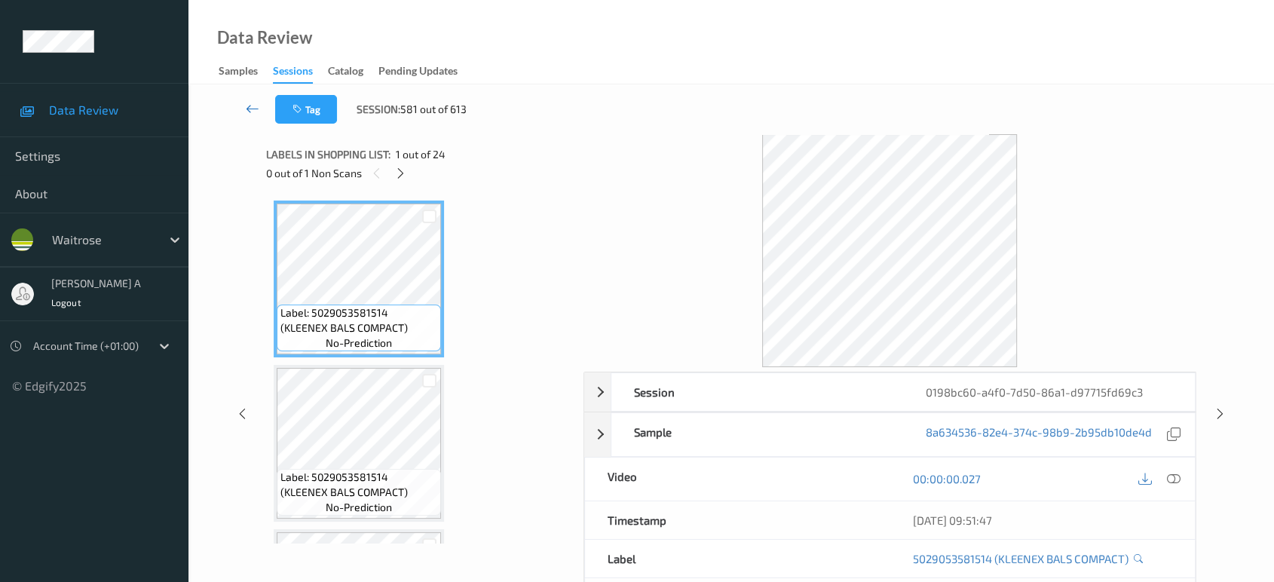
click at [256, 107] on icon at bounding box center [253, 108] width 14 height 15
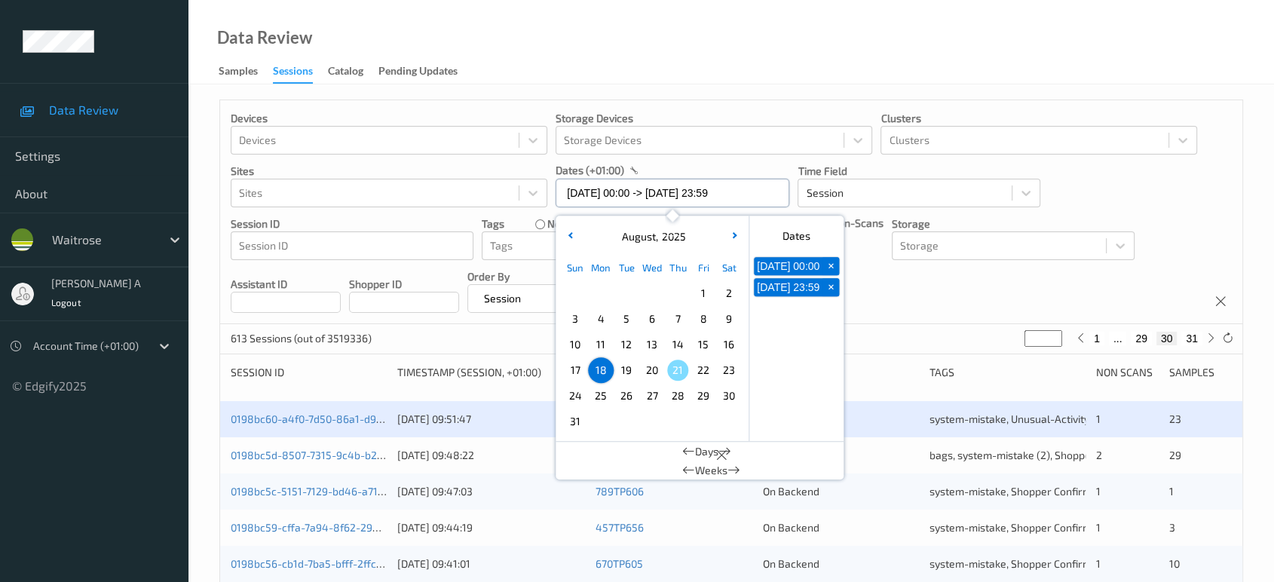
click at [751, 193] on input "[DATE] 00:00 -> [DATE] 23:59" at bounding box center [673, 193] width 234 height 29
click at [629, 366] on span "19" at bounding box center [626, 370] width 21 height 21
type input "[DATE] 00:00"
type input "*"
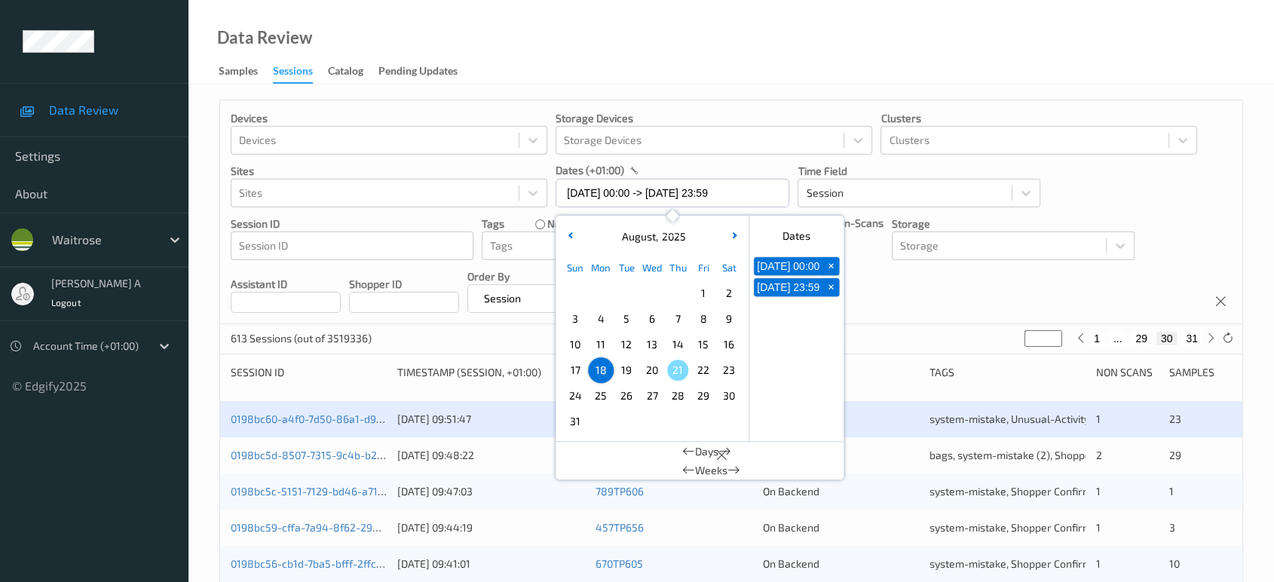
type input "*"
click at [629, 366] on span "19" at bounding box center [626, 370] width 21 height 21
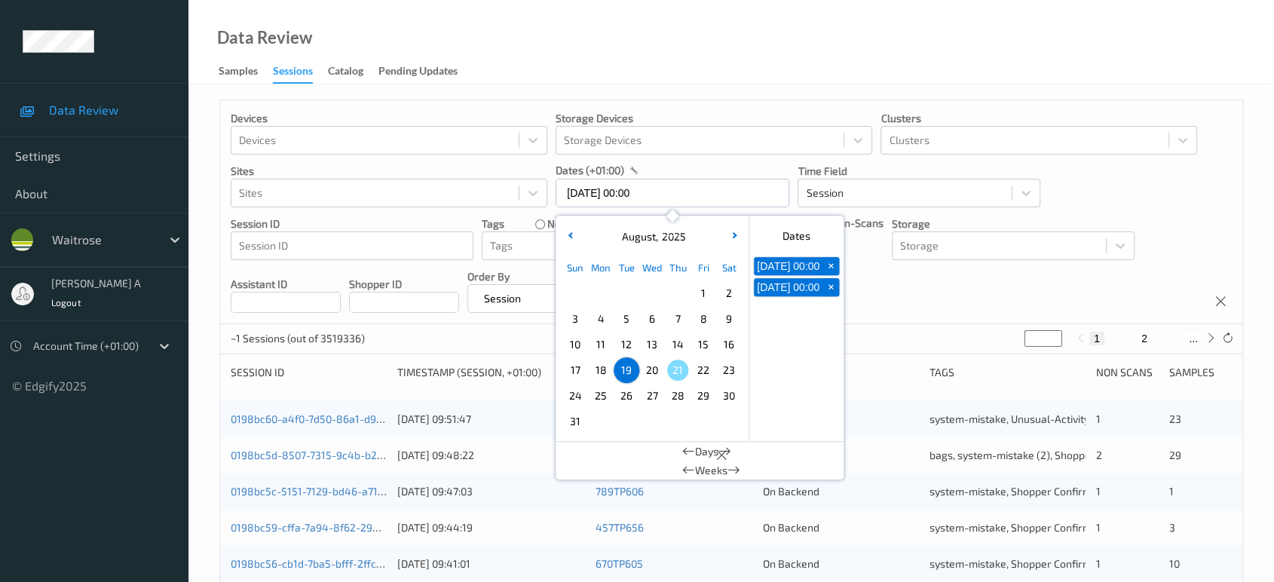
type input "[DATE] 00:00 -> [DATE] 23:59"
click at [901, 308] on div "Devices Devices Storage Devices Storage Devices Clusters Clusters Sites Sites d…" at bounding box center [731, 212] width 1022 height 224
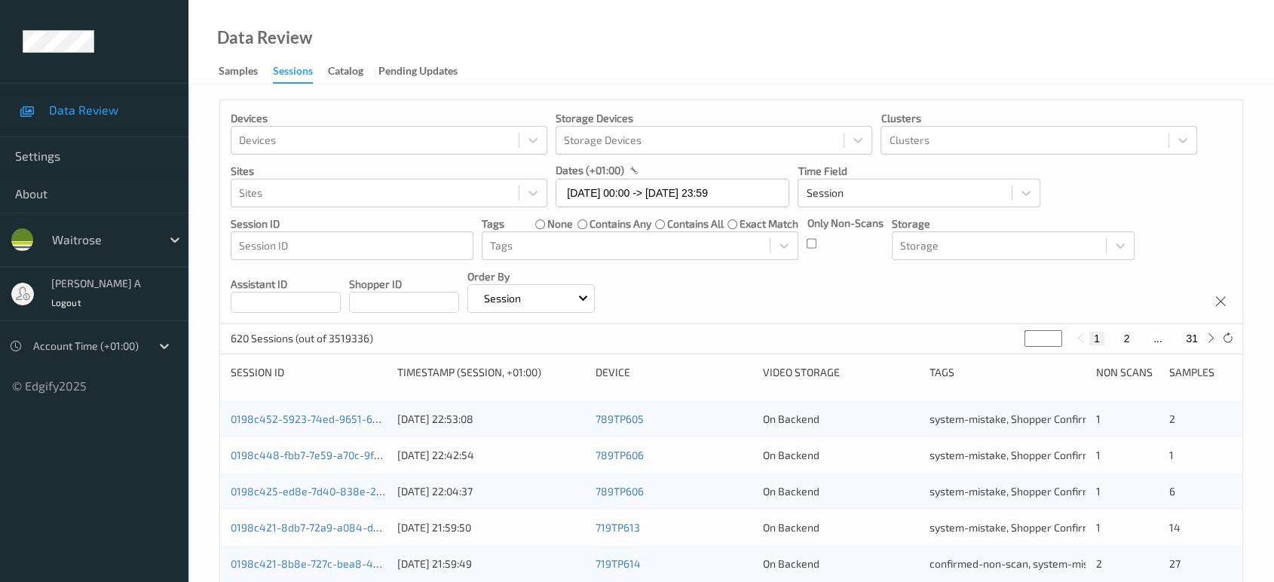
type input "*"
click at [1051, 337] on input "*" at bounding box center [1043, 338] width 38 height 17
click at [1041, 342] on input "*" at bounding box center [1043, 338] width 38 height 17
type input "*"
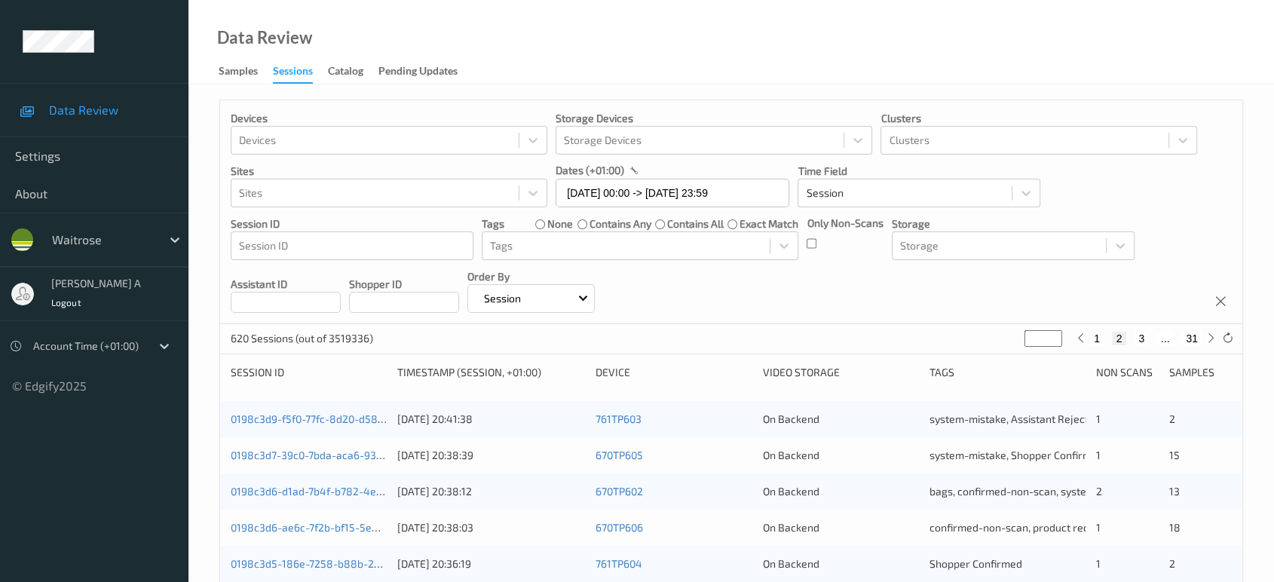
type input "*"
type input "**"
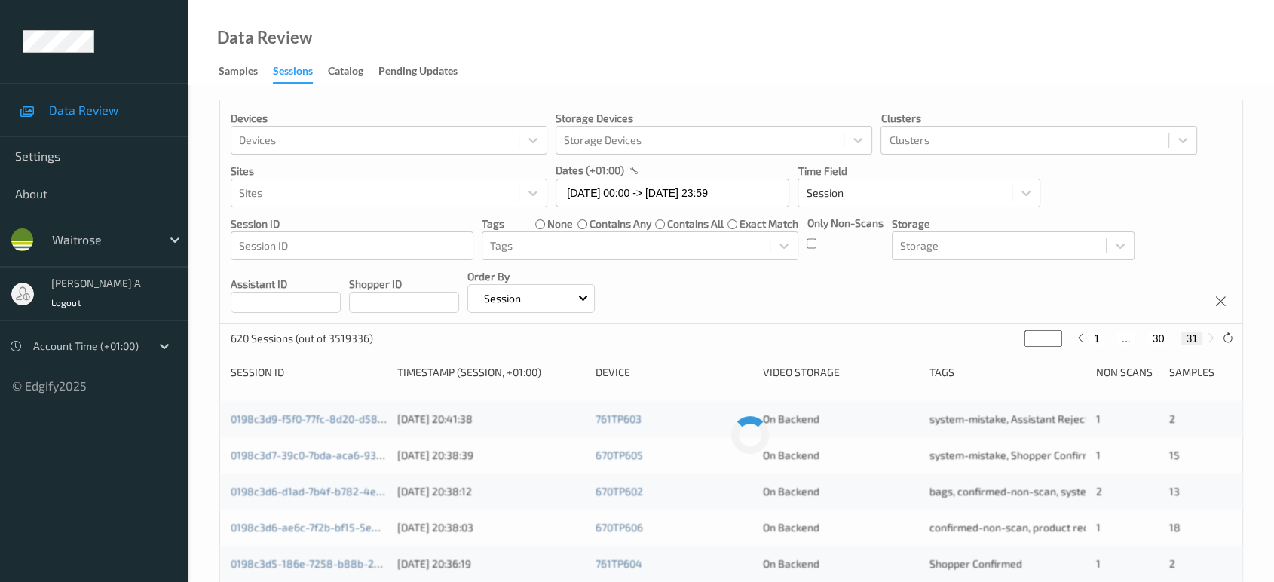
type input "*"
type input "**"
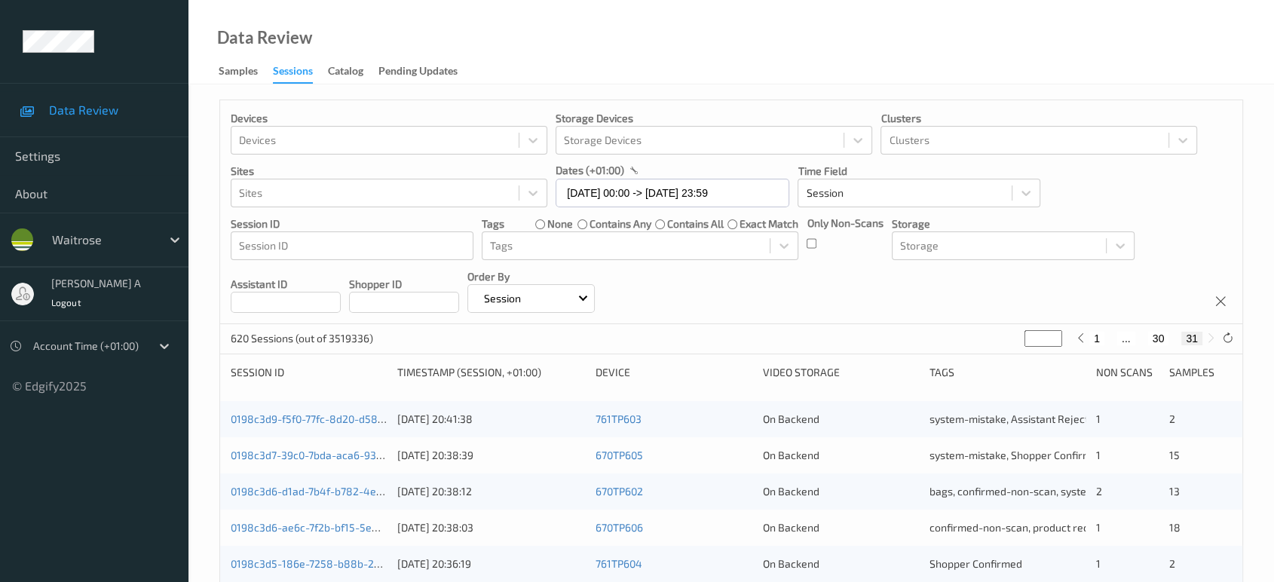
type input "**"
type input "*"
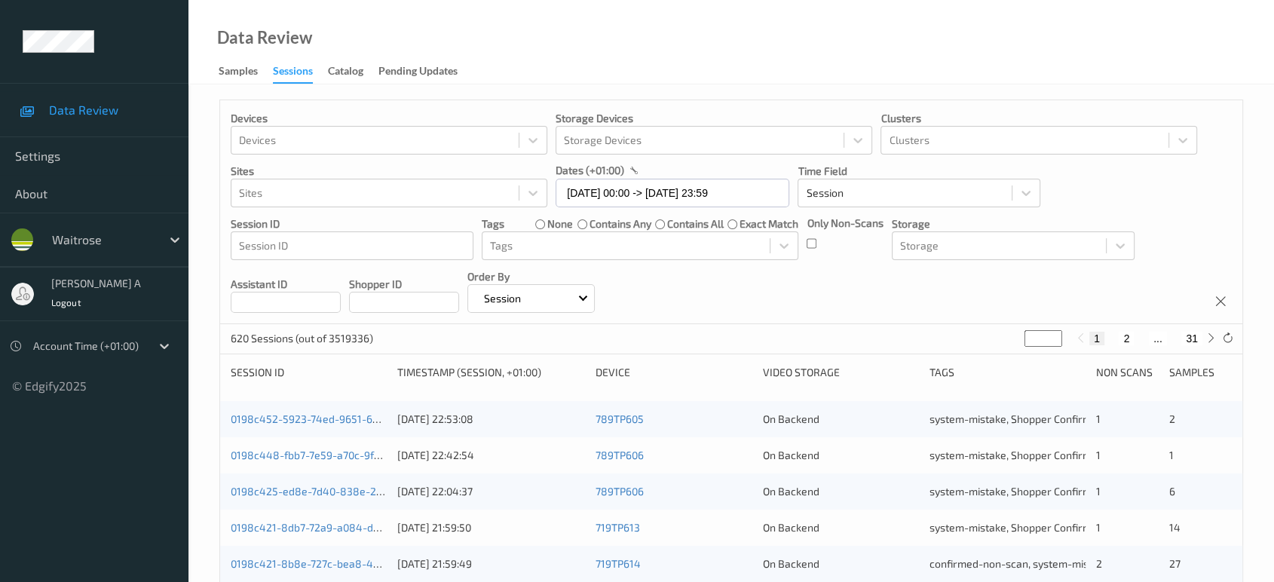
type input "**"
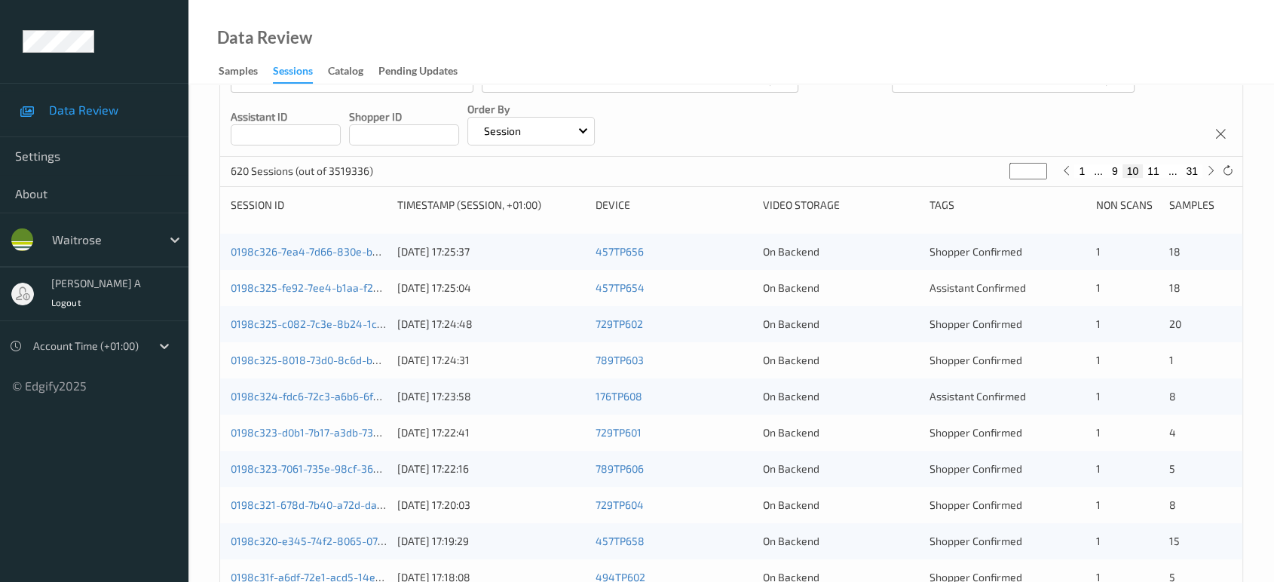
scroll to position [335, 0]
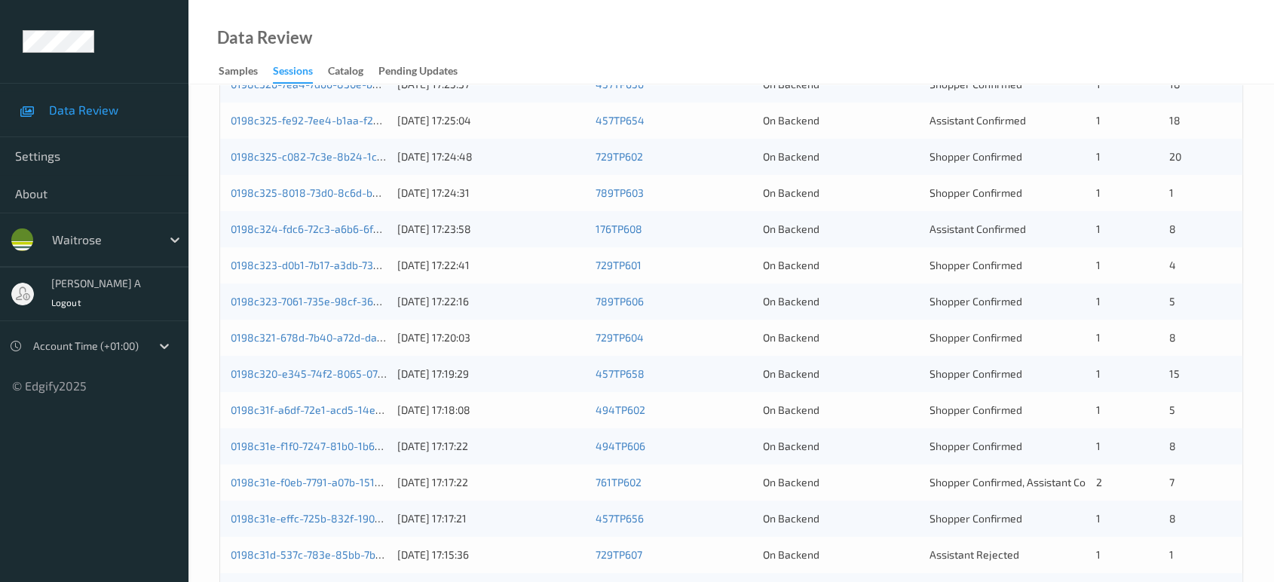
type input "**"
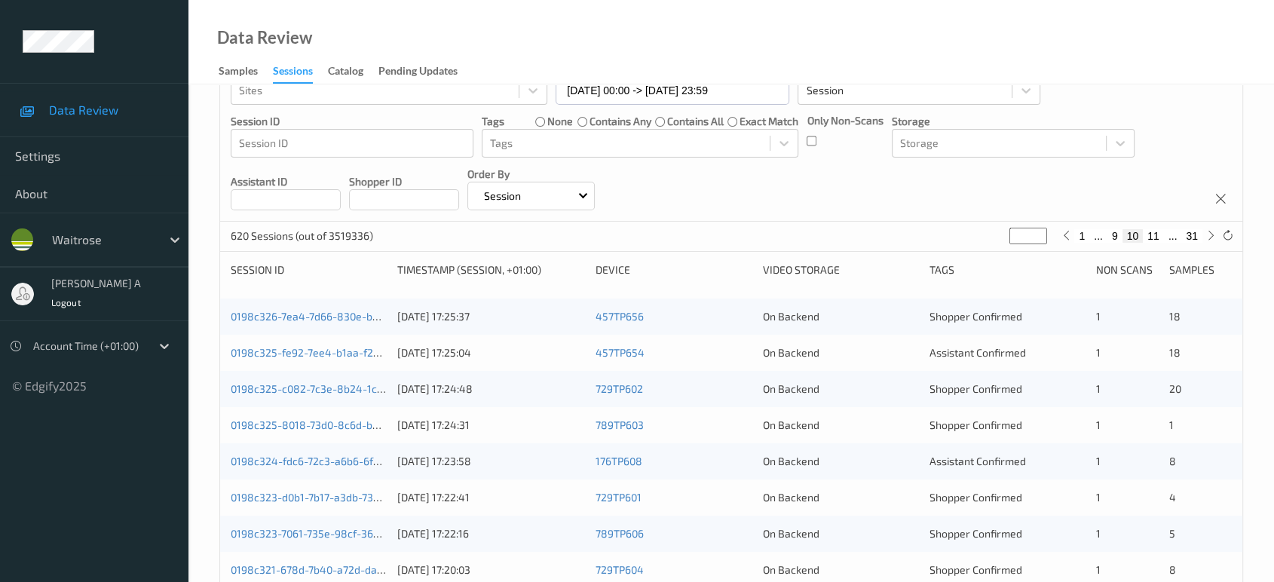
scroll to position [101, 0]
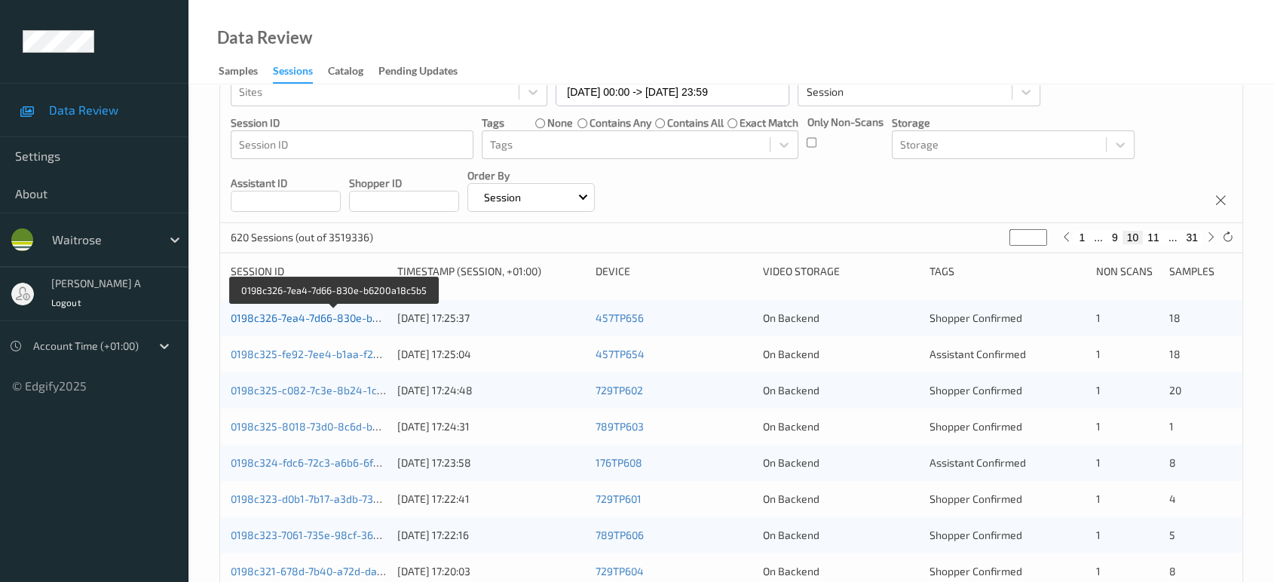
click at [330, 312] on link "0198c326-7ea4-7d66-830e-b6200a18c5b5" at bounding box center [334, 317] width 207 height 13
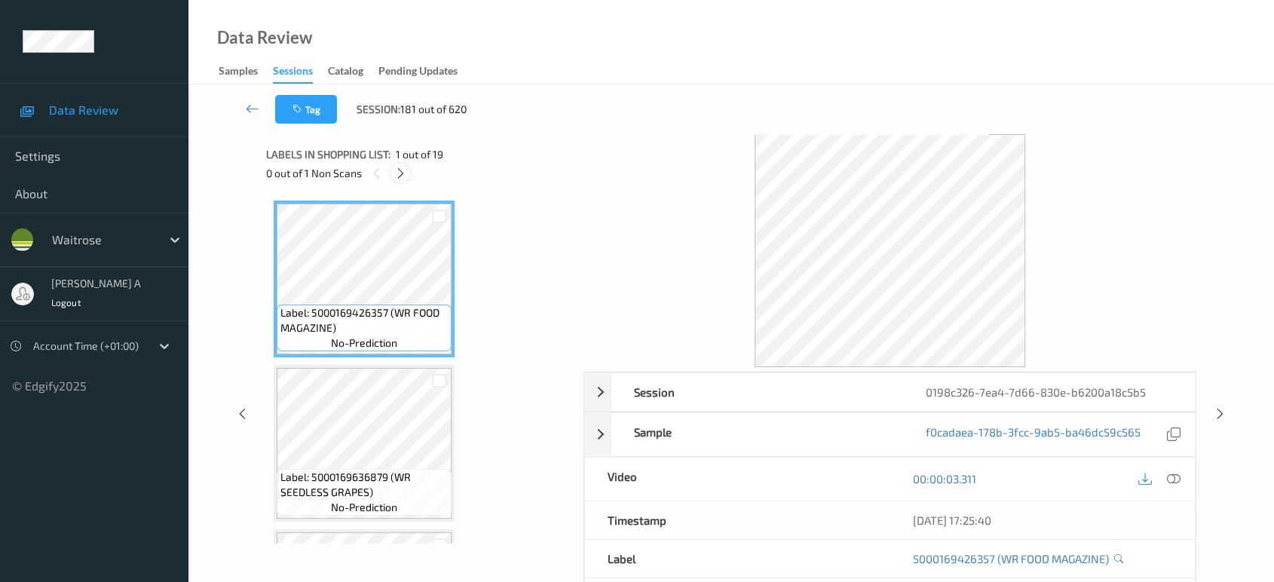
click at [401, 179] on icon at bounding box center [400, 174] width 13 height 14
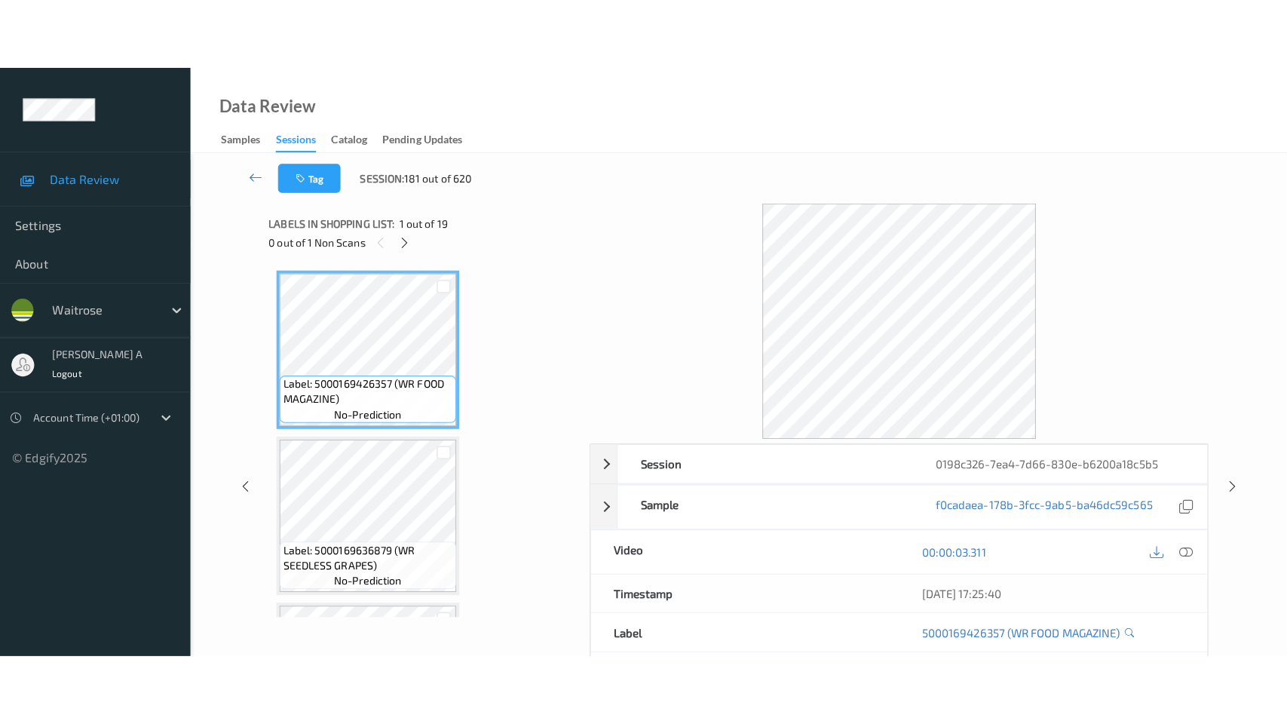
scroll to position [2626, 0]
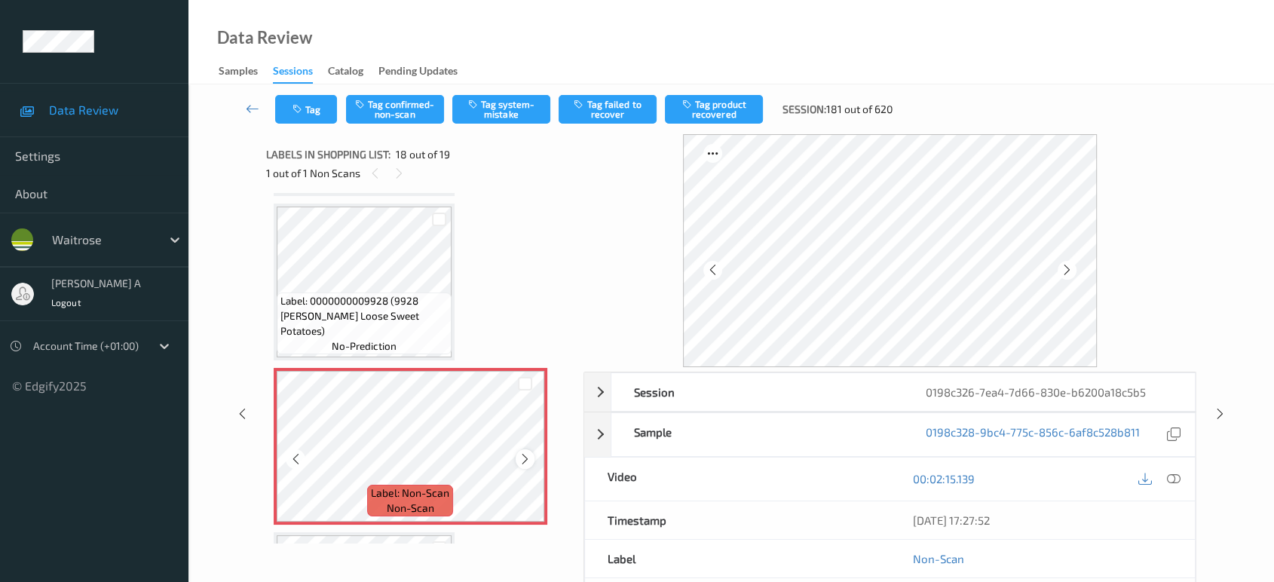
click at [525, 452] on icon at bounding box center [525, 459] width 13 height 14
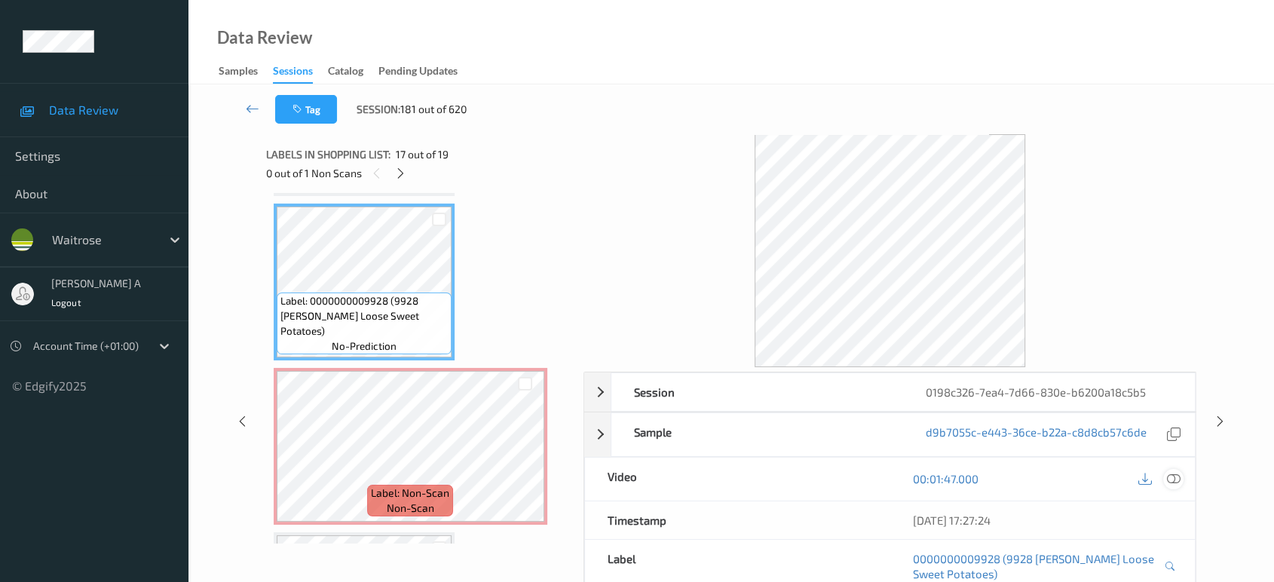
click at [1177, 475] on icon at bounding box center [1174, 479] width 14 height 14
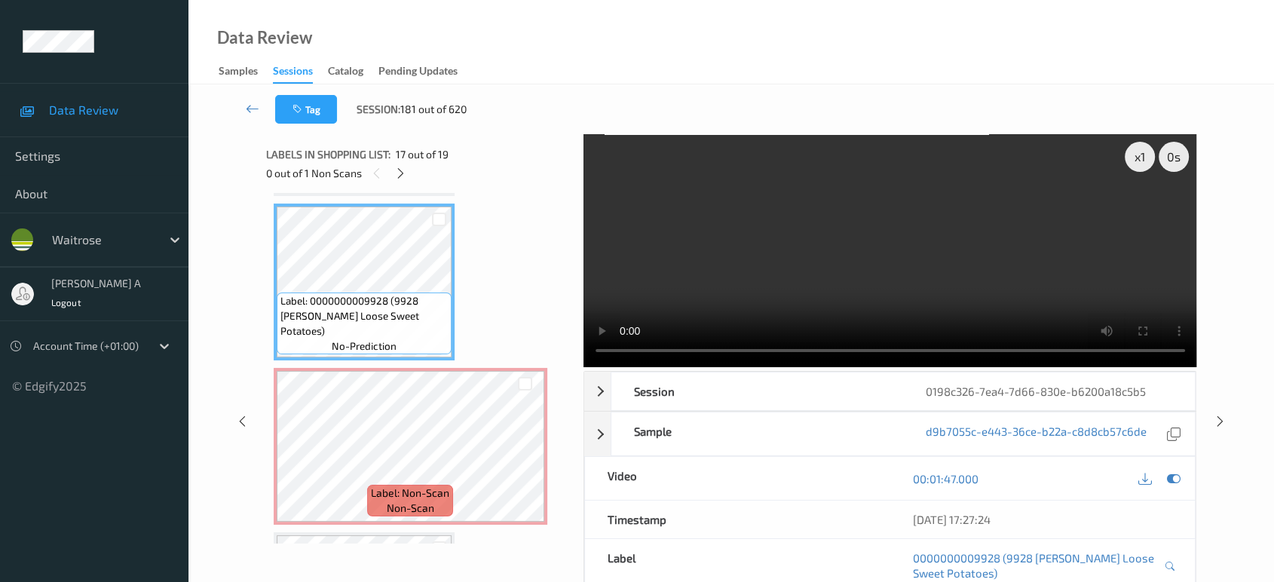
scroll to position [2624, 0]
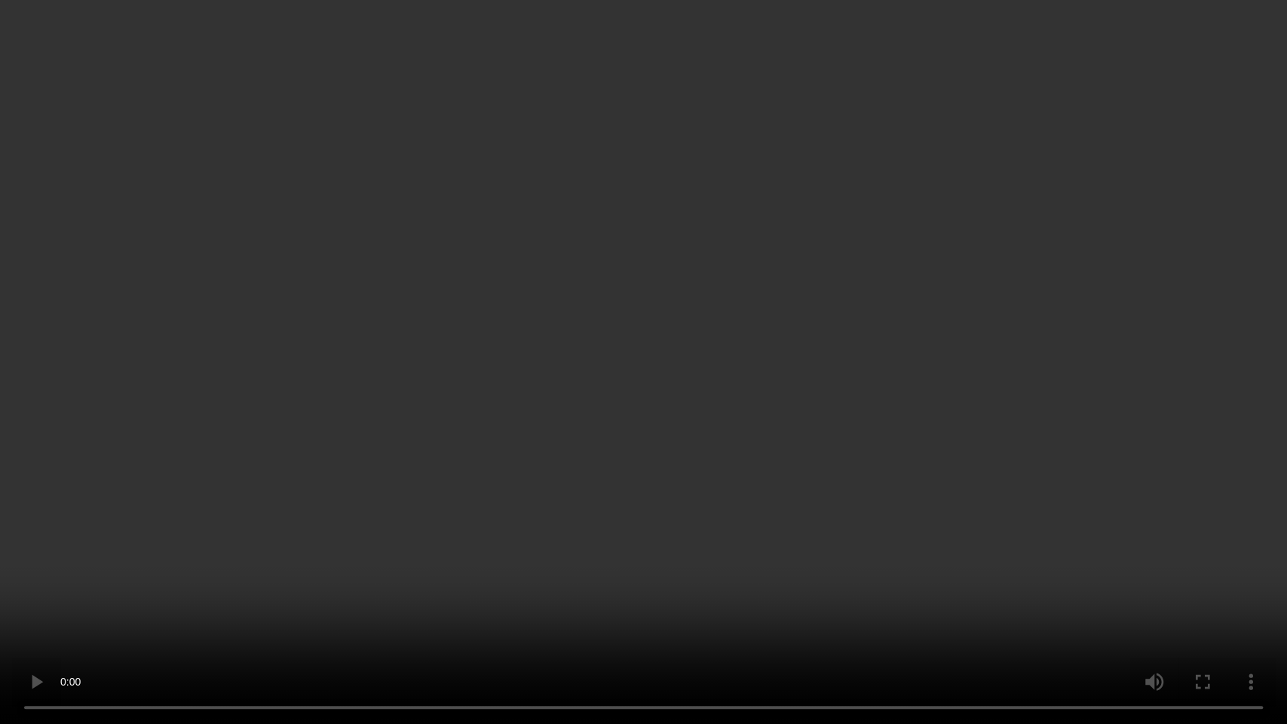
click at [651, 487] on video at bounding box center [643, 362] width 1287 height 724
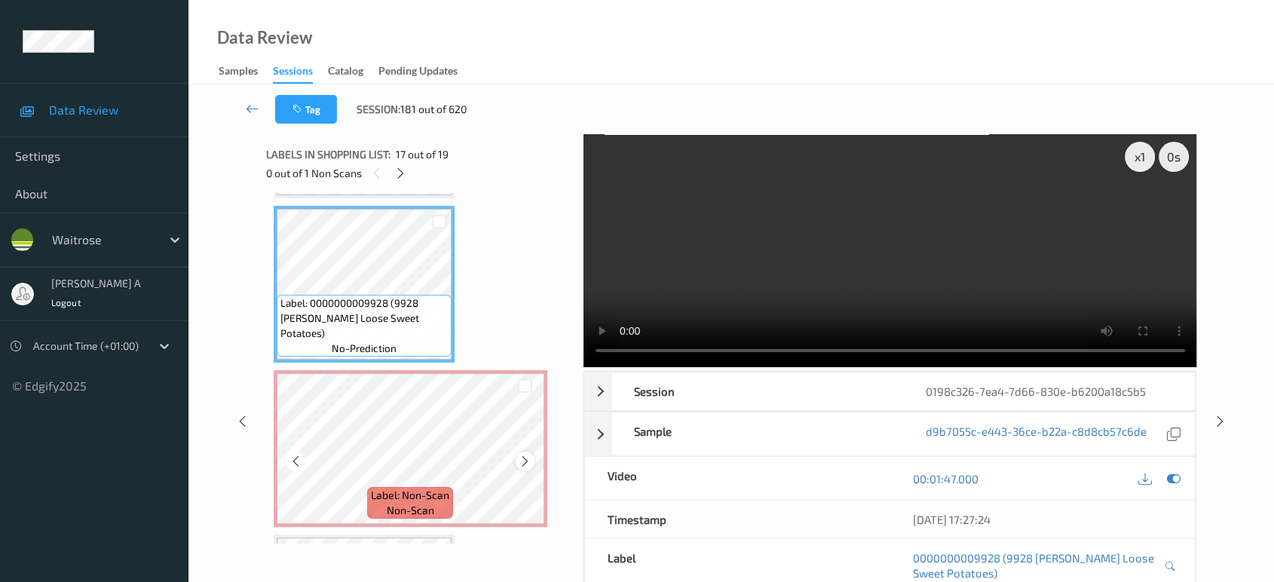
click at [525, 455] on icon at bounding box center [525, 462] width 13 height 14
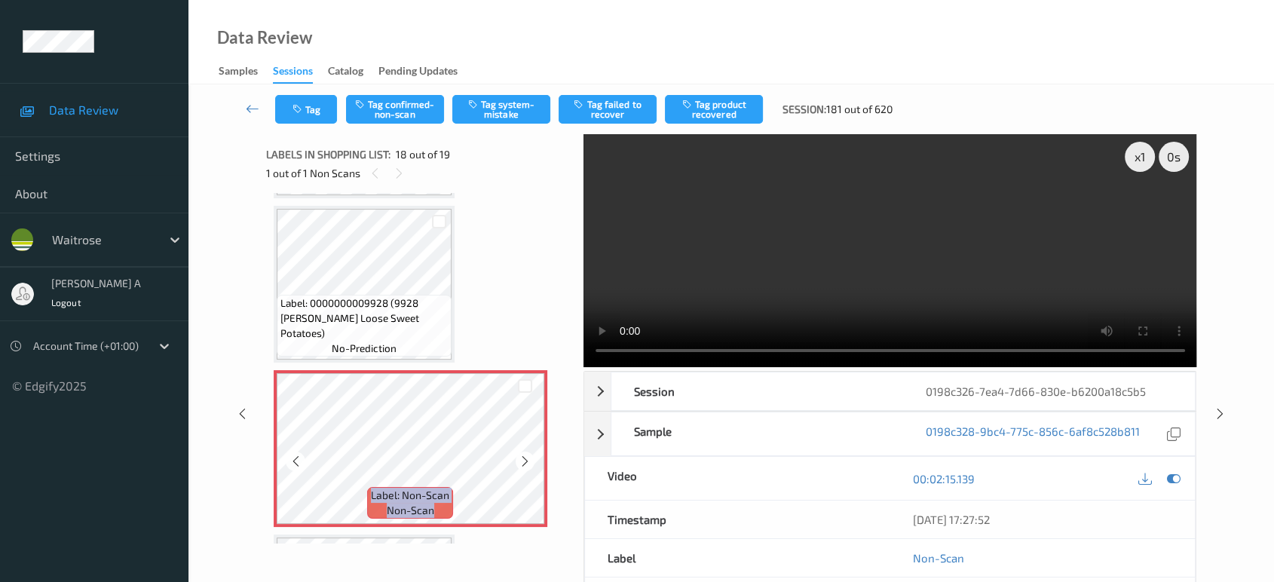
click at [525, 455] on icon at bounding box center [525, 462] width 13 height 14
click at [519, 109] on button "Tag system-mistake" at bounding box center [501, 109] width 98 height 29
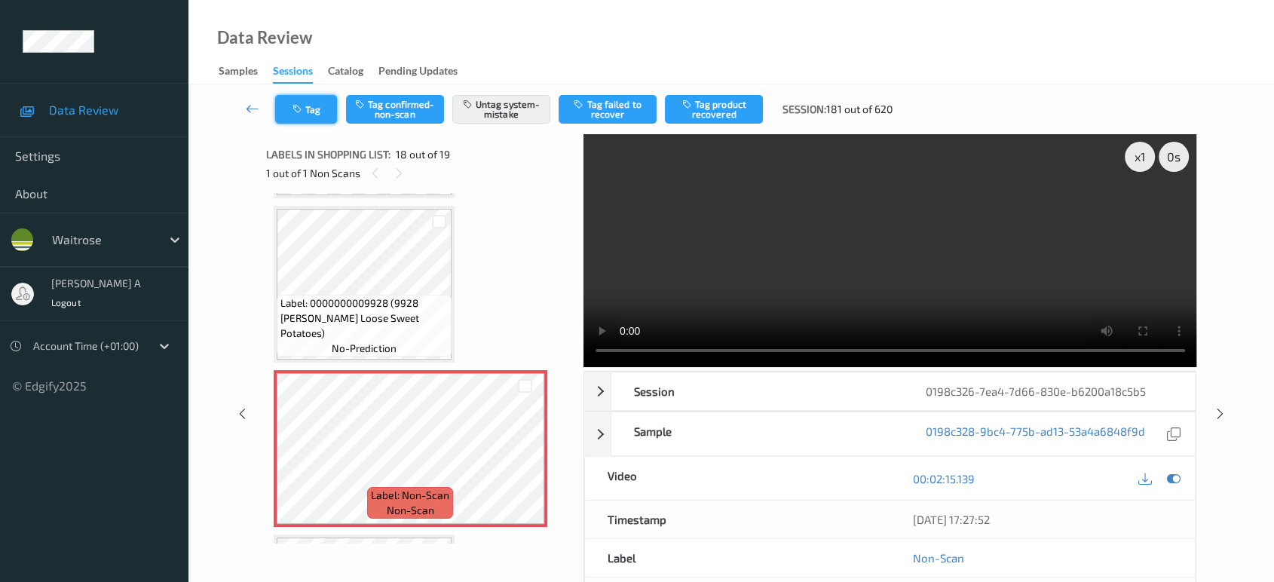
click at [308, 115] on button "Tag" at bounding box center [306, 109] width 62 height 29
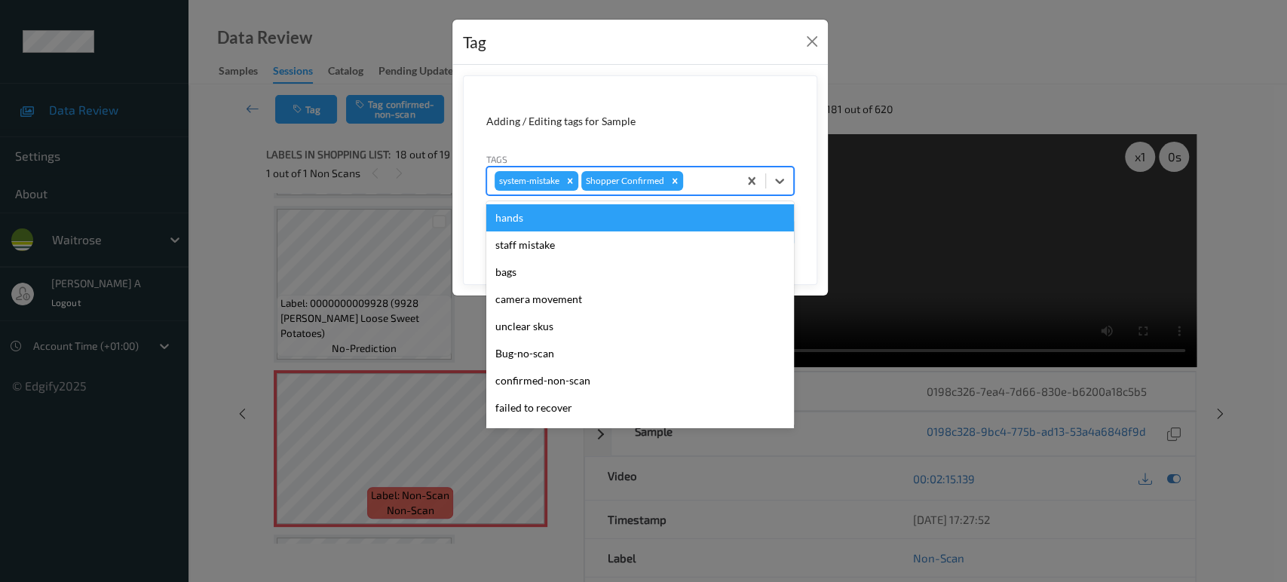
click at [696, 178] on div at bounding box center [708, 181] width 44 height 18
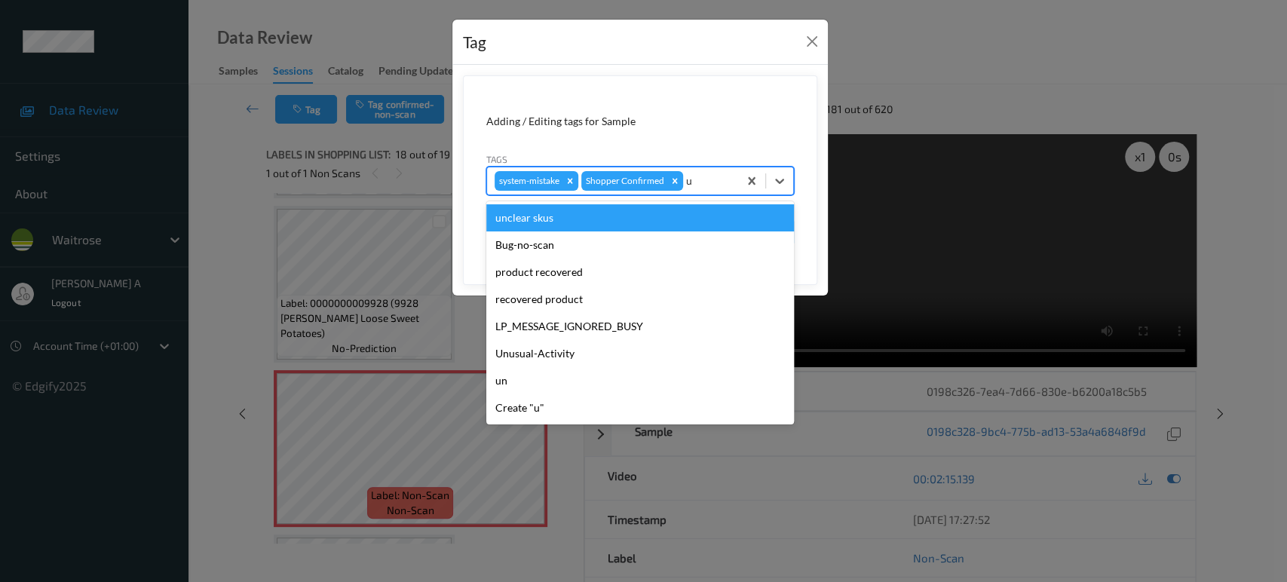
type input "un"
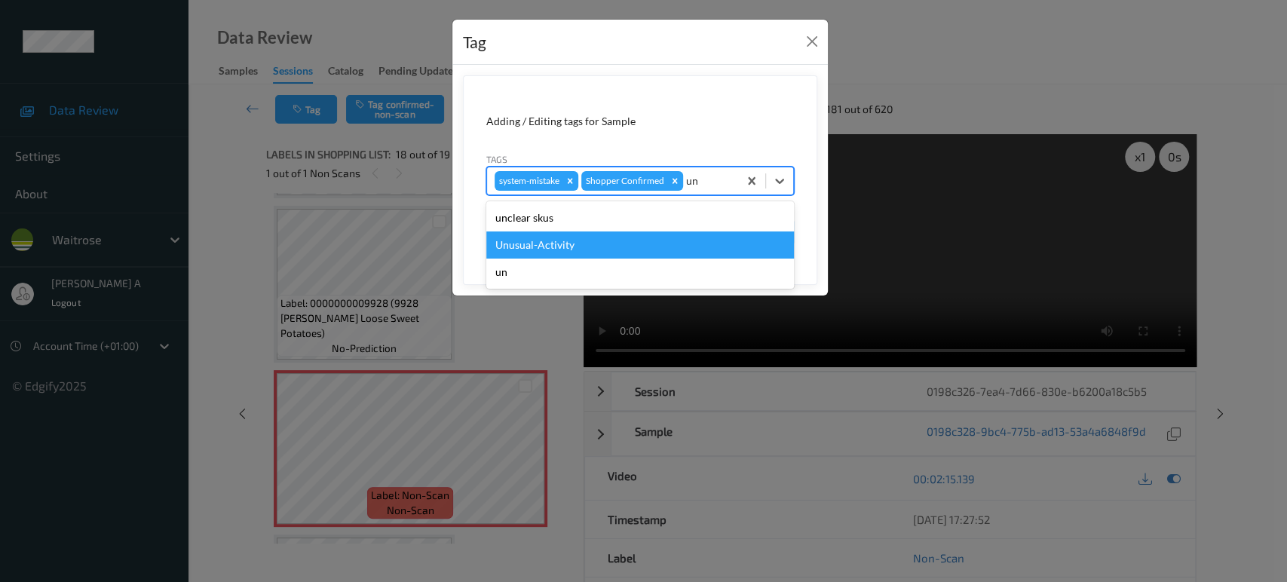
click at [580, 237] on div "Unusual-Activity" at bounding box center [640, 244] width 308 height 27
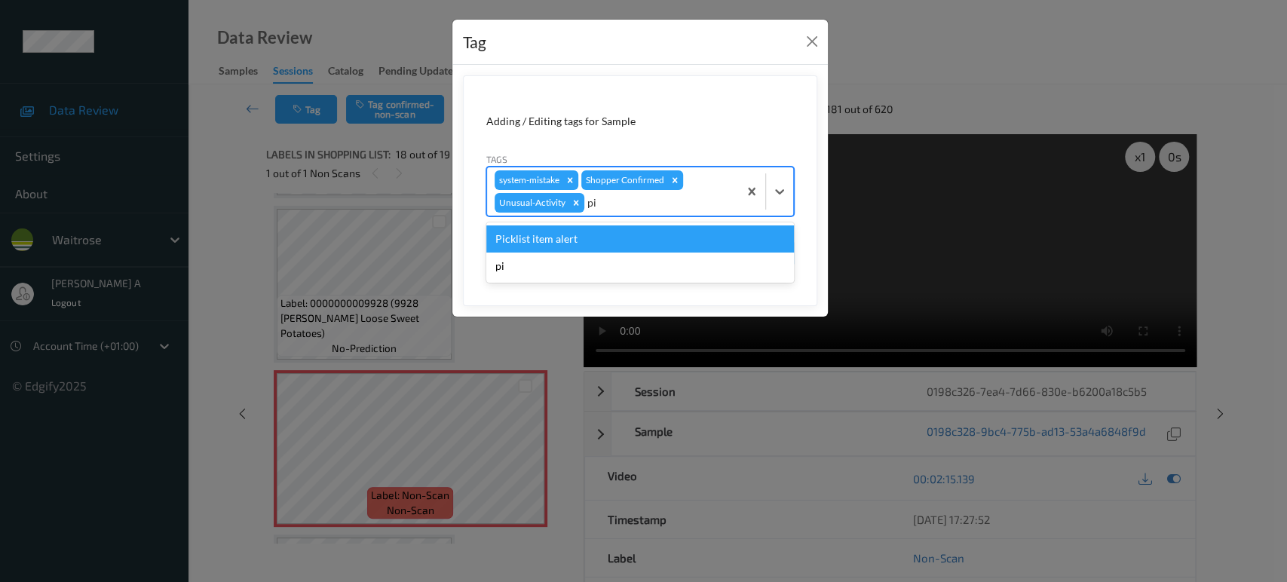
type input "pic"
click at [580, 237] on div "Picklist item alert" at bounding box center [640, 238] width 308 height 27
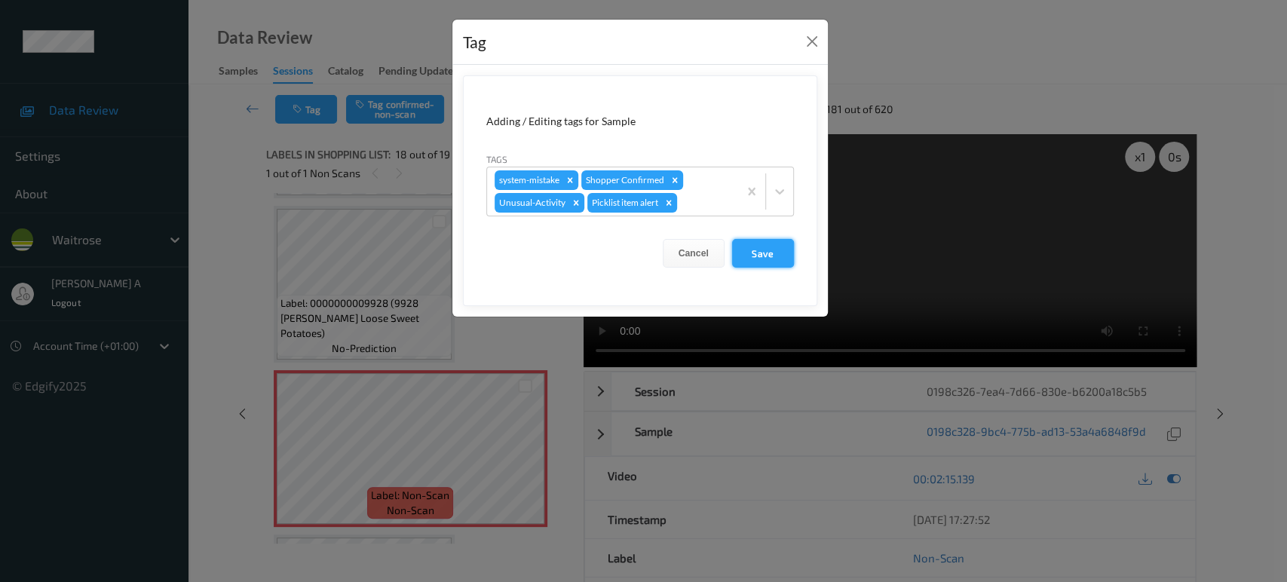
click at [747, 251] on button "Save" at bounding box center [763, 253] width 62 height 29
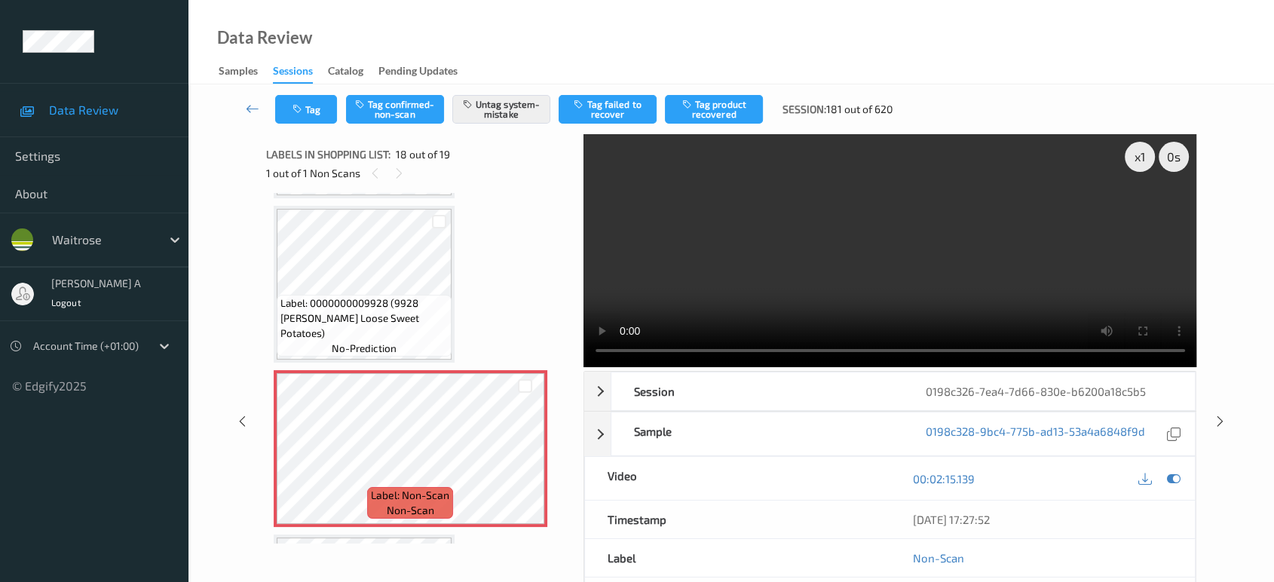
scroll to position [2766, 0]
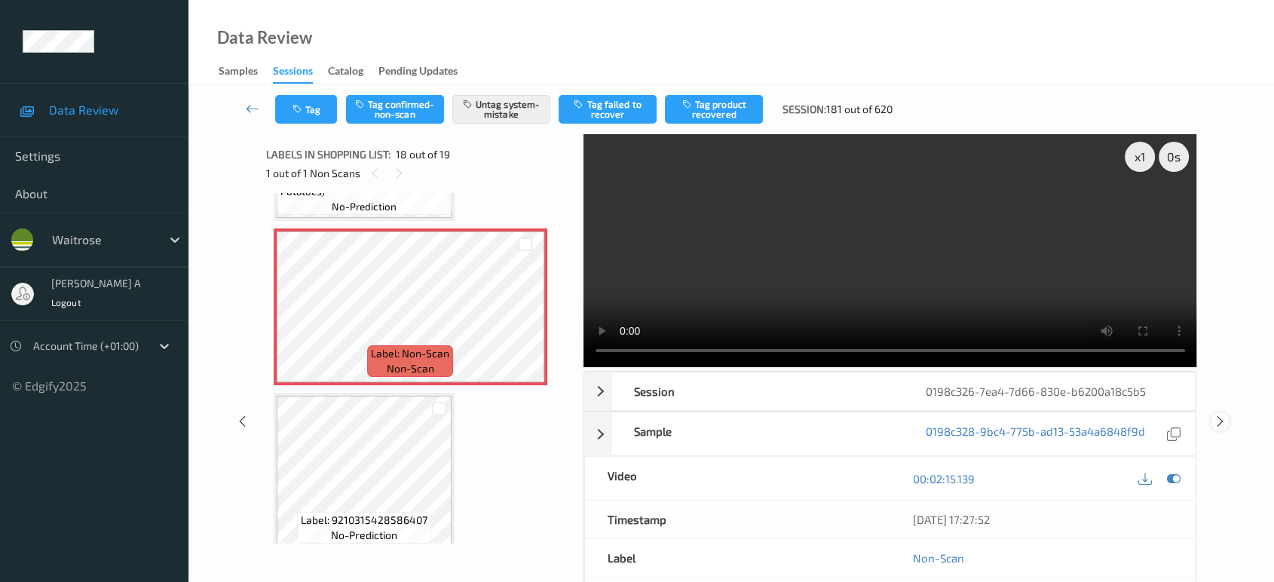
click at [1219, 415] on icon at bounding box center [1220, 422] width 13 height 14
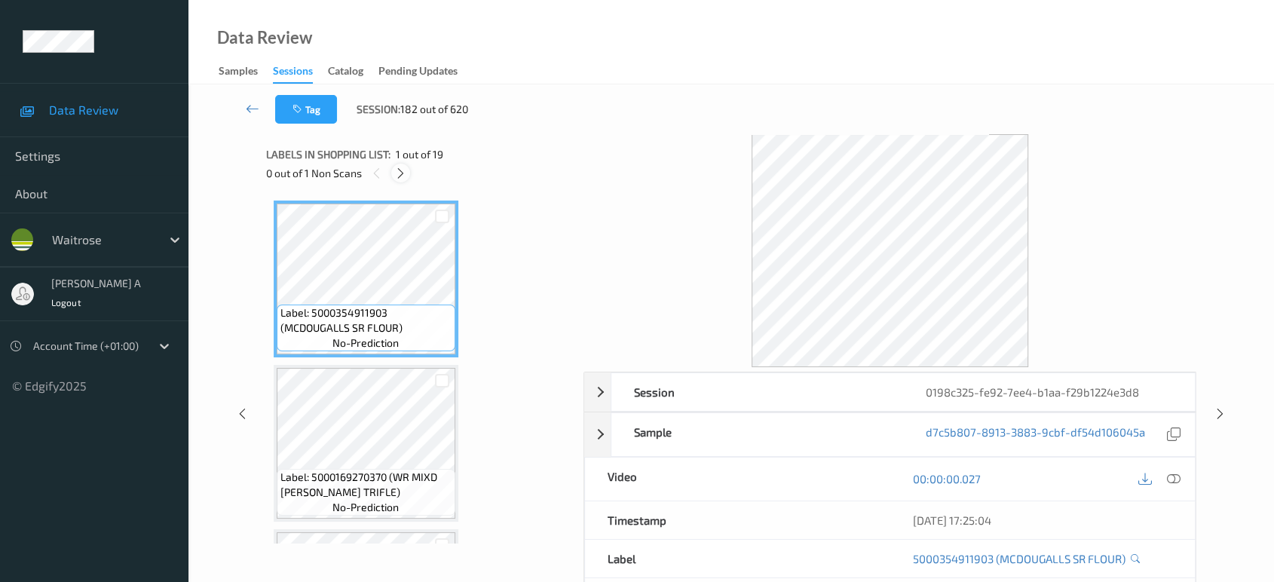
click at [405, 173] on icon at bounding box center [400, 174] width 13 height 14
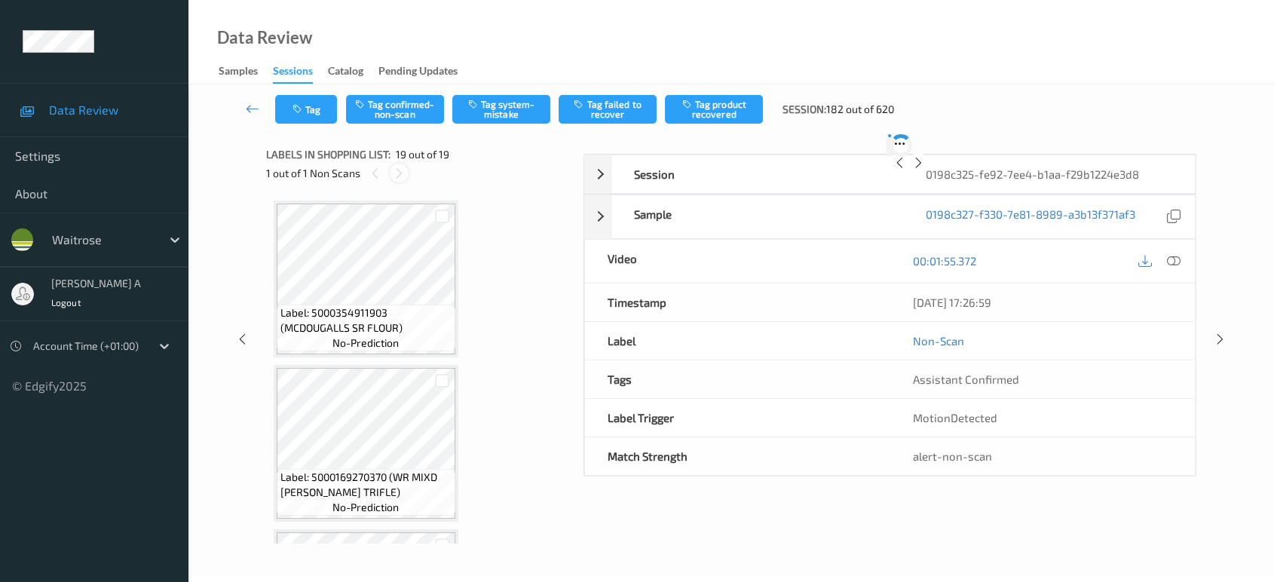
scroll to position [2766, 0]
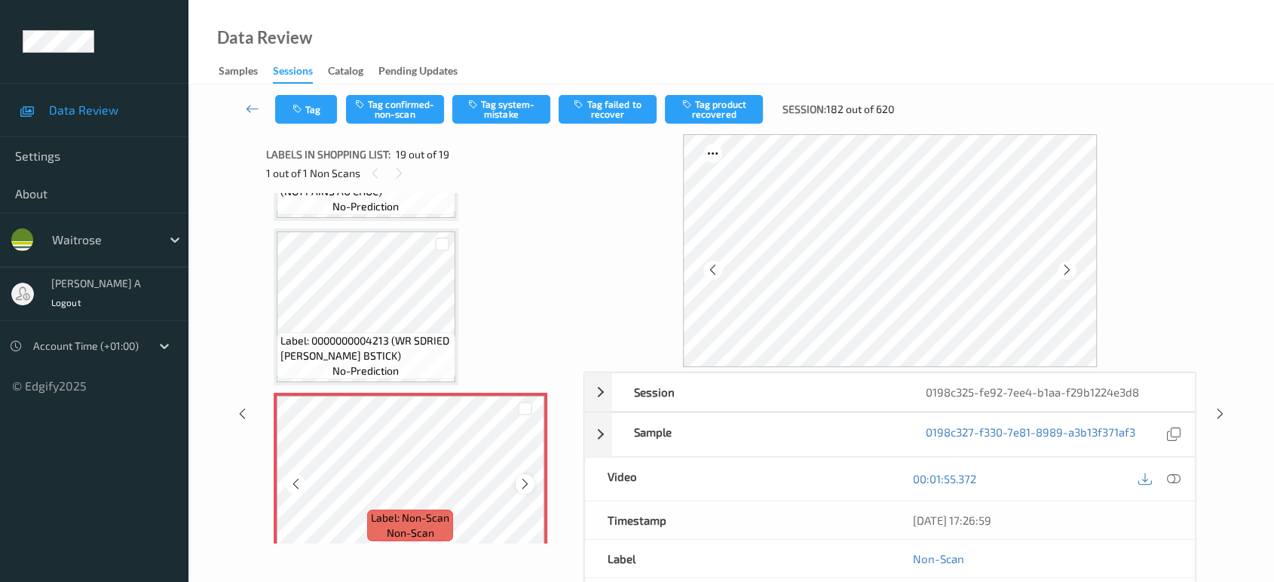
click at [528, 477] on icon at bounding box center [525, 484] width 13 height 14
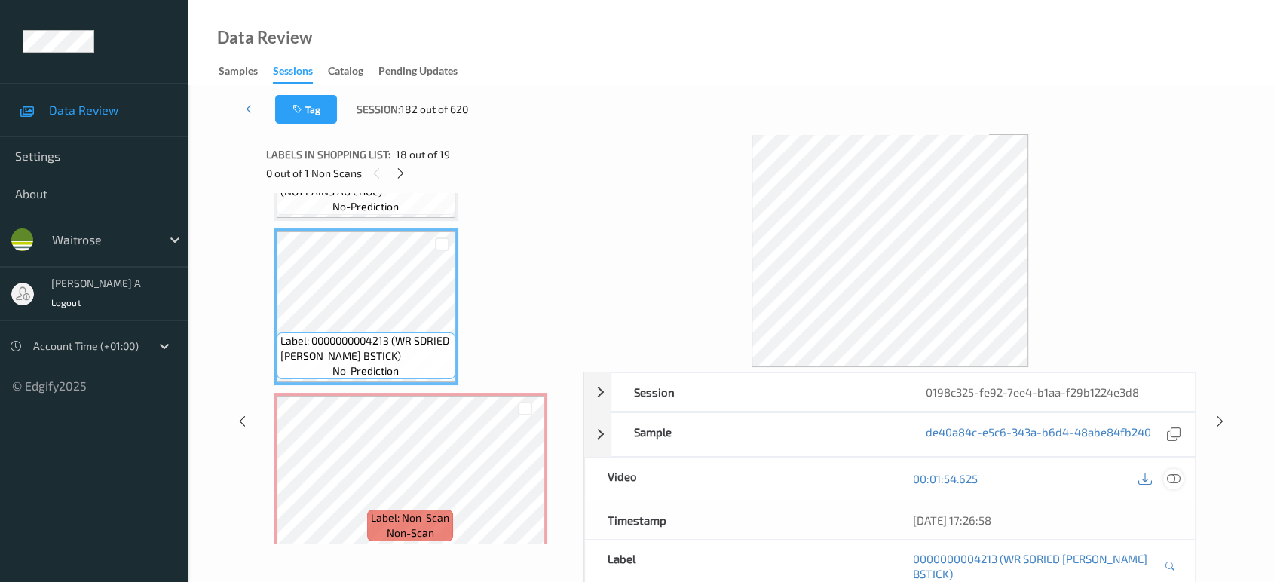
click at [1171, 473] on icon at bounding box center [1174, 479] width 14 height 14
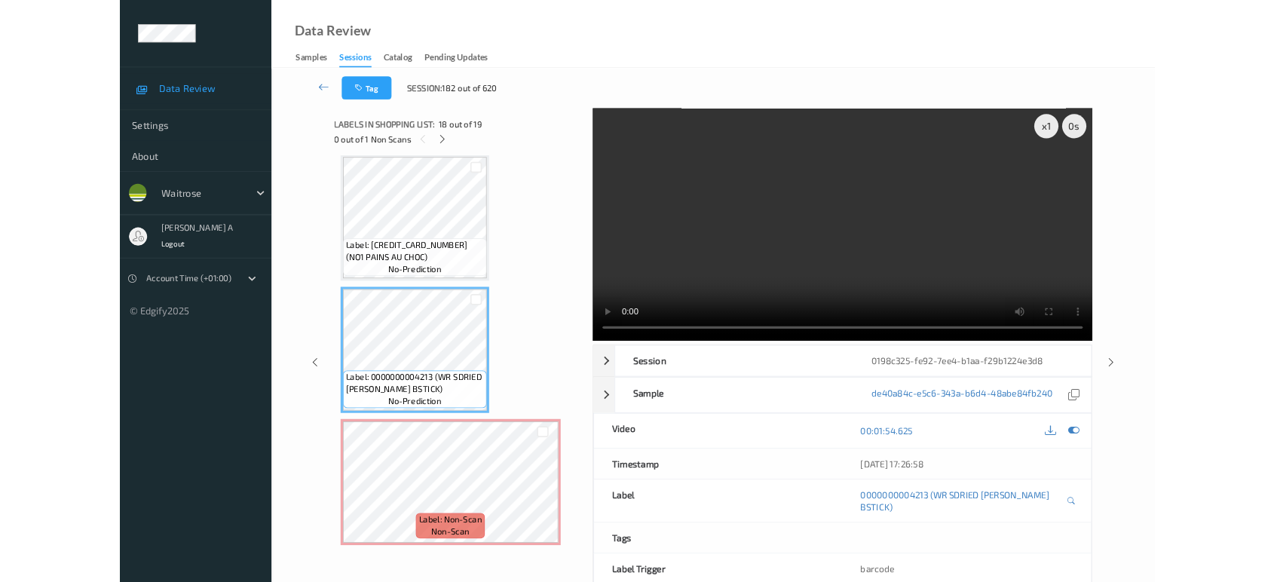
scroll to position [2624, 0]
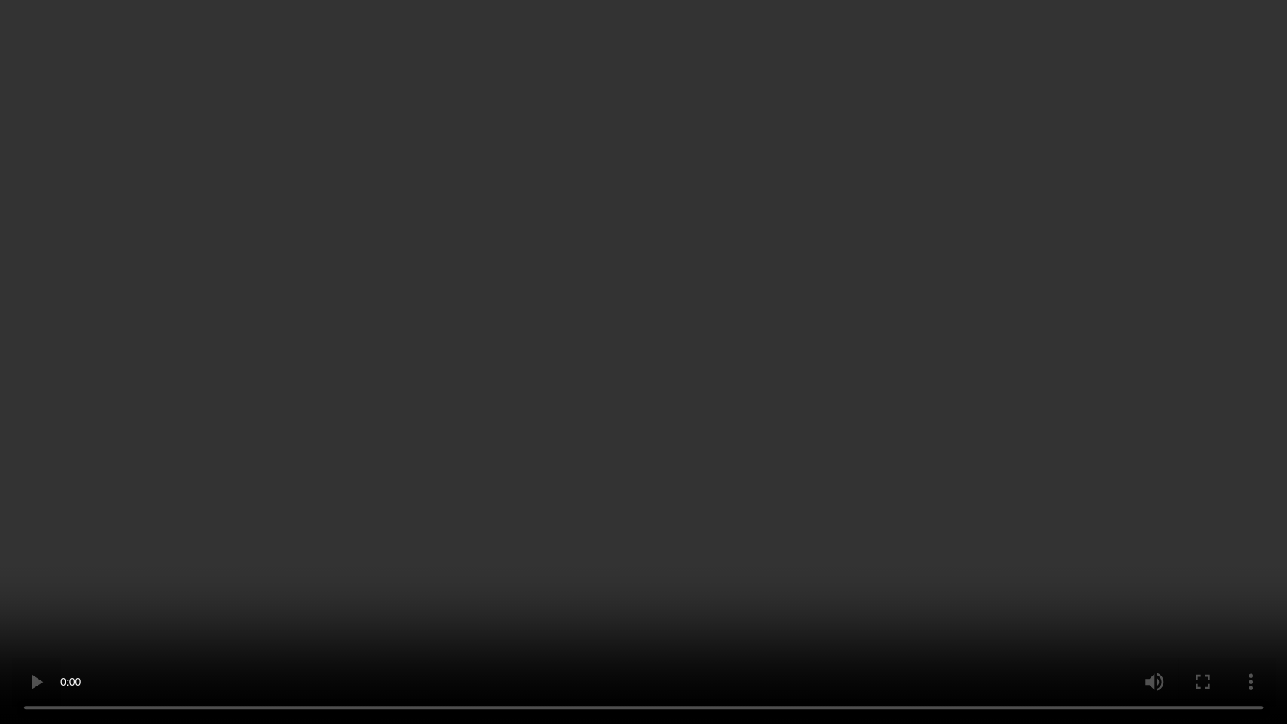
click at [721, 388] on video at bounding box center [643, 362] width 1287 height 724
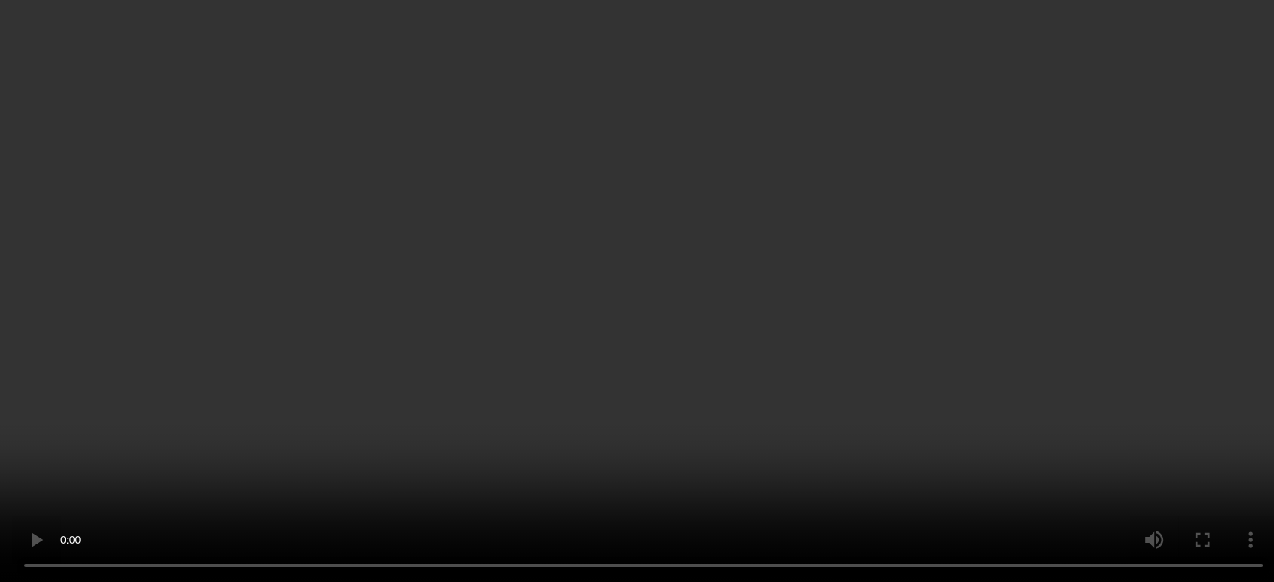
scroll to position [2766, 0]
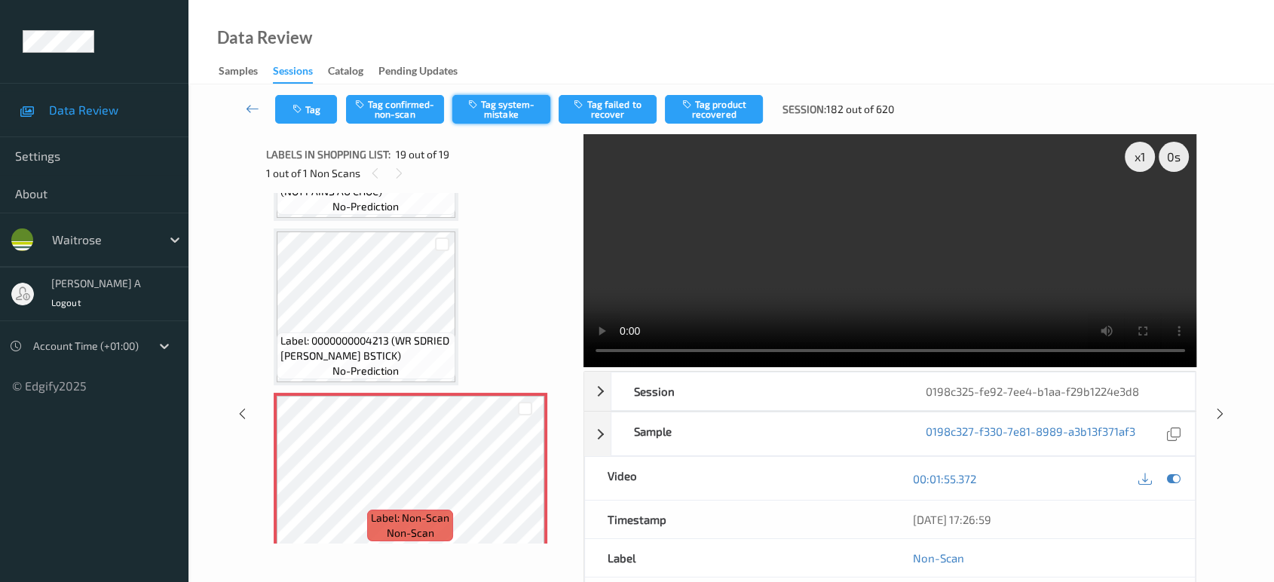
click at [503, 107] on button "Tag system-mistake" at bounding box center [501, 109] width 98 height 29
click at [306, 116] on button "Tag" at bounding box center [306, 109] width 62 height 29
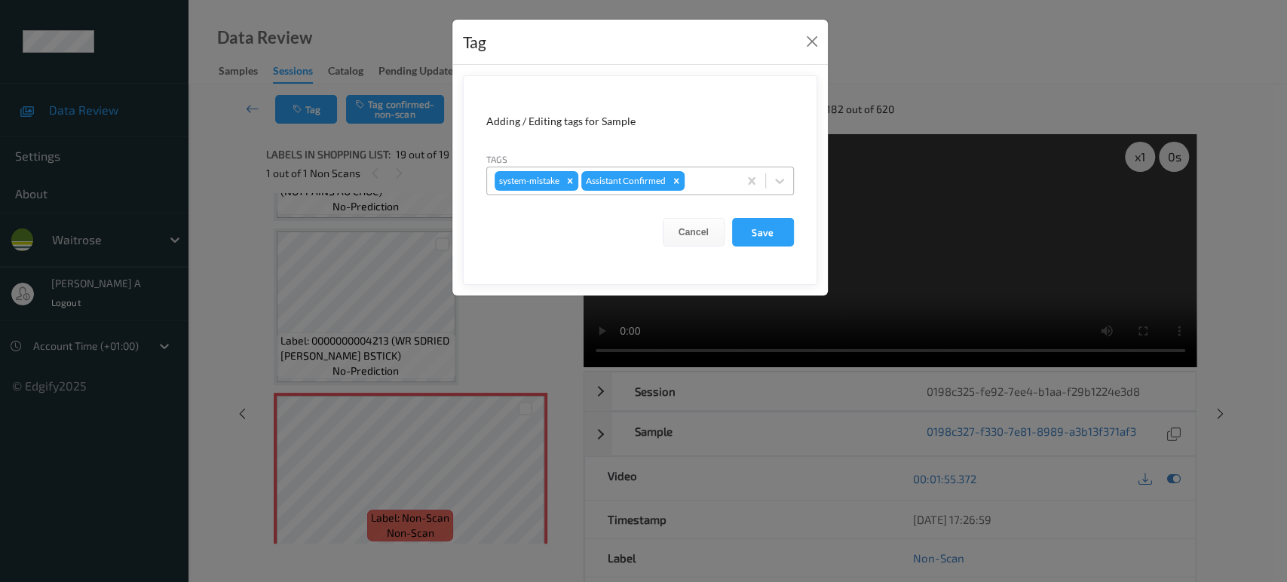
click at [708, 179] on div at bounding box center [708, 181] width 43 height 18
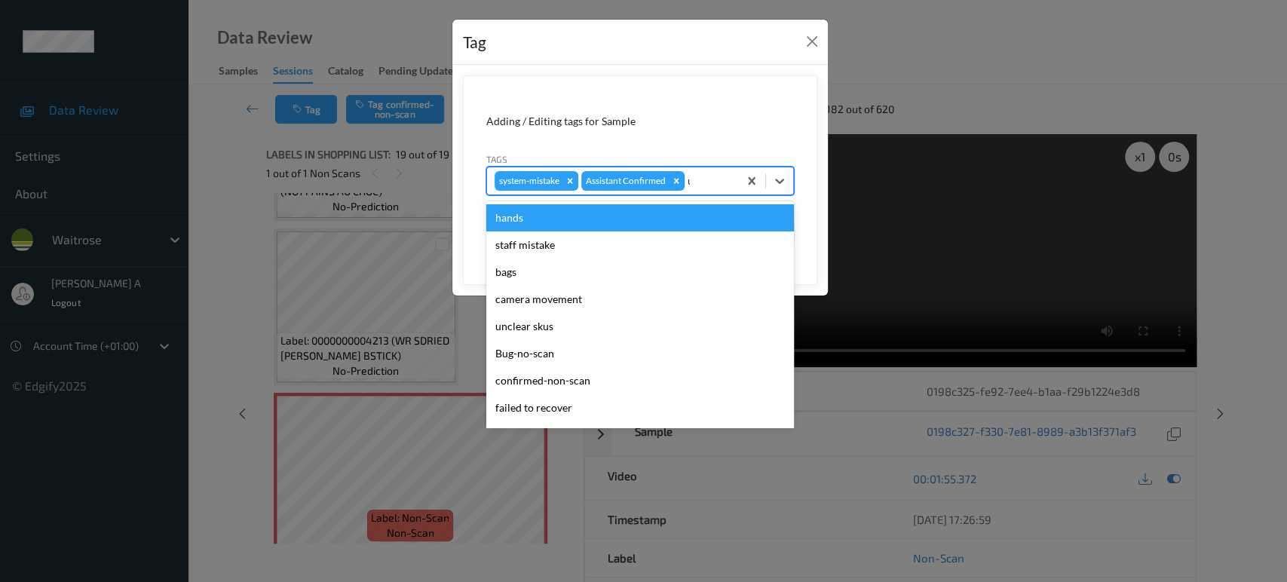
type input "un"
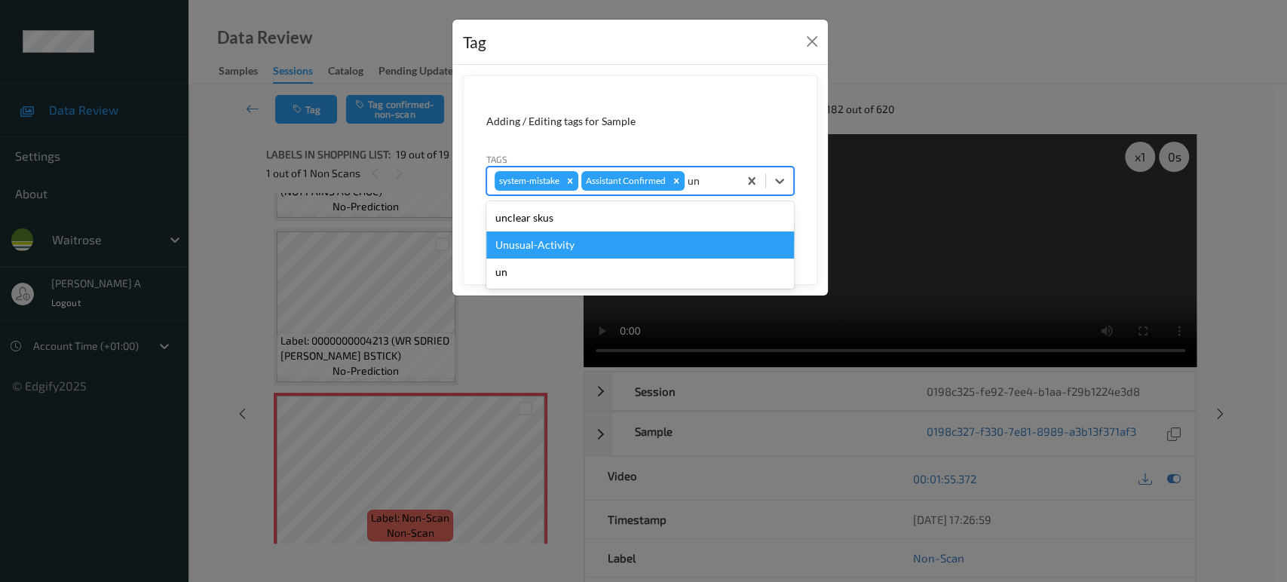
click div "Unusual-Activity"
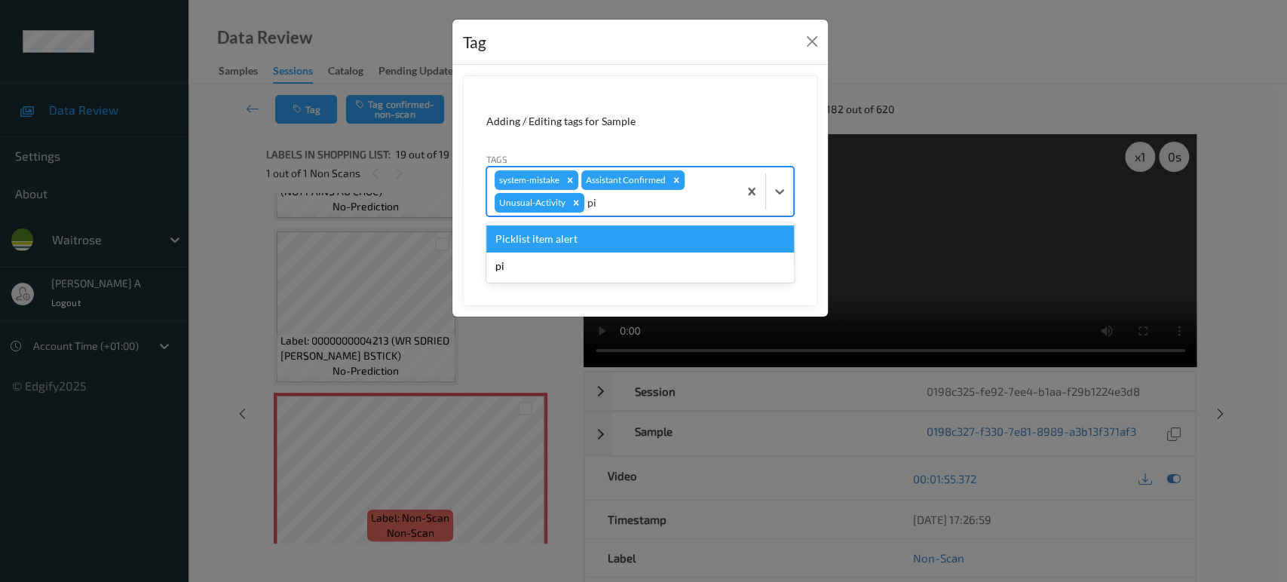
type input "pic"
click div "Picklist item alert"
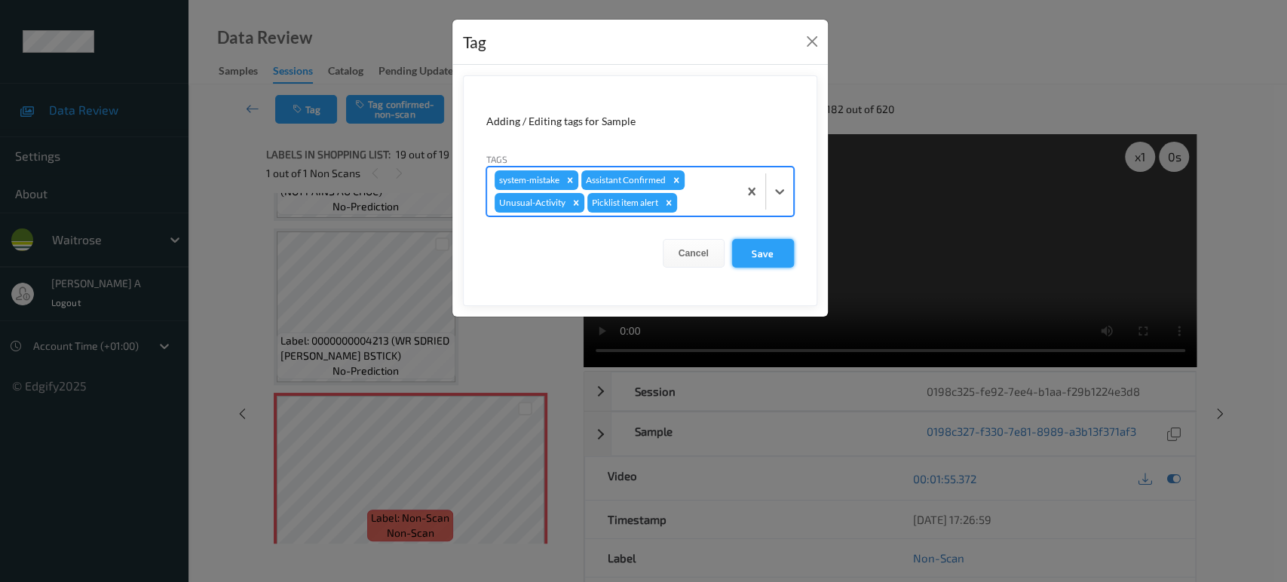
click button "Save"
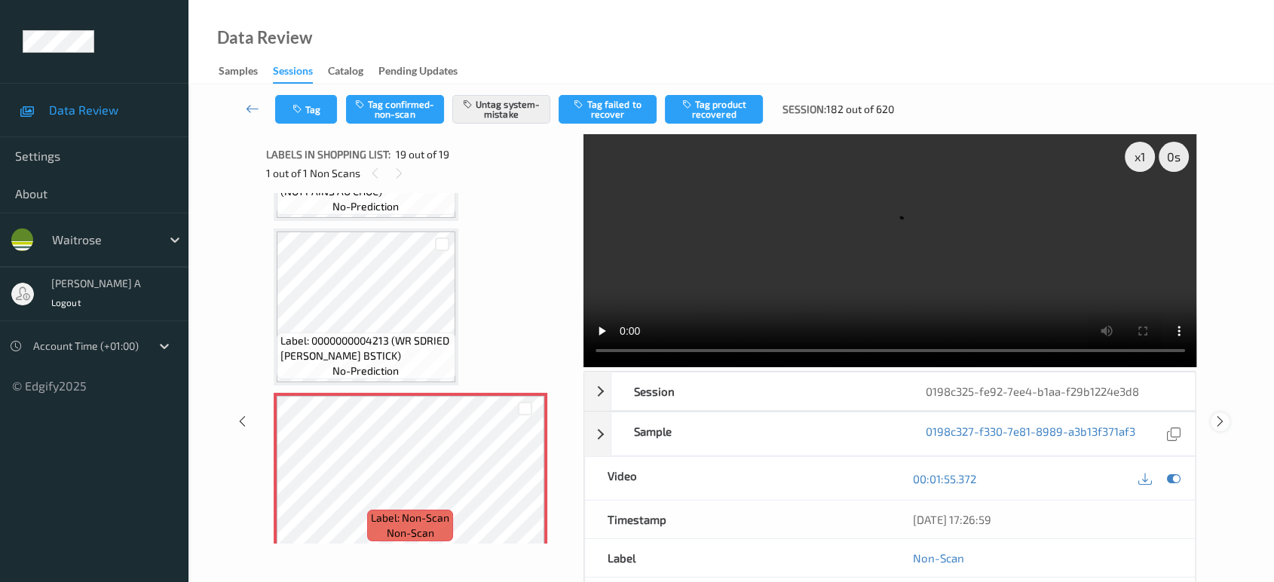
click icon
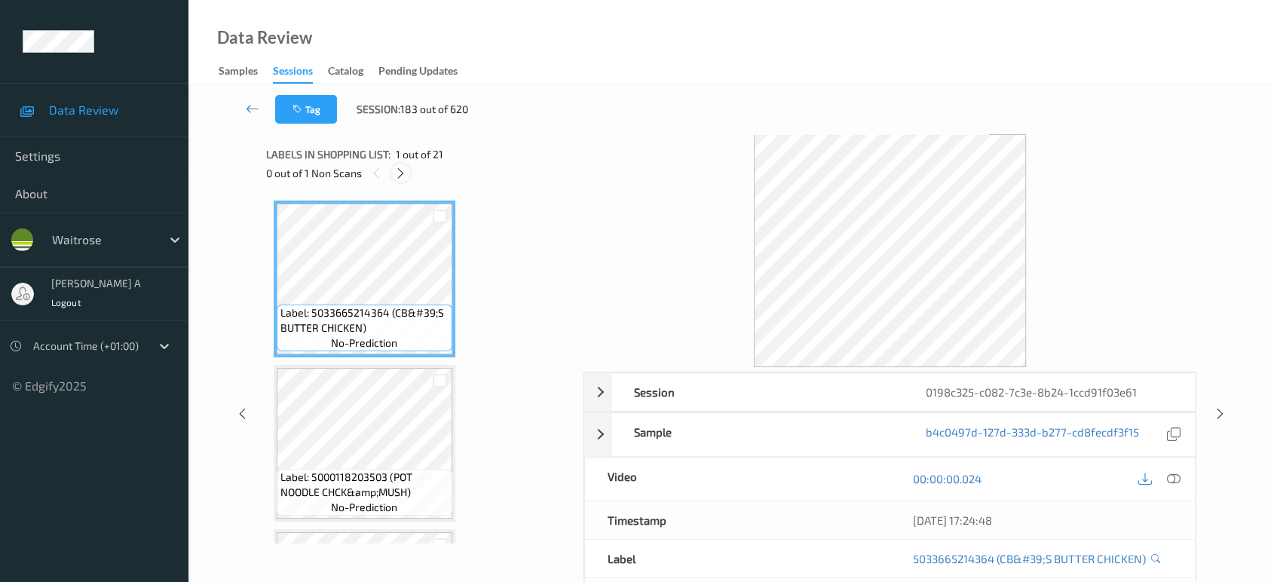
click icon
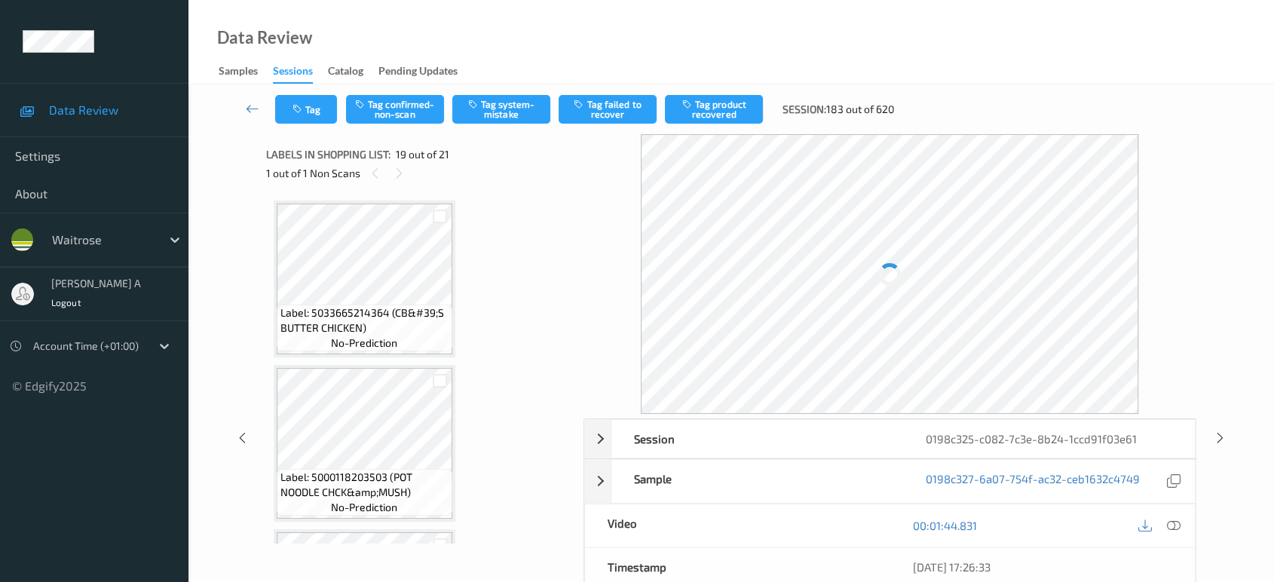
scroll to position [2790, 0]
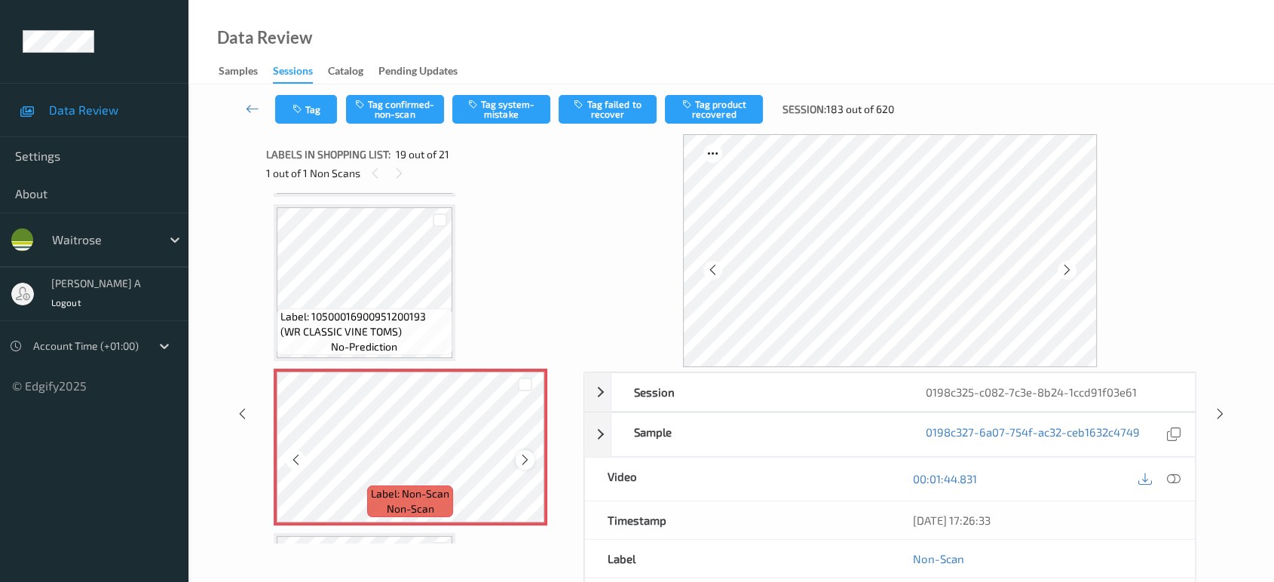
click icon
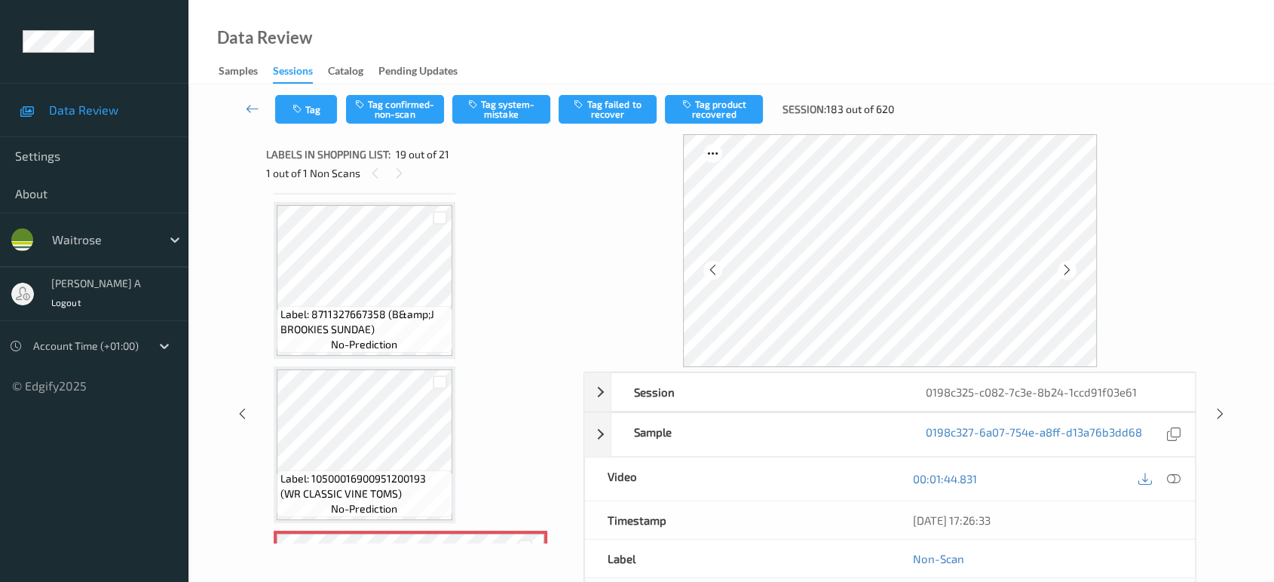
scroll to position [2623, 0]
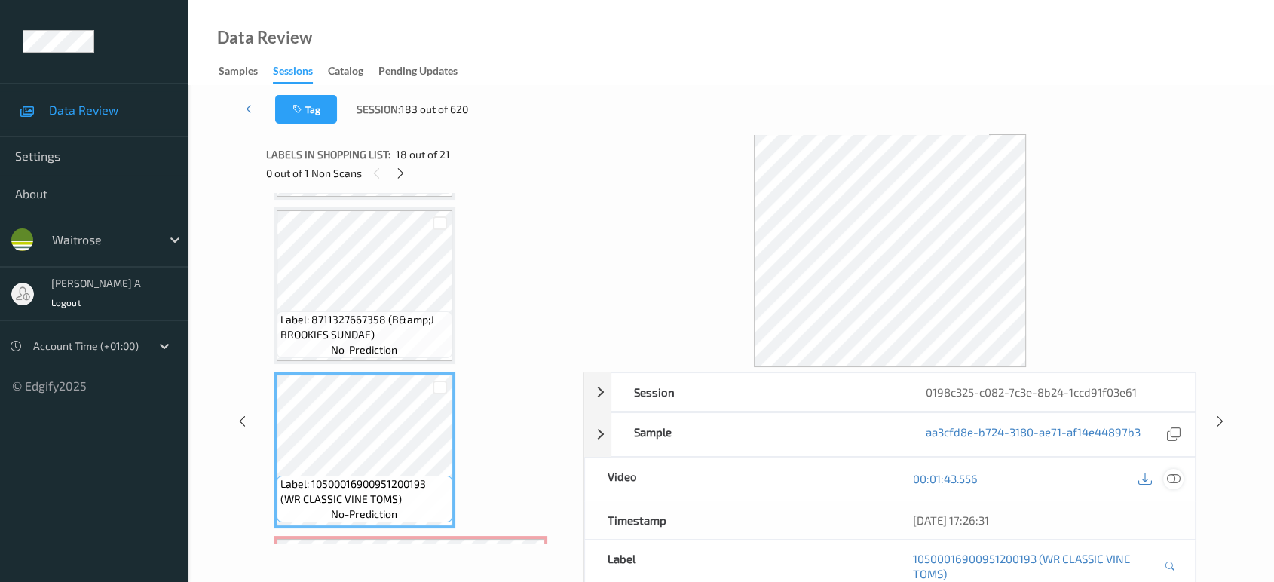
click icon
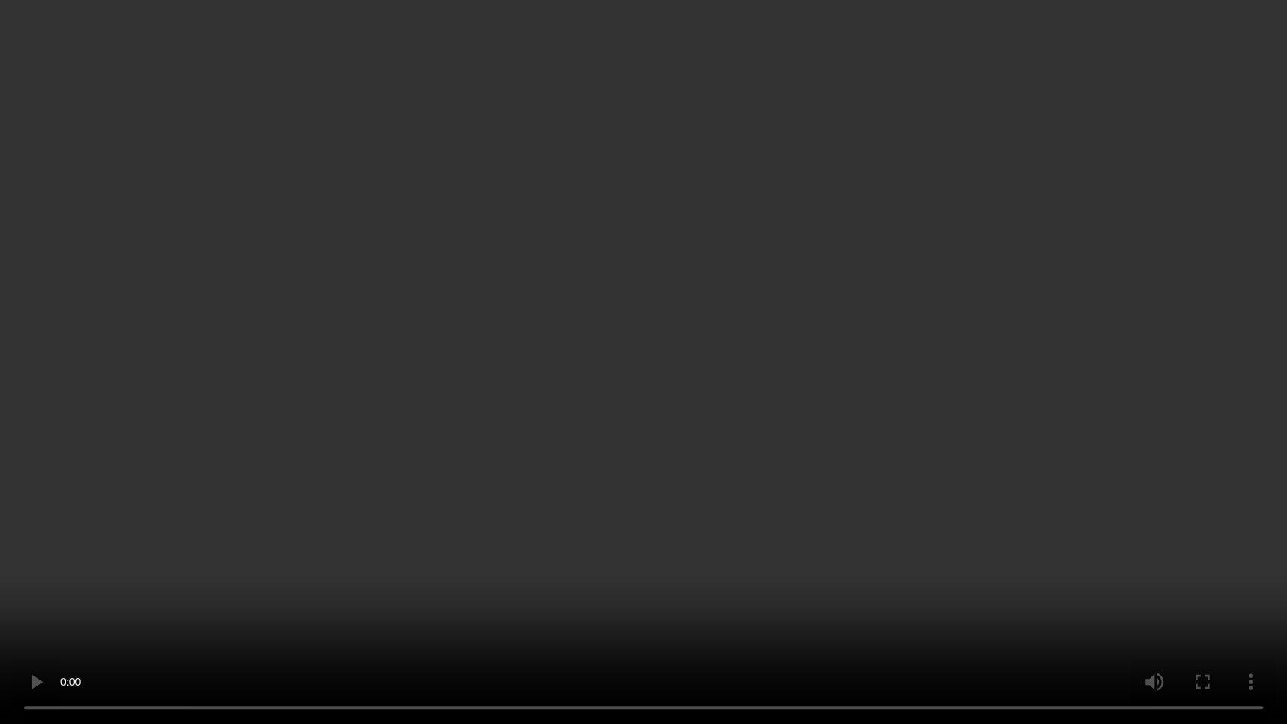
click video
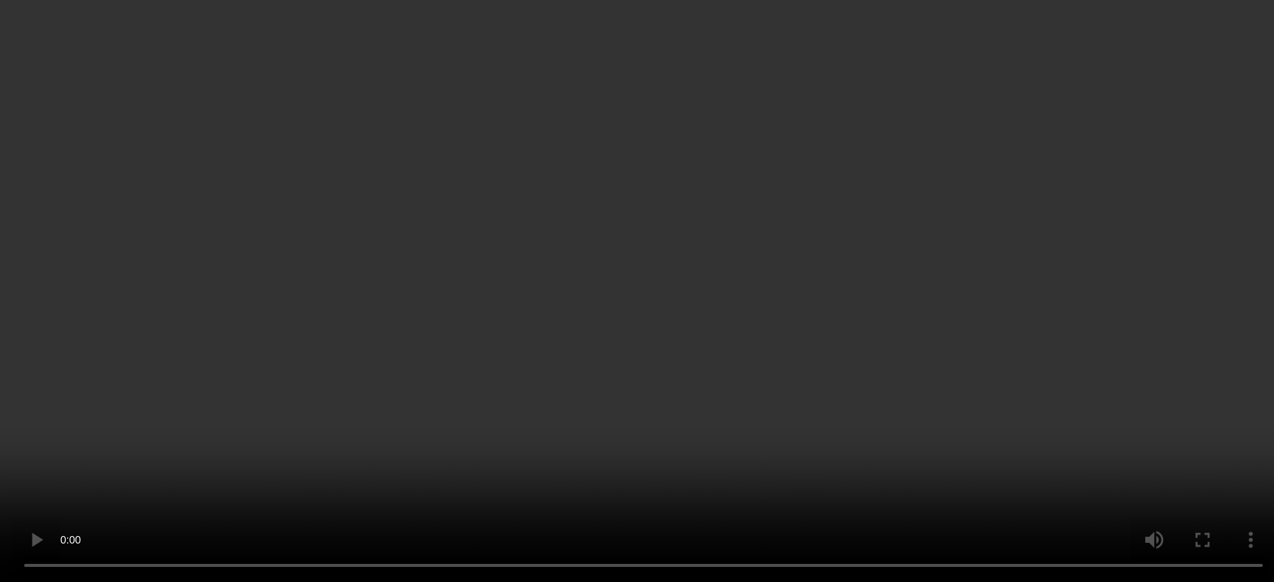
scroll to position [2874, 0]
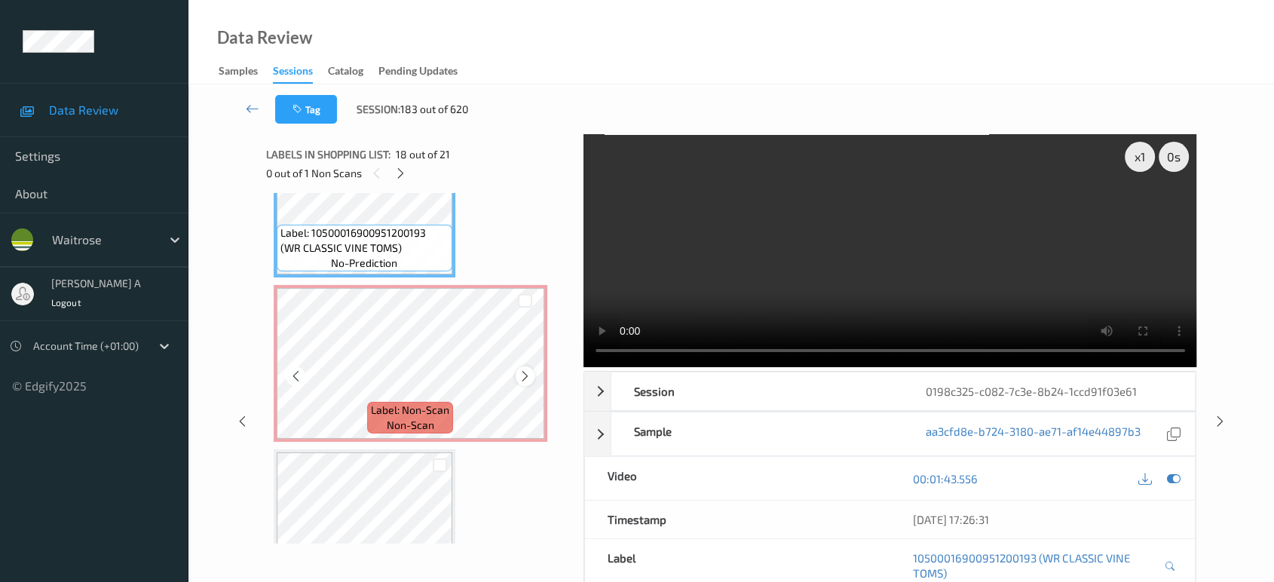
click icon
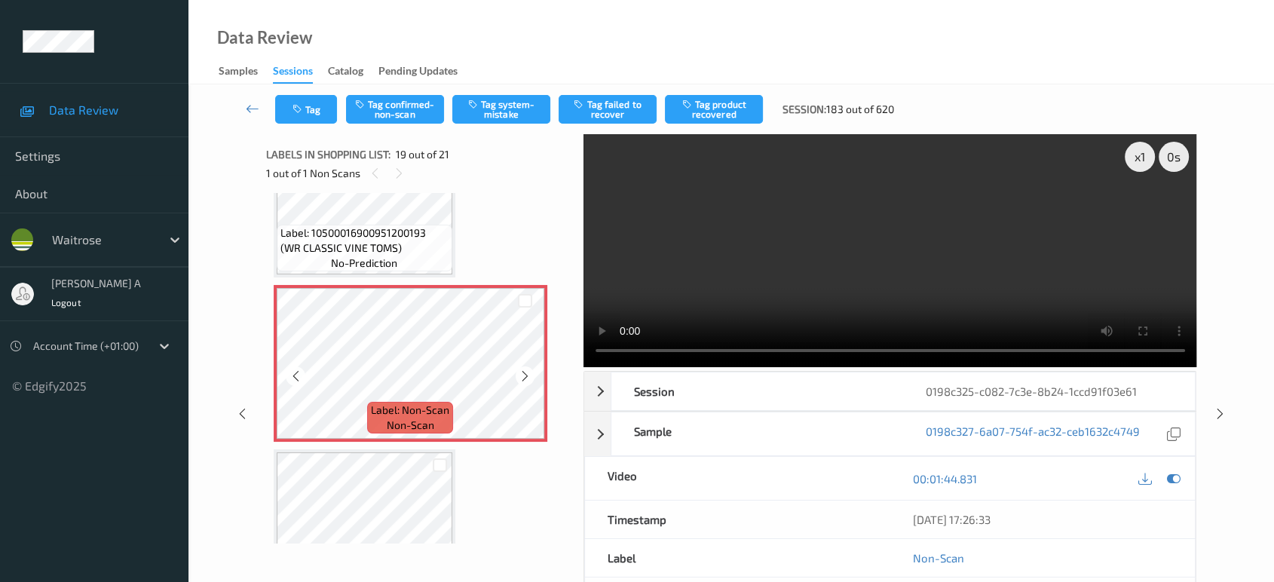
click icon
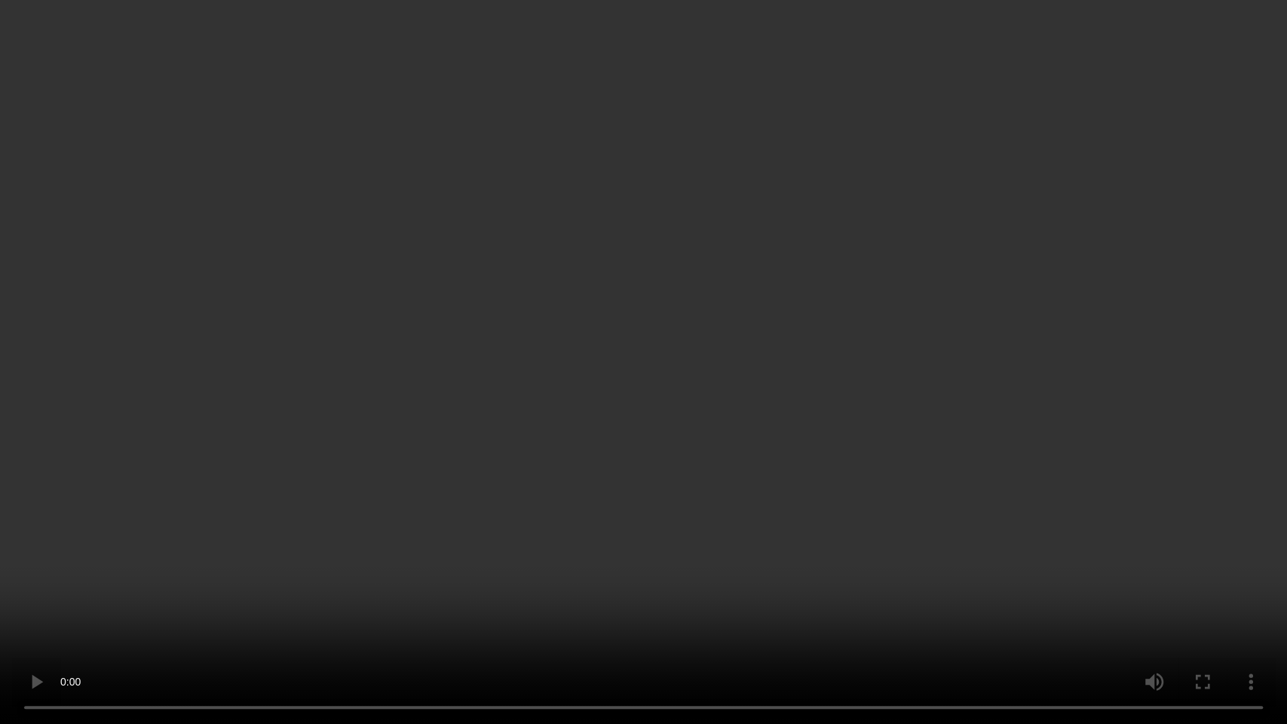
click video
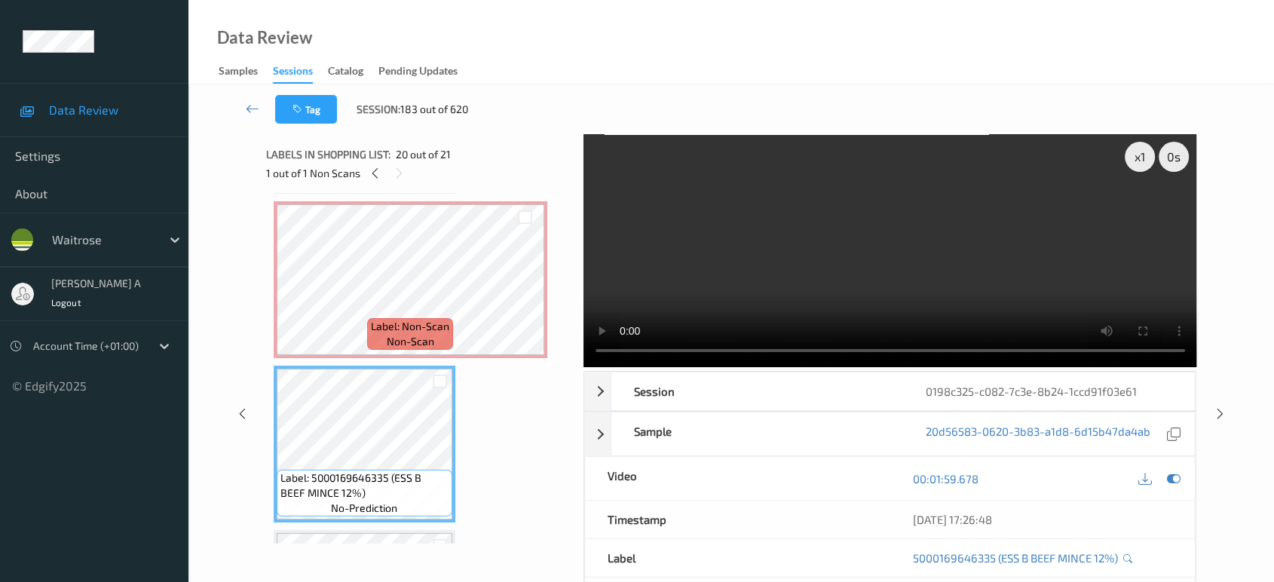
scroll to position [2952, 0]
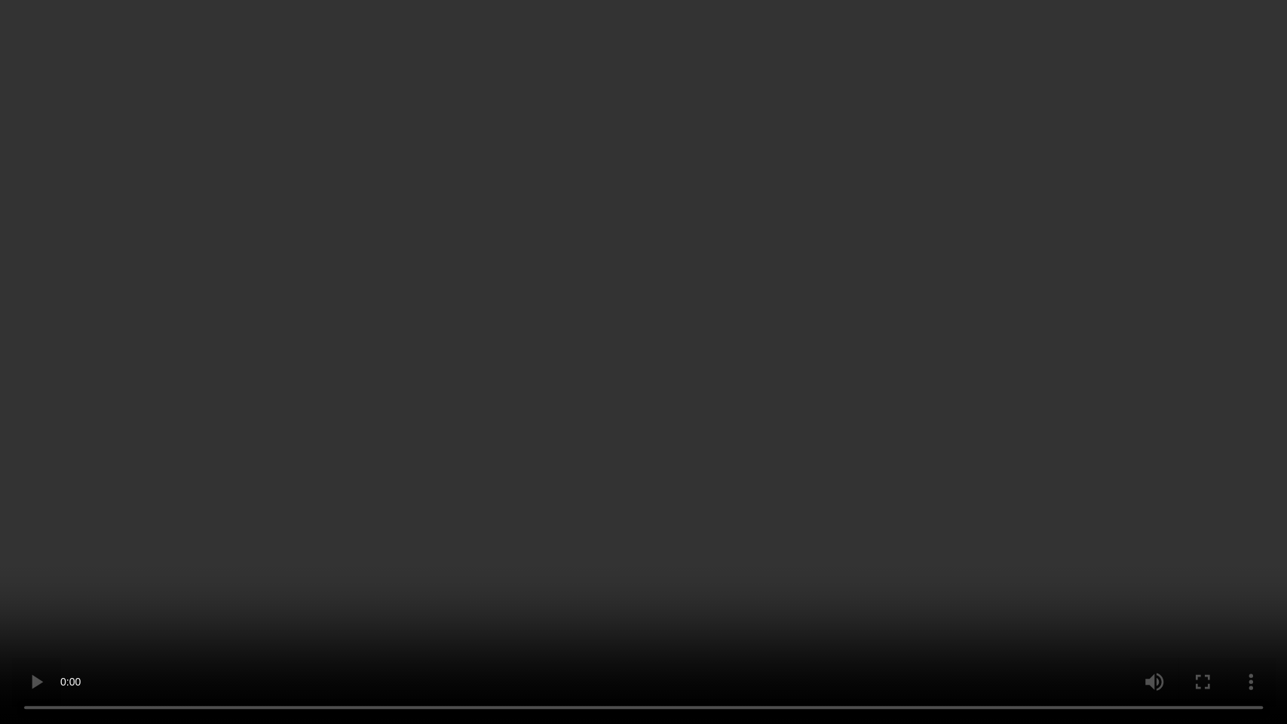
click video
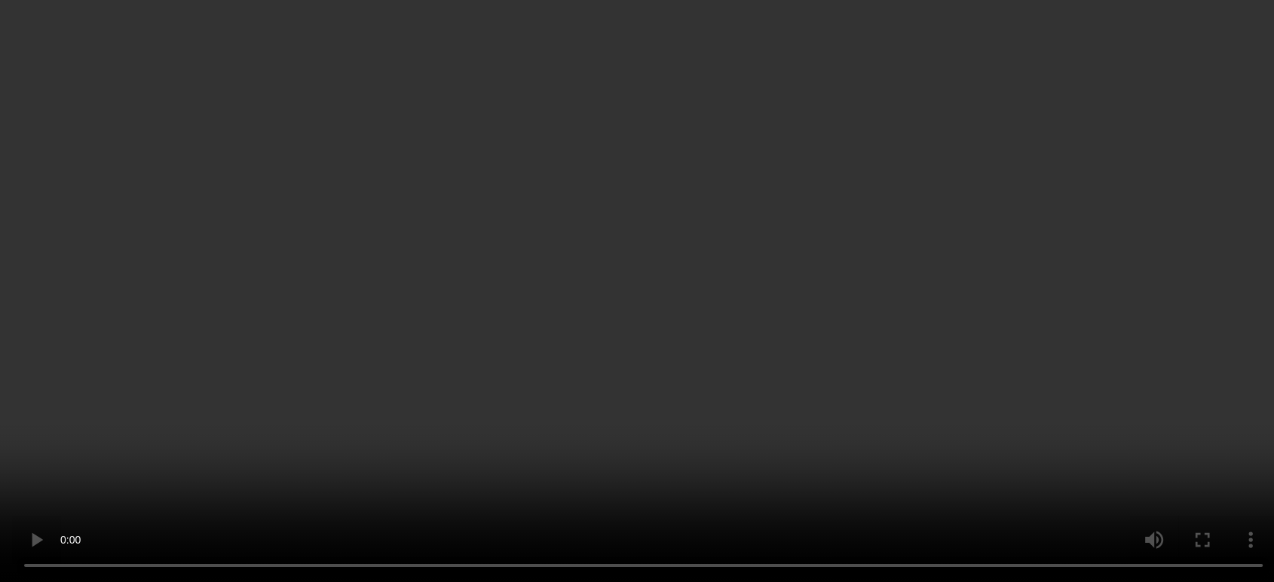
scroll to position [3009, 0]
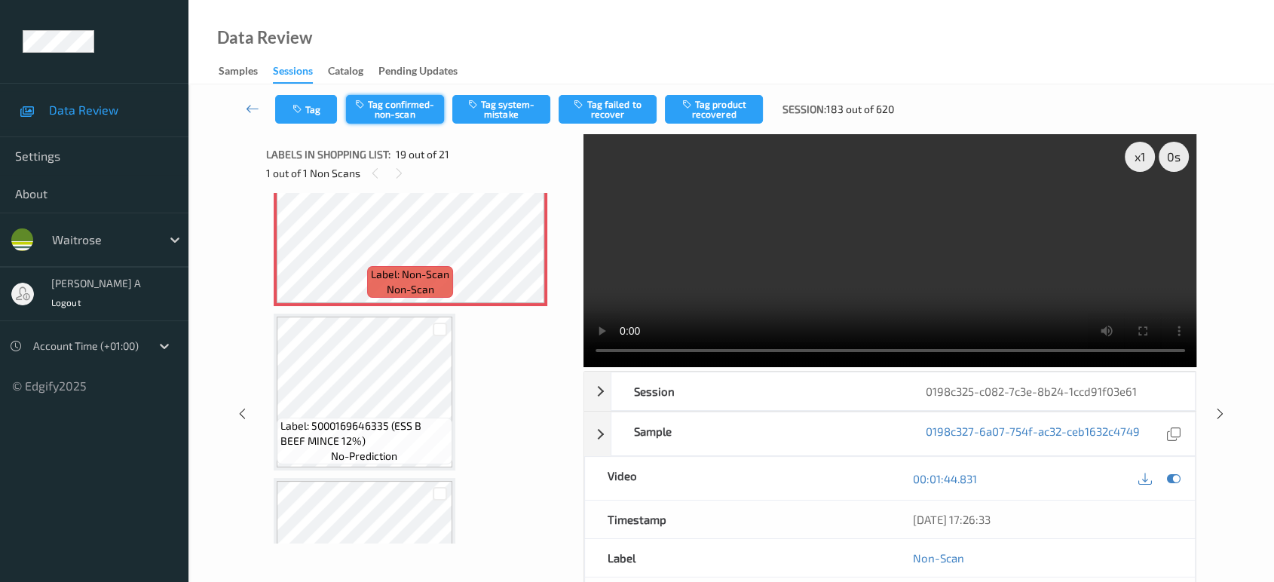
click button "Tag confirmed-non-scan"
click button "Tag product recovered"
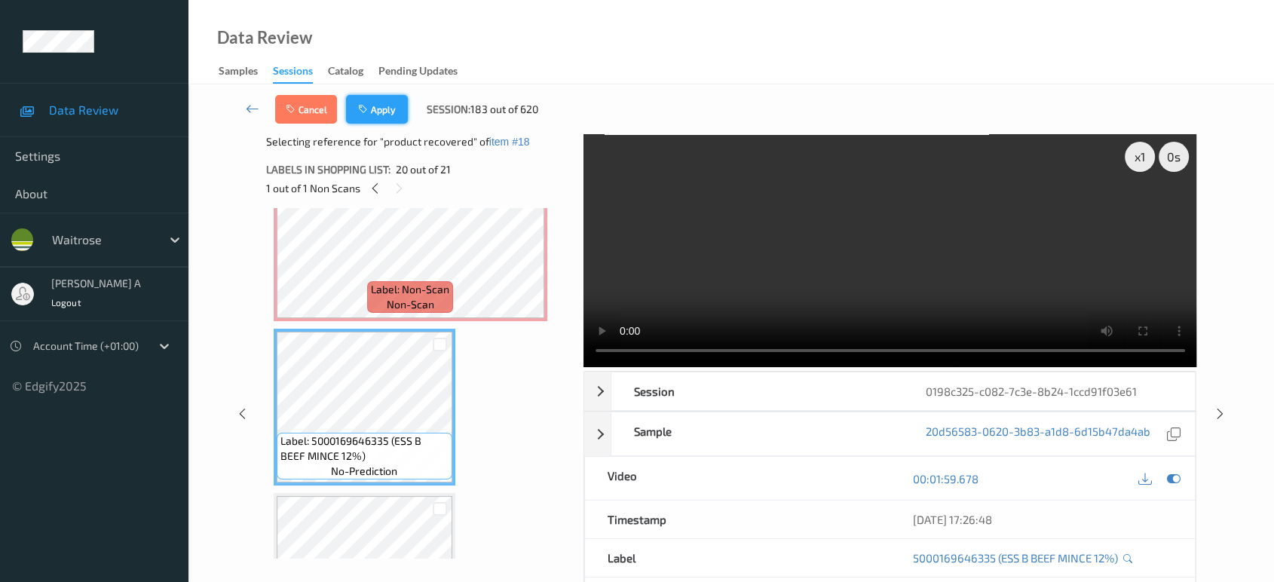
click button "Apply"
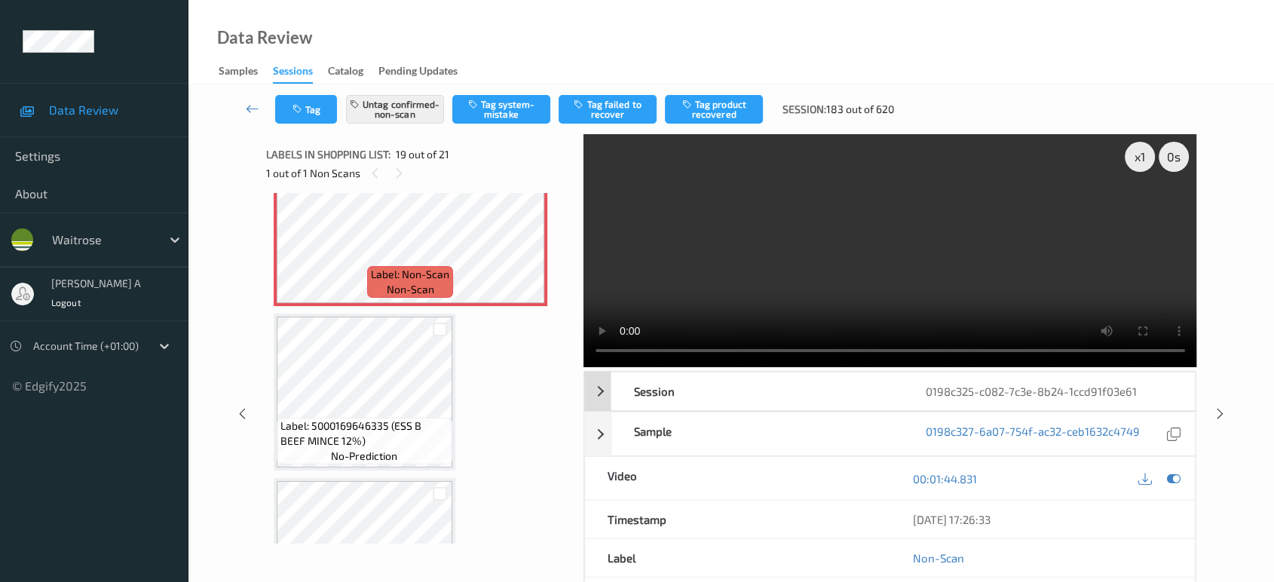
scroll to position [2790, 0]
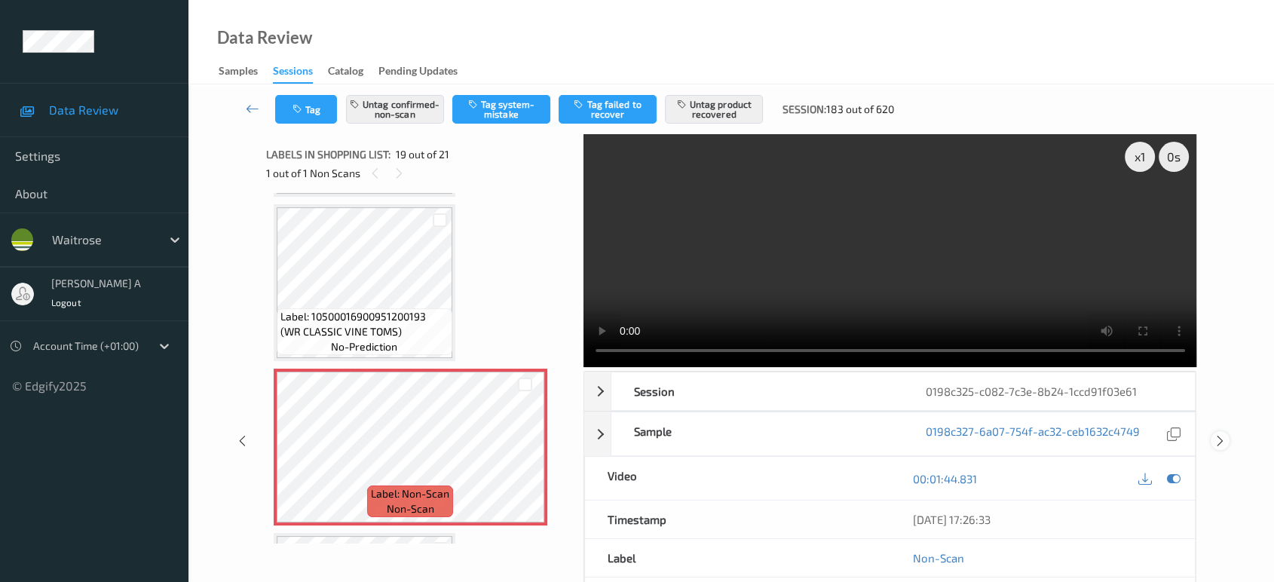
click div "x 1 0 s Session 0198c325-c082-7c3e-8b24-1ccd91f03e61 Session ID 0198c325-c082-7…"
click icon
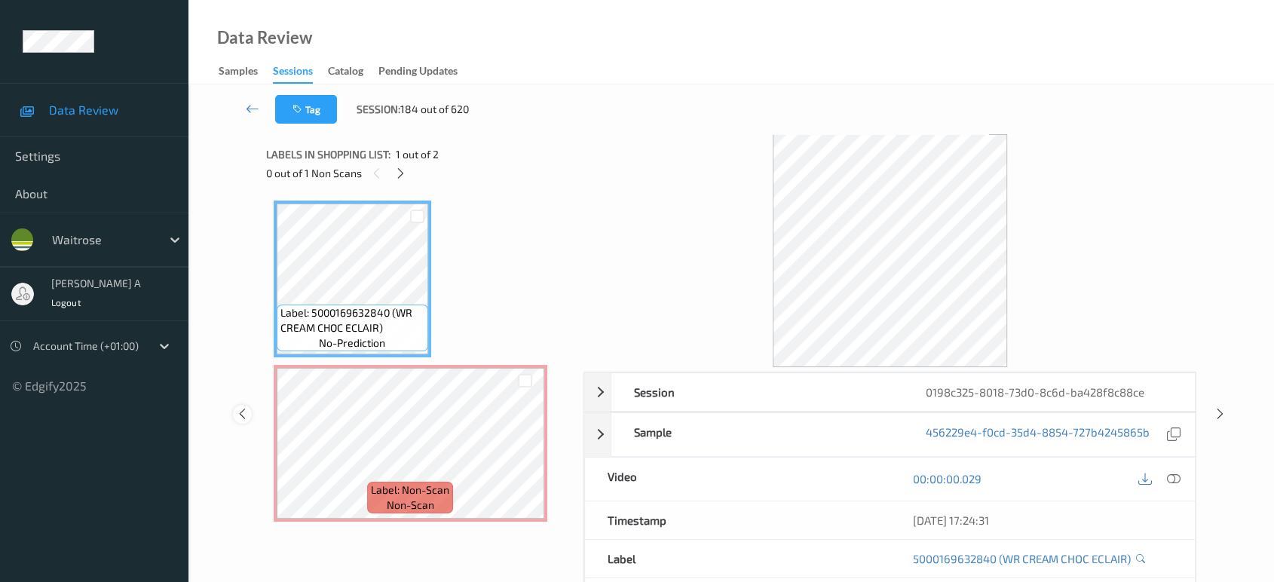
click icon
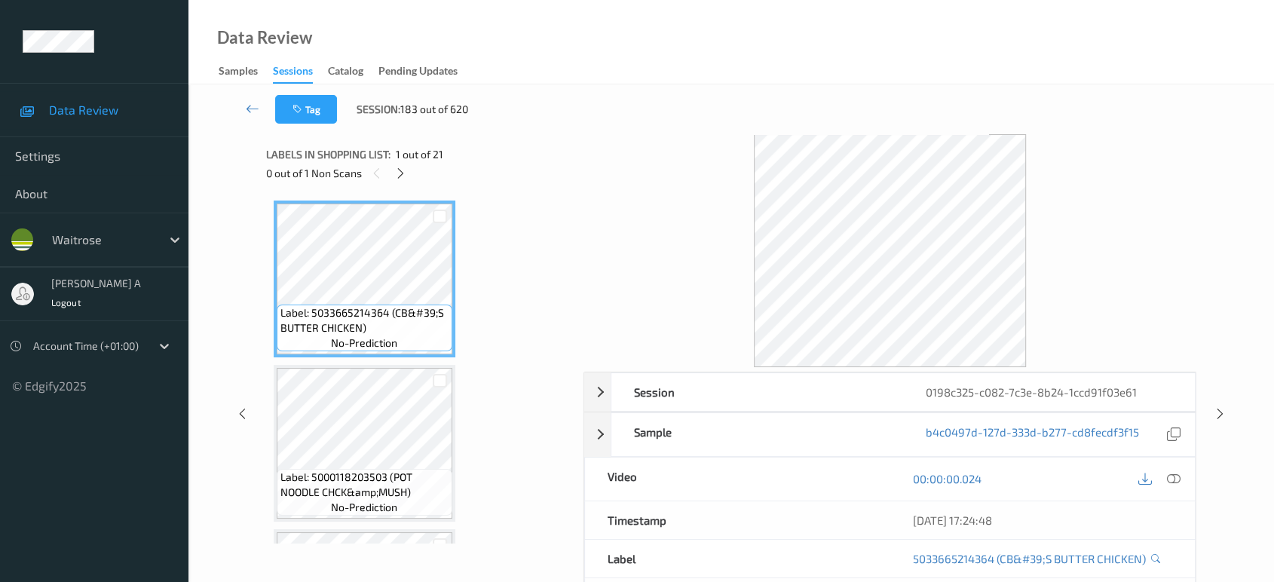
click icon
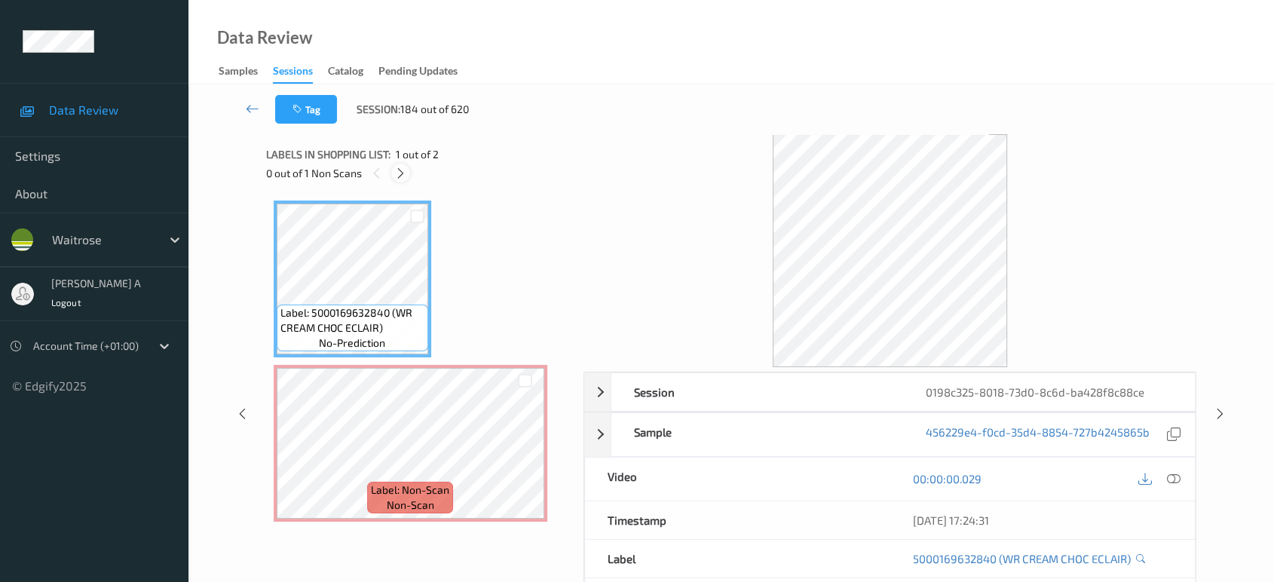
click icon
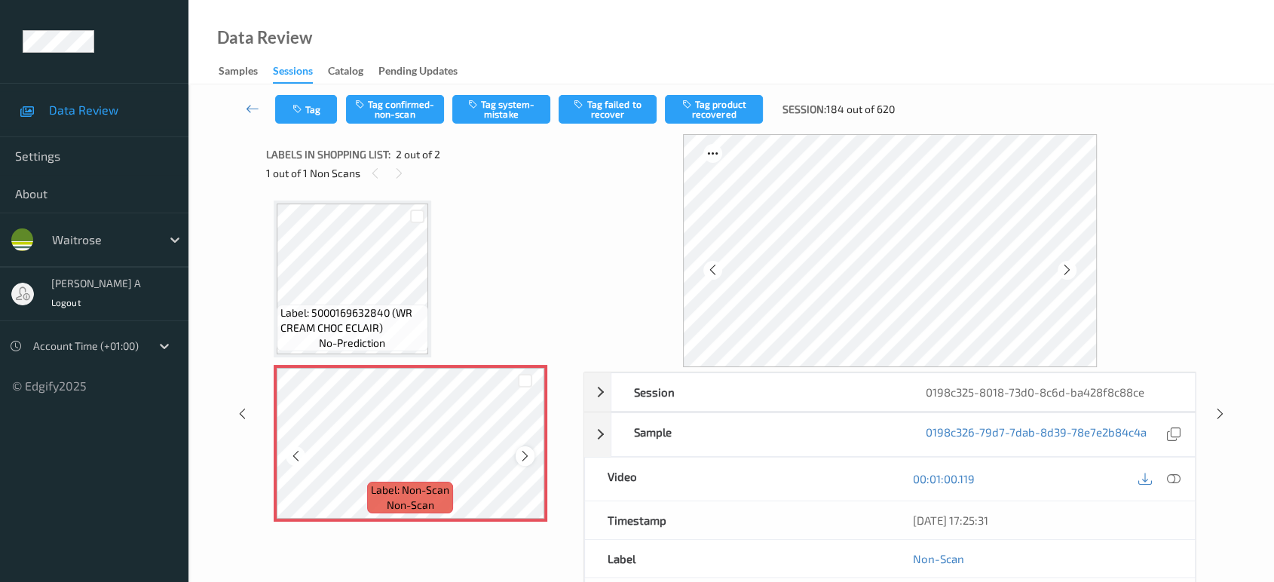
click icon
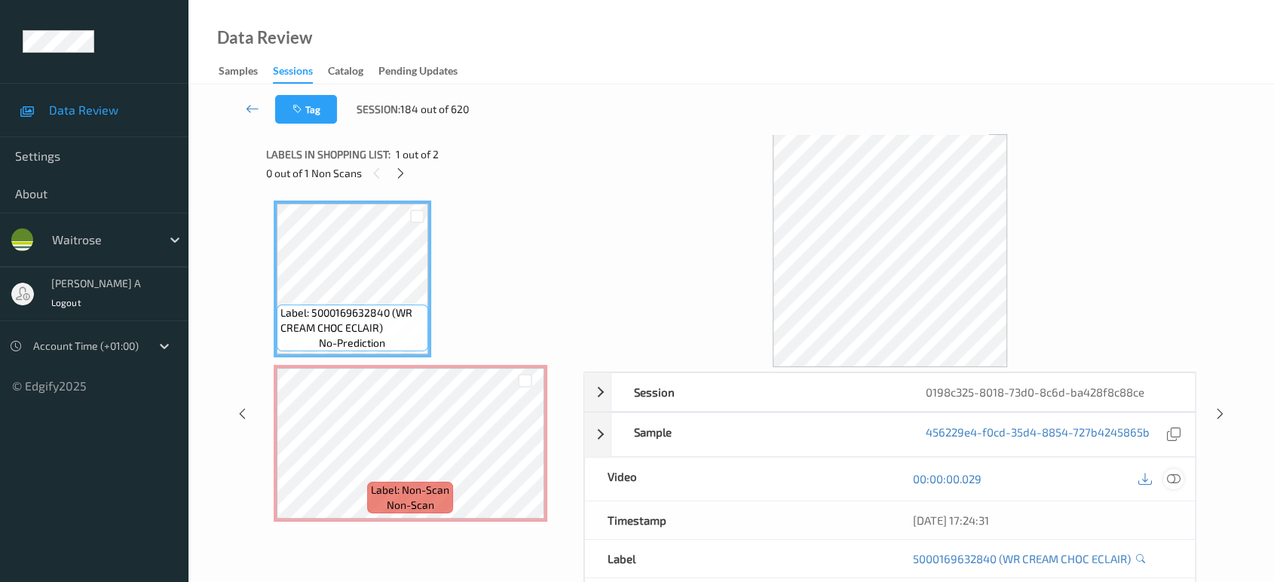
click icon
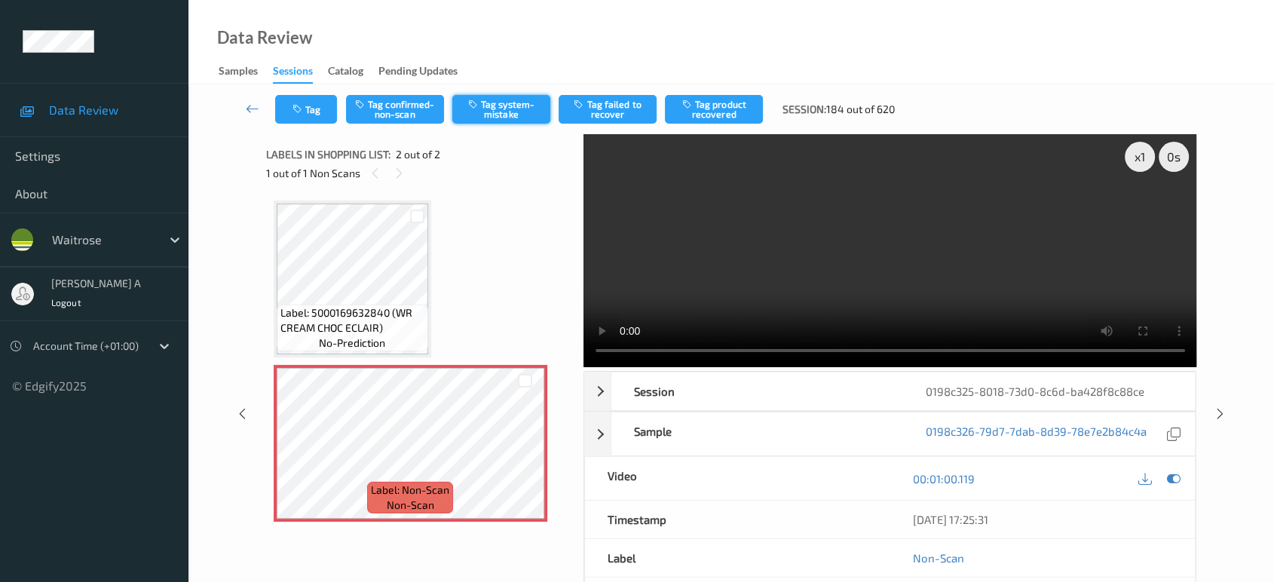
click button "Tag system-mistake"
click button "Tag"
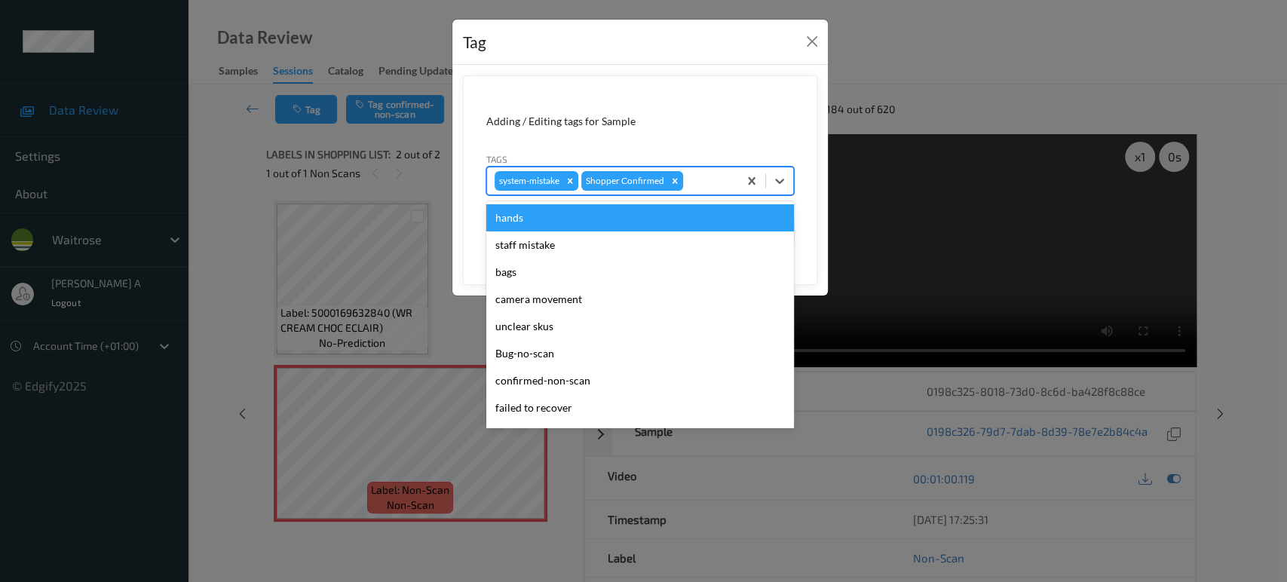
click div
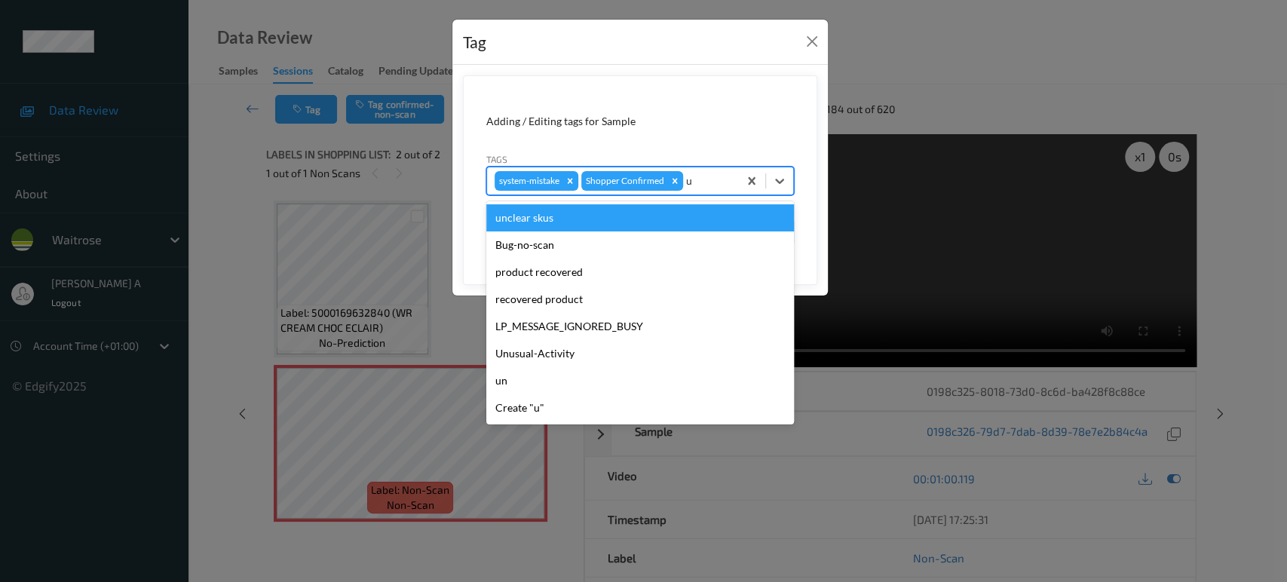
type input "un"
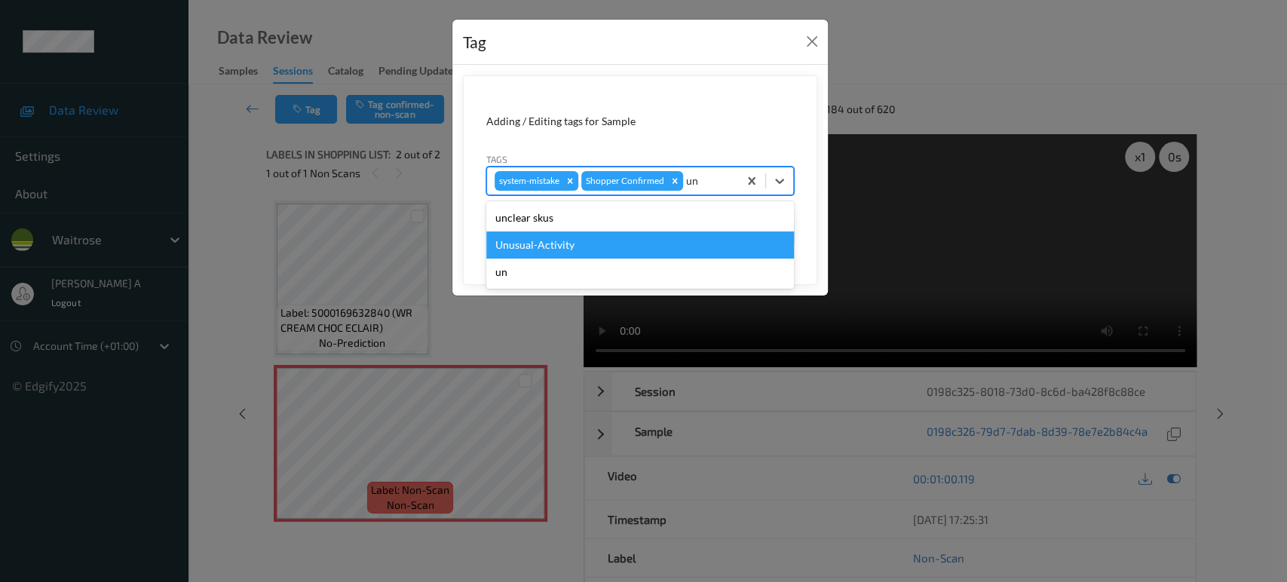
click div "Unusual-Activity"
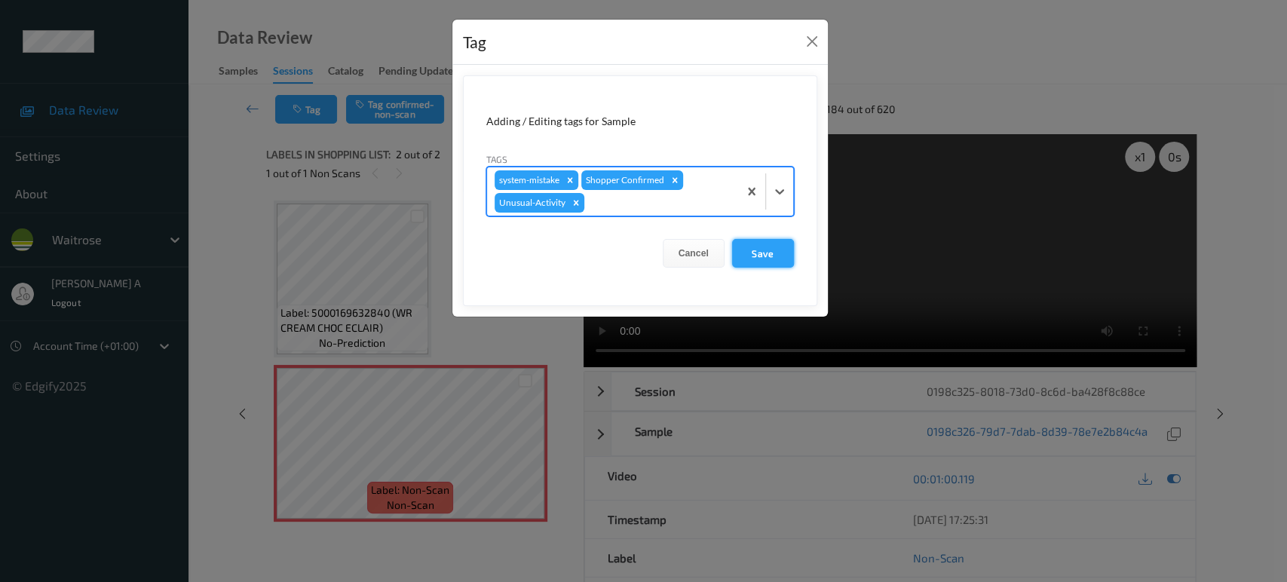
click button "Save"
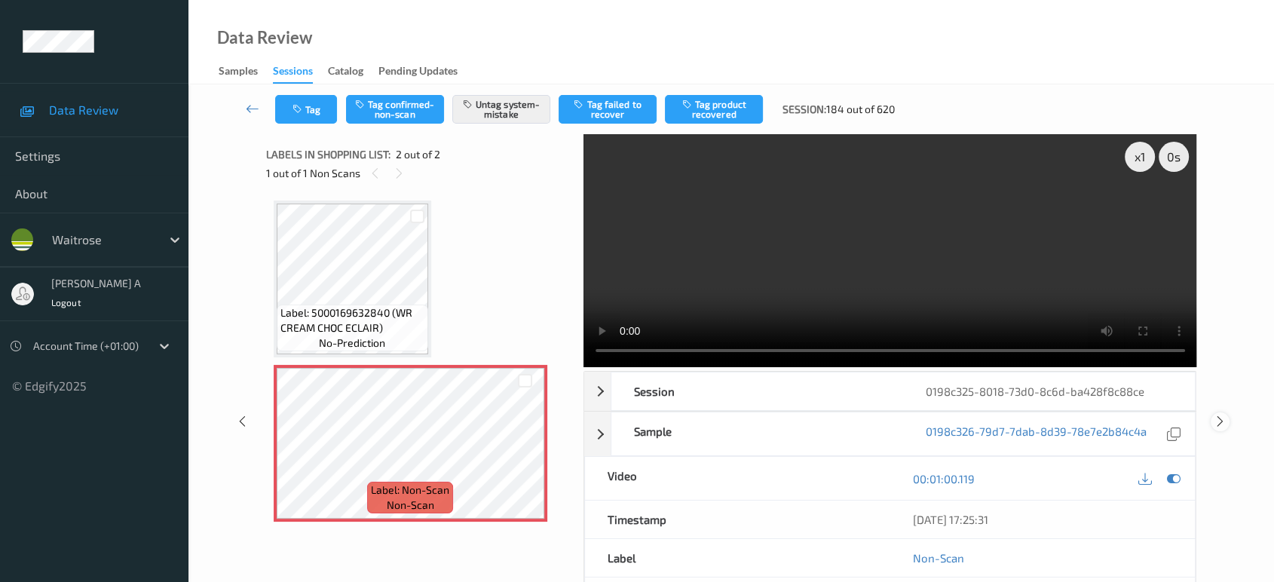
click icon
